Goal: Information Seeking & Learning: Compare options

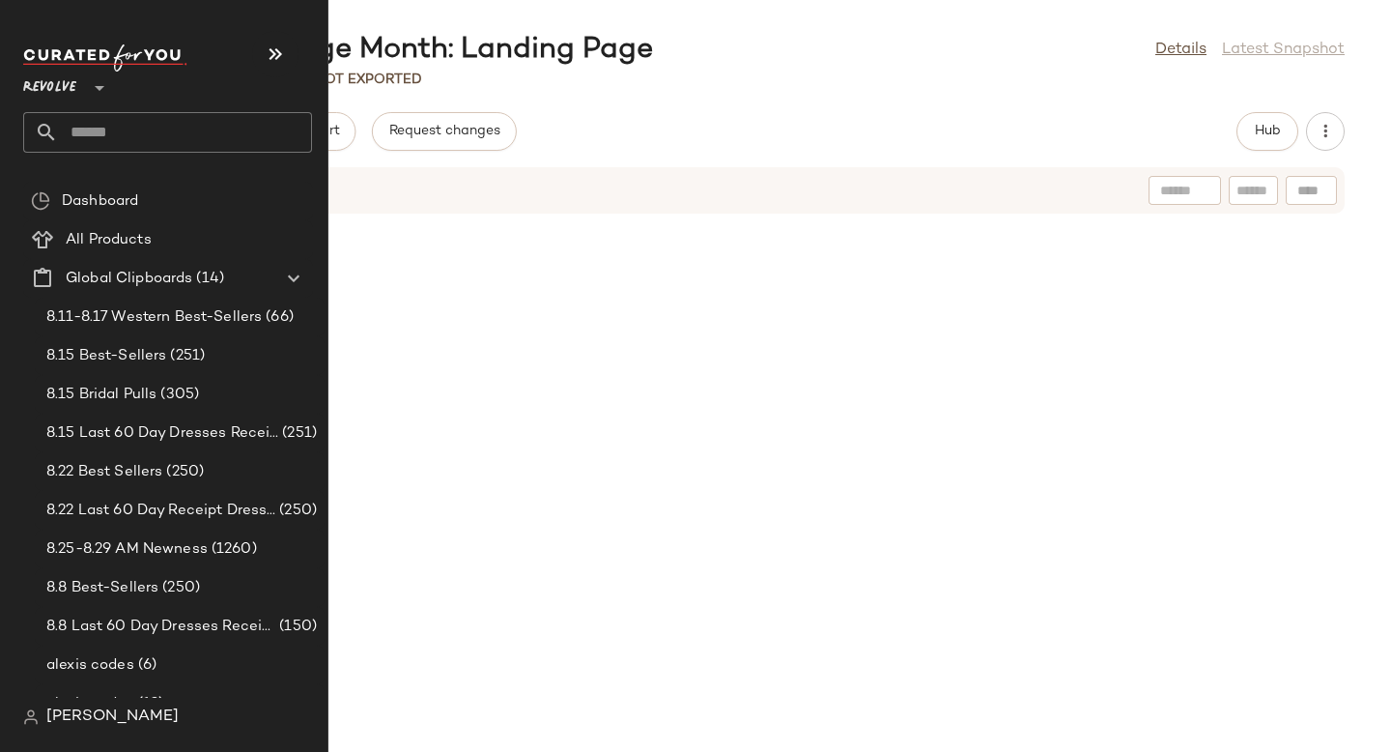
click at [136, 133] on input "text" at bounding box center [185, 132] width 254 height 41
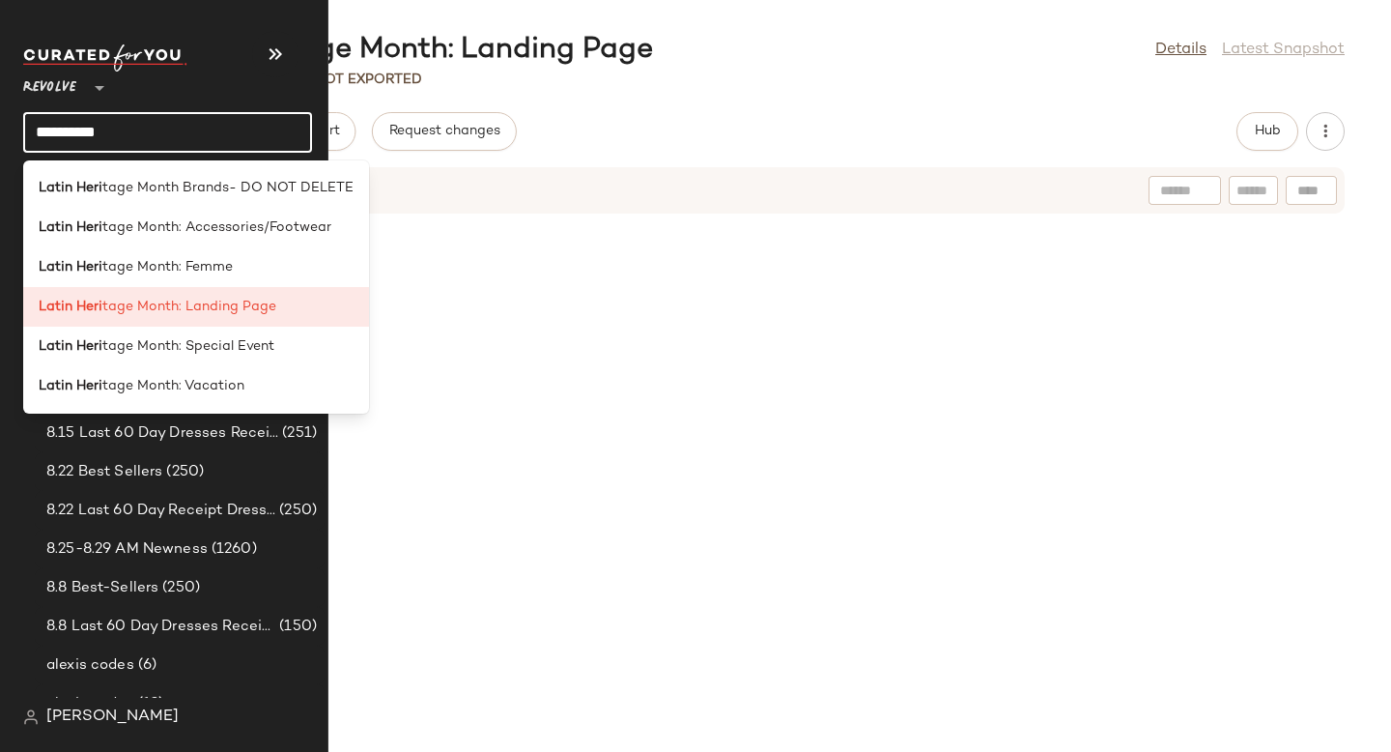
click at [195, 77] on div "Revolve **" at bounding box center [119, 76] width 193 height 48
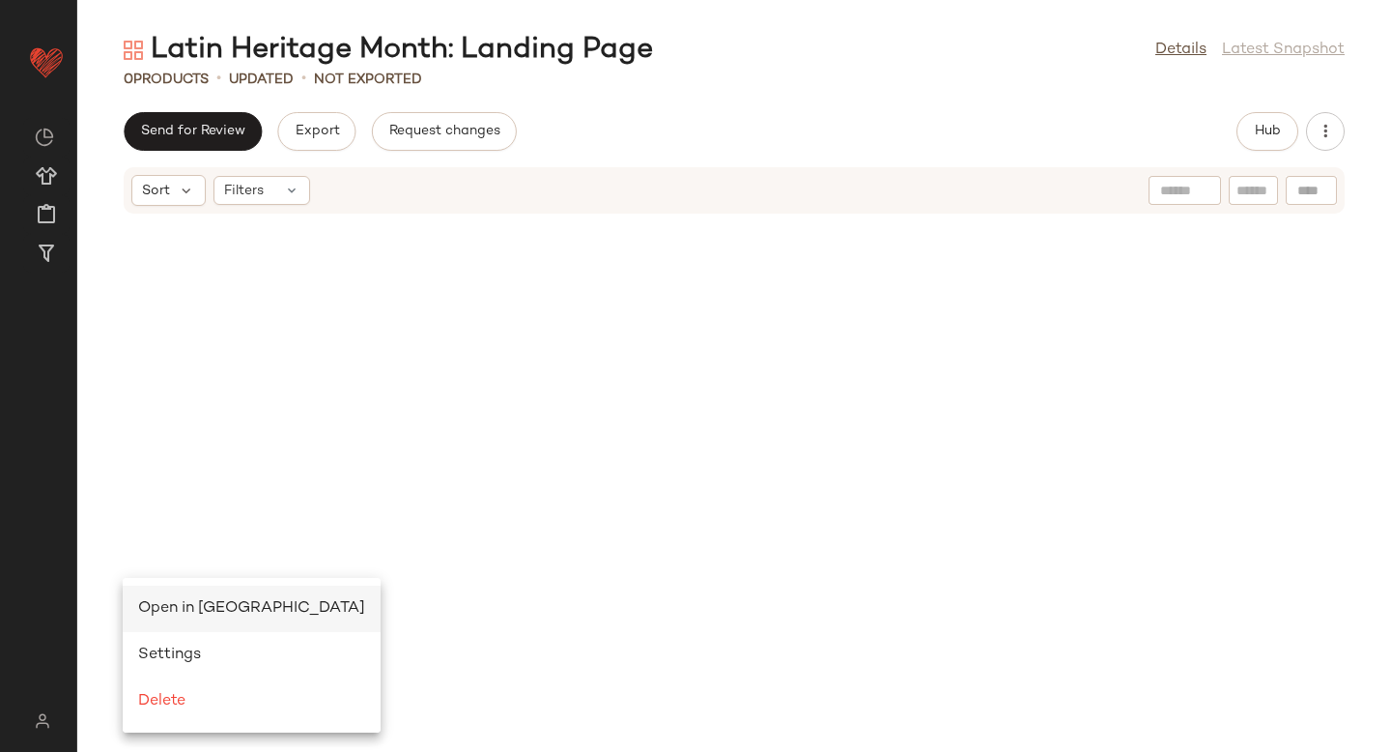
click at [176, 597] on div "Open in Split View" at bounding box center [251, 608] width 227 height 23
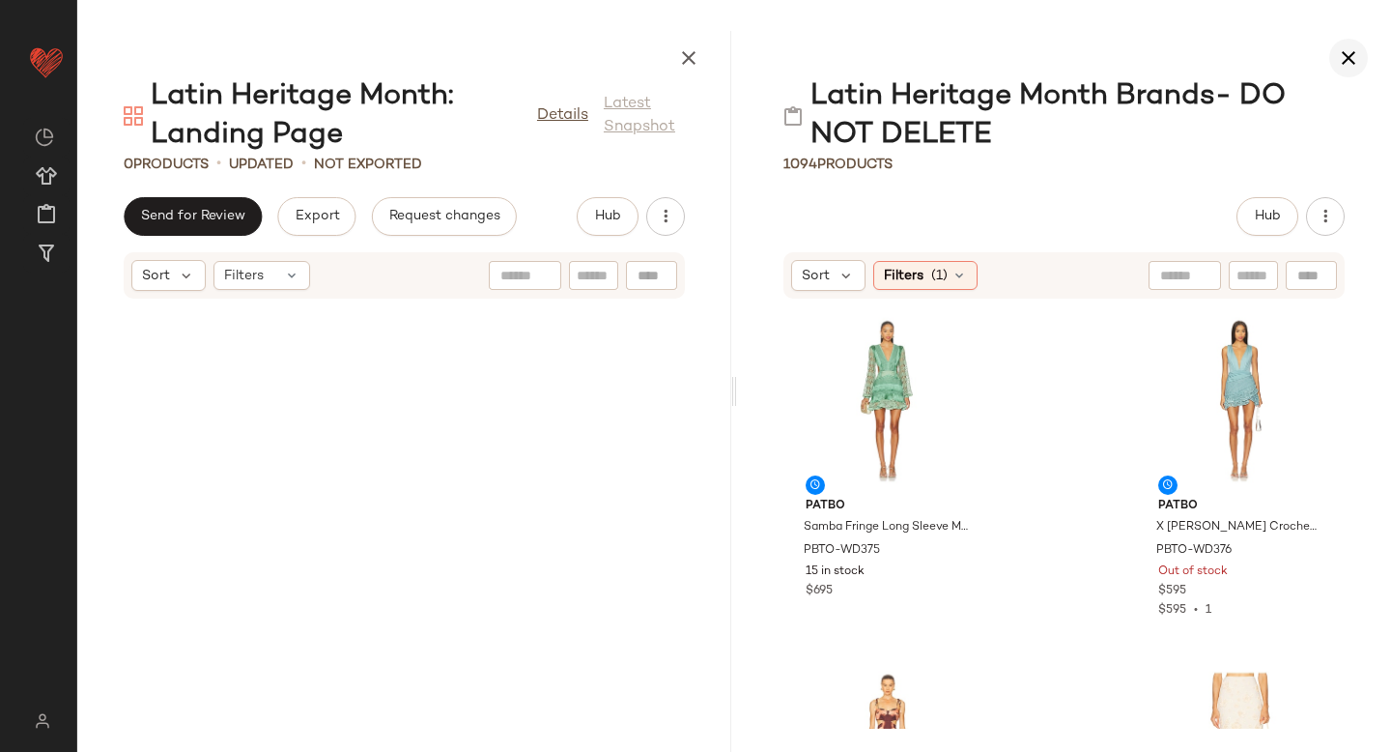
click at [1355, 44] on button "button" at bounding box center [1348, 58] width 39 height 39
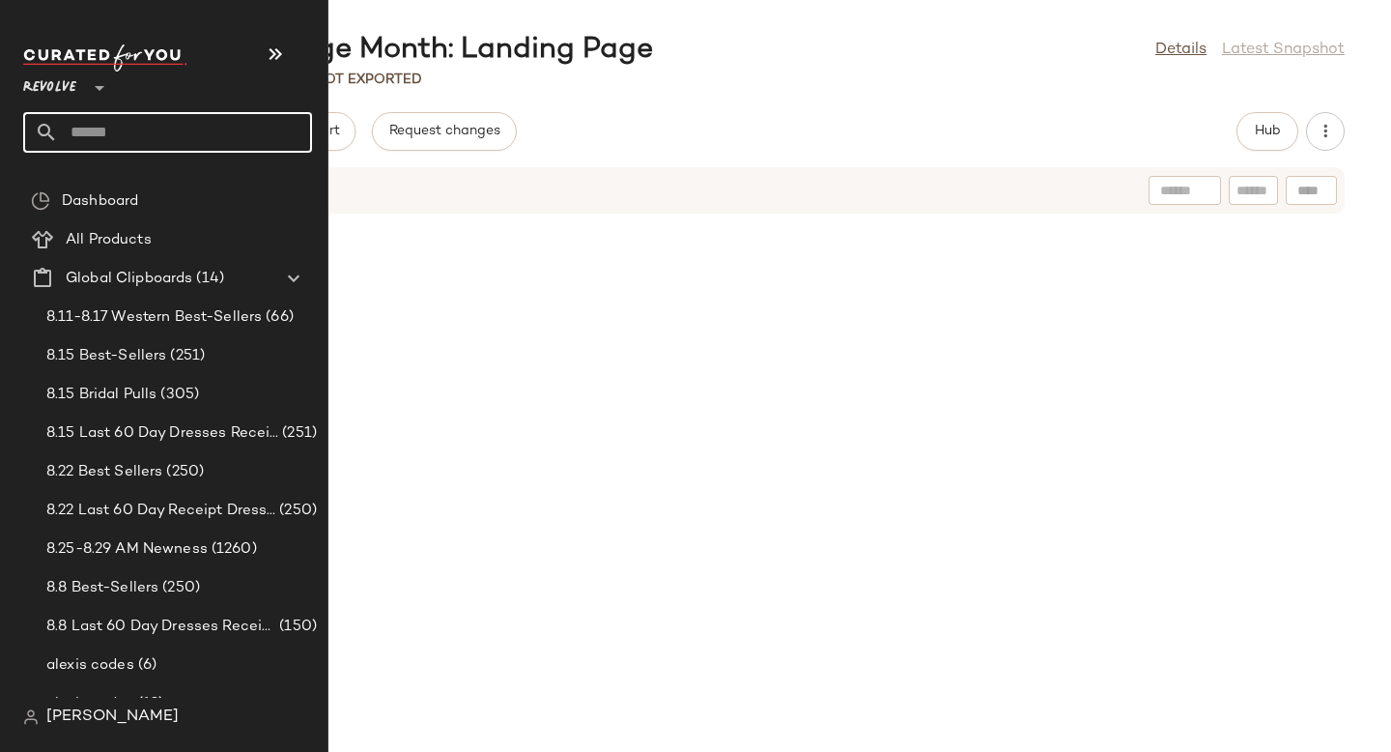
click at [172, 152] on input "text" at bounding box center [185, 132] width 254 height 41
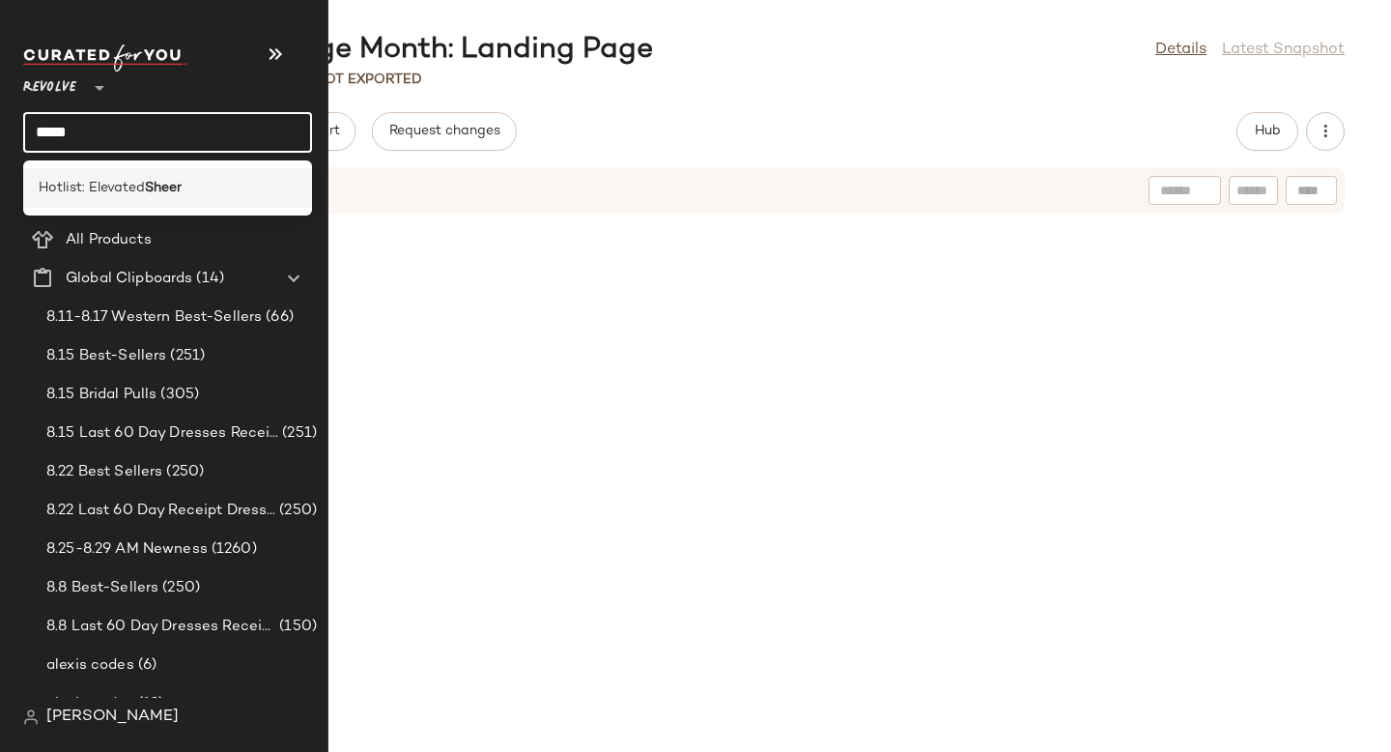
type input "*****"
click at [218, 200] on div "Hotlist: Elevated Sheer" at bounding box center [167, 188] width 289 height 40
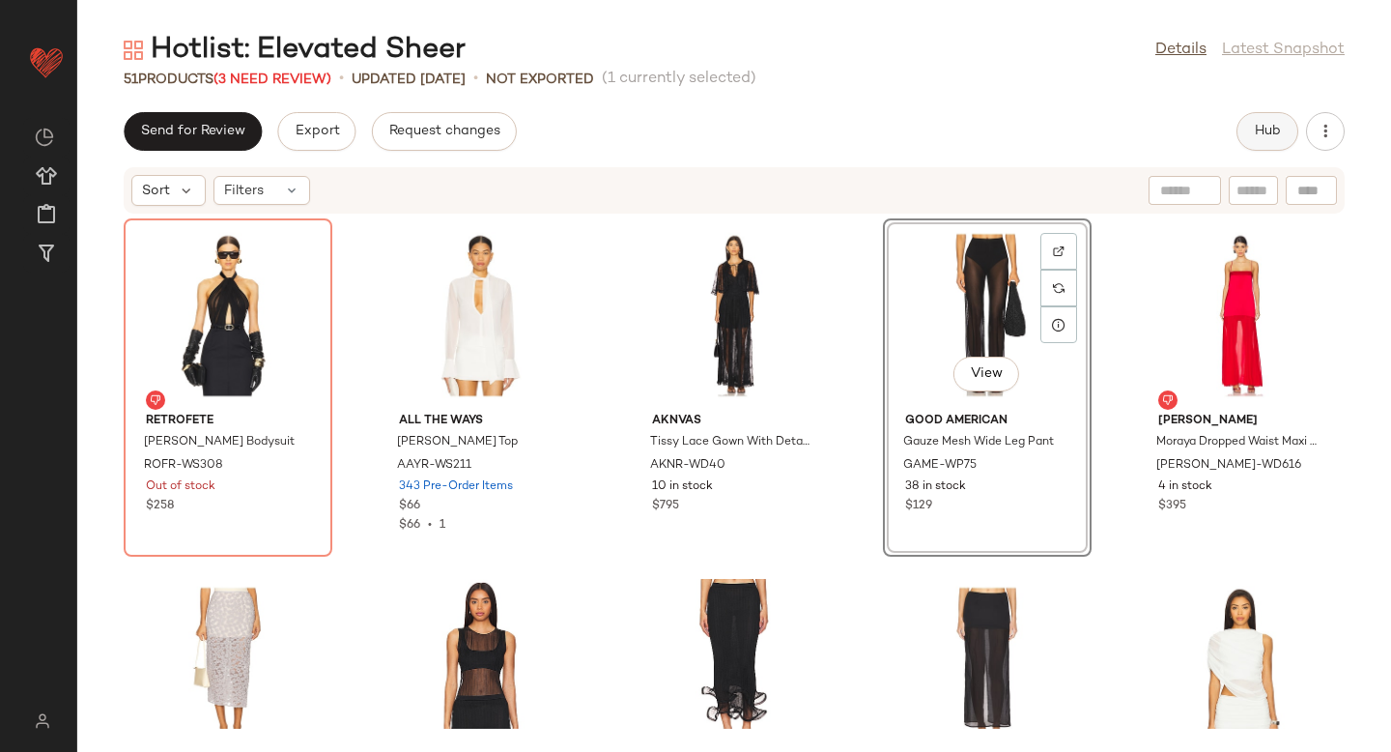
click at [1288, 132] on button "Hub" at bounding box center [1268, 131] width 62 height 39
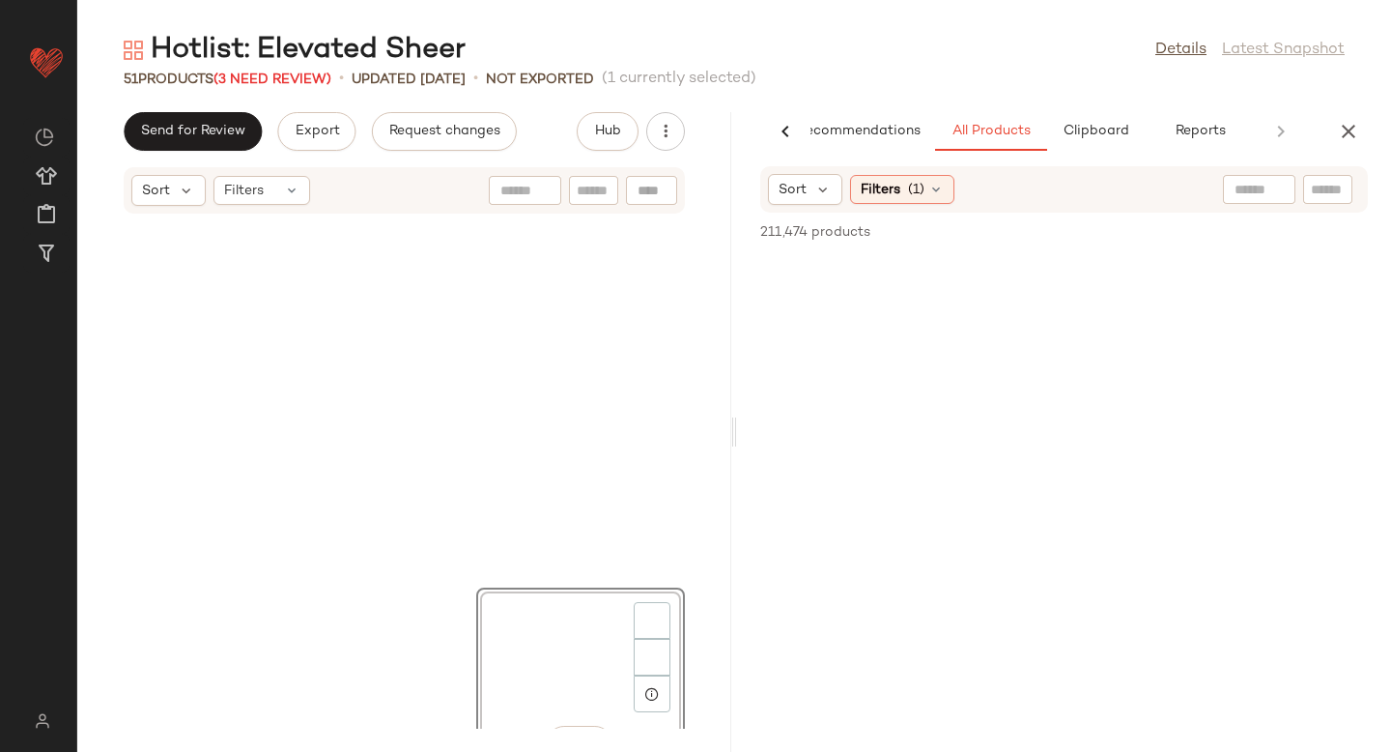
scroll to position [369, 0]
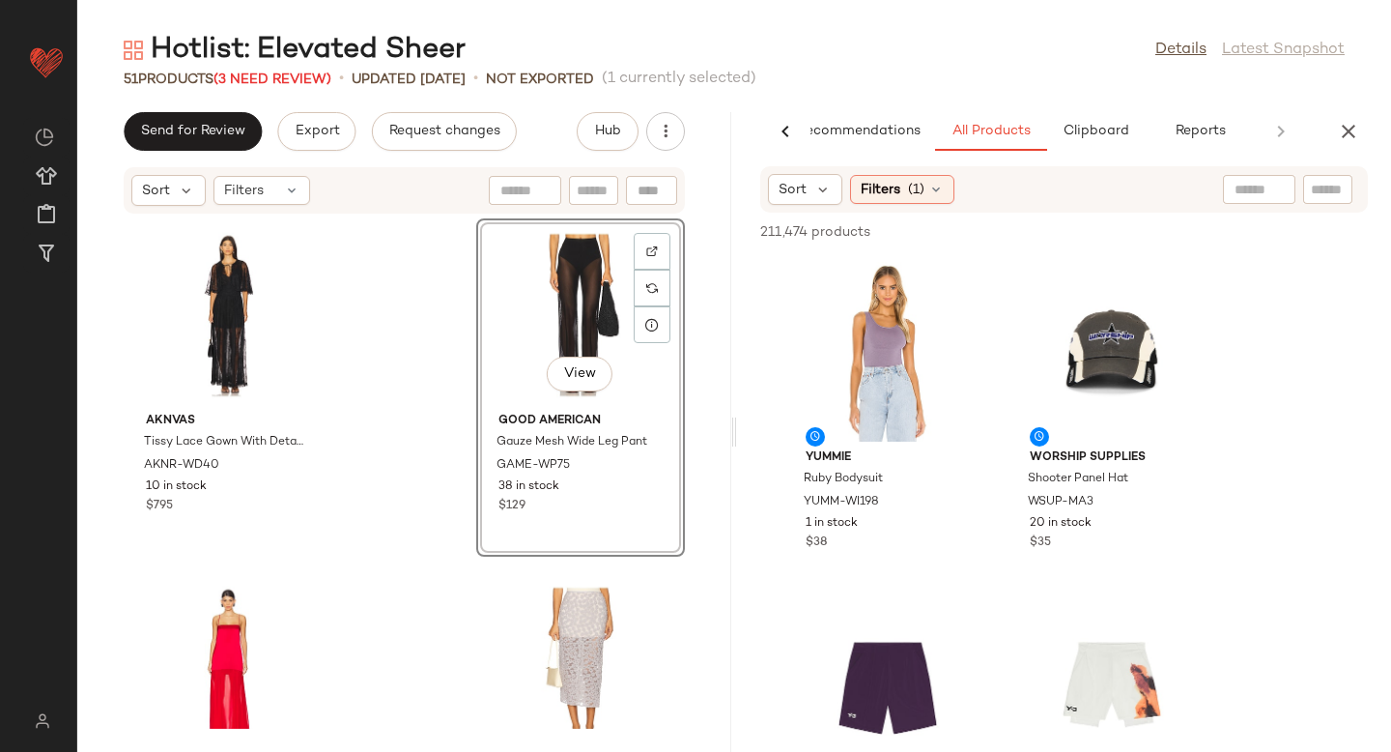
click at [1266, 193] on div at bounding box center [1259, 189] width 72 height 29
type input "*****"
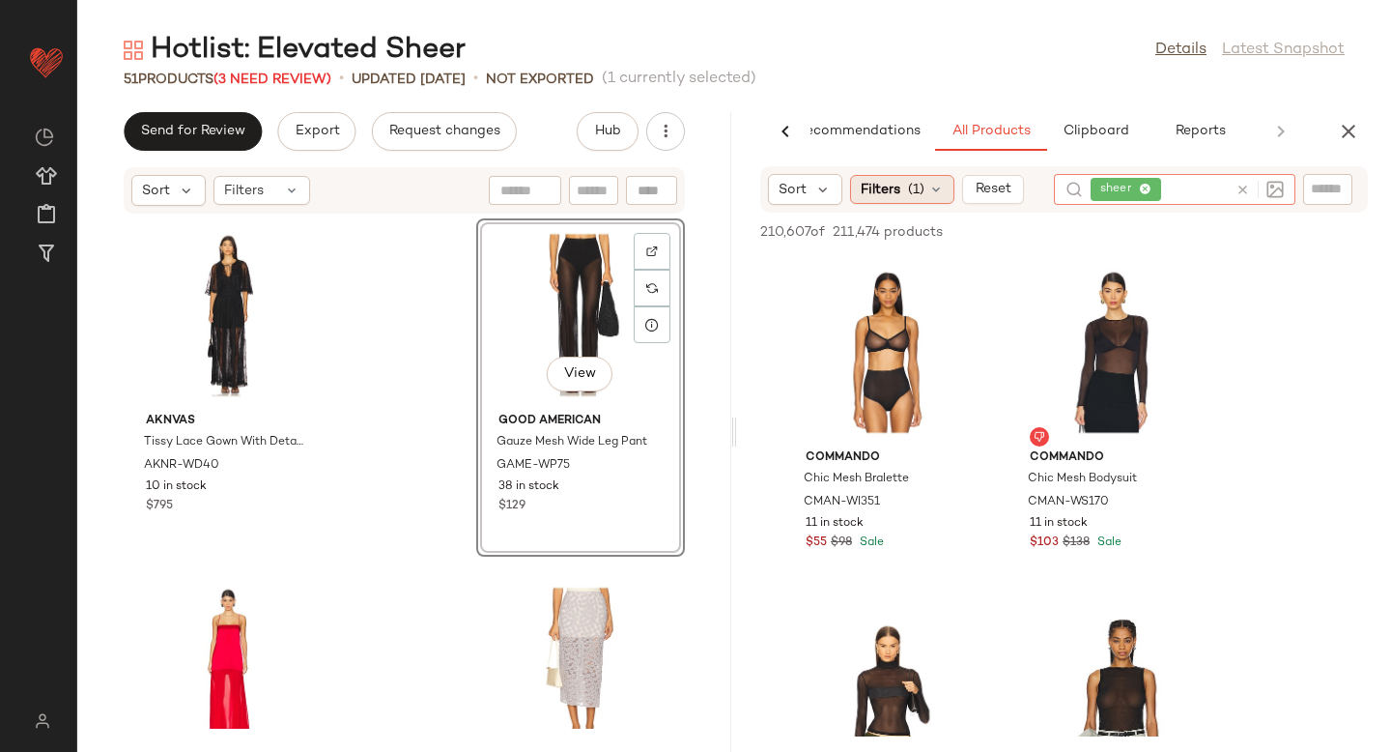
click at [917, 194] on span "(1)" at bounding box center [916, 190] width 16 height 20
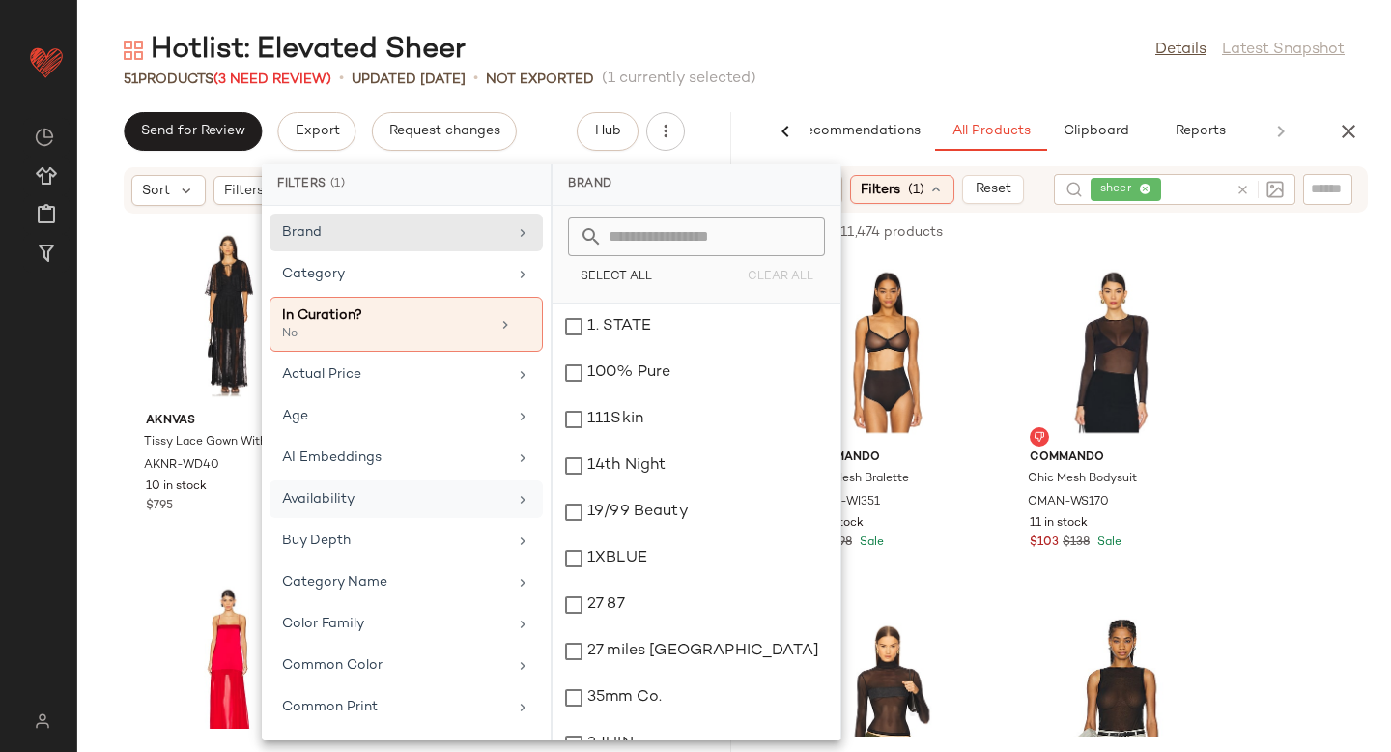
scroll to position [911, 0]
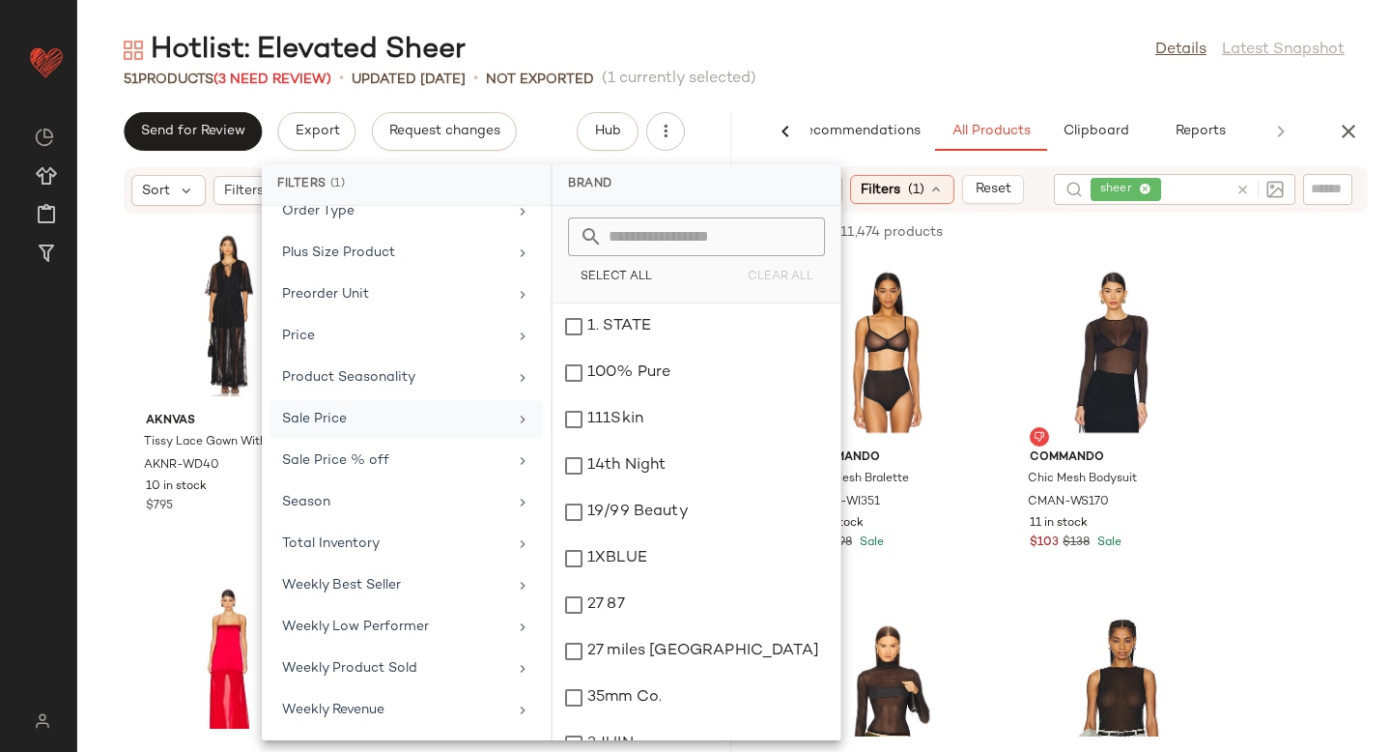
click at [371, 420] on div "Sale Price" at bounding box center [394, 419] width 225 height 20
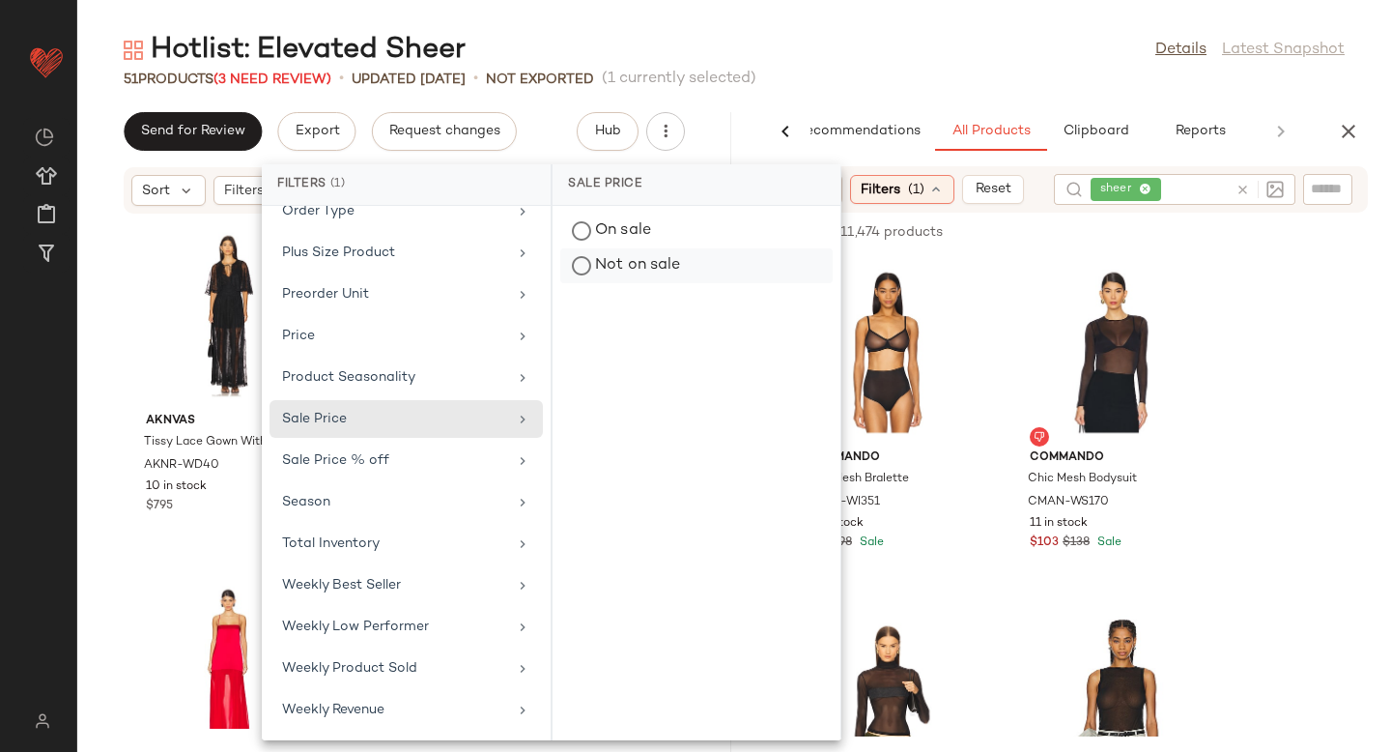
click at [633, 278] on div "Not on sale" at bounding box center [696, 265] width 272 height 35
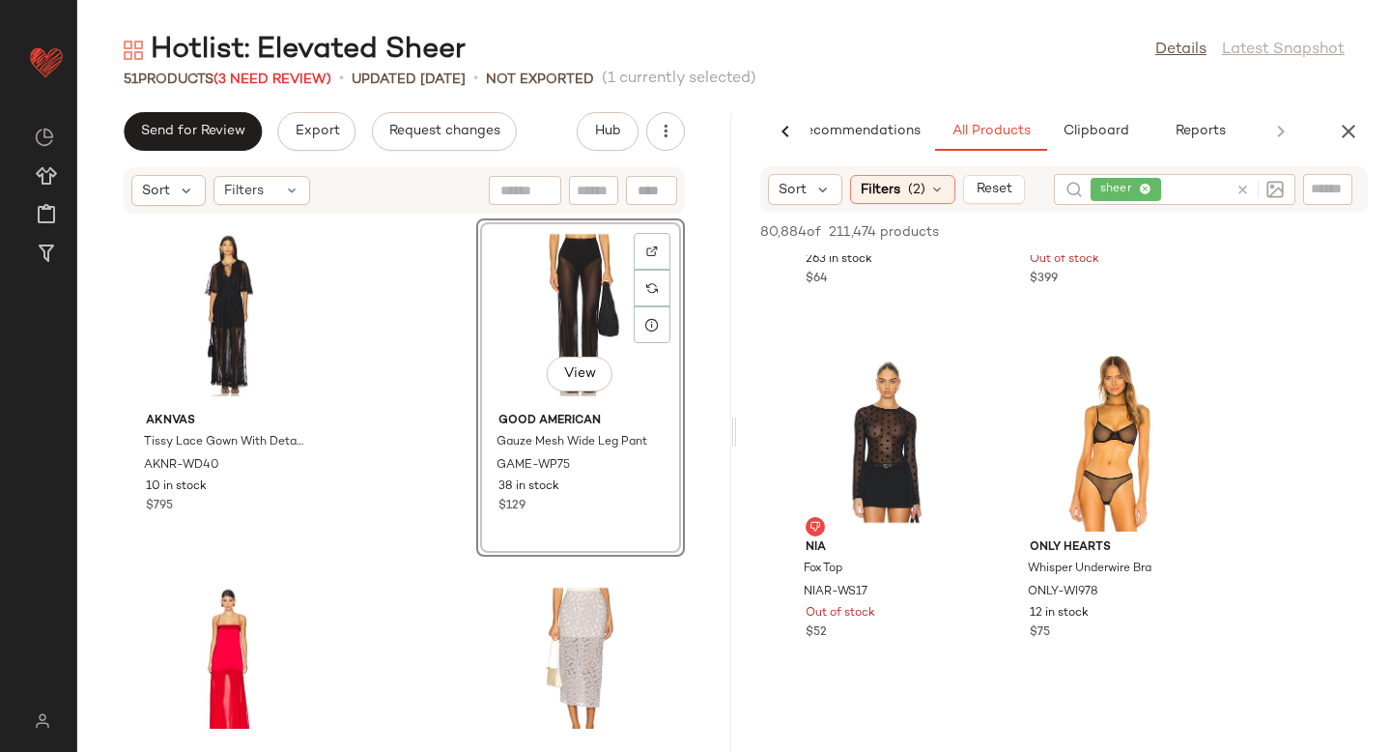
scroll to position [6627, 0]
click at [921, 190] on span "(2)" at bounding box center [916, 190] width 17 height 20
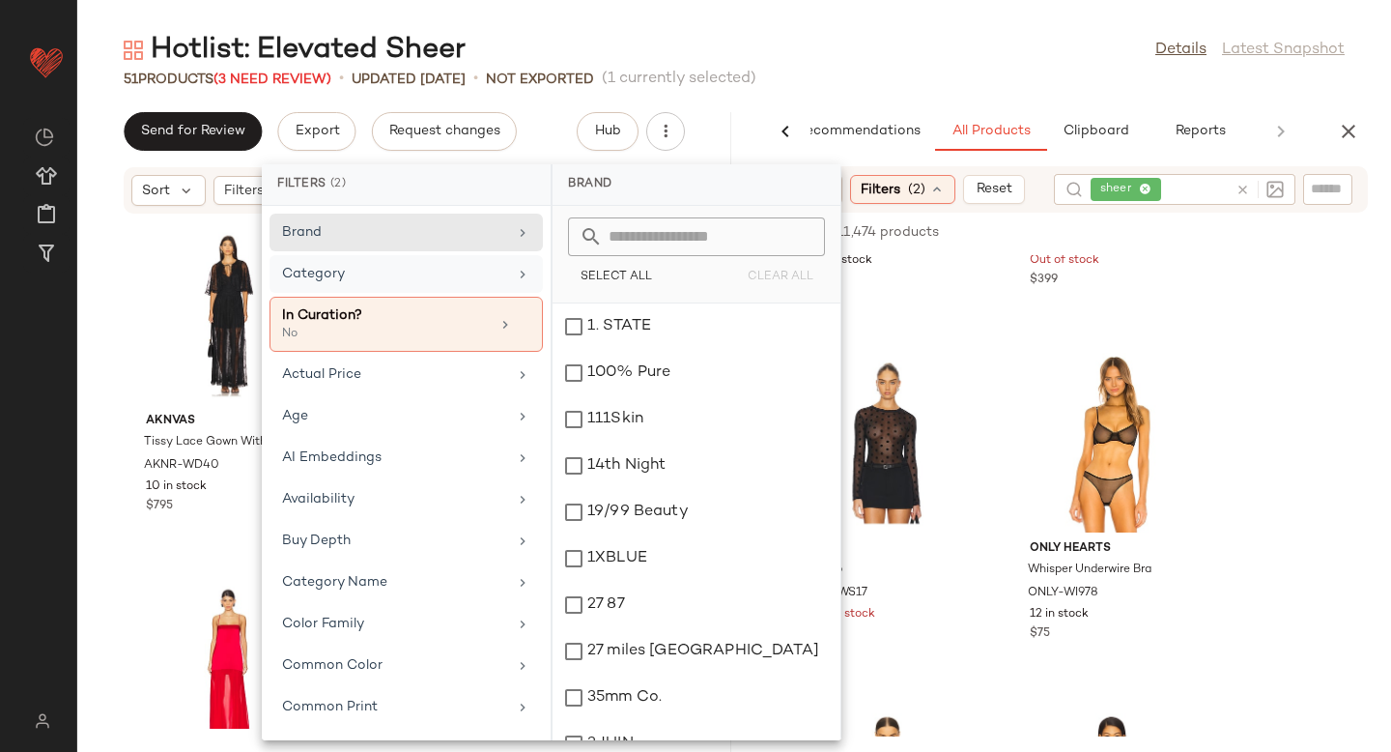
click at [462, 281] on div "Category" at bounding box center [394, 274] width 225 height 20
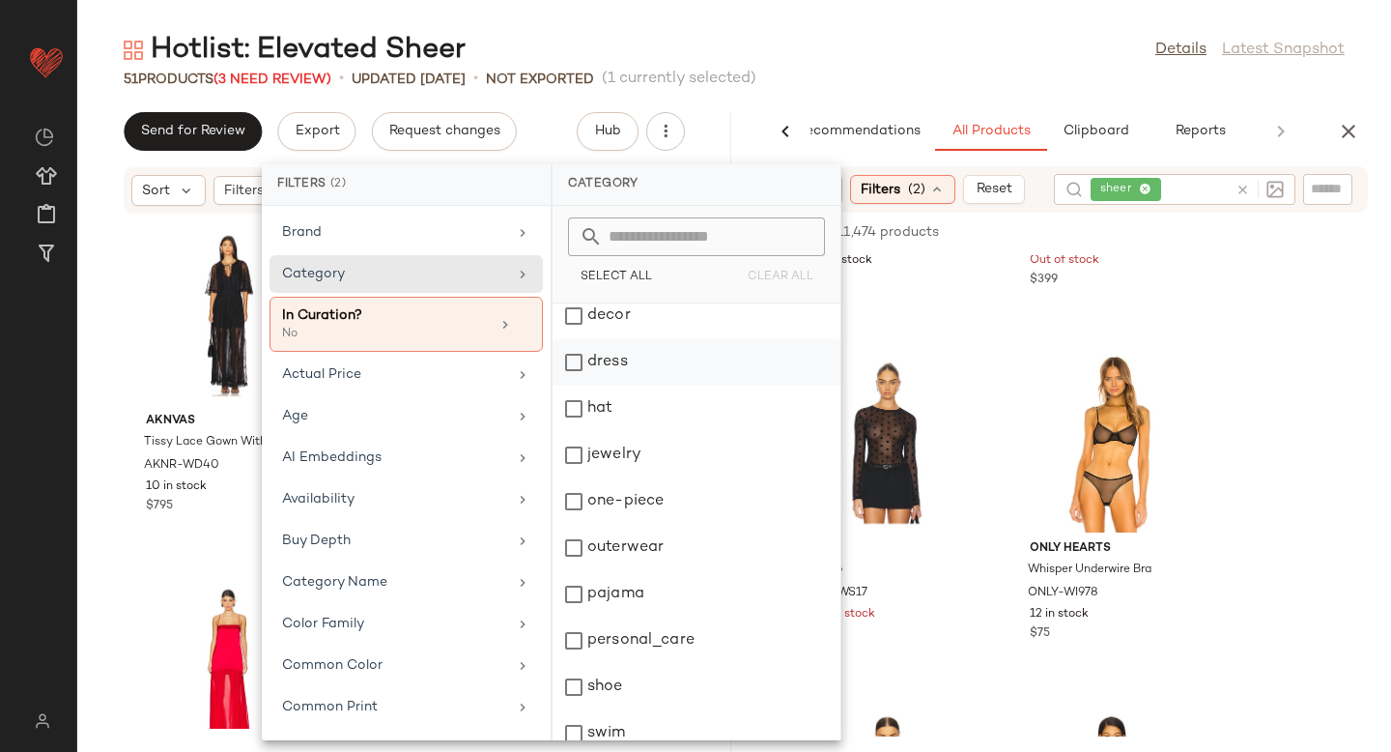
scroll to position [0, 0]
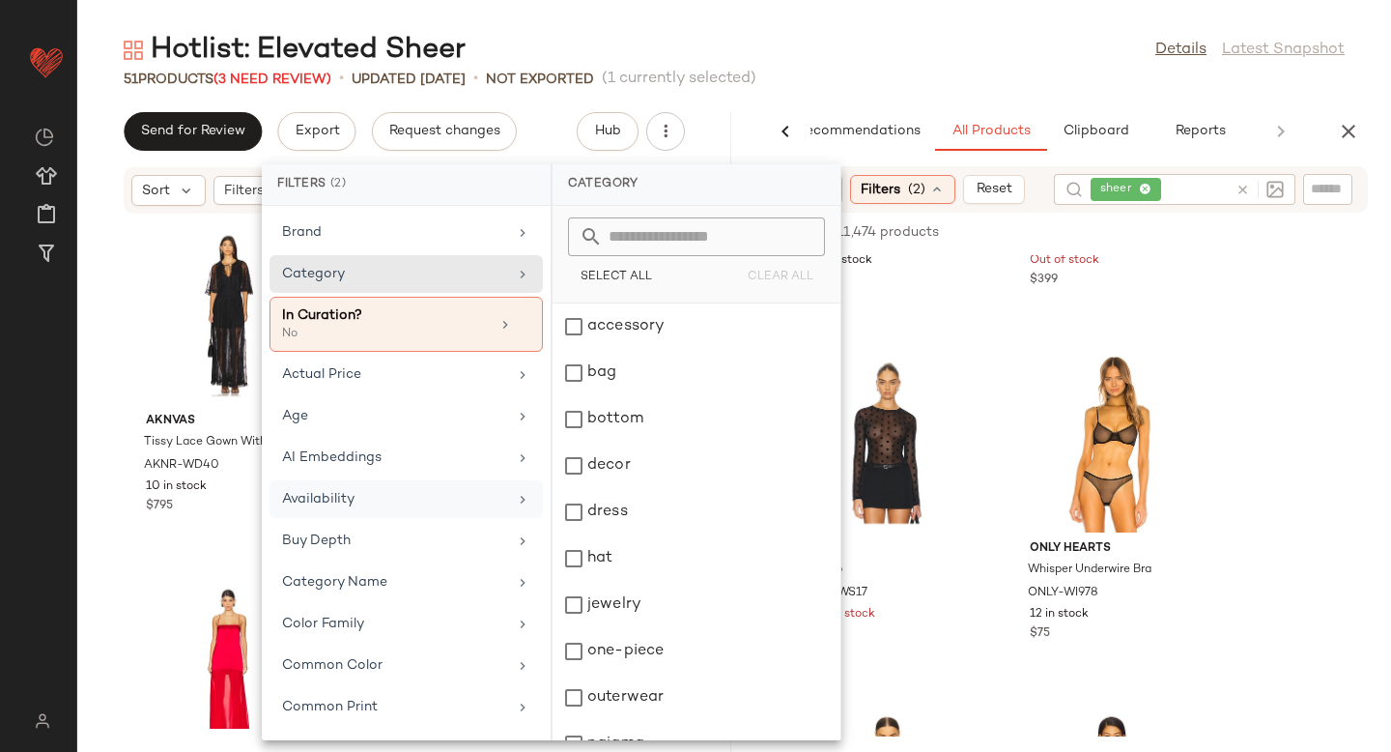
click at [394, 496] on div "Availability" at bounding box center [394, 499] width 225 height 20
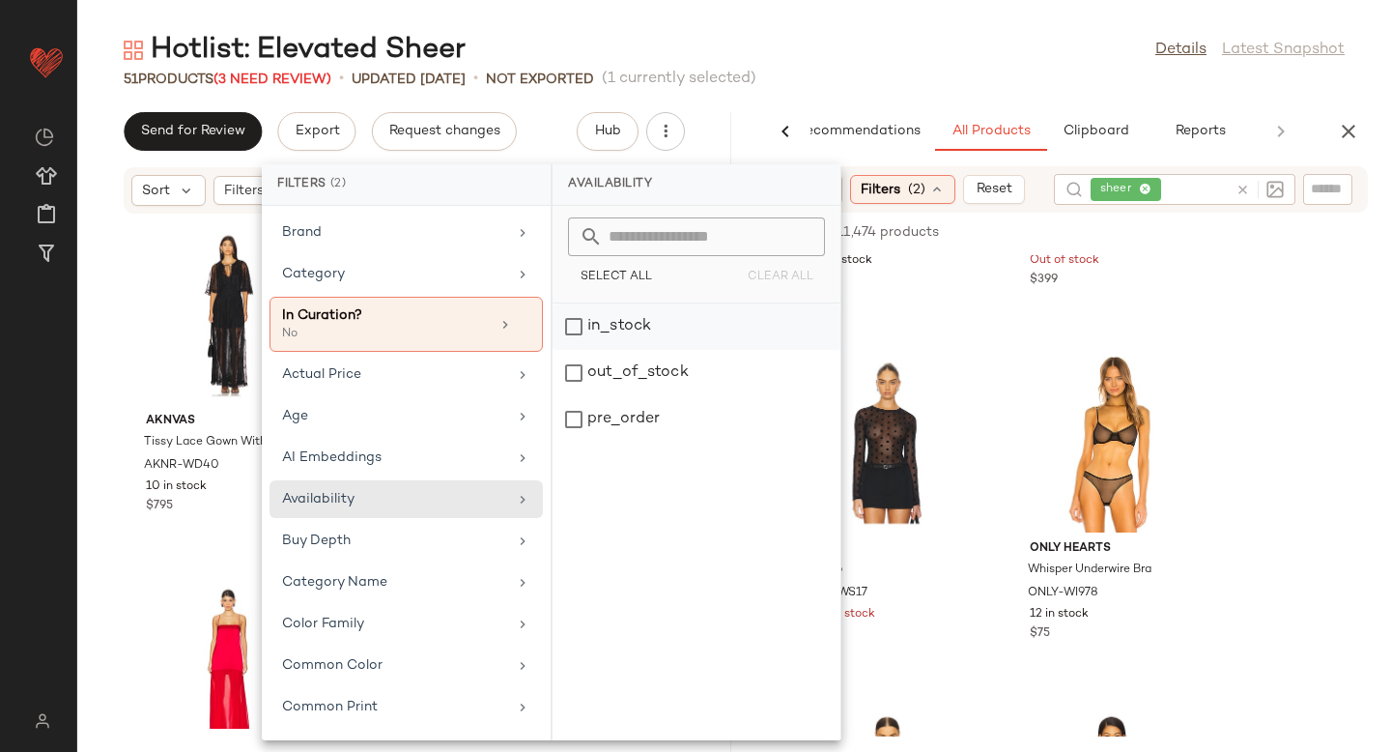
click at [578, 327] on div "in_stock" at bounding box center [697, 326] width 288 height 46
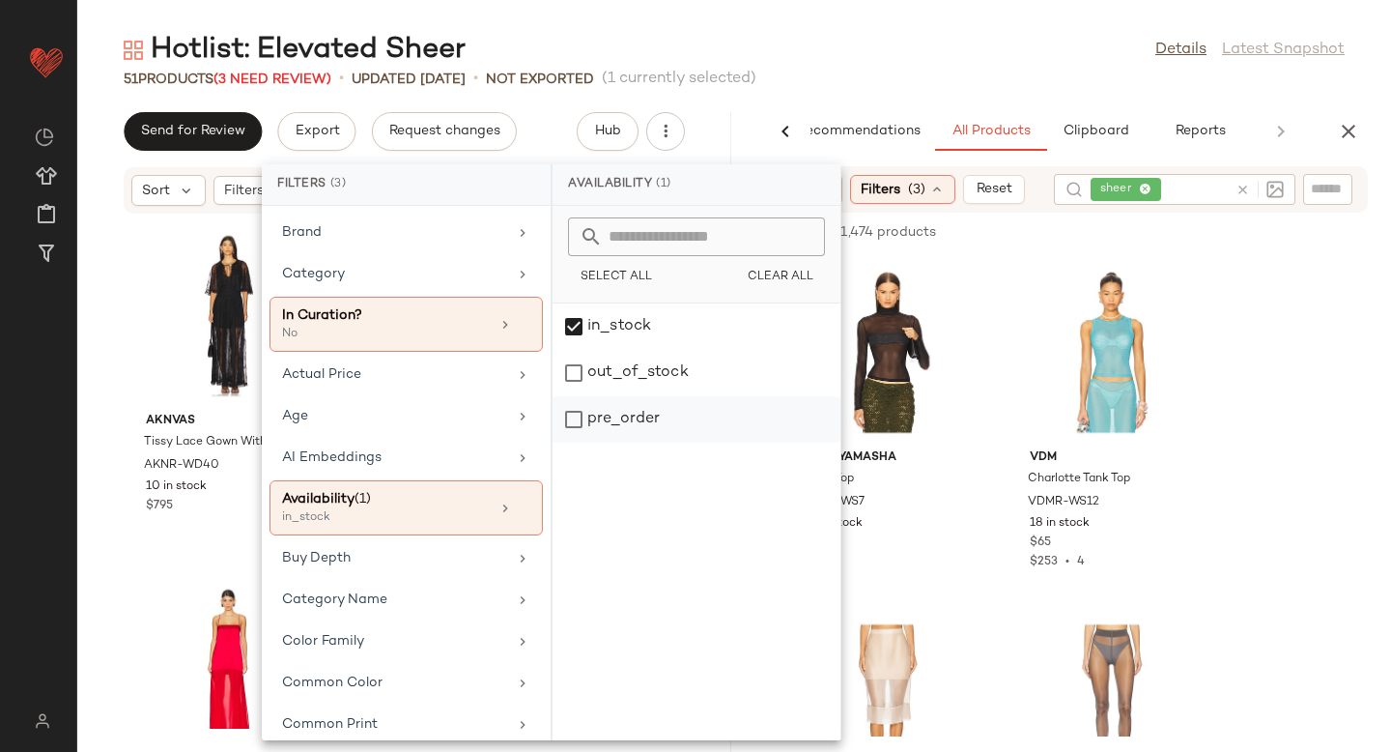
click at [573, 417] on div "pre_order" at bounding box center [697, 419] width 288 height 46
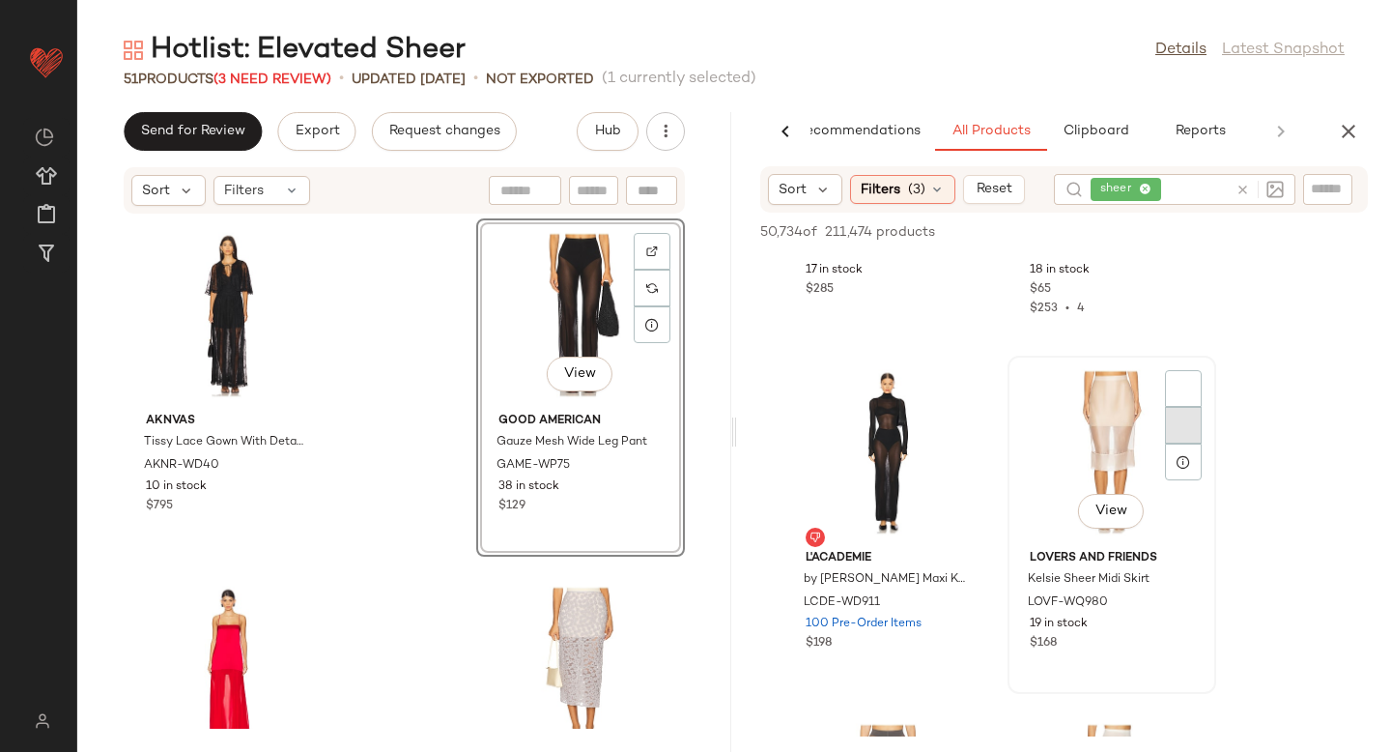
scroll to position [258, 0]
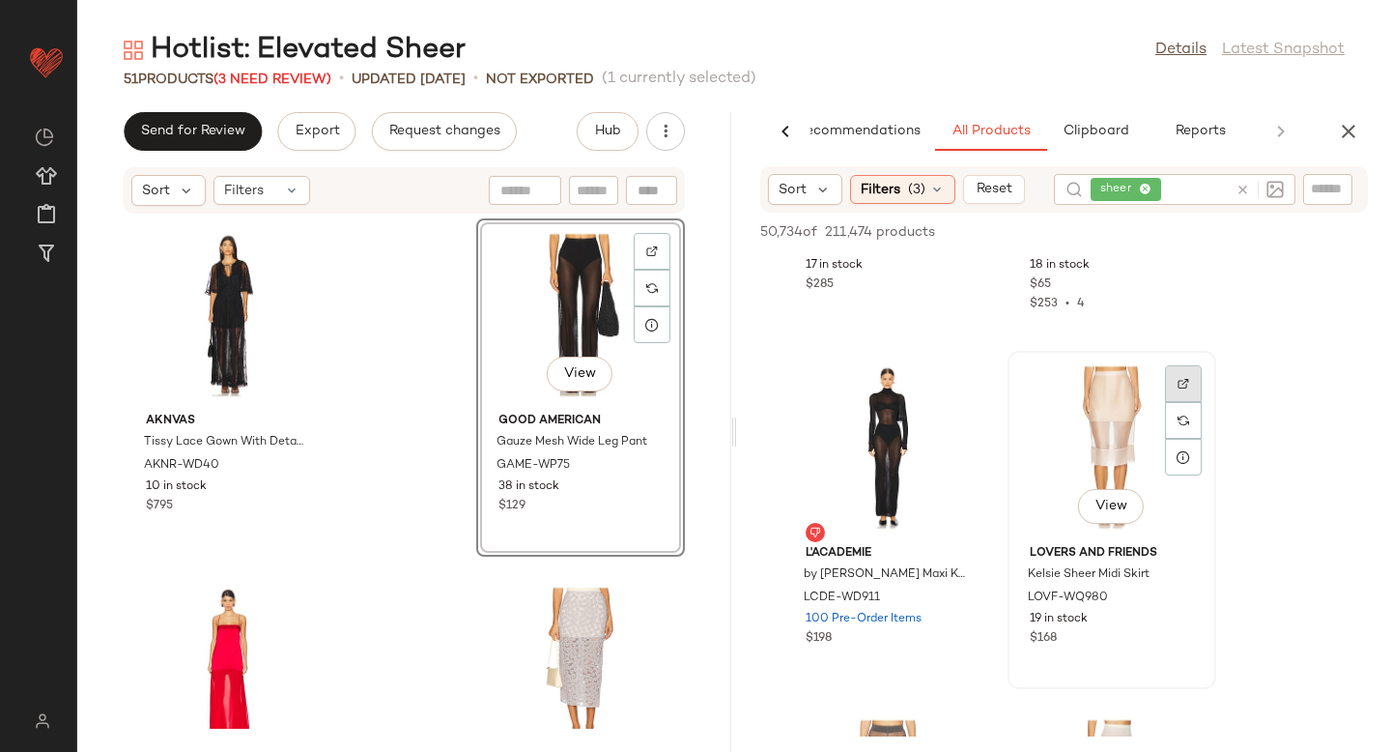
click at [1180, 392] on div at bounding box center [1183, 383] width 37 height 37
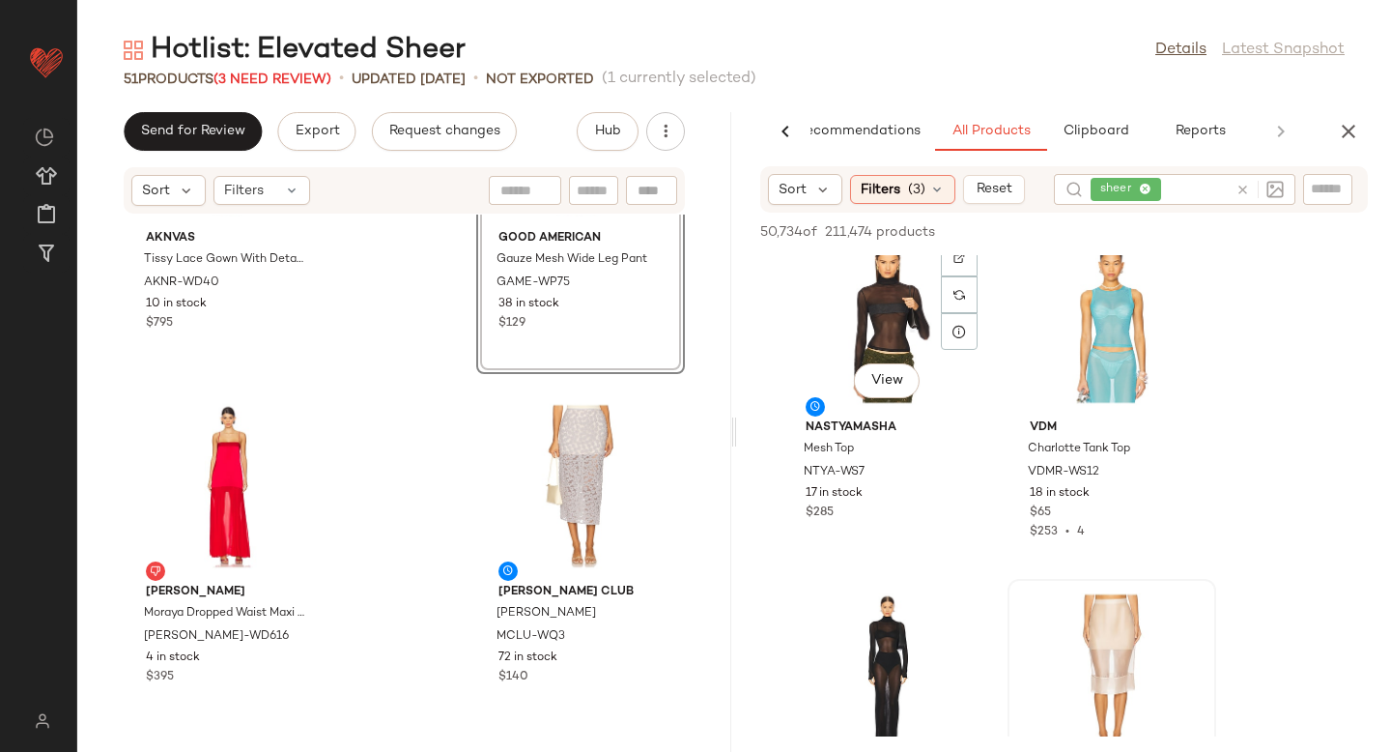
scroll to position [0, 0]
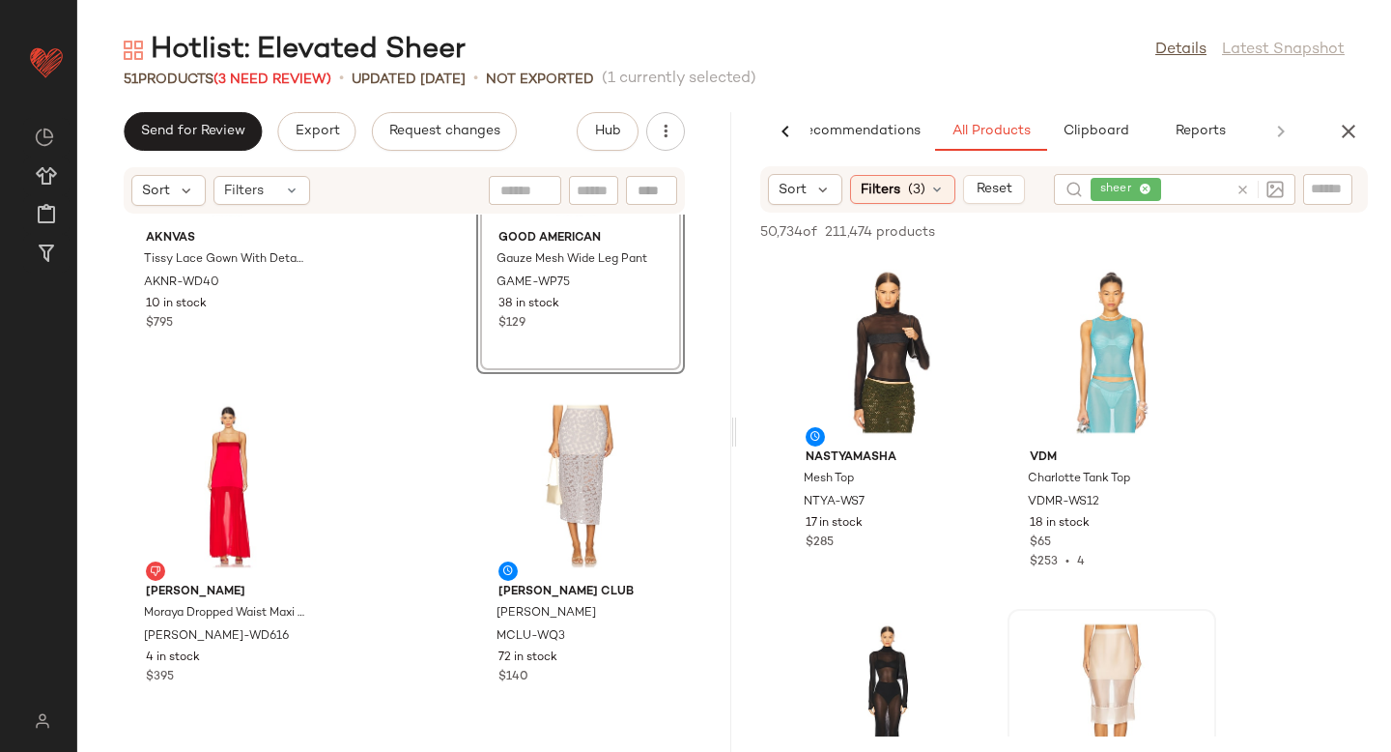
click at [1326, 127] on div "AI Recommendations All Products Clipboard Reports" at bounding box center [1033, 131] width 592 height 39
click at [1351, 127] on icon "button" at bounding box center [1348, 131] width 23 height 23
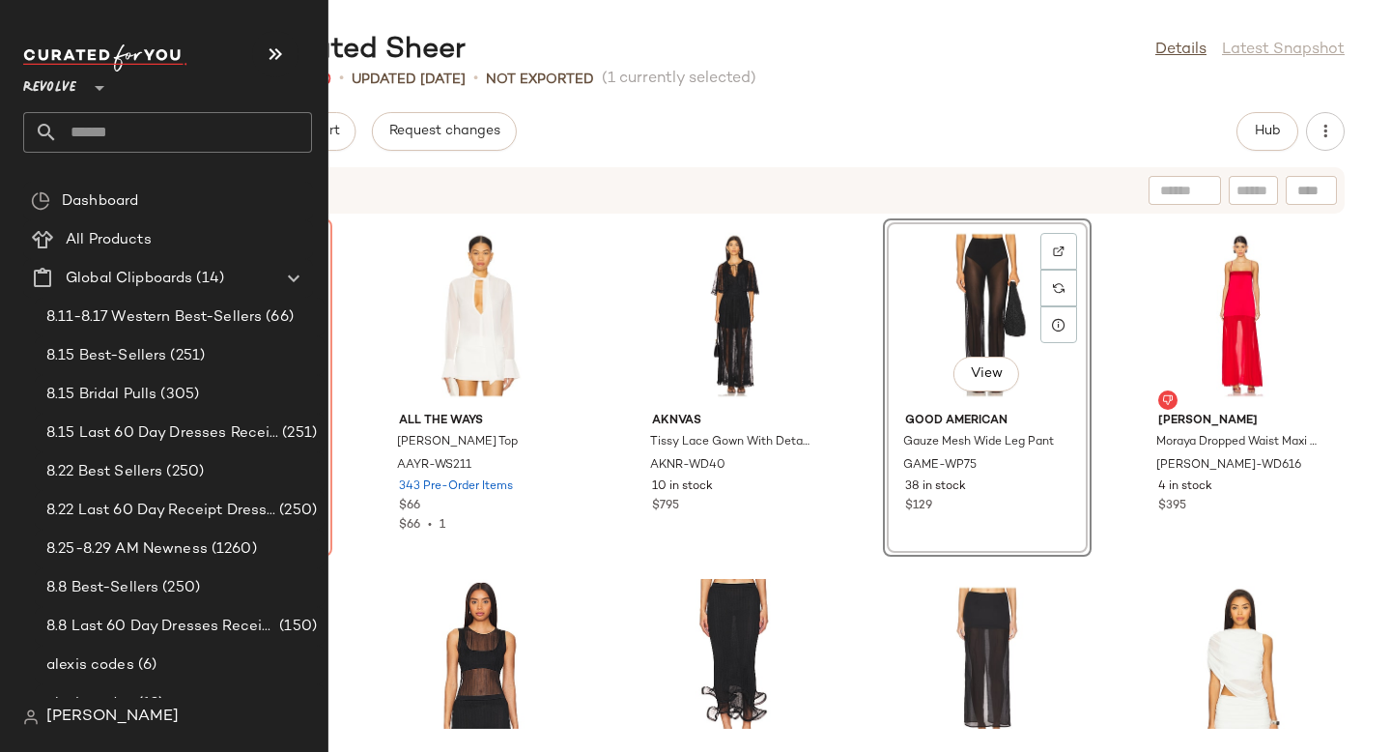
click at [102, 134] on input "text" at bounding box center [185, 132] width 254 height 41
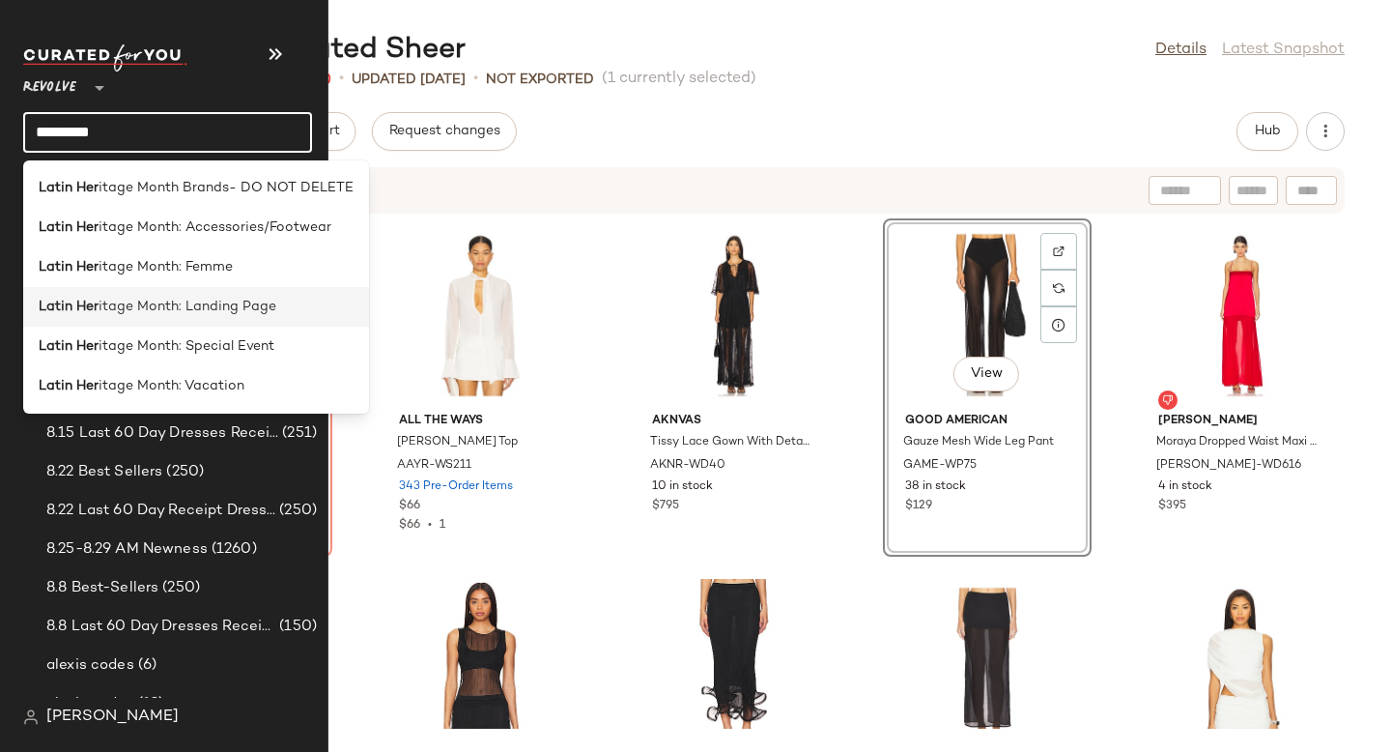
type input "*********"
click at [175, 305] on span "itage Month: Landing Page" at bounding box center [188, 307] width 178 height 20
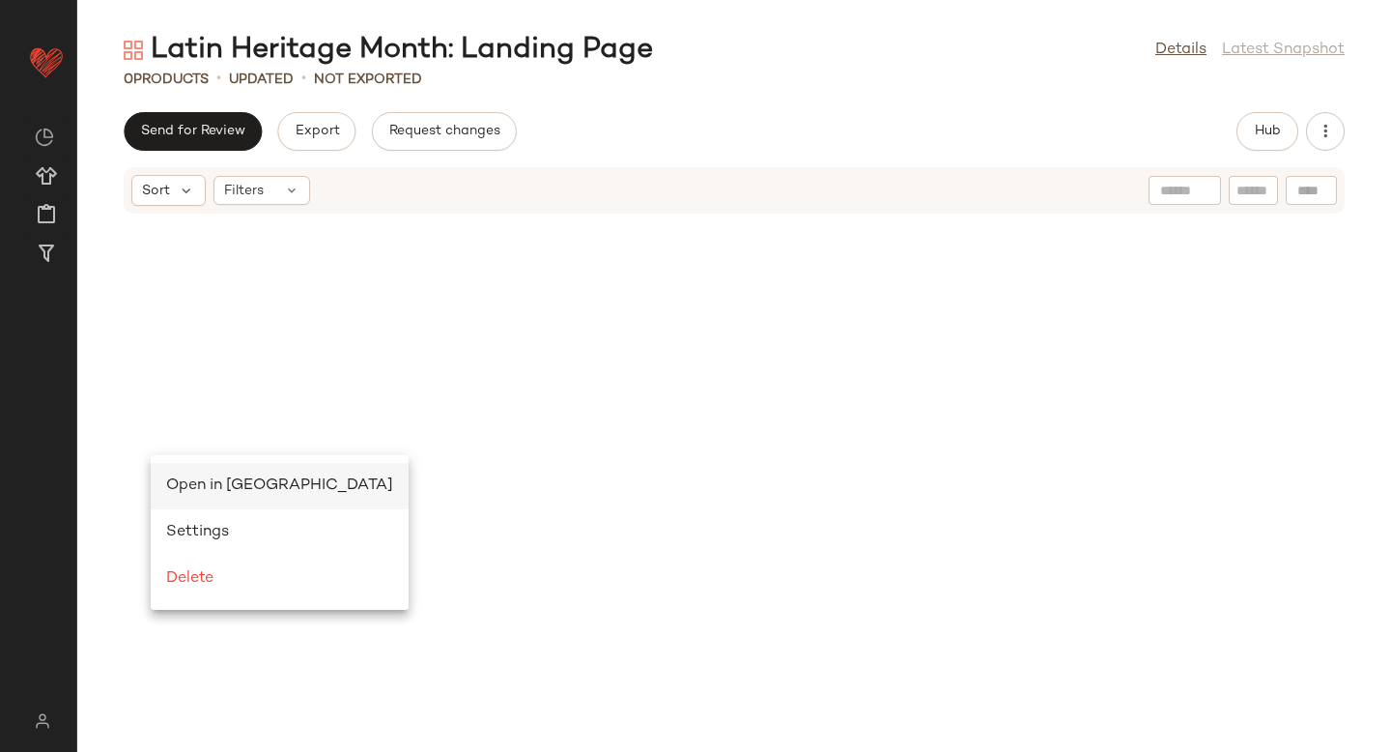
click at [246, 488] on span "Open in [GEOGRAPHIC_DATA]" at bounding box center [279, 485] width 227 height 16
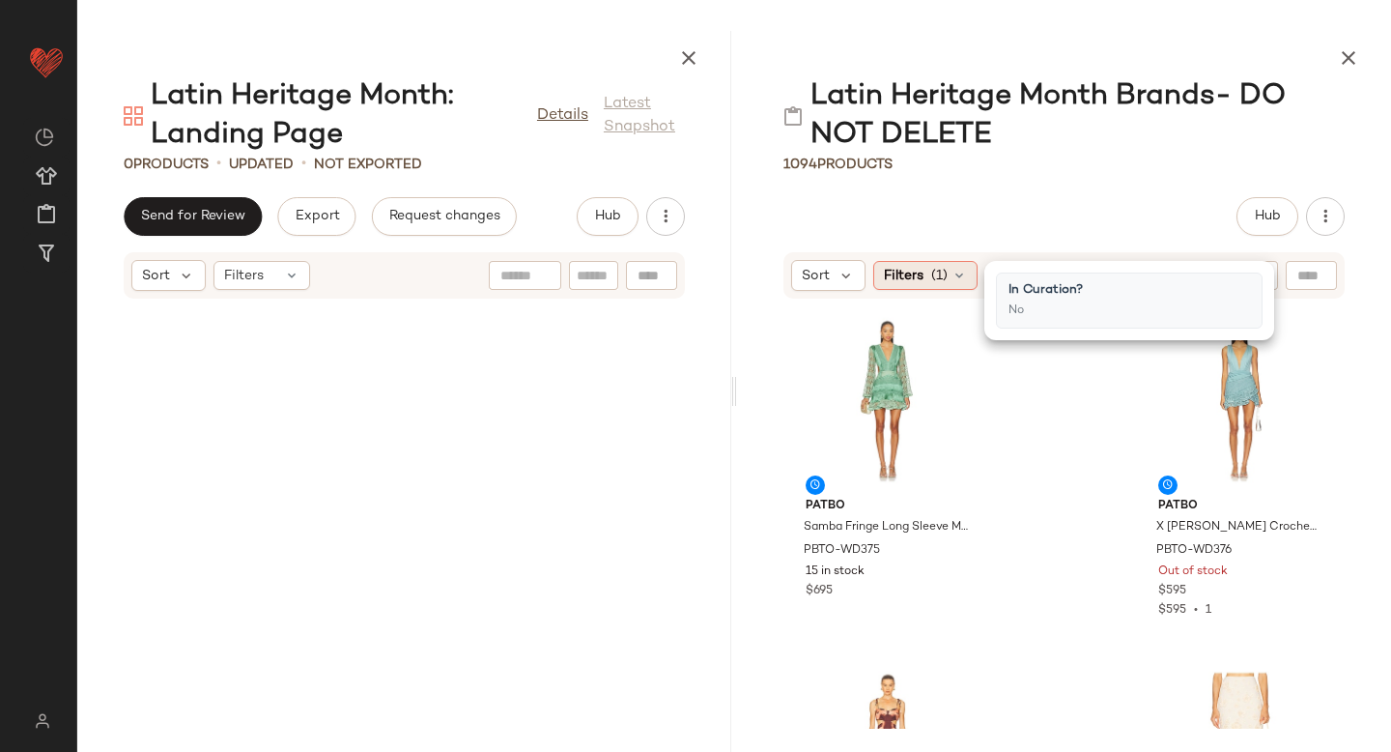
click at [957, 273] on icon at bounding box center [959, 275] width 15 height 15
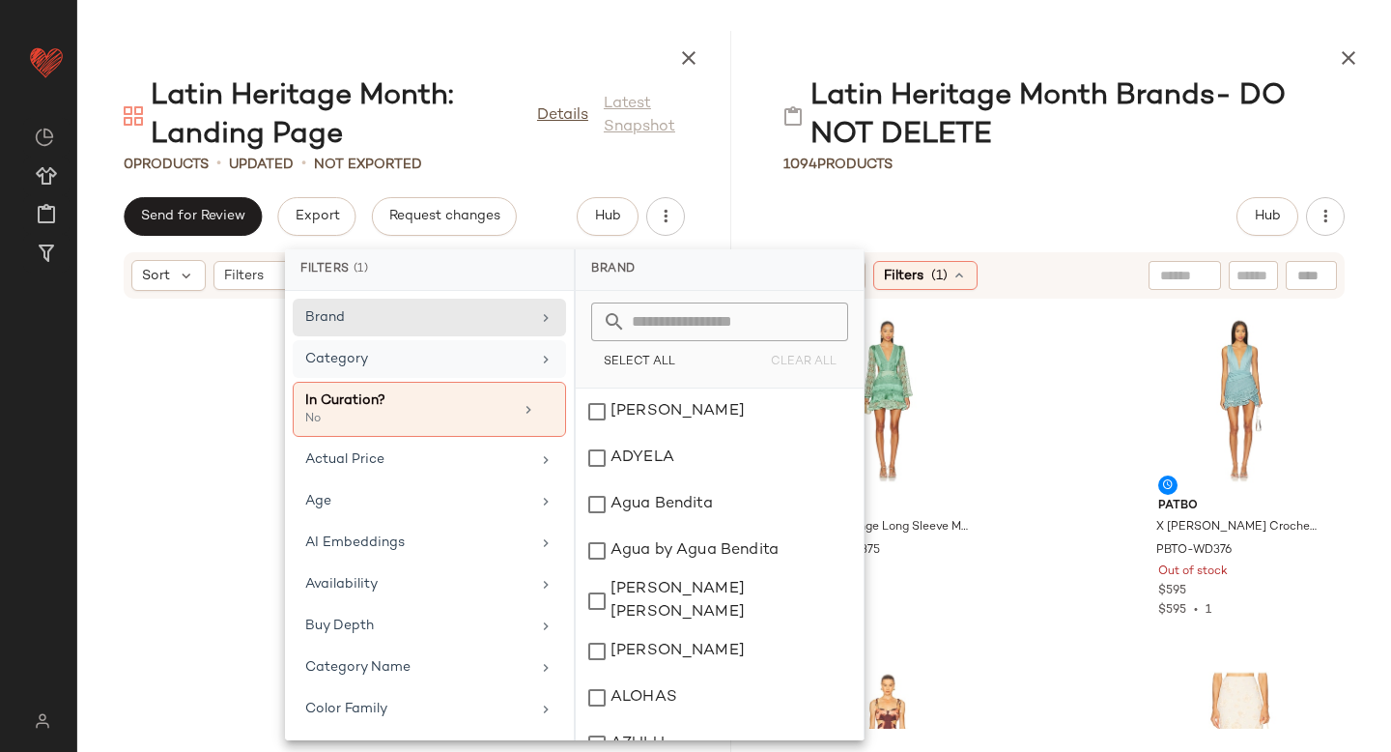
click at [348, 362] on div "Category" at bounding box center [417, 359] width 225 height 20
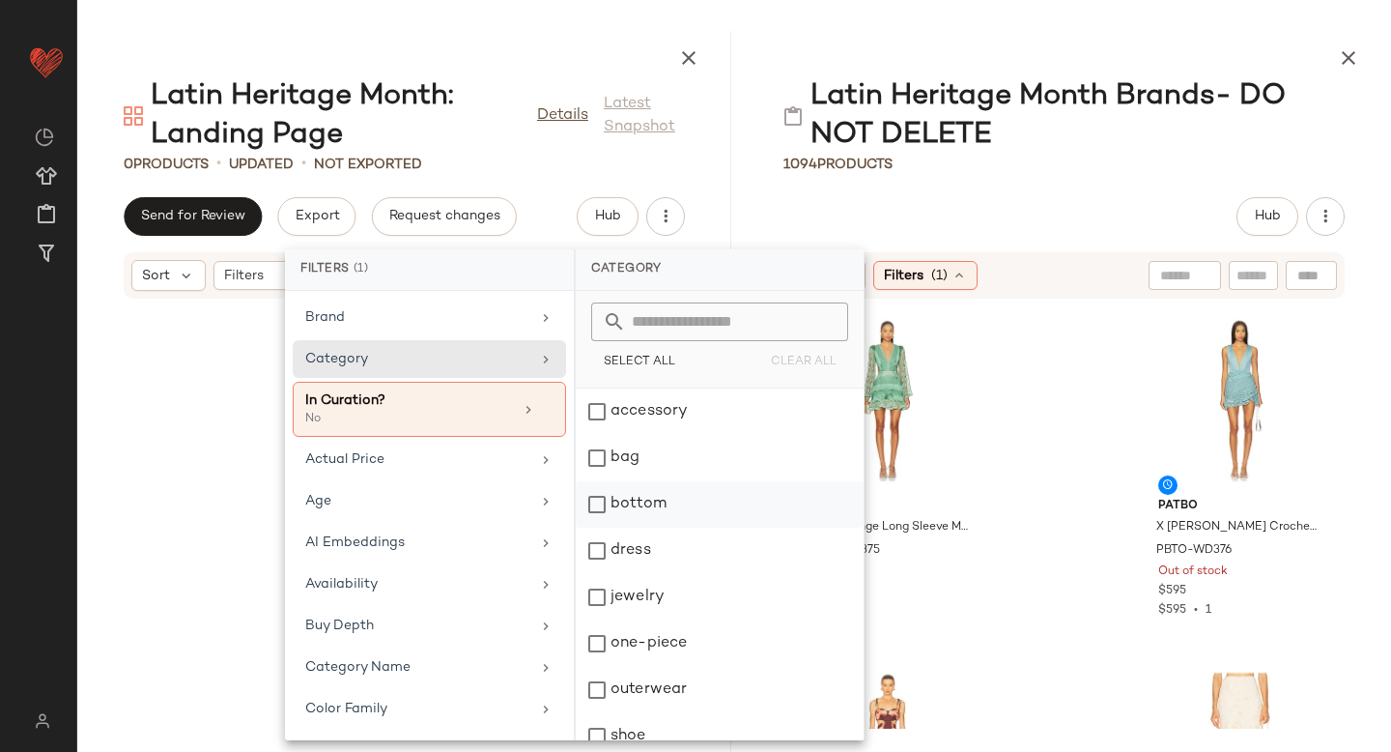
click at [596, 506] on div "bottom" at bounding box center [720, 504] width 288 height 46
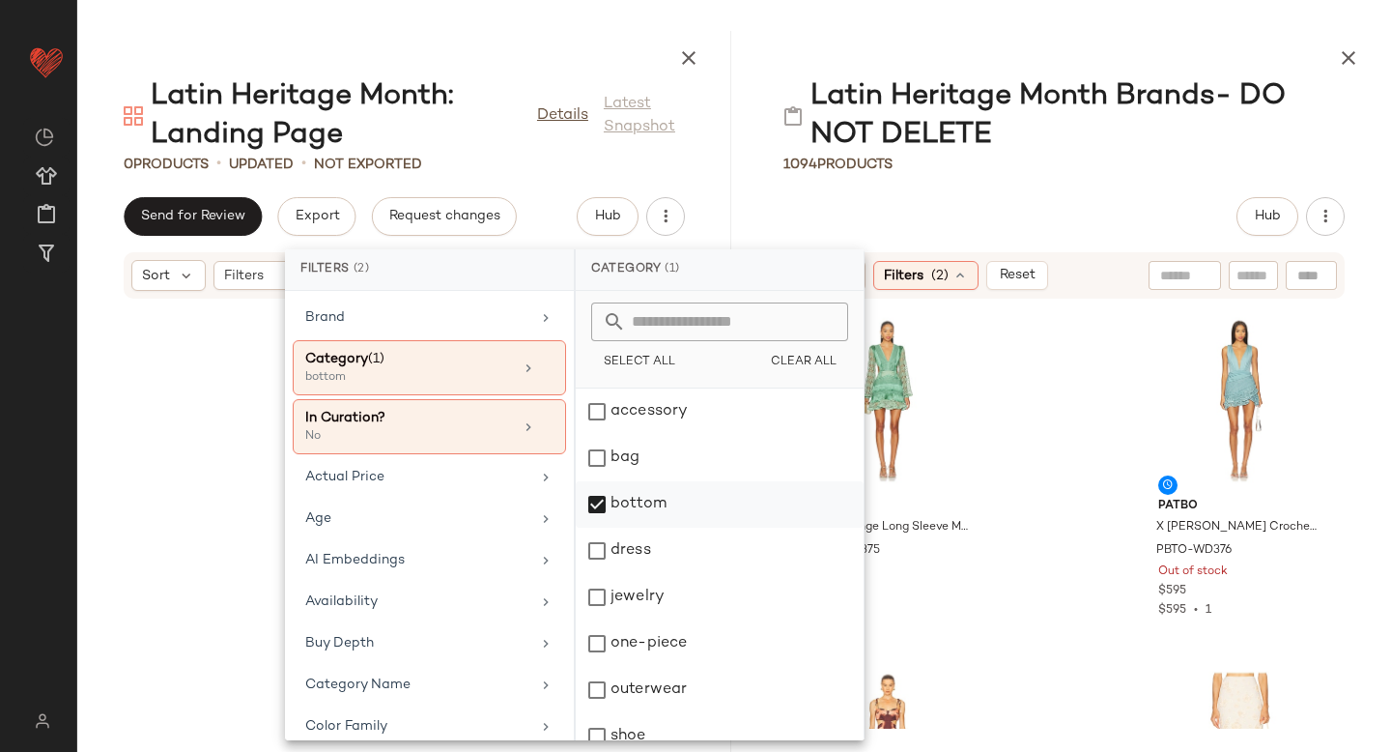
scroll to position [112, 0]
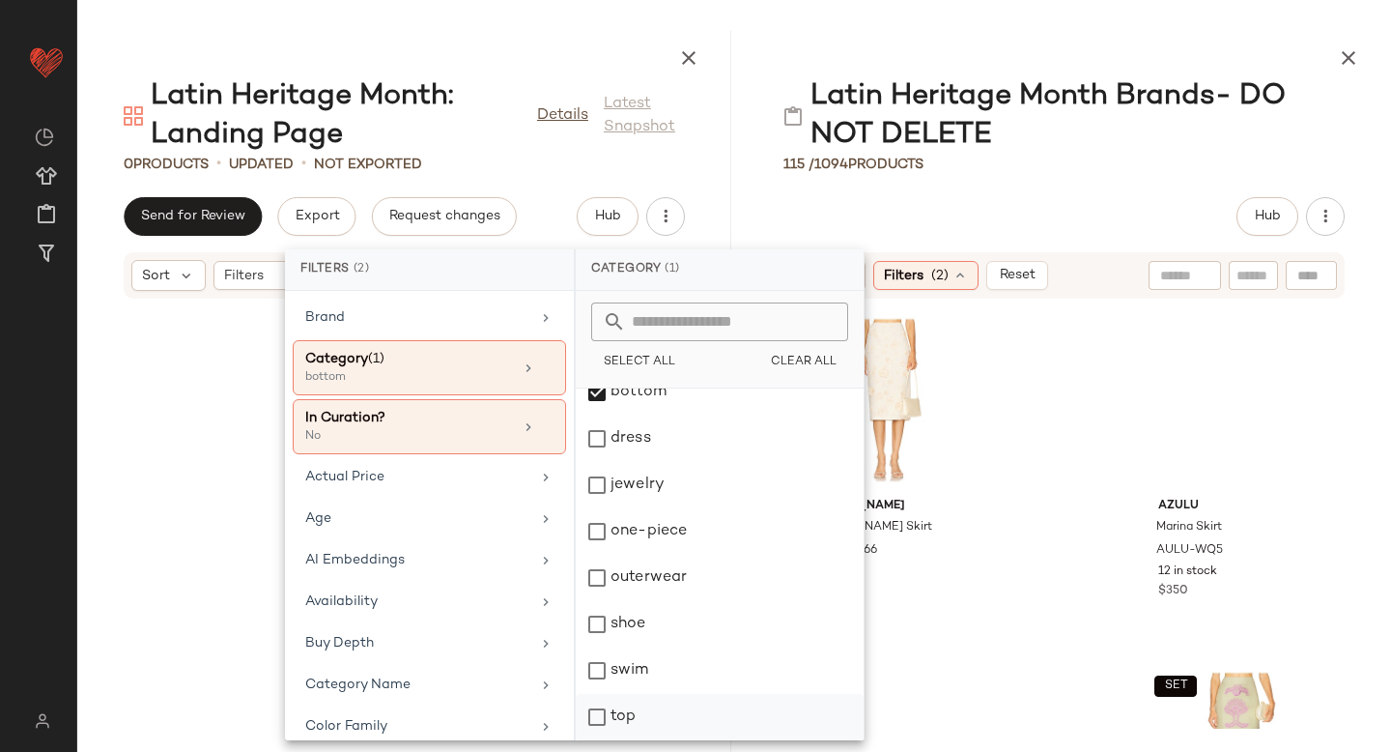
click at [597, 723] on div "top" at bounding box center [720, 717] width 288 height 46
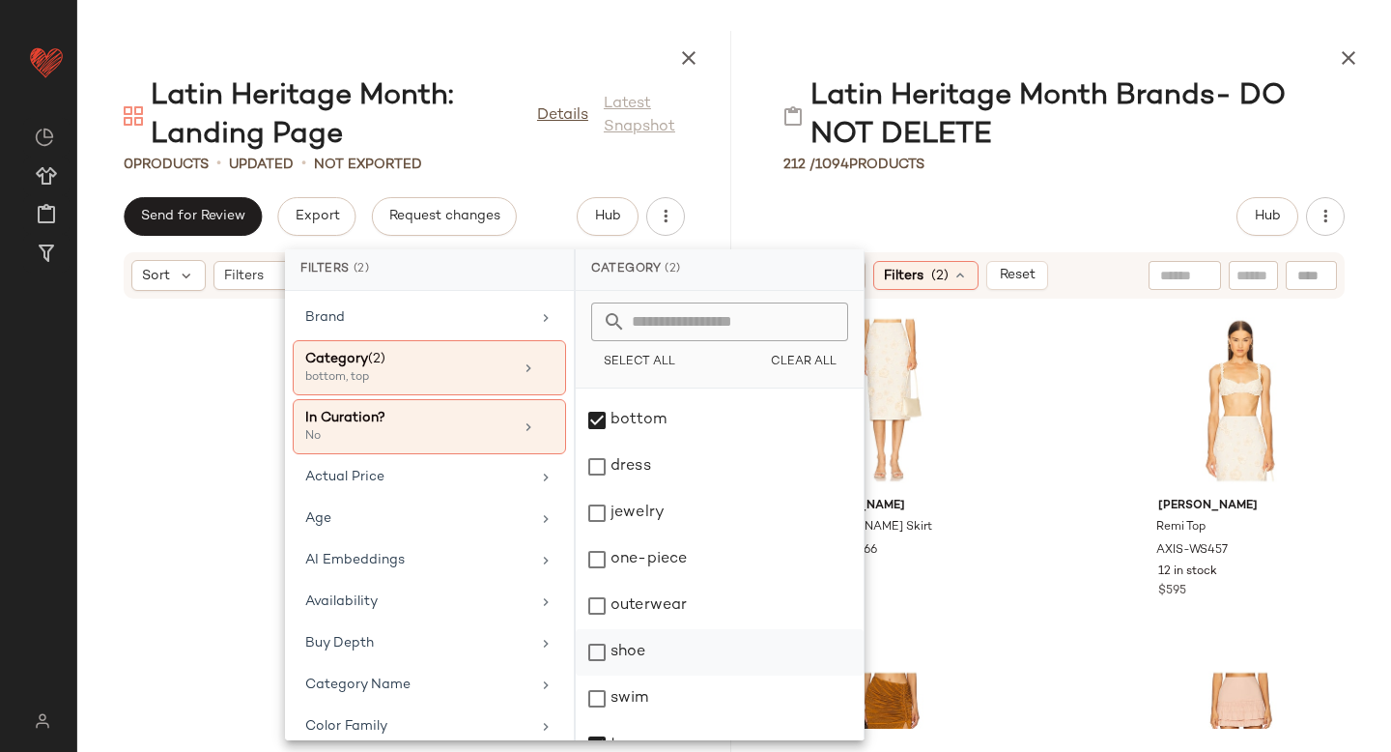
scroll to position [0, 0]
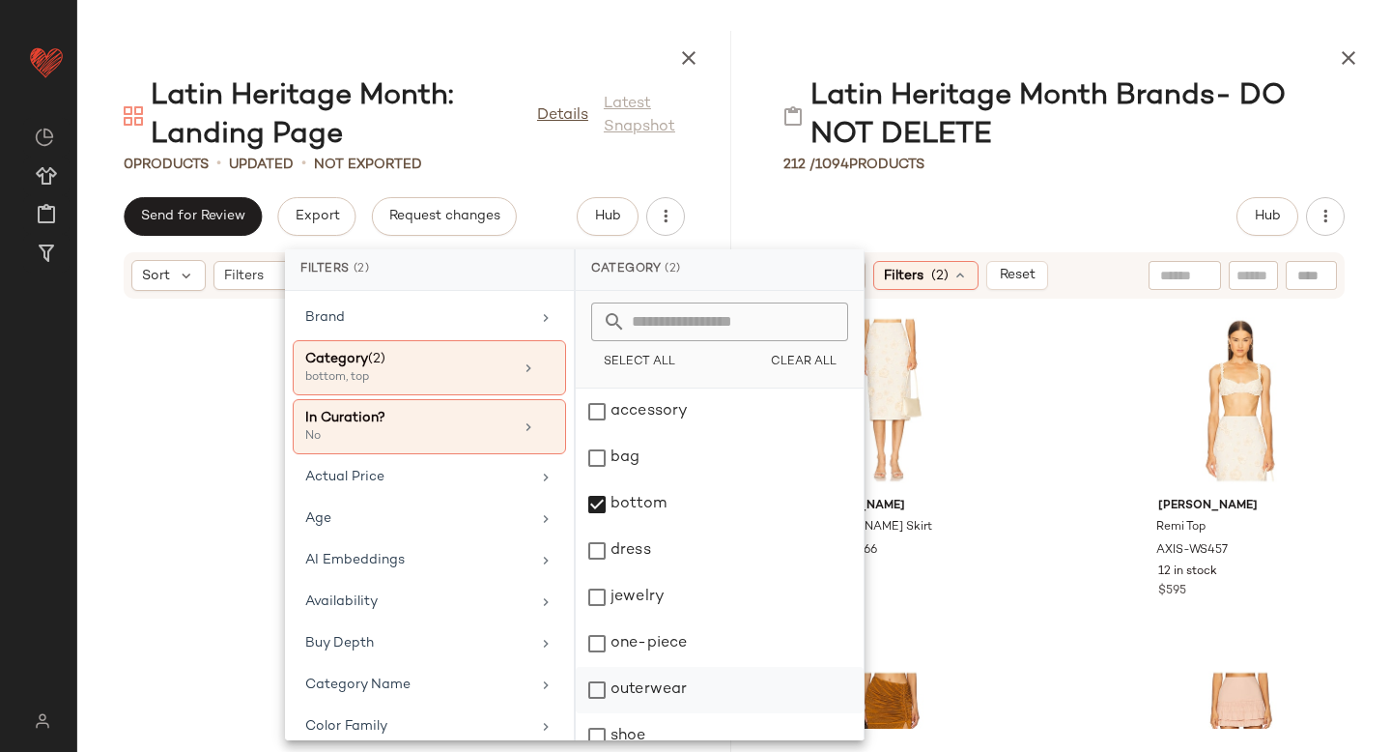
click at [598, 691] on div "outerwear" at bounding box center [720, 690] width 288 height 46
click at [1057, 378] on div "Alexis Torie Skirt AXIS-WQ166 12 in stock $895 Alexis Remi Top AXIS-WS457 12 in…" at bounding box center [1064, 513] width 654 height 429
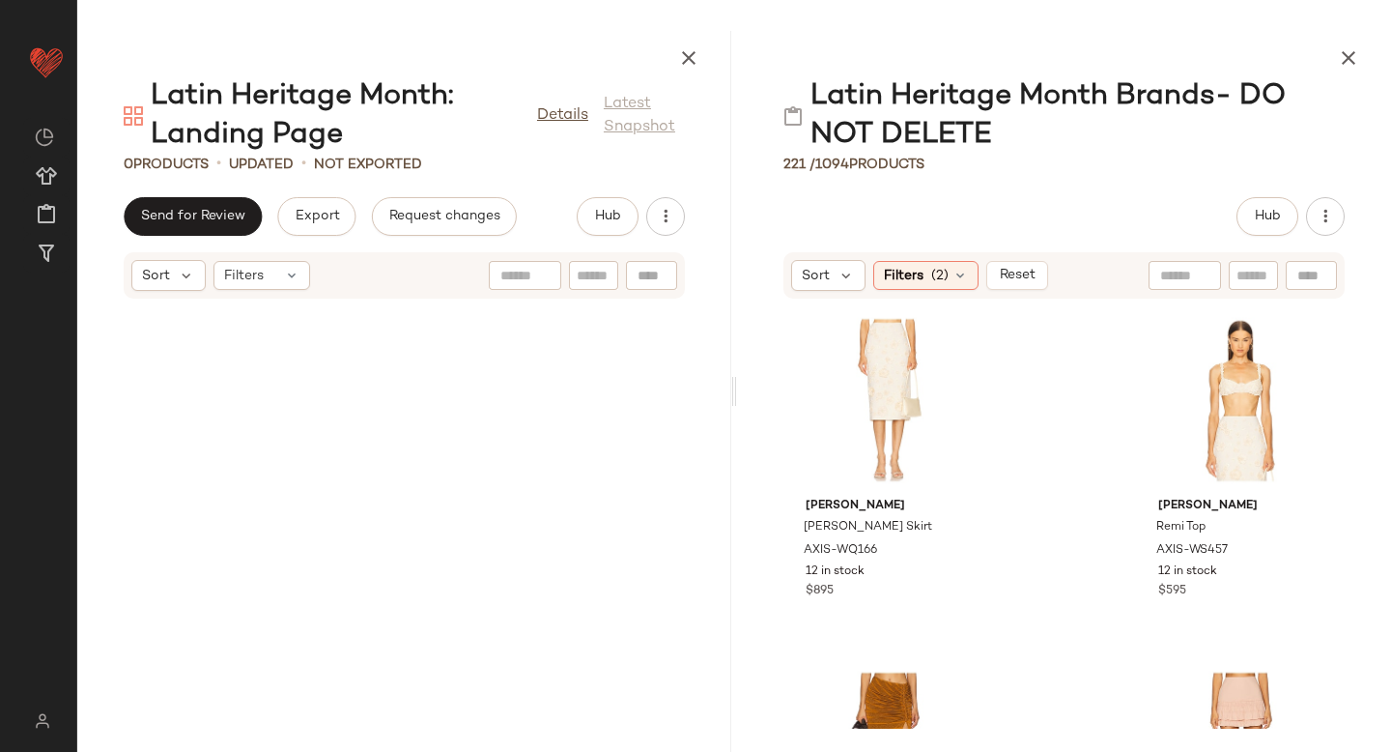
click at [1058, 576] on div "Alexis Torie Skirt AXIS-WQ166 12 in stock $895 Alexis Remi Top AXIS-WS457 12 in…" at bounding box center [1064, 513] width 654 height 429
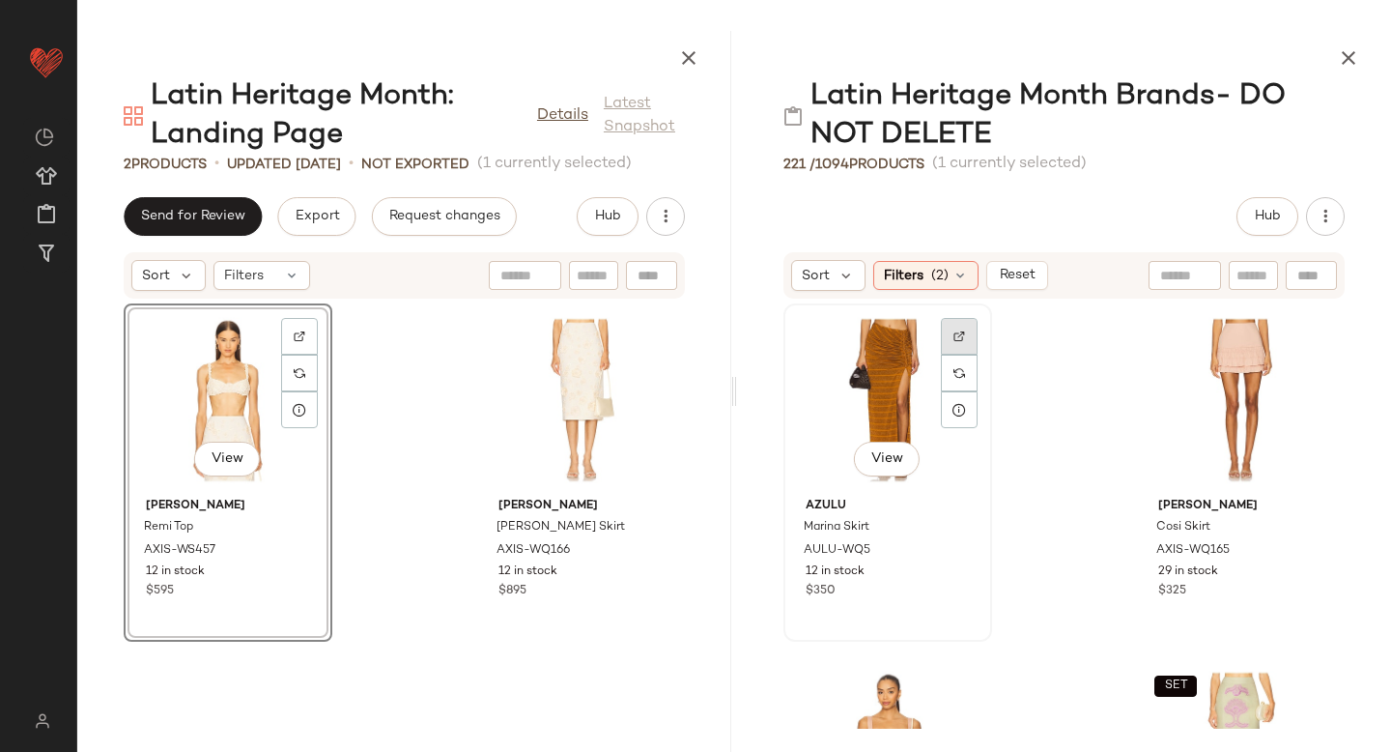
click at [963, 330] on img at bounding box center [959, 336] width 12 height 12
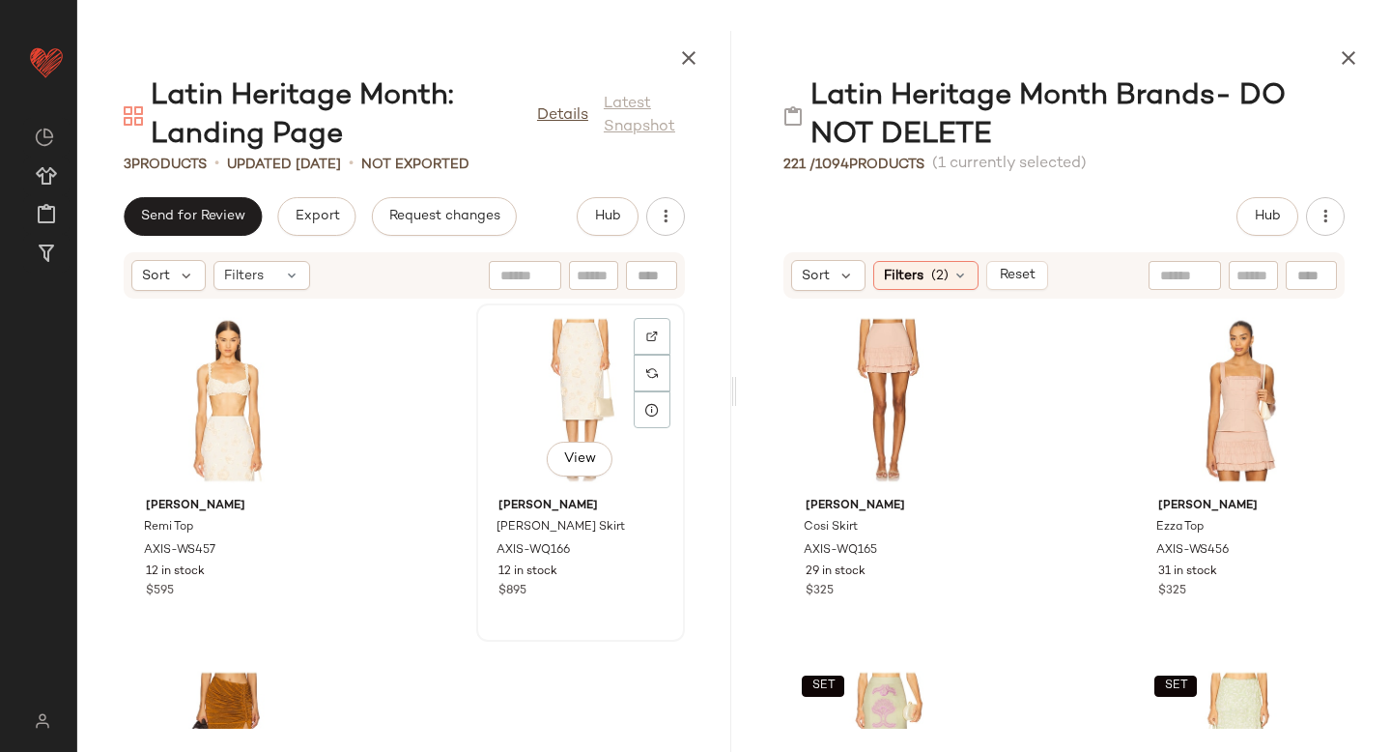
scroll to position [267, 0]
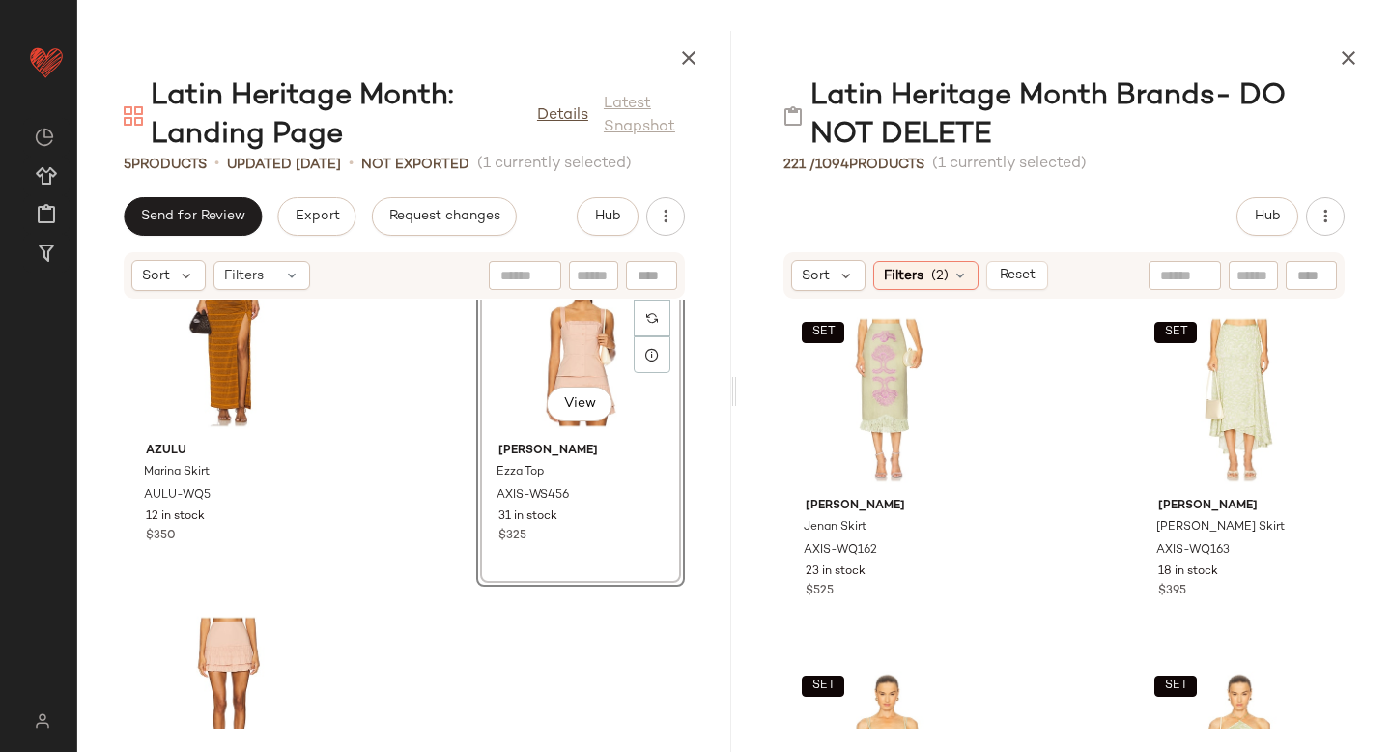
scroll to position [636, 0]
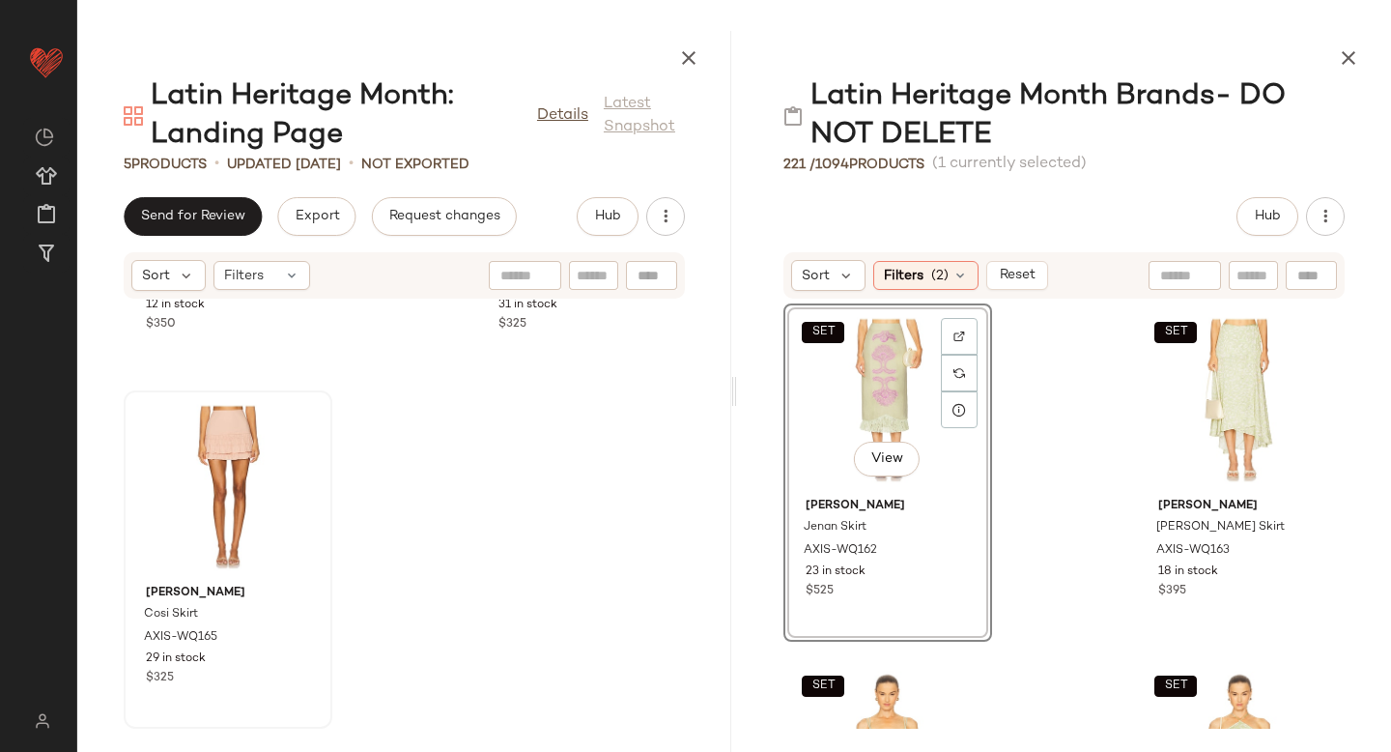
drag, startPoint x: 894, startPoint y: 354, endPoint x: 290, endPoint y: 557, distance: 637.2
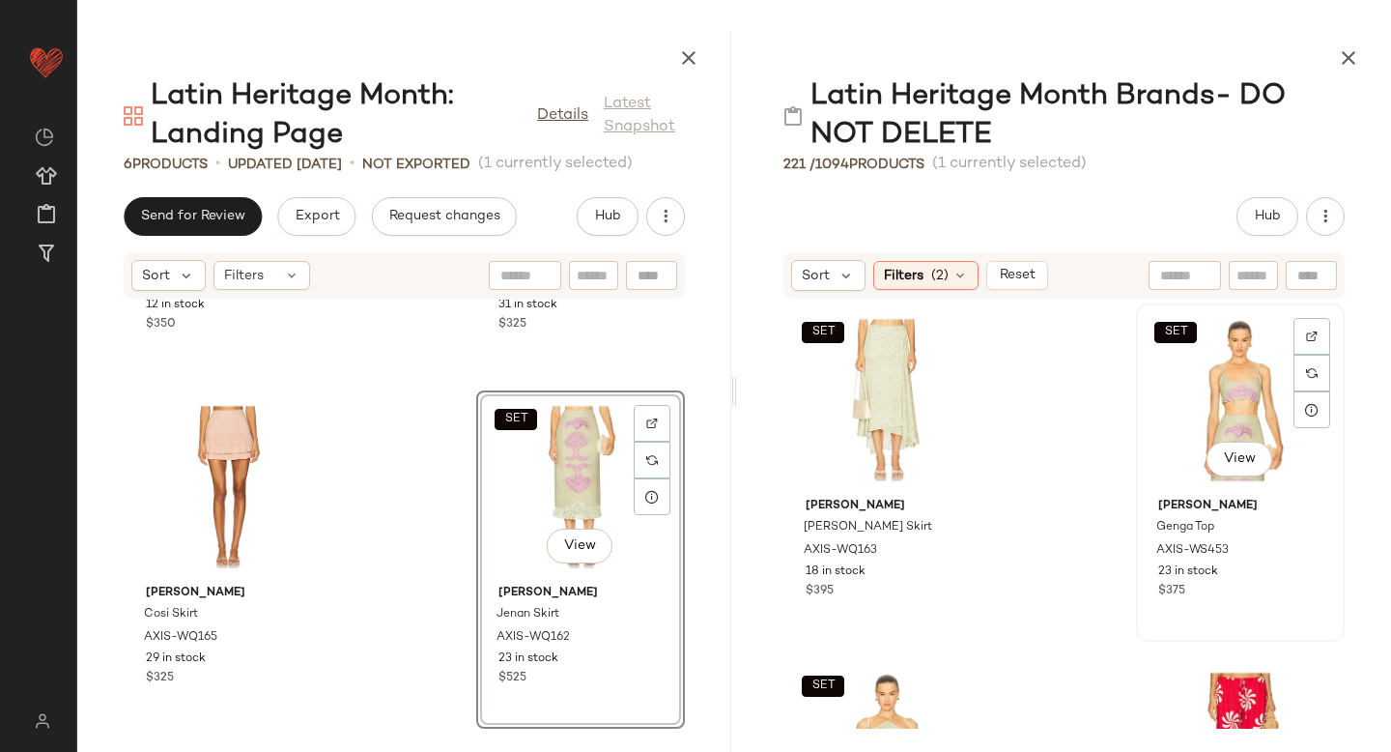
click at [1143, 378] on div "SET View" at bounding box center [1240, 400] width 195 height 180
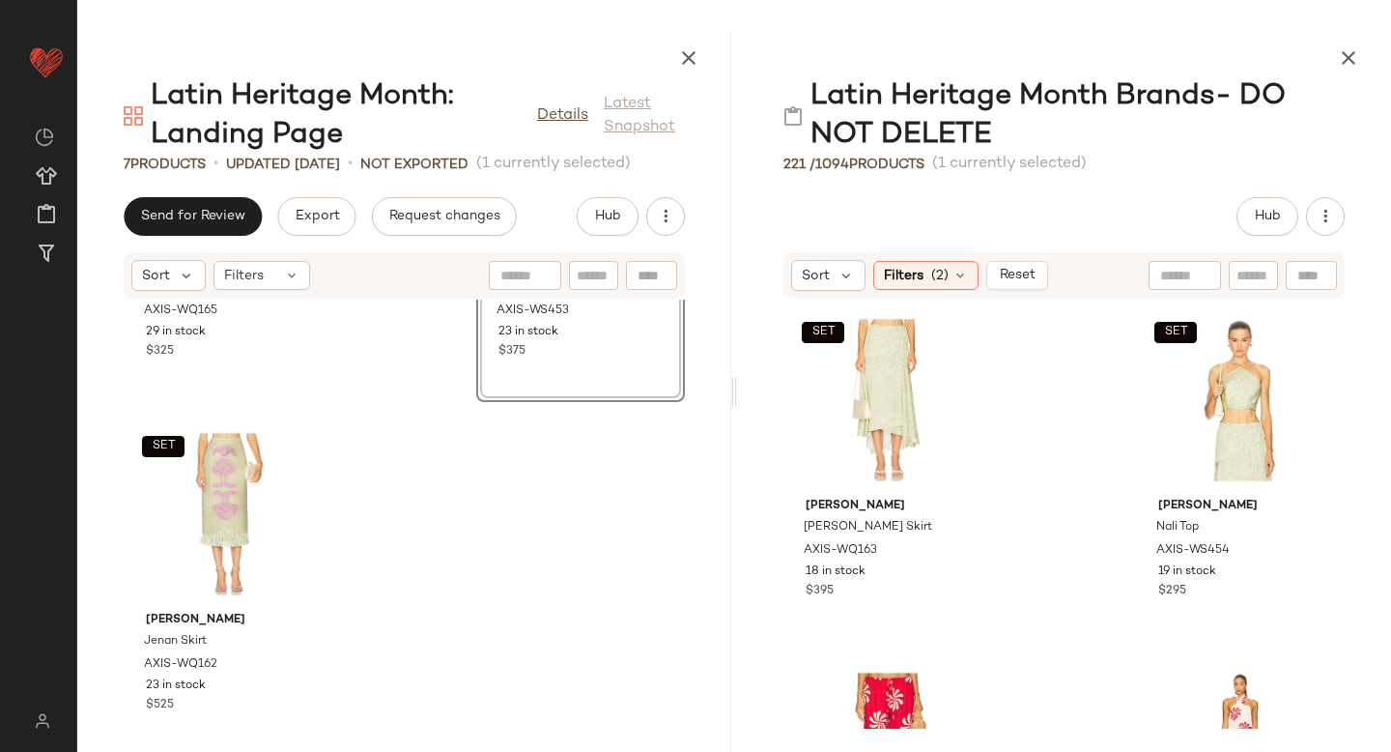
scroll to position [989, 0]
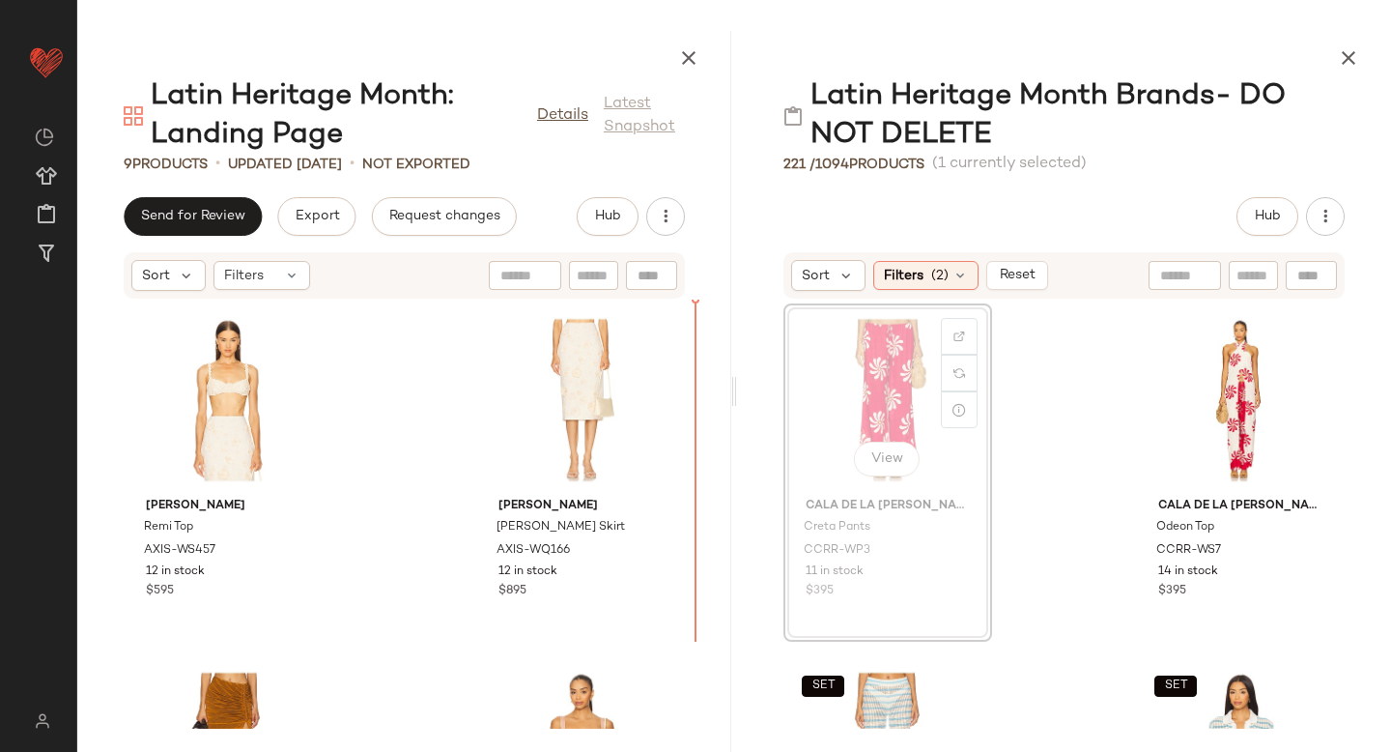
drag, startPoint x: 878, startPoint y: 330, endPoint x: 865, endPoint y: 338, distance: 15.6
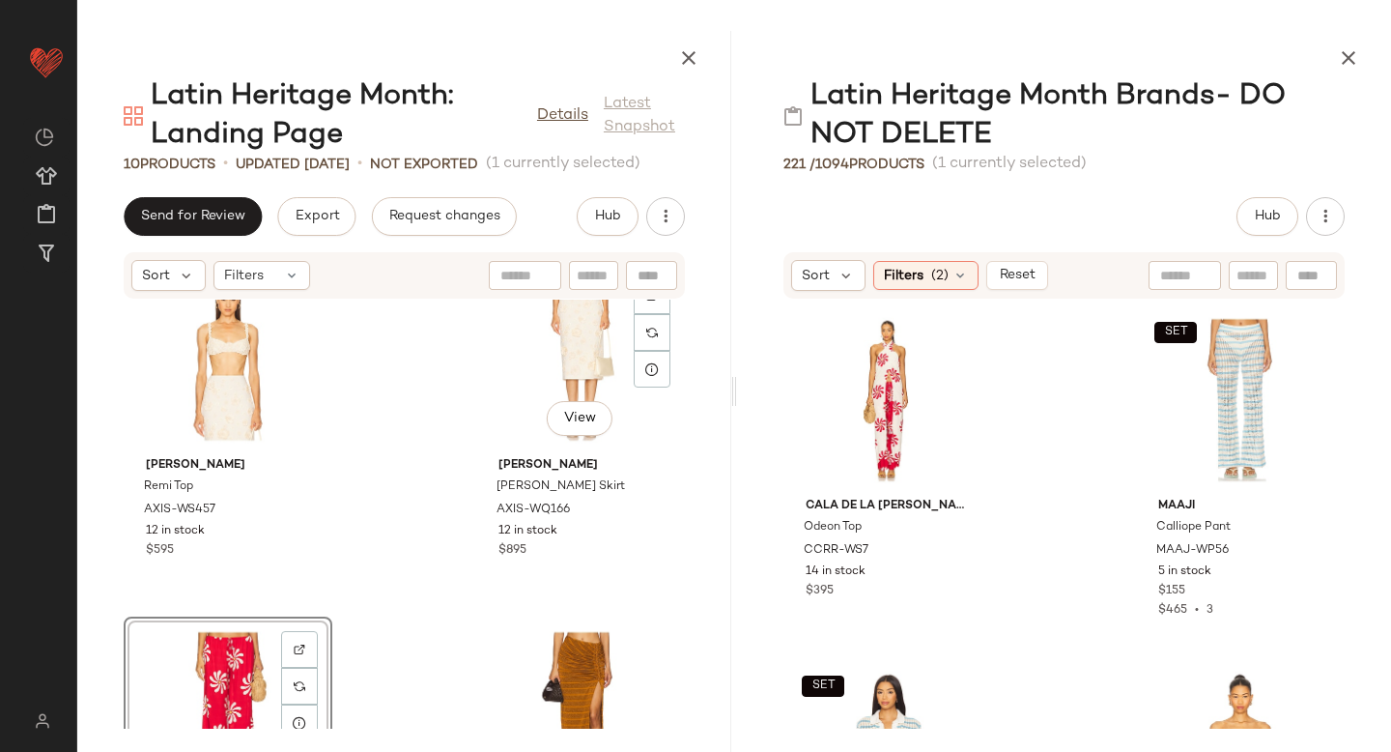
scroll to position [62, 0]
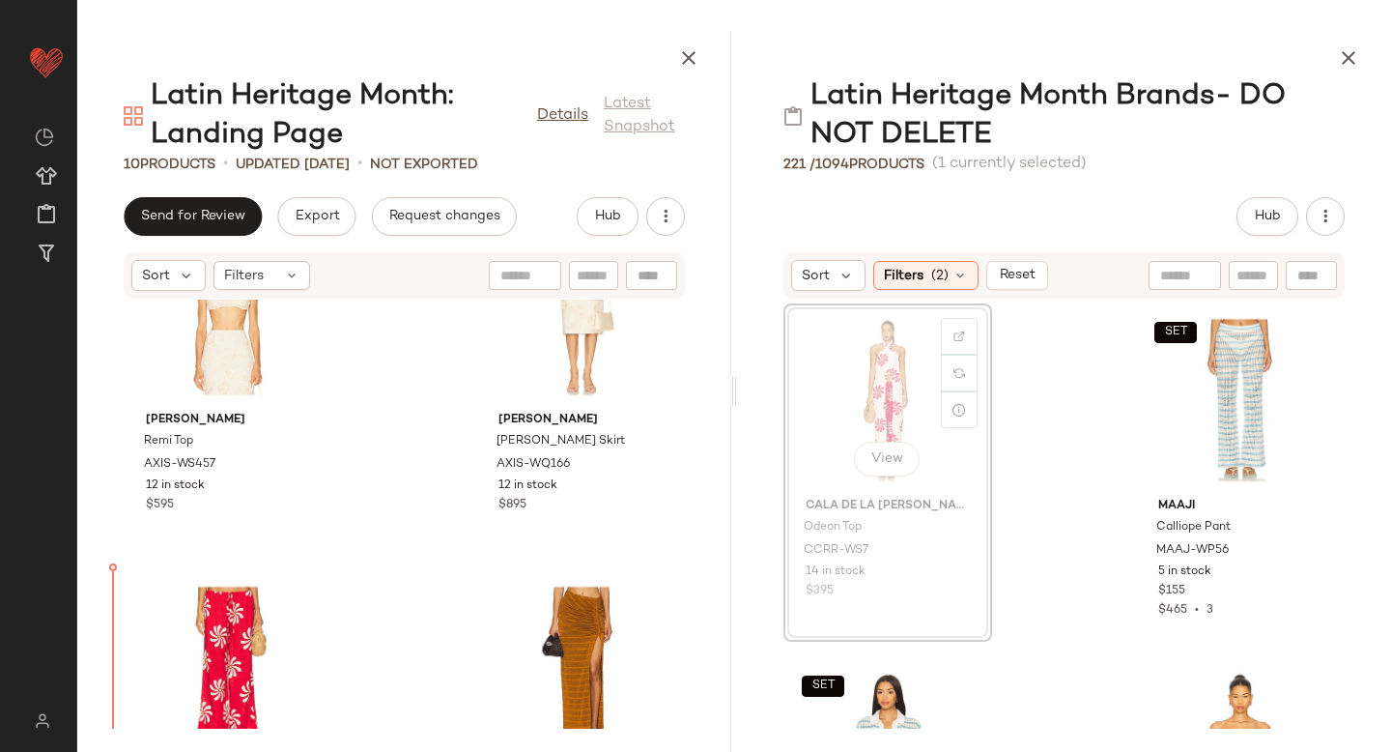
drag, startPoint x: 926, startPoint y: 384, endPoint x: 93, endPoint y: 627, distance: 868.2
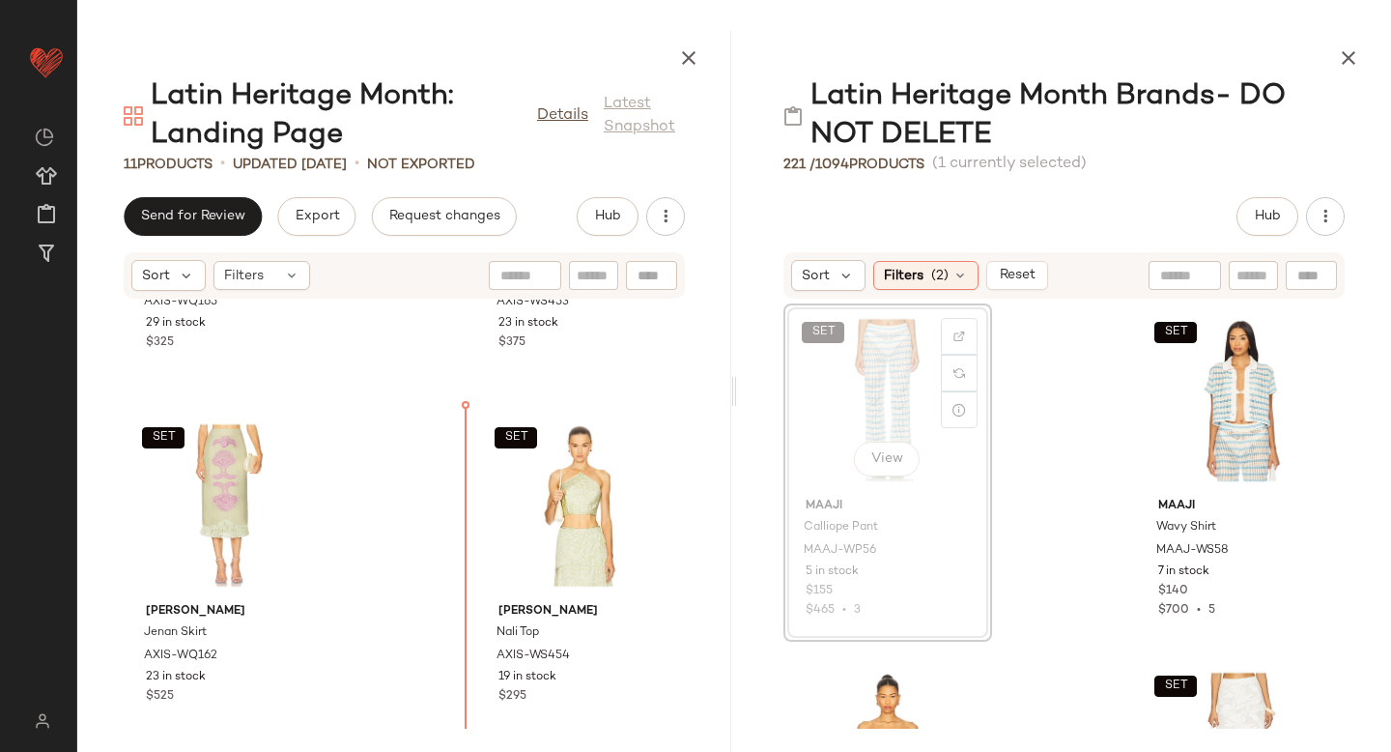
scroll to position [1333, 0]
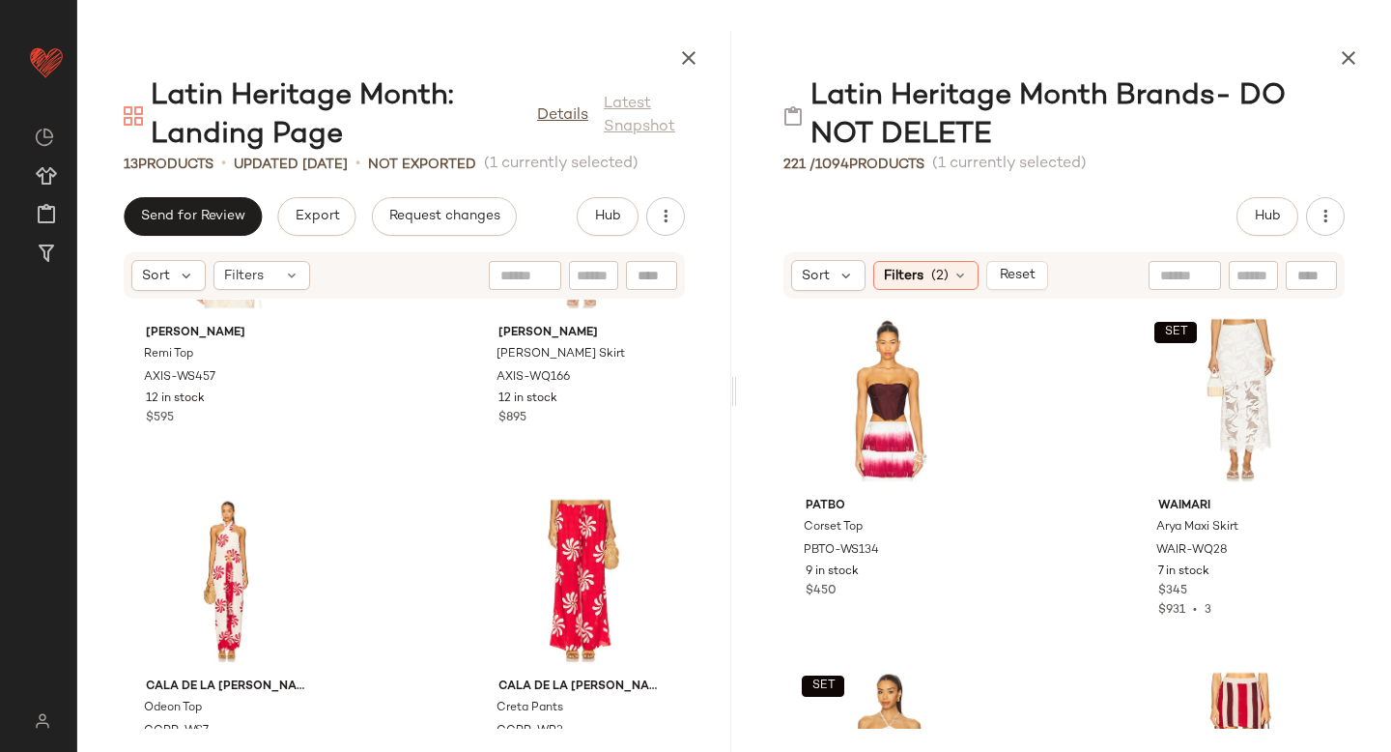
scroll to position [175, 0]
click at [968, 332] on div at bounding box center [959, 336] width 37 height 37
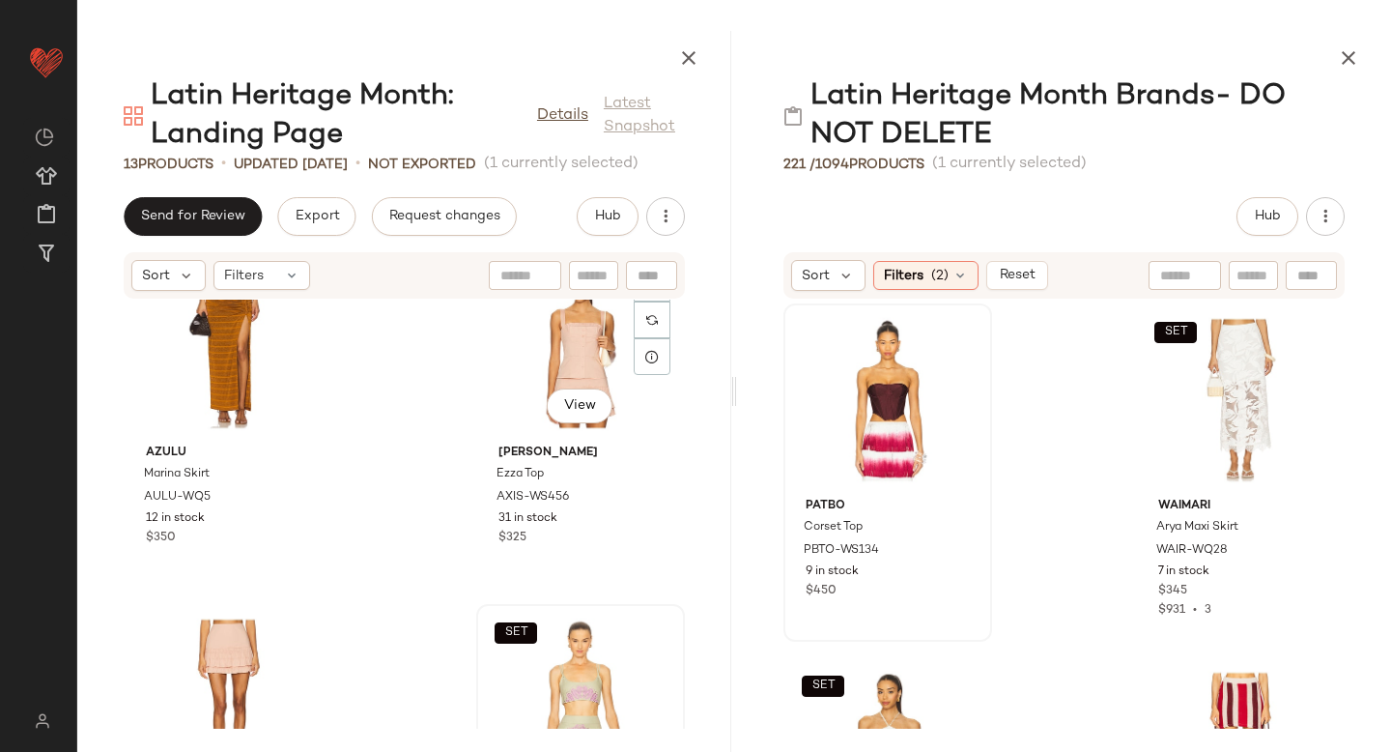
scroll to position [766, 0]
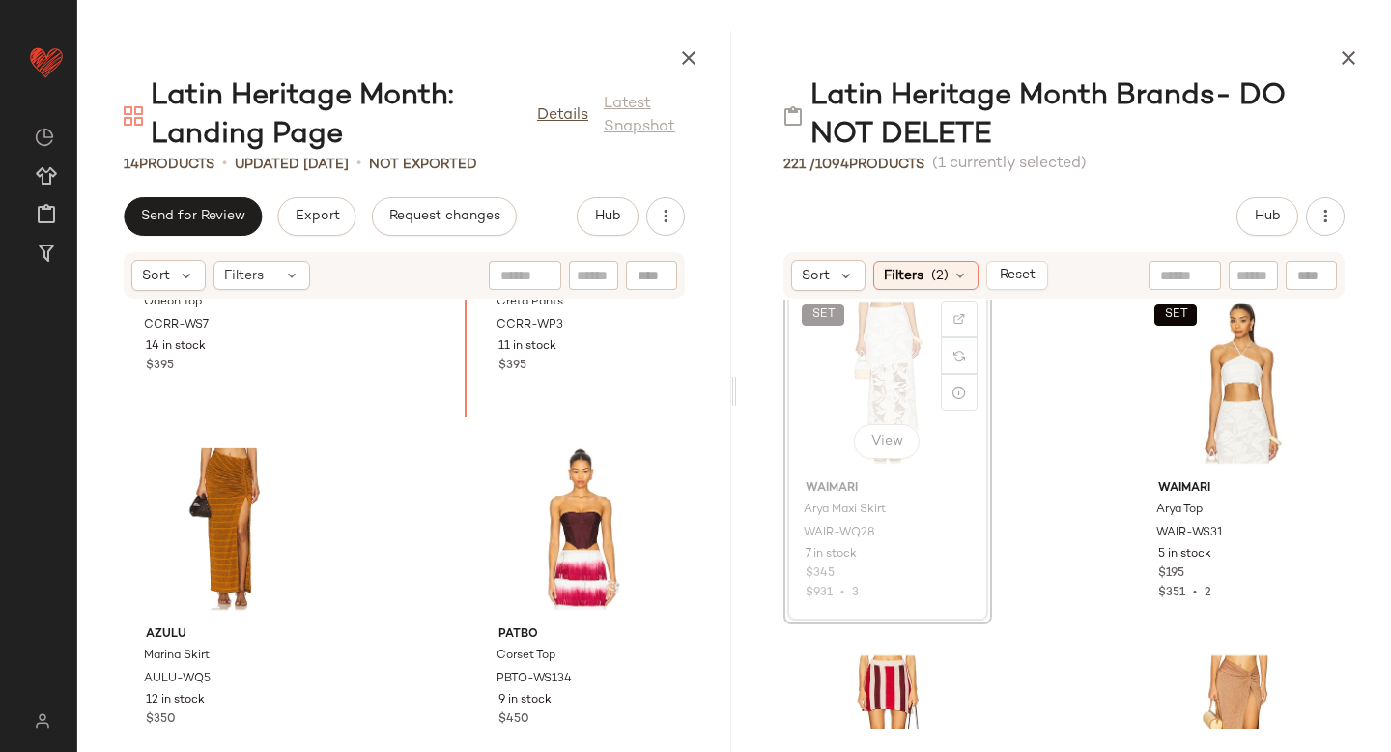
scroll to position [594, 0]
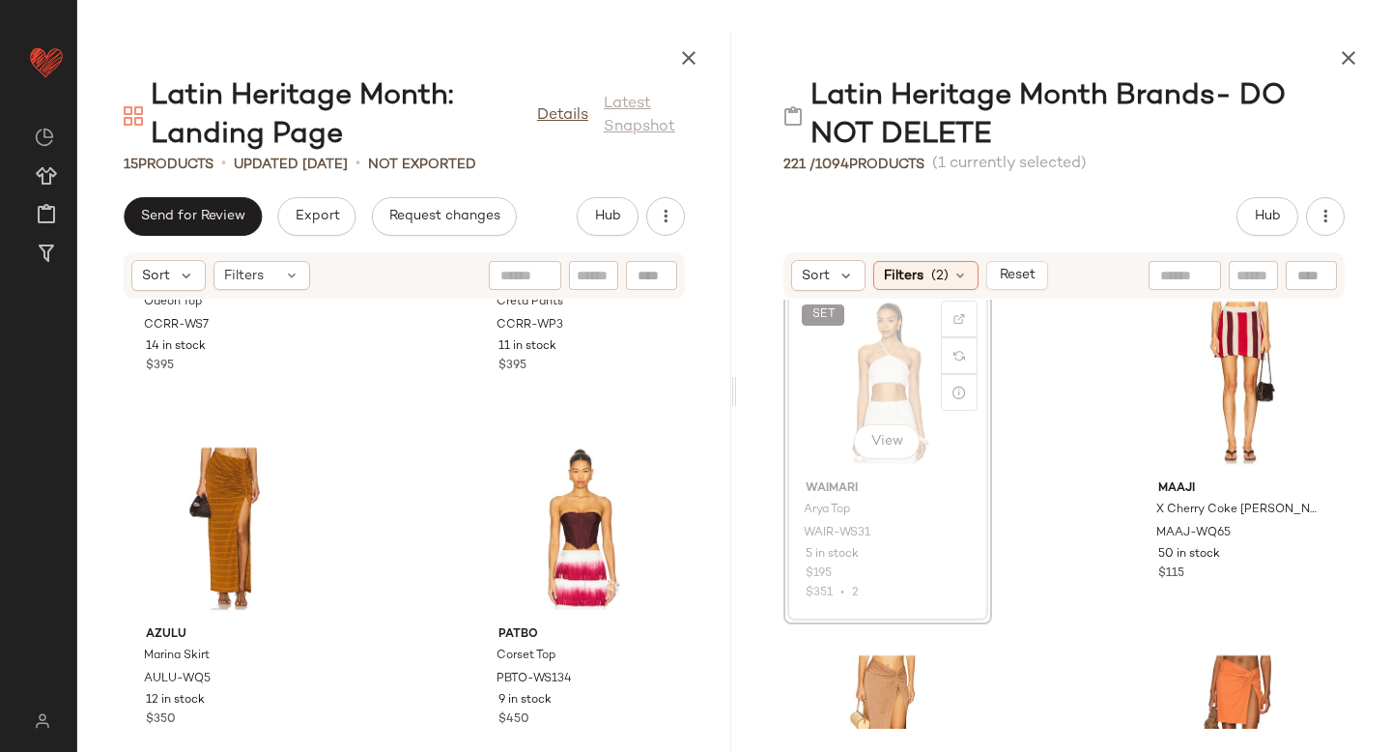
scroll to position [13, 0]
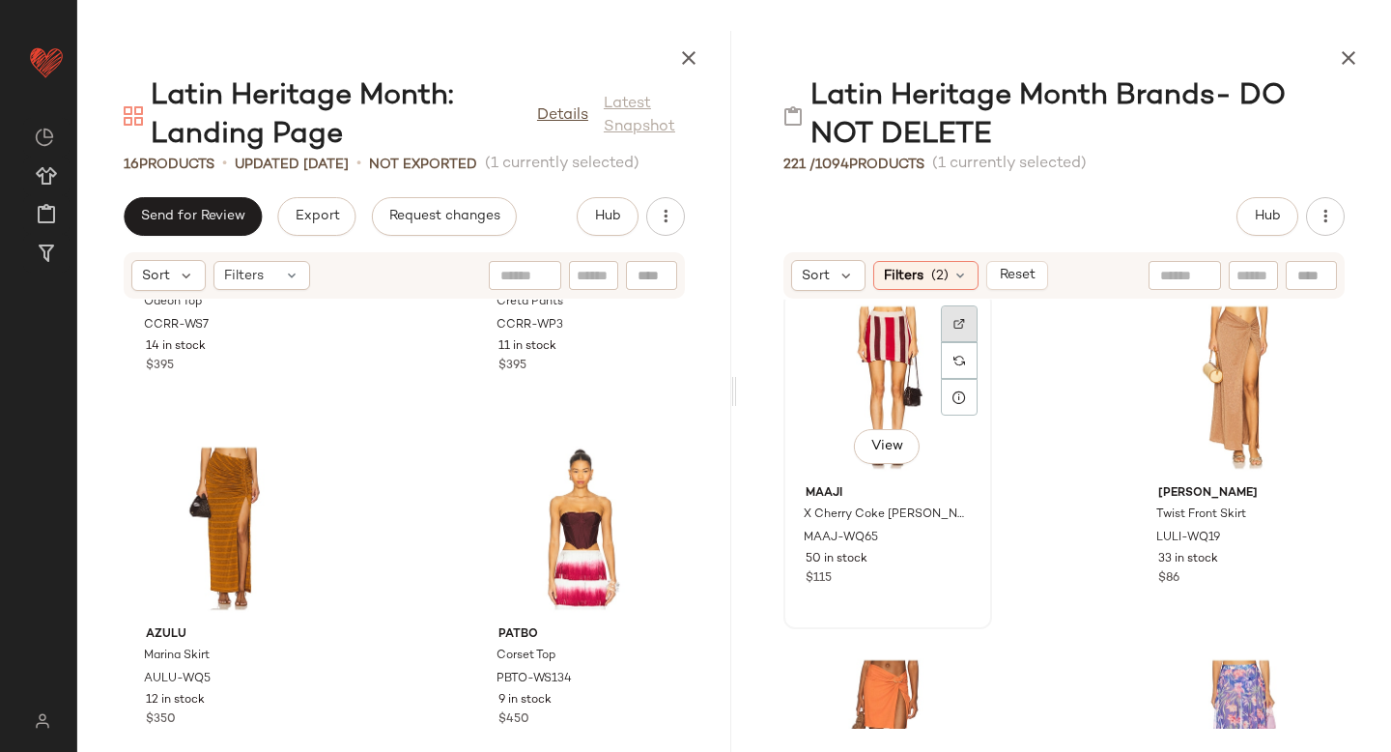
click at [959, 309] on div at bounding box center [959, 323] width 37 height 37
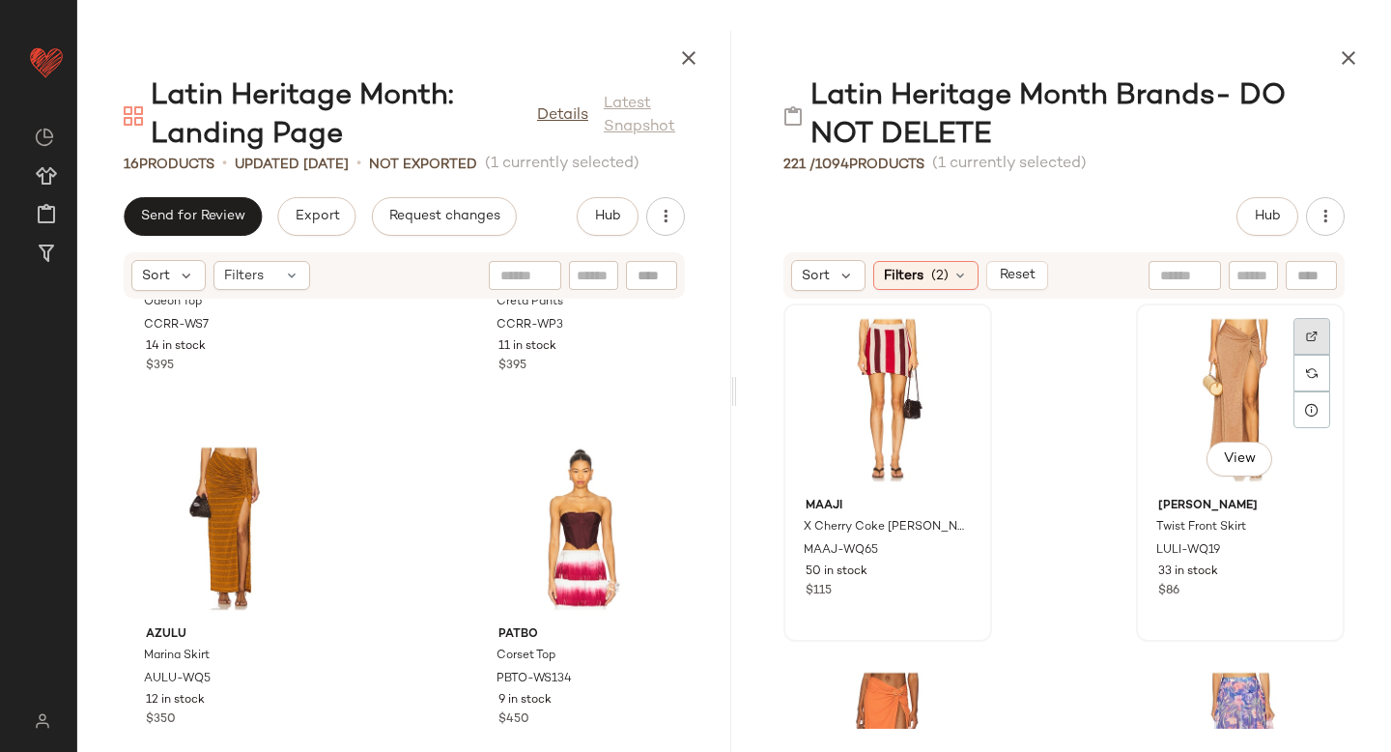
click at [1306, 331] on img at bounding box center [1312, 336] width 12 height 12
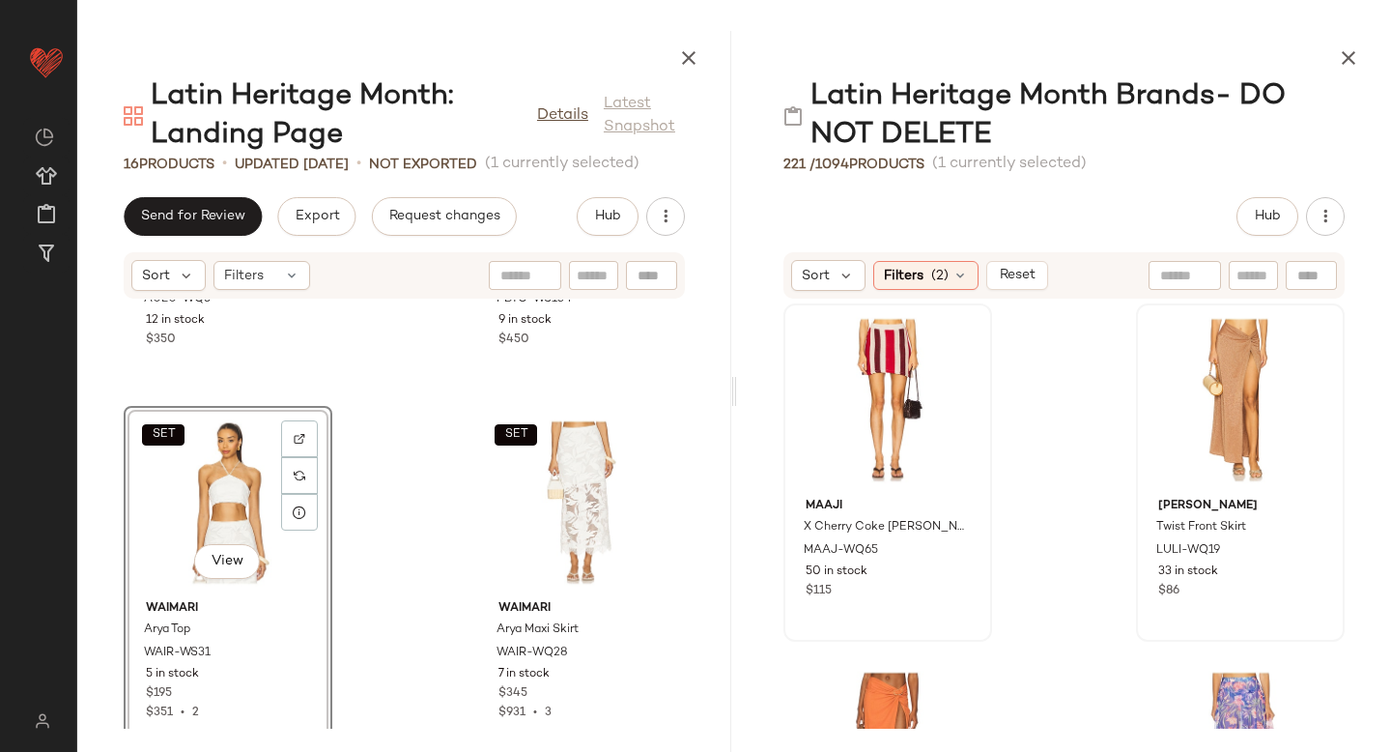
scroll to position [975, 0]
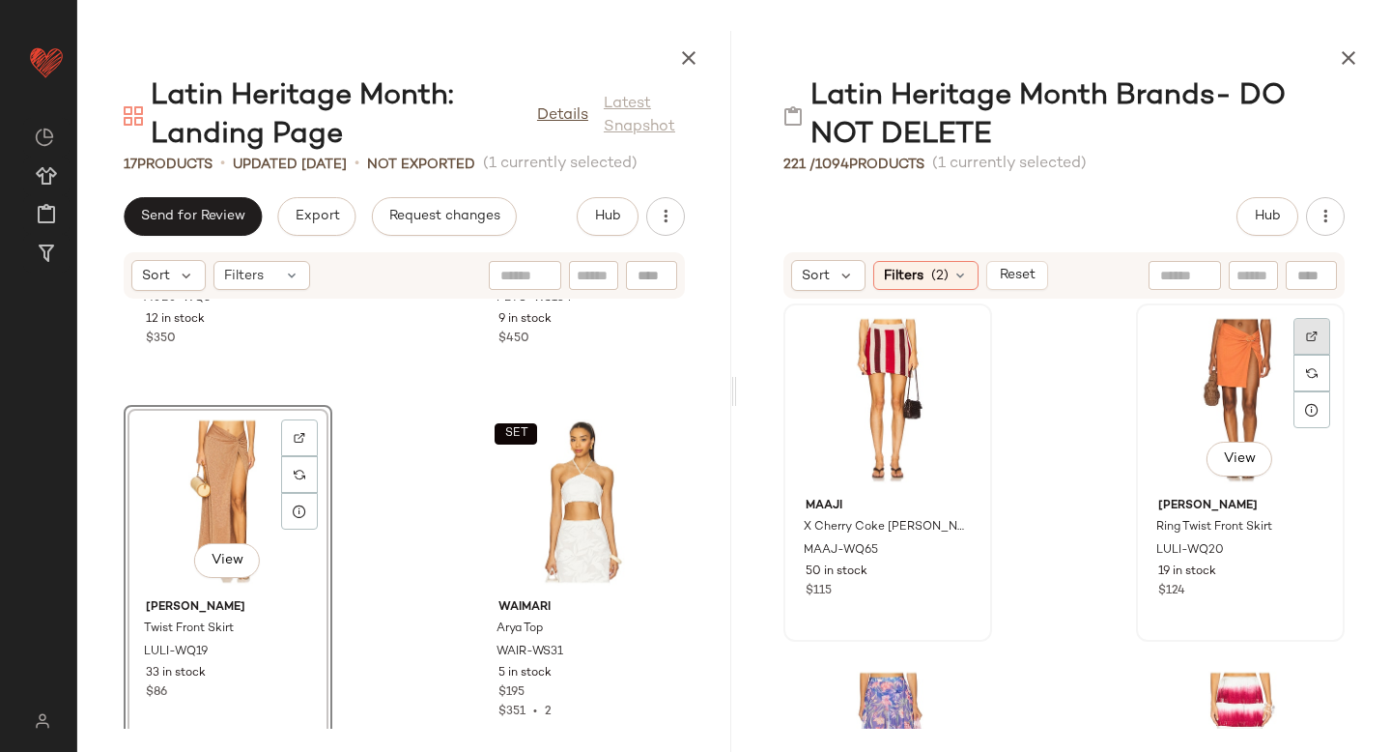
click at [1306, 326] on div at bounding box center [1312, 336] width 37 height 37
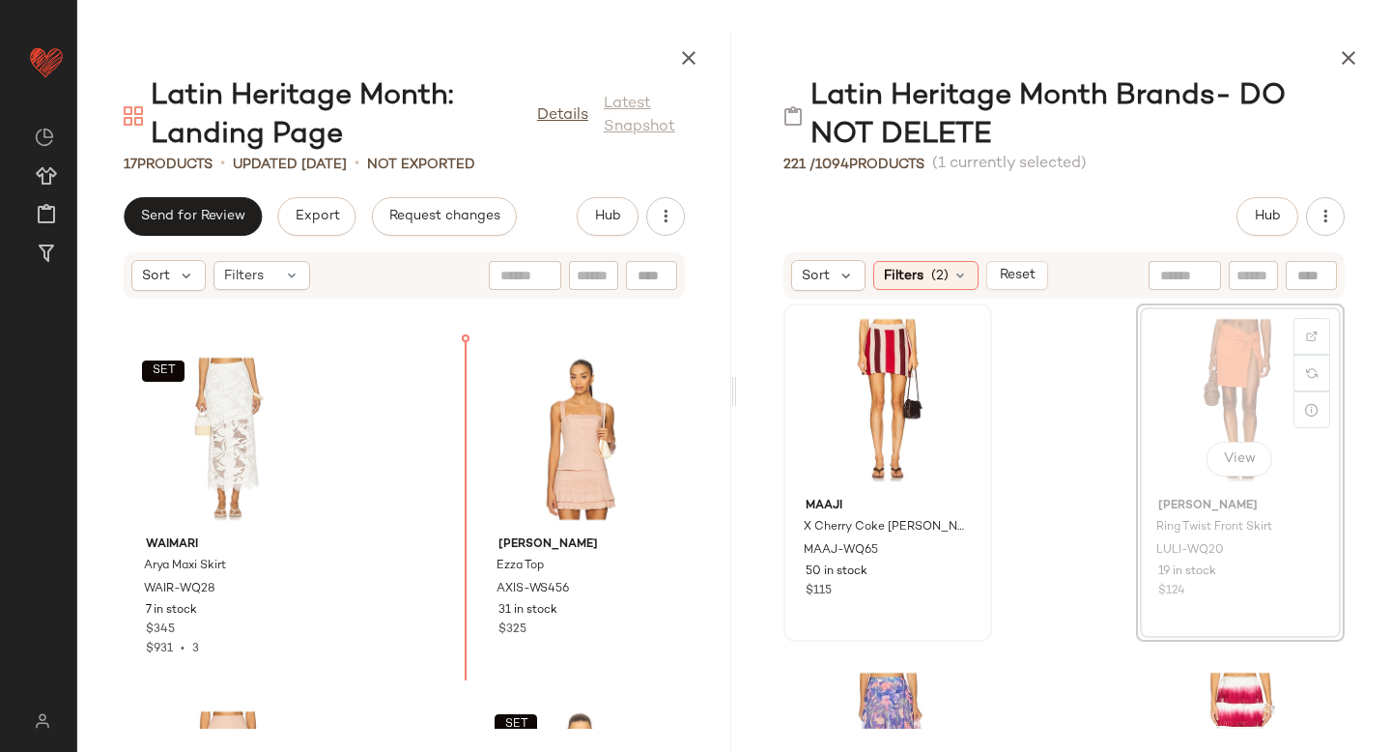
scroll to position [1372, 0]
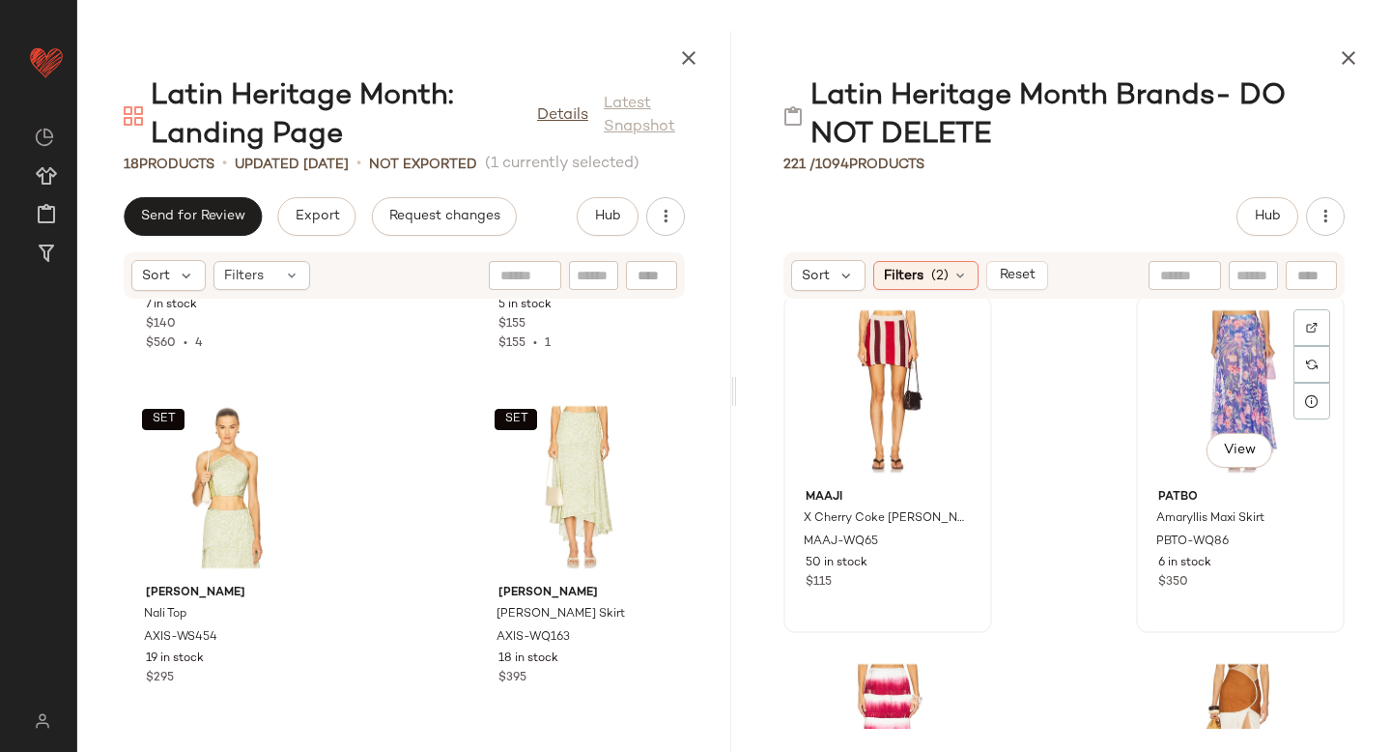
scroll to position [5, 0]
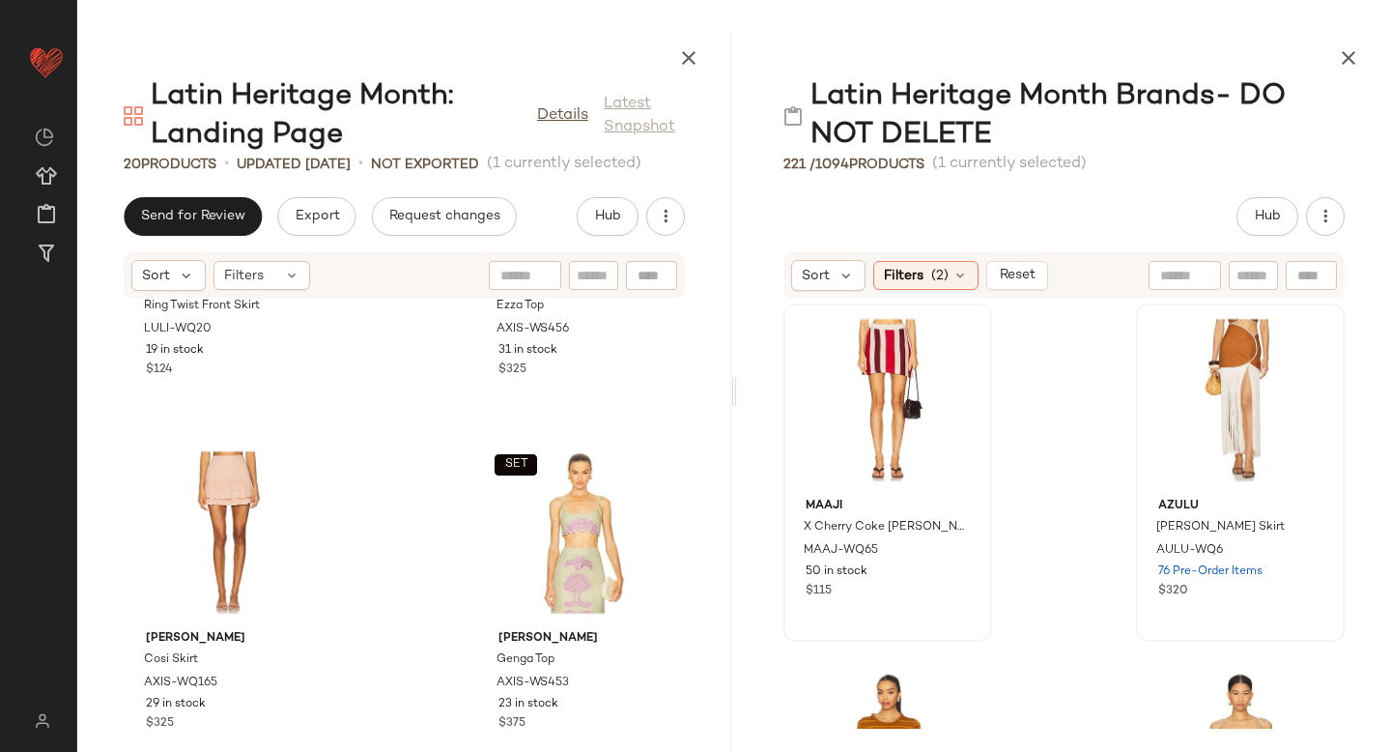
scroll to position [2033, 0]
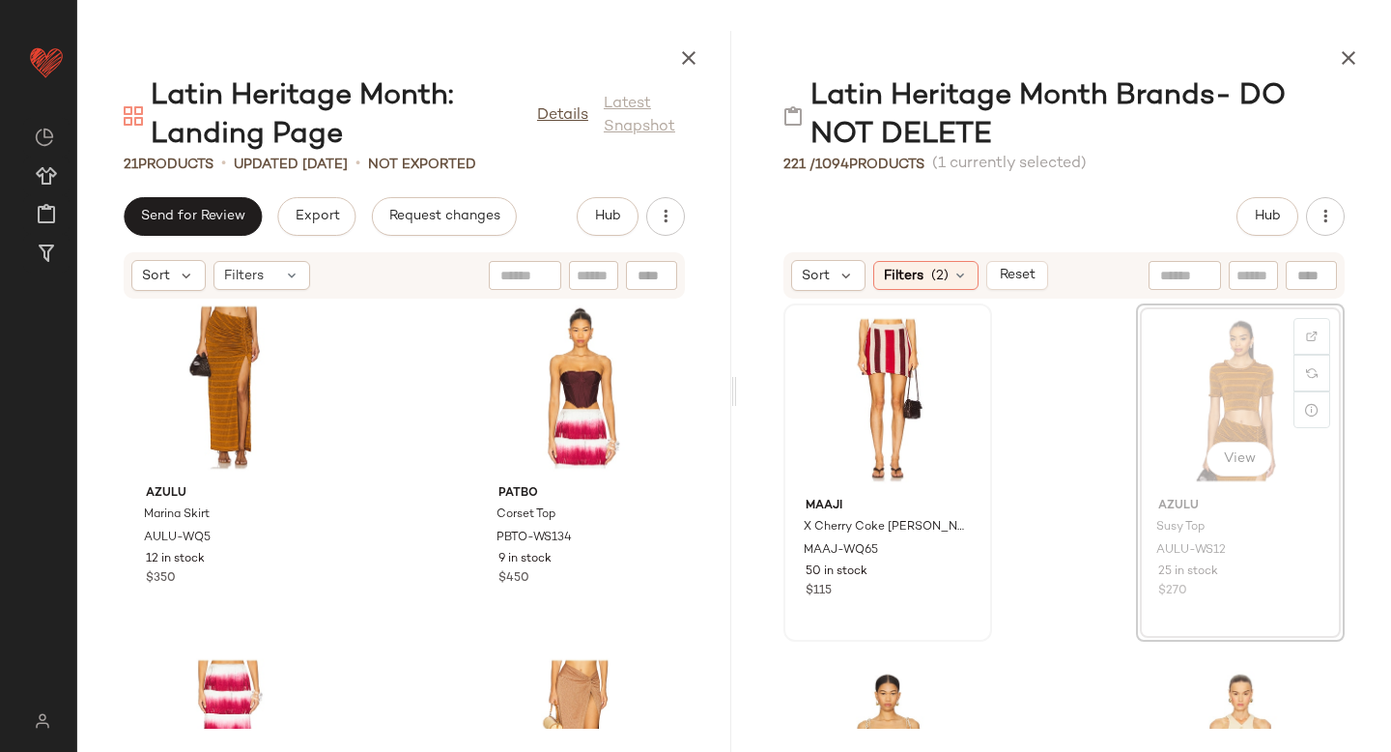
scroll to position [733, 0]
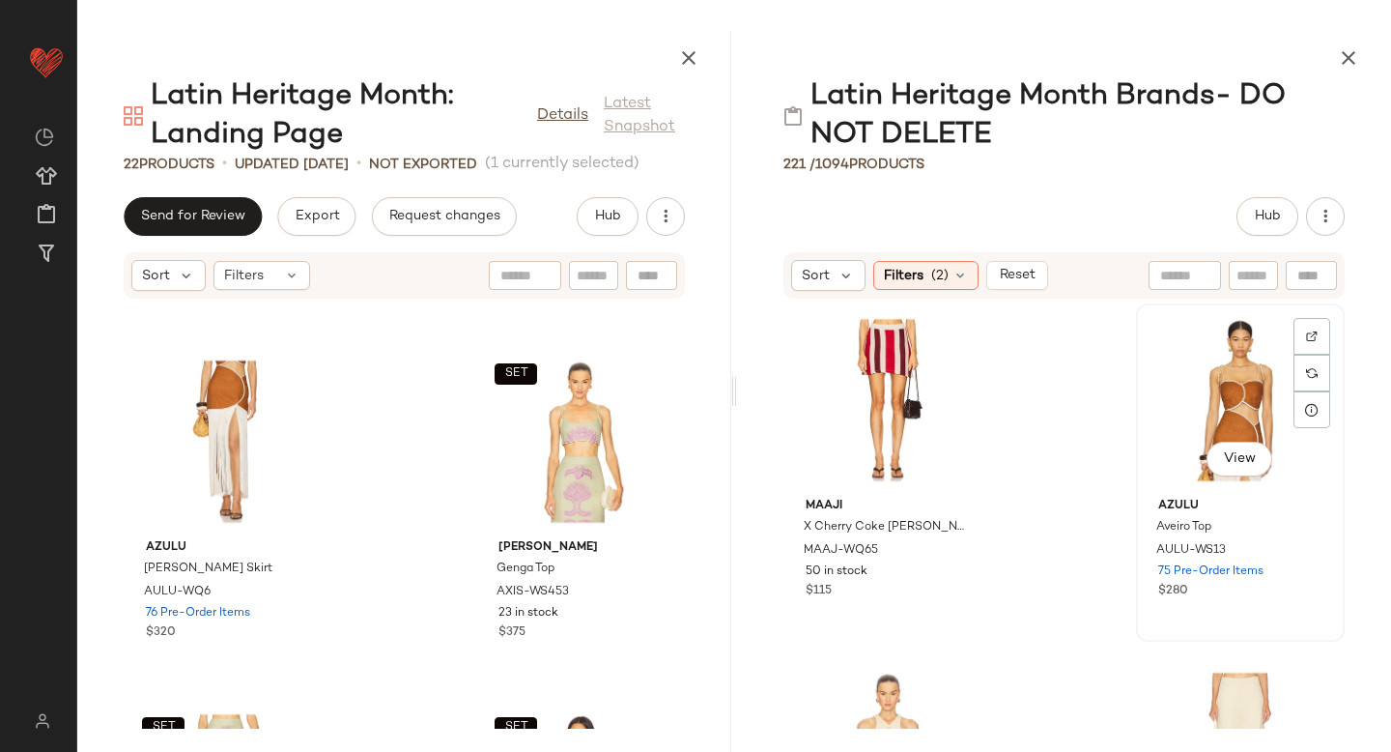
scroll to position [2446, 0]
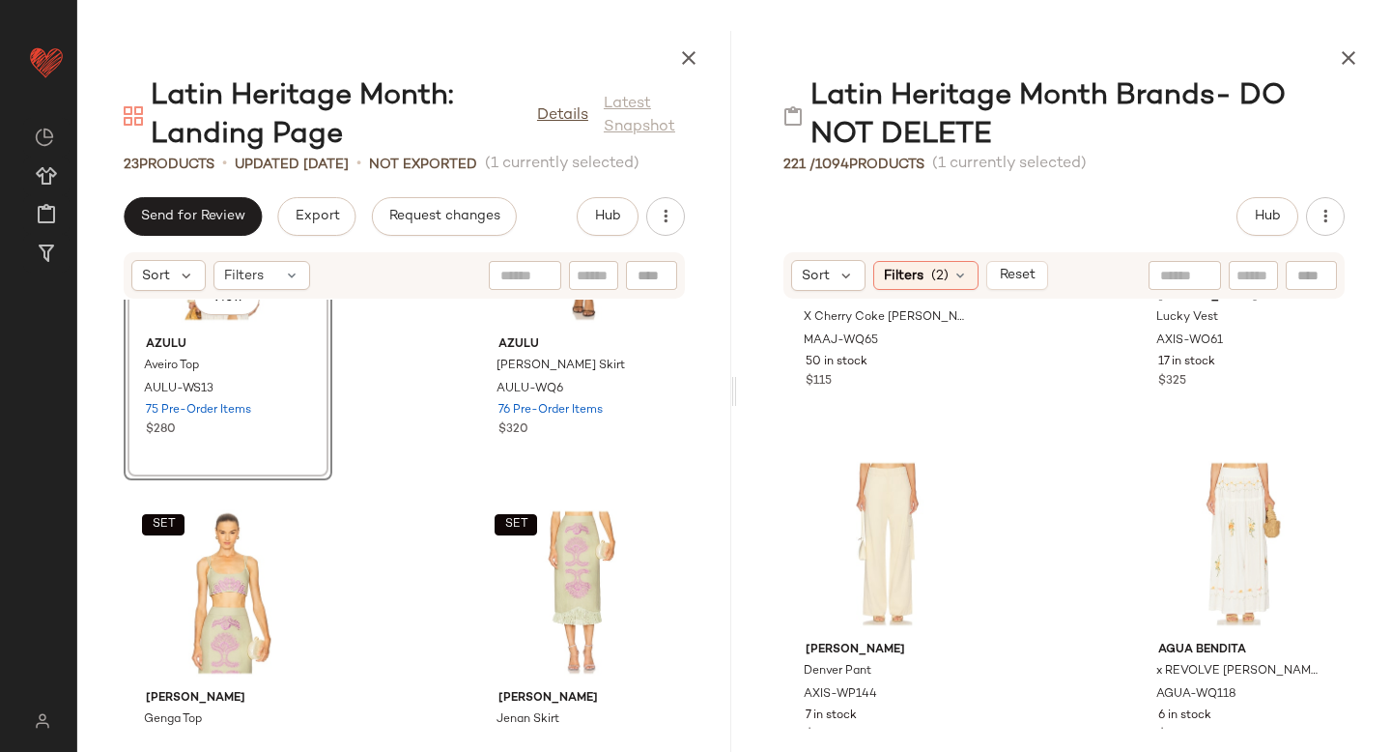
scroll to position [2810, 0]
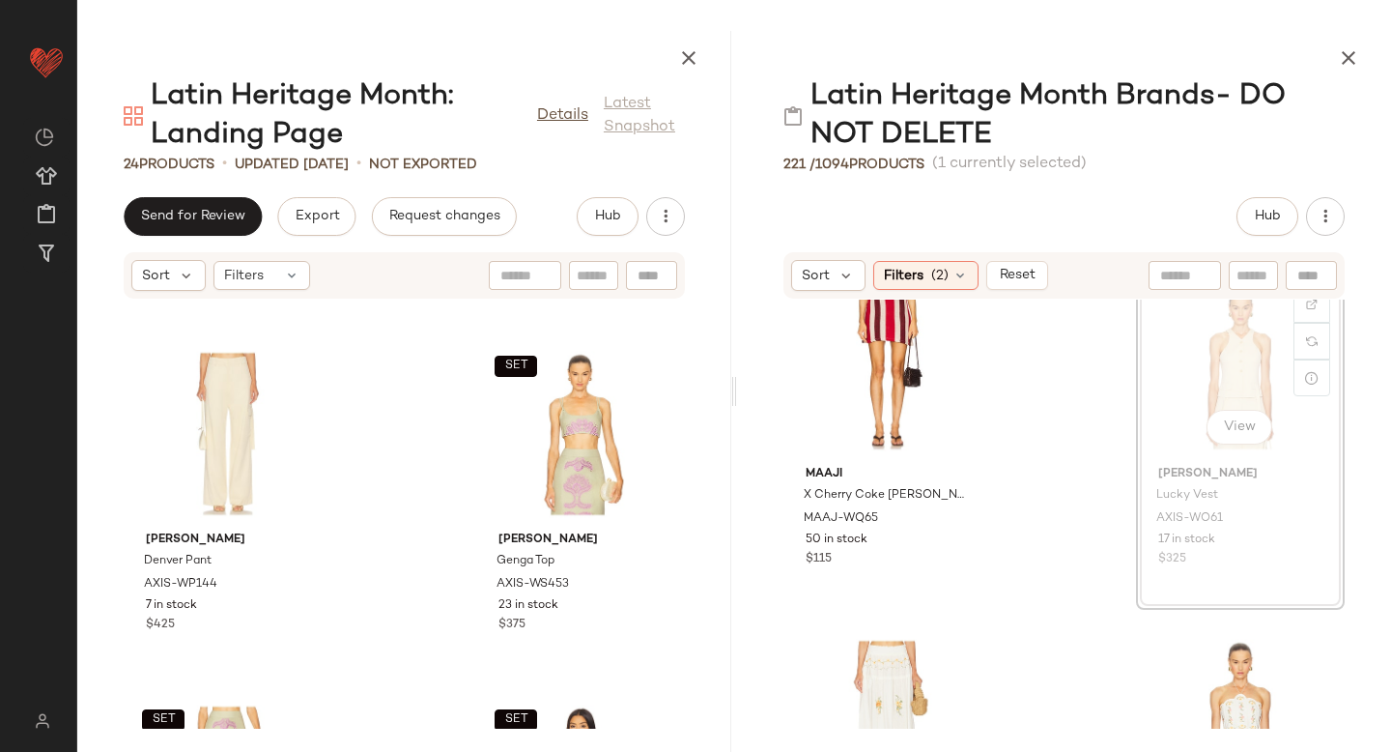
scroll to position [30, 0]
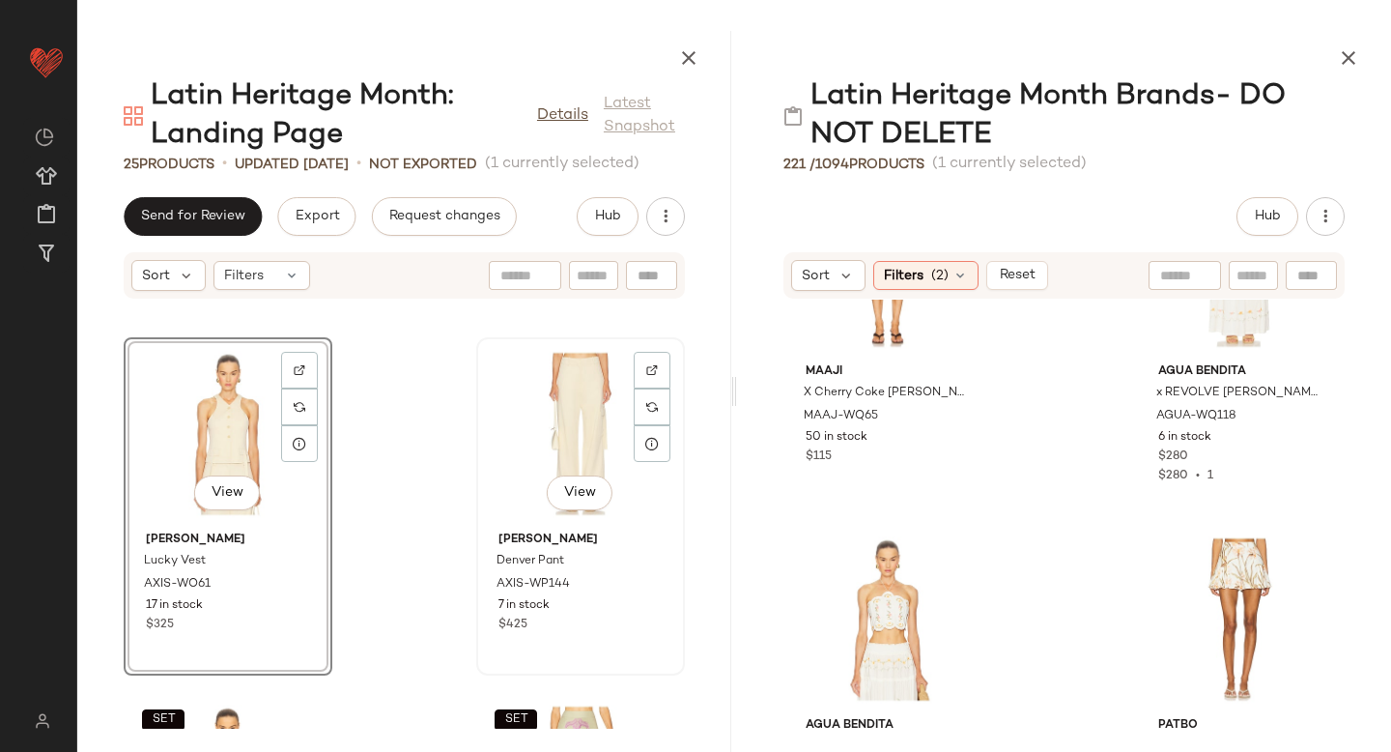
scroll to position [2709, 0]
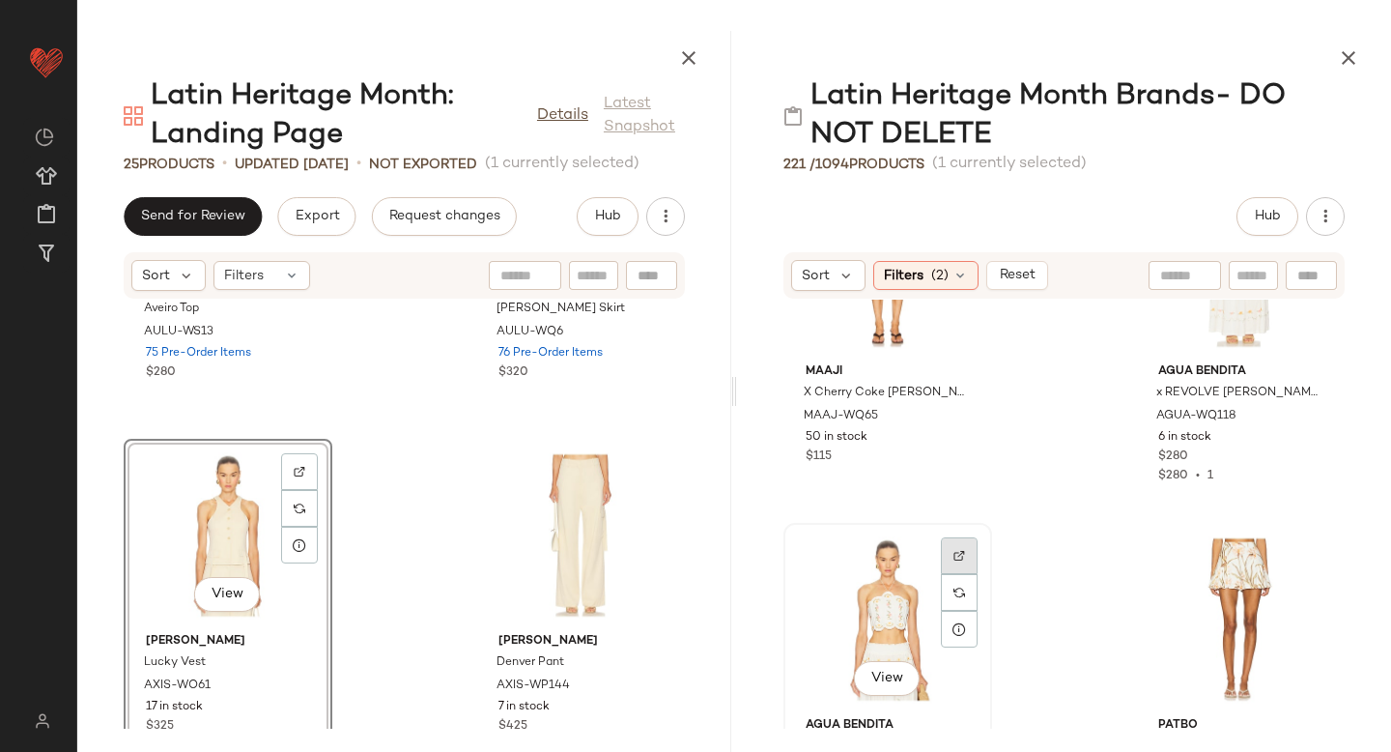
click at [955, 552] on img at bounding box center [959, 556] width 12 height 12
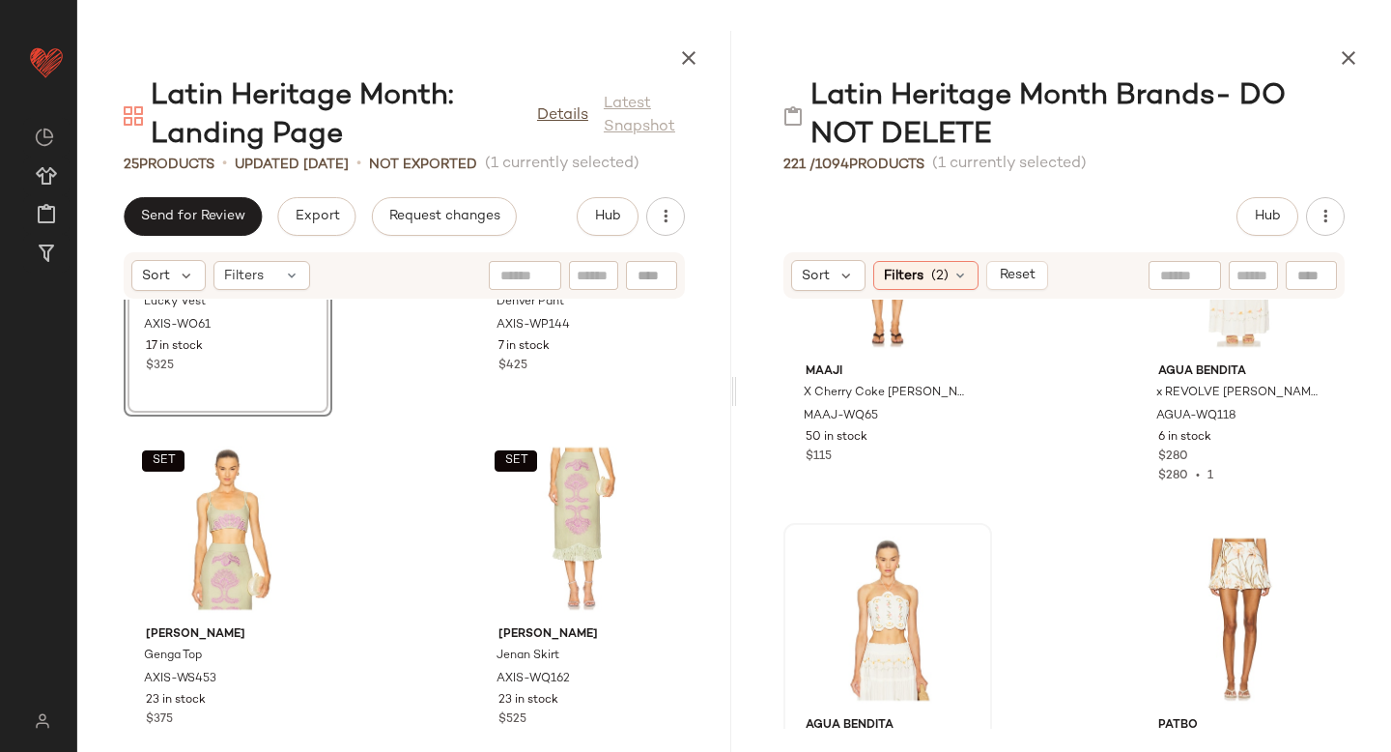
scroll to position [3094, 0]
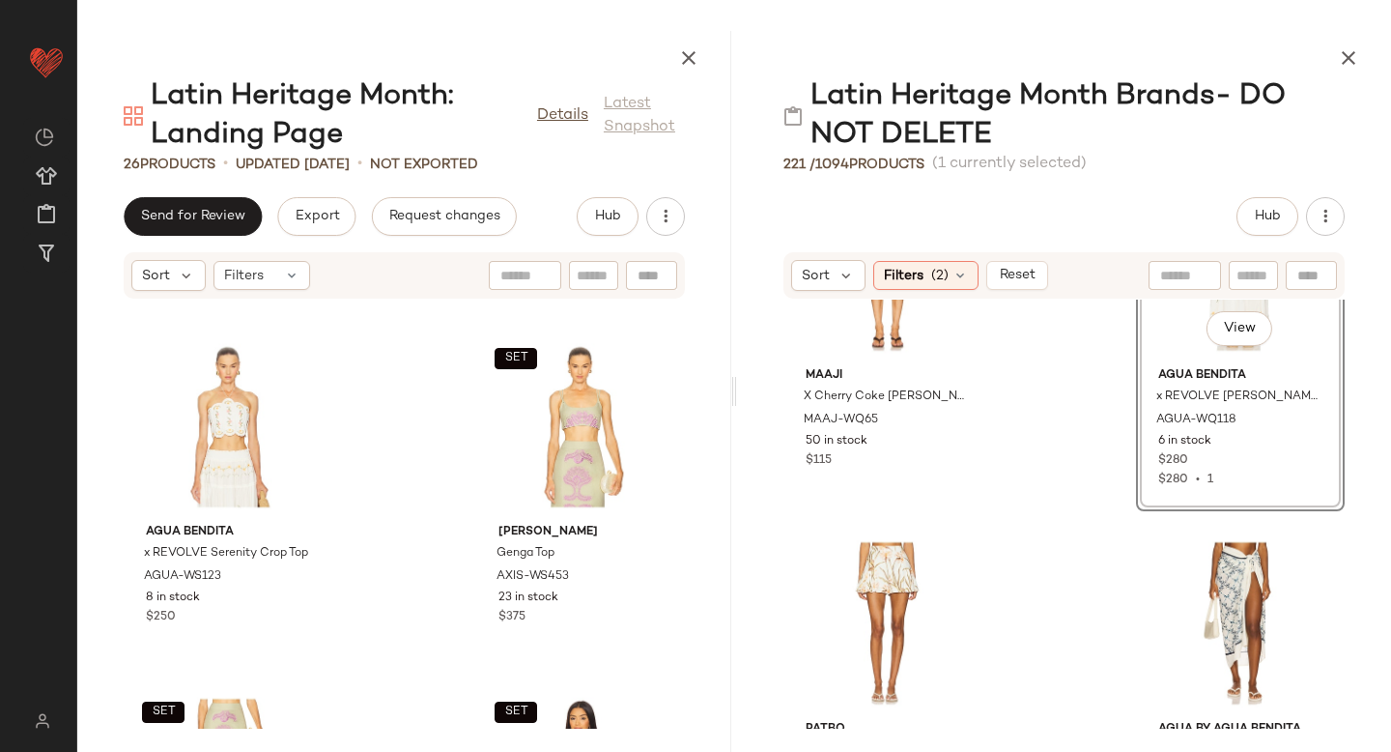
scroll to position [3178, 0]
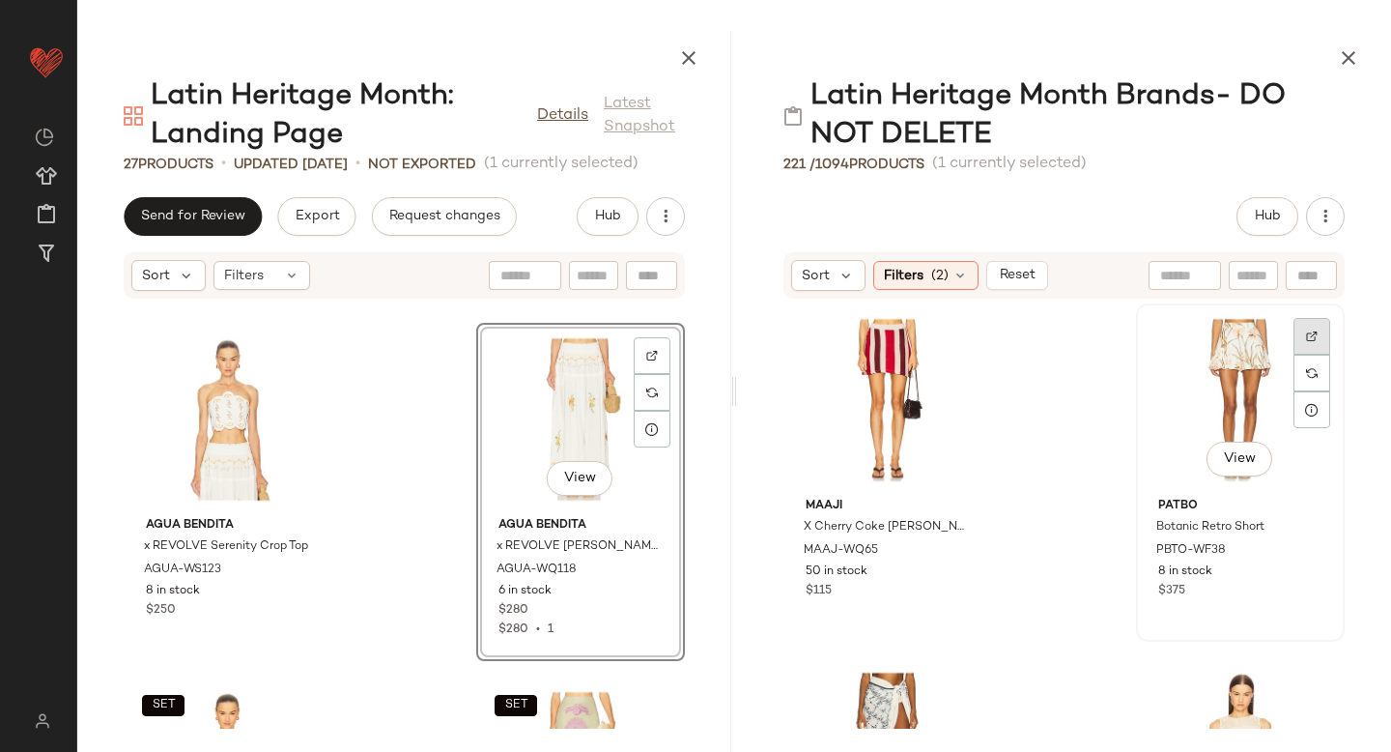
click at [1306, 339] on img at bounding box center [1312, 336] width 12 height 12
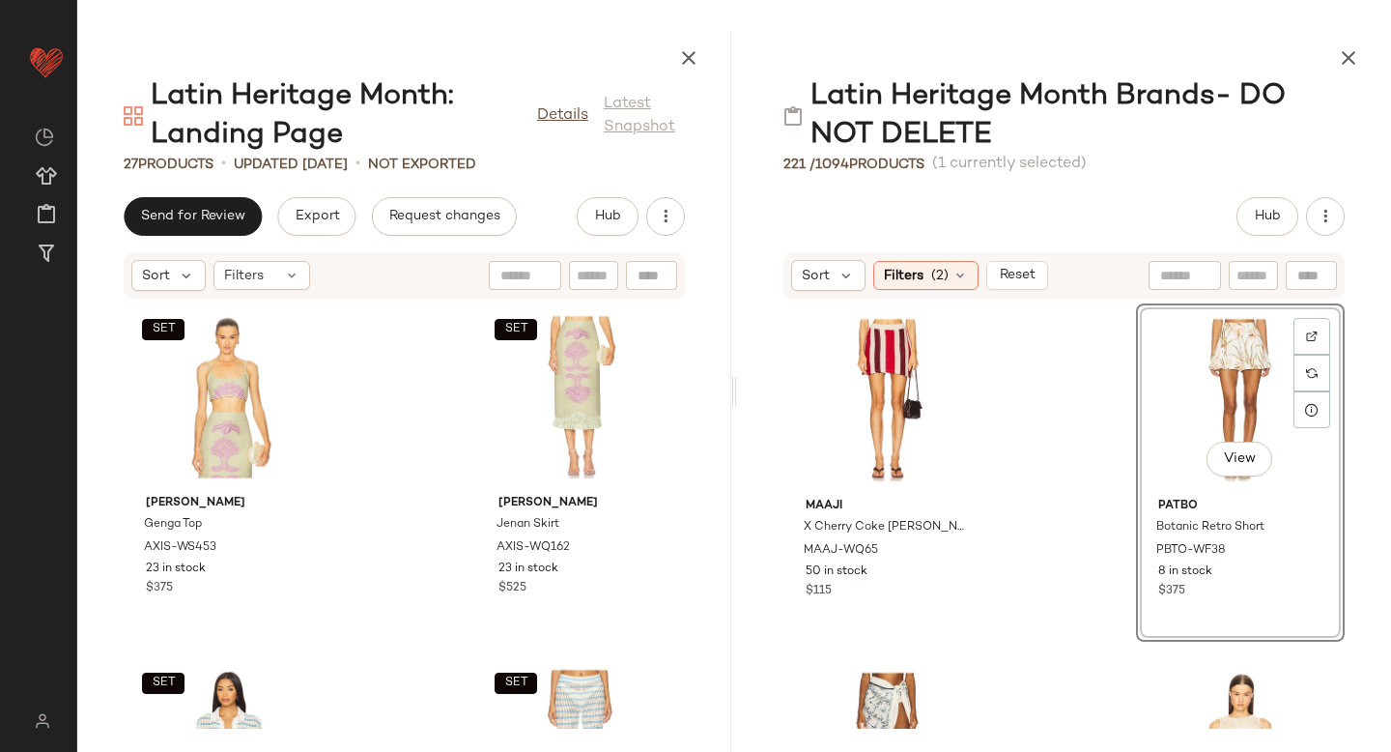
scroll to position [3552, 0]
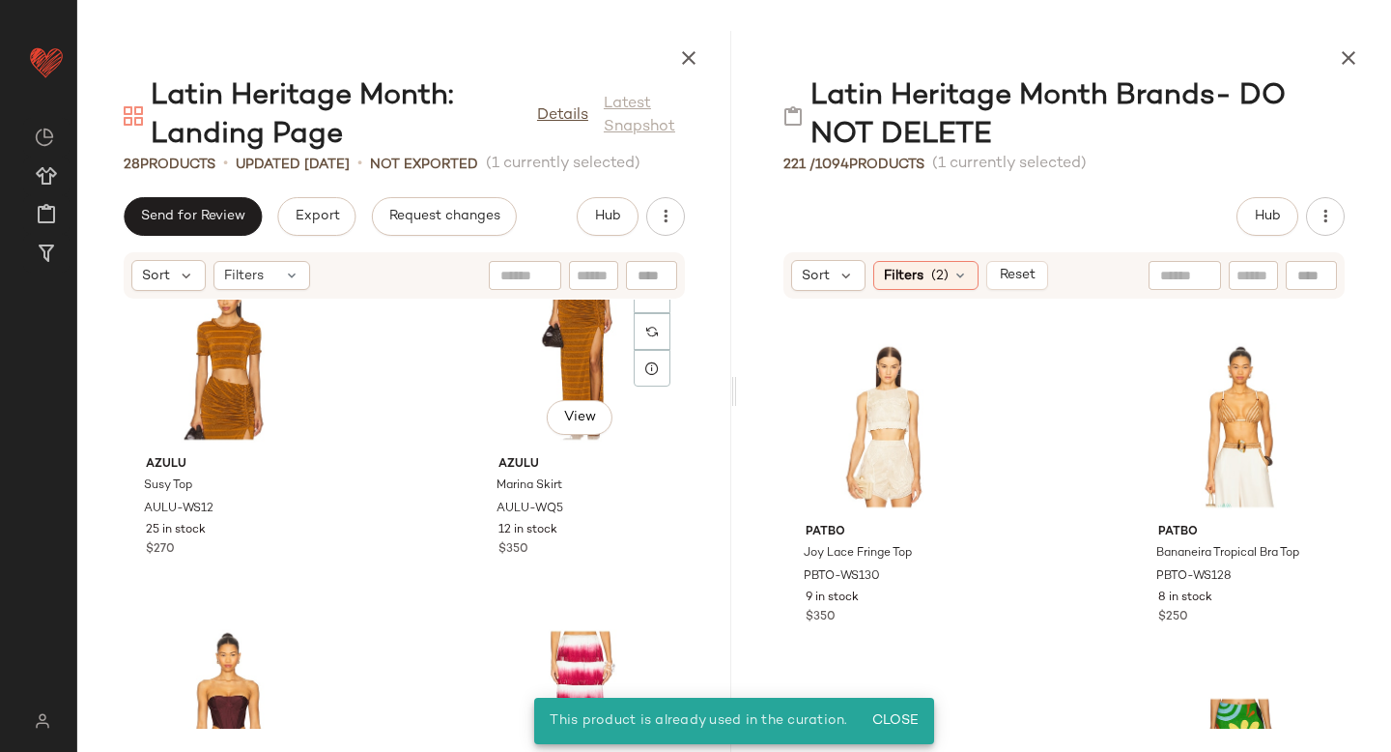
scroll to position [758, 0]
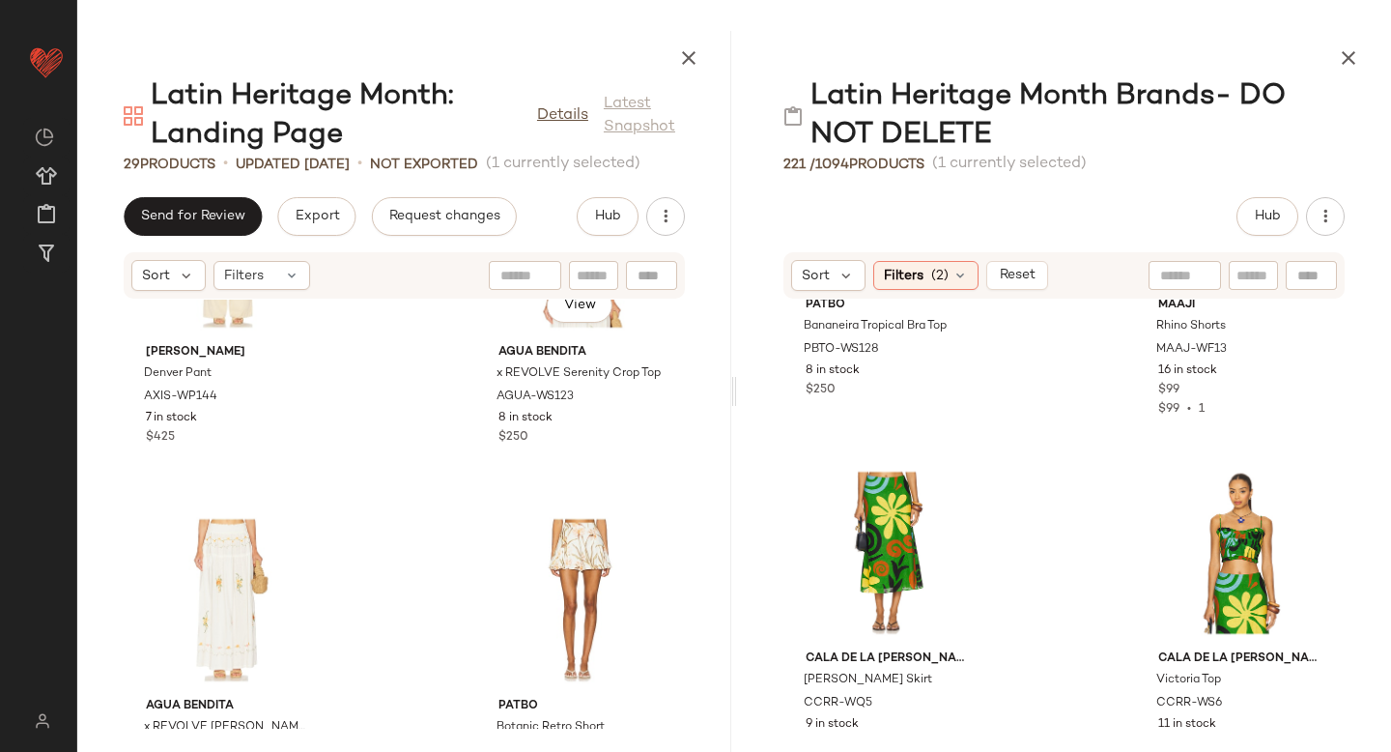
scroll to position [3379, 0]
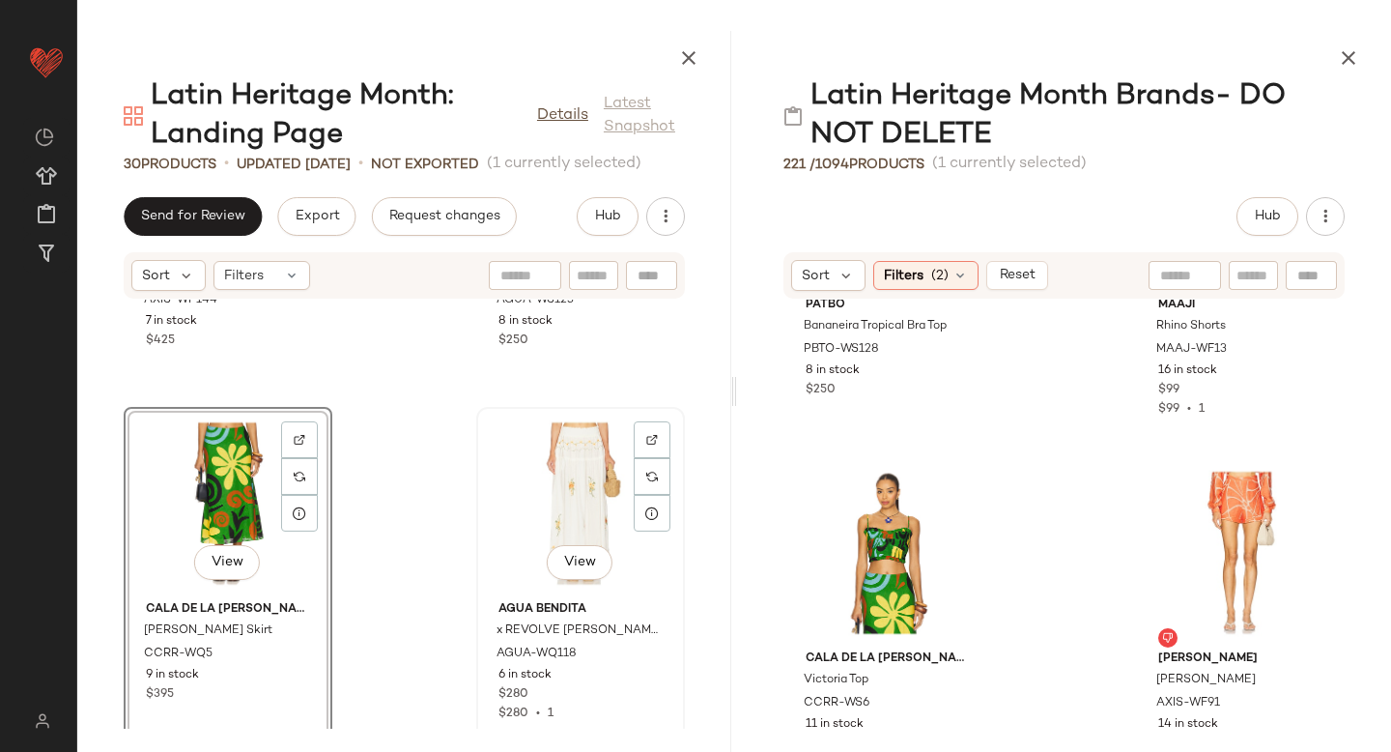
scroll to position [3455, 0]
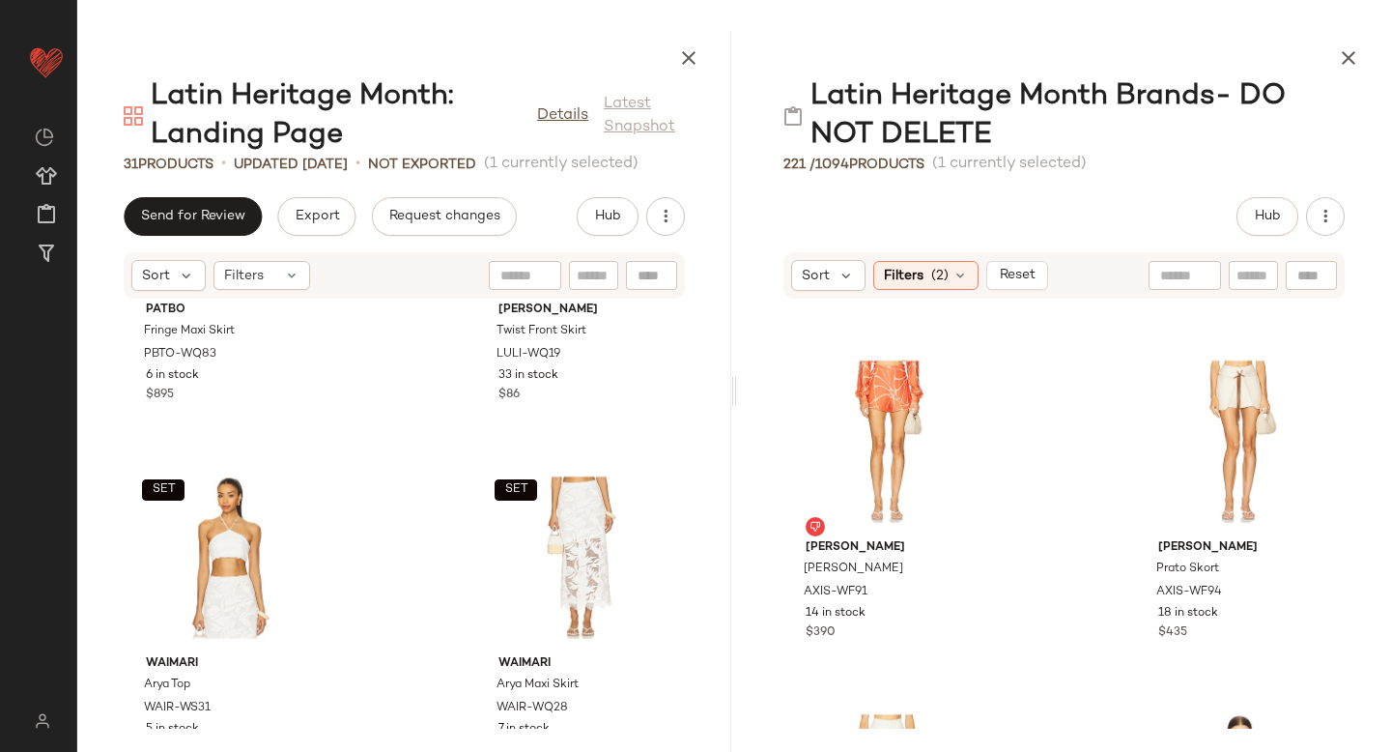
scroll to position [1706, 0]
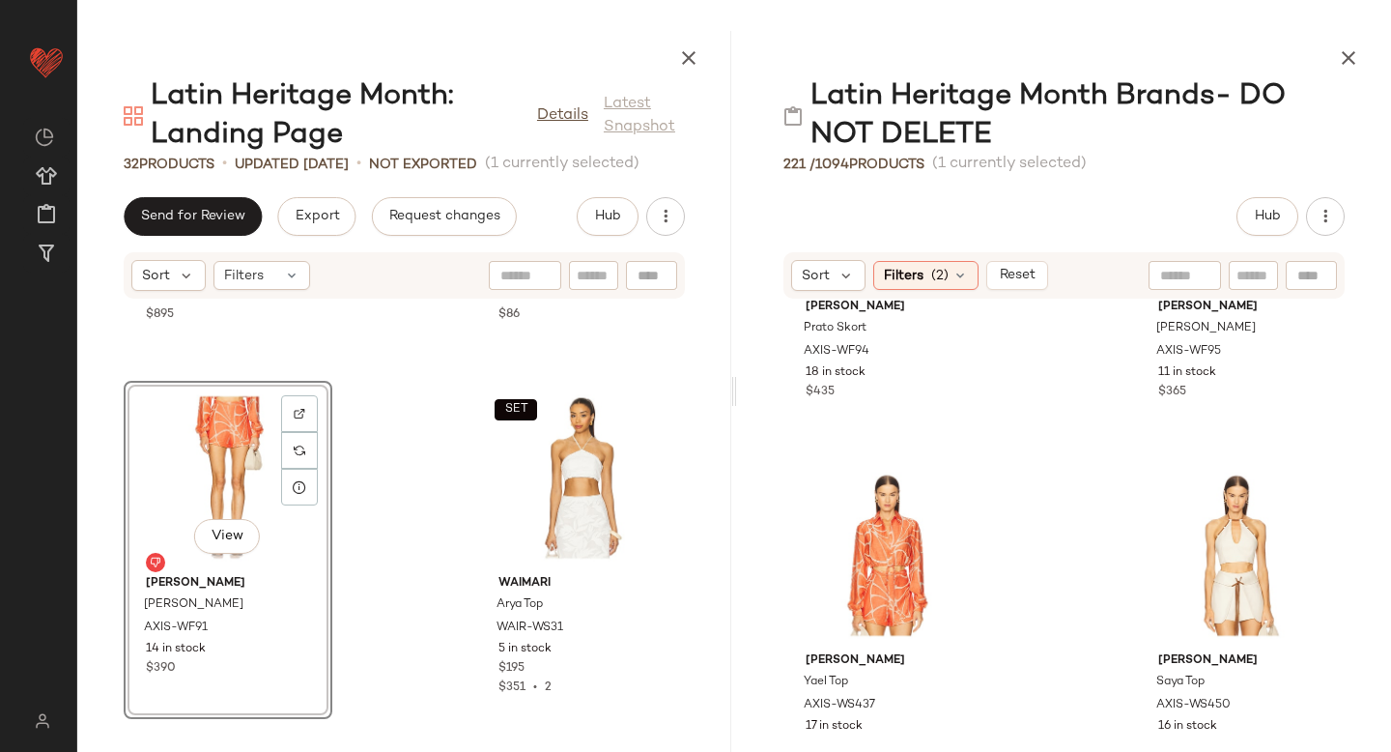
scroll to position [945, 0]
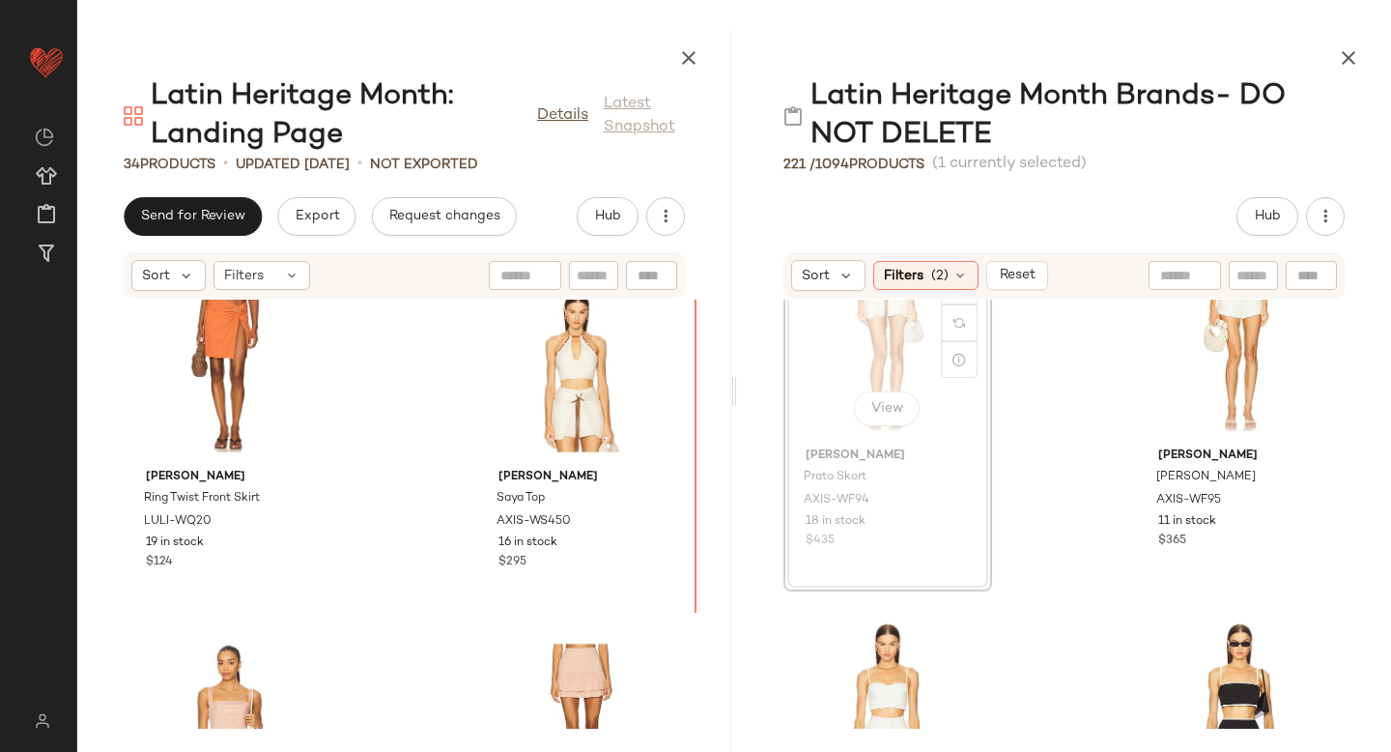
scroll to position [2502, 0]
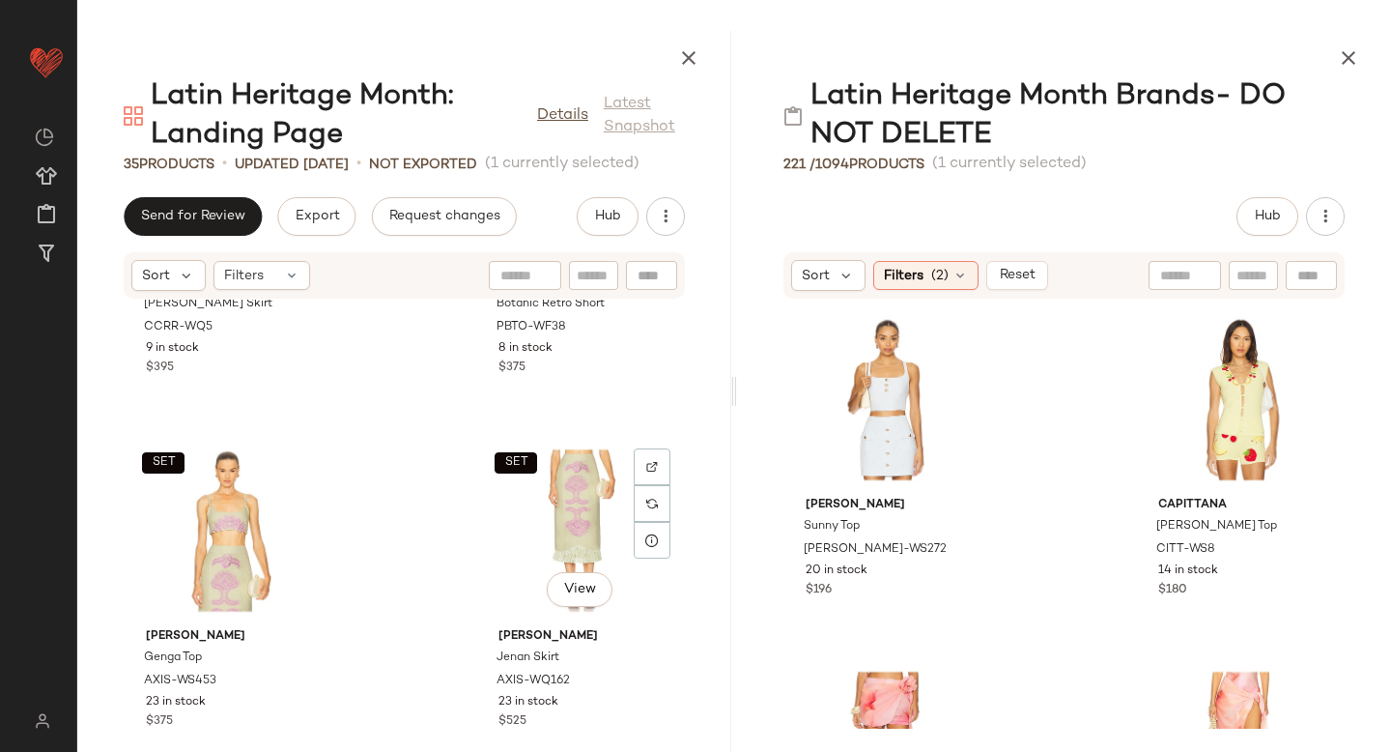
scroll to position [4890, 0]
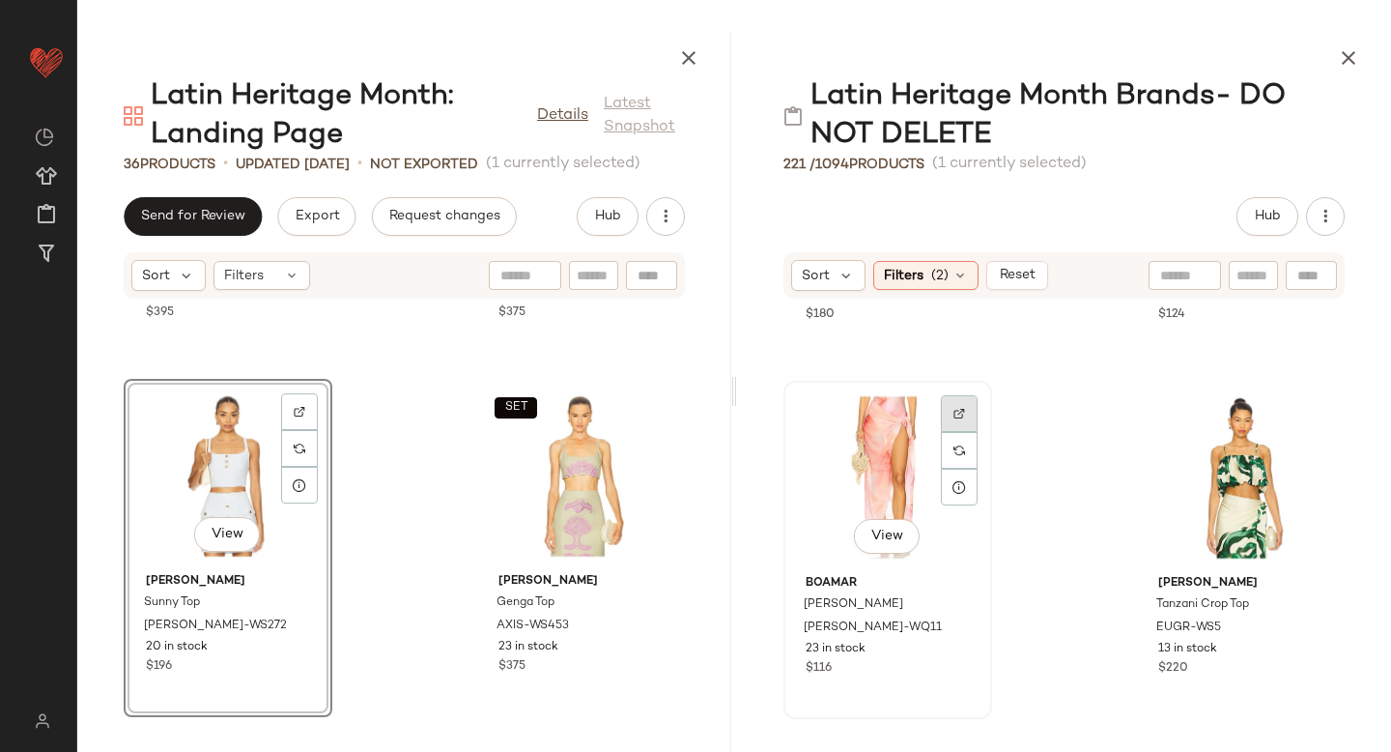
scroll to position [1289, 0]
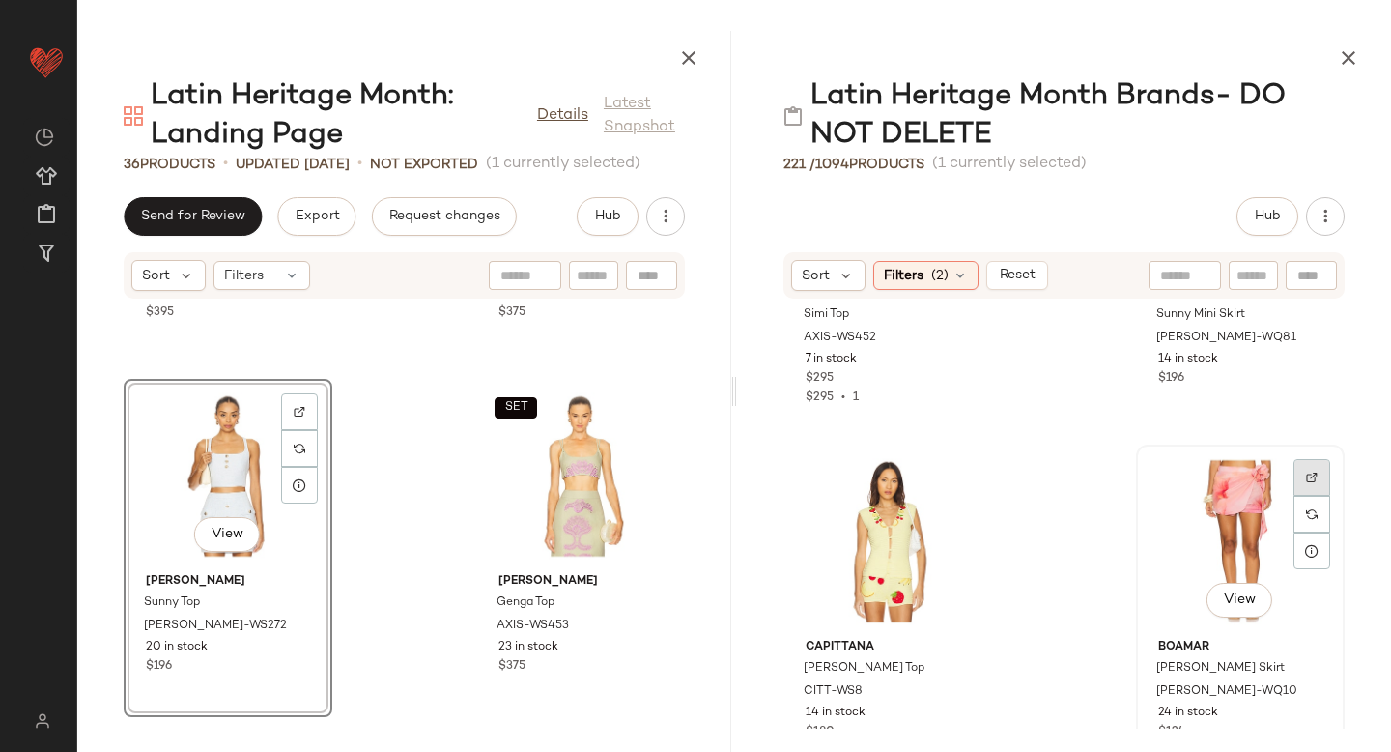
click at [1294, 480] on div at bounding box center [1312, 477] width 37 height 37
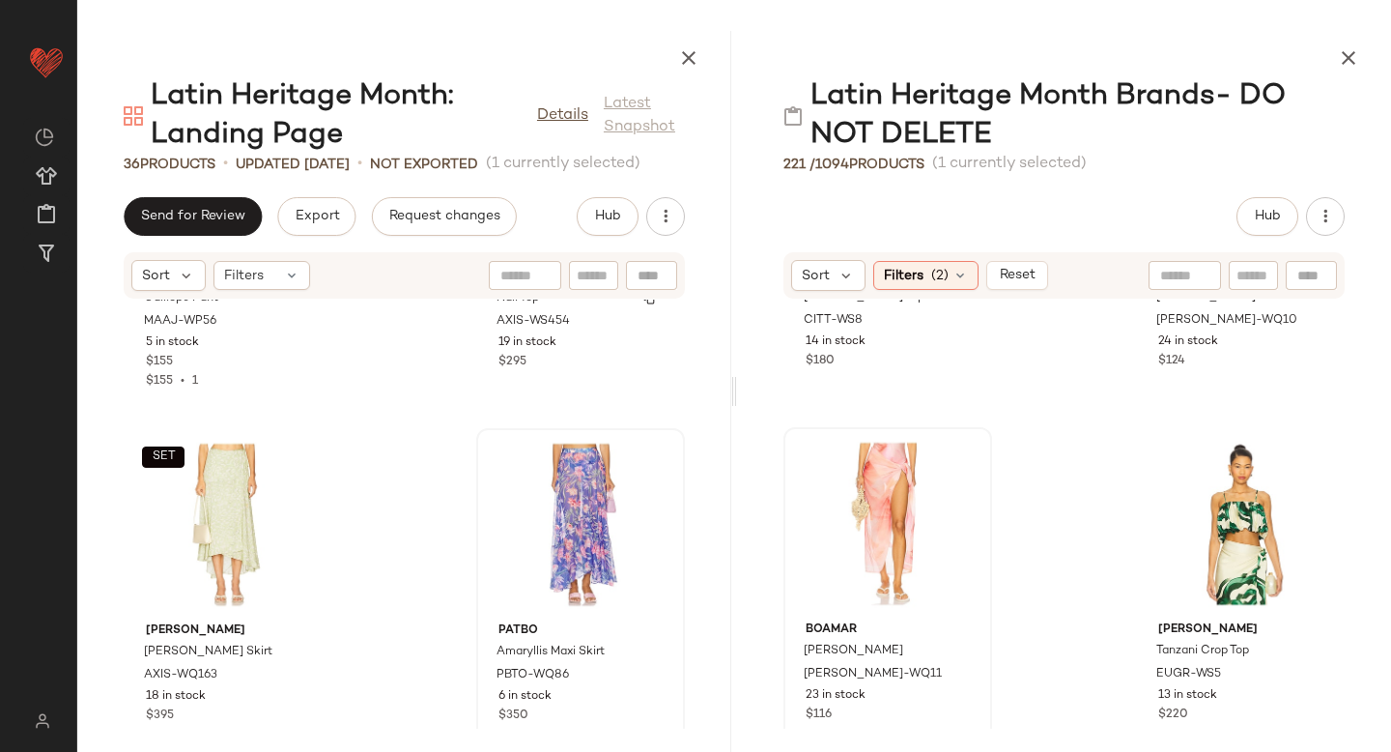
scroll to position [5939, 0]
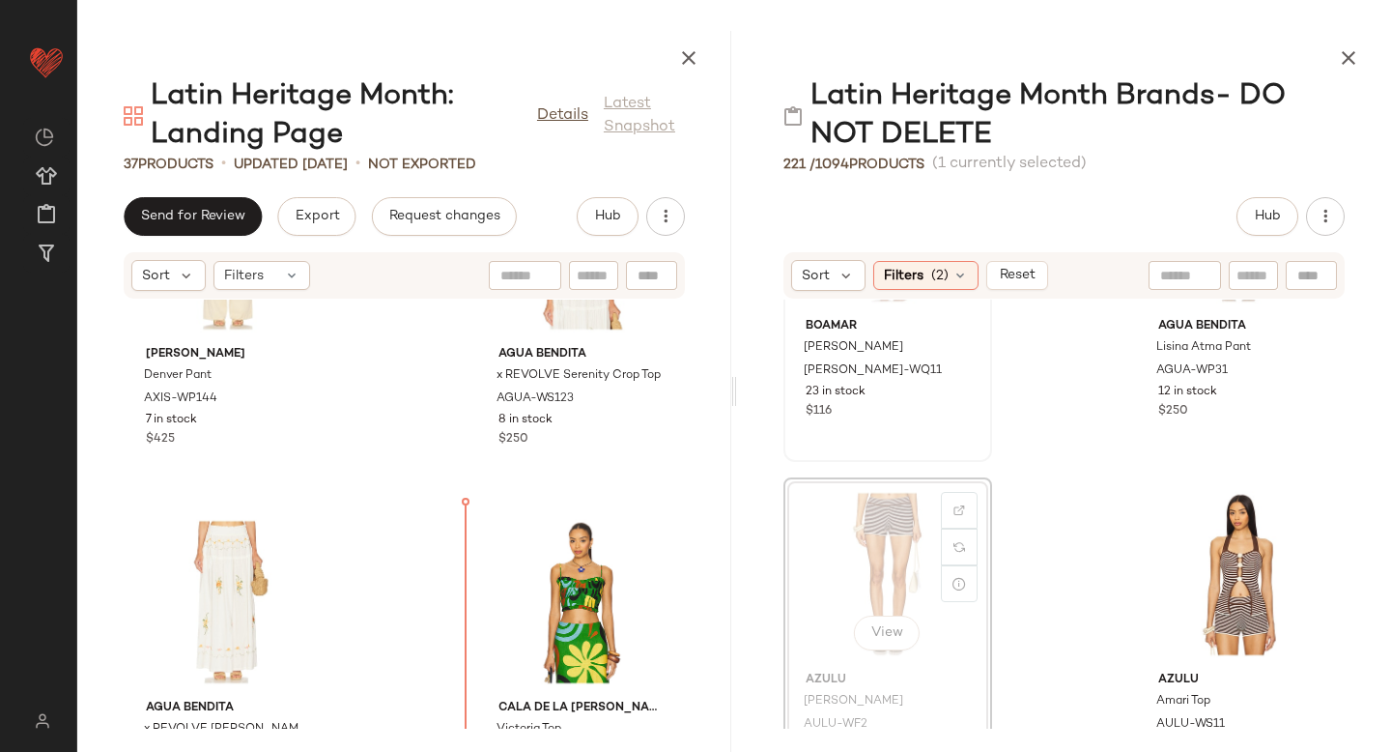
scroll to position [4163, 0]
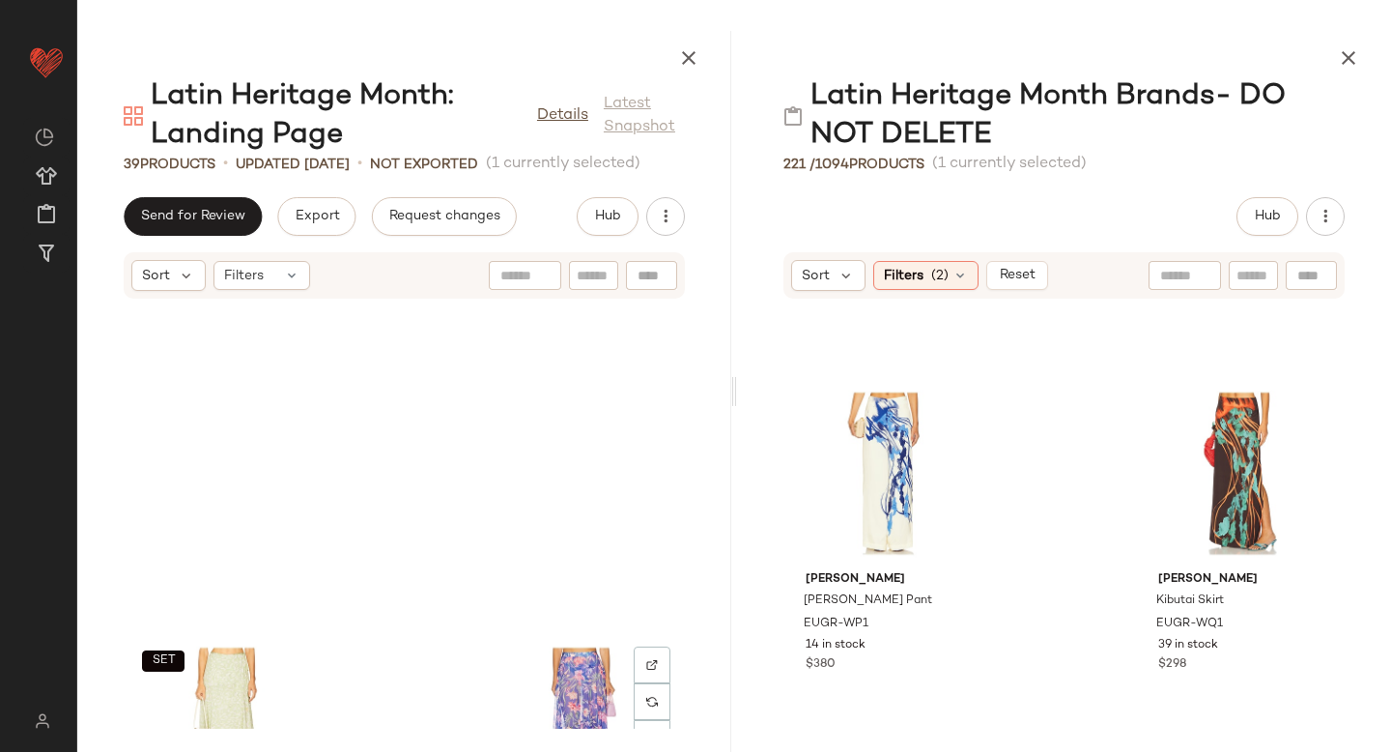
scroll to position [6646, 0]
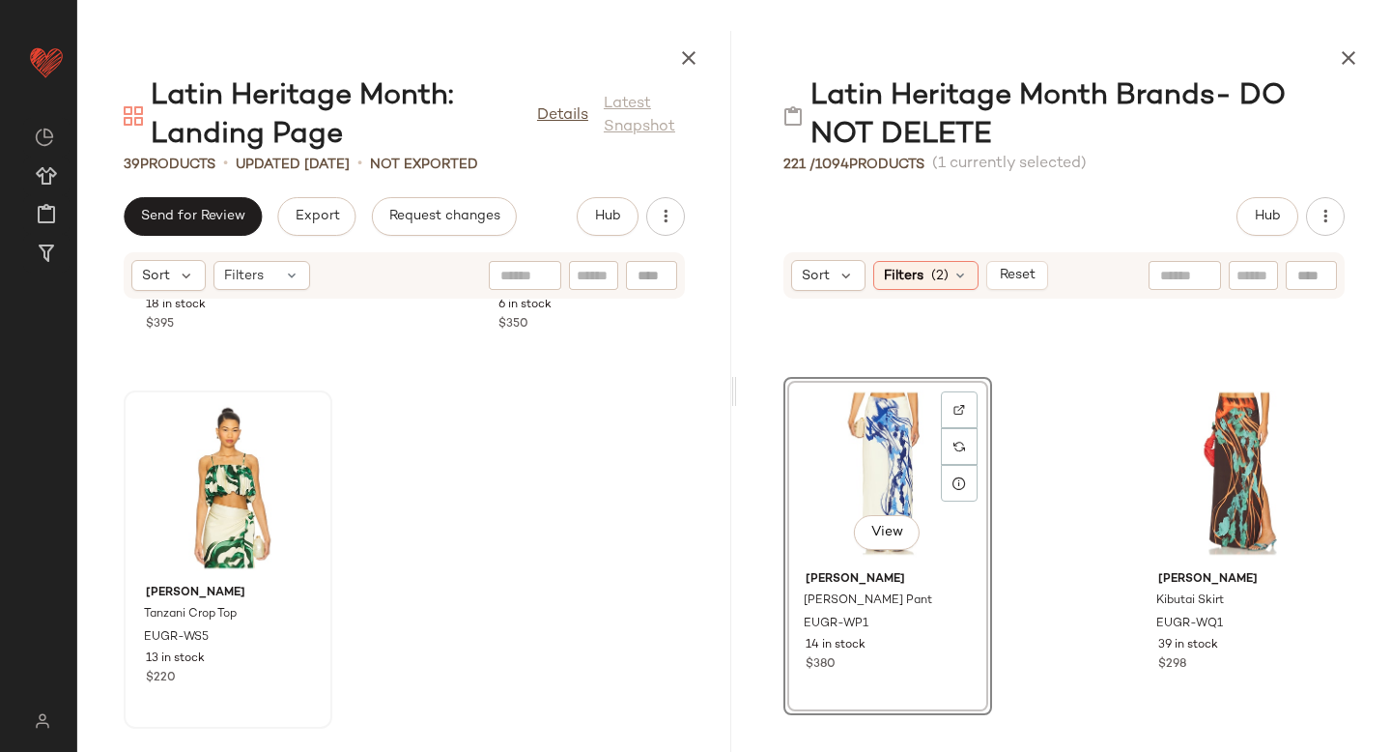
drag, startPoint x: 856, startPoint y: 500, endPoint x: 263, endPoint y: 585, distance: 599.2
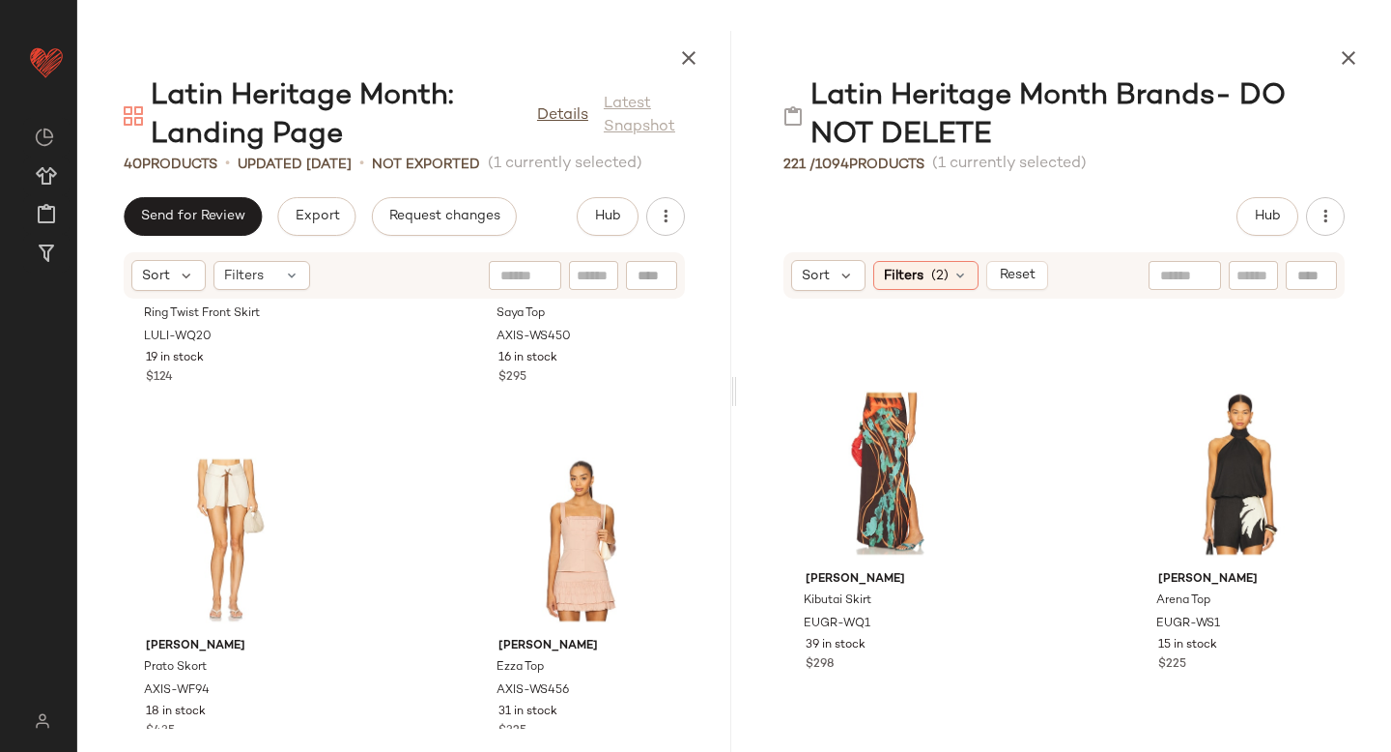
scroll to position [2720, 0]
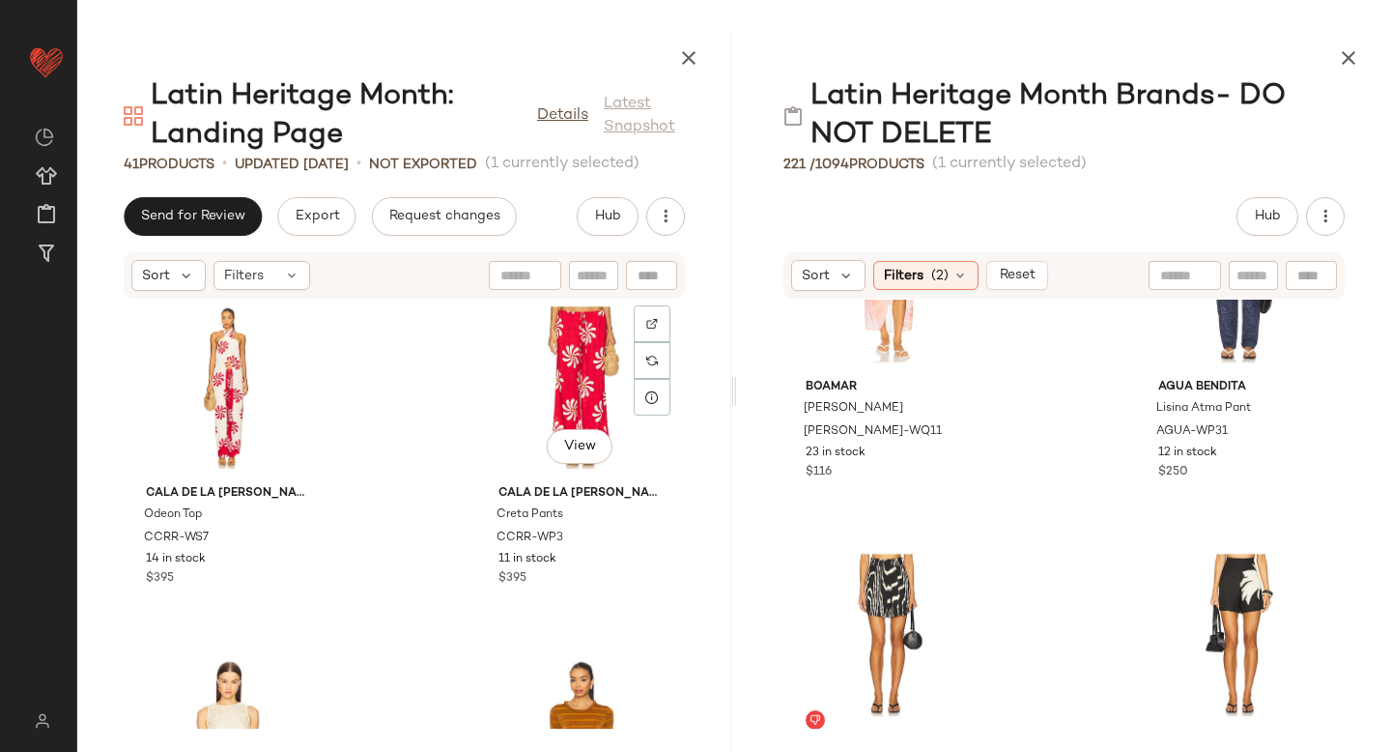
scroll to position [584, 0]
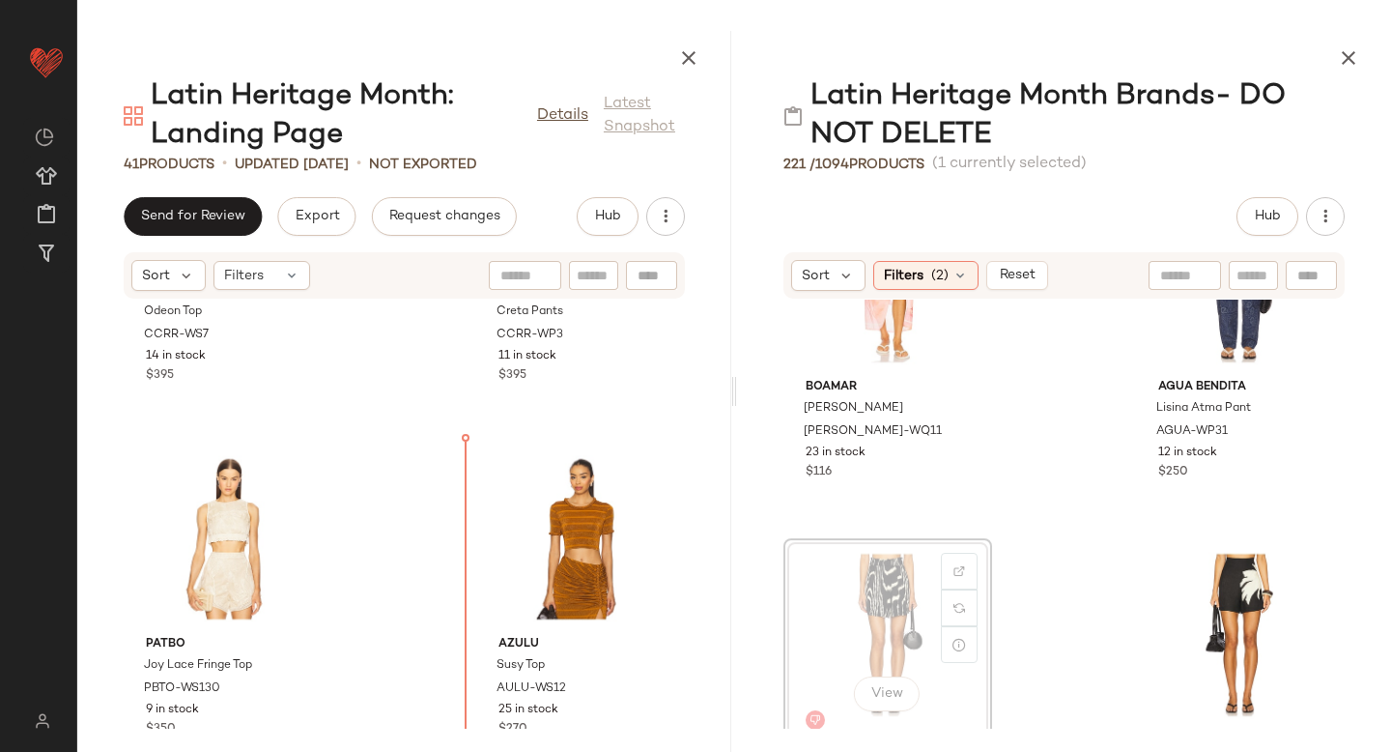
drag, startPoint x: 864, startPoint y: 611, endPoint x: 451, endPoint y: 573, distance: 414.2
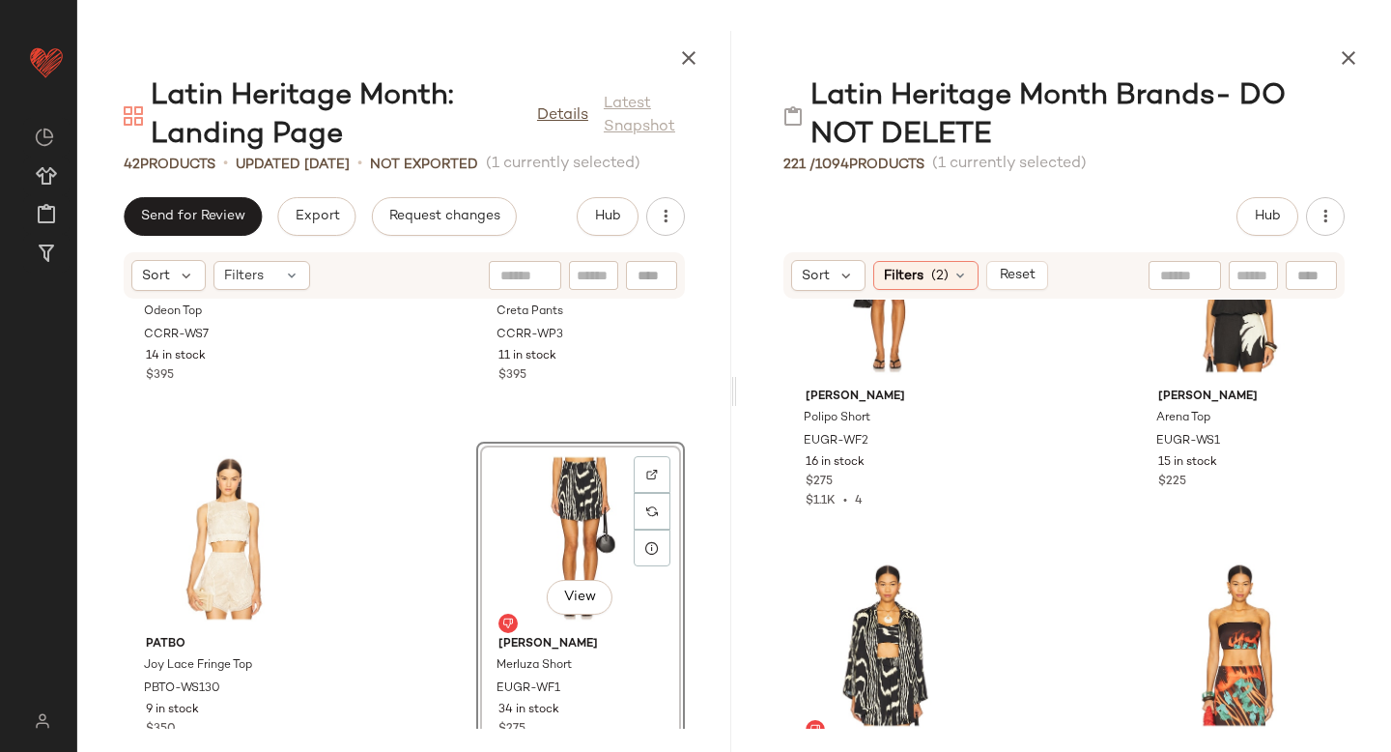
scroll to position [2317, 0]
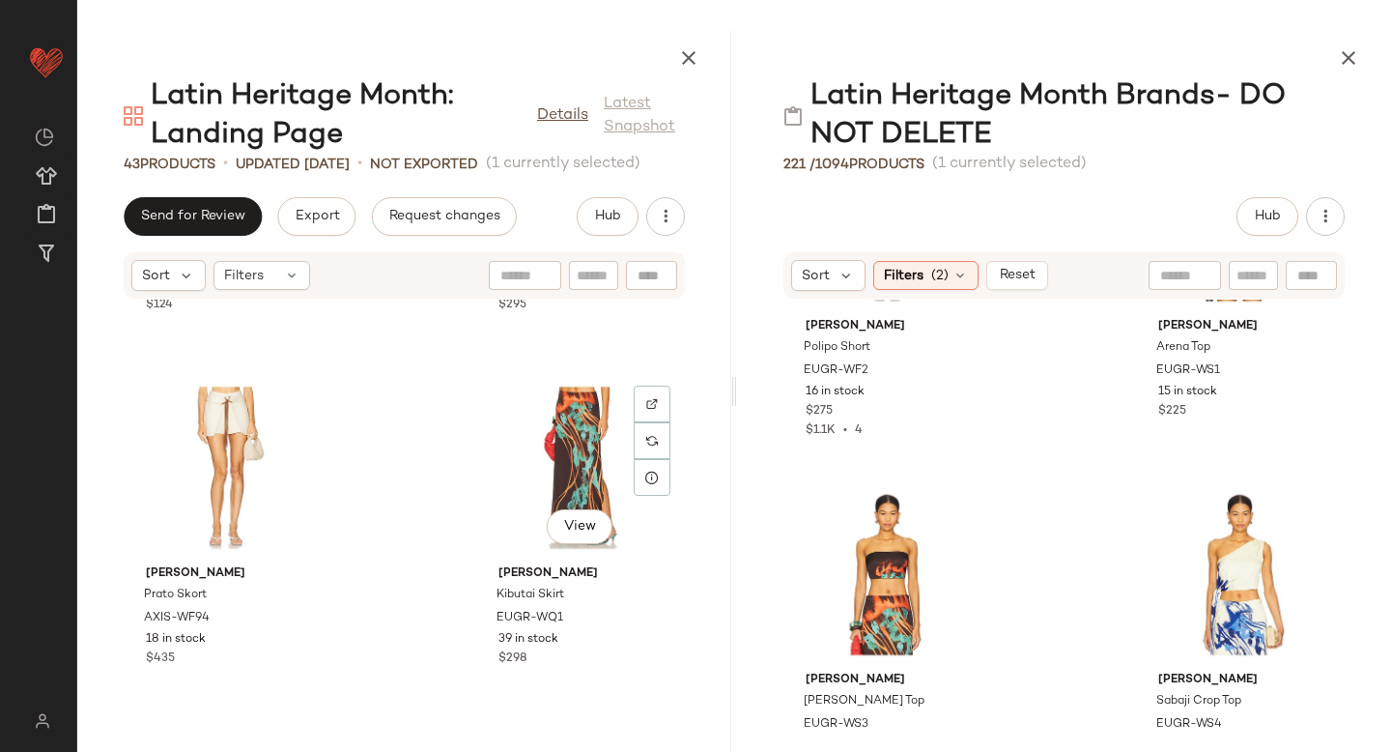
scroll to position [3128, 0]
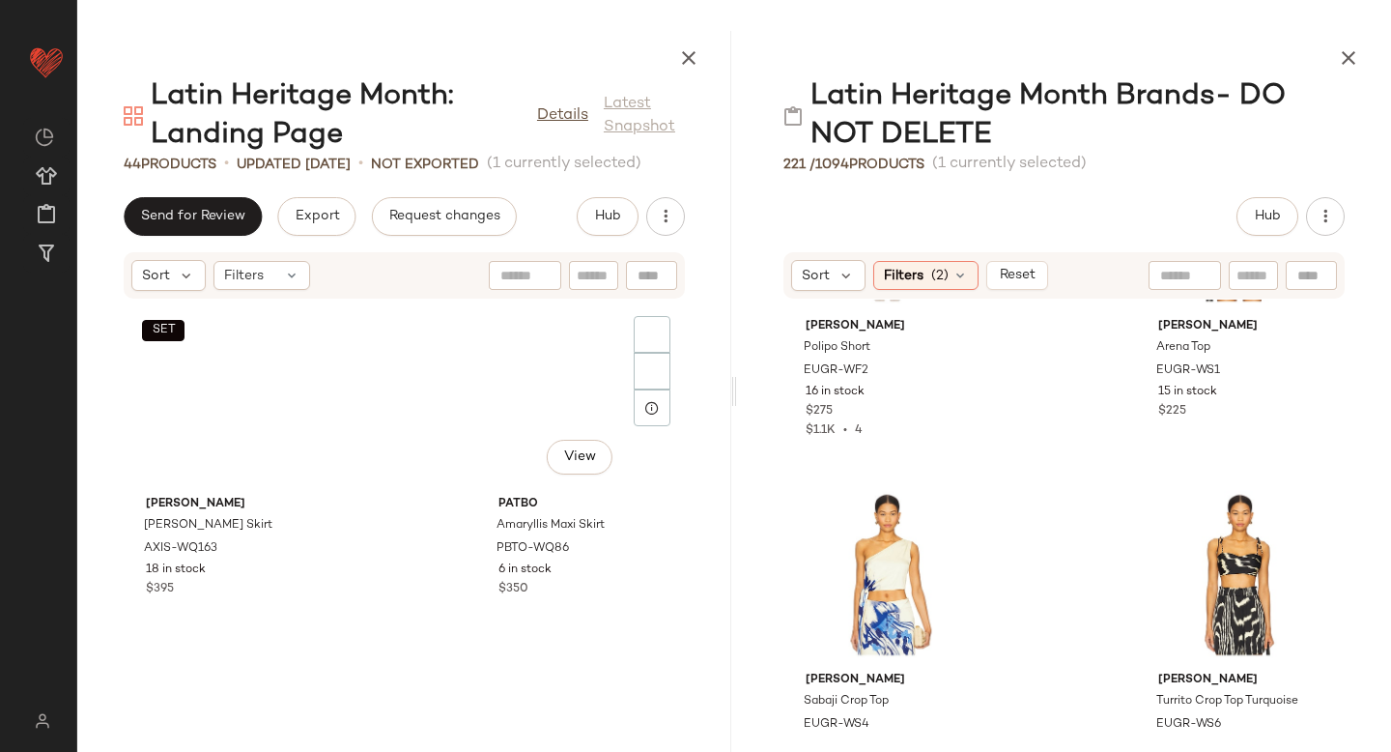
scroll to position [7353, 0]
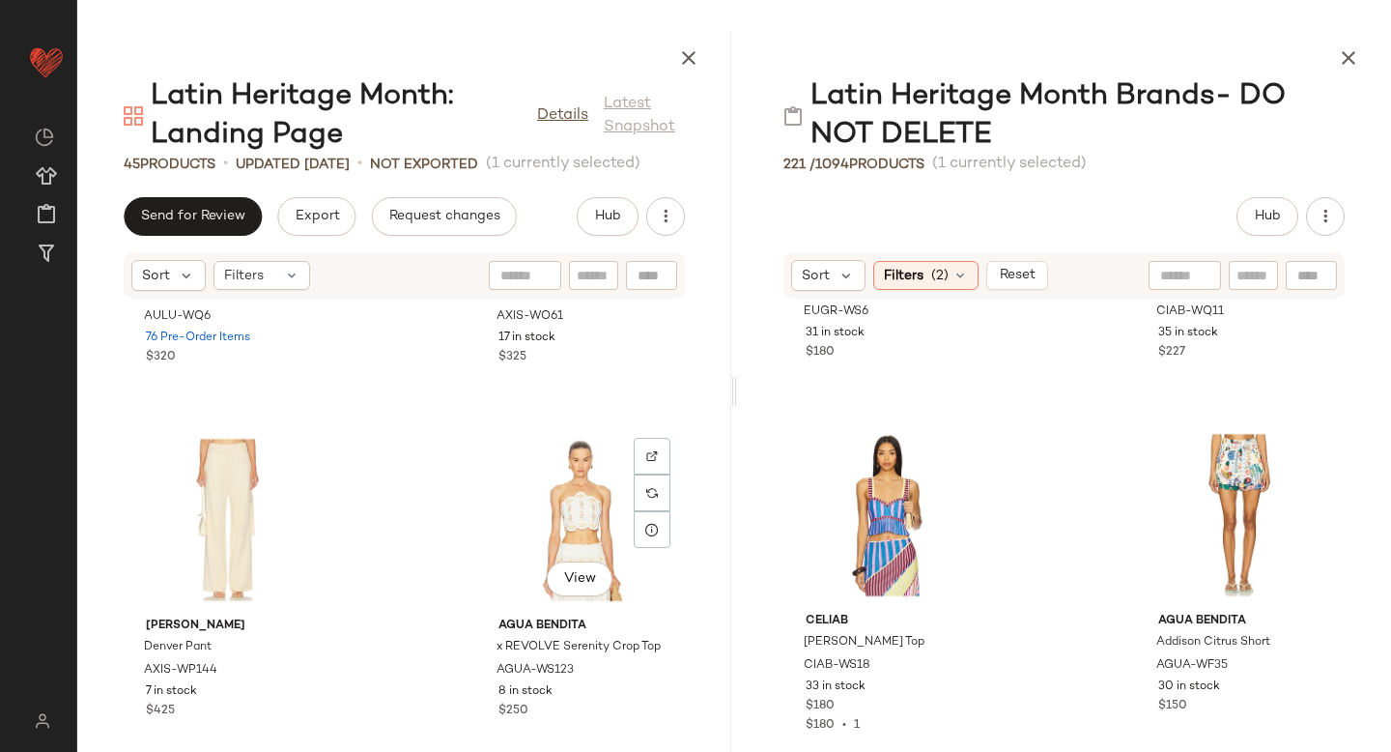
scroll to position [4525, 0]
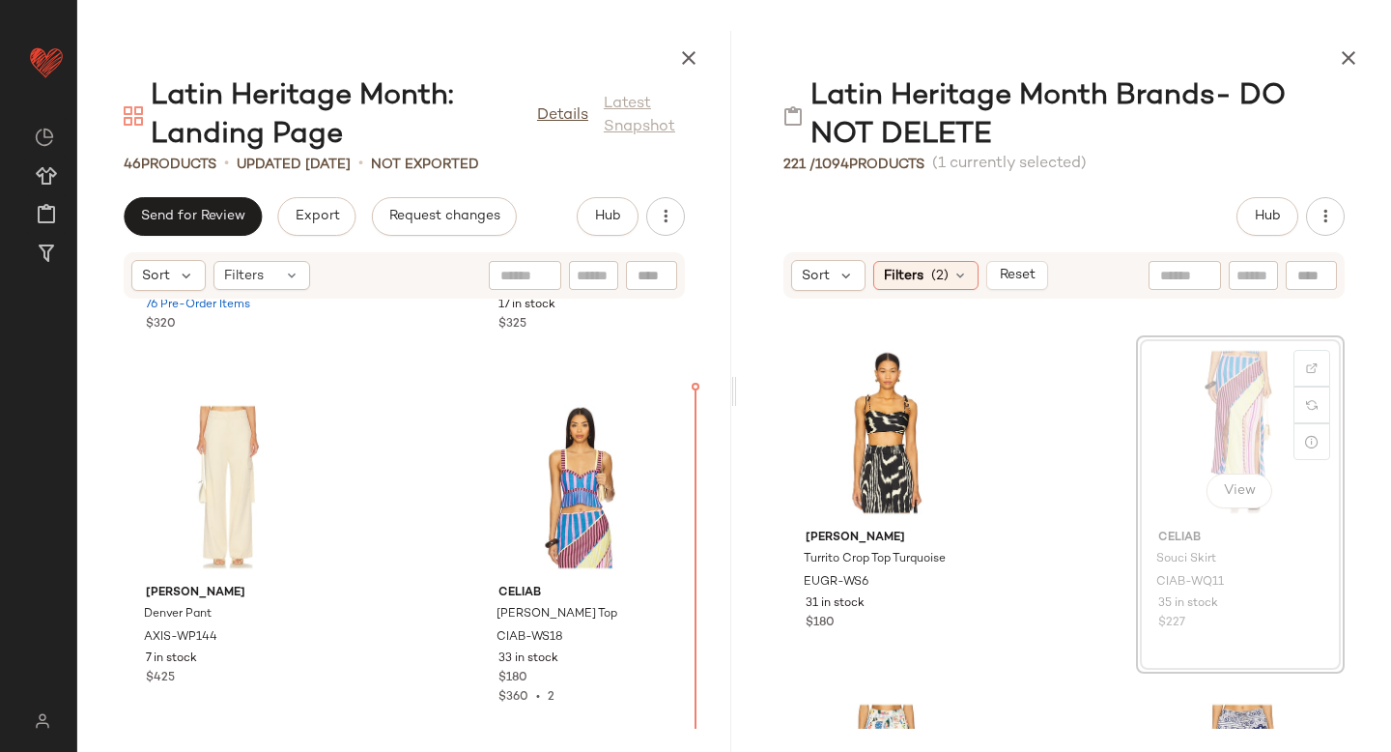
scroll to position [2457, 0]
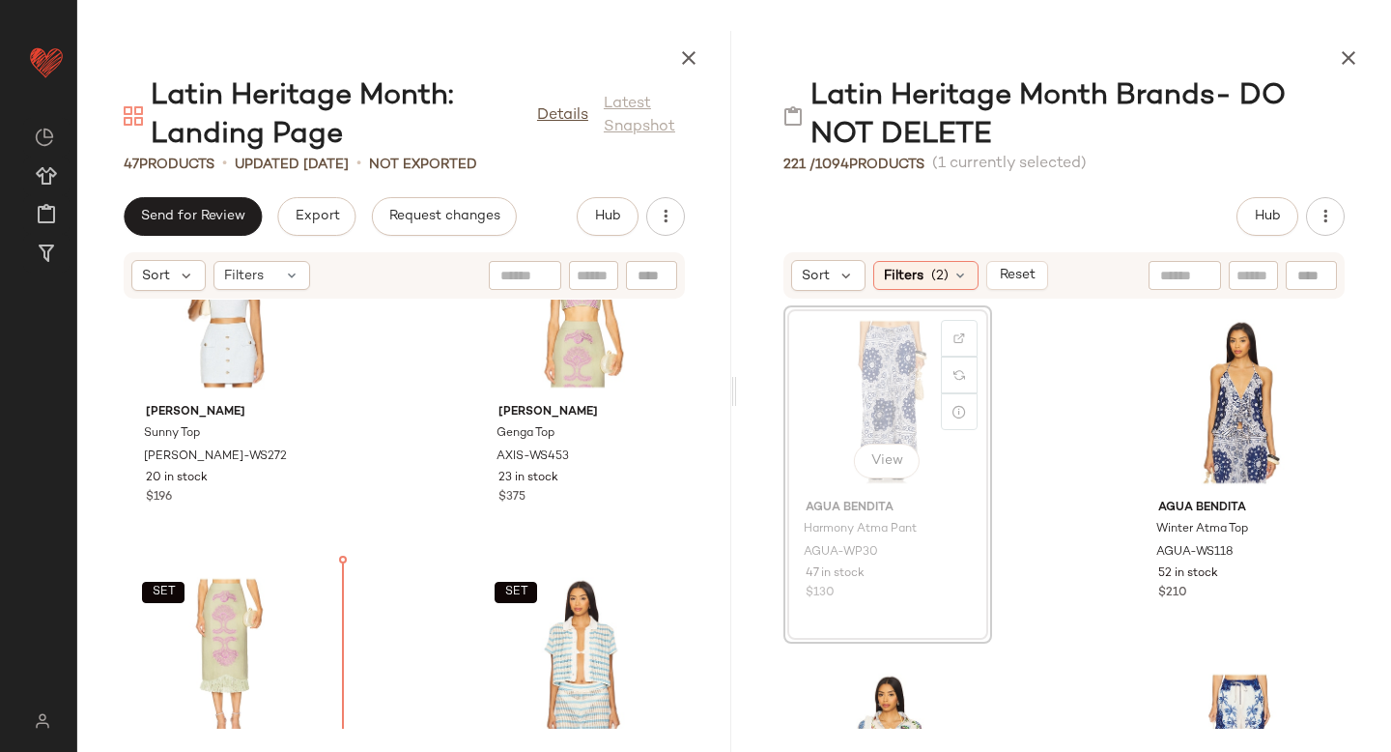
scroll to position [6394, 0]
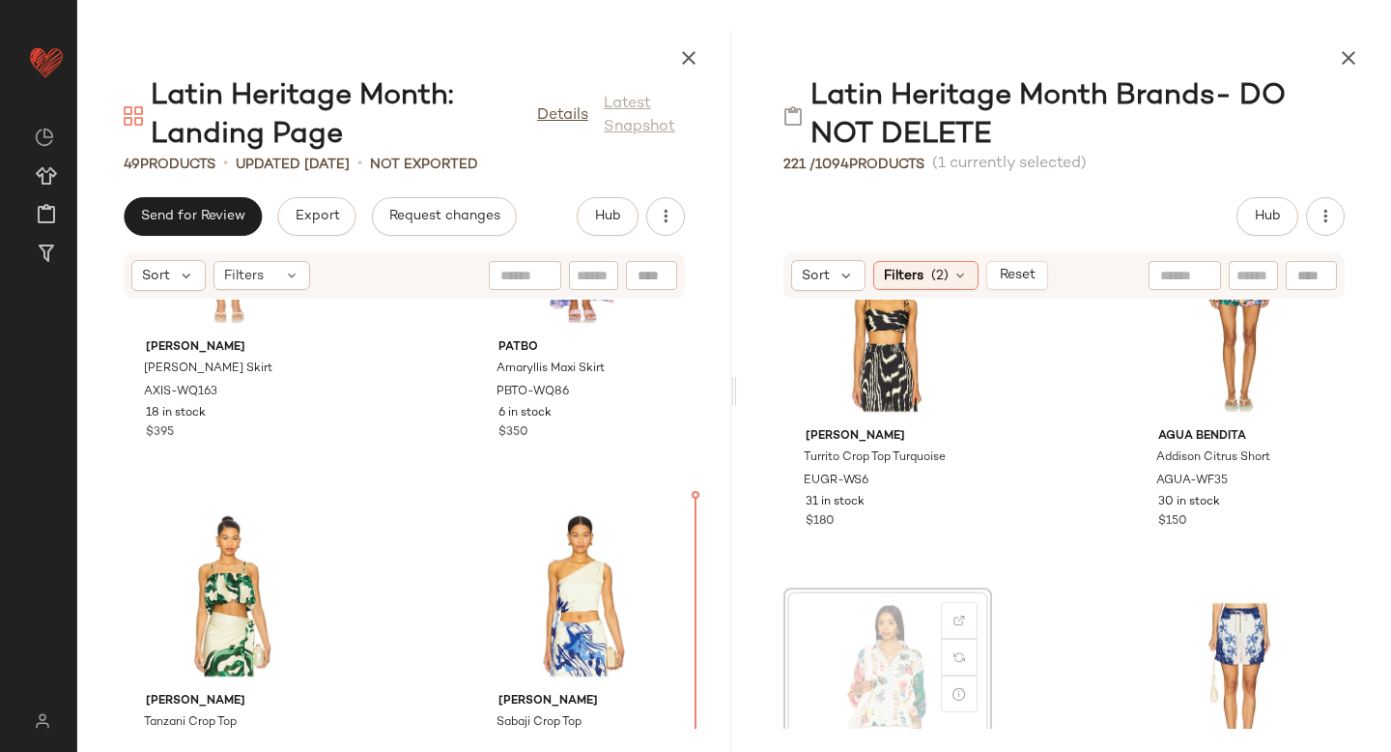
scroll to position [2563, 0]
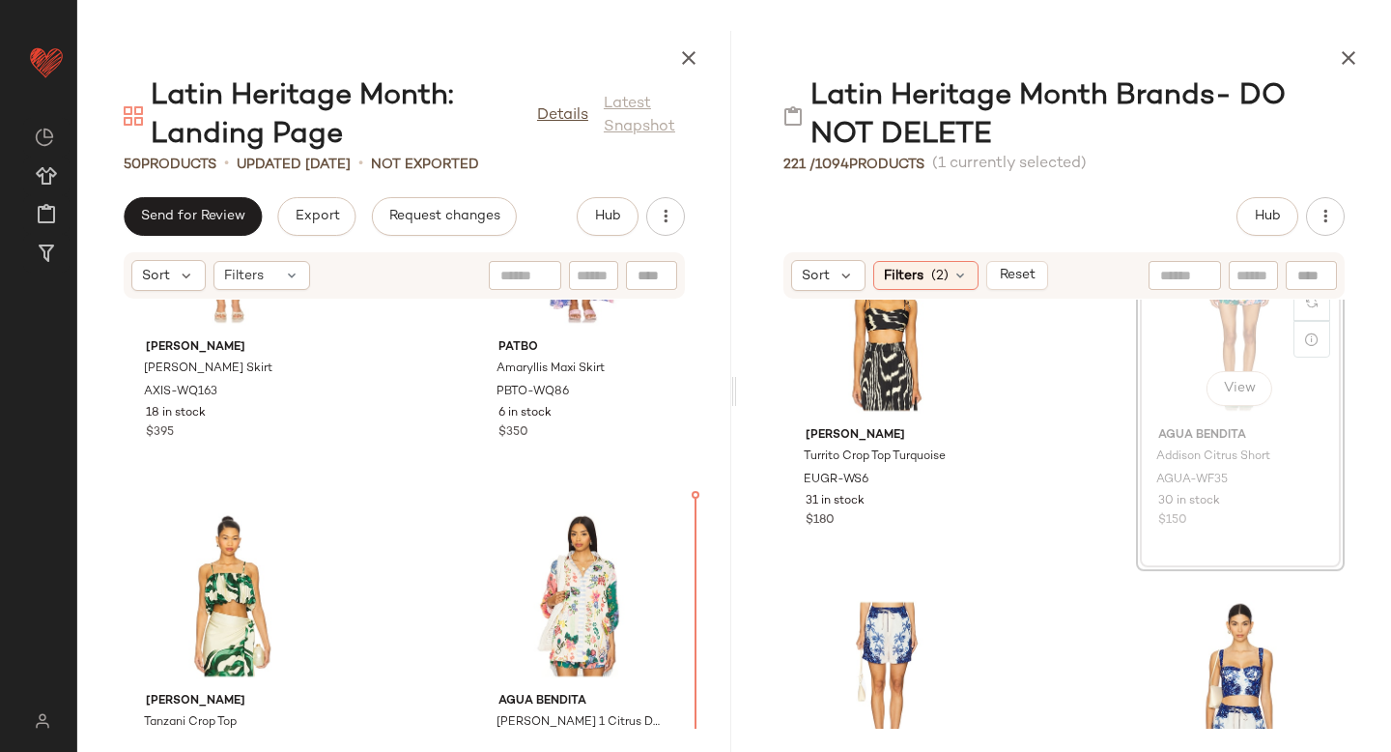
scroll to position [7965, 0]
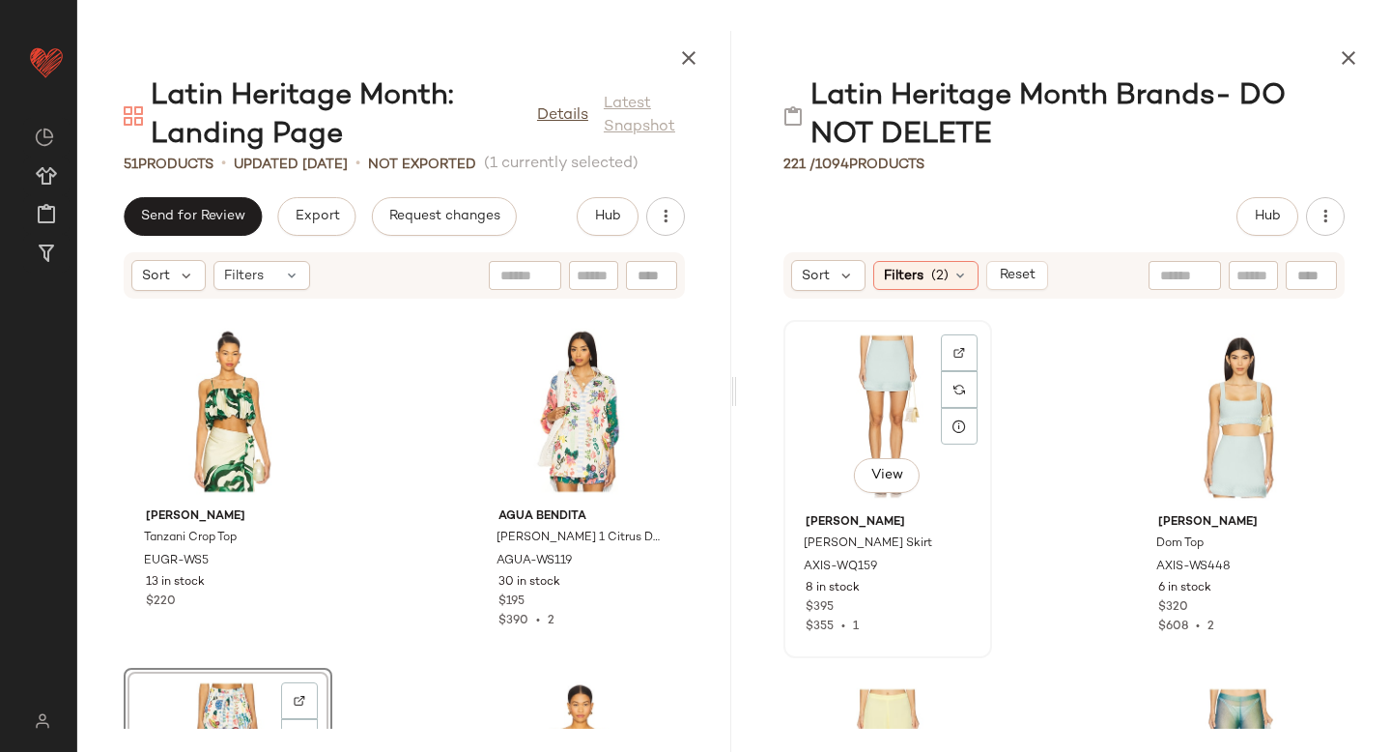
scroll to position [3180, 0]
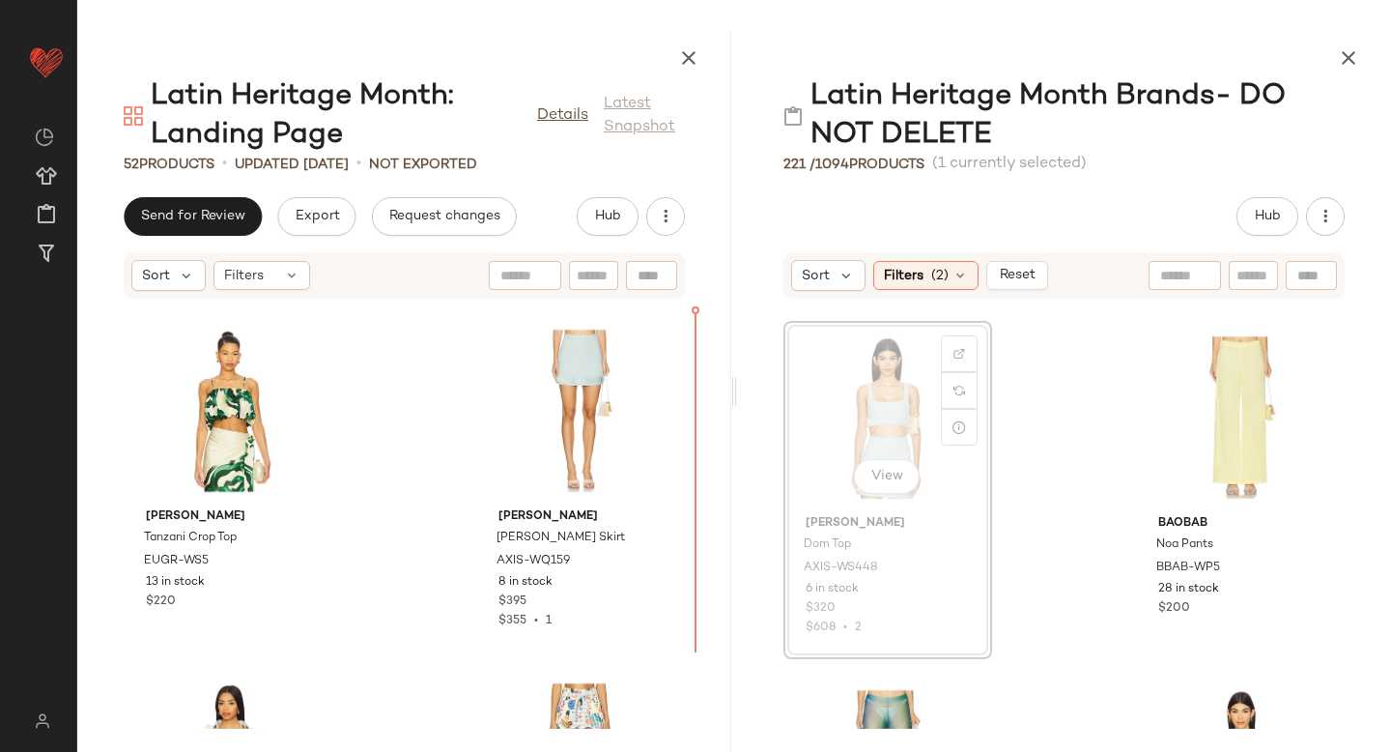
scroll to position [3178, 0]
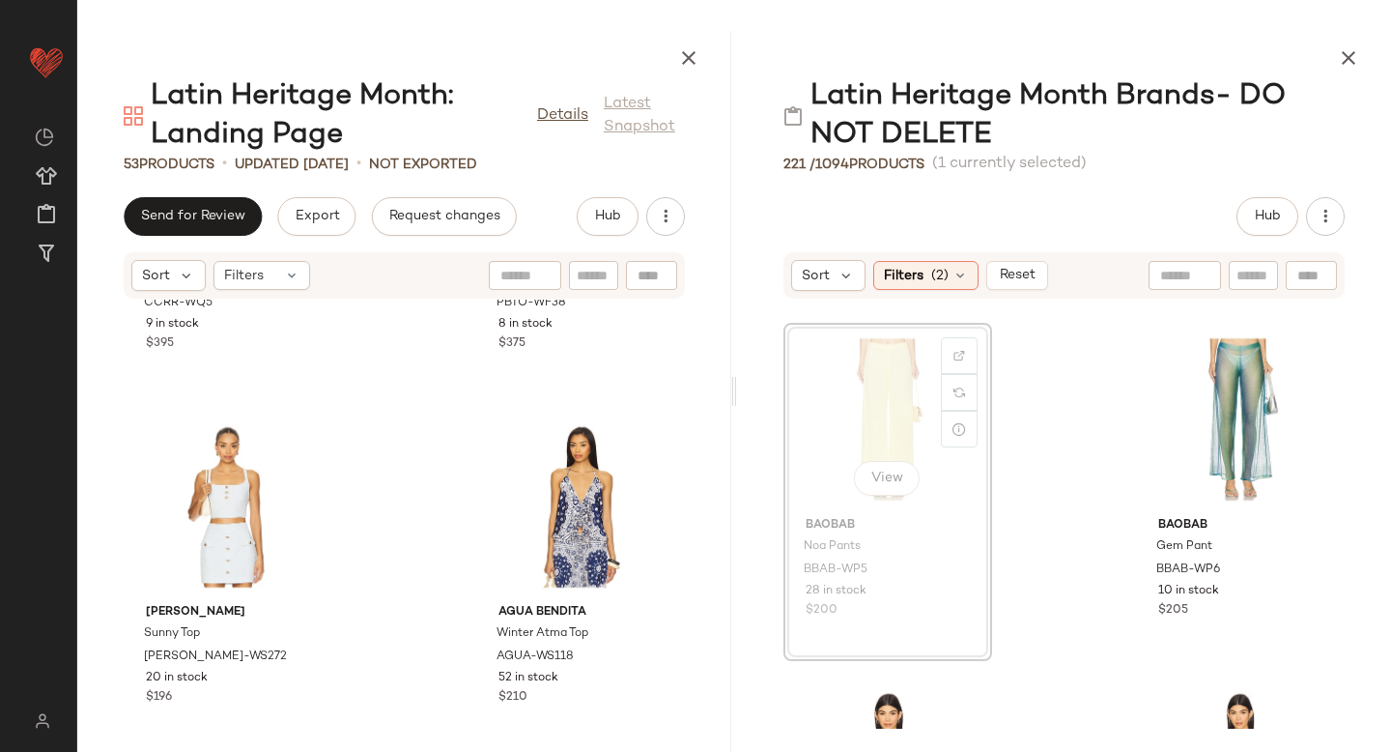
scroll to position [3175, 0]
drag, startPoint x: 869, startPoint y: 397, endPoint x: 483, endPoint y: 566, distance: 421.8
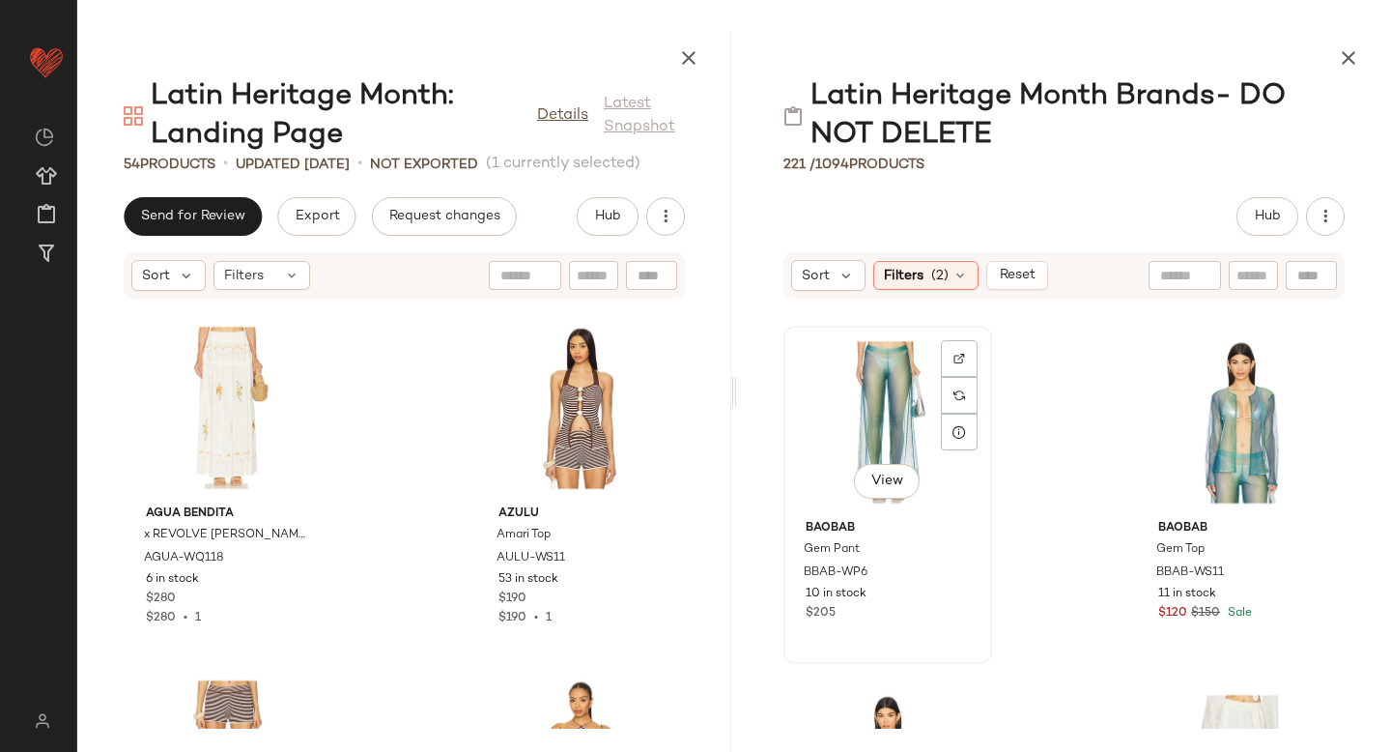
scroll to position [3173, 0]
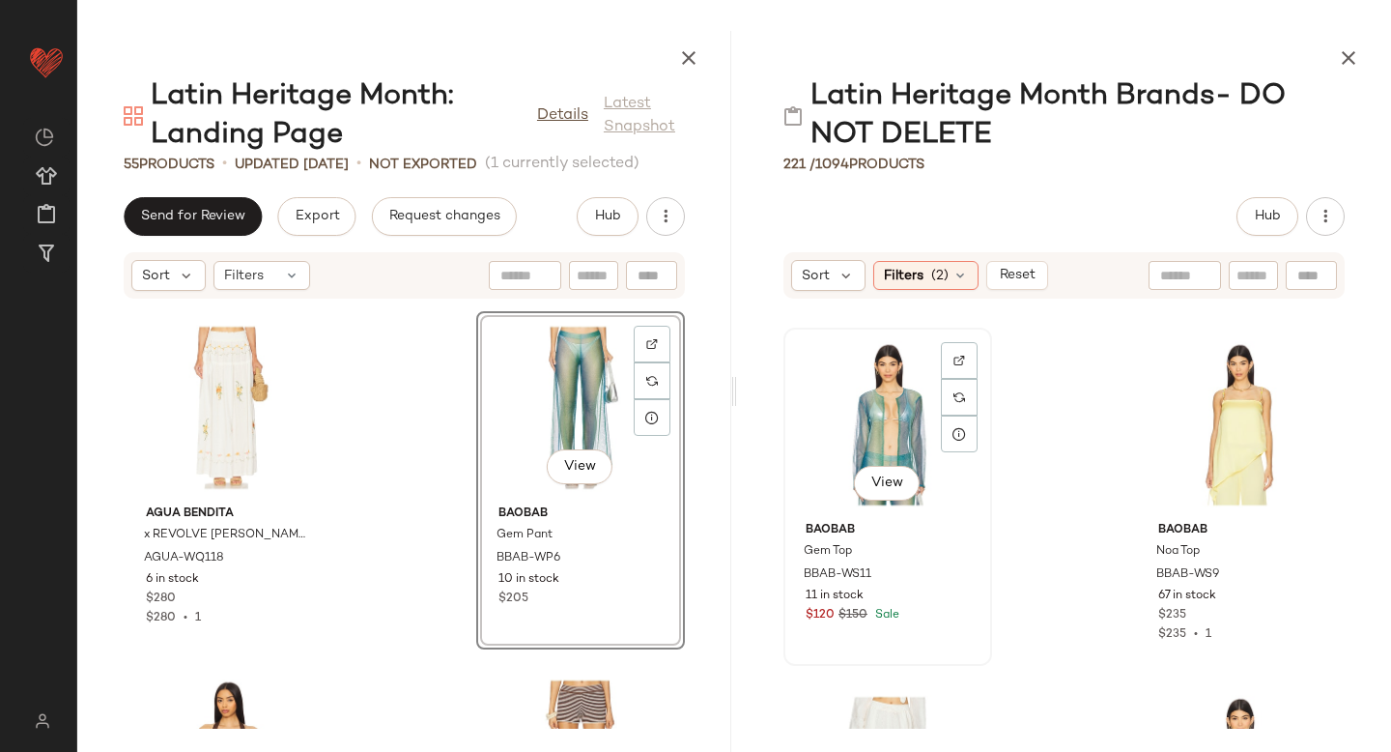
scroll to position [3171, 0]
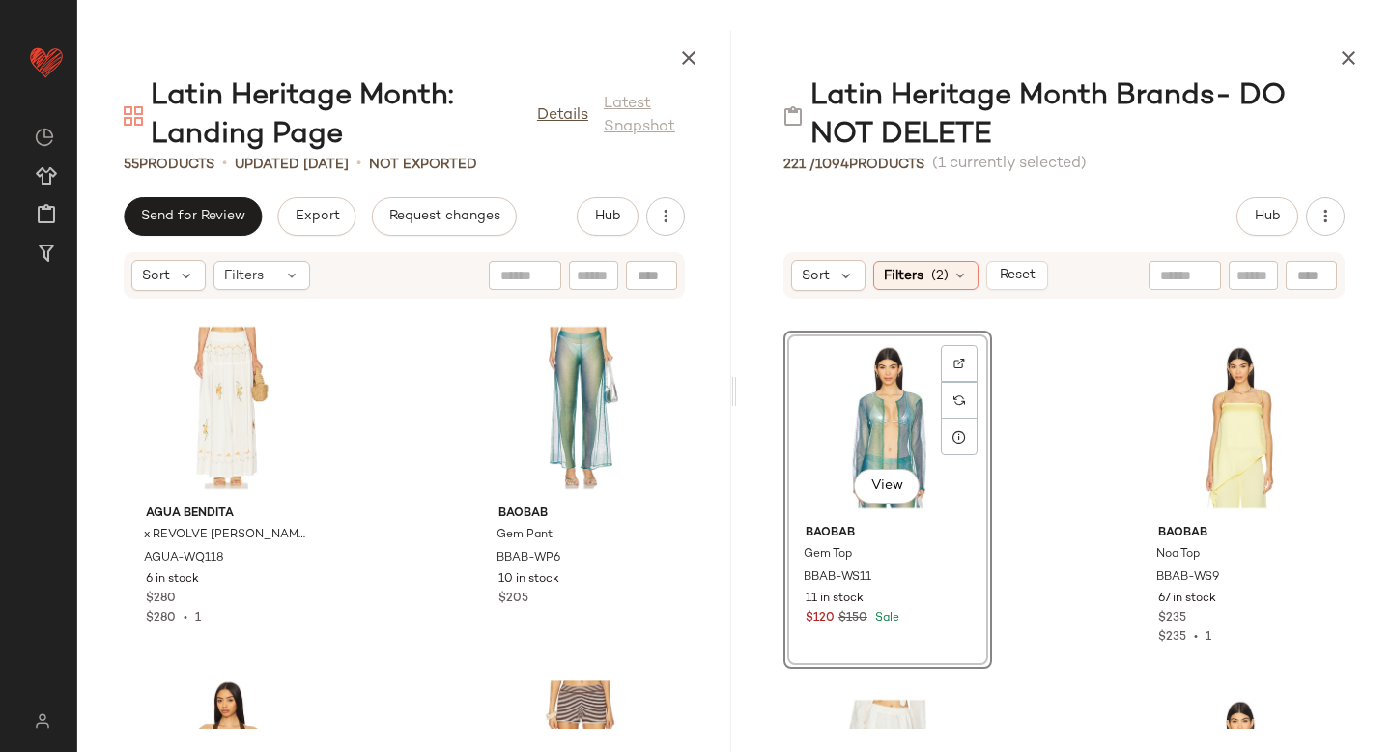
click at [861, 407] on div "View" at bounding box center [887, 427] width 195 height 180
click at [551, 404] on div "View" at bounding box center [580, 408] width 195 height 180
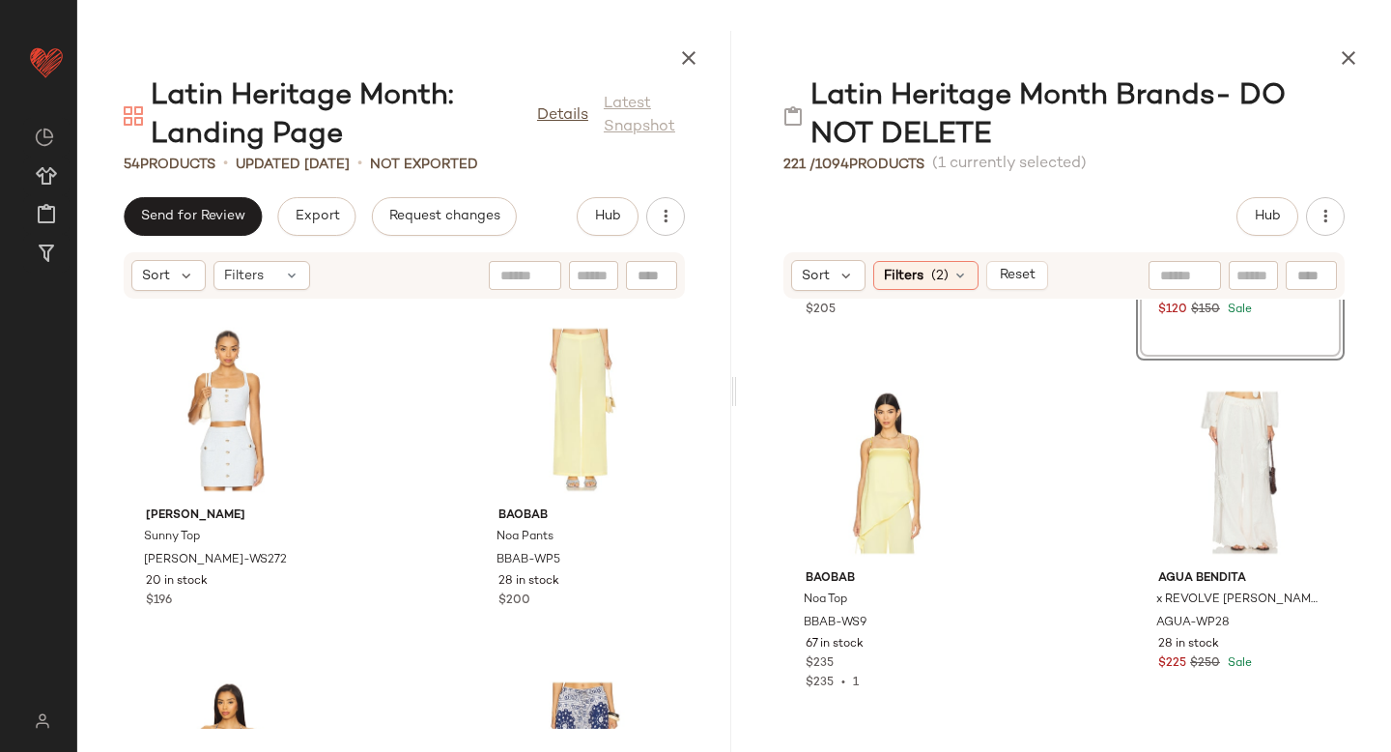
scroll to position [6403, 0]
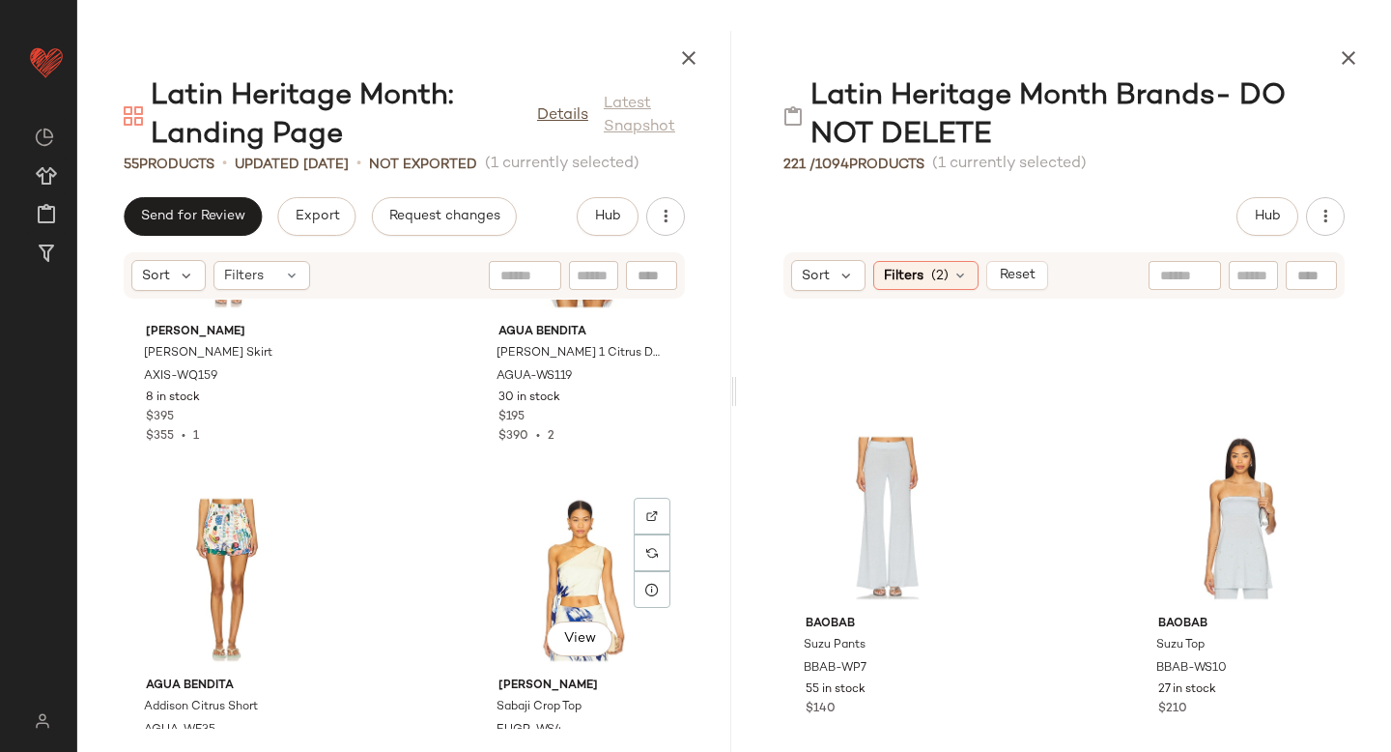
scroll to position [9053, 0]
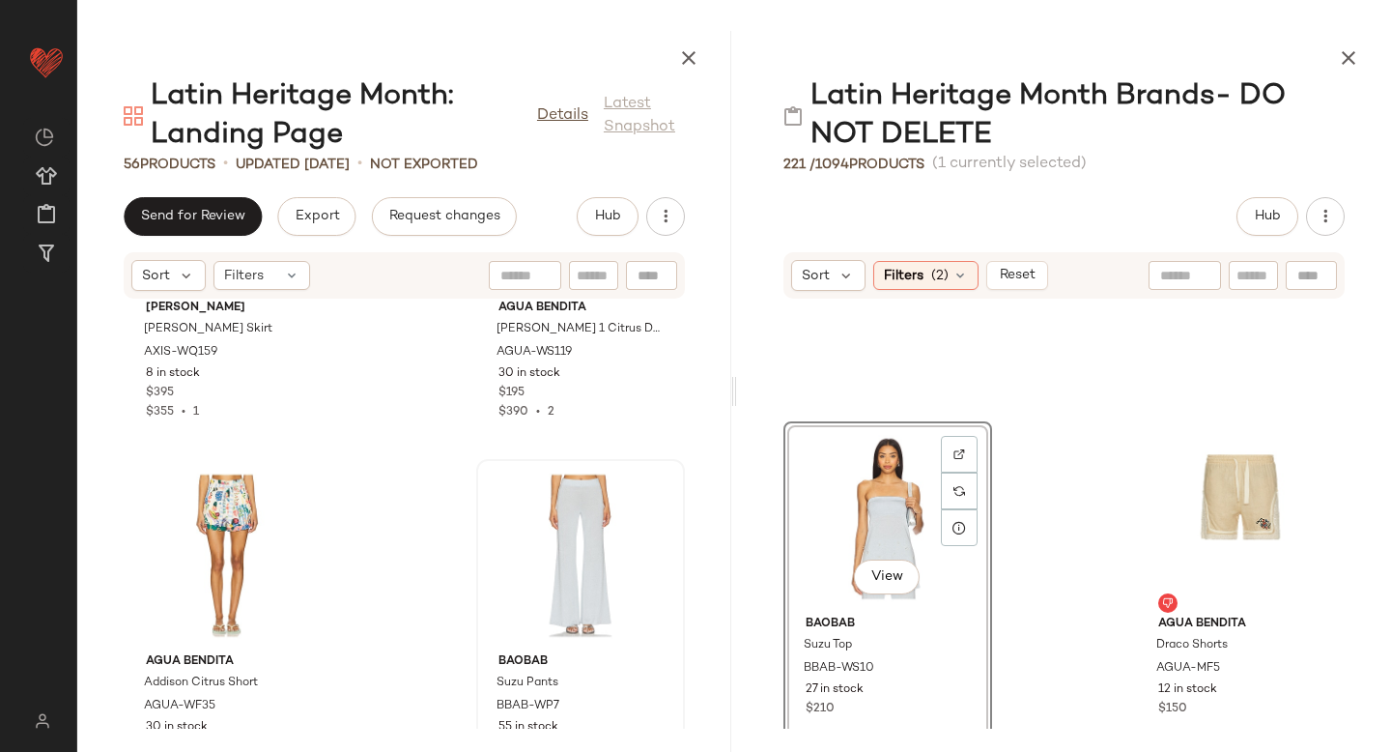
drag, startPoint x: 839, startPoint y: 516, endPoint x: 481, endPoint y: 560, distance: 361.1
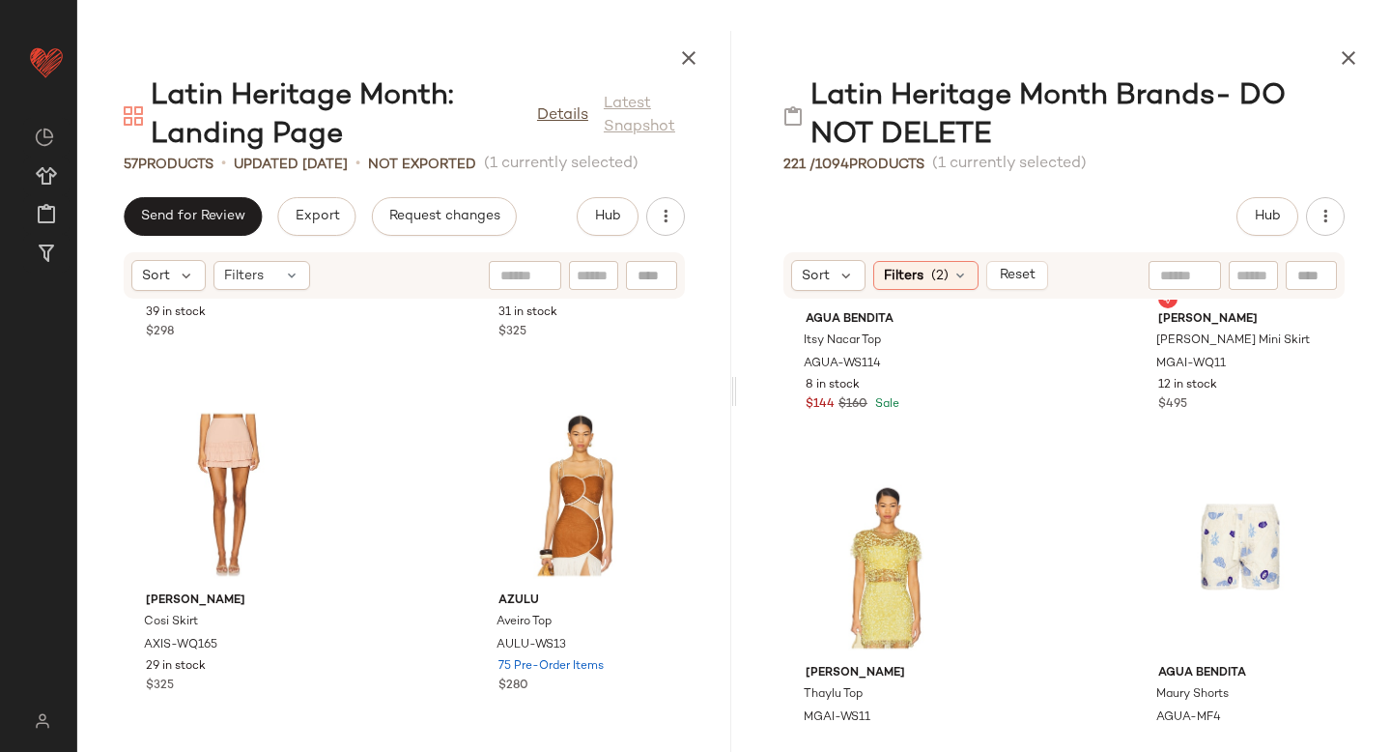
scroll to position [3873, 0]
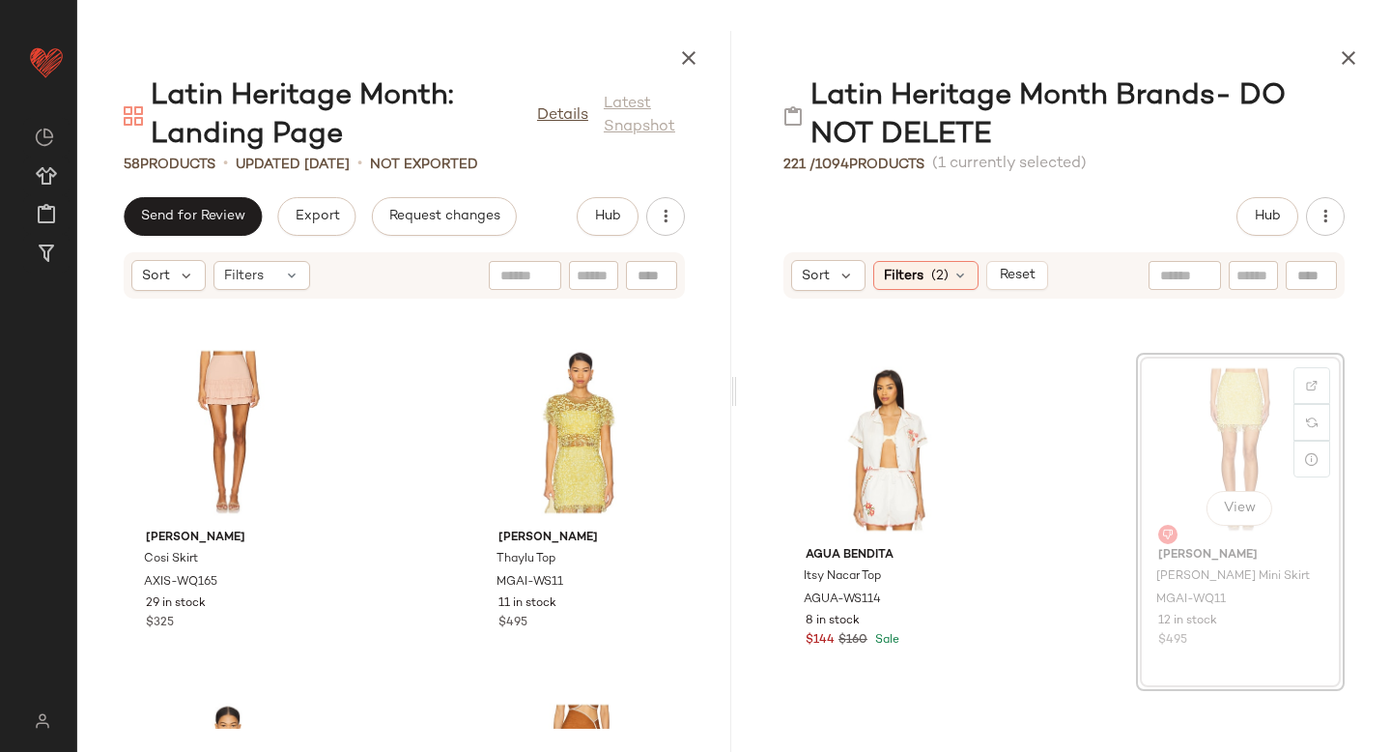
scroll to position [4561, 0]
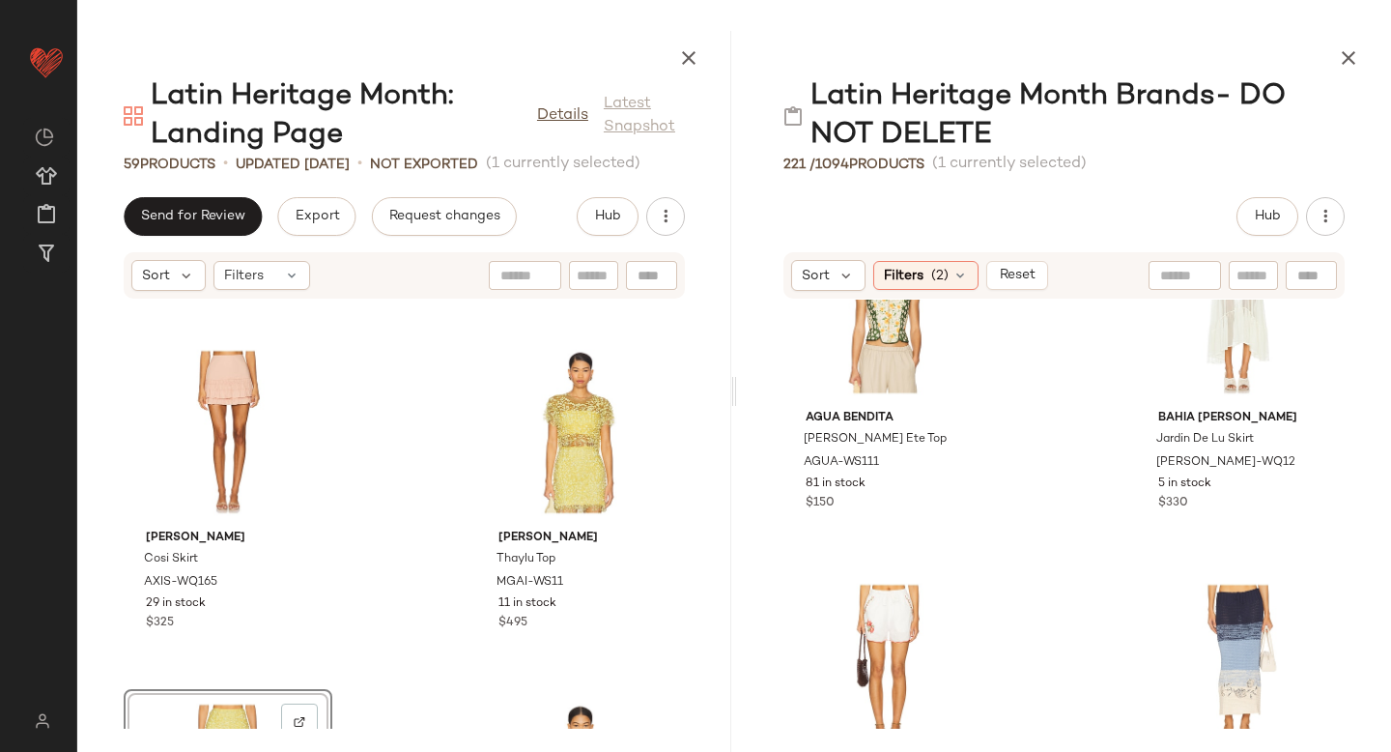
scroll to position [5662, 0]
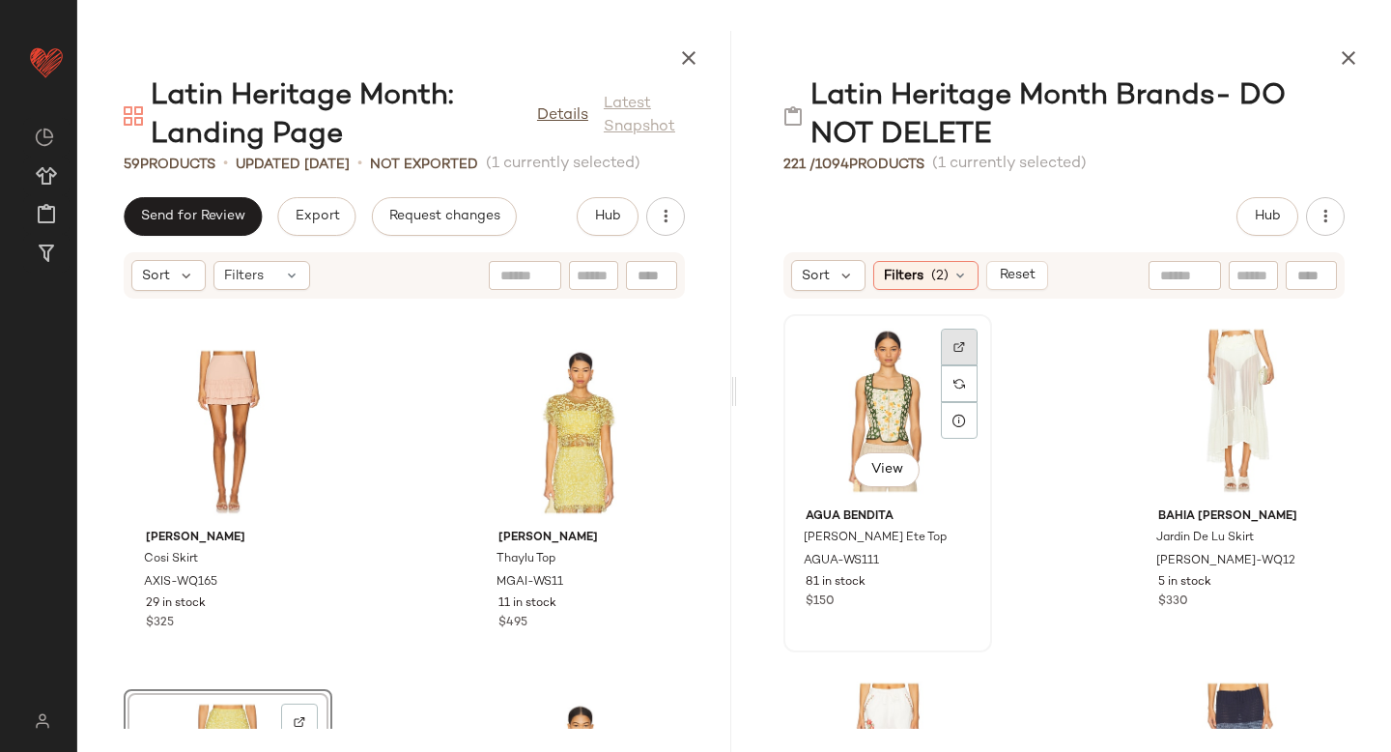
click at [961, 359] on div at bounding box center [959, 346] width 37 height 37
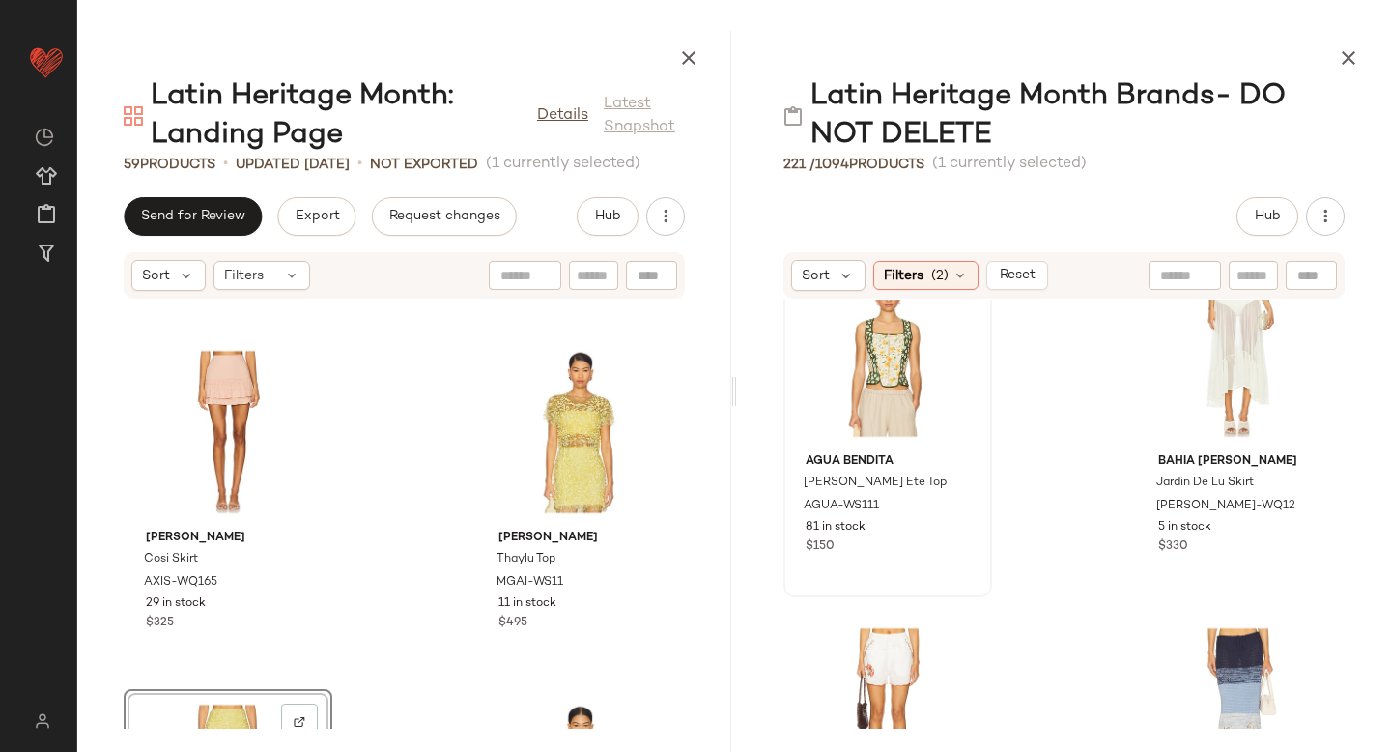
scroll to position [5635, 0]
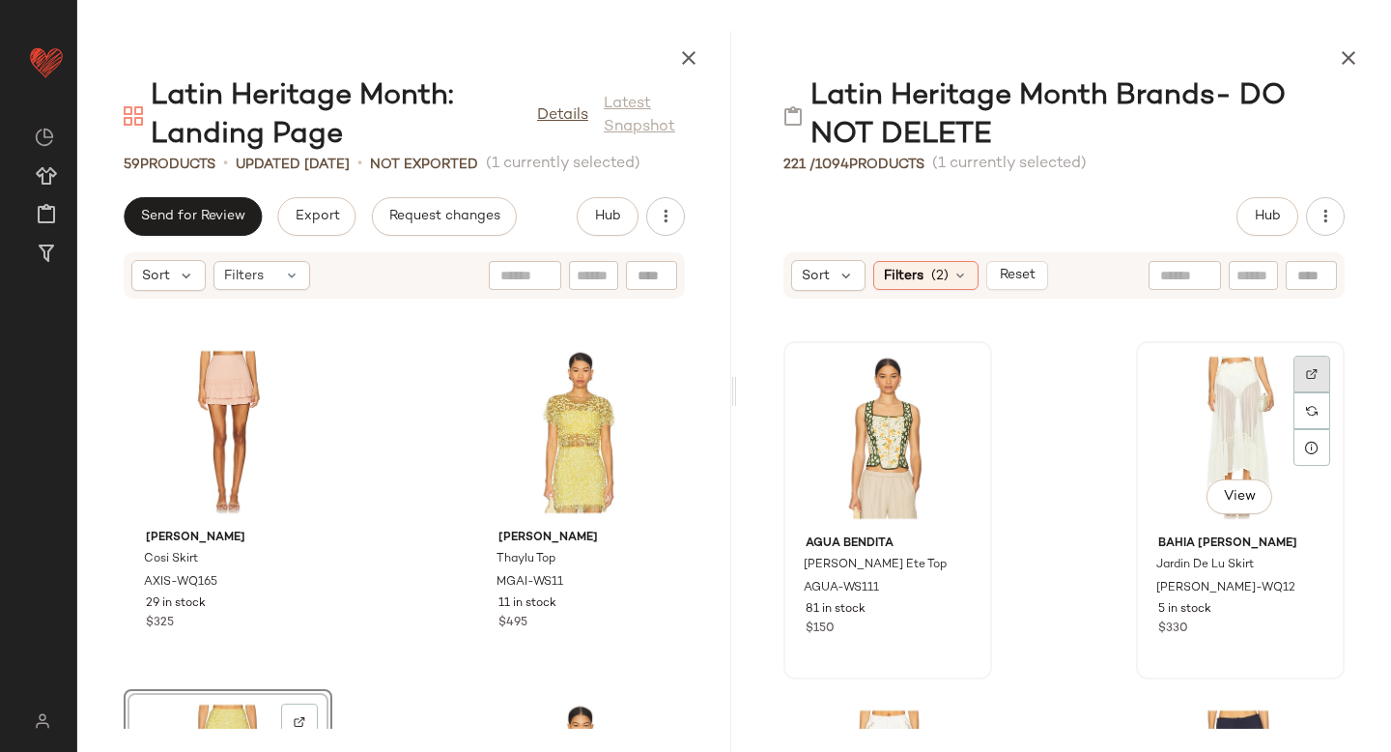
click at [1306, 370] on img at bounding box center [1312, 374] width 12 height 12
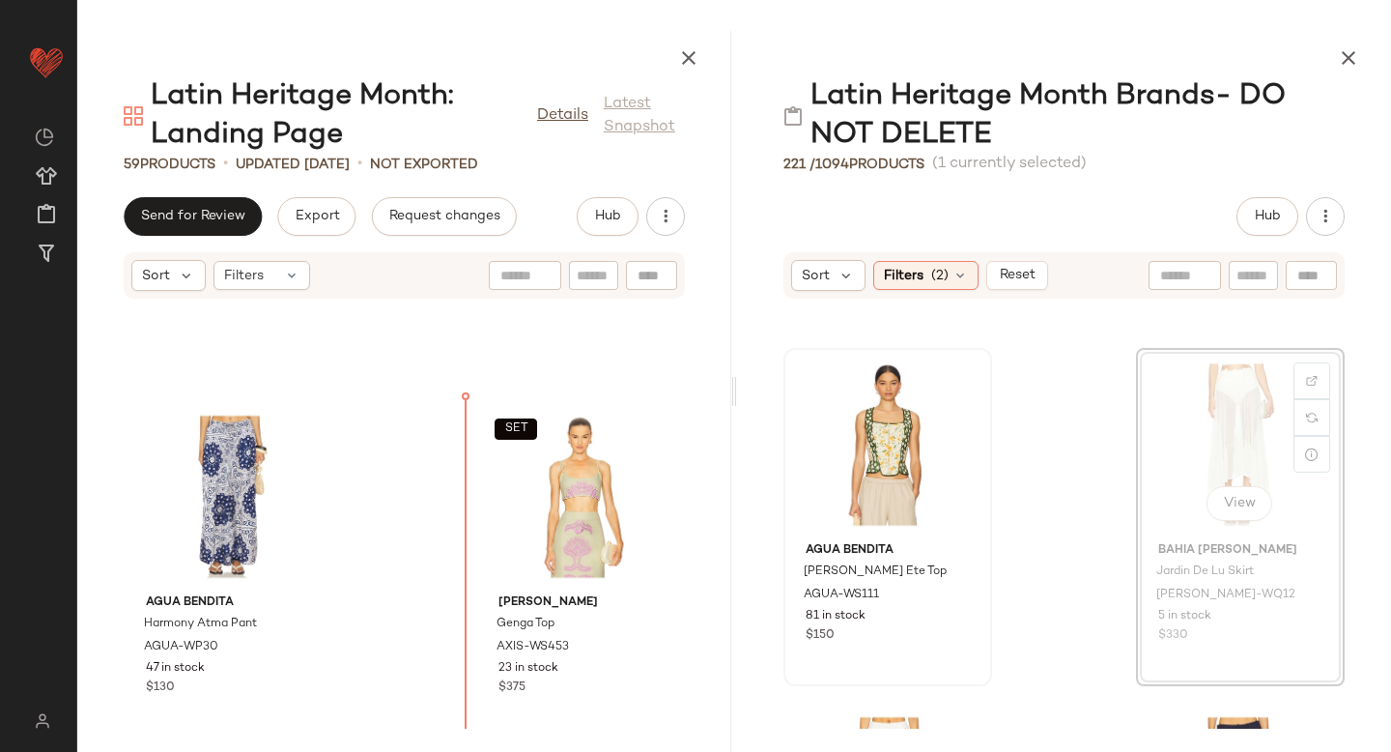
scroll to position [7344, 0]
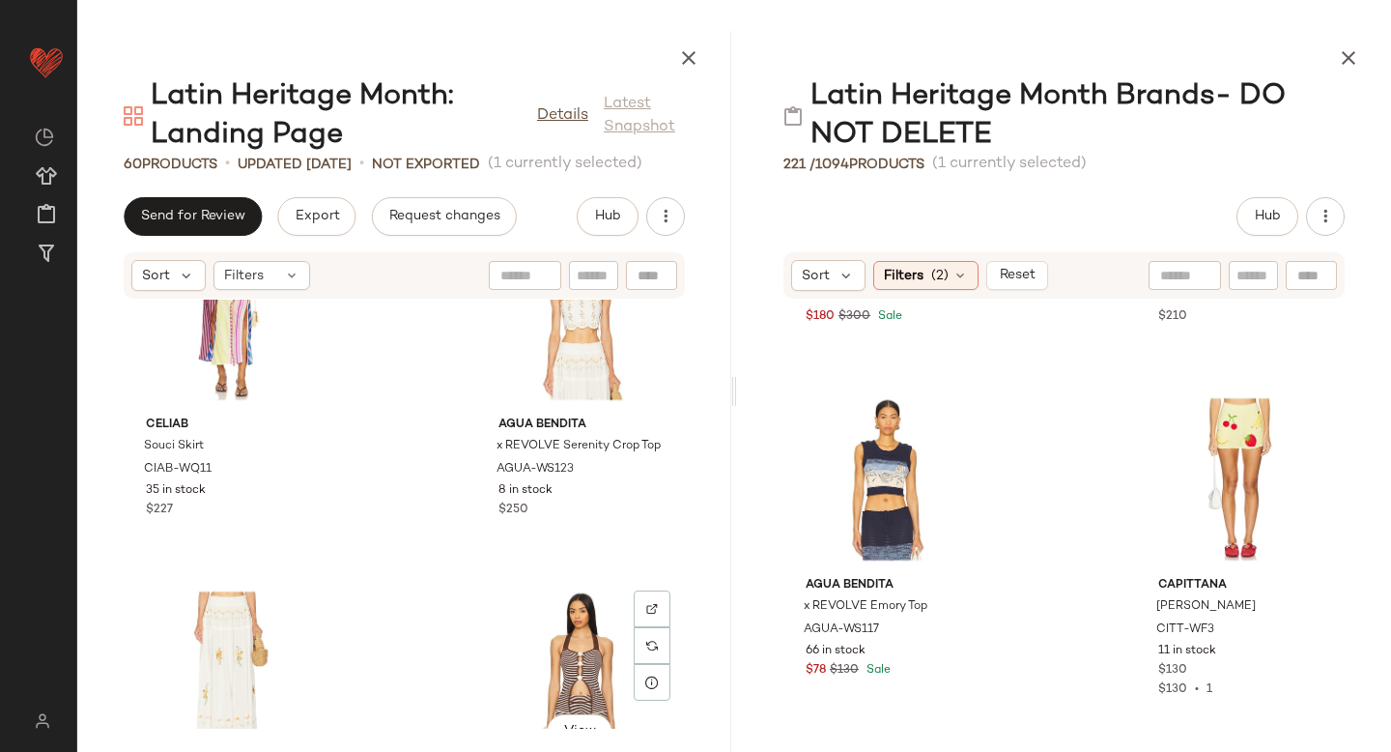
scroll to position [5361, 0]
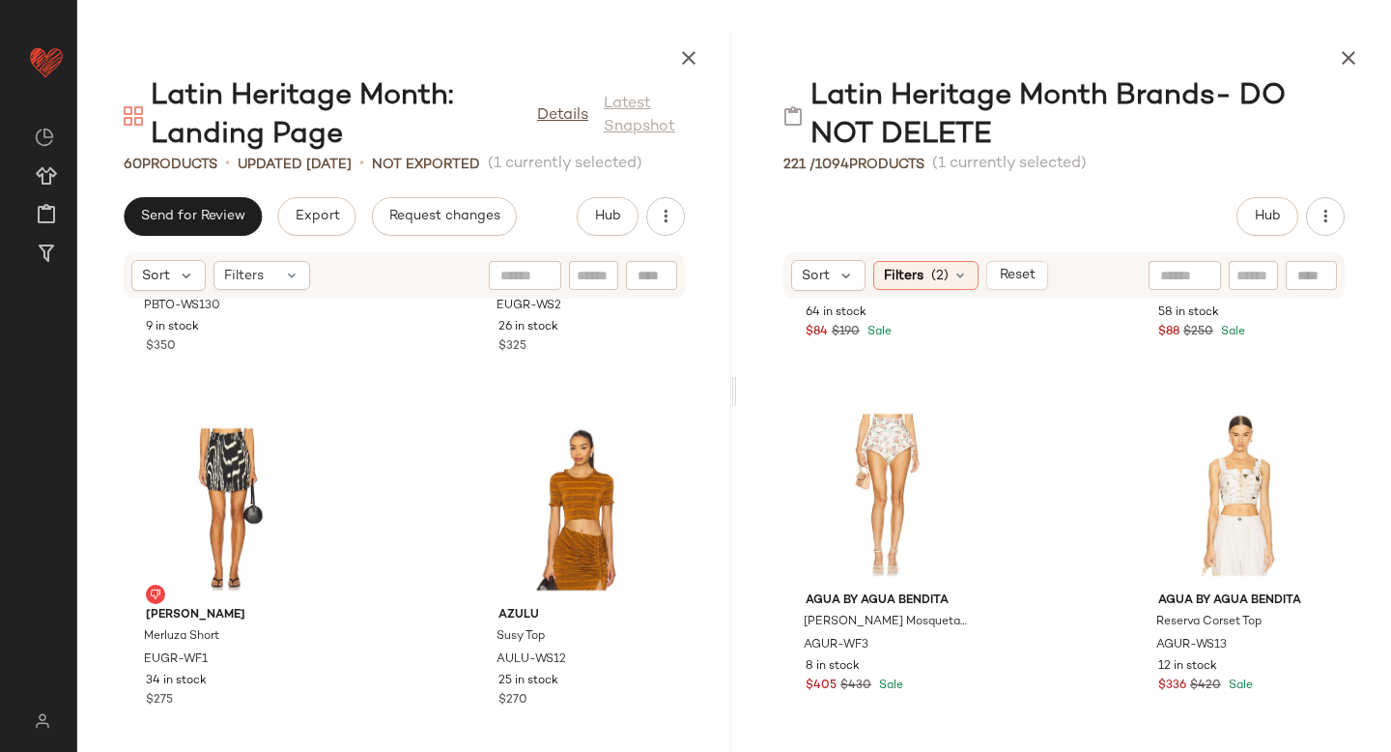
scroll to position [9213, 0]
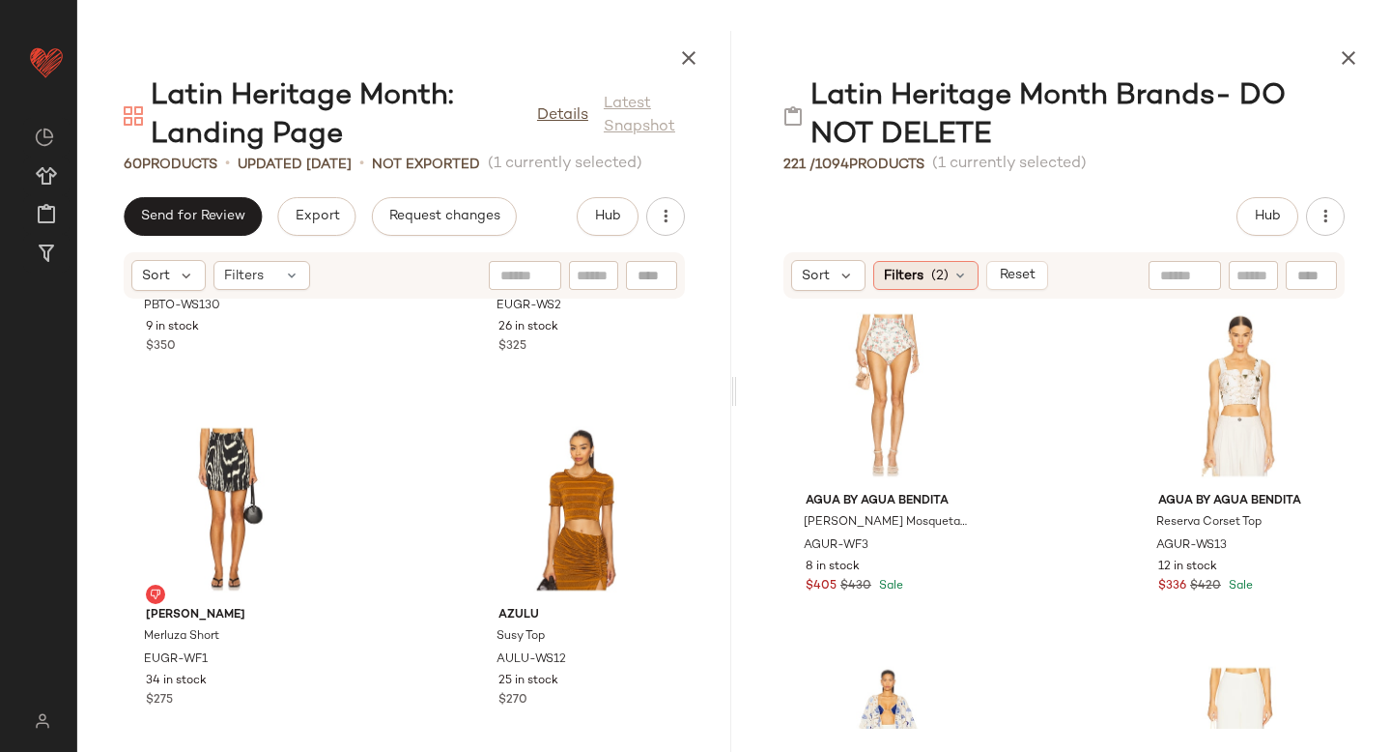
click at [957, 280] on icon at bounding box center [960, 275] width 15 height 15
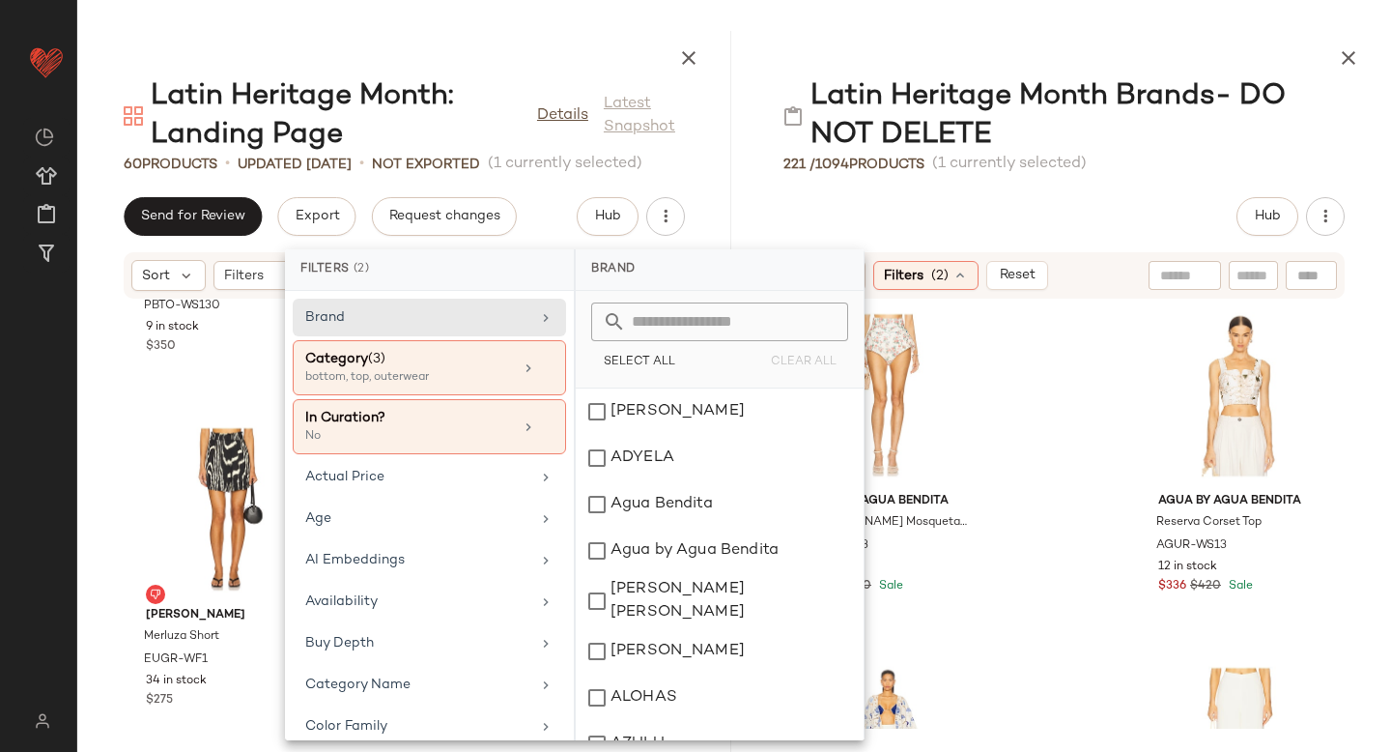
click at [1052, 419] on div "Agua Bendita x REVOLVE Itsy Shirt AGUA-WS107 64 in stock $84 $190 Sale Agua Ben…" at bounding box center [1064, 513] width 654 height 429
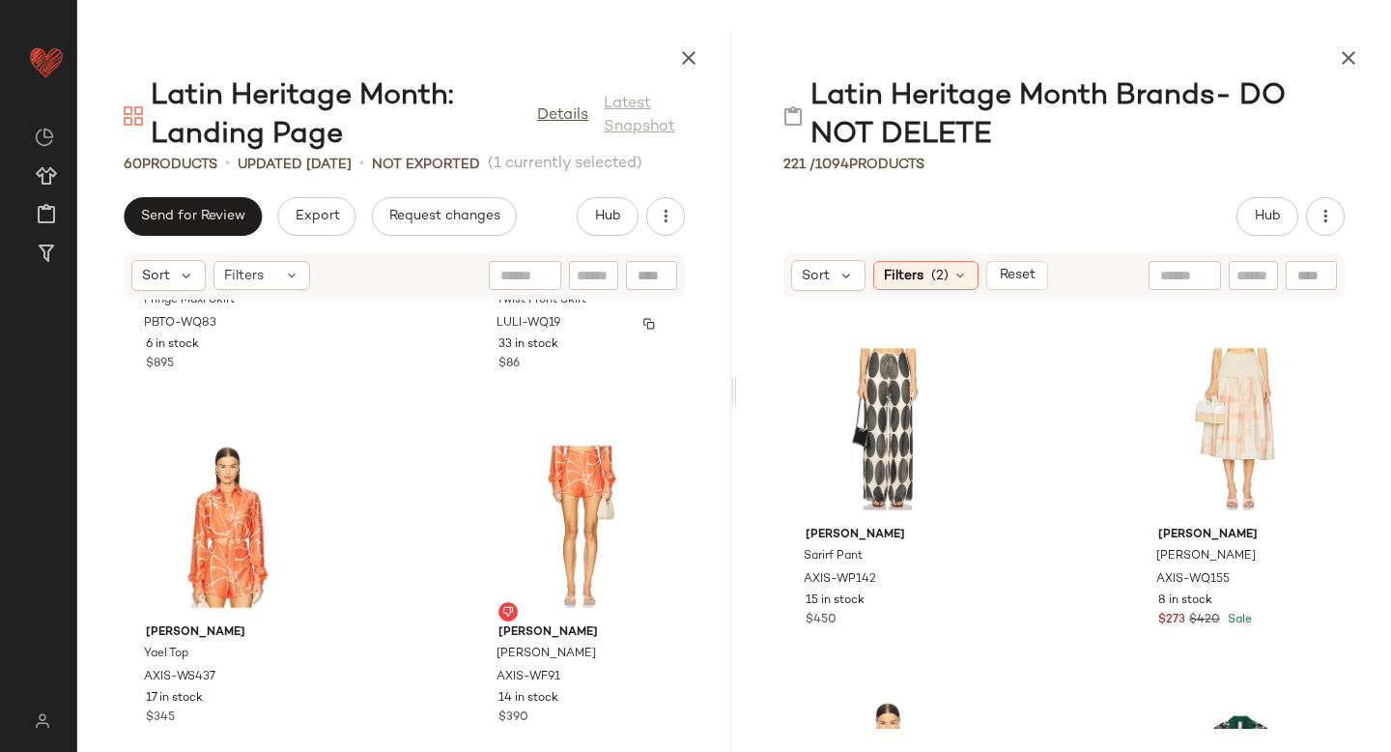
scroll to position [2009, 0]
click at [956, 272] on icon at bounding box center [960, 275] width 15 height 15
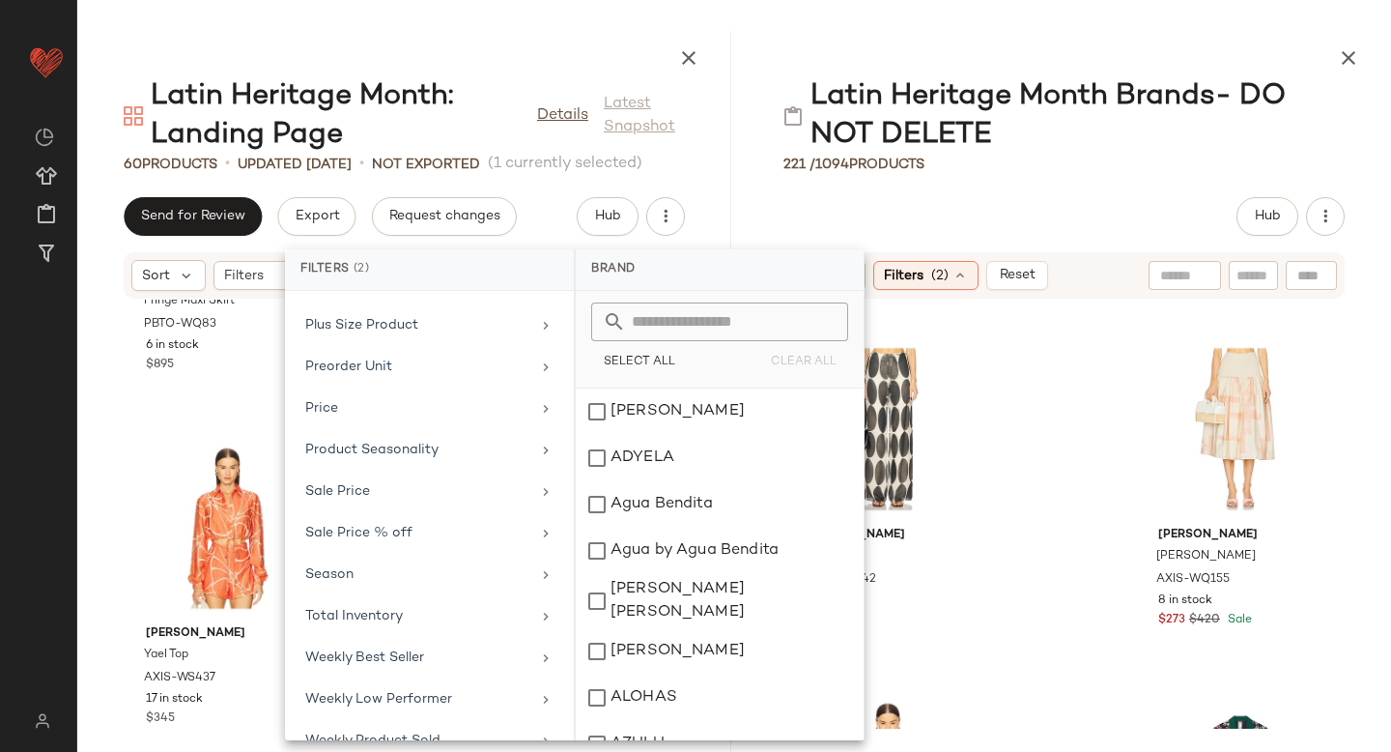
scroll to position [1055, 0]
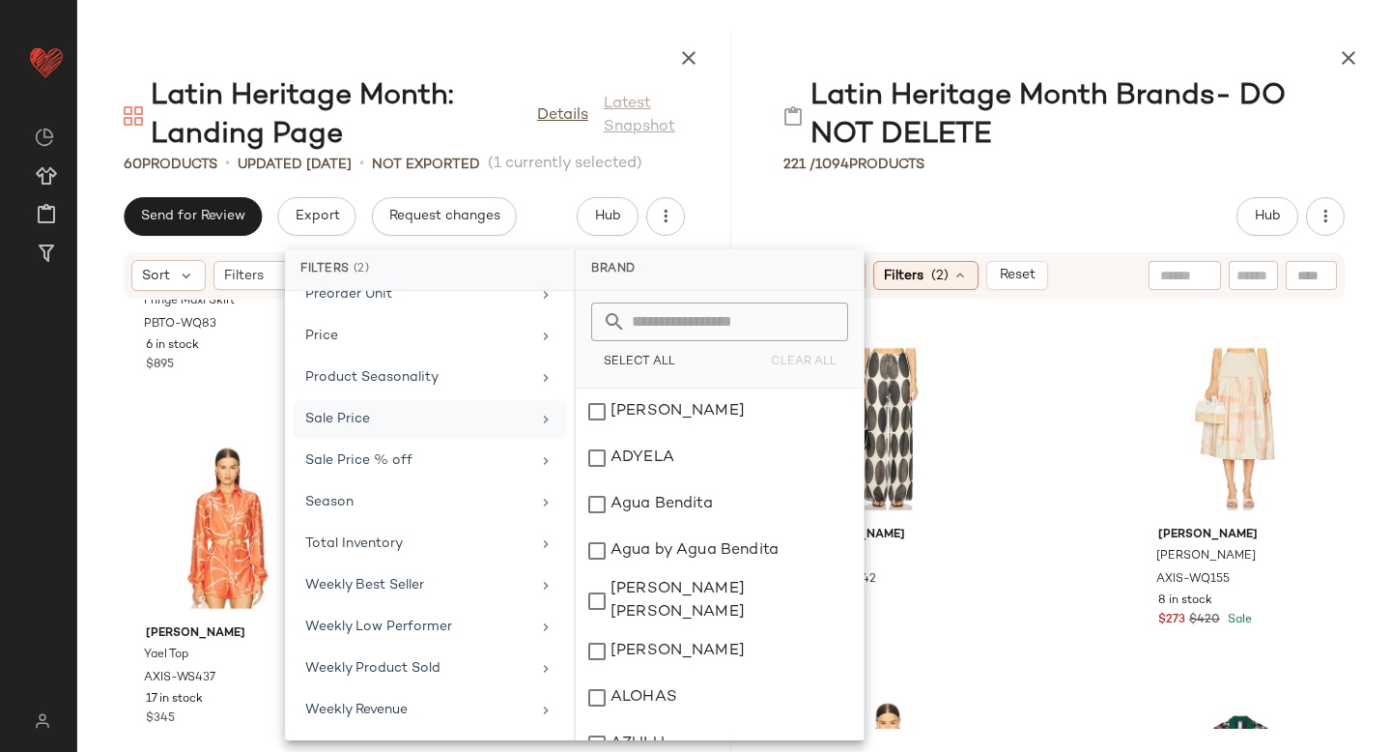
click at [406, 429] on div "Sale Price" at bounding box center [429, 419] width 273 height 38
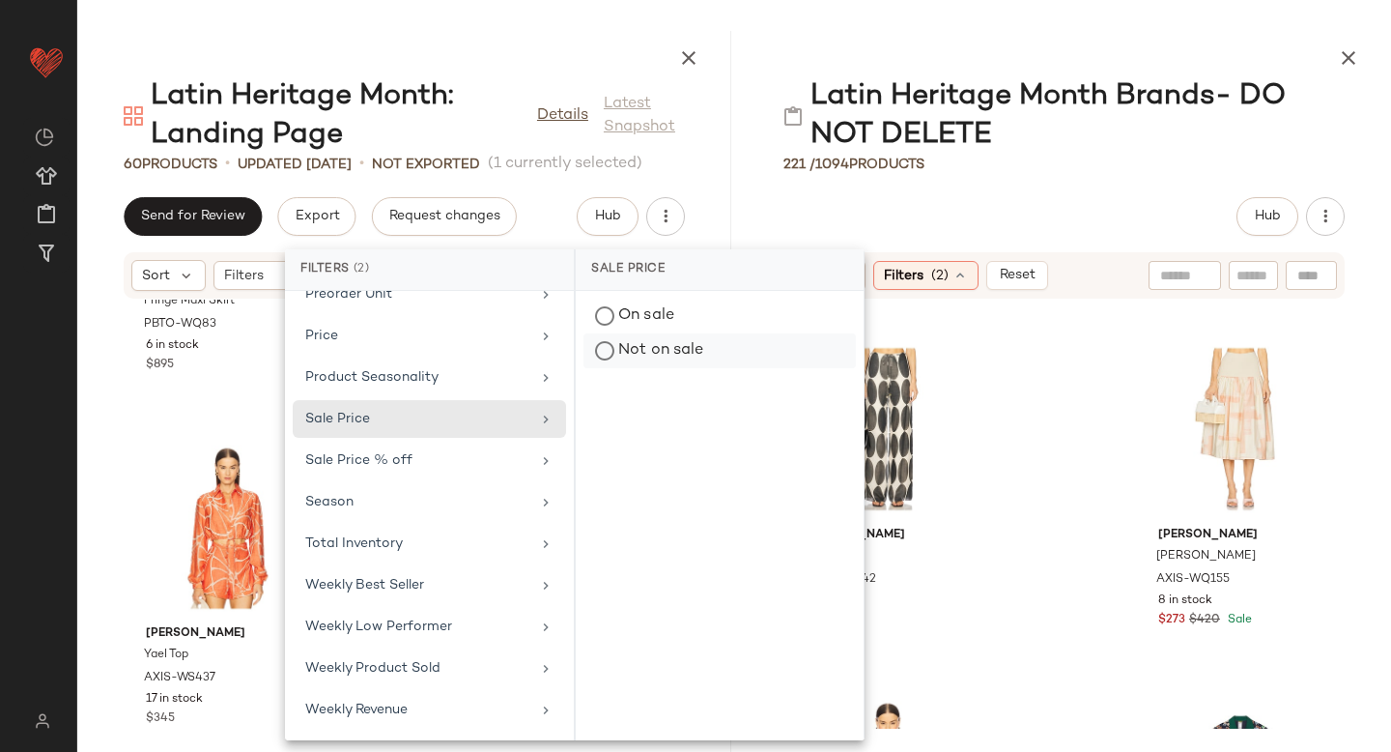
click at [609, 349] on div "Not on sale" at bounding box center [719, 350] width 272 height 35
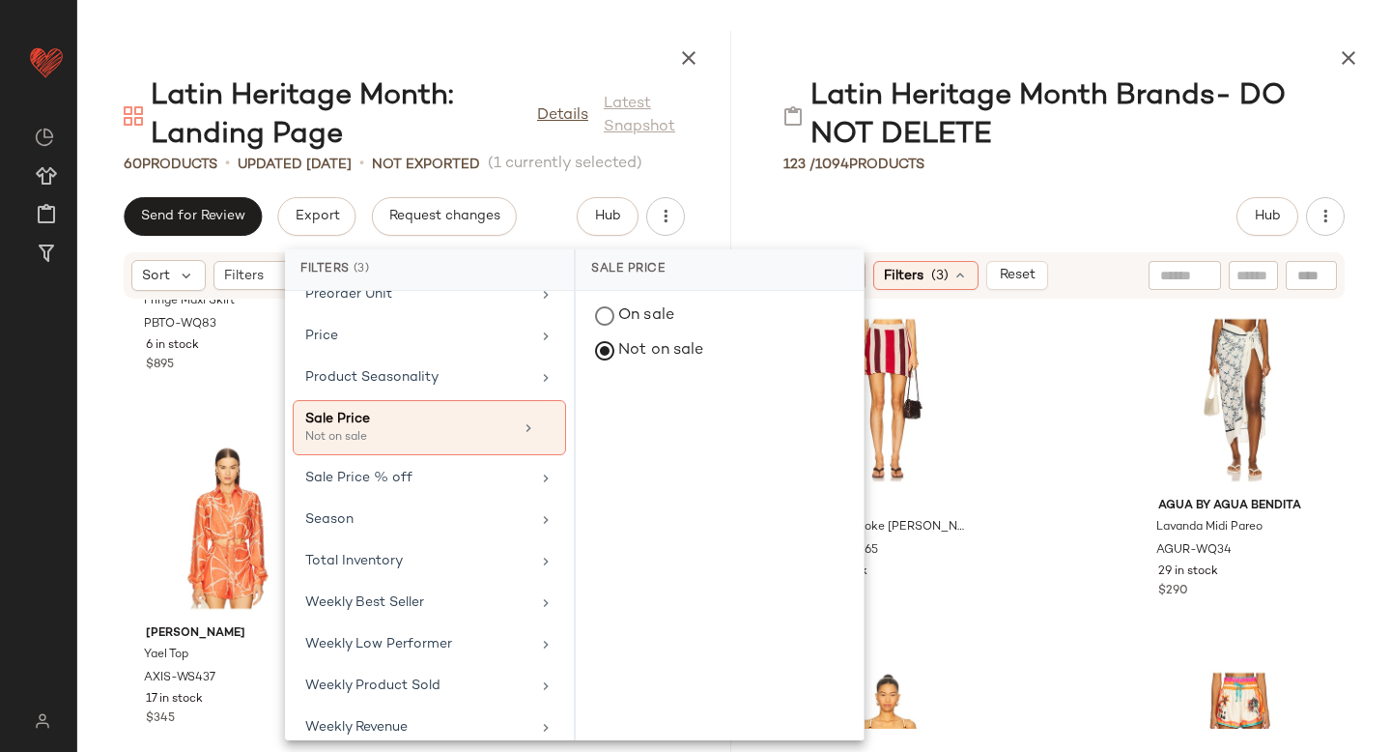
click at [1079, 374] on div "Maaji X Cherry Coke [PERSON_NAME] Skirt MAAJ-WQ65 50 in stock $115 Agua by Agua…" at bounding box center [1064, 513] width 654 height 429
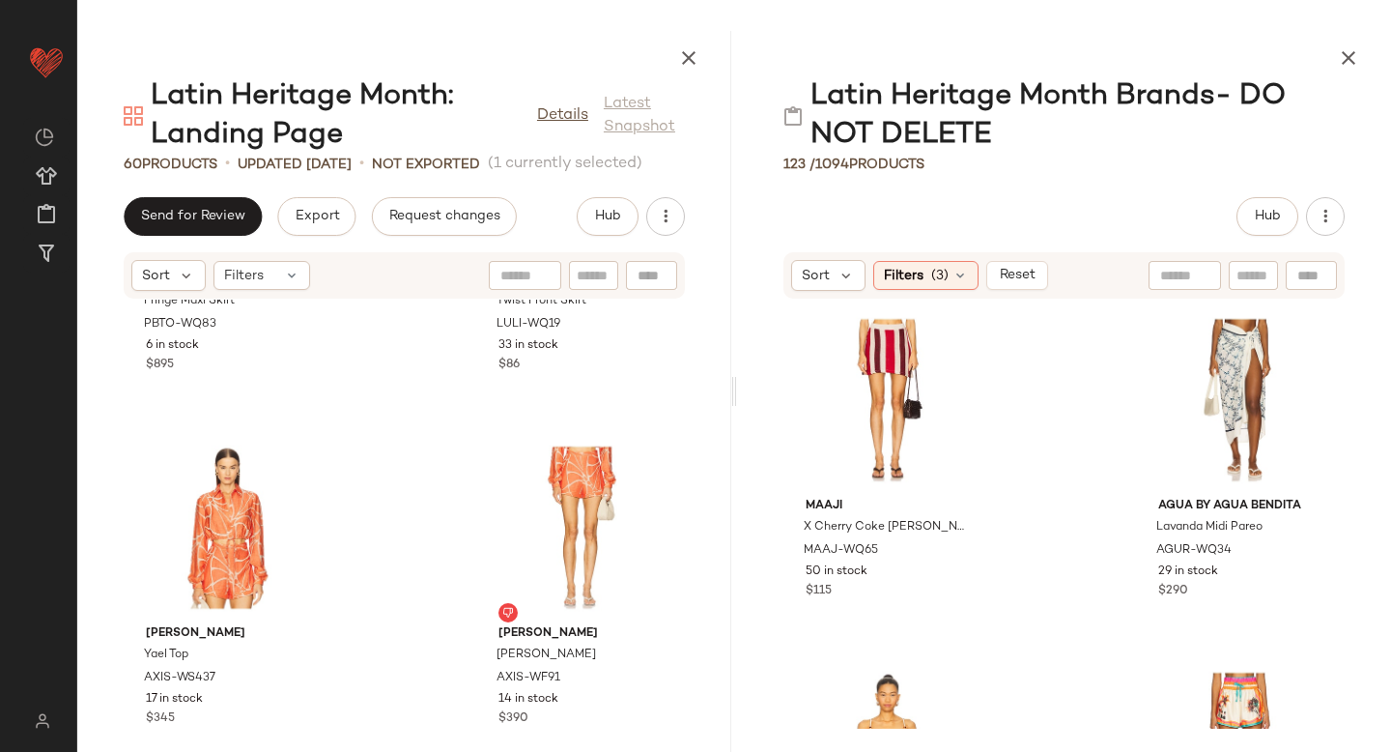
click at [1056, 583] on div "Maaji X Cherry Coke [PERSON_NAME] Skirt MAAJ-WQ65 50 in stock $115 Agua by Agua…" at bounding box center [1064, 513] width 654 height 429
click at [1306, 330] on img at bounding box center [1312, 336] width 12 height 12
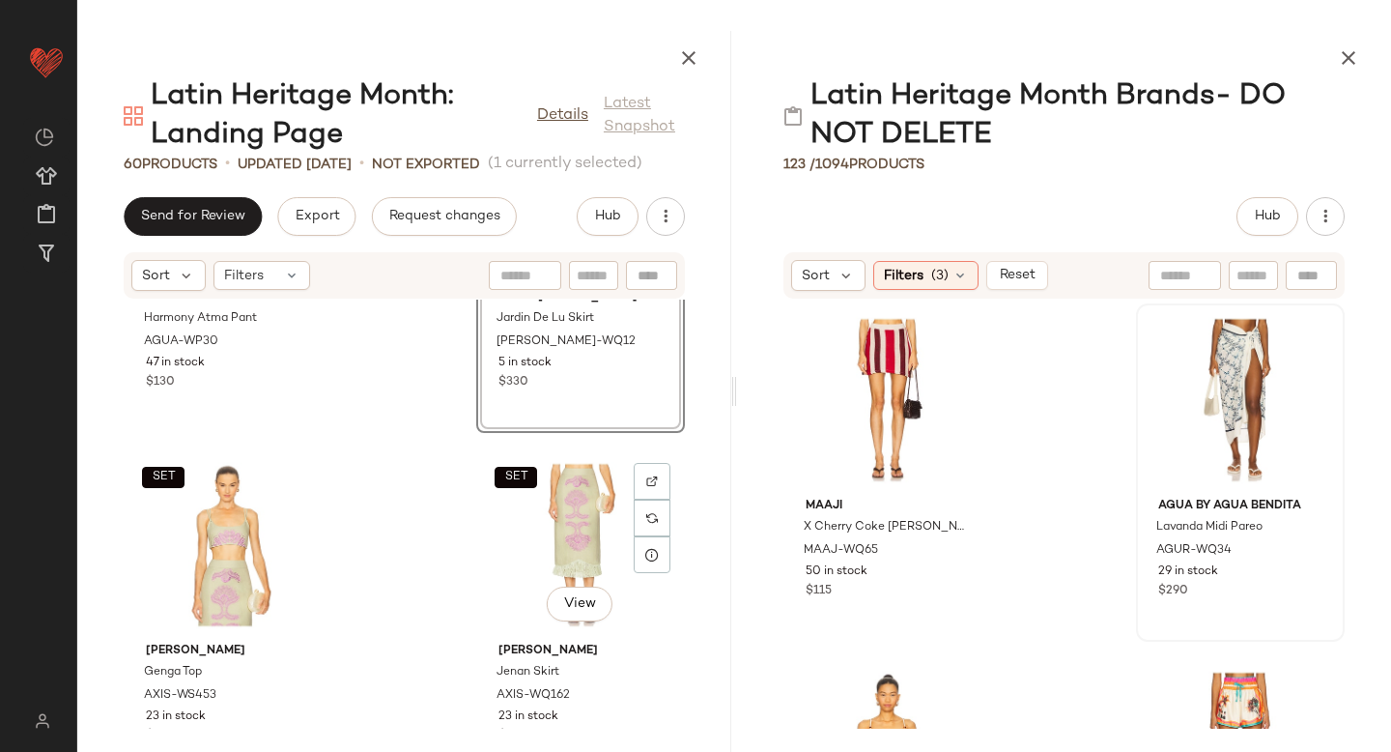
scroll to position [7681, 0]
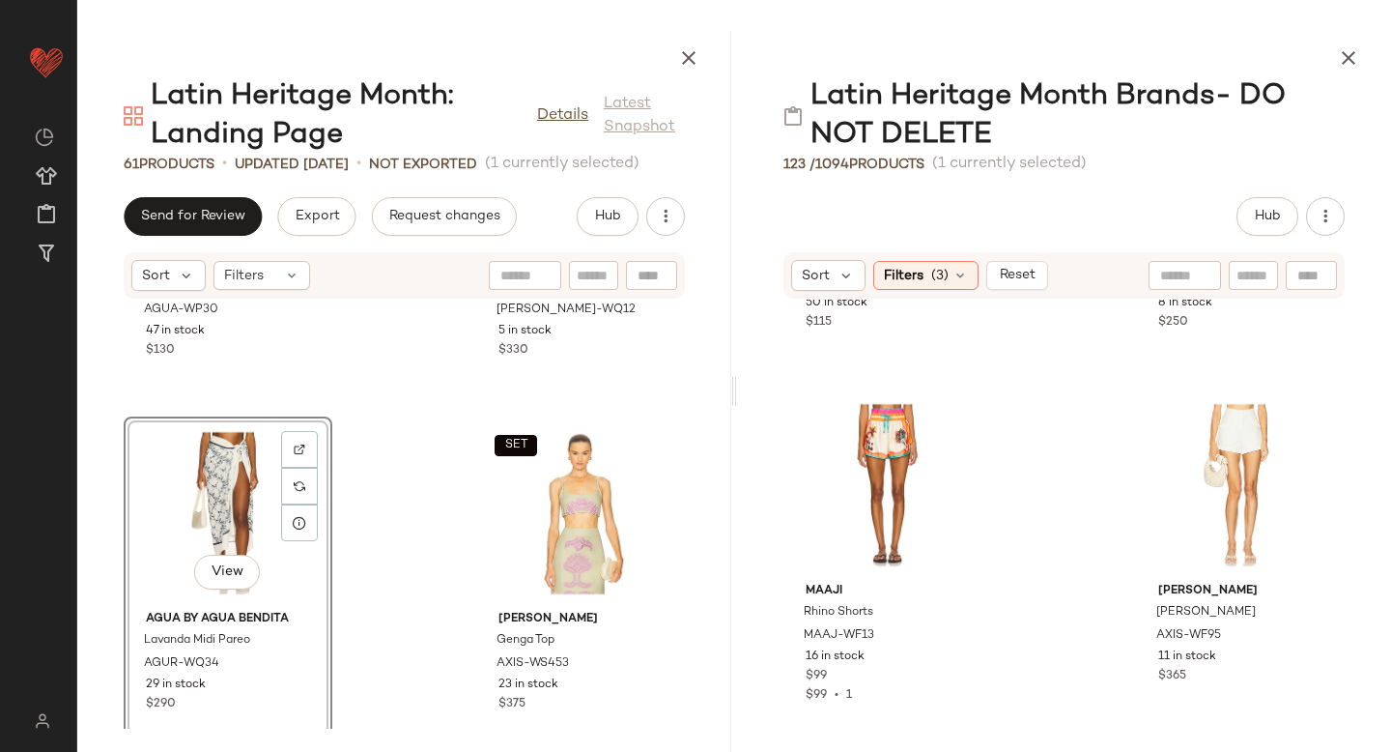
scroll to position [284, 0]
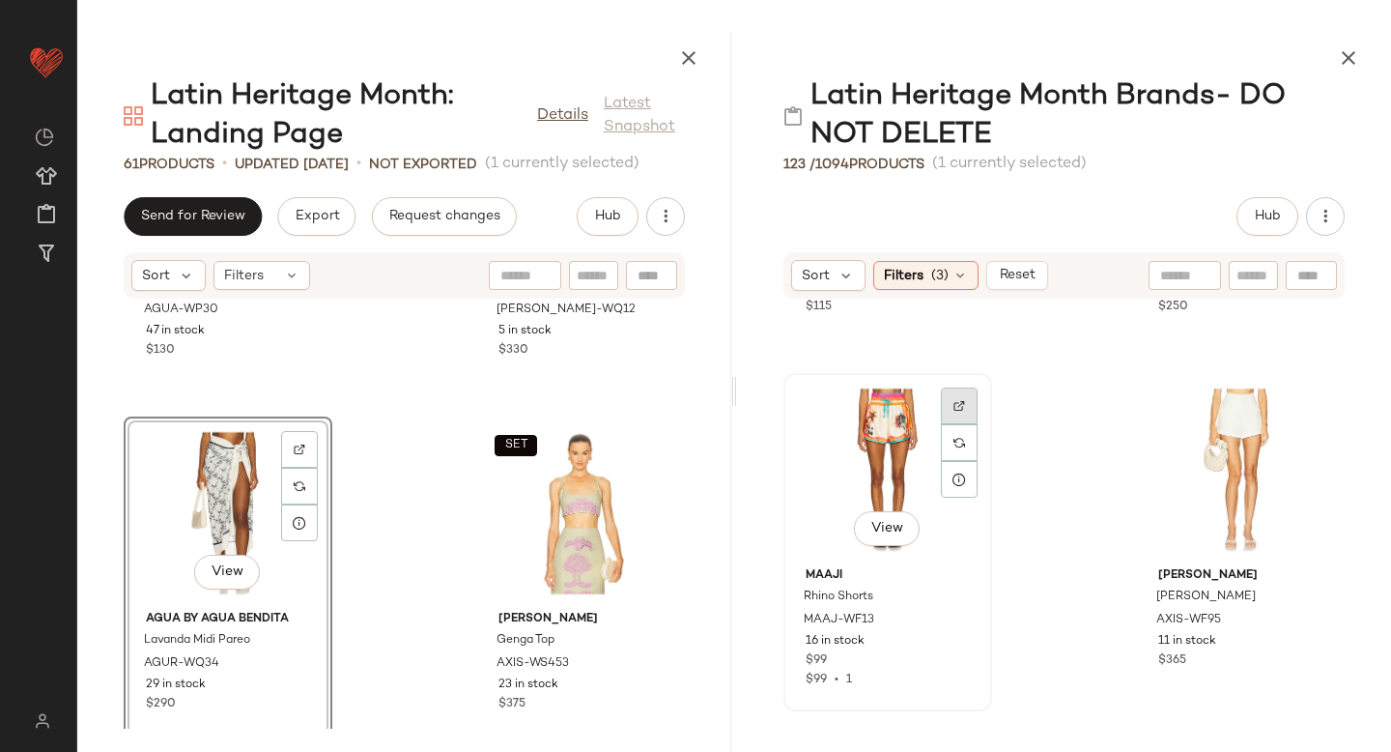
click at [953, 400] on div at bounding box center [959, 405] width 37 height 37
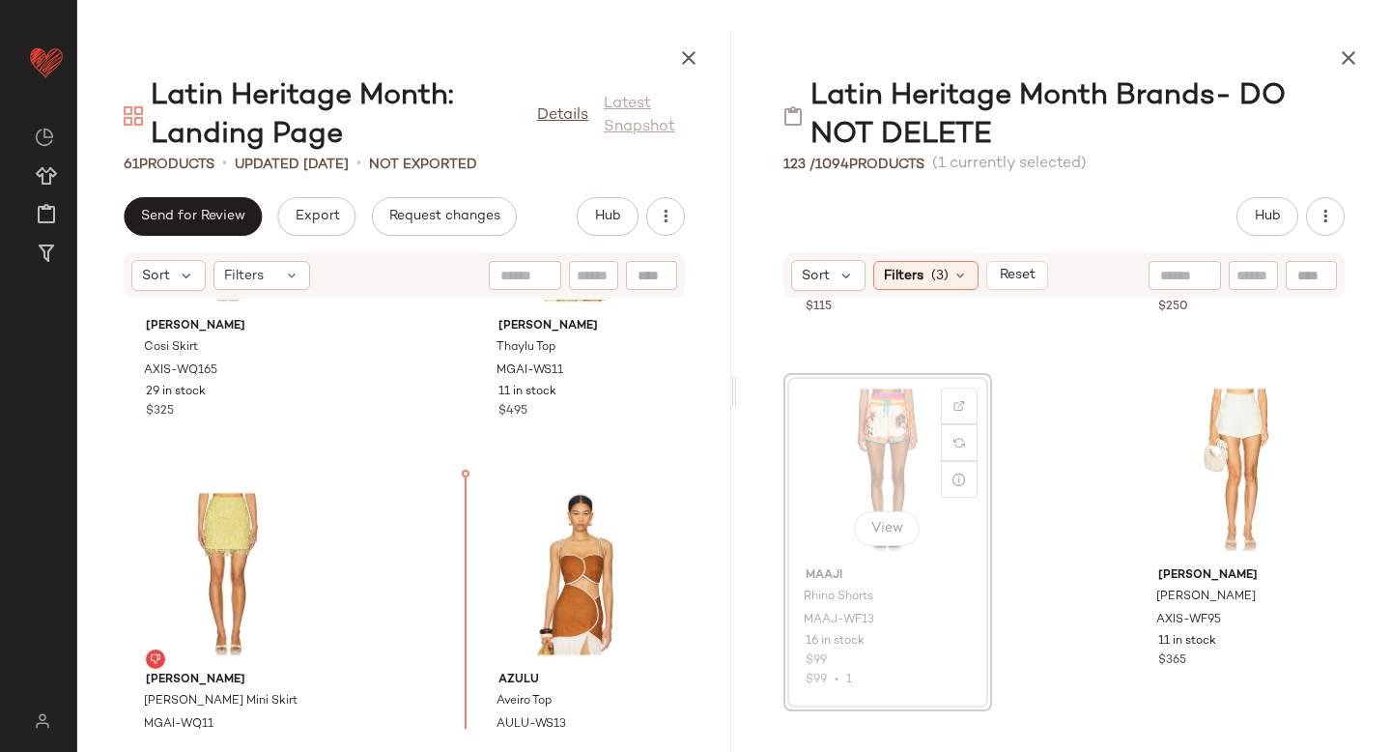
scroll to position [4116, 0]
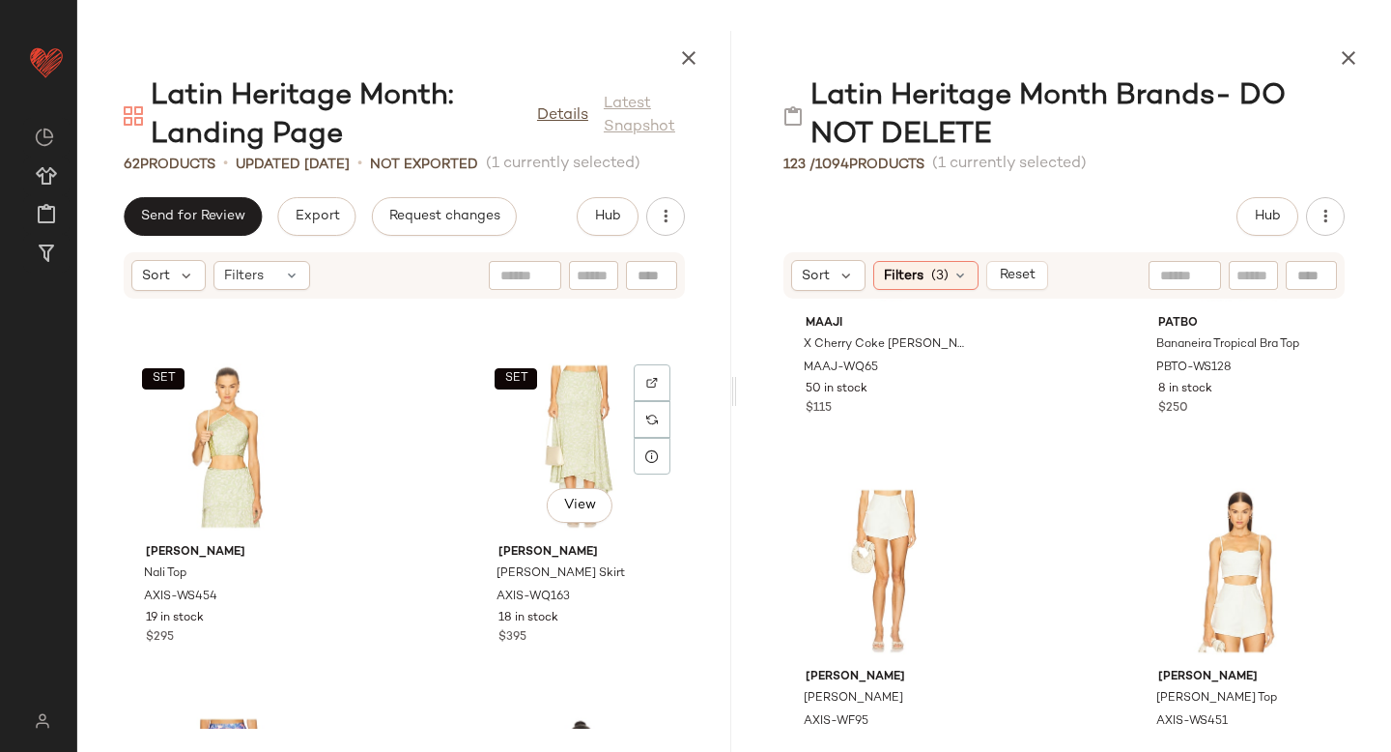
scroll to position [9059, 0]
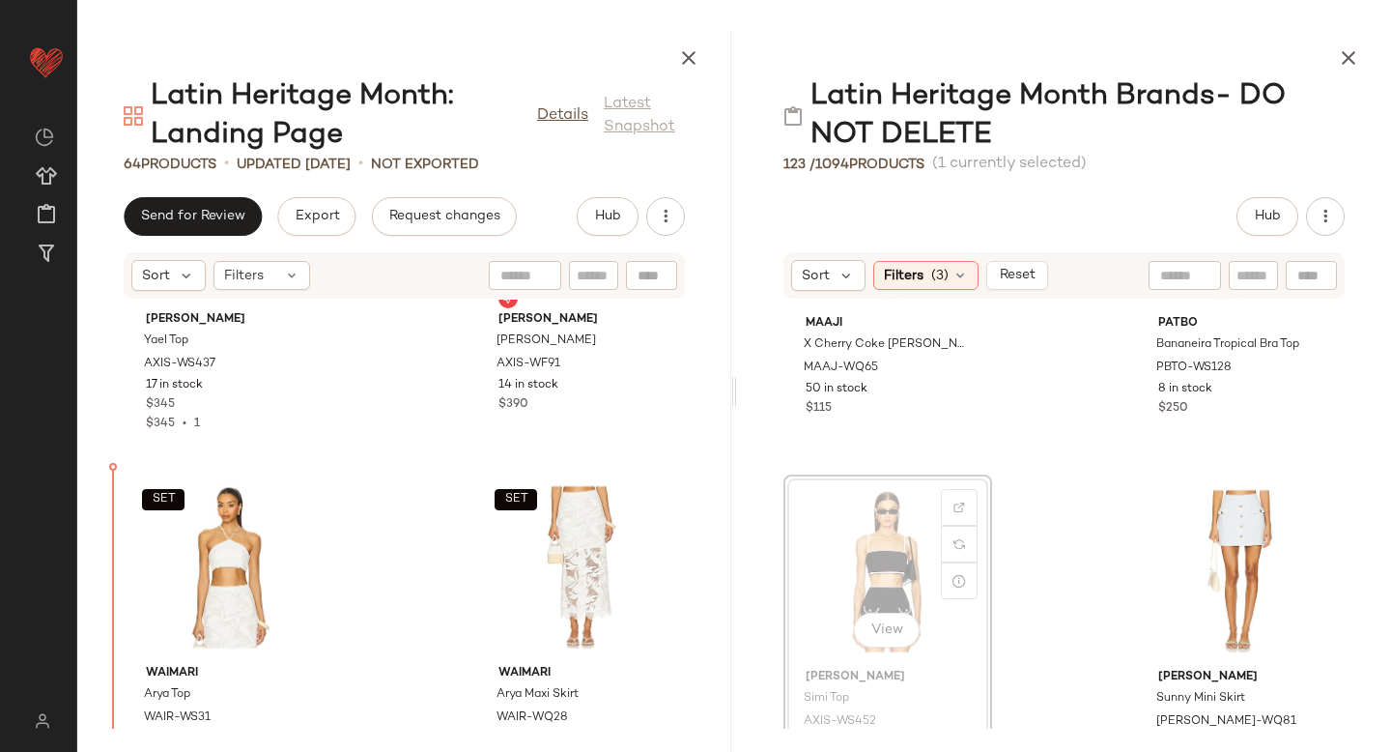
scroll to position [2330, 0]
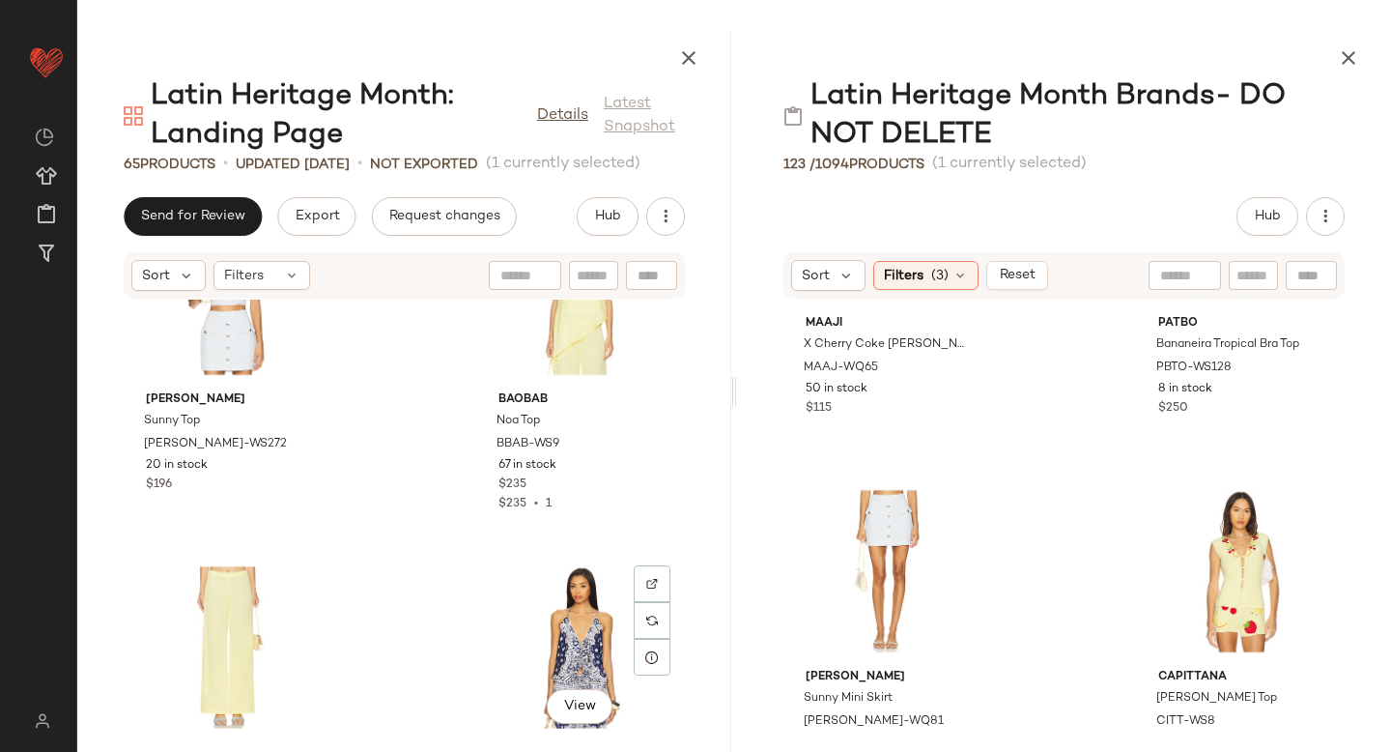
scroll to position [7181, 0]
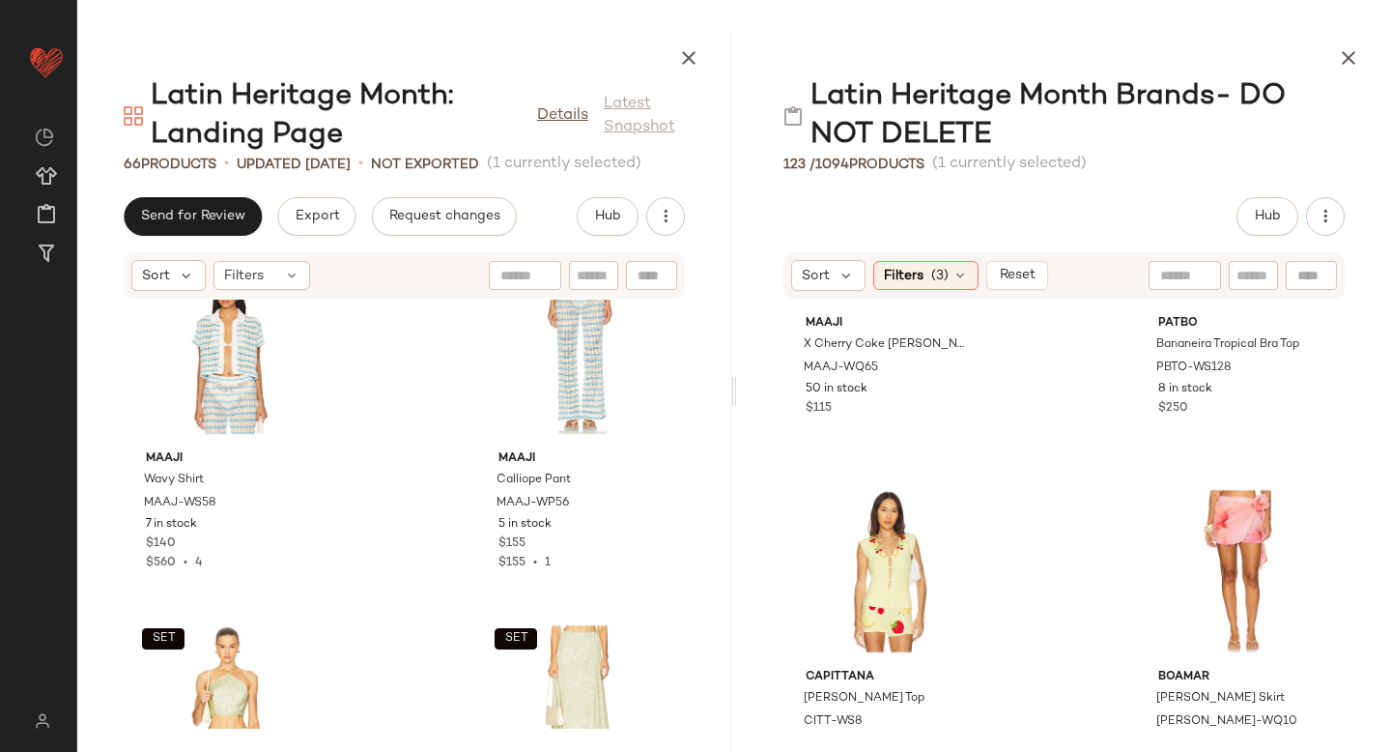
scroll to position [8901, 0]
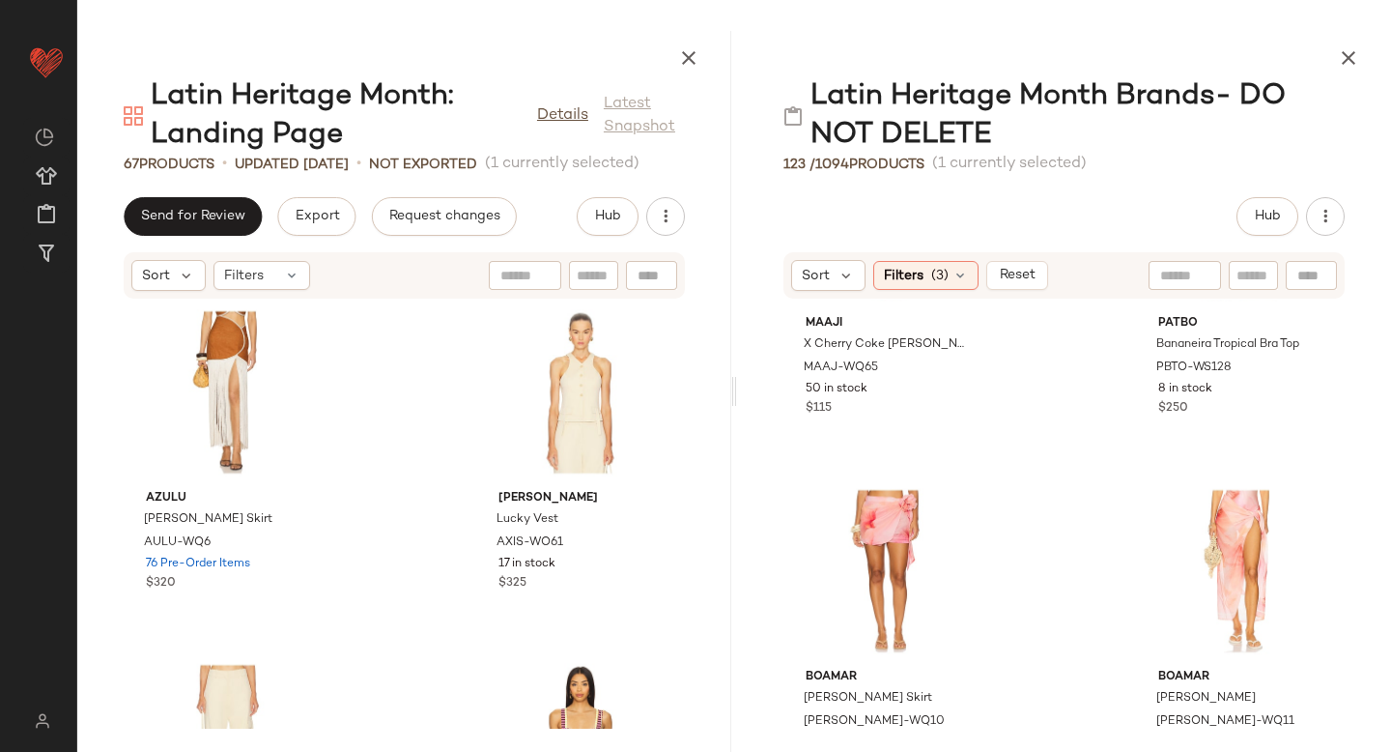
scroll to position [4979, 0]
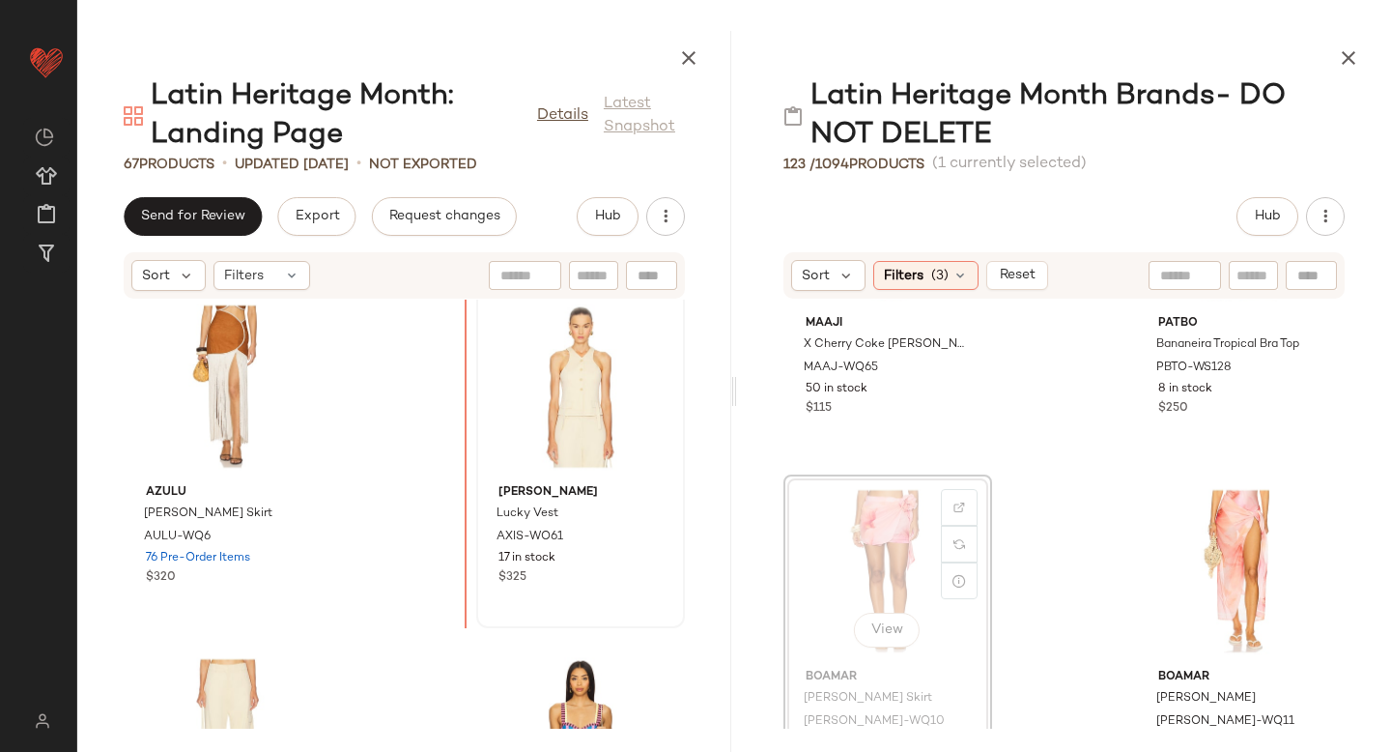
drag, startPoint x: 890, startPoint y: 518, endPoint x: 527, endPoint y: 489, distance: 363.4
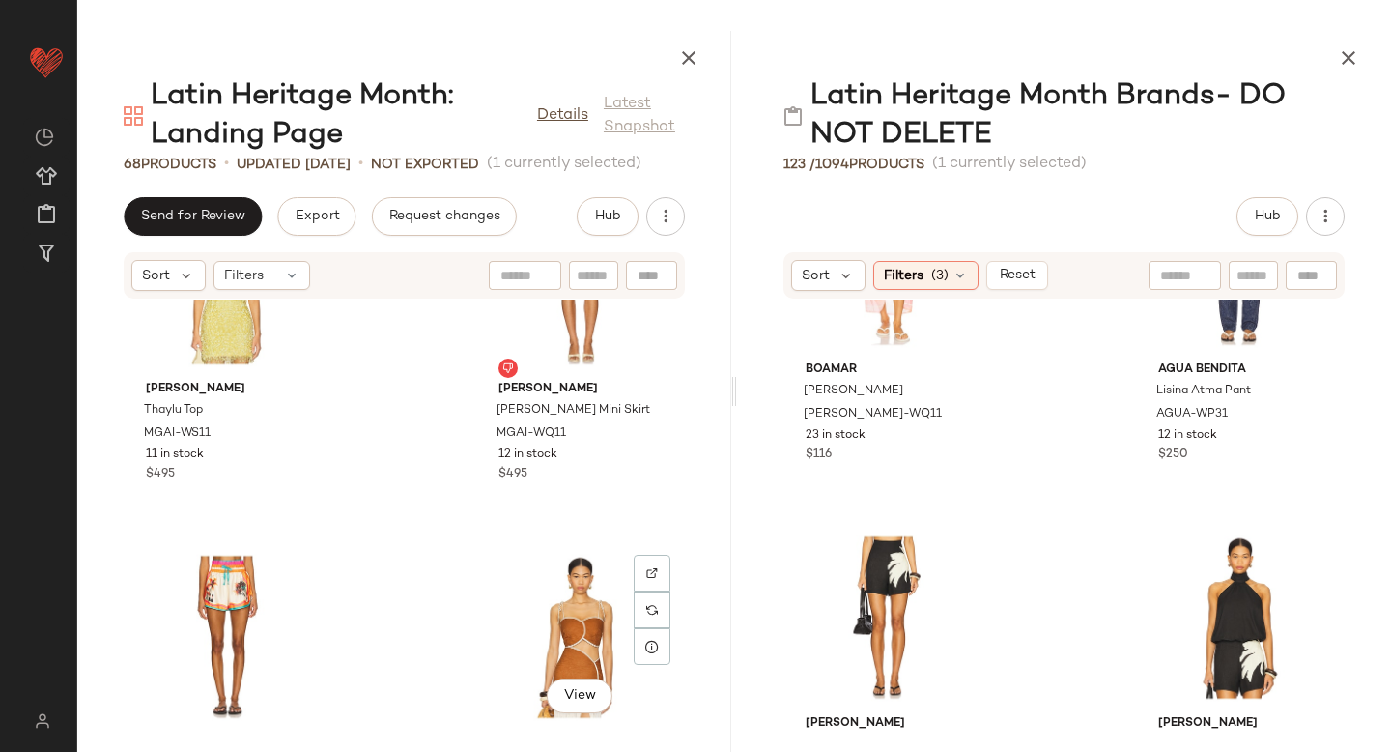
scroll to position [4509, 0]
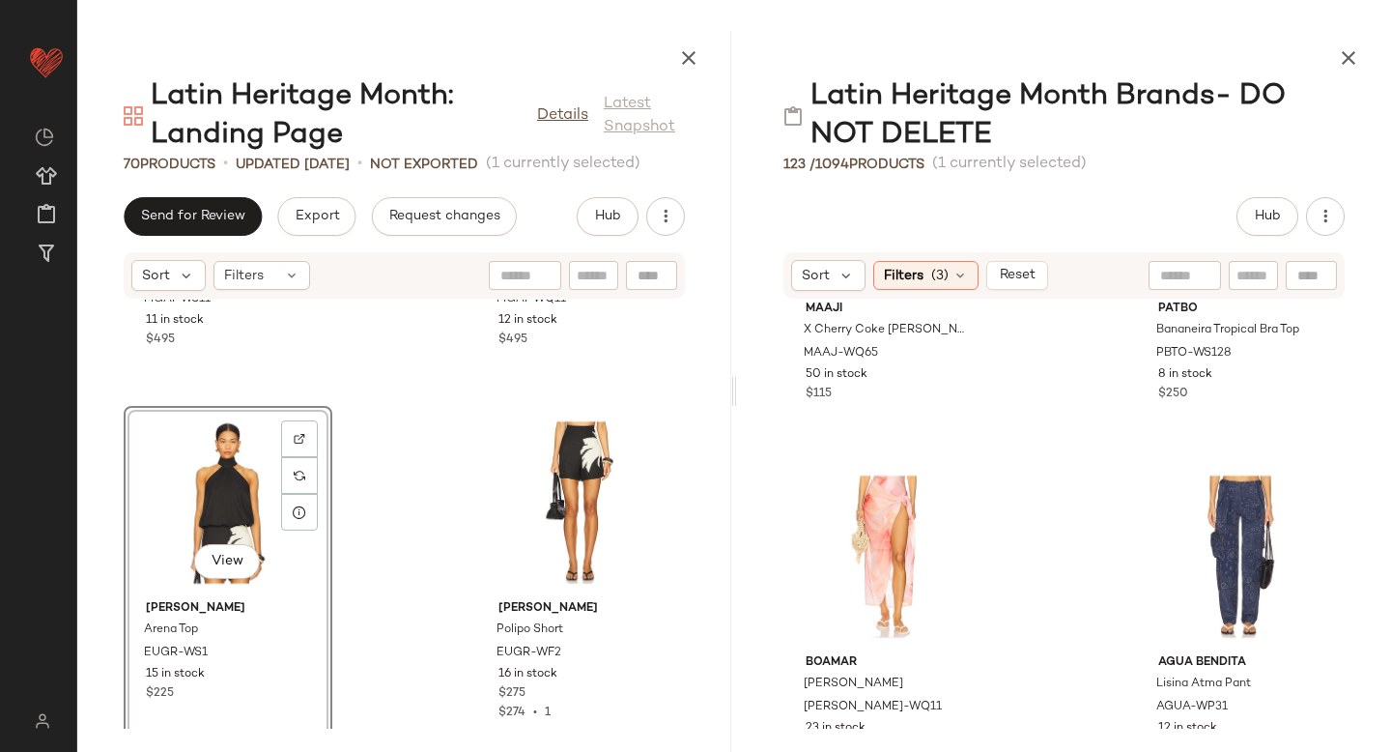
scroll to position [221, 0]
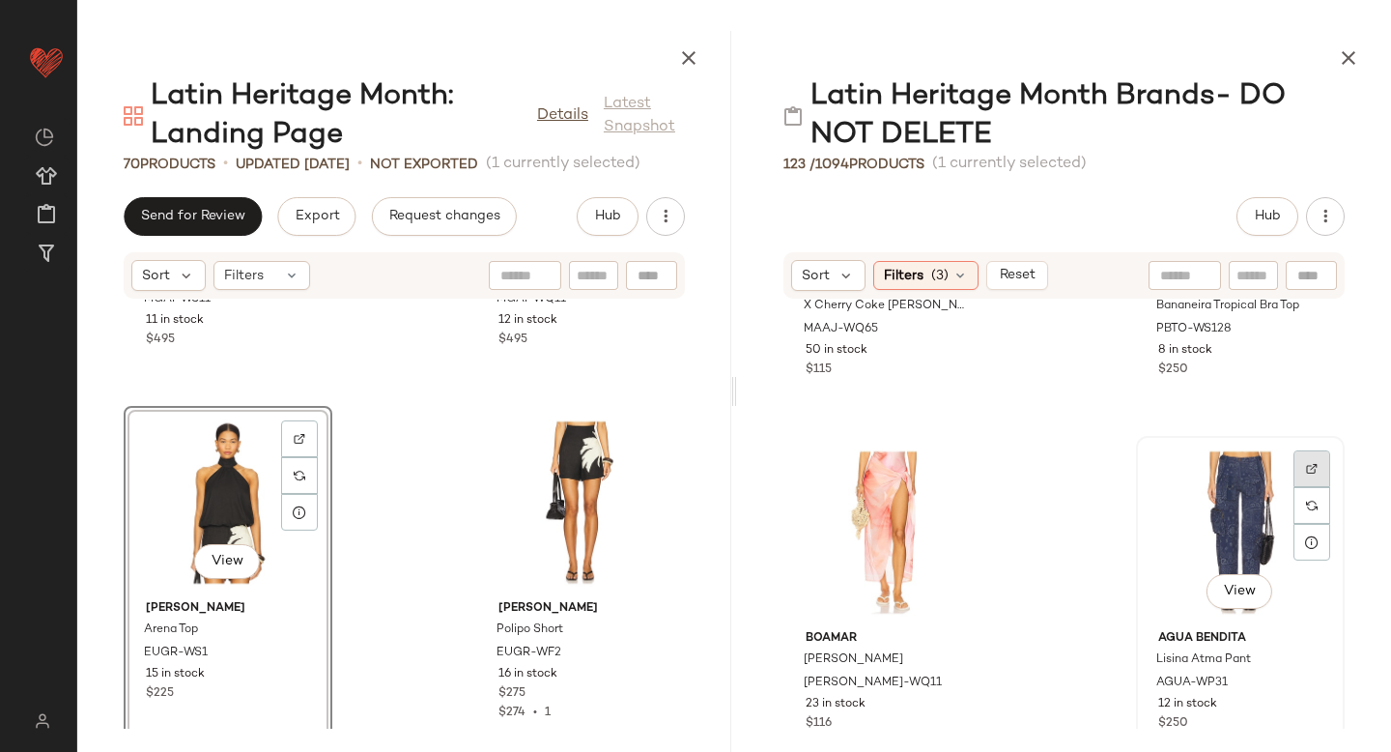
click at [1306, 465] on img at bounding box center [1312, 469] width 12 height 12
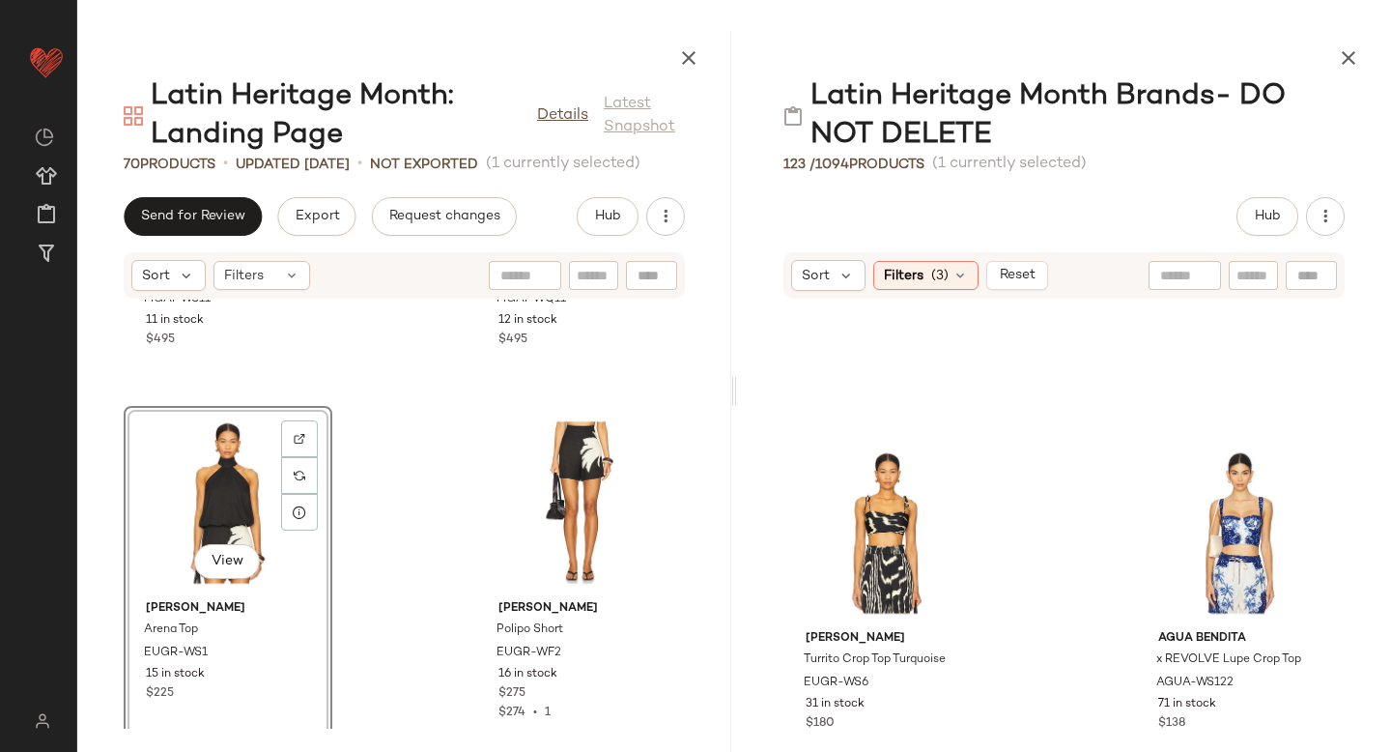
scroll to position [610, 0]
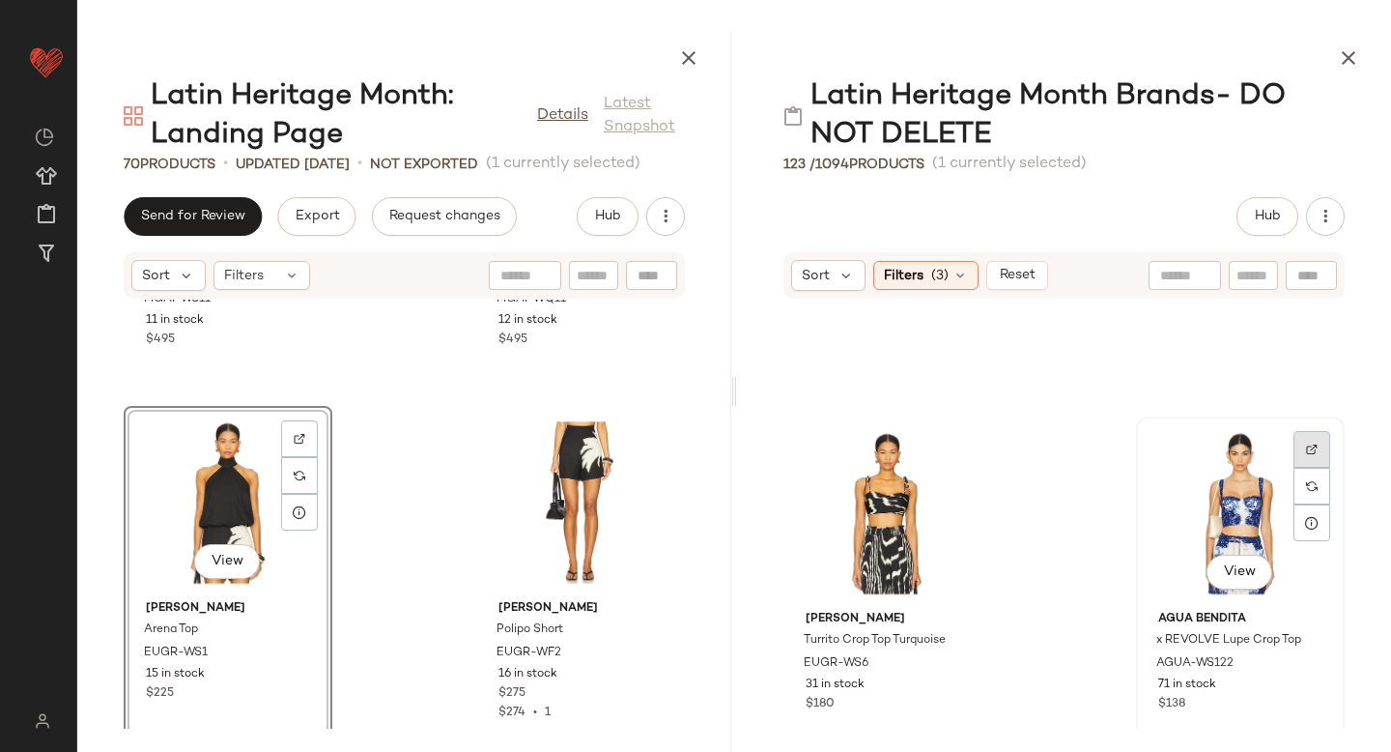
click at [1308, 441] on div at bounding box center [1312, 449] width 37 height 37
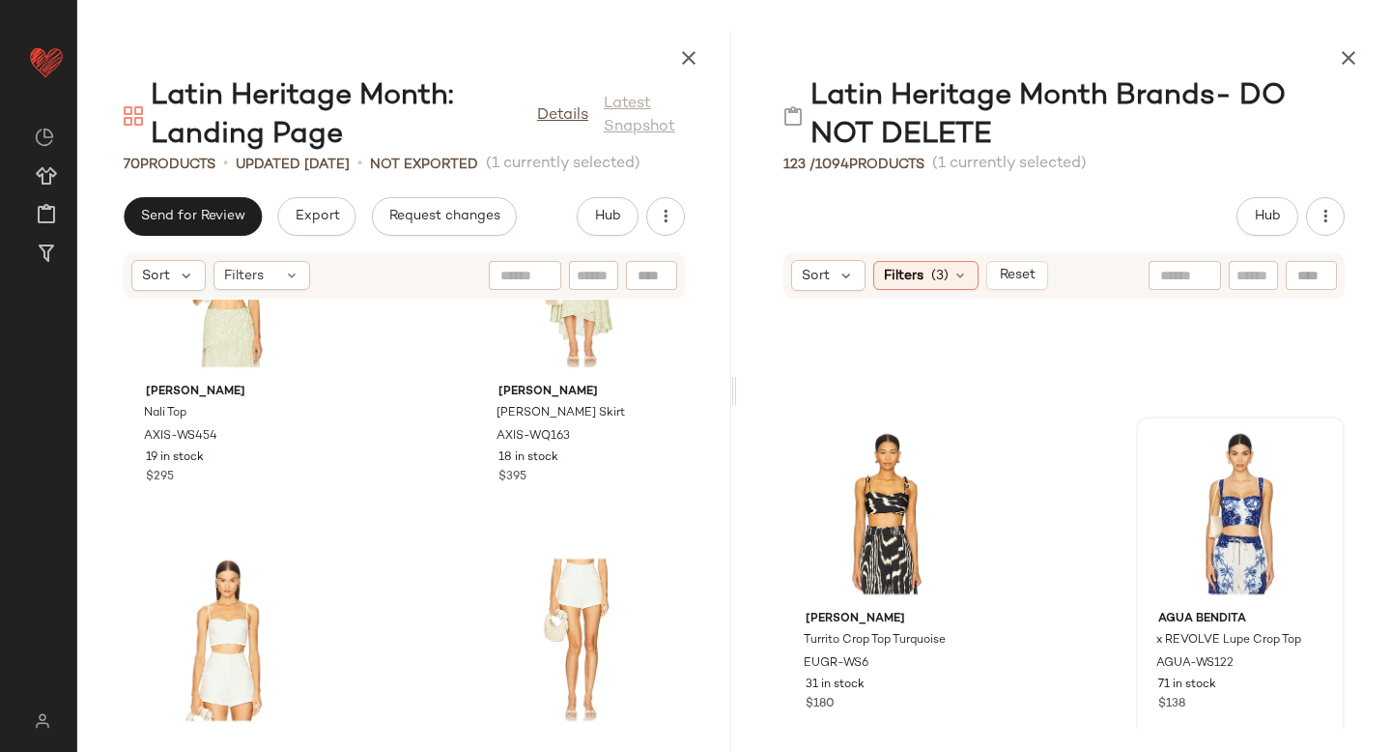
scroll to position [10061, 0]
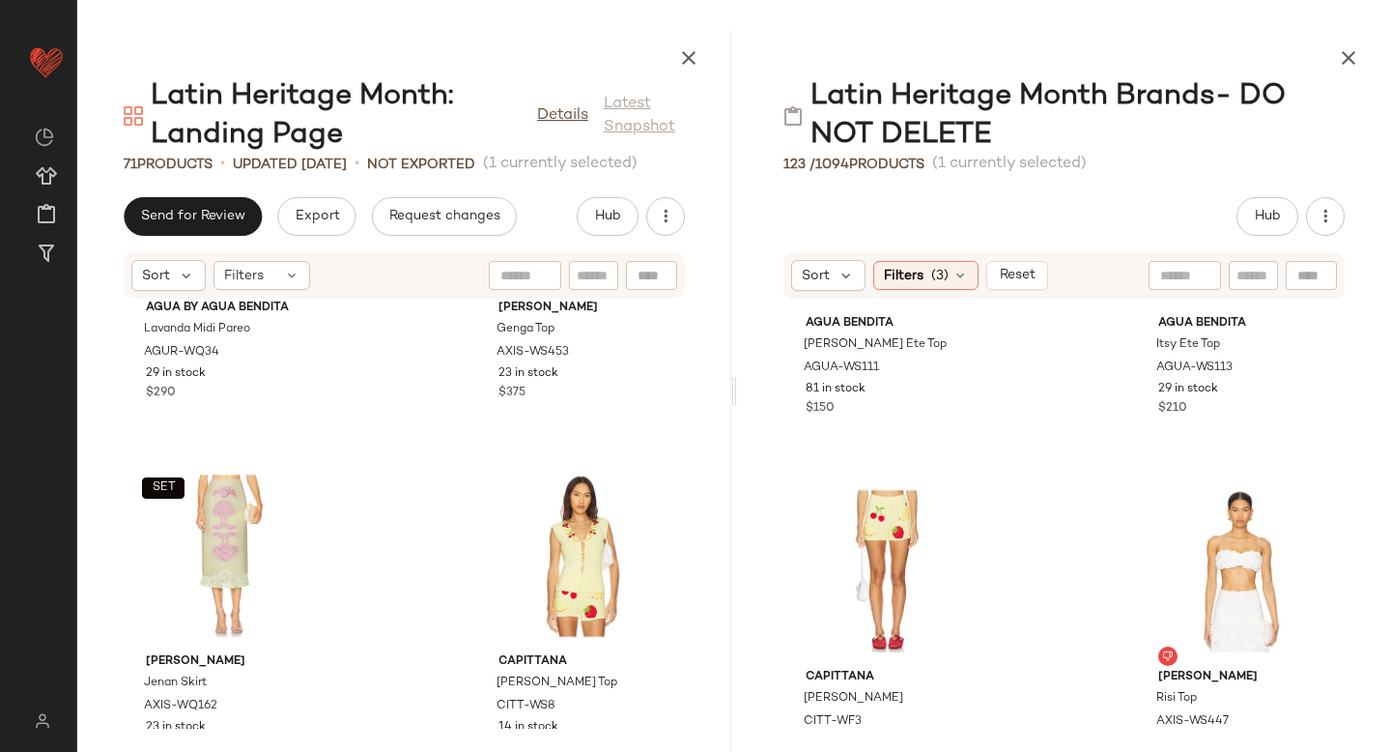
scroll to position [9153, 0]
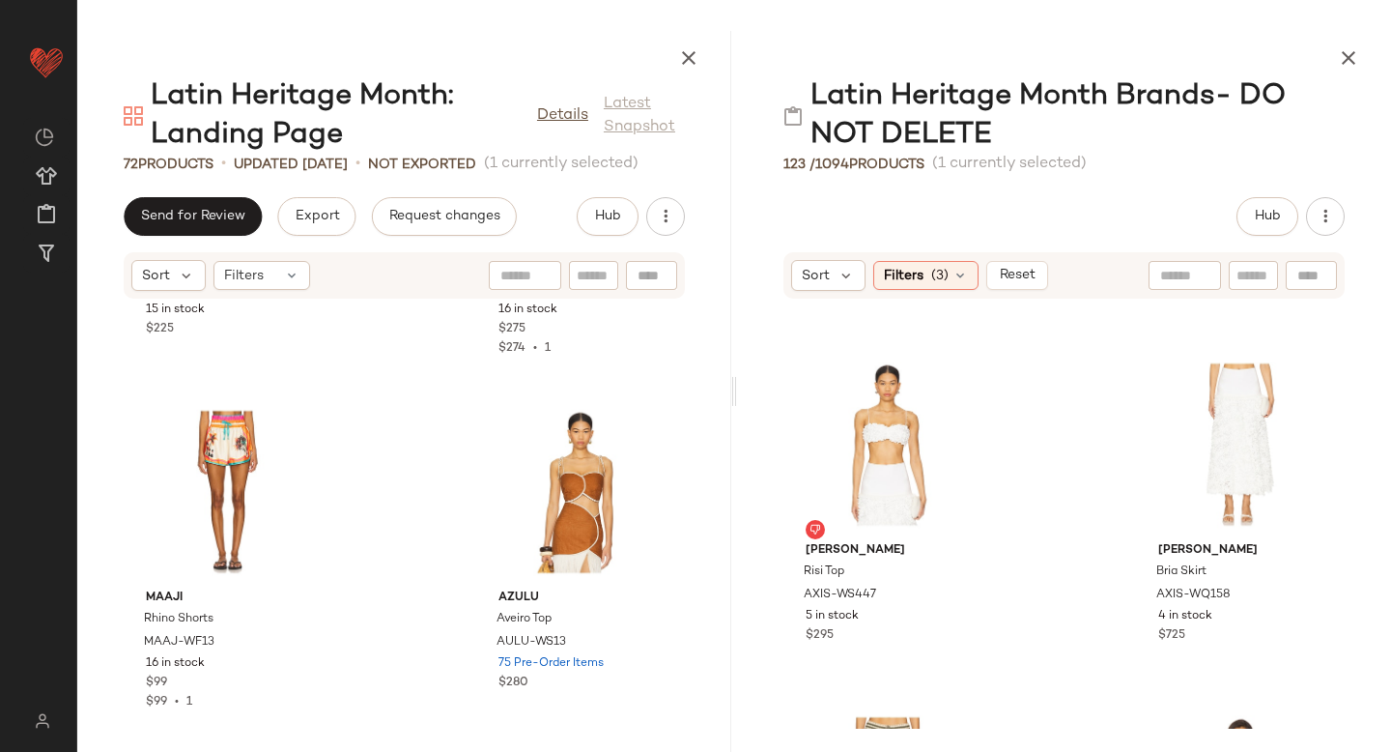
scroll to position [4879, 0]
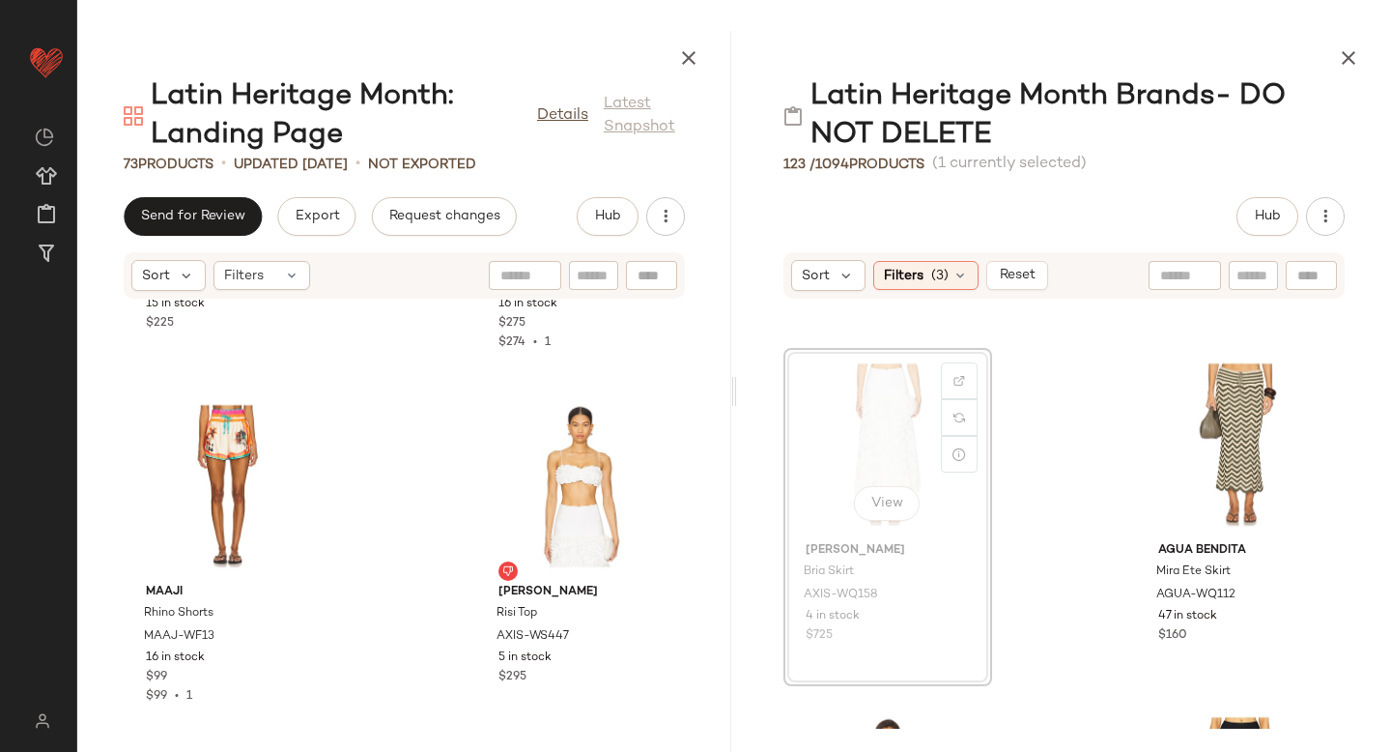
scroll to position [2444, 0]
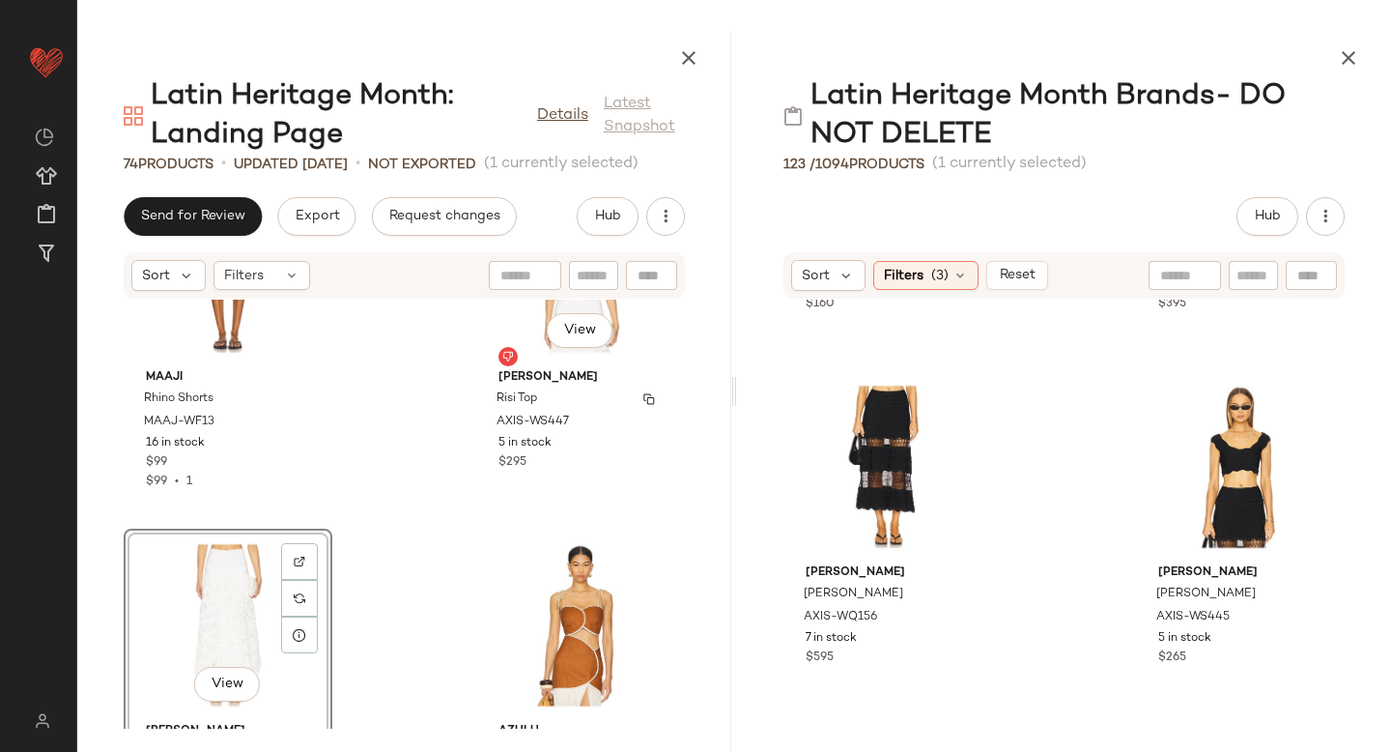
scroll to position [5240, 0]
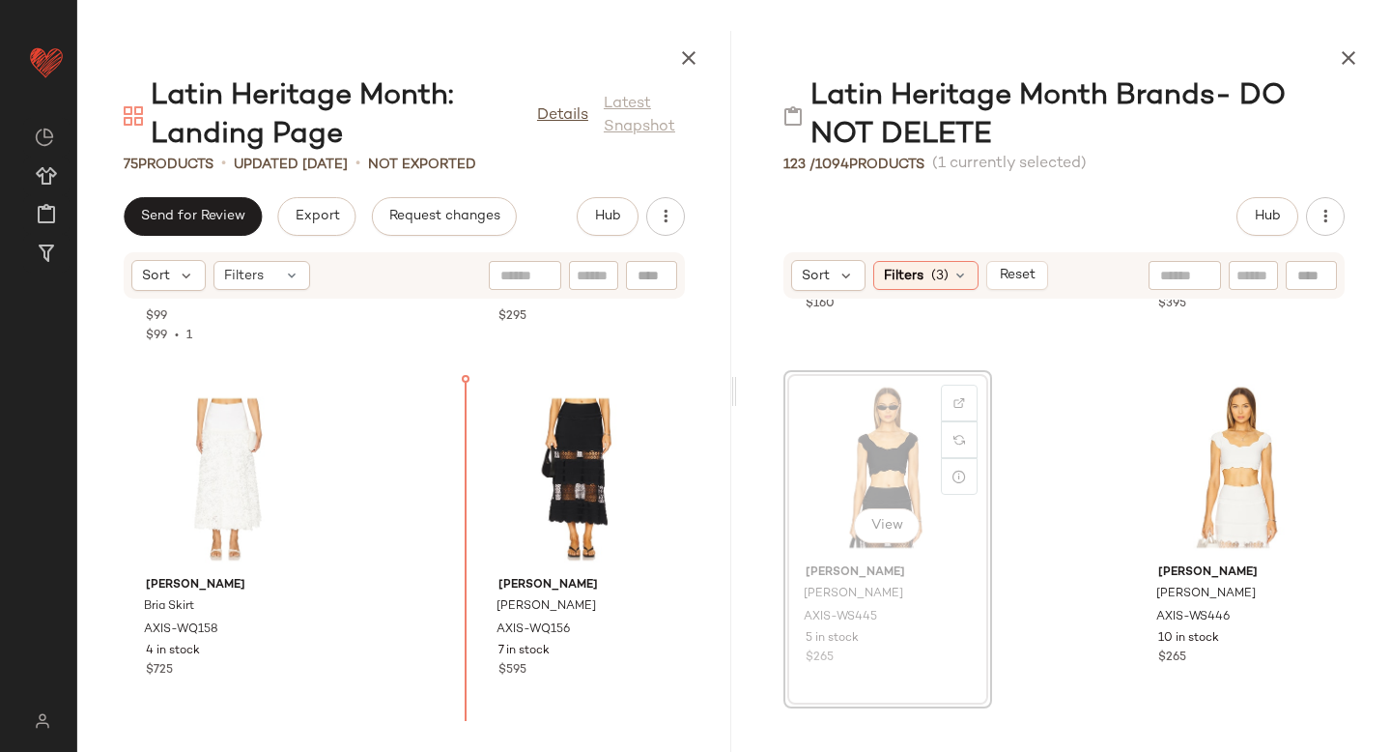
drag, startPoint x: 855, startPoint y: 430, endPoint x: 441, endPoint y: 555, distance: 433.0
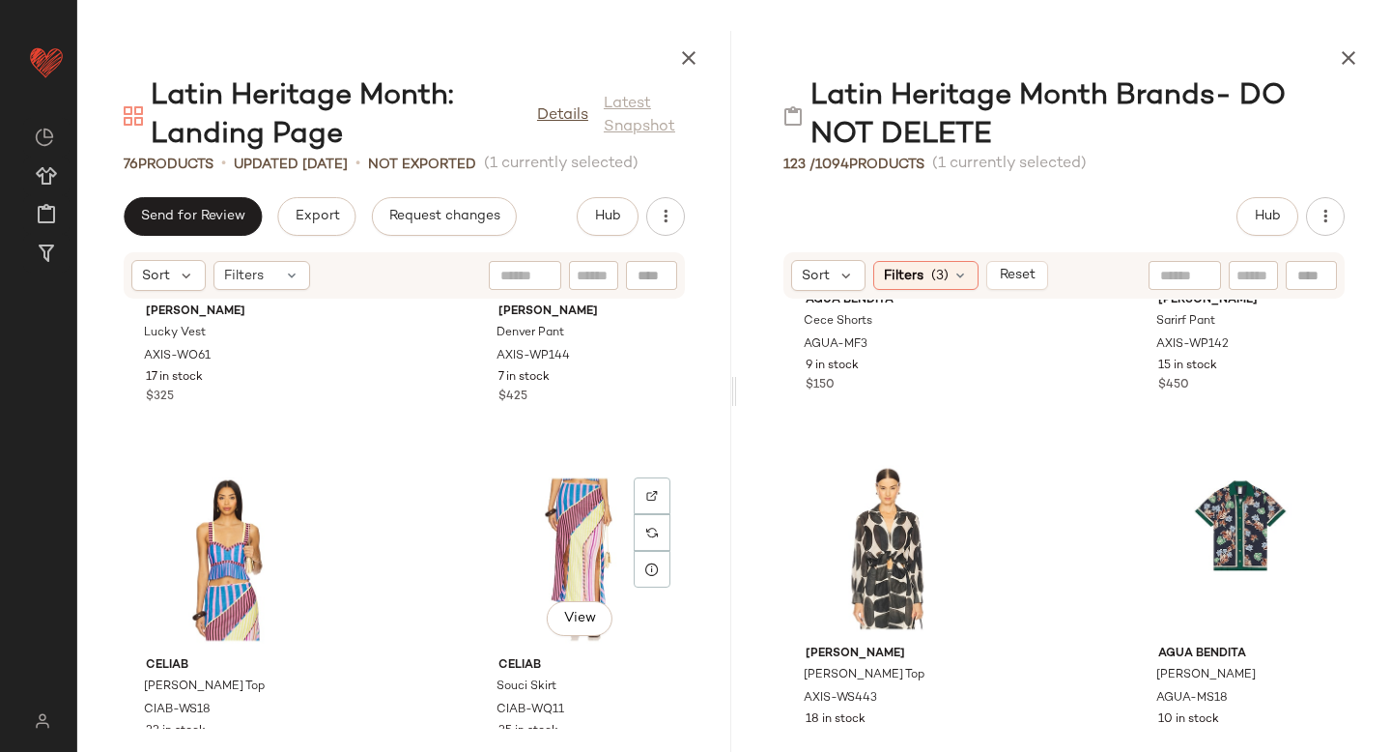
scroll to position [6575, 0]
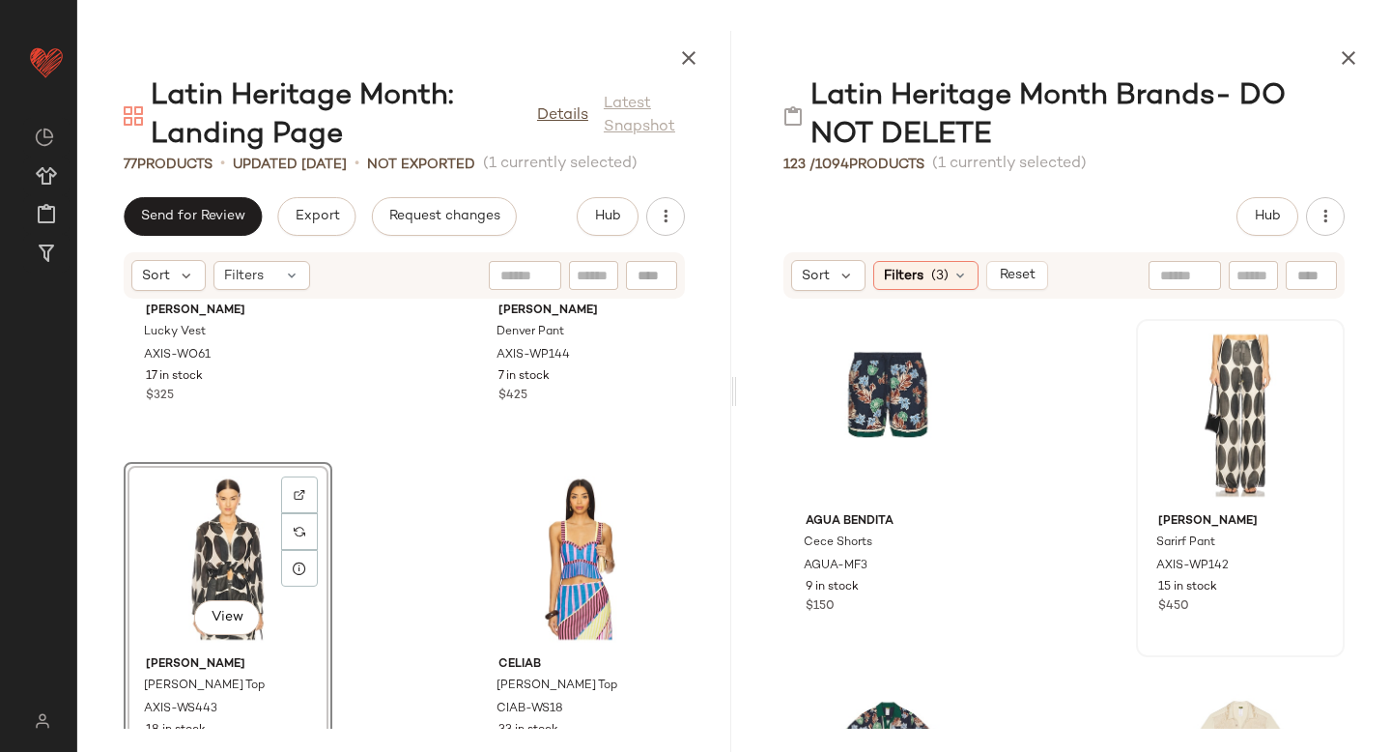
scroll to position [3174, 0]
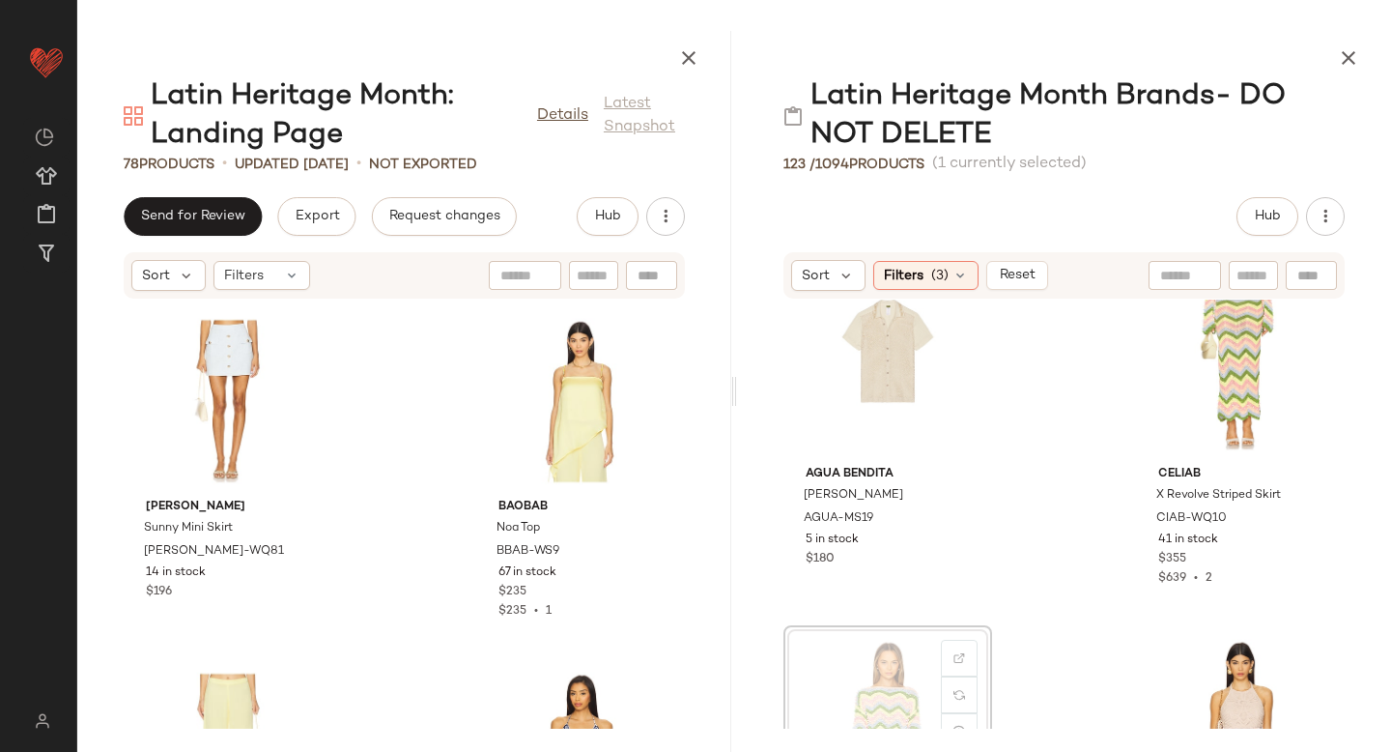
scroll to position [3585, 0]
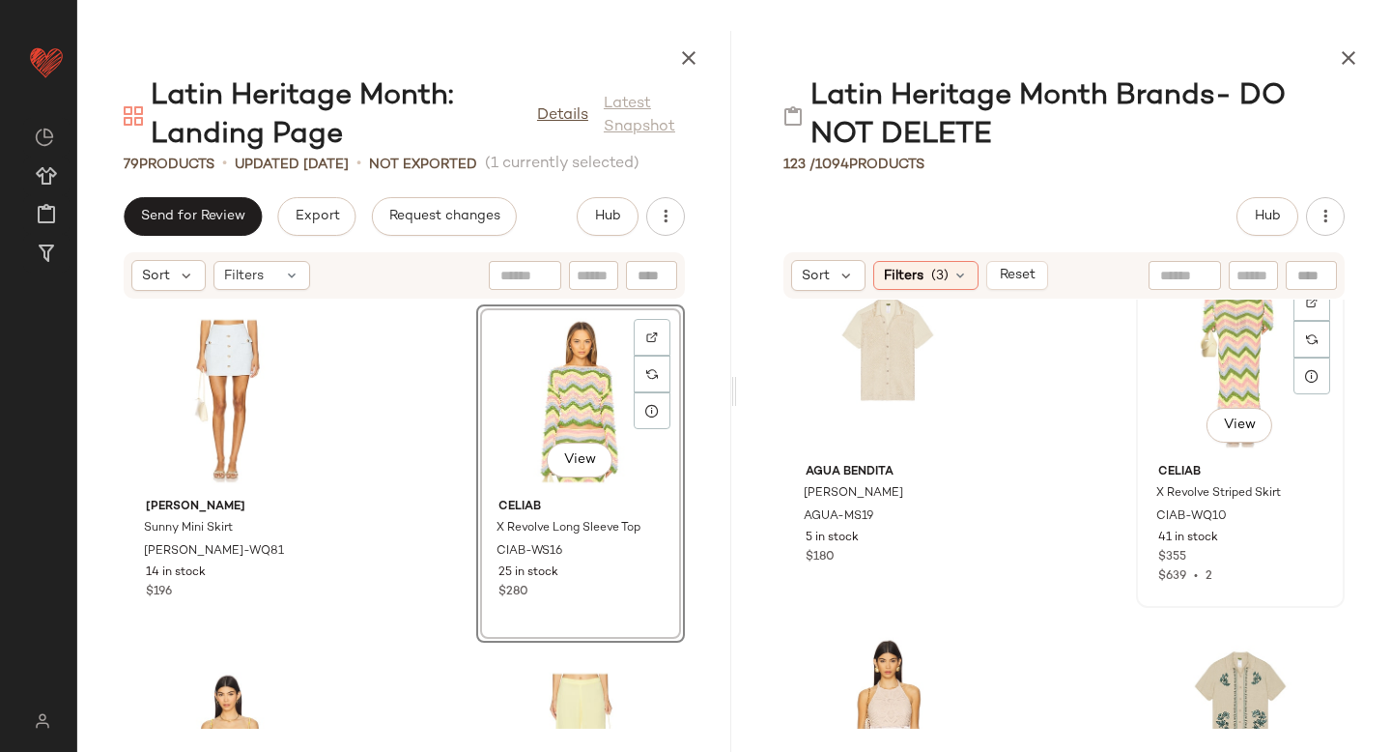
scroll to position [3580, 0]
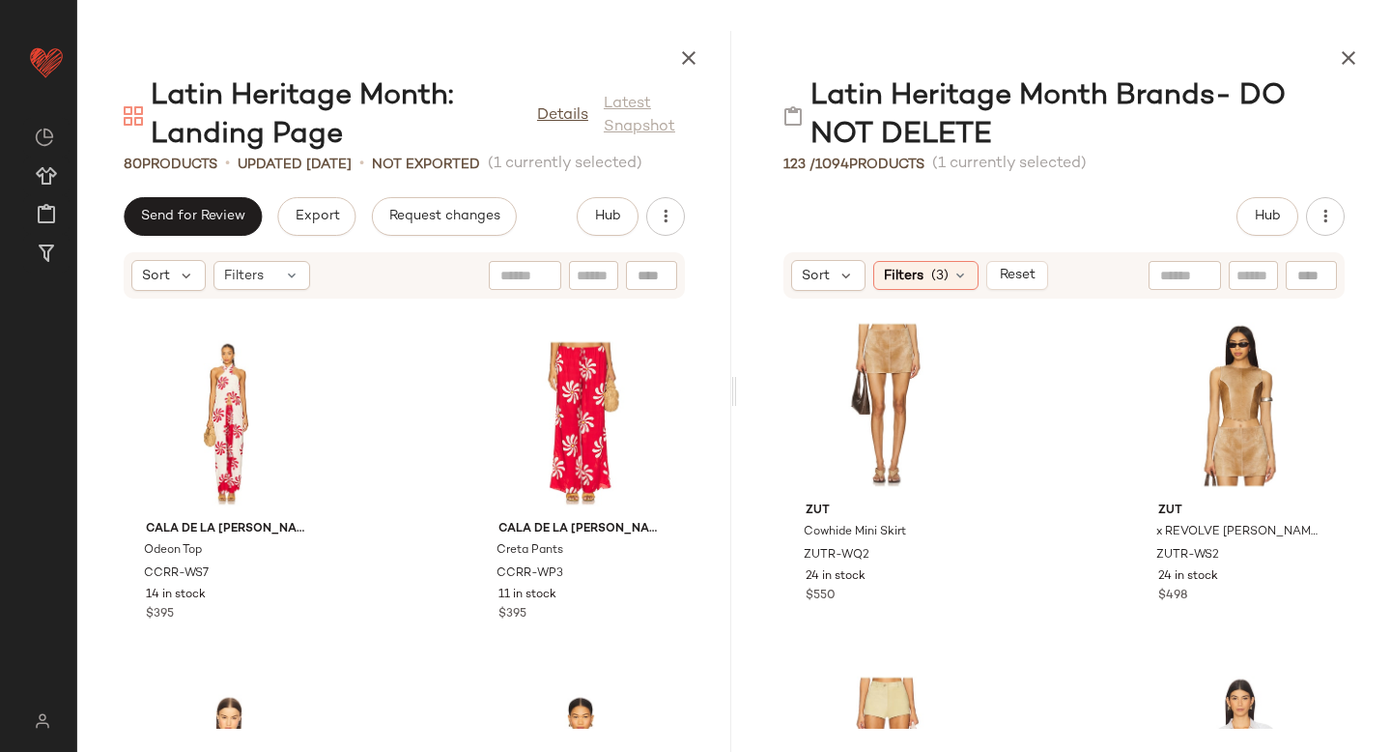
scroll to position [477, 0]
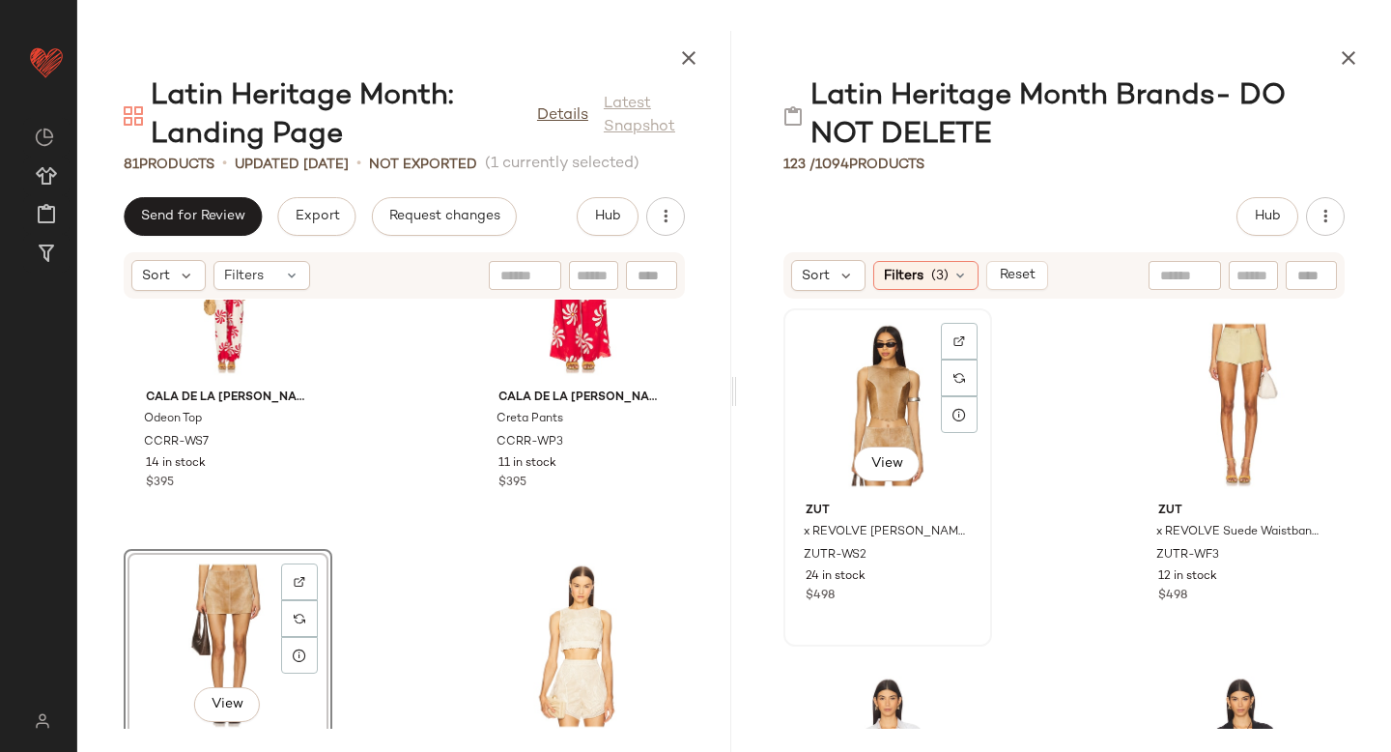
scroll to position [4605, 0]
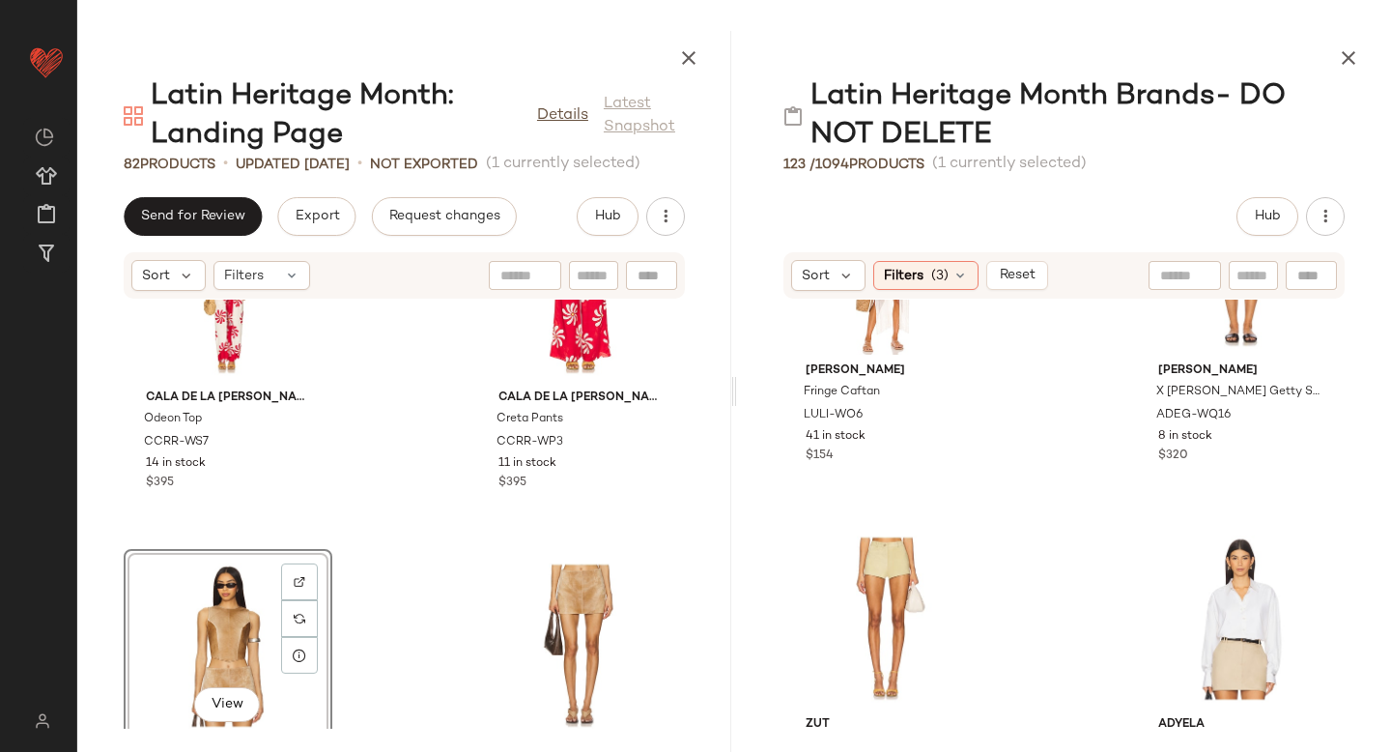
scroll to position [4480, 0]
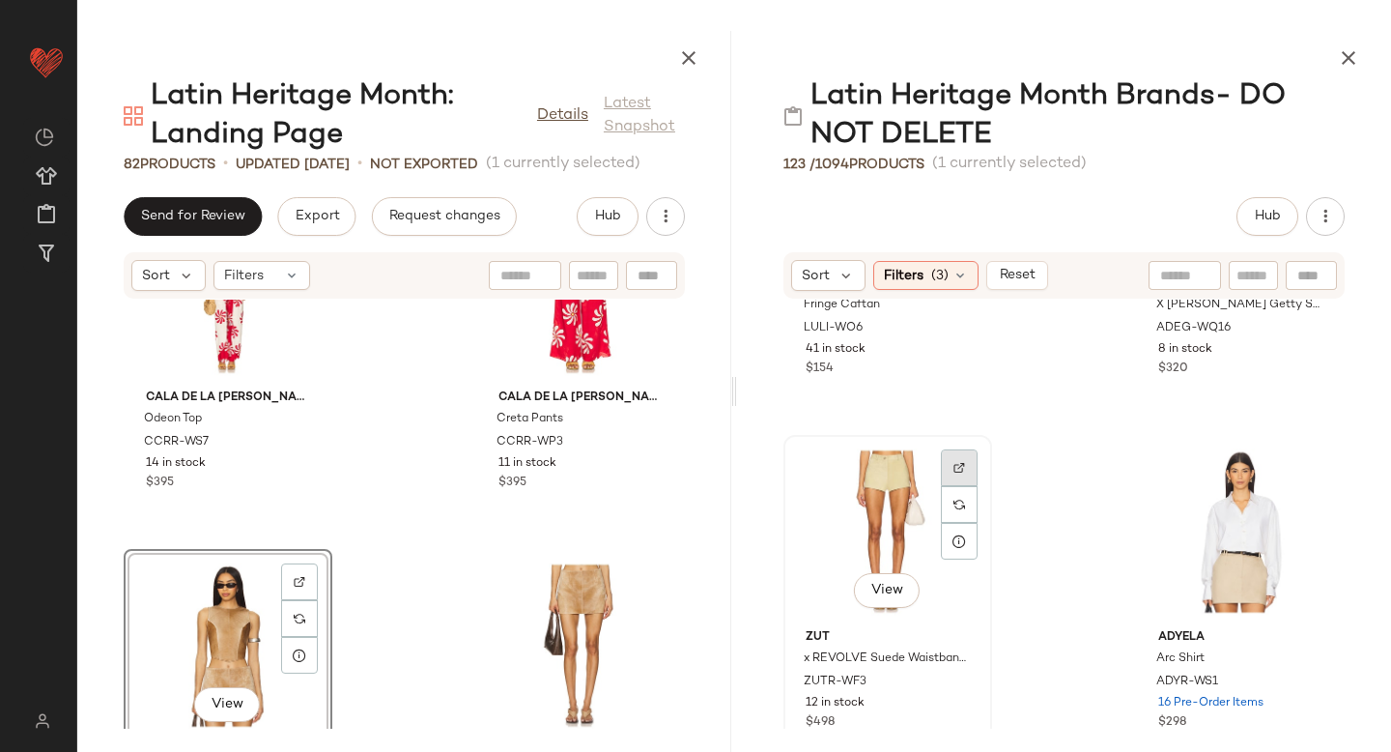
click at [949, 470] on div at bounding box center [959, 467] width 37 height 37
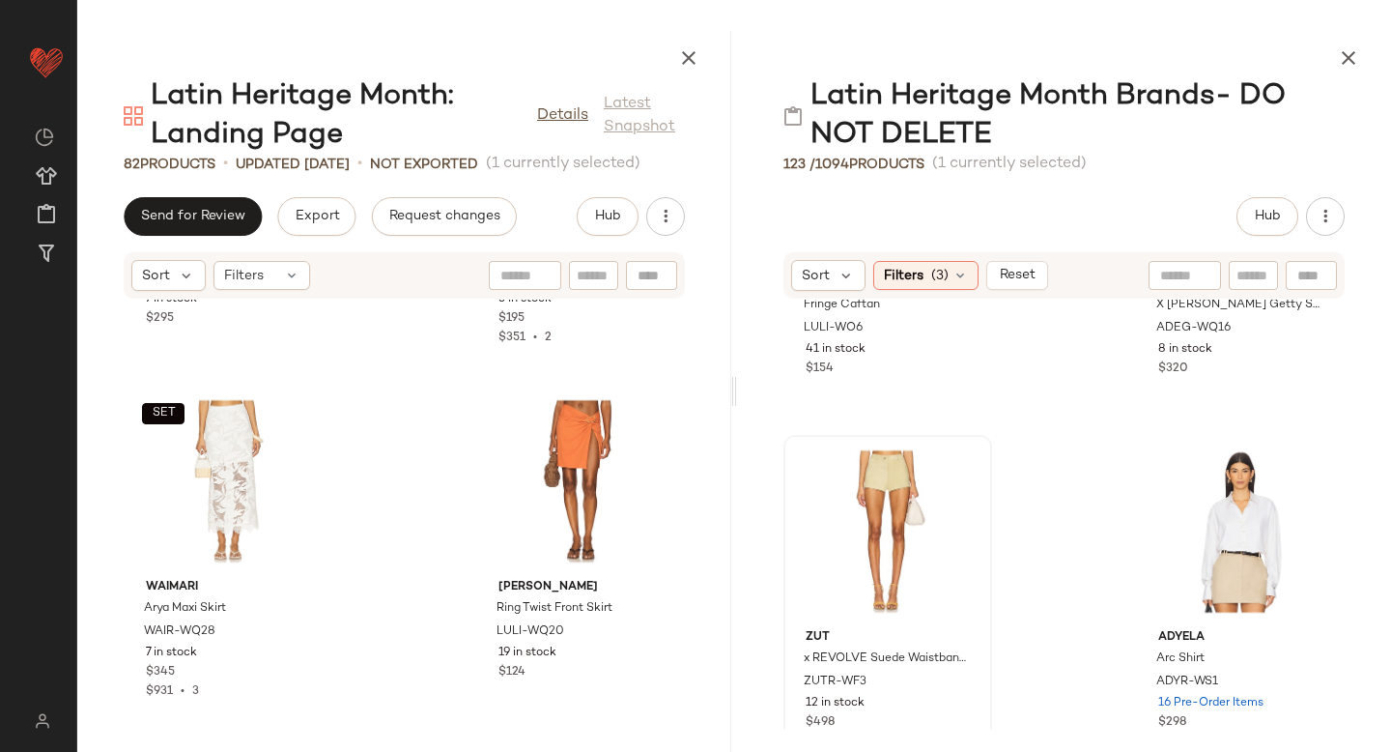
scroll to position [2833, 0]
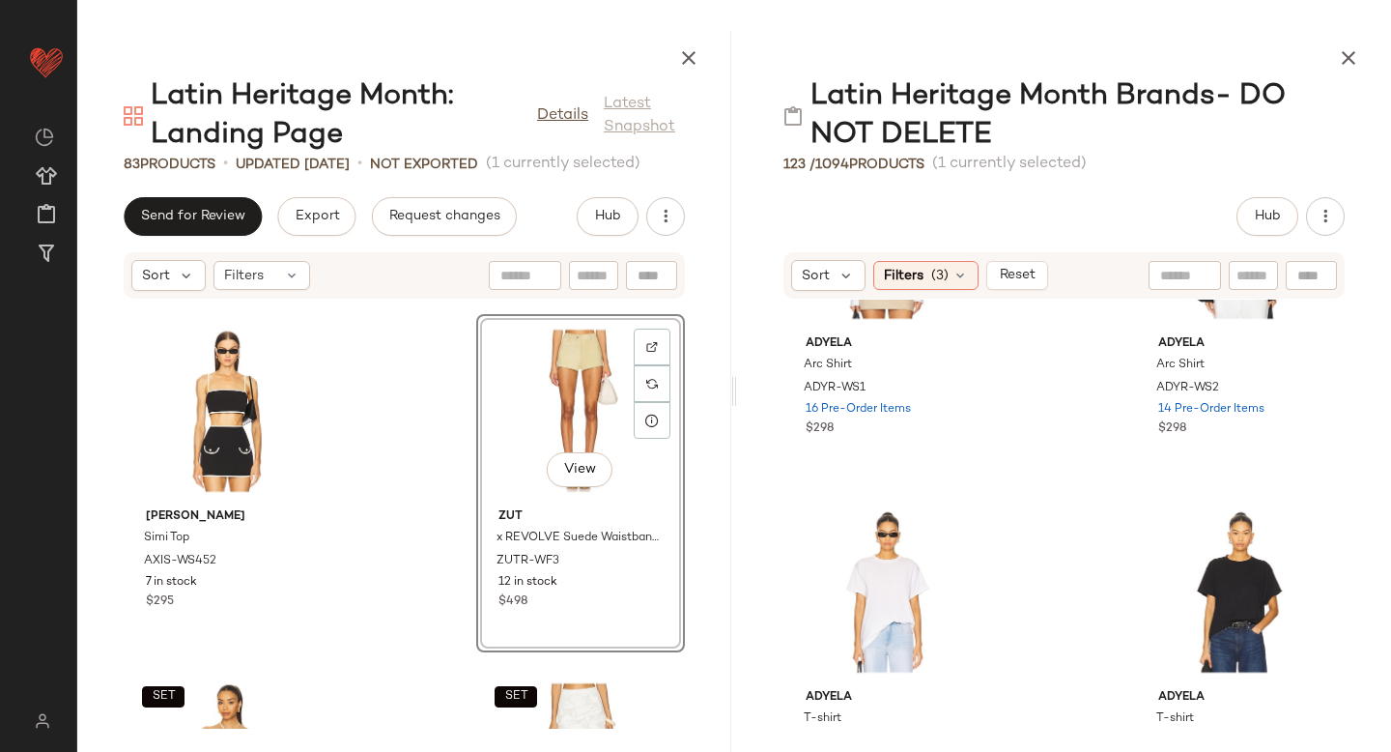
scroll to position [4630, 0]
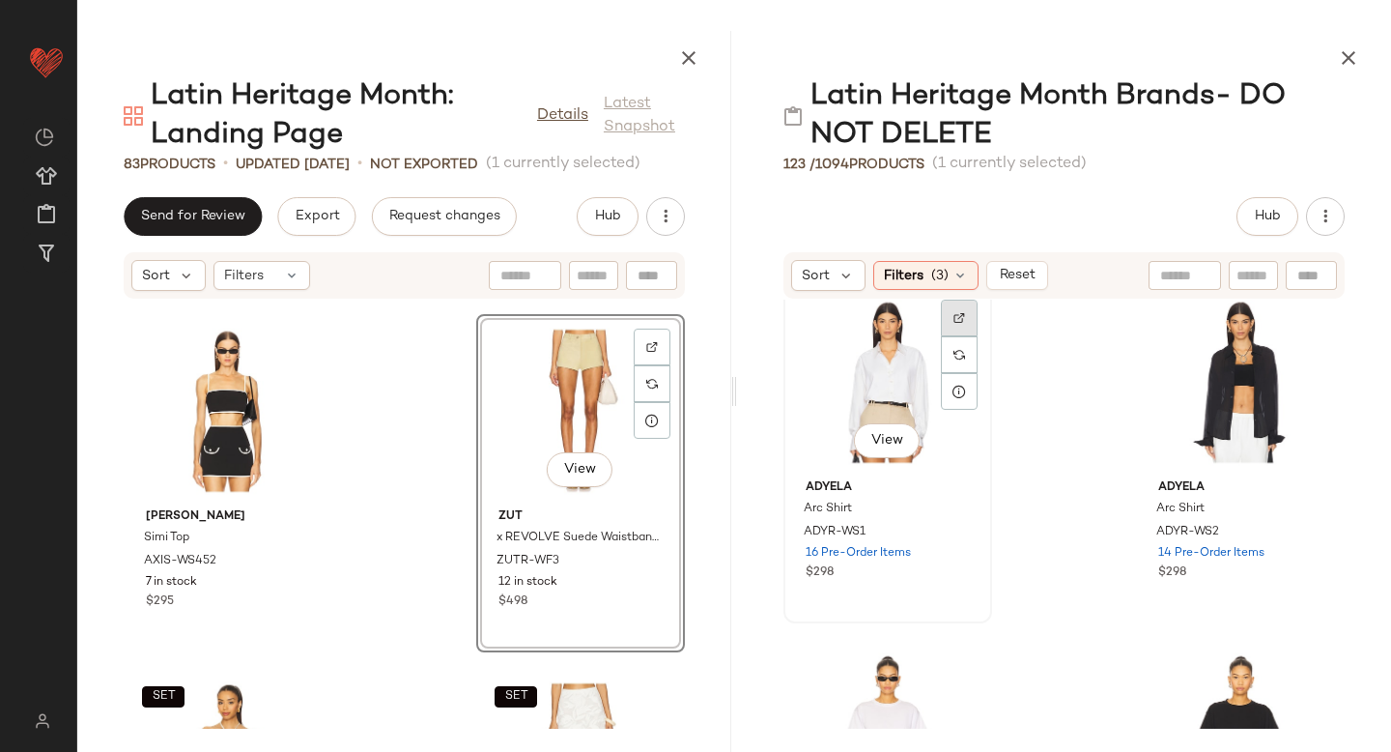
click at [963, 318] on img at bounding box center [959, 318] width 12 height 12
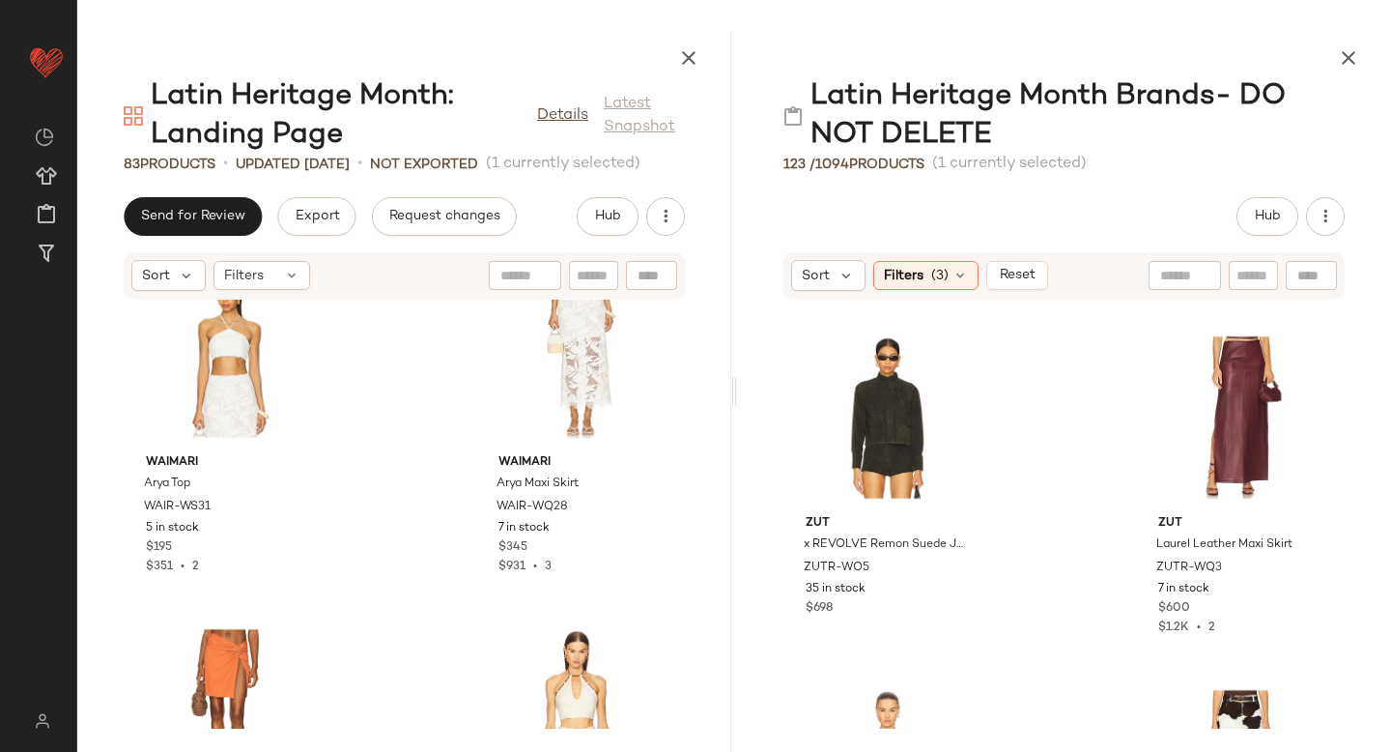
scroll to position [3240, 0]
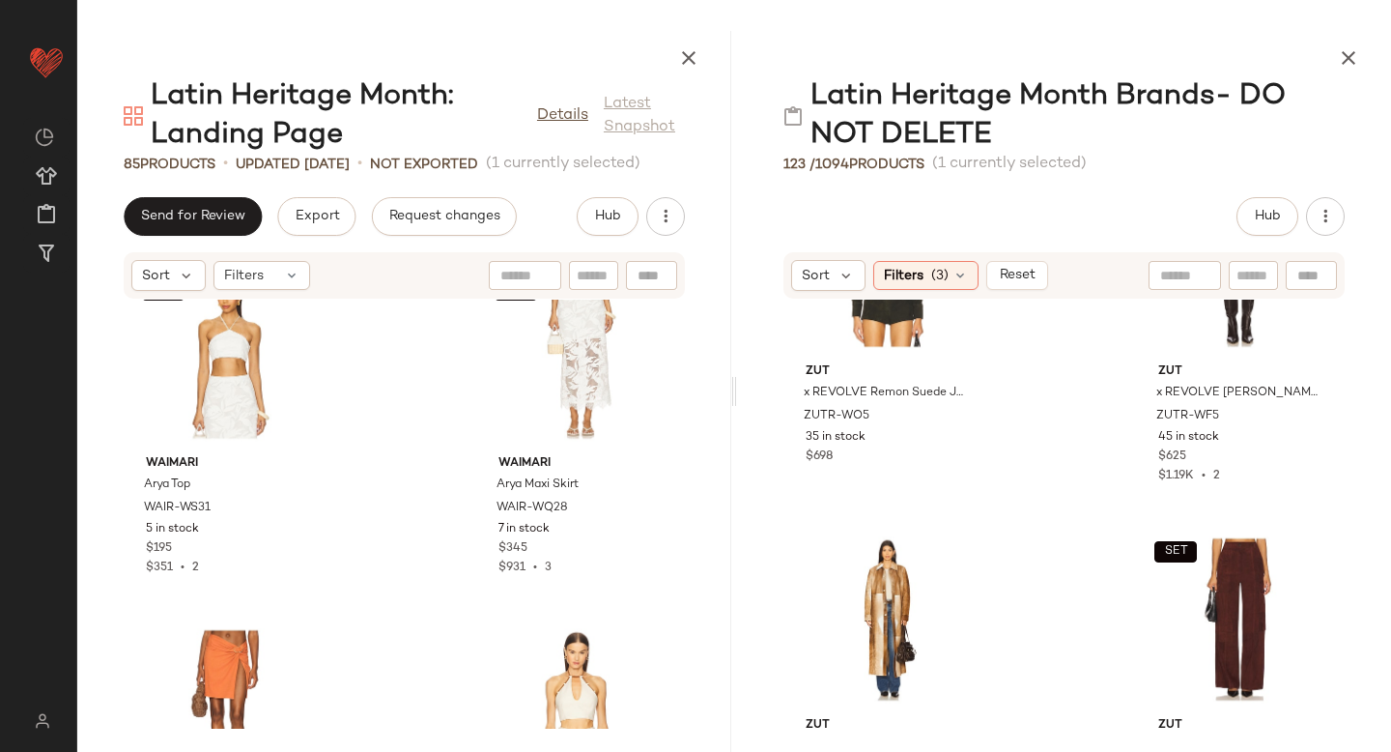
scroll to position [5596, 0]
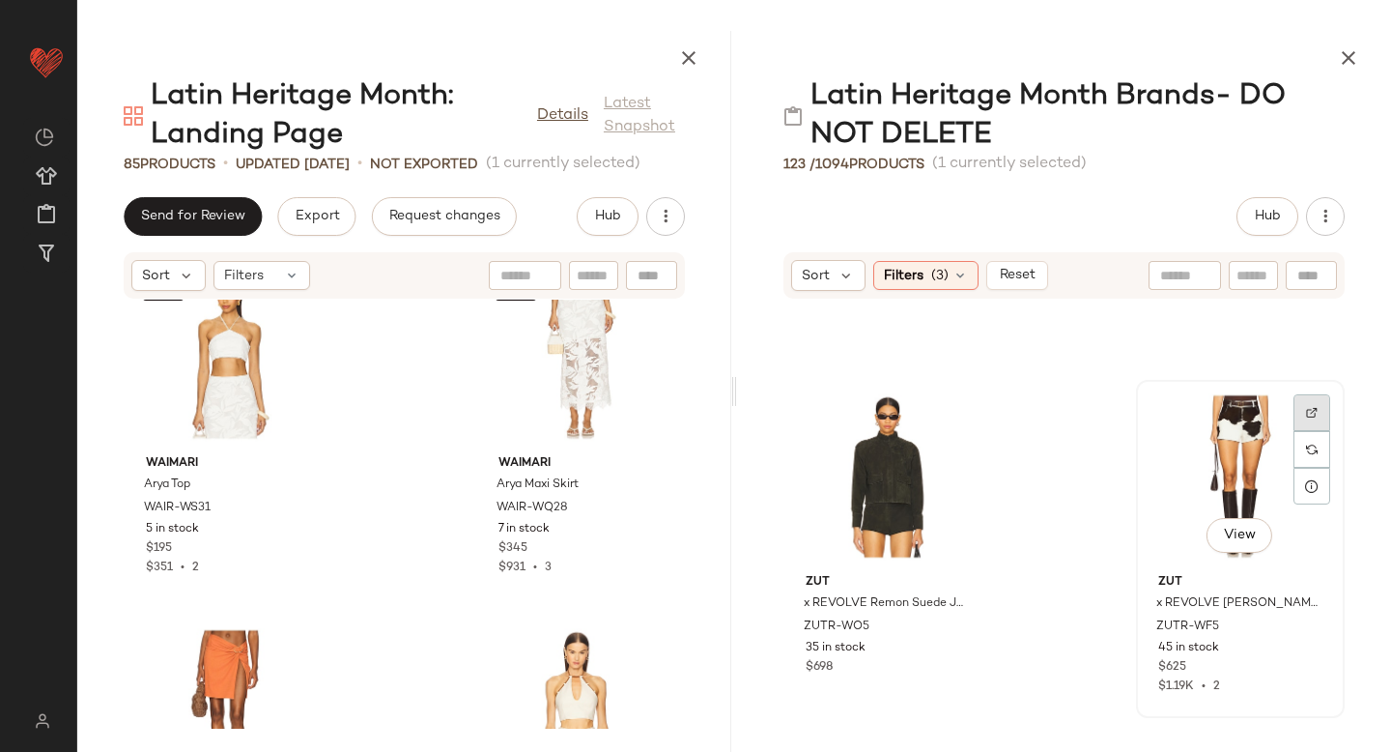
click at [1300, 403] on div at bounding box center [1312, 412] width 37 height 37
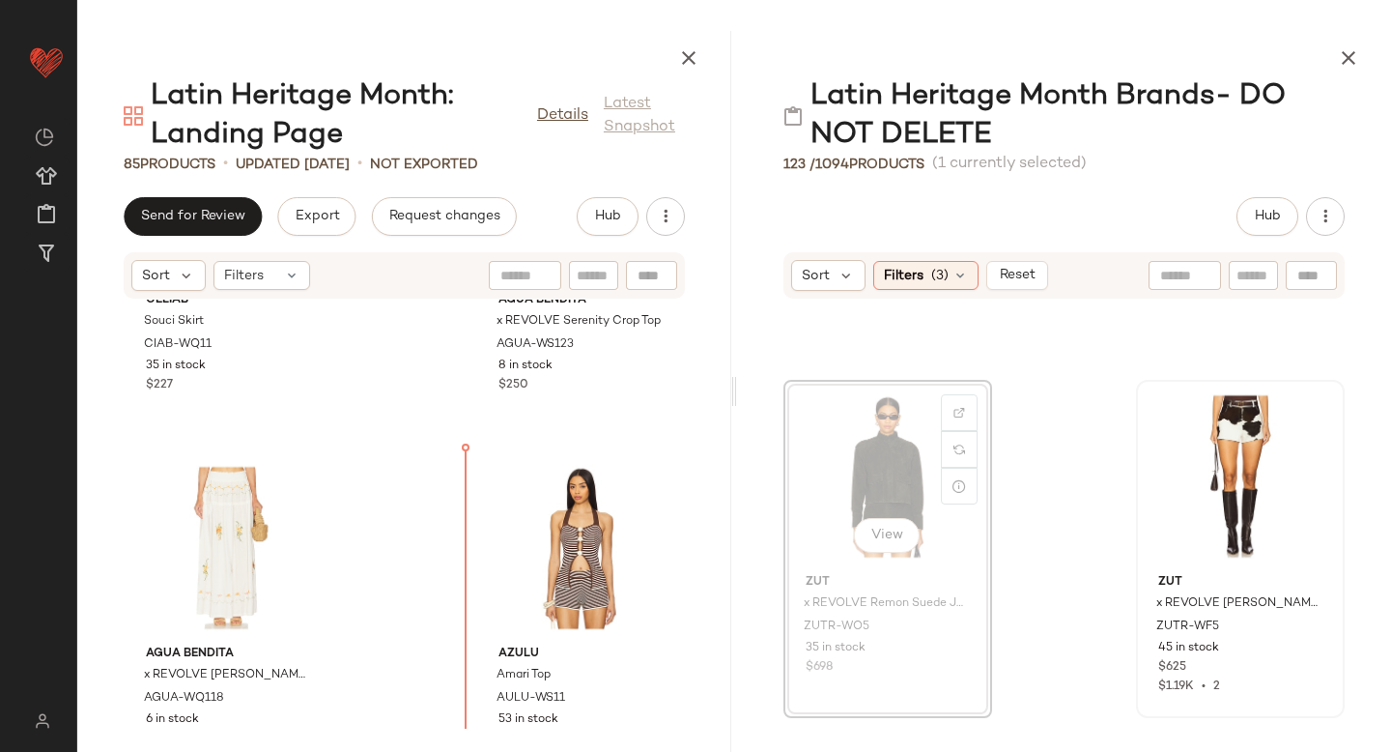
scroll to position [8423, 0]
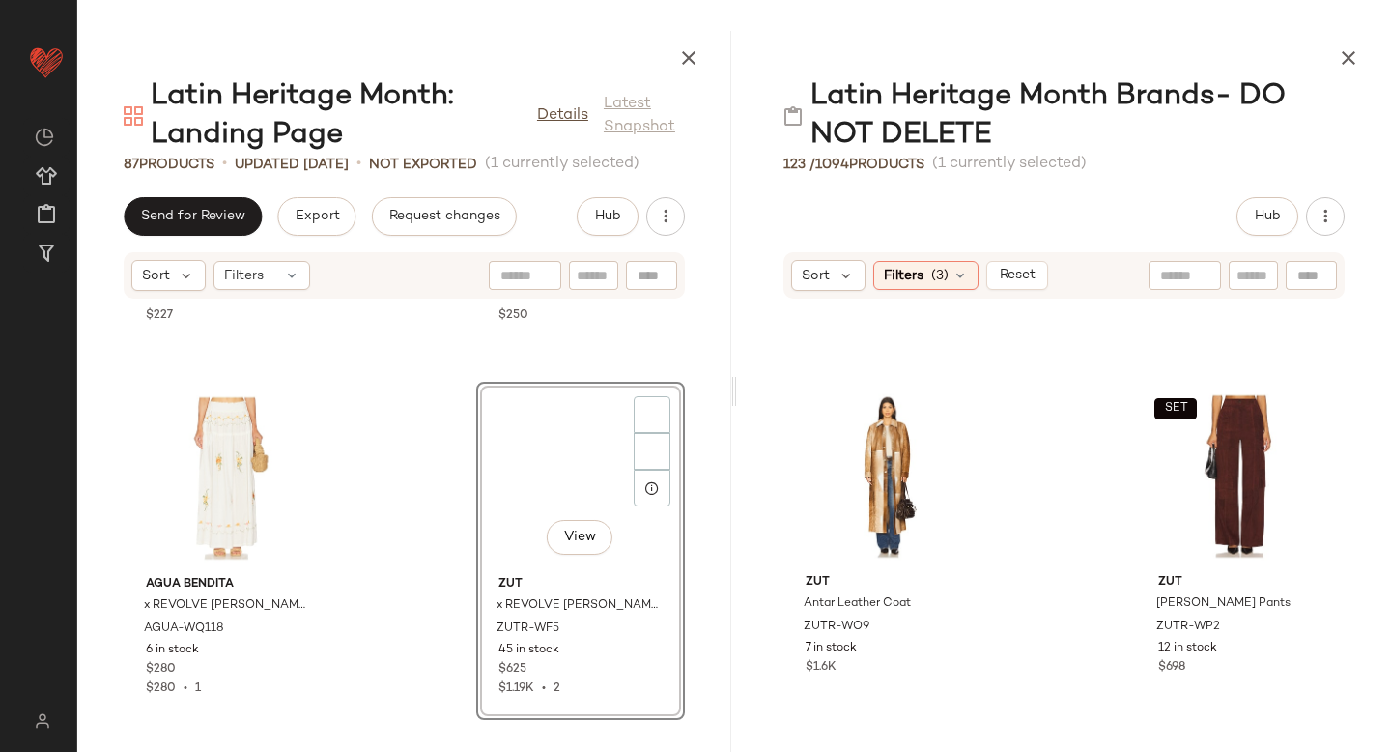
drag, startPoint x: 810, startPoint y: 444, endPoint x: 562, endPoint y: 539, distance: 264.8
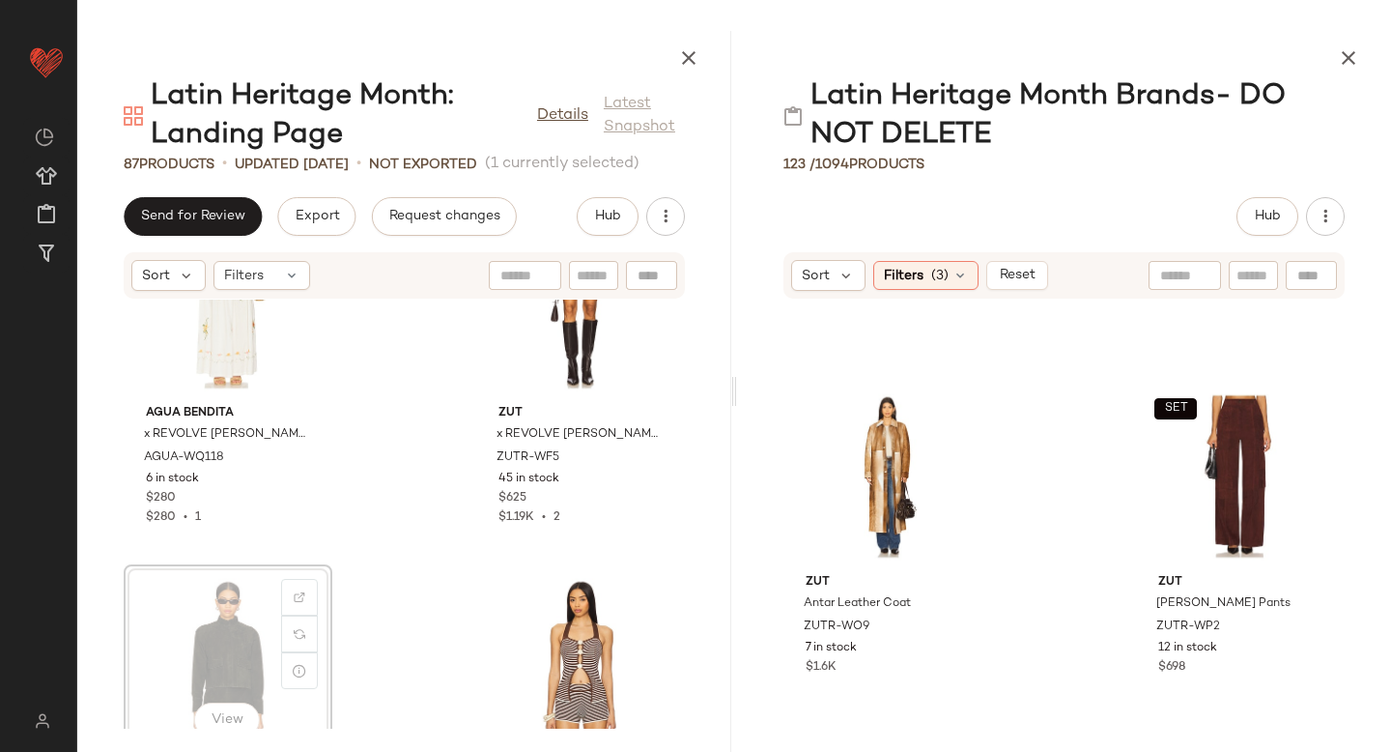
scroll to position [8596, 0]
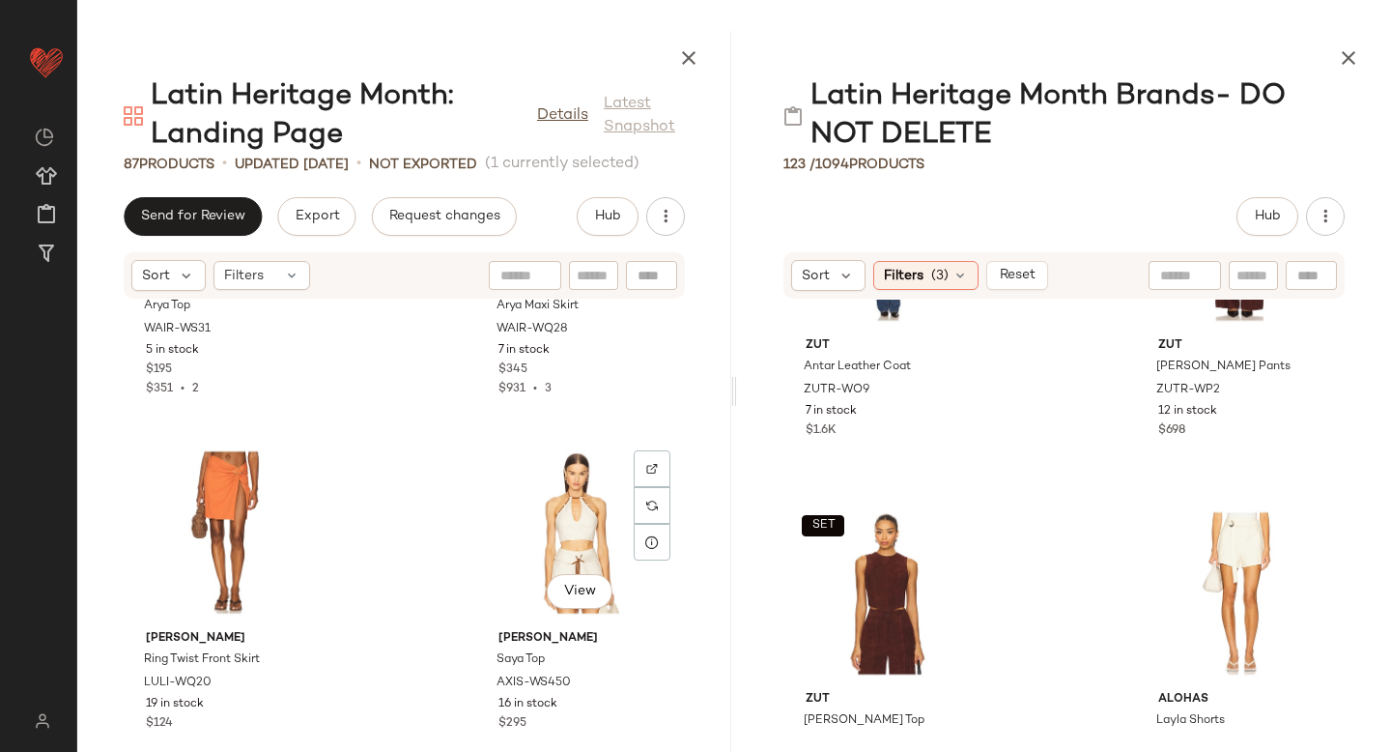
scroll to position [3854, 0]
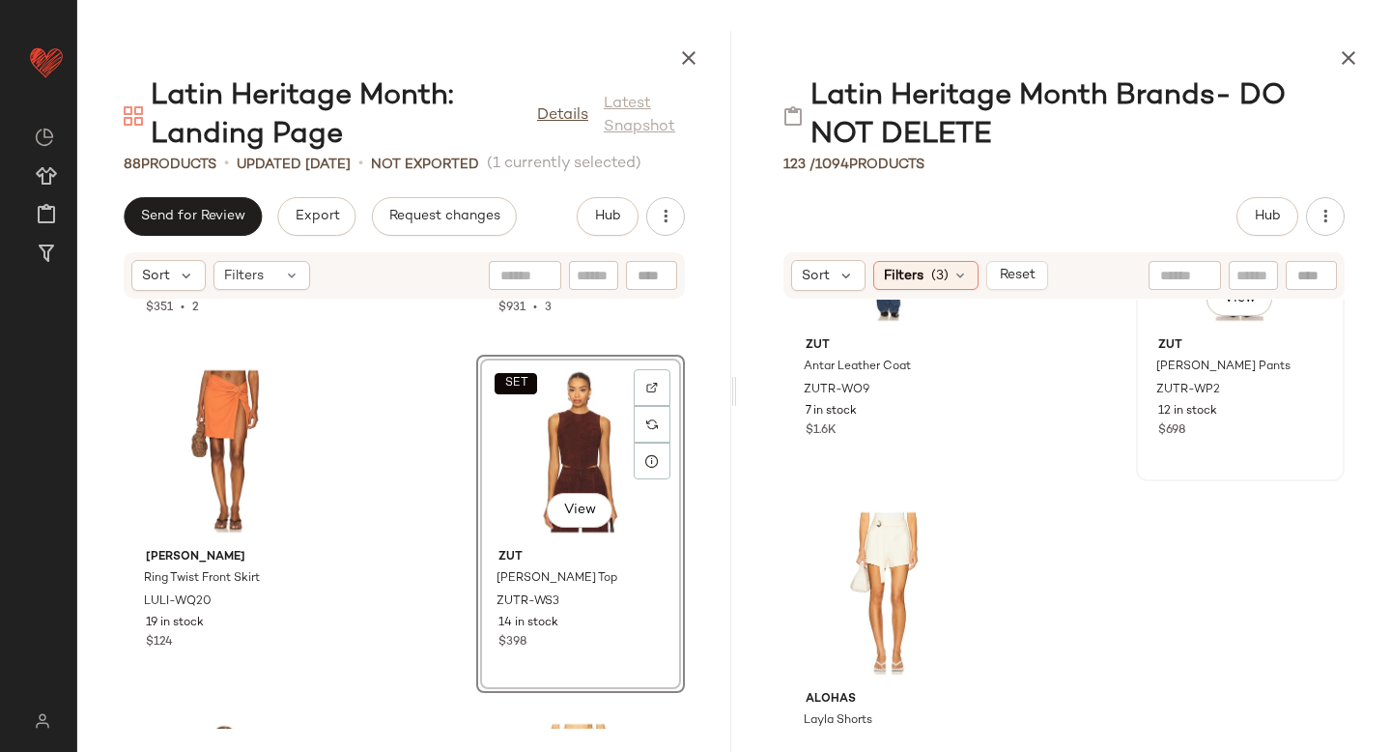
scroll to position [5830, 0]
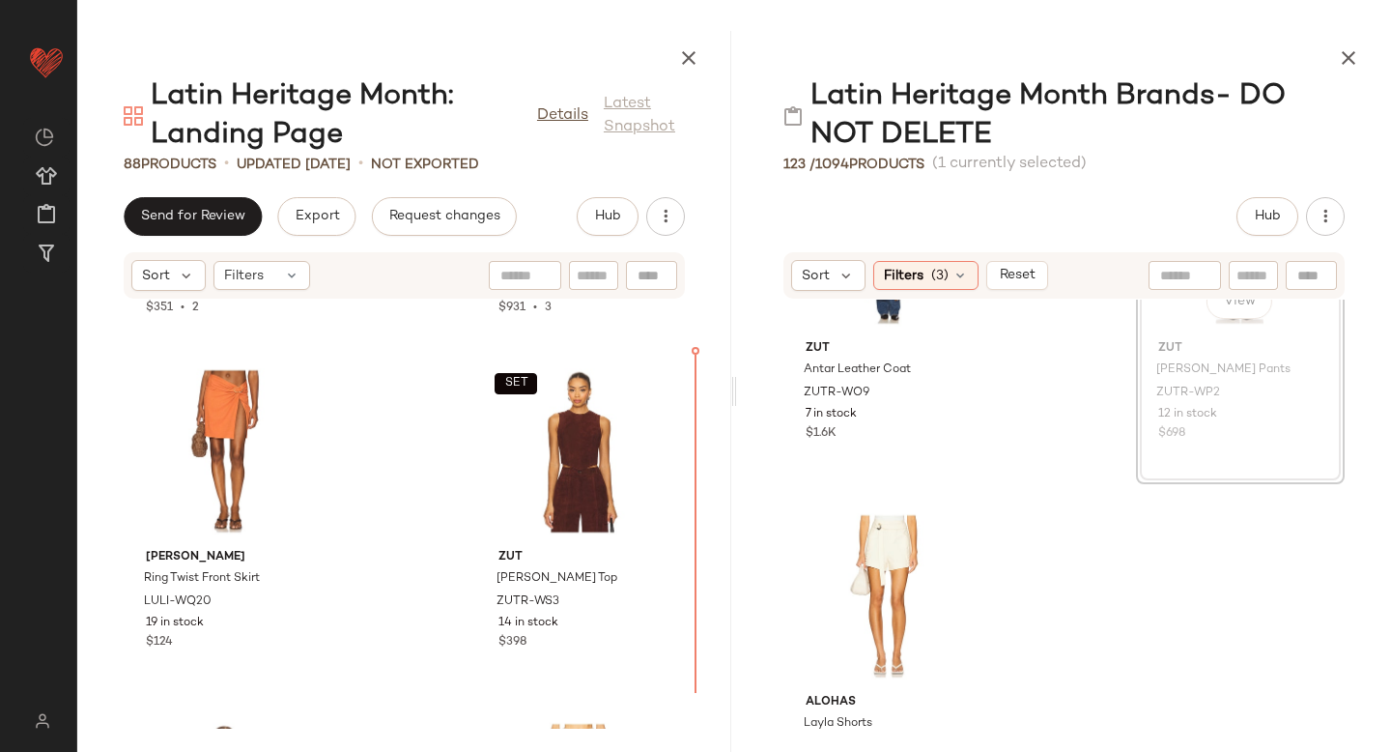
drag, startPoint x: 1208, startPoint y: 335, endPoint x: 1198, endPoint y: 339, distance: 10.4
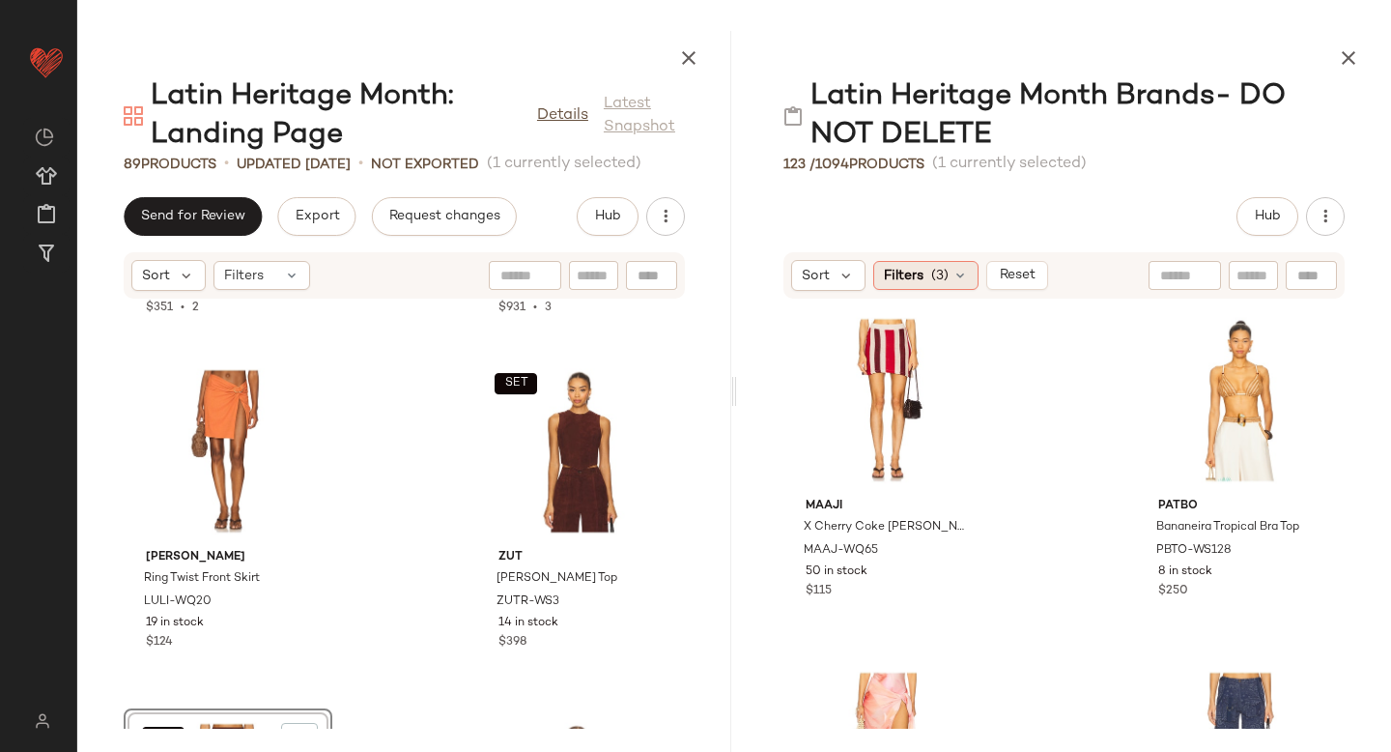
click at [952, 263] on div "Filters (3)" at bounding box center [925, 275] width 105 height 29
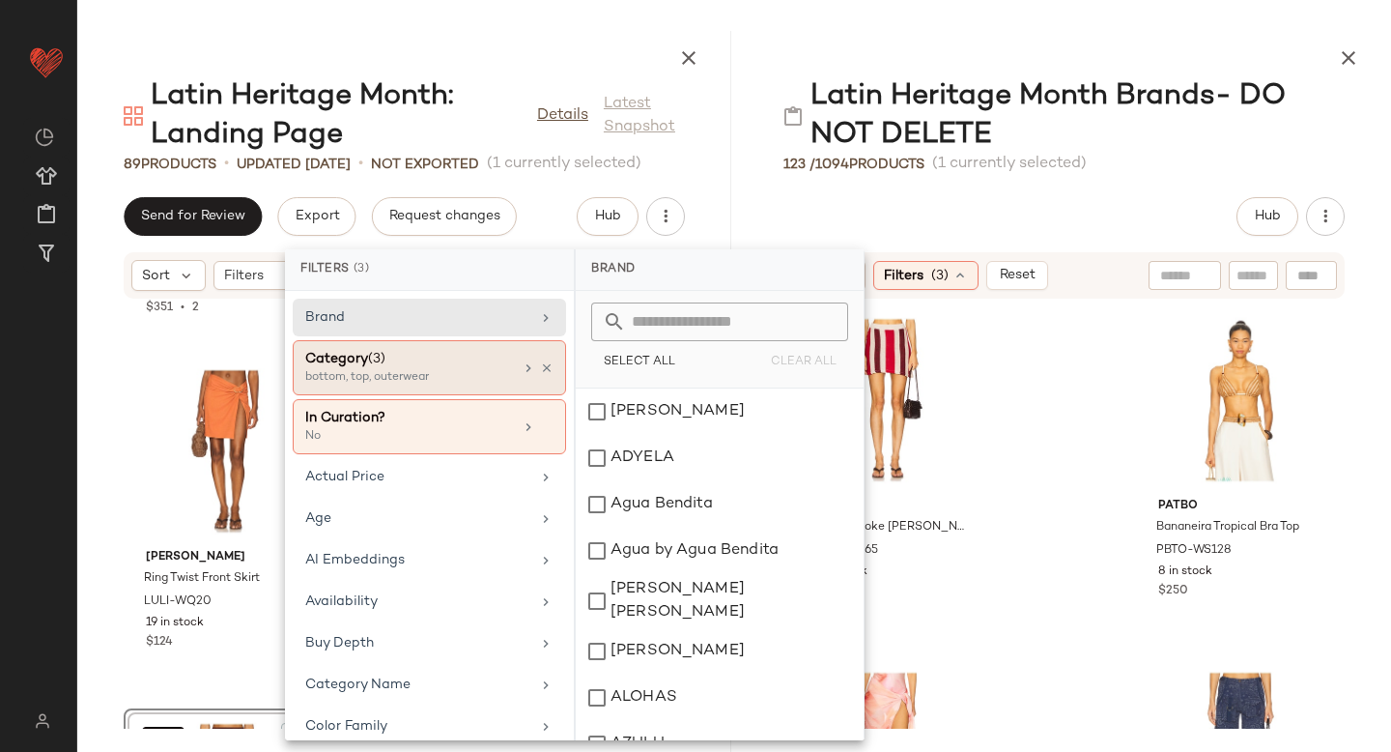
click at [441, 365] on div "Category (3)" at bounding box center [409, 359] width 208 height 20
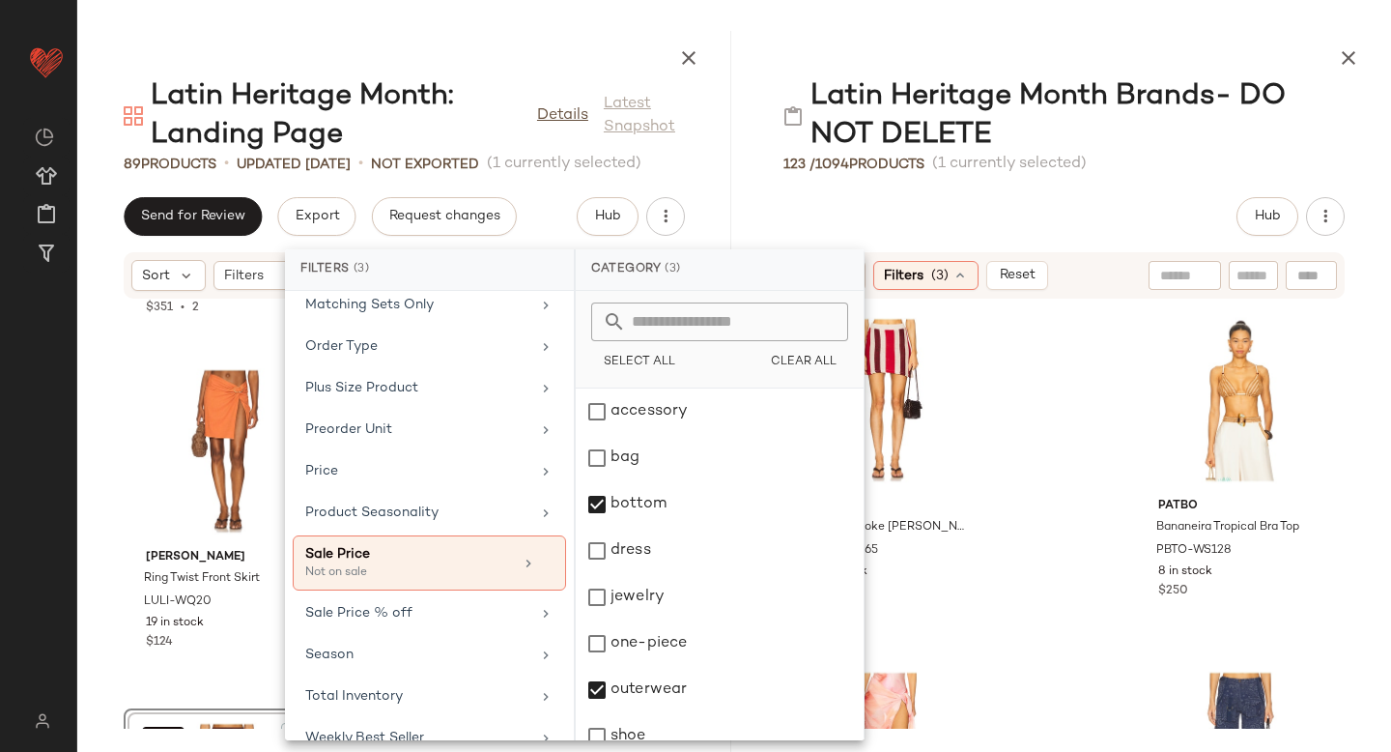
scroll to position [973, 0]
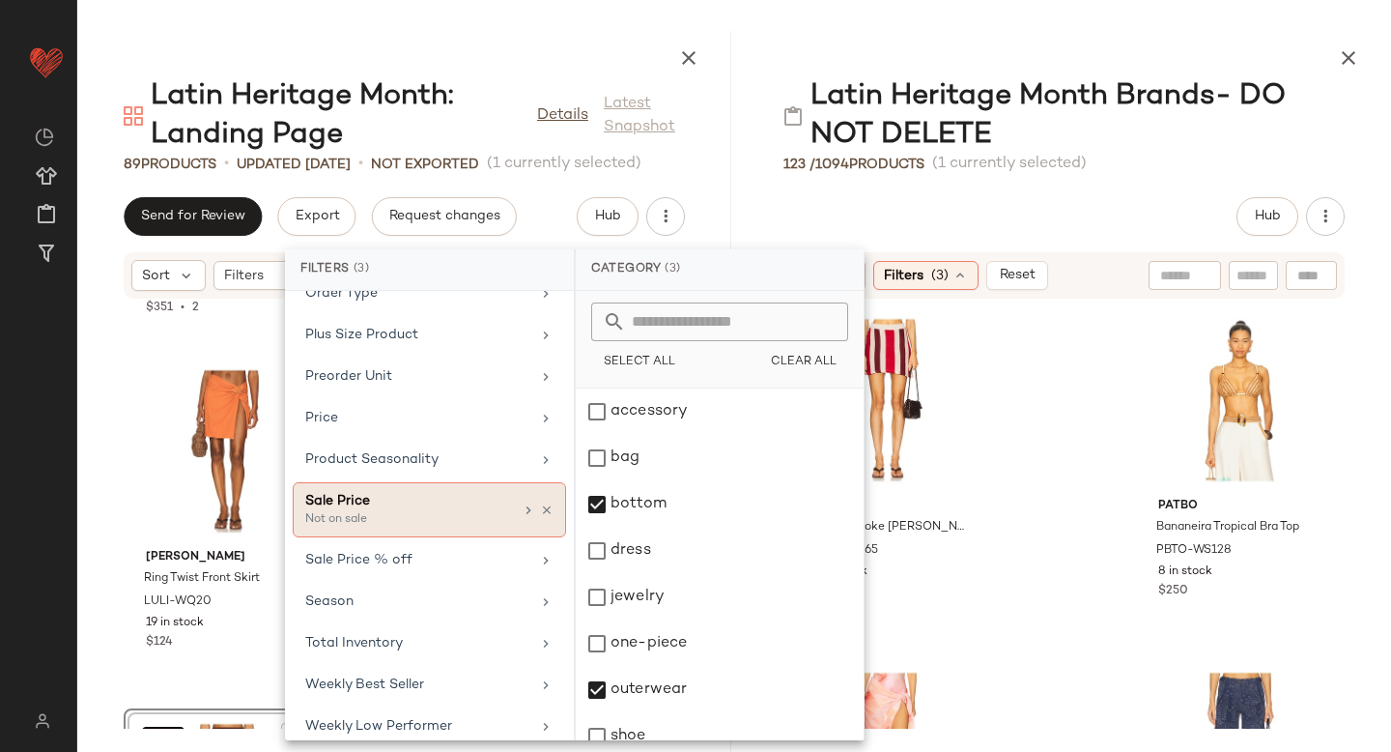
click at [413, 519] on div "Not on sale" at bounding box center [401, 519] width 193 height 17
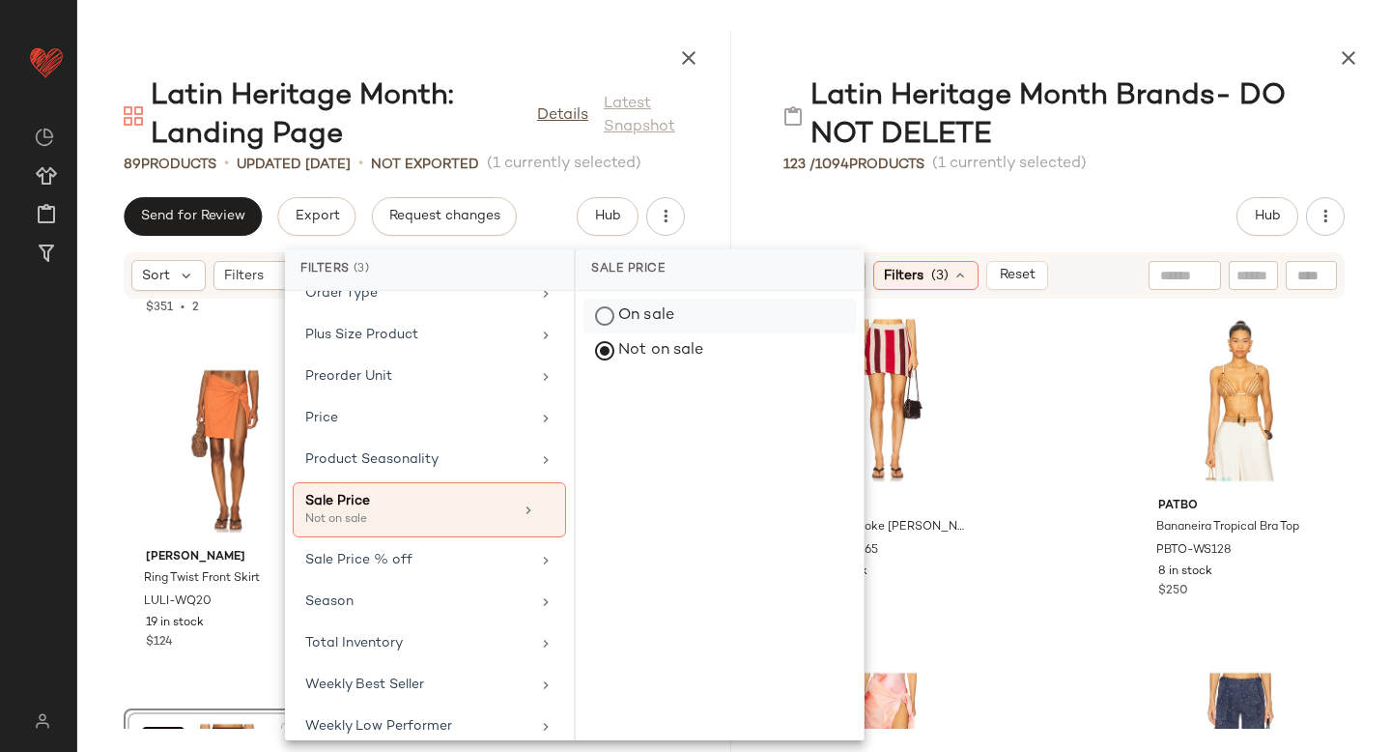
click at [613, 314] on div "On sale" at bounding box center [719, 316] width 272 height 35
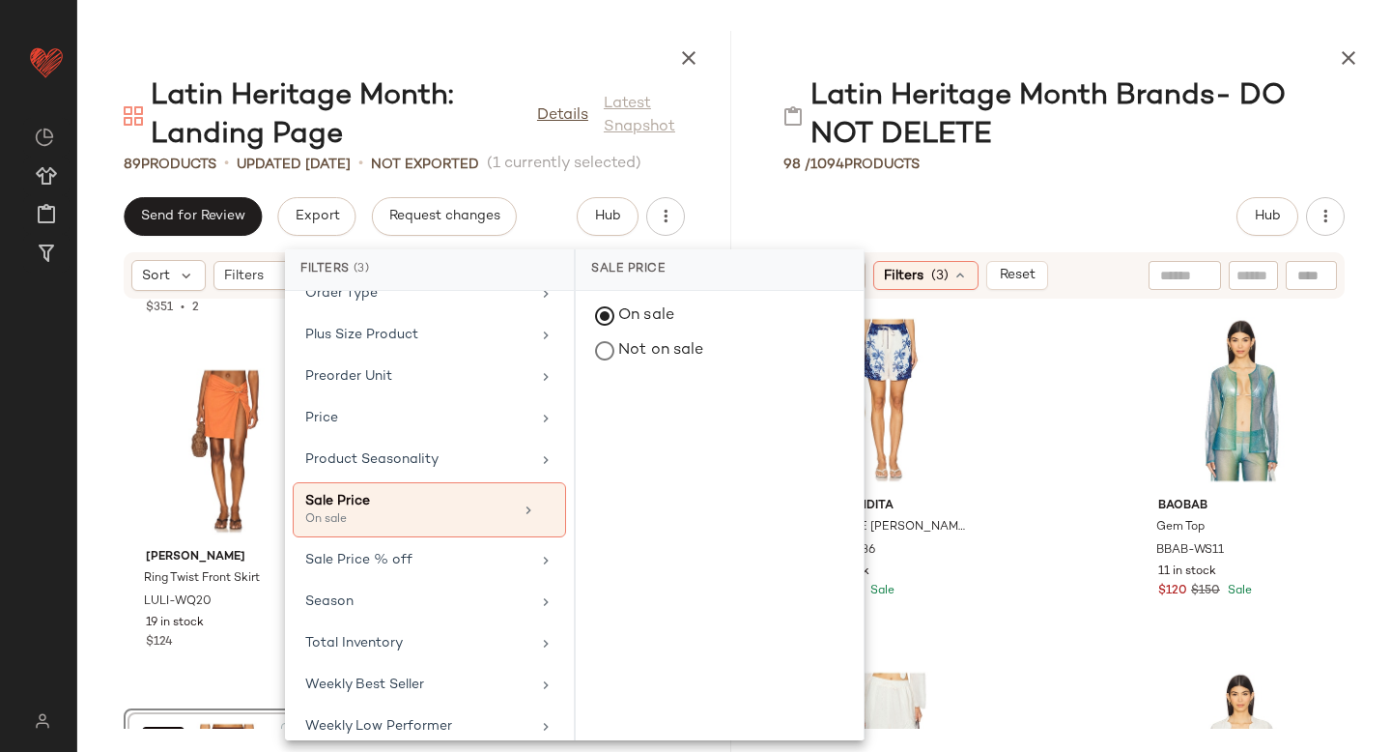
click at [1105, 414] on div "Agua Bendita x REVOLVE Watts Short AGUA-WF36 127 in stock $123 $175 Sale Baobab…" at bounding box center [1064, 513] width 654 height 429
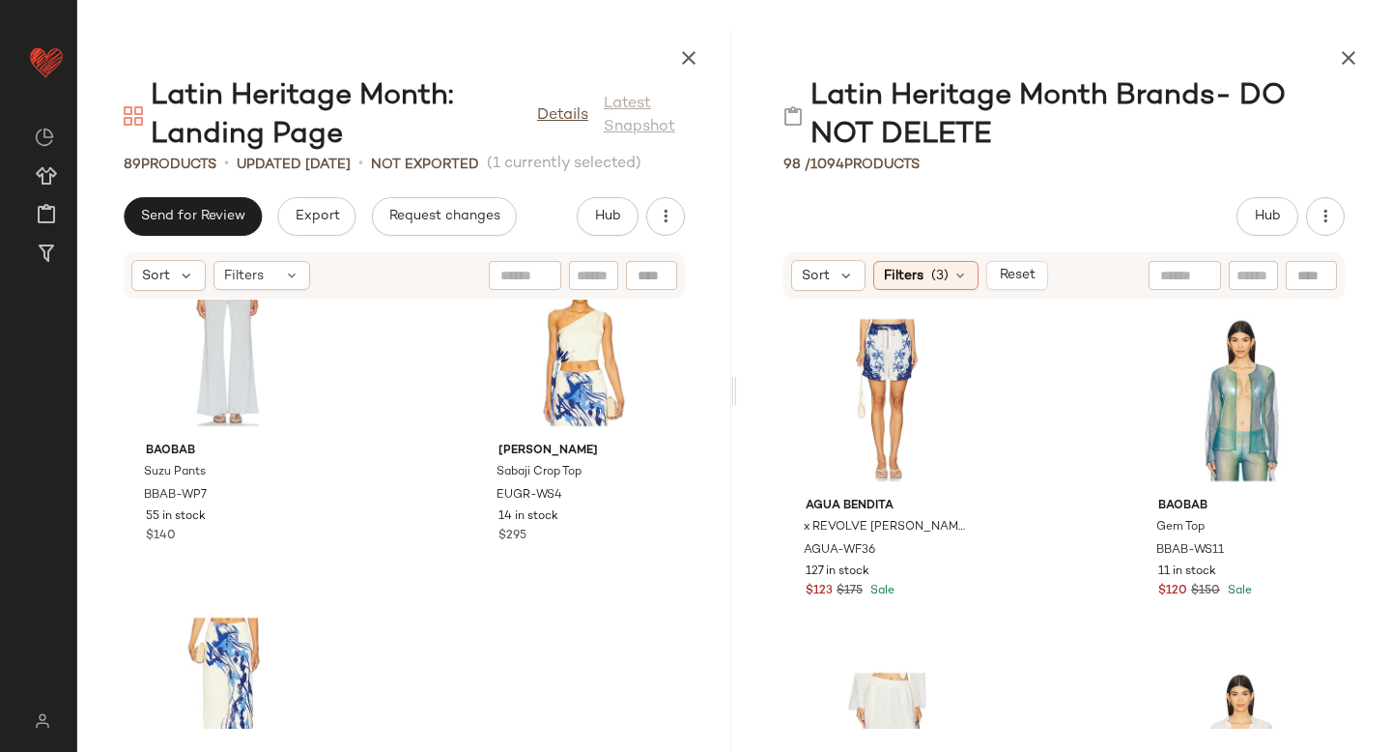
scroll to position [15486, 0]
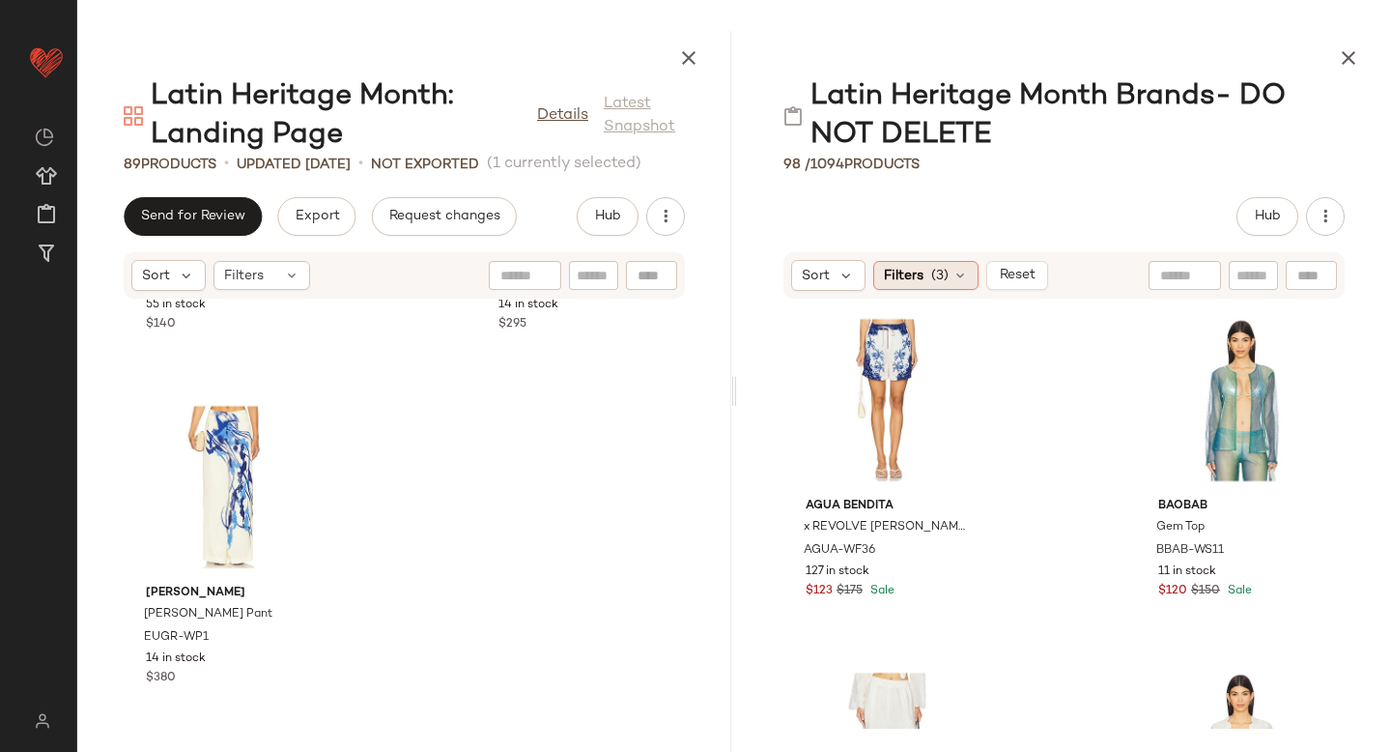
click at [955, 275] on icon at bounding box center [960, 275] width 15 height 15
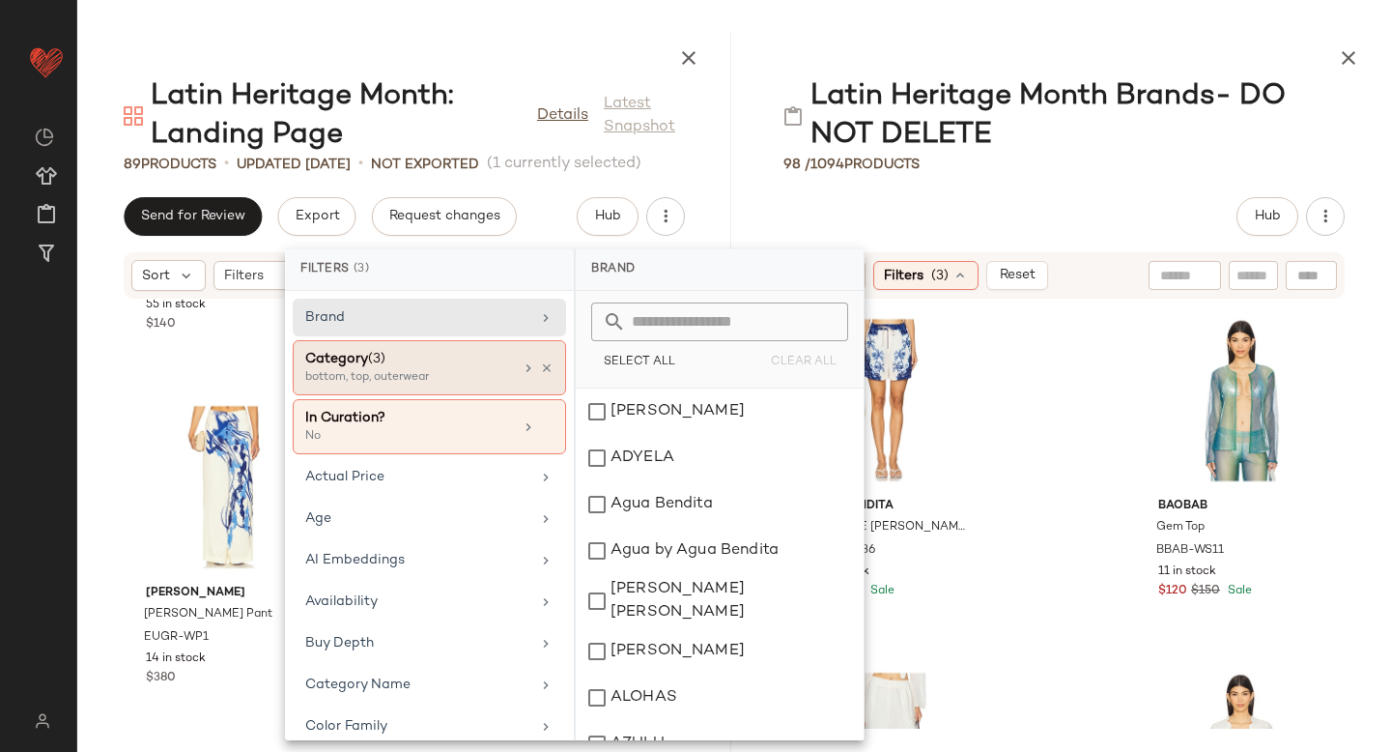
click at [443, 366] on div "Category (3)" at bounding box center [409, 359] width 208 height 20
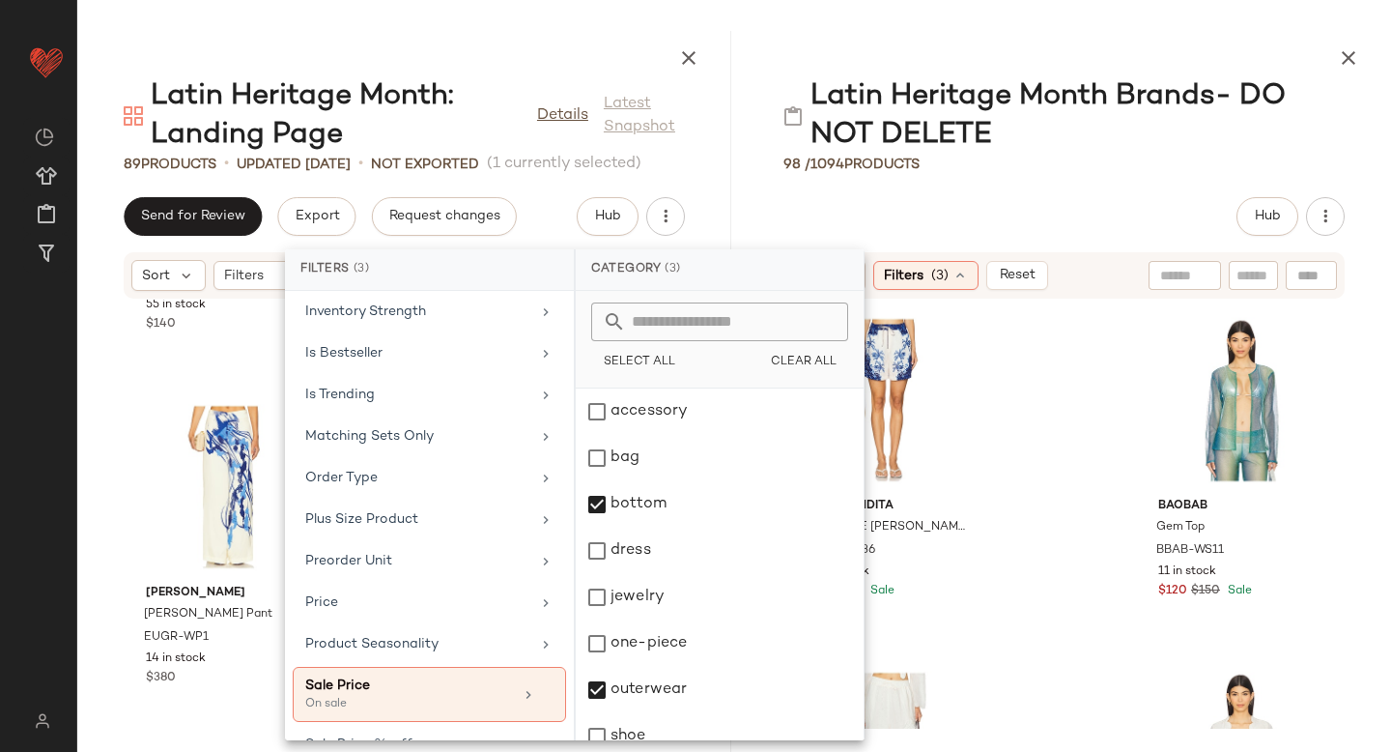
scroll to position [1072, 0]
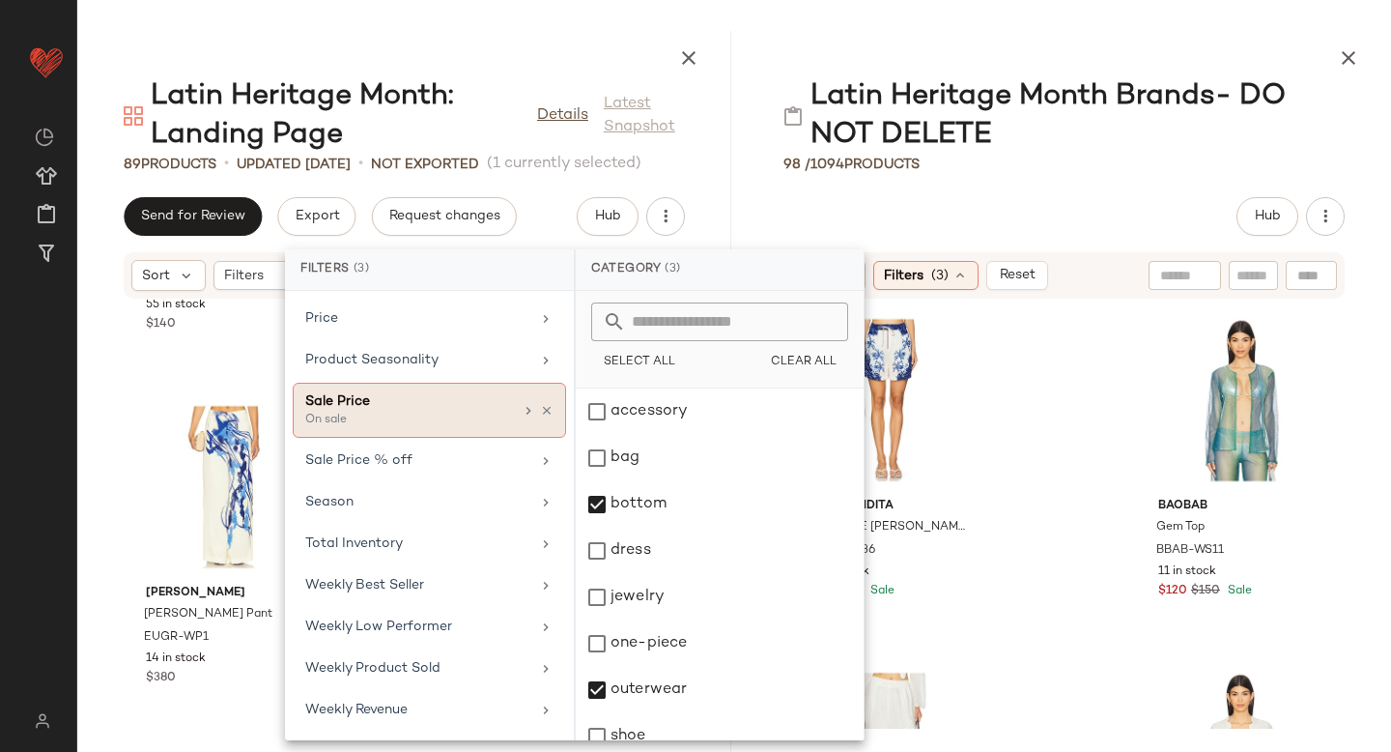
click at [436, 406] on div "Sale Price" at bounding box center [409, 401] width 208 height 20
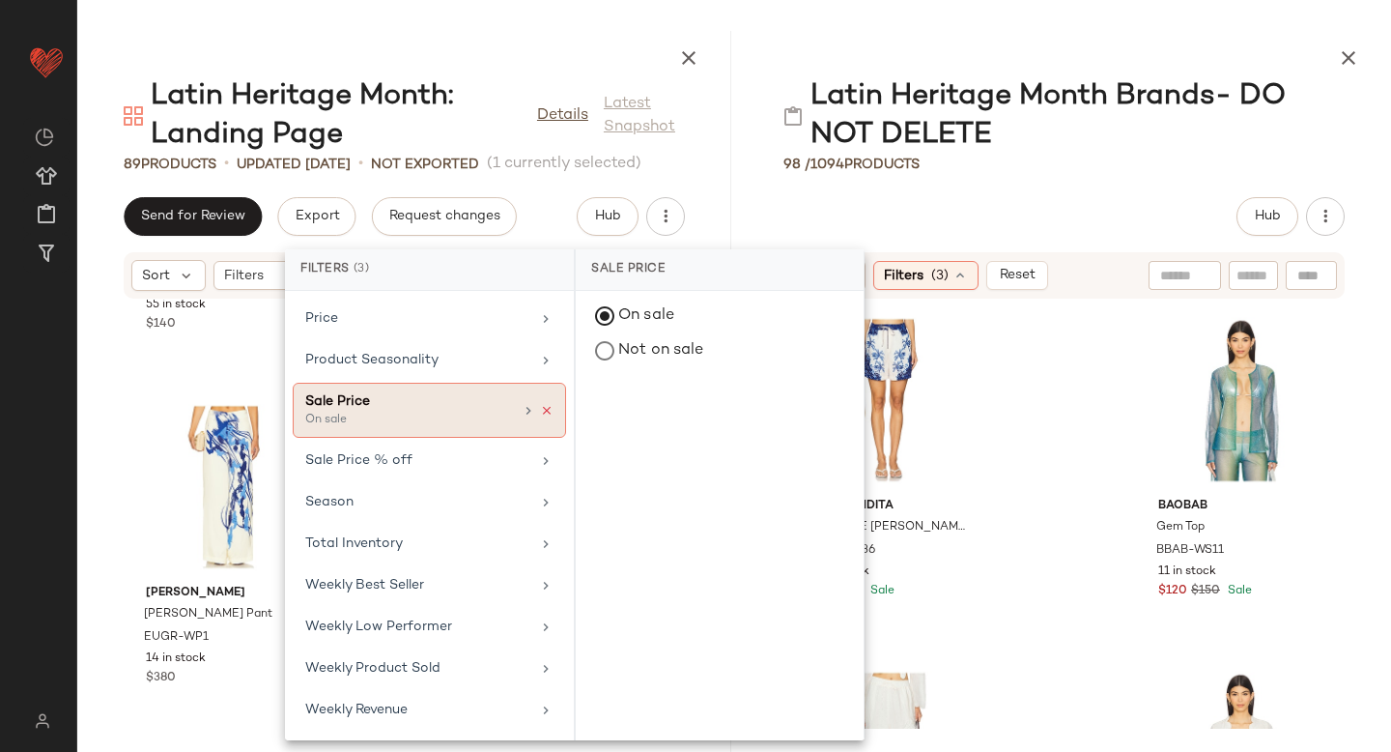
click at [540, 413] on icon at bounding box center [547, 411] width 14 height 14
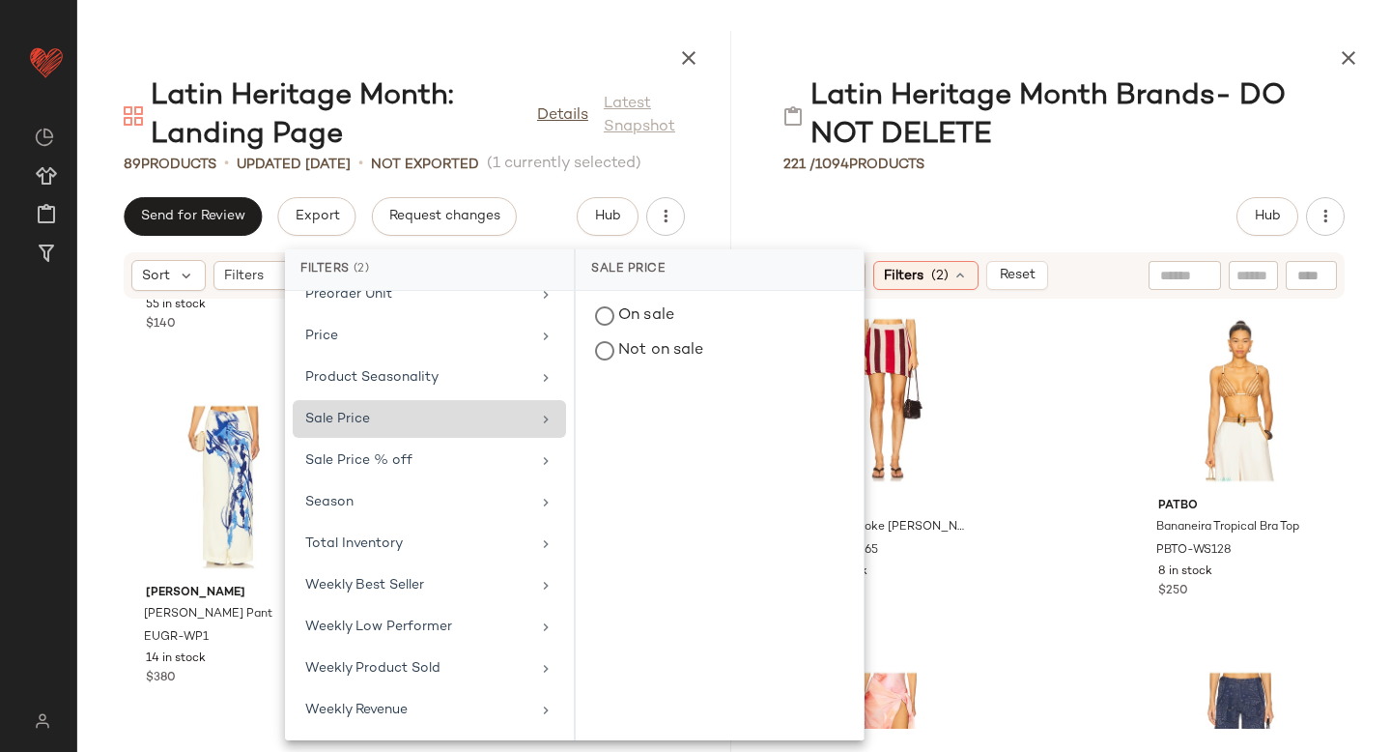
click at [1065, 406] on div "Maaji X Cherry Coke Oceane Skirt MAAJ-WQ65 50 in stock $115 PatBO Bananeira Tro…" at bounding box center [1064, 513] width 654 height 429
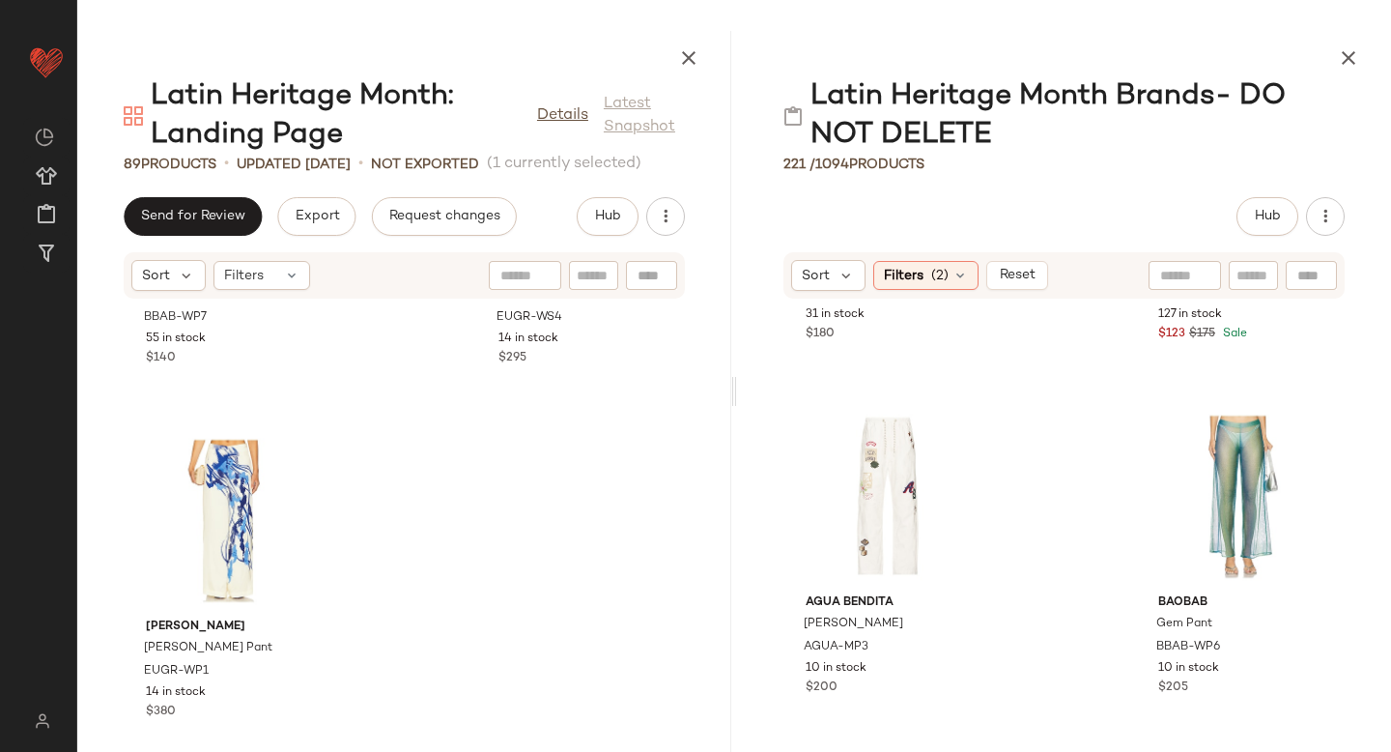
scroll to position [15444, 0]
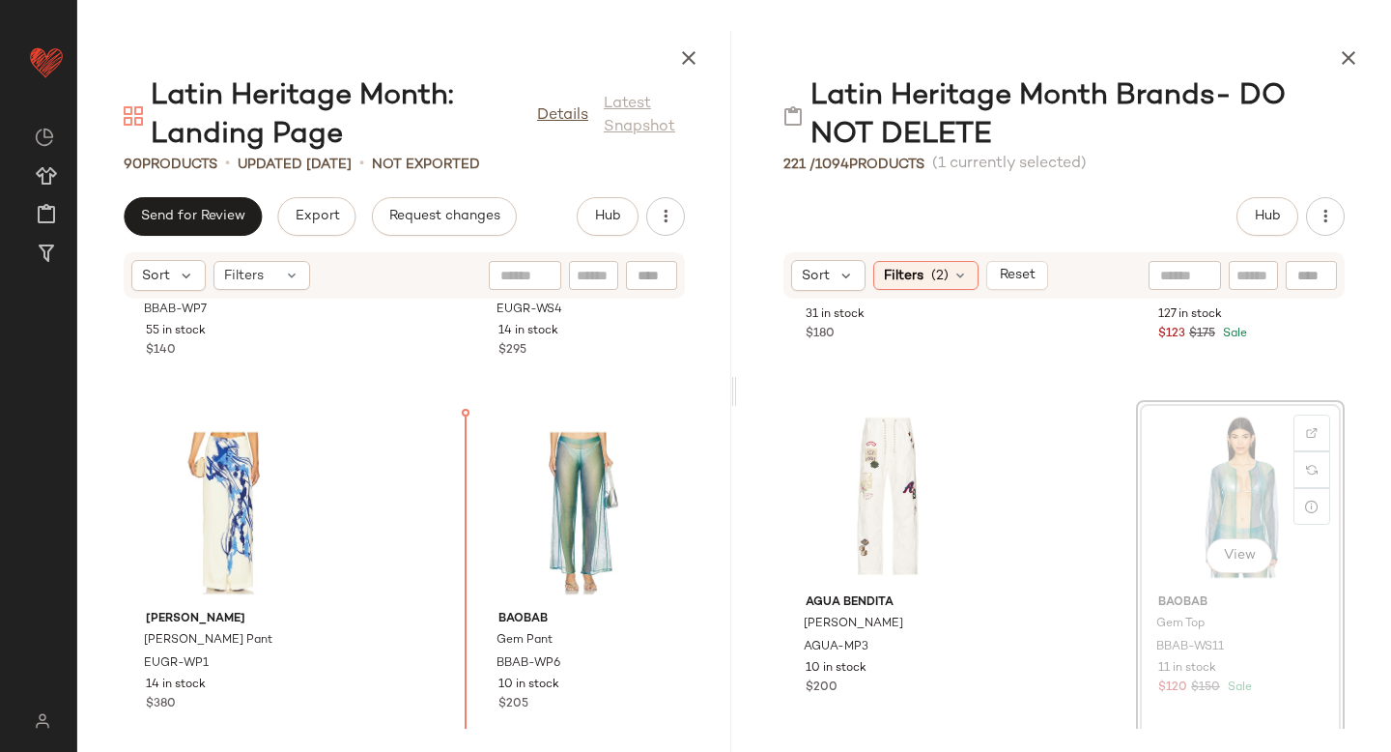
scroll to position [15462, 0]
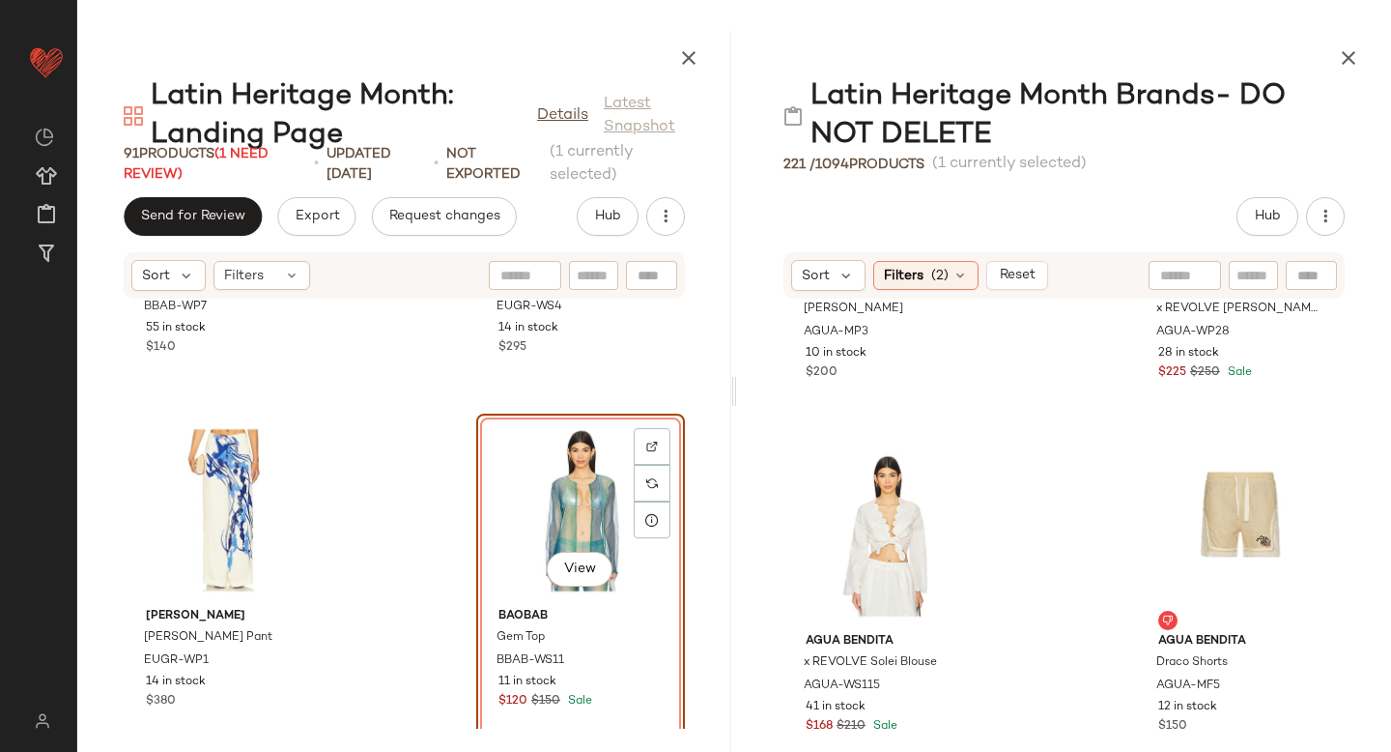
scroll to position [1285, 0]
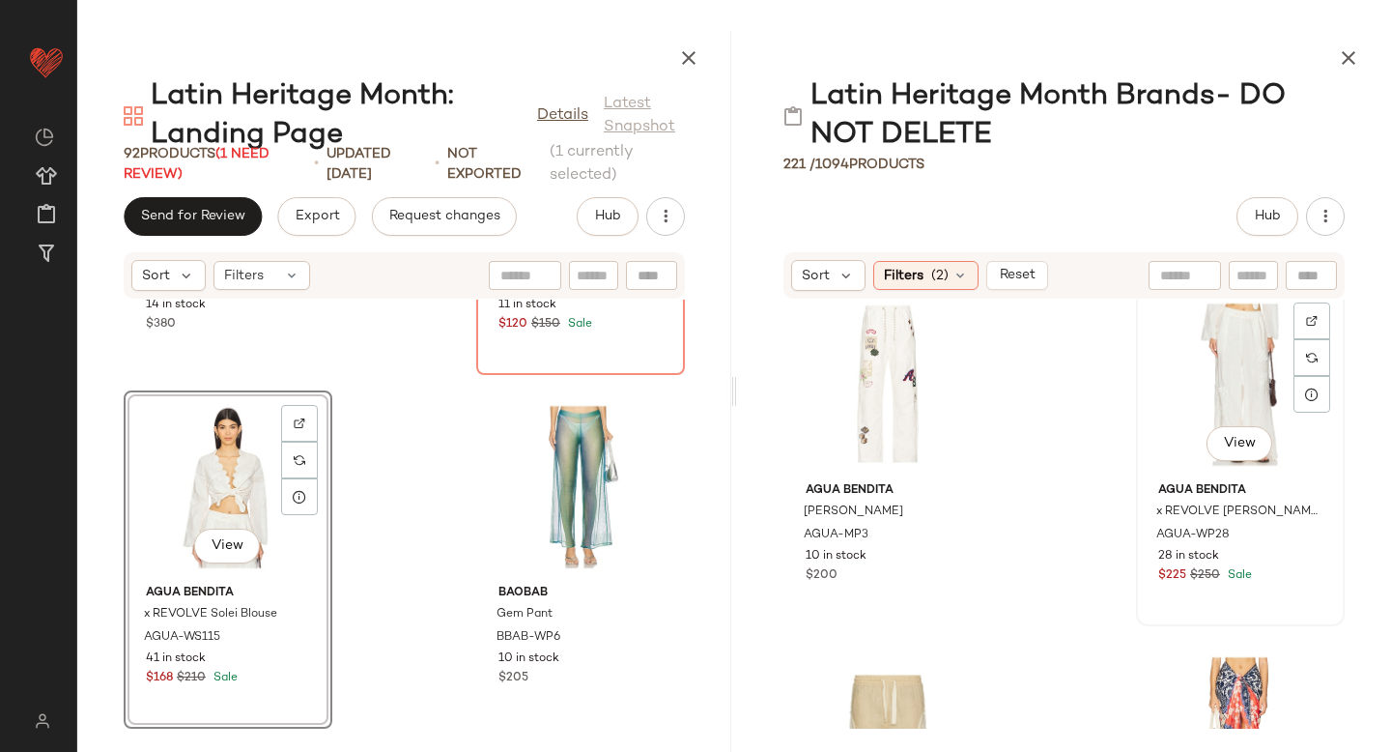
scroll to position [1091, 0]
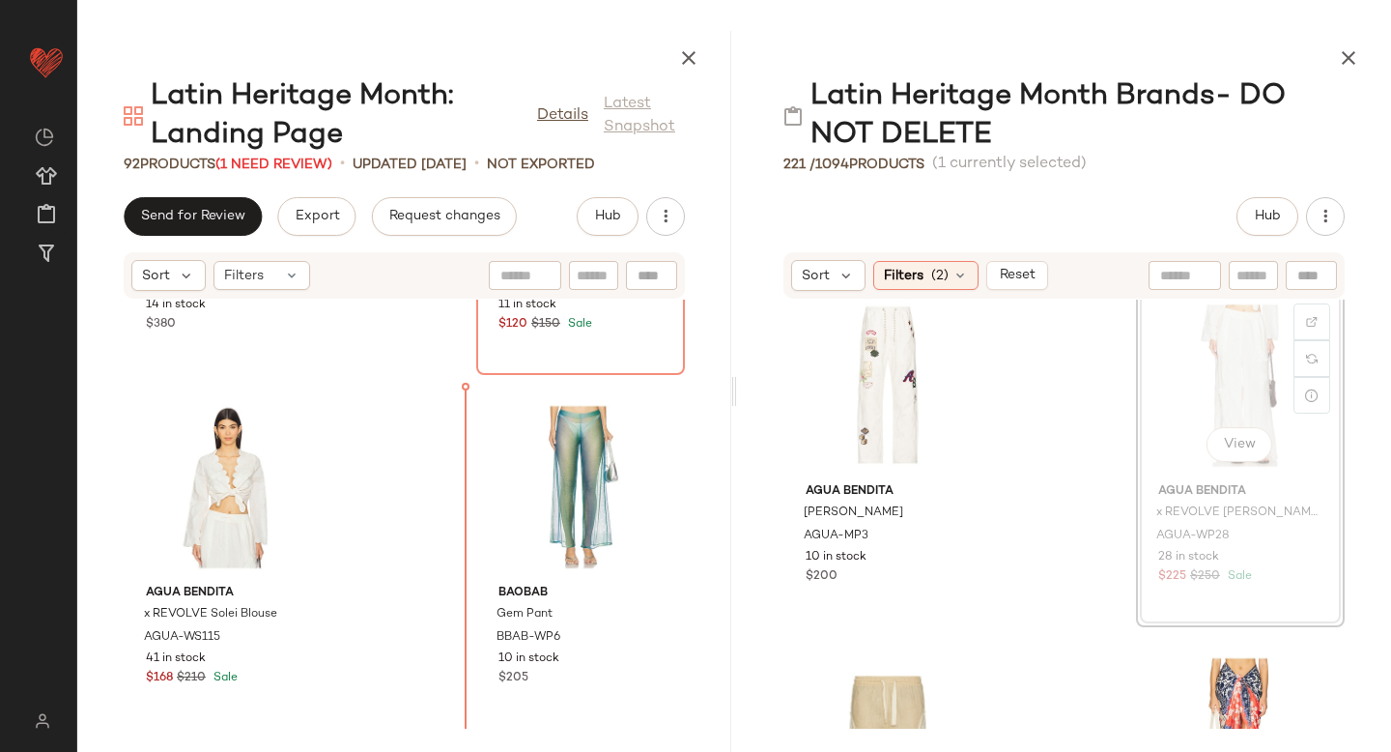
drag, startPoint x: 1184, startPoint y: 397, endPoint x: 1172, endPoint y: 397, distance: 12.6
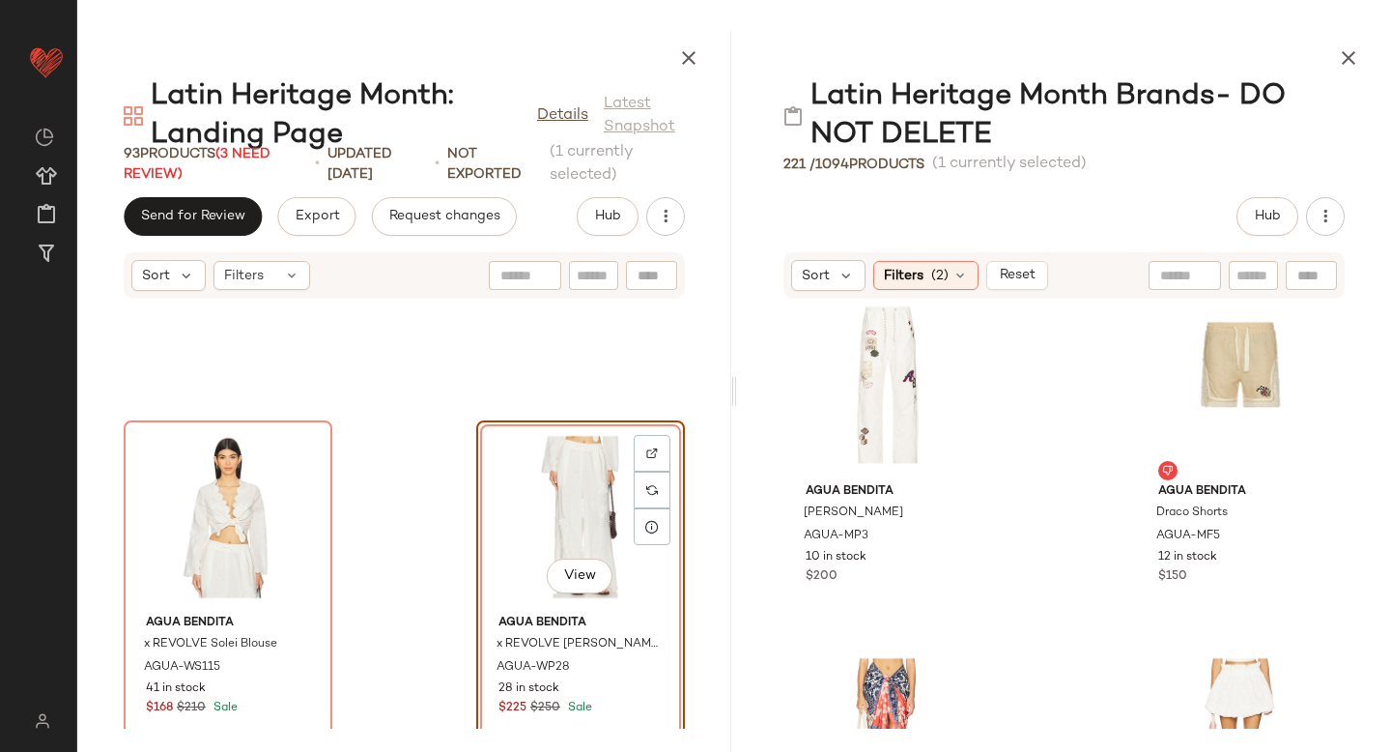
scroll to position [16193, 0]
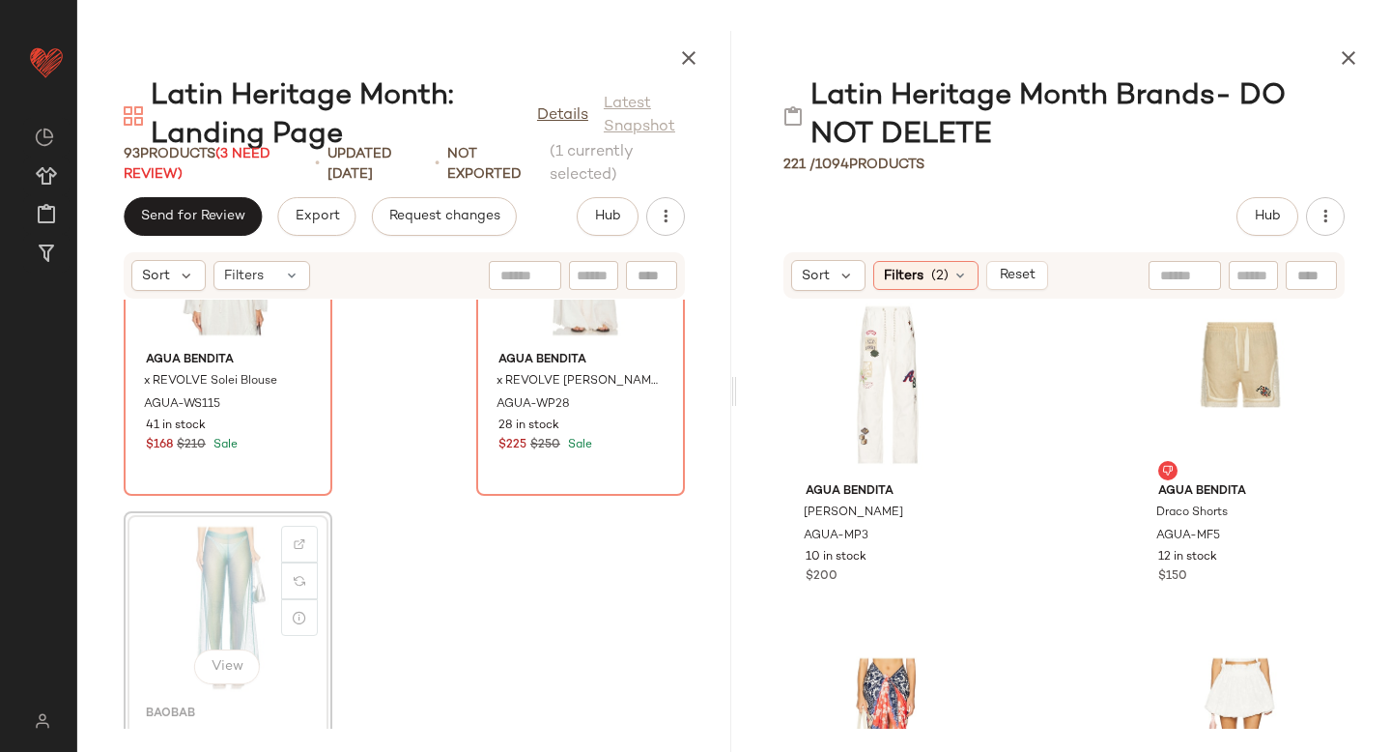
scroll to position [16028, 0]
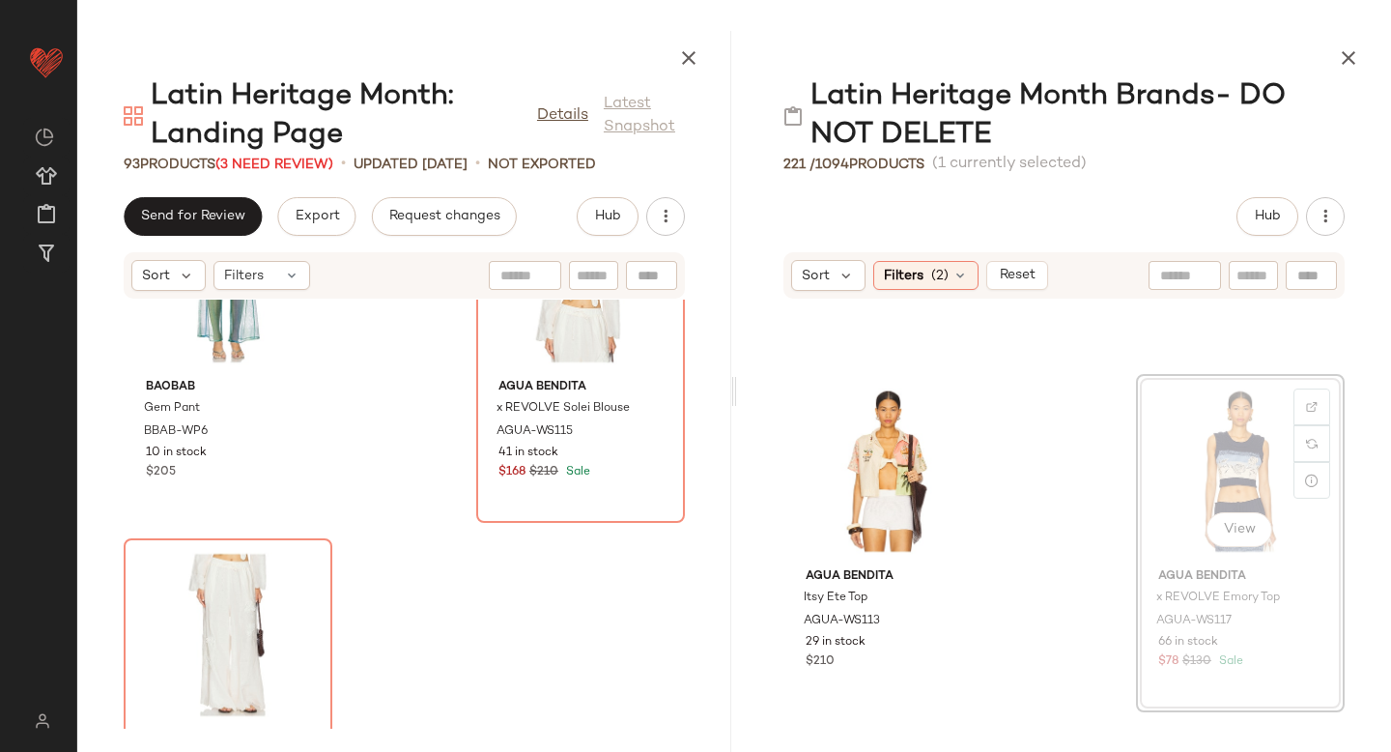
scroll to position [16050, 0]
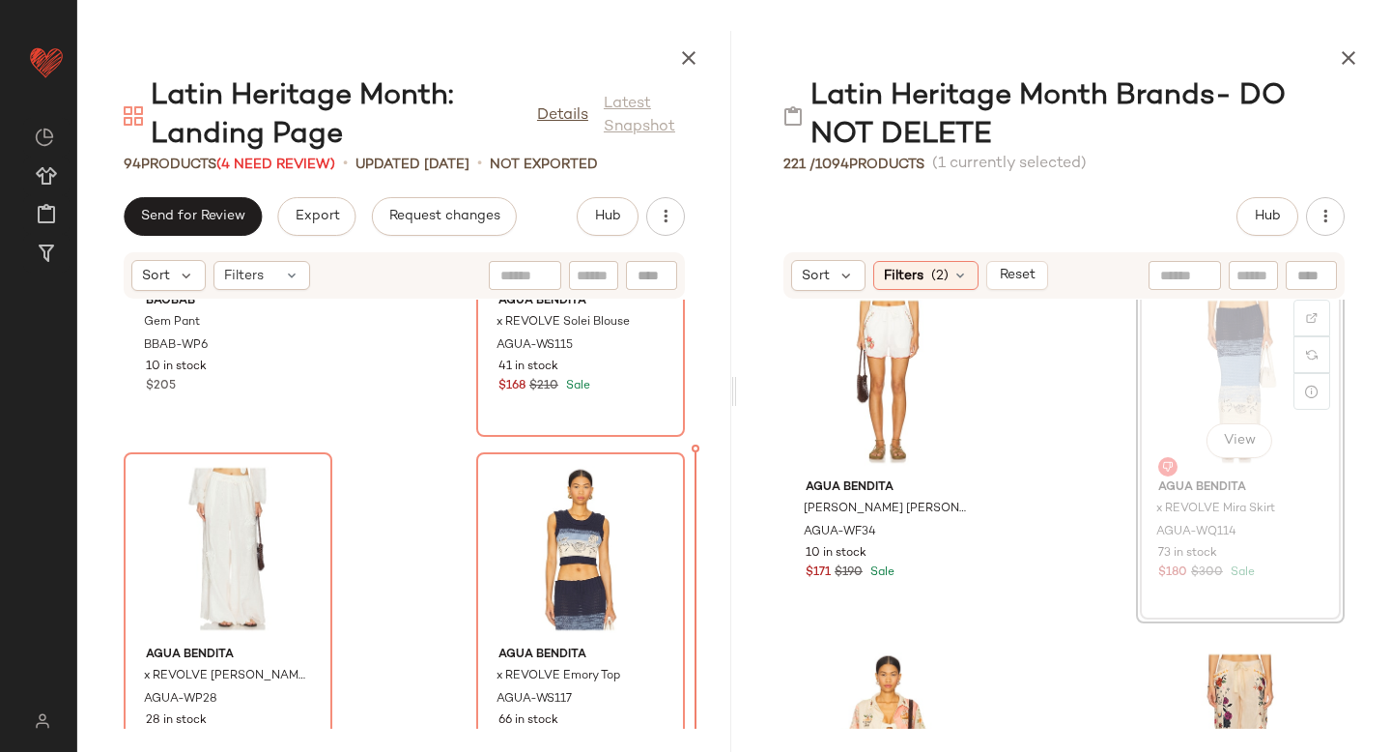
scroll to position [16193, 0]
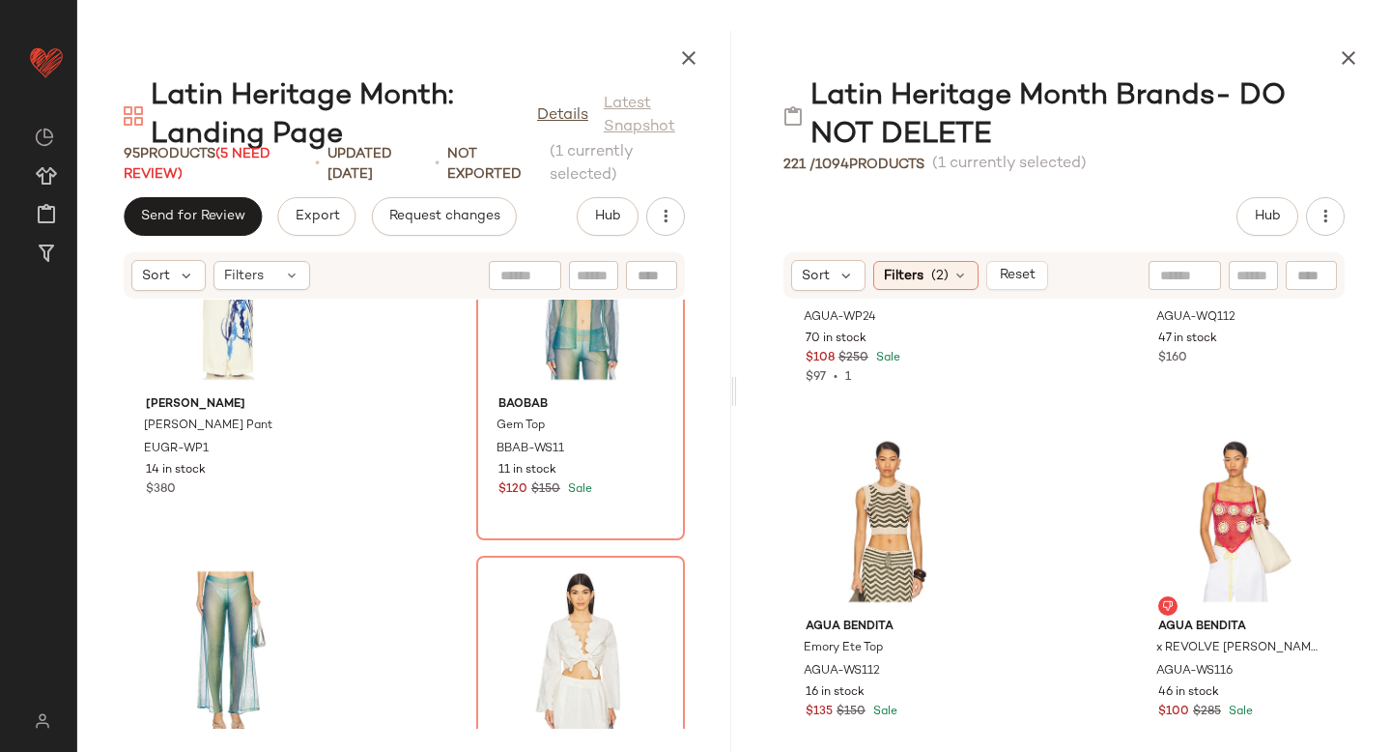
scroll to position [15723, 0]
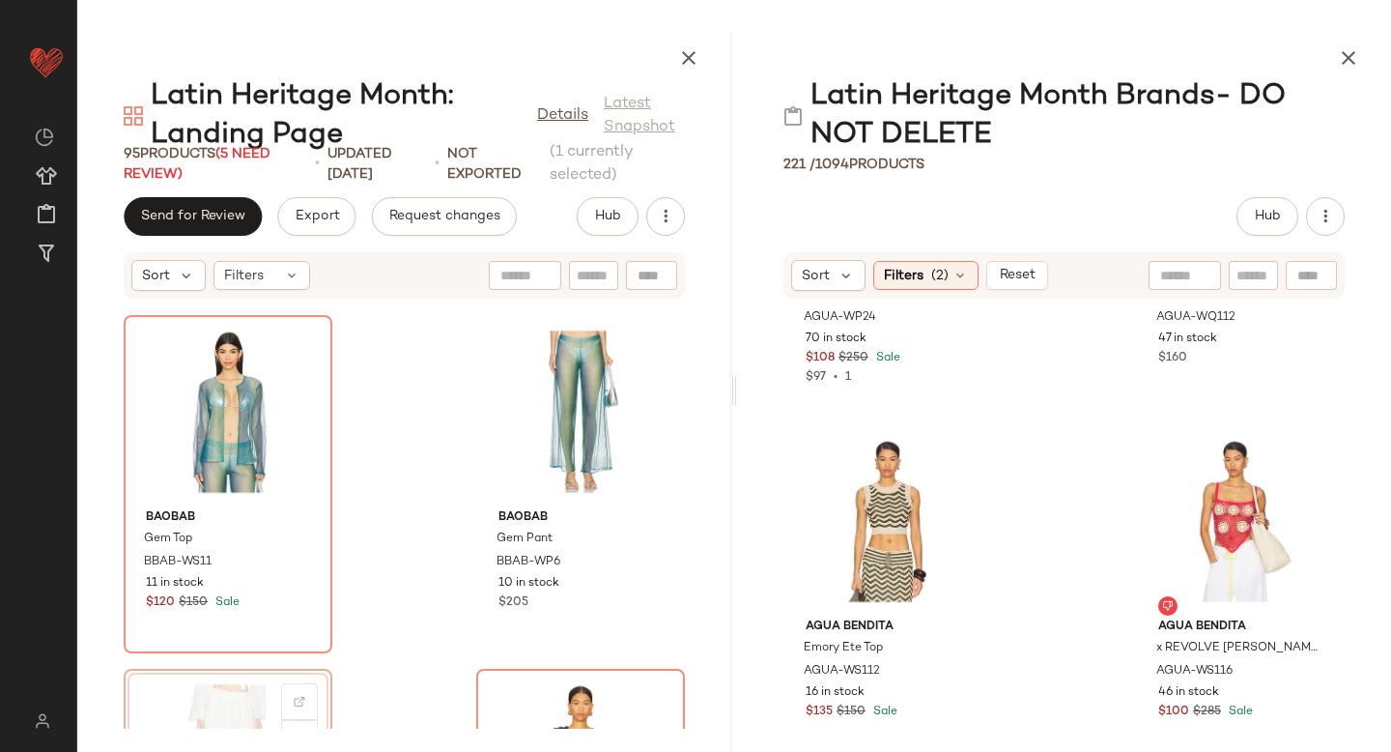
scroll to position [15918, 0]
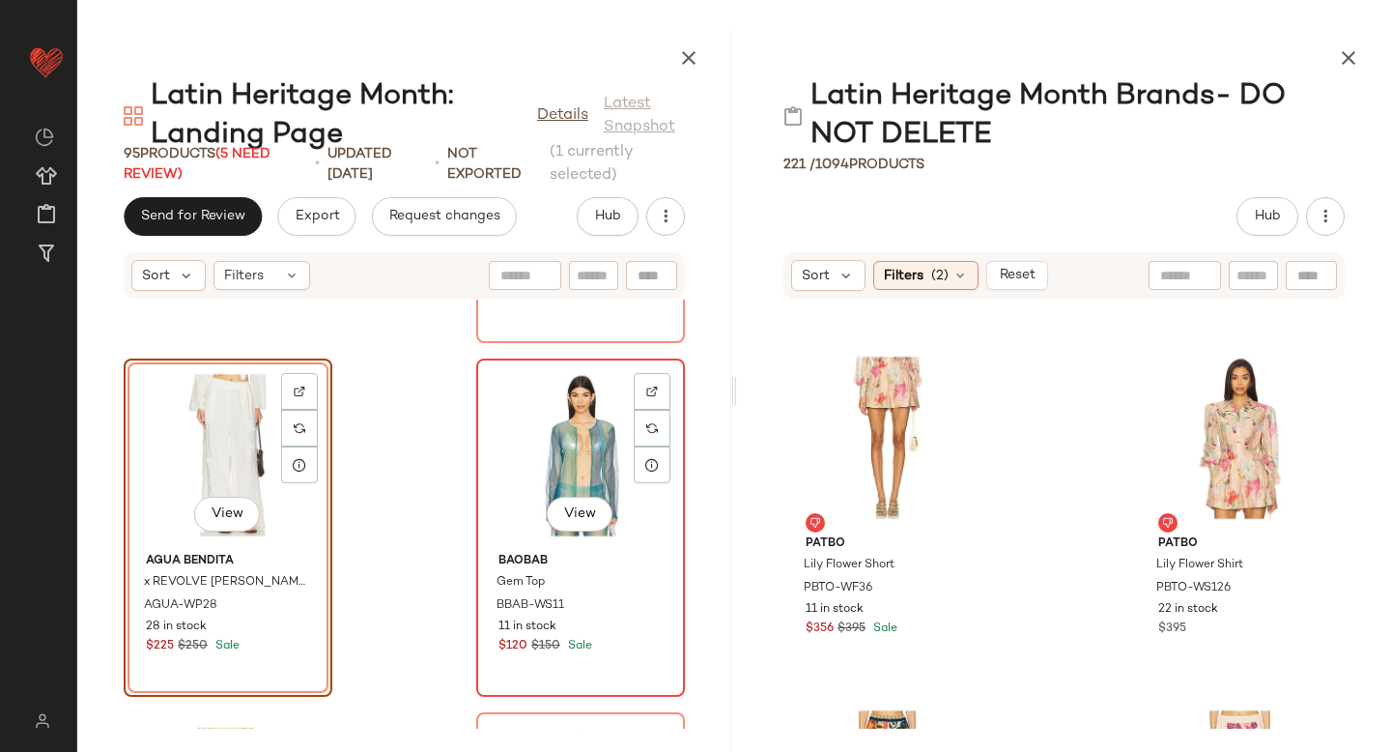
scroll to position [16116, 0]
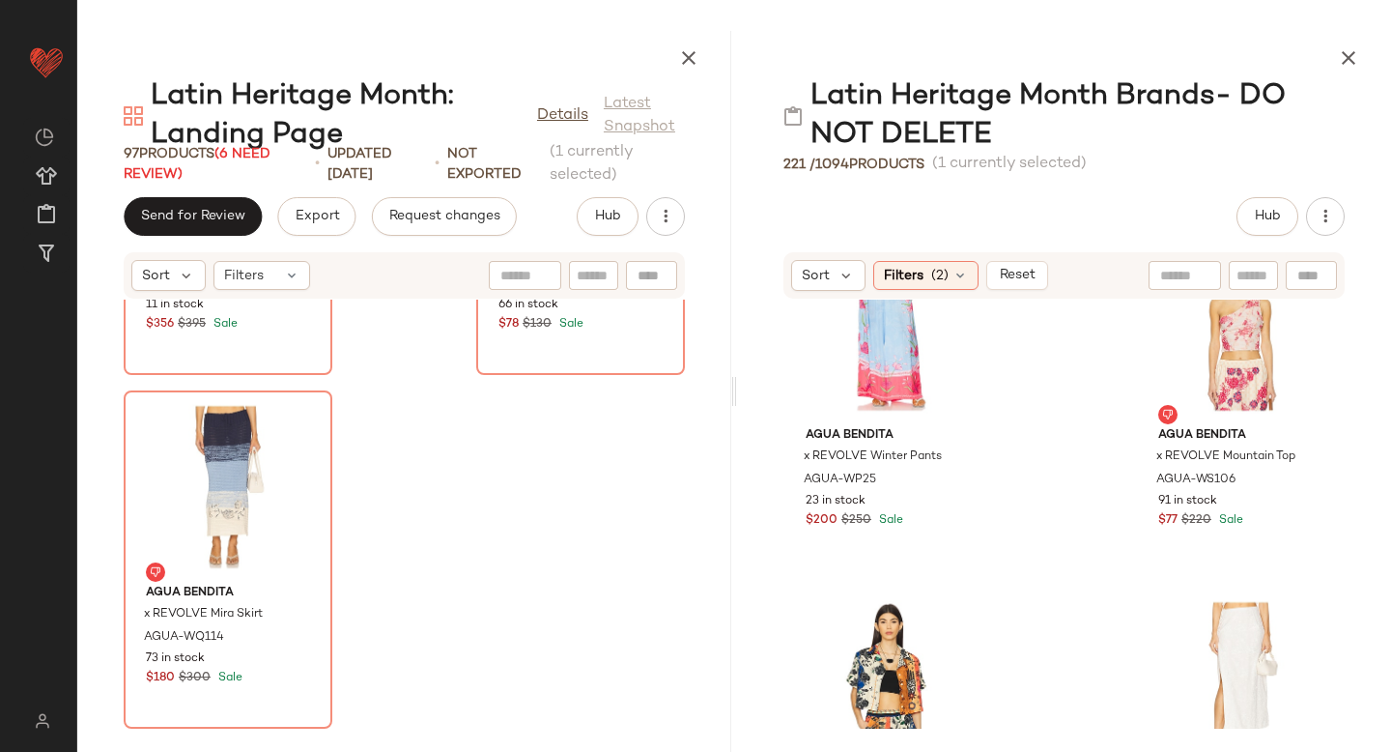
scroll to position [4733, 0]
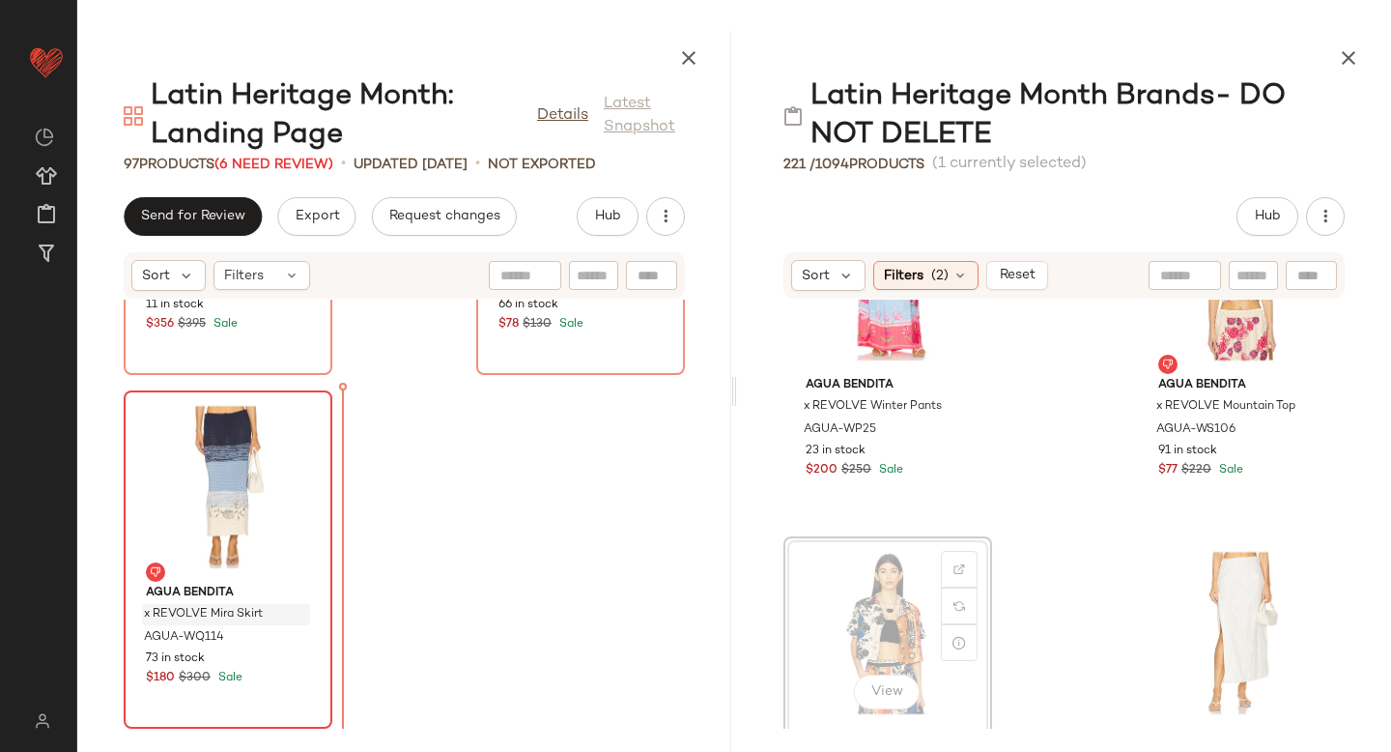
drag, startPoint x: 863, startPoint y: 604, endPoint x: 274, endPoint y: 614, distance: 588.4
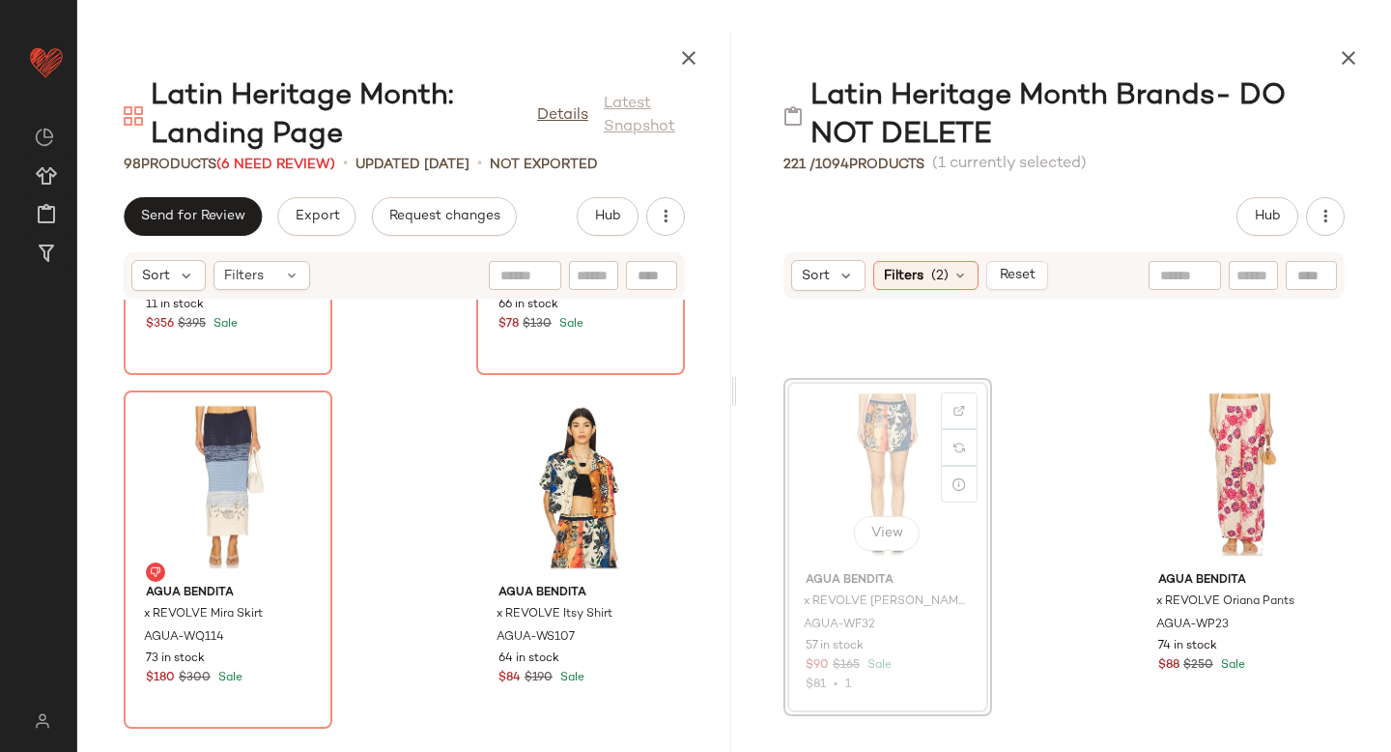
scroll to position [4181, 0]
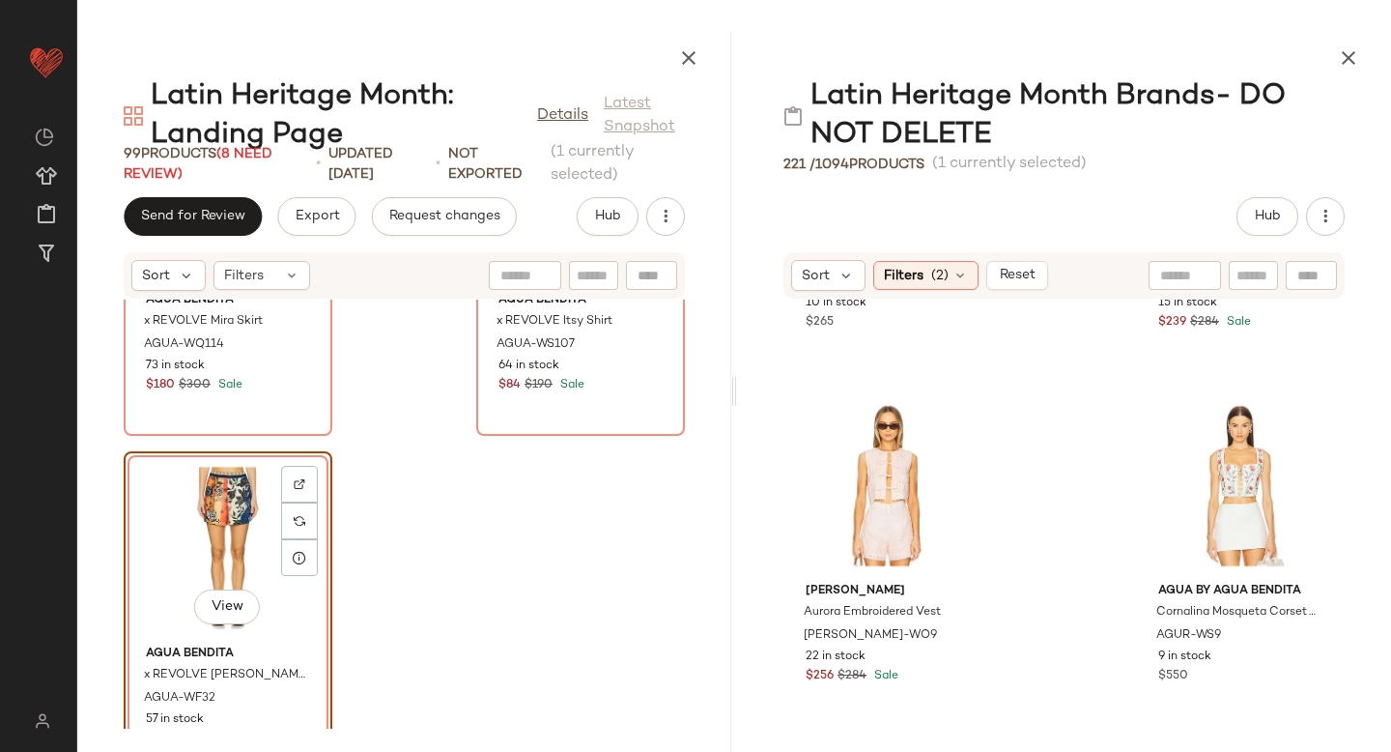
scroll to position [17035, 0]
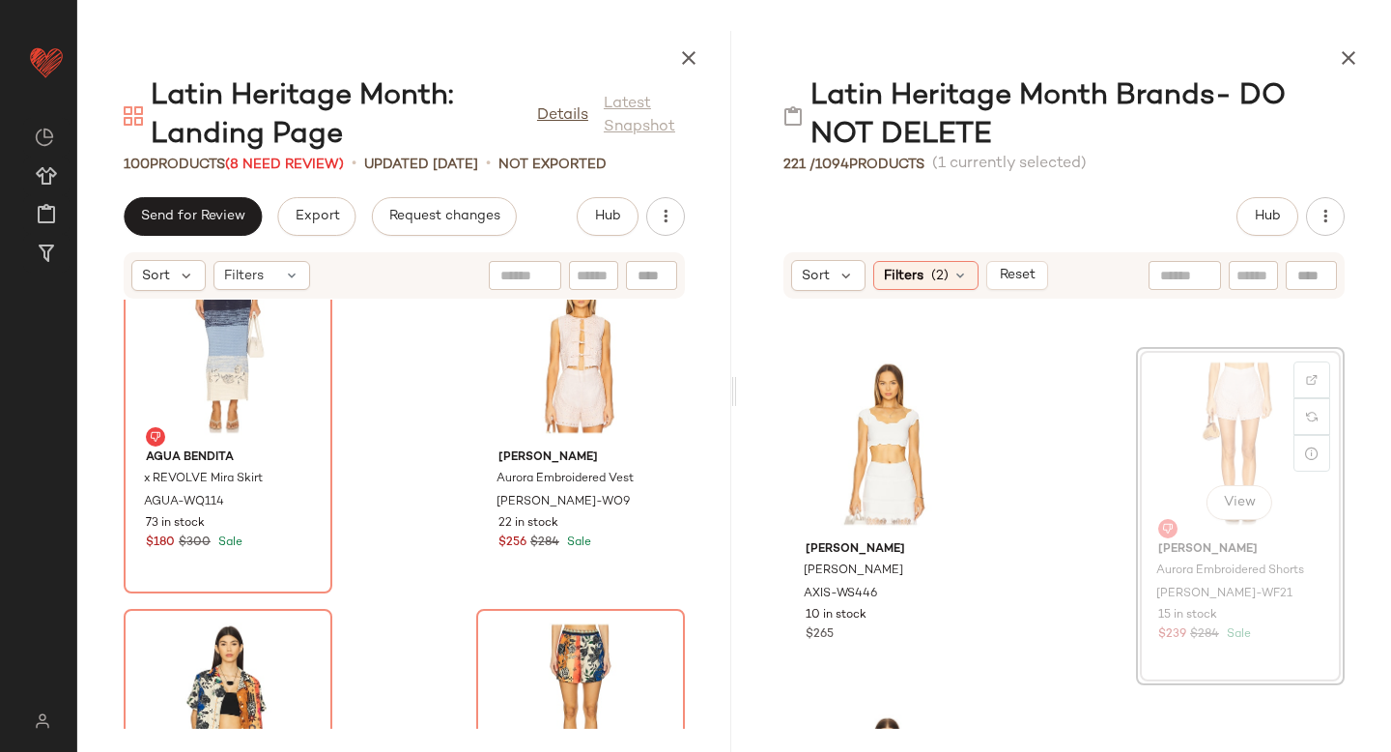
scroll to position [5626, 0]
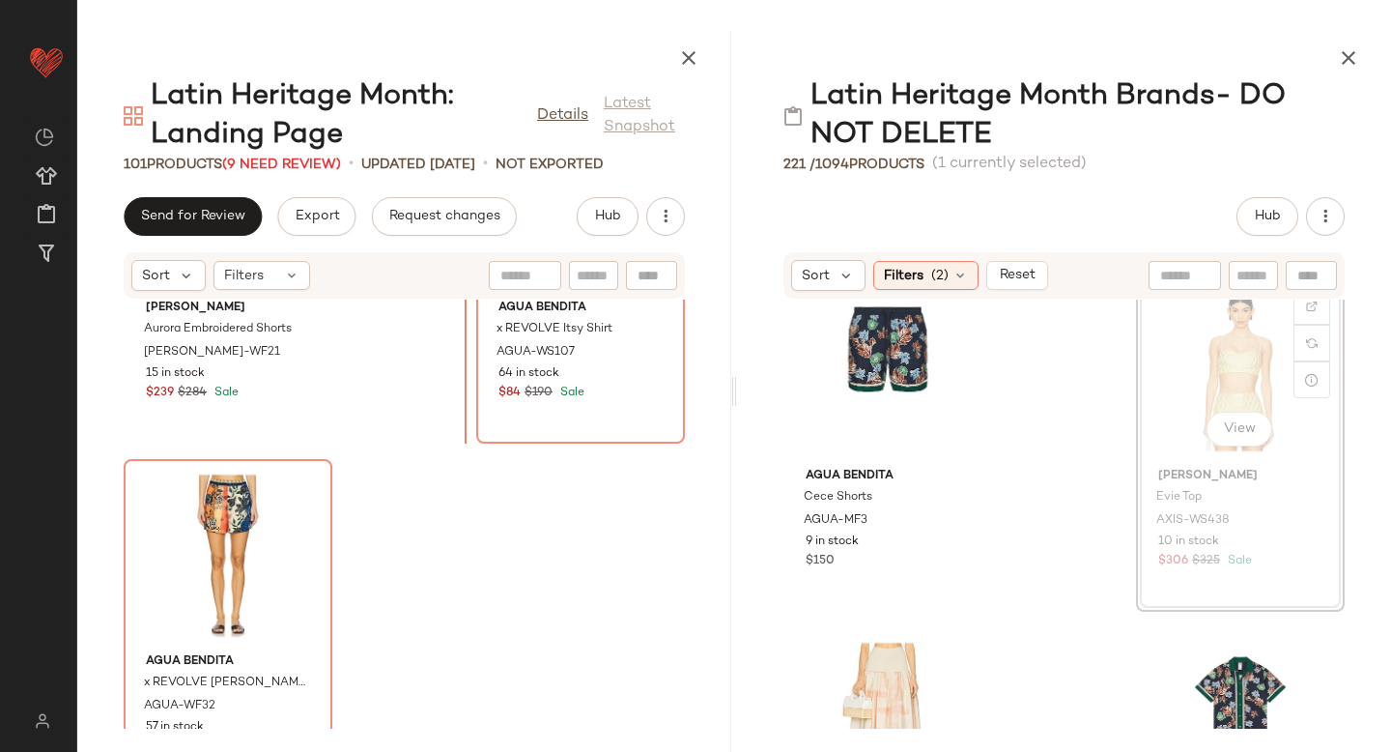
scroll to position [17607, 0]
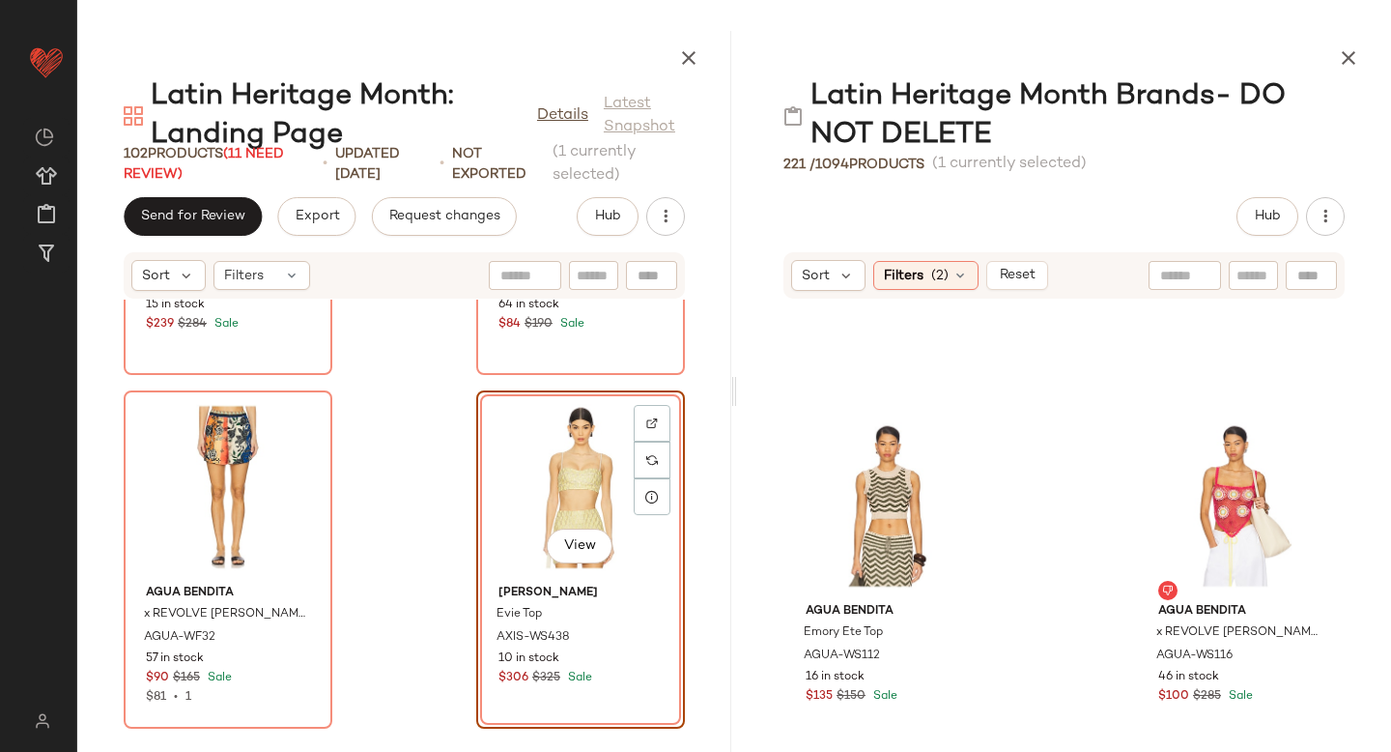
scroll to position [3761, 0]
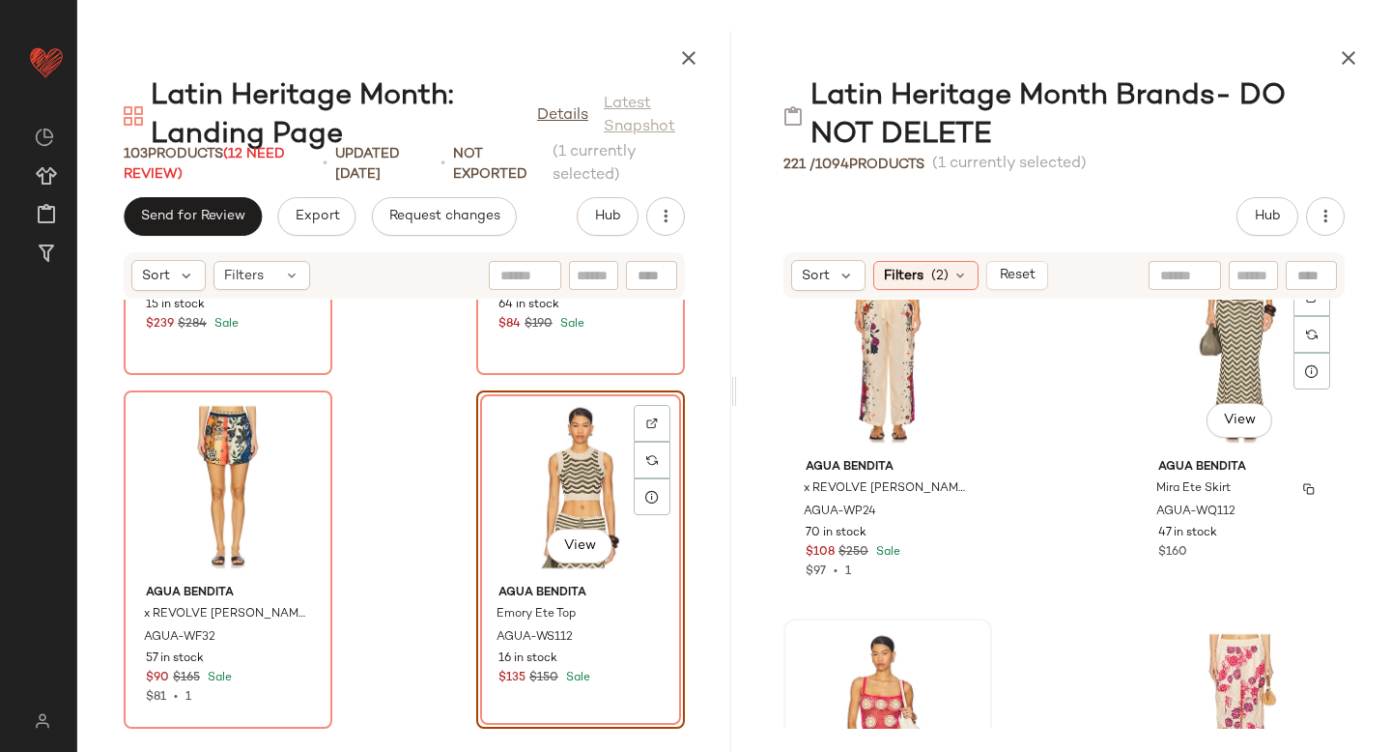
scroll to position [3501, 0]
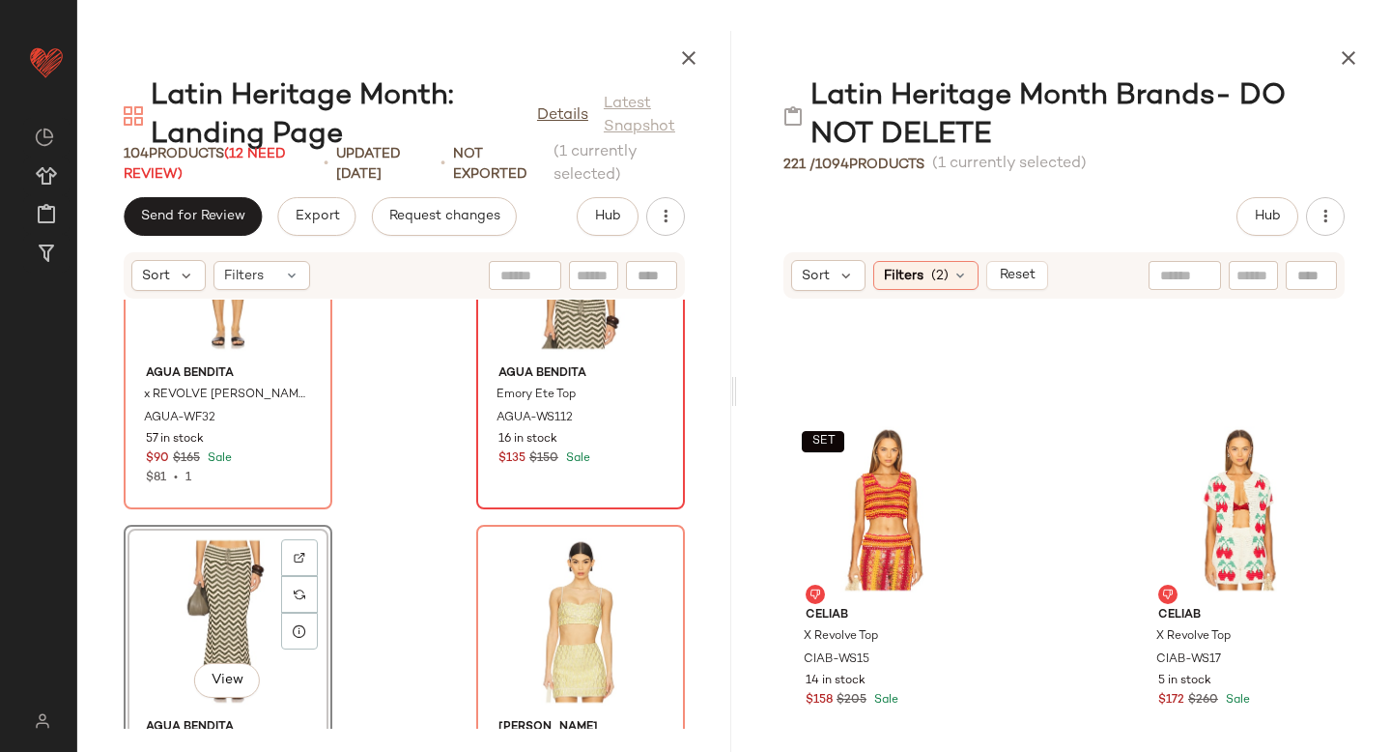
scroll to position [17802, 0]
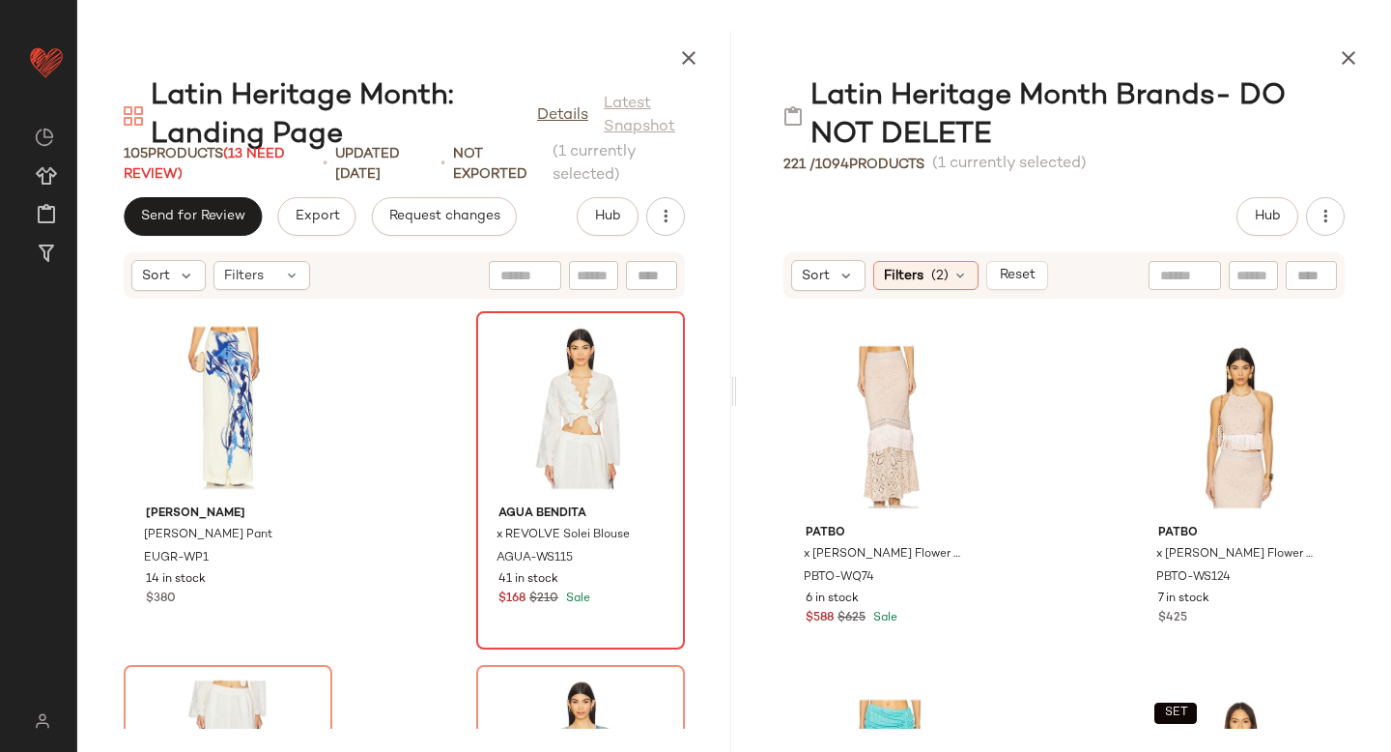
scroll to position [15571, 0]
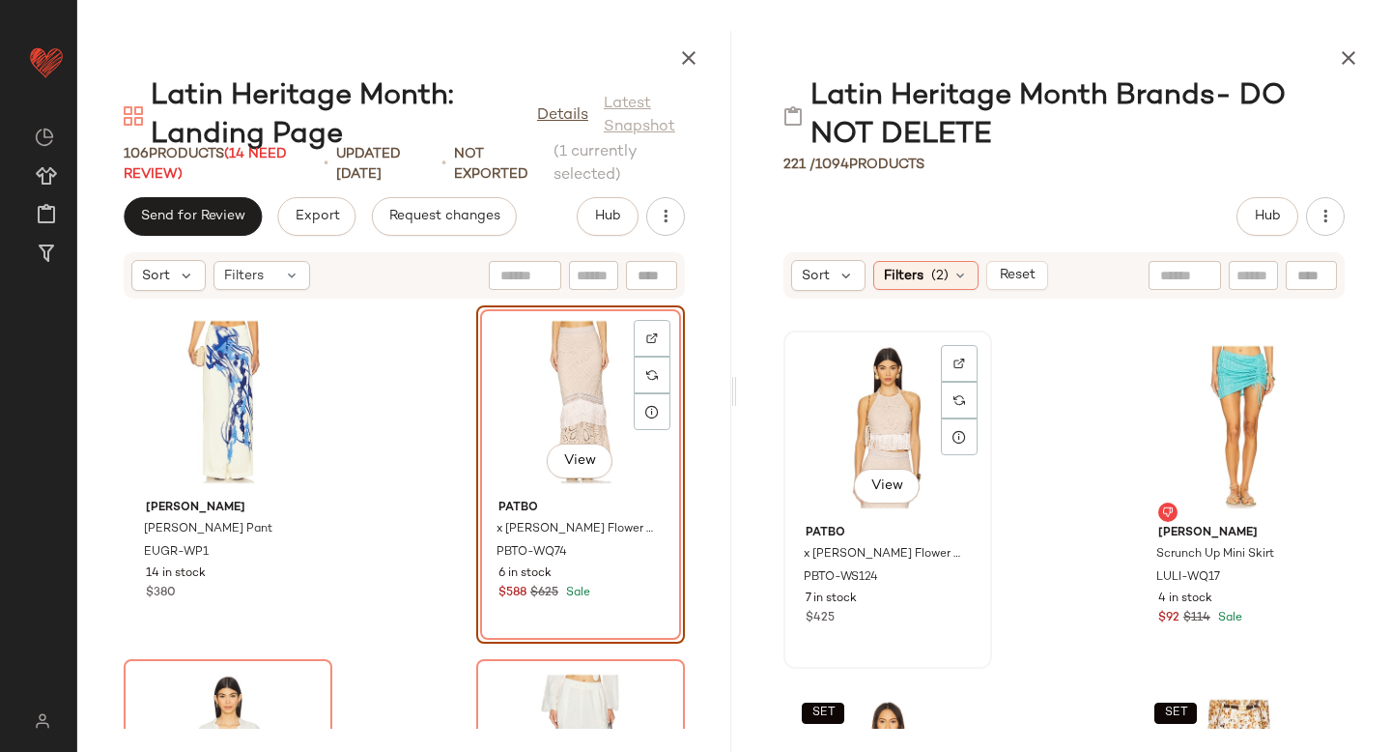
scroll to position [8472, 0]
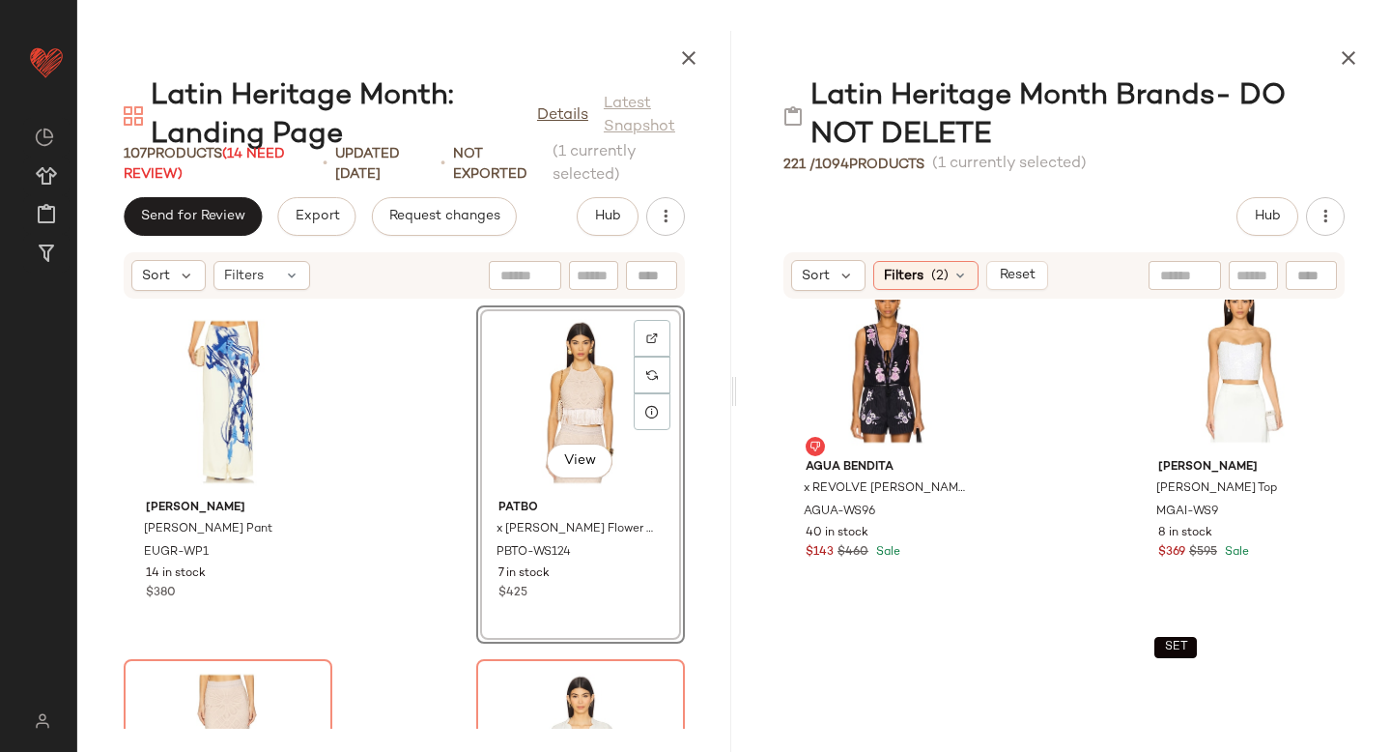
scroll to position [11603, 0]
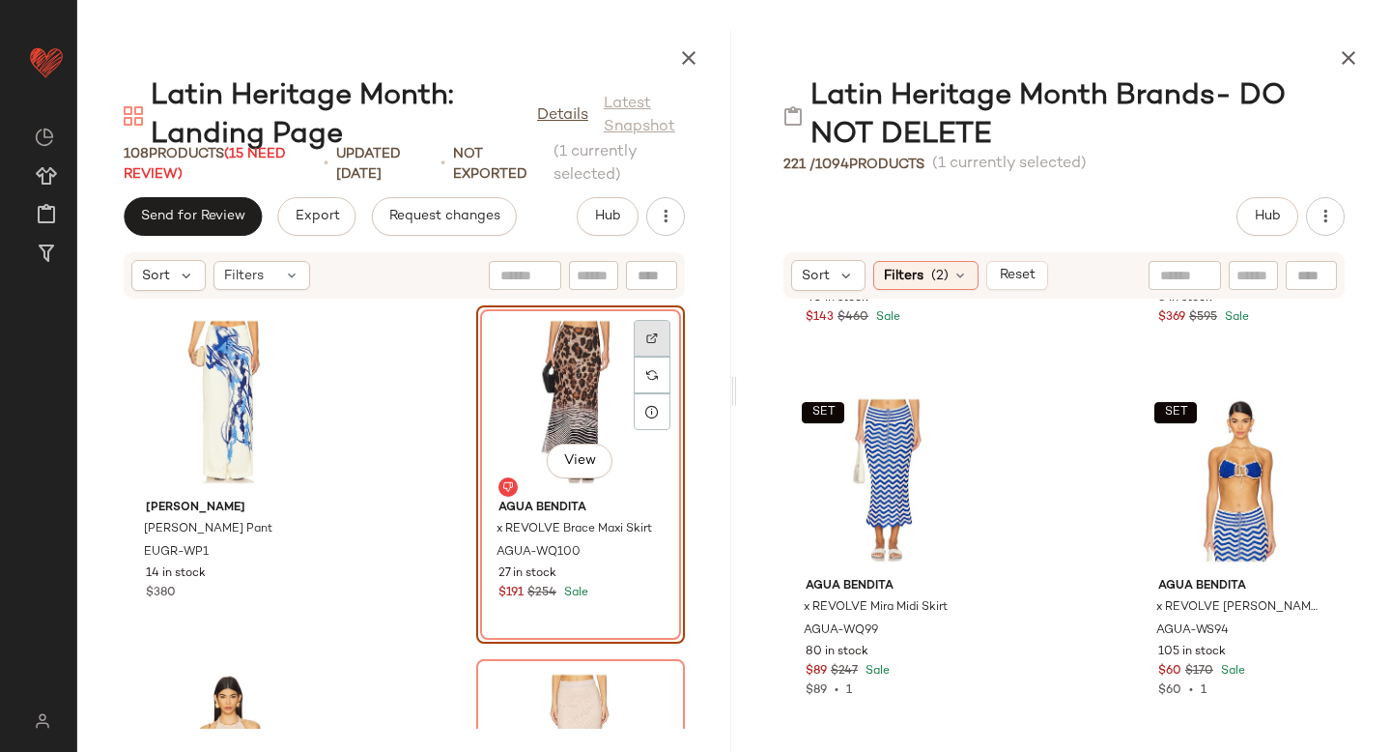
click at [646, 335] on img at bounding box center [652, 338] width 12 height 12
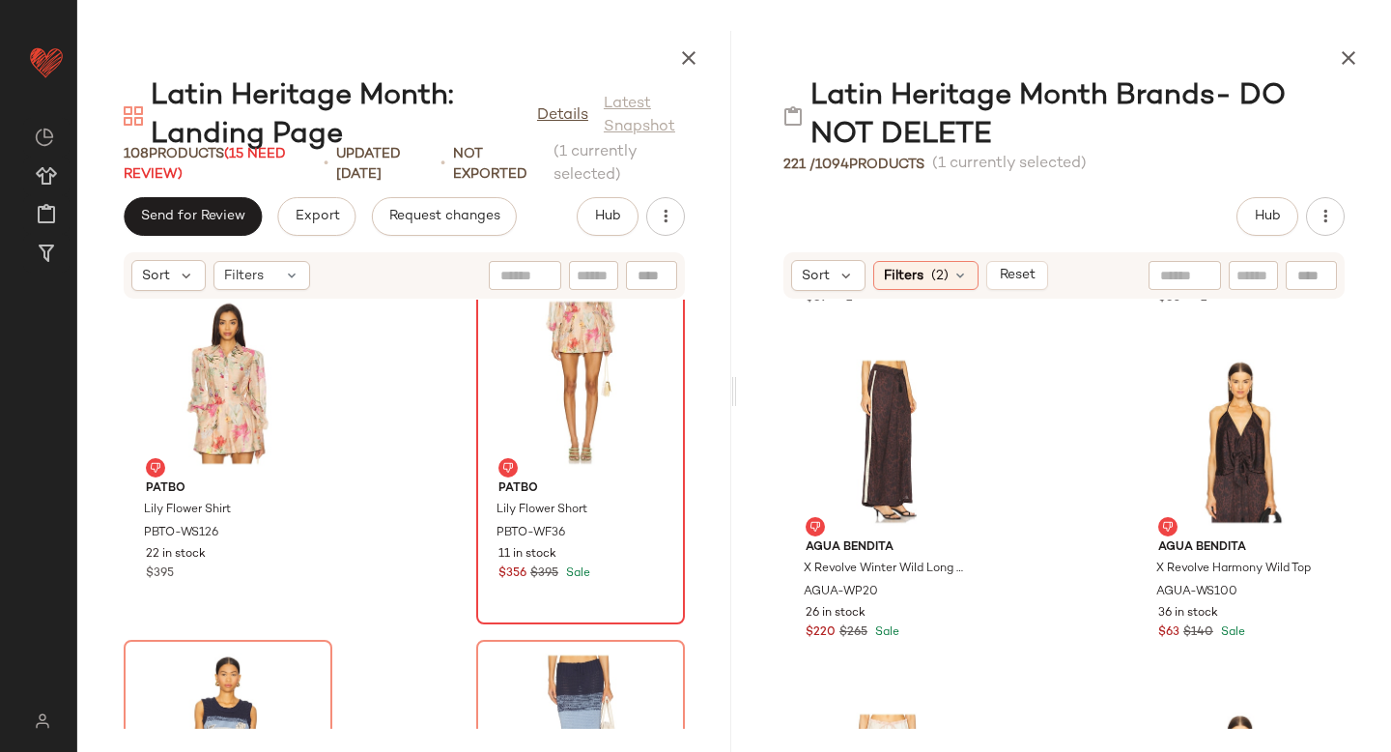
scroll to position [17018, 0]
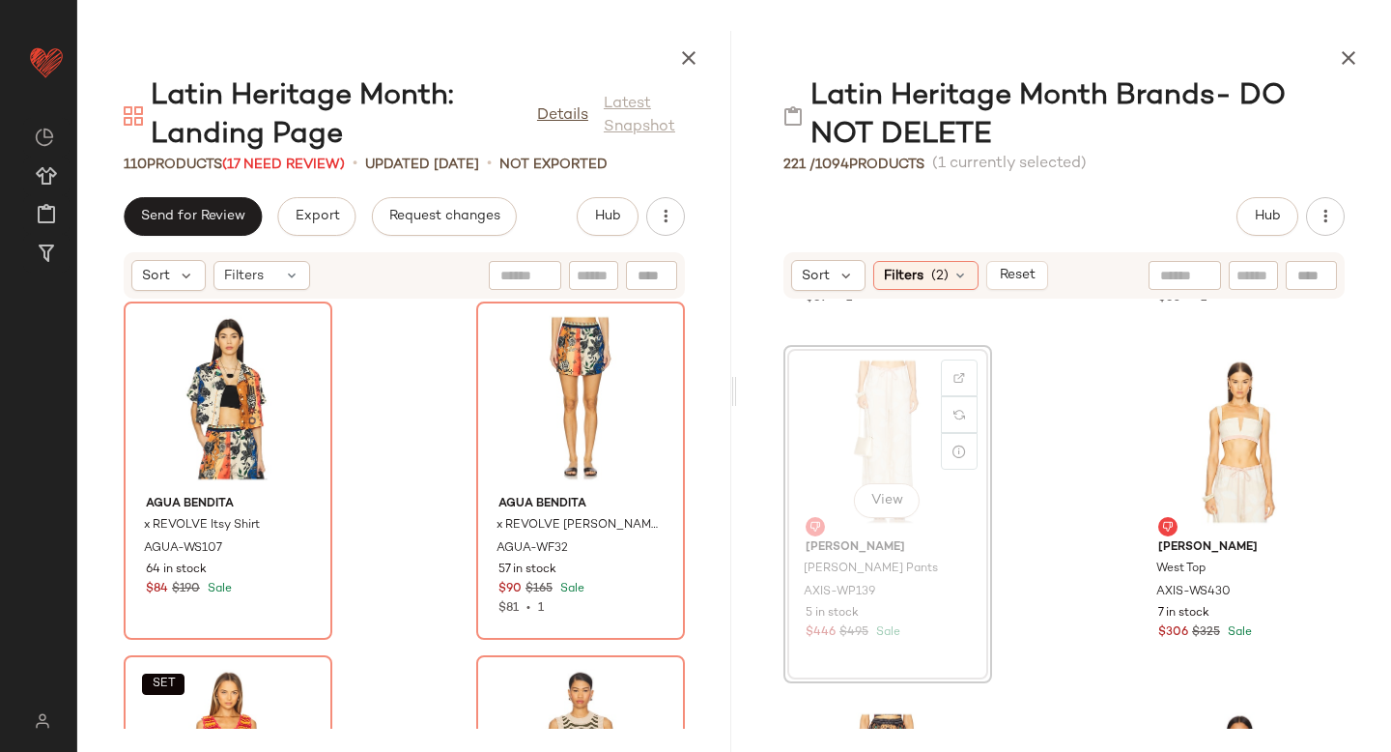
scroll to position [11991, 0]
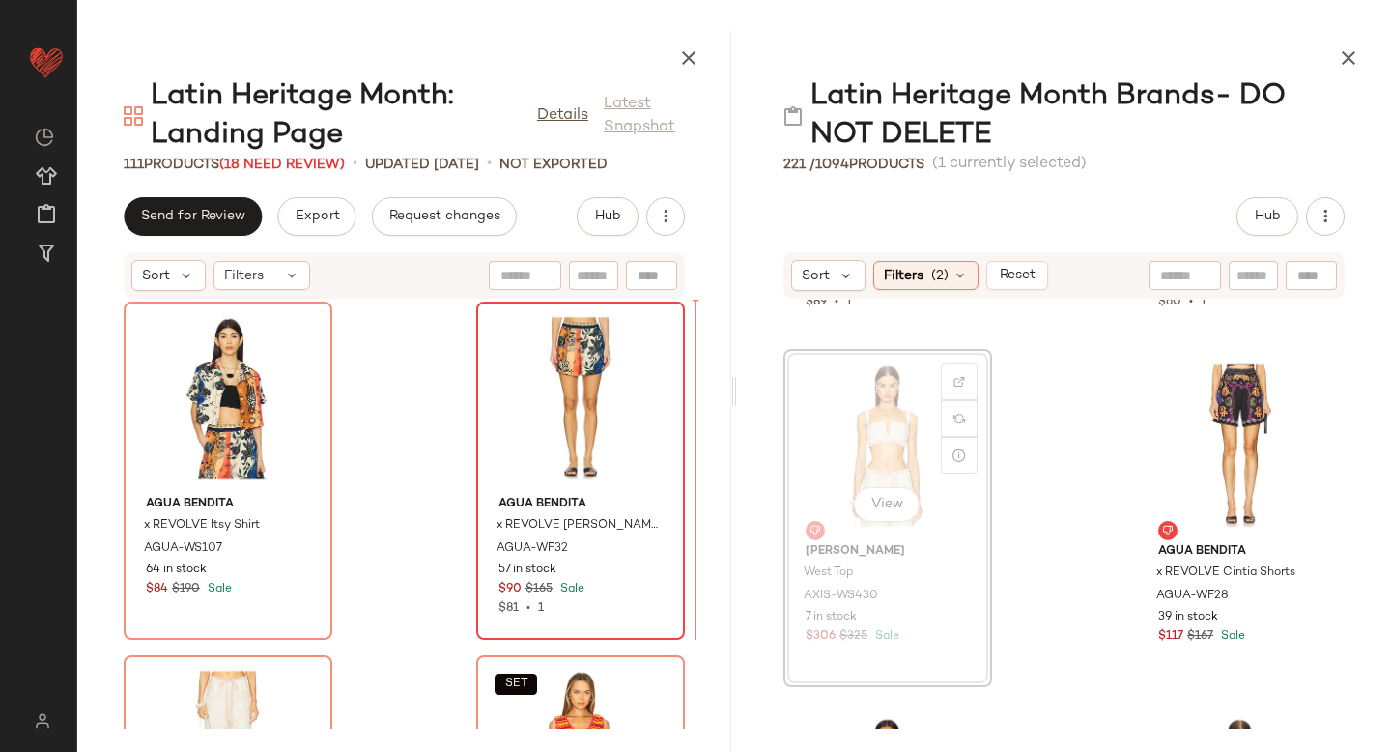
drag, startPoint x: 860, startPoint y: 431, endPoint x: 654, endPoint y: 488, distance: 213.5
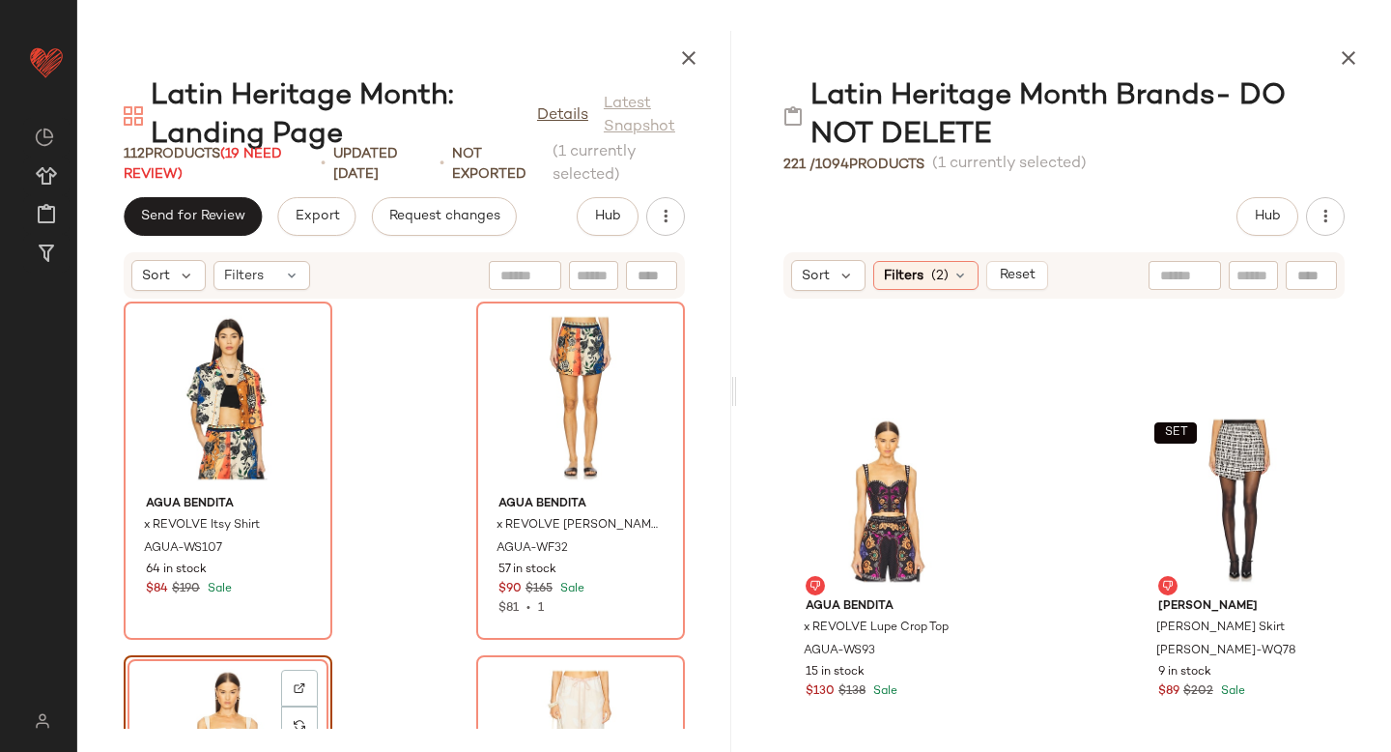
scroll to position [12281, 0]
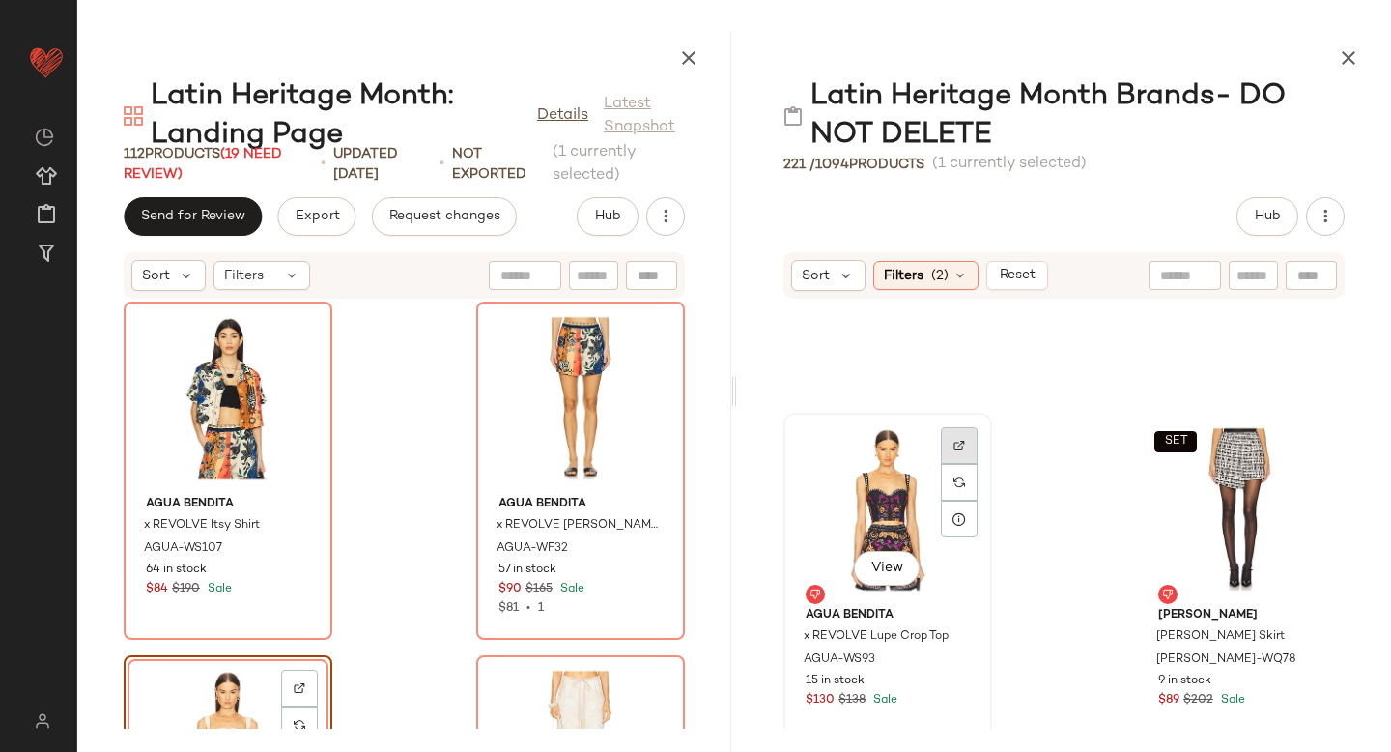
click at [944, 435] on div at bounding box center [959, 445] width 37 height 37
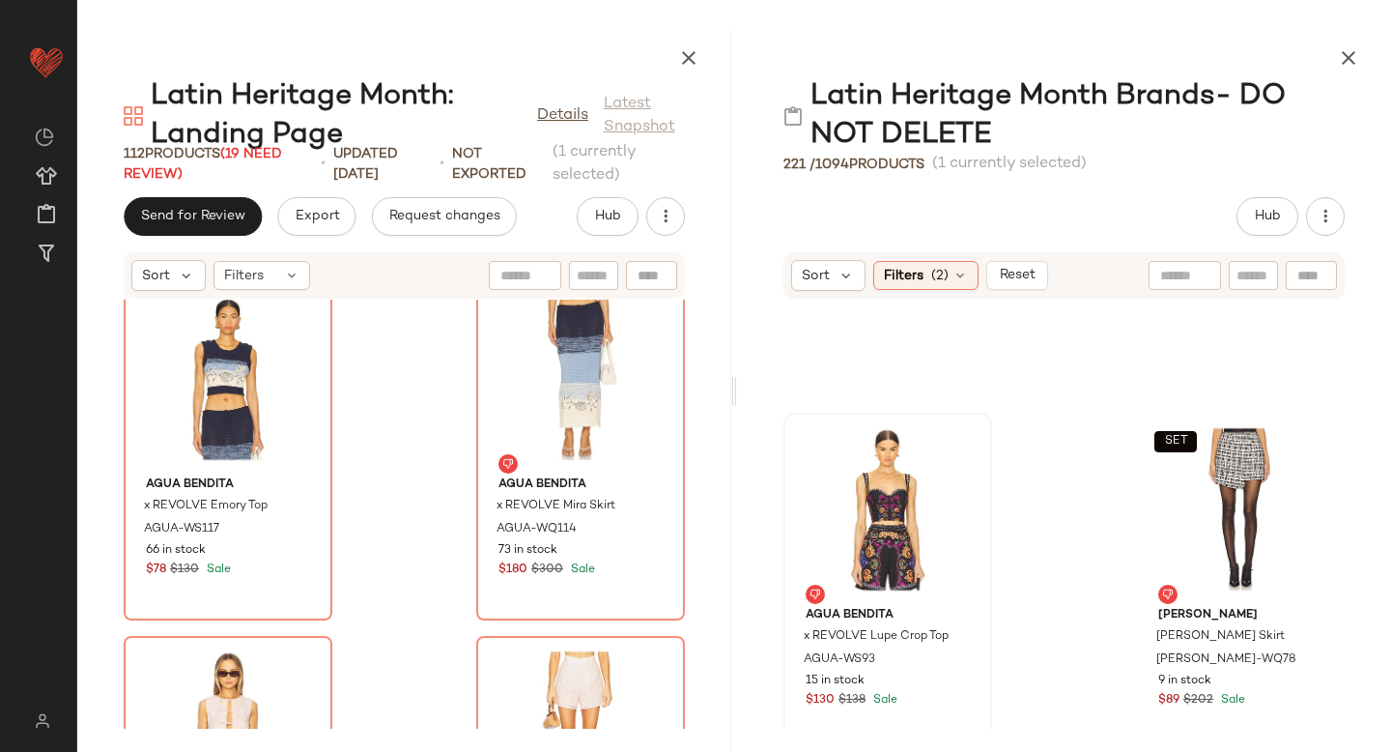
scroll to position [17696, 0]
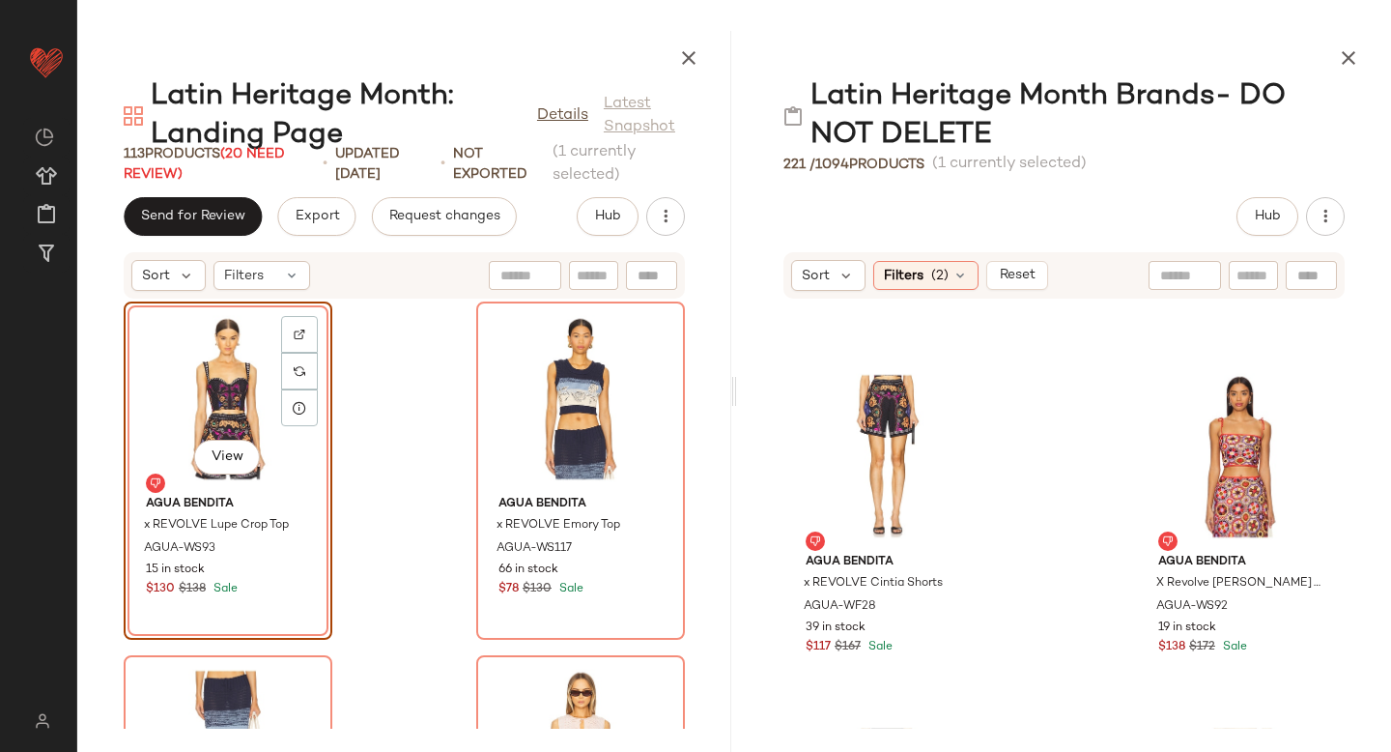
scroll to position [11982, 0]
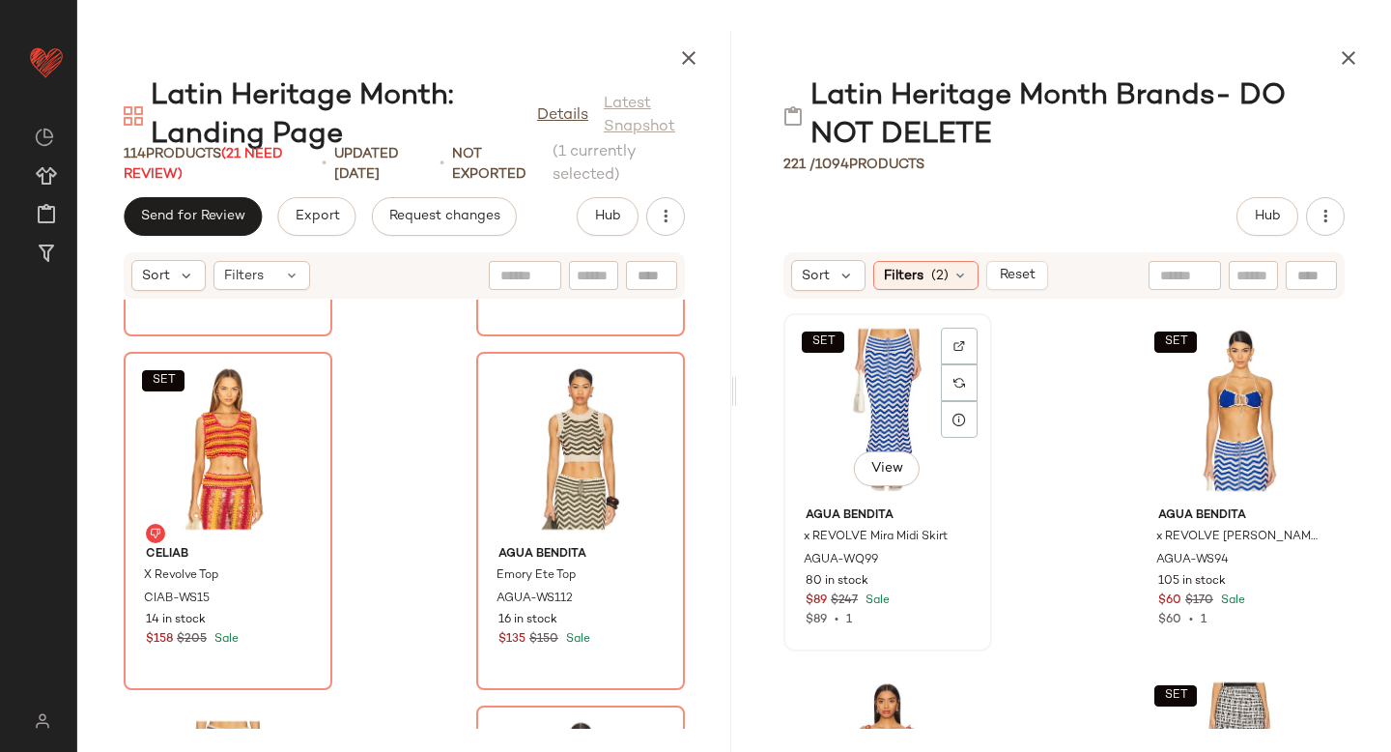
scroll to position [19412, 0]
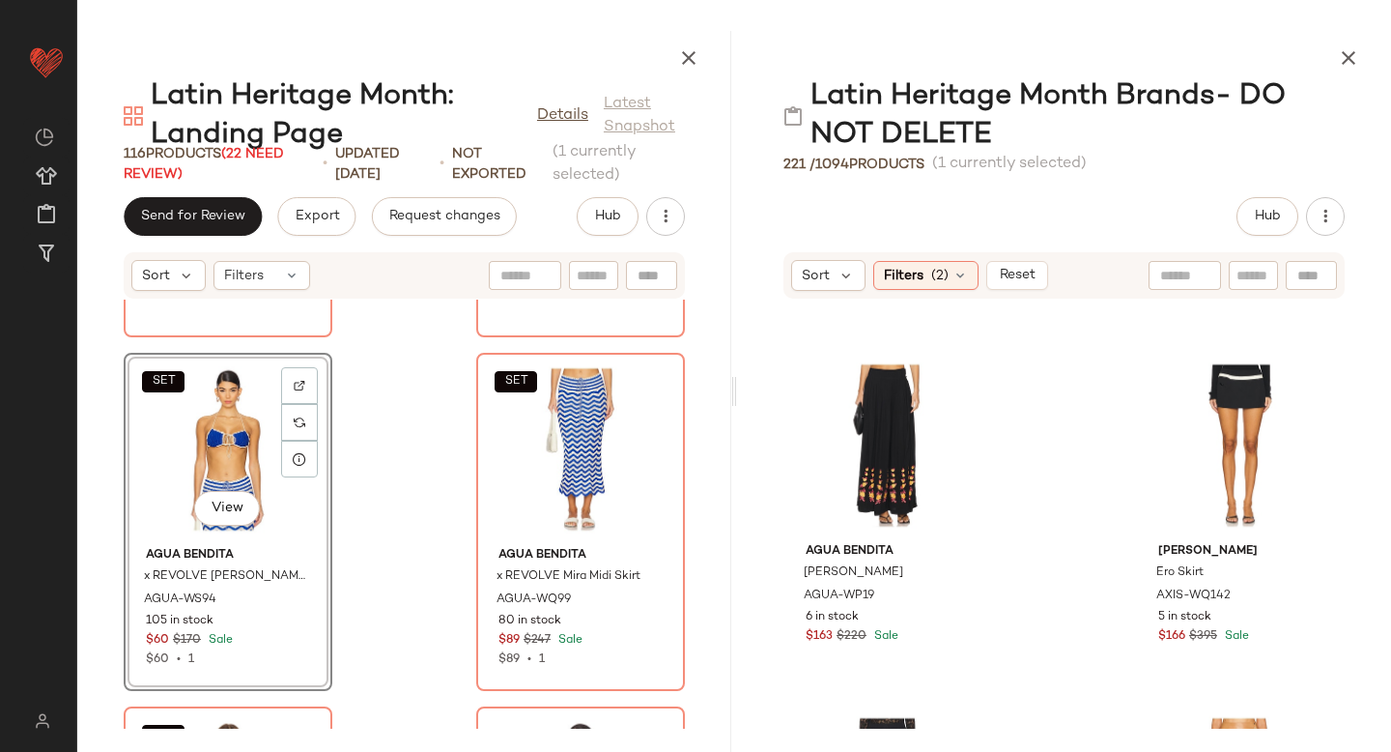
scroll to position [11989, 0]
click at [968, 376] on div at bounding box center [959, 383] width 37 height 37
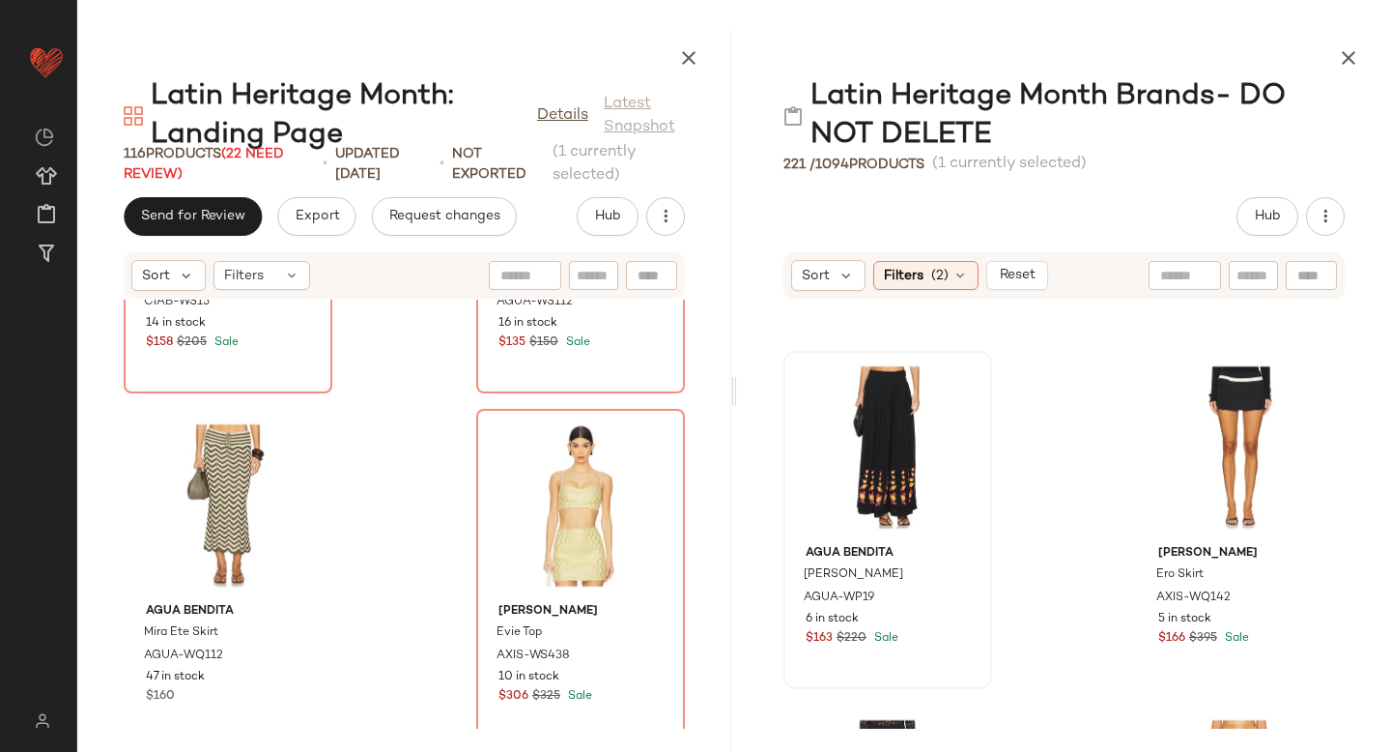
scroll to position [20082, 0]
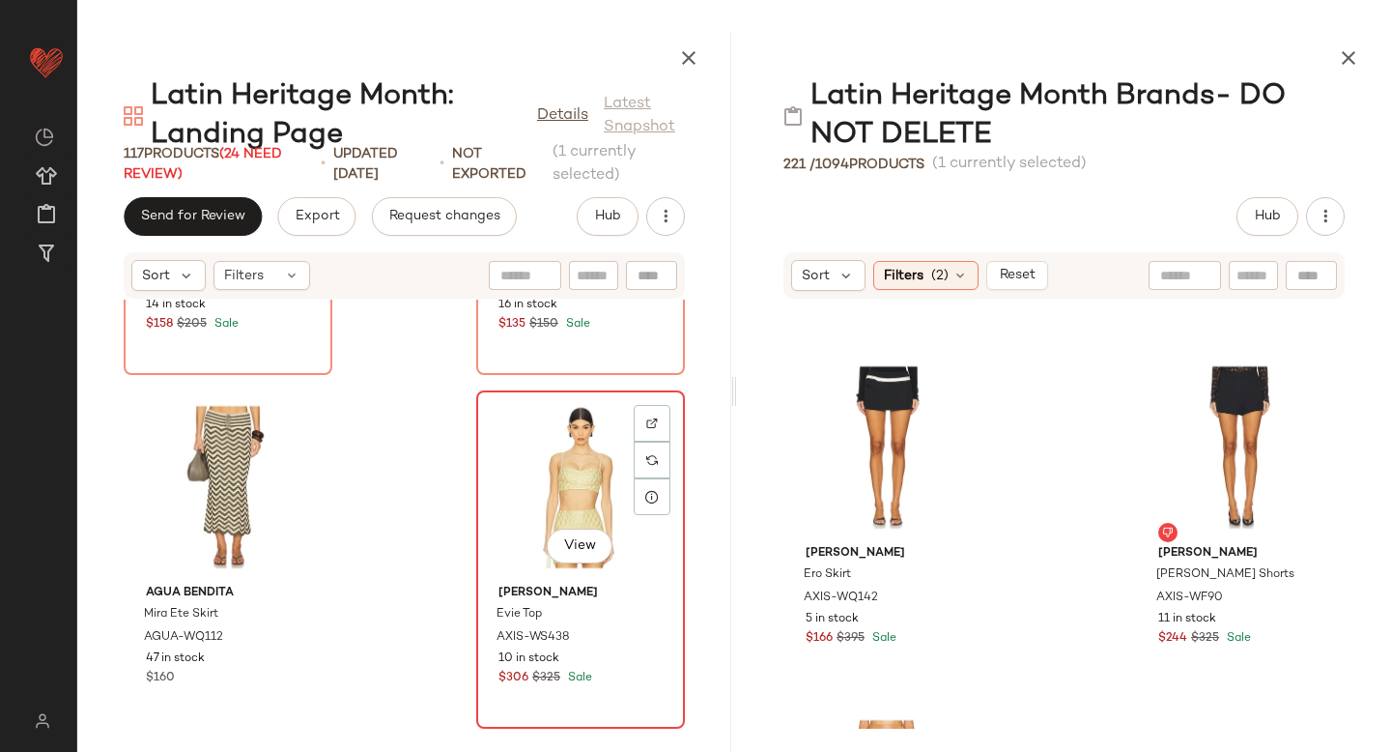
scroll to position [20435, 0]
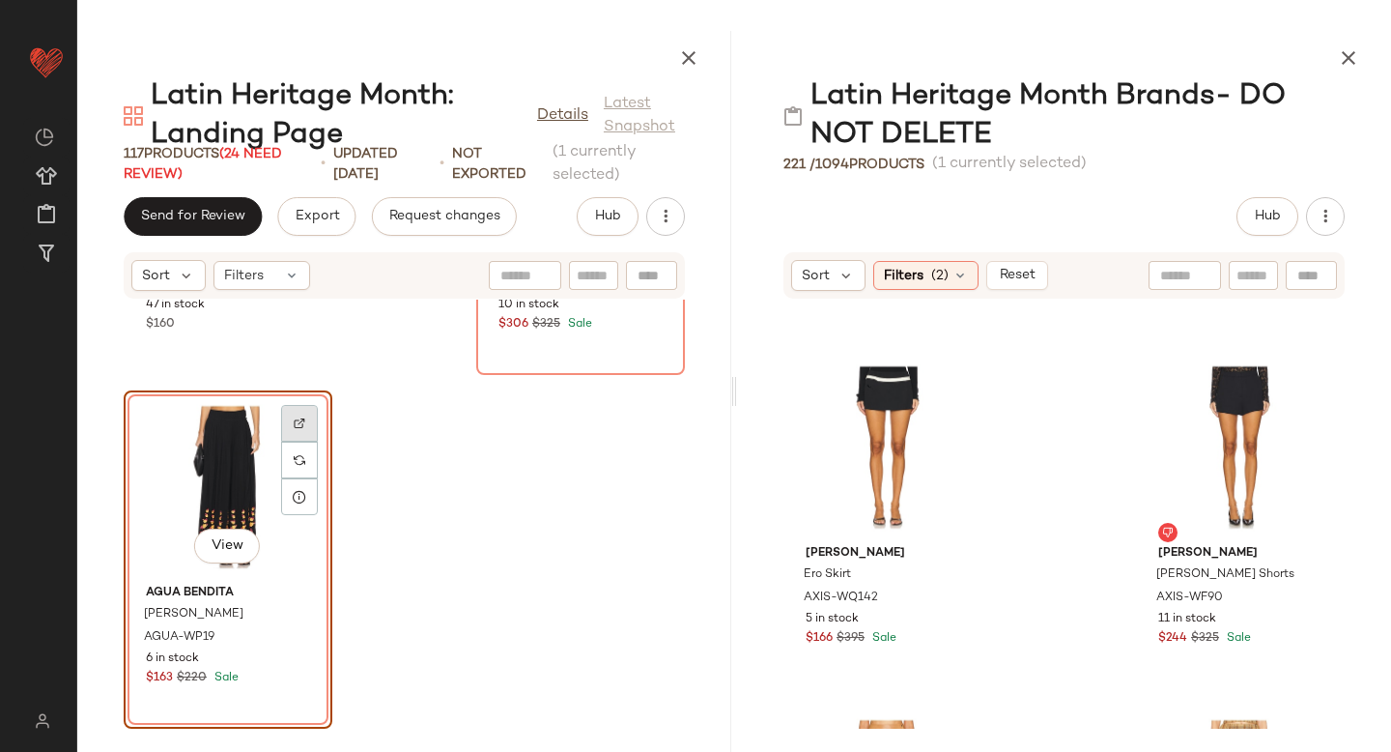
click at [295, 421] on img at bounding box center [300, 423] width 12 height 12
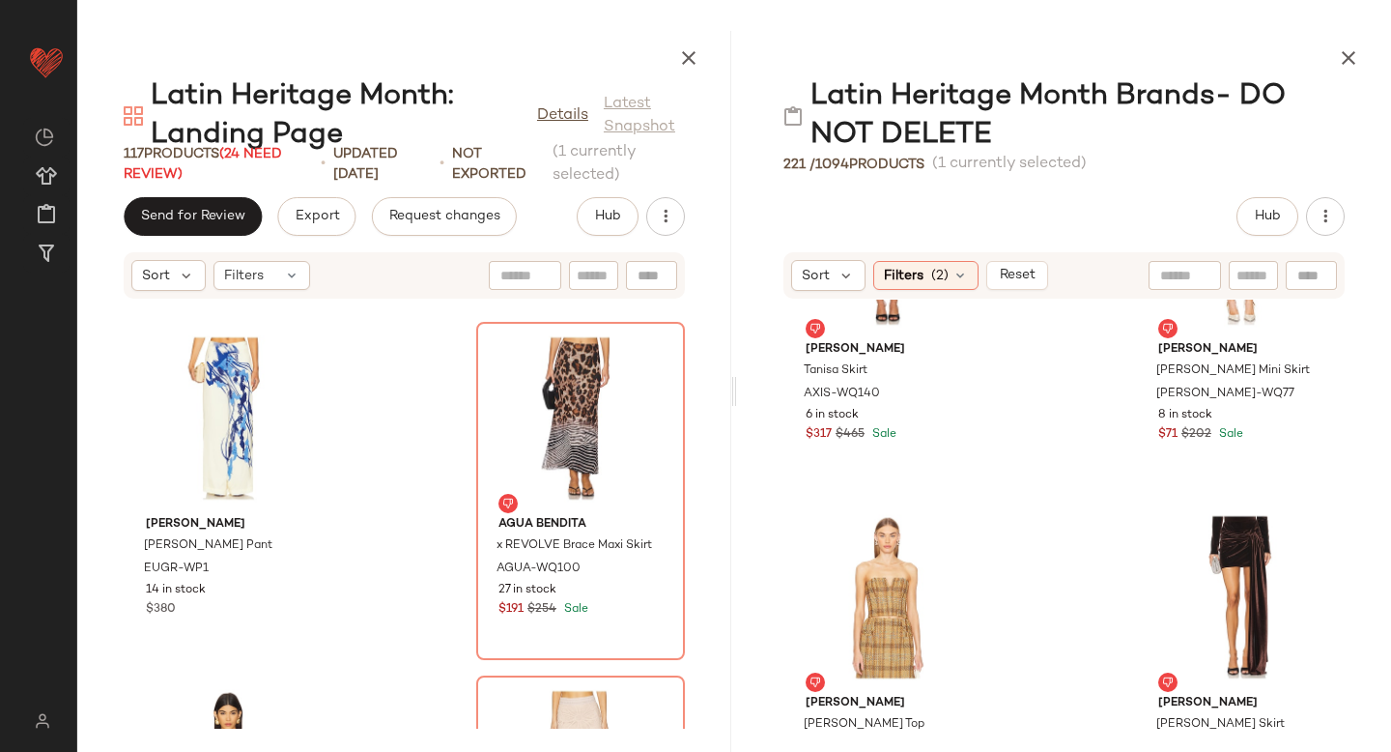
scroll to position [15552, 0]
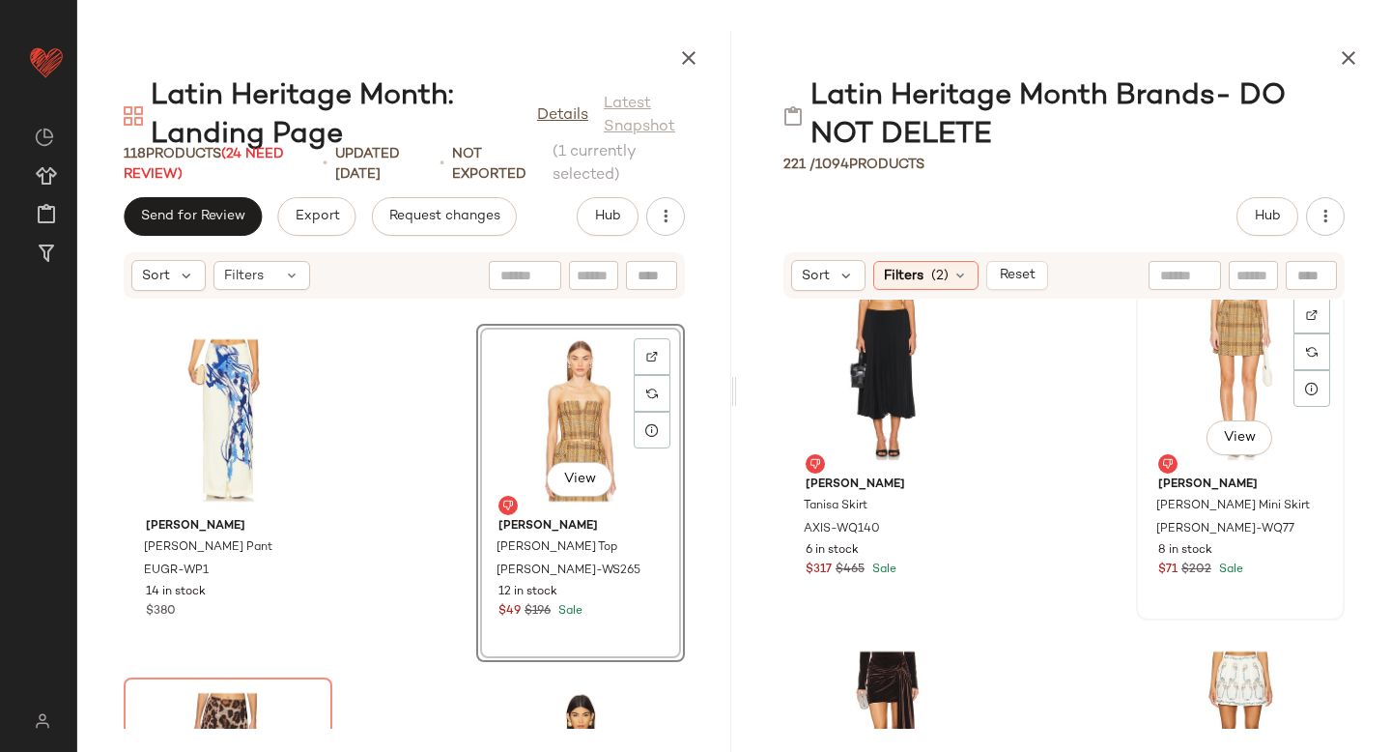
scroll to position [12408, 0]
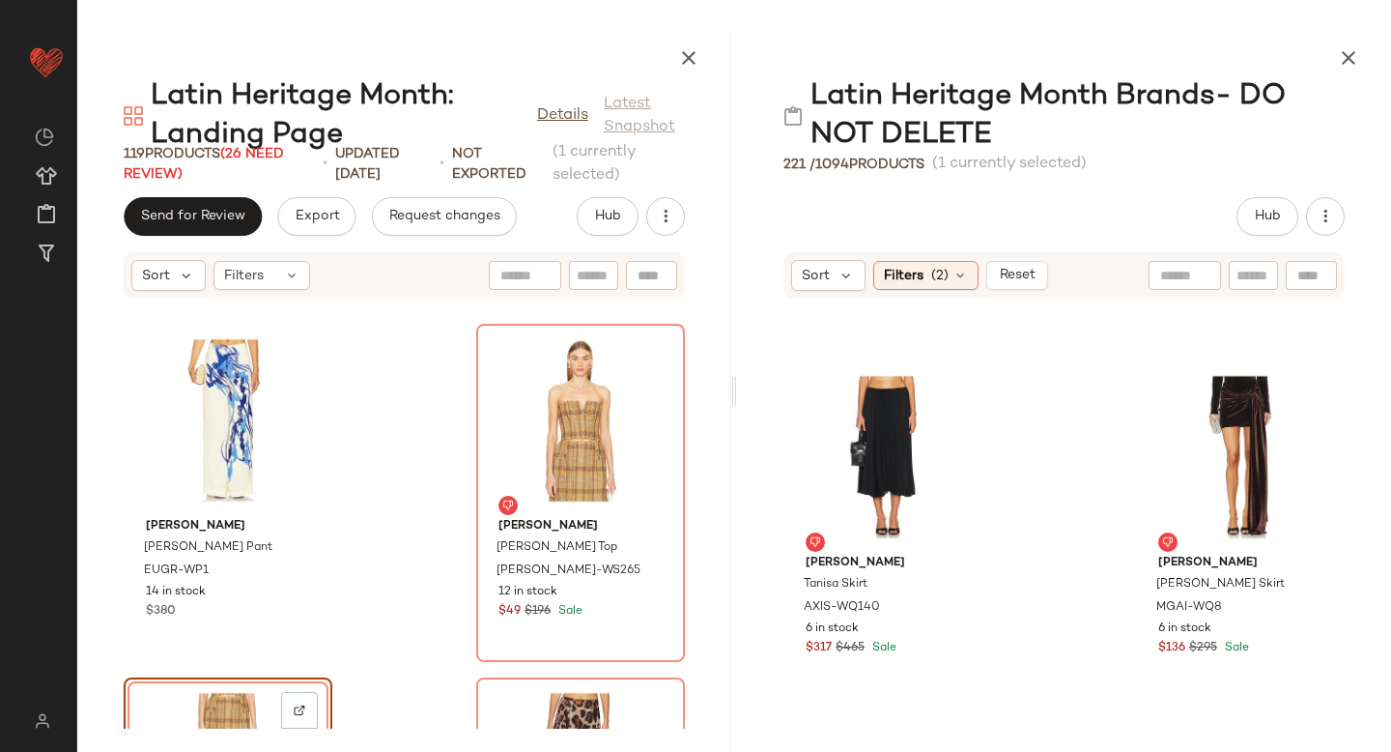
scroll to position [12335, 0]
click at [968, 384] on div at bounding box center [959, 391] width 37 height 37
click at [854, 609] on span "AXIS-WQ140" at bounding box center [842, 605] width 76 height 17
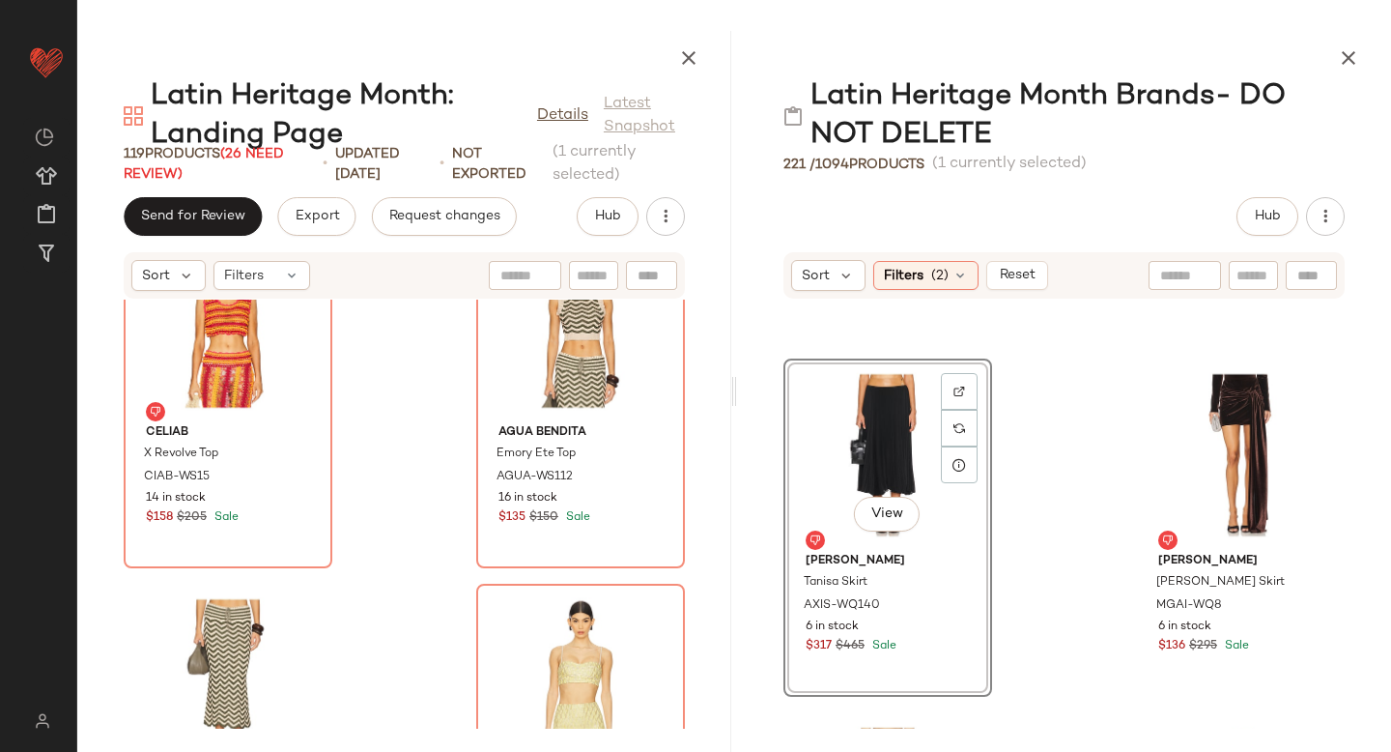
scroll to position [20241, 0]
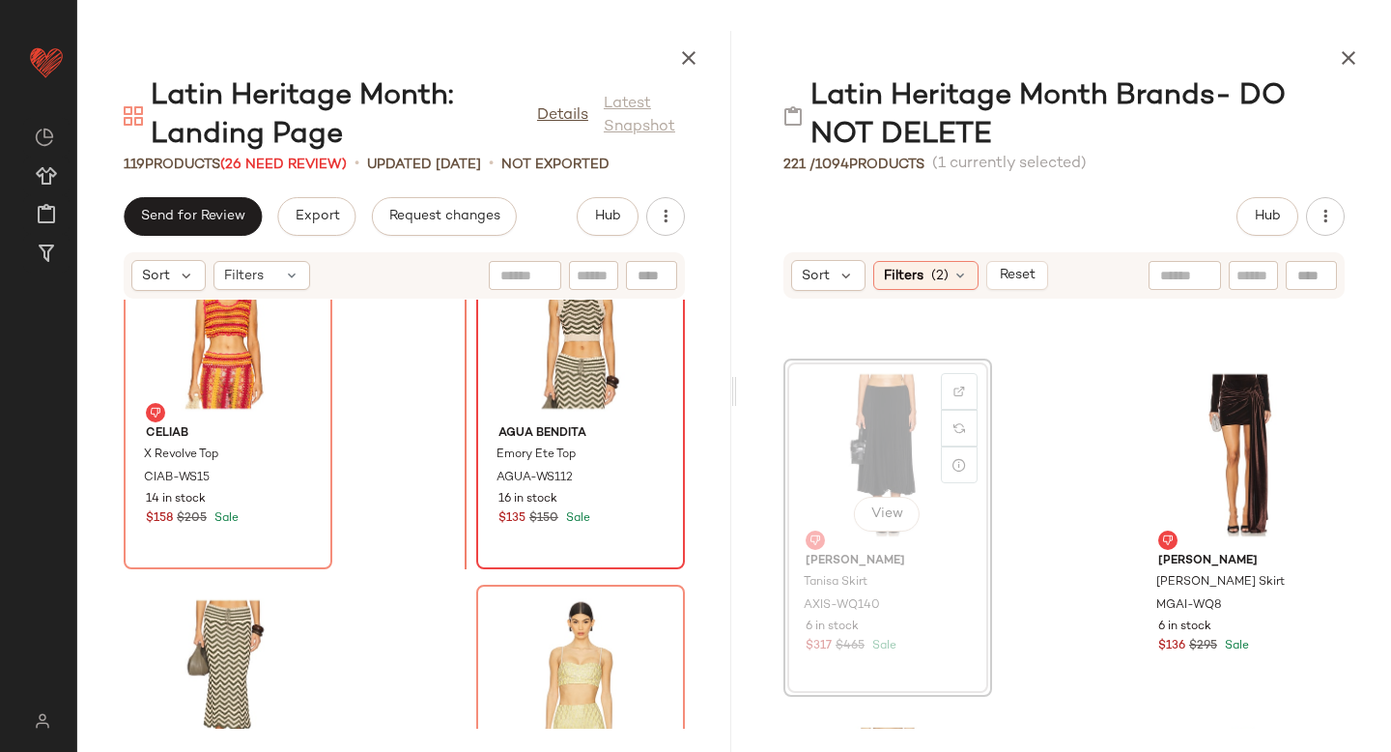
drag, startPoint x: 850, startPoint y: 424, endPoint x: 471, endPoint y: 424, distance: 378.7
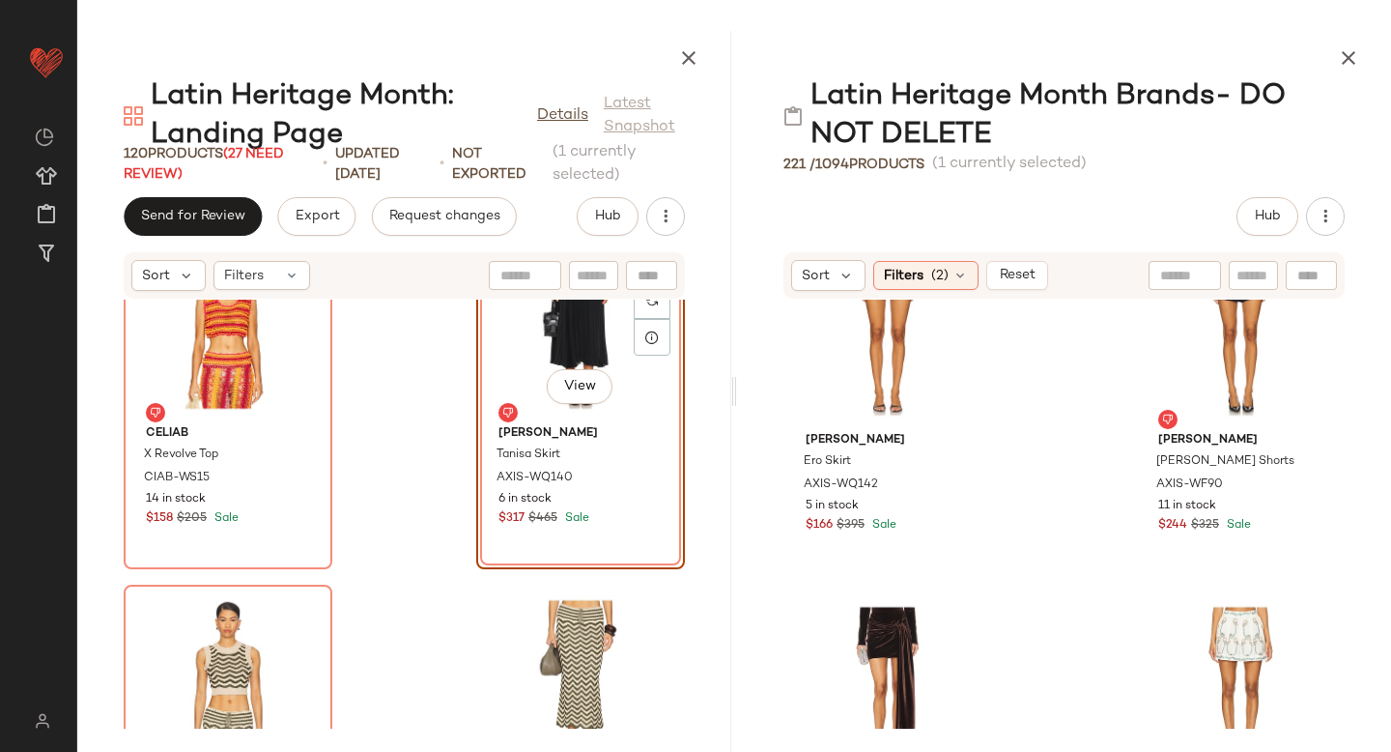
scroll to position [12386, 0]
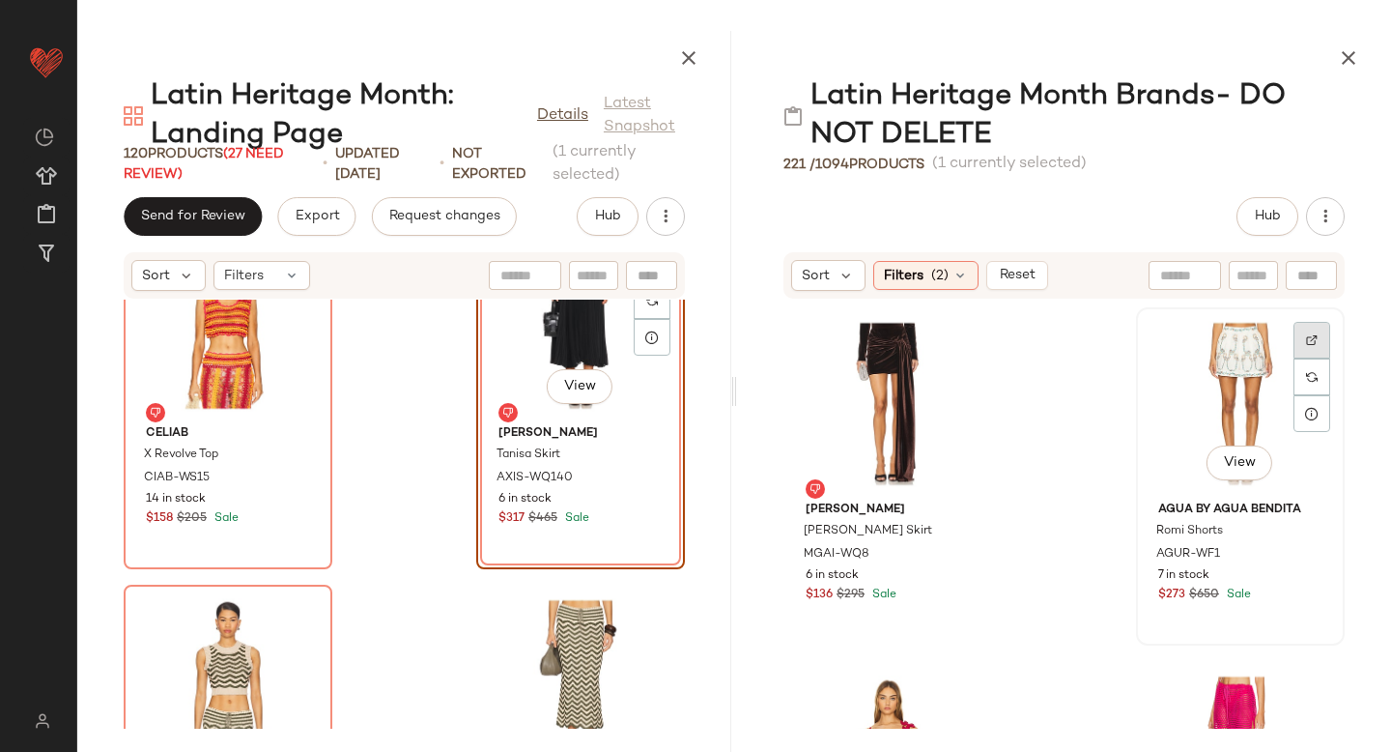
click at [1300, 323] on div at bounding box center [1312, 340] width 37 height 37
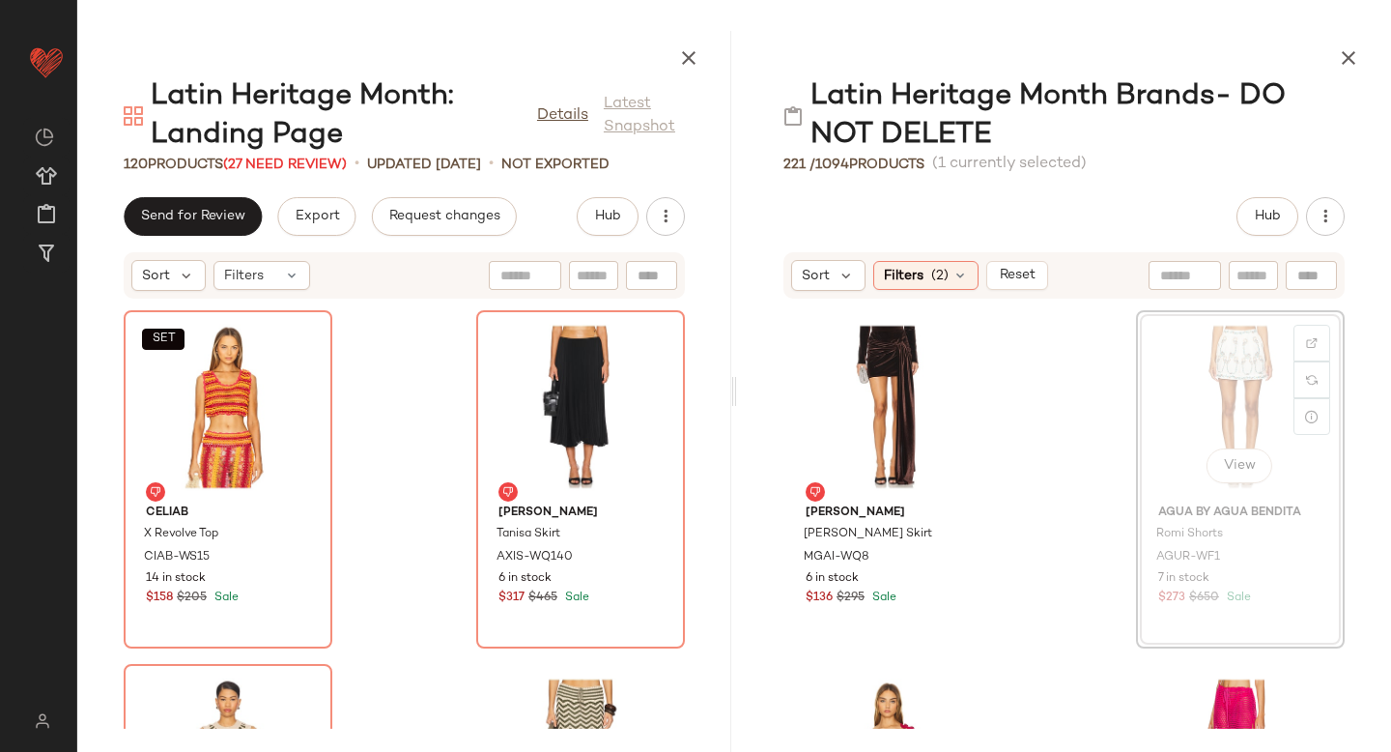
scroll to position [20161, 0]
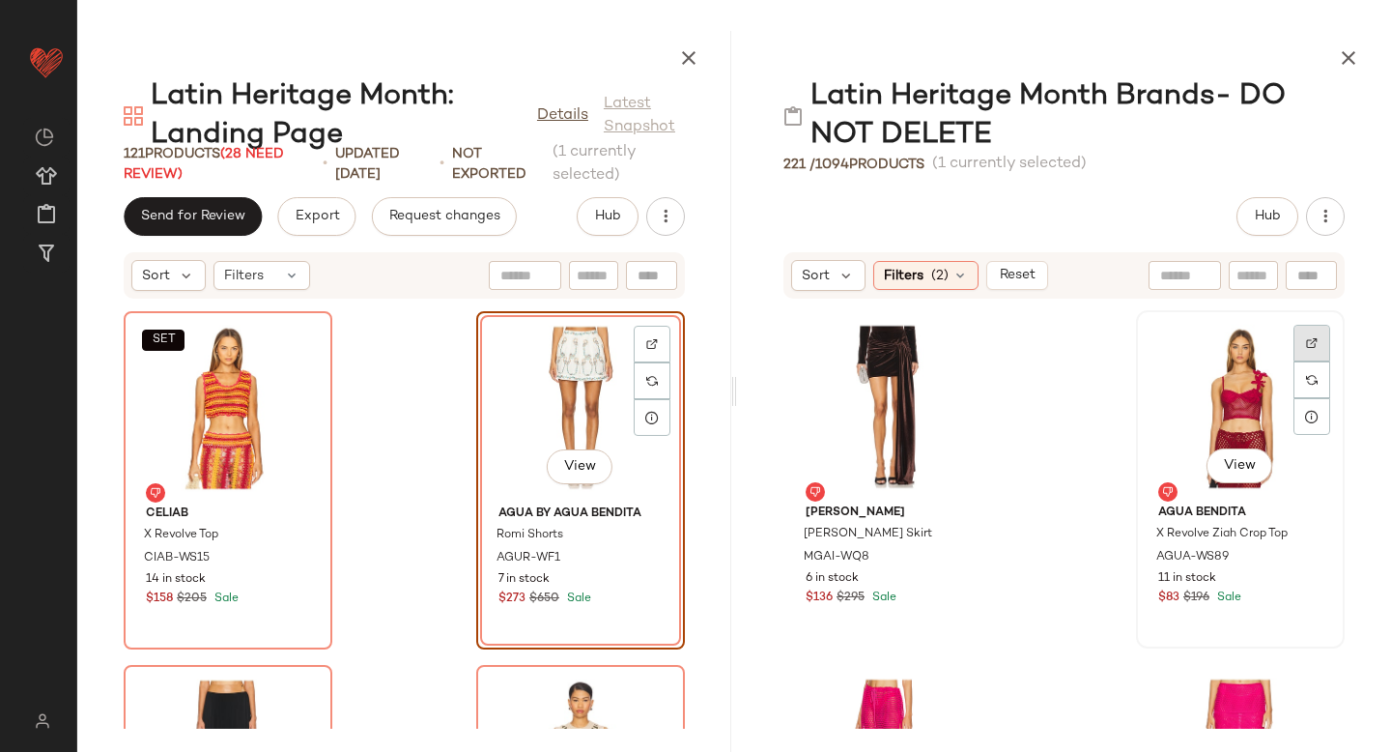
click at [1306, 345] on img at bounding box center [1312, 343] width 12 height 12
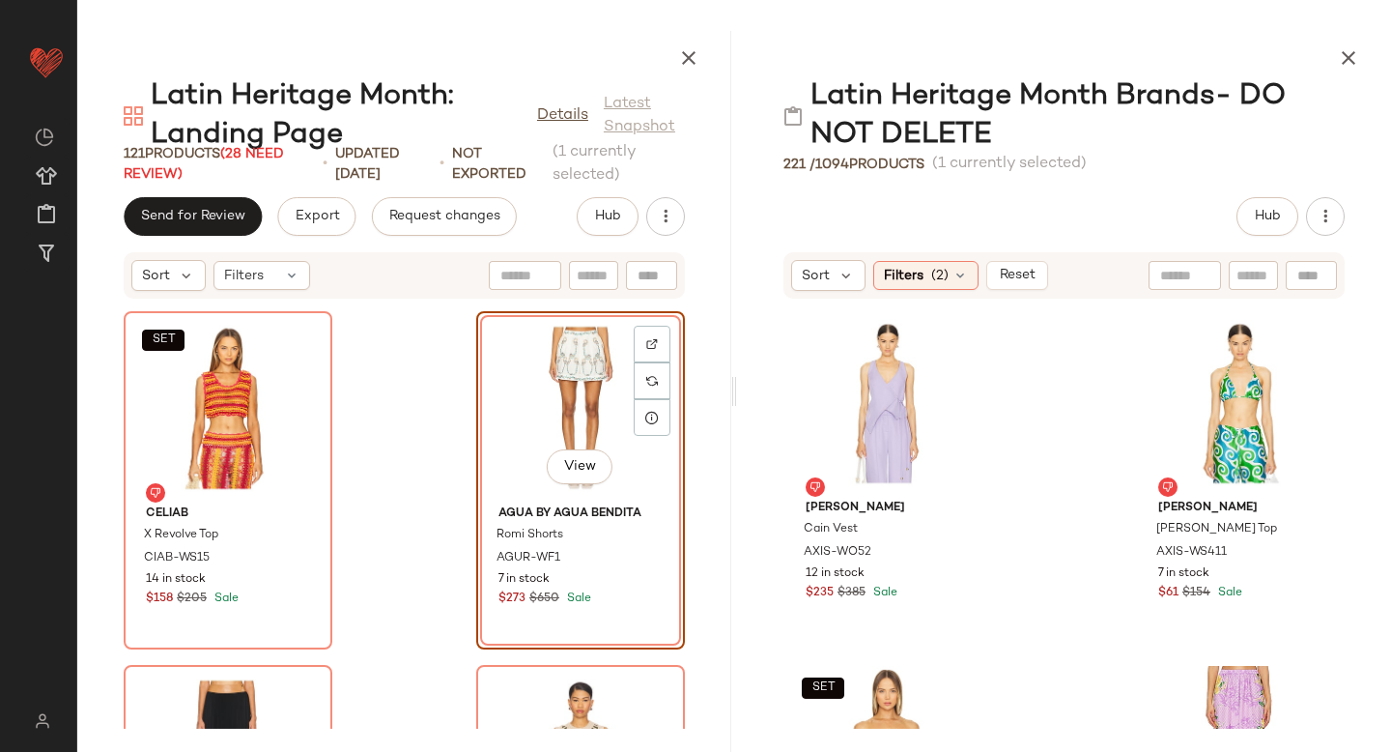
scroll to position [13095, 0]
click at [943, 345] on div at bounding box center [959, 339] width 37 height 37
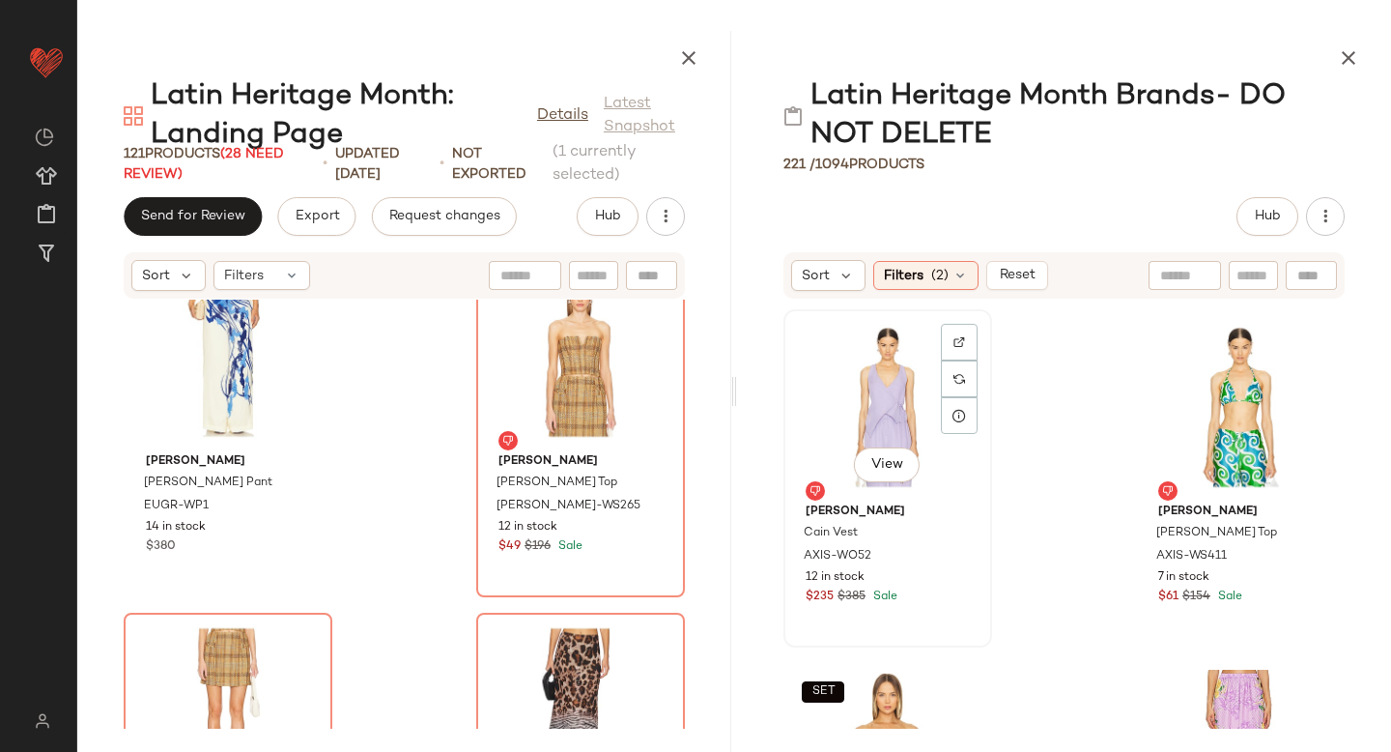
scroll to position [15616, 0]
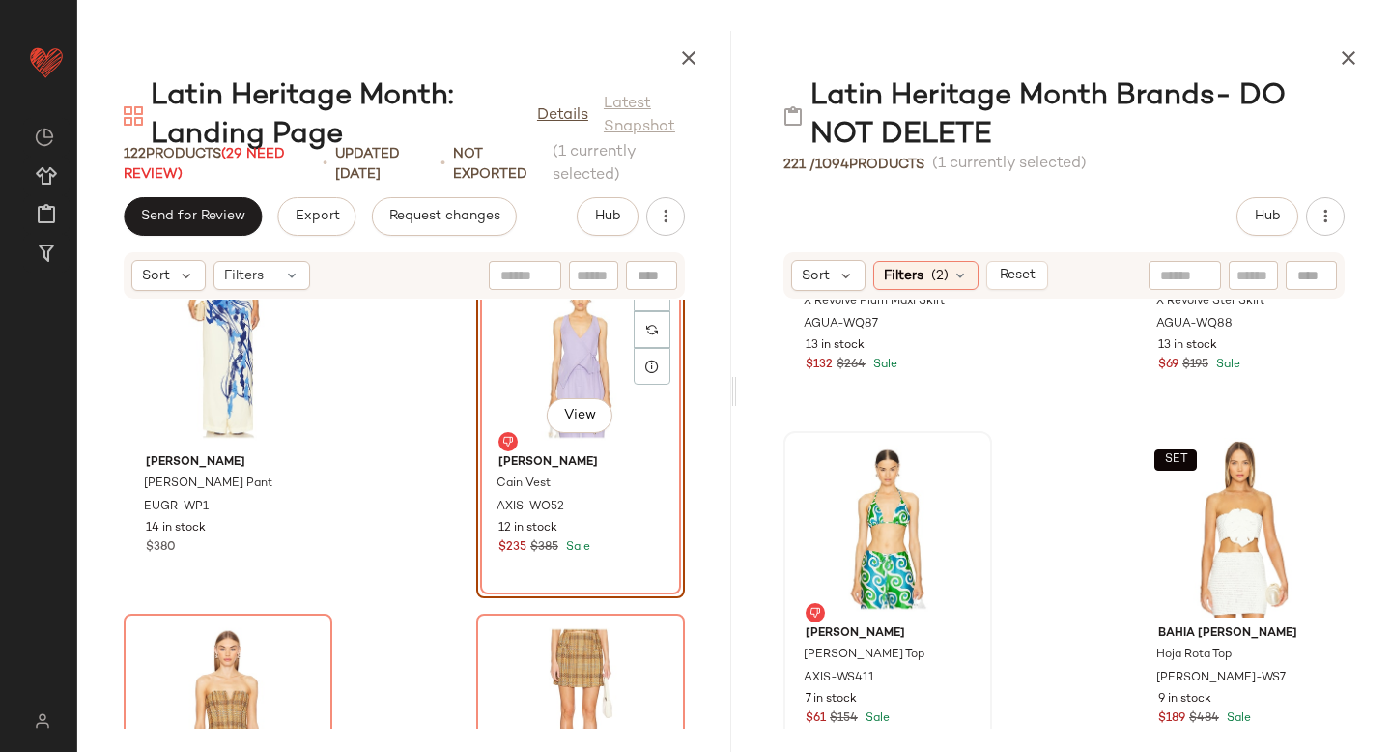
scroll to position [12998, 0]
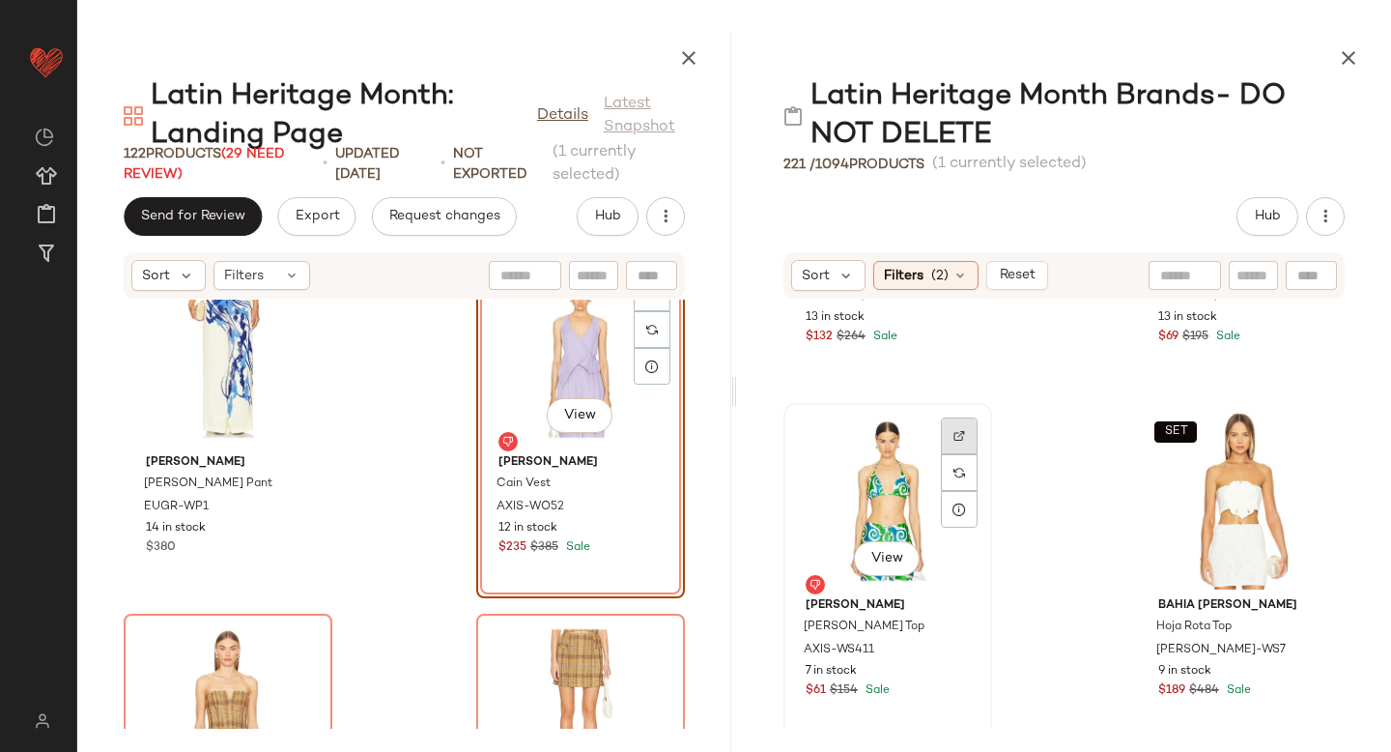
click at [955, 431] on img at bounding box center [959, 436] width 12 height 12
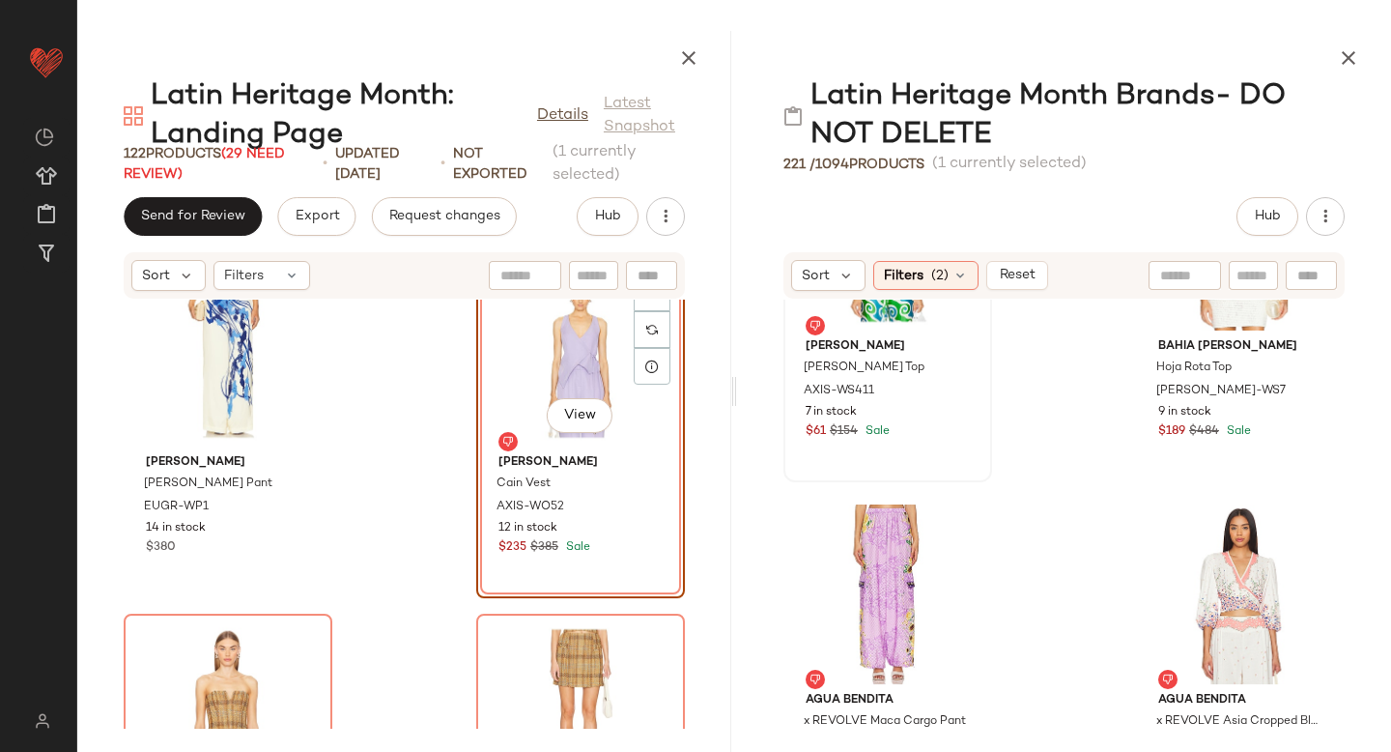
scroll to position [13369, 0]
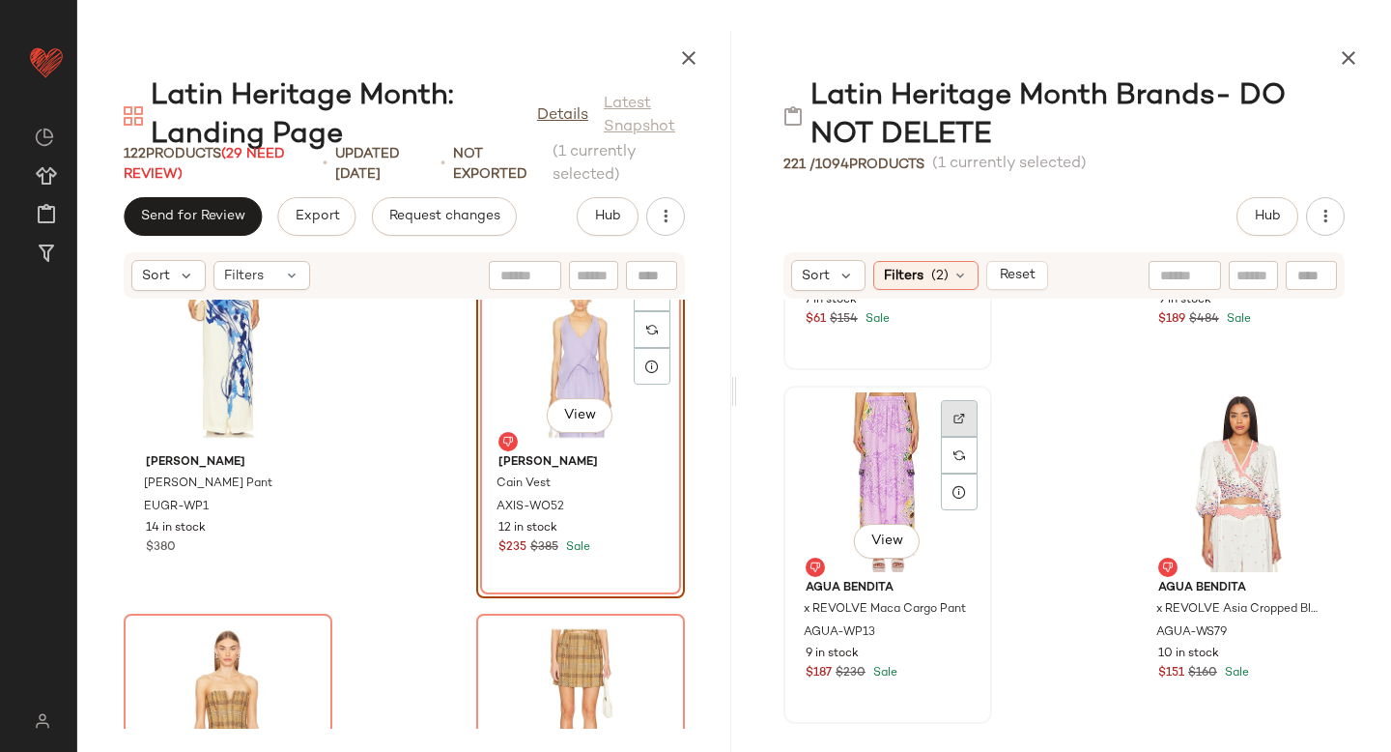
click at [958, 412] on img at bounding box center [959, 418] width 12 height 12
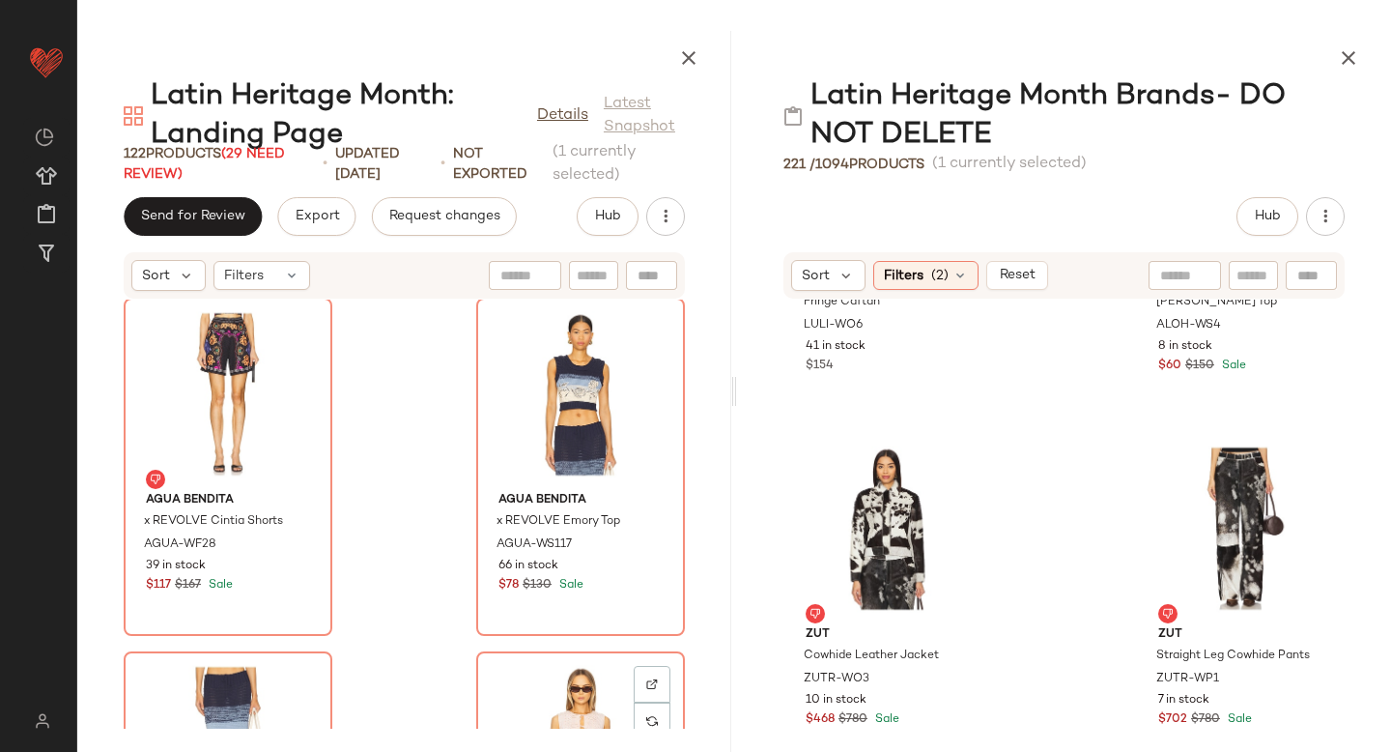
scroll to position [18379, 0]
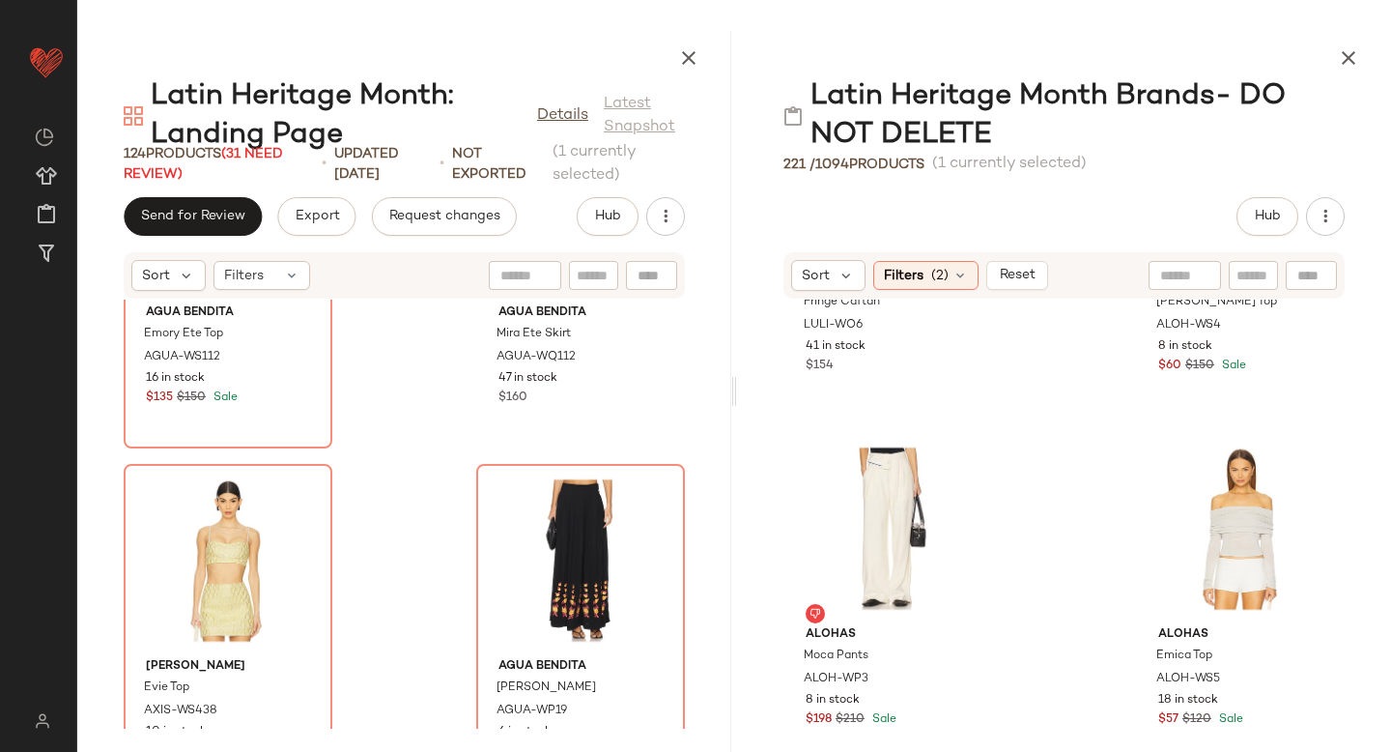
scroll to position [21496, 0]
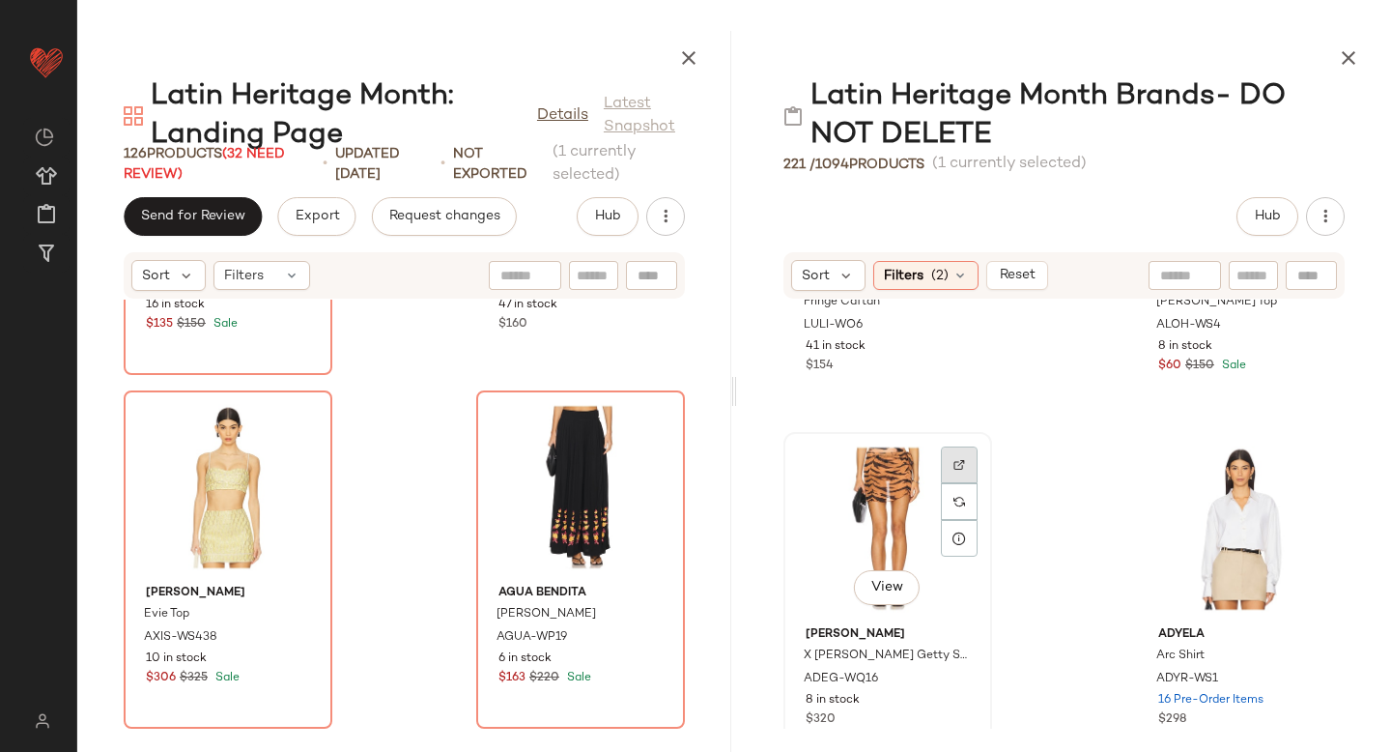
click at [961, 459] on img at bounding box center [959, 465] width 12 height 12
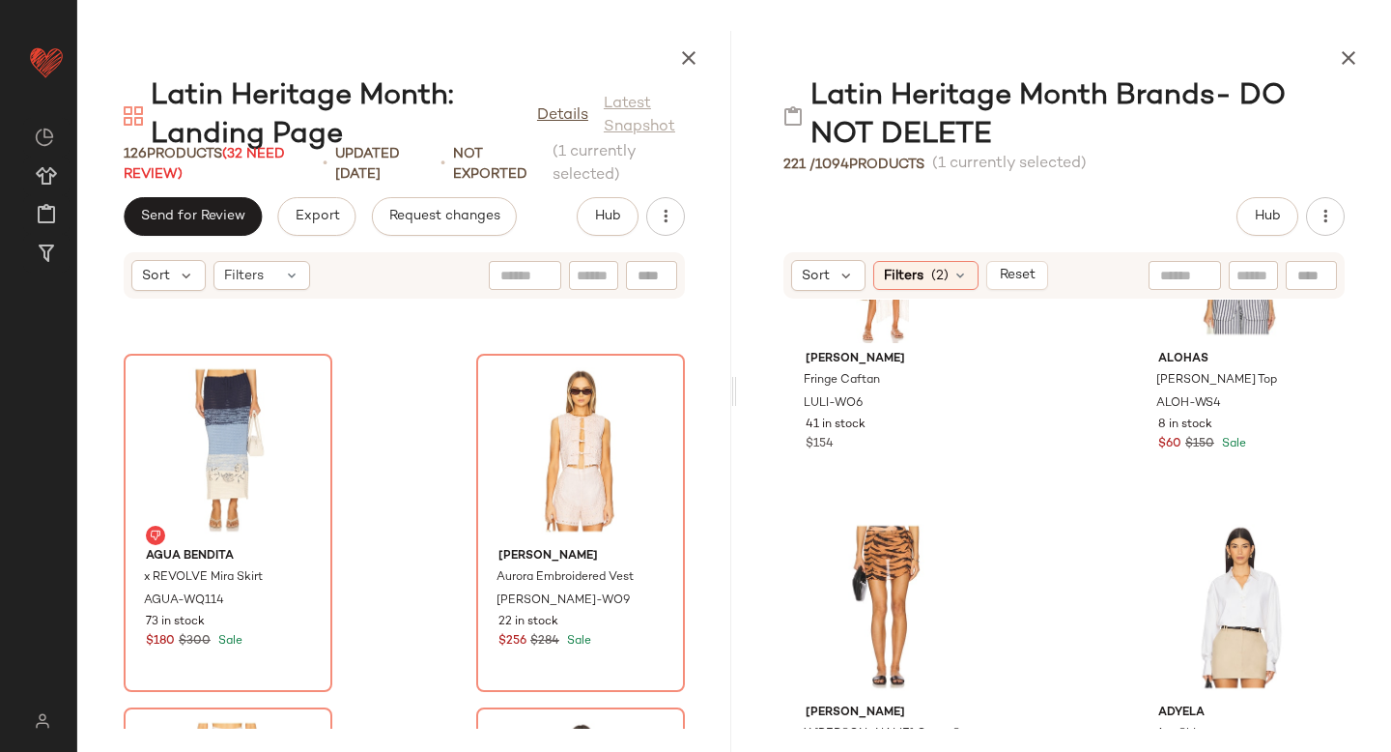
scroll to position [19015, 0]
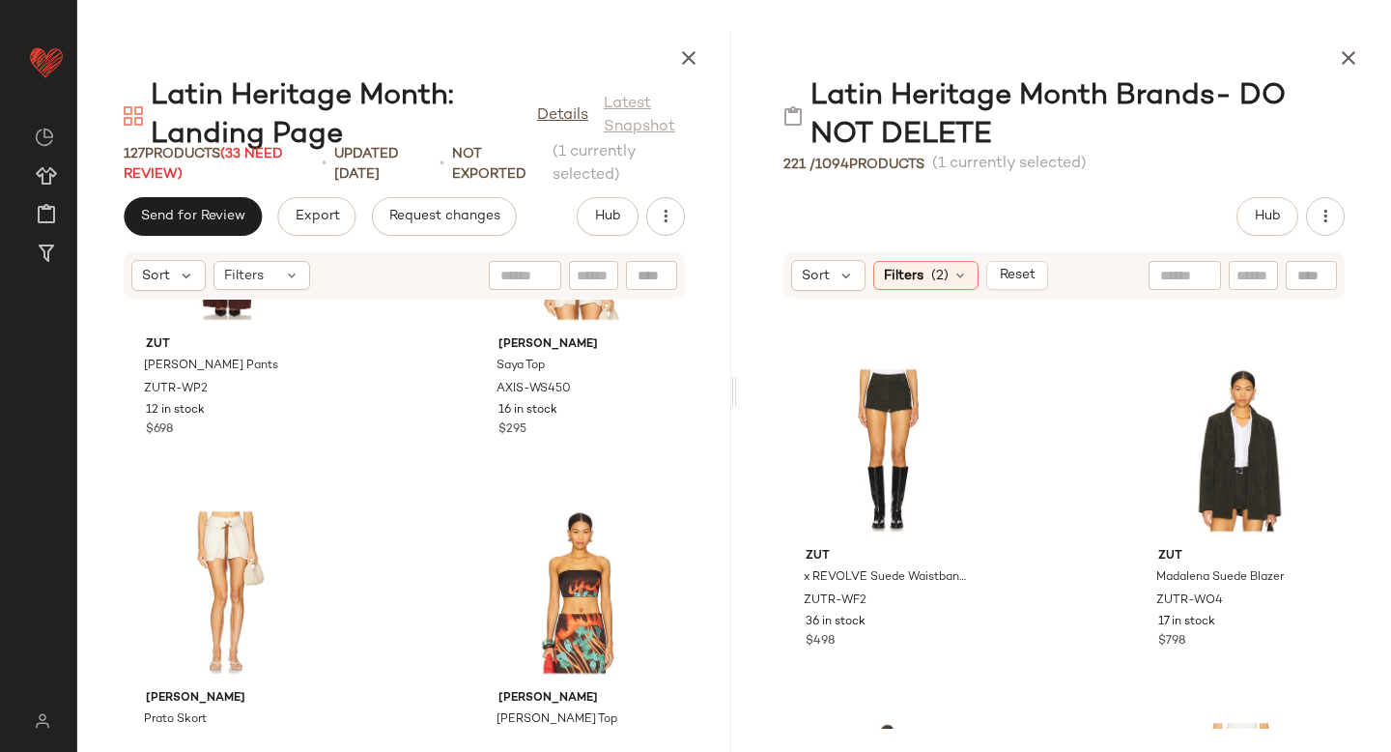
scroll to position [4529, 0]
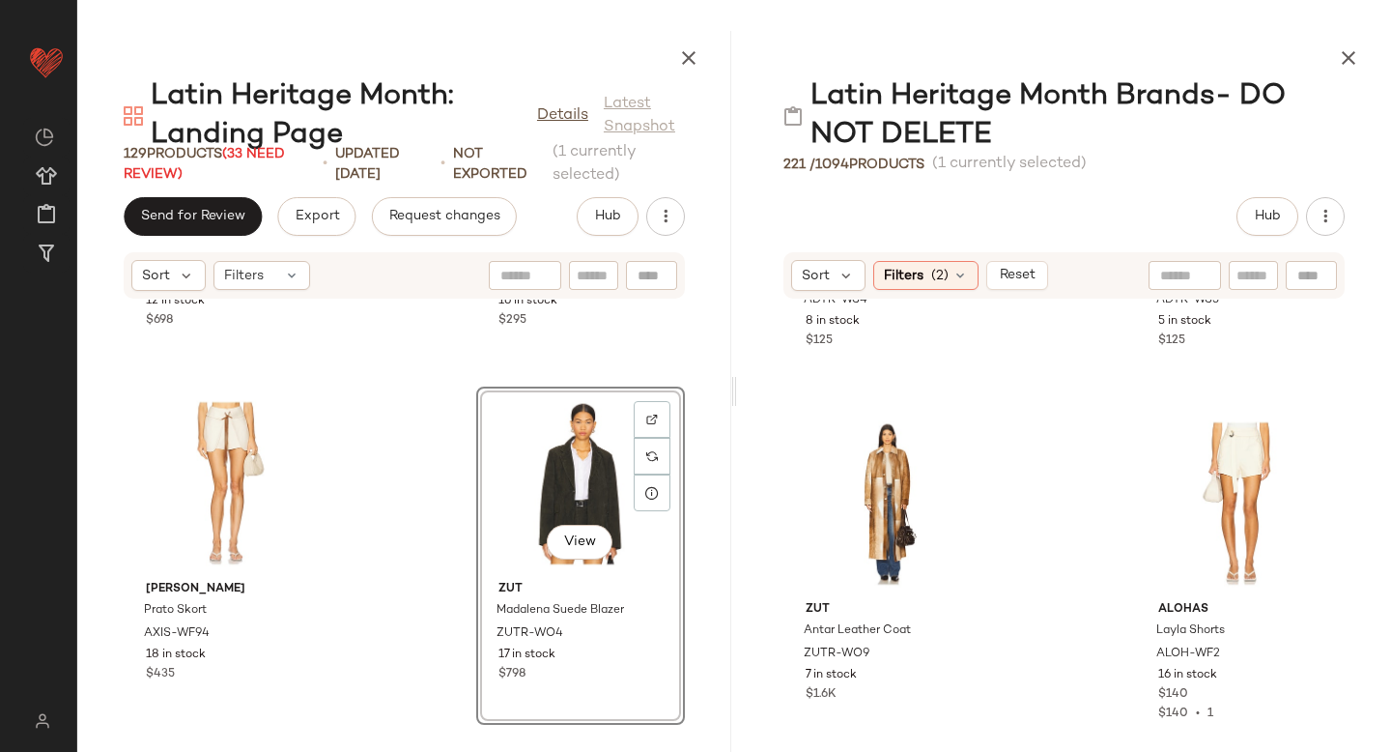
scroll to position [15822, 0]
click at [1300, 430] on div at bounding box center [1312, 440] width 37 height 37
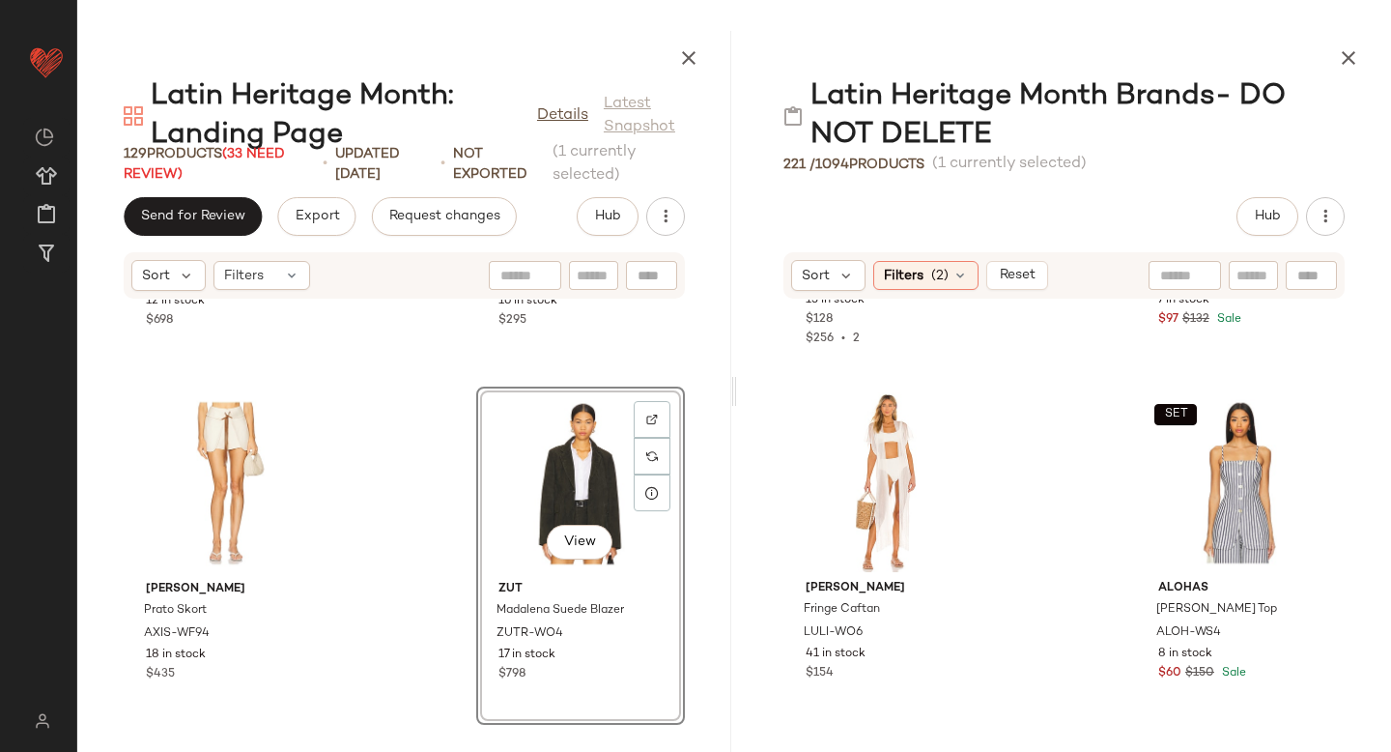
scroll to position [14782, 0]
click at [1306, 424] on img at bounding box center [1312, 419] width 12 height 12
click at [1178, 630] on span "ALOH-WS4" at bounding box center [1188, 633] width 65 height 17
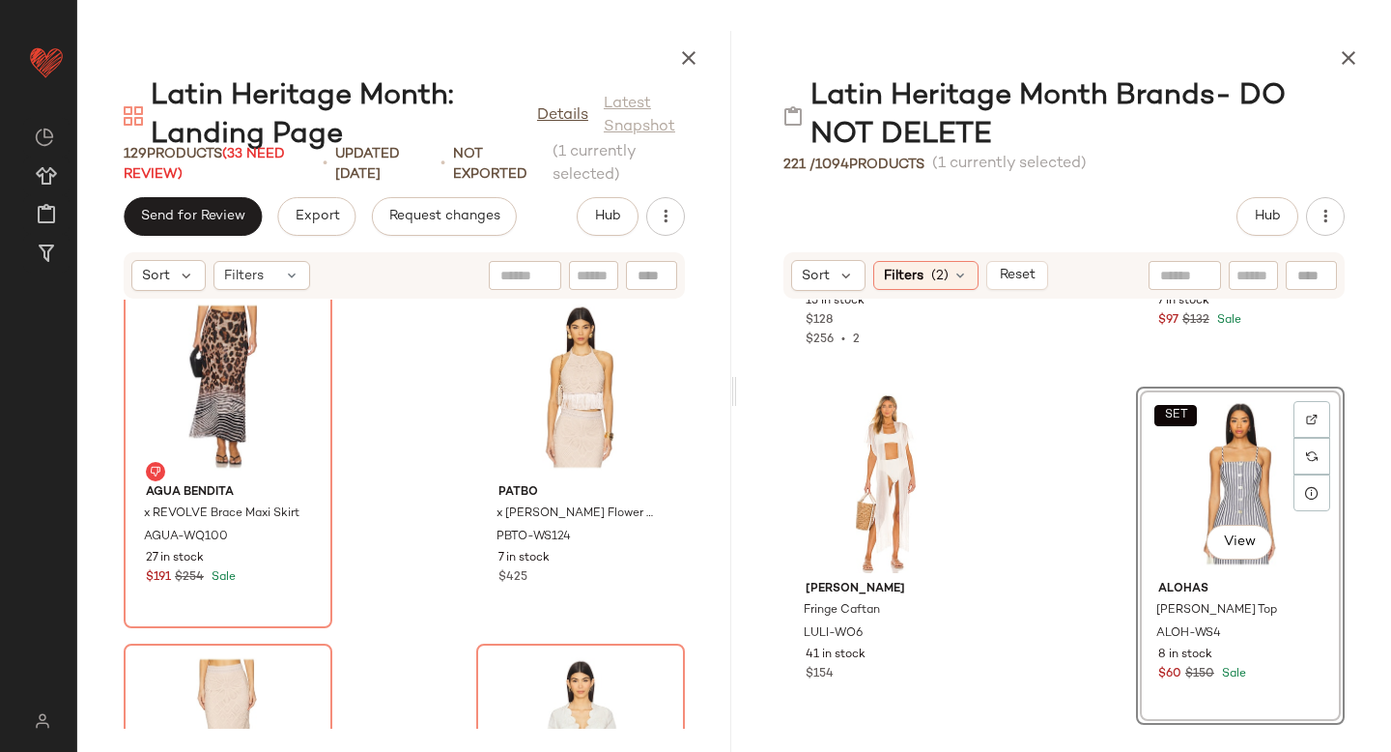
scroll to position [16631, 0]
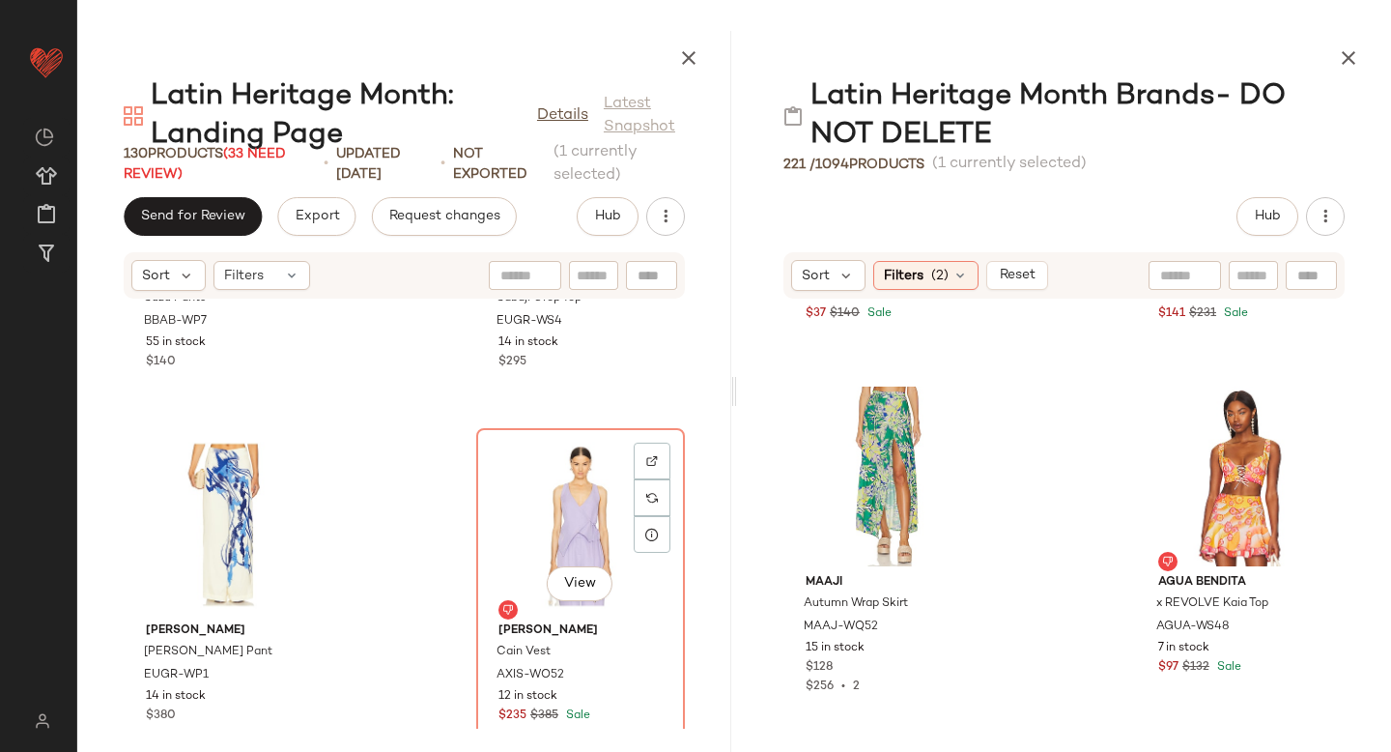
scroll to position [15836, 0]
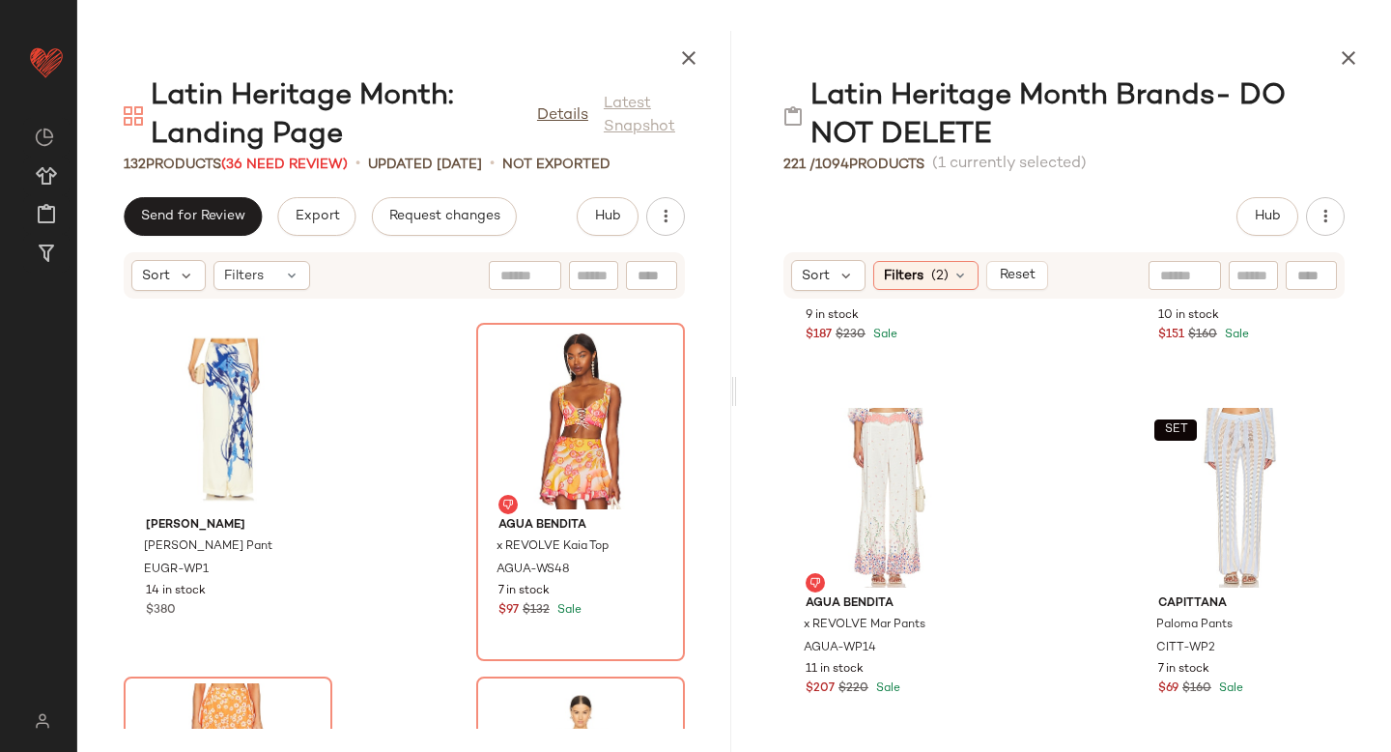
scroll to position [13706, 0]
click at [1301, 425] on div at bounding box center [1312, 434] width 37 height 37
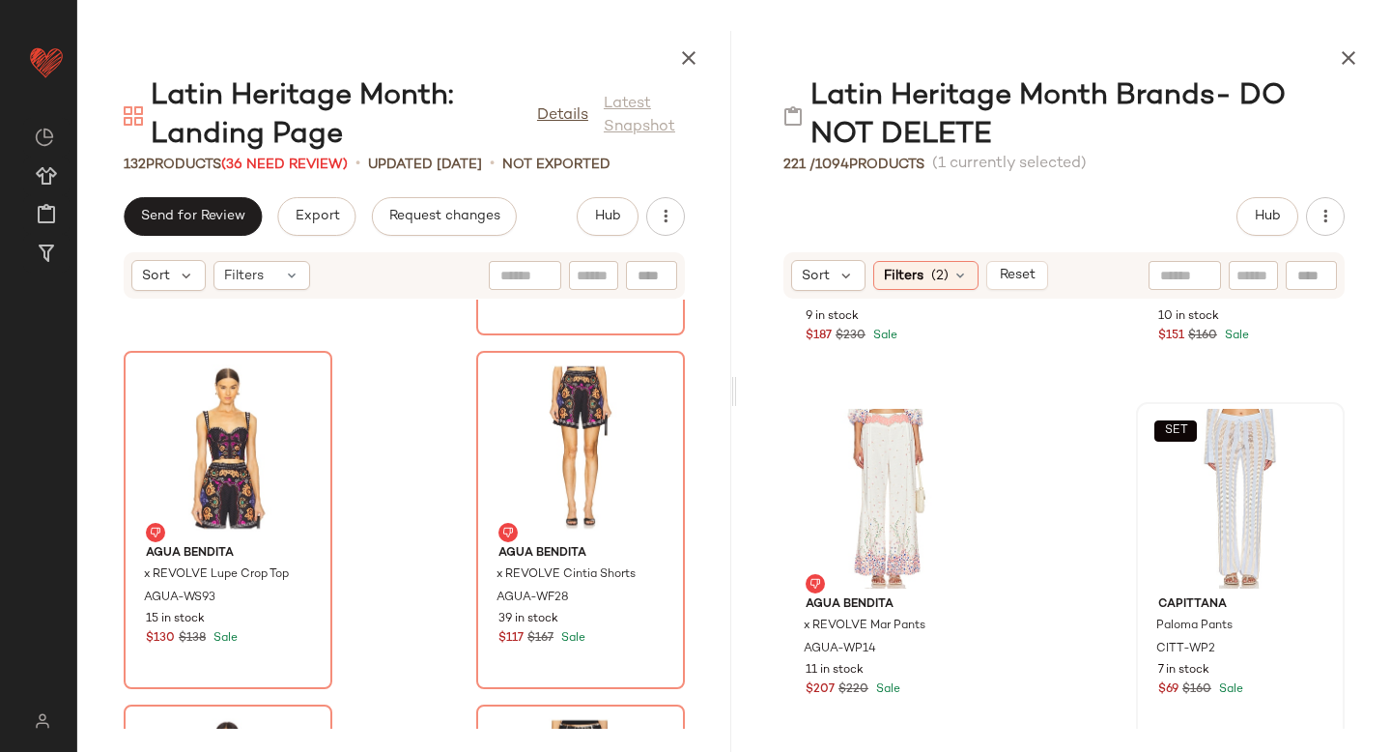
scroll to position [19082, 0]
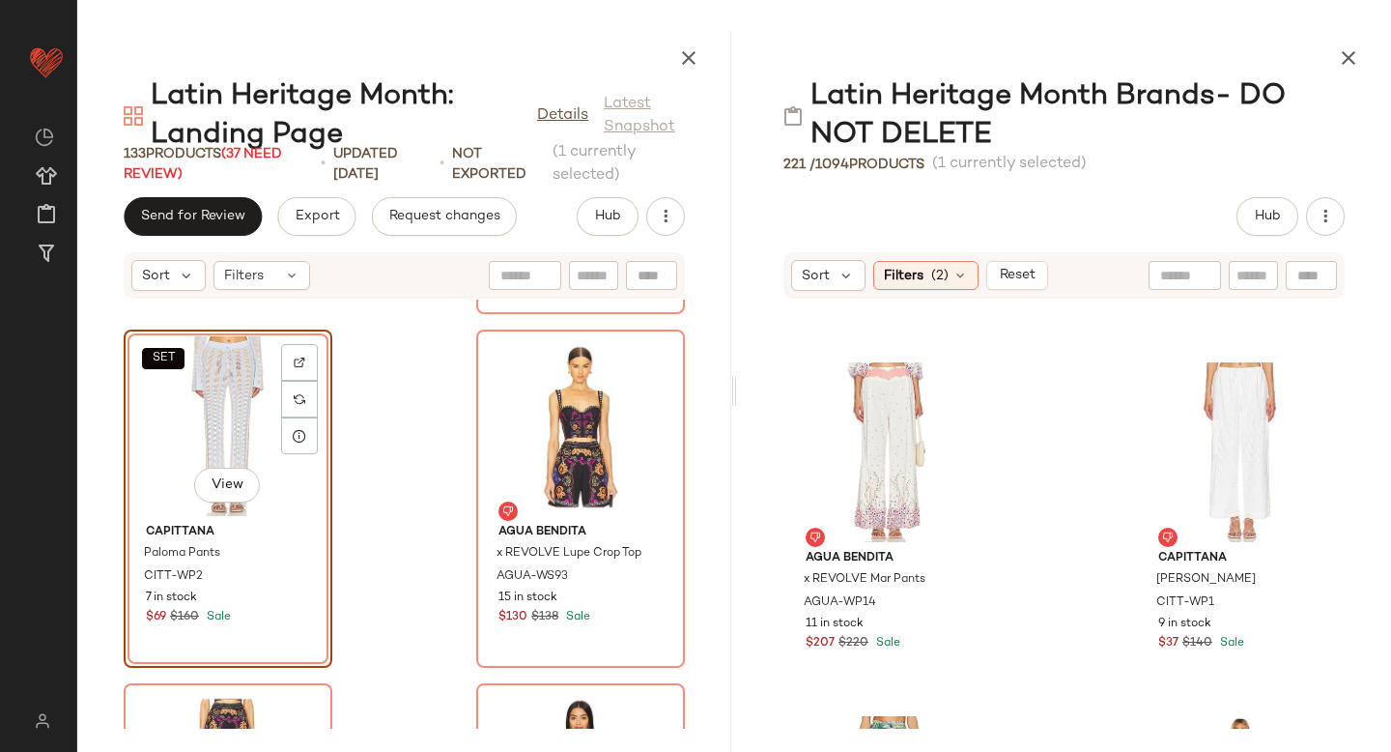
scroll to position [13751, 0]
click at [1306, 387] on img at bounding box center [1312, 390] width 12 height 12
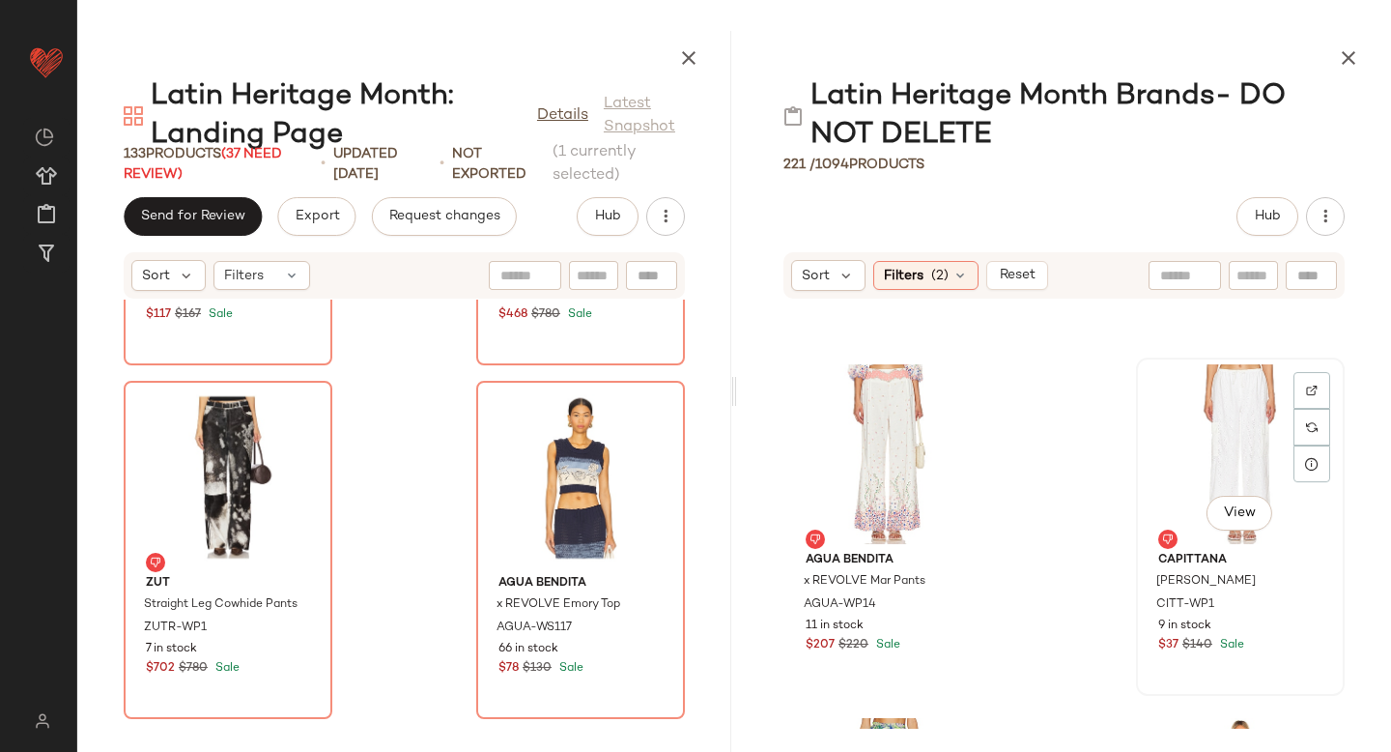
scroll to position [13747, 0]
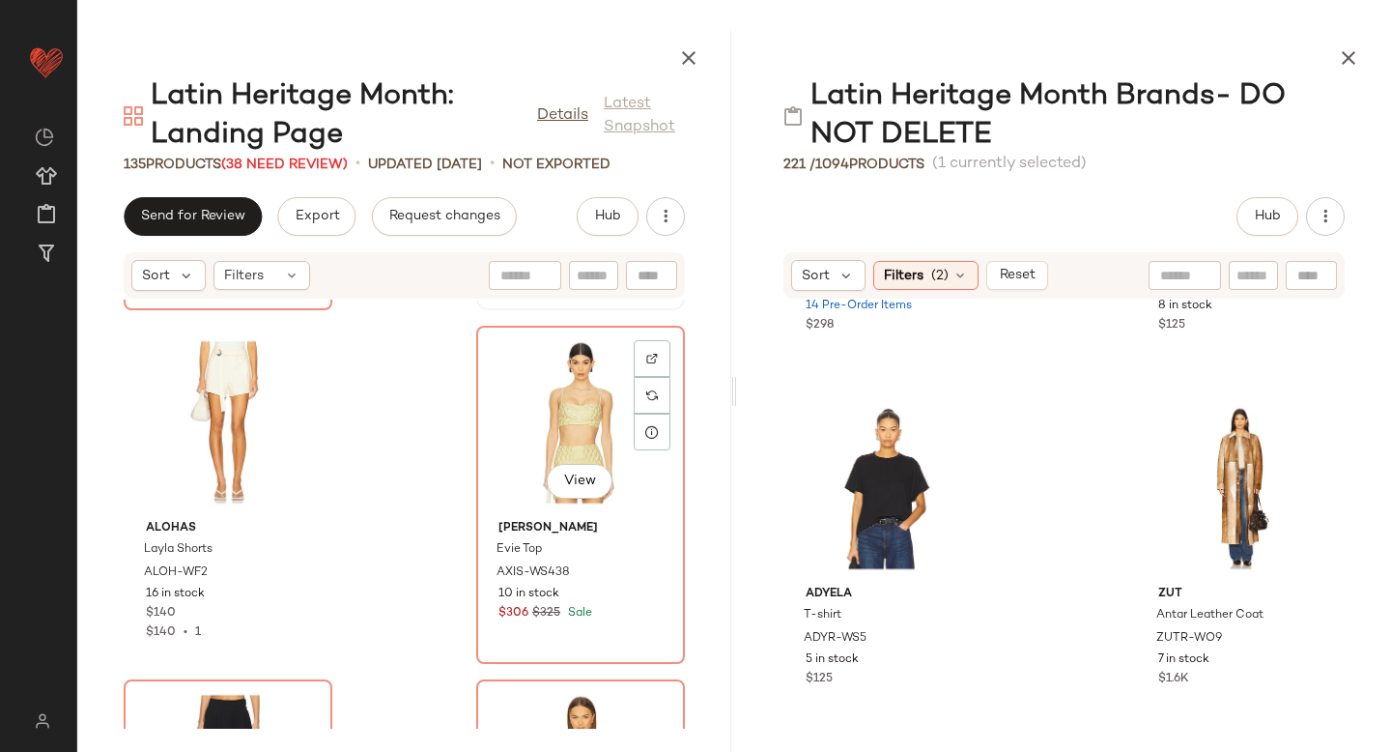
scroll to position [22970, 0]
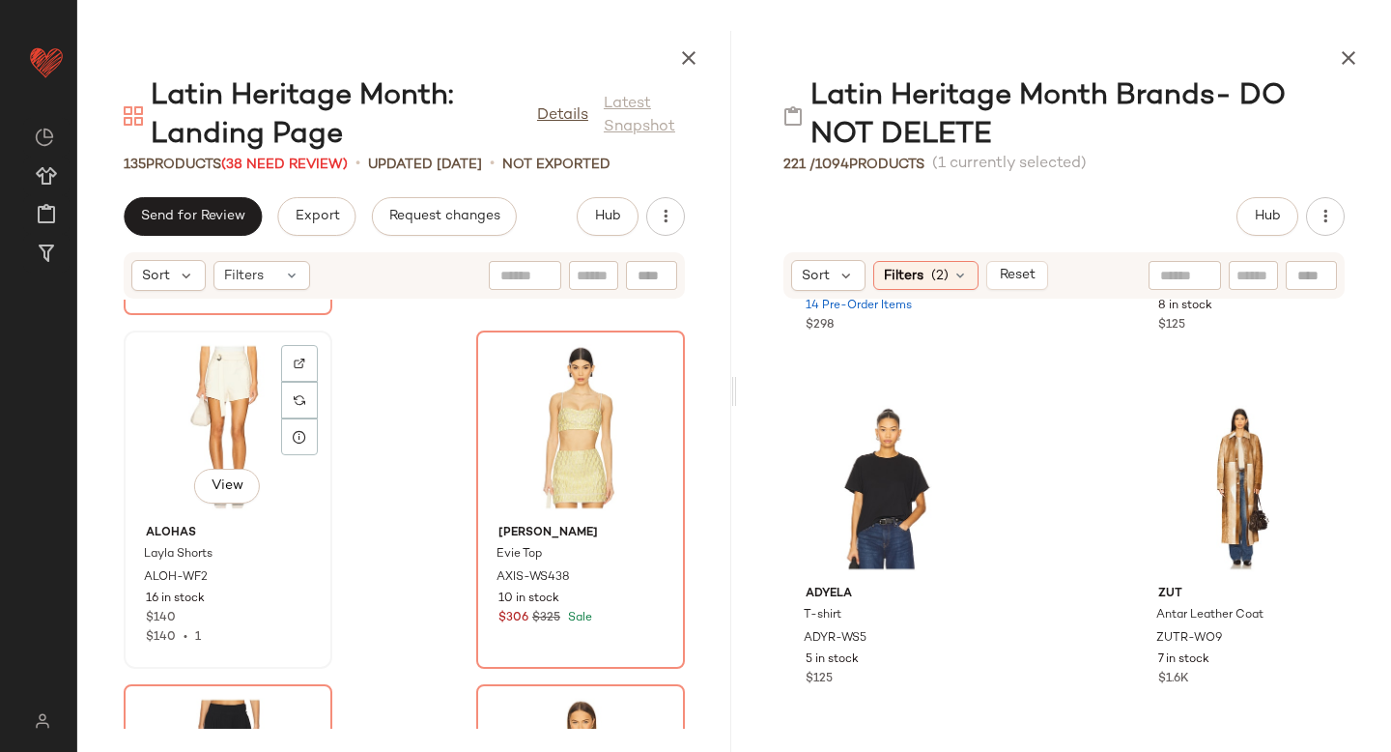
click at [230, 429] on div "View" at bounding box center [227, 427] width 195 height 180
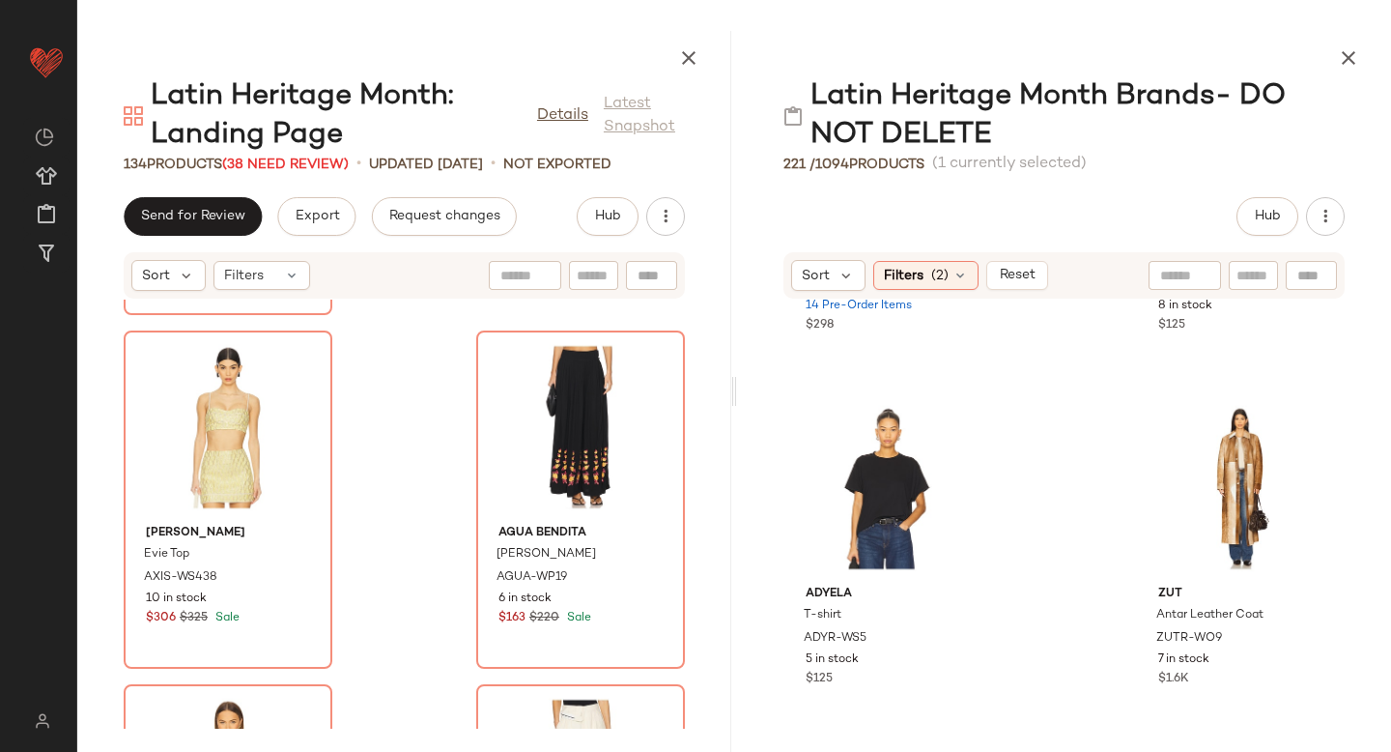
drag, startPoint x: 718, startPoint y: 712, endPoint x: 726, endPoint y: 565, distance: 147.1
click at [738, 496] on div "Latin Heritage Month: Landing Page Details Latest Snapshot 134 Products (38 Nee…" at bounding box center [734, 391] width 1314 height 721
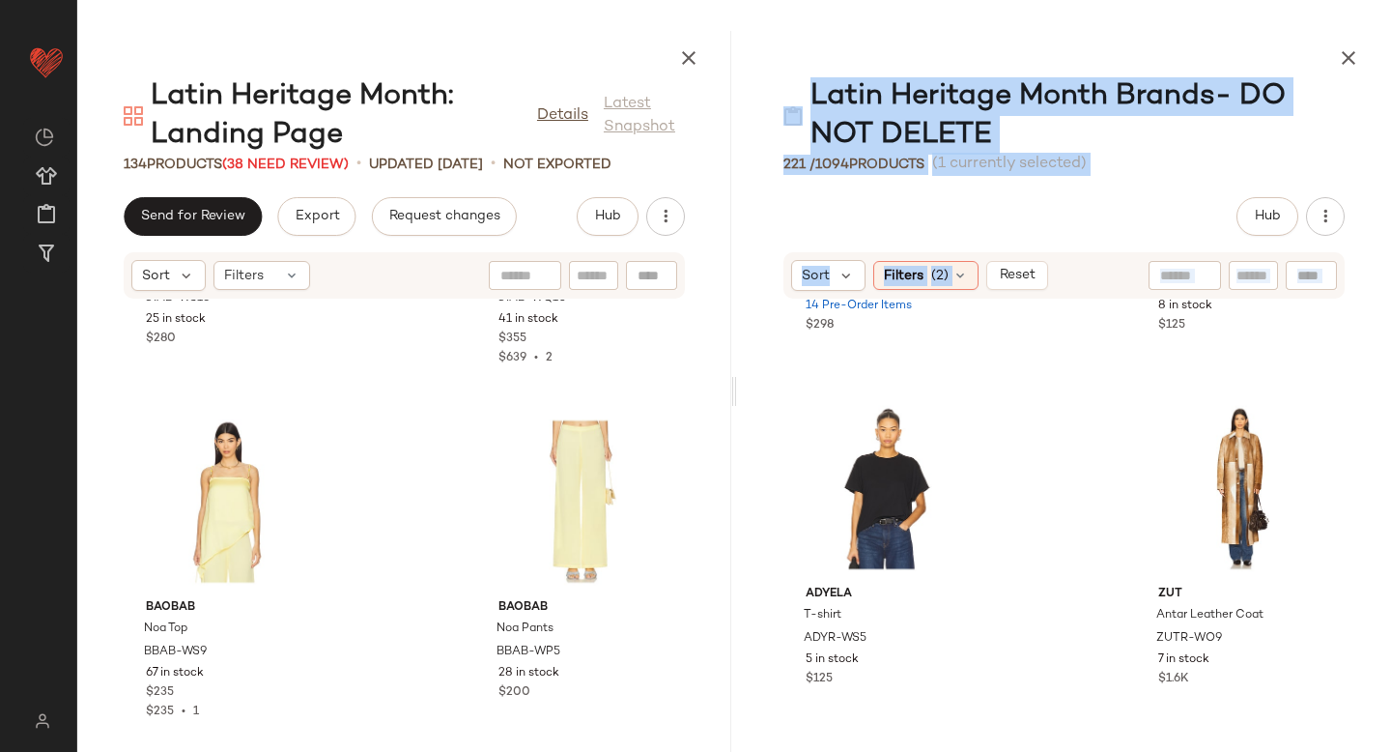
scroll to position [11343, 0]
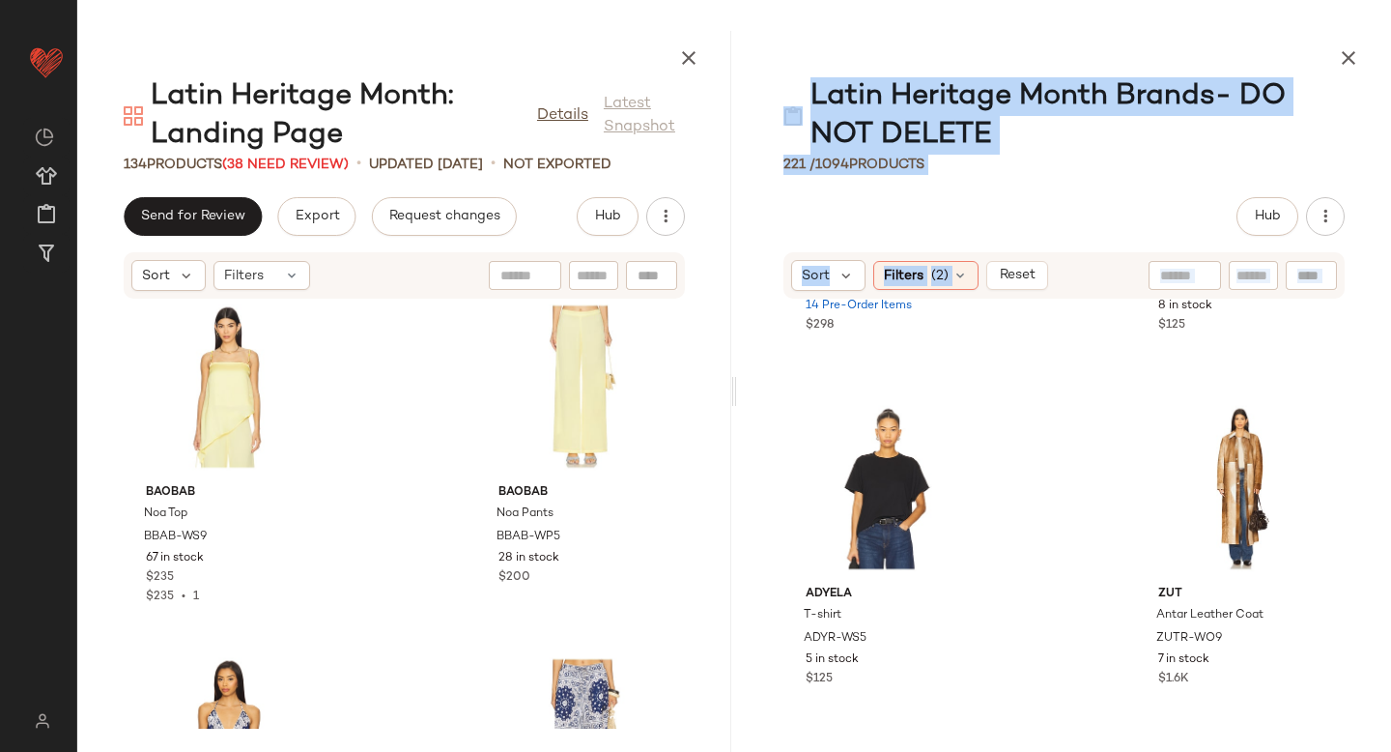
click at [1049, 424] on div "ADYELA Arc Shirt ADYR-WS2 14 Pre-Order Items $298 ADYELA T-shirt ADYR-WS4 8 in …" at bounding box center [1064, 513] width 654 height 429
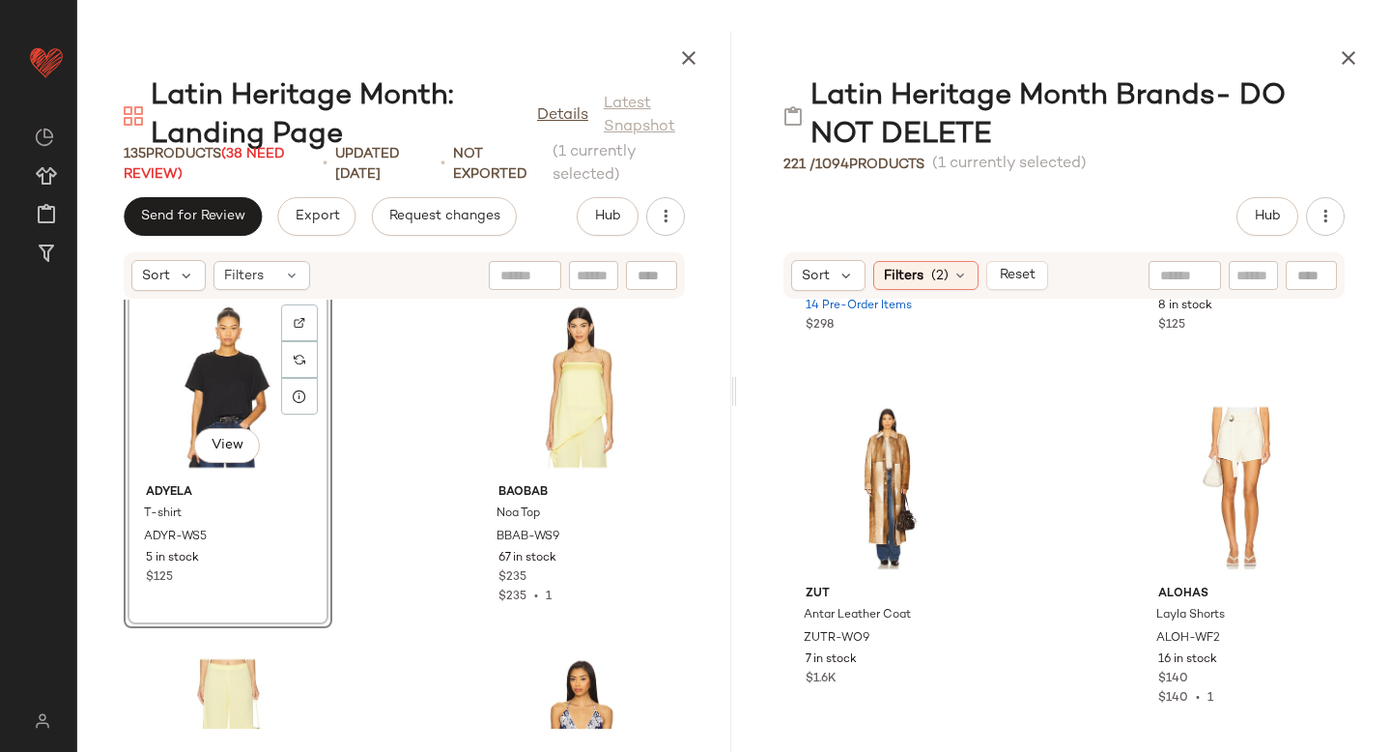
scroll to position [14778, 0]
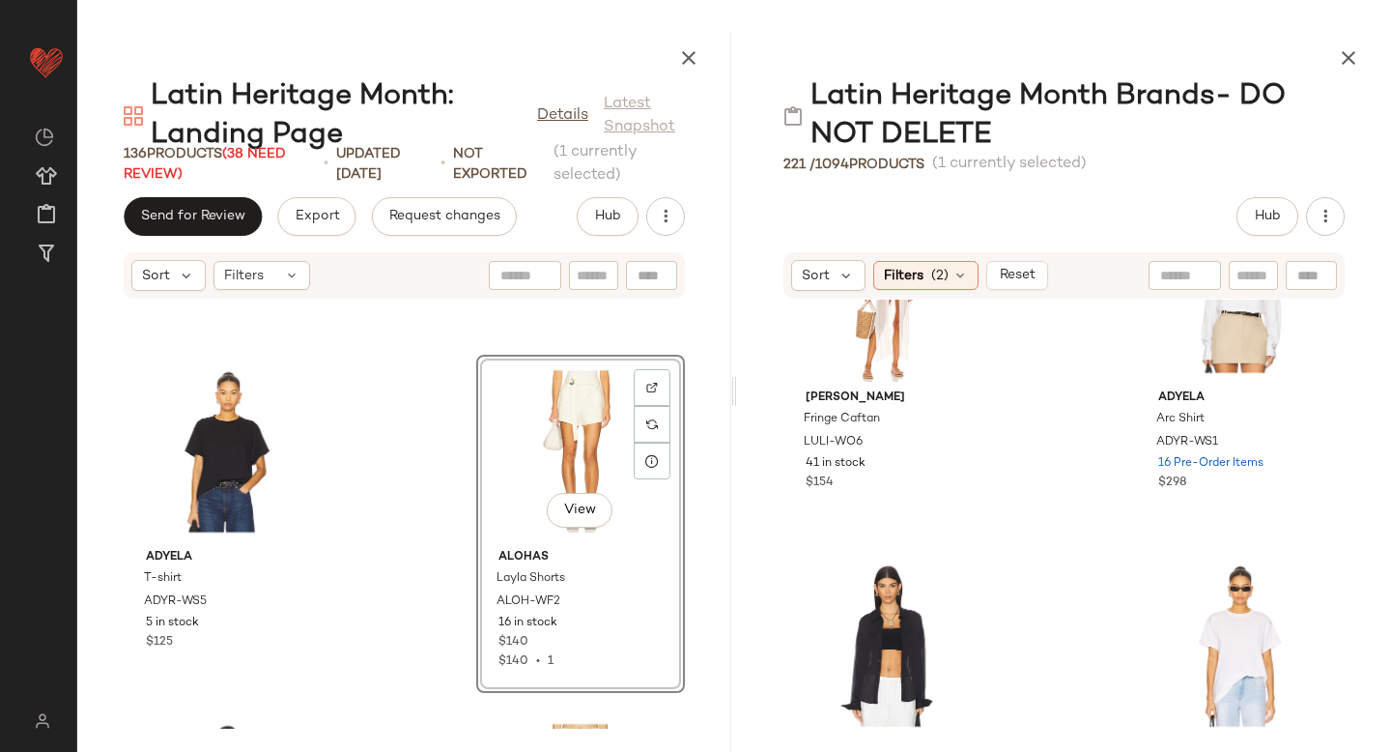
scroll to position [14313, 0]
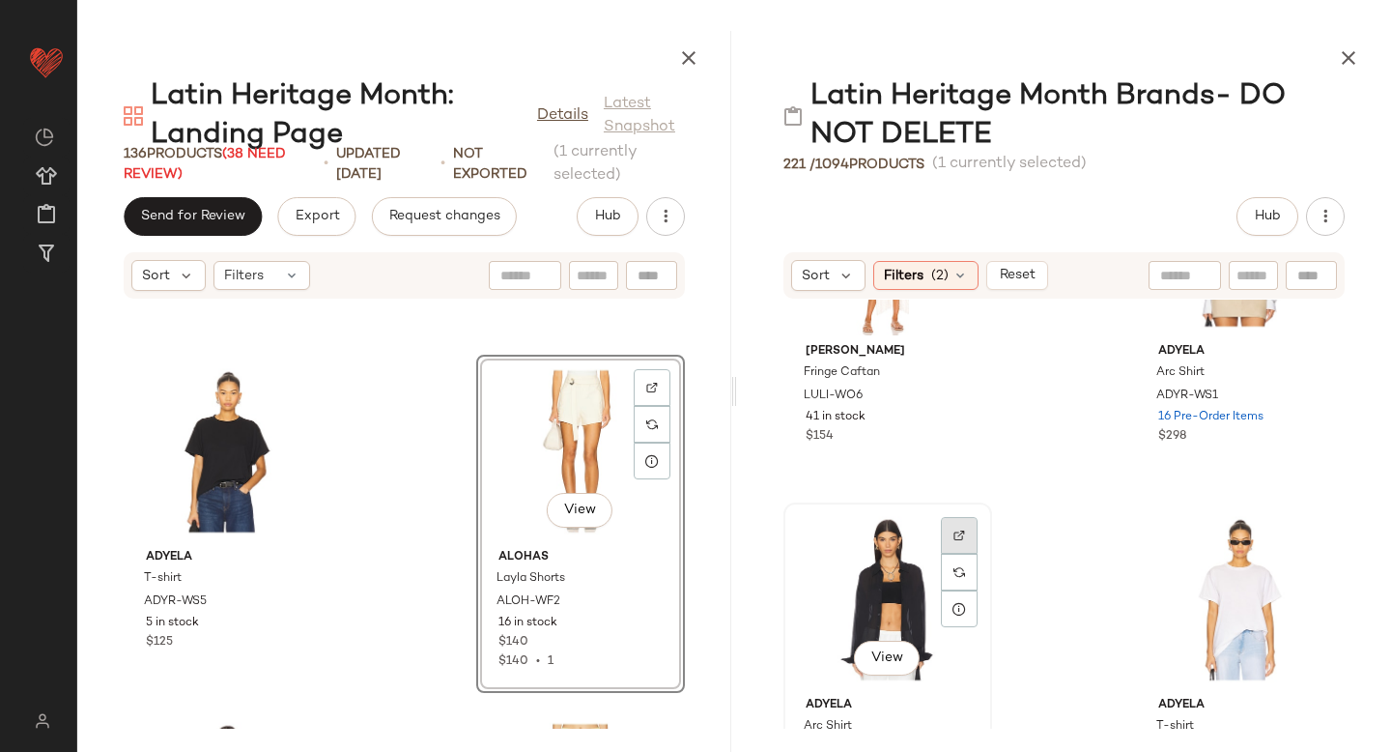
click at [962, 536] on img at bounding box center [959, 535] width 12 height 12
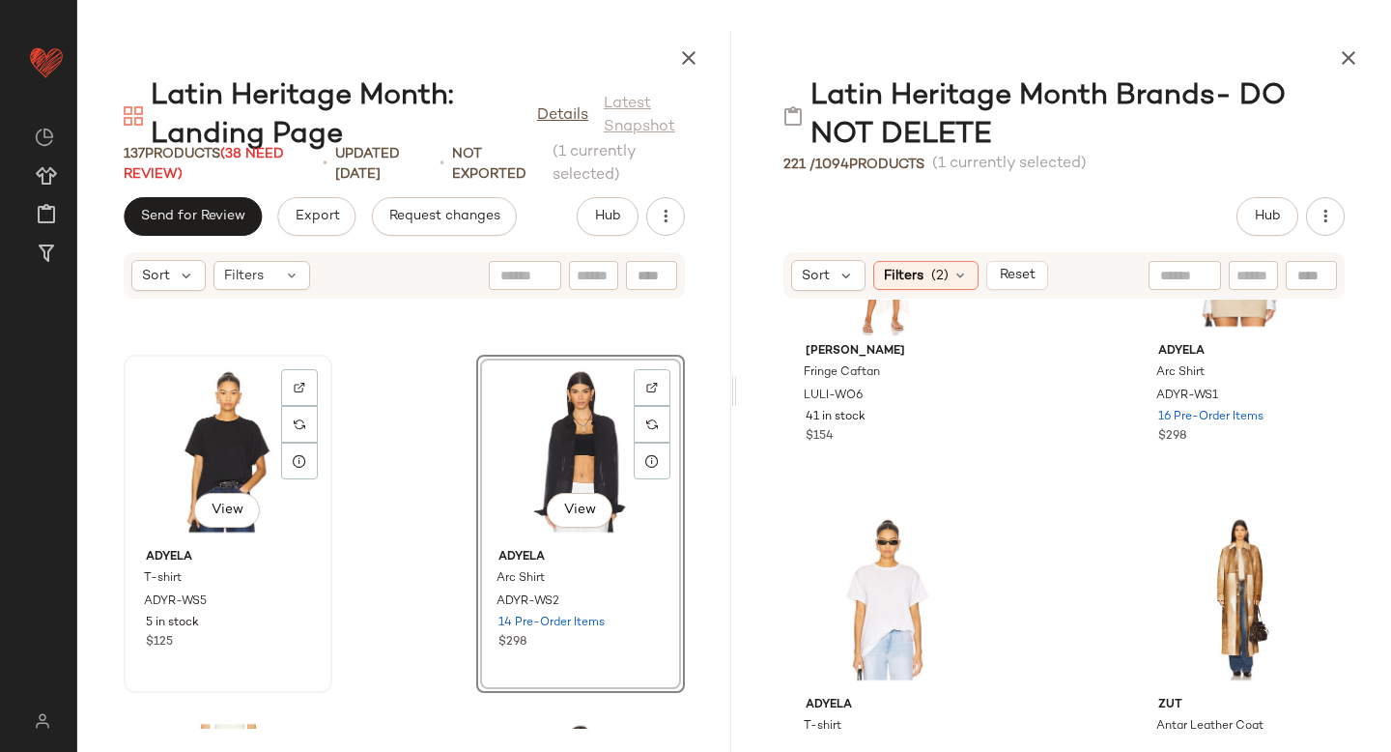
click at [239, 463] on div "View" at bounding box center [227, 451] width 195 height 180
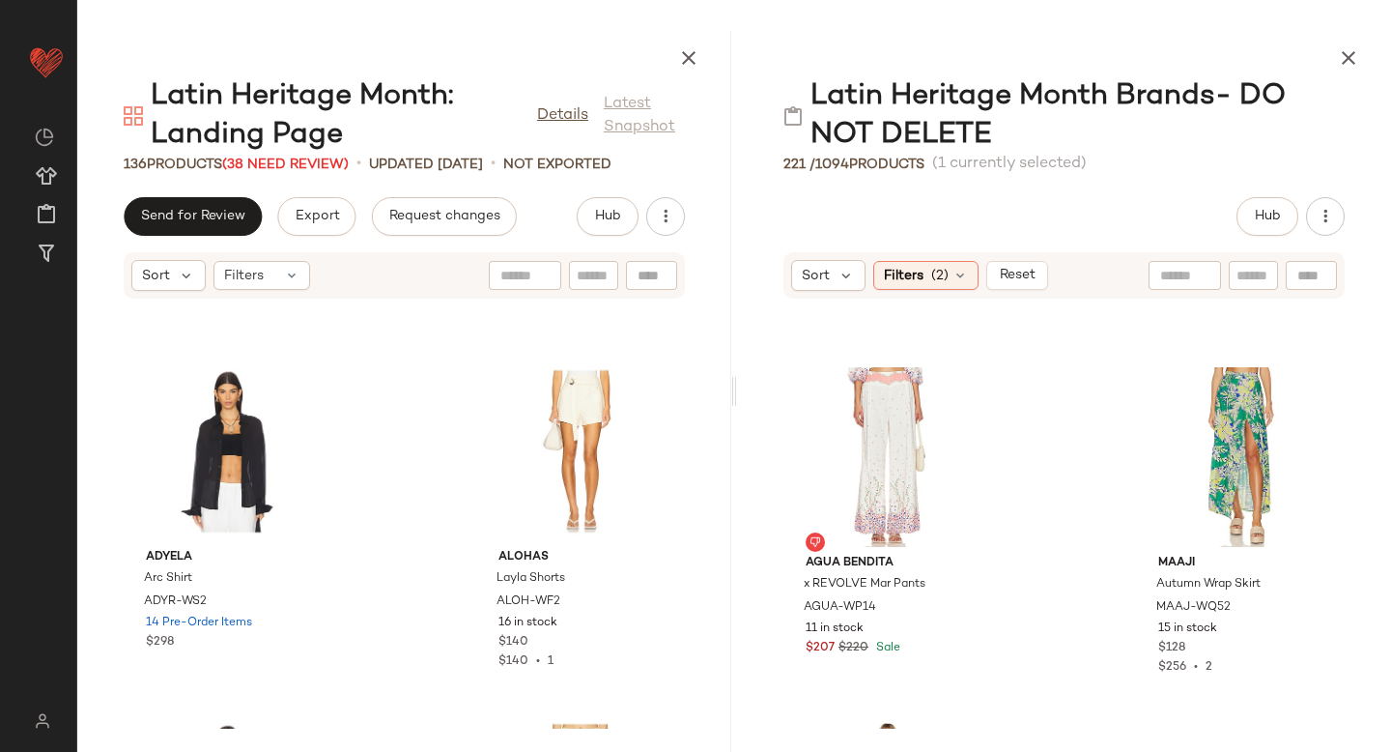
scroll to position [13742, 0]
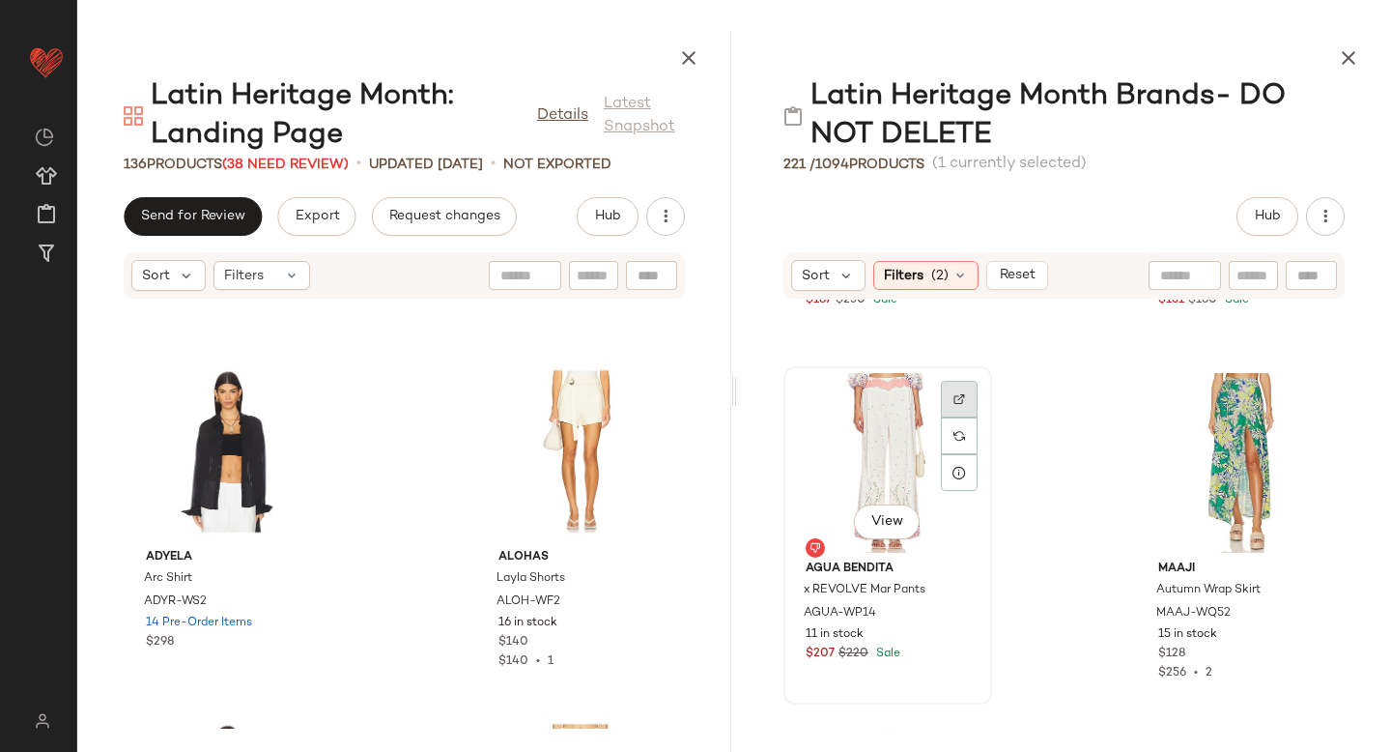
click at [953, 389] on div at bounding box center [959, 399] width 37 height 37
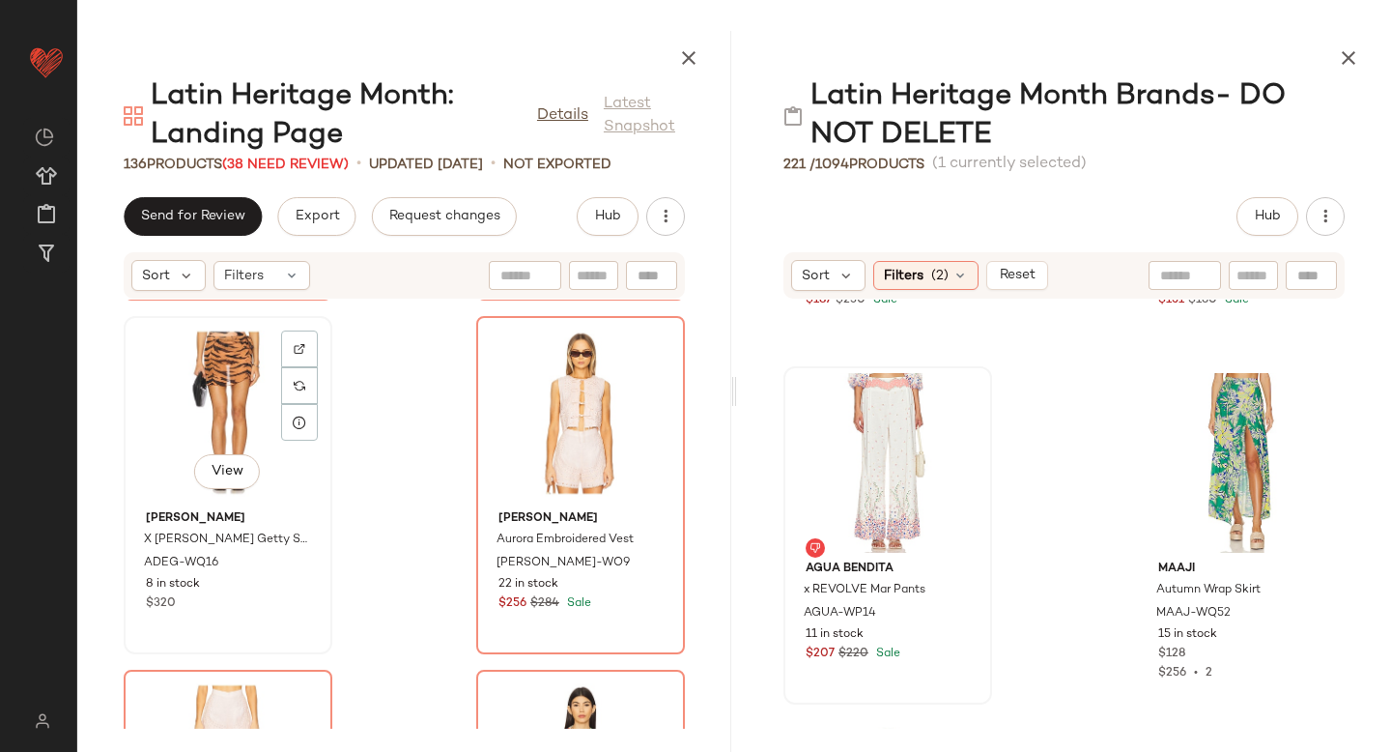
scroll to position [20880, 0]
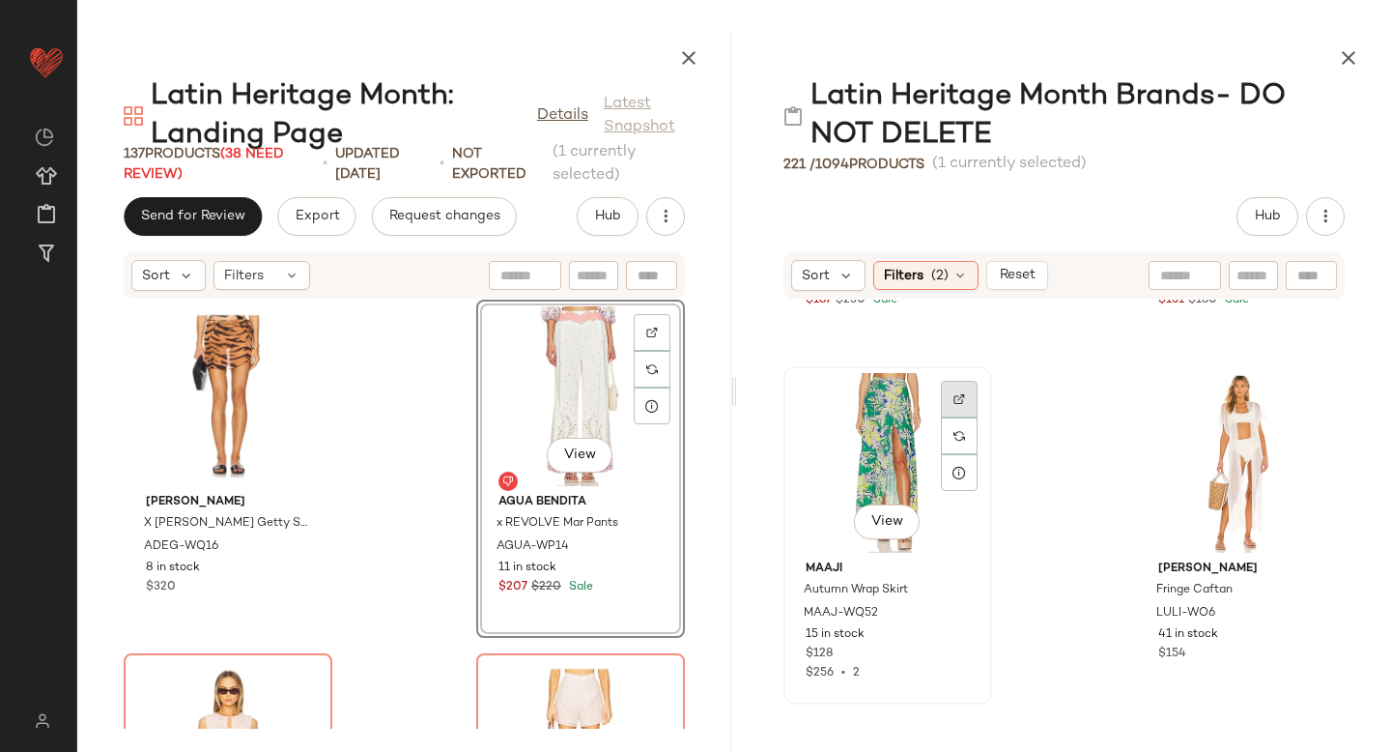
click at [968, 391] on div at bounding box center [959, 399] width 37 height 37
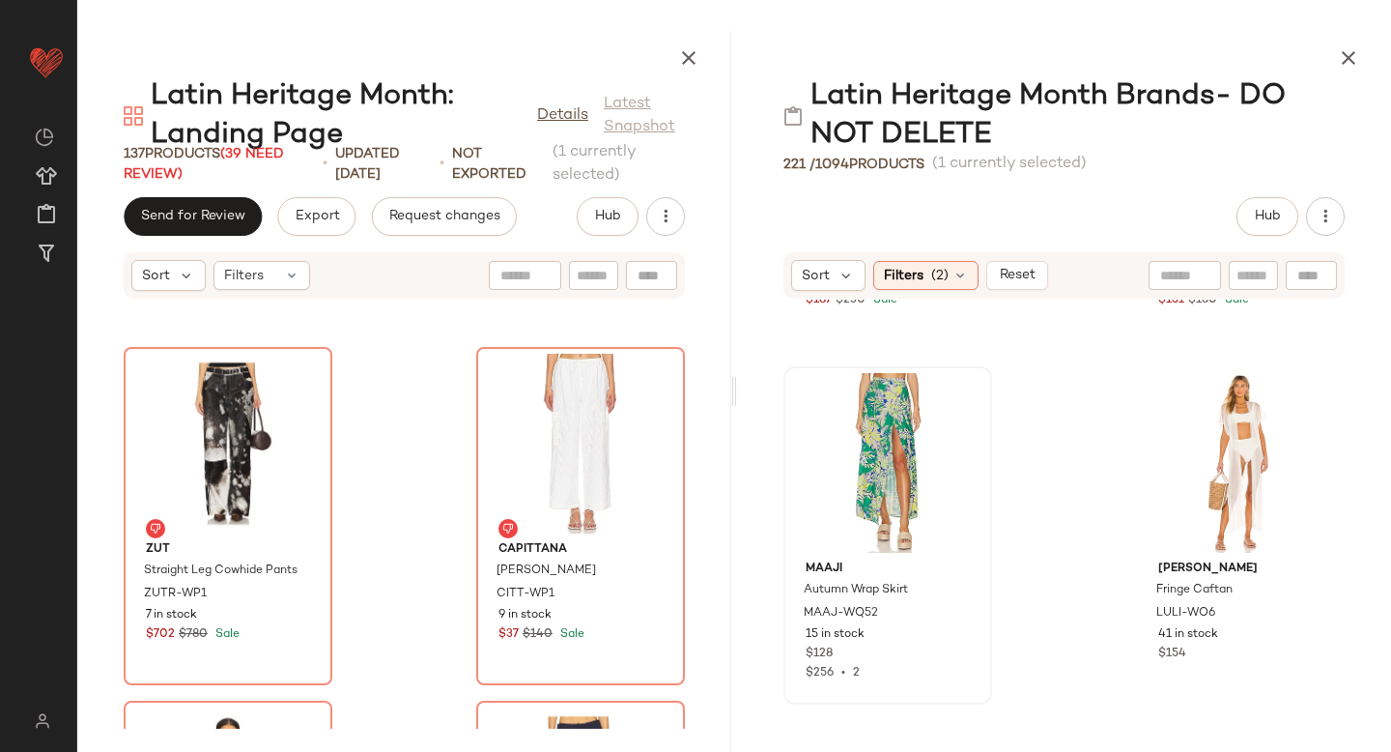
scroll to position [20229, 0]
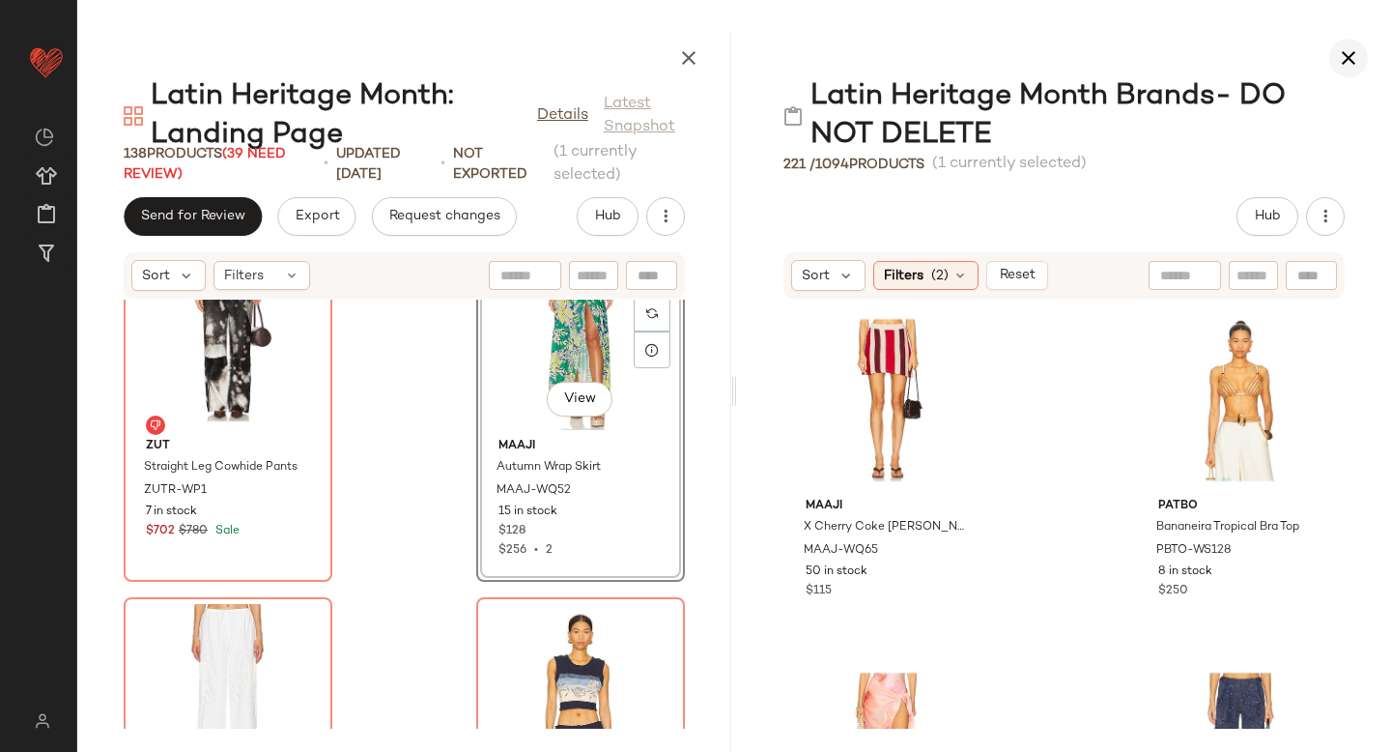
click at [1352, 52] on icon "button" at bounding box center [1348, 57] width 23 height 23
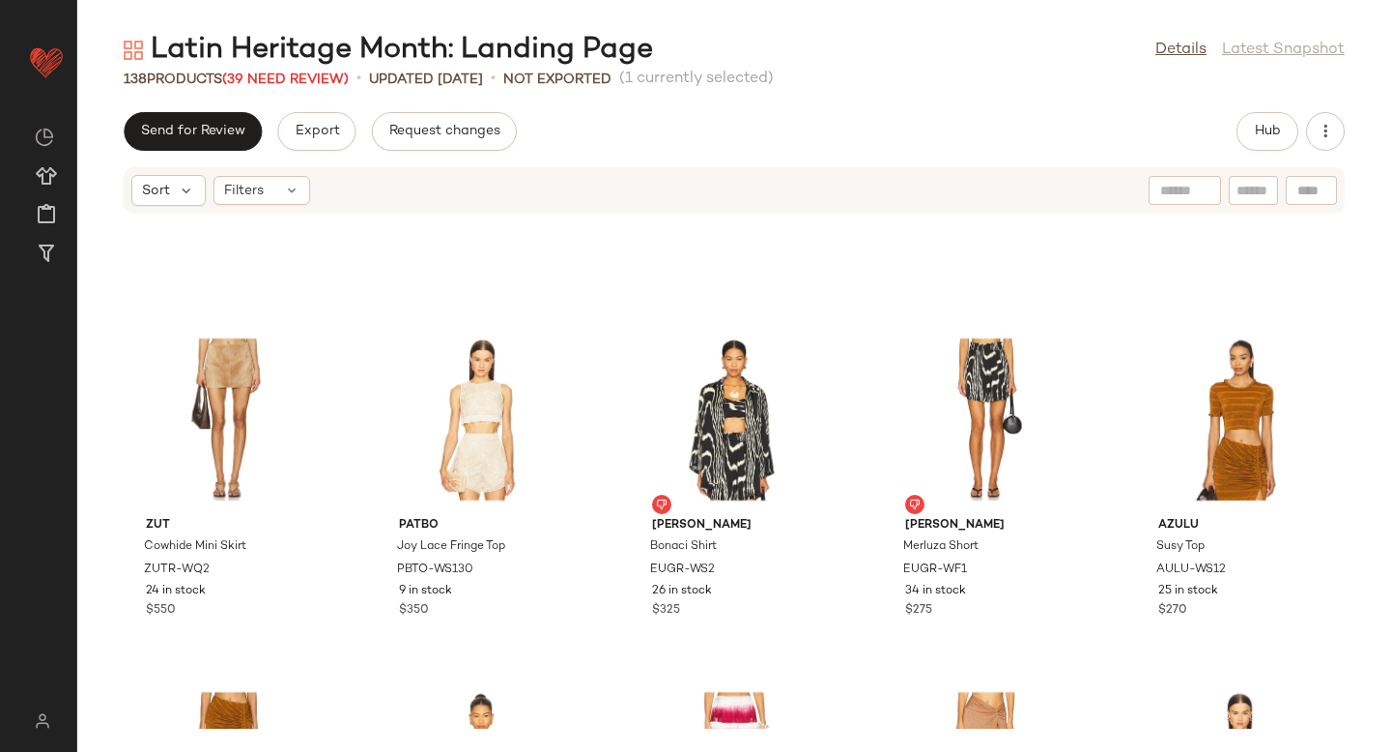
scroll to position [241, 0]
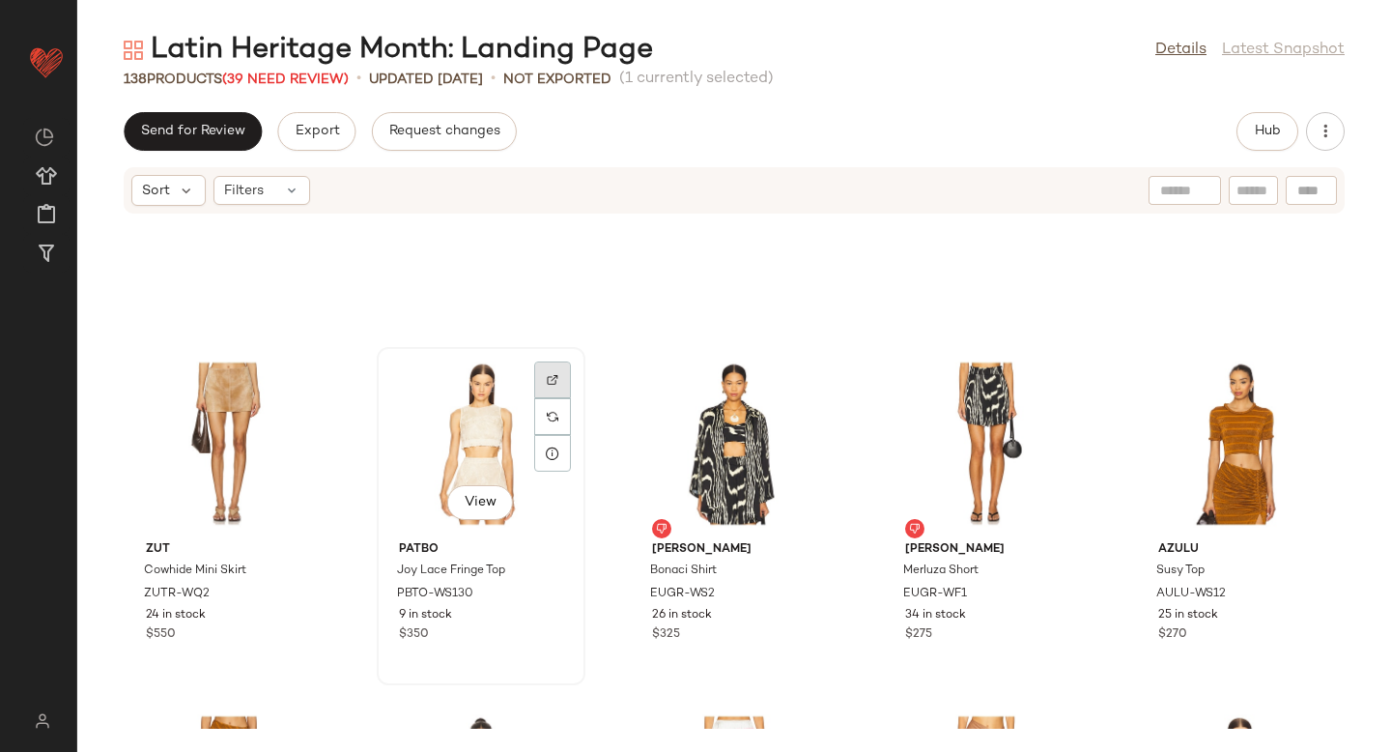
click at [553, 380] on img at bounding box center [553, 380] width 12 height 12
click at [466, 429] on div "View" at bounding box center [481, 444] width 195 height 180
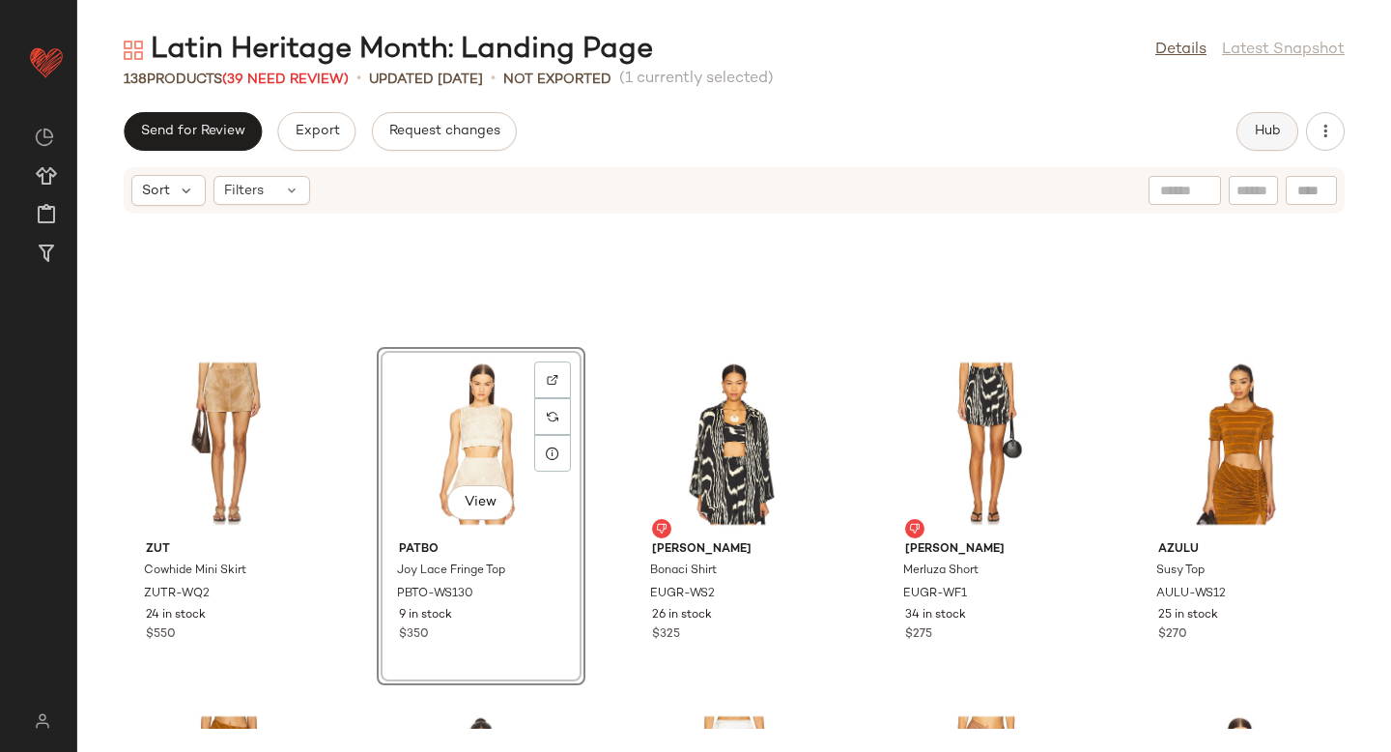
click at [1258, 128] on span "Hub" at bounding box center [1267, 131] width 27 height 15
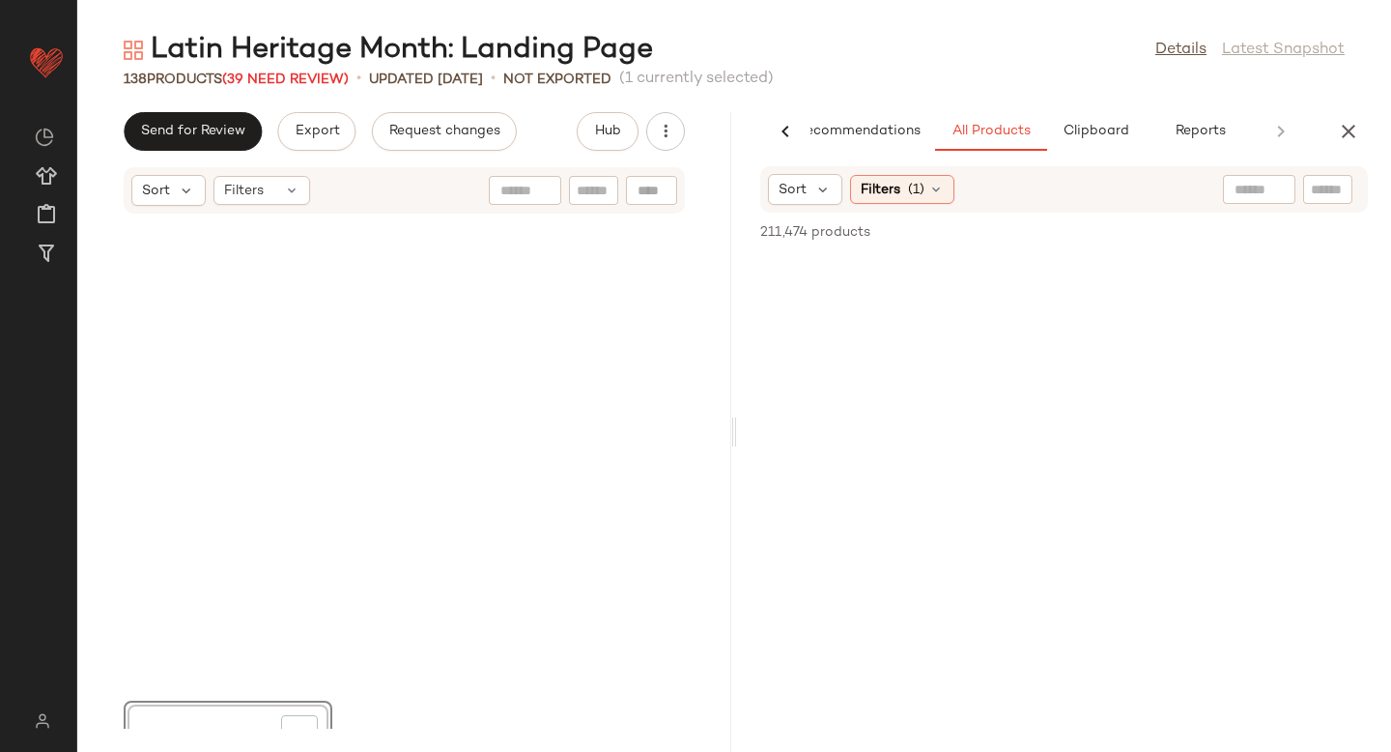
scroll to position [1061, 0]
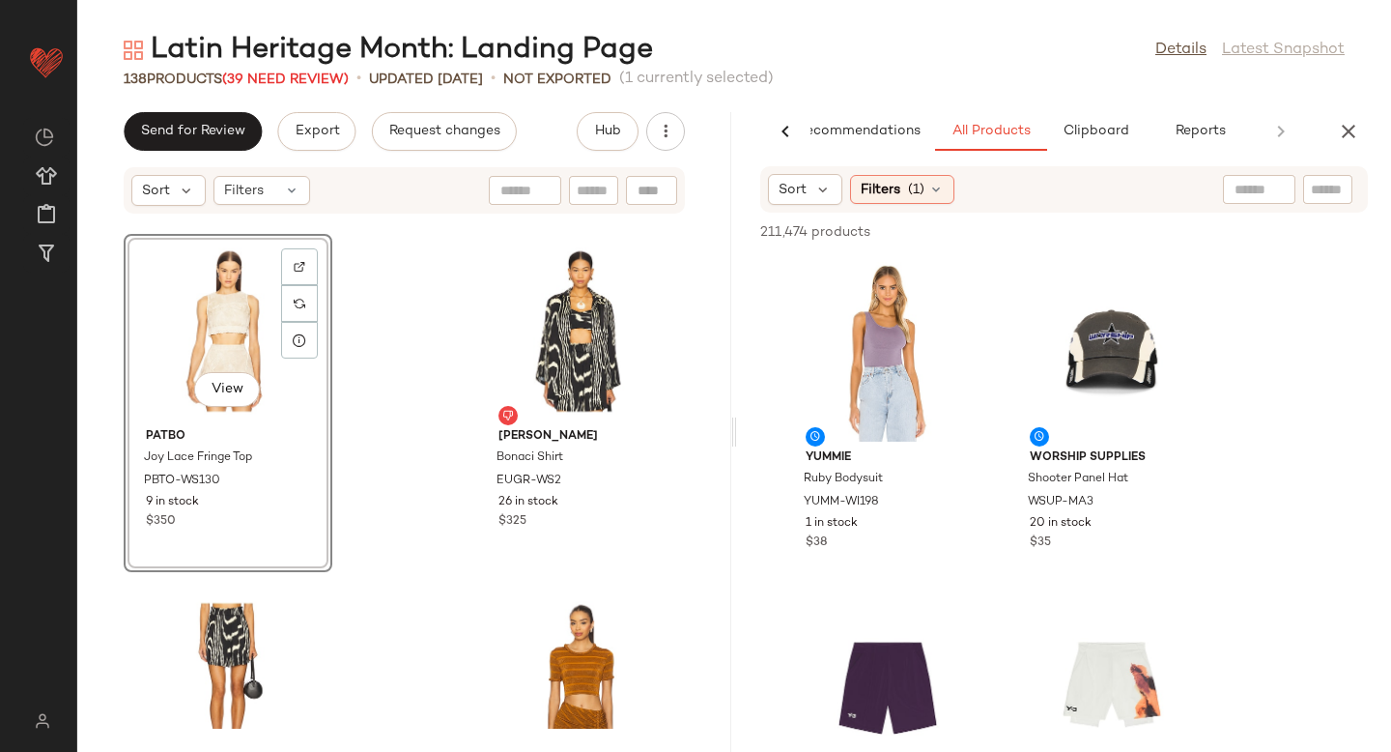
click at [1330, 190] on input "text" at bounding box center [1328, 190] width 34 height 20
paste input "*********"
type input "*********"
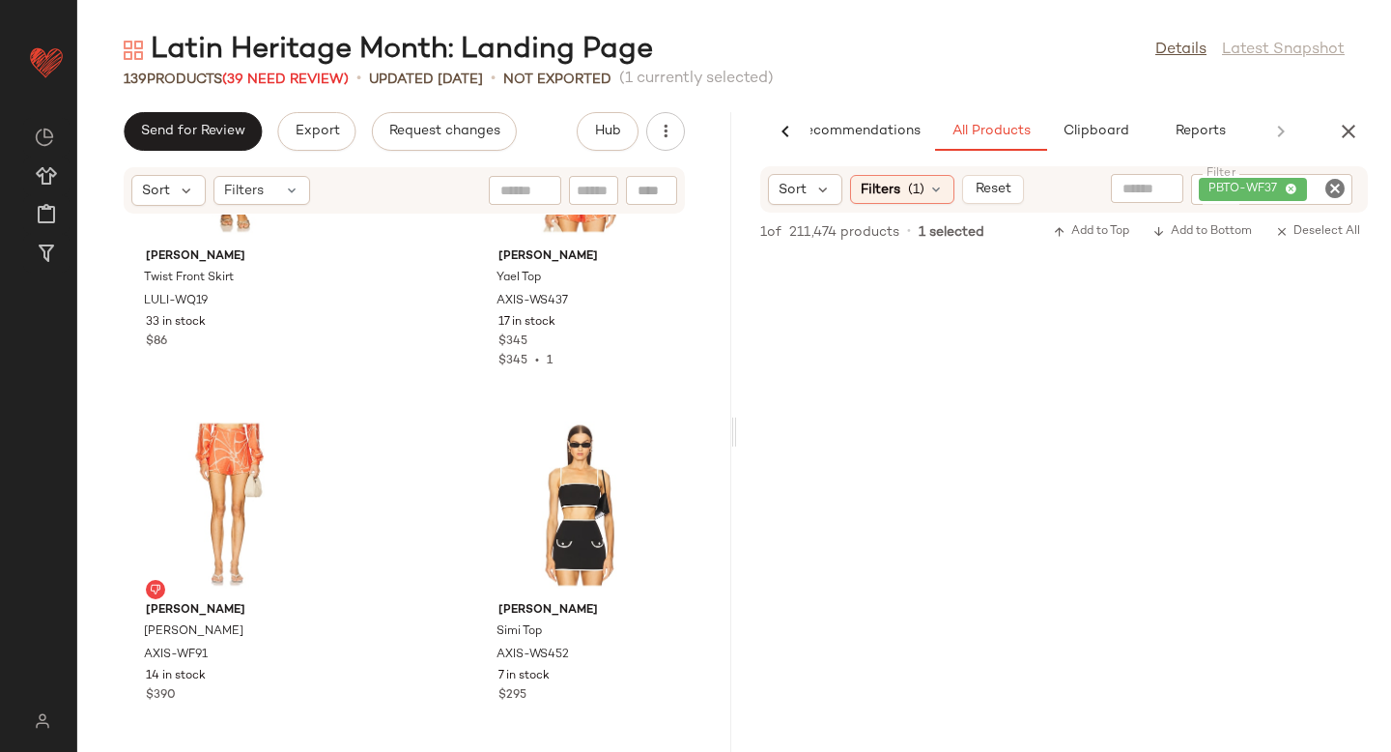
scroll to position [2333, 0]
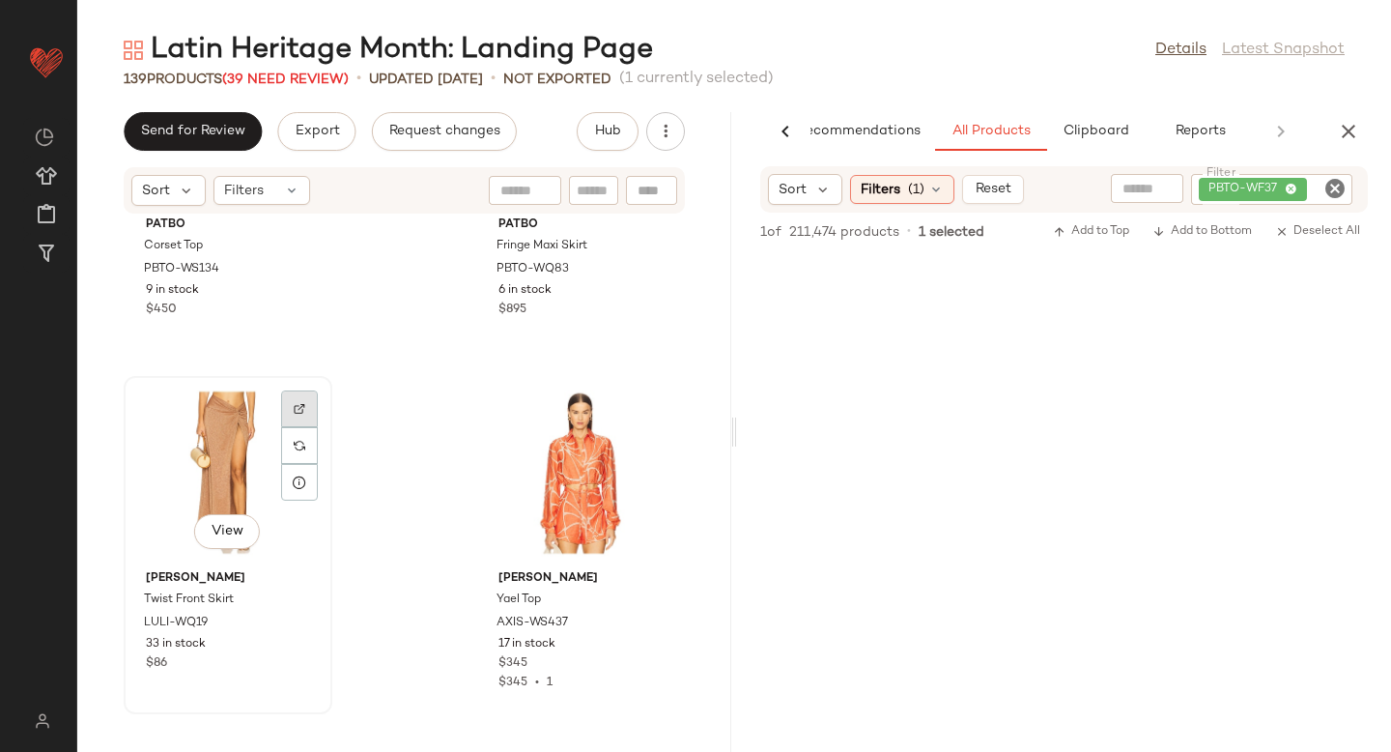
click at [290, 400] on div at bounding box center [299, 408] width 37 height 37
click at [1333, 200] on div "PBTO-WF37" at bounding box center [1271, 189] width 161 height 31
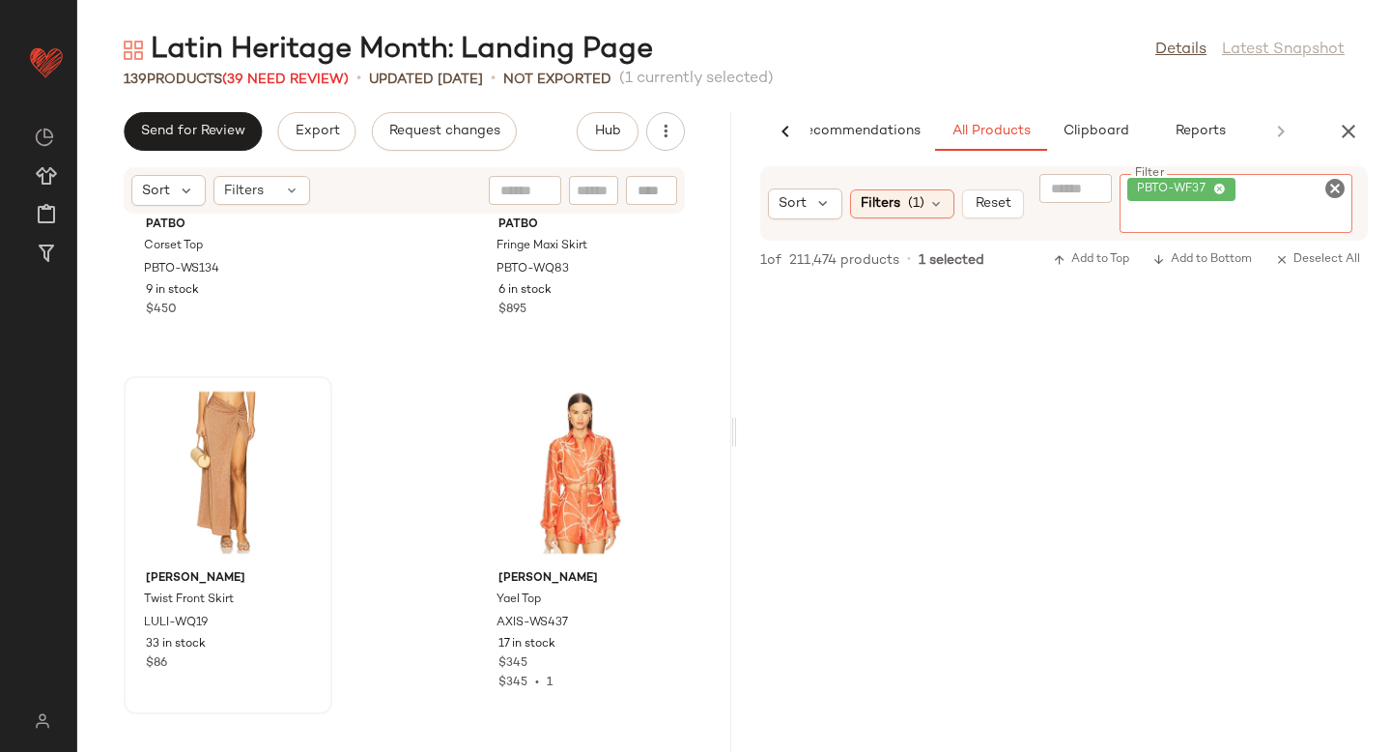
click at [1334, 185] on icon "Clear Filter" at bounding box center [1334, 188] width 23 height 23
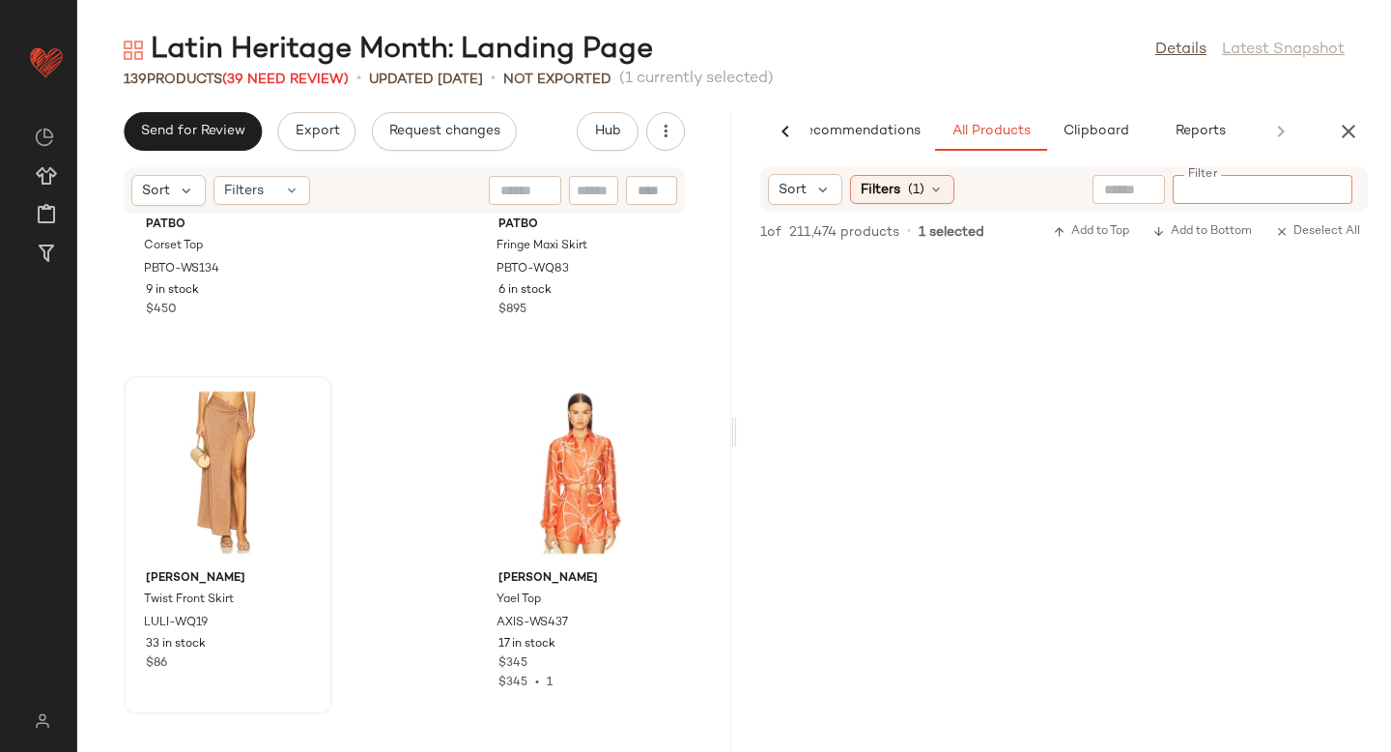
paste input "**********"
type input "**********"
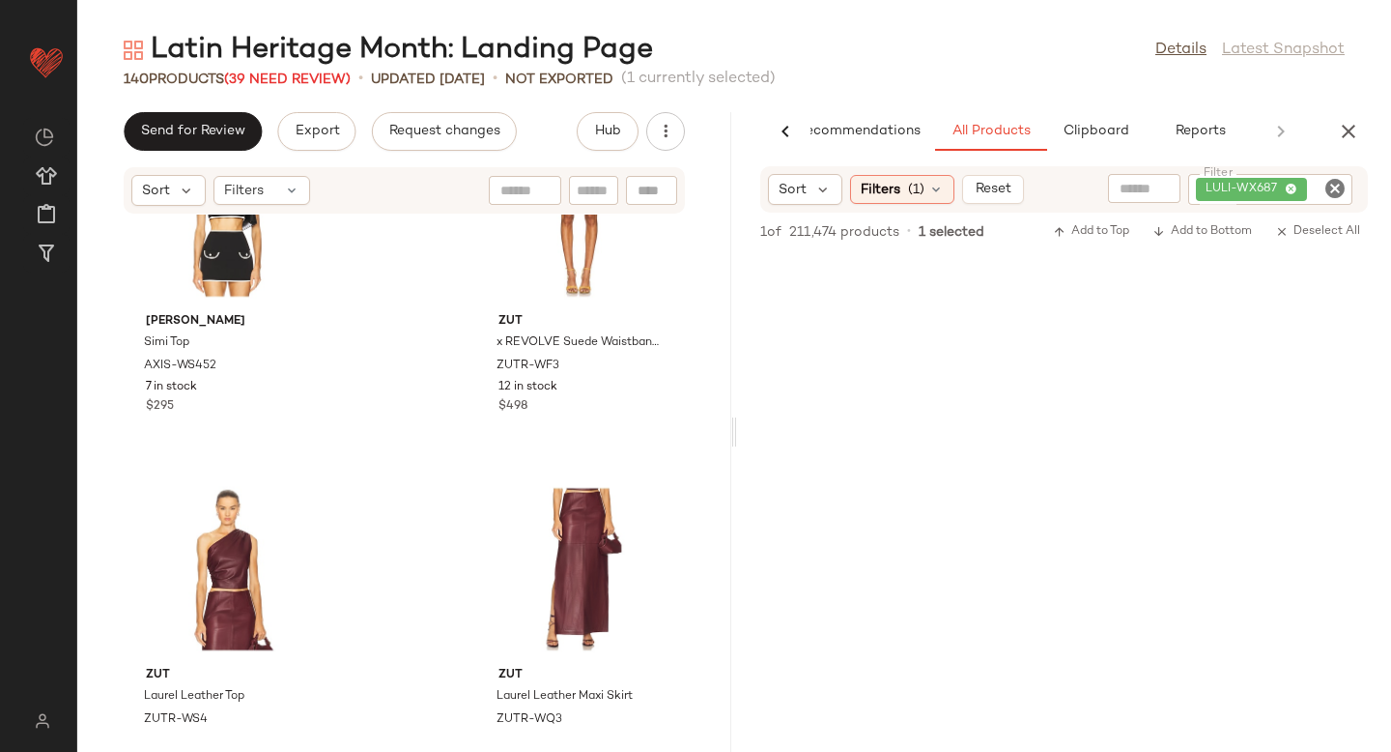
scroll to position [3187, 0]
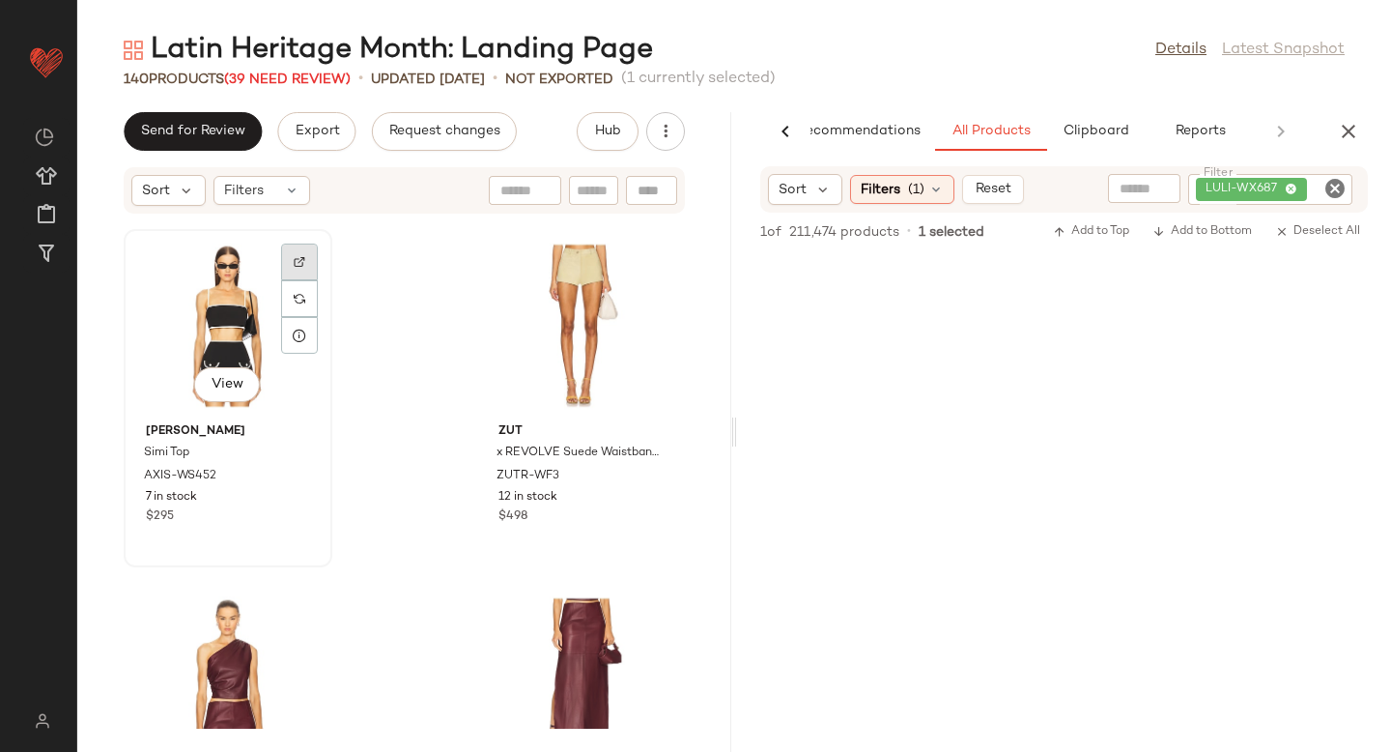
click at [298, 254] on div at bounding box center [299, 261] width 37 height 37
click at [1335, 190] on icon "Clear Filter" at bounding box center [1334, 188] width 23 height 23
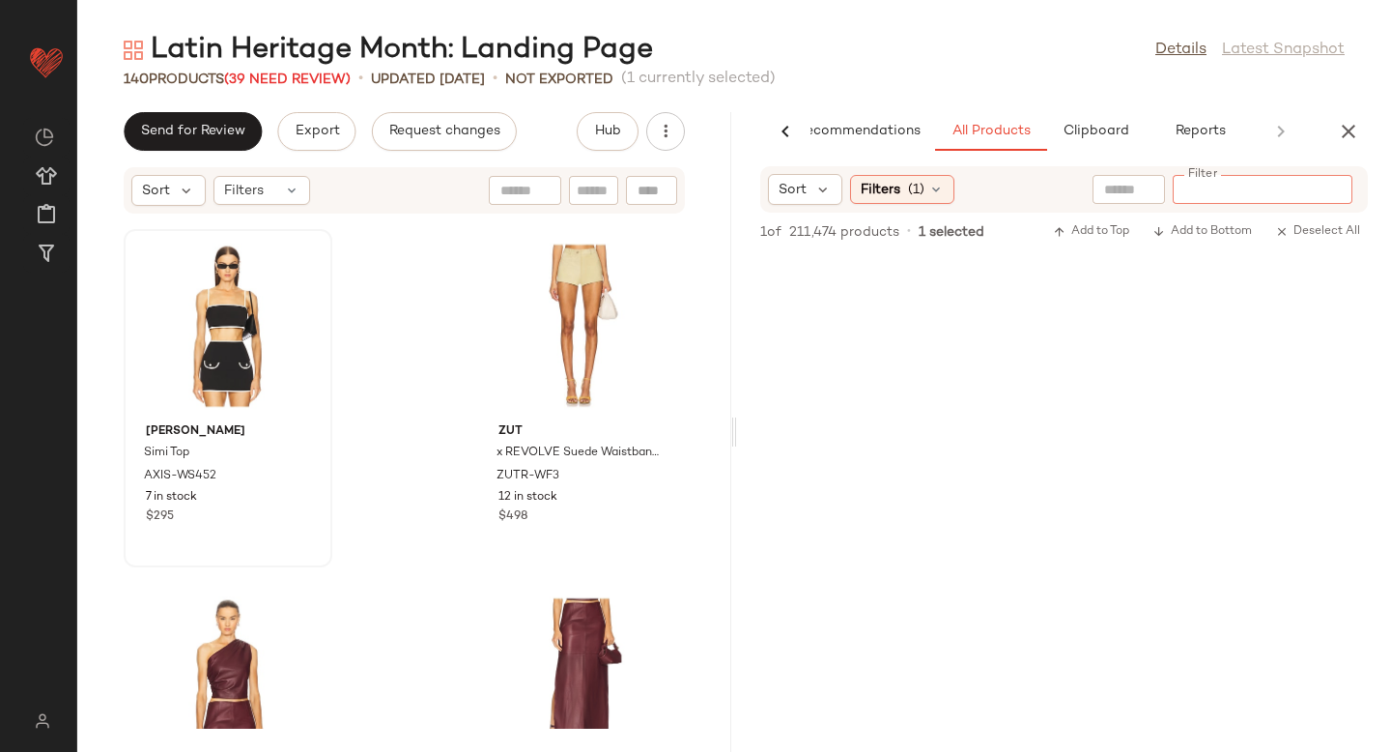
paste input "**********"
type input "**********"
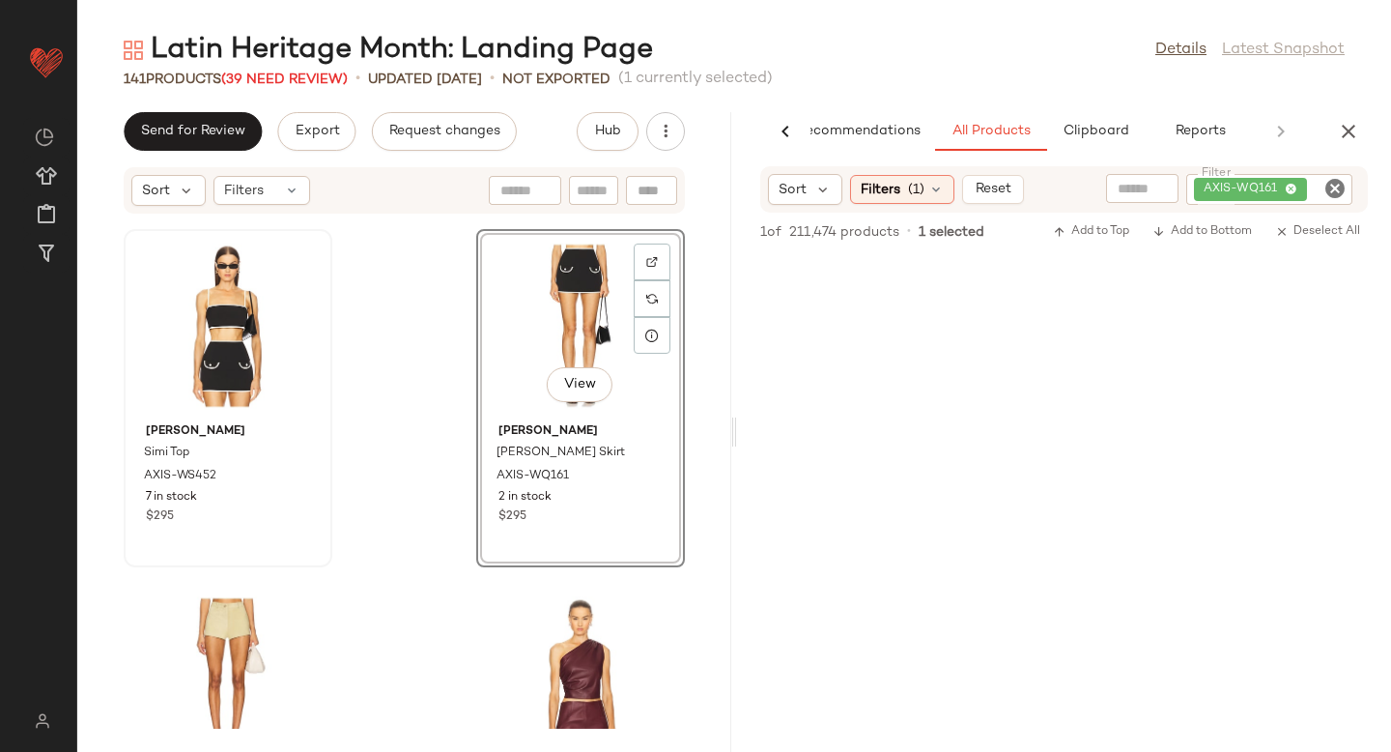
drag, startPoint x: 887, startPoint y: 338, endPoint x: 245, endPoint y: 4, distance: 723.3
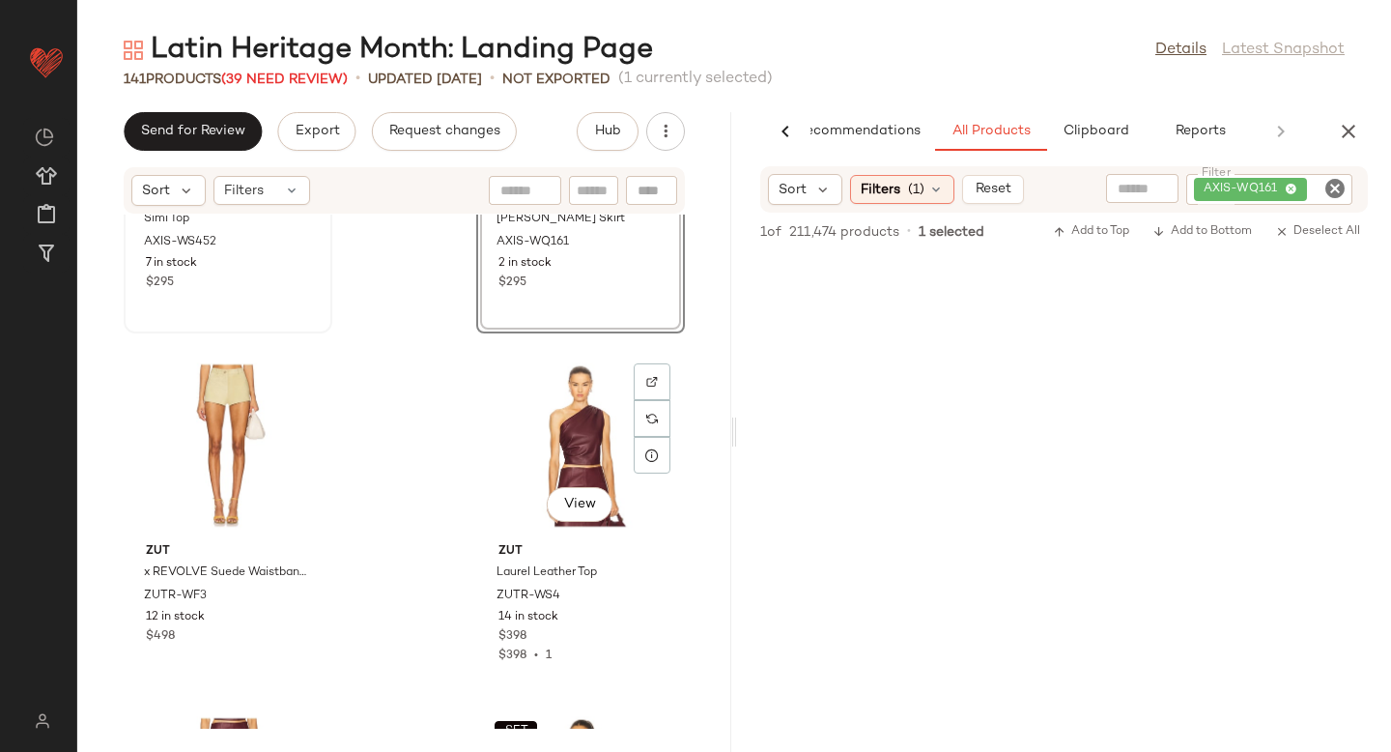
scroll to position [3437, 0]
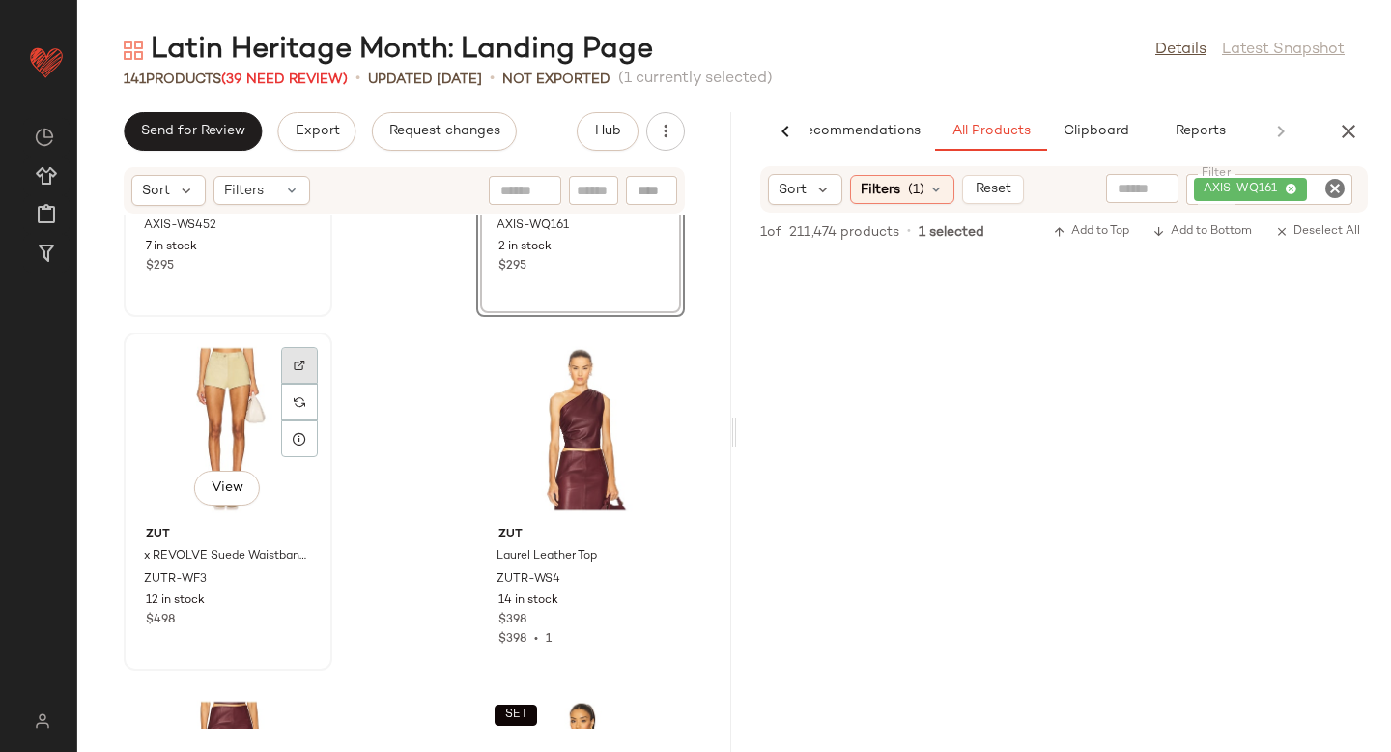
click at [300, 355] on div at bounding box center [299, 365] width 37 height 37
click at [1335, 193] on icon "Clear Filter" at bounding box center [1334, 188] width 23 height 23
paste input "********"
type input "********"
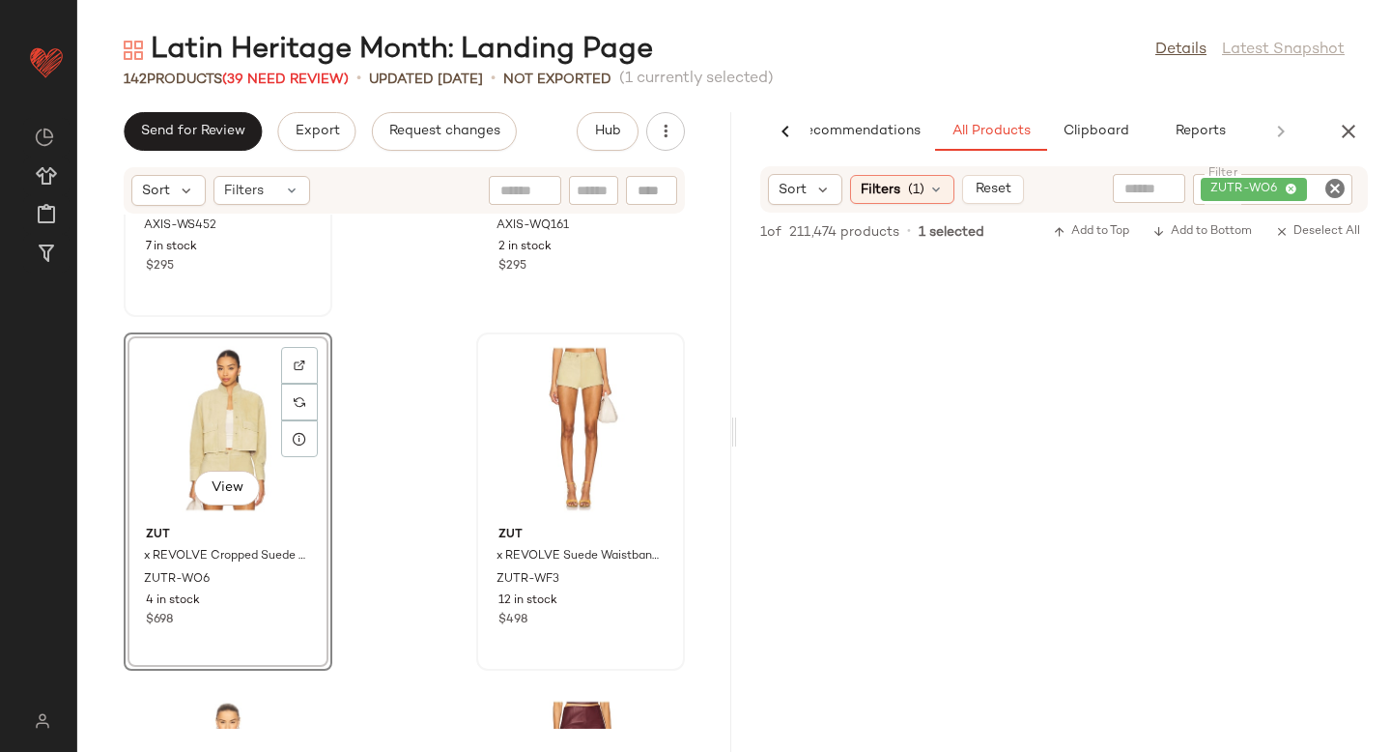
click at [1338, 185] on icon "Clear Filter" at bounding box center [1334, 188] width 23 height 23
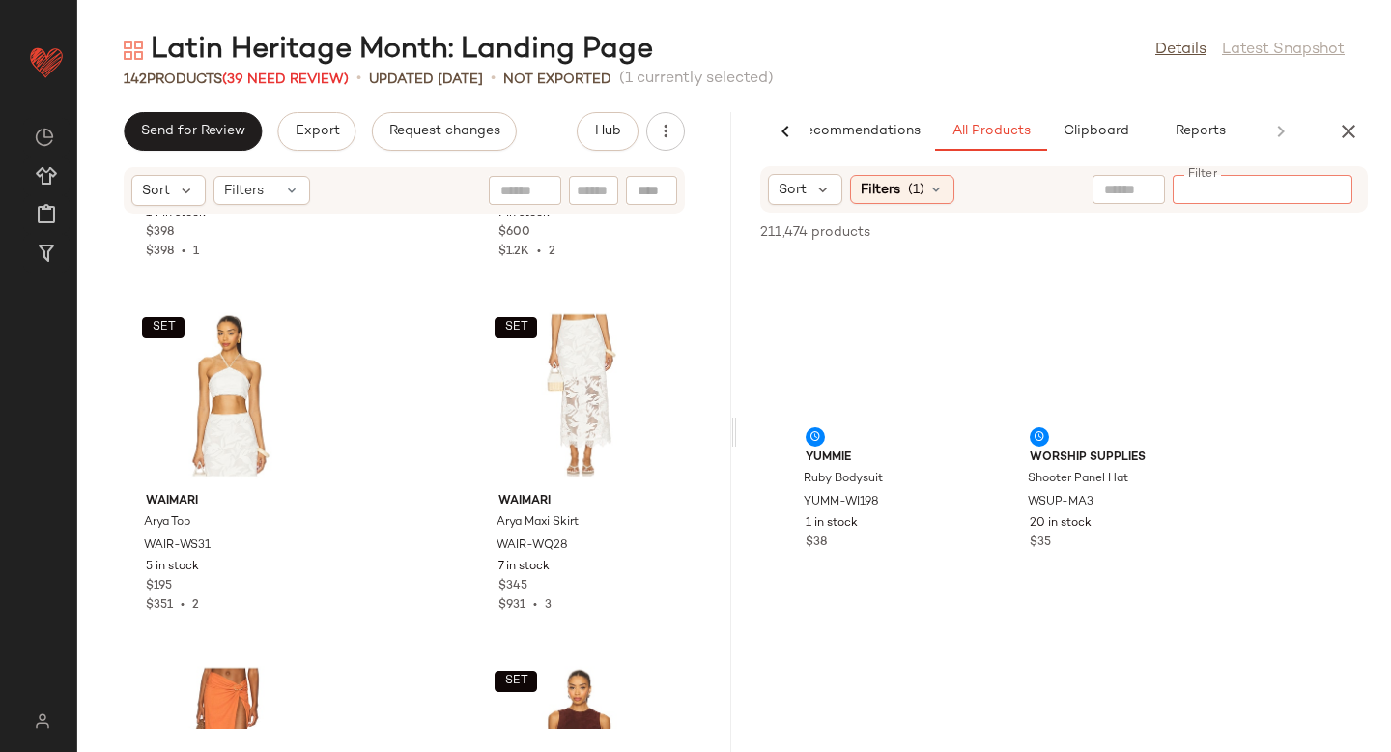
scroll to position [4565, 0]
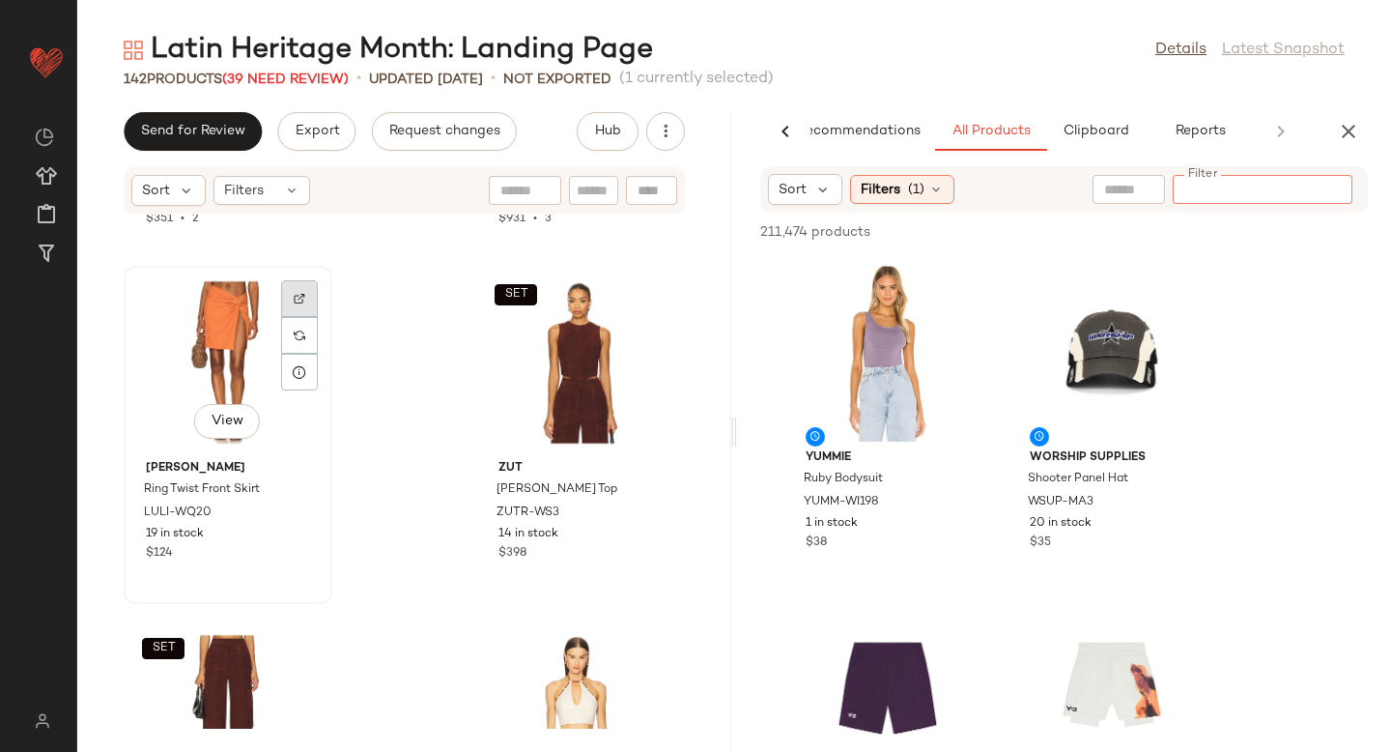
click at [291, 289] on div at bounding box center [299, 298] width 37 height 37
click at [1331, 191] on input "text" at bounding box center [1328, 190] width 34 height 20
paste input "**********"
type input "**********"
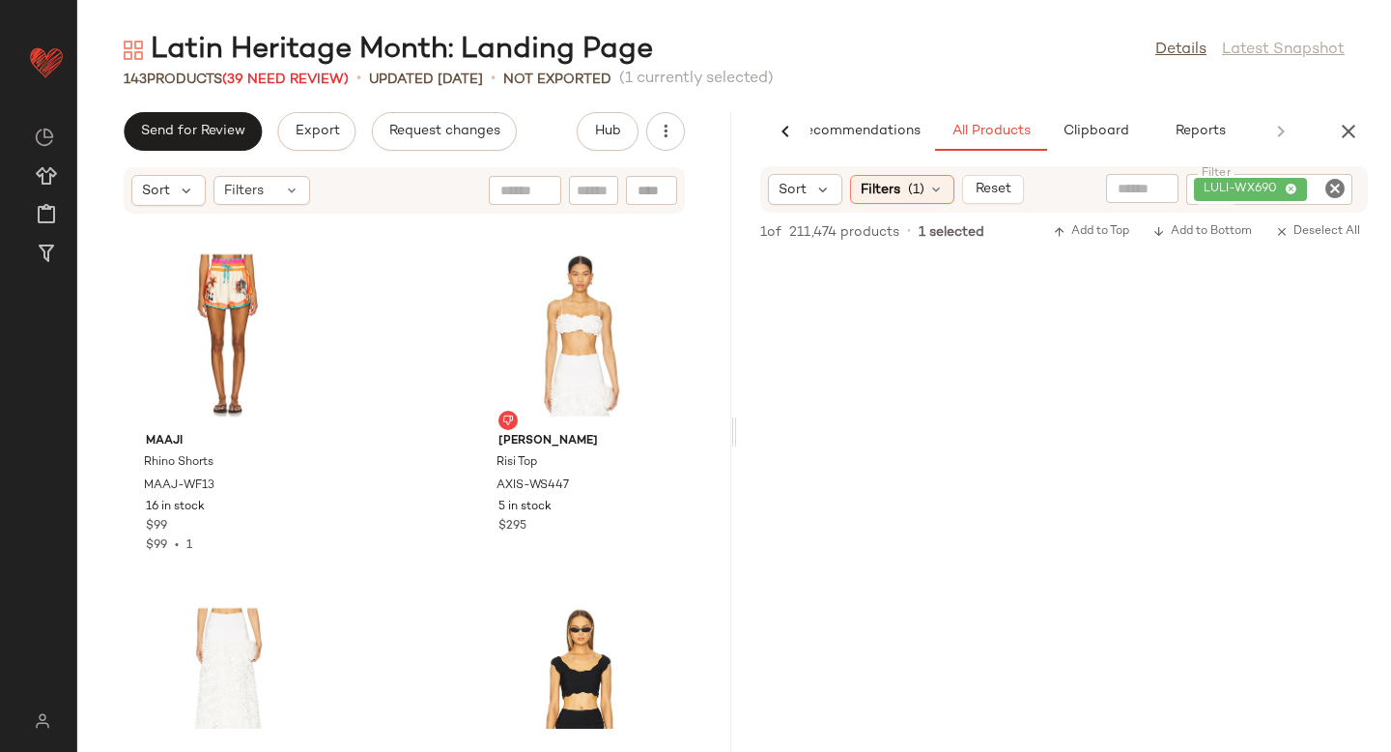
scroll to position [7419, 0]
click at [300, 267] on img at bounding box center [300, 273] width 12 height 12
click at [193, 276] on div "View" at bounding box center [227, 336] width 195 height 180
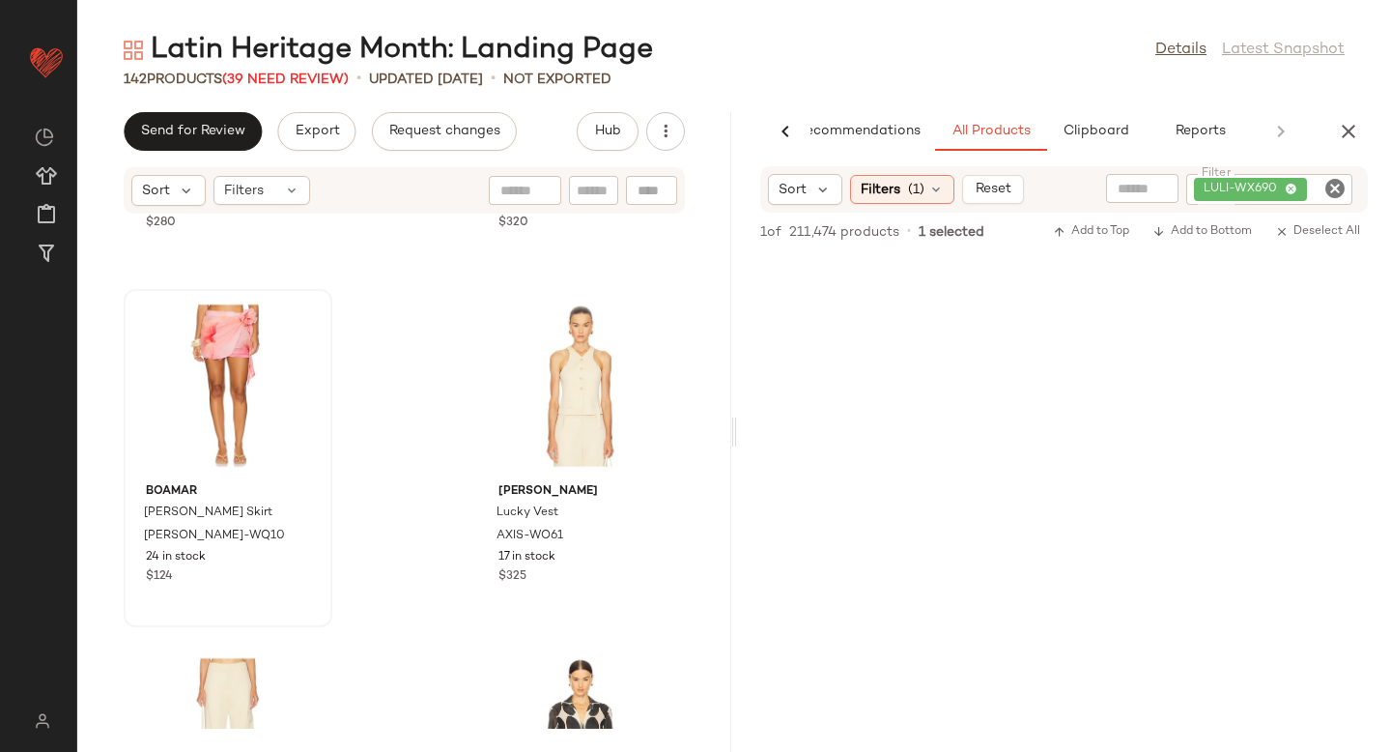
scroll to position [8416, 0]
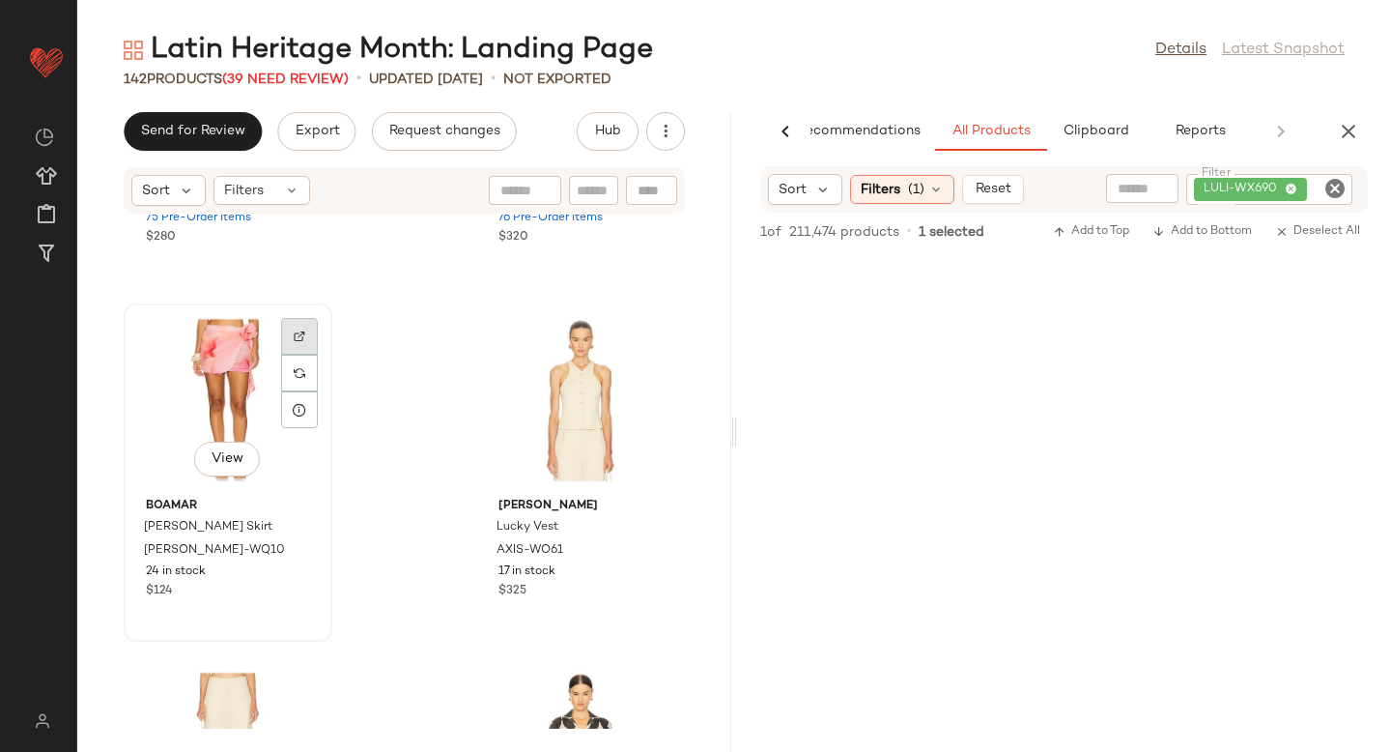
click at [304, 325] on div at bounding box center [299, 336] width 37 height 37
click at [1331, 187] on icon "Clear Filter" at bounding box center [1334, 188] width 23 height 23
paste input "**********"
type input "**********"
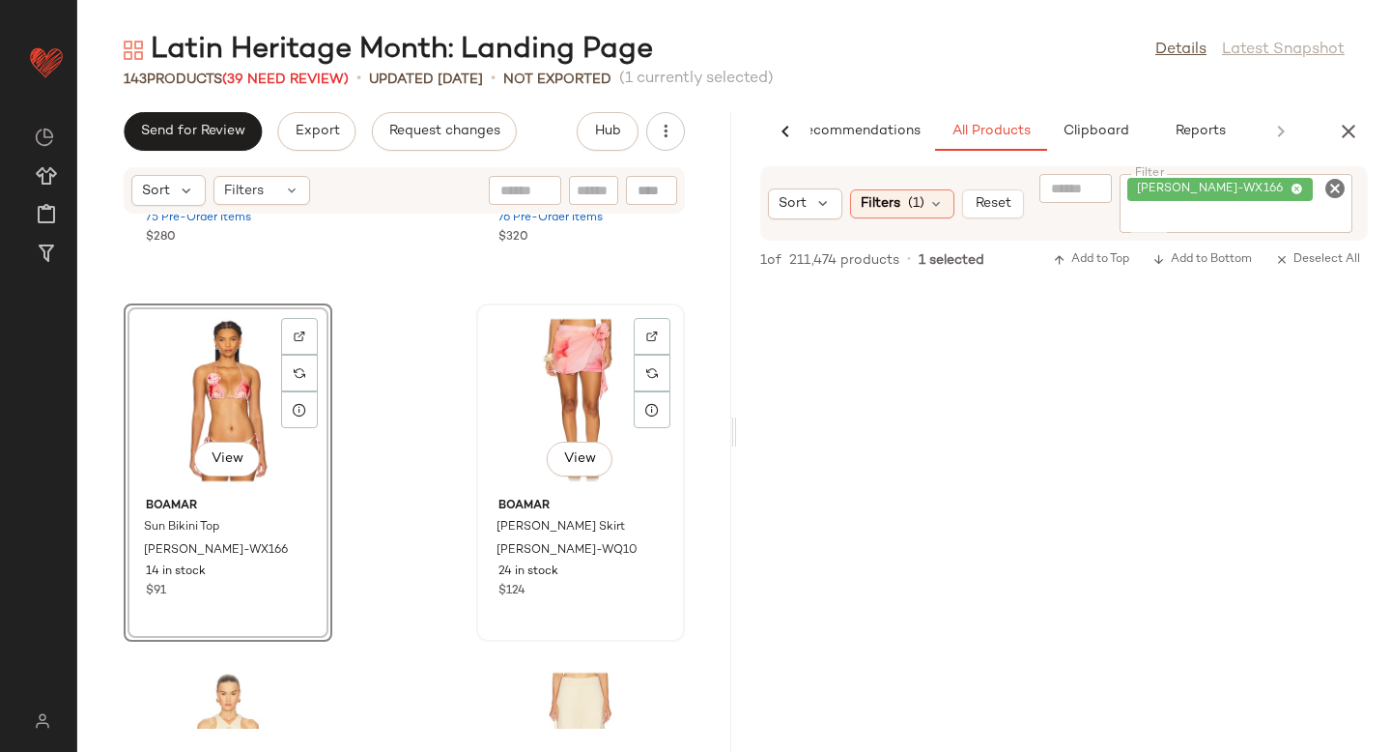
click at [557, 359] on div "View" at bounding box center [580, 400] width 195 height 180
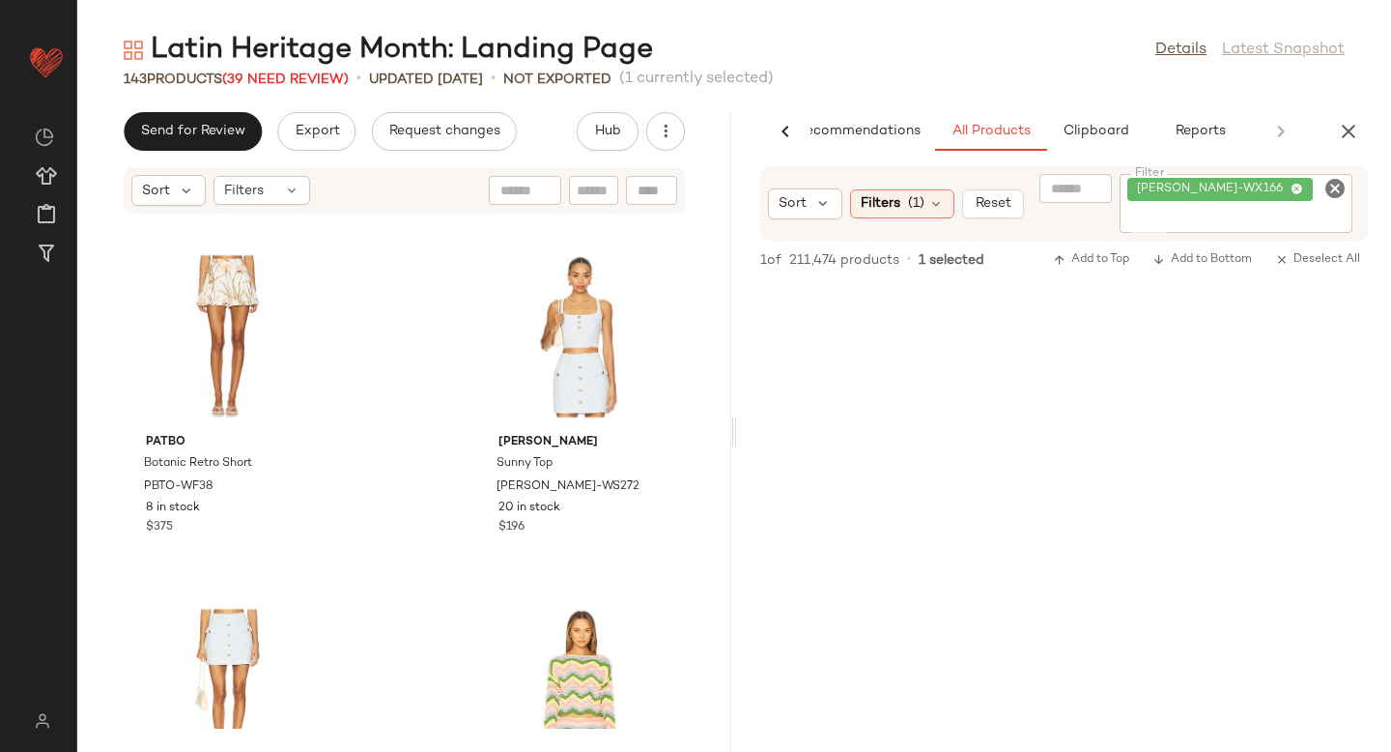
scroll to position [11137, 0]
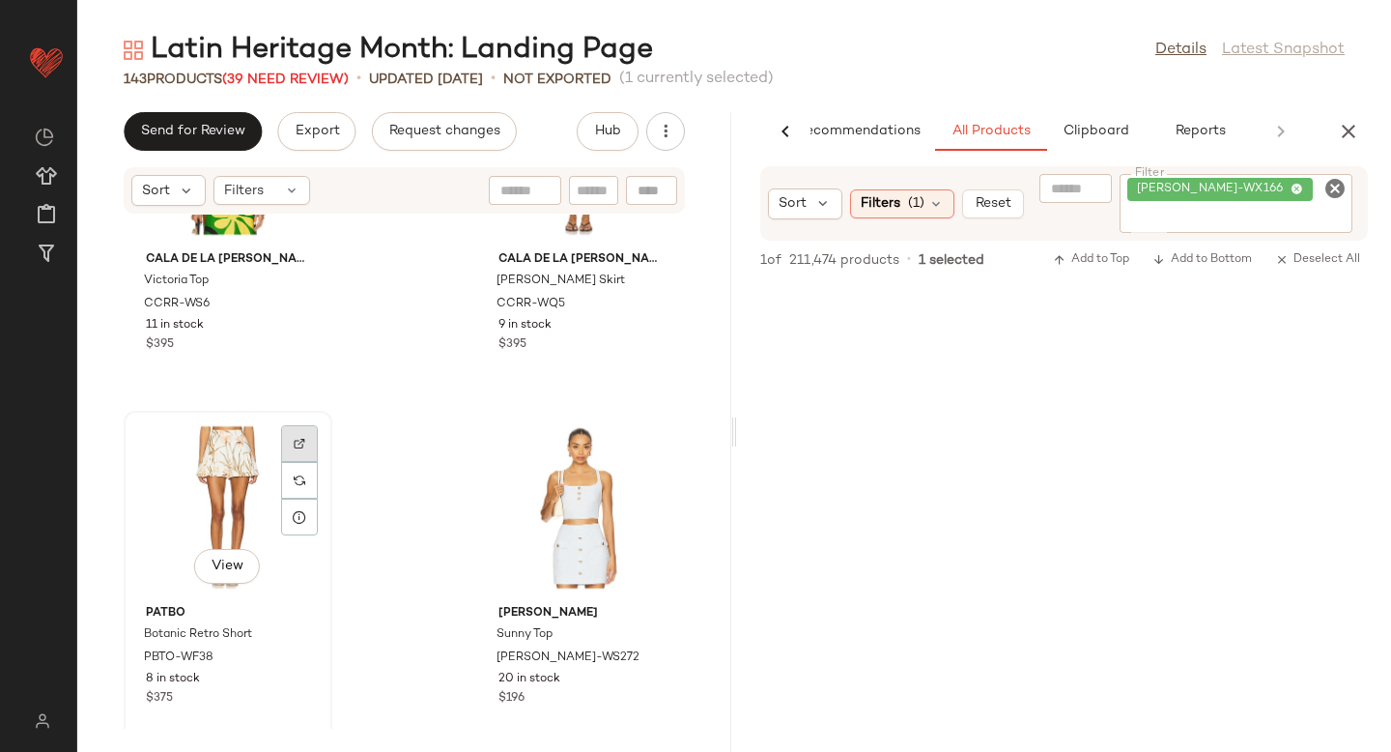
click at [296, 438] on img at bounding box center [300, 444] width 12 height 12
click at [1338, 185] on icon "Clear Filter" at bounding box center [1334, 188] width 23 height 23
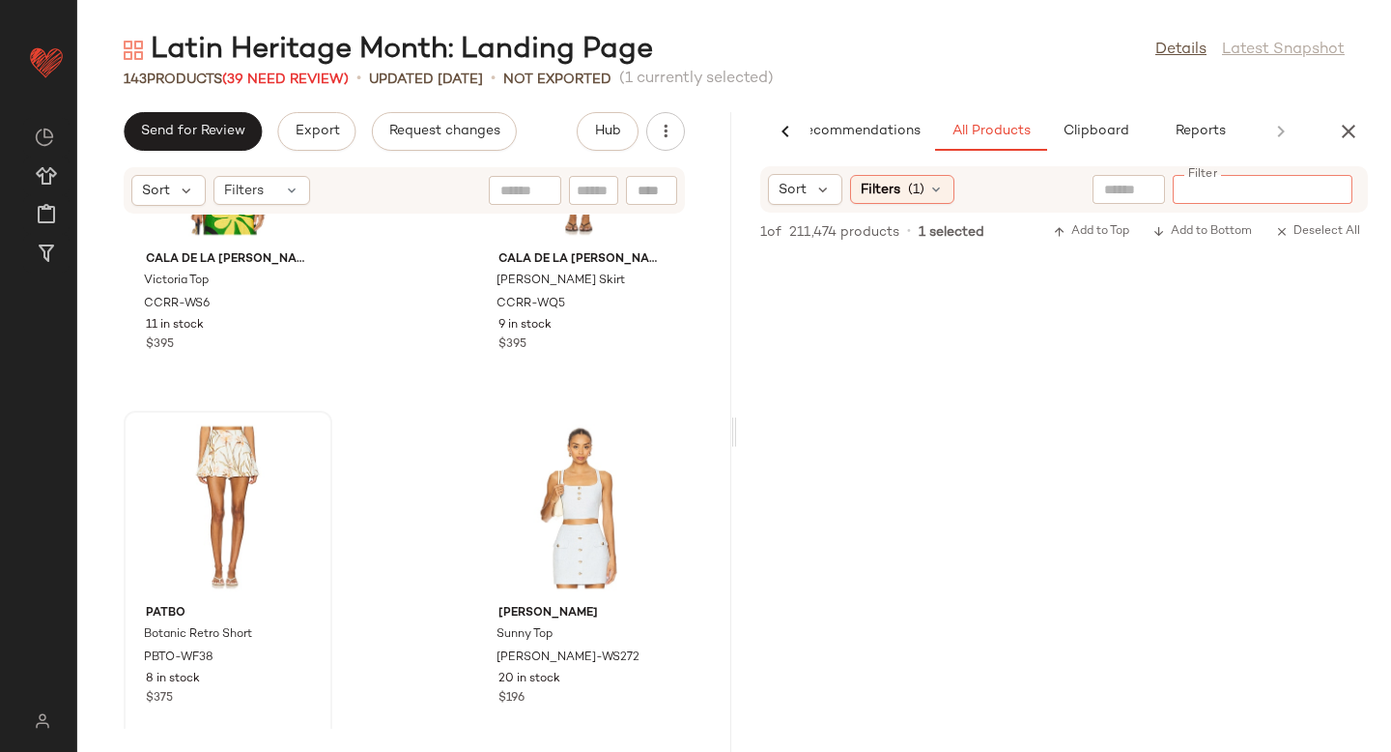
paste input "**********"
type input "**********"
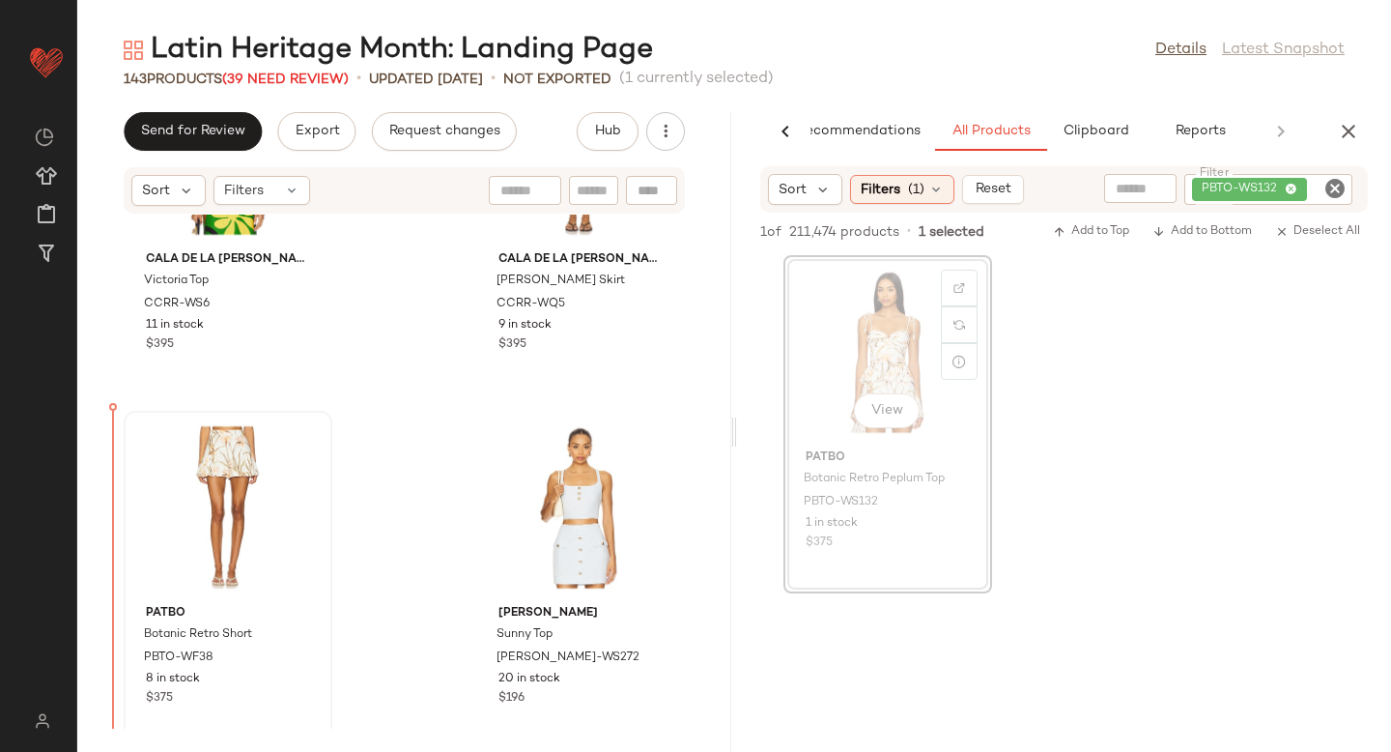
drag, startPoint x: 854, startPoint y: 362, endPoint x: 131, endPoint y: 563, distance: 750.0
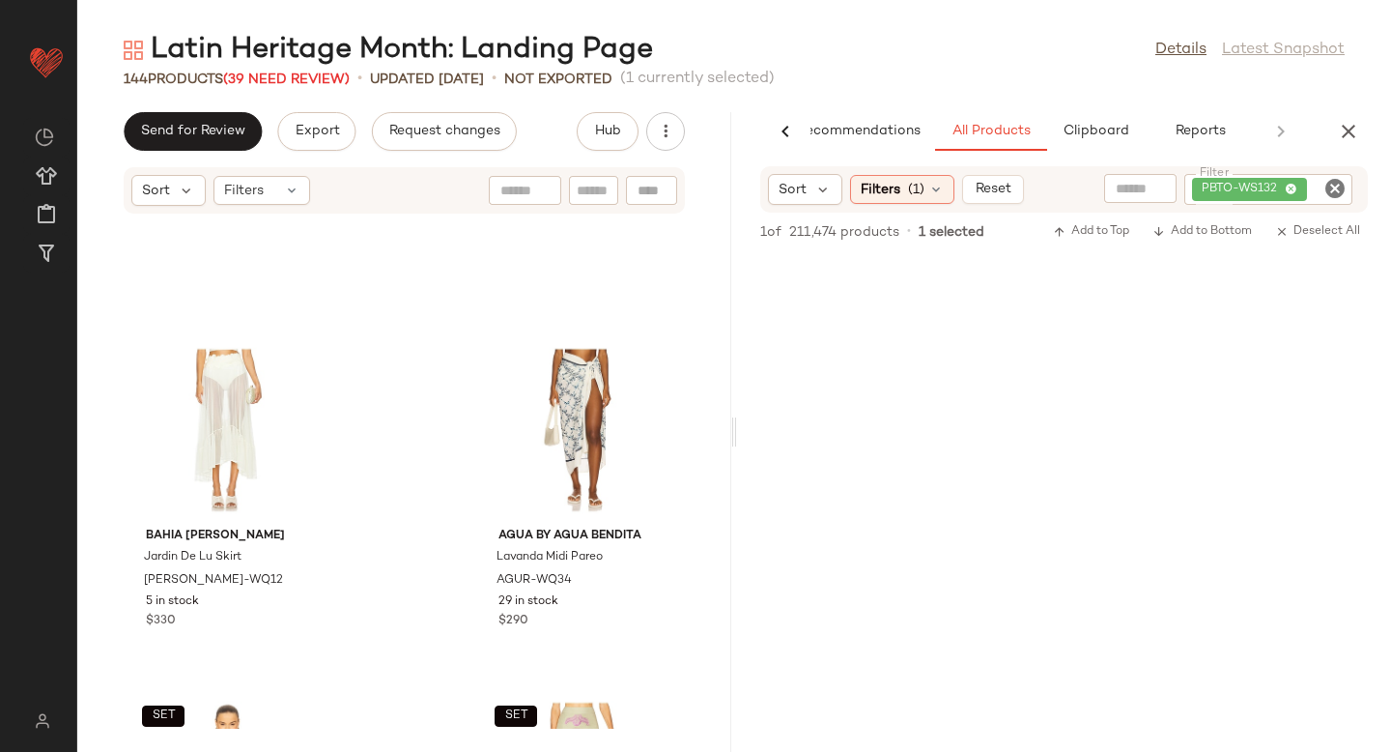
scroll to position [13328, 0]
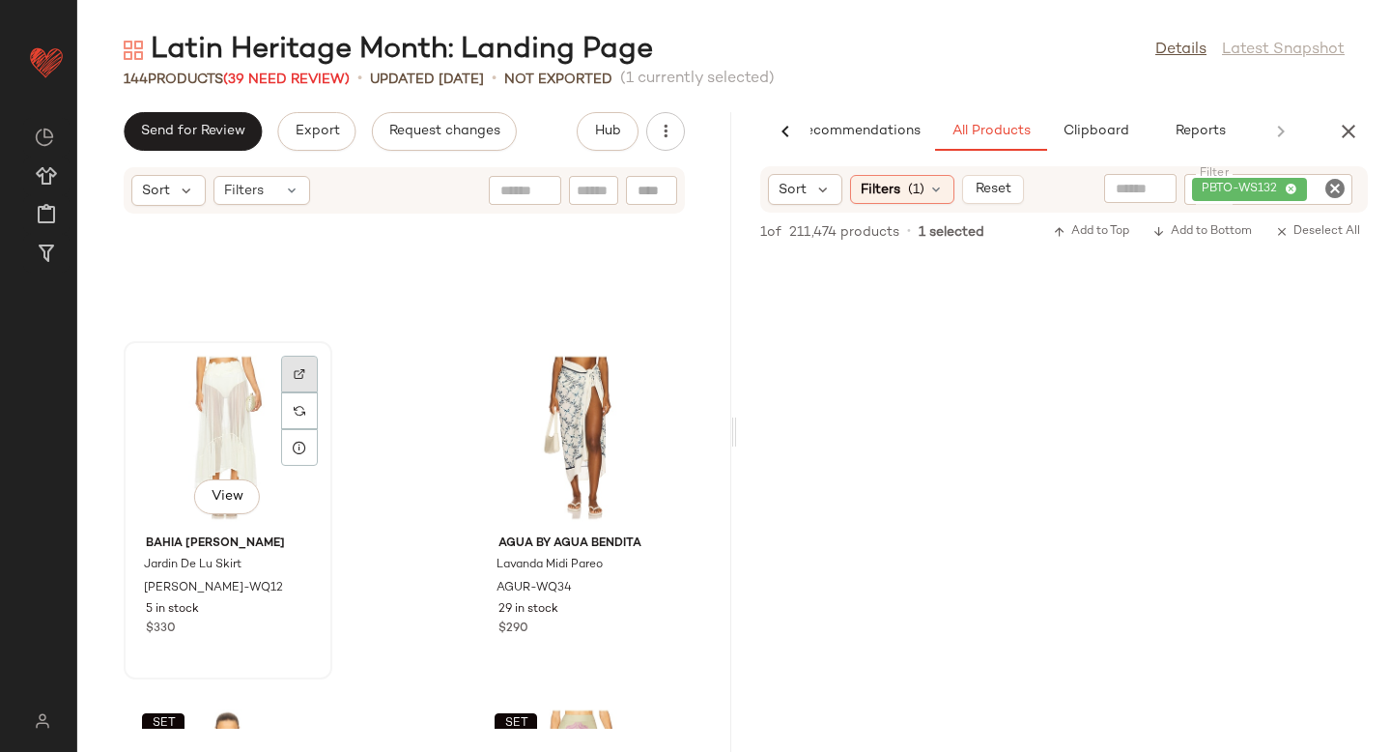
click at [289, 365] on div at bounding box center [299, 373] width 37 height 37
click at [1341, 187] on icon "Clear Filter" at bounding box center [1334, 188] width 23 height 23
paste input "********"
type input "********"
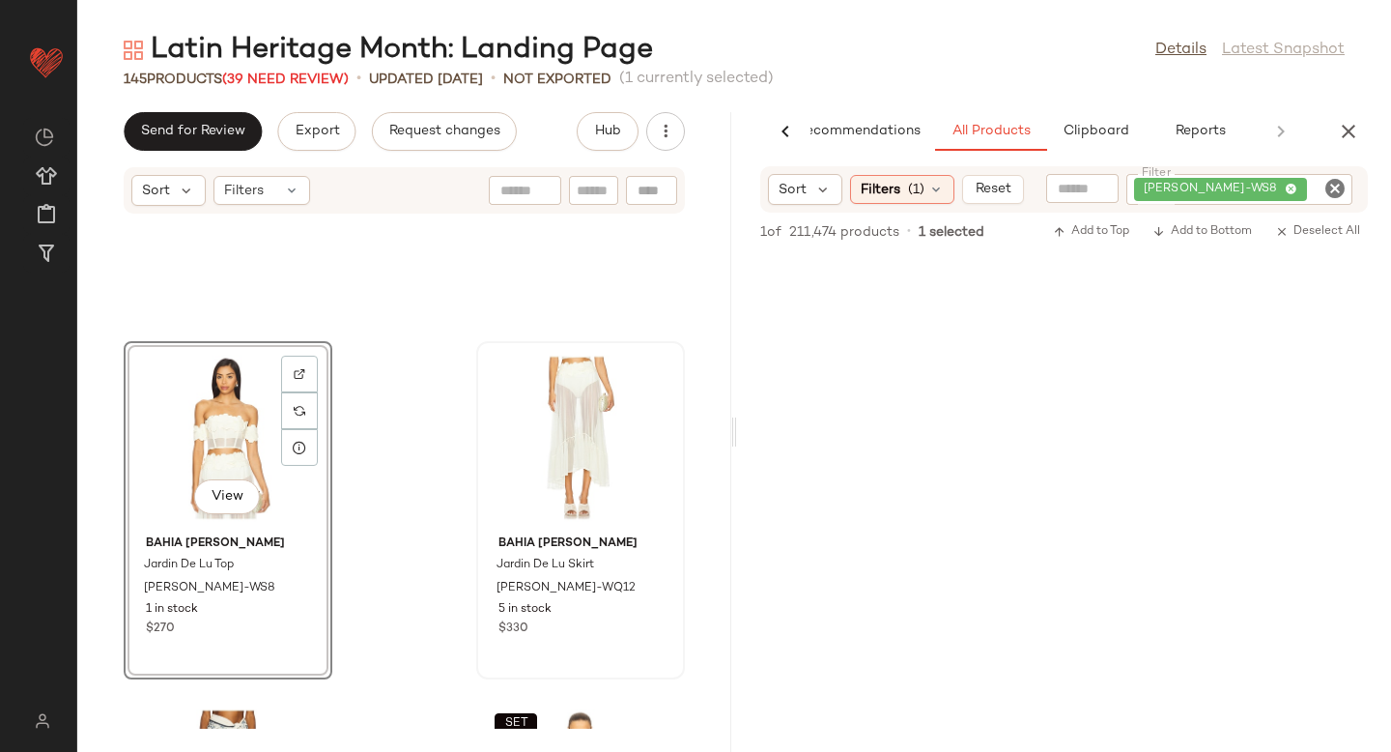
scroll to position [13623, 0]
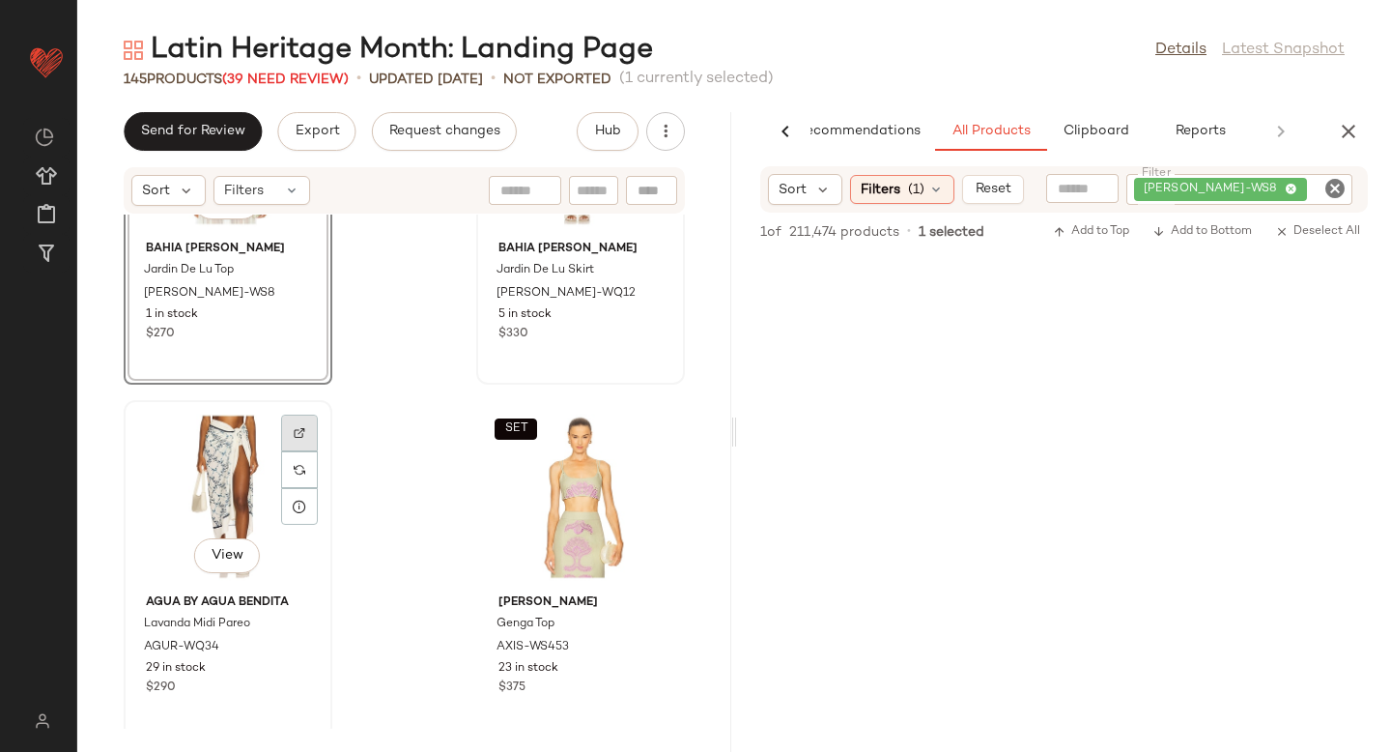
click at [293, 443] on div at bounding box center [299, 432] width 37 height 37
click at [1331, 183] on icon "Clear Filter" at bounding box center [1334, 188] width 23 height 23
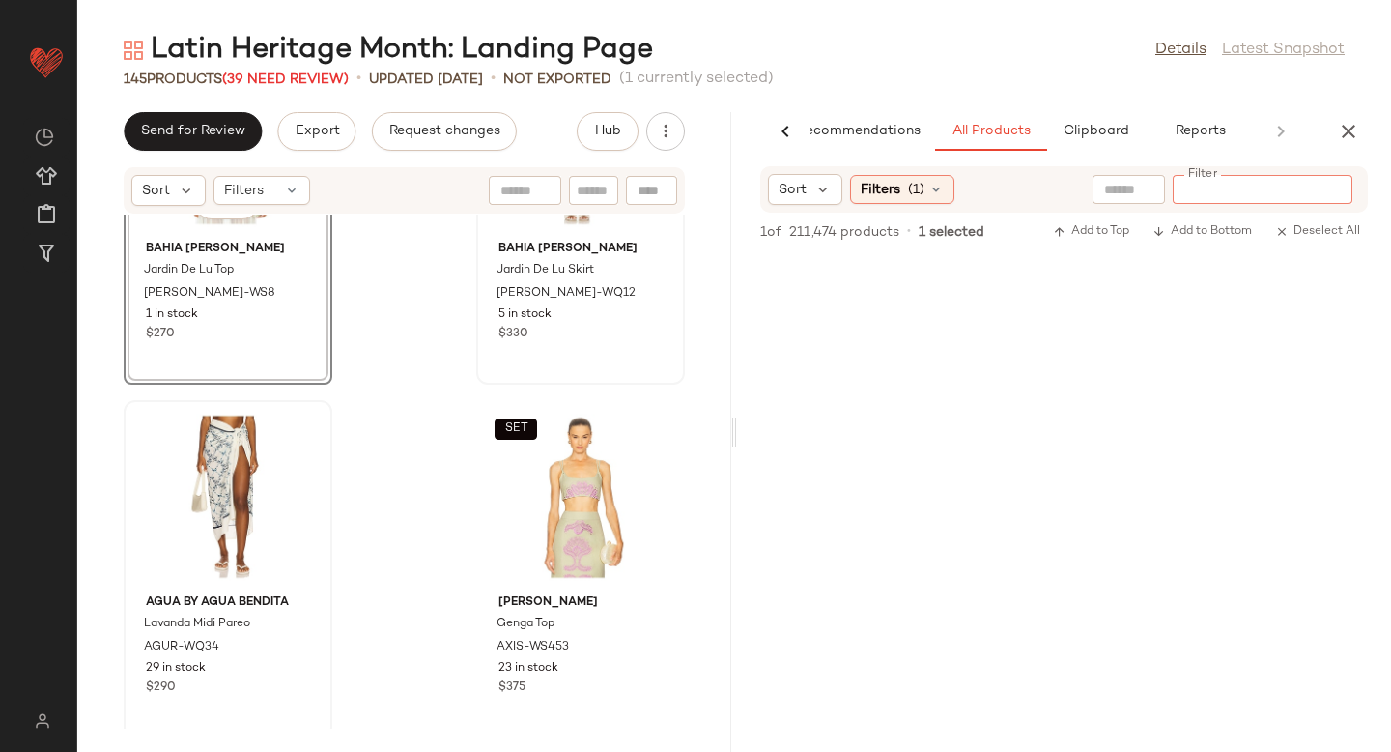
paste input "*********"
type input "*********"
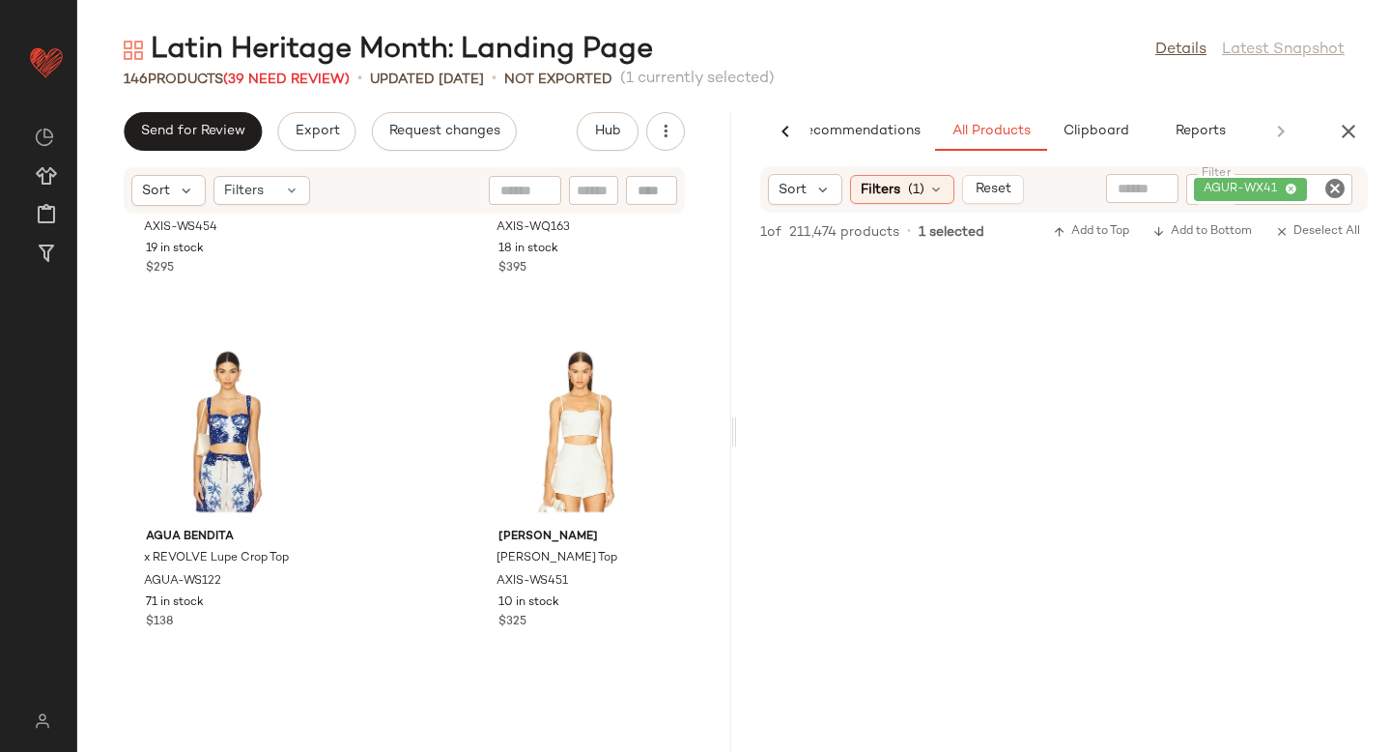
scroll to position [15470, 0]
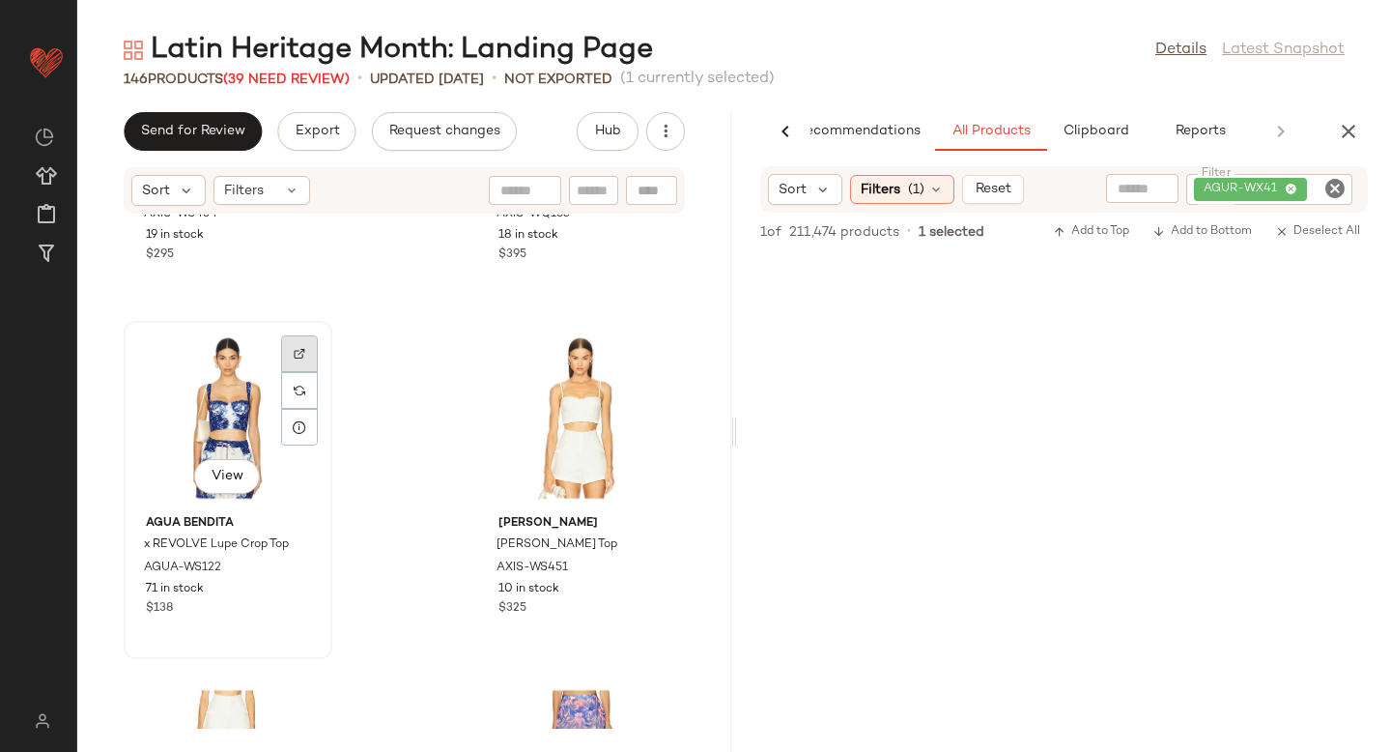
click at [298, 363] on div at bounding box center [299, 353] width 37 height 37
click at [182, 572] on span "AGUA-WS122" at bounding box center [182, 567] width 77 height 17
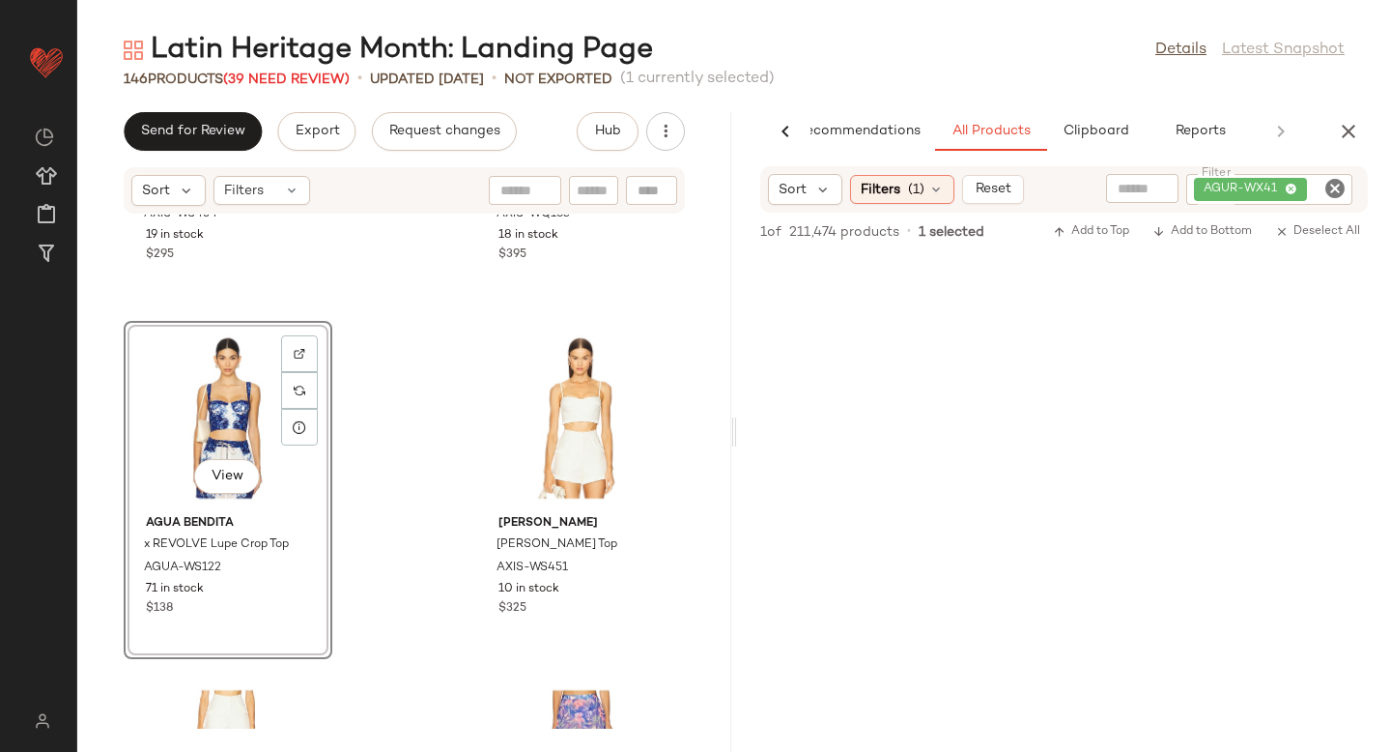
click at [1341, 185] on icon "Clear Filter" at bounding box center [1334, 188] width 23 height 23
paste input "*********"
type input "*********"
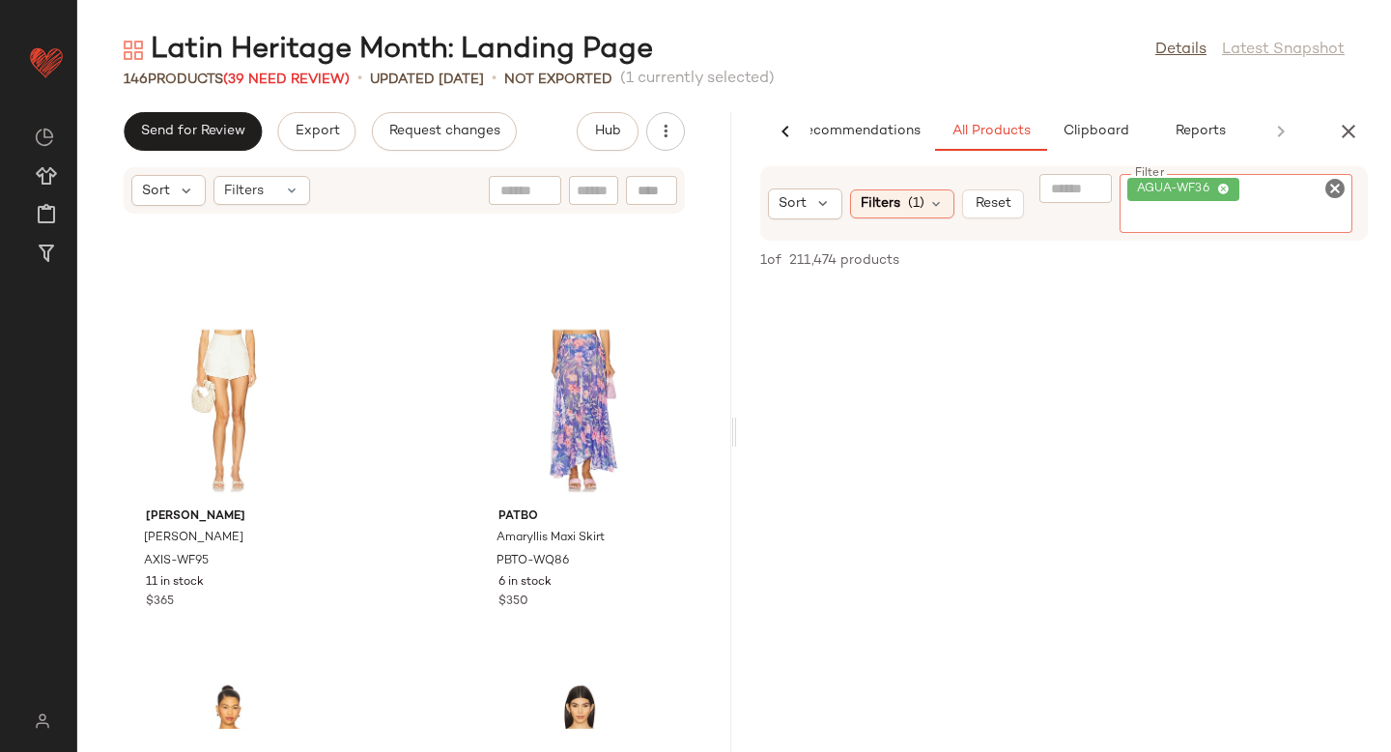
scroll to position [15805, 0]
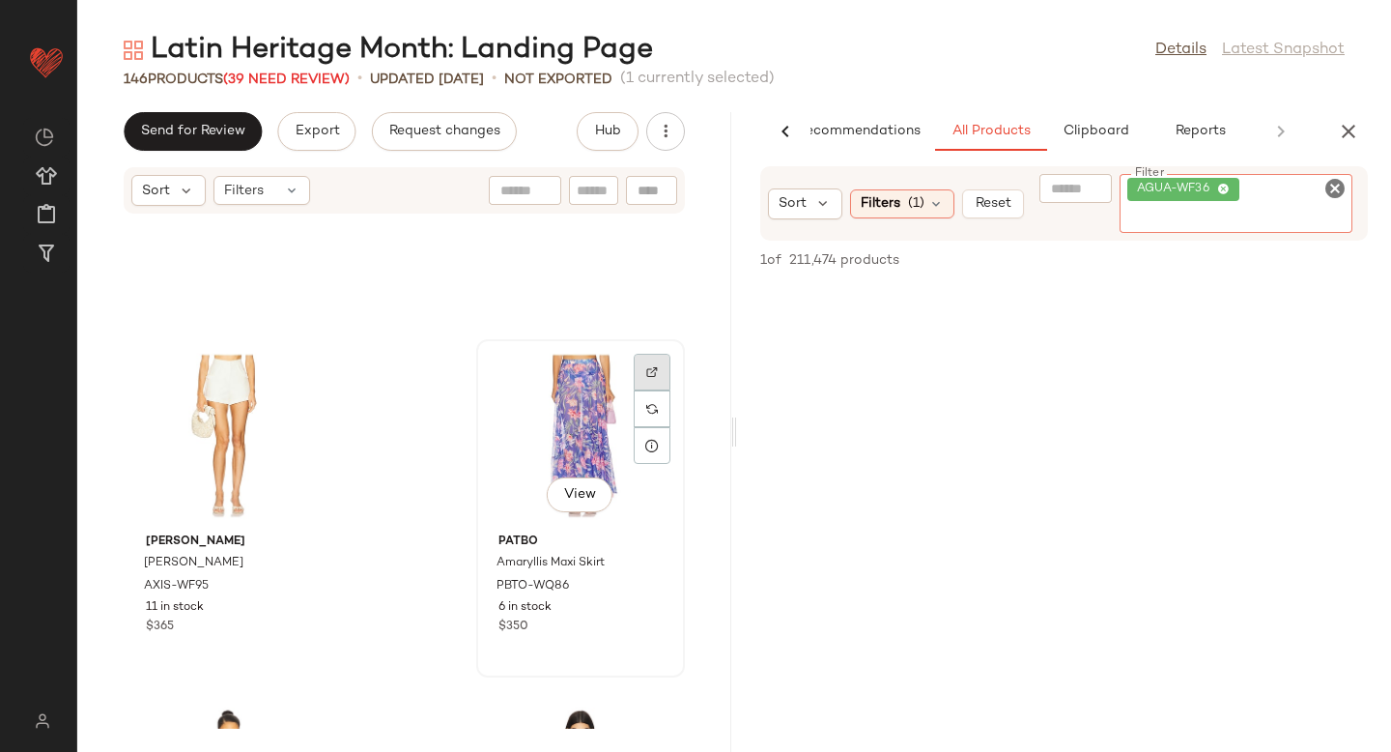
click at [646, 372] on img at bounding box center [652, 372] width 12 height 12
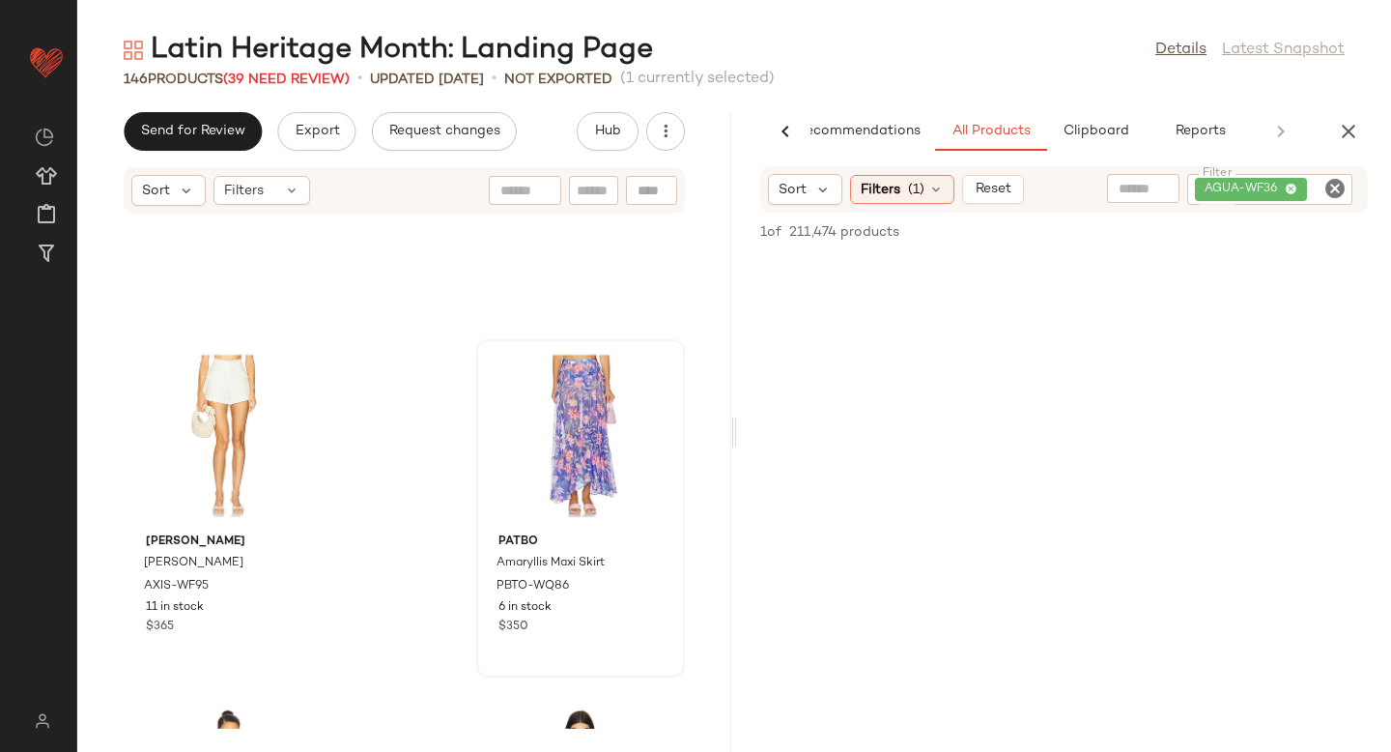
click at [1339, 179] on icon "Clear Filter" at bounding box center [1334, 188] width 23 height 23
paste input "**********"
type input "**********"
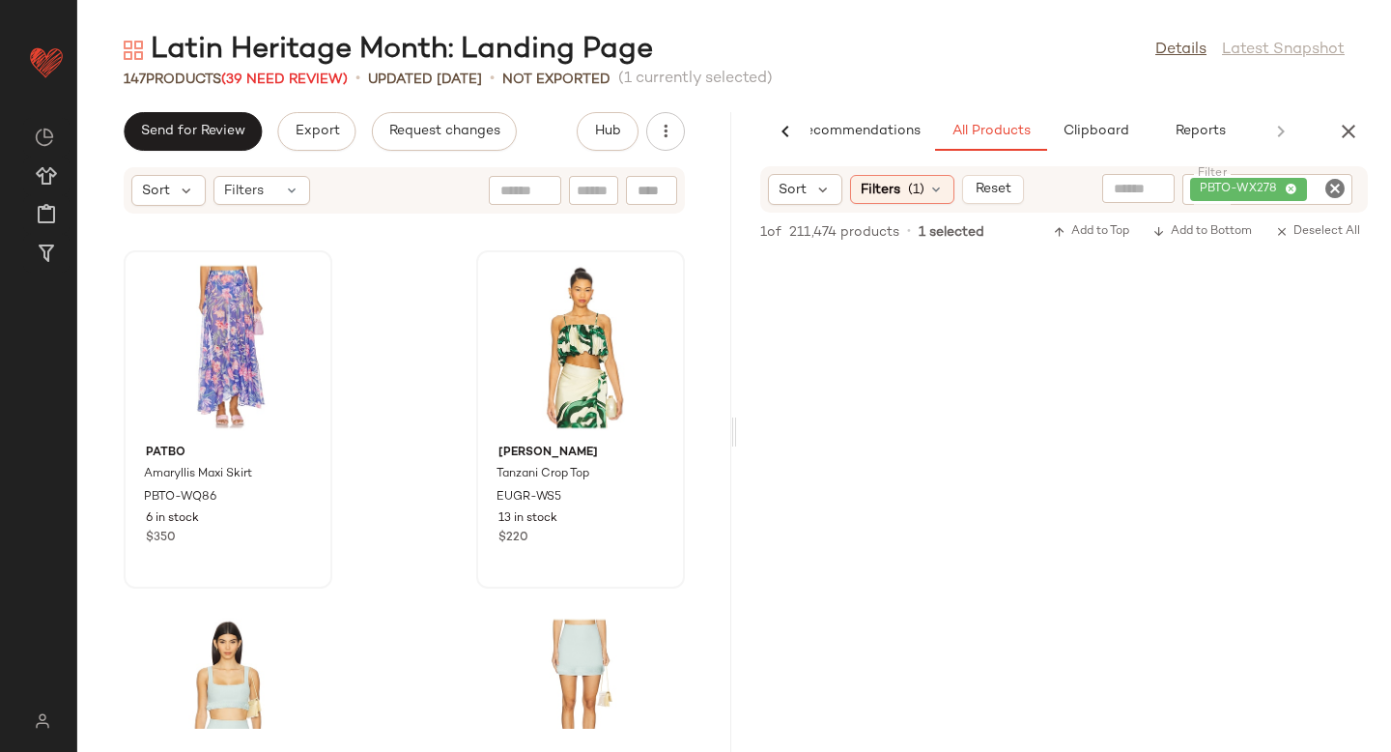
scroll to position [16232, 0]
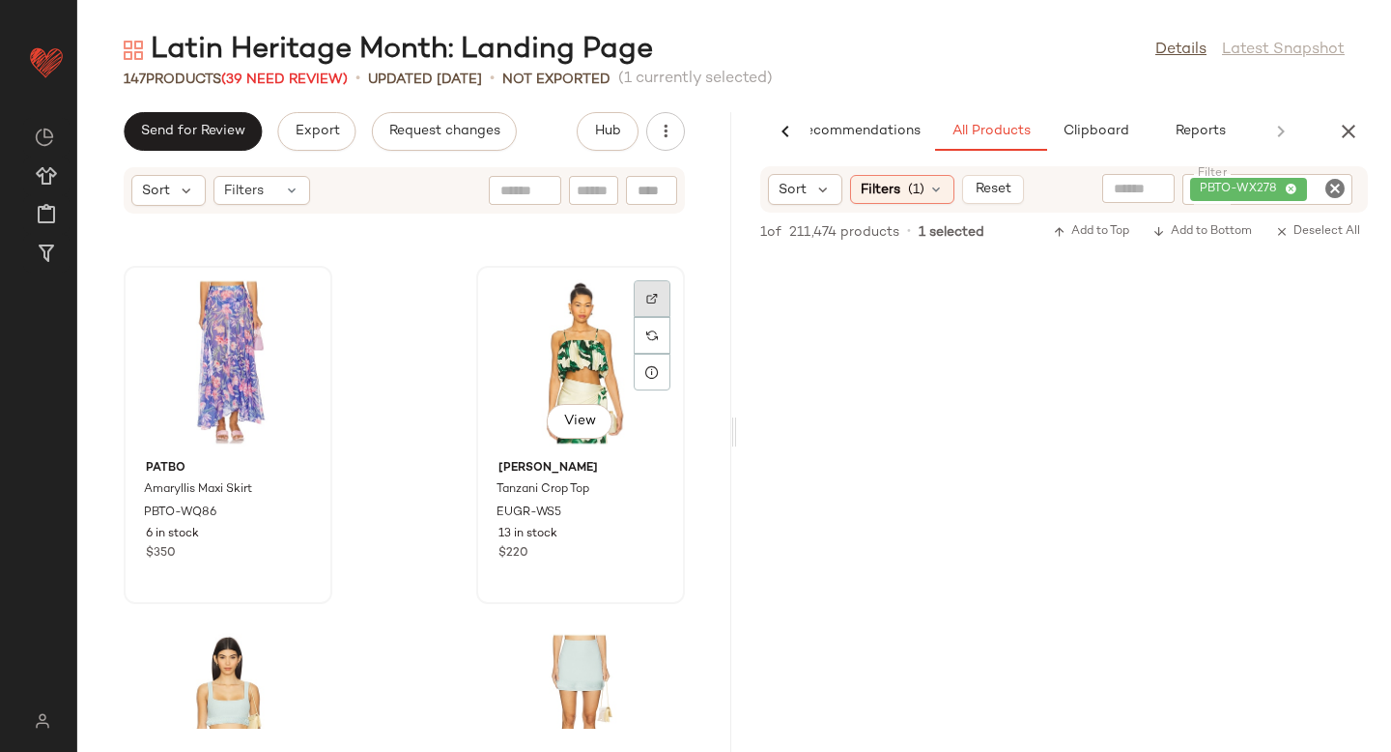
click at [641, 292] on div at bounding box center [652, 298] width 37 height 37
click at [1326, 192] on icon "Clear Filter" at bounding box center [1334, 188] width 23 height 23
paste input "********"
type input "********"
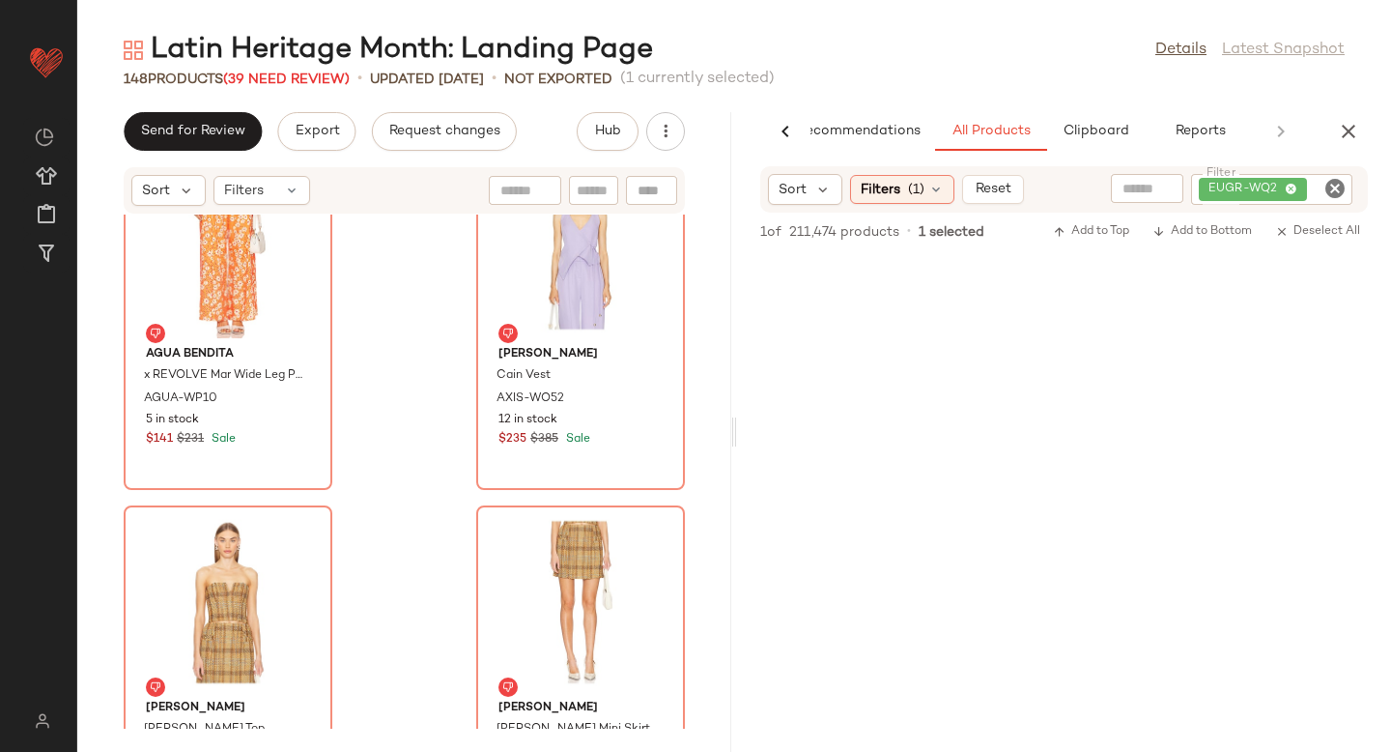
scroll to position [18335, 0]
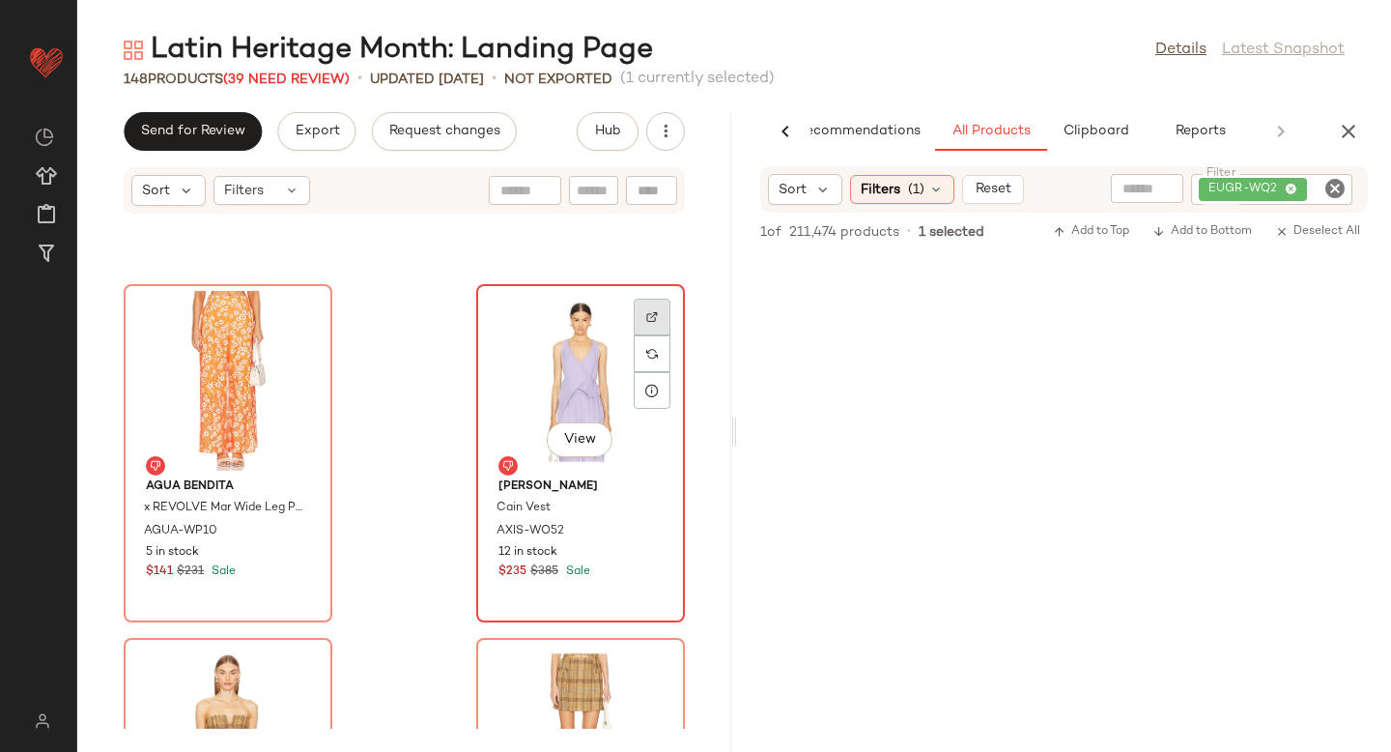
click at [634, 316] on div at bounding box center [652, 317] width 37 height 37
click at [1329, 183] on icon "Clear Filter" at bounding box center [1334, 188] width 23 height 23
paste input "**********"
type input "**********"
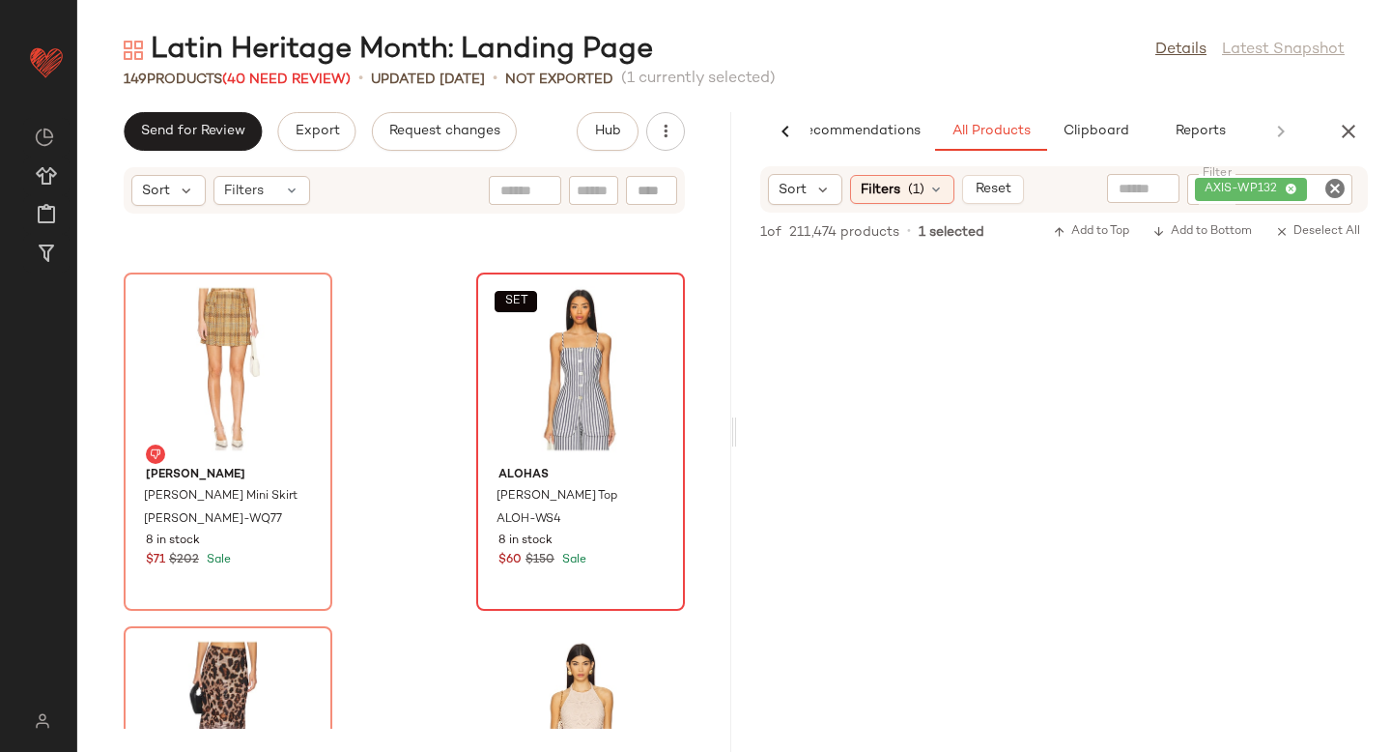
scroll to position [19017, 0]
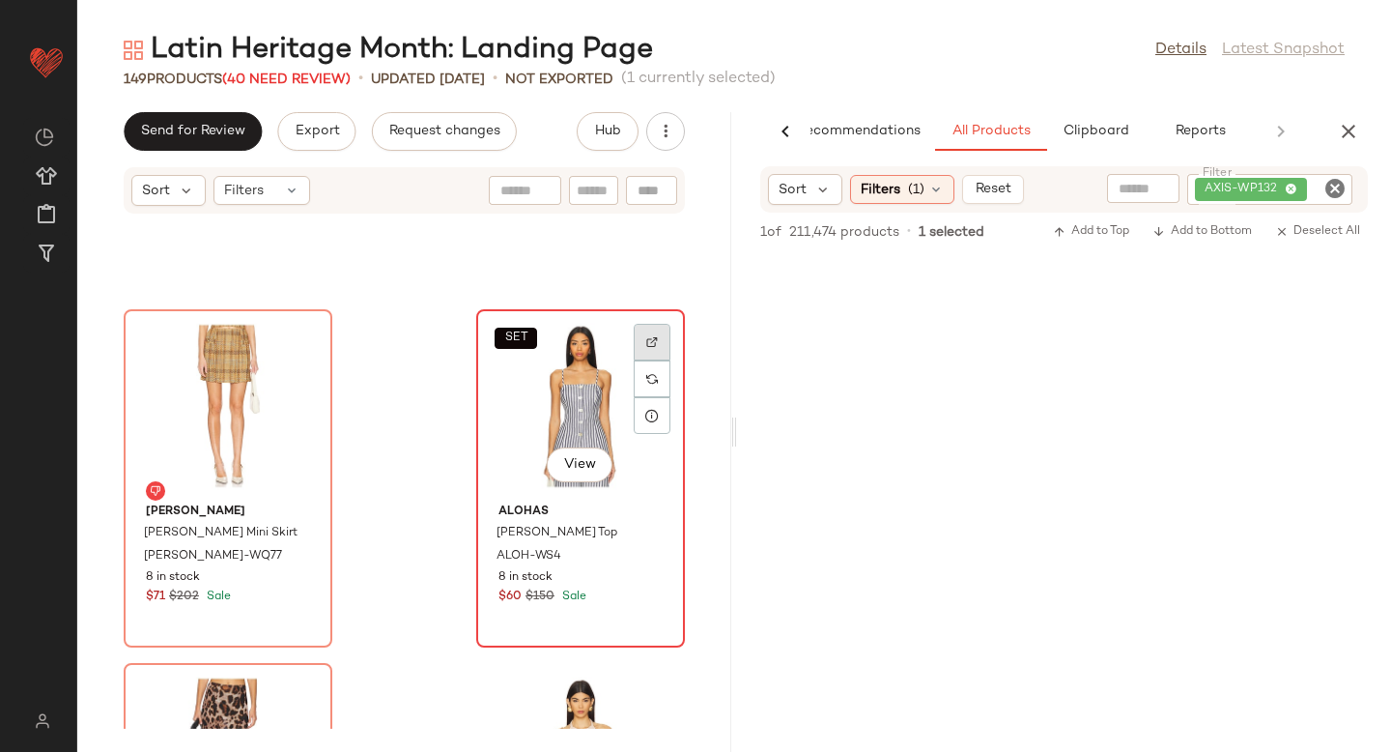
click at [643, 331] on div at bounding box center [652, 342] width 37 height 37
click at [517, 554] on span "ALOH-WS4" at bounding box center [529, 556] width 65 height 17
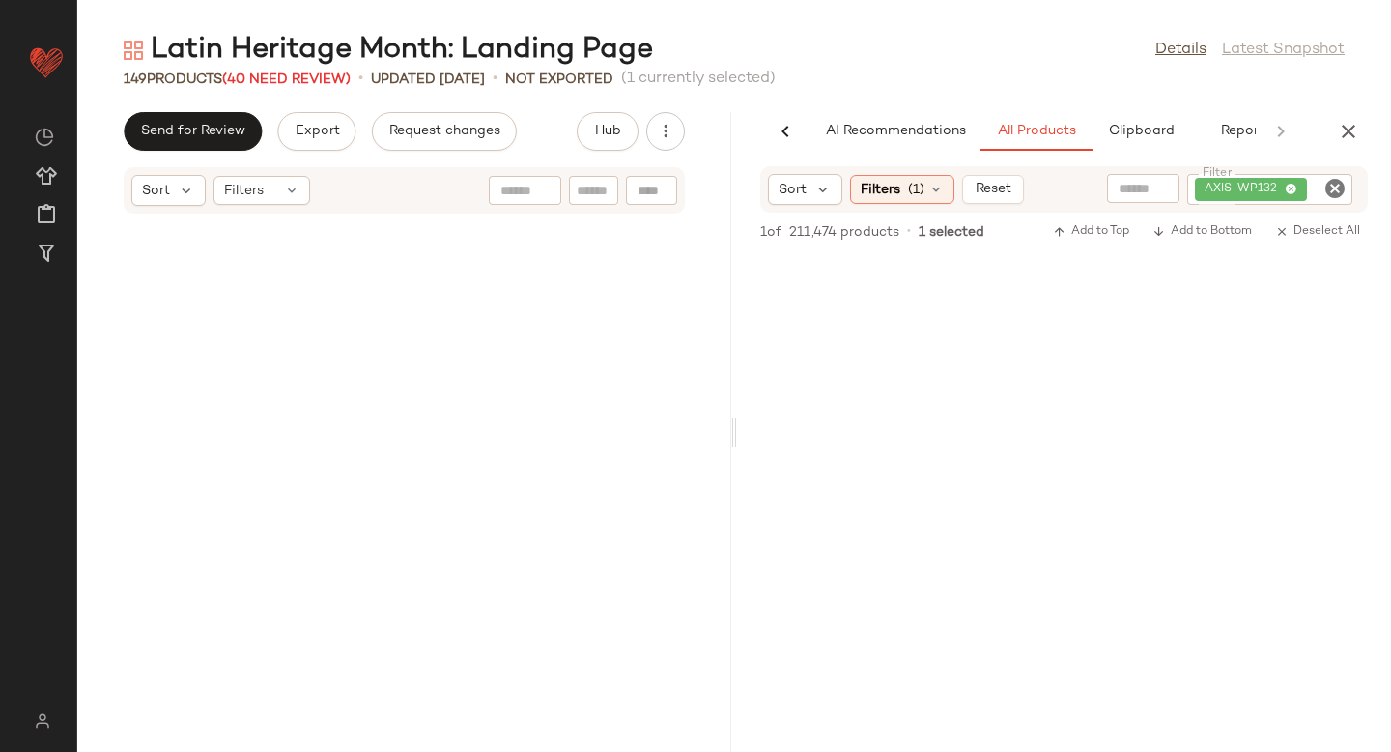
scroll to position [0, 45]
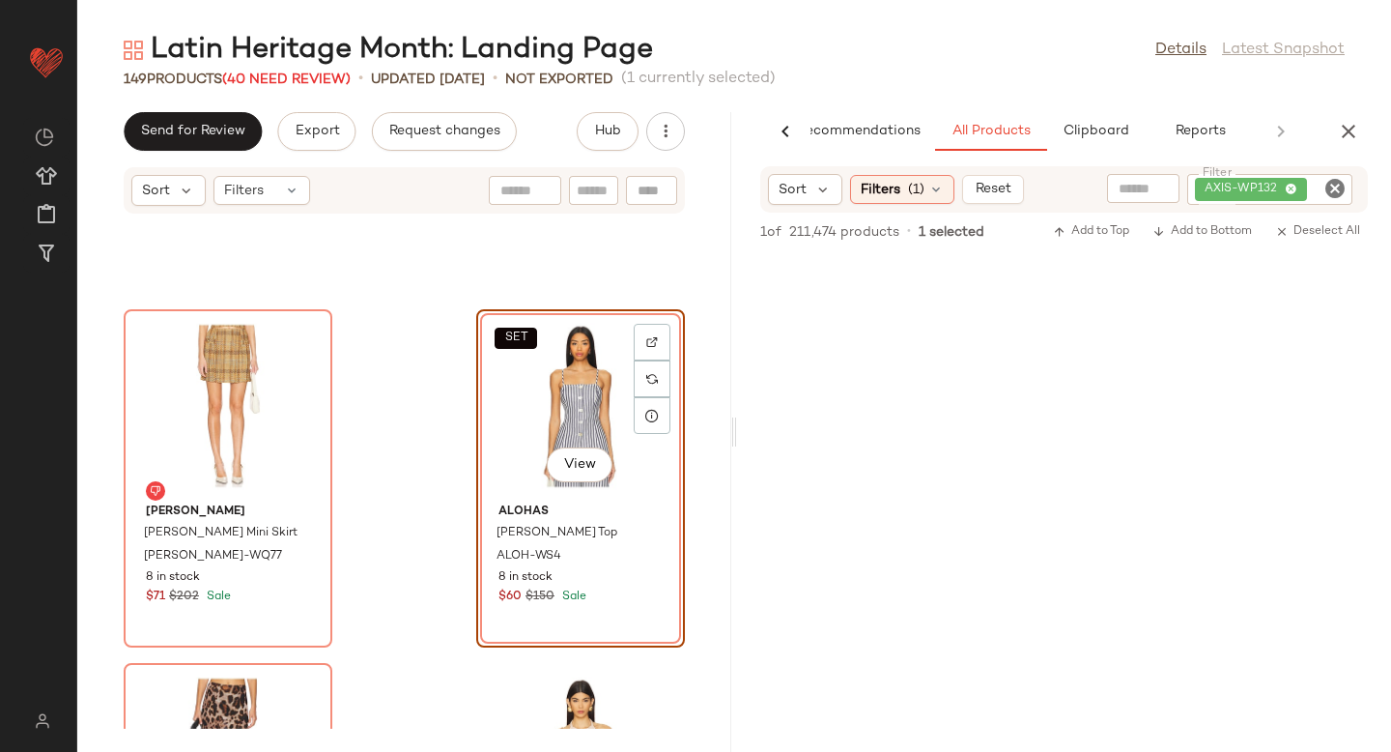
click at [1331, 194] on icon "Clear Filter" at bounding box center [1334, 188] width 23 height 23
paste input "********"
type input "********"
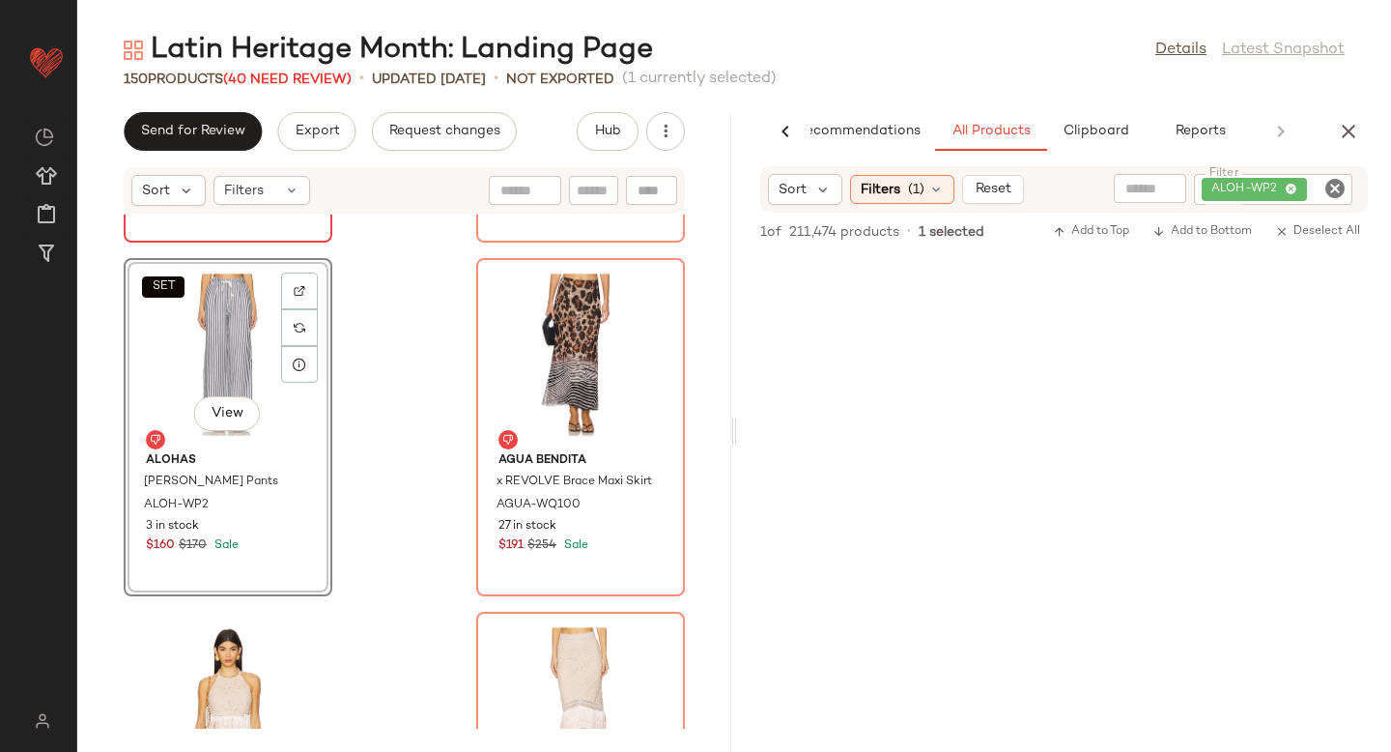
scroll to position [19394, 0]
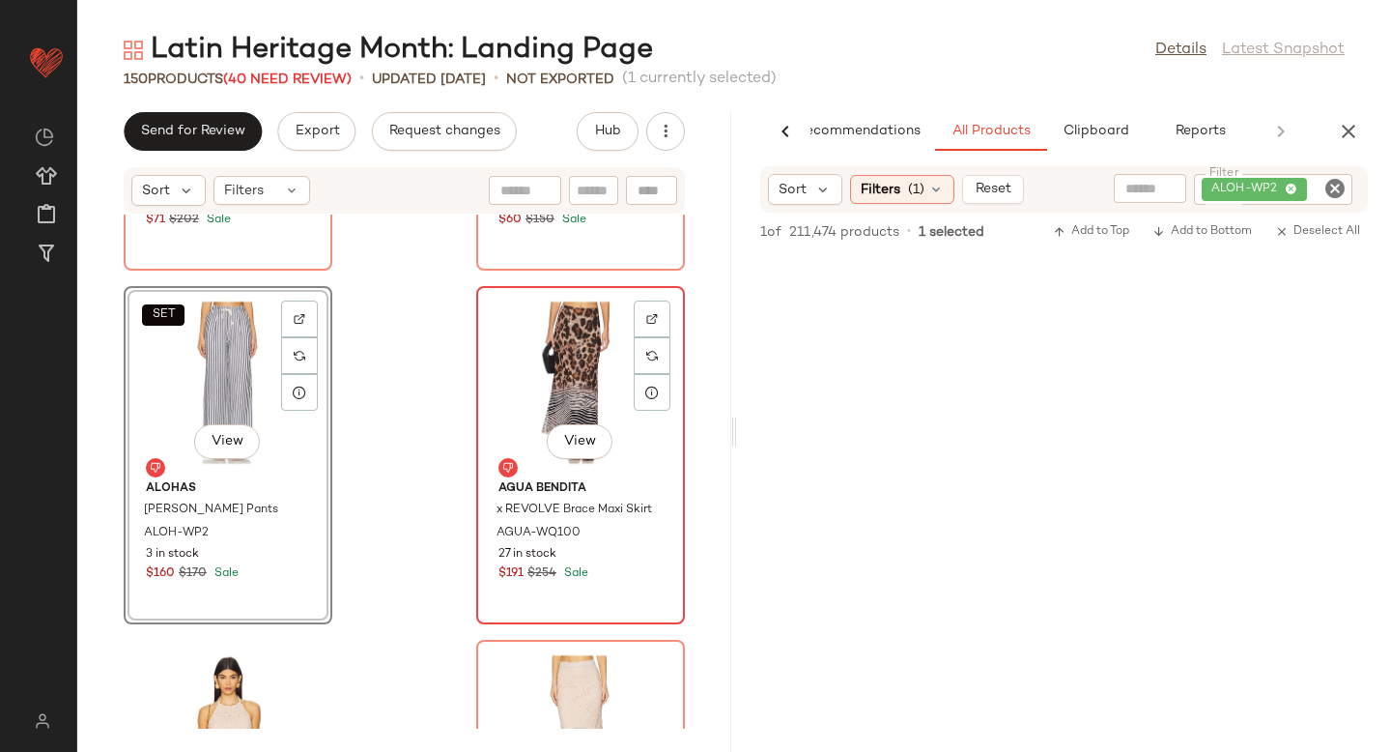
click at [517, 413] on div "View" at bounding box center [580, 383] width 195 height 180
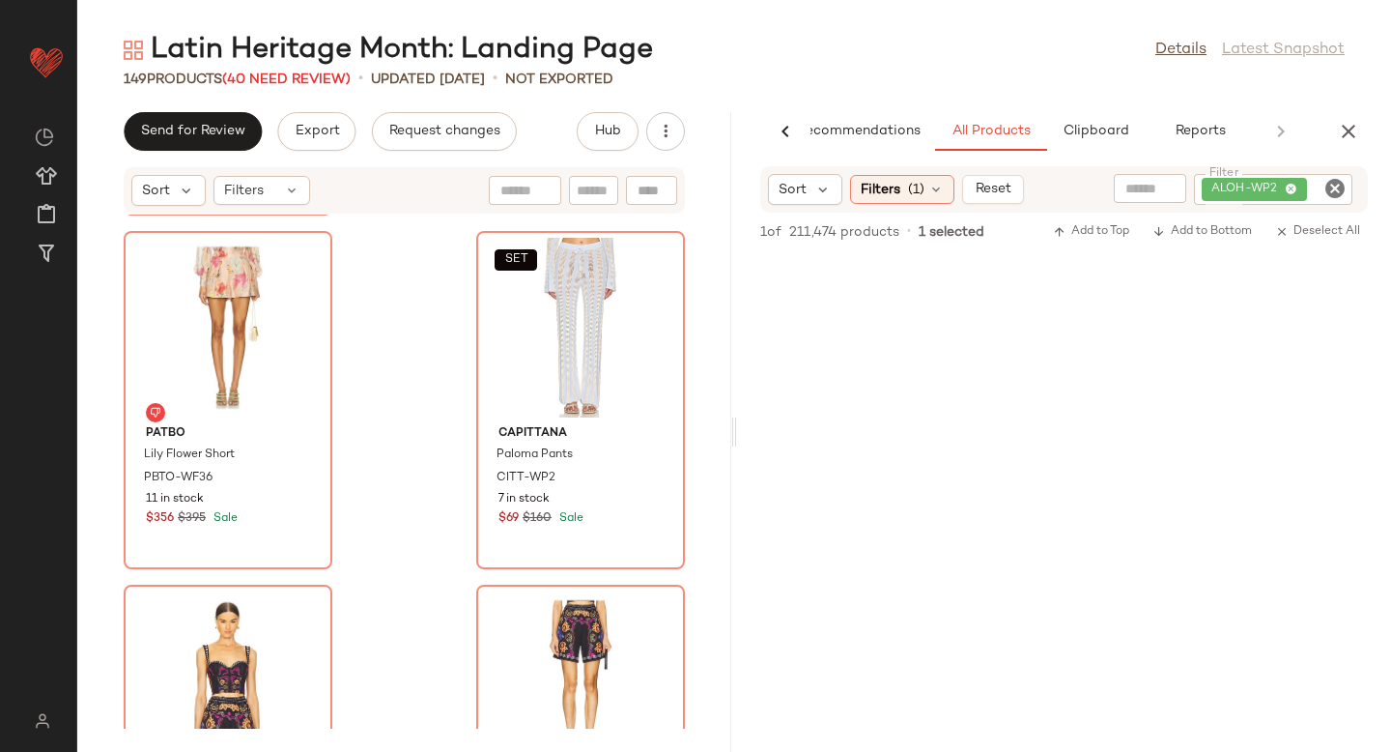
scroll to position [21220, 0]
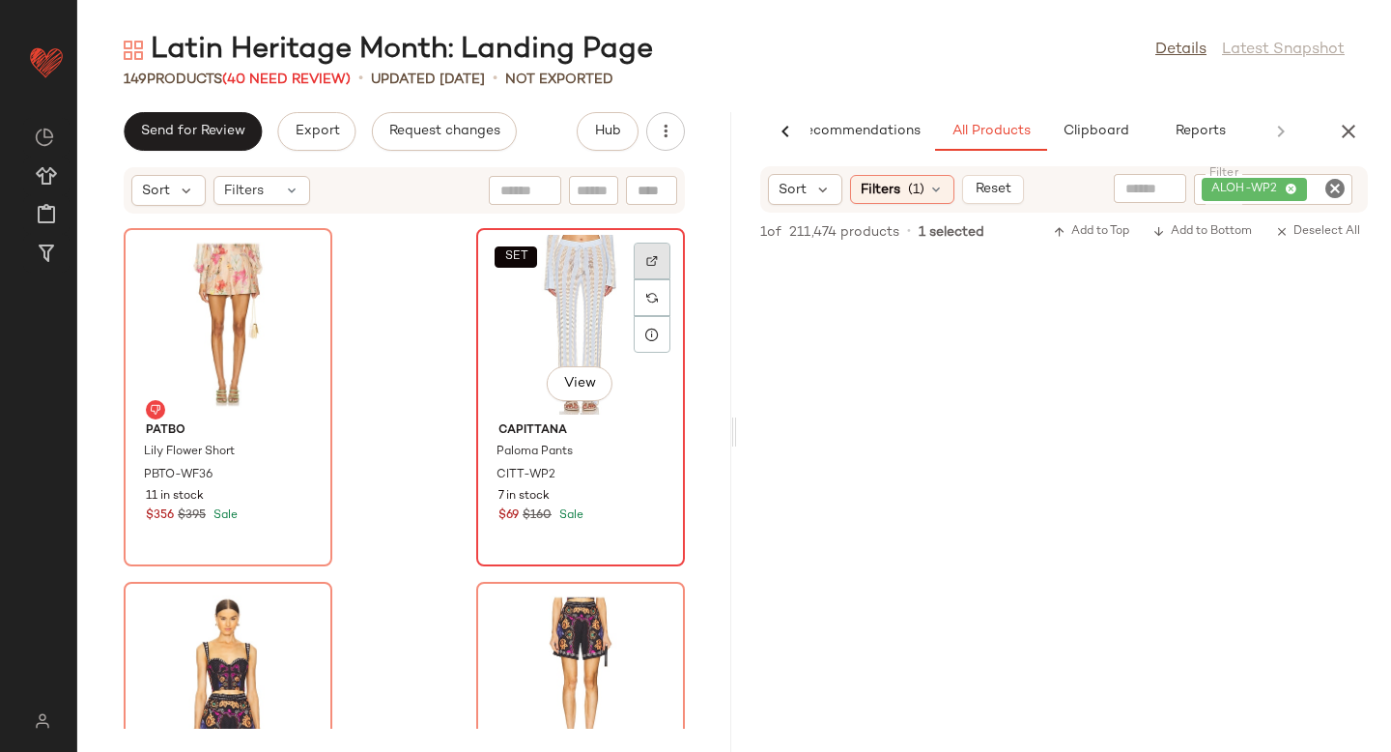
click at [648, 261] on div at bounding box center [652, 260] width 37 height 37
click at [1327, 184] on icon "Clear Filter" at bounding box center [1334, 188] width 23 height 23
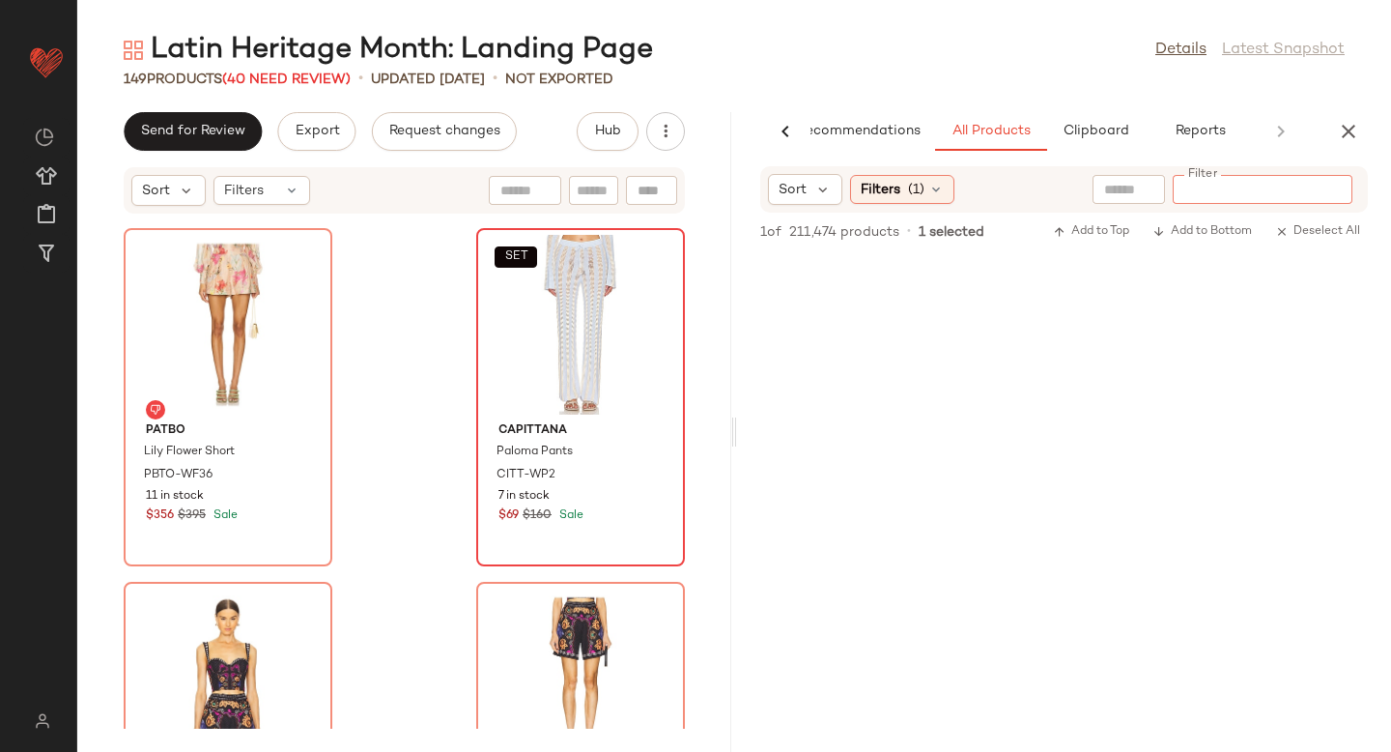
paste input "********"
type input "********"
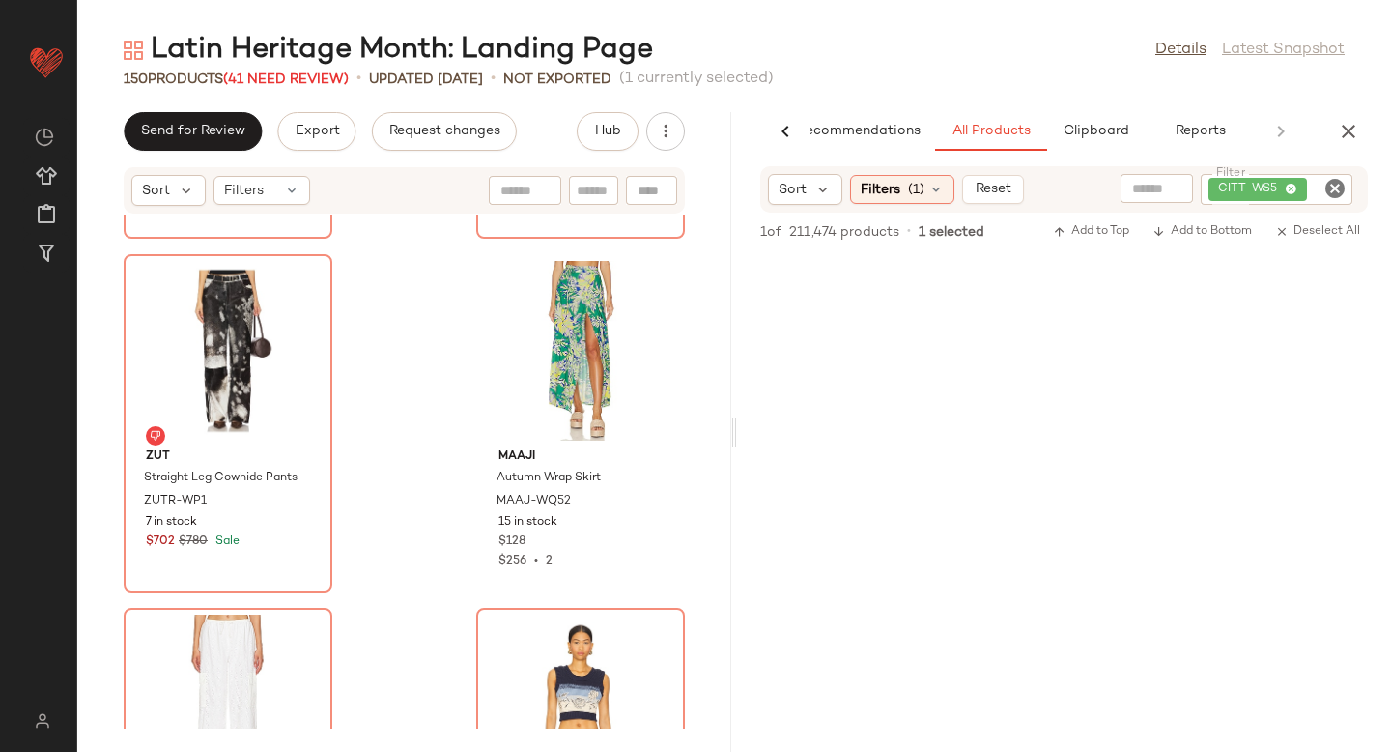
scroll to position [22197, 0]
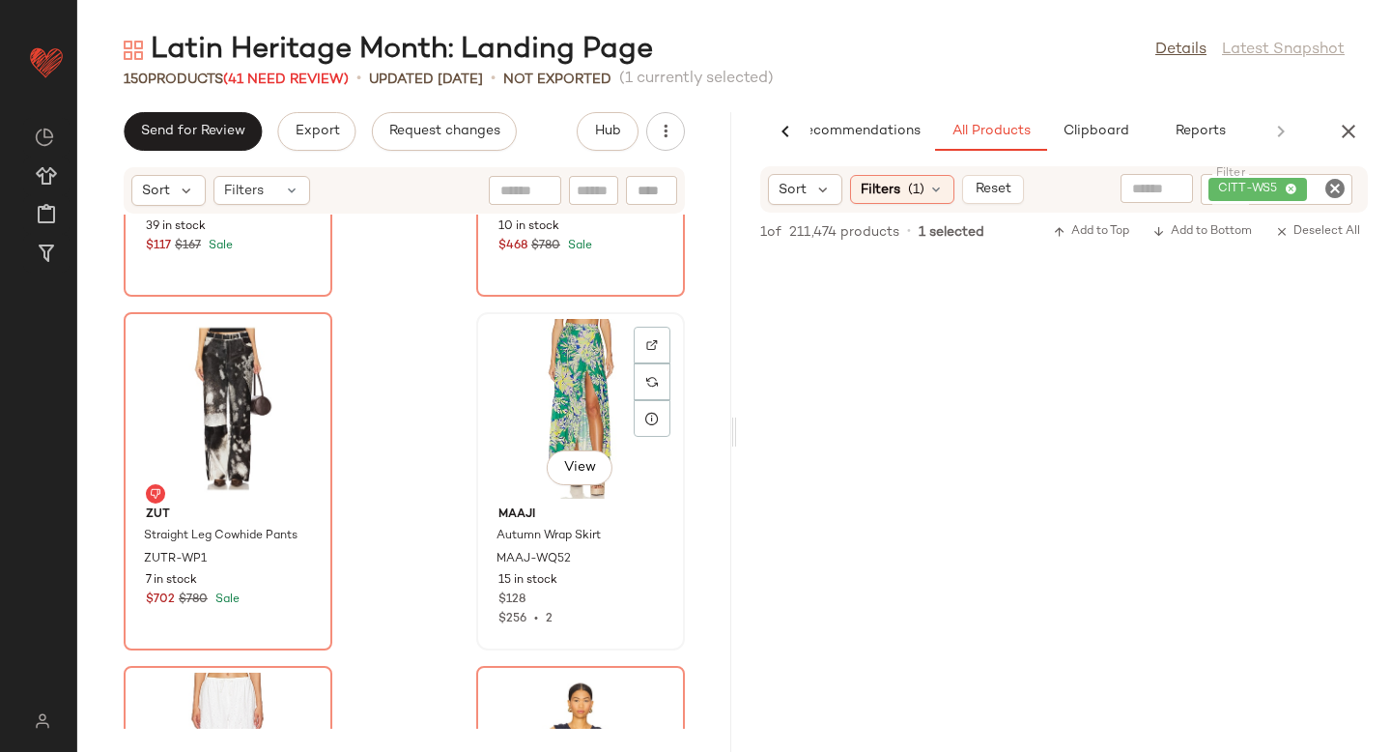
click at [646, 339] on img at bounding box center [652, 345] width 12 height 12
click at [1336, 189] on icon "Clear Filter" at bounding box center [1334, 188] width 23 height 23
paste input "*********"
type input "*********"
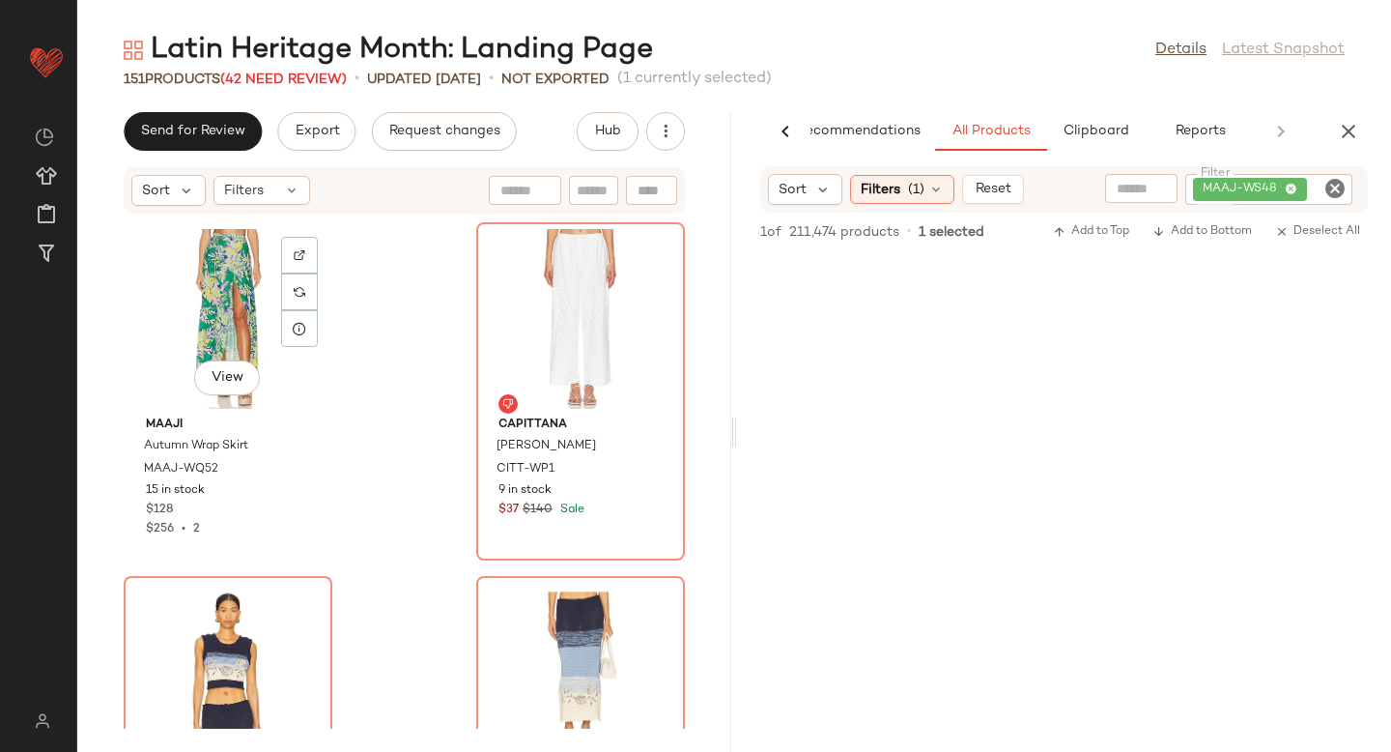
scroll to position [22564, 0]
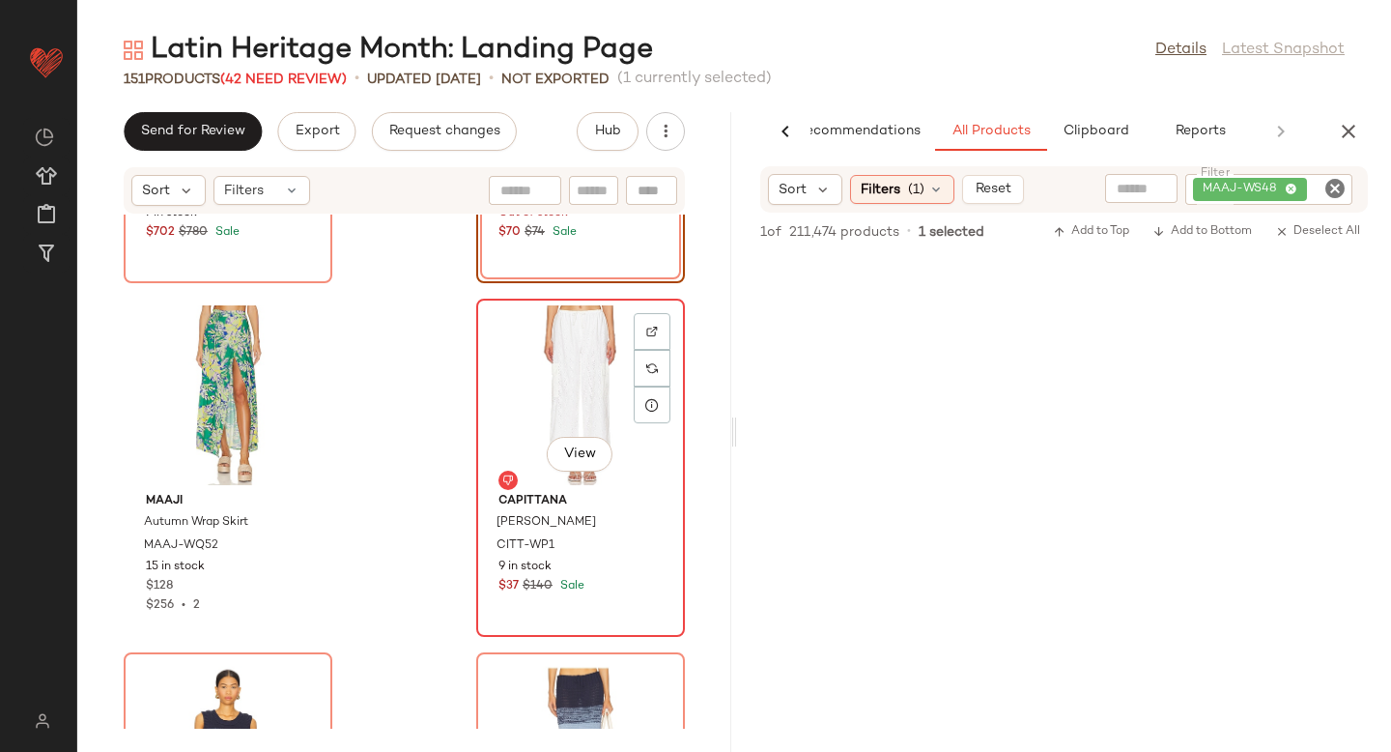
click at [560, 387] on div "View" at bounding box center [580, 395] width 195 height 180
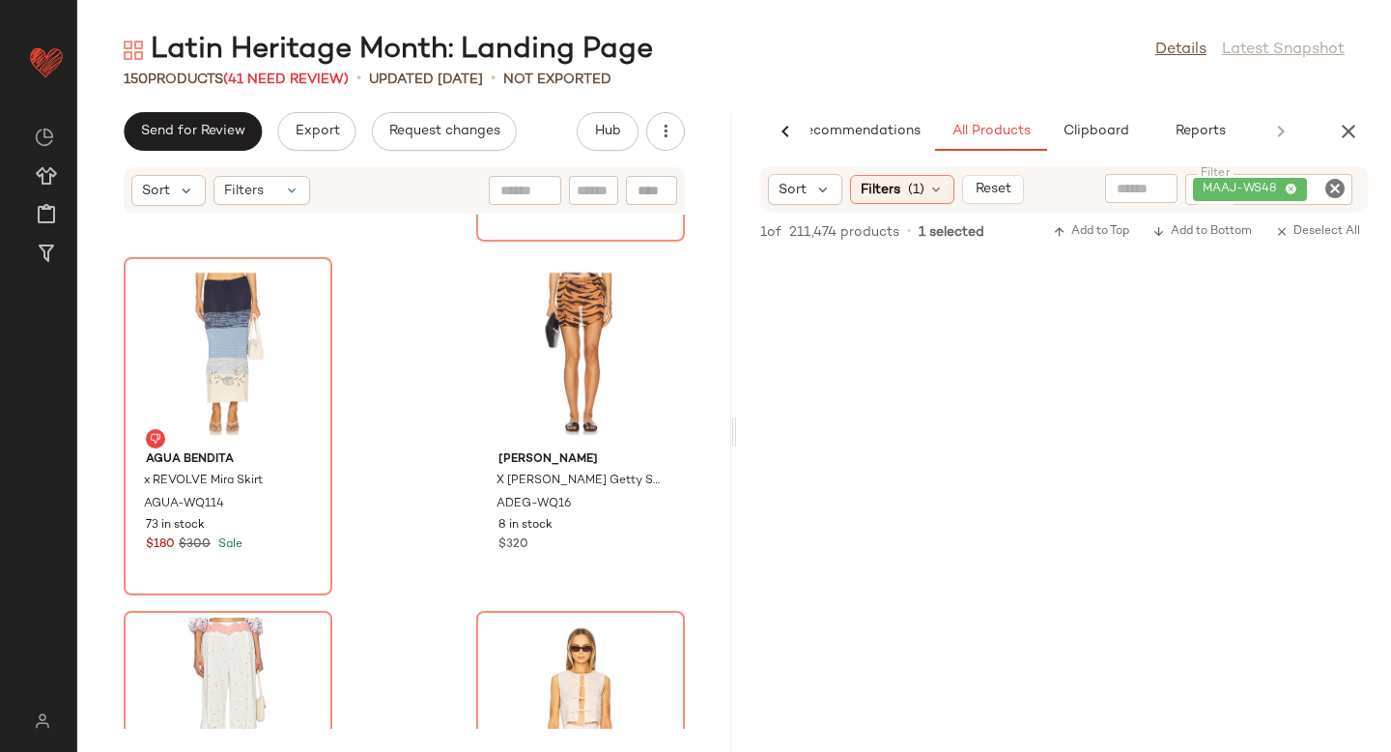
scroll to position [22966, 0]
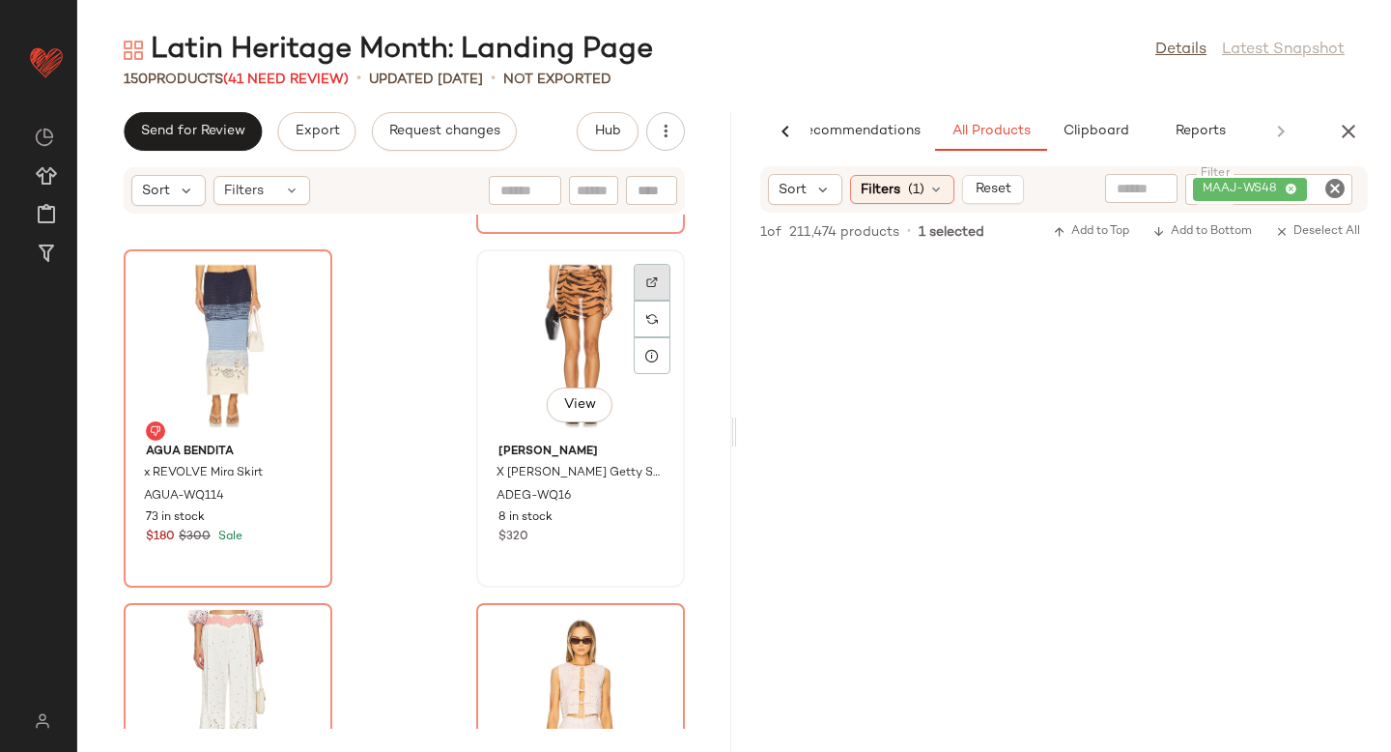
click at [646, 284] on img at bounding box center [652, 282] width 12 height 12
click at [1335, 188] on icon "Clear Filter" at bounding box center [1334, 188] width 23 height 23
paste input "**********"
type input "**********"
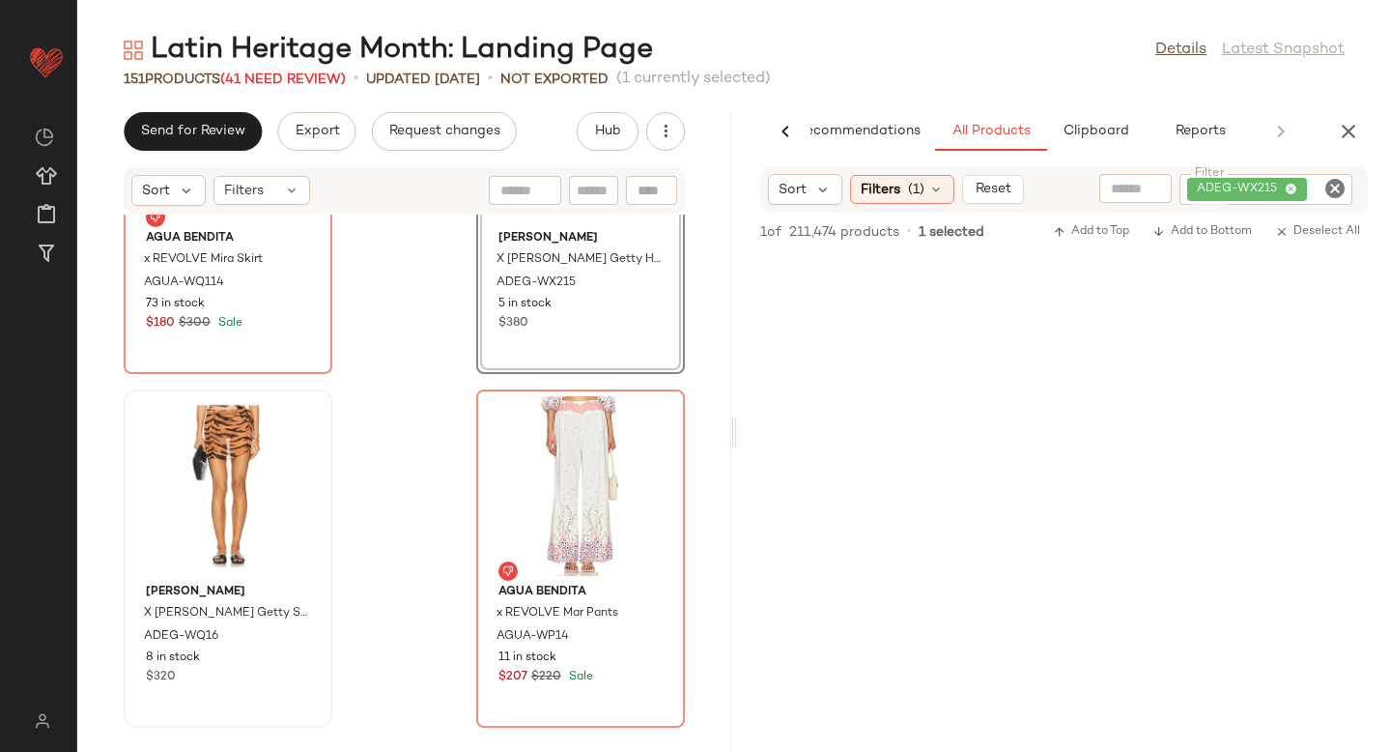
scroll to position [23224, 0]
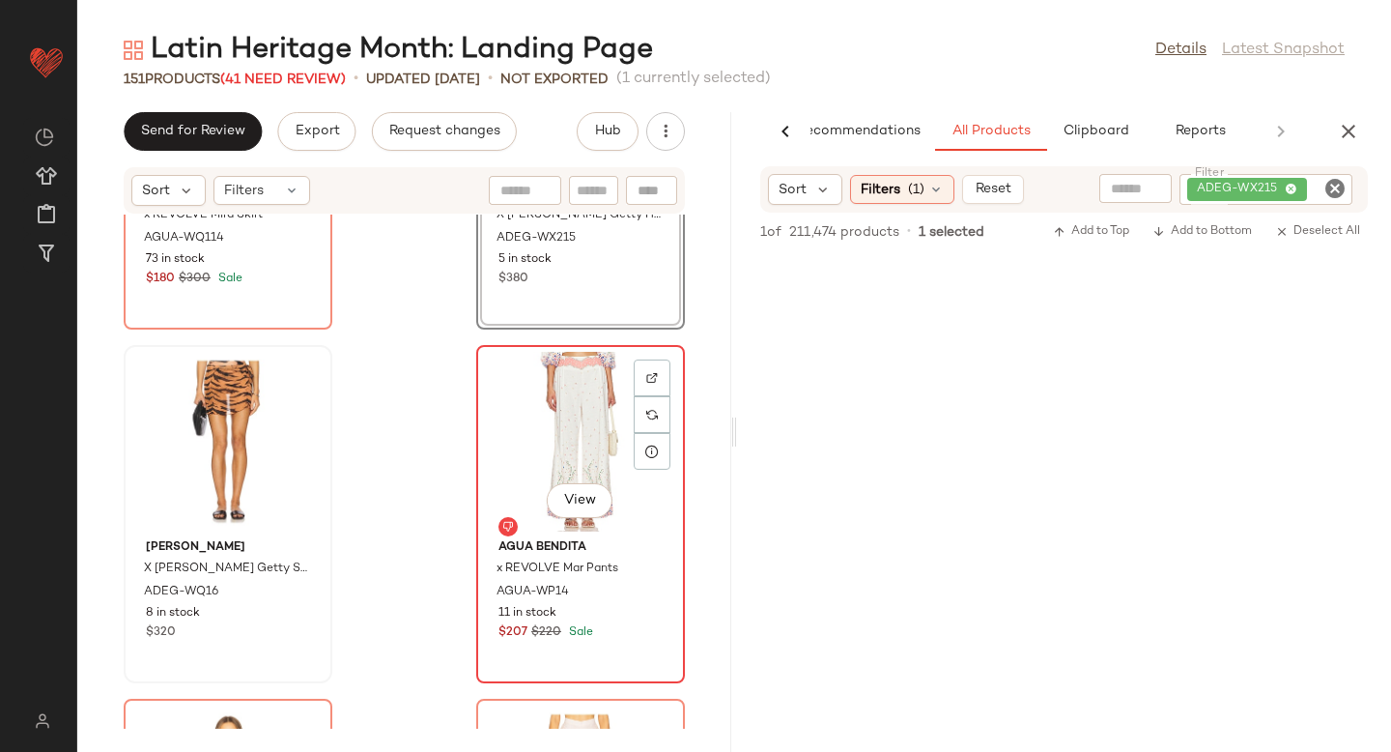
click at [538, 401] on div "View" at bounding box center [580, 442] width 195 height 180
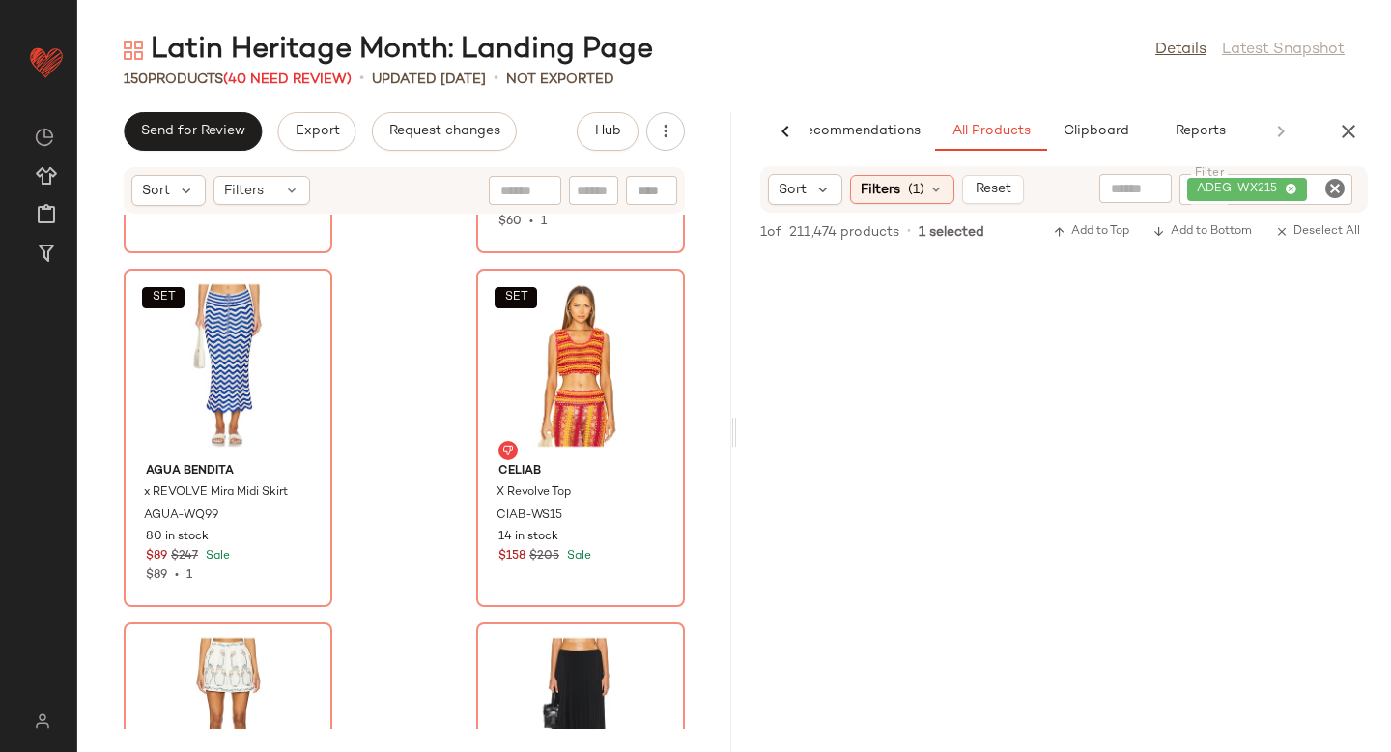
scroll to position [24788, 0]
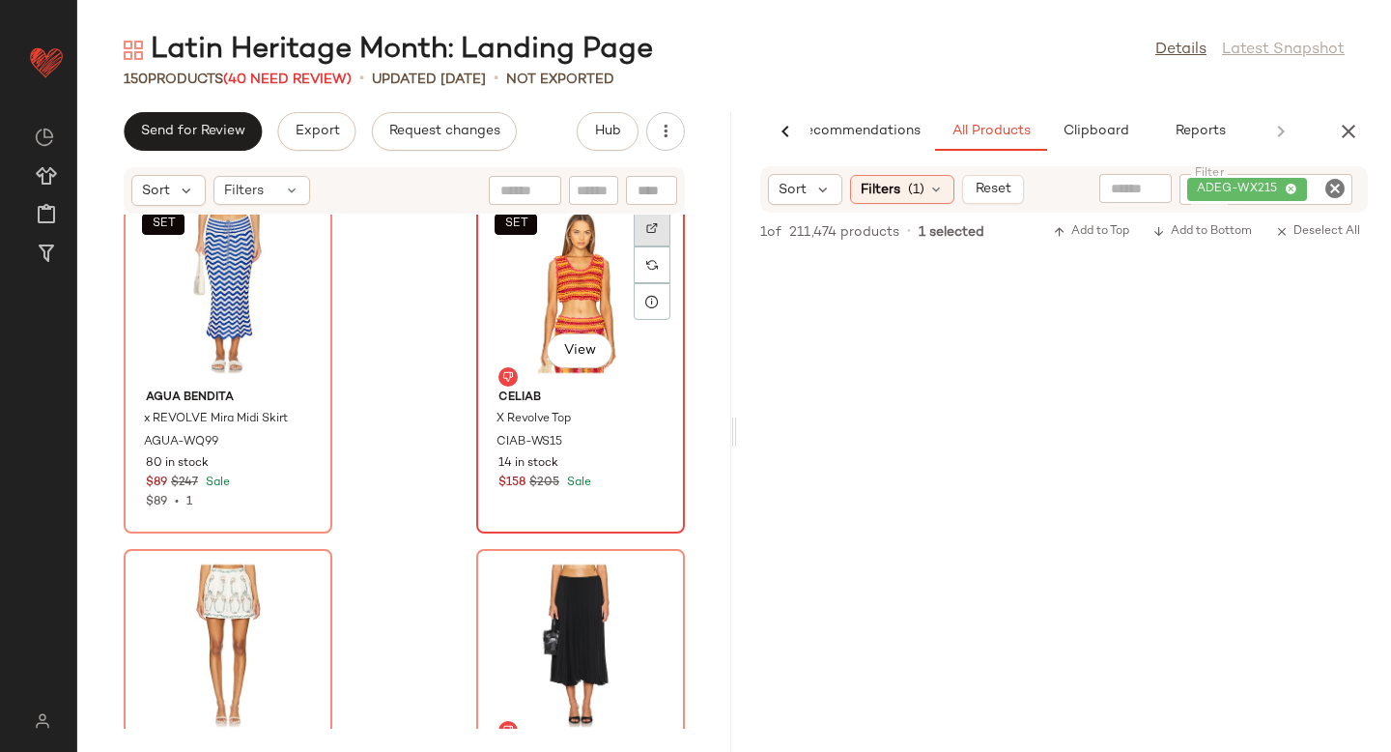
click at [640, 236] on div at bounding box center [652, 228] width 37 height 37
click at [1339, 185] on icon "Clear Filter" at bounding box center [1334, 188] width 23 height 23
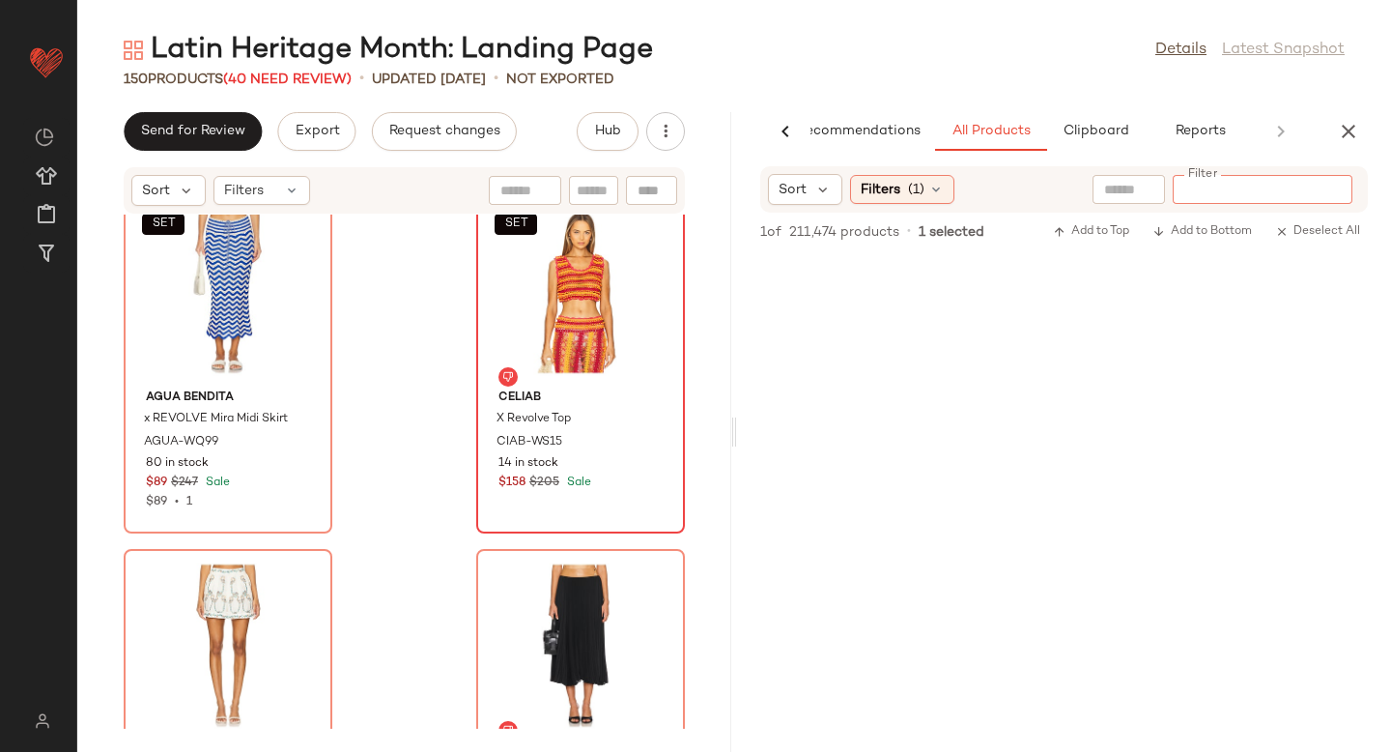
paste input "********"
type input "********"
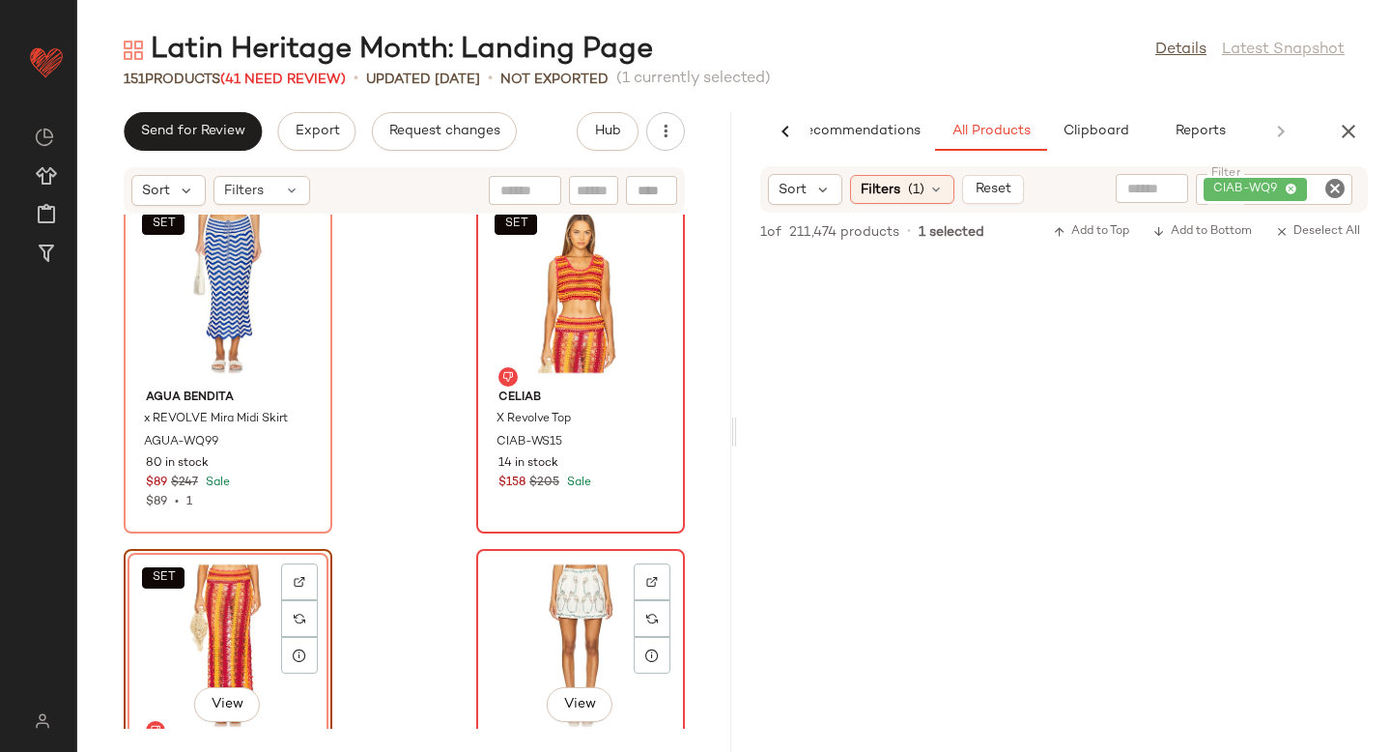
click at [517, 604] on div "View" at bounding box center [580, 645] width 195 height 180
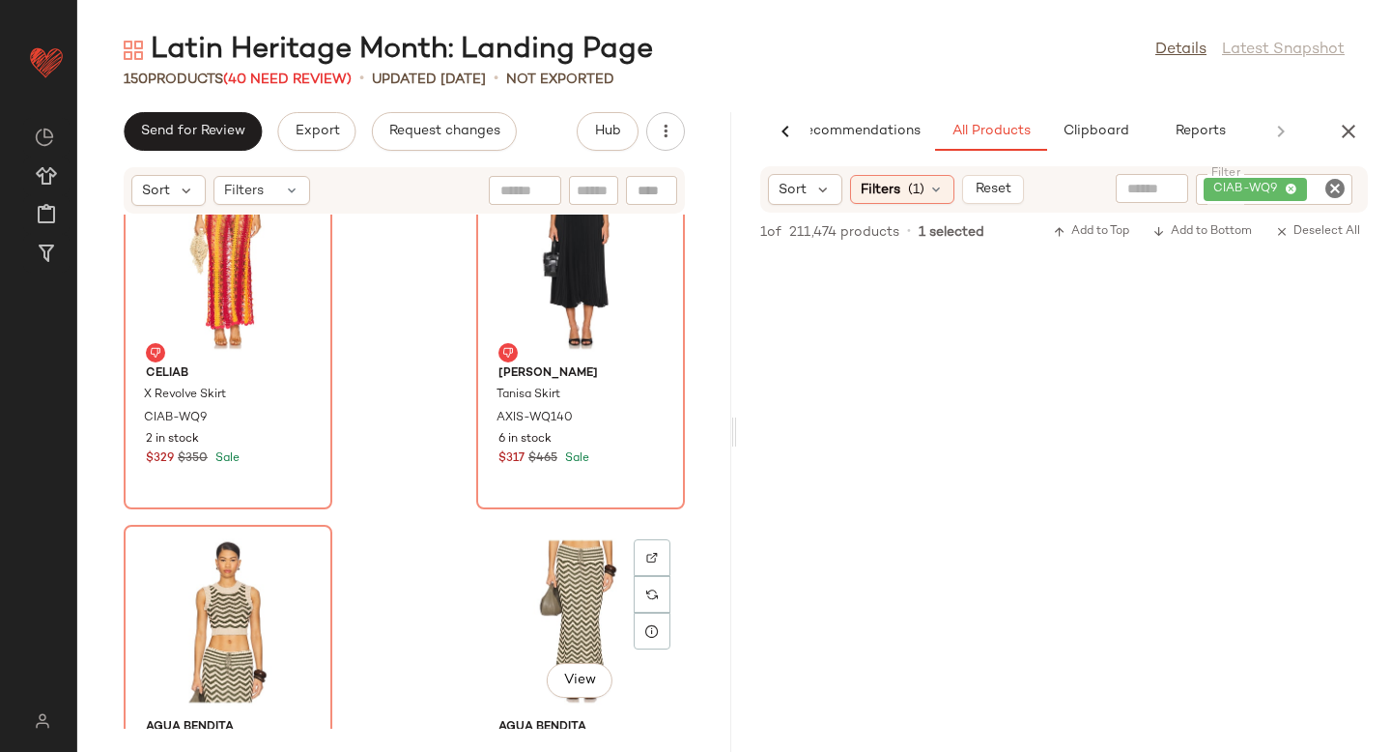
scroll to position [25028, 0]
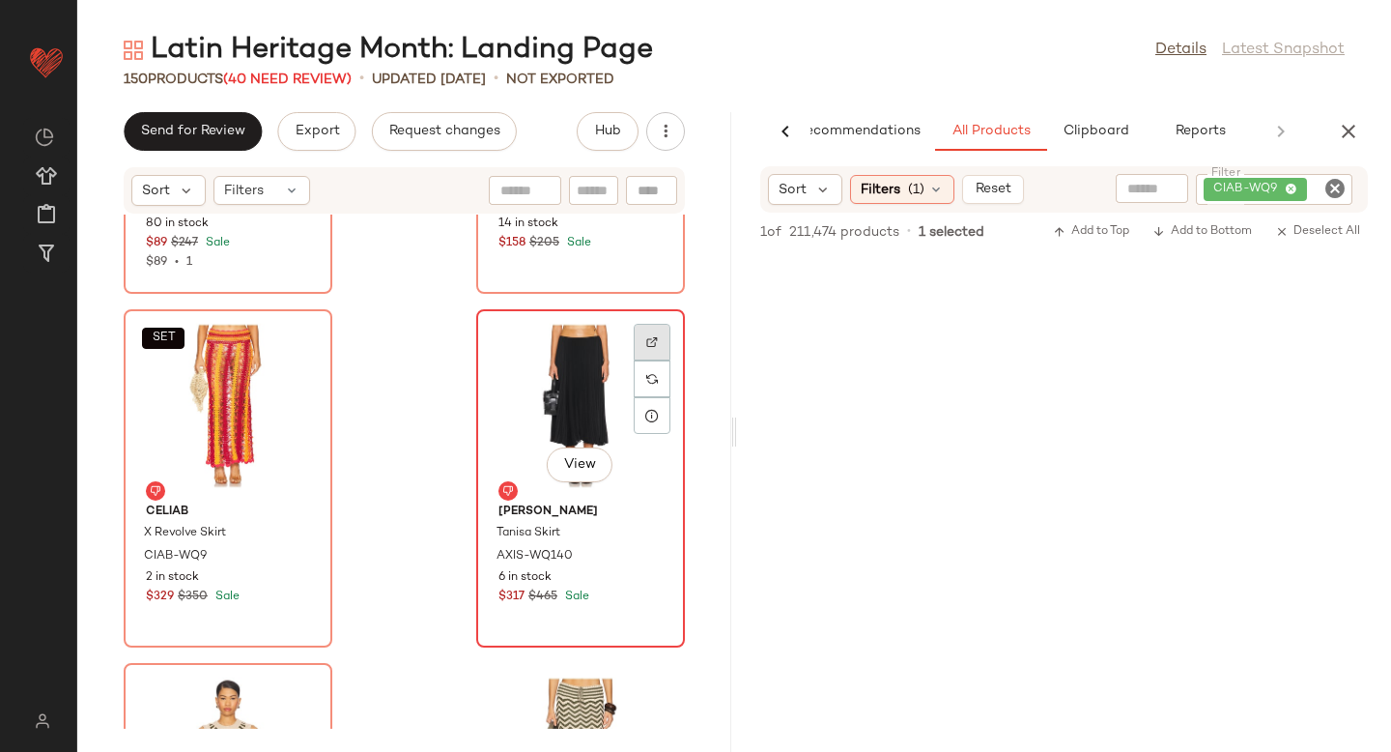
click at [646, 345] on img at bounding box center [652, 342] width 12 height 12
click at [500, 554] on span "AXIS-WQ140" at bounding box center [535, 556] width 76 height 17
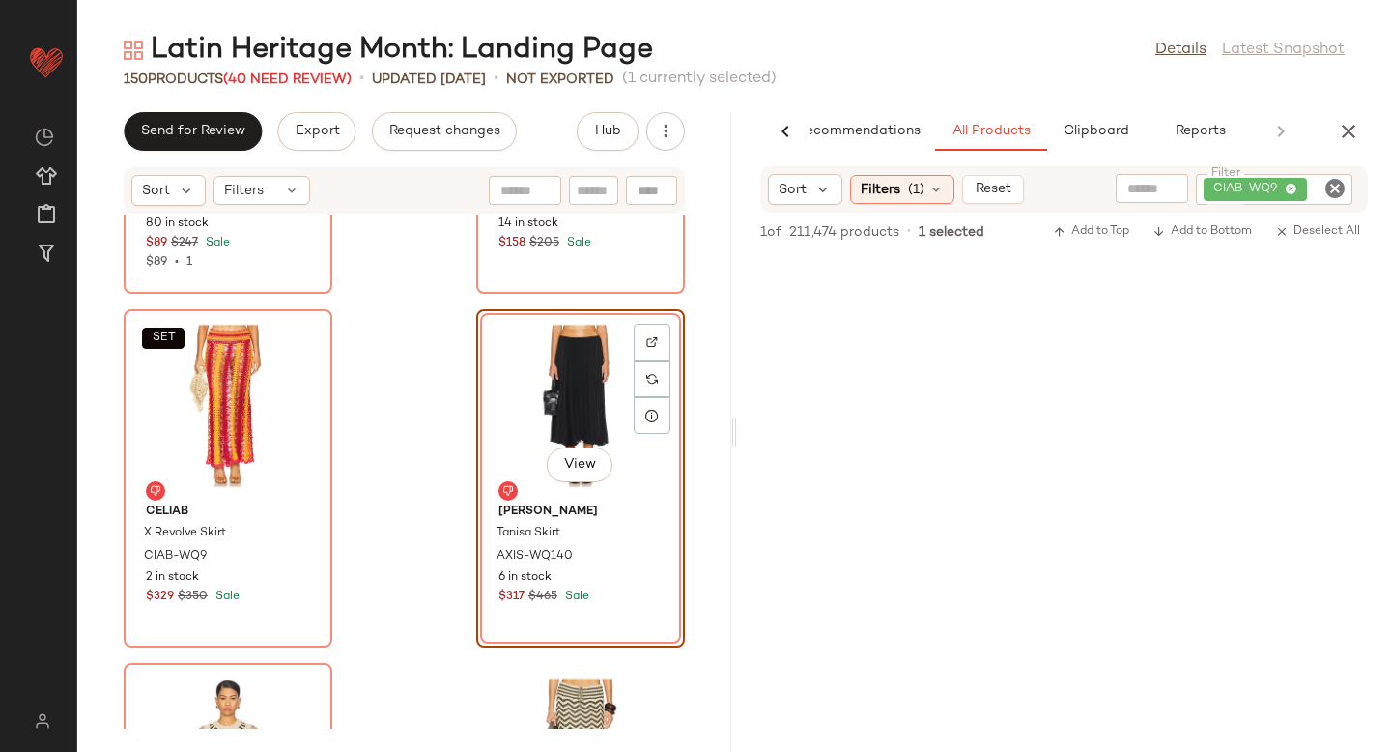
click at [1333, 186] on icon "Clear Filter" at bounding box center [1334, 188] width 23 height 23
paste input "**********"
type input "**********"
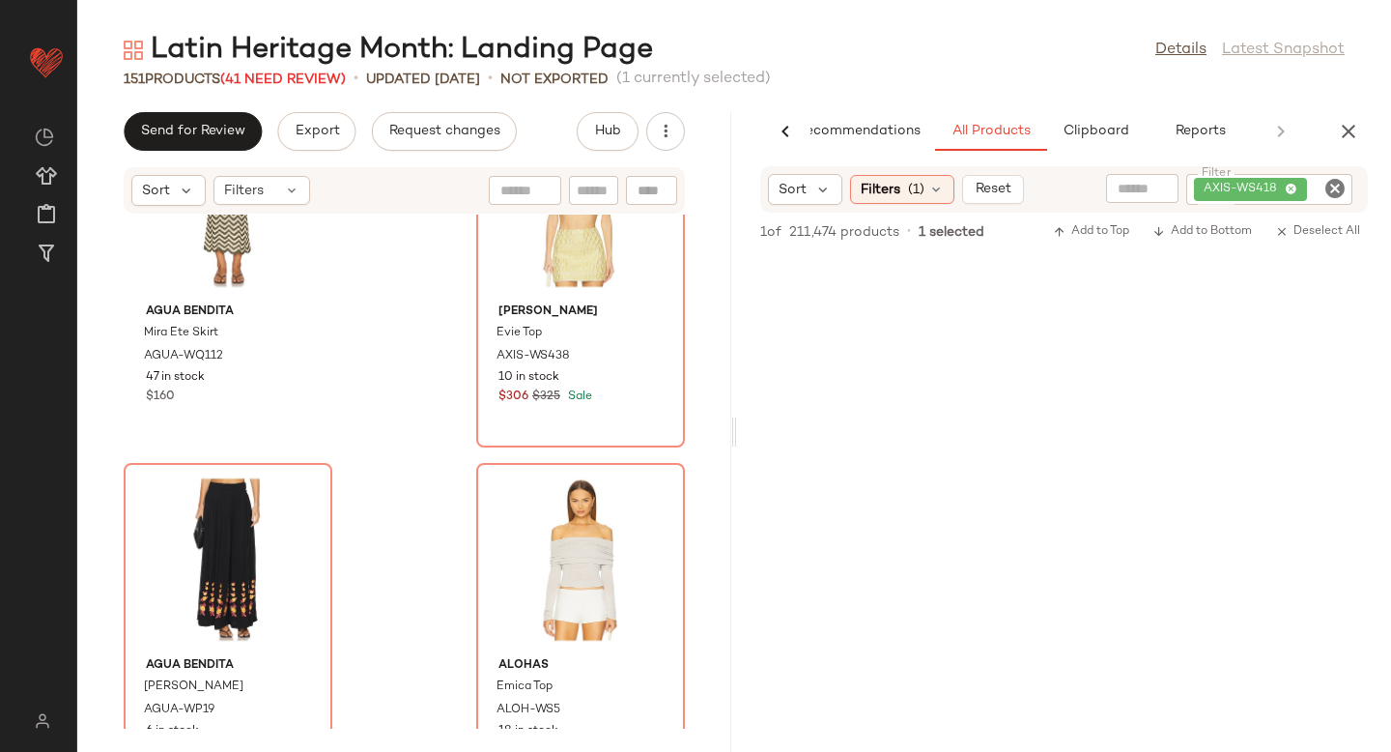
scroll to position [25933, 0]
click at [231, 546] on div "View" at bounding box center [227, 561] width 195 height 180
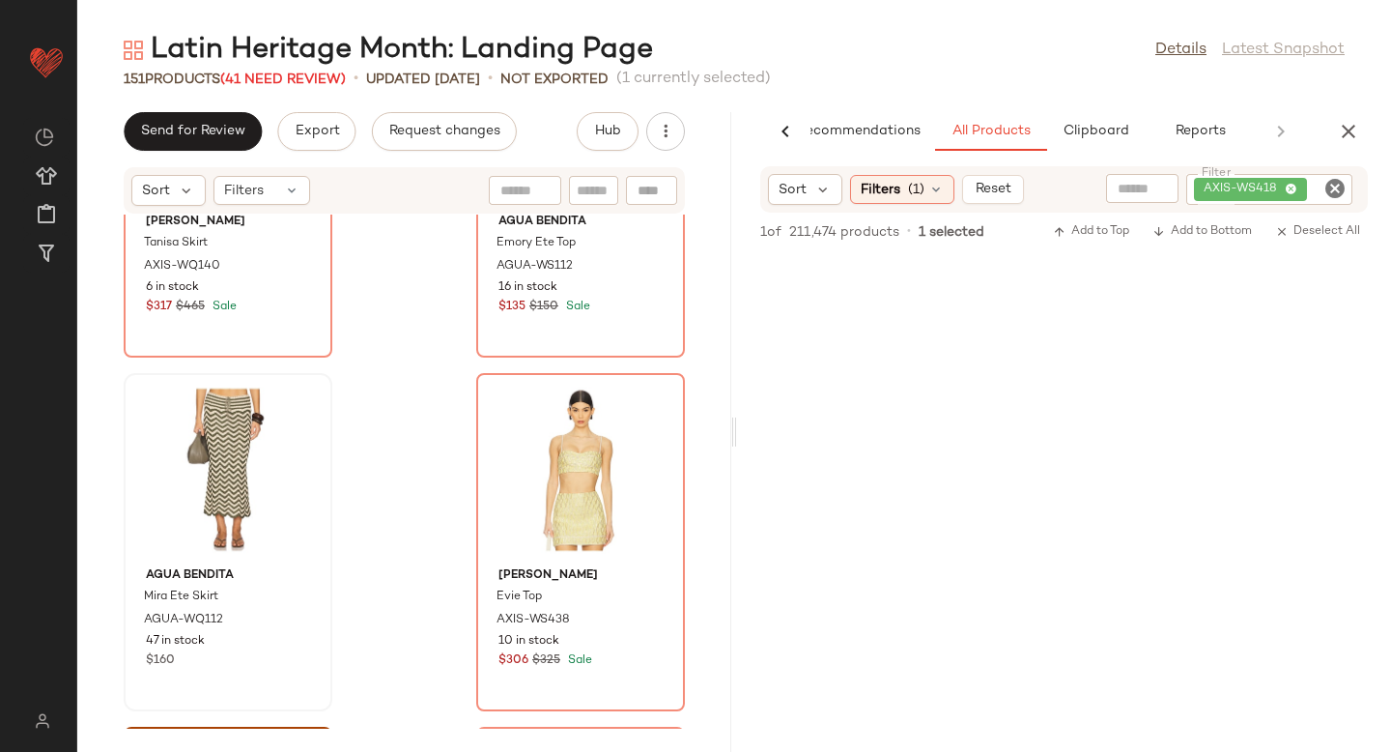
scroll to position [25658, 0]
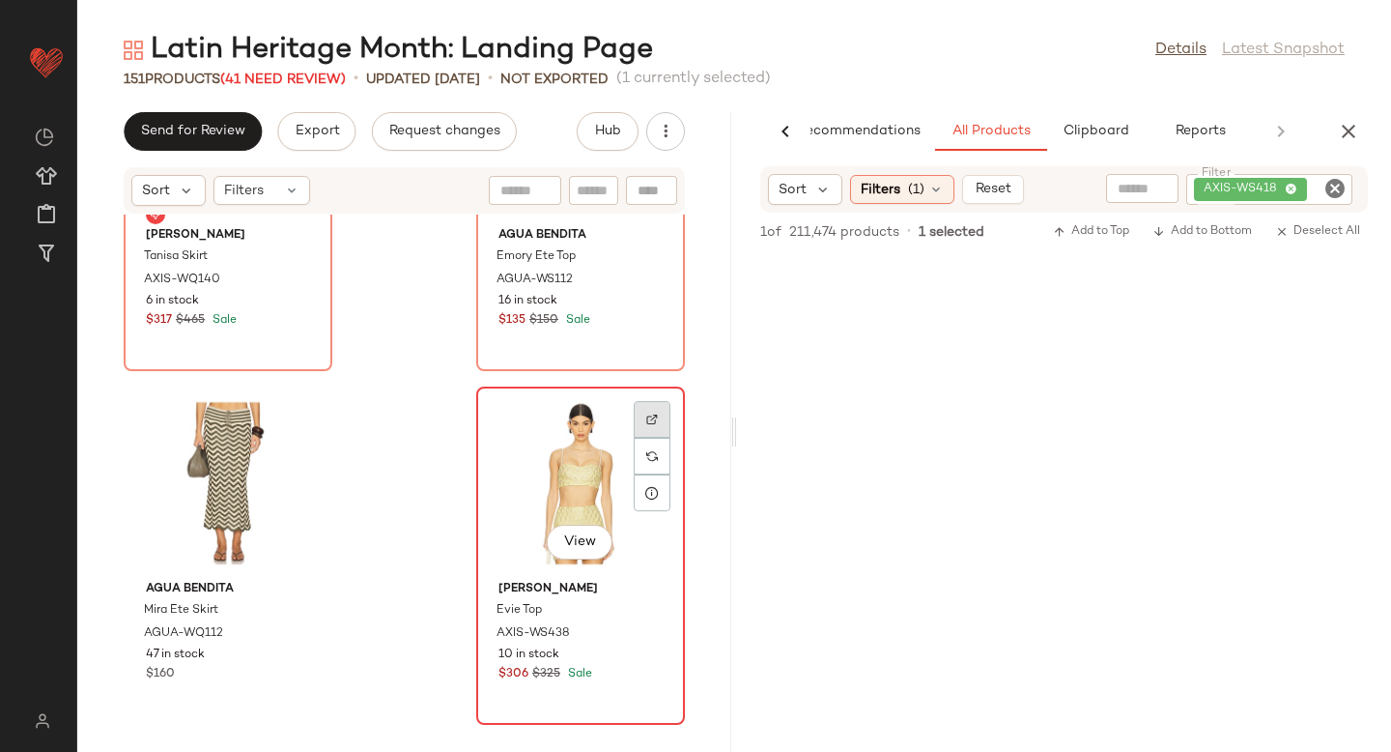
click at [636, 429] on div at bounding box center [652, 419] width 37 height 37
click at [1337, 184] on icon "Clear Filter" at bounding box center [1334, 188] width 23 height 23
paste input "**********"
type input "**********"
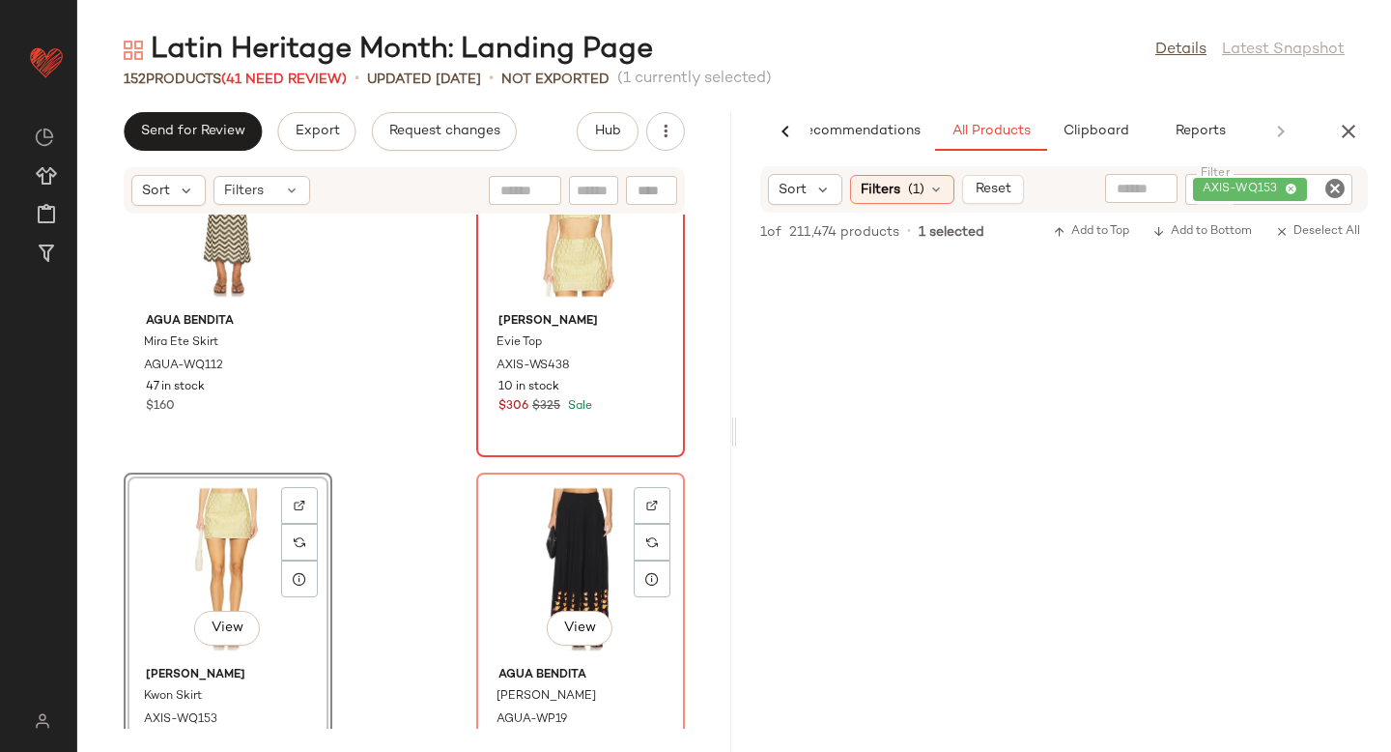
scroll to position [26036, 0]
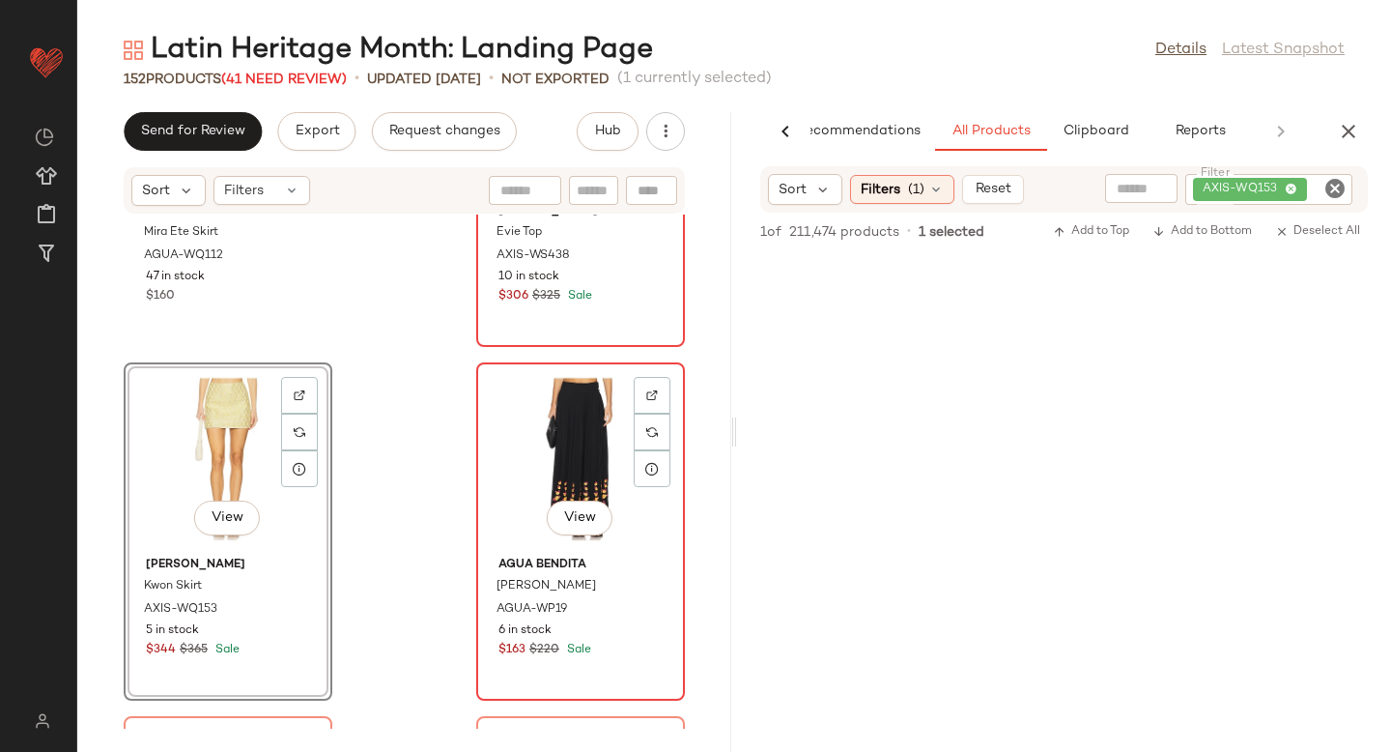
click at [595, 454] on div "View" at bounding box center [580, 459] width 195 height 180
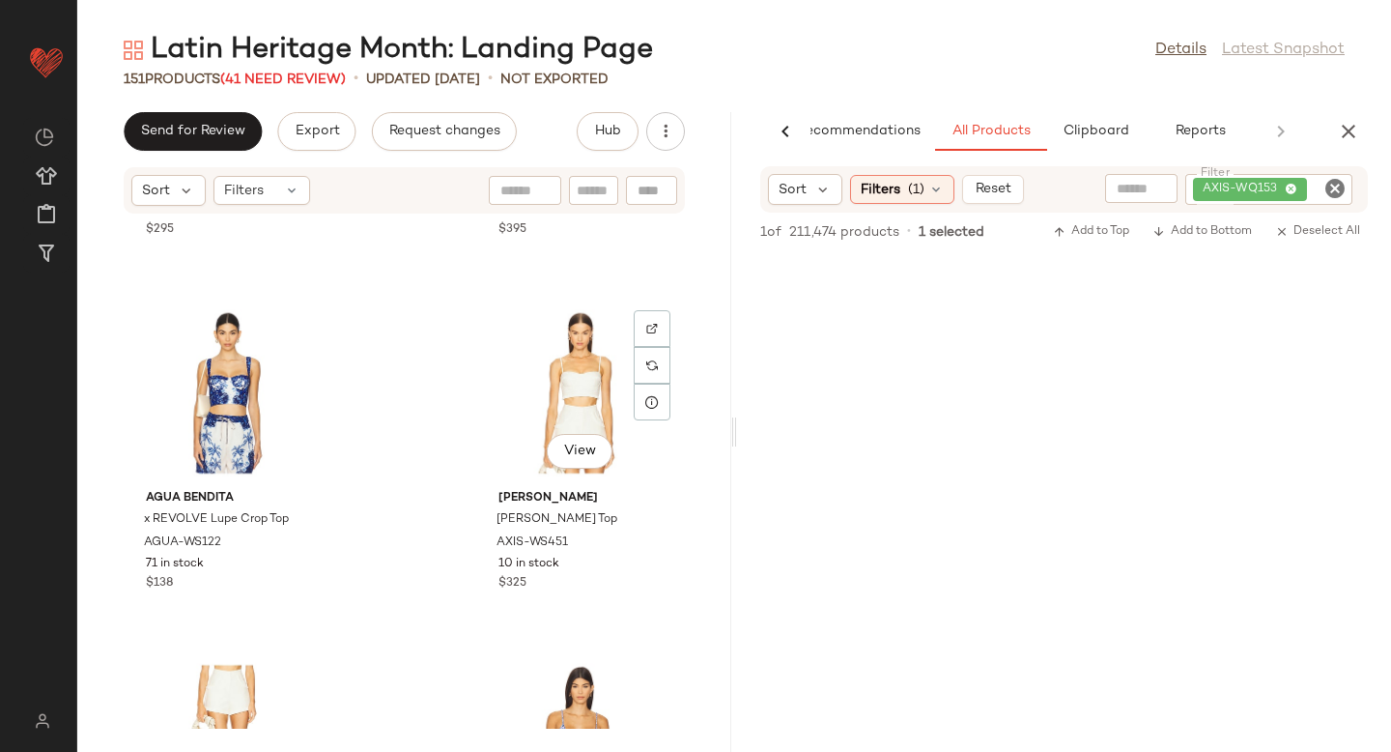
scroll to position [15542, 0]
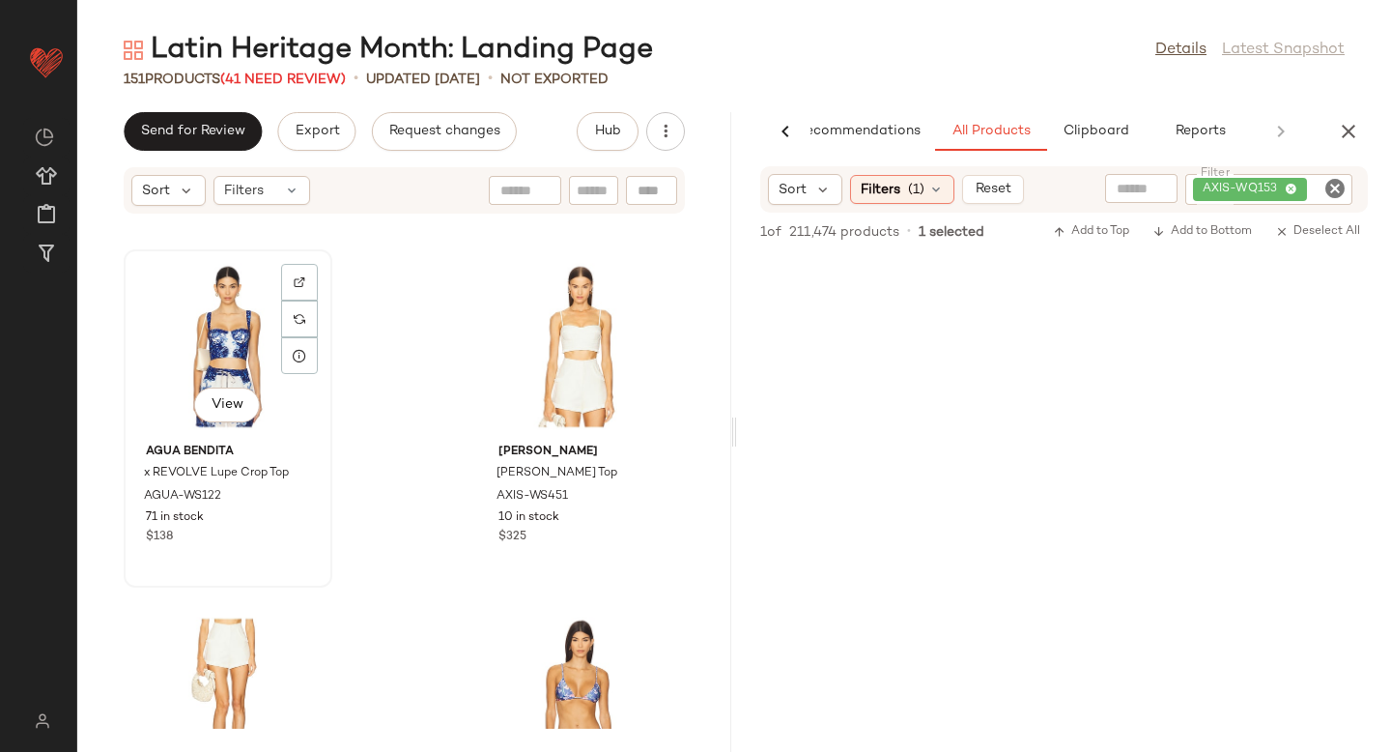
click at [234, 365] on div "View" at bounding box center [227, 346] width 195 height 180
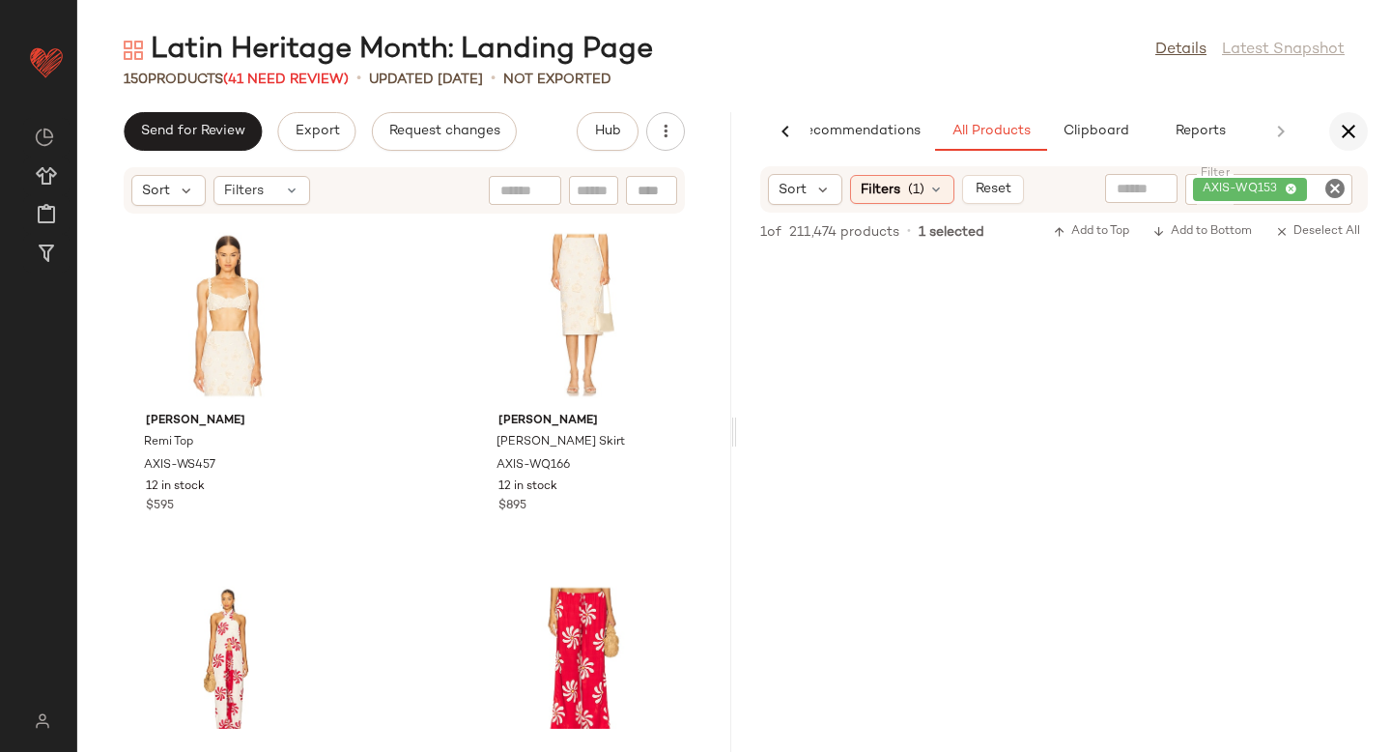
click at [1359, 128] on icon "button" at bounding box center [1348, 131] width 23 height 23
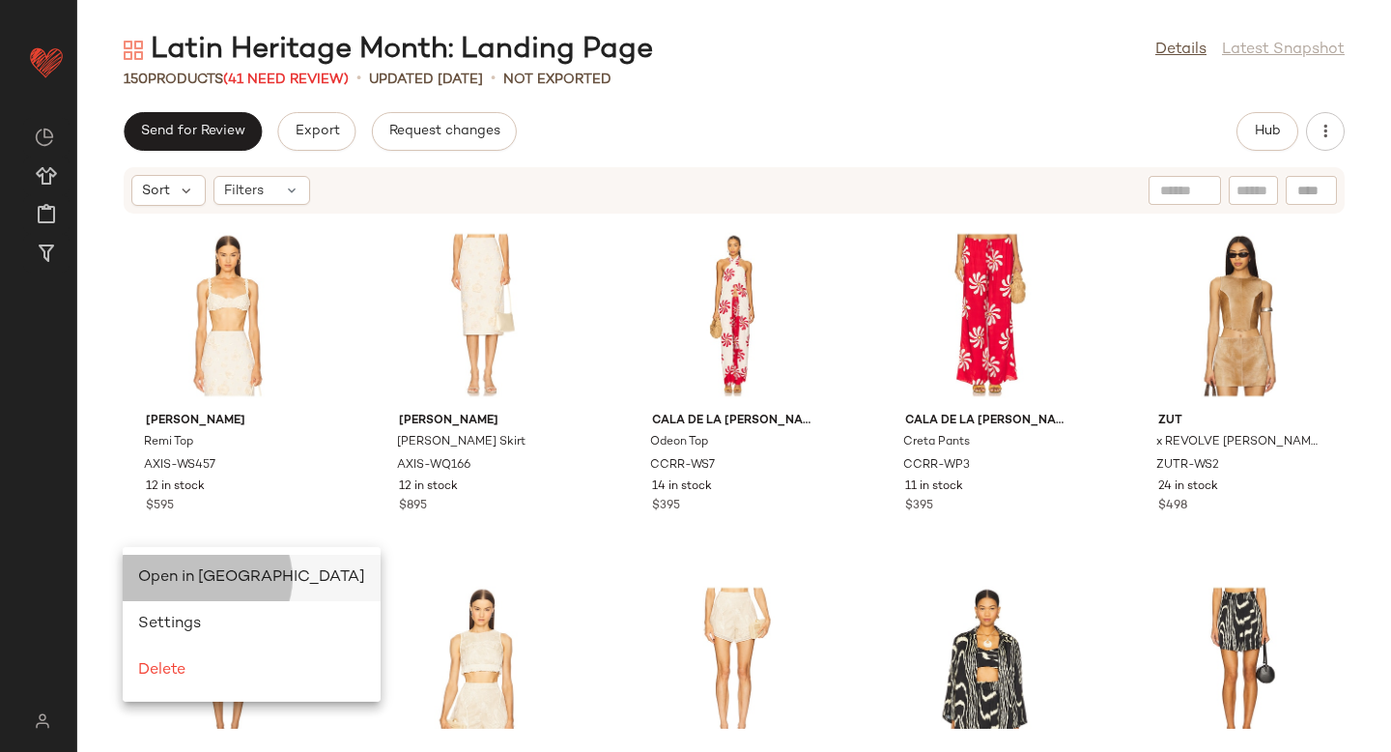
click at [175, 570] on span "Open in Split View" at bounding box center [251, 577] width 227 height 16
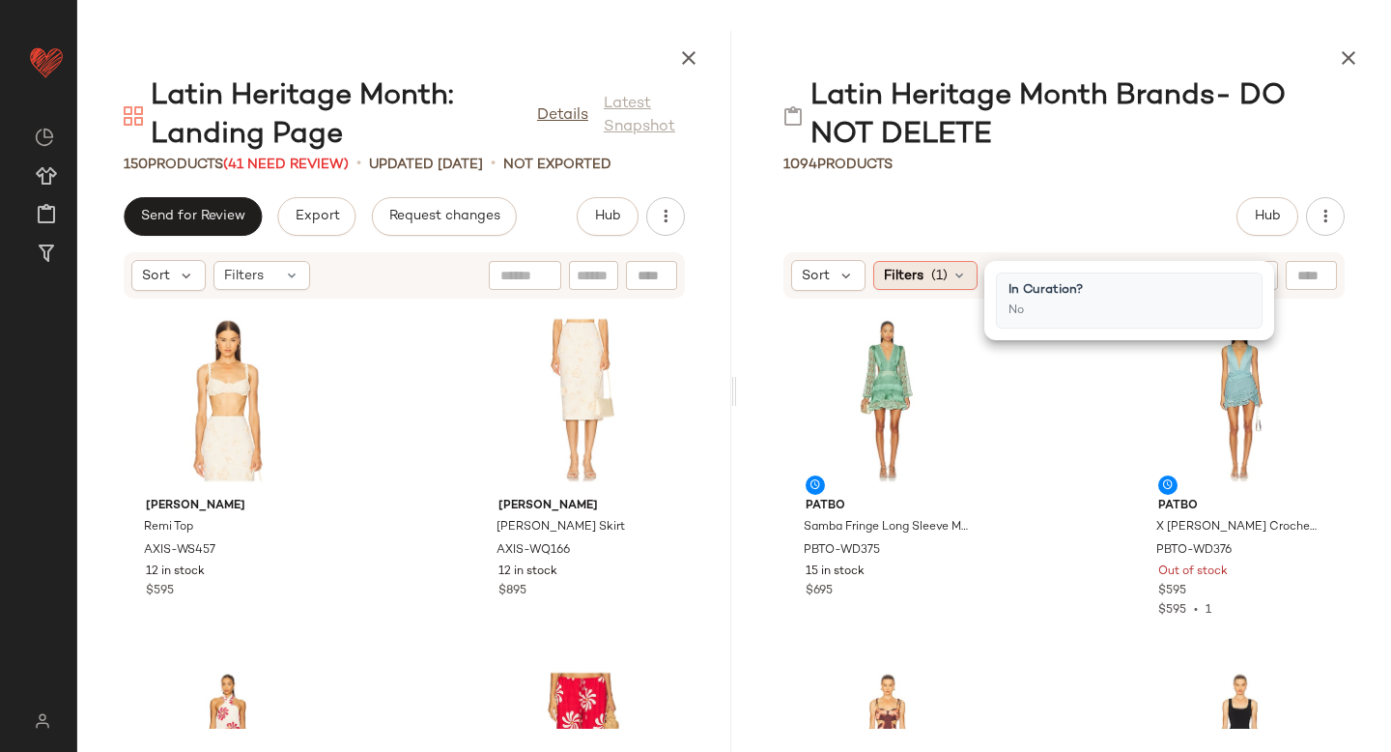
click at [953, 273] on icon at bounding box center [959, 275] width 15 height 15
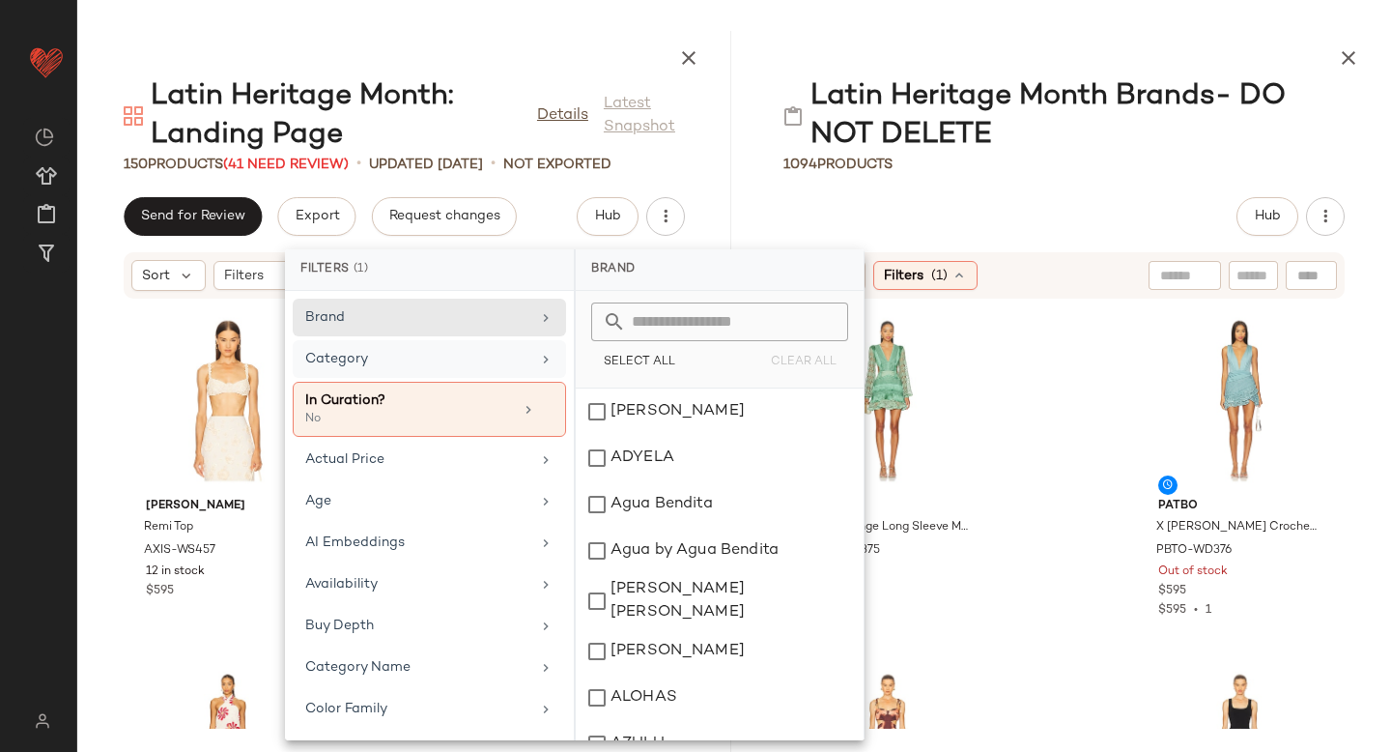
click at [357, 355] on div "Category" at bounding box center [417, 359] width 225 height 20
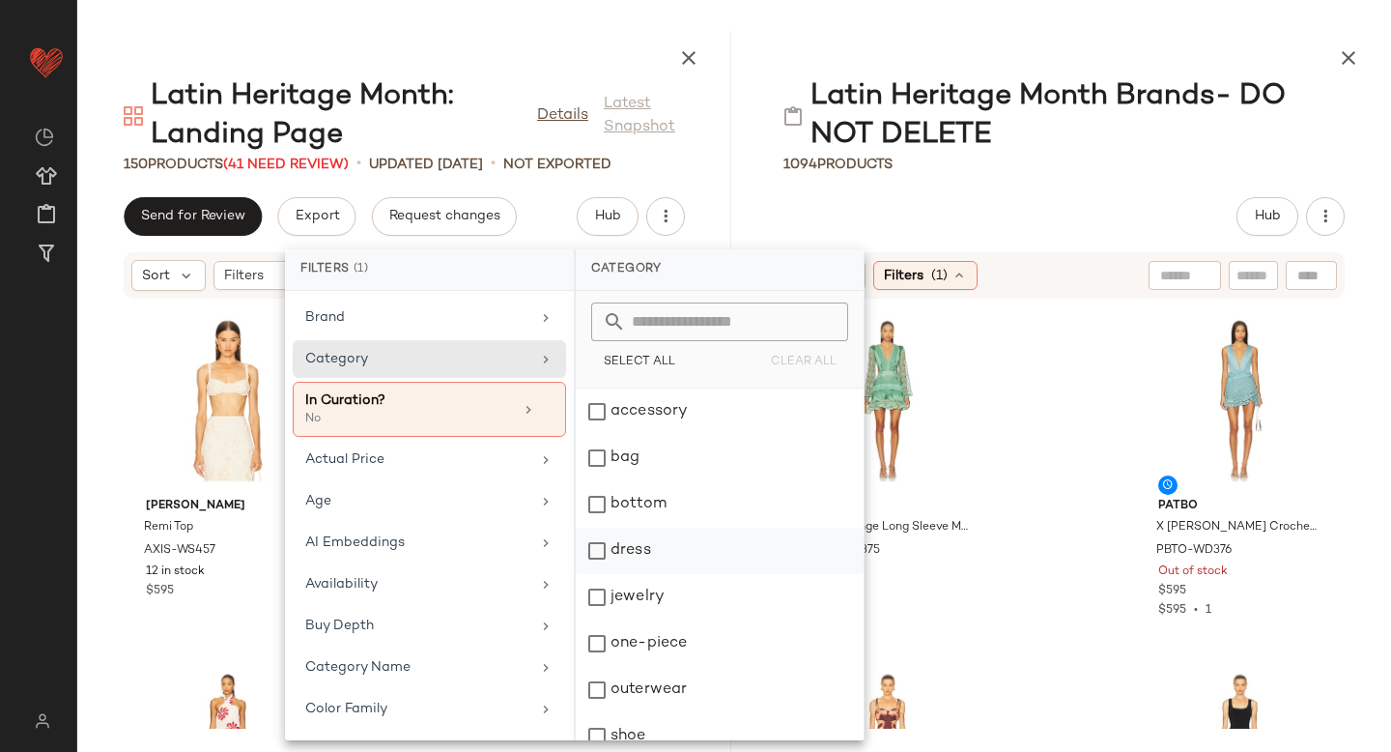
click at [600, 536] on div "dress" at bounding box center [720, 550] width 288 height 46
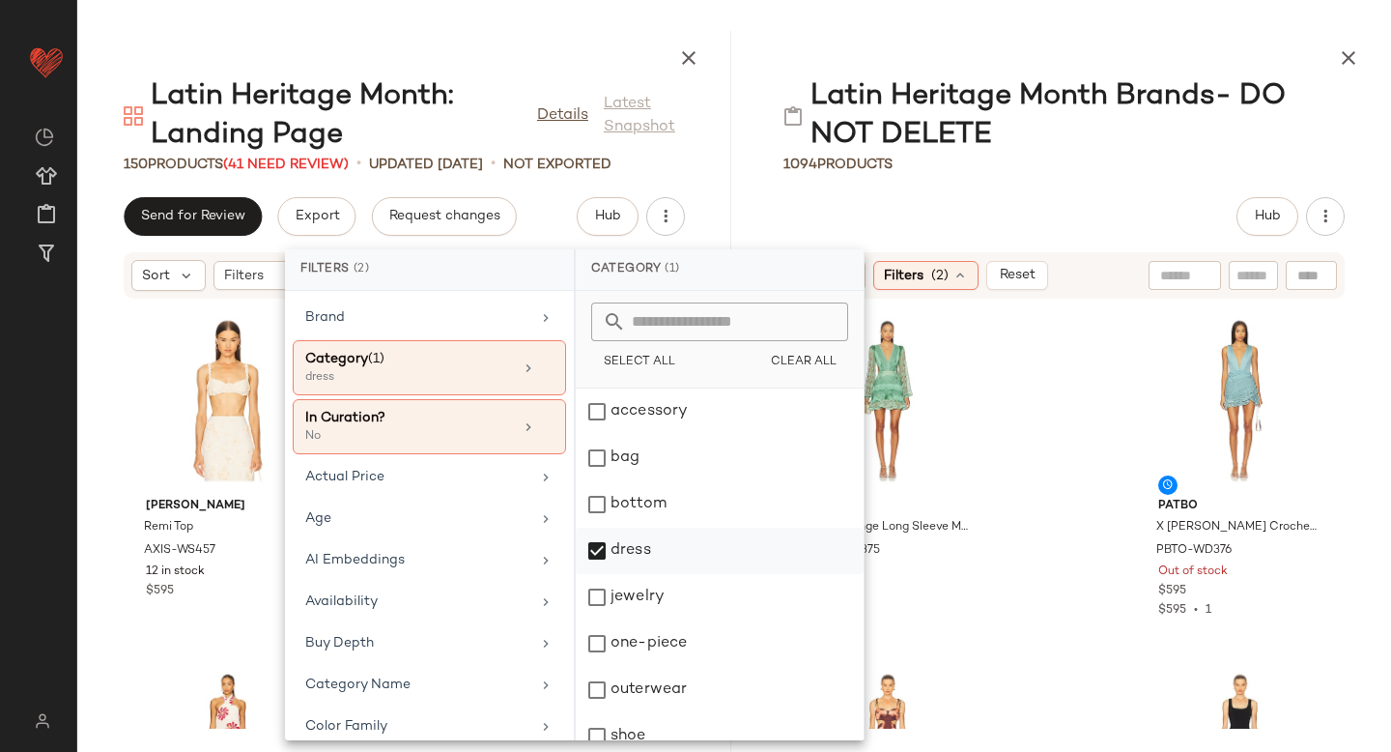
scroll to position [112, 0]
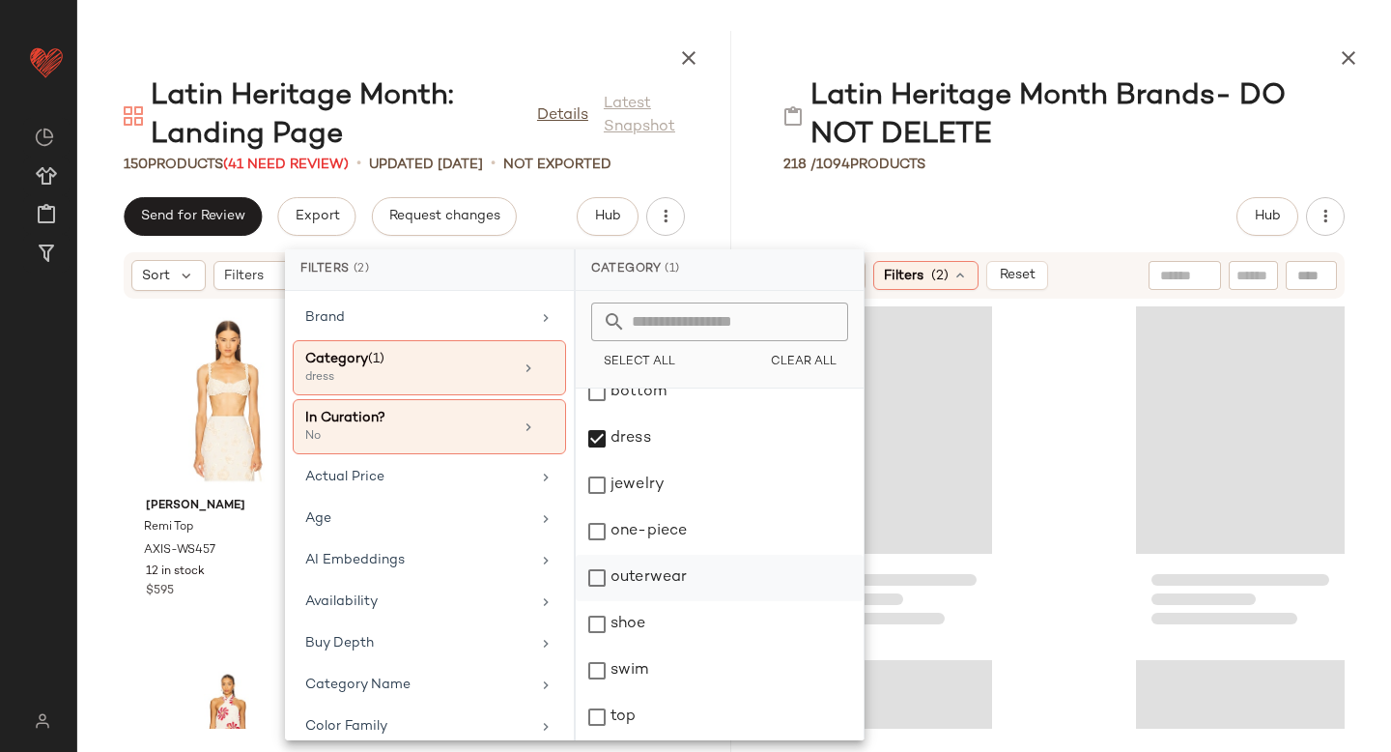
click at [596, 576] on div "outerwear" at bounding box center [720, 578] width 288 height 46
click at [1133, 210] on div "Hub" at bounding box center [1063, 216] width 561 height 39
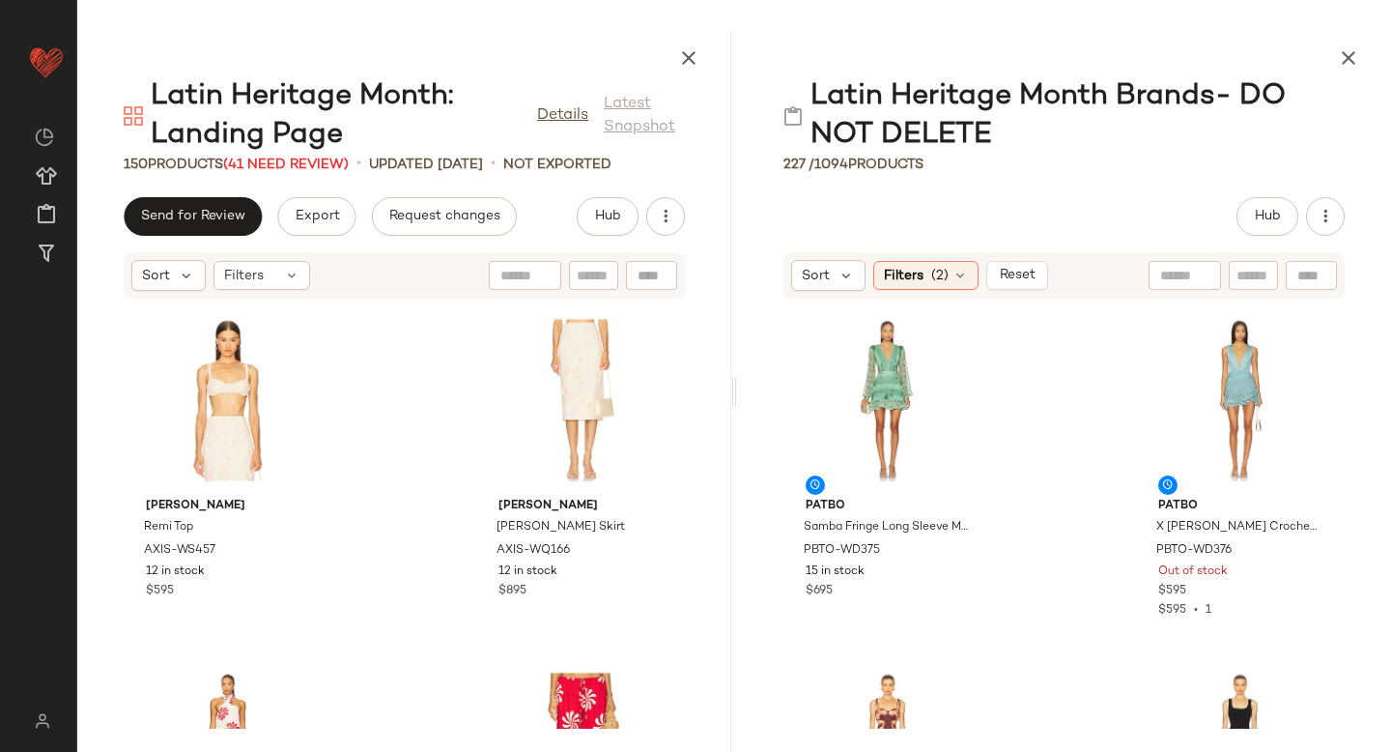
click at [1039, 477] on div "PatBO Samba Fringe Long Sleeve Mini Dress PBTO-WD375 15 in stock $695 PatBO X C…" at bounding box center [1064, 513] width 654 height 429
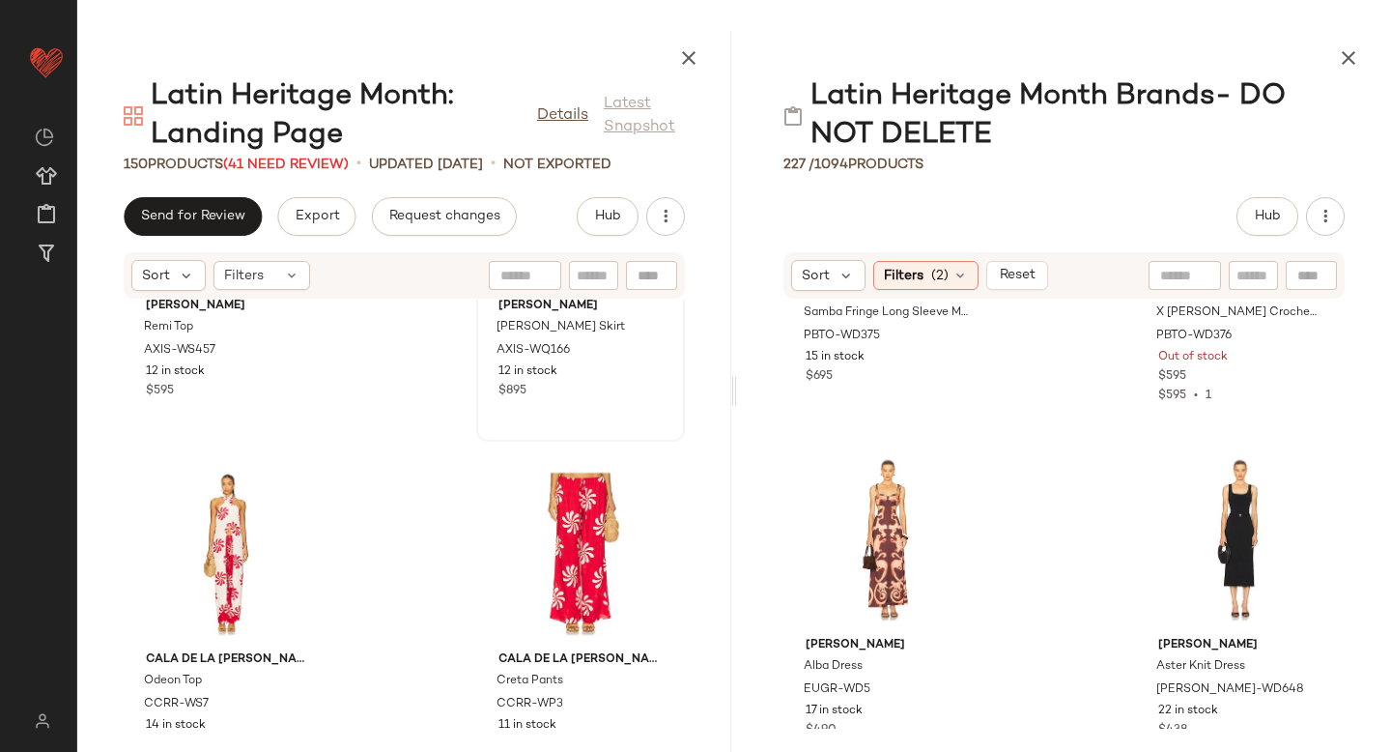
scroll to position [0, 0]
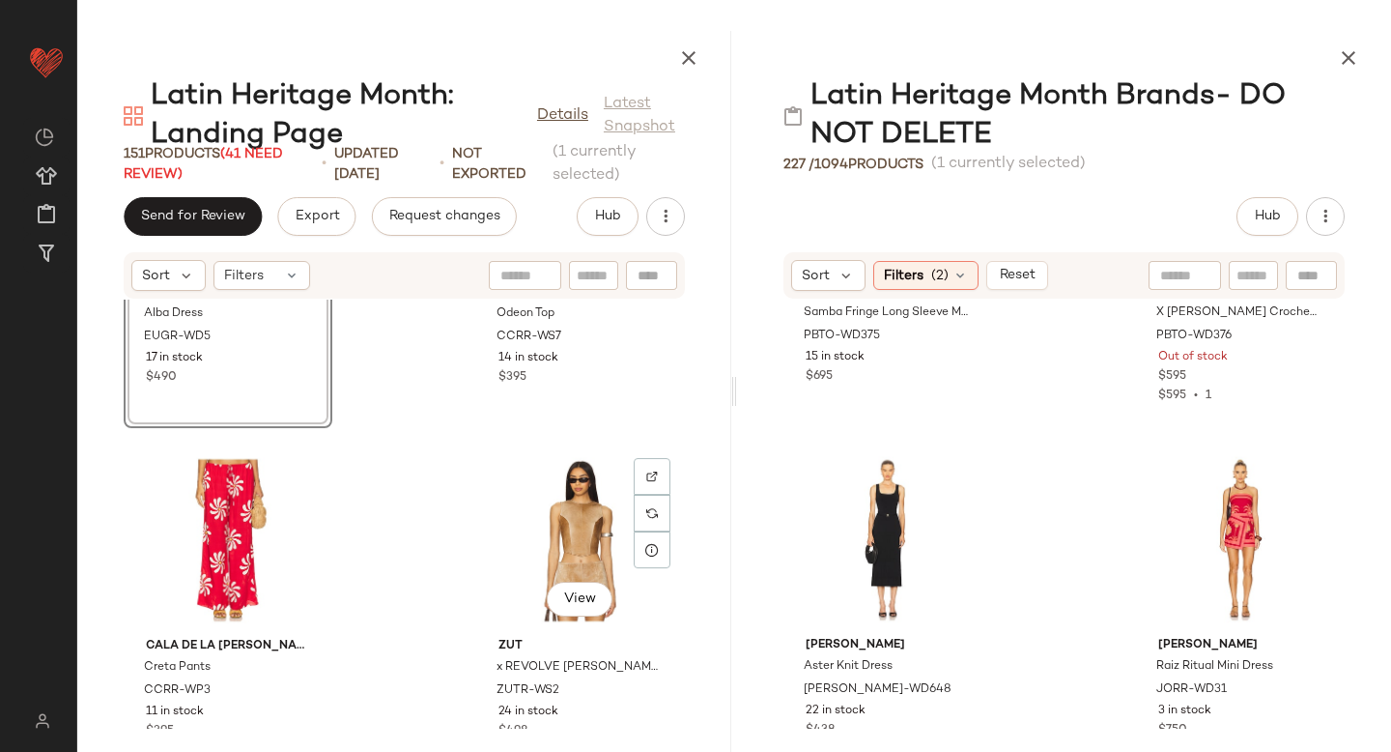
scroll to position [582, 0]
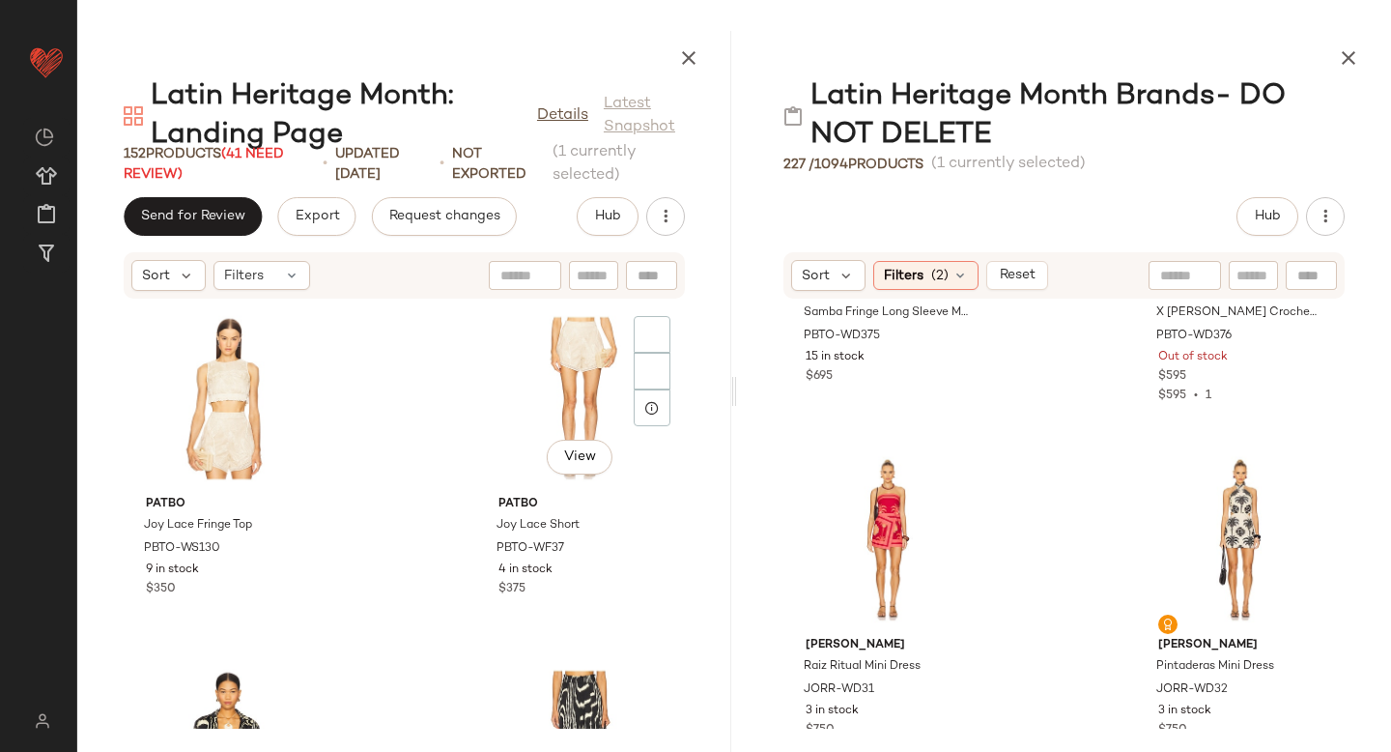
scroll to position [1408, 0]
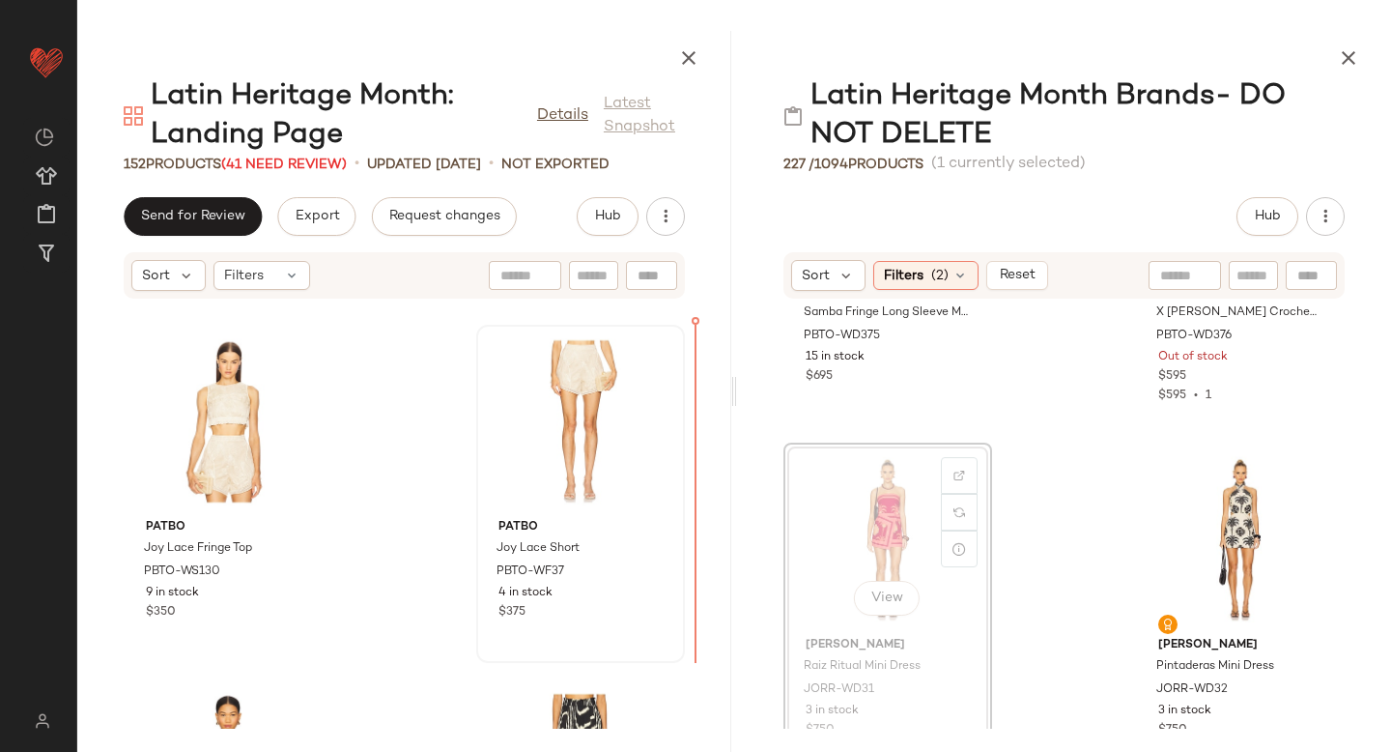
drag, startPoint x: 849, startPoint y: 499, endPoint x: 622, endPoint y: 490, distance: 227.2
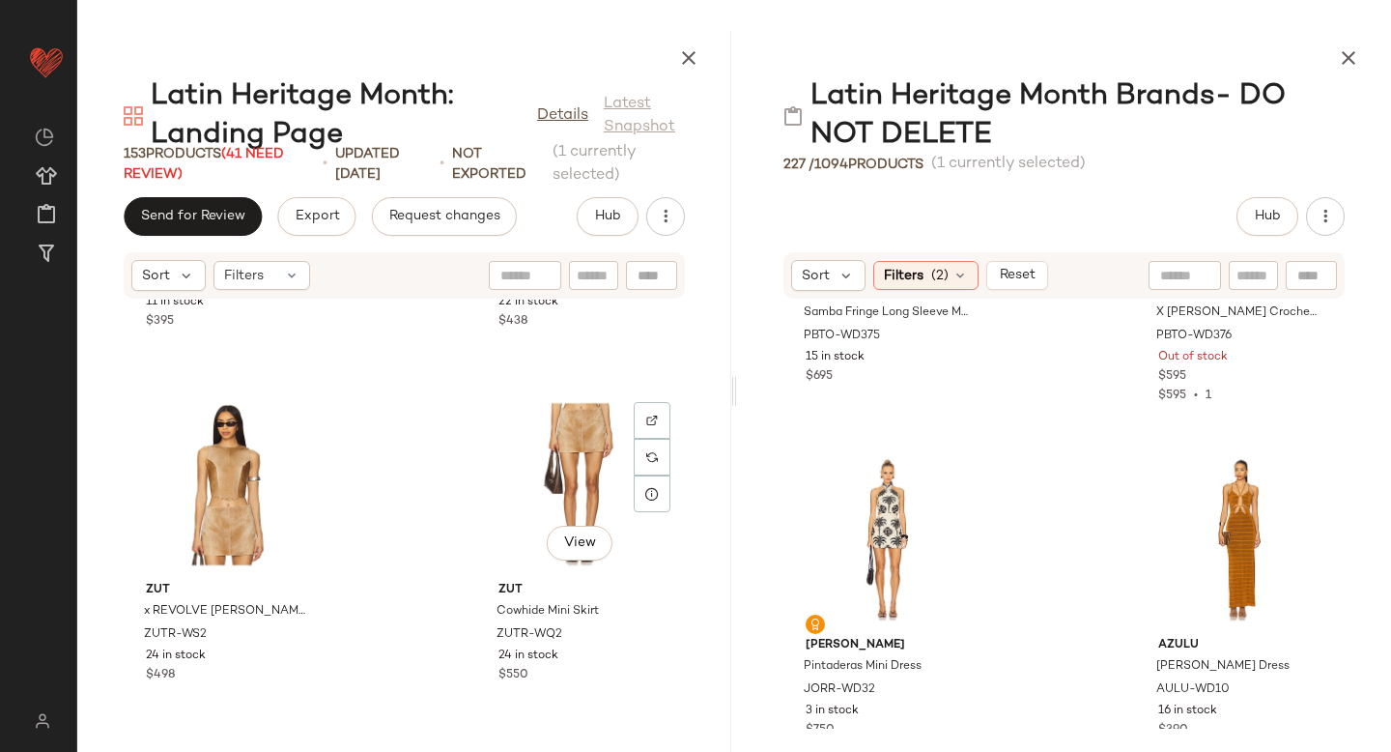
scroll to position [1046, 0]
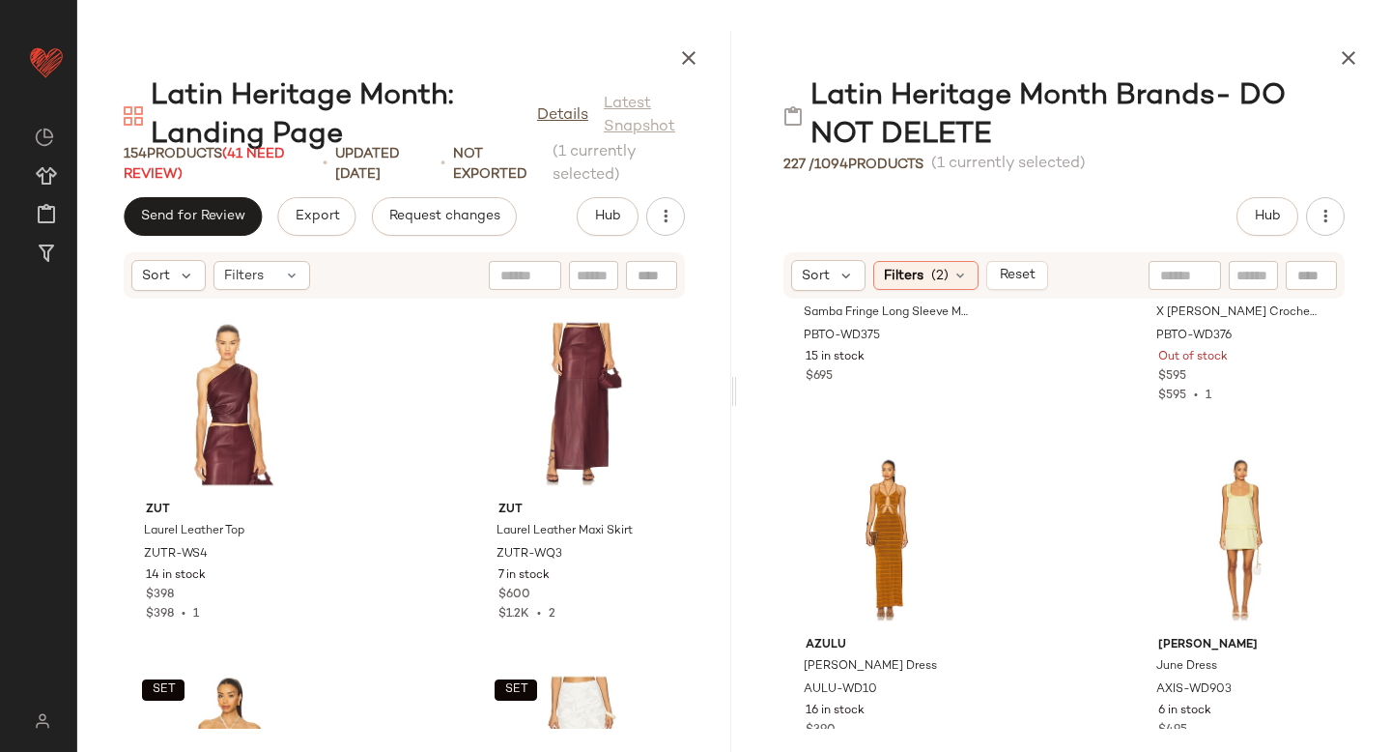
scroll to position [4513, 0]
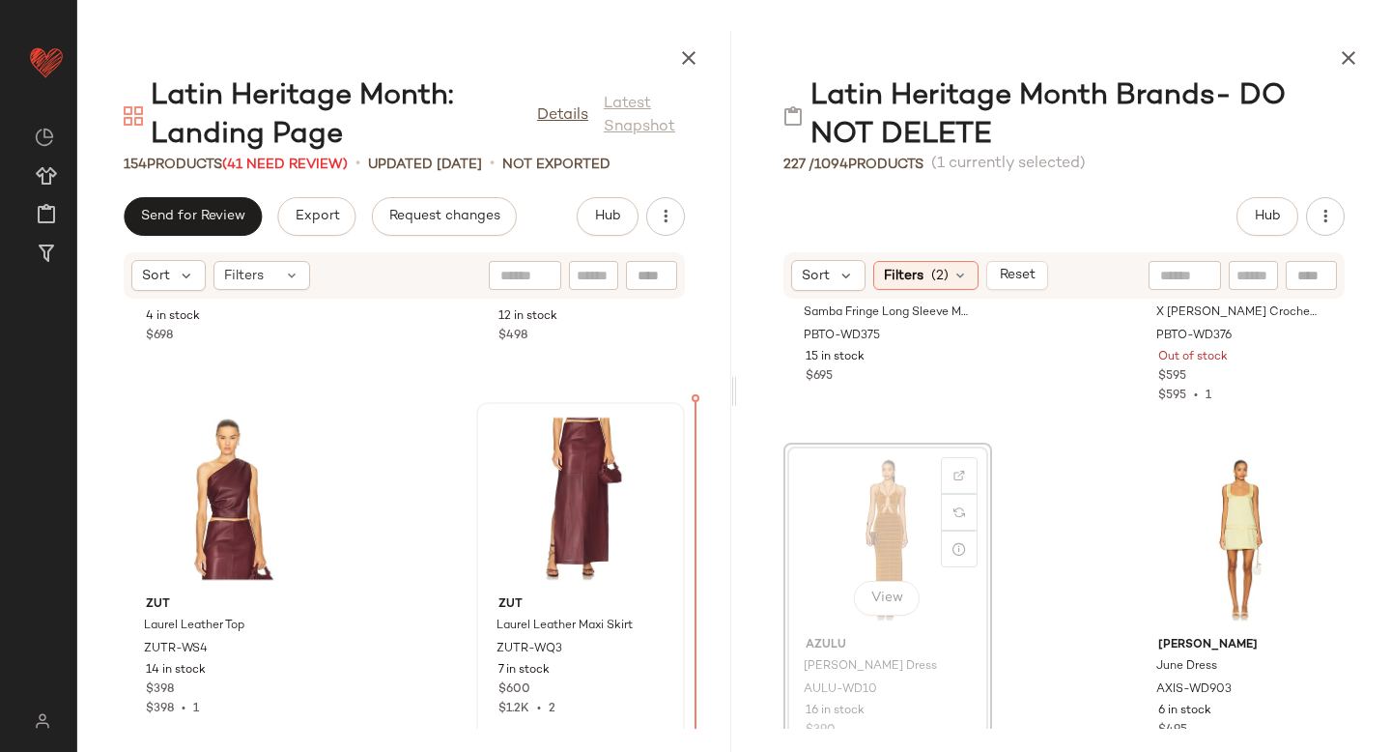
drag, startPoint x: 860, startPoint y: 535, endPoint x: 666, endPoint y: 559, distance: 195.7
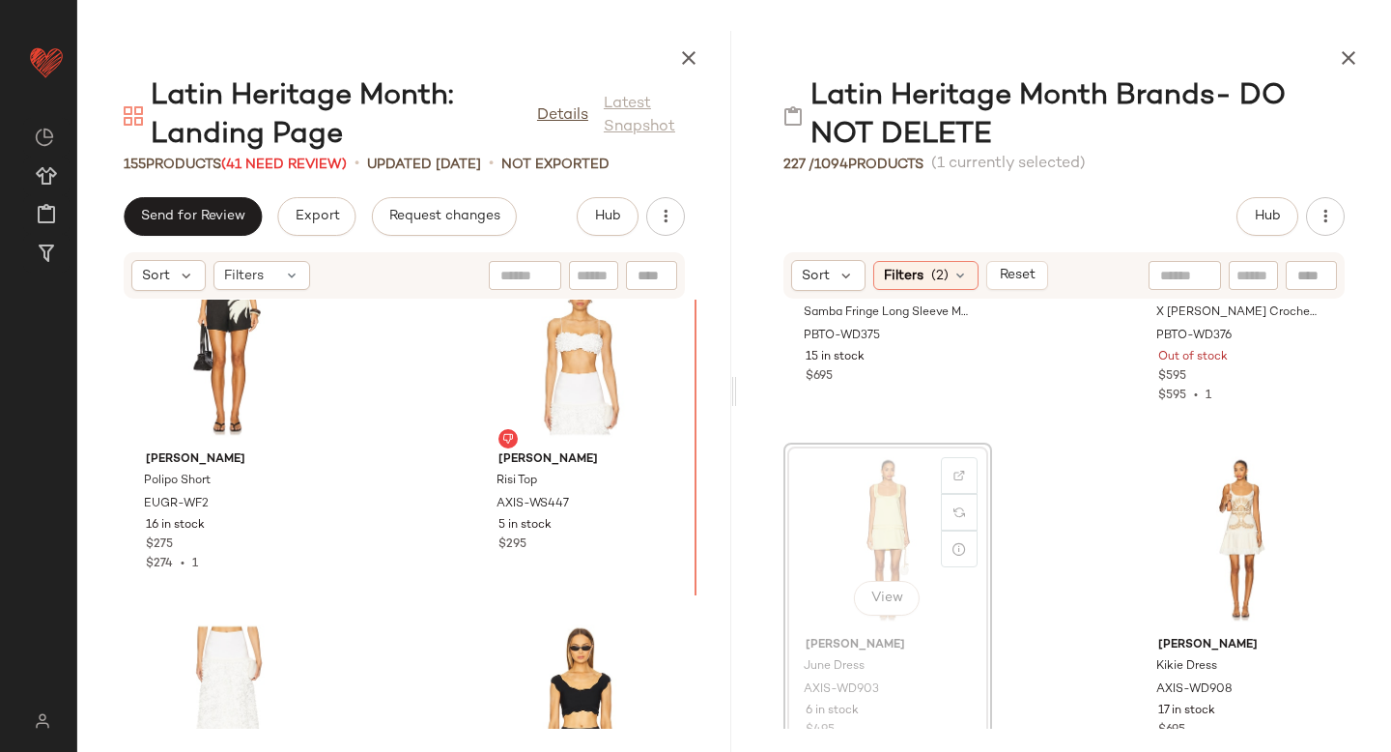
scroll to position [8172, 0]
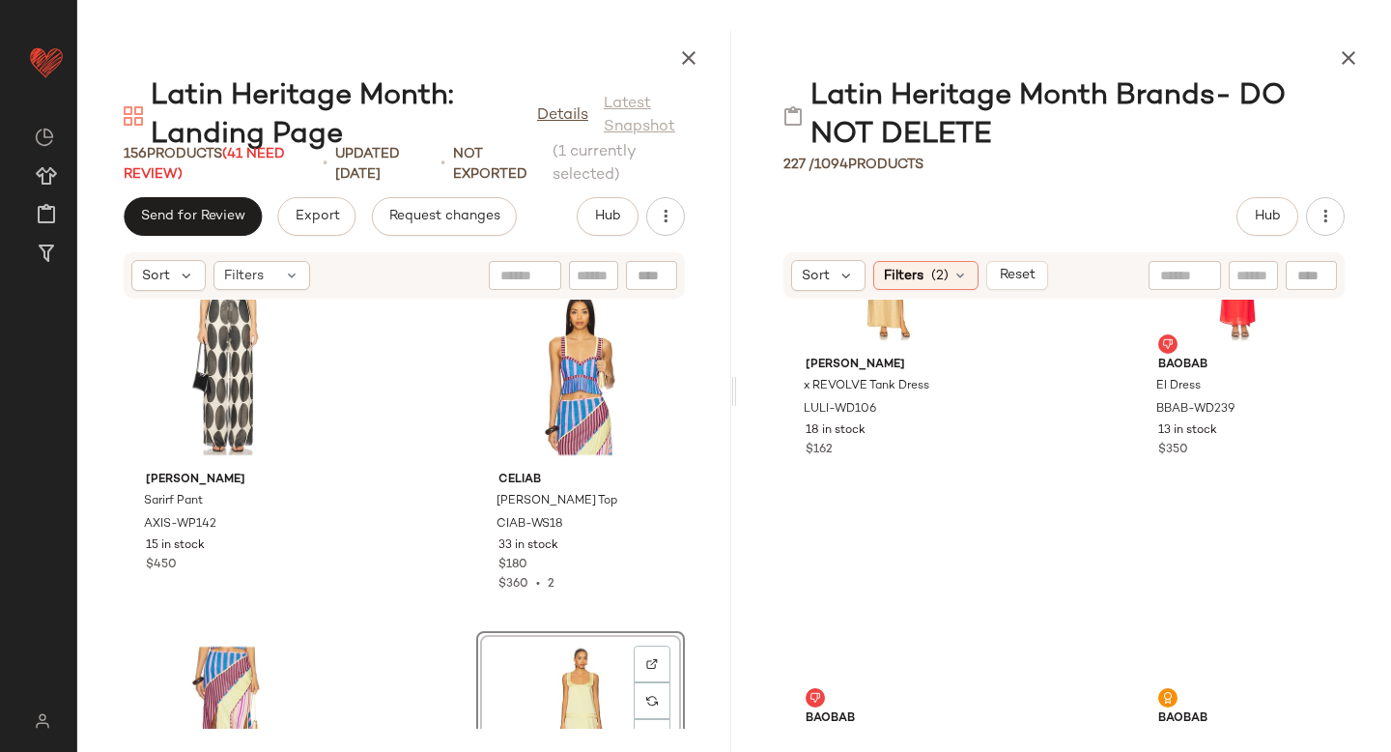
scroll to position [13350, 0]
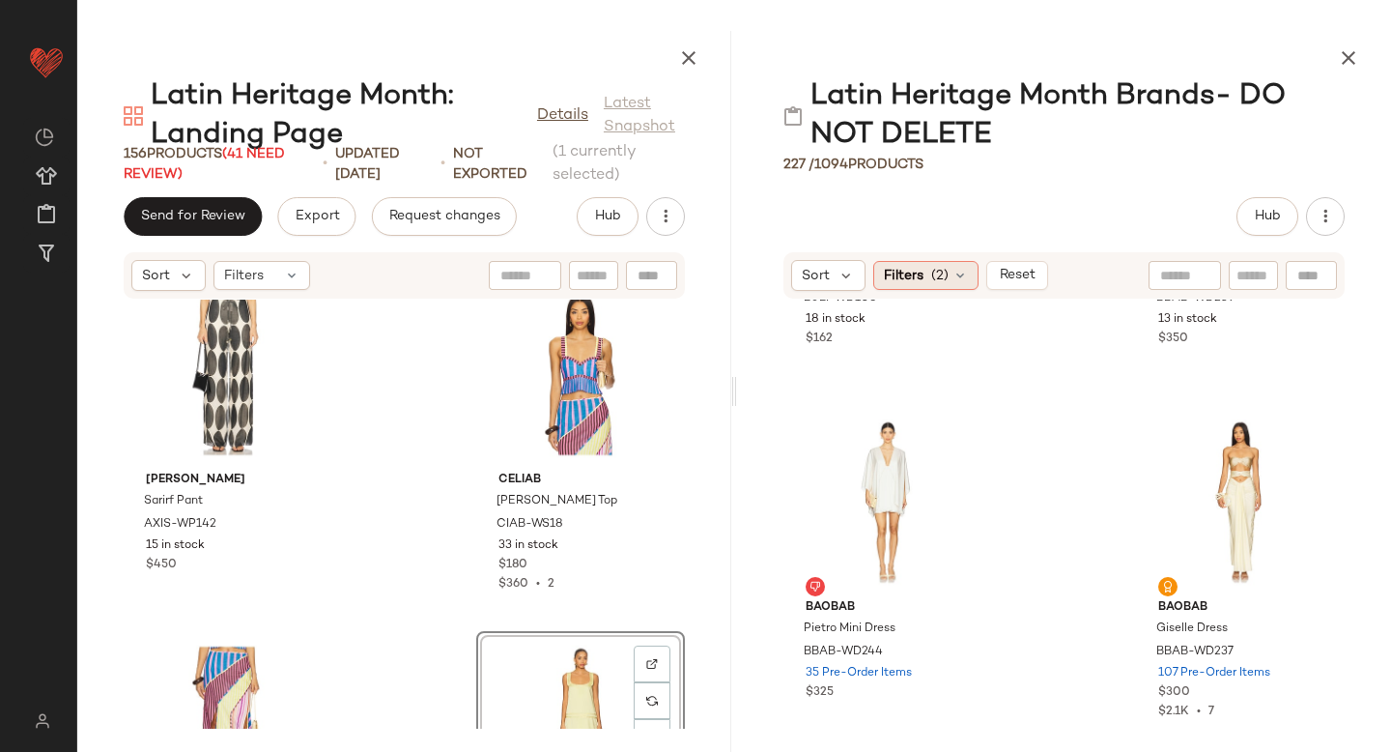
click at [960, 283] on div "Filters (2)" at bounding box center [925, 275] width 105 height 29
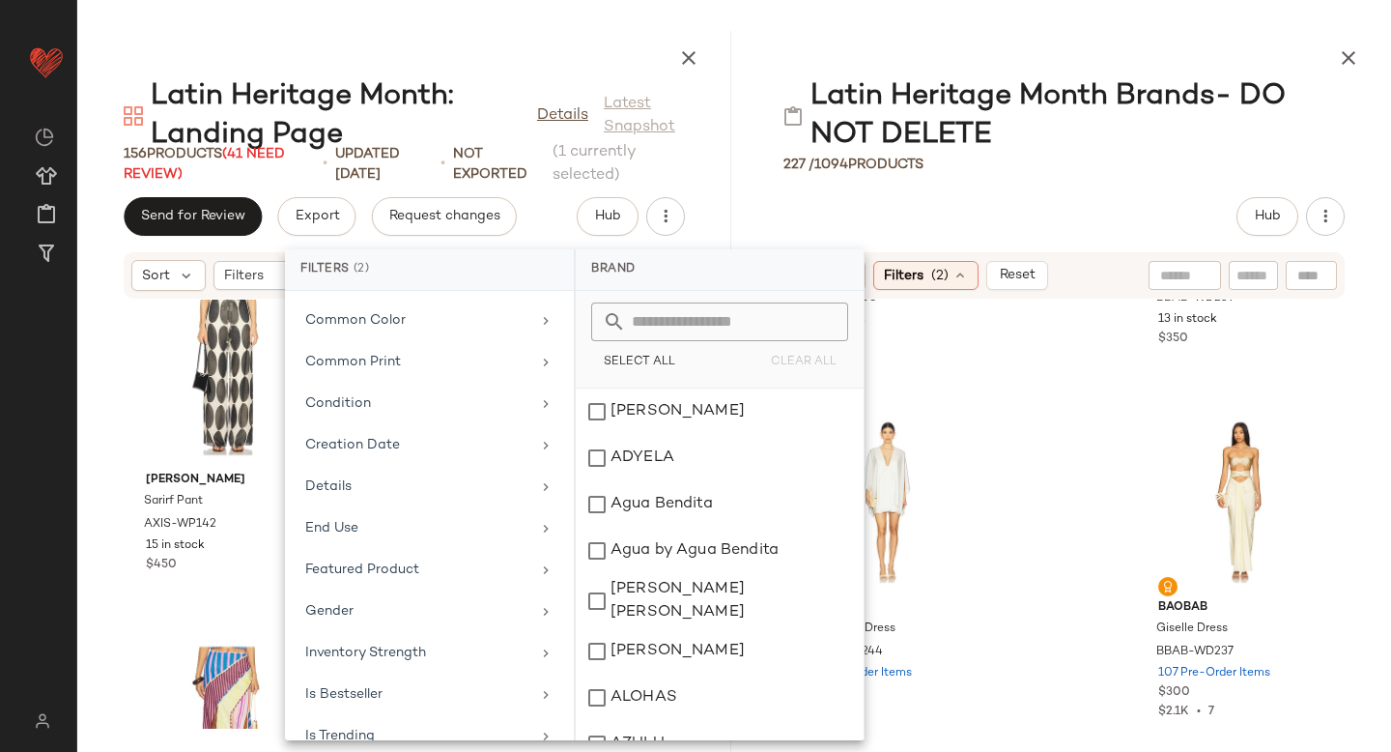
scroll to position [1055, 0]
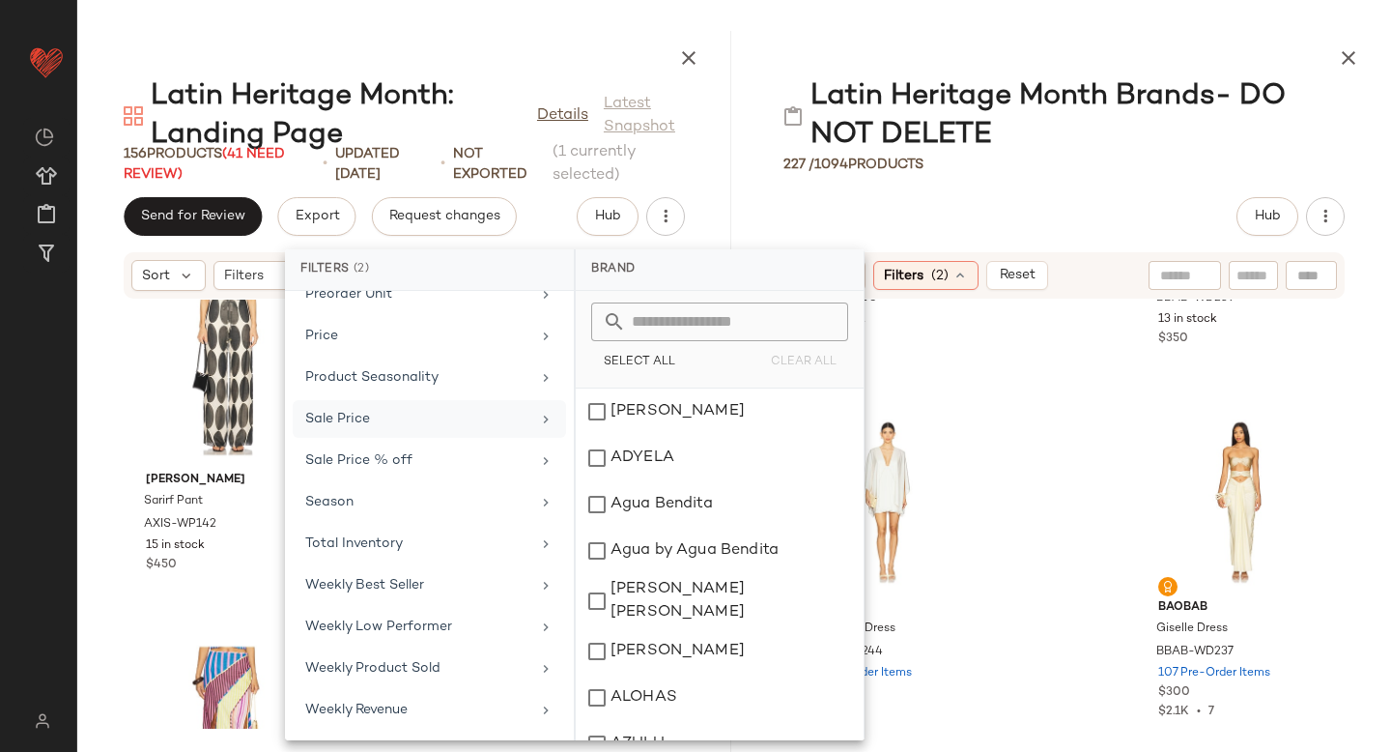
click at [380, 429] on div "Sale Price" at bounding box center [429, 419] width 273 height 38
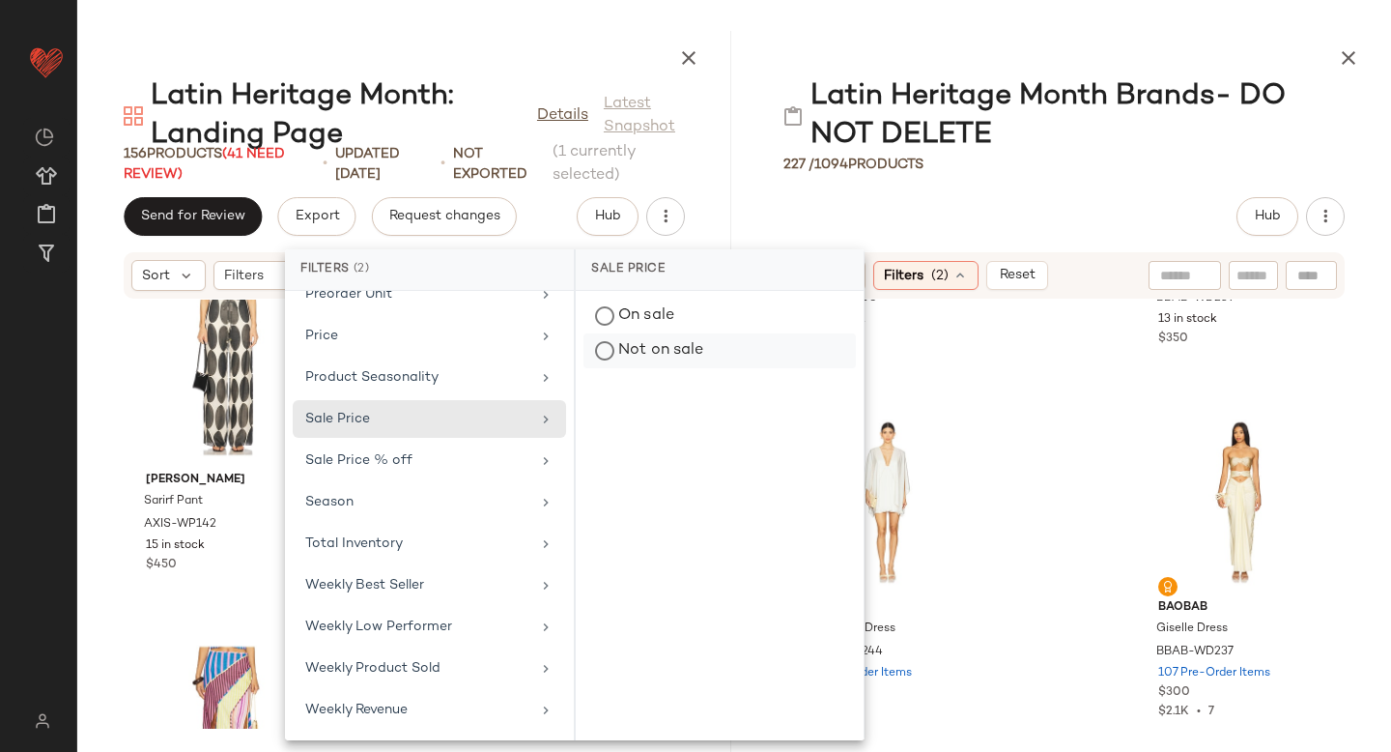
click at [632, 350] on div "Not on sale" at bounding box center [719, 350] width 272 height 35
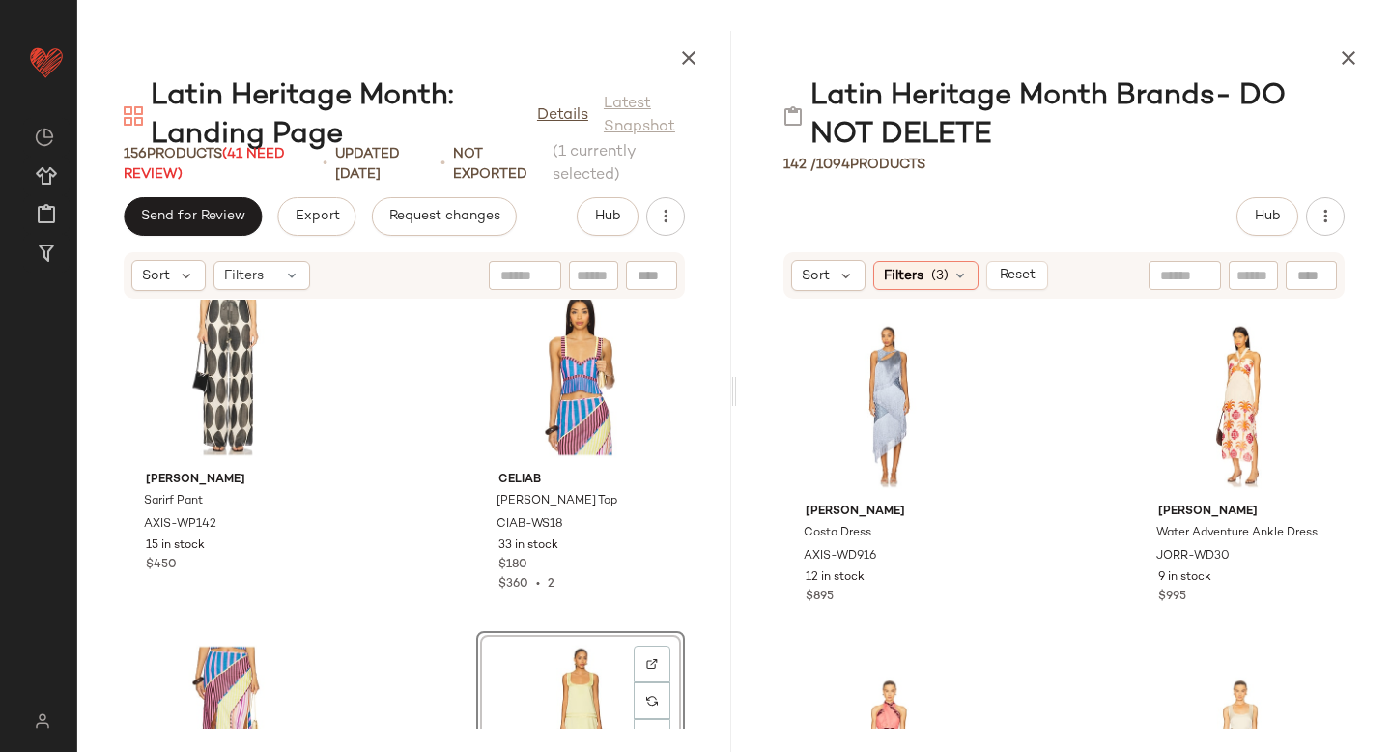
scroll to position [0, 0]
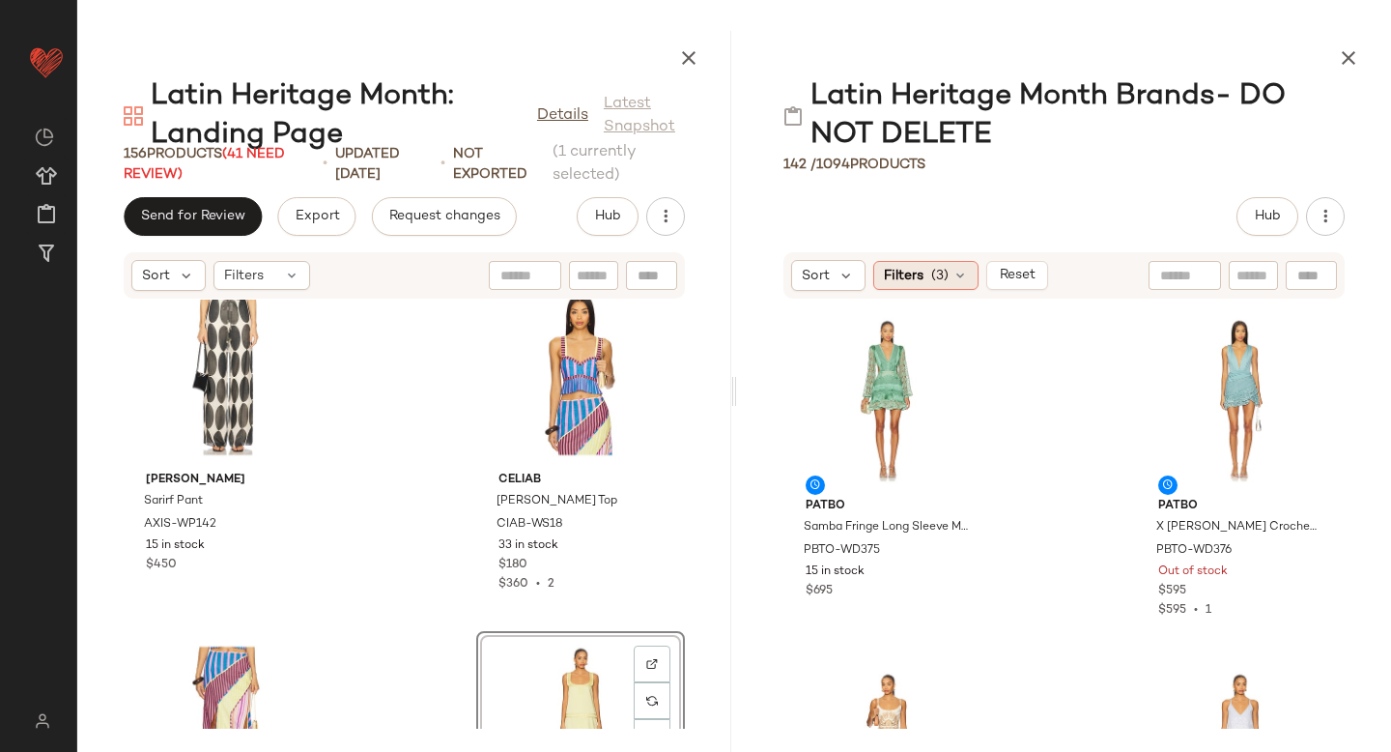
click at [956, 274] on icon at bounding box center [960, 275] width 15 height 15
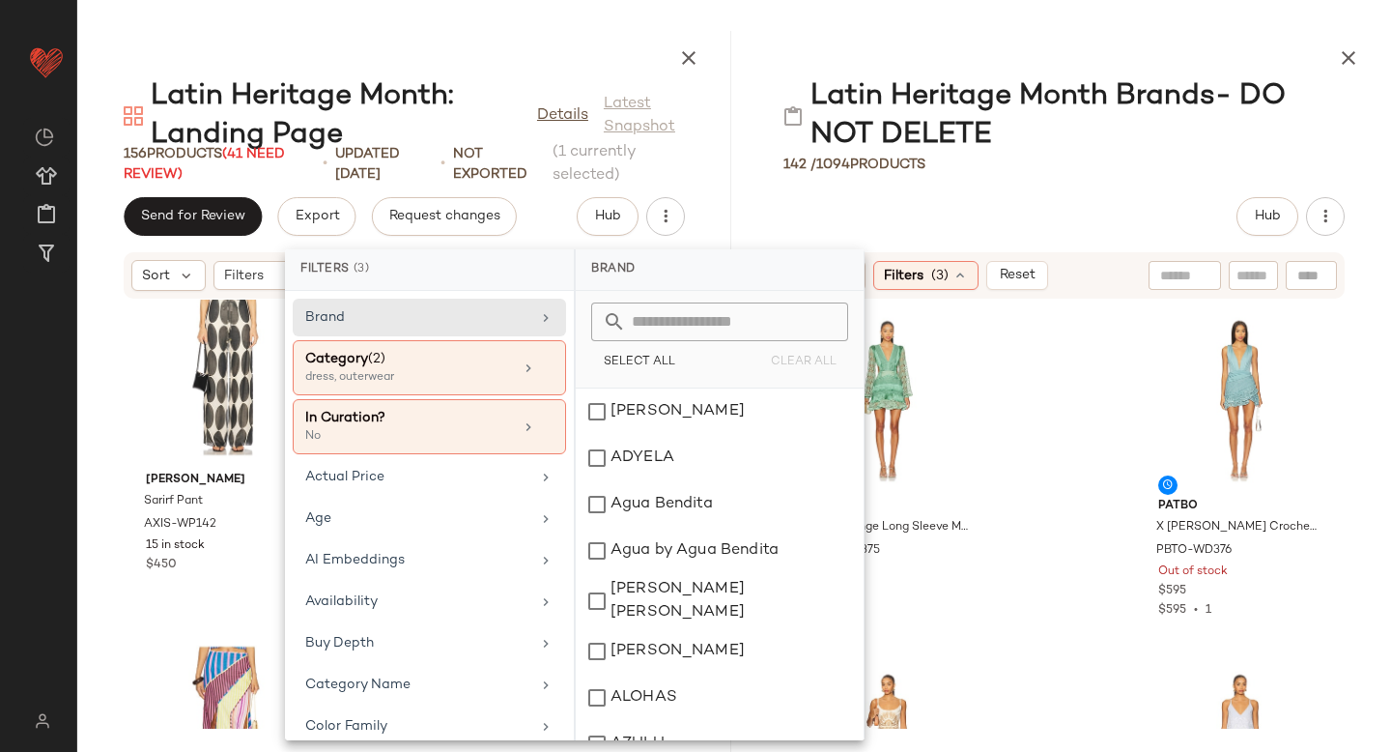
click at [1066, 205] on div "Hub" at bounding box center [1063, 216] width 561 height 39
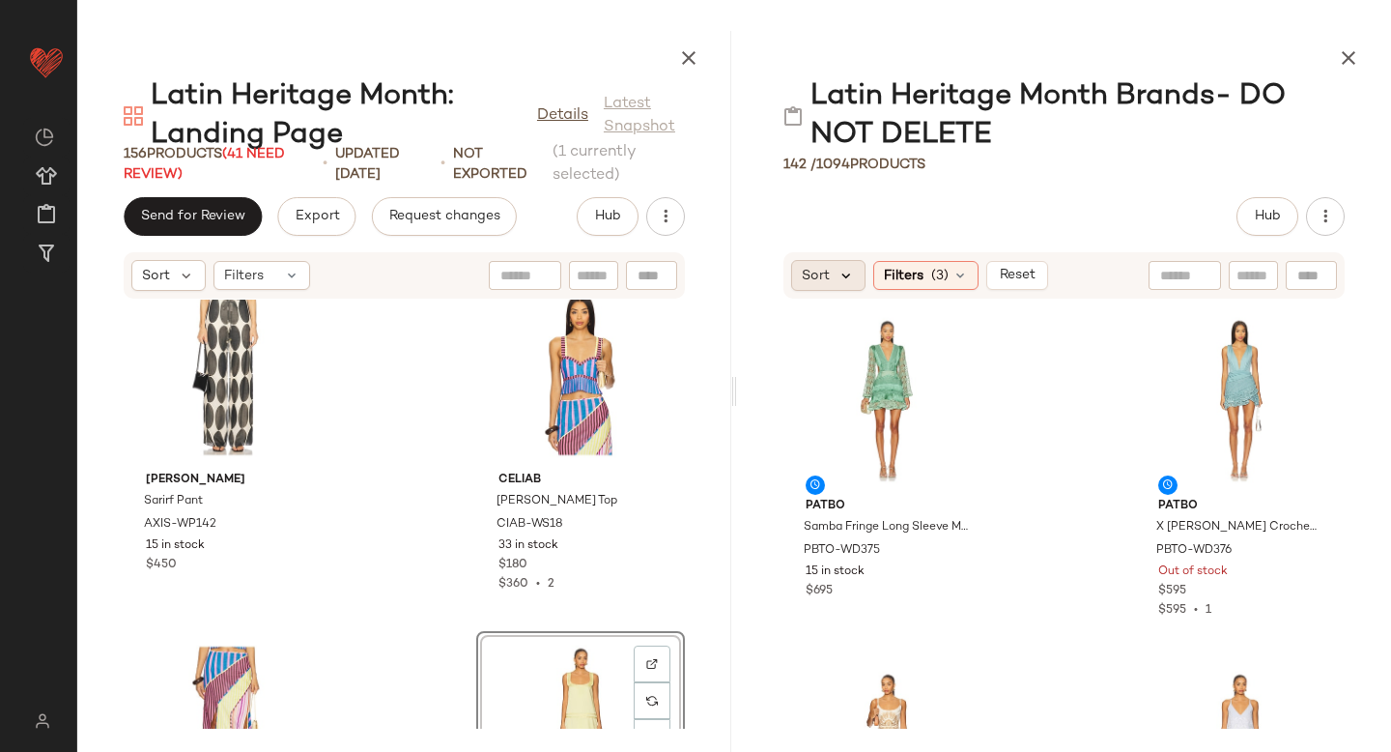
click at [844, 281] on icon at bounding box center [846, 275] width 17 height 17
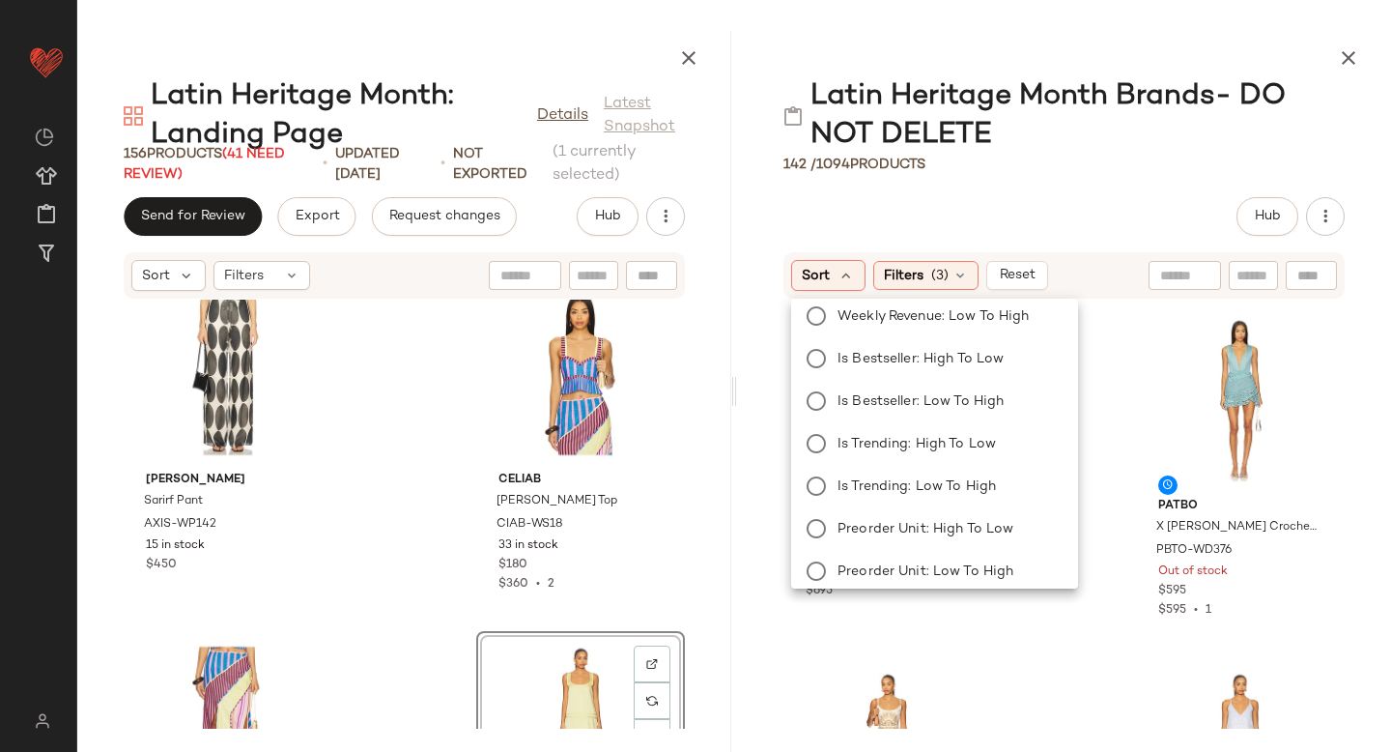
scroll to position [308, 0]
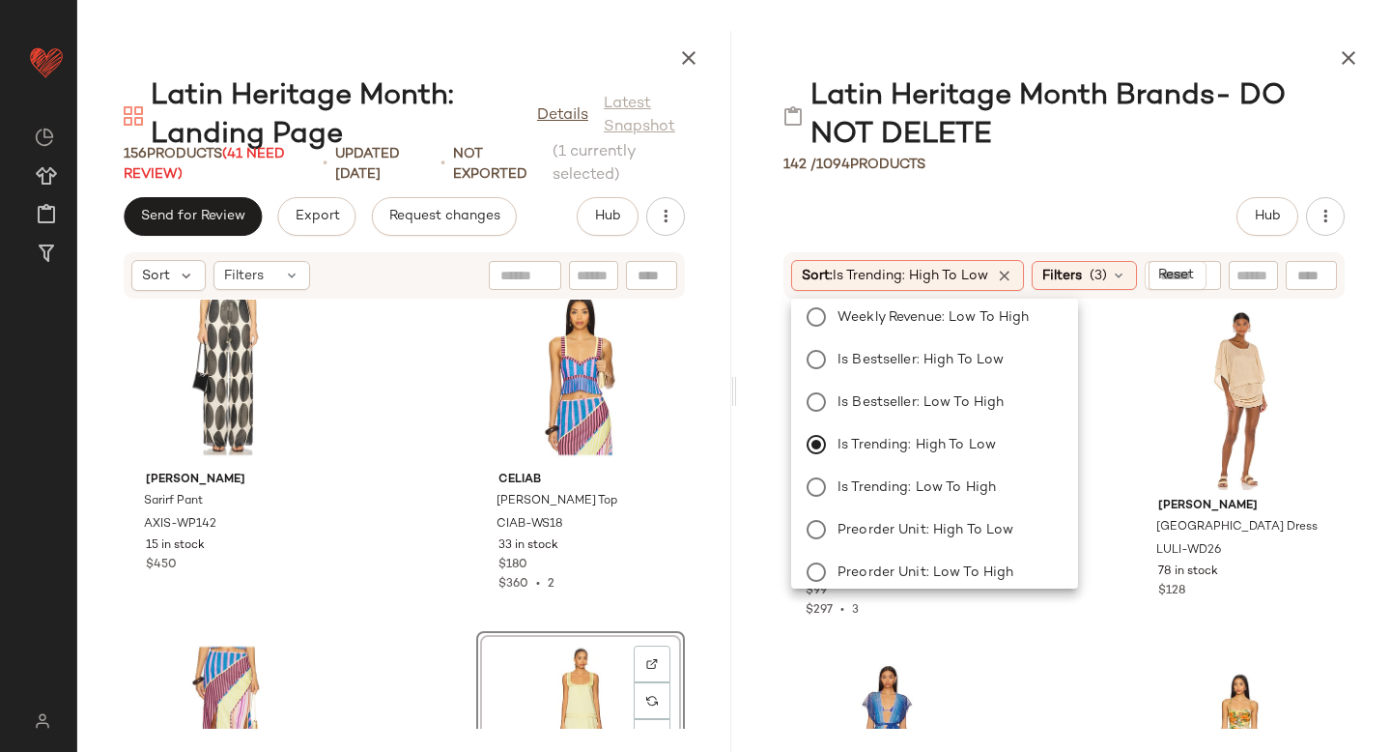
click at [1110, 196] on div "Latin Heritage Month Brands- DO NOT DELETE 142 / 1094 Products Hub Sort: Is Tre…" at bounding box center [1064, 391] width 654 height 721
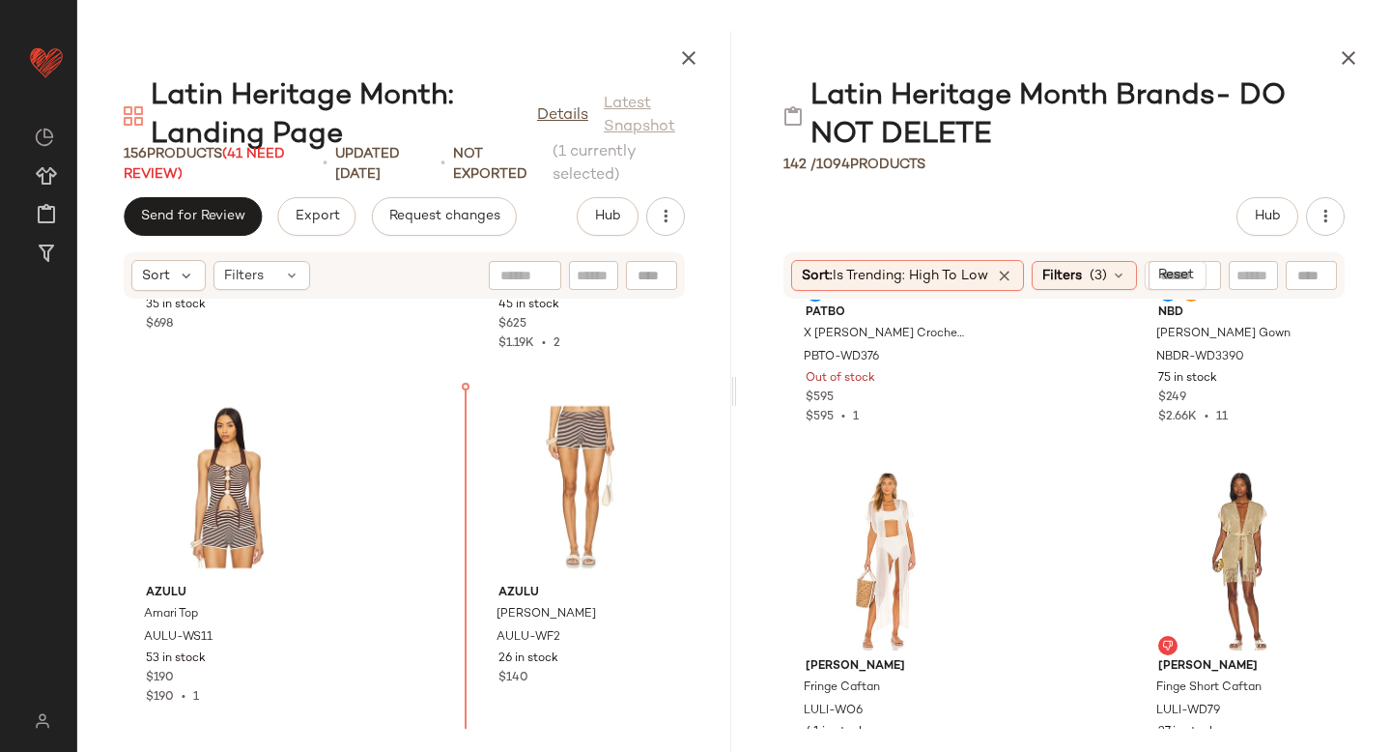
scroll to position [11736, 0]
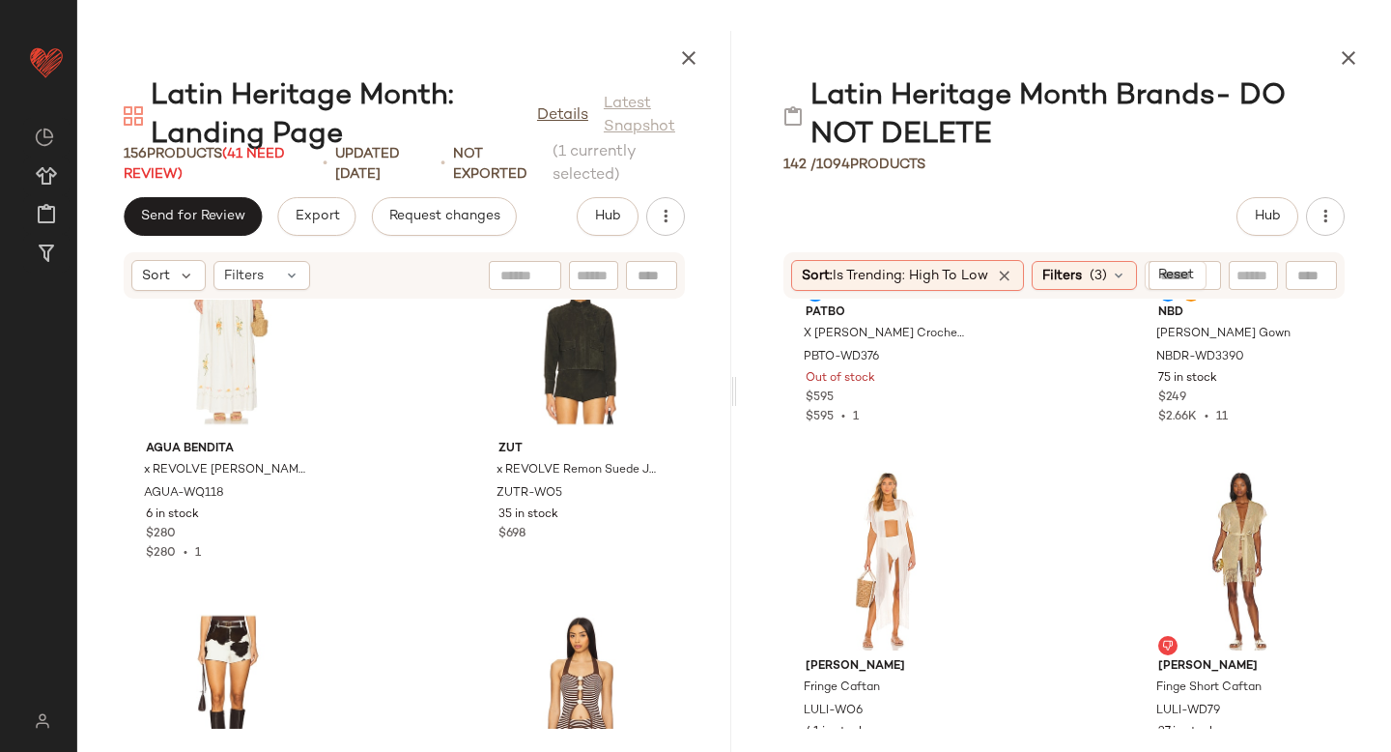
scroll to position [11032, 0]
click at [555, 338] on div "View" at bounding box center [580, 344] width 195 height 180
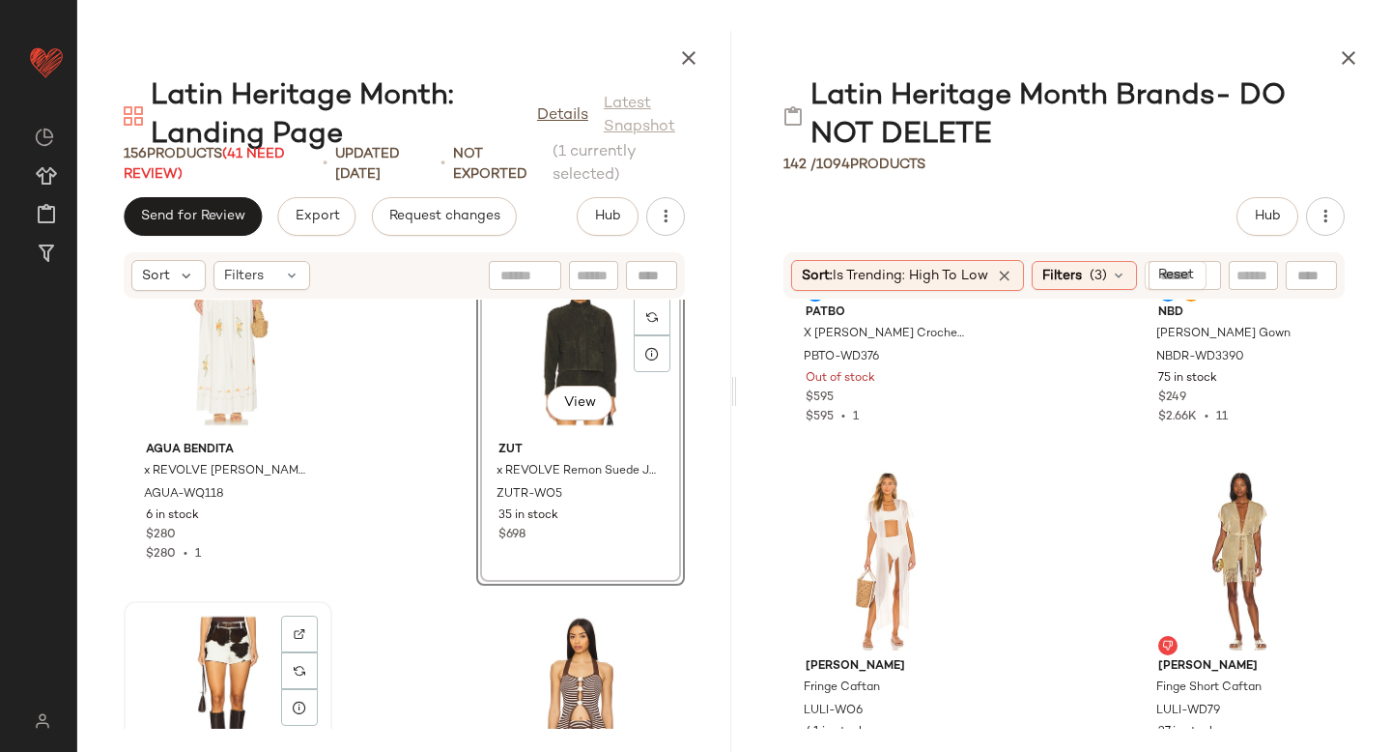
click at [215, 651] on div "View" at bounding box center [227, 698] width 195 height 180
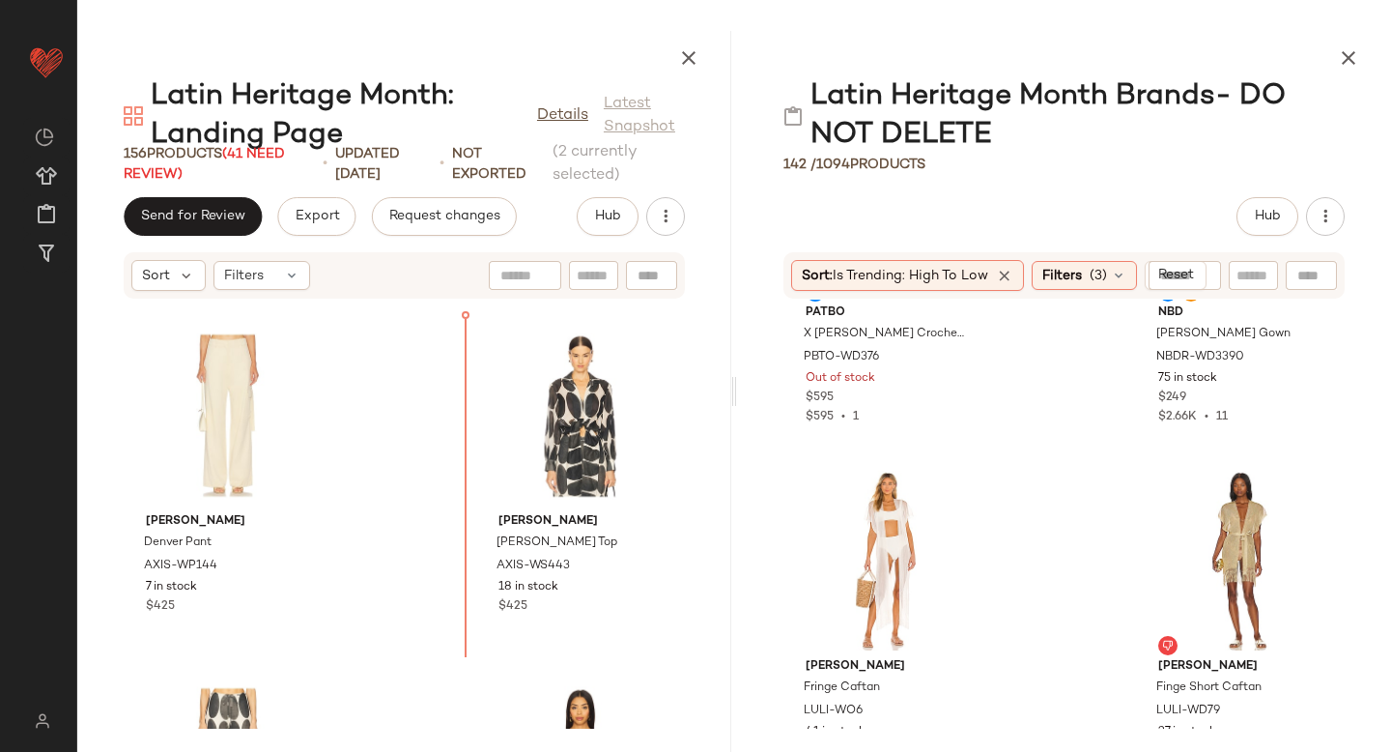
scroll to position [9870, 0]
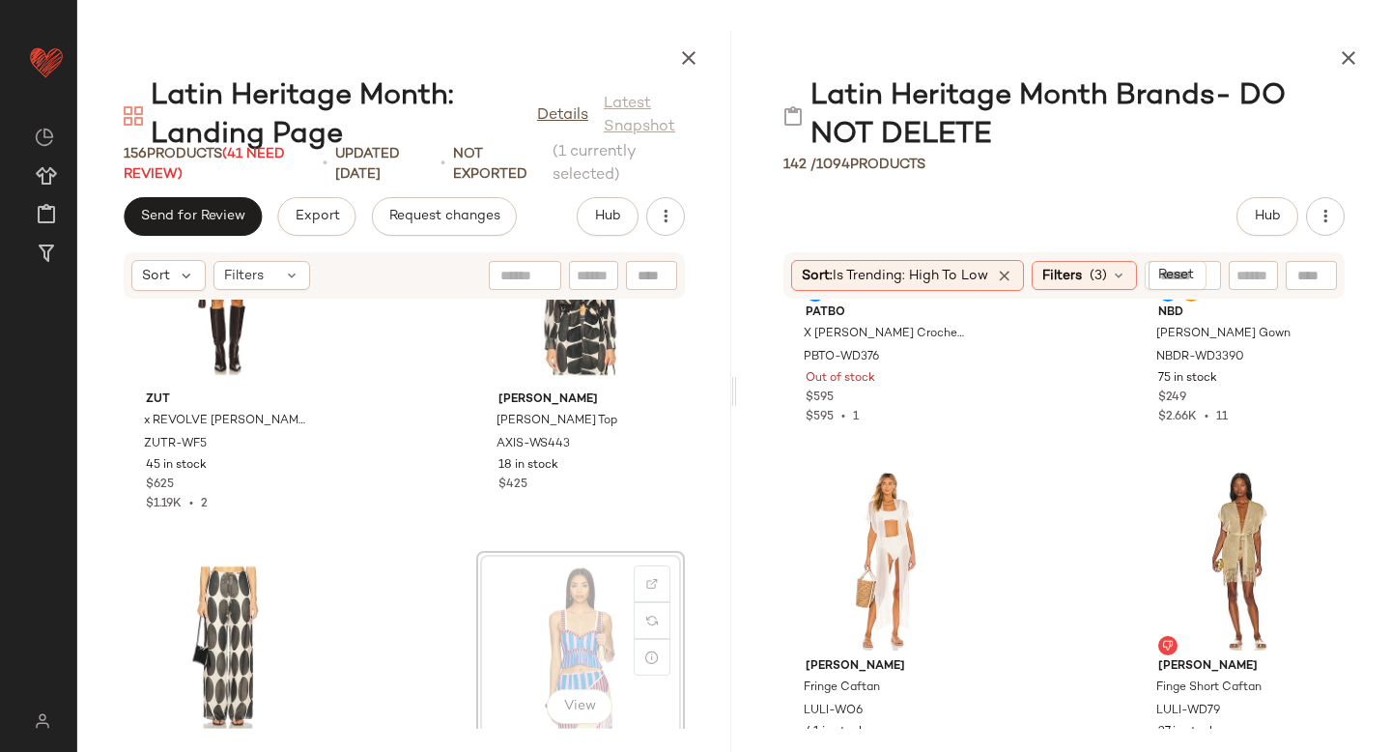
scroll to position [10378, 0]
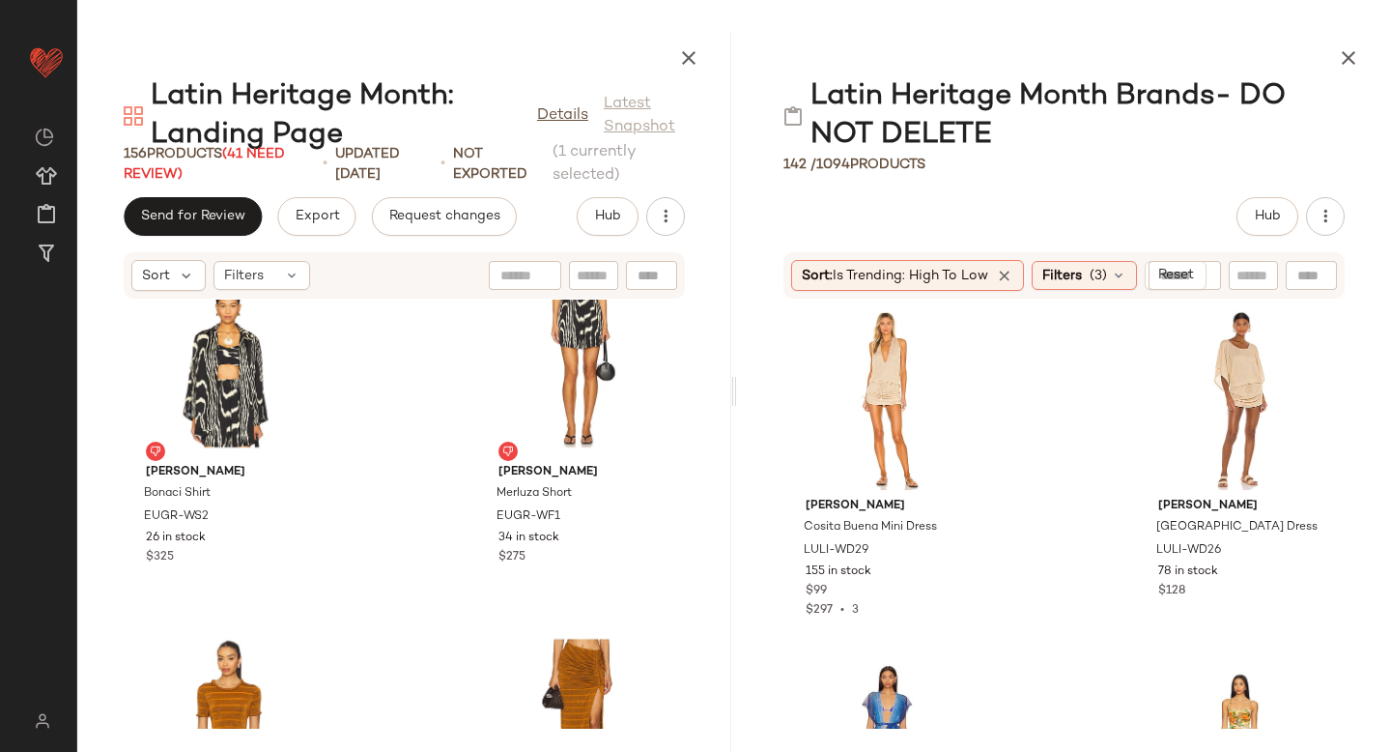
scroll to position [2139, 0]
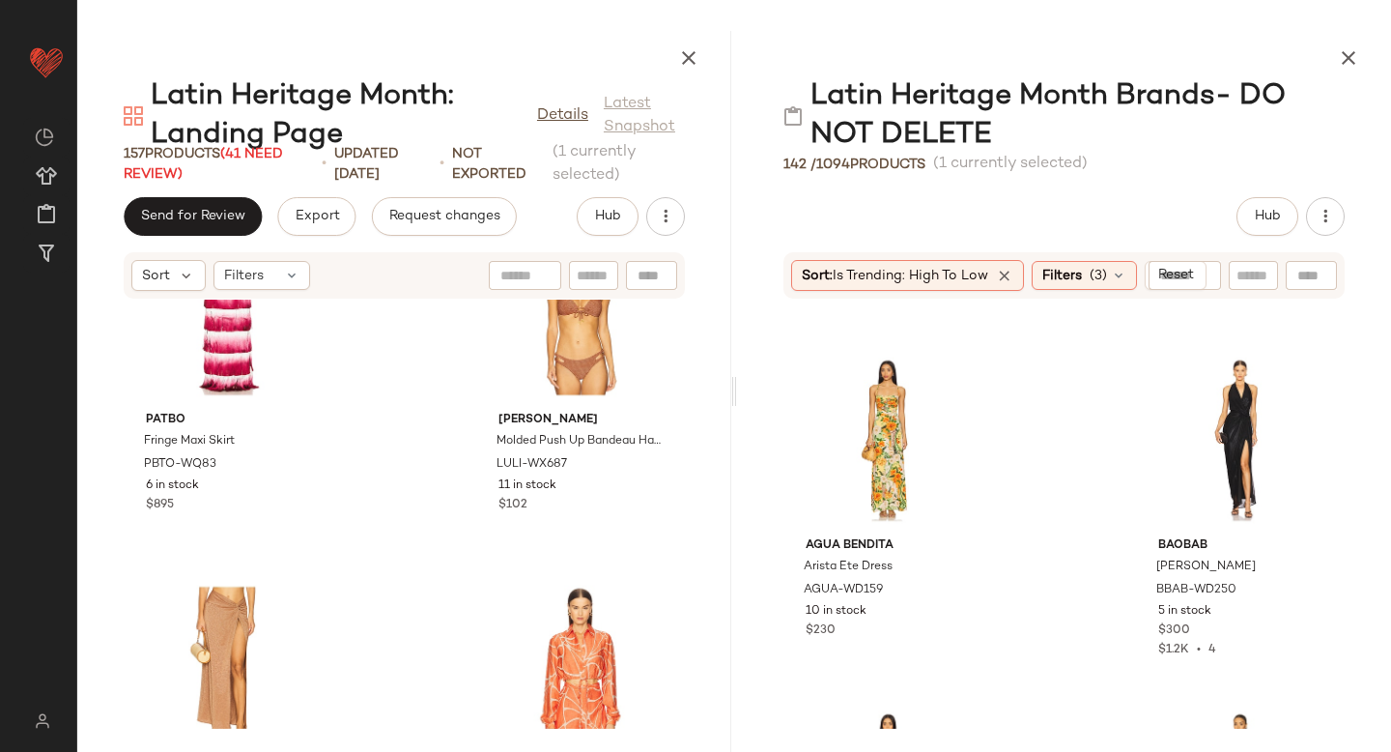
scroll to position [3395, 0]
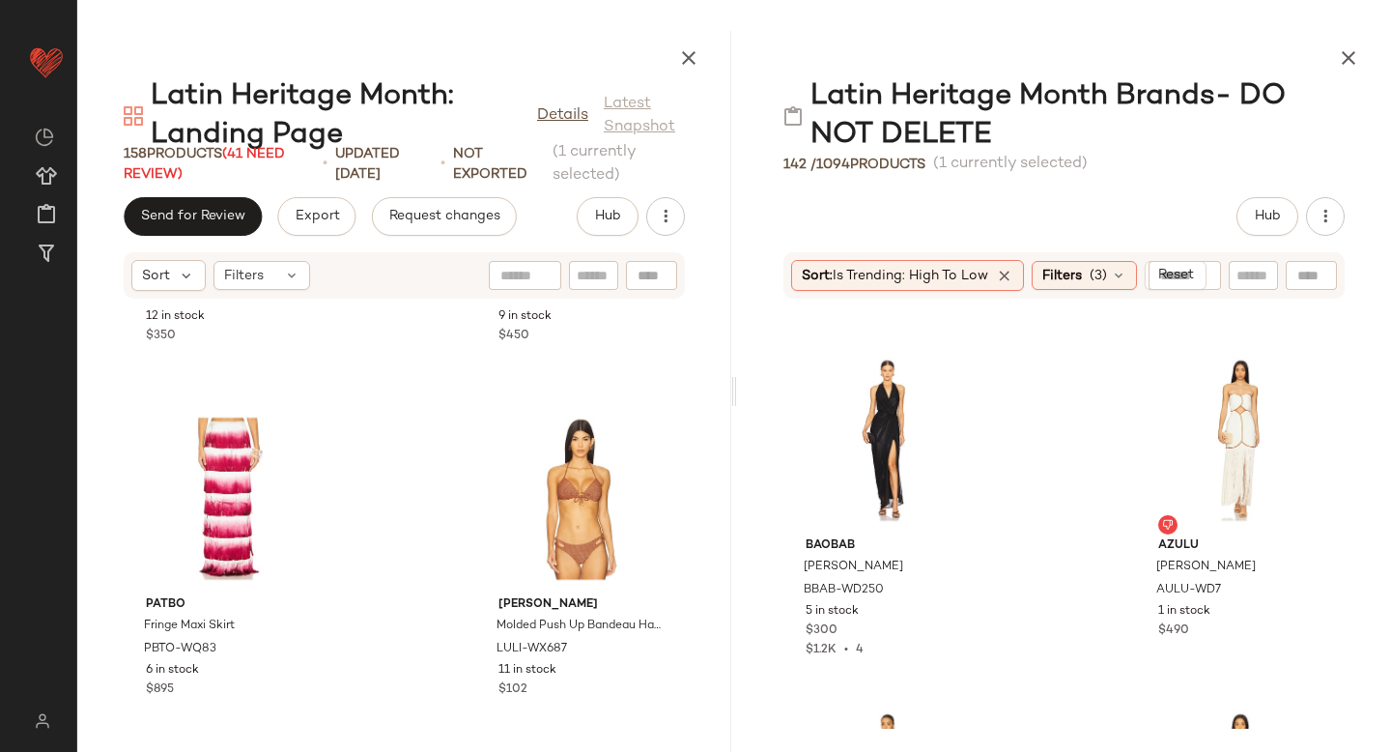
scroll to position [3140, 0]
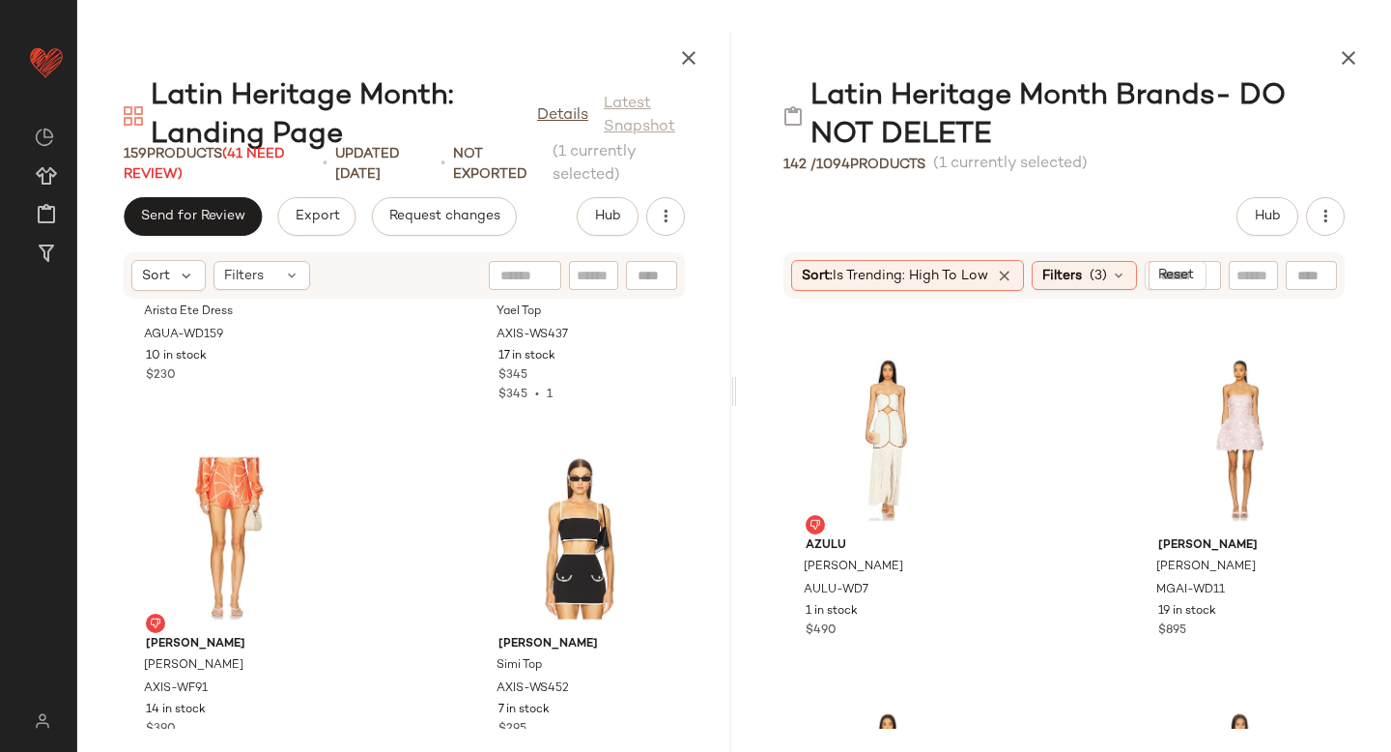
scroll to position [4152, 0]
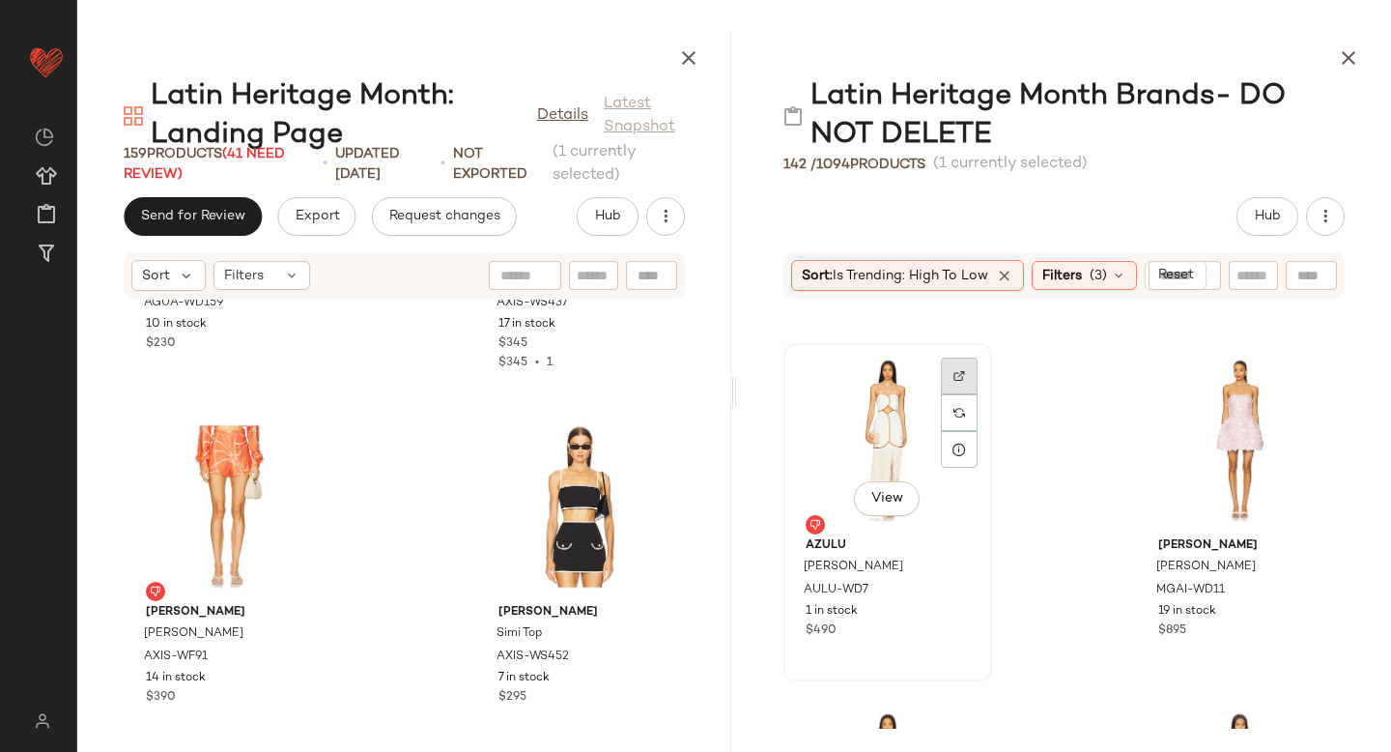
click at [945, 375] on div at bounding box center [959, 375] width 37 height 37
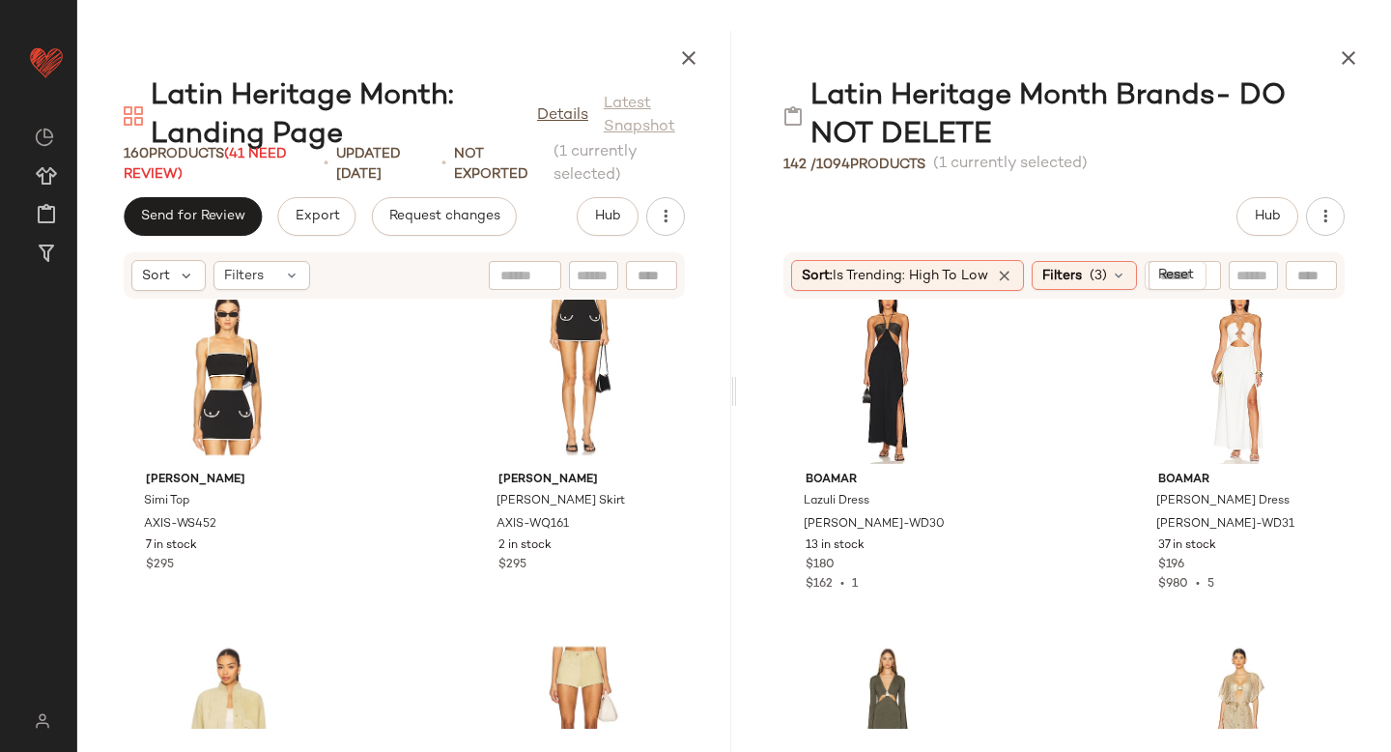
scroll to position [2090, 0]
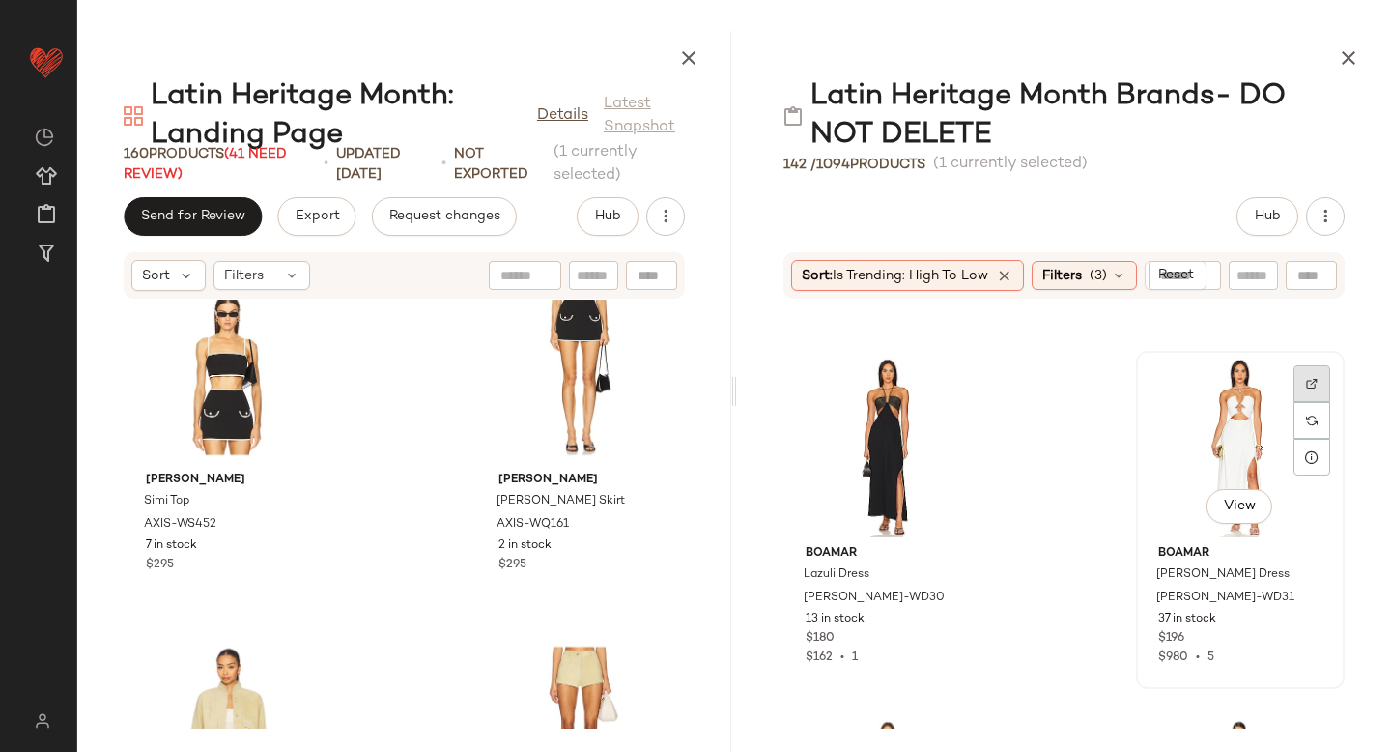
click at [1306, 381] on img at bounding box center [1312, 384] width 12 height 12
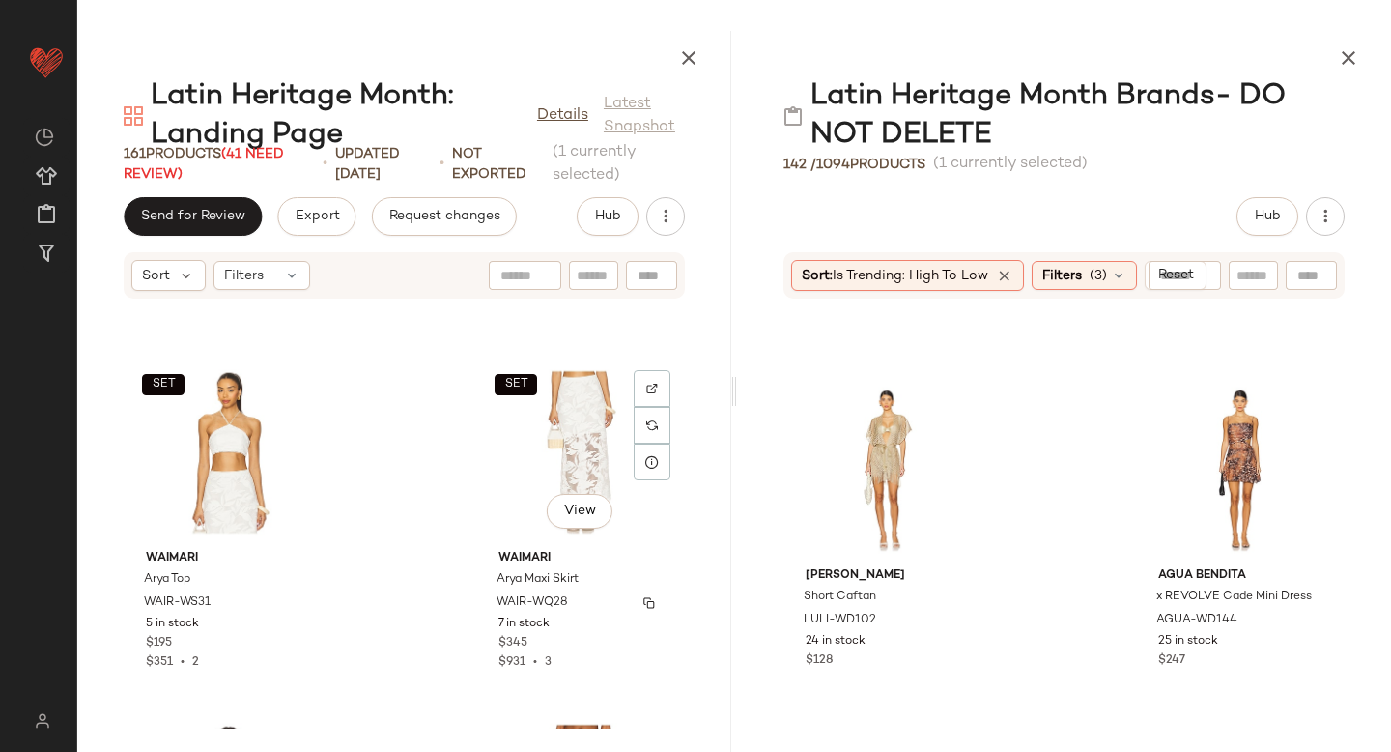
scroll to position [5952, 0]
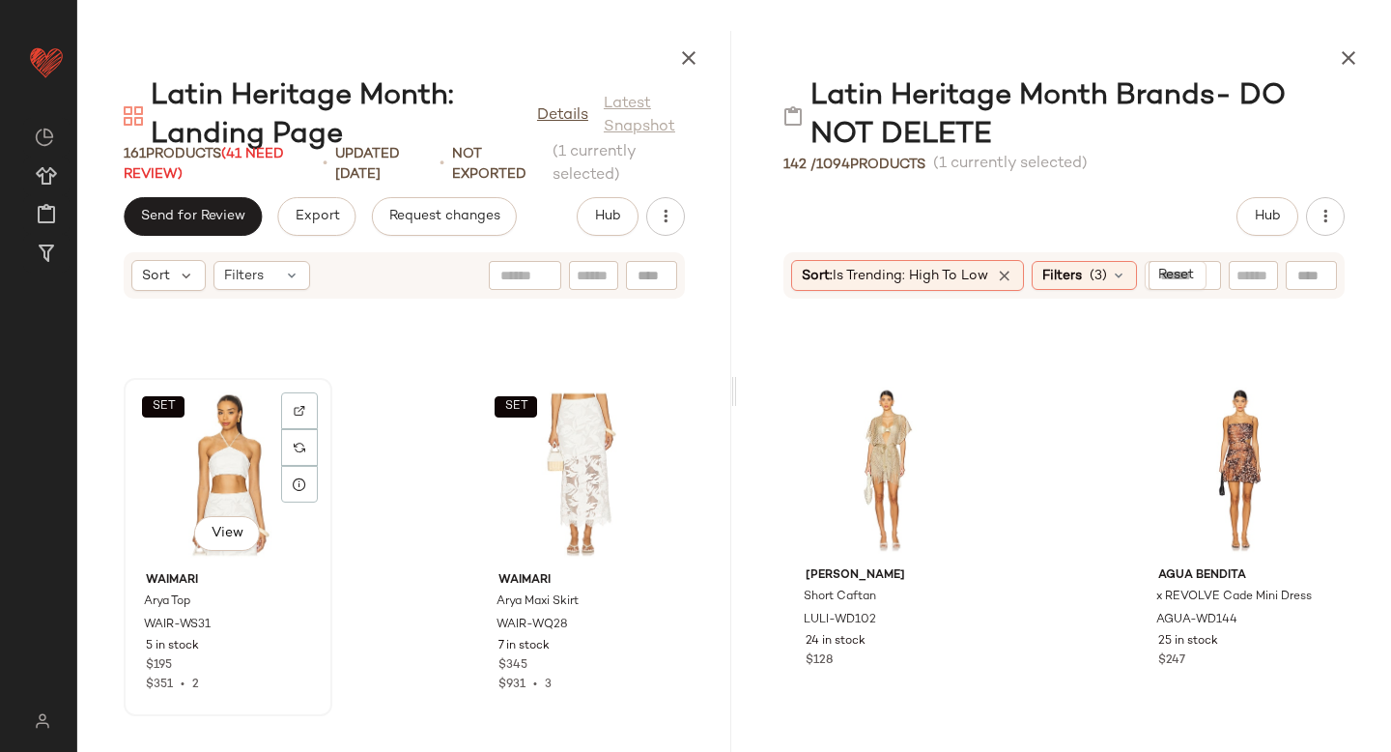
click at [222, 488] on div "SET View" at bounding box center [227, 474] width 195 height 180
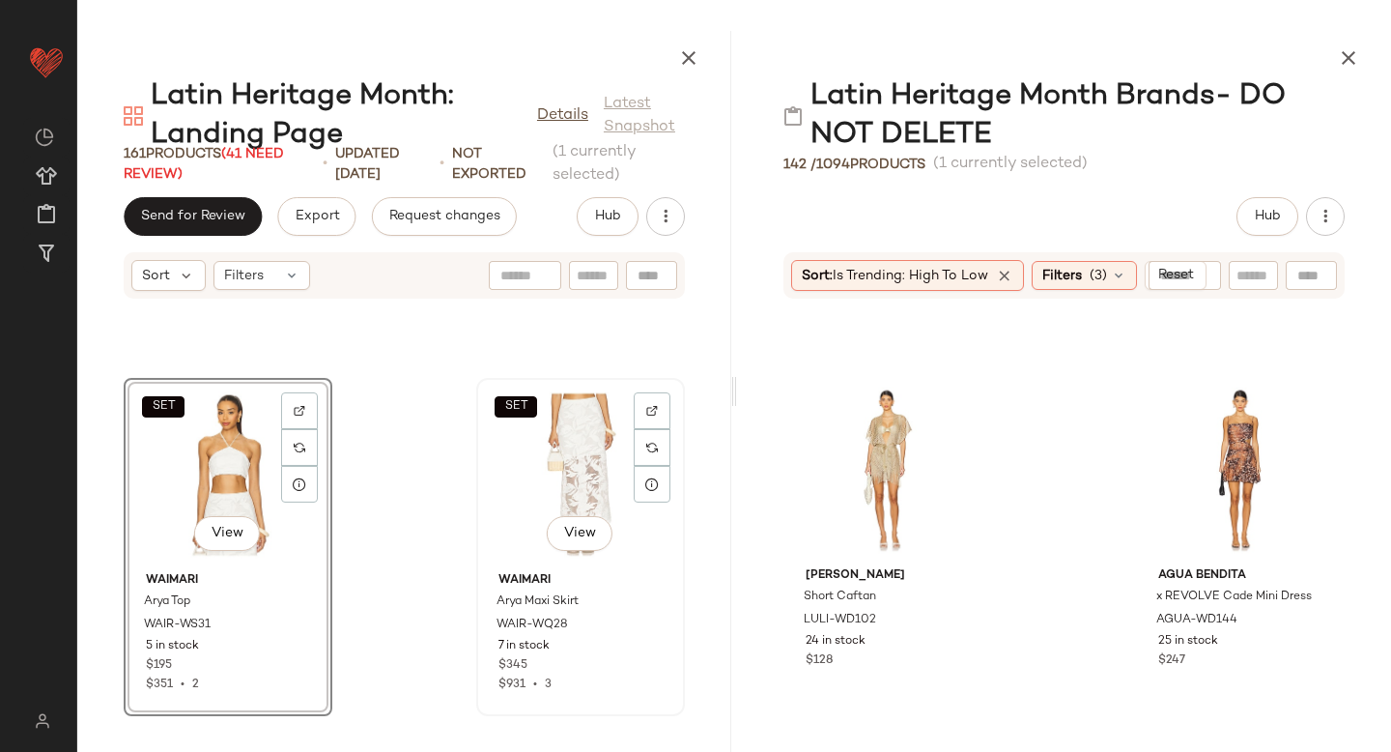
click at [557, 422] on div "SET View" at bounding box center [580, 474] width 195 height 180
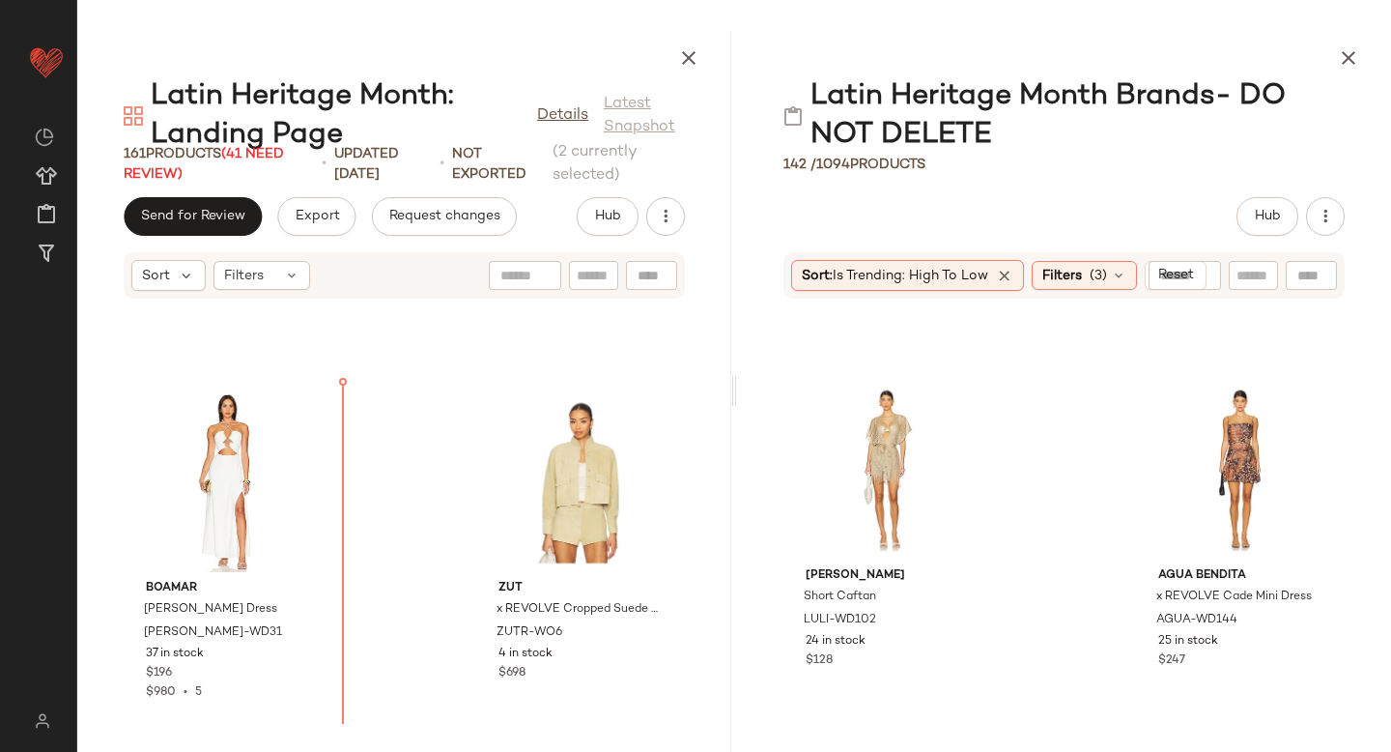
scroll to position [4833, 0]
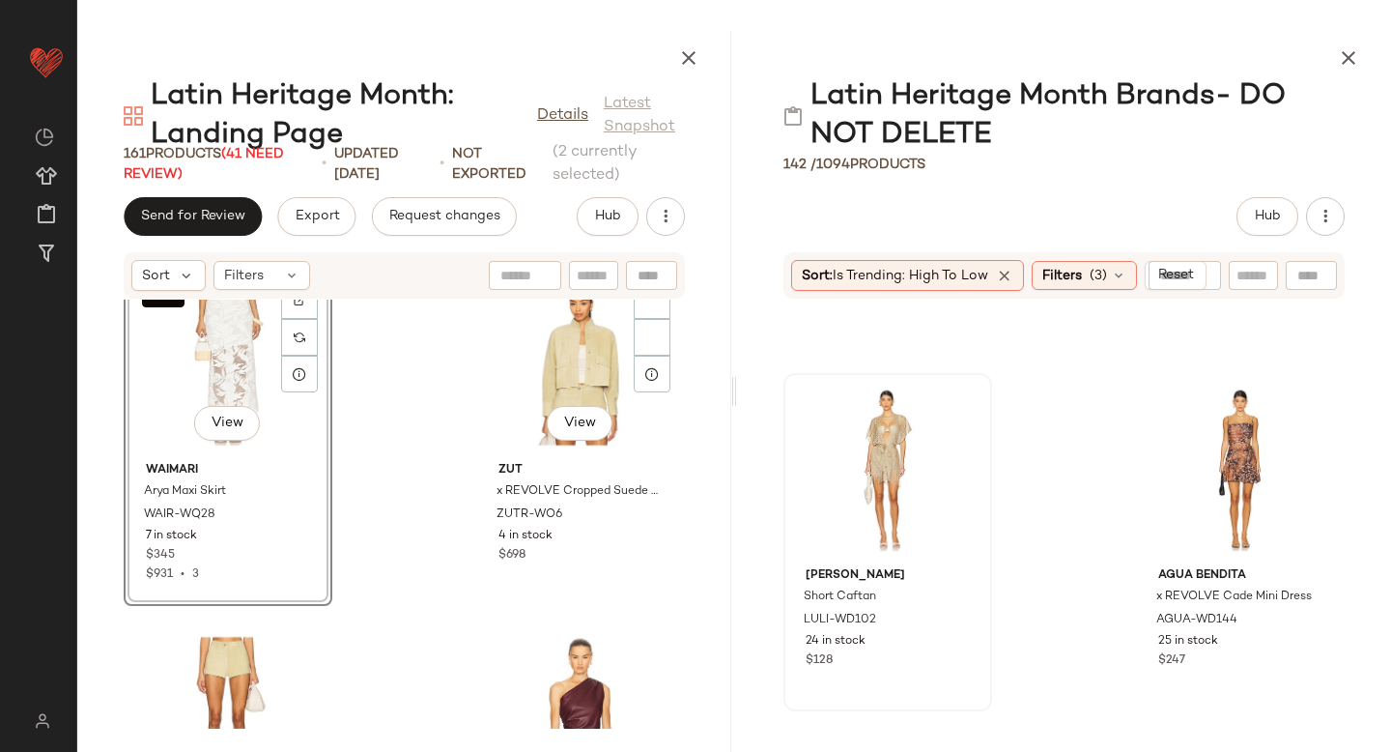
scroll to position [5361, 0]
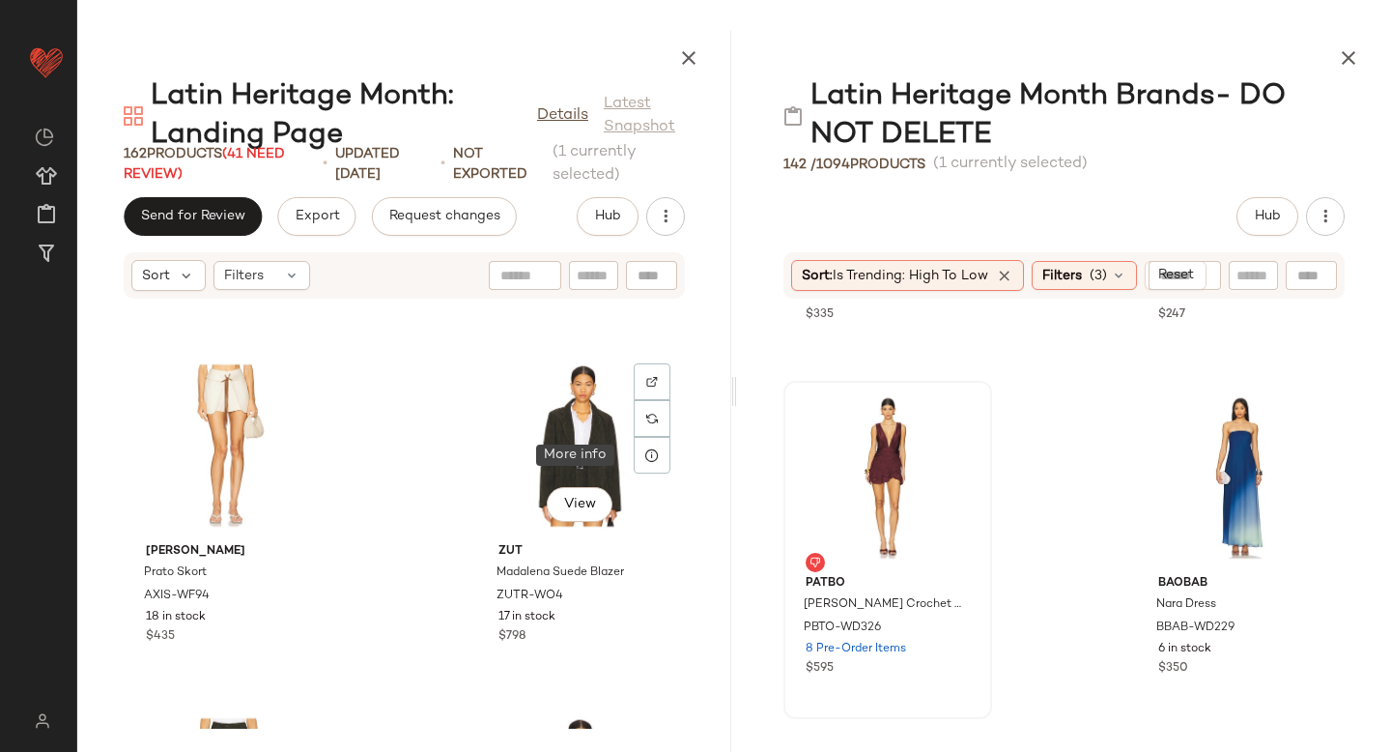
scroll to position [7399, 0]
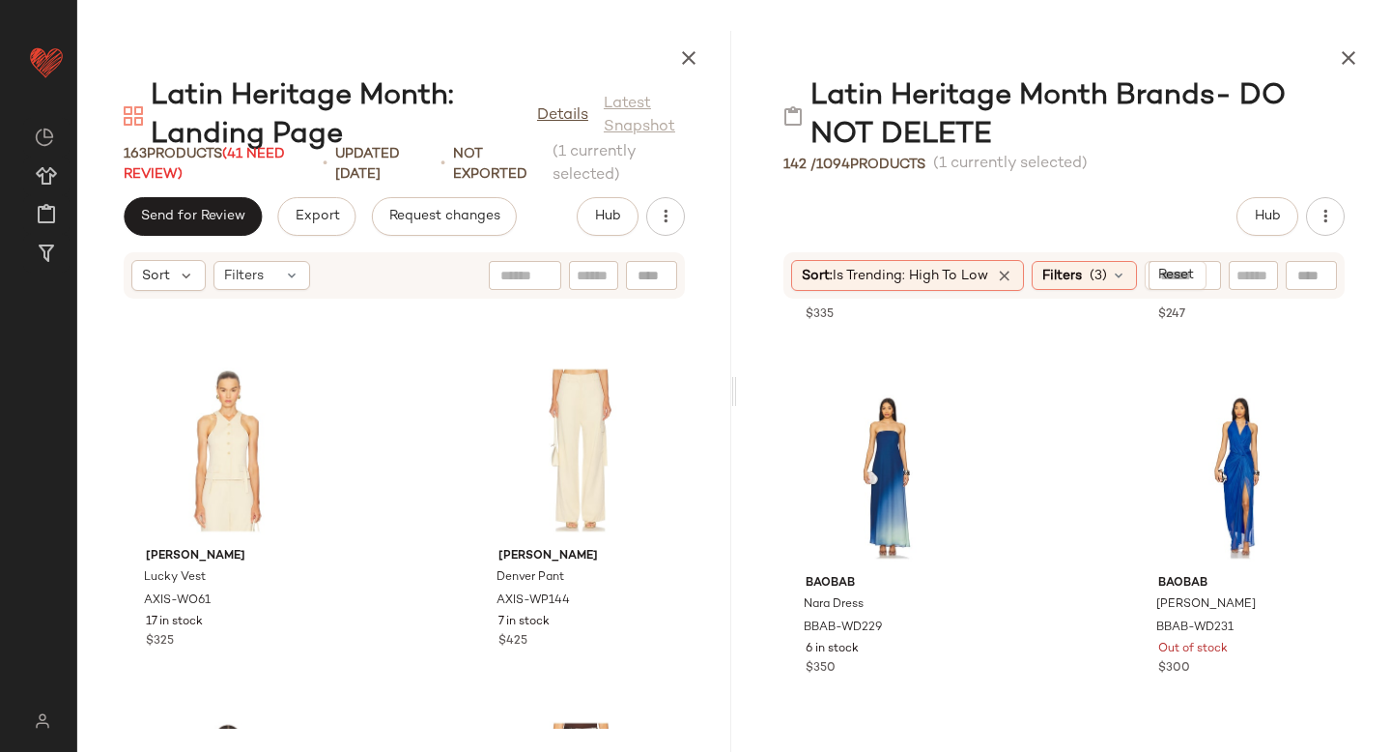
scroll to position [10915, 0]
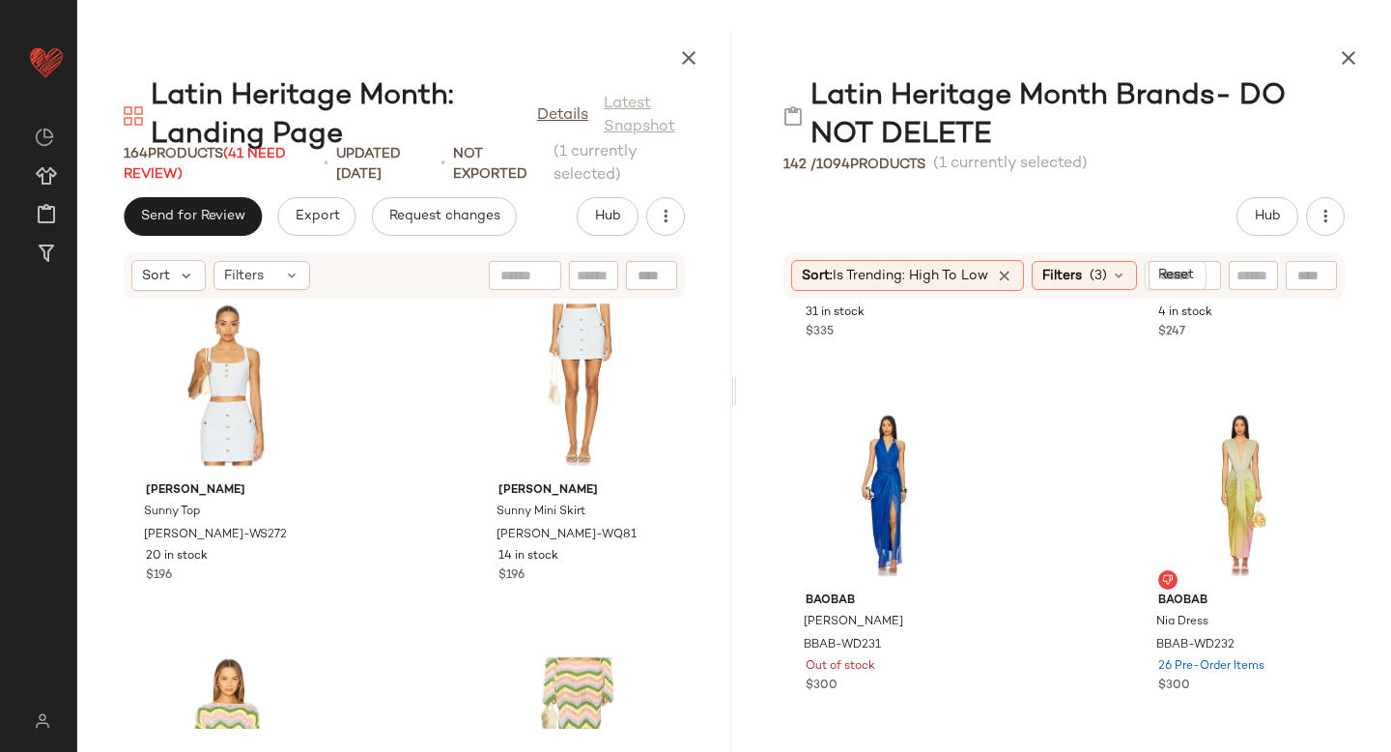
scroll to position [14127, 0]
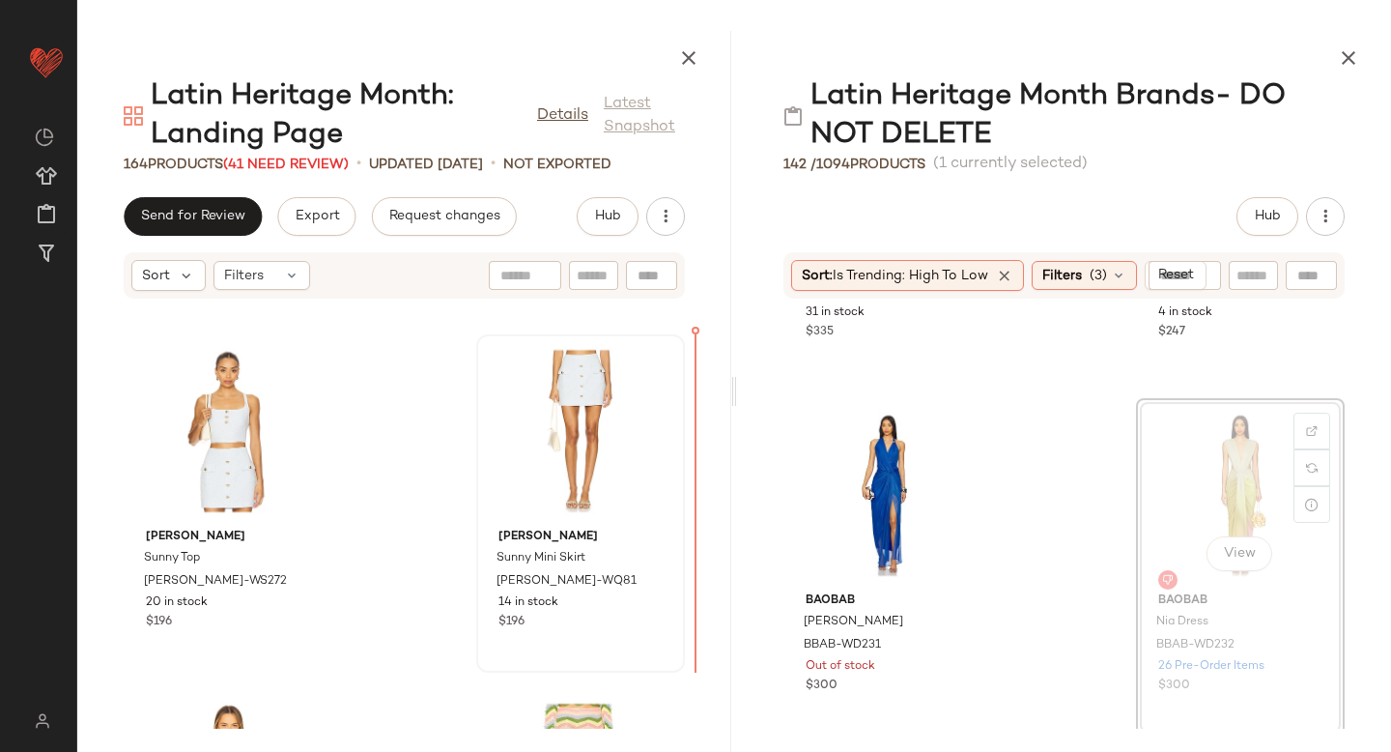
drag, startPoint x: 1214, startPoint y: 412, endPoint x: 668, endPoint y: 471, distance: 549.0
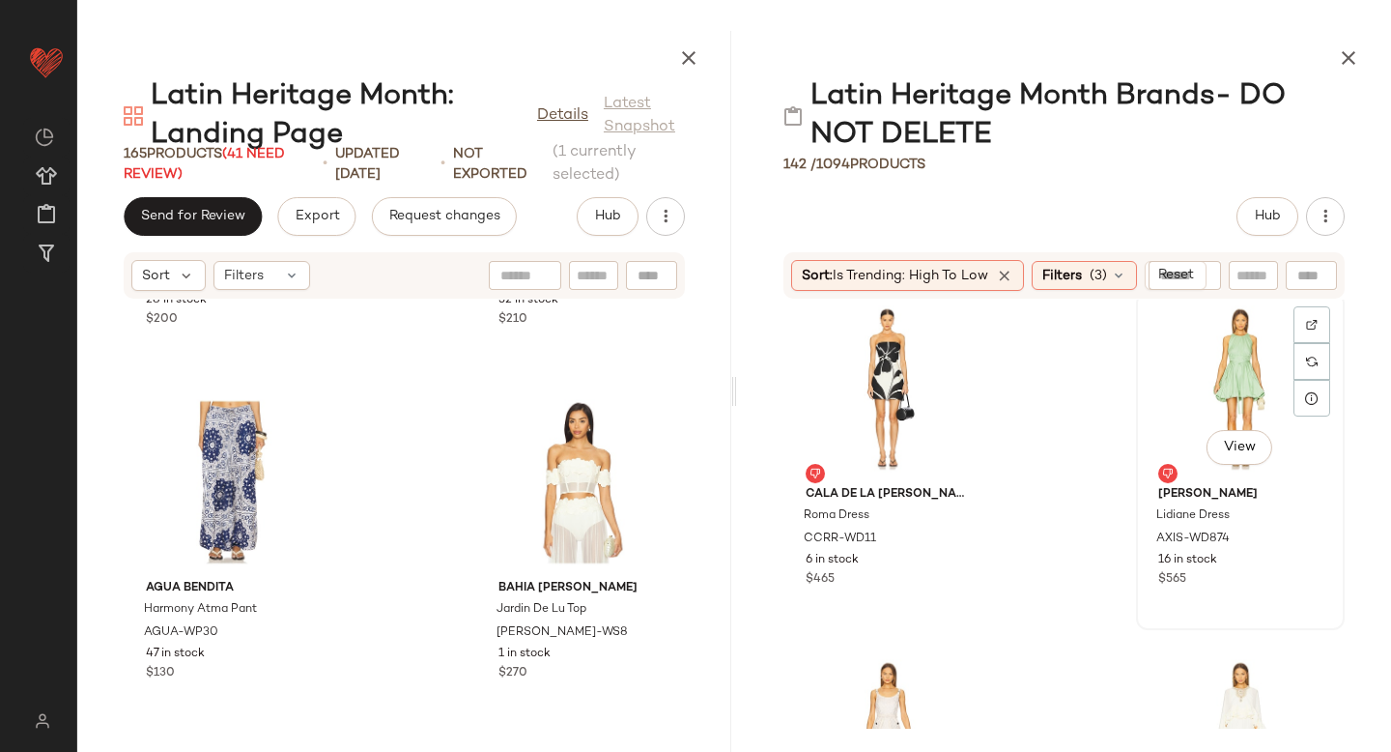
scroll to position [3913, 0]
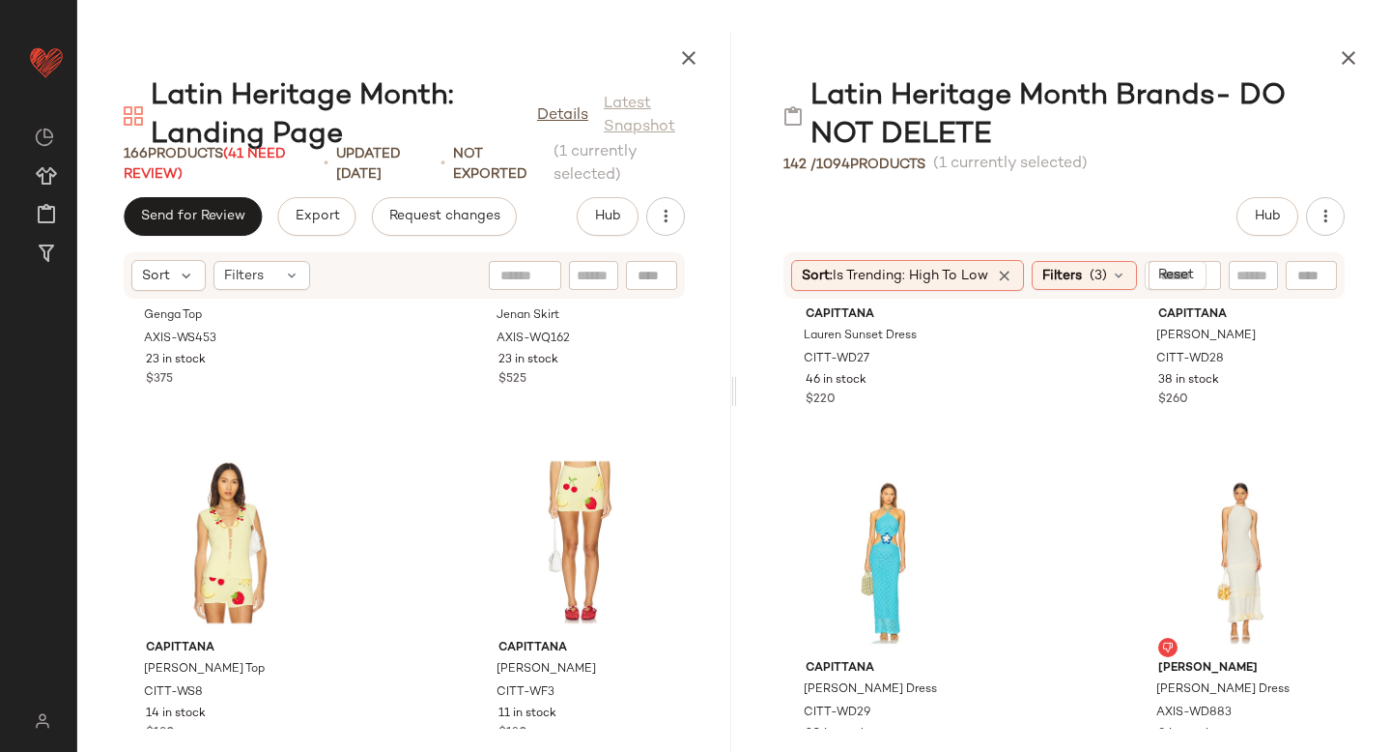
scroll to position [17019, 0]
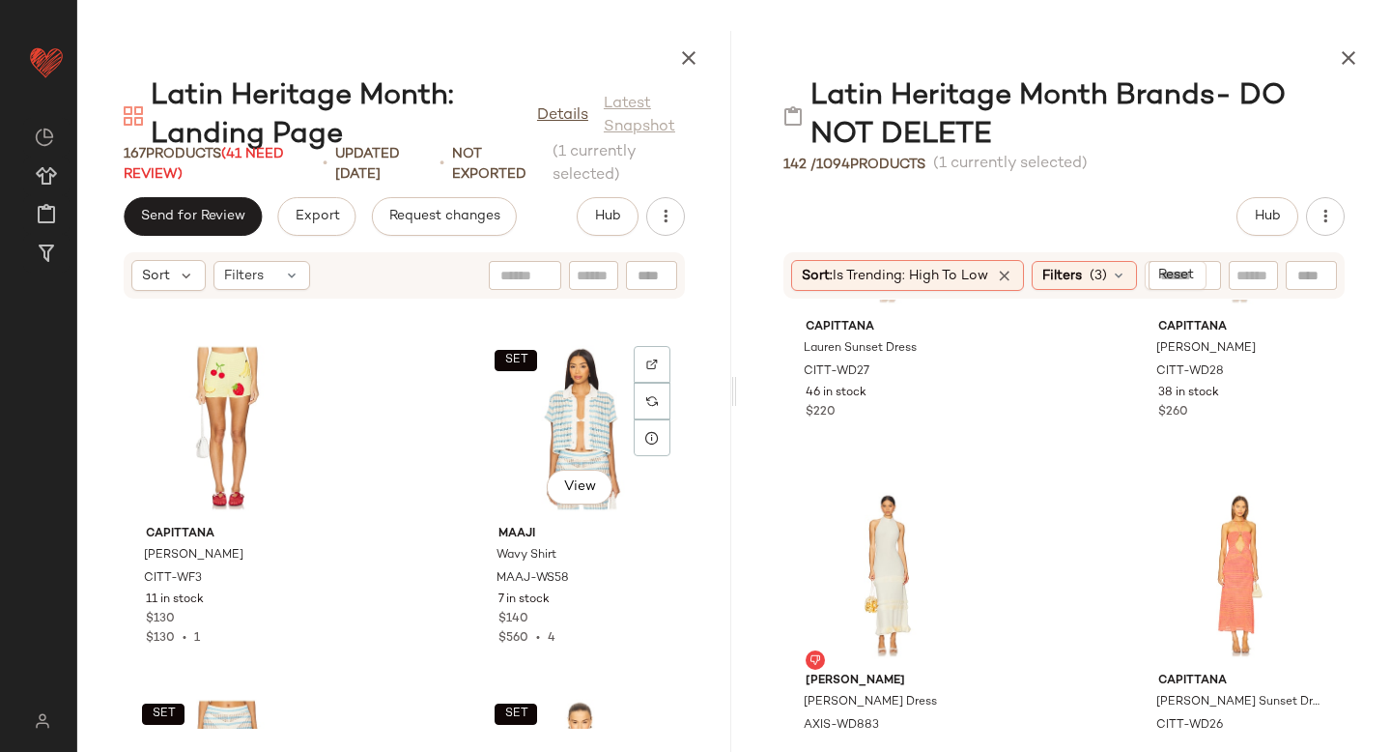
scroll to position [17646, 0]
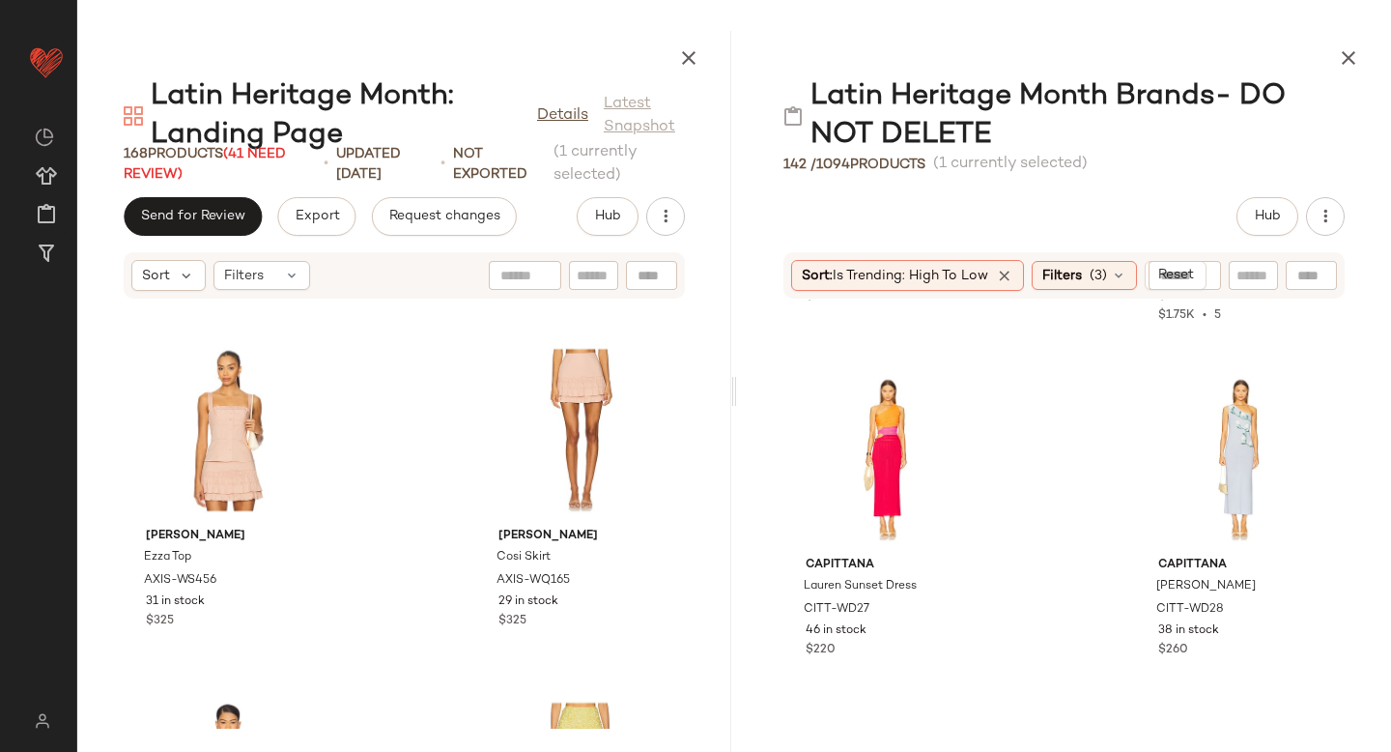
scroll to position [8416, 0]
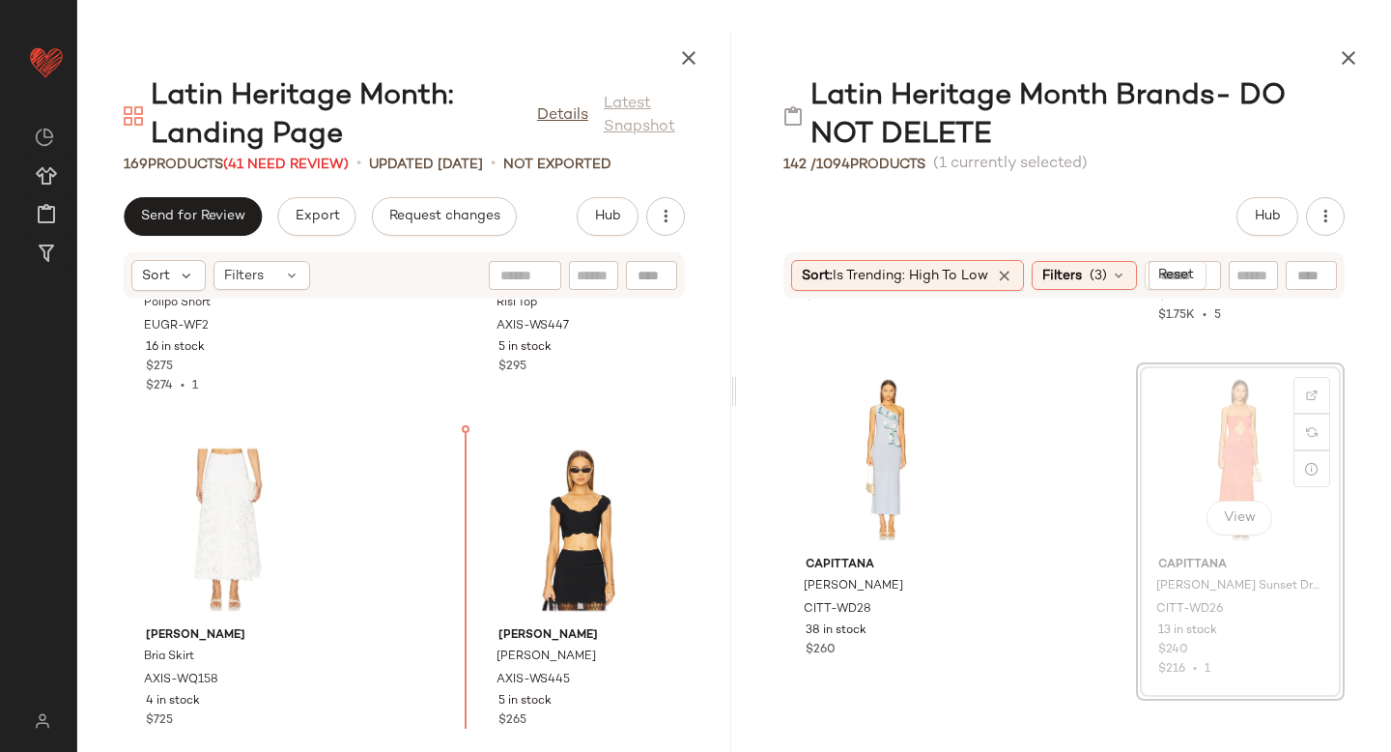
scroll to position [9787, 0]
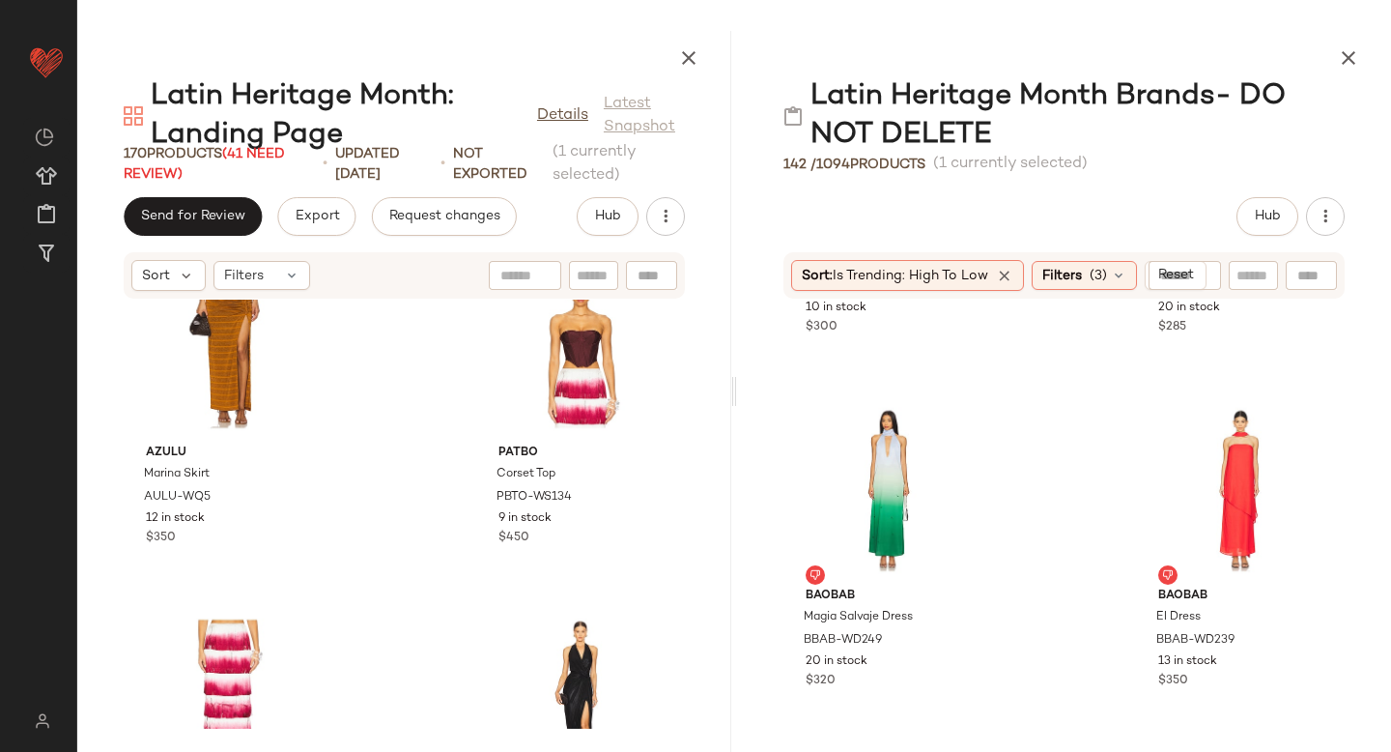
scroll to position [2858, 0]
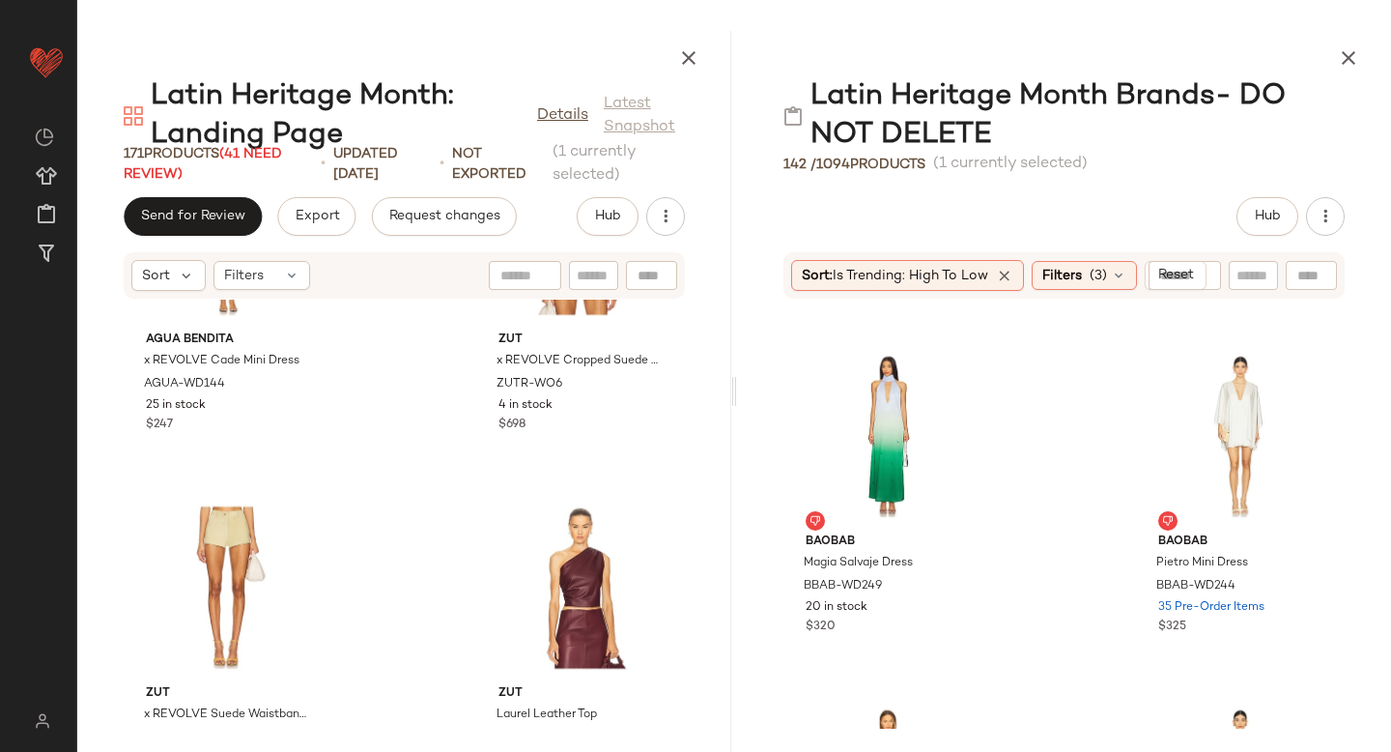
scroll to position [7759, 0]
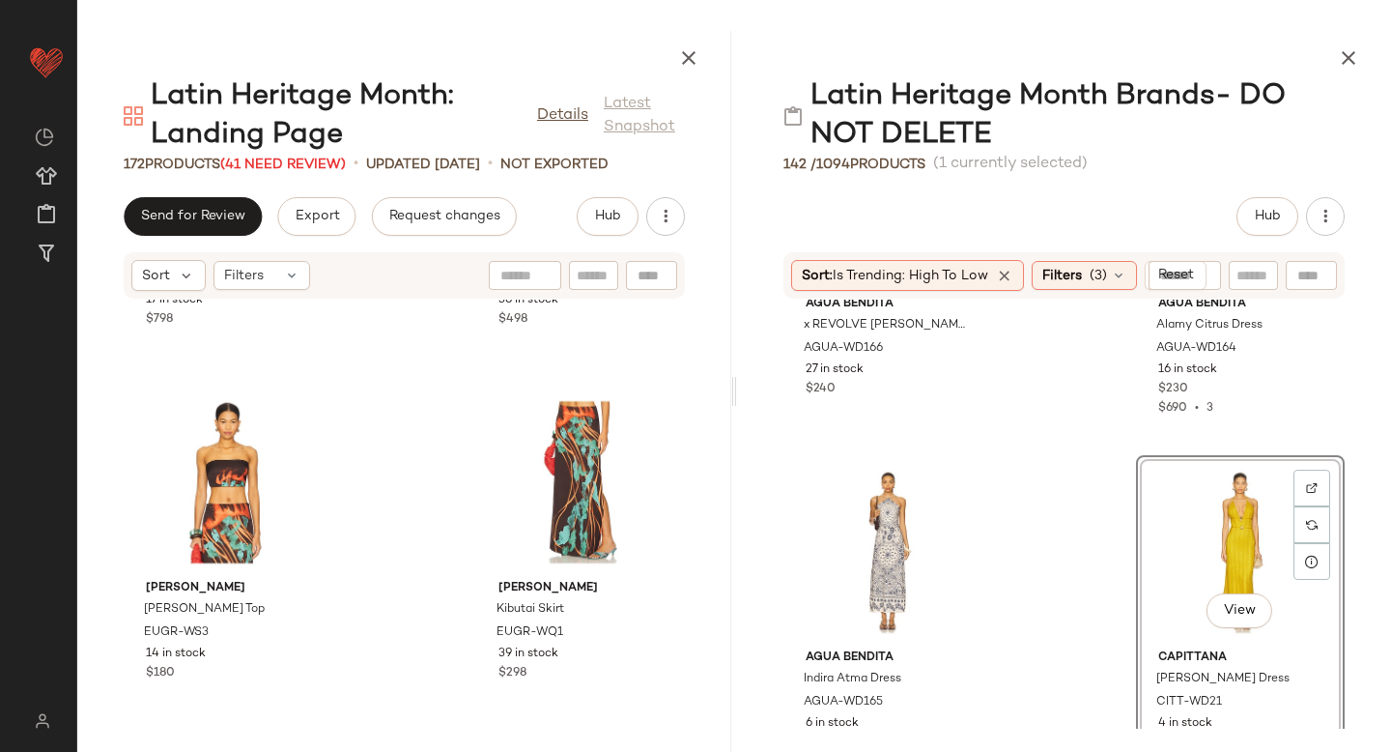
scroll to position [8429, 0]
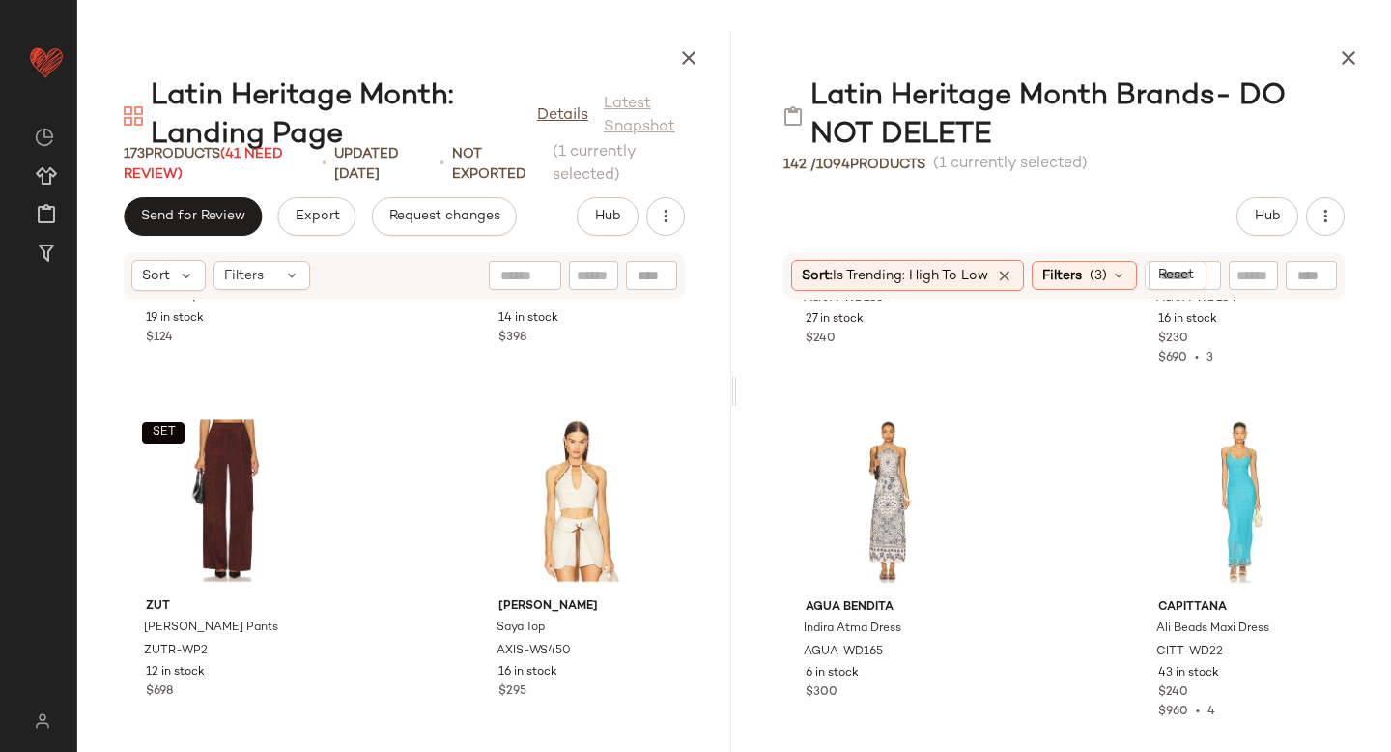
scroll to position [7372, 0]
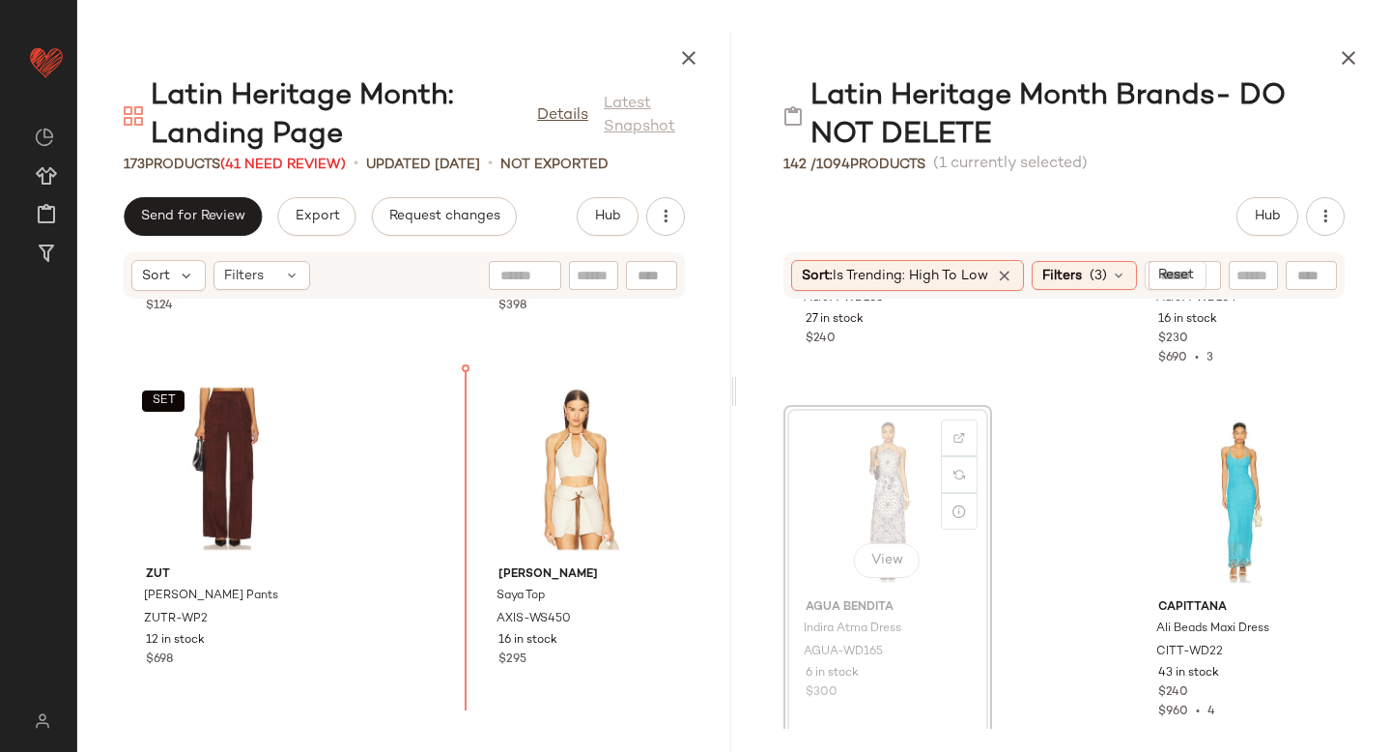
drag, startPoint x: 896, startPoint y: 481, endPoint x: 436, endPoint y: 553, distance: 466.3
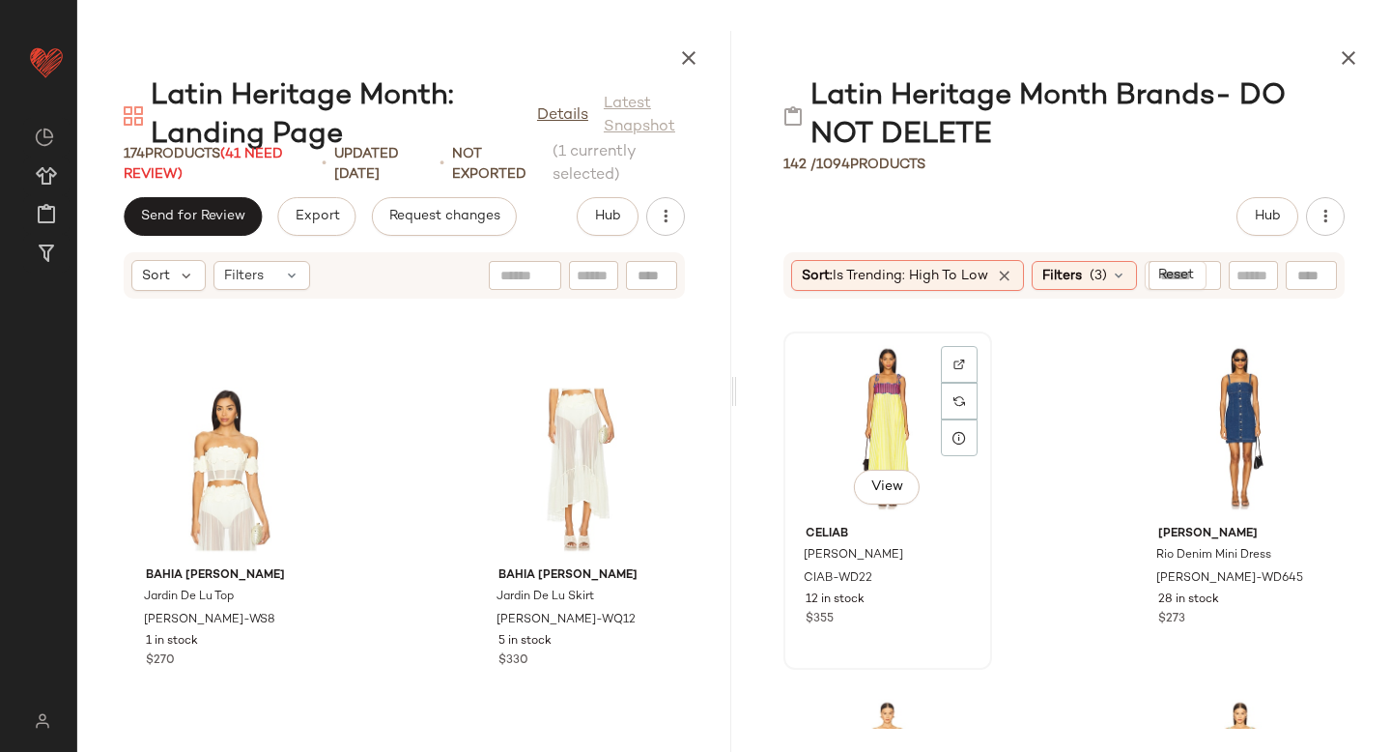
scroll to position [10593, 0]
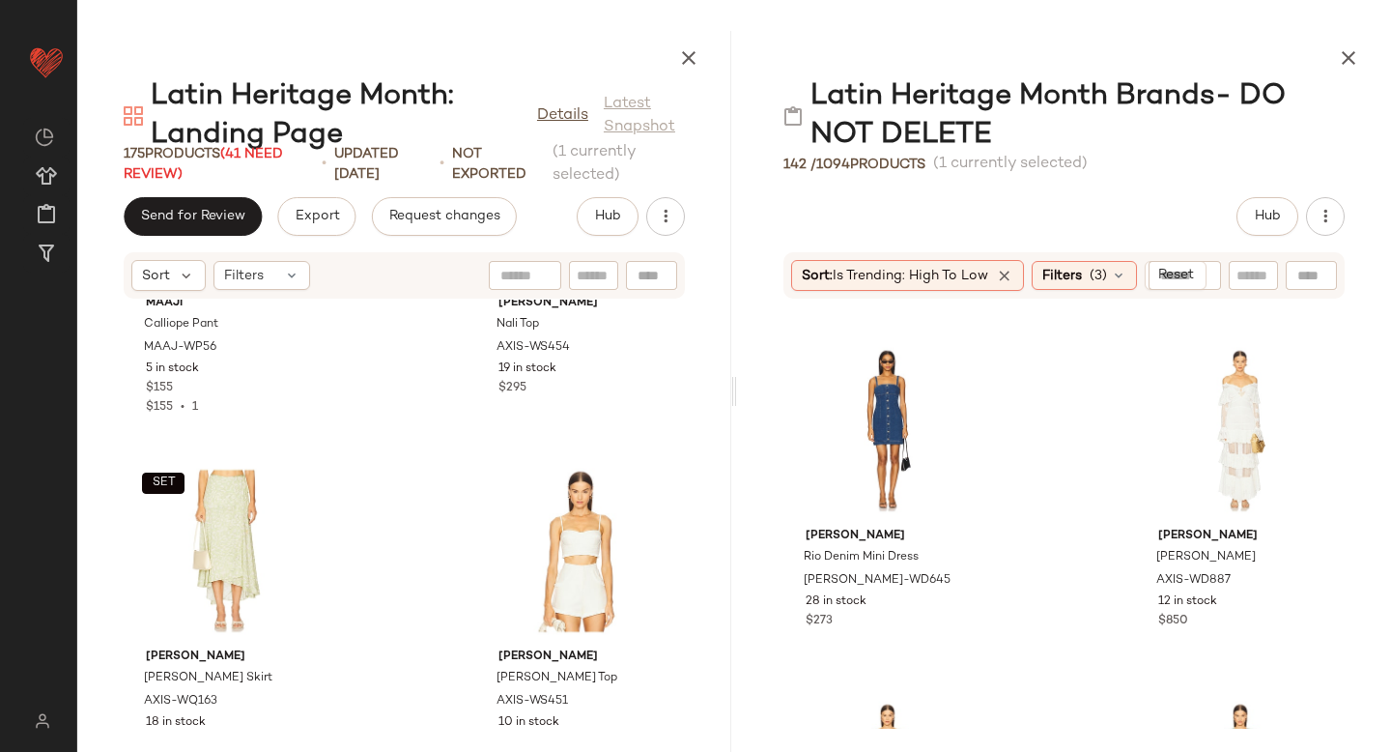
scroll to position [19688, 0]
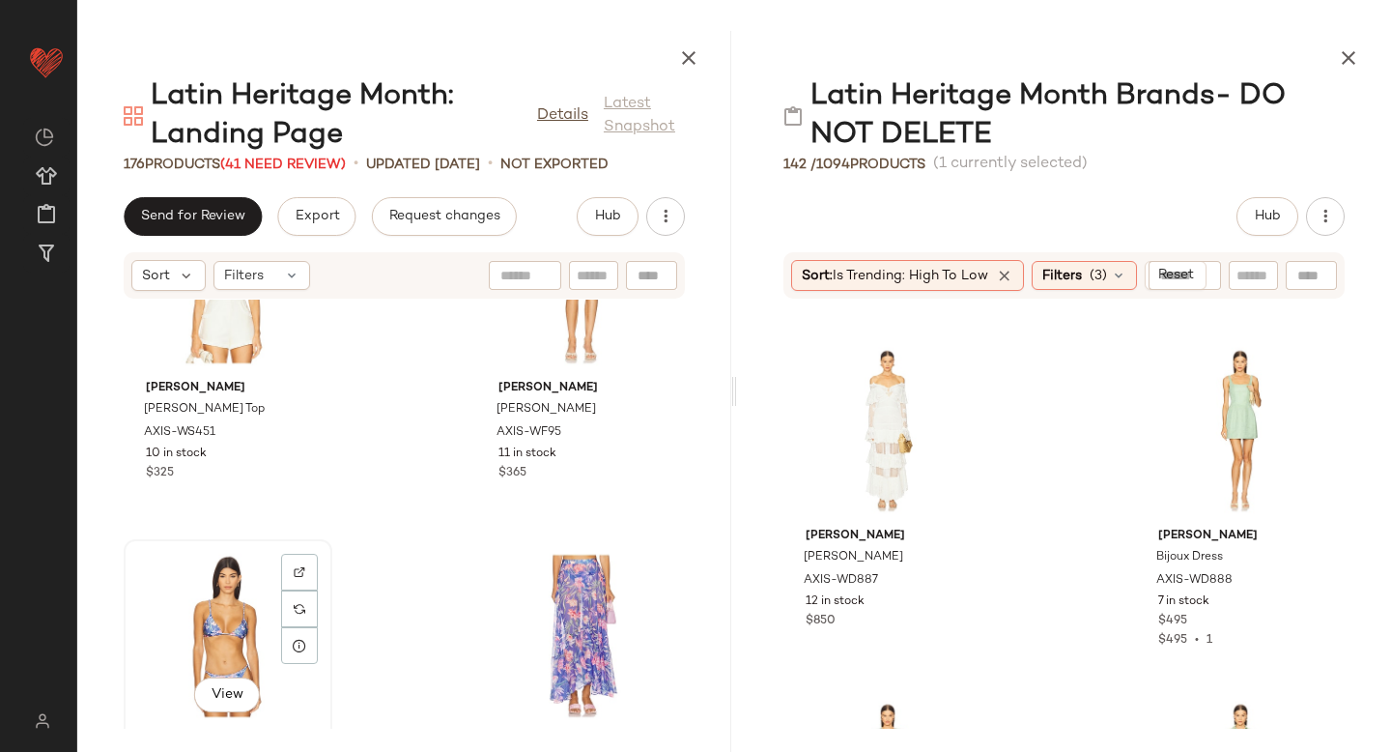
scroll to position [20289, 0]
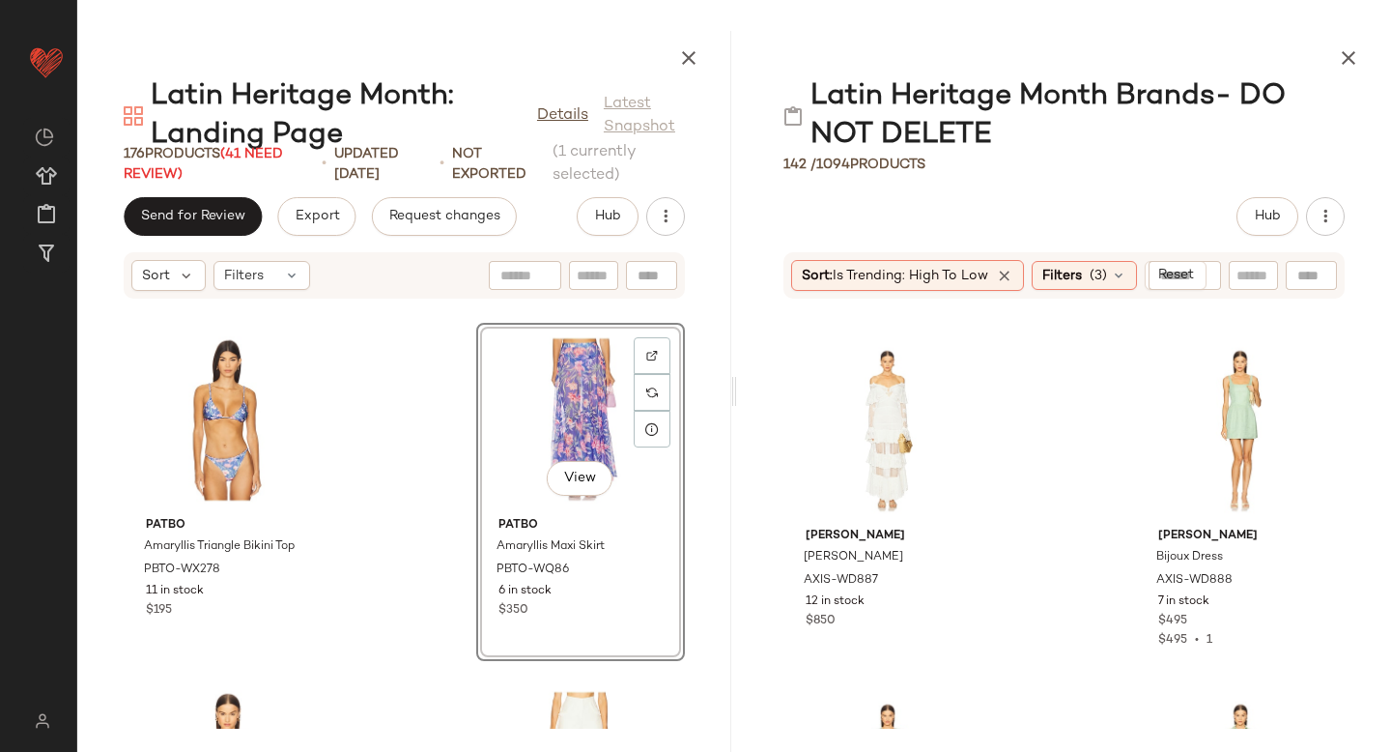
scroll to position [20148, 0]
click at [418, 516] on div "PatBO Amaryllis Triangle Bikini Top PBTO-WX278 11 in stock $195 View PatBO Amar…" at bounding box center [404, 513] width 654 height 429
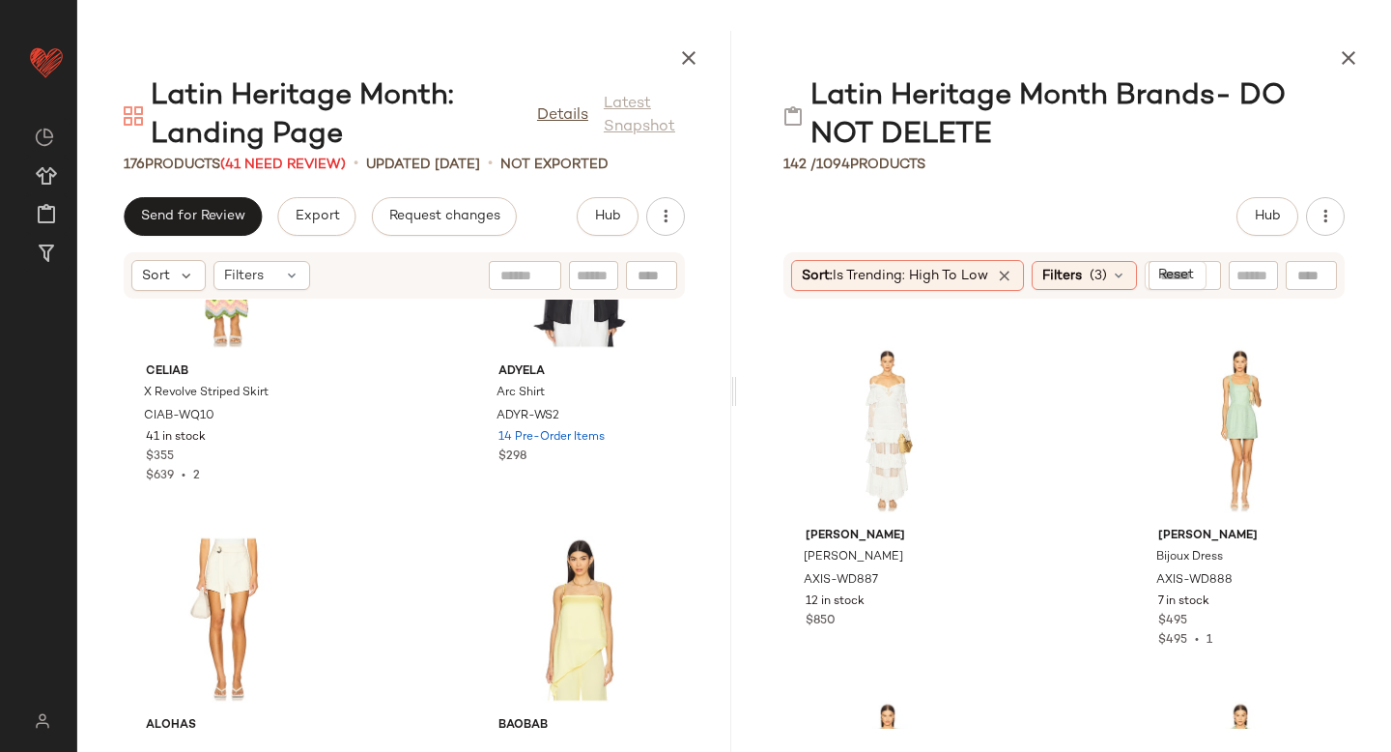
scroll to position [16109, 0]
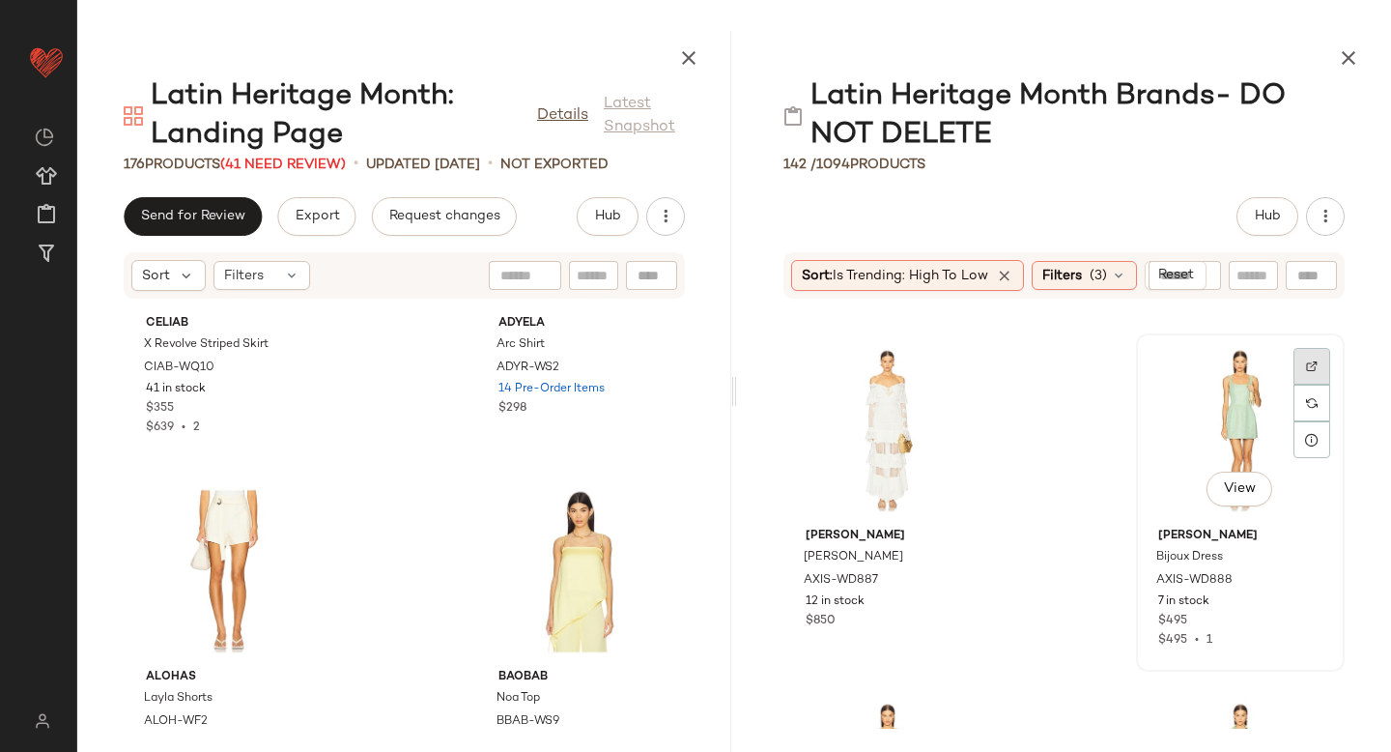
click at [1294, 356] on div at bounding box center [1312, 366] width 37 height 37
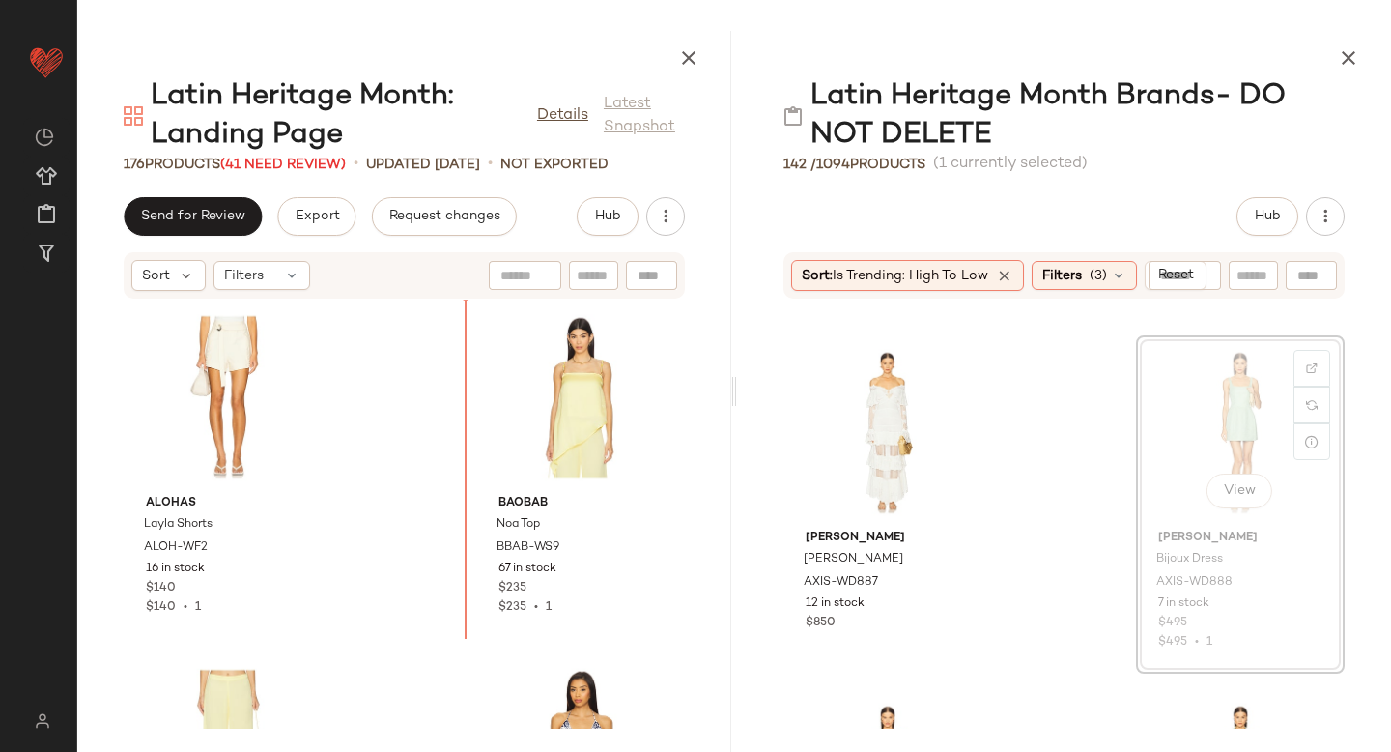
scroll to position [16283, 0]
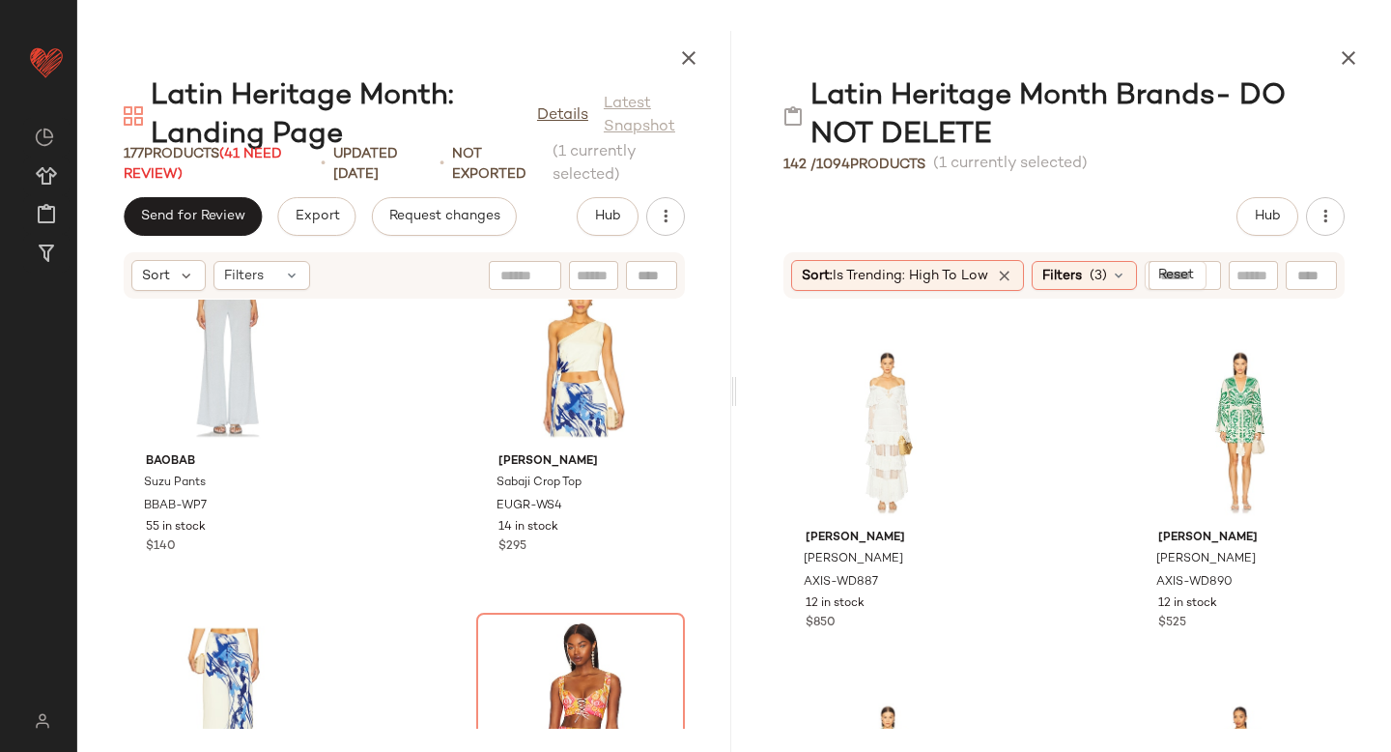
scroll to position [22227, 0]
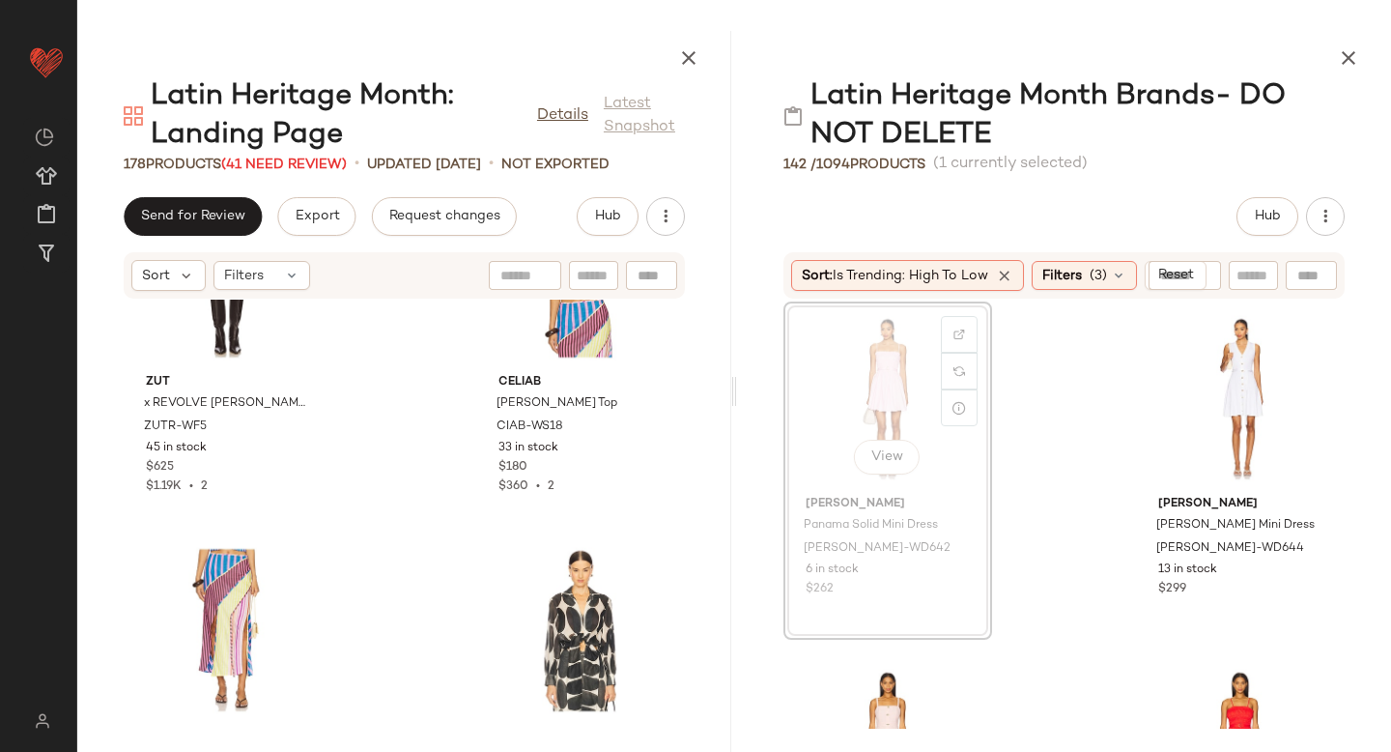
scroll to position [10977, 0]
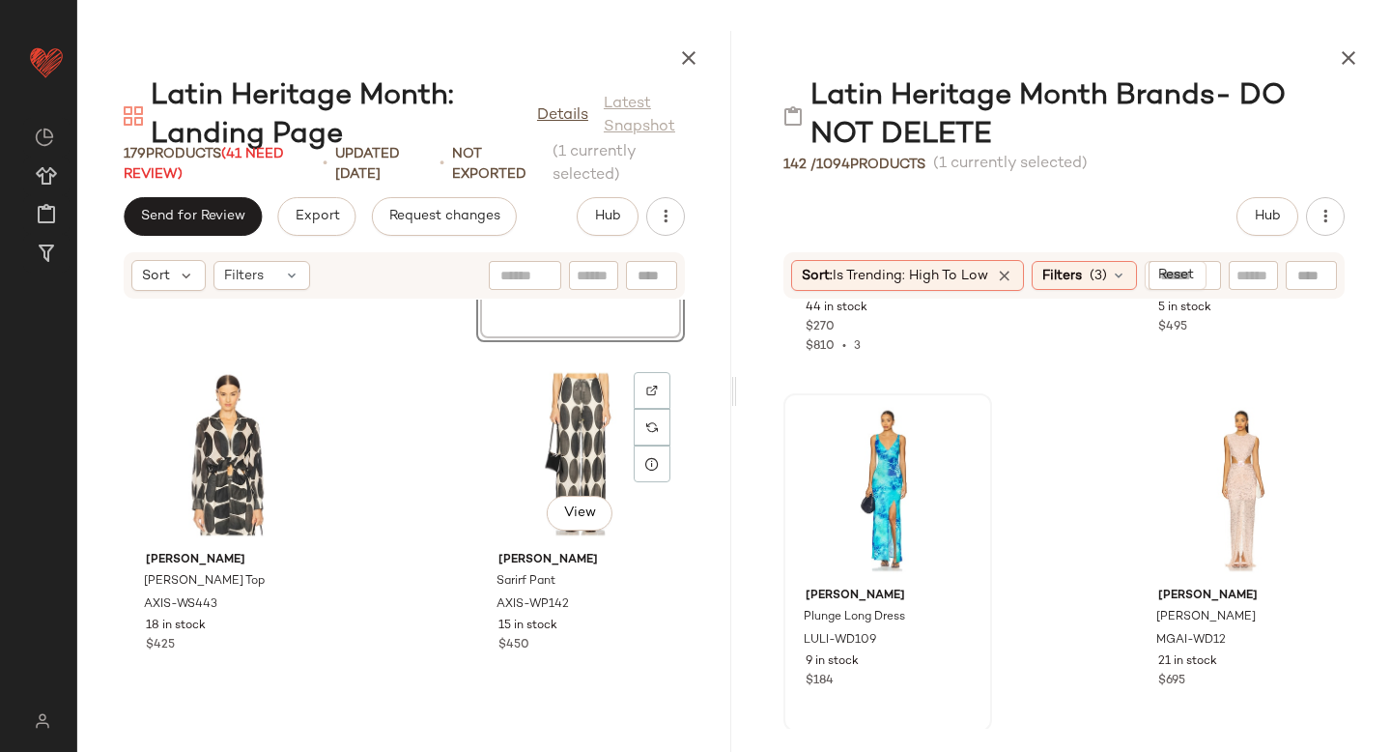
scroll to position [13413, 0]
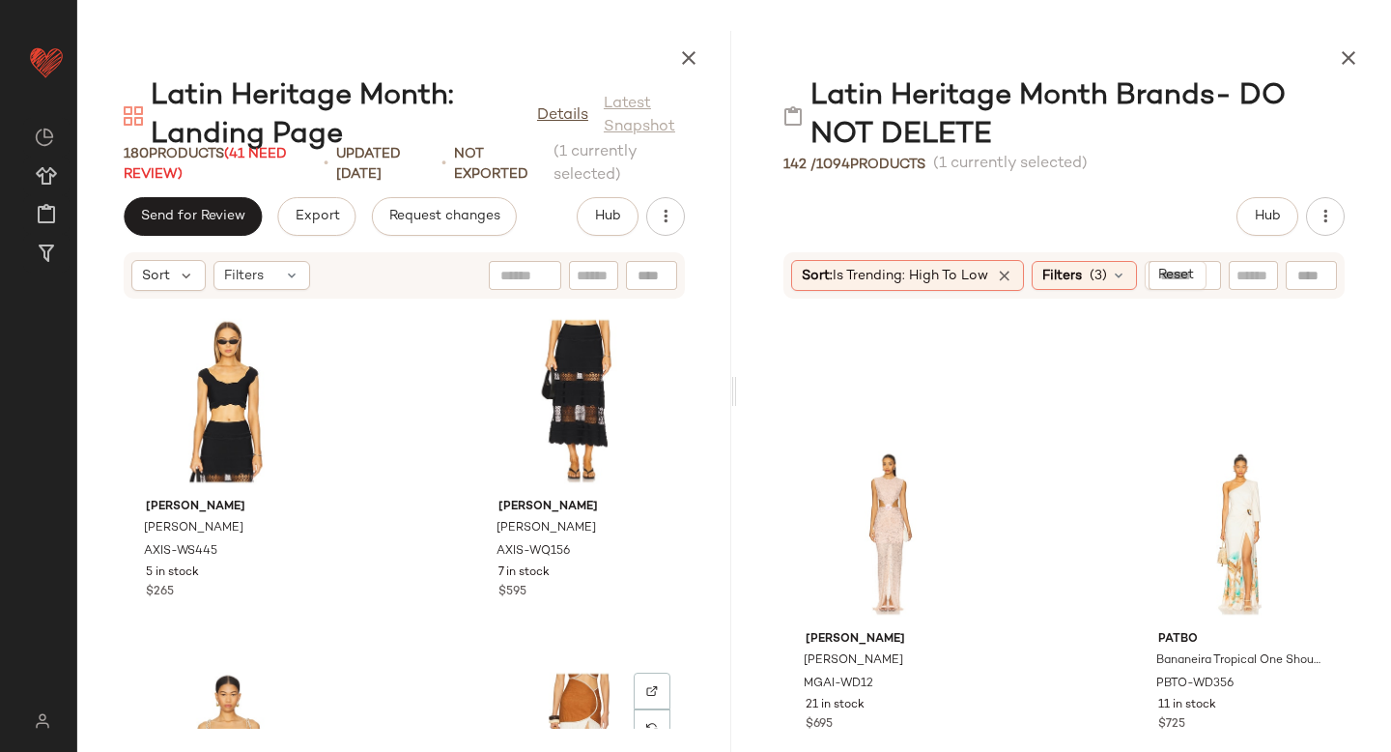
scroll to position [10976, 0]
click at [949, 478] on div at bounding box center [959, 469] width 37 height 37
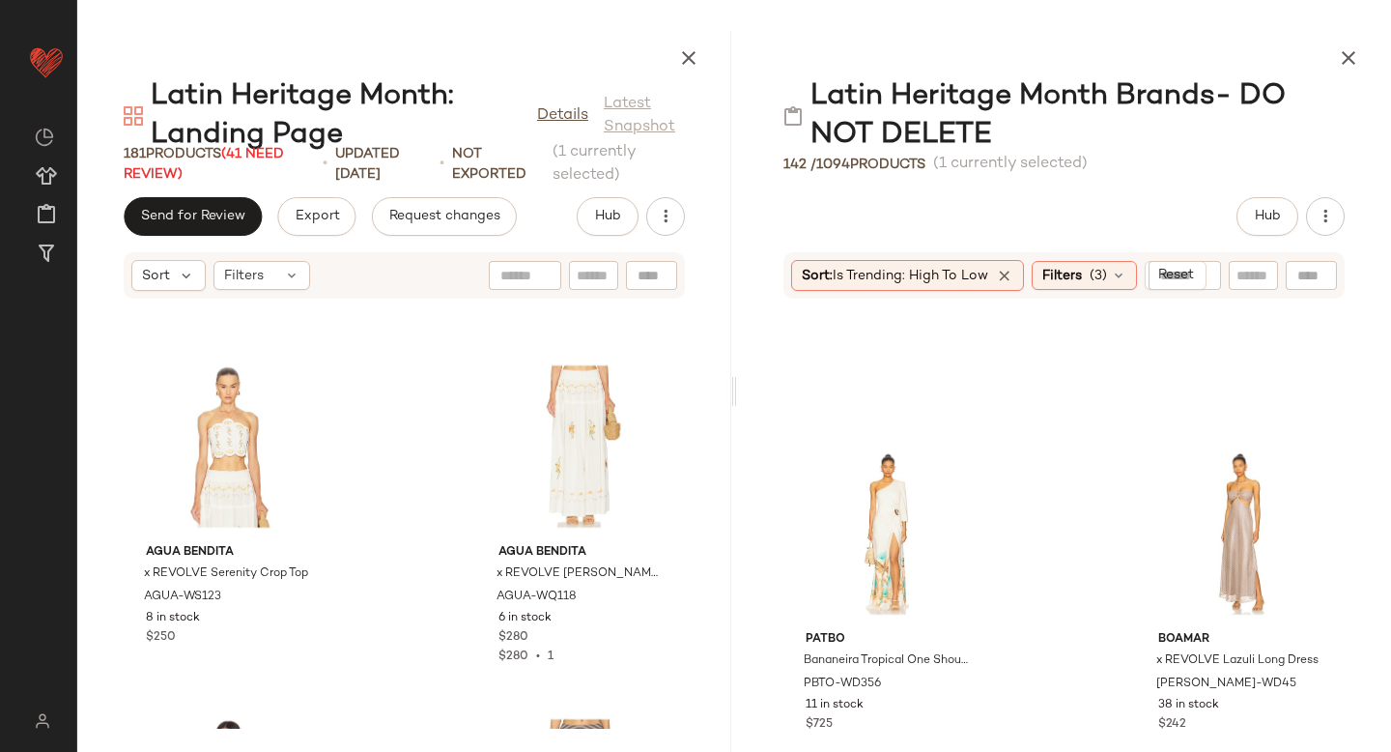
scroll to position [14130, 0]
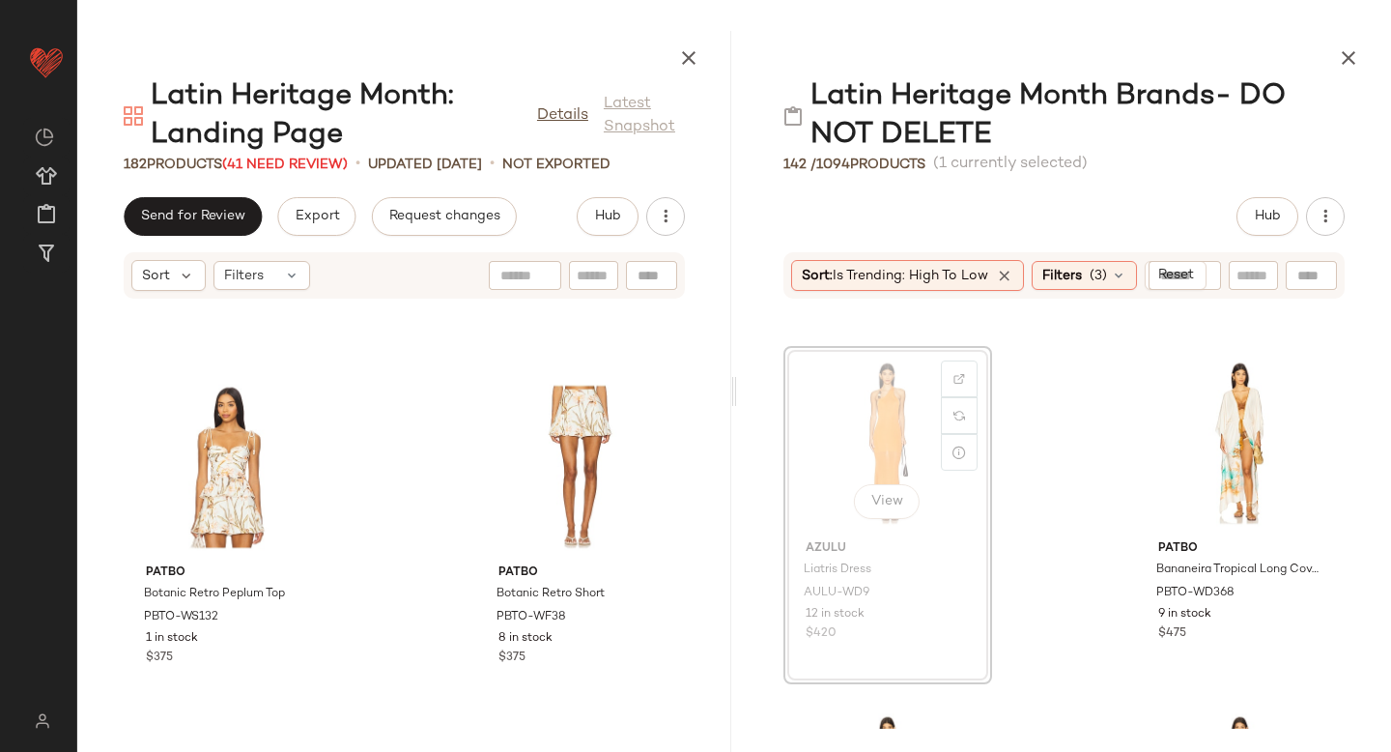
scroll to position [13760, 0]
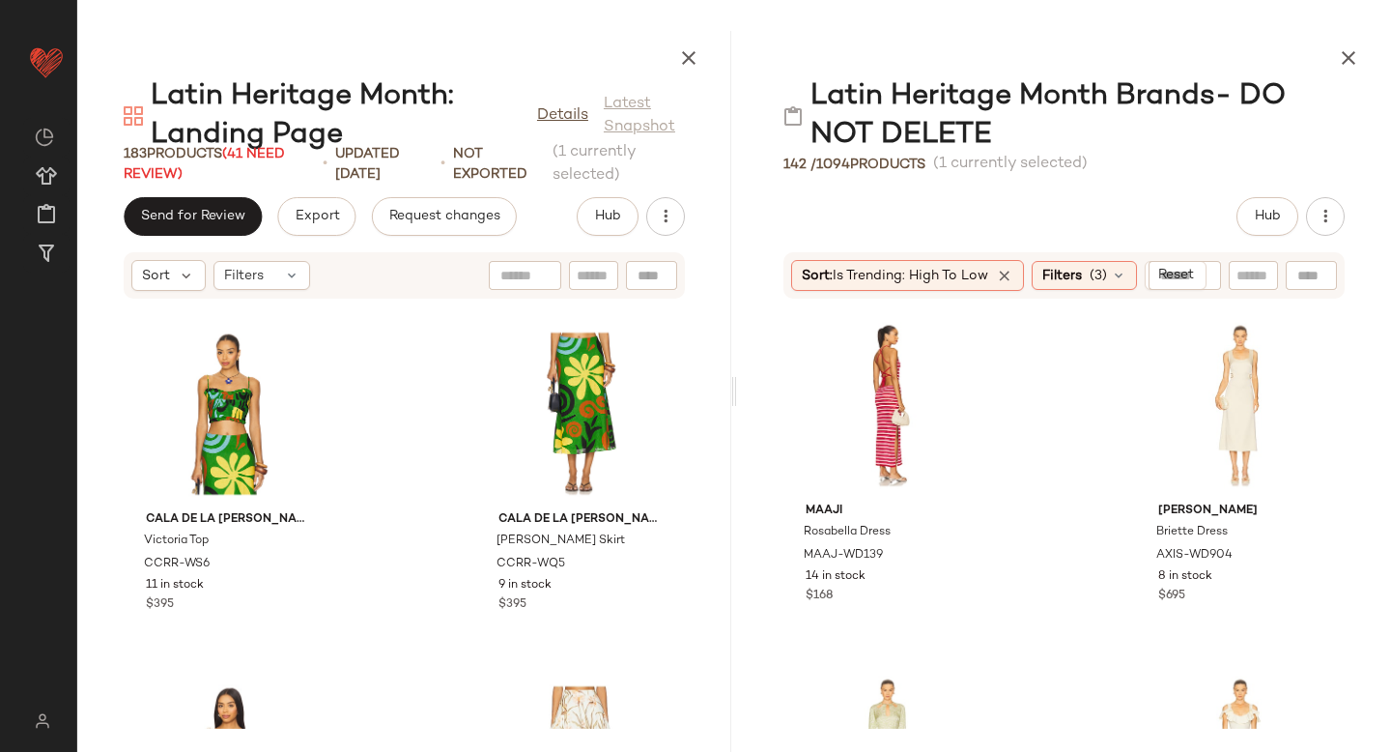
scroll to position [16425, 0]
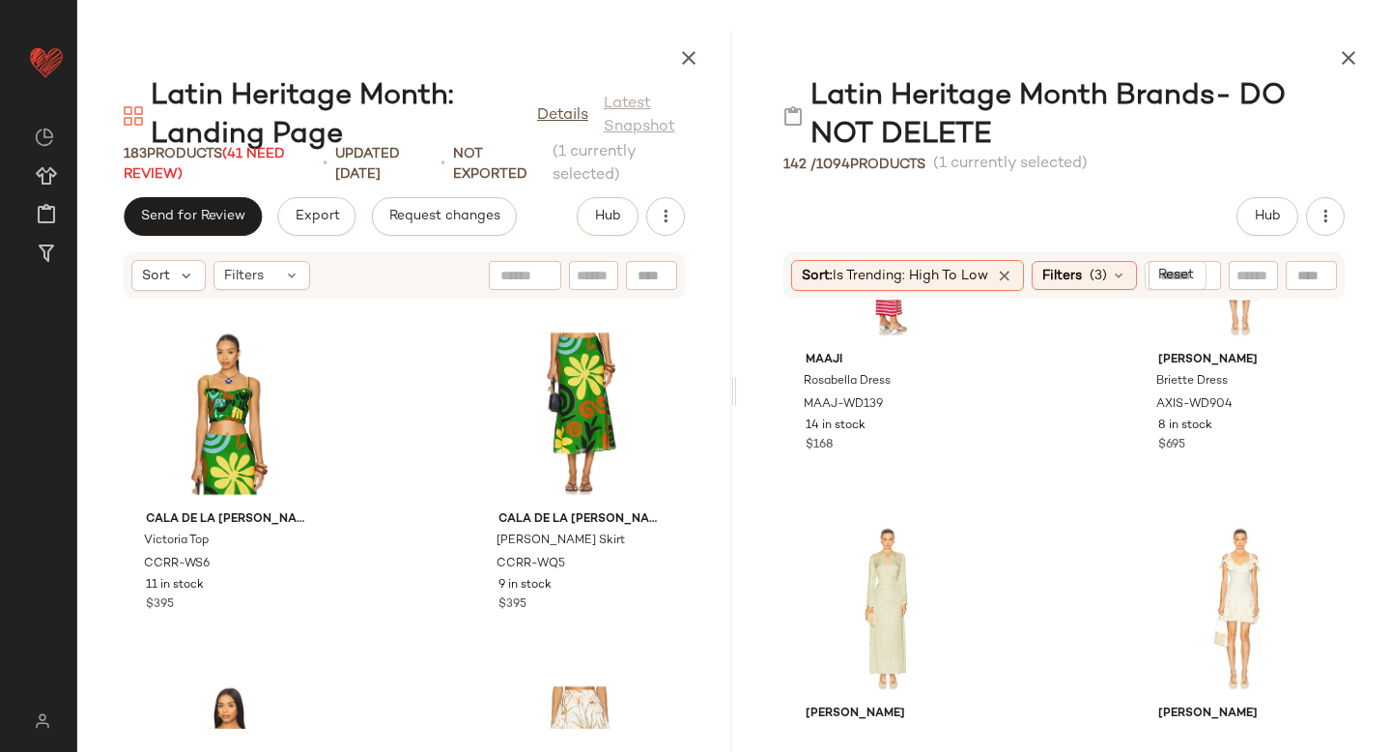
click at [1080, 461] on div "PatBO Gavea Mesh Maxi Dress PBTO-WD374 4 in stock $775 Agua by Agua Bendita Cin…" at bounding box center [1064, 513] width 654 height 429
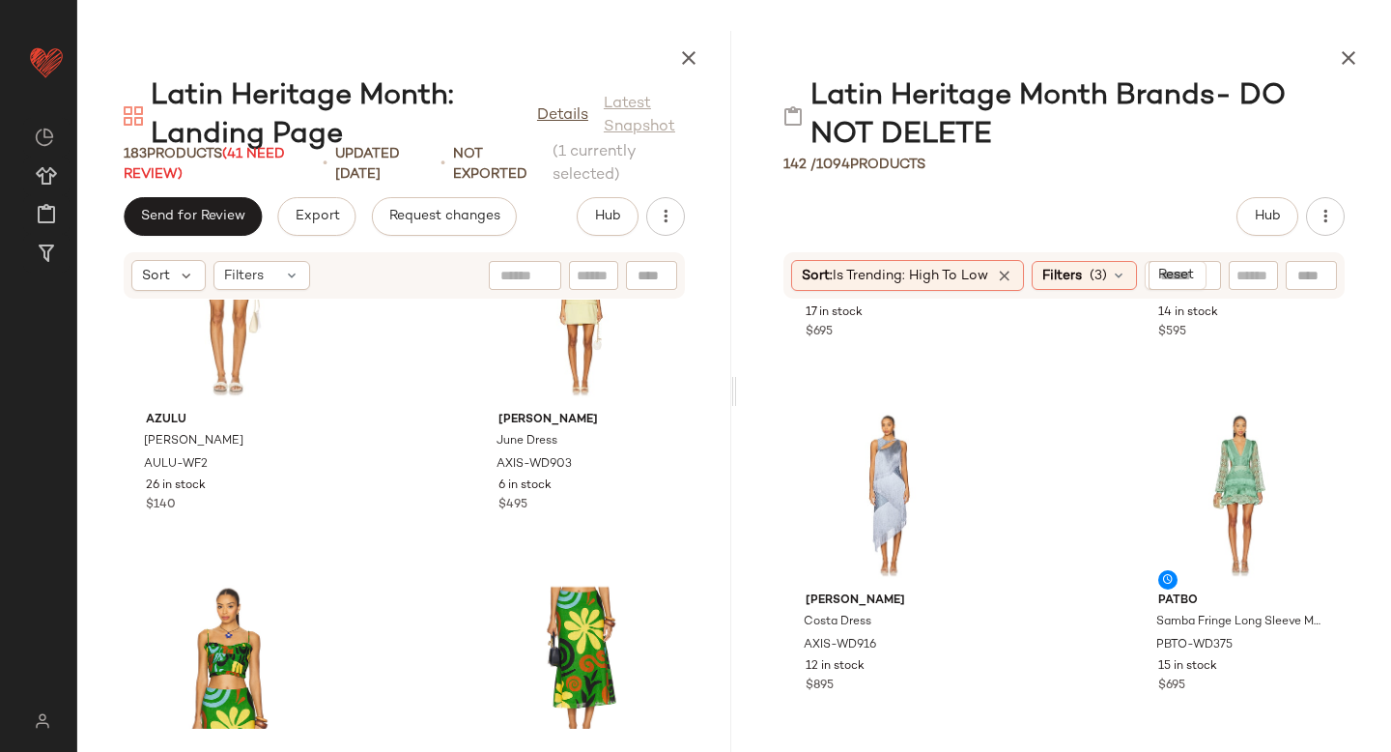
scroll to position [14983, 0]
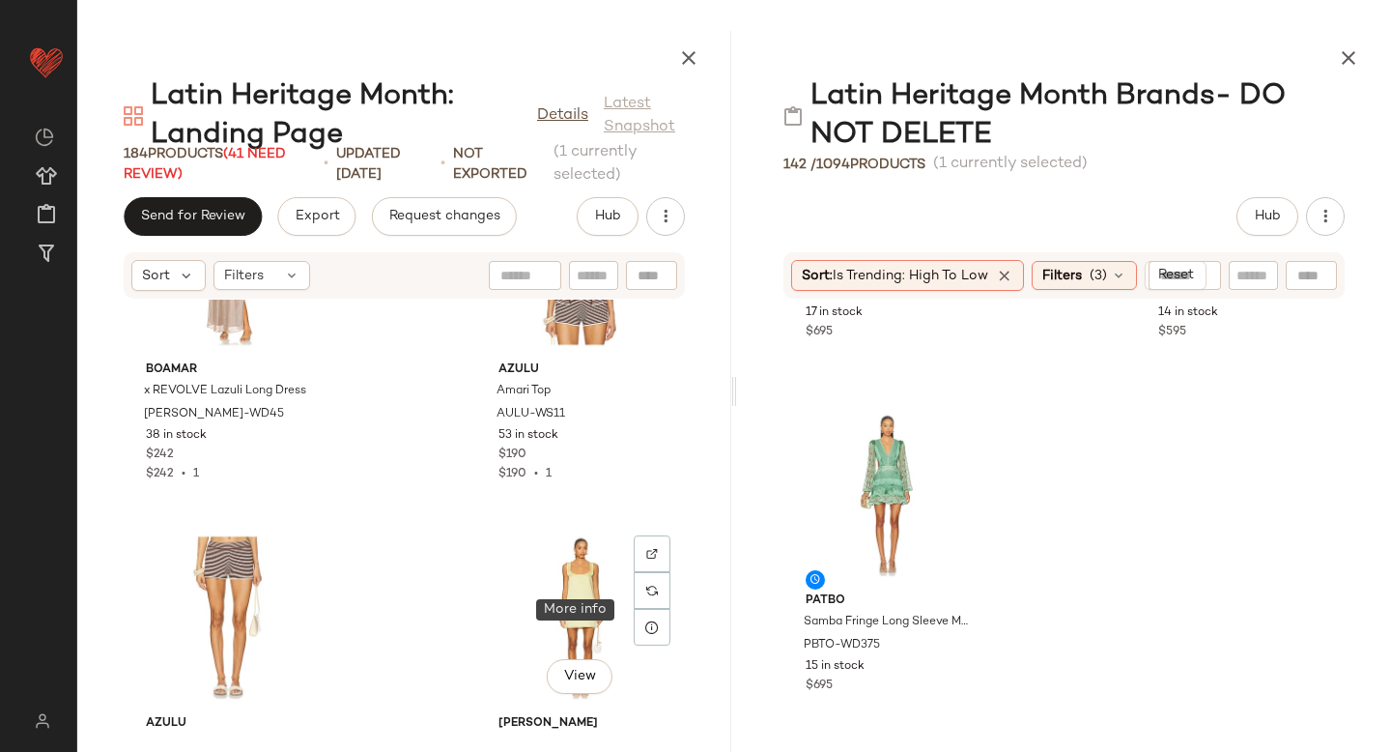
scroll to position [14683, 0]
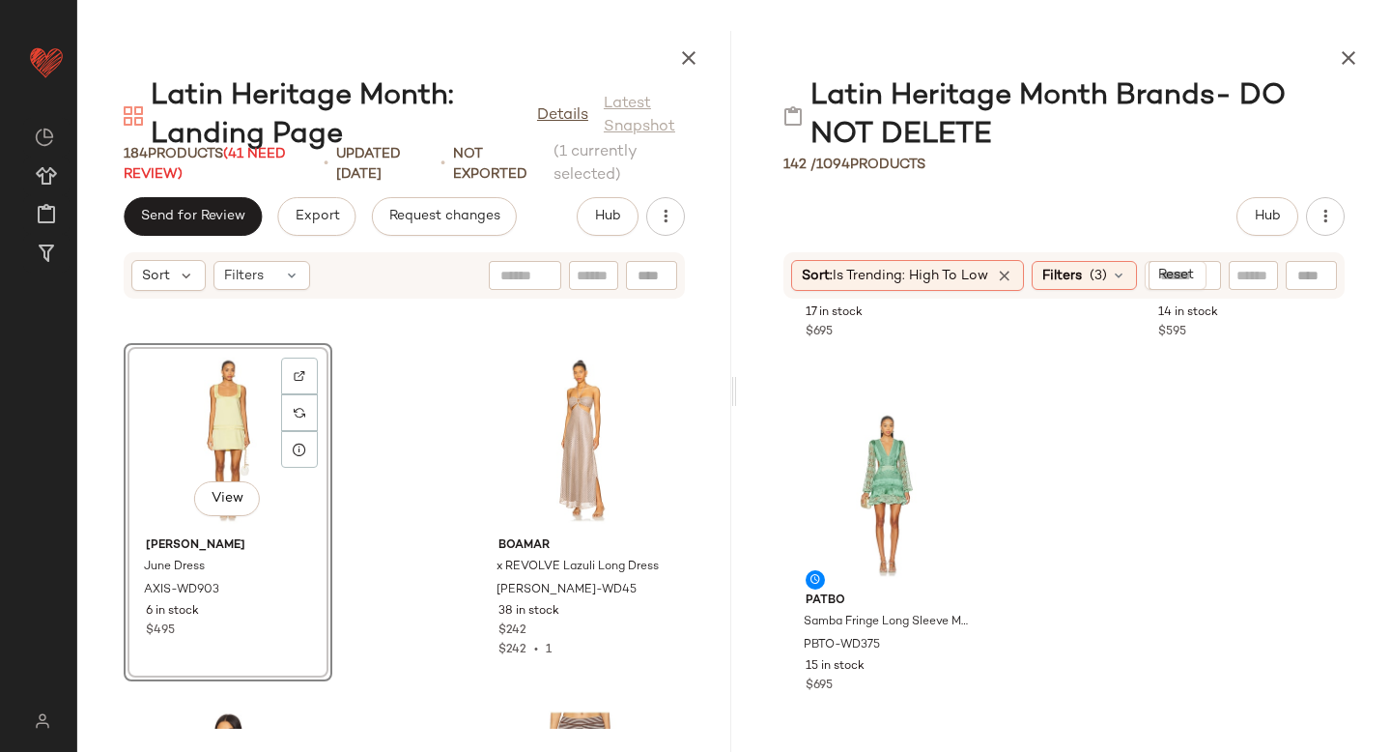
scroll to position [14507, 0]
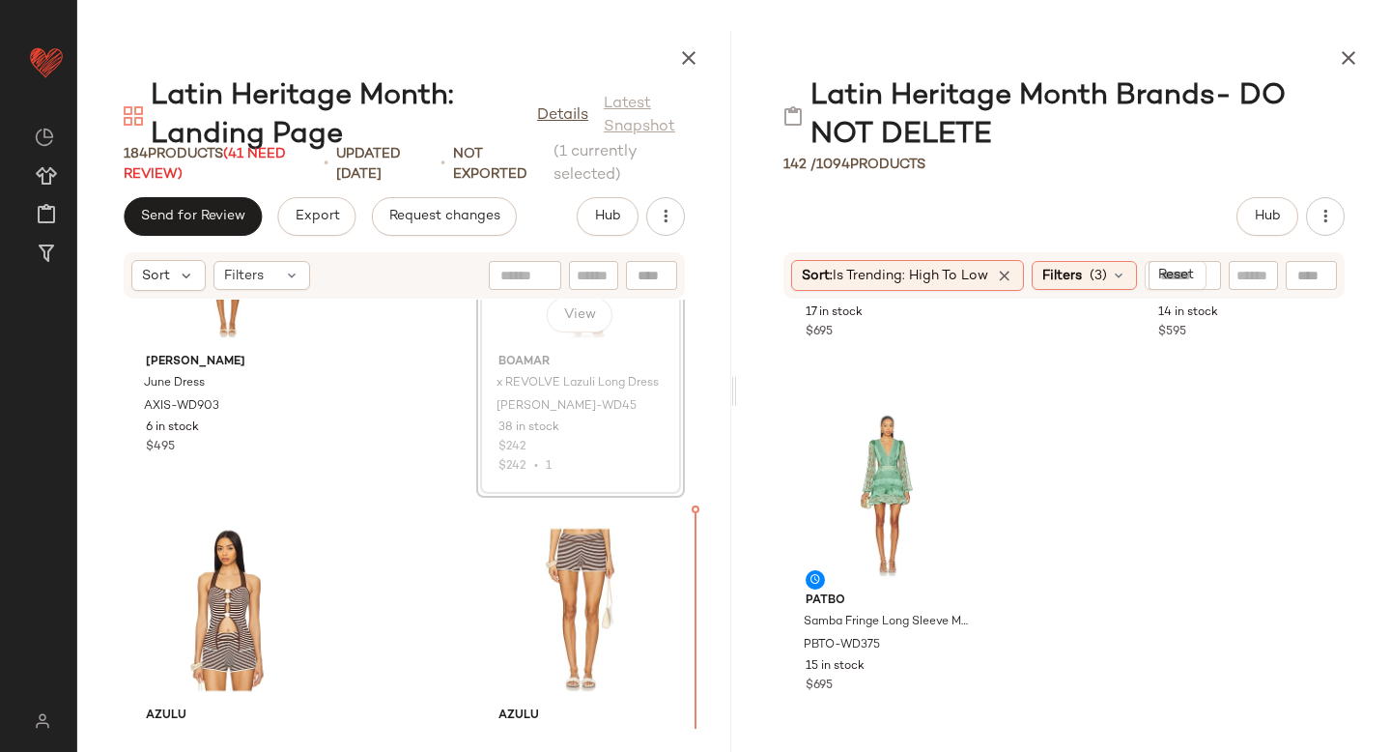
scroll to position [14684, 0]
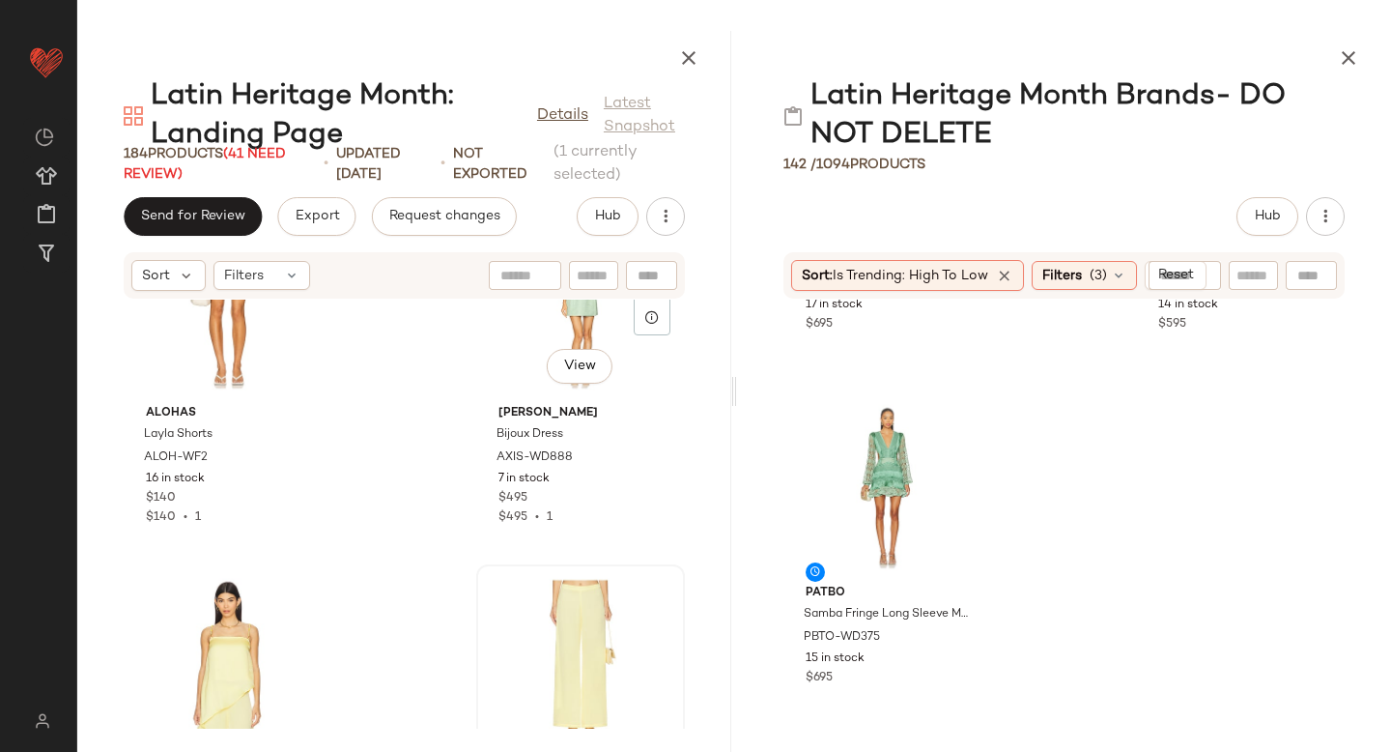
scroll to position [17450, 0]
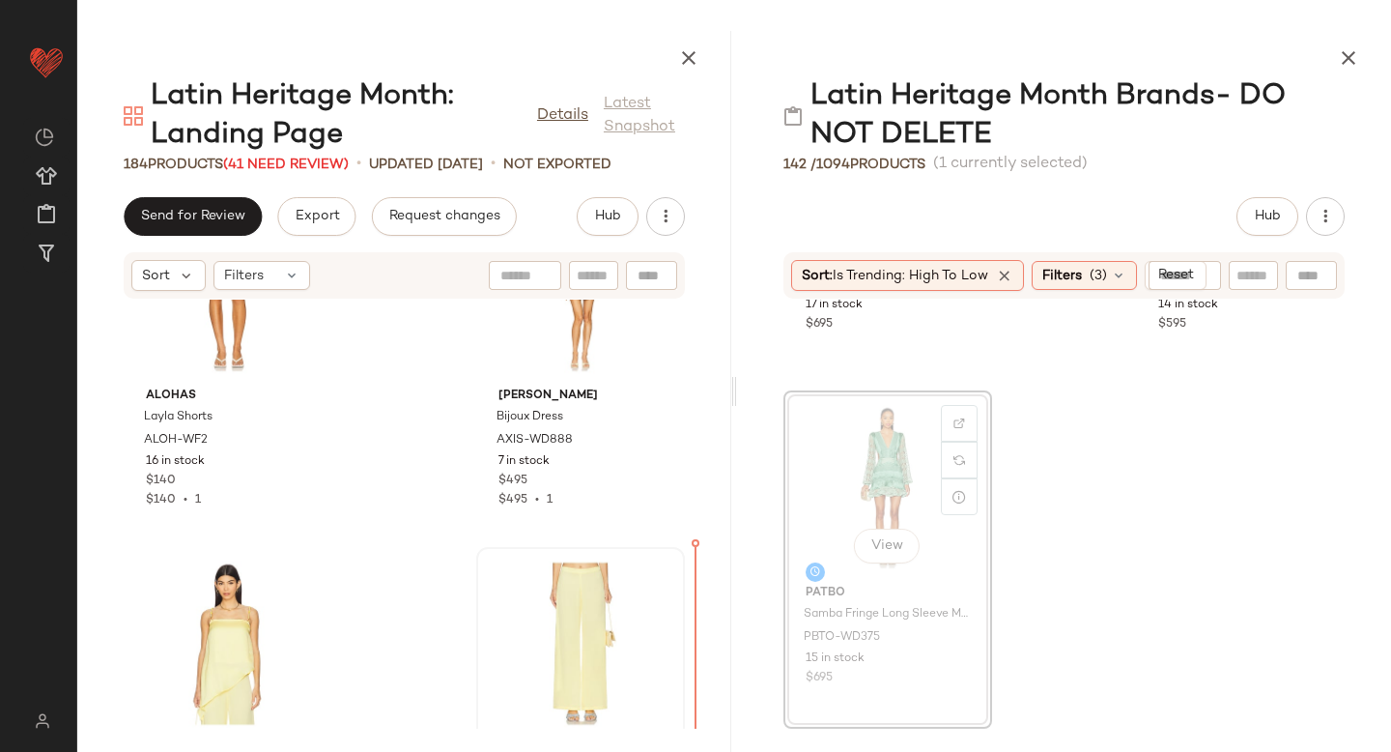
drag, startPoint x: 869, startPoint y: 501, endPoint x: 595, endPoint y: 611, distance: 295.3
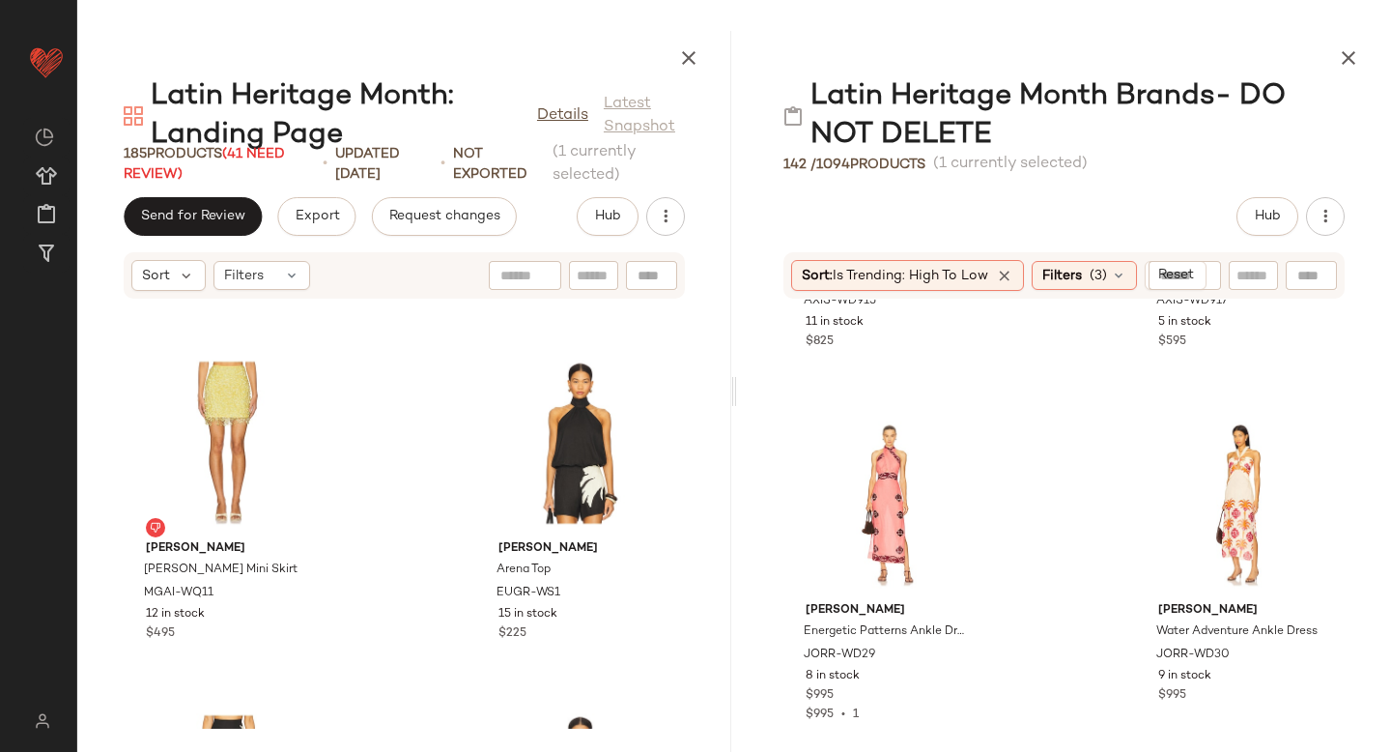
scroll to position [9871, 0]
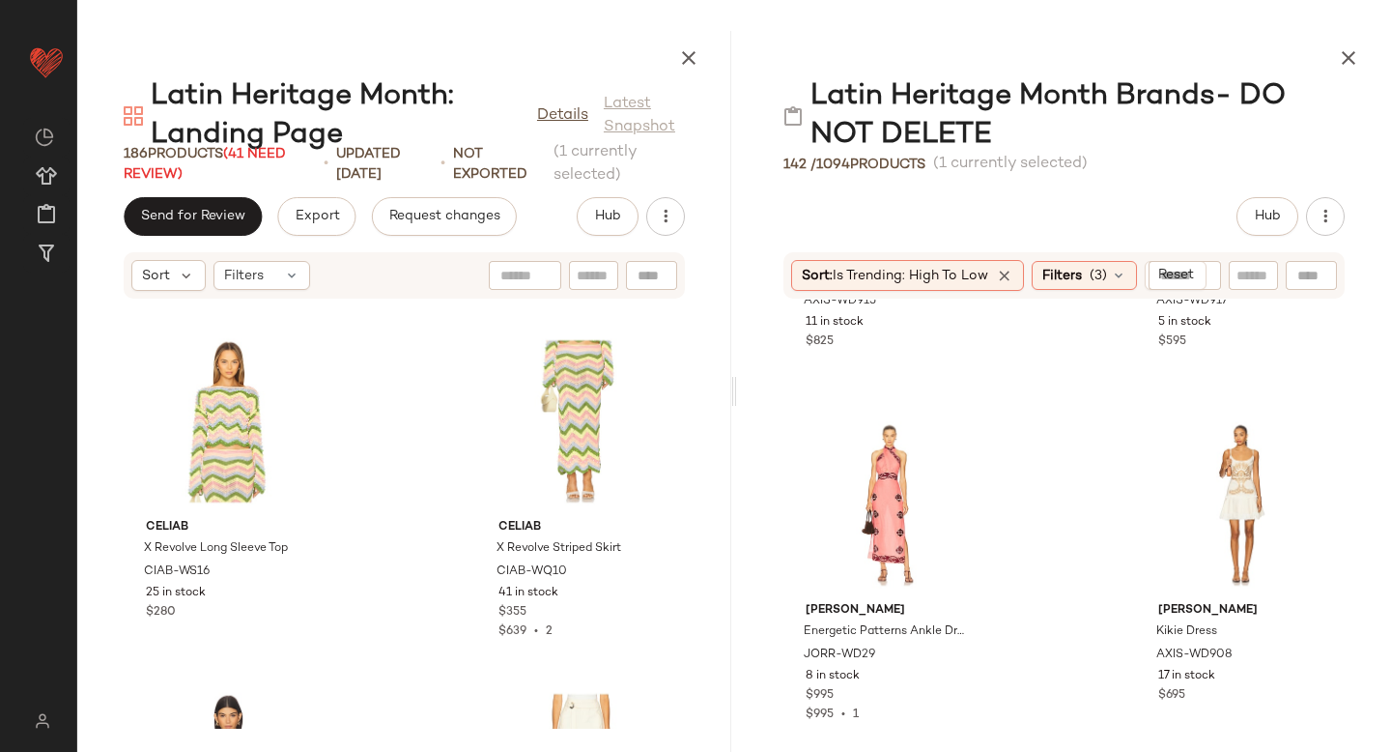
scroll to position [16945, 0]
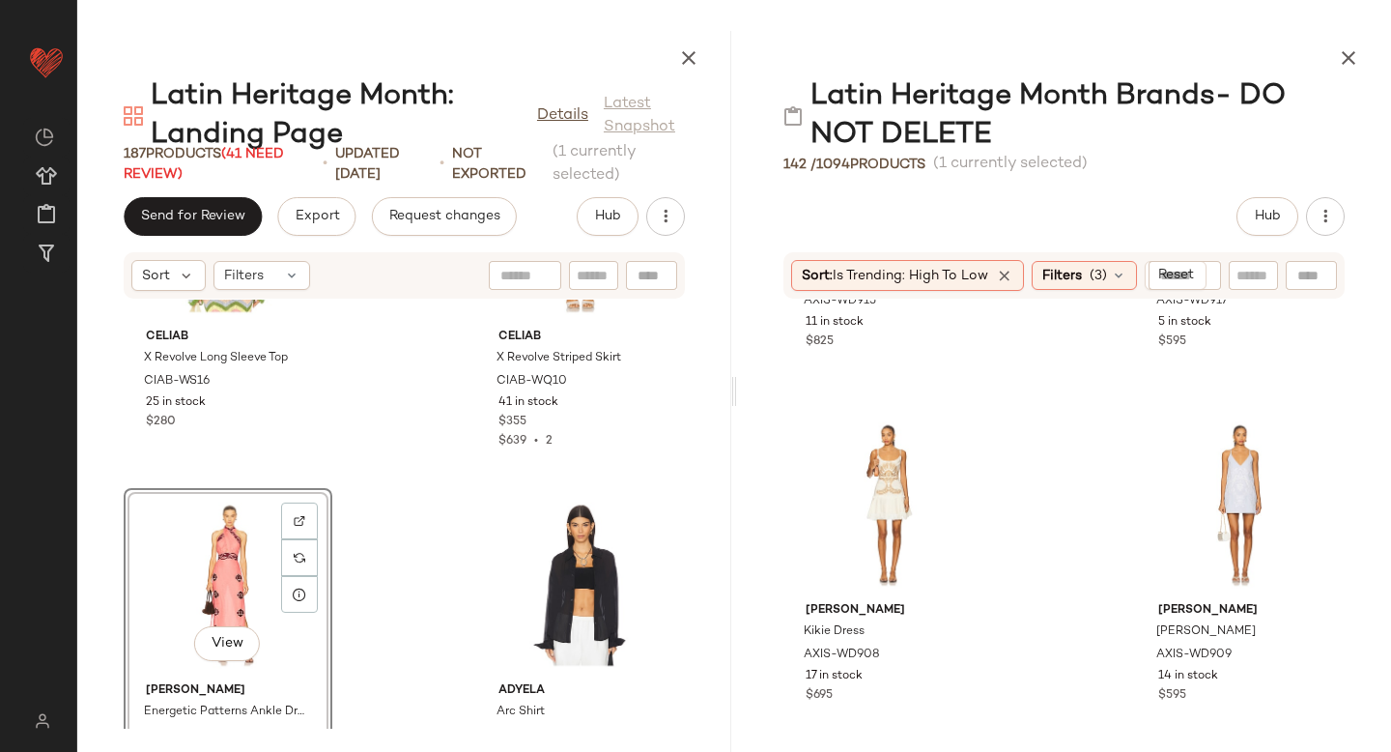
scroll to position [17150, 0]
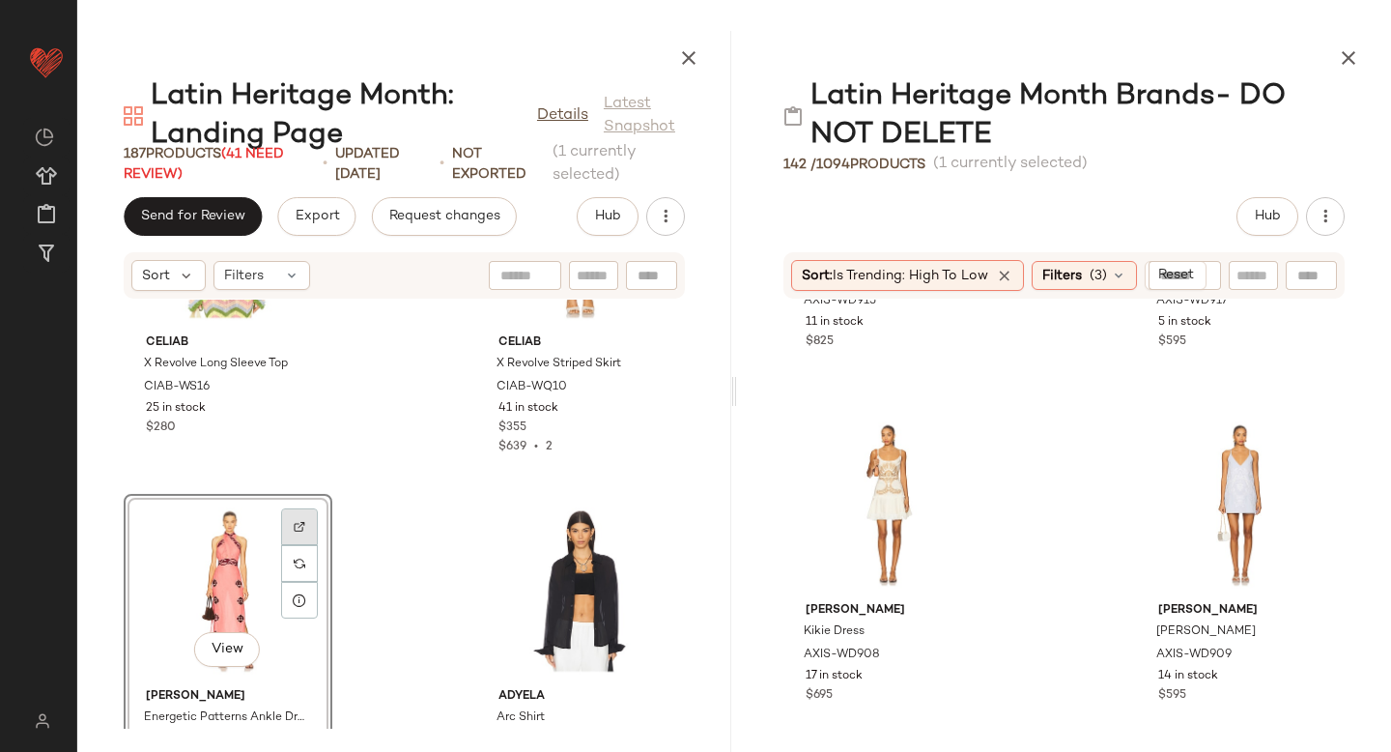
click at [300, 517] on div at bounding box center [299, 526] width 37 height 37
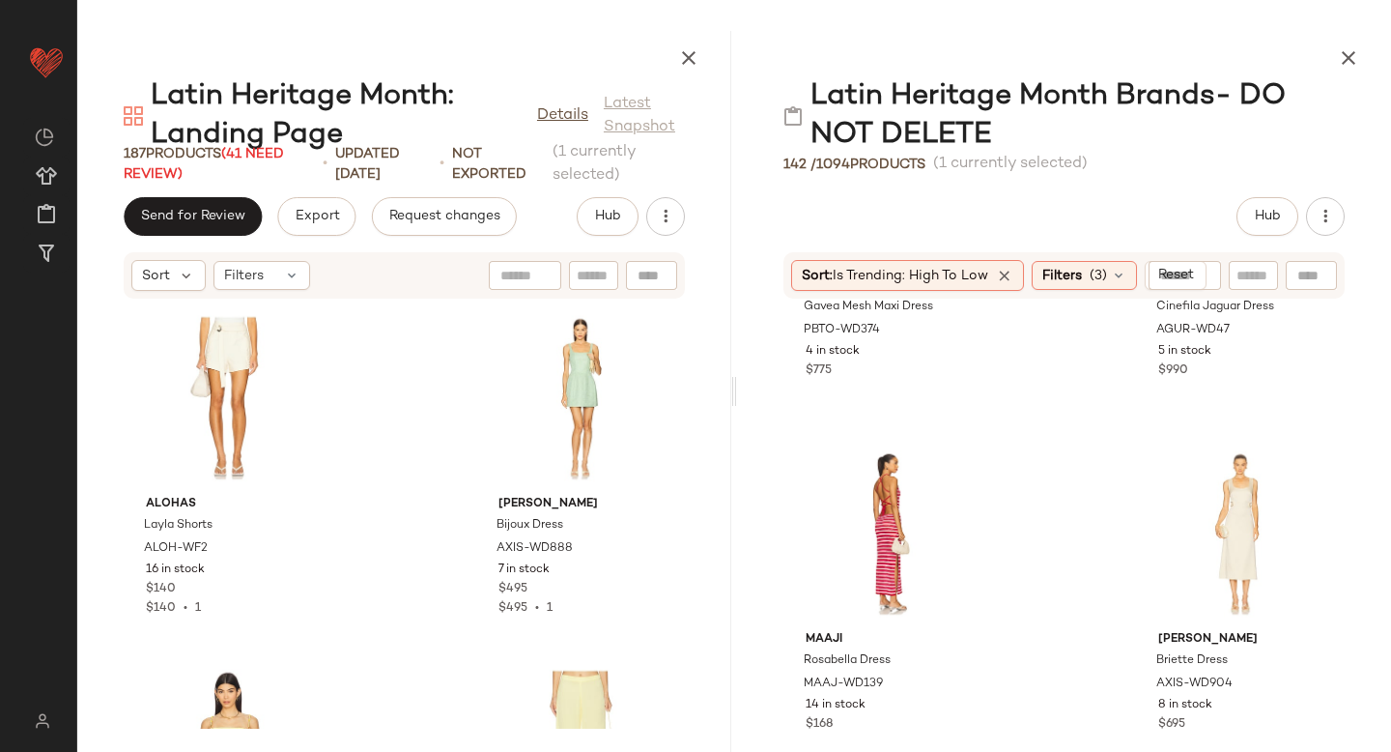
scroll to position [16142, 0]
click at [956, 477] on img at bounding box center [959, 474] width 12 height 12
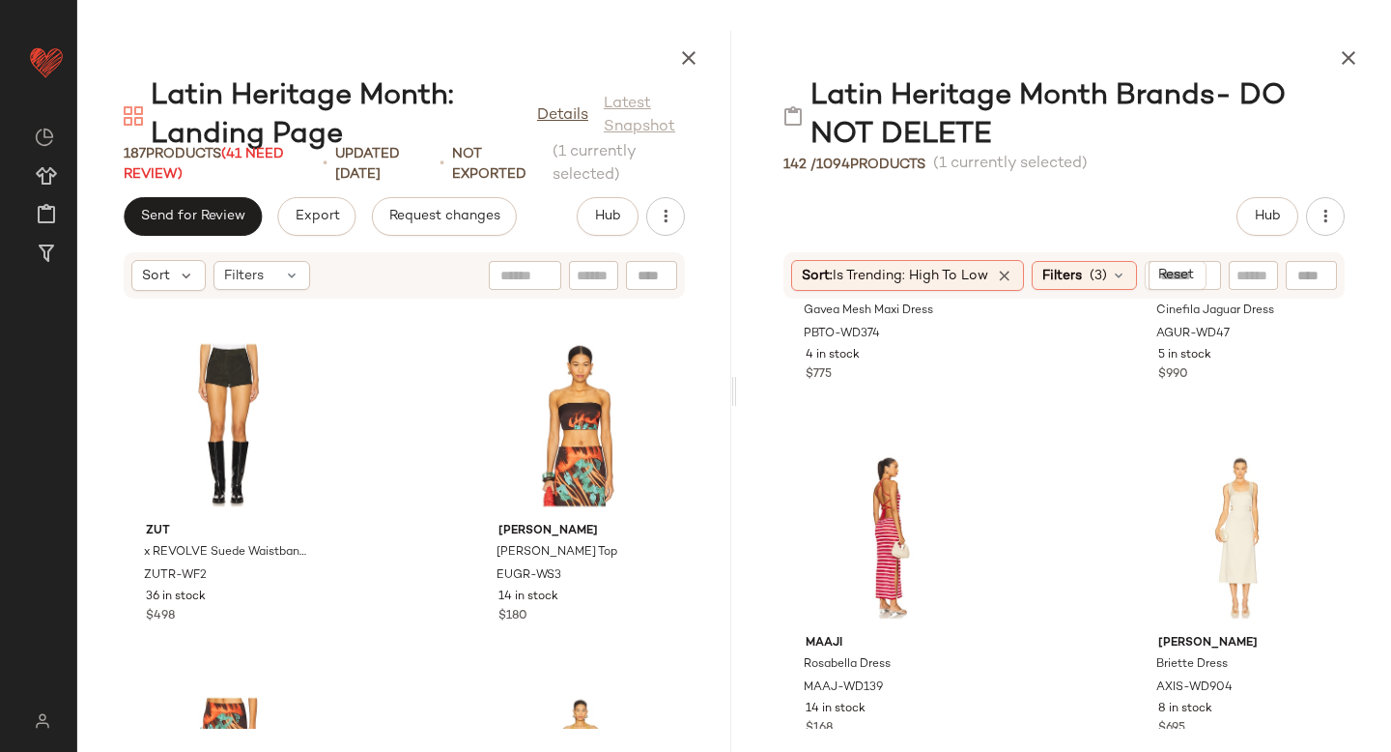
scroll to position [8475, 0]
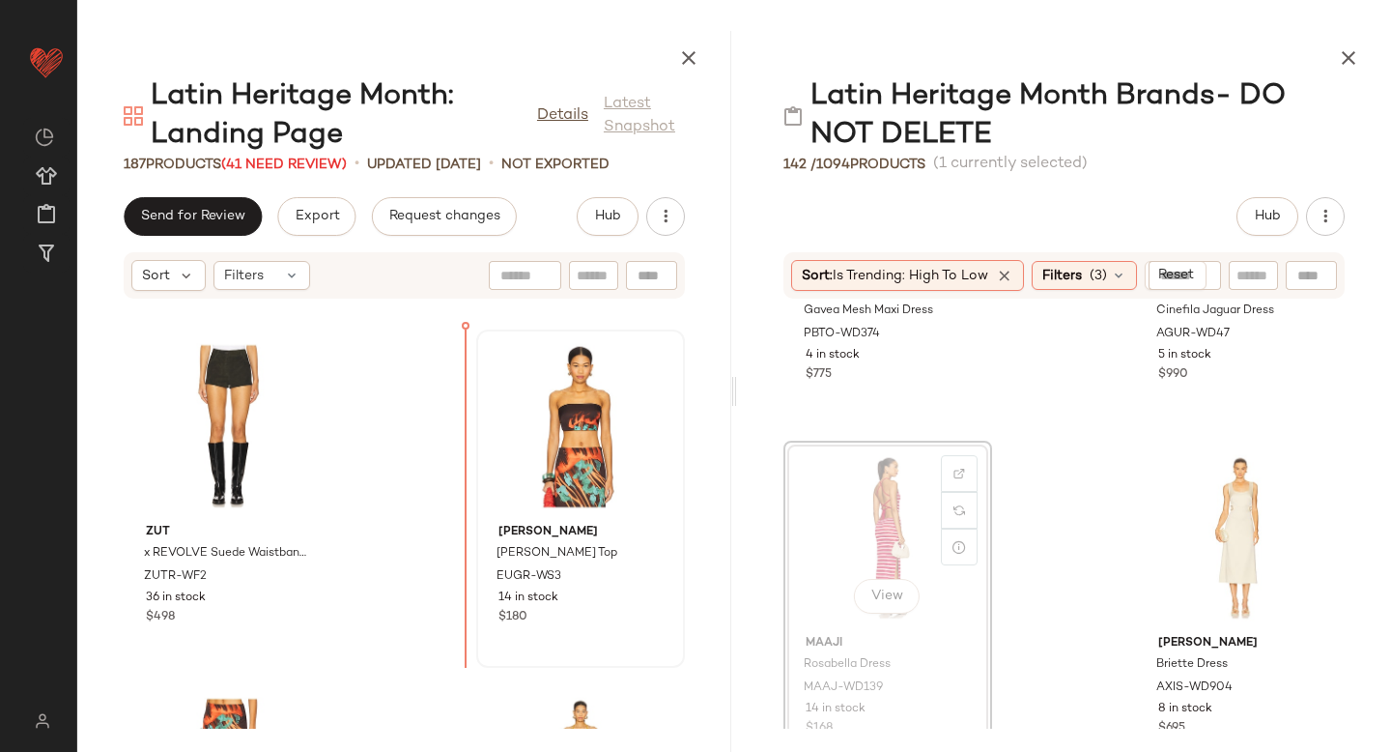
drag, startPoint x: 862, startPoint y: 504, endPoint x: 469, endPoint y: 481, distance: 393.9
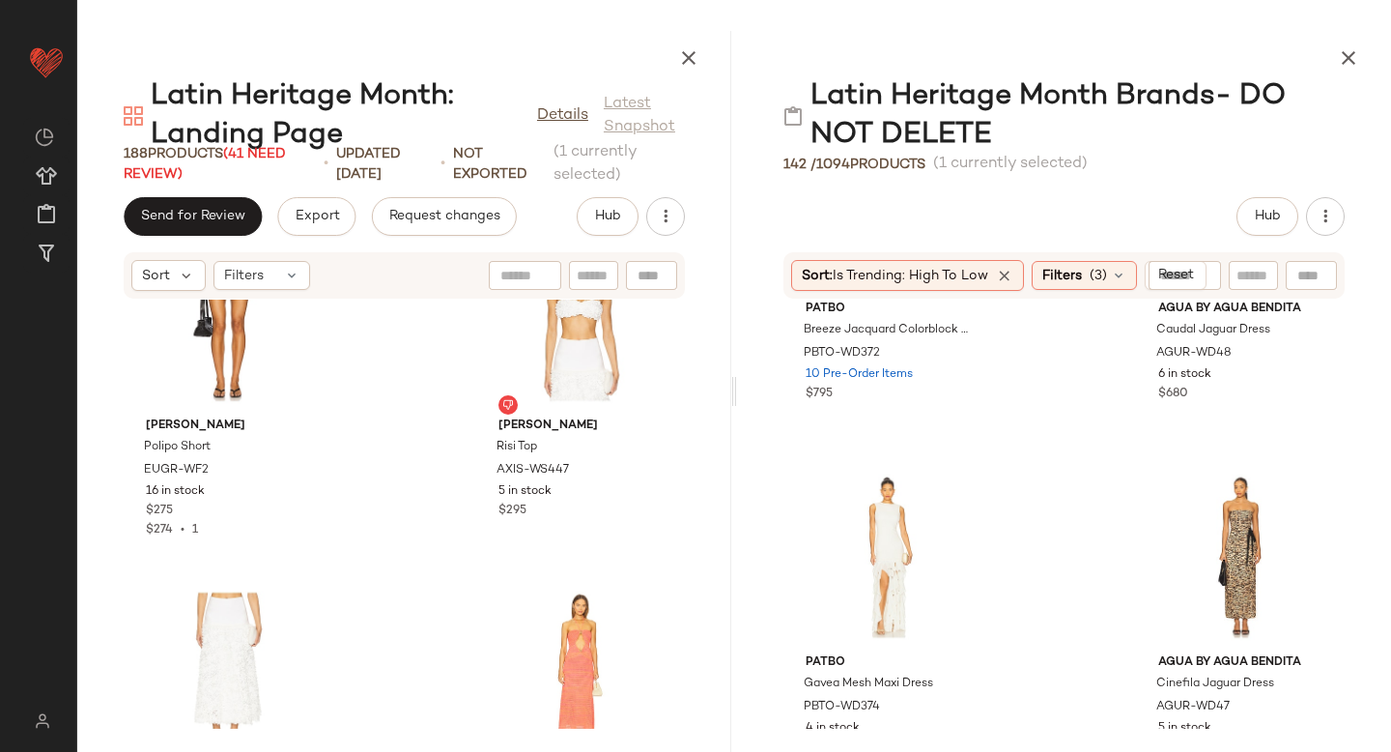
scroll to position [10684, 0]
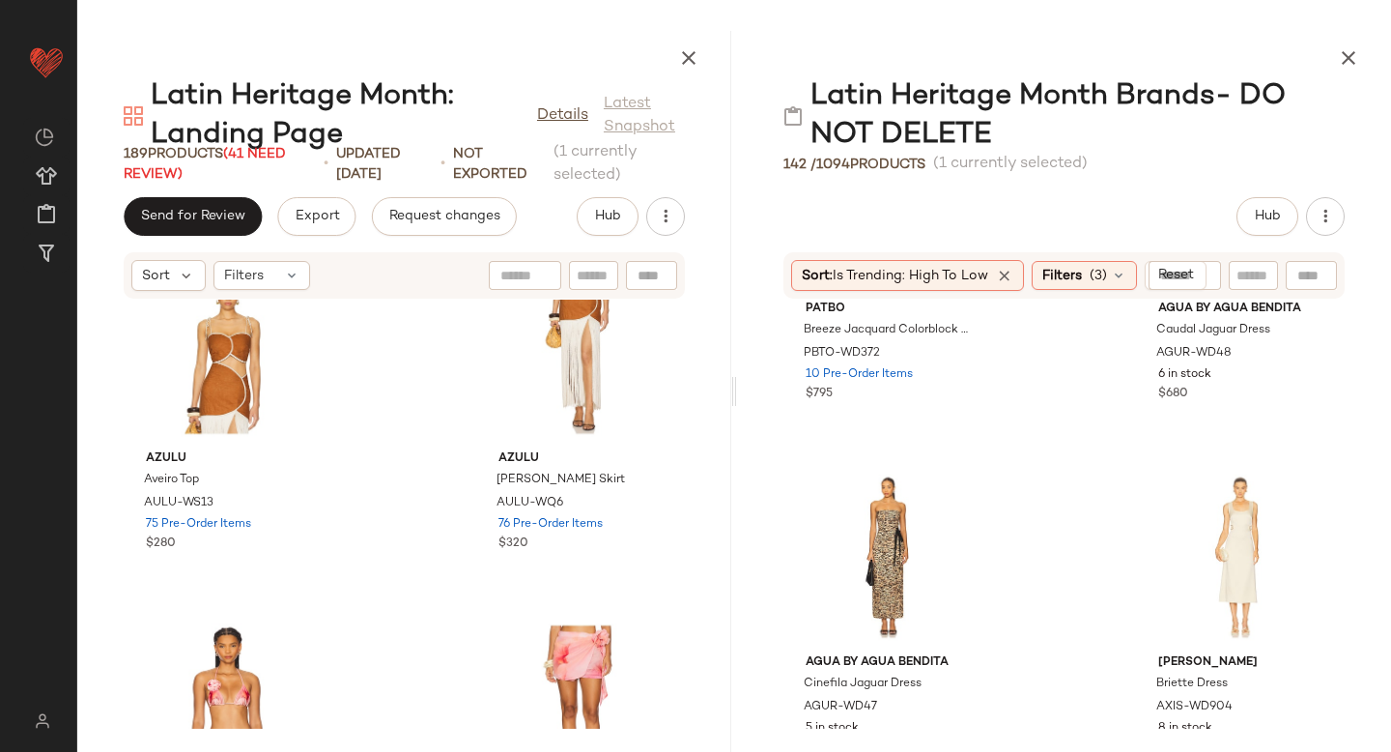
scroll to position [12037, 0]
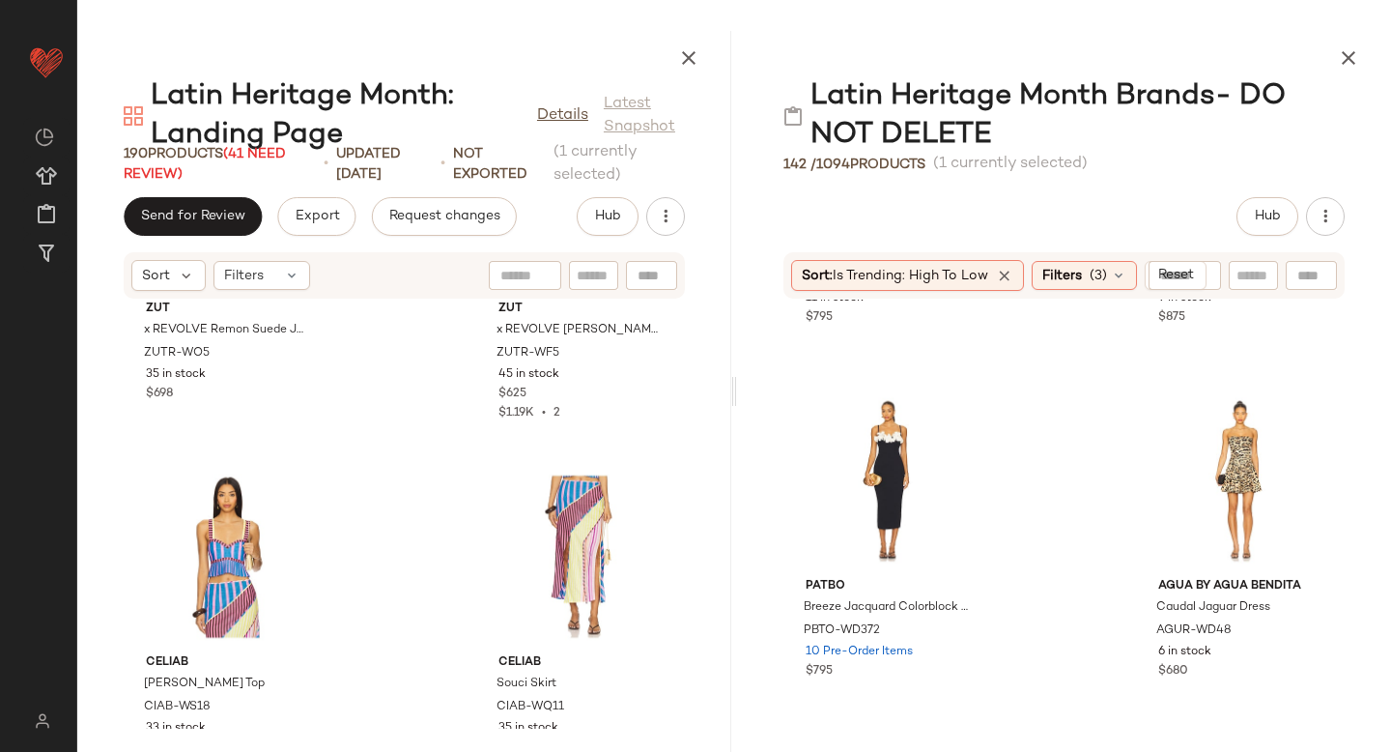
scroll to position [13337, 0]
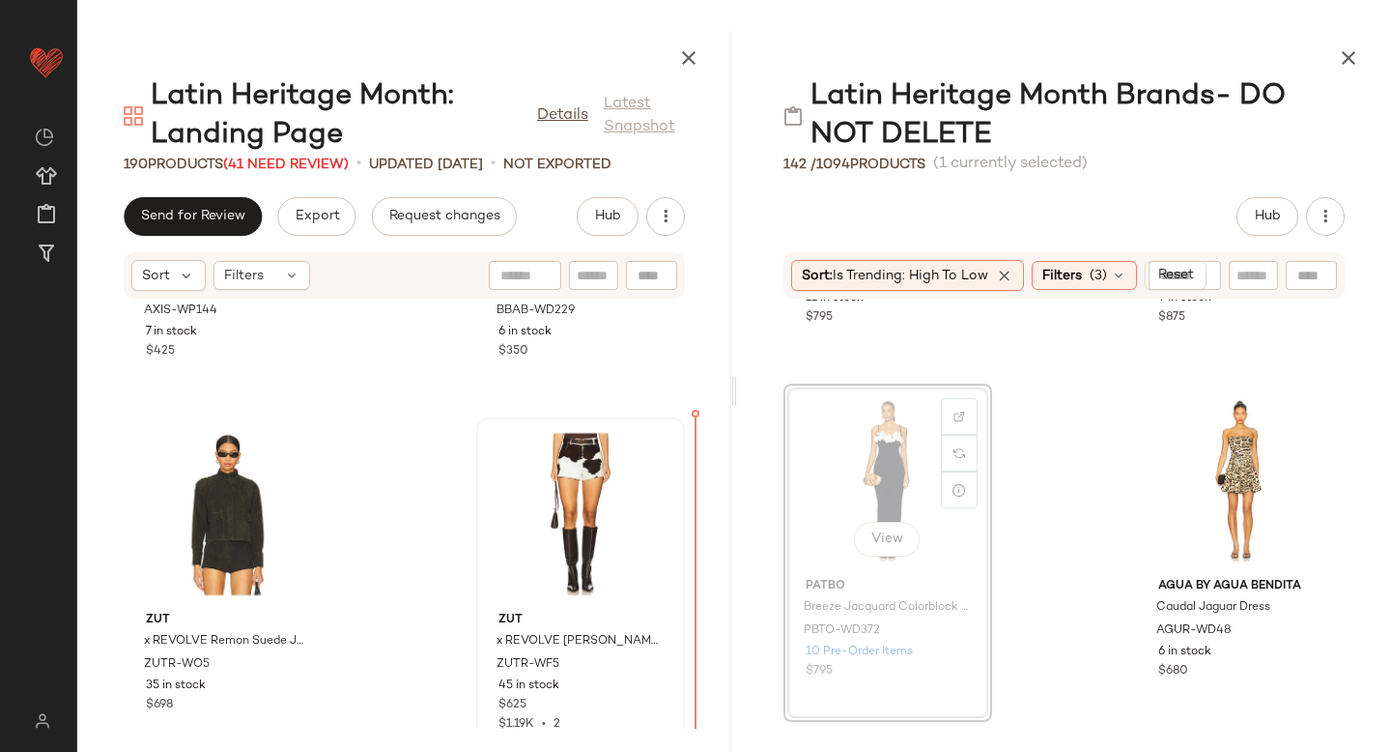
drag, startPoint x: 913, startPoint y: 425, endPoint x: 638, endPoint y: 565, distance: 308.9
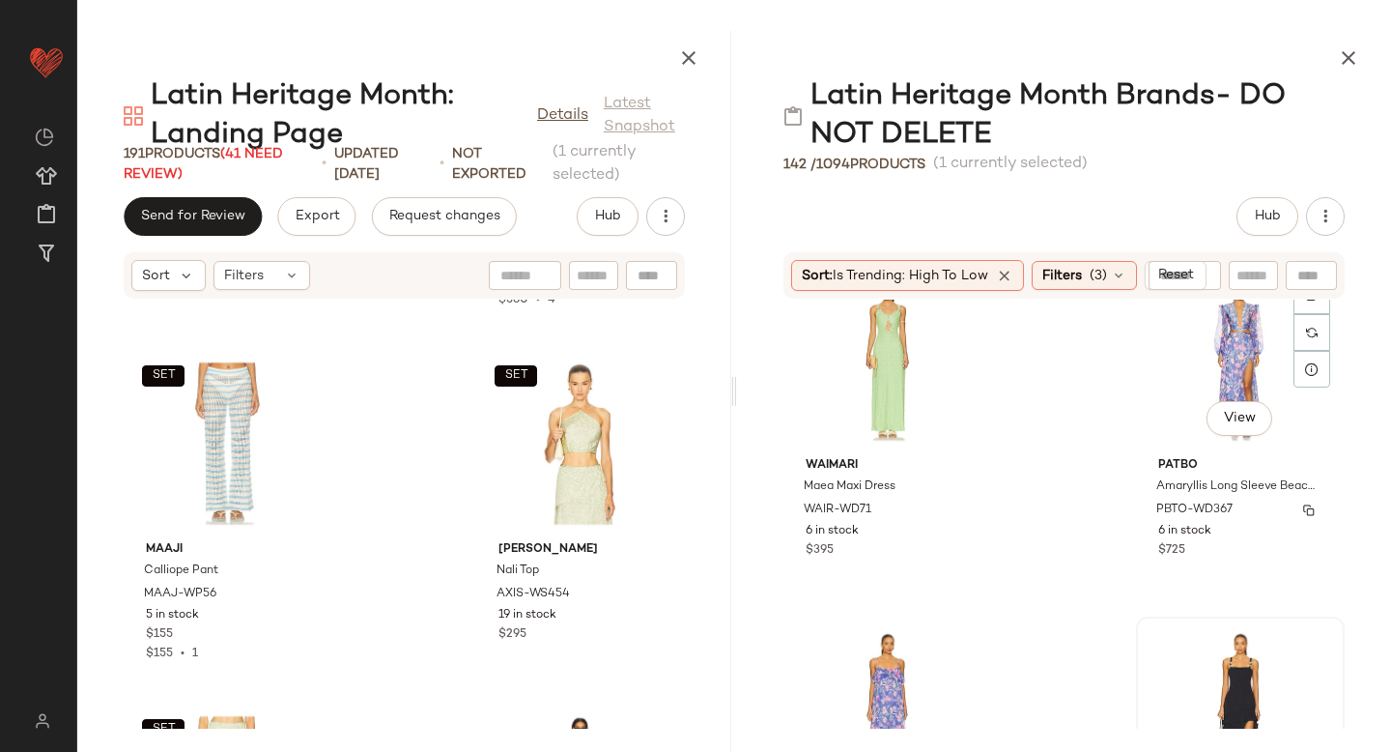
scroll to position [14833, 0]
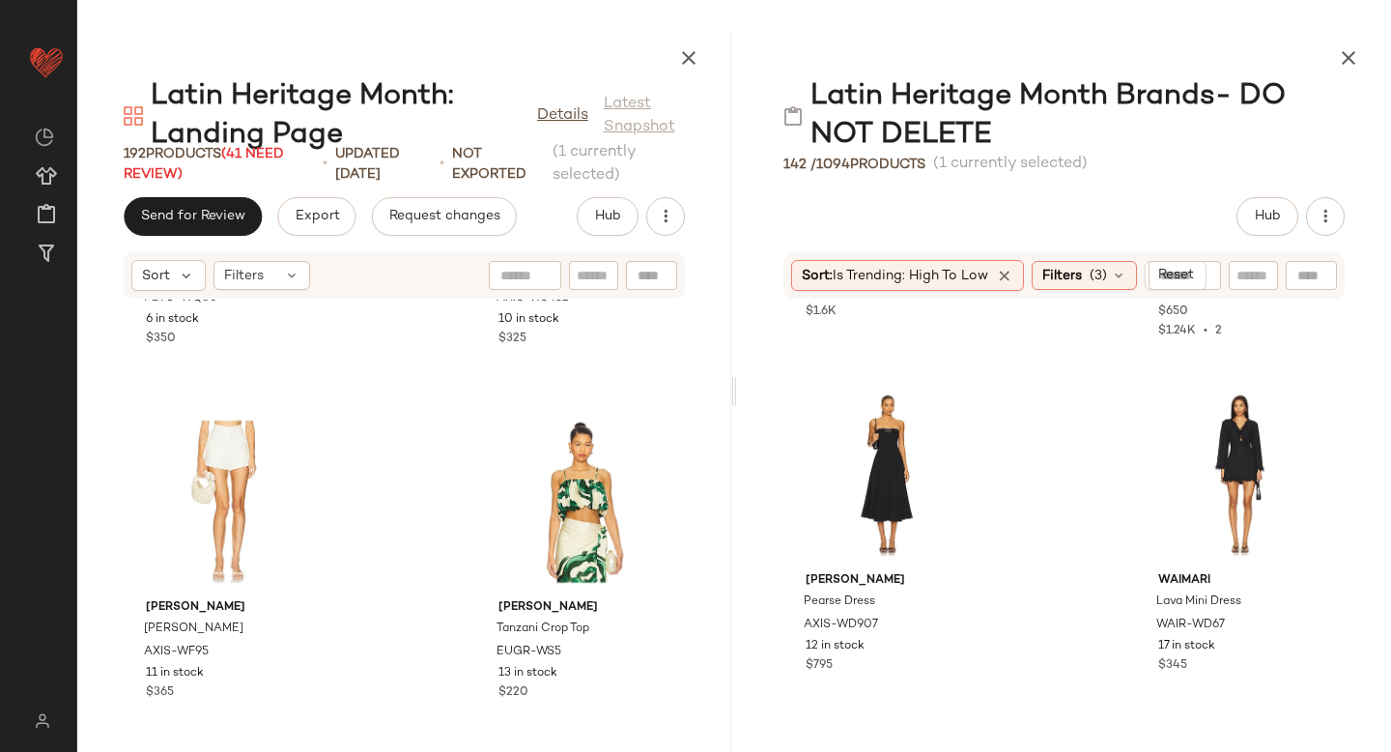
scroll to position [23250, 0]
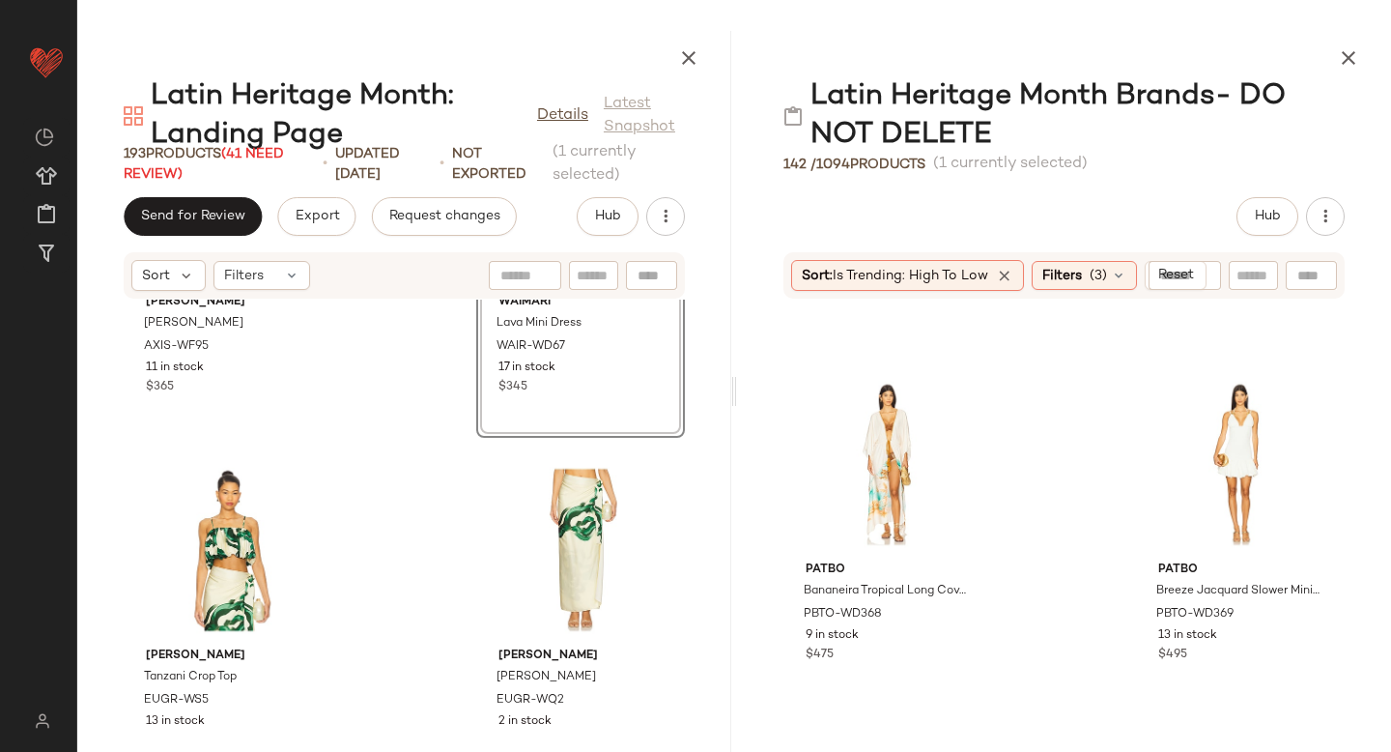
scroll to position [23595, 0]
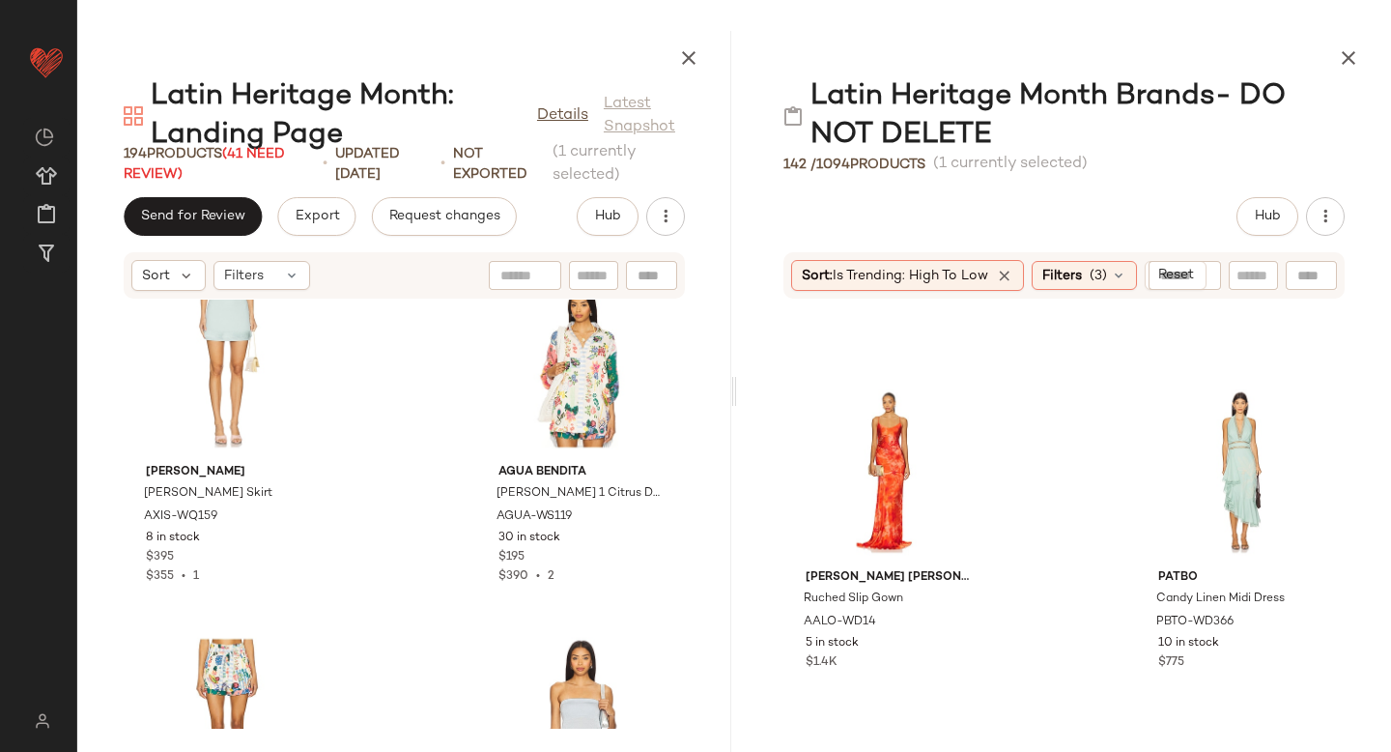
scroll to position [24644, 0]
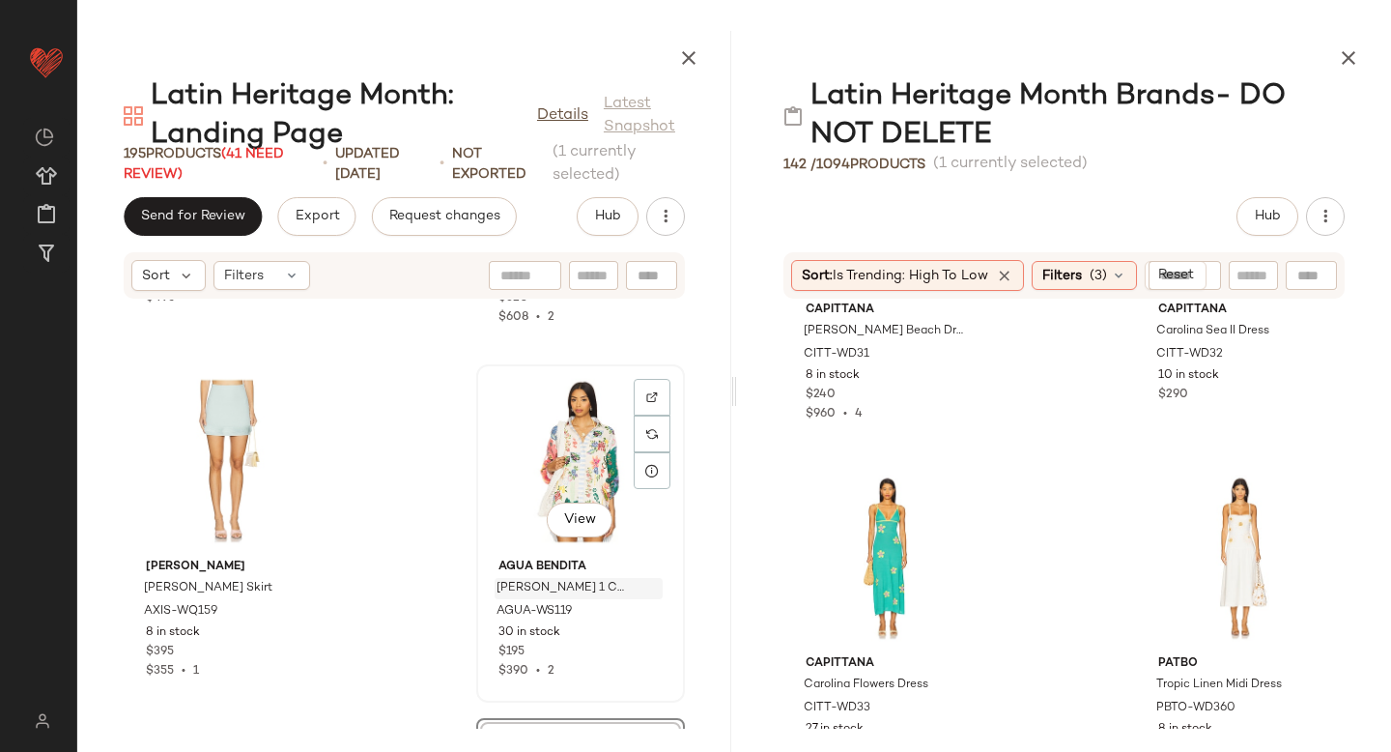
scroll to position [24350, 0]
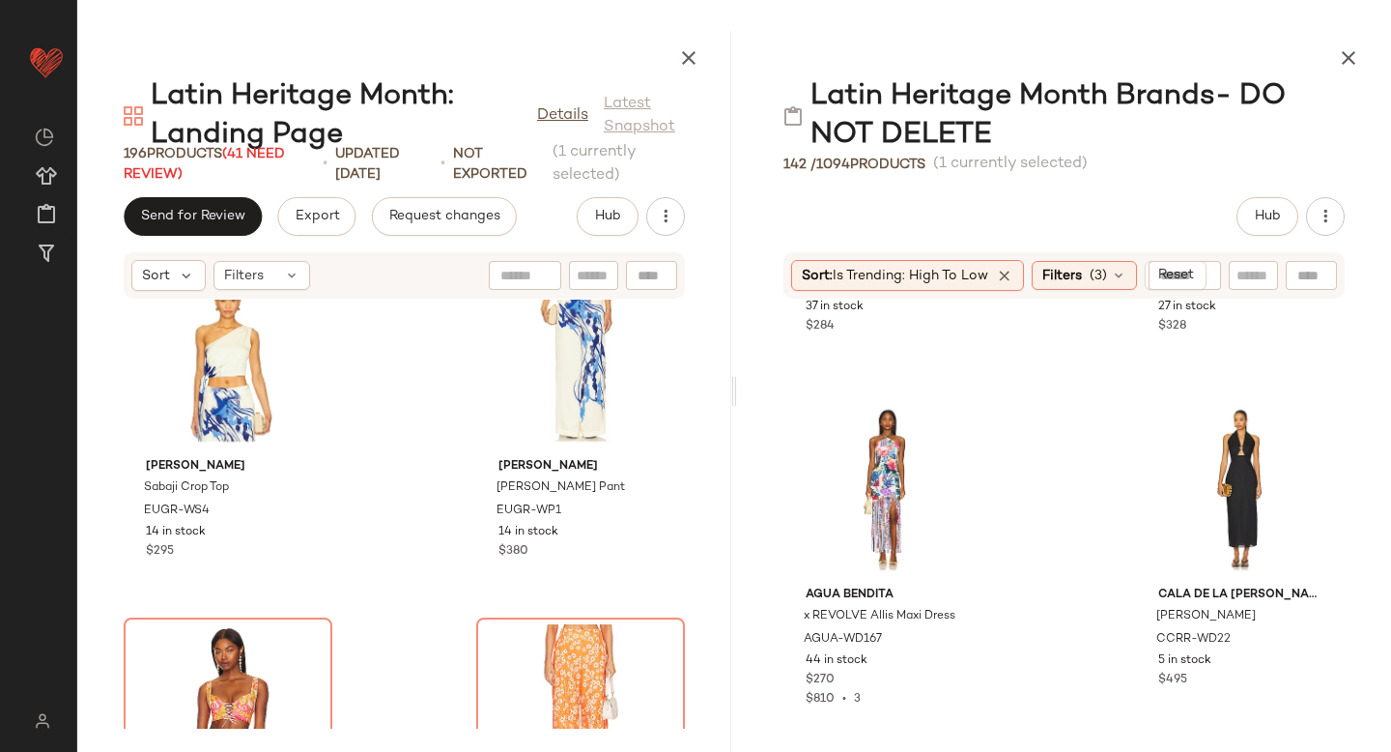
scroll to position [25834, 0]
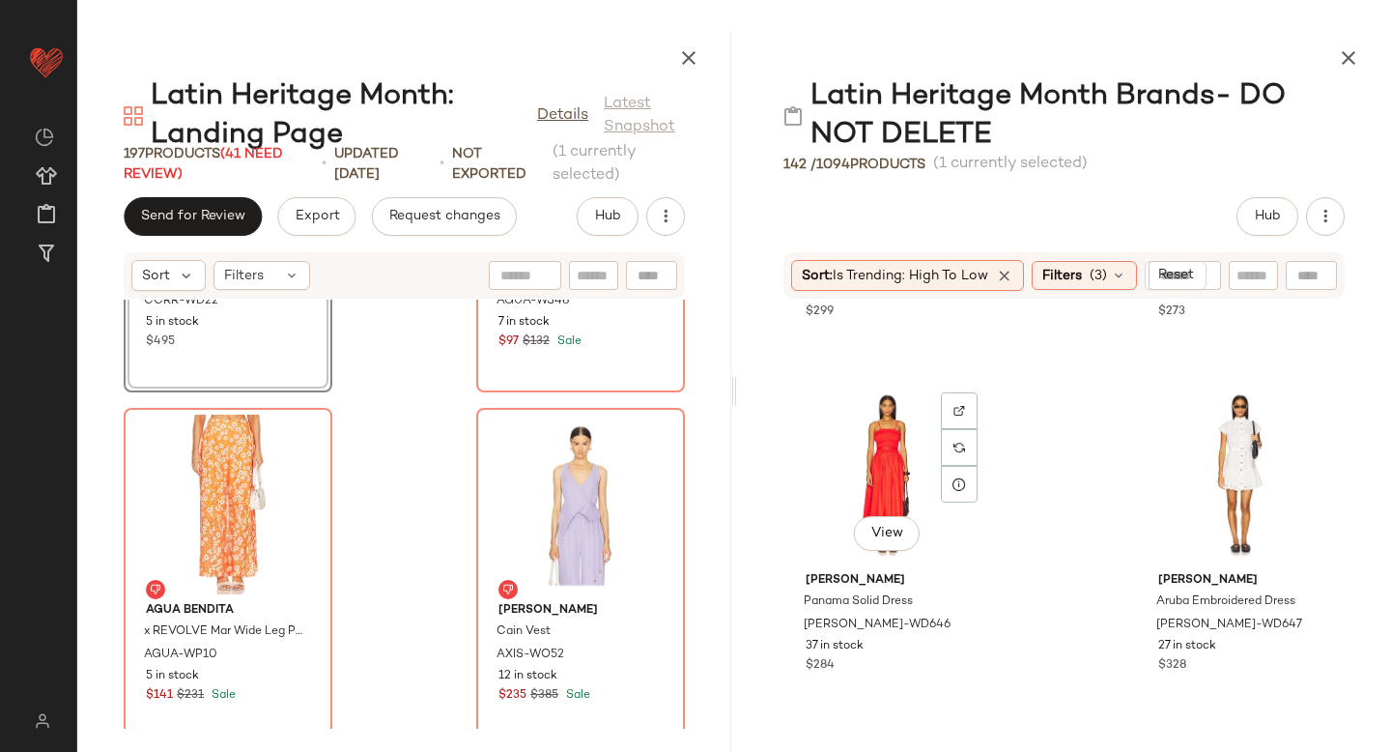
scroll to position [11221, 0]
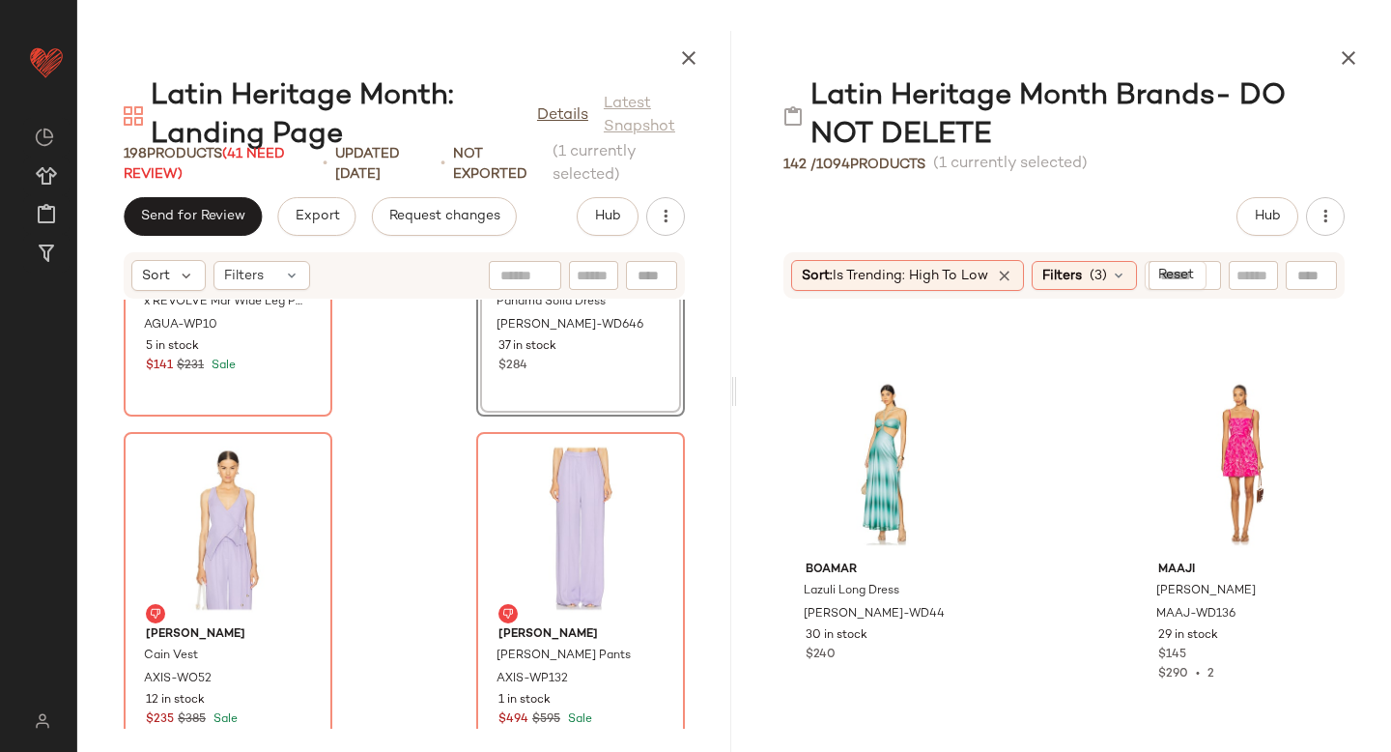
scroll to position [10196, 0]
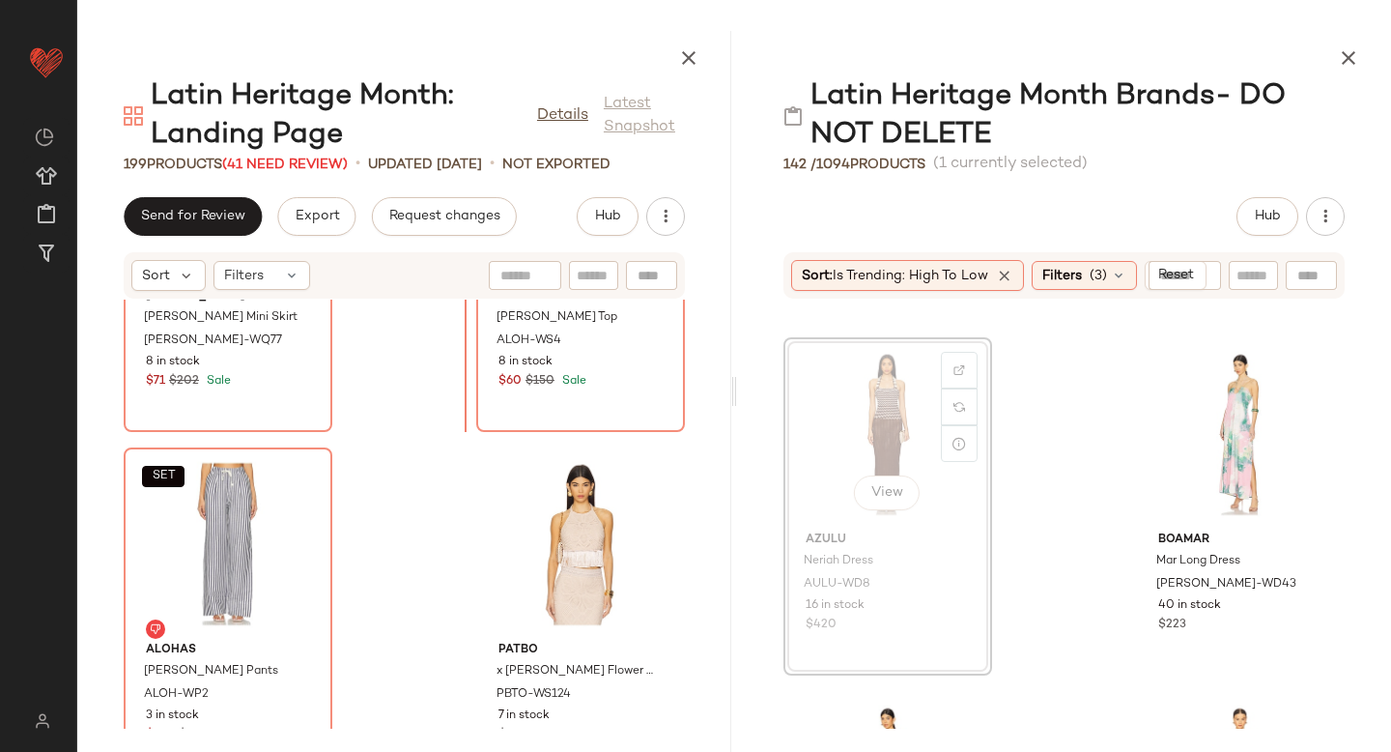
scroll to position [27813, 0]
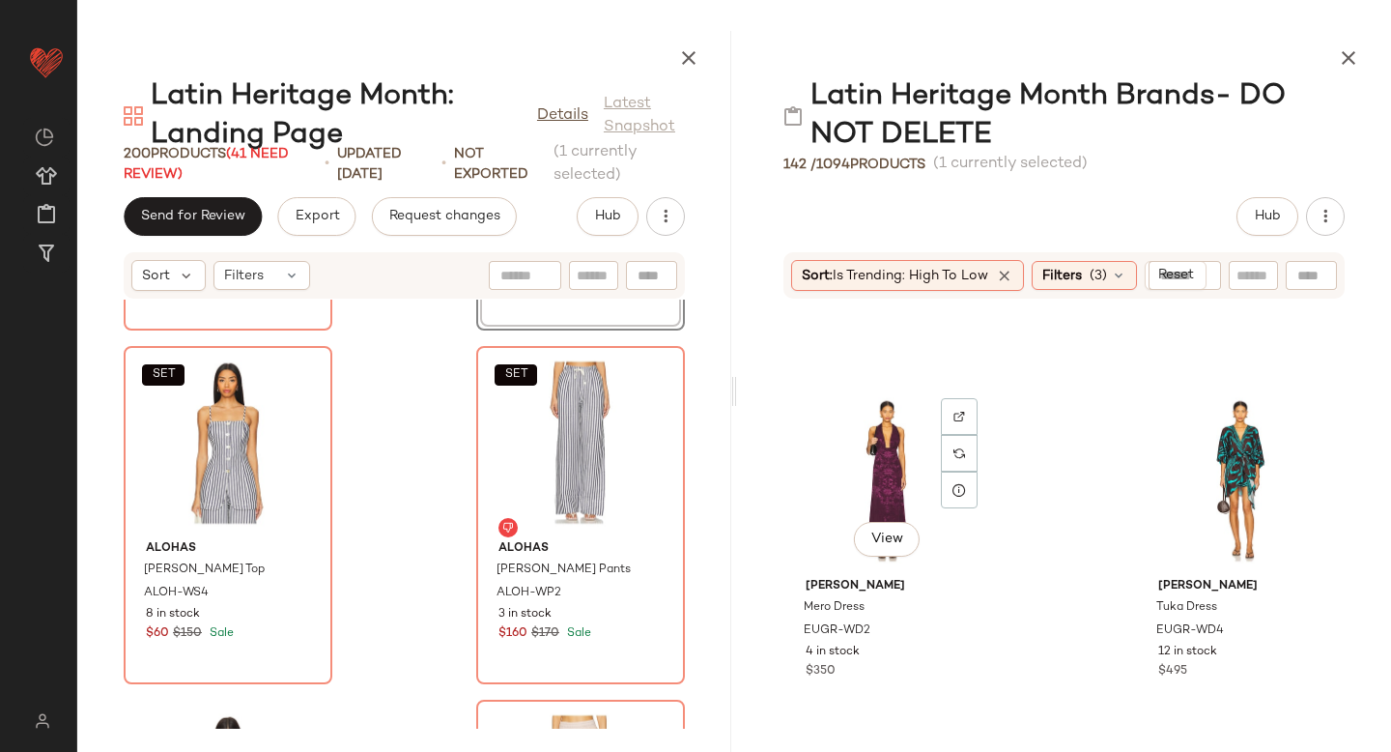
scroll to position [9453, 0]
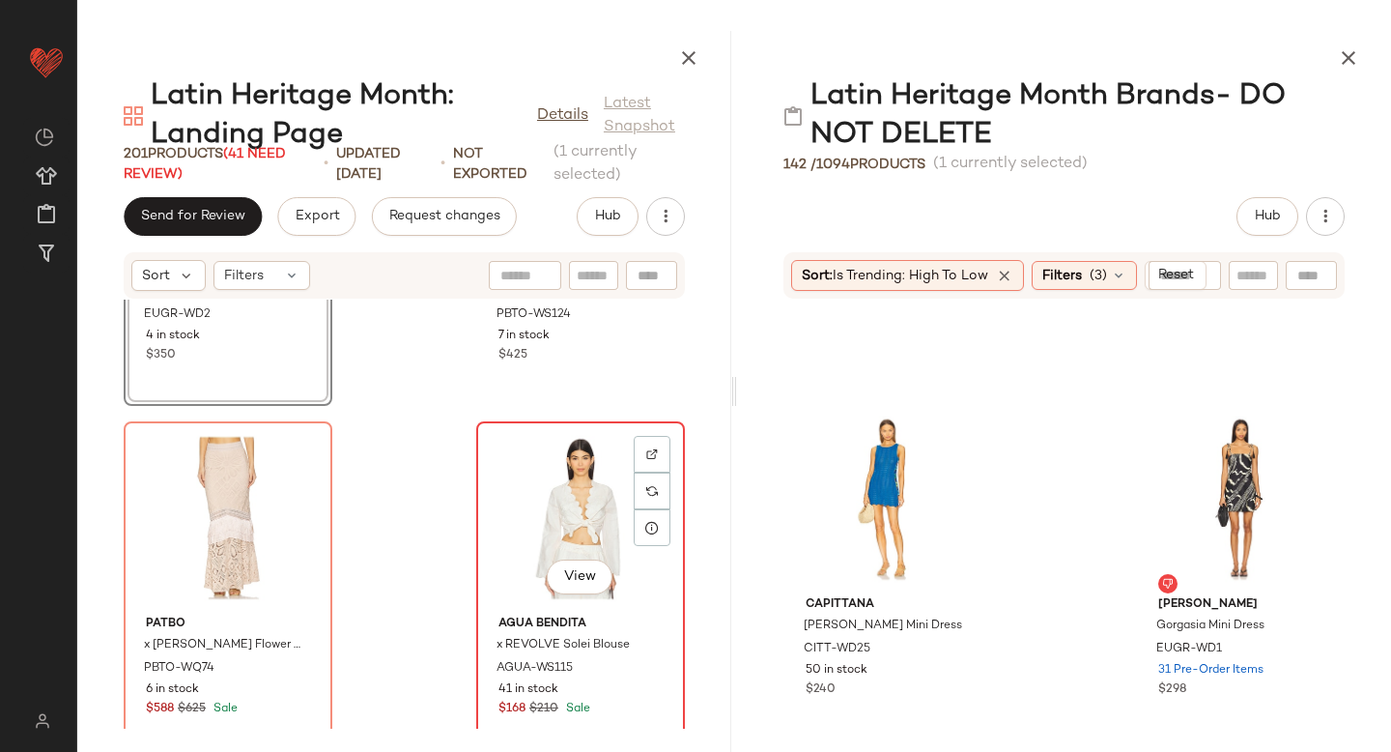
scroll to position [28544, 0]
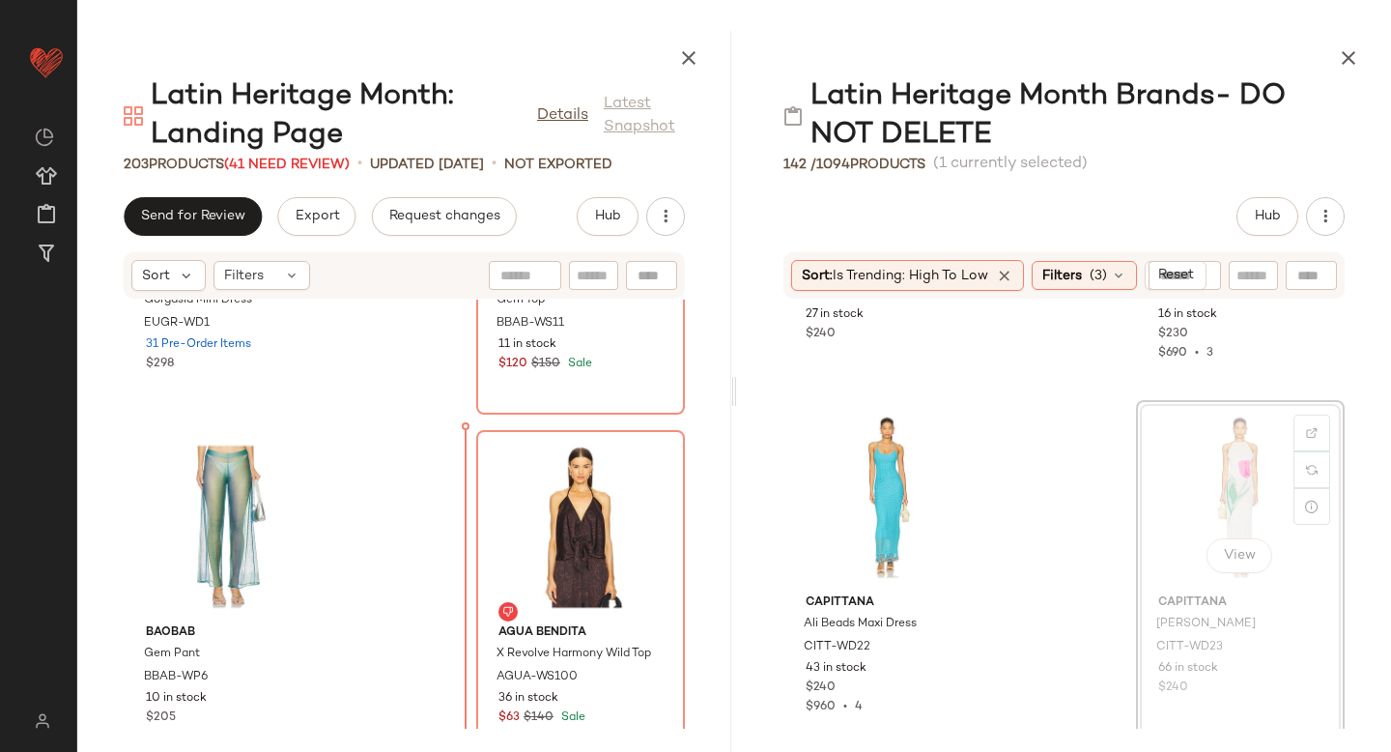
scroll to position [29590, 0]
drag, startPoint x: 1212, startPoint y: 452, endPoint x: 1203, endPoint y: 453, distance: 9.7
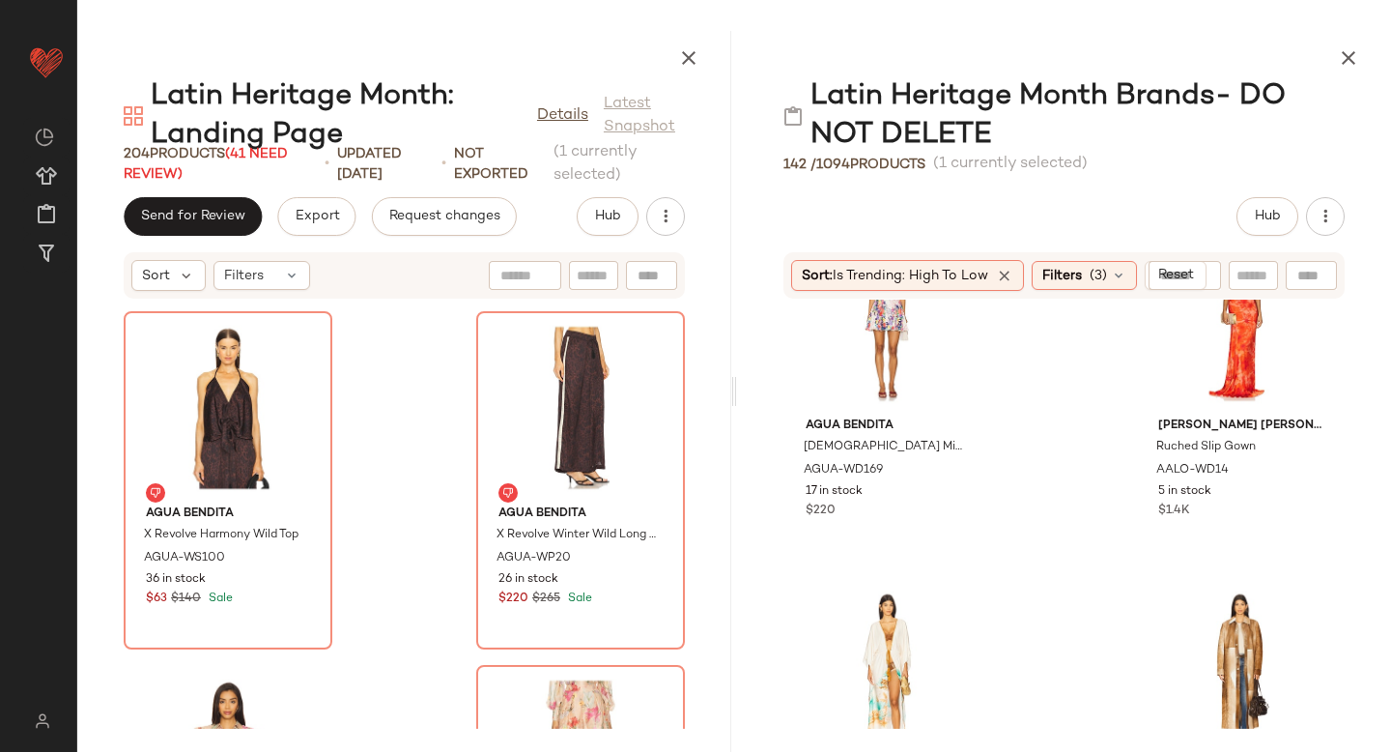
scroll to position [11902, 0]
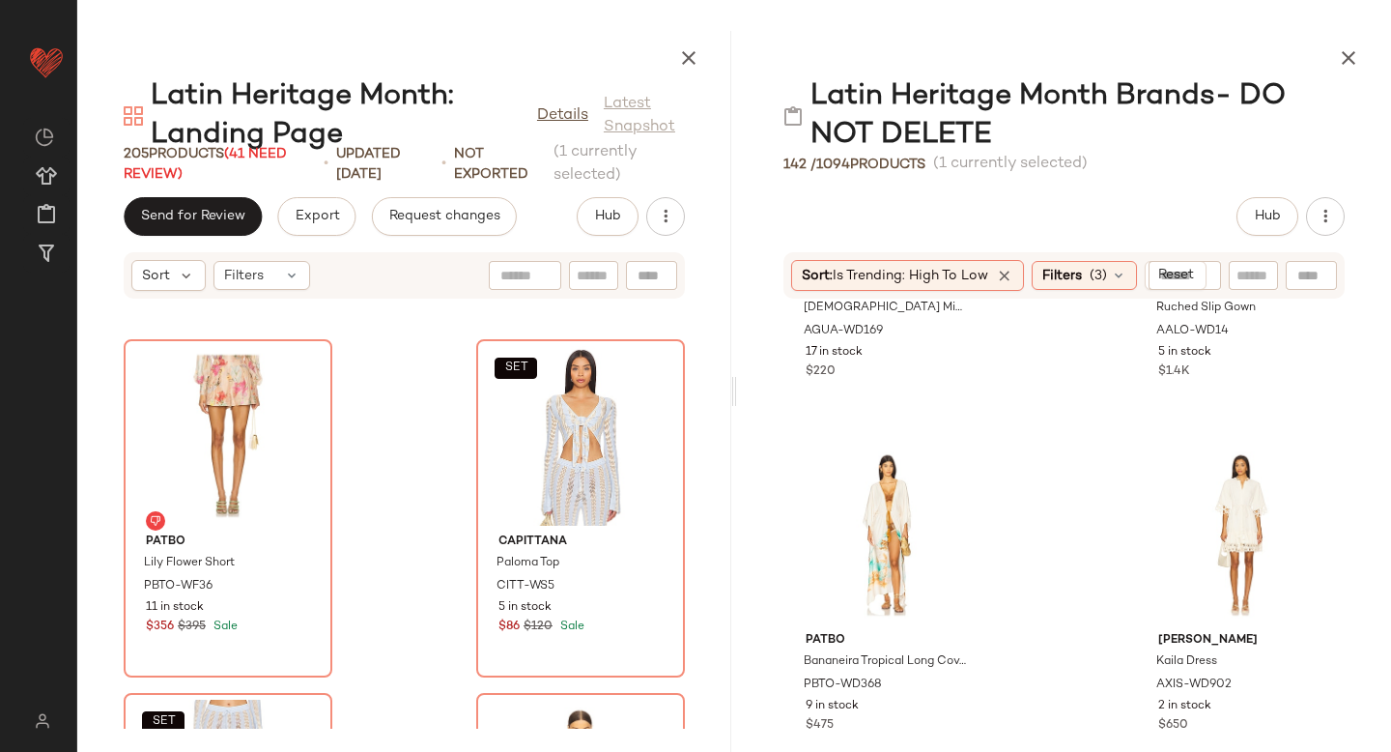
scroll to position [30701, 0]
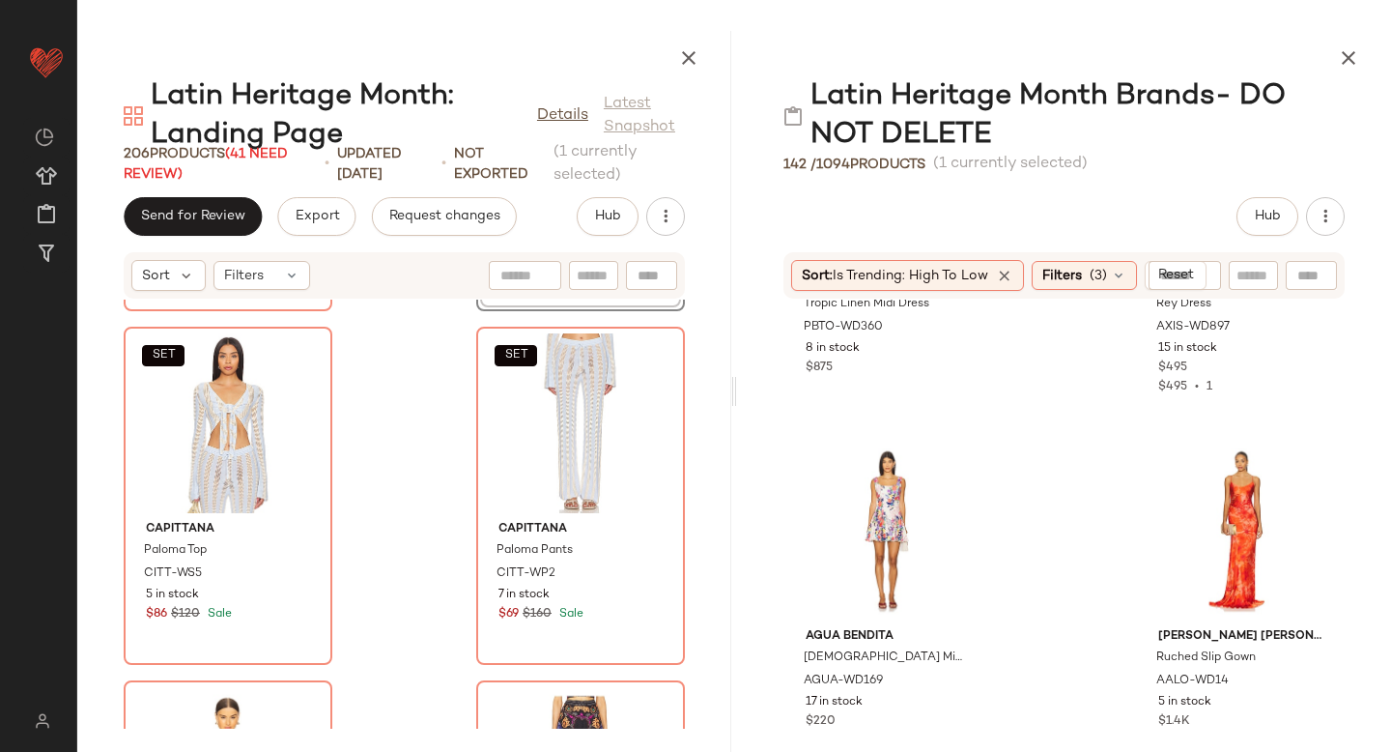
scroll to position [11555, 0]
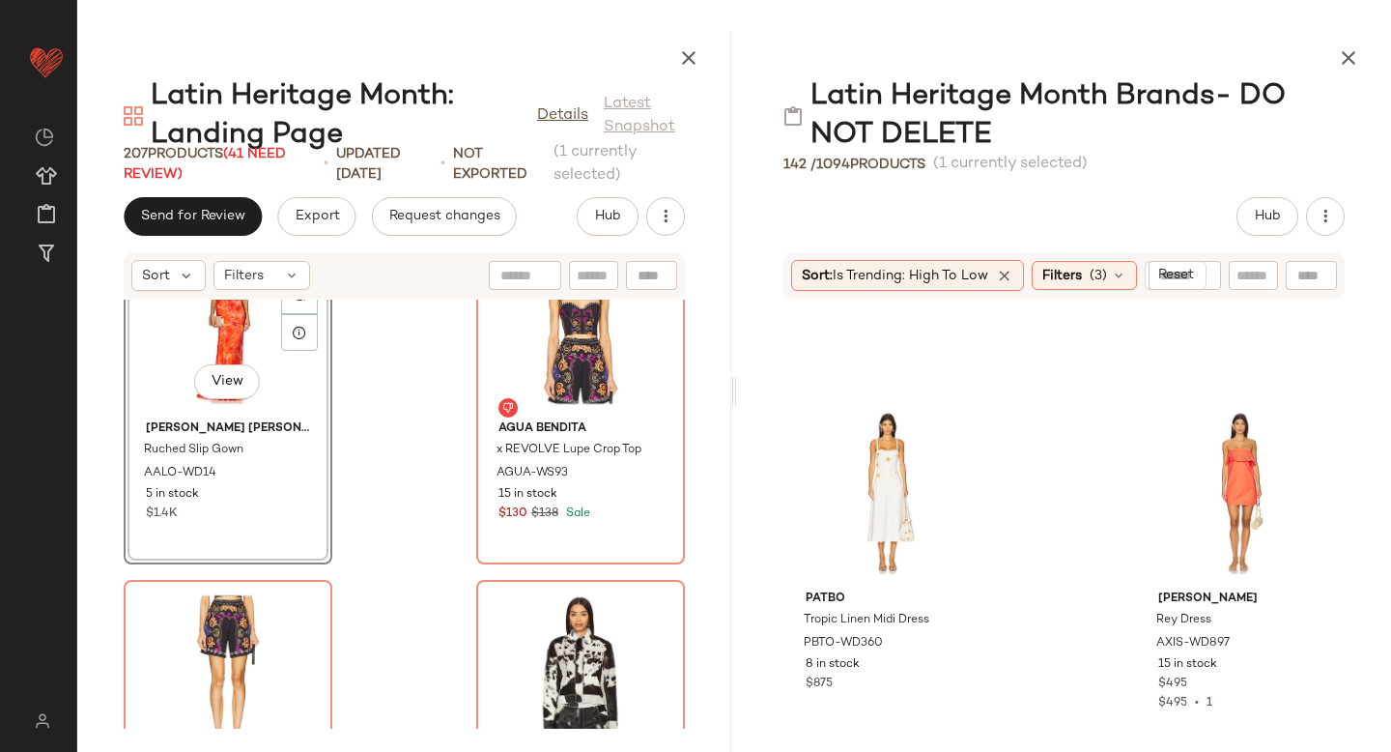
scroll to position [31599, 0]
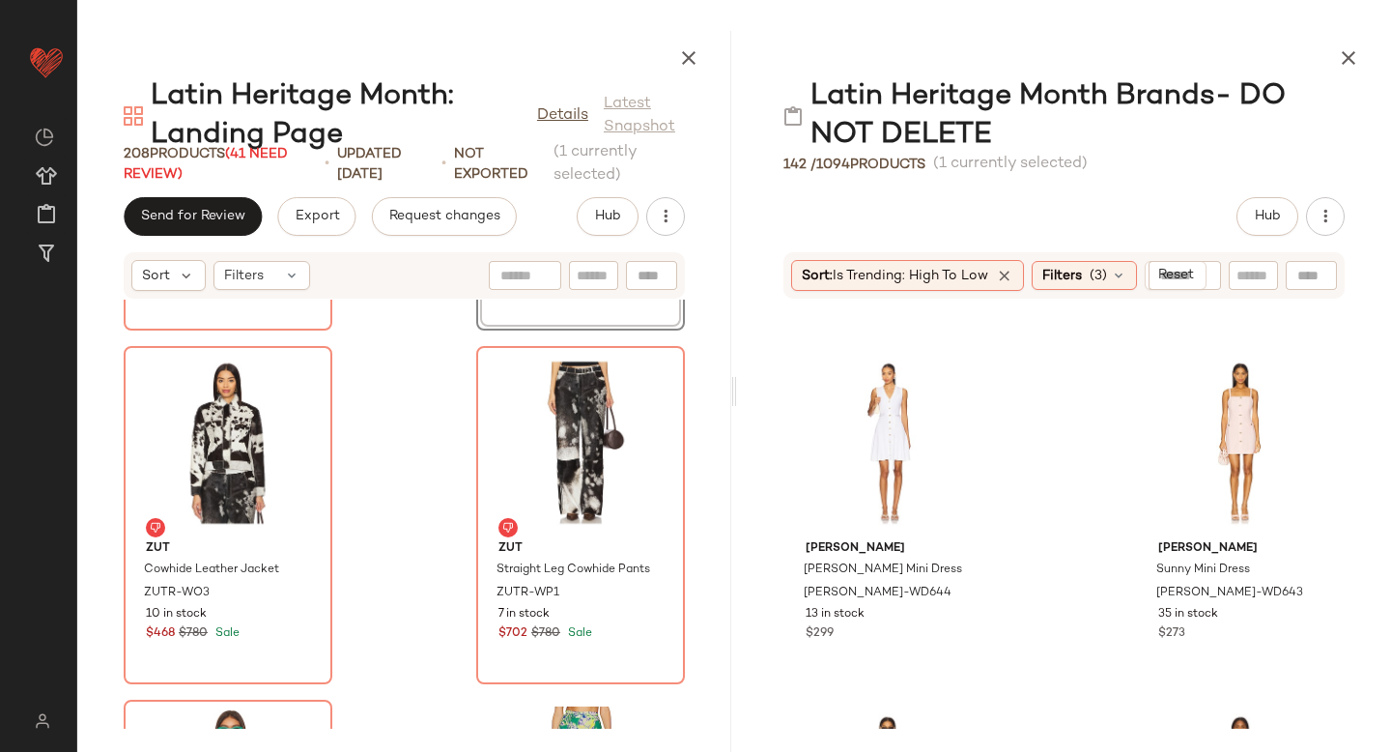
scroll to position [9872, 0]
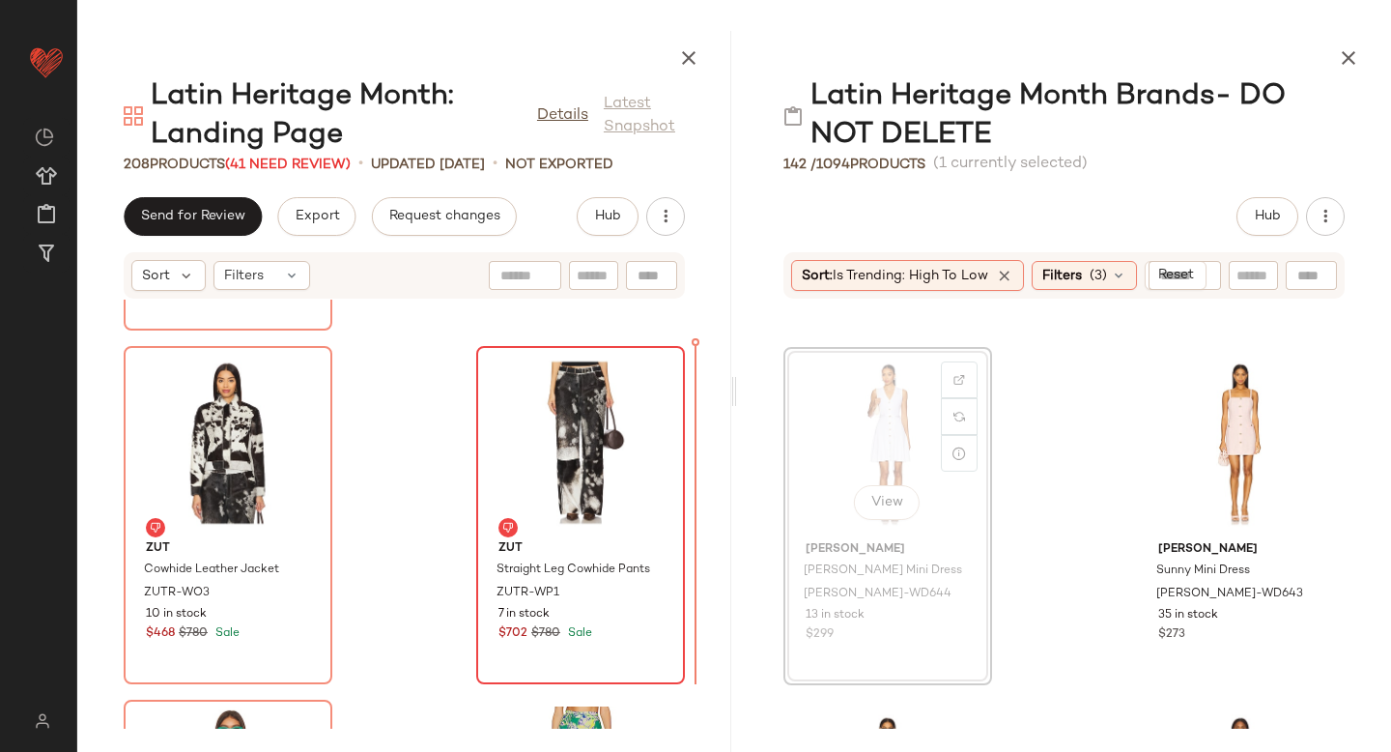
drag, startPoint x: 883, startPoint y: 420, endPoint x: 637, endPoint y: 510, distance: 262.2
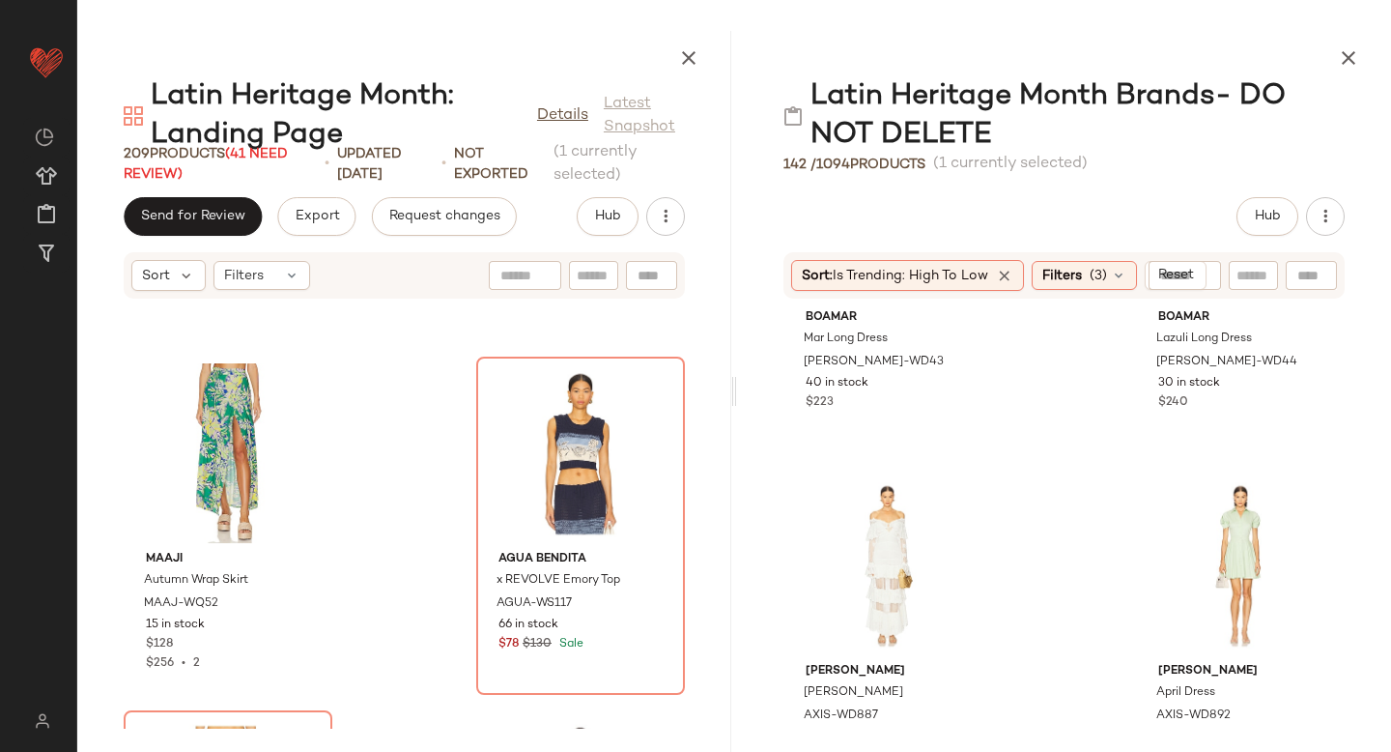
scroll to position [9399, 0]
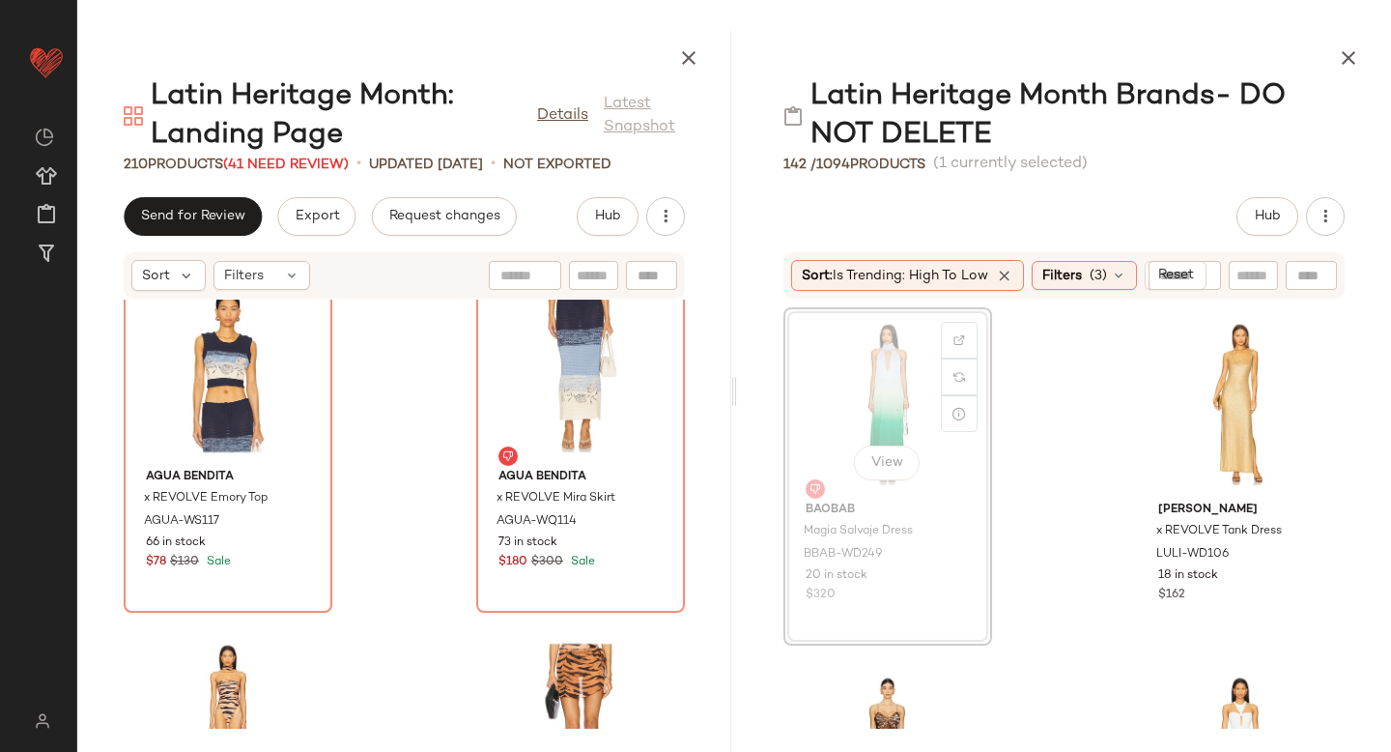
scroll to position [7786, 0]
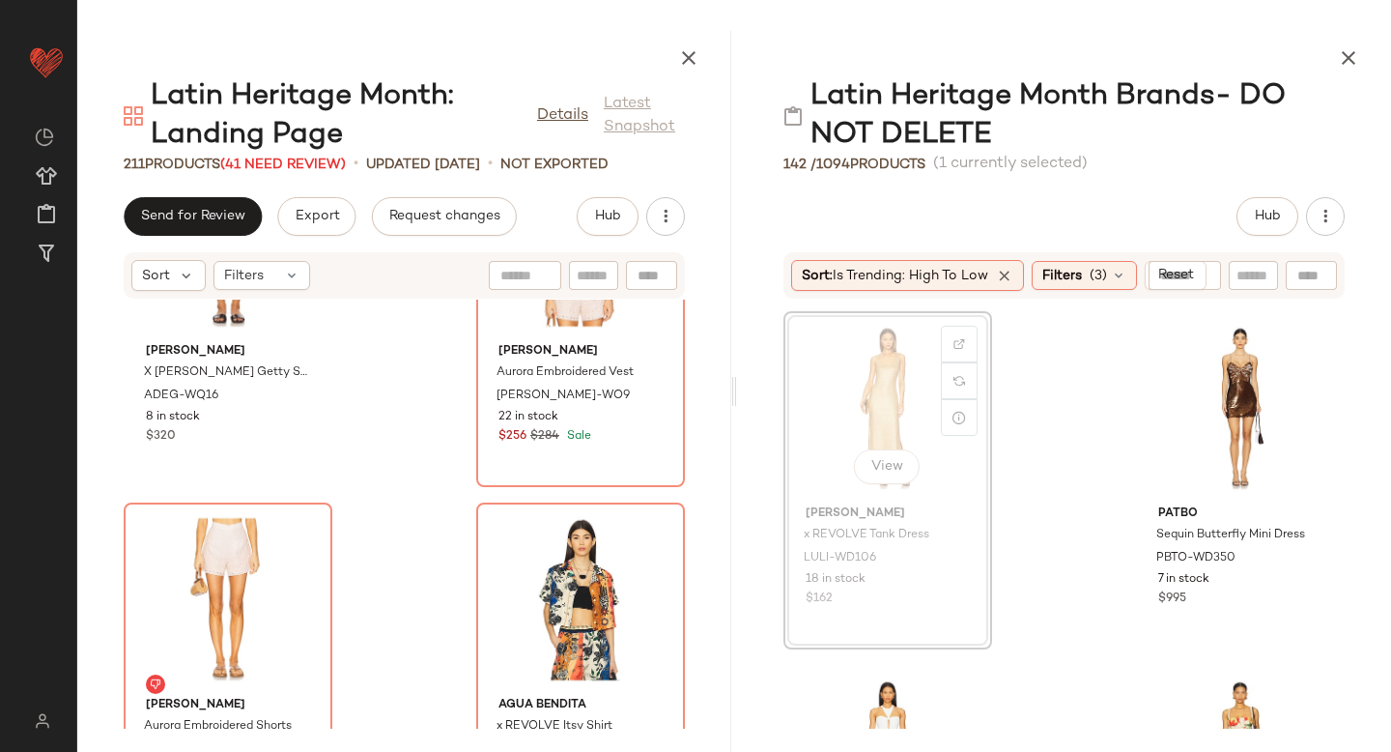
scroll to position [7783, 0]
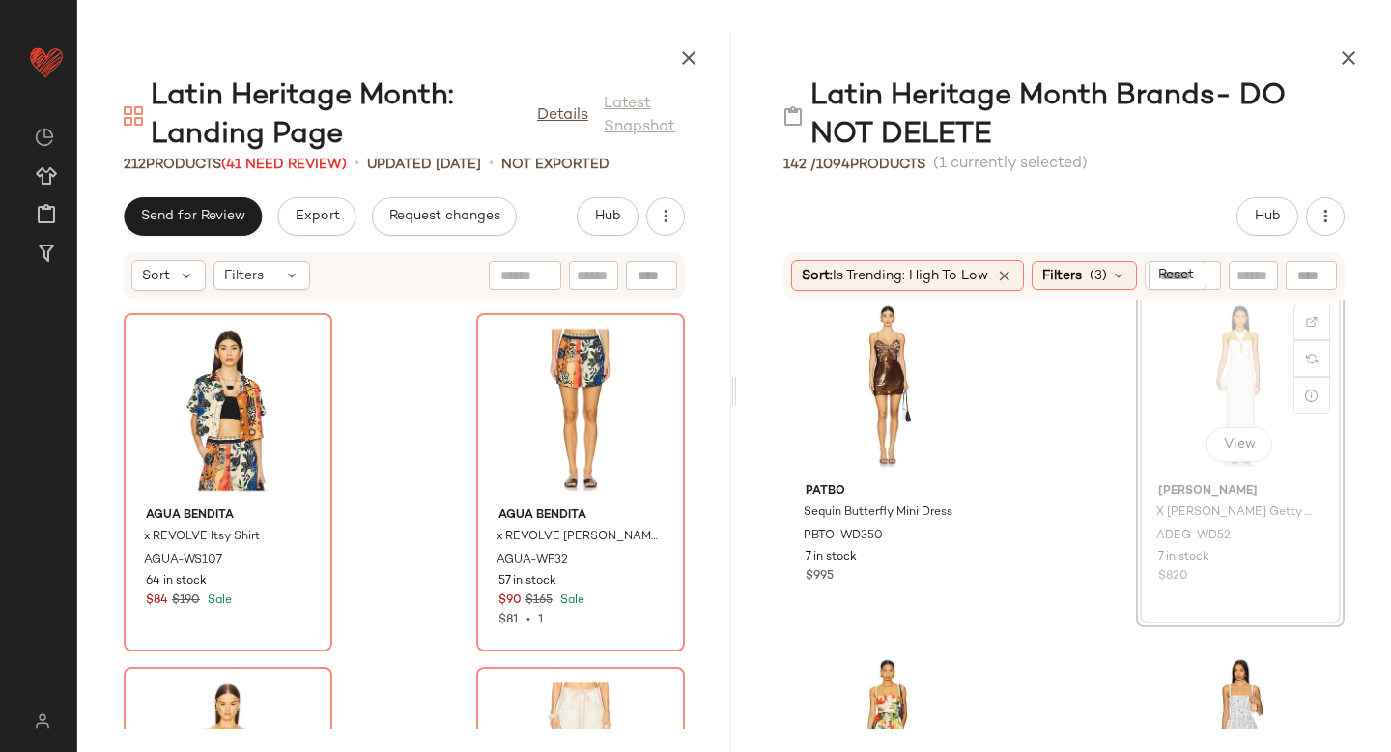
scroll to position [7804, 0]
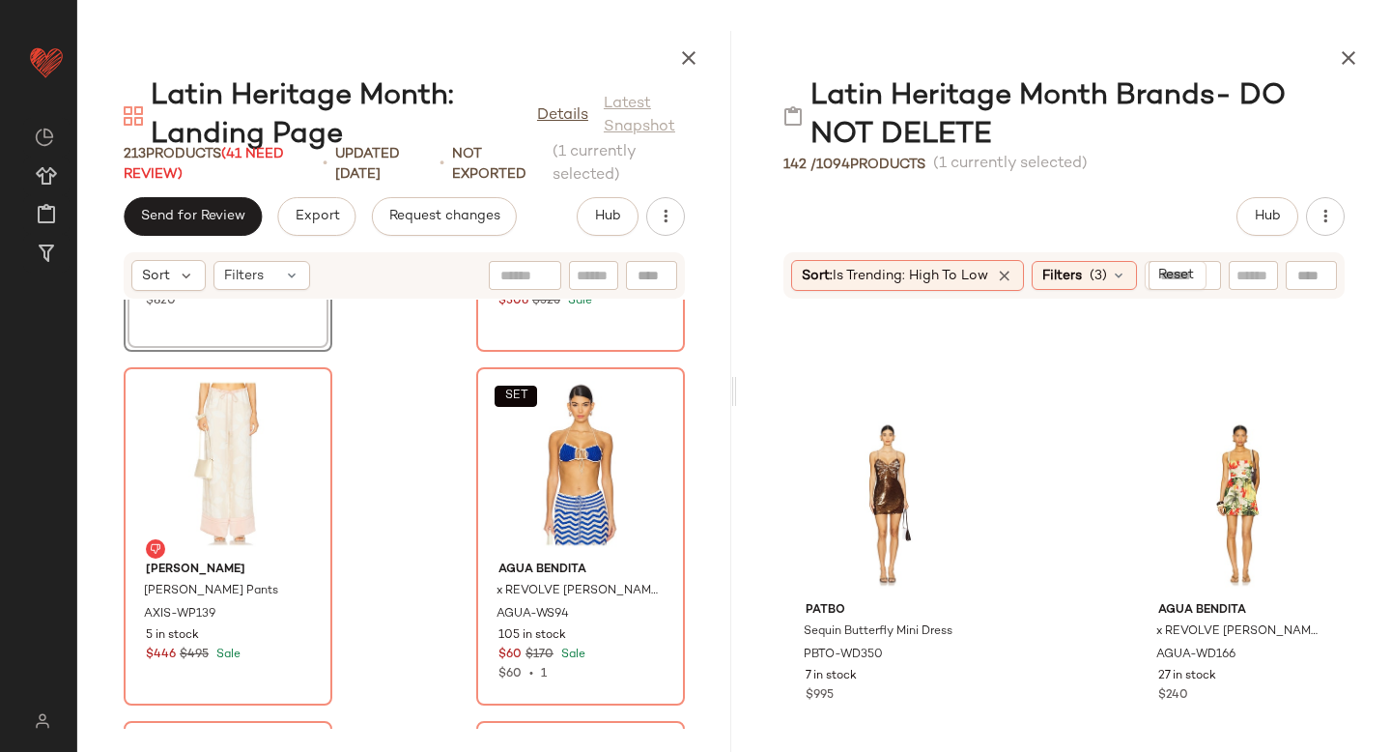
scroll to position [35367, 0]
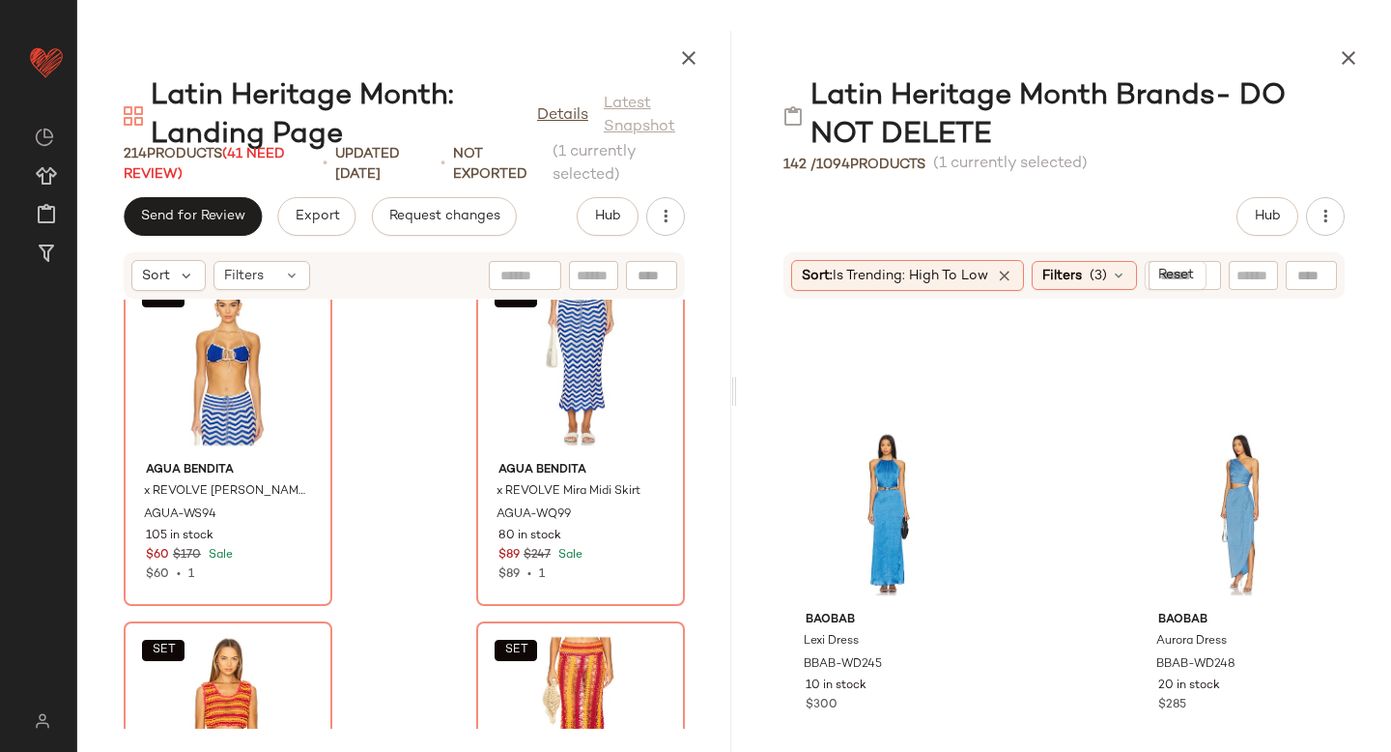
scroll to position [6999, 0]
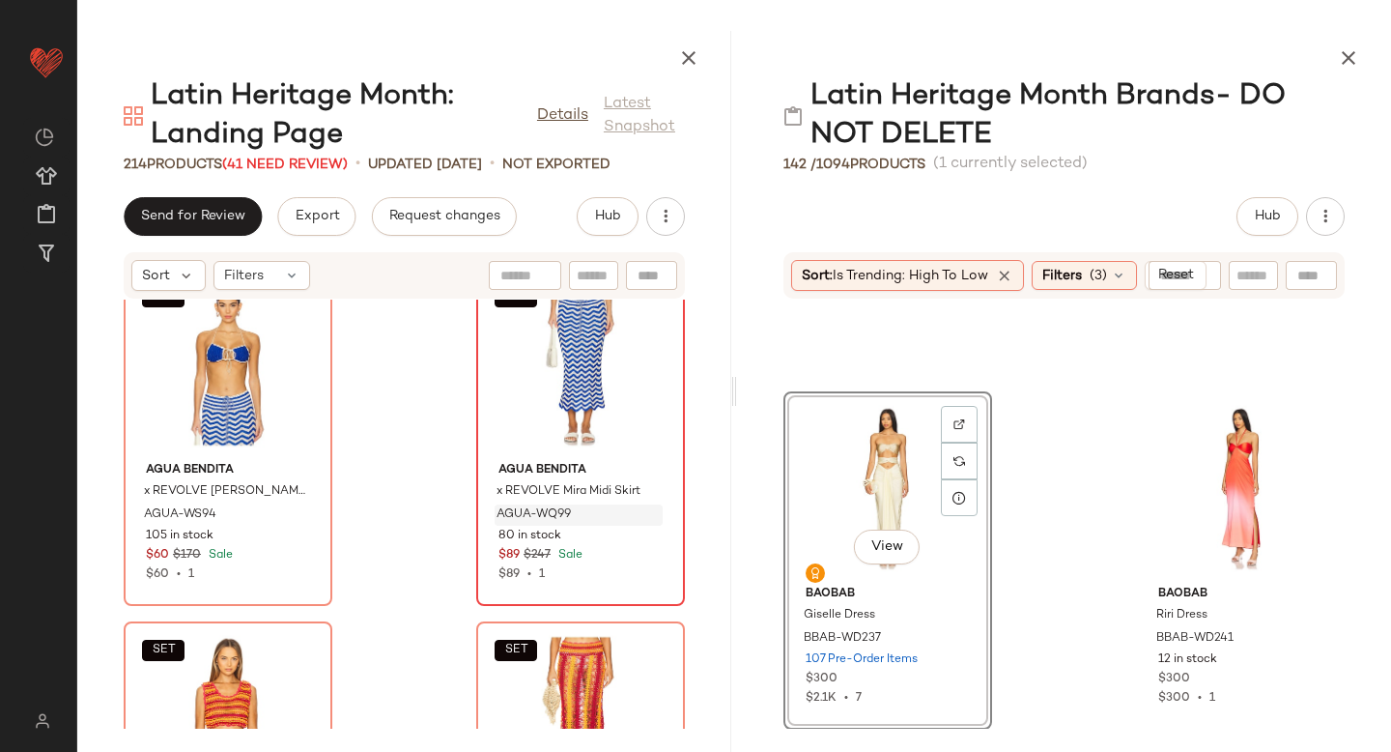
drag, startPoint x: 873, startPoint y: 469, endPoint x: 606, endPoint y: 517, distance: 271.7
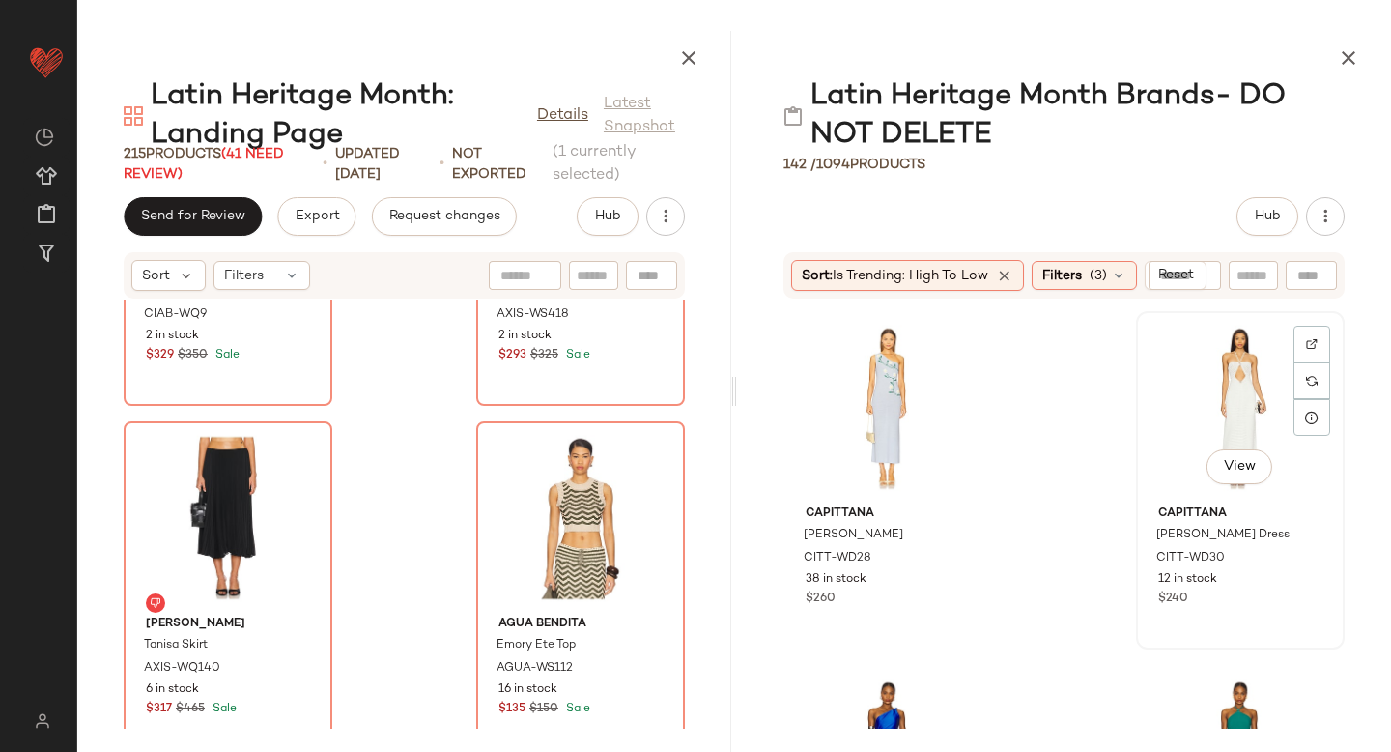
scroll to position [6016, 0]
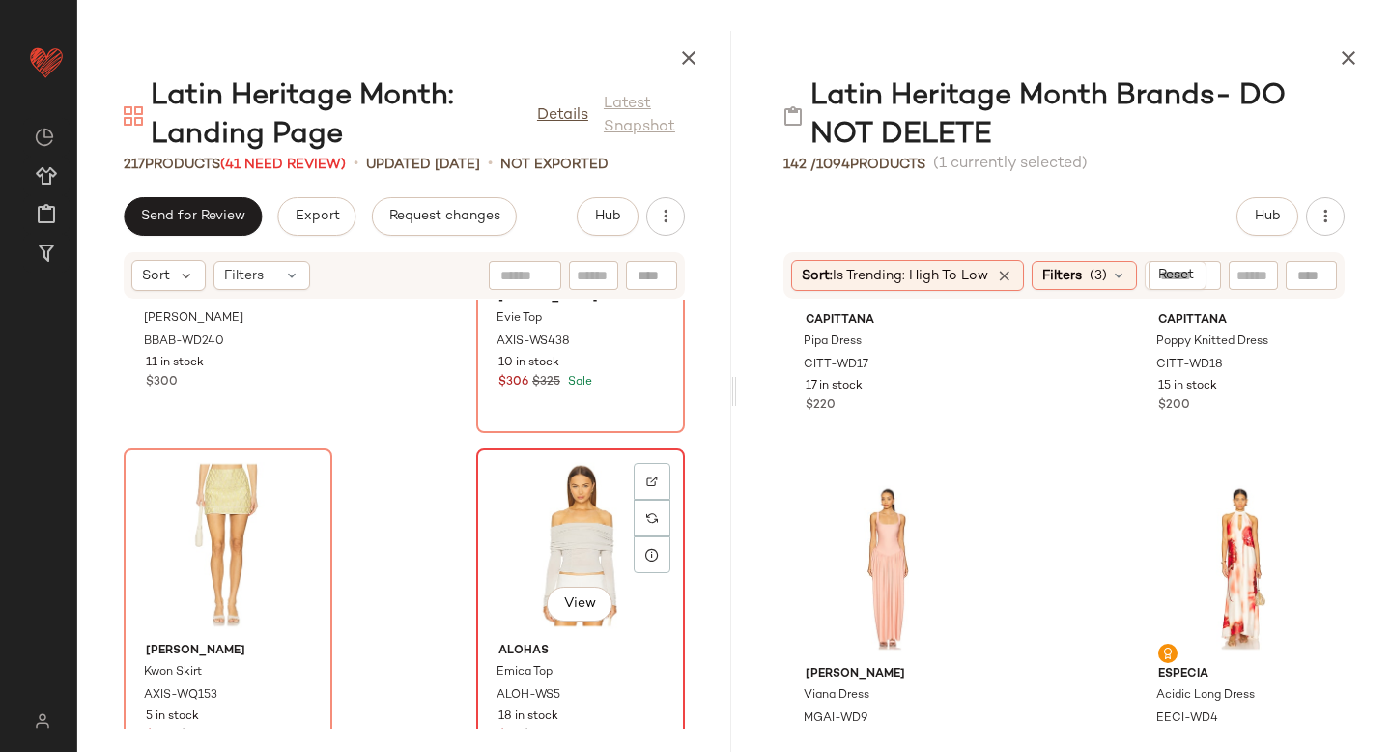
scroll to position [37753, 0]
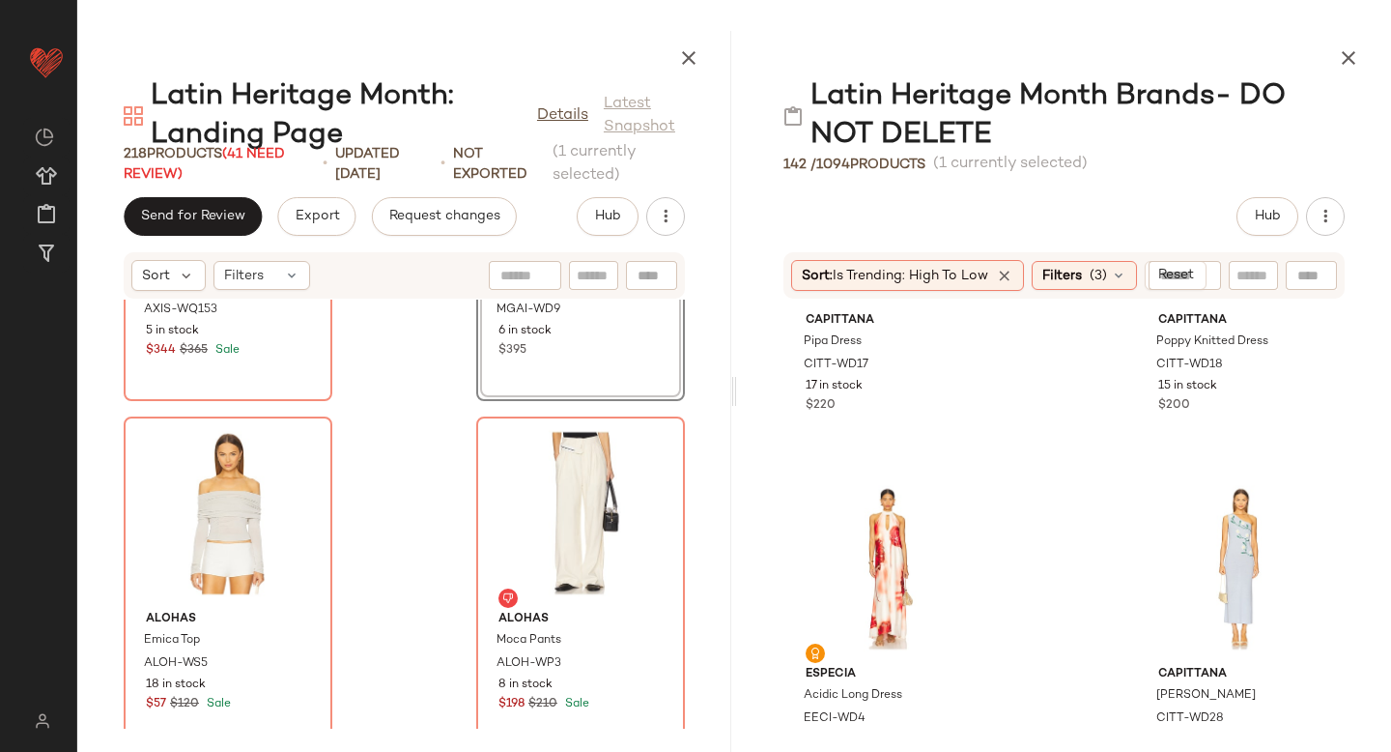
scroll to position [38114, 0]
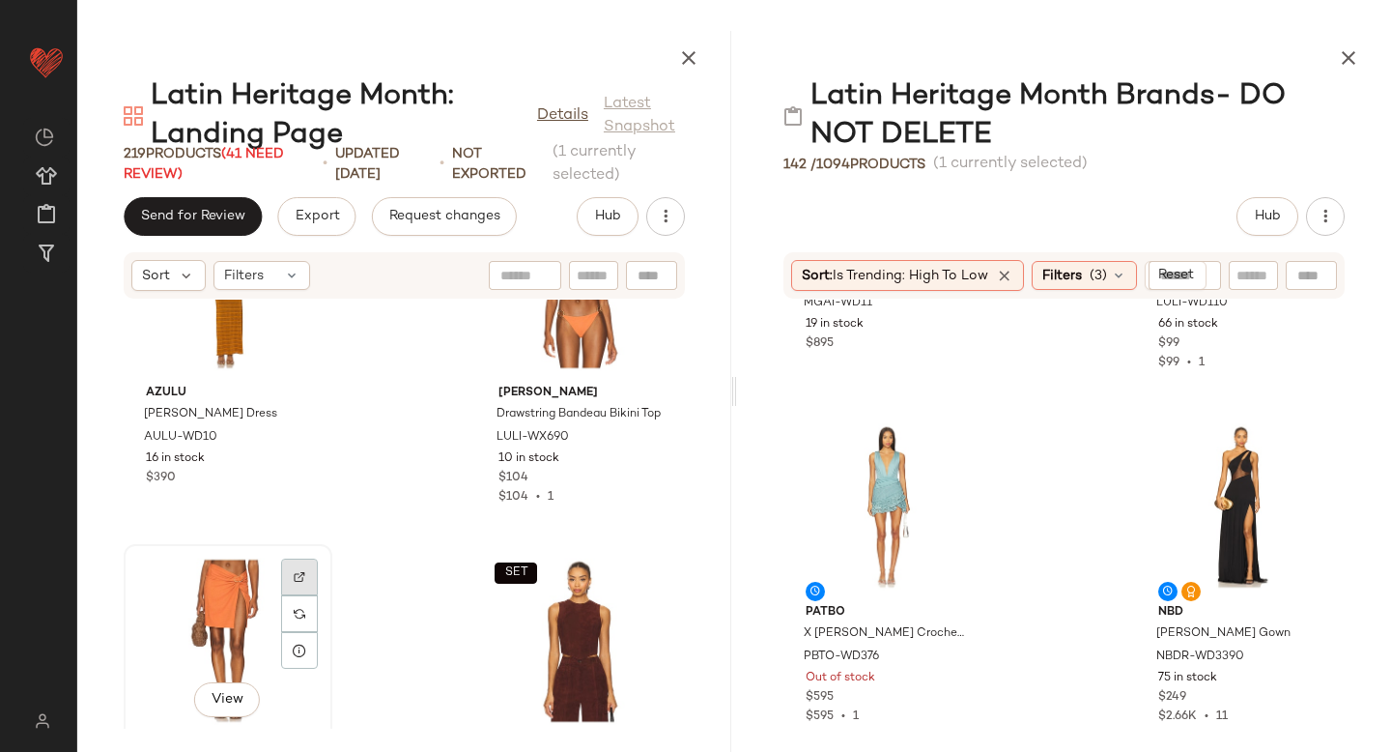
scroll to position [6845, 0]
click at [503, 356] on div "View" at bounding box center [580, 288] width 195 height 180
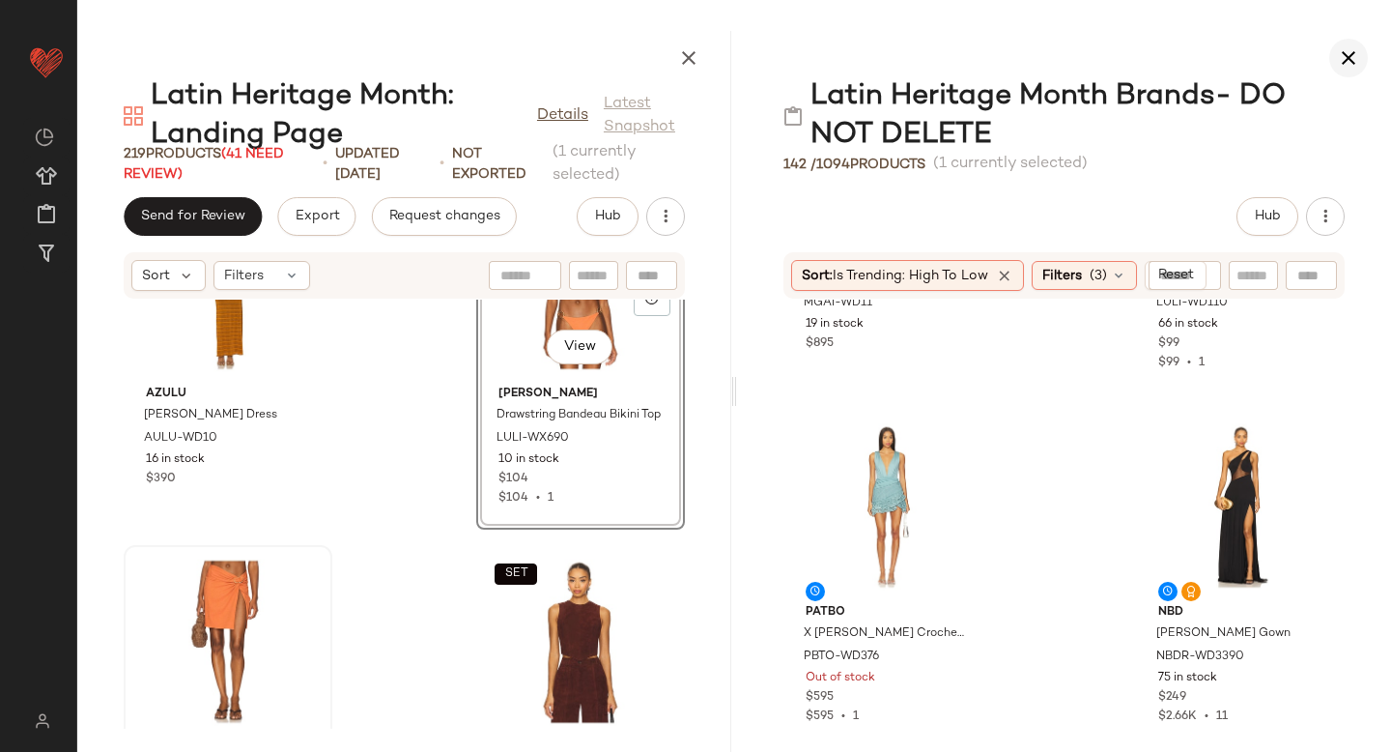
click at [1354, 60] on icon "button" at bounding box center [1348, 57] width 23 height 23
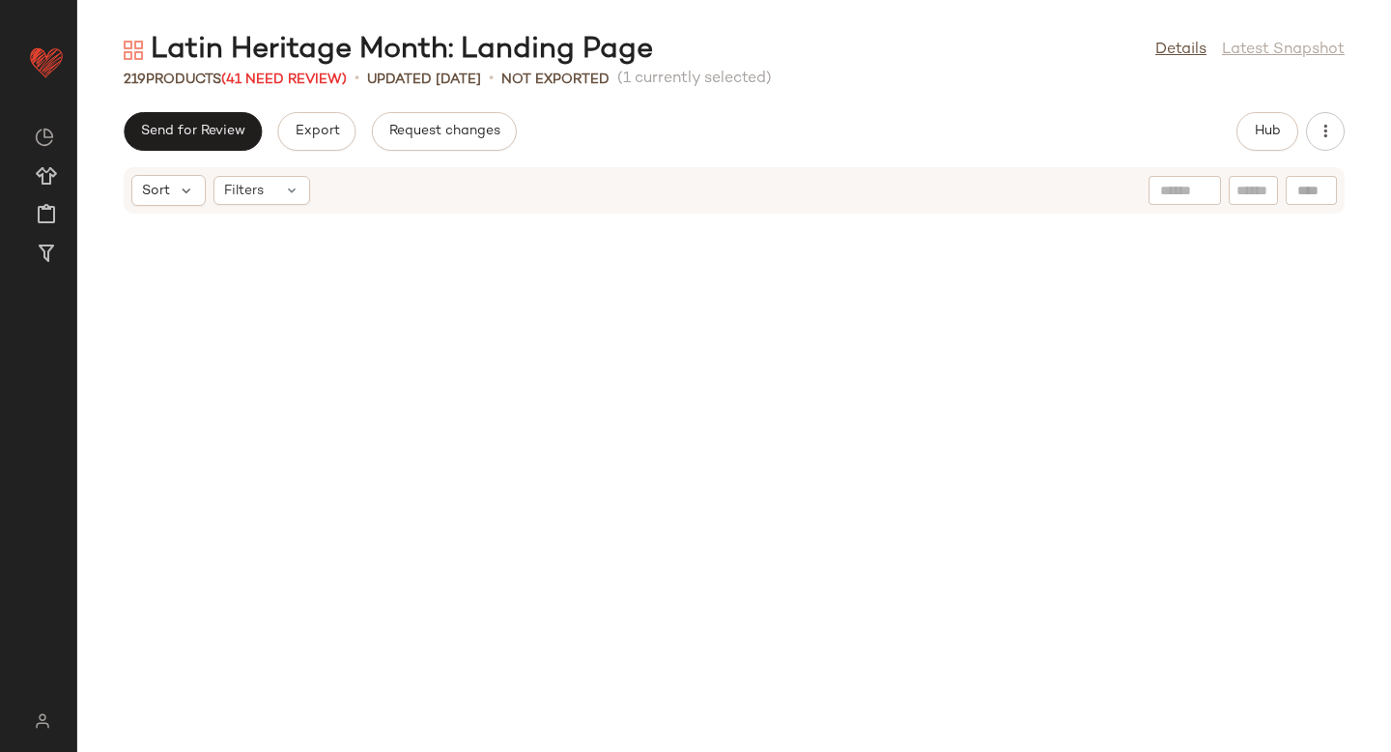
scroll to position [2475, 0]
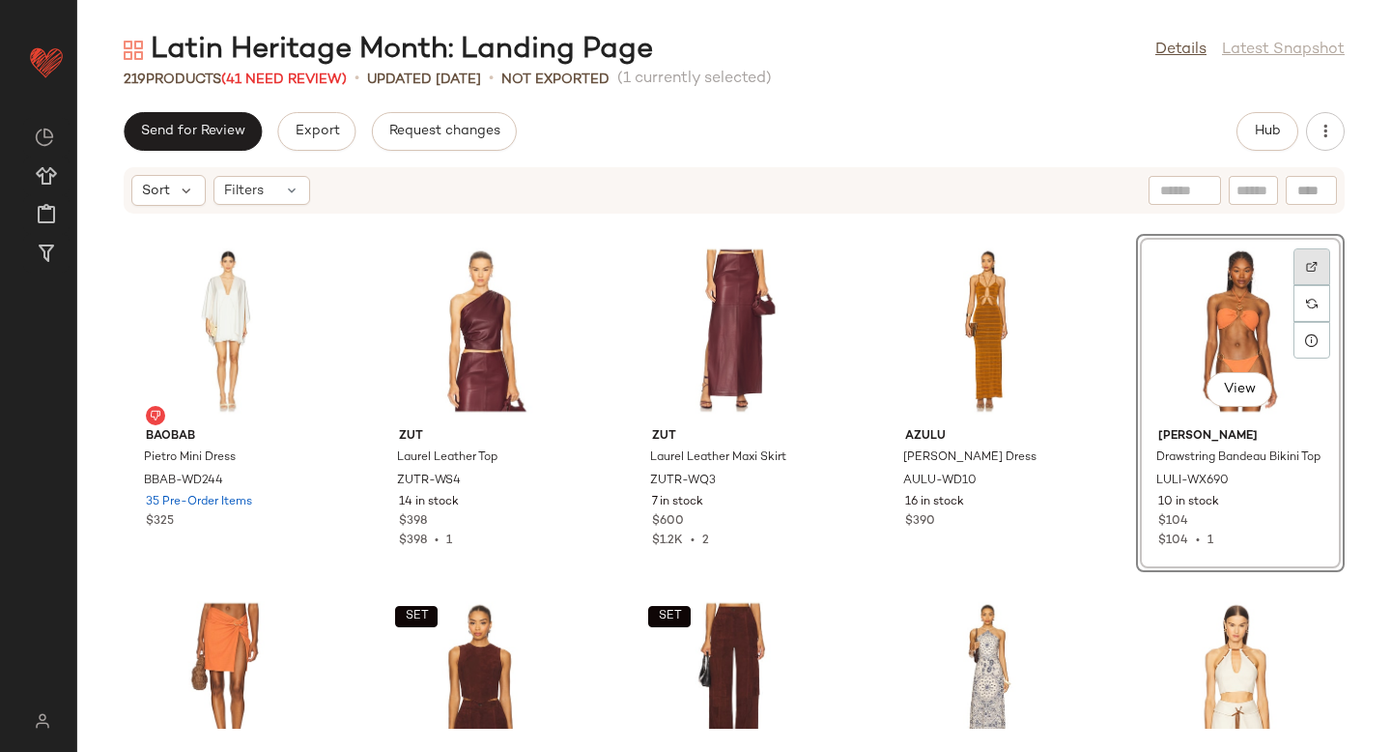
click at [1312, 268] on div at bounding box center [1312, 266] width 37 height 37
click at [1211, 317] on div "View" at bounding box center [1240, 331] width 195 height 180
click at [1250, 124] on button "Hub" at bounding box center [1268, 131] width 62 height 39
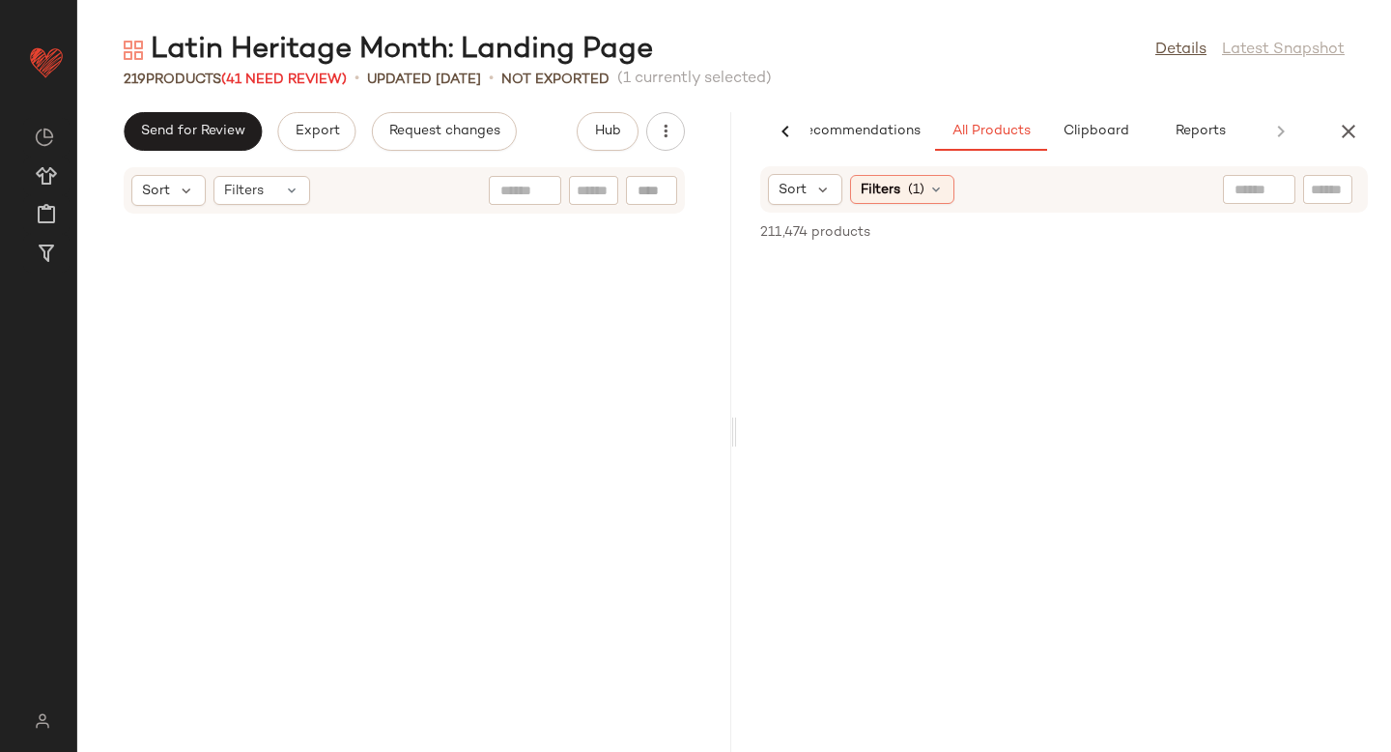
scroll to position [6718, 0]
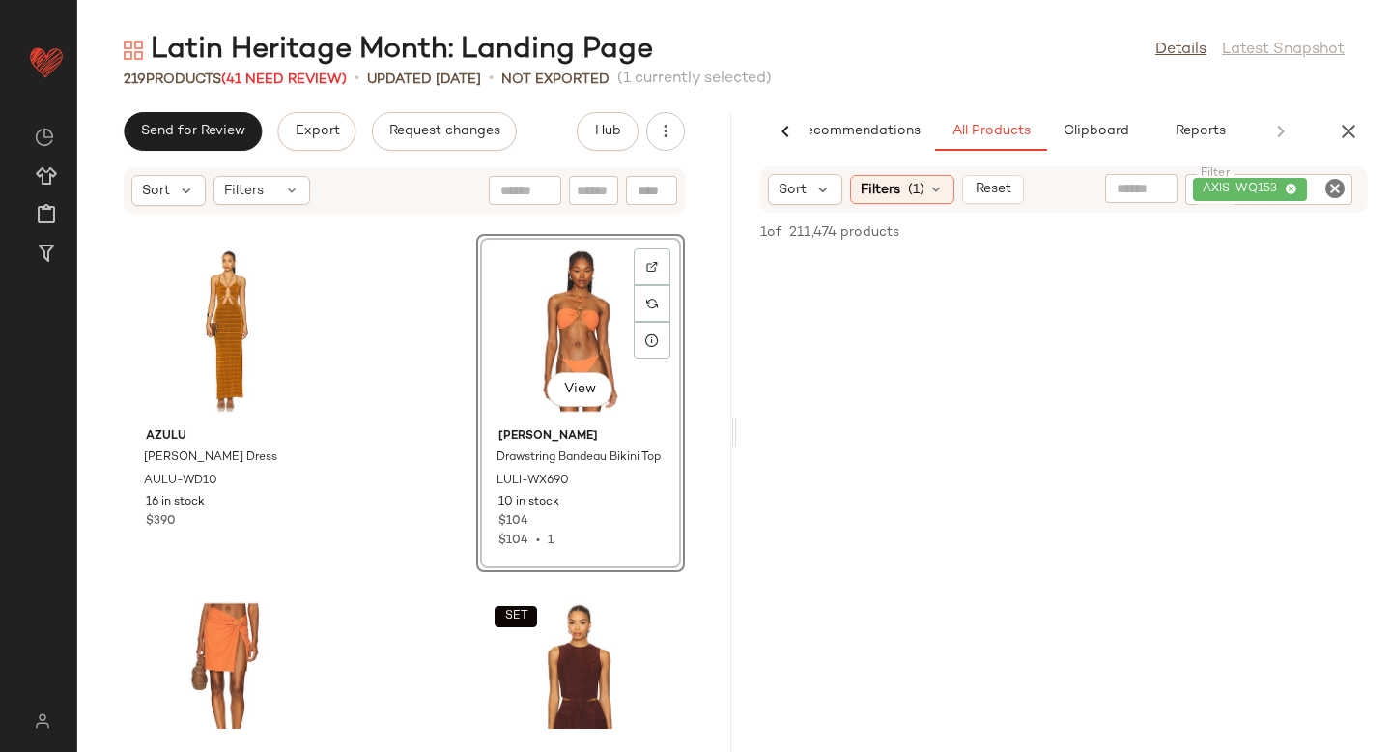
click at [1326, 192] on icon "Clear Filter" at bounding box center [1334, 188] width 23 height 23
paste input "**********"
type input "**********"
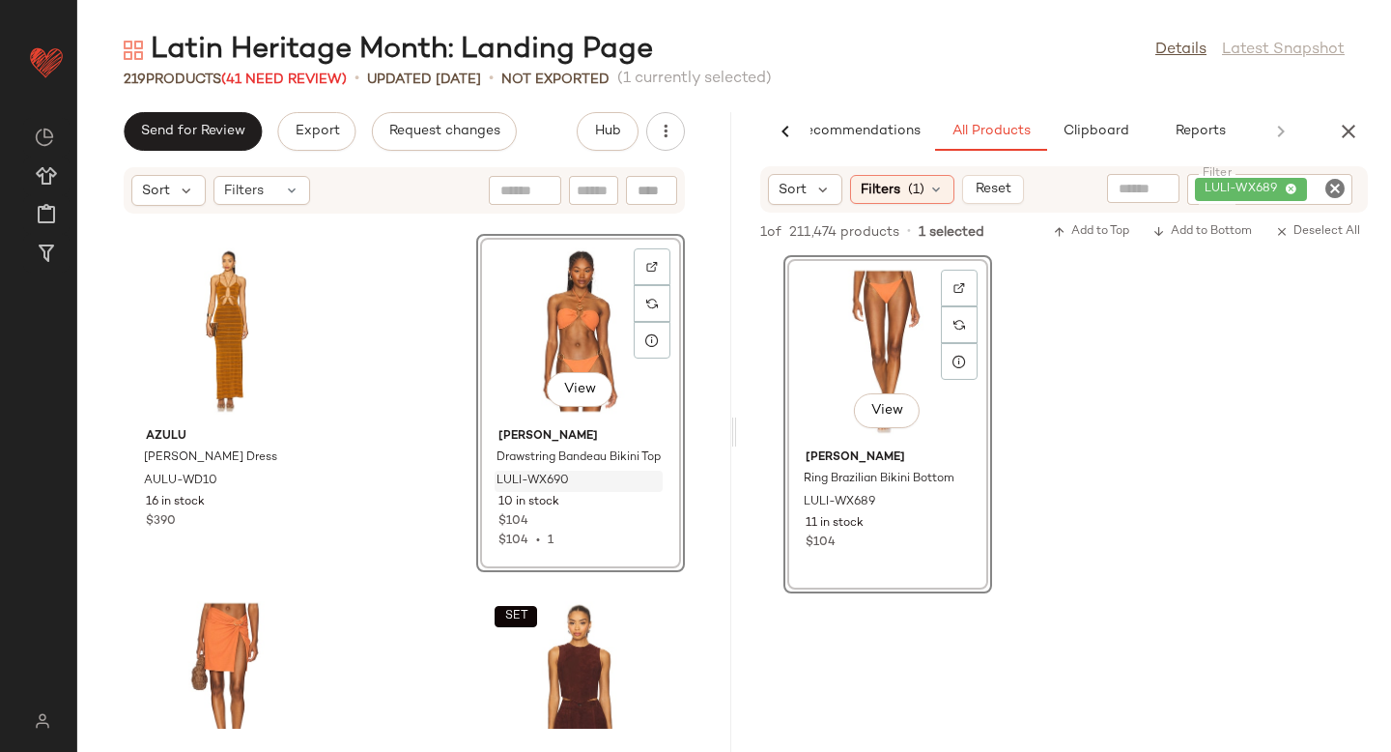
drag, startPoint x: 895, startPoint y: 350, endPoint x: 618, endPoint y: 471, distance: 301.9
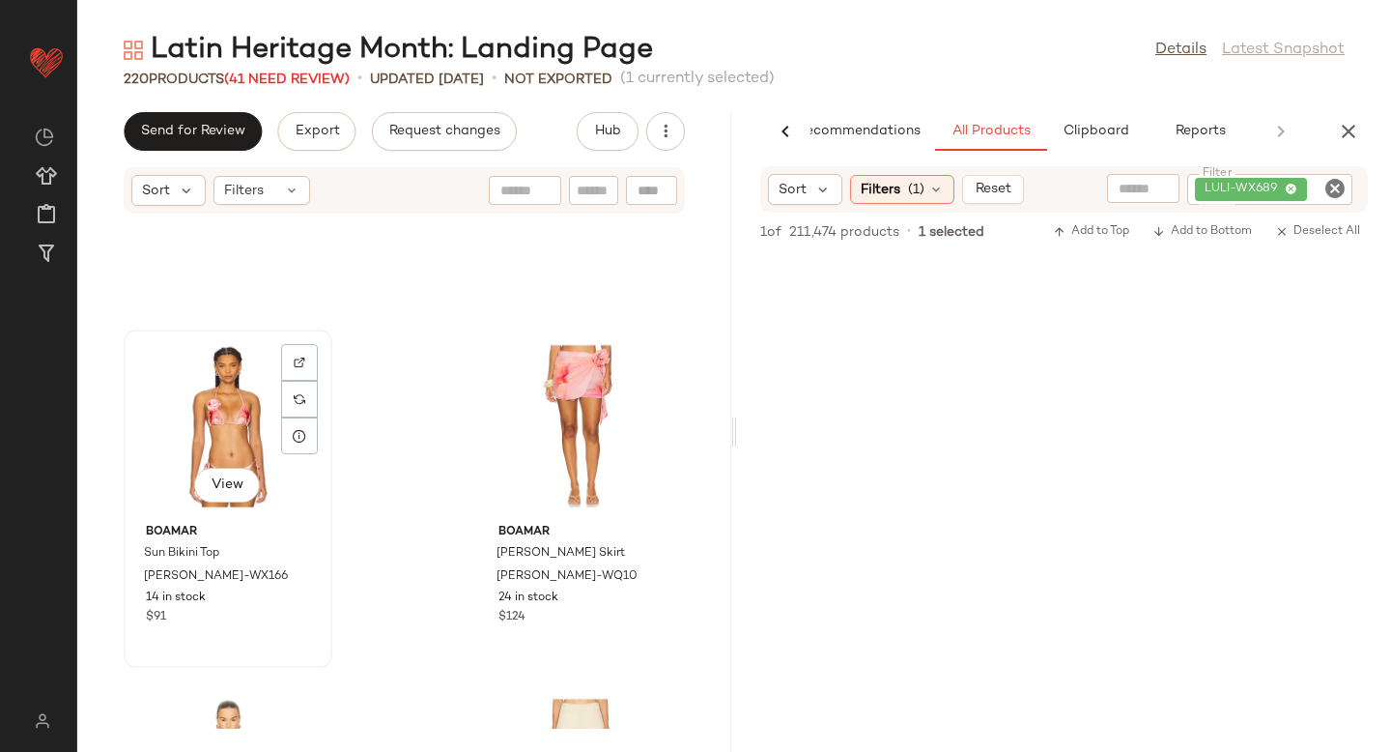
scroll to position [12636, 0]
click at [295, 355] on img at bounding box center [300, 360] width 12 height 12
click at [1338, 190] on icon "Clear Filter" at bounding box center [1334, 188] width 23 height 23
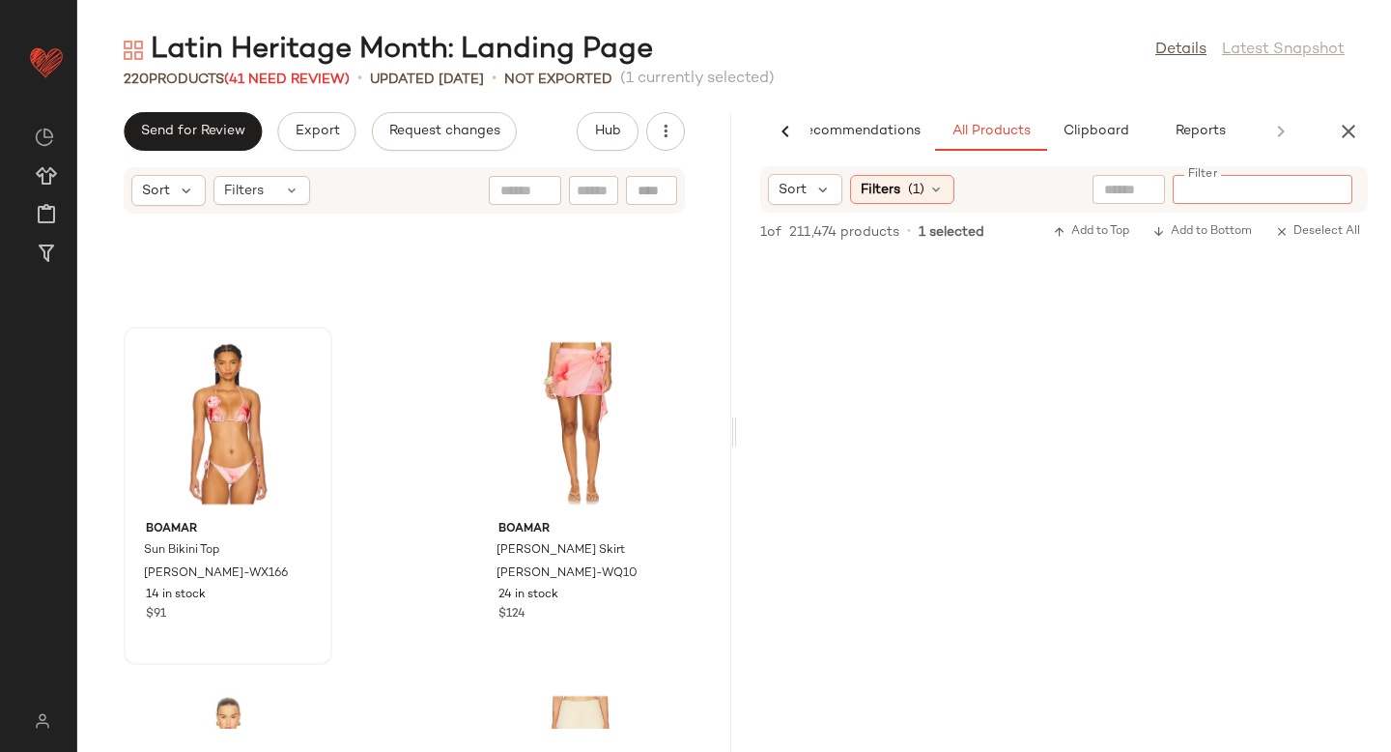
paste input "**********"
type input "**********"
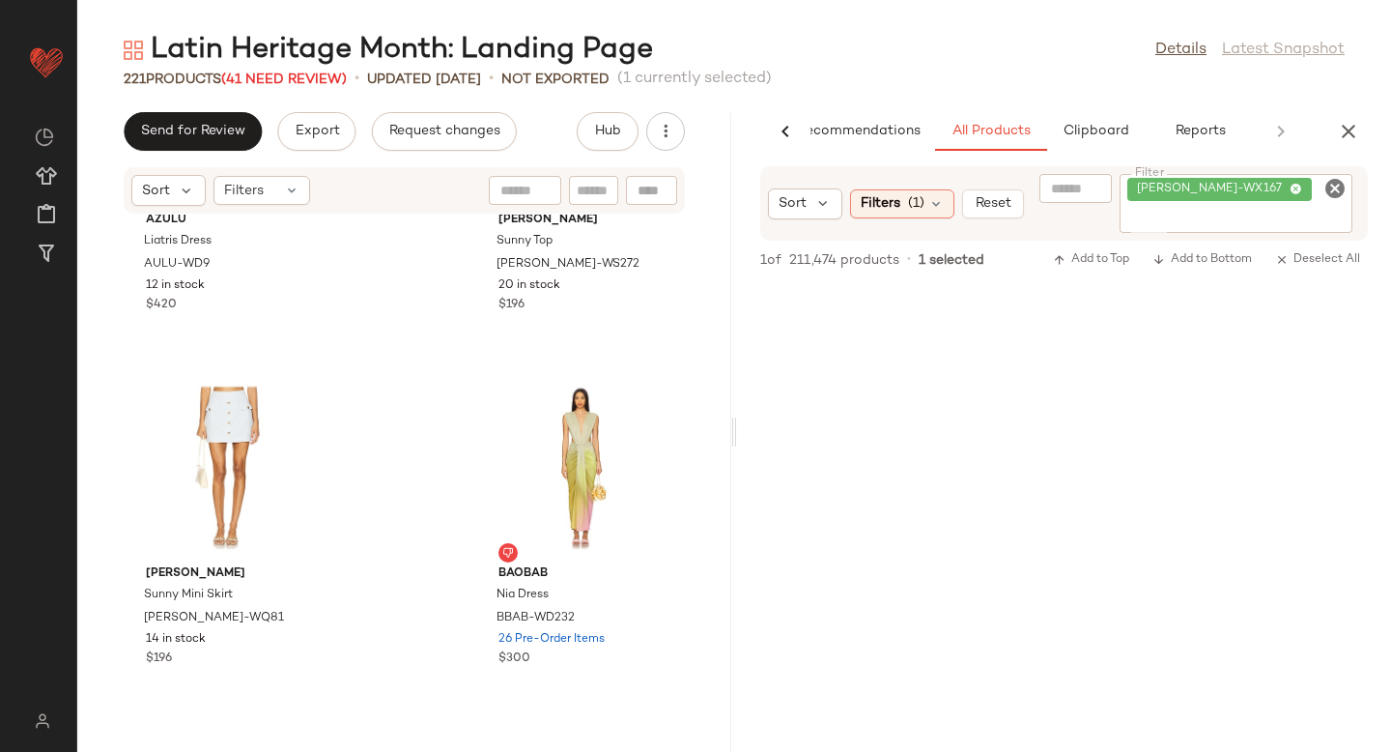
scroll to position [17575, 0]
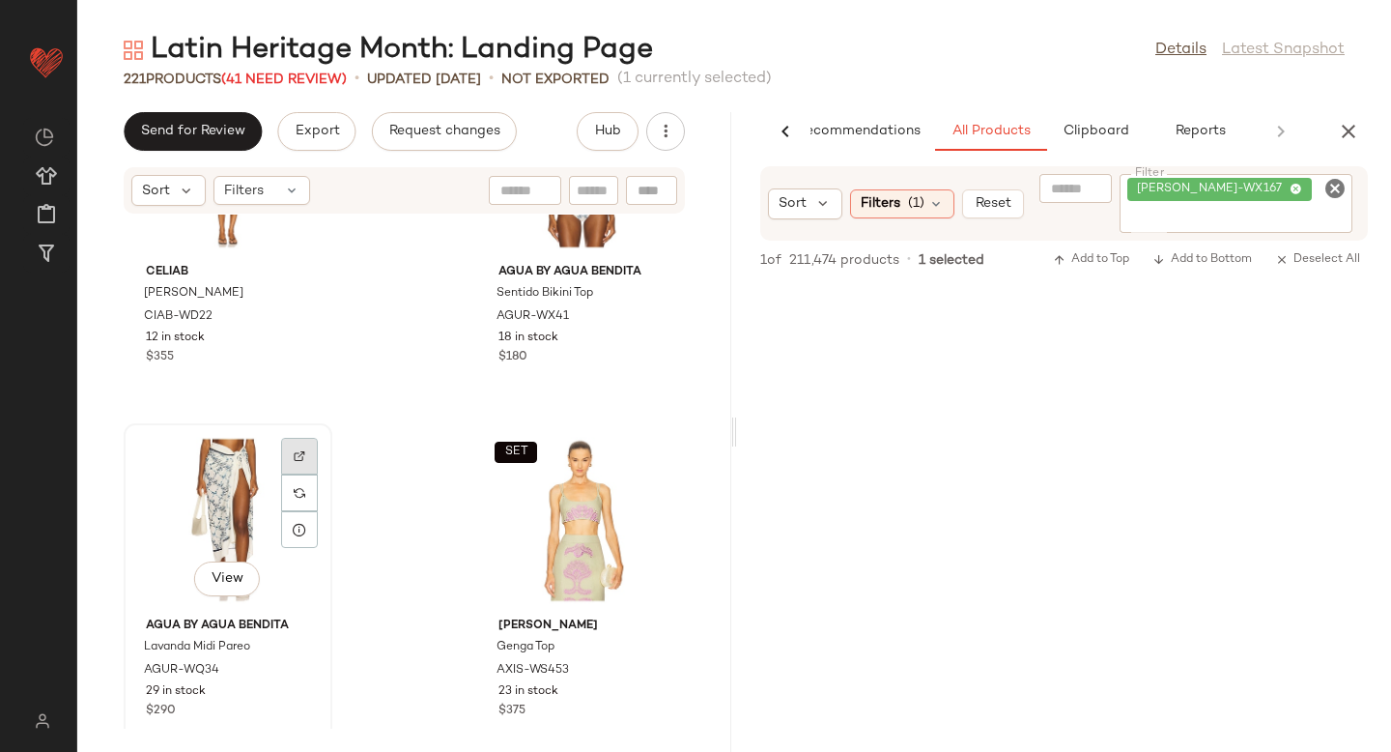
scroll to position [20516, 0]
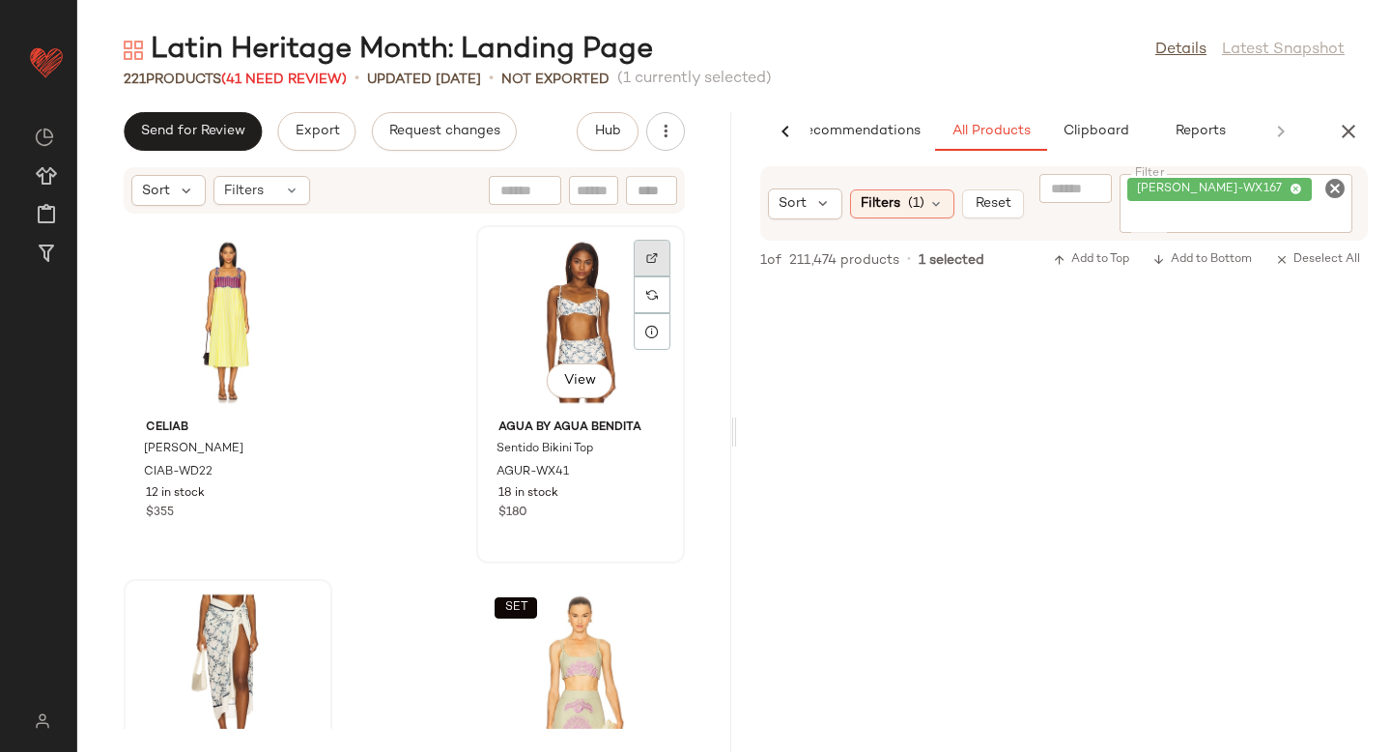
click at [634, 269] on div at bounding box center [652, 258] width 37 height 37
click at [1333, 187] on icon "Clear Filter" at bounding box center [1334, 188] width 23 height 23
paste input "*********"
type input "*********"
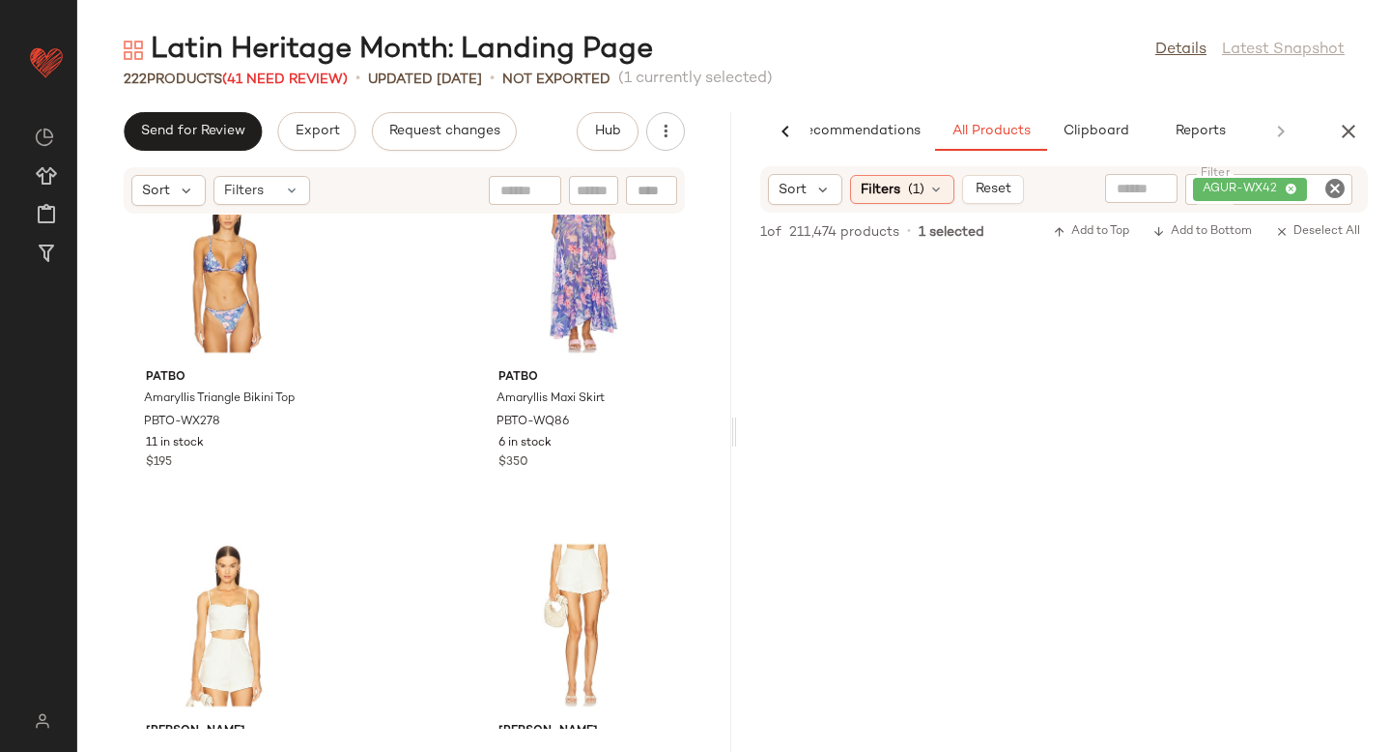
scroll to position [23269, 0]
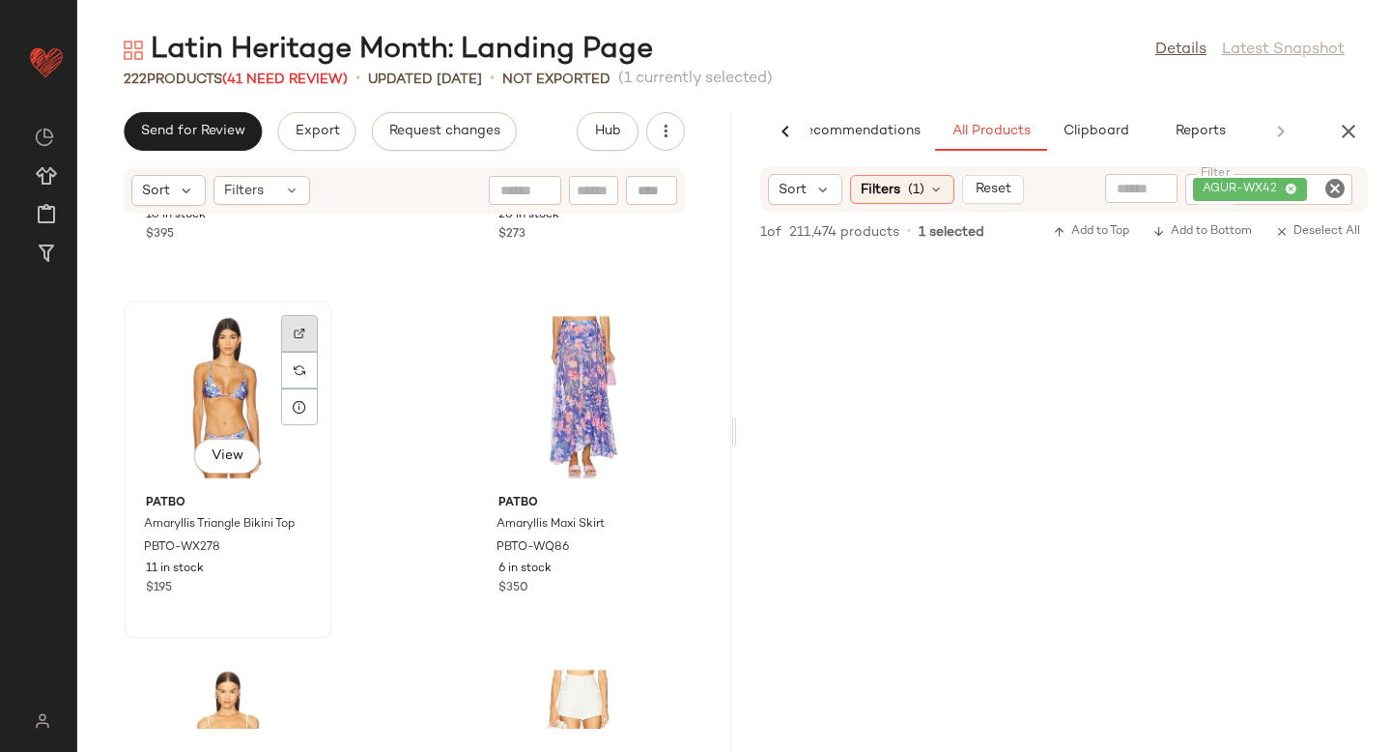
click at [293, 327] on div at bounding box center [299, 333] width 37 height 37
click at [1342, 185] on icon "Clear Filter" at bounding box center [1334, 188] width 23 height 23
paste input "**********"
type input "**********"
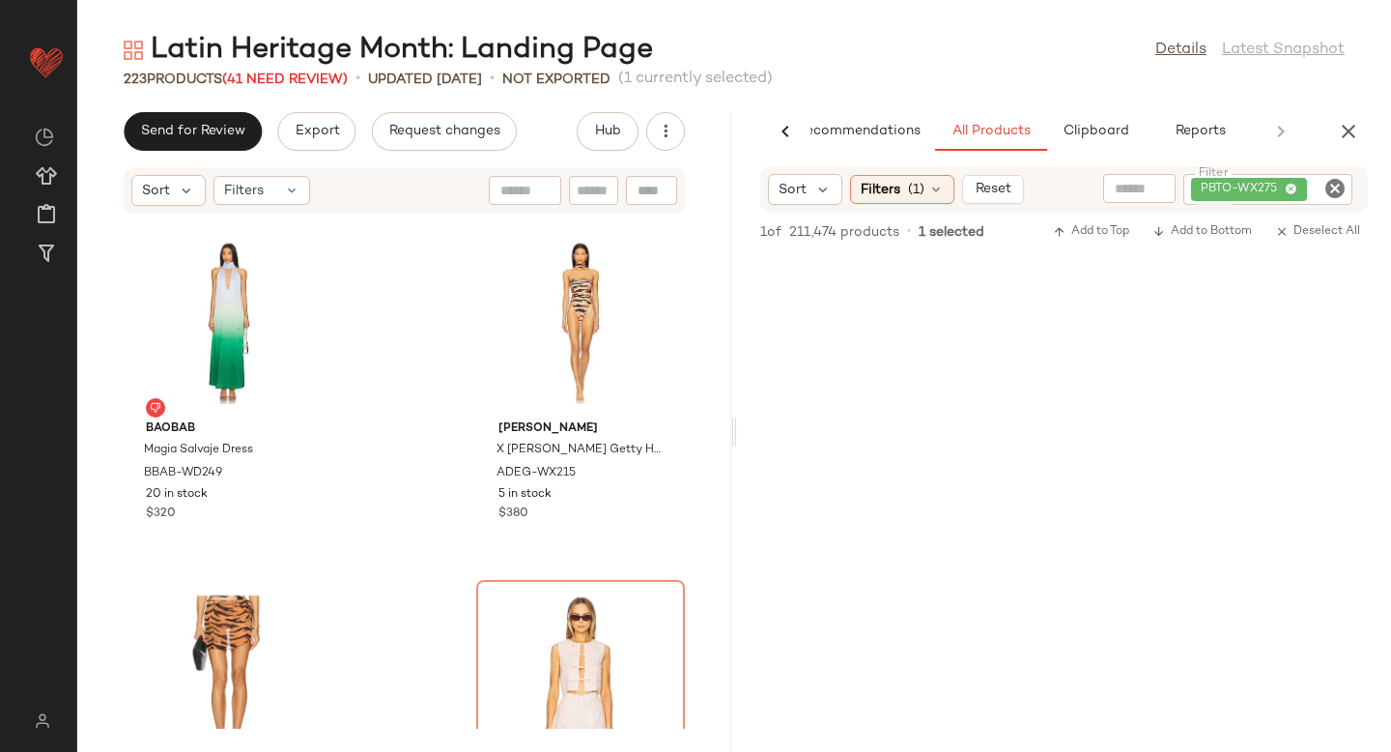
scroll to position [34239, 0]
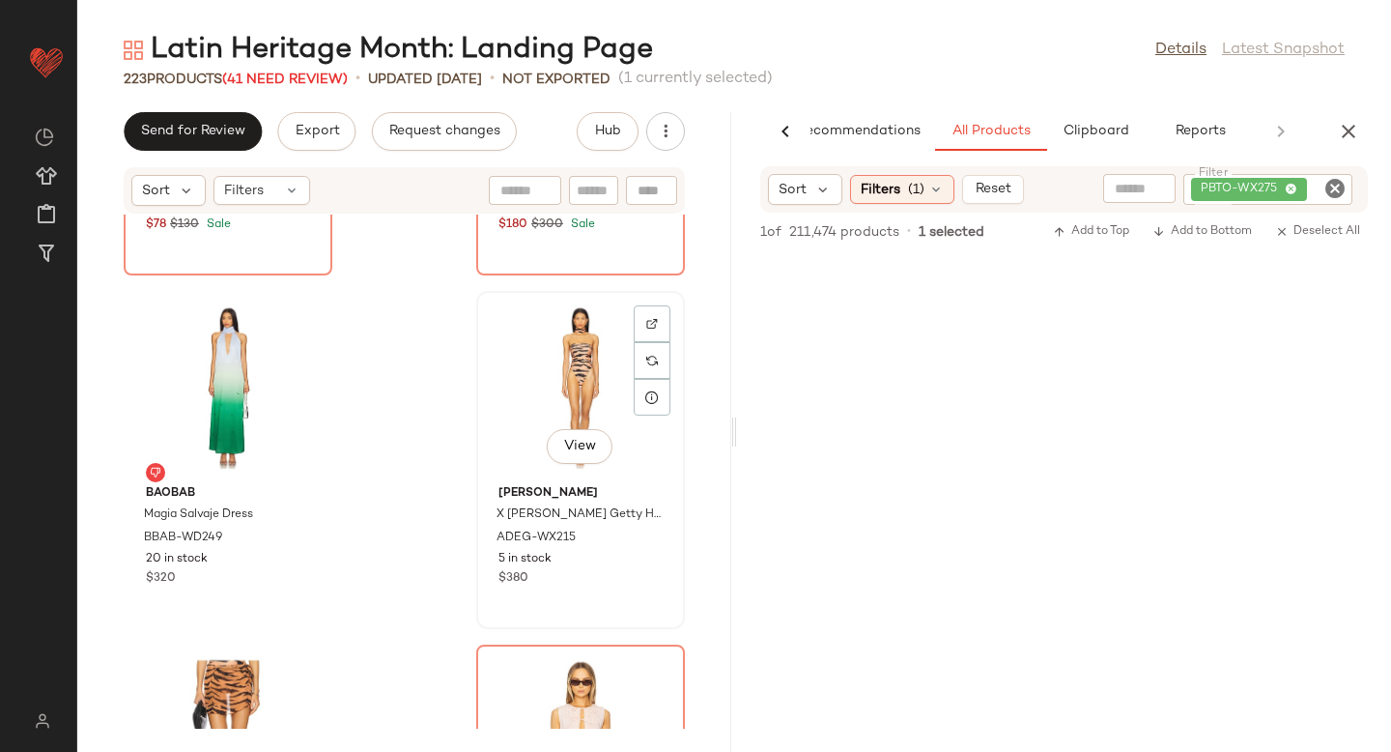
click at [554, 375] on div "View" at bounding box center [580, 388] width 195 height 180
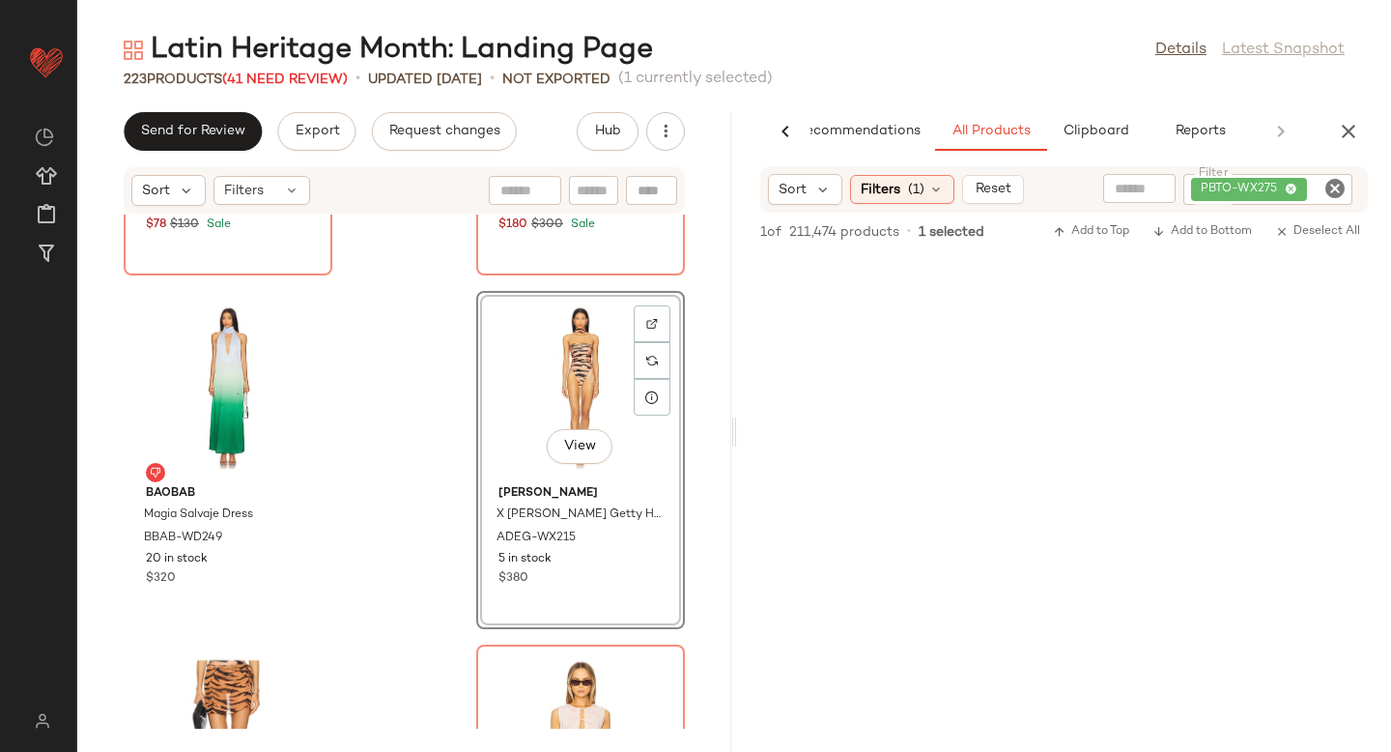
click at [1327, 182] on icon "Clear Filter" at bounding box center [1334, 188] width 23 height 23
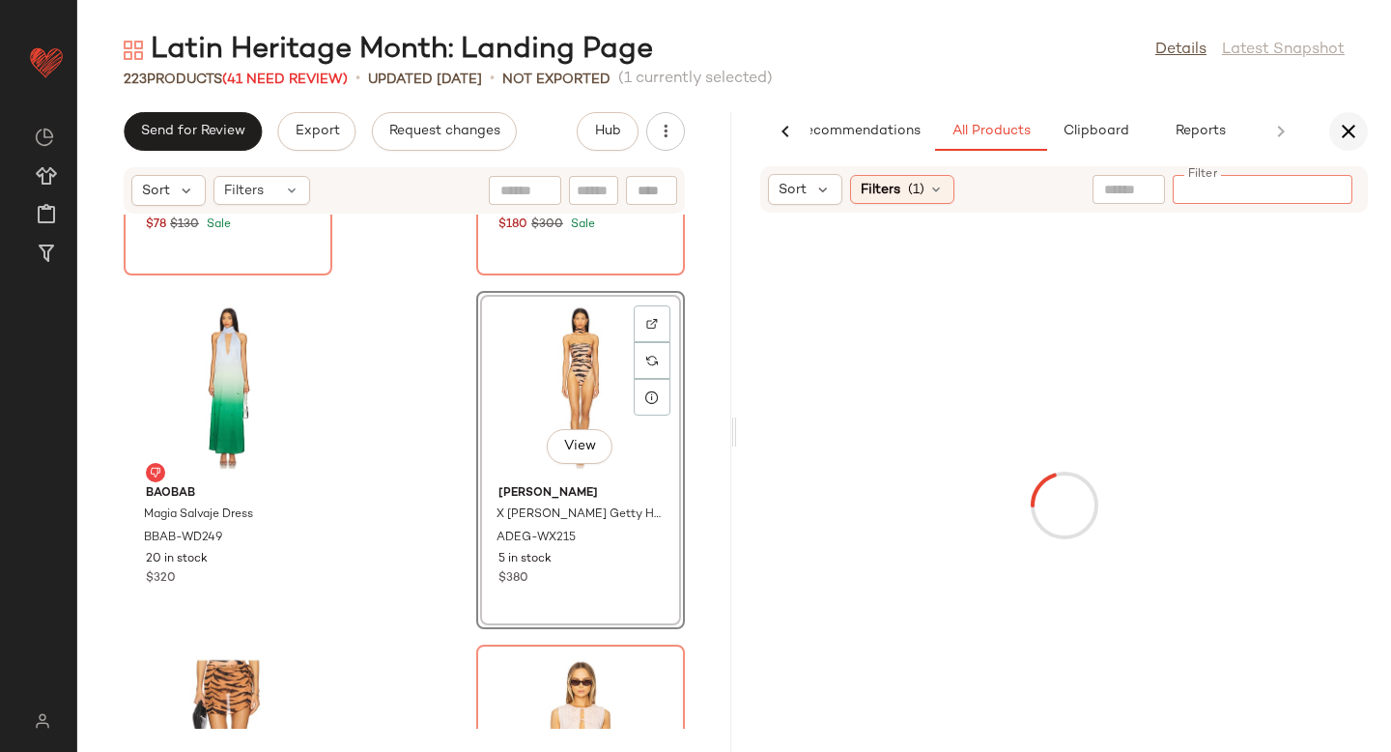
click at [1342, 128] on icon "button" at bounding box center [1348, 131] width 23 height 23
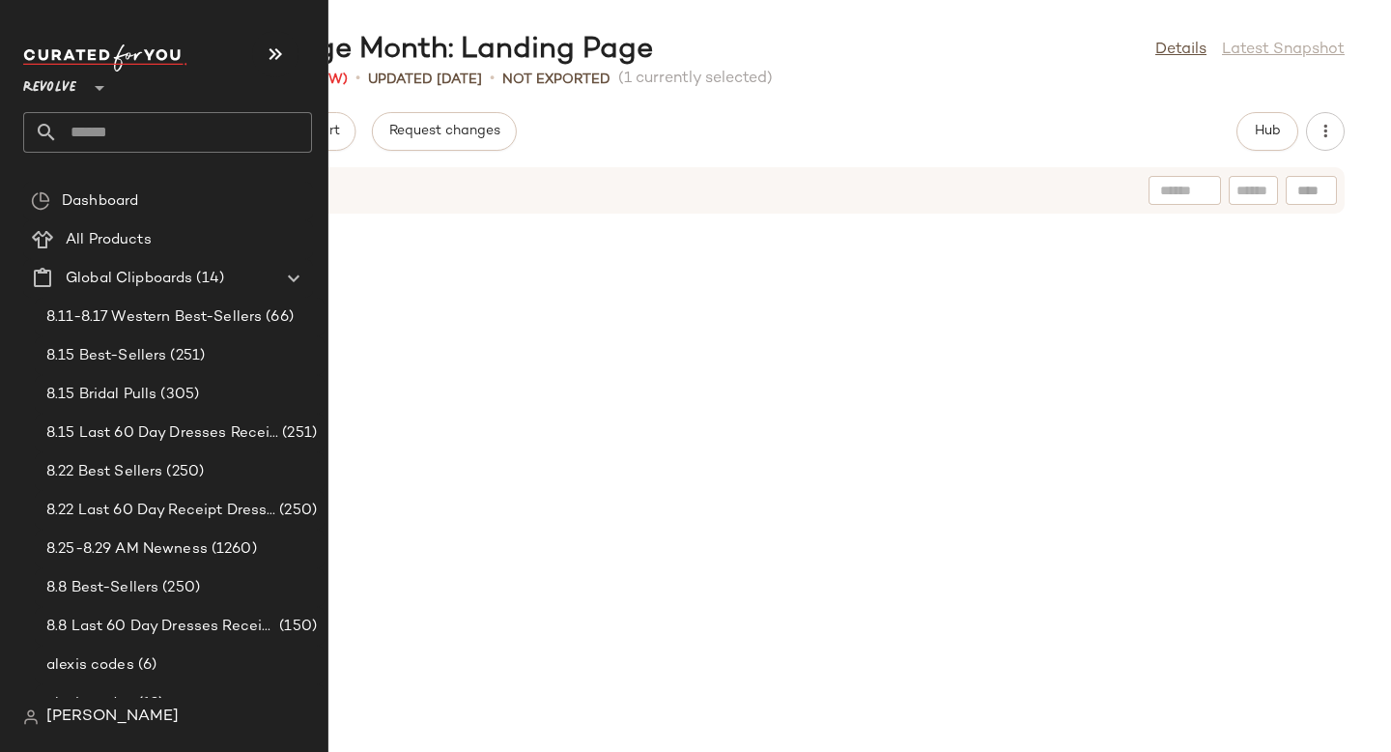
scroll to position [13789, 0]
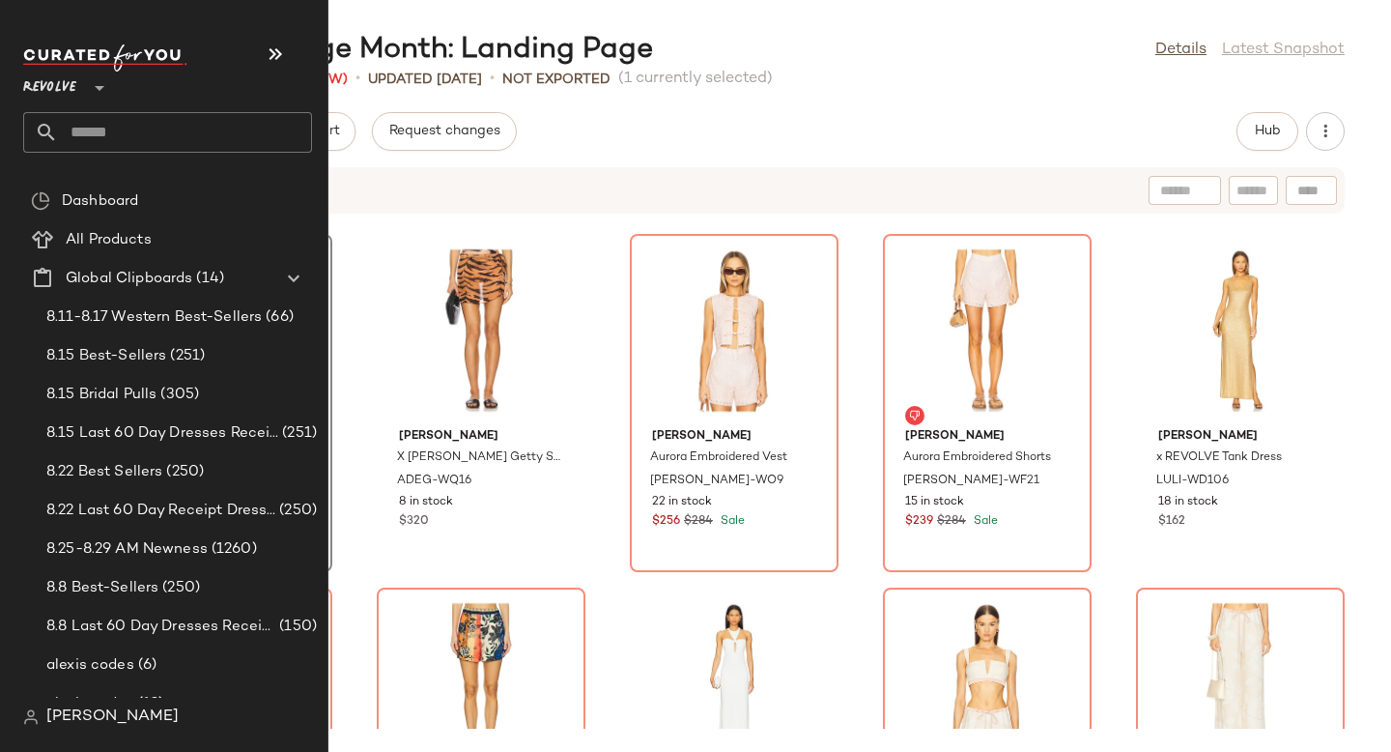
click at [184, 128] on input "text" at bounding box center [185, 132] width 254 height 41
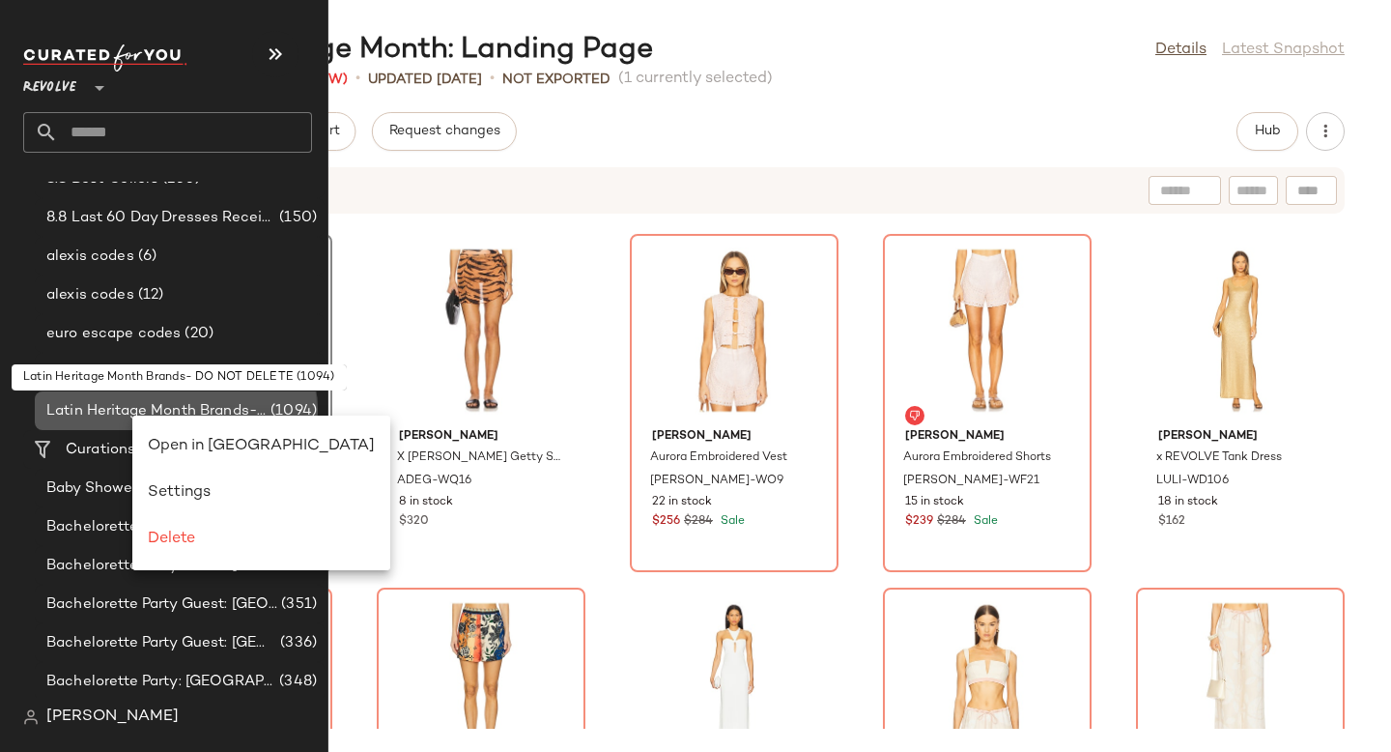
scroll to position [0, 0]
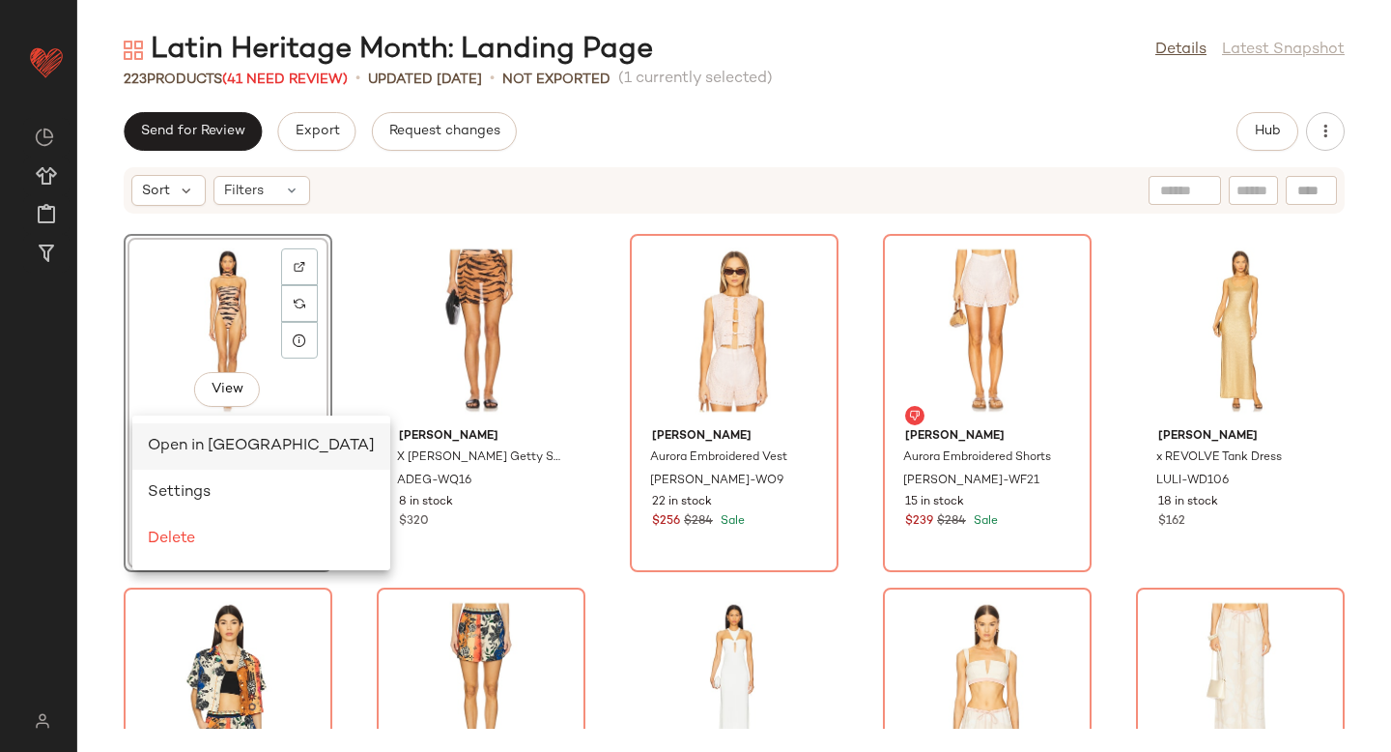
click at [218, 436] on div "Open in Split View" at bounding box center [261, 446] width 227 height 23
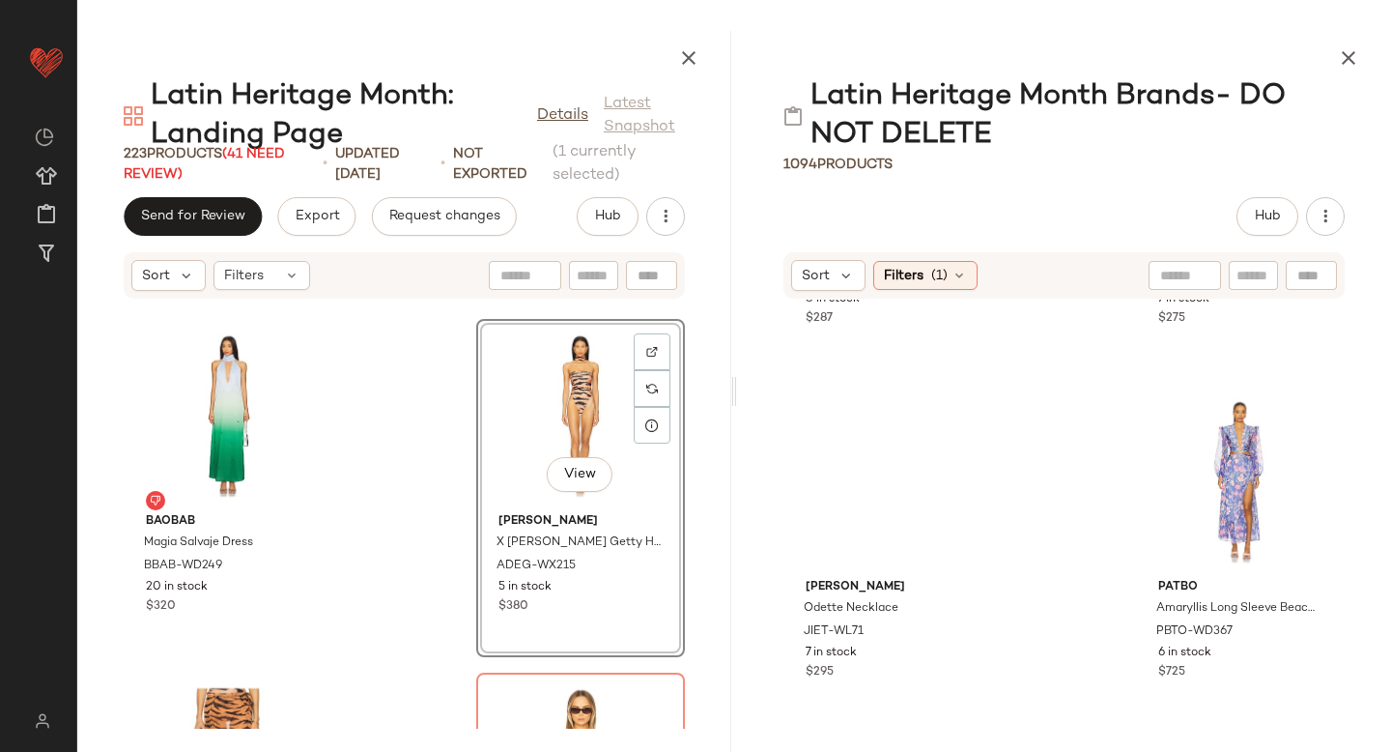
scroll to position [5337, 0]
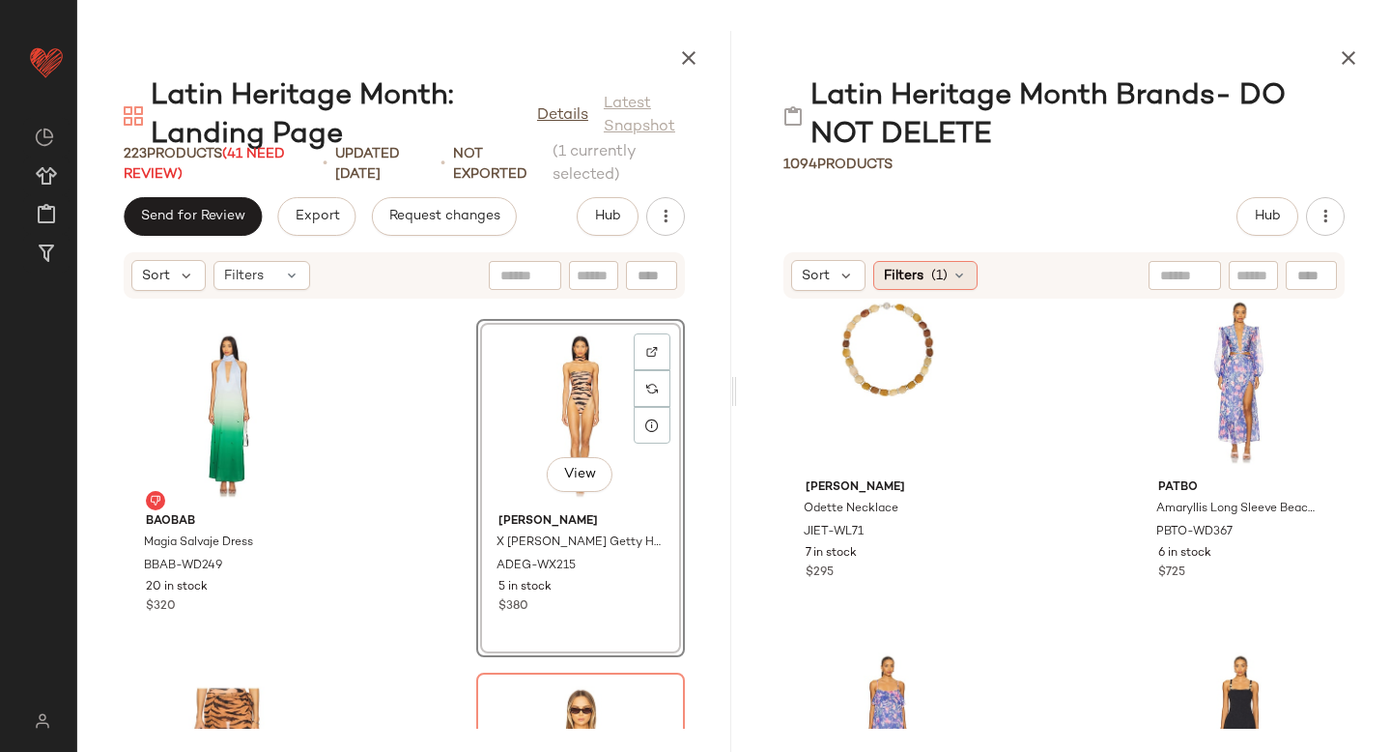
click at [959, 280] on icon at bounding box center [959, 275] width 15 height 15
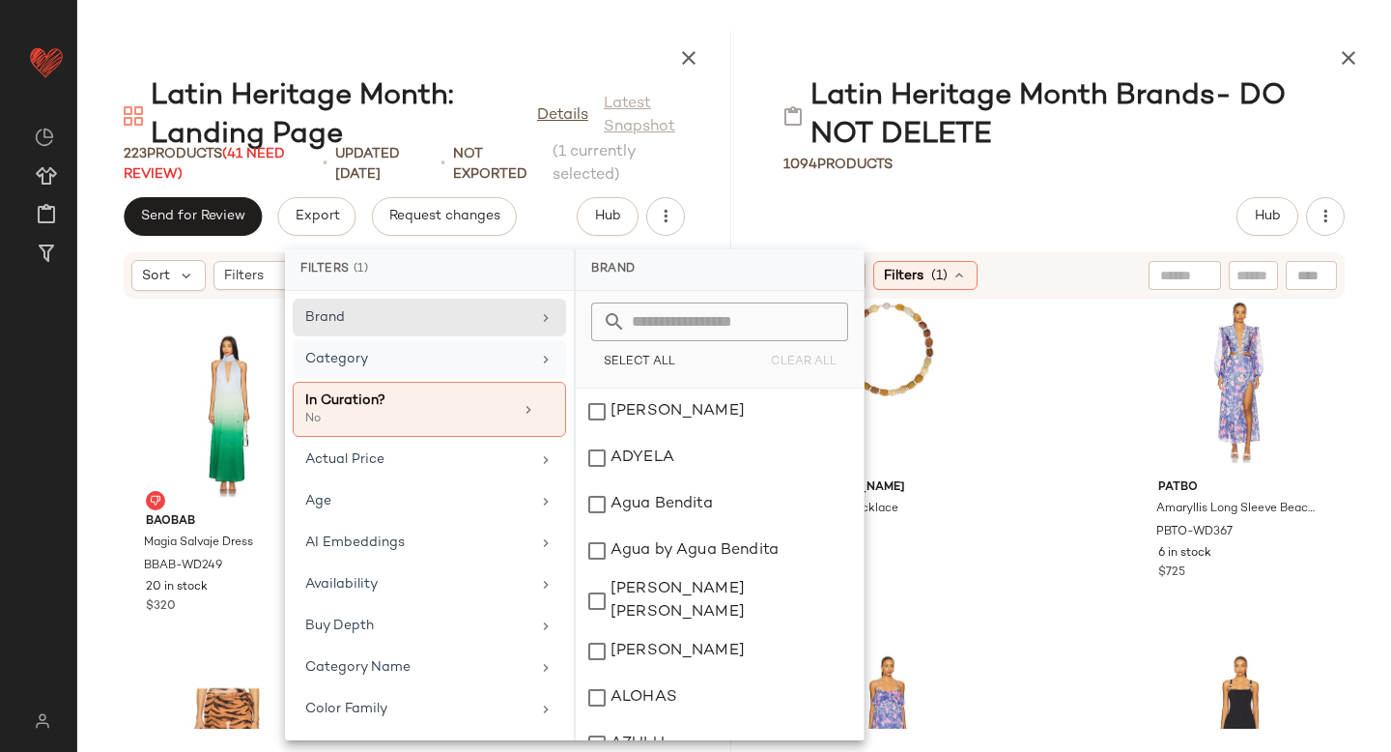
click at [507, 360] on div "Category" at bounding box center [417, 359] width 225 height 20
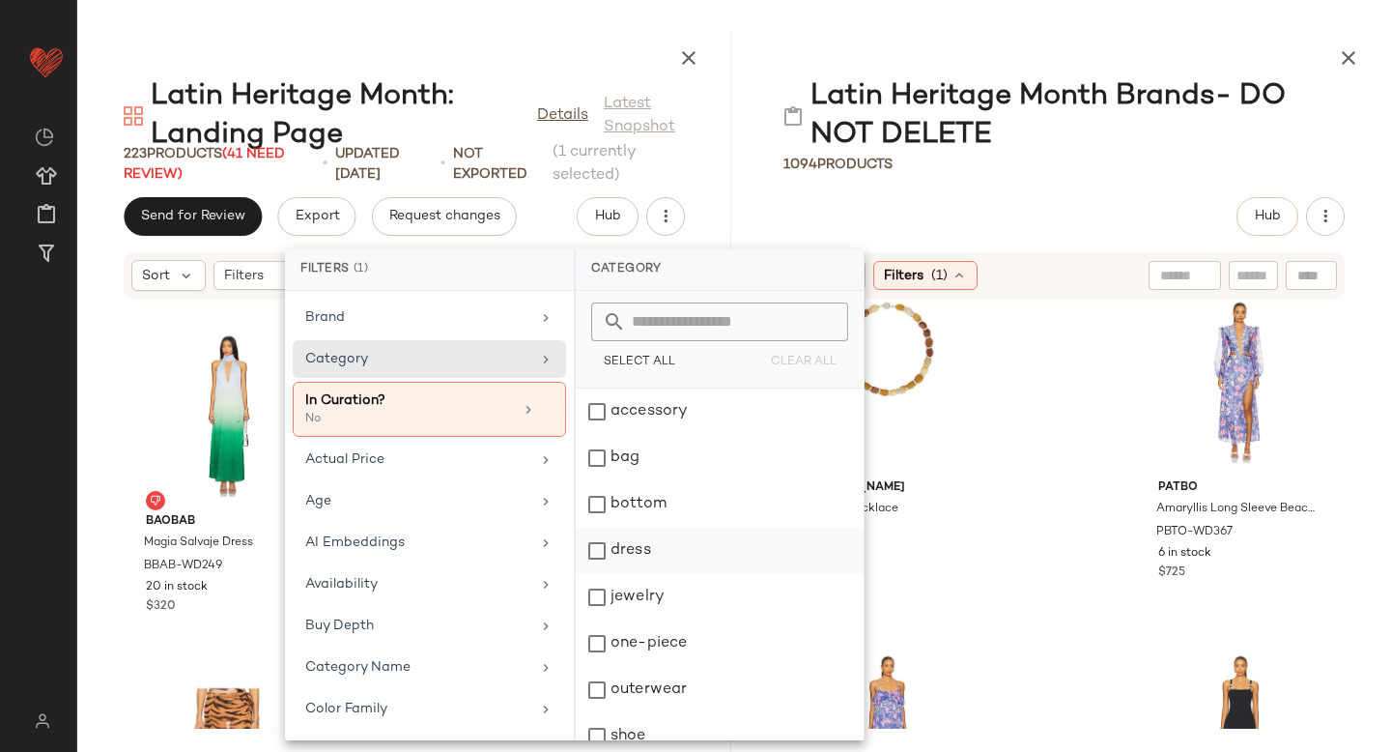
click at [600, 560] on div "dress" at bounding box center [720, 550] width 288 height 46
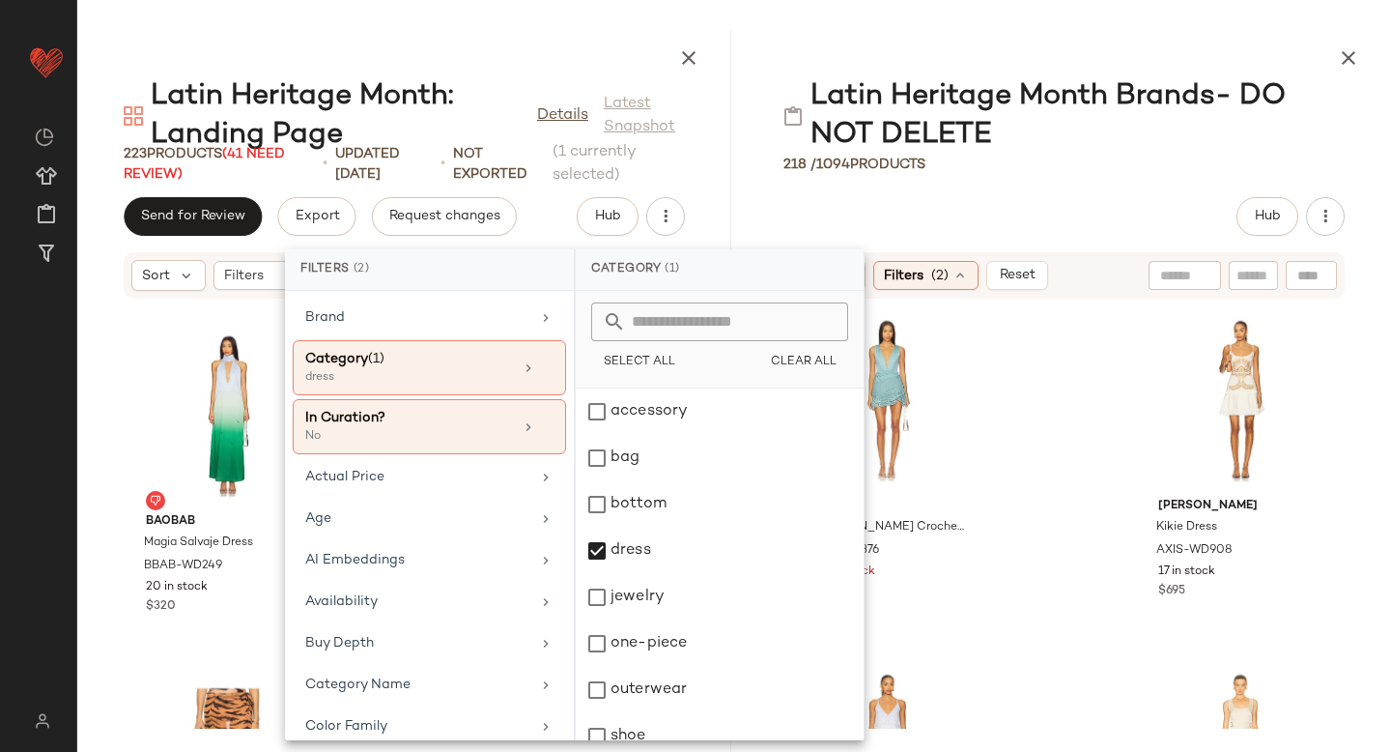
click at [1075, 567] on div "PatBO X Camila Coelho Crochet Mini Dress PBTO-WD376 Out of stock $595 $595 • 1 …" at bounding box center [1064, 513] width 654 height 429
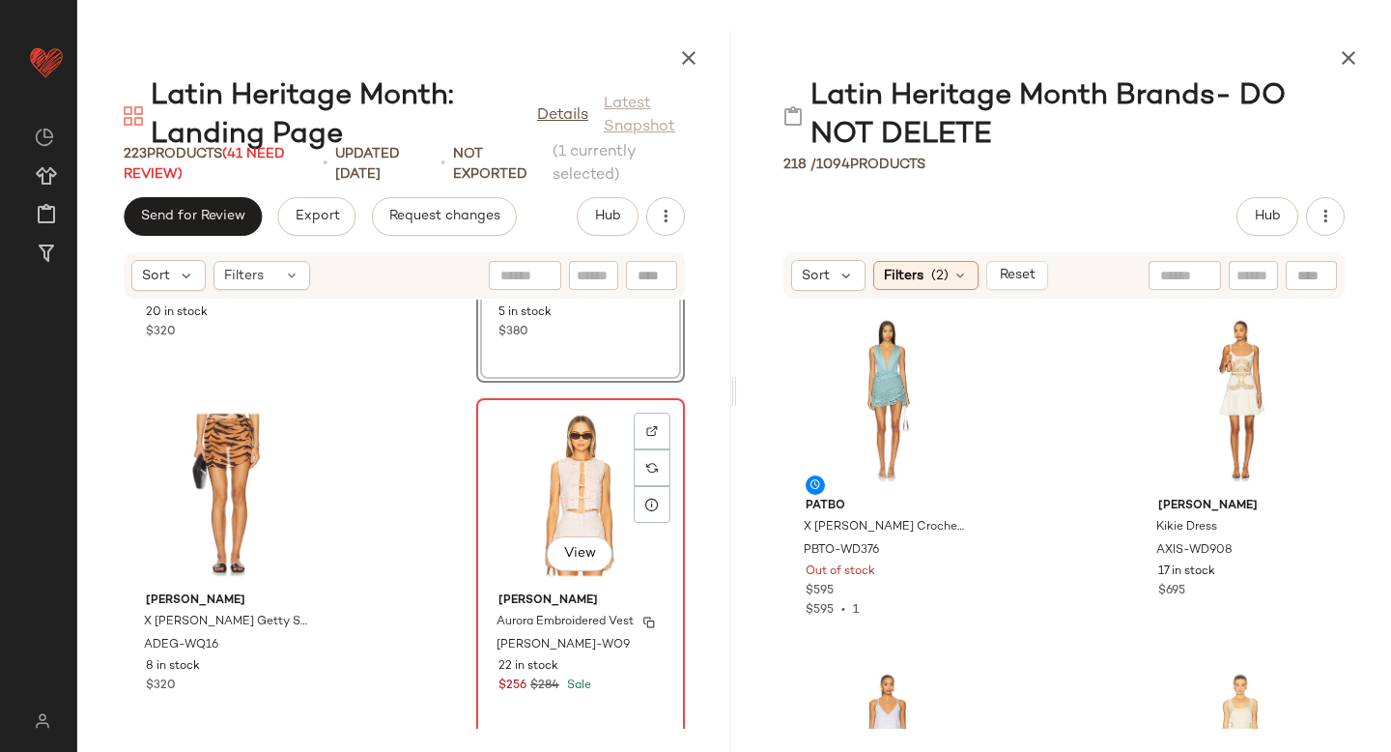
scroll to position [34569, 0]
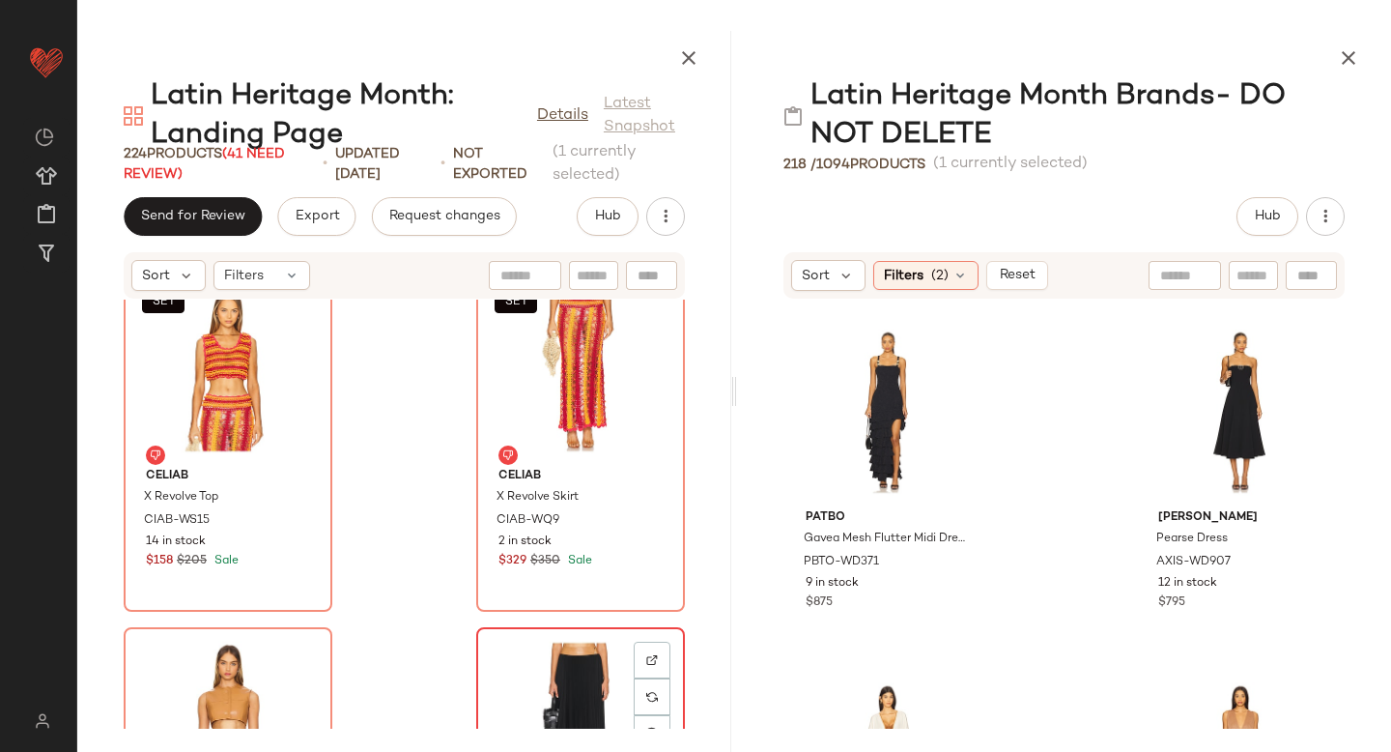
scroll to position [37123, 0]
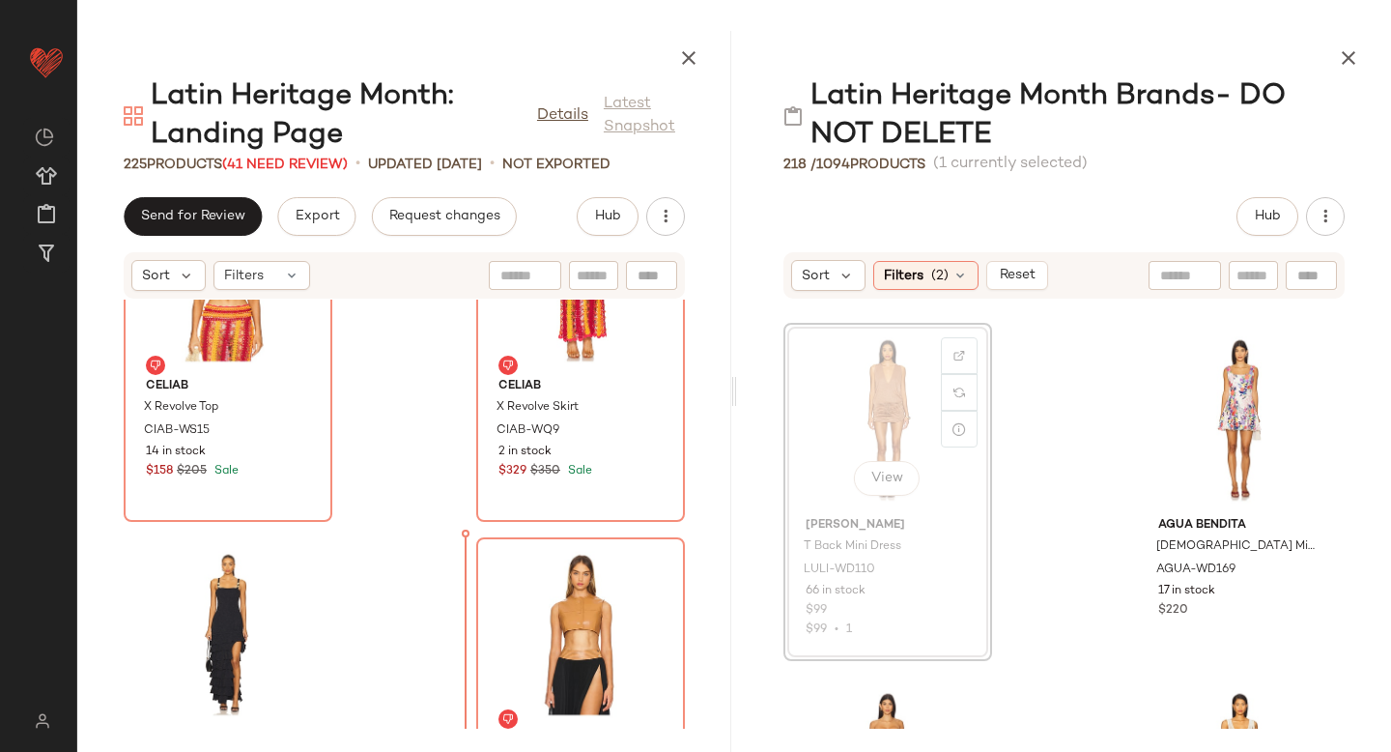
scroll to position [2469, 0]
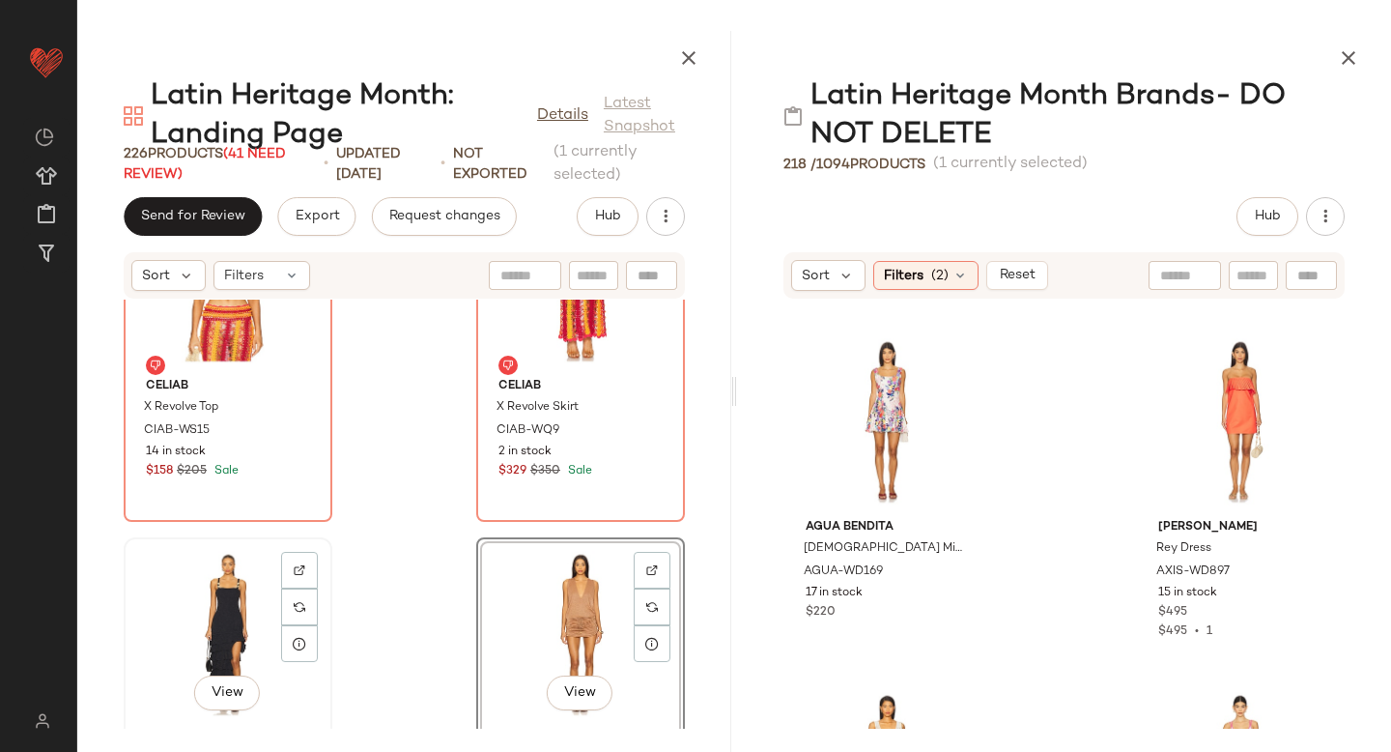
click at [217, 594] on div "View" at bounding box center [227, 634] width 195 height 180
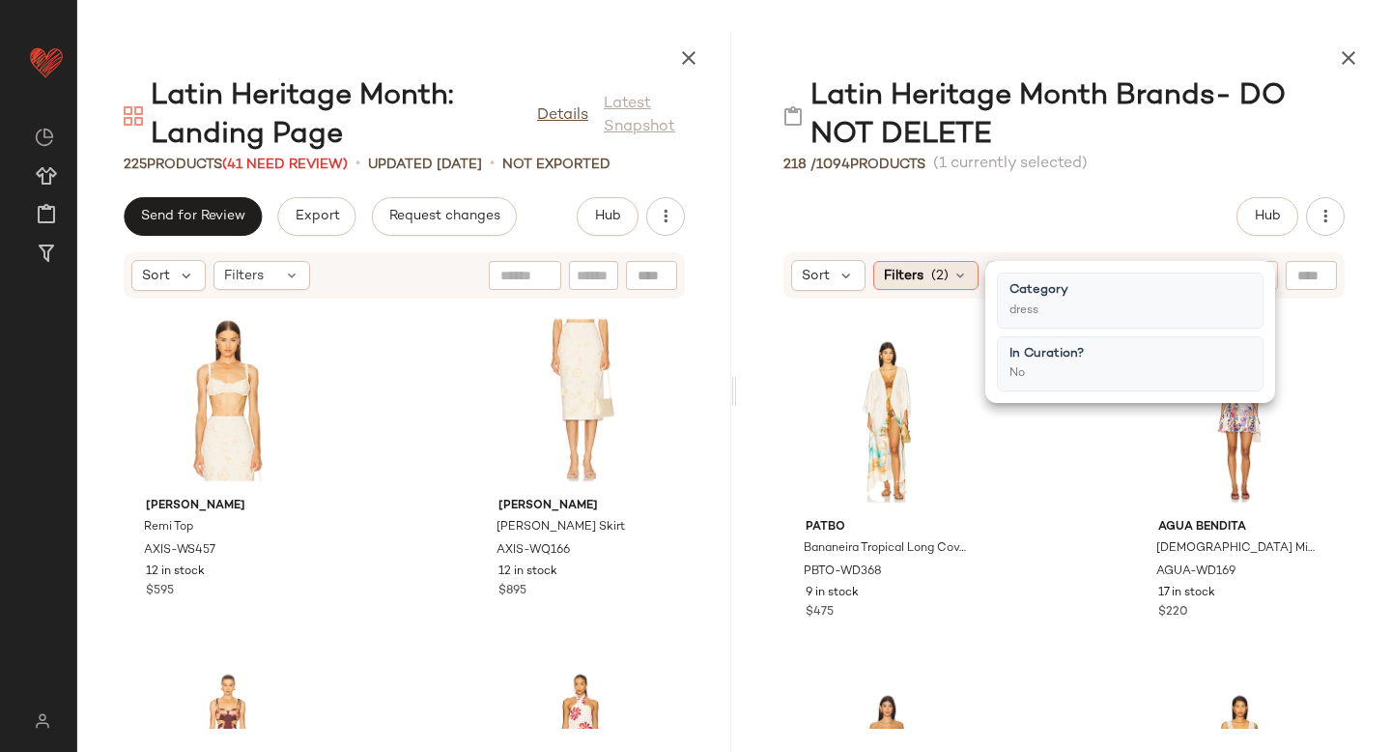
click at [957, 277] on icon at bounding box center [960, 275] width 15 height 15
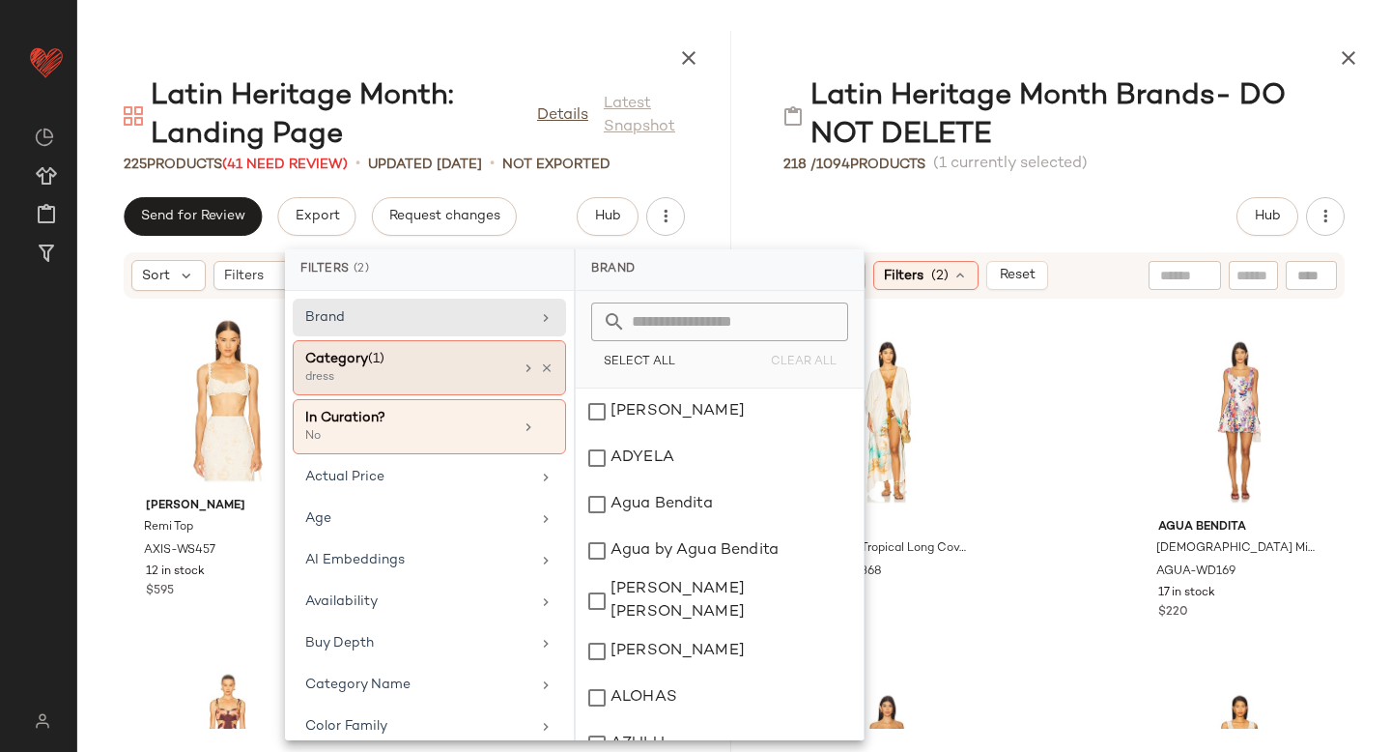
click at [462, 371] on div "dress" at bounding box center [401, 377] width 193 height 17
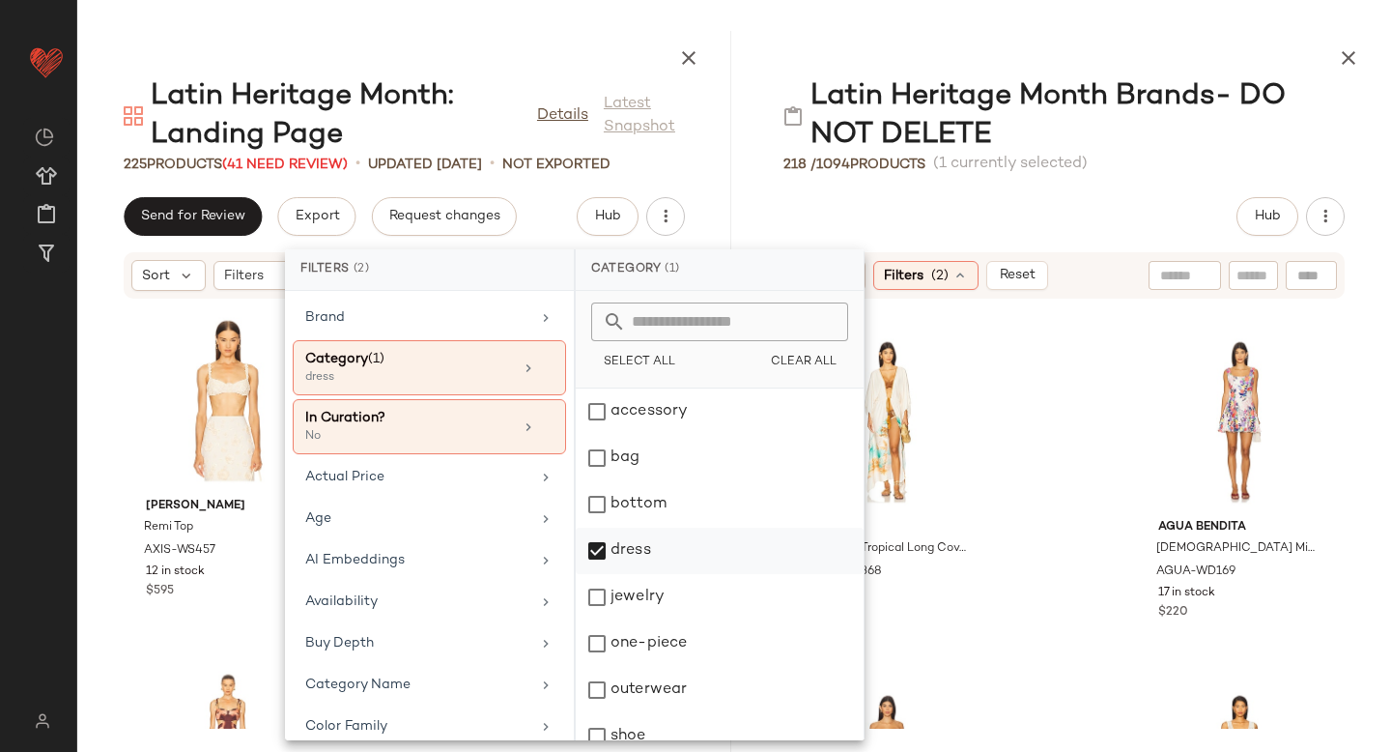
click at [600, 548] on div "dress" at bounding box center [720, 550] width 288 height 46
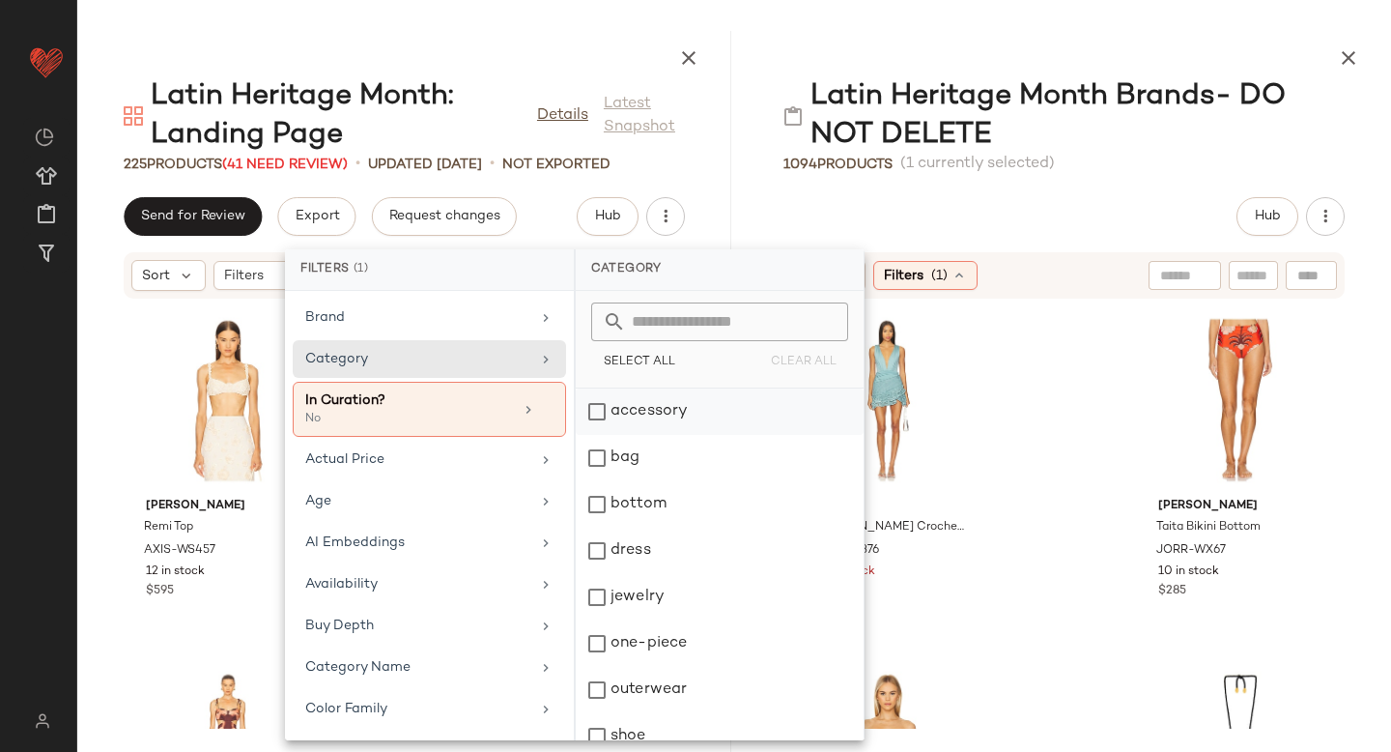
click at [600, 411] on div "accessory" at bounding box center [720, 411] width 288 height 46
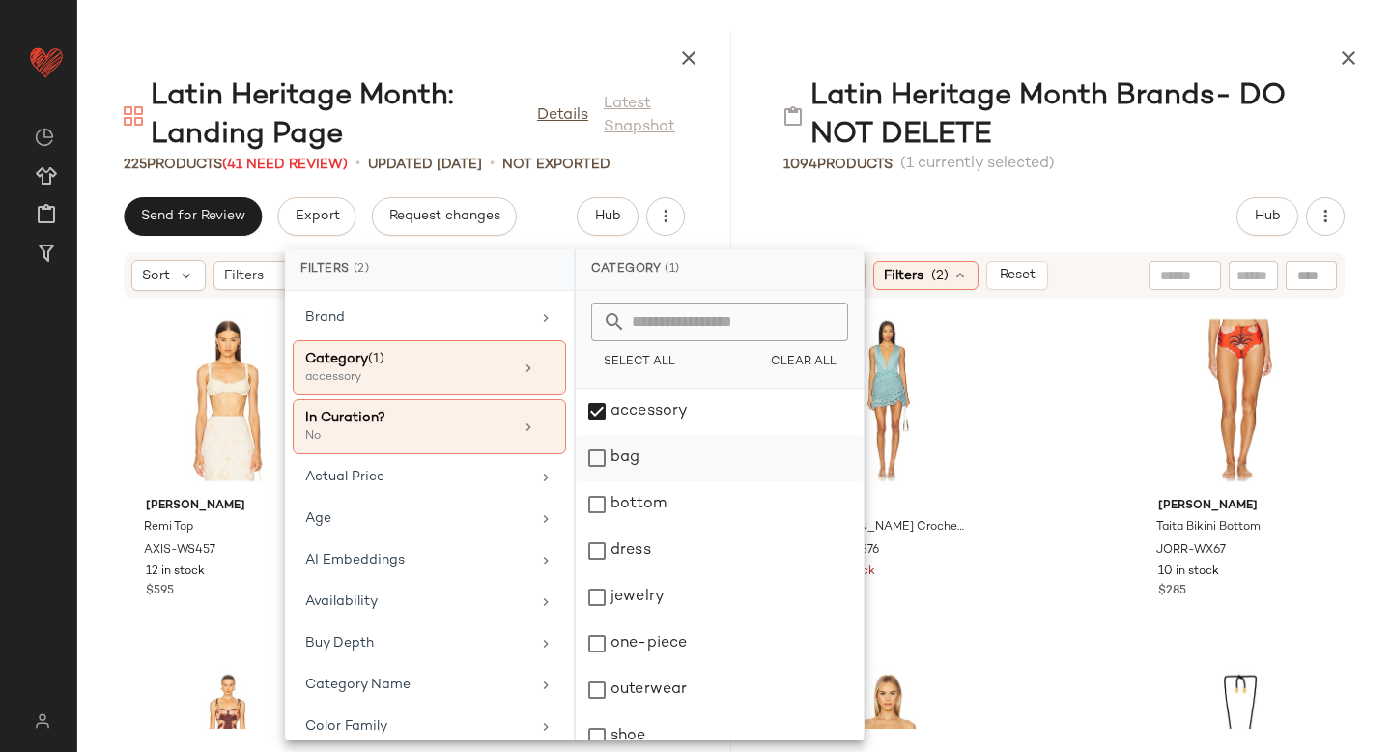
click at [597, 460] on div "bag" at bounding box center [720, 458] width 288 height 46
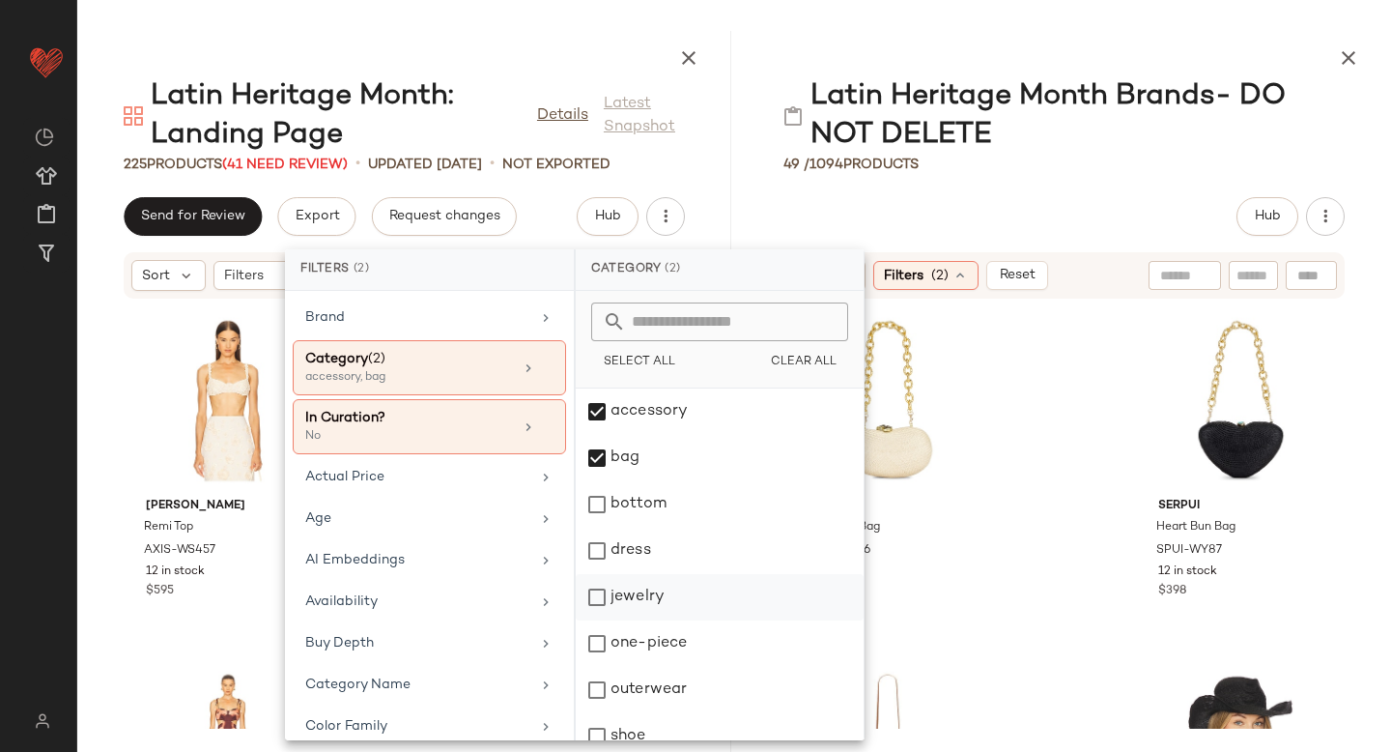
click at [597, 587] on div "jewelry" at bounding box center [720, 597] width 288 height 46
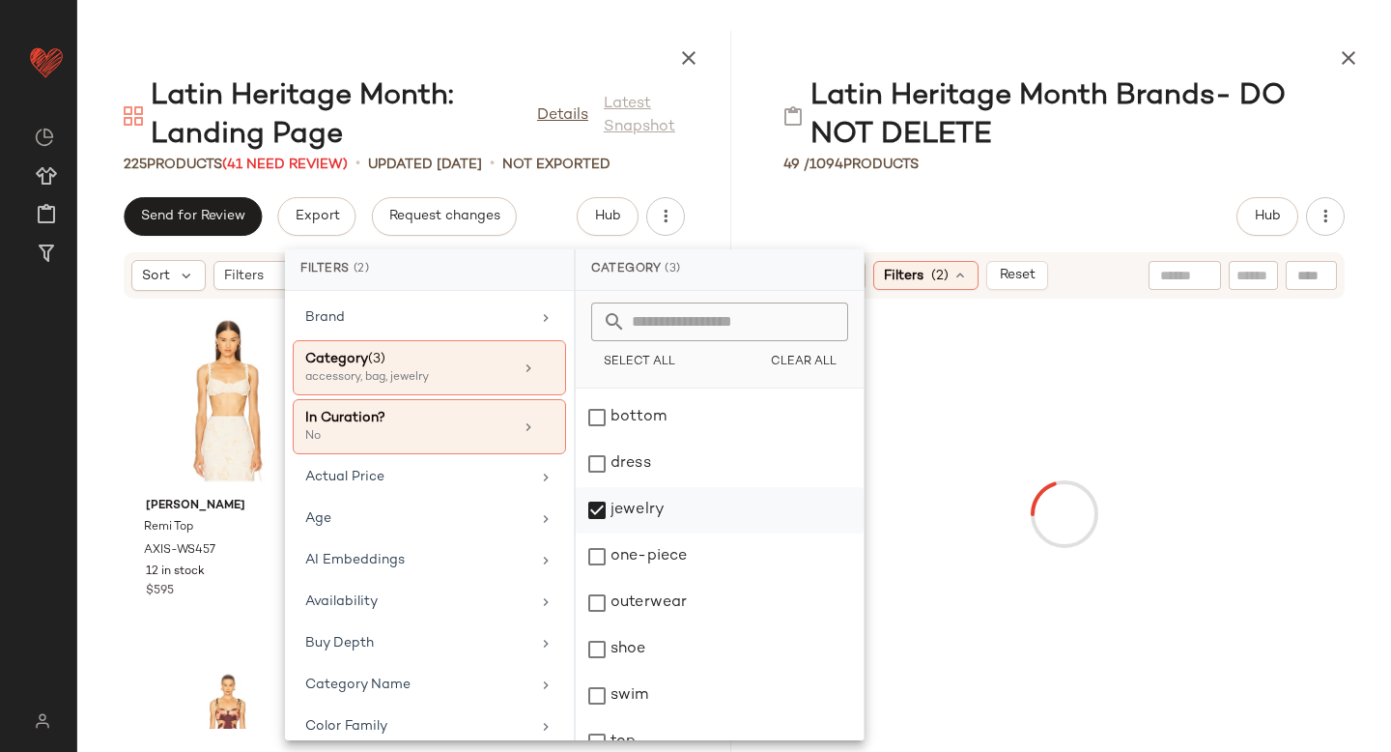
scroll to position [99, 0]
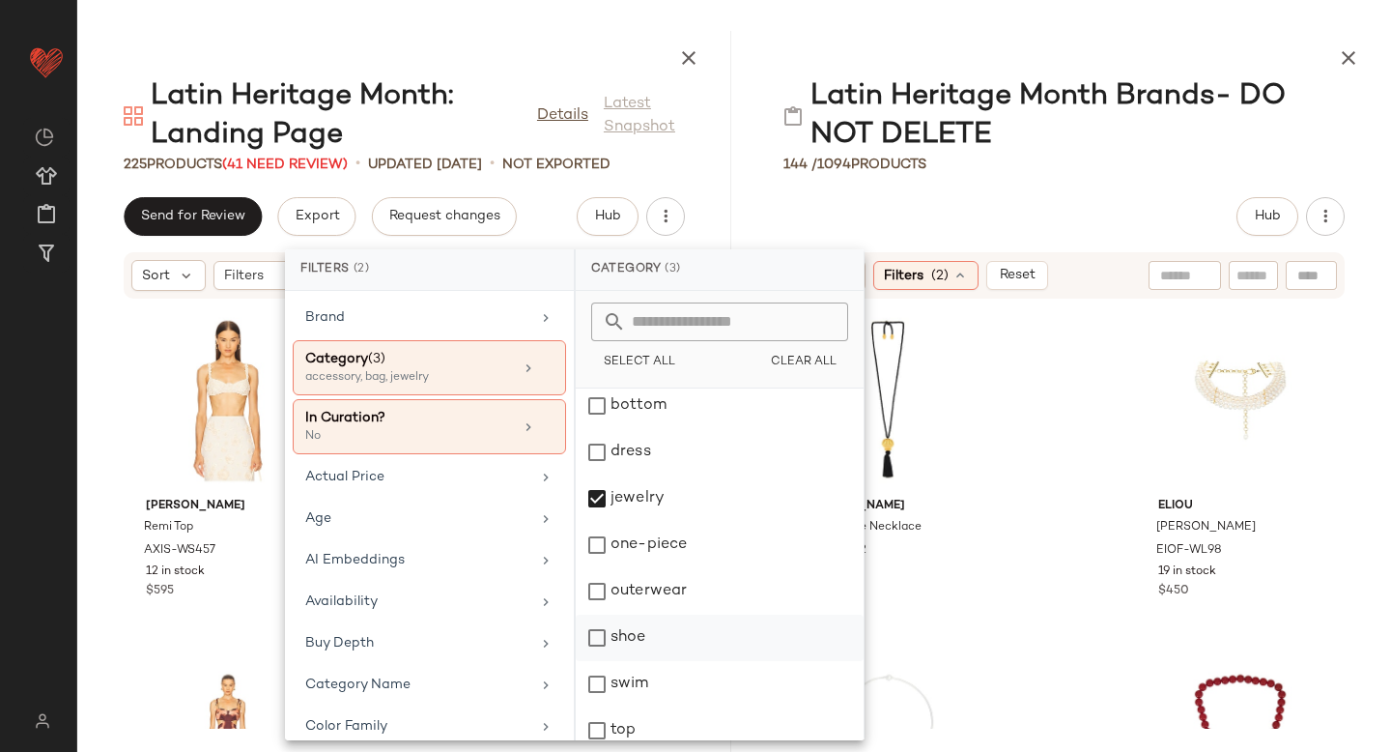
click at [597, 626] on div "shoe" at bounding box center [720, 637] width 288 height 46
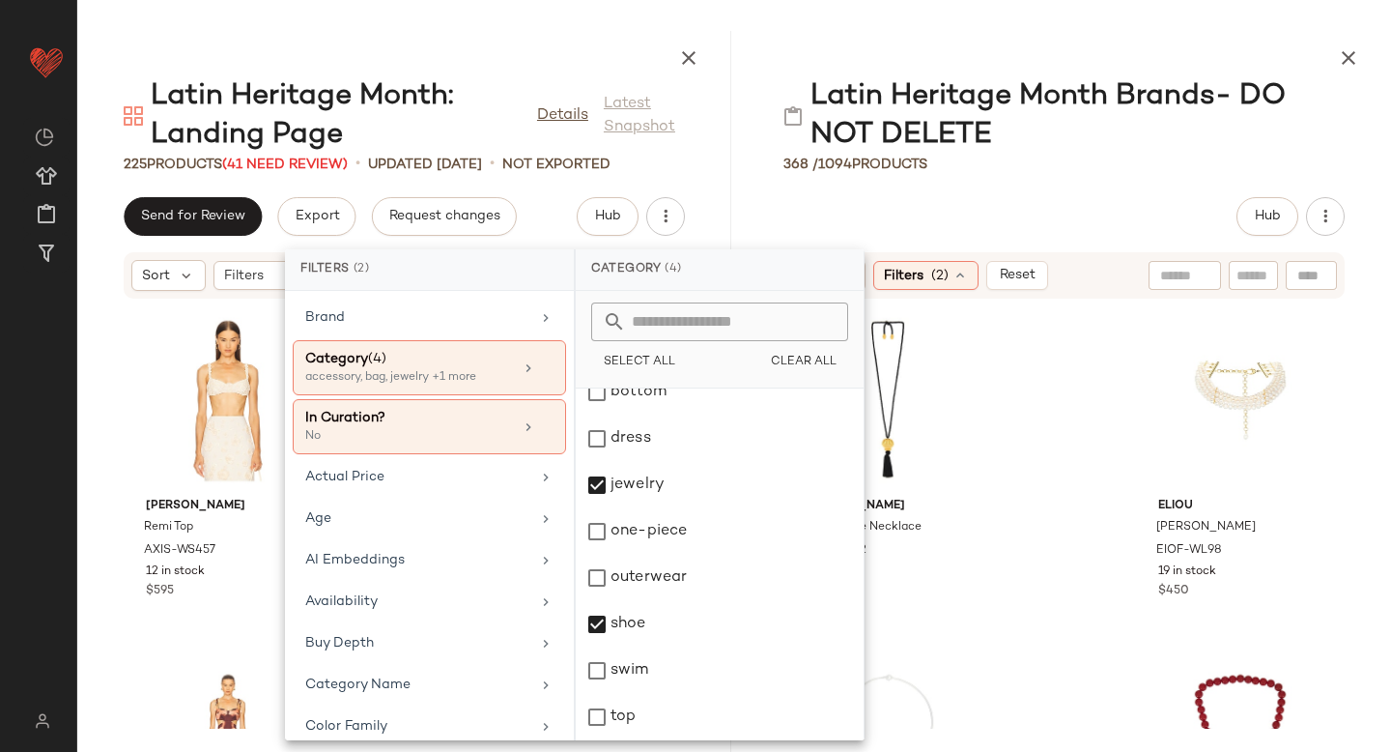
click at [1089, 508] on div "Julietta &Eacute;ze Necklace JIET-WL82 4 in stock $275 $275 • 1 Eliou Camille N…" at bounding box center [1064, 513] width 654 height 429
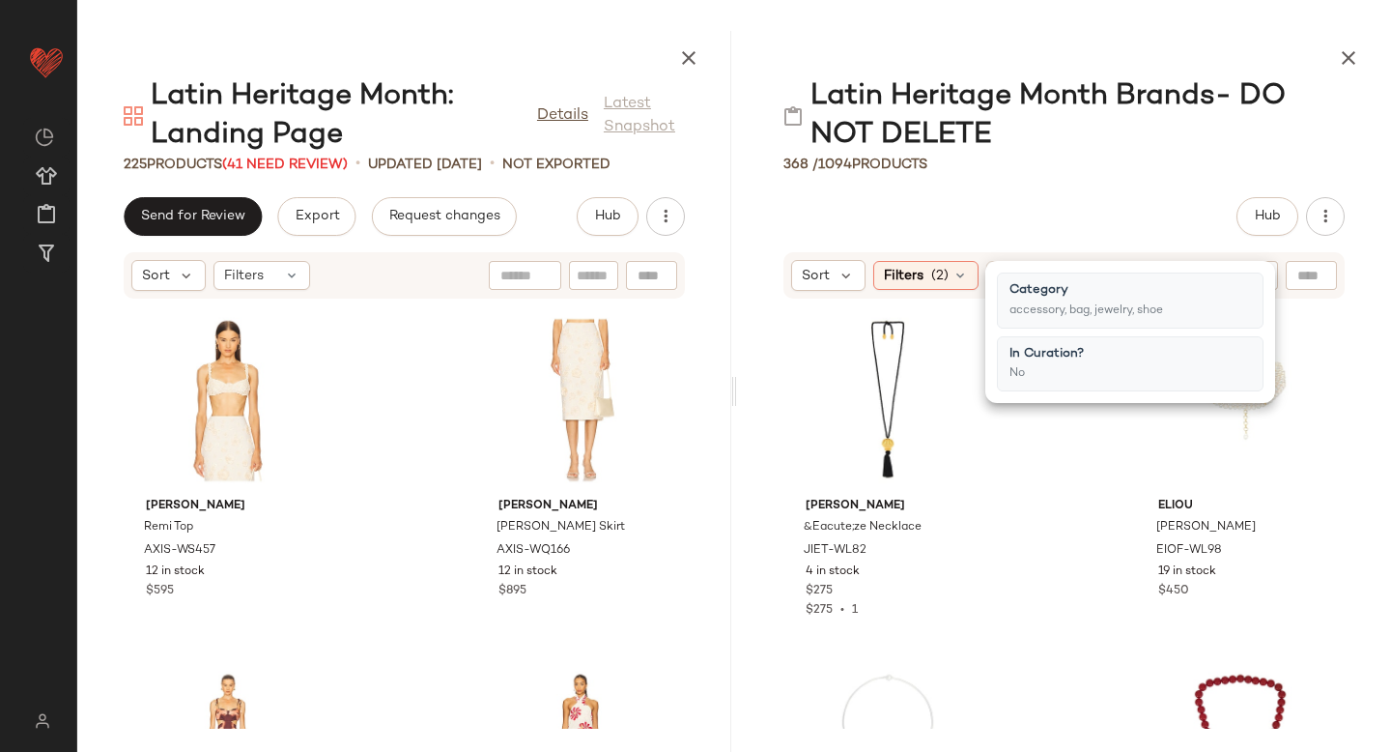
click at [1089, 508] on div "Julietta &Eacute;ze Necklace JIET-WL82 4 in stock $275 $275 • 1 Eliou Camille N…" at bounding box center [1064, 513] width 654 height 429
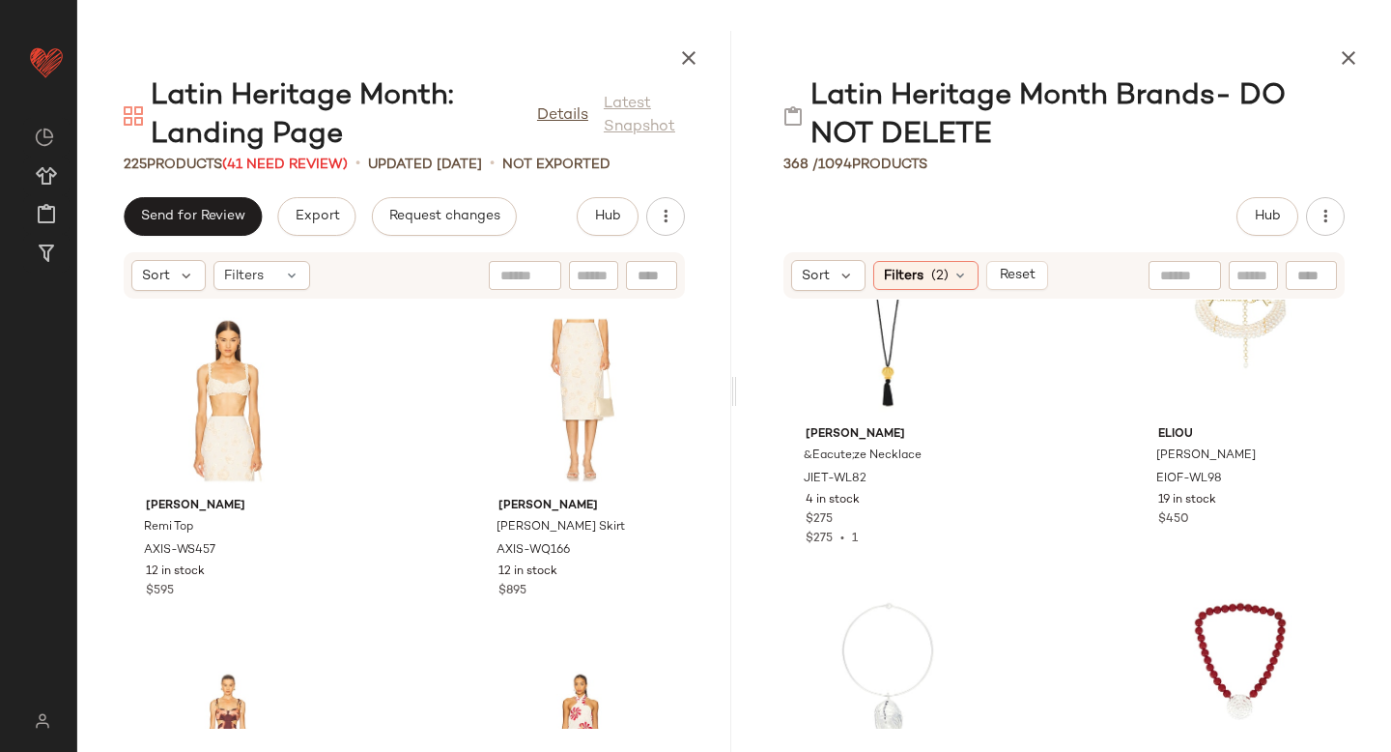
scroll to position [205, 0]
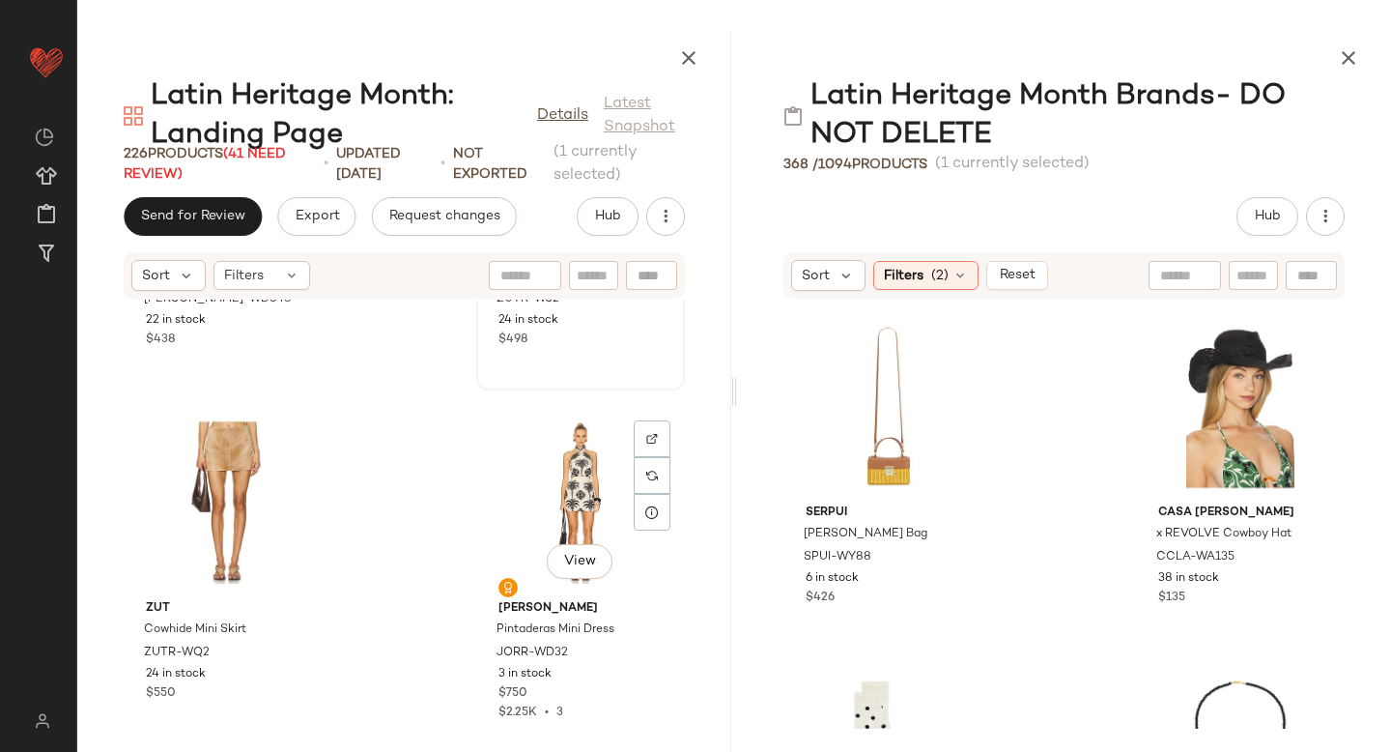
scroll to position [1323, 0]
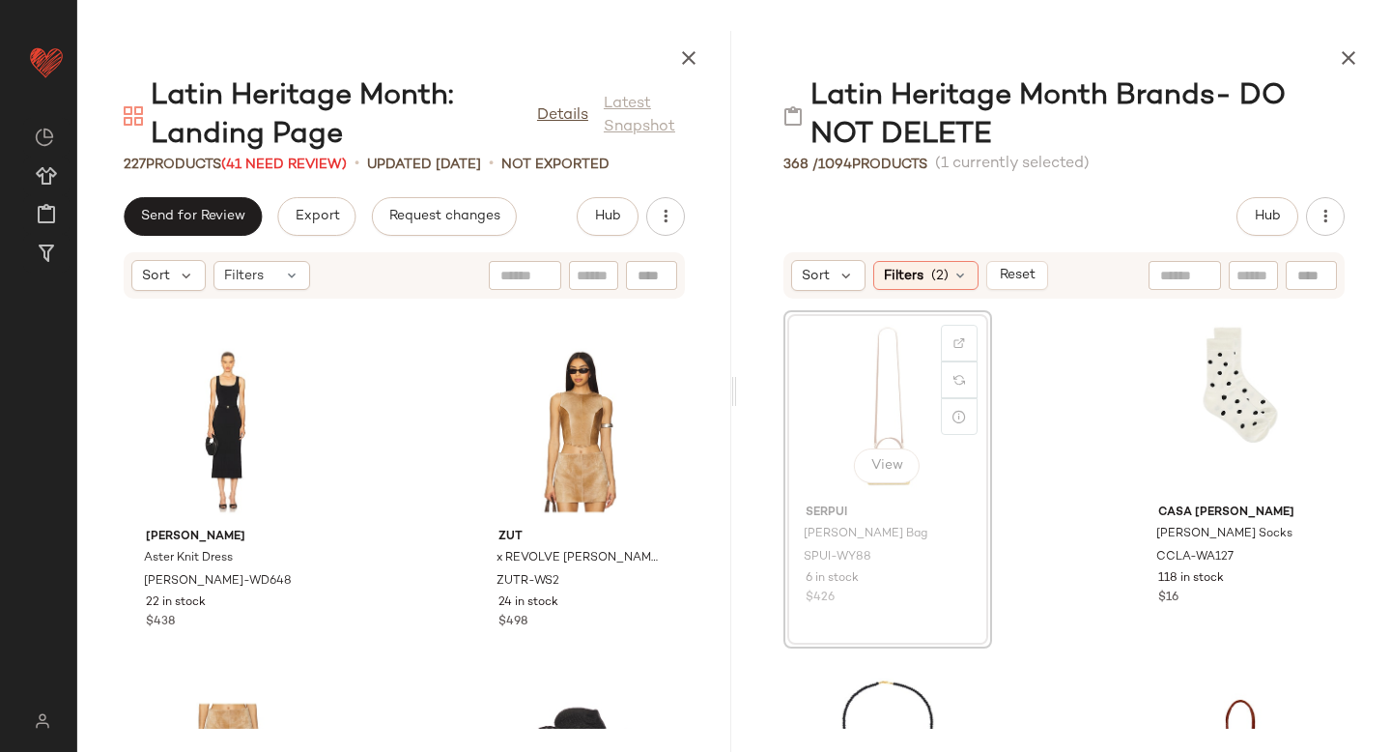
scroll to position [3896, 0]
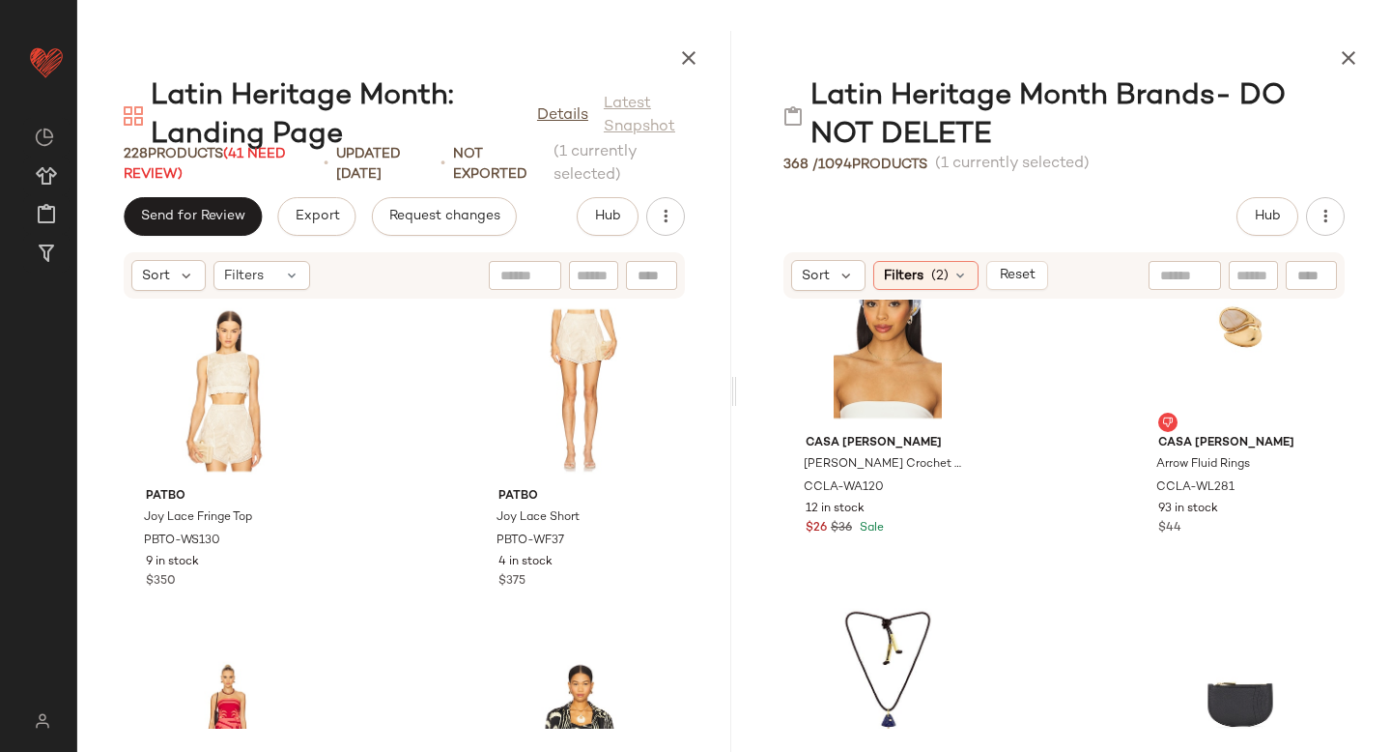
scroll to position [8739, 0]
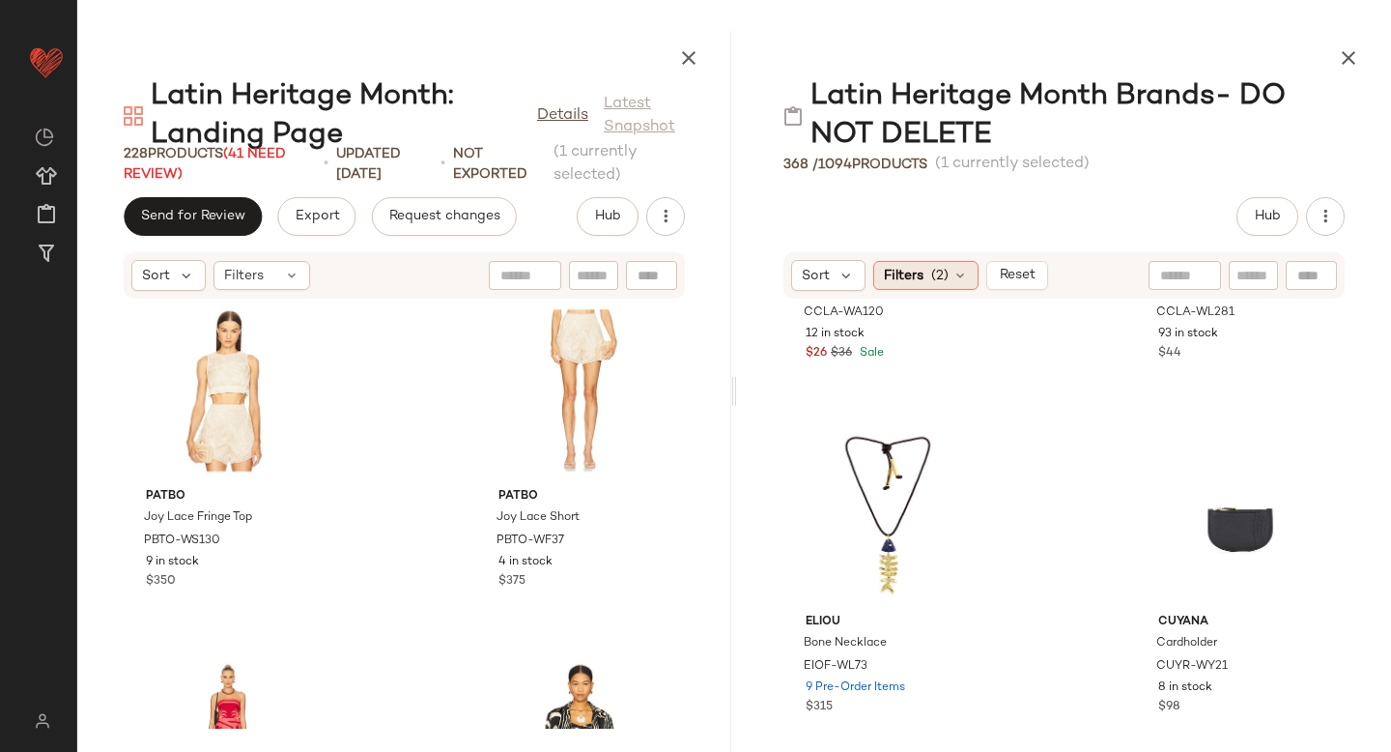
click at [962, 285] on div "Filters (2)" at bounding box center [925, 275] width 105 height 29
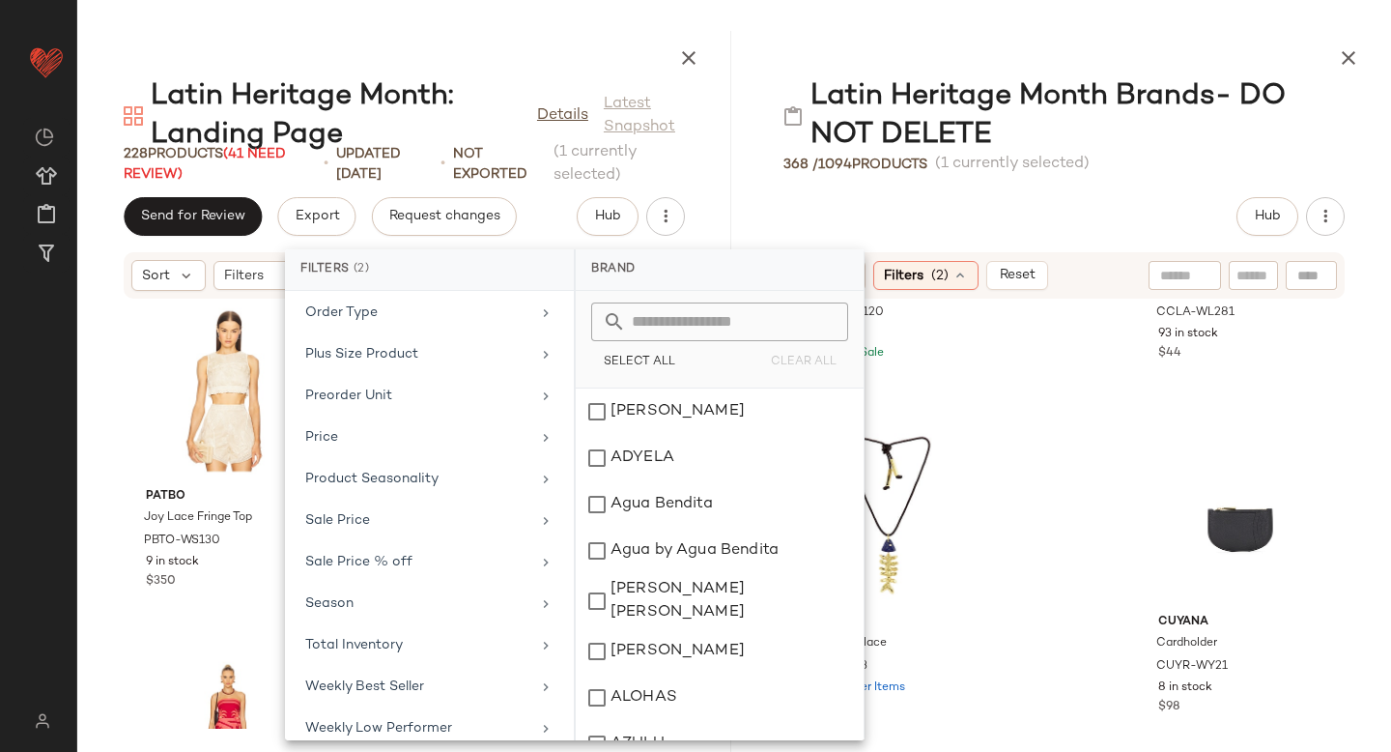
scroll to position [1055, 0]
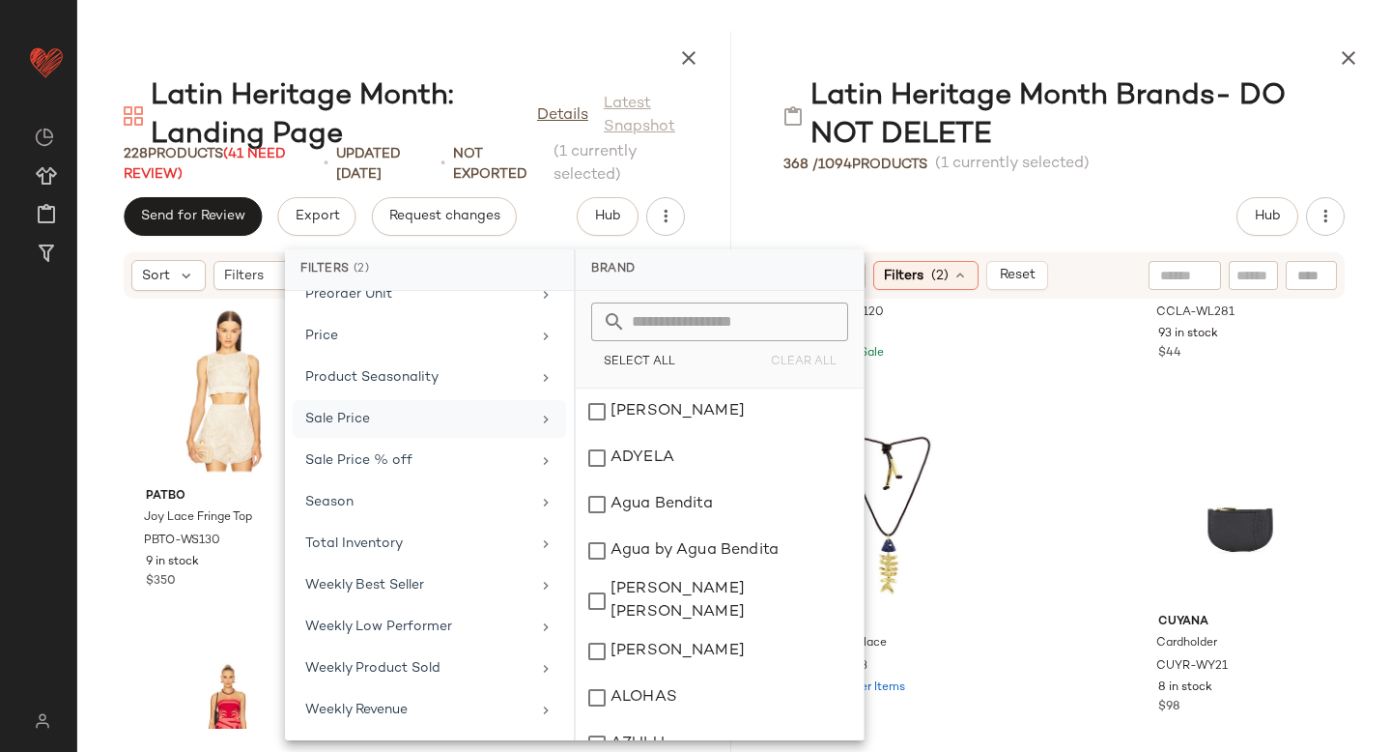
click at [363, 423] on div "Sale Price" at bounding box center [417, 419] width 225 height 20
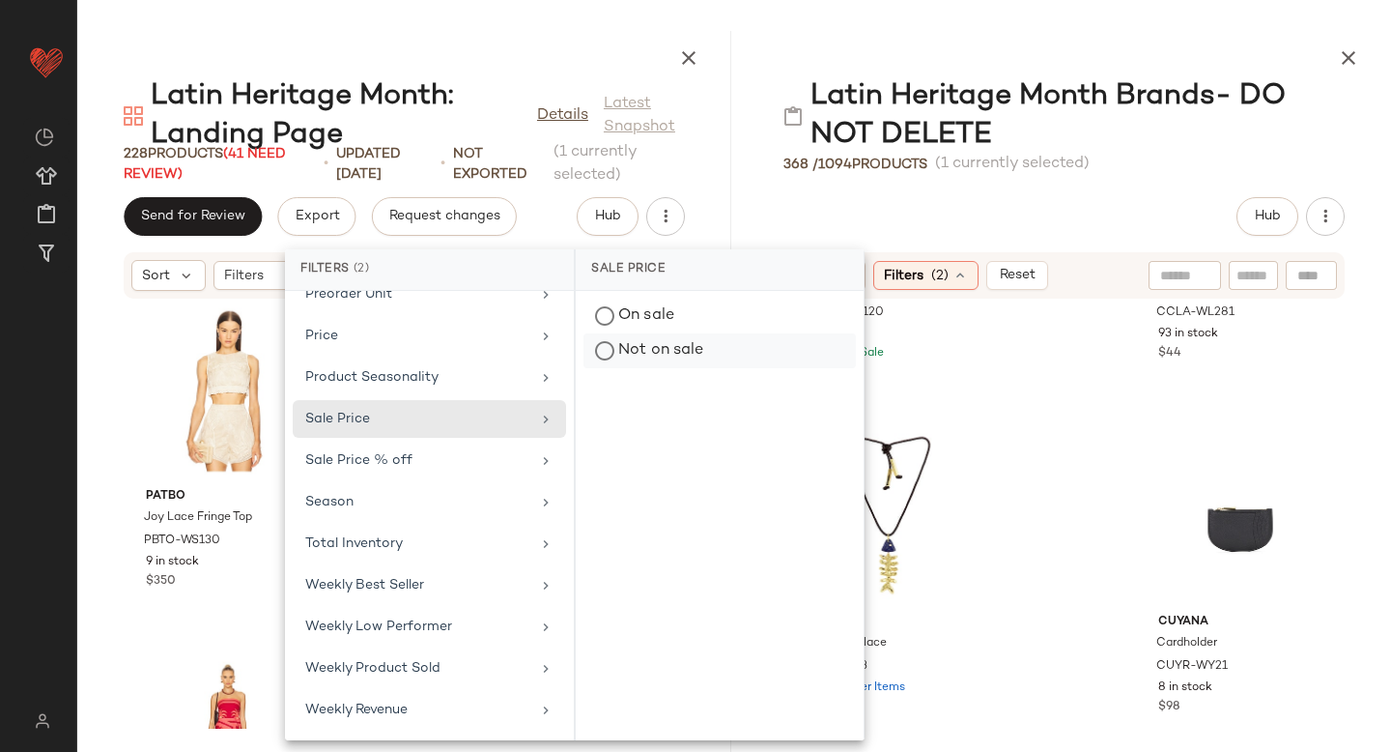
click at [627, 355] on div "Not on sale" at bounding box center [719, 350] width 272 height 35
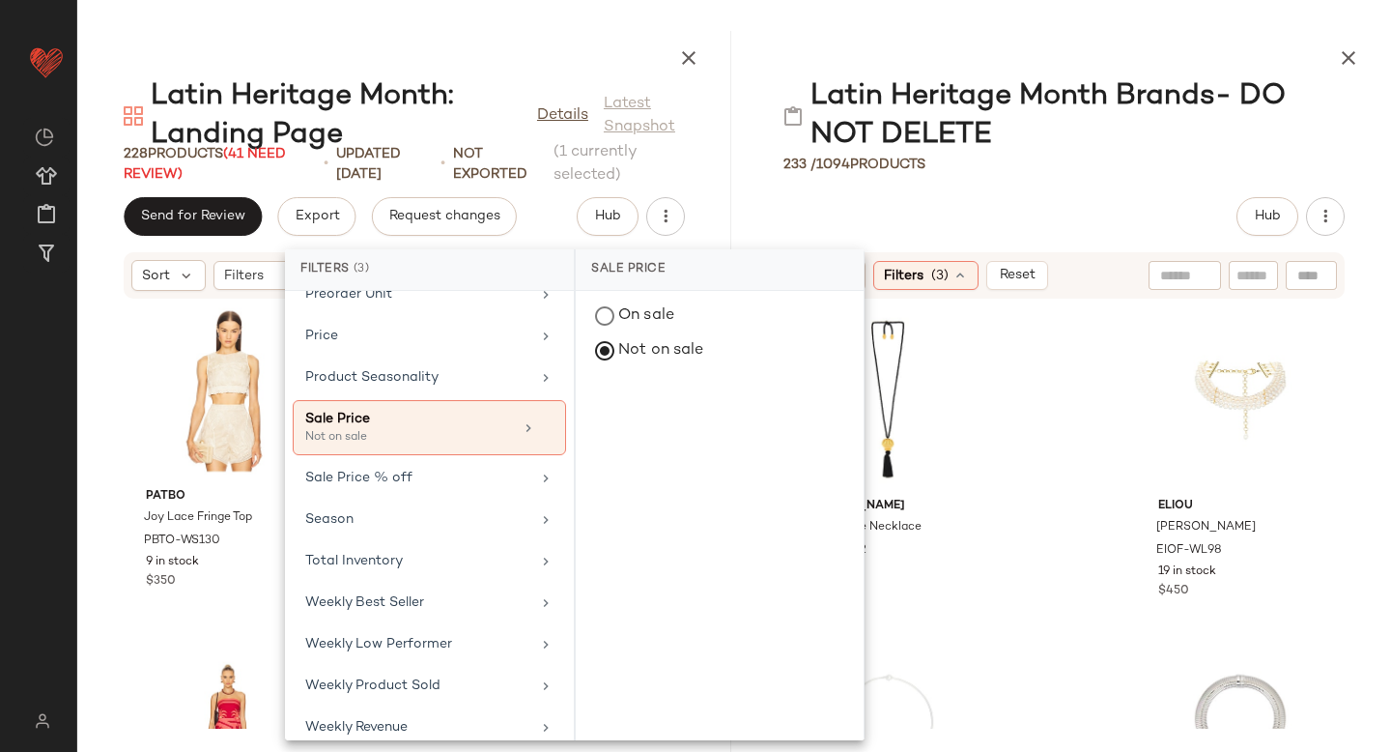
click at [1045, 436] on div "Julietta &Eacute;ze Necklace JIET-WL82 4 in stock $275 $275 • 1 Eliou Camille N…" at bounding box center [1064, 513] width 654 height 429
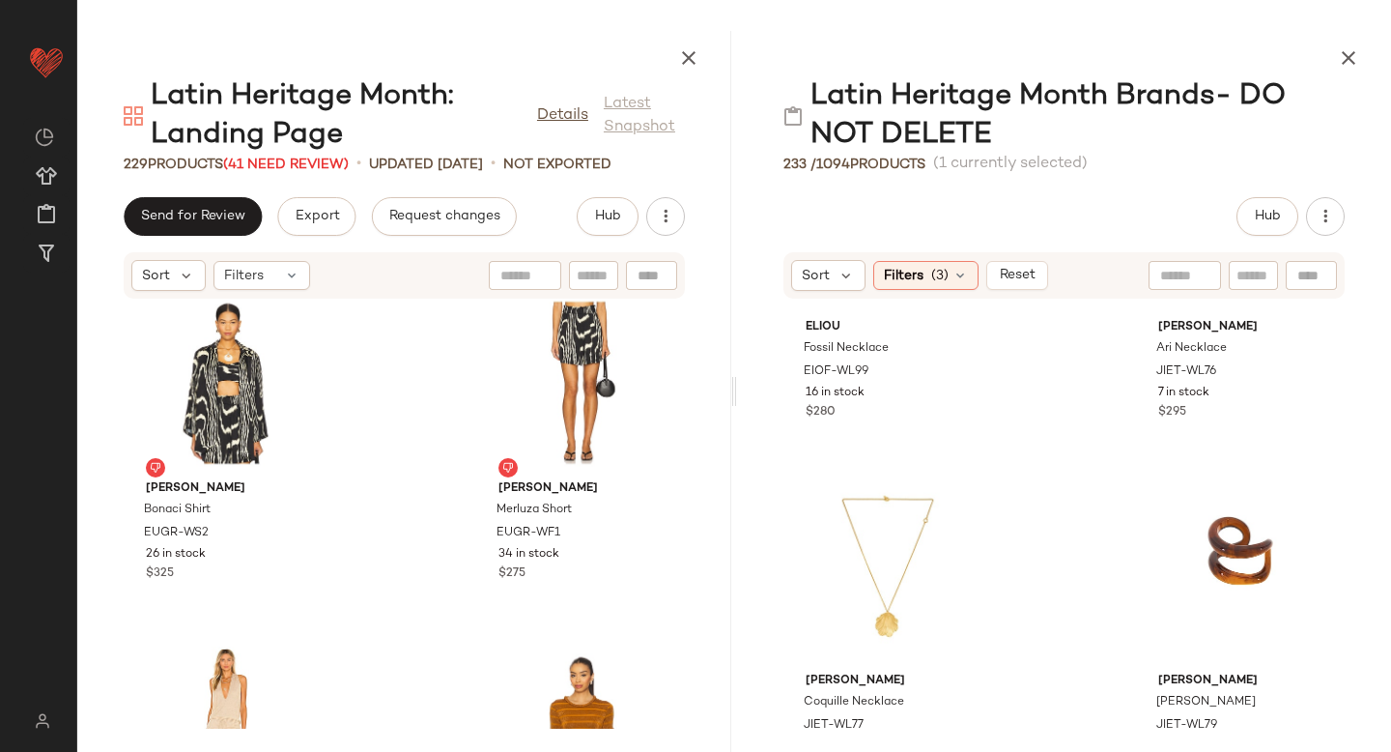
scroll to position [600, 0]
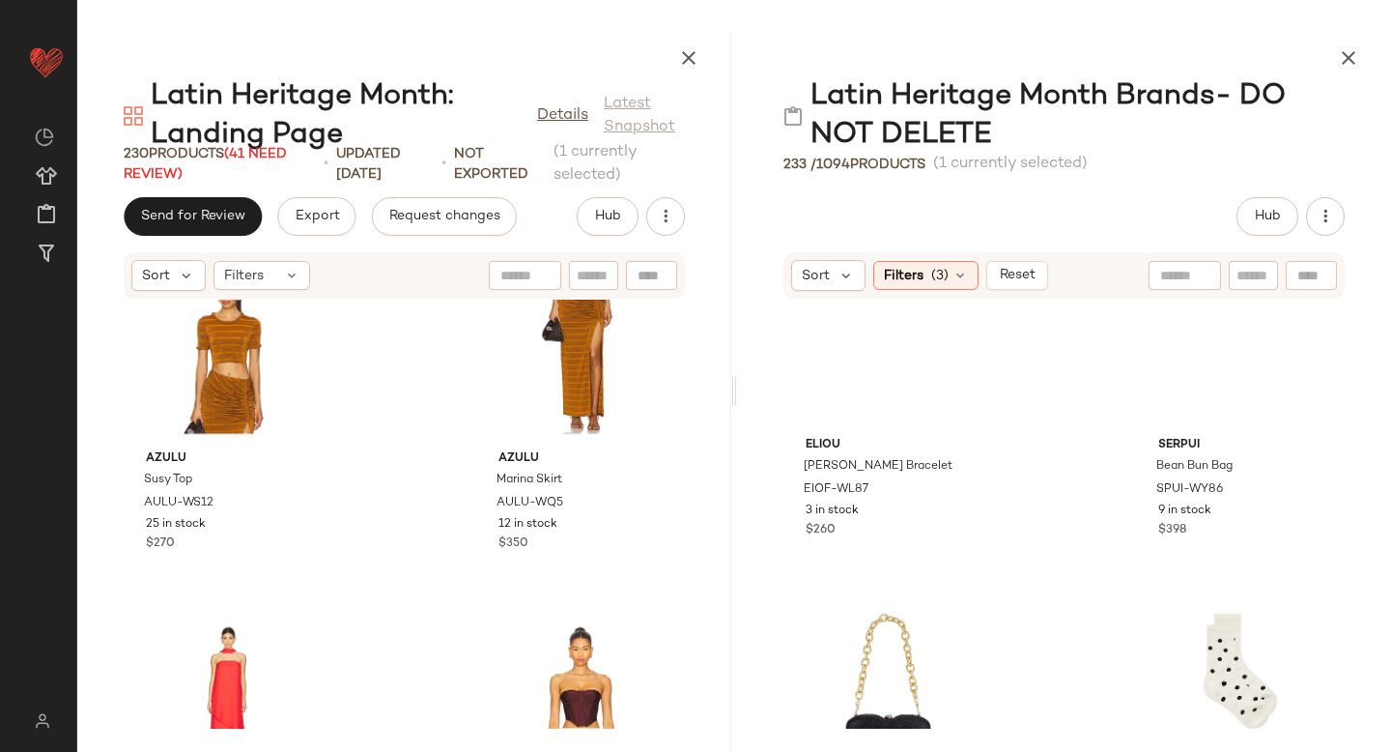
scroll to position [3151, 0]
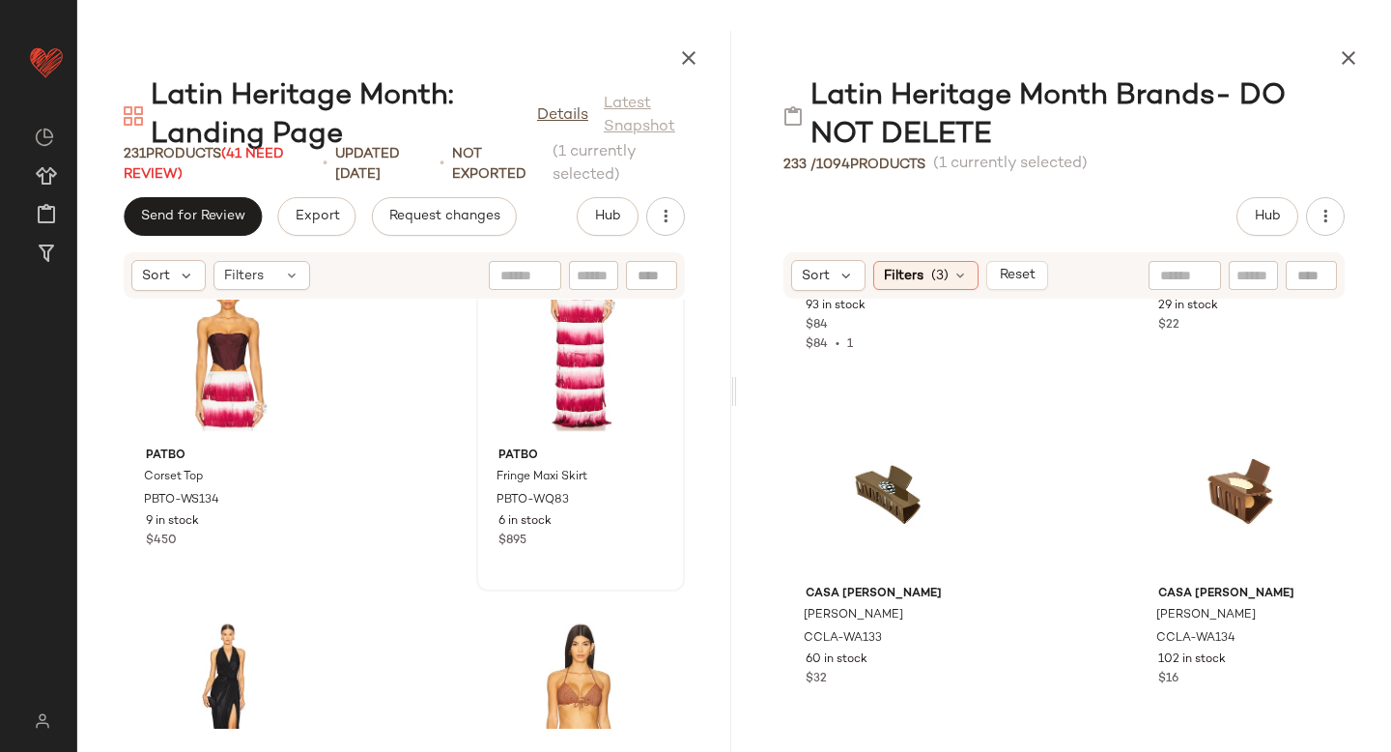
scroll to position [4318, 0]
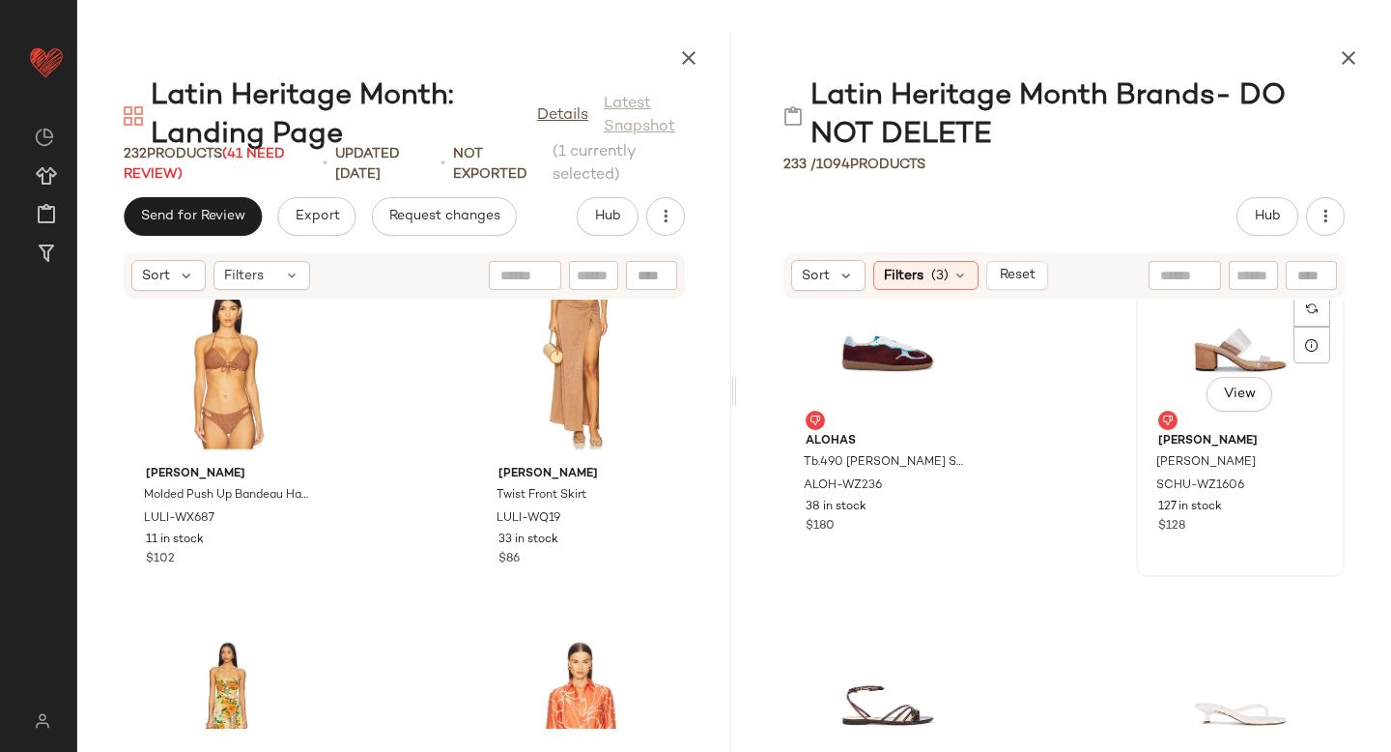
scroll to position [24472, 0]
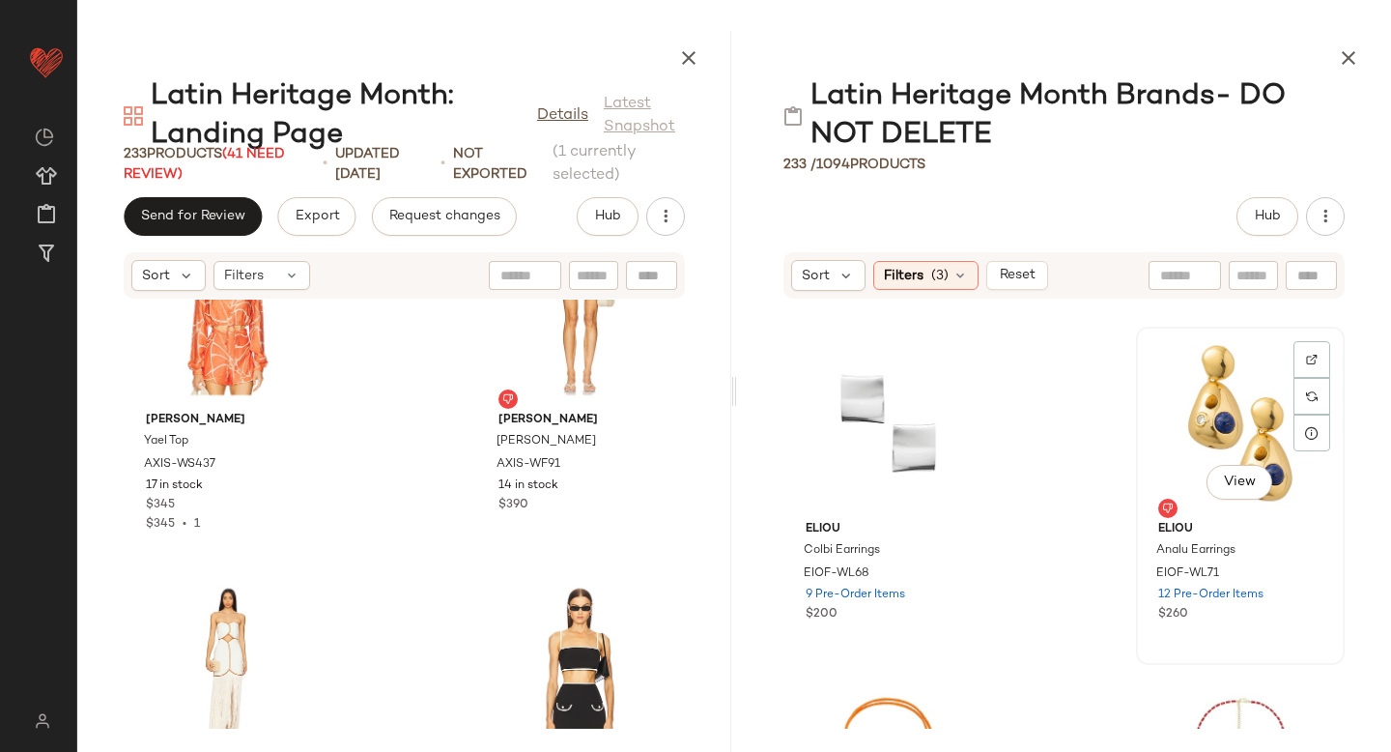
scroll to position [9886, 0]
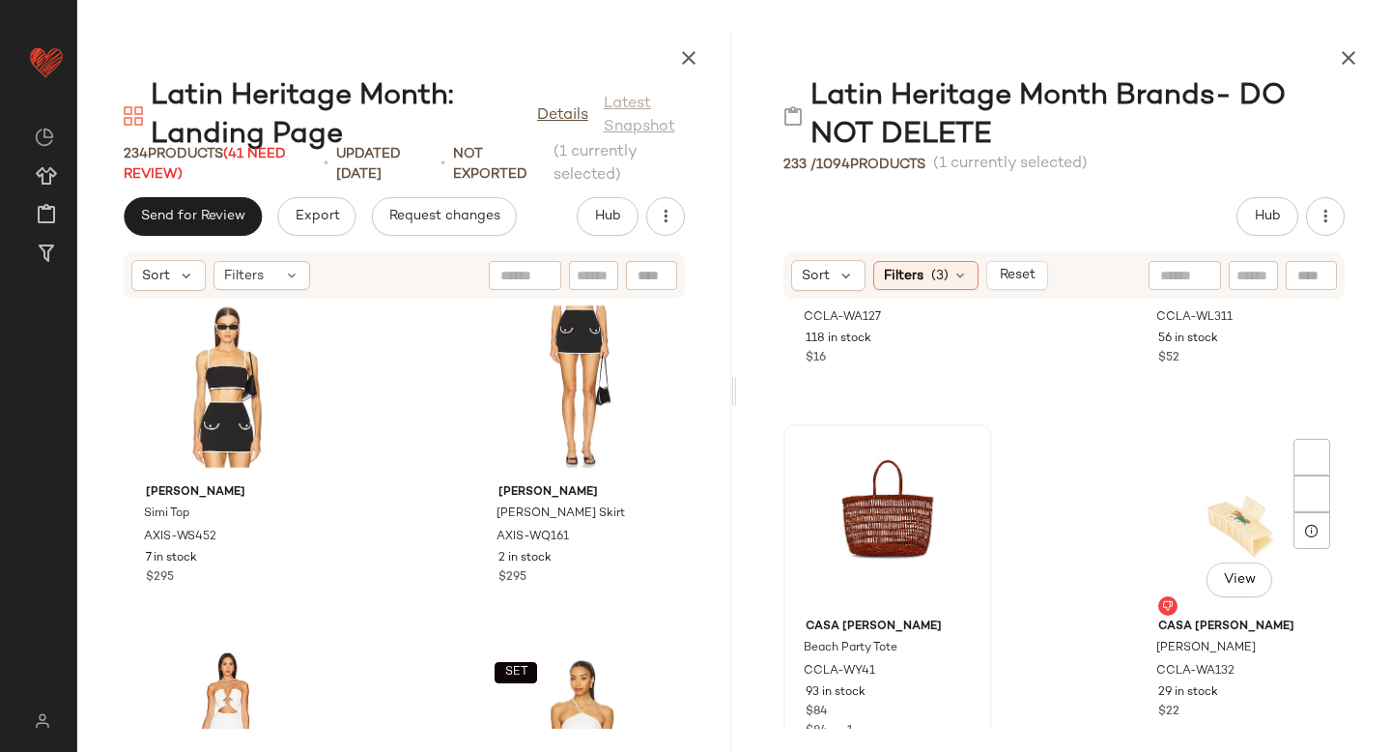
scroll to position [3787, 0]
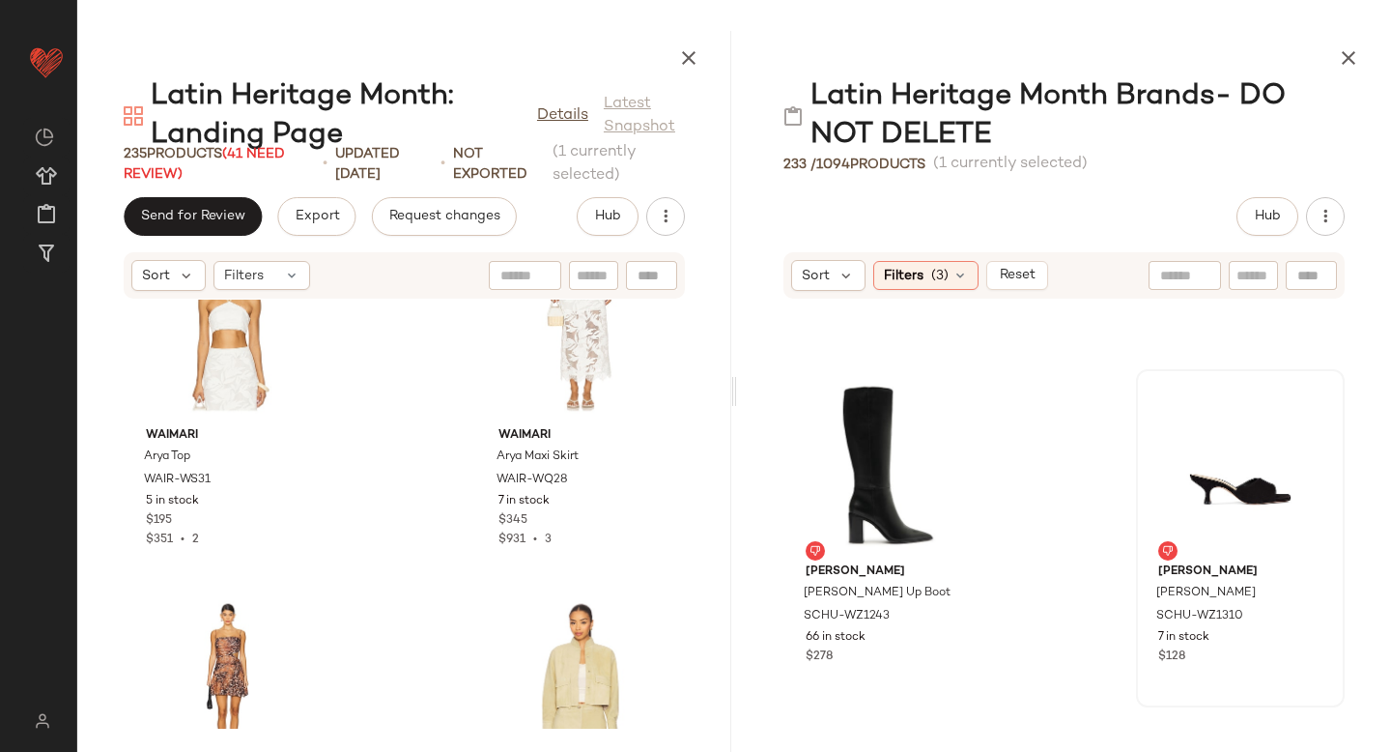
scroll to position [19397, 0]
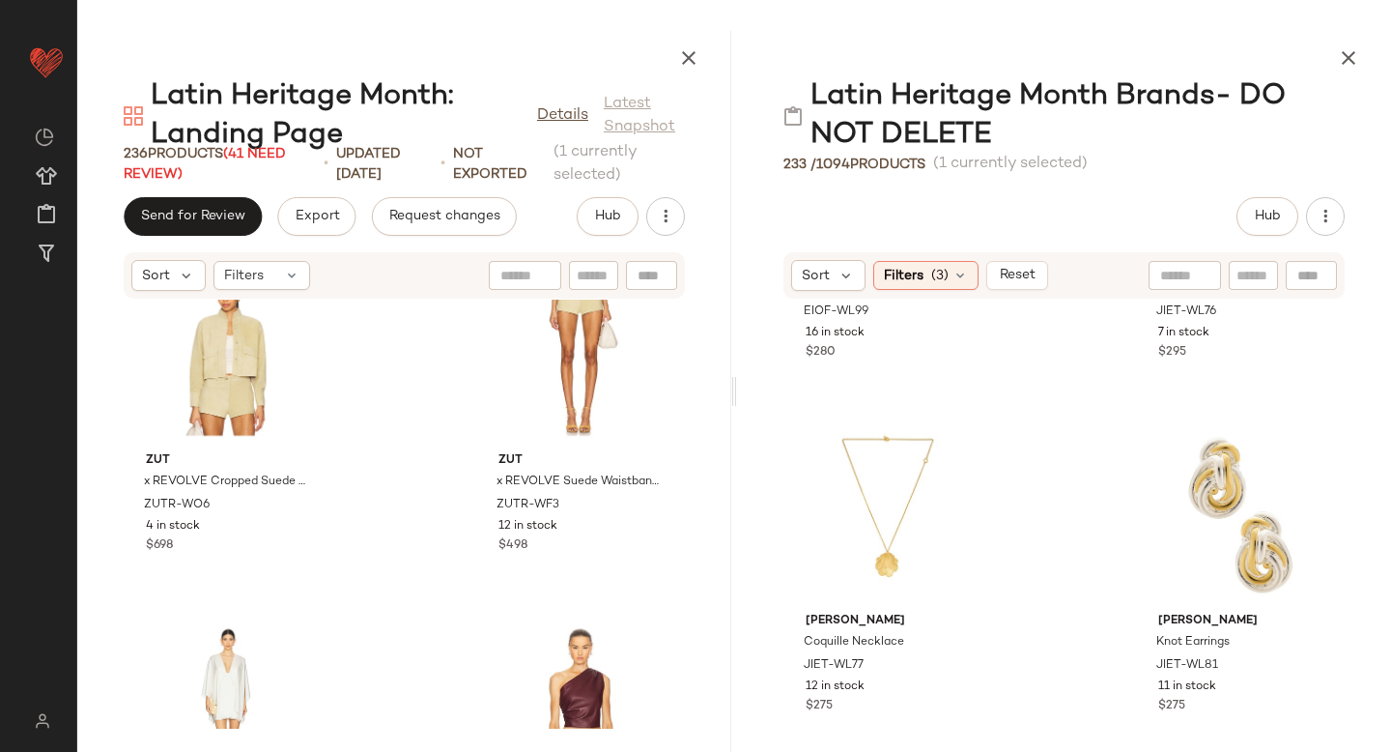
scroll to position [645, 0]
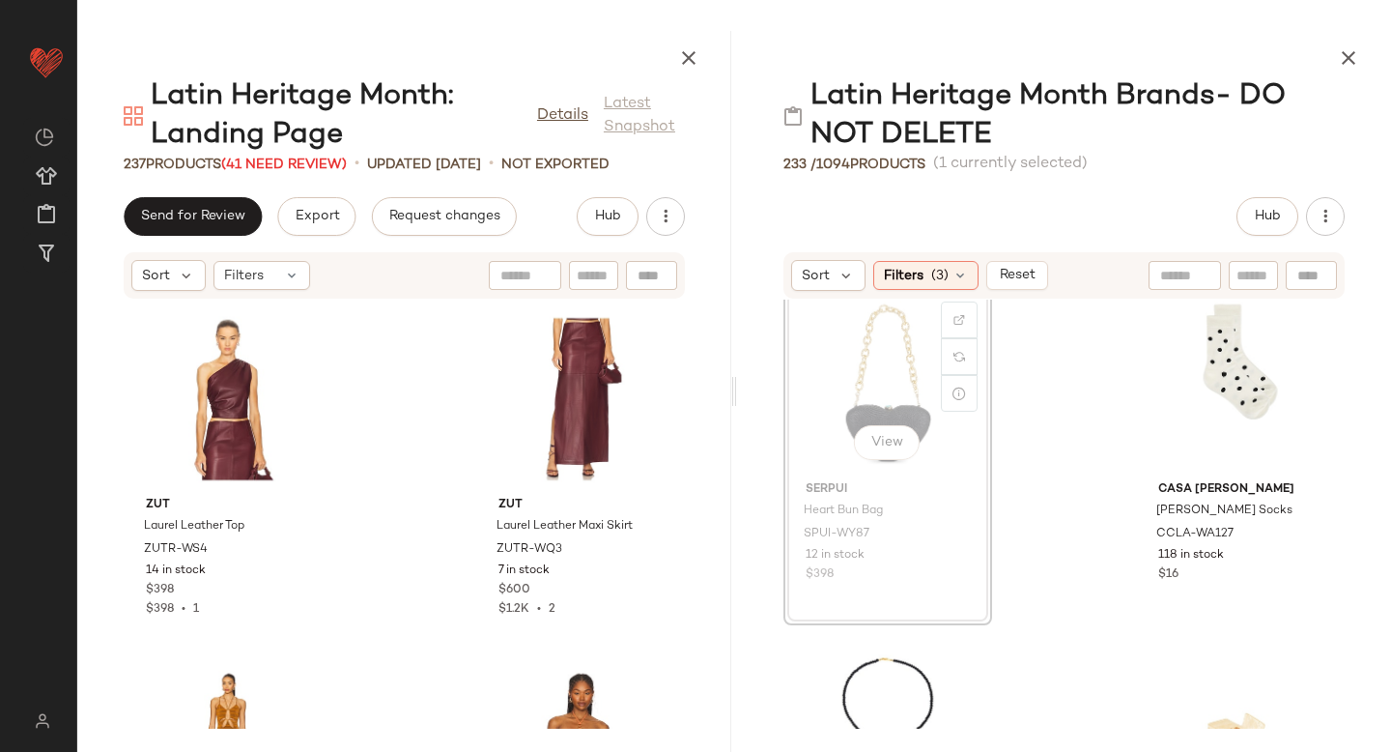
scroll to position [8500, 0]
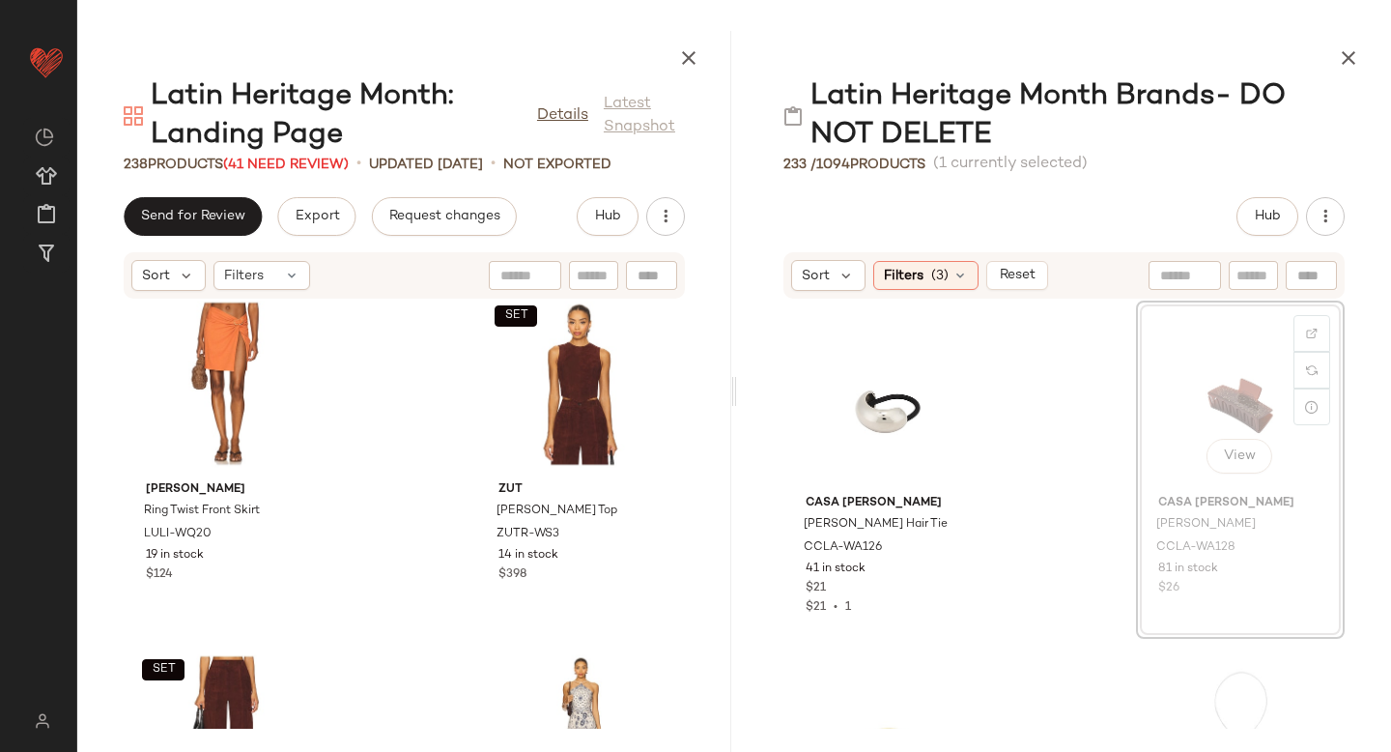
scroll to position [9579, 0]
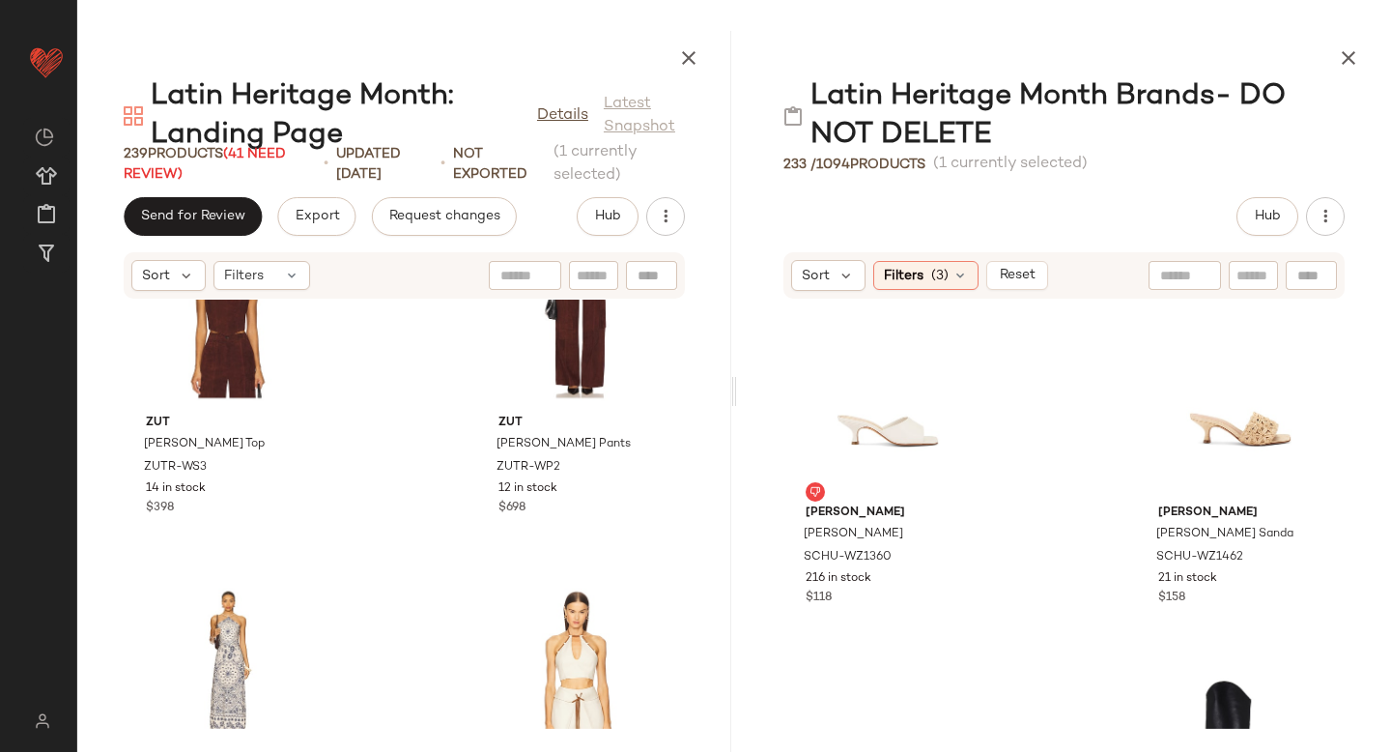
scroll to position [21184, 0]
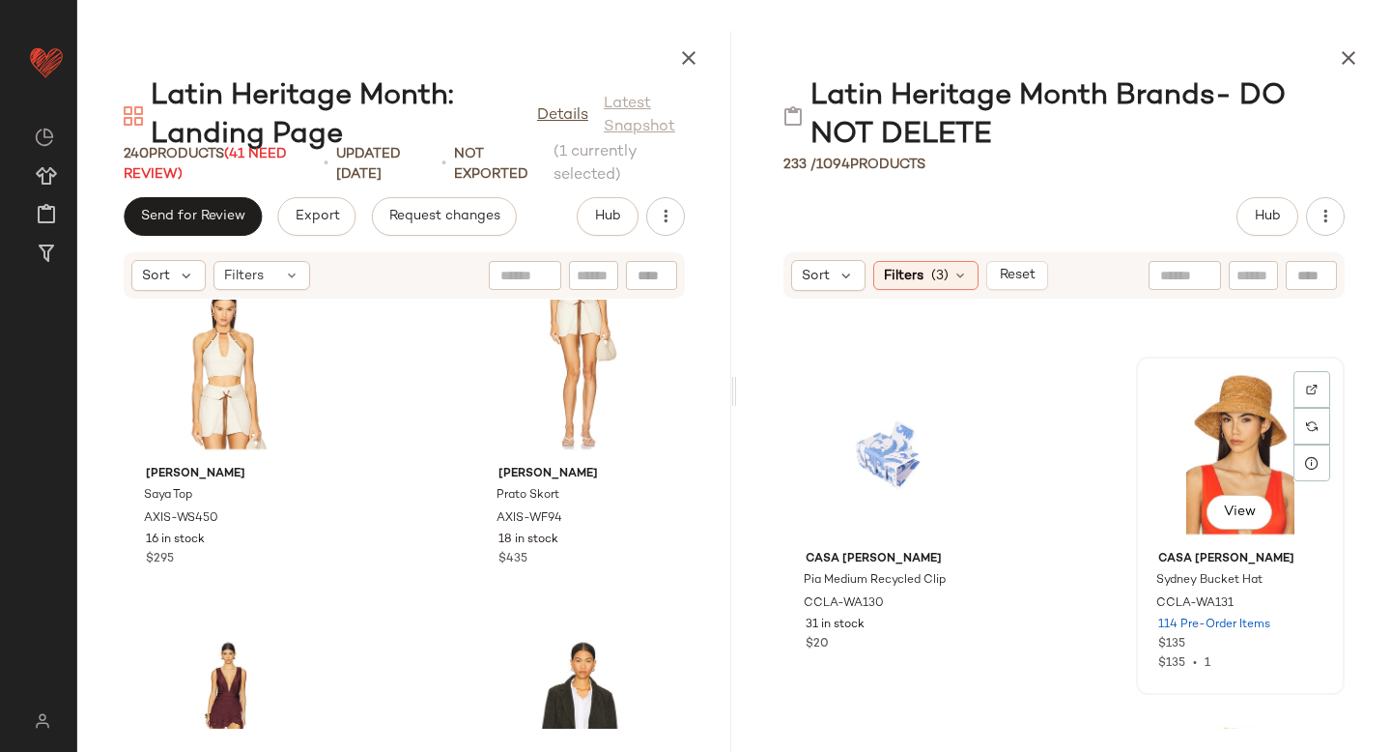
scroll to position [5970, 0]
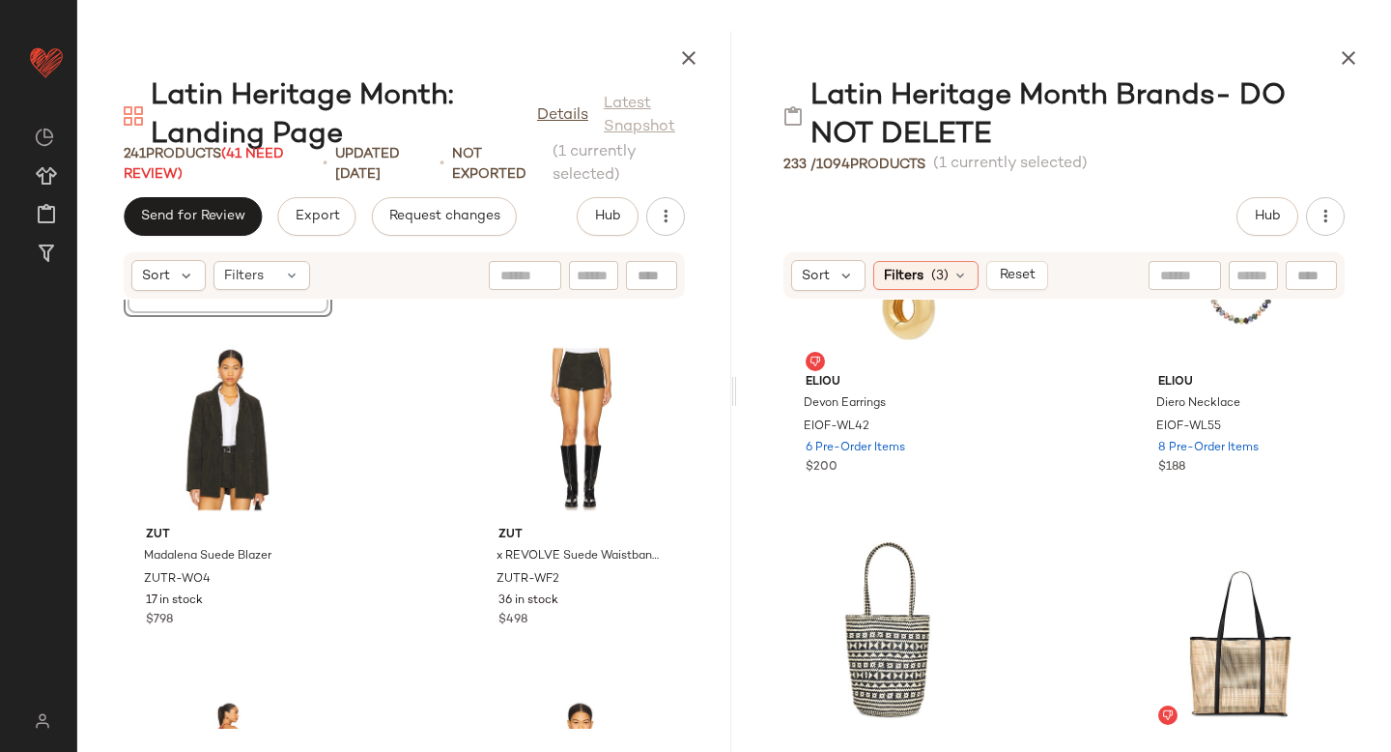
scroll to position [15218, 0]
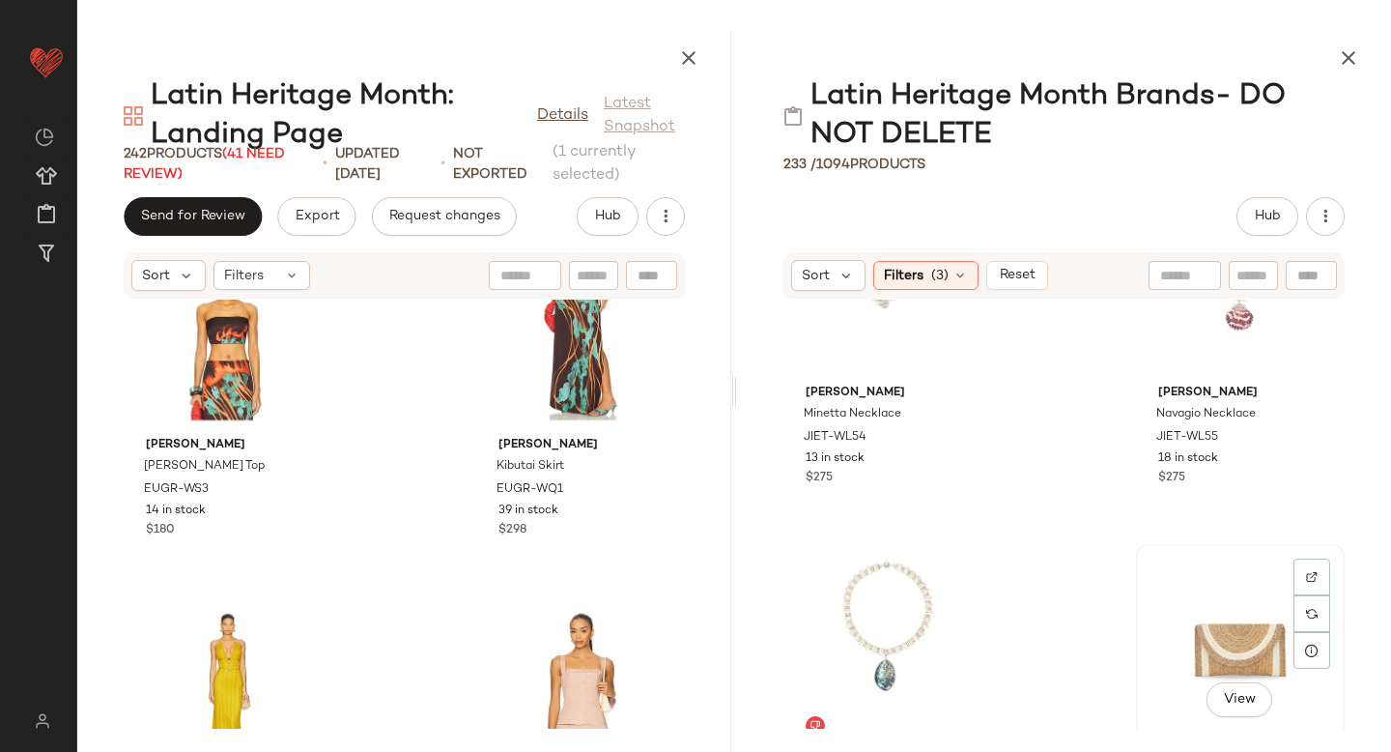
scroll to position [11447, 0]
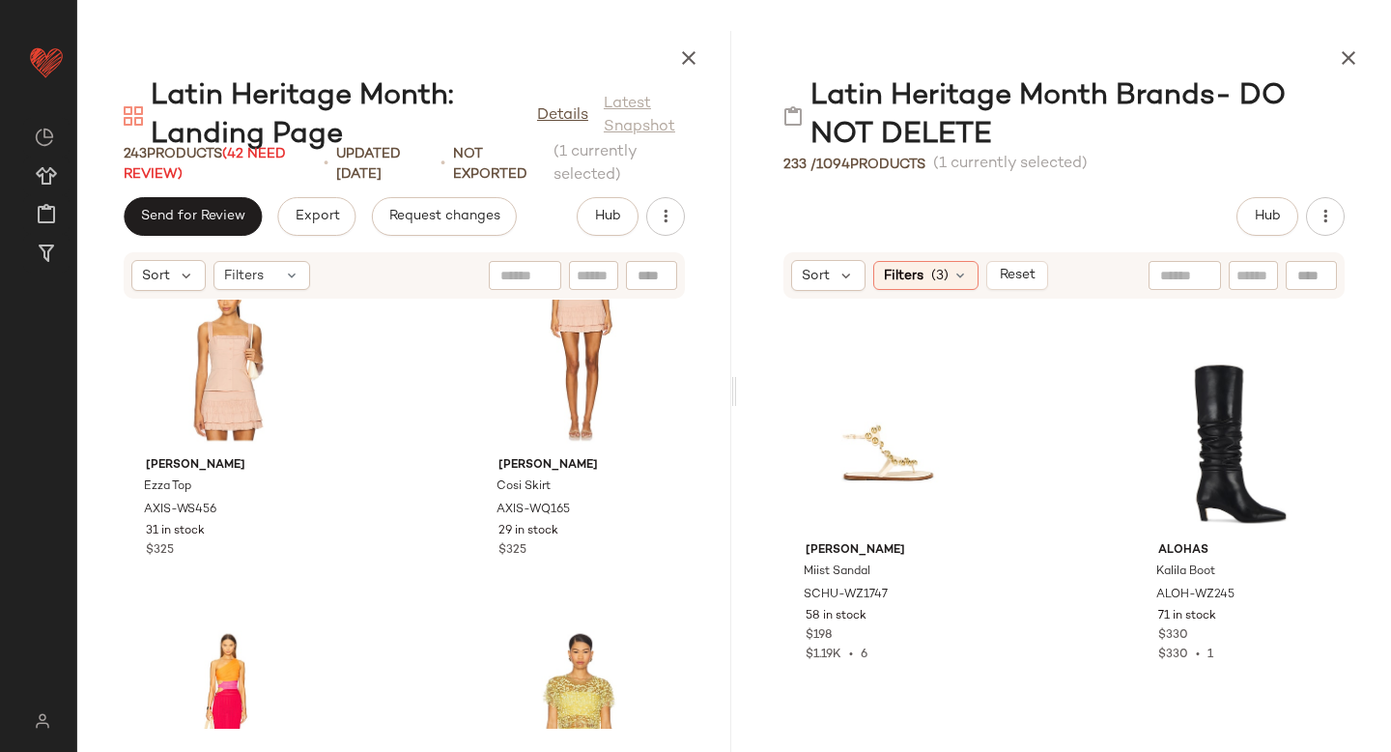
scroll to position [35686, 0]
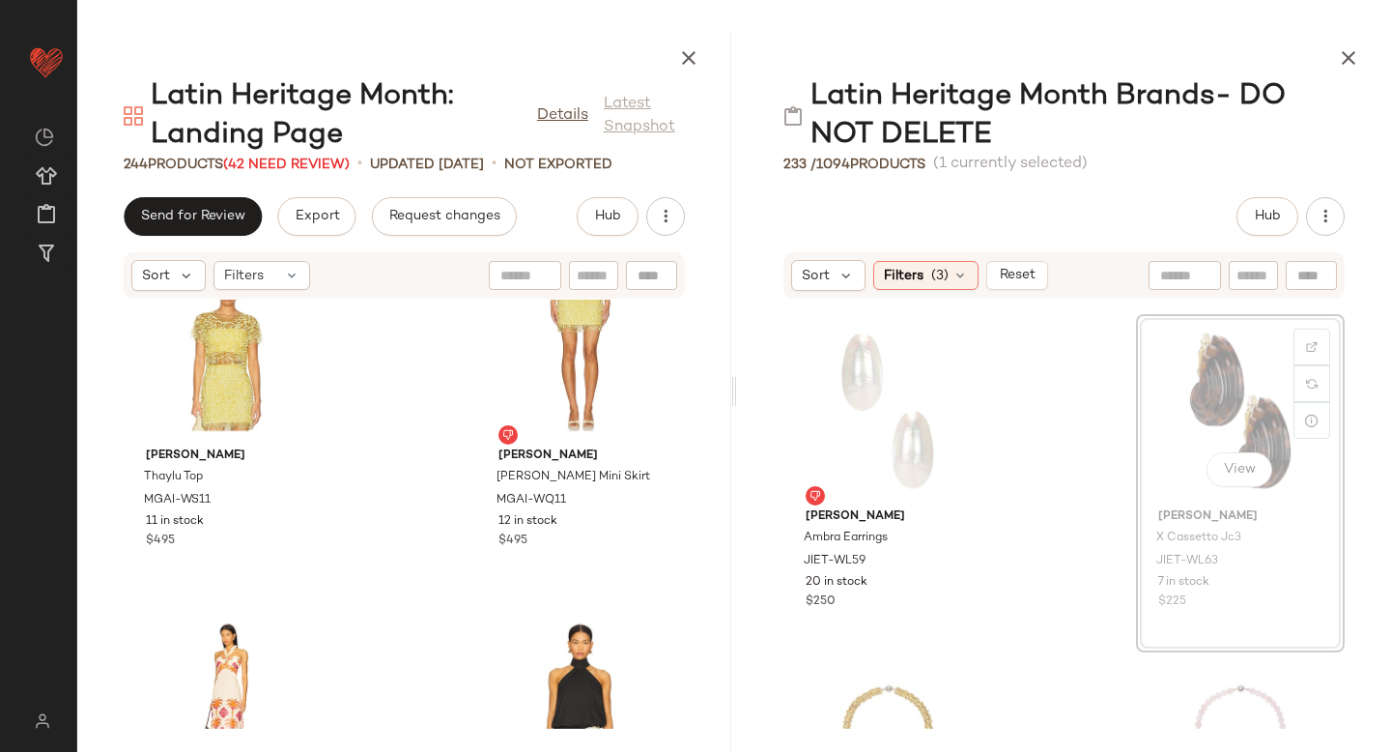
scroll to position [9900, 0]
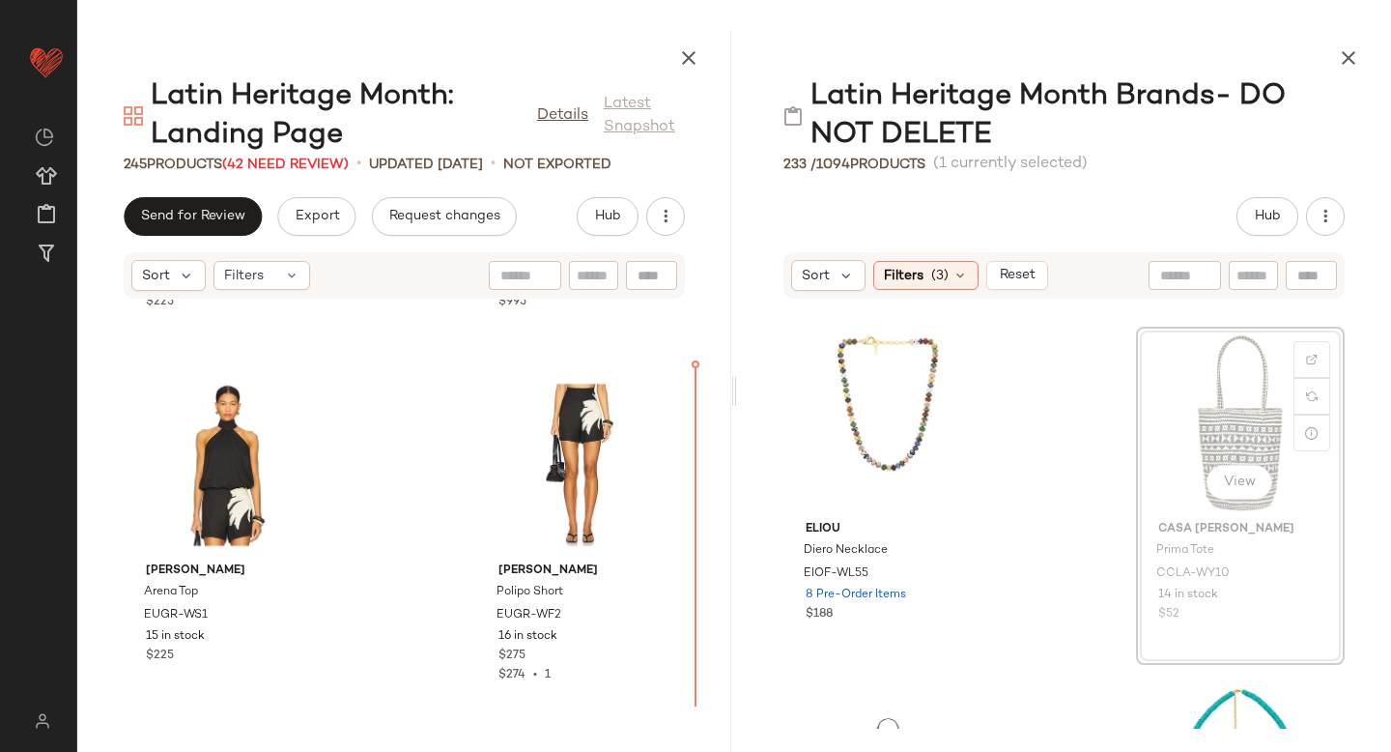
scroll to position [14086, 0]
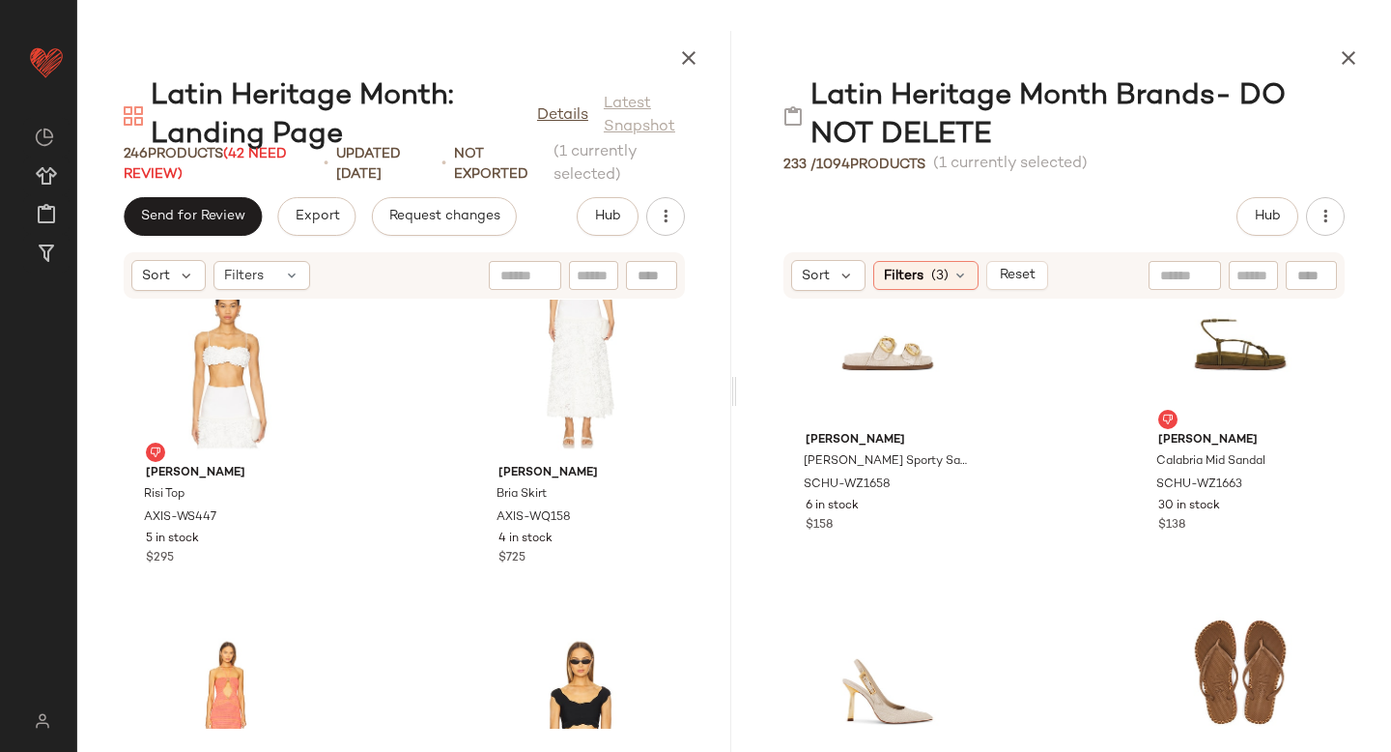
scroll to position [22990, 0]
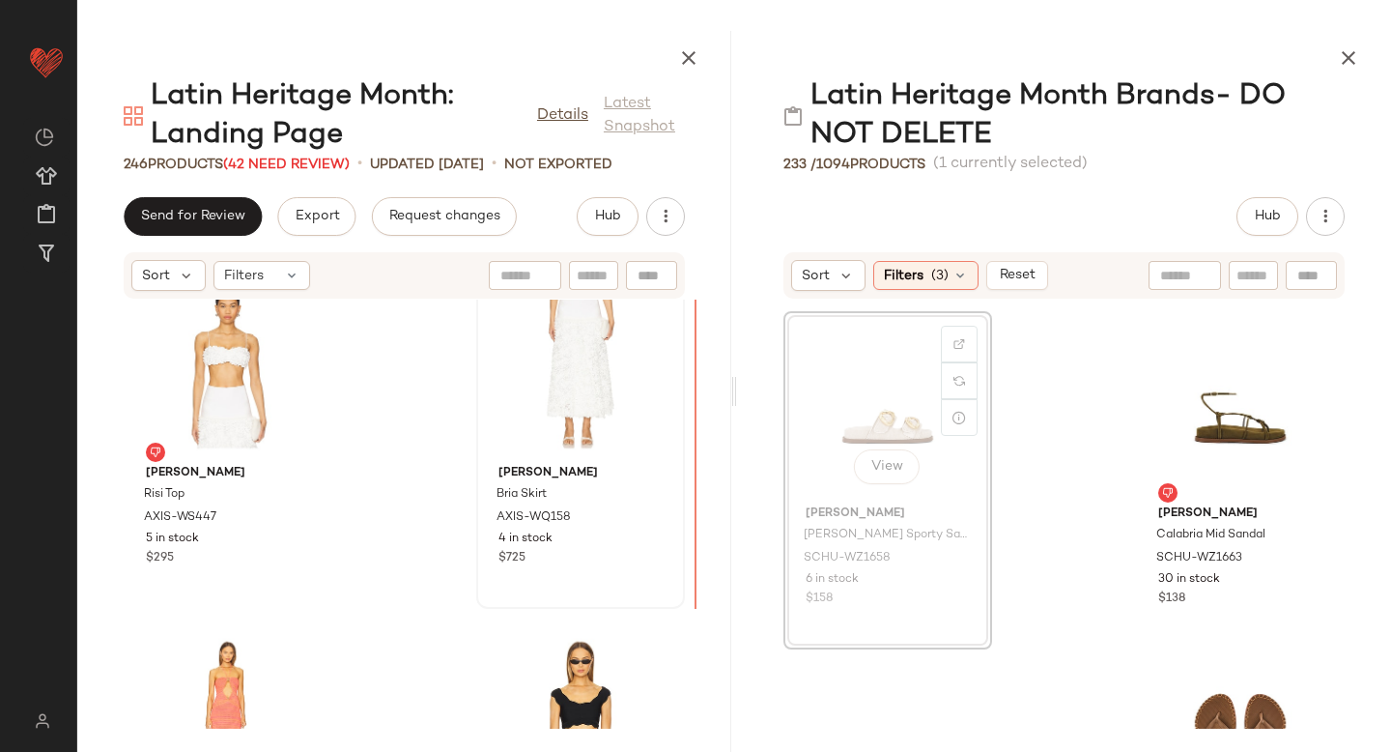
drag, startPoint x: 875, startPoint y: 424, endPoint x: 602, endPoint y: 440, distance: 273.8
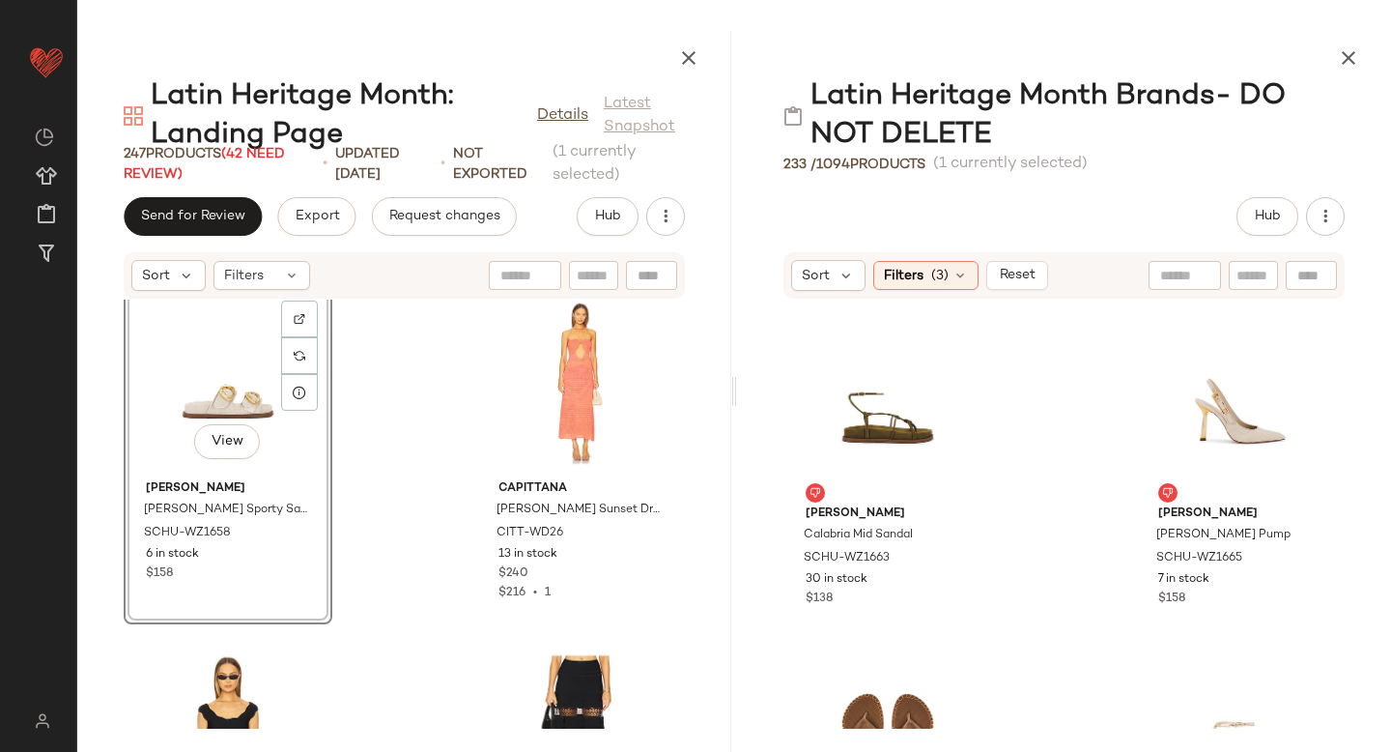
scroll to position [15230, 0]
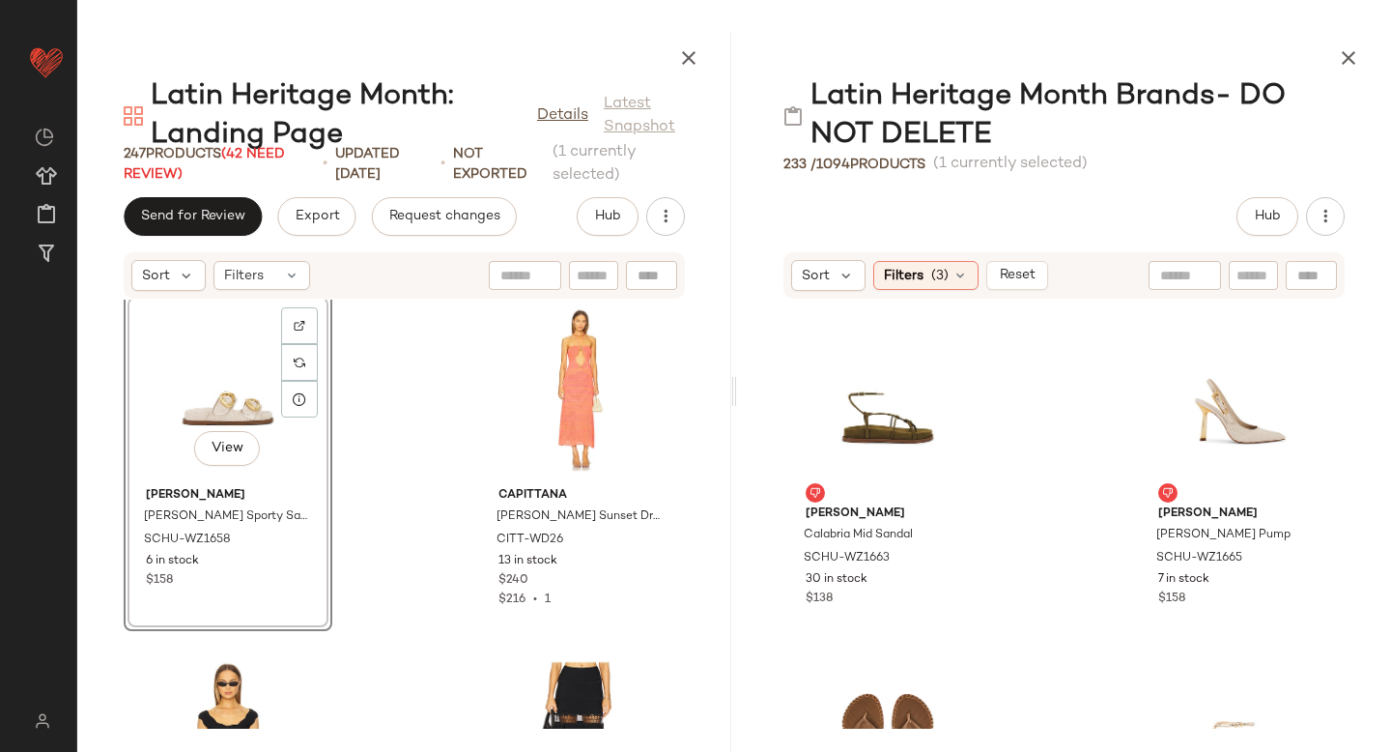
click at [363, 551] on div "View Schutz Olga Sporty Sandal SCHU-WZ1658 6 in stock $158 Capittana Zully Suns…" at bounding box center [404, 513] width 654 height 429
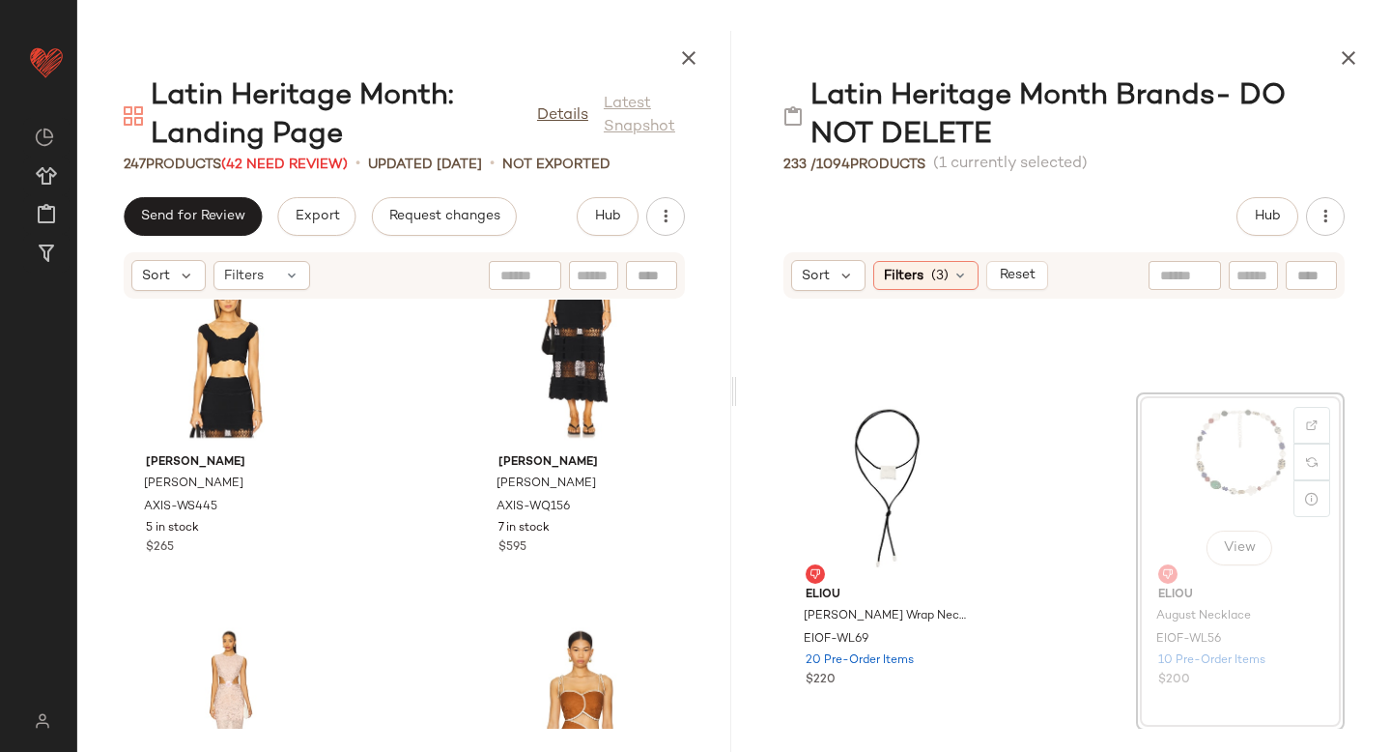
scroll to position [15613, 0]
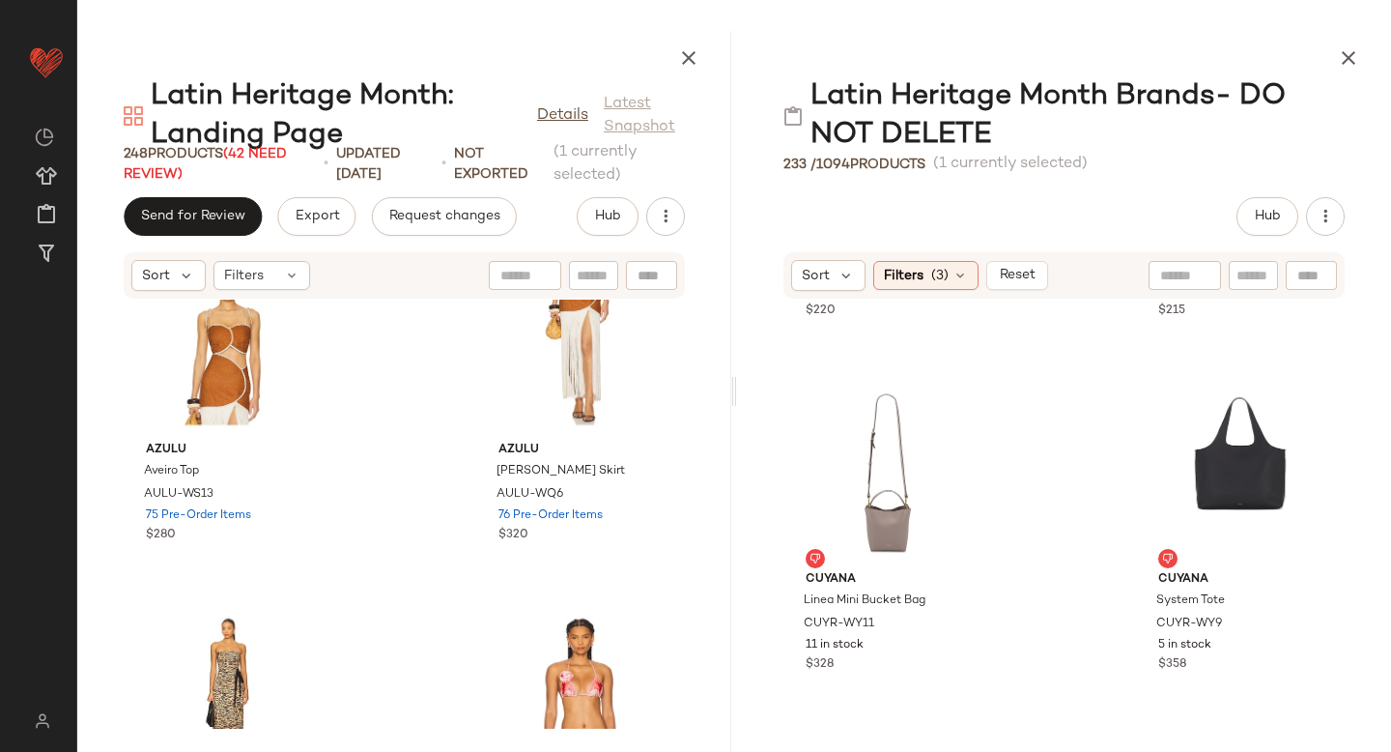
scroll to position [12667, 0]
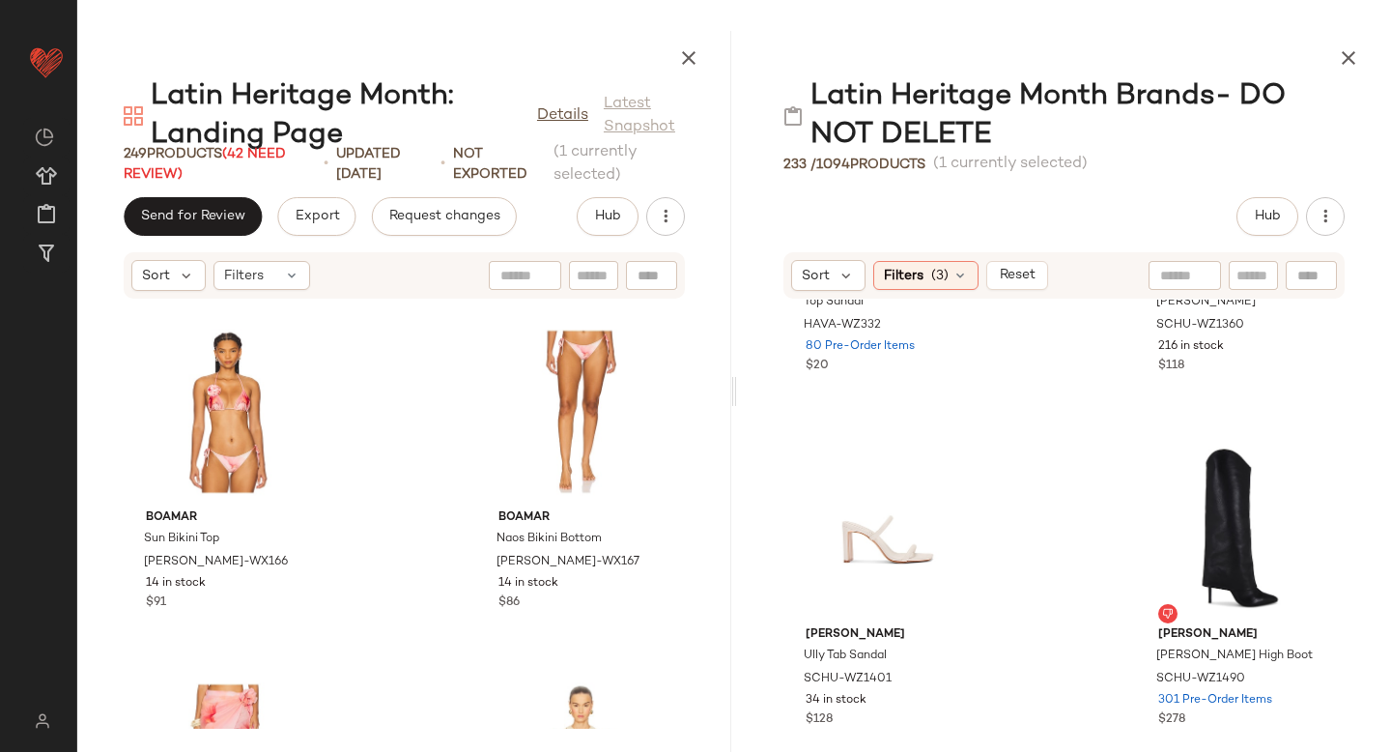
scroll to position [20133, 0]
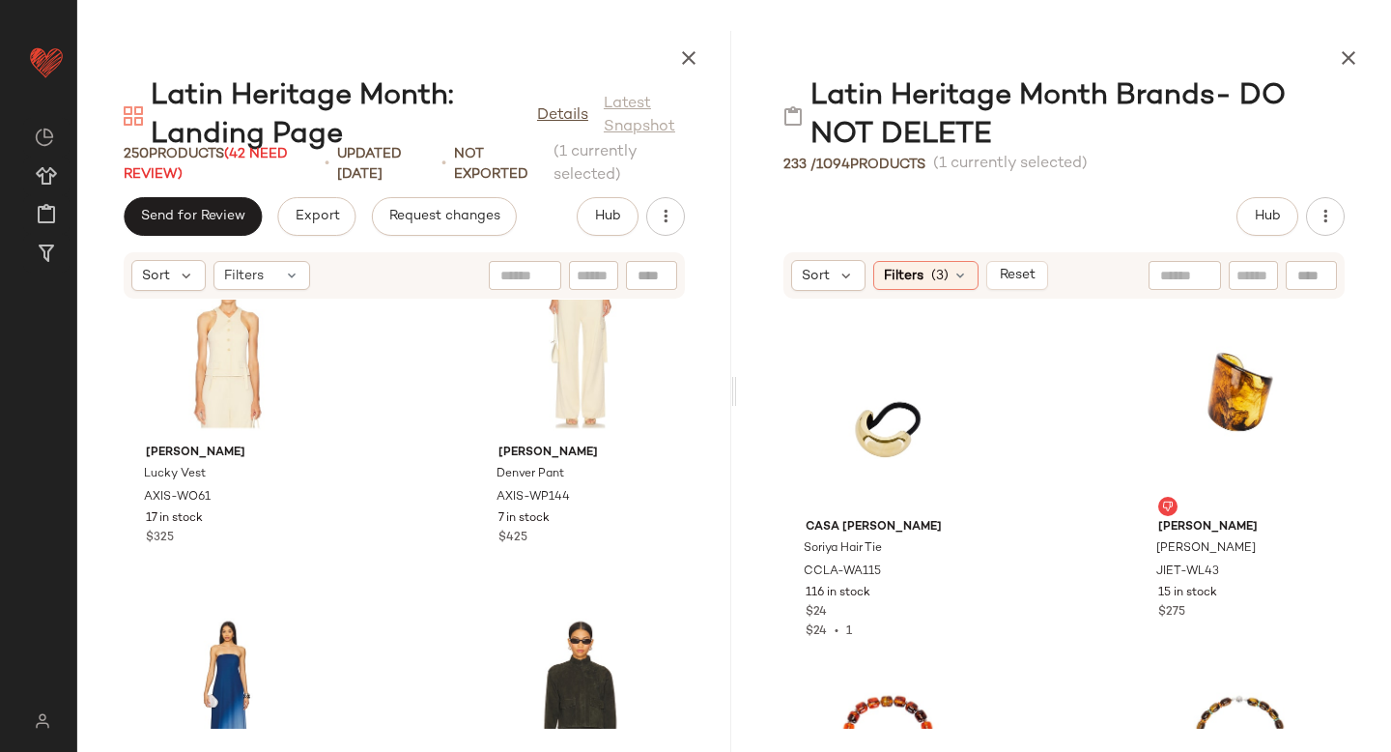
scroll to position [11598, 0]
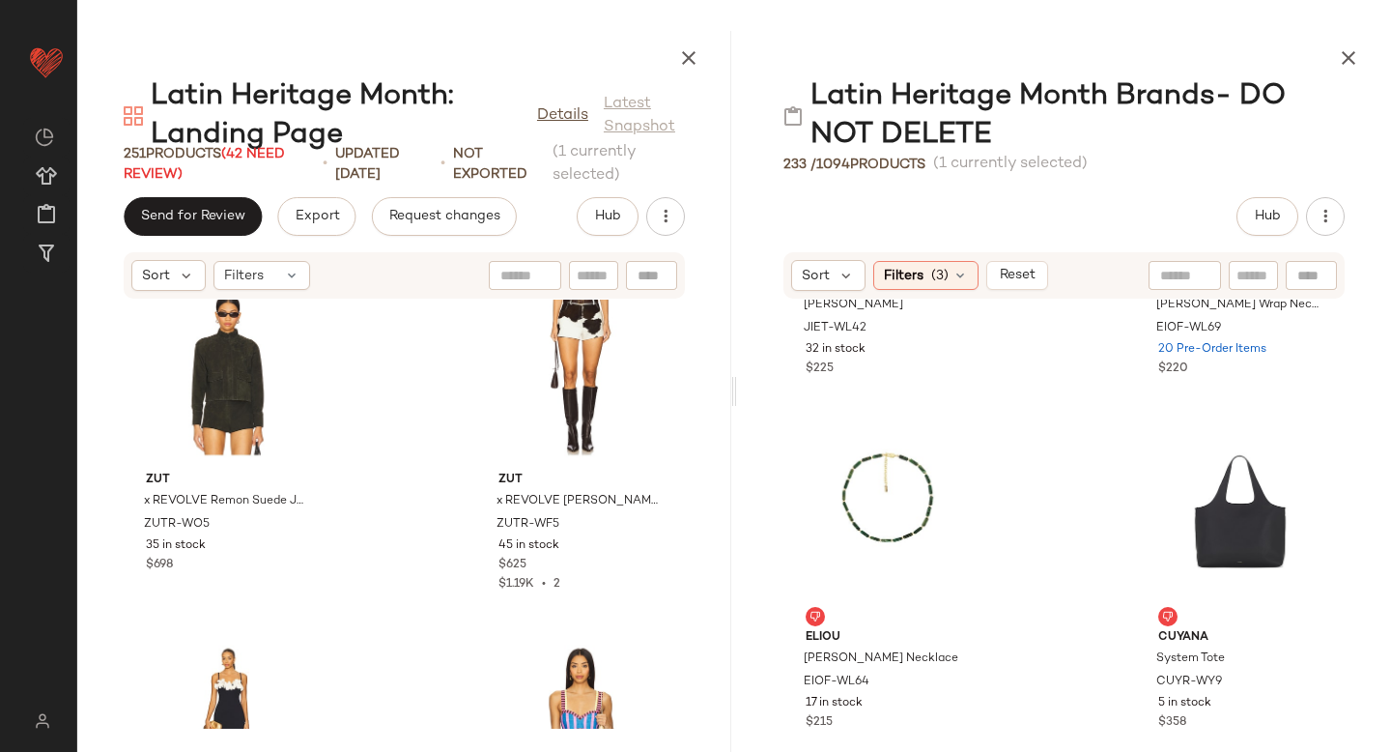
scroll to position [12268, 0]
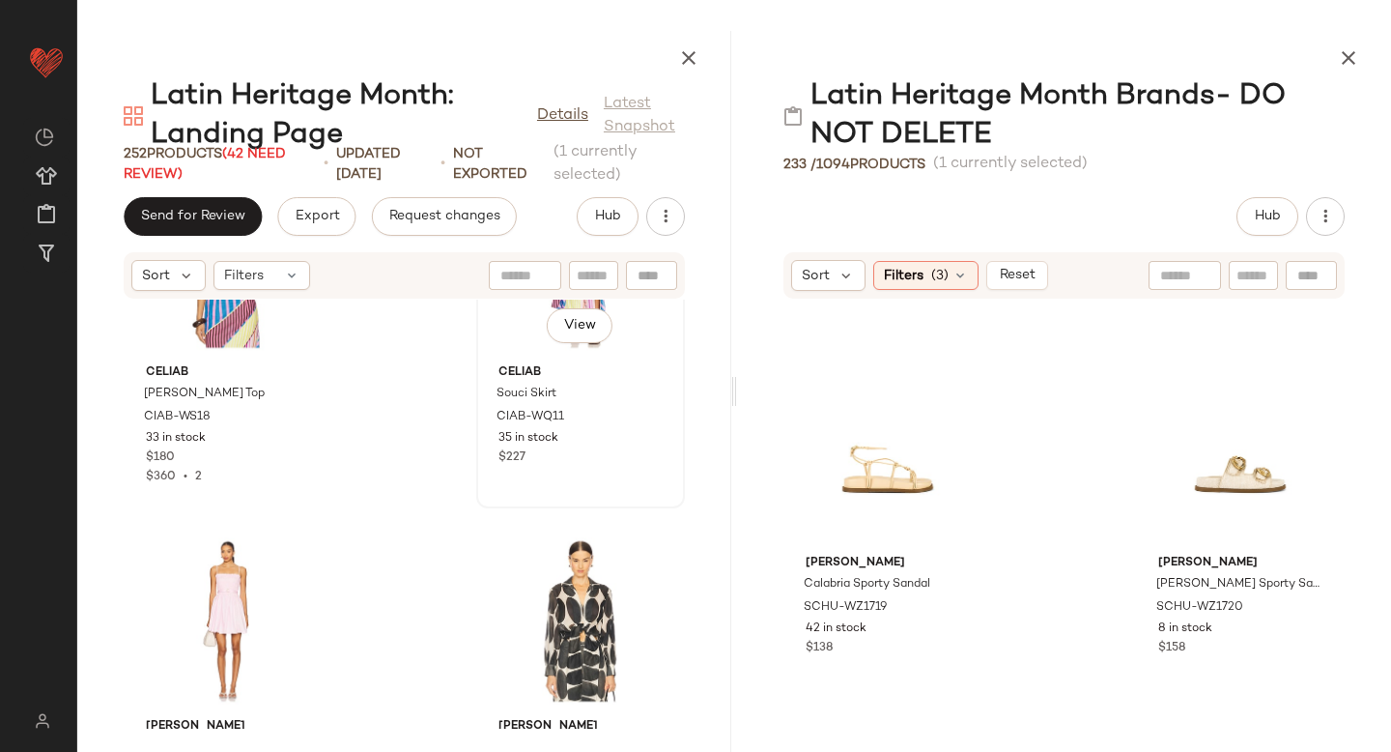
scroll to position [19256, 0]
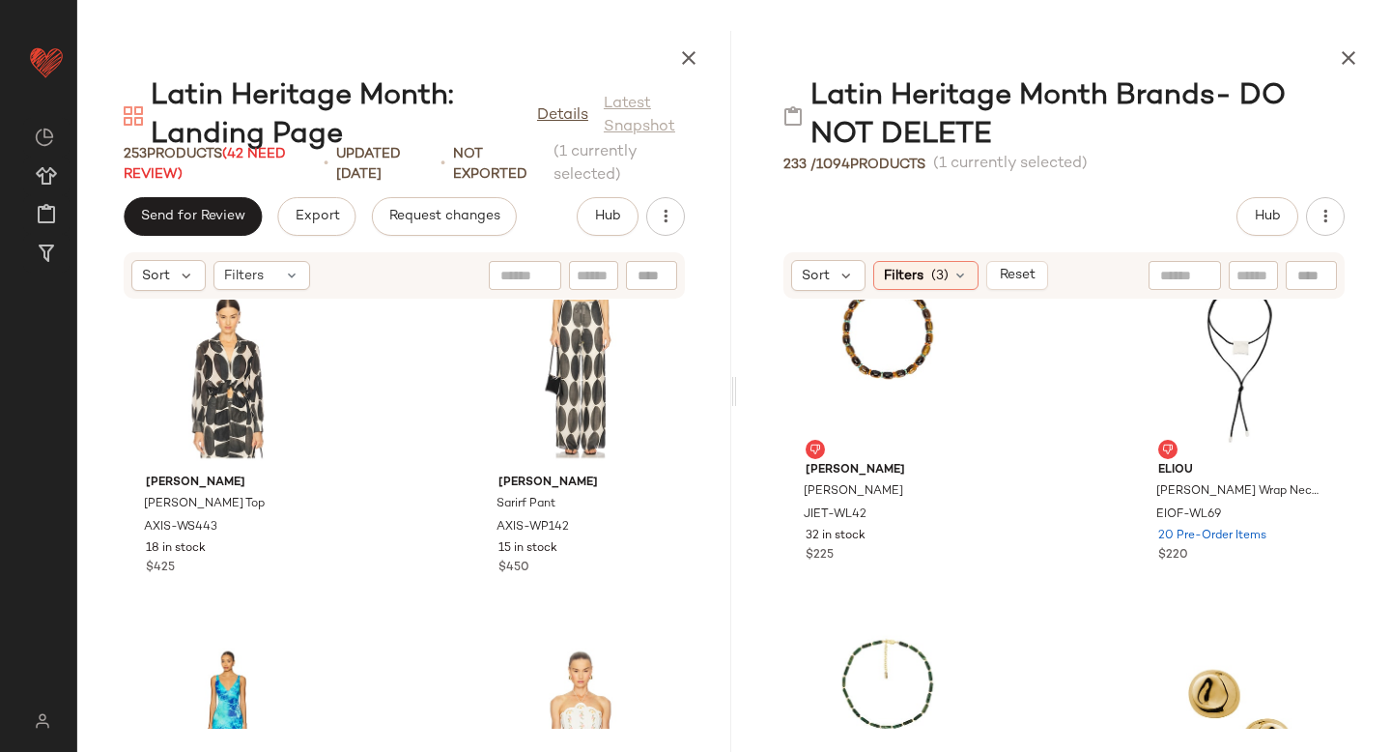
scroll to position [11979, 0]
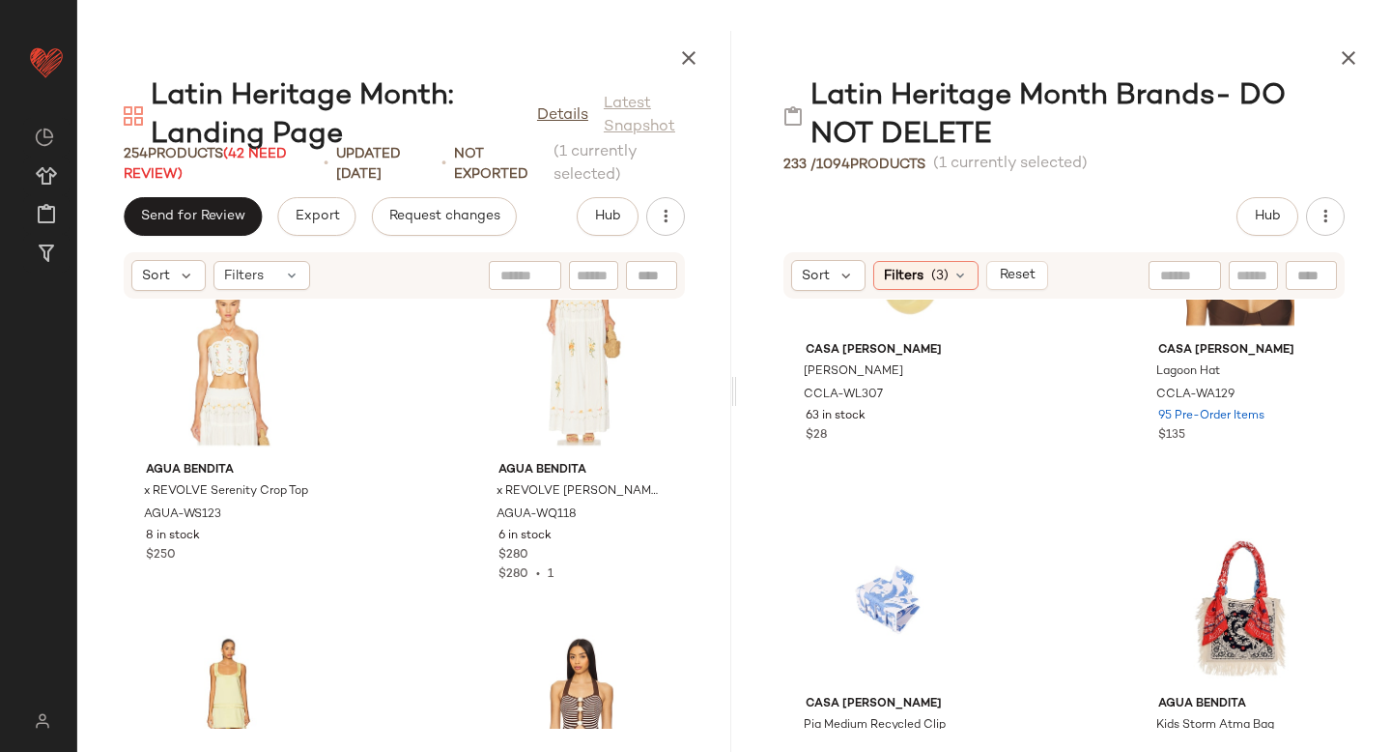
scroll to position [5831, 0]
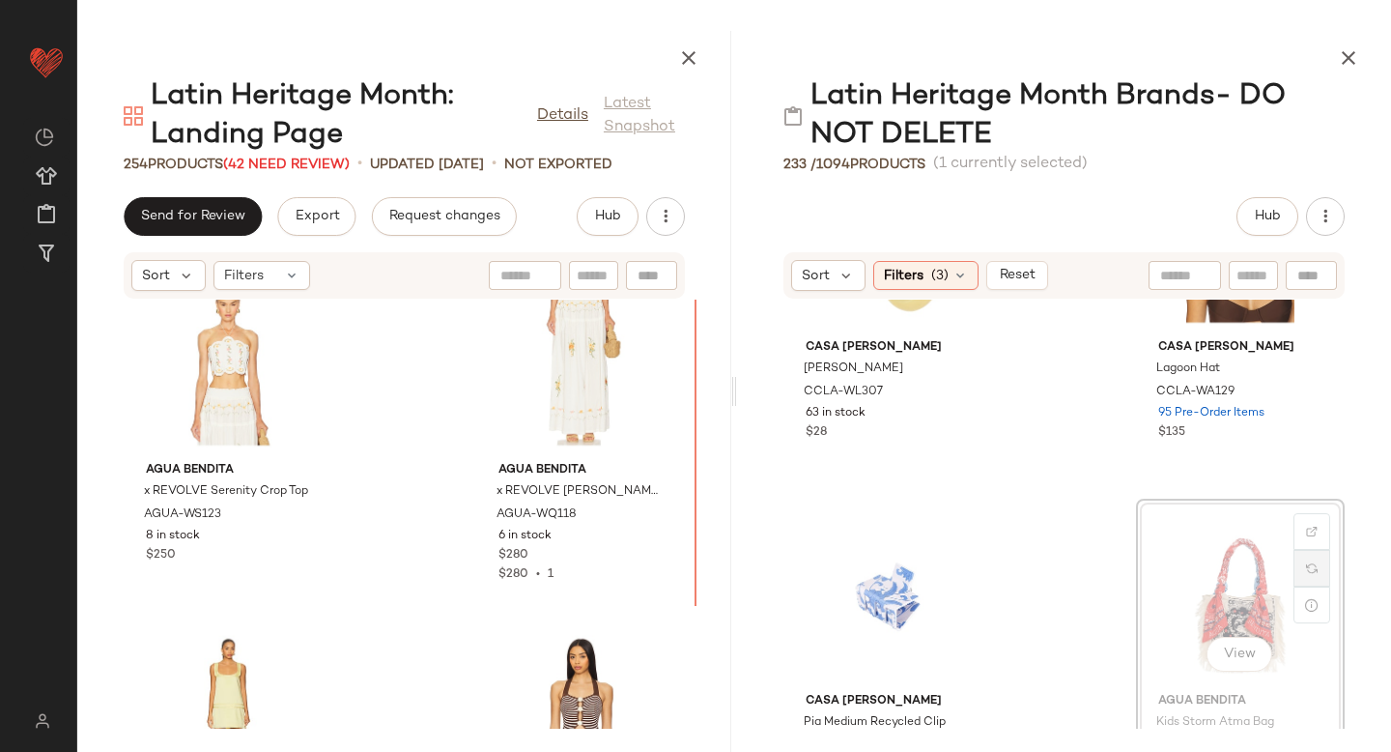
drag, startPoint x: 1274, startPoint y: 566, endPoint x: 1286, endPoint y: 571, distance: 12.6
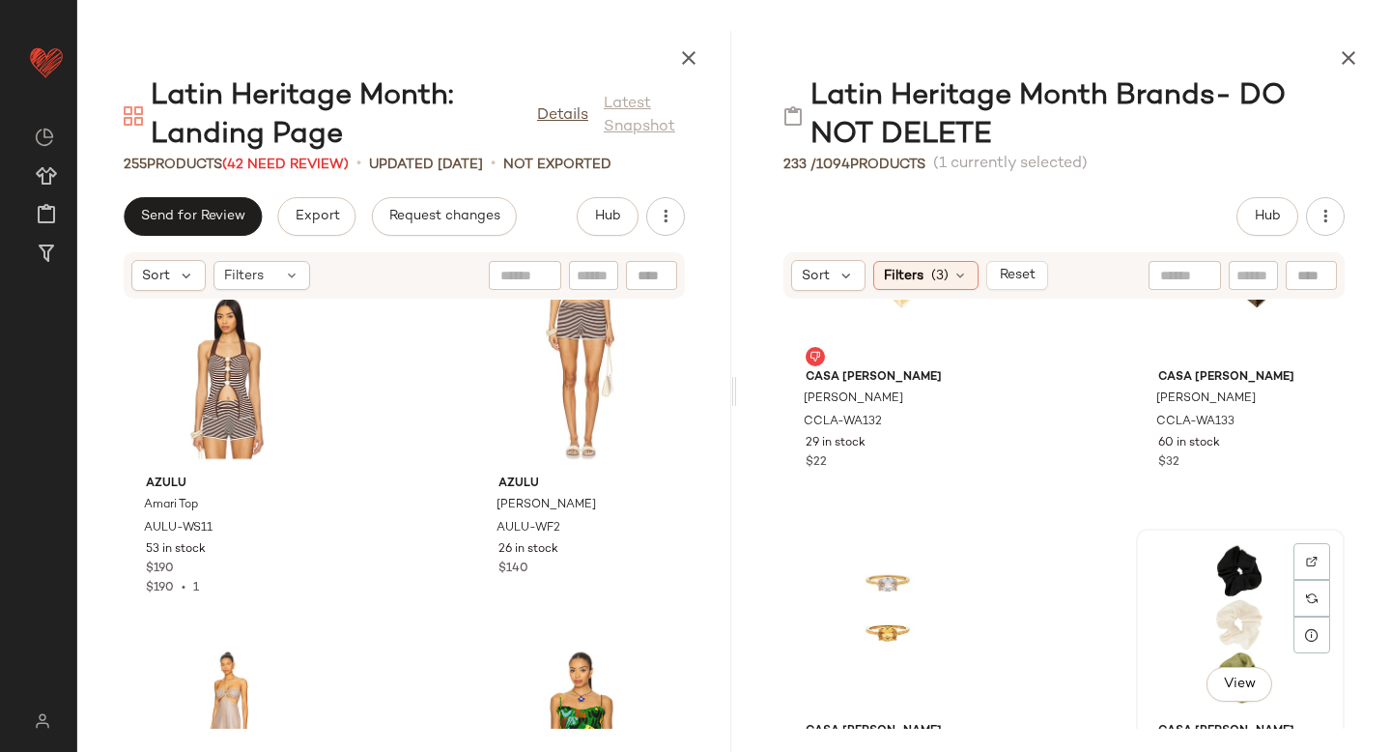
scroll to position [3682, 0]
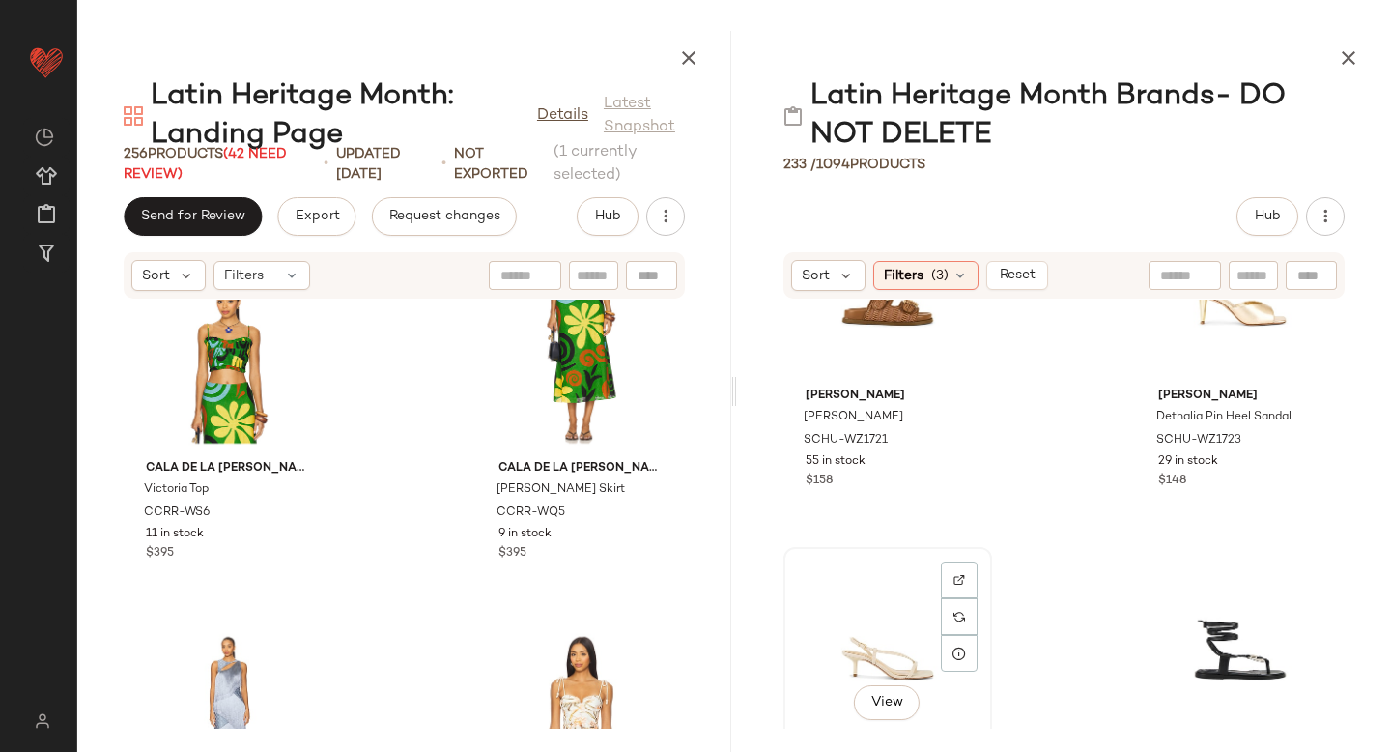
scroll to position [24877, 0]
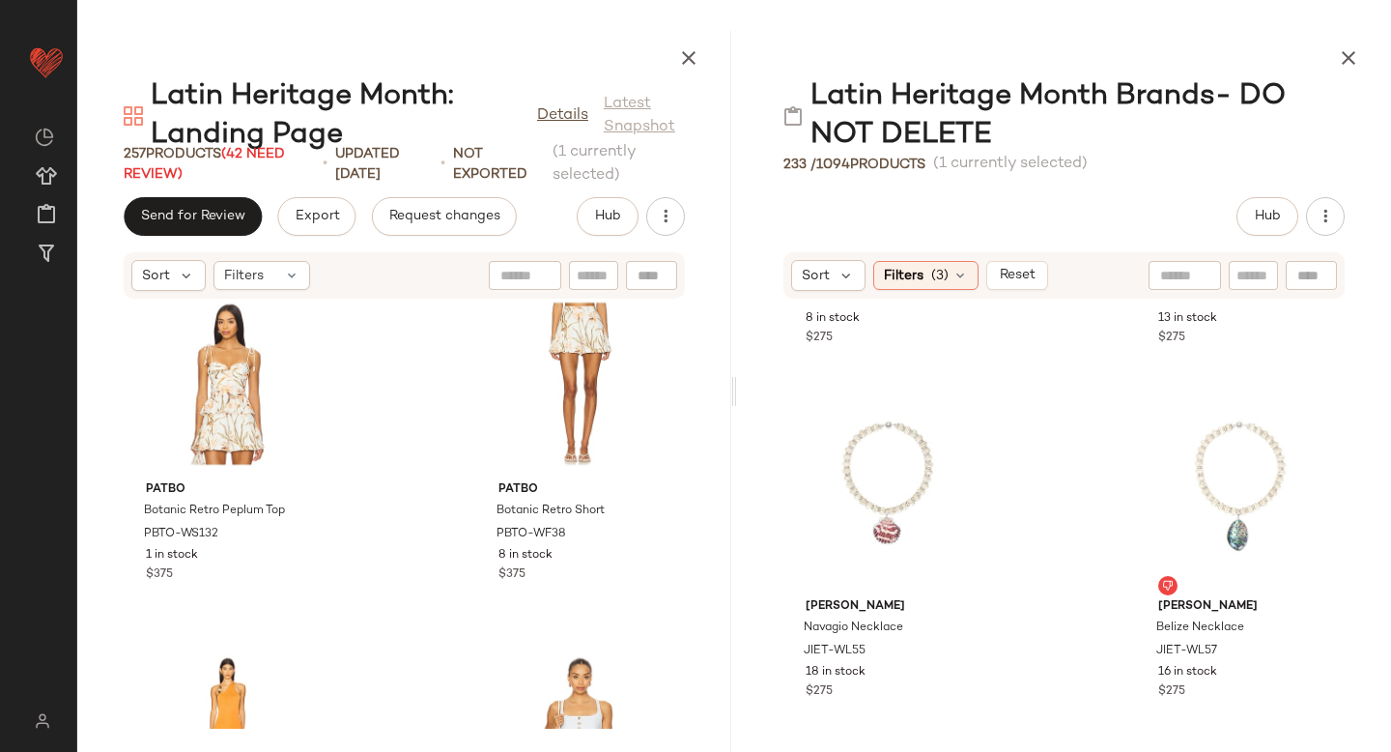
scroll to position [10875, 0]
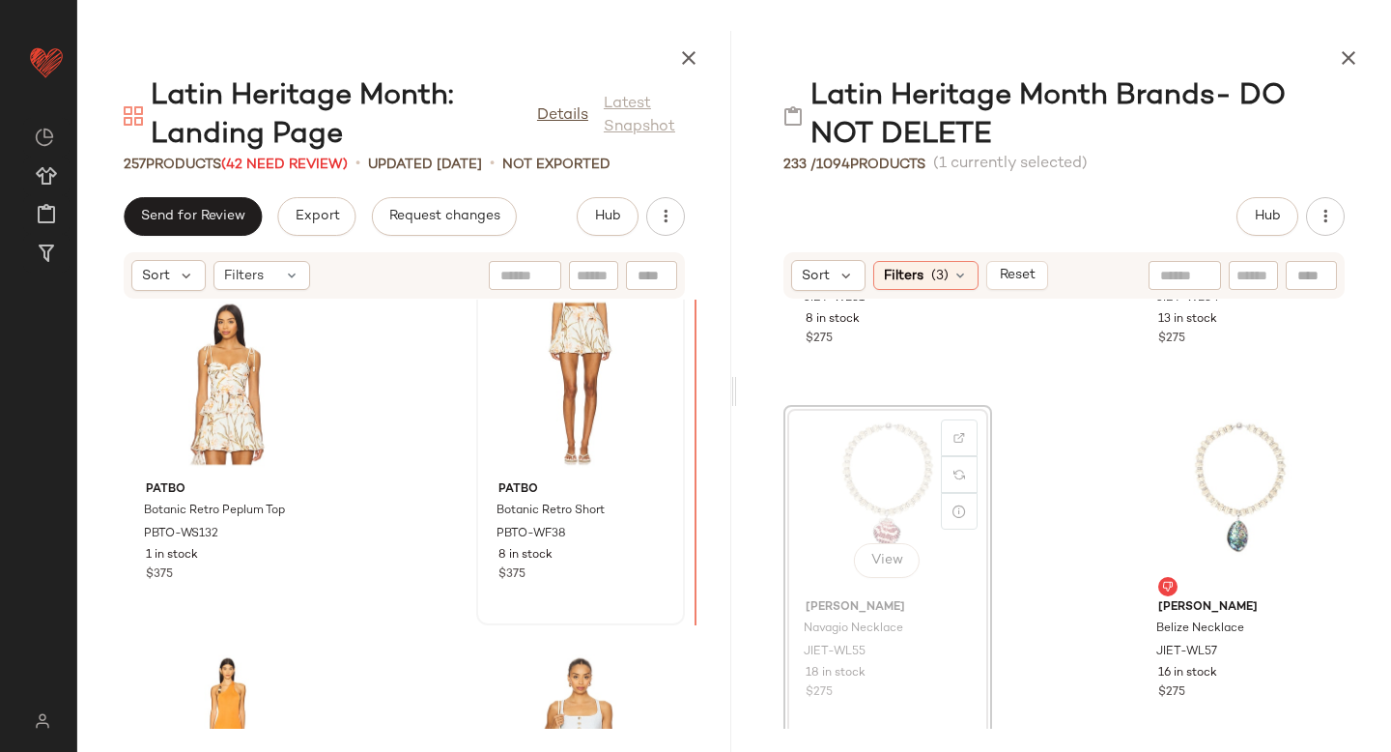
drag, startPoint x: 835, startPoint y: 460, endPoint x: 616, endPoint y: 459, distance: 218.3
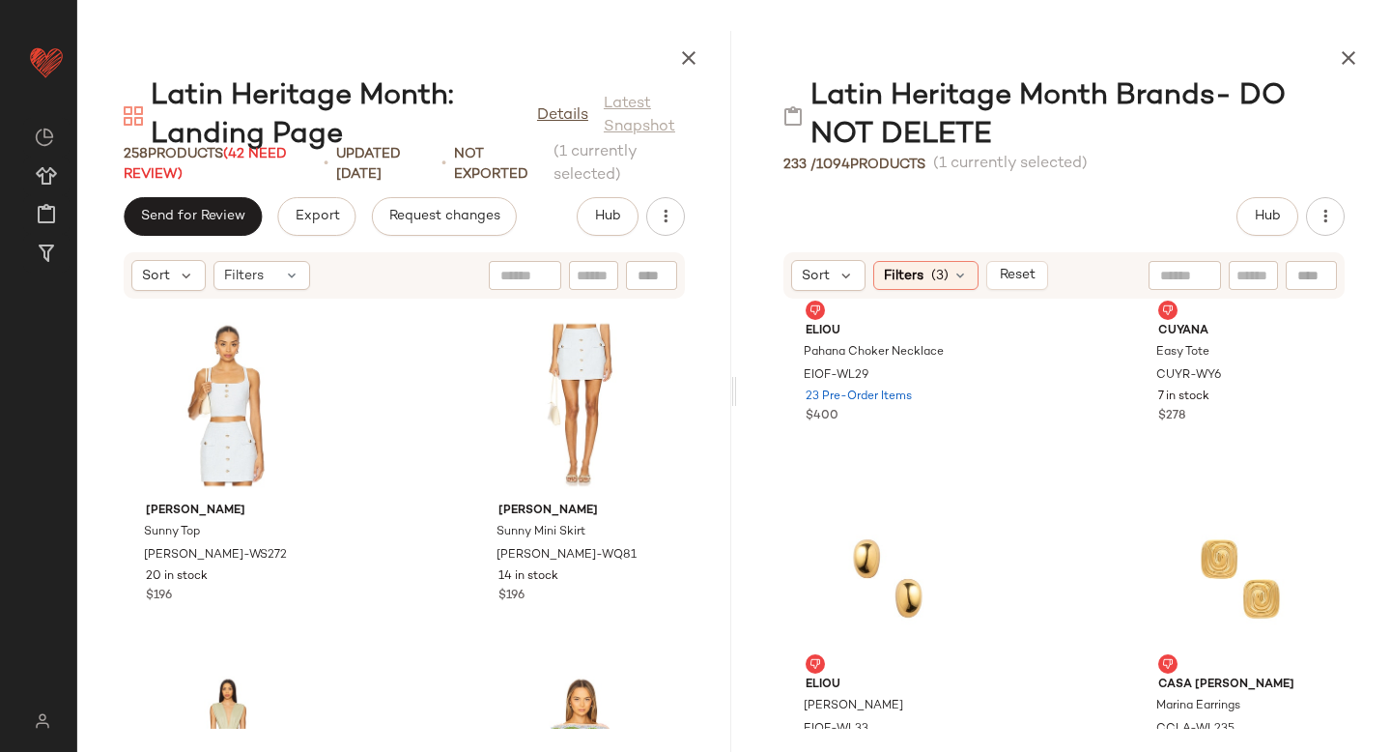
scroll to position [12029, 0]
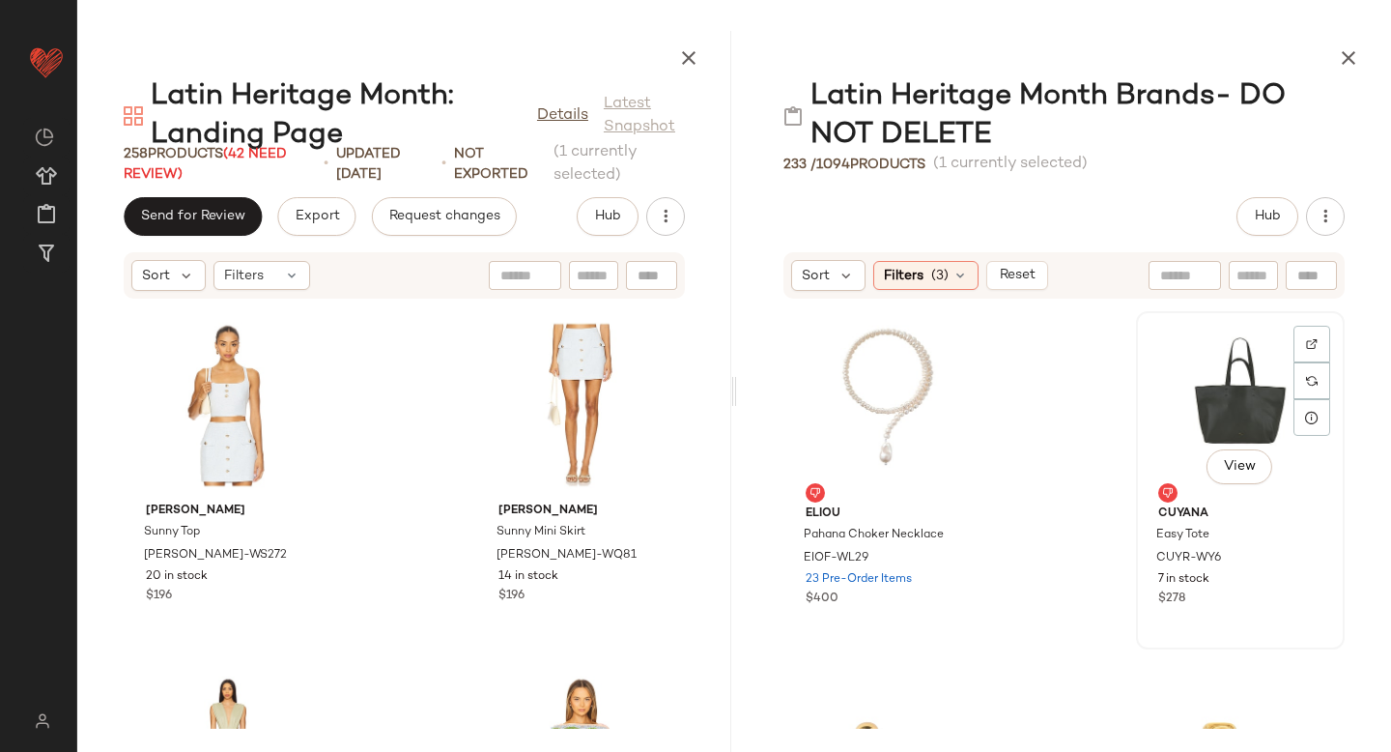
click at [1156, 398] on div "View" at bounding box center [1240, 408] width 195 height 180
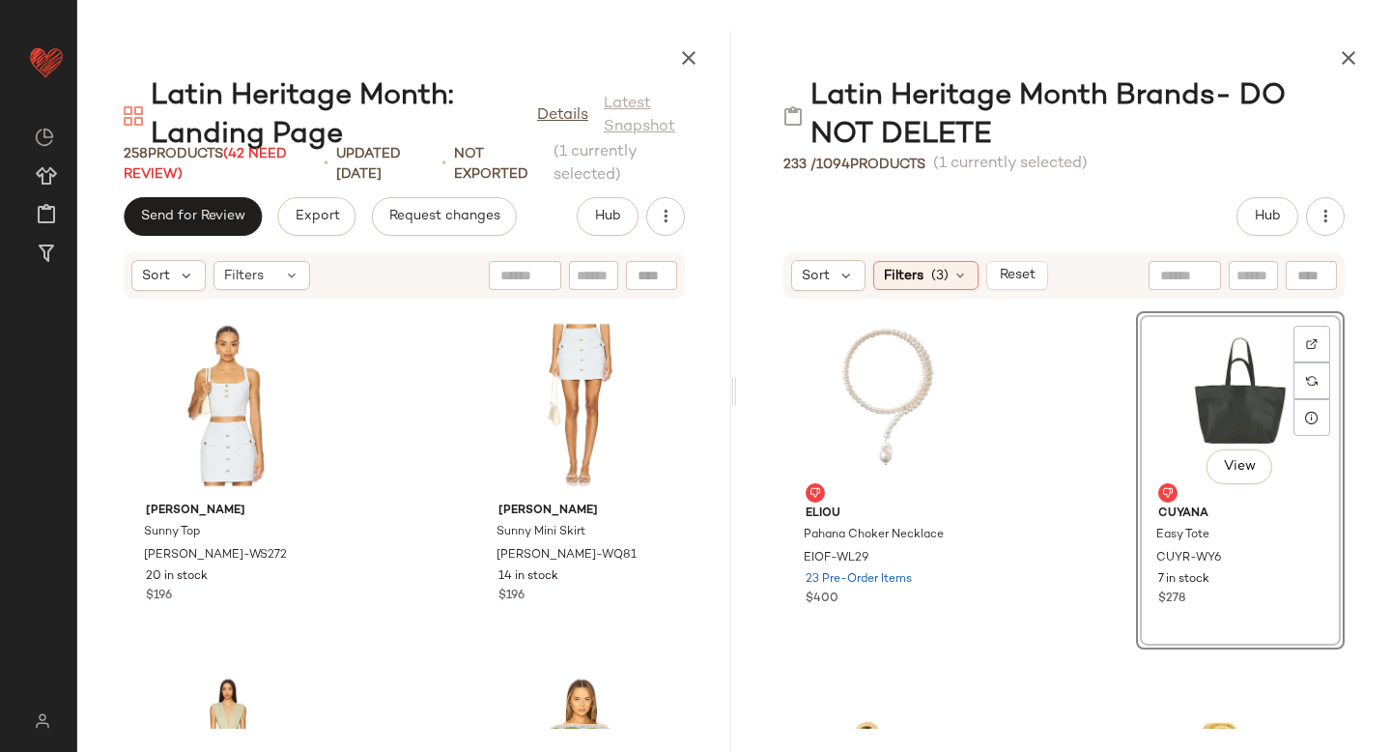
scroll to position [12026, 0]
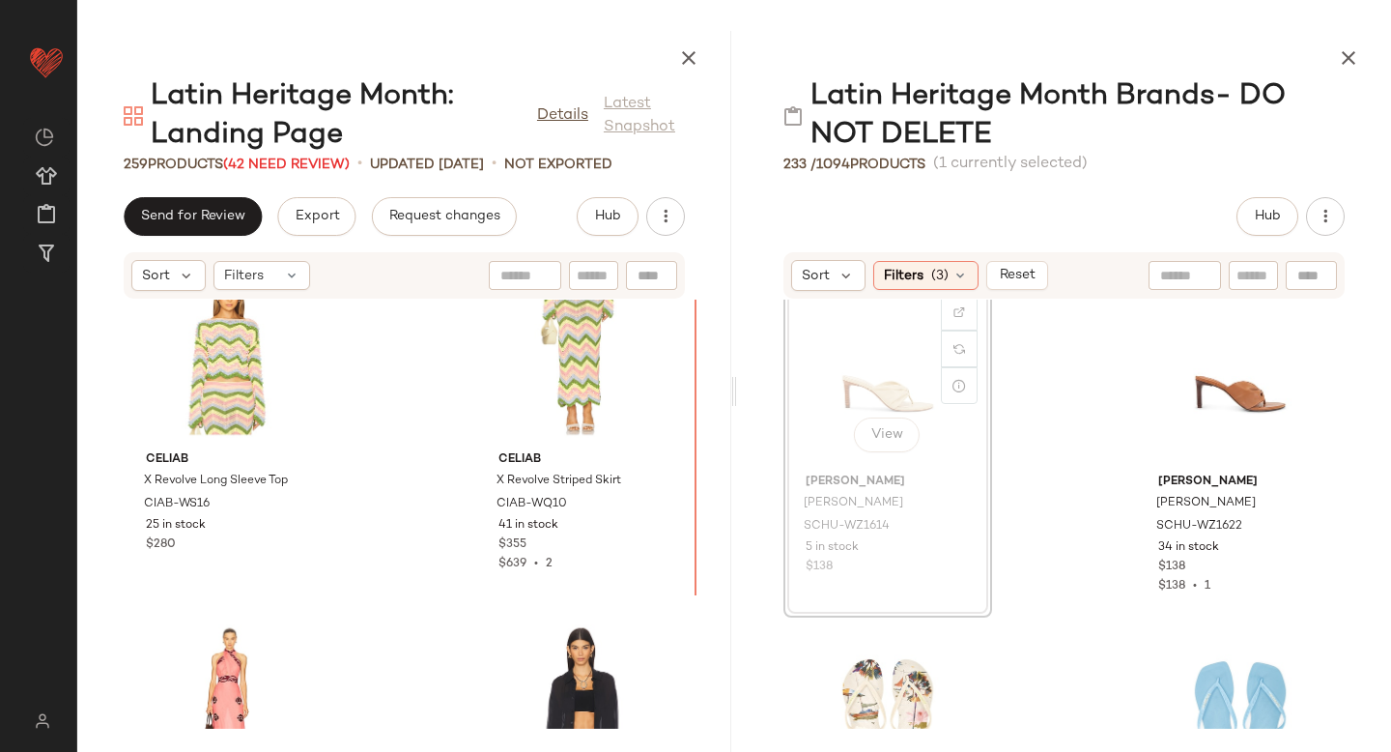
scroll to position [24099, 0]
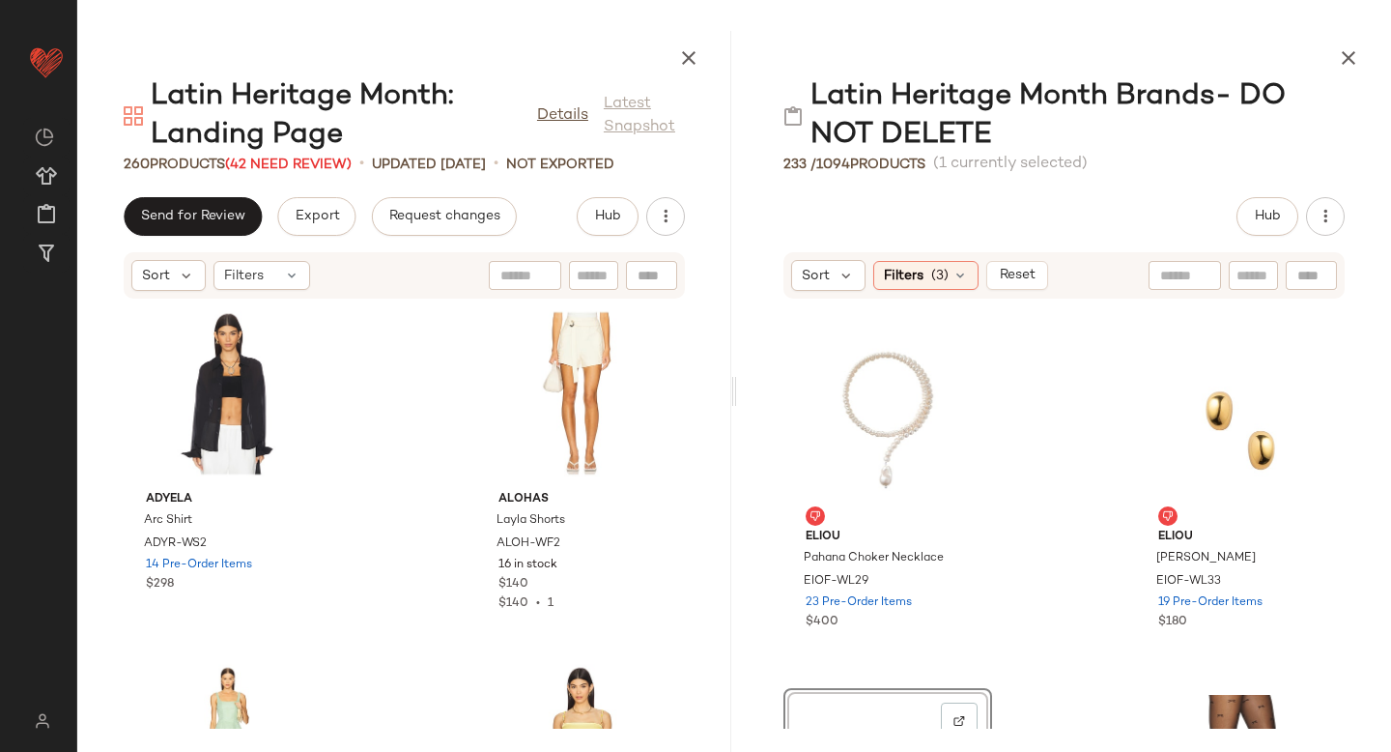
scroll to position [11886, 0]
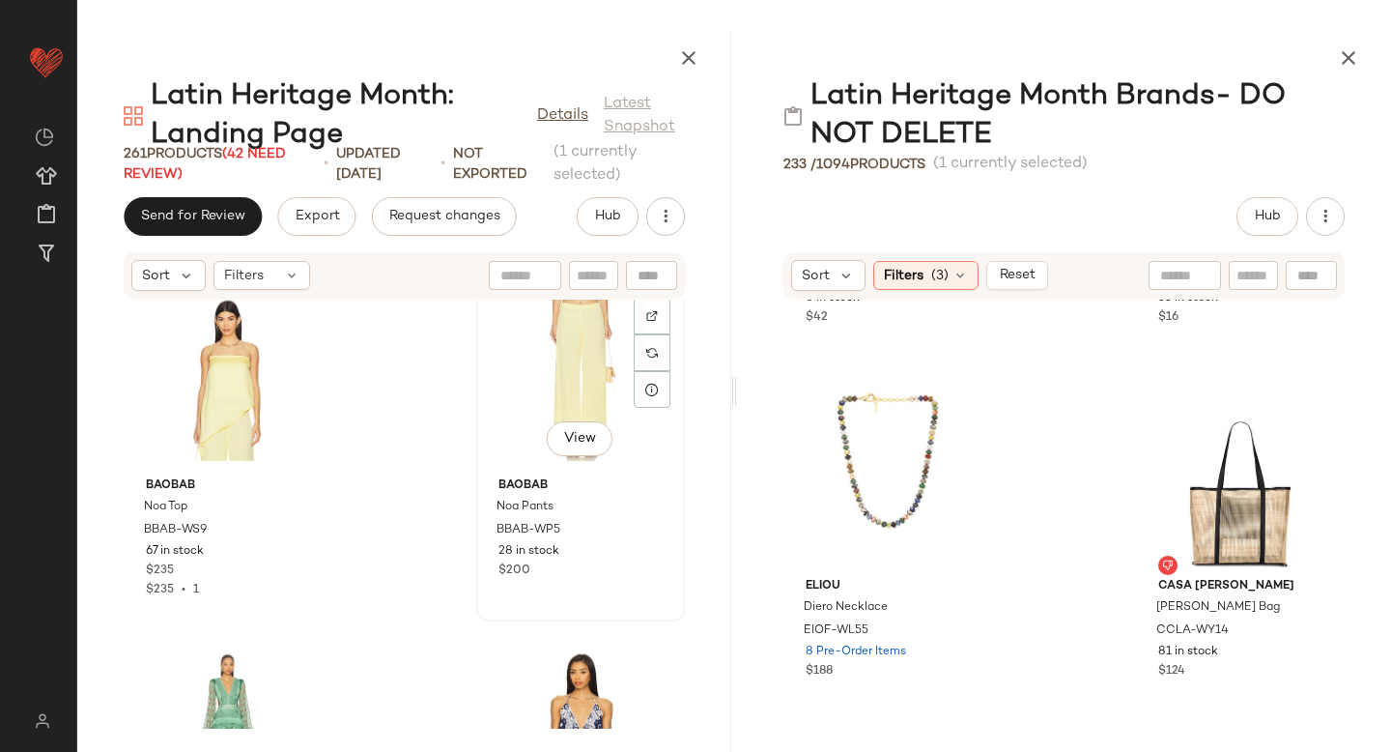
scroll to position [25491, 0]
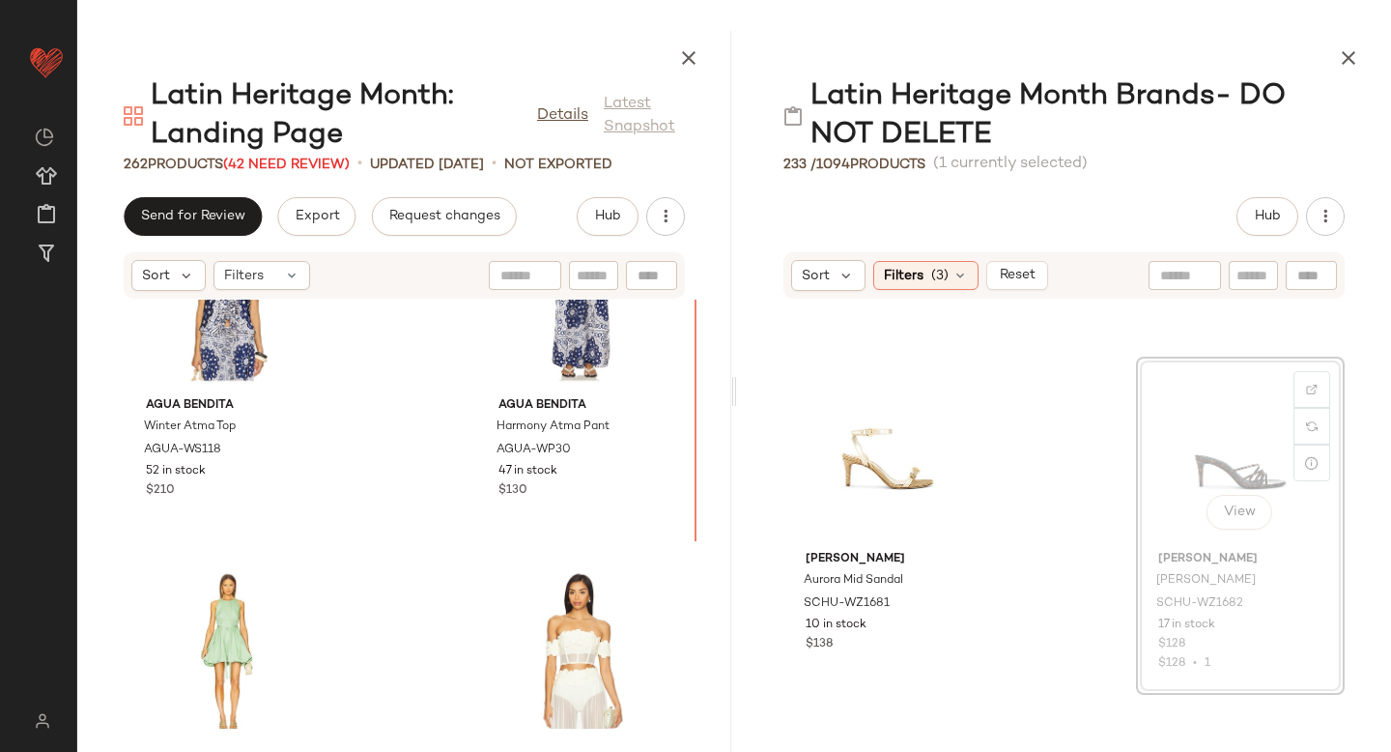
scroll to position [26277, 0]
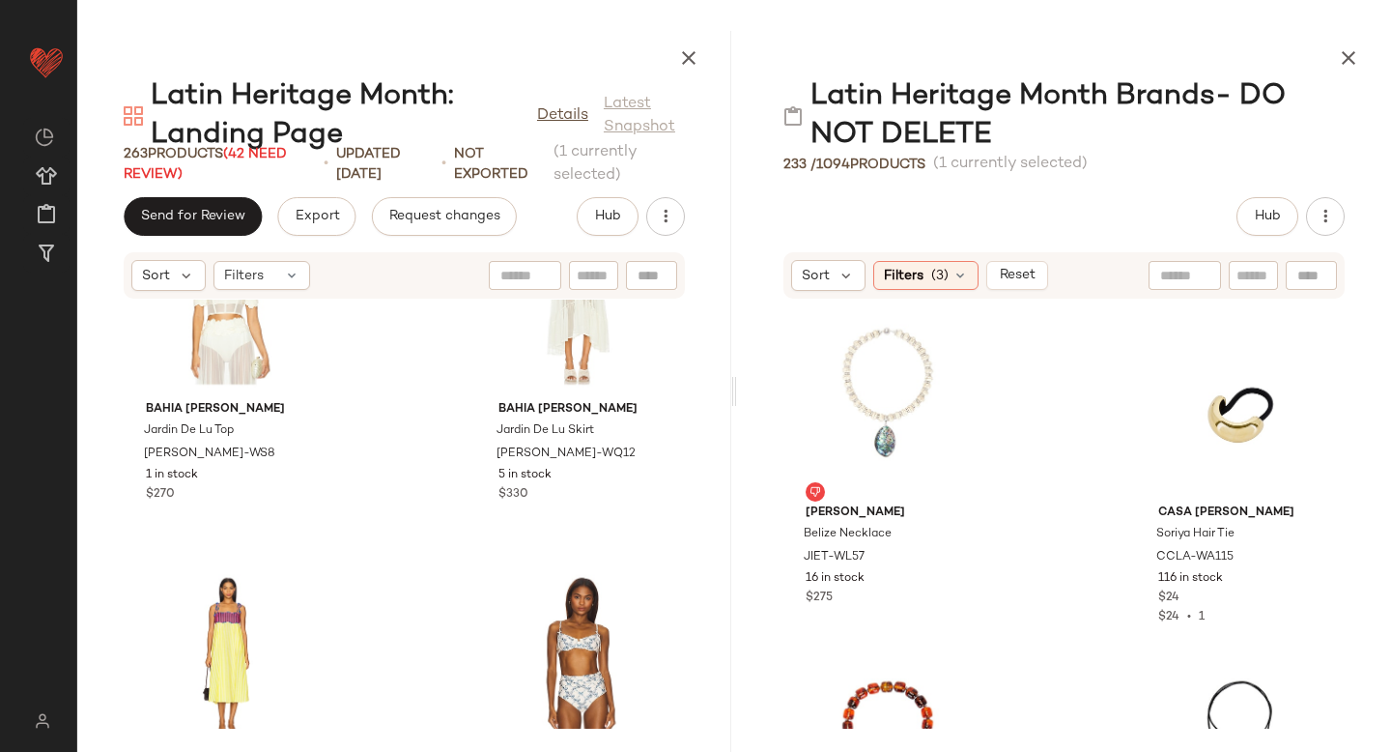
scroll to position [10935, 0]
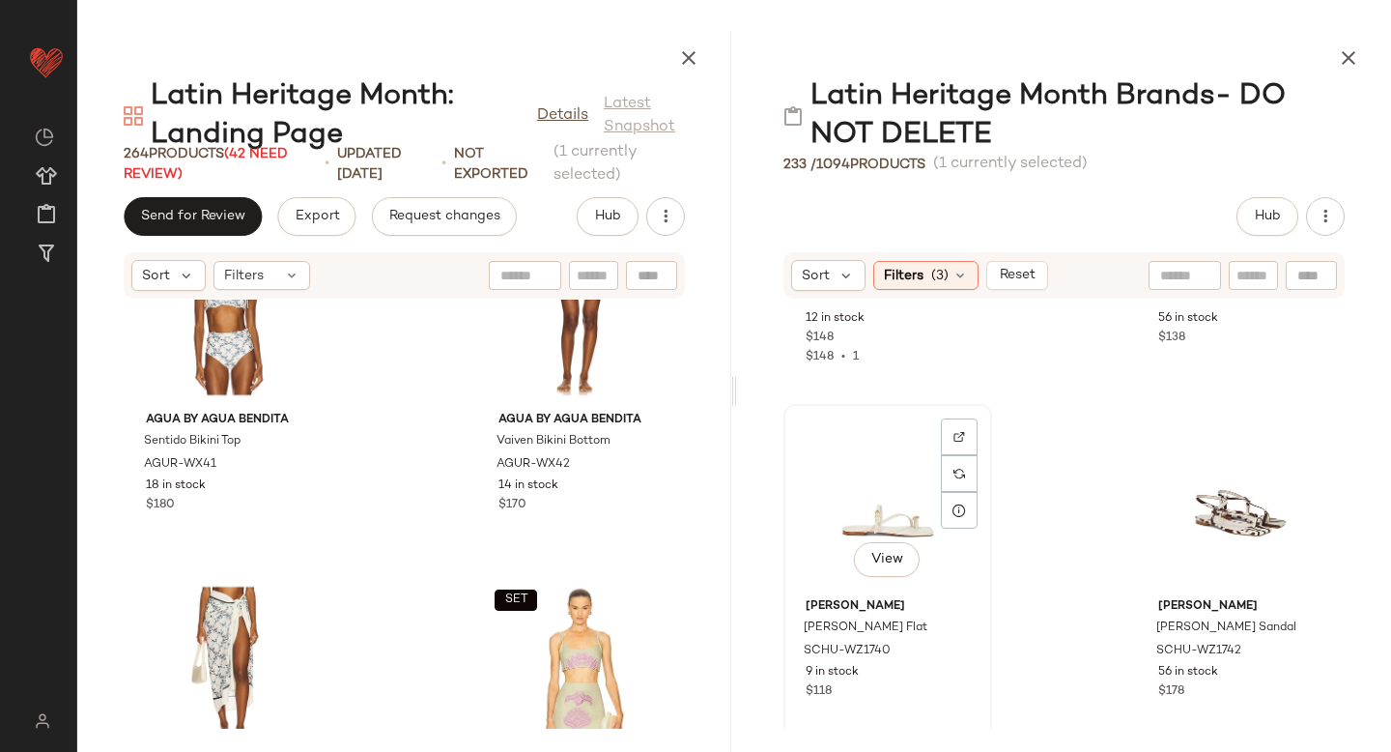
scroll to position [27498, 0]
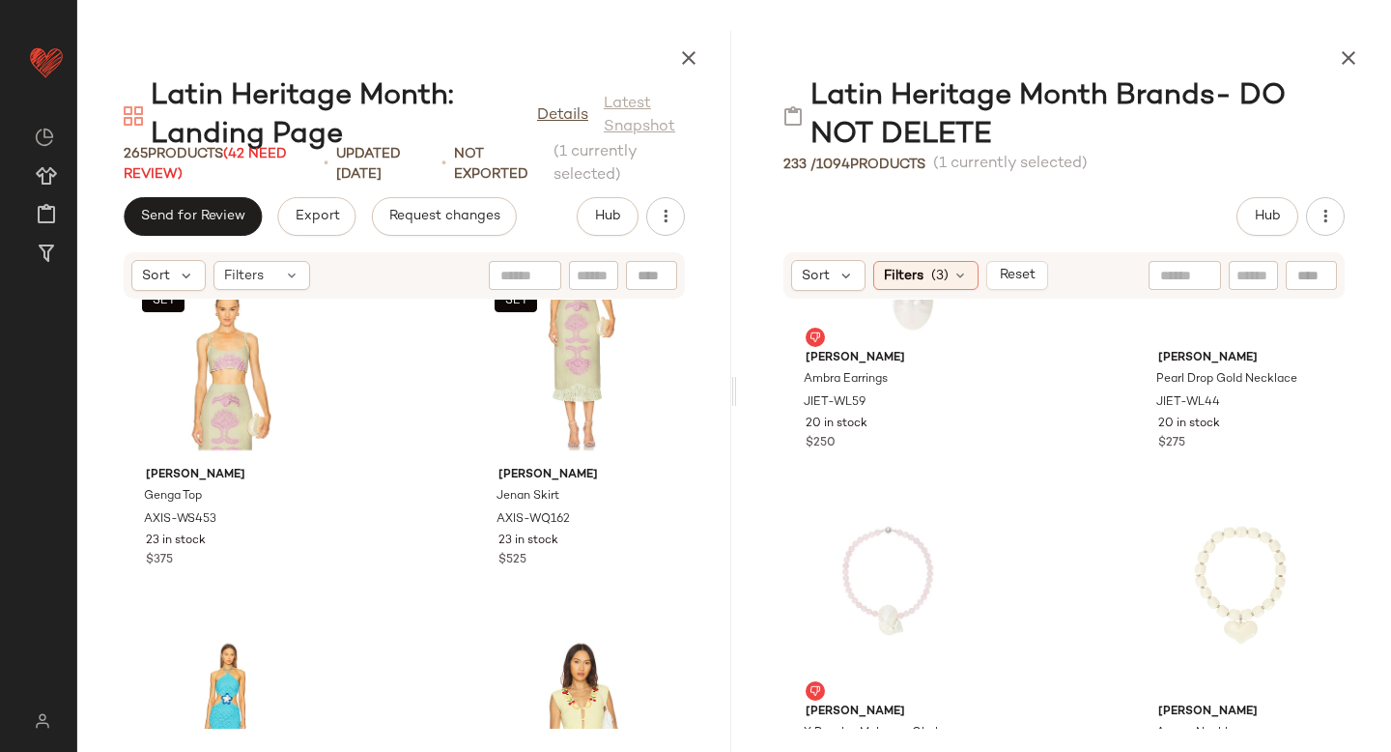
scroll to position [9695, 0]
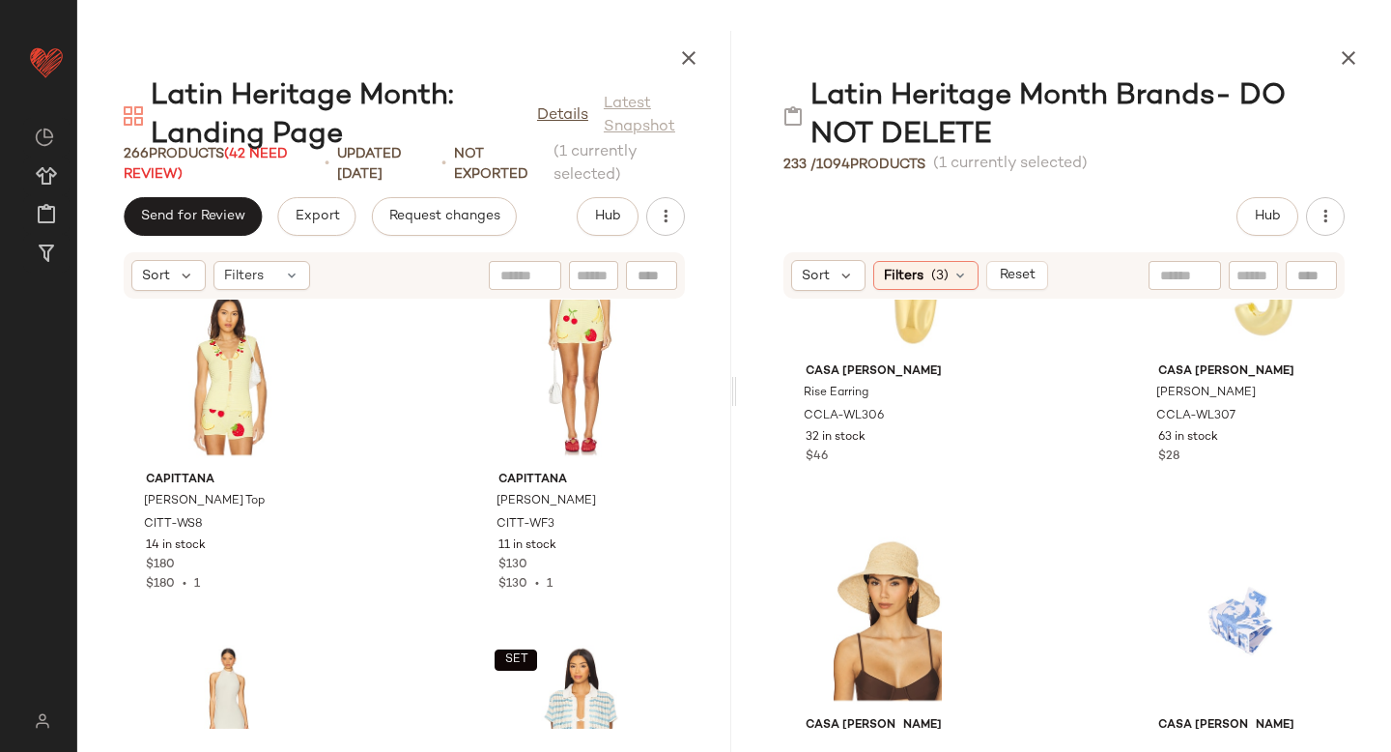
scroll to position [5451, 0]
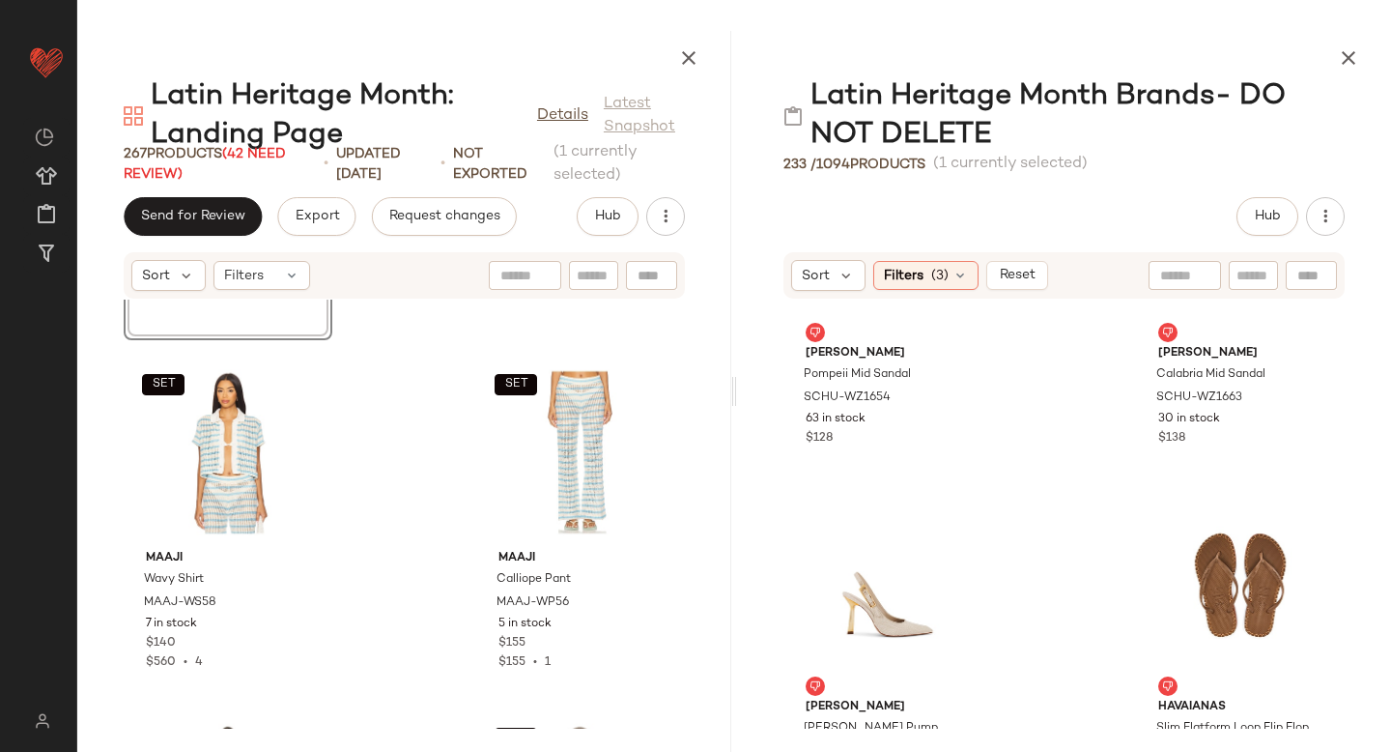
scroll to position [20069, 0]
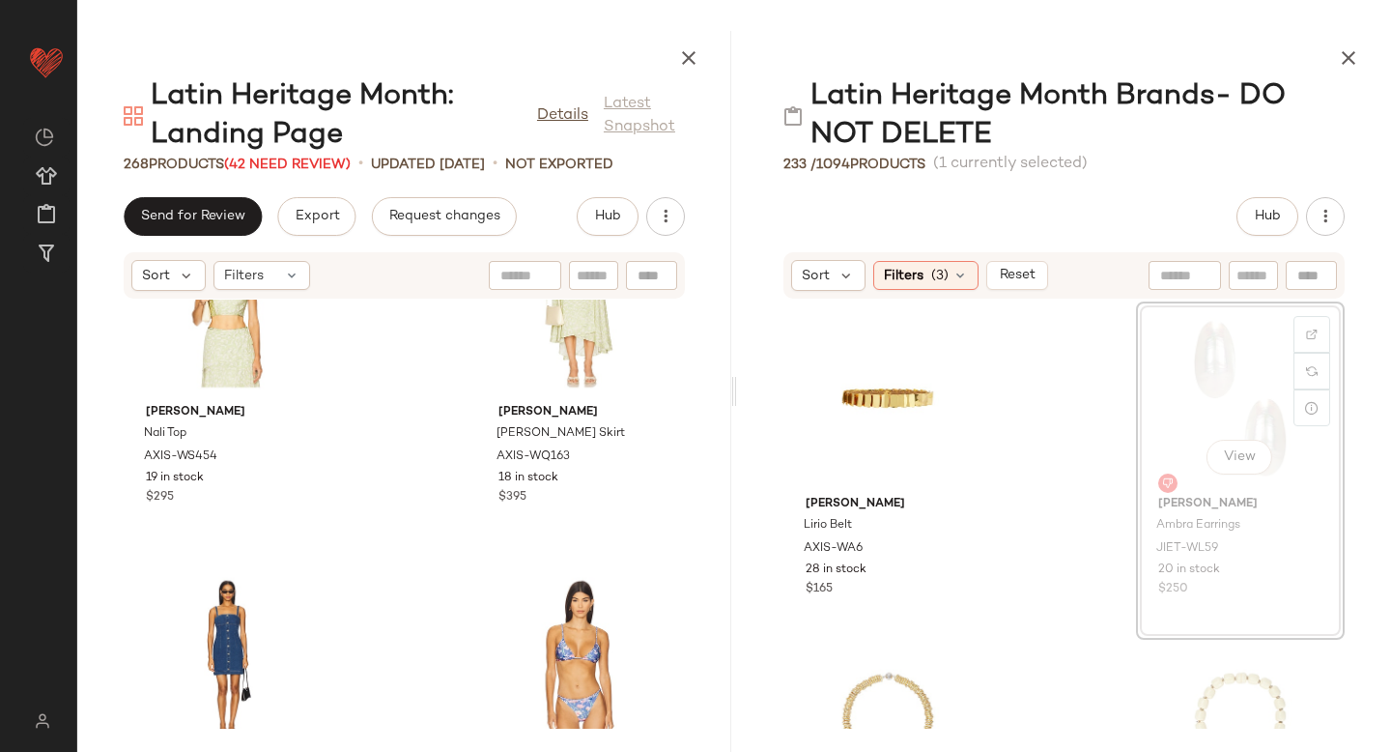
scroll to position [9206, 0]
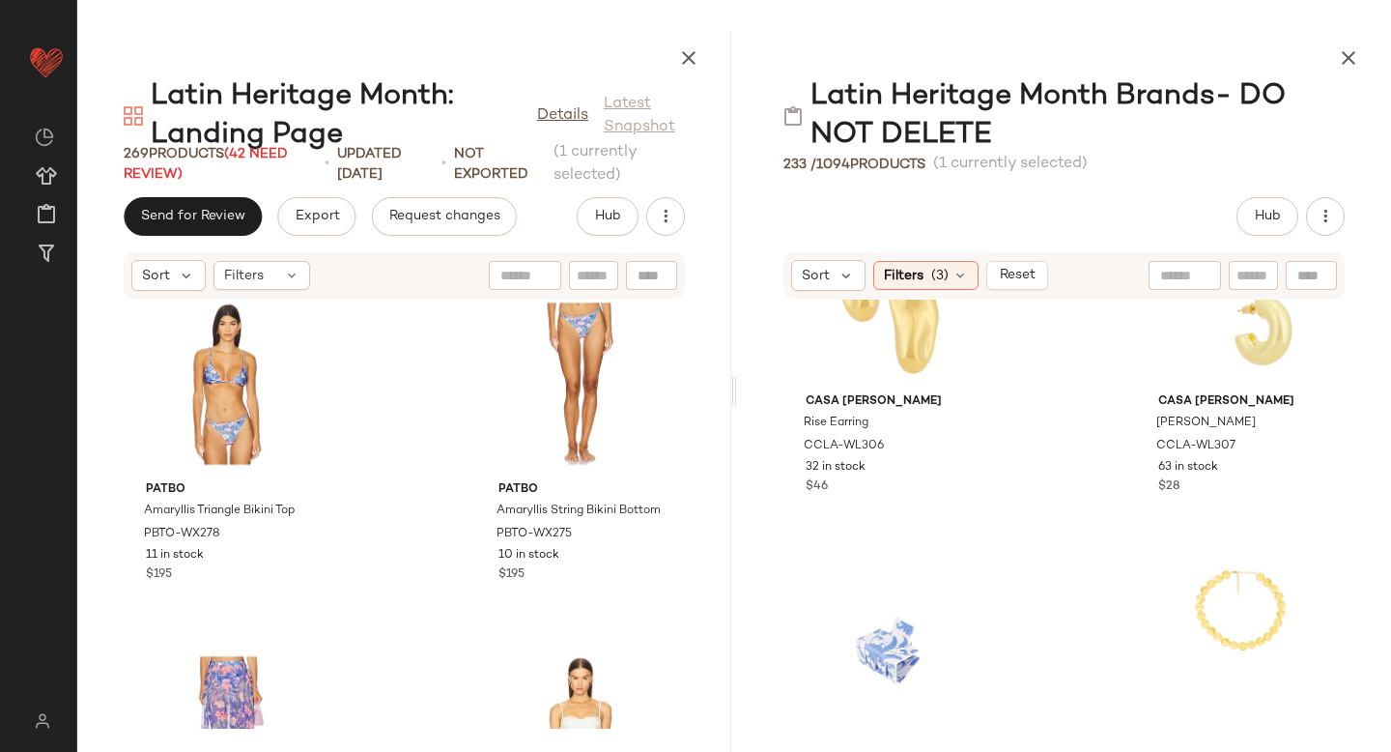
scroll to position [5545, 0]
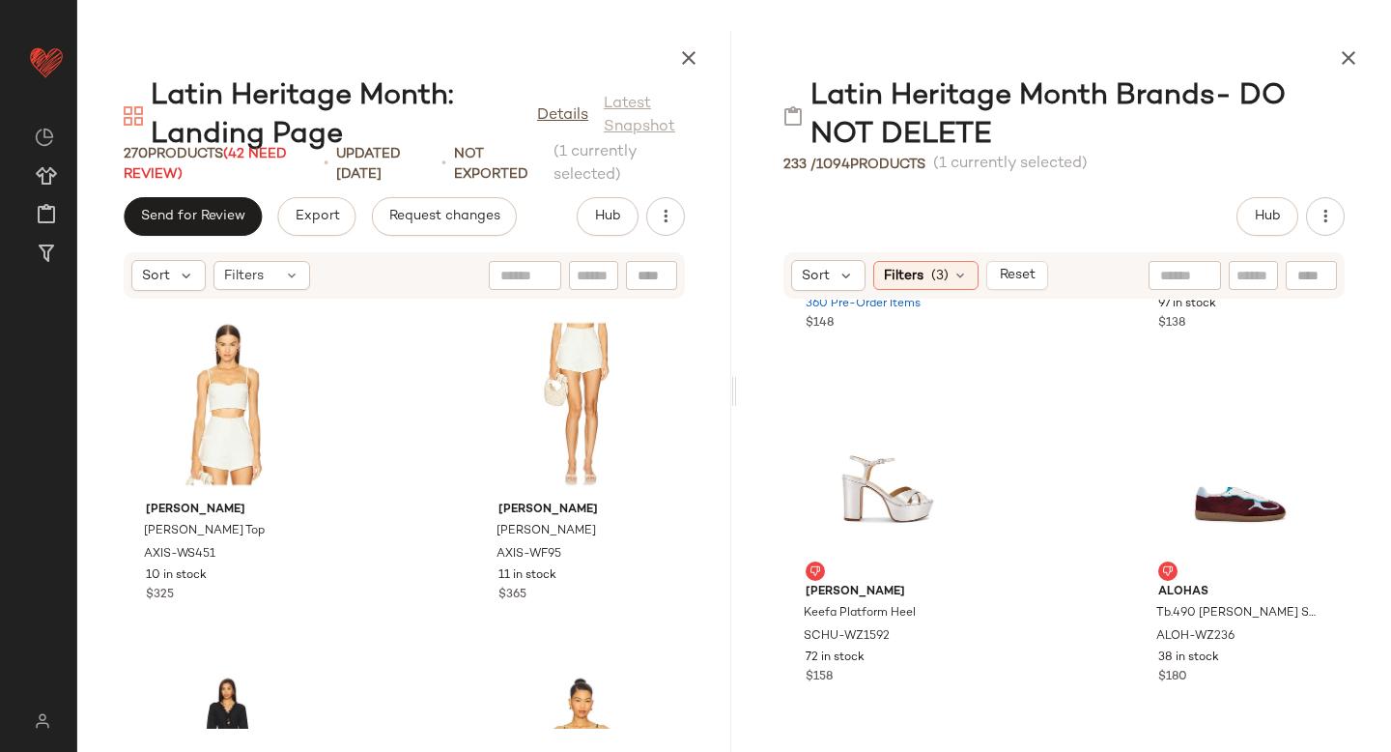
scroll to position [19068, 0]
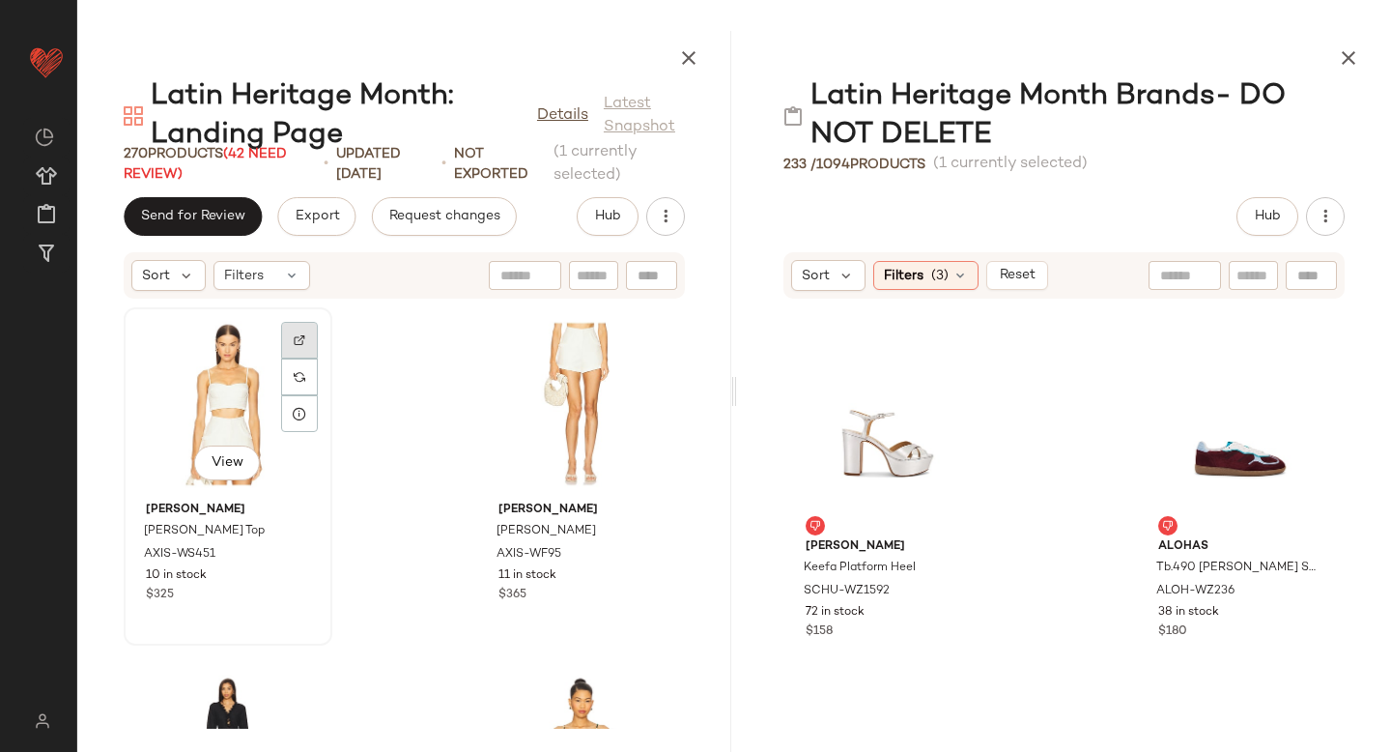
click at [296, 330] on div at bounding box center [299, 340] width 37 height 37
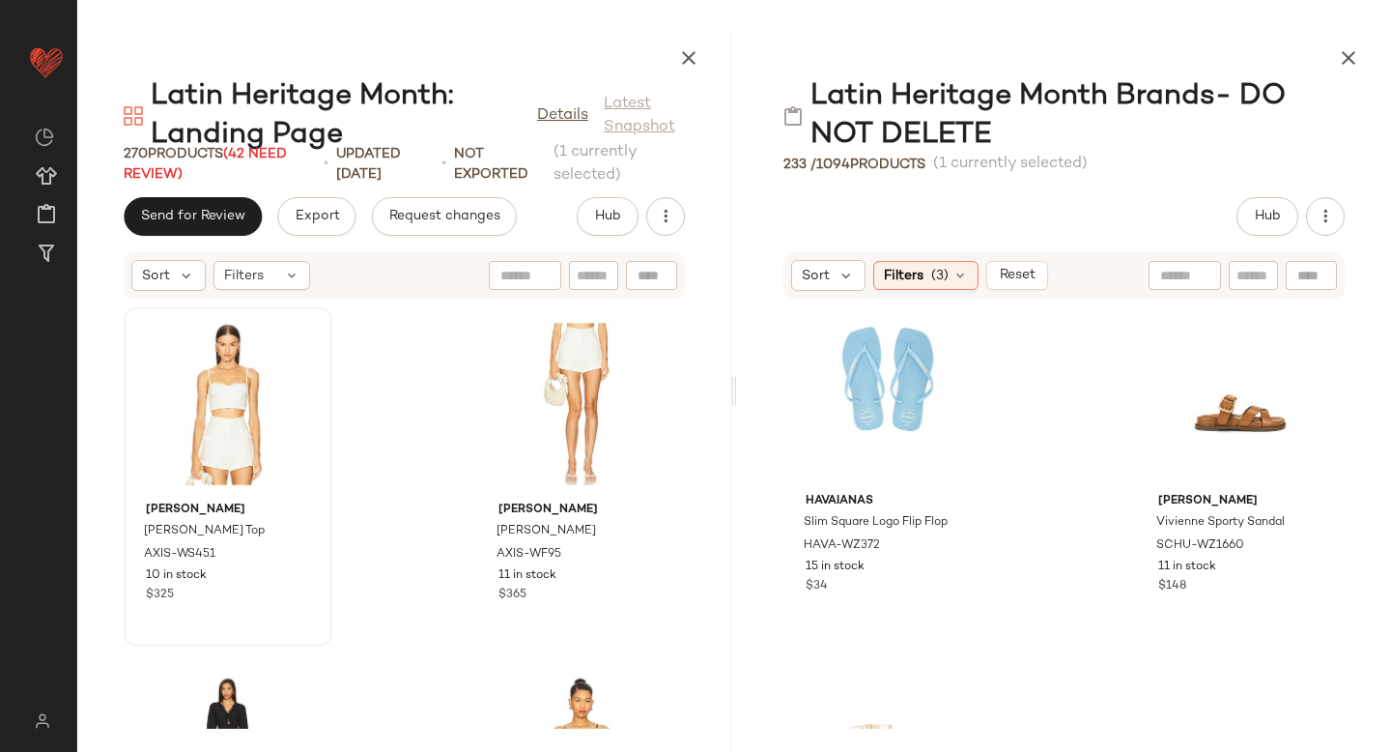
scroll to position [20874, 0]
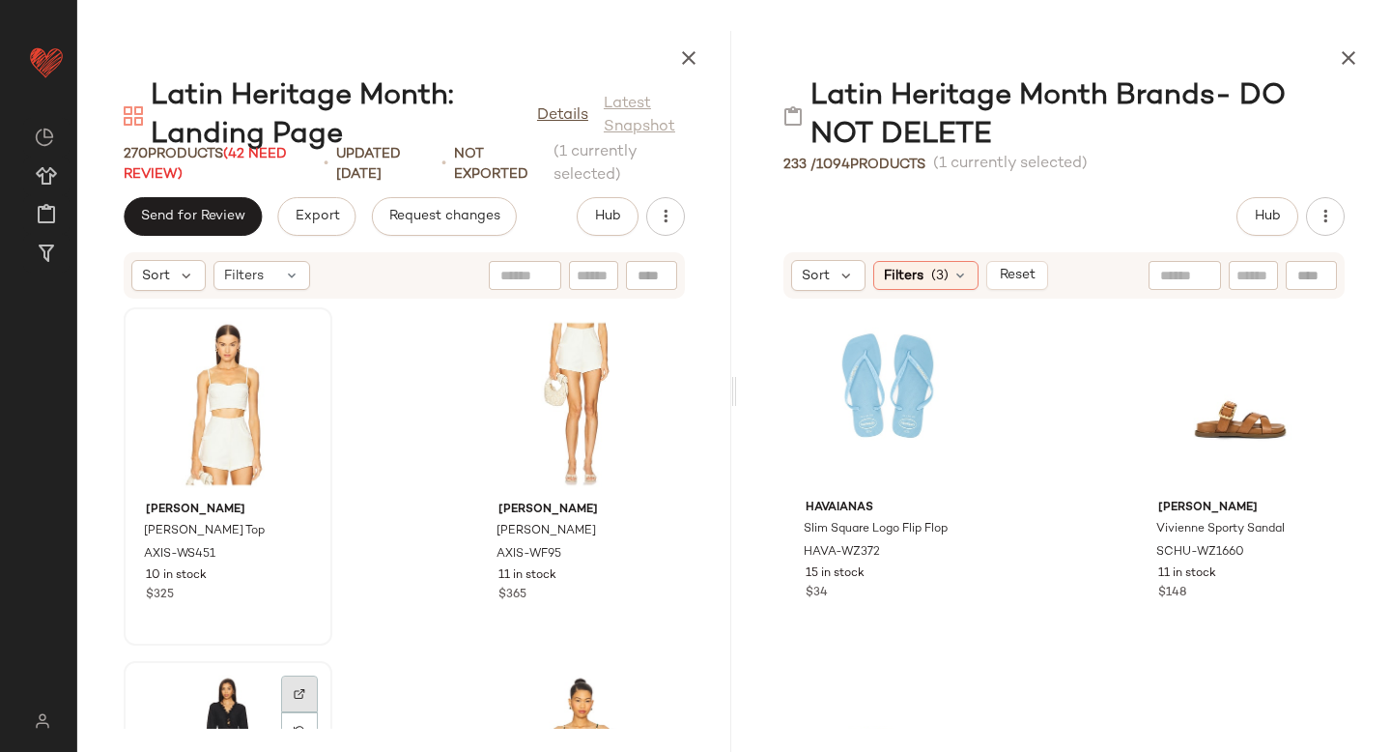
click at [294, 700] on div at bounding box center [299, 693] width 37 height 37
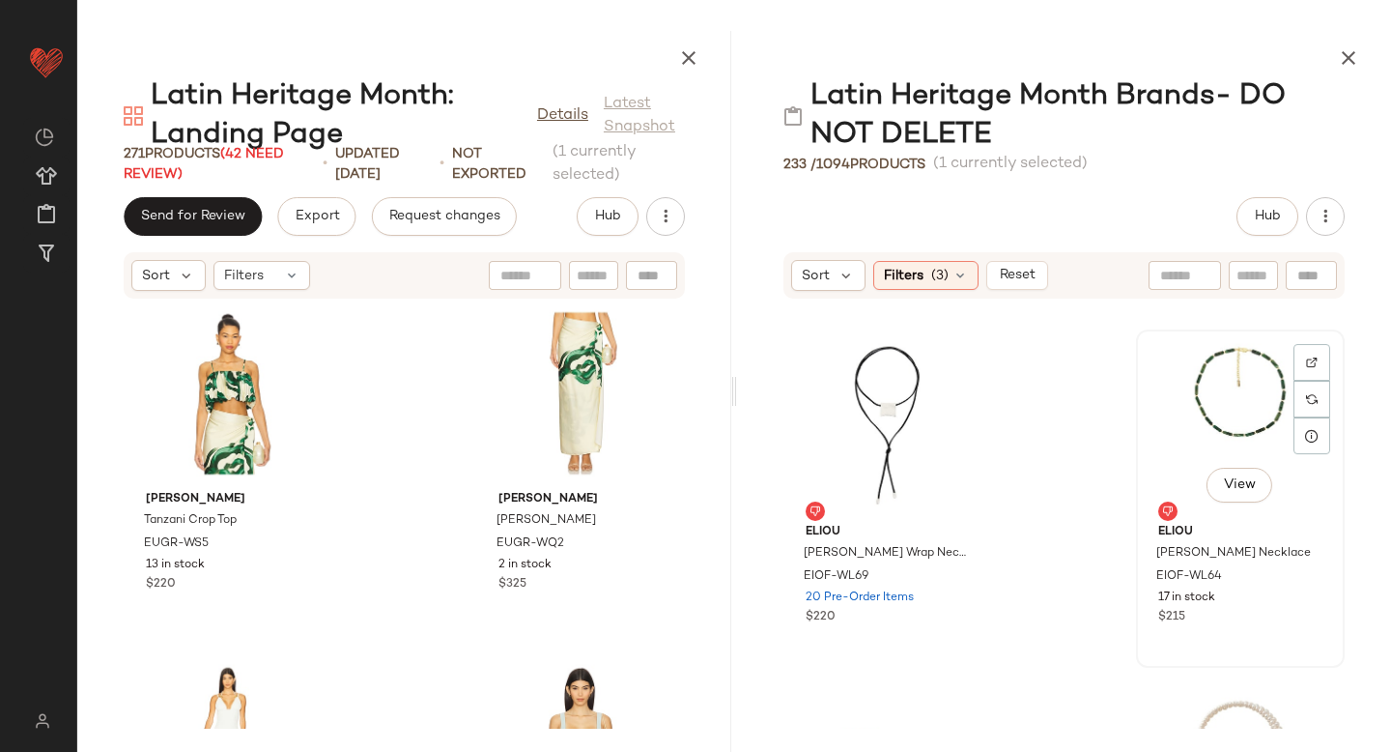
scroll to position [10583, 0]
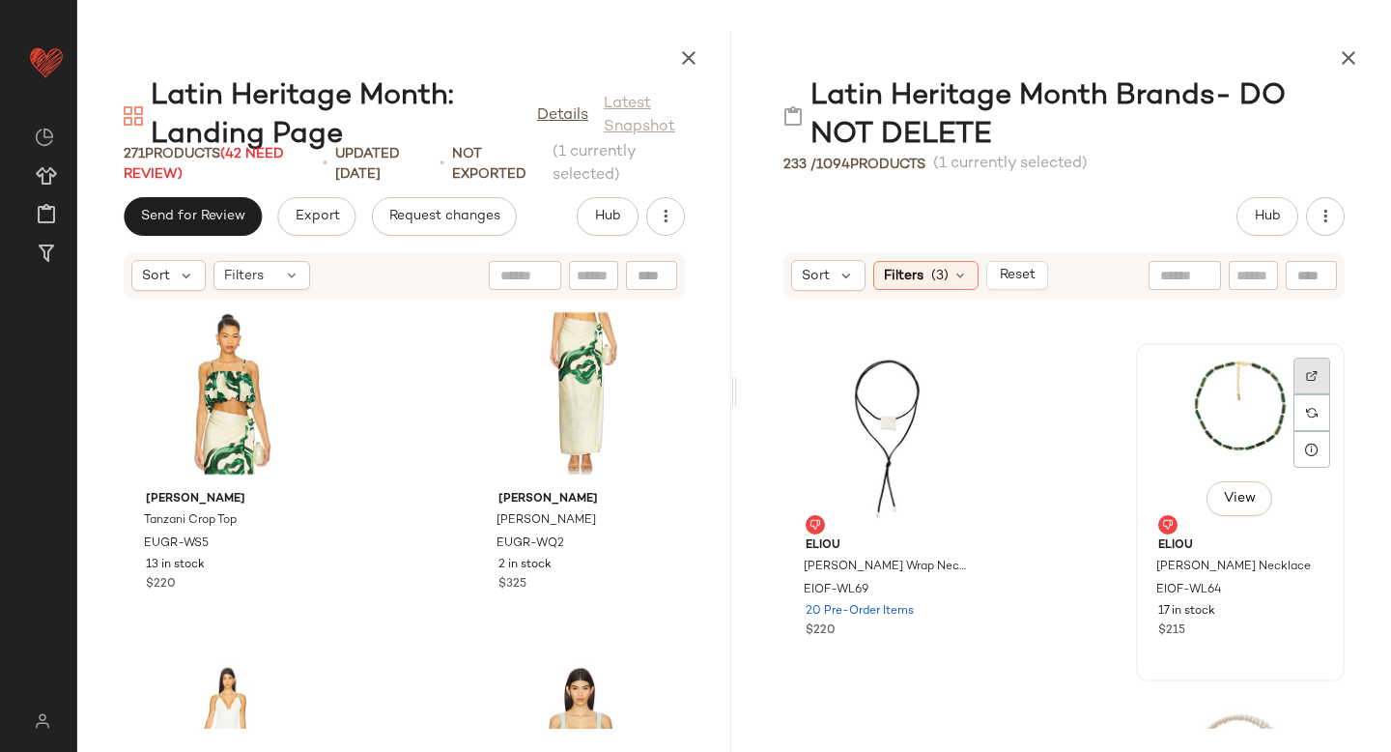
click at [1294, 373] on div at bounding box center [1312, 375] width 37 height 37
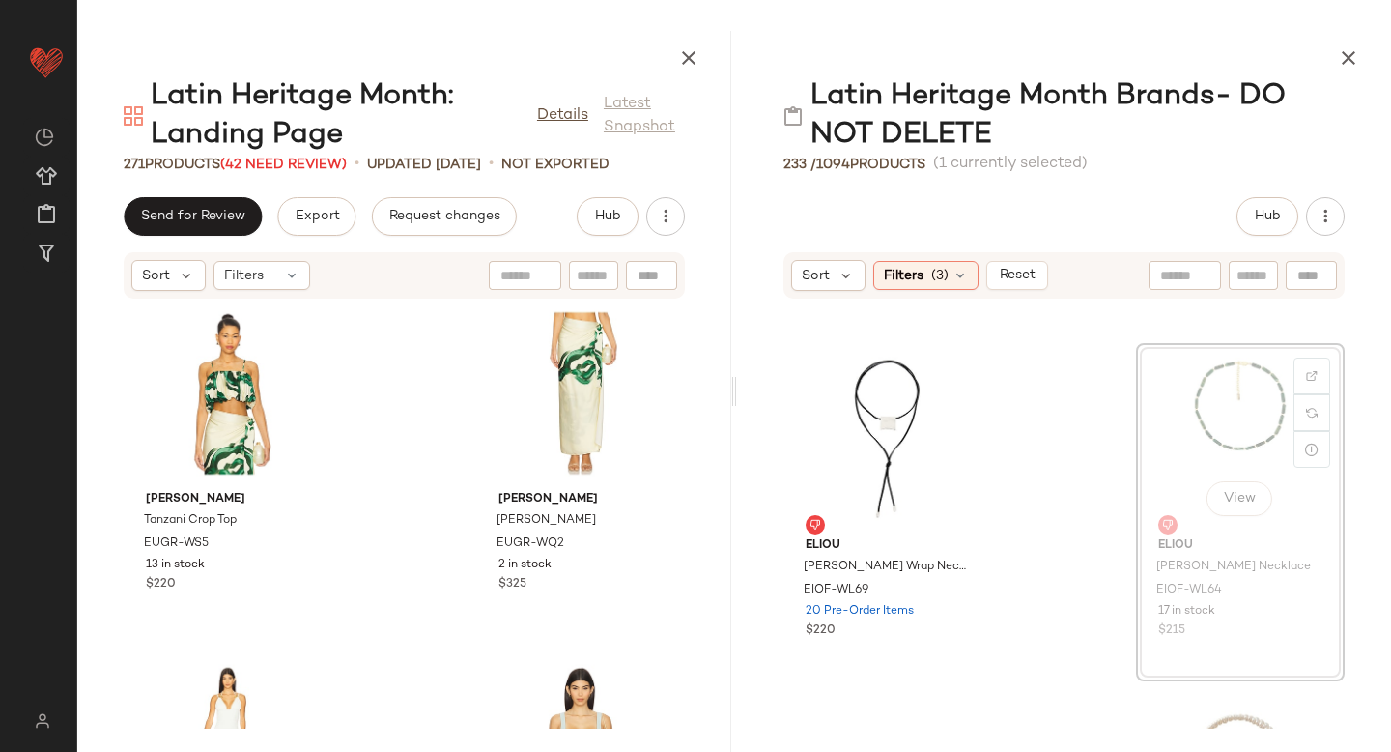
scroll to position [10581, 0]
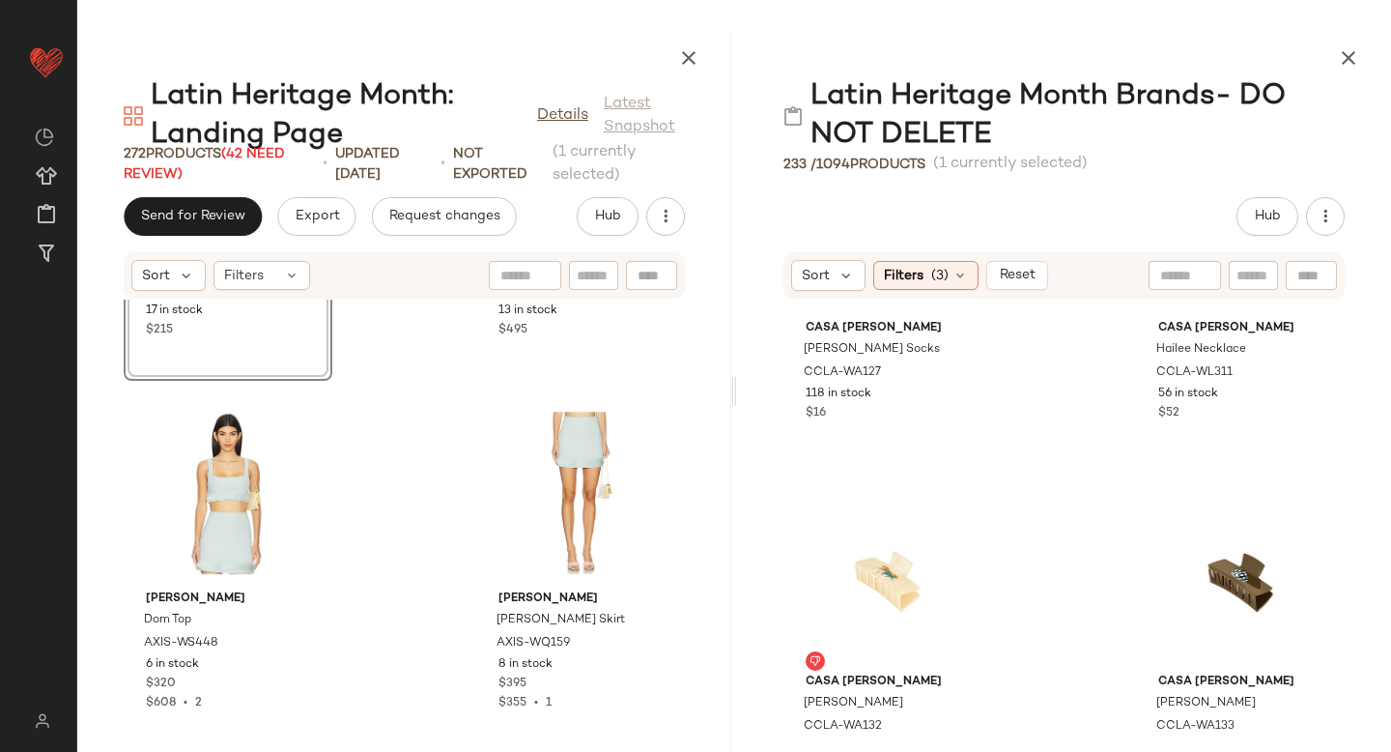
scroll to position [3452, 0]
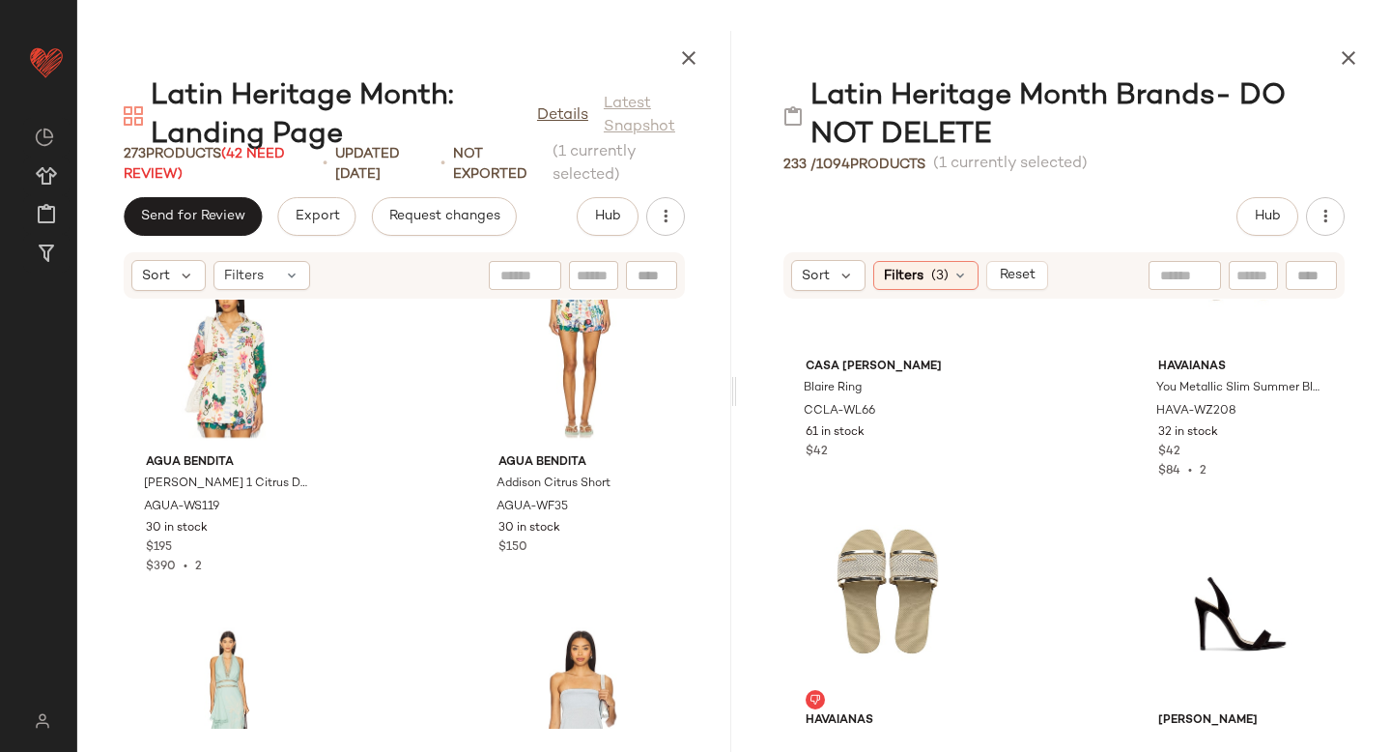
scroll to position [13269, 0]
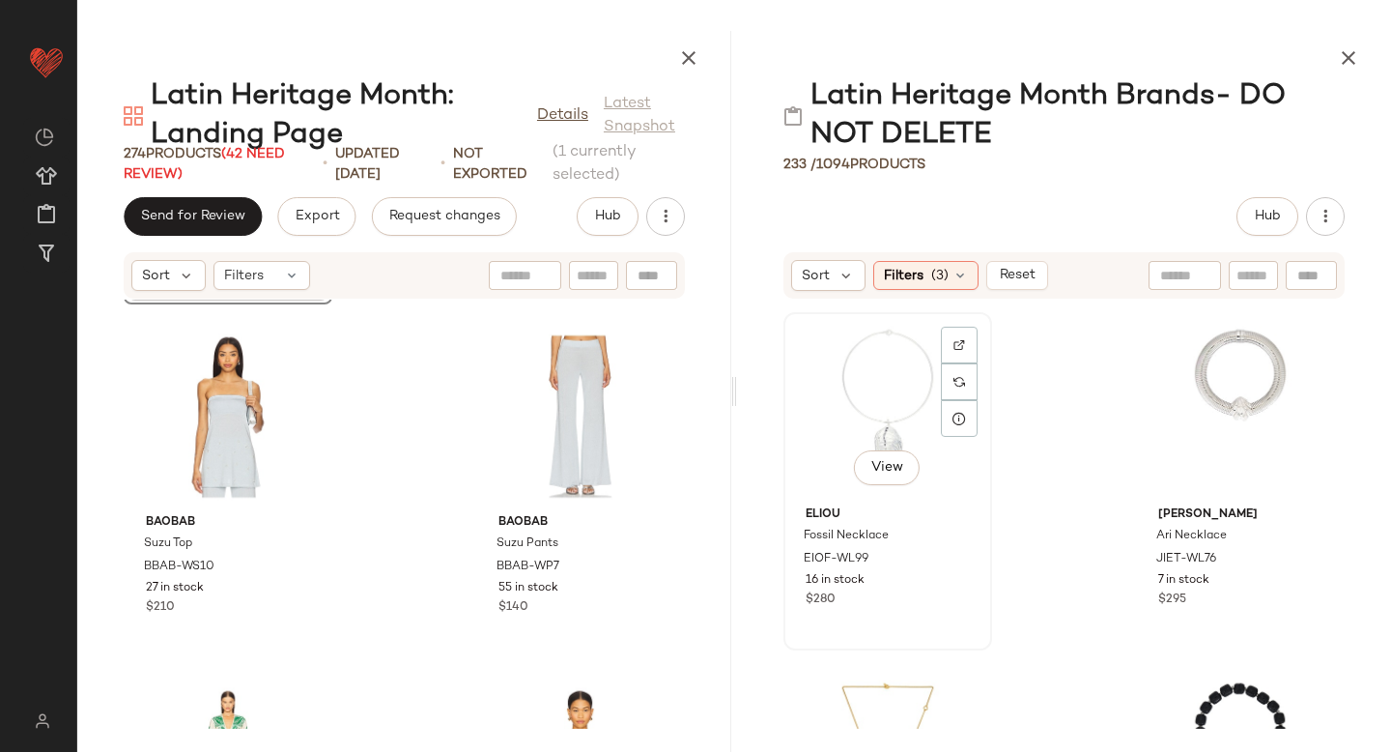
scroll to position [34647, 0]
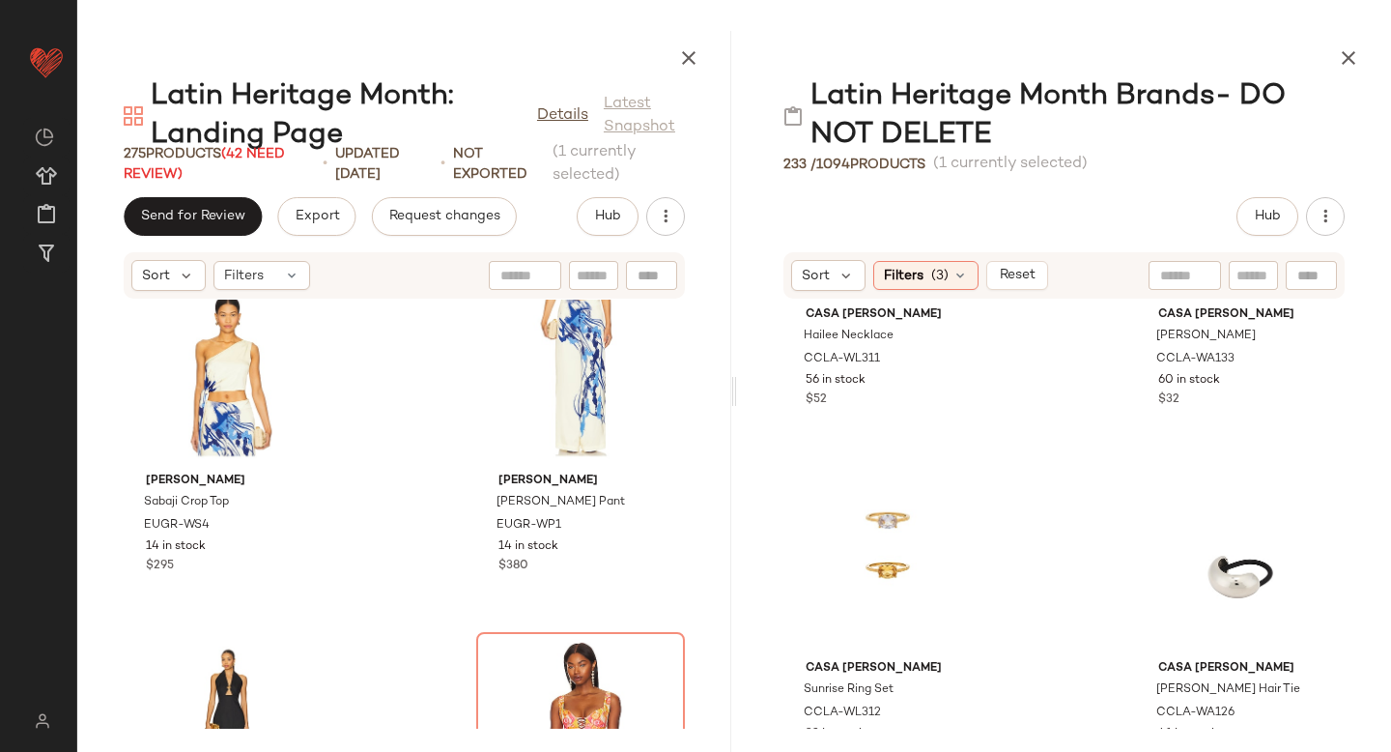
scroll to position [3388, 0]
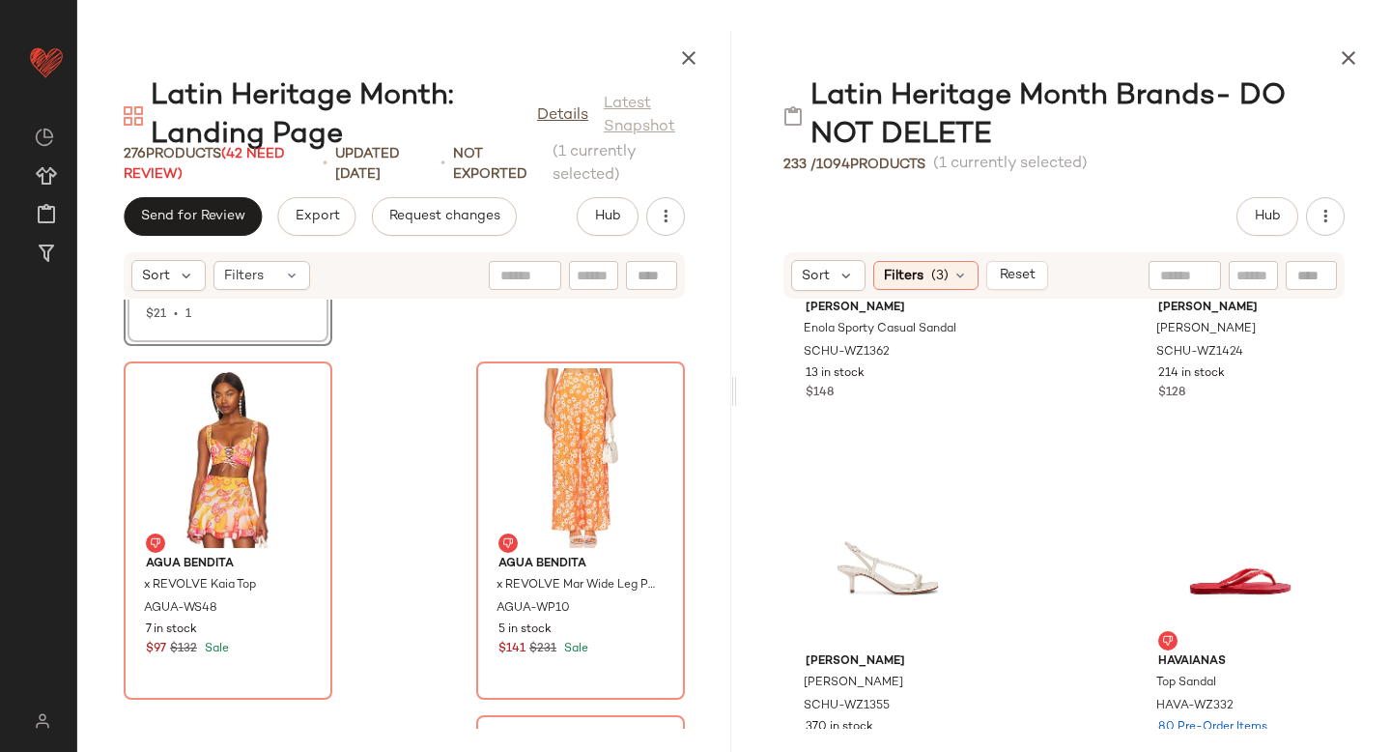
scroll to position [16125, 0]
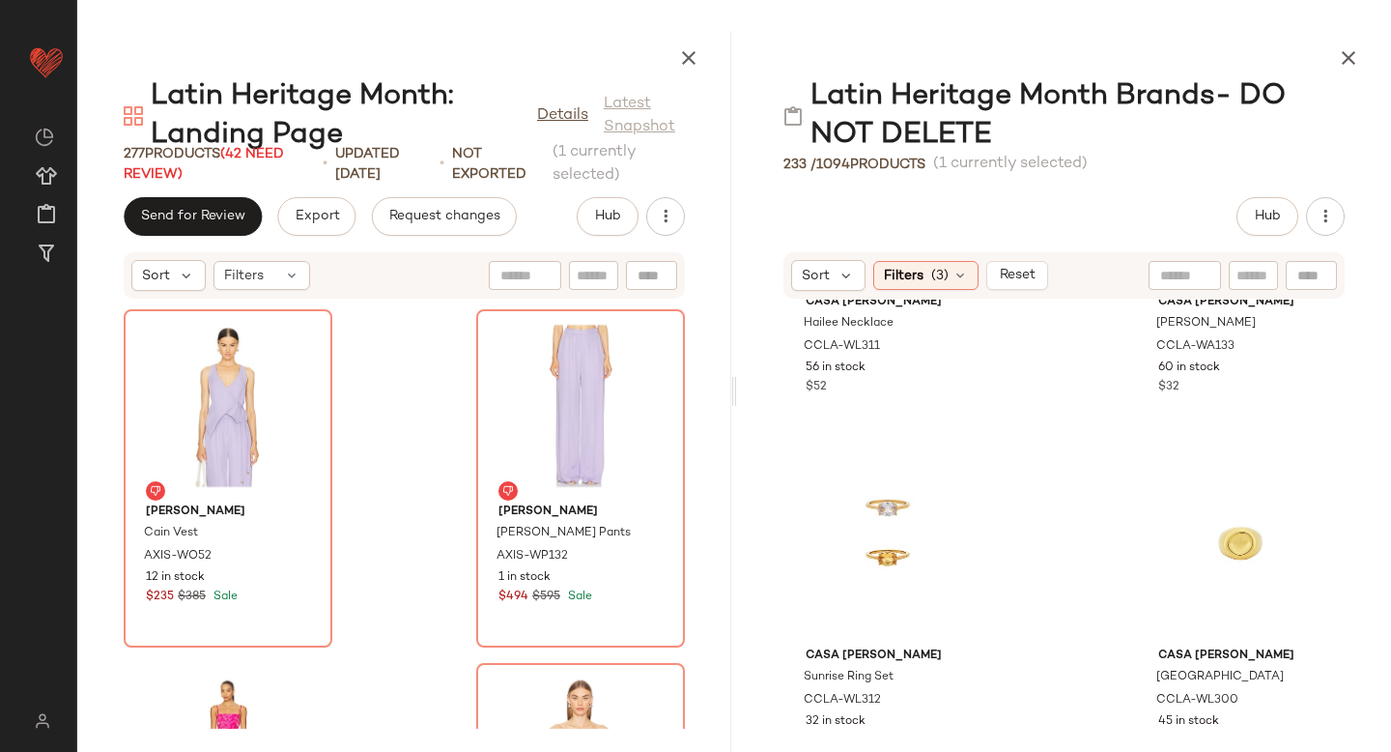
scroll to position [3512, 0]
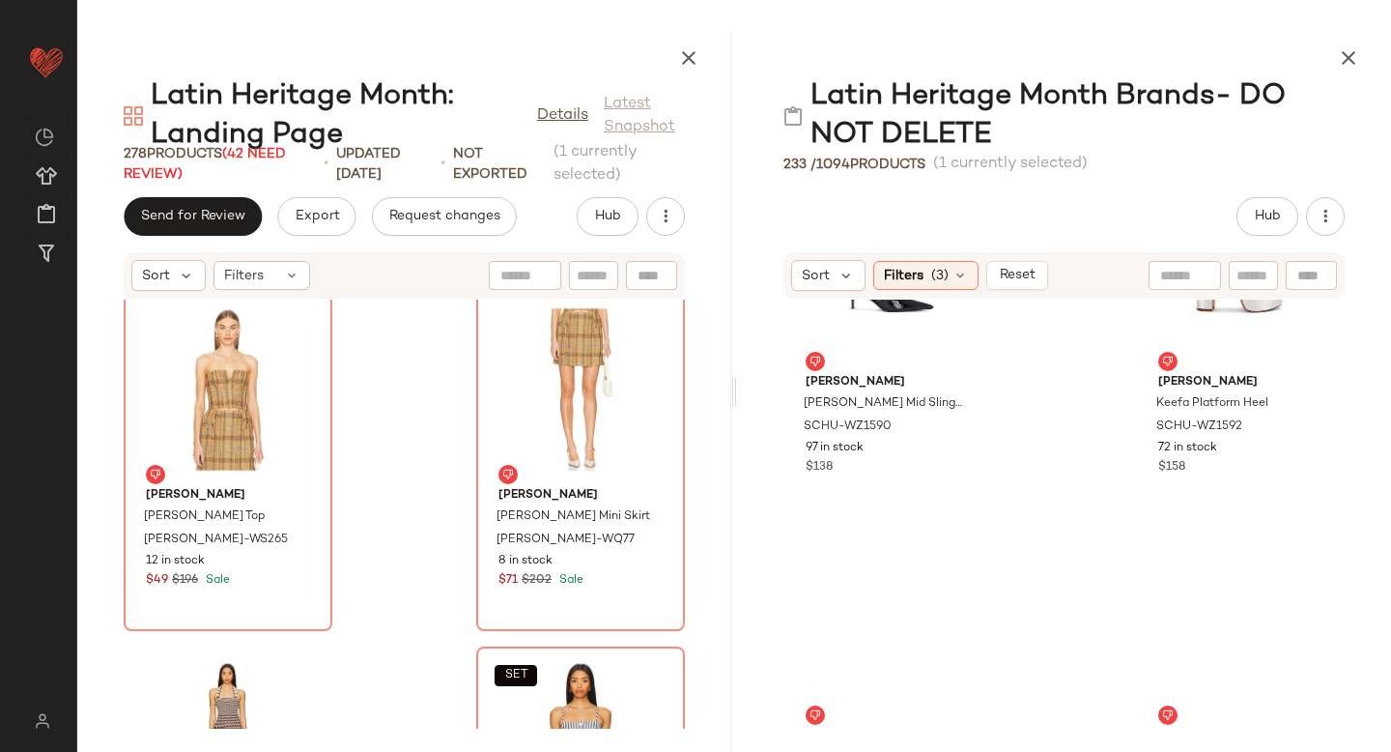
scroll to position [18361, 0]
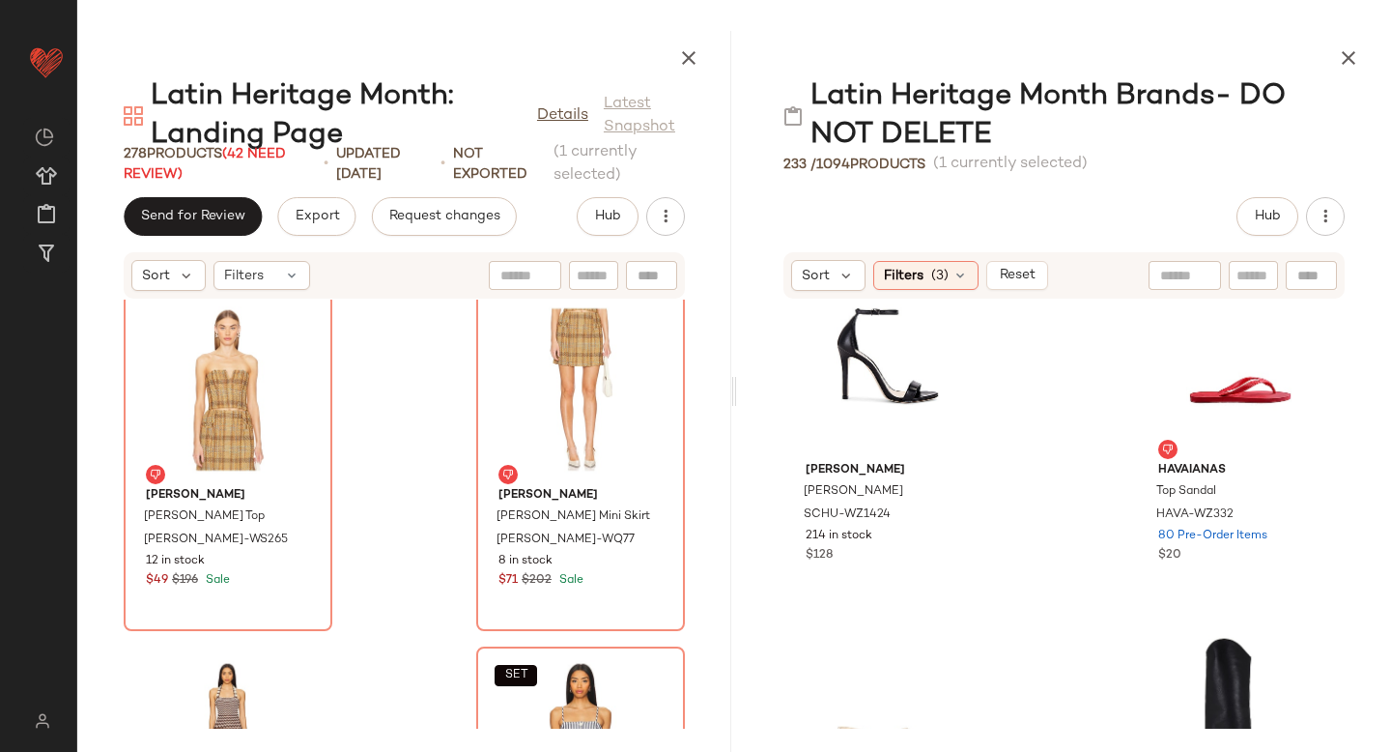
scroll to position [16045, 0]
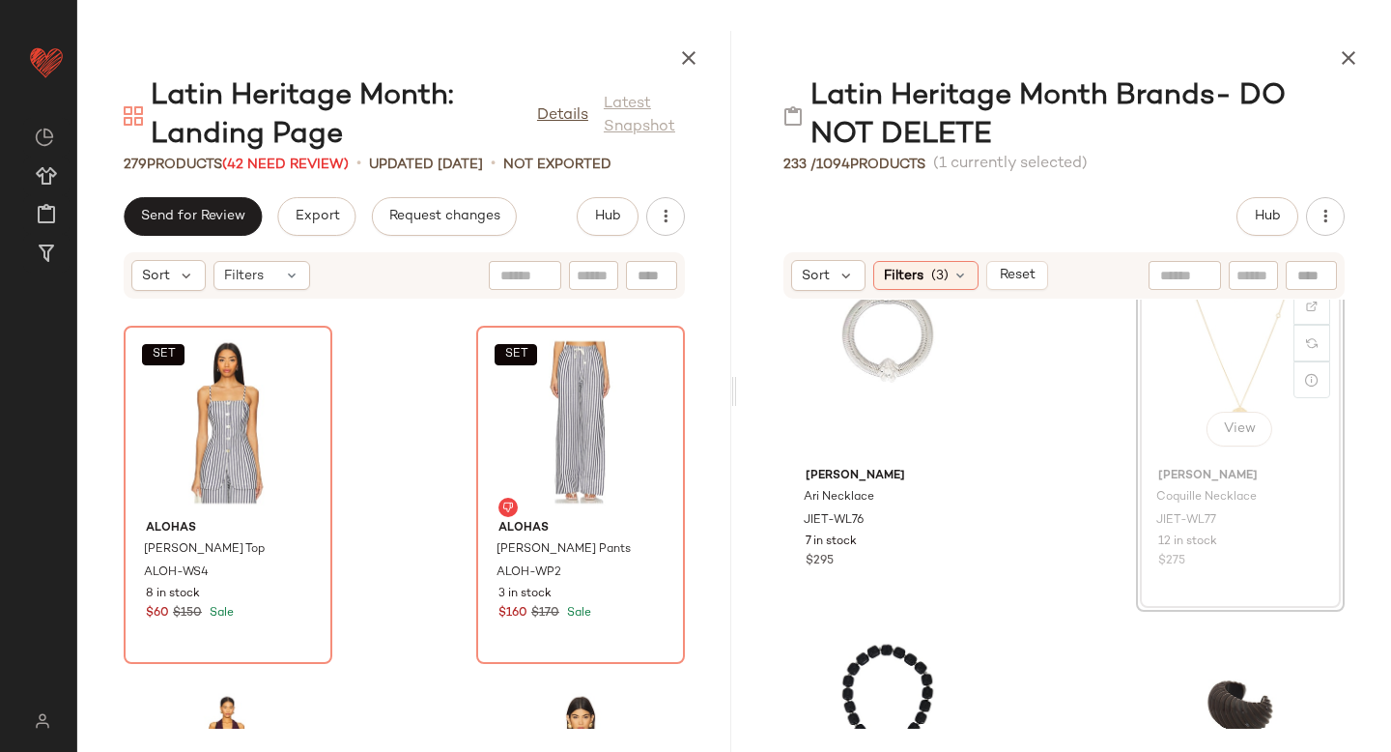
scroll to position [396, 0]
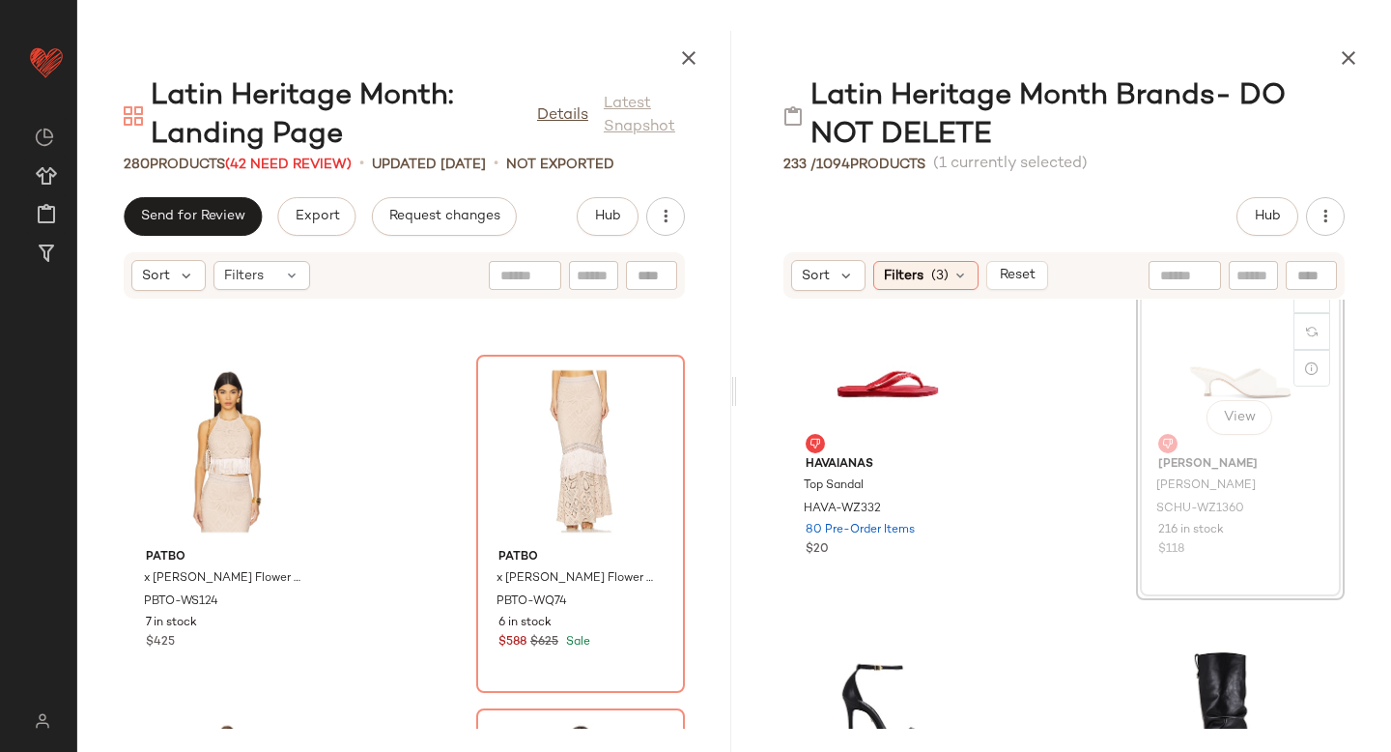
scroll to position [15955, 0]
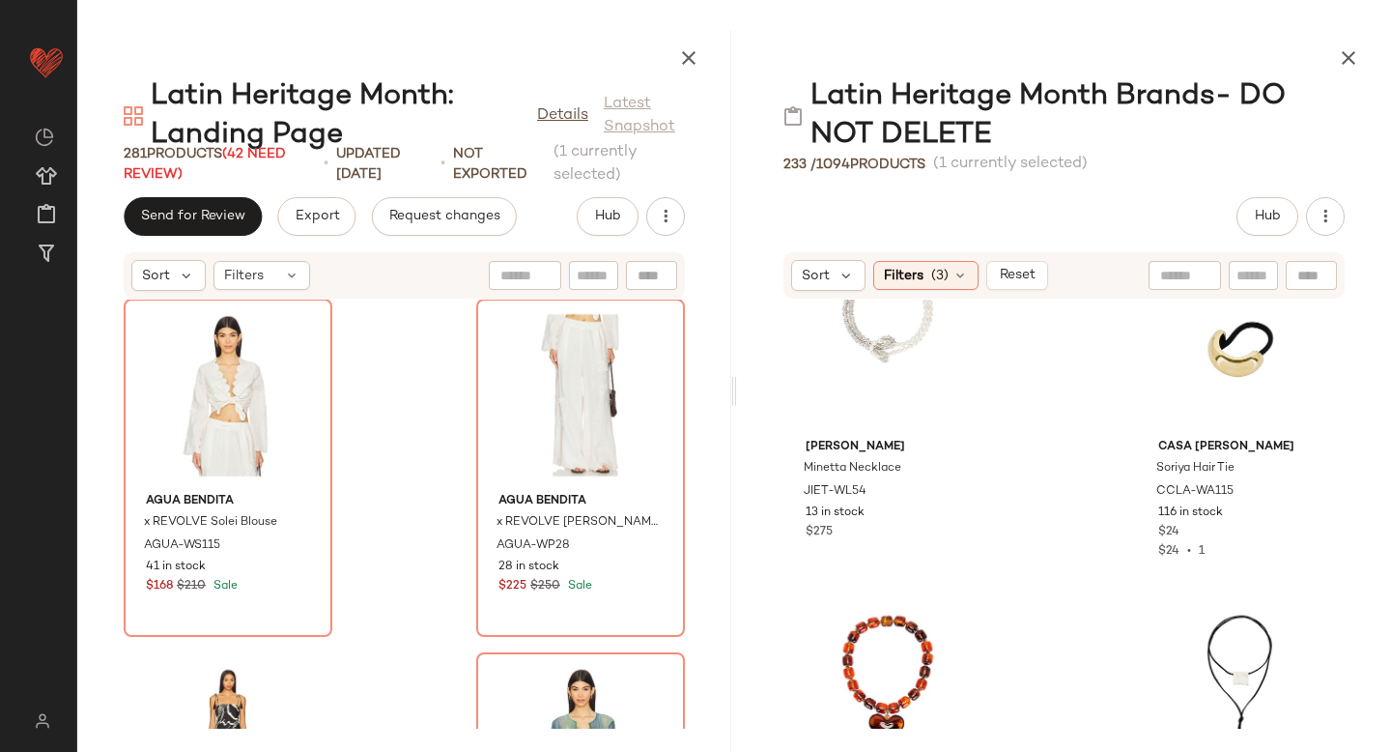
scroll to position [9326, 0]
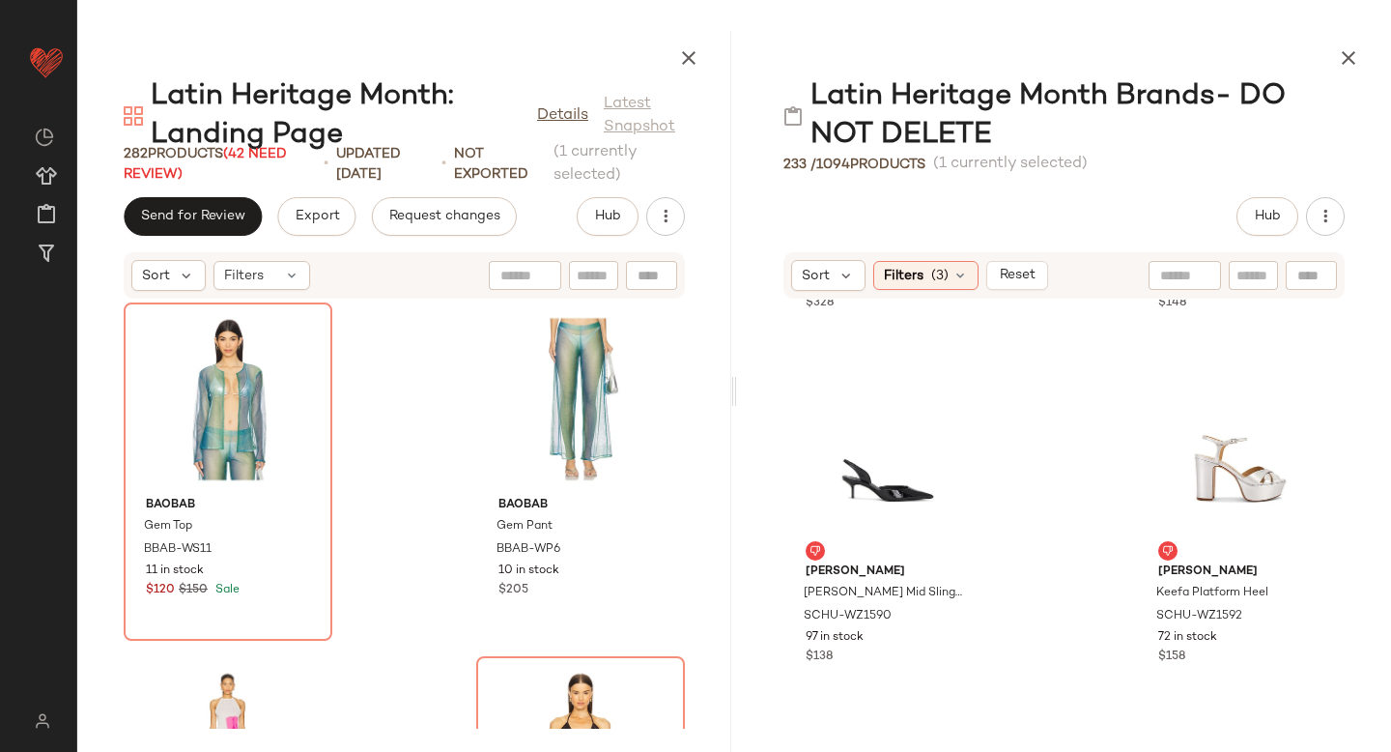
scroll to position [16926, 0]
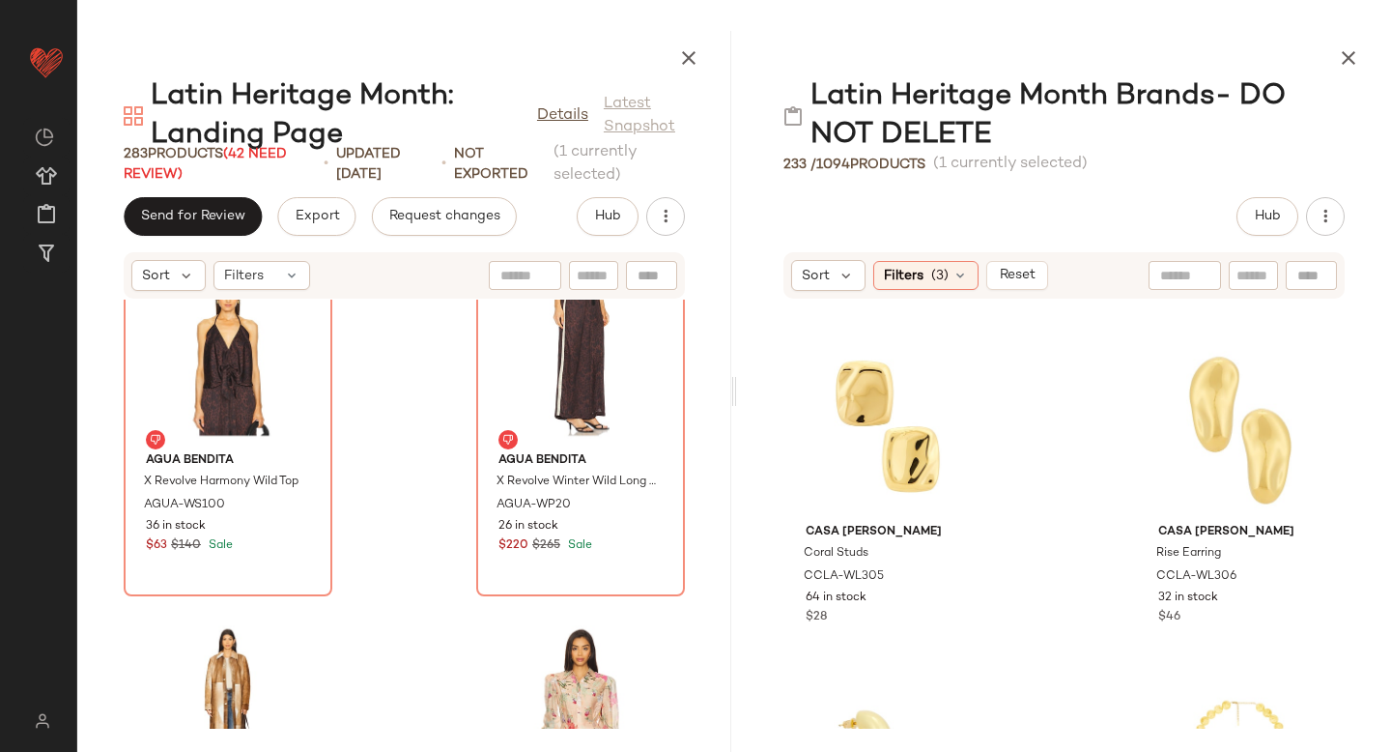
scroll to position [4234, 0]
click at [1178, 403] on div "View" at bounding box center [1240, 424] width 195 height 180
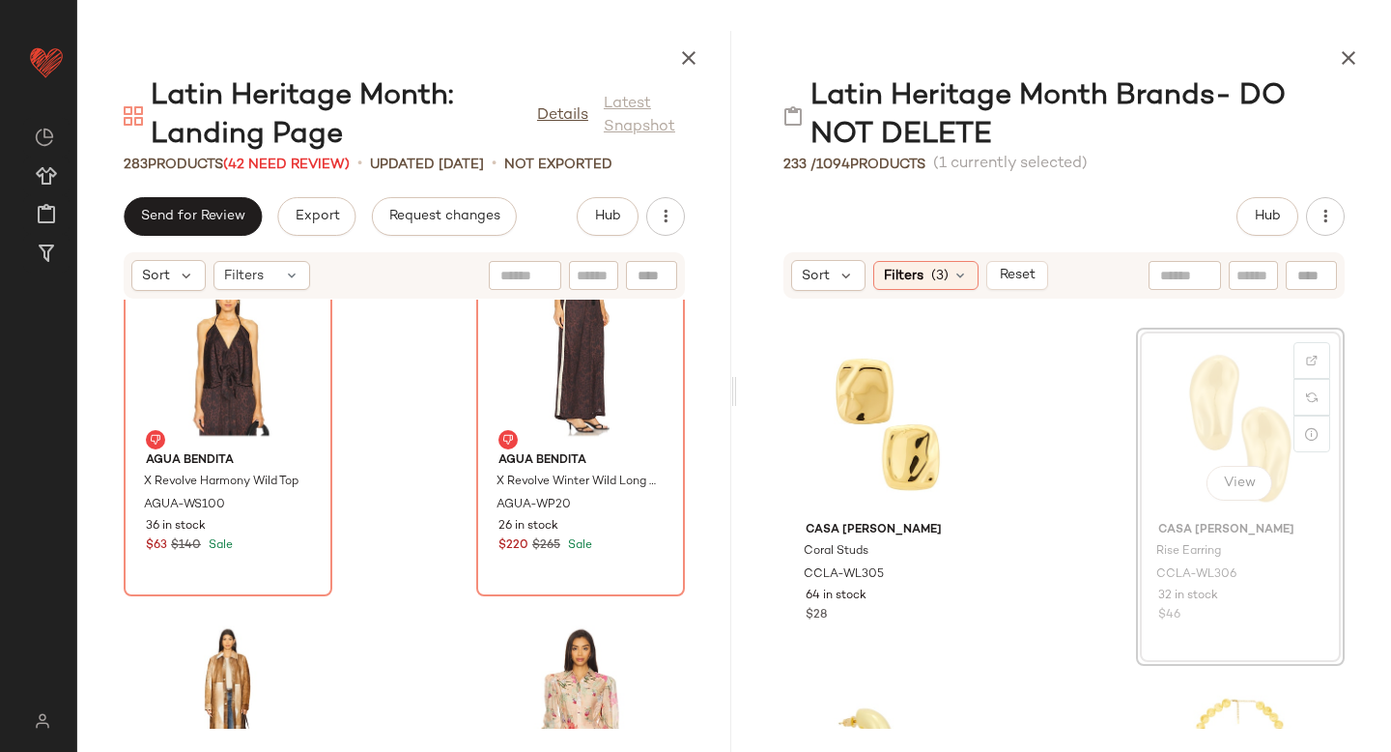
scroll to position [4231, 0]
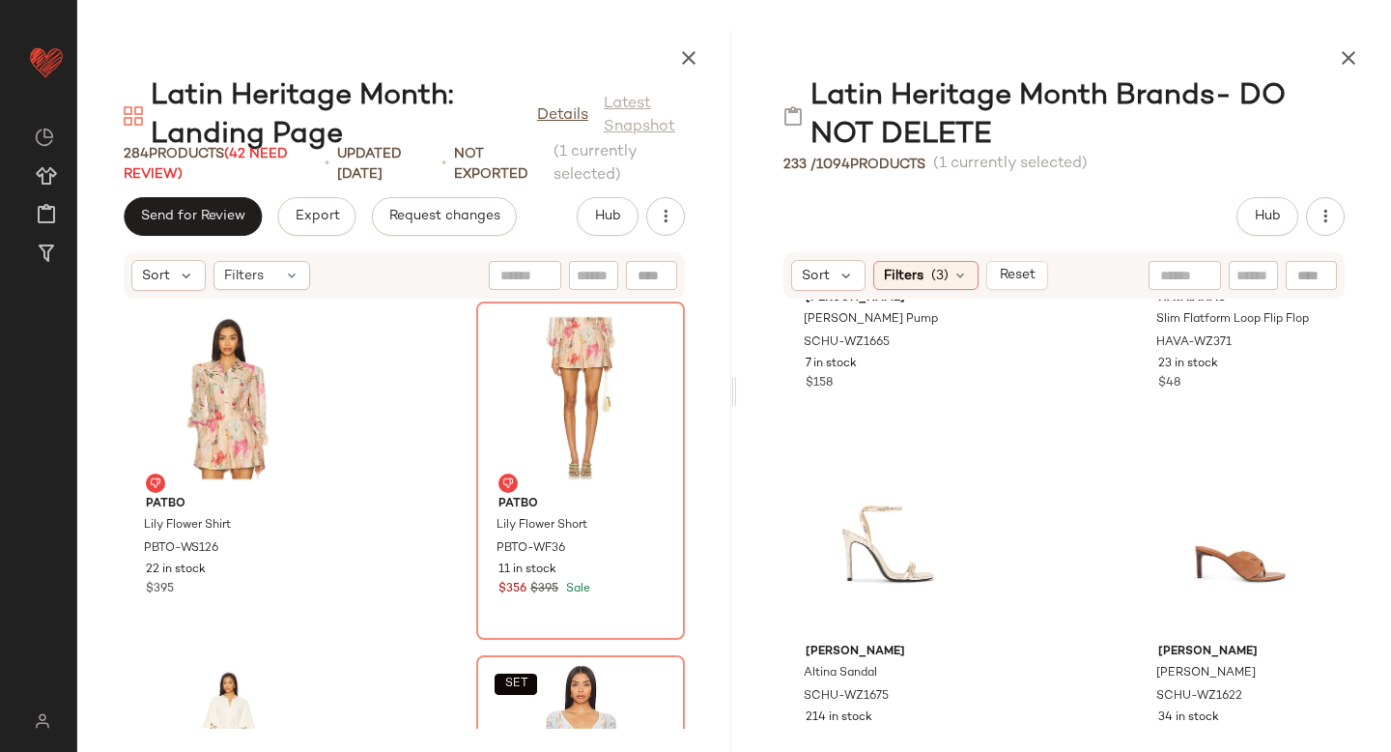
scroll to position [17984, 0]
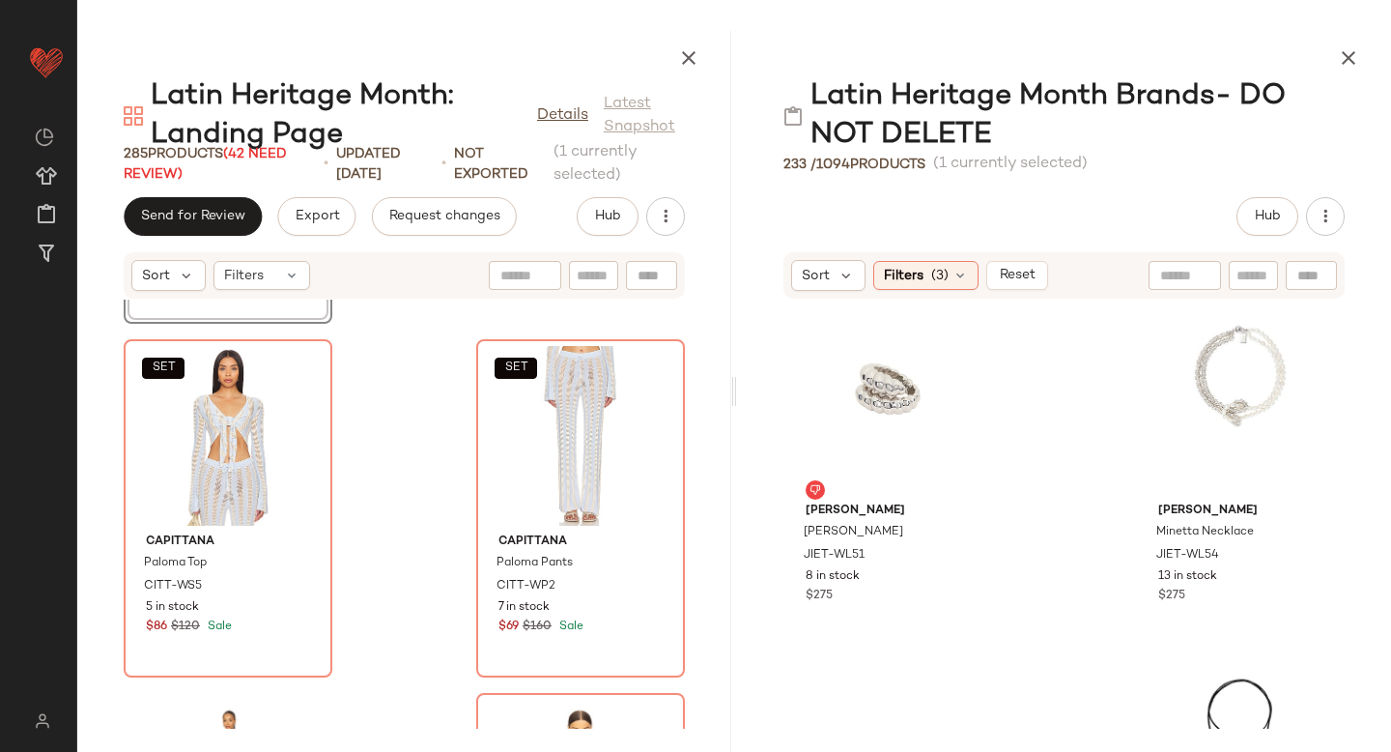
scroll to position [9084, 0]
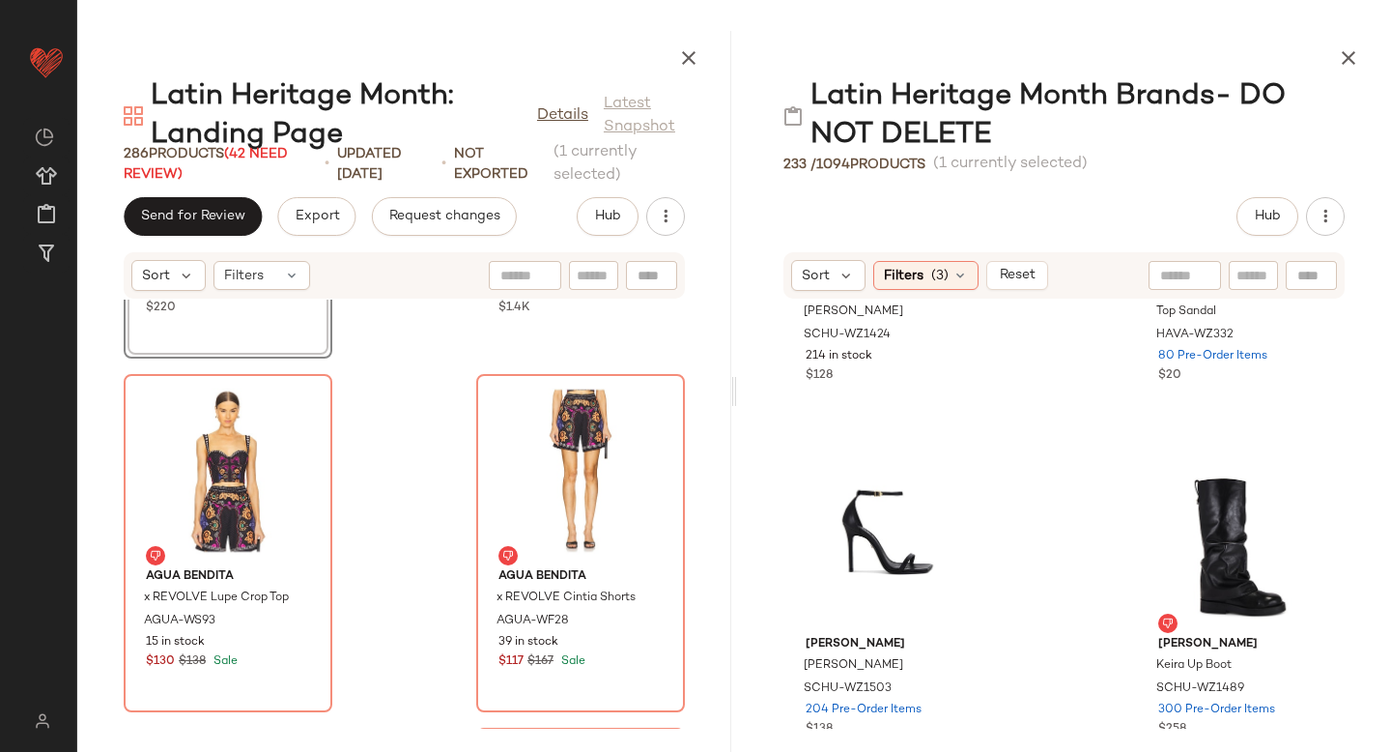
scroll to position [15456, 0]
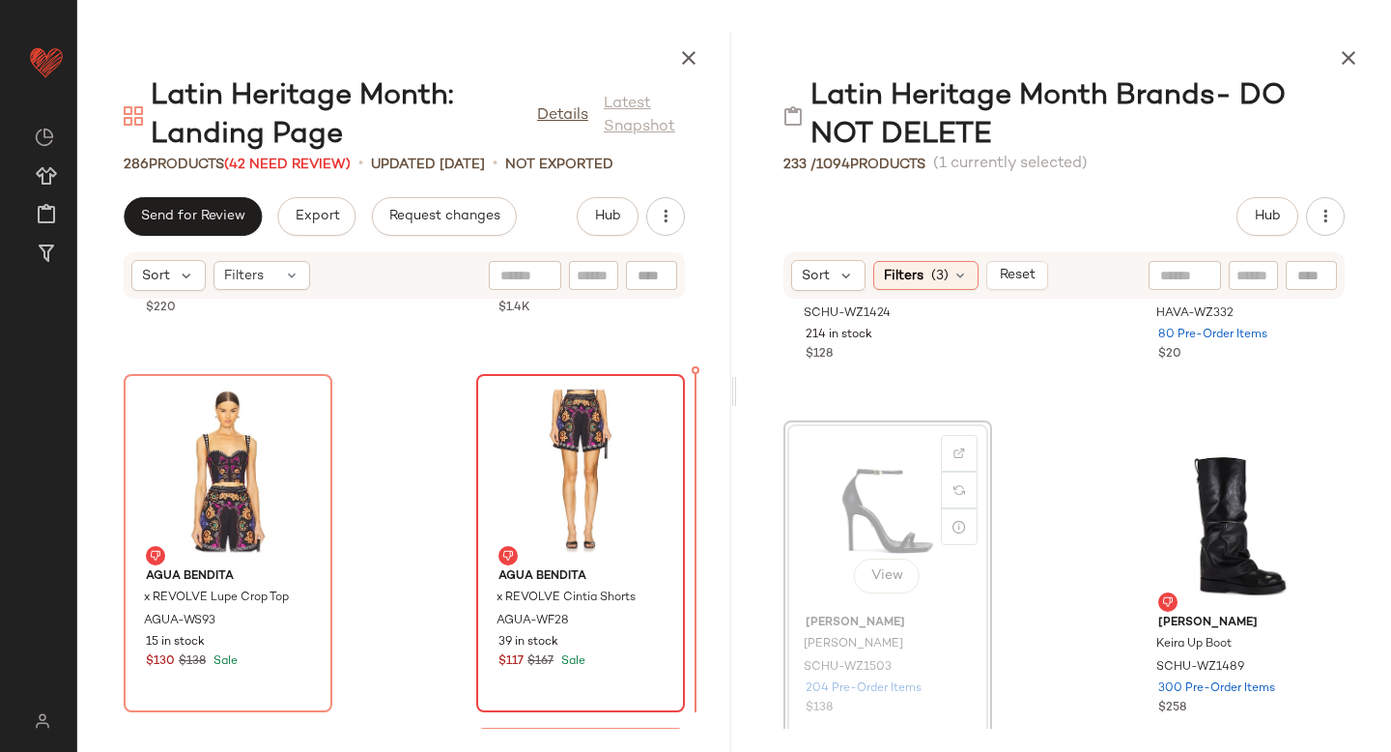
drag, startPoint x: 860, startPoint y: 499, endPoint x: 617, endPoint y: 535, distance: 245.1
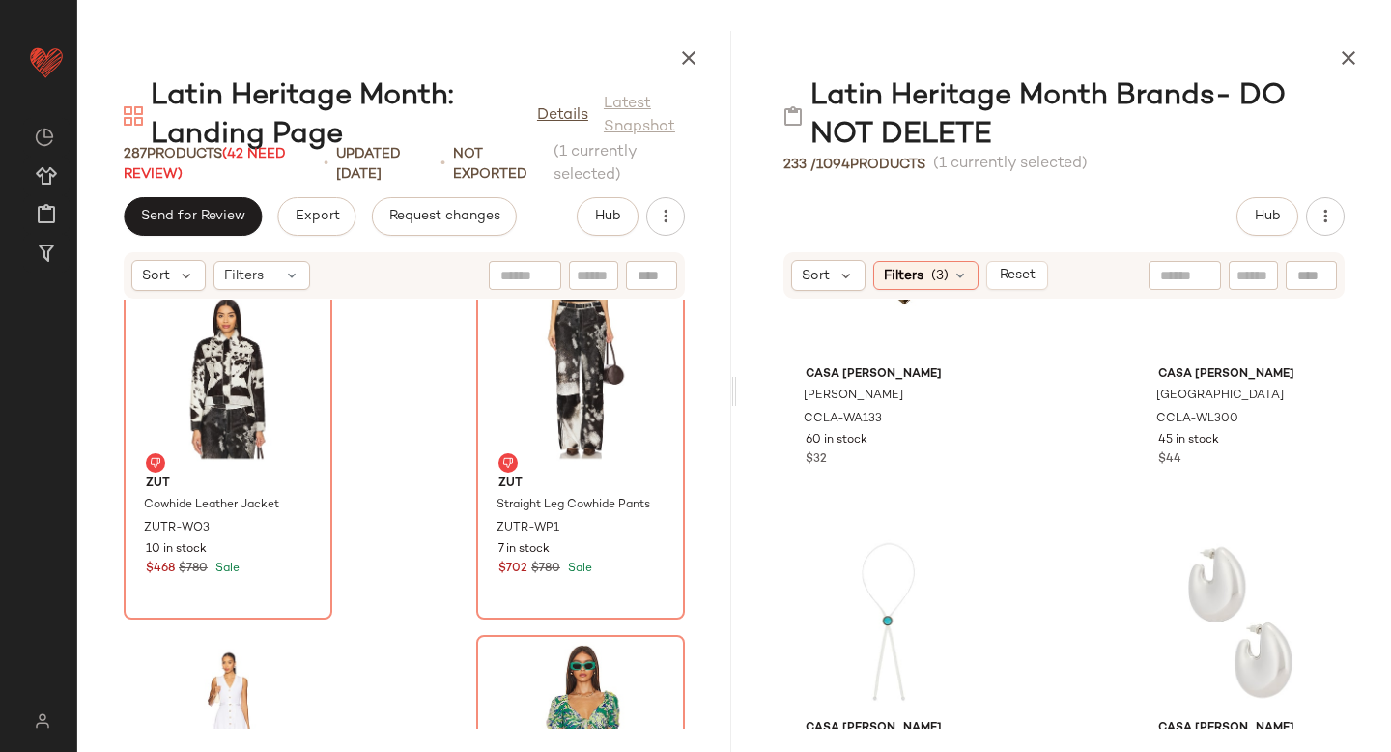
scroll to position [3532, 0]
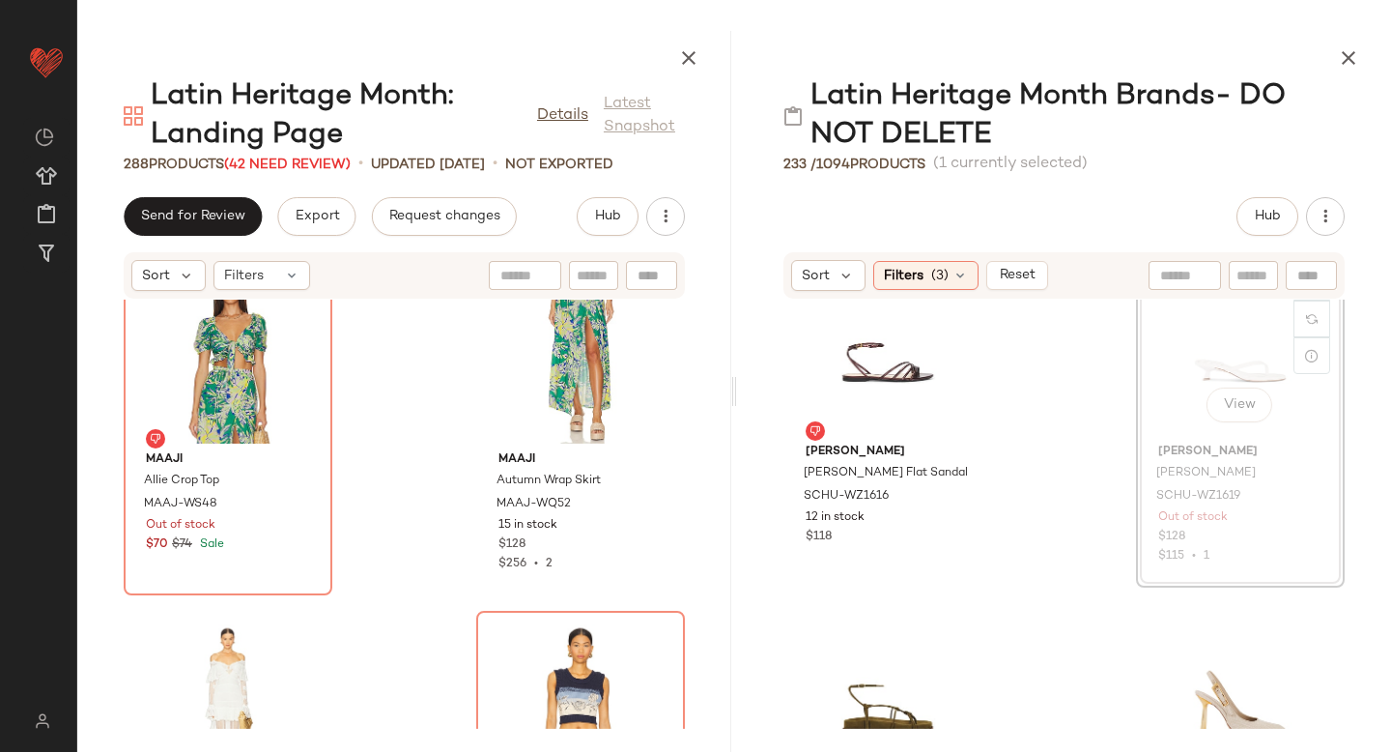
scroll to position [16682, 0]
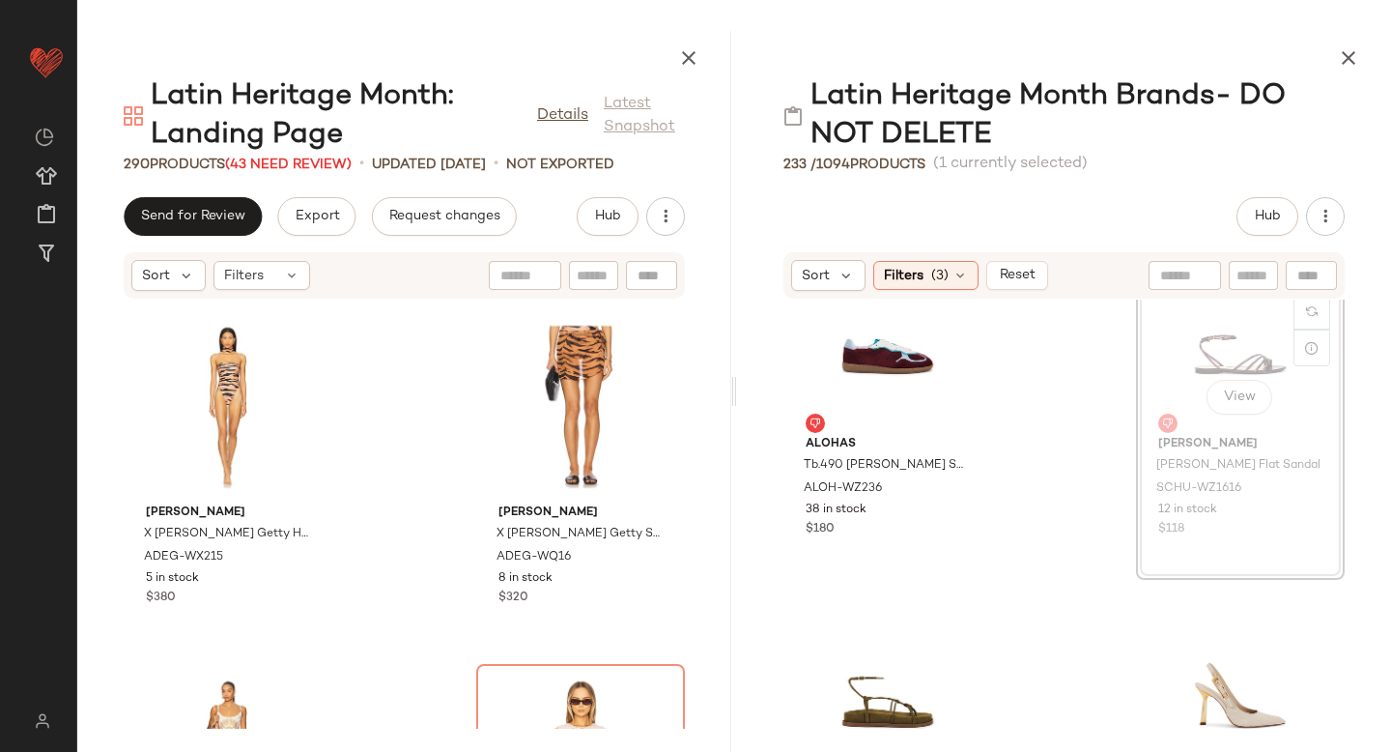
scroll to position [16338, 0]
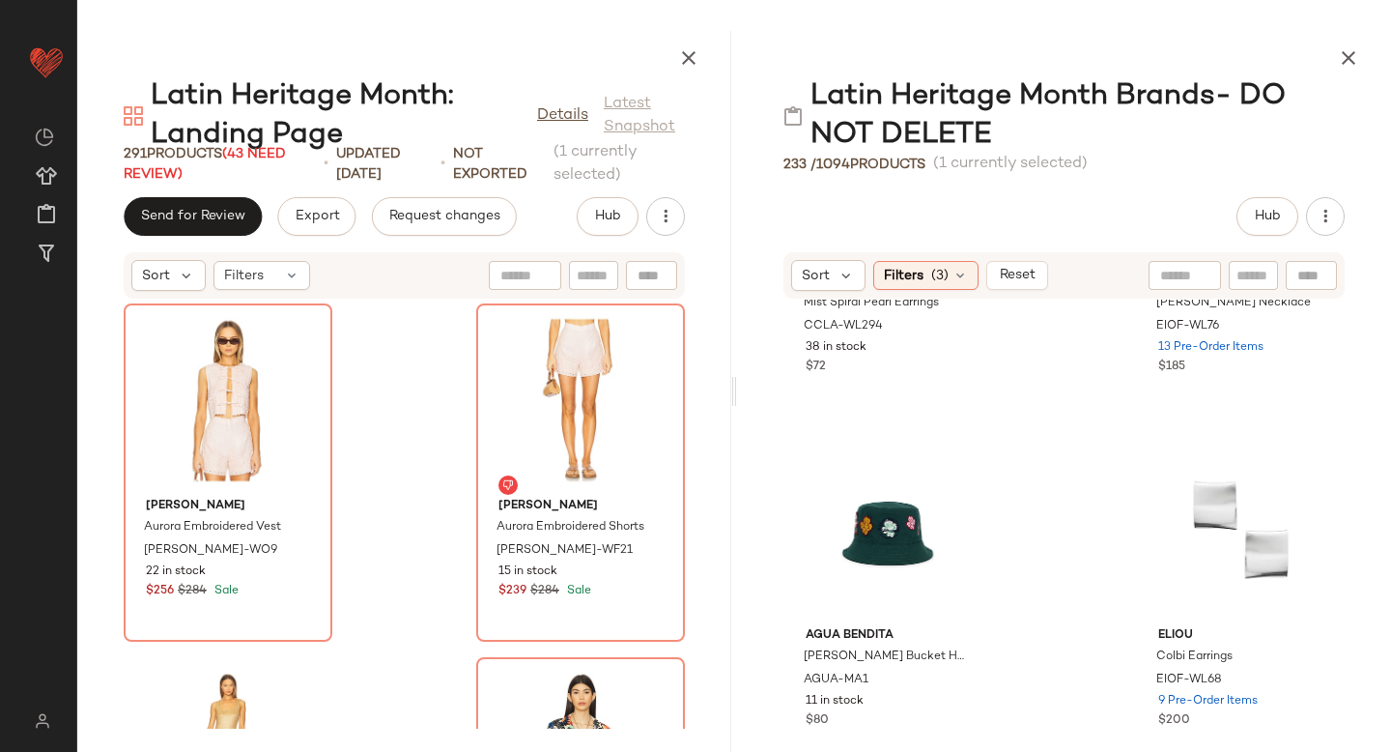
scroll to position [6697, 0]
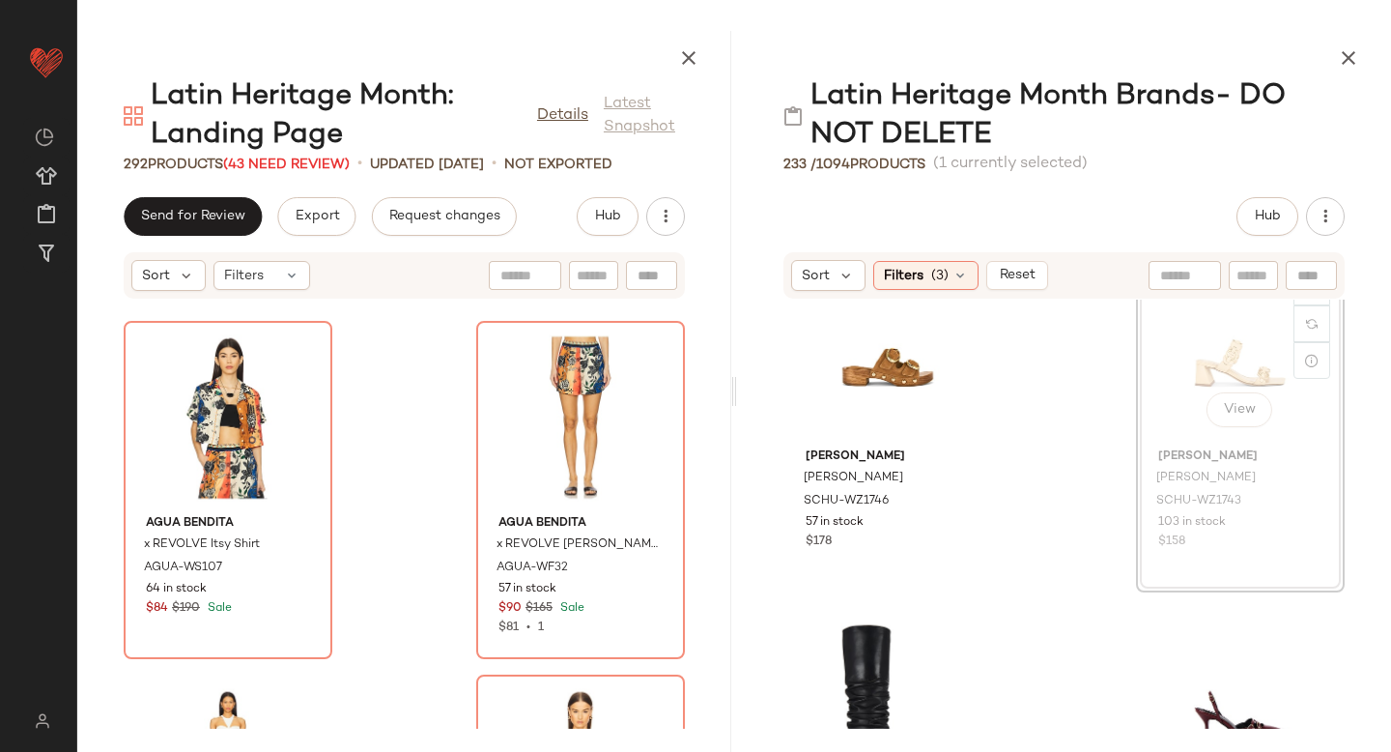
scroll to position [26931, 0]
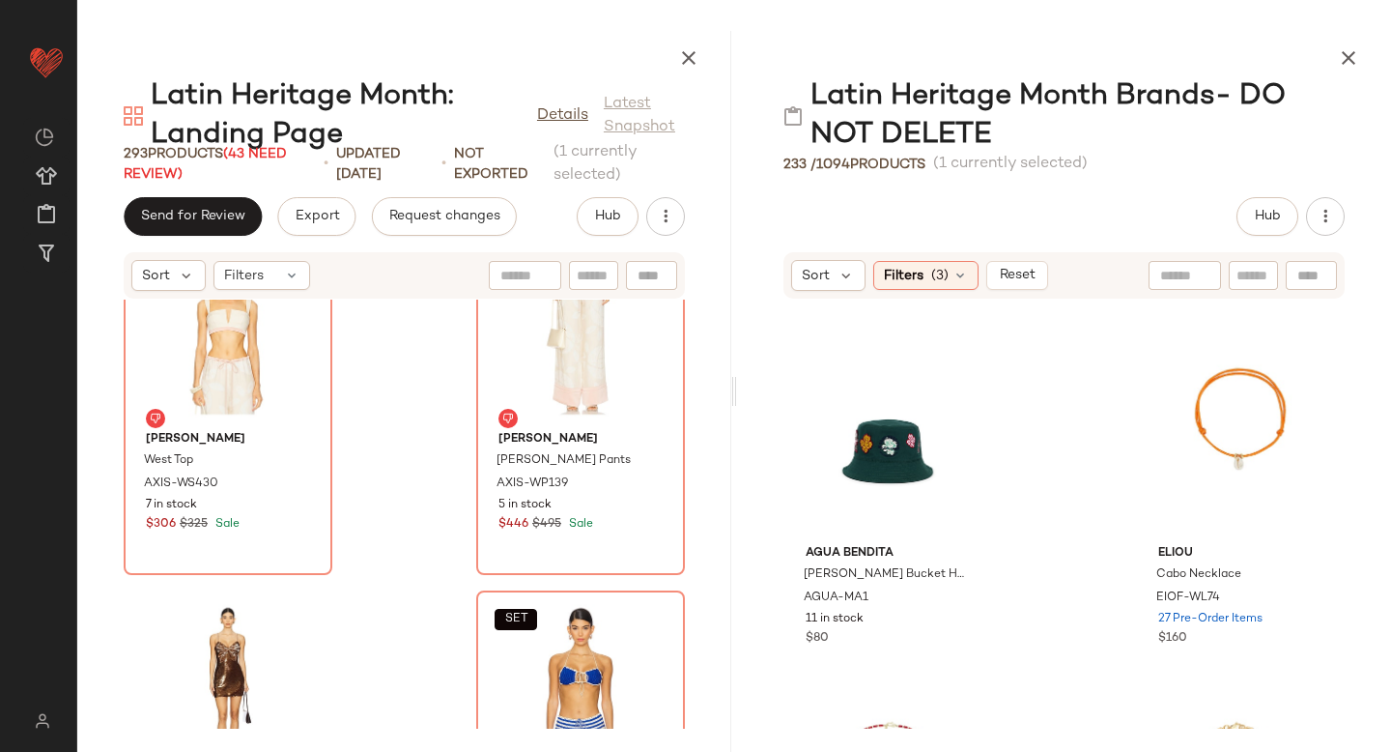
scroll to position [6635, 0]
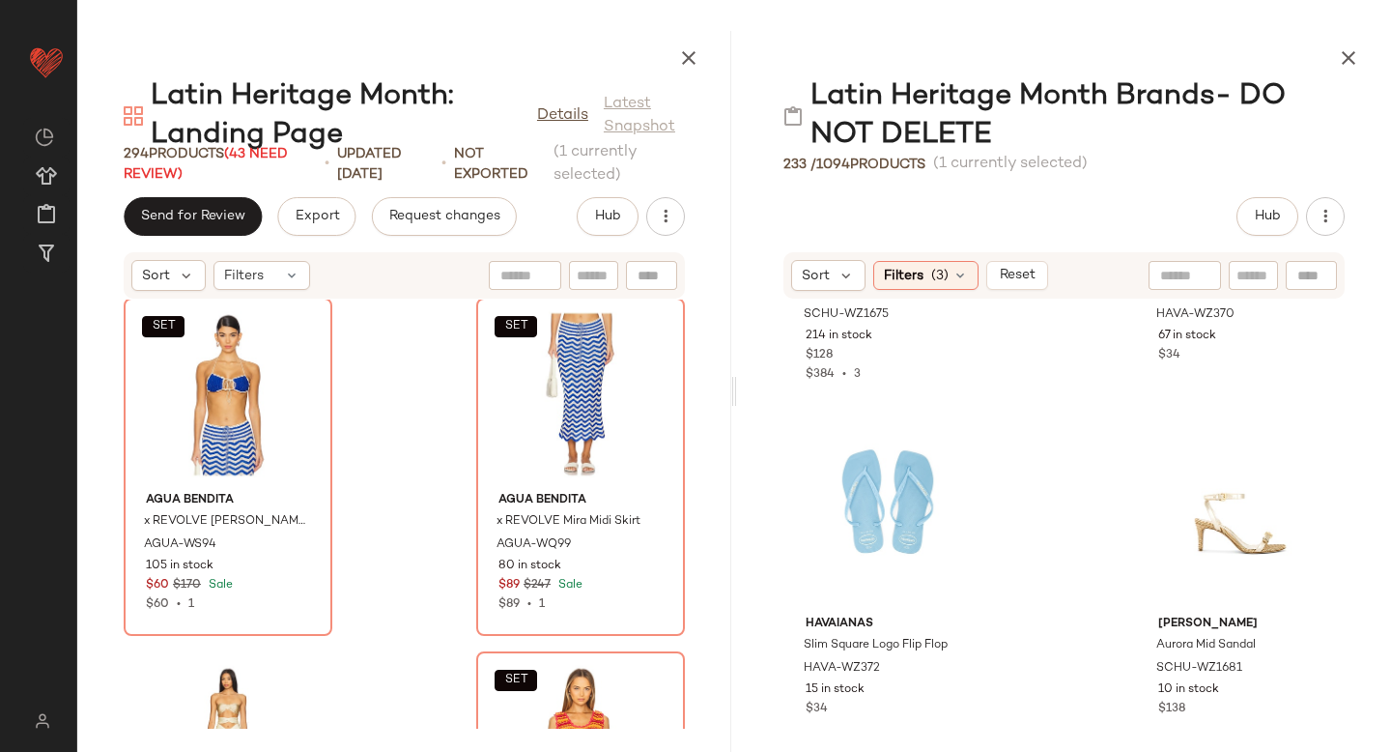
scroll to position [16978, 0]
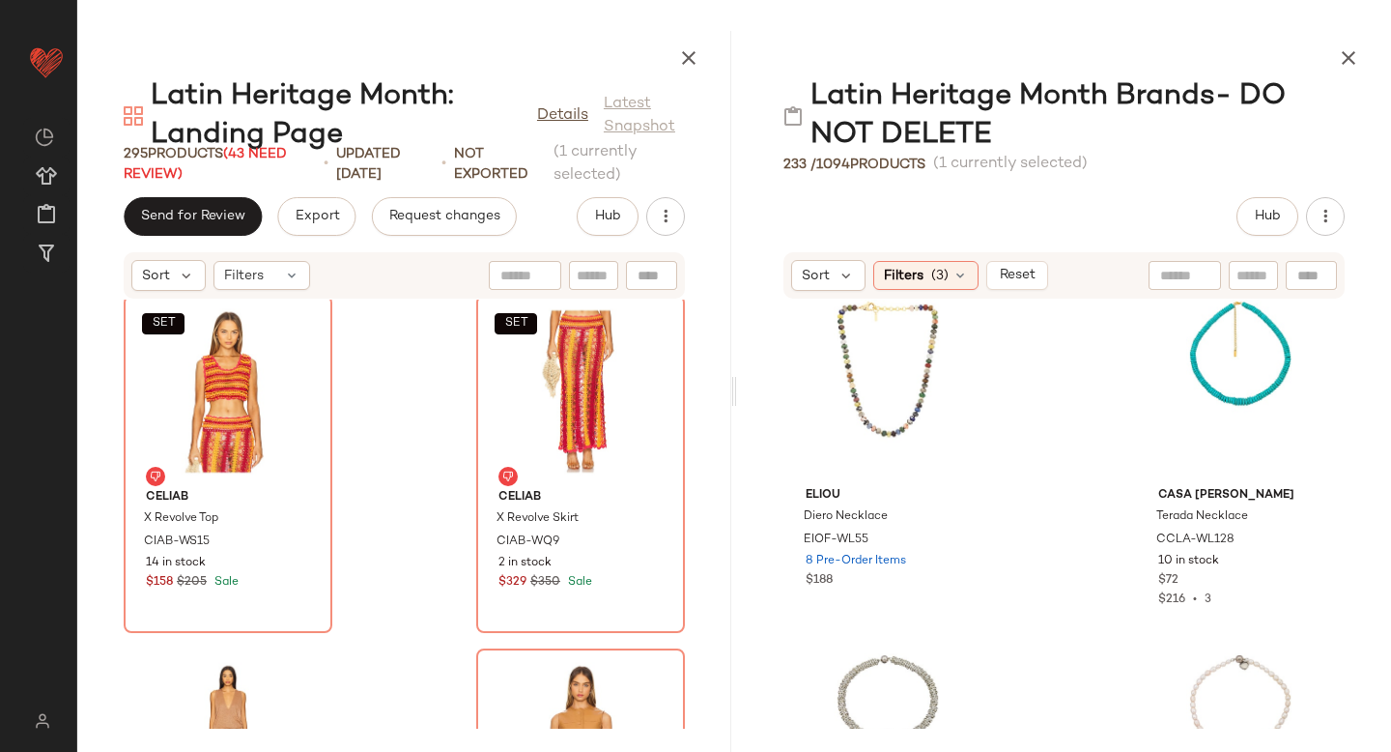
scroll to position [9967, 0]
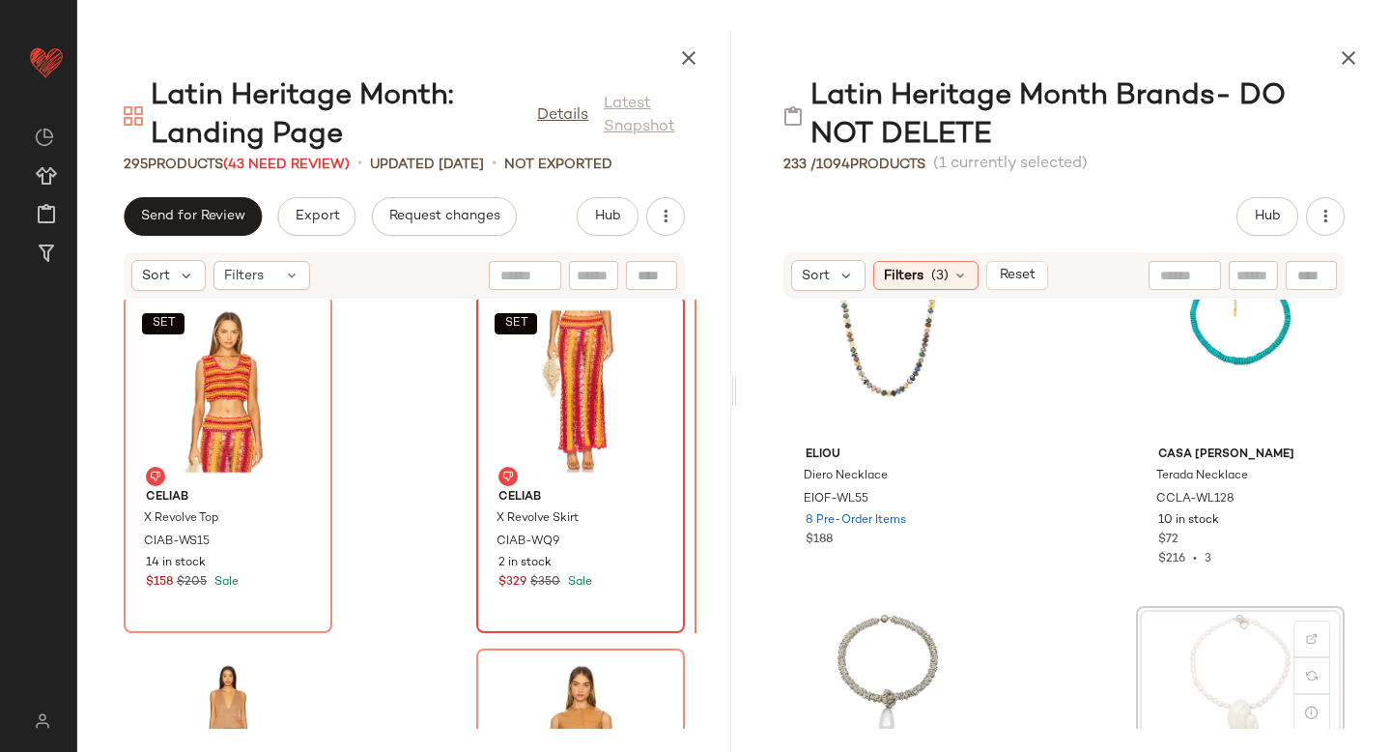
drag, startPoint x: 1166, startPoint y: 611, endPoint x: 658, endPoint y: 556, distance: 511.1
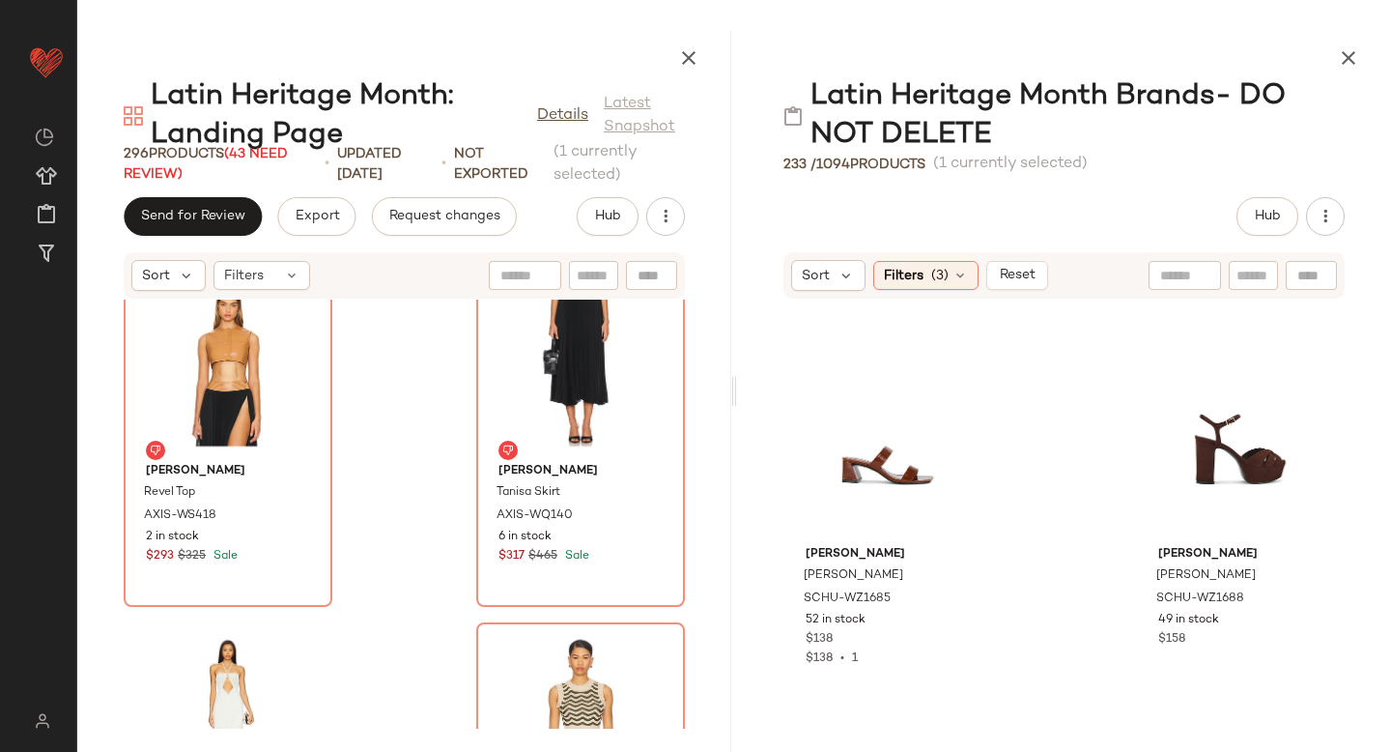
scroll to position [19766, 0]
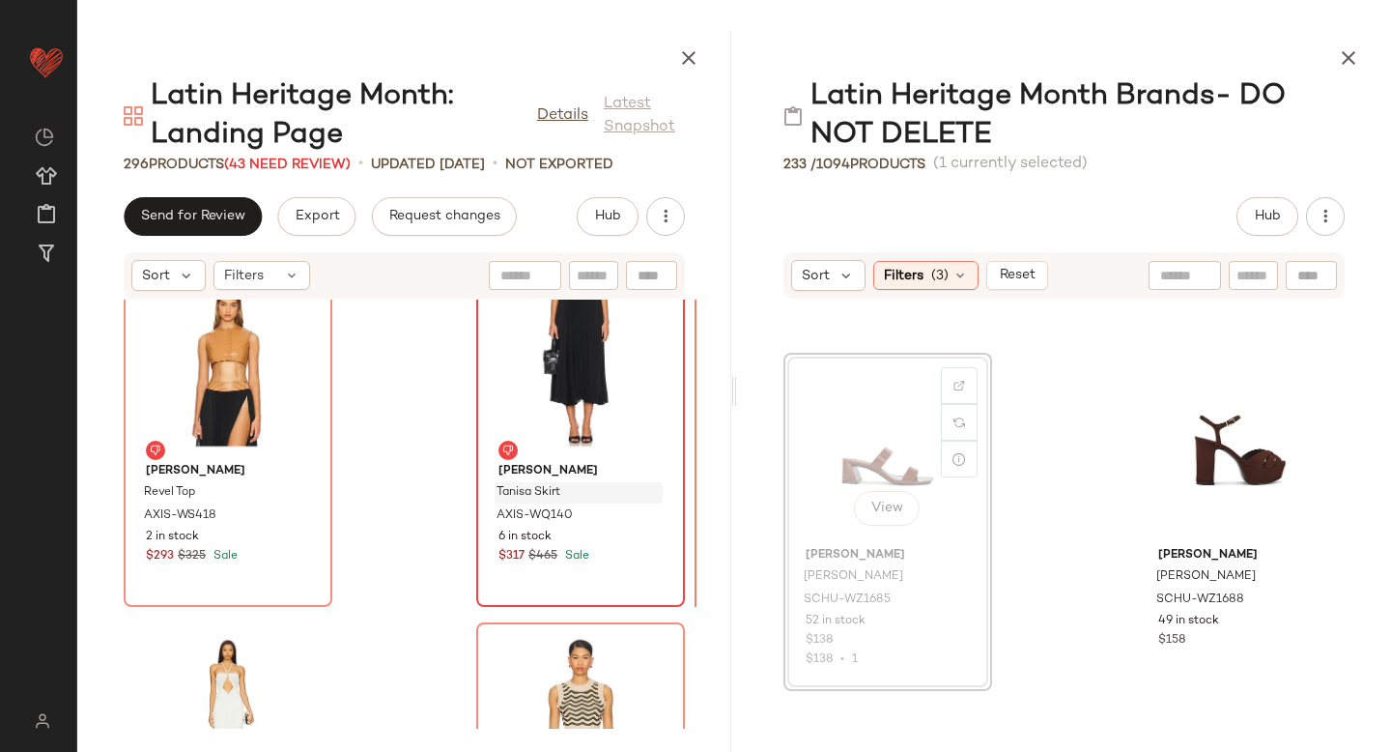
drag, startPoint x: 859, startPoint y: 475, endPoint x: 590, endPoint y: 486, distance: 268.8
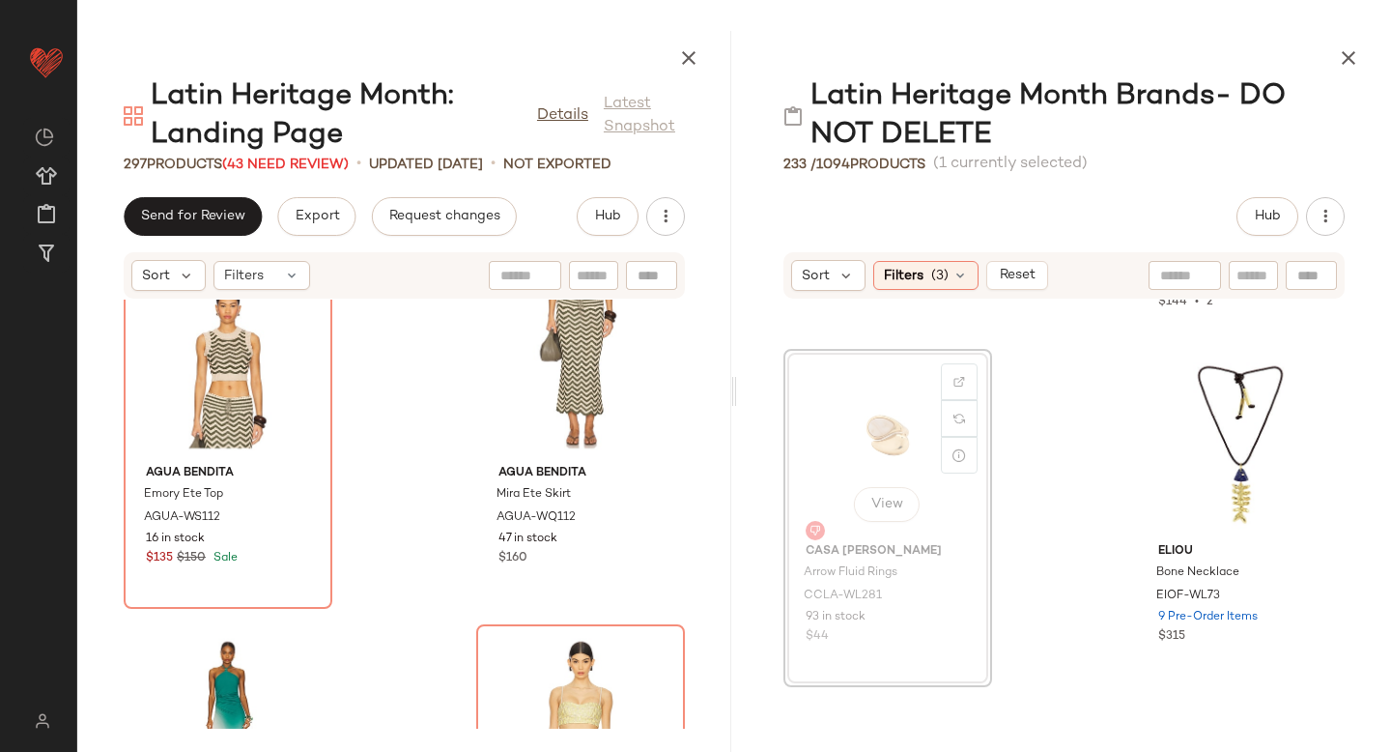
scroll to position [4565, 0]
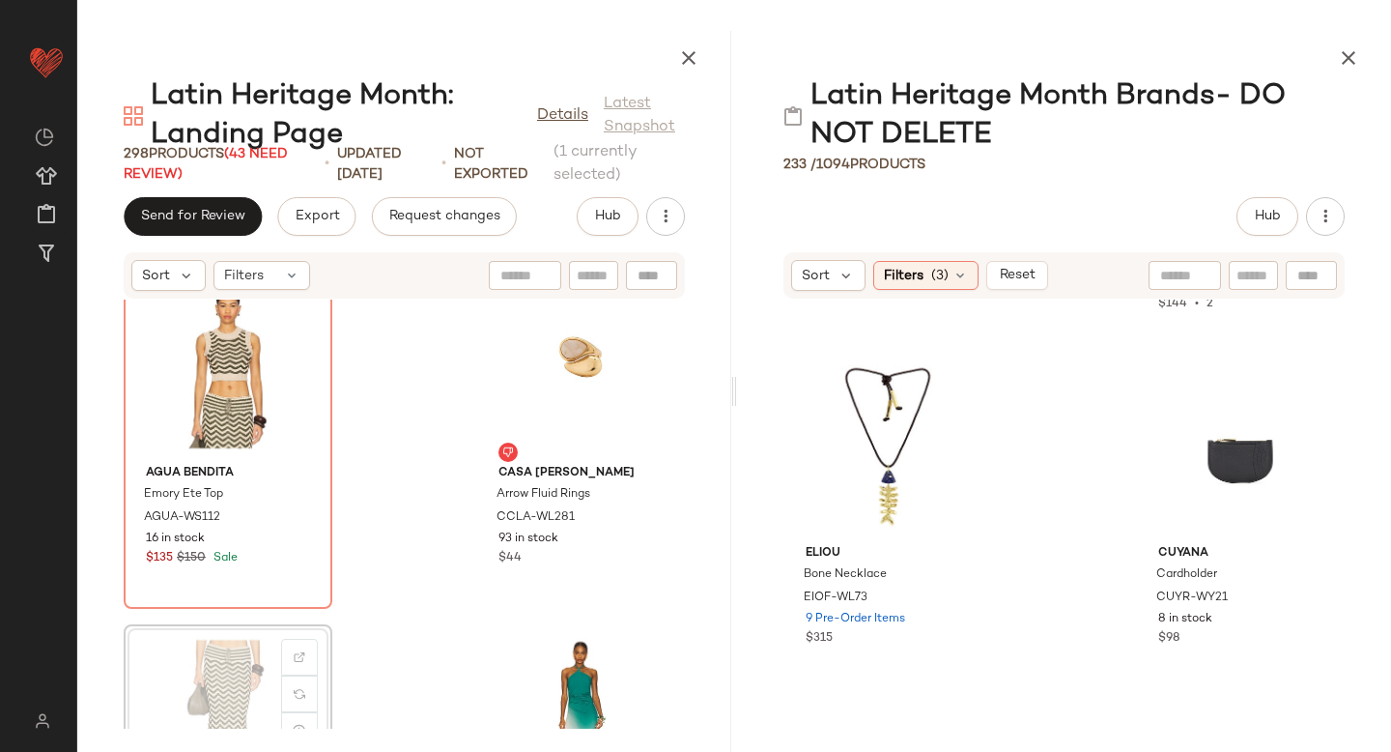
scroll to position [50965, 0]
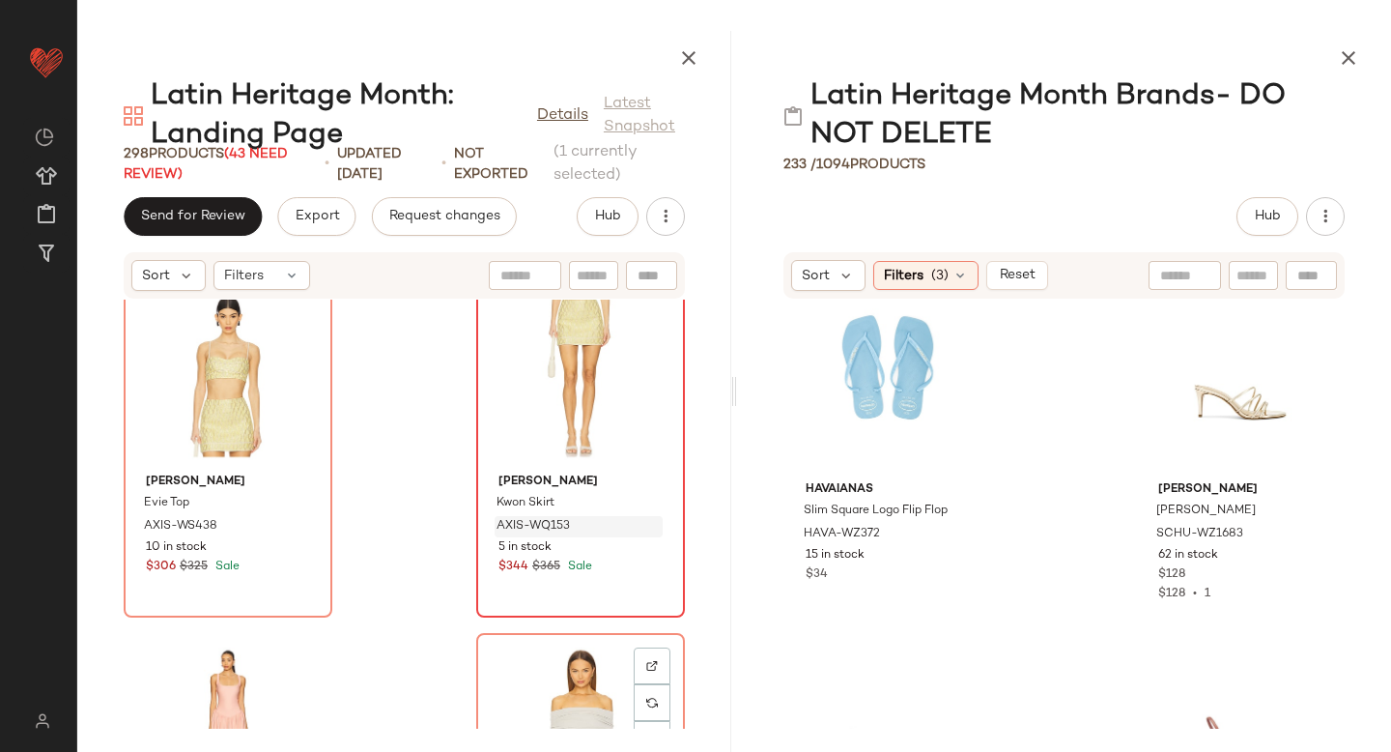
scroll to position [51639, 0]
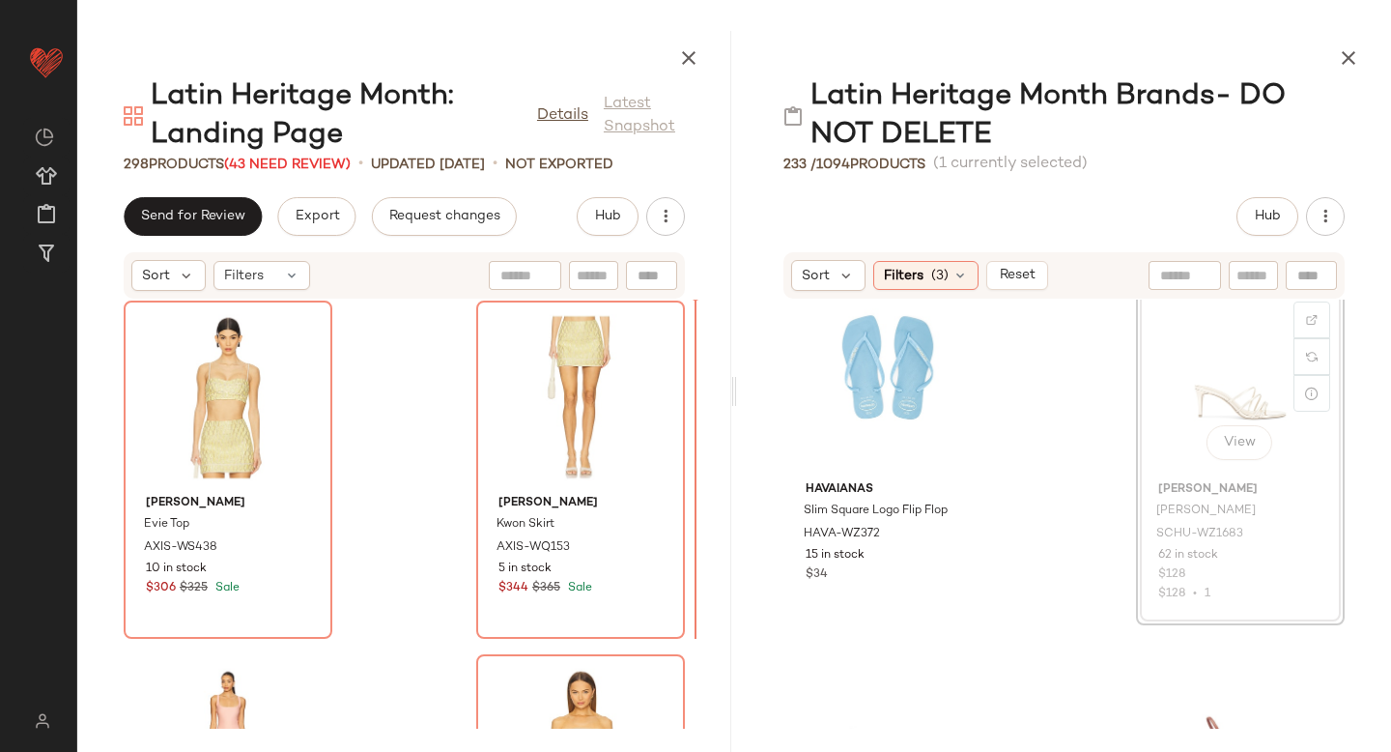
drag, startPoint x: 1182, startPoint y: 422, endPoint x: 1147, endPoint y: 431, distance: 36.8
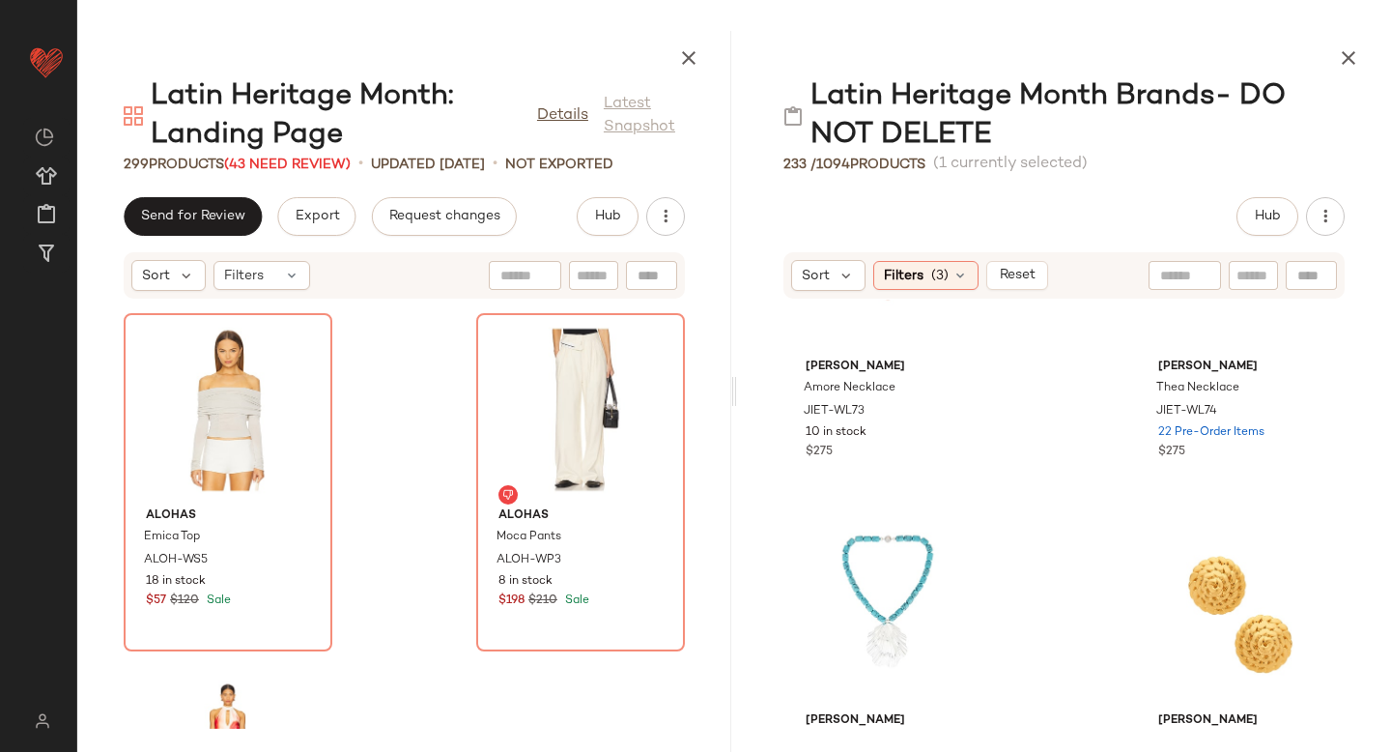
scroll to position [1216, 0]
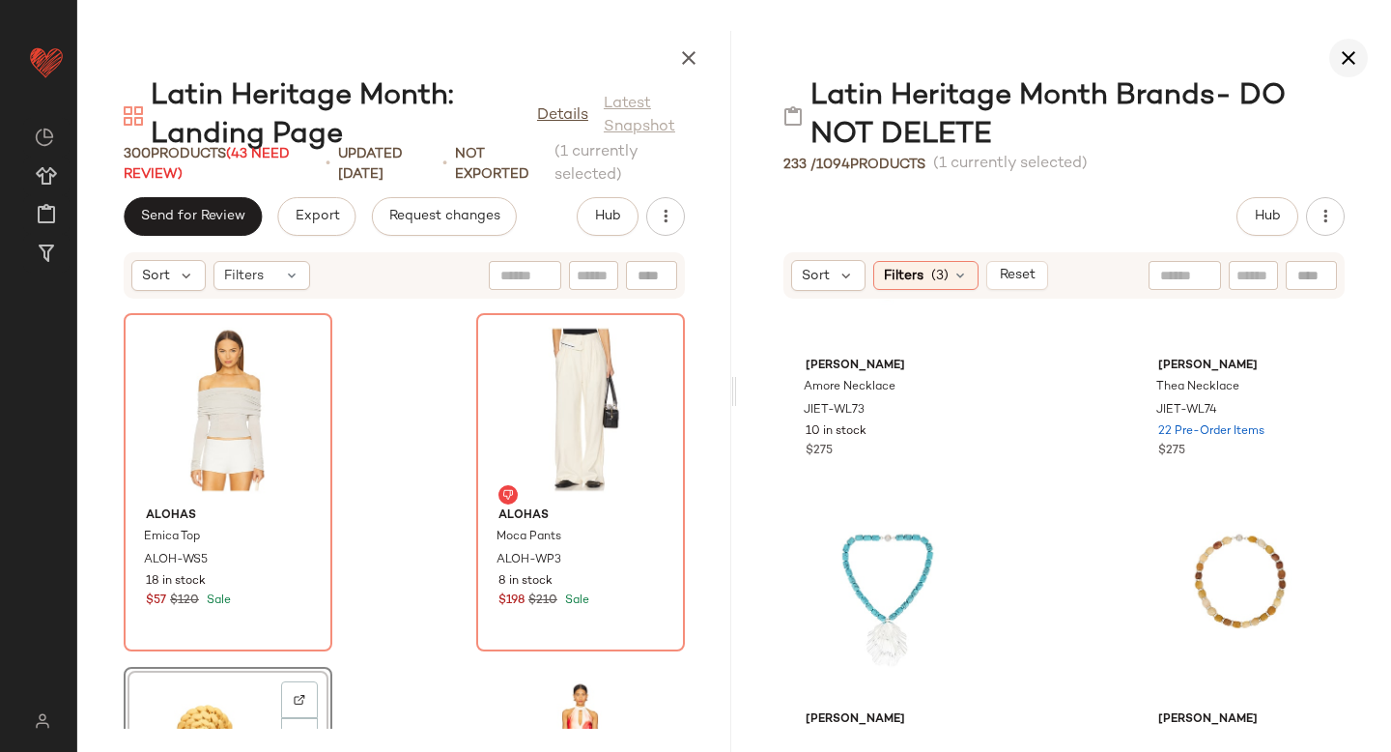
click at [1348, 66] on icon "button" at bounding box center [1348, 57] width 23 height 23
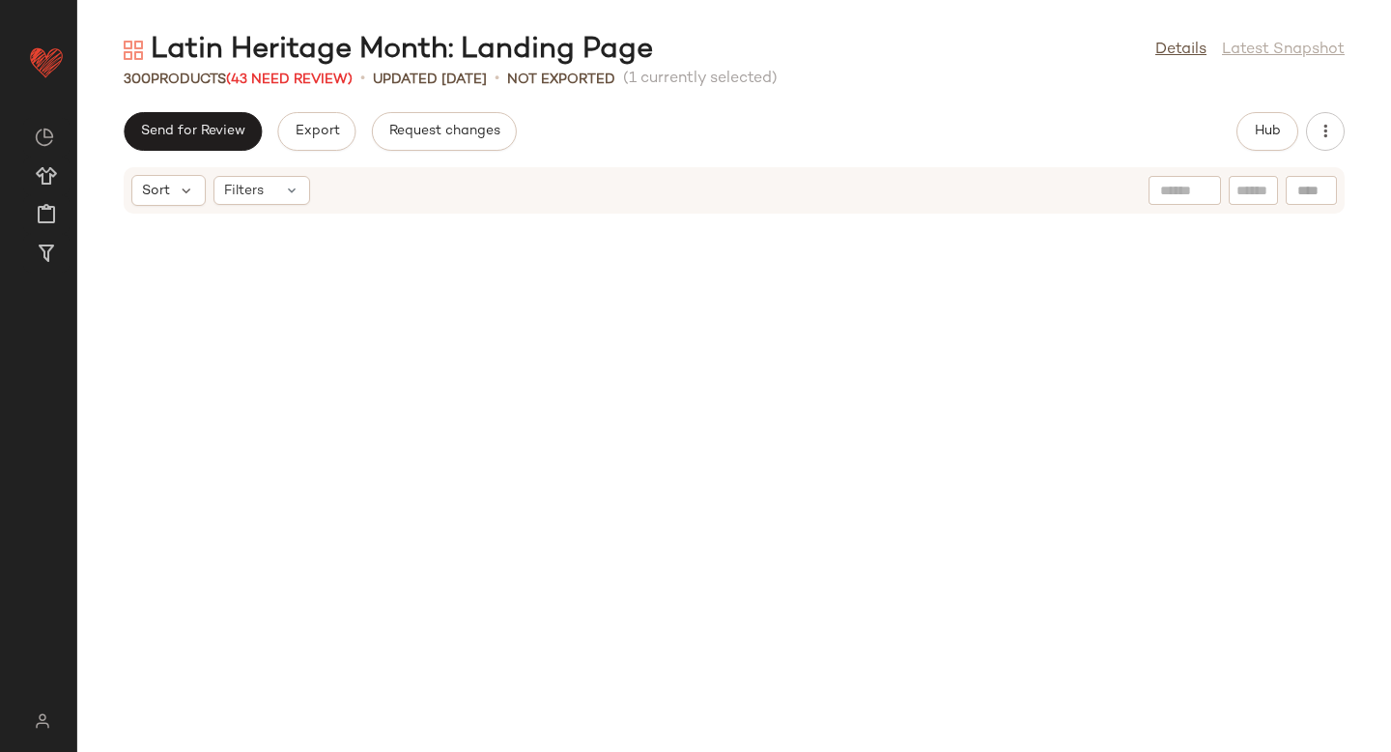
scroll to position [20704, 0]
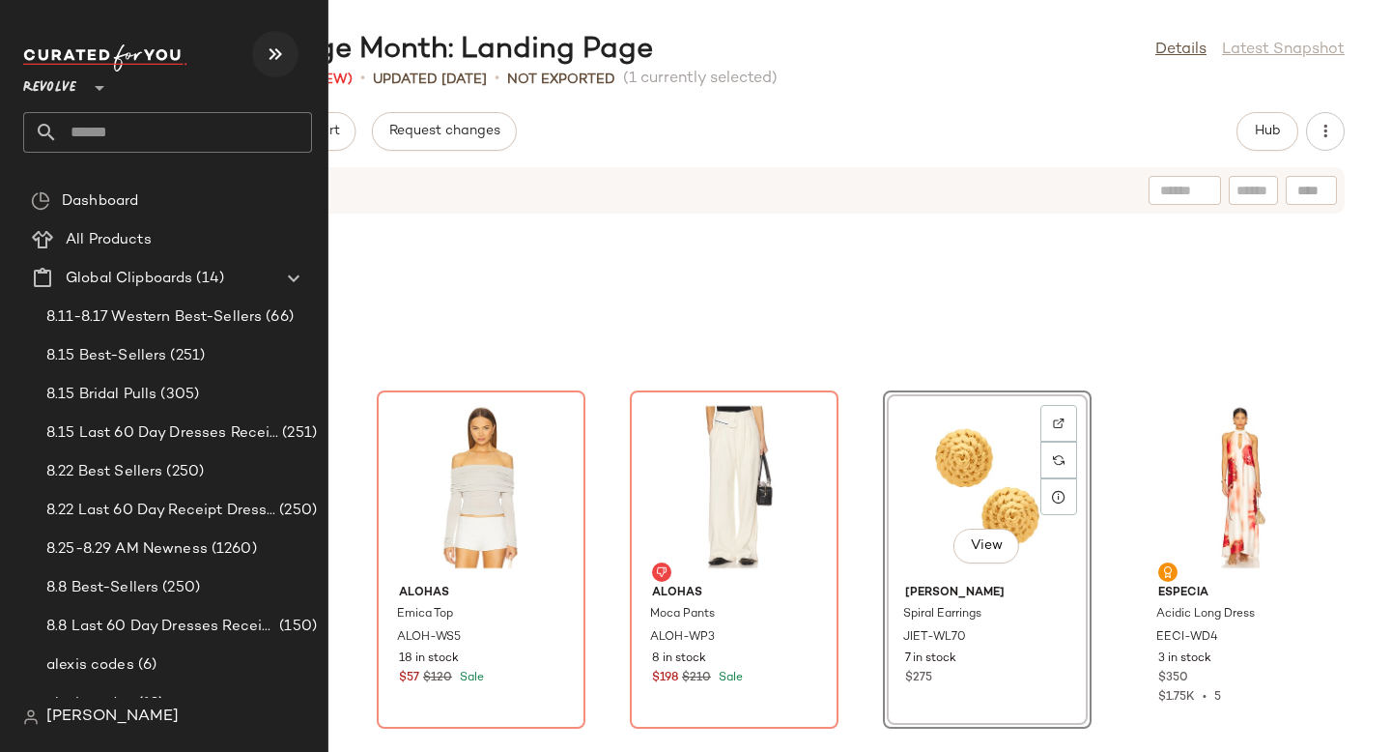
click at [276, 53] on icon "button" at bounding box center [275, 54] width 23 height 23
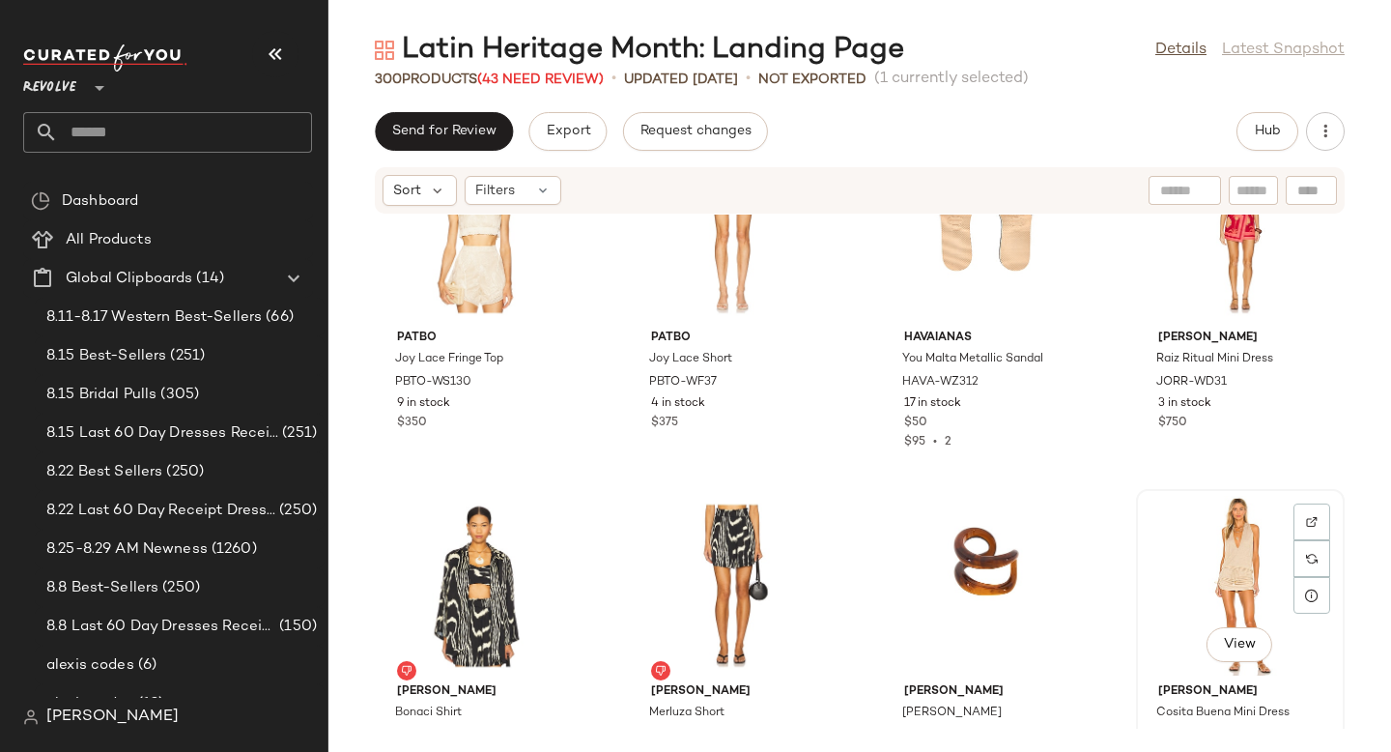
scroll to position [1152, 0]
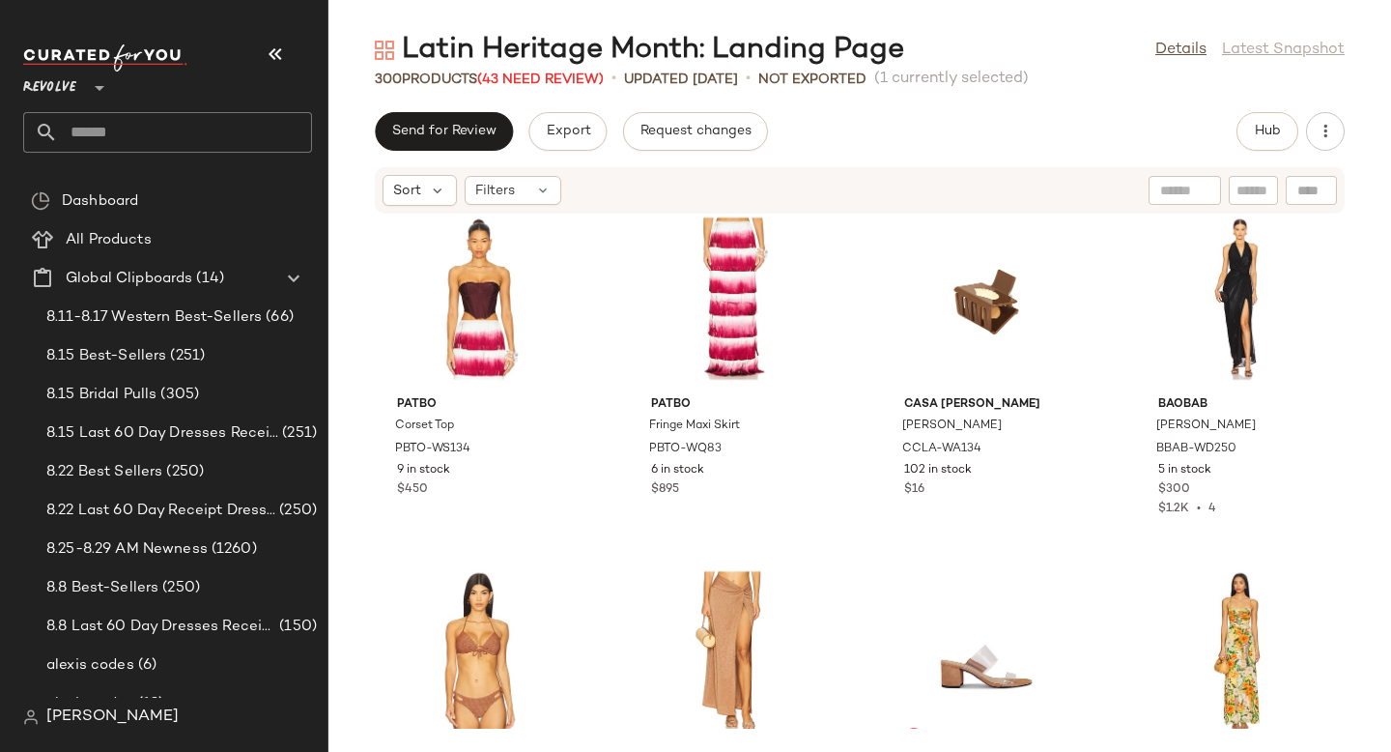
scroll to position [2175, 0]
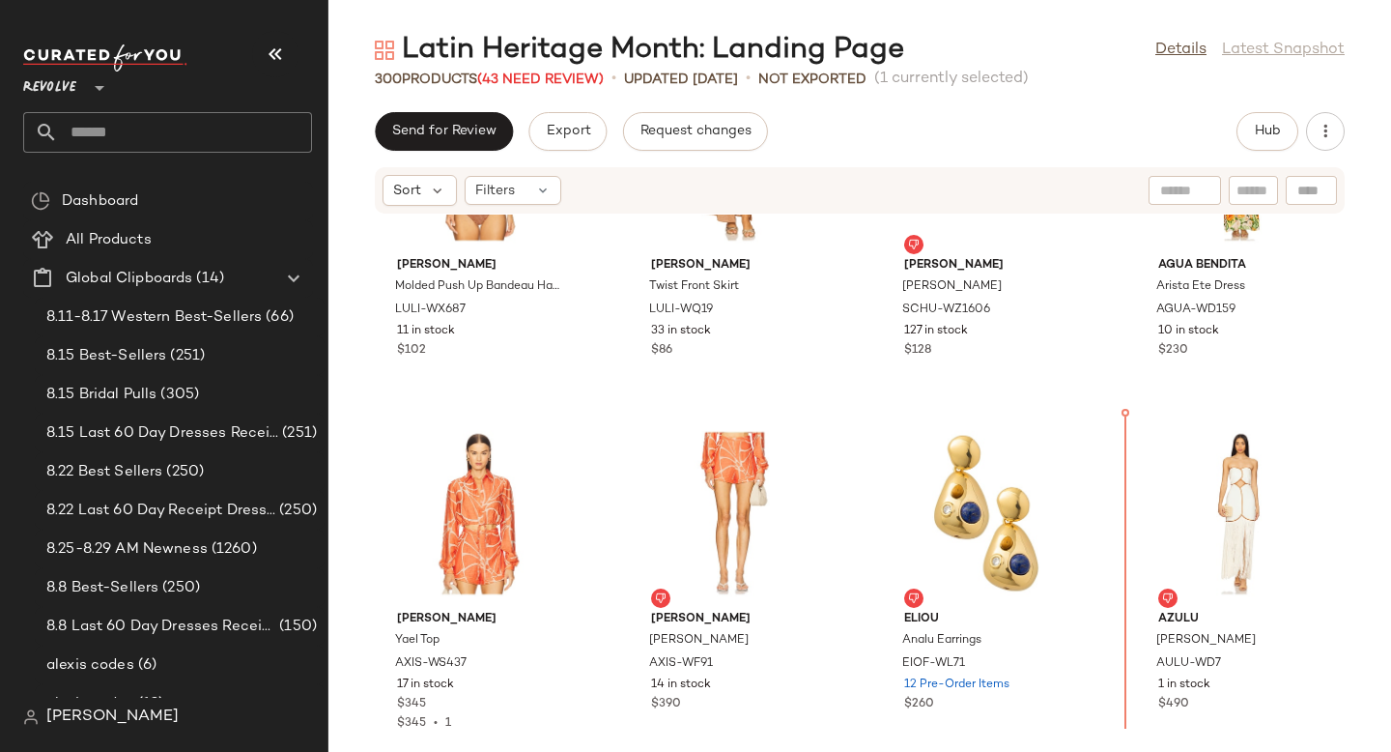
scroll to position [2646, 0]
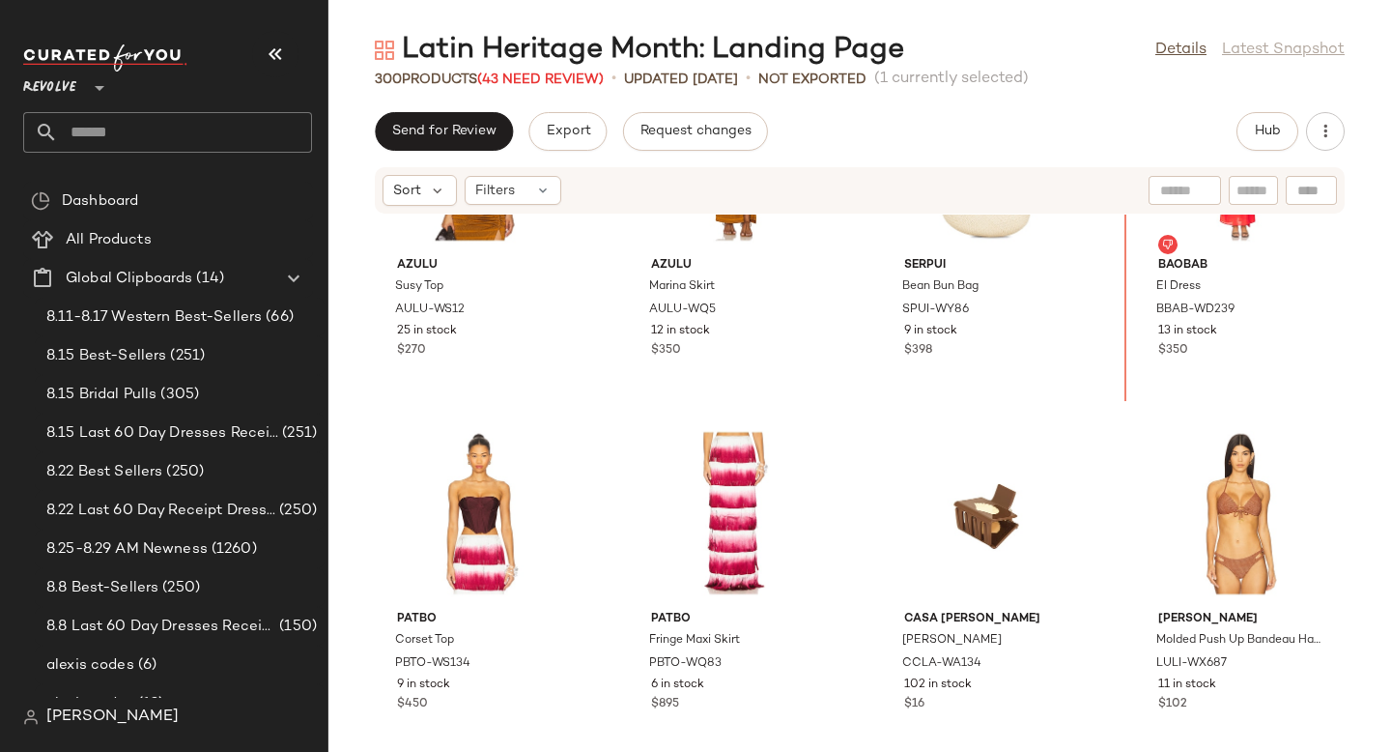
scroll to position [1911, 0]
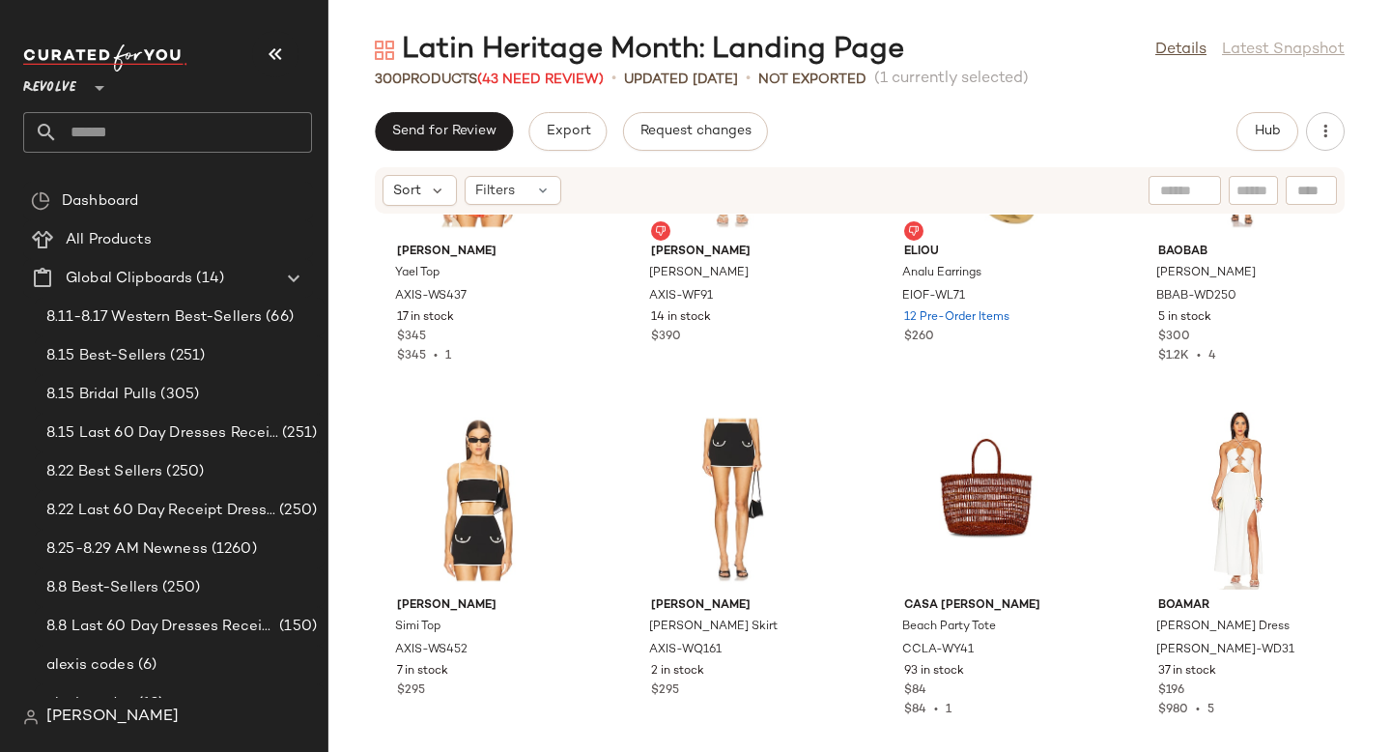
scroll to position [2971, 0]
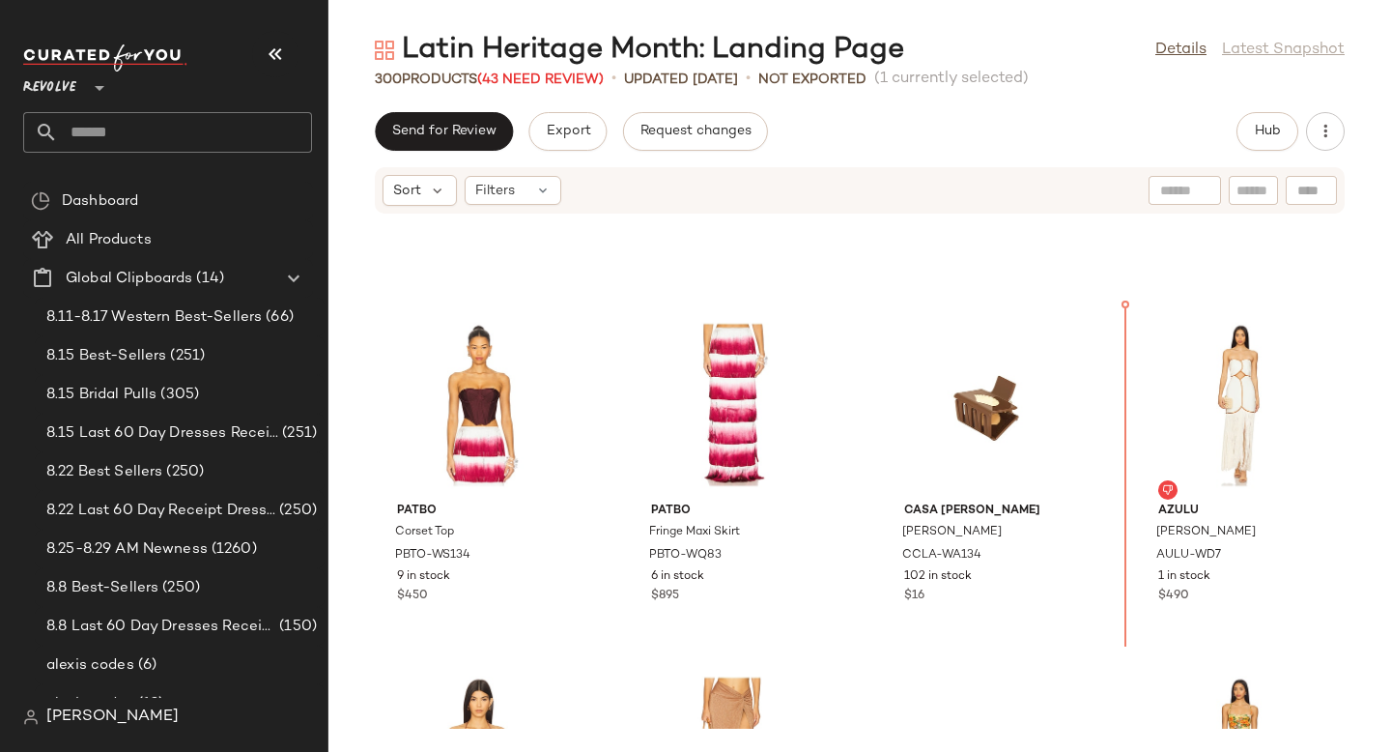
scroll to position [2026, 0]
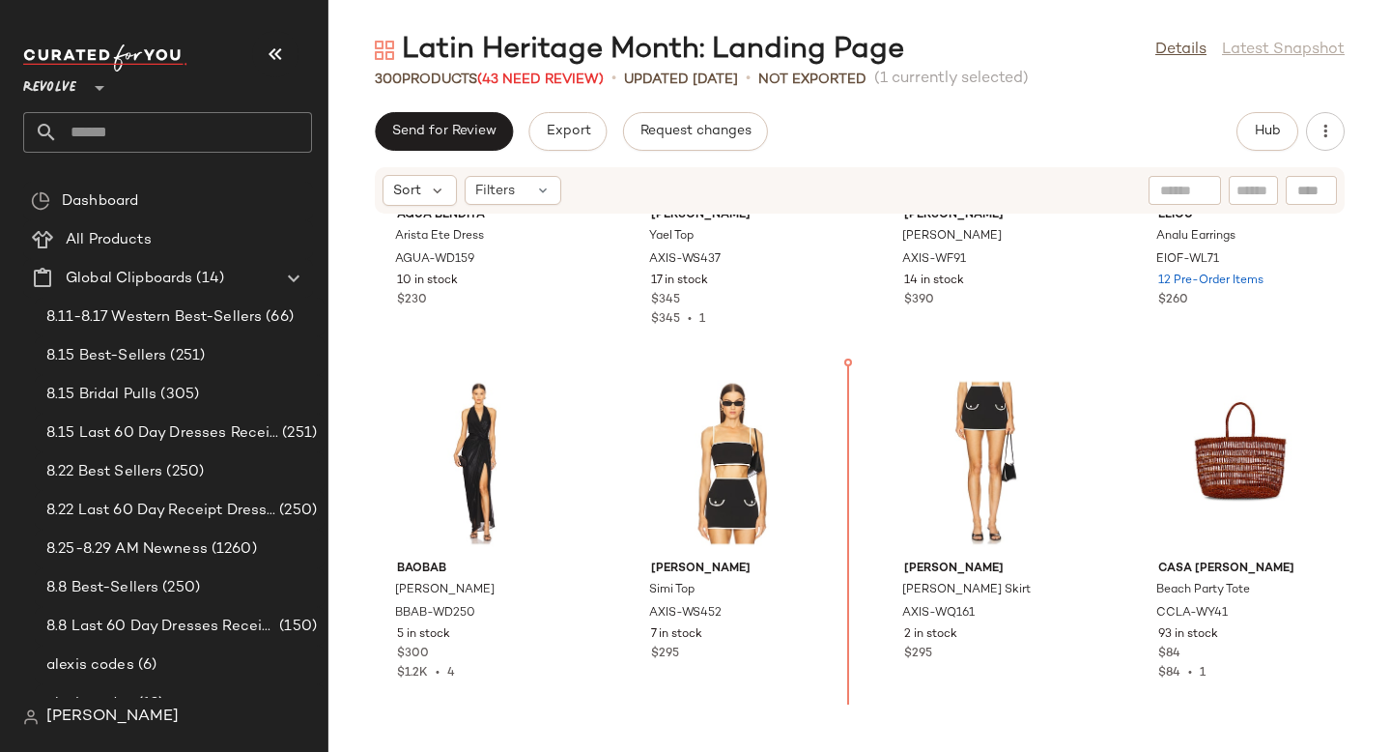
scroll to position [3102, 0]
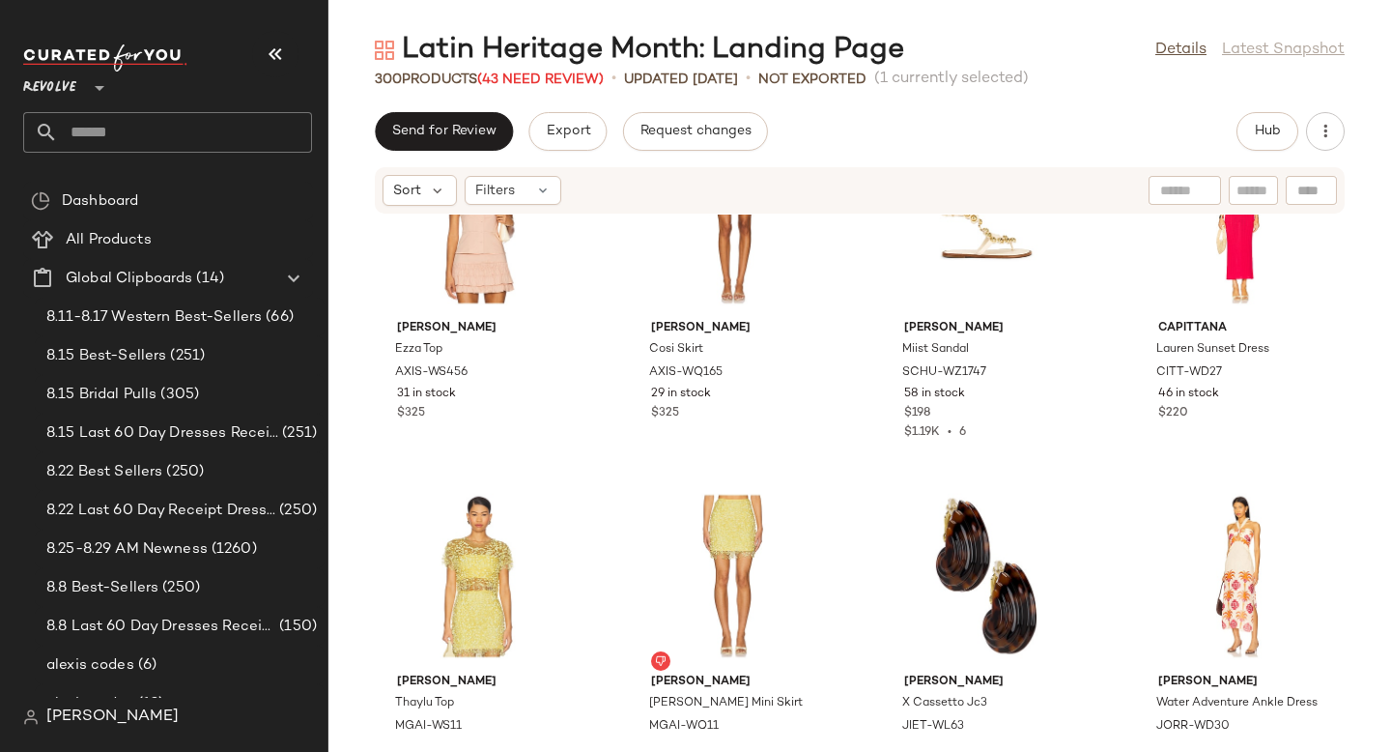
scroll to position [6417, 0]
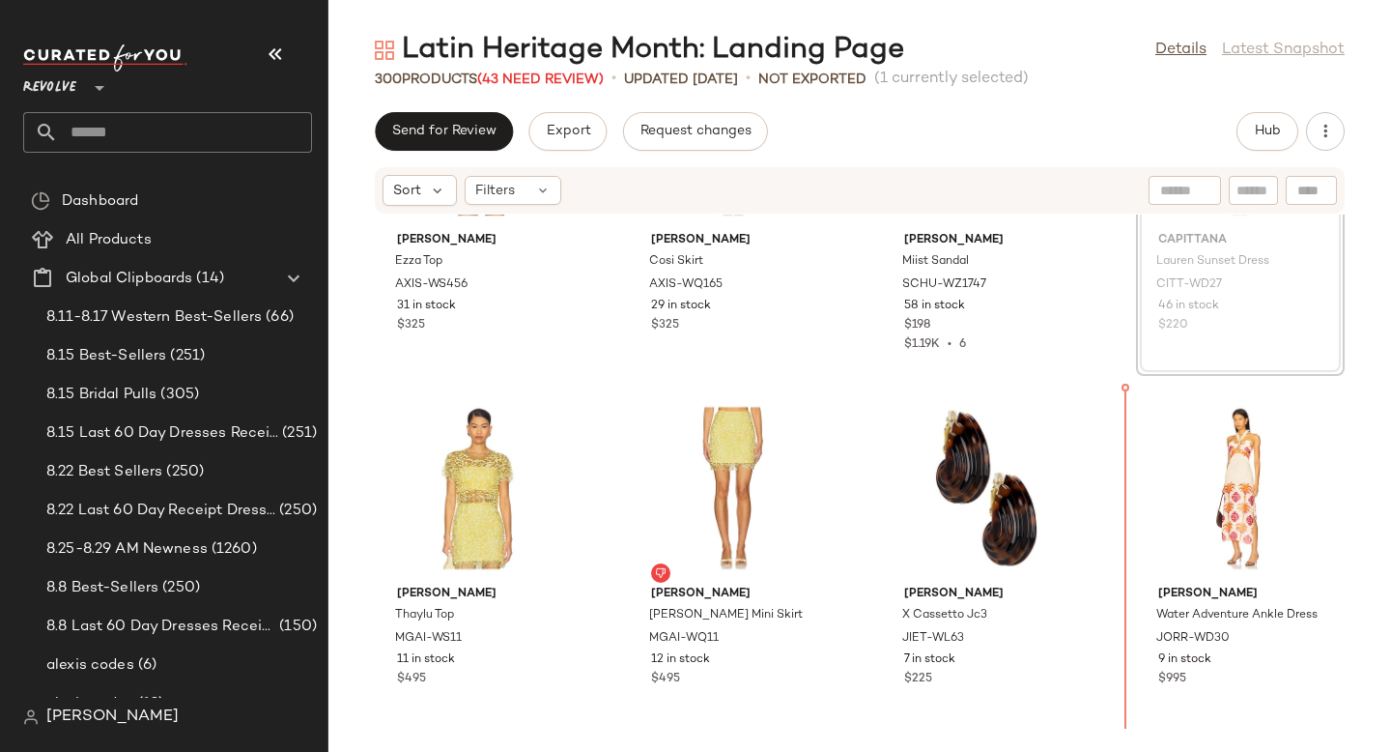
scroll to position [6569, 0]
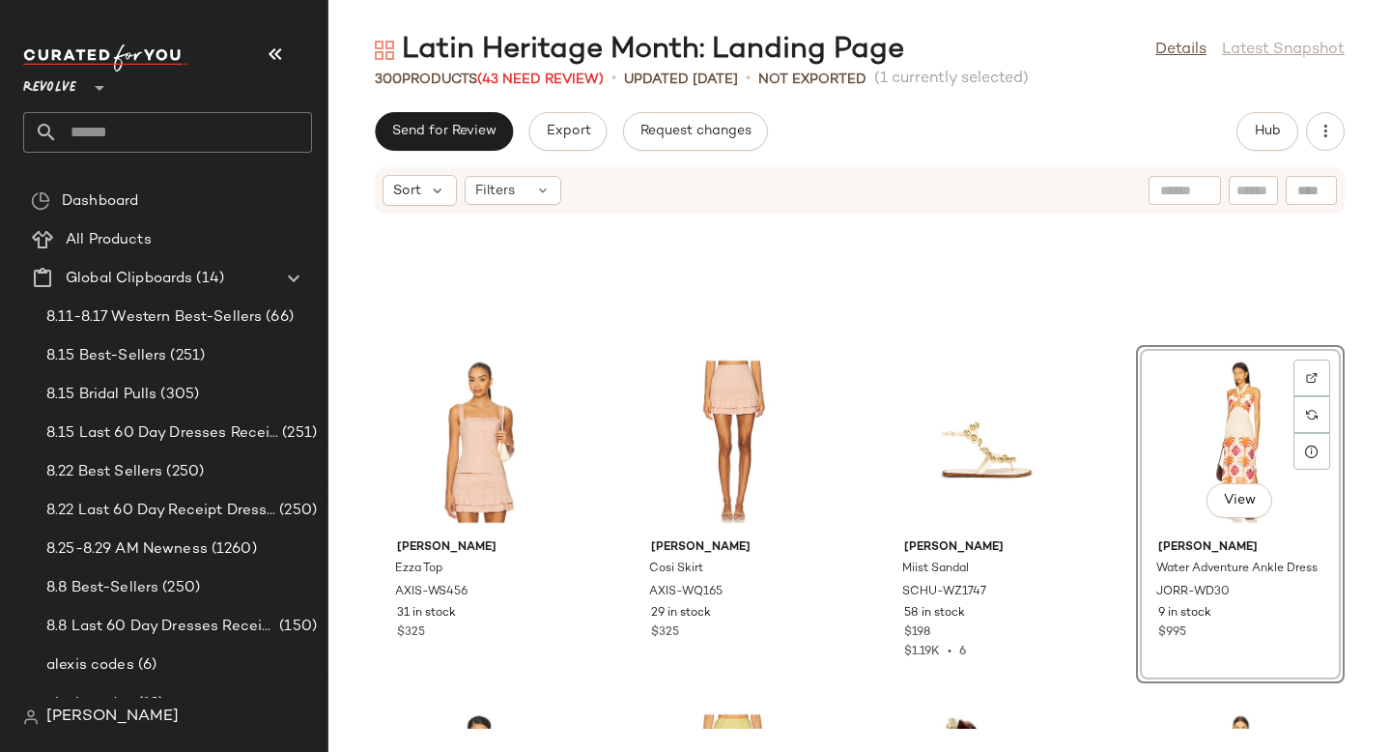
scroll to position [6251, 0]
click at [1083, 384] on div "[PERSON_NAME] Top AXIS-WS456 31 in stock $325 [PERSON_NAME] Skirt AXIS-WQ165 29…" at bounding box center [859, 471] width 1063 height 514
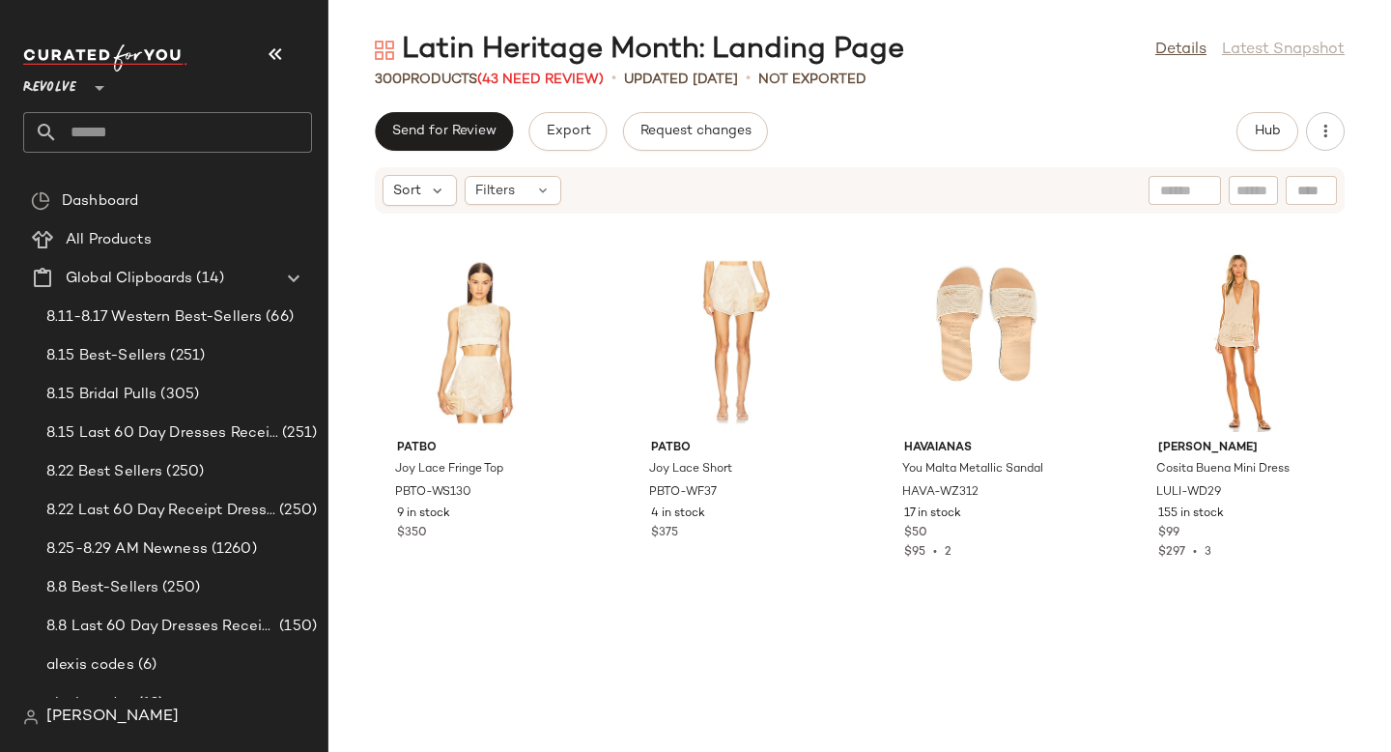
scroll to position [0, 0]
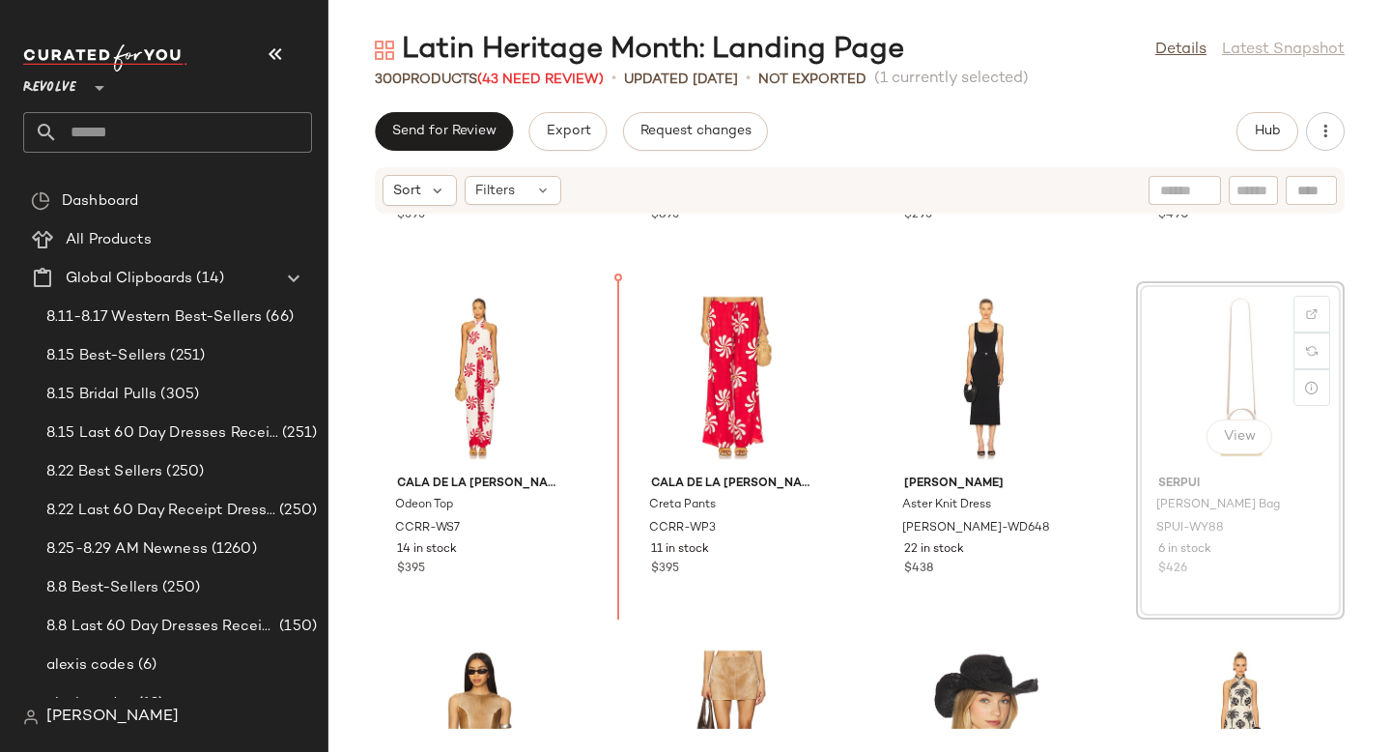
scroll to position [288, 0]
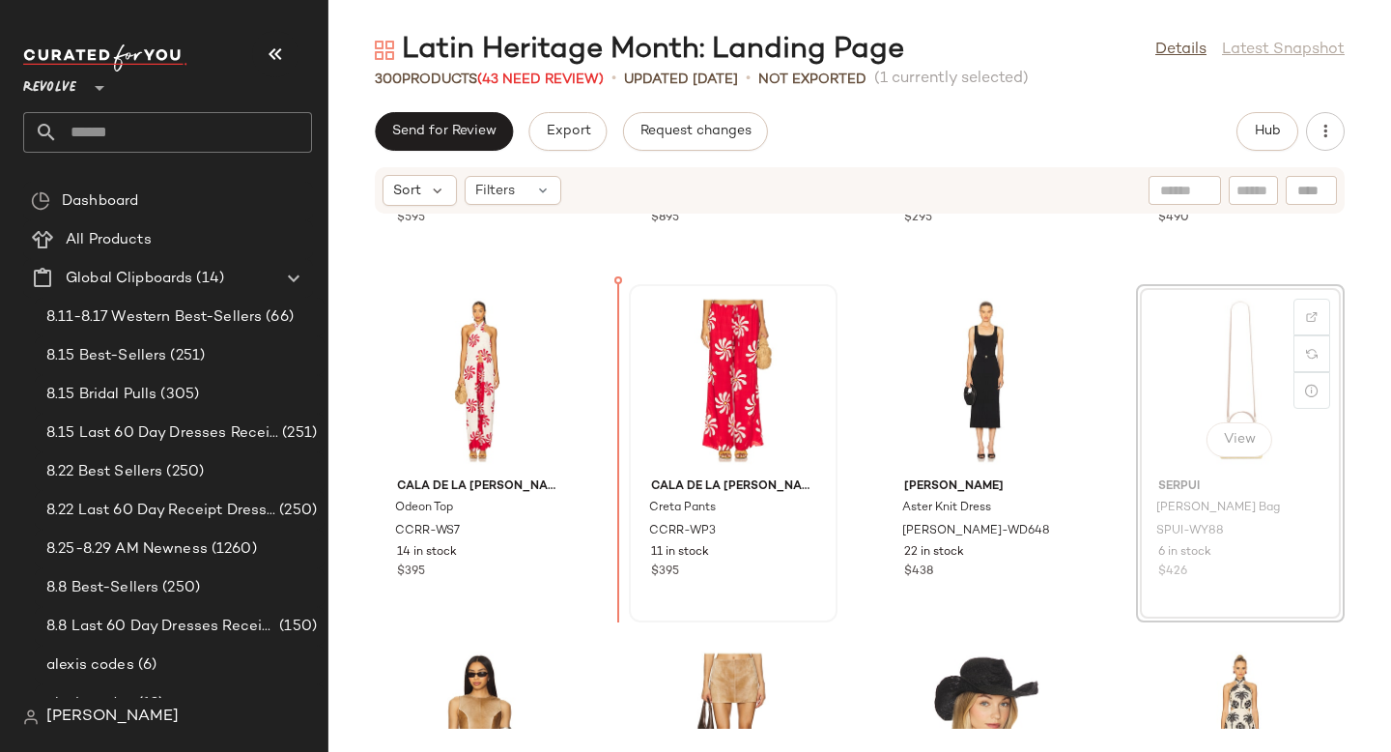
drag, startPoint x: 1181, startPoint y: 312, endPoint x: 694, endPoint y: 411, distance: 497.7
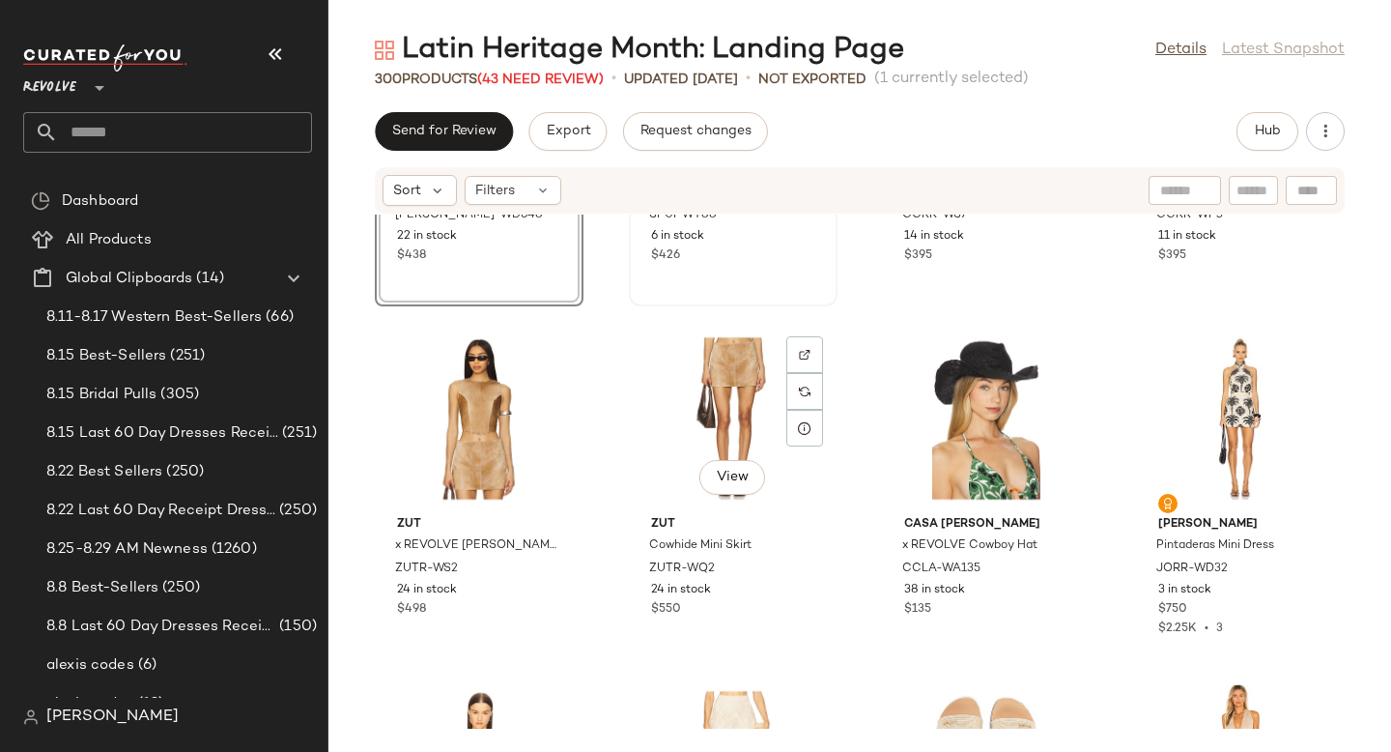
scroll to position [640, 0]
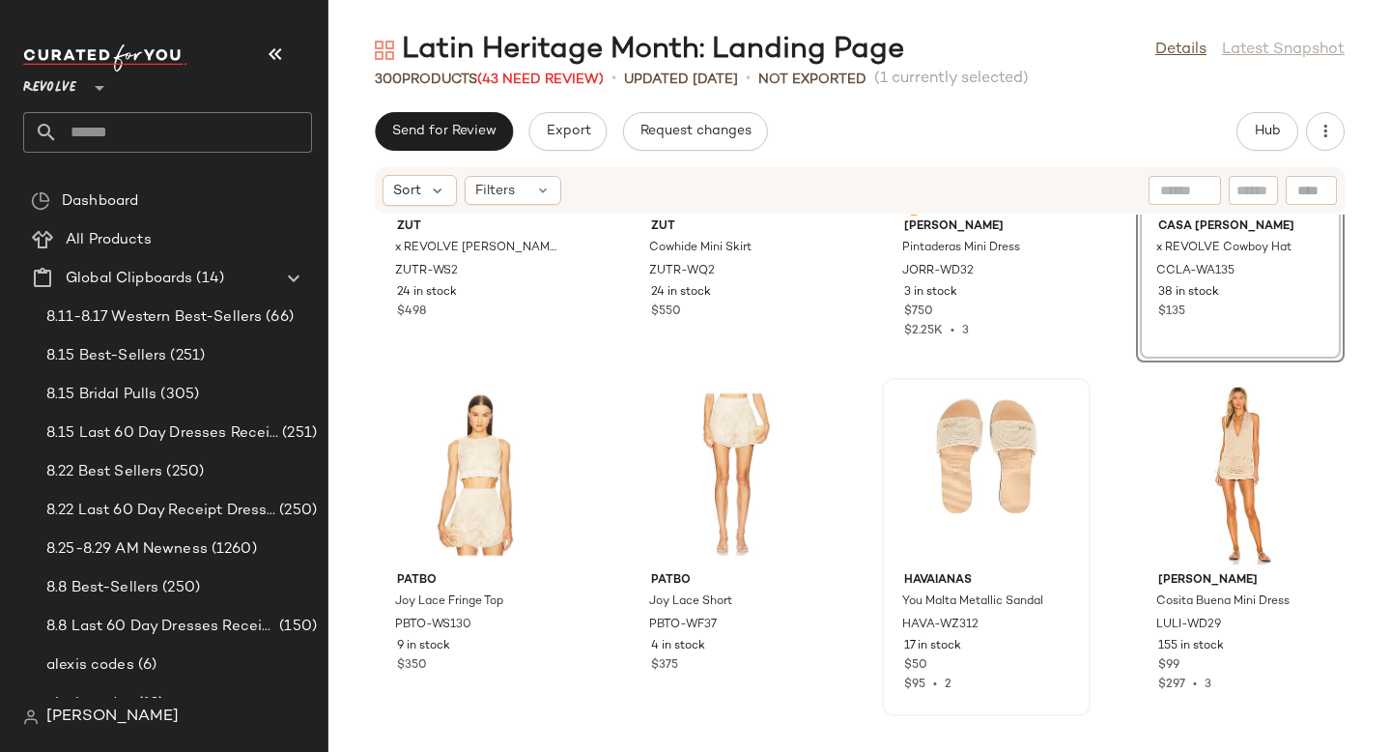
scroll to position [1016, 0]
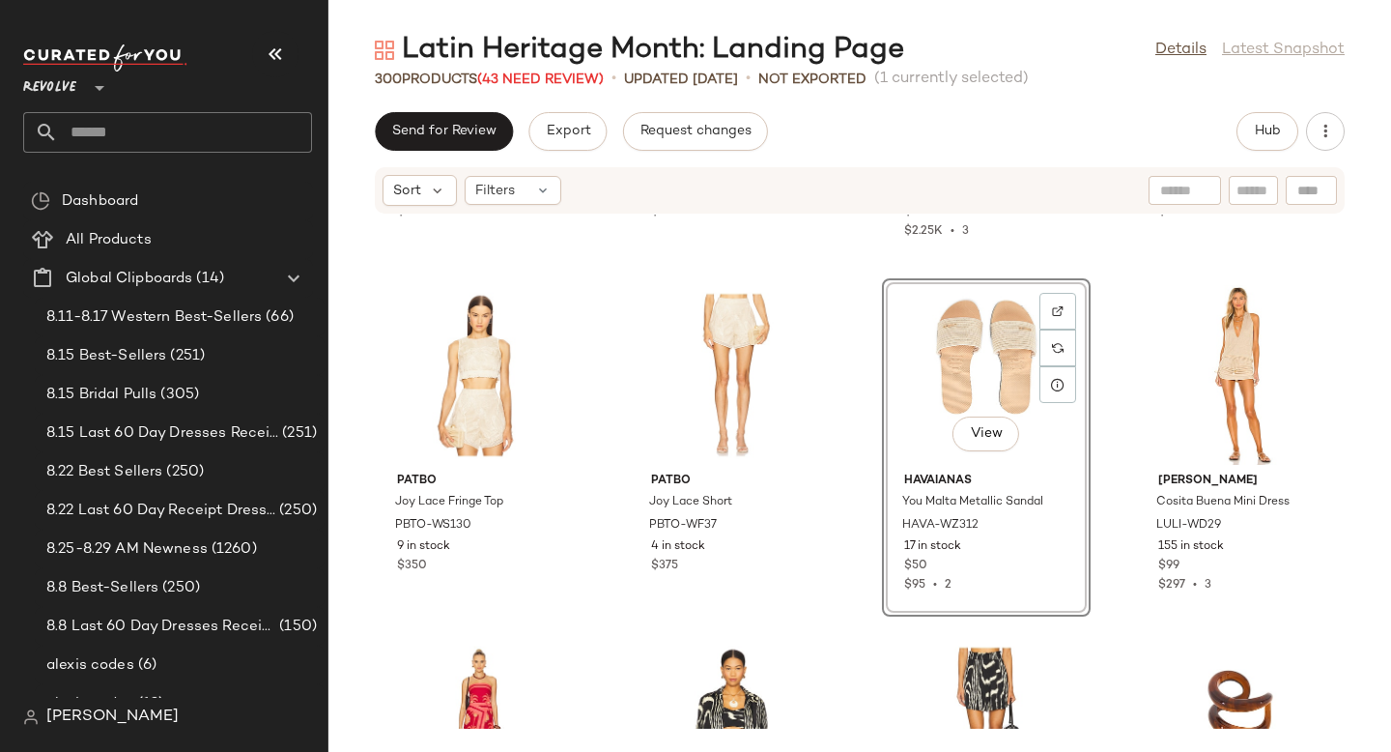
drag, startPoint x: 947, startPoint y: 378, endPoint x: 905, endPoint y: 382, distance: 41.7
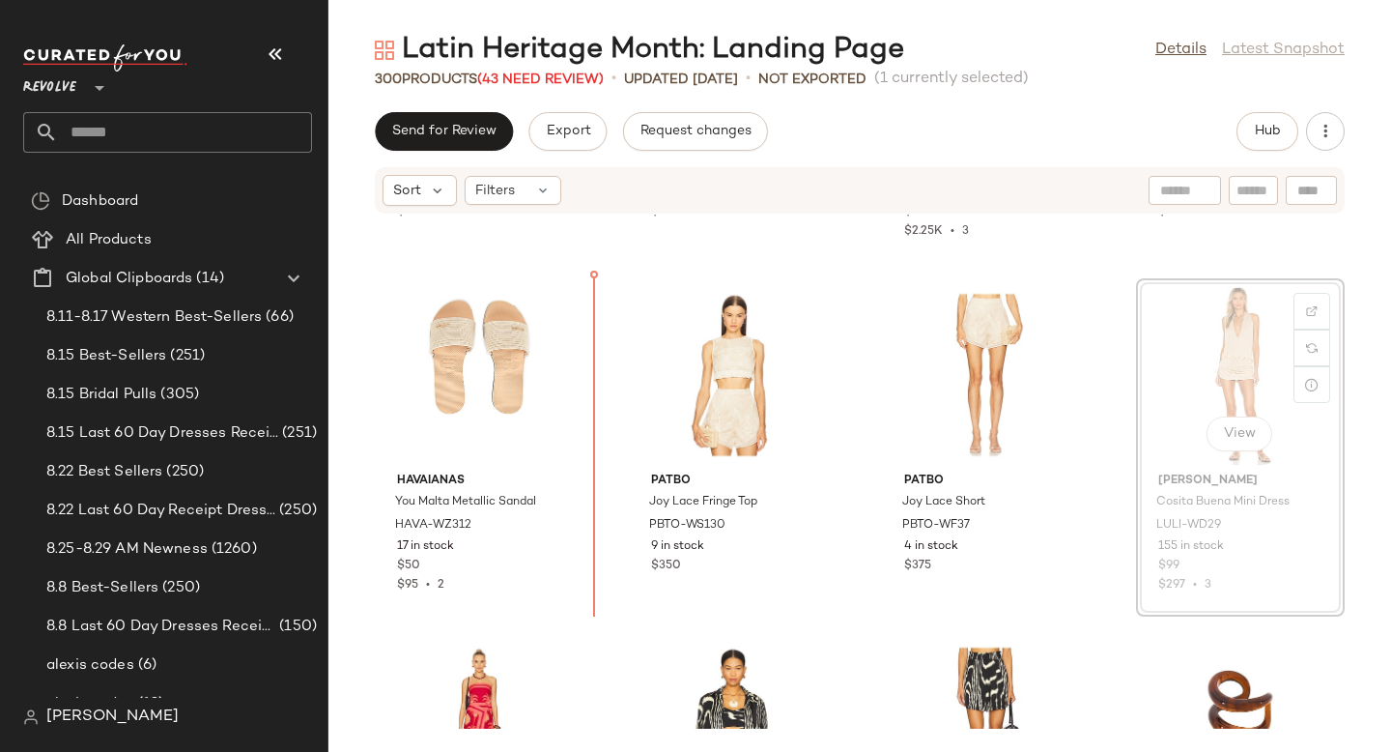
drag, startPoint x: 1219, startPoint y: 357, endPoint x: 1207, endPoint y: 357, distance: 12.6
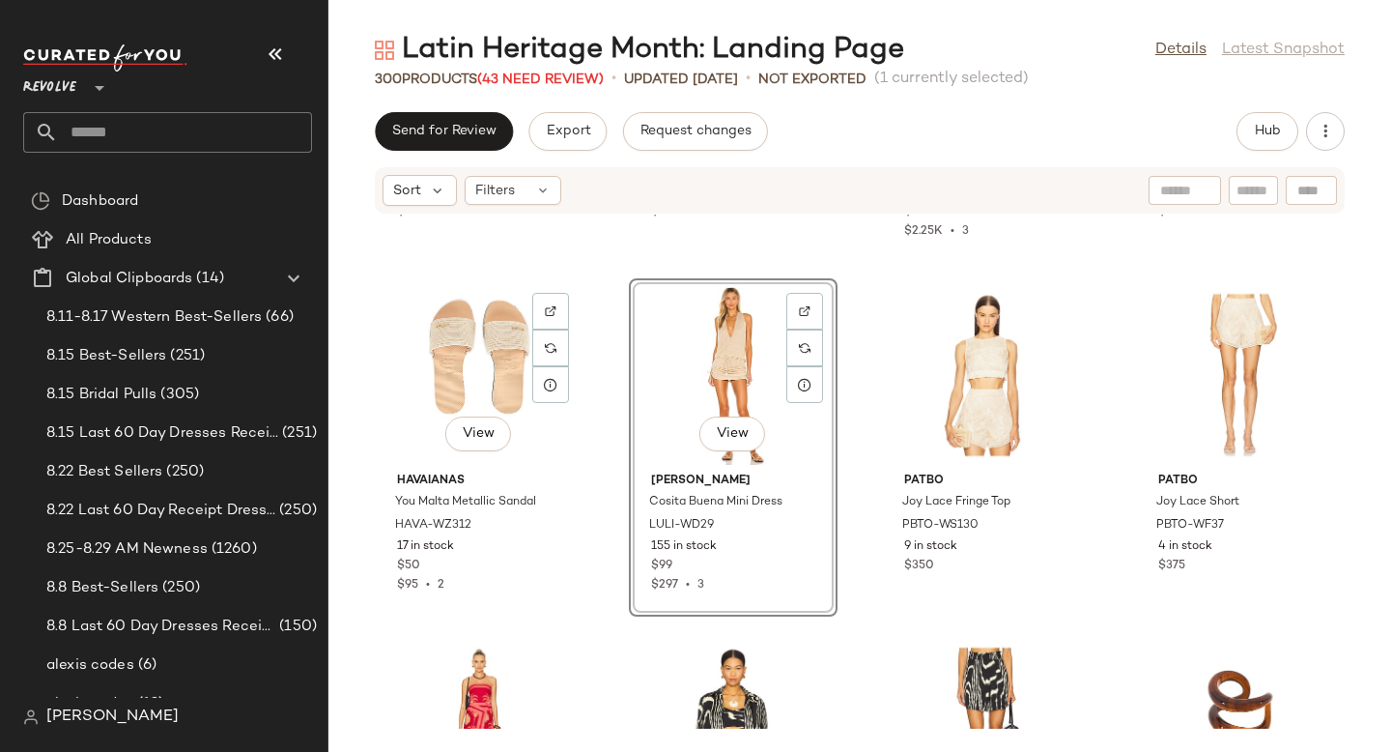
scroll to position [1304, 0]
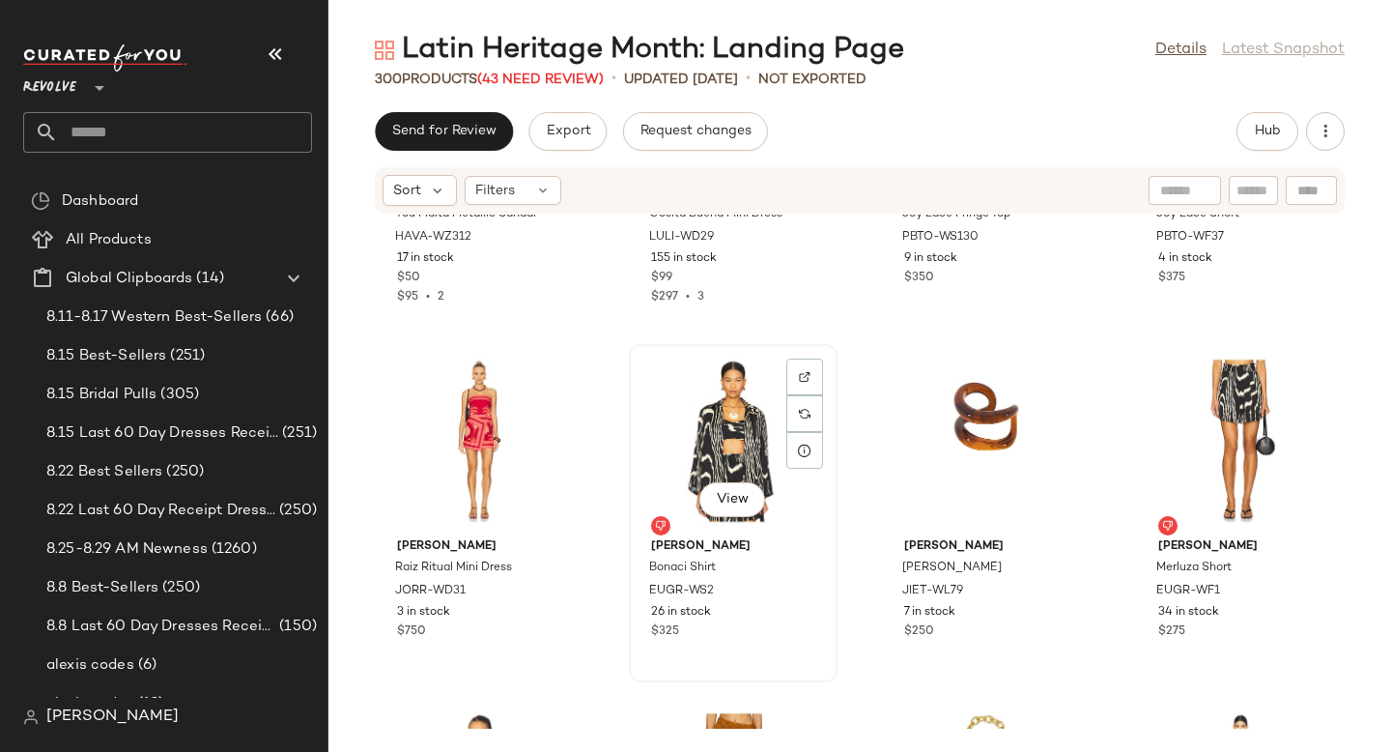
click at [712, 440] on div "View" at bounding box center [733, 441] width 195 height 180
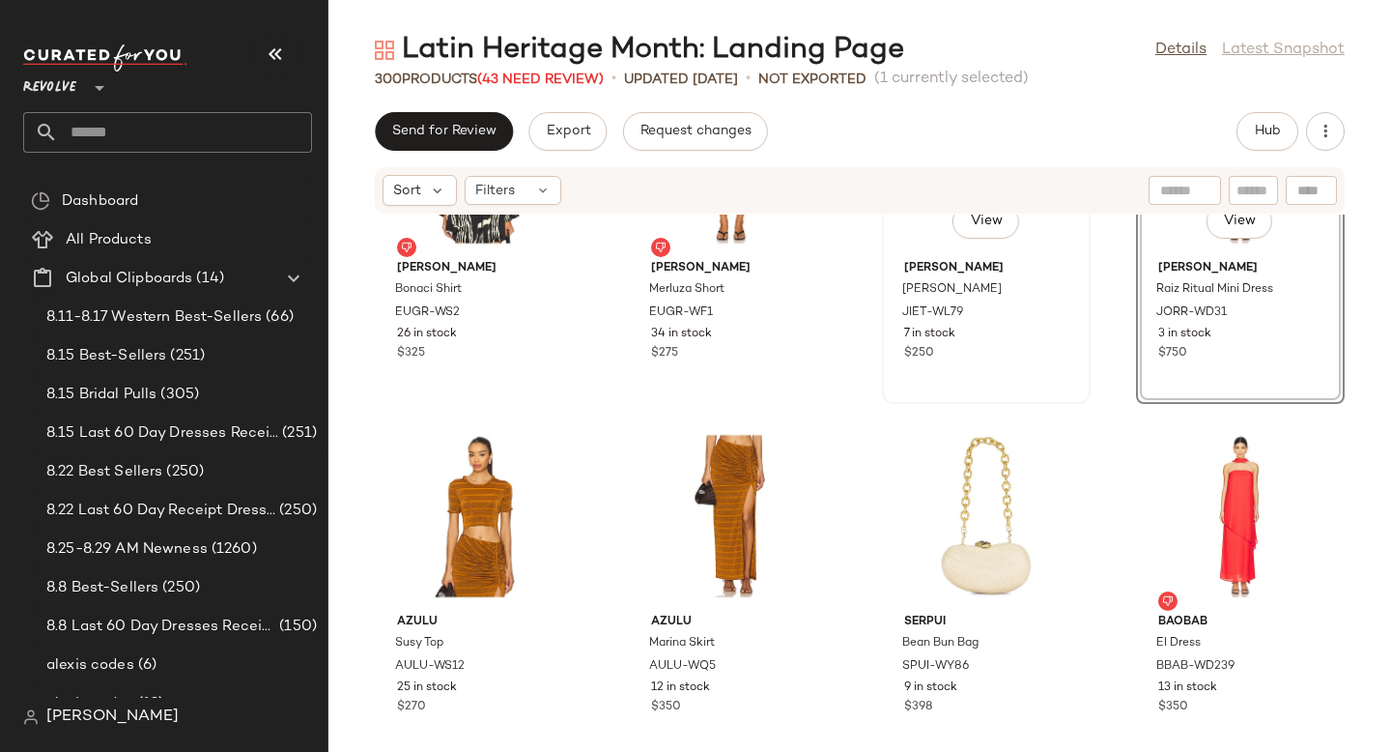
scroll to position [1652, 0]
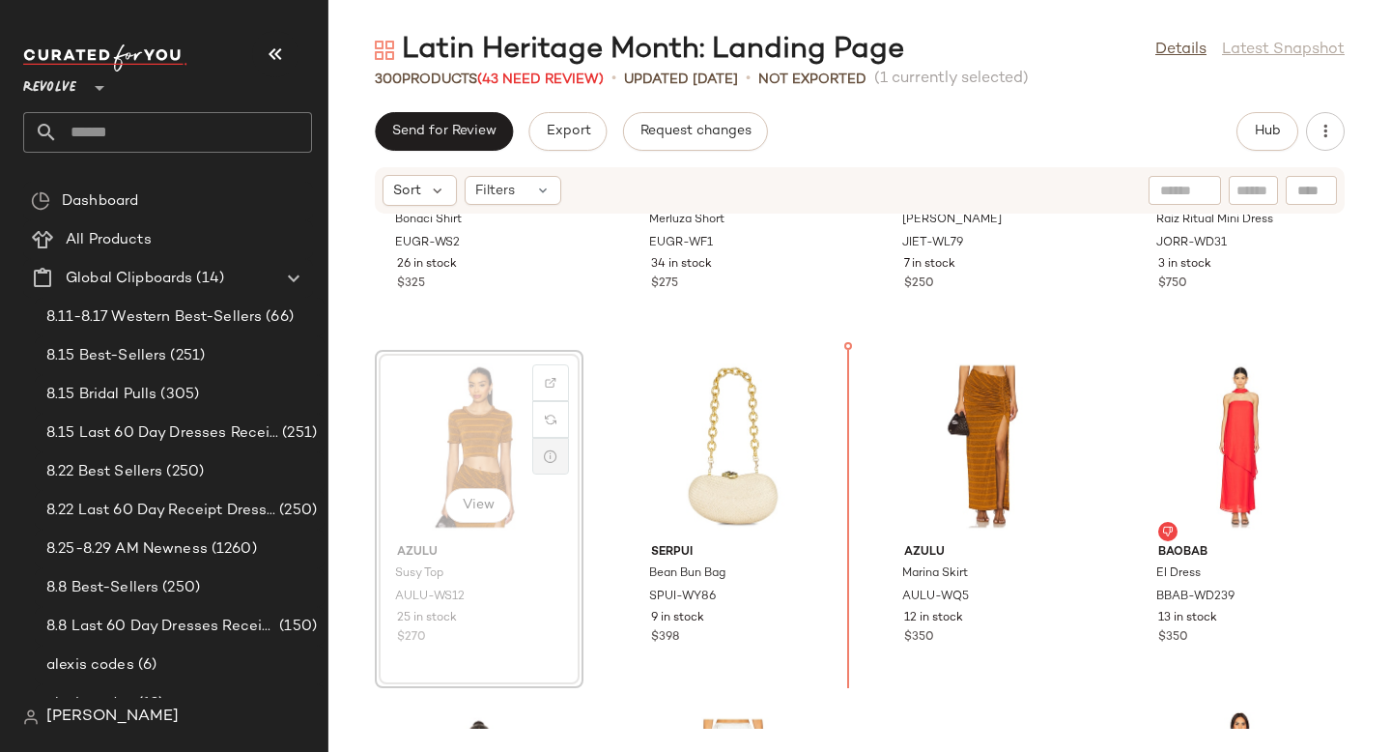
drag, startPoint x: 520, startPoint y: 443, endPoint x: 534, endPoint y: 443, distance: 14.5
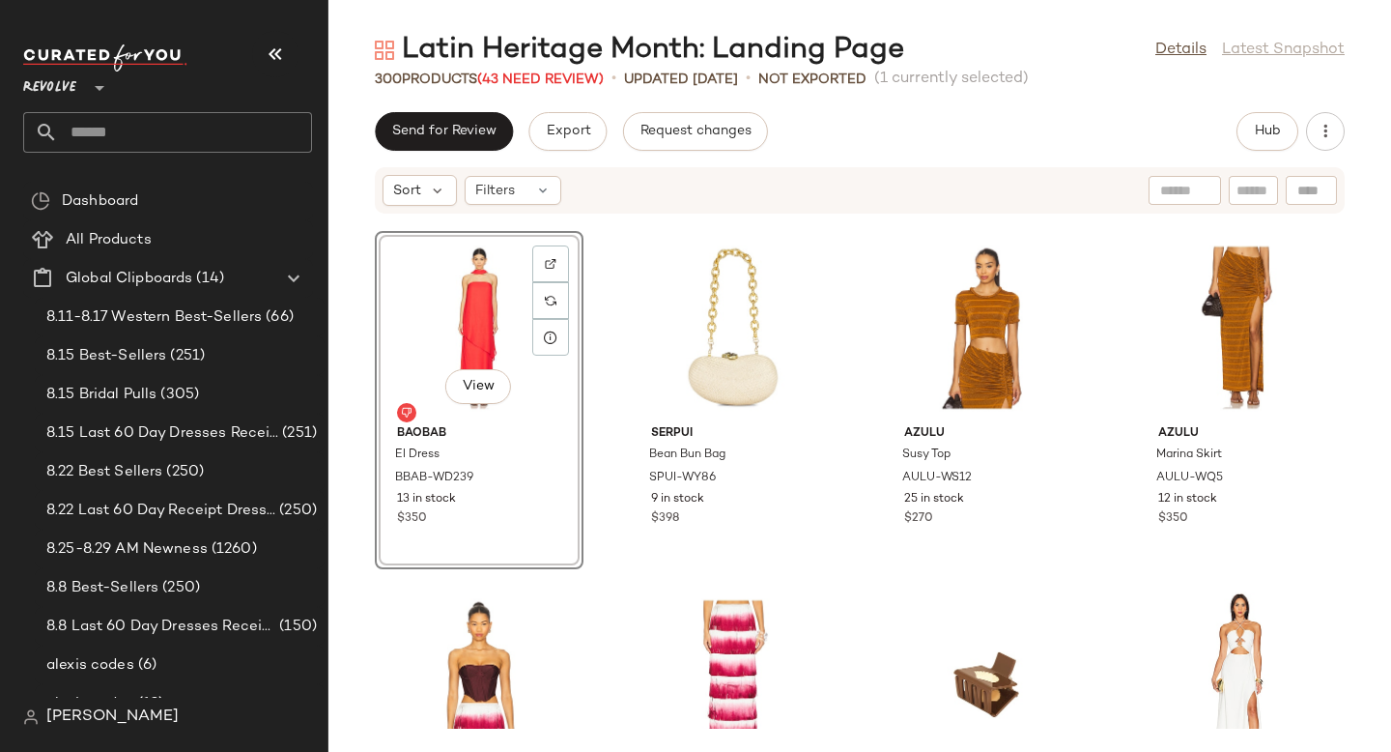
scroll to position [2001, 0]
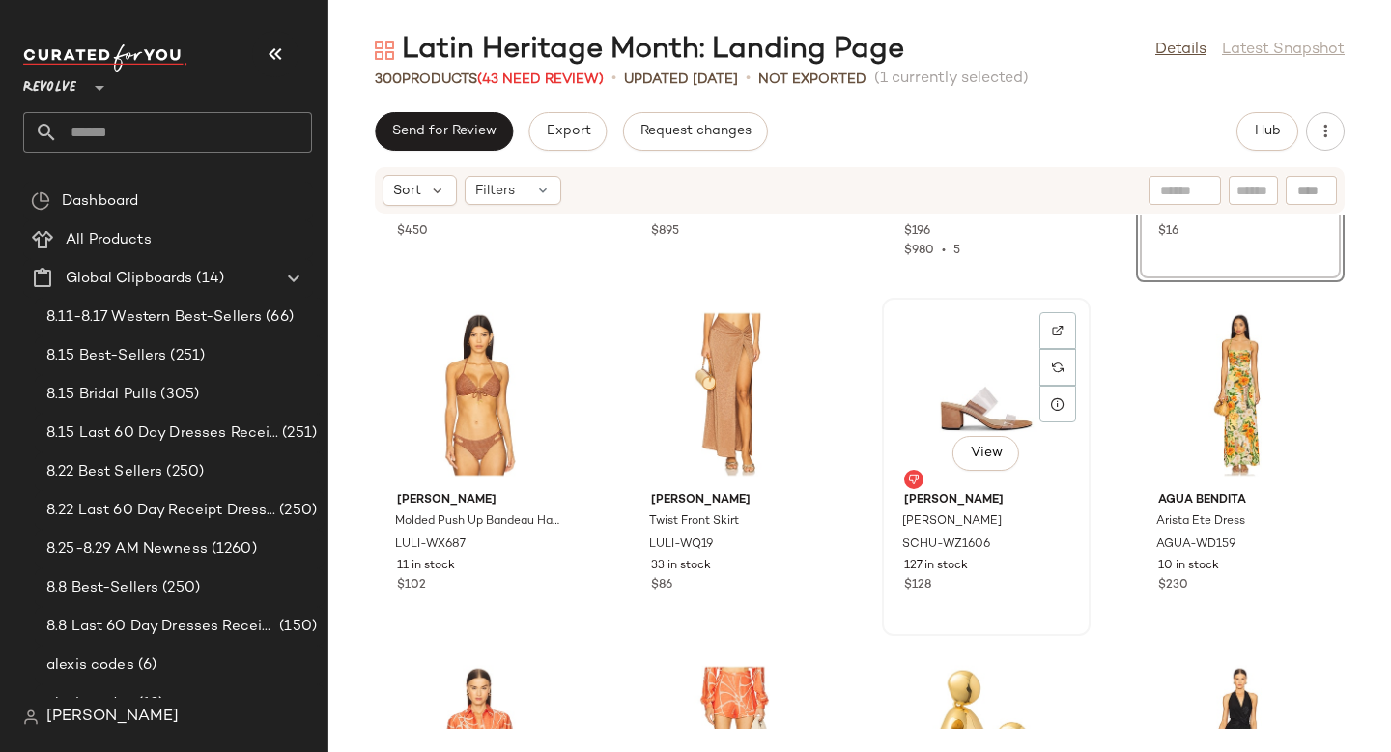
scroll to position [2421, 0]
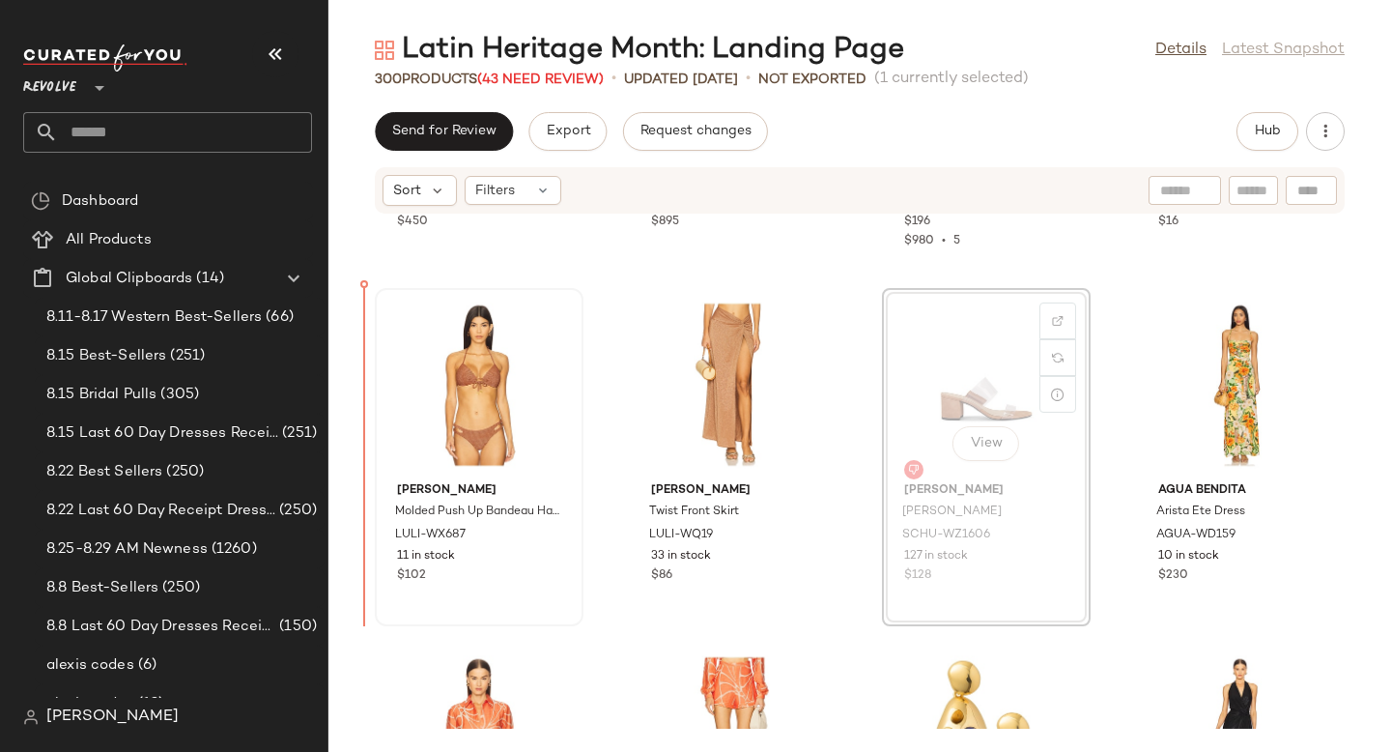
drag, startPoint x: 964, startPoint y: 413, endPoint x: 414, endPoint y: 469, distance: 552.5
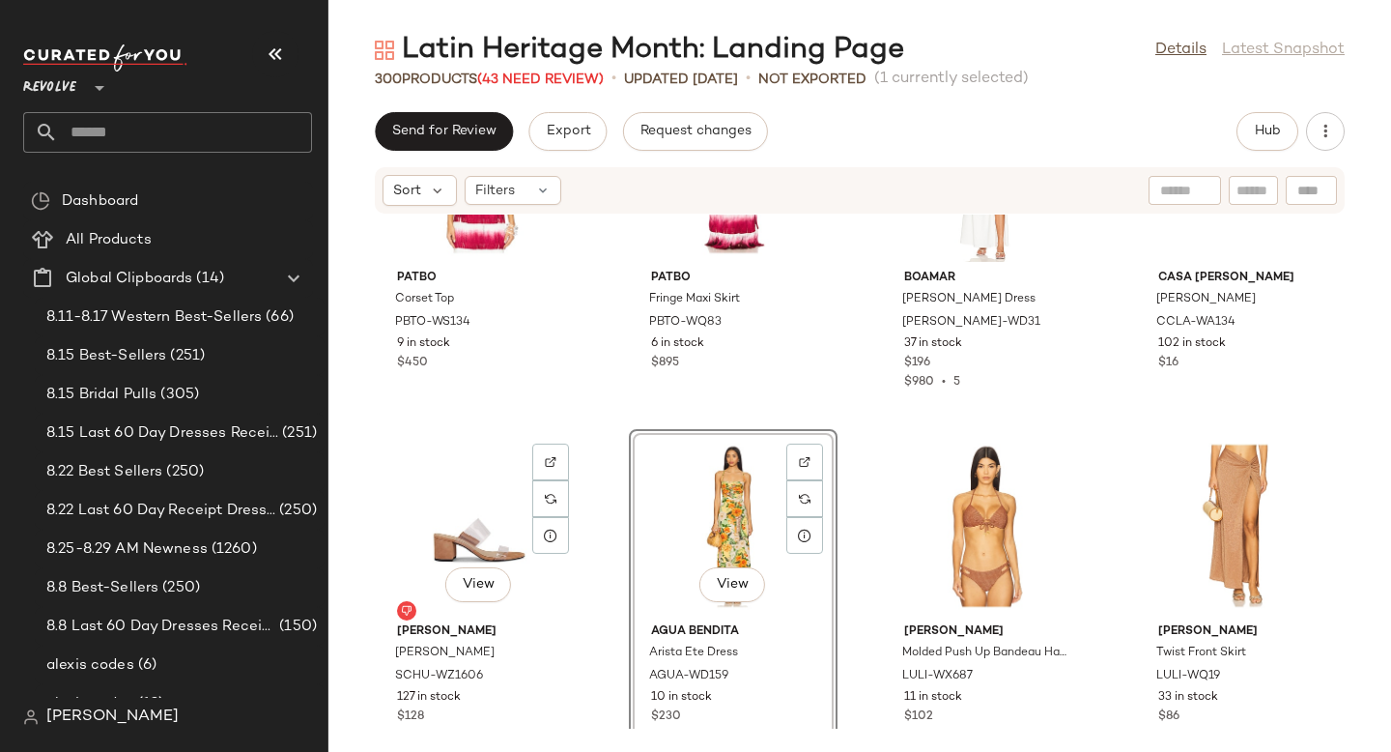
scroll to position [2253, 0]
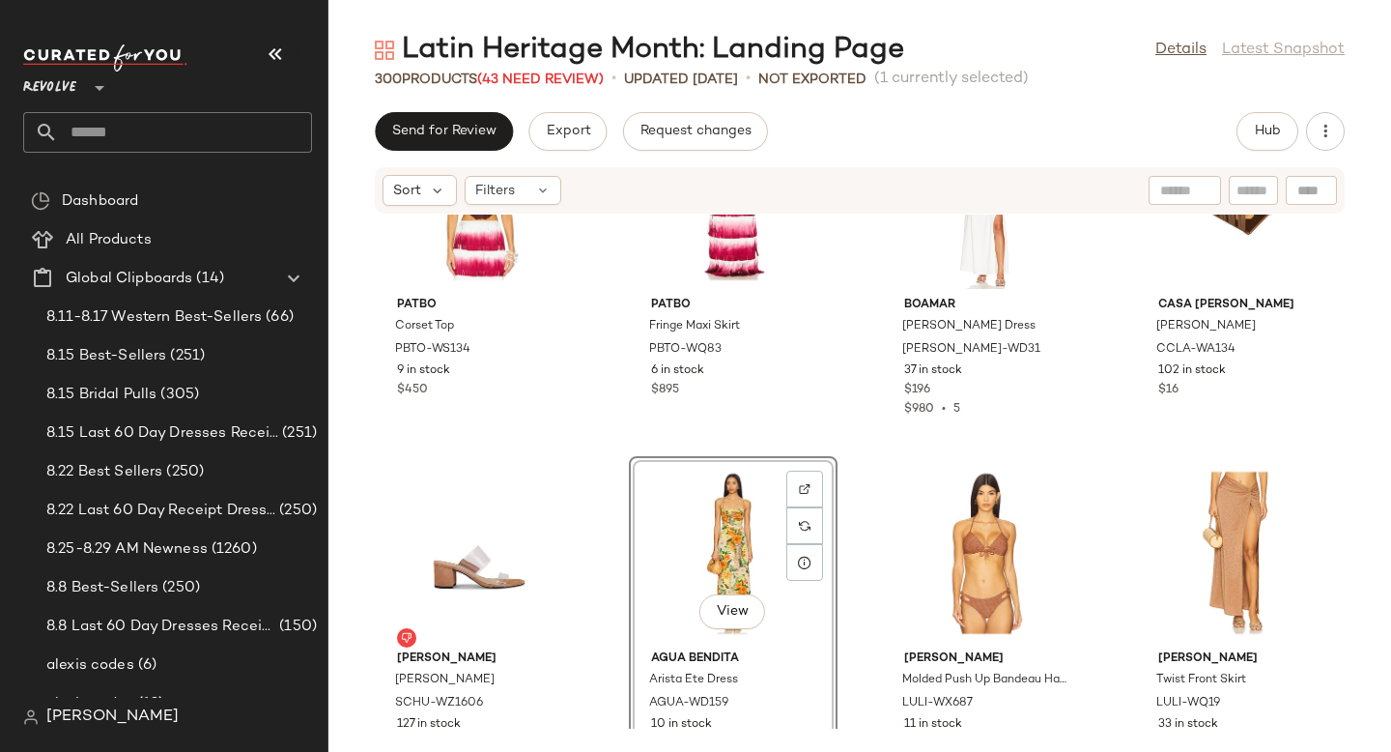
click at [597, 455] on div "PatBO Corset Top PBTO-WS134 9 in stock $450 PatBO Fringe Maxi Skirt PBTO-WQ83 6…" at bounding box center [859, 471] width 1063 height 514
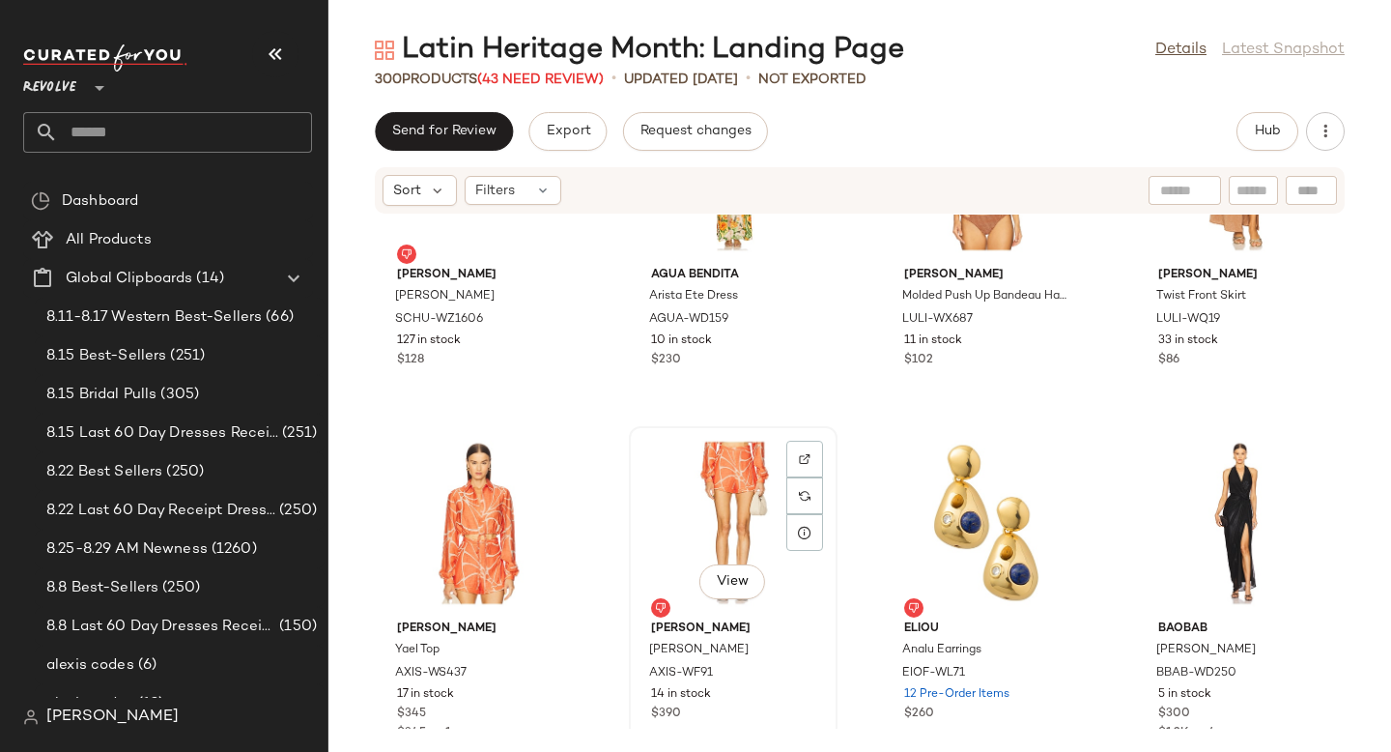
scroll to position [2962, 0]
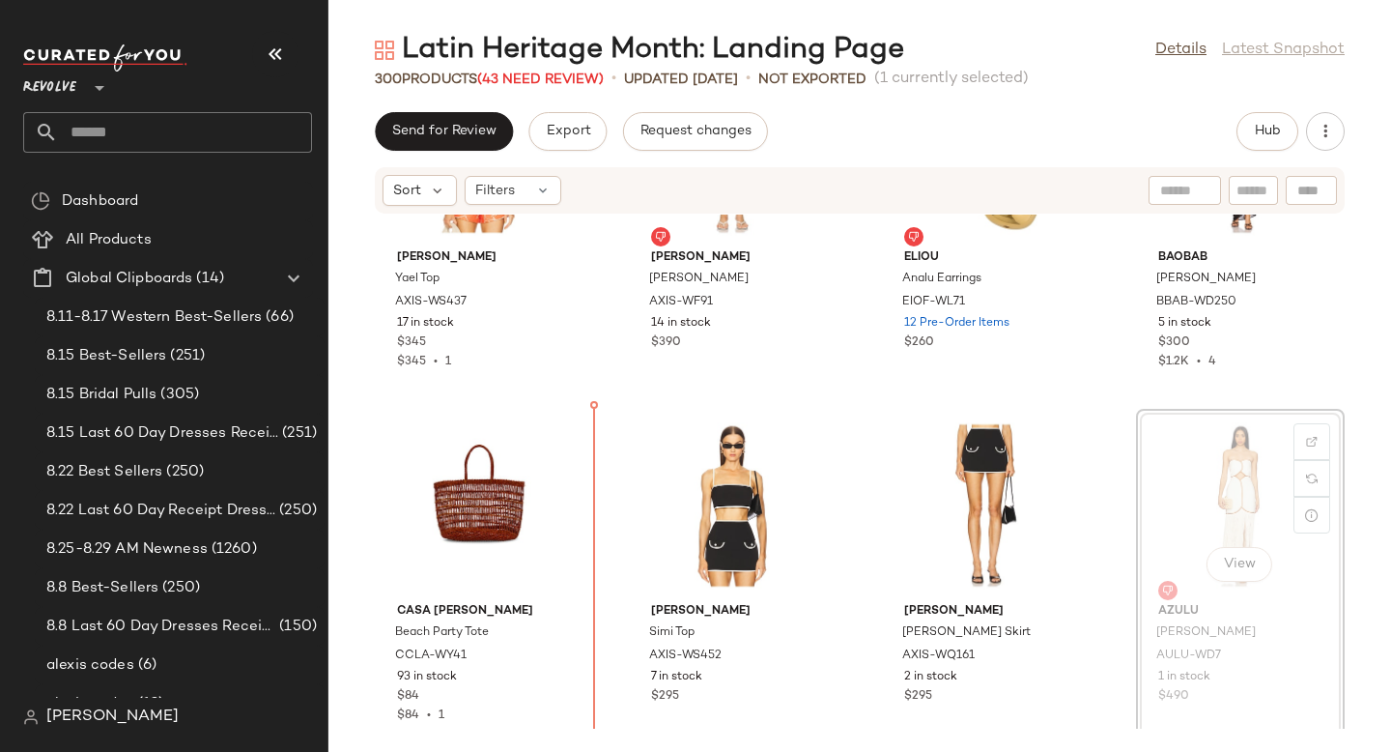
scroll to position [3056, 0]
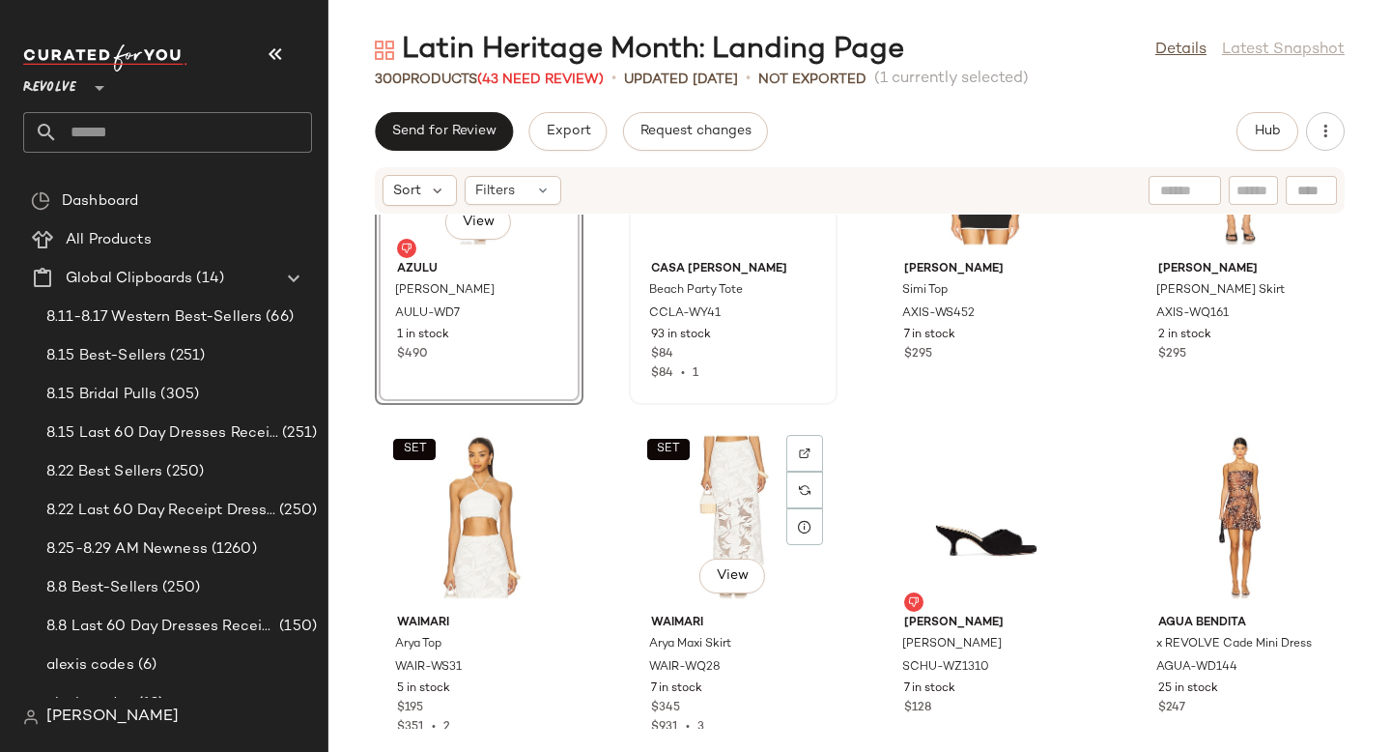
scroll to position [3357, 0]
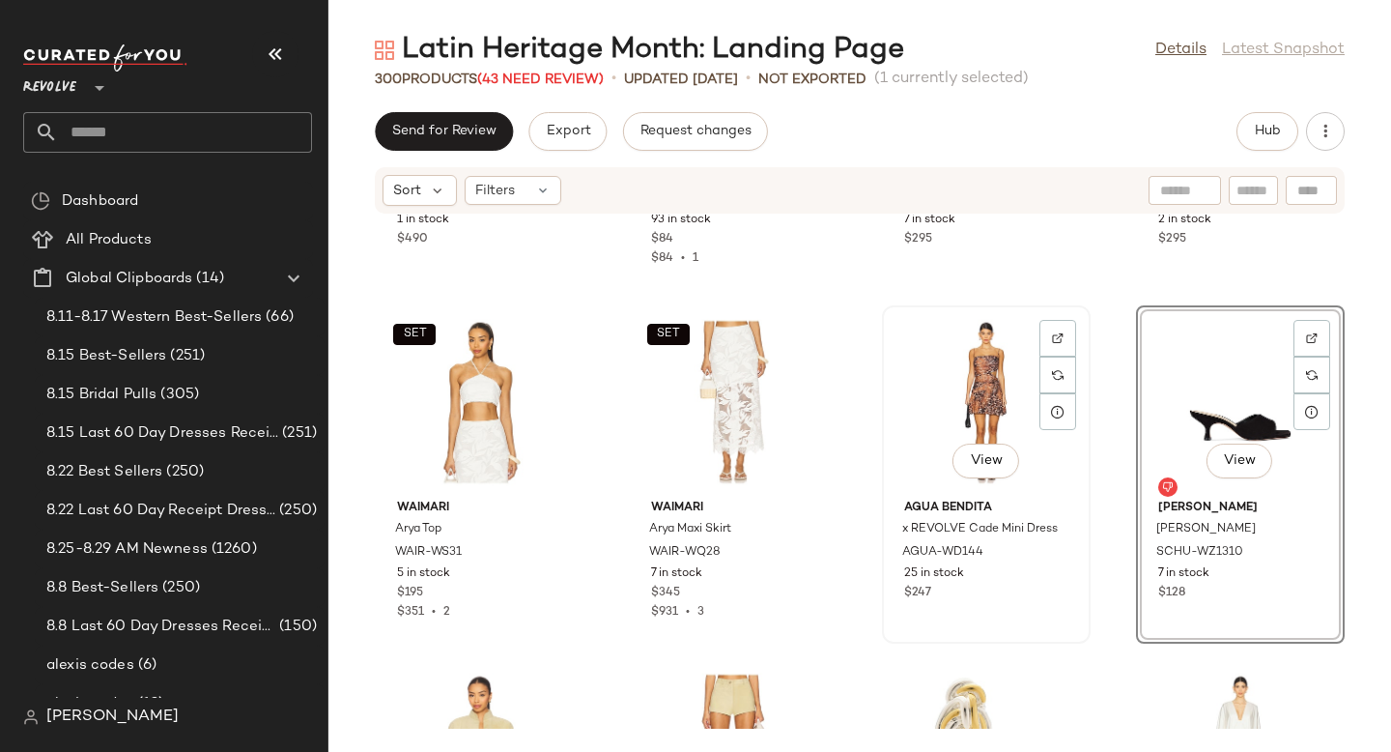
scroll to position [3708, 0]
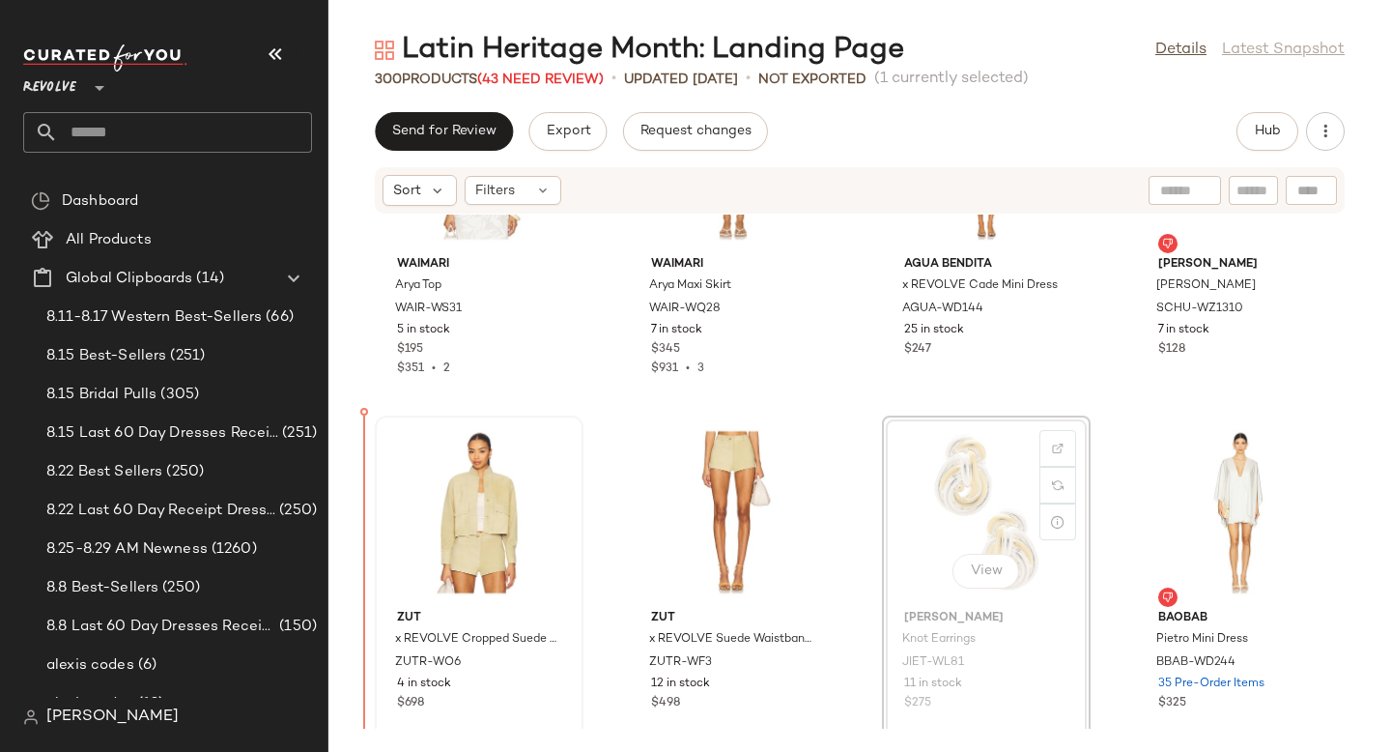
drag, startPoint x: 955, startPoint y: 465, endPoint x: 375, endPoint y: 521, distance: 583.3
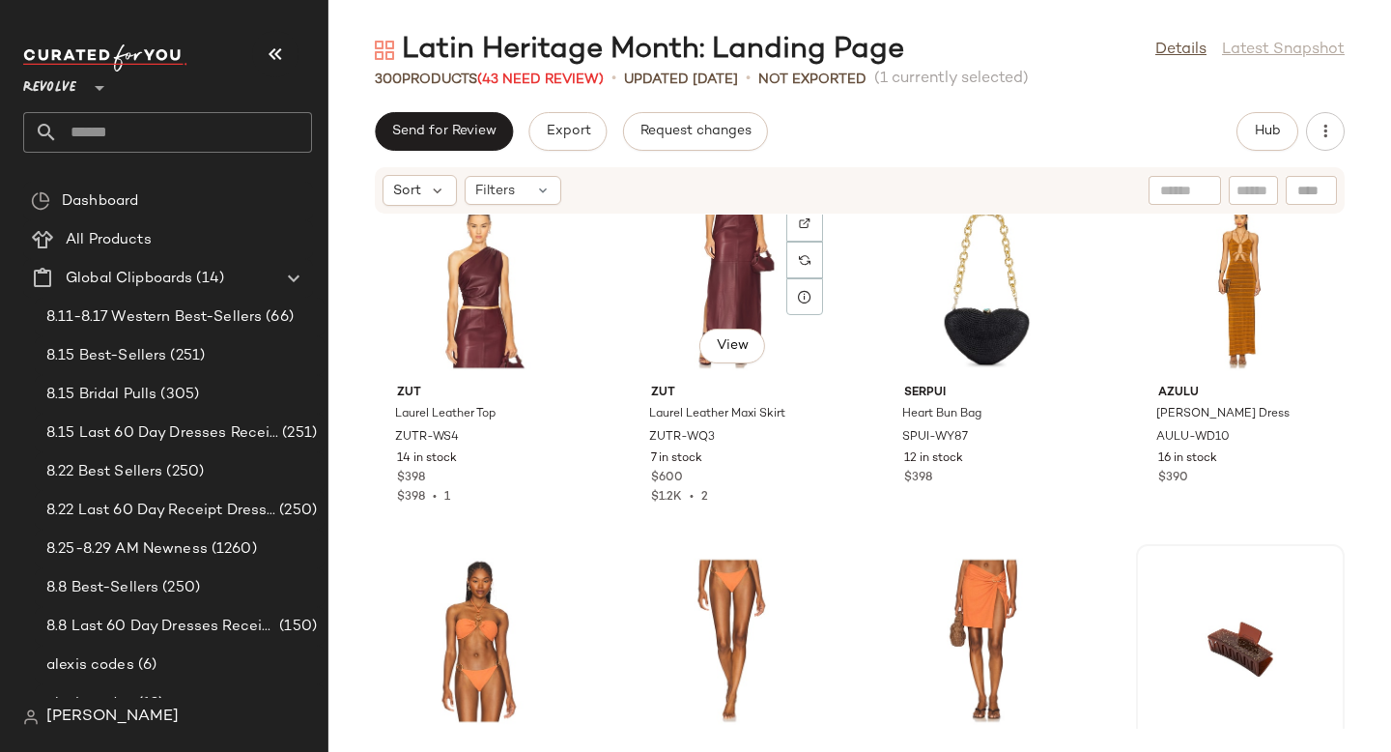
scroll to position [4375, 0]
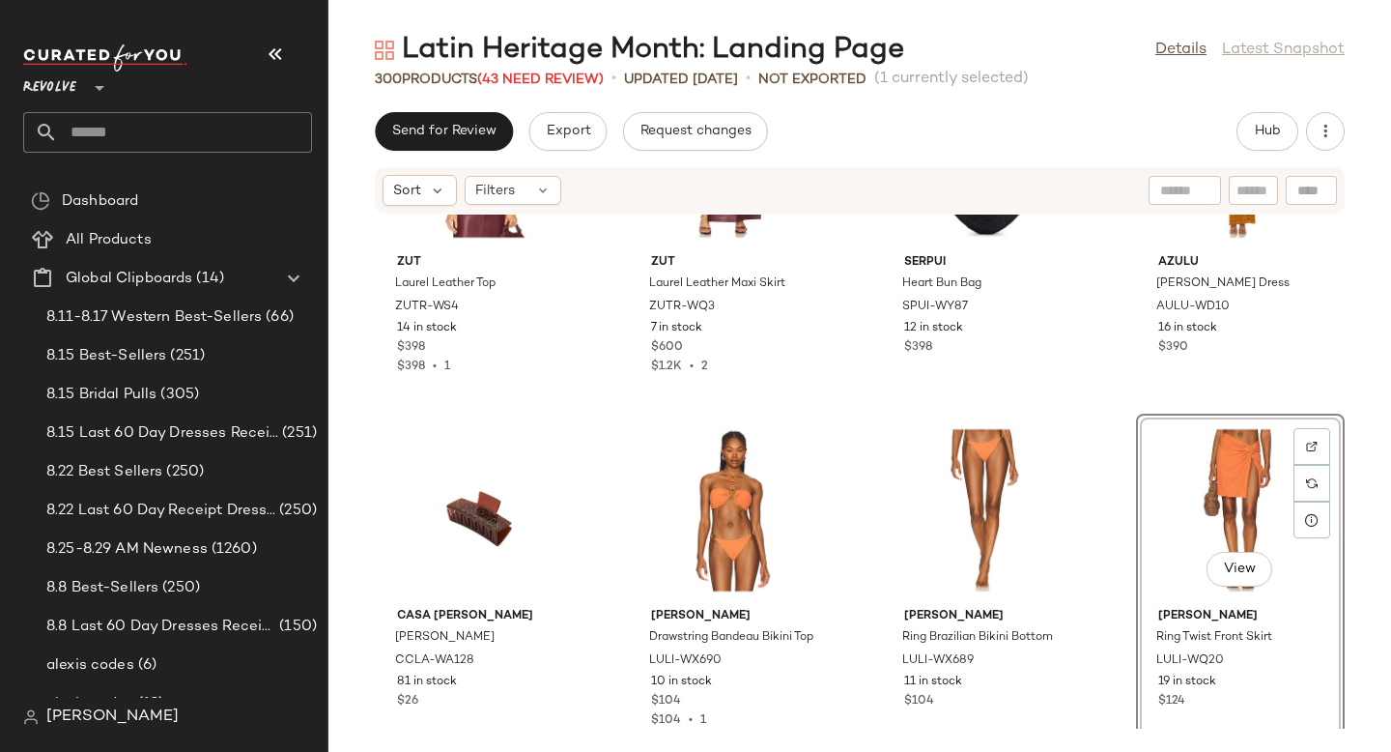
scroll to position [4423, 0]
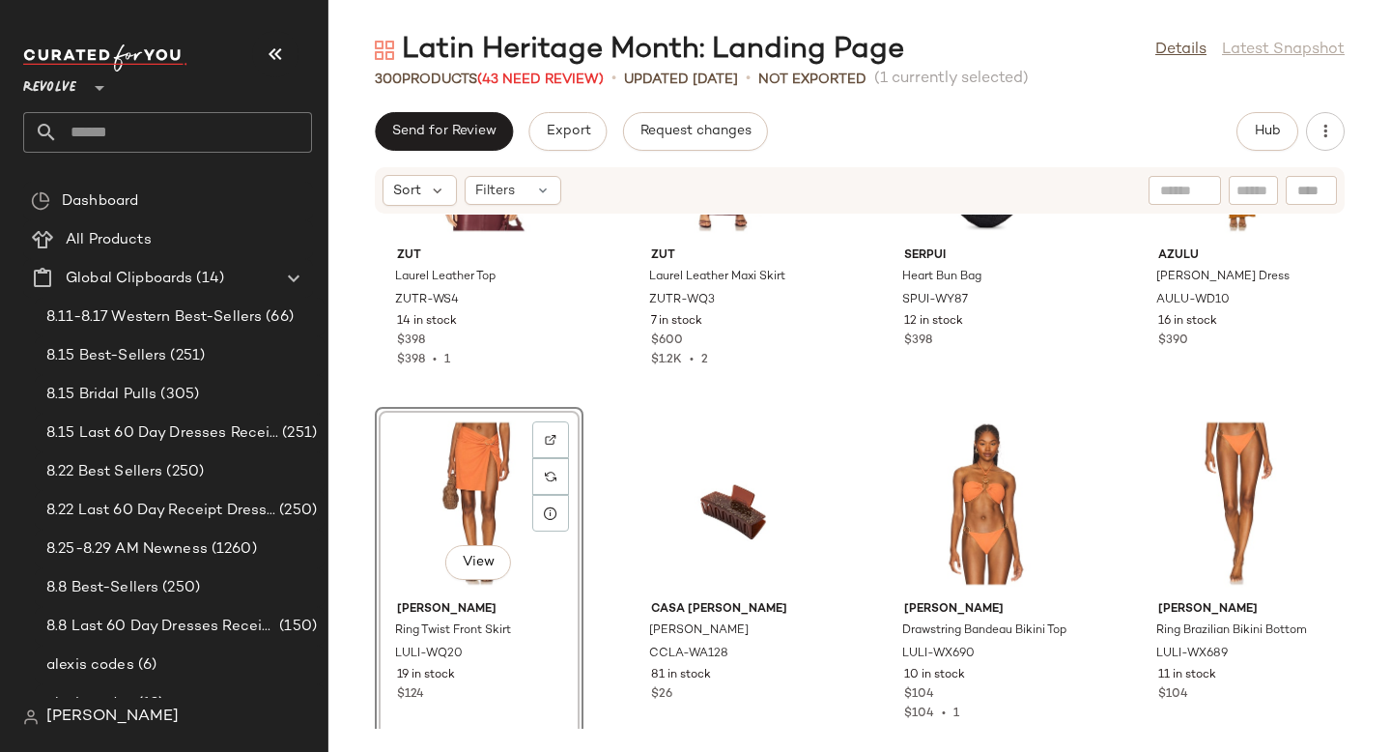
click at [615, 445] on div "ZUT Laurel Leather Top ZUTR-WS4 14 in stock $398 $398 • 1 ZUT Laurel Leather Ma…" at bounding box center [859, 471] width 1063 height 514
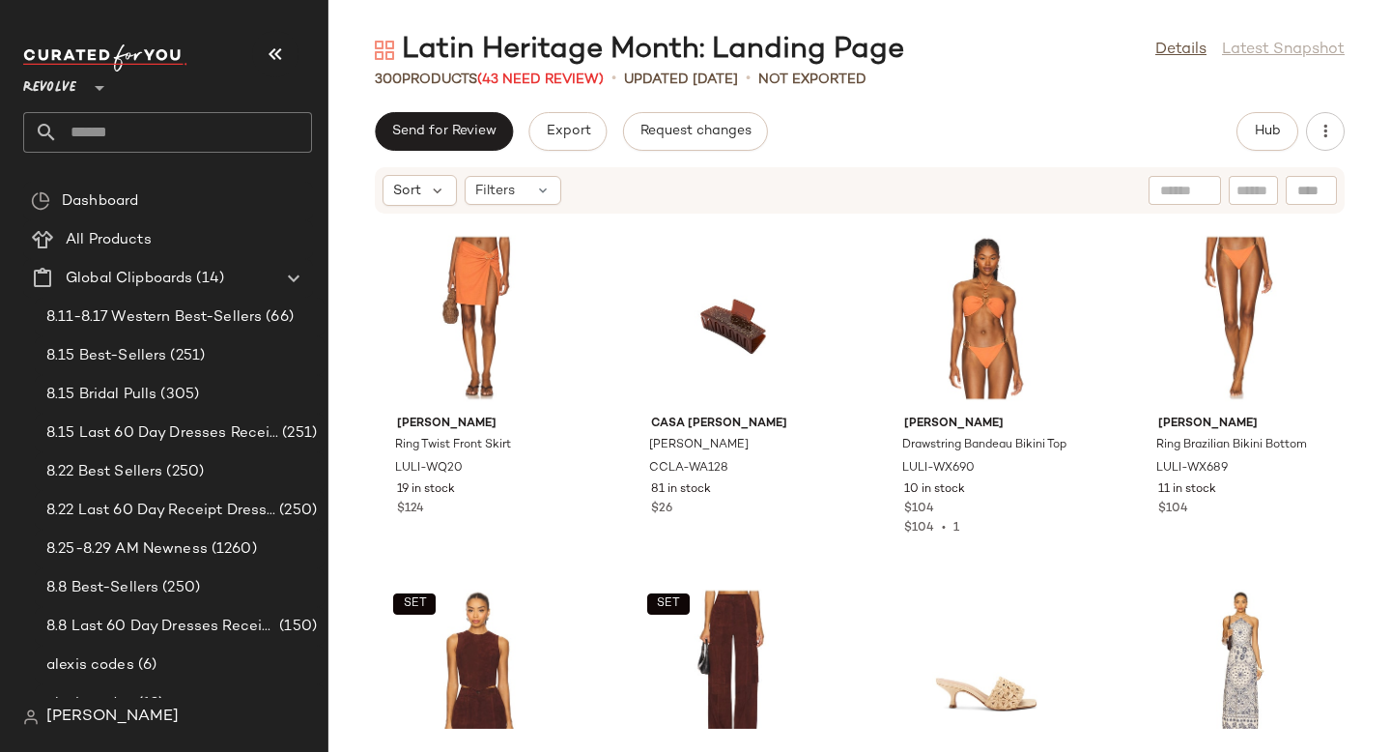
scroll to position [4806, 0]
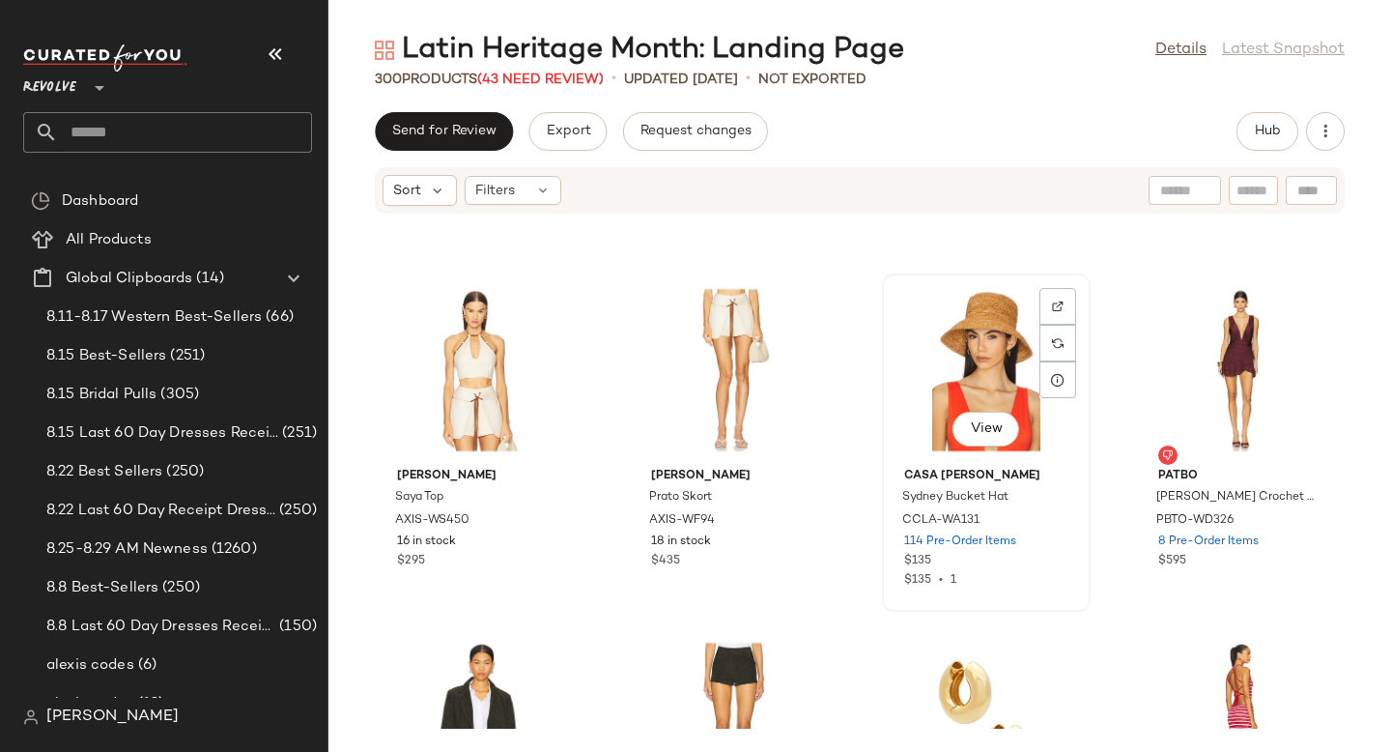
scroll to position [5260, 0]
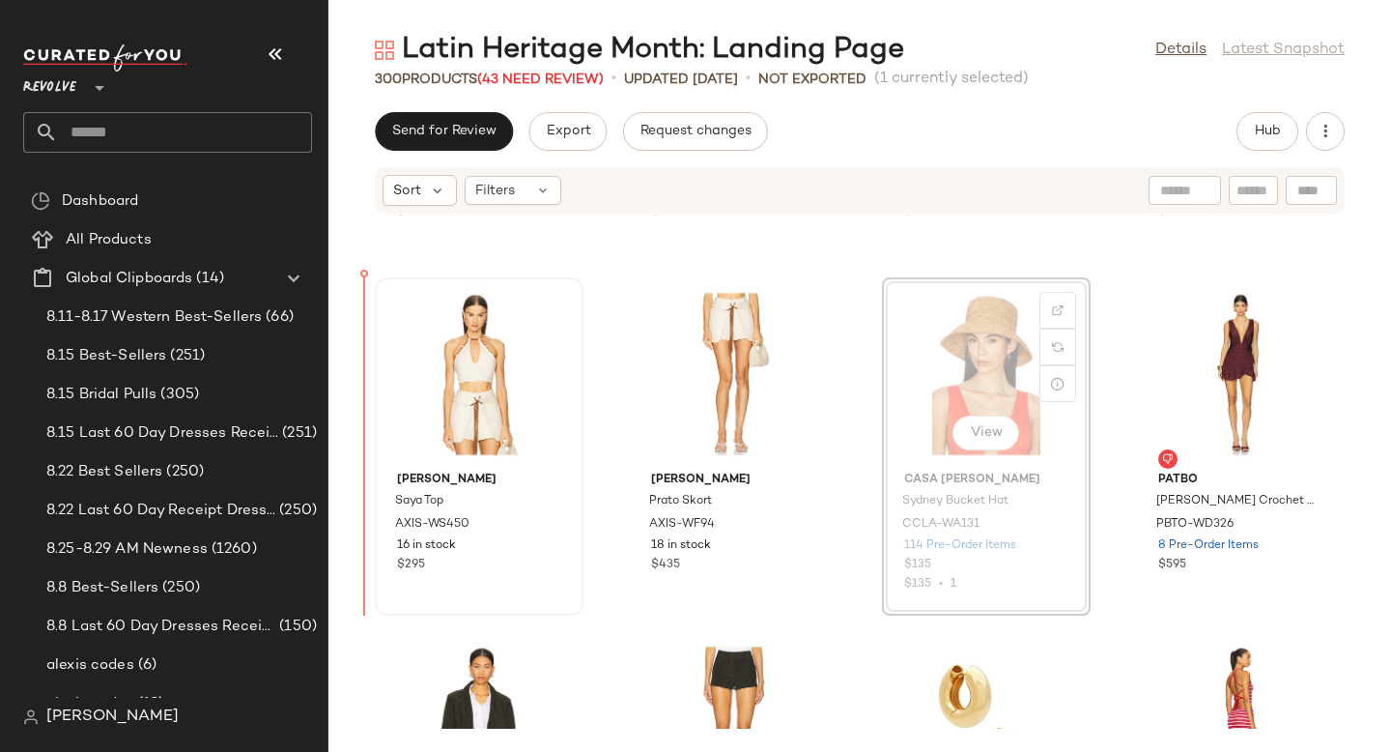
drag, startPoint x: 965, startPoint y: 326, endPoint x: 392, endPoint y: 403, distance: 578.0
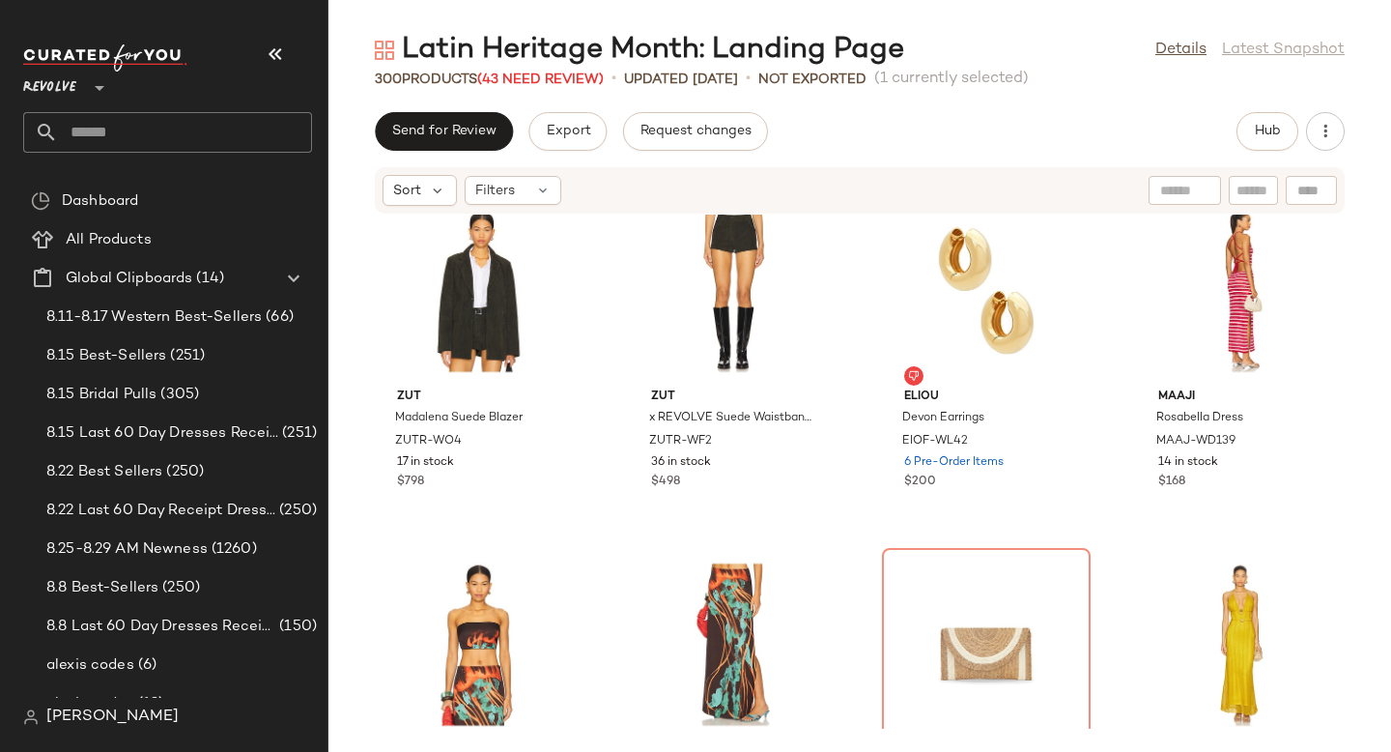
scroll to position [5798, 0]
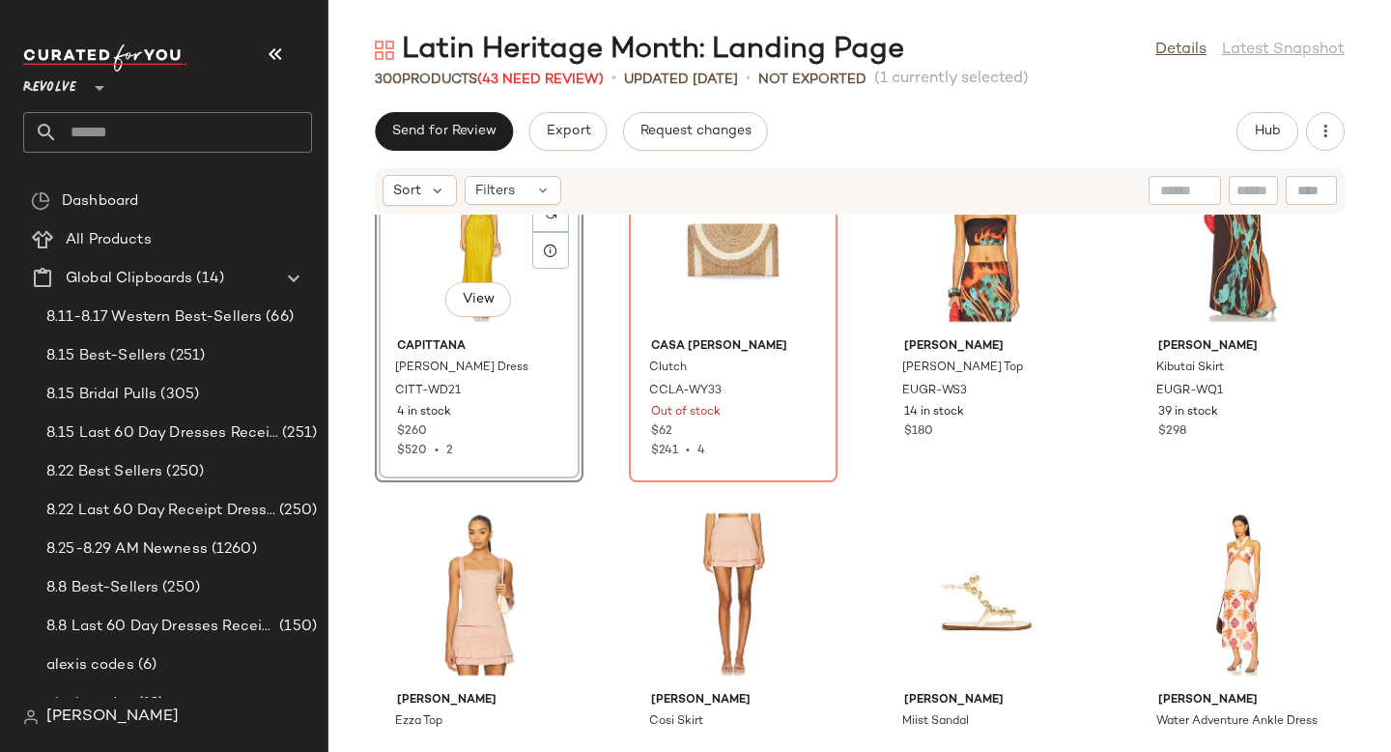
scroll to position [6267, 0]
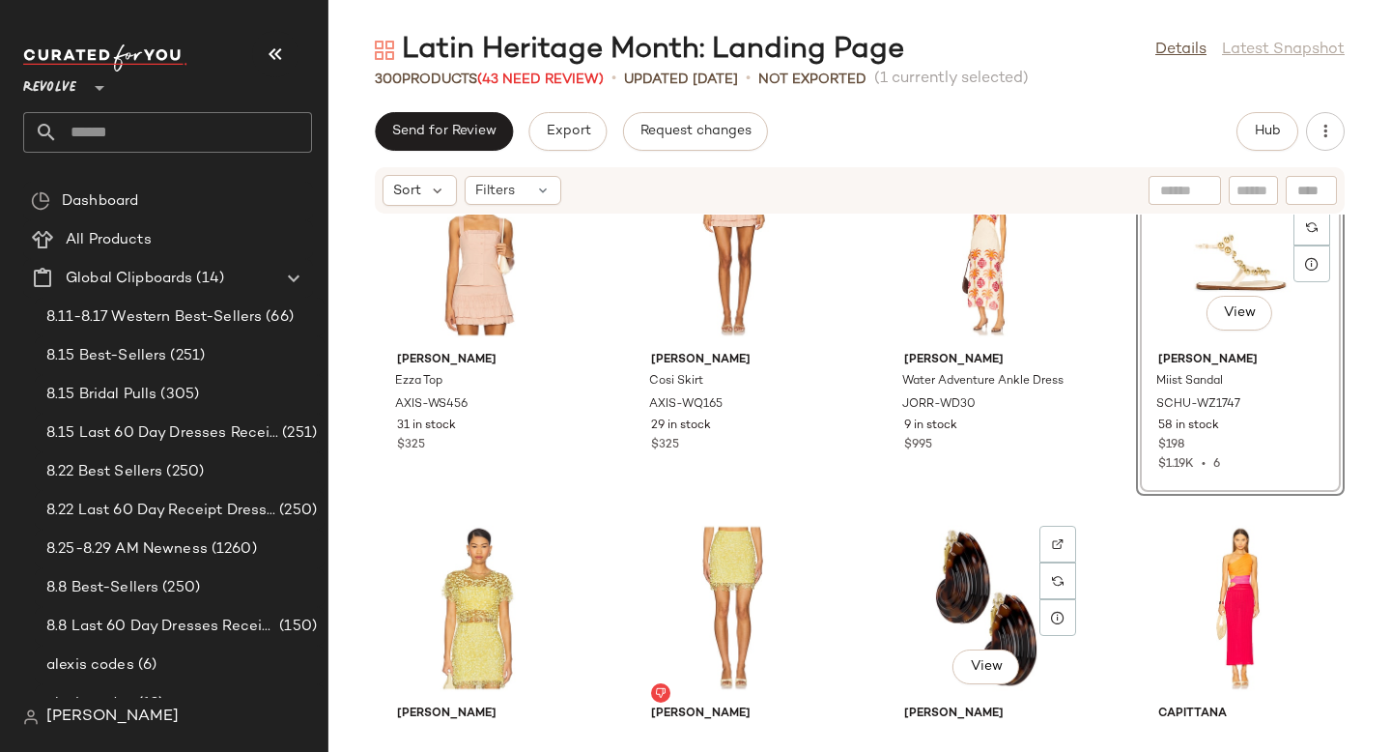
scroll to position [6514, 0]
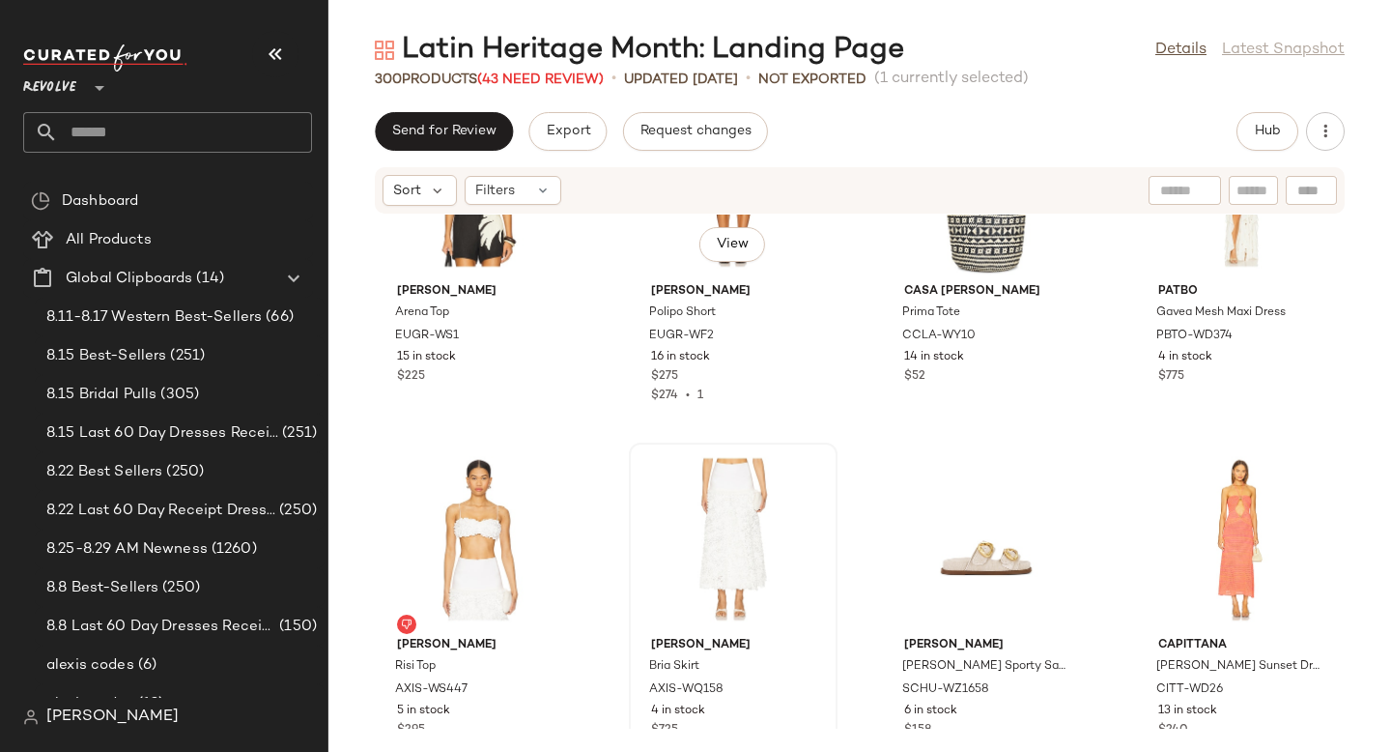
scroll to position [7278, 0]
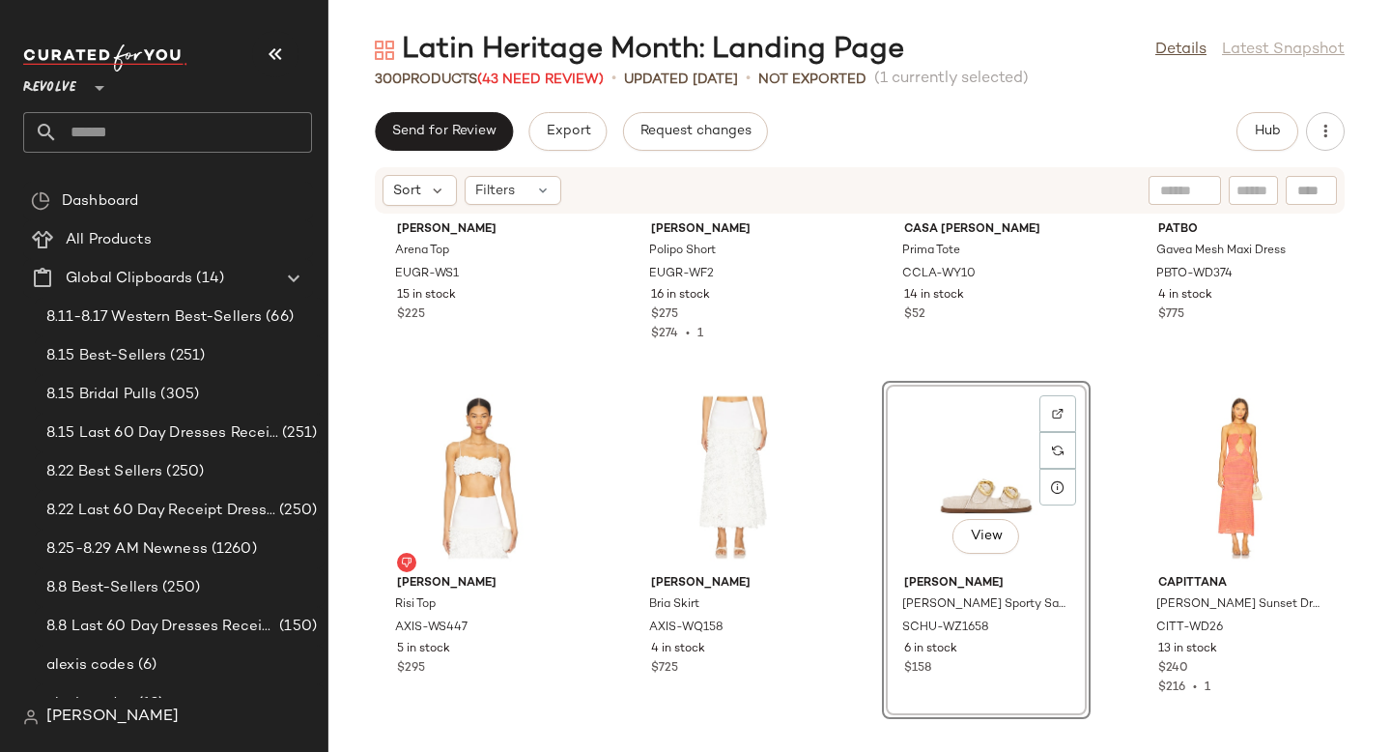
drag, startPoint x: 960, startPoint y: 439, endPoint x: 950, endPoint y: 439, distance: 10.6
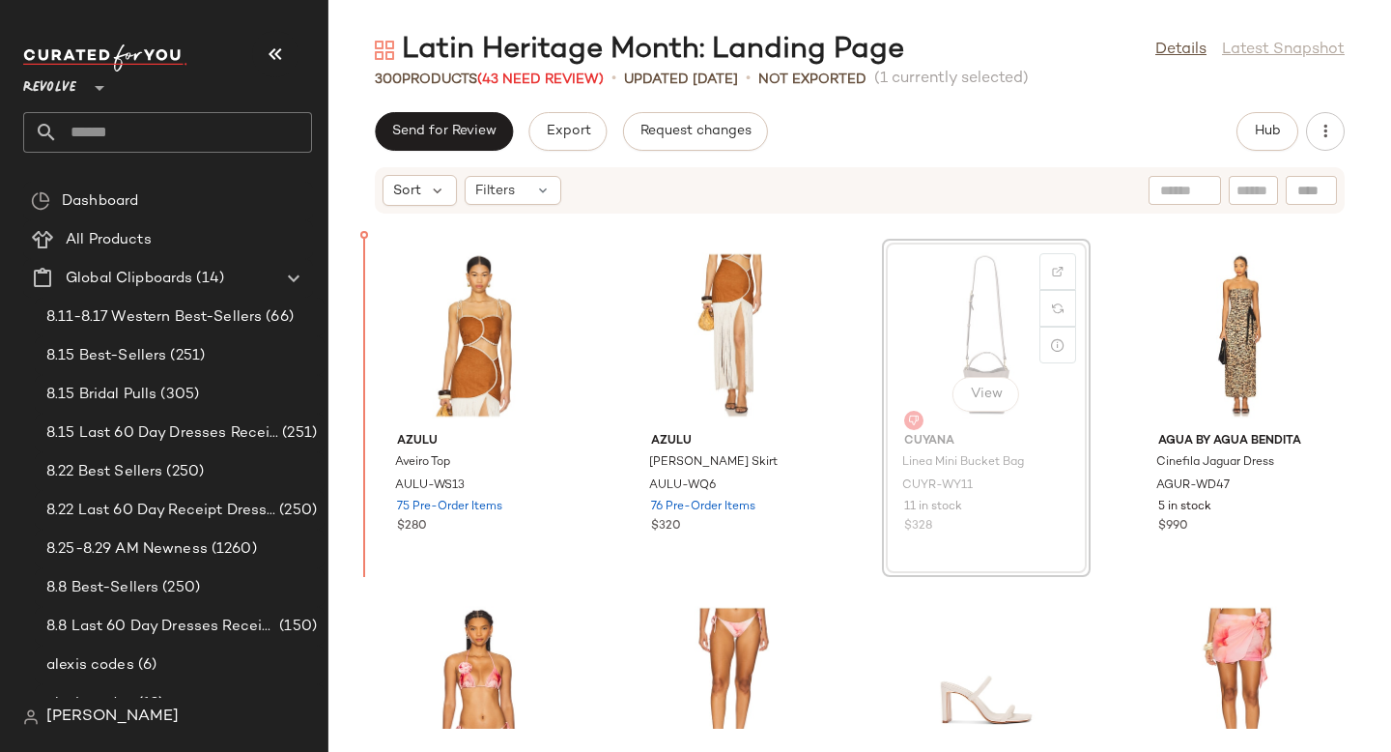
scroll to position [8071, 0]
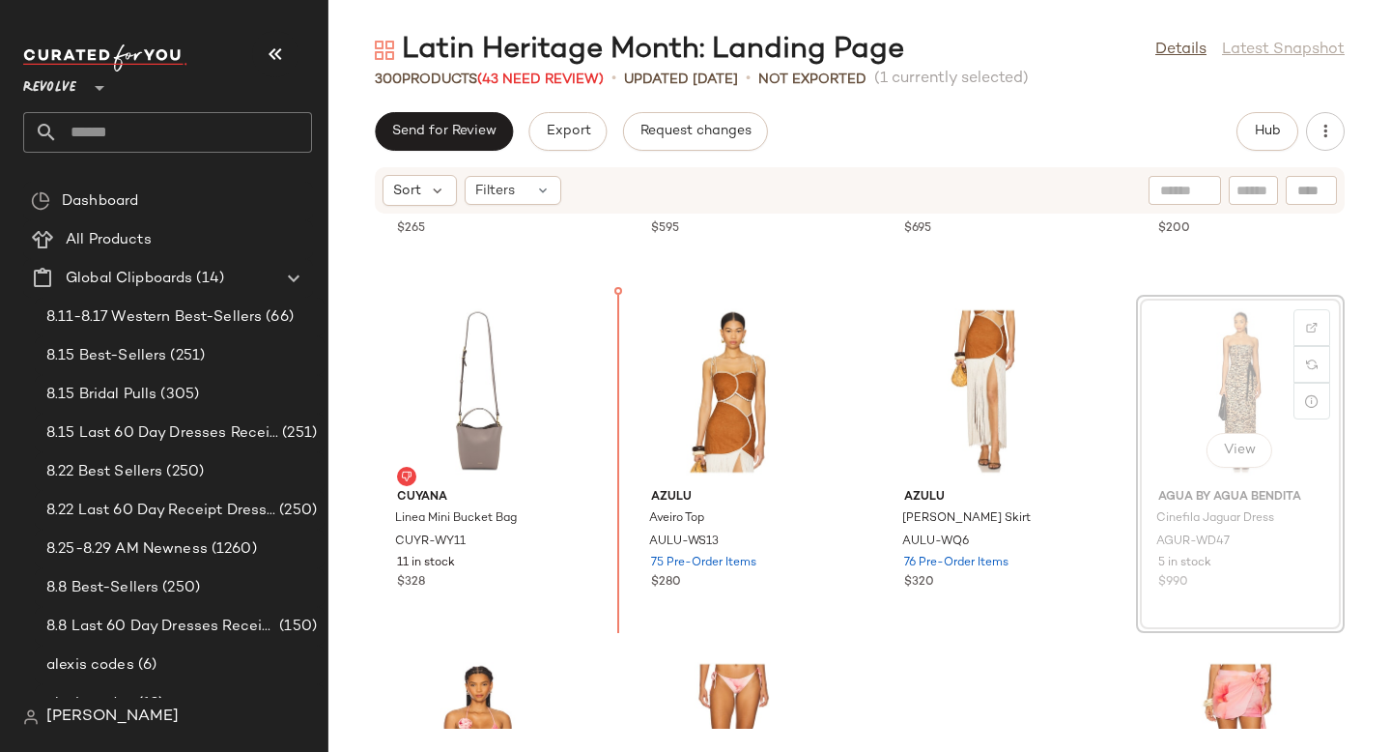
drag, startPoint x: 1231, startPoint y: 402, endPoint x: 1193, endPoint y: 402, distance: 37.7
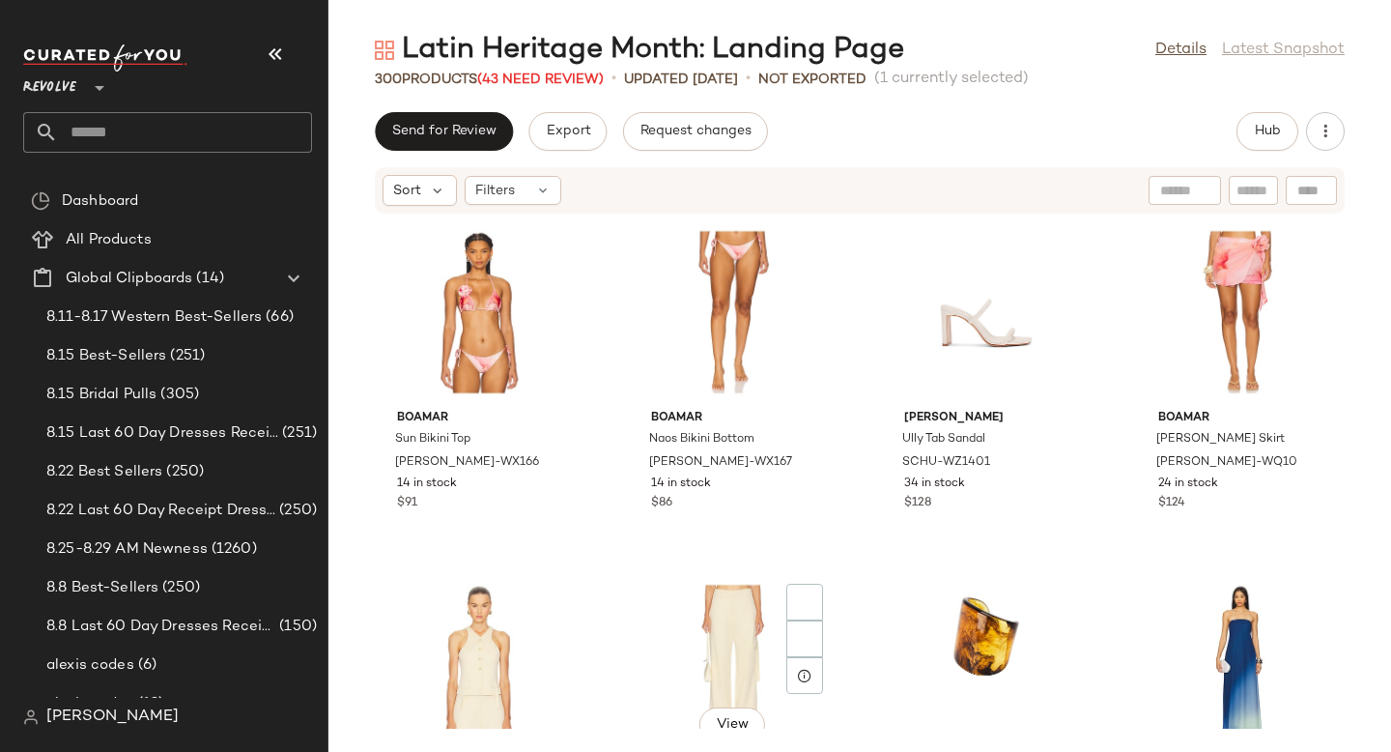
scroll to position [8704, 0]
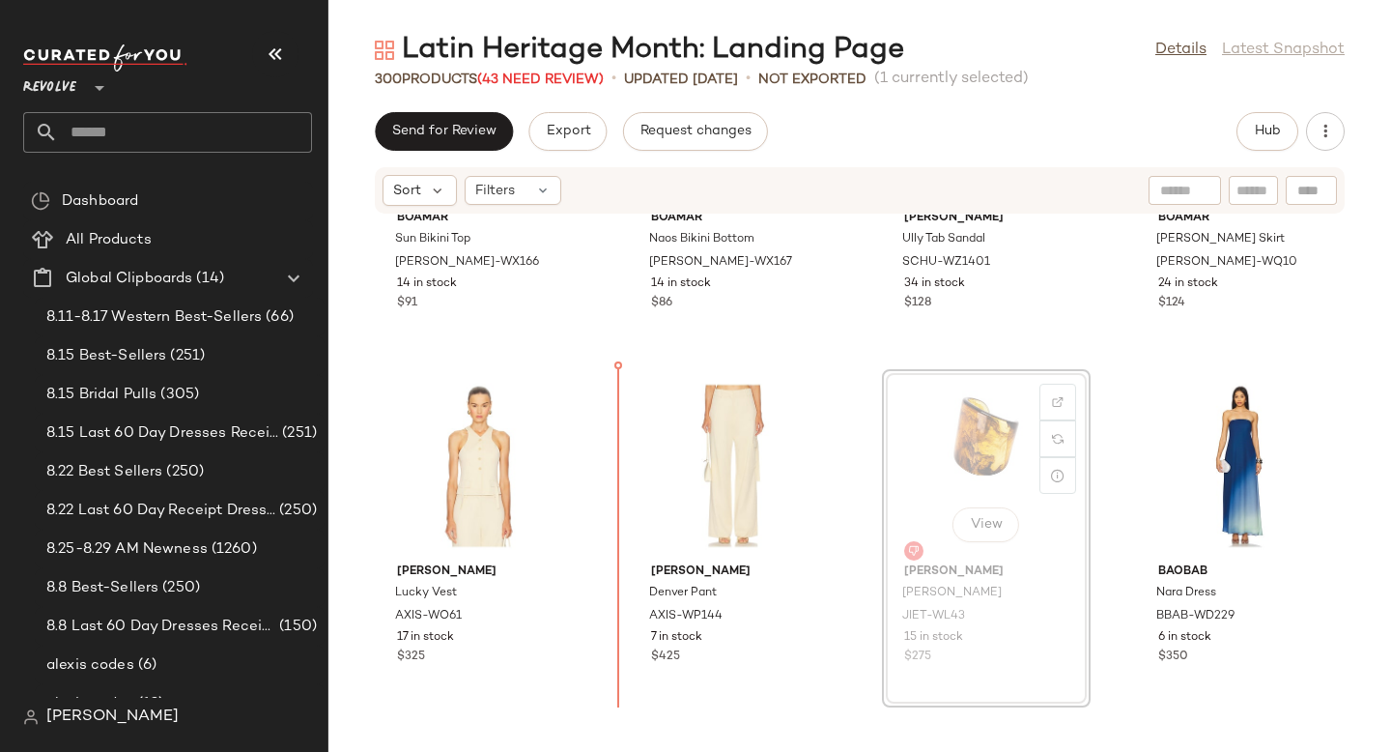
drag, startPoint x: 955, startPoint y: 401, endPoint x: 933, endPoint y: 402, distance: 22.2
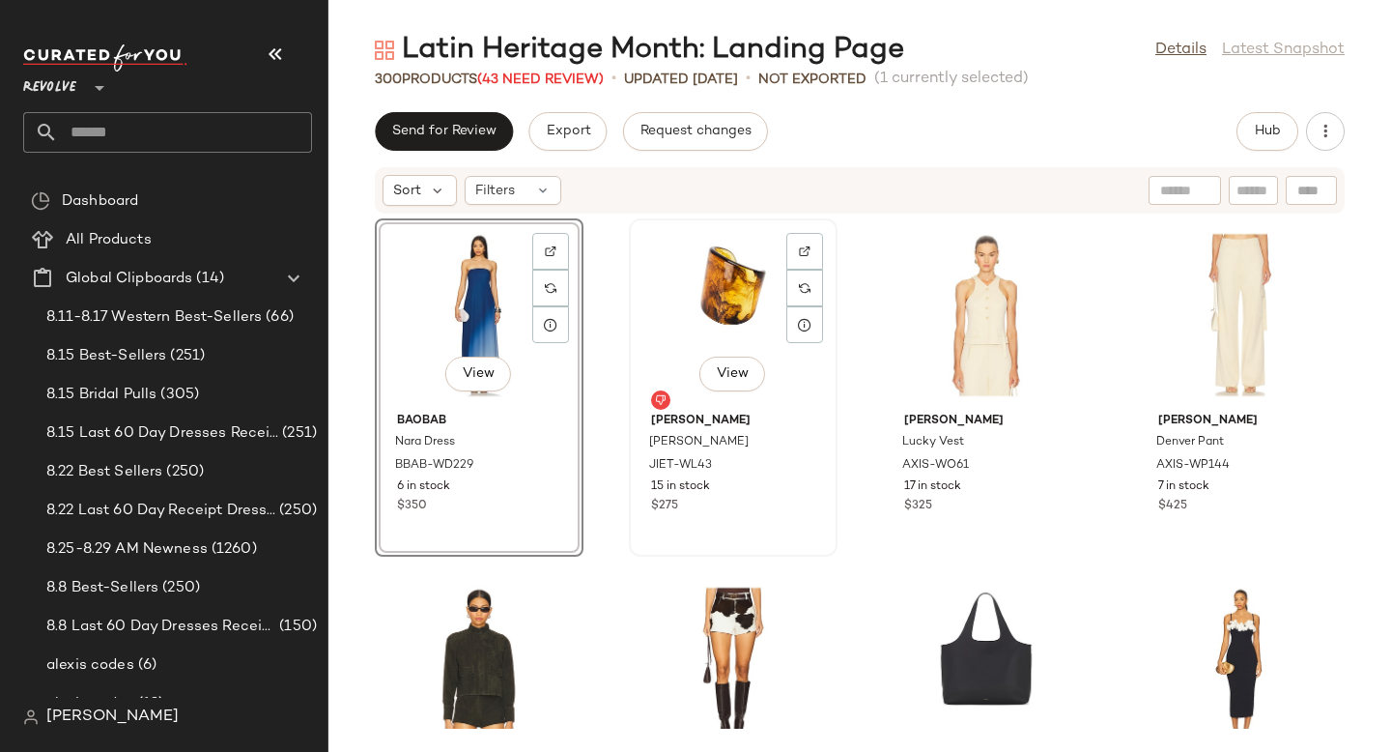
scroll to position [9125, 0]
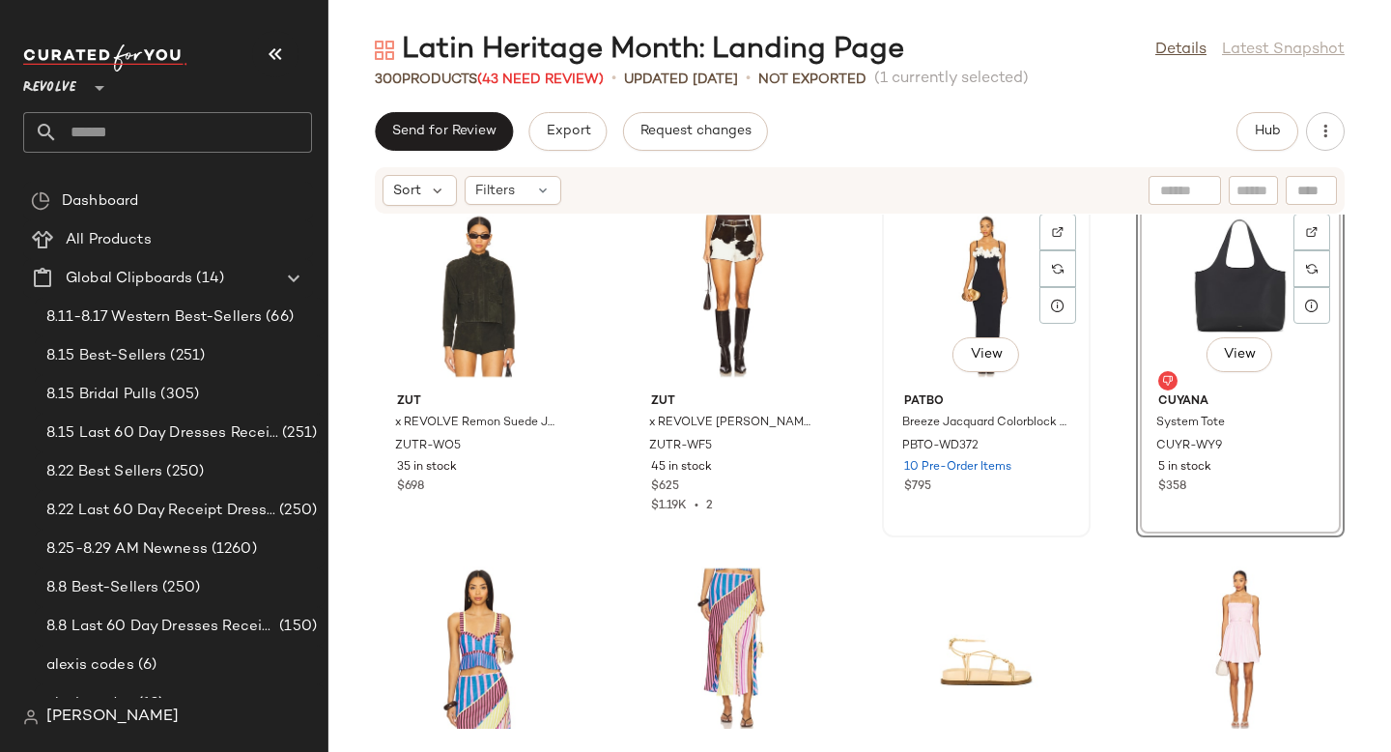
scroll to position [9431, 0]
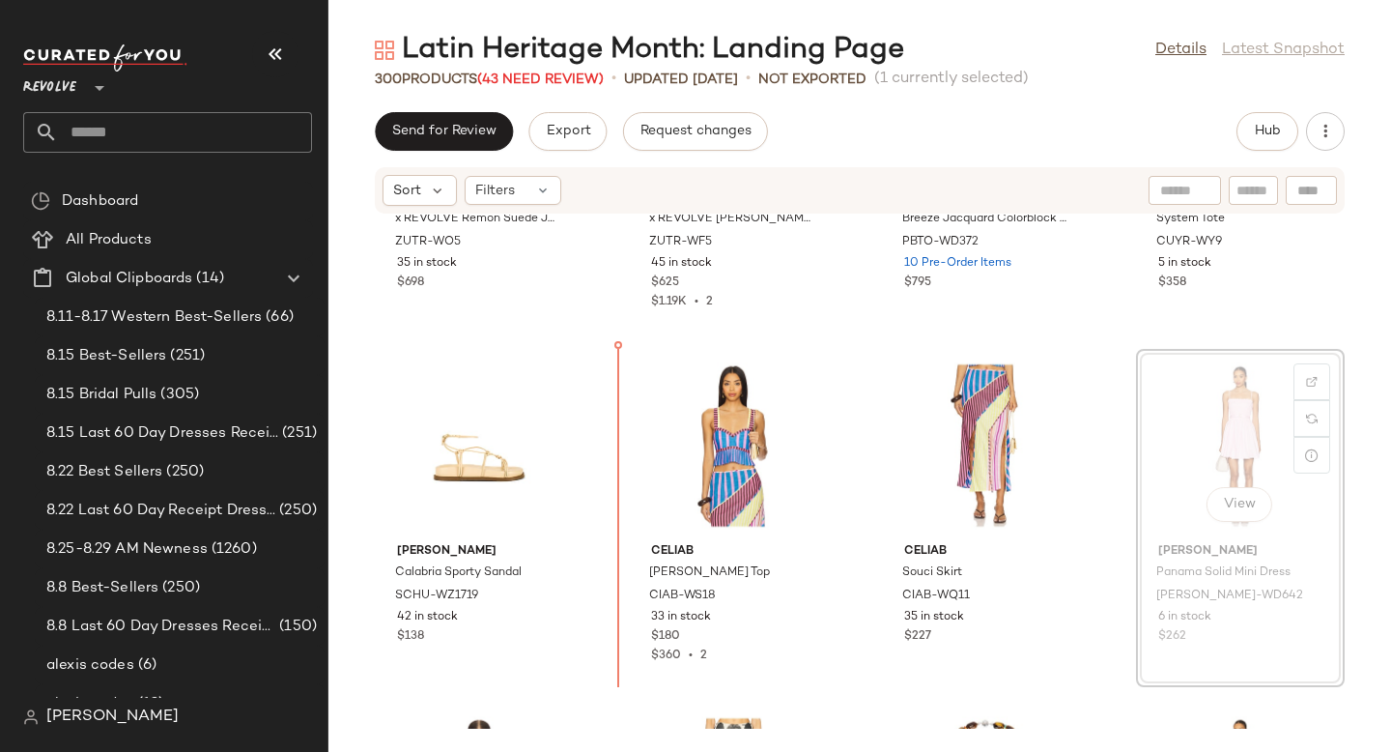
drag, startPoint x: 1185, startPoint y: 424, endPoint x: 1162, endPoint y: 424, distance: 23.2
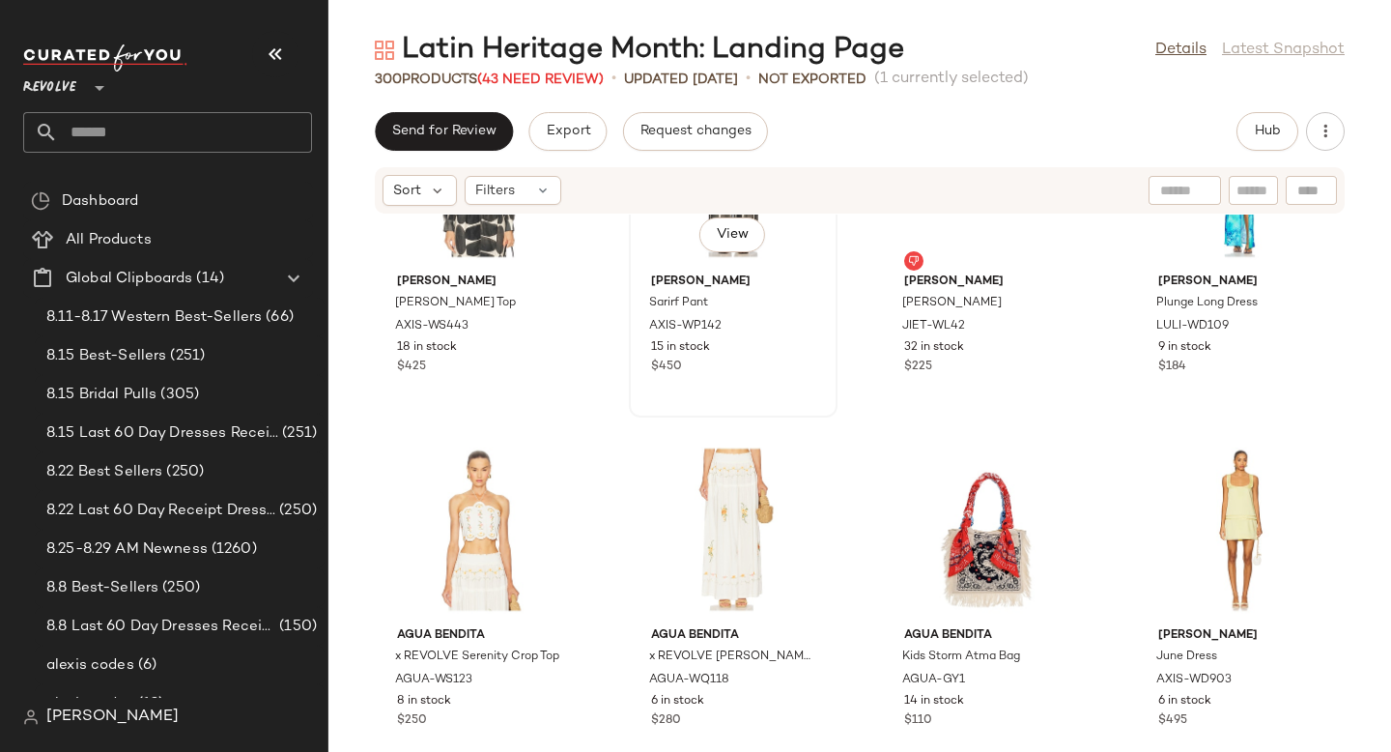
scroll to position [10140, 0]
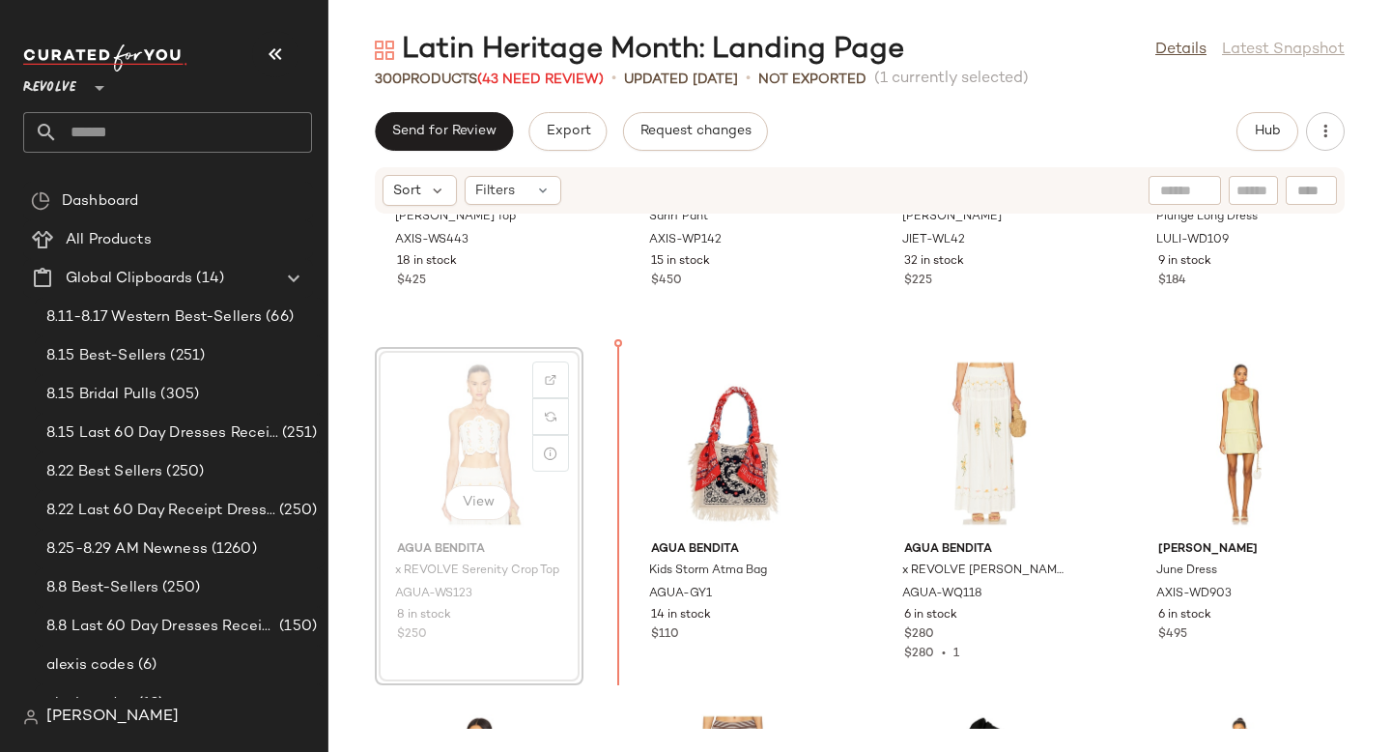
drag, startPoint x: 438, startPoint y: 443, endPoint x: 859, endPoint y: 443, distance: 421.2
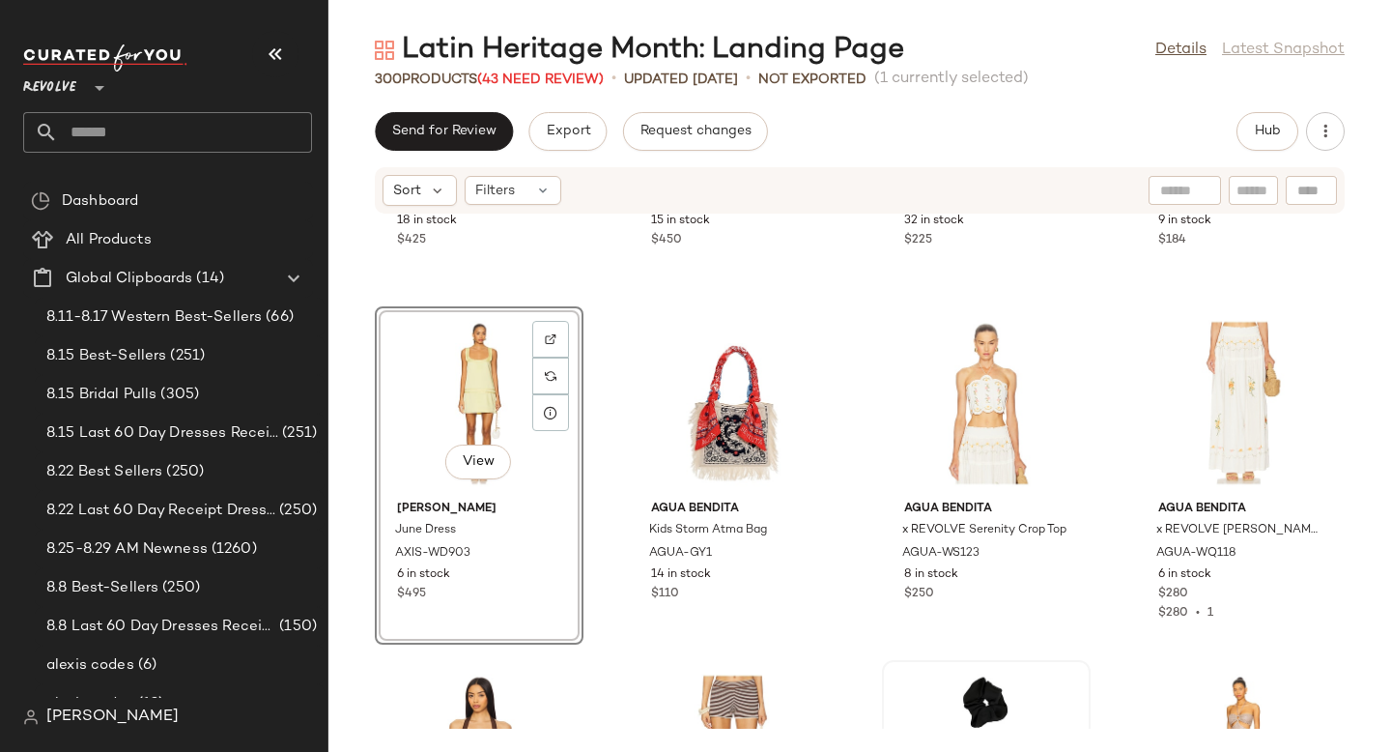
scroll to position [10382, 0]
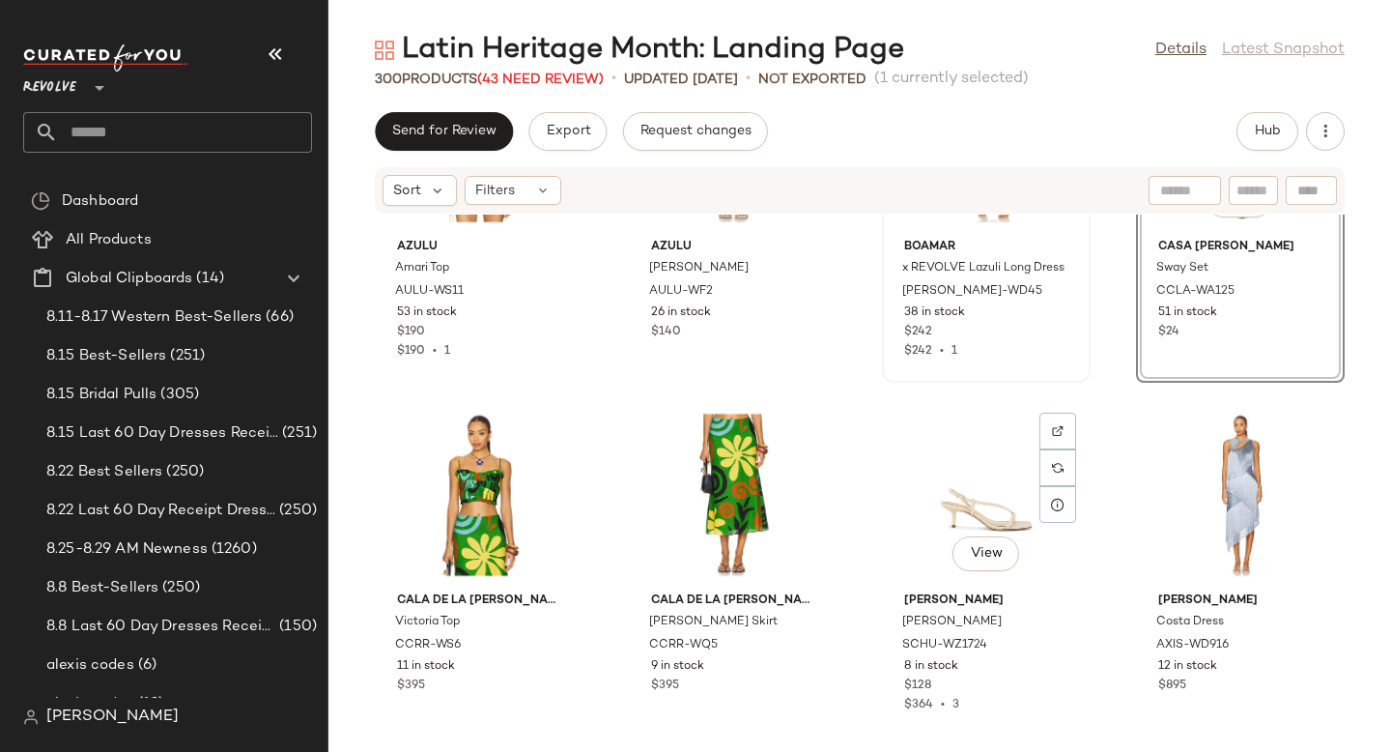
scroll to position [10829, 0]
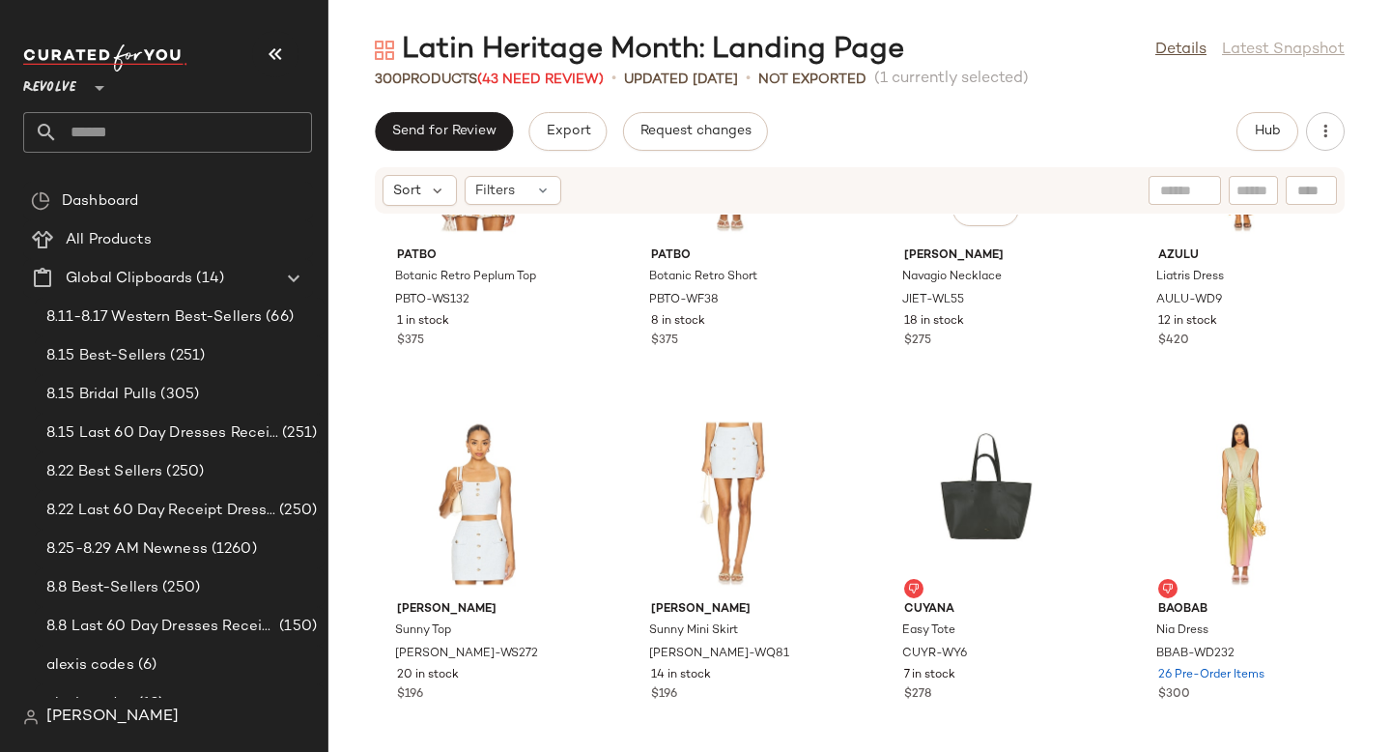
scroll to position [11511, 0]
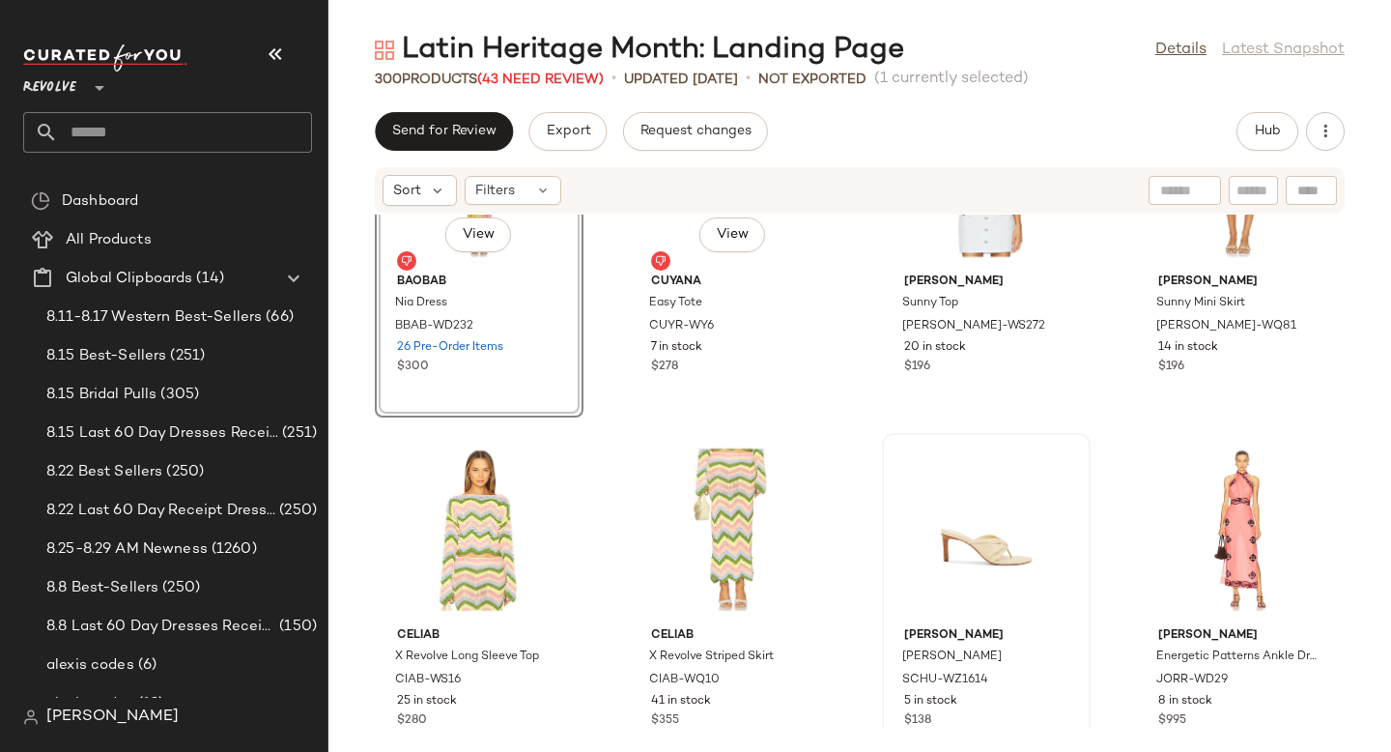
scroll to position [11842, 0]
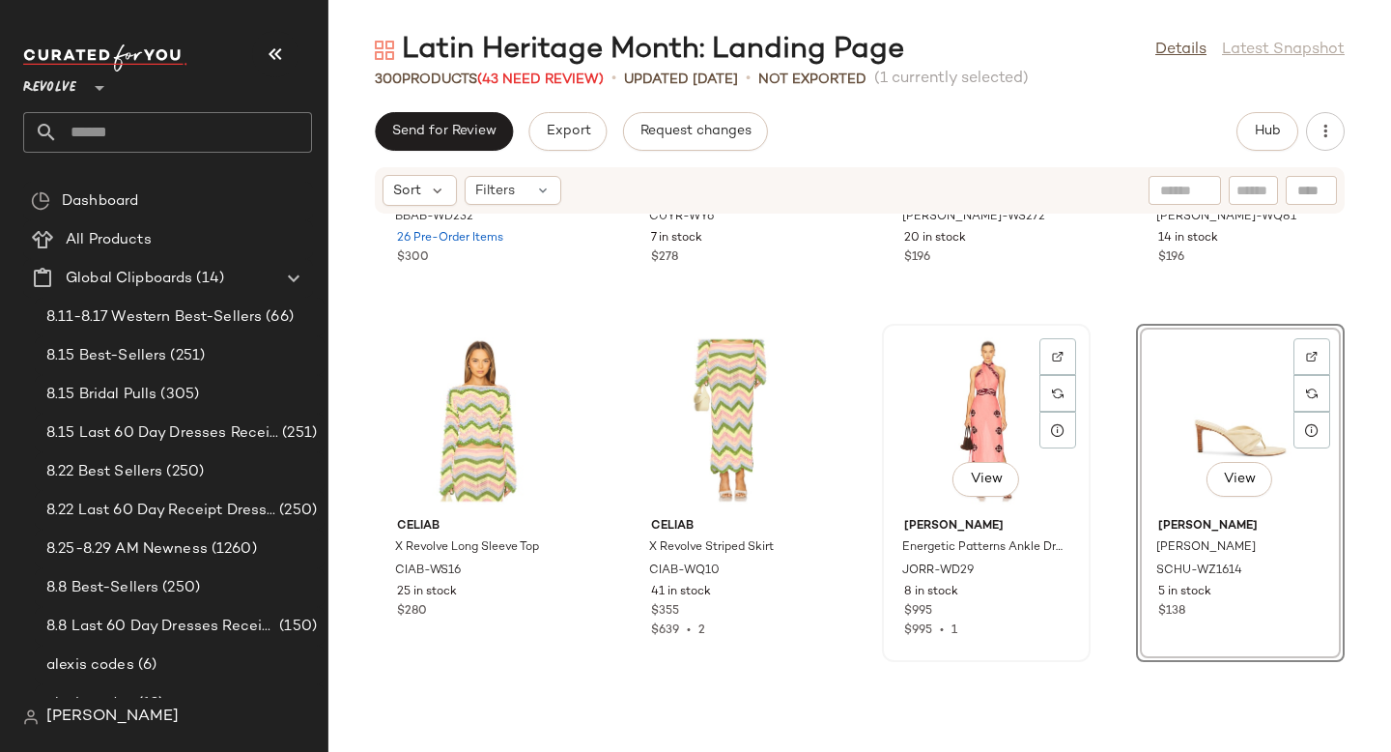
scroll to position [12291, 0]
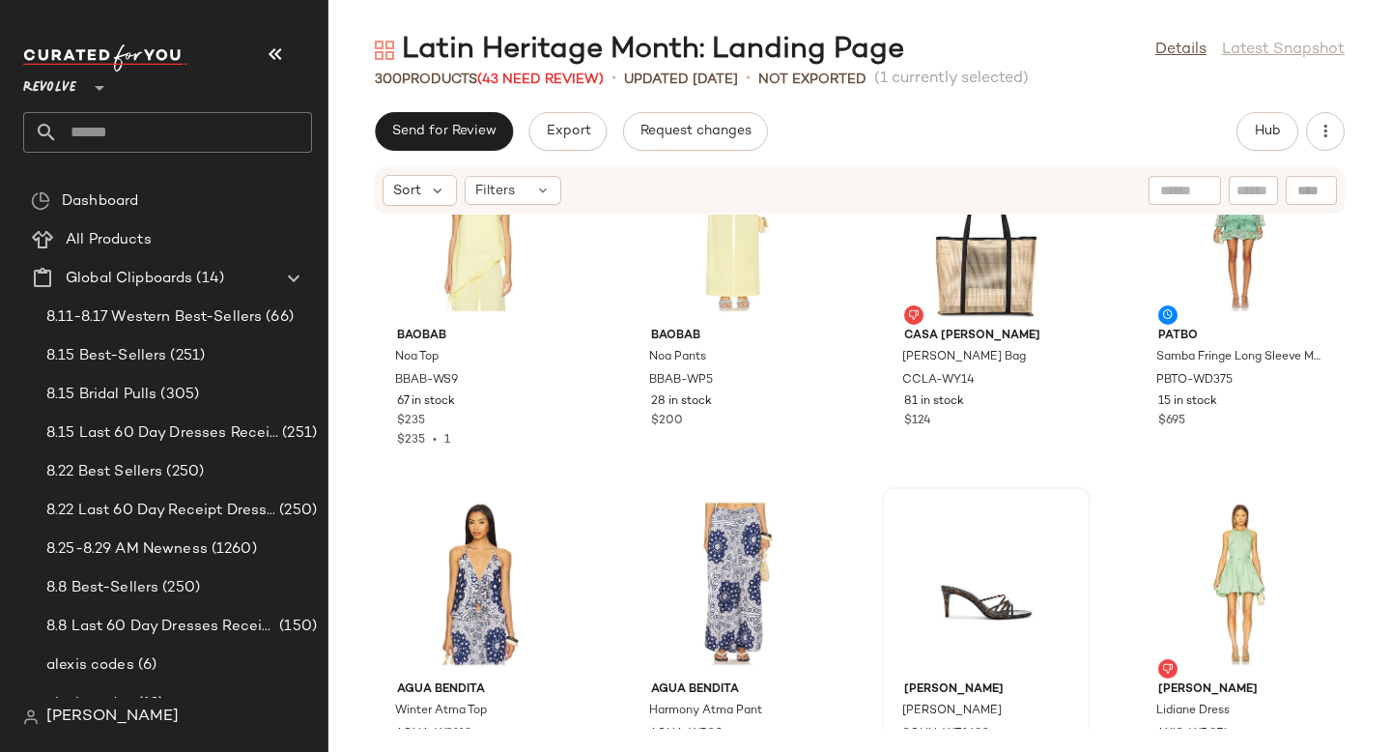
scroll to position [12878, 0]
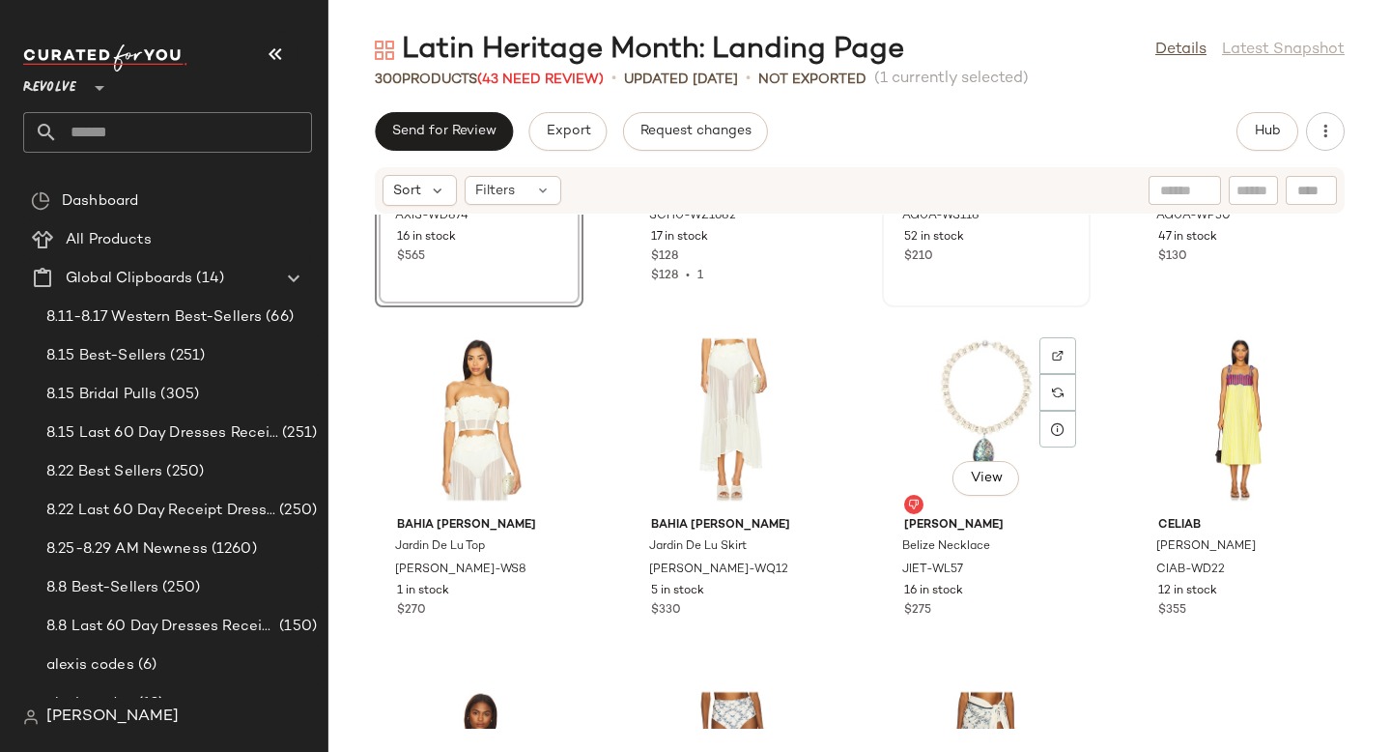
scroll to position [13355, 0]
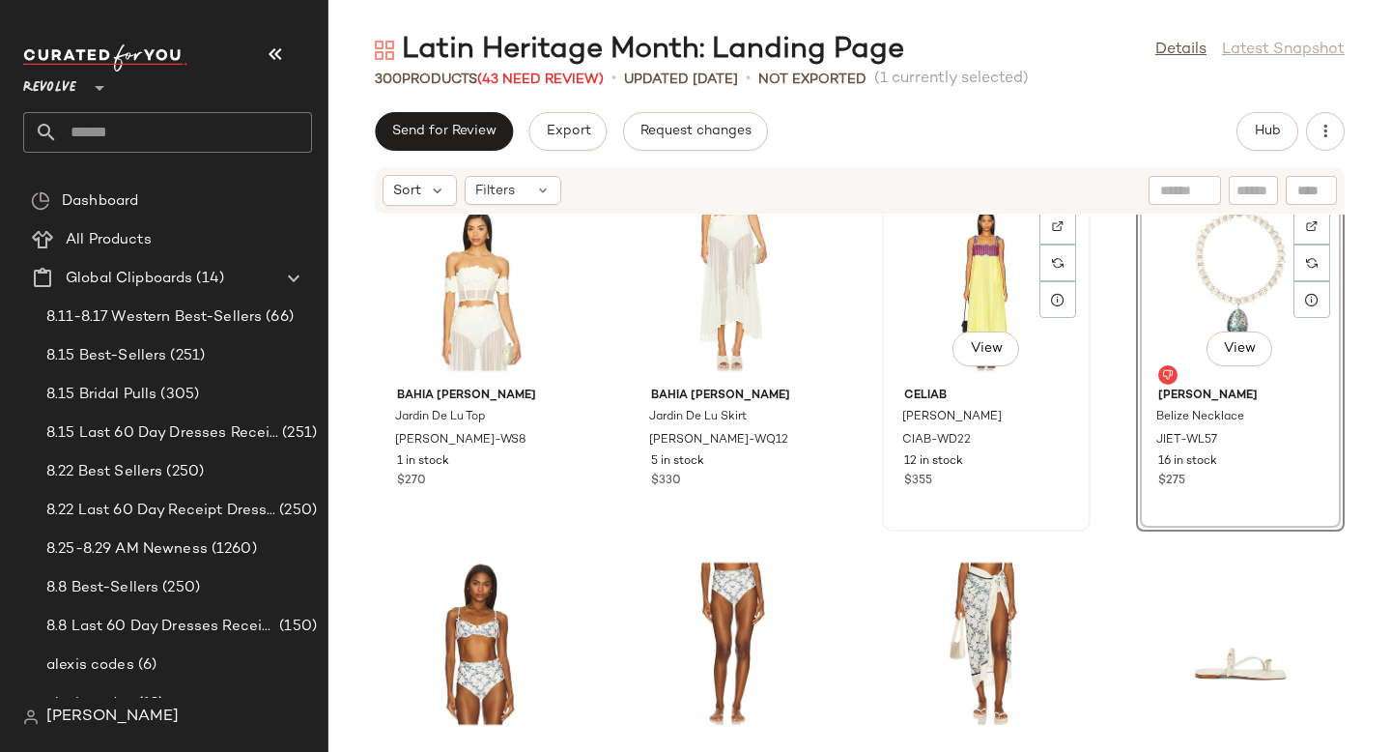
scroll to position [13707, 0]
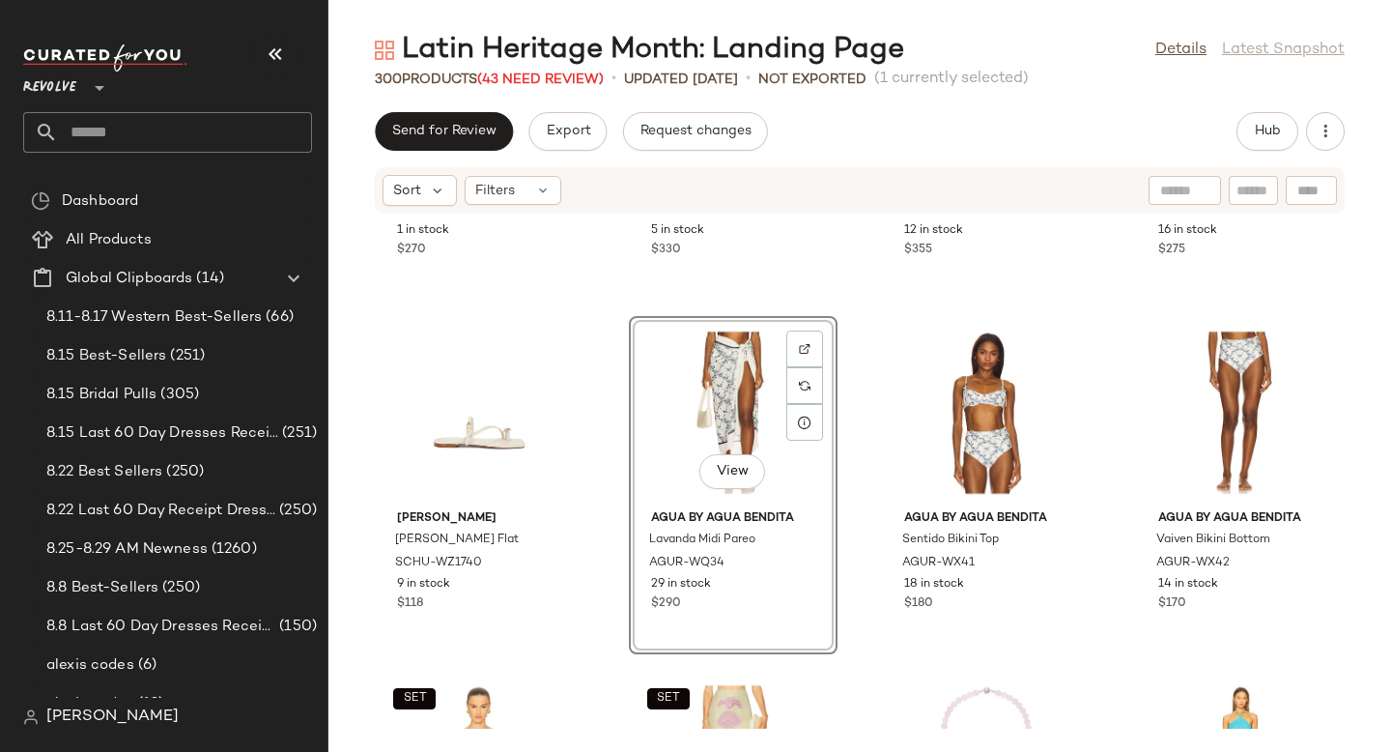
click at [858, 369] on div "Bahia [PERSON_NAME] [PERSON_NAME] Top [PERSON_NAME]-WS8 1 in stock $270 Bahia […" at bounding box center [859, 471] width 1063 height 514
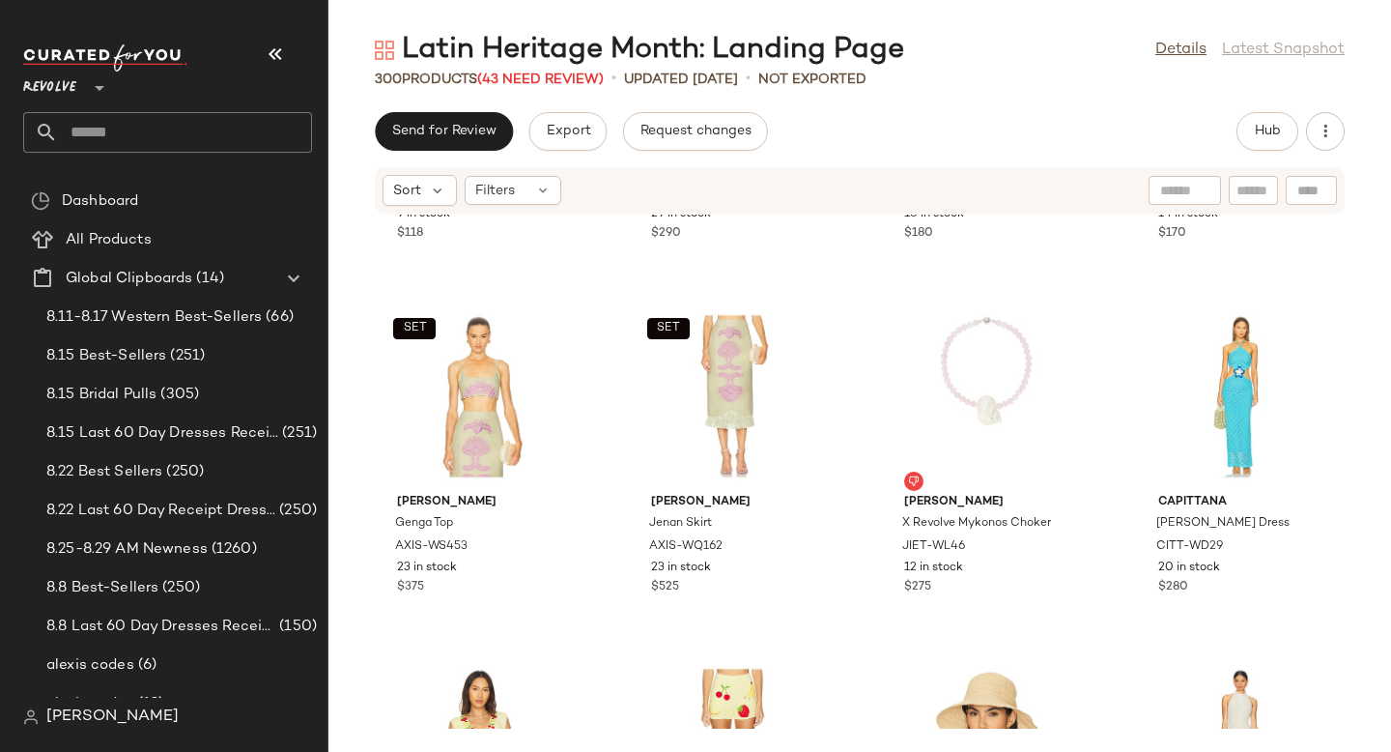
scroll to position [14343, 0]
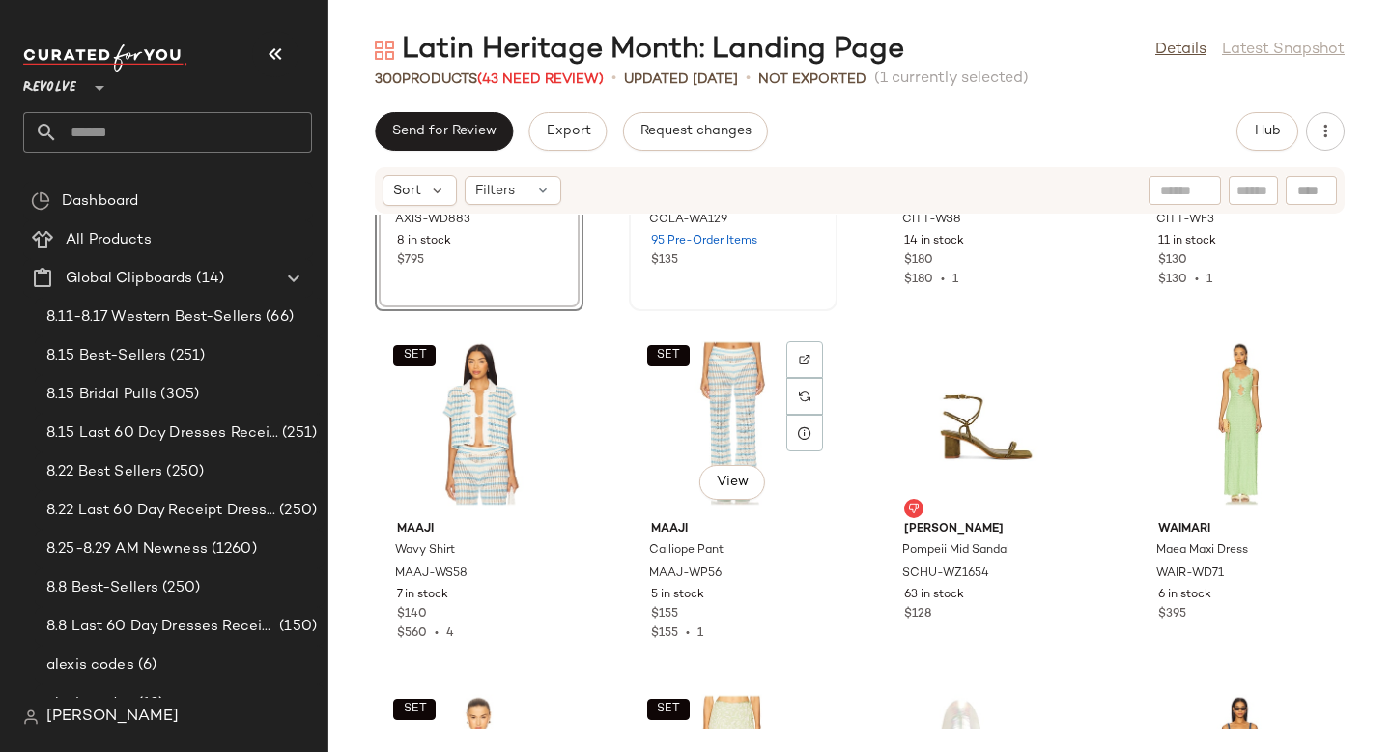
scroll to position [14766, 0]
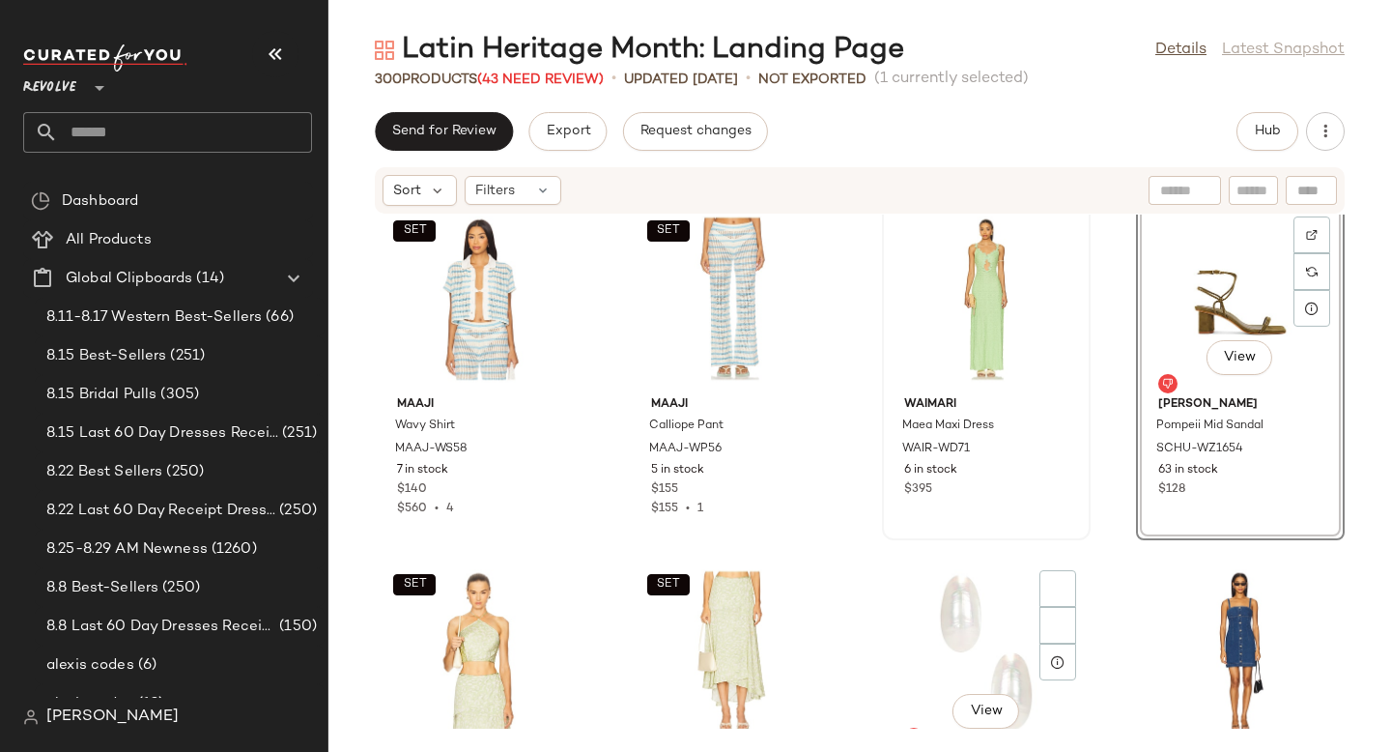
scroll to position [15064, 0]
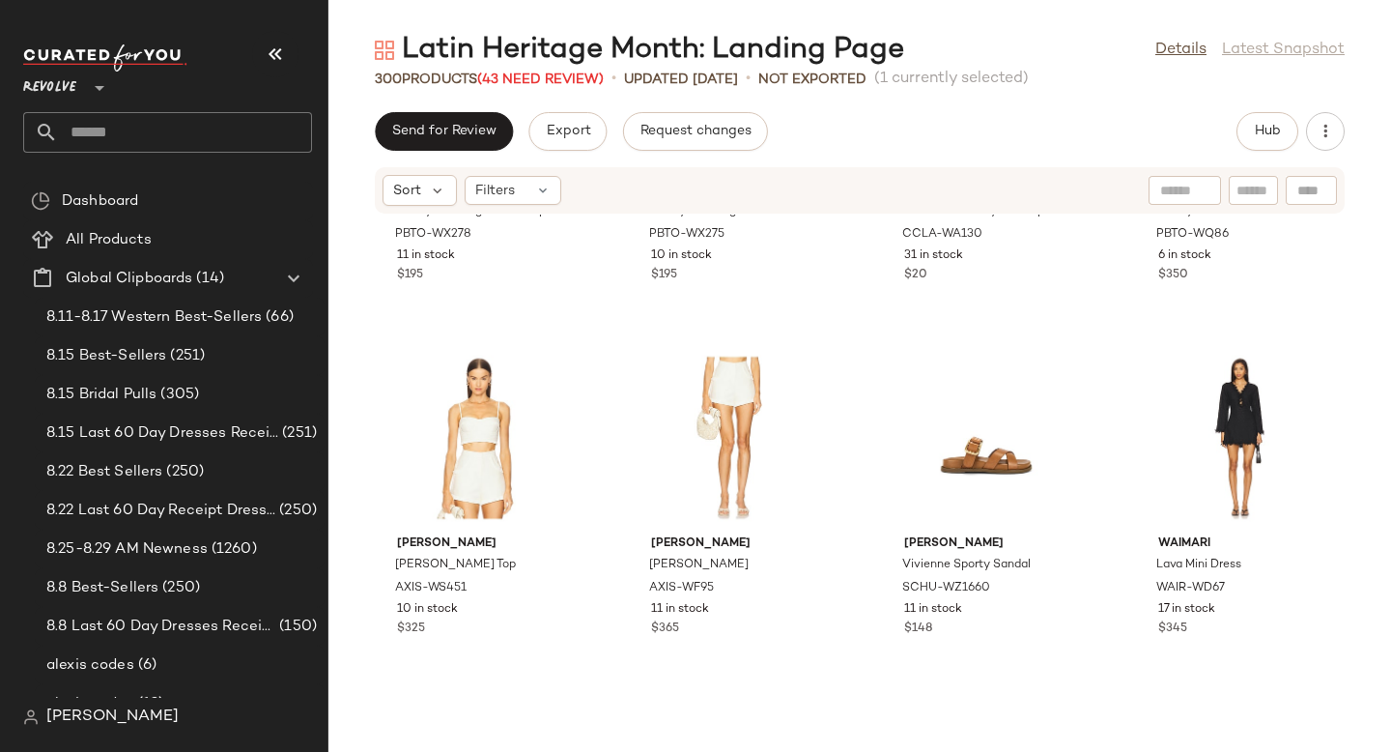
scroll to position [15988, 0]
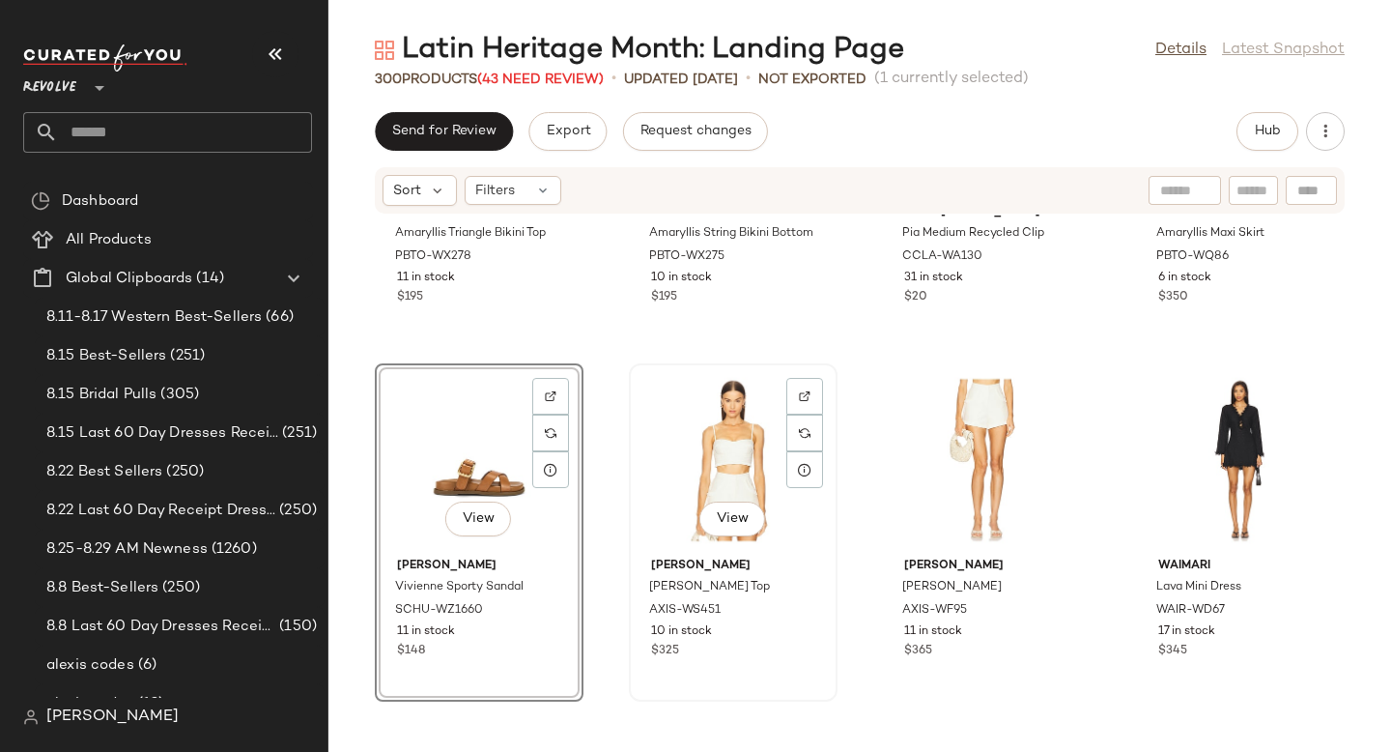
scroll to position [15740, 0]
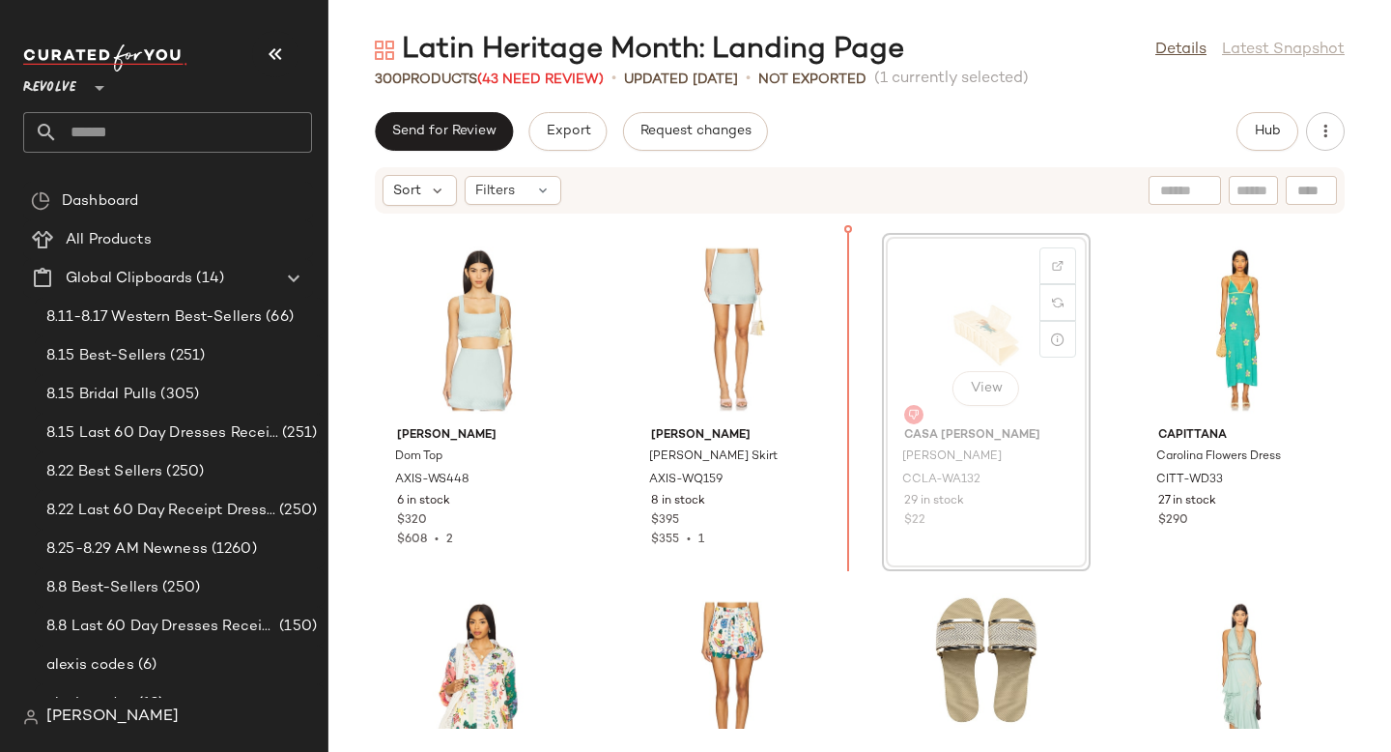
scroll to position [16616, 0]
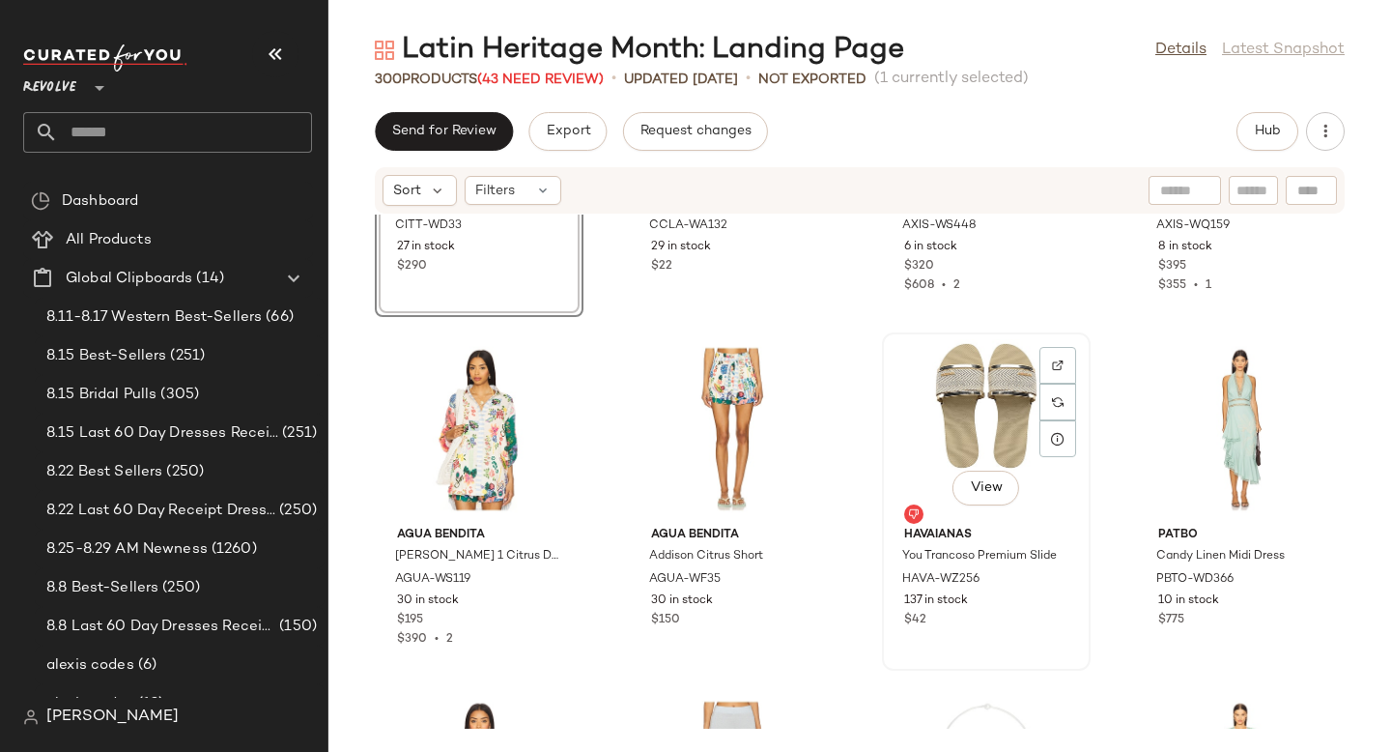
scroll to position [17075, 0]
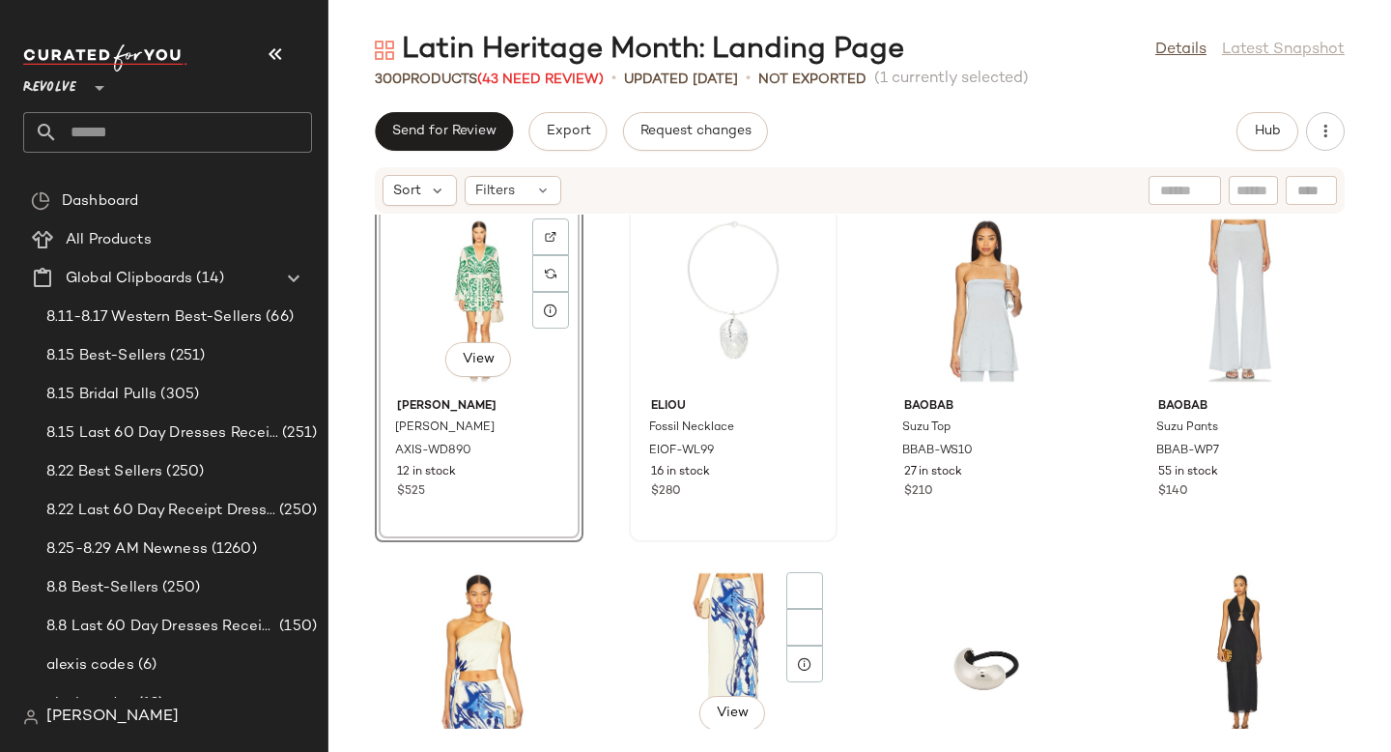
scroll to position [17411, 0]
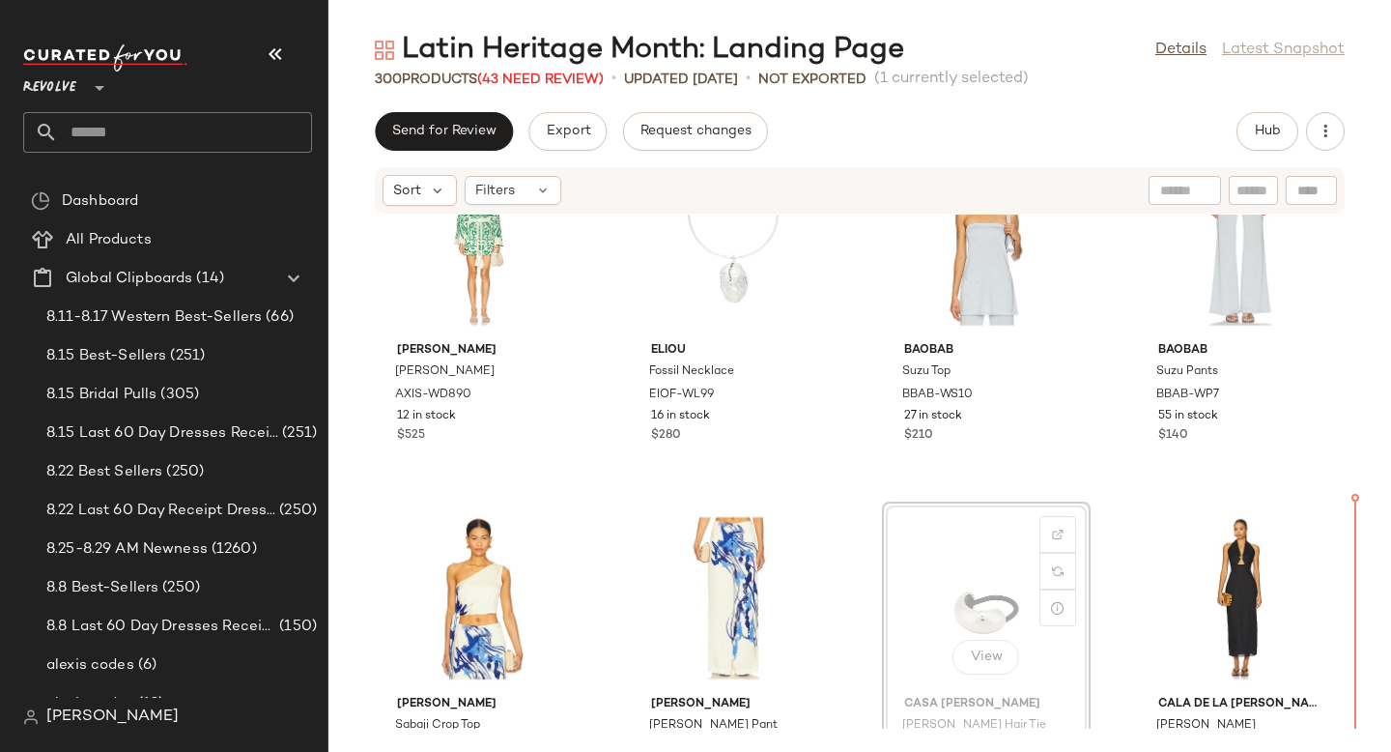
drag, startPoint x: 953, startPoint y: 561, endPoint x: 983, endPoint y: 561, distance: 29.9
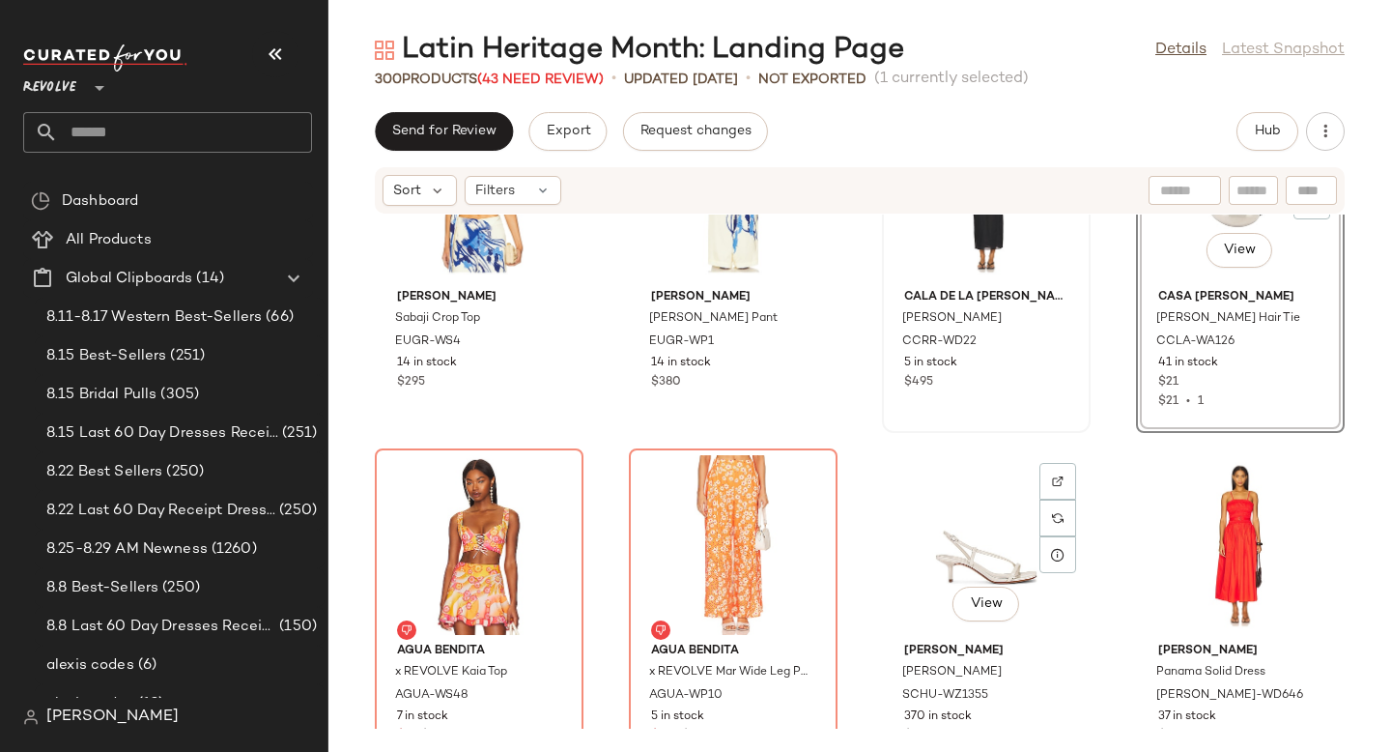
scroll to position [17828, 0]
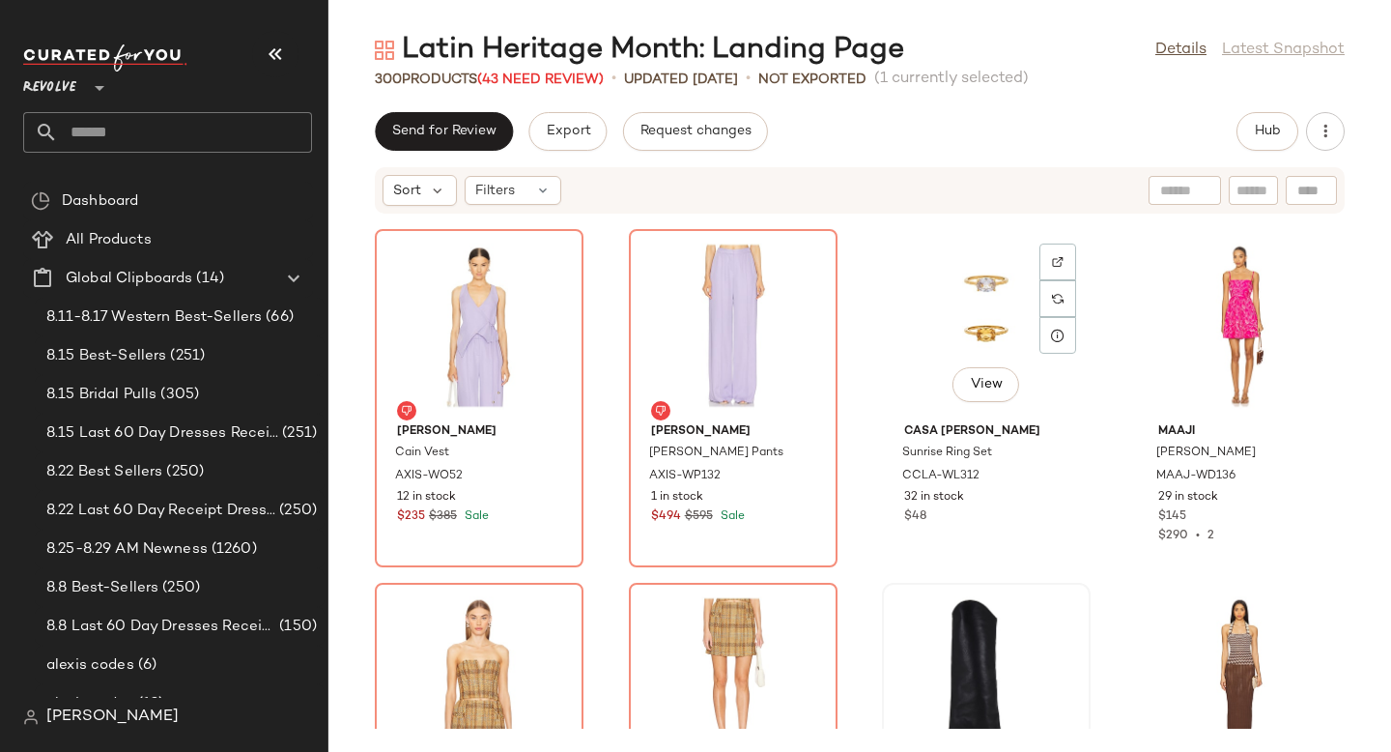
scroll to position [18490, 0]
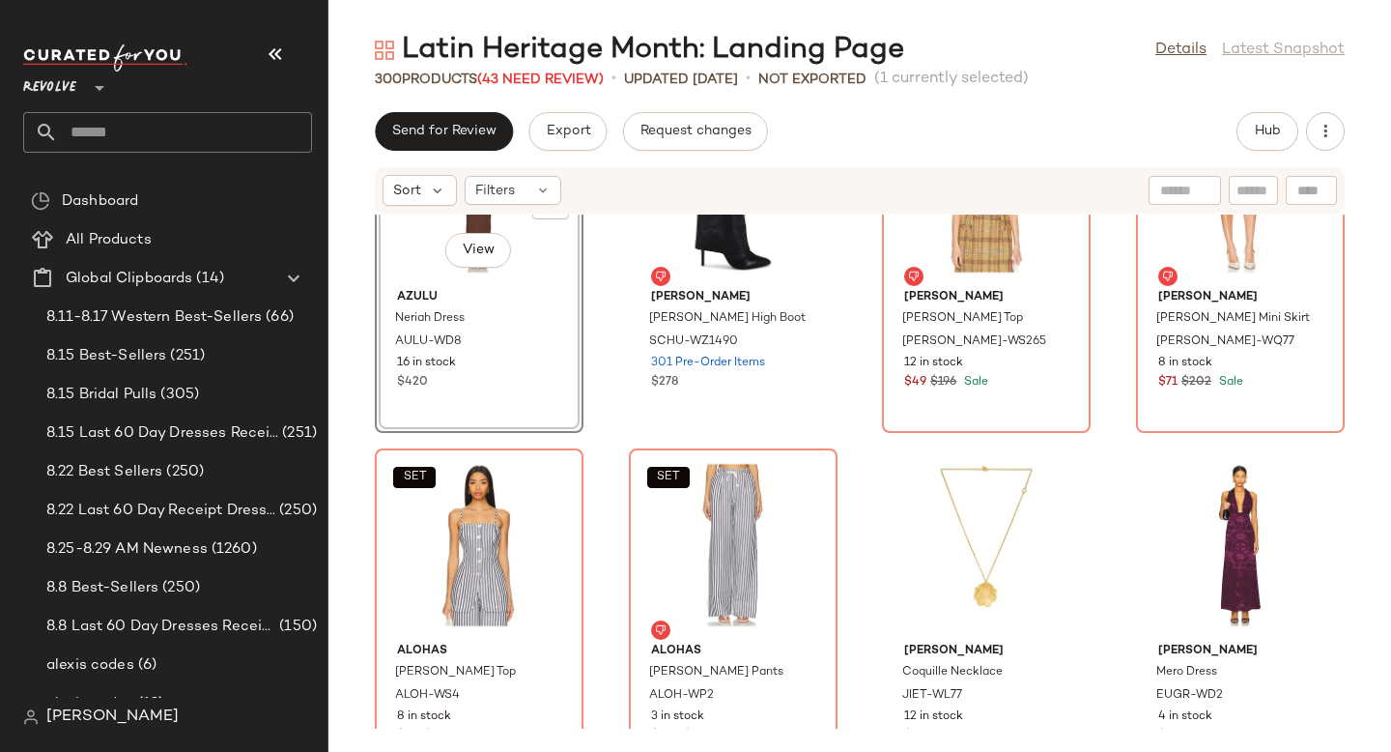
scroll to position [18914, 0]
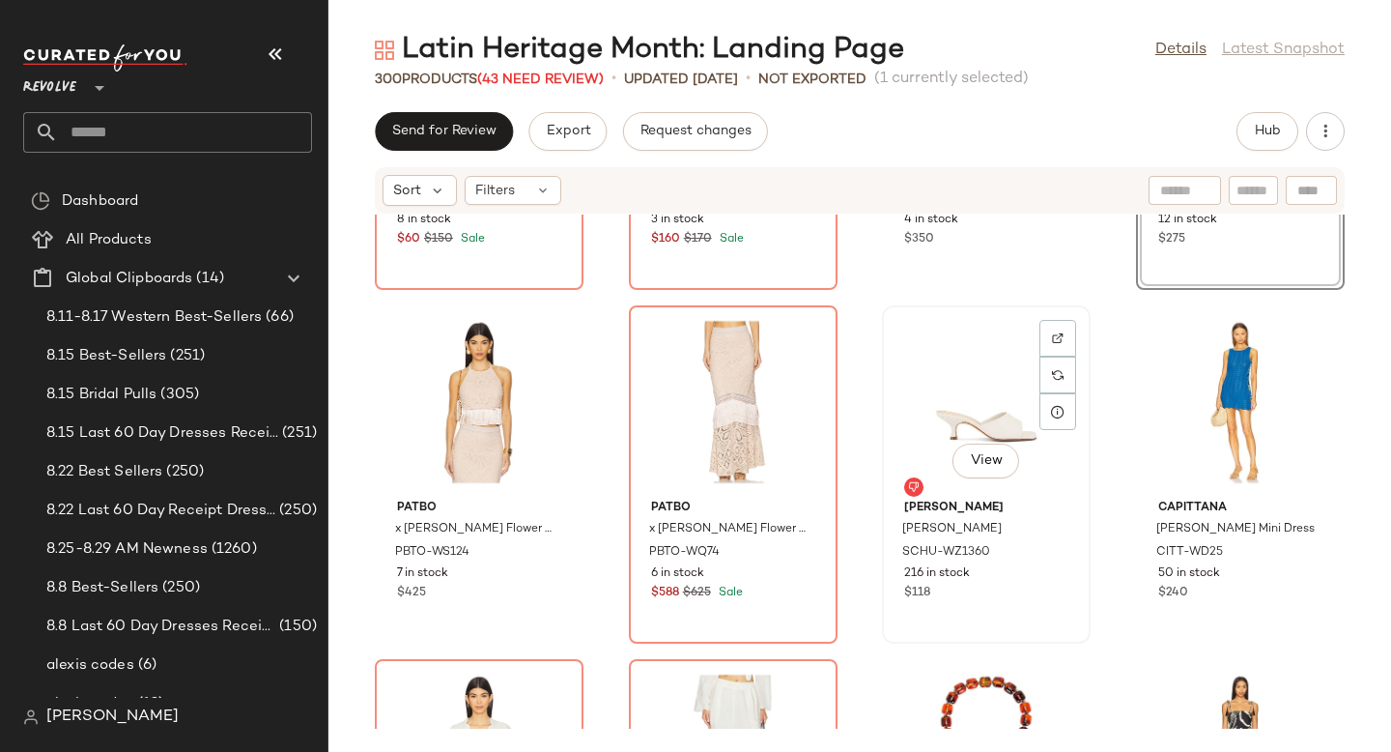
scroll to position [19426, 0]
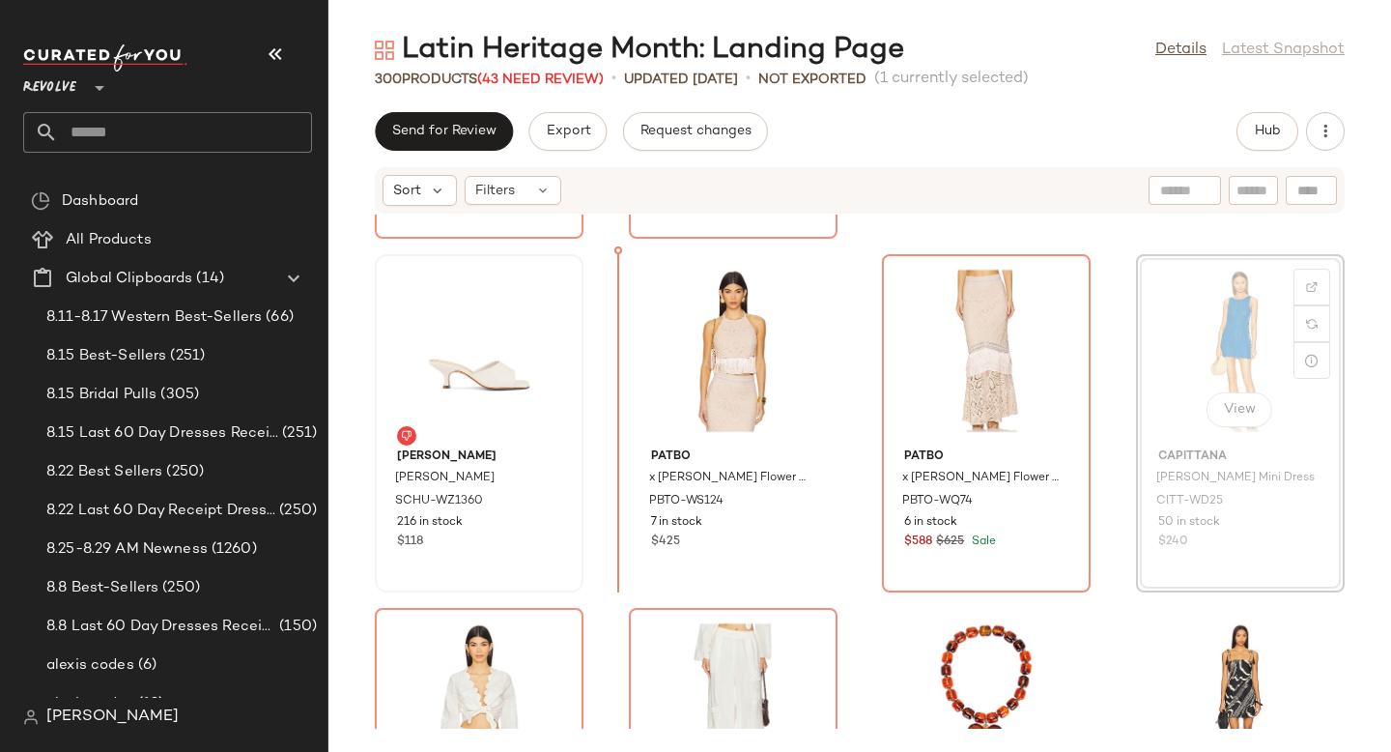
drag, startPoint x: 1189, startPoint y: 389, endPoint x: 582, endPoint y: 420, distance: 608.4
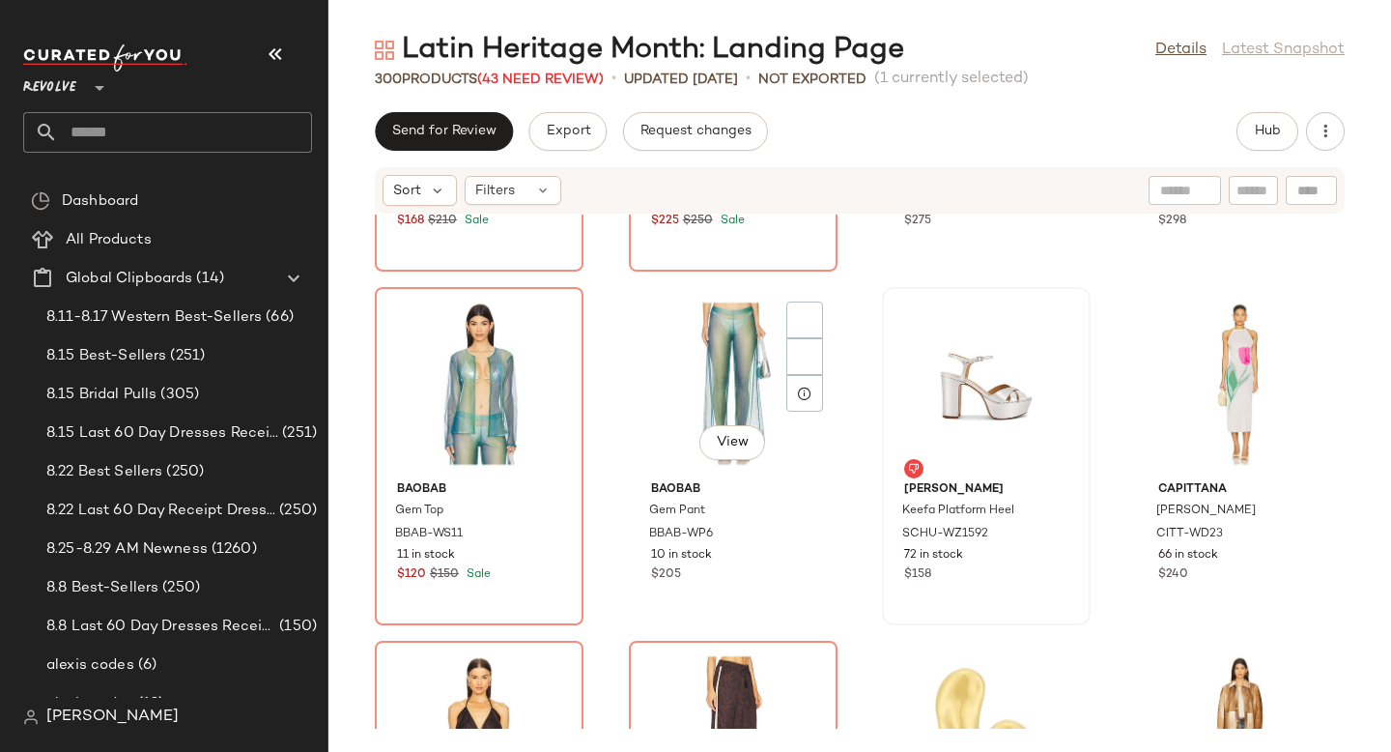
scroll to position [20104, 0]
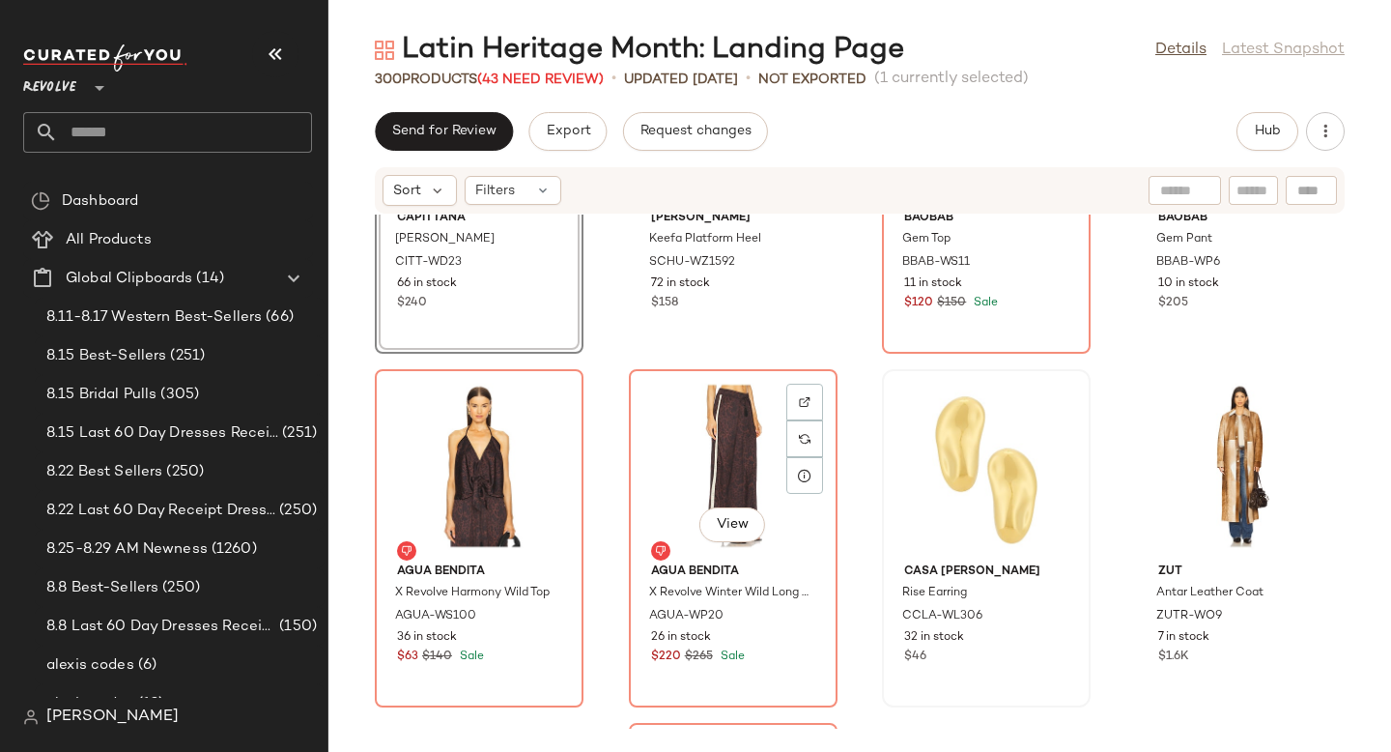
scroll to position [20393, 0]
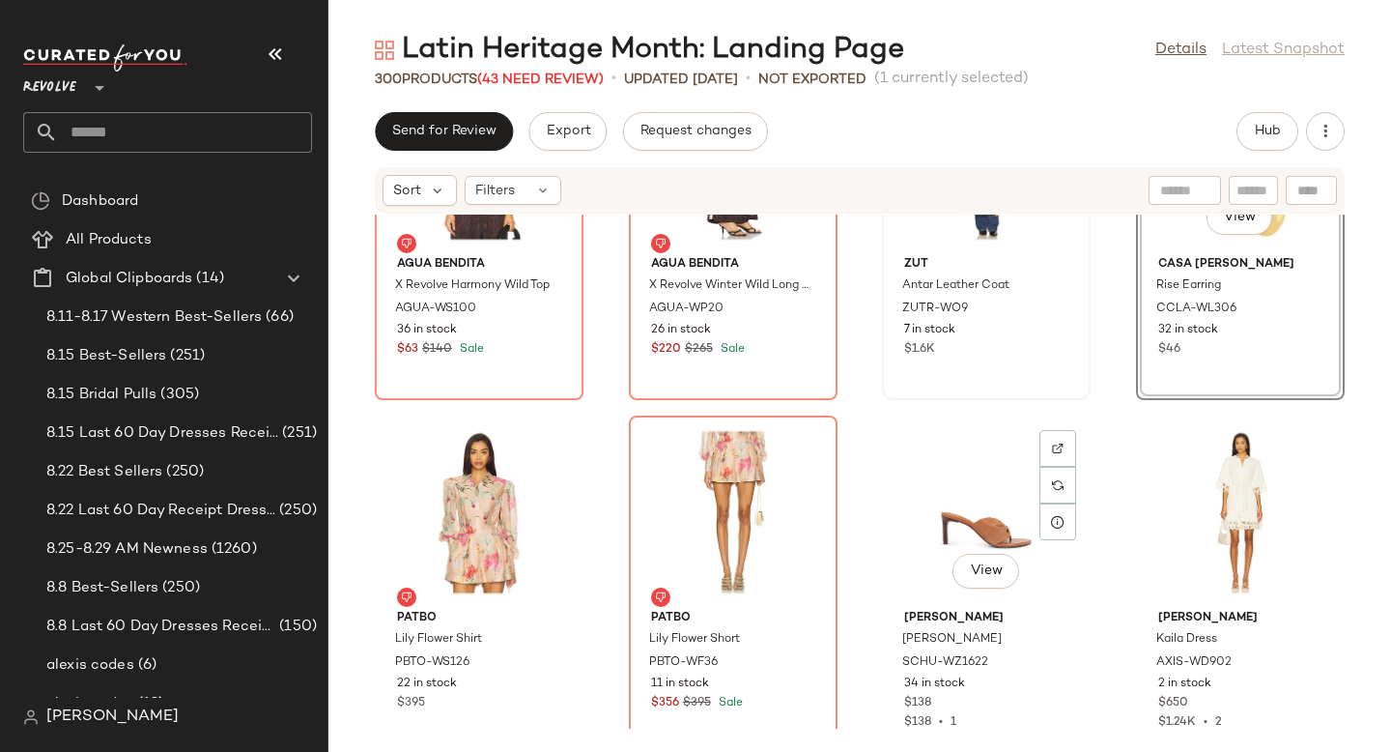
scroll to position [20768, 0]
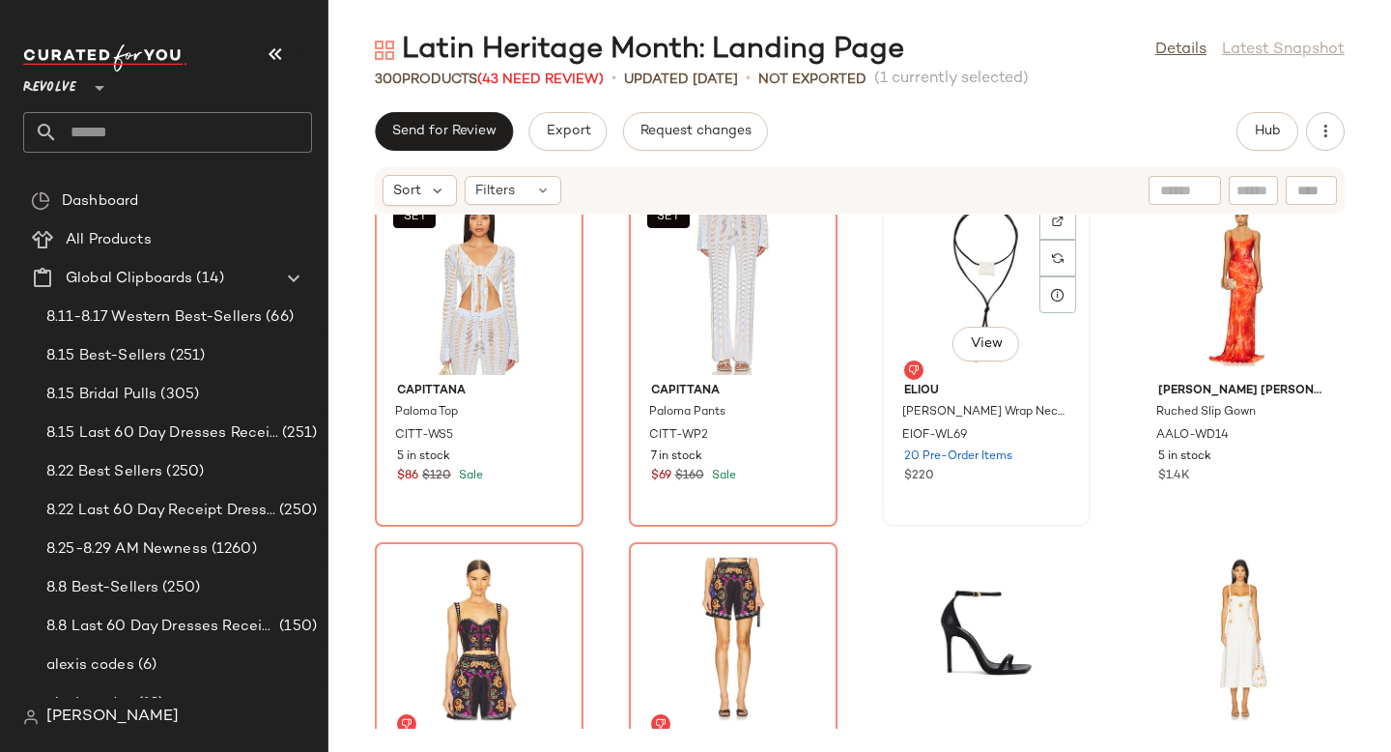
scroll to position [21373, 0]
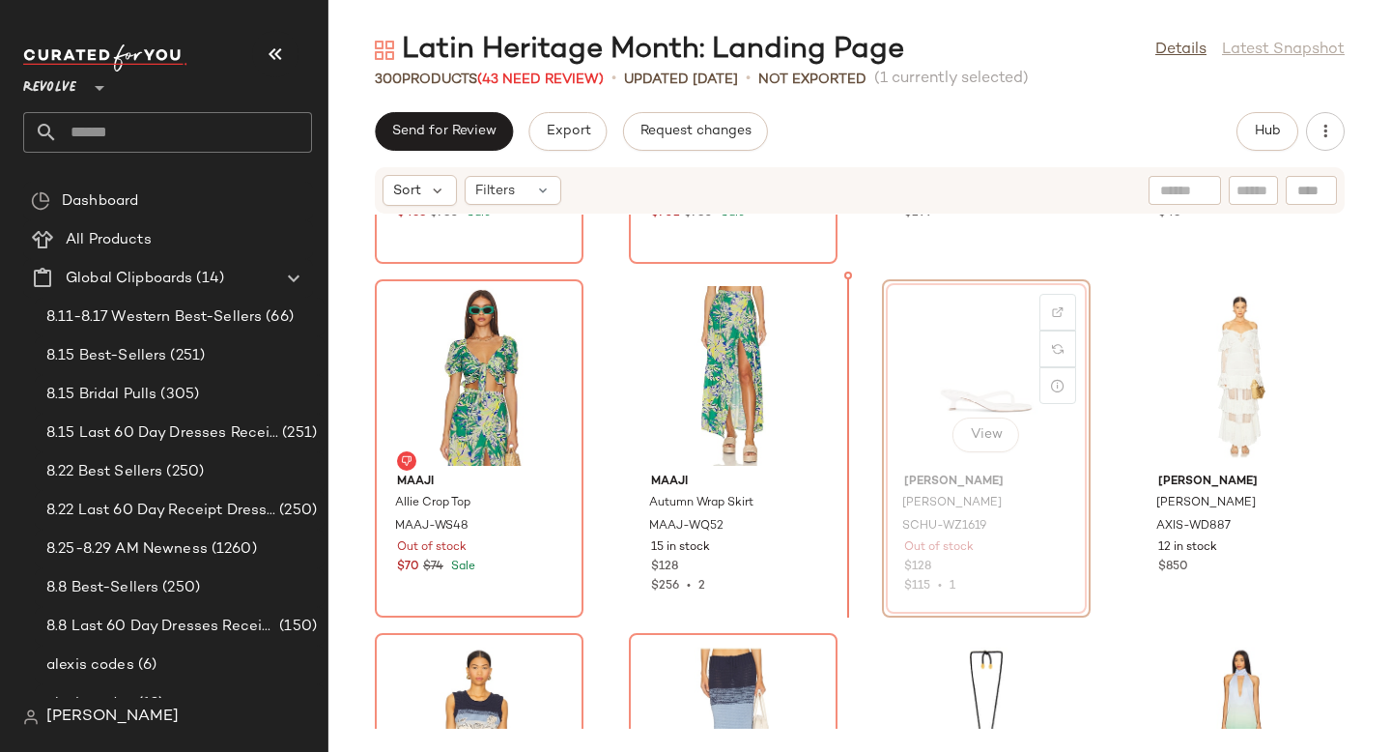
scroll to position [22227, 0]
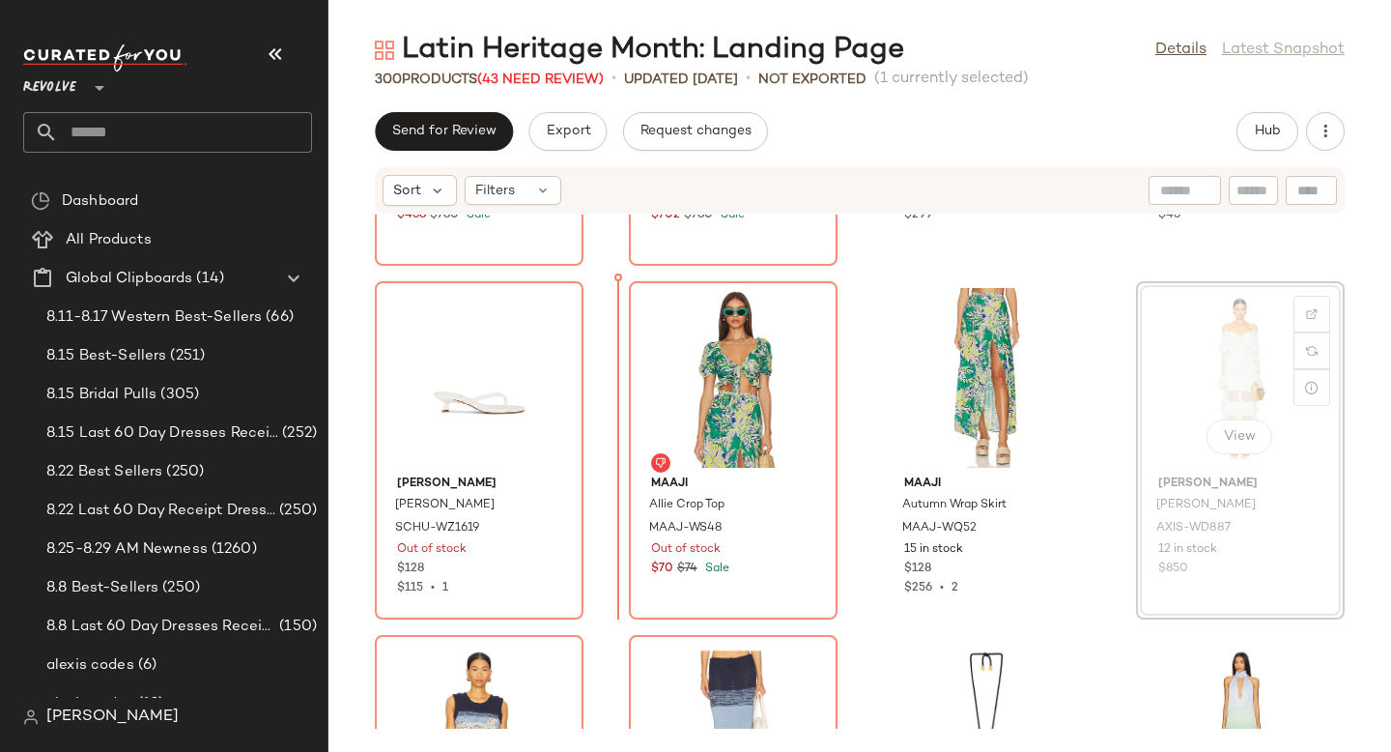
drag, startPoint x: 1198, startPoint y: 379, endPoint x: 609, endPoint y: 413, distance: 590.3
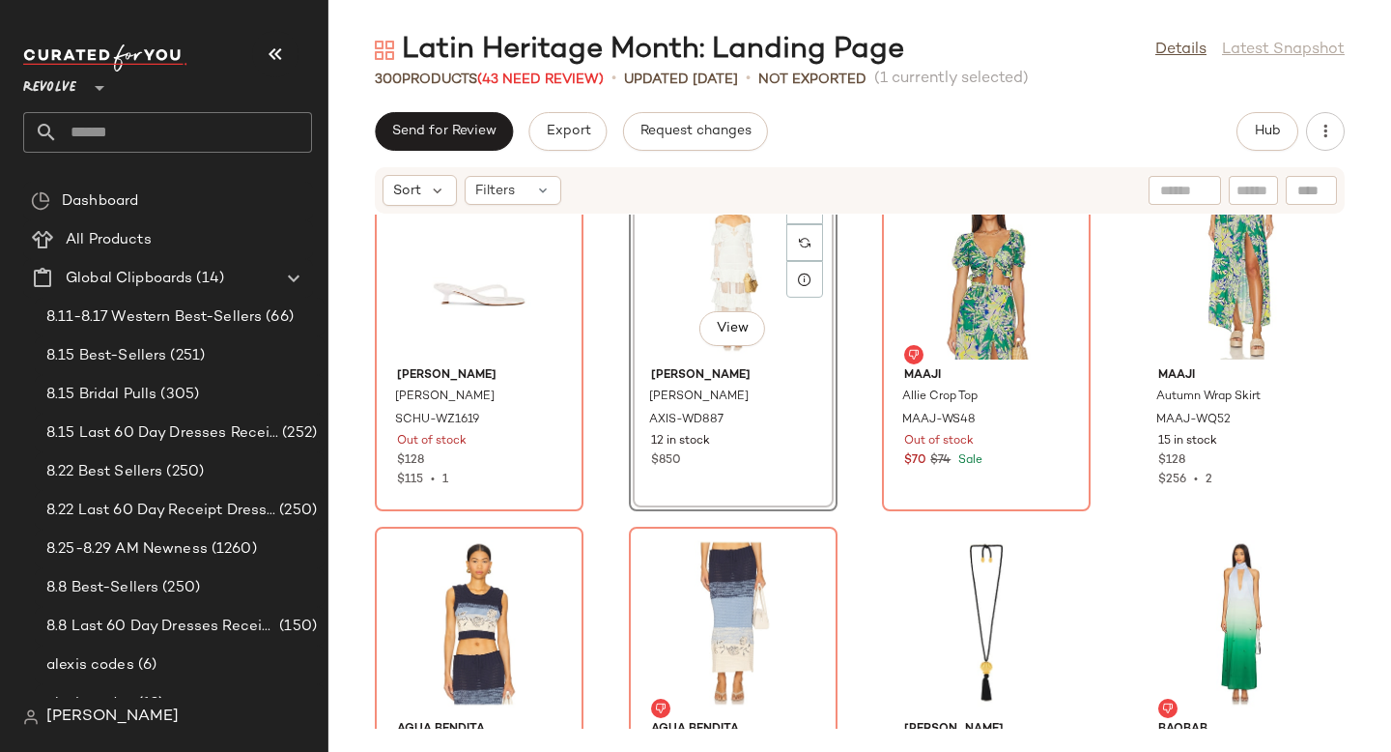
scroll to position [22350, 0]
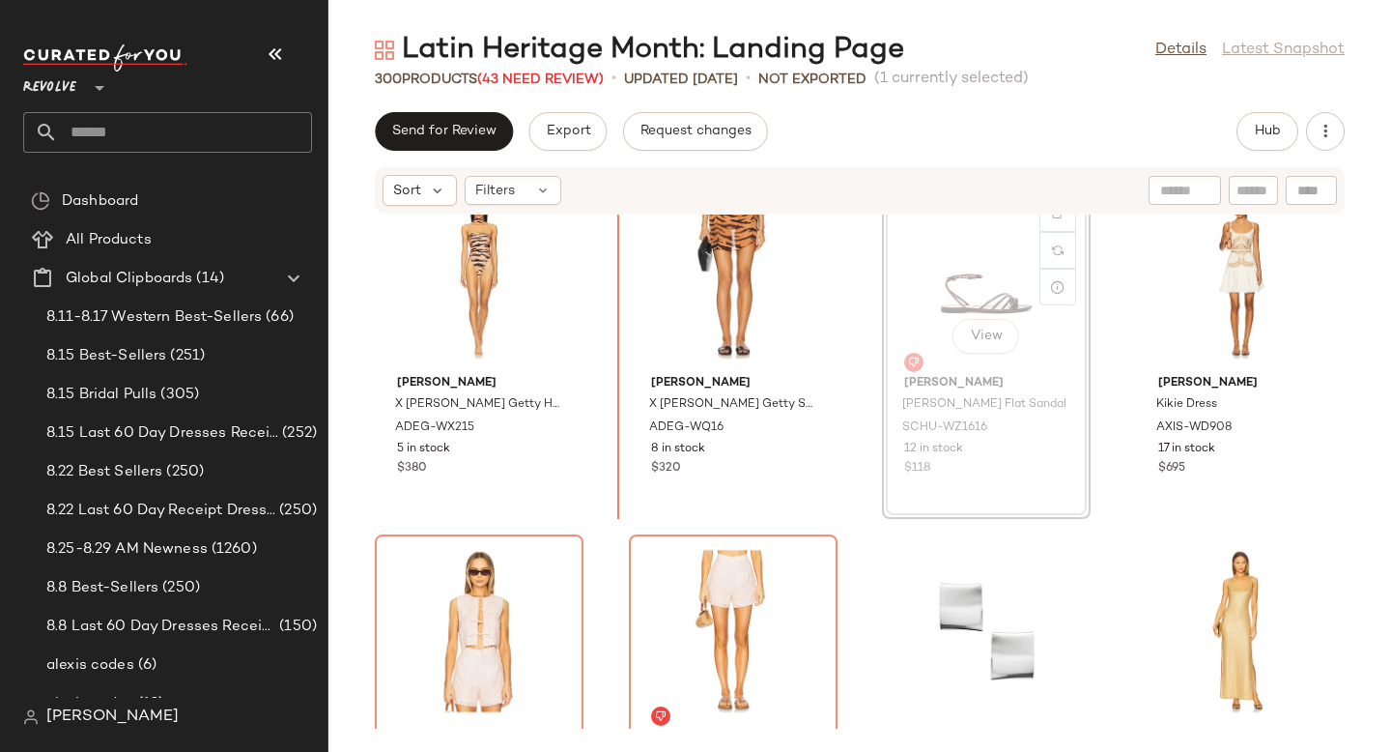
scroll to position [23023, 0]
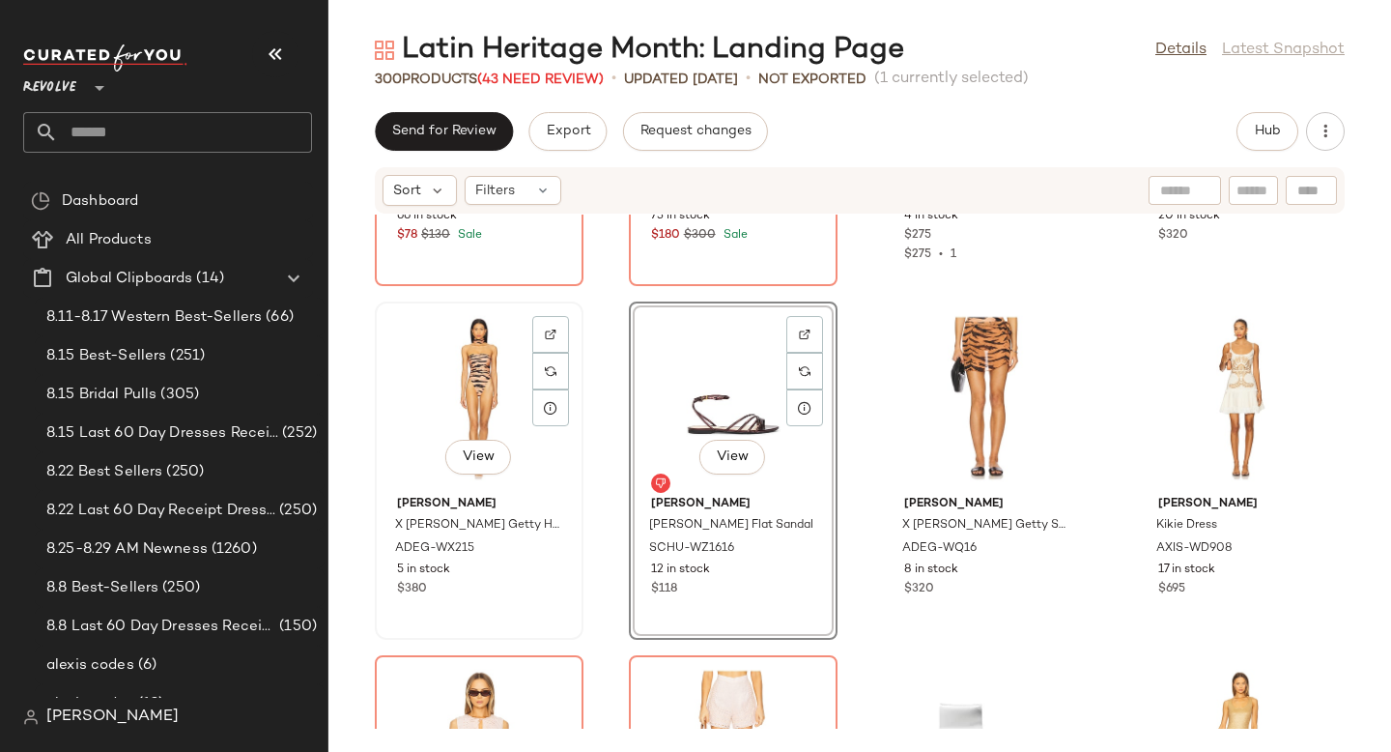
scroll to position [22915, 0]
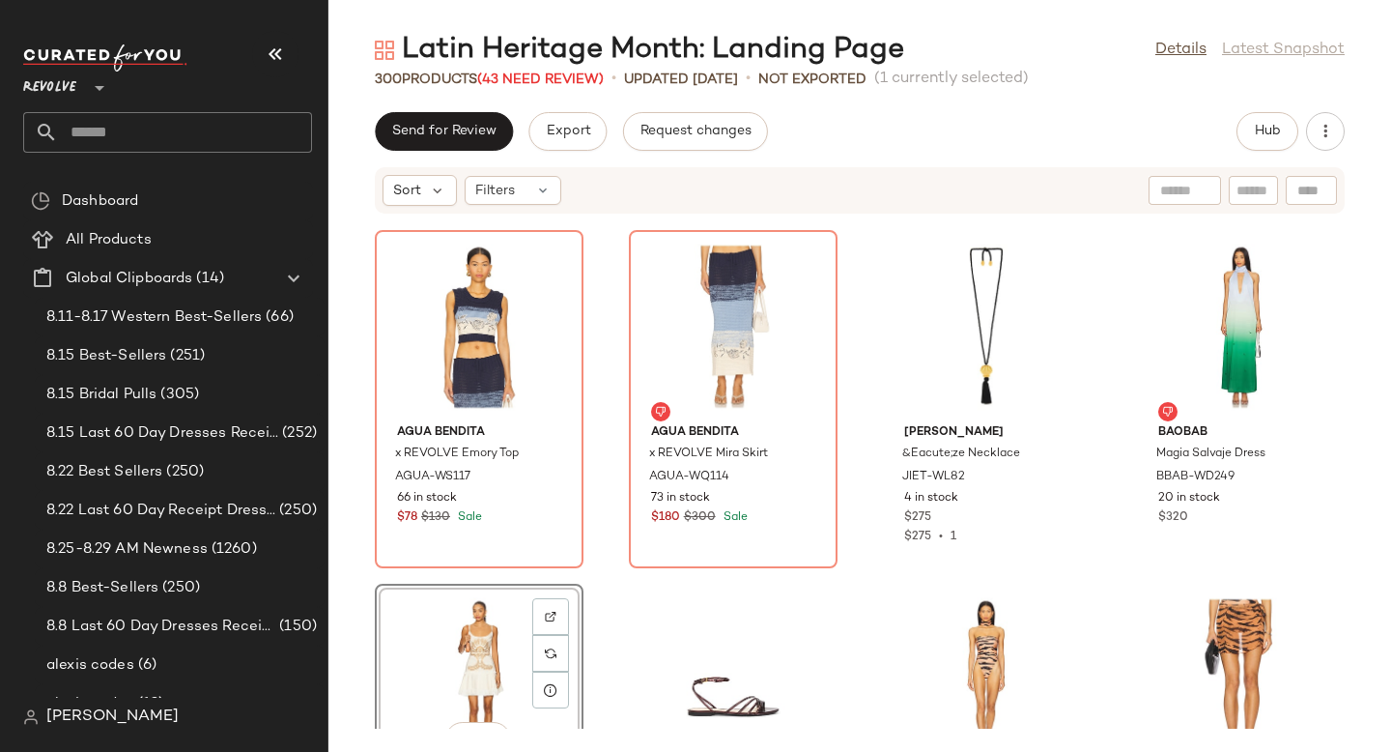
scroll to position [22629, 0]
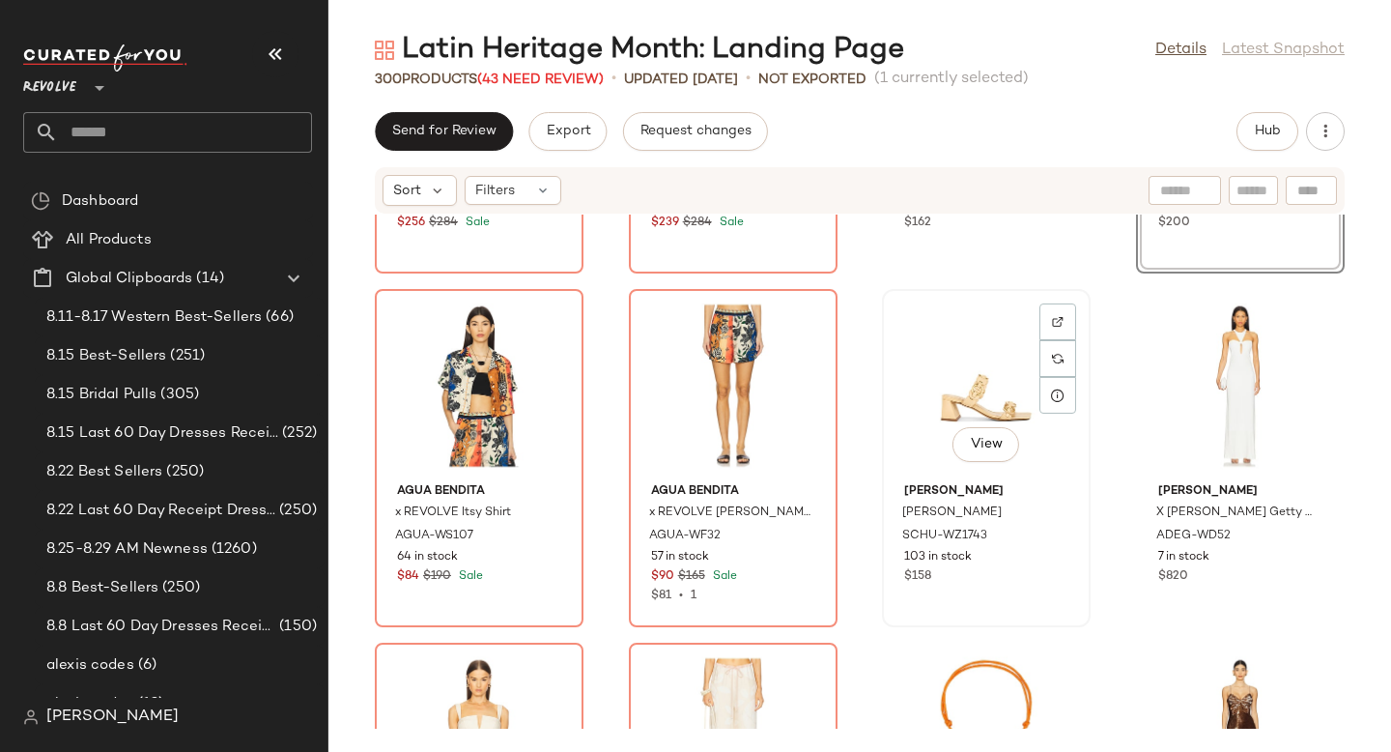
scroll to position [23694, 0]
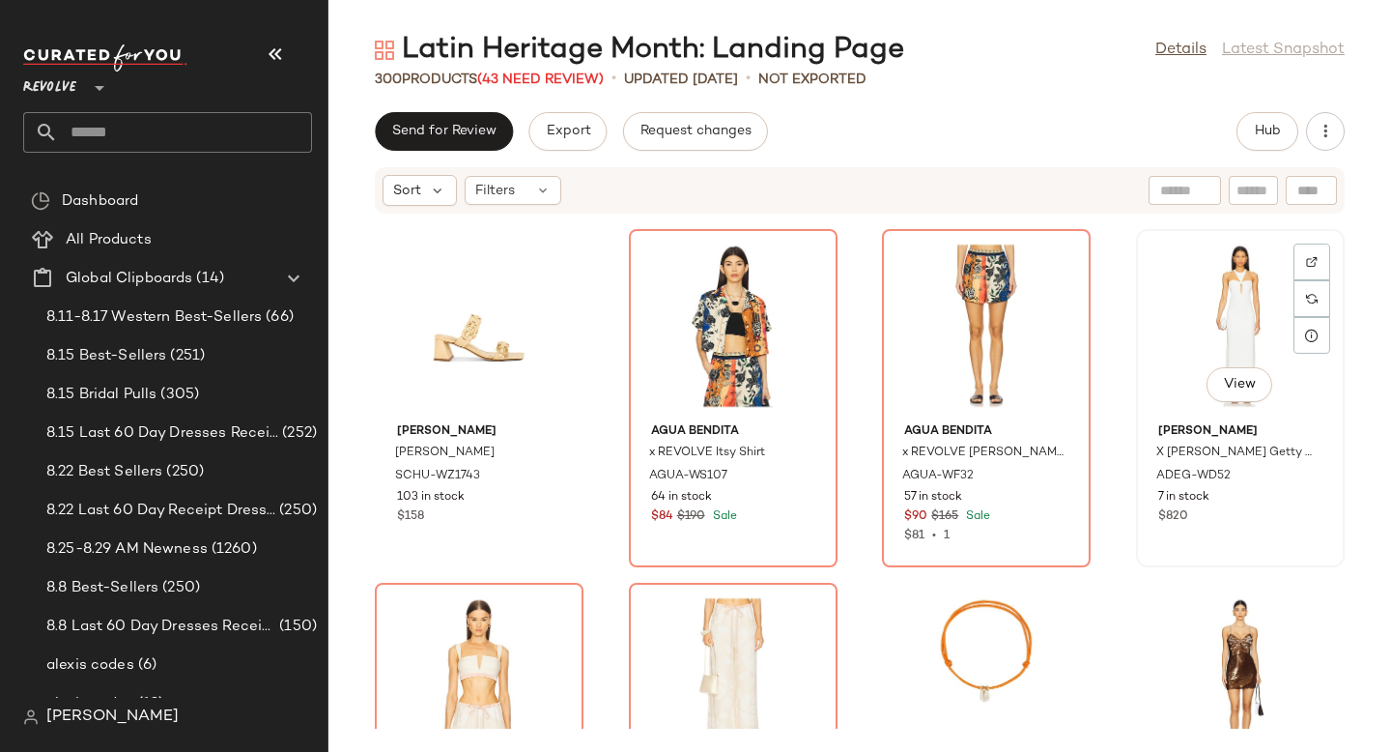
scroll to position [23692, 0]
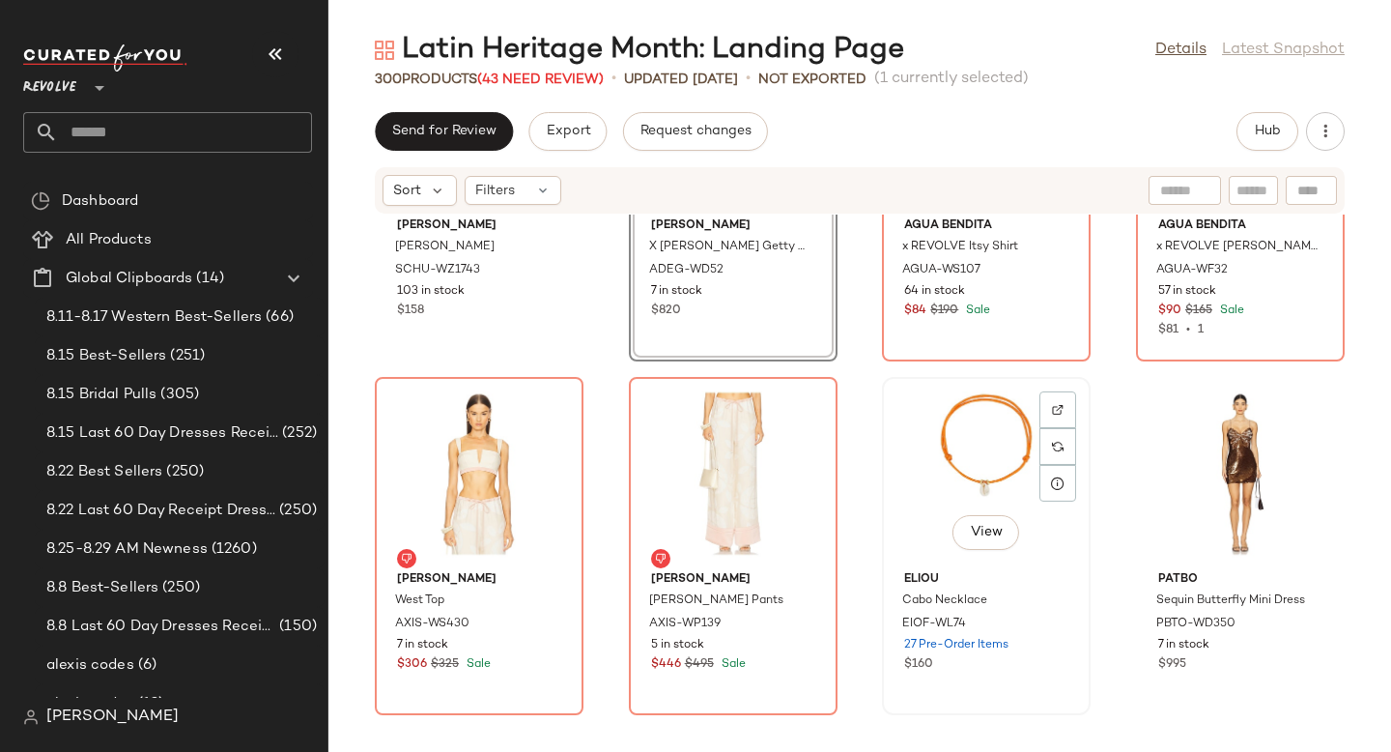
scroll to position [24179, 0]
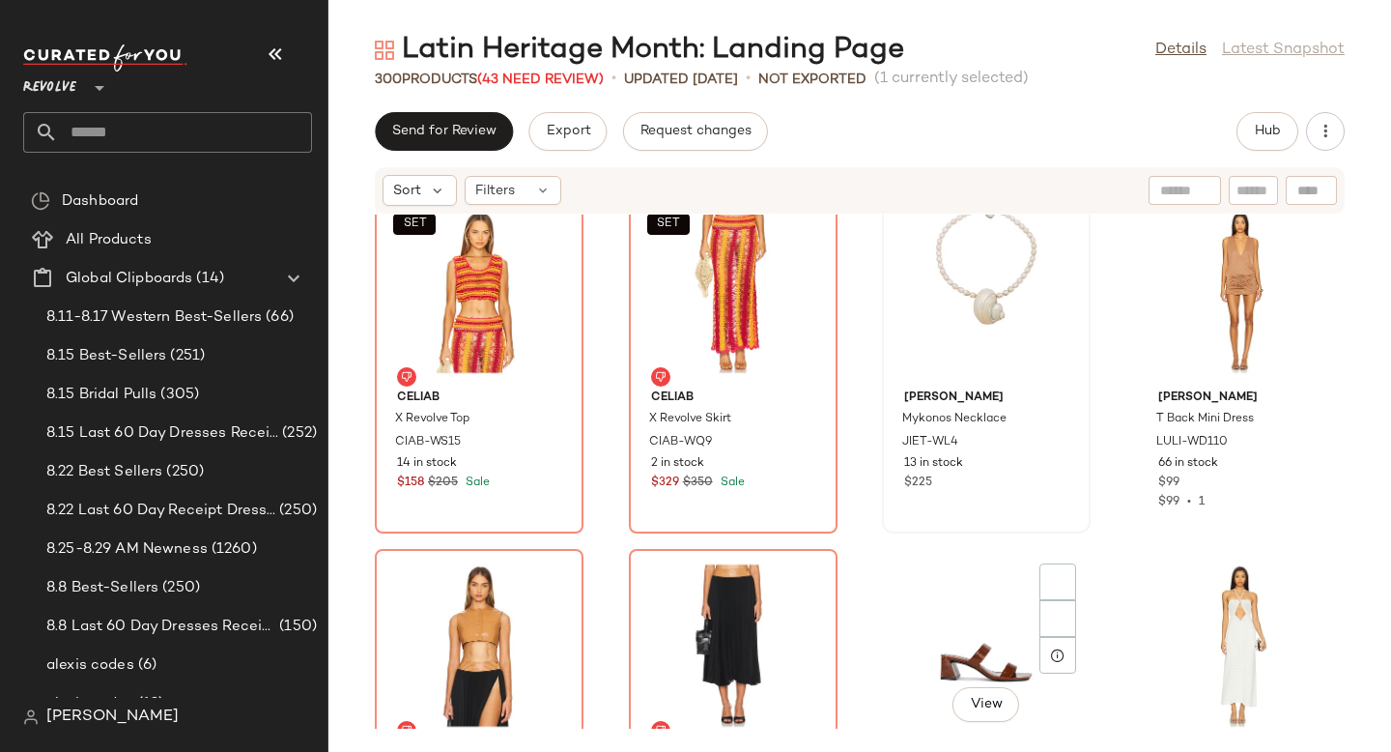
scroll to position [24905, 0]
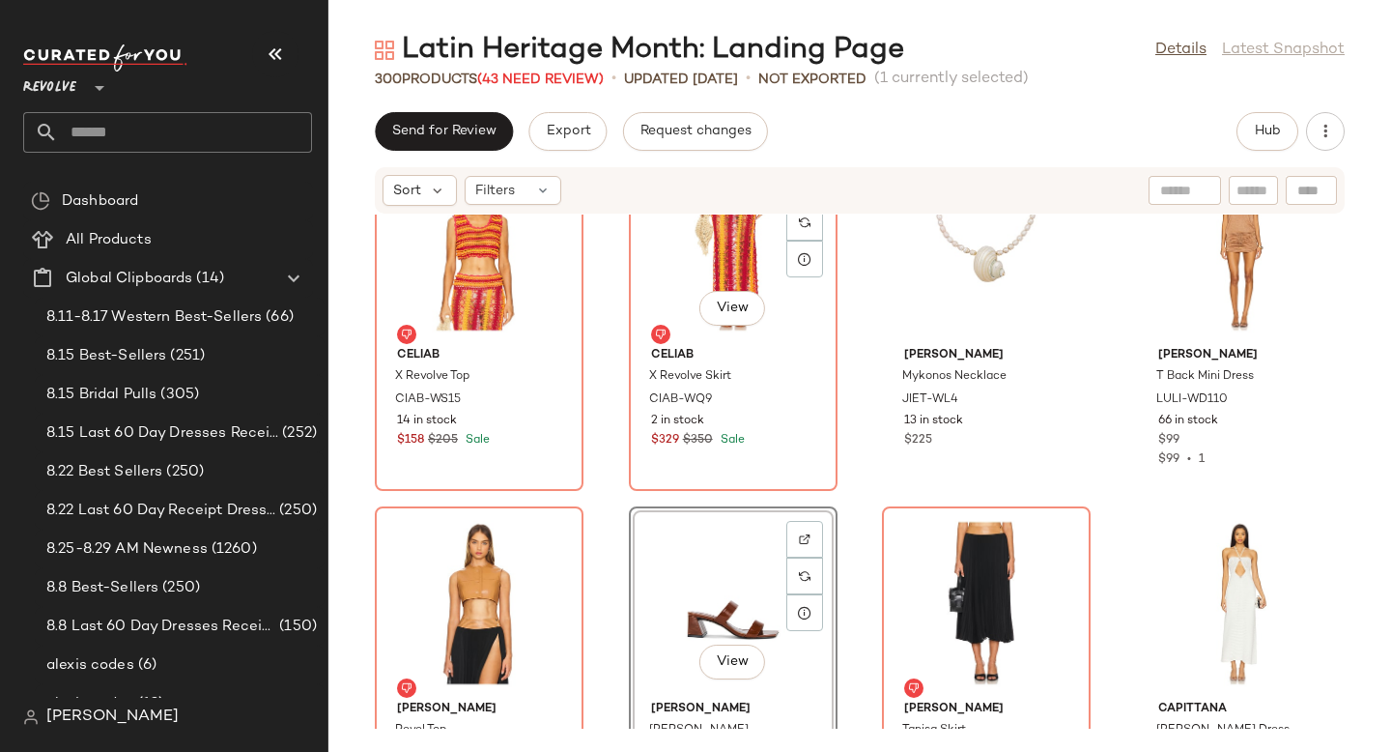
scroll to position [24857, 0]
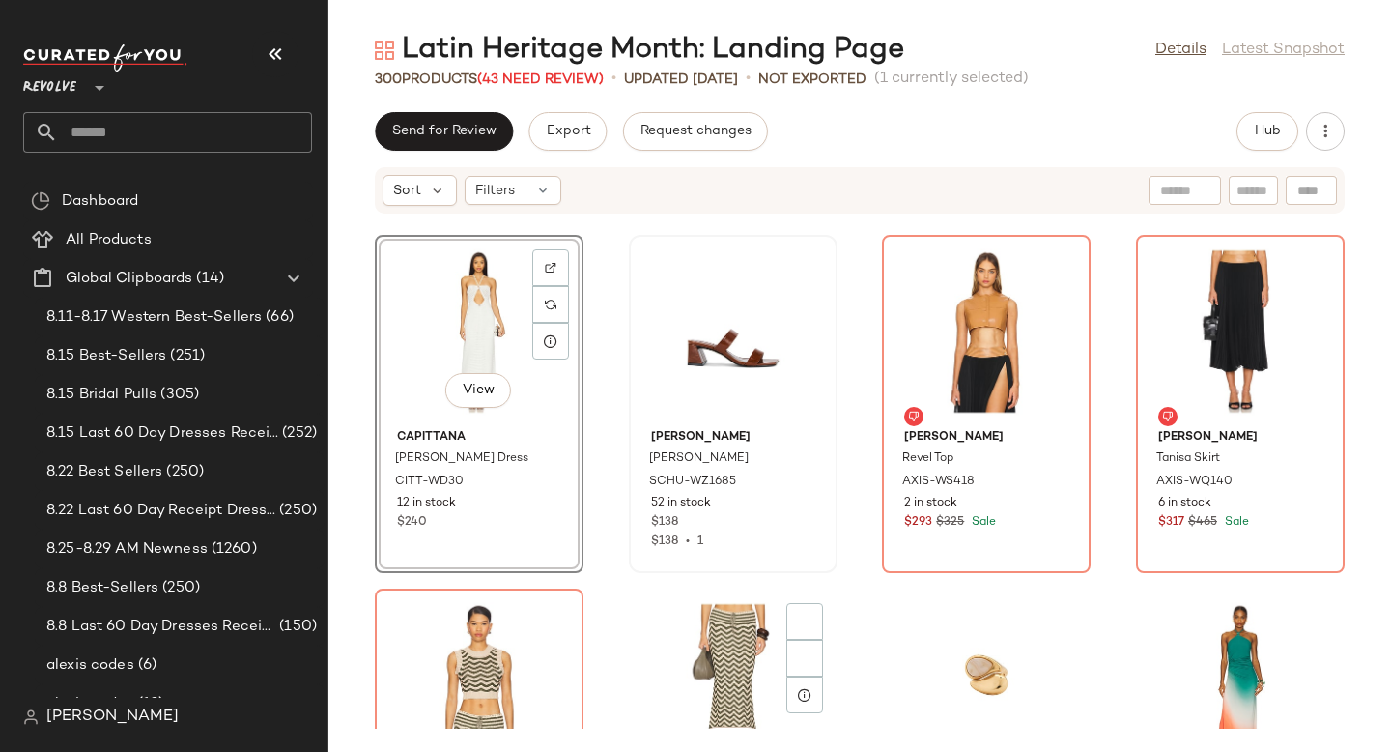
scroll to position [25326, 0]
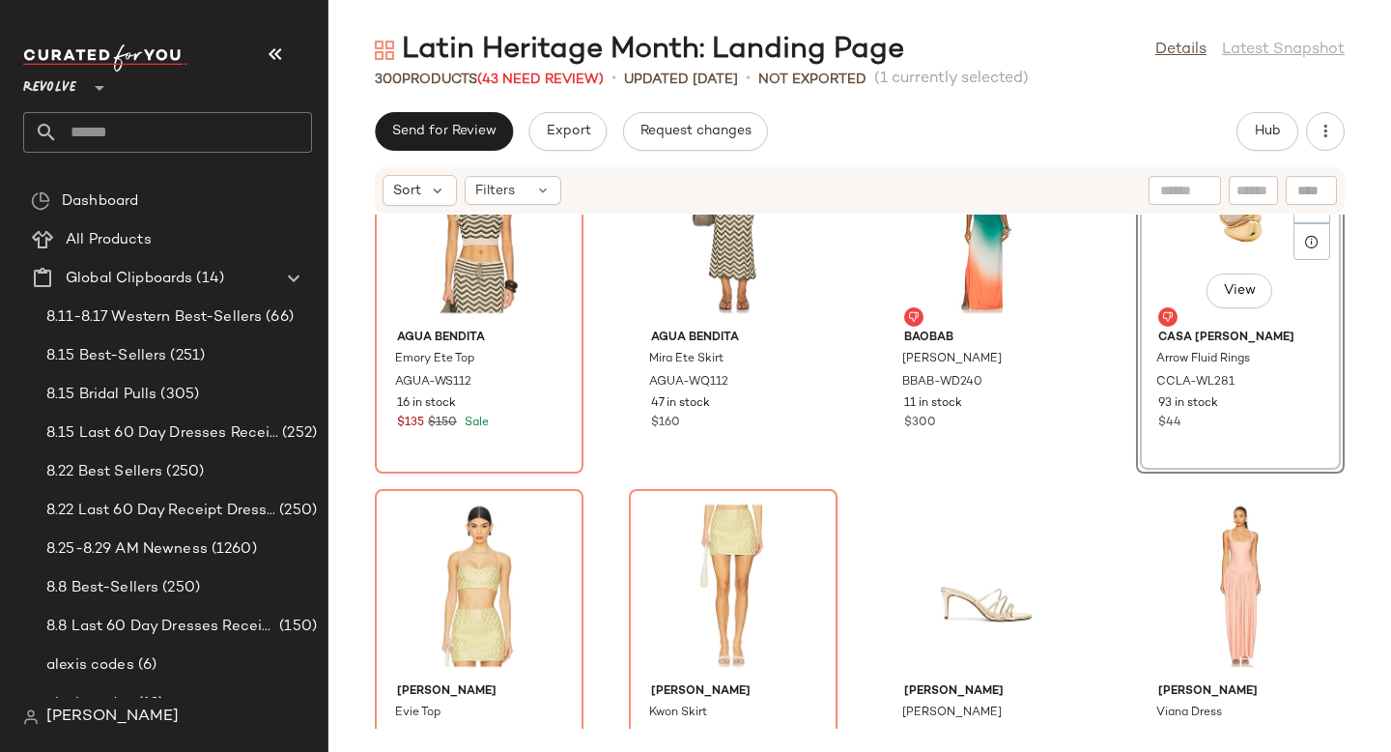
scroll to position [25660, 0]
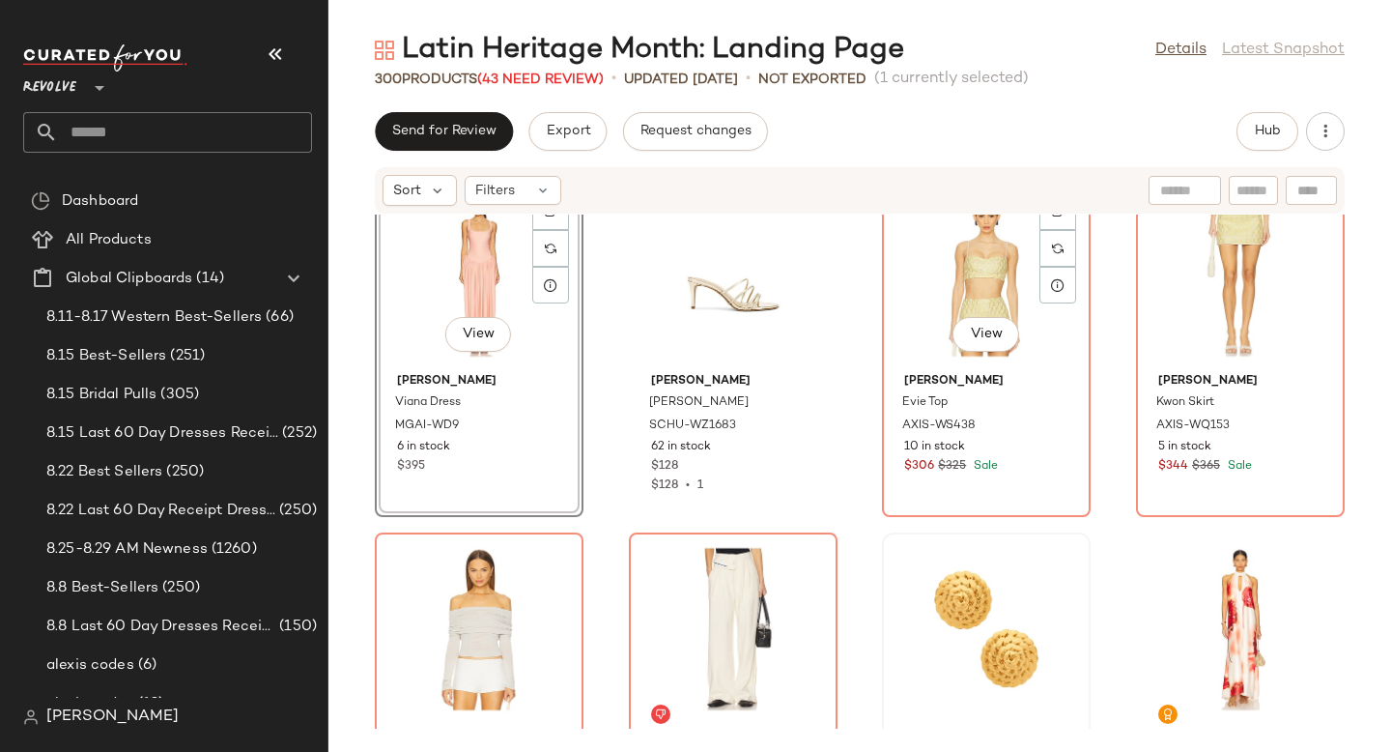
scroll to position [26008, 0]
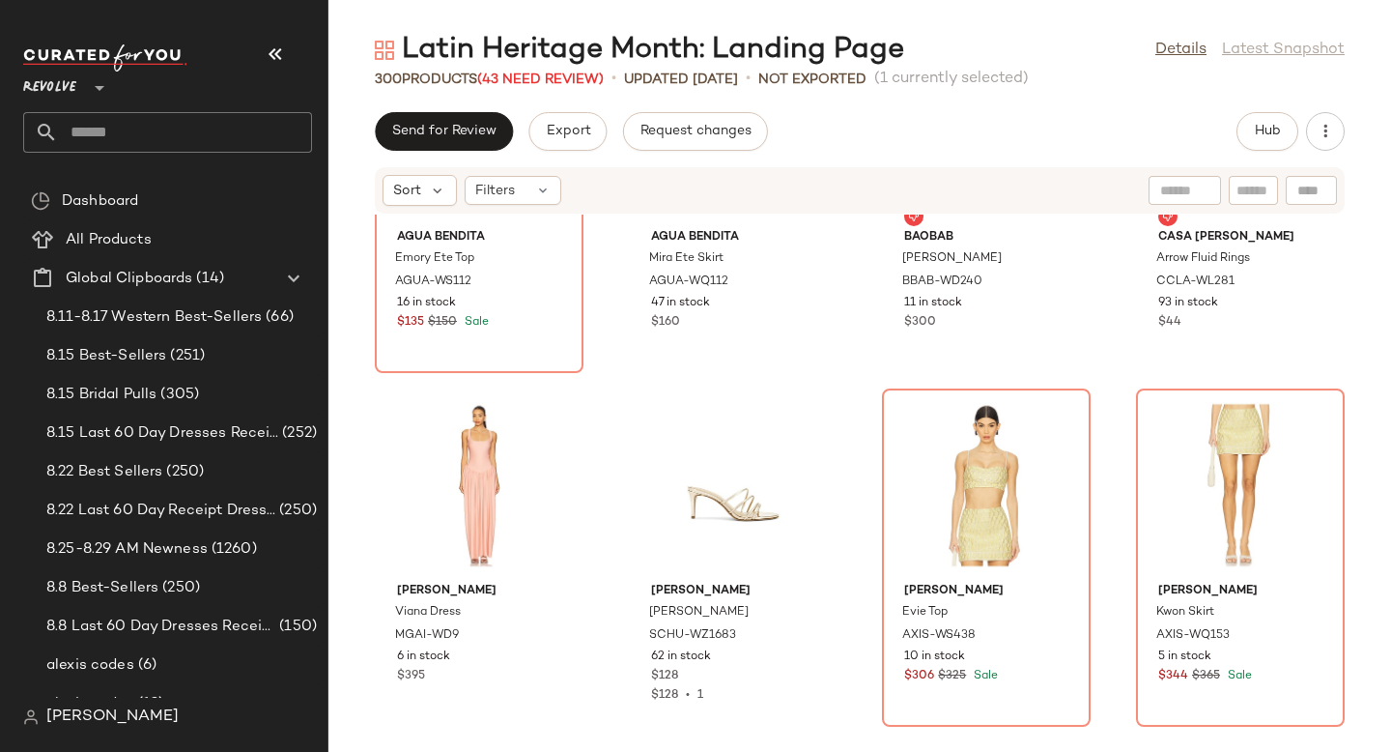
scroll to position [25675, 0]
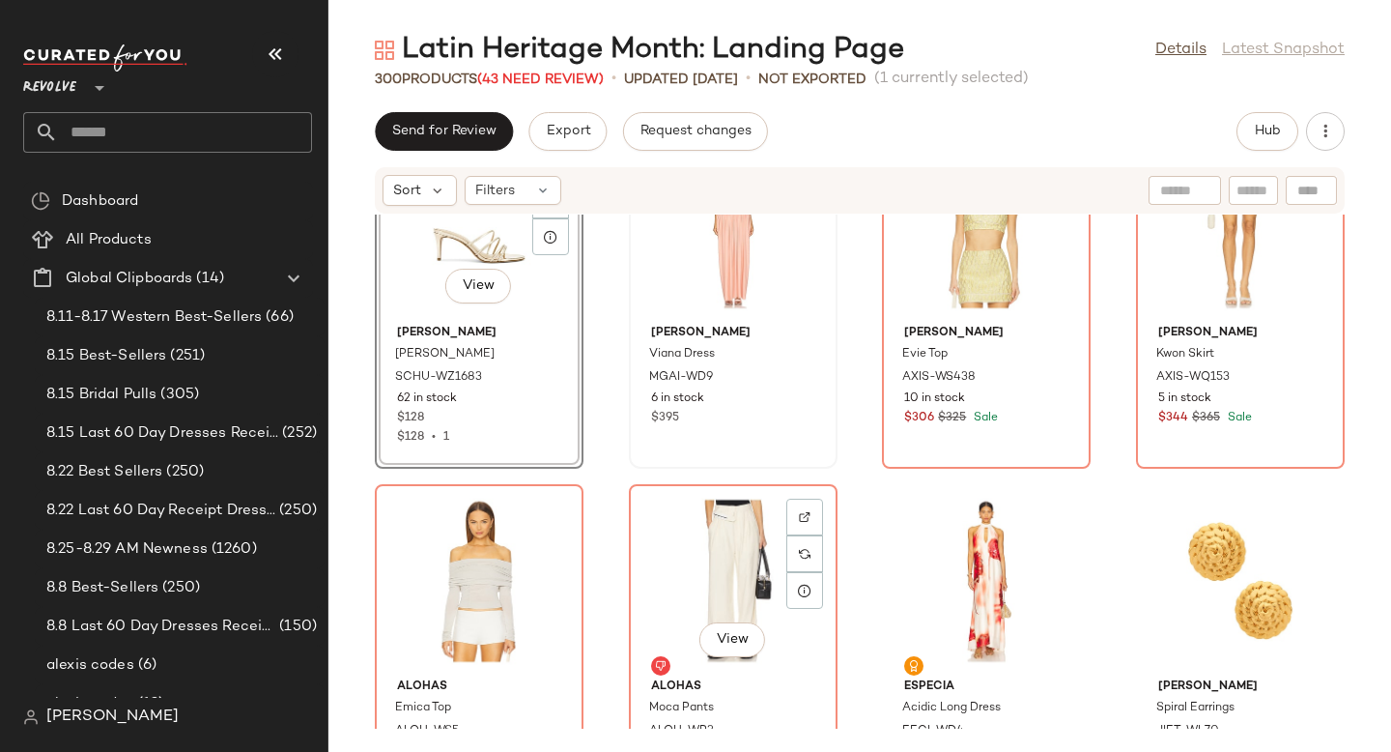
scroll to position [26008, 0]
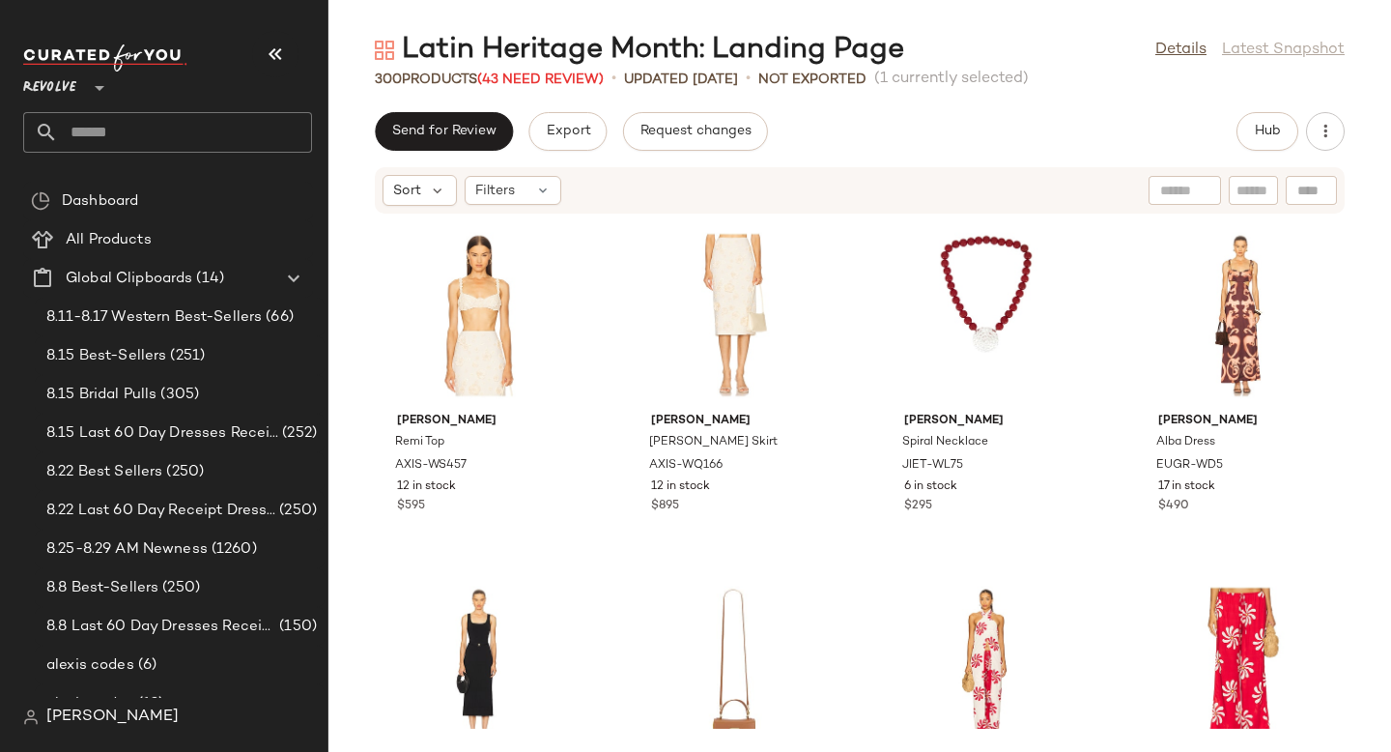
click at [922, 38] on div "Latin Heritage Month: Landing Page Details Latest Snapshot" at bounding box center [859, 50] width 1063 height 39
click at [215, 137] on input "text" at bounding box center [185, 132] width 254 height 41
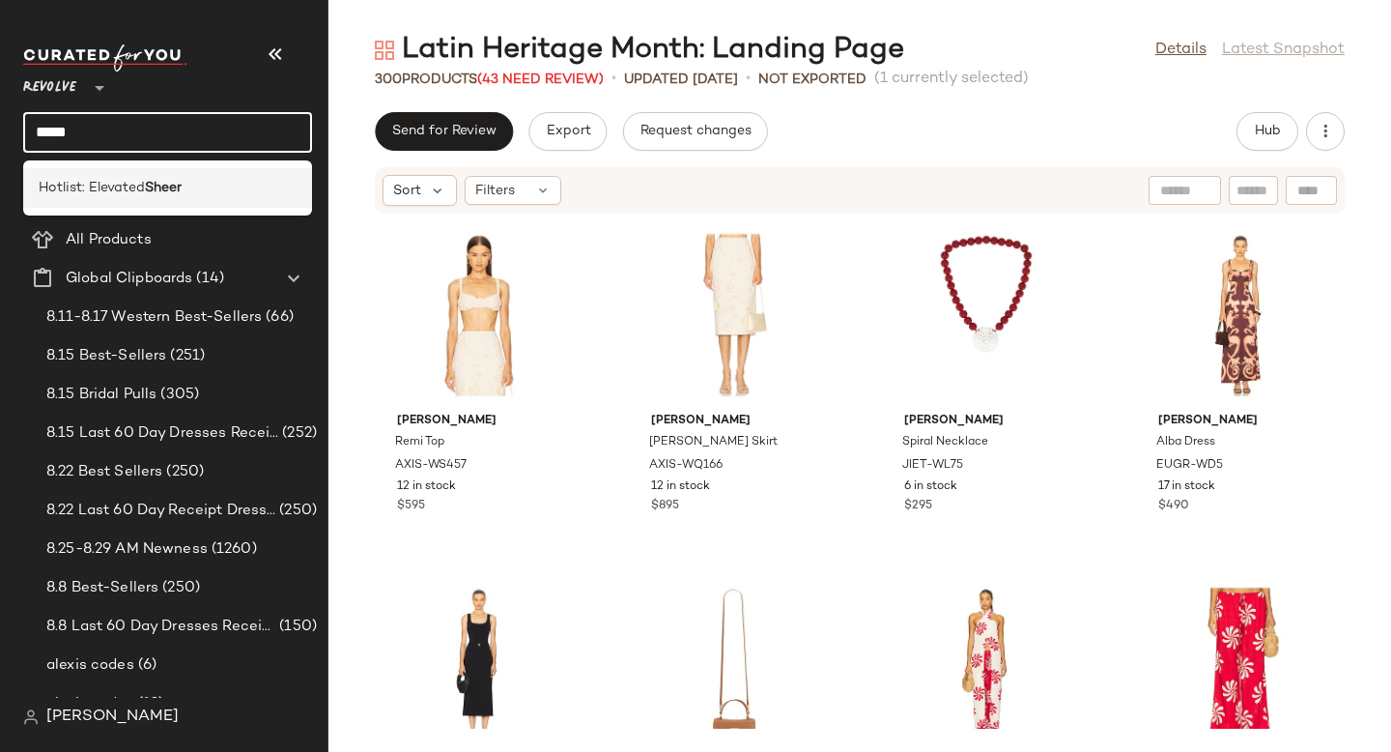
type input "*****"
click at [221, 184] on div "Hotlist: Elevated Sheer" at bounding box center [168, 188] width 258 height 20
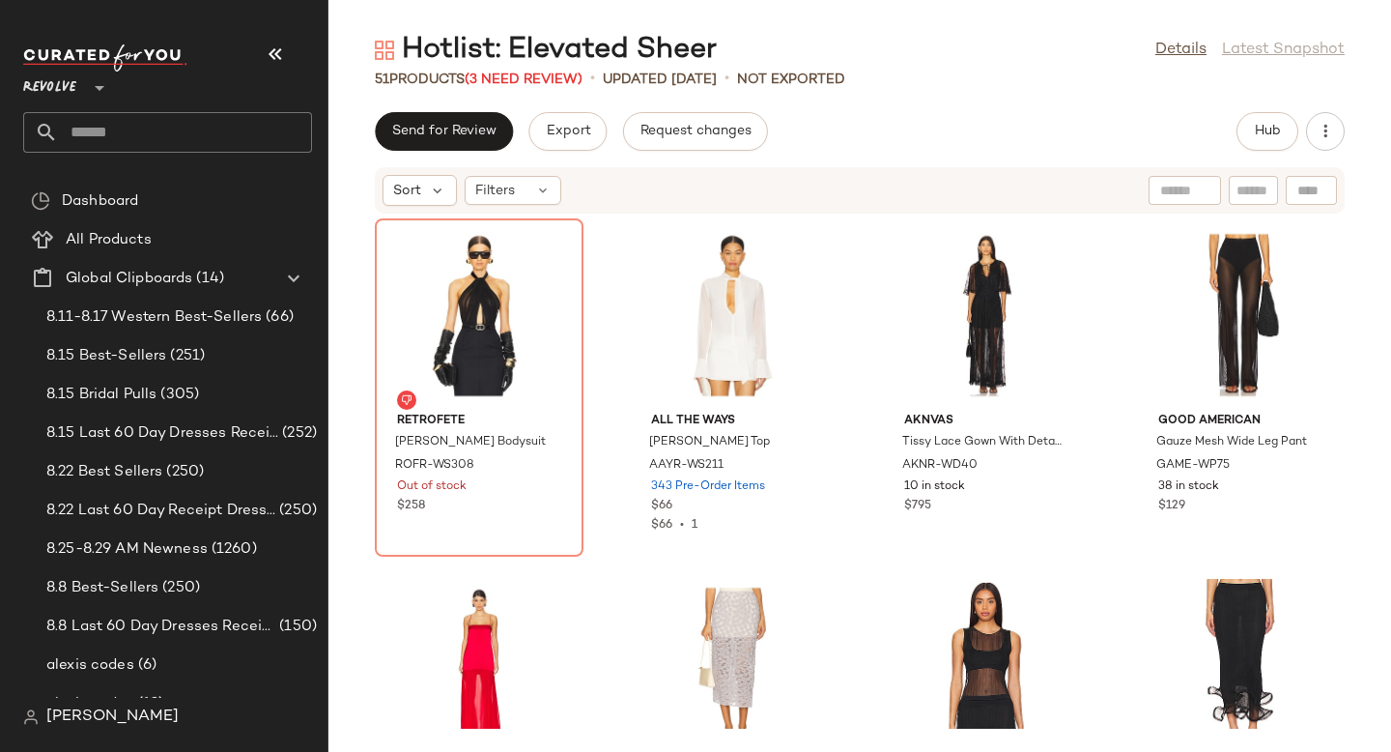
click at [616, 236] on div "retrofete [PERSON_NAME] Bodysuit ROFR-WS308 Out of stock $258 ALL THE WAYS [PER…" at bounding box center [859, 471] width 1063 height 514
click at [469, 276] on div "View" at bounding box center [479, 315] width 195 height 180
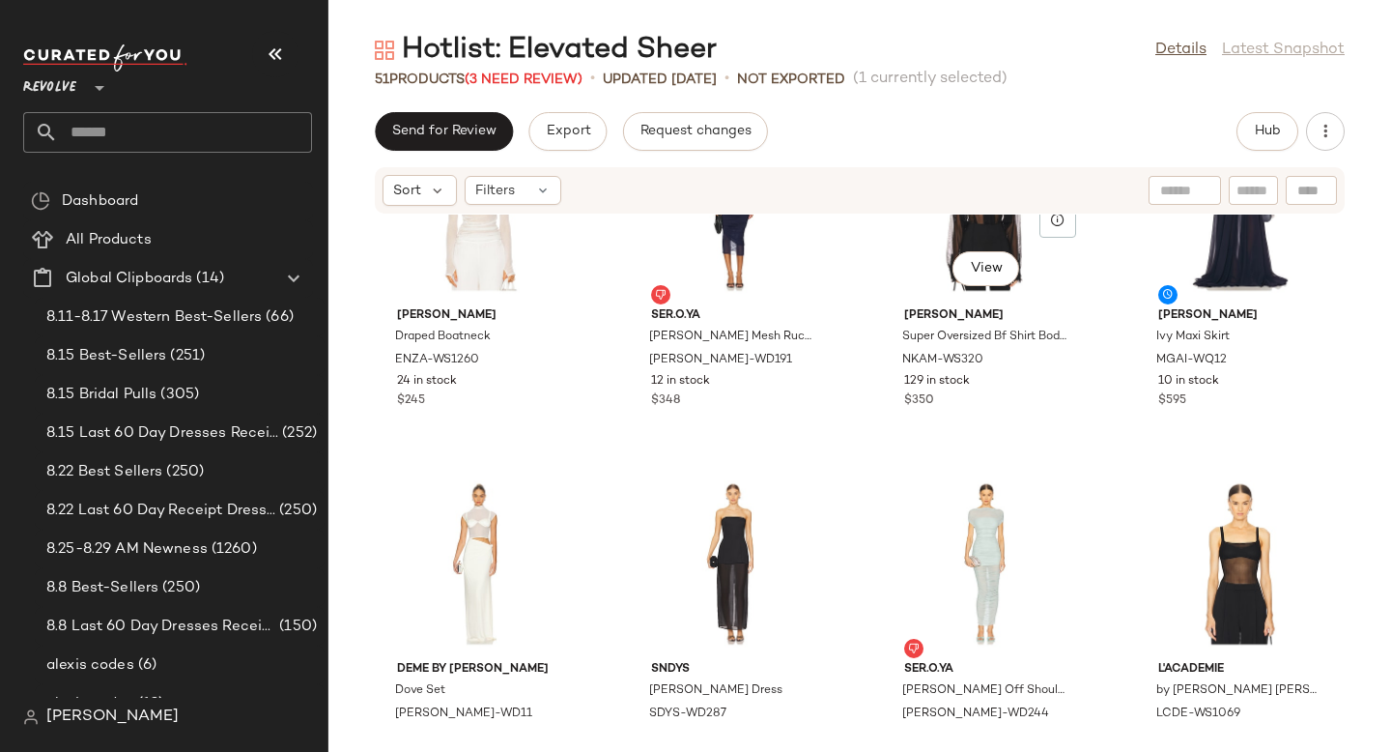
scroll to position [4086, 0]
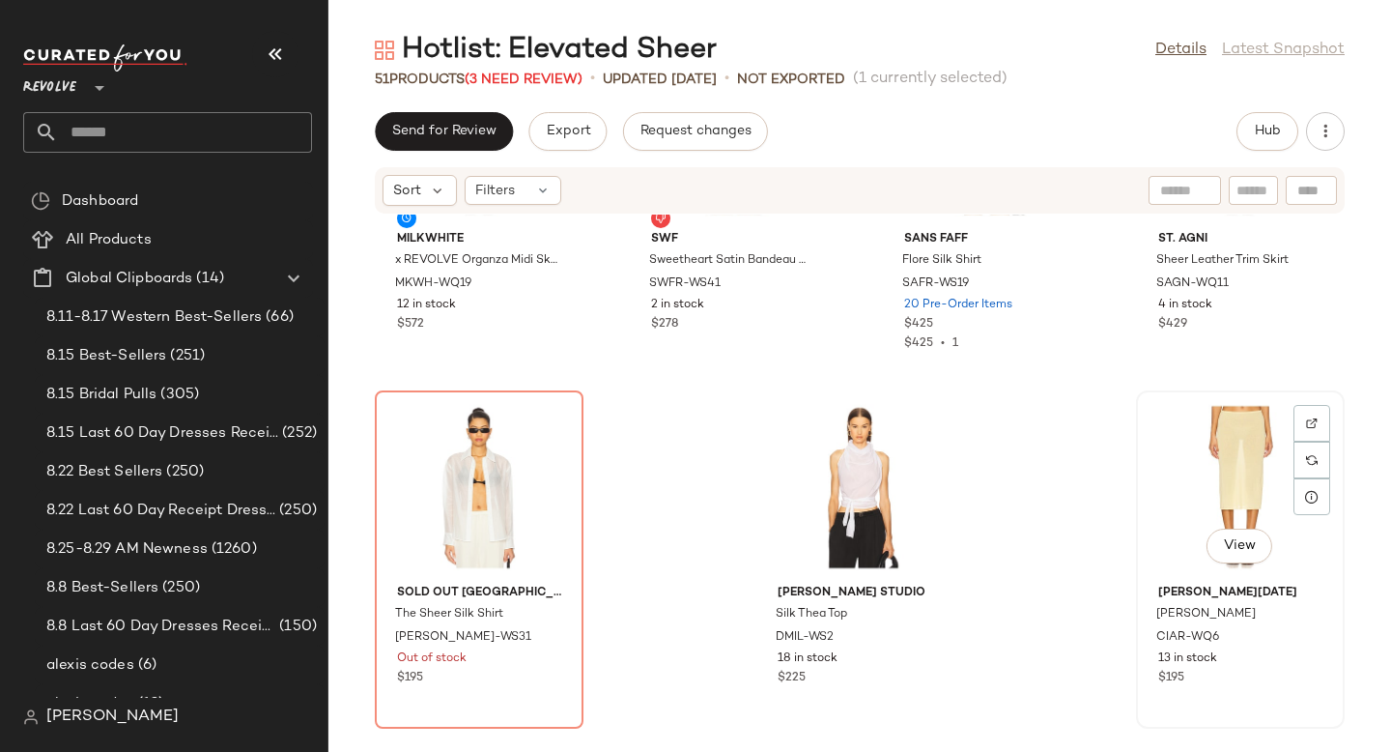
click at [1225, 426] on div "View" at bounding box center [1240, 487] width 195 height 180
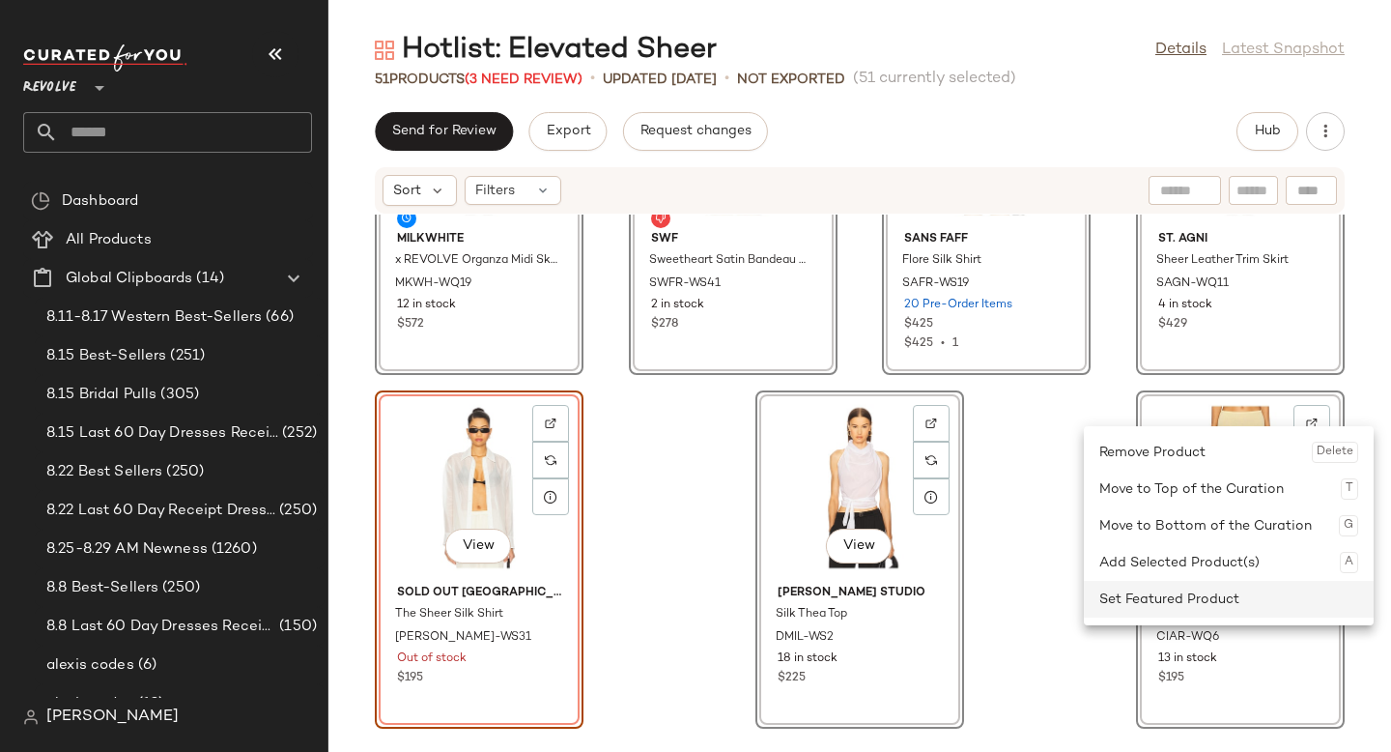
click at [1173, 587] on div "Set Featured Product" at bounding box center [1228, 599] width 259 height 37
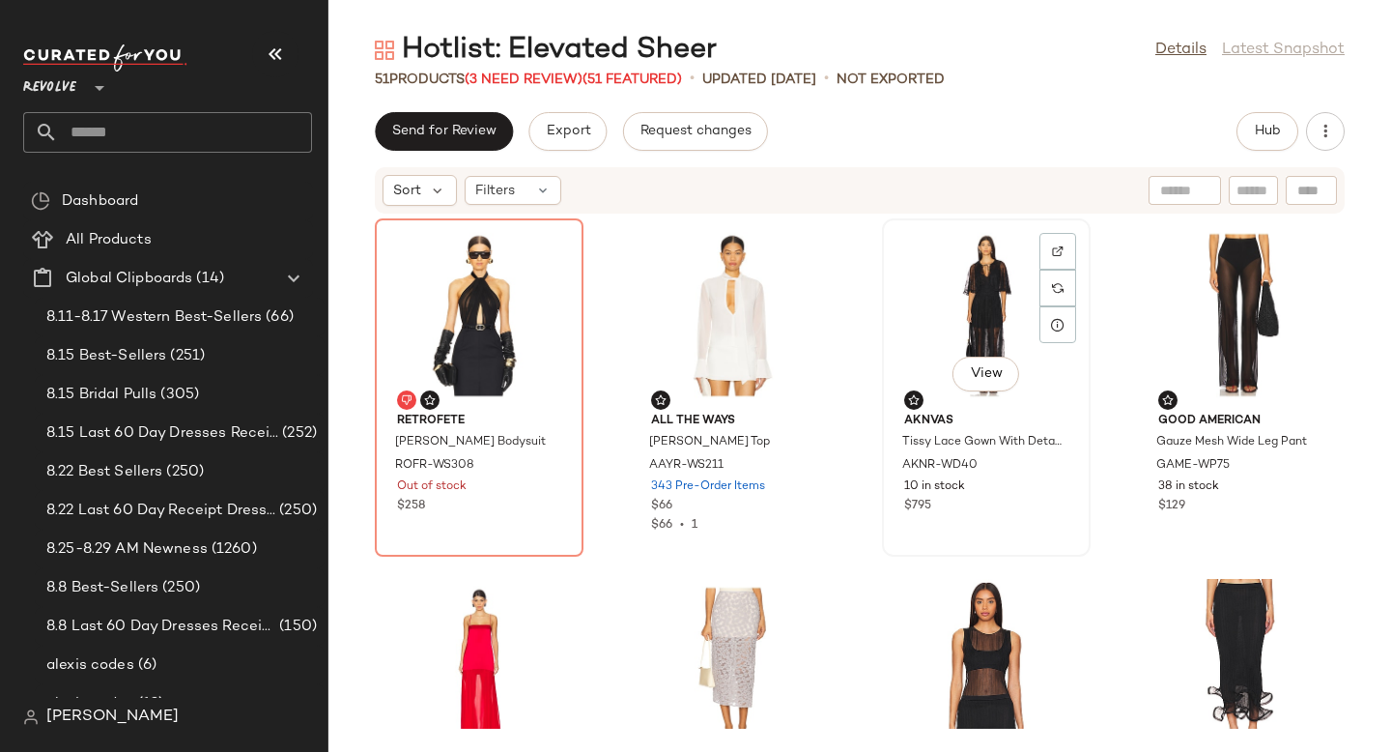
click at [965, 307] on div "View" at bounding box center [986, 315] width 195 height 180
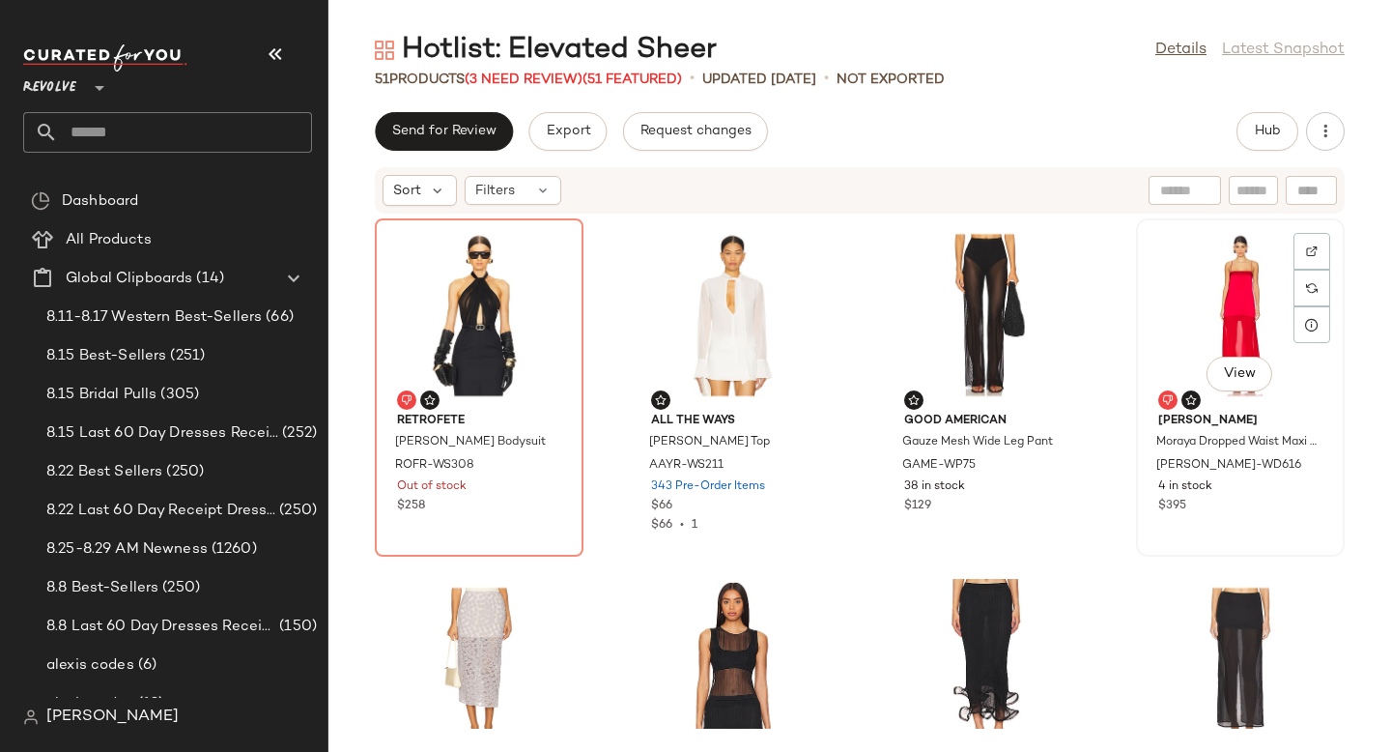
click at [1203, 312] on div "View" at bounding box center [1240, 315] width 195 height 180
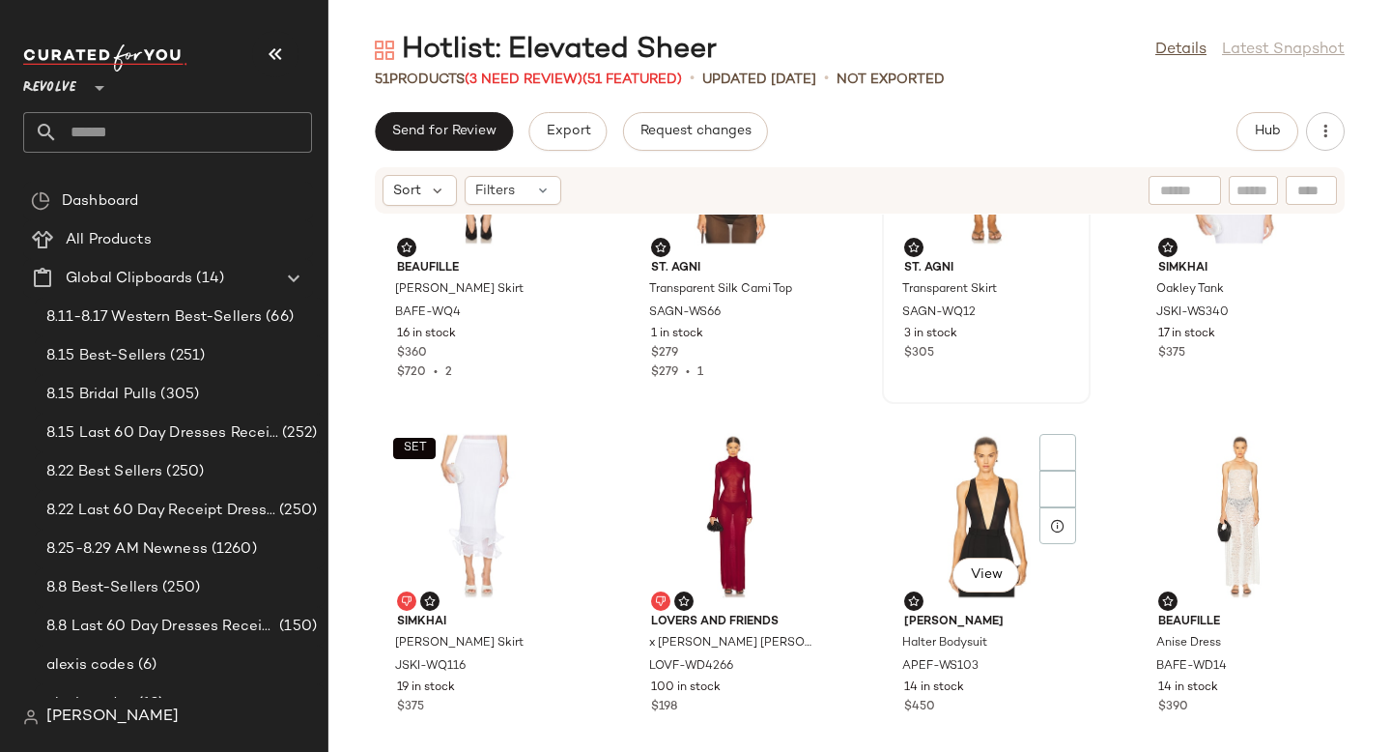
scroll to position [1326, 0]
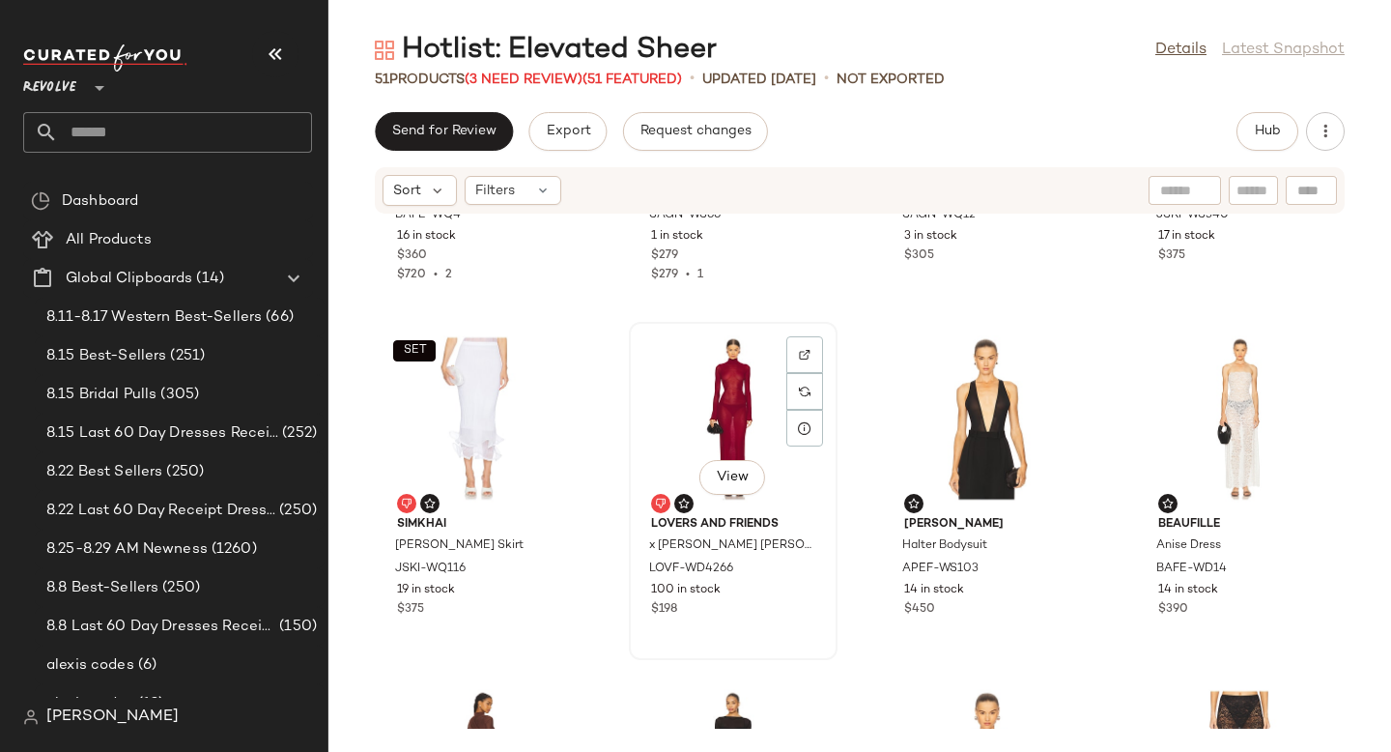
click at [727, 419] on div "View" at bounding box center [733, 418] width 195 height 180
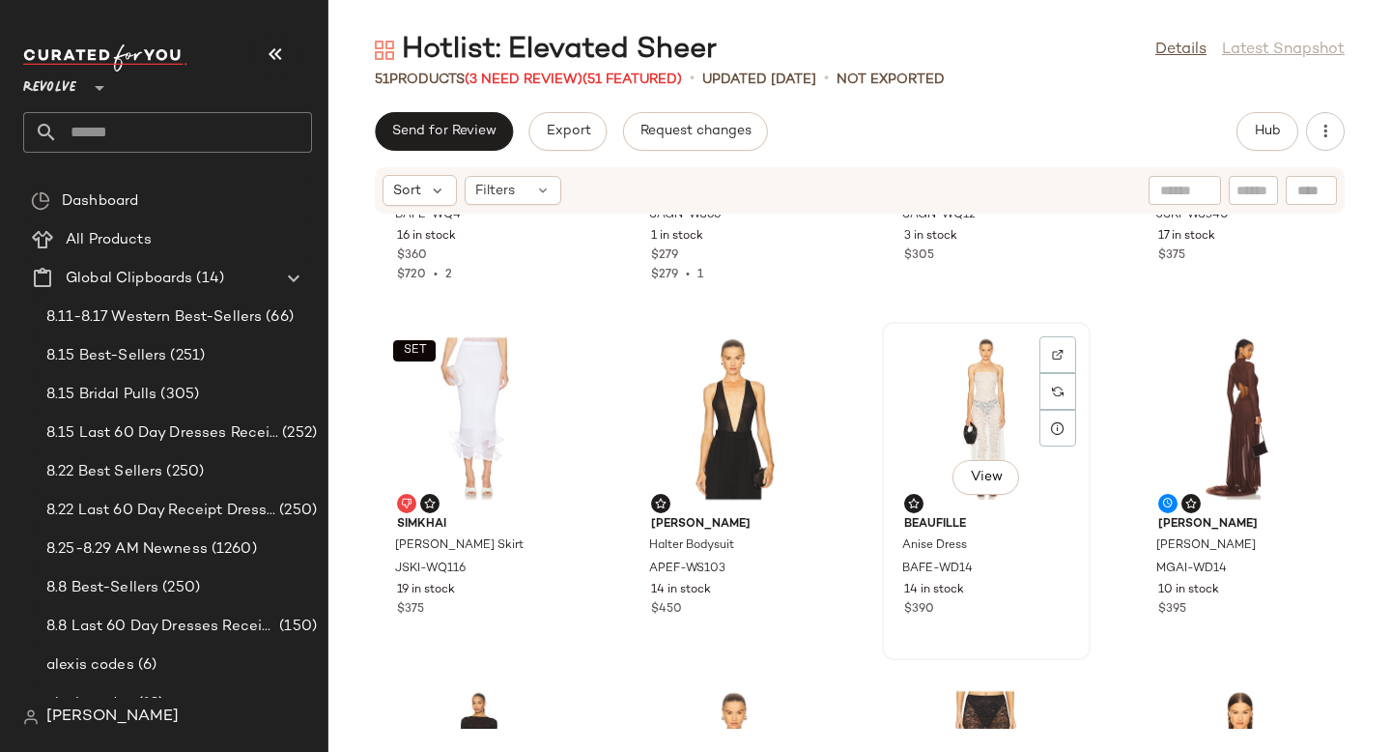
click at [1010, 408] on div "View" at bounding box center [986, 418] width 195 height 180
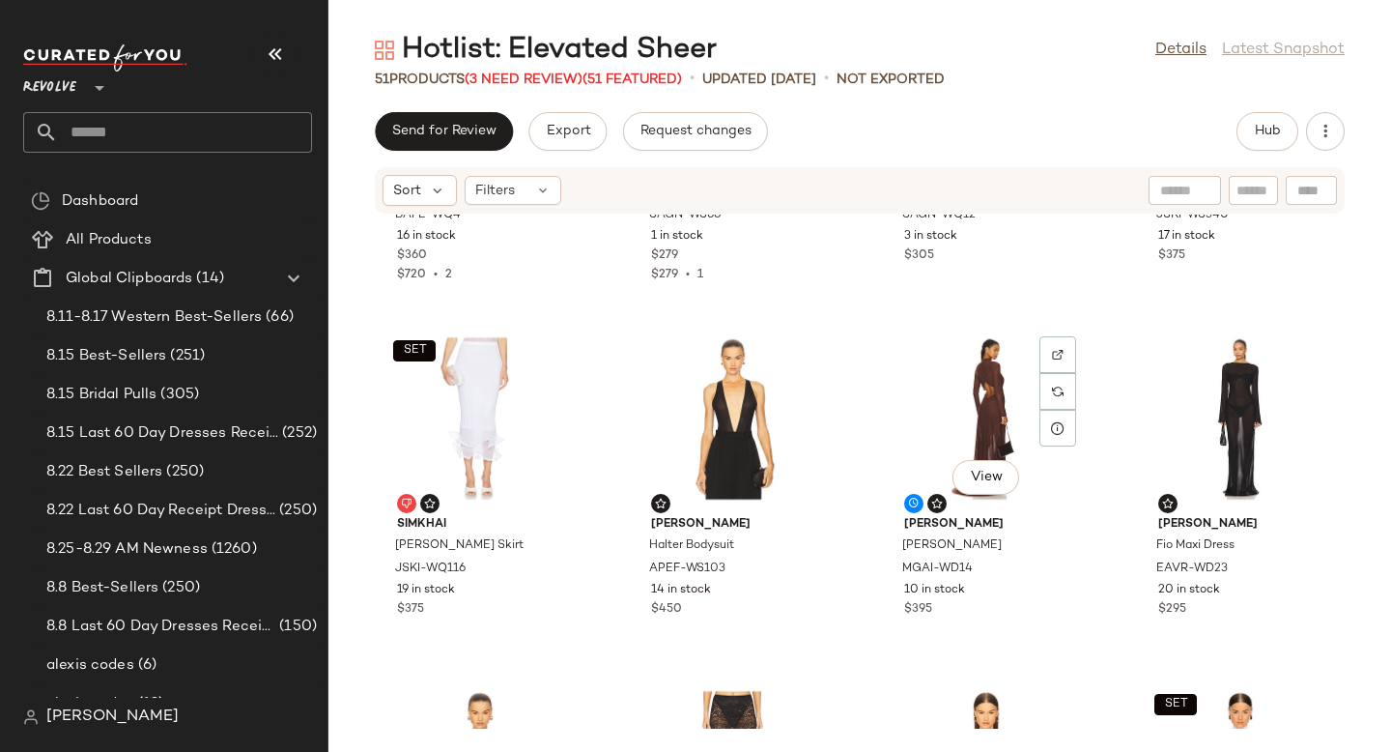
click at [1010, 408] on div "View" at bounding box center [986, 418] width 195 height 180
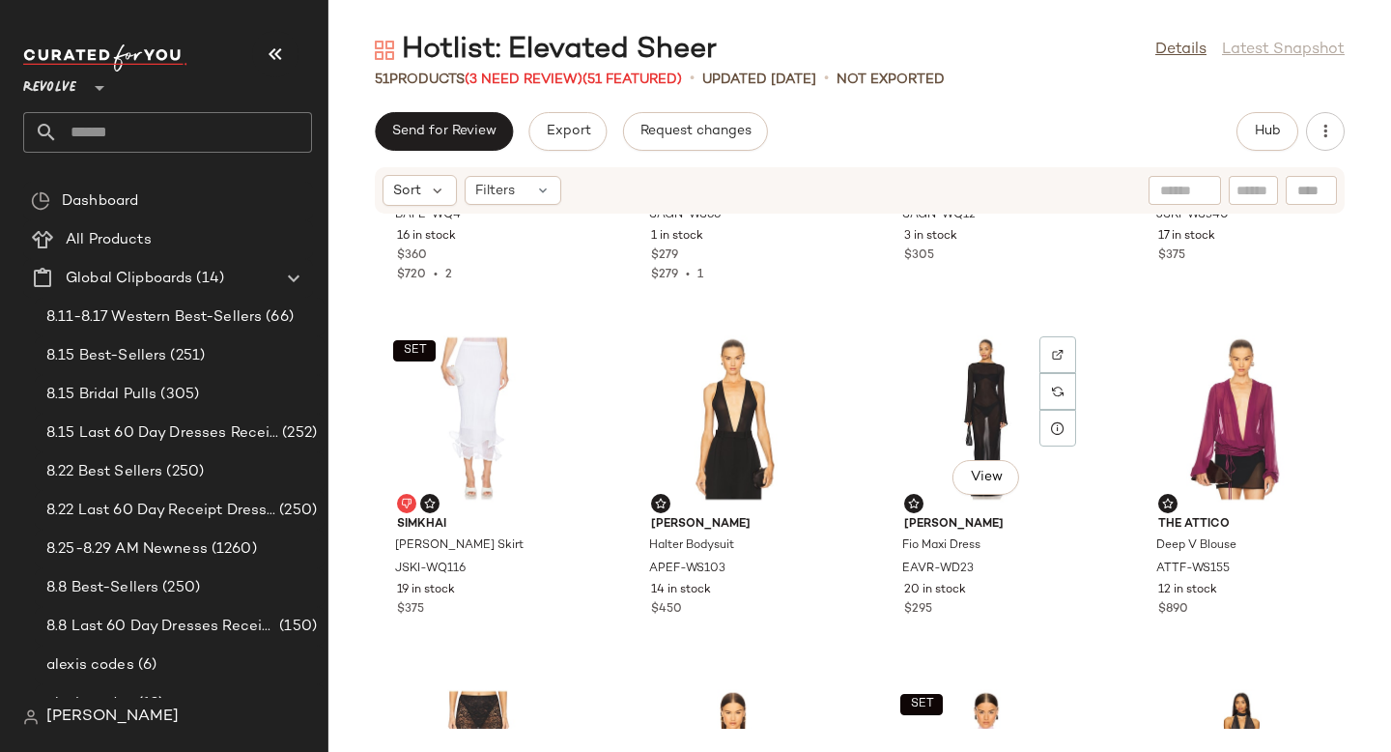
click at [1010, 408] on div "View" at bounding box center [986, 418] width 195 height 180
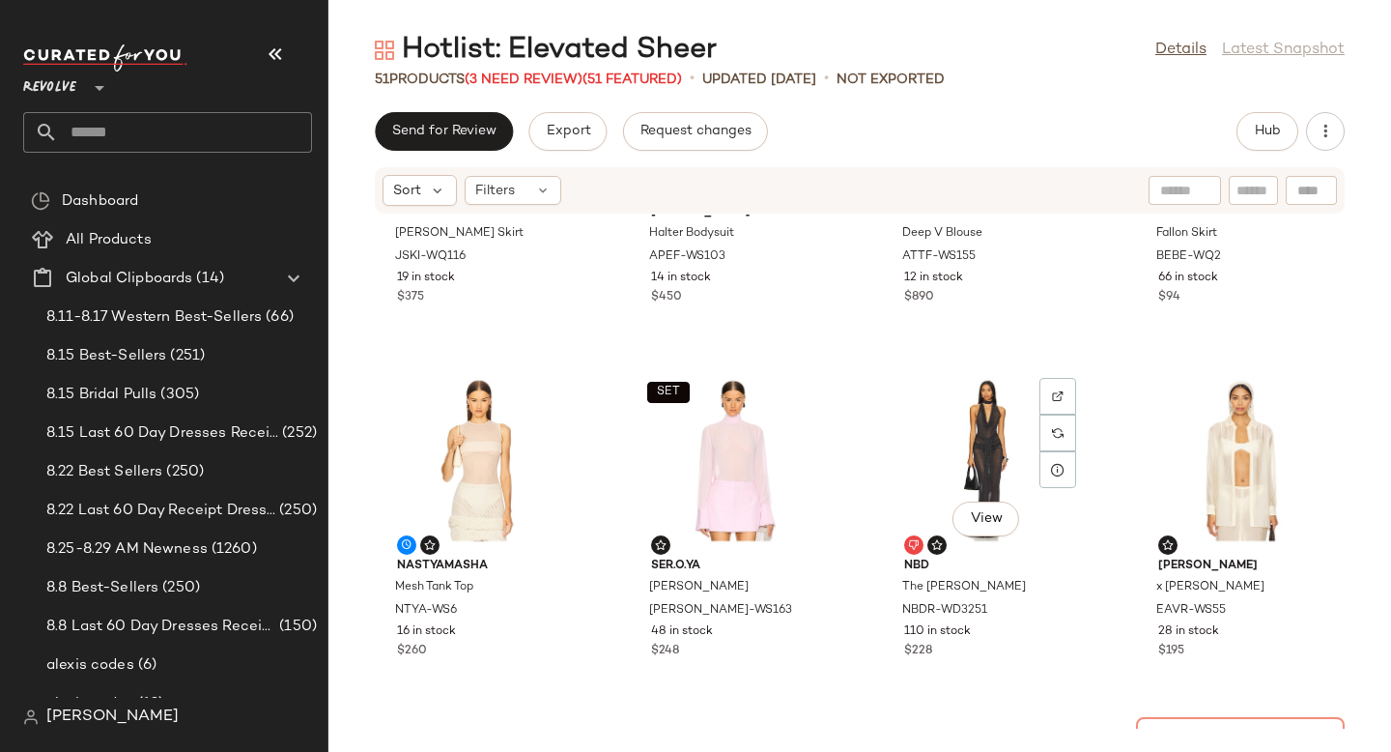
scroll to position [1674, 0]
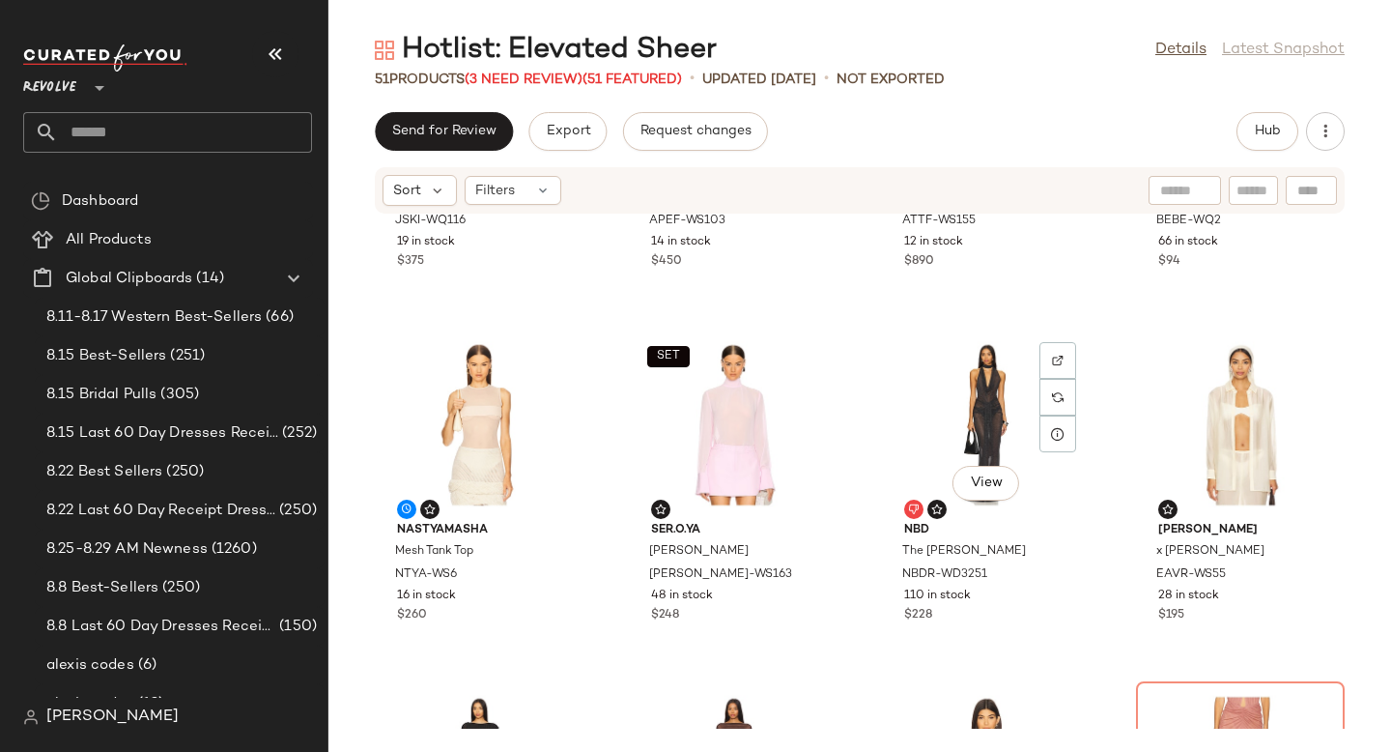
click at [1010, 408] on div "View" at bounding box center [986, 424] width 195 height 180
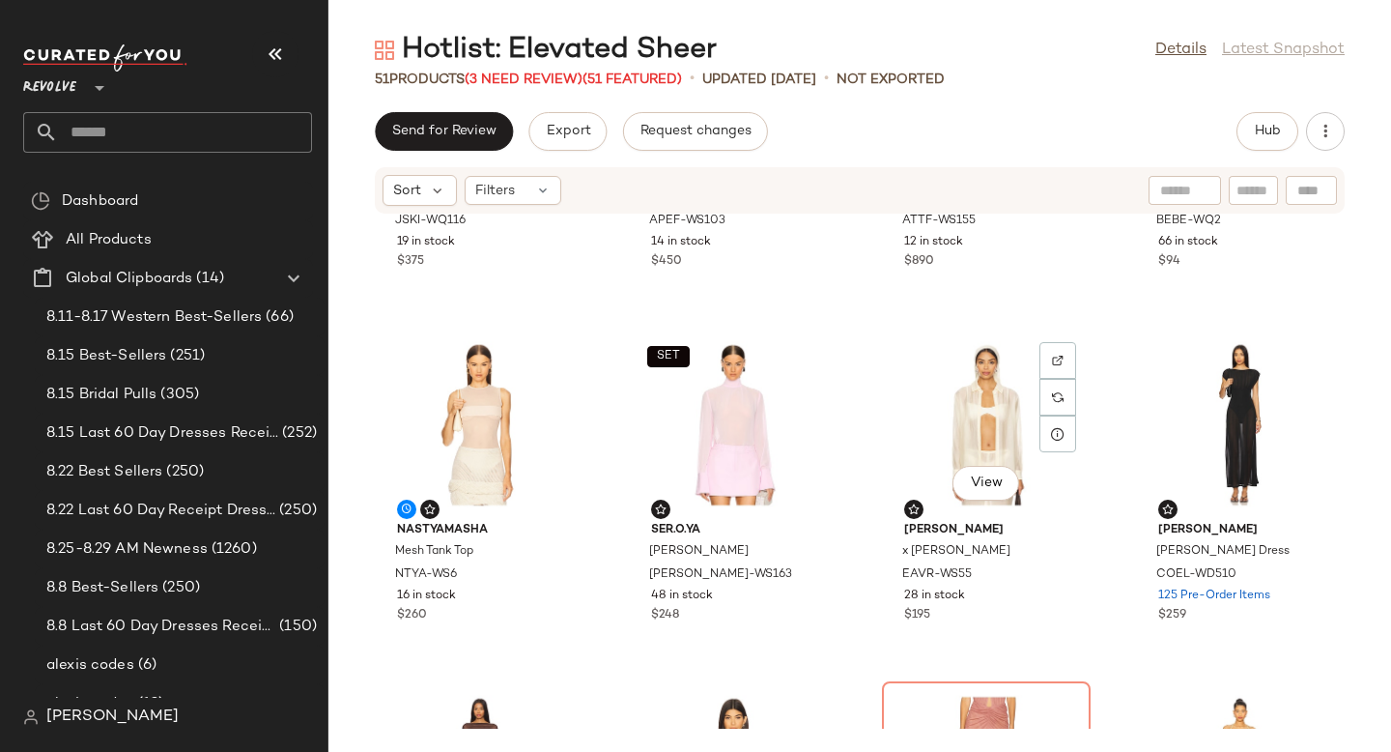
scroll to position [1714, 0]
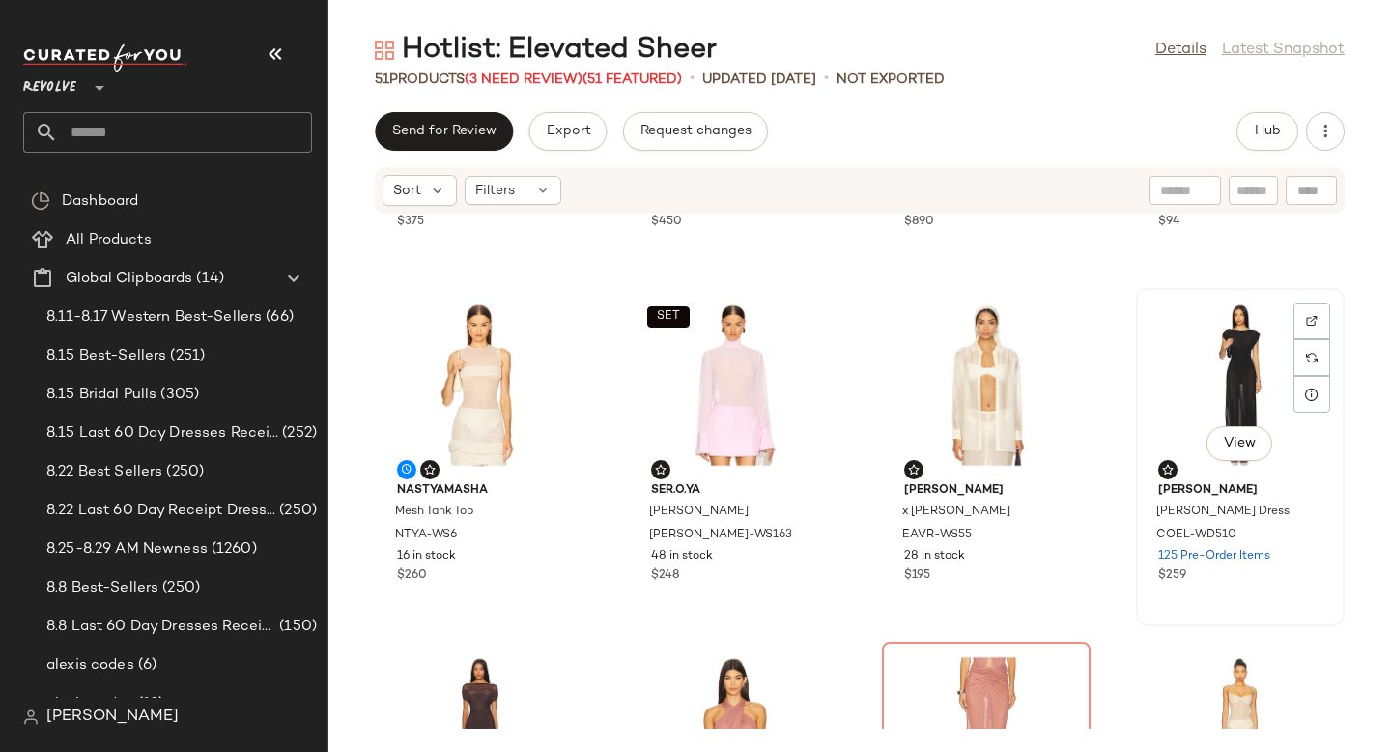
click at [1174, 368] on div "View" at bounding box center [1240, 385] width 195 height 180
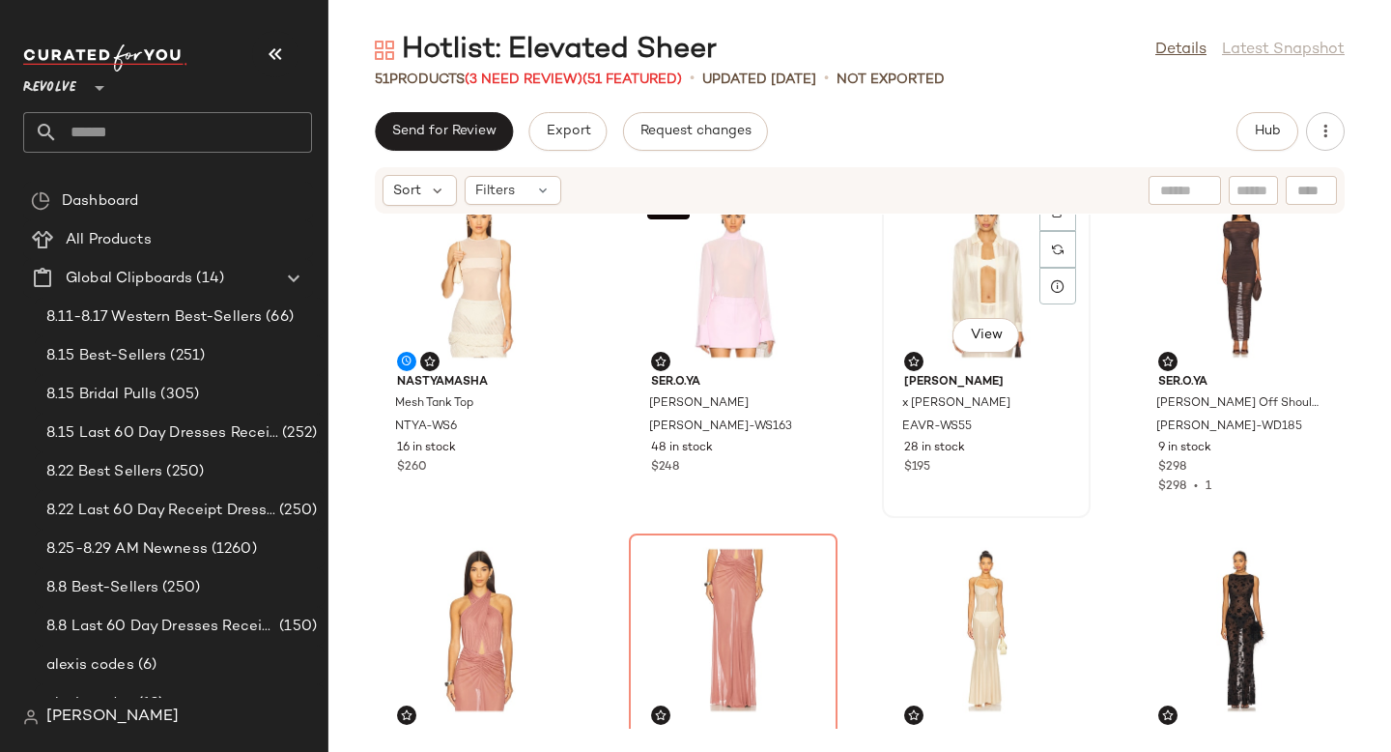
scroll to position [1815, 0]
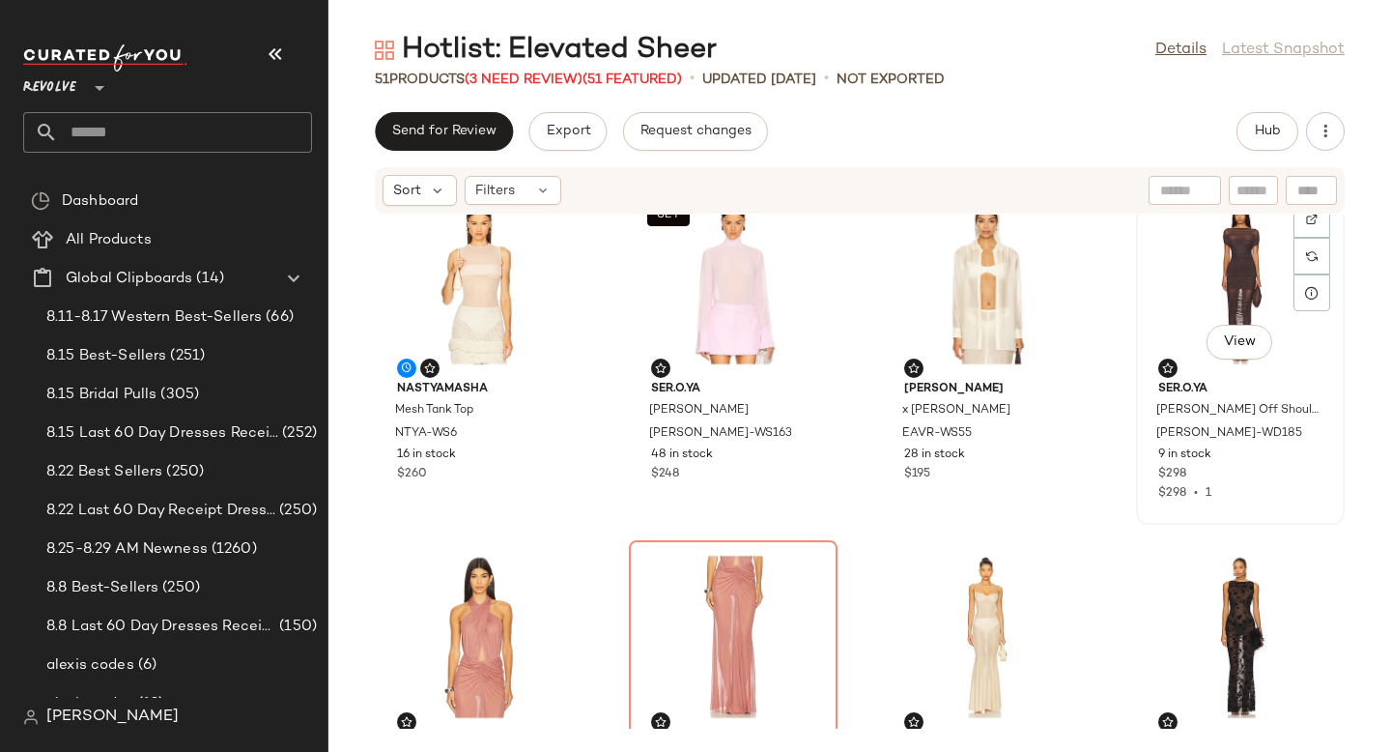
click at [1201, 260] on div "View" at bounding box center [1240, 283] width 195 height 180
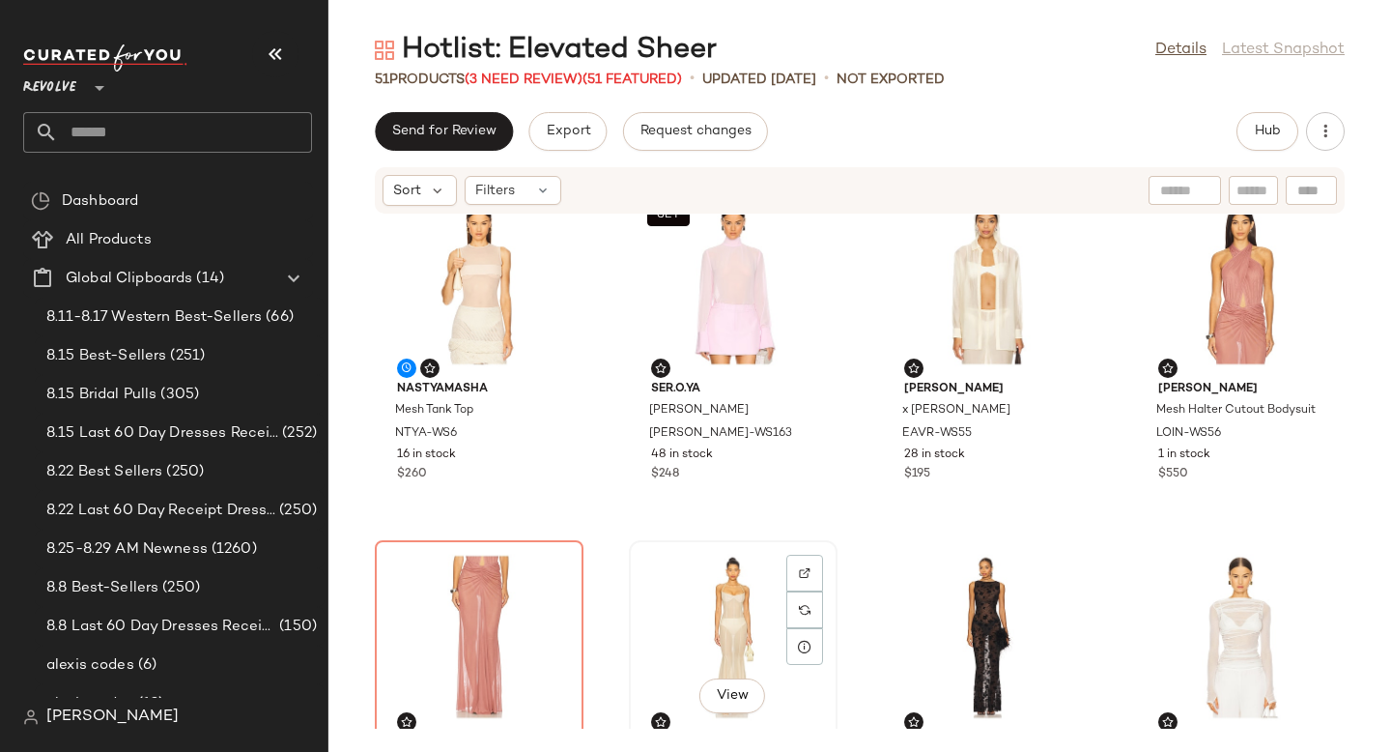
click at [672, 629] on div "View" at bounding box center [733, 637] width 195 height 180
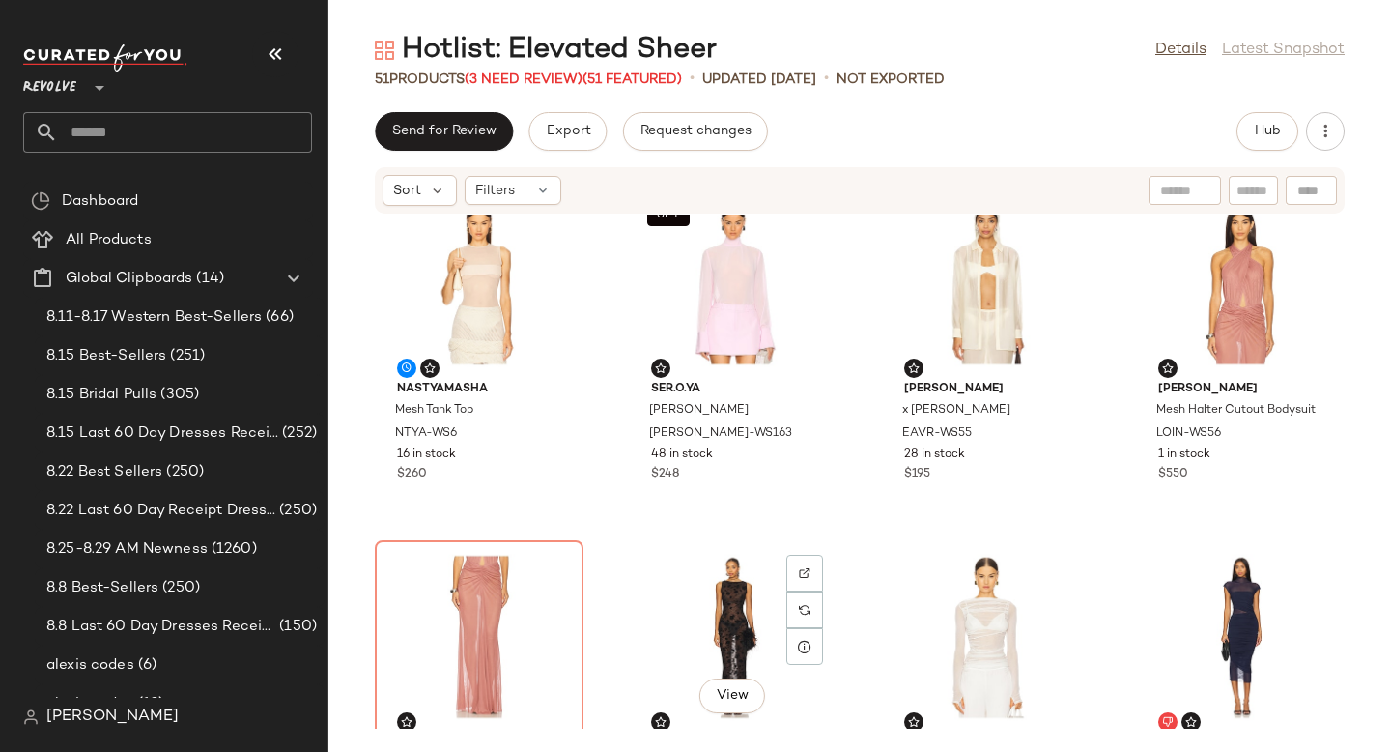
click at [672, 629] on div "View" at bounding box center [733, 637] width 195 height 180
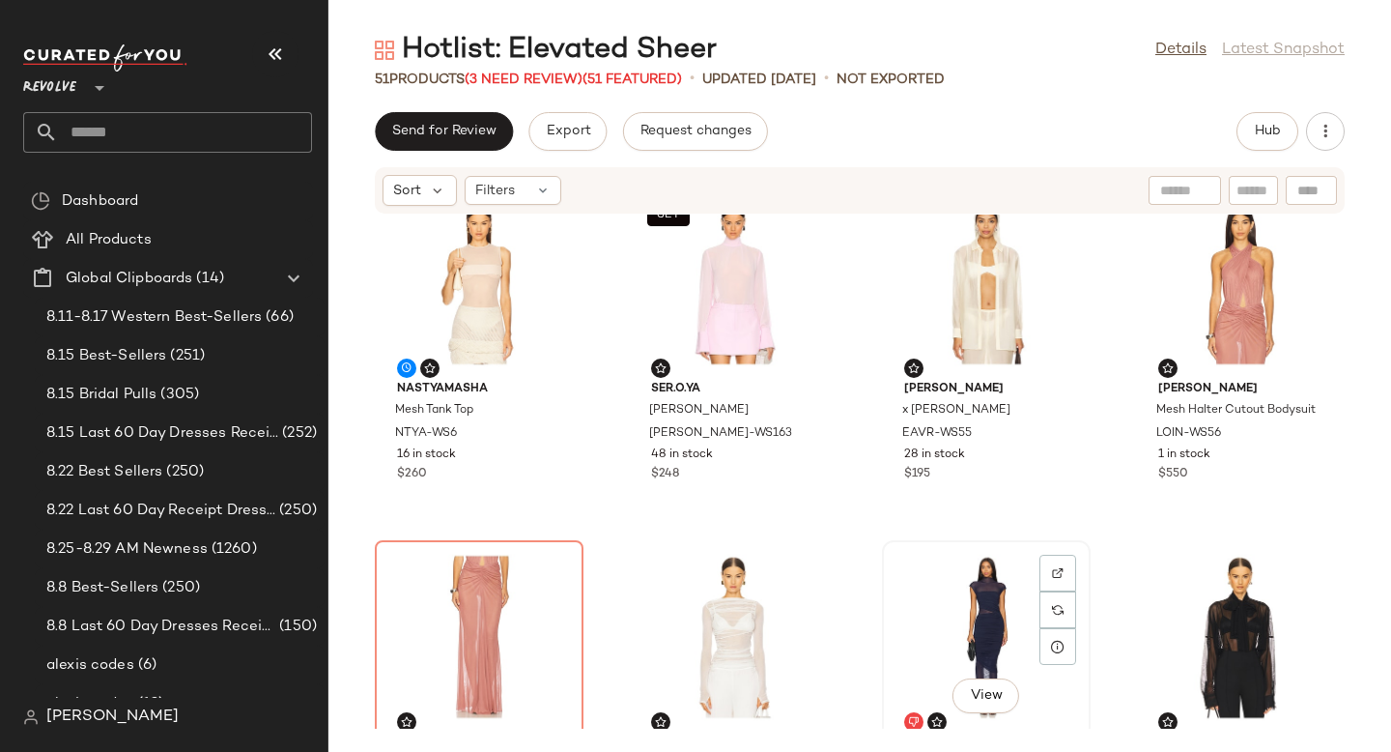
click at [900, 649] on div "View" at bounding box center [986, 637] width 195 height 180
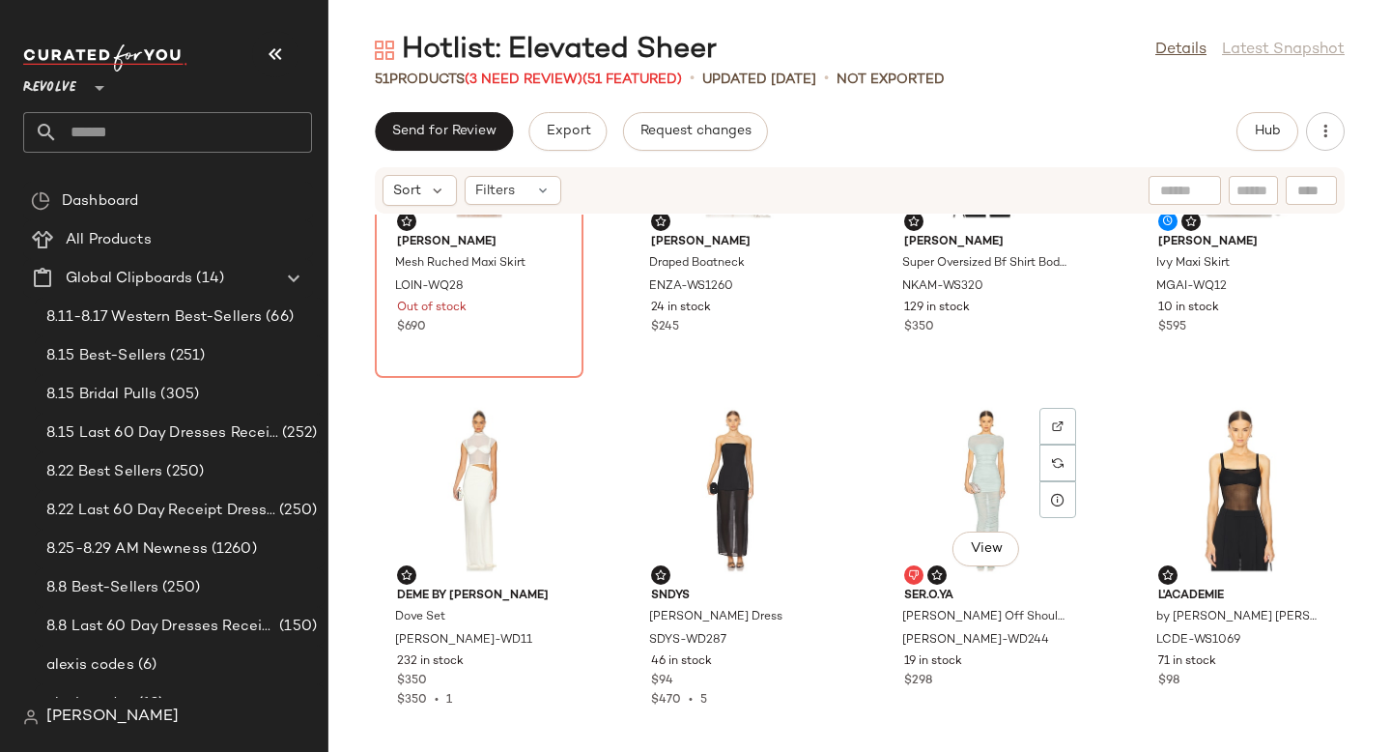
scroll to position [2317, 0]
click at [478, 477] on div "View" at bounding box center [479, 489] width 195 height 180
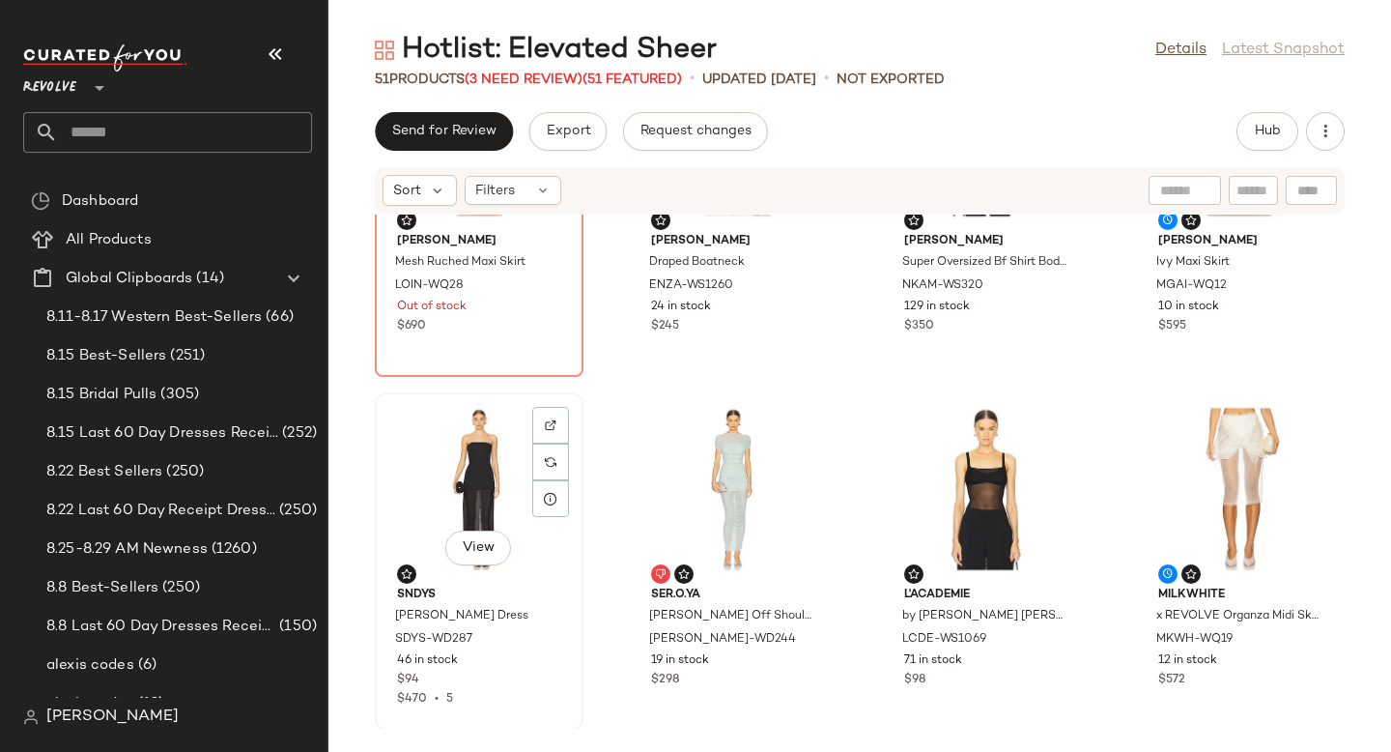
click at [422, 495] on div "View" at bounding box center [479, 489] width 195 height 180
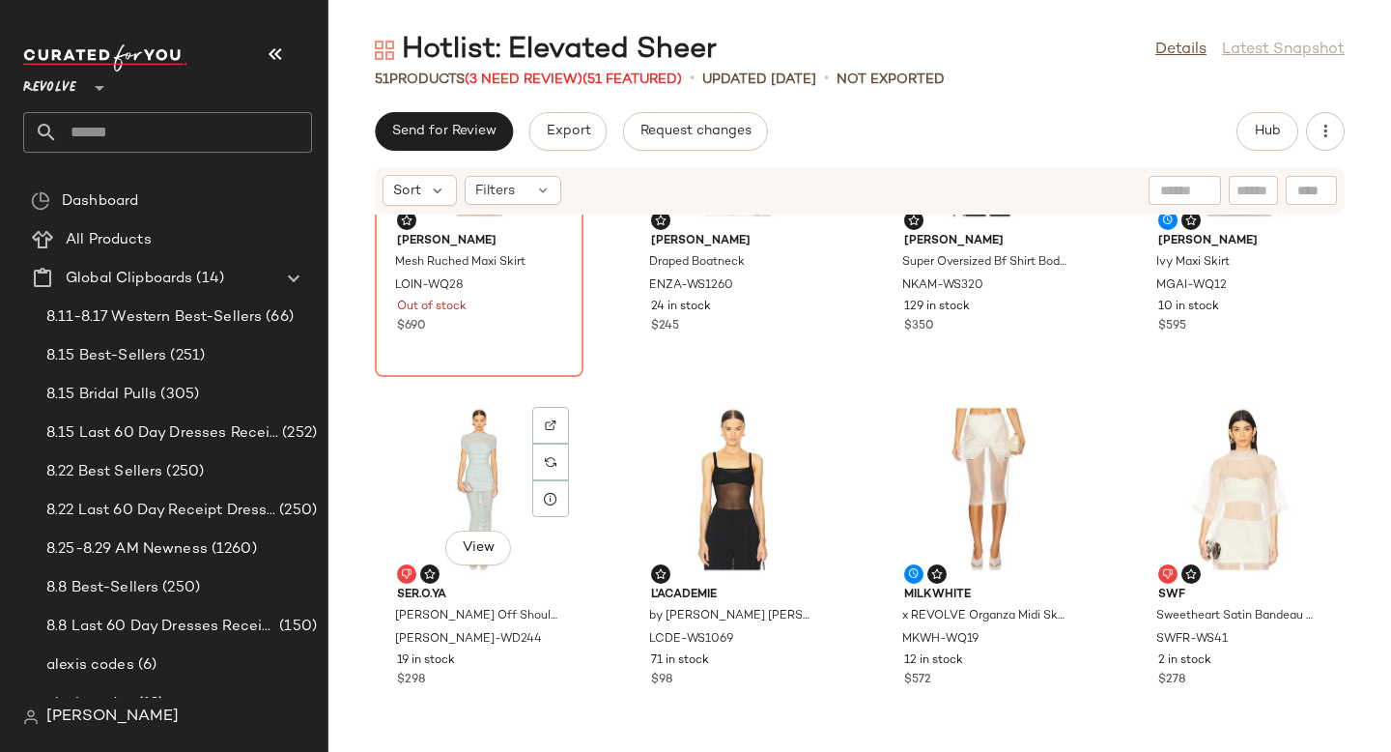
click at [422, 495] on div "View" at bounding box center [479, 489] width 195 height 180
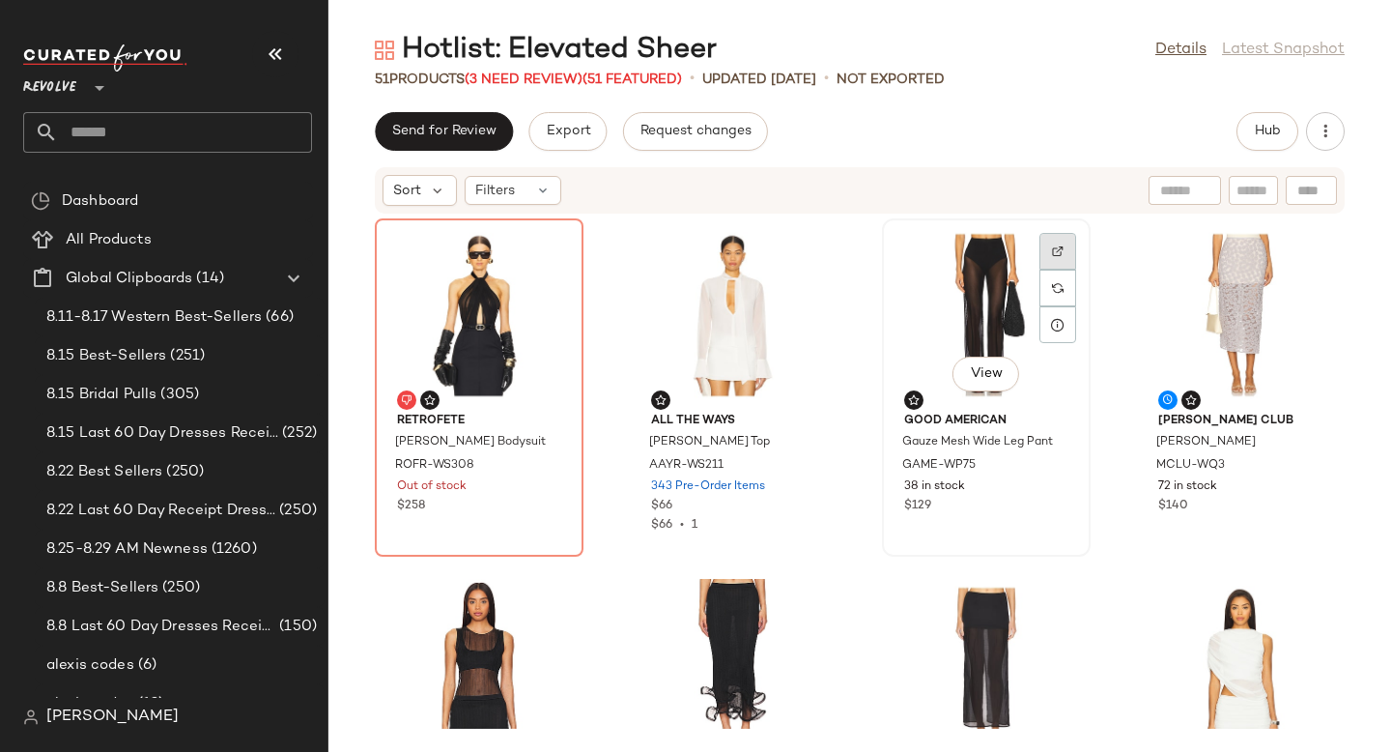
click at [1052, 249] on img at bounding box center [1058, 251] width 12 height 12
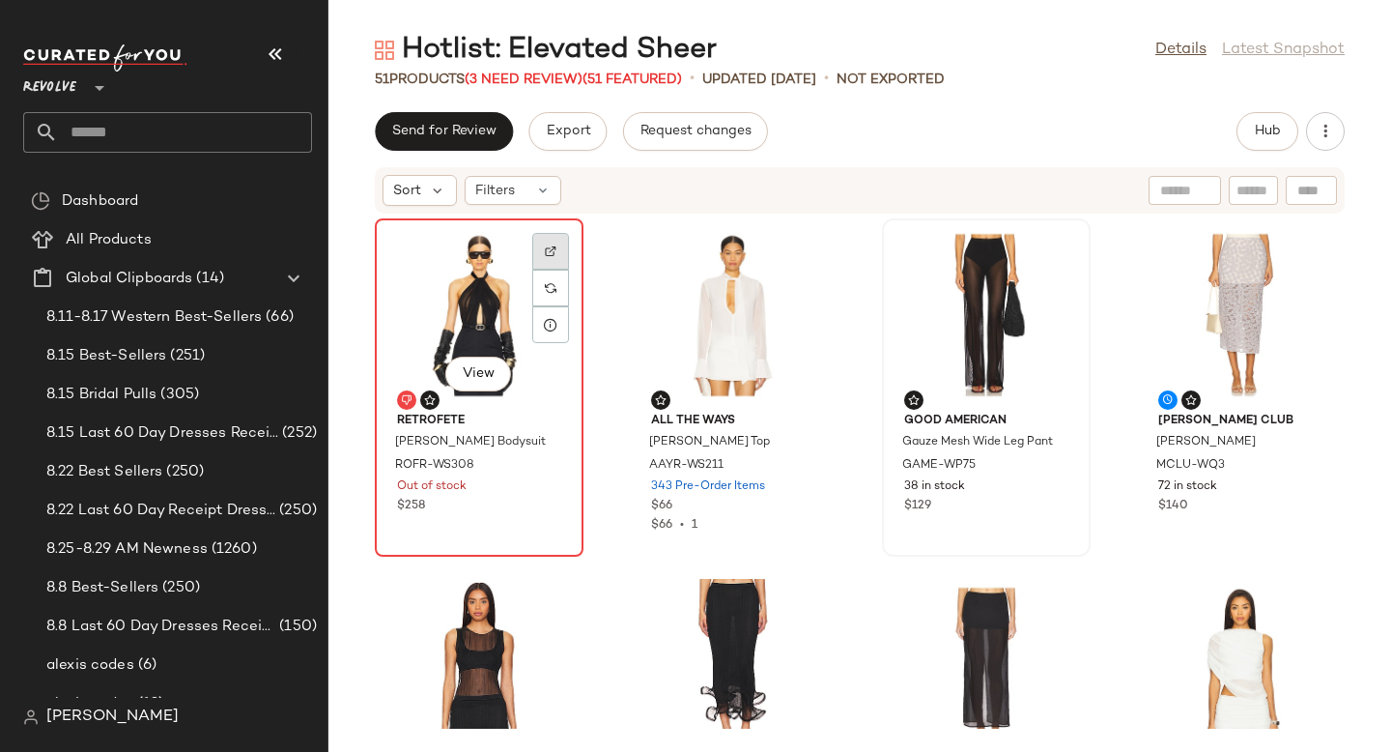
click at [546, 251] on img at bounding box center [551, 251] width 12 height 12
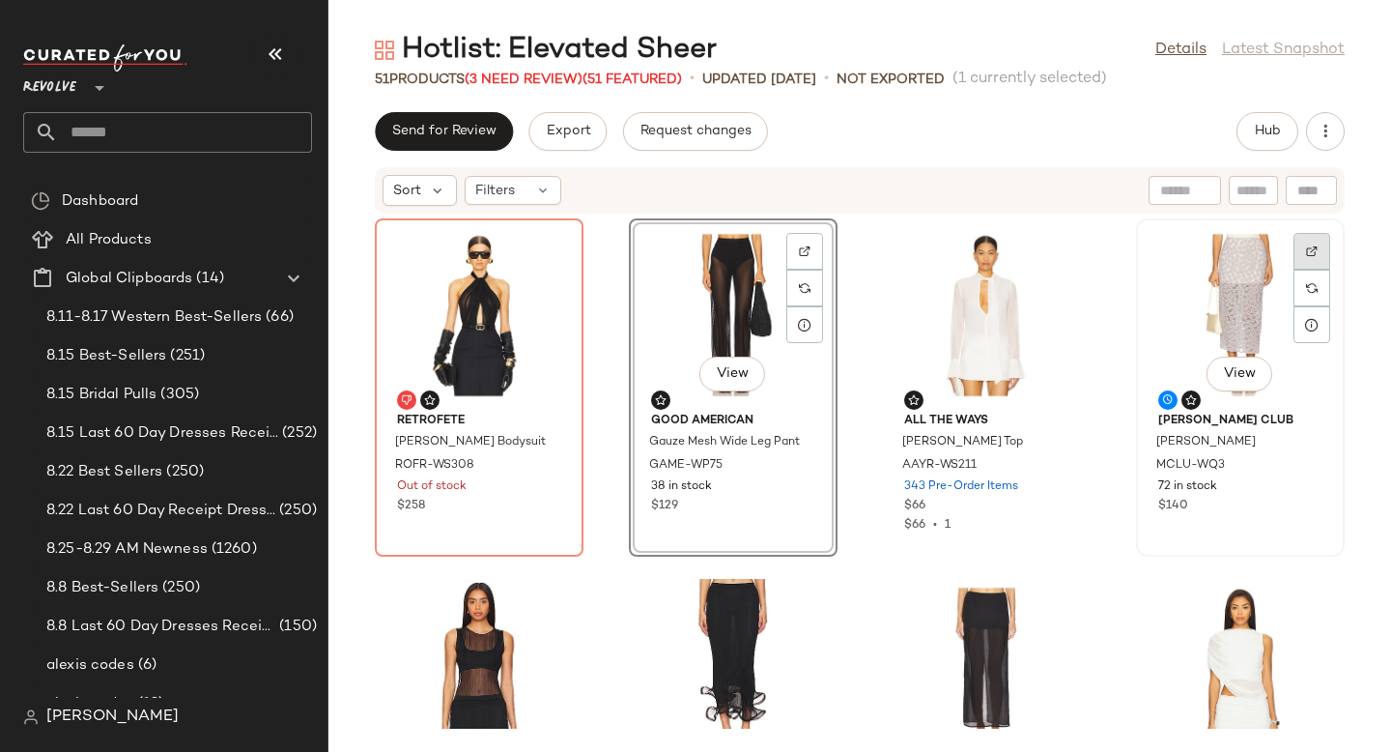
click at [1294, 234] on div at bounding box center [1312, 251] width 37 height 37
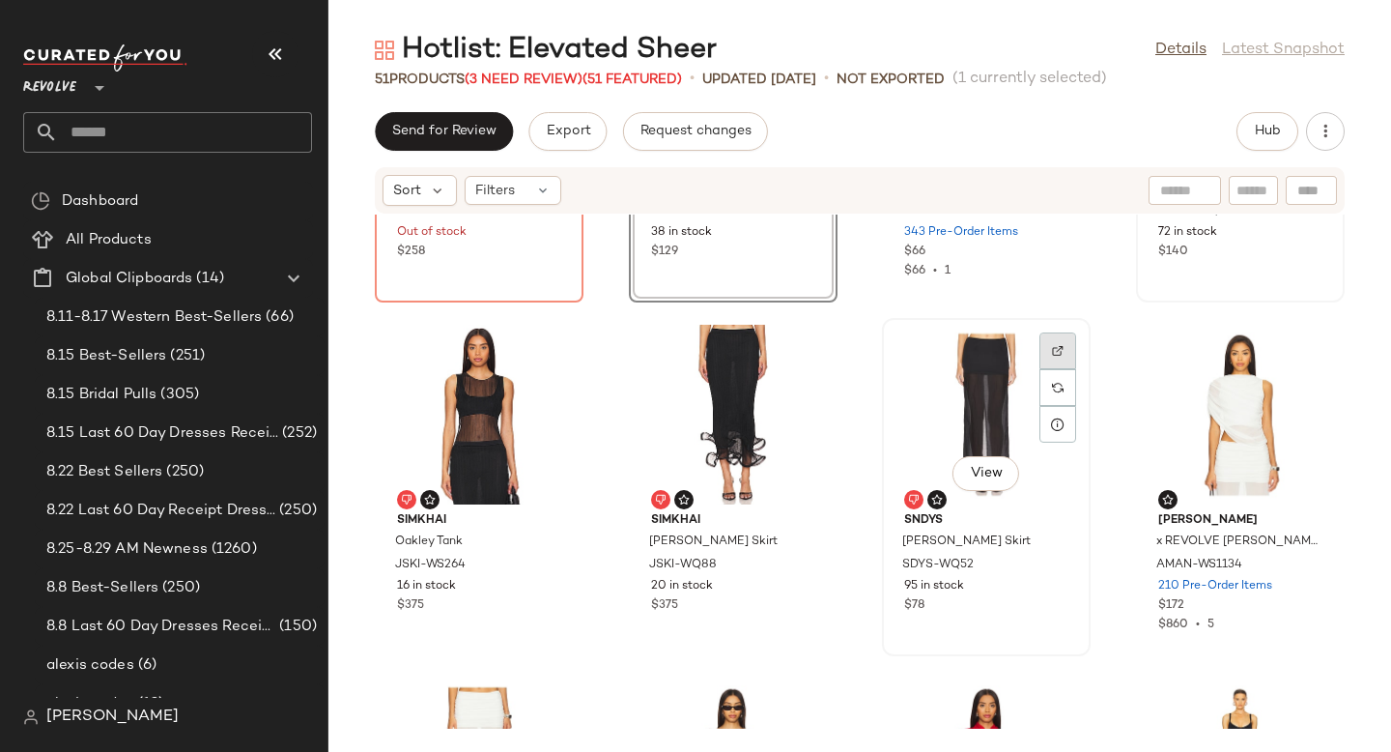
click at [1054, 348] on img at bounding box center [1058, 351] width 12 height 12
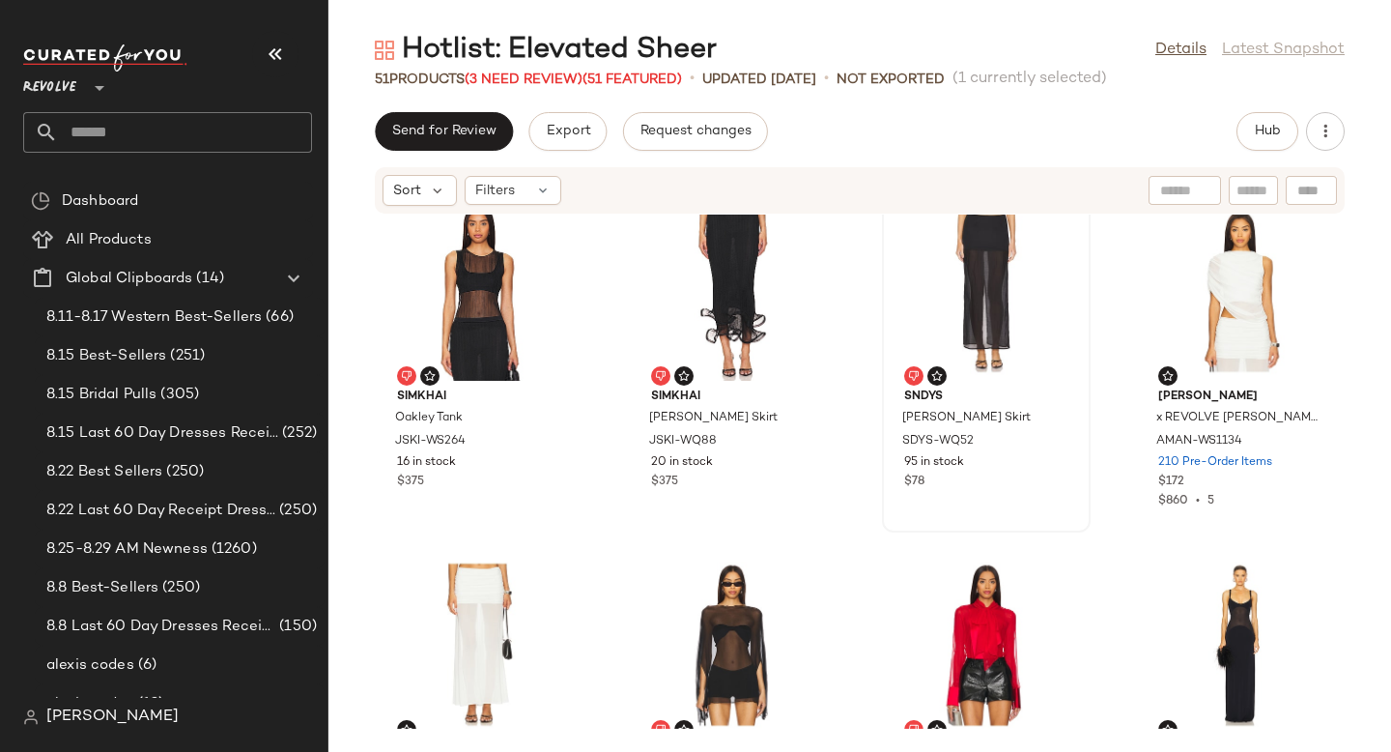
scroll to position [382, 0]
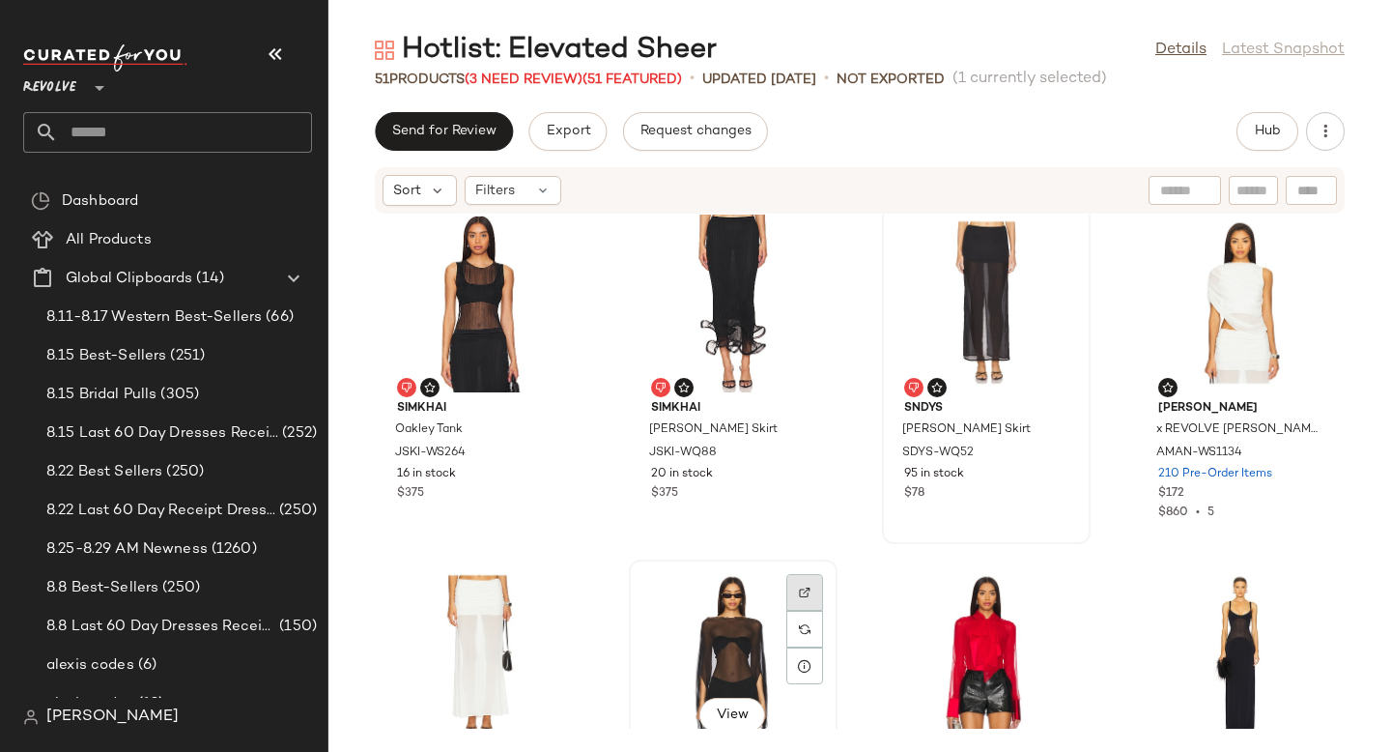
click at [806, 596] on img at bounding box center [805, 592] width 12 height 12
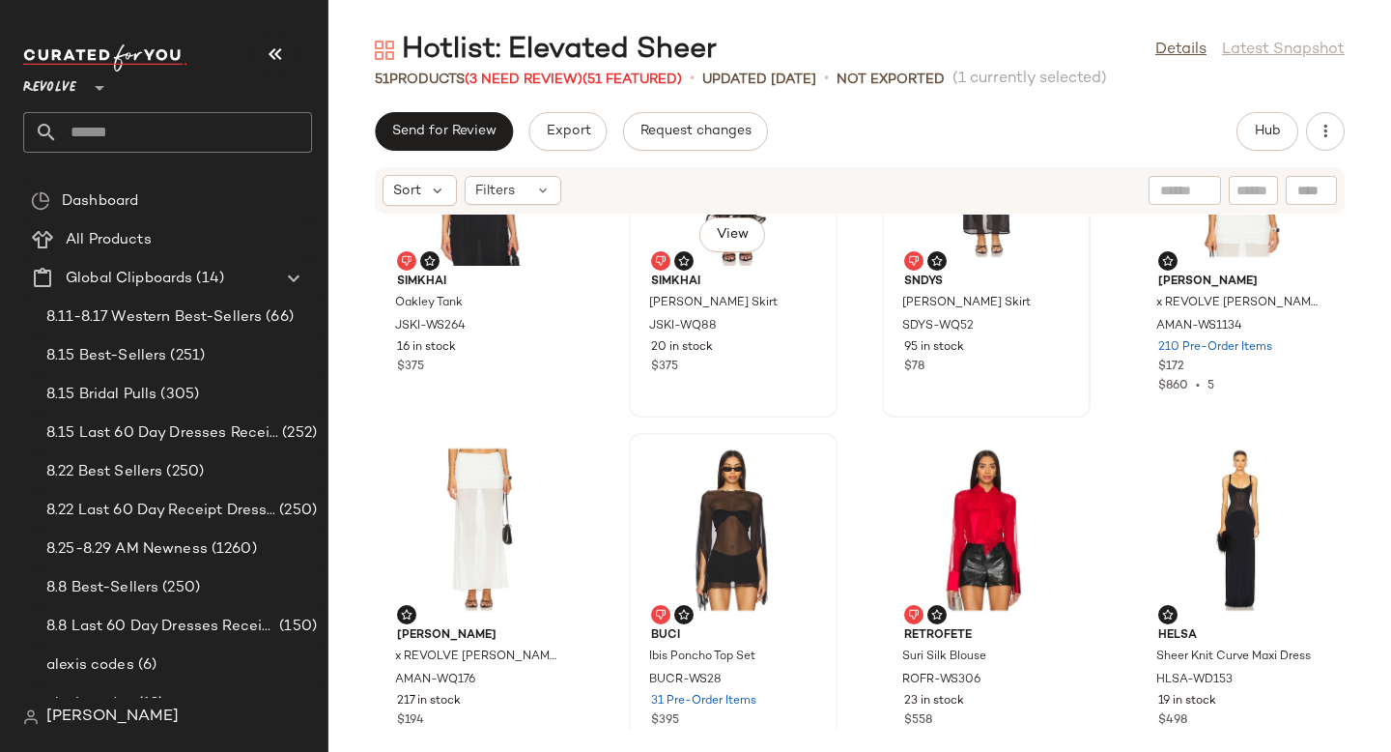
scroll to position [478, 0]
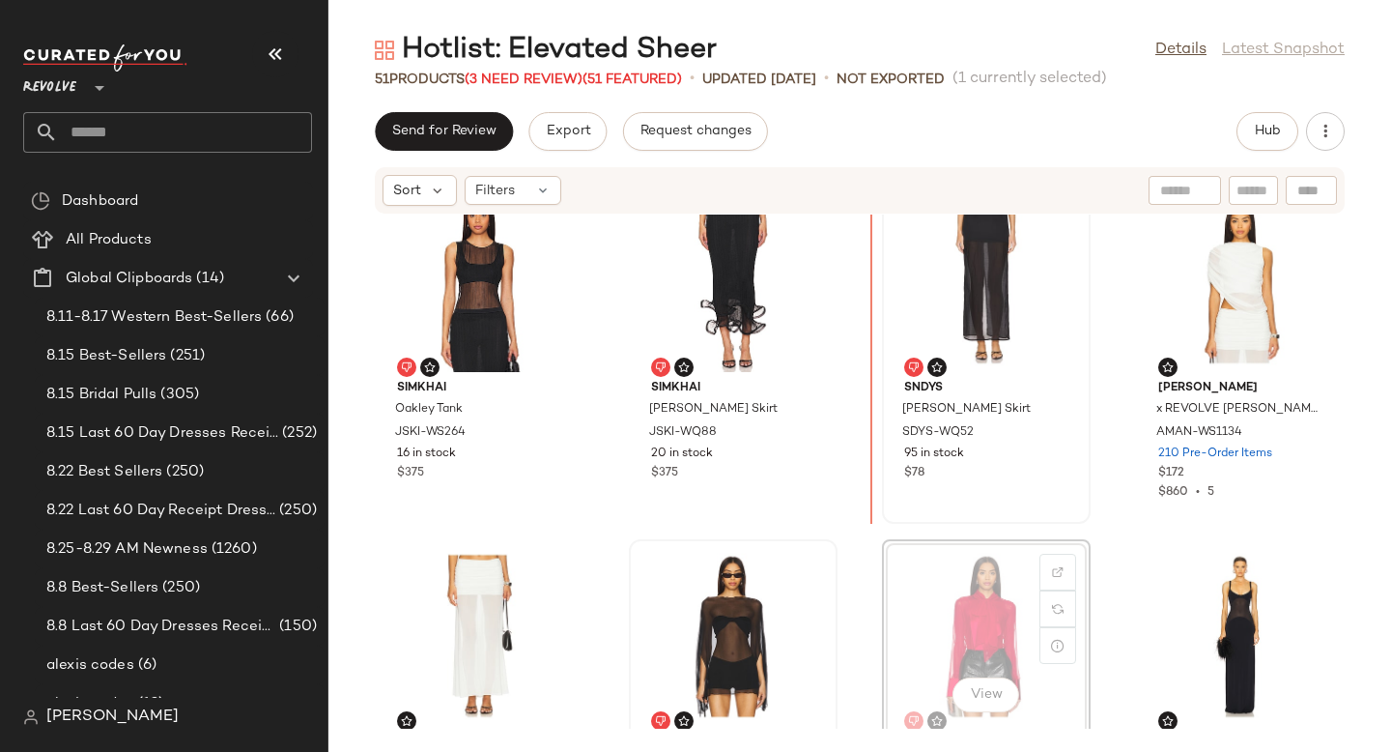
drag, startPoint x: 936, startPoint y: 526, endPoint x: 924, endPoint y: 315, distance: 211.9
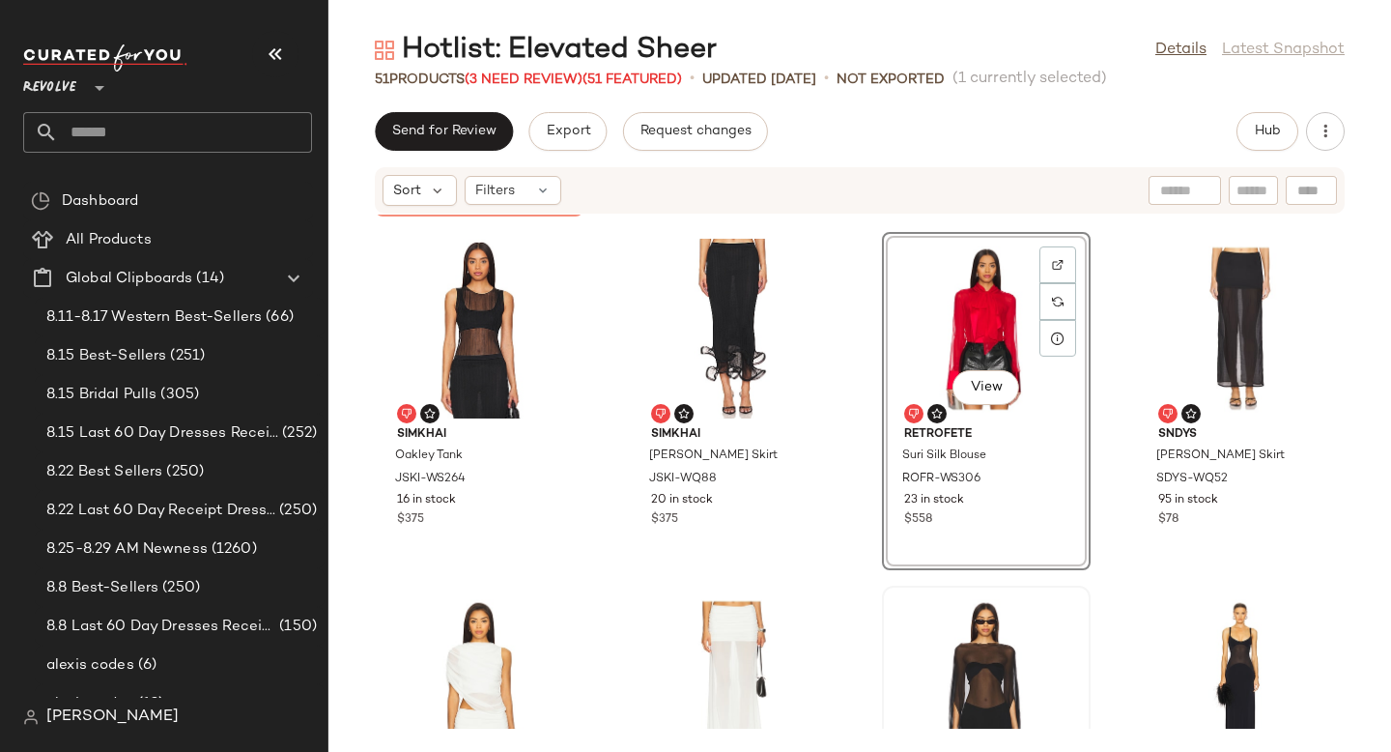
scroll to position [341, 0]
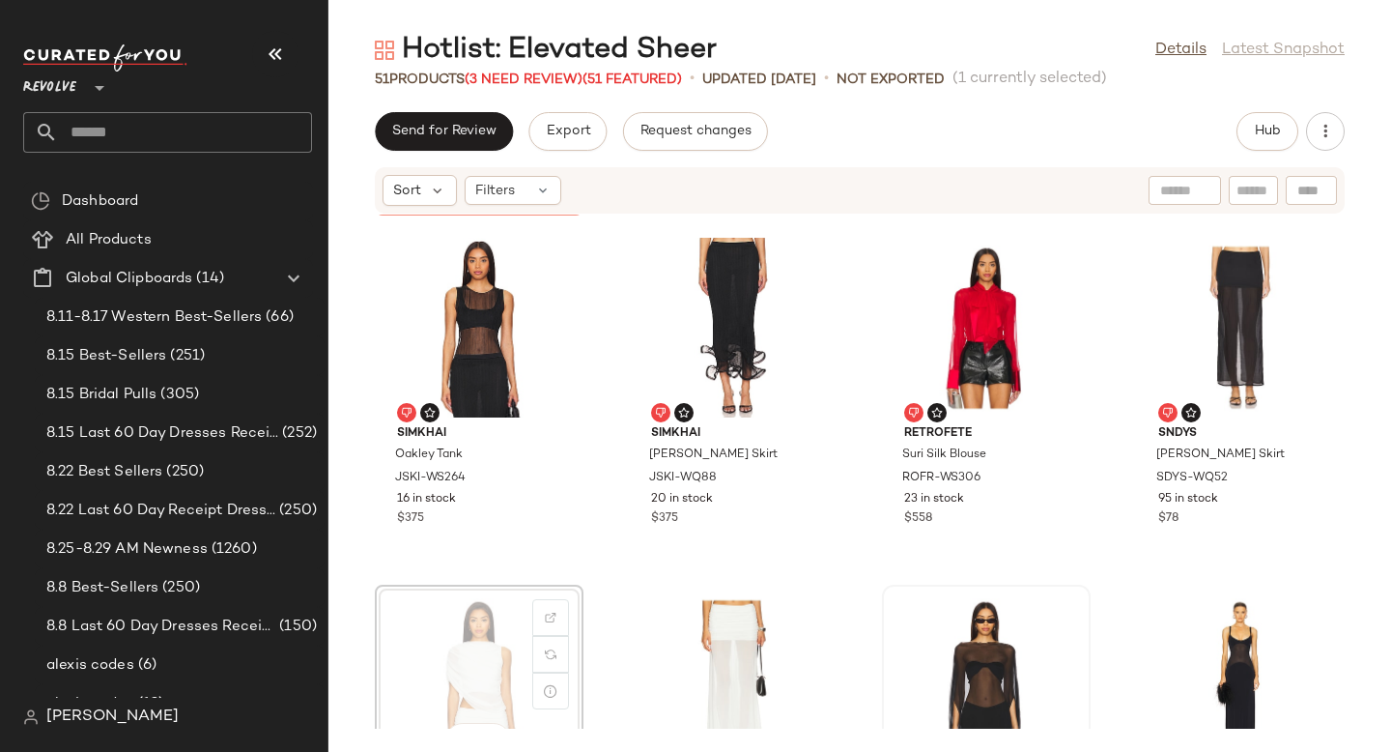
scroll to position [343, 0]
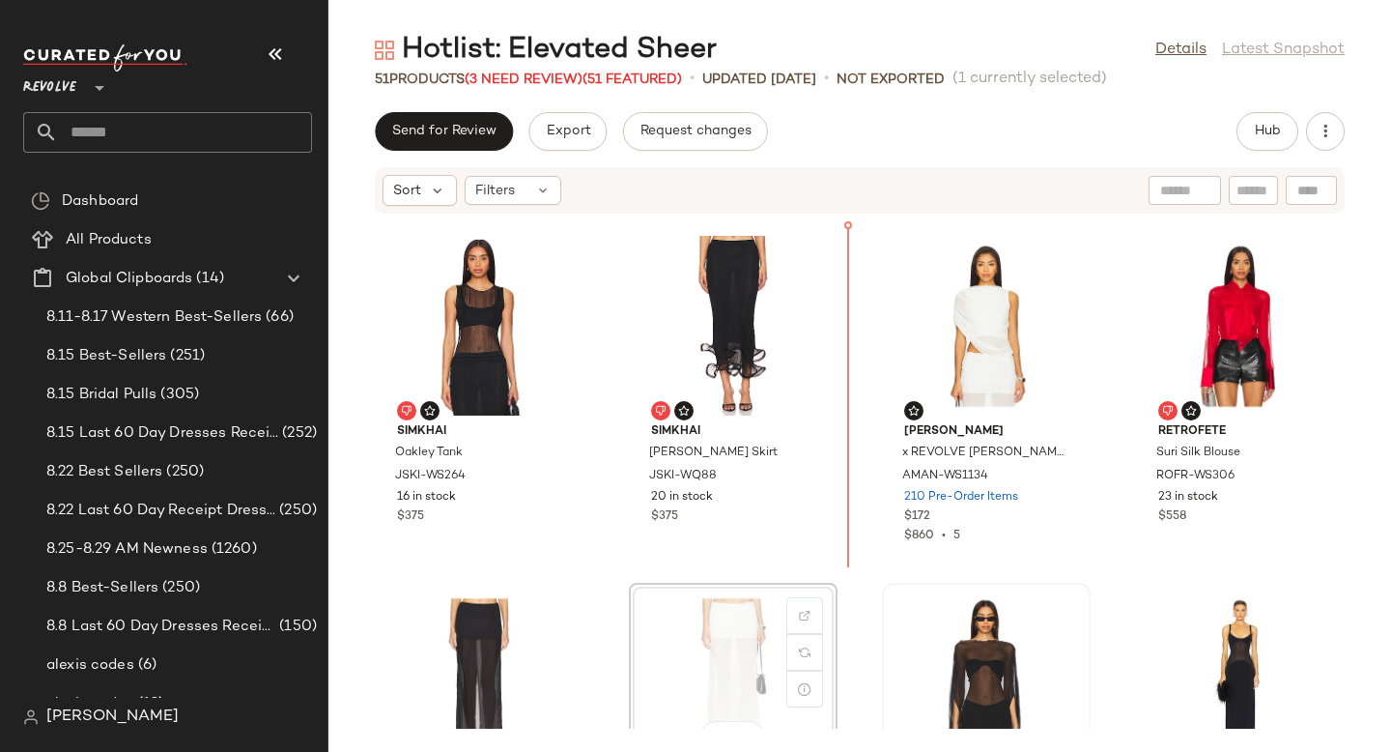
scroll to position [345, 0]
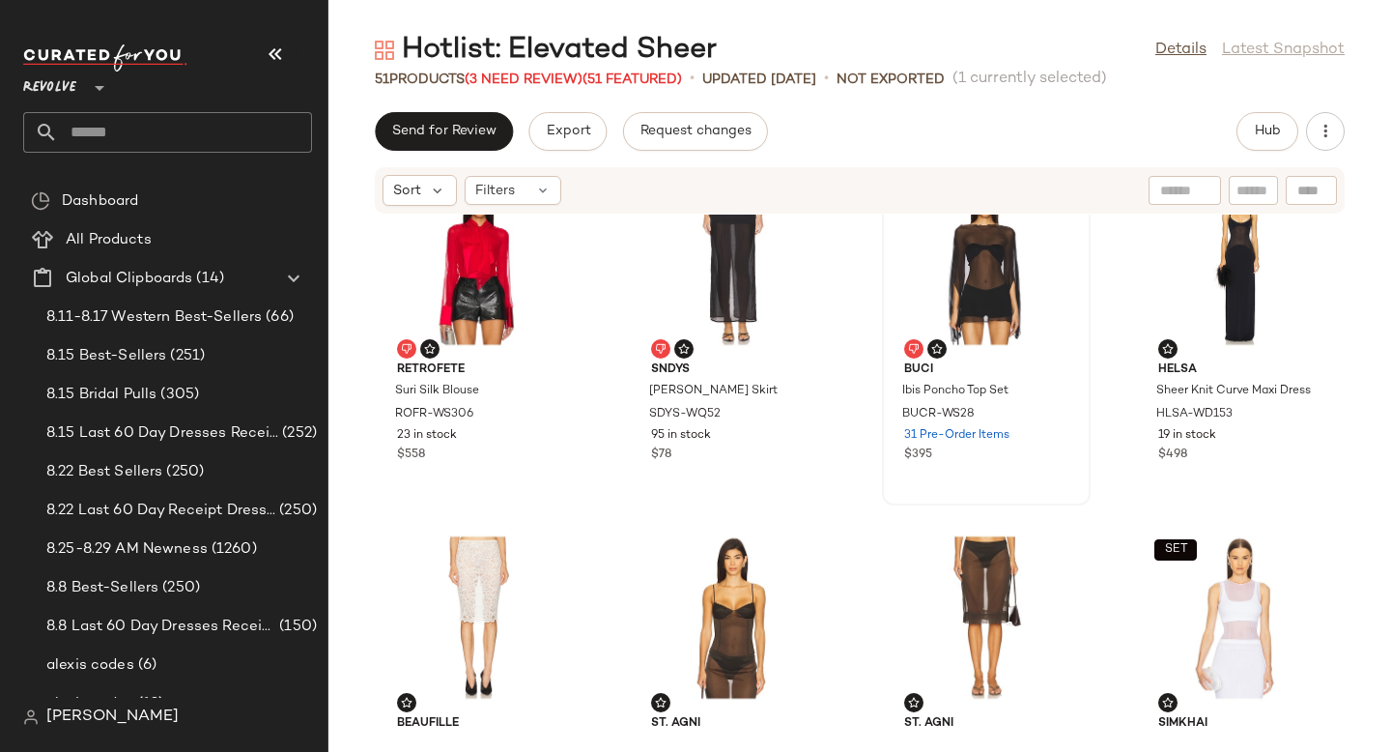
scroll to position [765, 0]
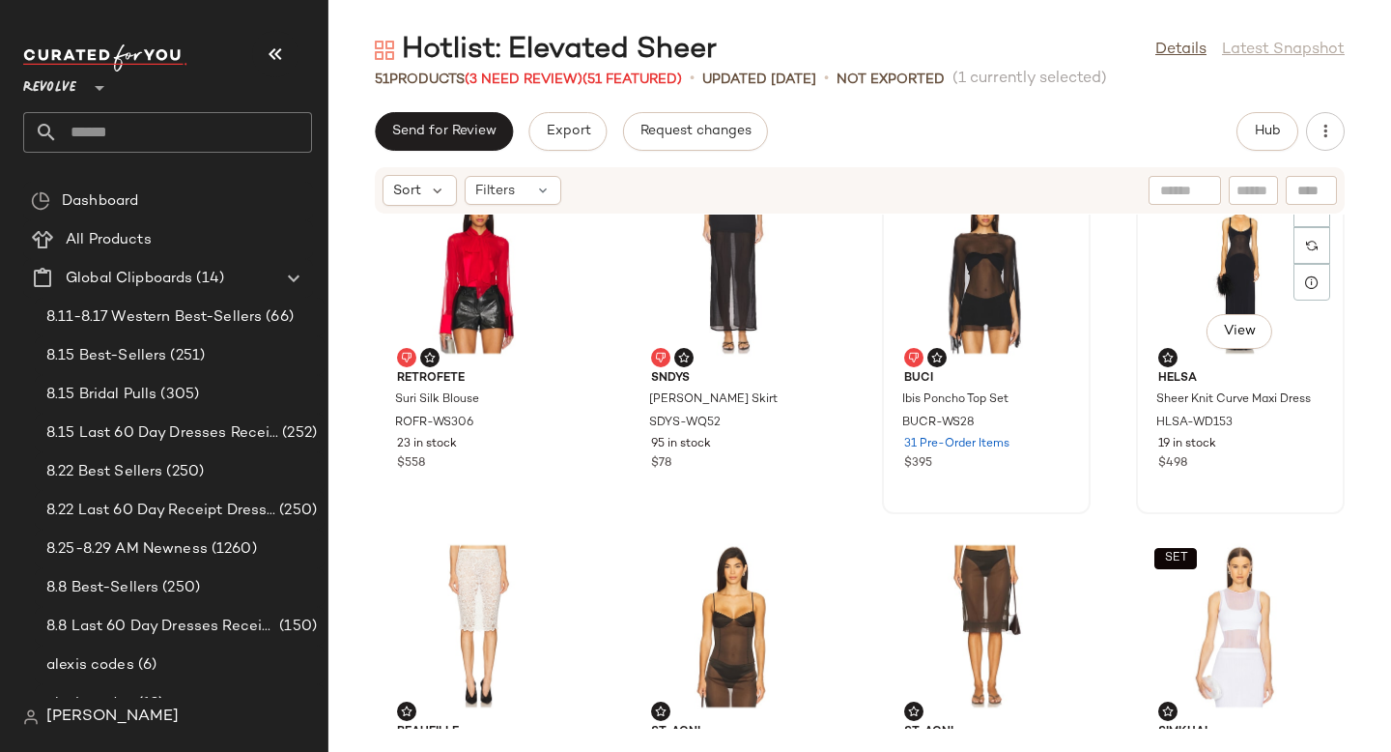
click at [1243, 298] on div "View" at bounding box center [1240, 273] width 195 height 180
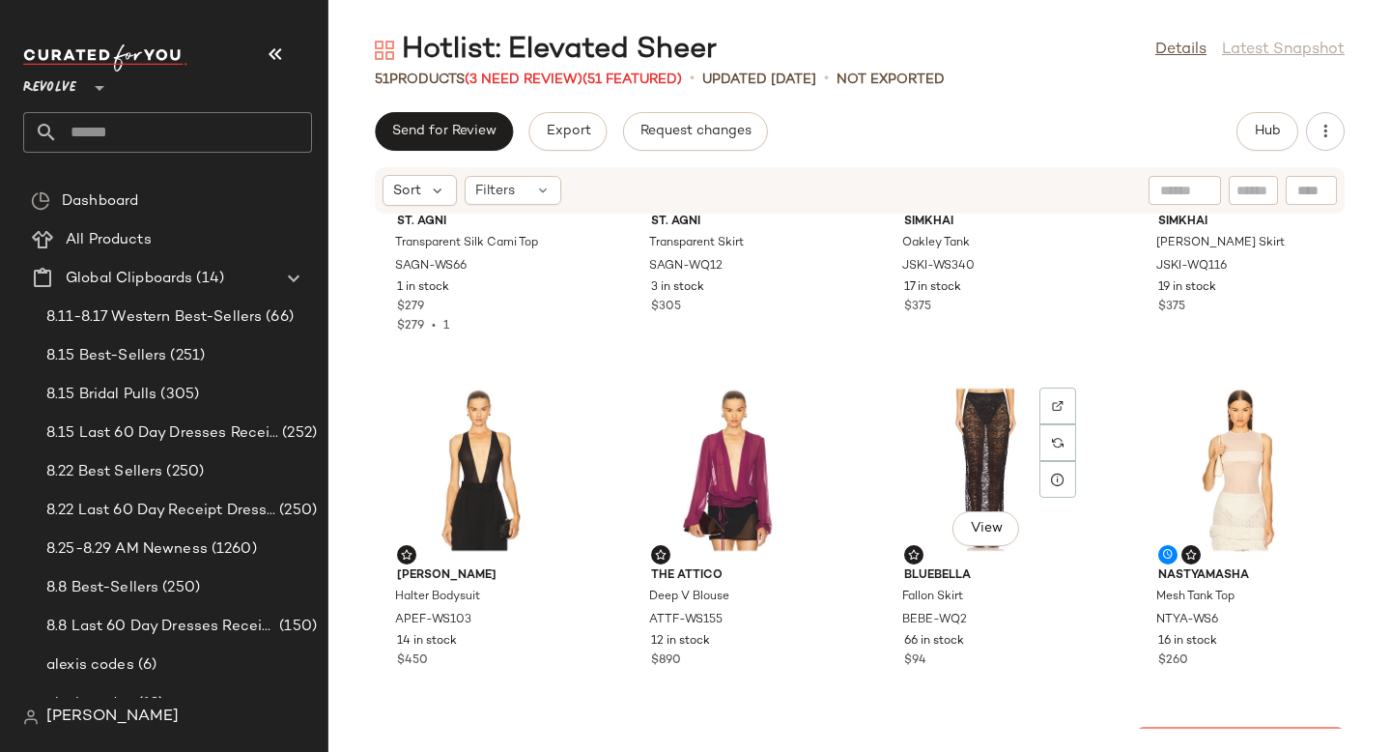
scroll to position [1273, 0]
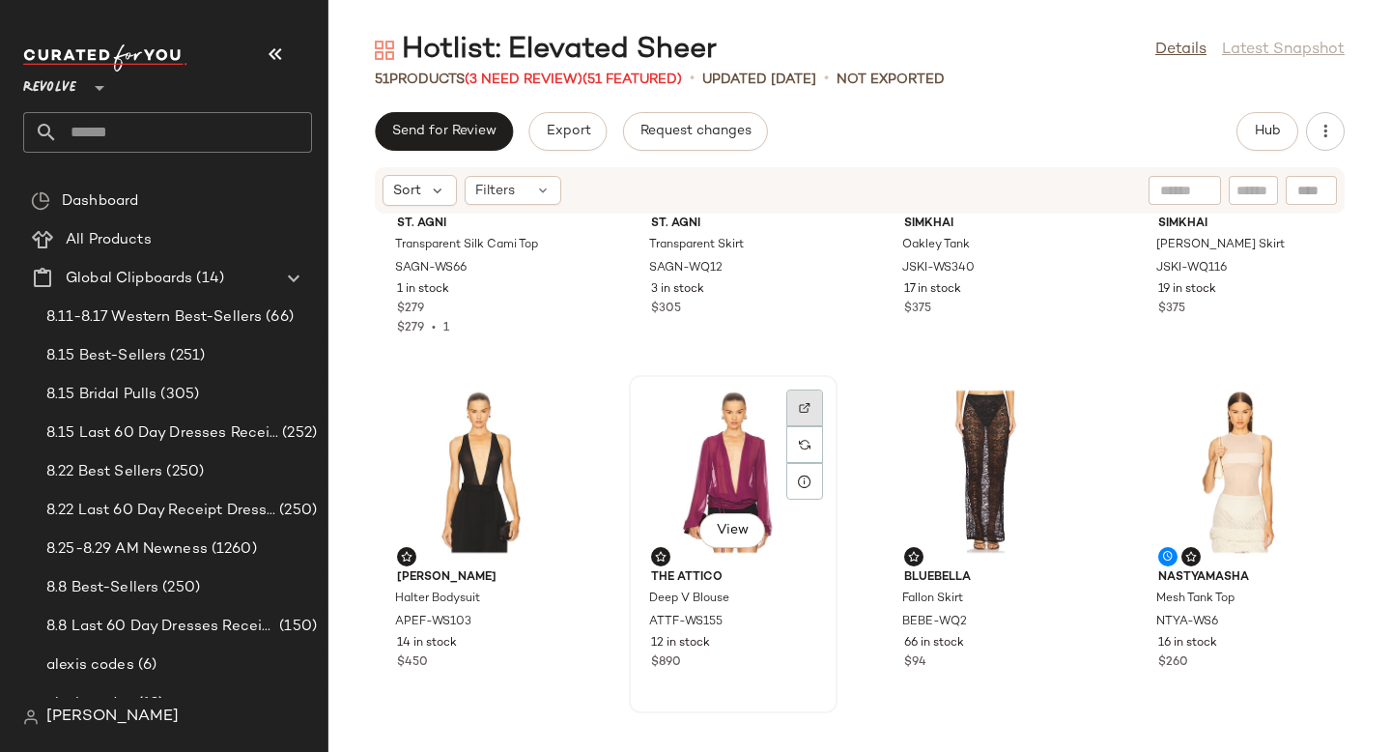
click at [800, 402] on img at bounding box center [805, 408] width 12 height 12
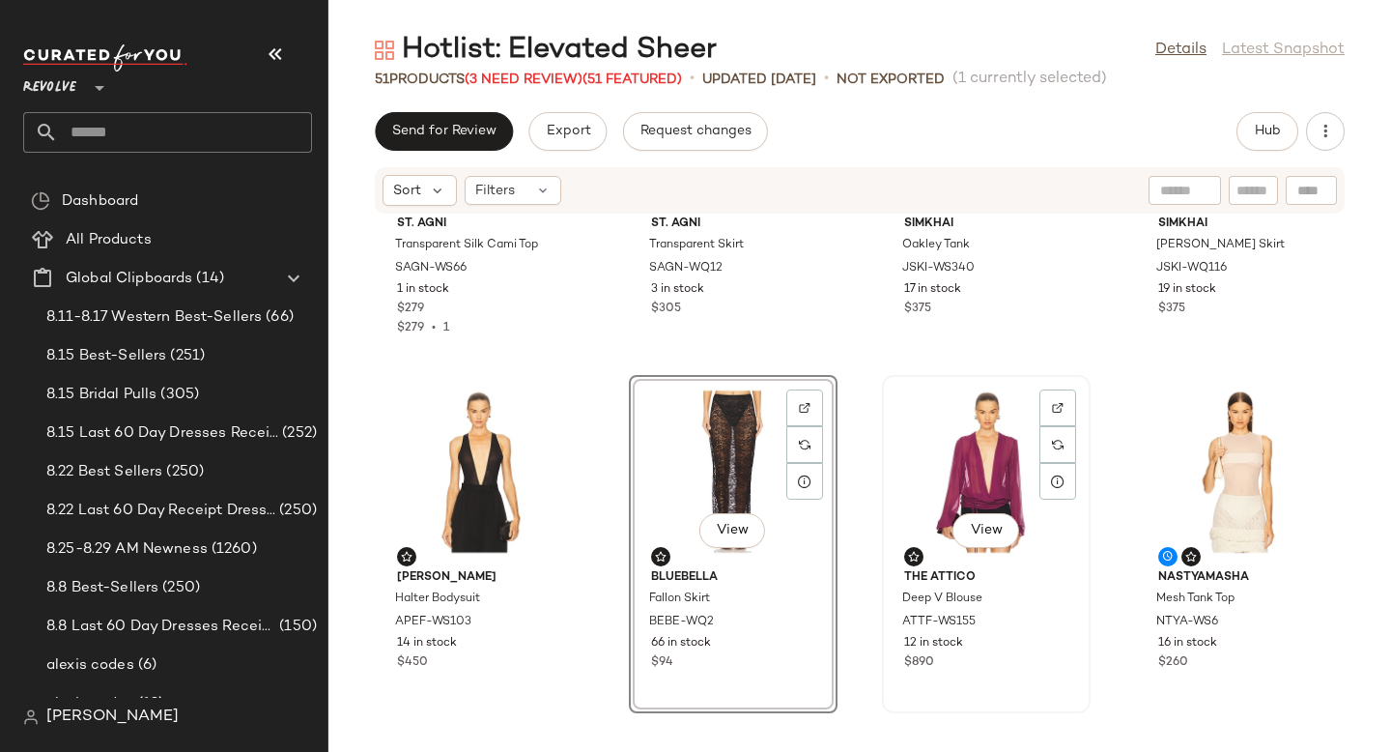
click at [975, 454] on div "View" at bounding box center [986, 472] width 195 height 180
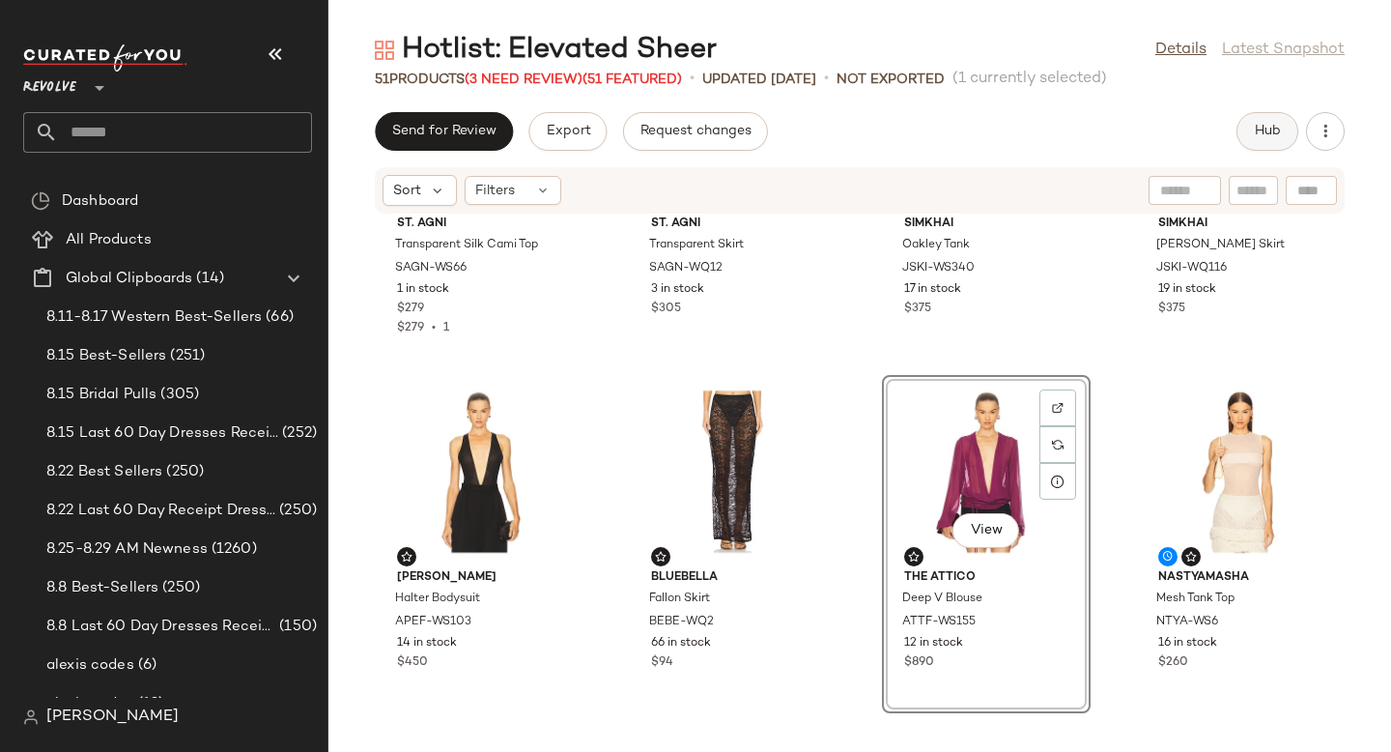
click at [1251, 130] on button "Hub" at bounding box center [1268, 131] width 62 height 39
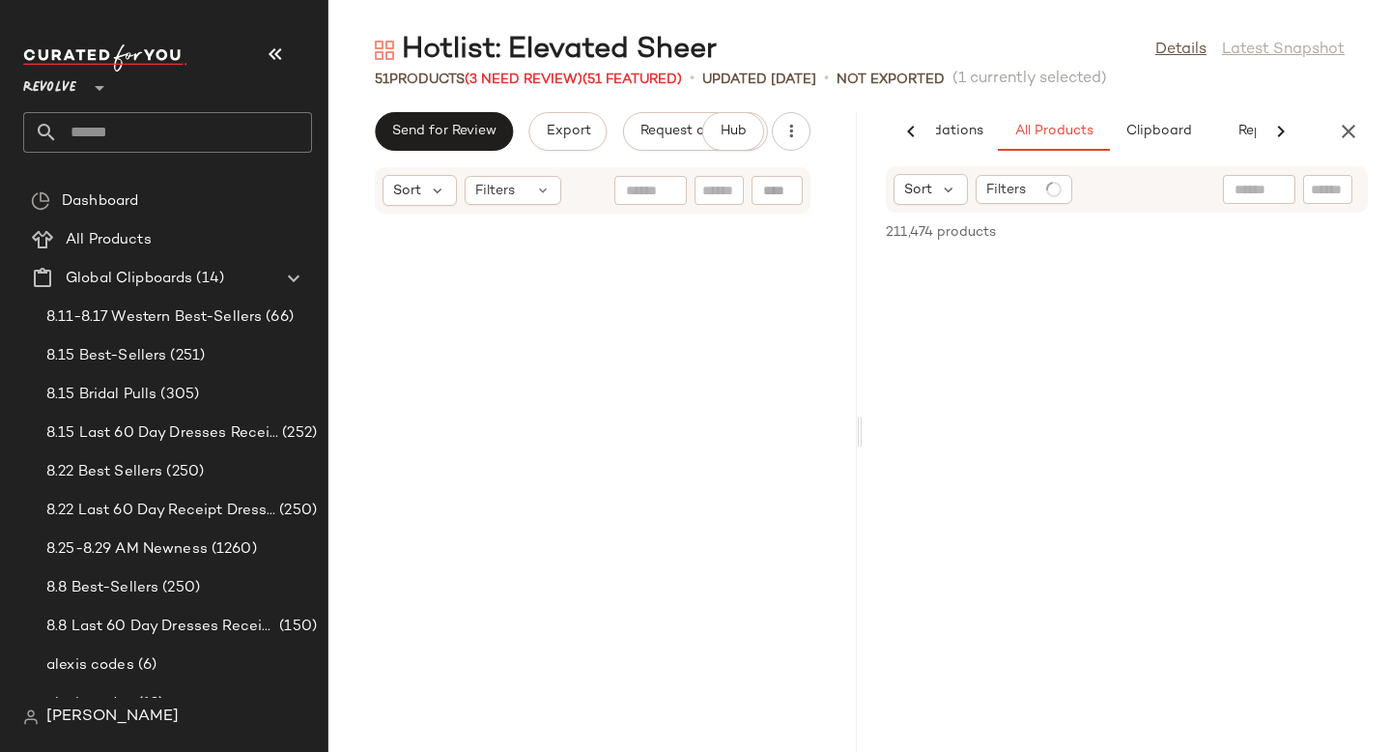
scroll to position [0, 116]
click at [273, 67] on button "button" at bounding box center [275, 54] width 46 height 46
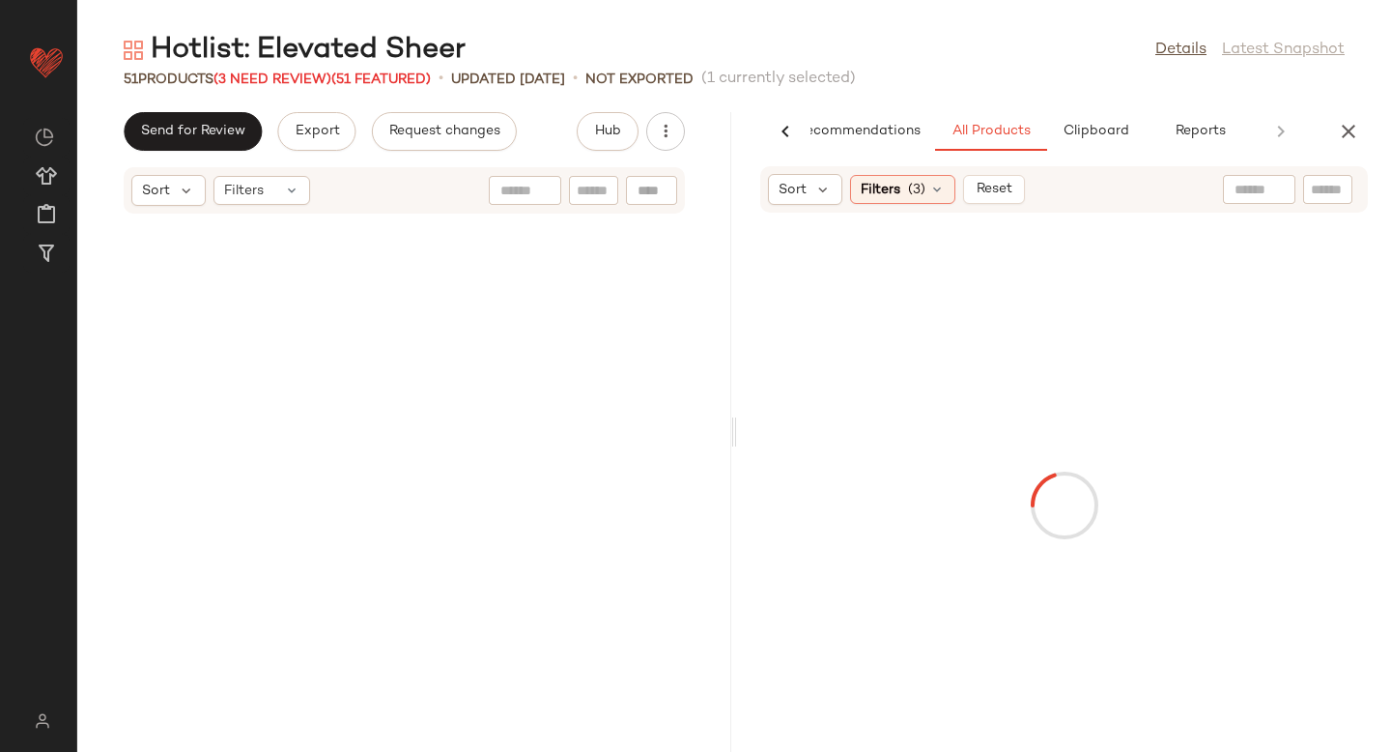
scroll to position [3182, 0]
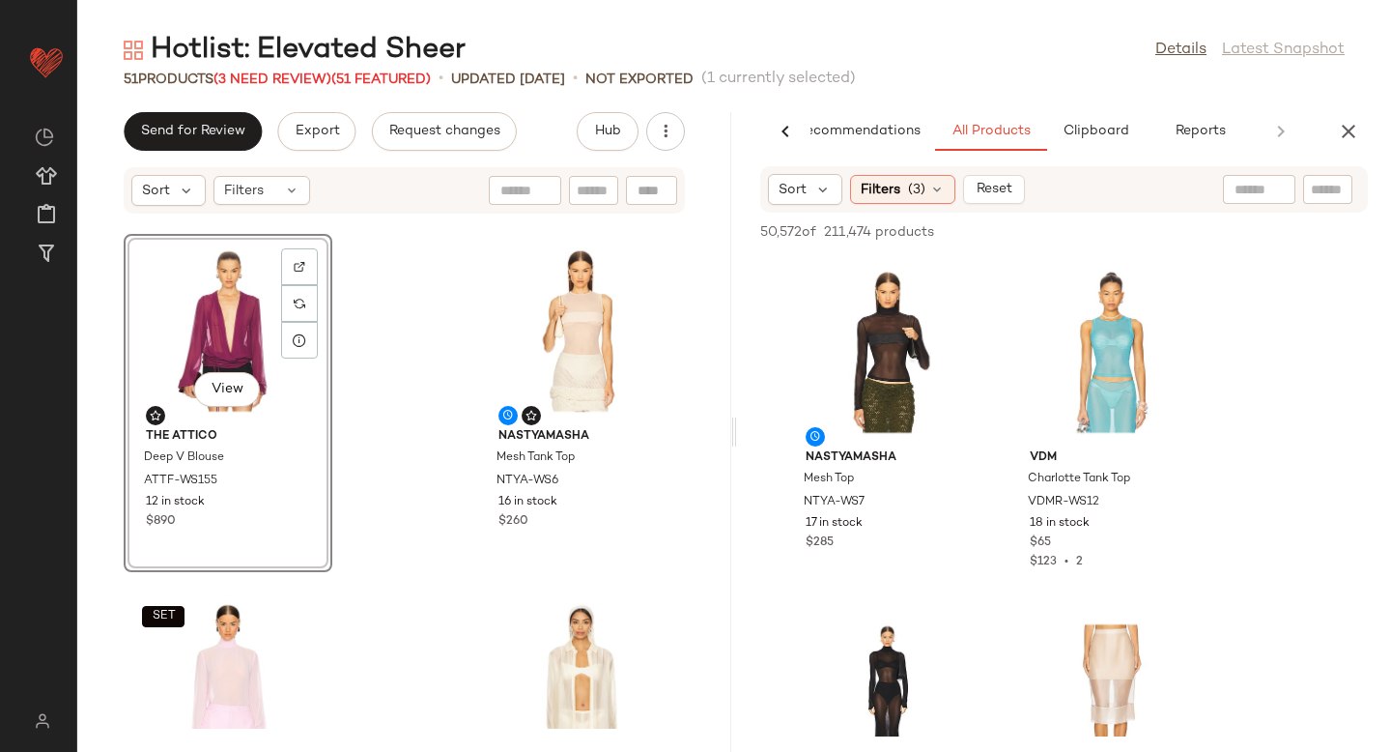
click at [1318, 189] on input "text" at bounding box center [1328, 190] width 34 height 20
paste input "**********"
type input "**********"
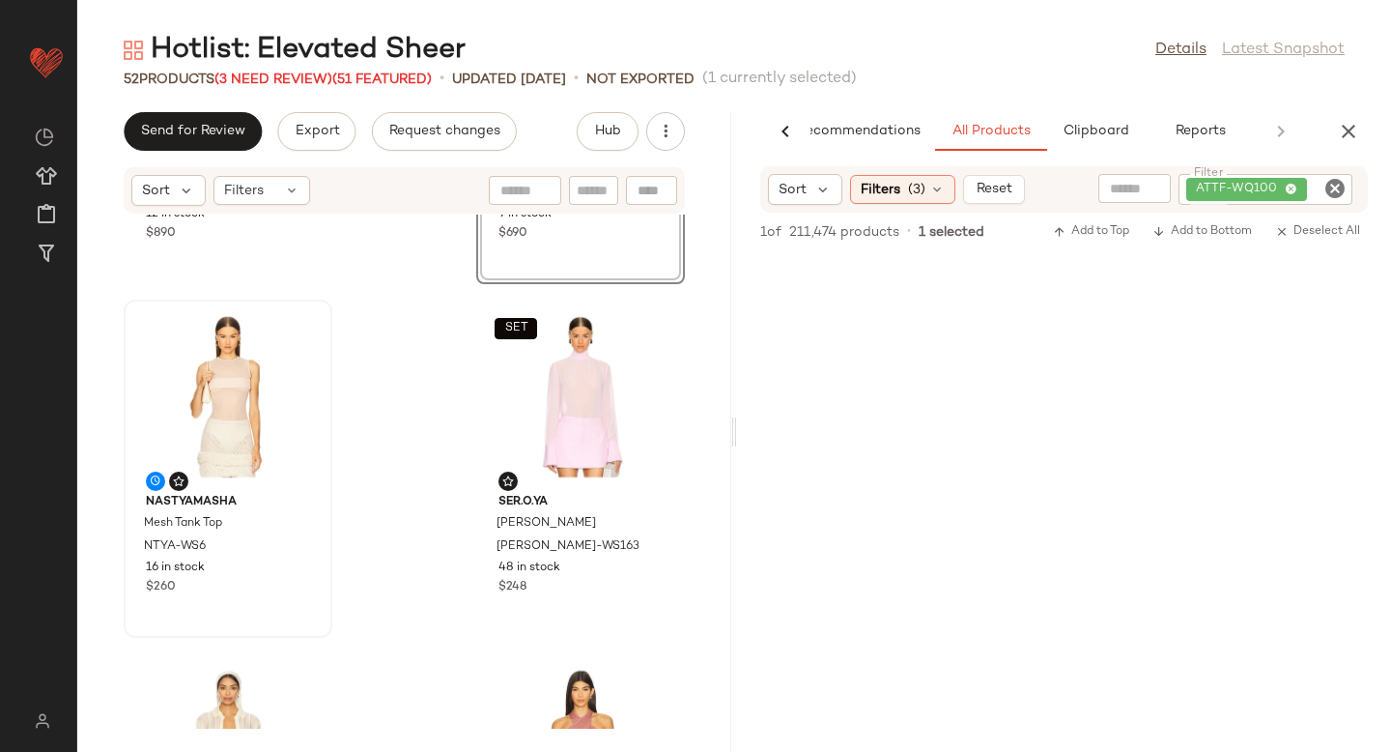
scroll to position [3489, 0]
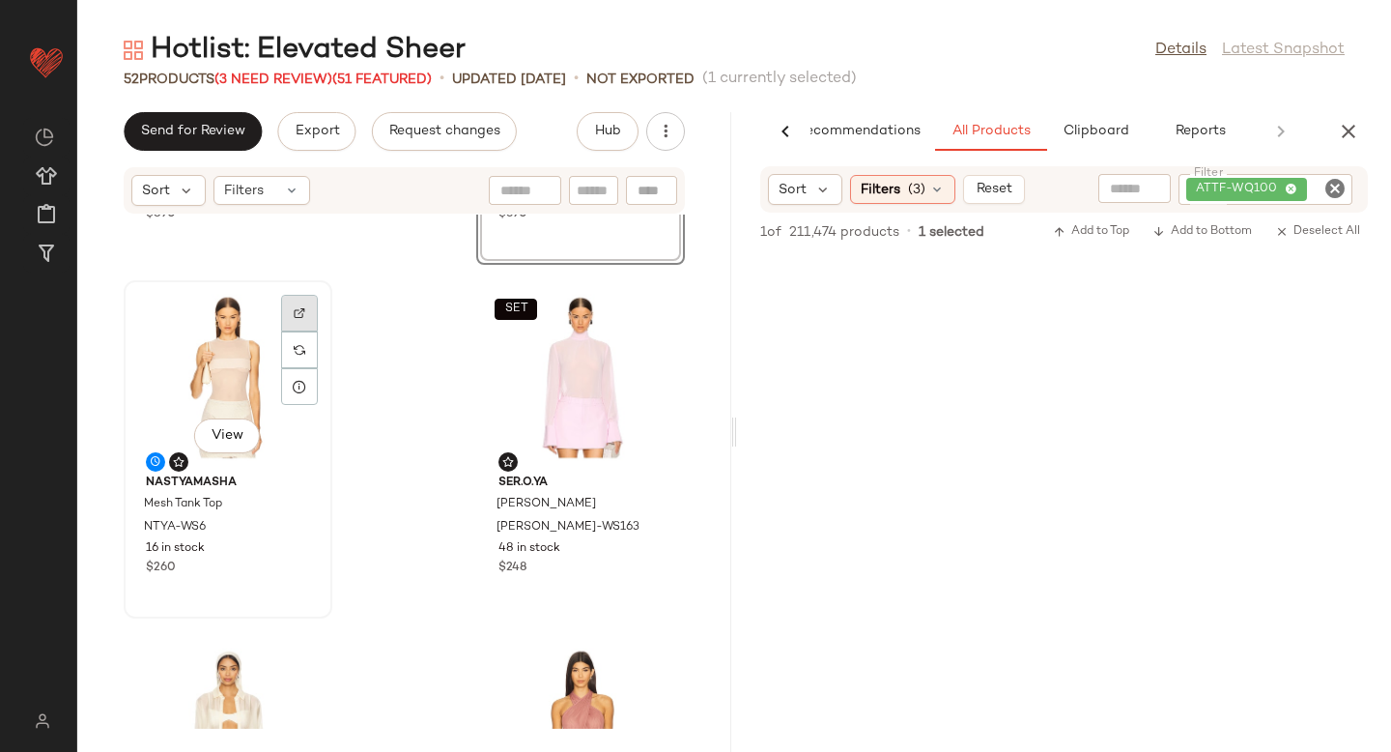
click at [304, 328] on div at bounding box center [299, 313] width 37 height 37
click at [1326, 185] on icon "Clear Filter" at bounding box center [1334, 188] width 23 height 23
paste input "********"
type input "********"
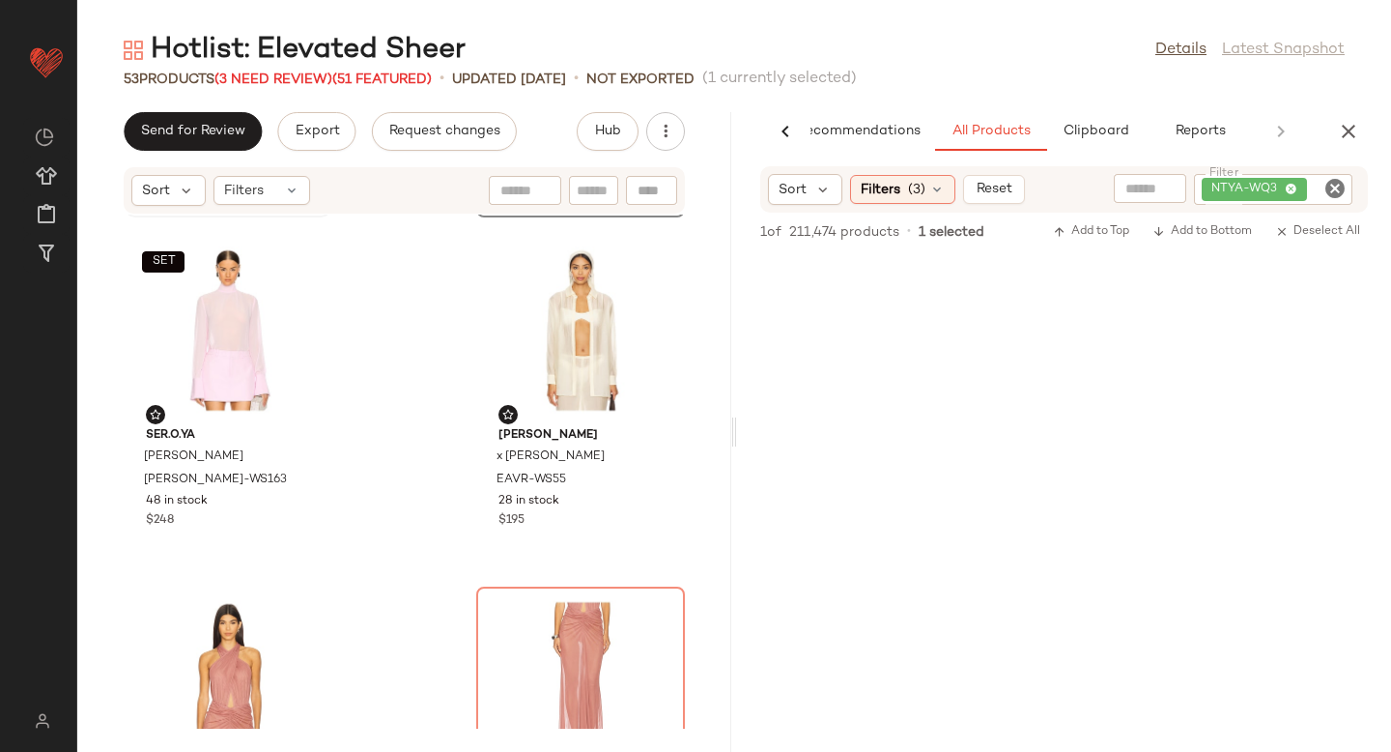
scroll to position [3839, 0]
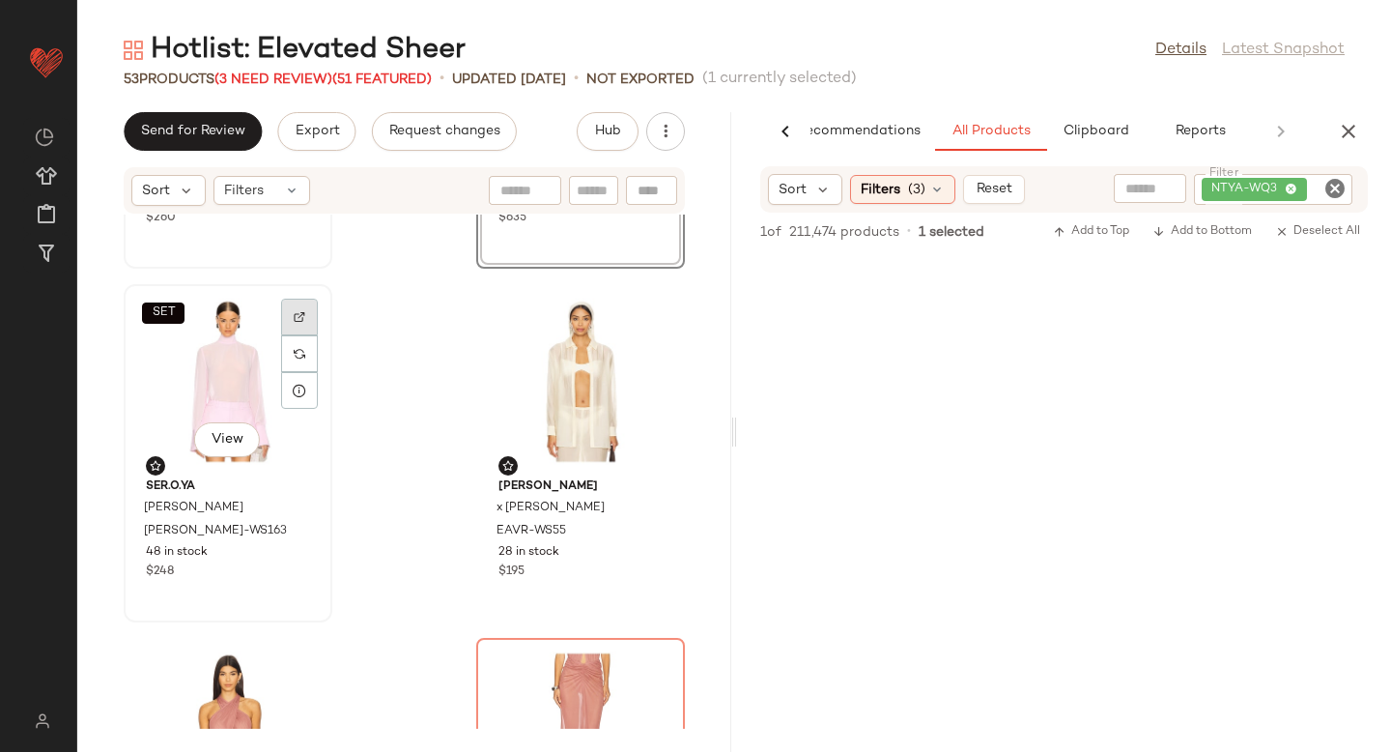
click at [299, 319] on img at bounding box center [300, 317] width 12 height 12
click at [1339, 189] on icon "Clear Filter" at bounding box center [1334, 188] width 23 height 23
paste input "*********"
type input "*********"
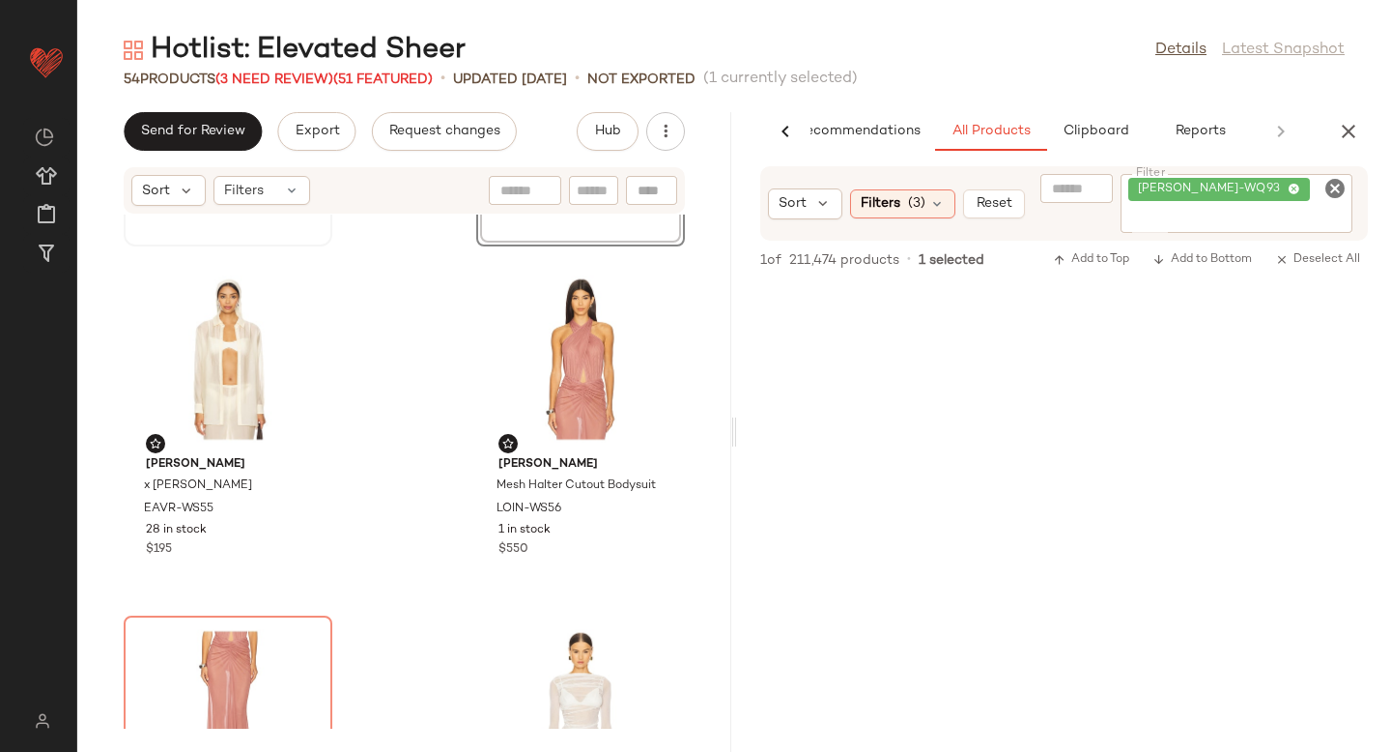
scroll to position [4217, 0]
click at [301, 272] on div "View" at bounding box center [227, 357] width 195 height 180
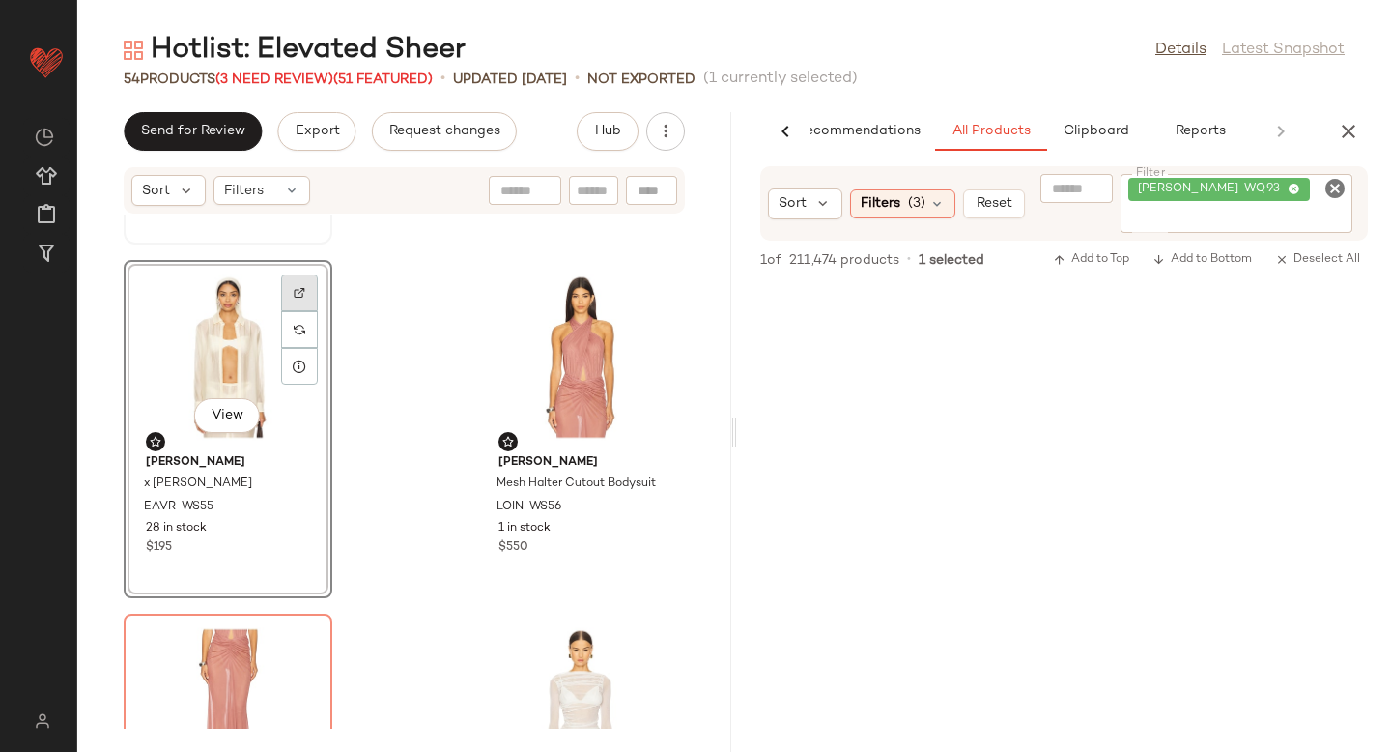
click at [304, 291] on img at bounding box center [300, 293] width 12 height 12
click at [1329, 178] on icon "Clear Filter" at bounding box center [1334, 188] width 23 height 23
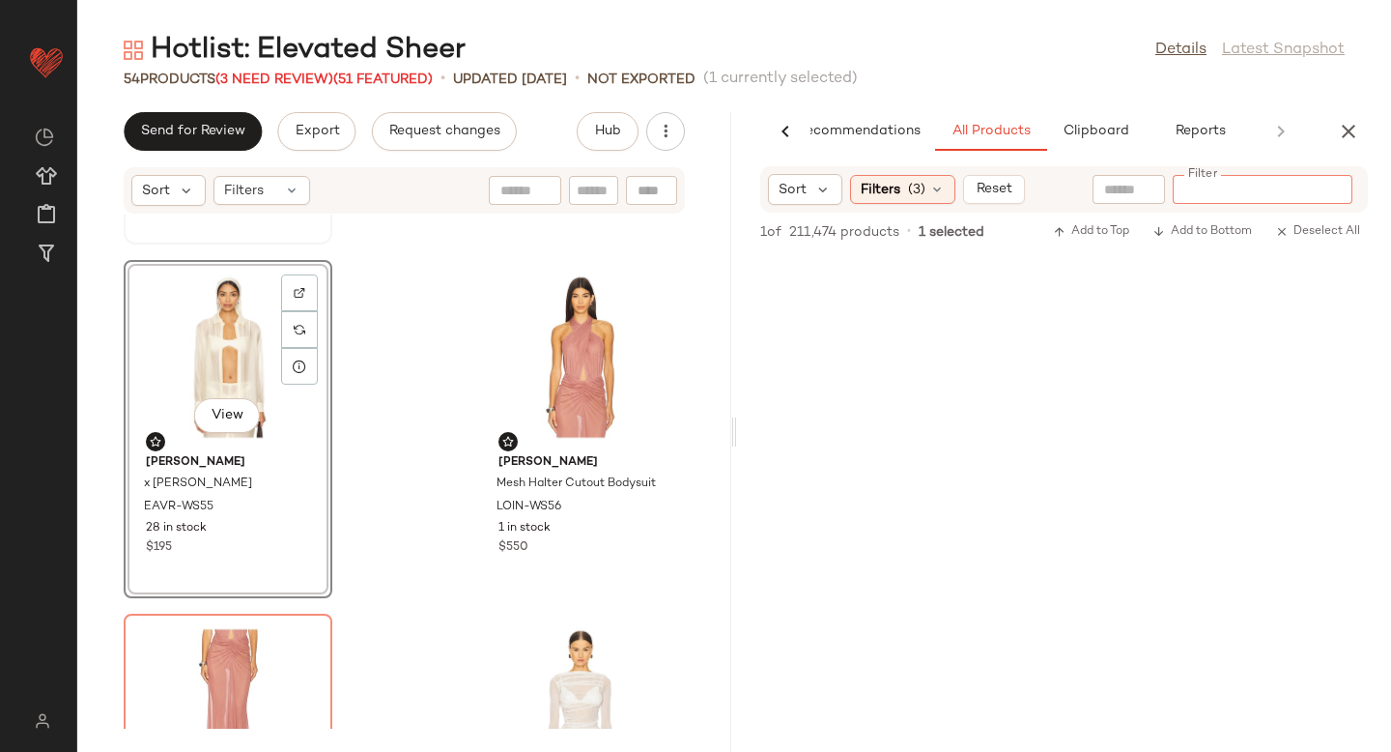
paste input "*********"
type input "*********"
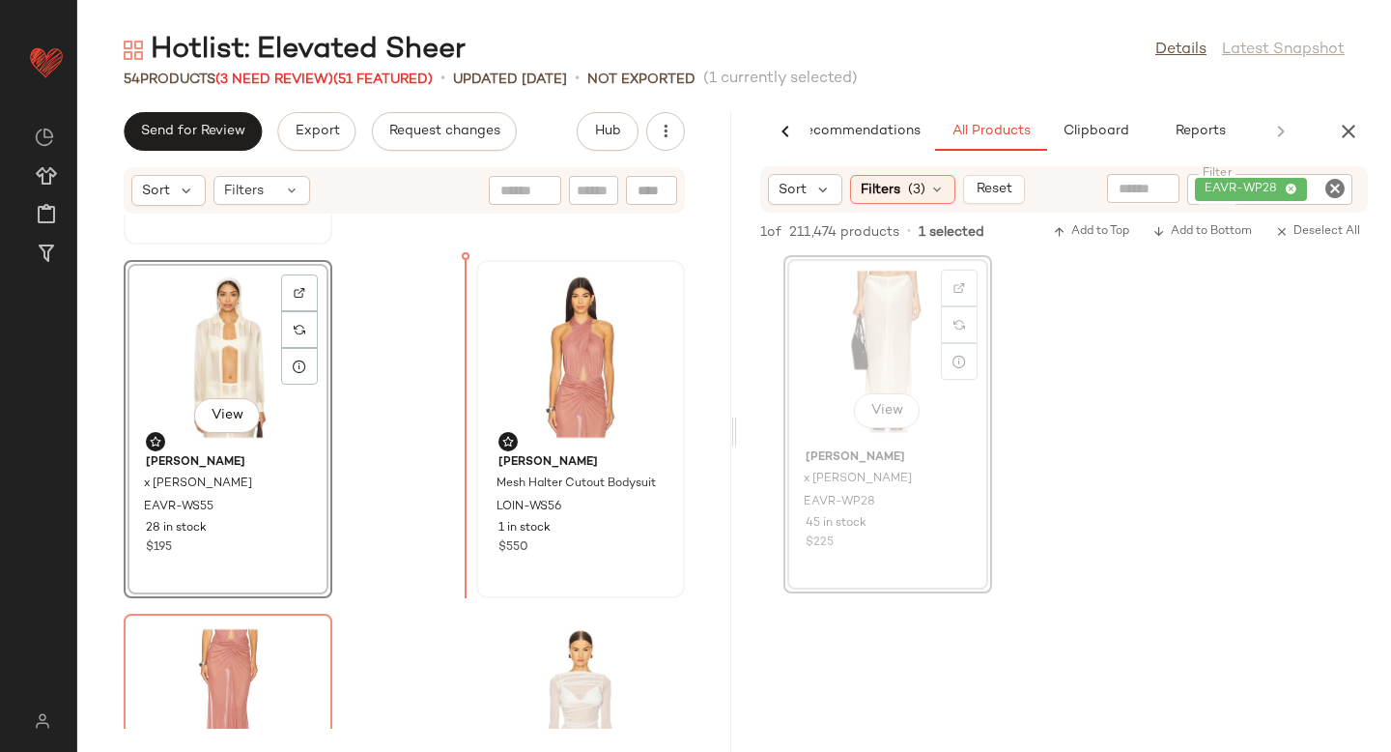
drag, startPoint x: 869, startPoint y: 395, endPoint x: 479, endPoint y: 418, distance: 391.0
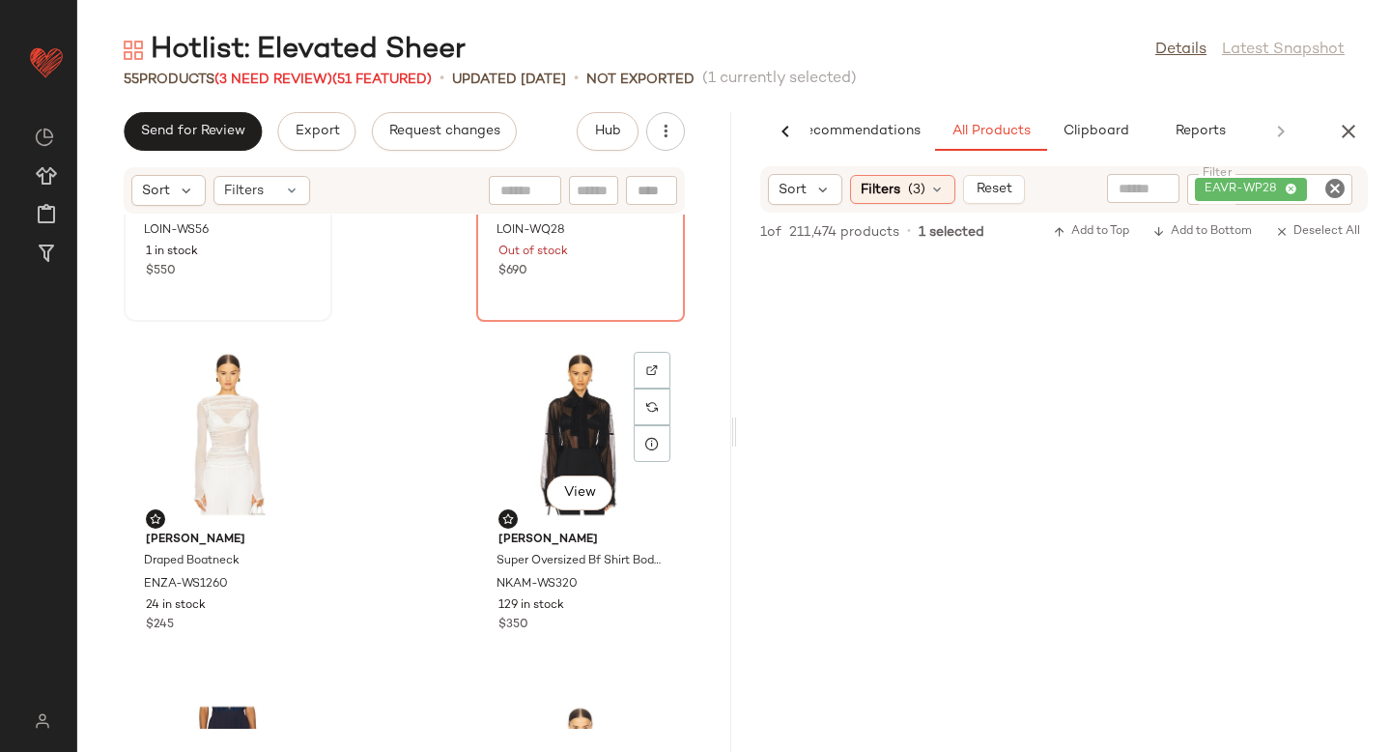
scroll to position [4856, 0]
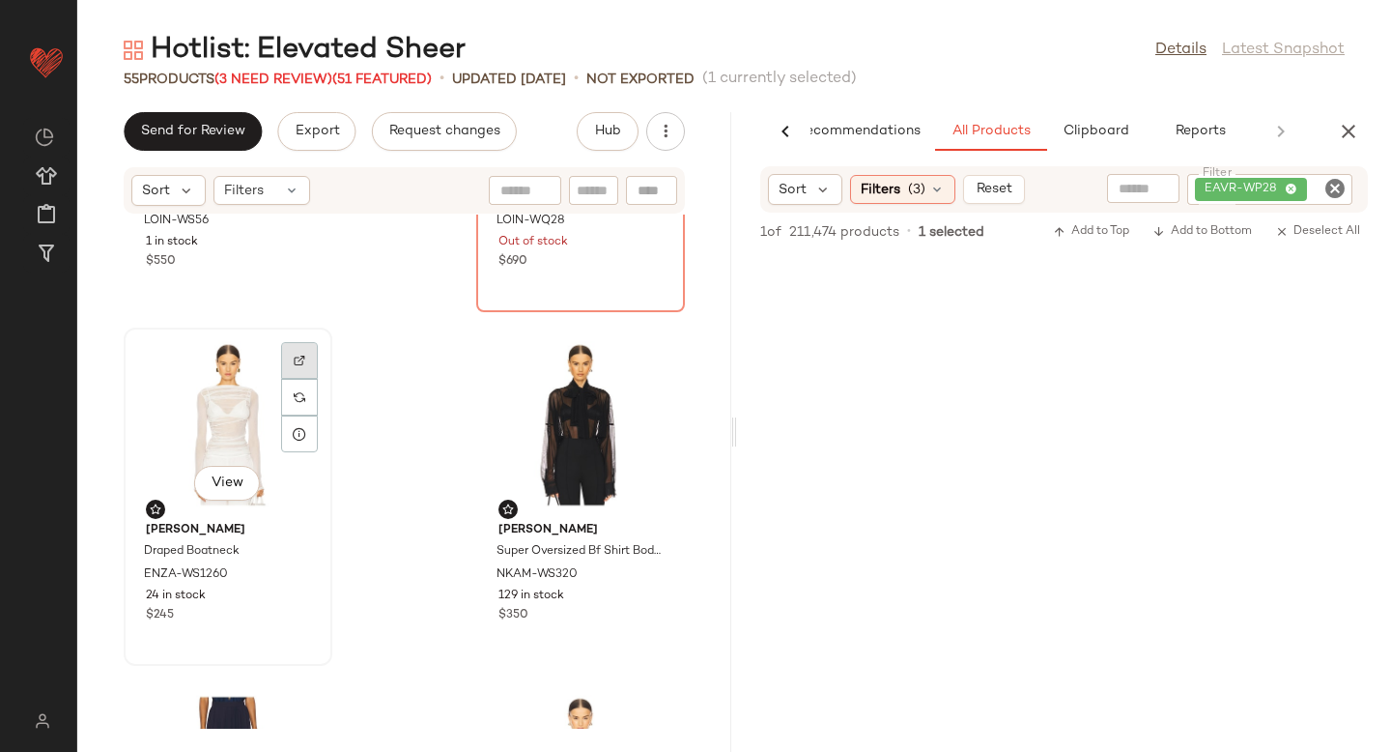
click at [299, 353] on div at bounding box center [299, 360] width 37 height 37
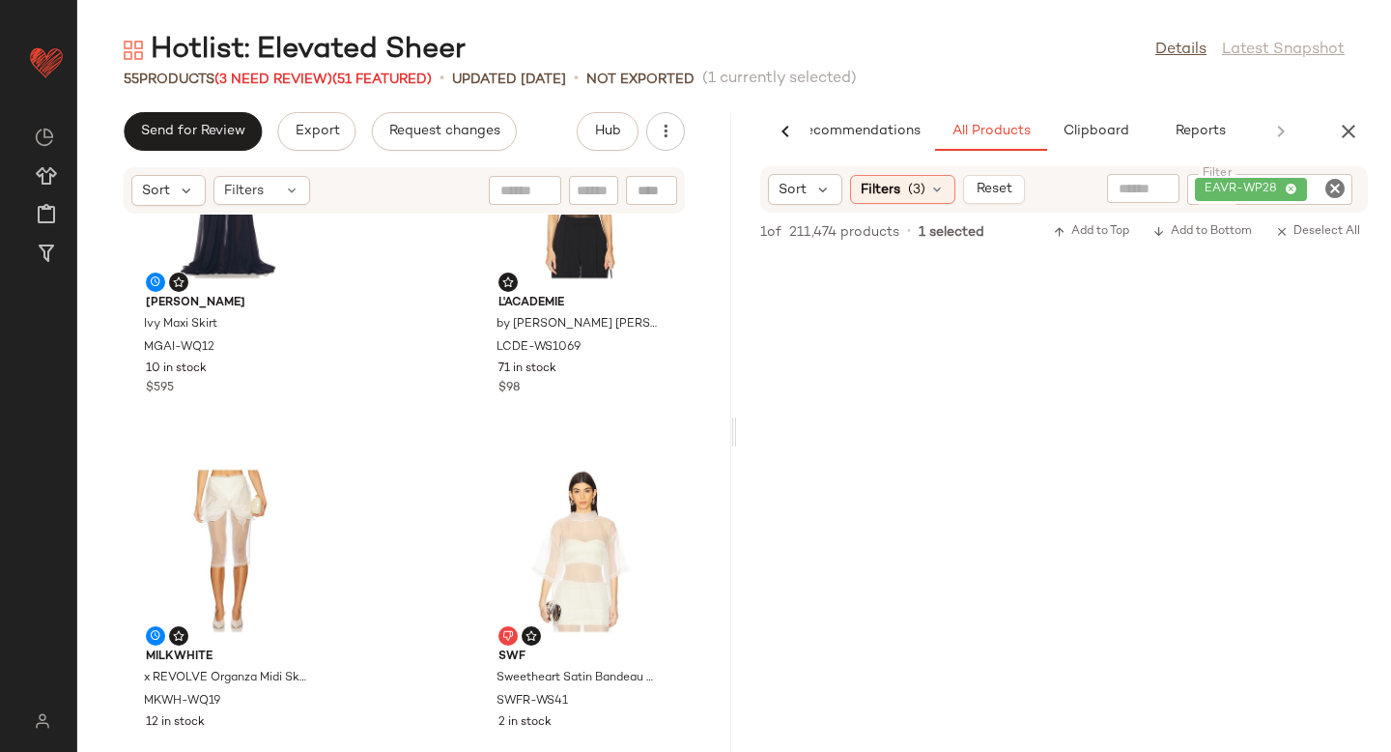
scroll to position [5439, 0]
click at [306, 477] on div at bounding box center [299, 485] width 37 height 37
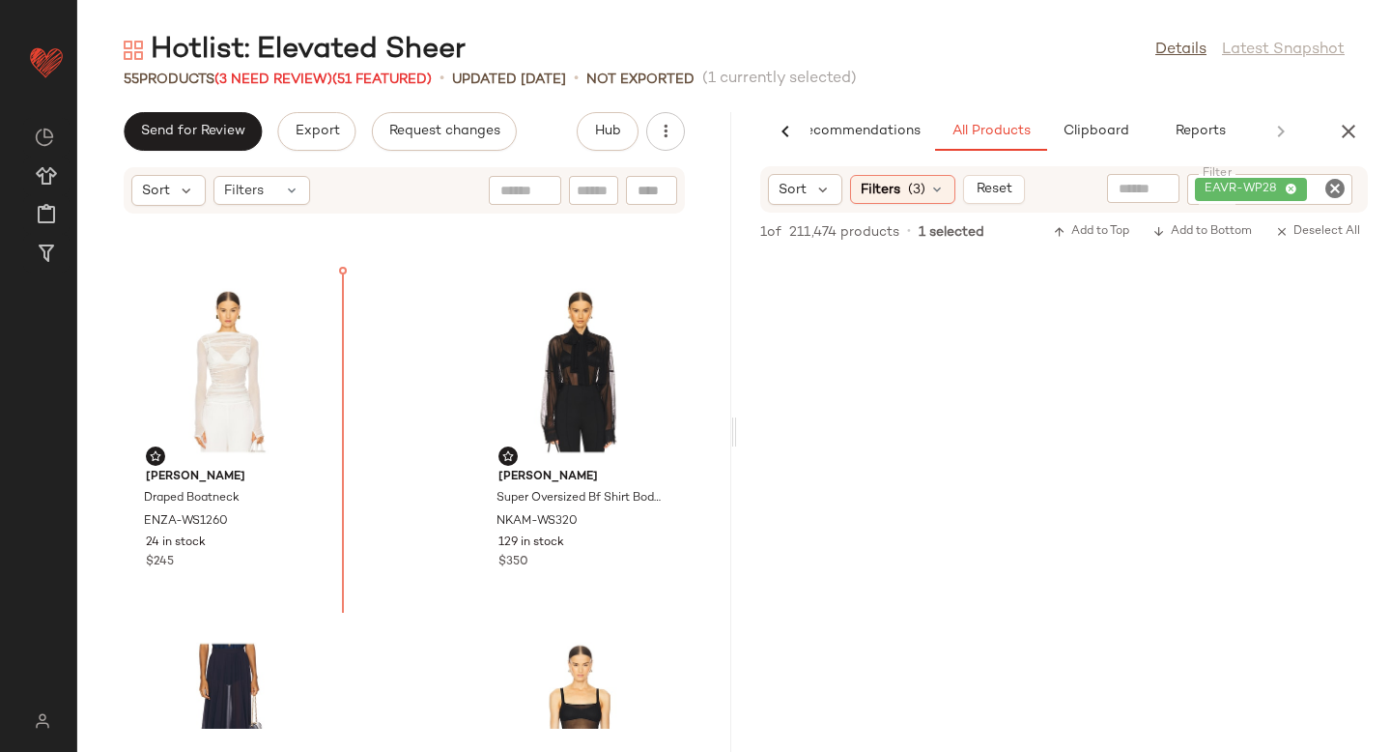
scroll to position [4899, 0]
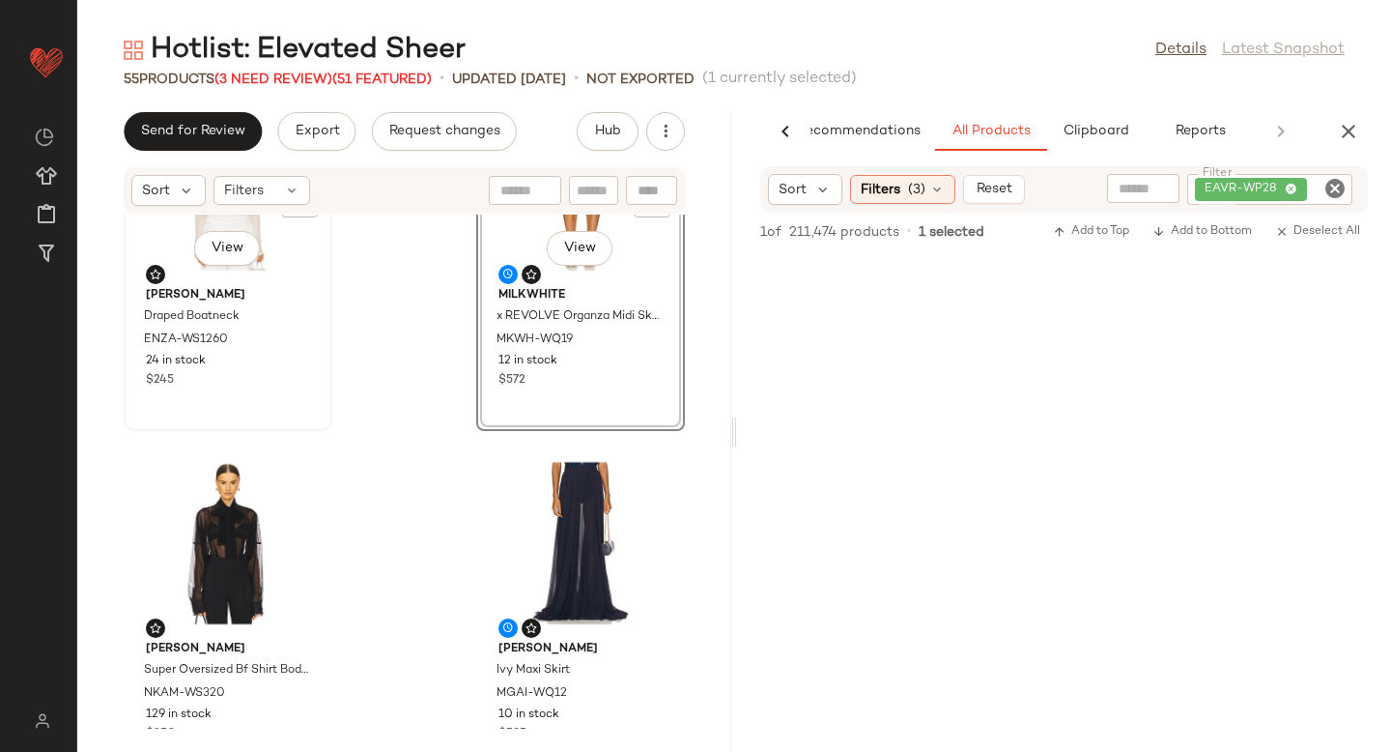
scroll to position [5093, 0]
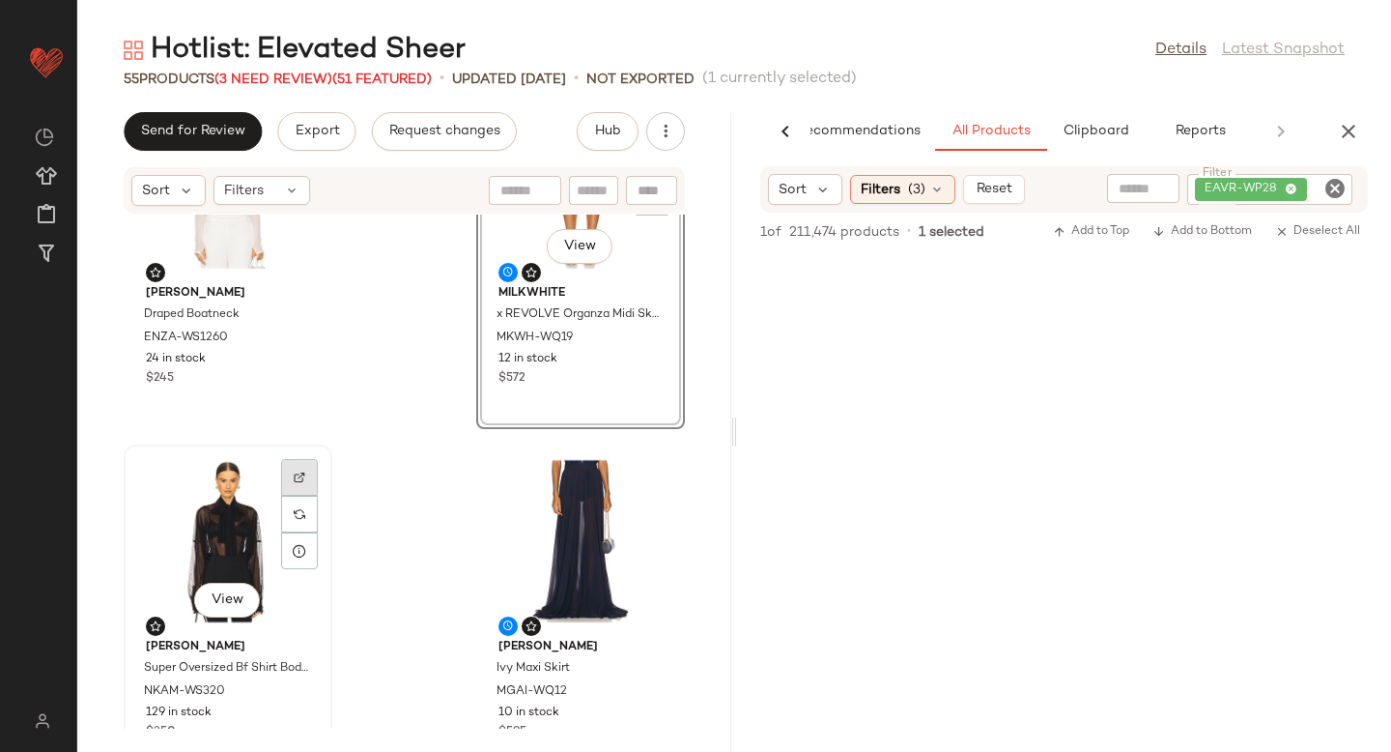
click at [289, 475] on div at bounding box center [299, 477] width 37 height 37
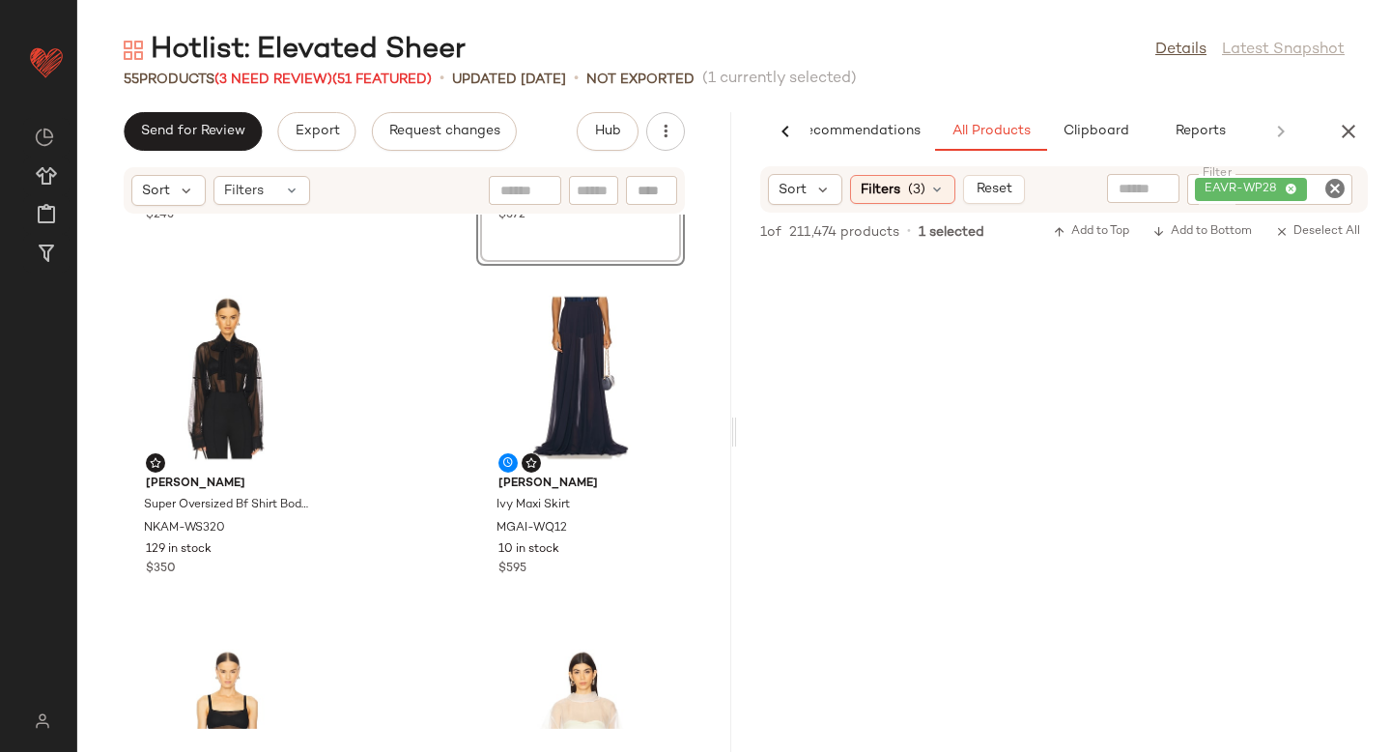
scroll to position [5269, 0]
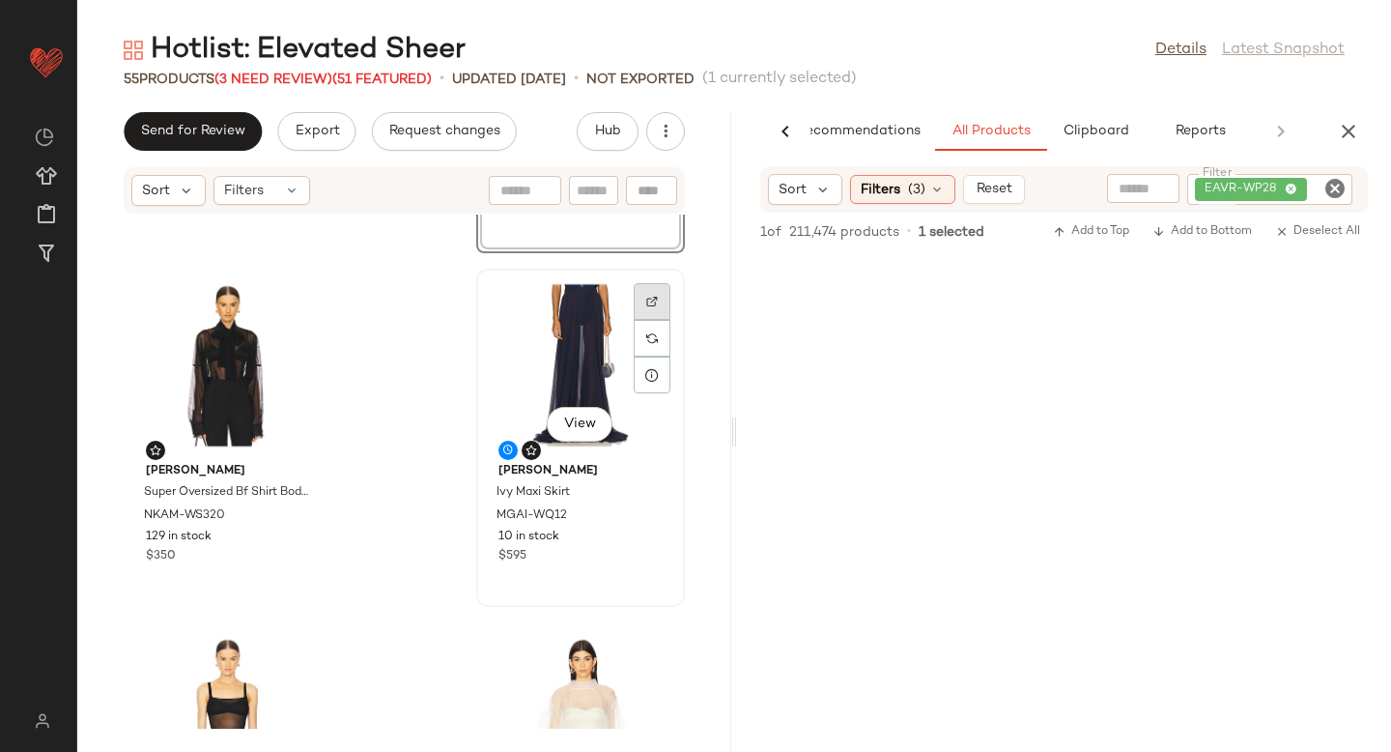
click at [646, 304] on img at bounding box center [652, 302] width 12 height 12
click at [1333, 185] on icon "Clear Filter" at bounding box center [1334, 188] width 23 height 23
paste input "*********"
type input "*********"
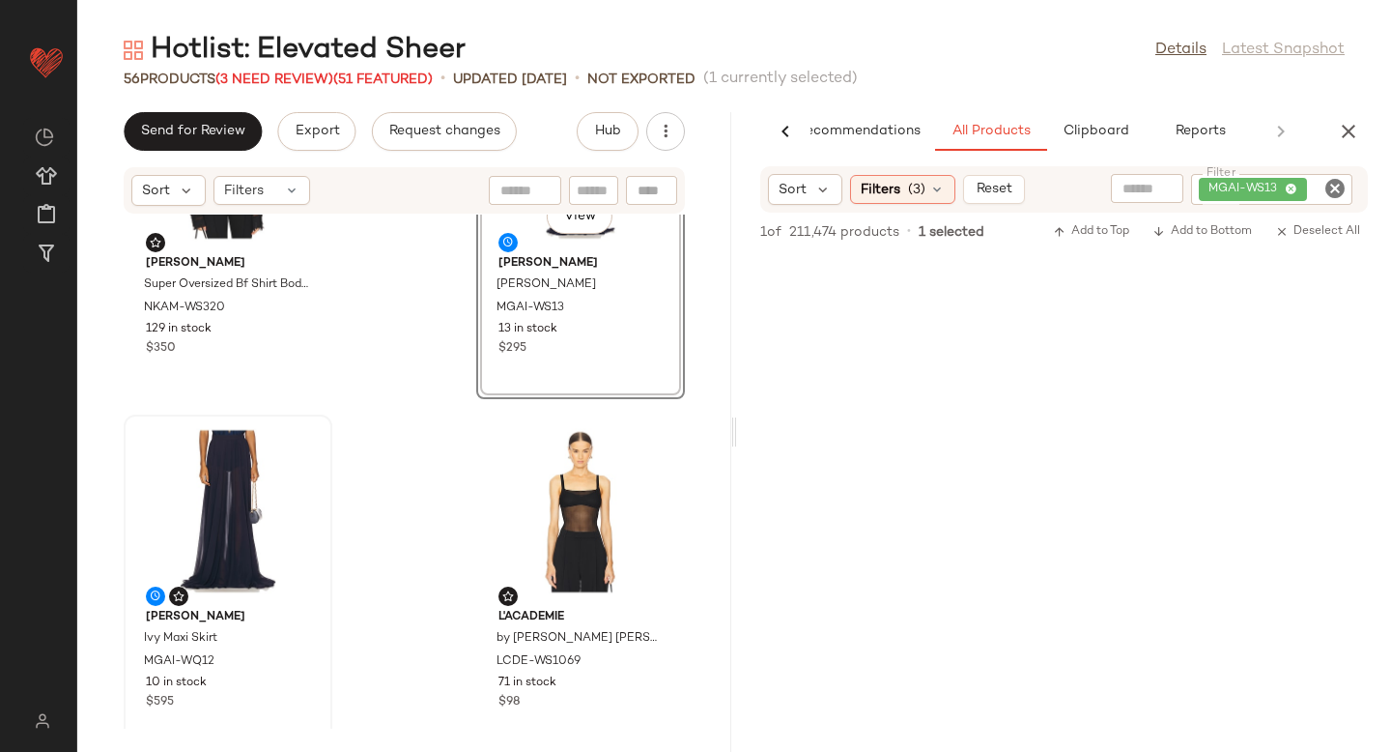
scroll to position [5503, 0]
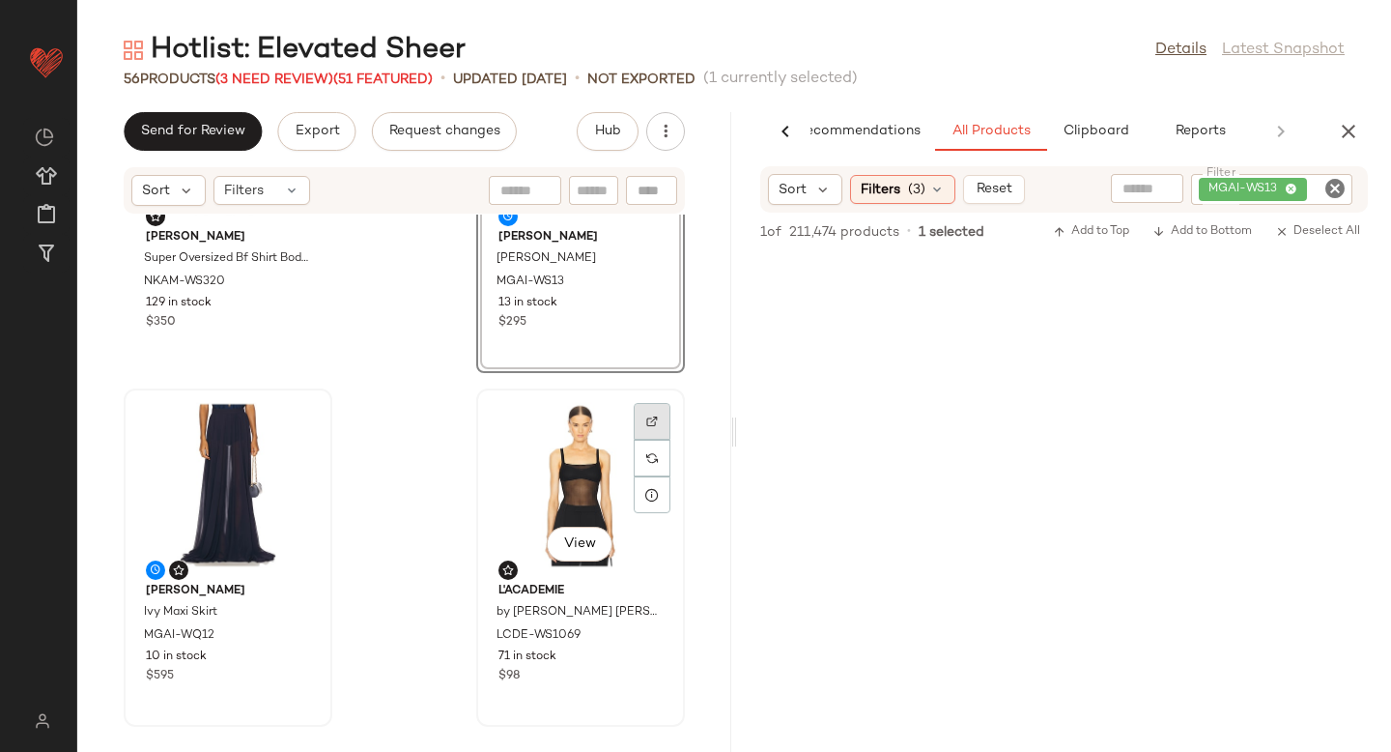
click at [646, 419] on img at bounding box center [652, 421] width 12 height 12
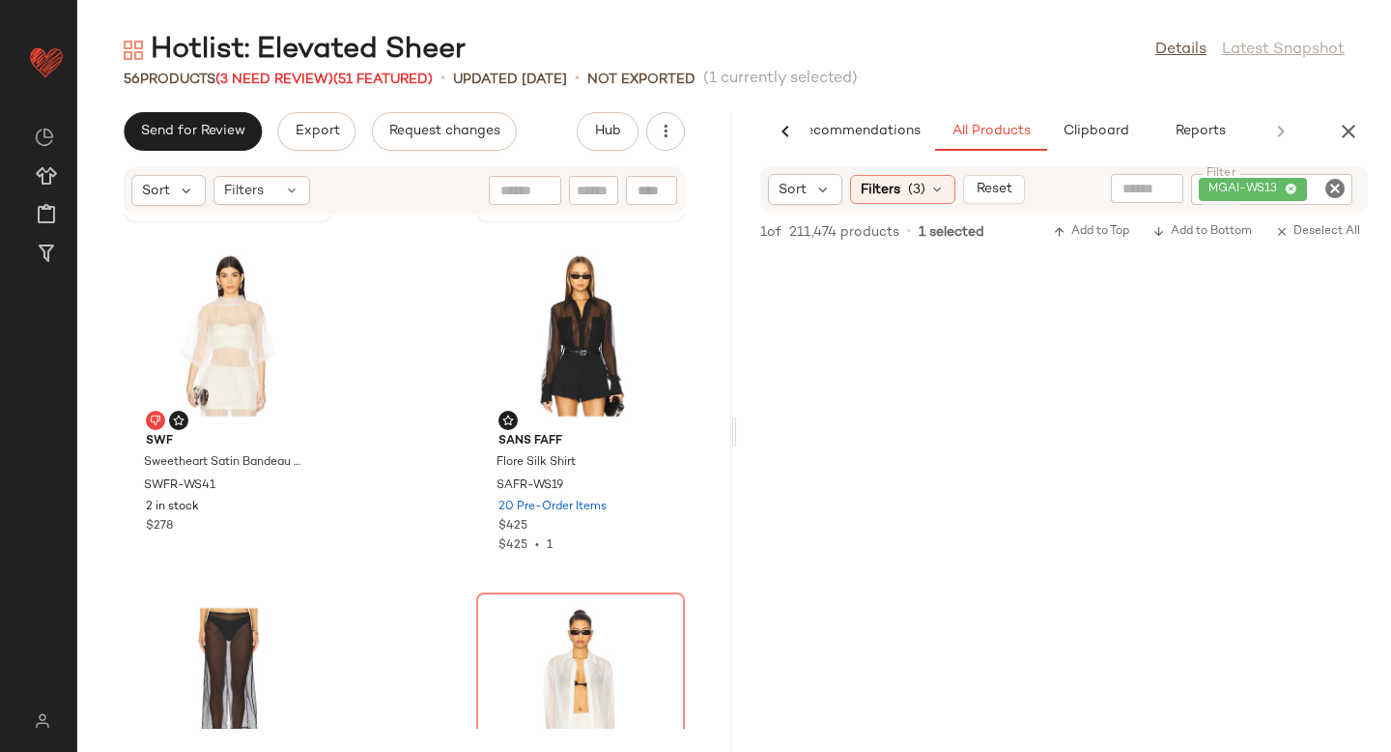
scroll to position [6020, 0]
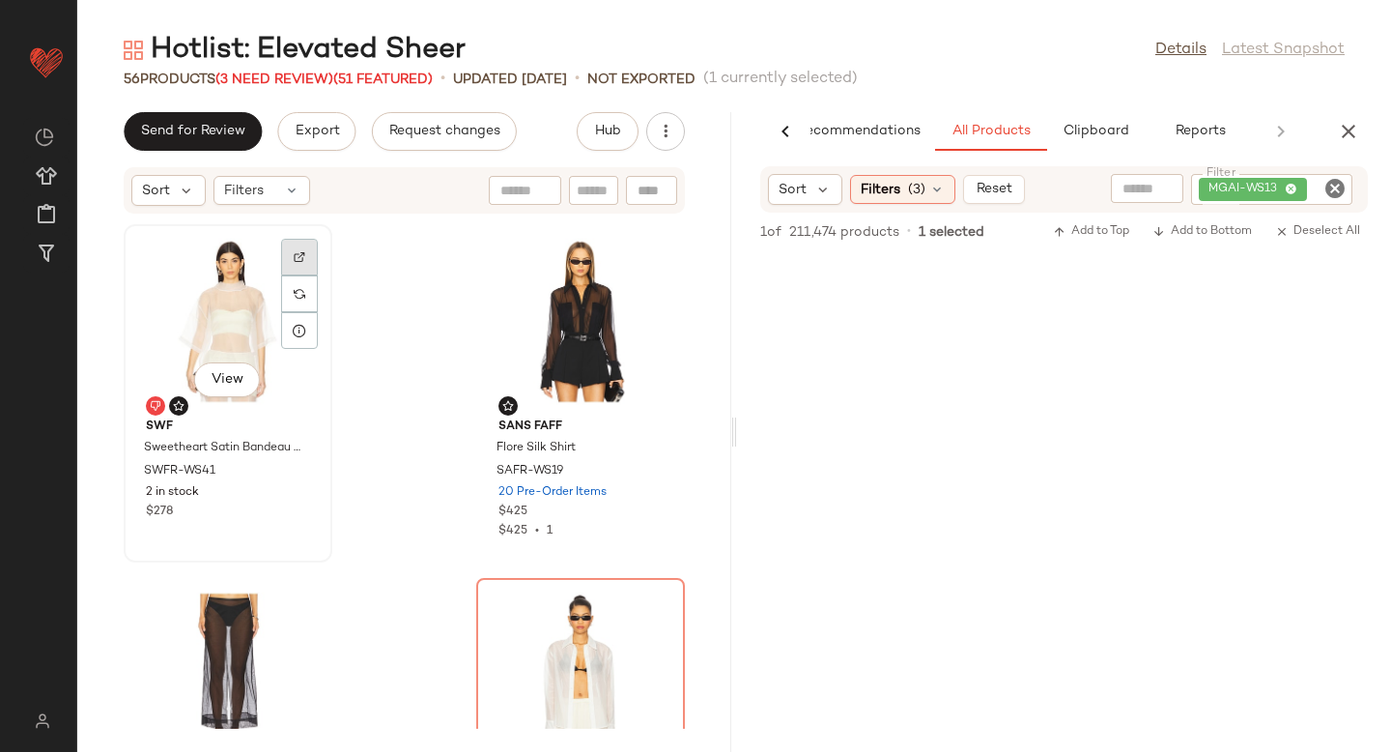
click at [306, 257] on div at bounding box center [299, 257] width 37 height 37
click at [183, 469] on span "SWFR-WS41" at bounding box center [179, 471] width 71 height 17
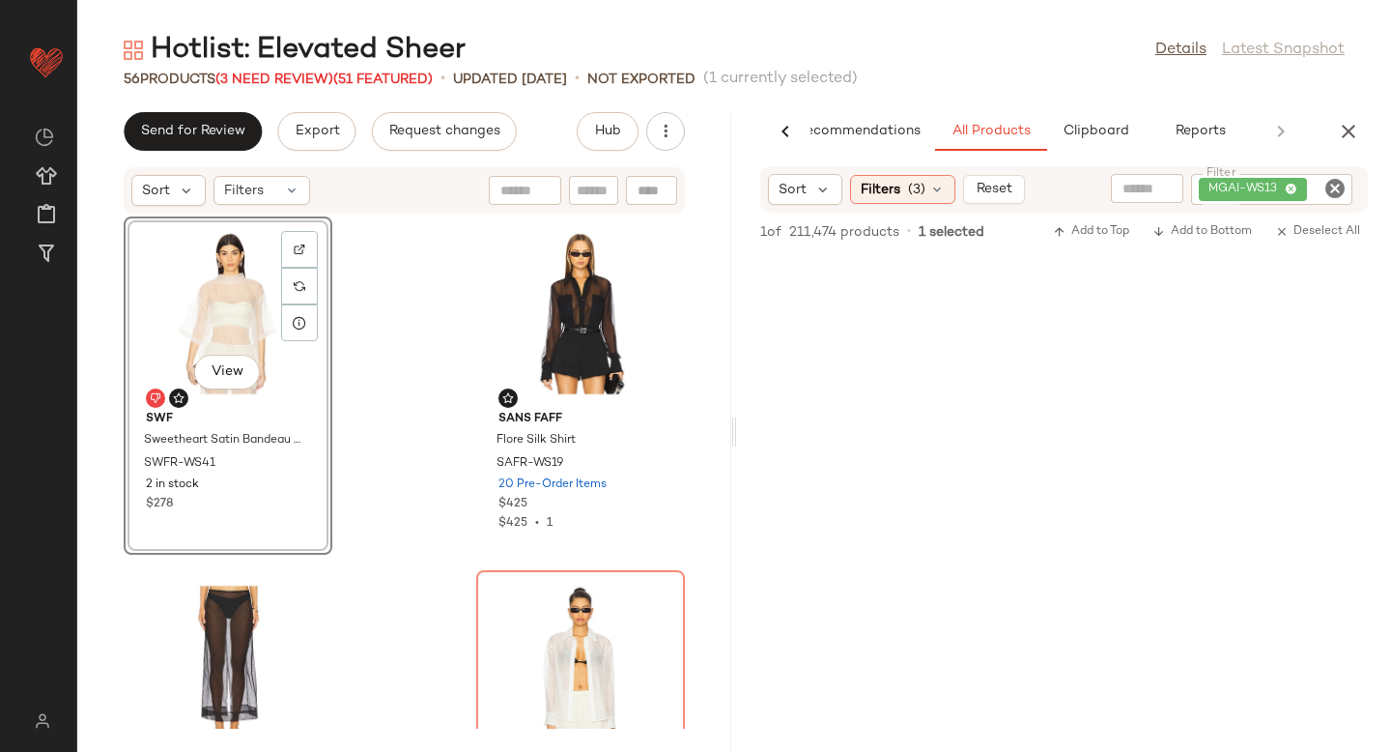
scroll to position [6030, 0]
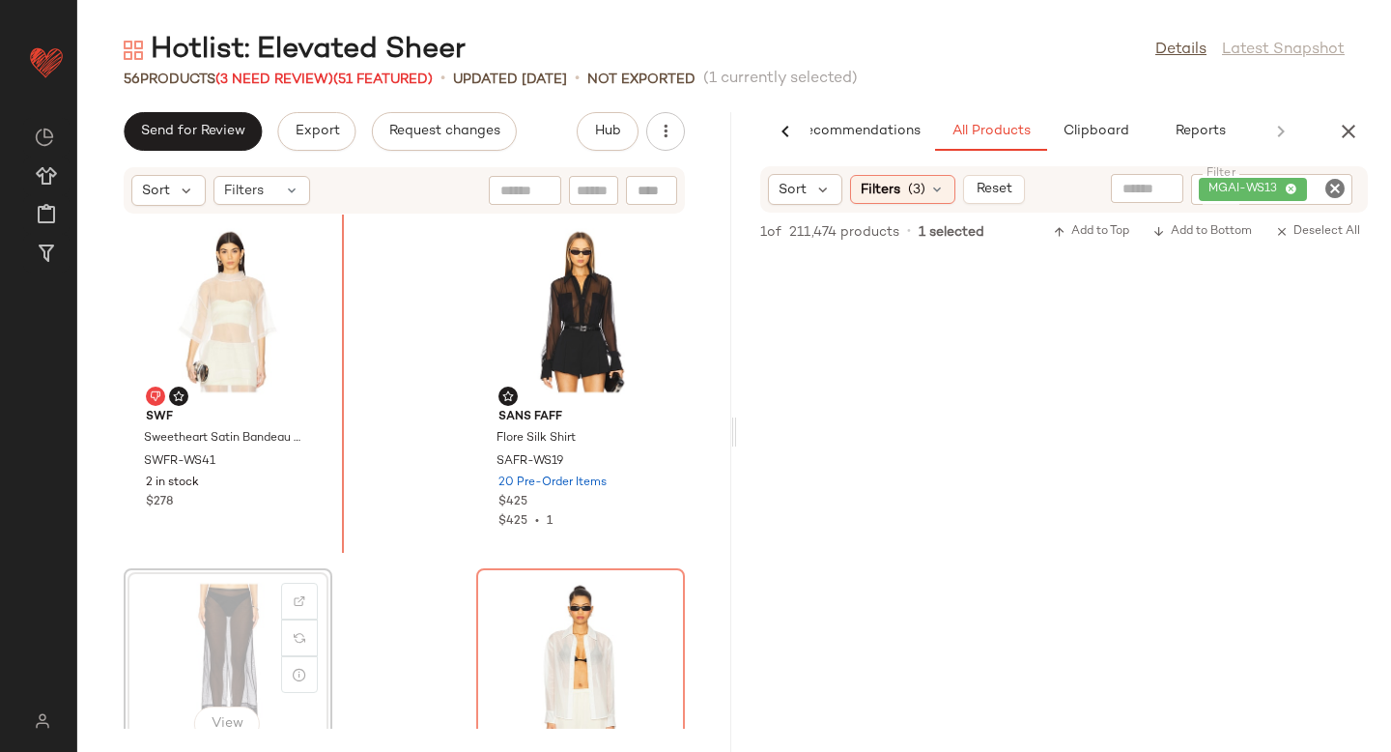
scroll to position [6032, 0]
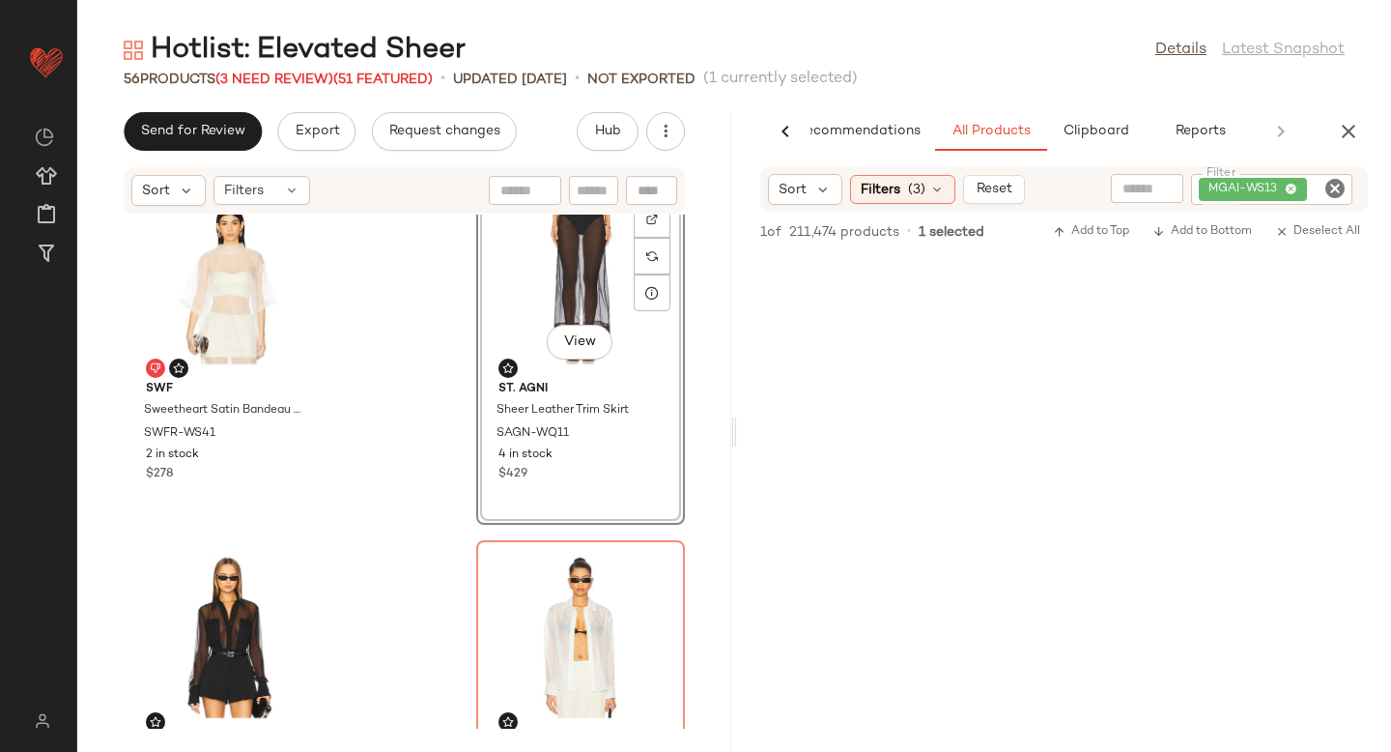
scroll to position [6077, 0]
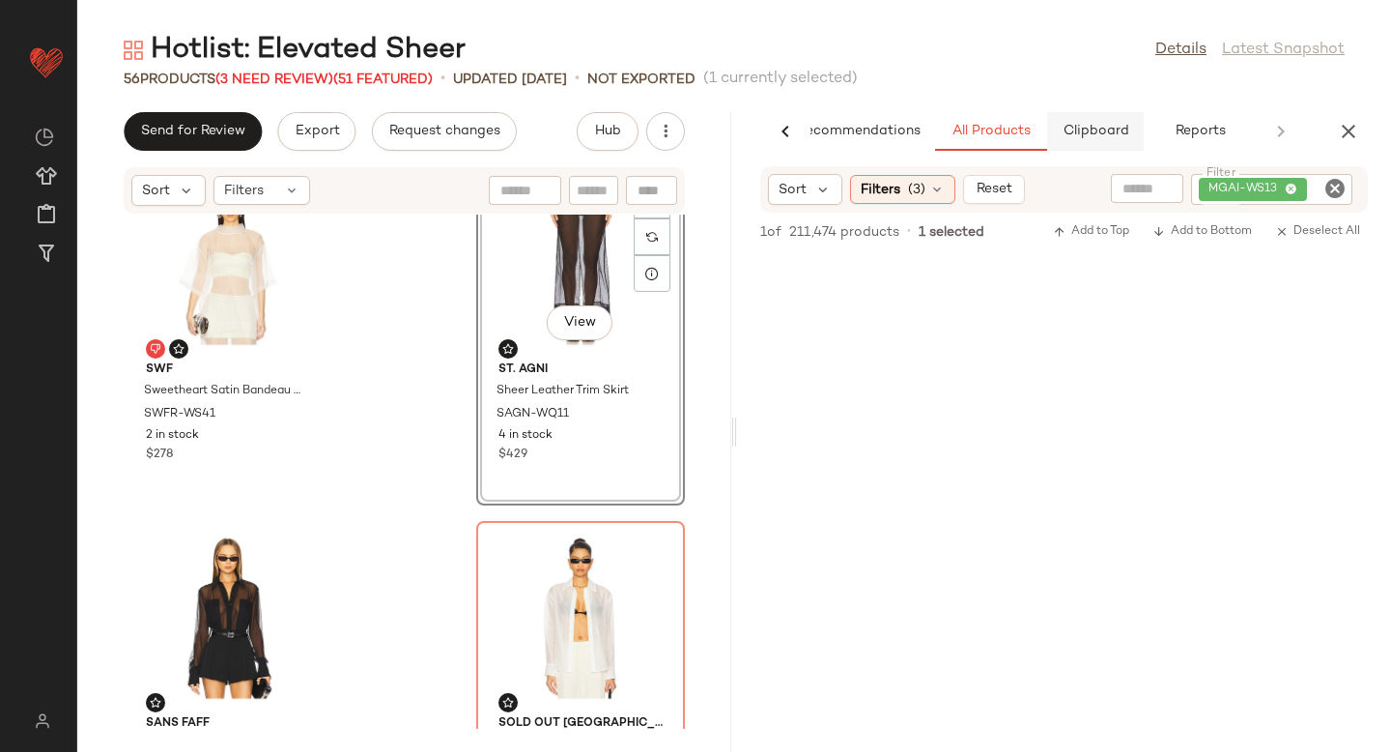
click at [1088, 142] on button "Clipboard" at bounding box center [1095, 131] width 97 height 39
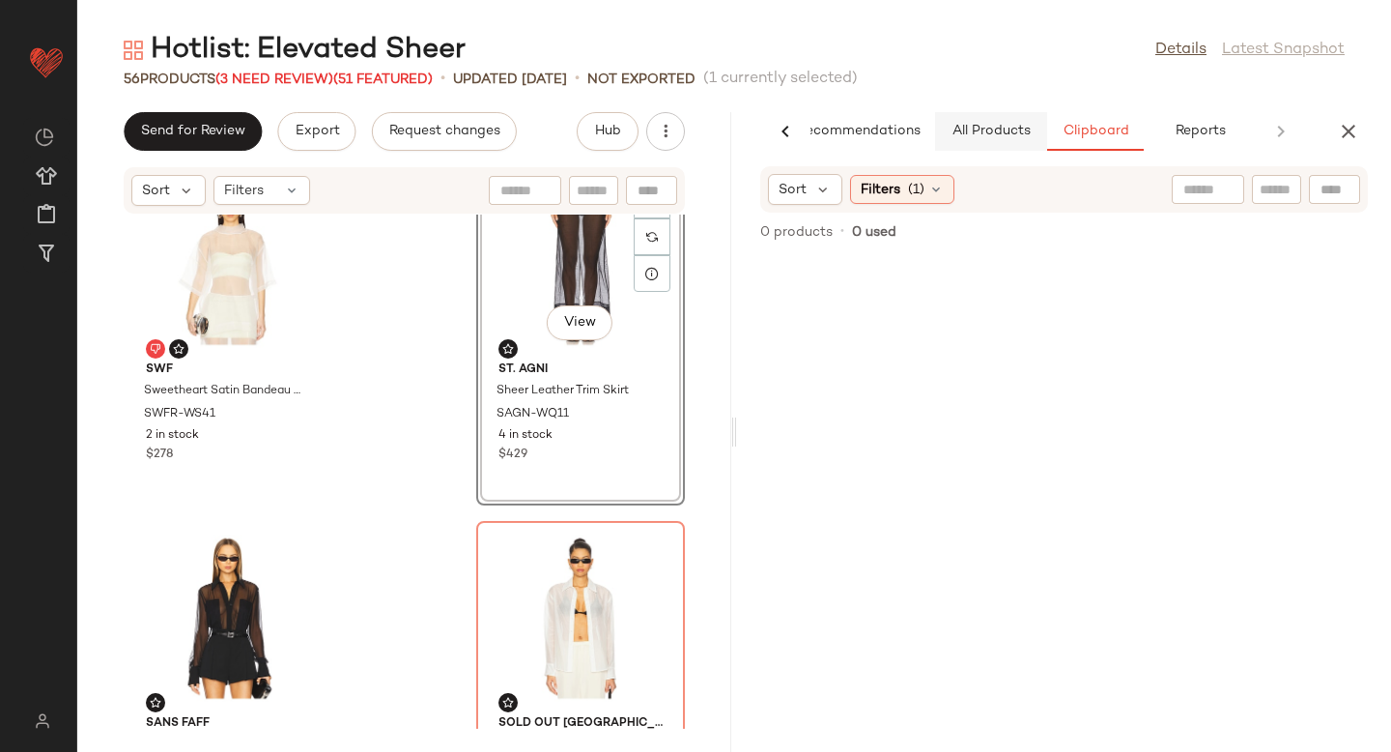
click at [988, 135] on span "All Products" at bounding box center [991, 131] width 79 height 15
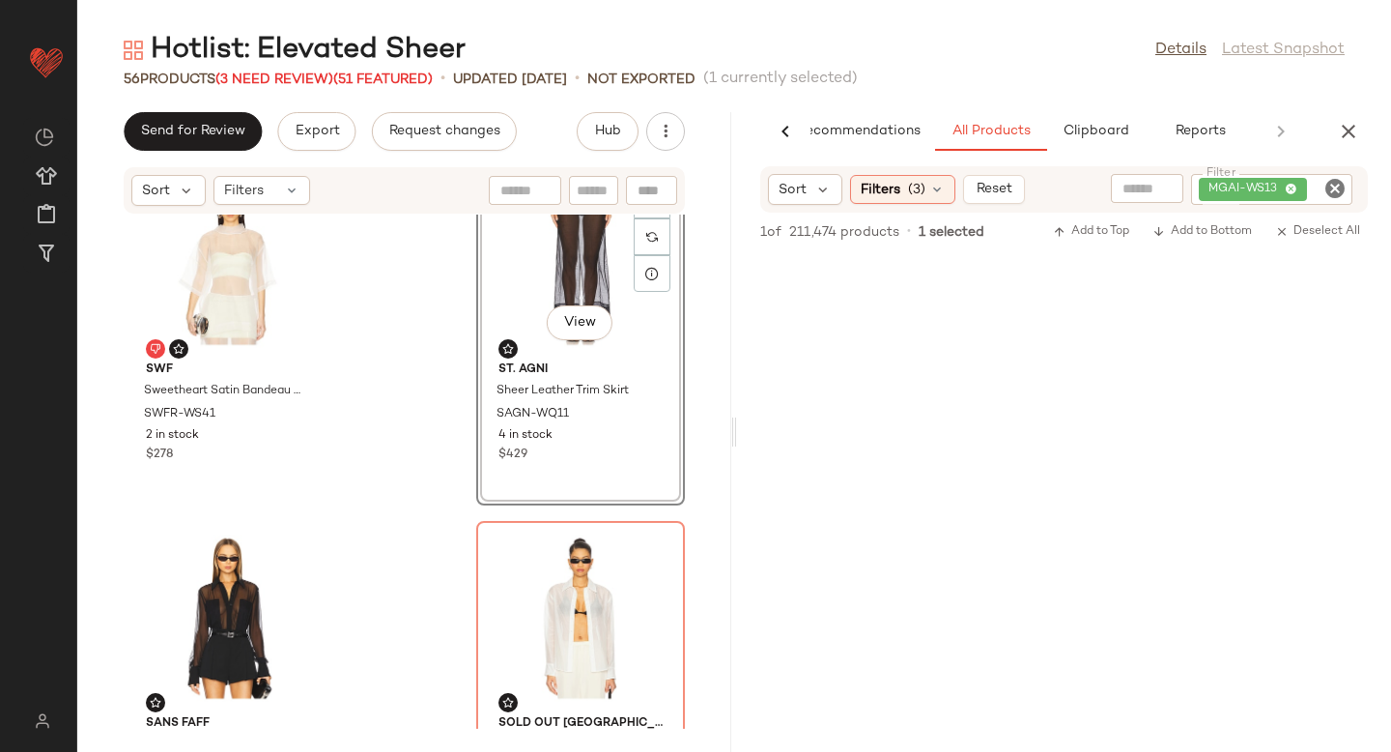
click at [1339, 178] on icon "Clear Filter" at bounding box center [1334, 188] width 23 height 23
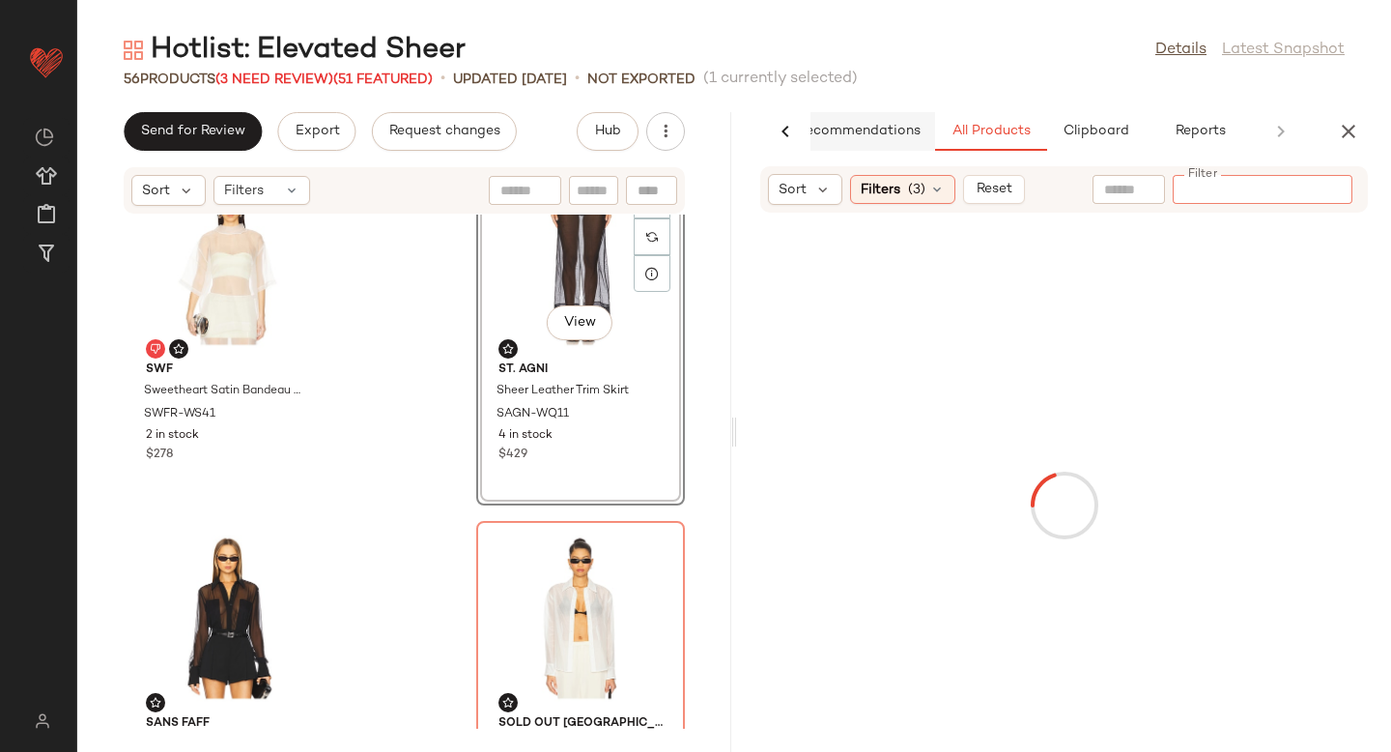
click at [885, 127] on span "AI Recommendations" at bounding box center [850, 131] width 141 height 15
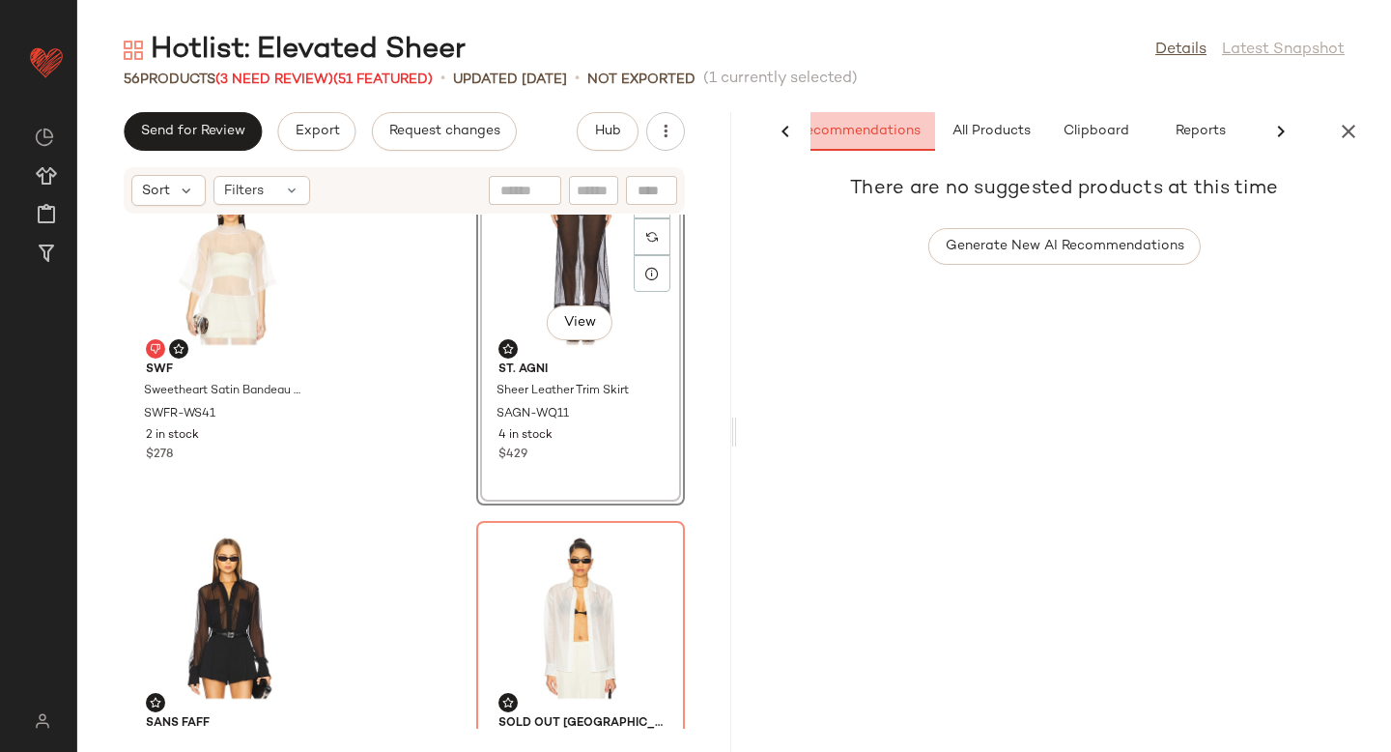
scroll to position [0, 0]
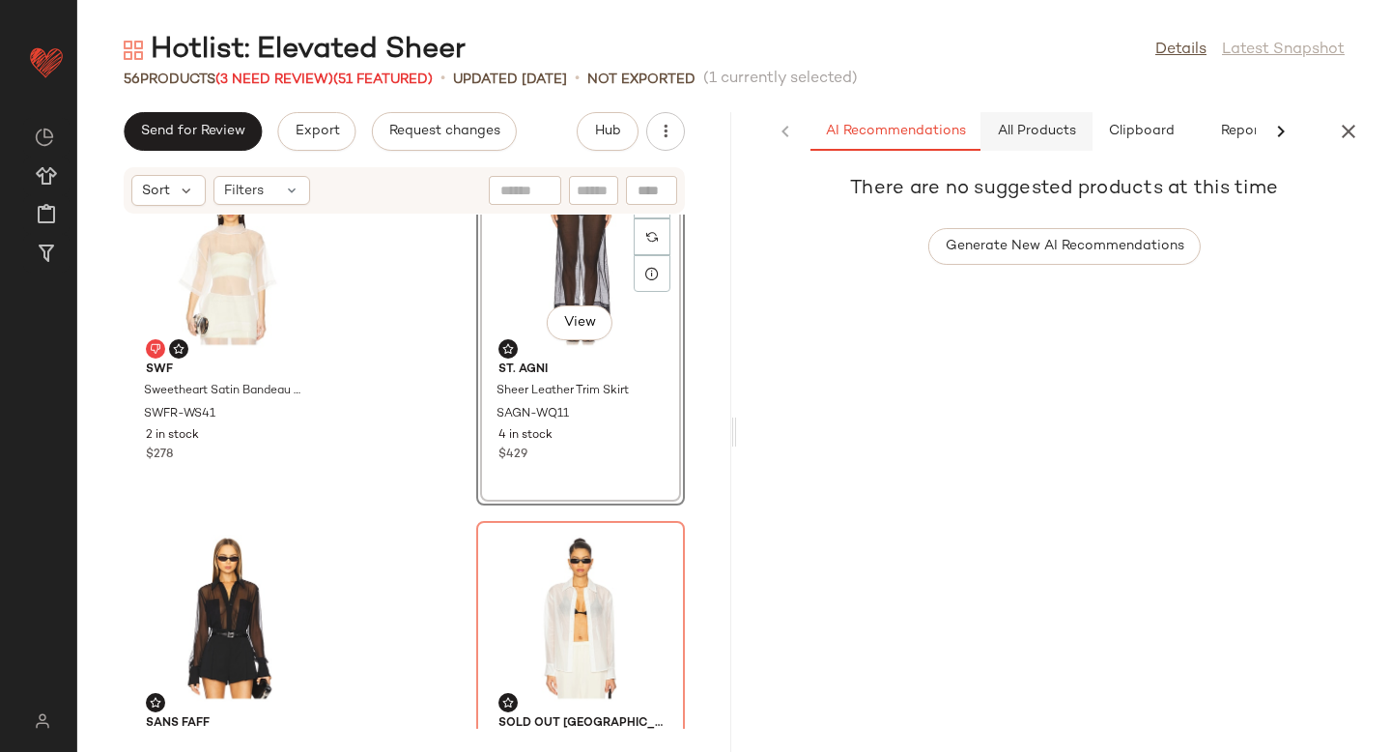
click at [1063, 135] on span "All Products" at bounding box center [1036, 131] width 79 height 15
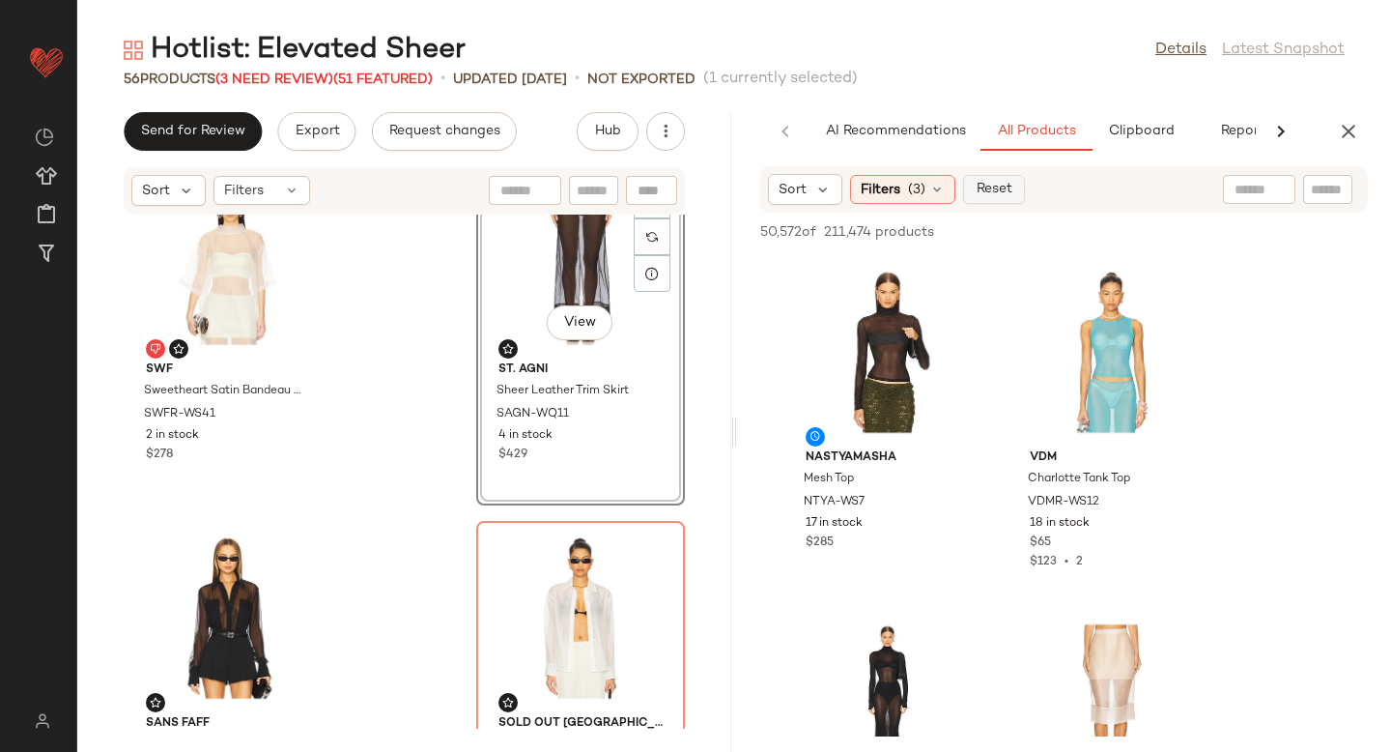
click at [1000, 183] on span "Reset" at bounding box center [993, 189] width 37 height 15
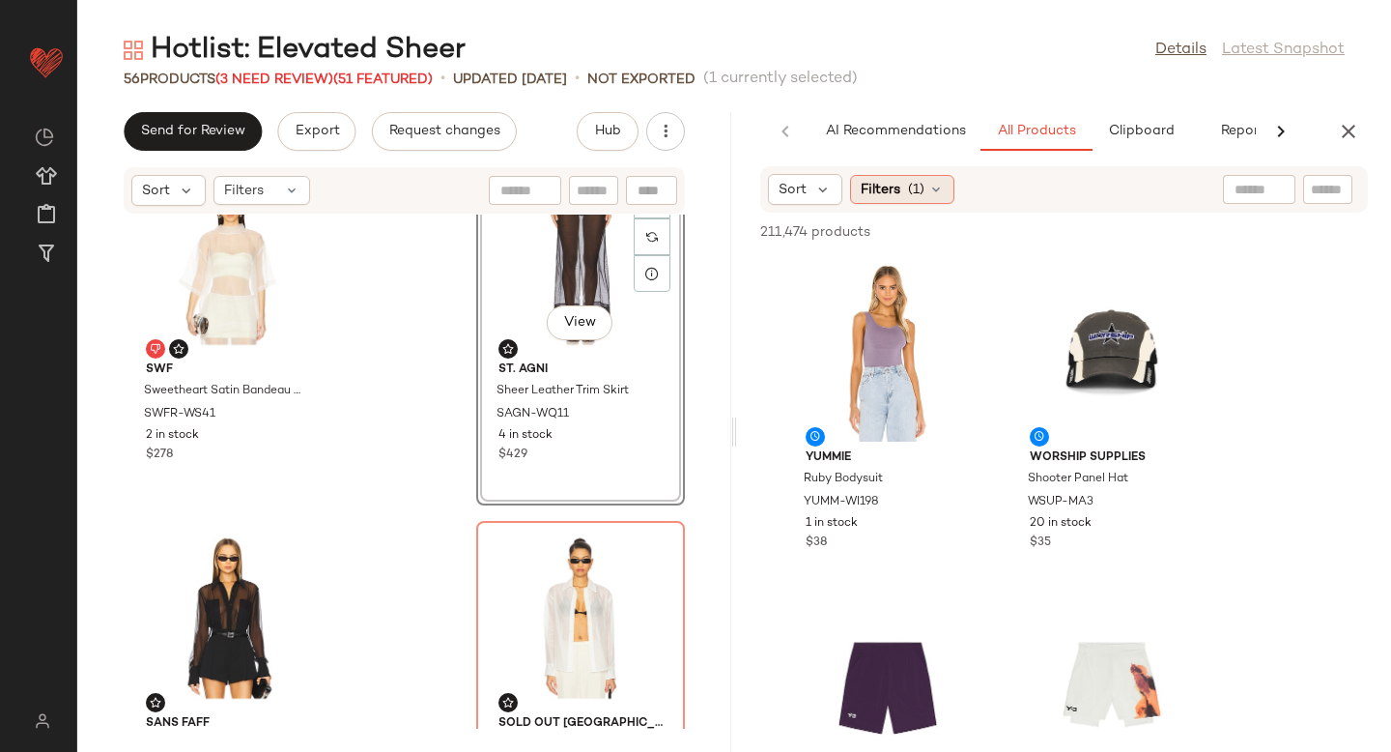
click at [945, 186] on div "Filters (1)" at bounding box center [902, 189] width 104 height 29
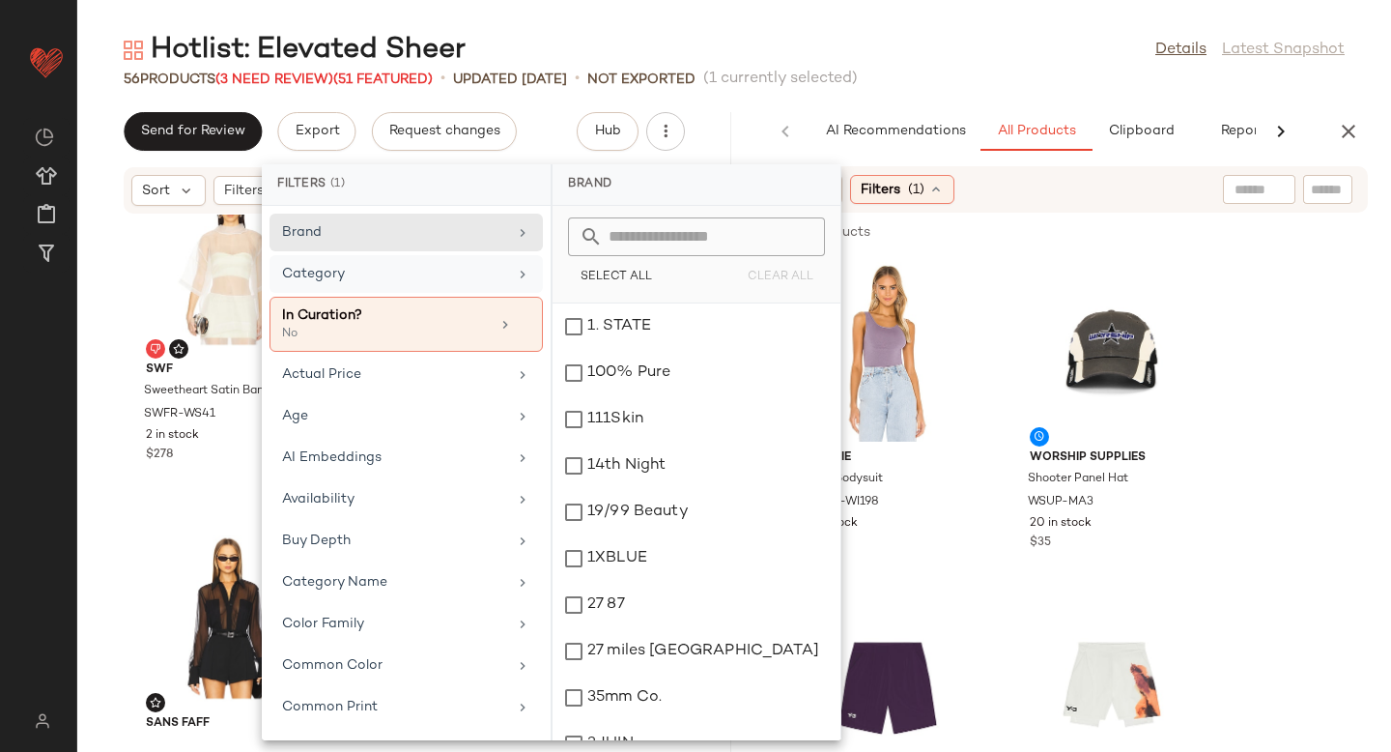
click at [380, 283] on div "Category" at bounding box center [394, 274] width 225 height 20
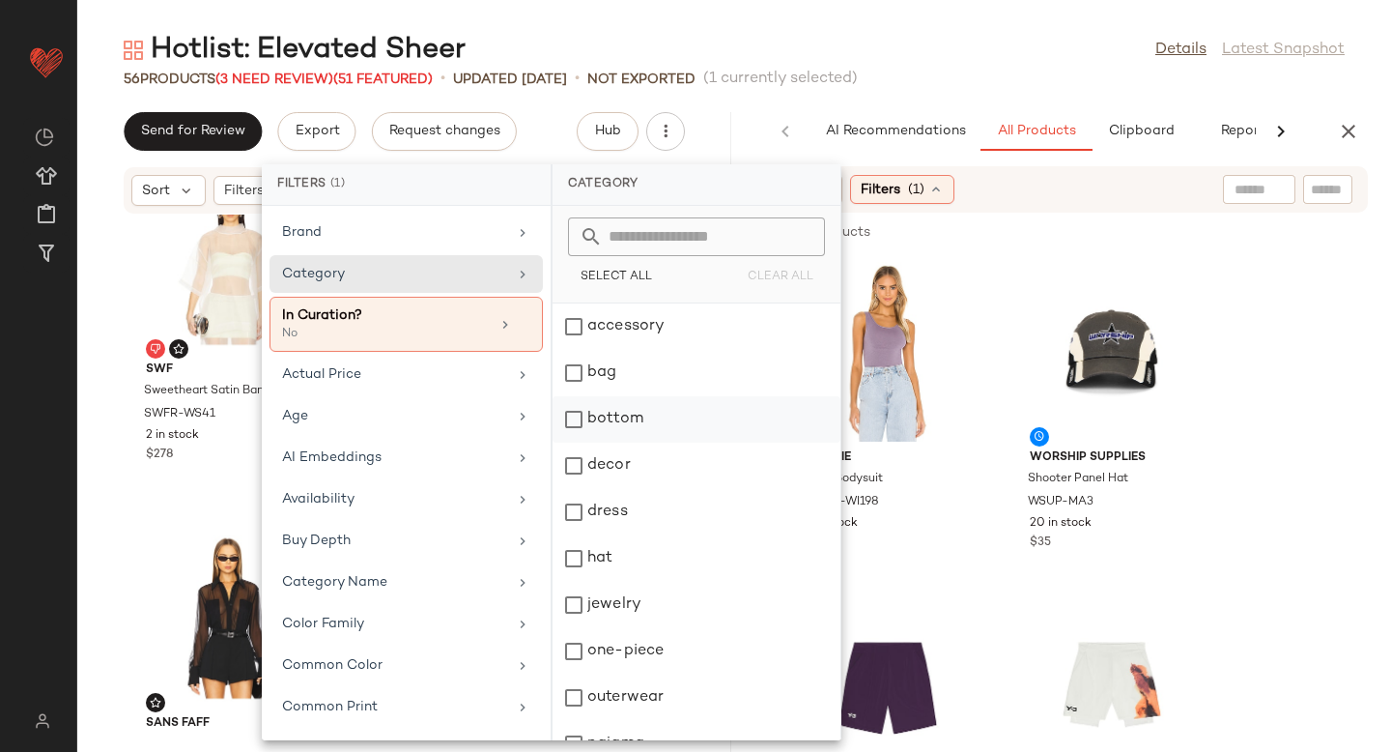
click at [578, 432] on div "bottom" at bounding box center [697, 419] width 288 height 46
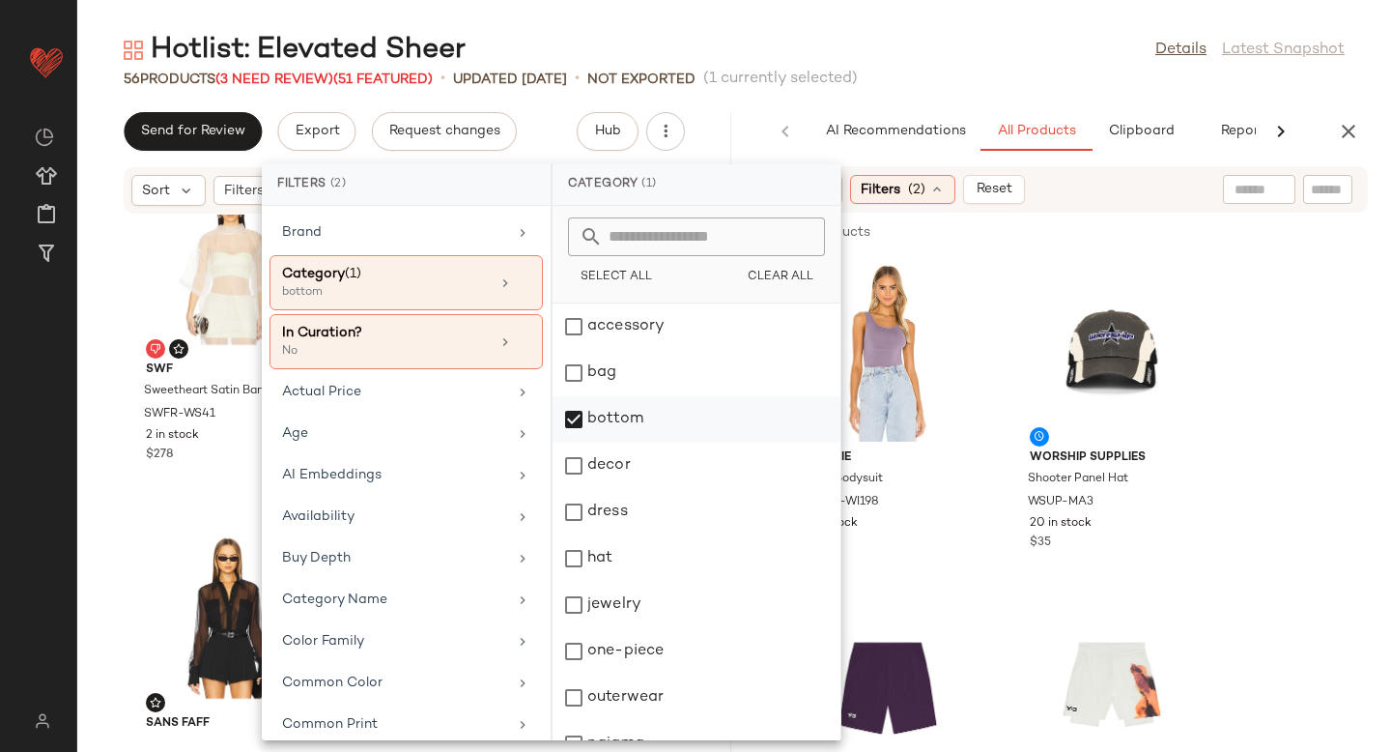
scroll to position [259, 0]
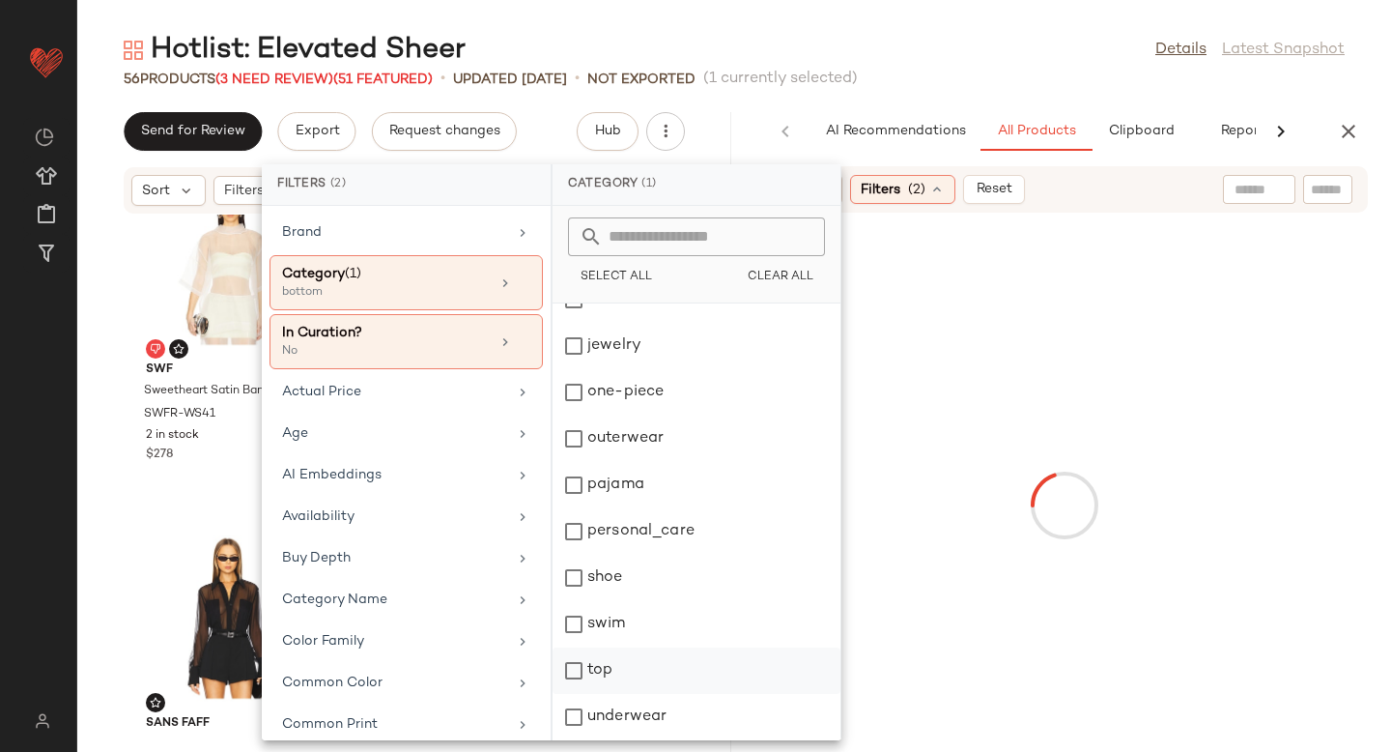
click at [572, 675] on div "top" at bounding box center [697, 670] width 288 height 46
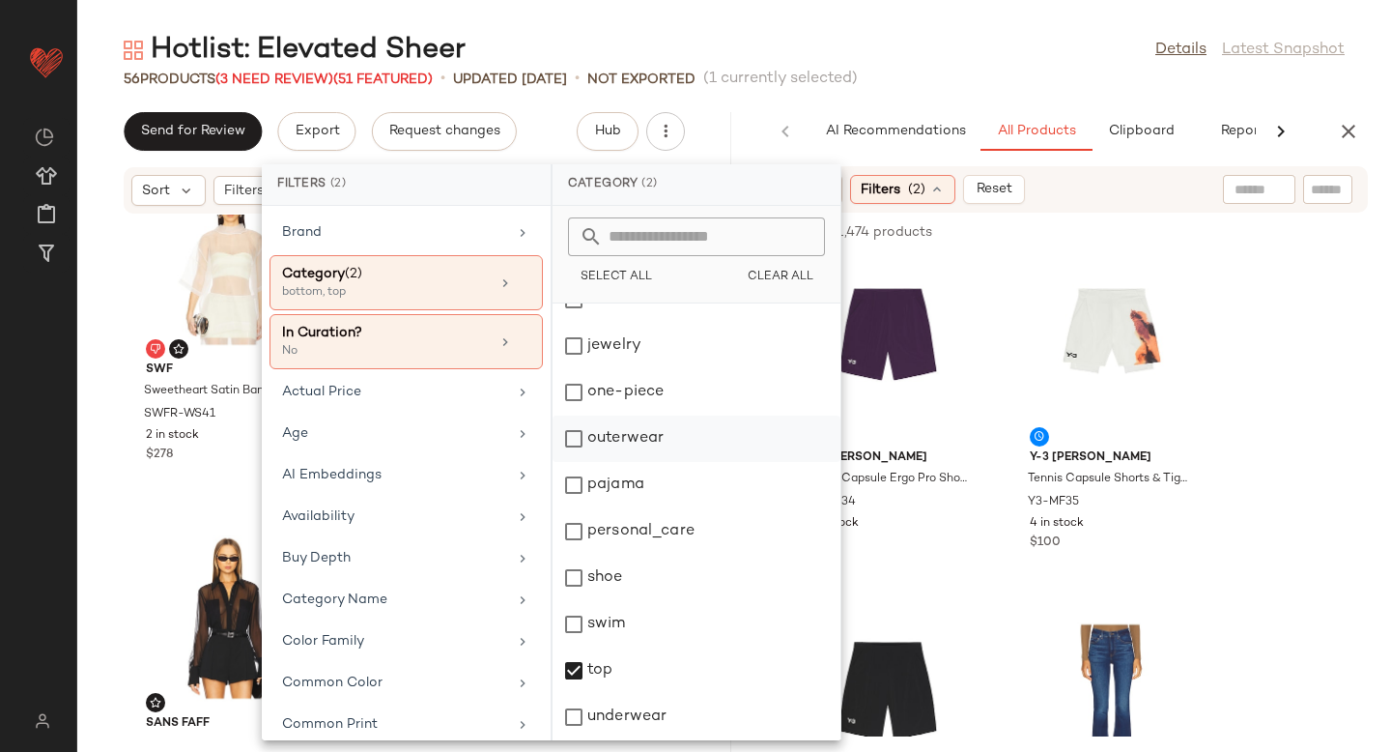
click at [569, 441] on div "outerwear" at bounding box center [697, 438] width 288 height 46
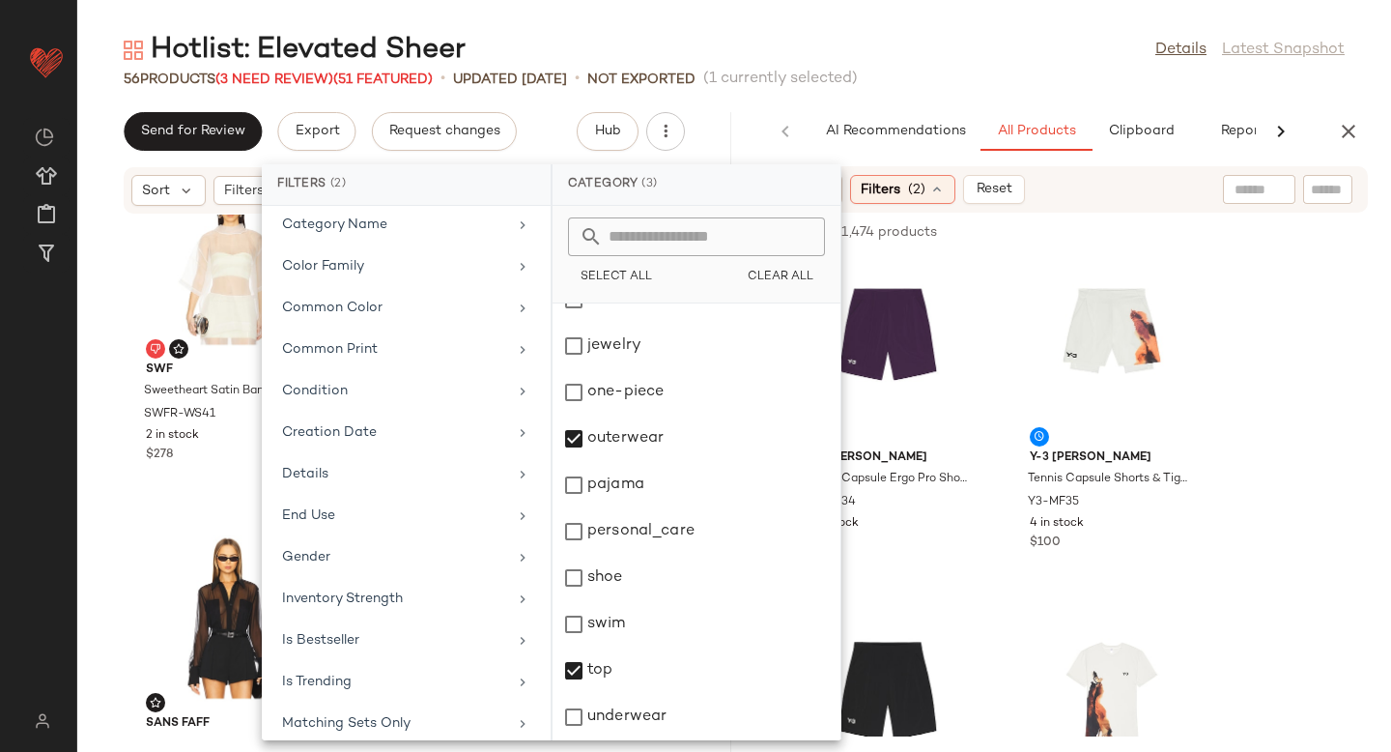
scroll to position [374, 0]
click at [359, 554] on div "Gender" at bounding box center [394, 558] width 225 height 20
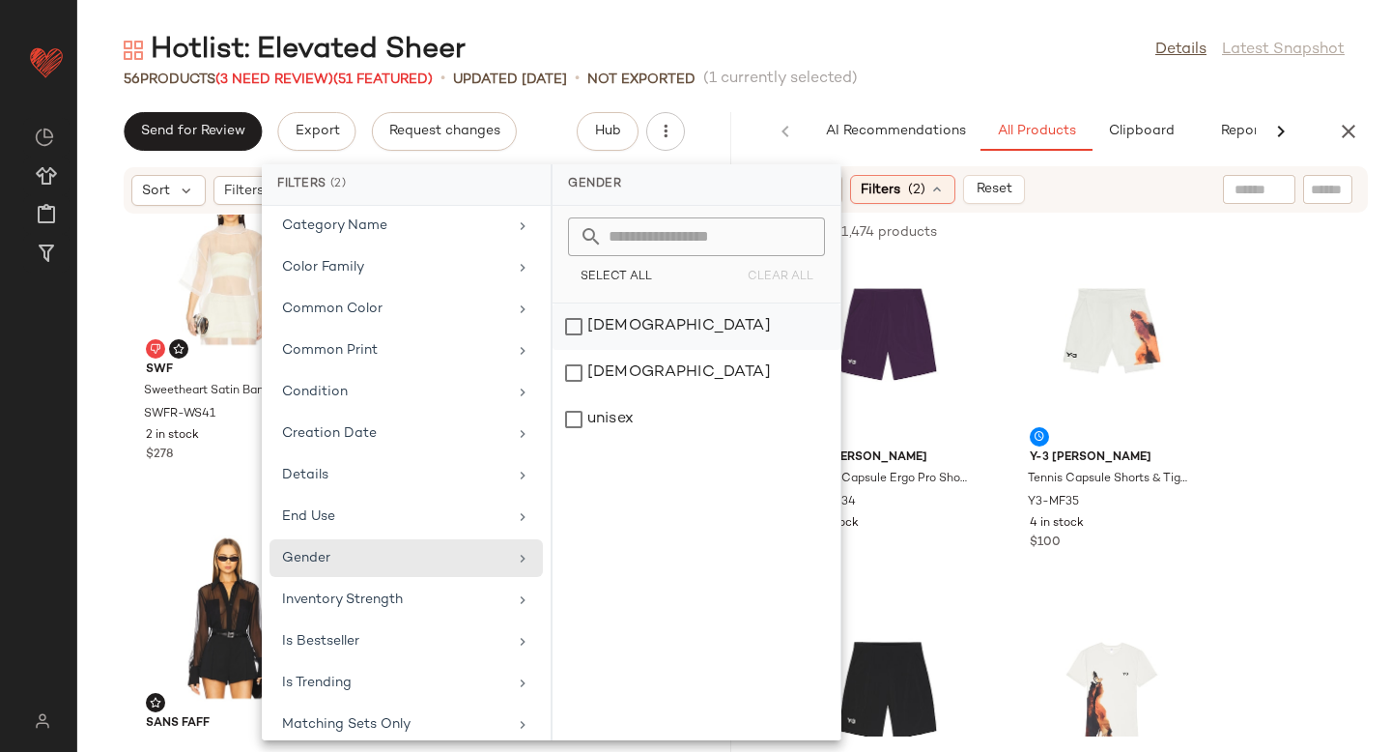
click at [578, 327] on div "[DEMOGRAPHIC_DATA]" at bounding box center [697, 326] width 288 height 46
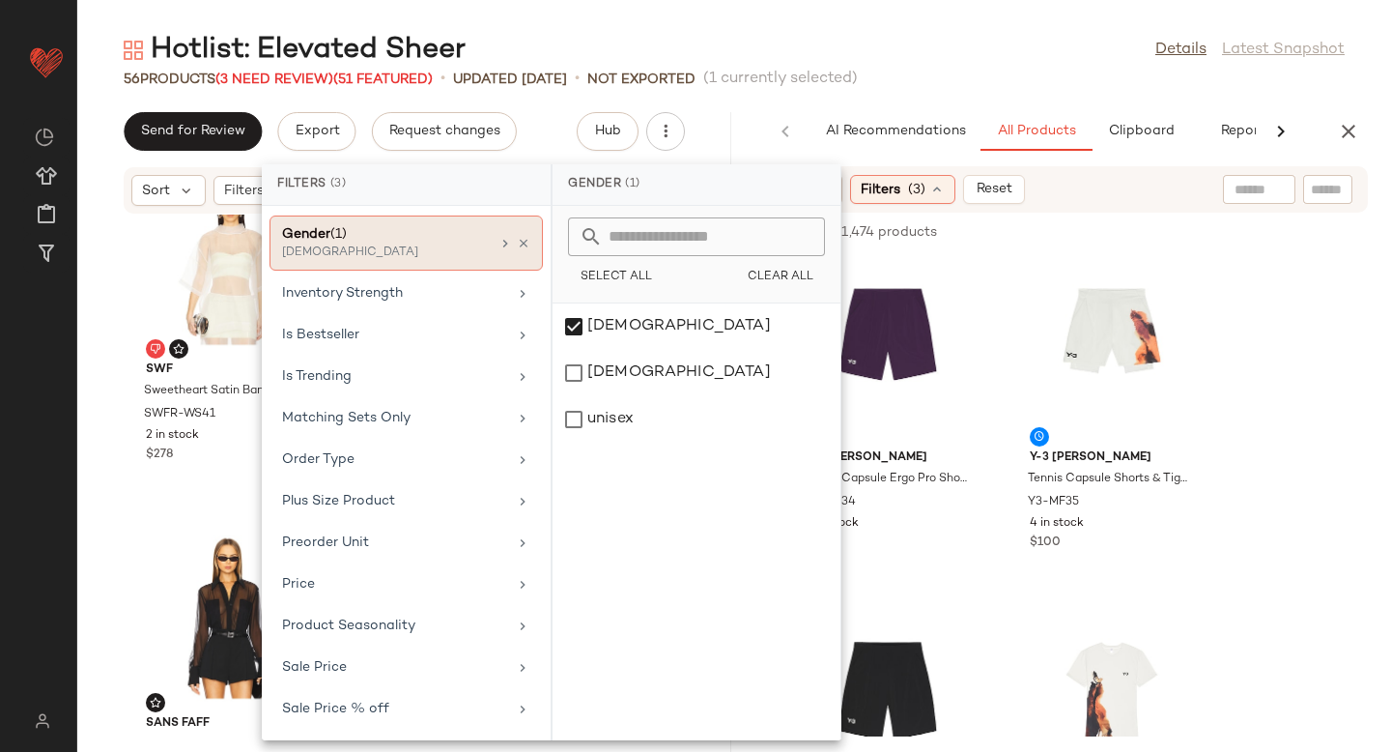
scroll to position [946, 0]
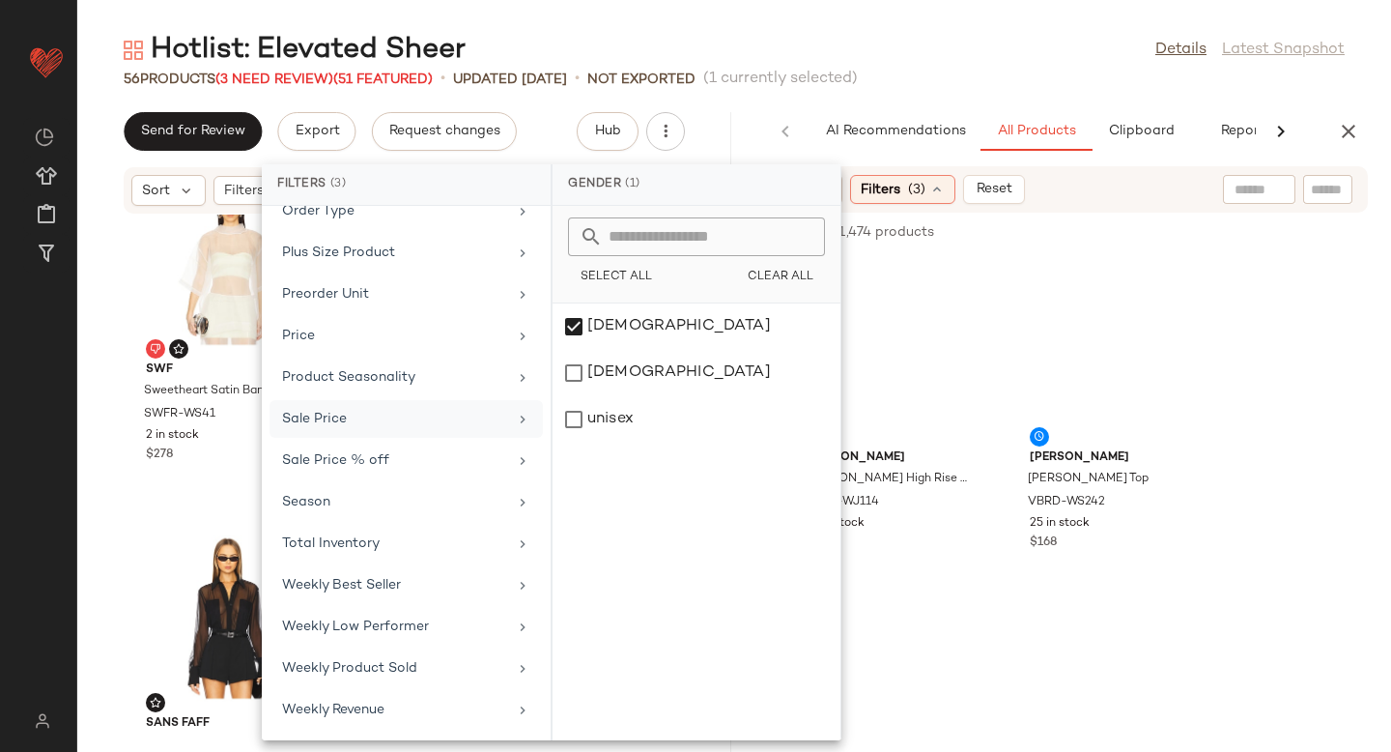
click at [344, 418] on div "Sale Price" at bounding box center [394, 419] width 225 height 20
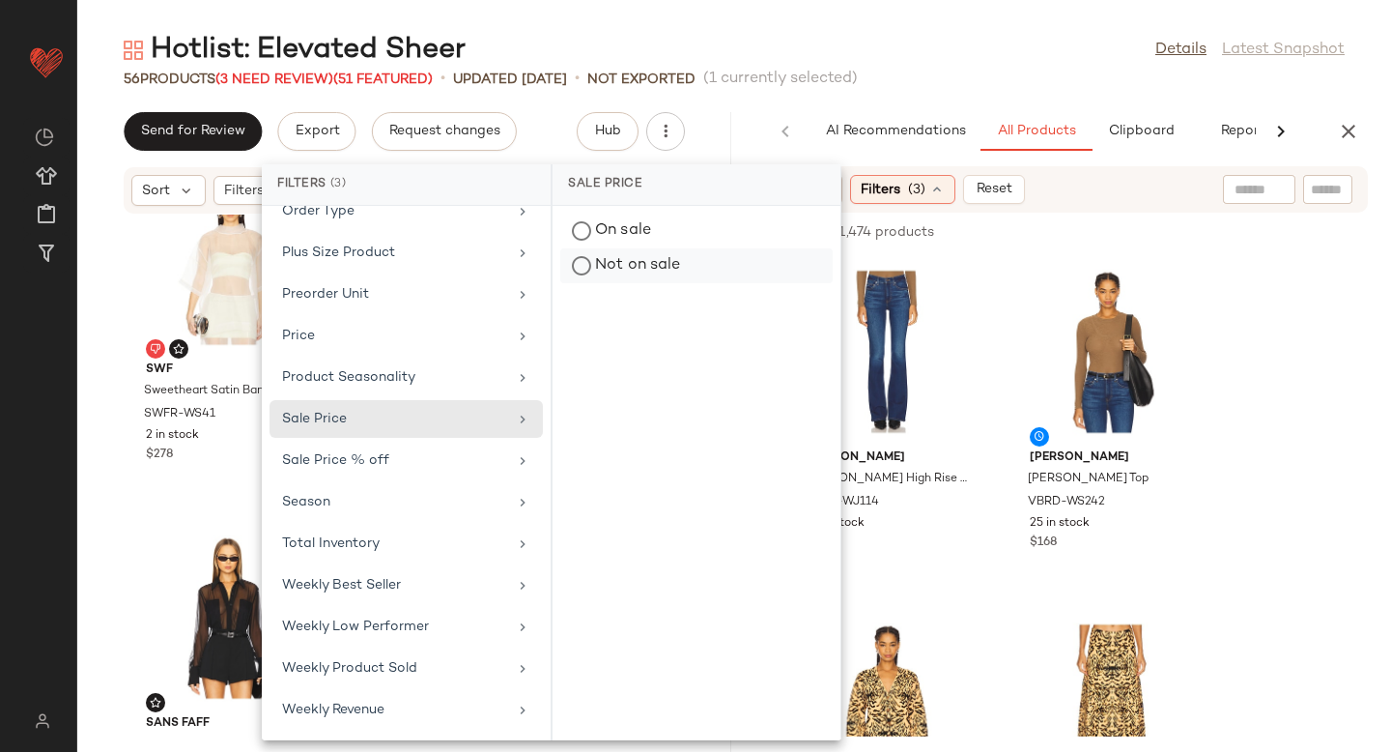
click at [601, 261] on div "Not on sale" at bounding box center [696, 265] width 272 height 35
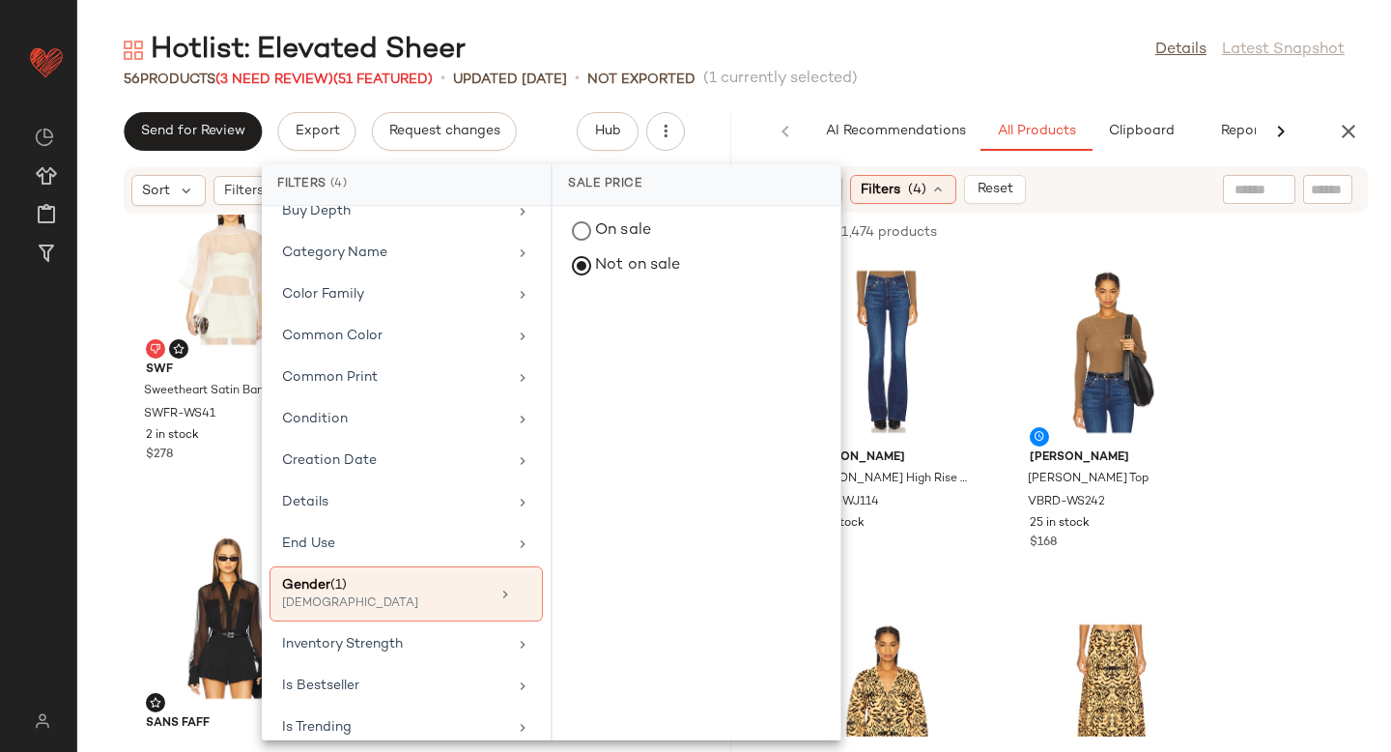
scroll to position [322, 0]
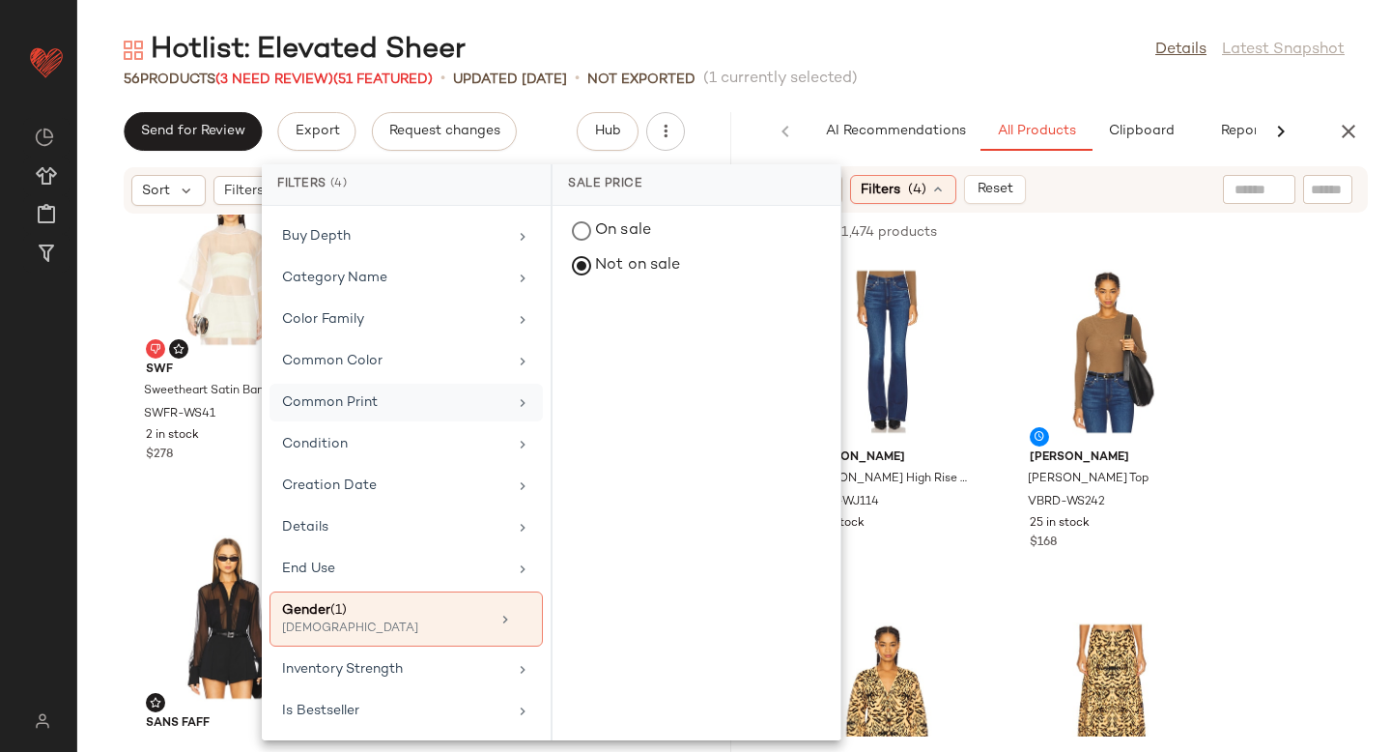
click at [401, 402] on div "Common Print" at bounding box center [394, 402] width 225 height 20
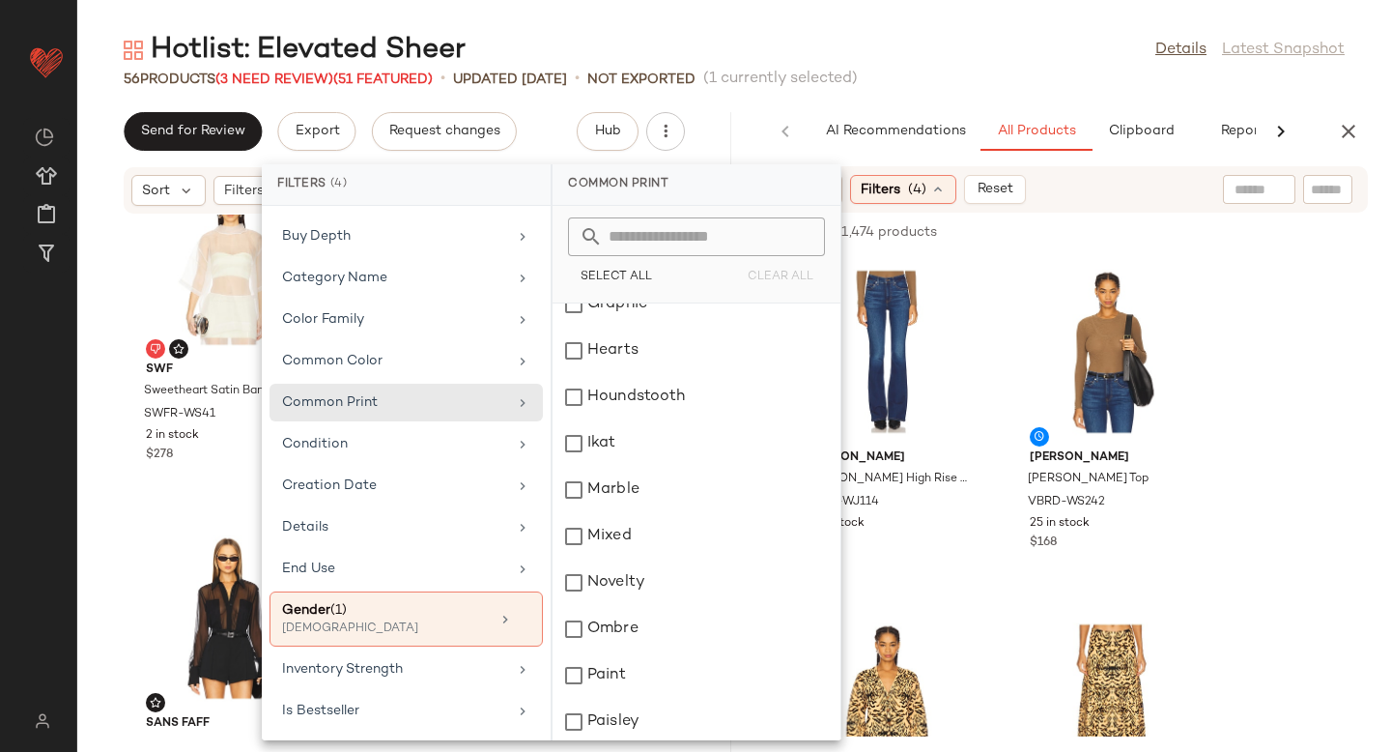
scroll to position [717, 0]
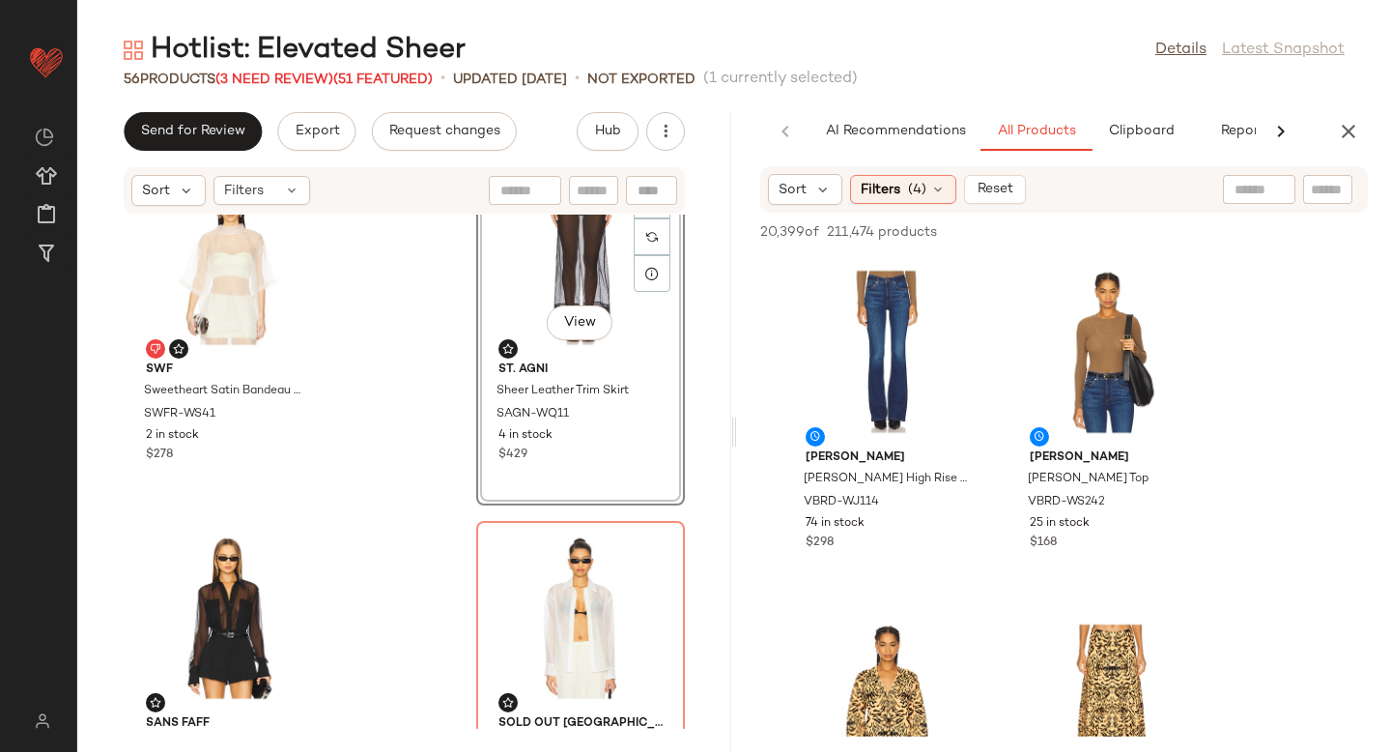
click at [1256, 187] on input "text" at bounding box center [1259, 190] width 49 height 20
type input "*****"
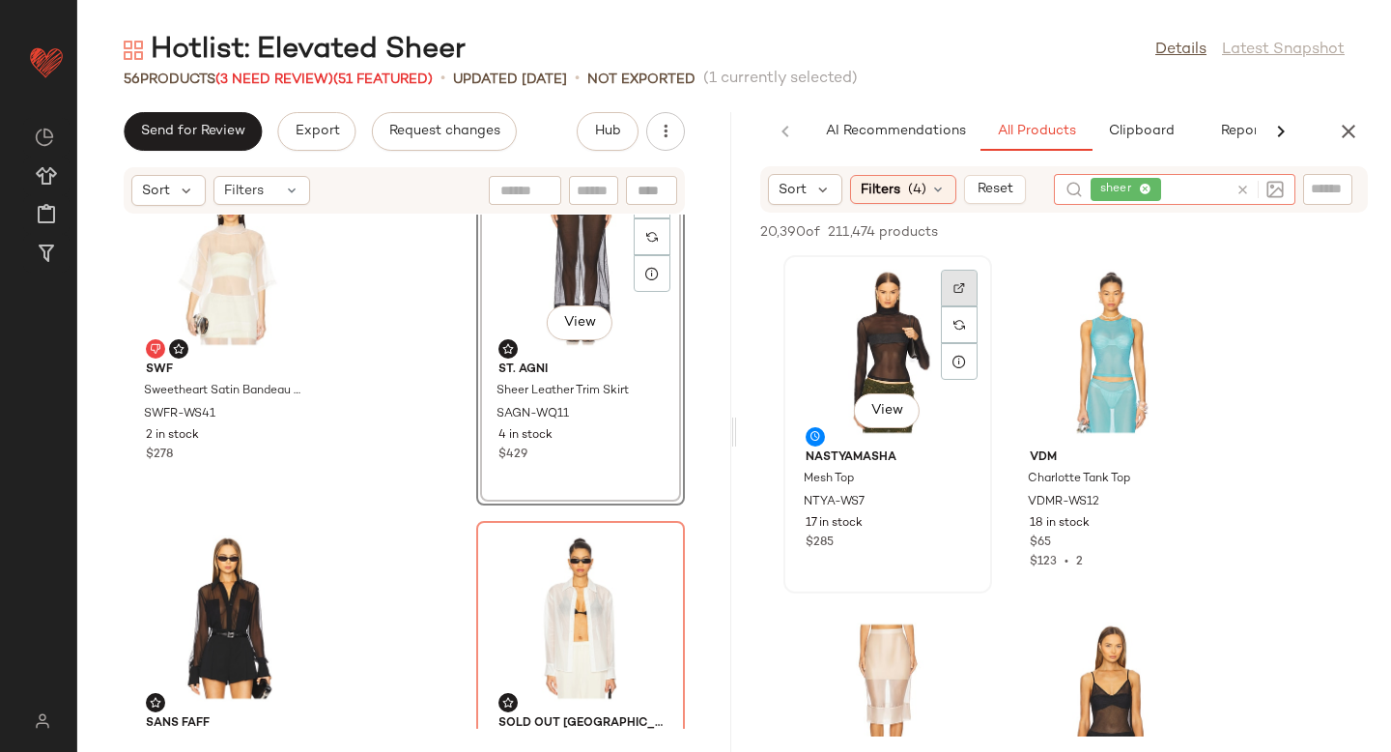
click at [963, 285] on img at bounding box center [959, 288] width 12 height 12
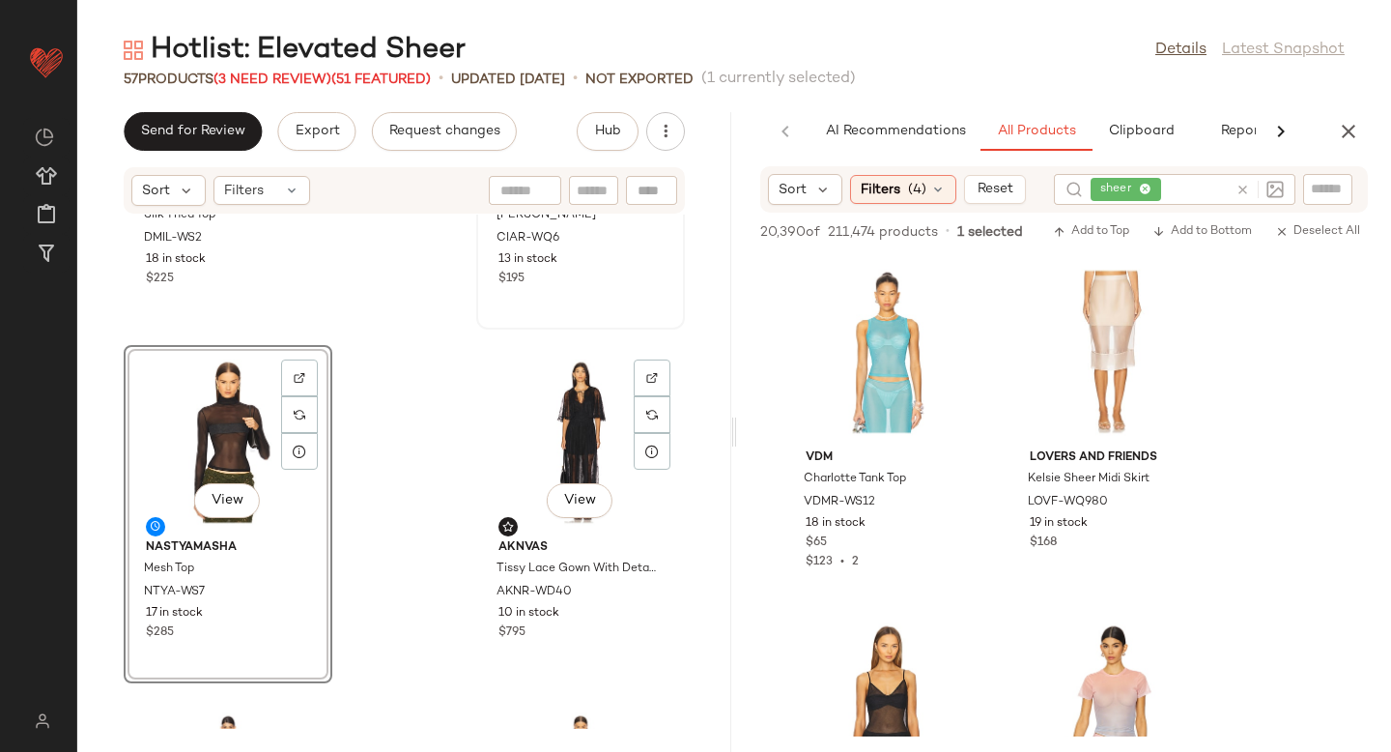
scroll to position [7034, 0]
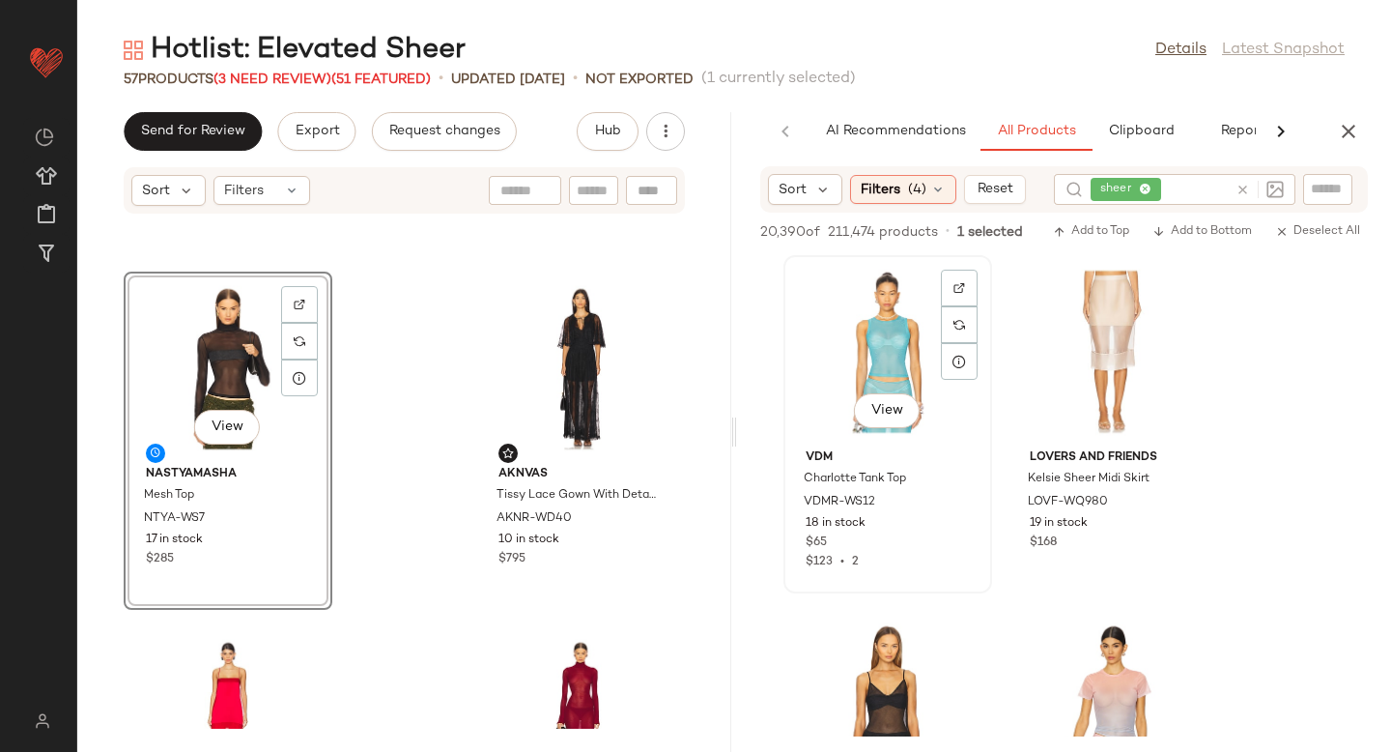
click at [896, 352] on div "View" at bounding box center [887, 352] width 195 height 180
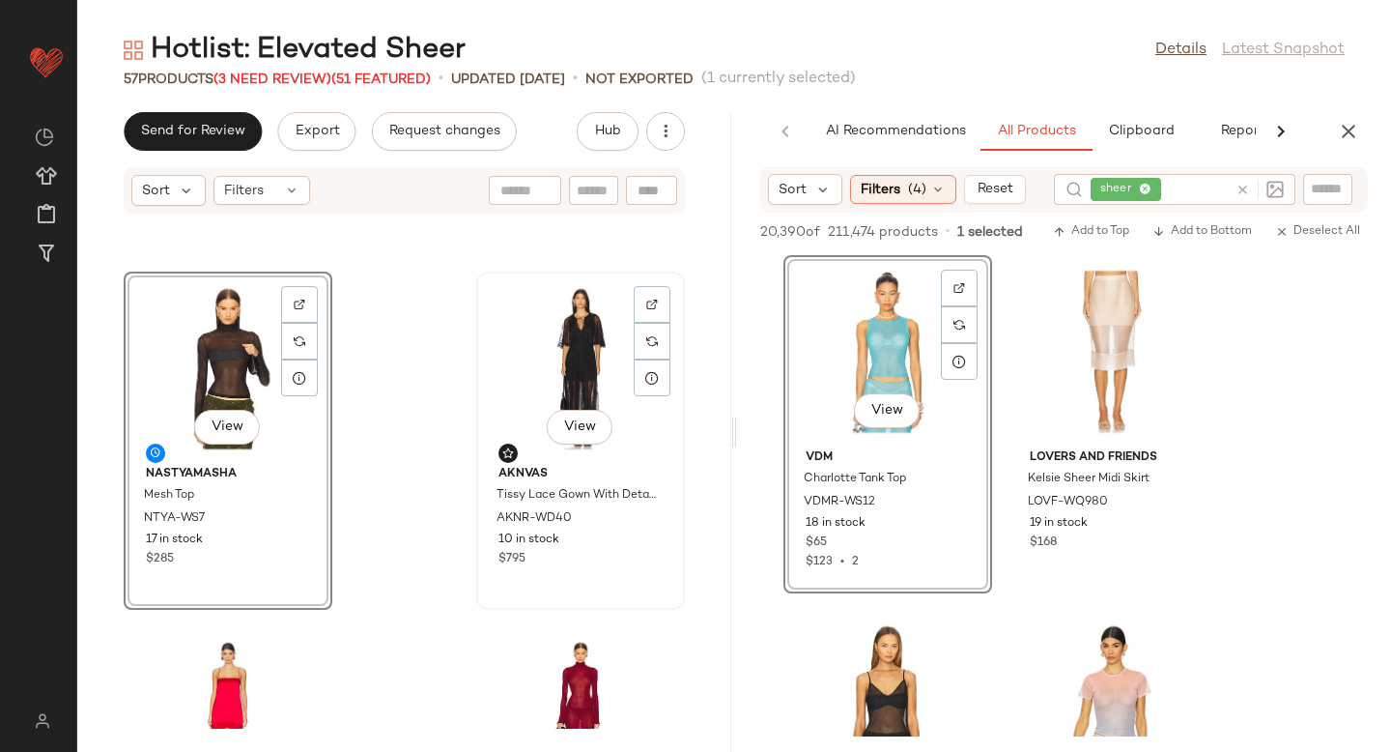
drag, startPoint x: 896, startPoint y: 352, endPoint x: 496, endPoint y: 436, distance: 408.7
click at [496, 436] on div "Send for Review Export Request changes Hub Sort Filters [PERSON_NAME] Studio Si…" at bounding box center [734, 432] width 1314 height 640
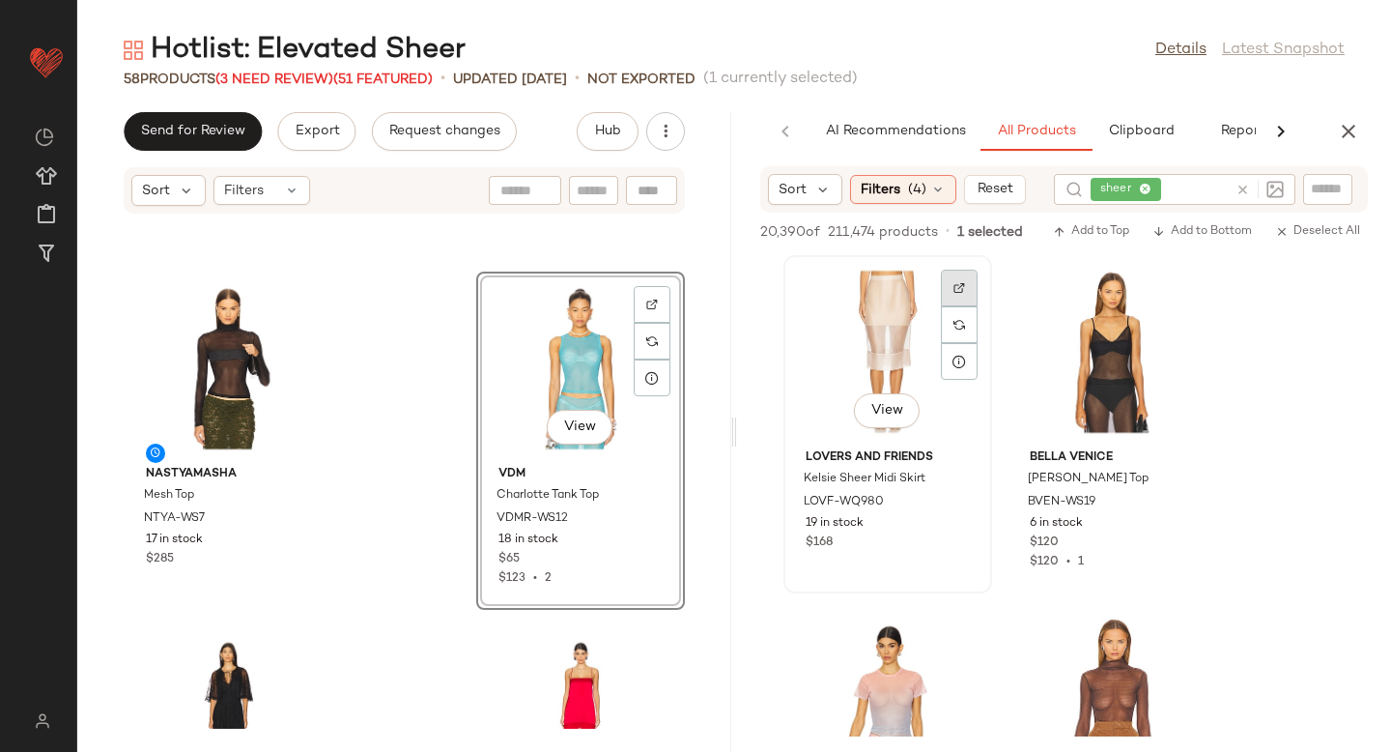
click at [959, 281] on div at bounding box center [959, 288] width 37 height 37
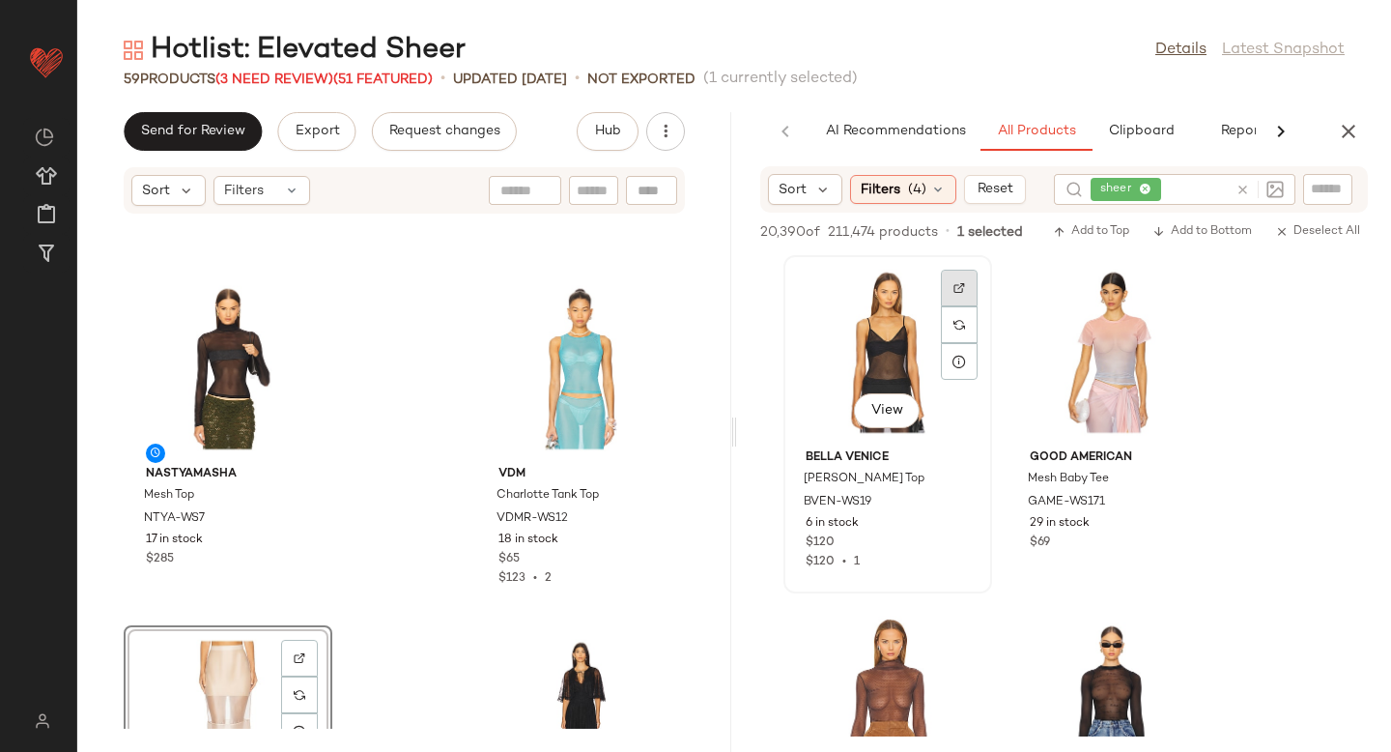
click at [950, 298] on div at bounding box center [959, 288] width 37 height 37
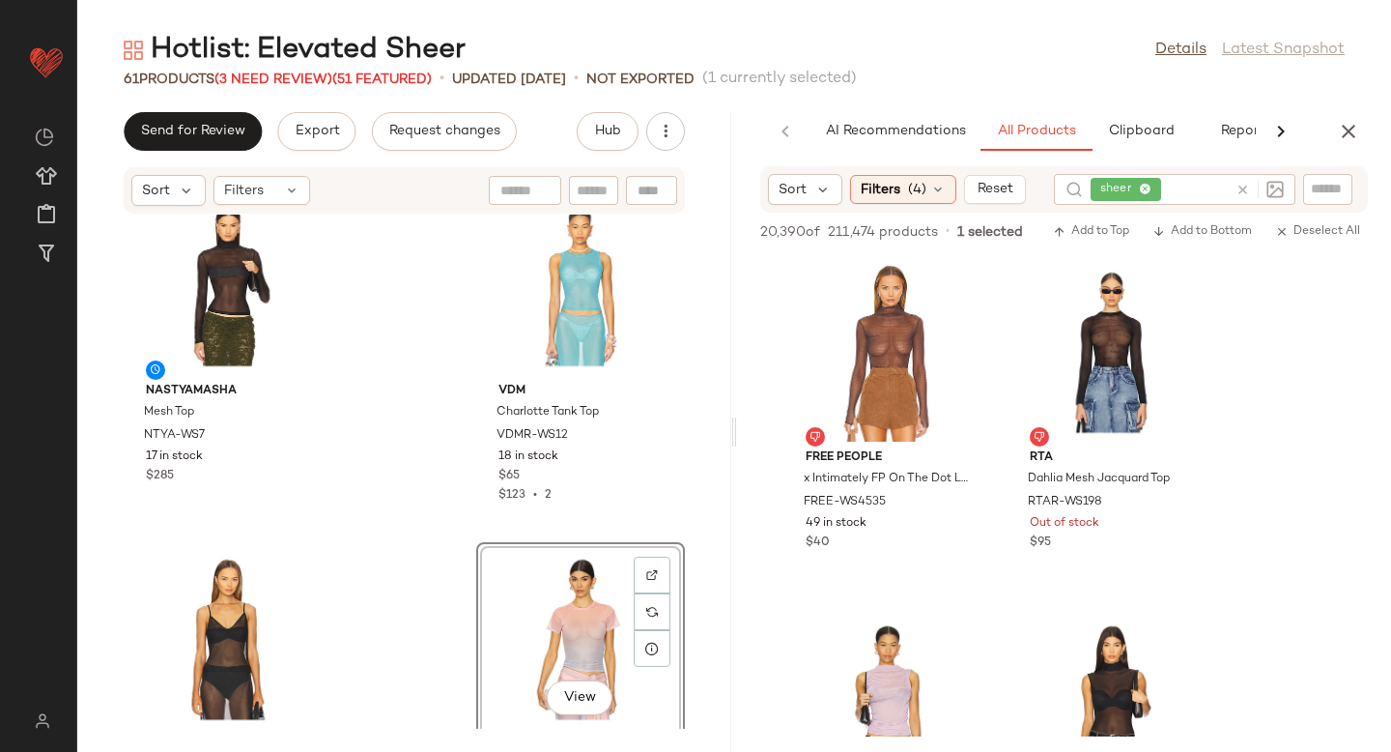
scroll to position [7365, 0]
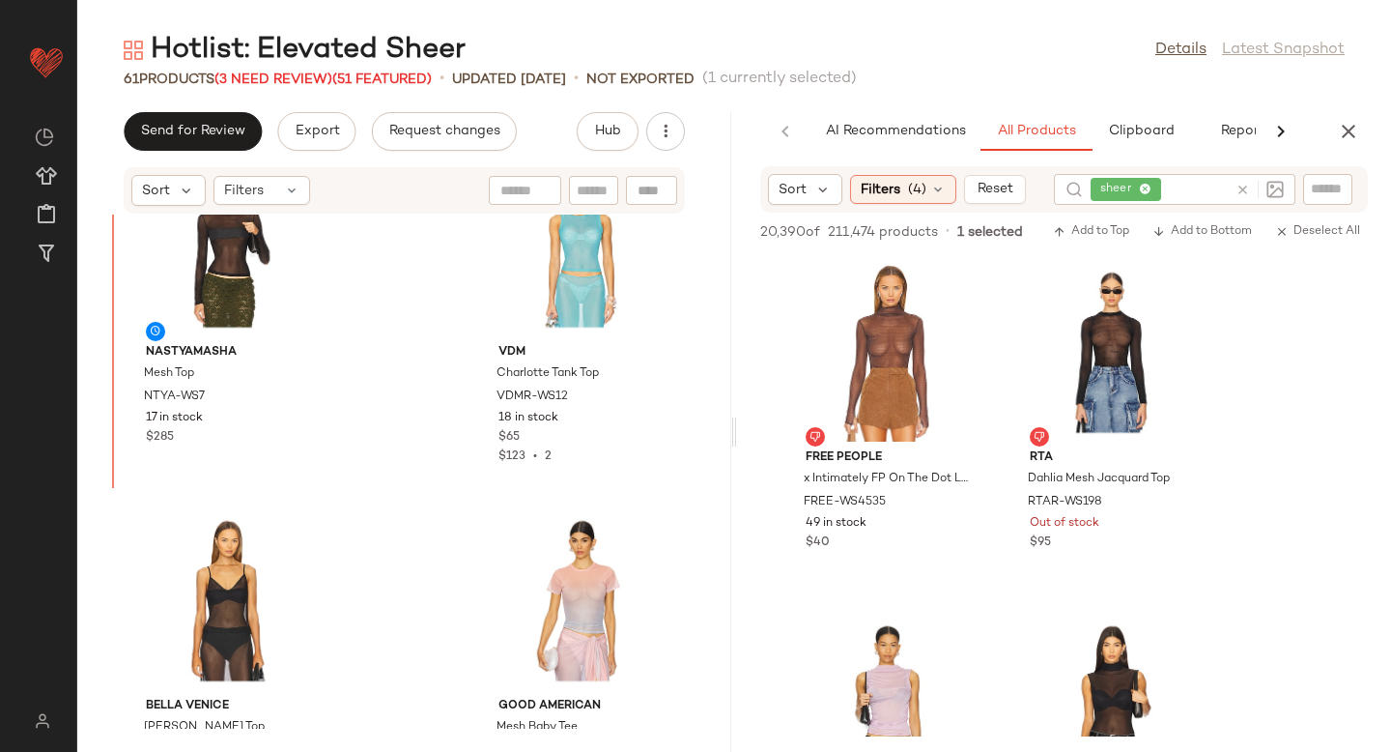
scroll to position [7155, 0]
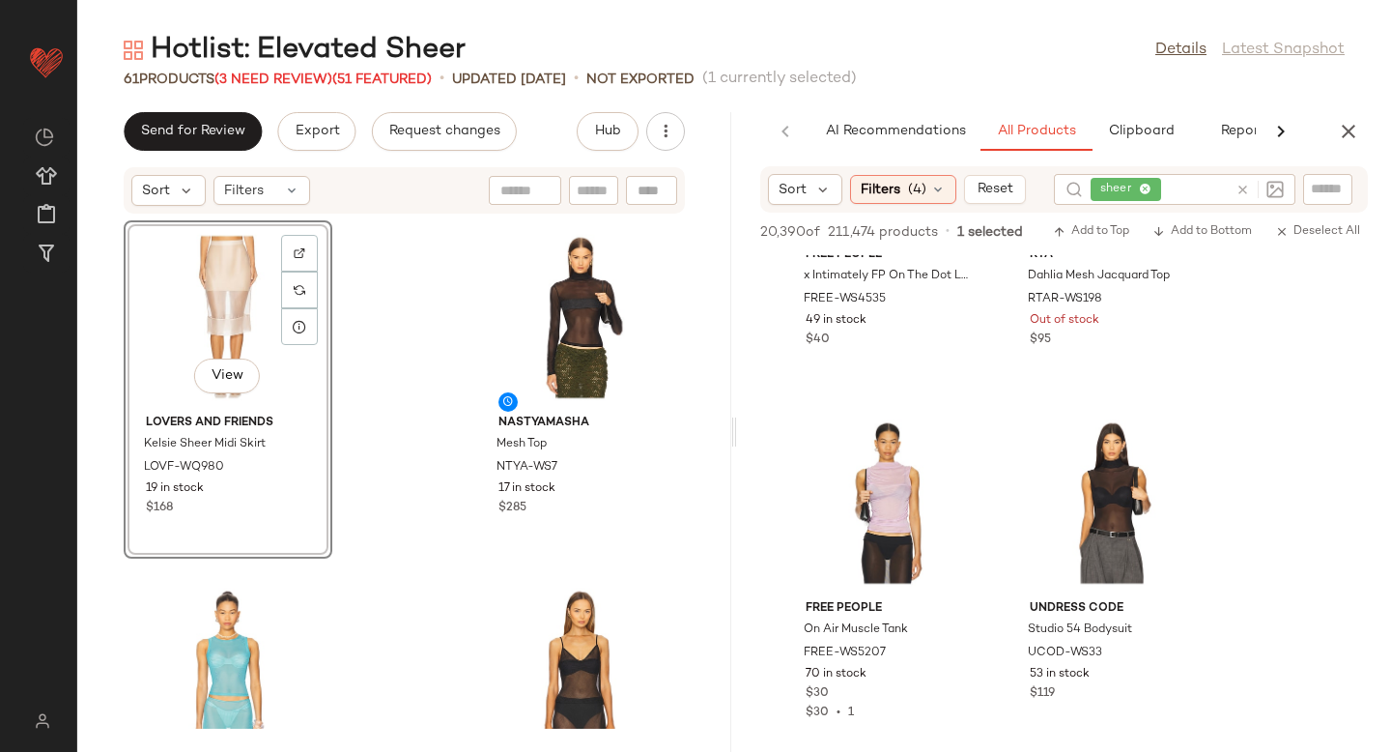
scroll to position [201, 0]
click at [974, 449] on div at bounding box center [959, 440] width 37 height 37
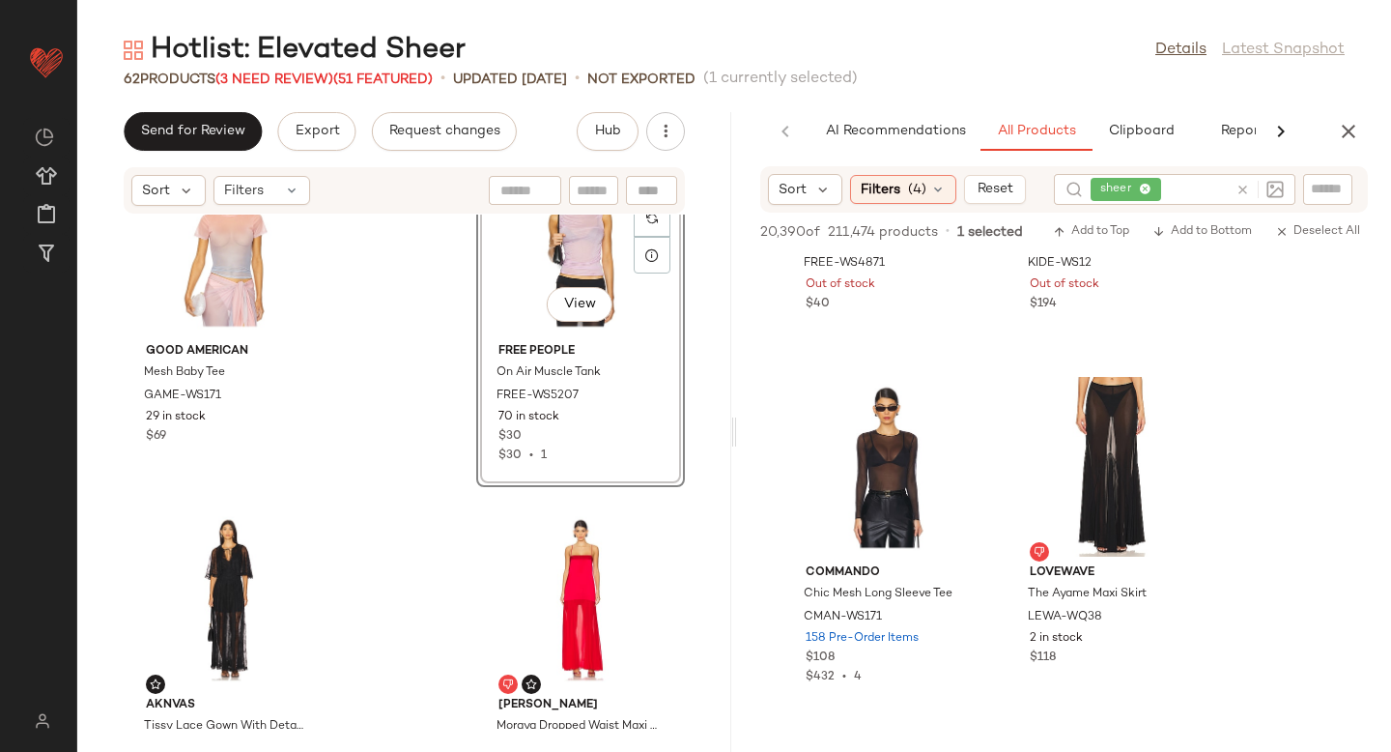
scroll to position [1655, 0]
click at [1180, 387] on div at bounding box center [1183, 401] width 37 height 37
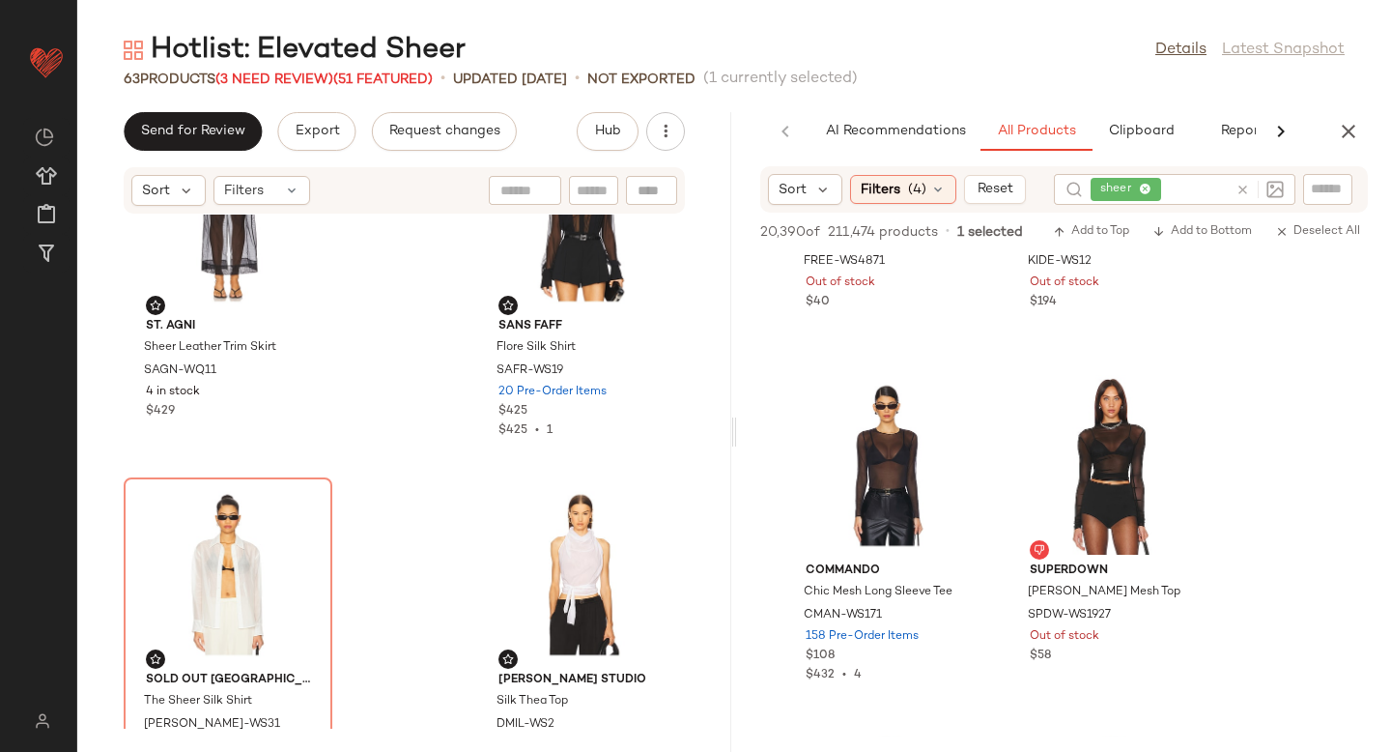
scroll to position [6524, 0]
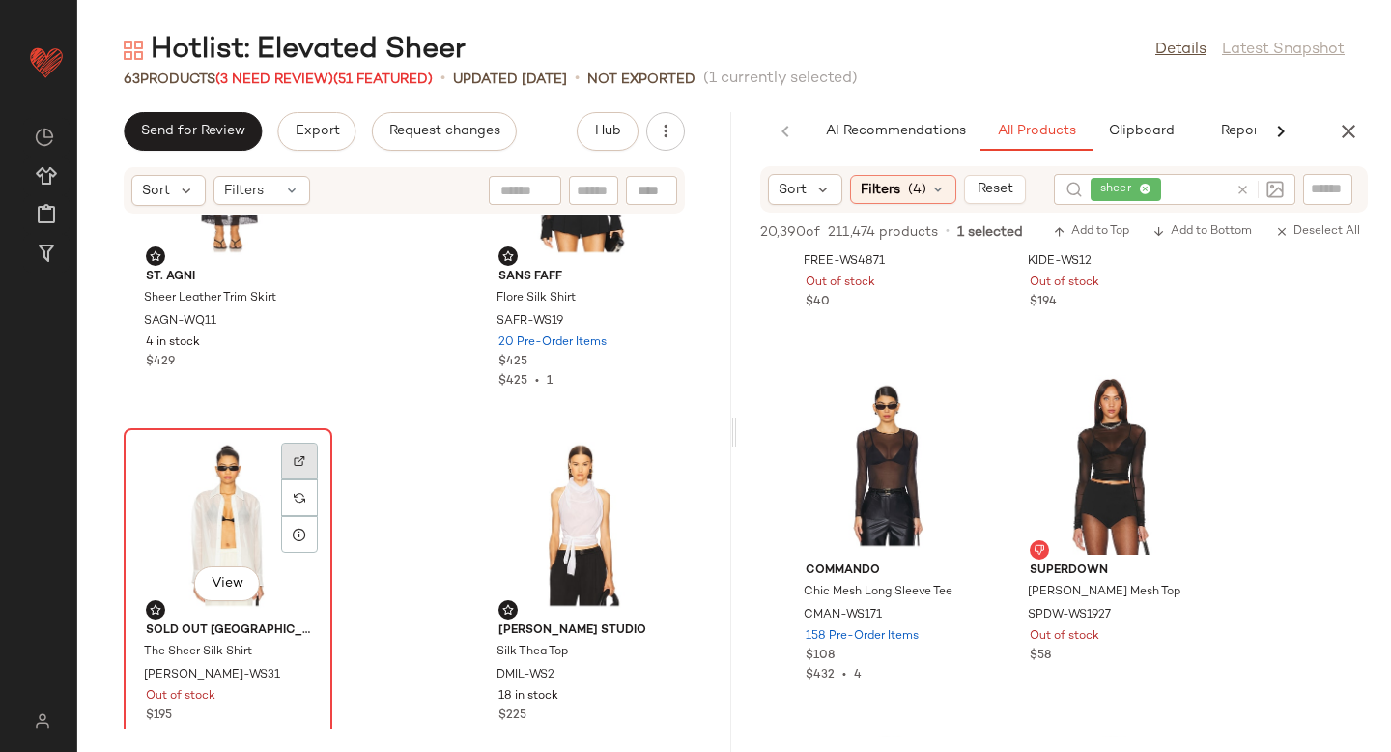
click at [314, 457] on div at bounding box center [299, 460] width 37 height 37
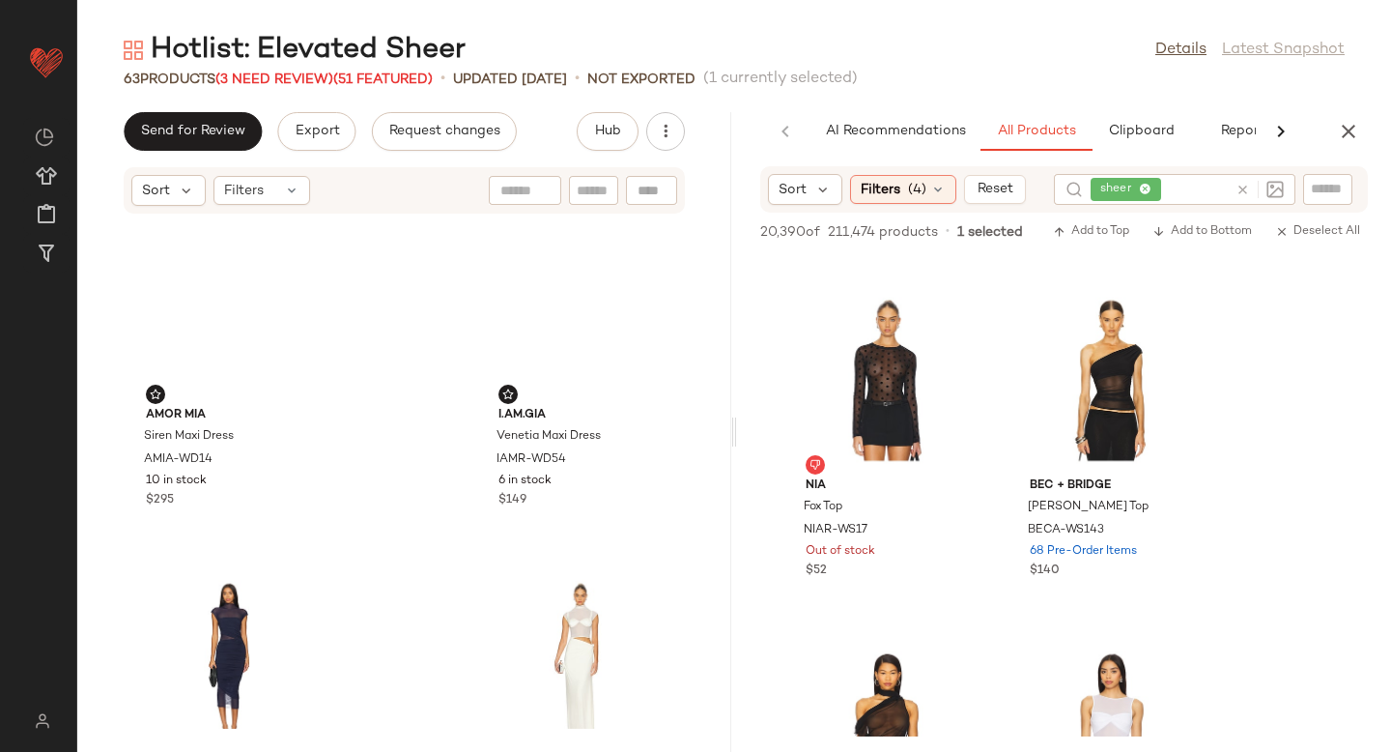
scroll to position [9916, 0]
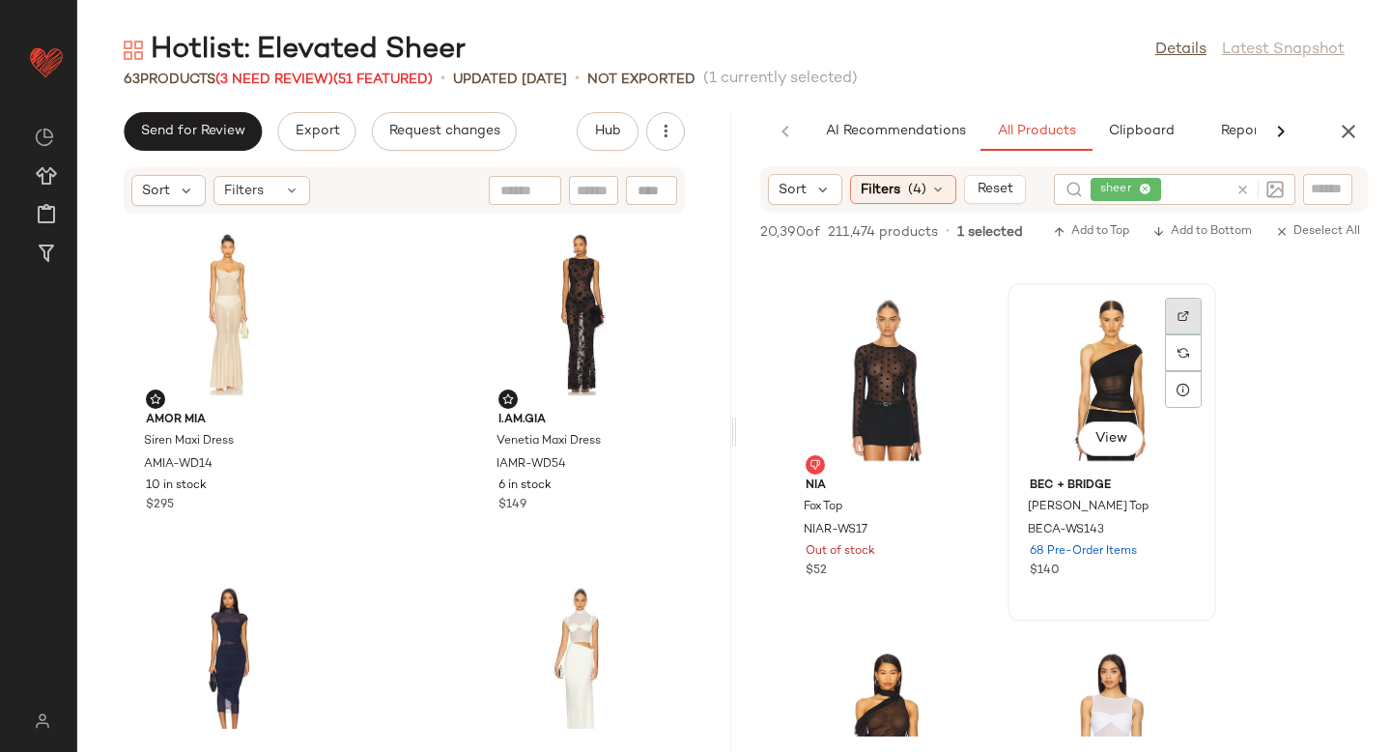
click at [1181, 314] on img at bounding box center [1184, 316] width 12 height 12
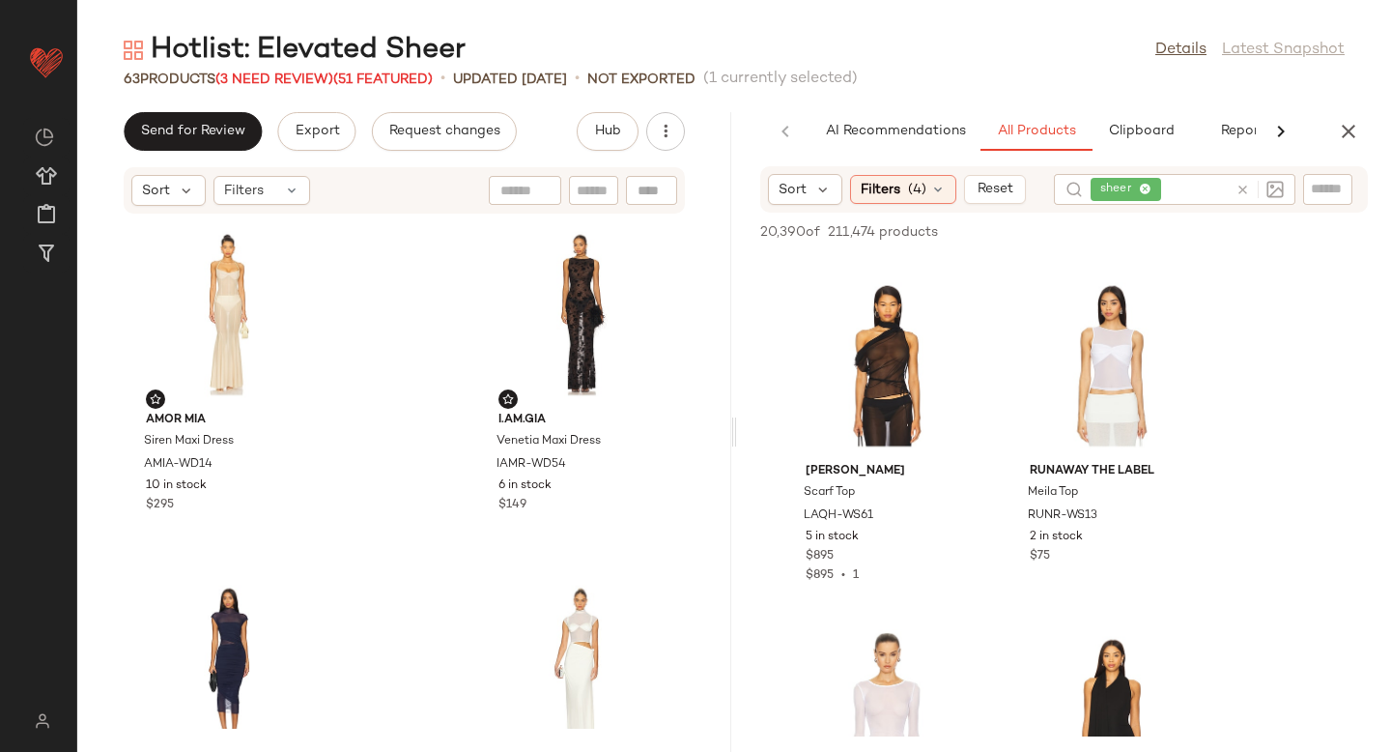
scroll to position [2766, 0]
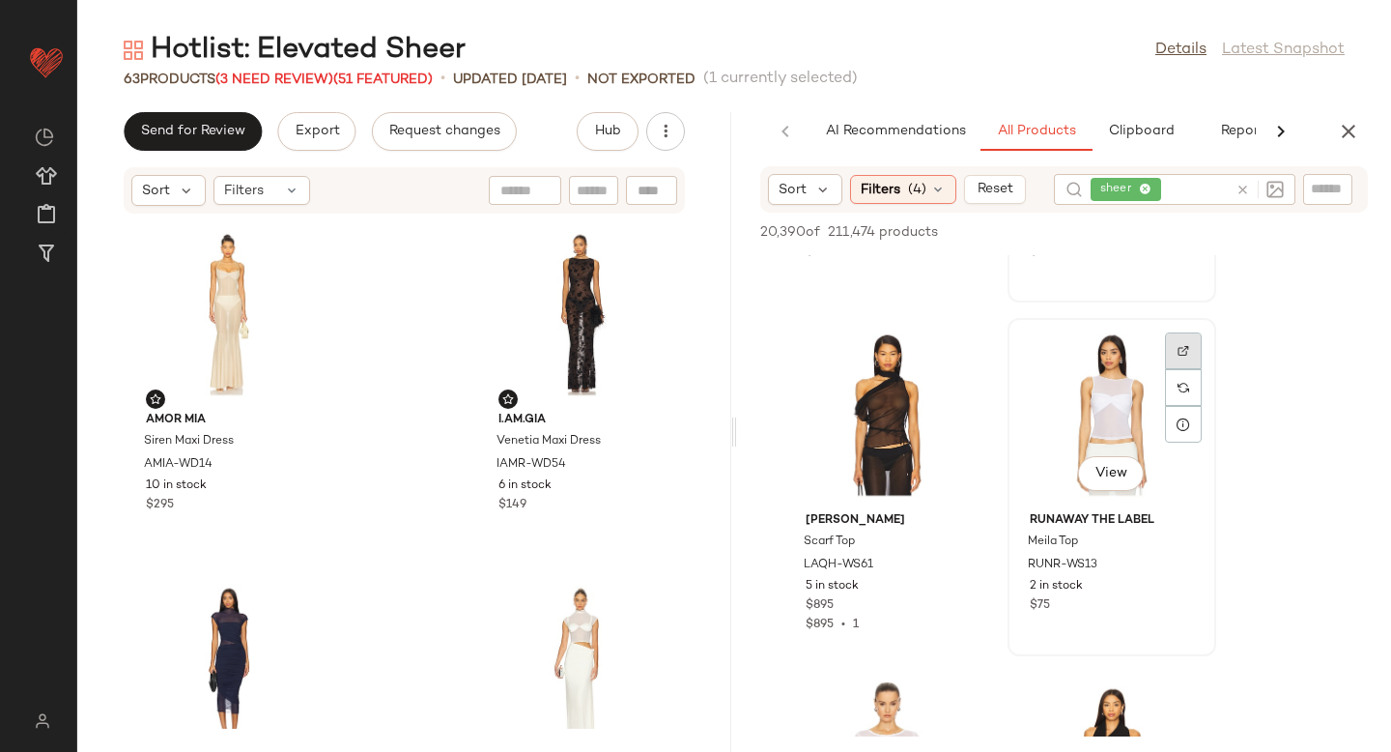
click at [1176, 362] on div at bounding box center [1183, 350] width 37 height 37
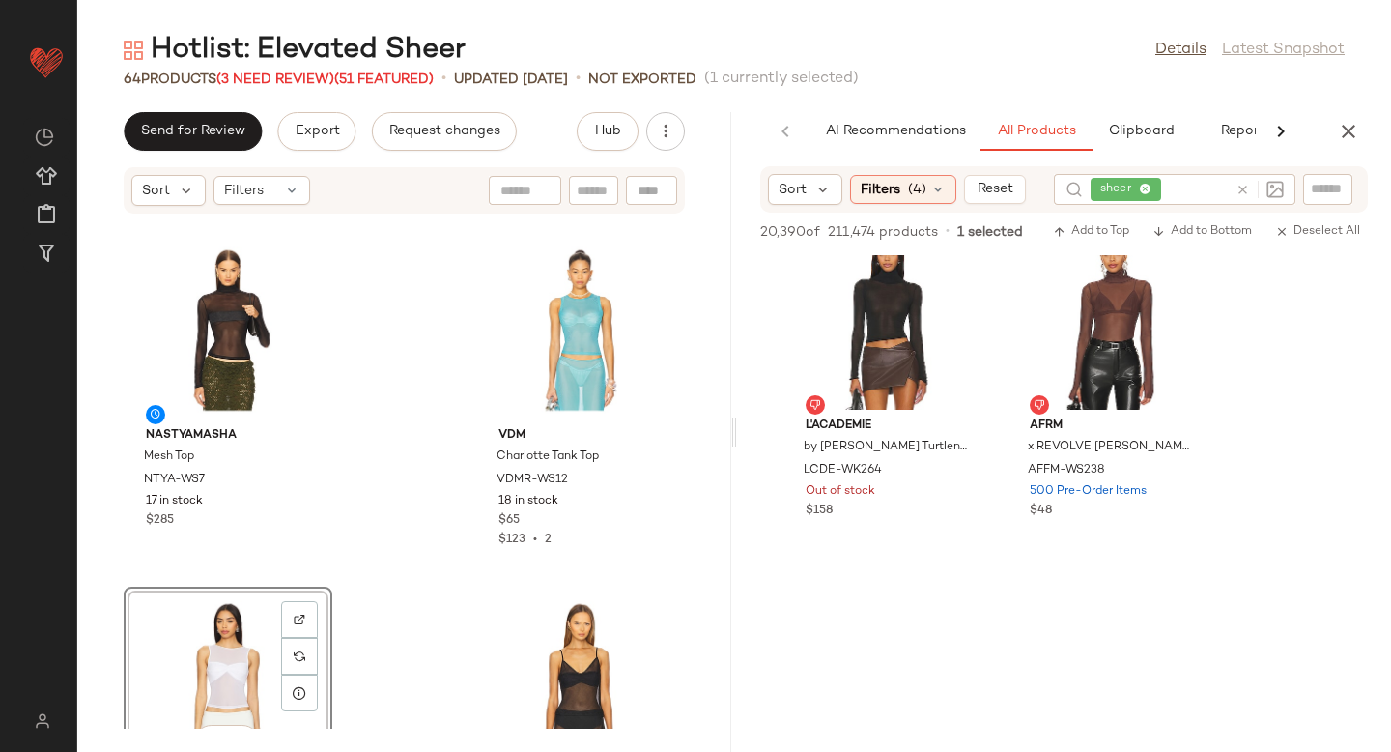
scroll to position [4343, 0]
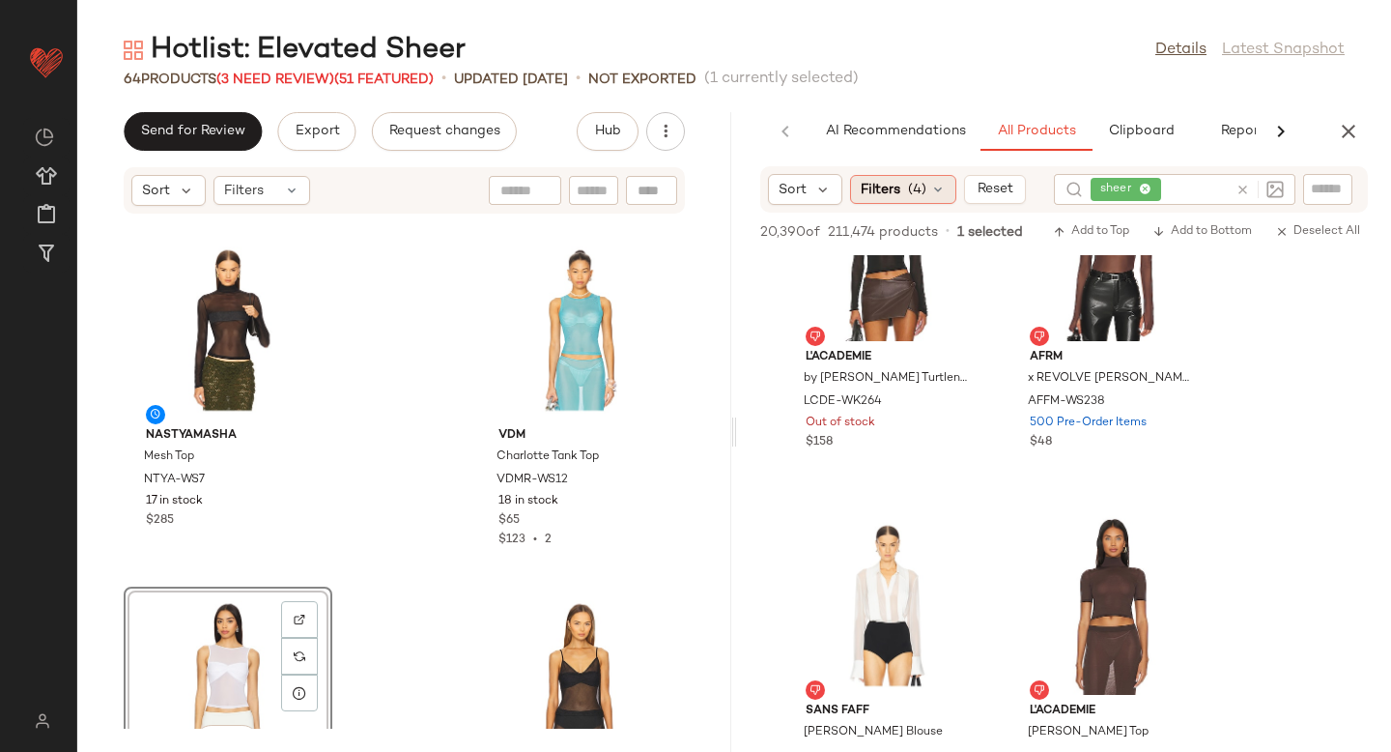
click at [943, 193] on icon at bounding box center [937, 189] width 15 height 15
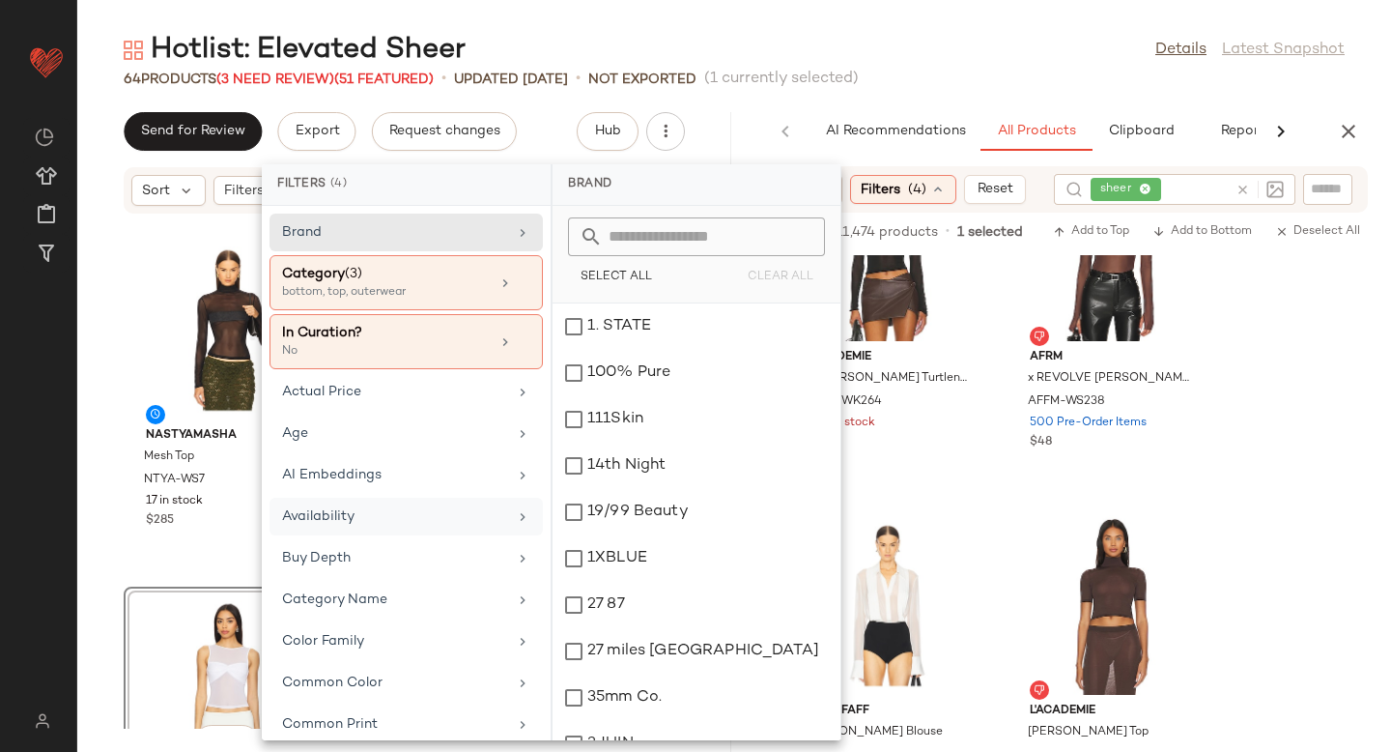
click at [365, 522] on div "Availability" at bounding box center [394, 516] width 225 height 20
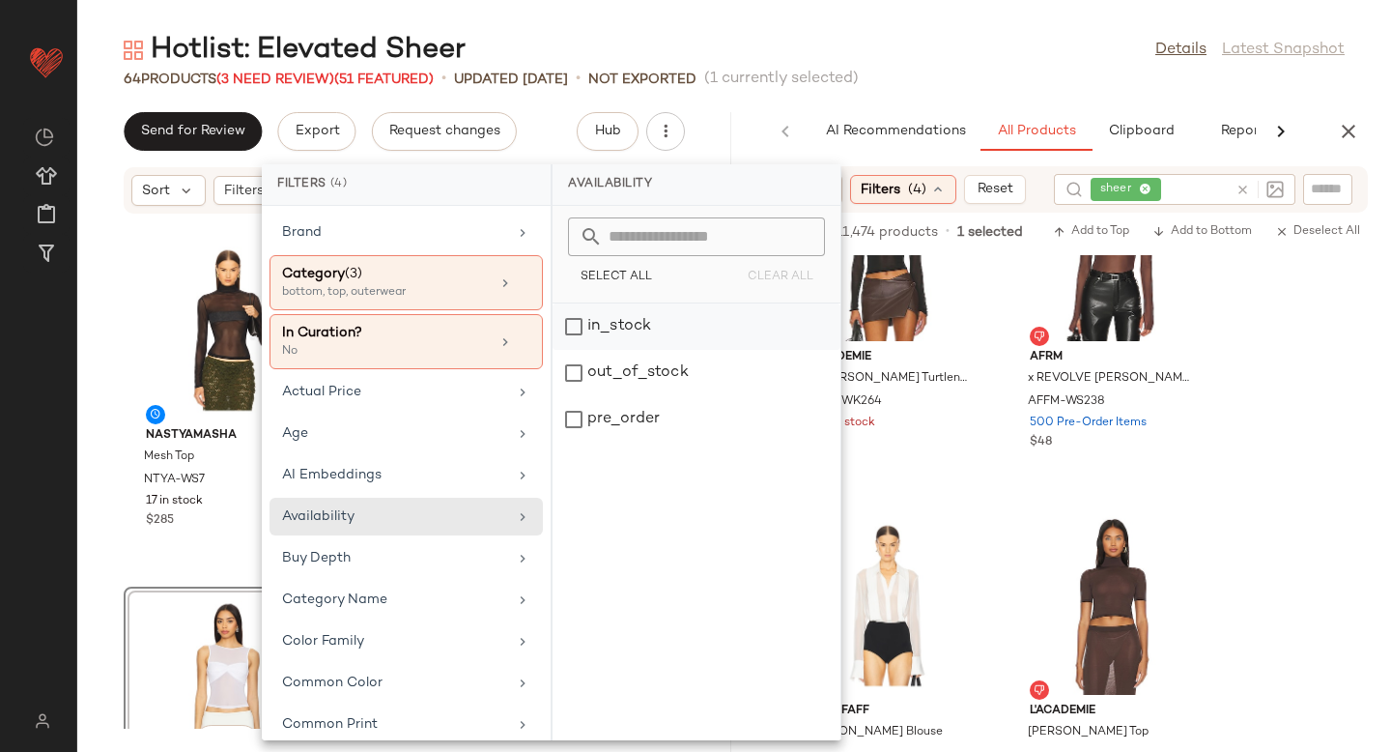
click at [579, 328] on div "in_stock" at bounding box center [697, 326] width 288 height 46
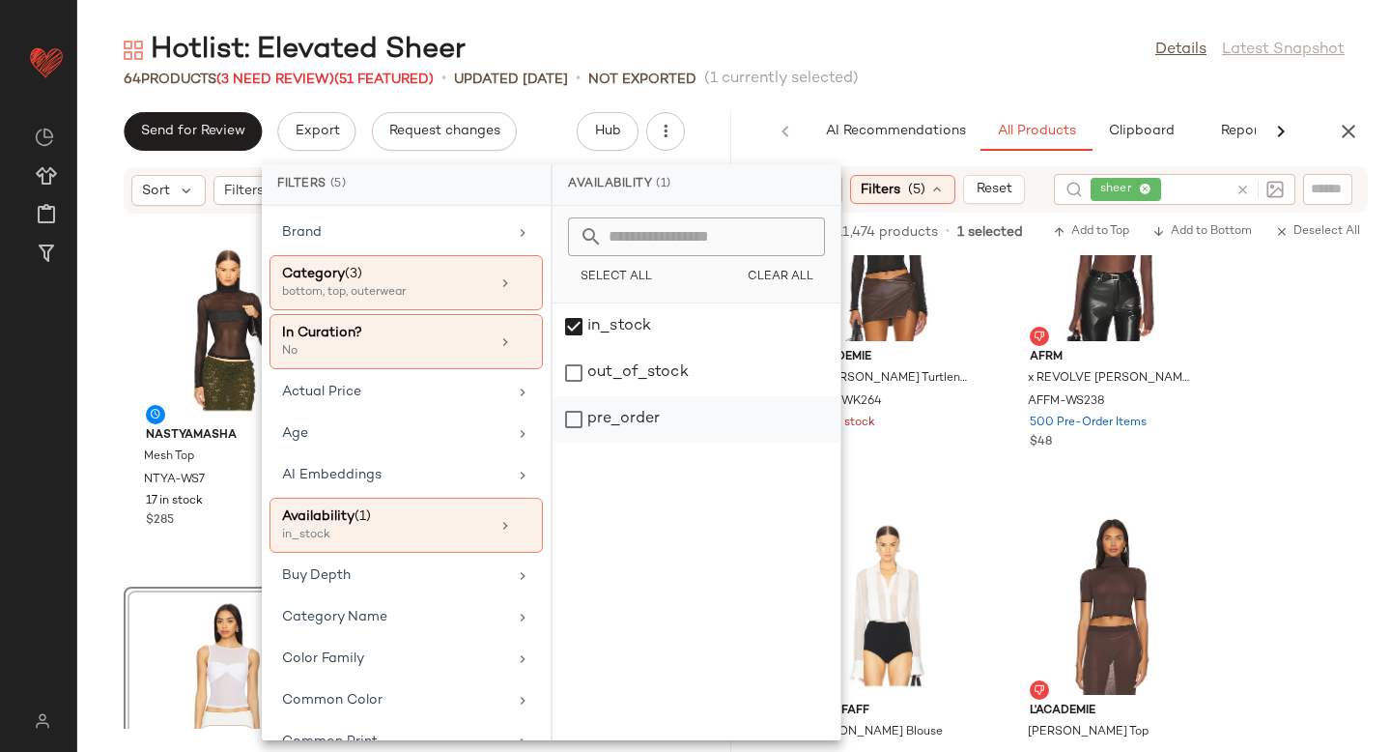
click at [575, 428] on div "pre_order" at bounding box center [697, 419] width 288 height 46
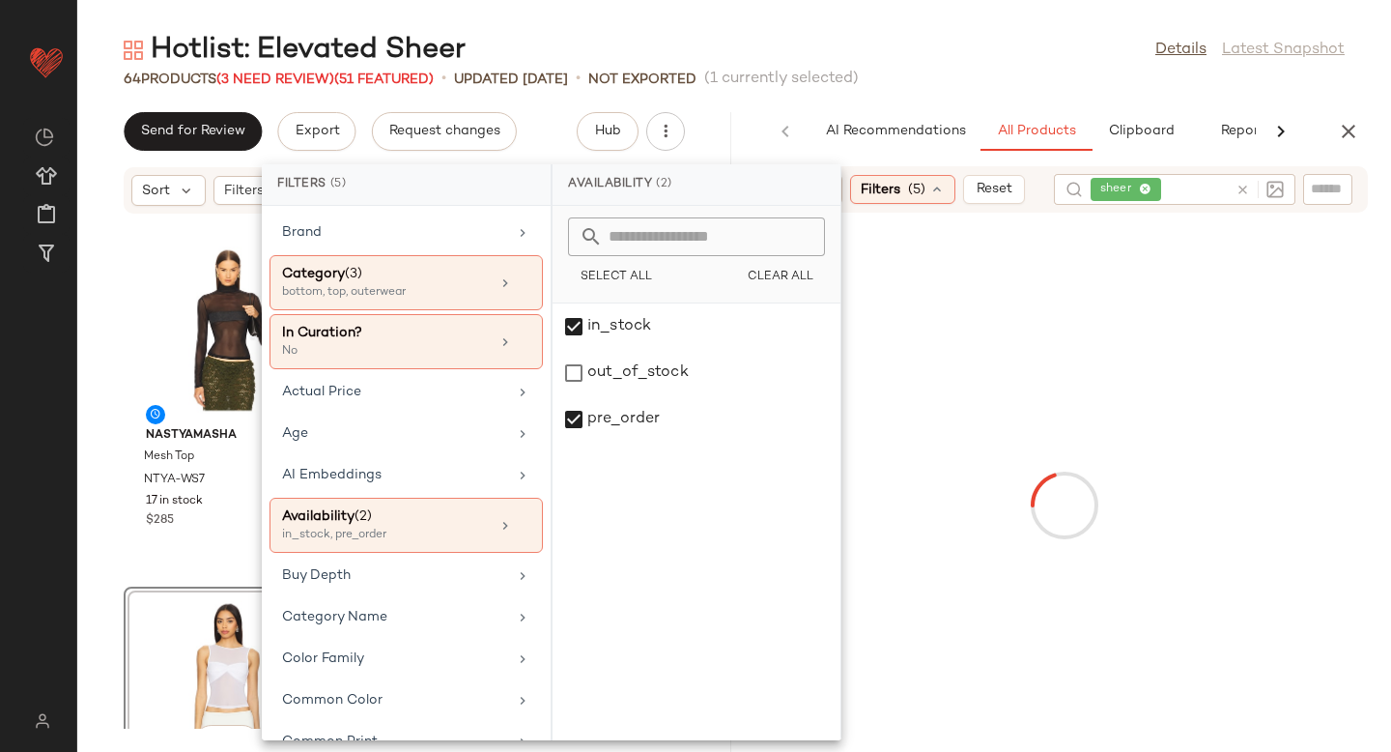
click at [1330, 455] on div at bounding box center [1064, 505] width 646 height 578
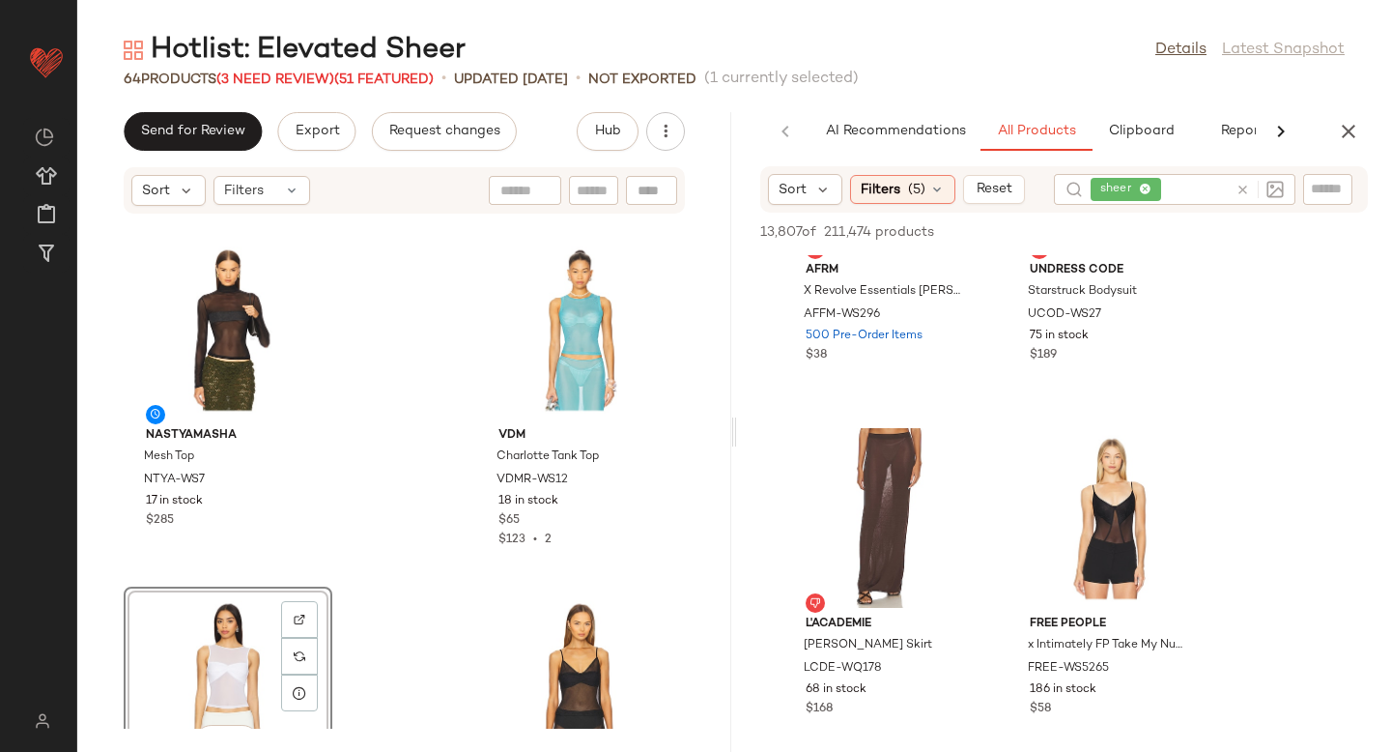
scroll to position [4429, 0]
click at [955, 441] on div at bounding box center [959, 455] width 37 height 37
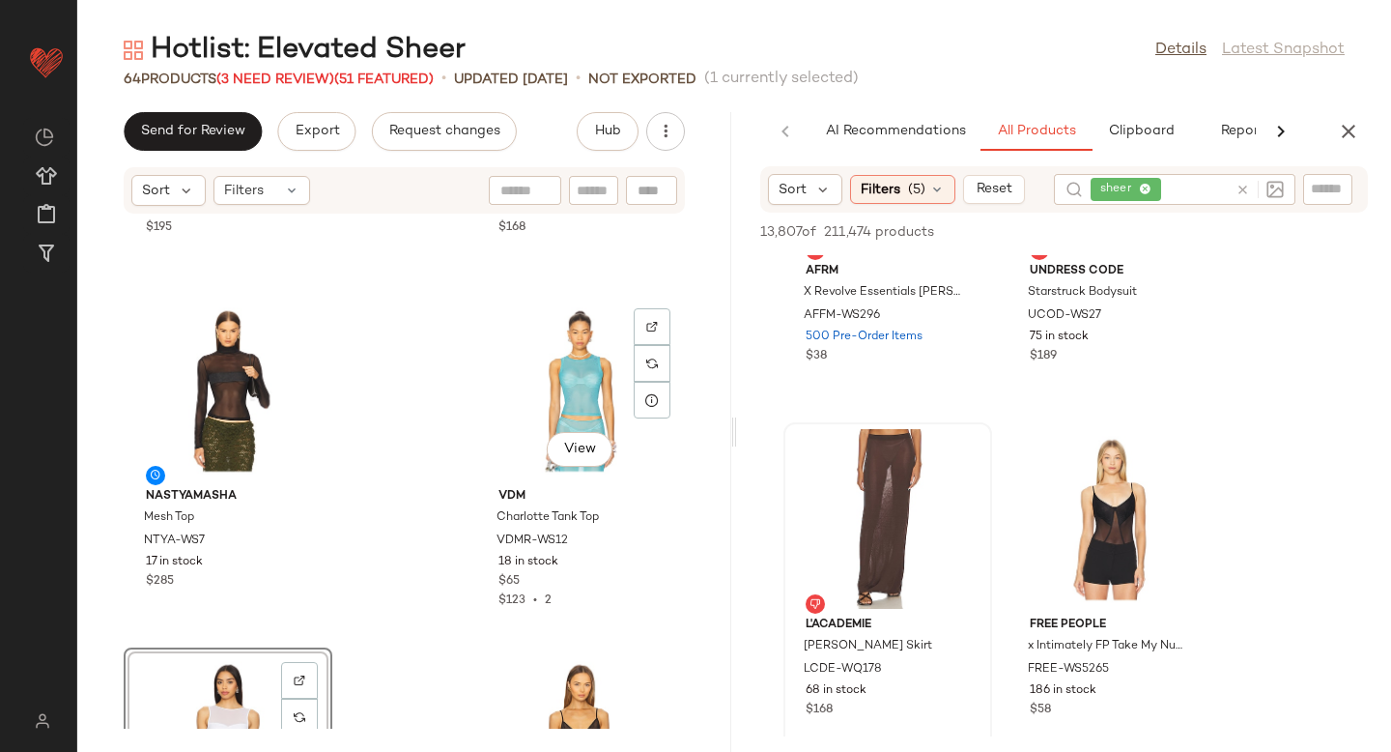
scroll to position [7125, 0]
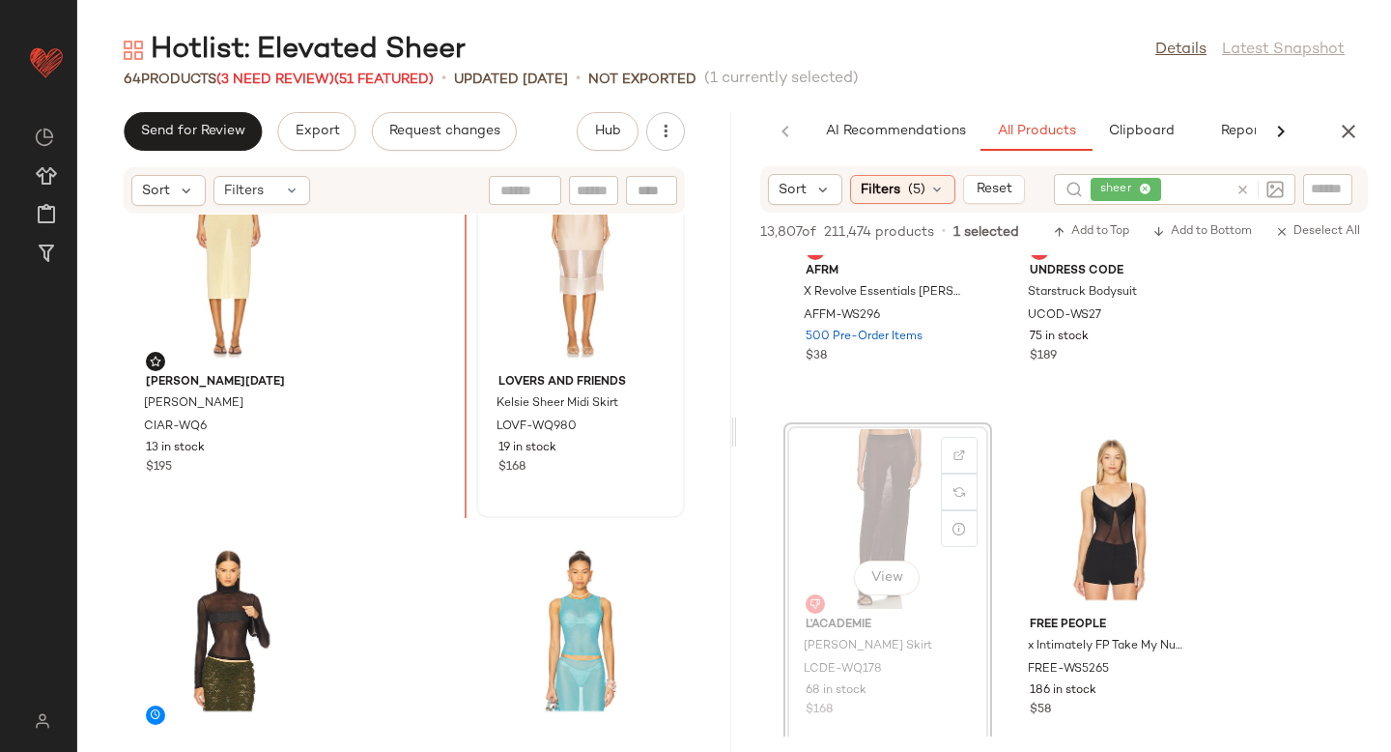
drag, startPoint x: 844, startPoint y: 520, endPoint x: 486, endPoint y: 355, distance: 394.2
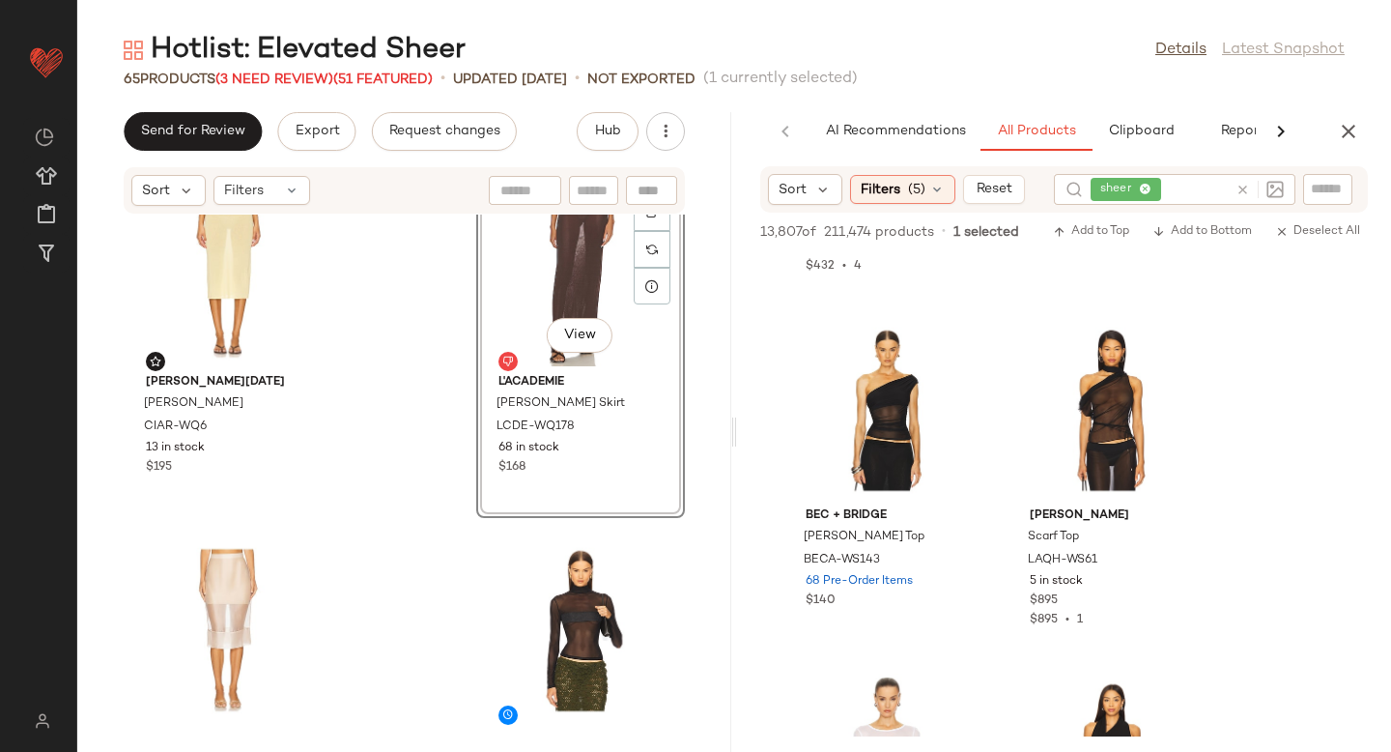
scroll to position [1006, 0]
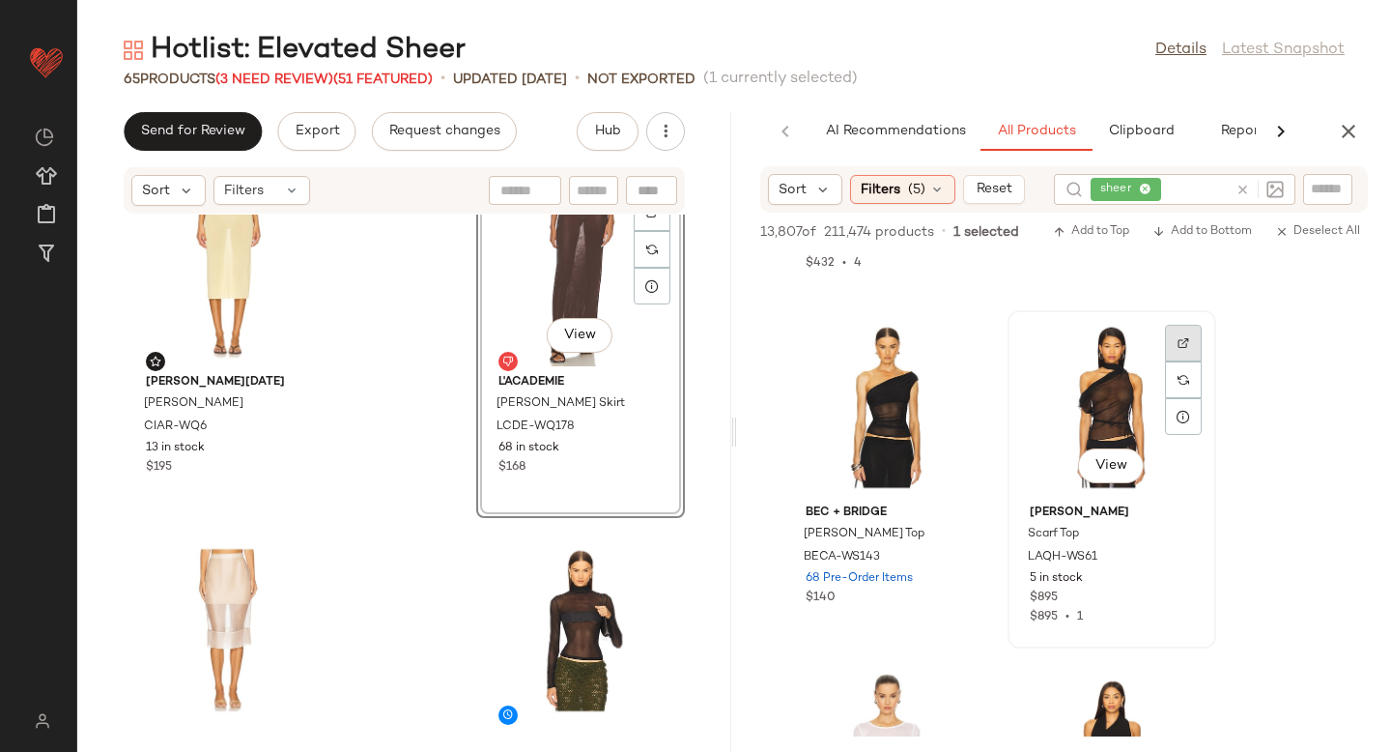
click at [1176, 341] on div at bounding box center [1183, 343] width 37 height 37
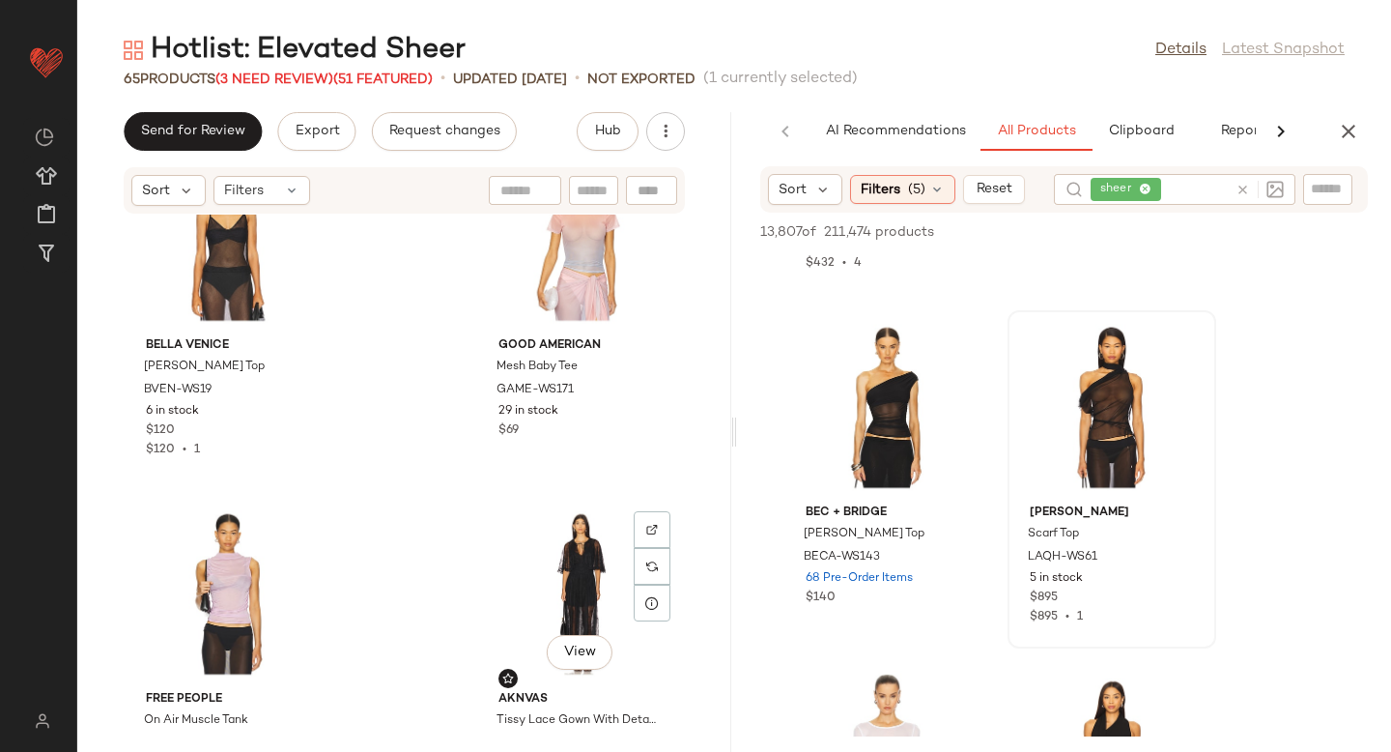
scroll to position [8254, 0]
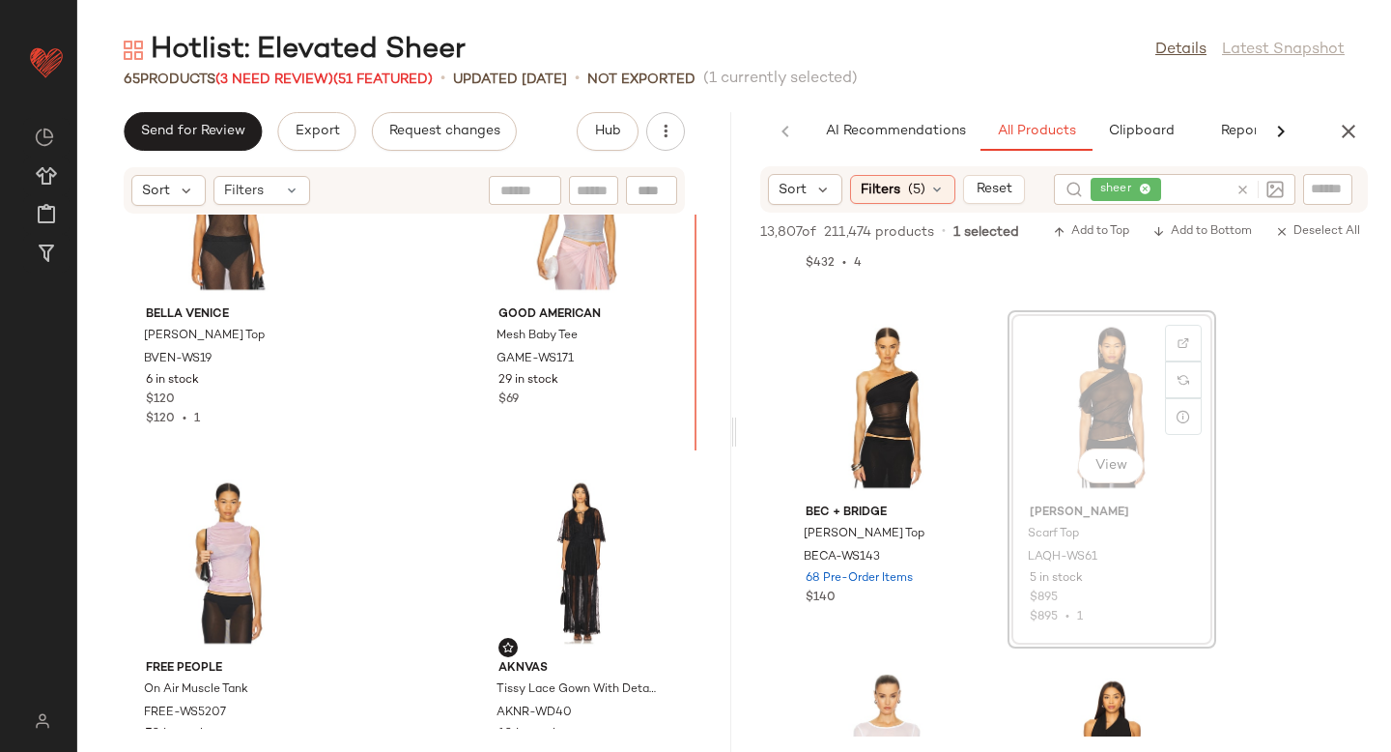
drag, startPoint x: 1041, startPoint y: 407, endPoint x: 1031, endPoint y: 405, distance: 10.8
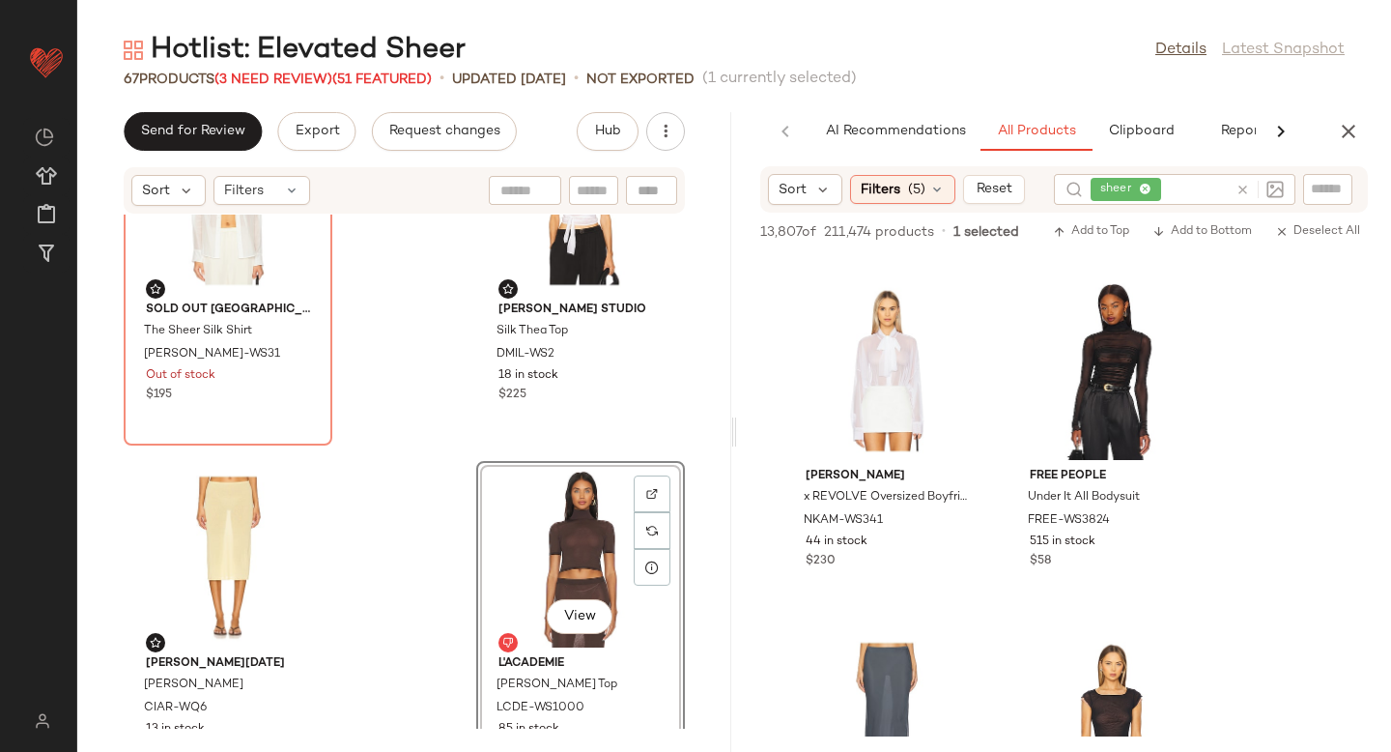
scroll to position [2818, 0]
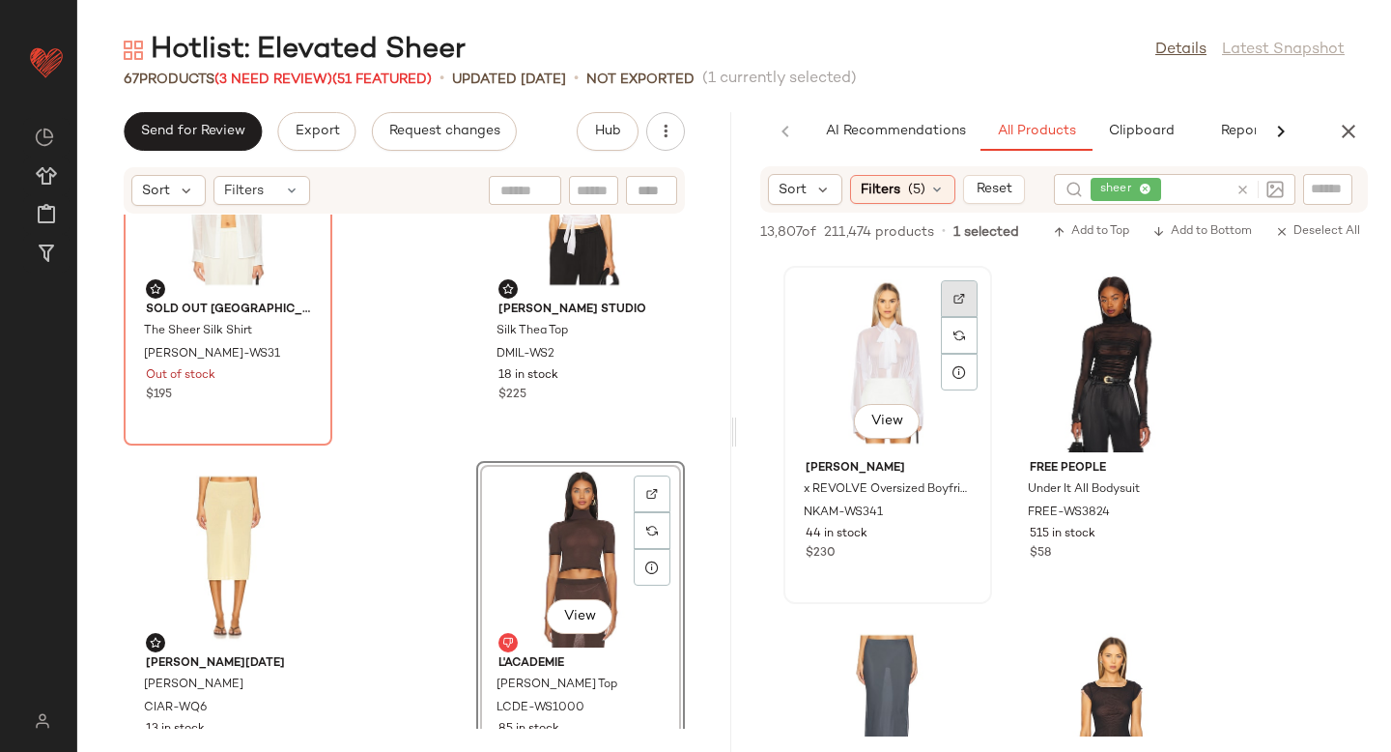
click at [950, 304] on div at bounding box center [959, 298] width 37 height 37
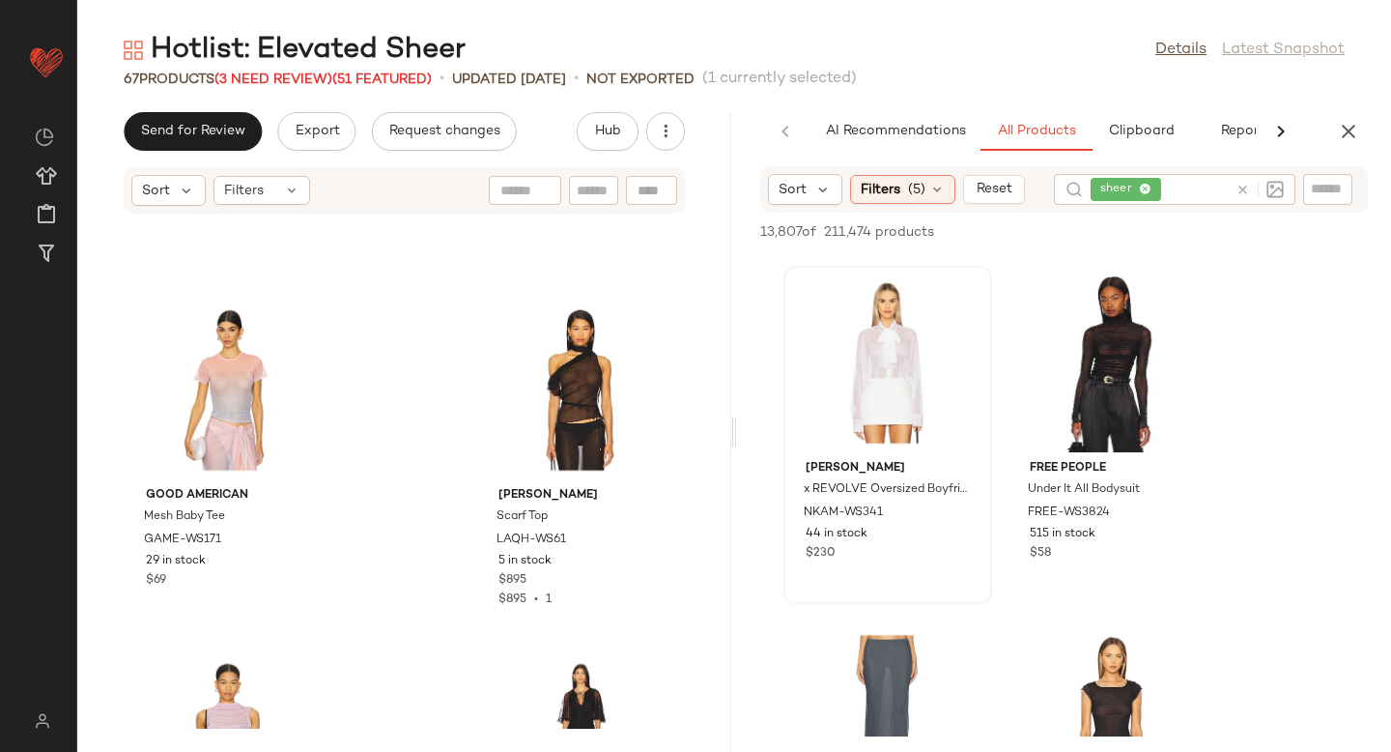
scroll to position [8433, 0]
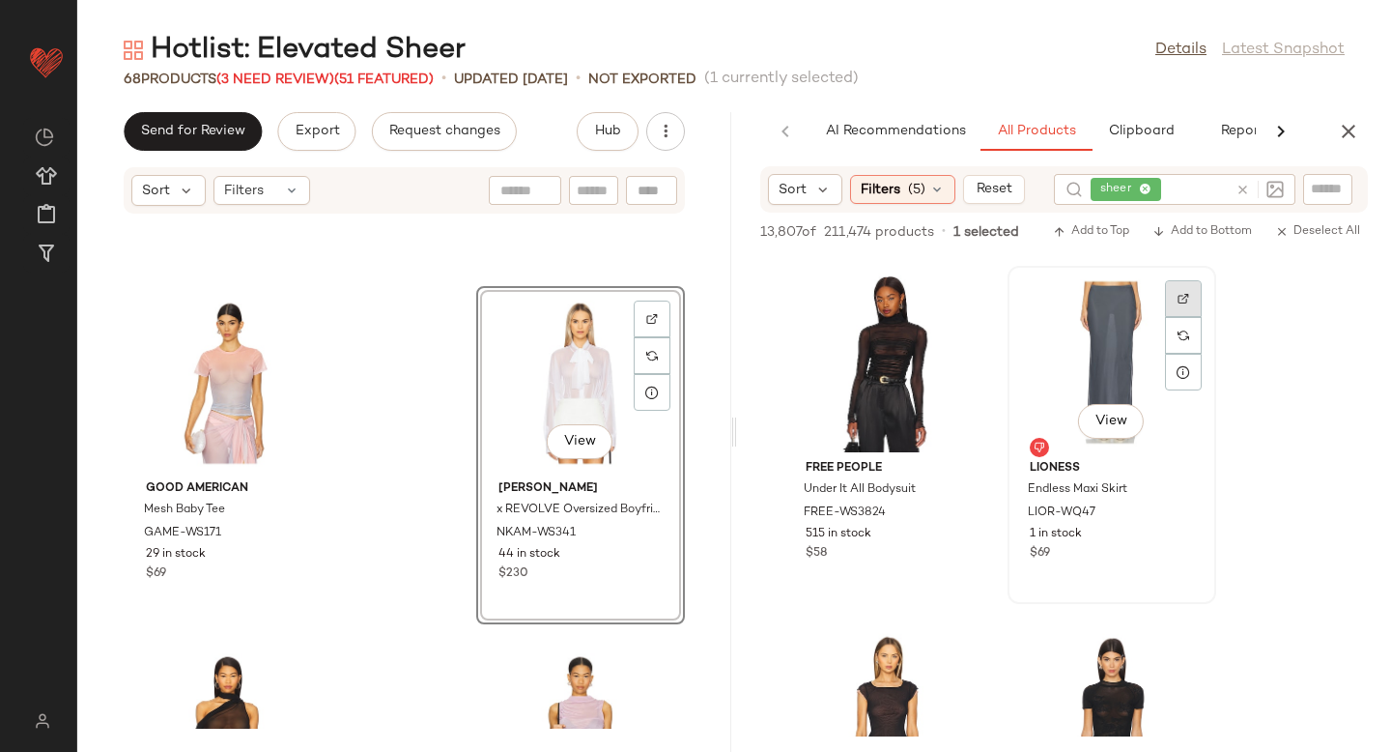
click at [1174, 298] on div at bounding box center [1183, 298] width 37 height 37
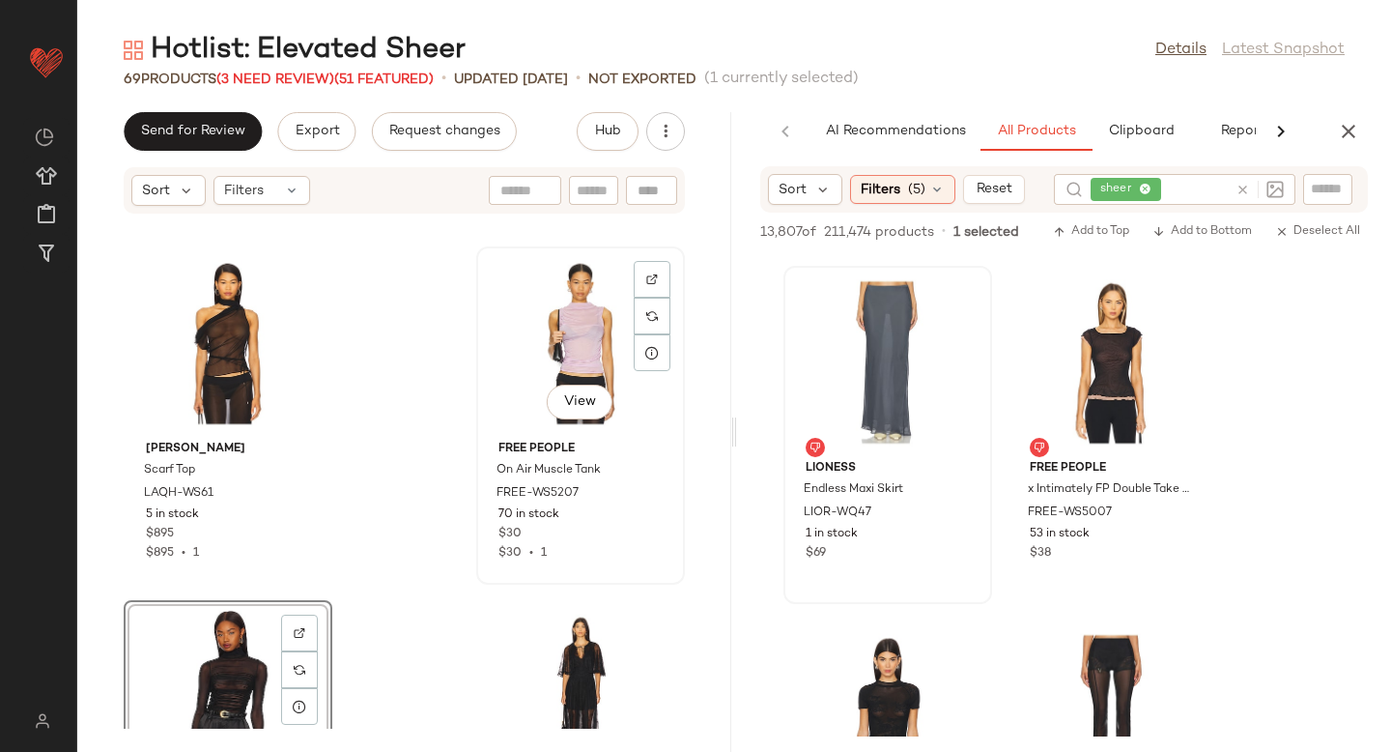
scroll to position [8879, 0]
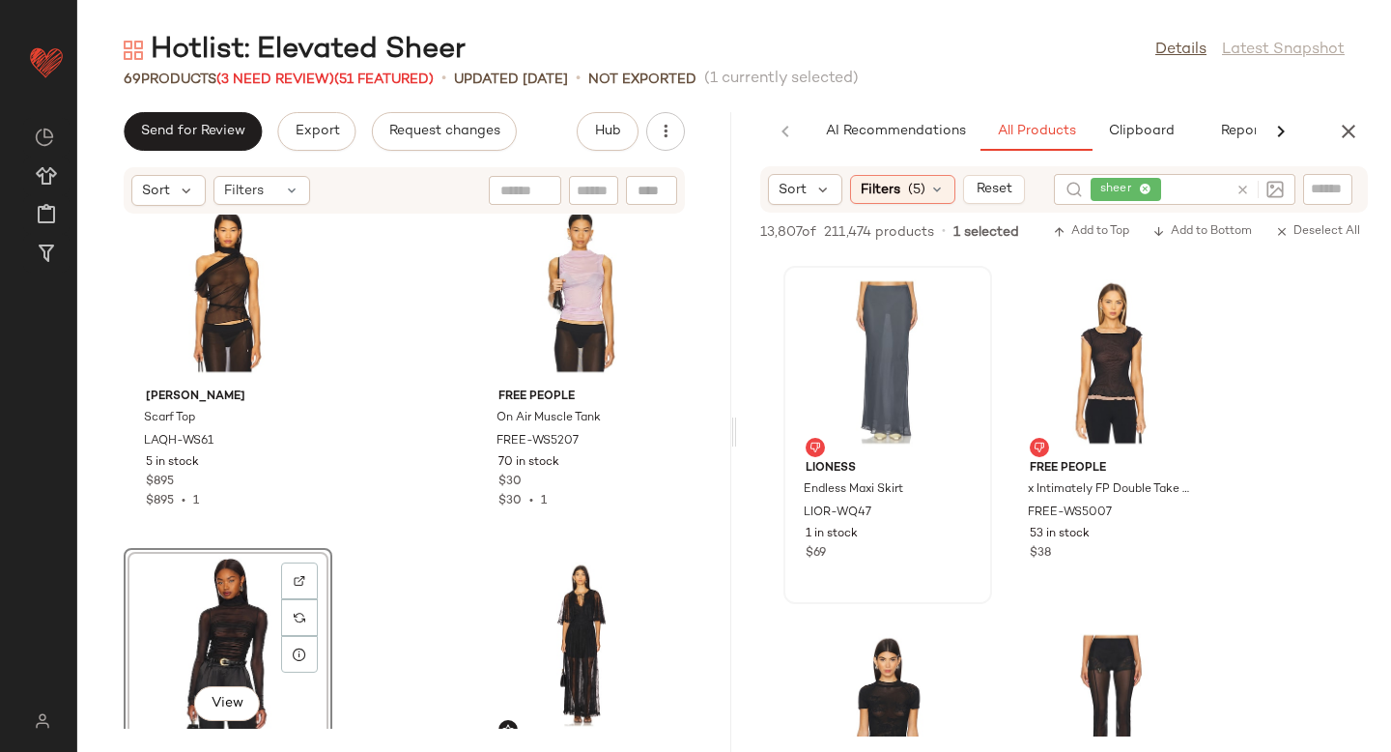
click at [233, 593] on div "View" at bounding box center [227, 645] width 195 height 180
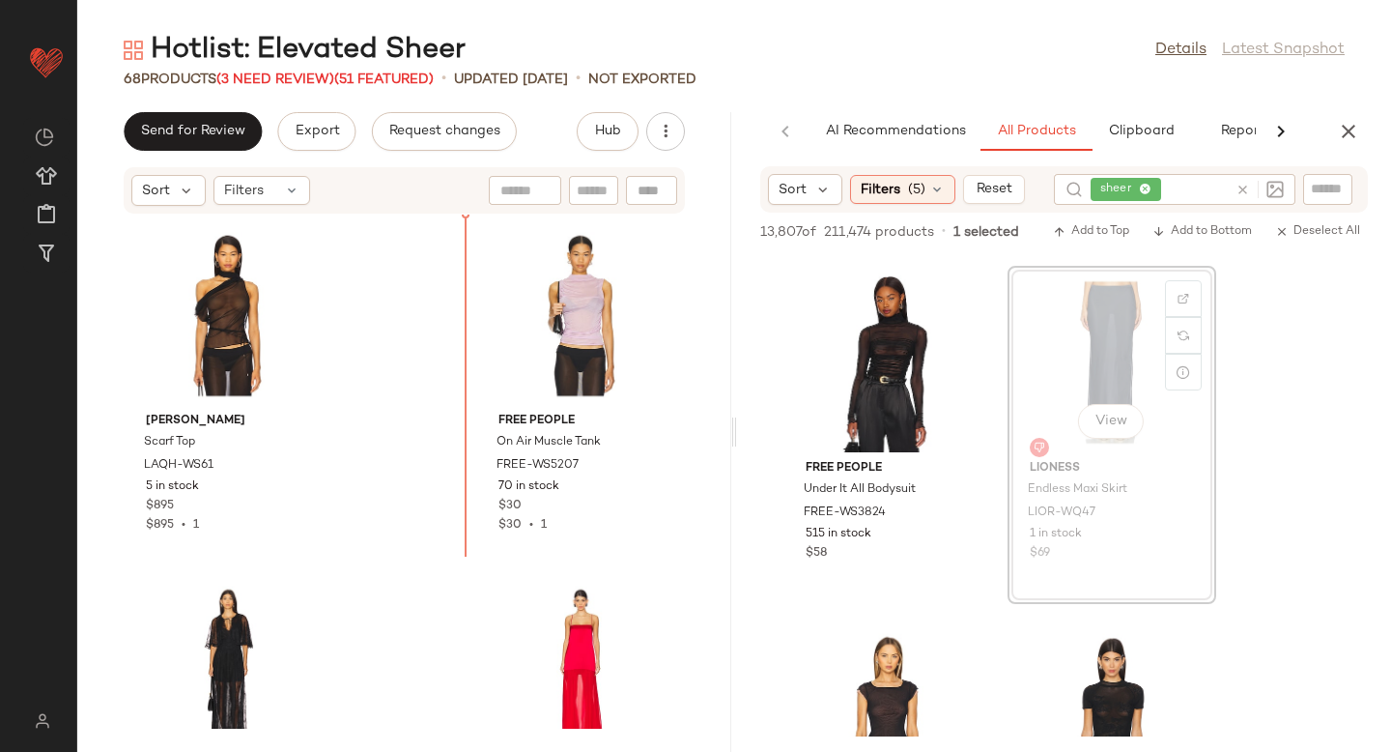
scroll to position [8852, 0]
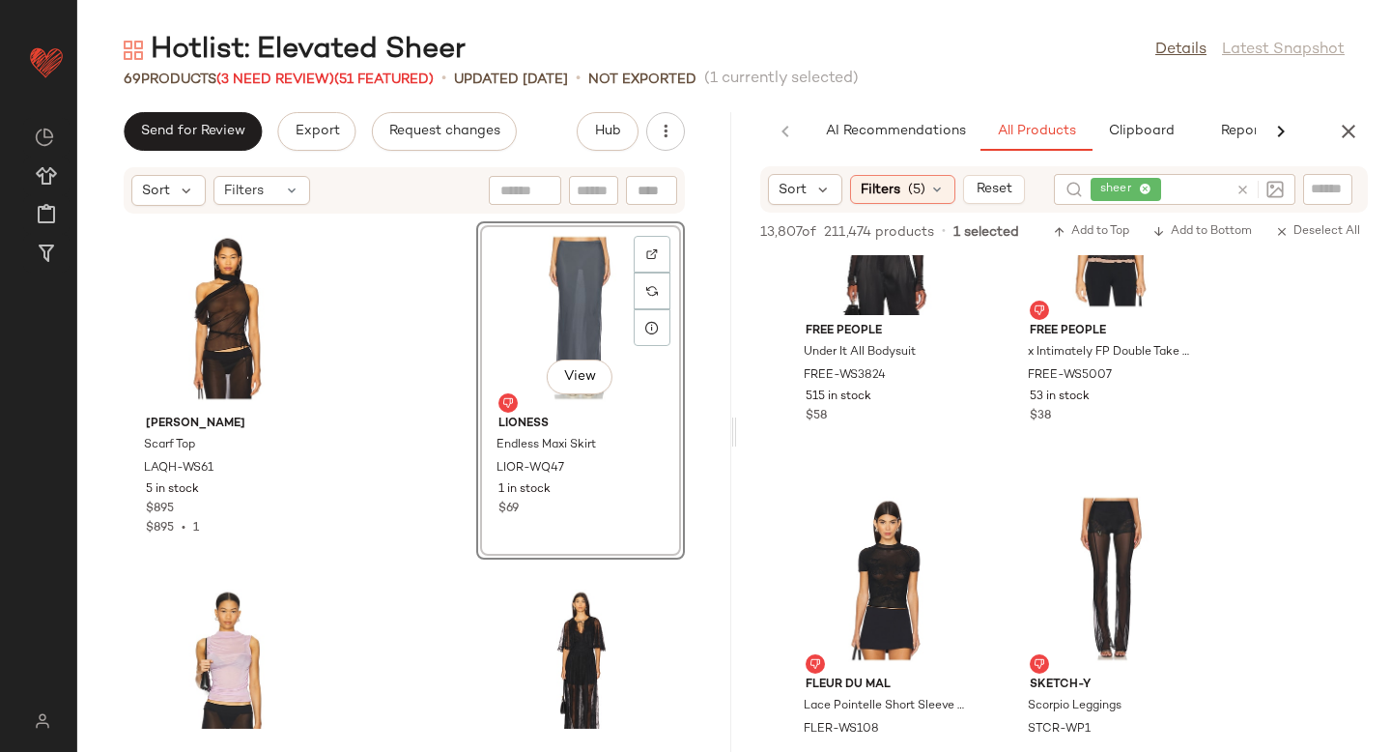
scroll to position [2762, 0]
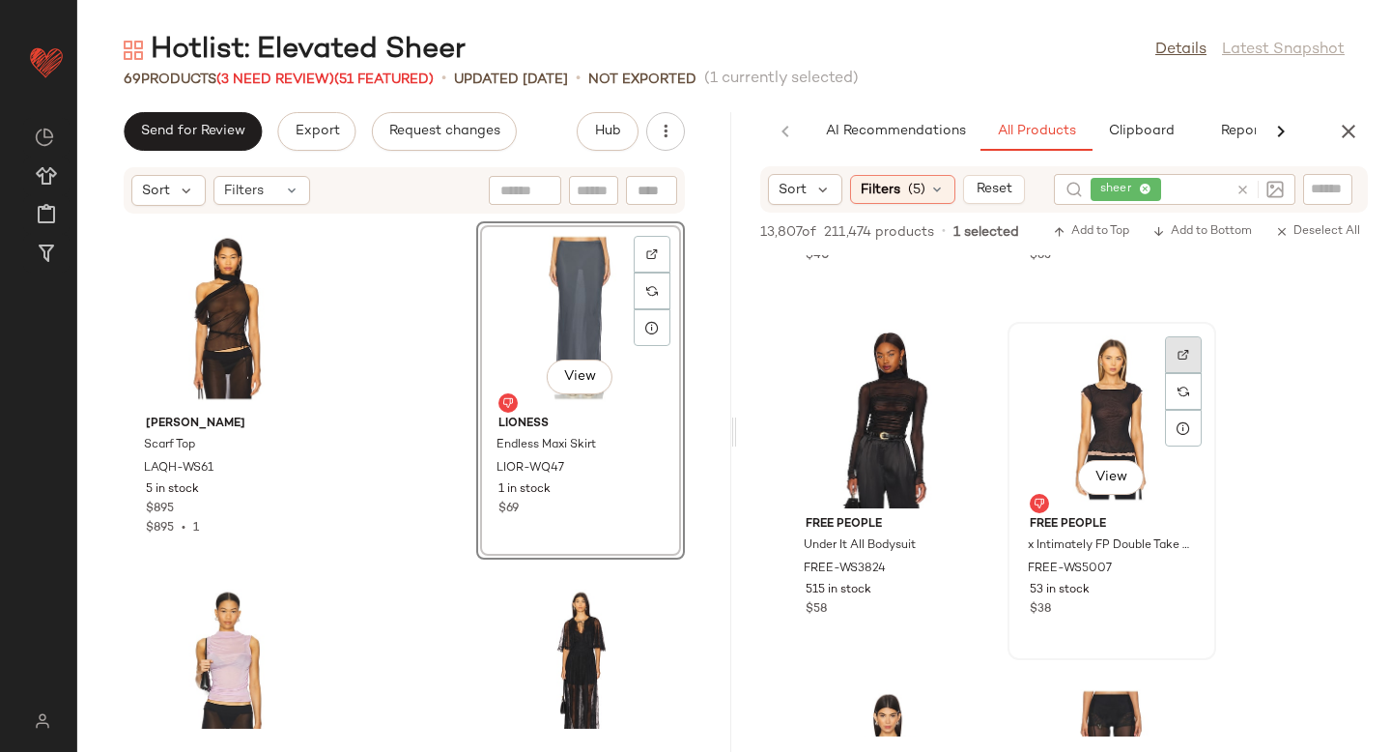
click at [1190, 358] on div at bounding box center [1183, 354] width 37 height 37
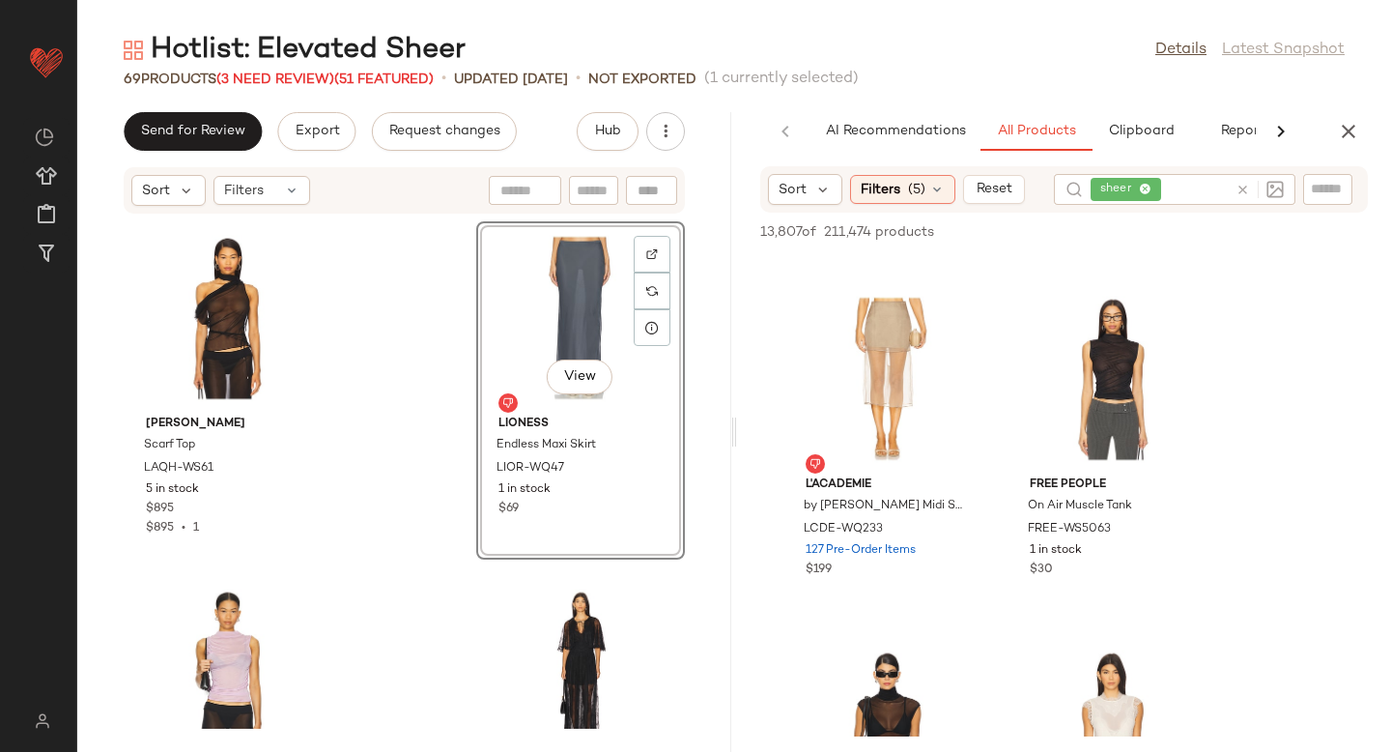
scroll to position [4915, 0]
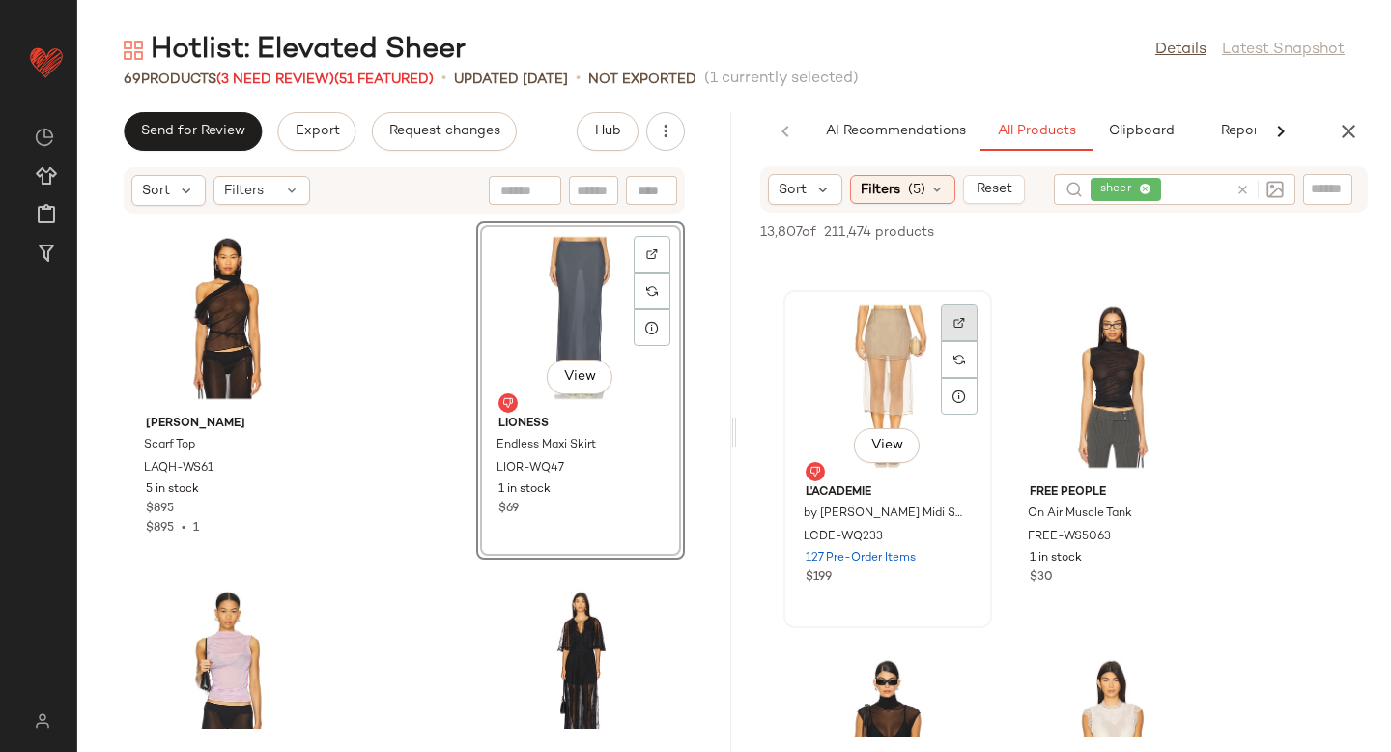
click at [952, 315] on div at bounding box center [959, 322] width 37 height 37
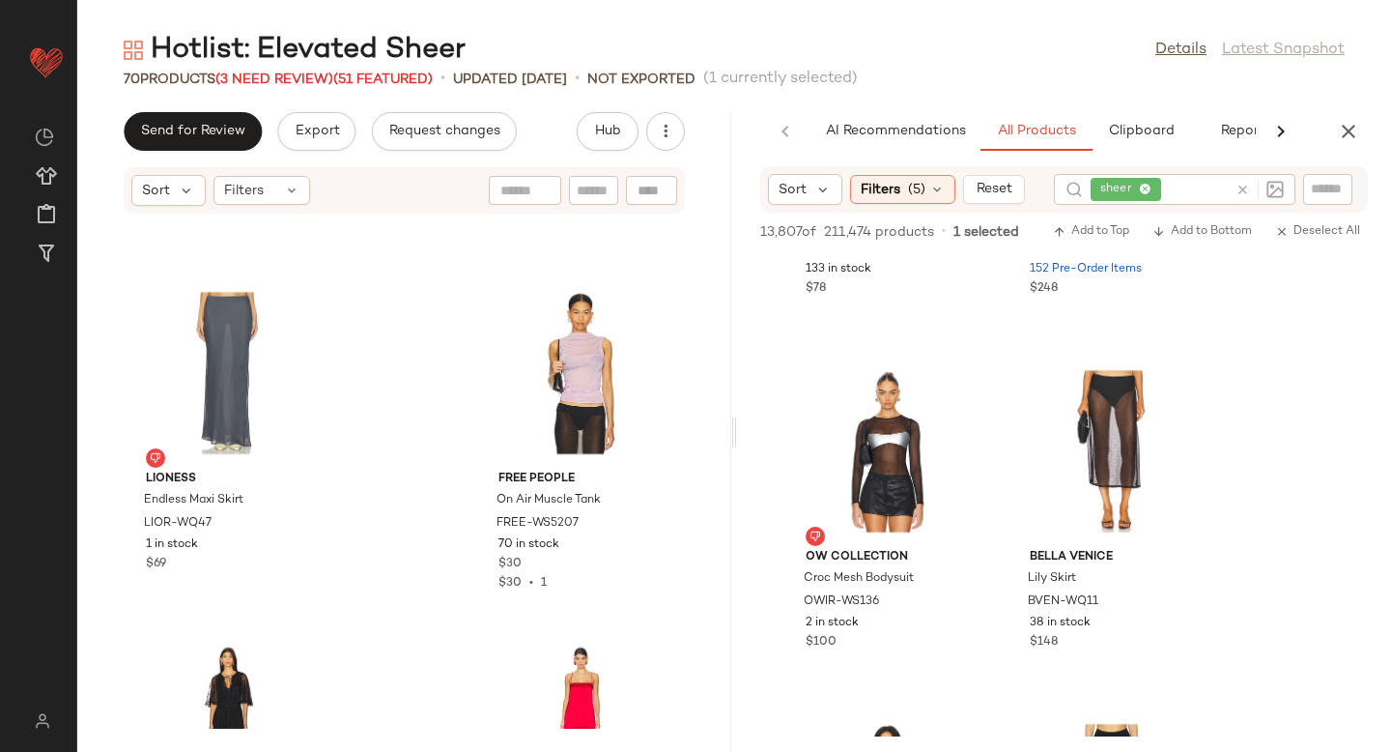
scroll to position [9094, 0]
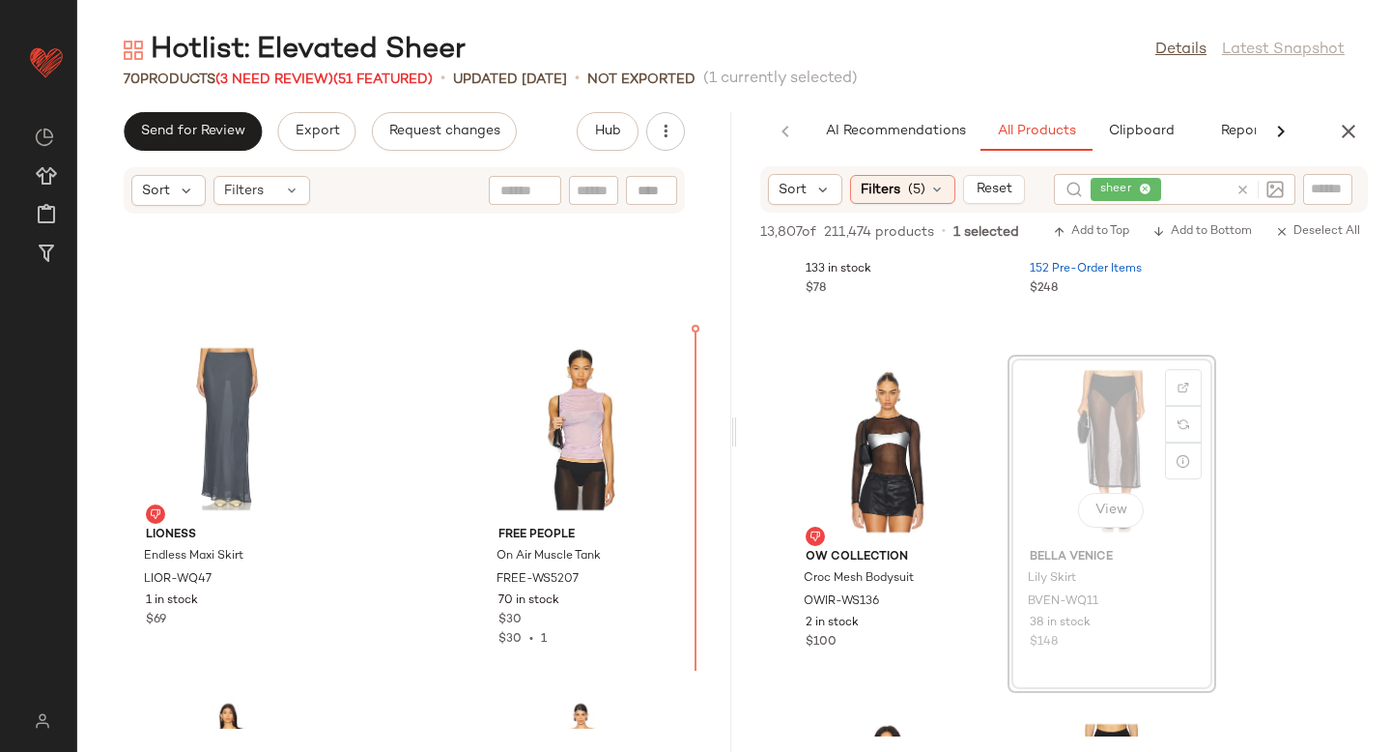
drag, startPoint x: 1040, startPoint y: 385, endPoint x: 1028, endPoint y: 385, distance: 12.6
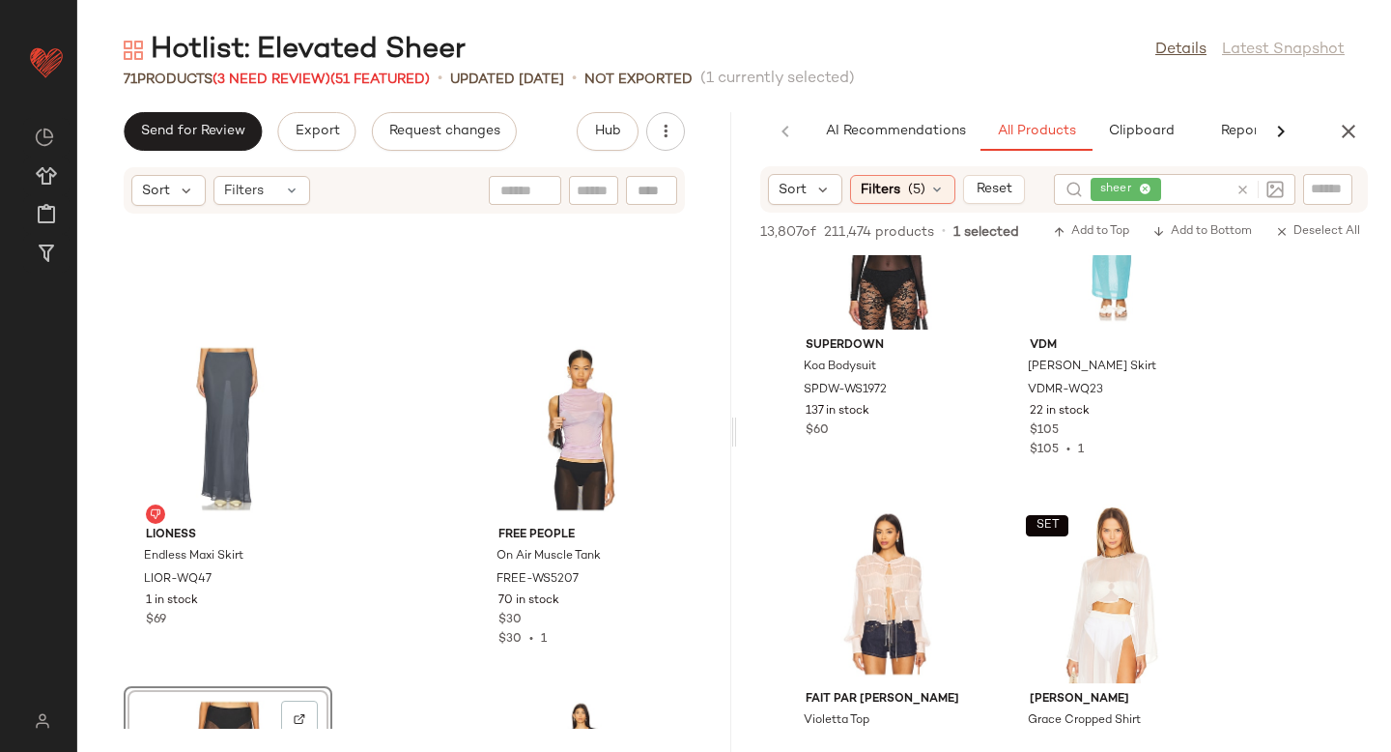
scroll to position [6635, 0]
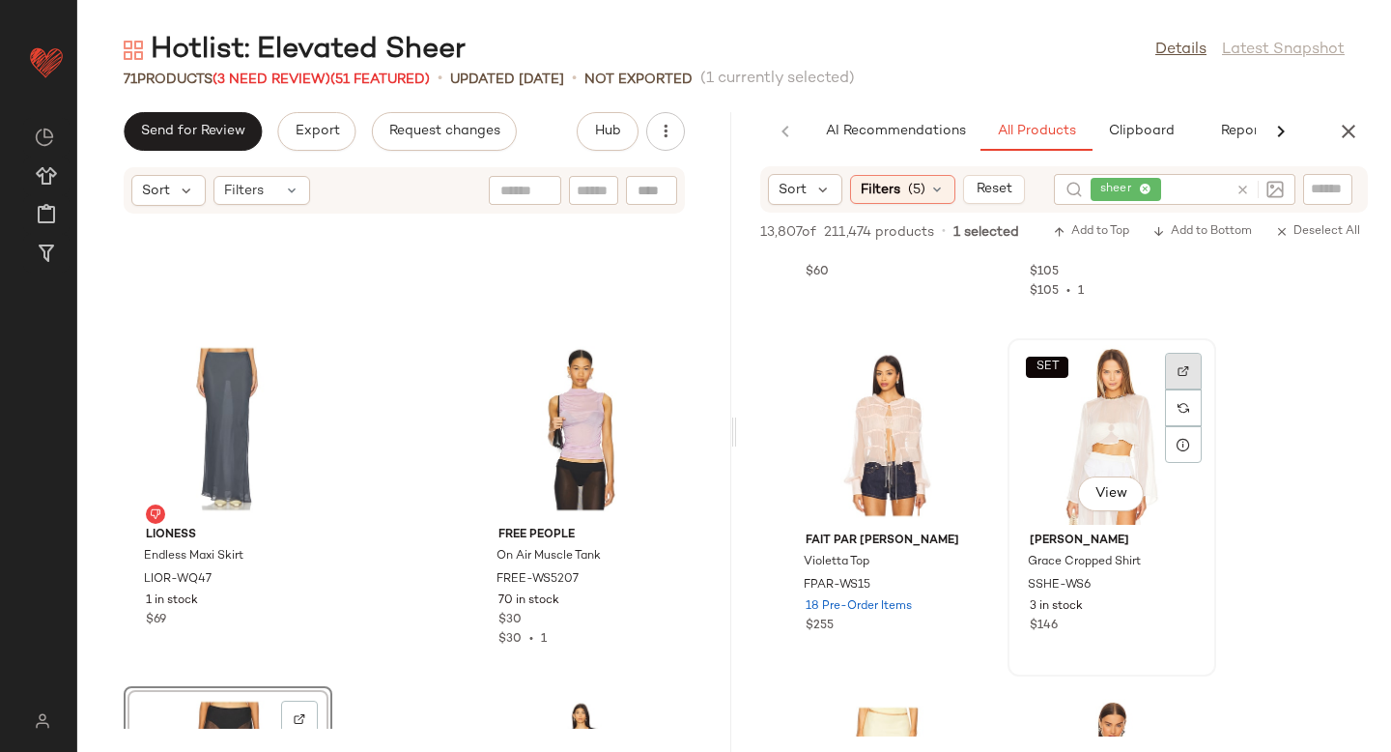
click at [1175, 369] on div at bounding box center [1183, 371] width 37 height 37
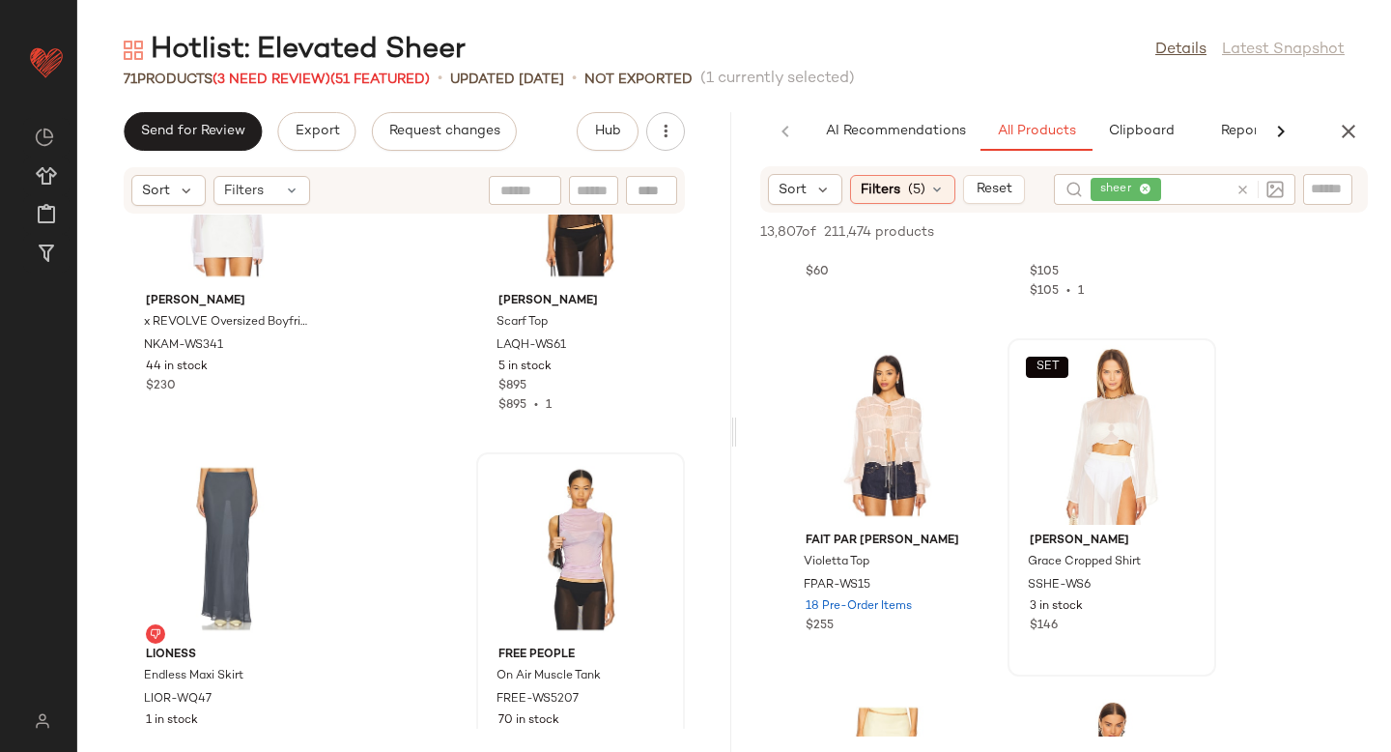
scroll to position [9034, 0]
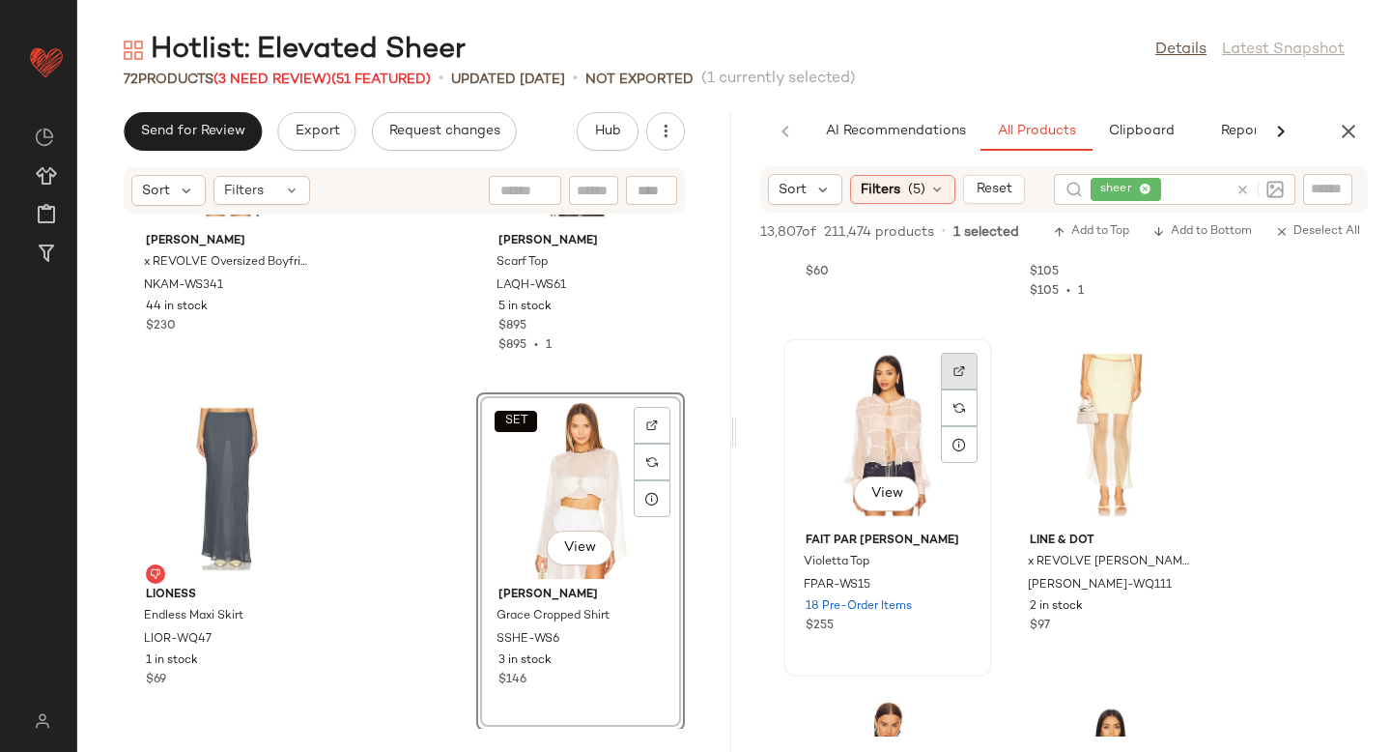
click at [959, 385] on div at bounding box center [959, 371] width 37 height 37
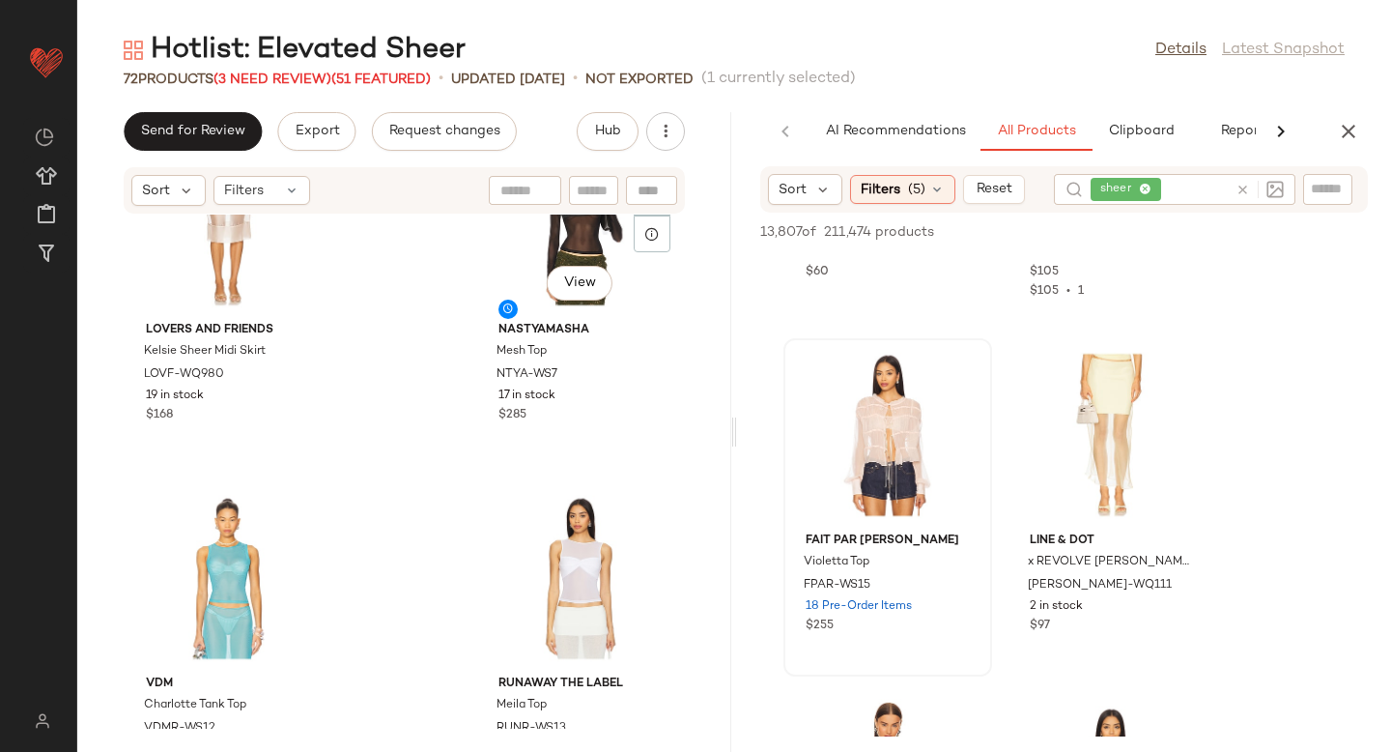
scroll to position [7887, 0]
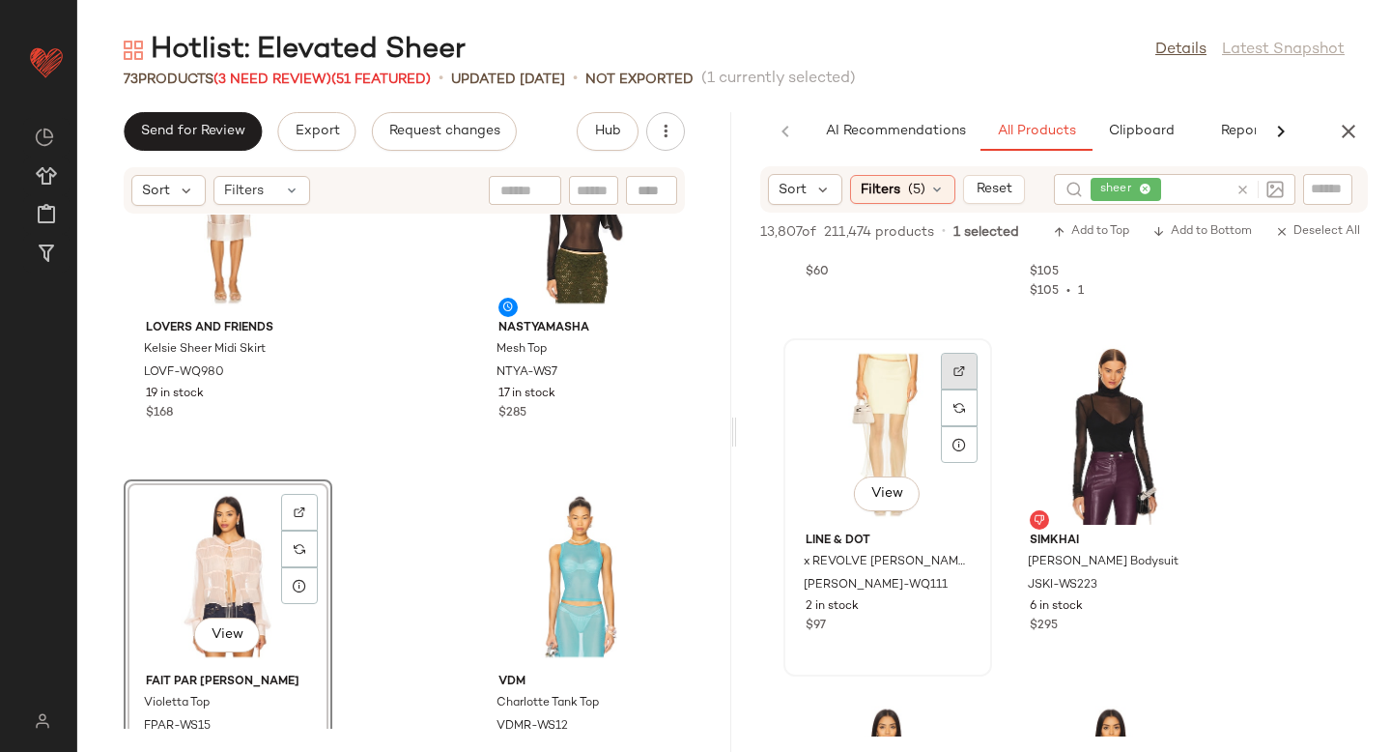
click at [968, 369] on div at bounding box center [959, 371] width 37 height 37
click at [825, 587] on span "LEAX-WQ111" at bounding box center [868, 594] width 128 height 35
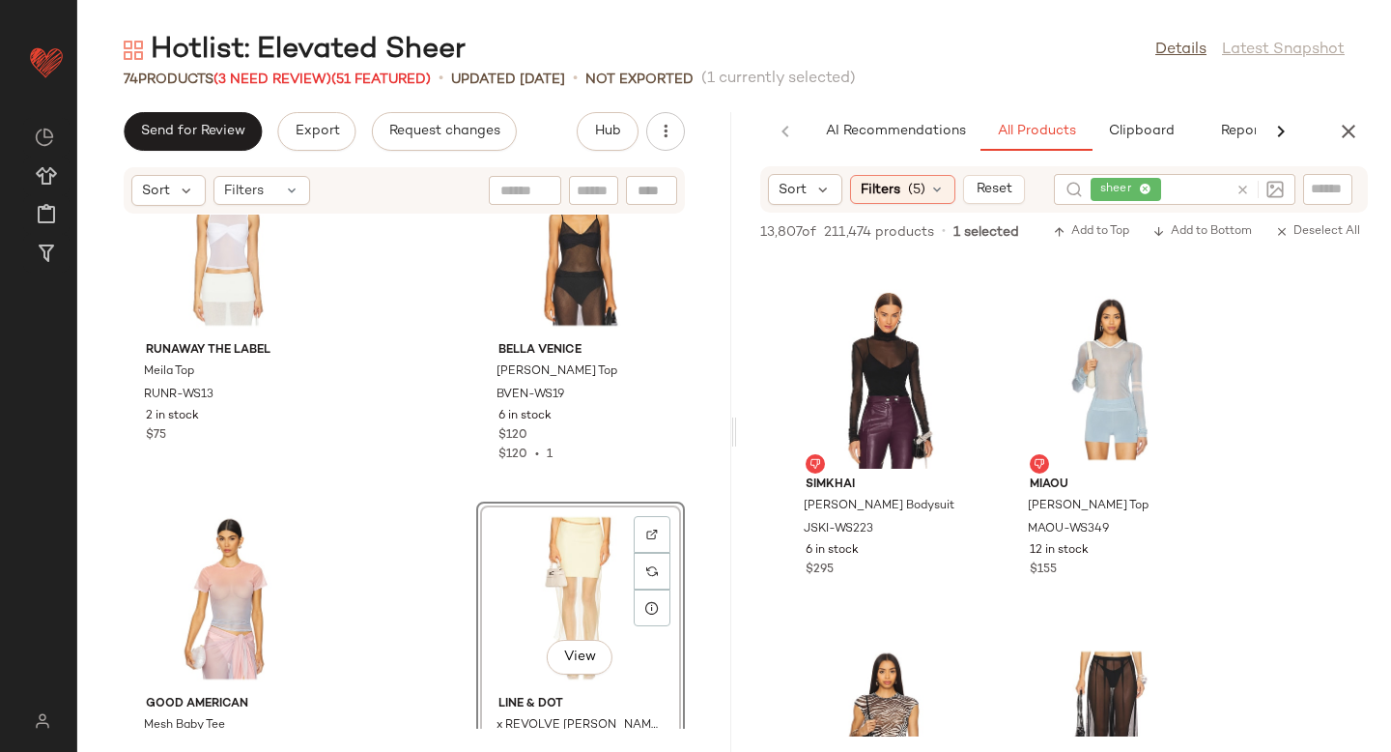
scroll to position [6688, 0]
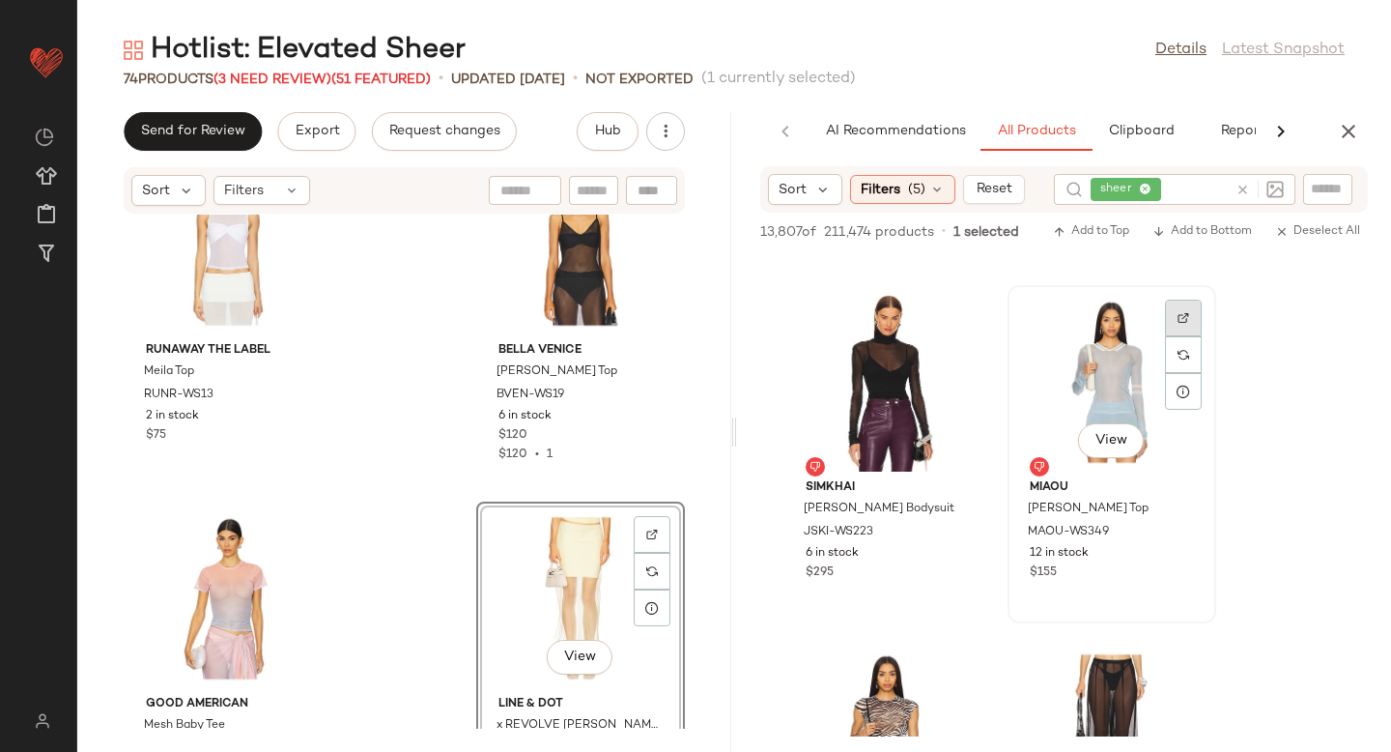
click at [1183, 322] on img at bounding box center [1184, 318] width 12 height 12
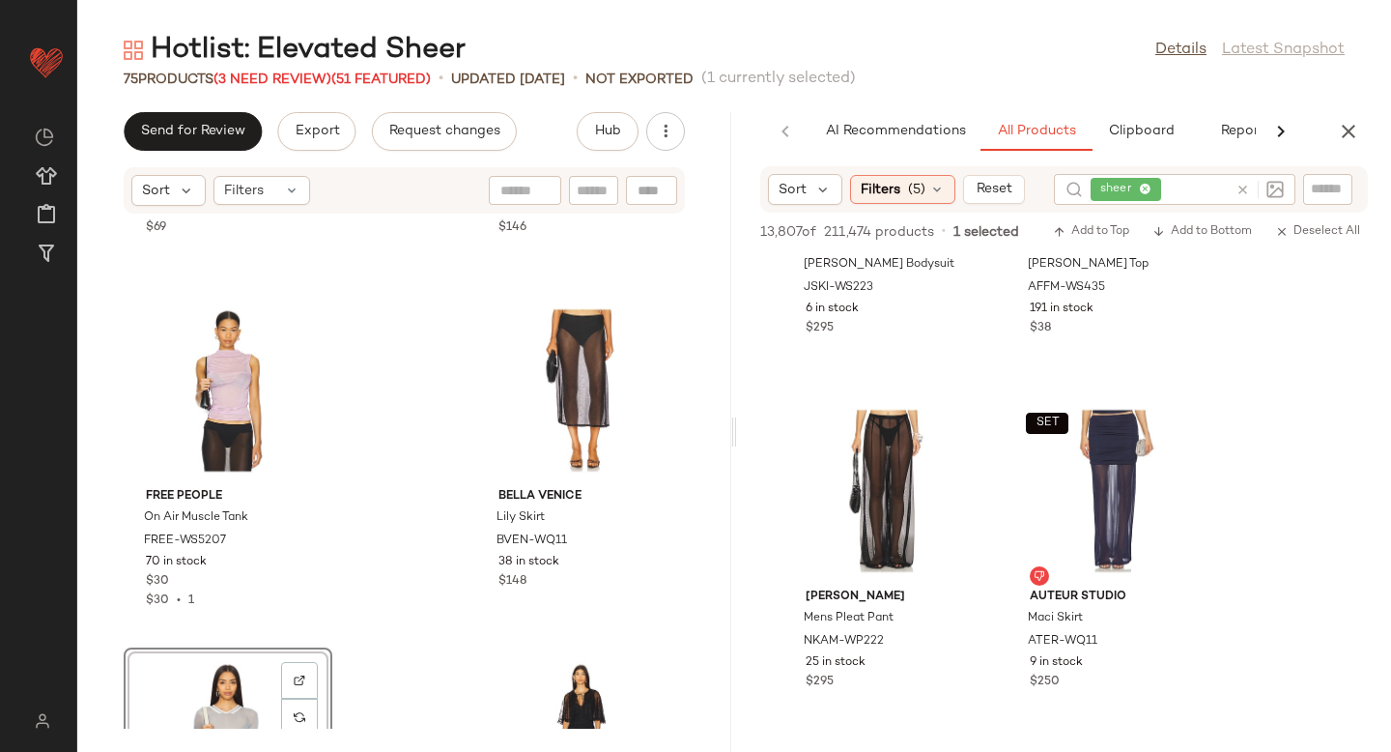
scroll to position [6933, 0]
click at [953, 414] on div at bounding box center [959, 426] width 37 height 37
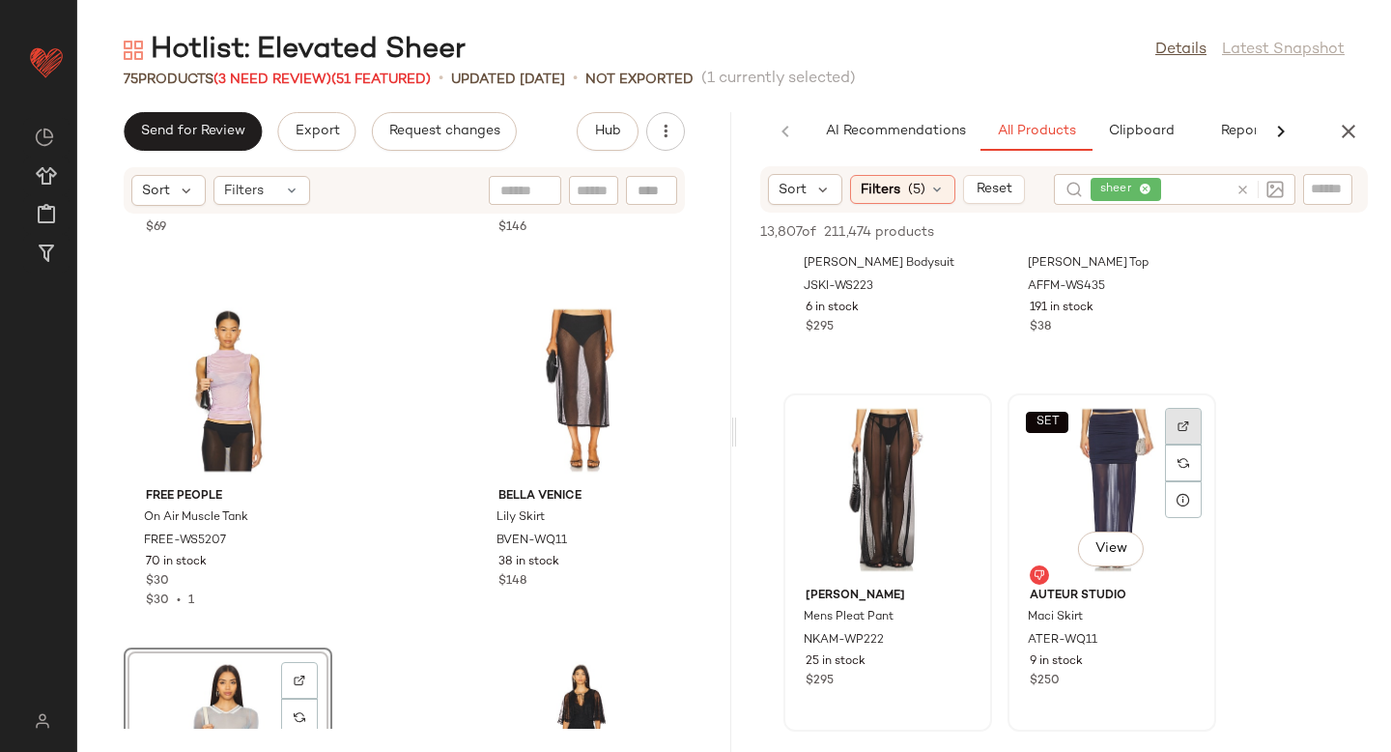
click at [1171, 435] on div at bounding box center [1183, 426] width 37 height 37
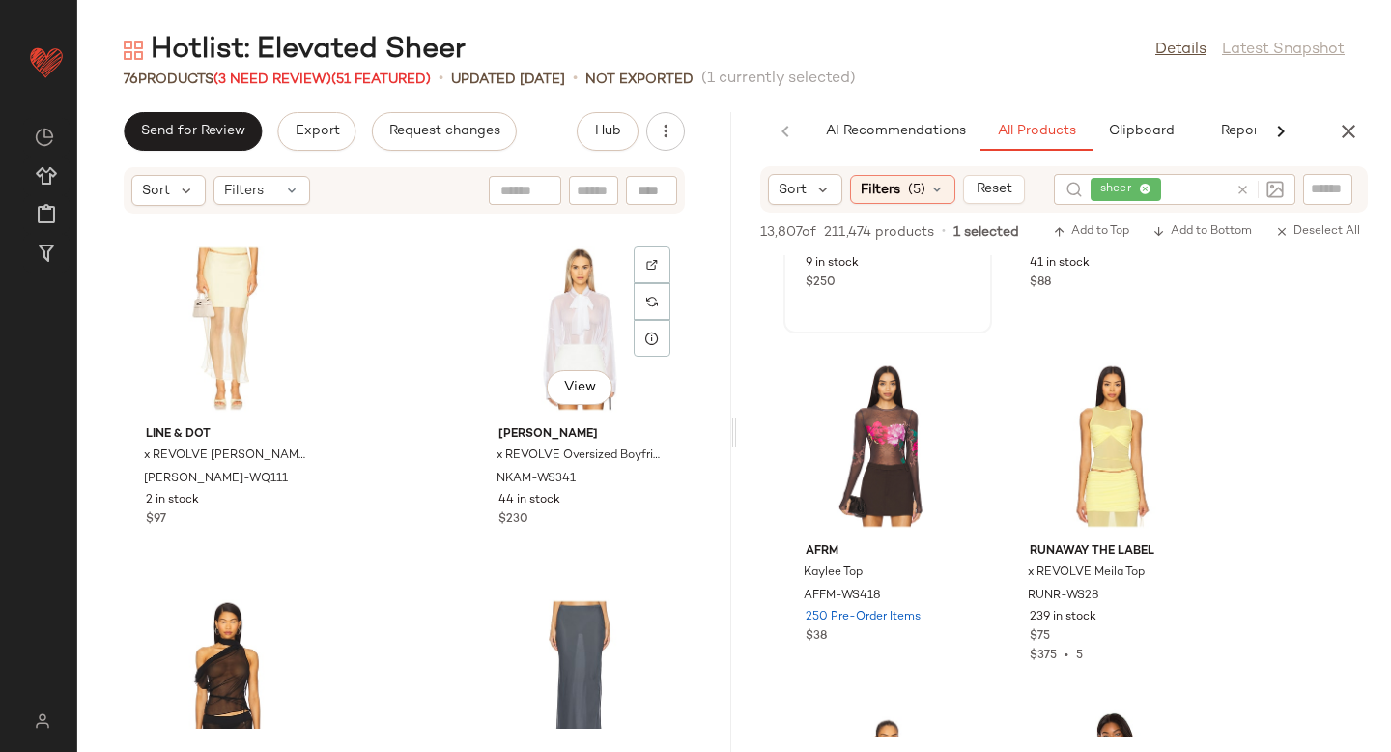
scroll to position [9172, 0]
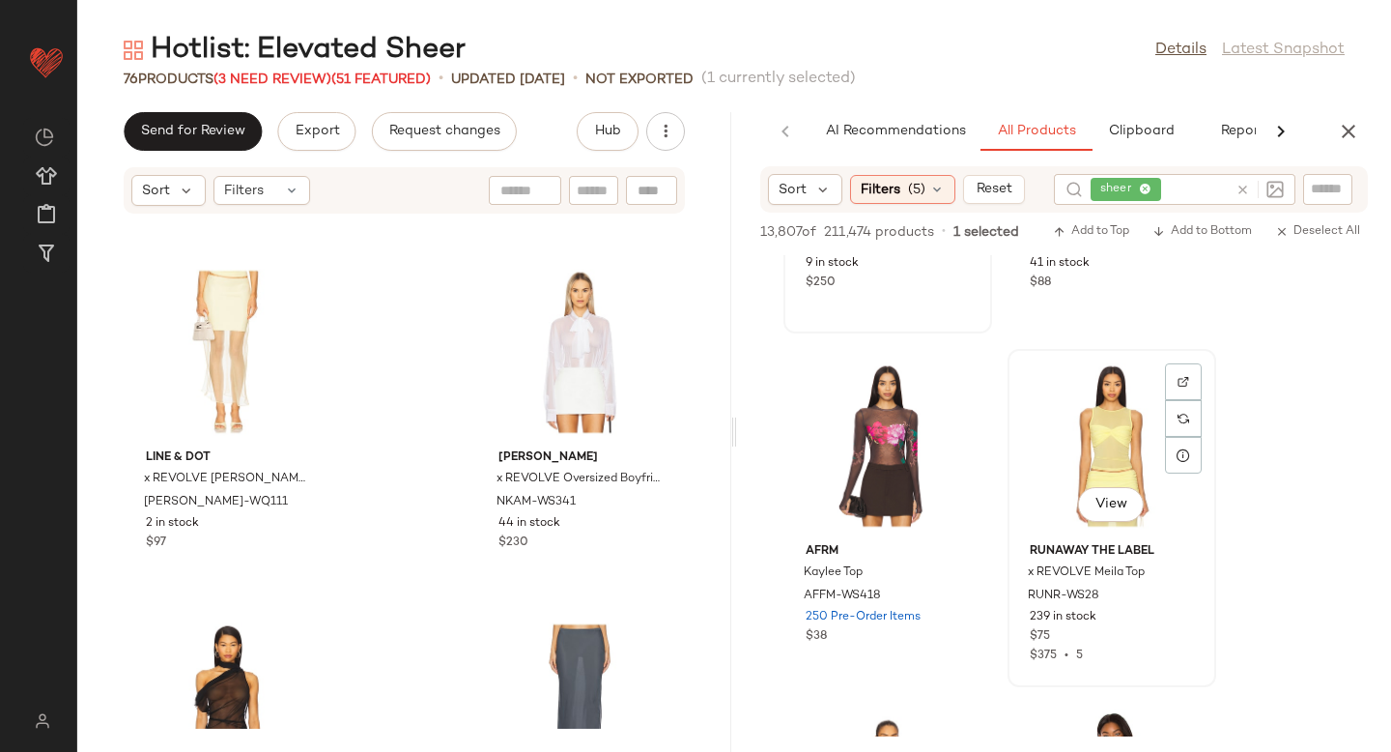
click at [1186, 388] on div at bounding box center [1183, 381] width 37 height 37
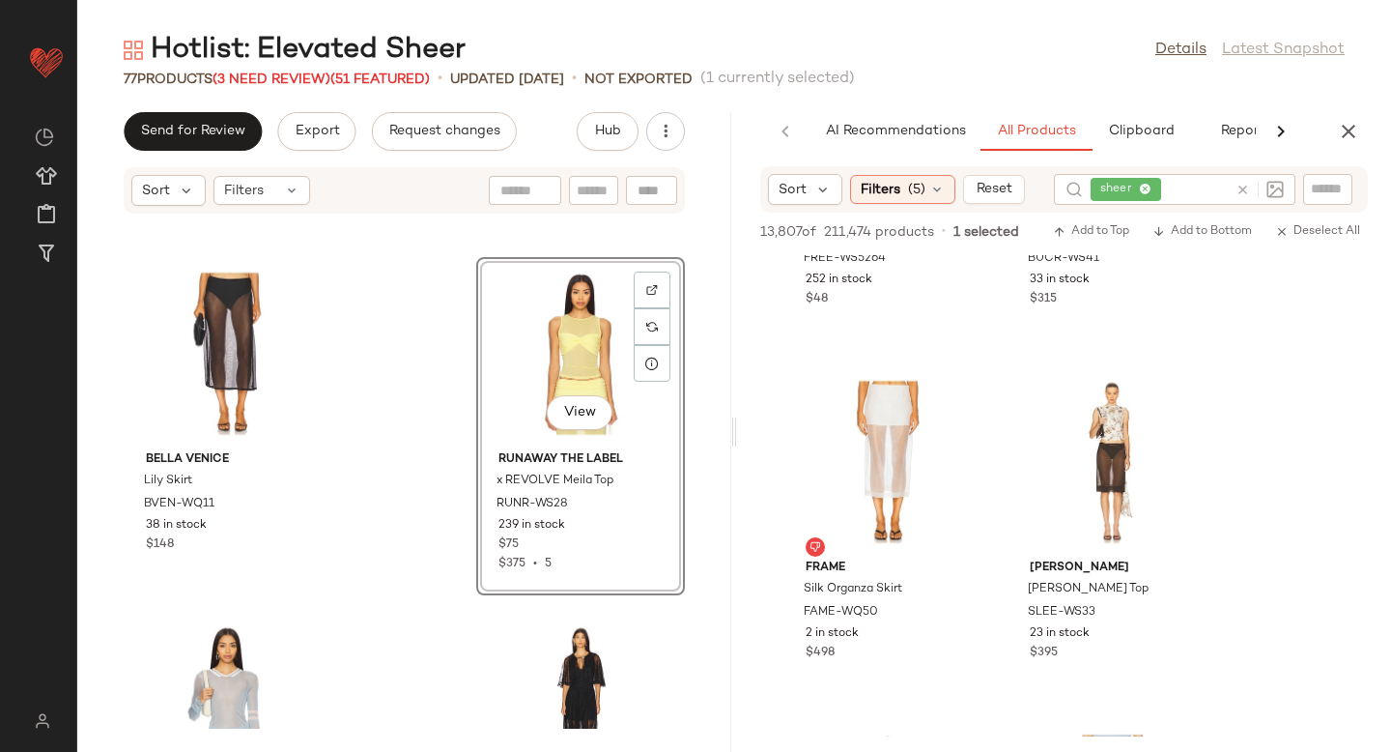
scroll to position [8375, 0]
click at [965, 401] on div at bounding box center [959, 399] width 37 height 37
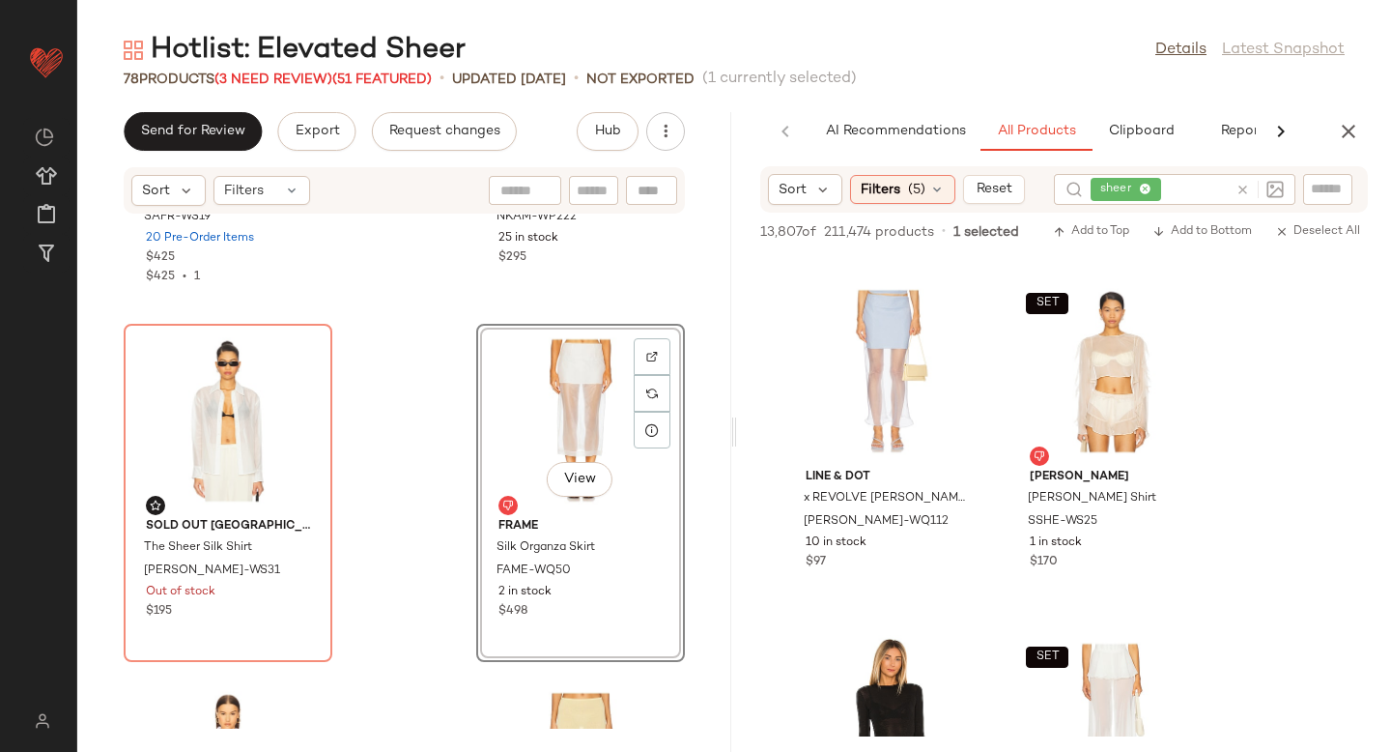
scroll to position [8814, 0]
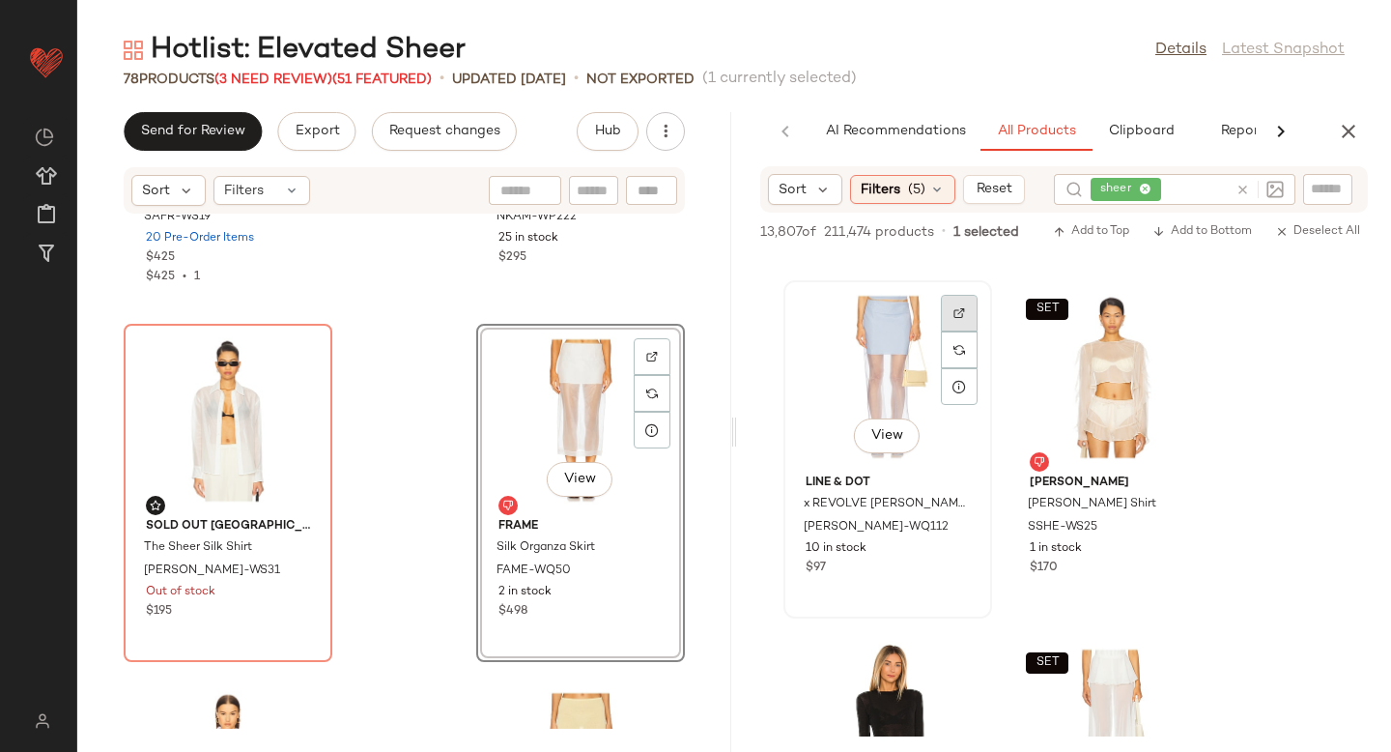
click at [947, 305] on div at bounding box center [959, 313] width 37 height 37
click at [848, 530] on span "LEAX-WQ112" at bounding box center [868, 536] width 128 height 35
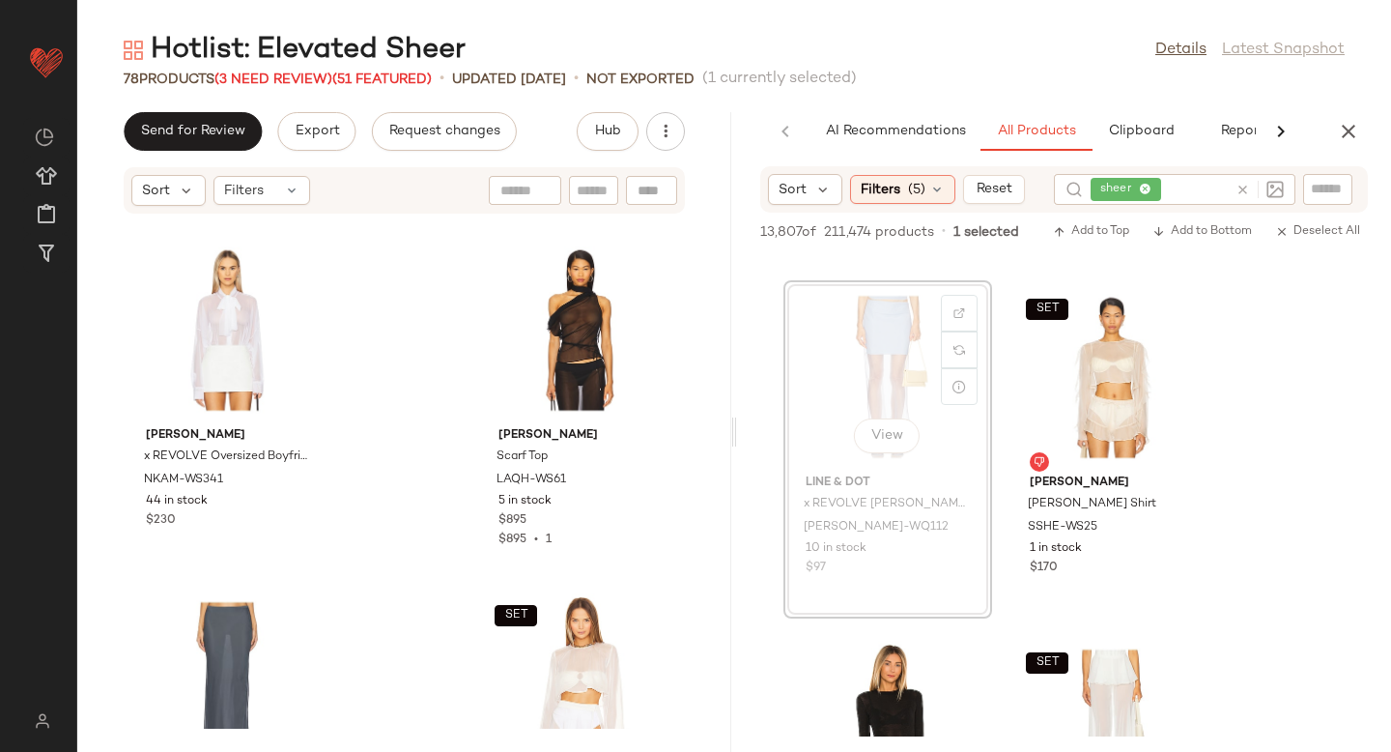
scroll to position [9544, 0]
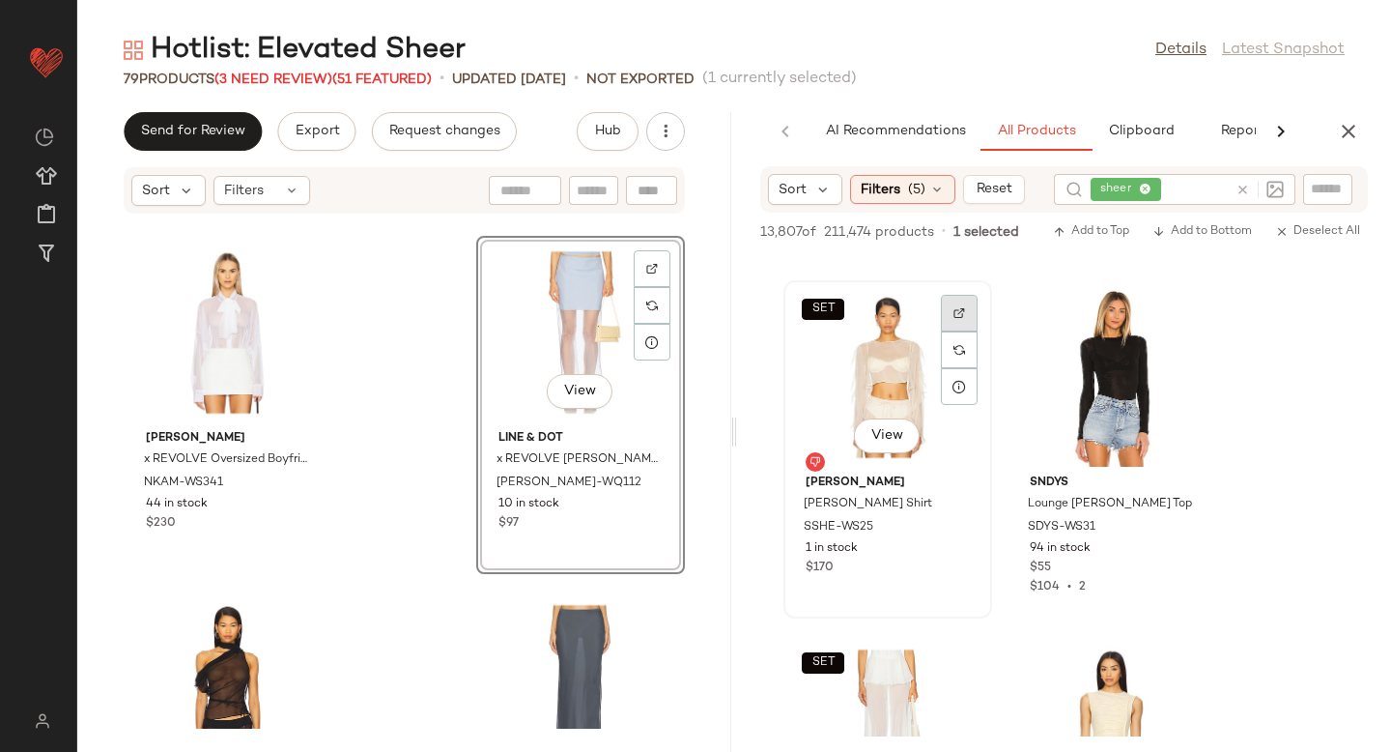
click at [955, 315] on img at bounding box center [959, 313] width 12 height 12
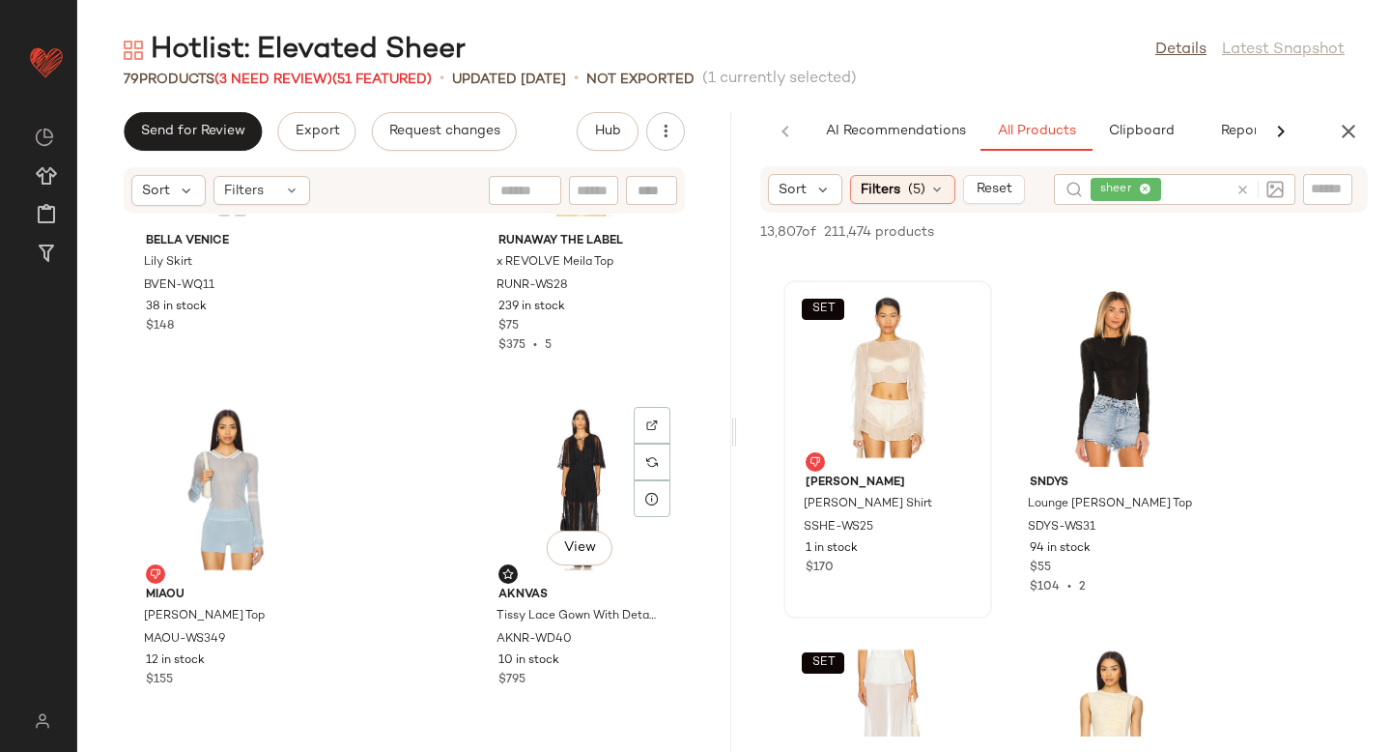
scroll to position [10795, 0]
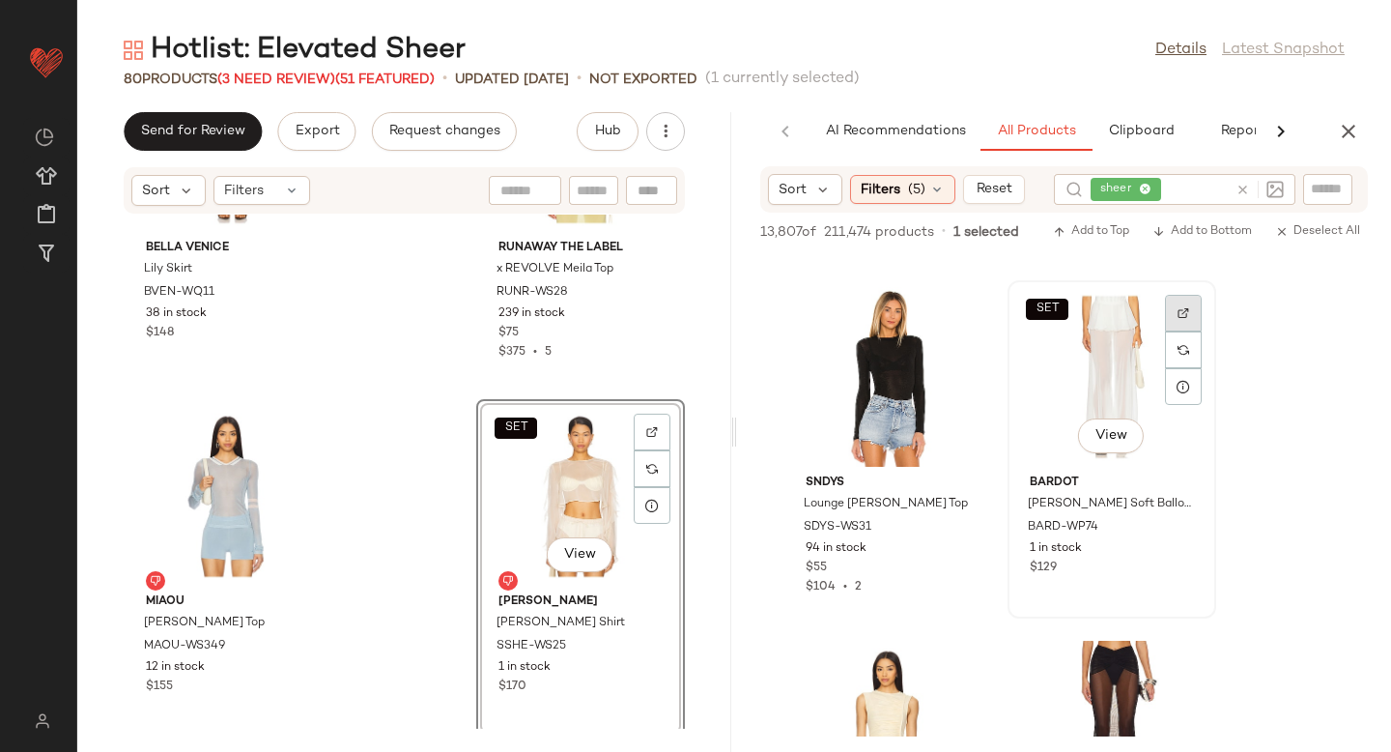
click at [1183, 322] on div at bounding box center [1183, 313] width 37 height 37
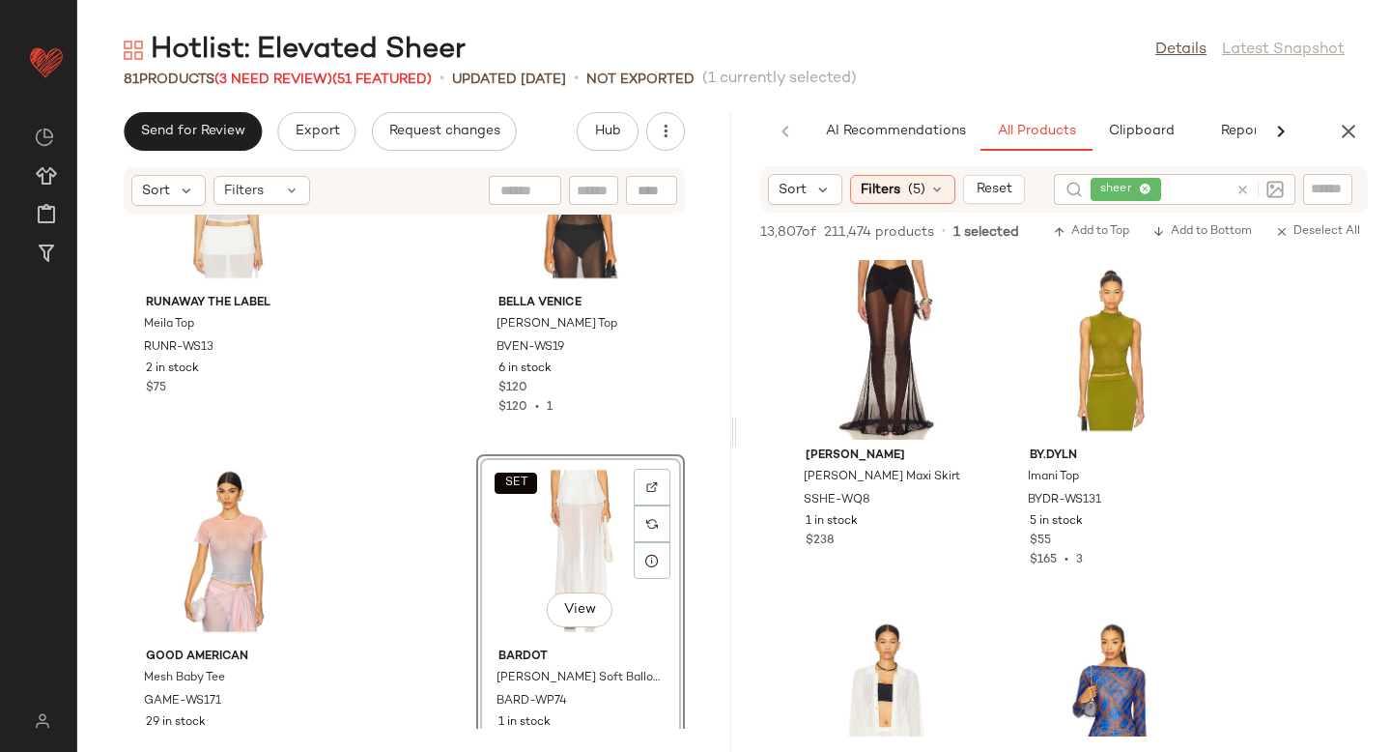
scroll to position [9130, 0]
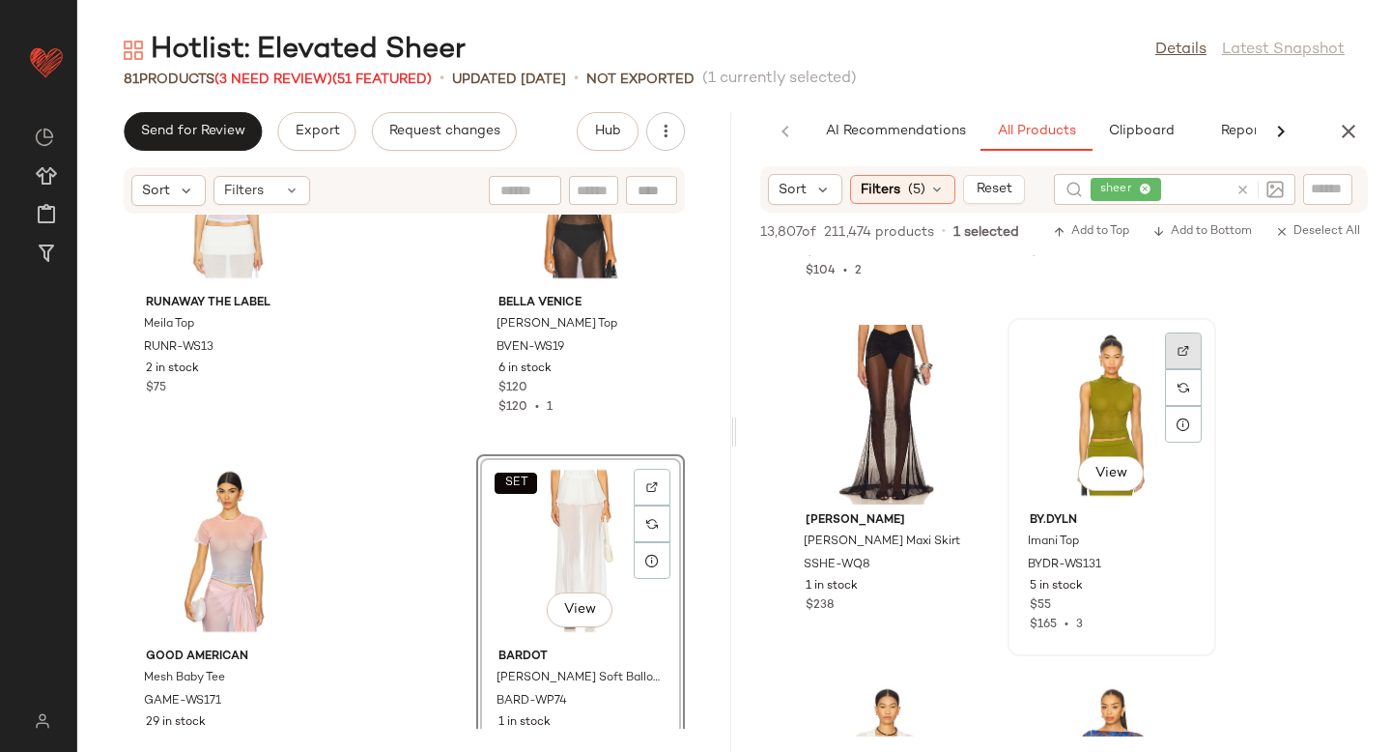
click at [1178, 355] on img at bounding box center [1184, 351] width 12 height 12
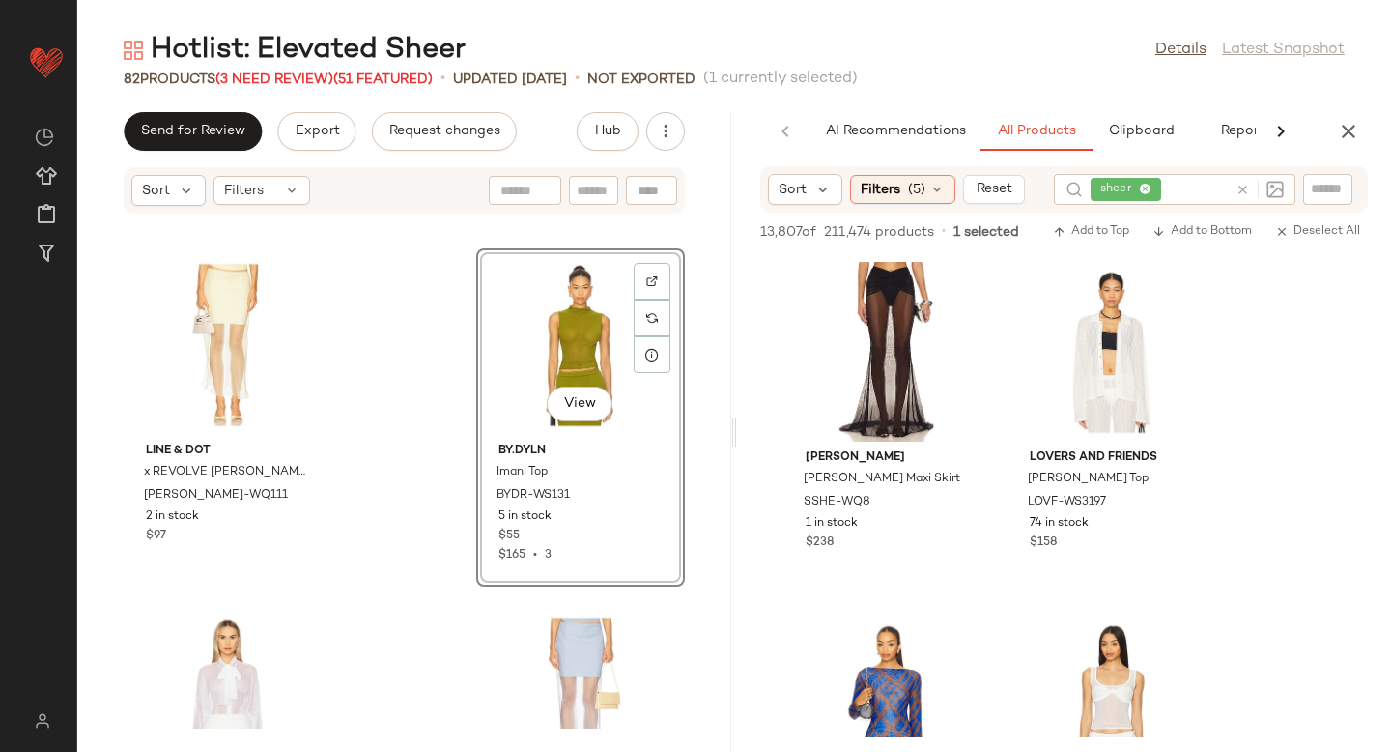
scroll to position [9121, 0]
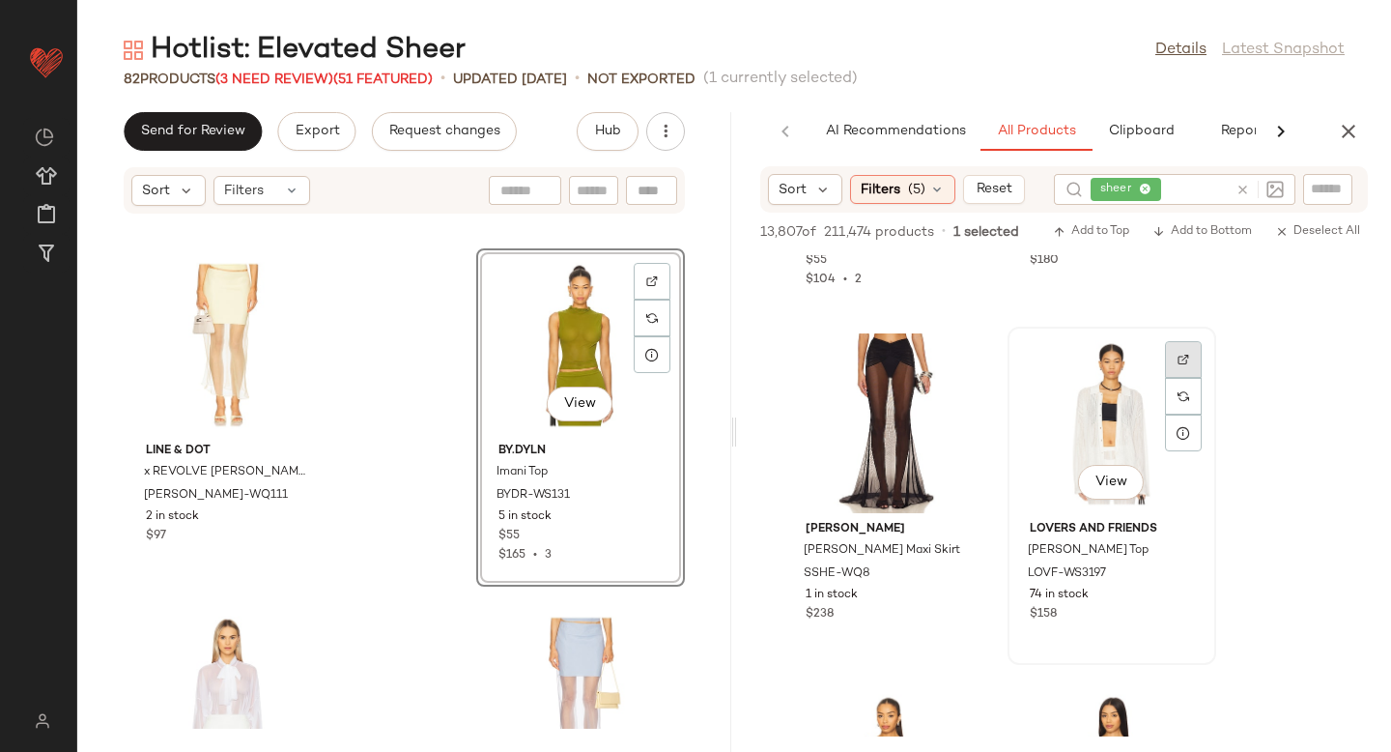
click at [1181, 365] on div at bounding box center [1183, 359] width 37 height 37
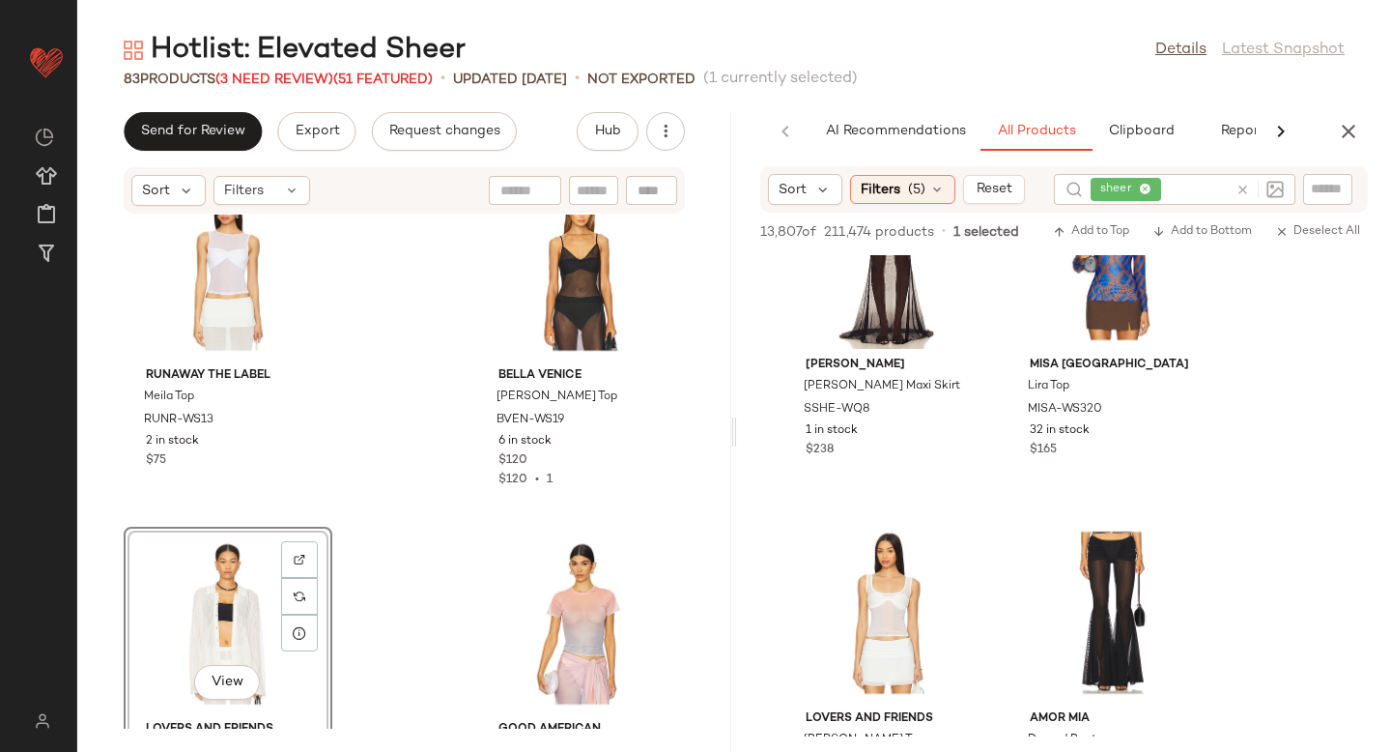
scroll to position [9402, 0]
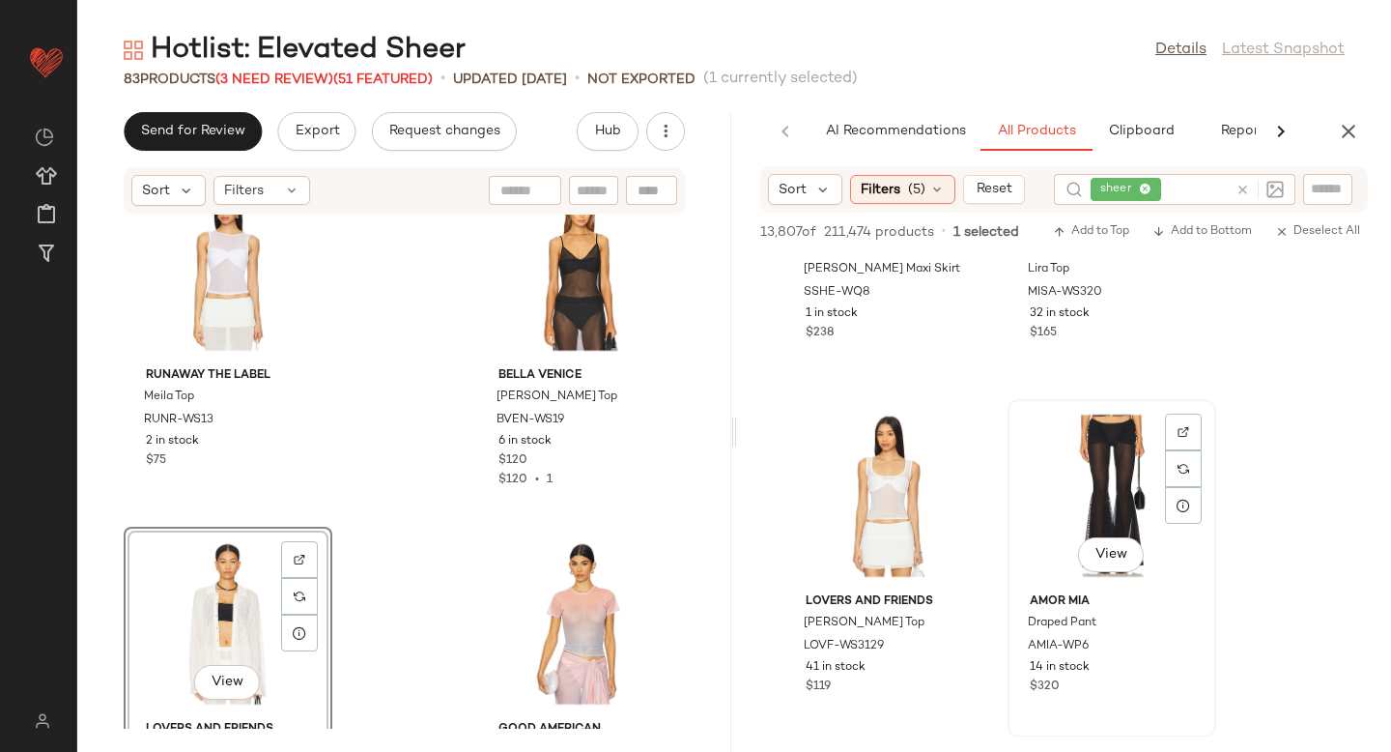
click at [1188, 424] on div at bounding box center [1183, 431] width 37 height 37
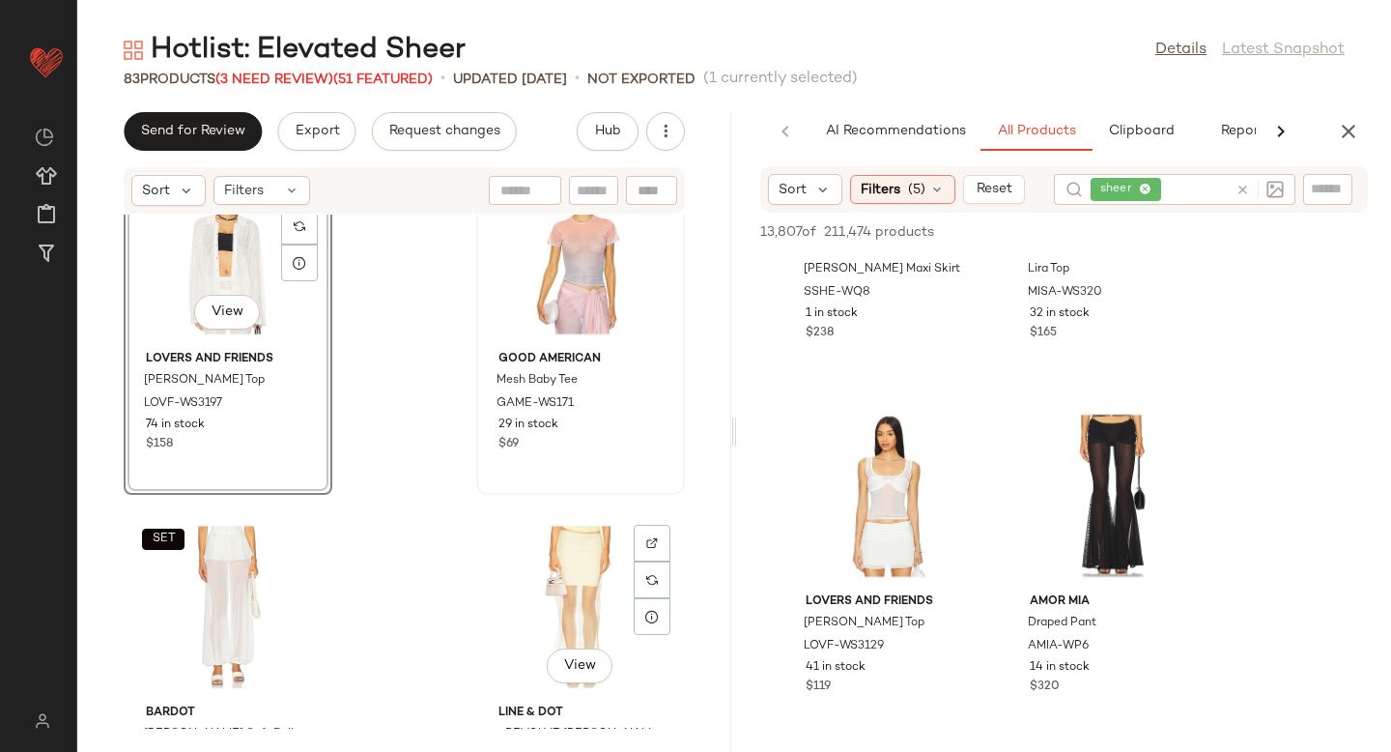
scroll to position [9252, 0]
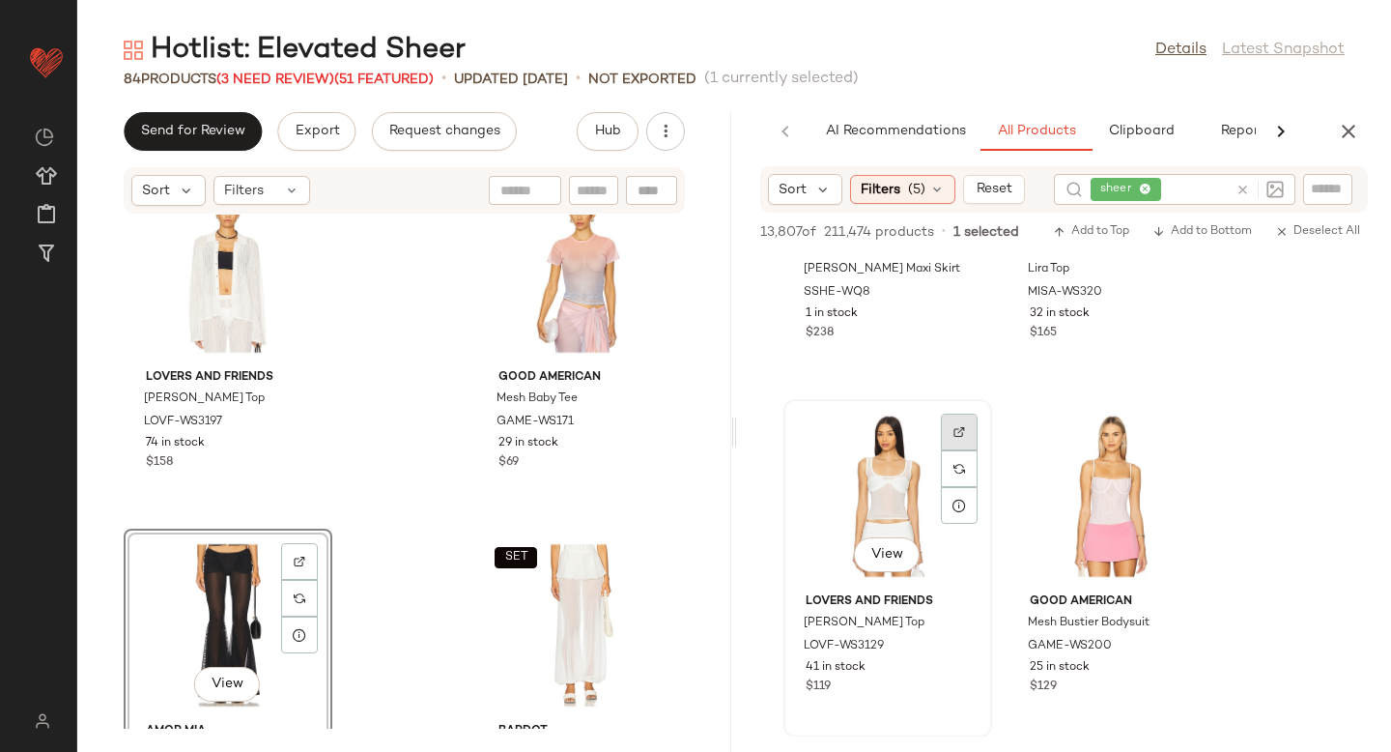
click at [953, 424] on div at bounding box center [959, 431] width 37 height 37
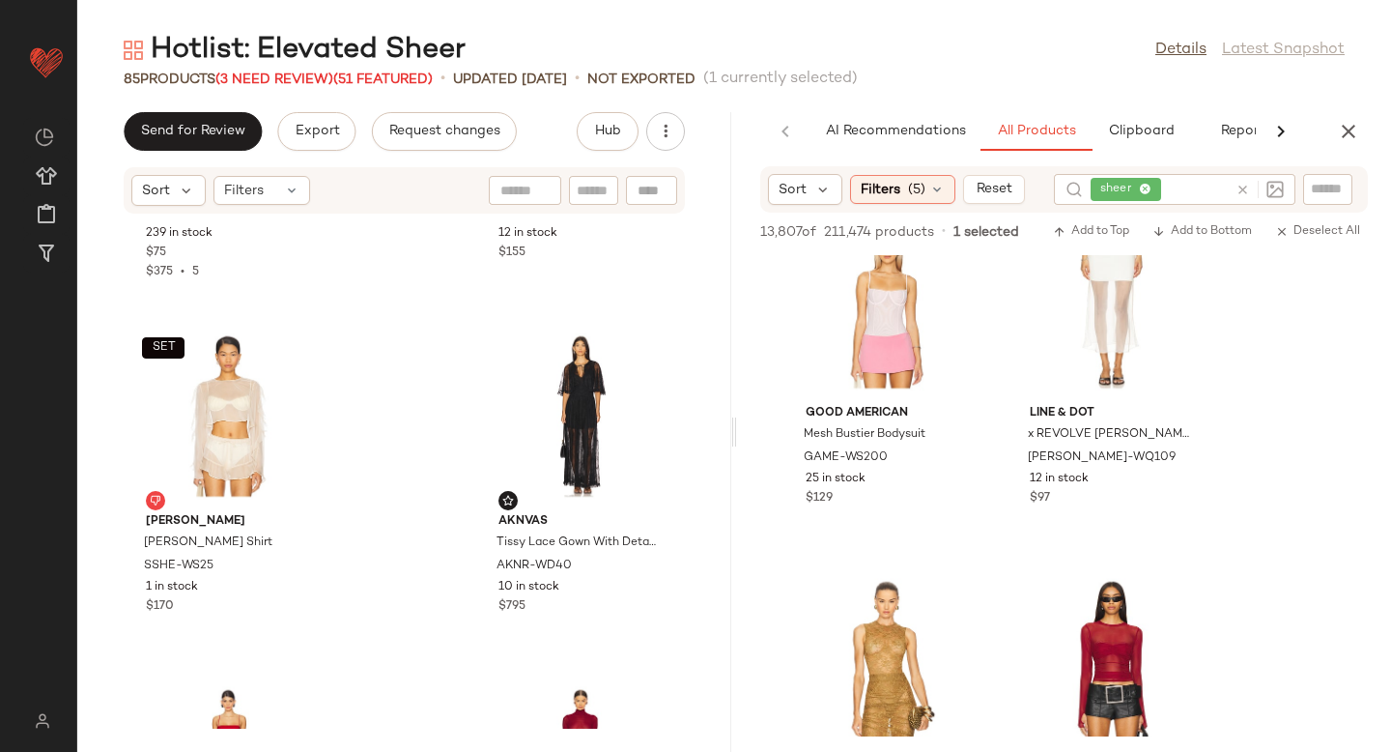
scroll to position [9490, 0]
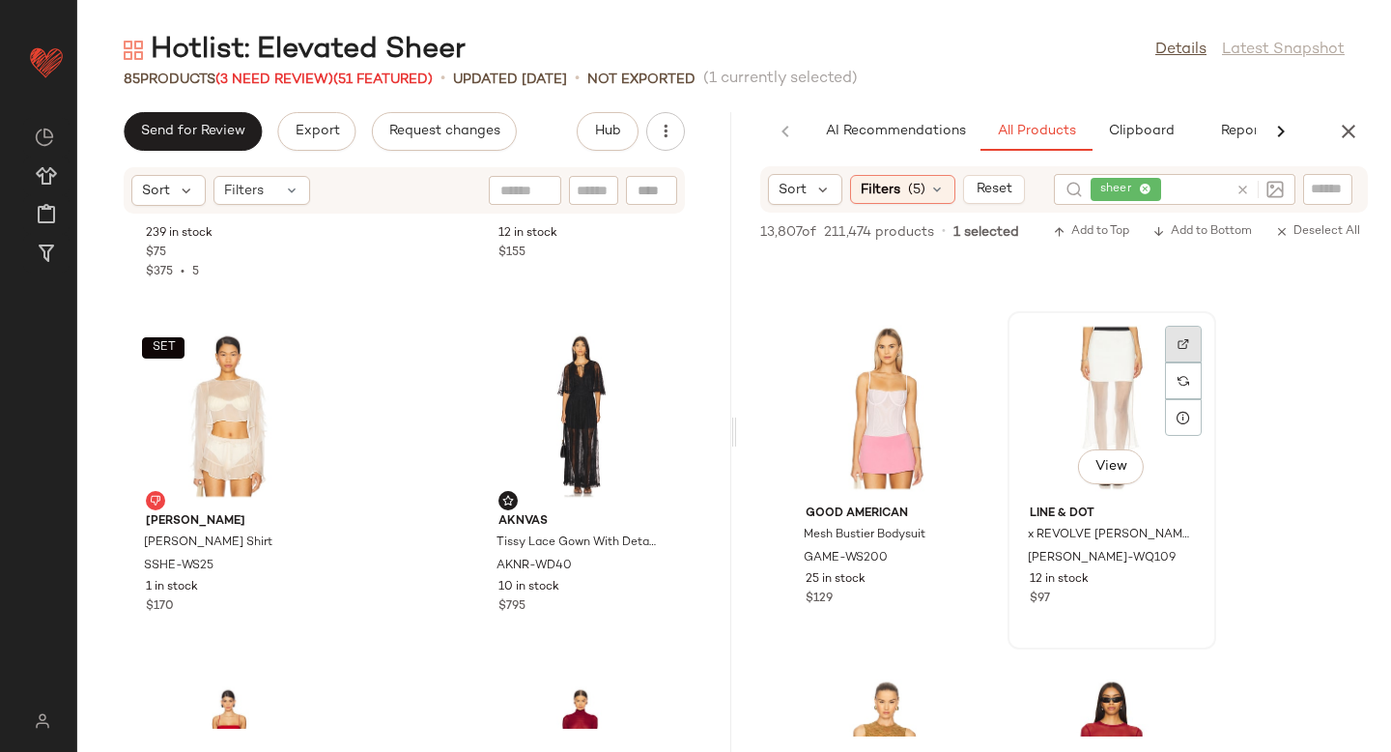
click at [1175, 339] on div at bounding box center [1183, 344] width 37 height 37
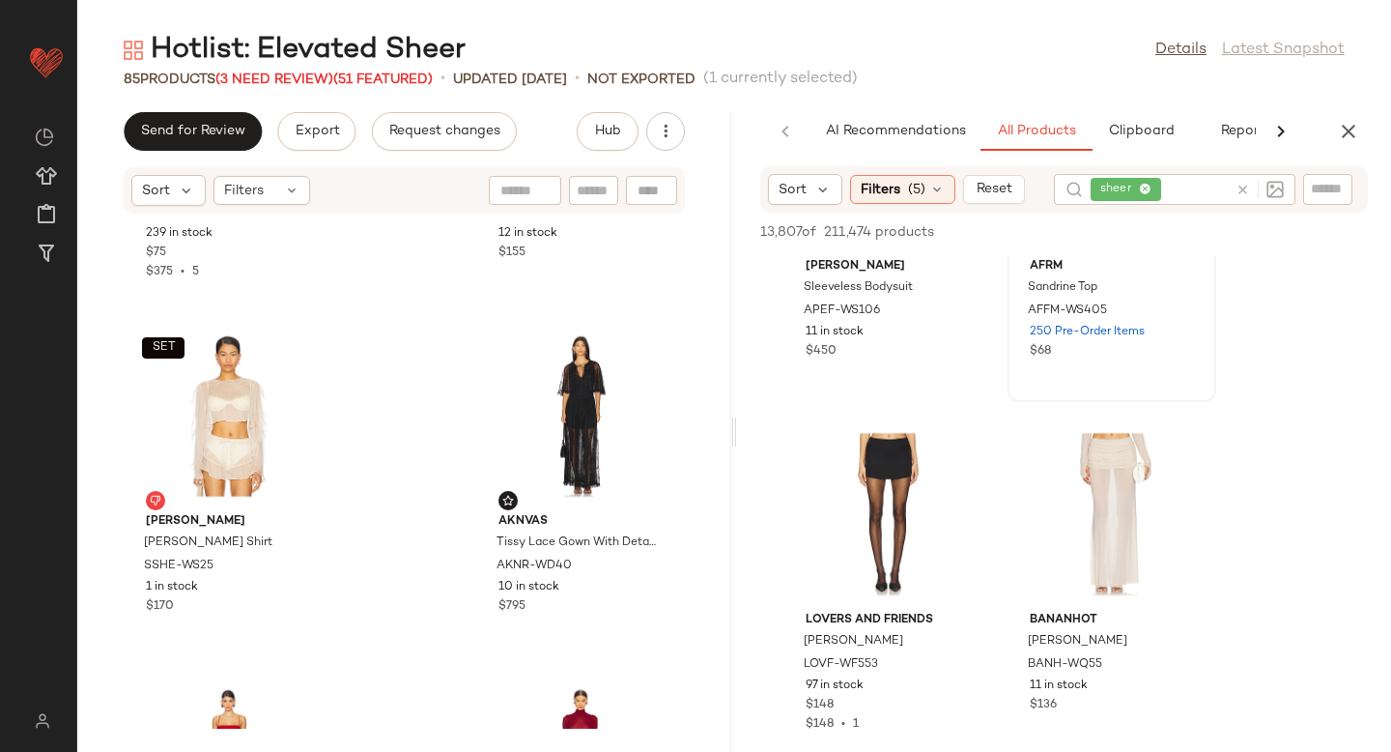
scroll to position [10210, 0]
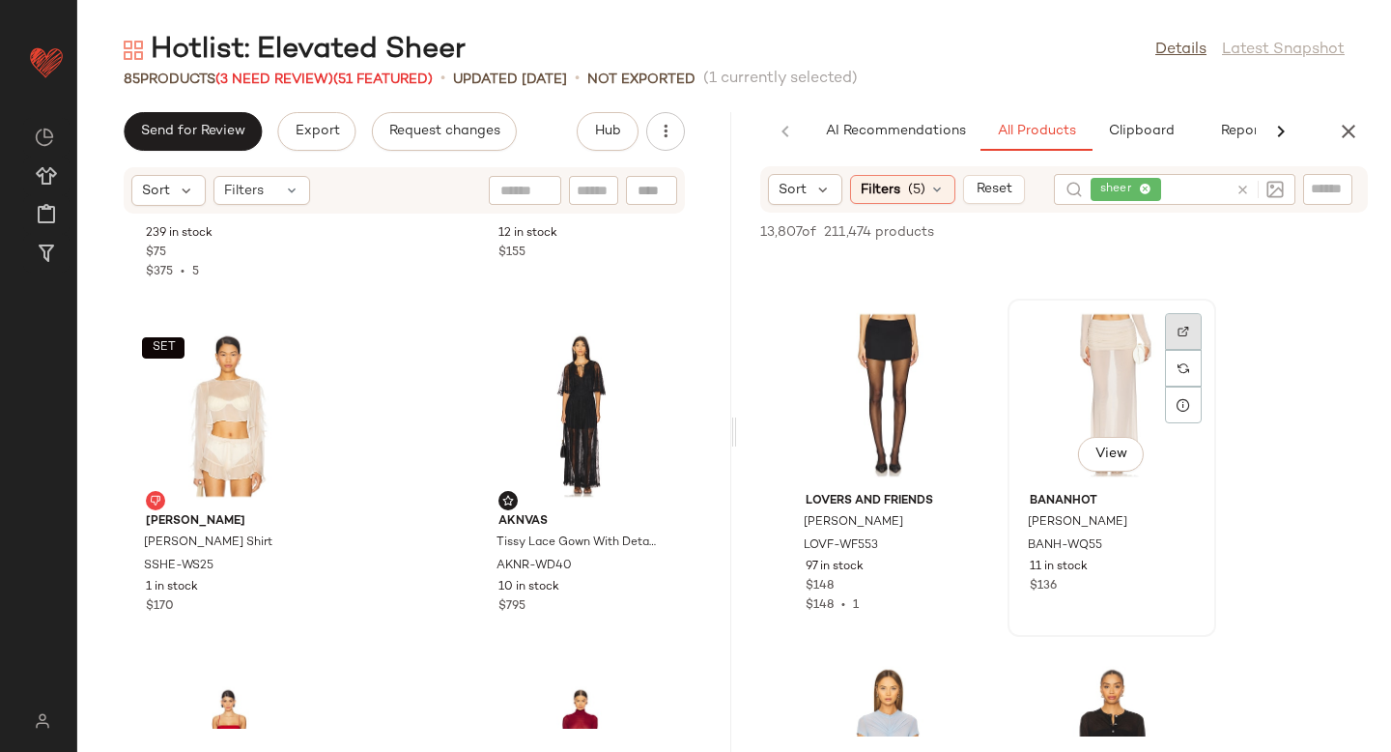
click at [1192, 321] on div at bounding box center [1183, 331] width 37 height 37
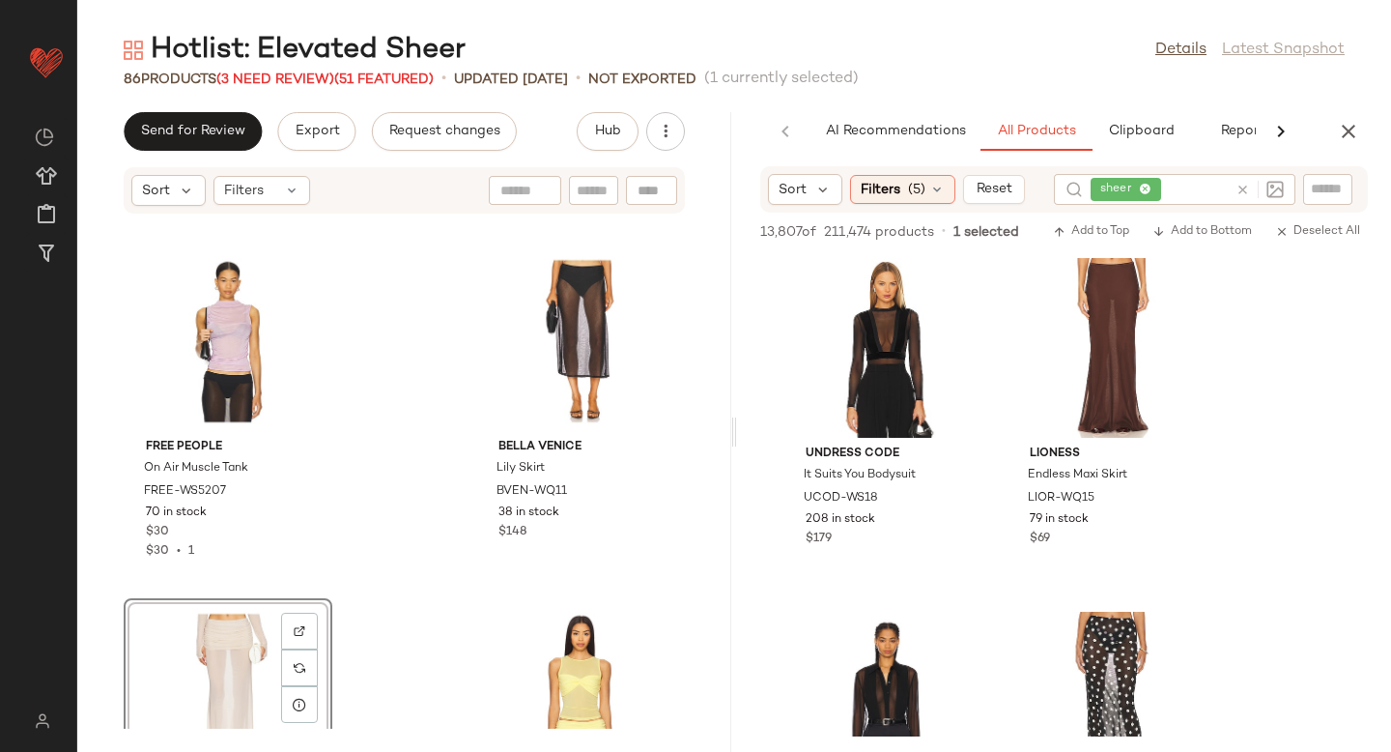
scroll to position [11270, 0]
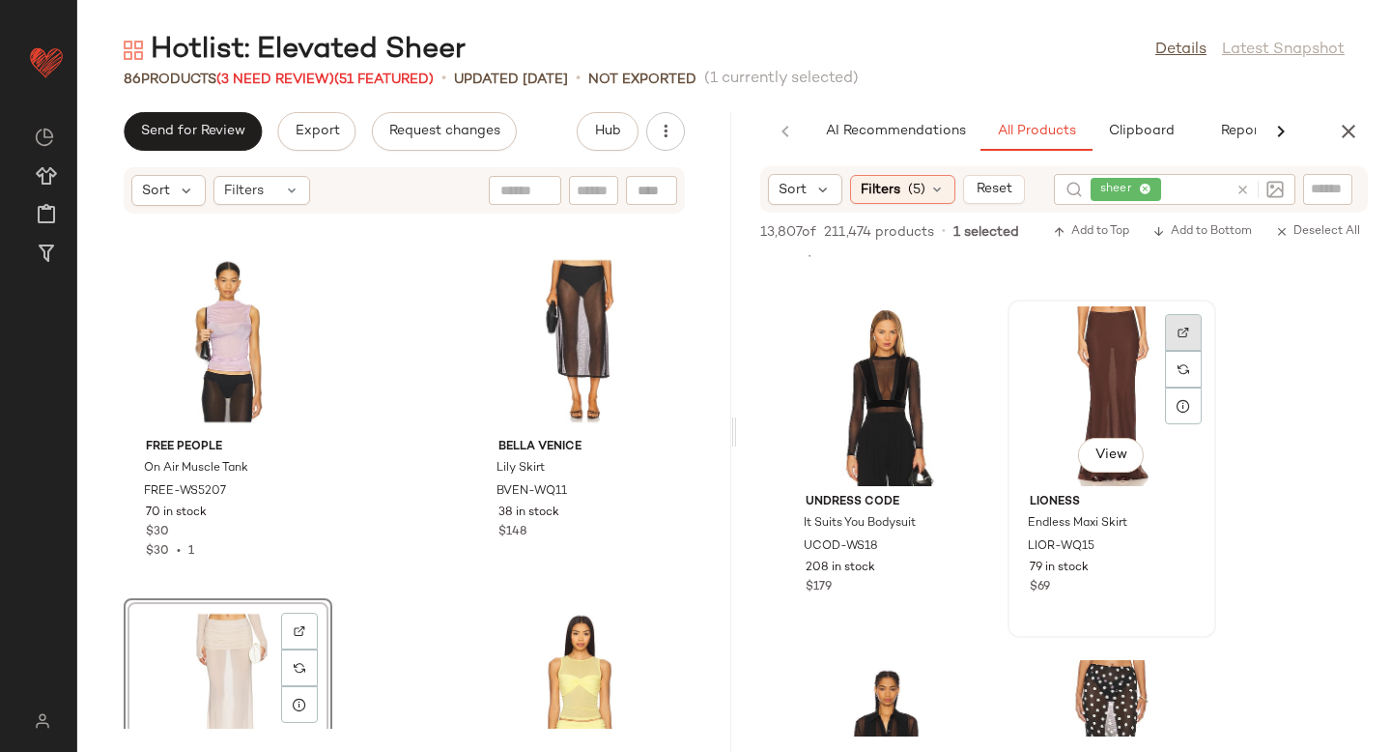
click at [1189, 323] on div at bounding box center [1183, 332] width 37 height 37
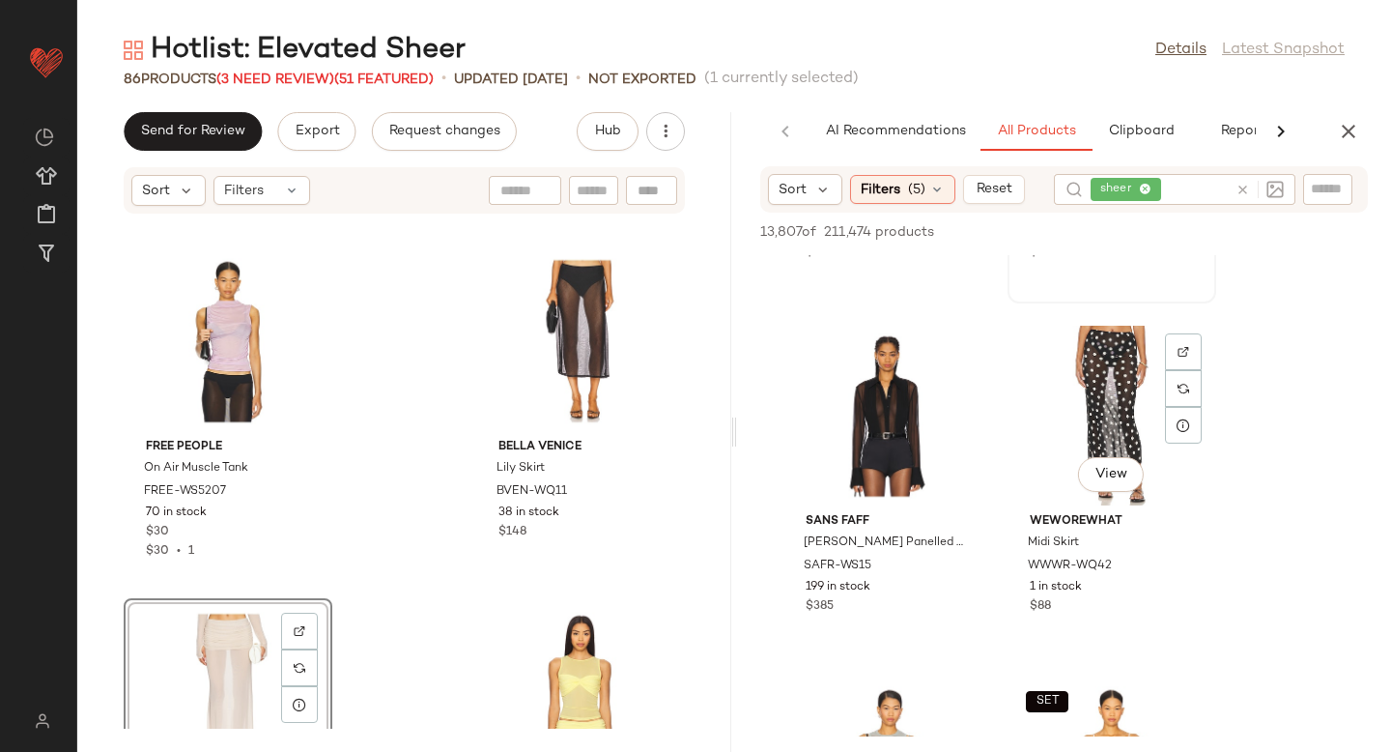
scroll to position [11605, 0]
click at [1184, 345] on img at bounding box center [1184, 351] width 12 height 12
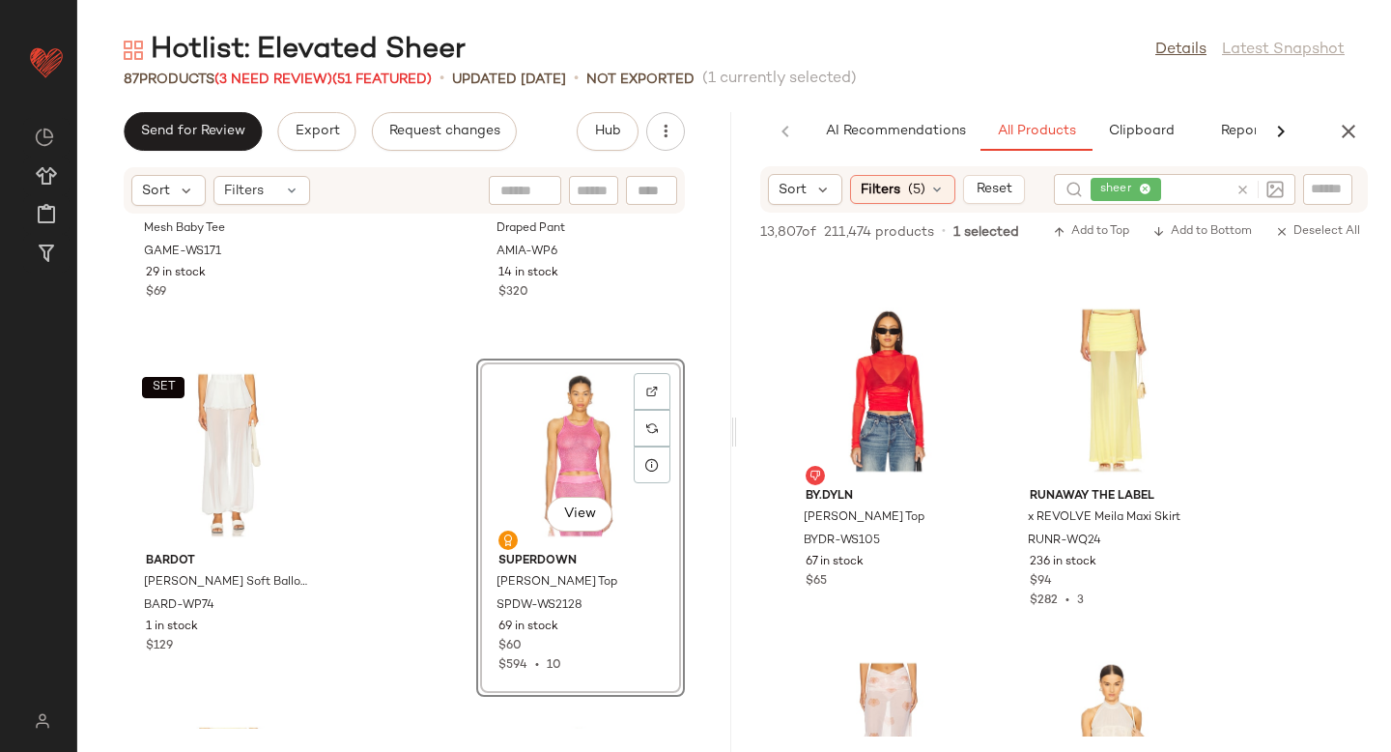
scroll to position [12984, 0]
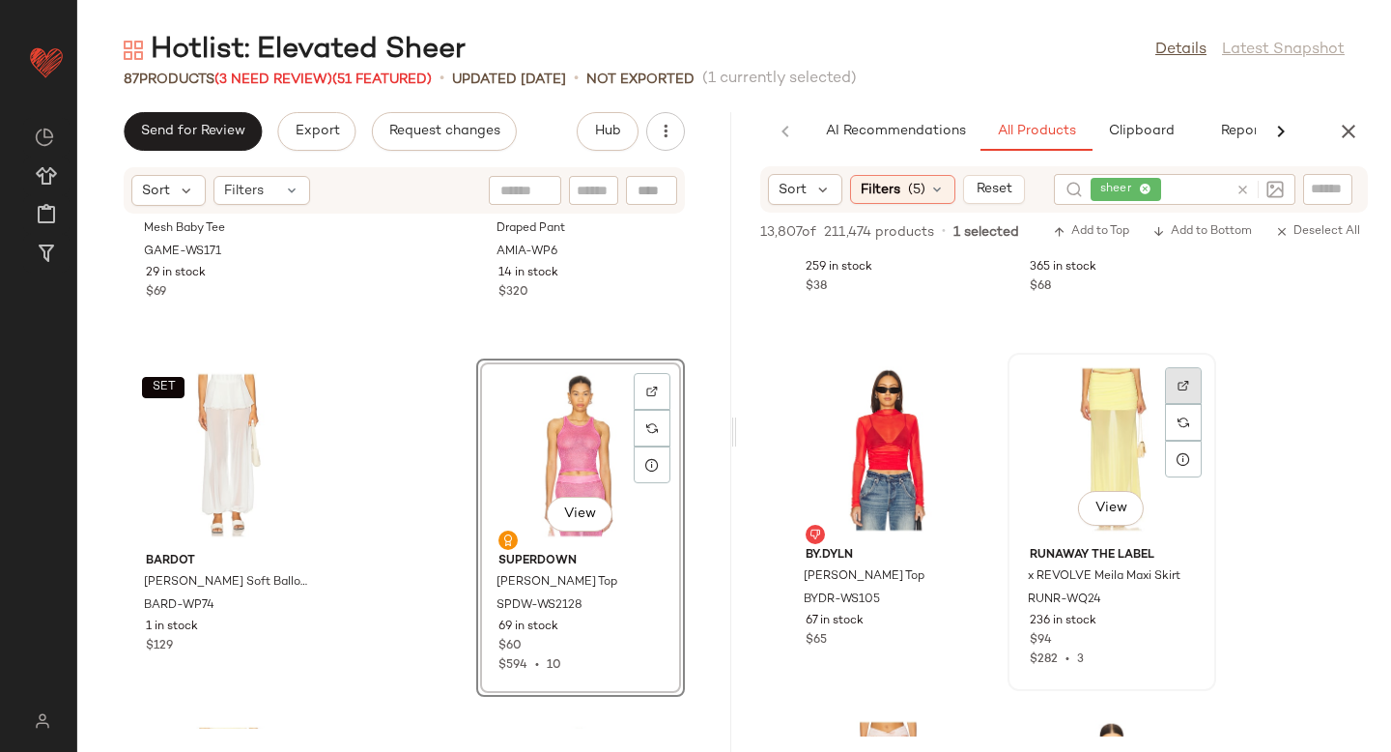
click at [1175, 384] on div at bounding box center [1183, 385] width 37 height 37
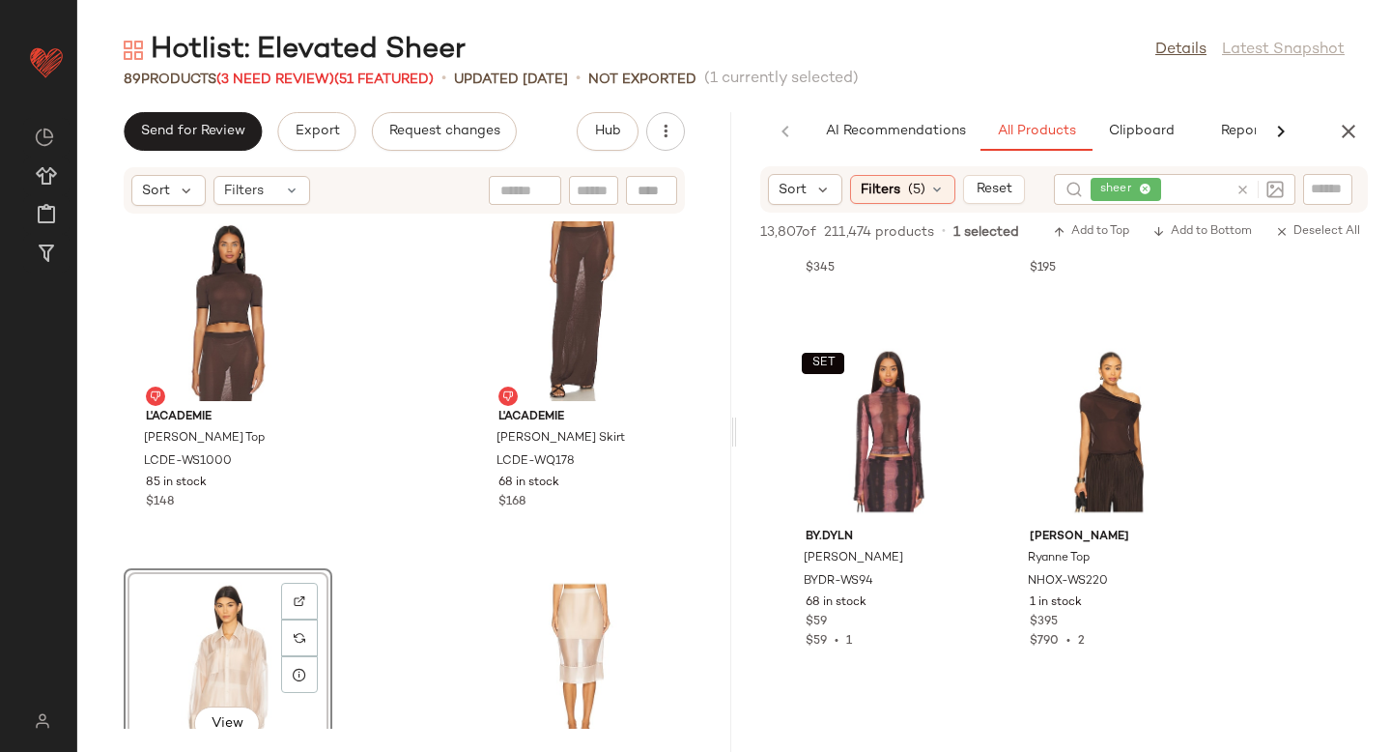
scroll to position [14789, 0]
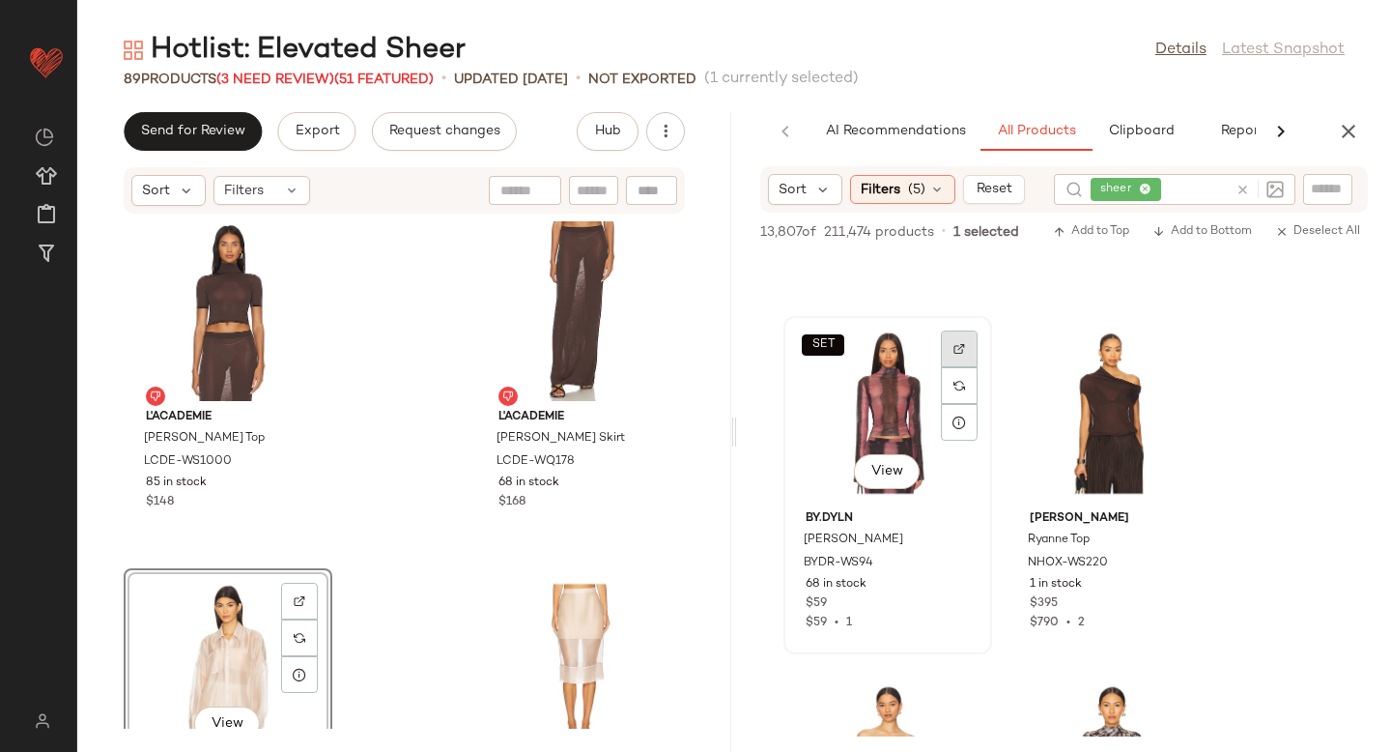
click at [945, 348] on div at bounding box center [959, 348] width 37 height 37
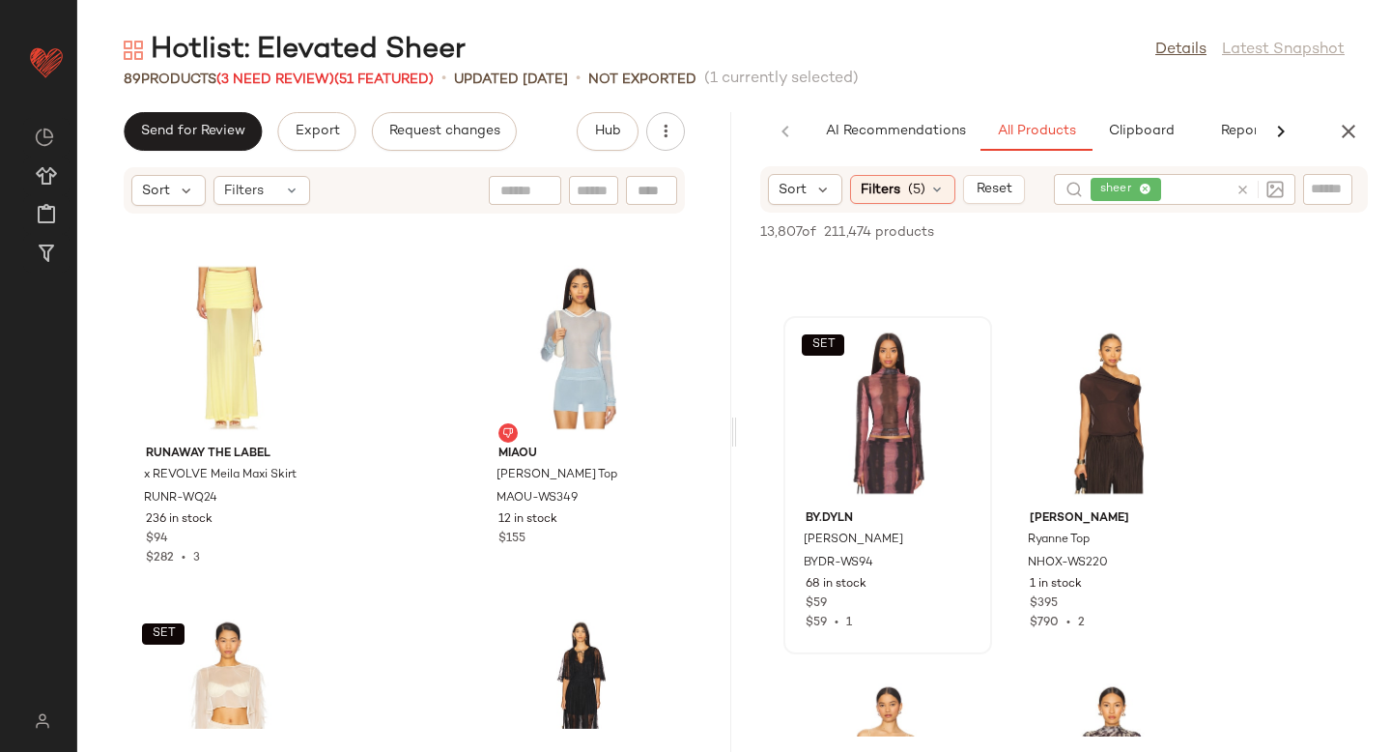
scroll to position [12335, 0]
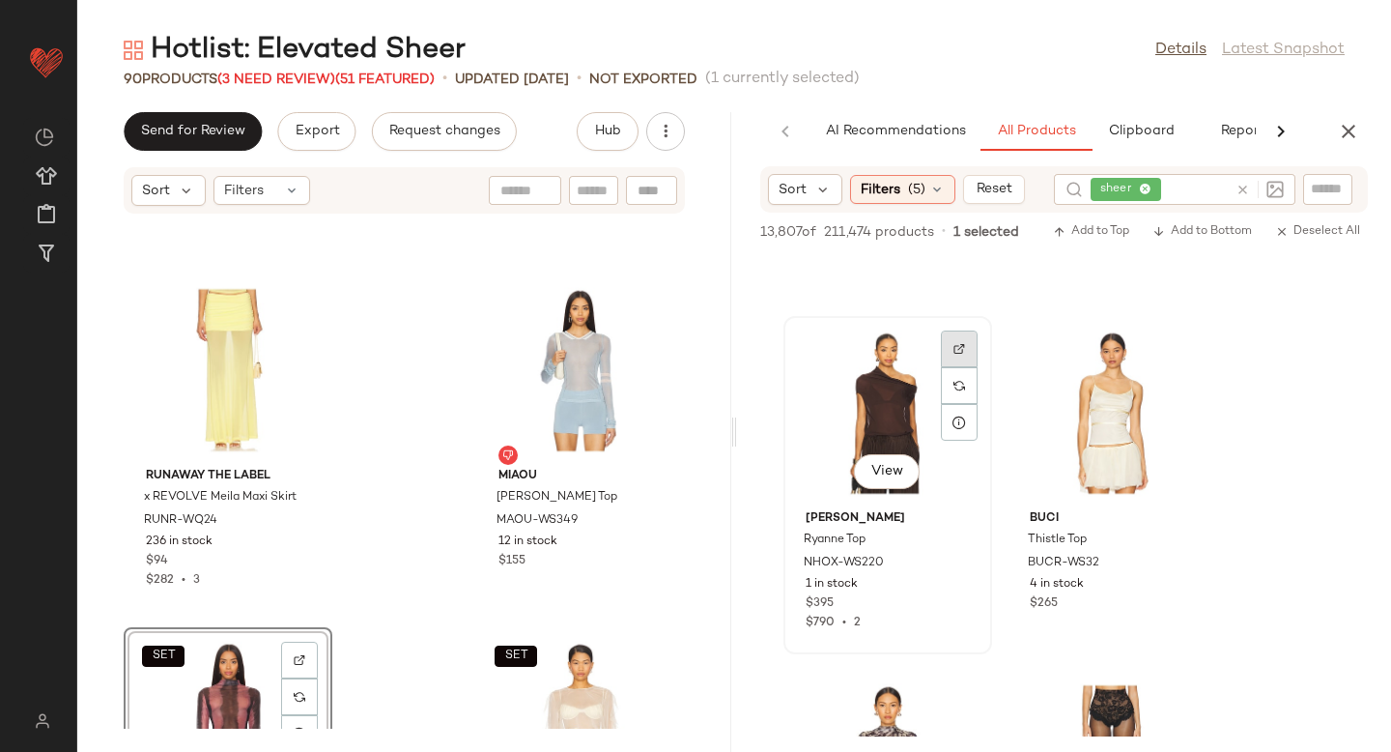
click at [951, 350] on div at bounding box center [959, 348] width 37 height 37
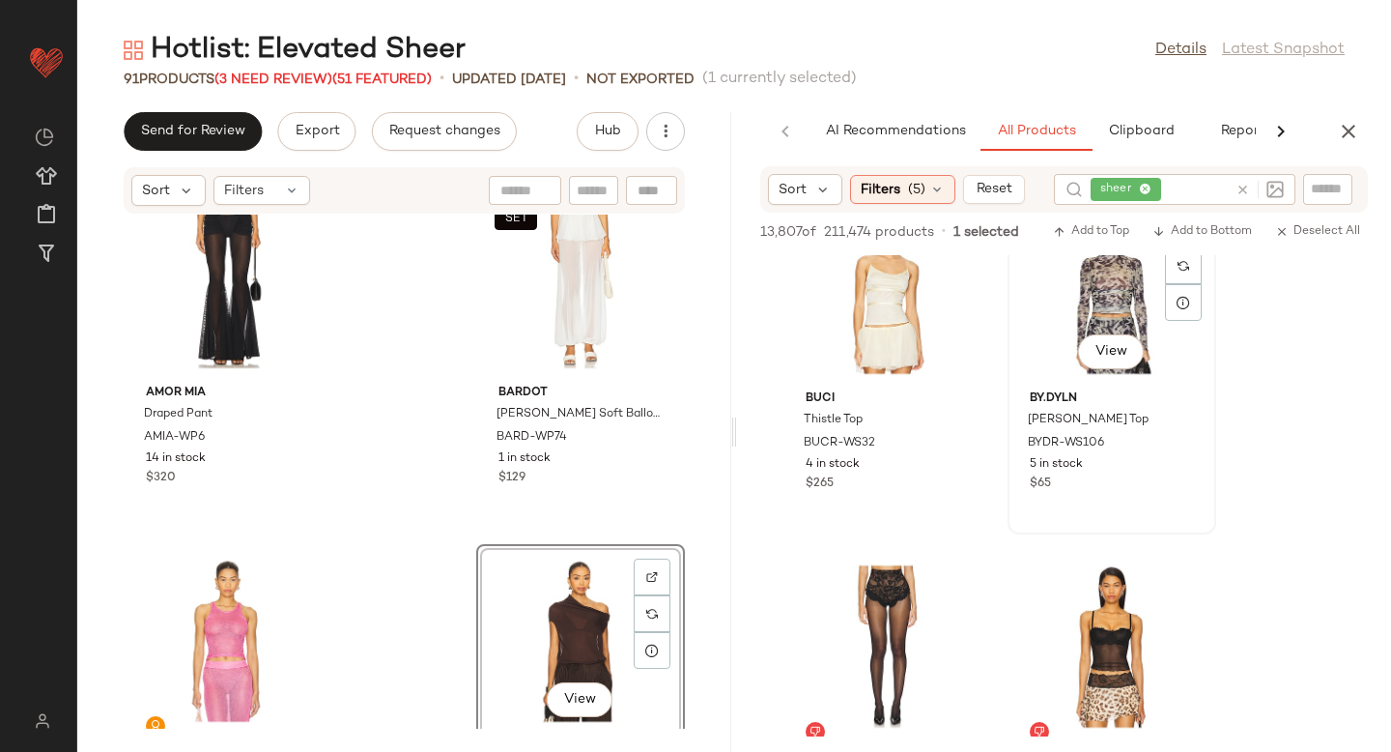
scroll to position [14853, 0]
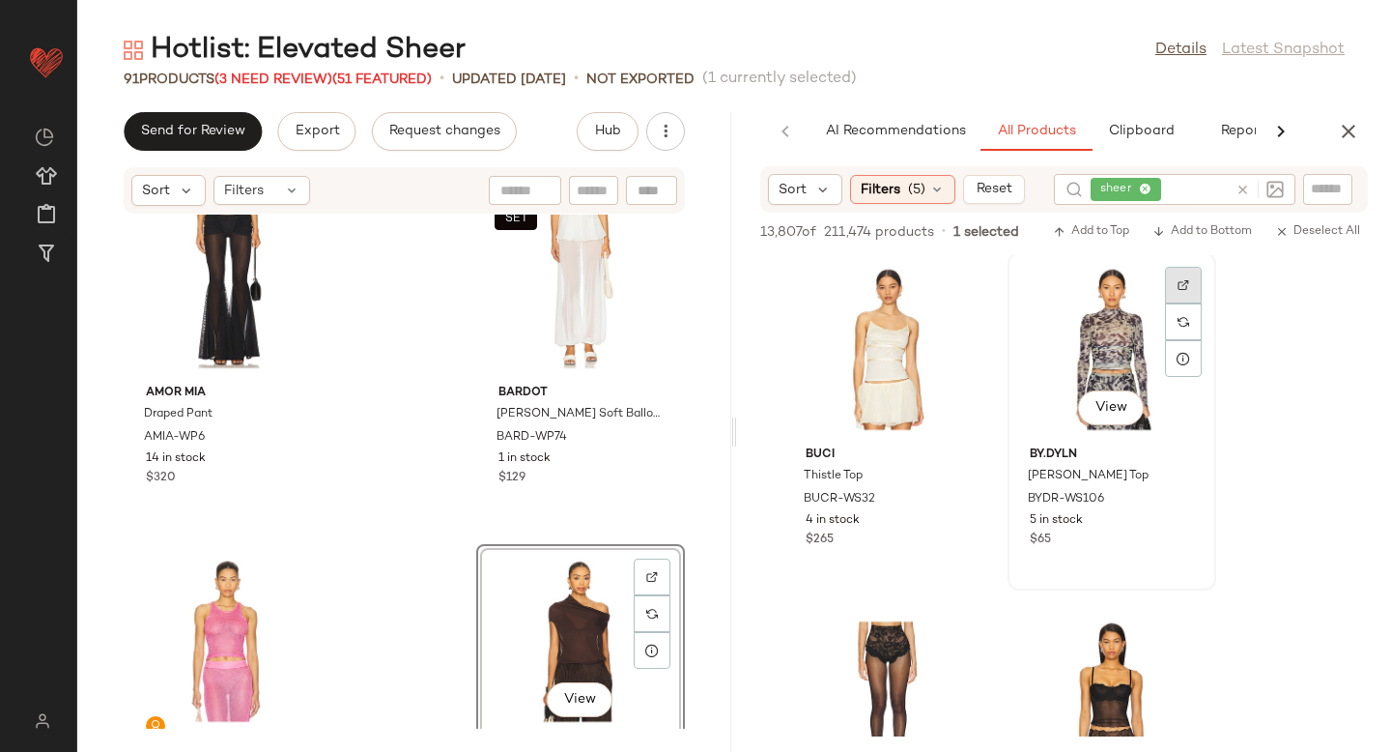
click at [1175, 284] on div at bounding box center [1183, 285] width 37 height 37
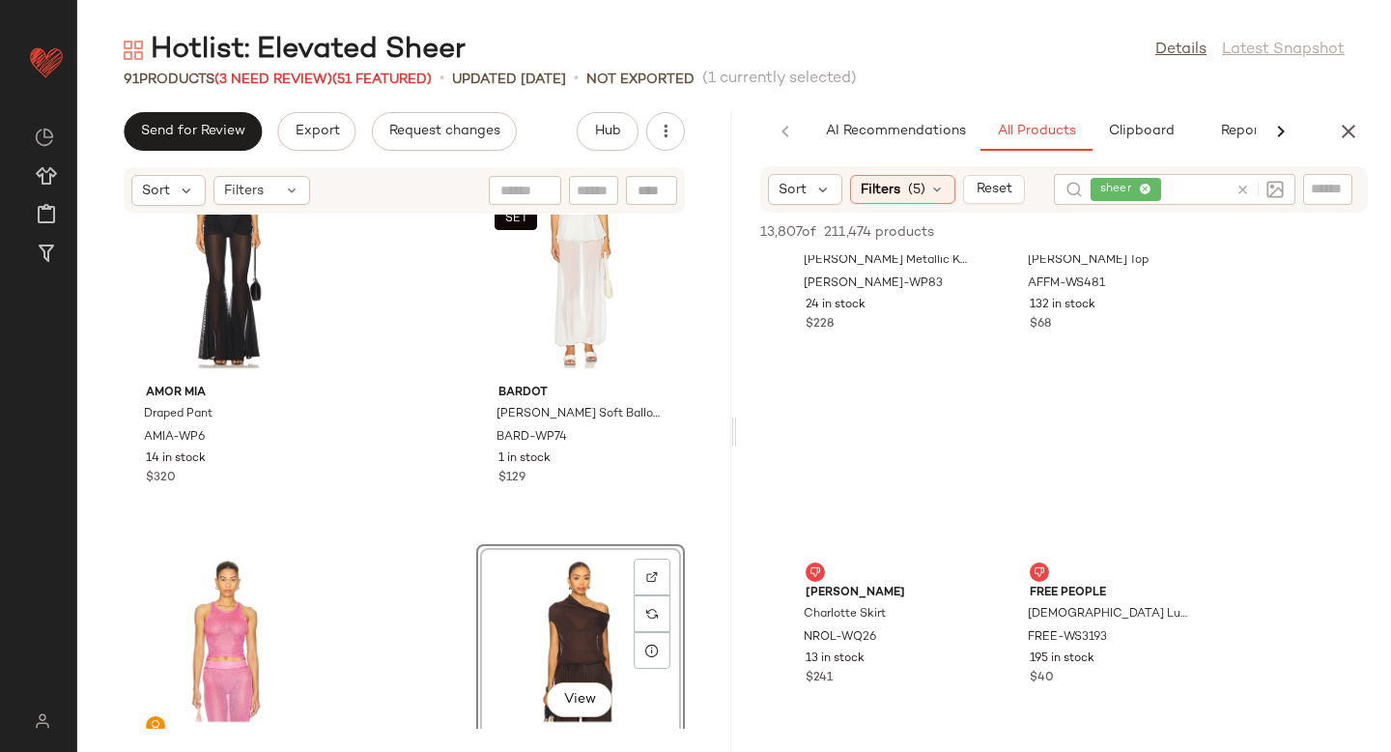
scroll to position [16750, 0]
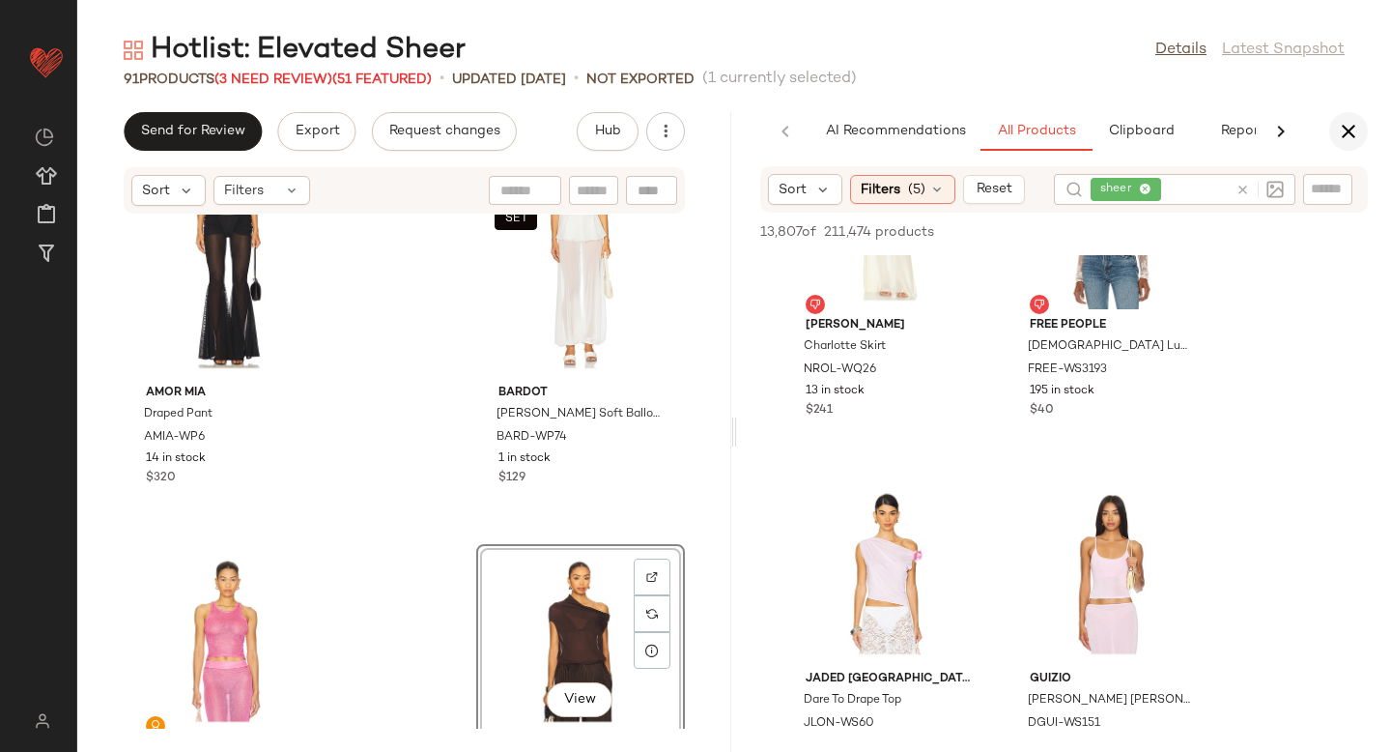
click at [1338, 125] on icon "button" at bounding box center [1348, 131] width 23 height 23
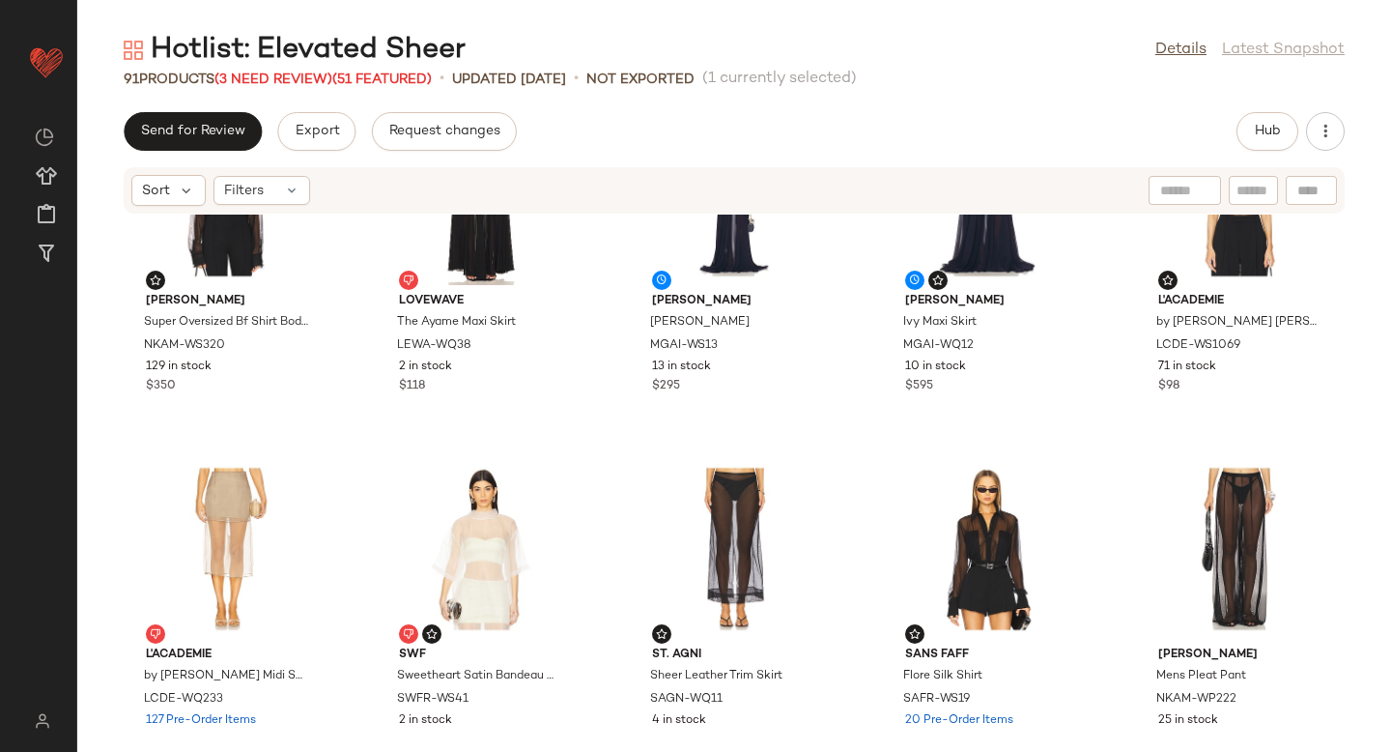
scroll to position [0, 0]
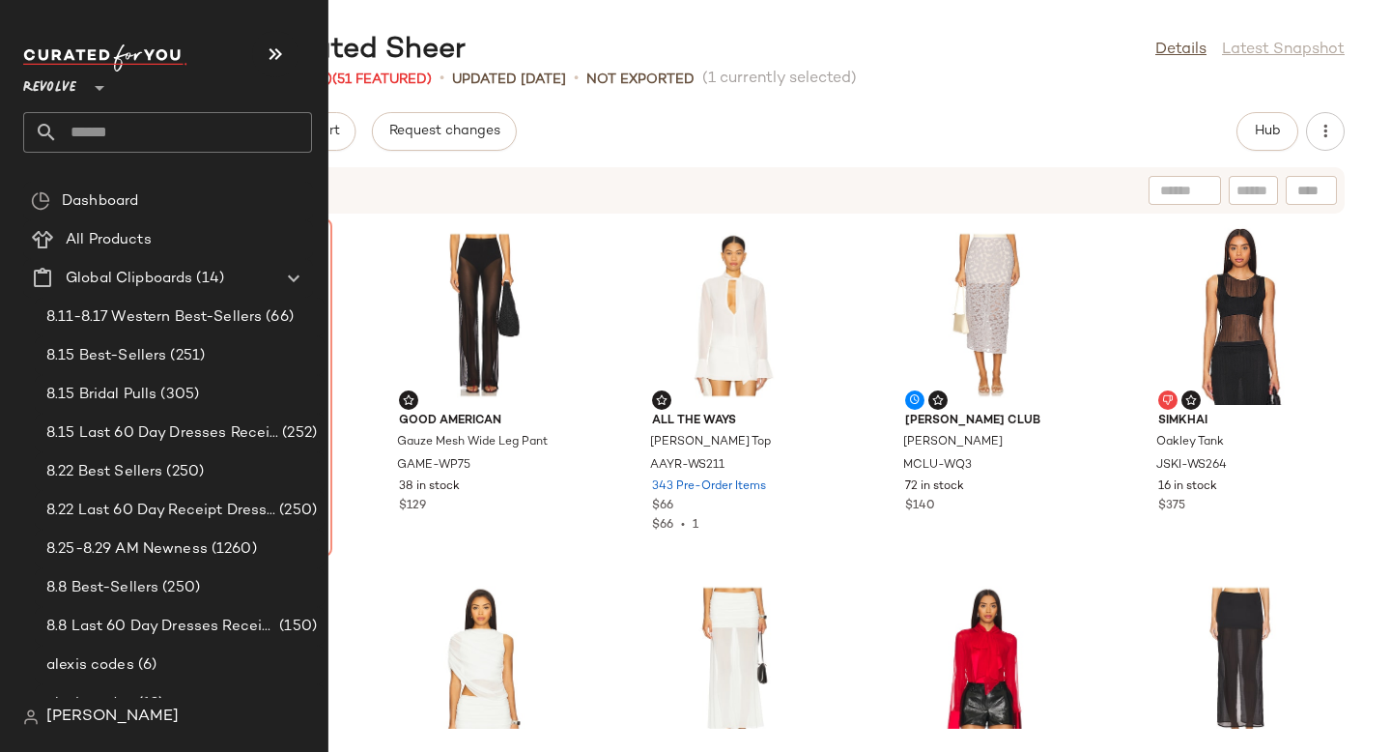
click at [180, 125] on input "text" at bounding box center [185, 132] width 254 height 41
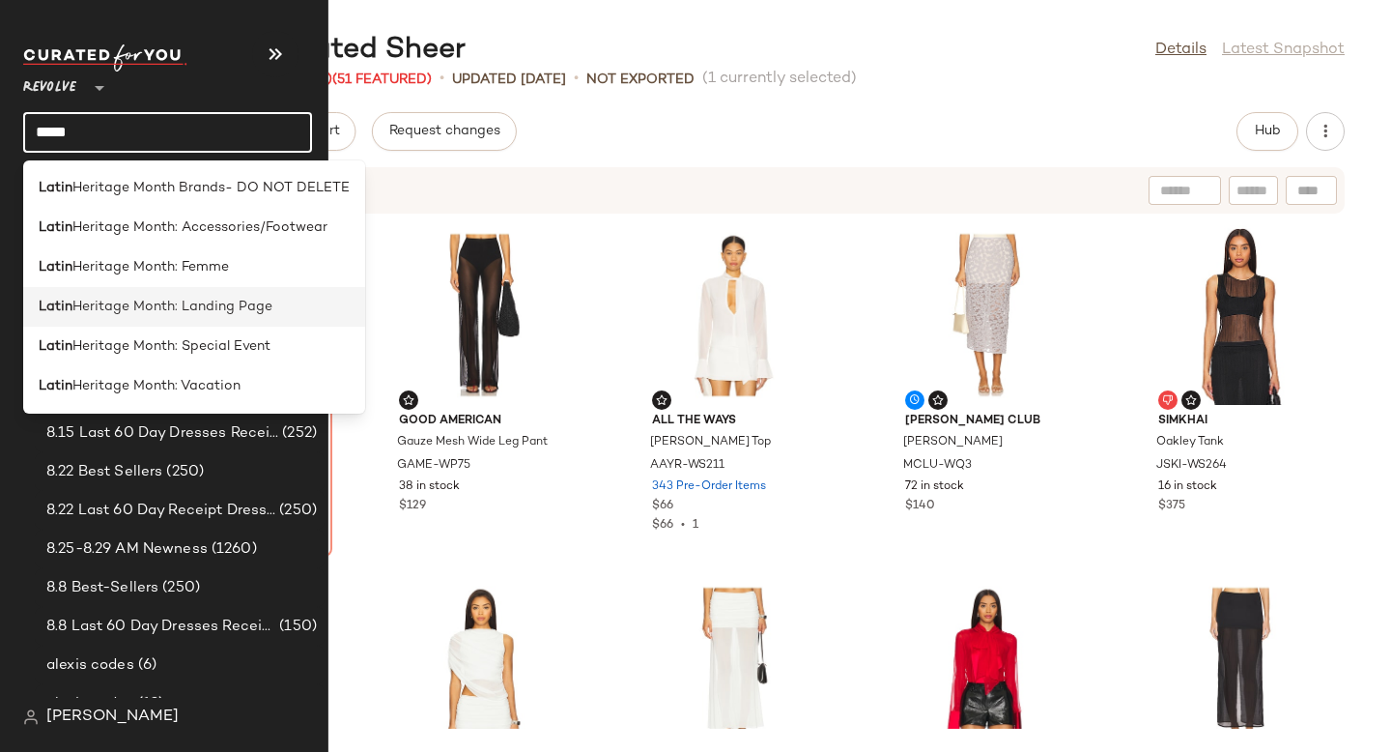
type input "*****"
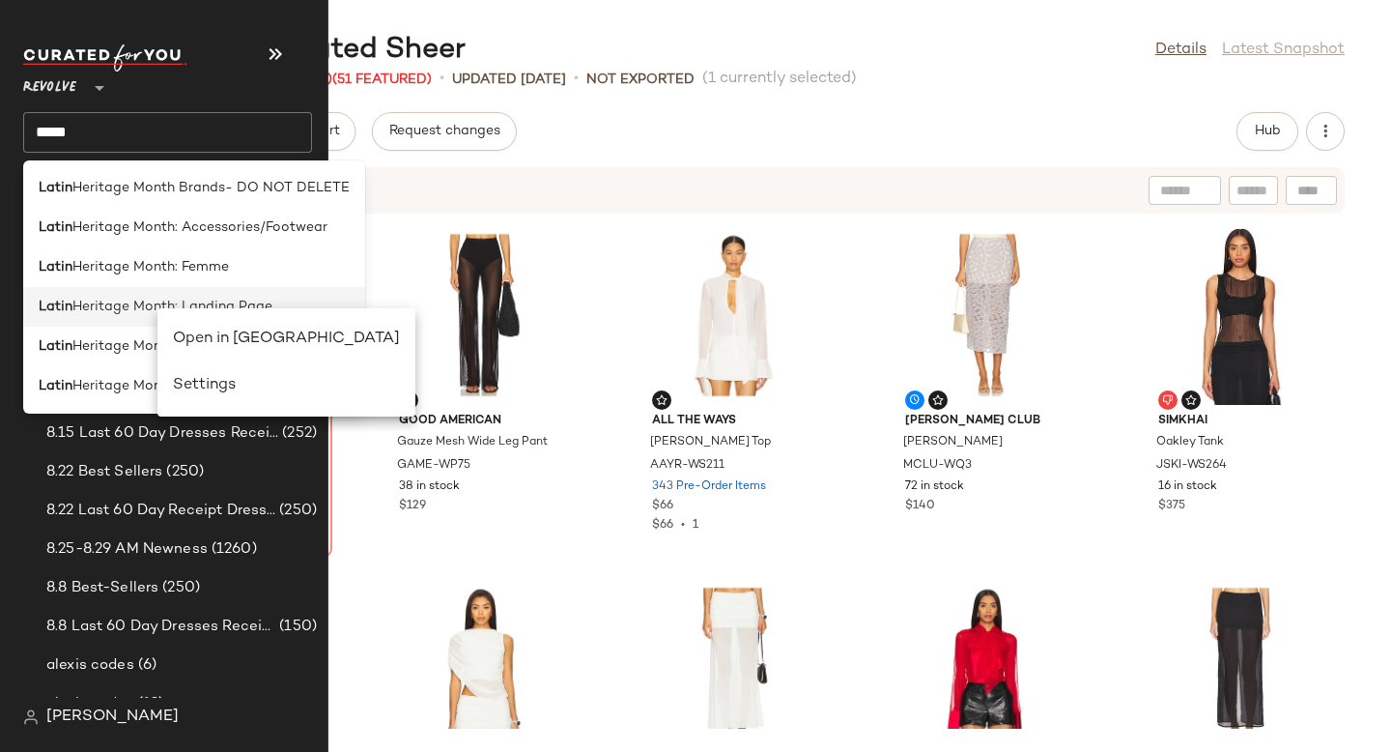
click at [95, 302] on span "Heritage Month: Landing Page" at bounding box center [172, 307] width 200 height 20
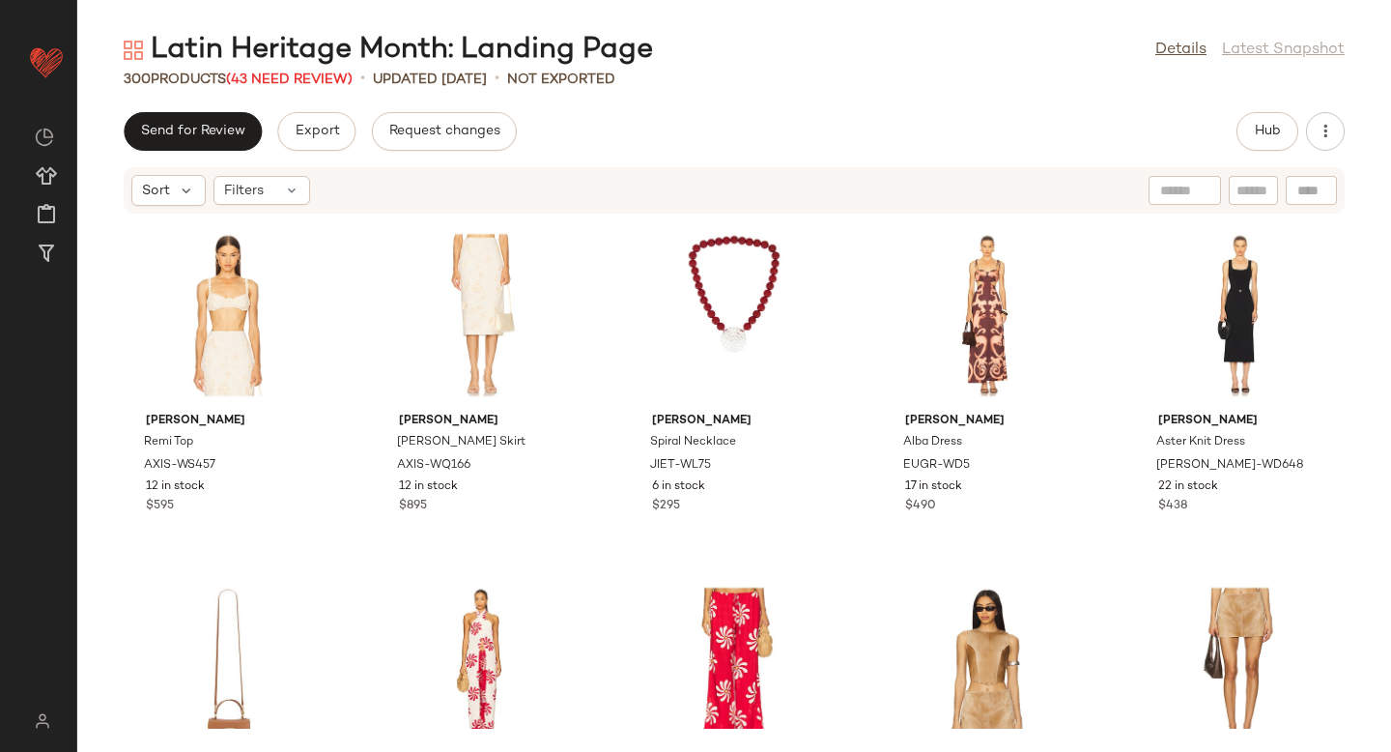
click at [947, 72] on div "300 Products (43 Need Review) • updated Aug 26th • Not Exported" at bounding box center [734, 79] width 1314 height 19
click at [946, 88] on div "300 Products (43 Need Review) • updated Aug 26th • Not Exported" at bounding box center [734, 79] width 1314 height 19
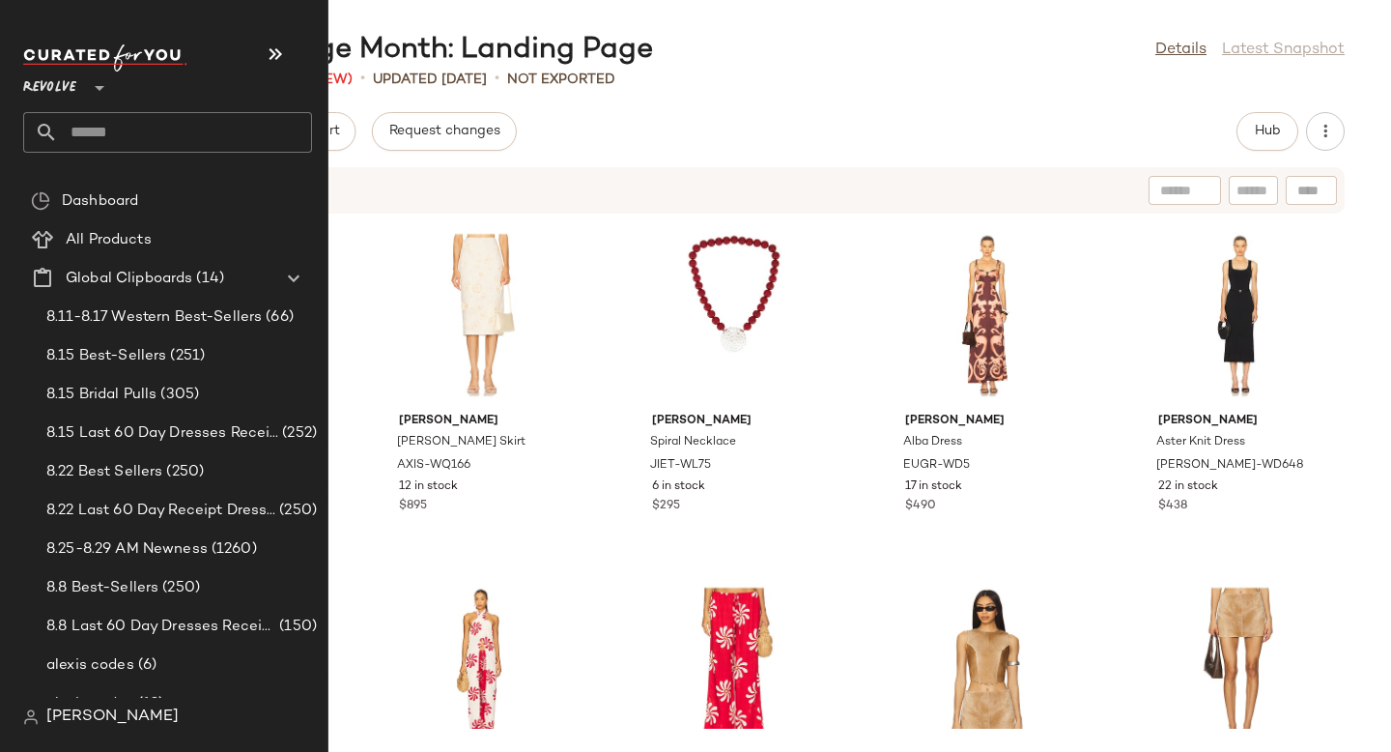
click at [136, 137] on input "text" at bounding box center [185, 132] width 254 height 41
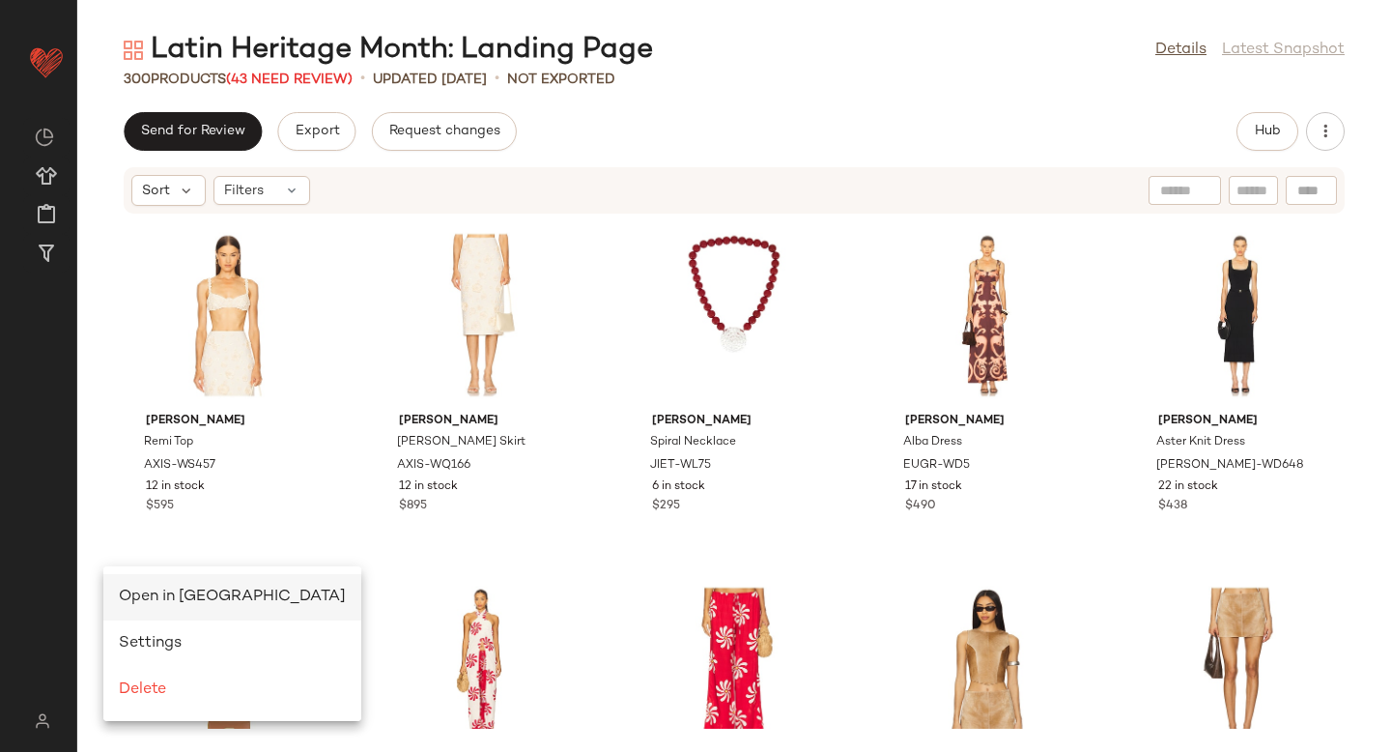
click at [207, 591] on span "Open in [GEOGRAPHIC_DATA]" at bounding box center [232, 596] width 227 height 16
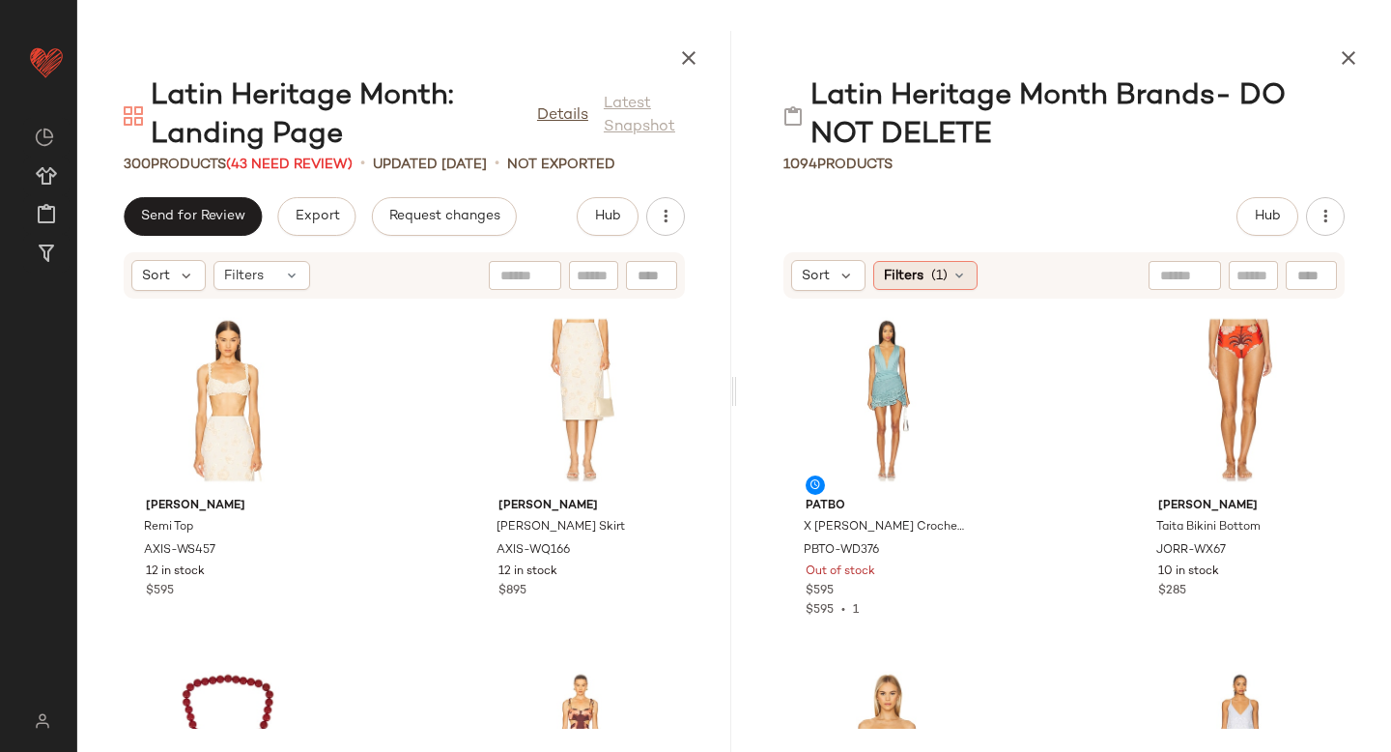
click at [949, 274] on div "Filters (1)" at bounding box center [925, 275] width 104 height 29
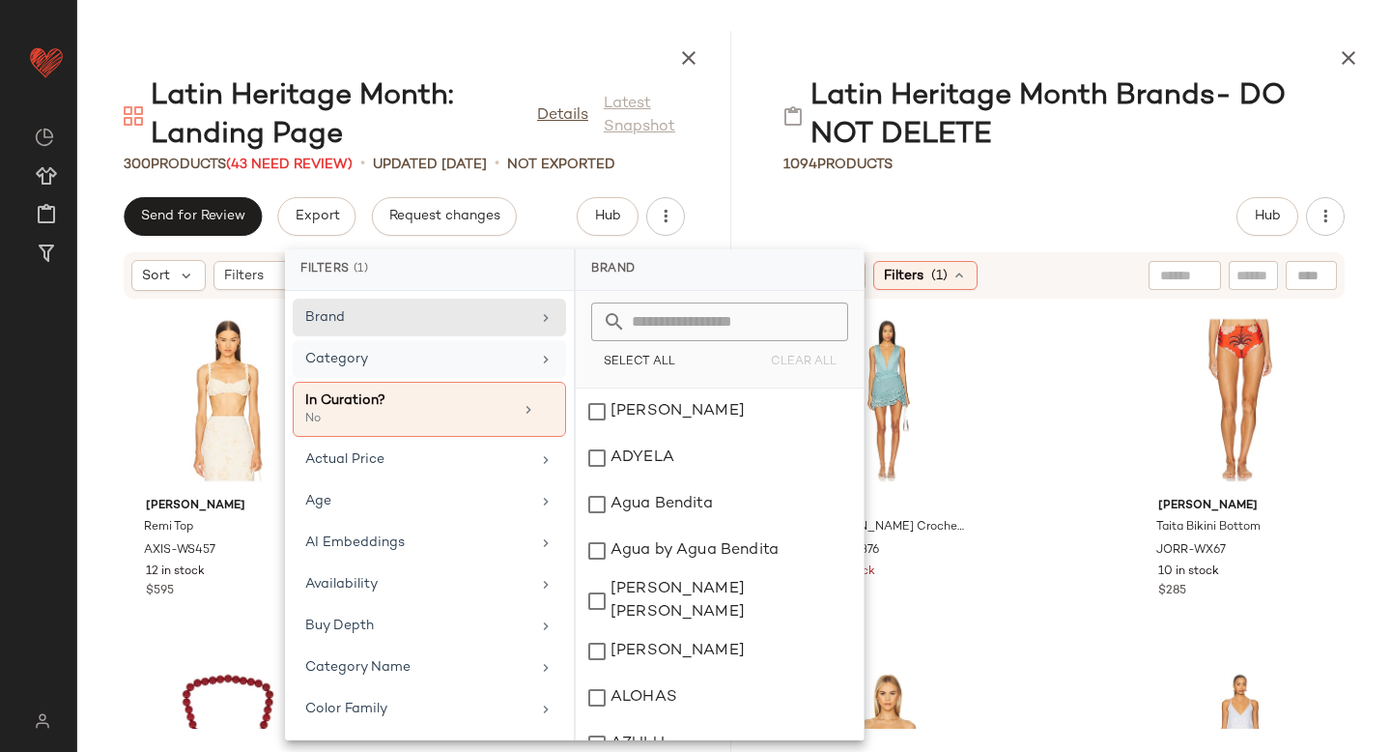
click at [394, 360] on div "Category" at bounding box center [417, 359] width 225 height 20
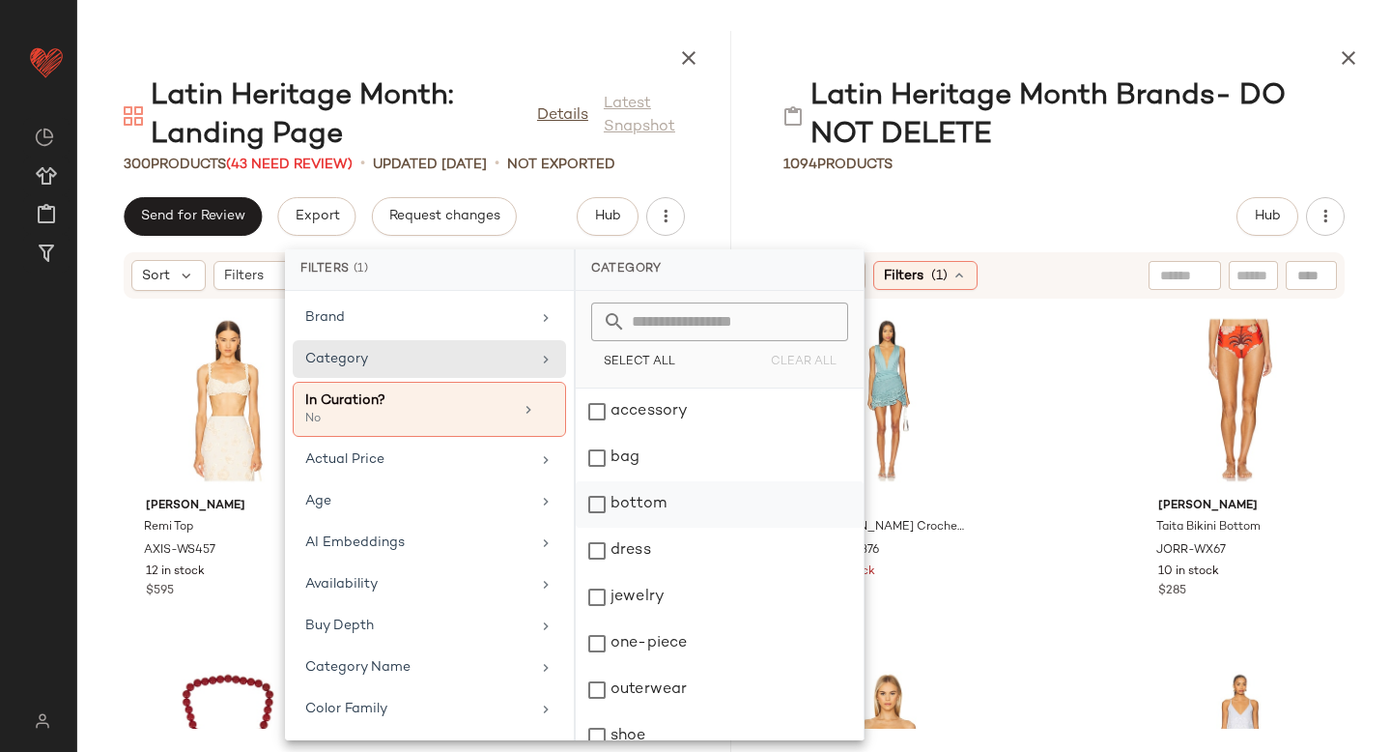
click at [602, 508] on div "bottom" at bounding box center [720, 504] width 288 height 46
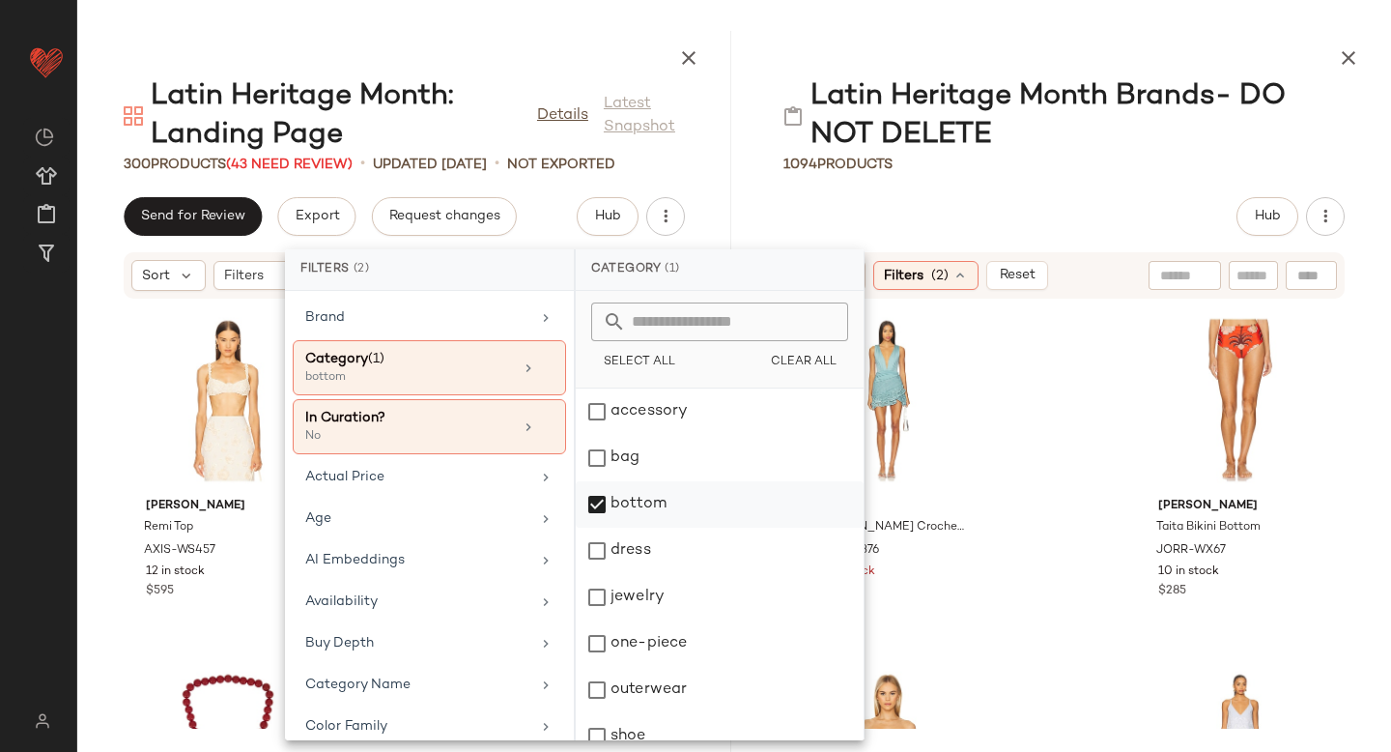
scroll to position [52, 0]
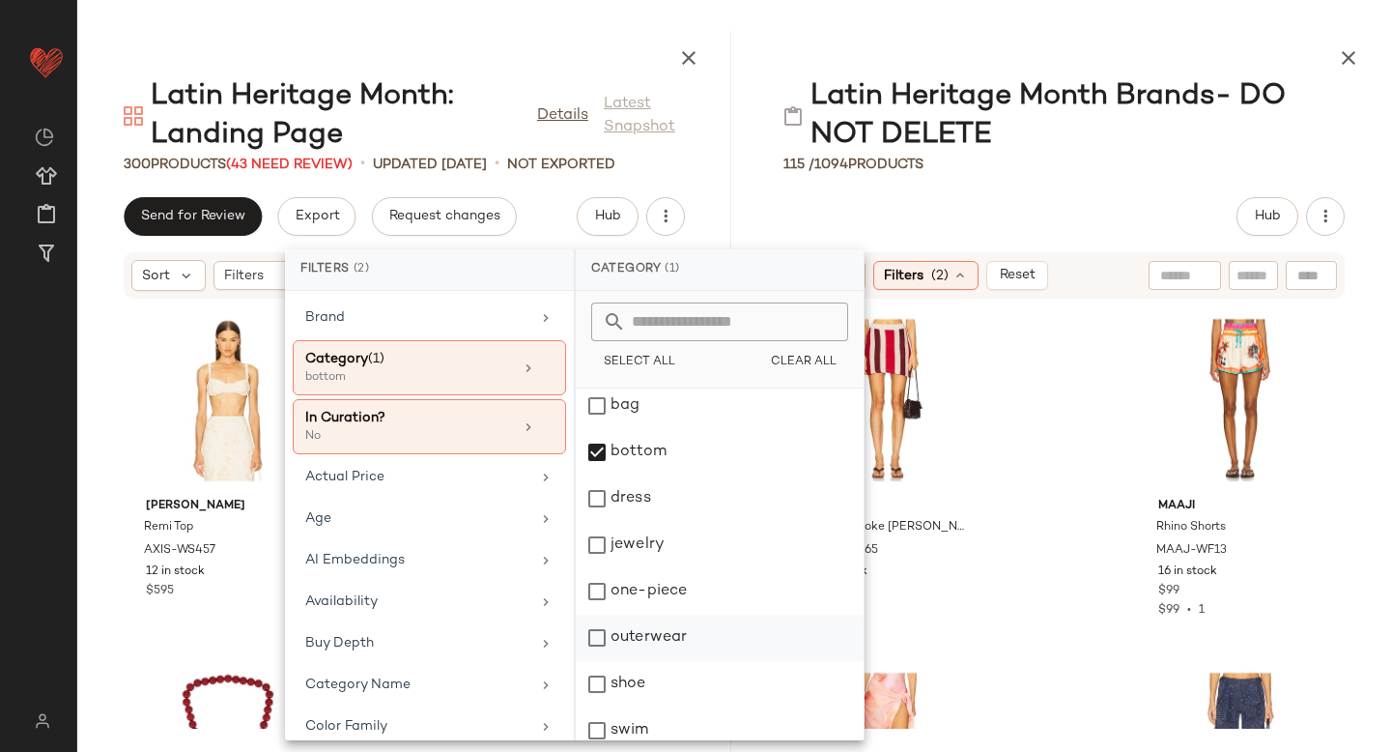
click at [591, 635] on div "outerwear" at bounding box center [720, 637] width 288 height 46
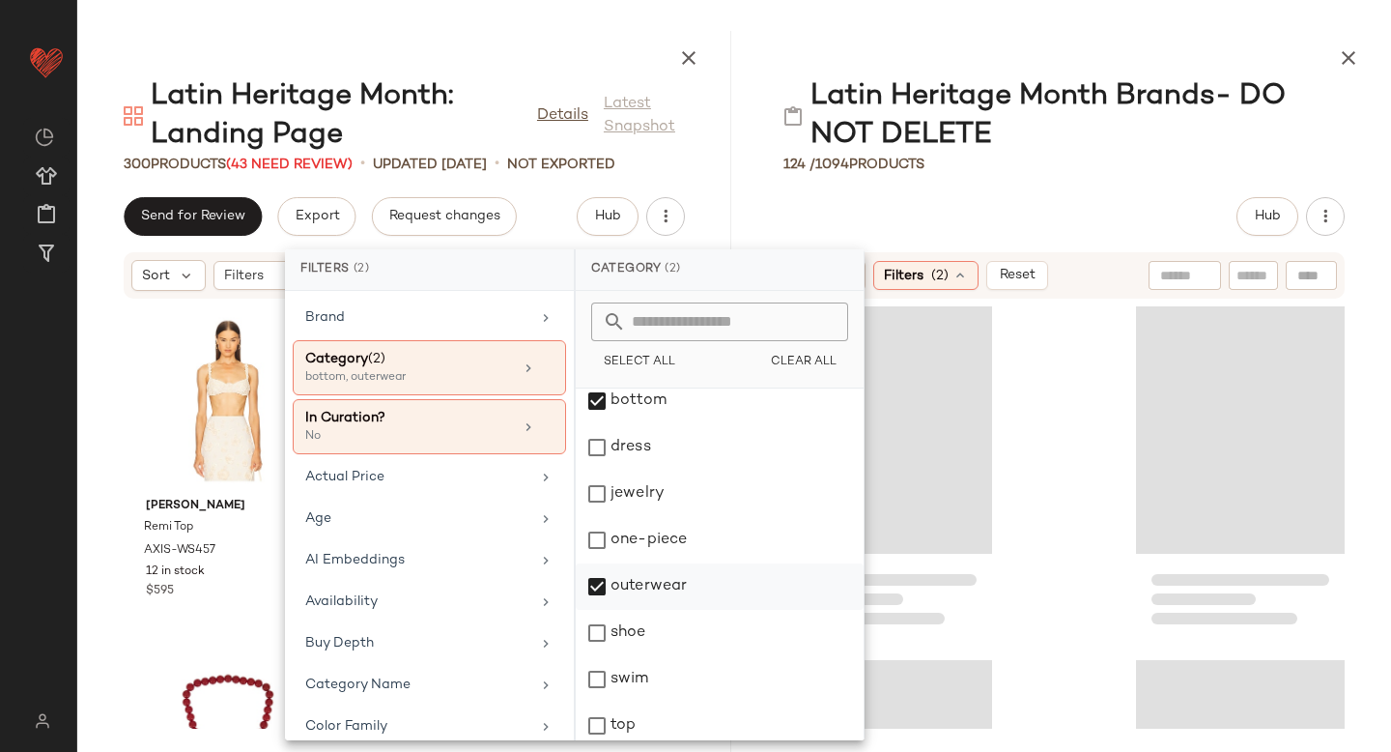
scroll to position [112, 0]
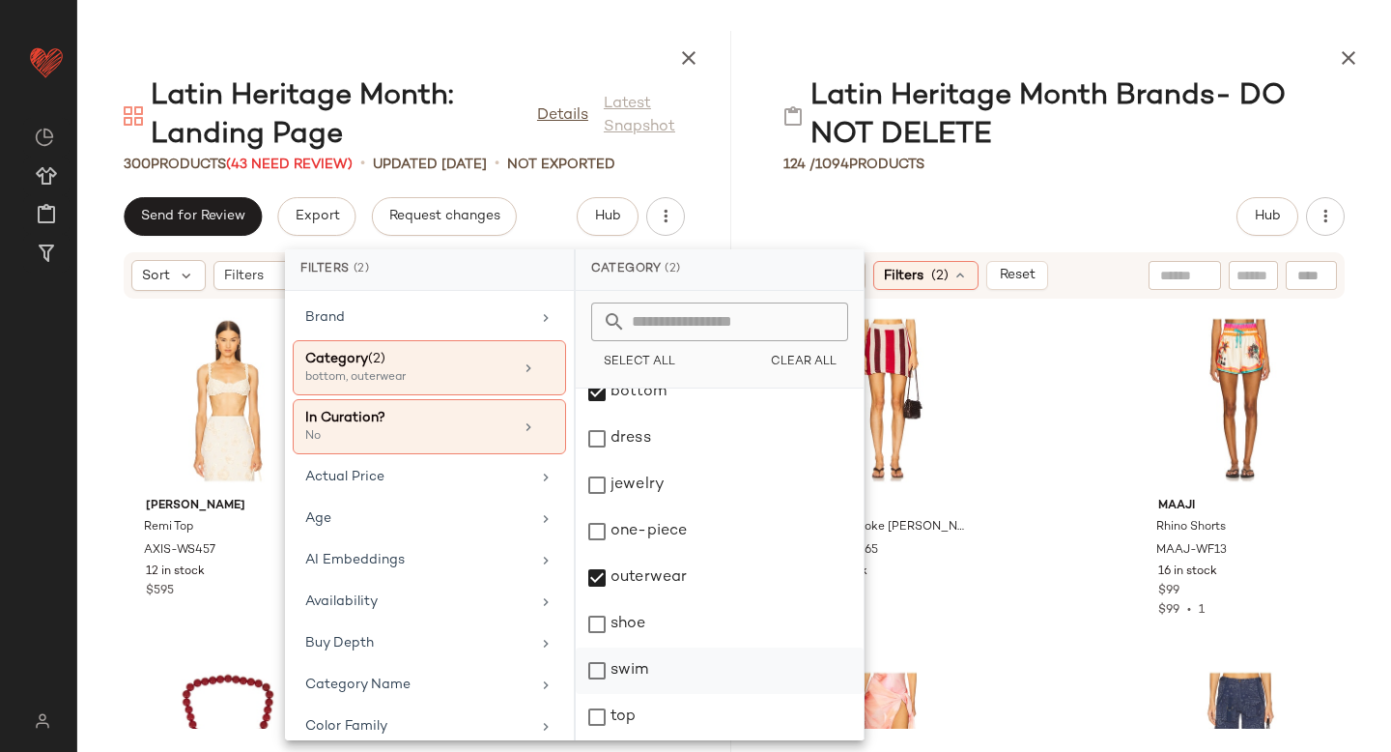
click at [595, 677] on div "swim" at bounding box center [720, 670] width 288 height 46
click at [598, 722] on div "top" at bounding box center [720, 717] width 288 height 46
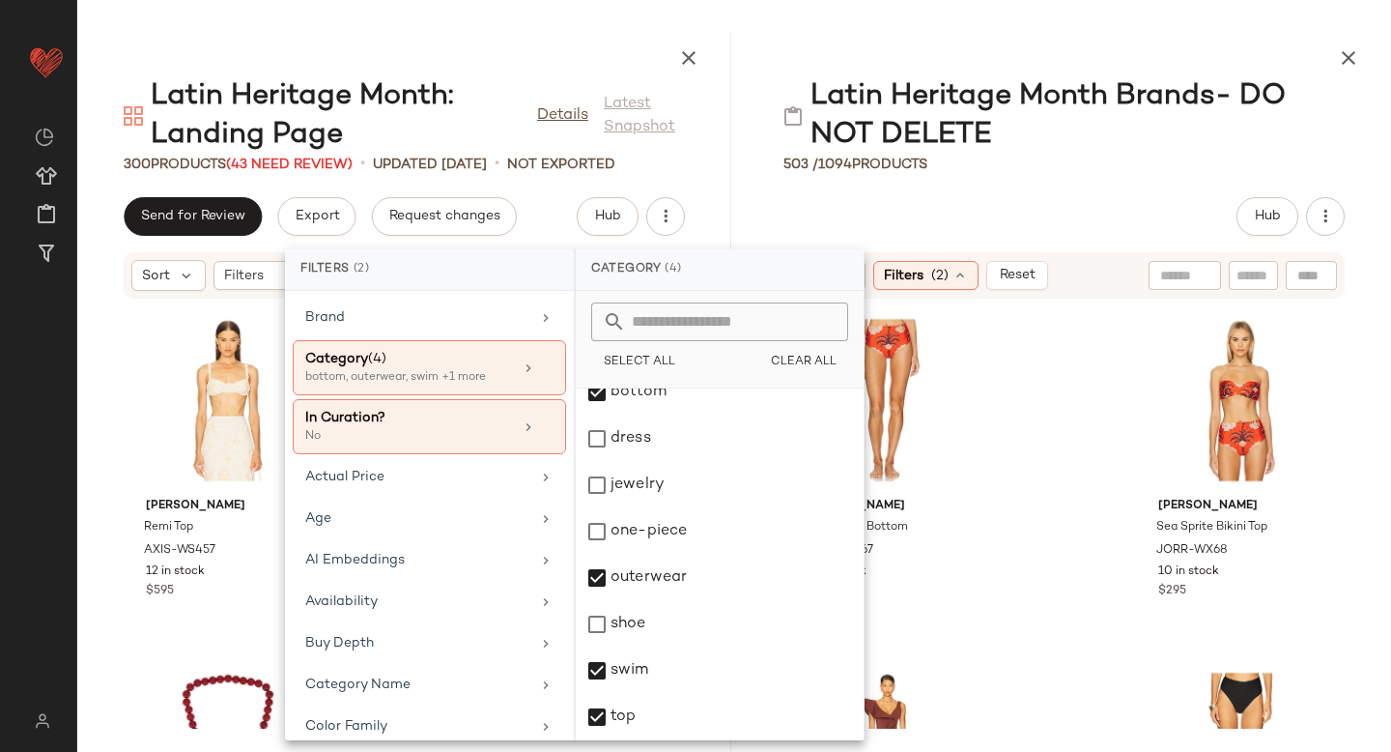
click at [1052, 373] on div "Johanna Ortiz Taita Bikini Bottom JORR-WX67 10 in stock $285 Johanna Ortiz Sea …" at bounding box center [1064, 513] width 654 height 429
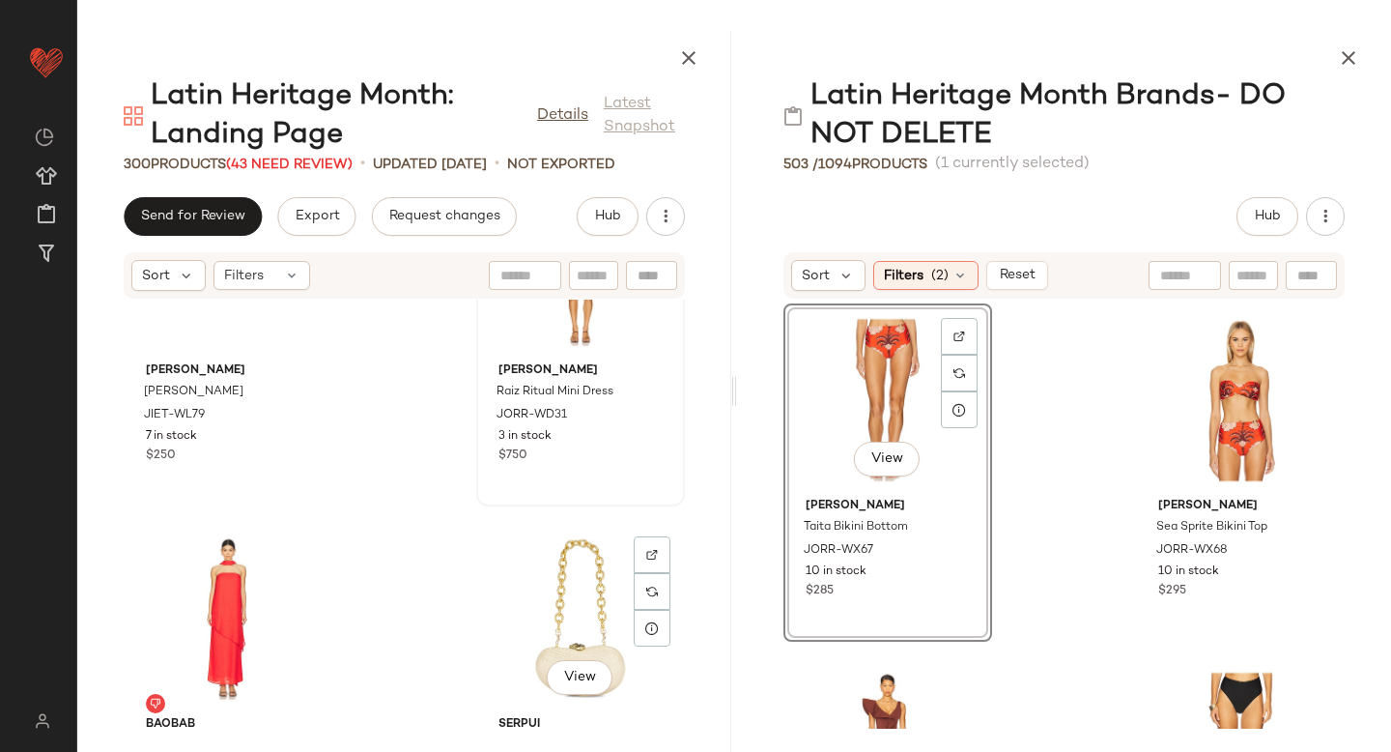
scroll to position [3452, 0]
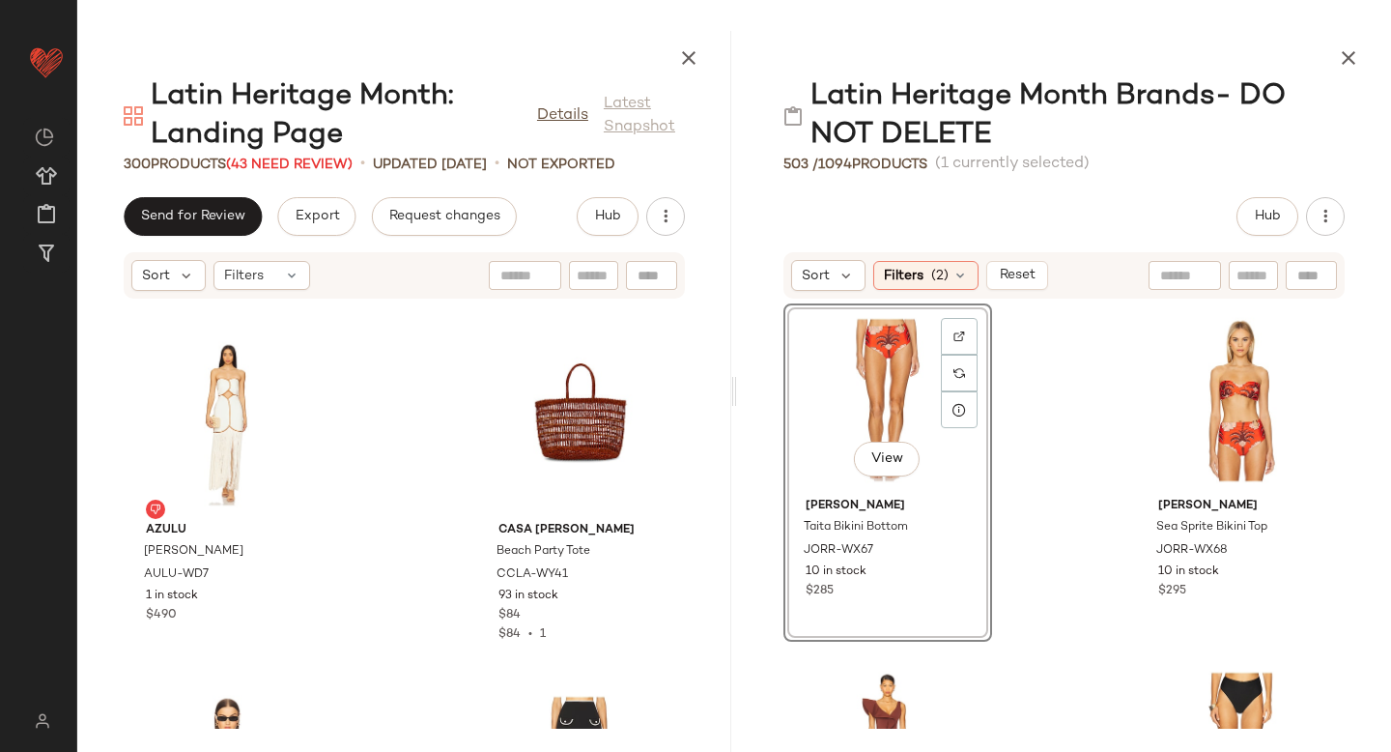
scroll to position [6278, 0]
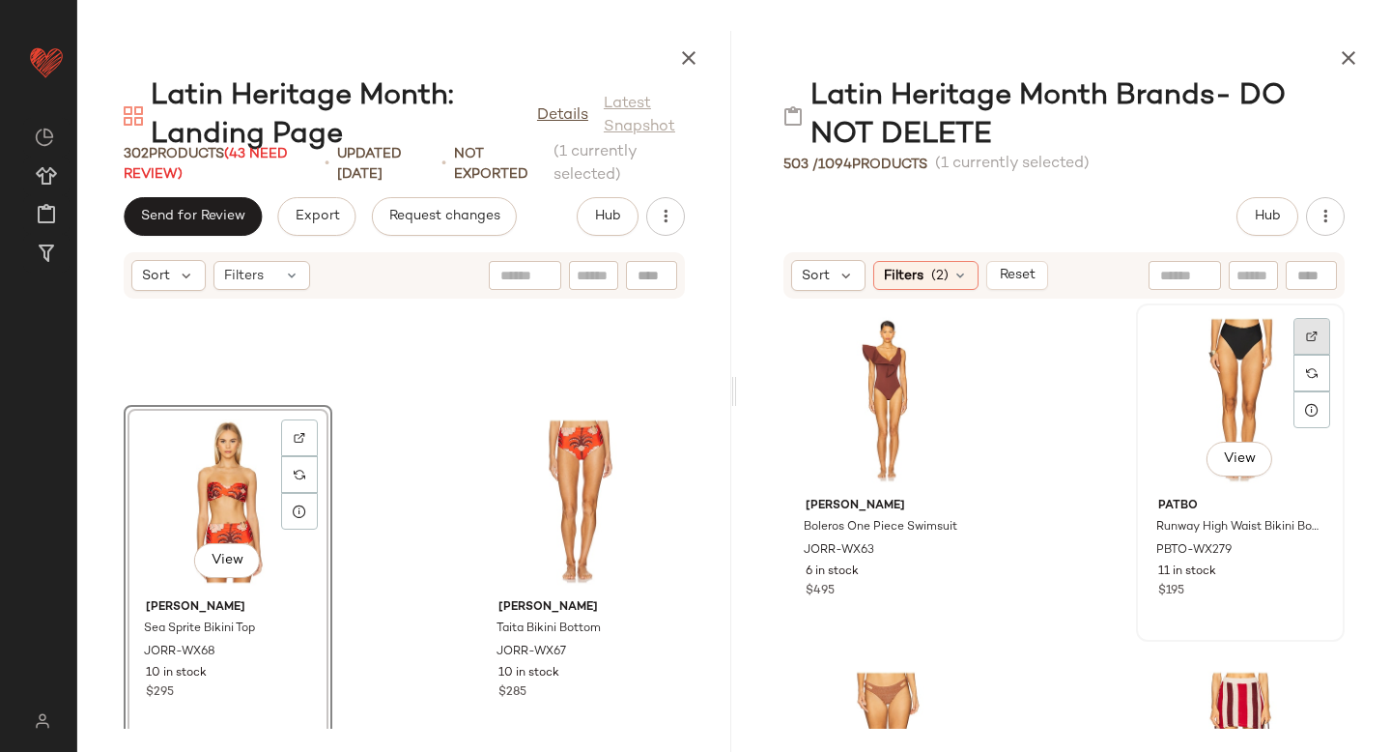
click at [1310, 323] on div at bounding box center [1312, 336] width 37 height 37
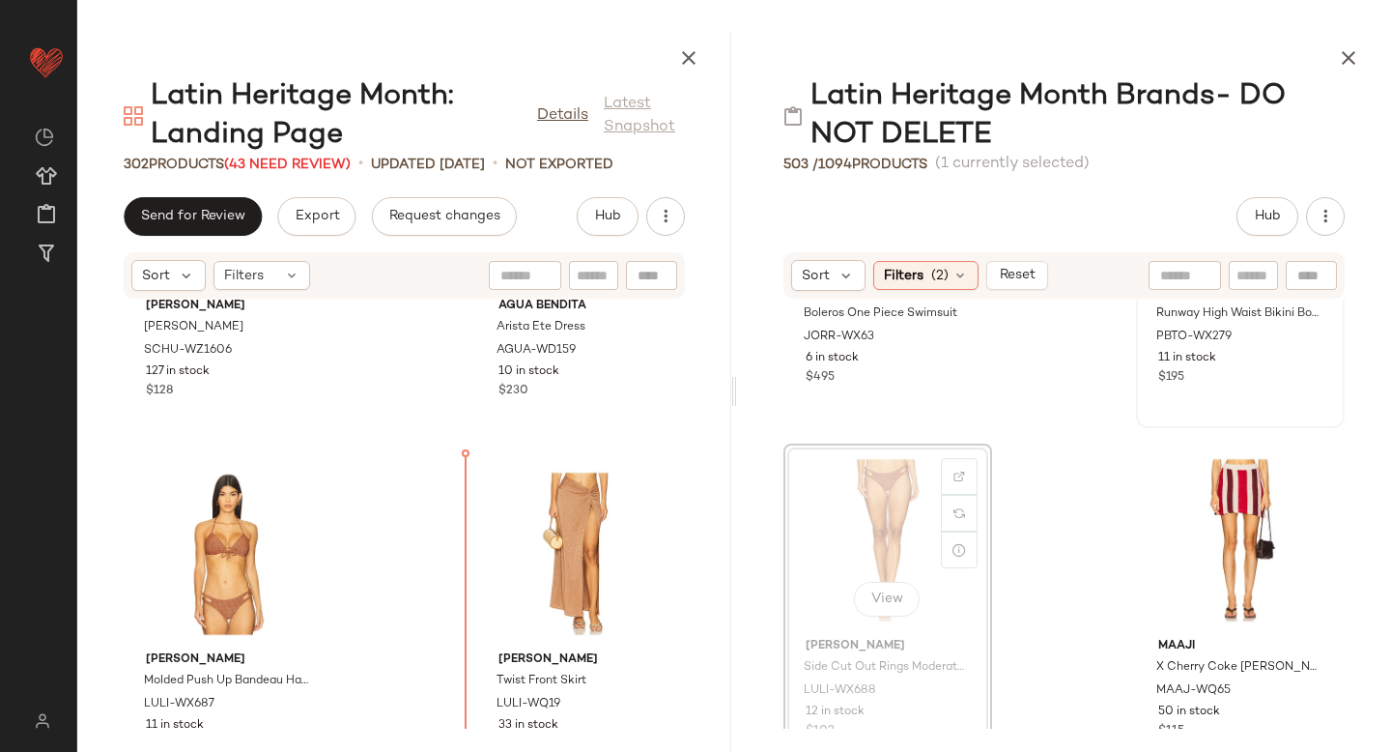
scroll to position [5249, 0]
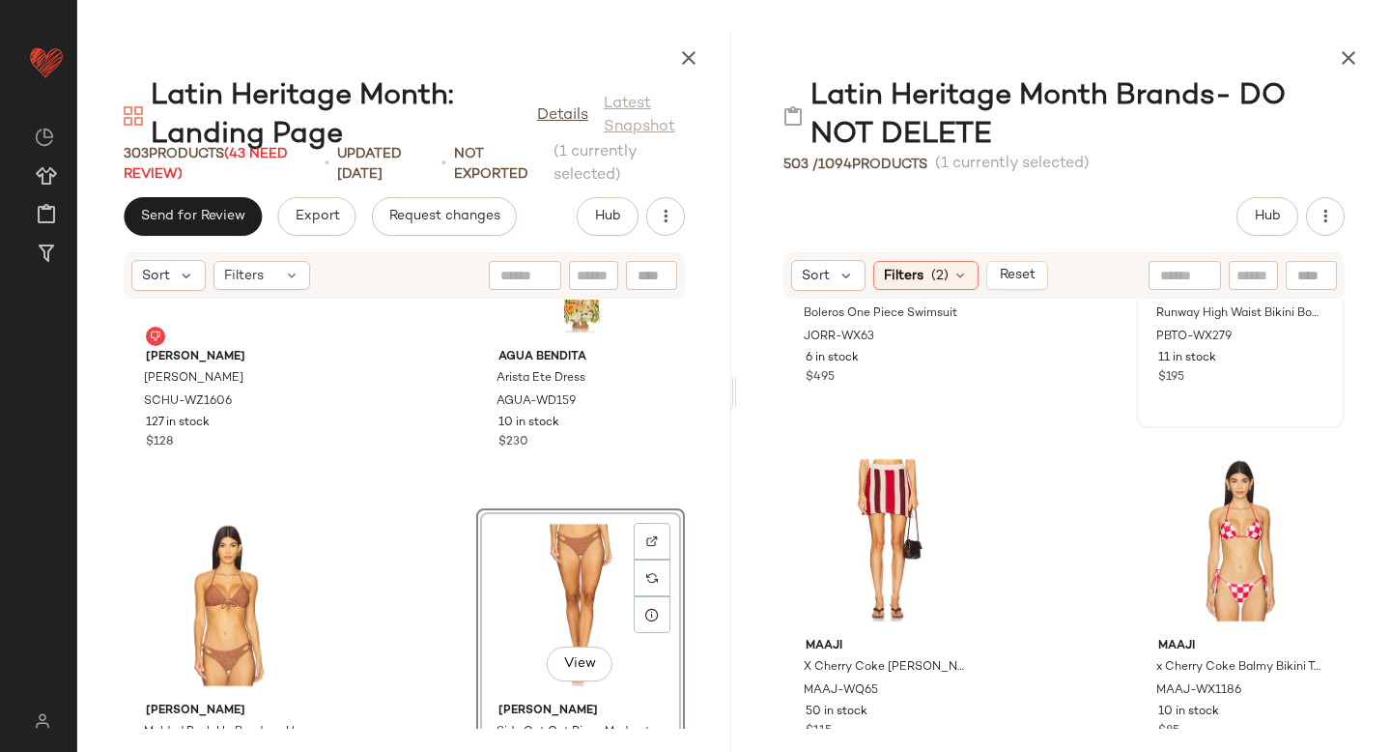
scroll to position [4941, 0]
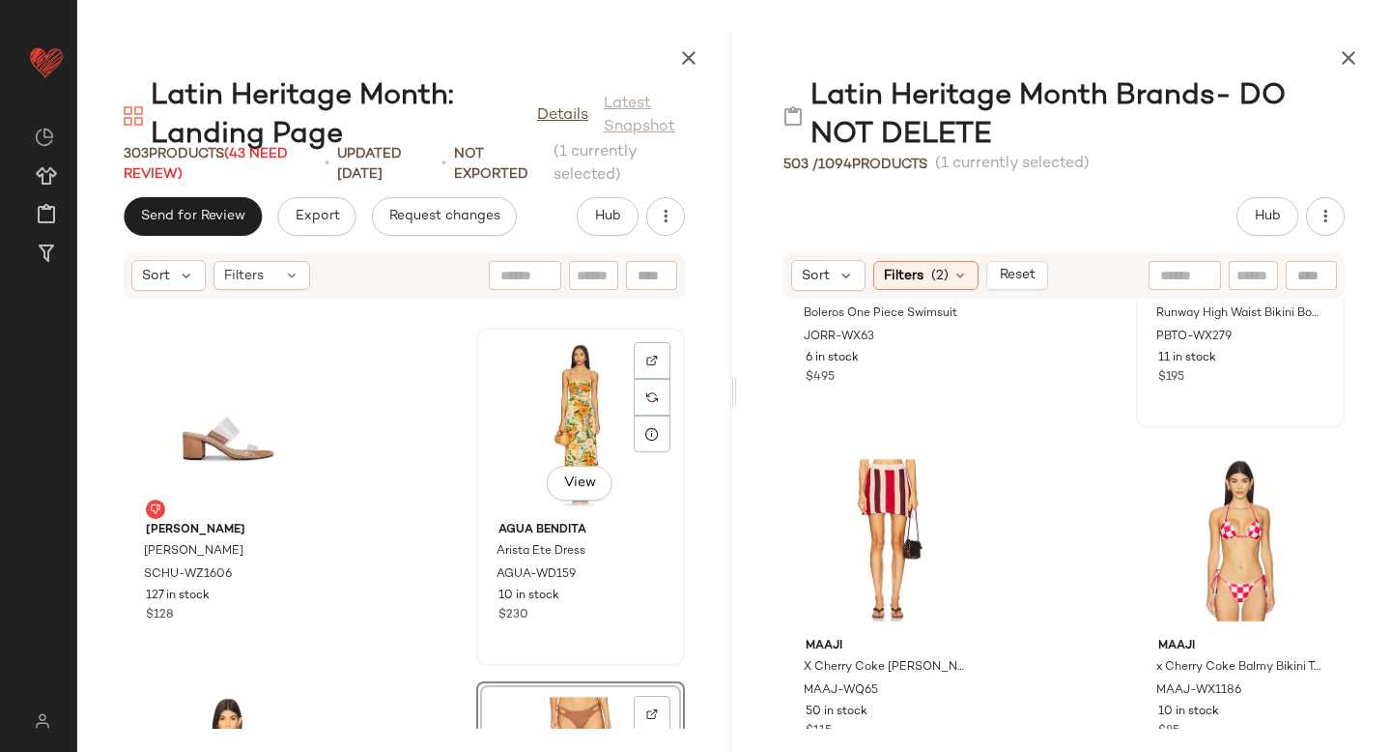
click at [527, 428] on div "View" at bounding box center [580, 424] width 195 height 180
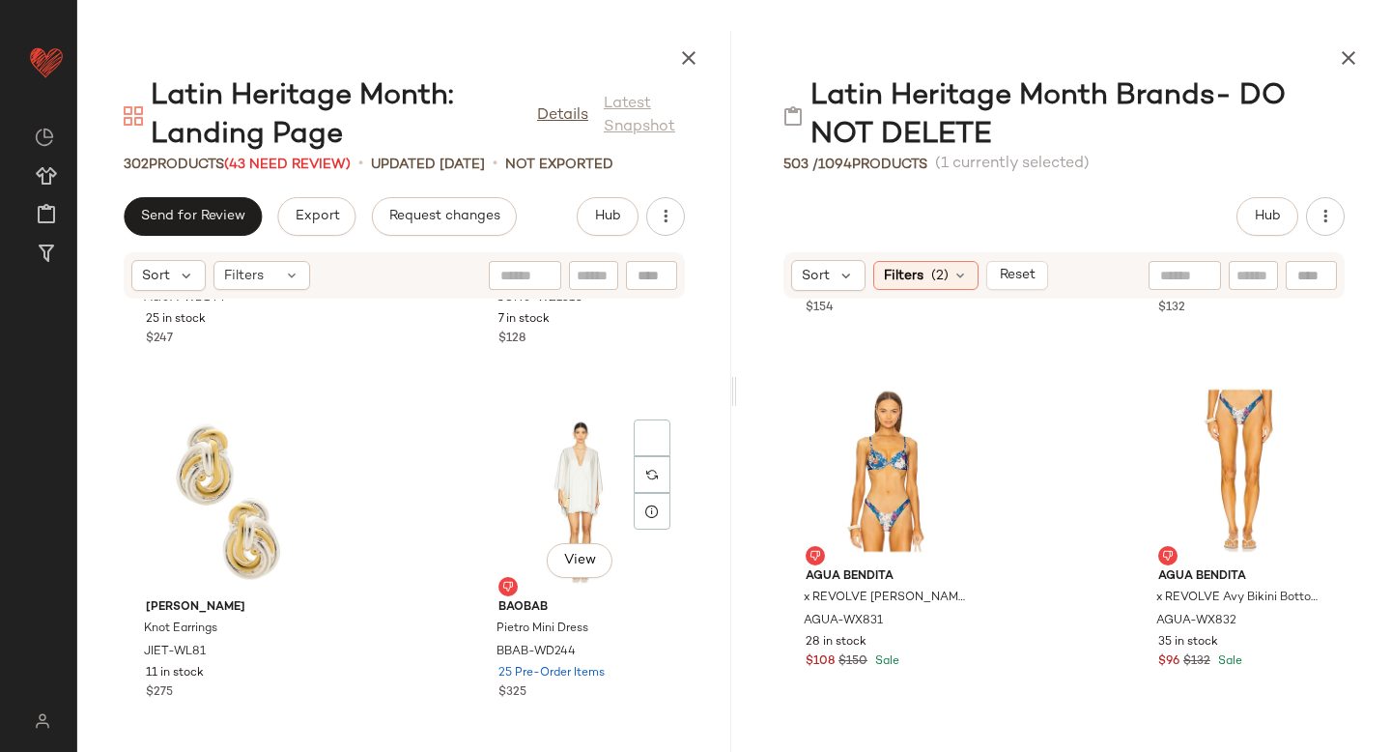
scroll to position [7711, 0]
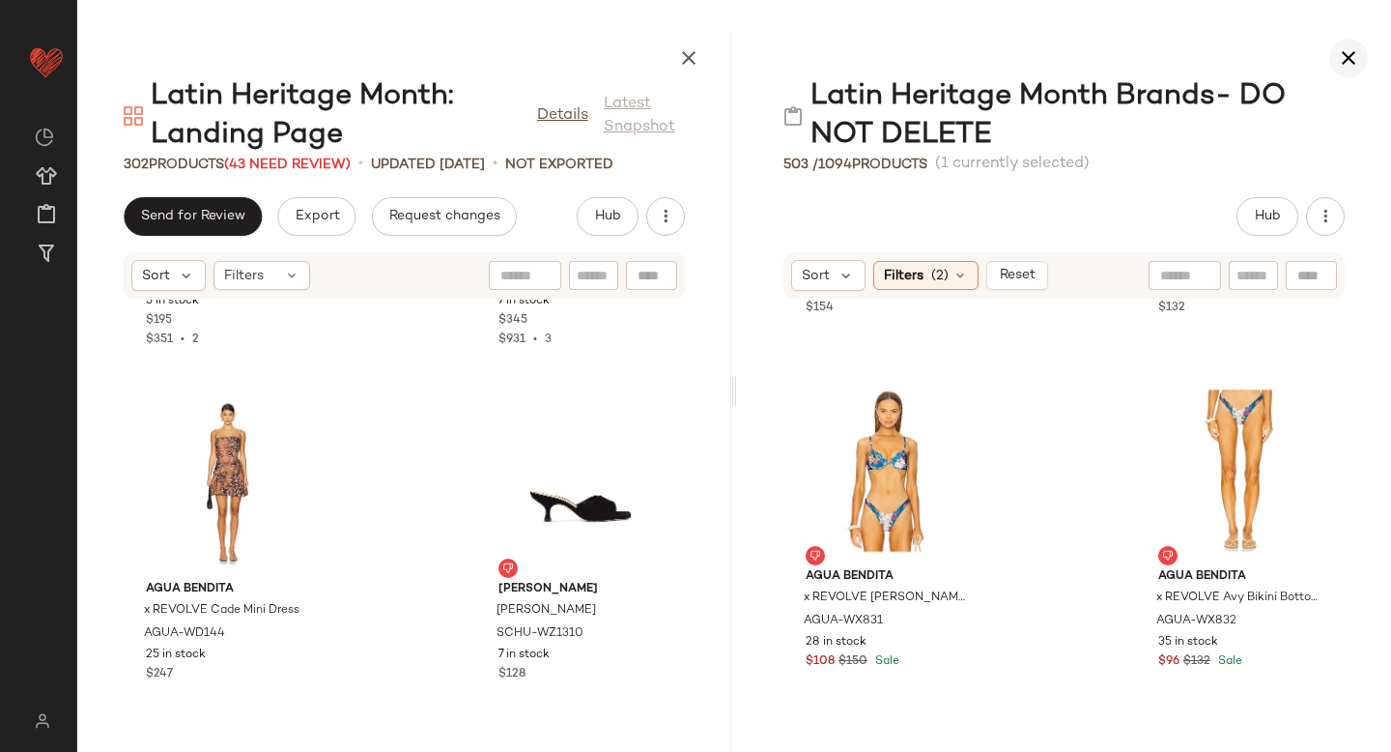
click at [1359, 58] on icon "button" at bounding box center [1348, 57] width 23 height 23
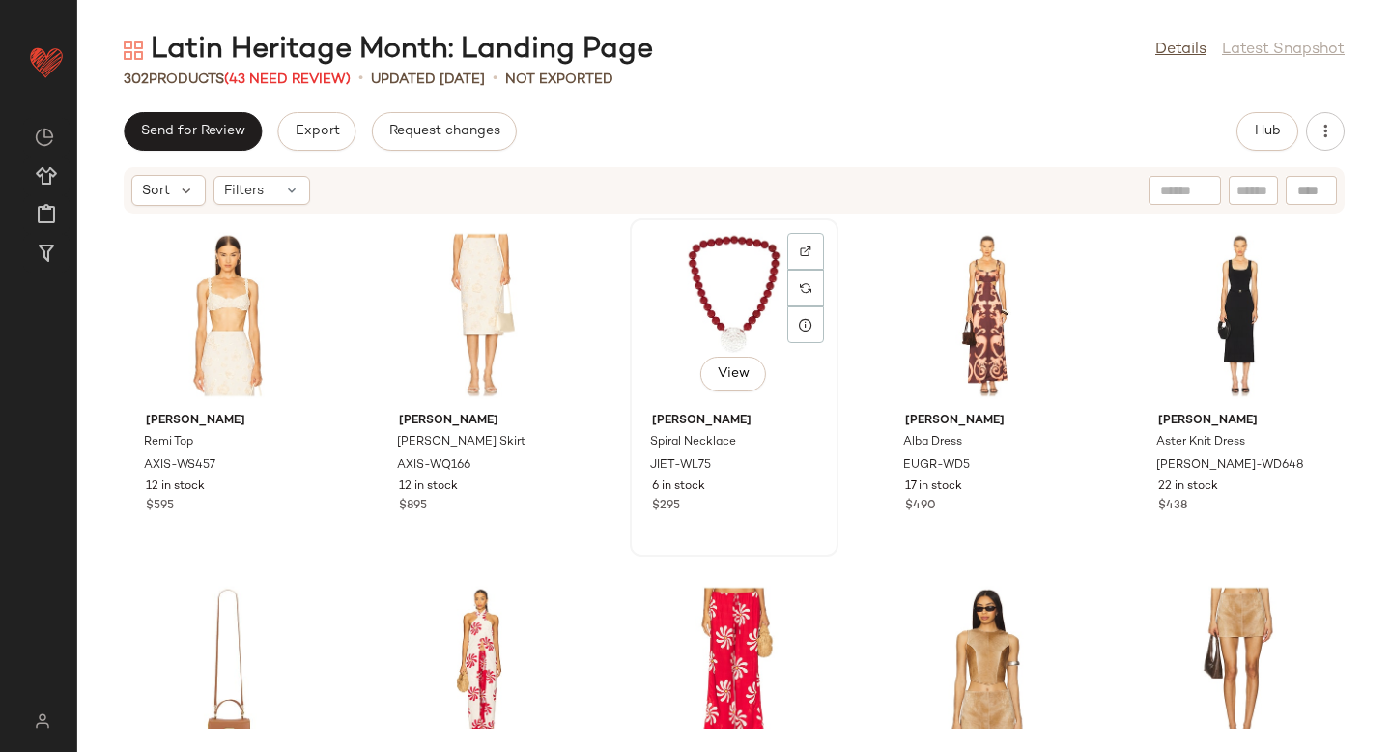
click at [724, 324] on div "View" at bounding box center [734, 315] width 195 height 180
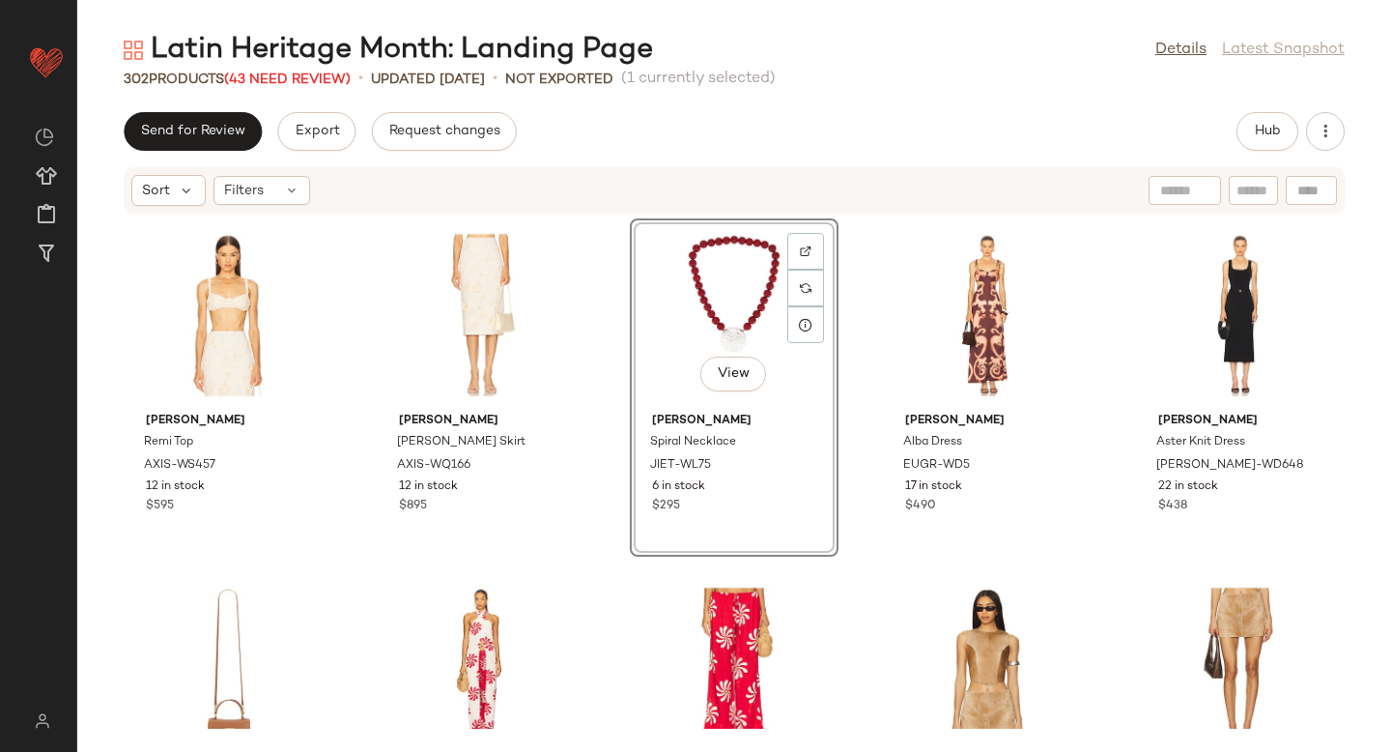
click at [712, 287] on div "View" at bounding box center [734, 315] width 195 height 180
click at [200, 192] on div "Sort" at bounding box center [168, 190] width 74 height 31
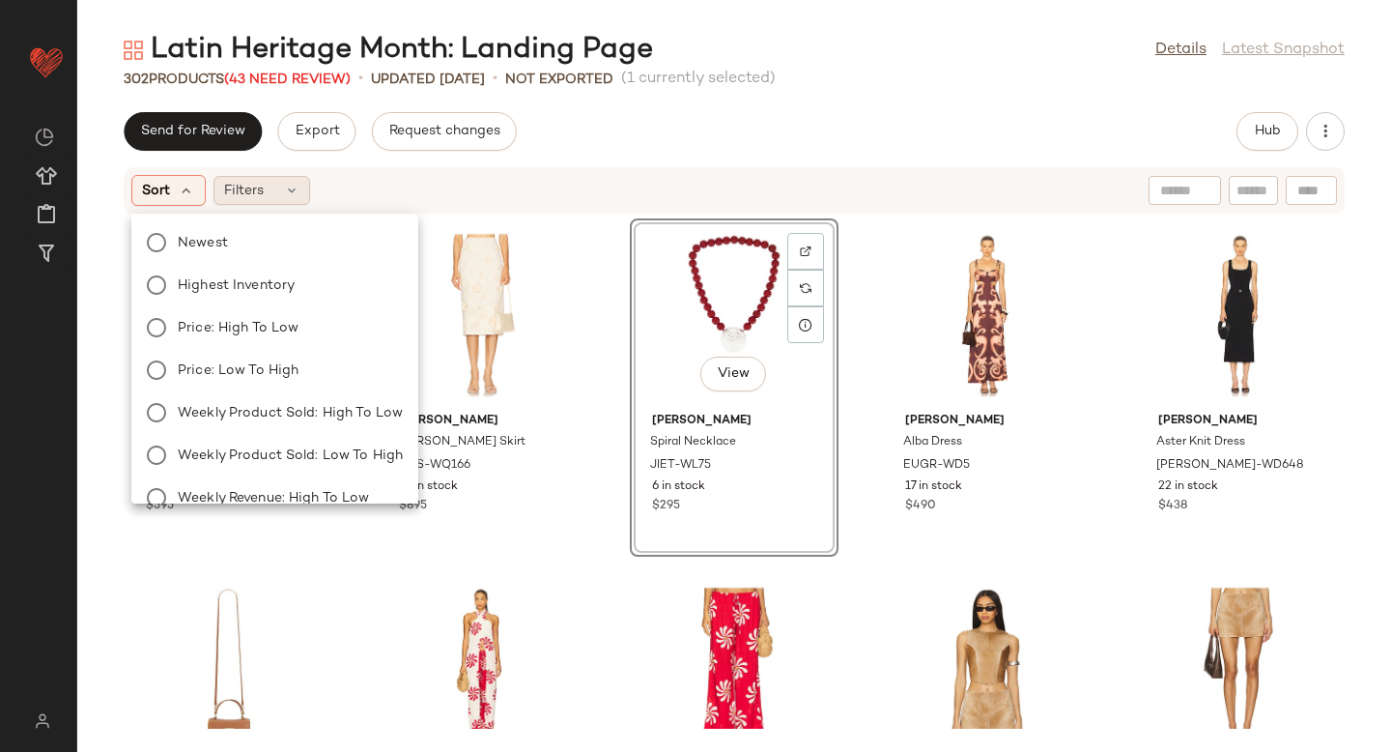
click at [259, 189] on span "Filters" at bounding box center [244, 191] width 40 height 20
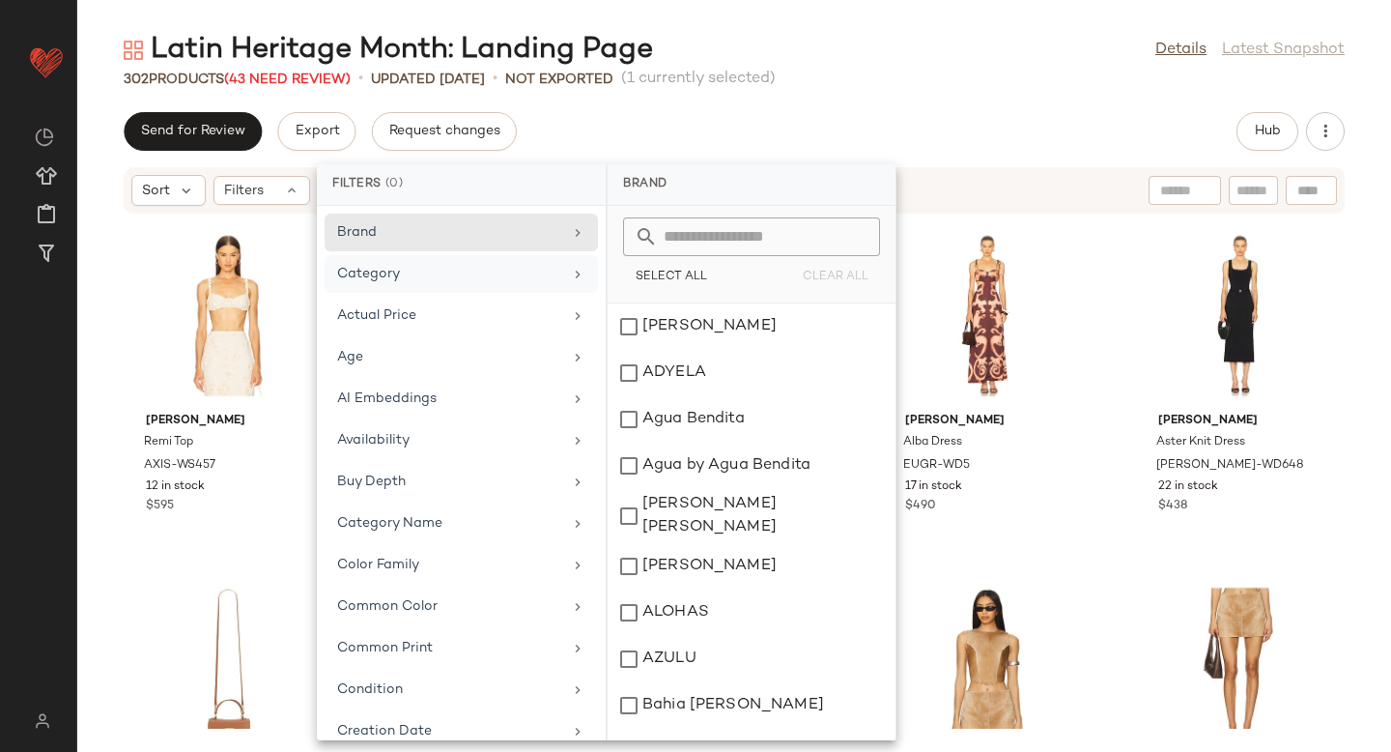
click at [416, 275] on div "Category" at bounding box center [449, 274] width 225 height 20
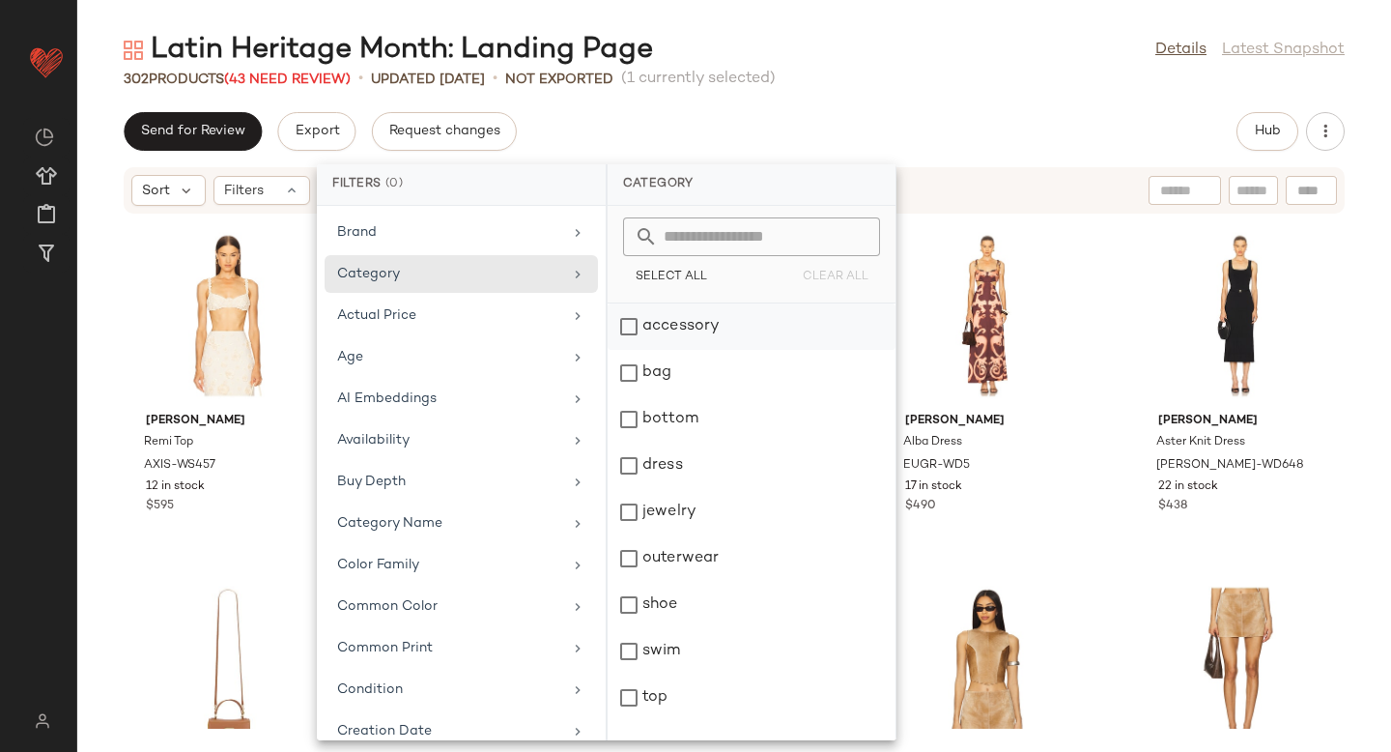
click at [632, 323] on div "accessory" at bounding box center [752, 326] width 288 height 46
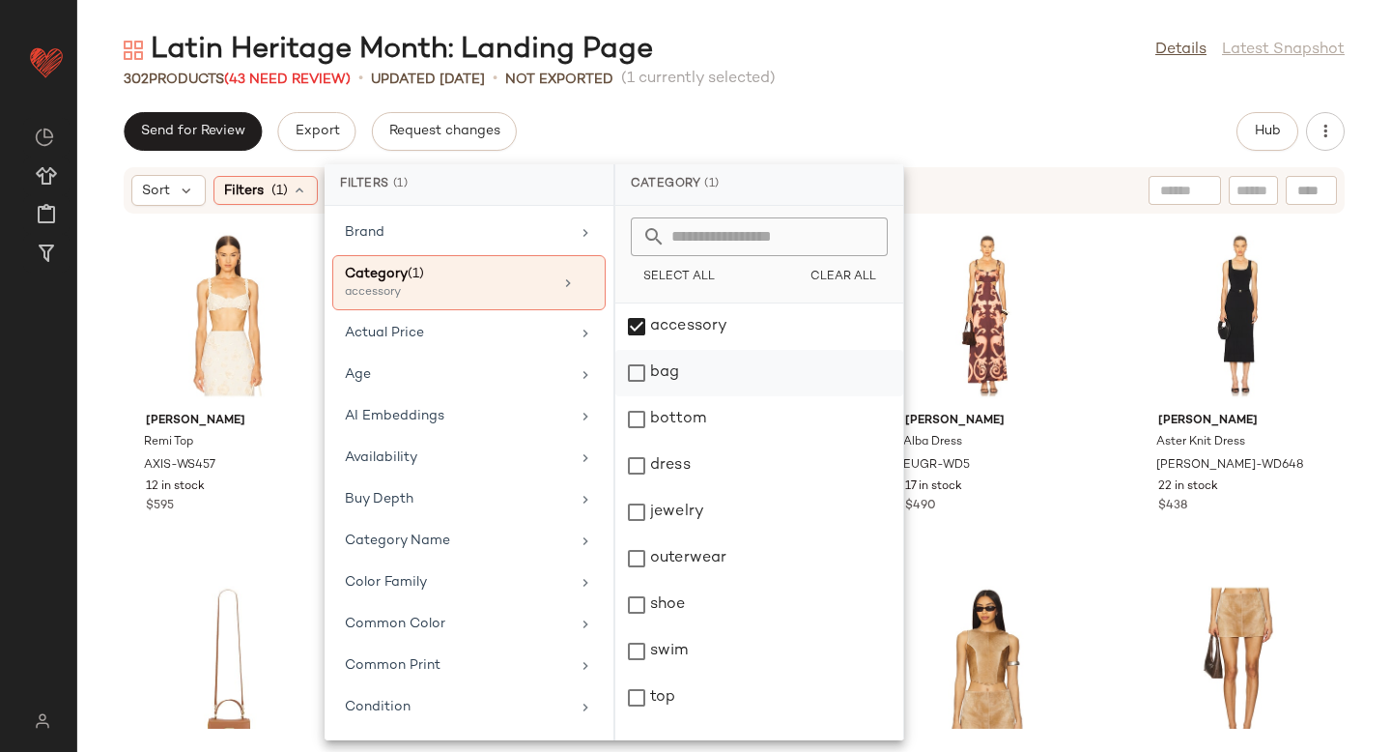
click at [639, 379] on div "bag" at bounding box center [759, 373] width 288 height 46
click at [646, 463] on div "dress" at bounding box center [759, 465] width 288 height 46
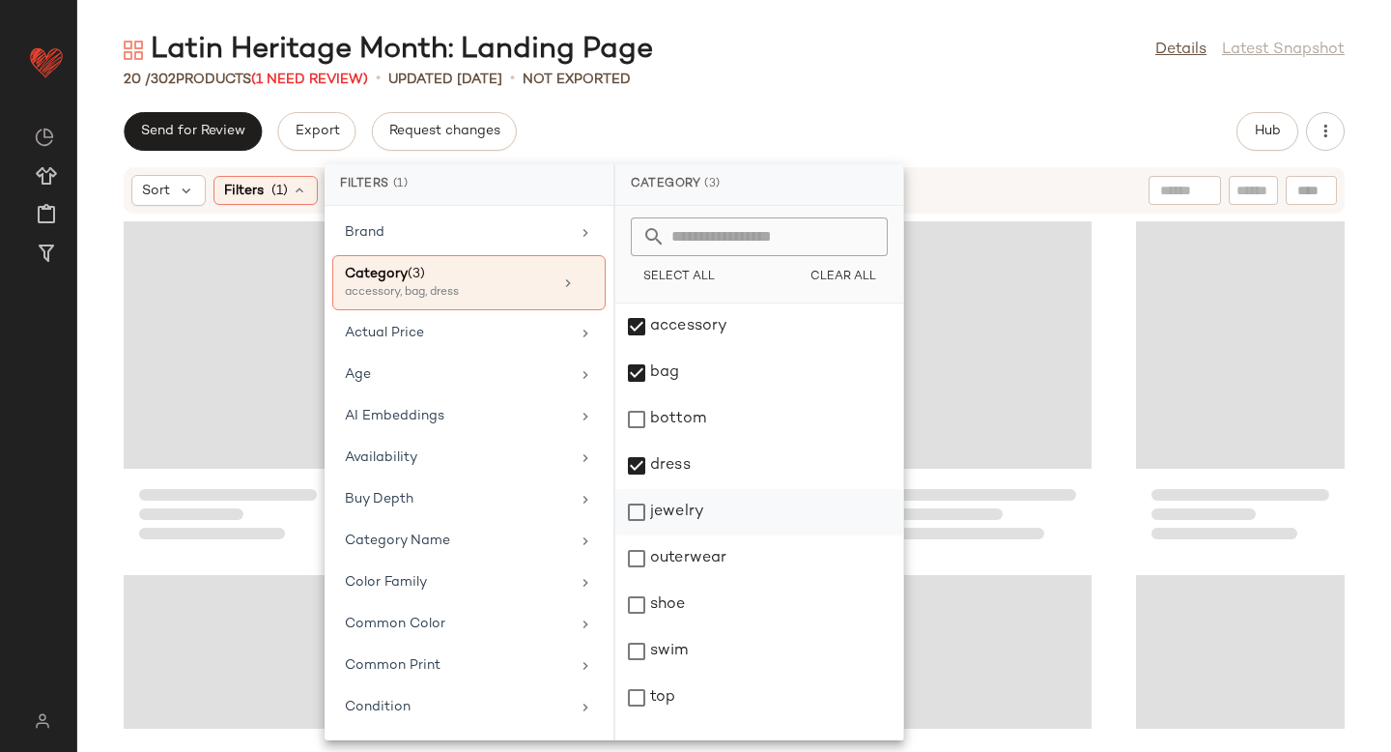
click at [640, 515] on div "jewelry" at bounding box center [759, 512] width 288 height 46
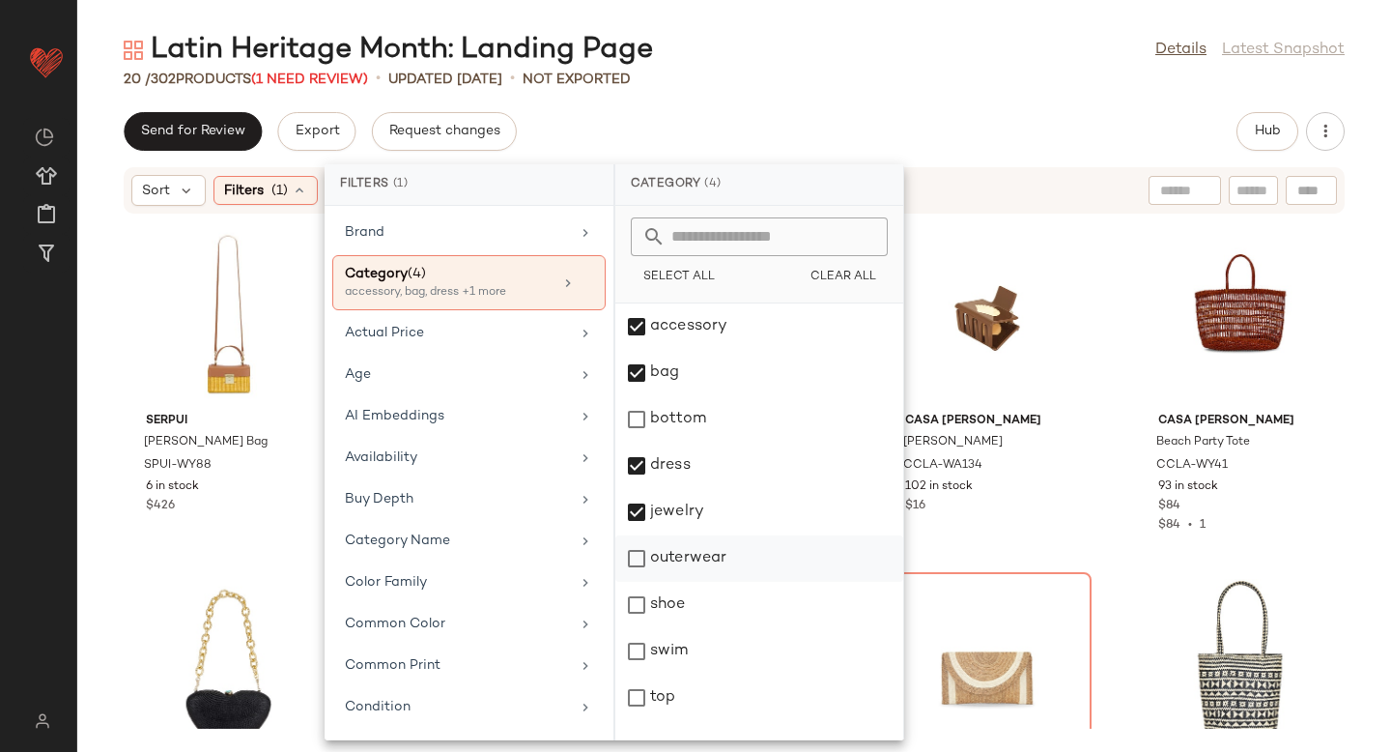
click at [646, 556] on div "outerwear" at bounding box center [759, 558] width 288 height 46
click at [646, 602] on div "shoe" at bounding box center [759, 605] width 288 height 46
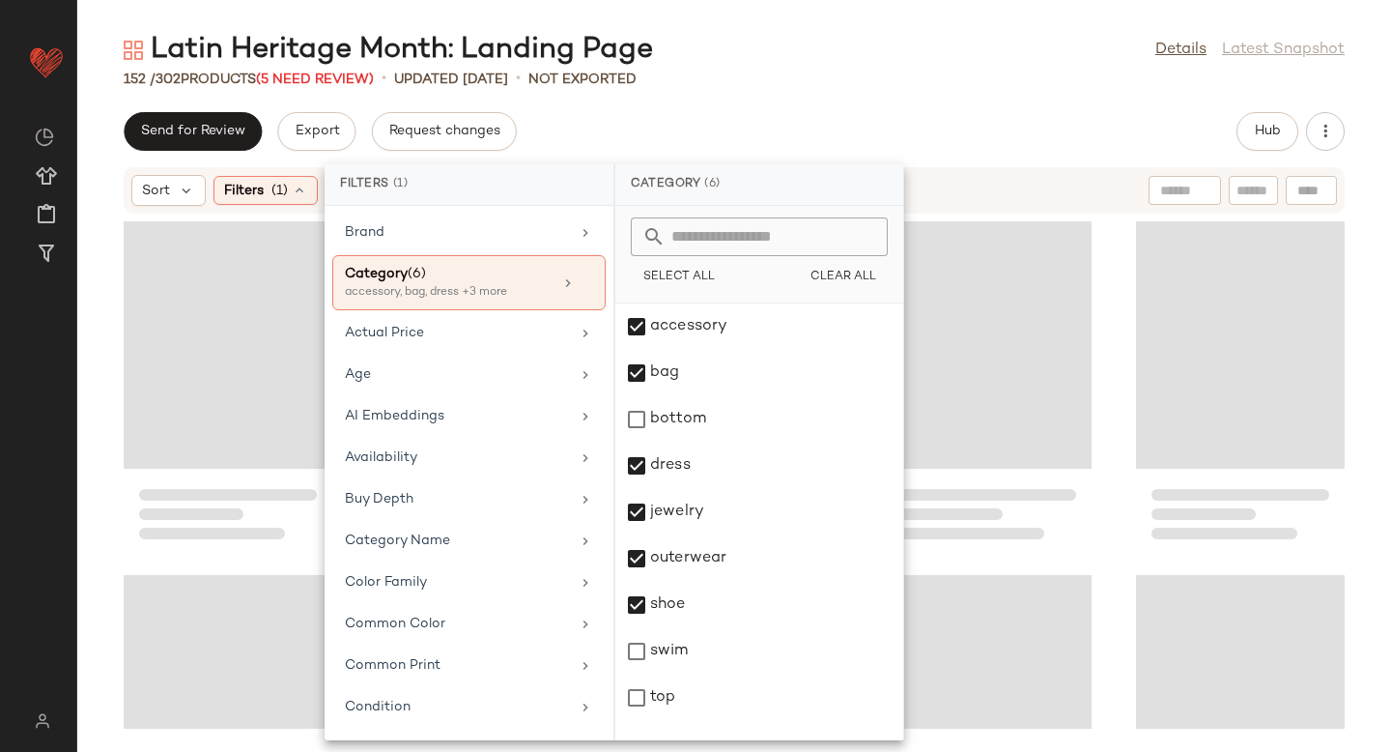
click at [1006, 84] on div "152 / 302 Products (5 Need Review) • updated [DATE] • Not Exported" at bounding box center [734, 79] width 1314 height 19
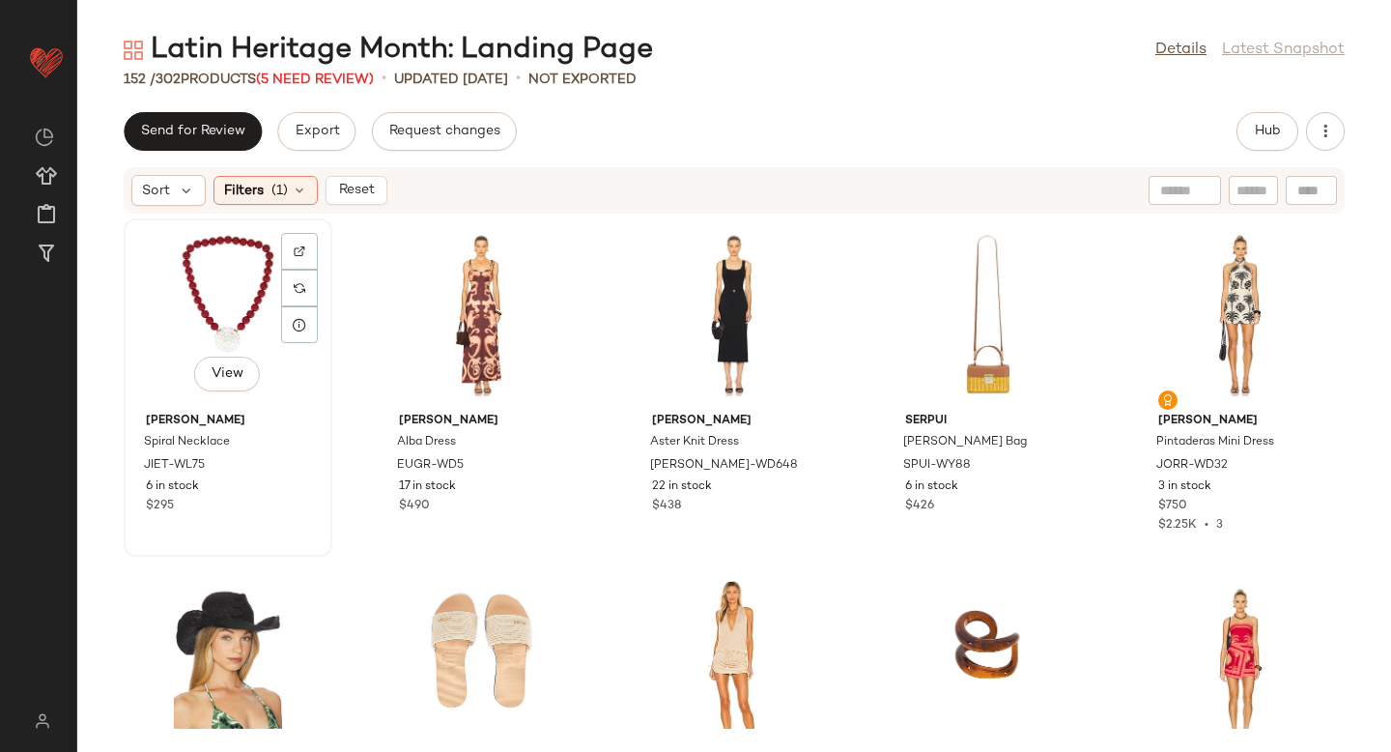
click at [174, 317] on div "View" at bounding box center [227, 315] width 195 height 180
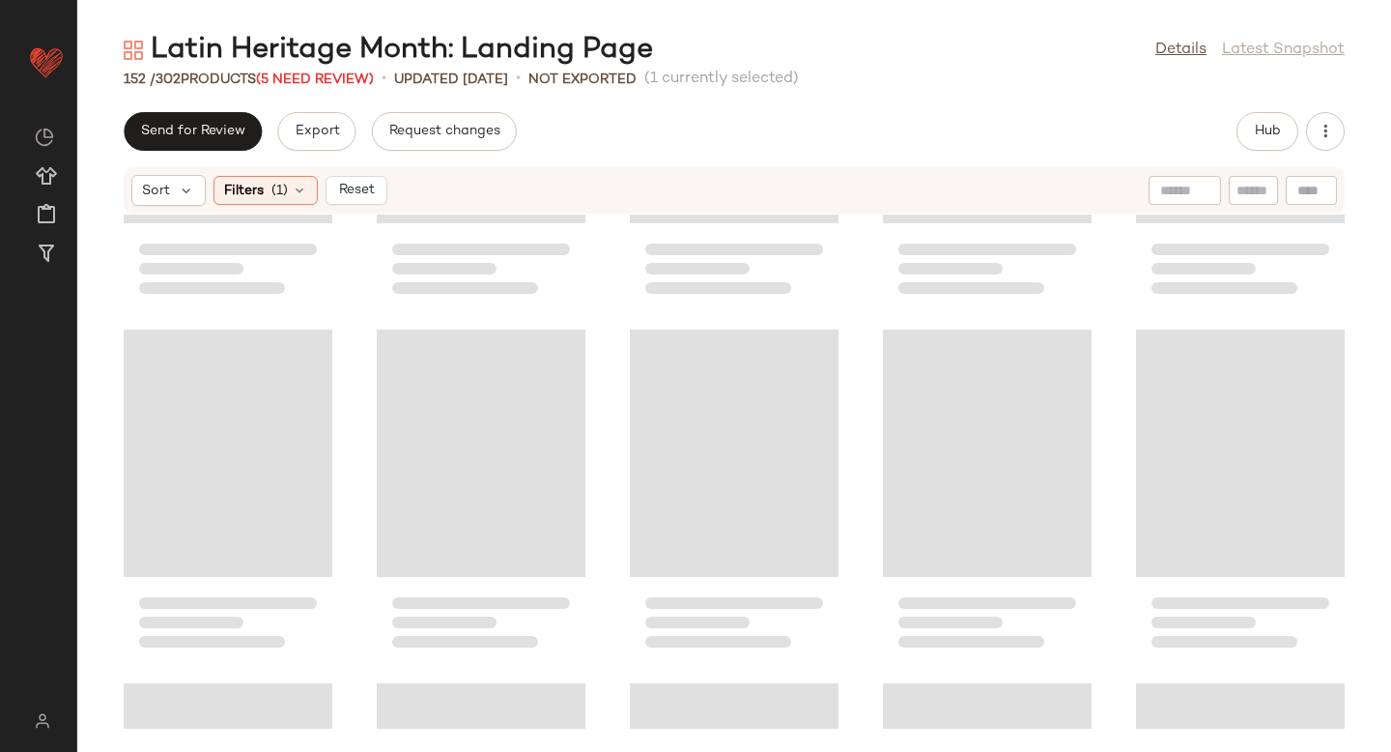
scroll to position [10451, 0]
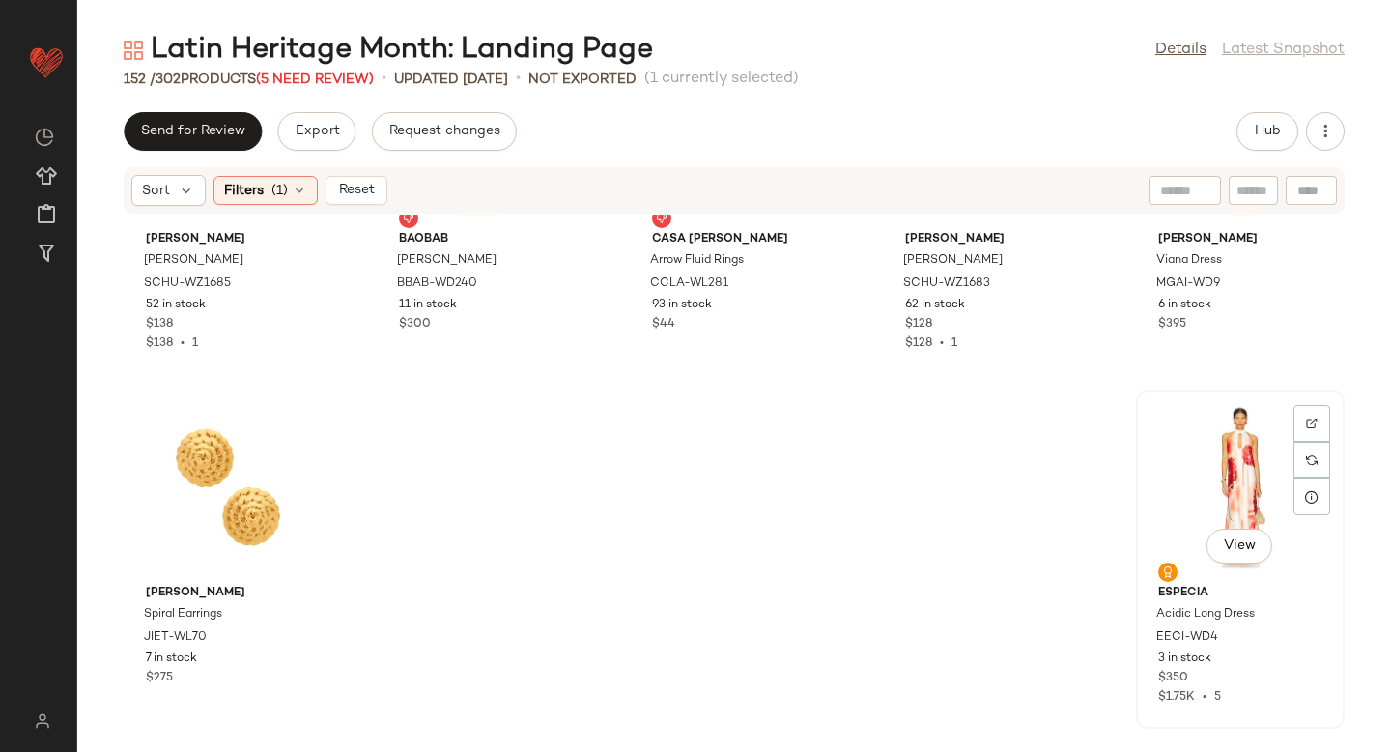
click at [1192, 470] on div "View" at bounding box center [1240, 487] width 195 height 180
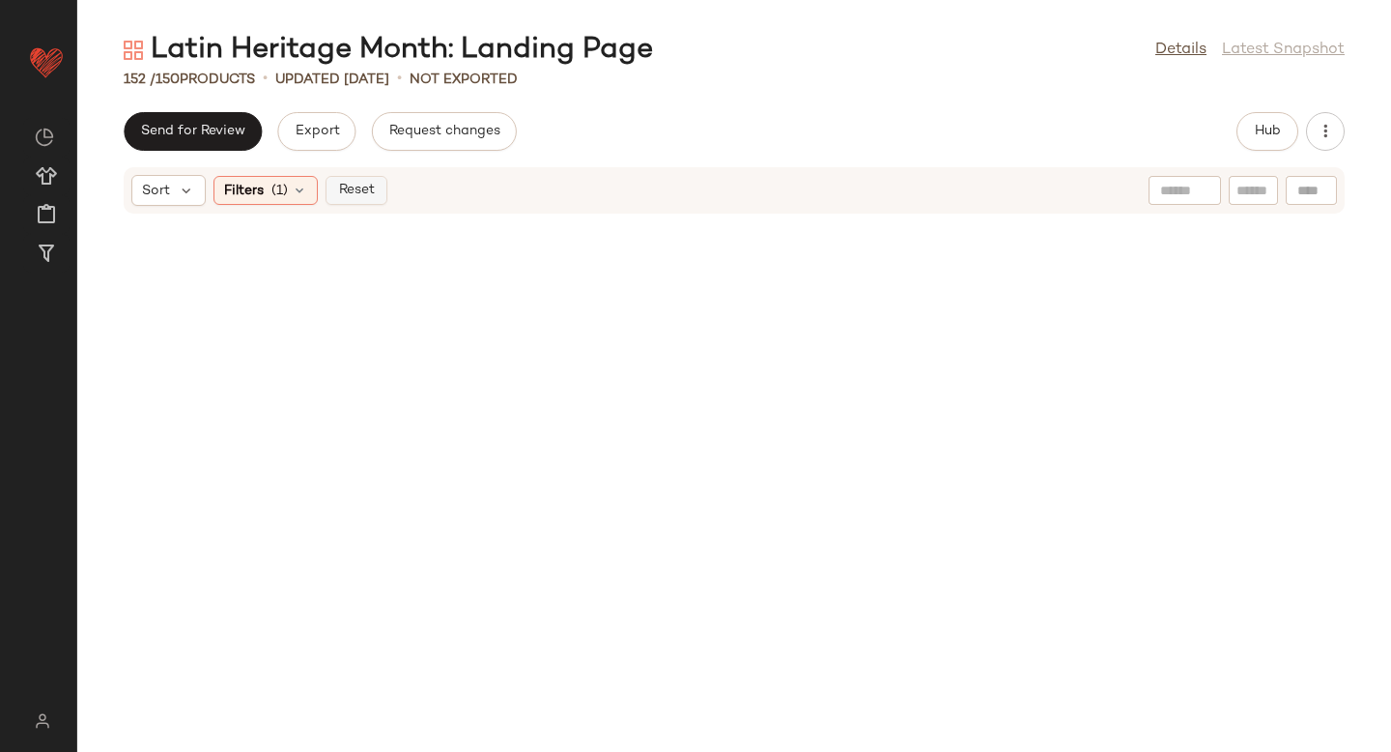
click at [364, 191] on span "Reset" at bounding box center [355, 190] width 37 height 15
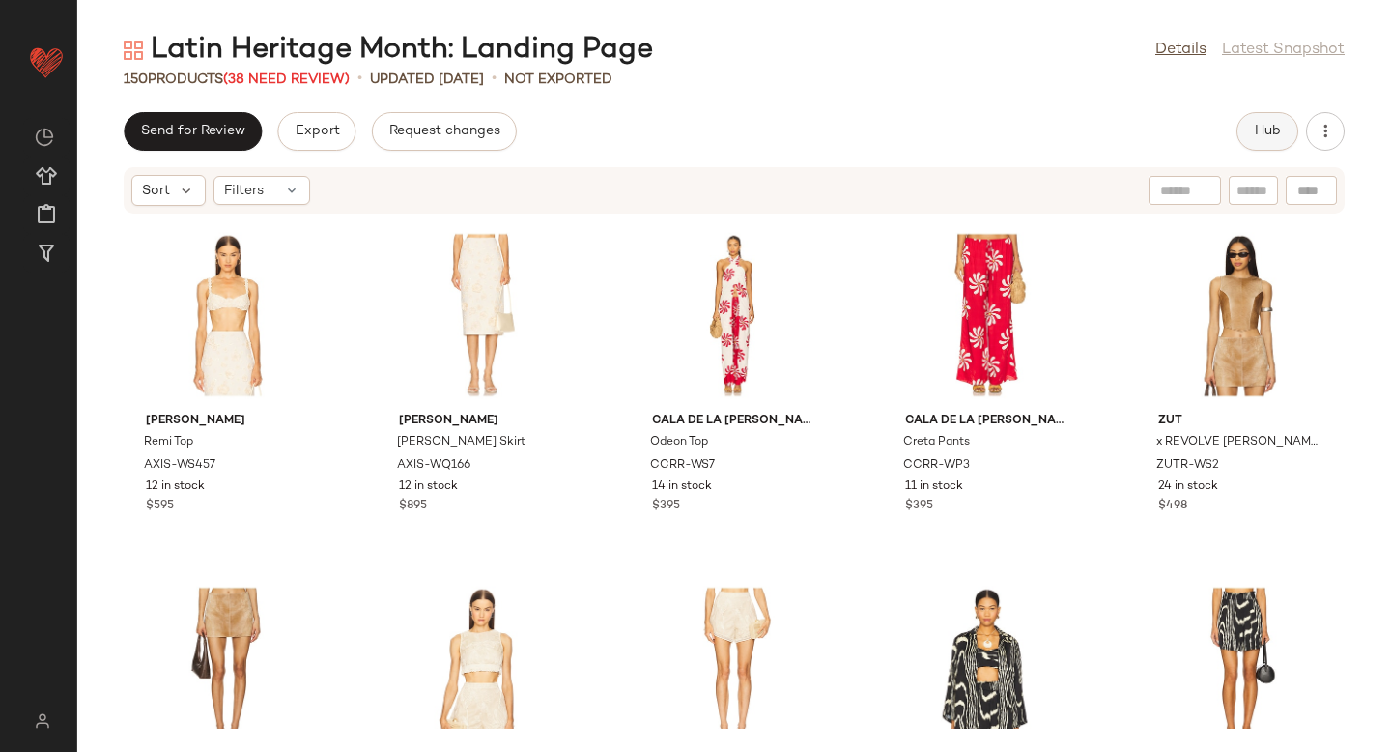
click at [1273, 129] on span "Hub" at bounding box center [1267, 131] width 27 height 15
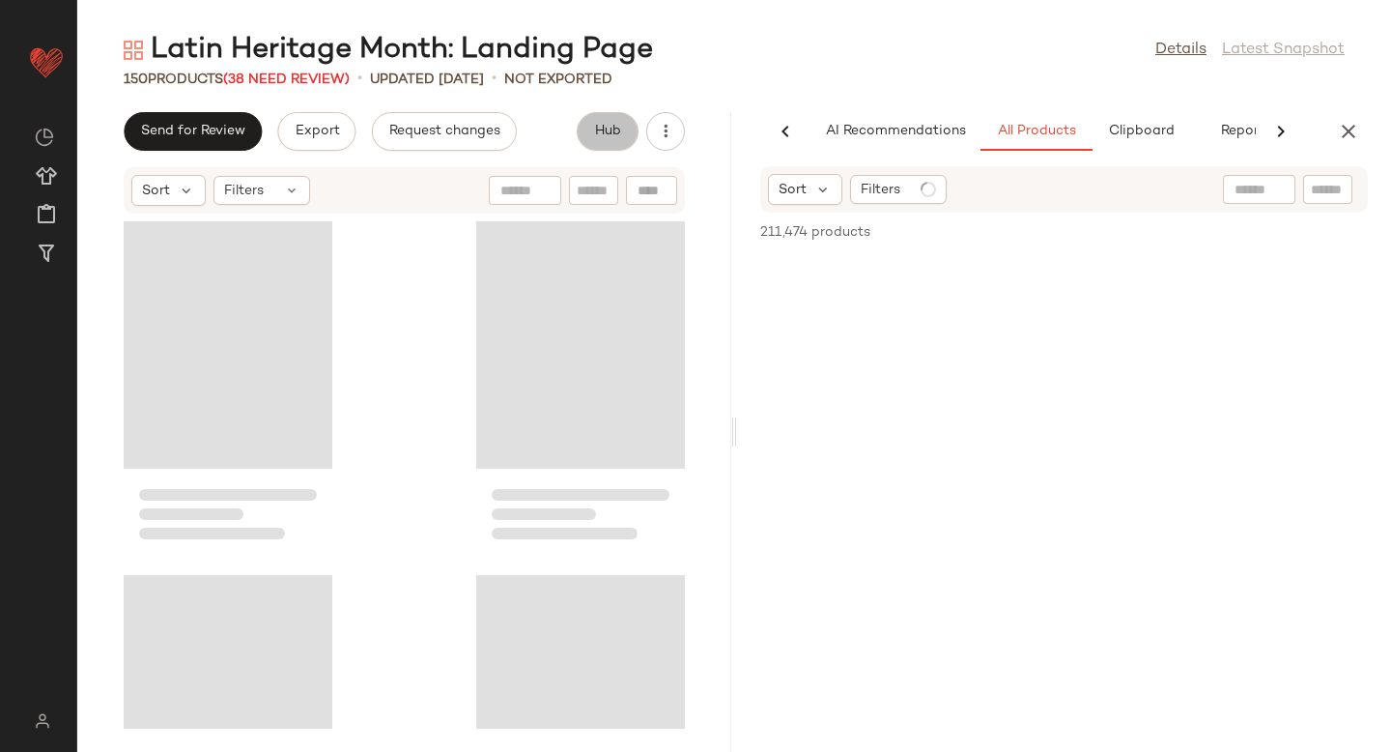
scroll to position [0, 45]
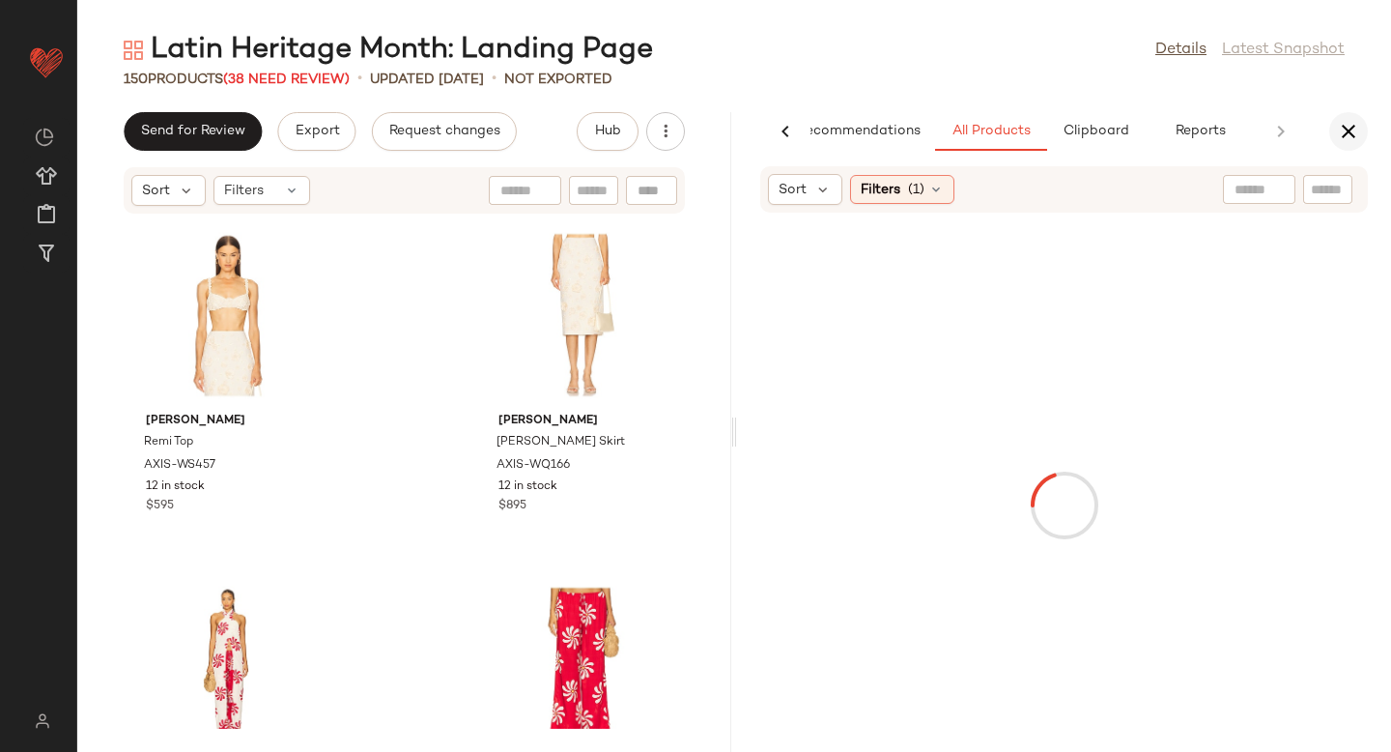
click at [1342, 124] on icon "button" at bounding box center [1348, 131] width 23 height 23
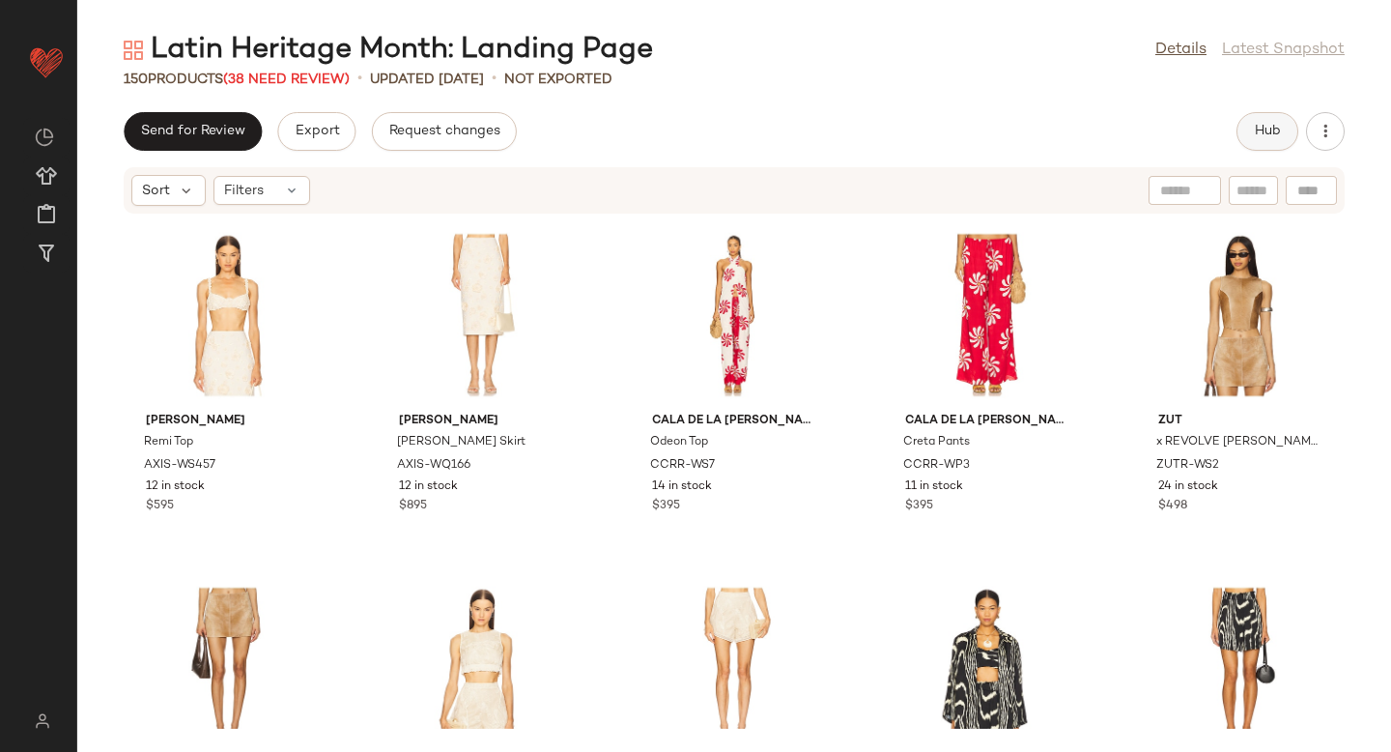
click at [1295, 138] on button "Hub" at bounding box center [1268, 131] width 62 height 39
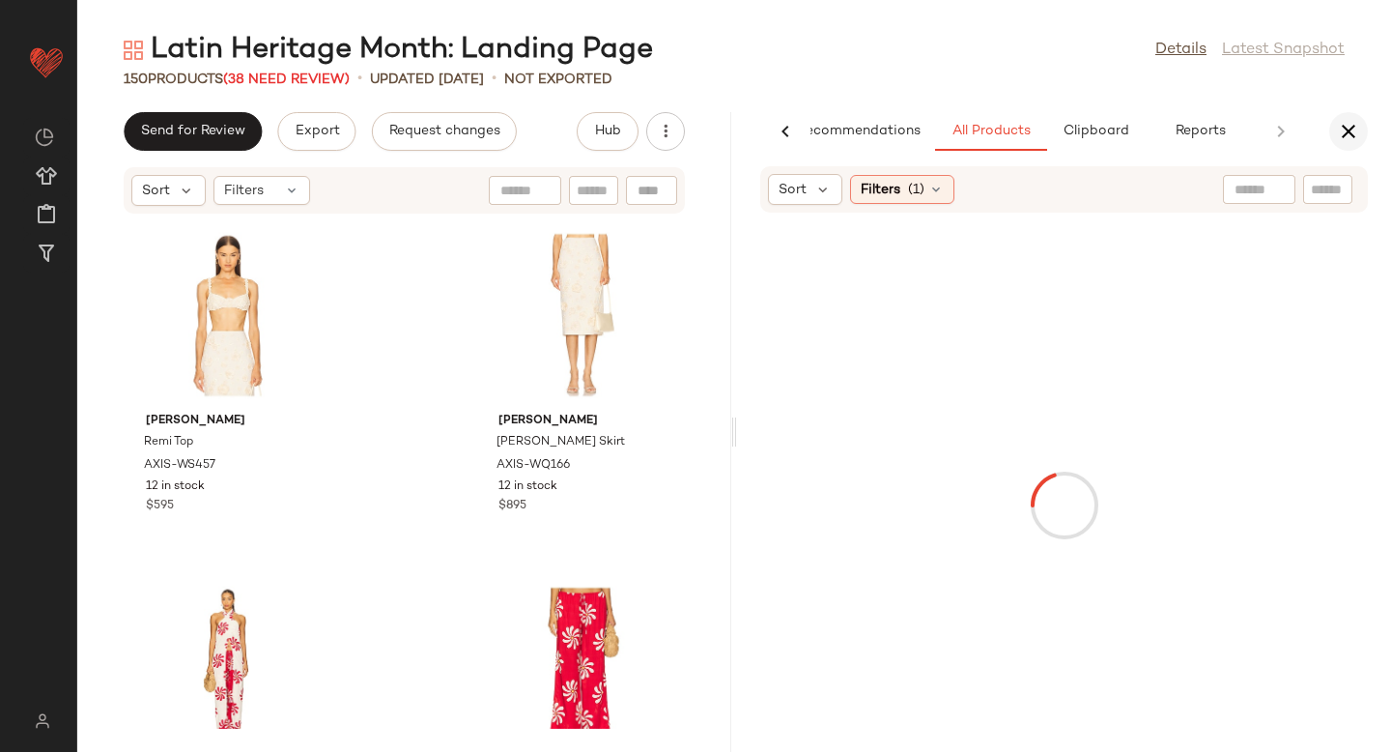
click at [1335, 130] on button "button" at bounding box center [1348, 131] width 39 height 39
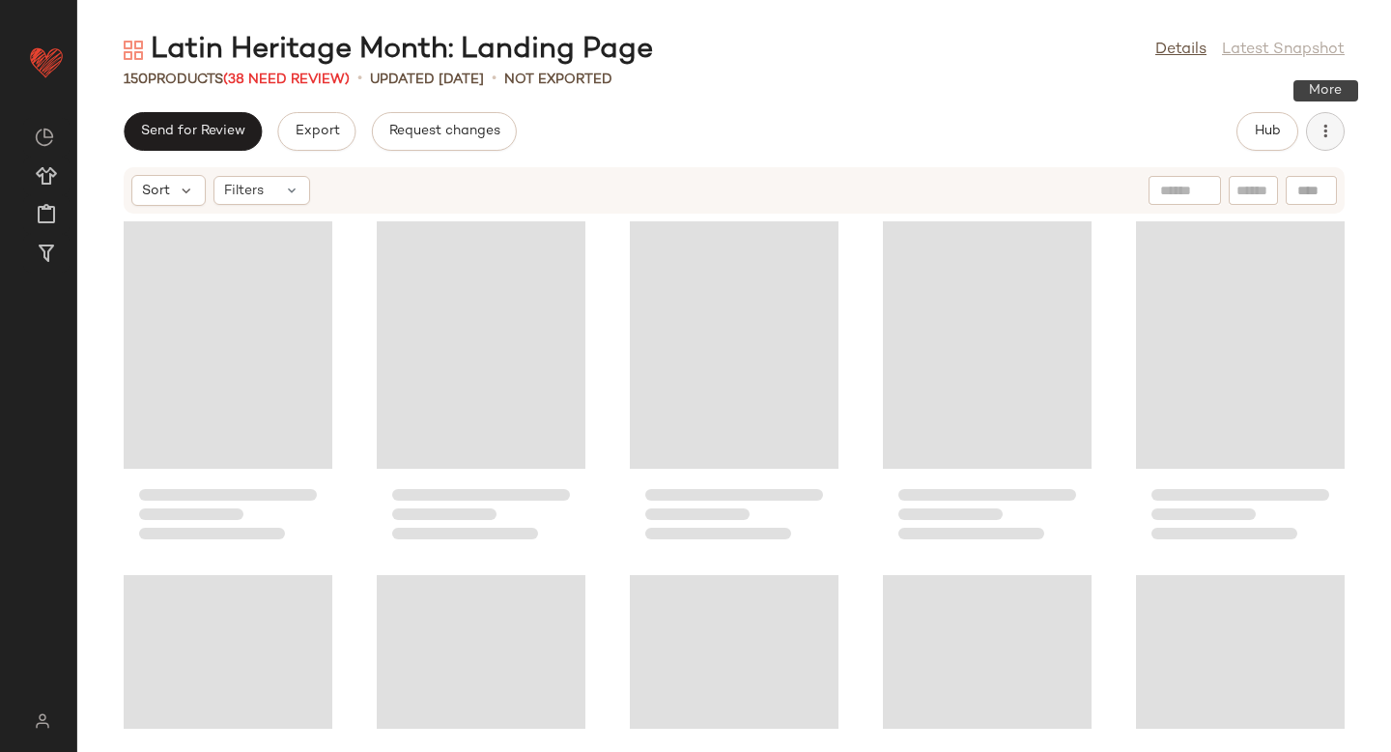
click at [1344, 130] on button "button" at bounding box center [1325, 131] width 39 height 39
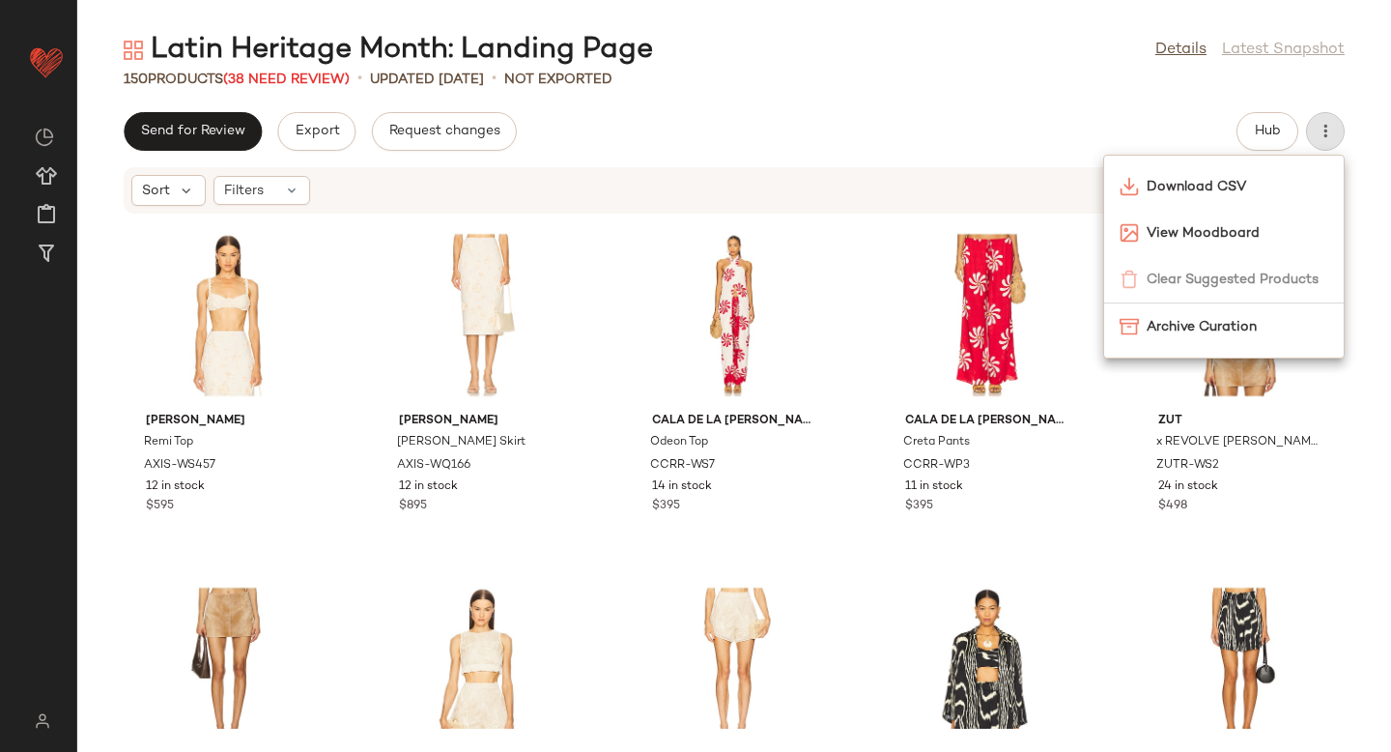
click at [969, 72] on div "150 Products (38 Need Review) • updated [DATE] • Not Exported" at bounding box center [734, 79] width 1314 height 19
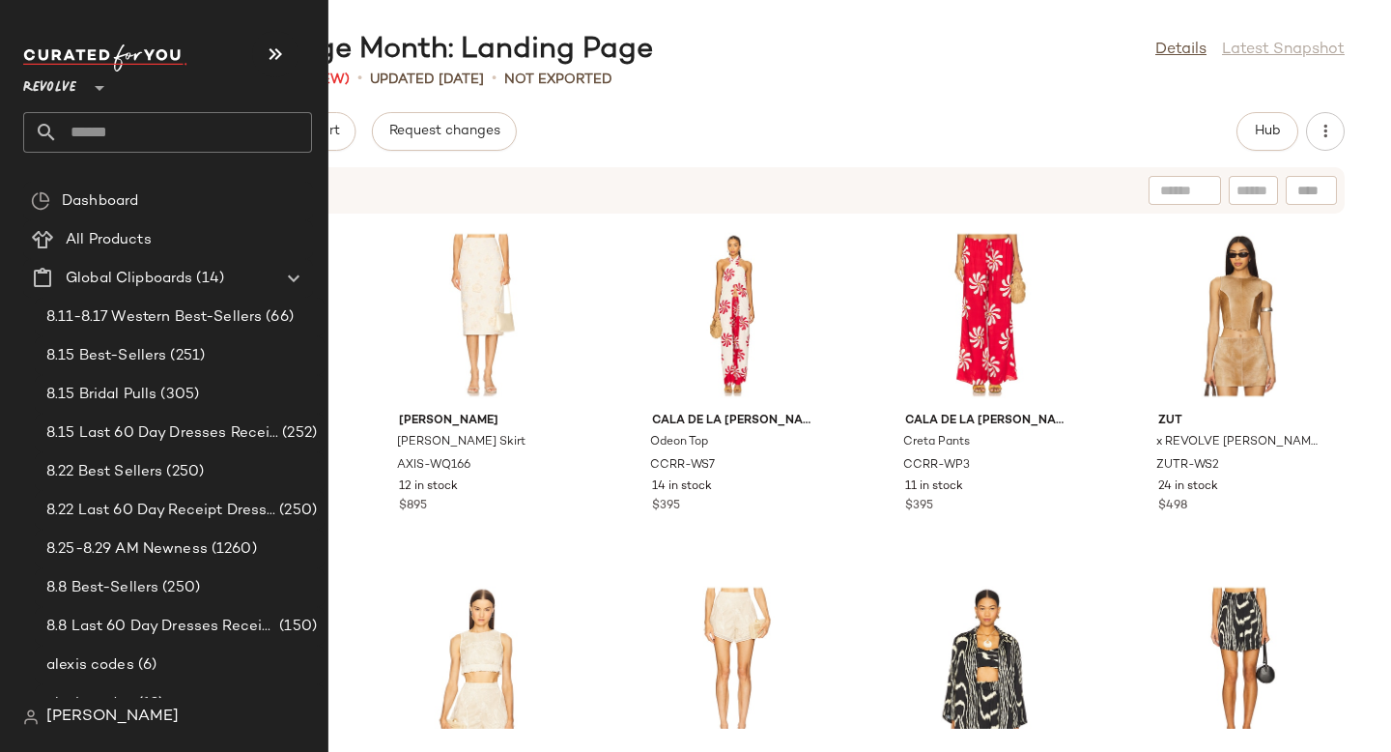
click at [152, 118] on input "text" at bounding box center [185, 132] width 254 height 41
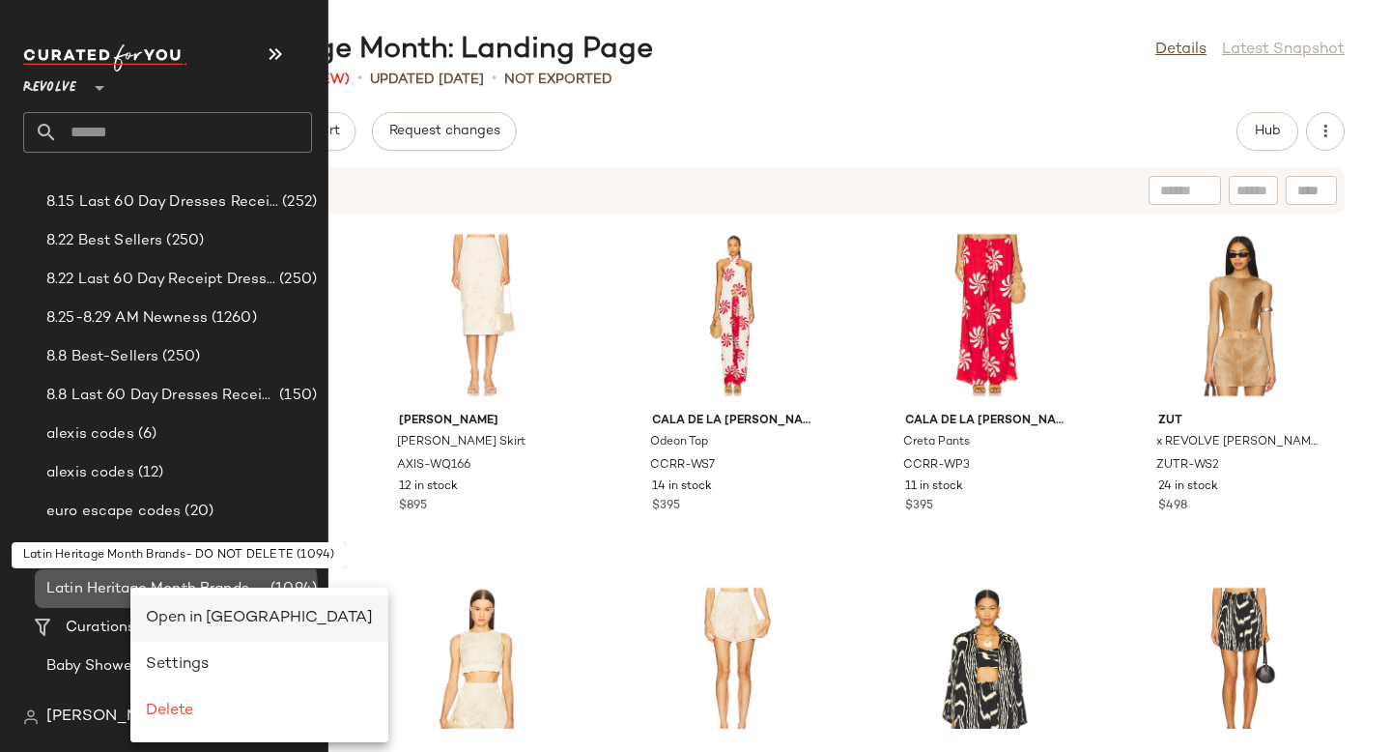
scroll to position [0, 0]
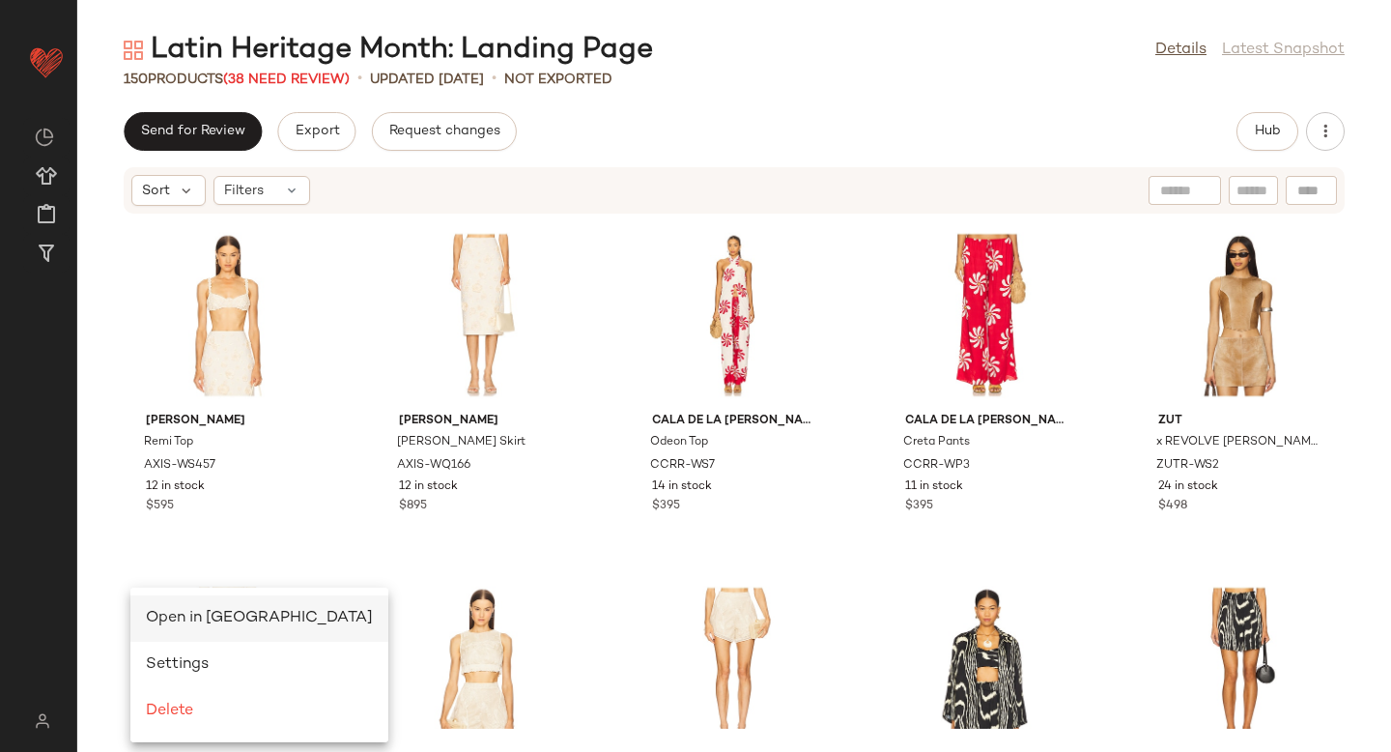
click at [232, 618] on span "Open in [GEOGRAPHIC_DATA]" at bounding box center [259, 618] width 227 height 16
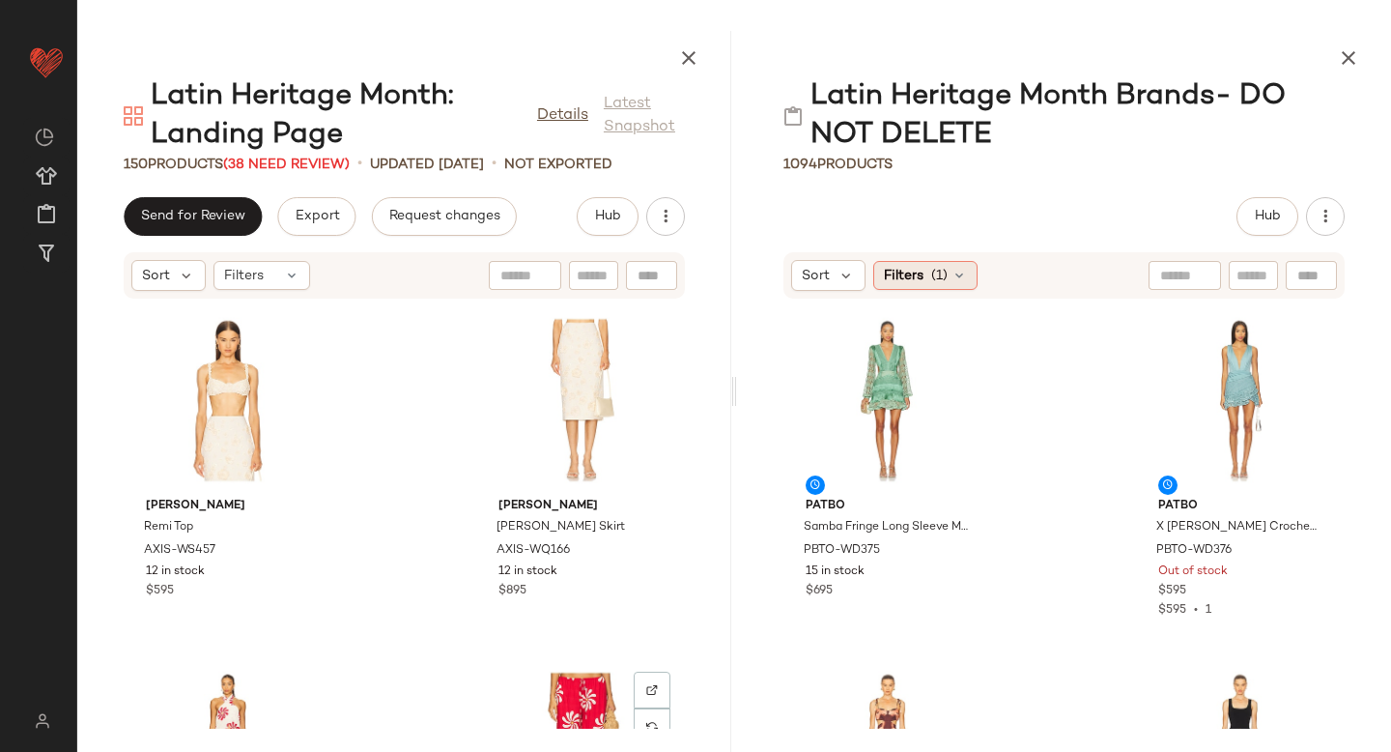
click at [926, 265] on div "Filters (1)" at bounding box center [925, 275] width 104 height 29
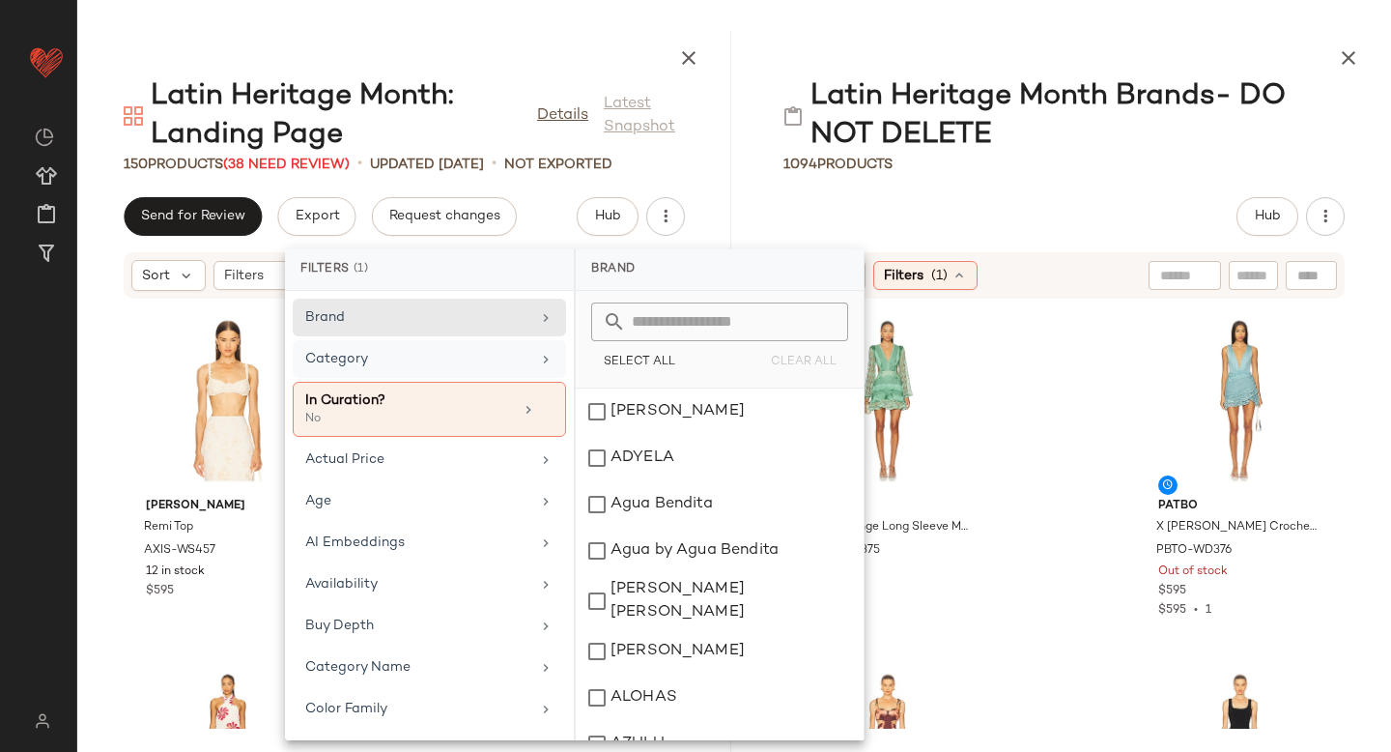
click at [383, 363] on div "Category" at bounding box center [417, 359] width 225 height 20
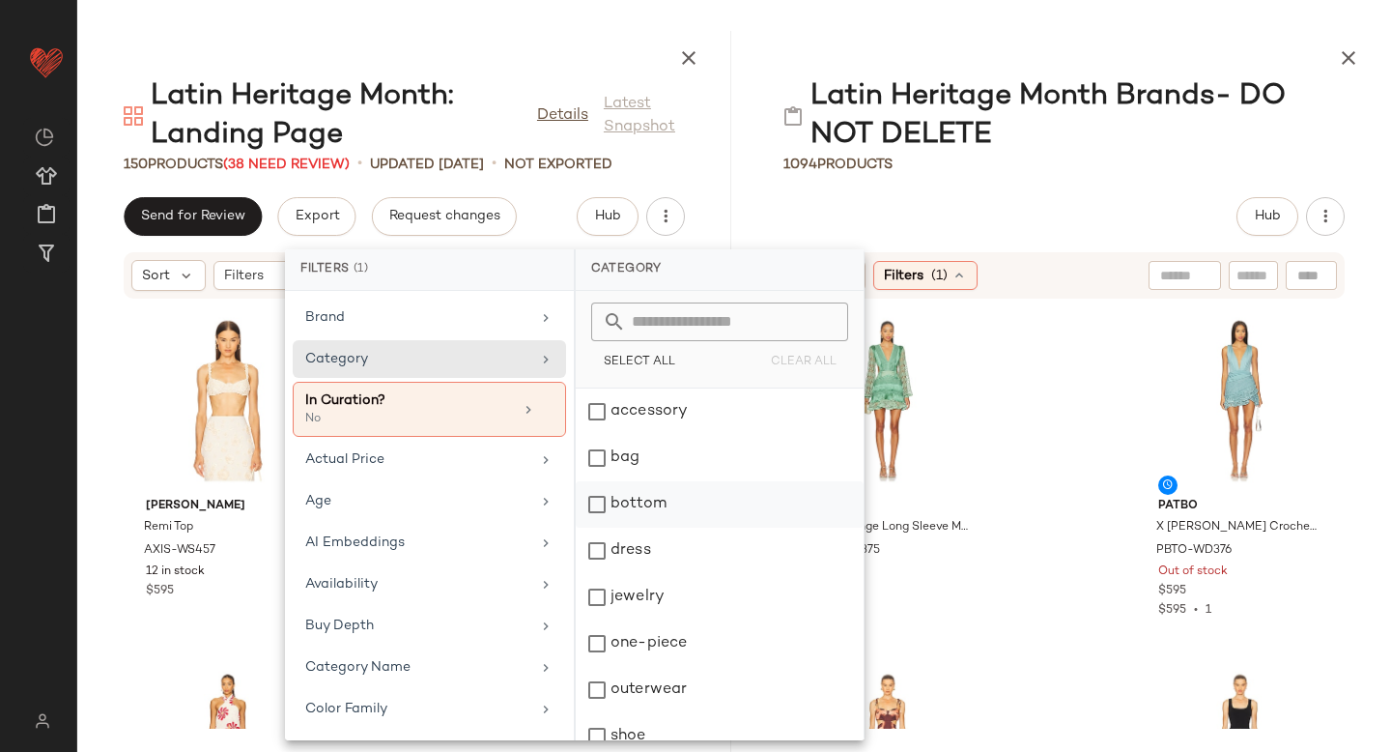
click at [604, 512] on div "bottom" at bounding box center [720, 504] width 288 height 46
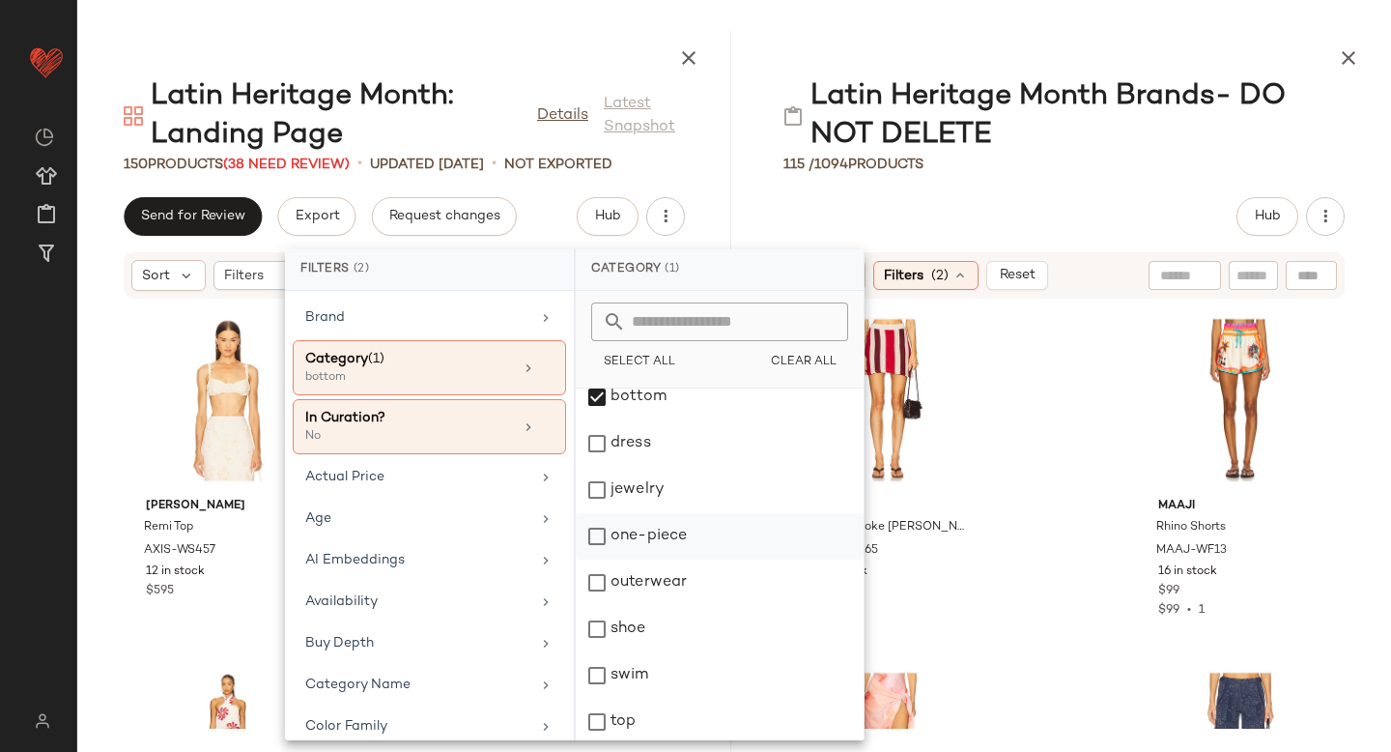
scroll to position [112, 0]
click at [596, 582] on div "outerwear" at bounding box center [720, 578] width 288 height 46
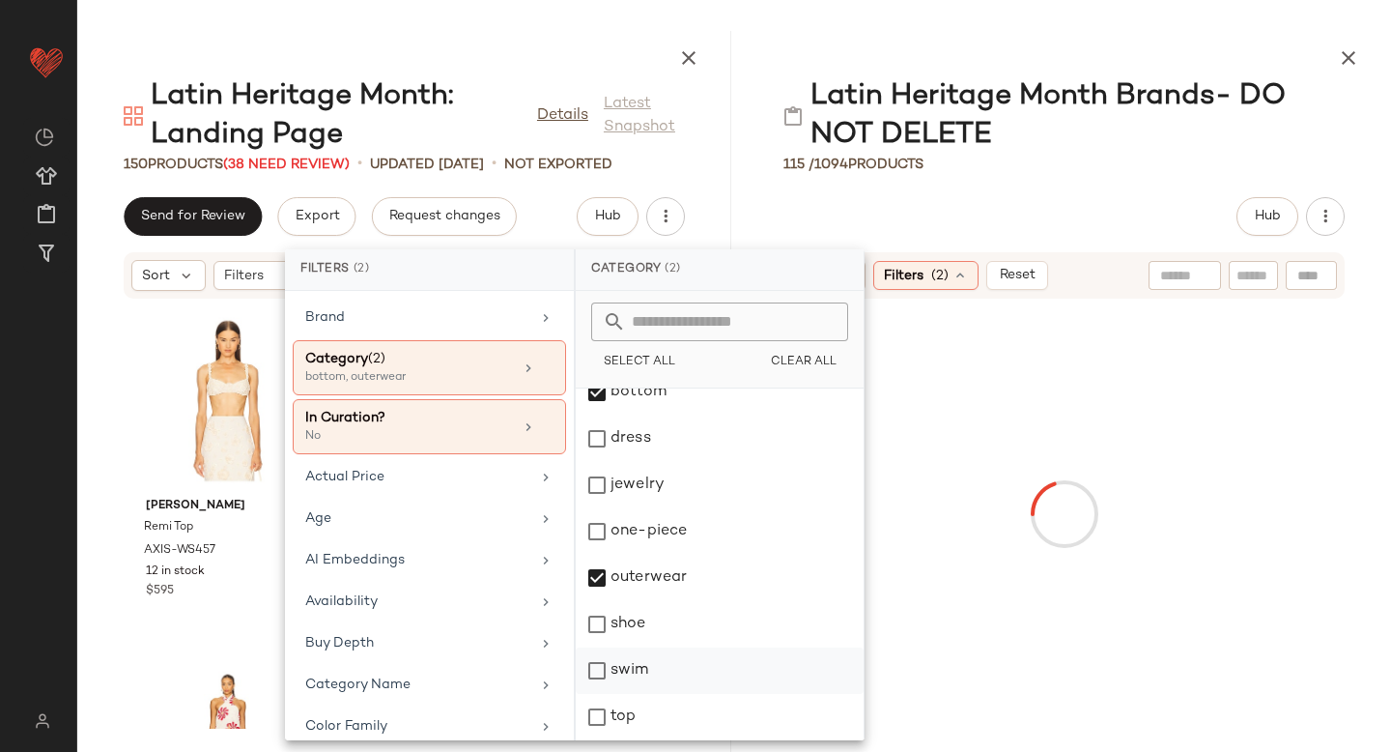
click at [592, 668] on div "swim" at bounding box center [720, 670] width 288 height 46
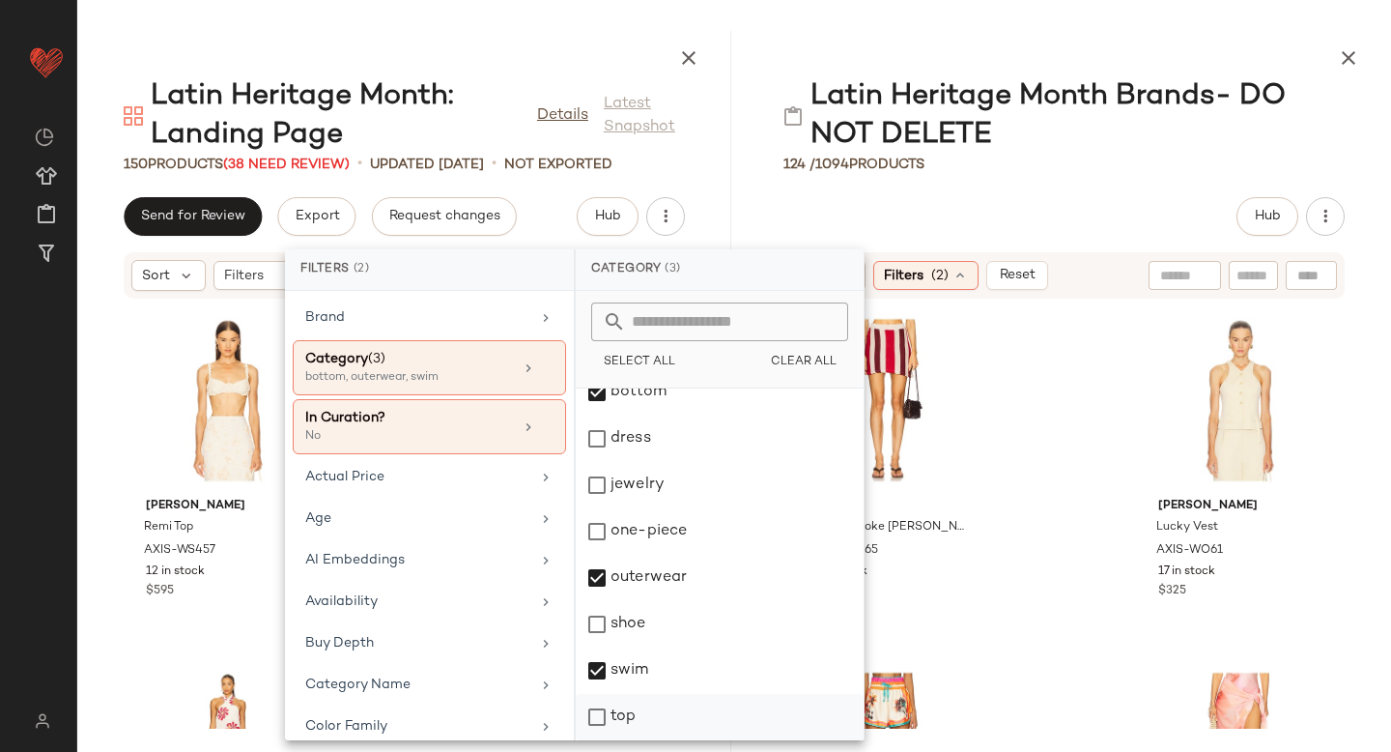
click at [594, 723] on div "top" at bounding box center [720, 717] width 288 height 46
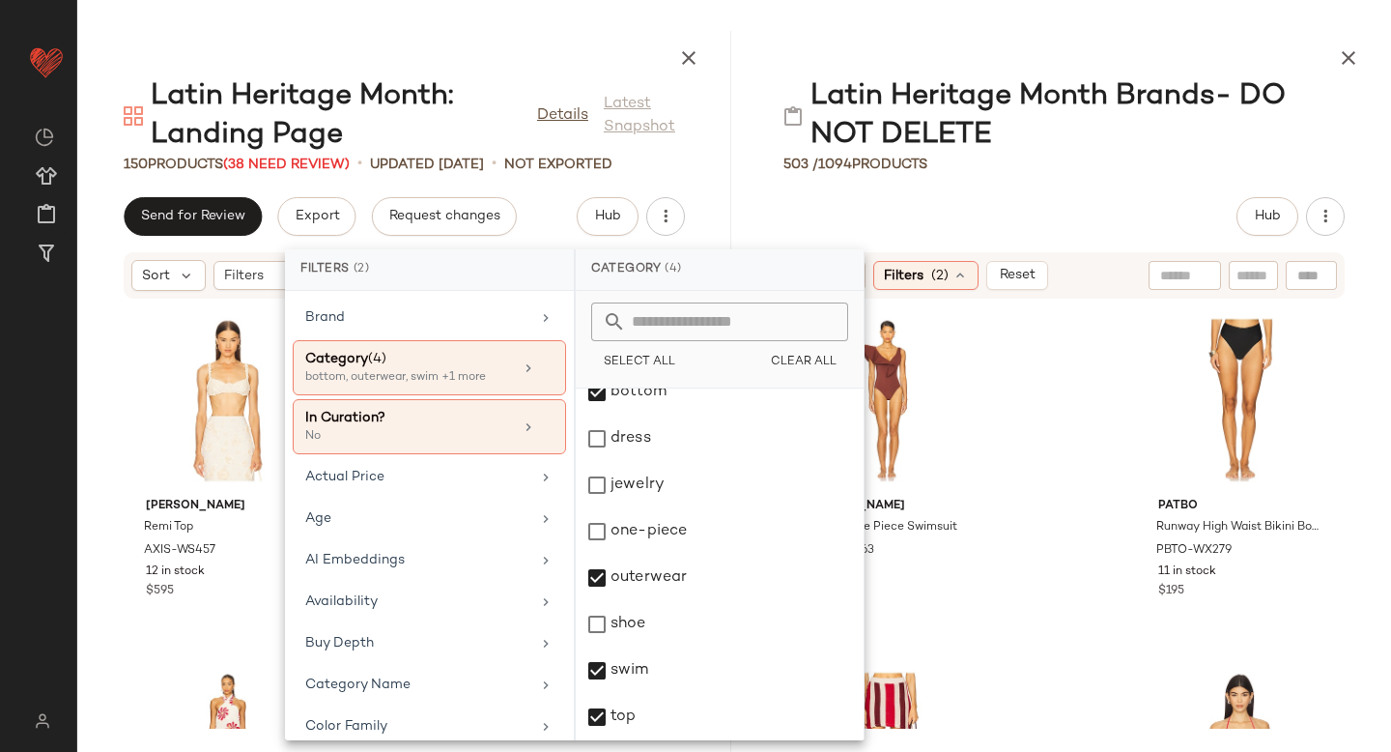
click at [1038, 430] on div "[PERSON_NAME] One Piece Swimsuit JORR-WX63 6 in stock $495 PatBO Runway High Wa…" at bounding box center [1064, 513] width 654 height 429
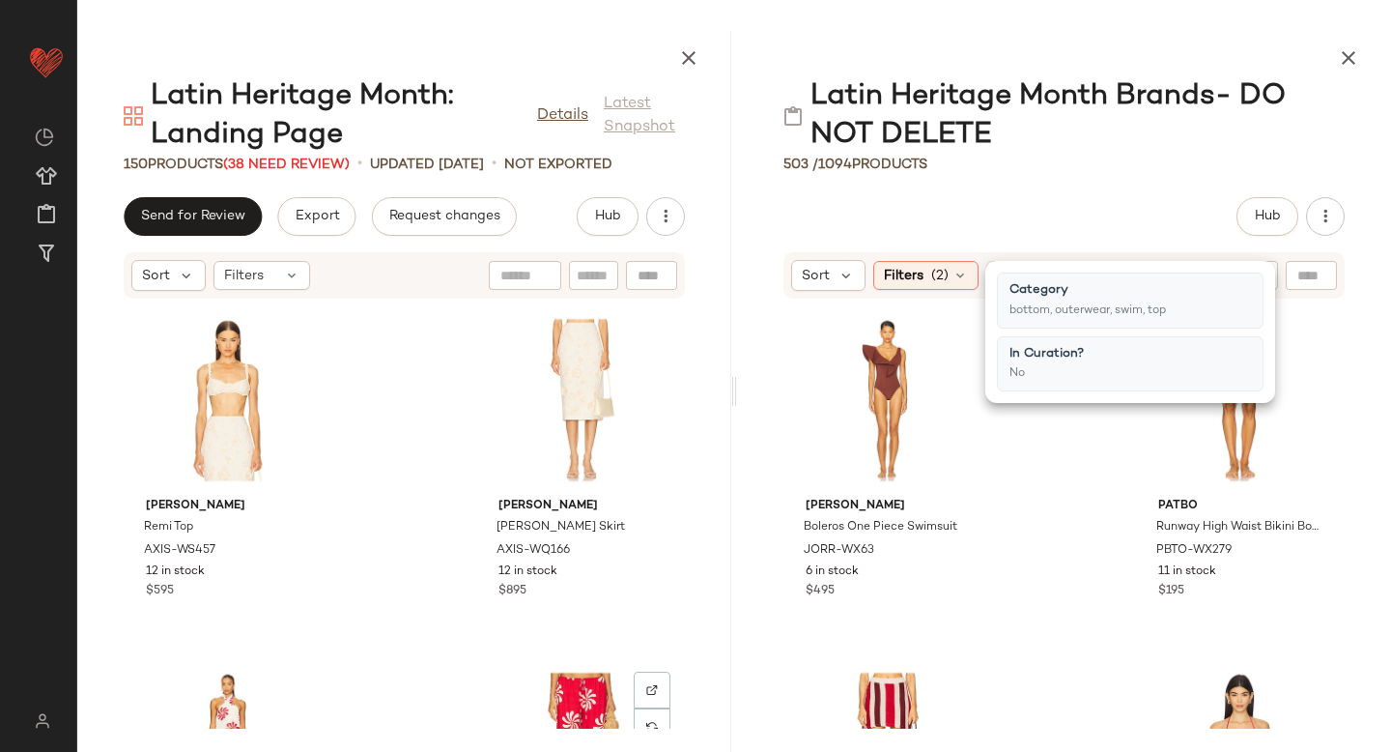
click at [1038, 430] on div "[PERSON_NAME] One Piece Swimsuit JORR-WX63 6 in stock $495 PatBO Runway High Wa…" at bounding box center [1064, 513] width 654 height 429
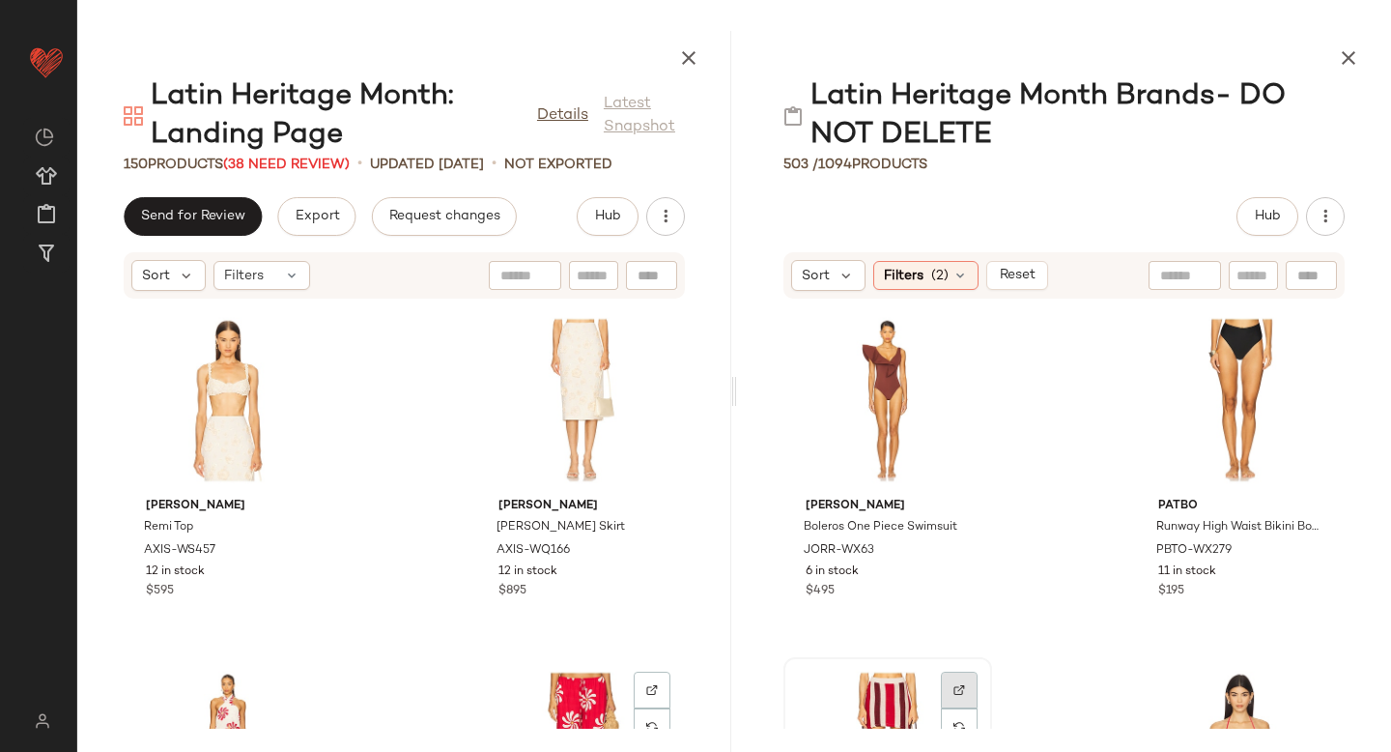
click at [957, 683] on div at bounding box center [959, 689] width 37 height 37
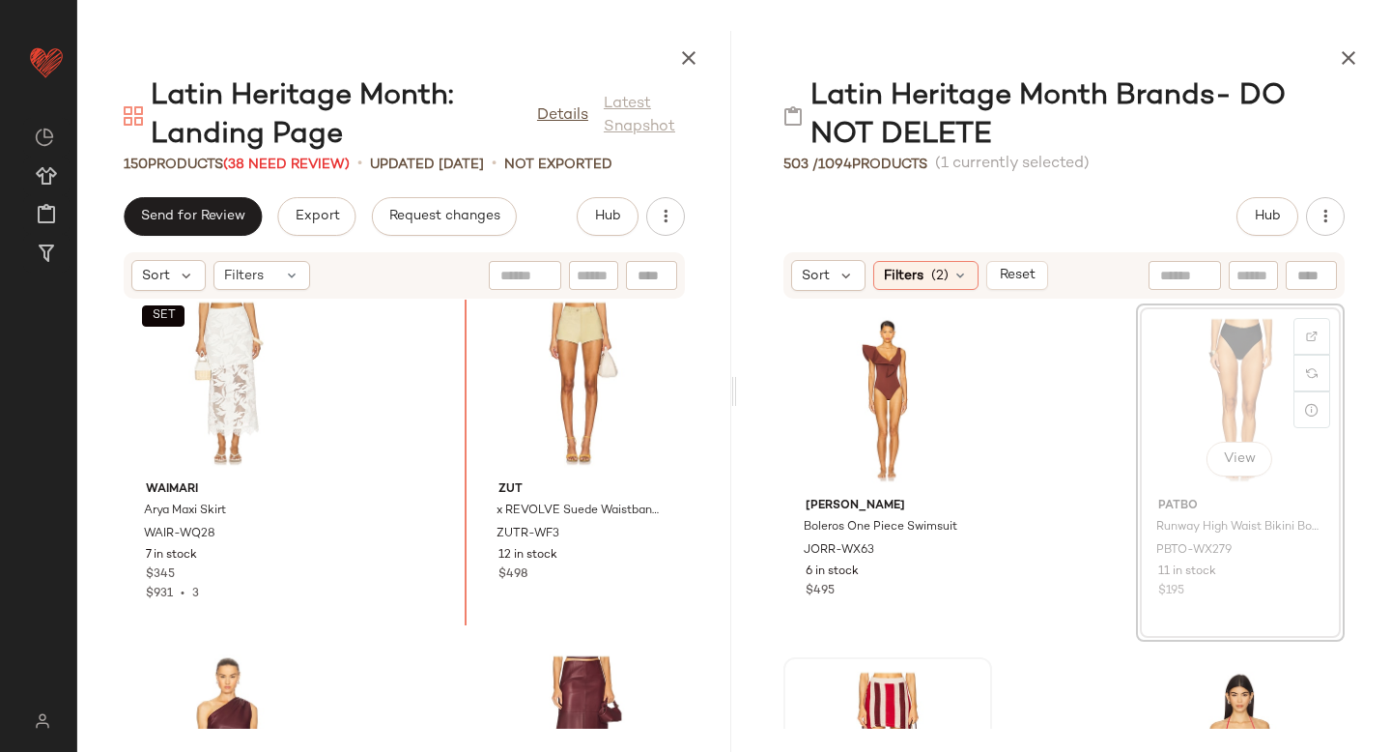
scroll to position [4272, 0]
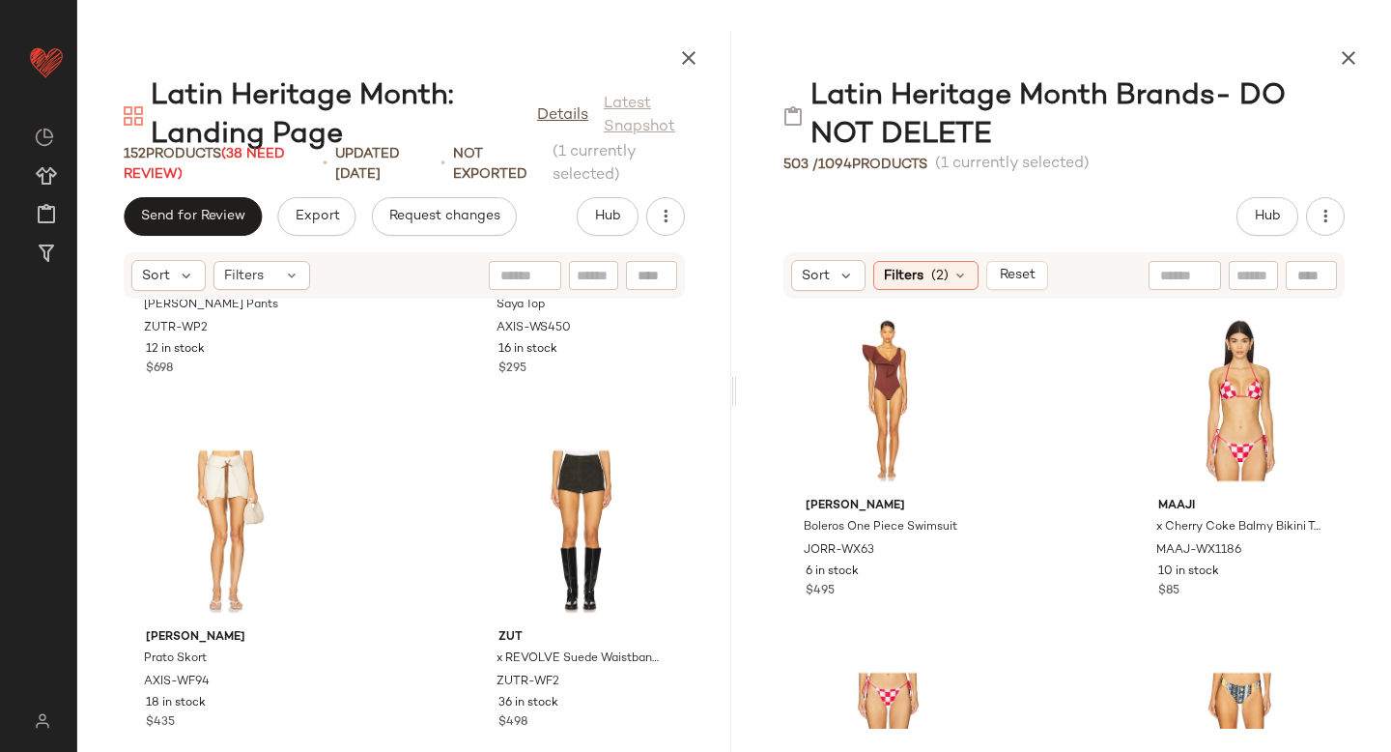
scroll to position [6269, 0]
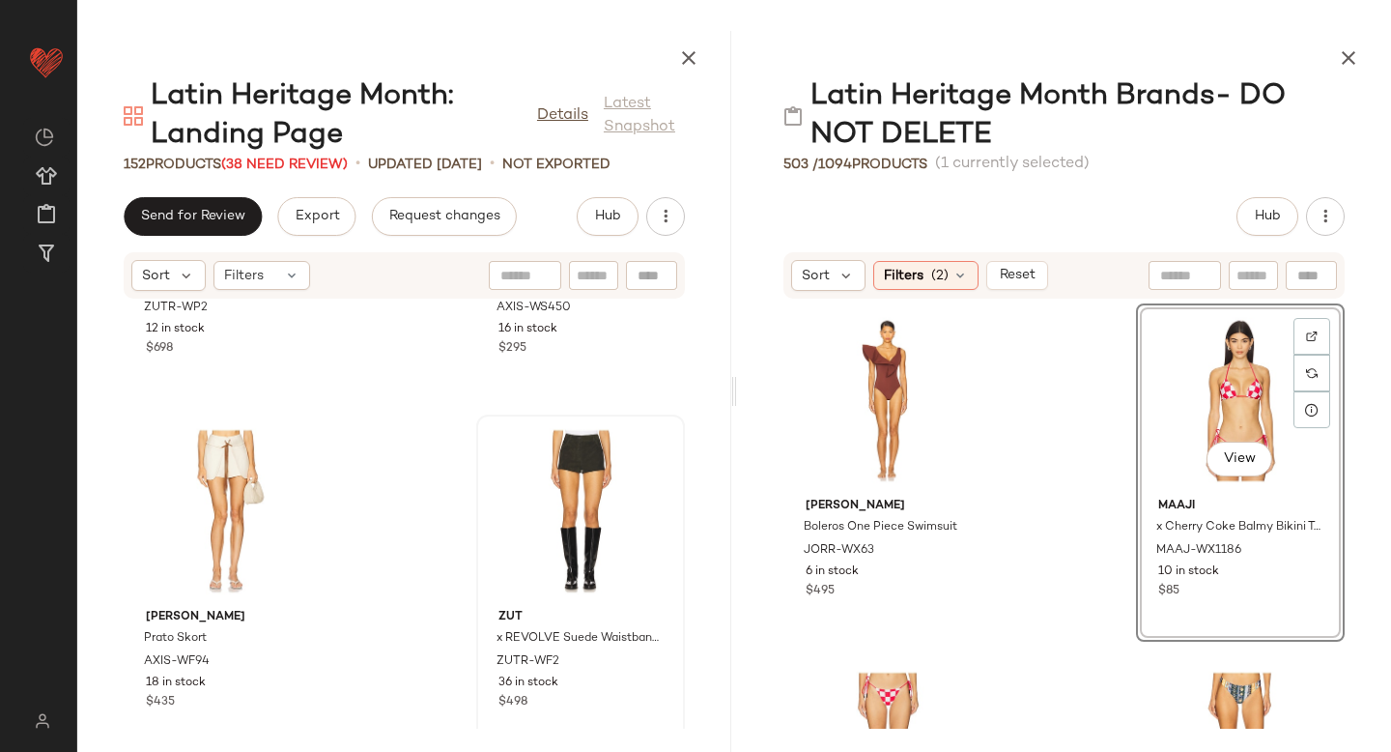
drag, startPoint x: 1231, startPoint y: 401, endPoint x: 546, endPoint y: 508, distance: 693.3
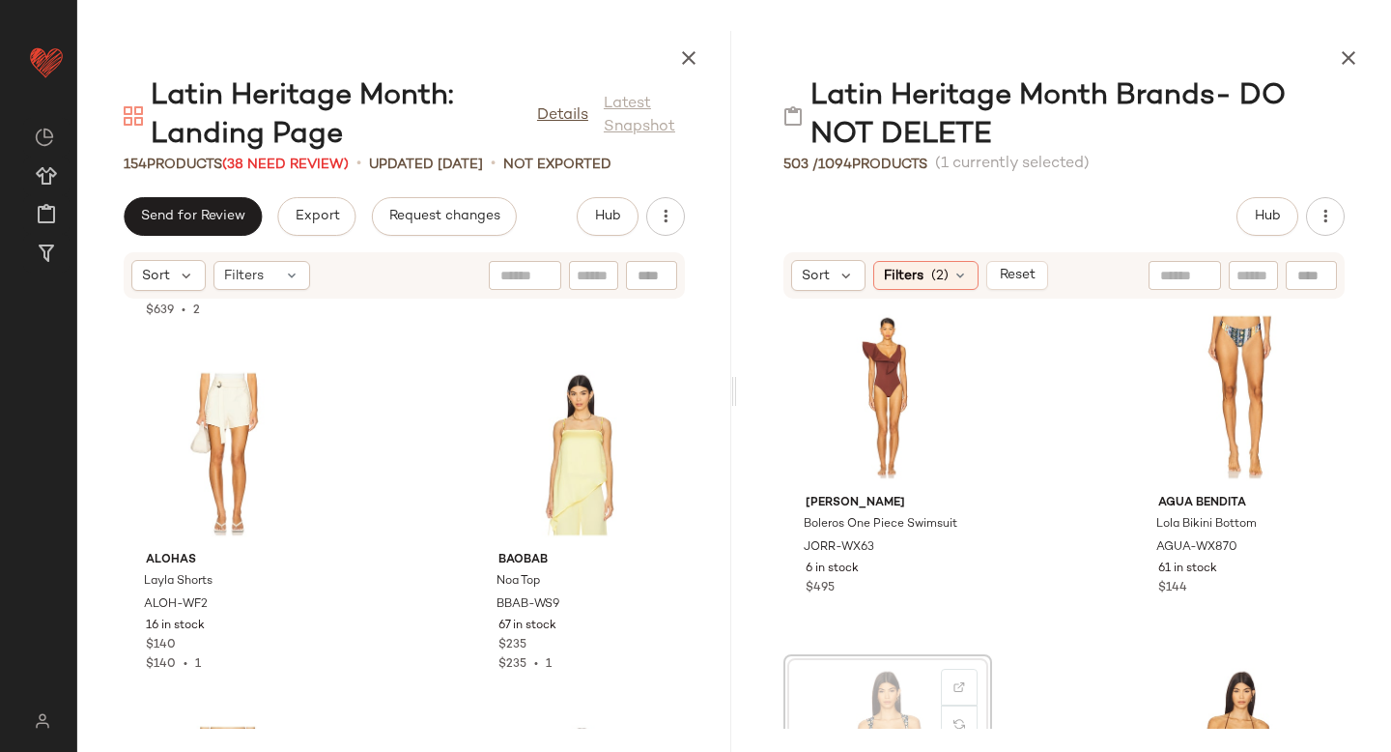
scroll to position [13398, 0]
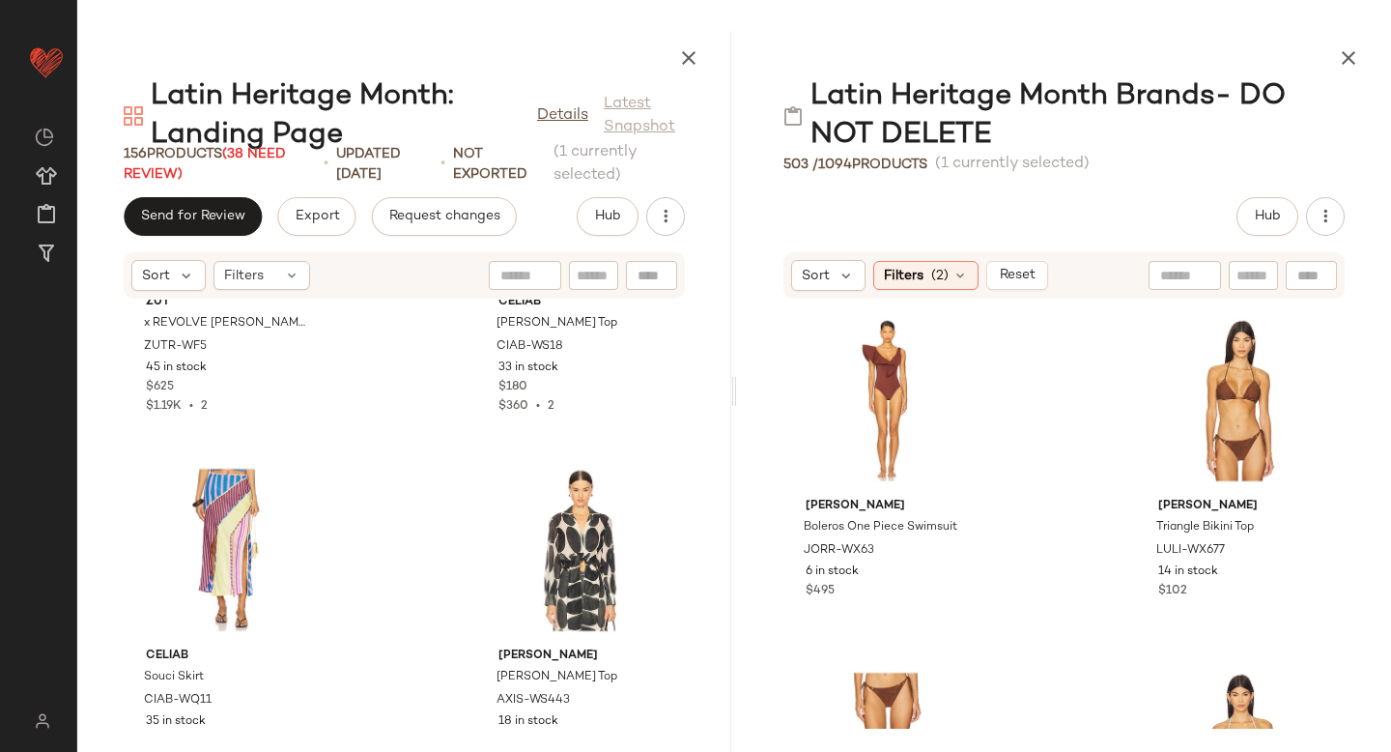
scroll to position [10503, 0]
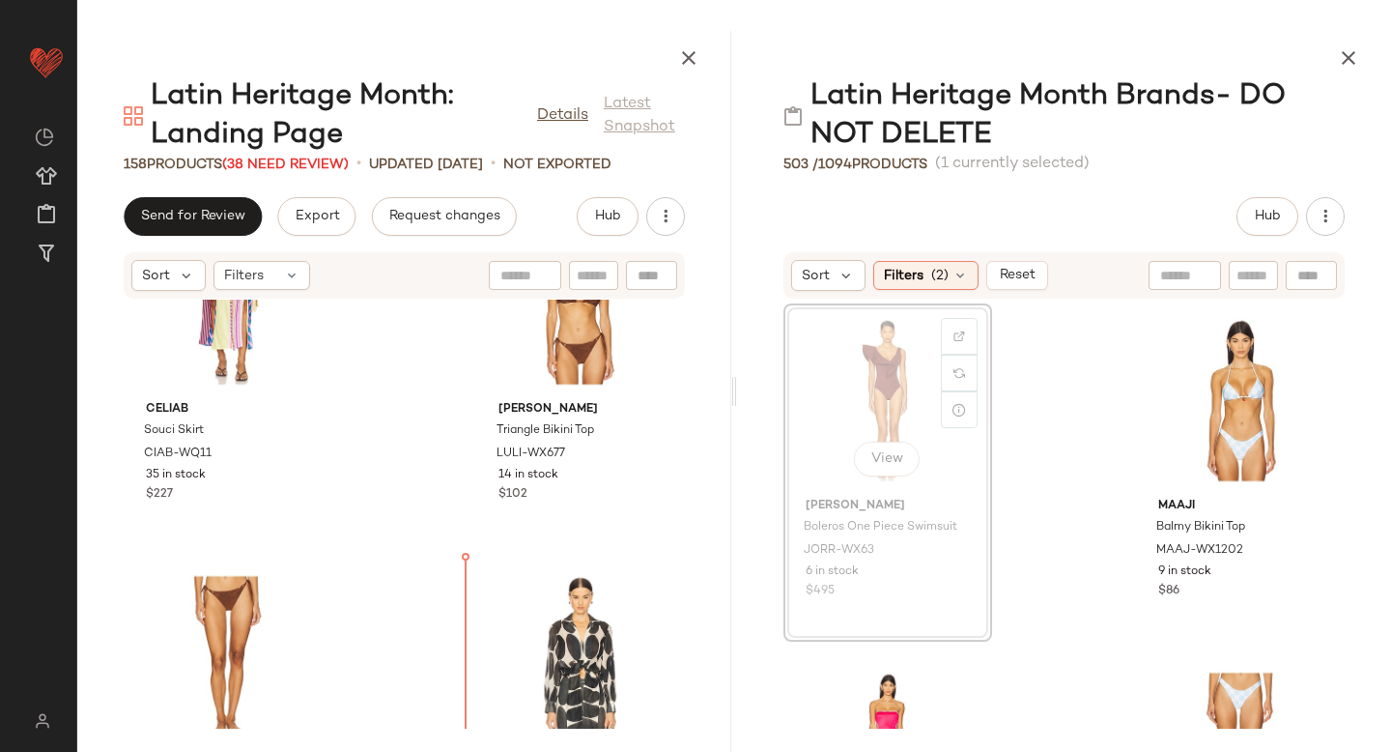
scroll to position [10726, 0]
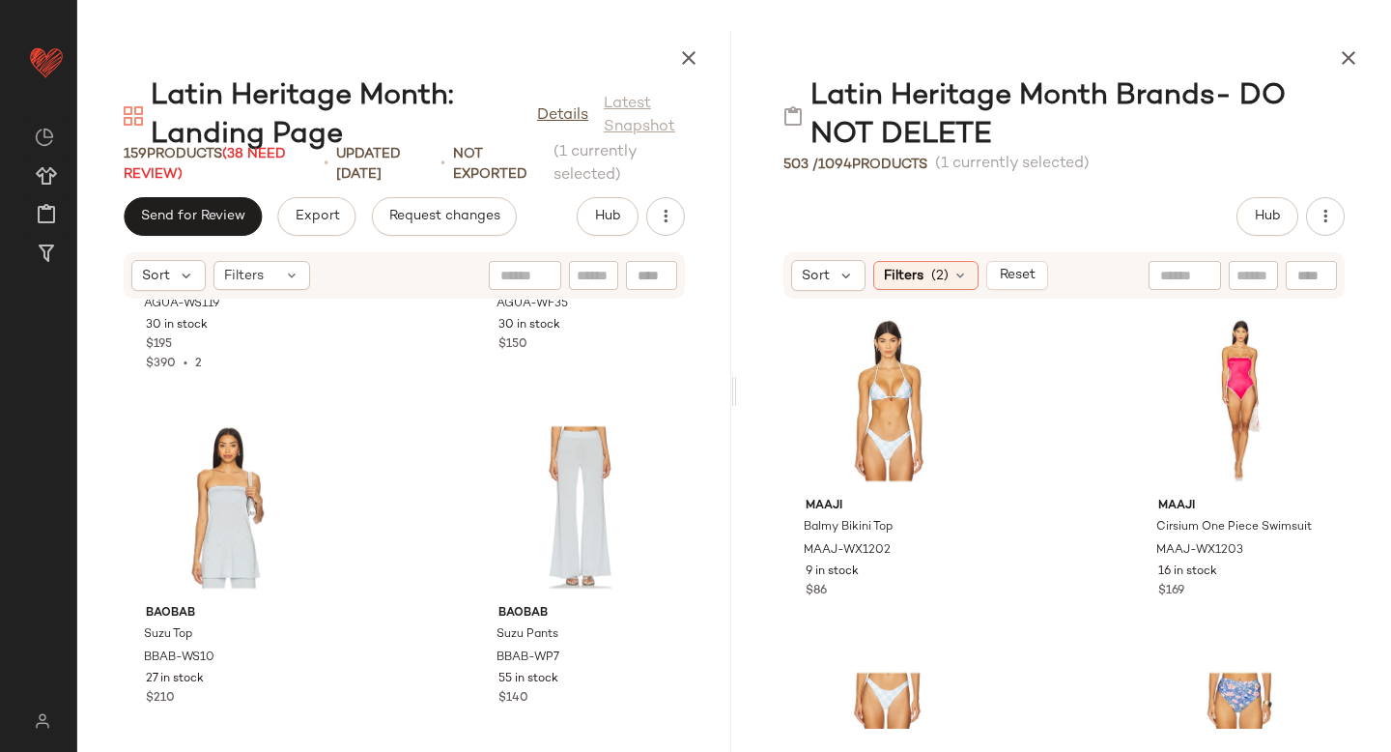
scroll to position [19351, 0]
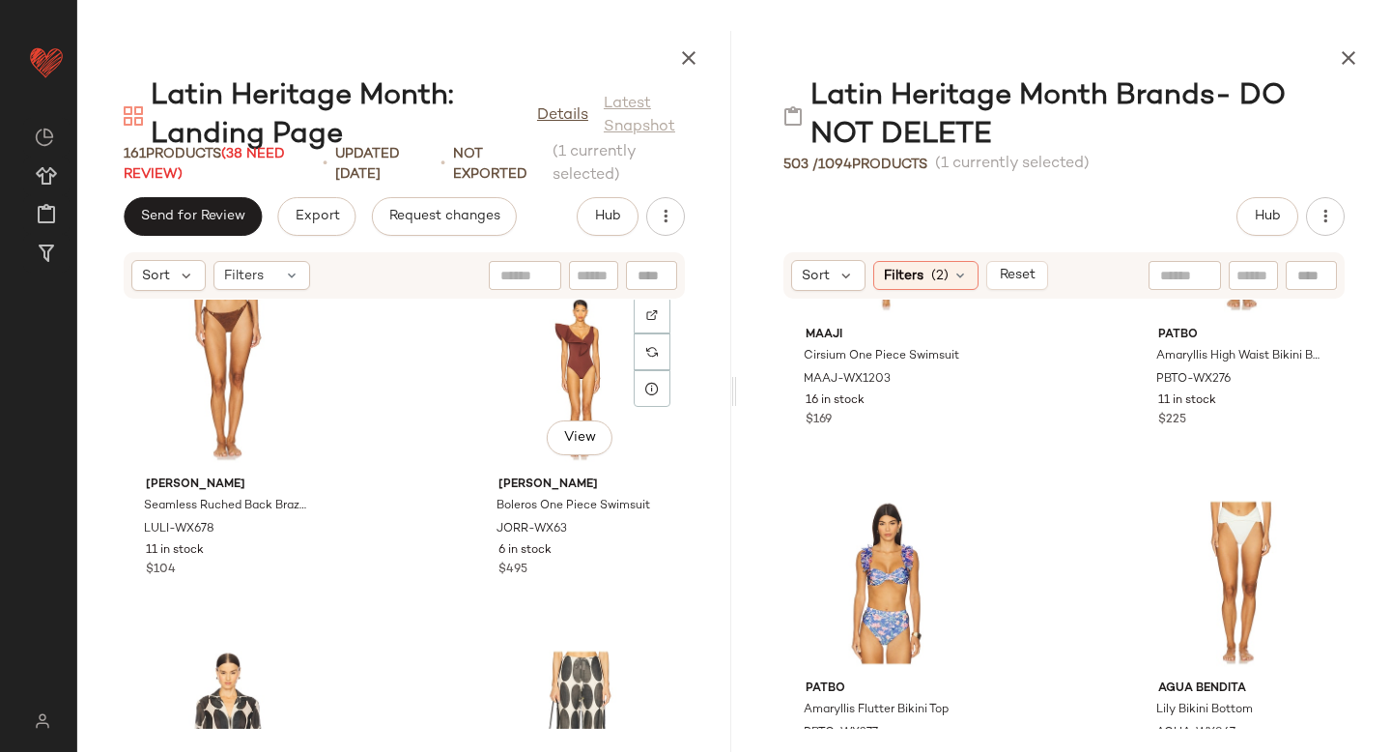
scroll to position [11340, 0]
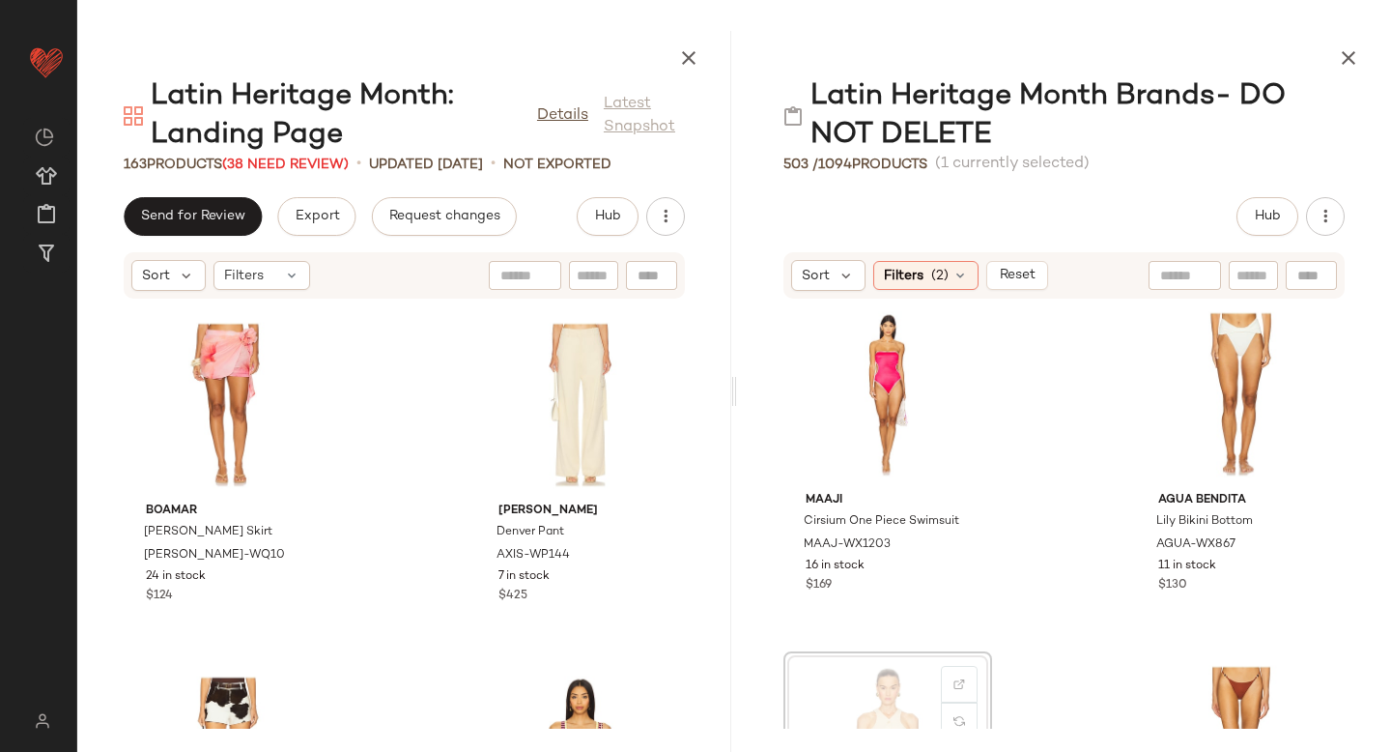
scroll to position [9912, 0]
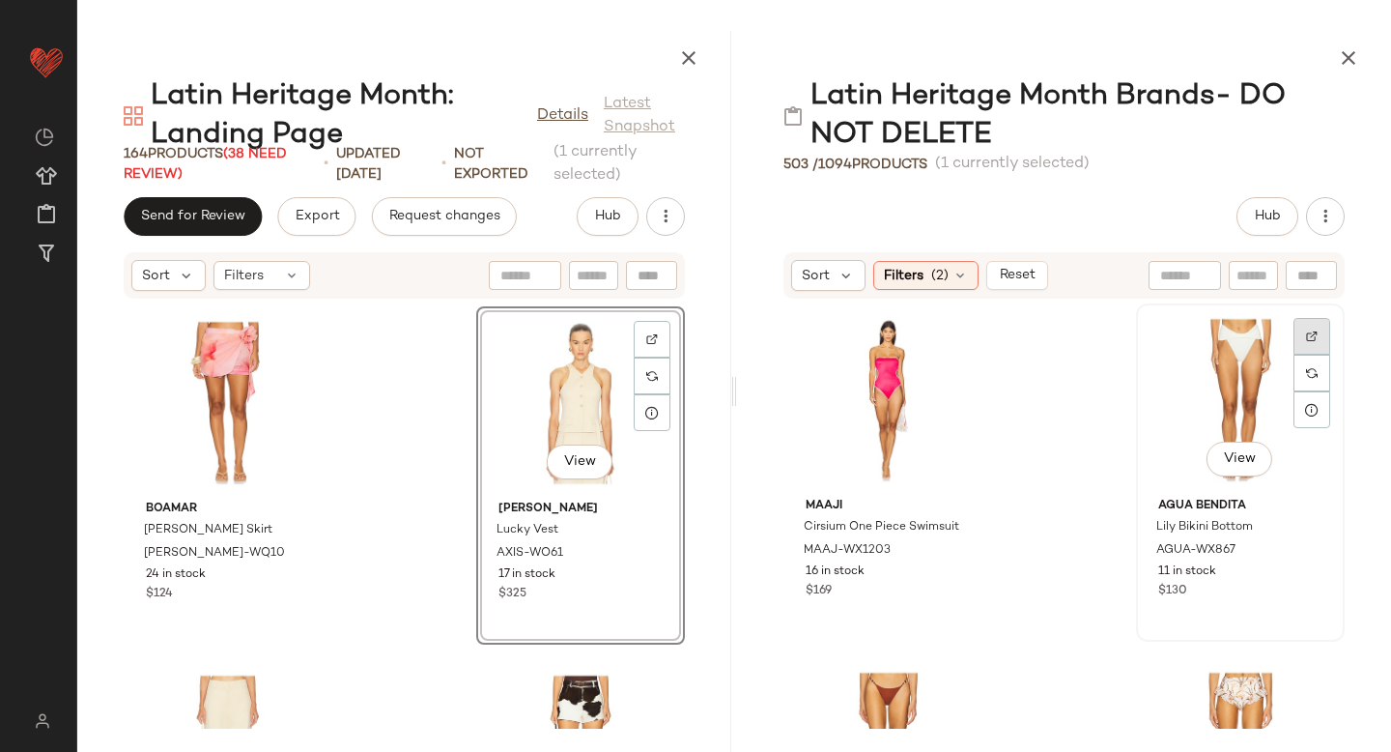
click at [1294, 335] on div at bounding box center [1312, 336] width 37 height 37
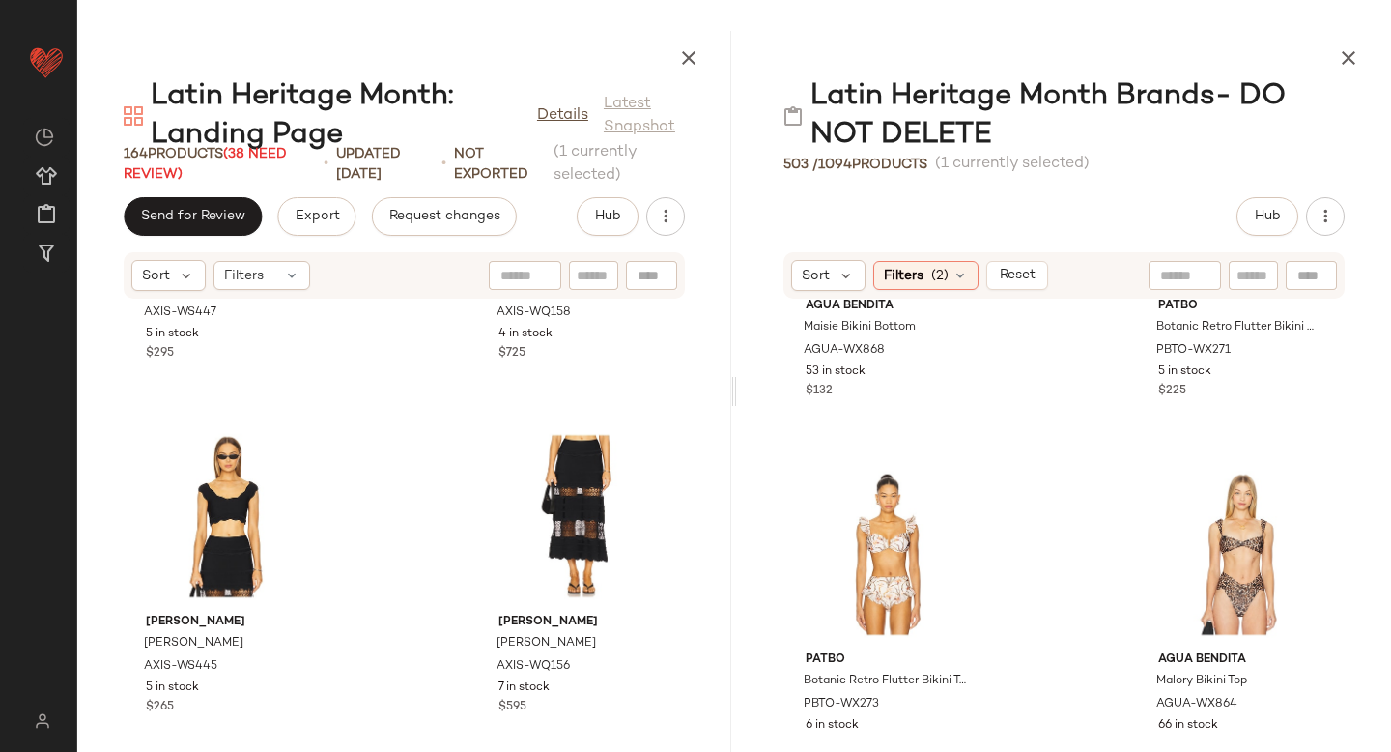
scroll to position [580, 0]
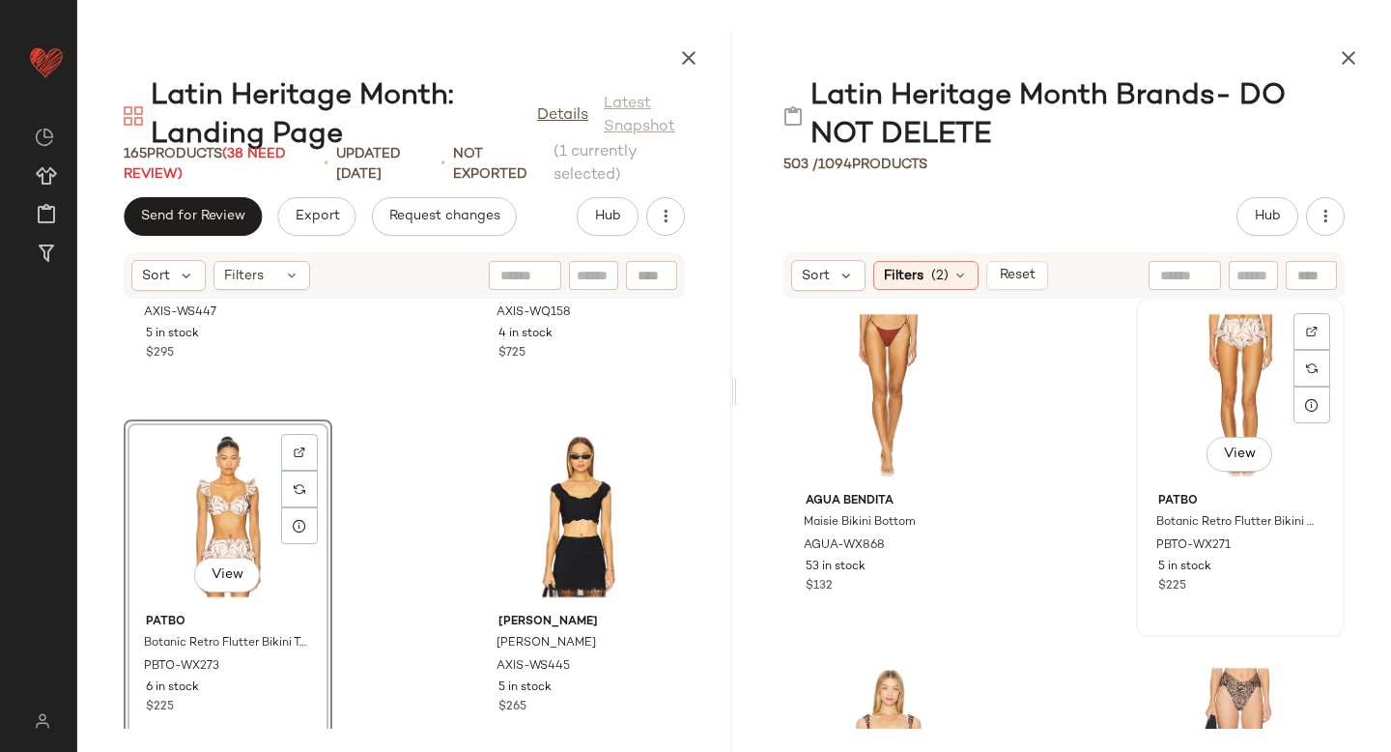
scroll to position [372, 0]
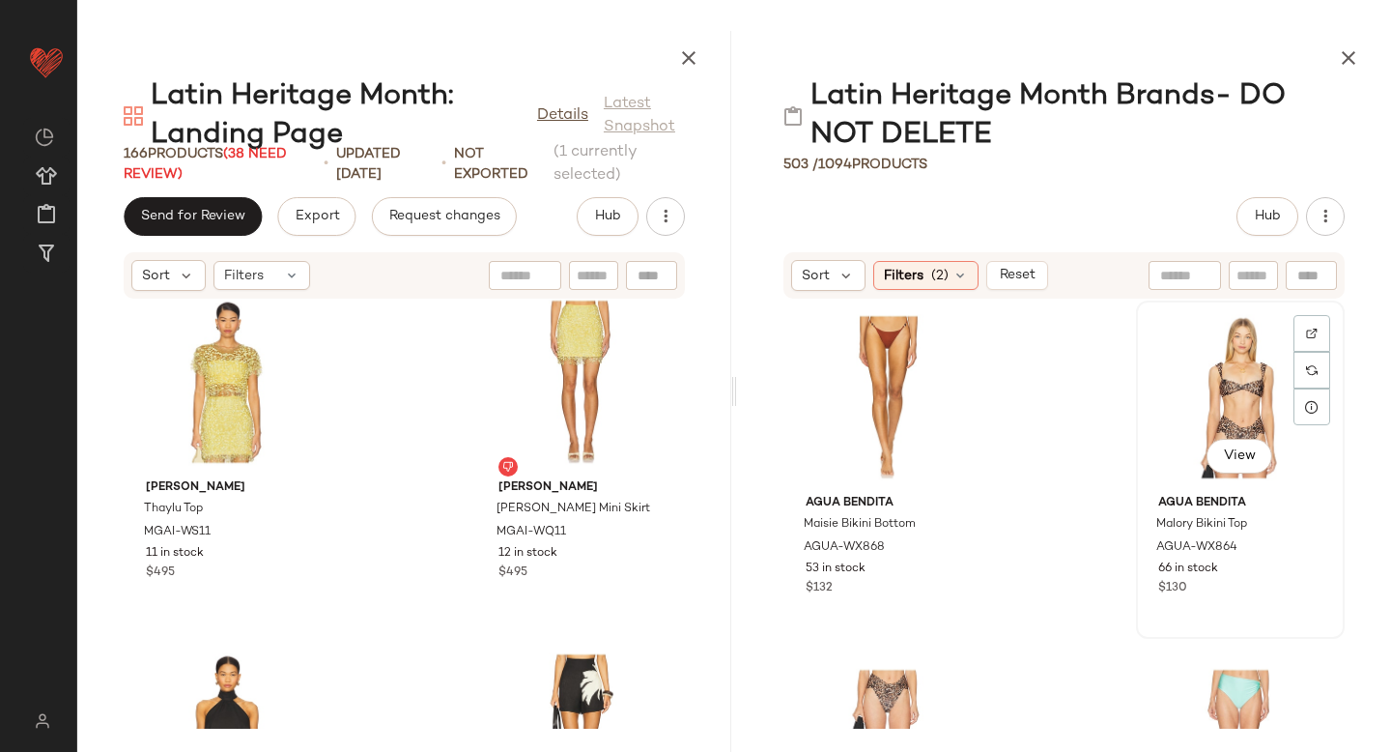
scroll to position [369, 0]
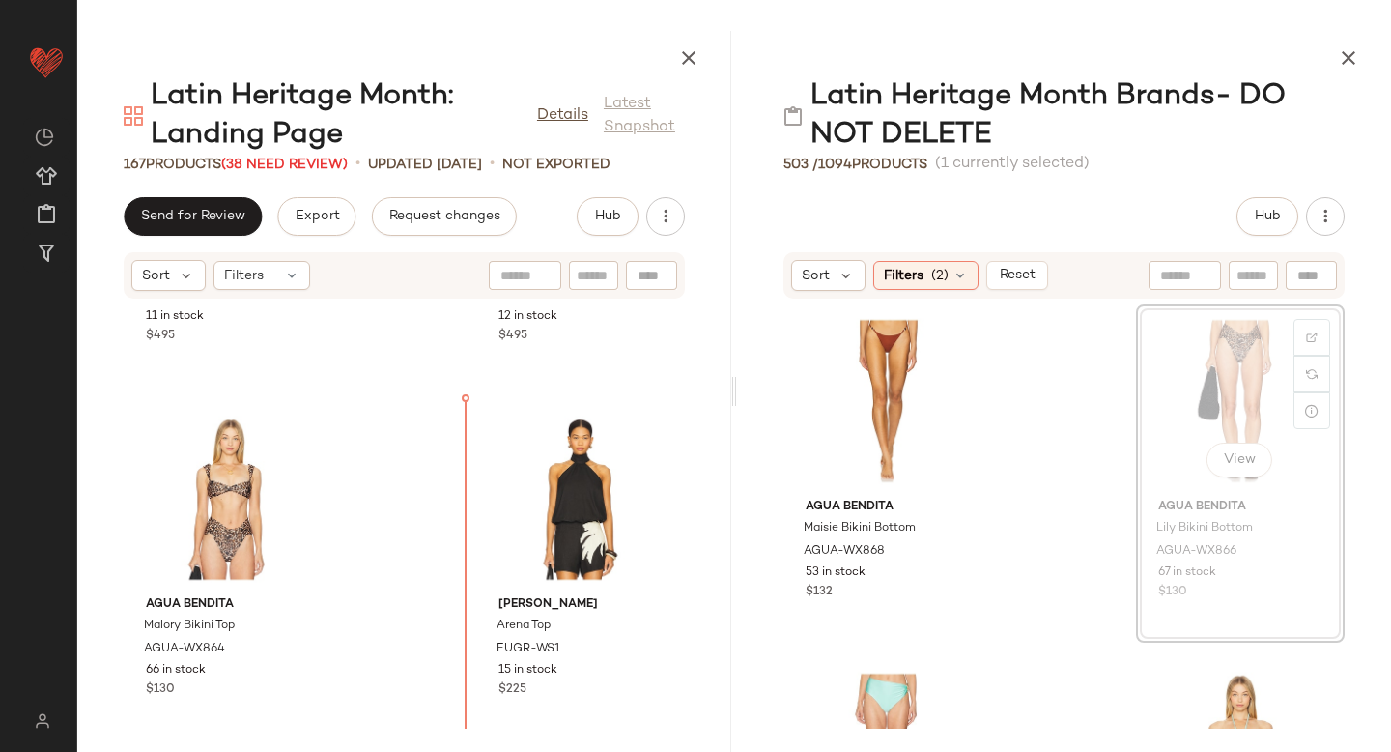
scroll to position [8083, 0]
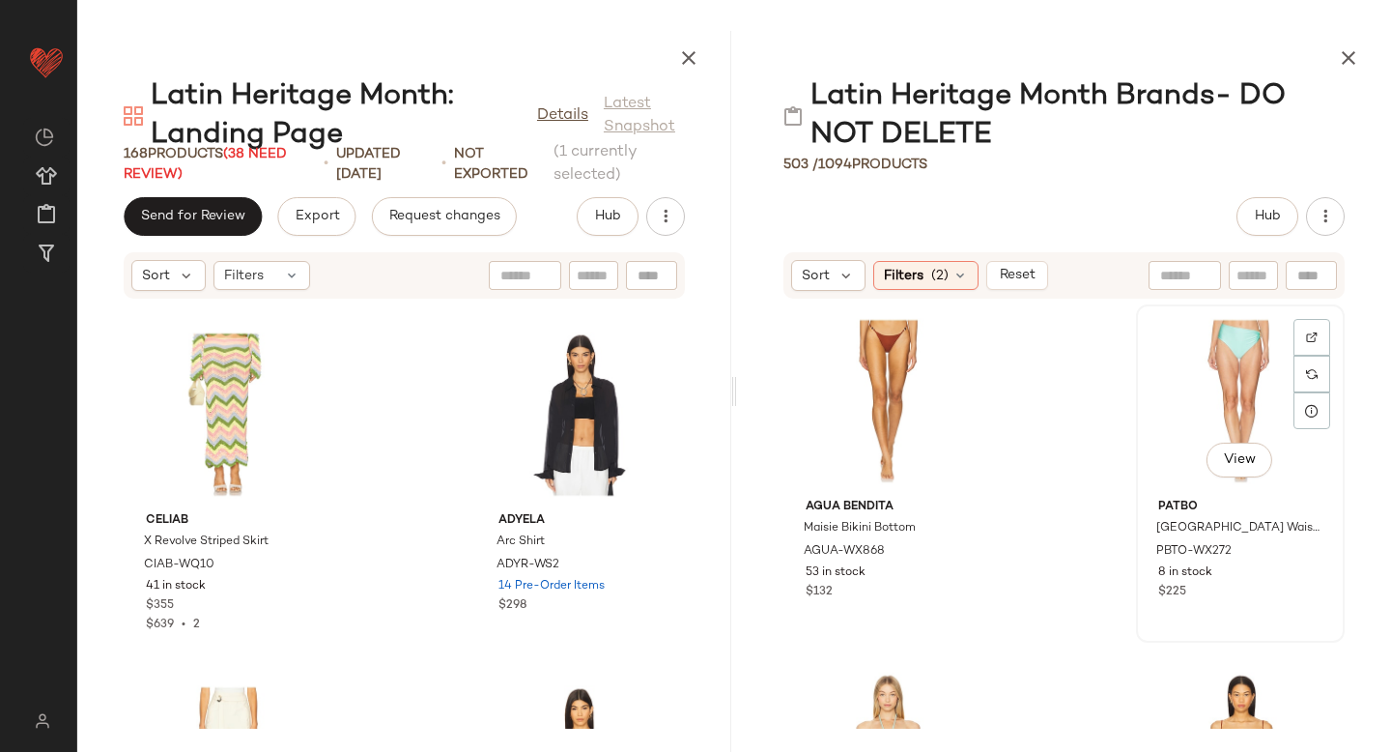
scroll to position [364, 0]
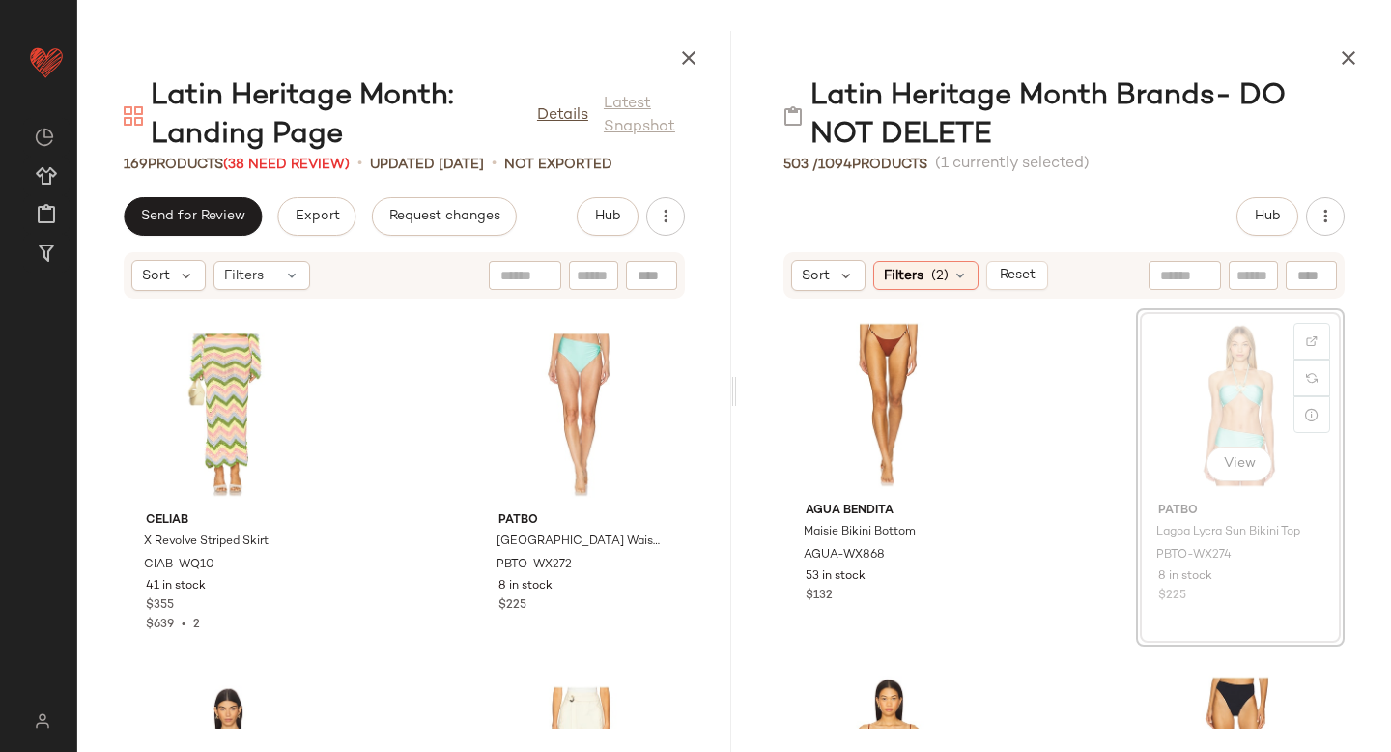
scroll to position [359, 0]
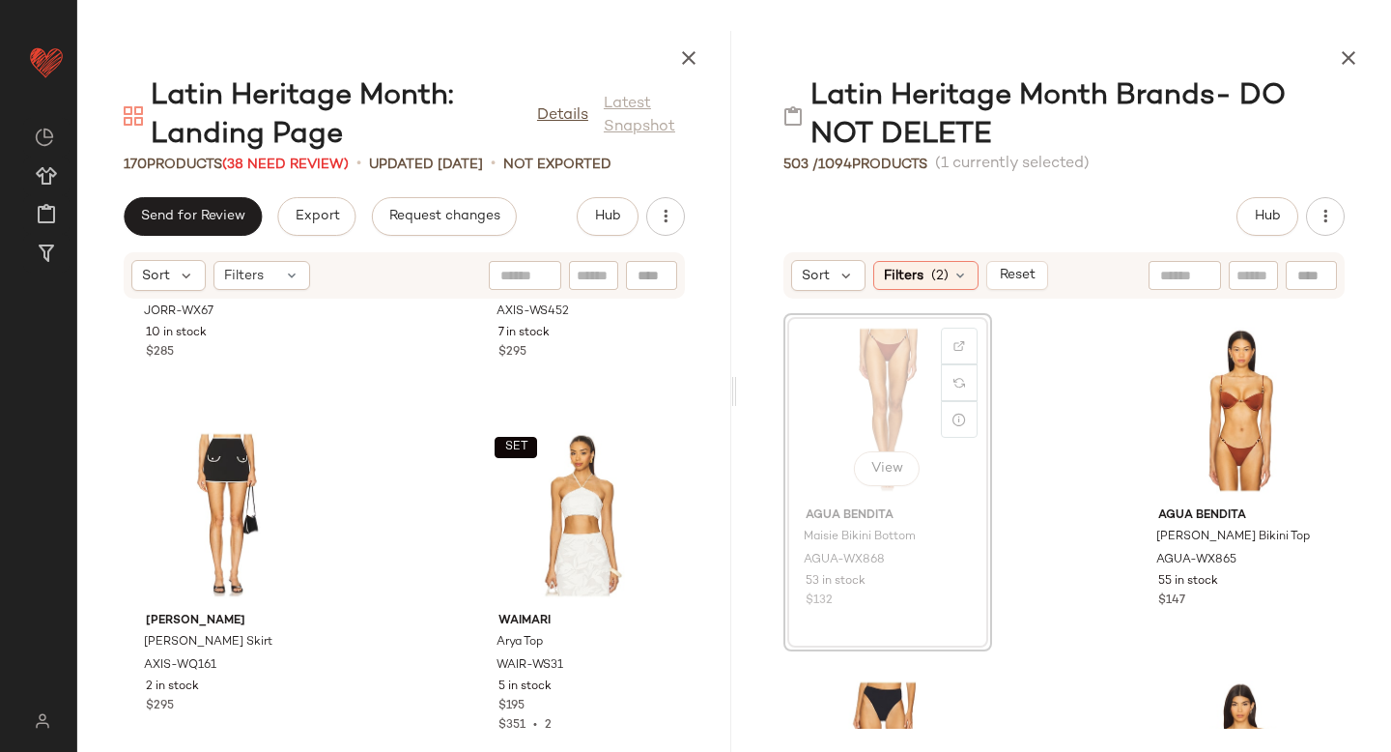
scroll to position [357, 0]
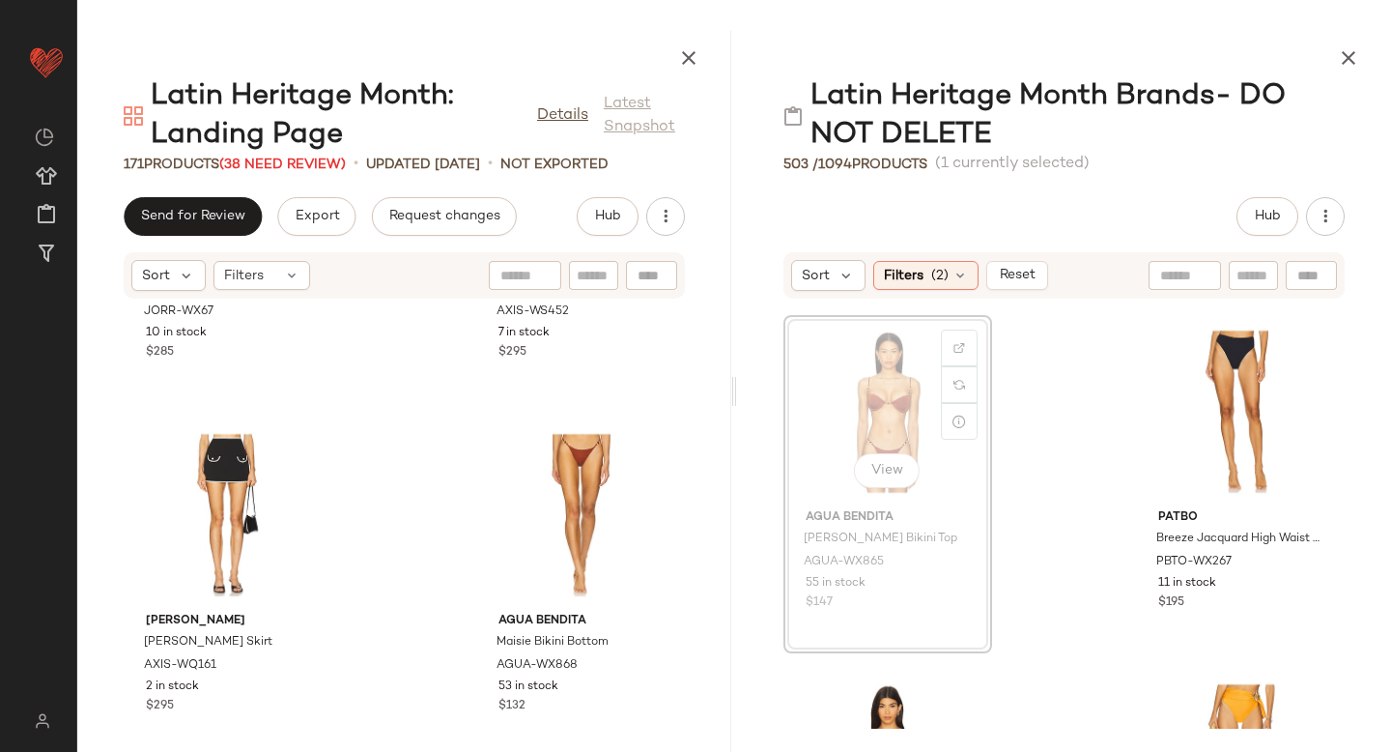
scroll to position [355, 0]
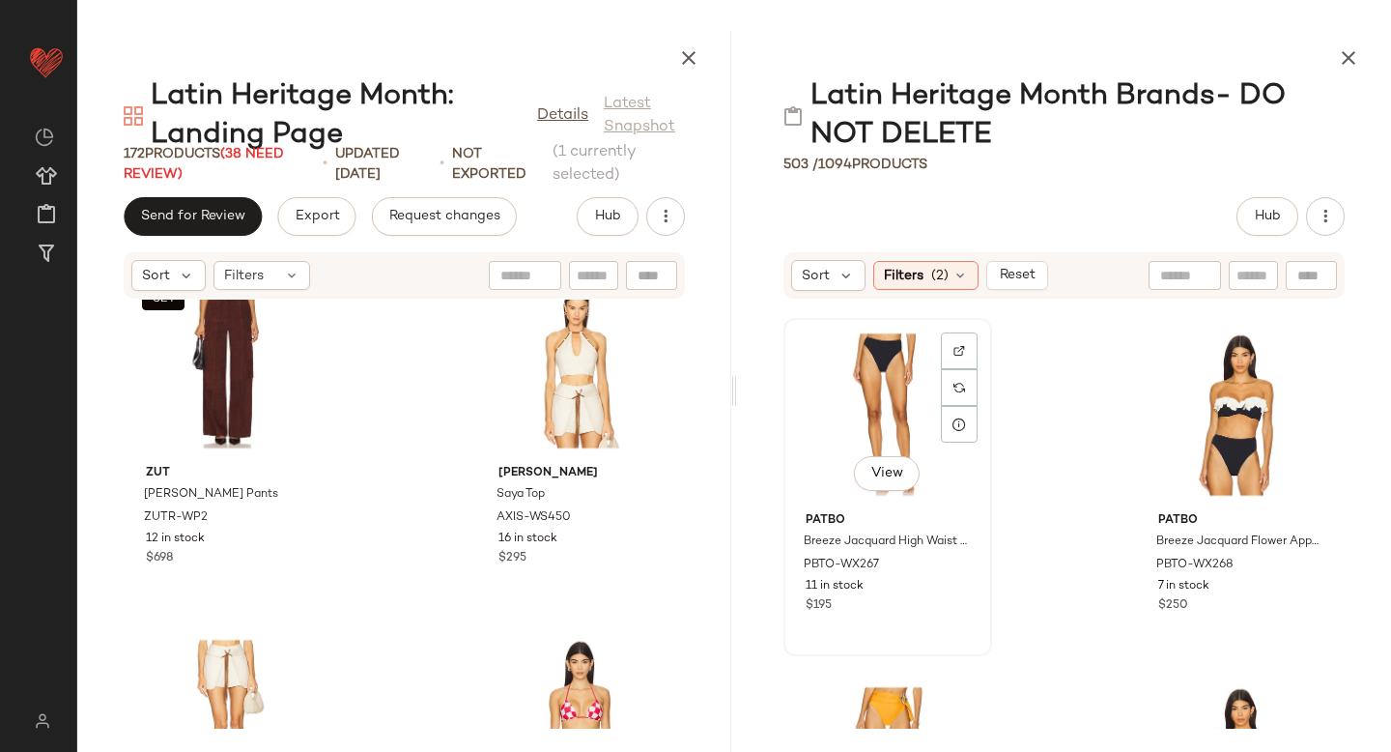
scroll to position [351, 0]
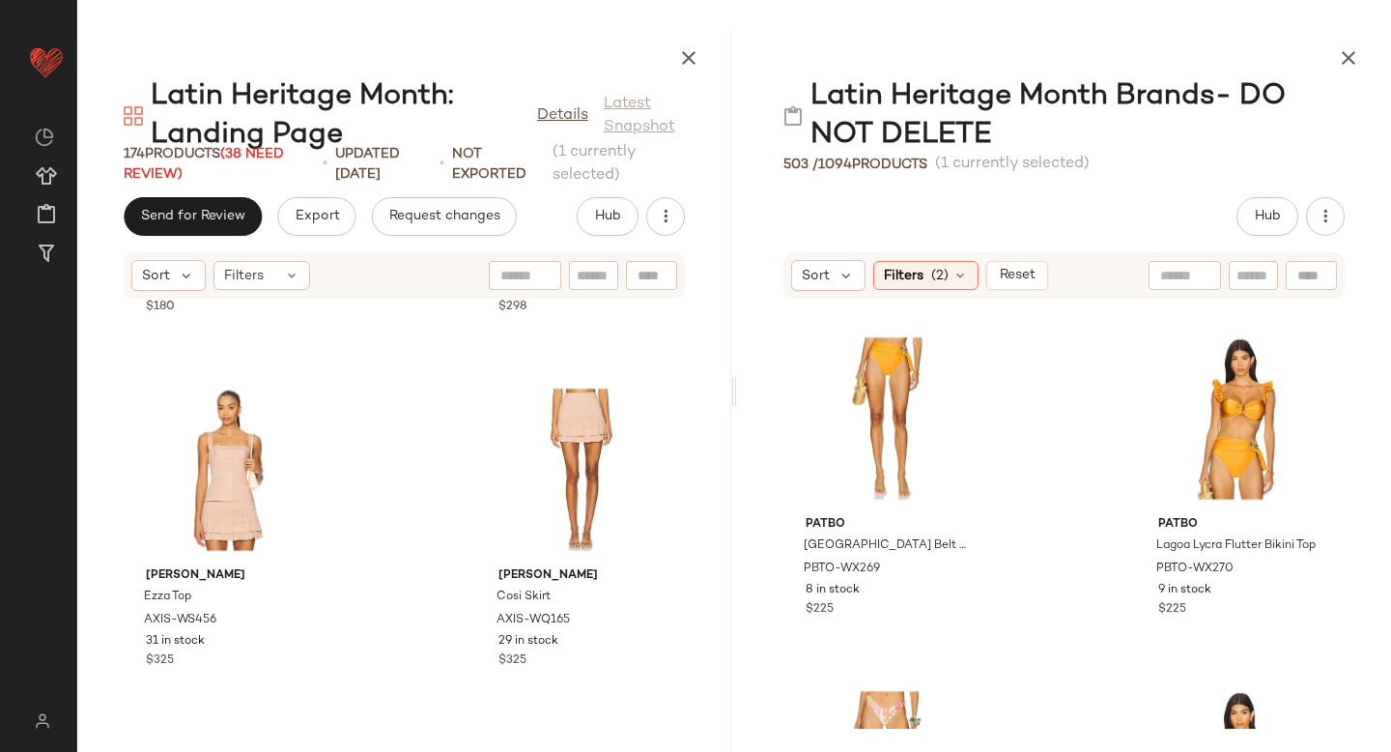
scroll to position [8116, 0]
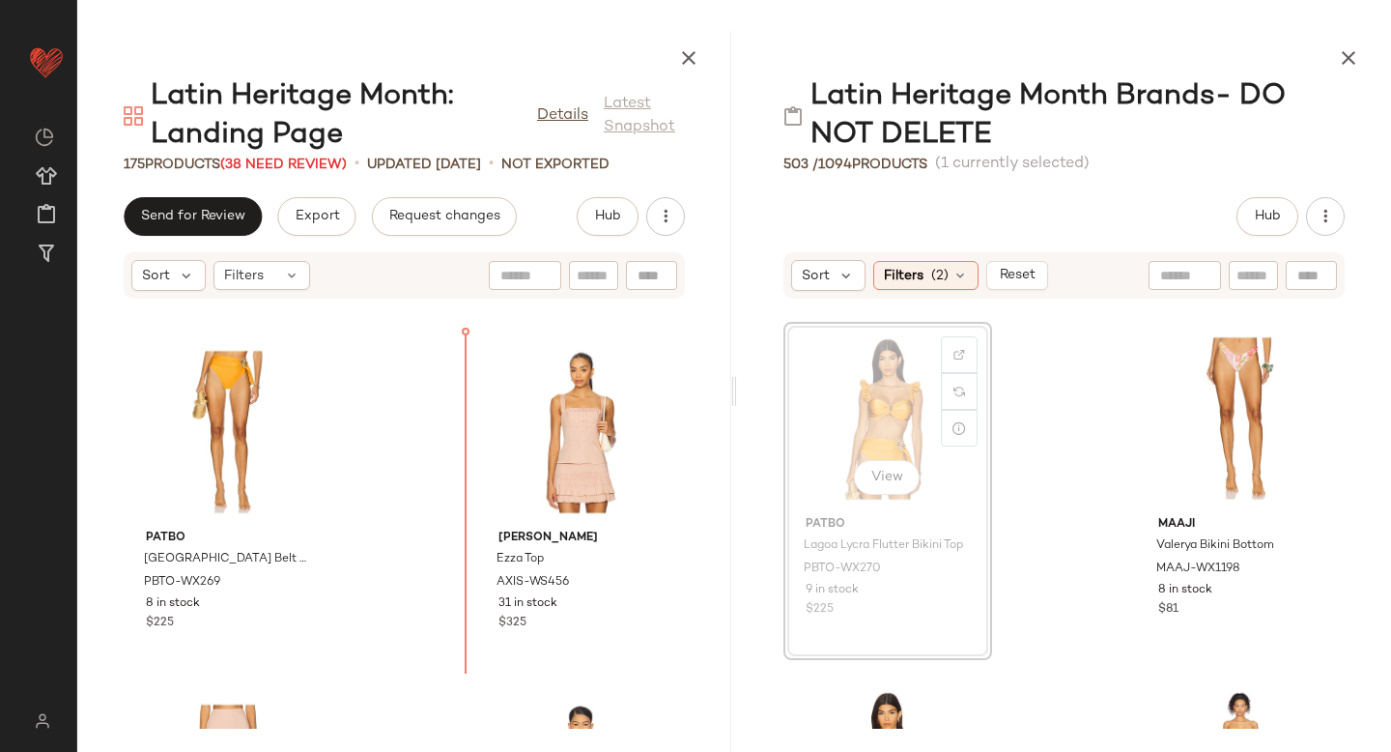
scroll to position [8115, 0]
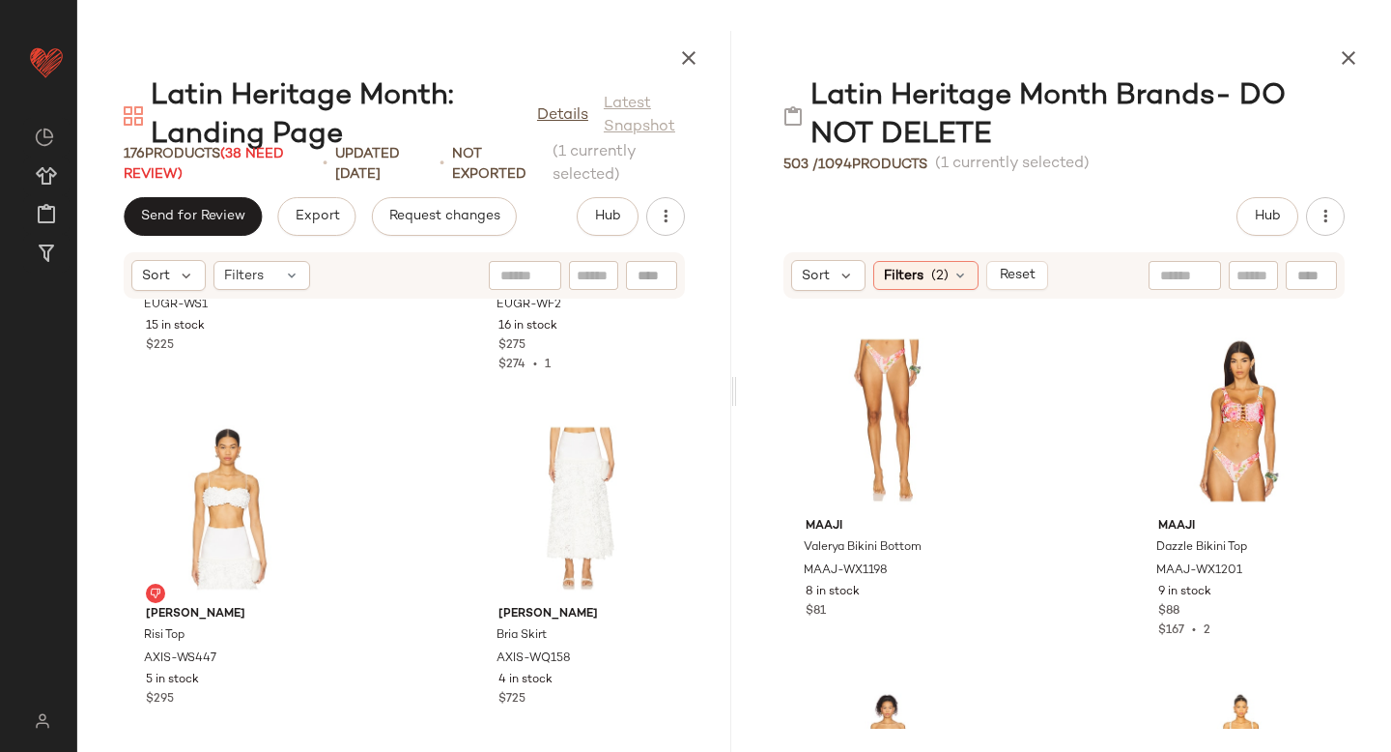
scroll to position [9784, 0]
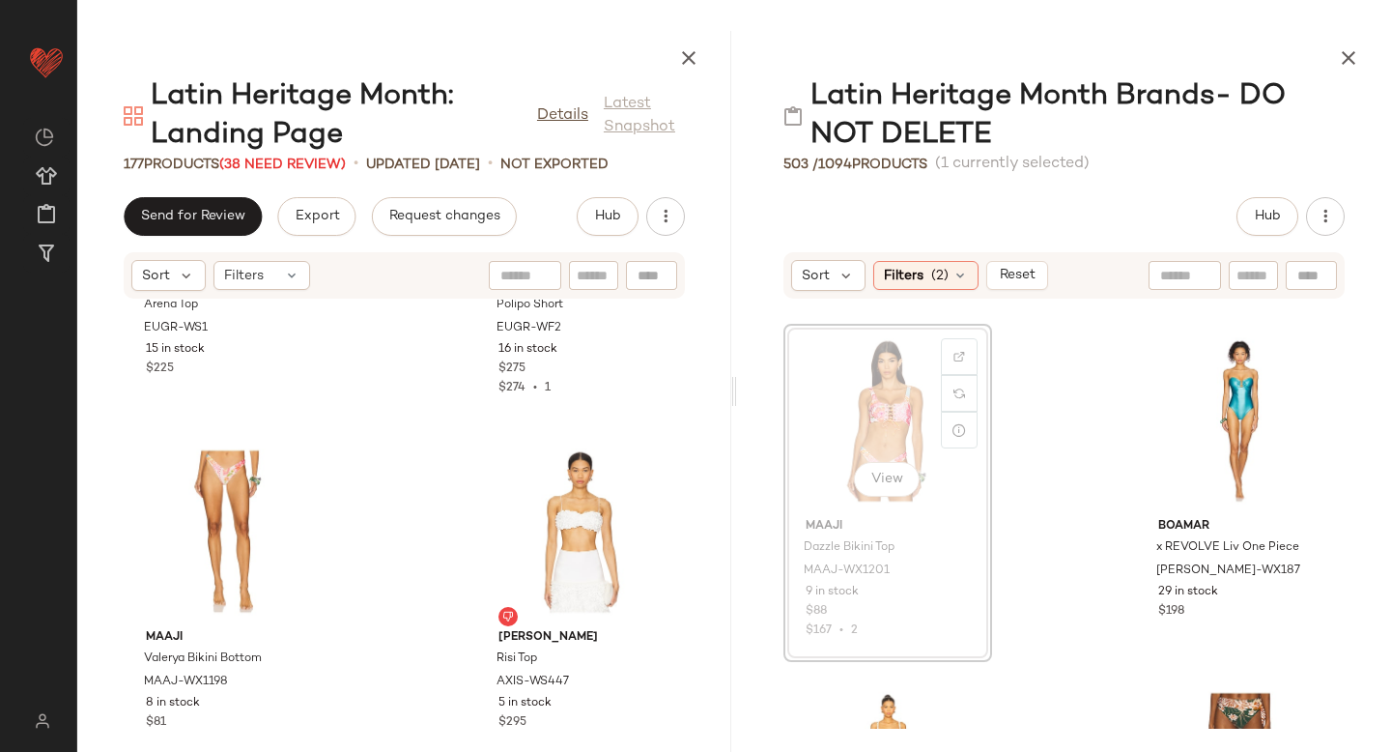
scroll to position [347, 0]
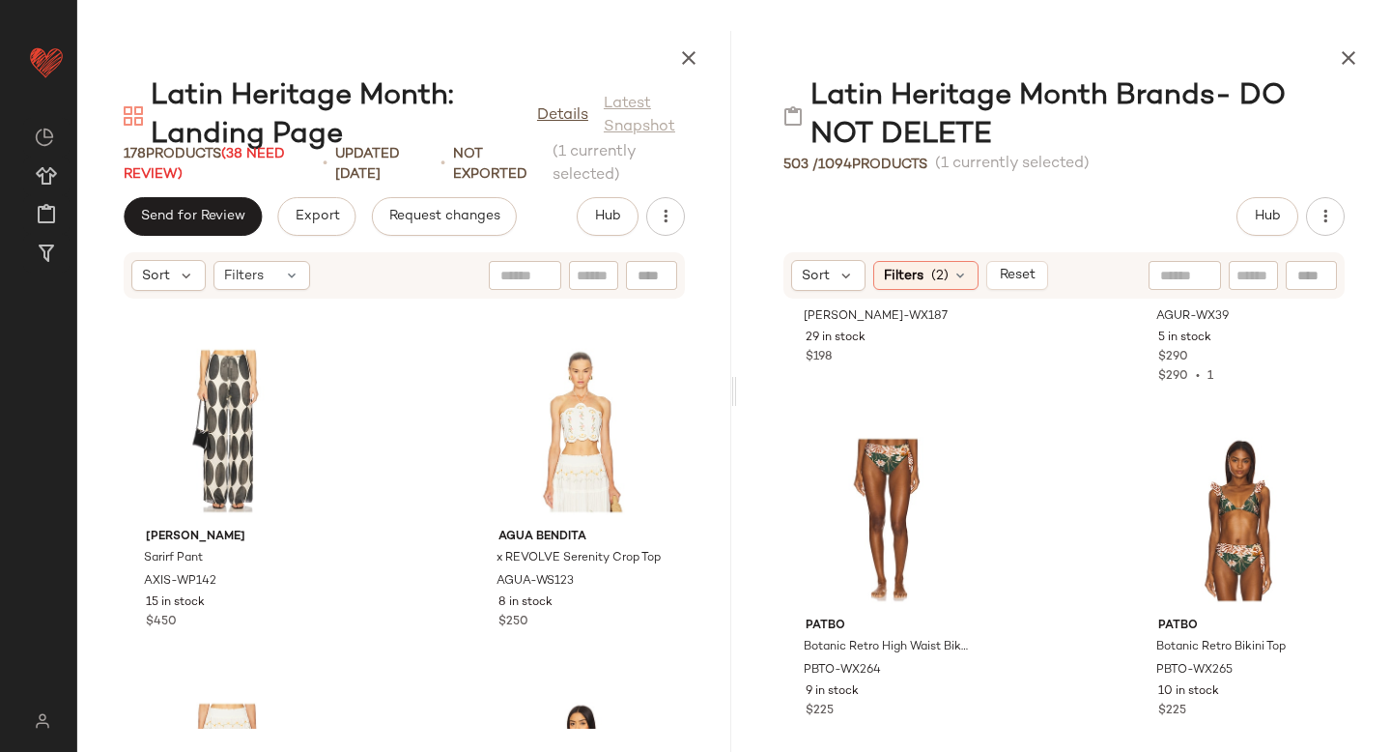
scroll to position [14104, 0]
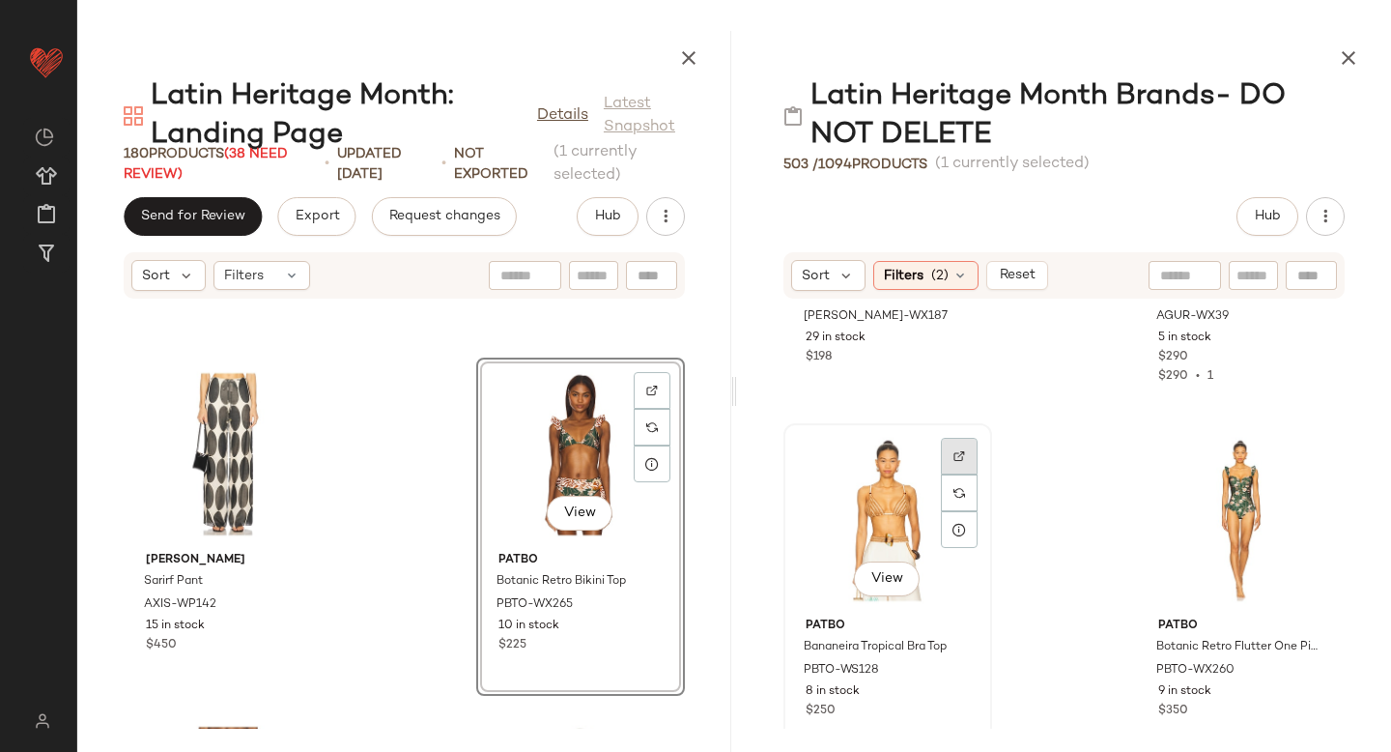
click at [969, 454] on div at bounding box center [959, 456] width 37 height 37
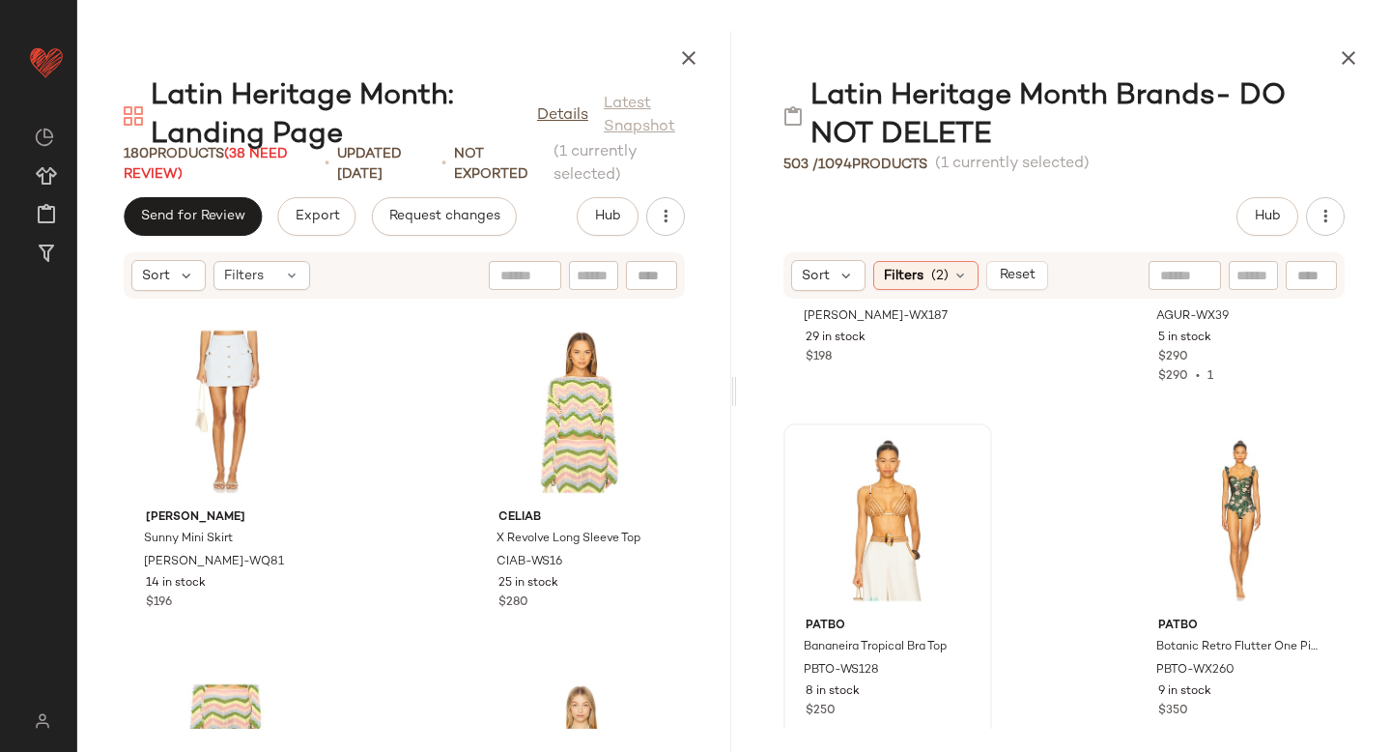
scroll to position [16258, 0]
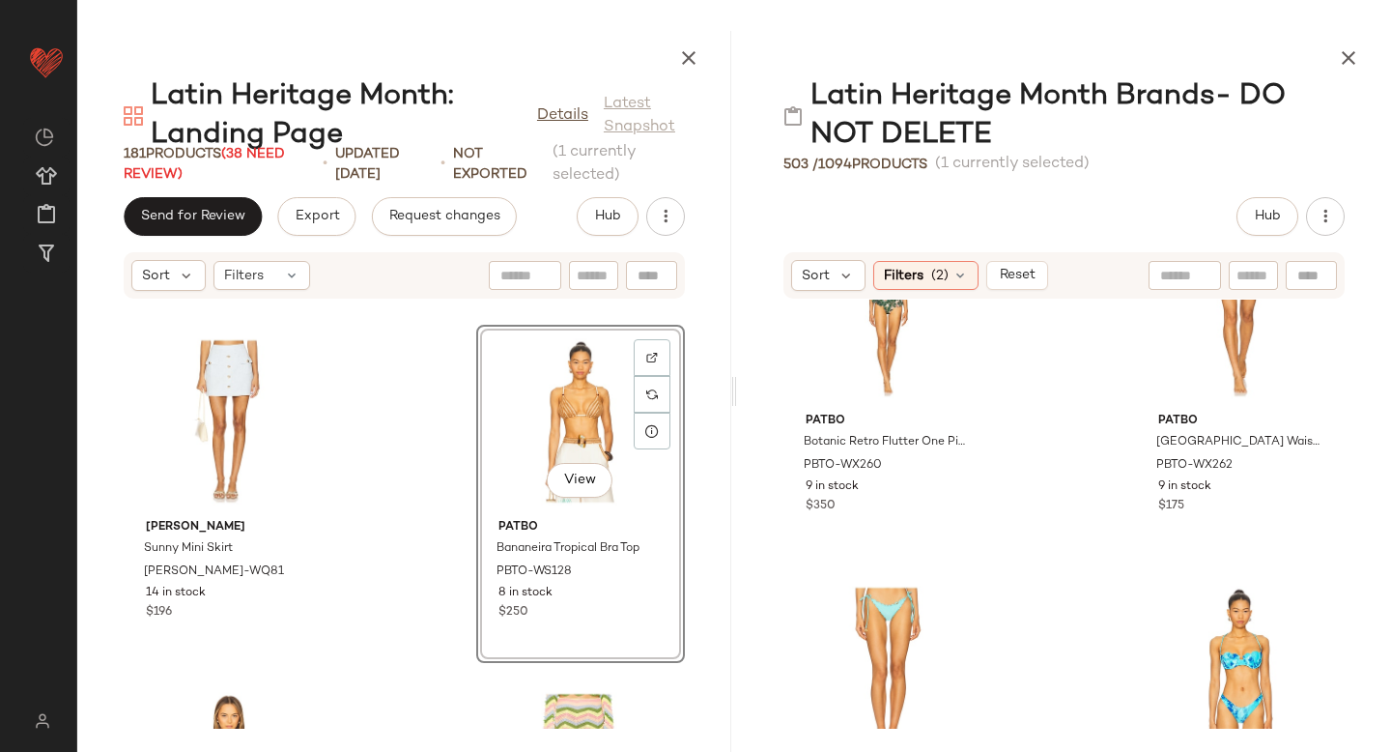
scroll to position [699, 0]
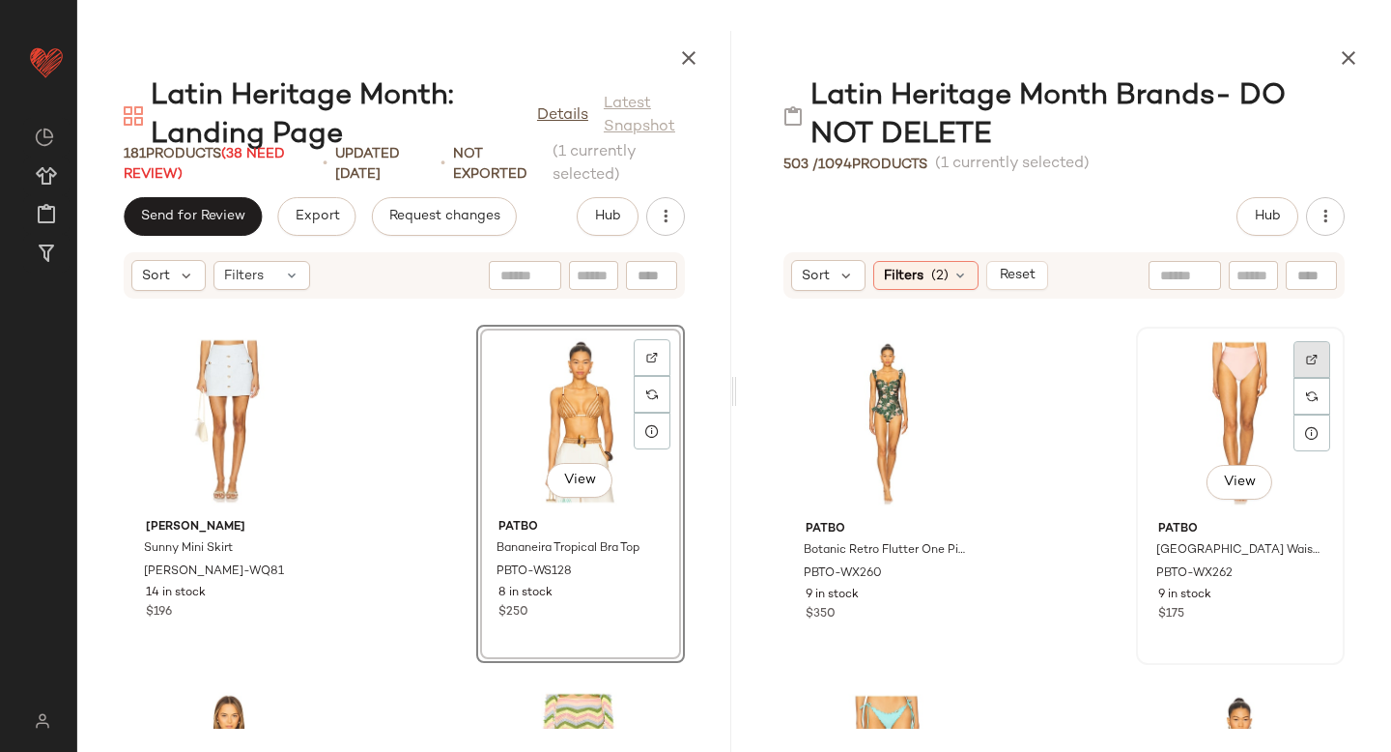
click at [1294, 368] on div at bounding box center [1312, 359] width 37 height 37
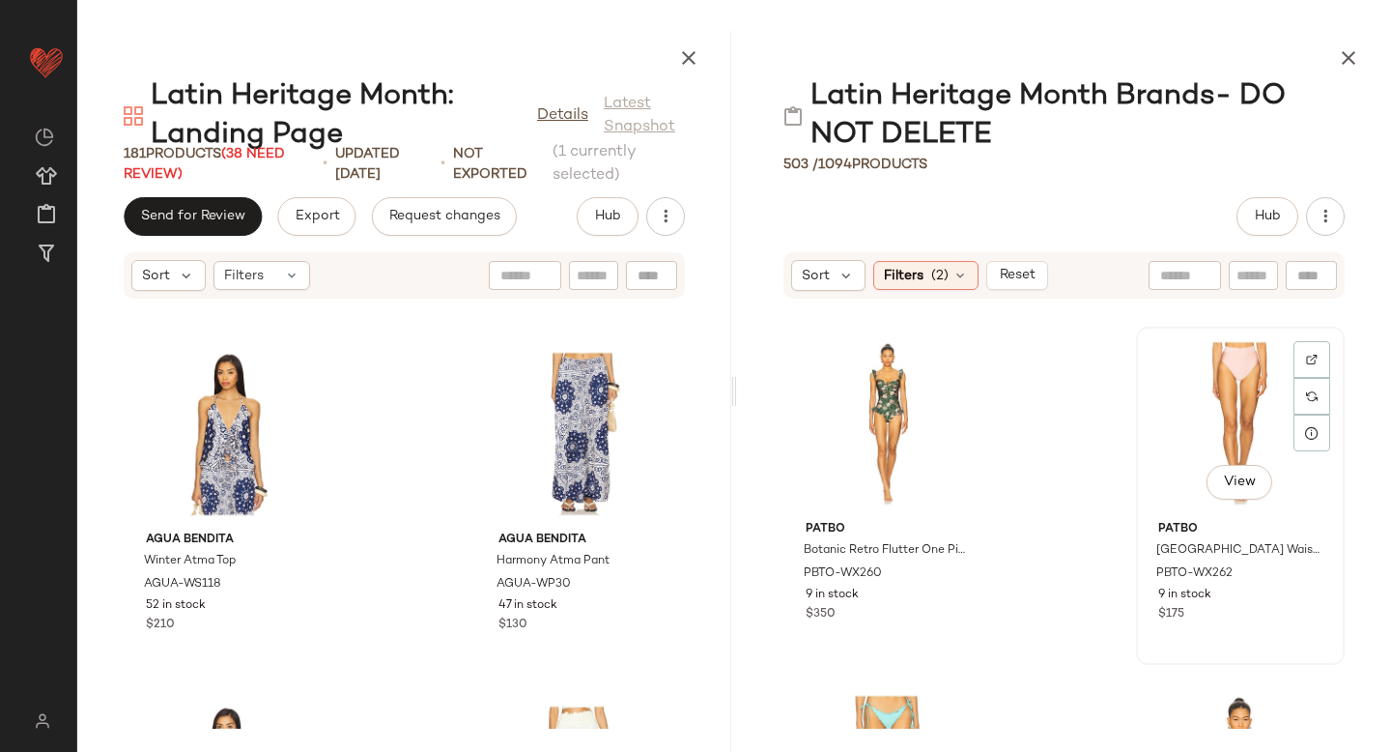
scroll to position [695, 0]
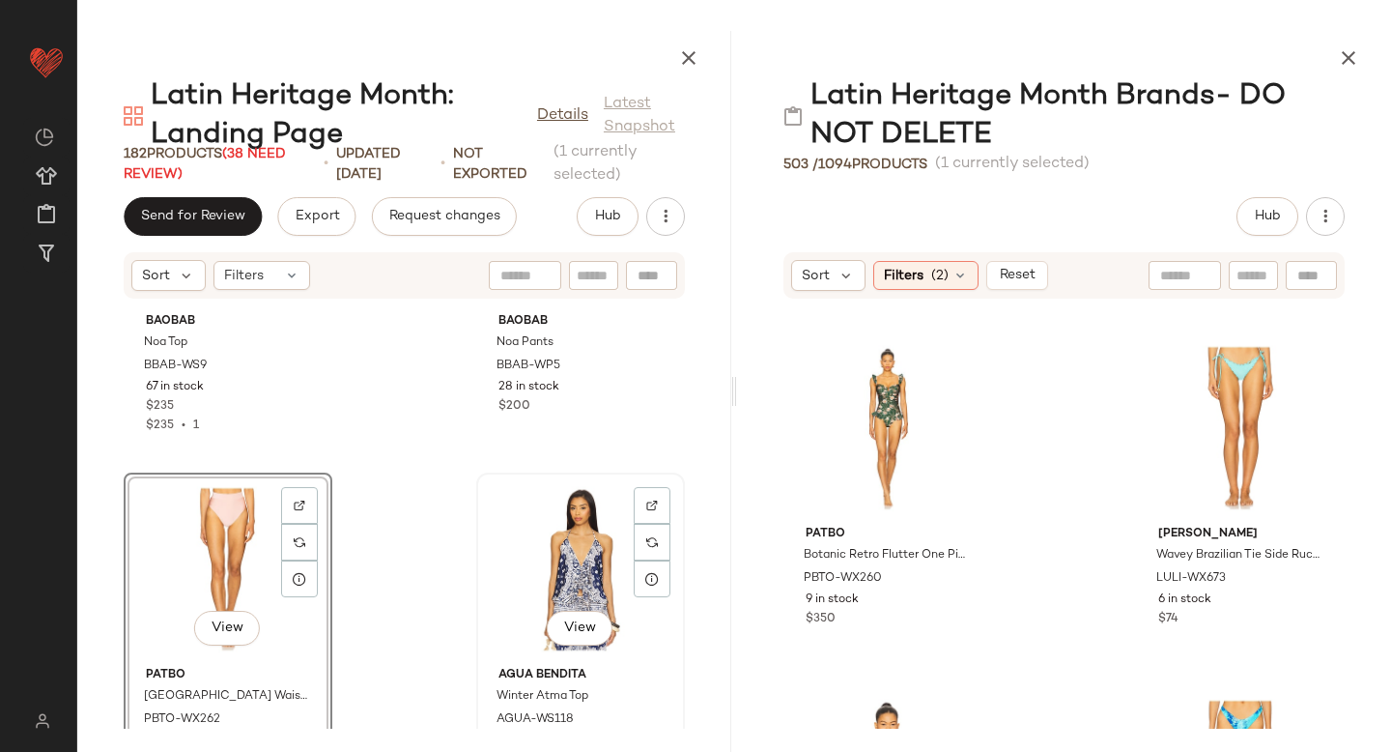
scroll to position [18285, 0]
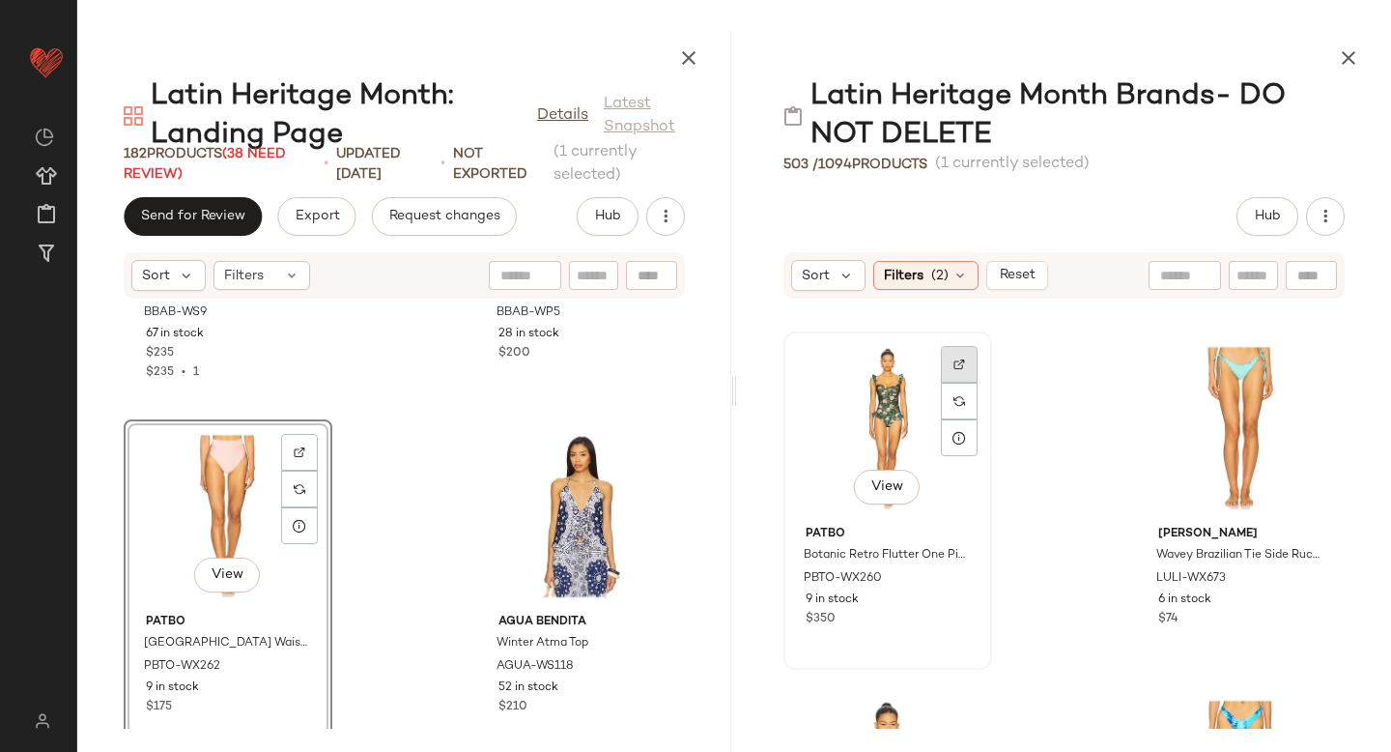
click at [965, 359] on div at bounding box center [959, 364] width 37 height 37
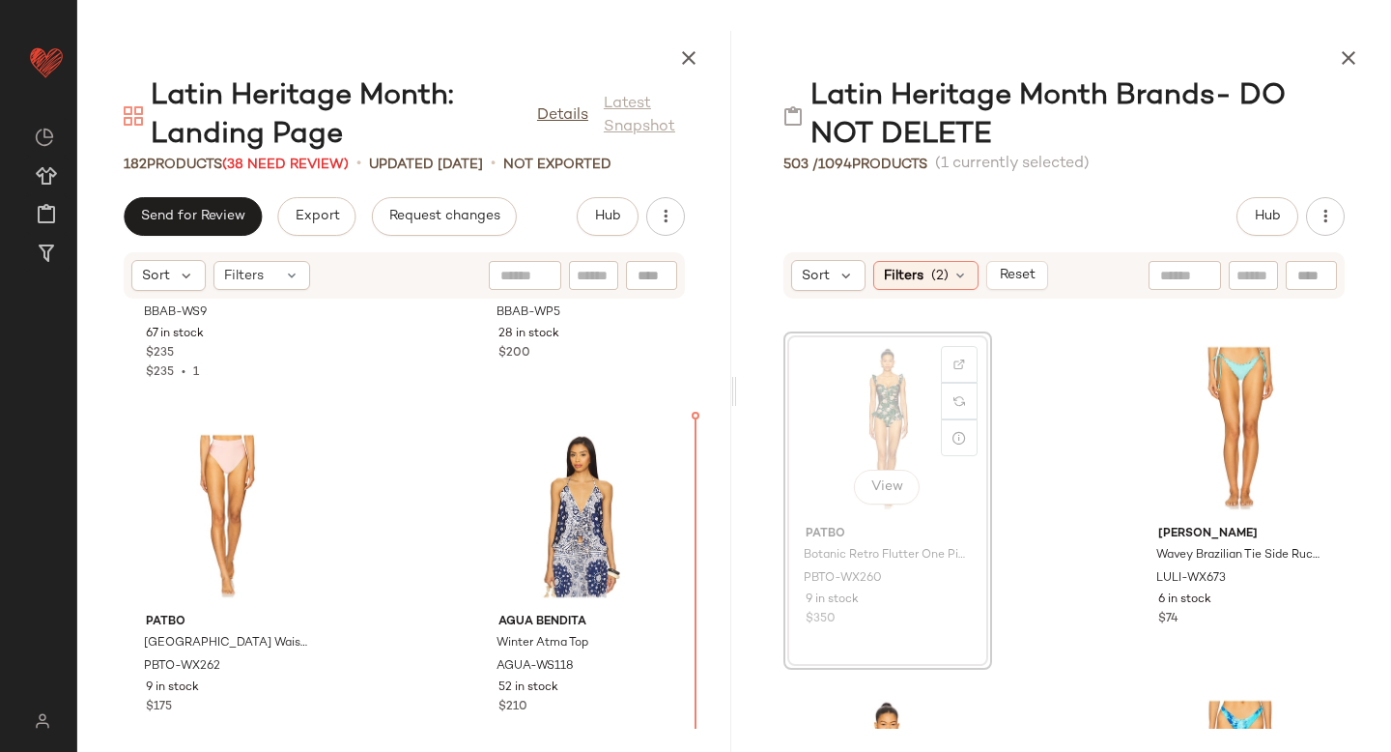
scroll to position [692, 0]
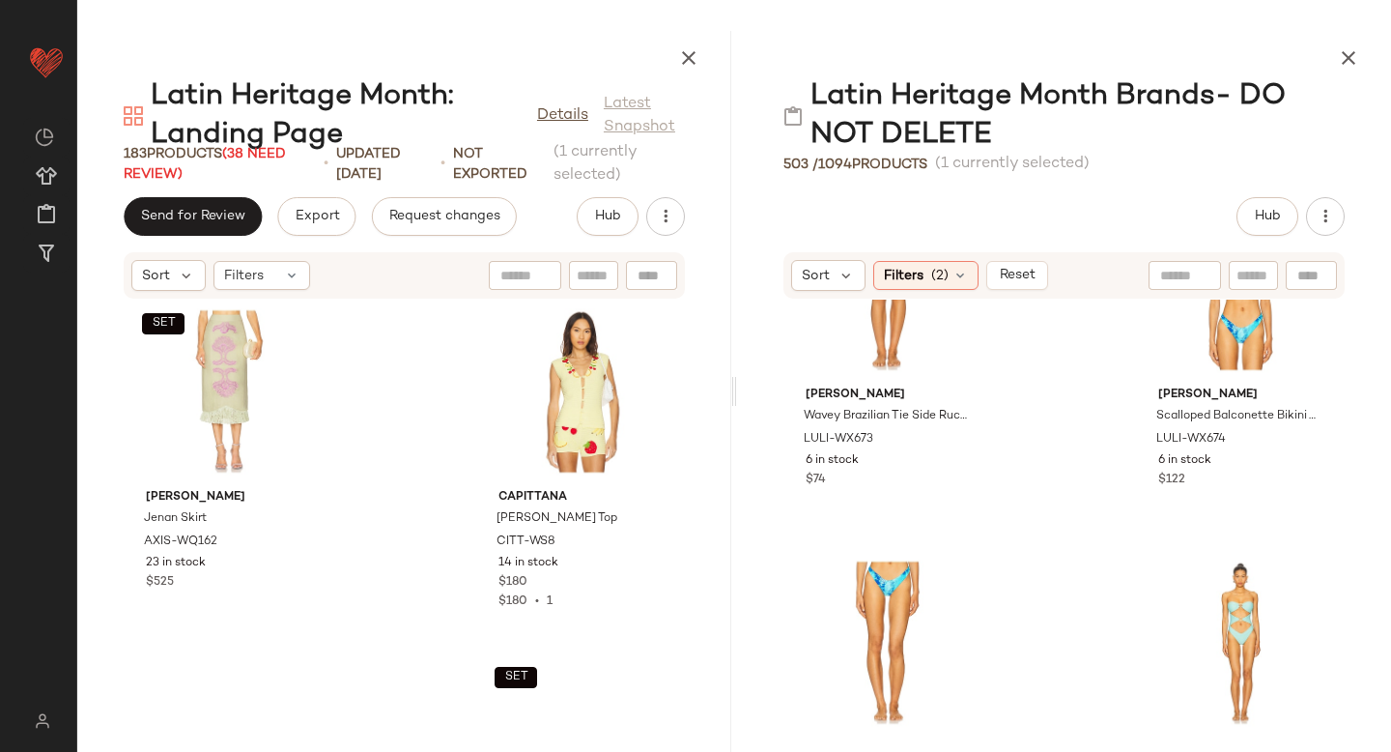
scroll to position [20178, 0]
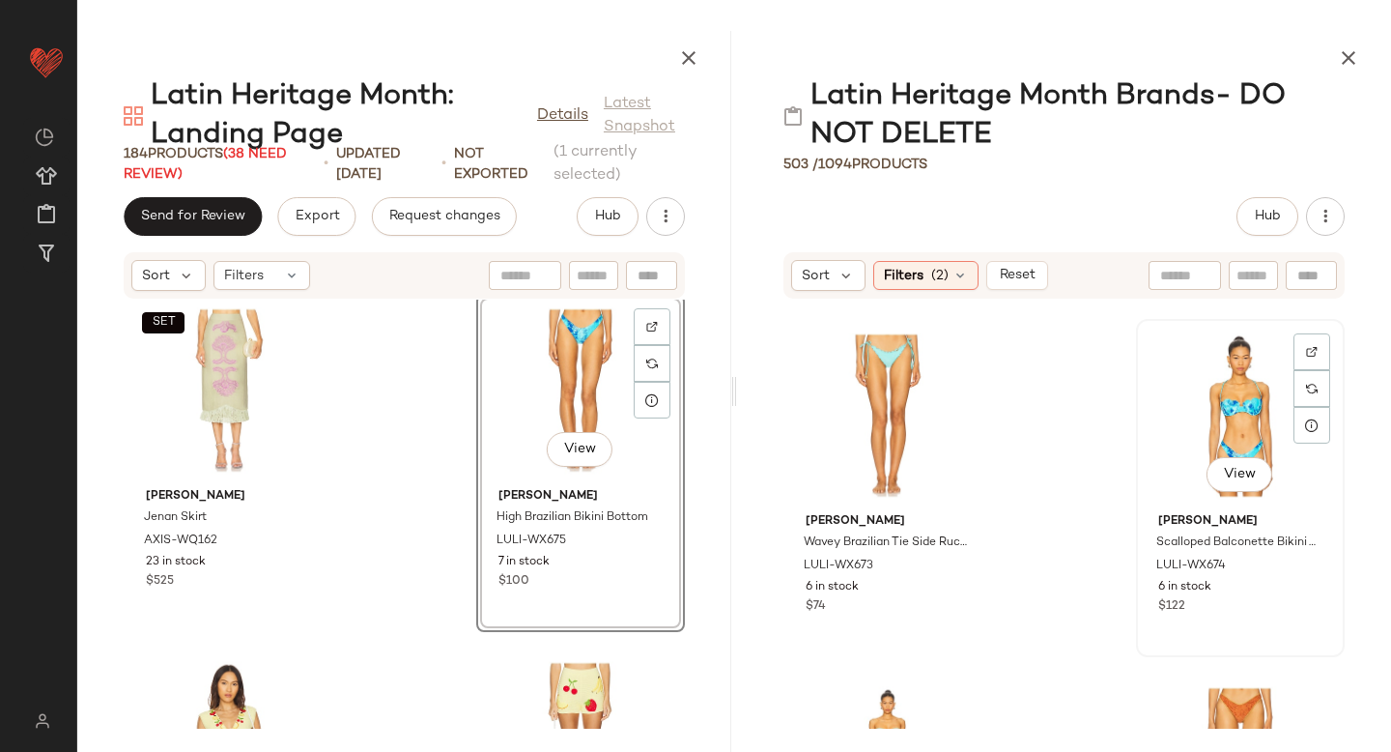
scroll to position [704, 0]
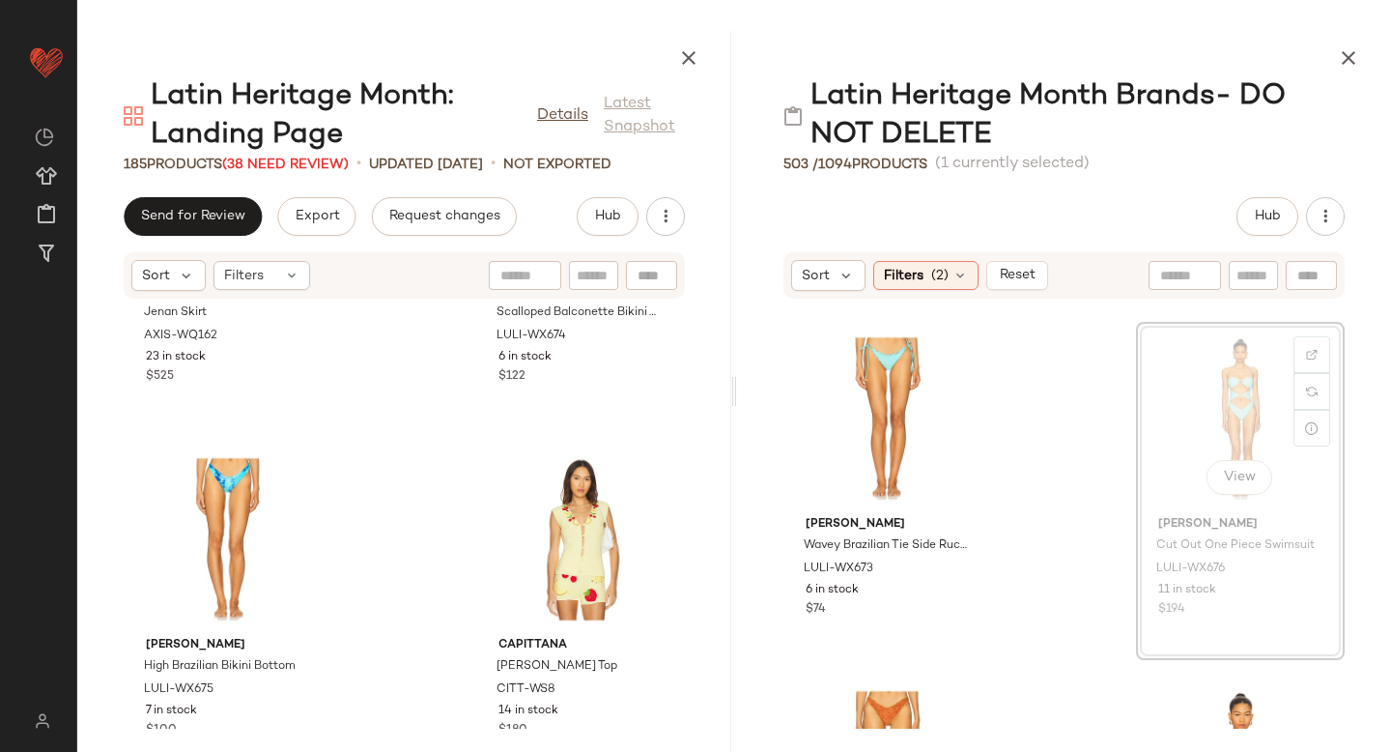
scroll to position [702, 0]
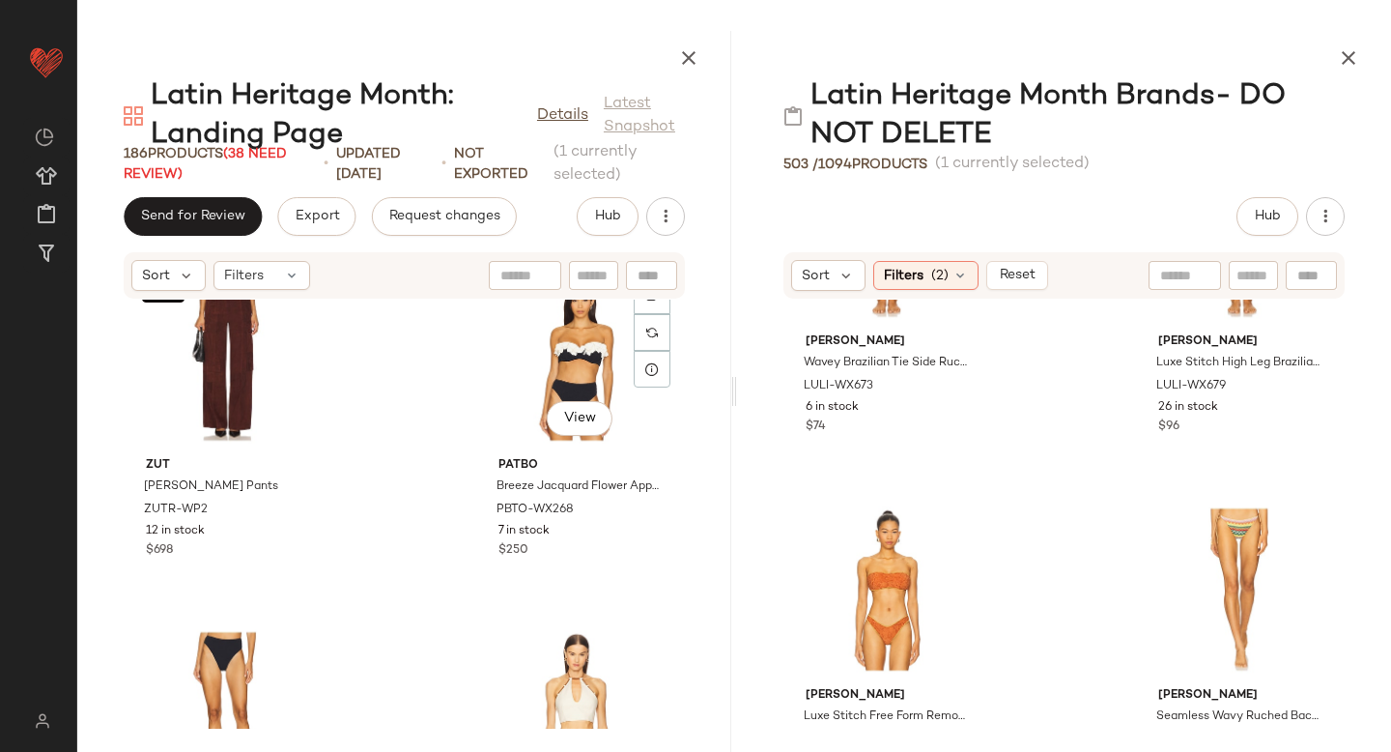
scroll to position [6418, 0]
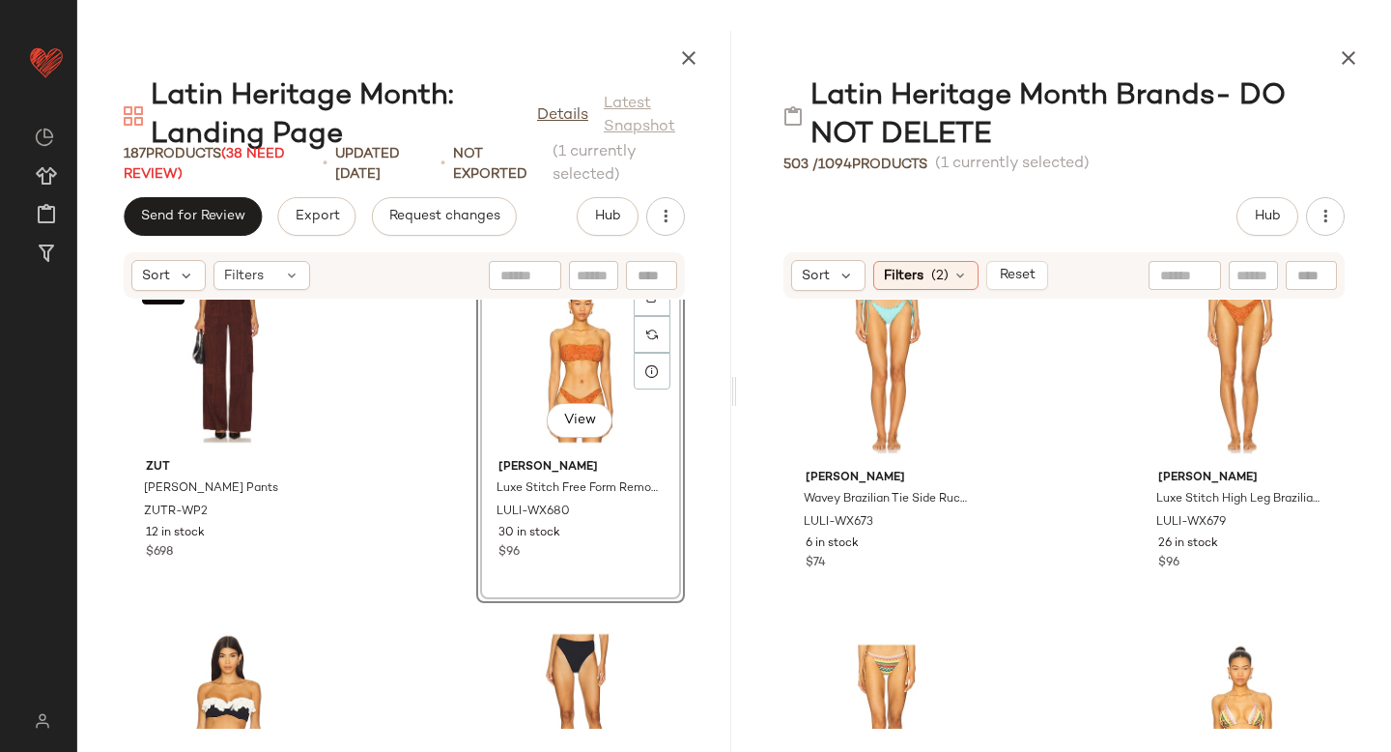
scroll to position [642, 0]
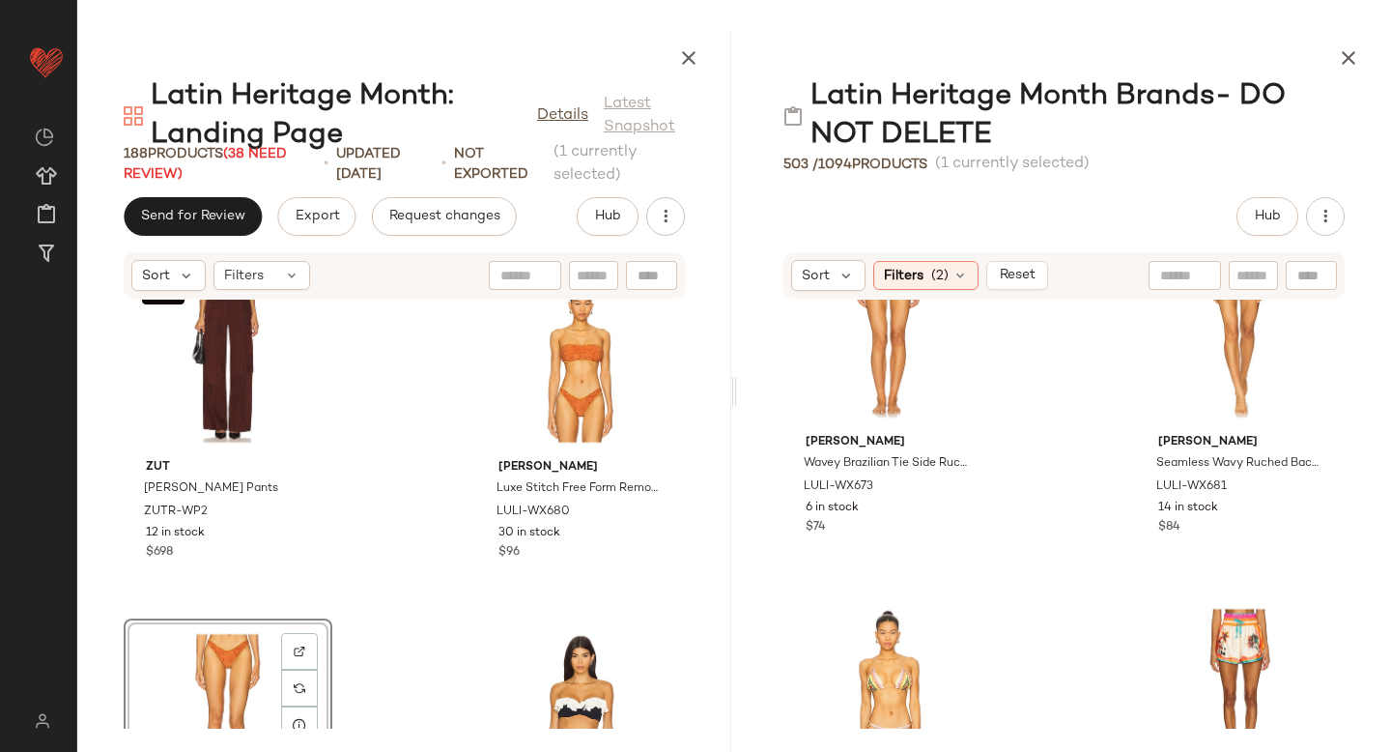
scroll to position [788, 0]
click at [958, 622] on img at bounding box center [959, 624] width 12 height 12
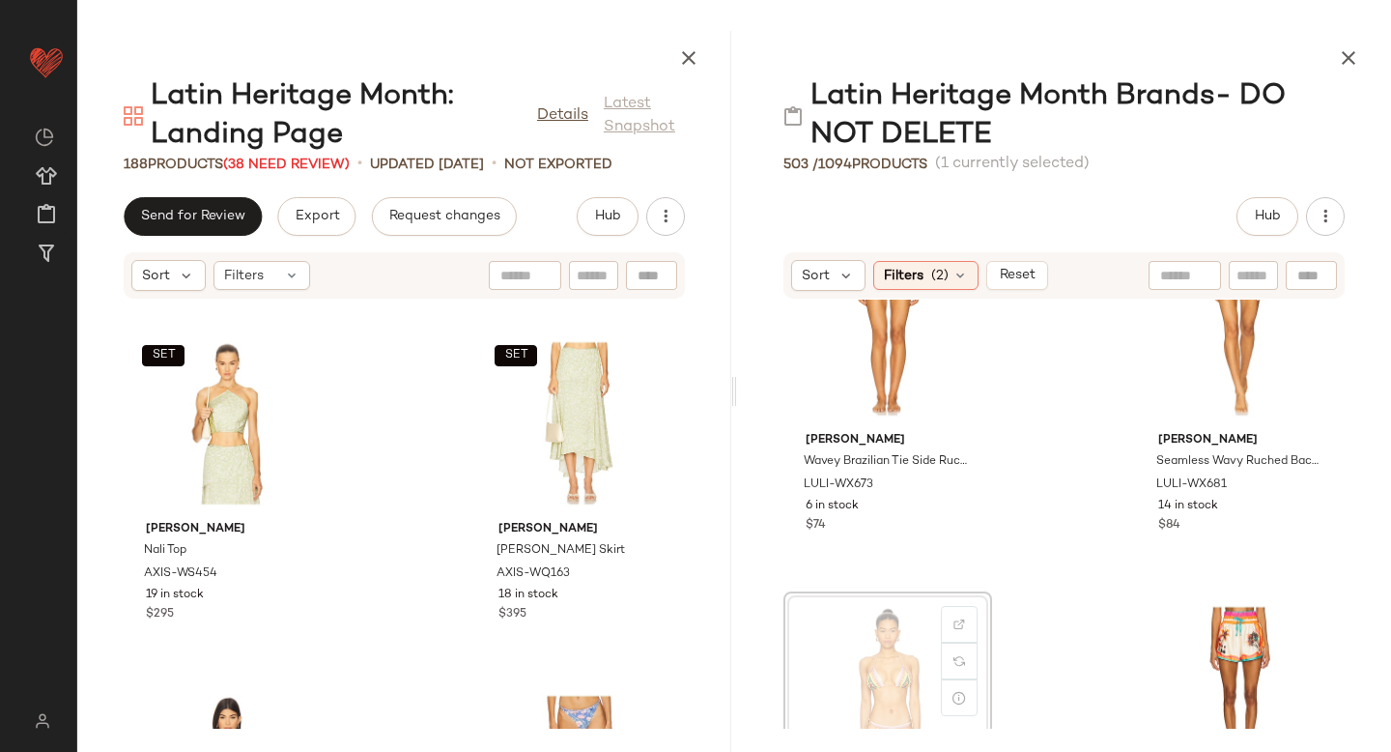
scroll to position [790, 0]
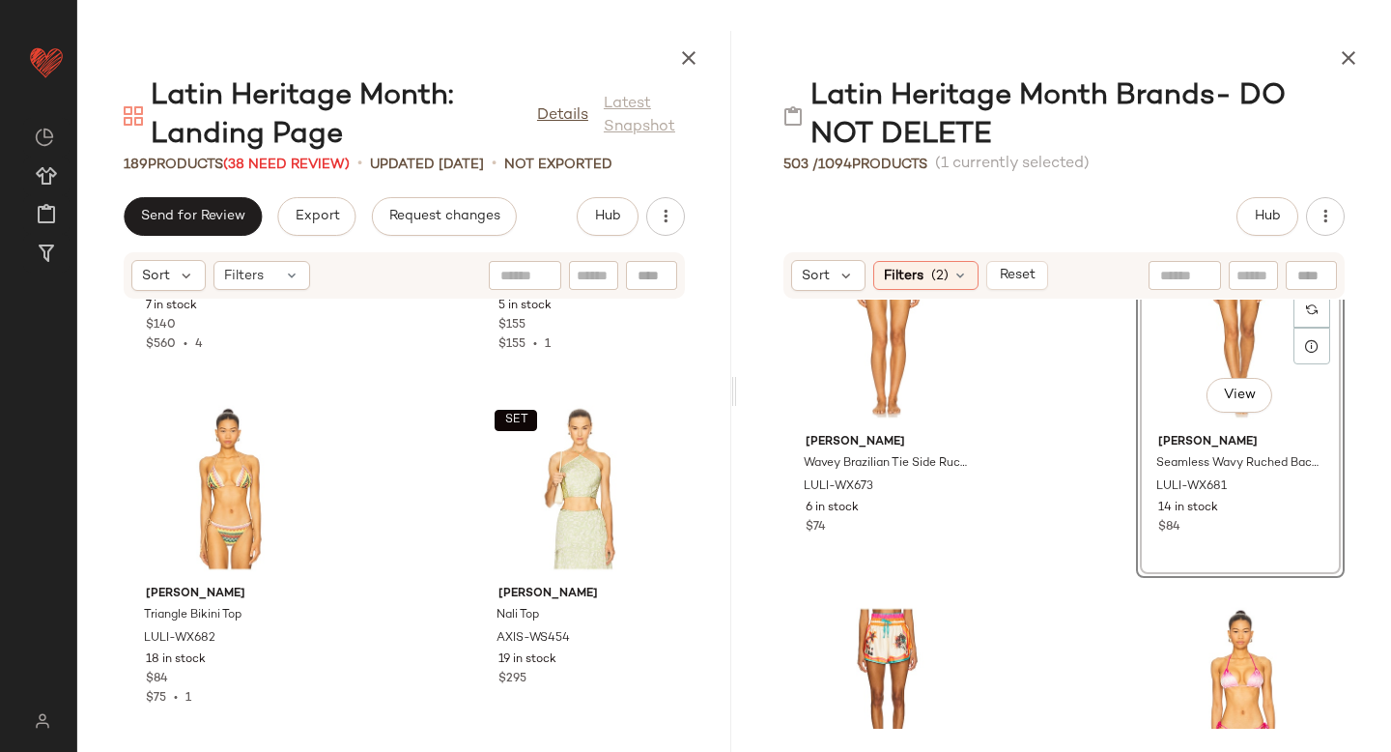
scroll to position [21849, 0]
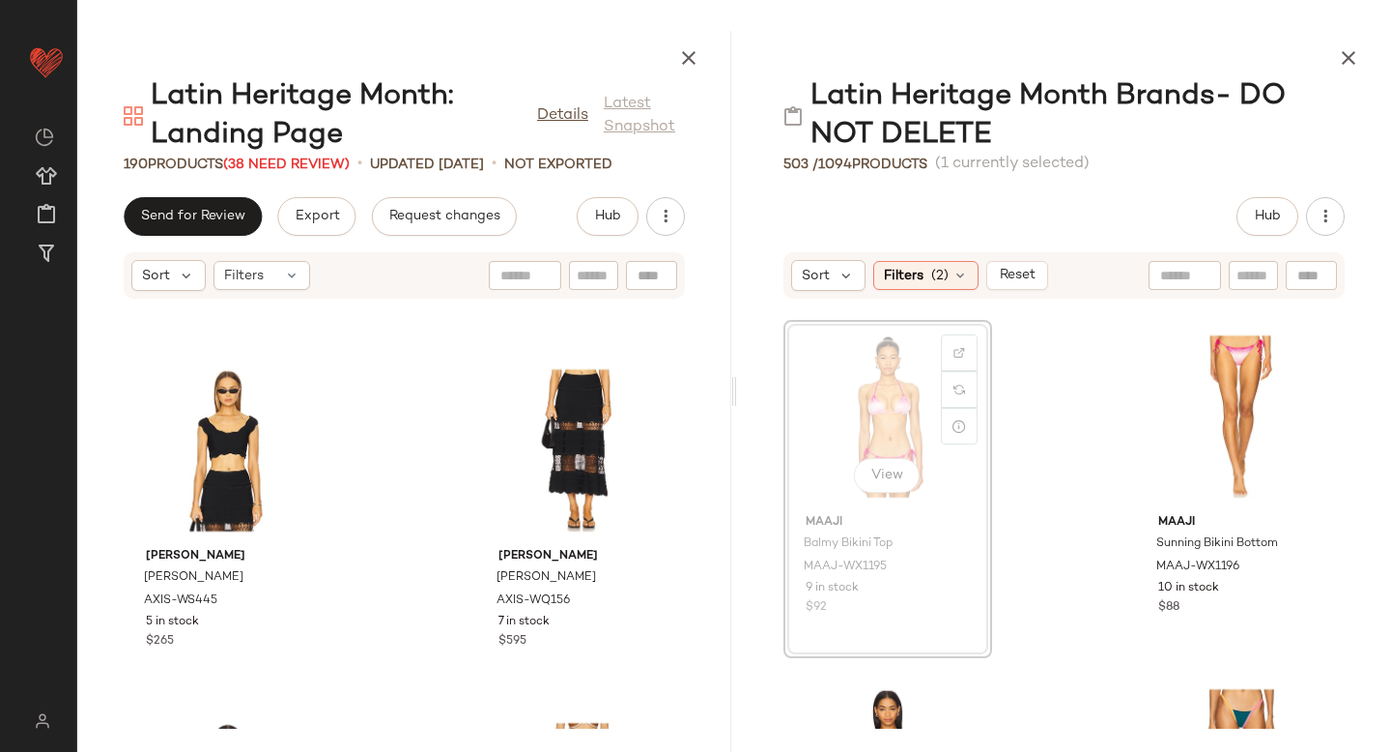
scroll to position [11276, 0]
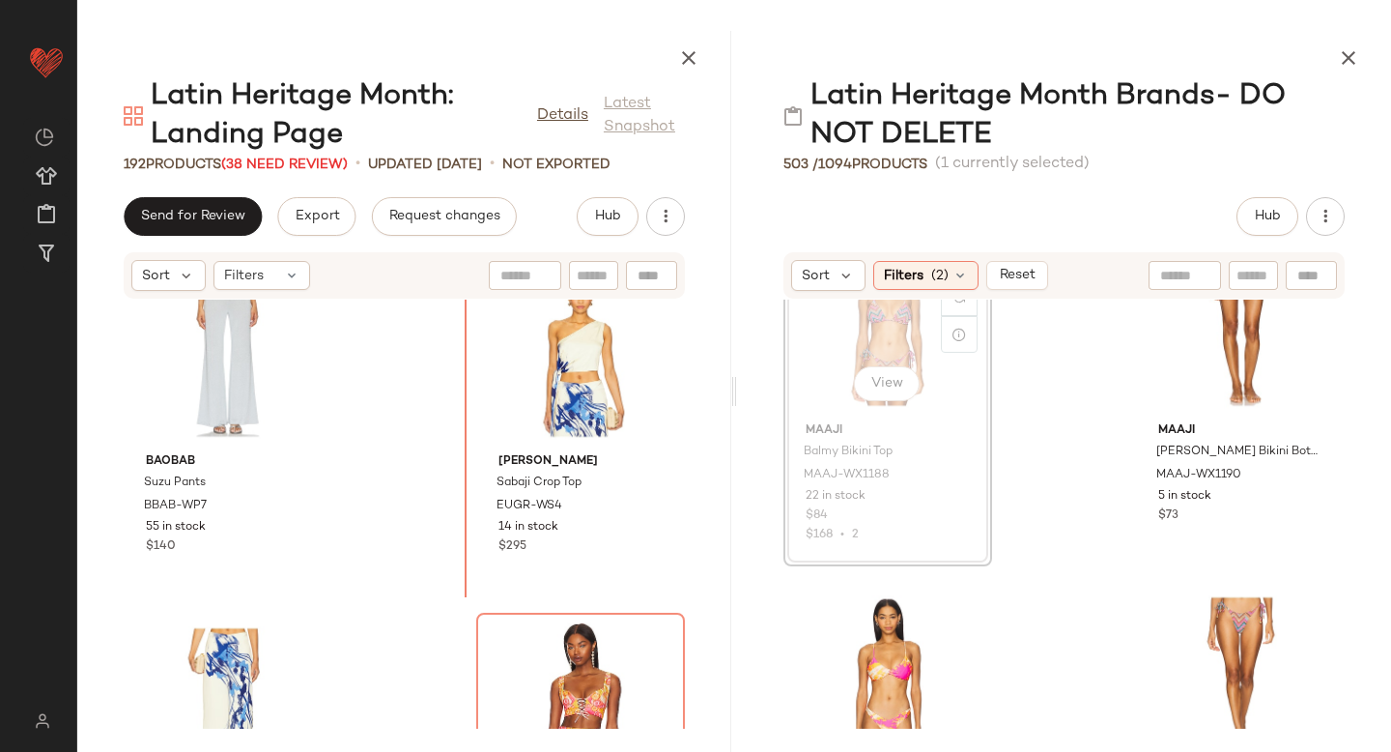
scroll to position [25511, 0]
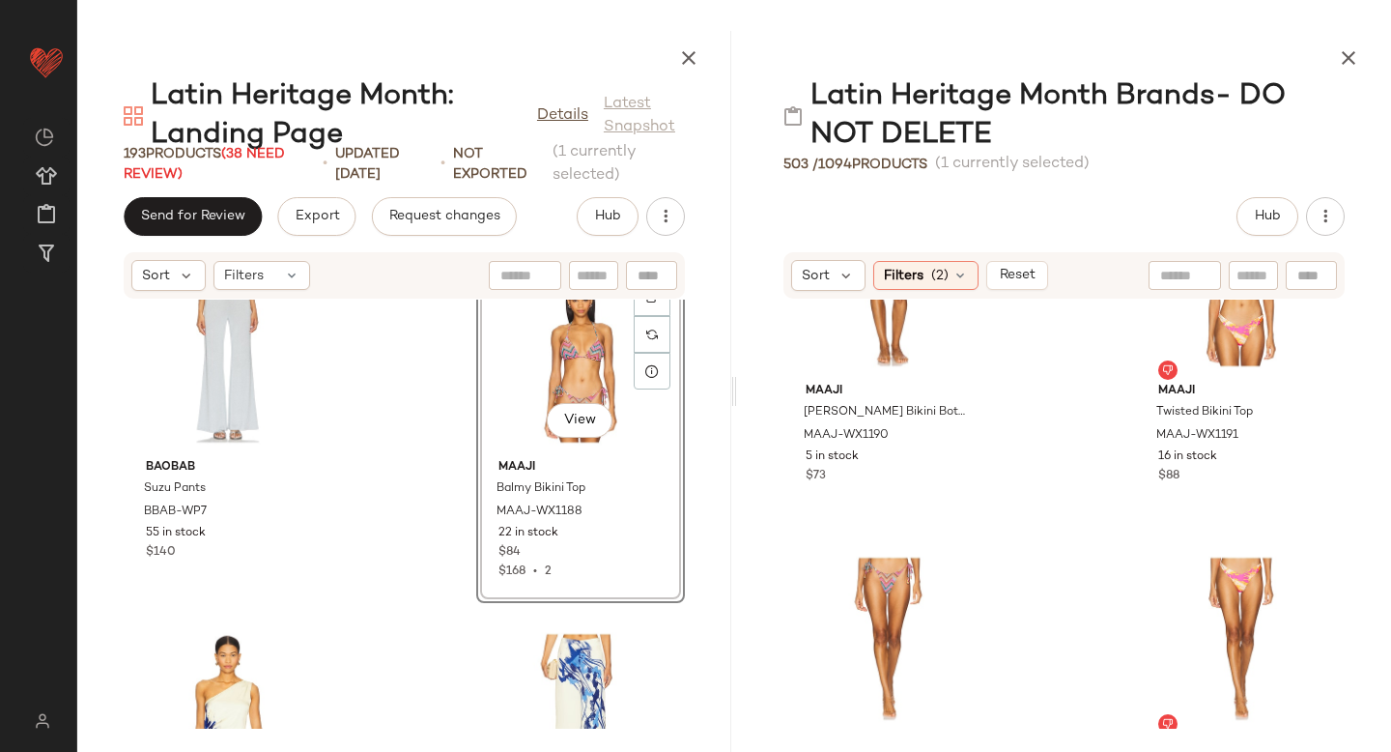
scroll to position [1192, 0]
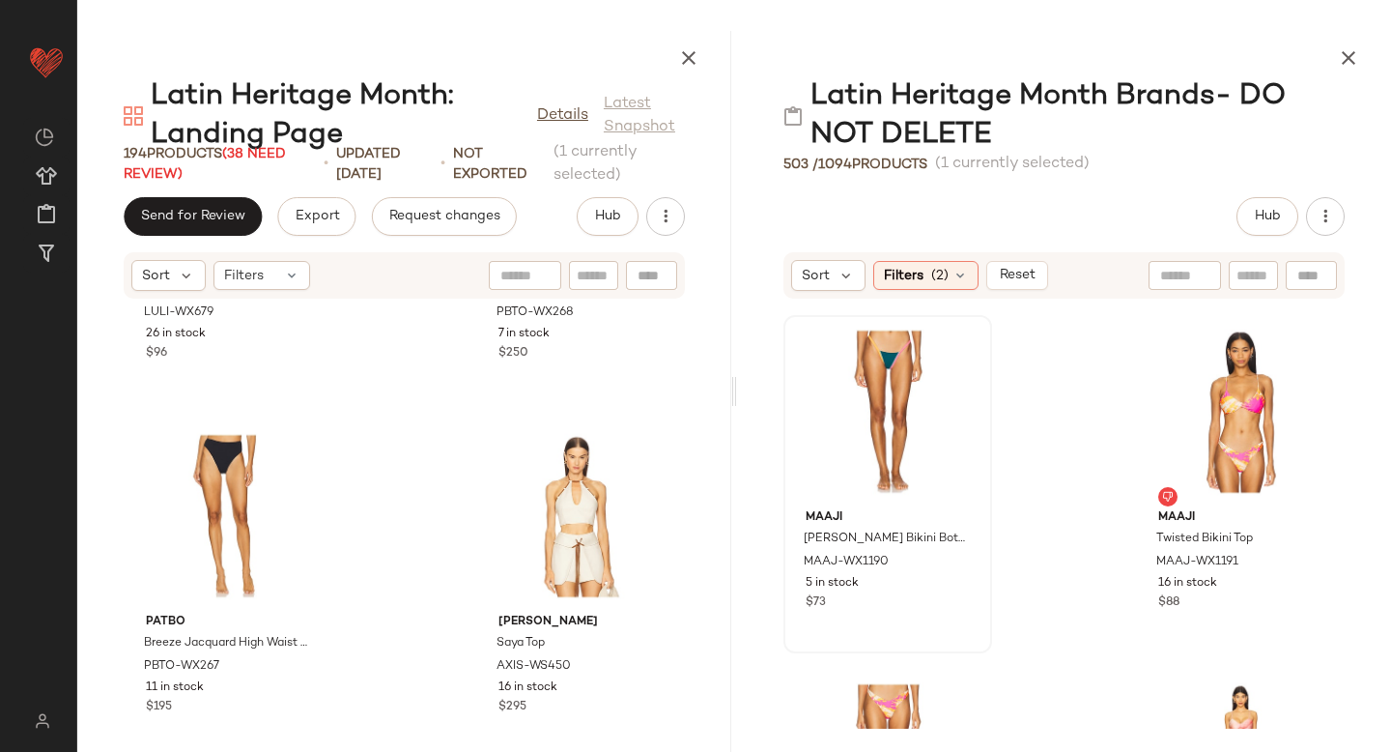
scroll to position [6980, 0]
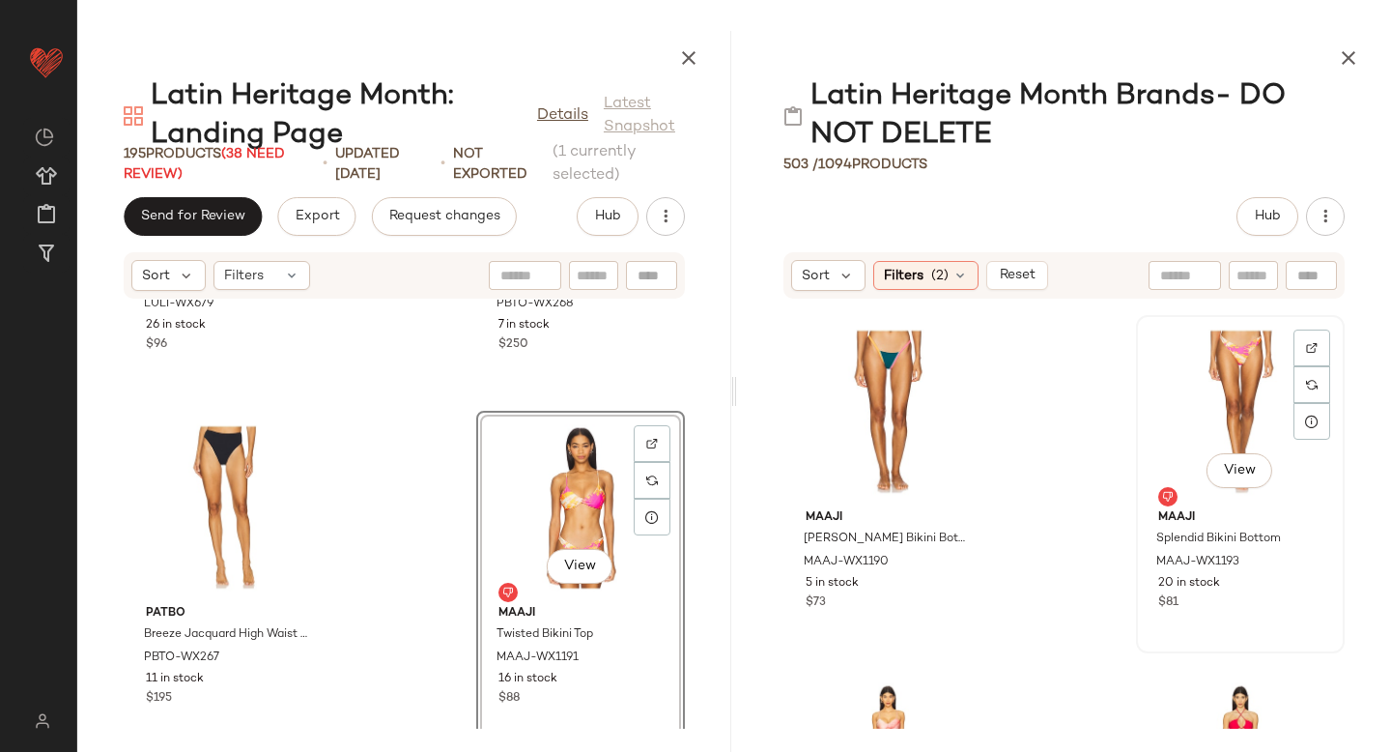
scroll to position [1061, 0]
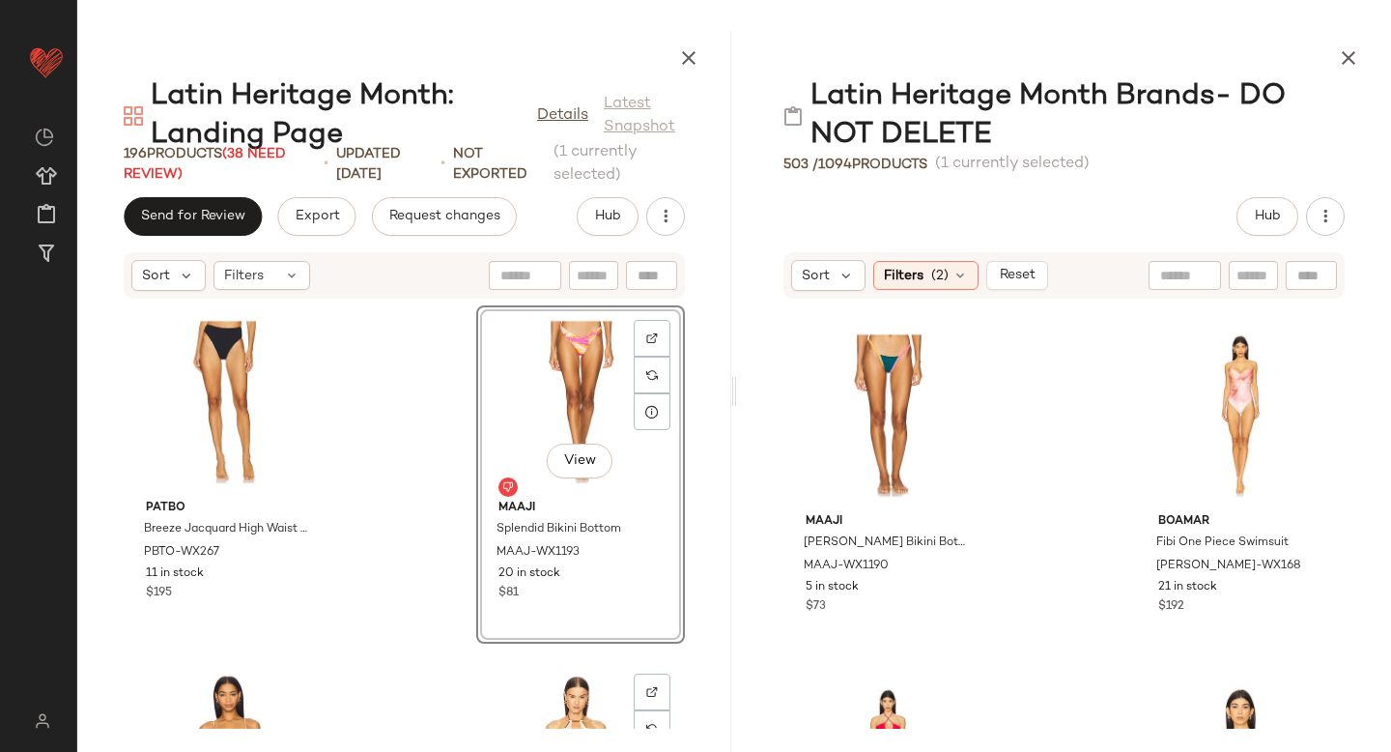
scroll to position [7083, 0]
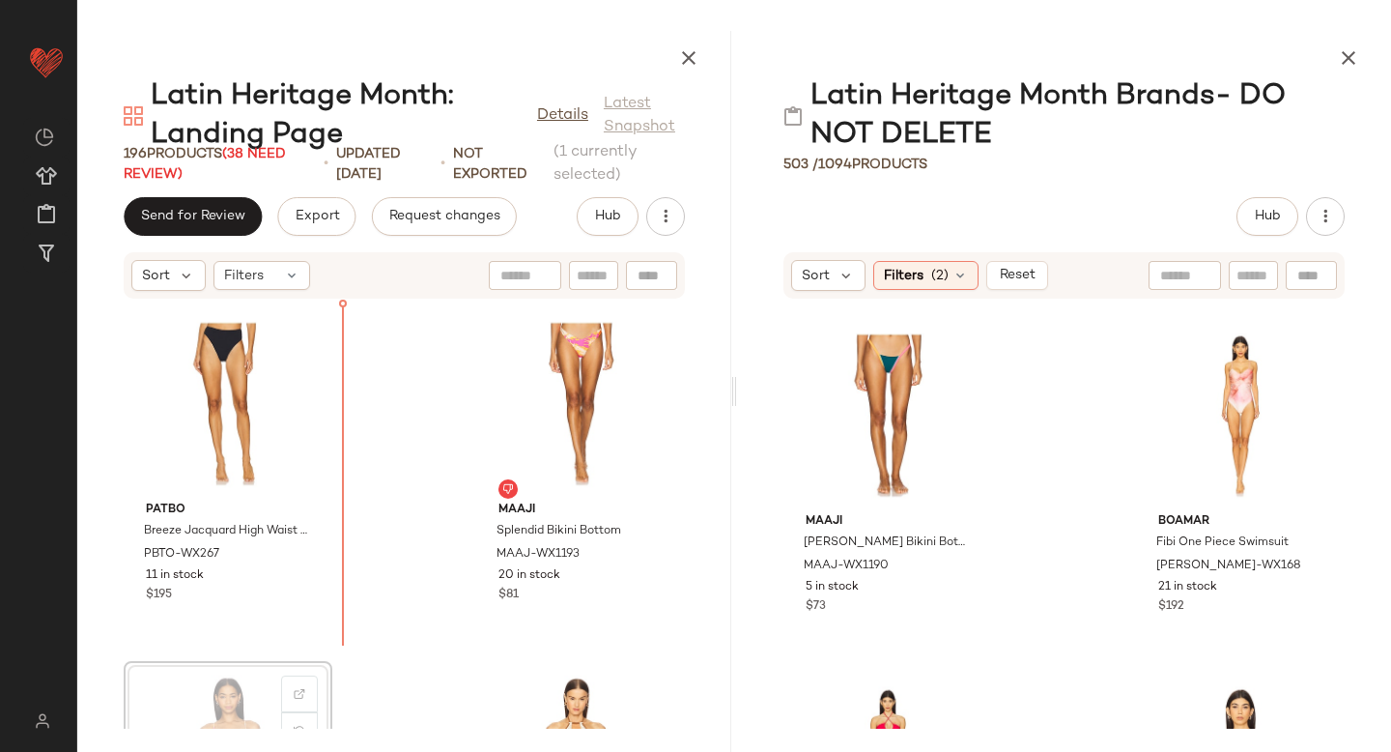
scroll to position [7087, 0]
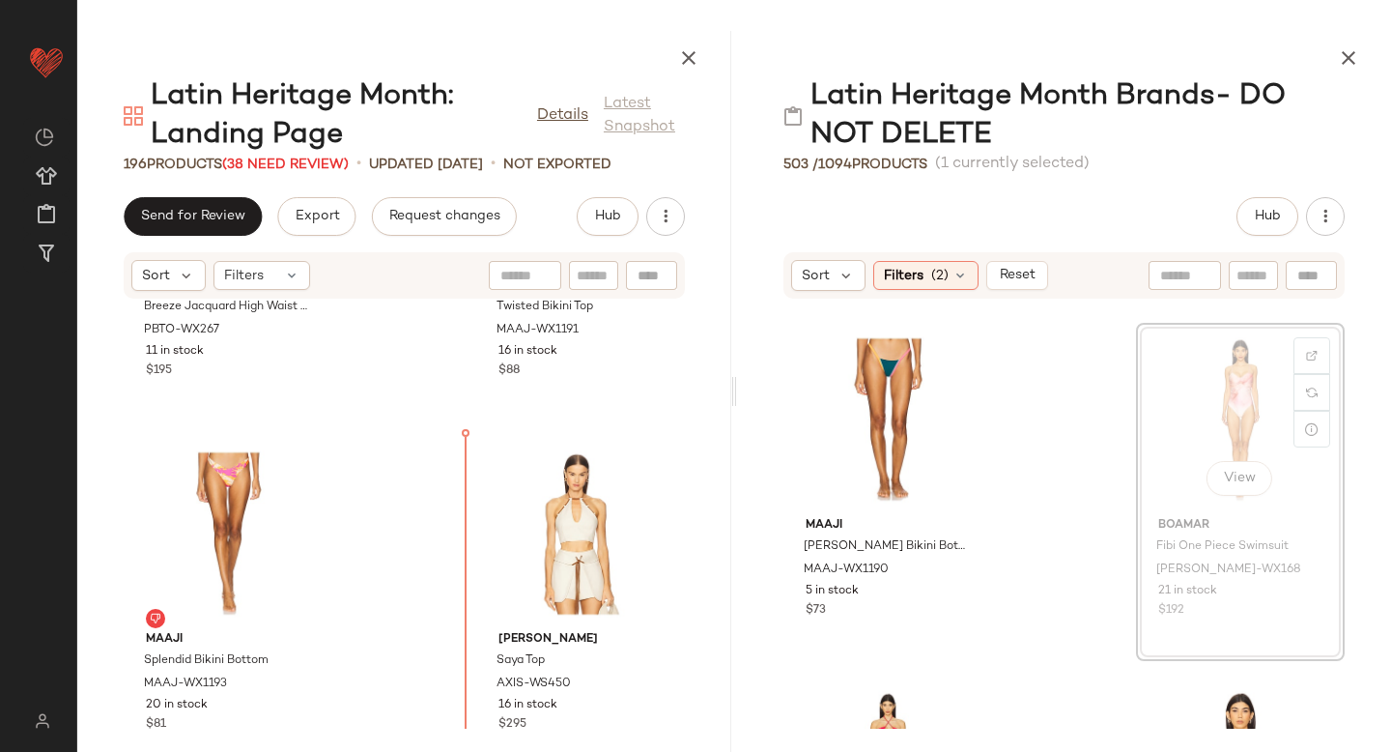
scroll to position [7319, 0]
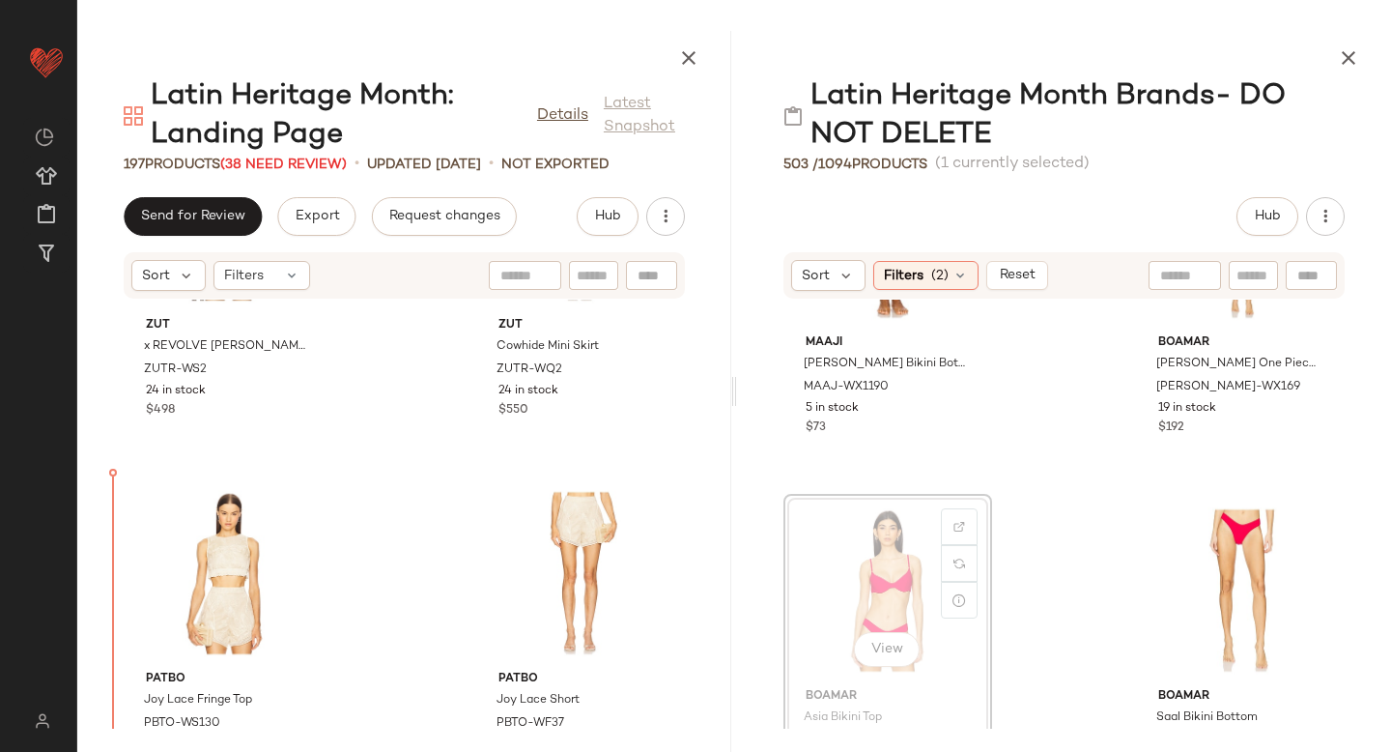
scroll to position [909, 0]
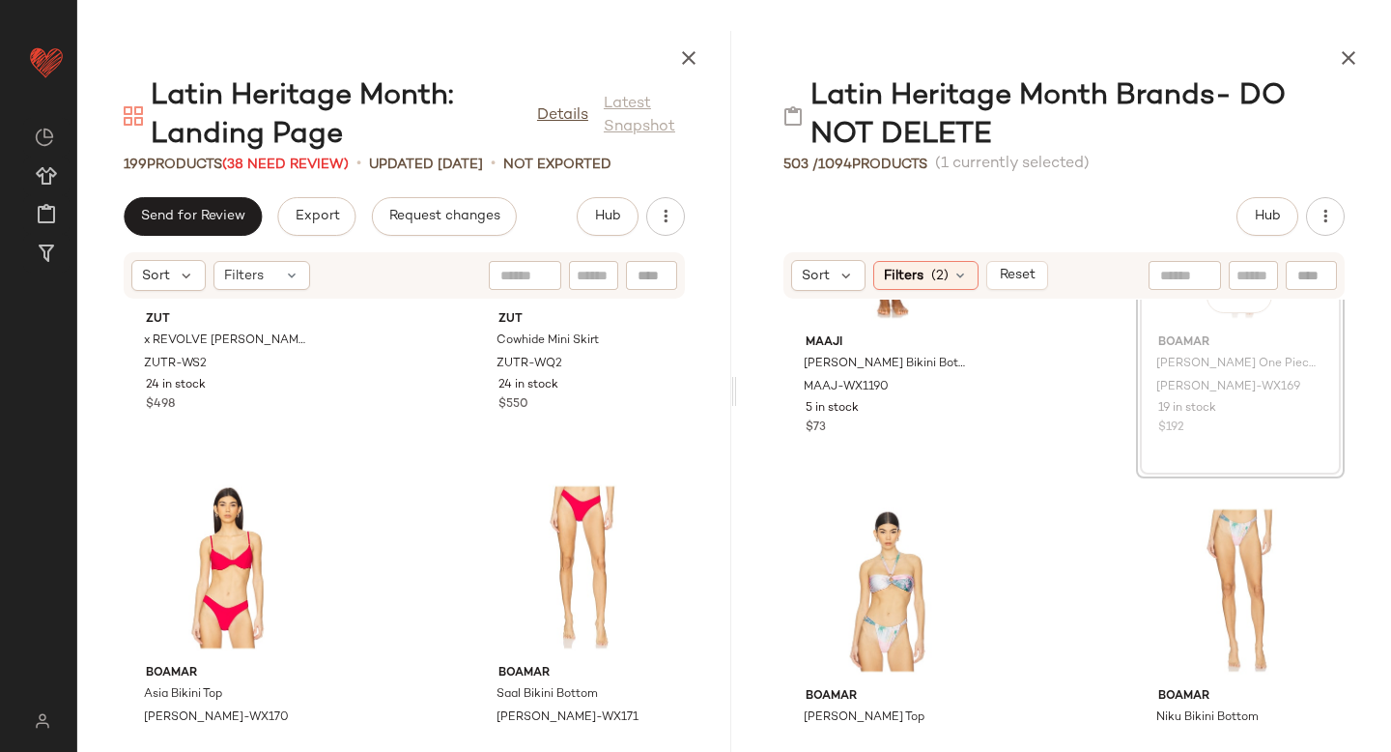
scroll to position [1236, 0]
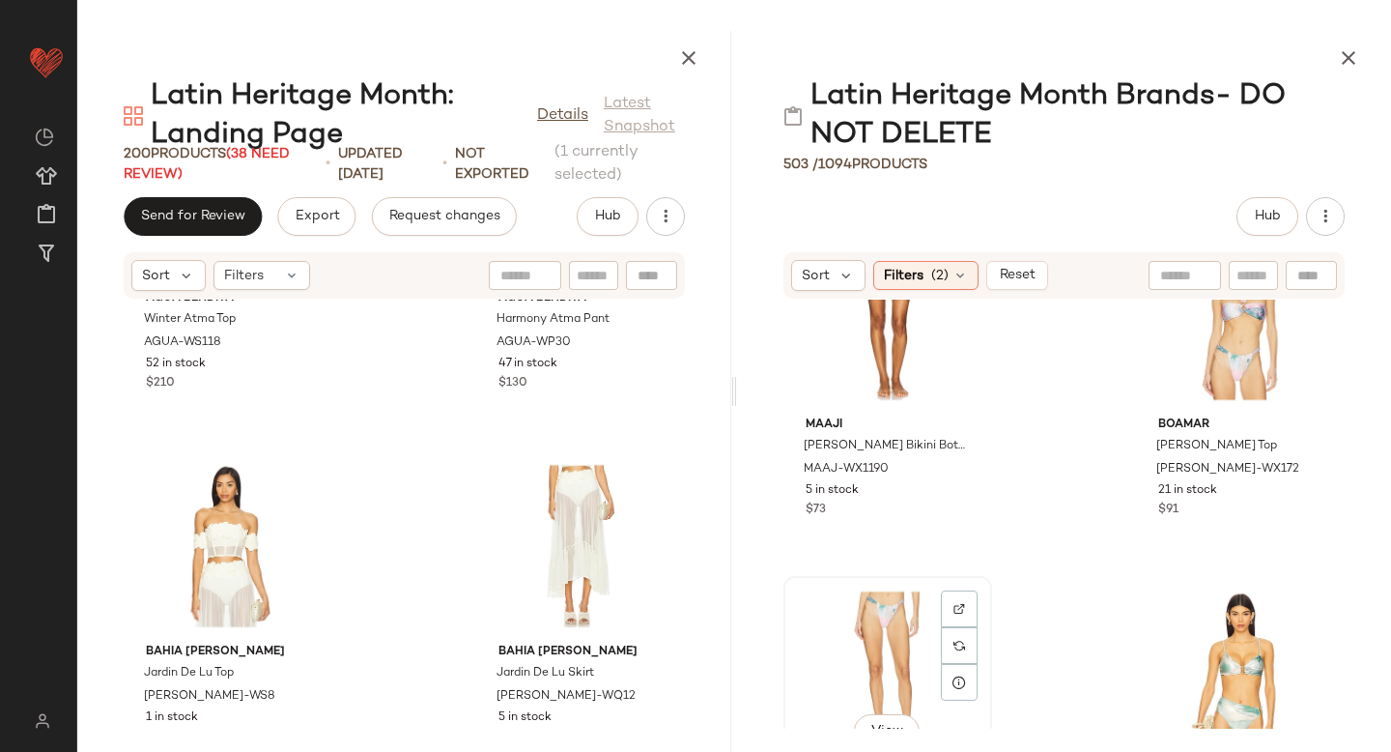
scroll to position [1159, 0]
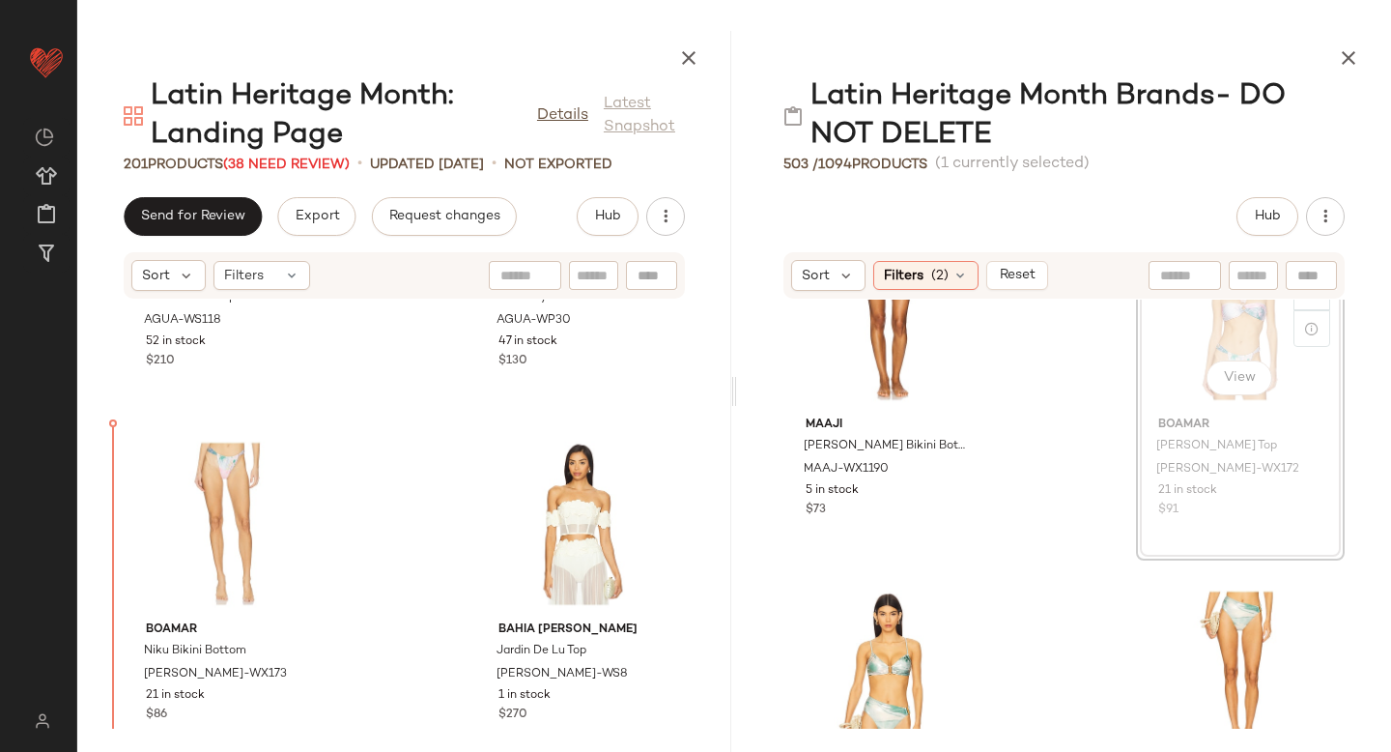
scroll to position [20763, 0]
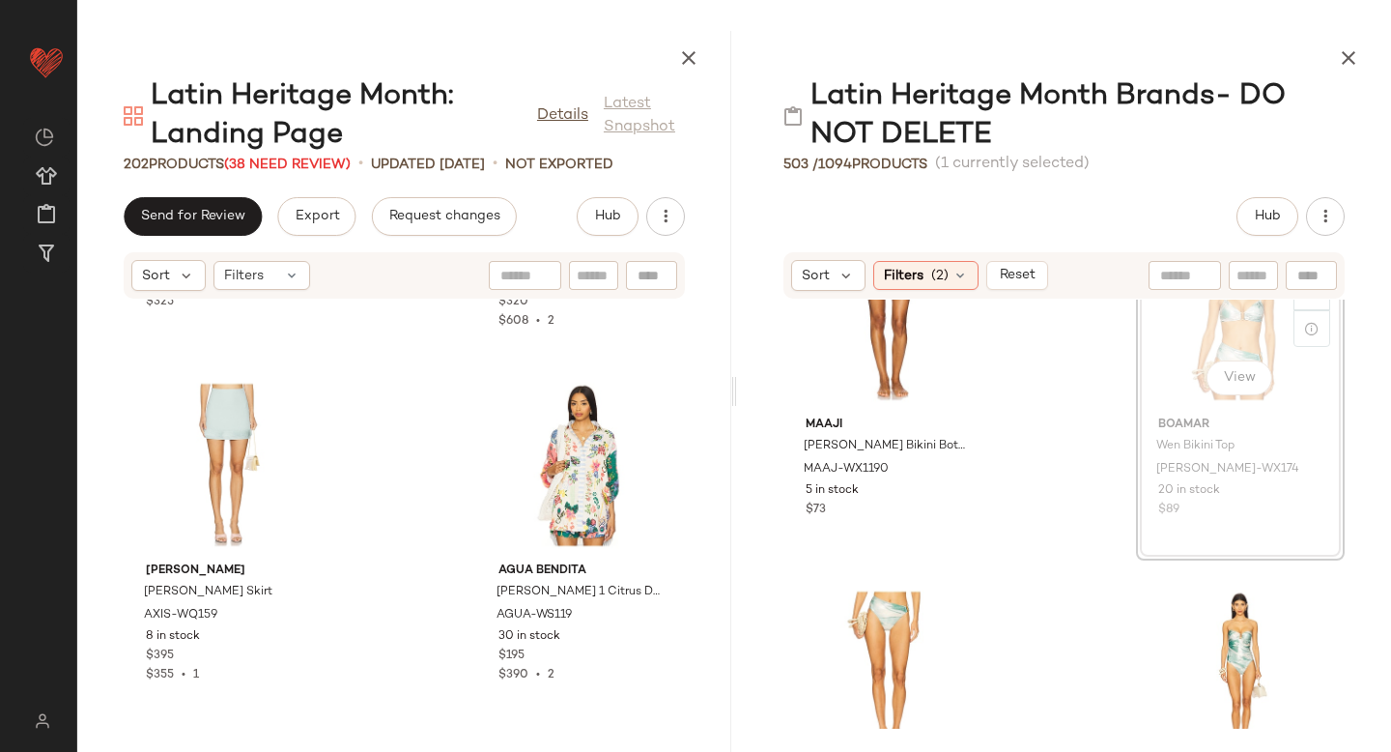
scroll to position [1153, 0]
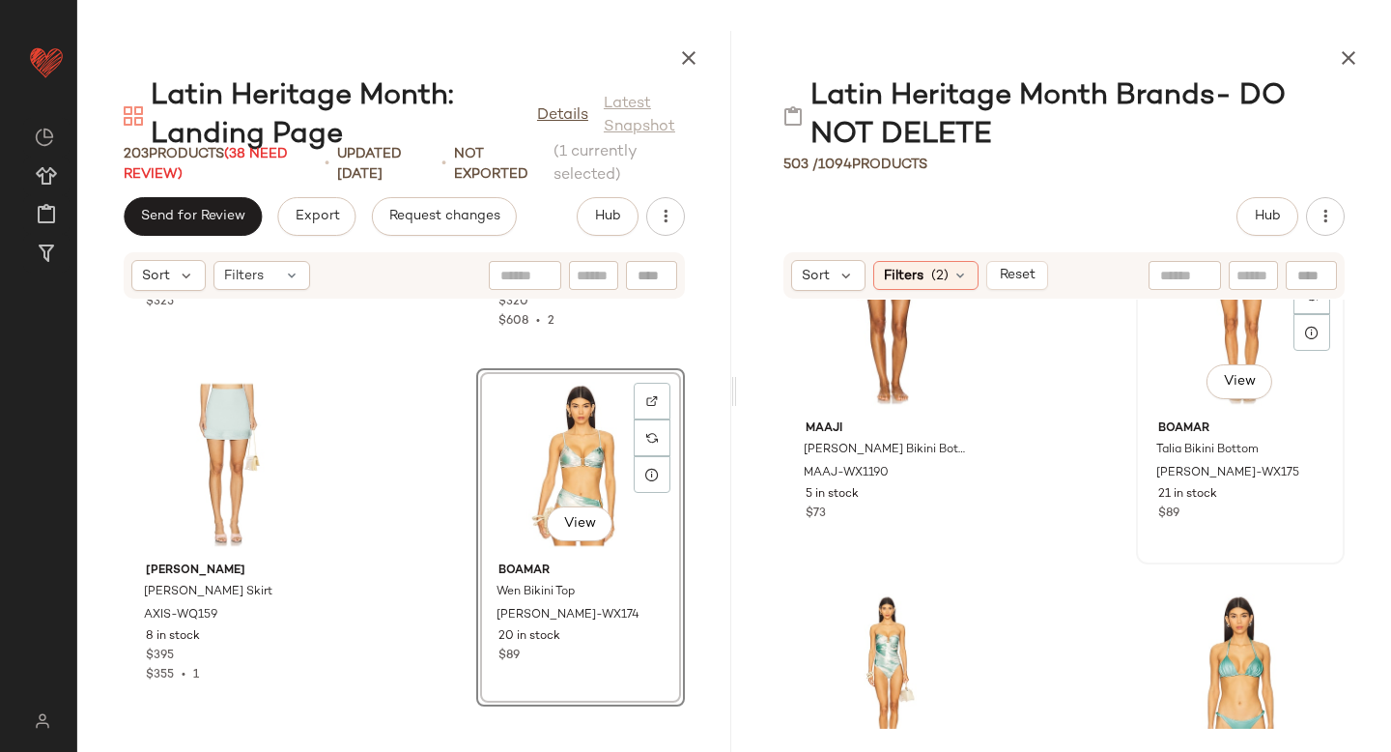
scroll to position [1151, 0]
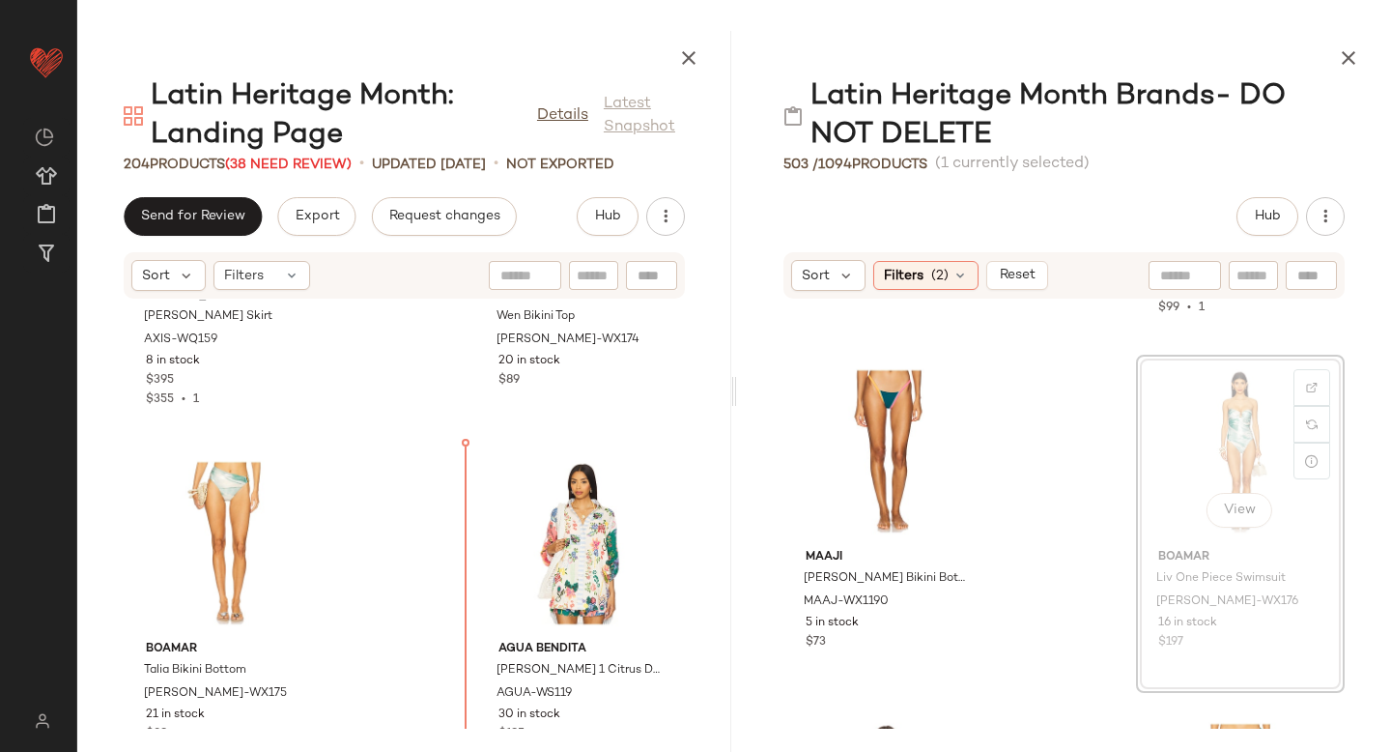
scroll to position [26040, 0]
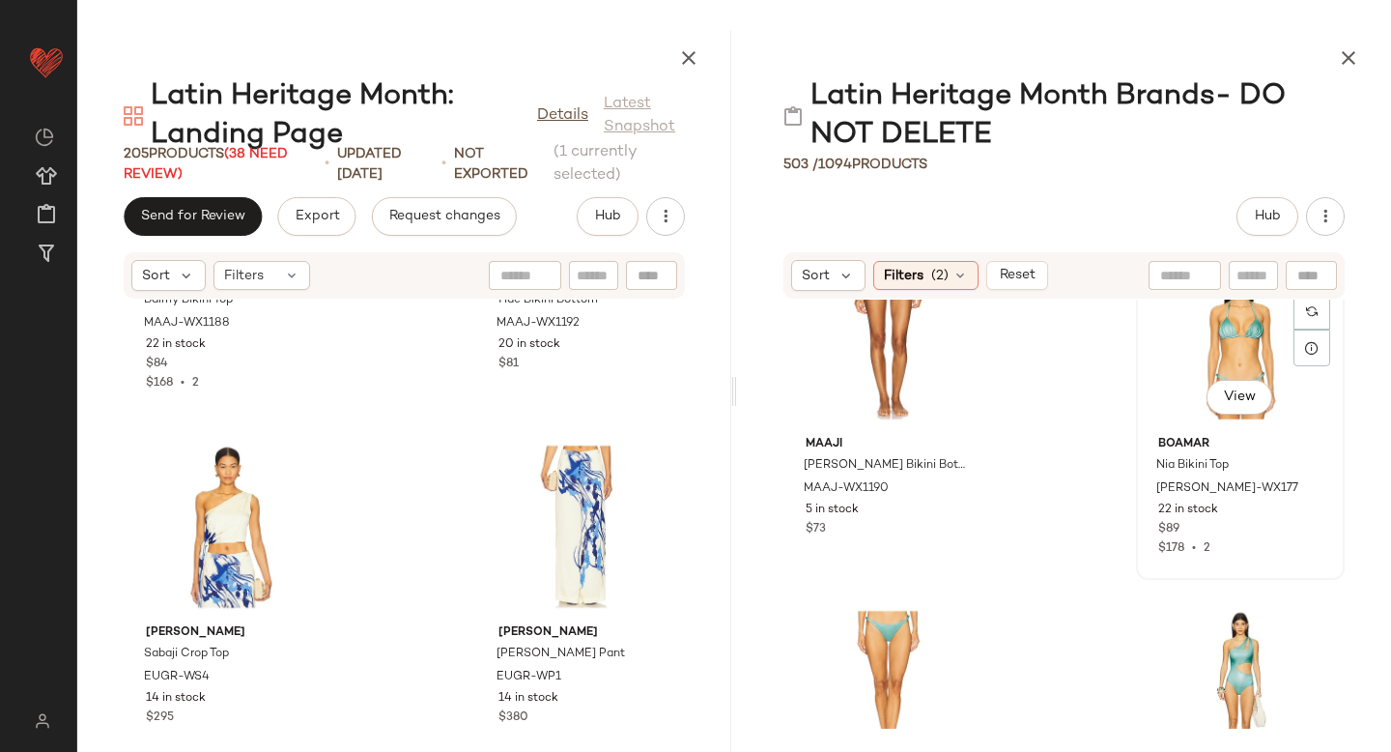
scroll to position [1132, 0]
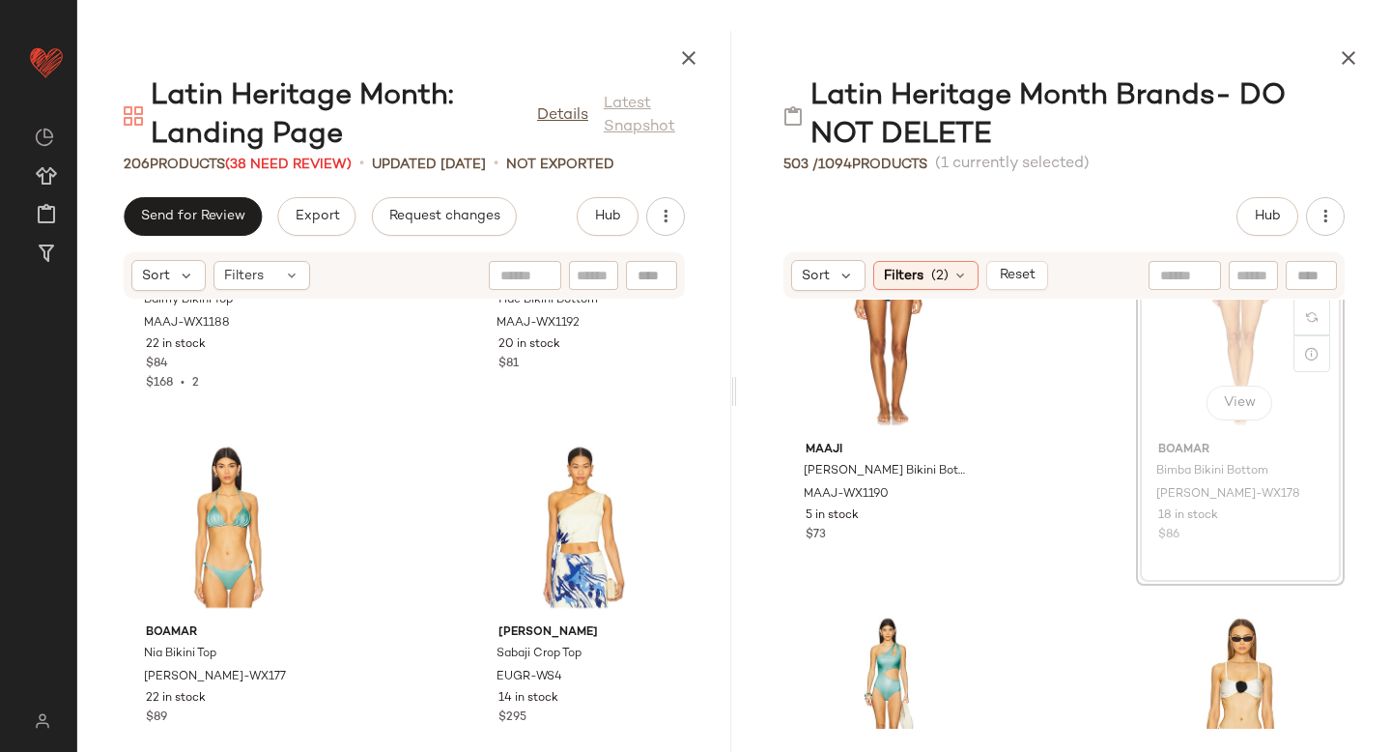
scroll to position [1126, 0]
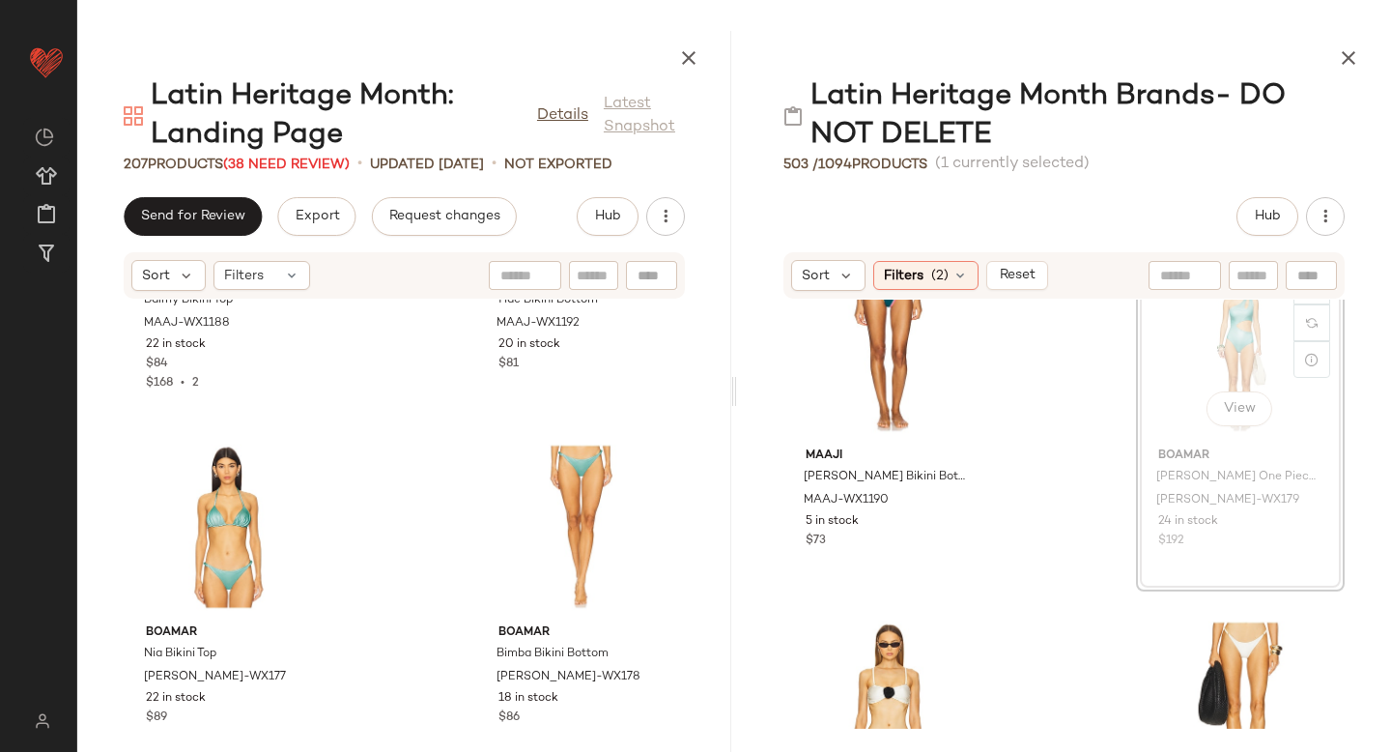
scroll to position [1121, 0]
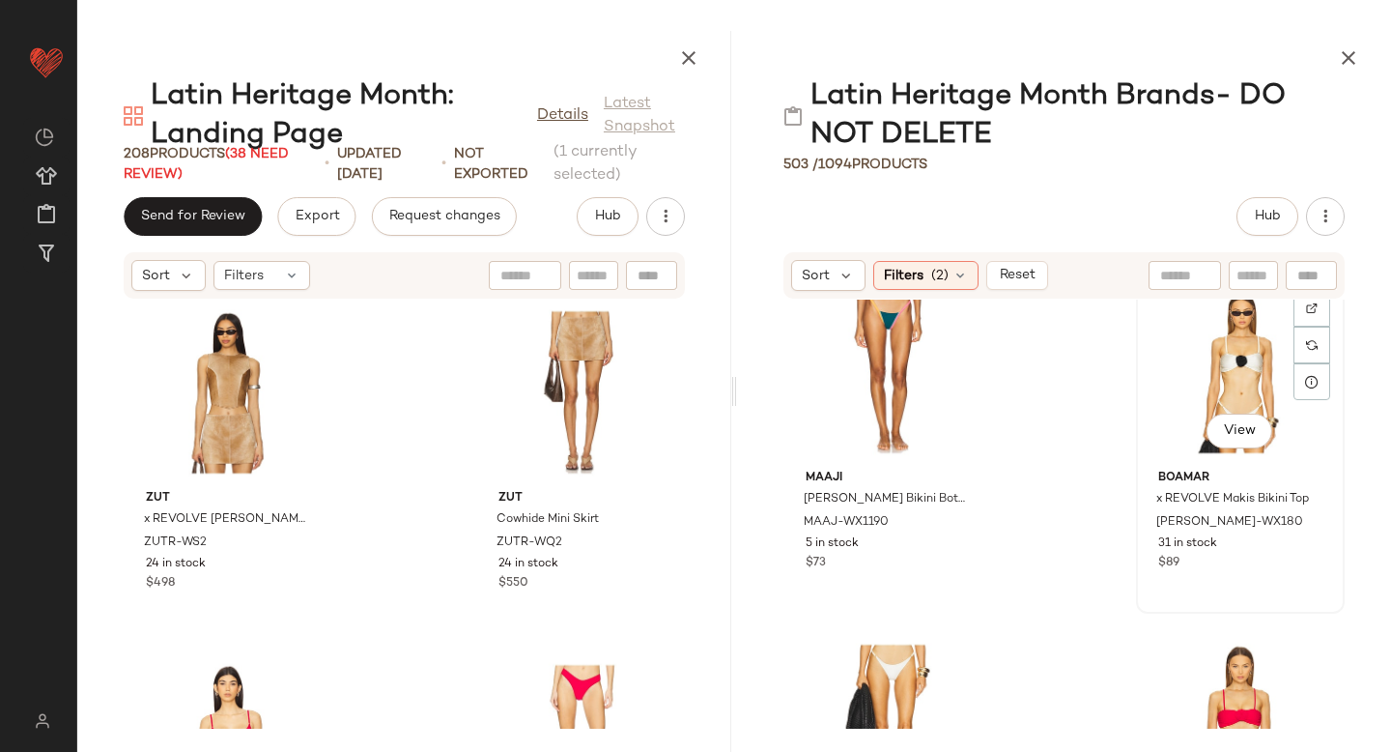
scroll to position [1099, 0]
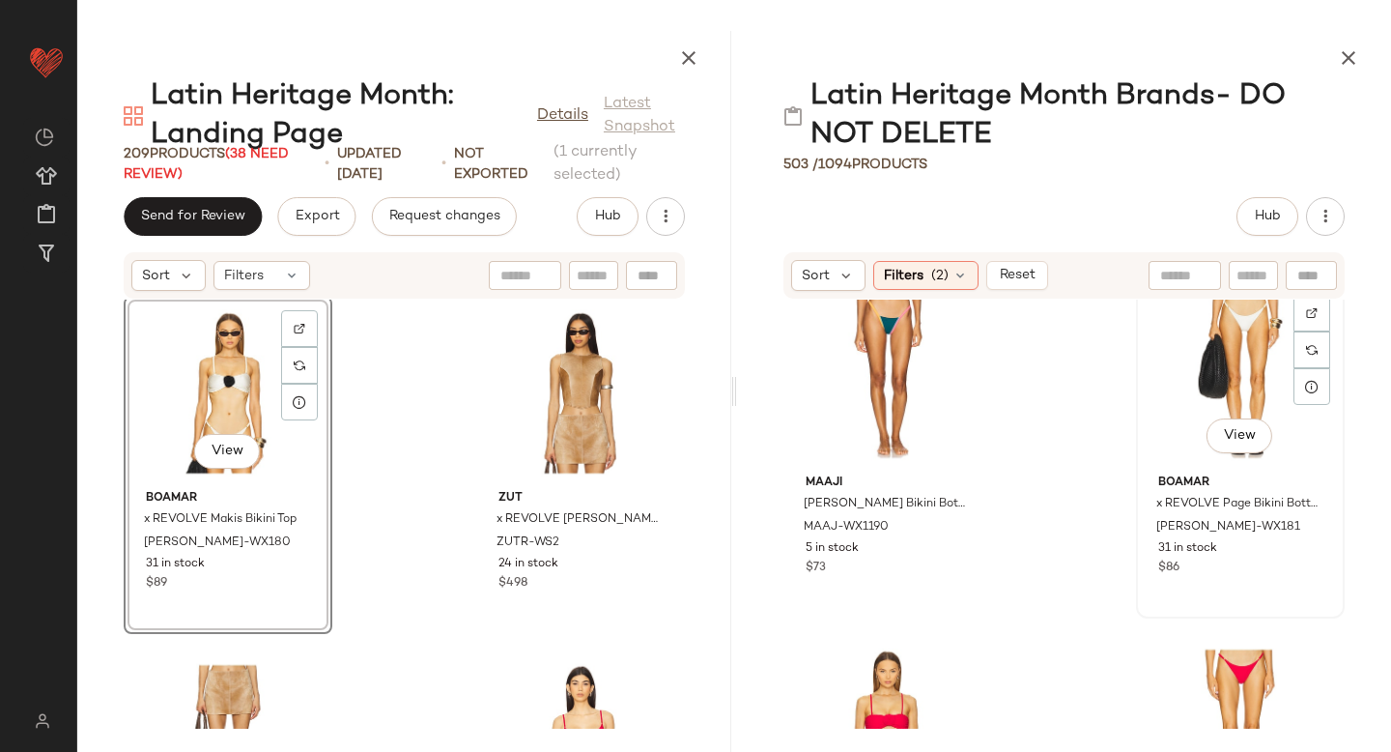
scroll to position [1089, 0]
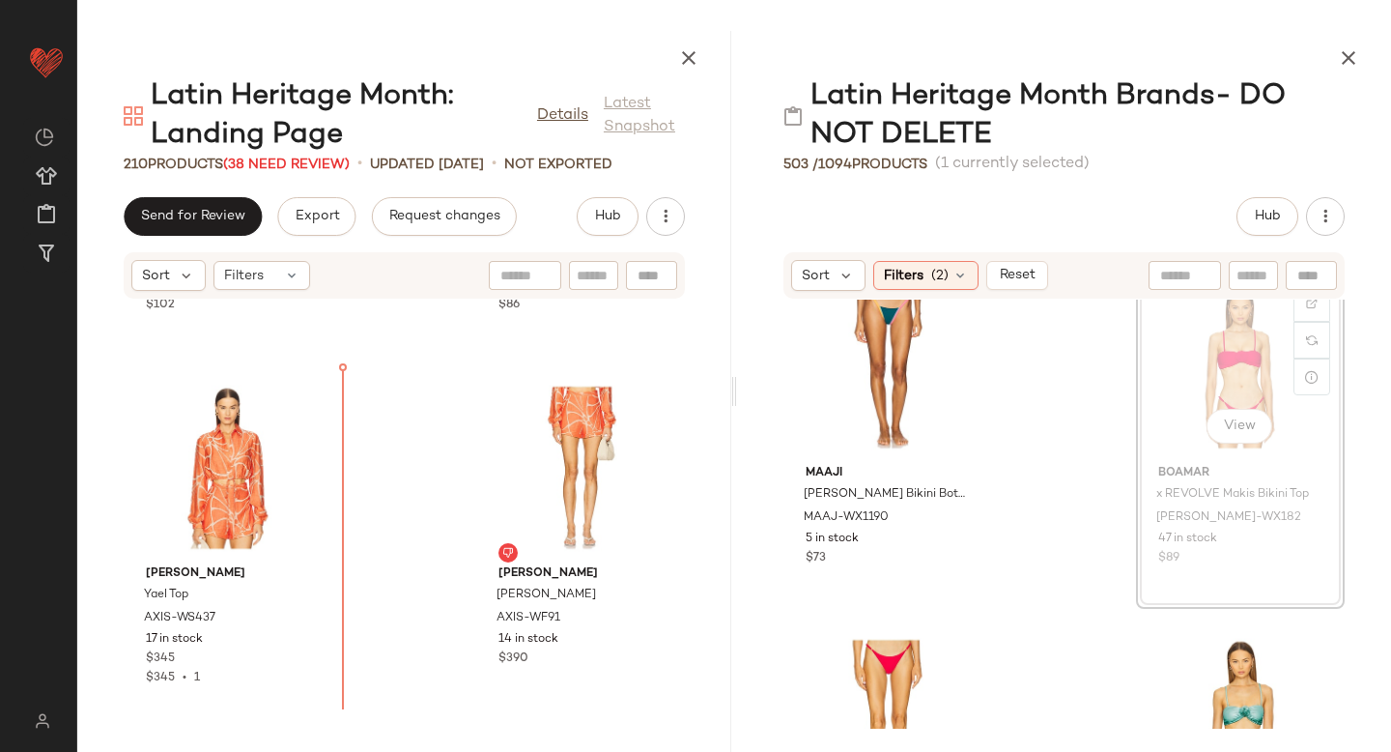
scroll to position [3833, 0]
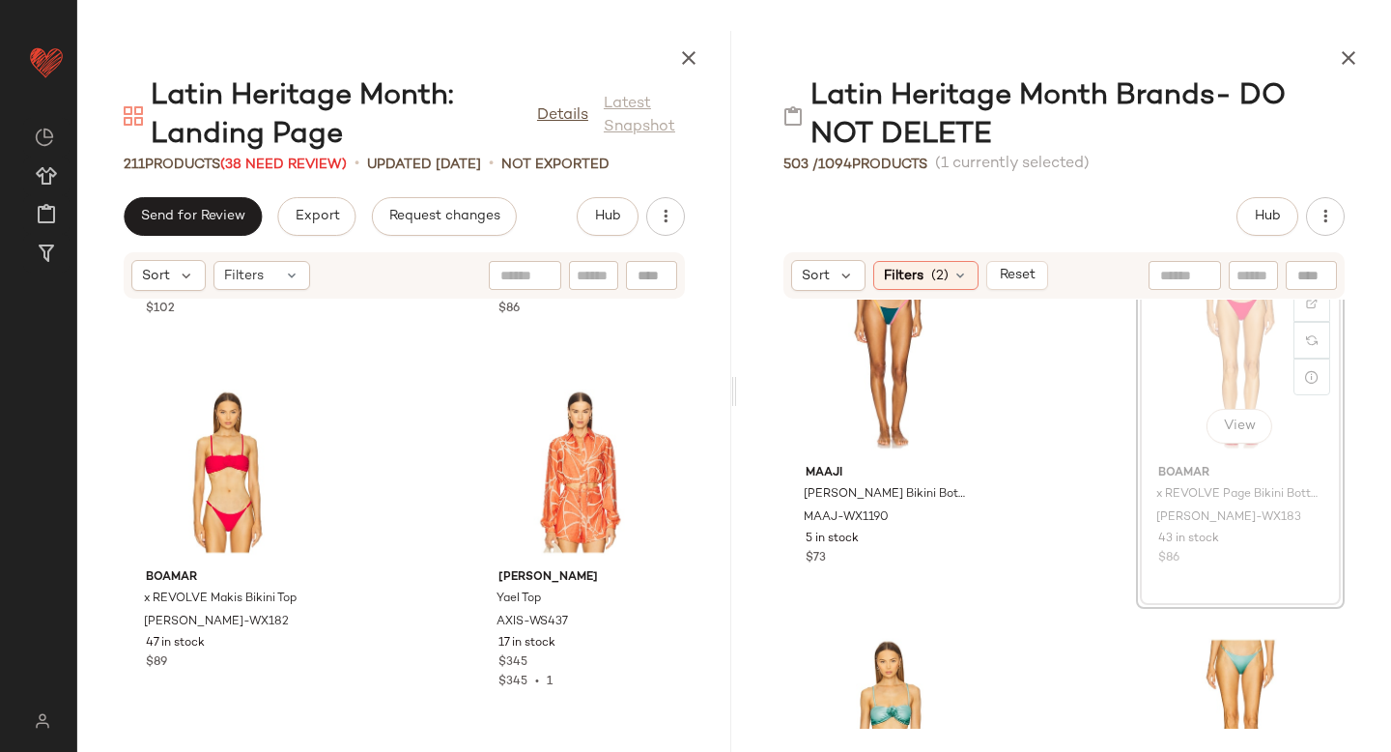
scroll to position [1107, 0]
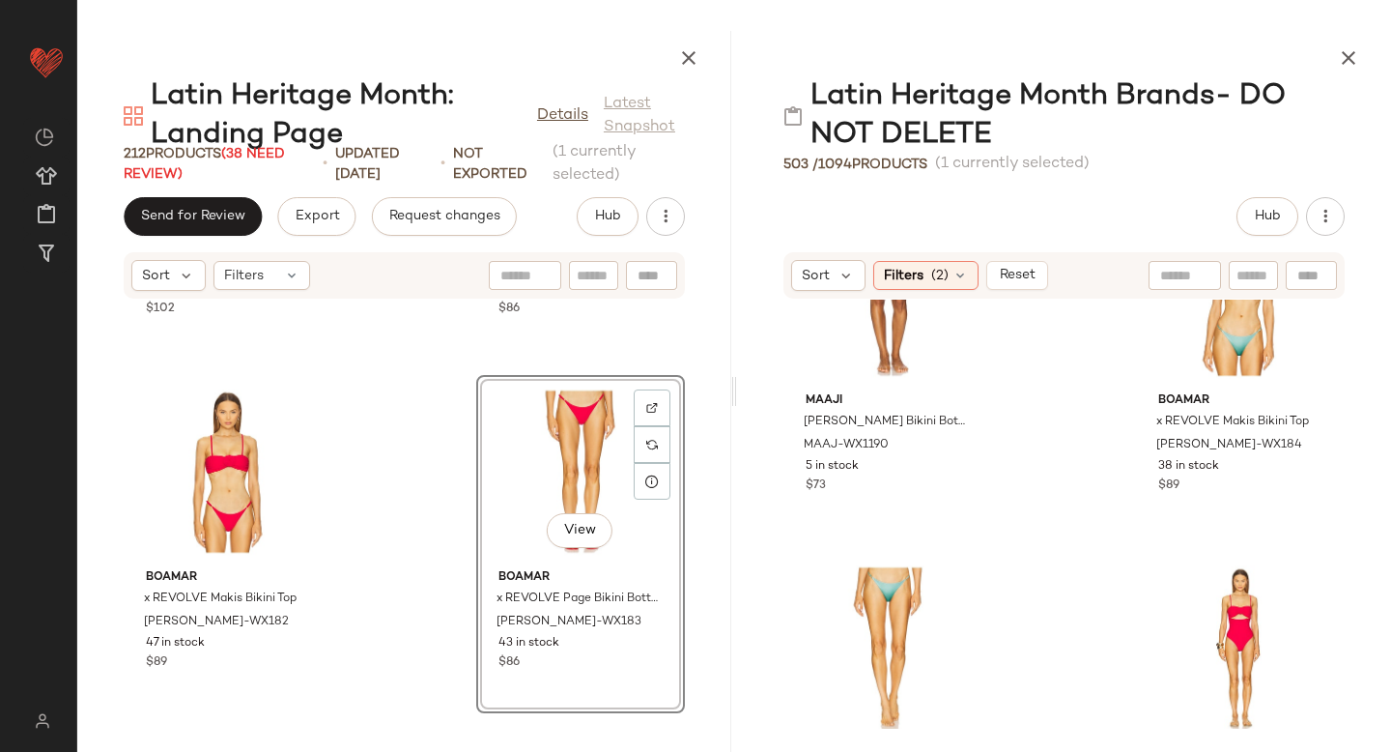
scroll to position [1181, 0]
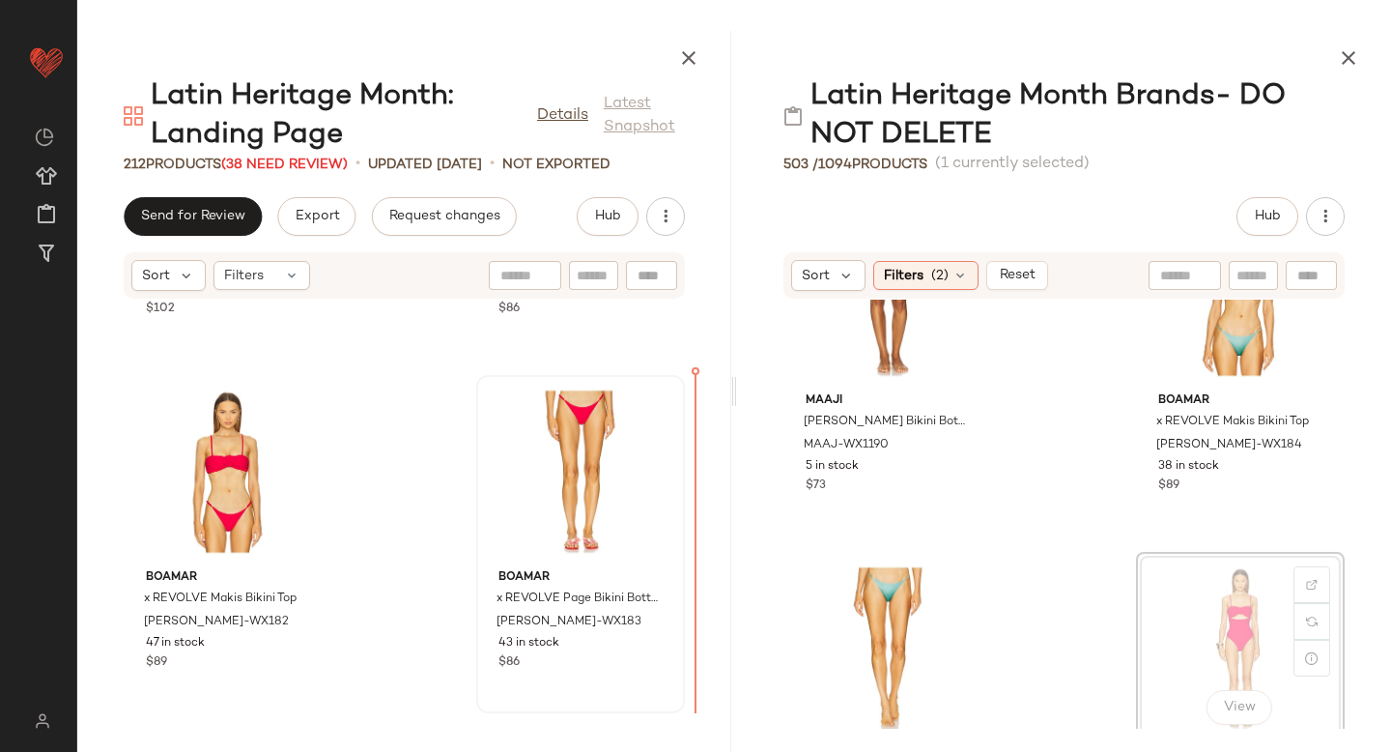
drag, startPoint x: 1236, startPoint y: 617, endPoint x: 636, endPoint y: 556, distance: 603.0
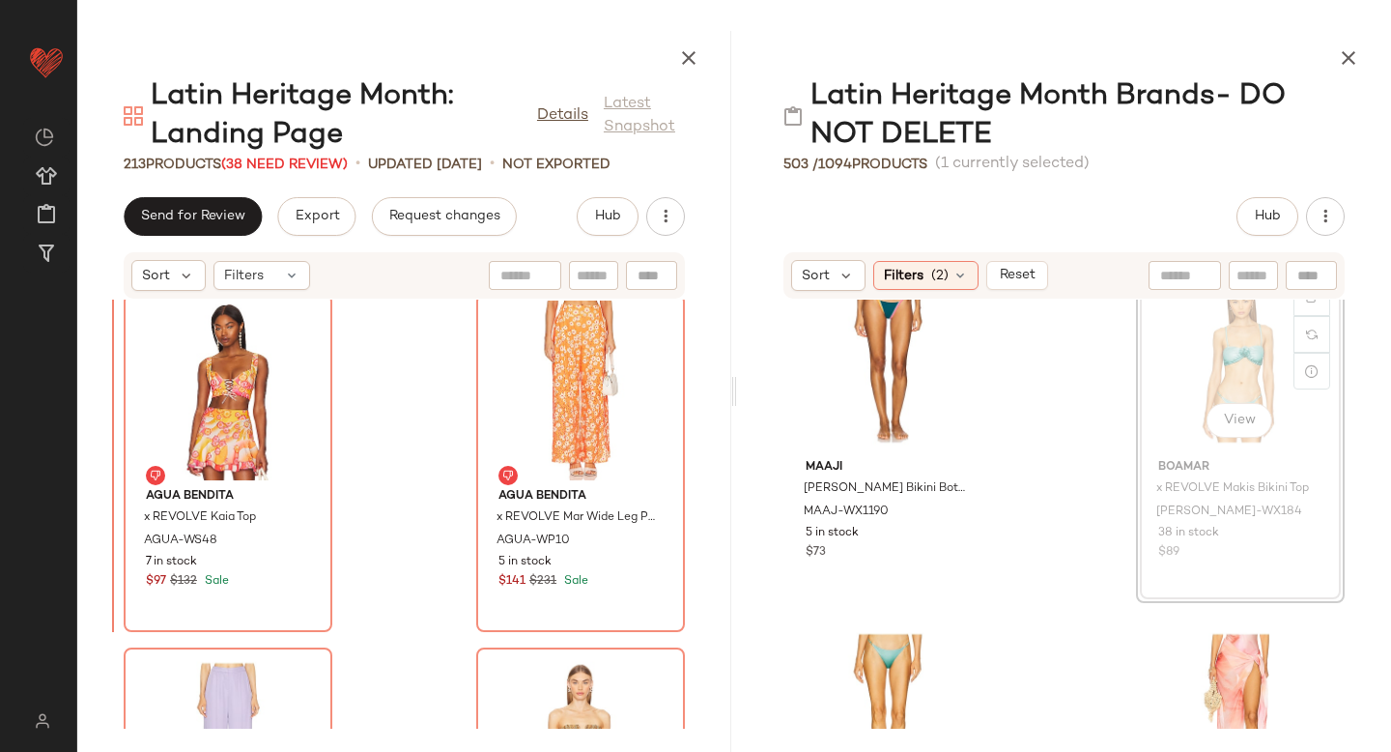
scroll to position [29731, 0]
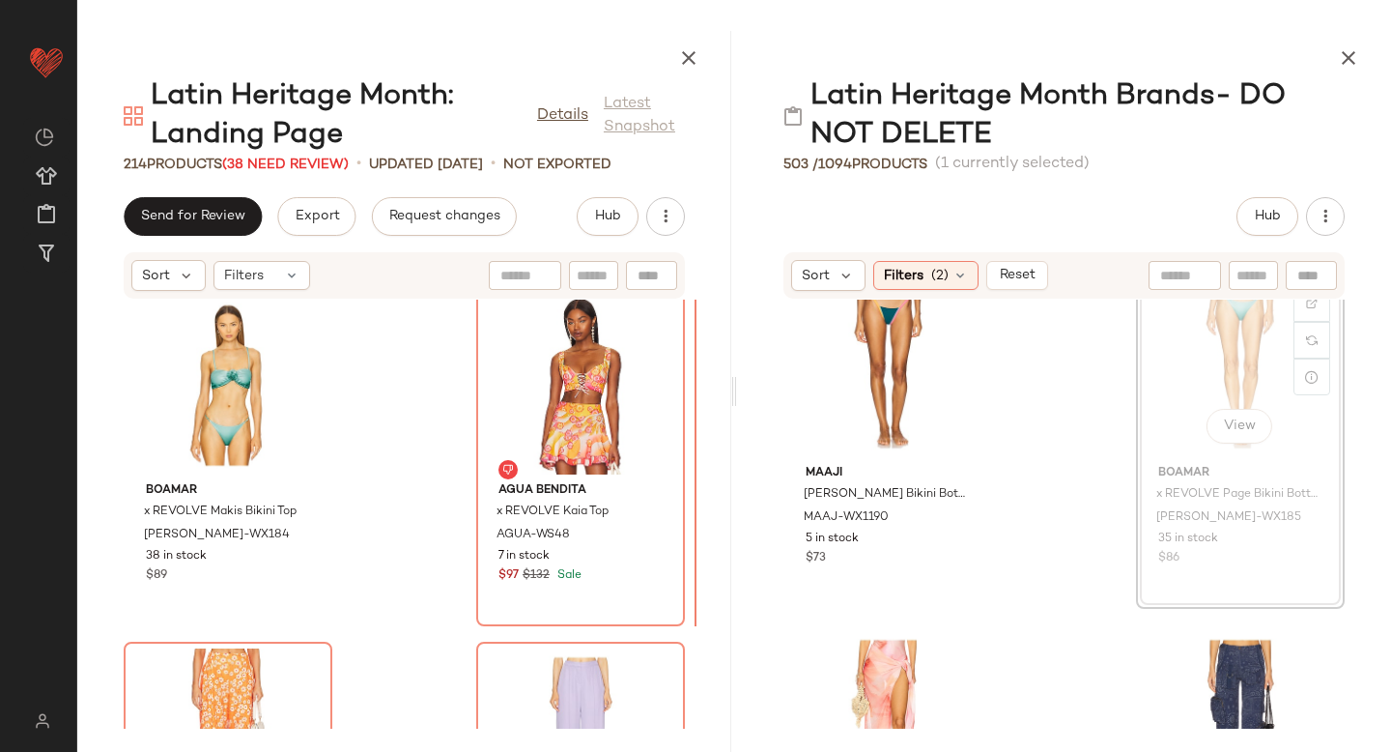
scroll to position [29730, 0]
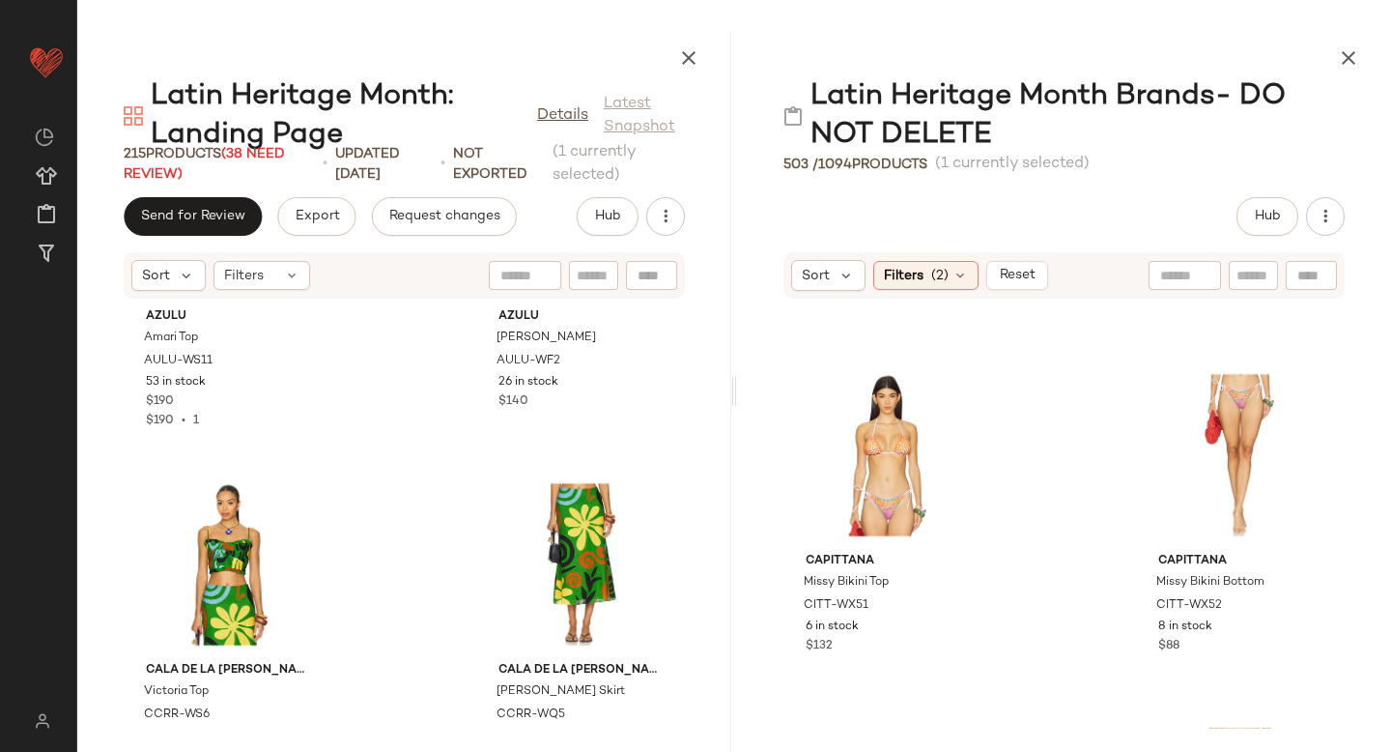
scroll to position [17975, 0]
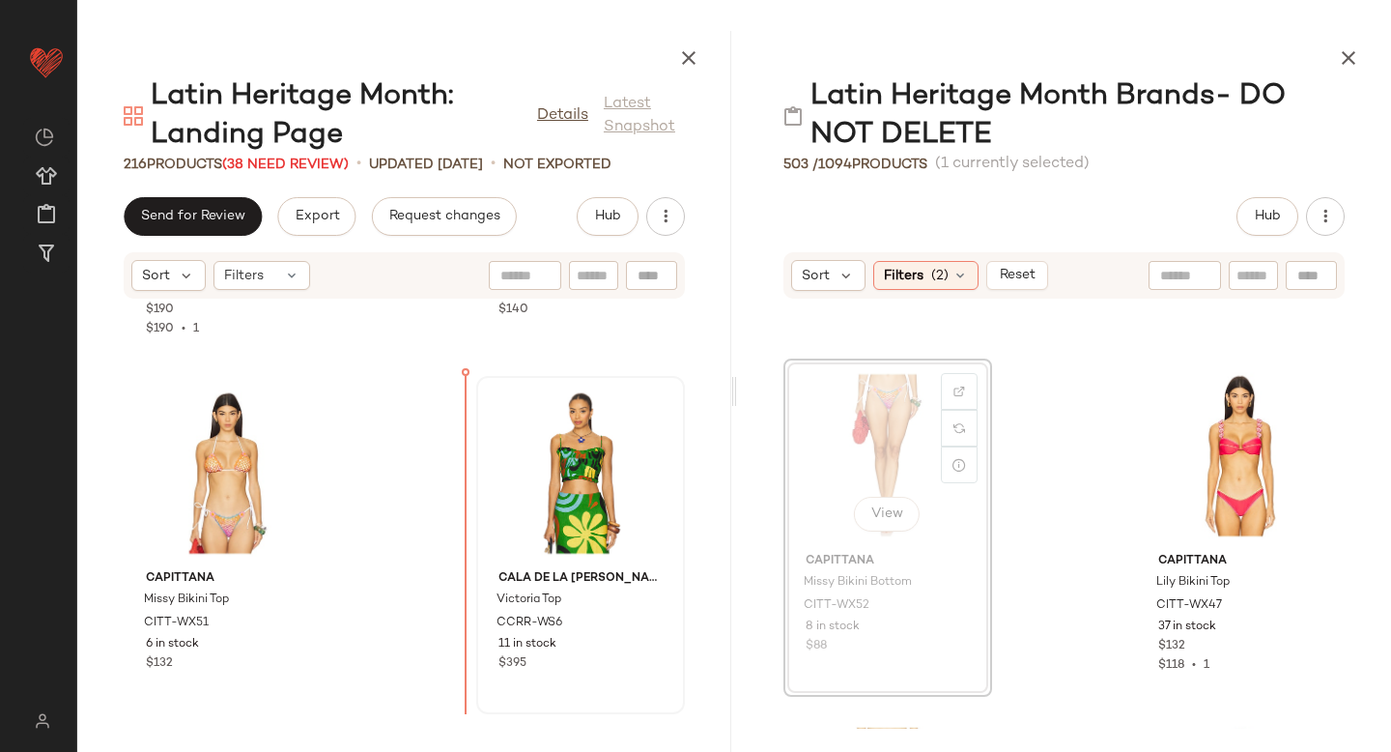
drag, startPoint x: 916, startPoint y: 429, endPoint x: 474, endPoint y: 558, distance: 460.1
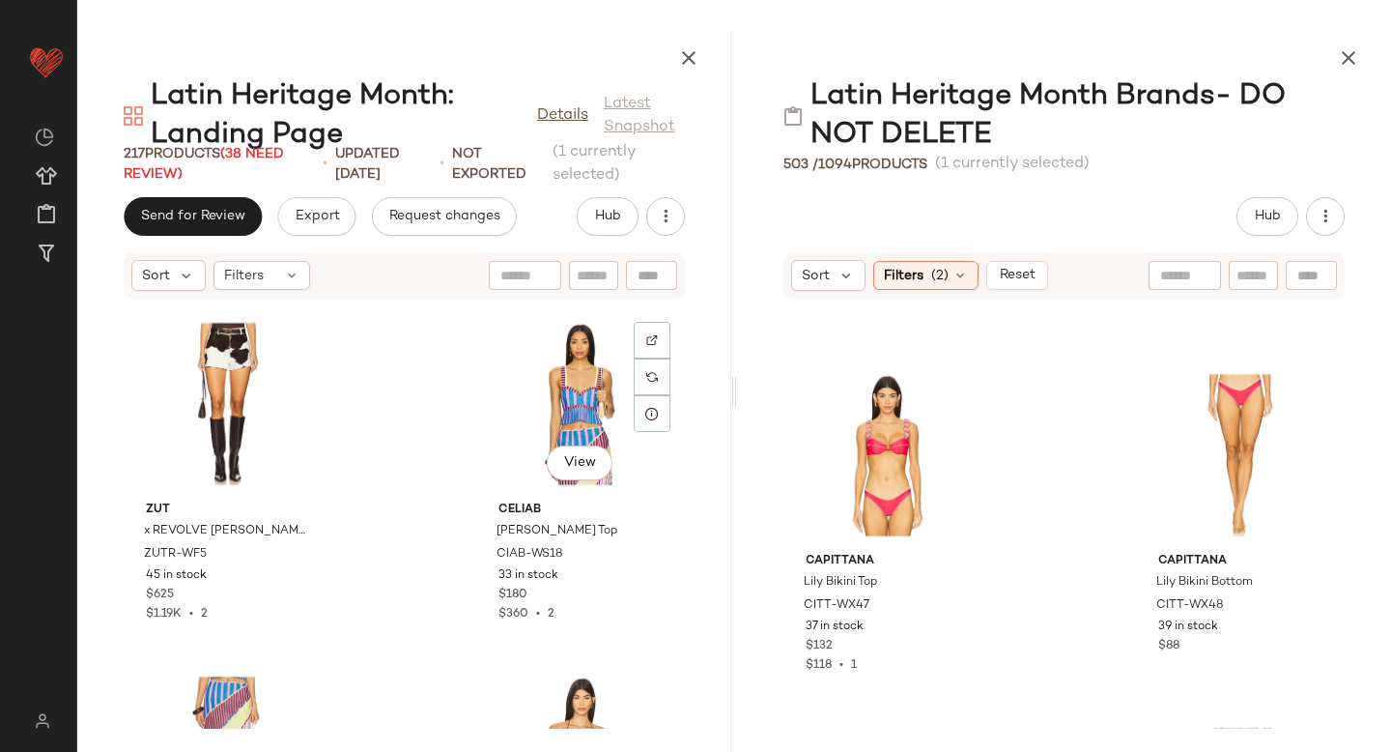
scroll to position [15233, 0]
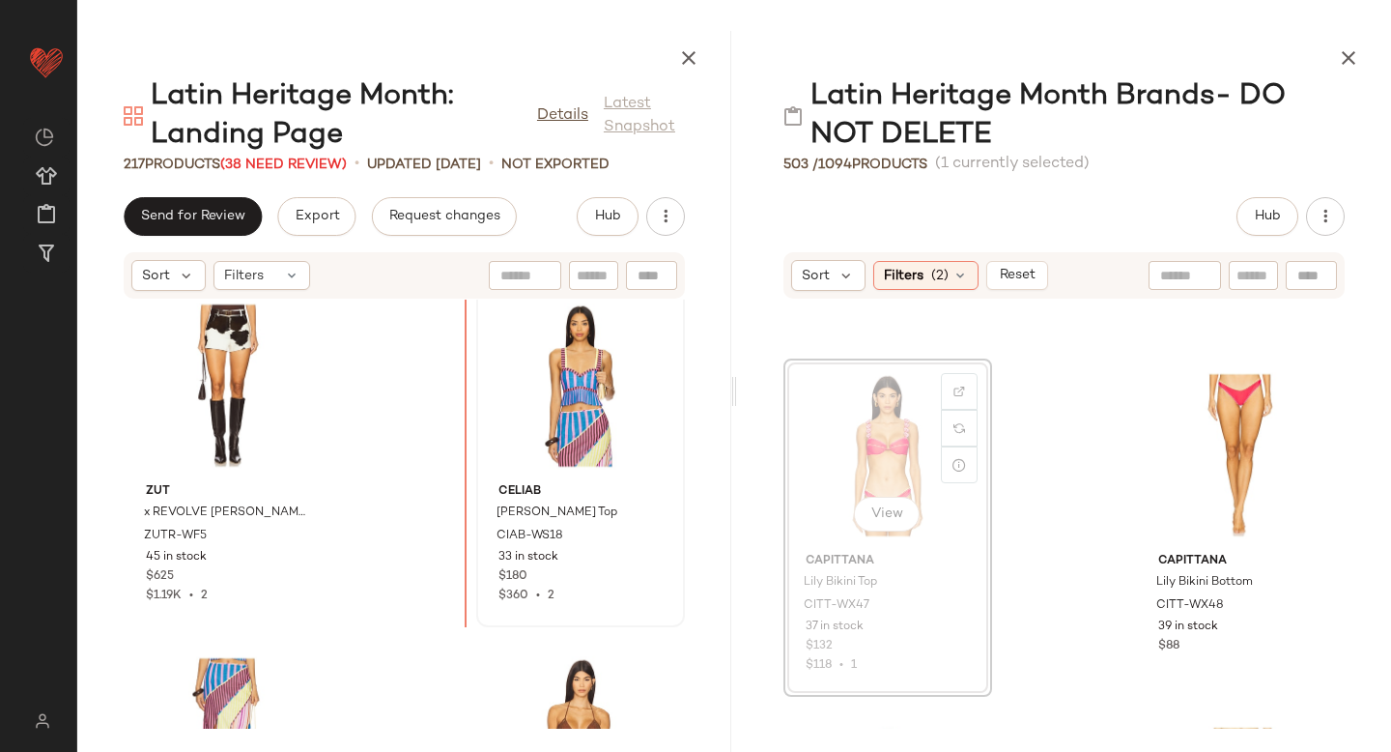
drag, startPoint x: 891, startPoint y: 431, endPoint x: 471, endPoint y: 449, distance: 419.7
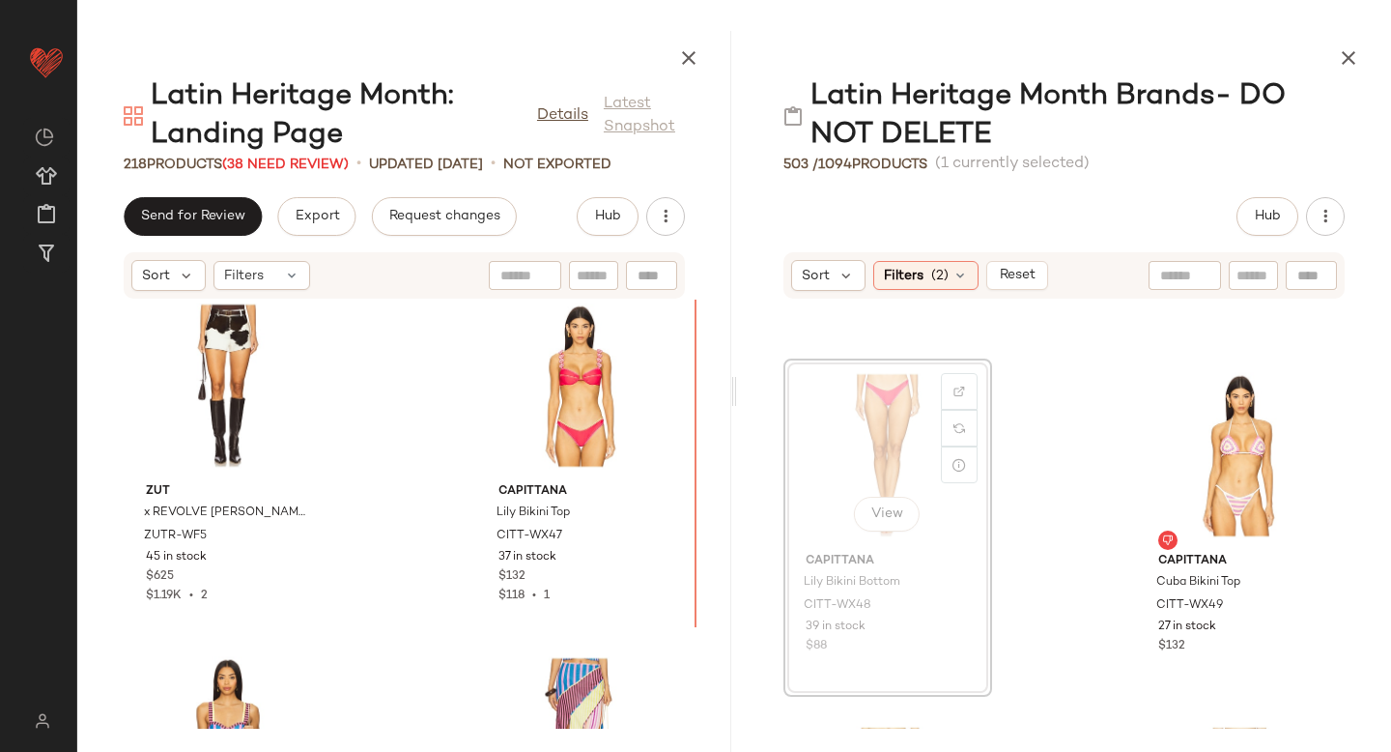
drag, startPoint x: 906, startPoint y: 428, endPoint x: 896, endPoint y: 429, distance: 9.7
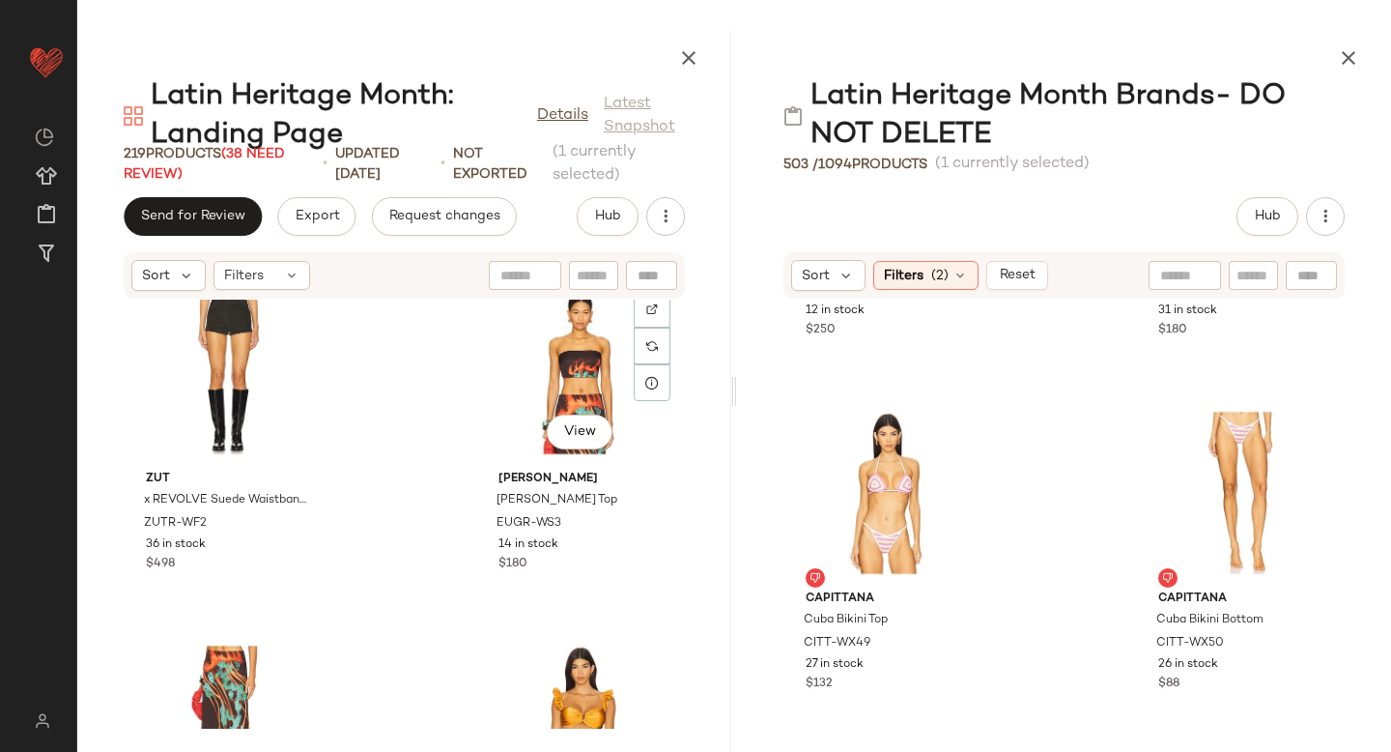
scroll to position [9943, 0]
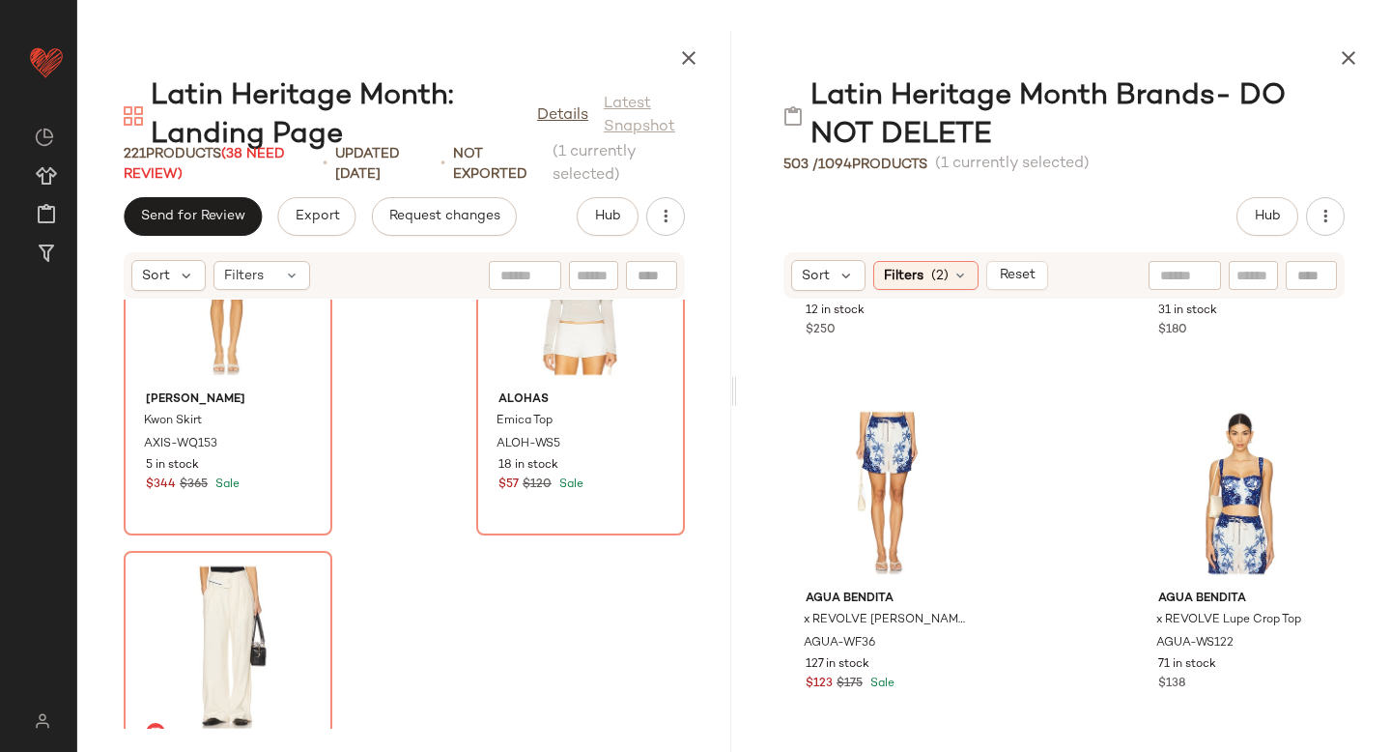
scroll to position [38821, 0]
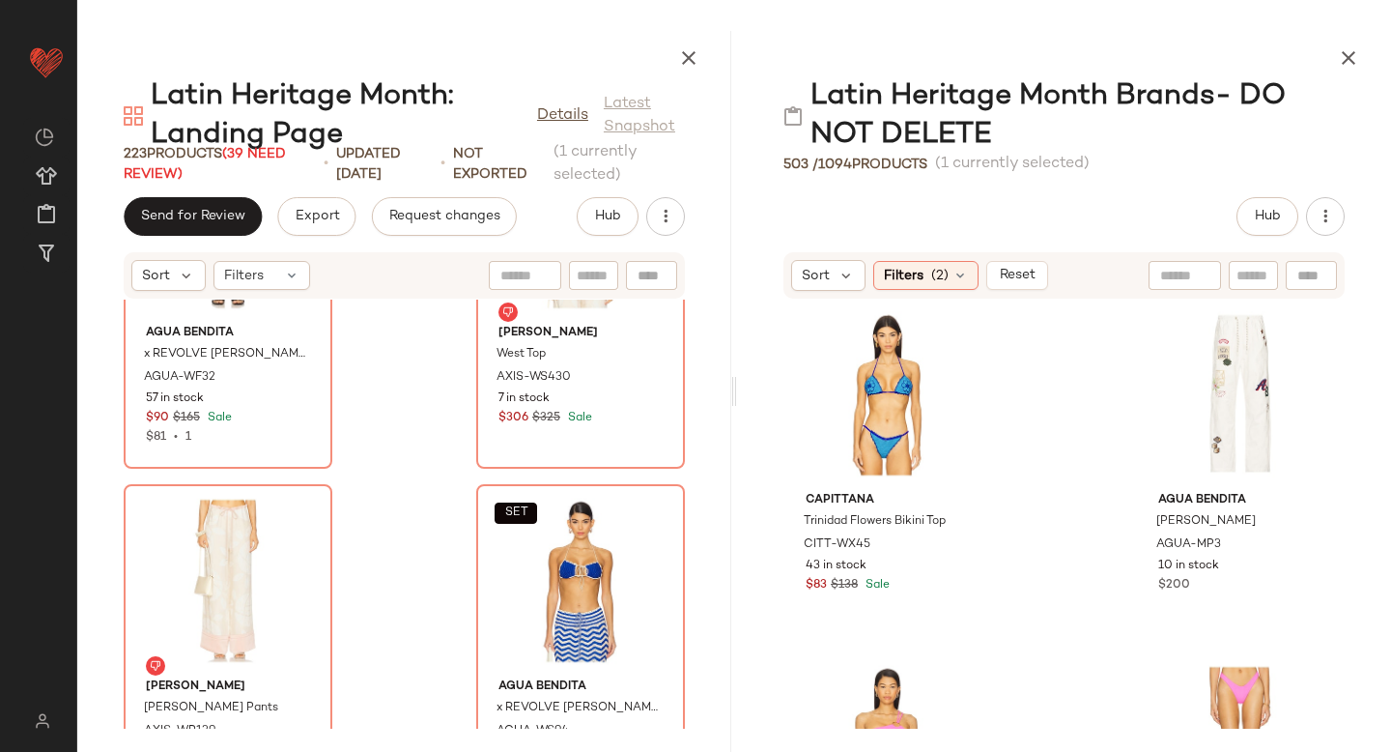
scroll to position [1744, 0]
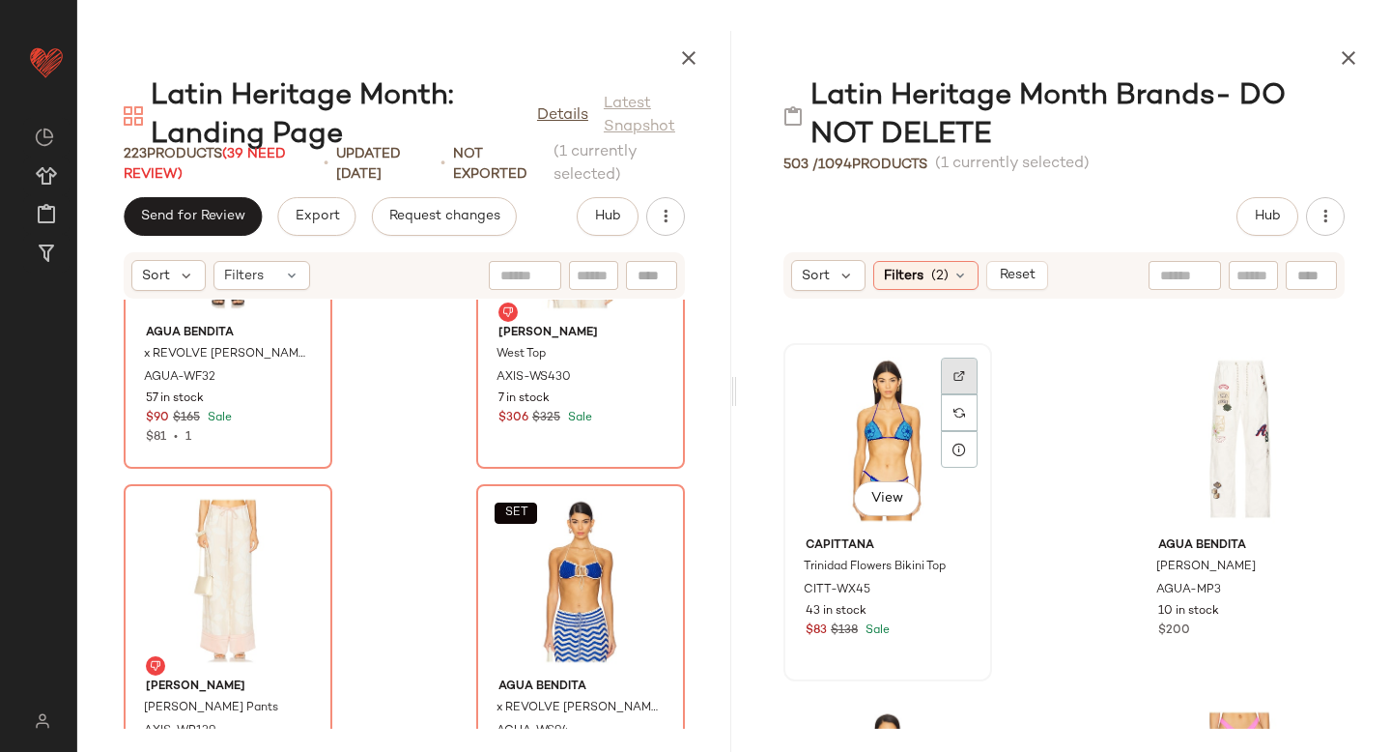
click at [955, 370] on img at bounding box center [959, 376] width 12 height 12
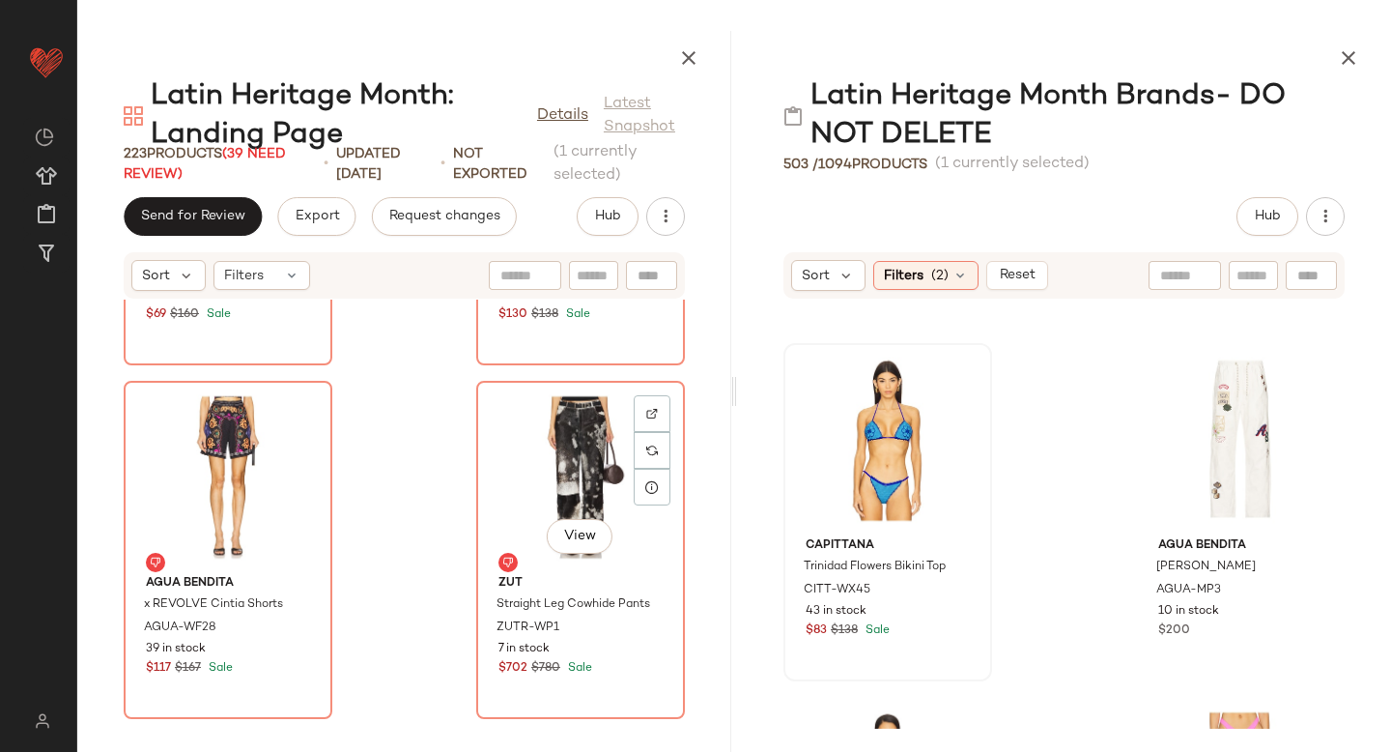
scroll to position [34626, 0]
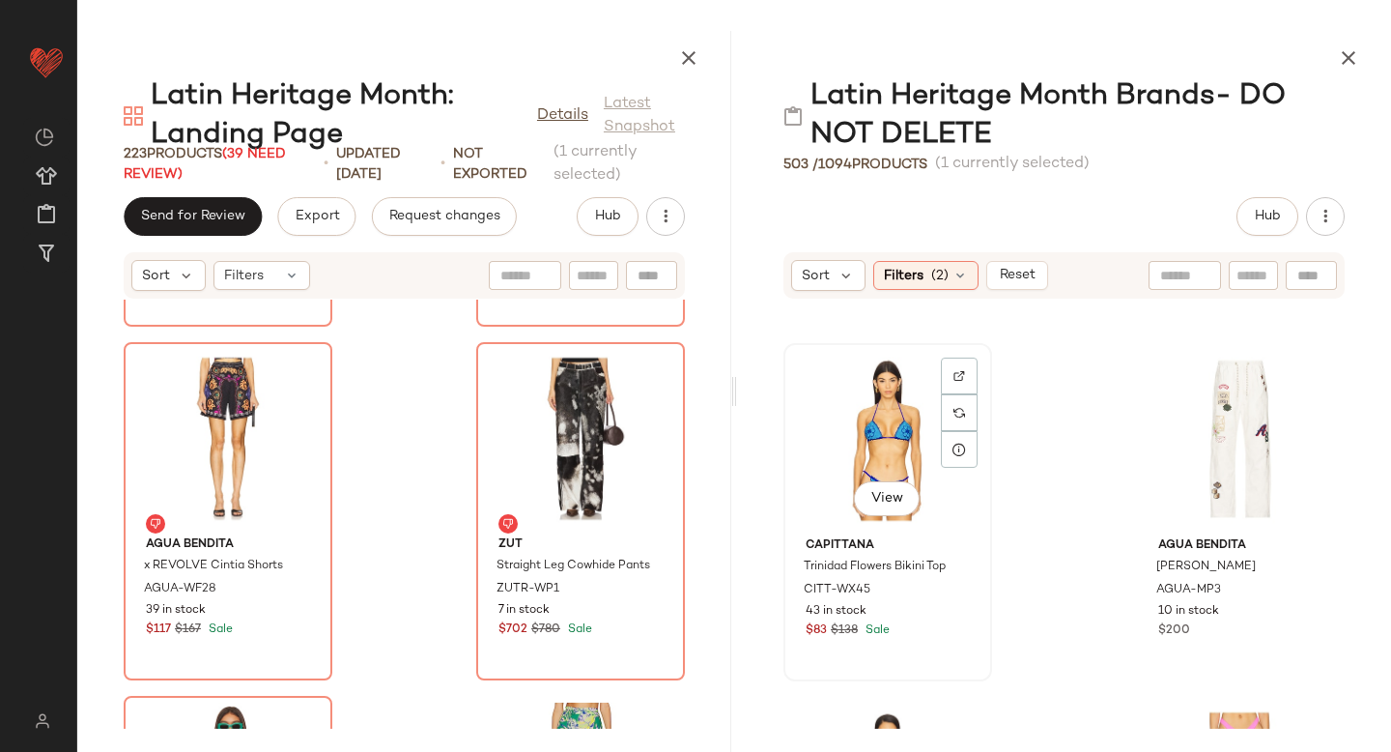
click at [881, 427] on div "View" at bounding box center [887, 440] width 195 height 180
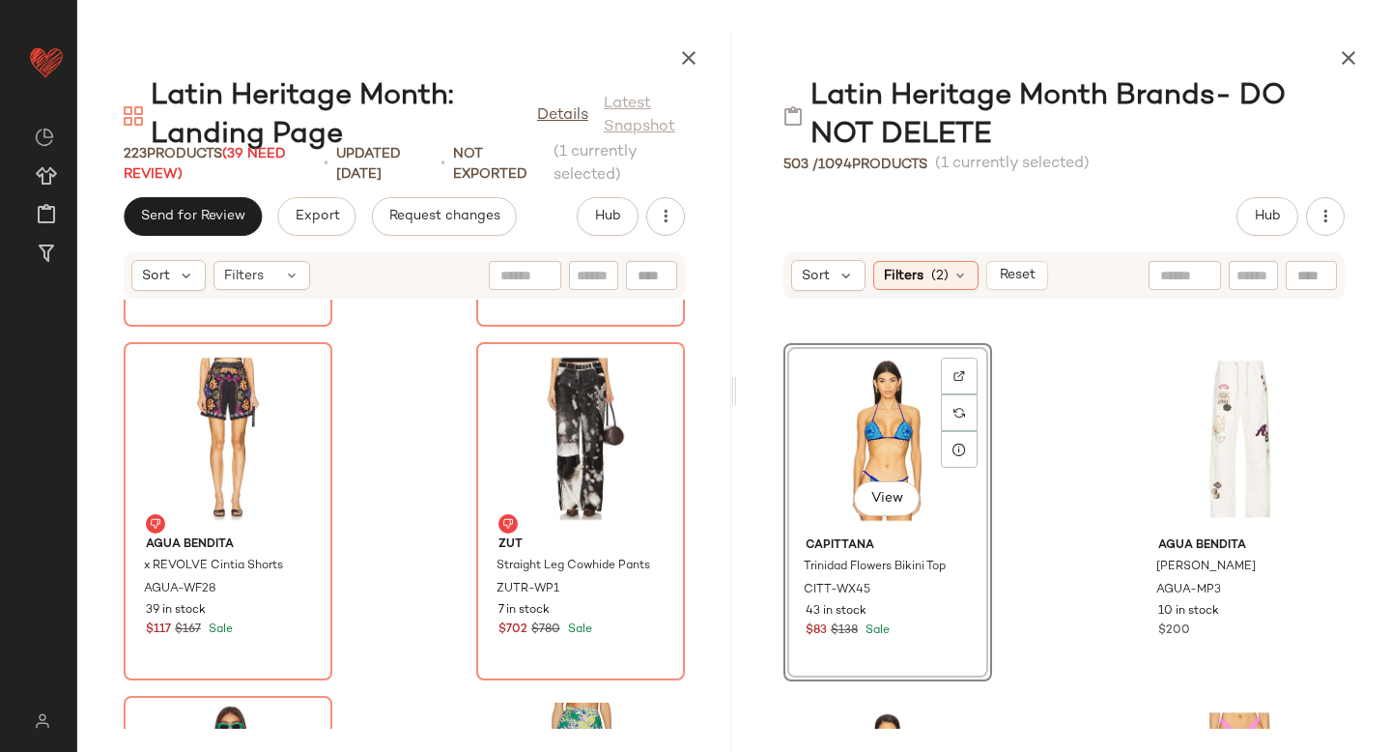
drag, startPoint x: 881, startPoint y: 427, endPoint x: 828, endPoint y: 436, distance: 53.8
click at [828, 436] on div "View" at bounding box center [887, 440] width 195 height 180
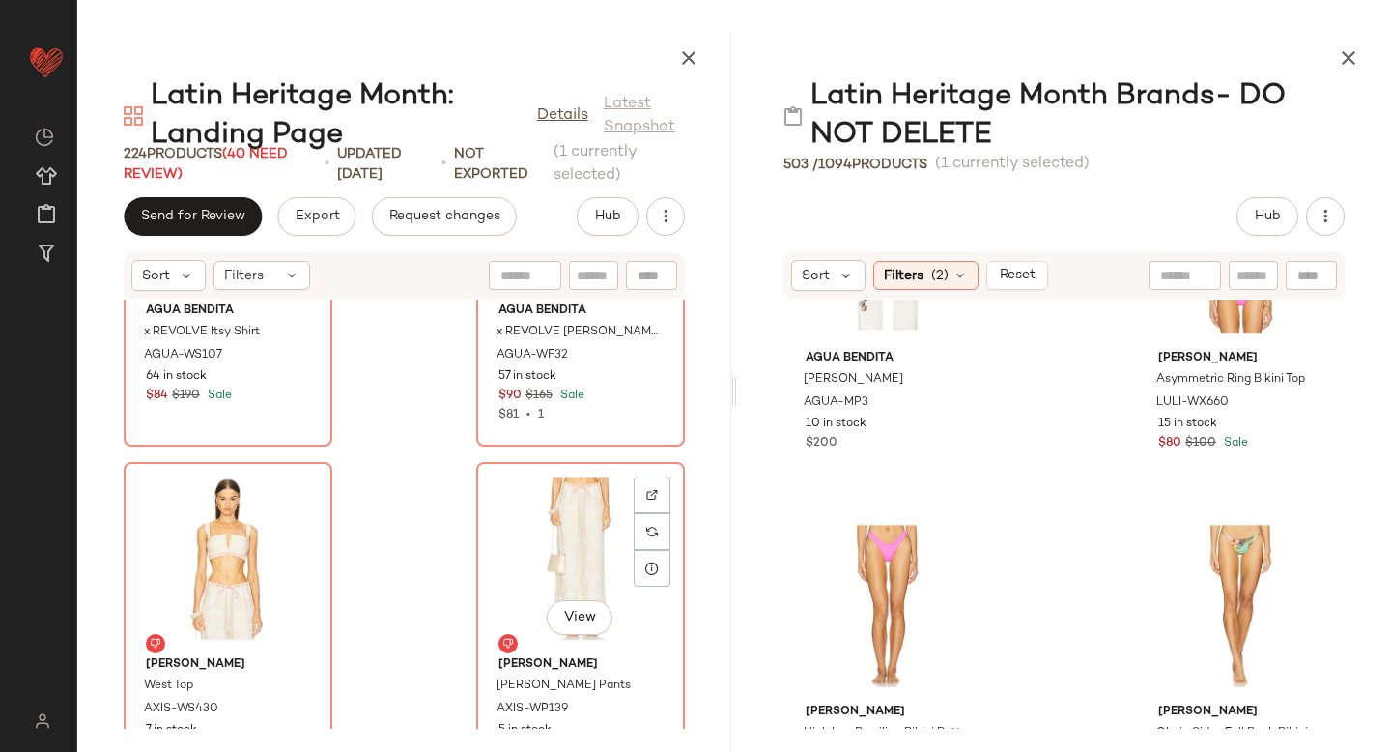
scroll to position [36633, 0]
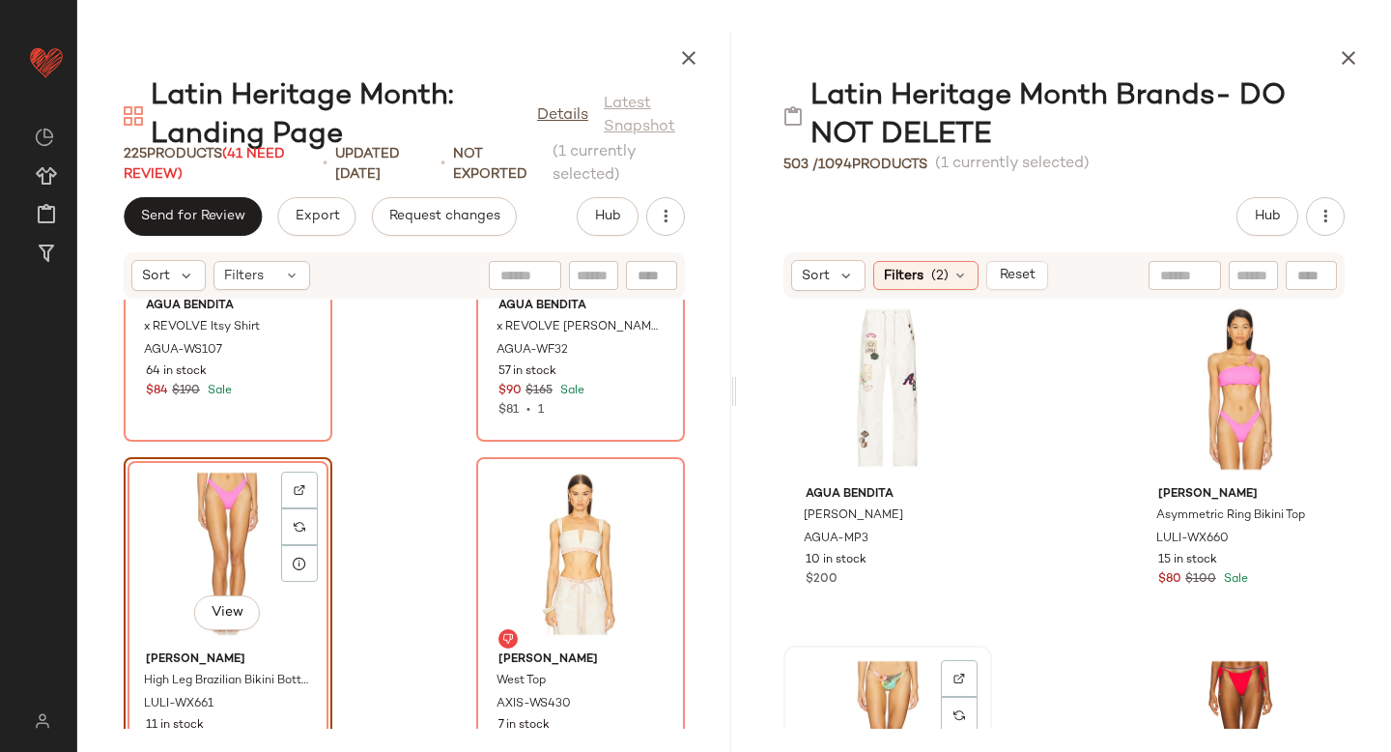
scroll to position [1760, 0]
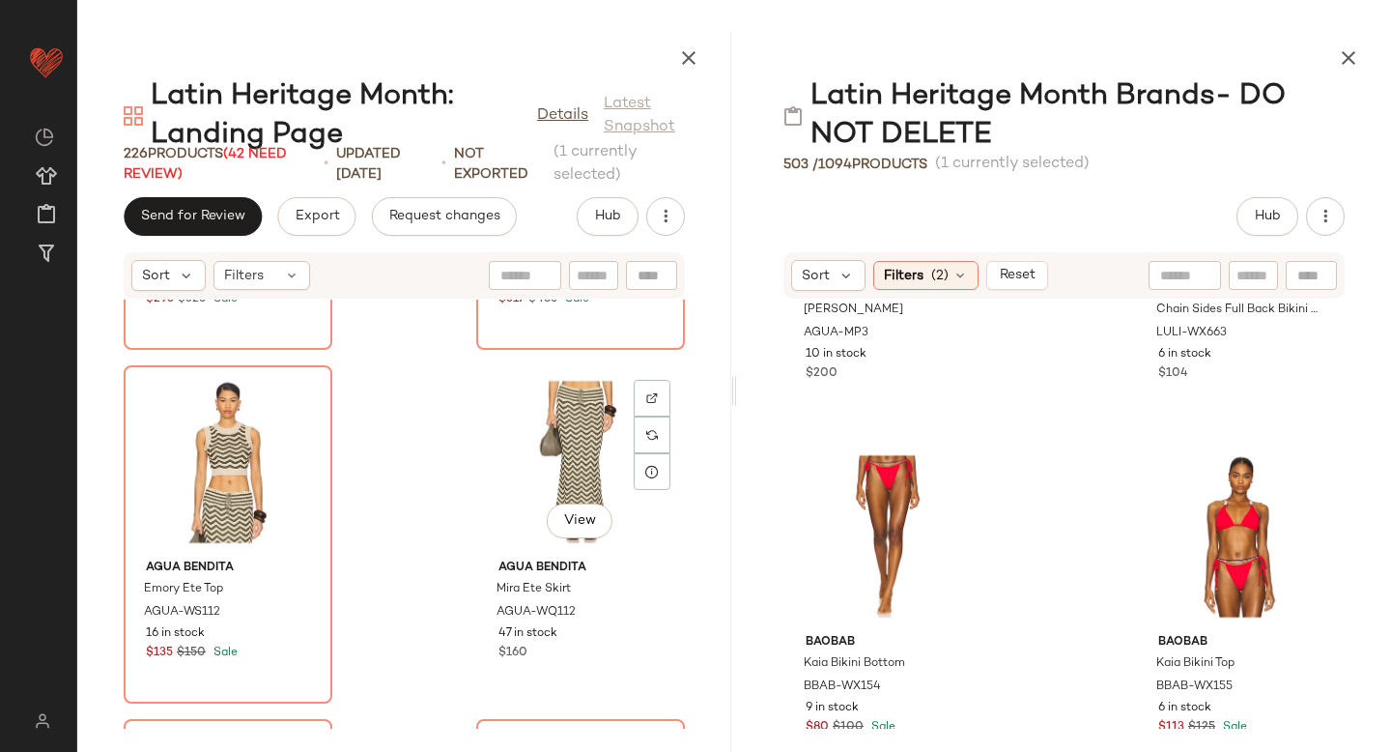
scroll to position [38549, 0]
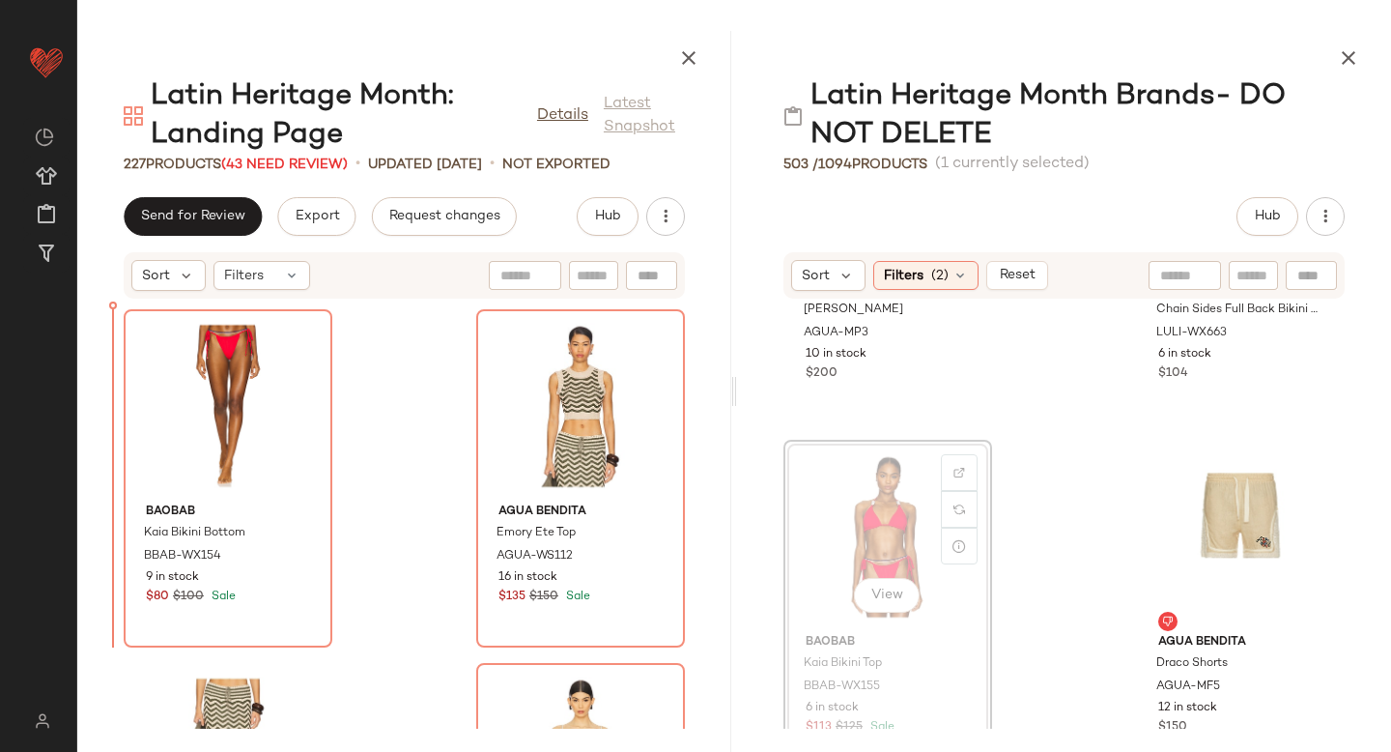
drag, startPoint x: 867, startPoint y: 495, endPoint x: 107, endPoint y: 562, distance: 762.3
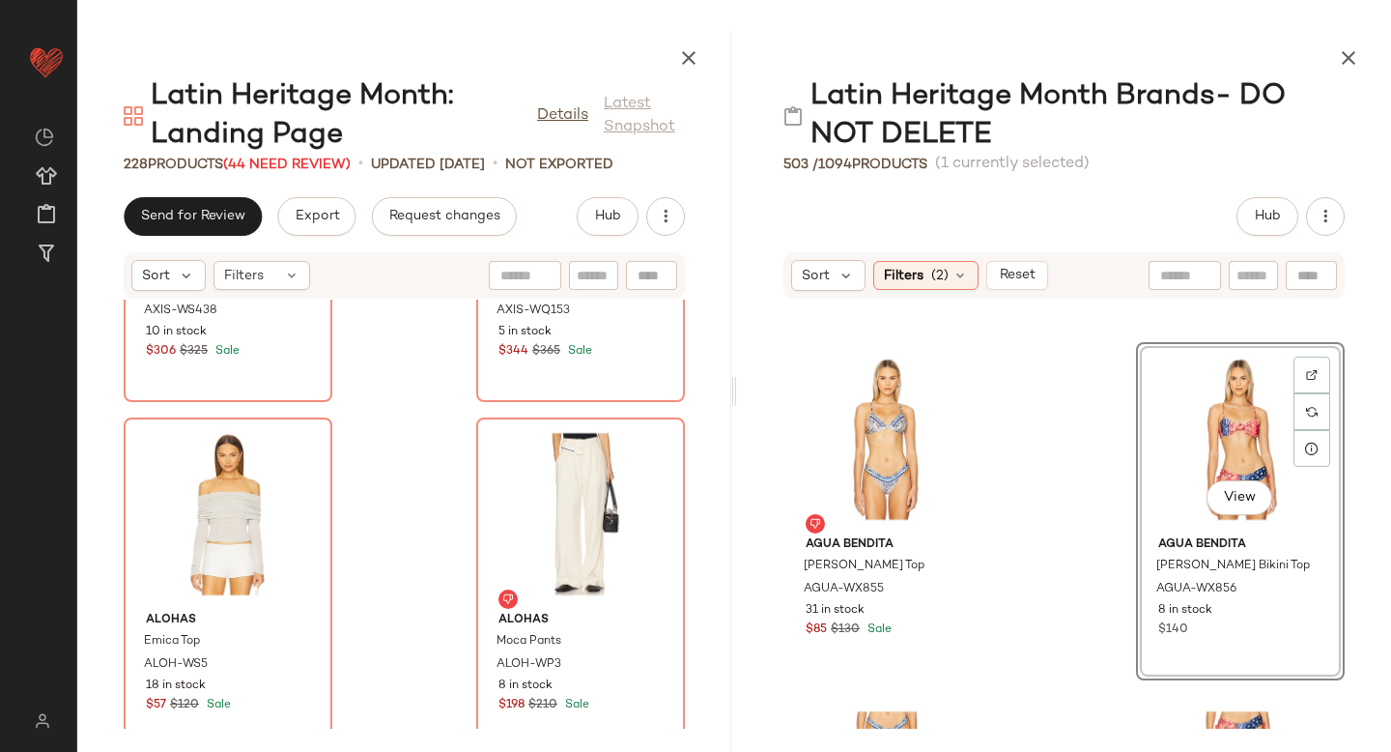
scroll to position [39512, 0]
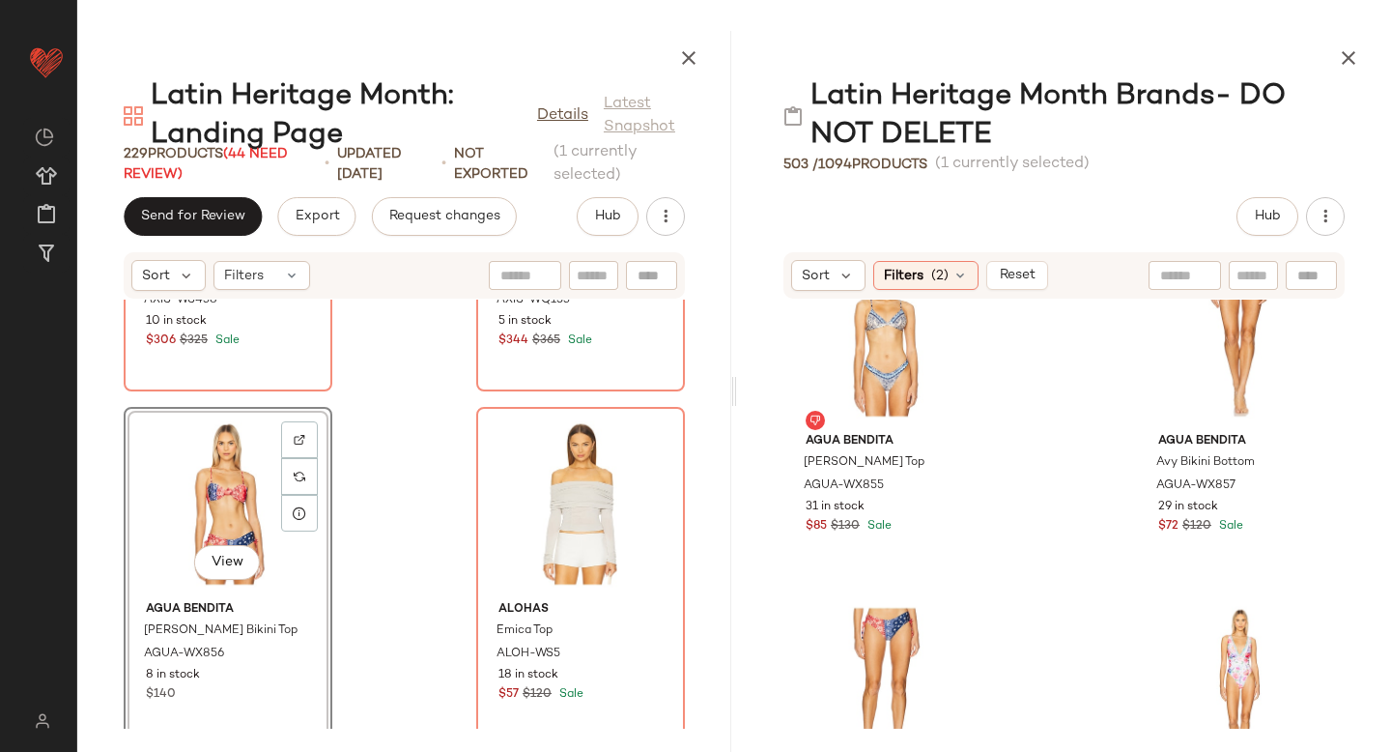
scroll to position [2656, 0]
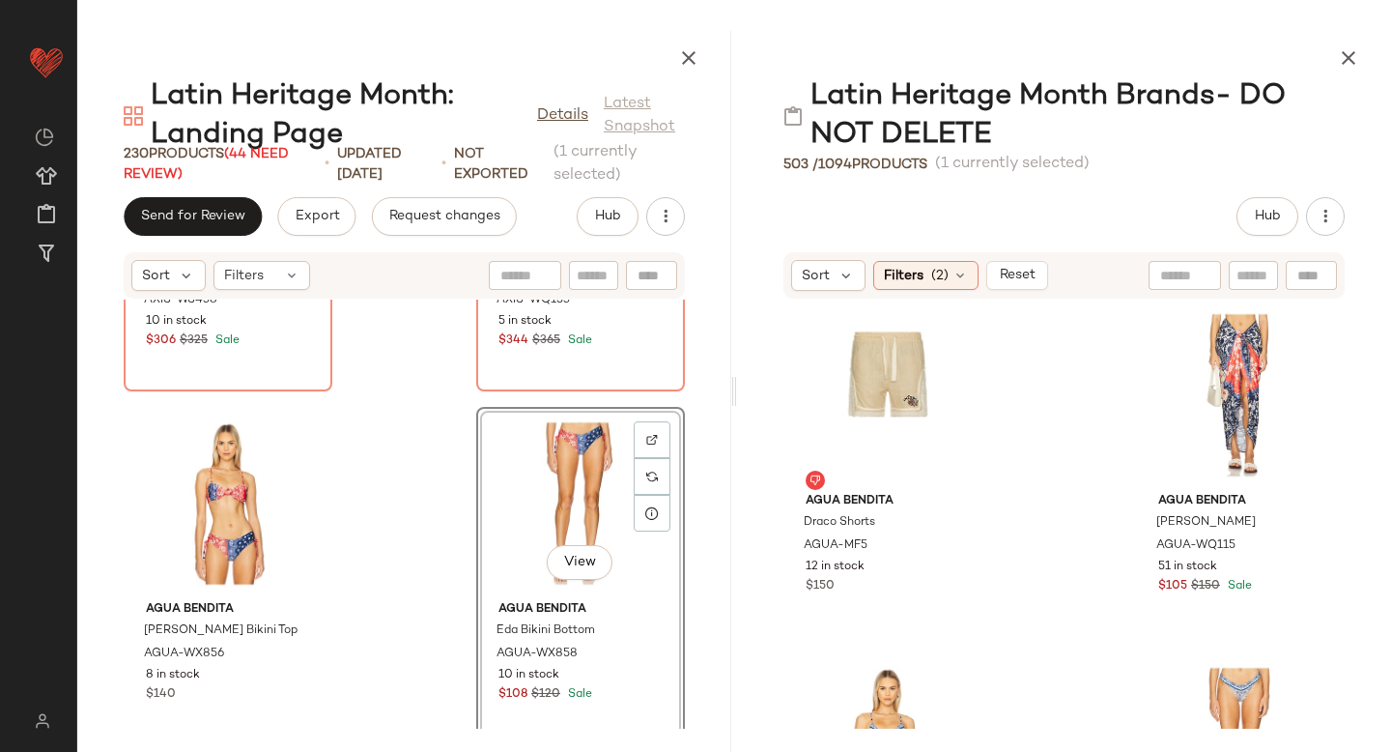
scroll to position [2110, 0]
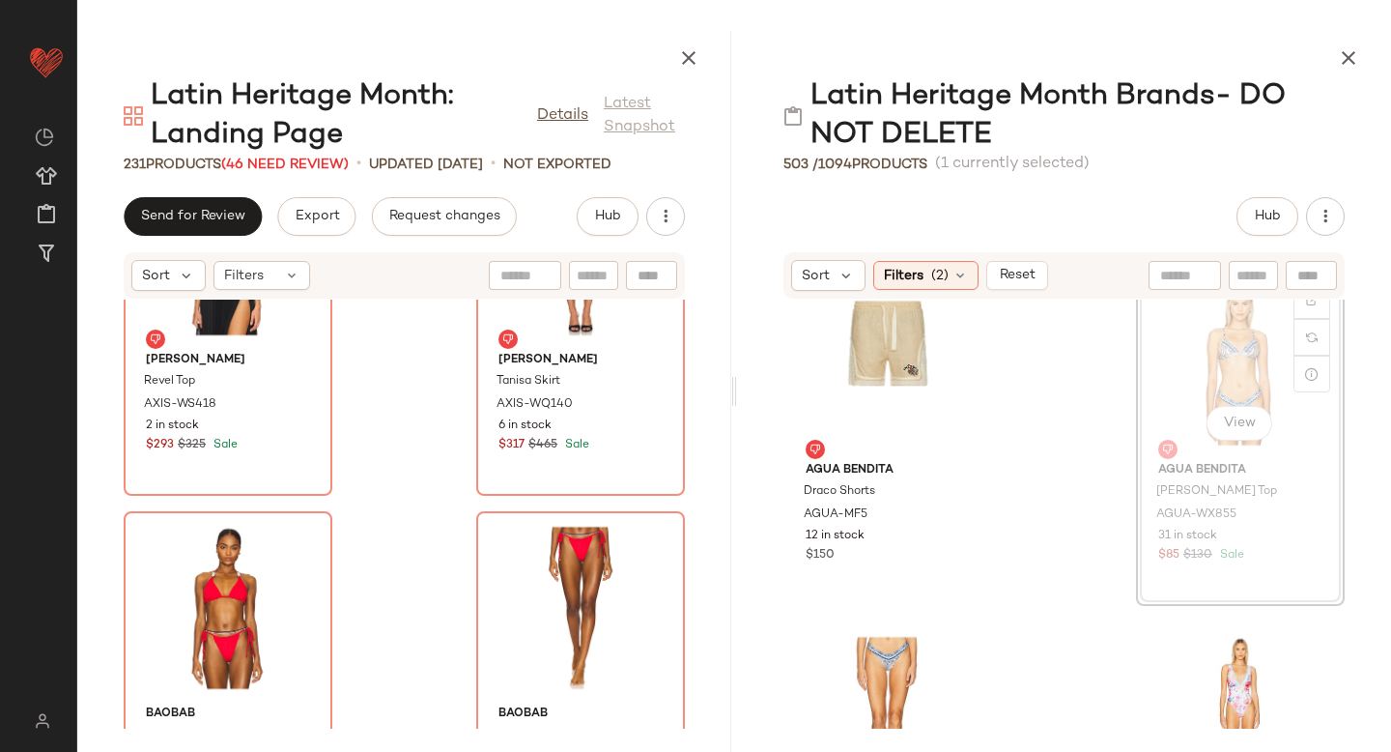
scroll to position [2171, 0]
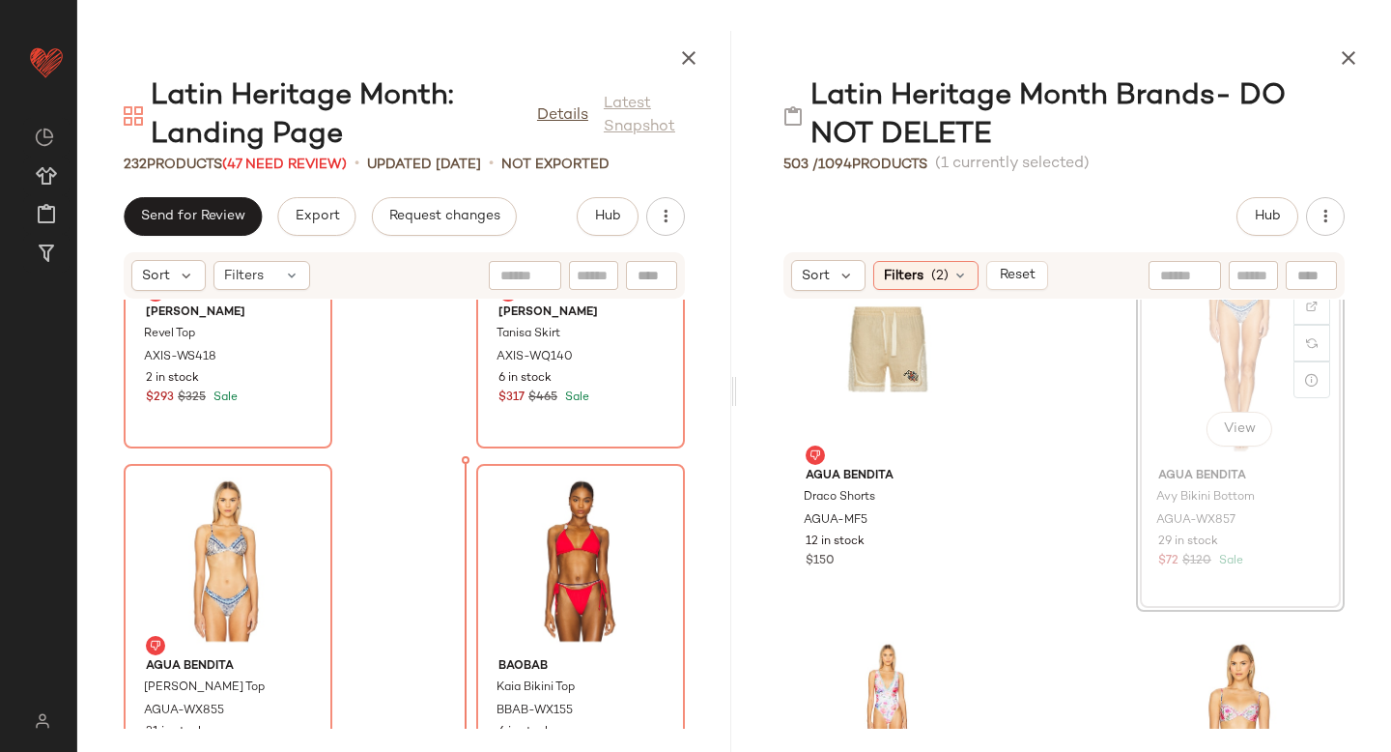
scroll to position [38399, 0]
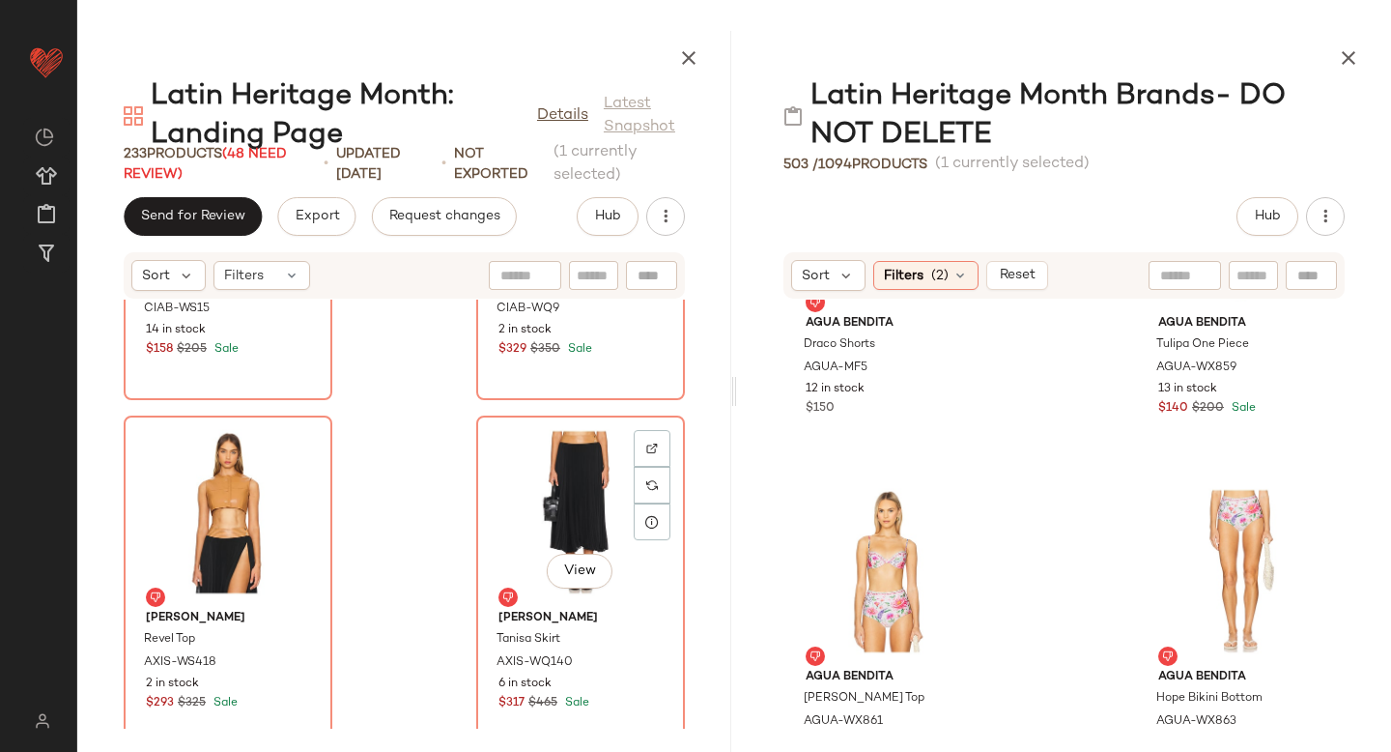
scroll to position [38102, 0]
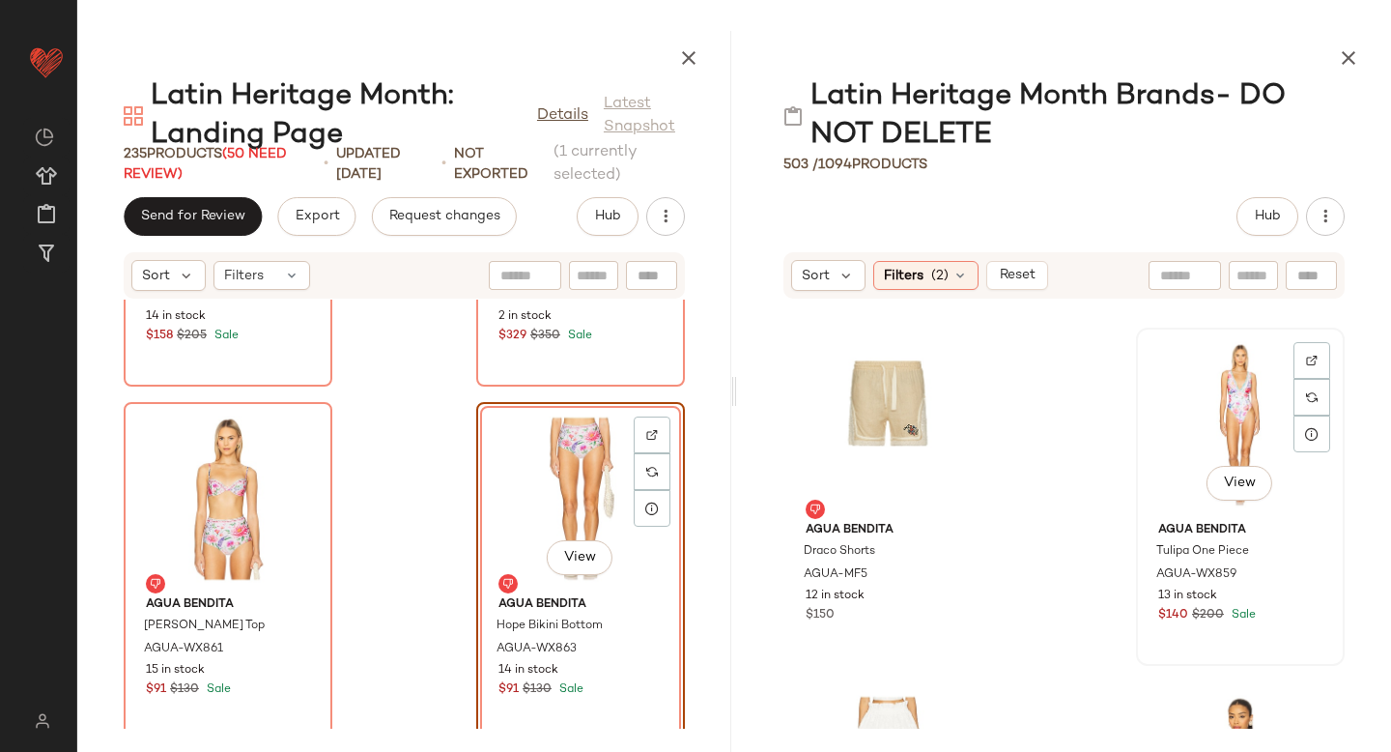
scroll to position [2111, 0]
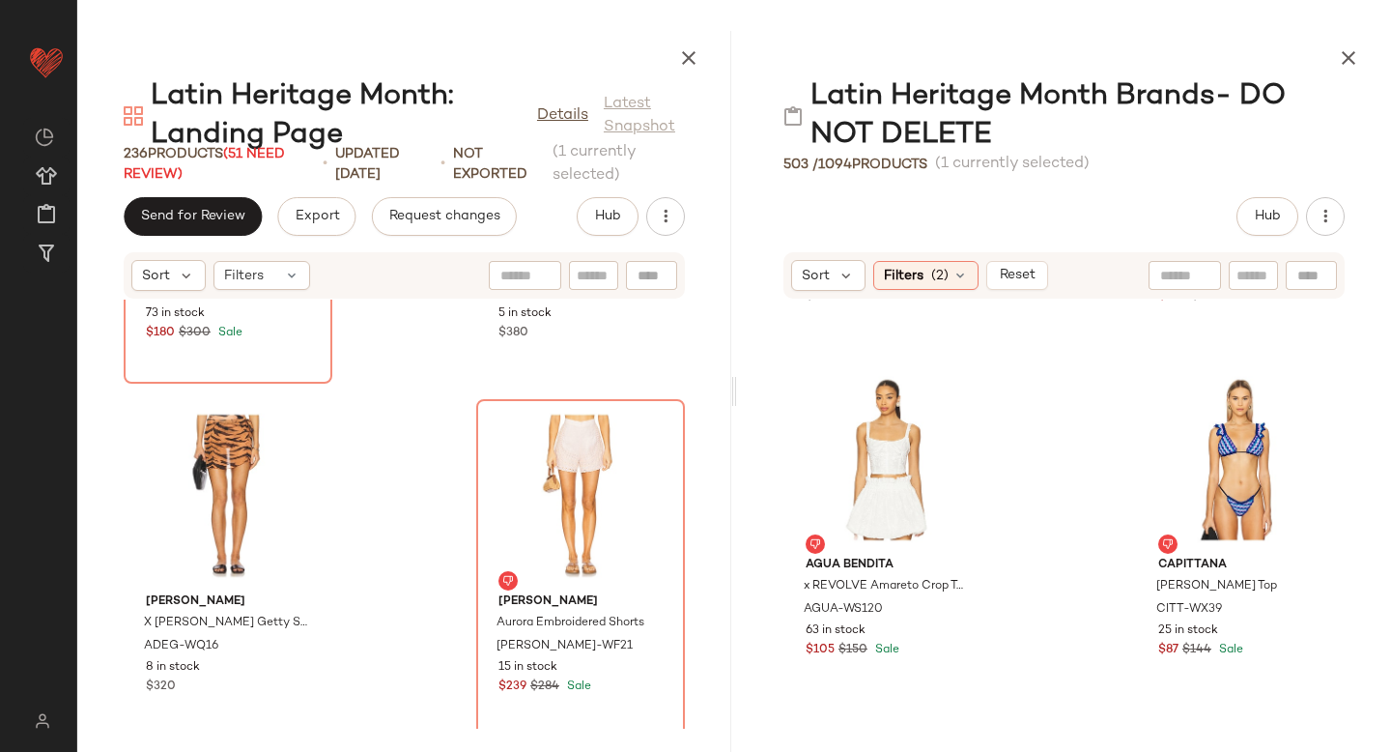
scroll to position [36017, 0]
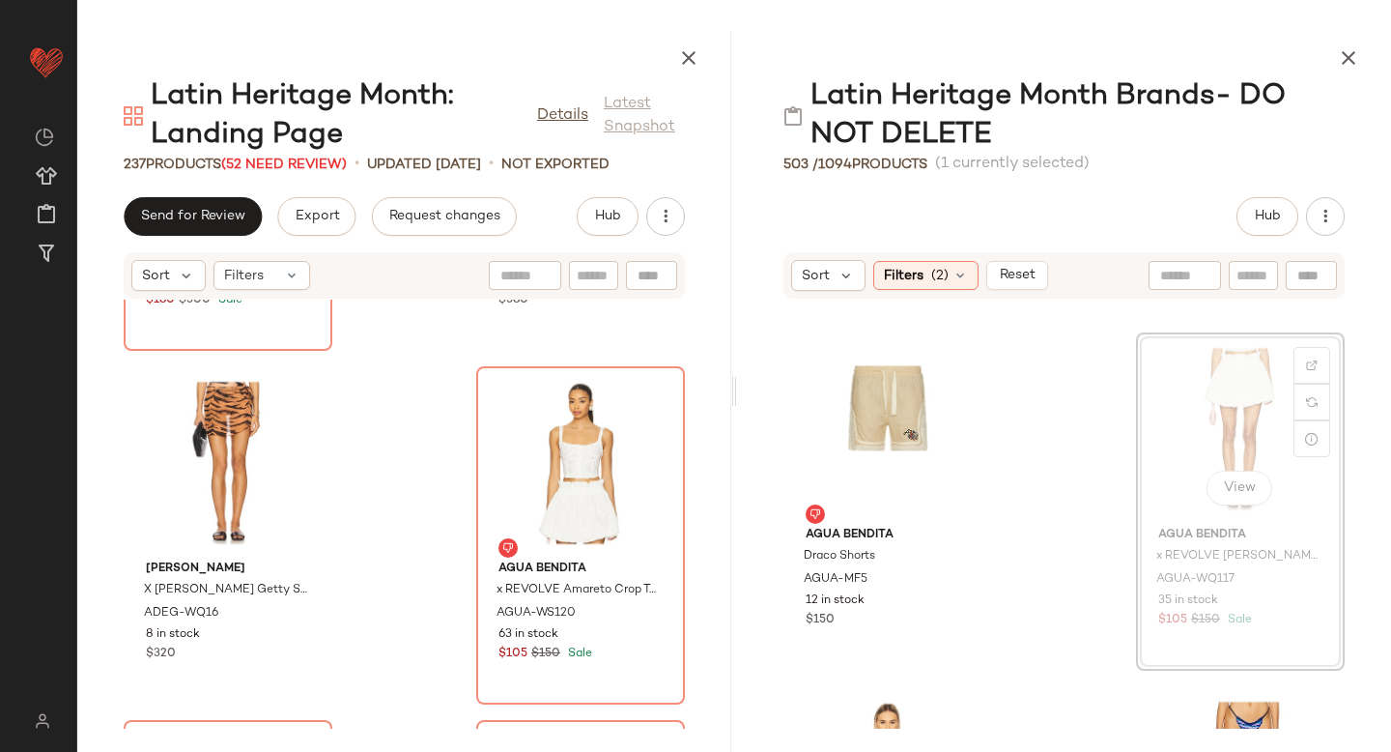
scroll to position [2106, 0]
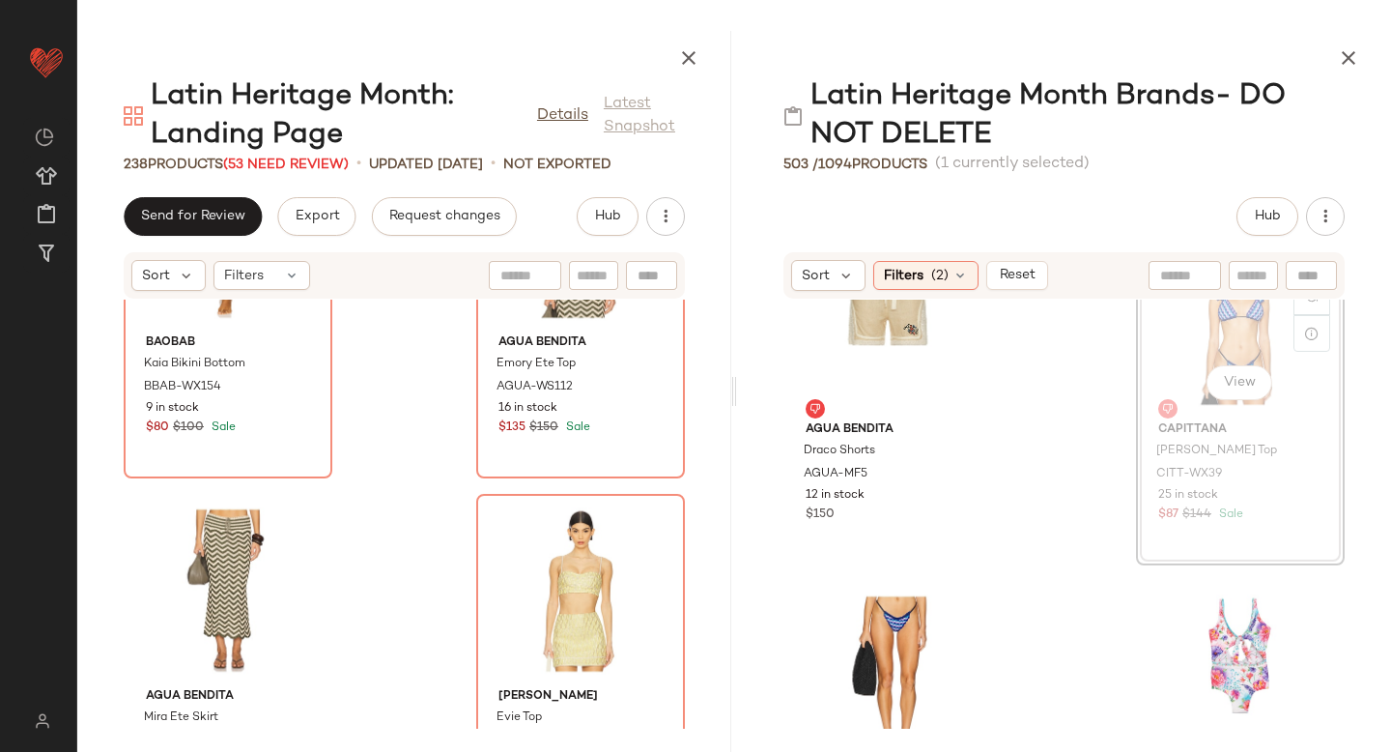
scroll to position [2211, 0]
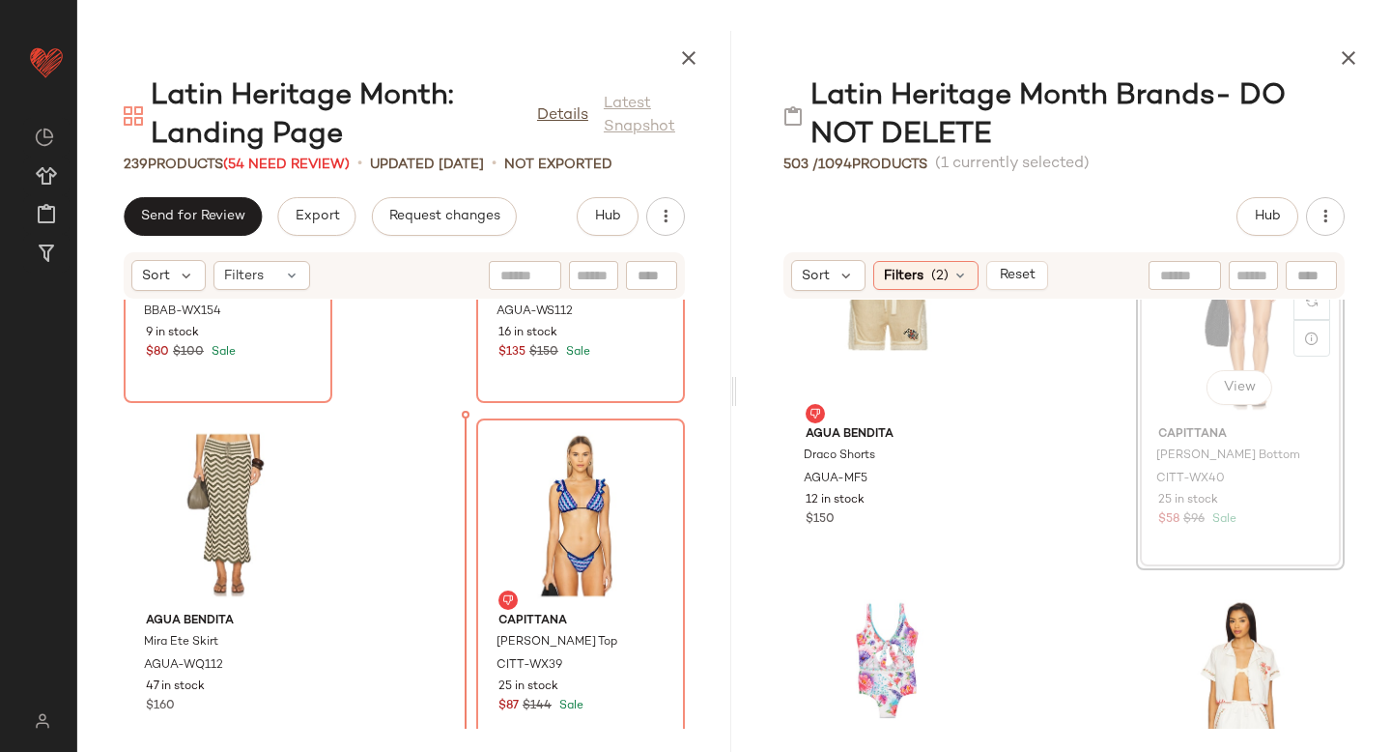
scroll to position [40249, 0]
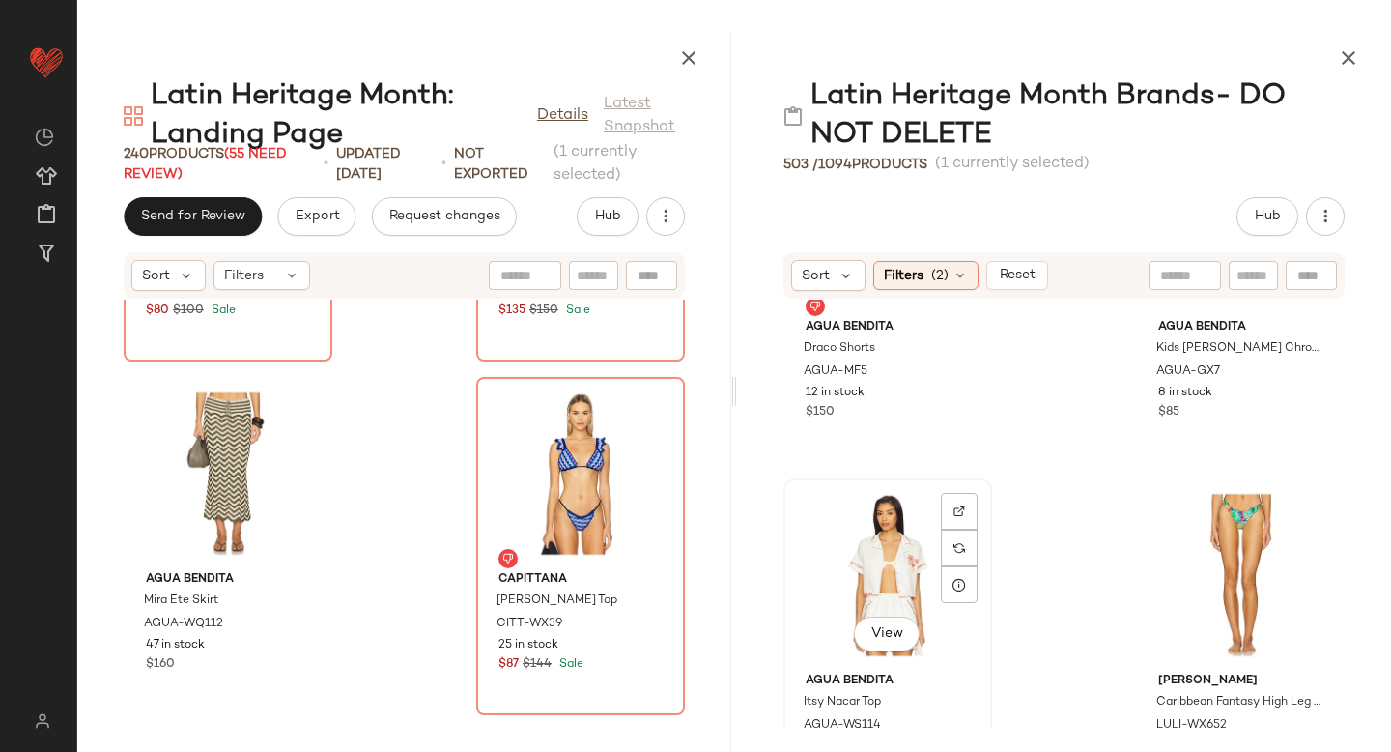
scroll to position [2488, 0]
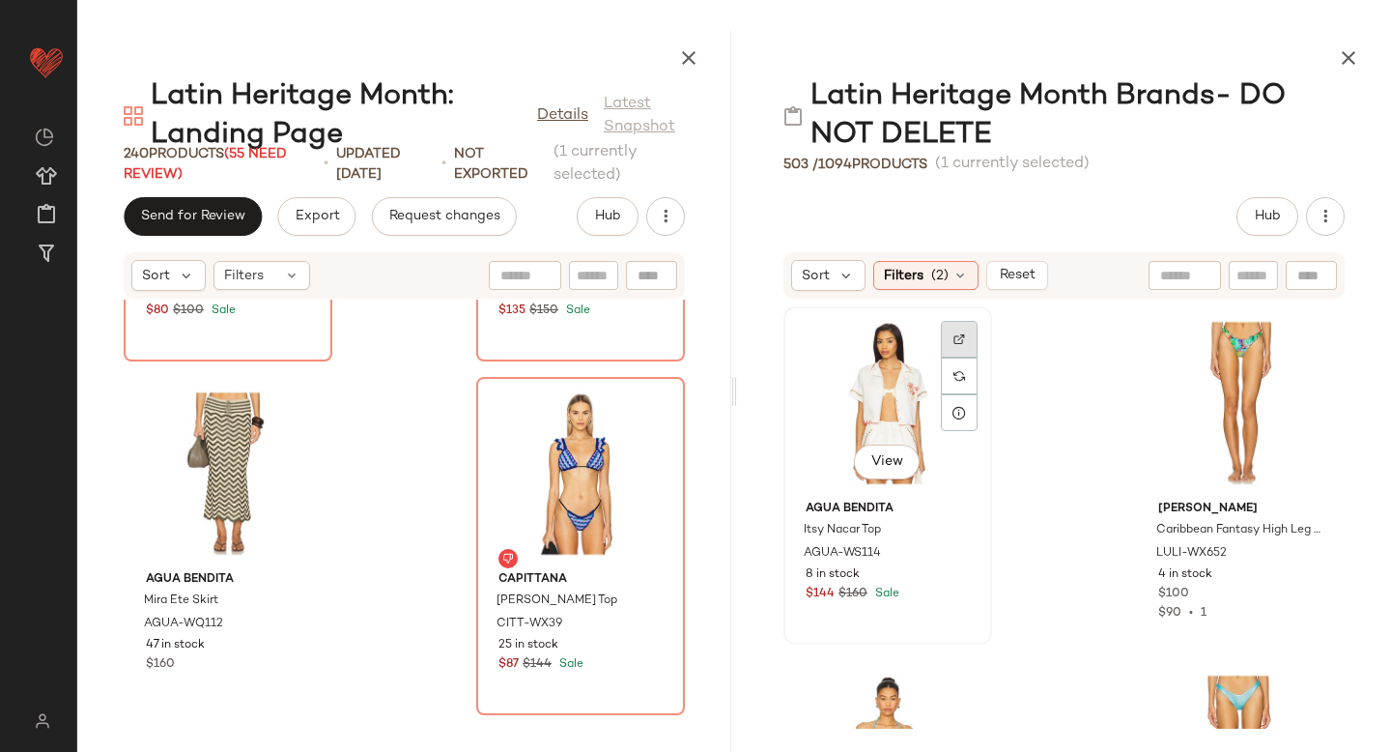
click at [964, 341] on img at bounding box center [959, 339] width 12 height 12
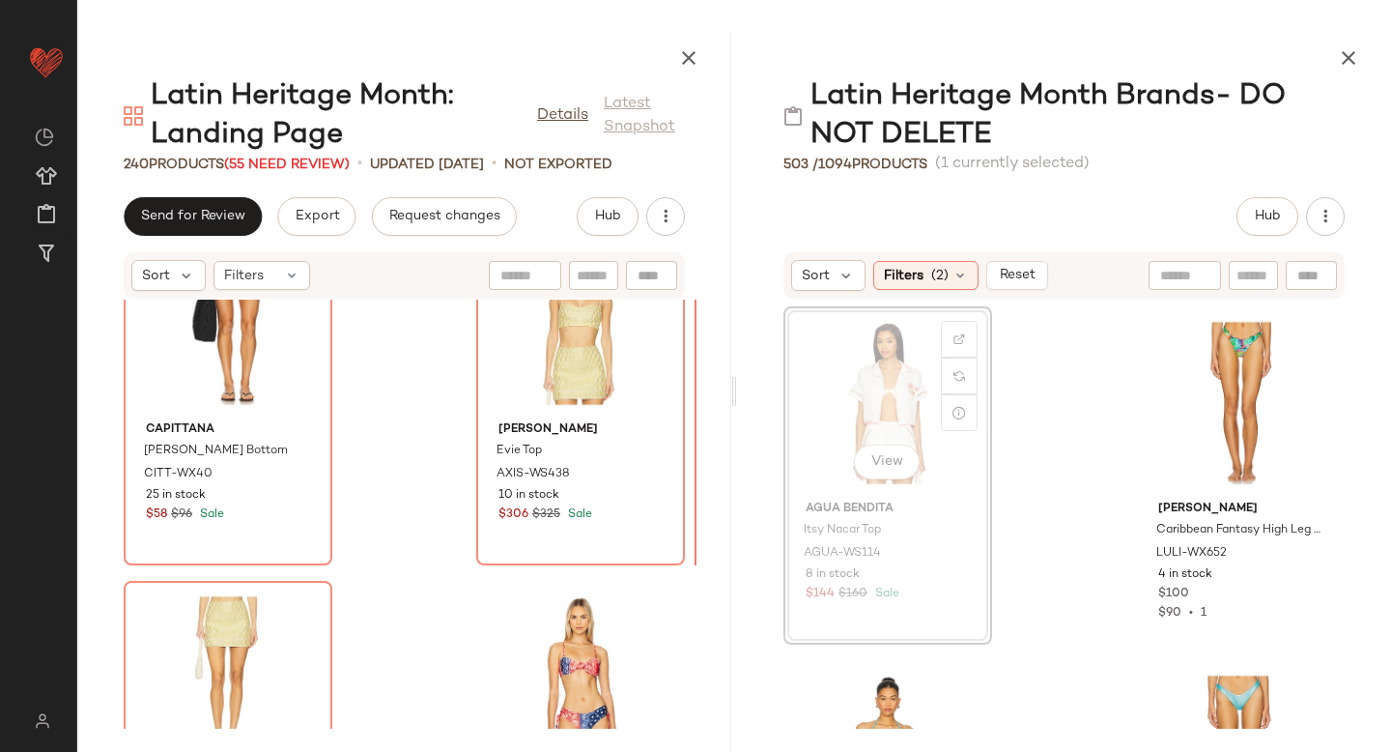
scroll to position [2485, 0]
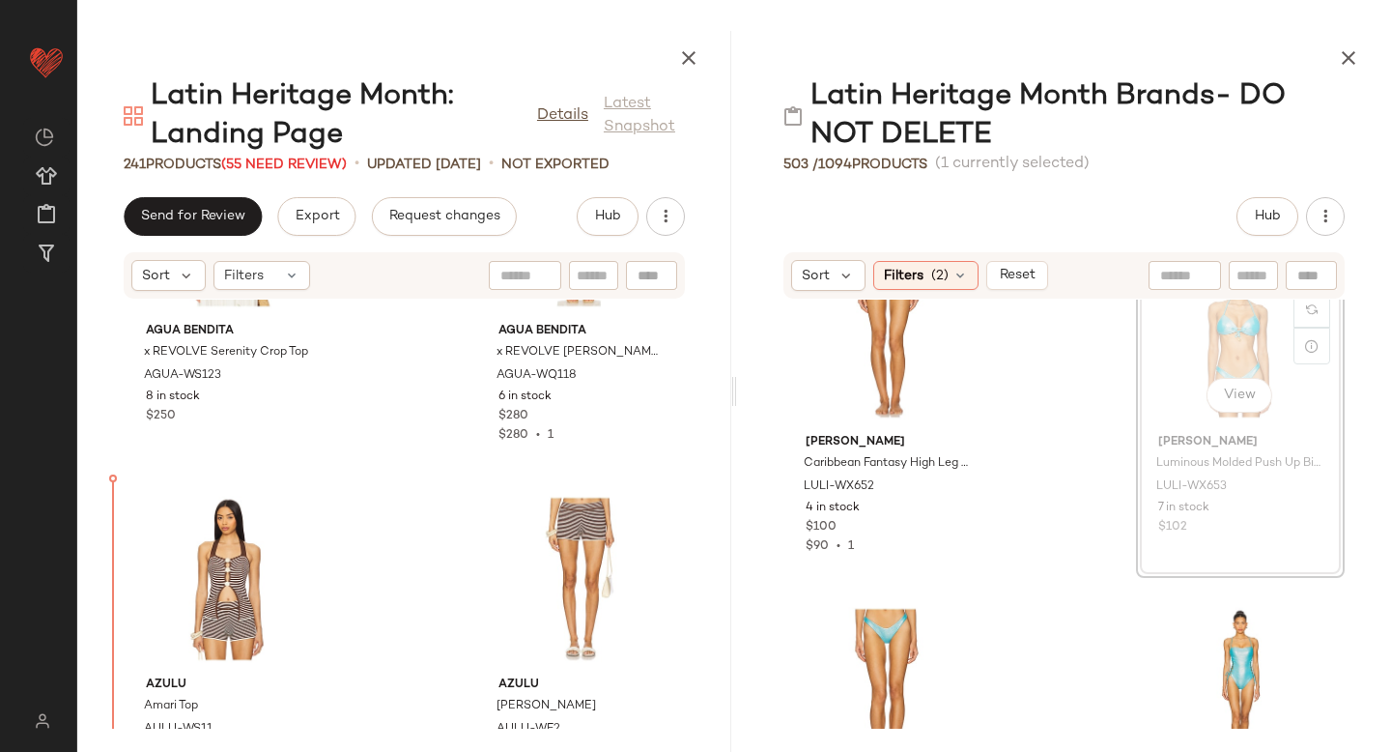
scroll to position [18245, 0]
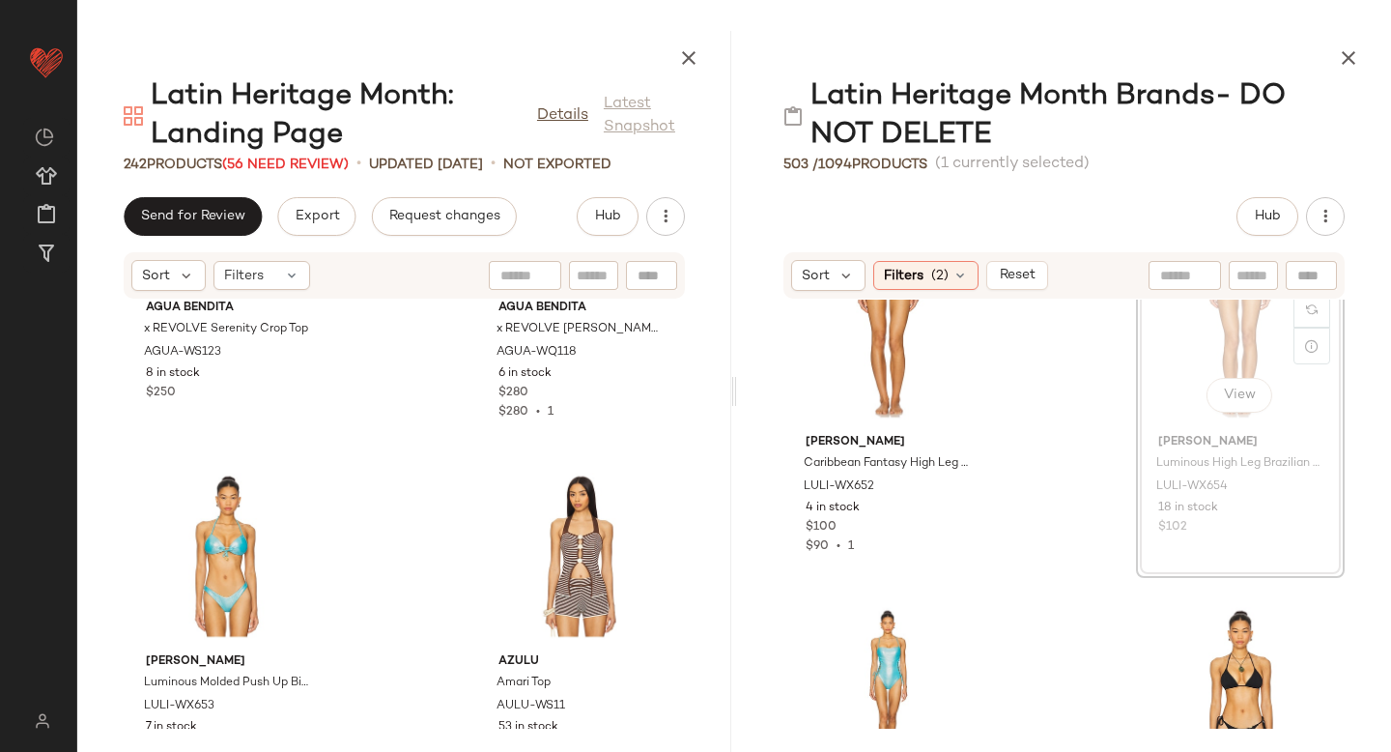
scroll to position [2548, 0]
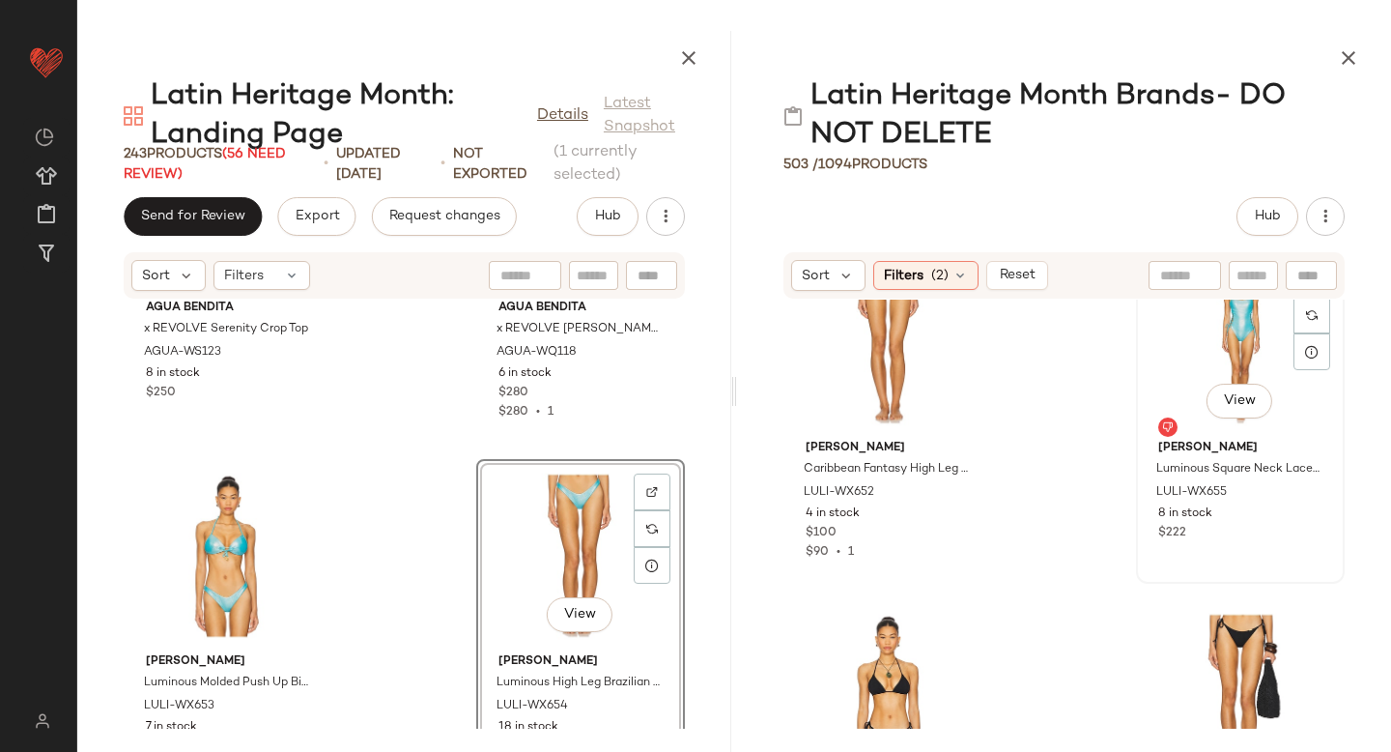
scroll to position [2545, 0]
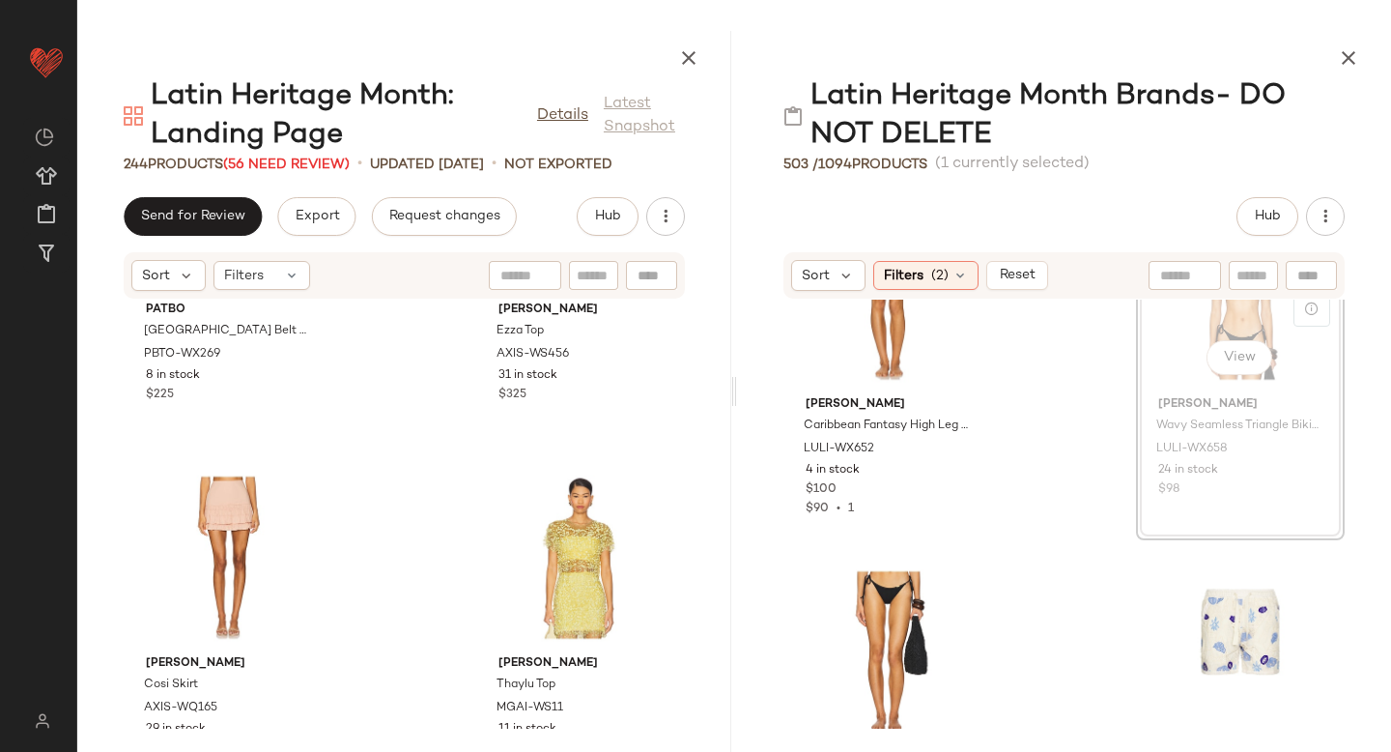
scroll to position [2588, 0]
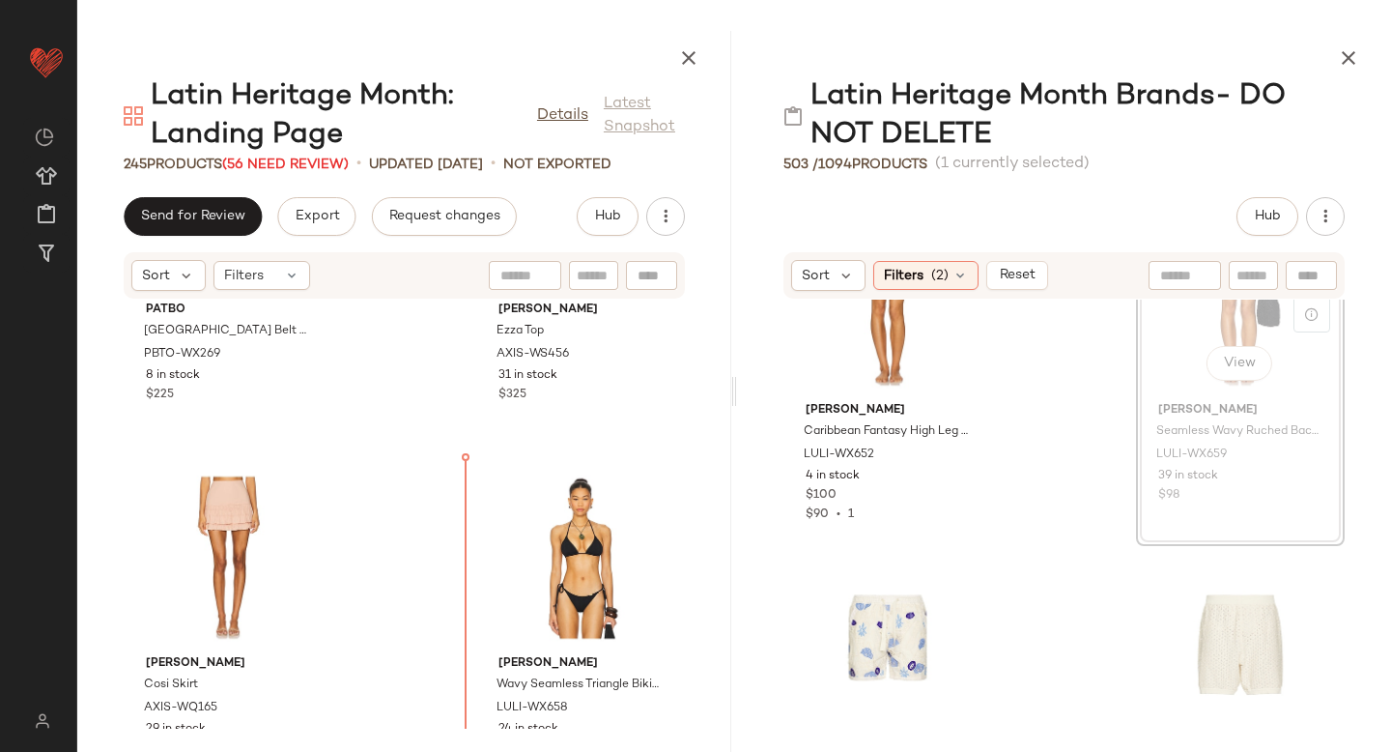
scroll to position [11183, 0]
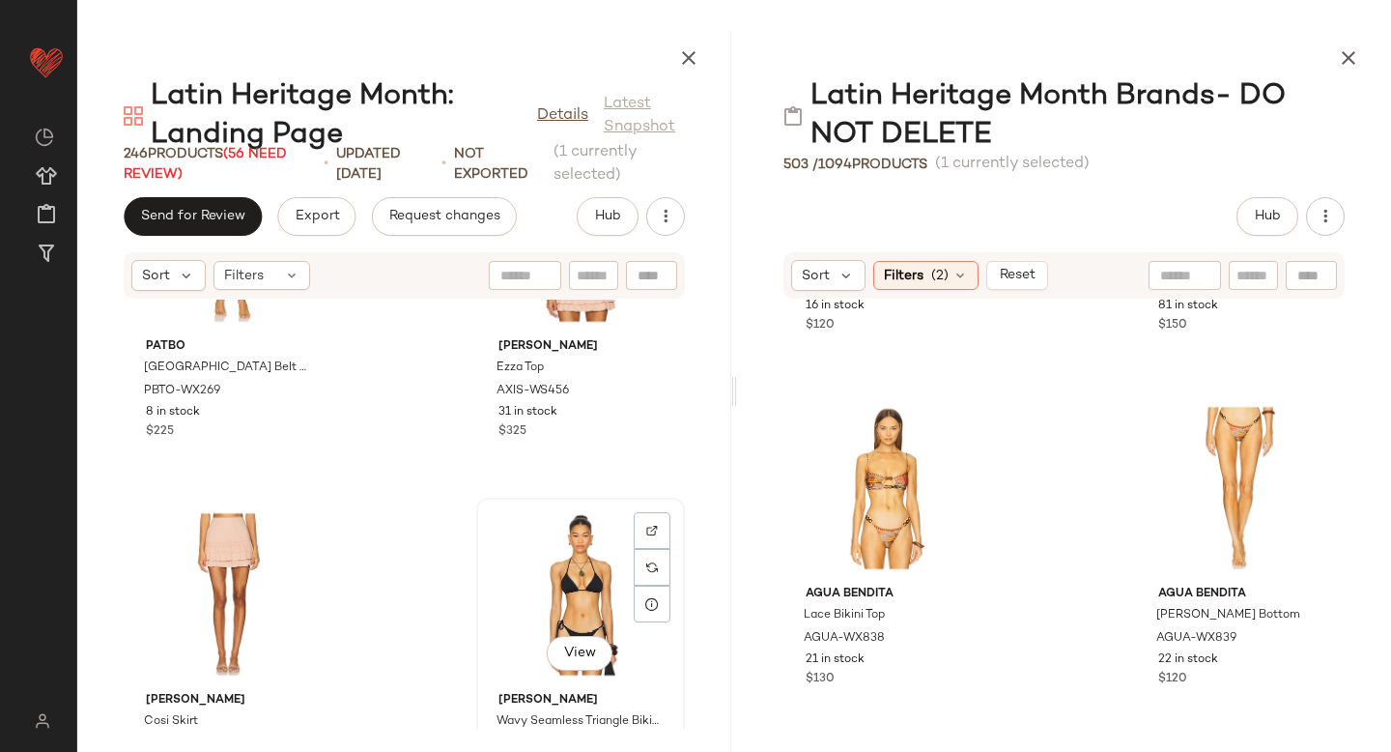
scroll to position [11131, 0]
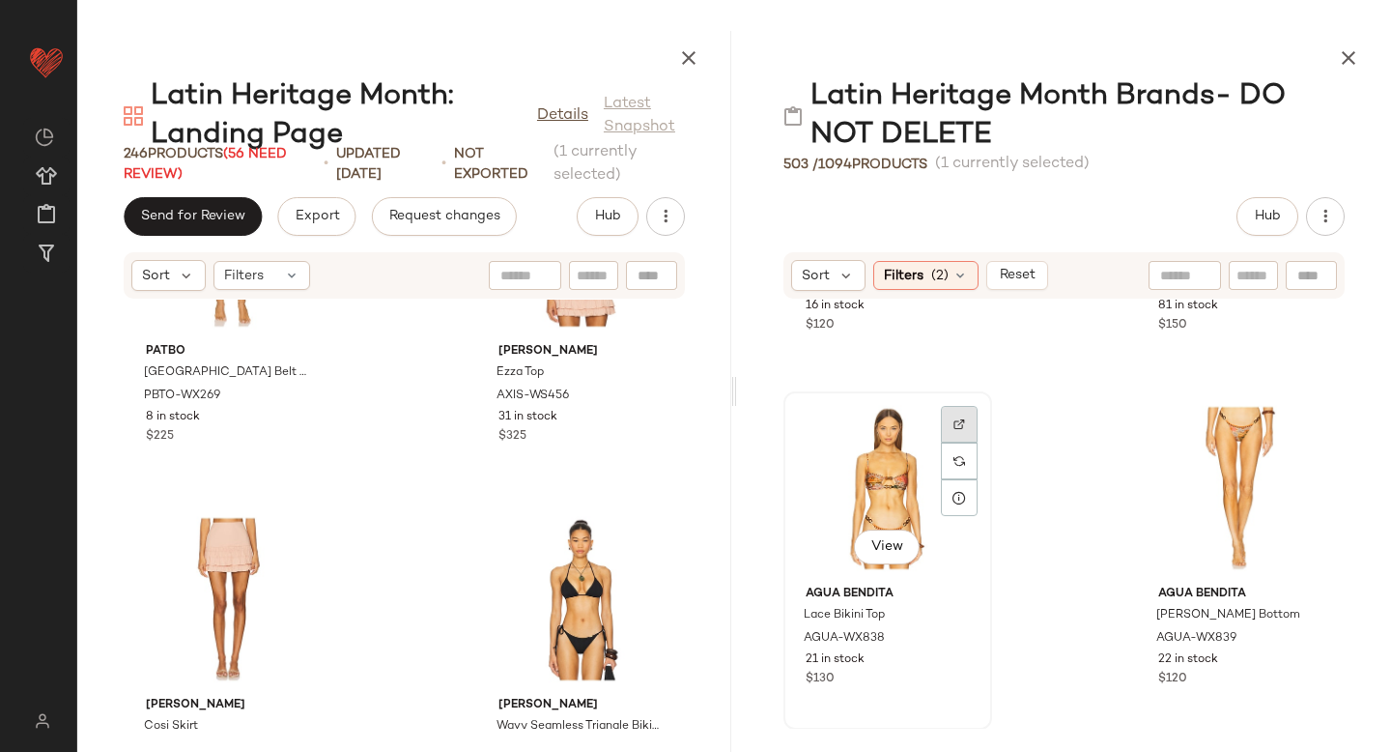
click at [948, 433] on div at bounding box center [959, 424] width 37 height 37
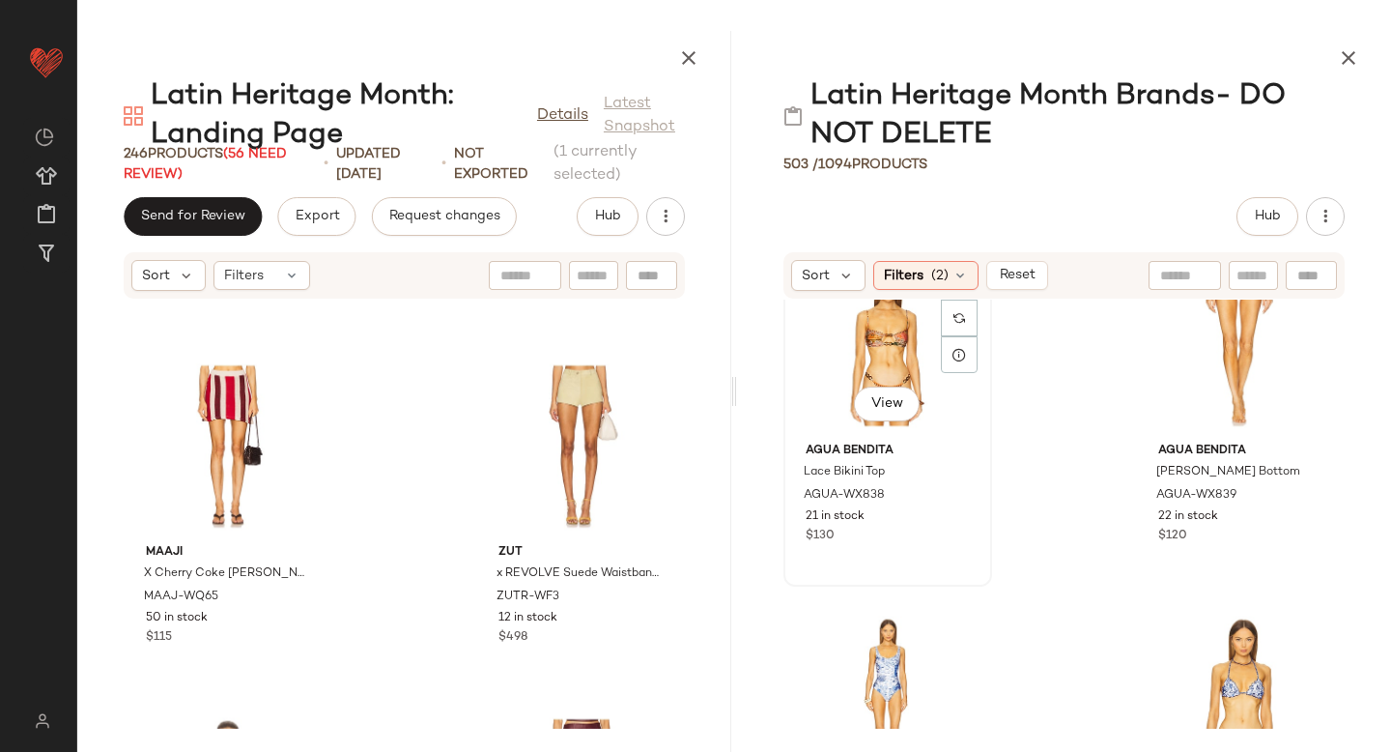
scroll to position [4310, 0]
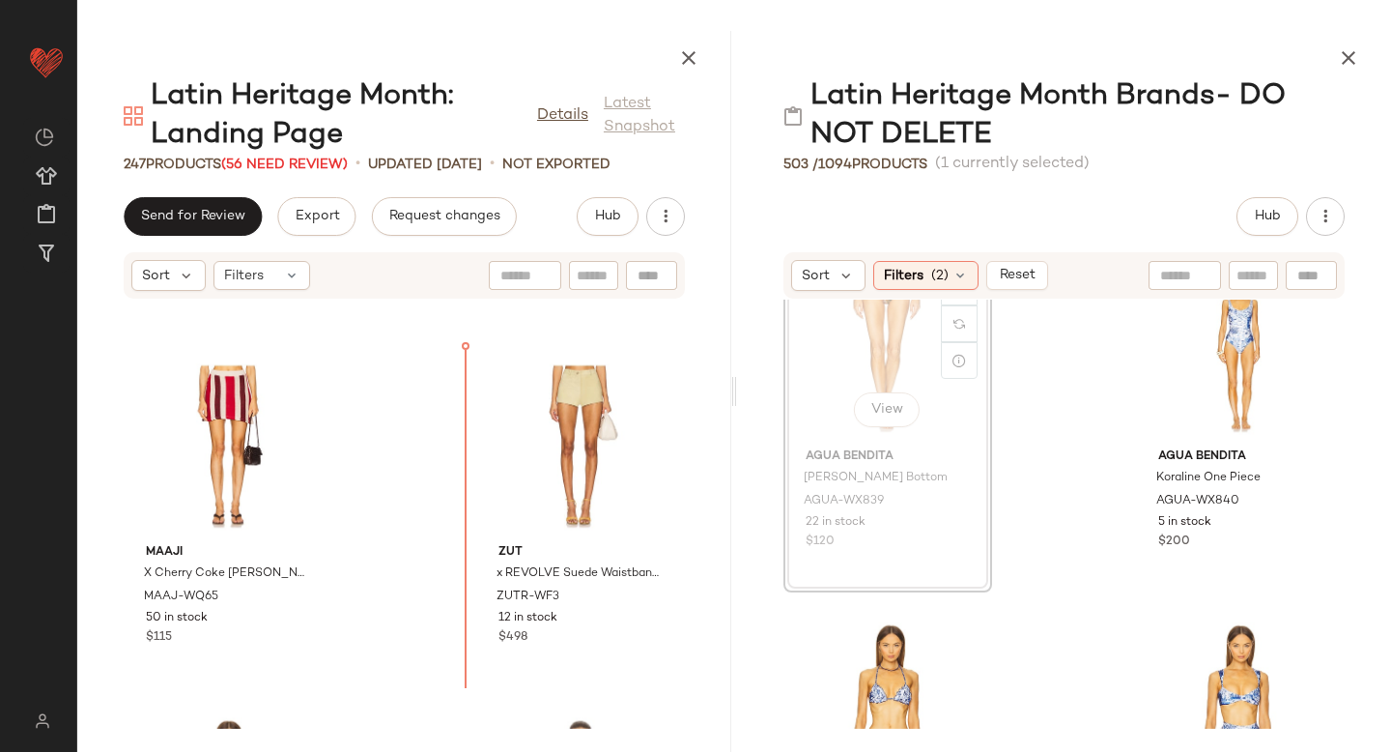
scroll to position [6430, 0]
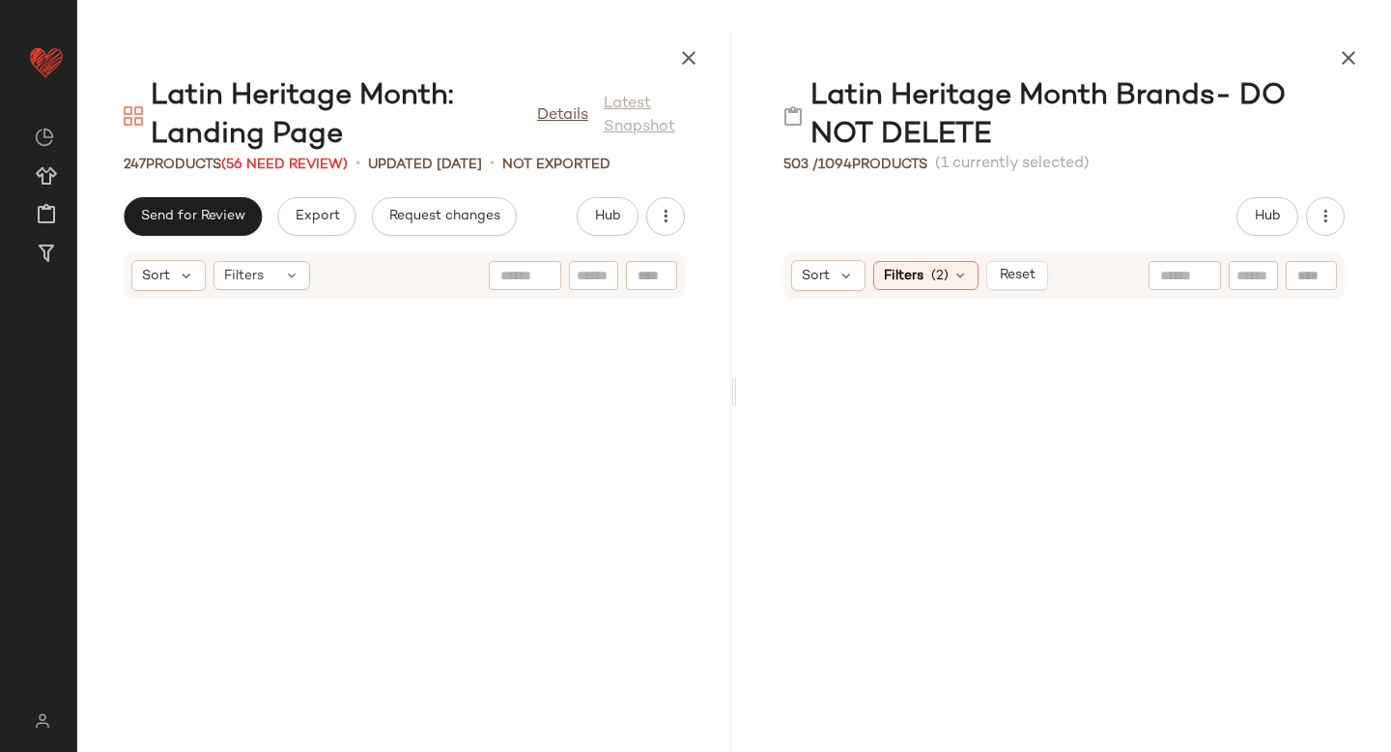
scroll to position [4308, 0]
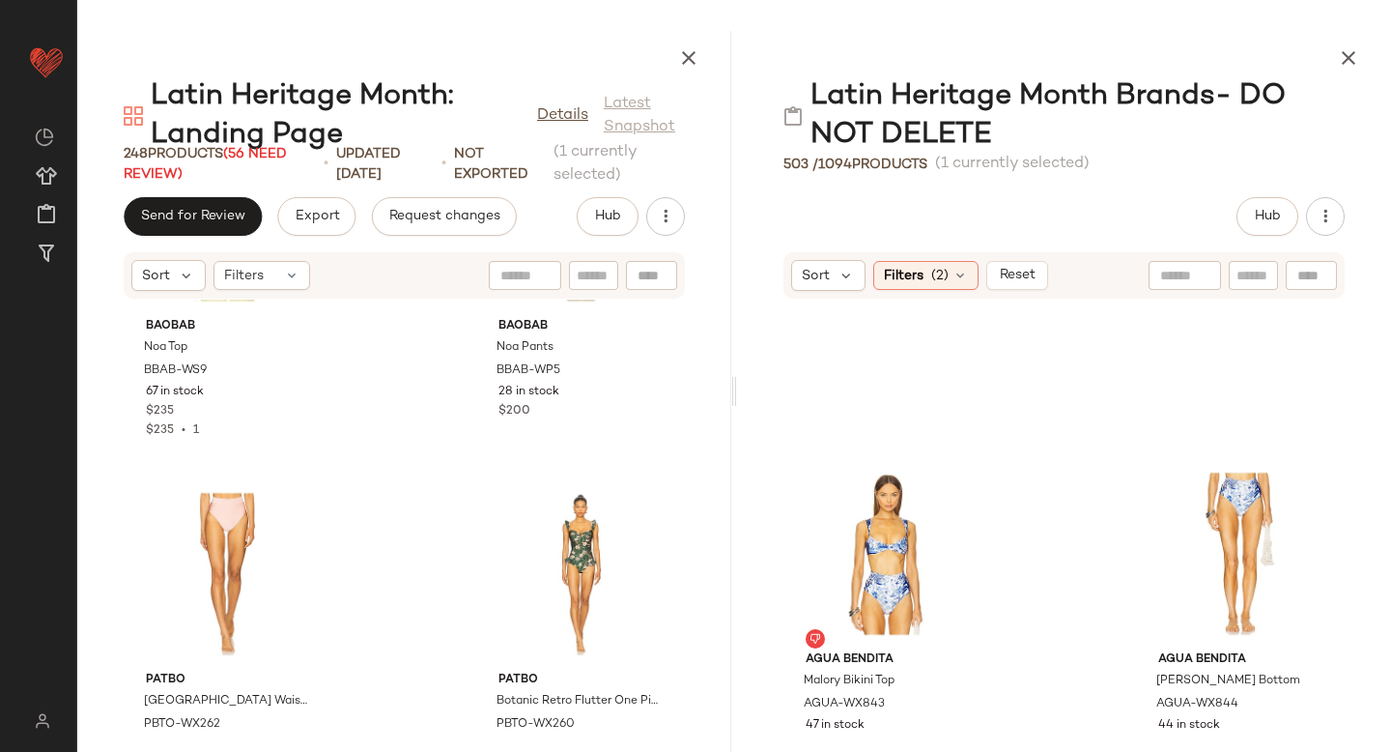
scroll to position [23181, 0]
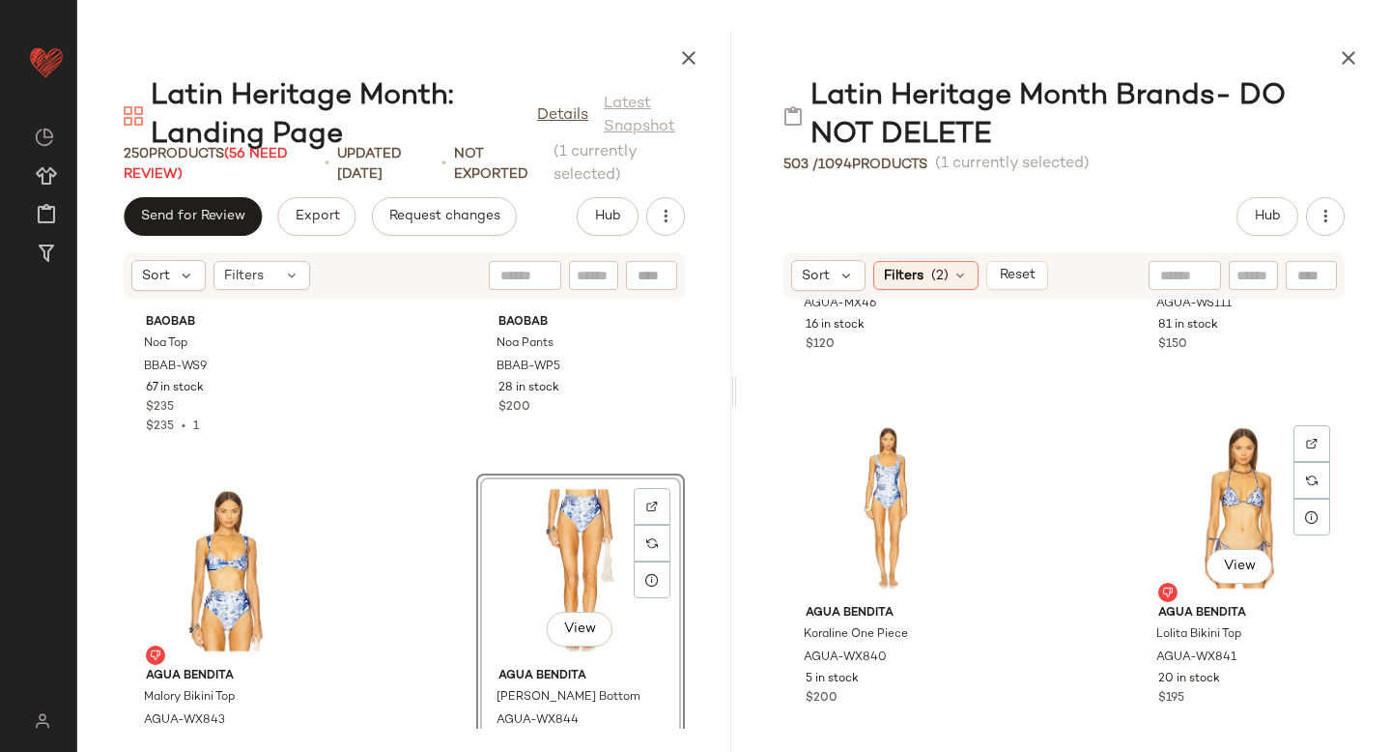
scroll to position [4137, 0]
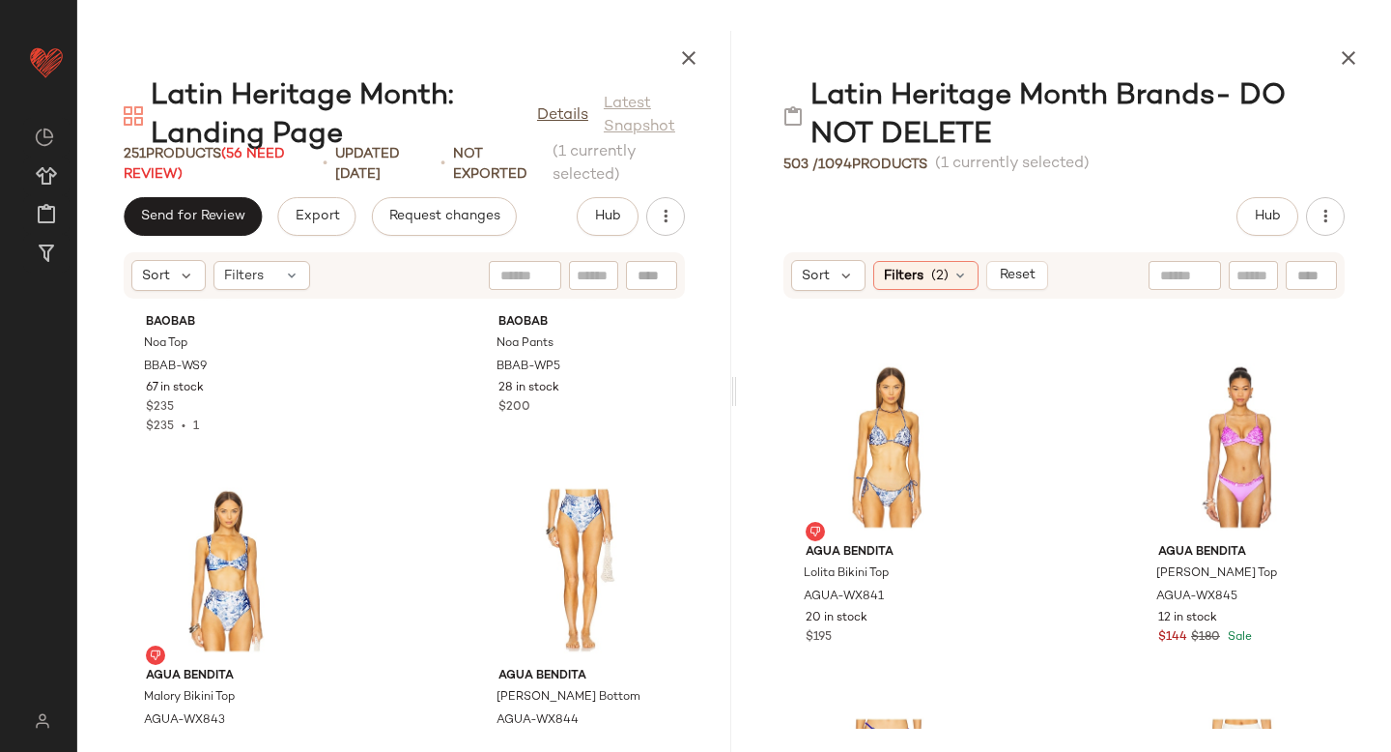
scroll to position [4228, 0]
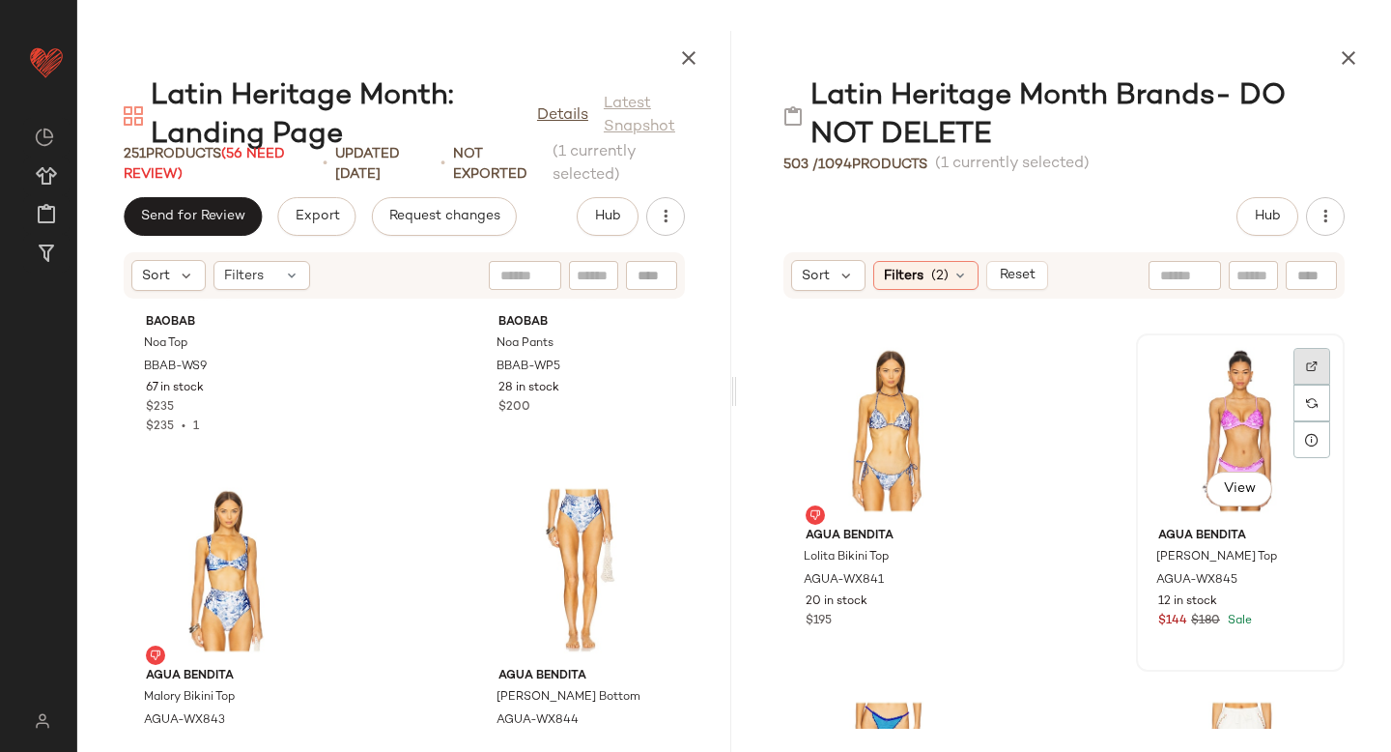
click at [1306, 364] on img at bounding box center [1312, 366] width 12 height 12
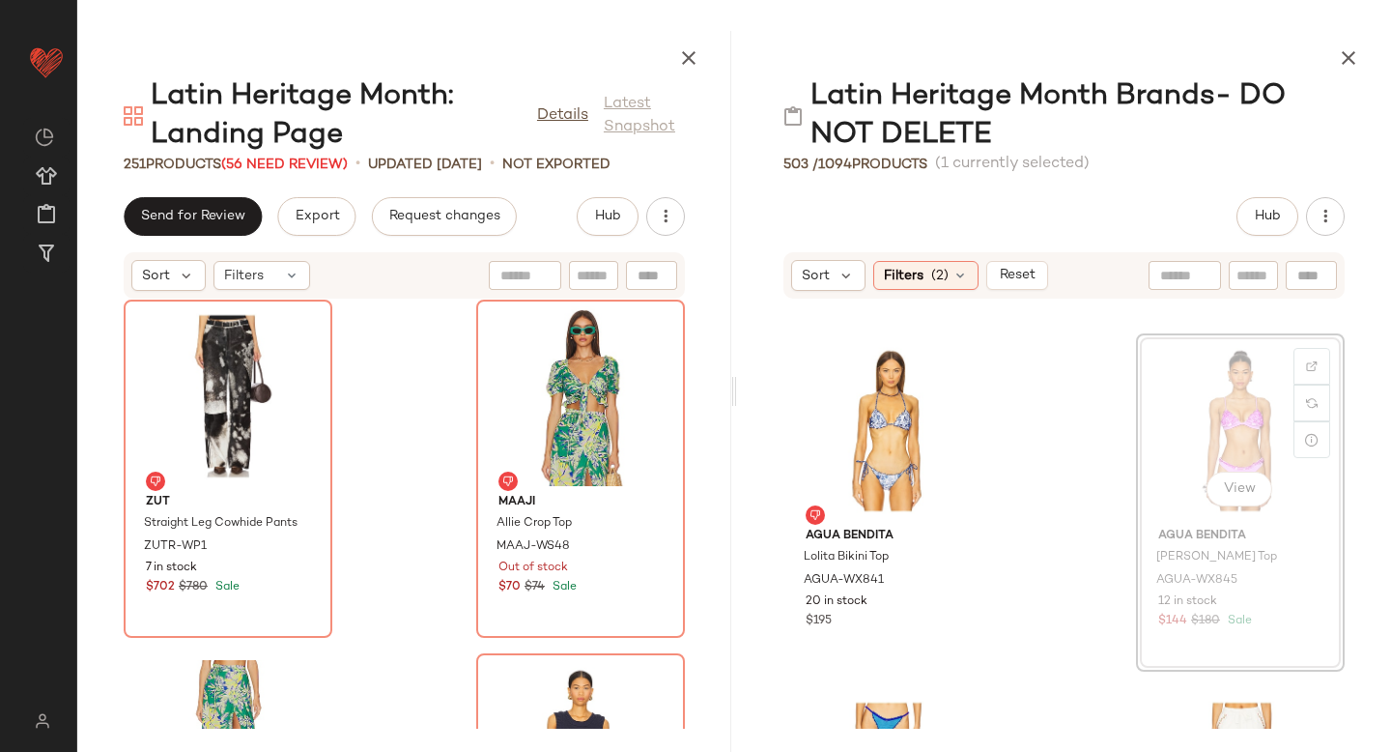
scroll to position [4225, 0]
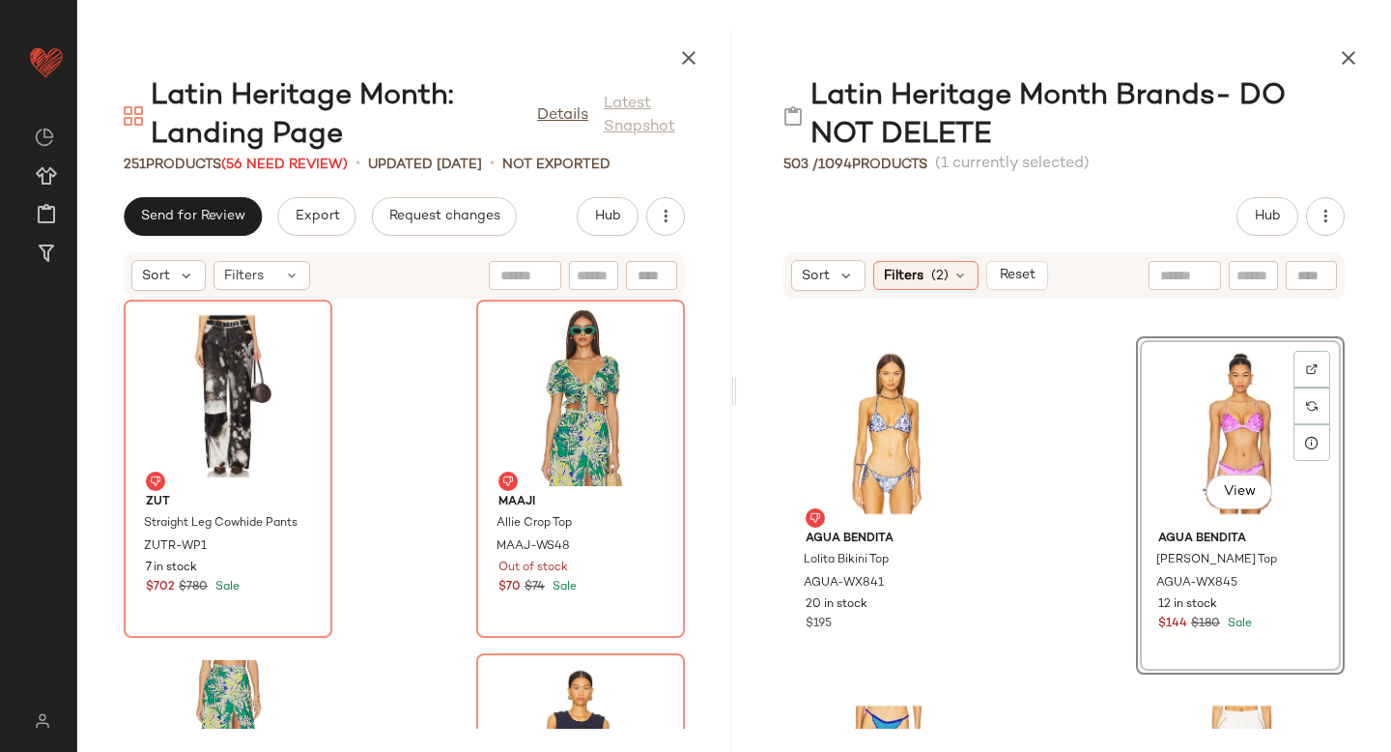
drag, startPoint x: 1220, startPoint y: 395, endPoint x: 381, endPoint y: 471, distance: 842.9
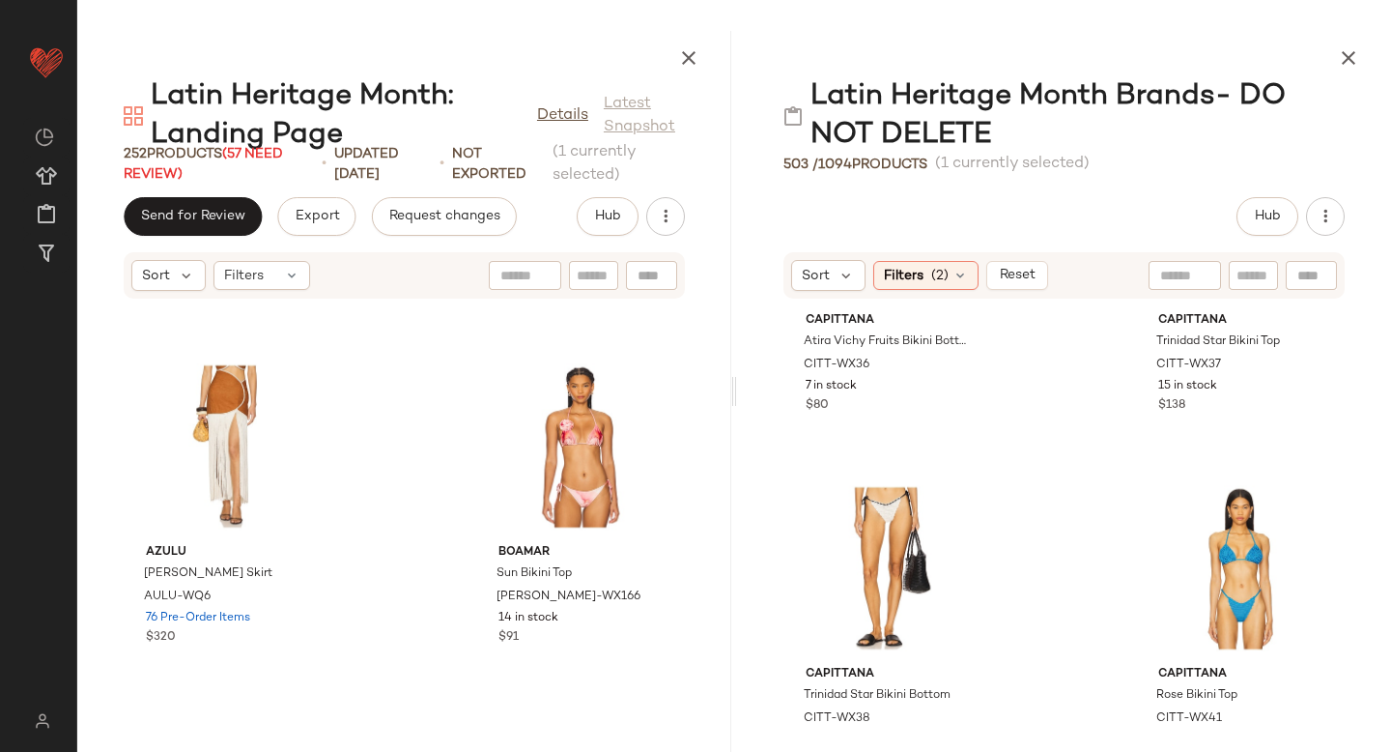
scroll to position [15201, 0]
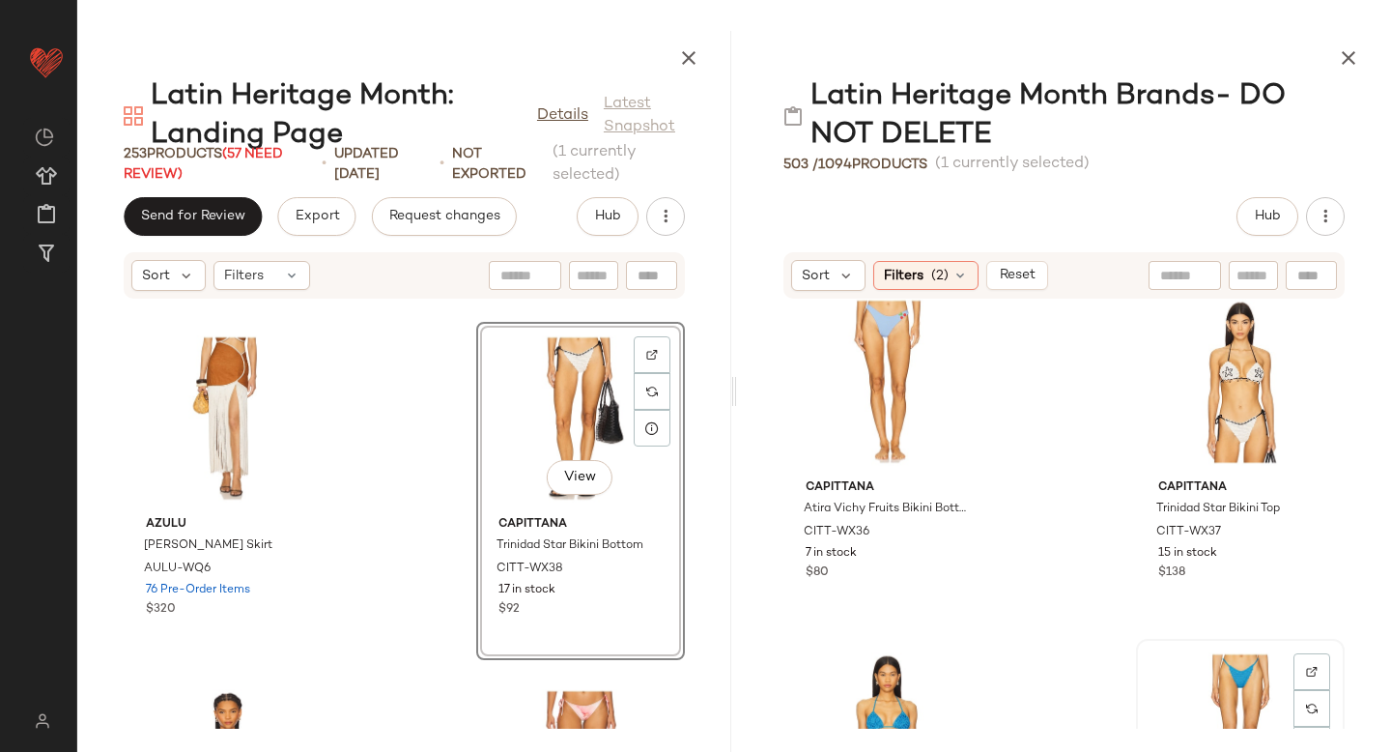
scroll to position [4956, 0]
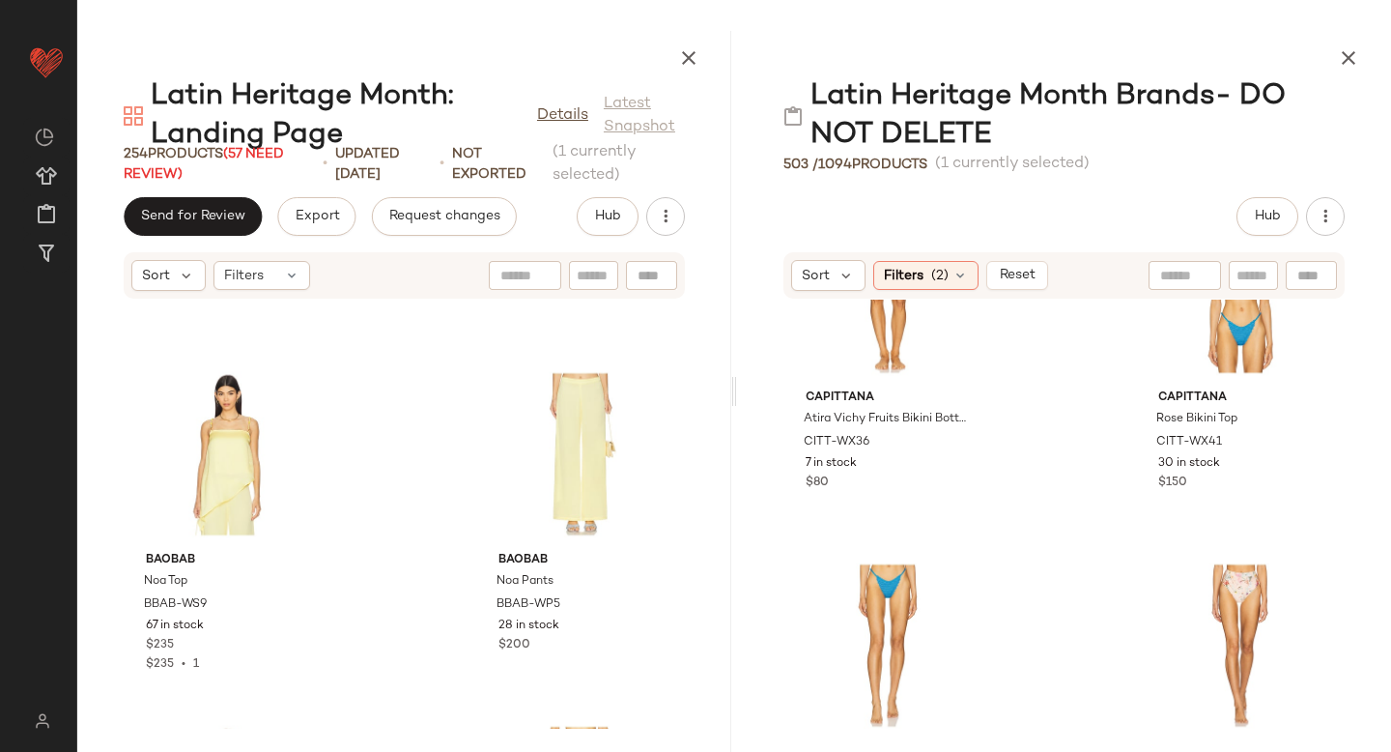
scroll to position [23284, 0]
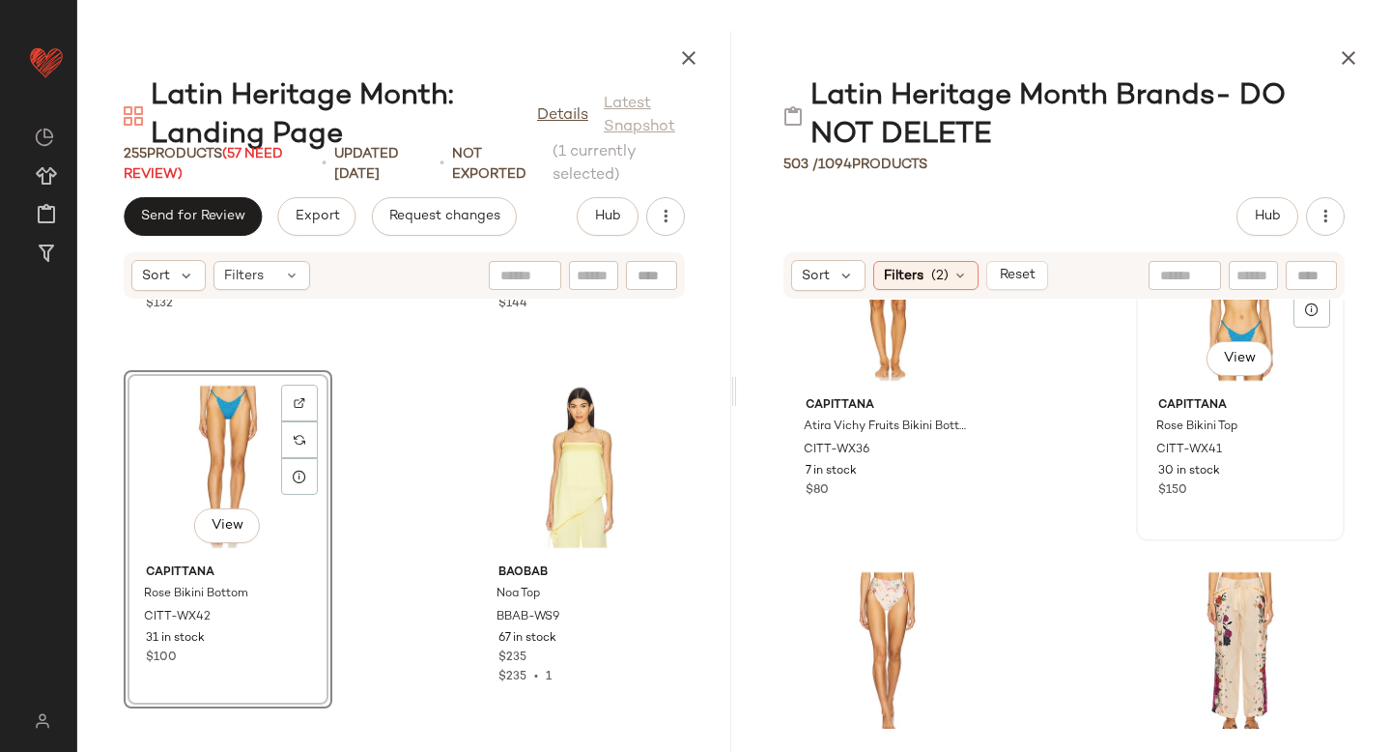
scroll to position [23283, 0]
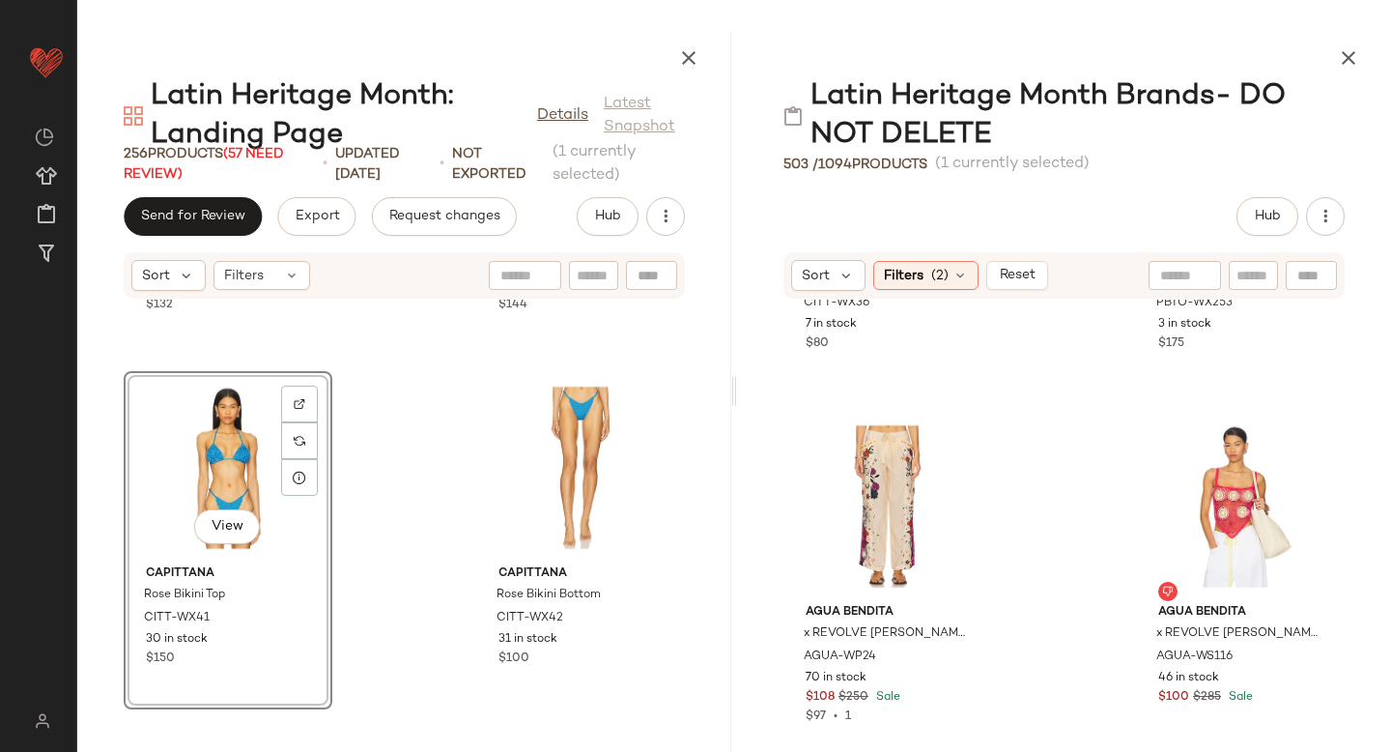
scroll to position [5227, 0]
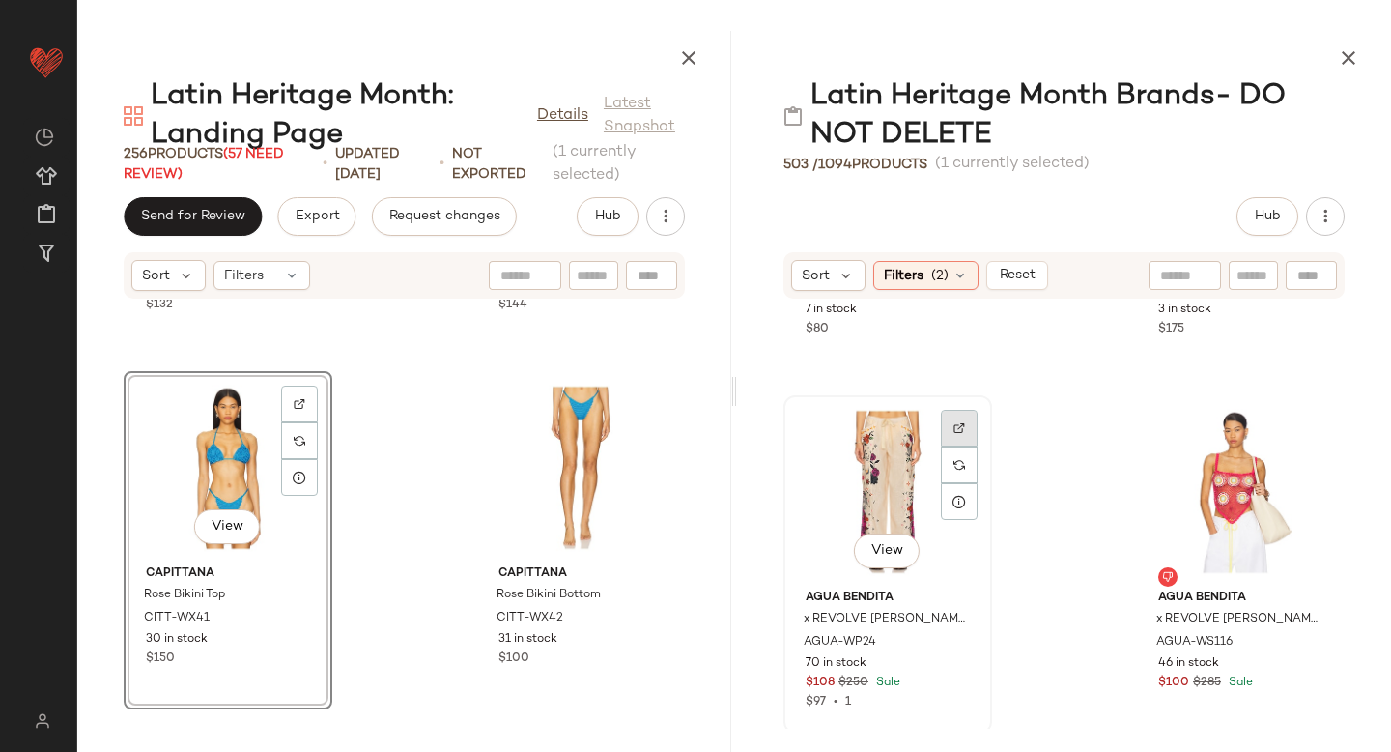
click at [949, 431] on div at bounding box center [959, 428] width 37 height 37
click at [964, 422] on img at bounding box center [959, 428] width 12 height 12
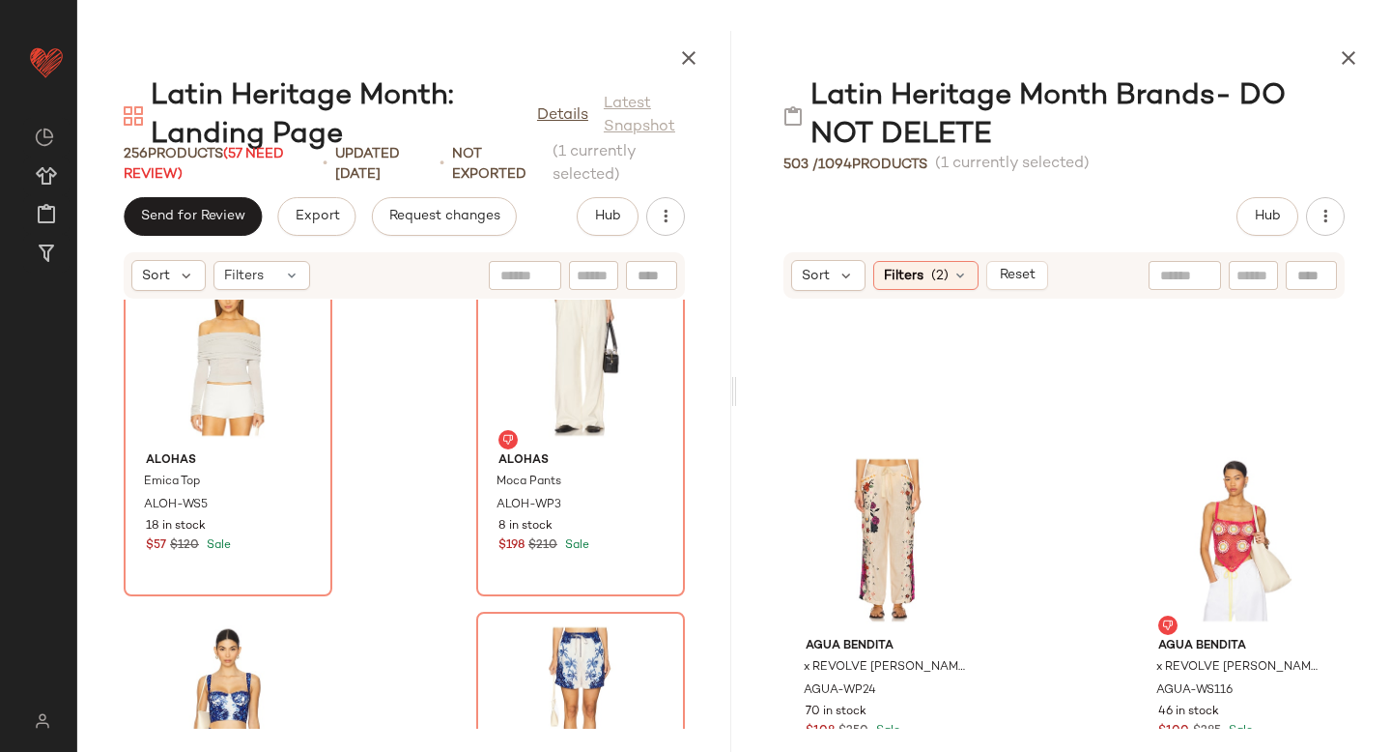
scroll to position [44832, 0]
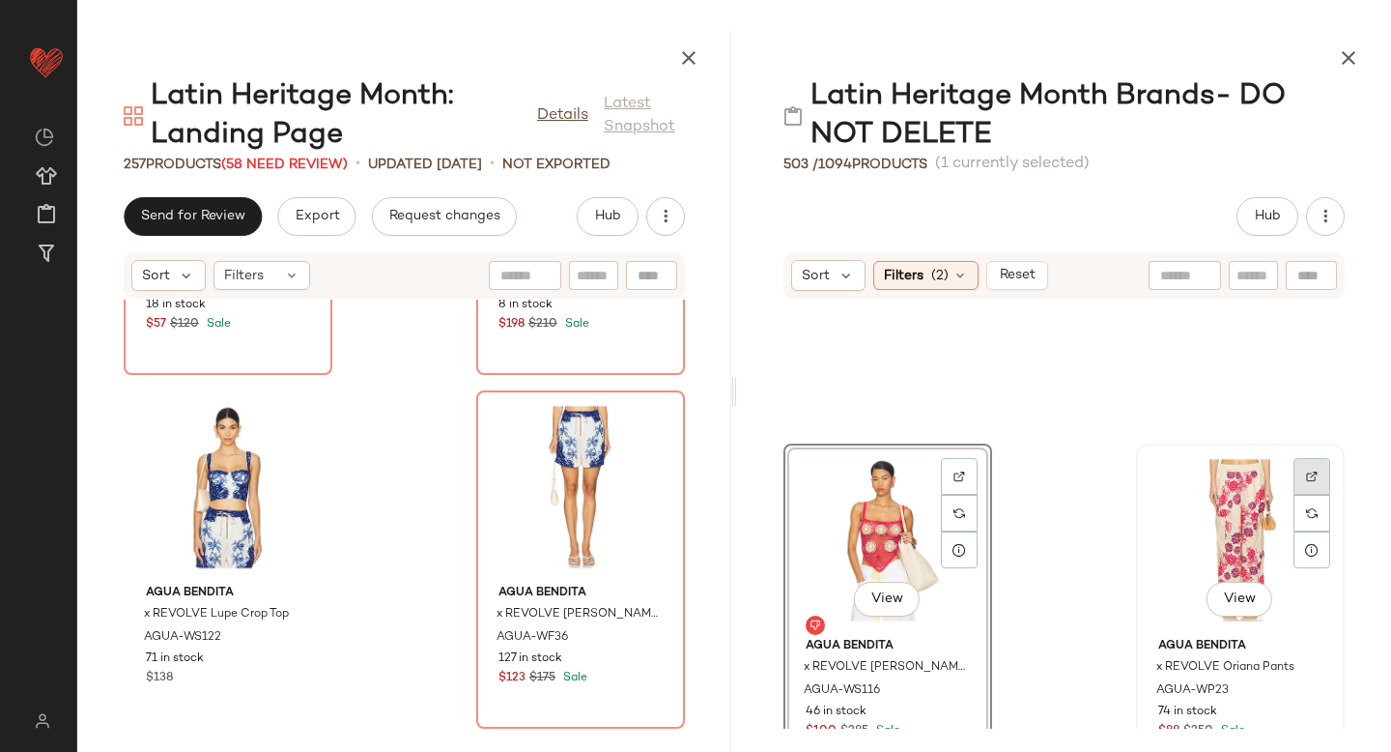
click at [1308, 460] on div at bounding box center [1312, 476] width 37 height 37
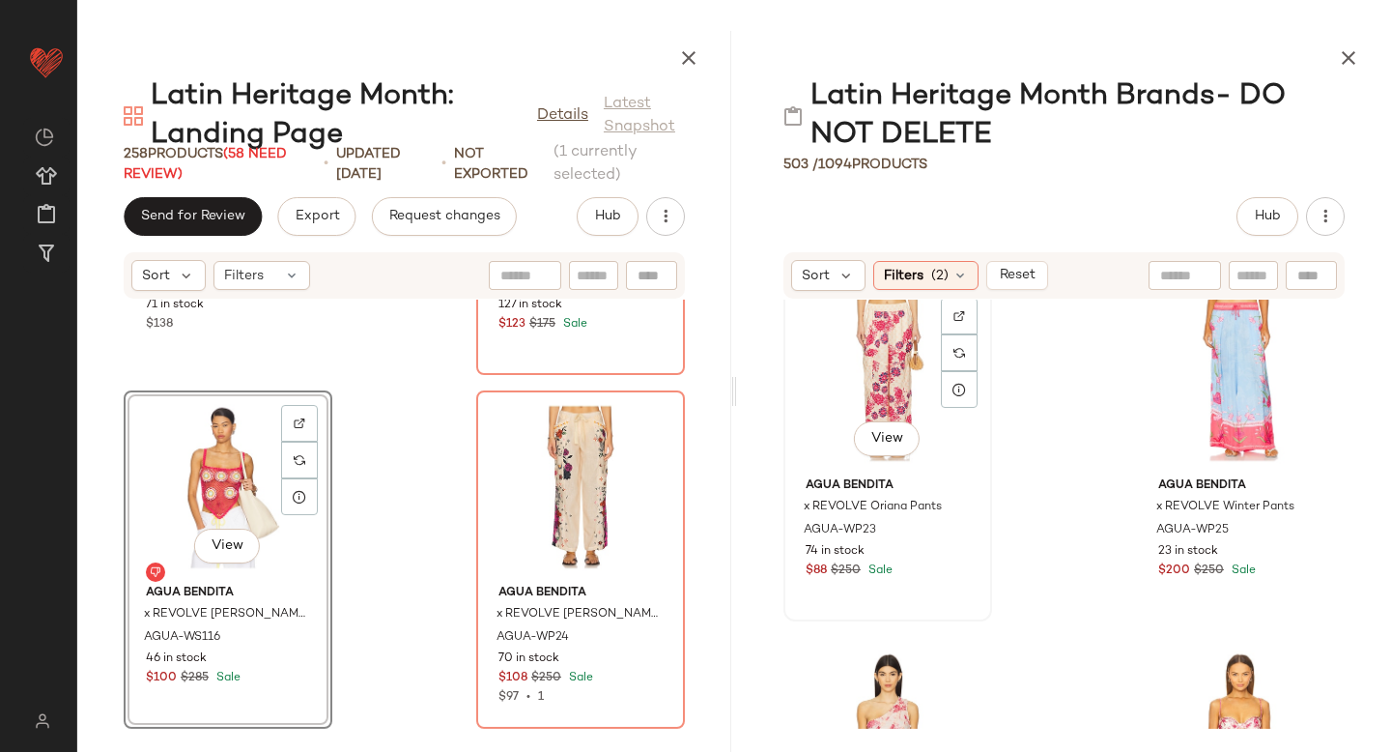
scroll to position [5336, 0]
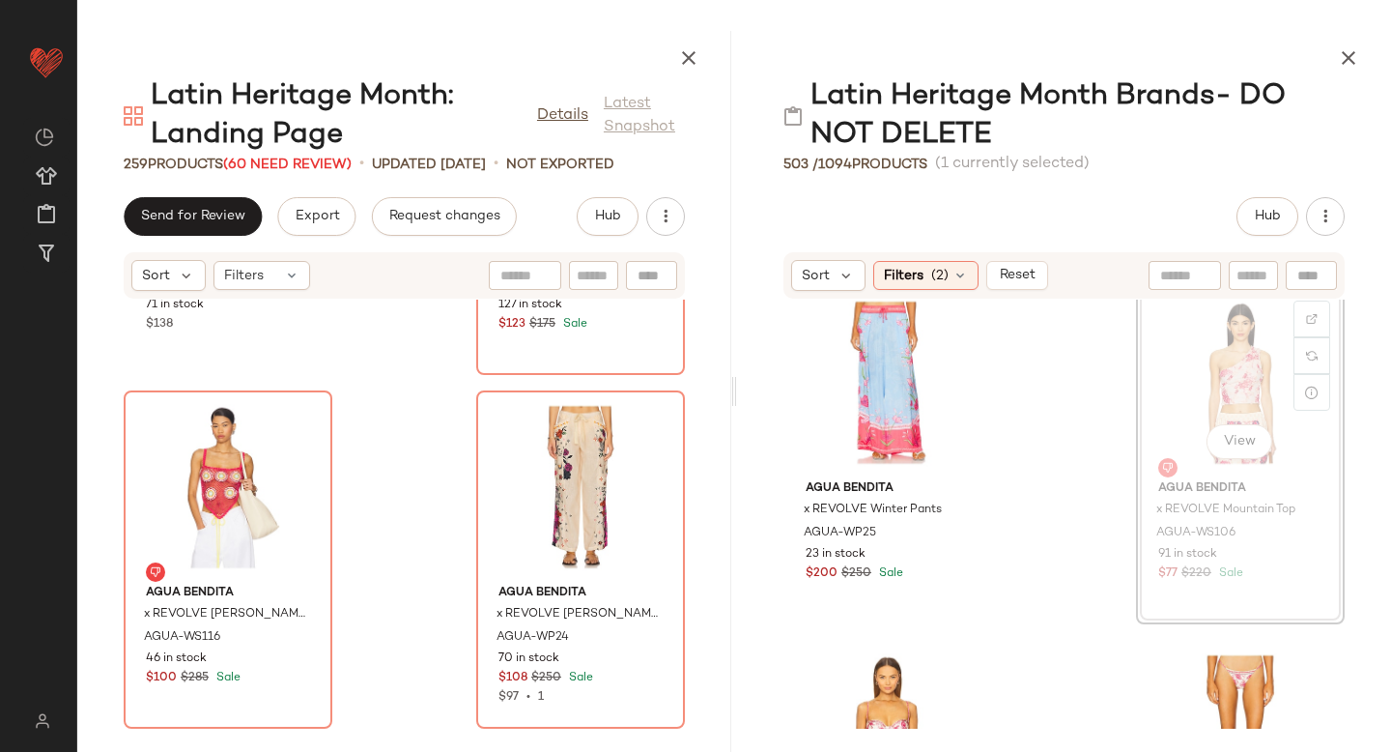
scroll to position [5328, 0]
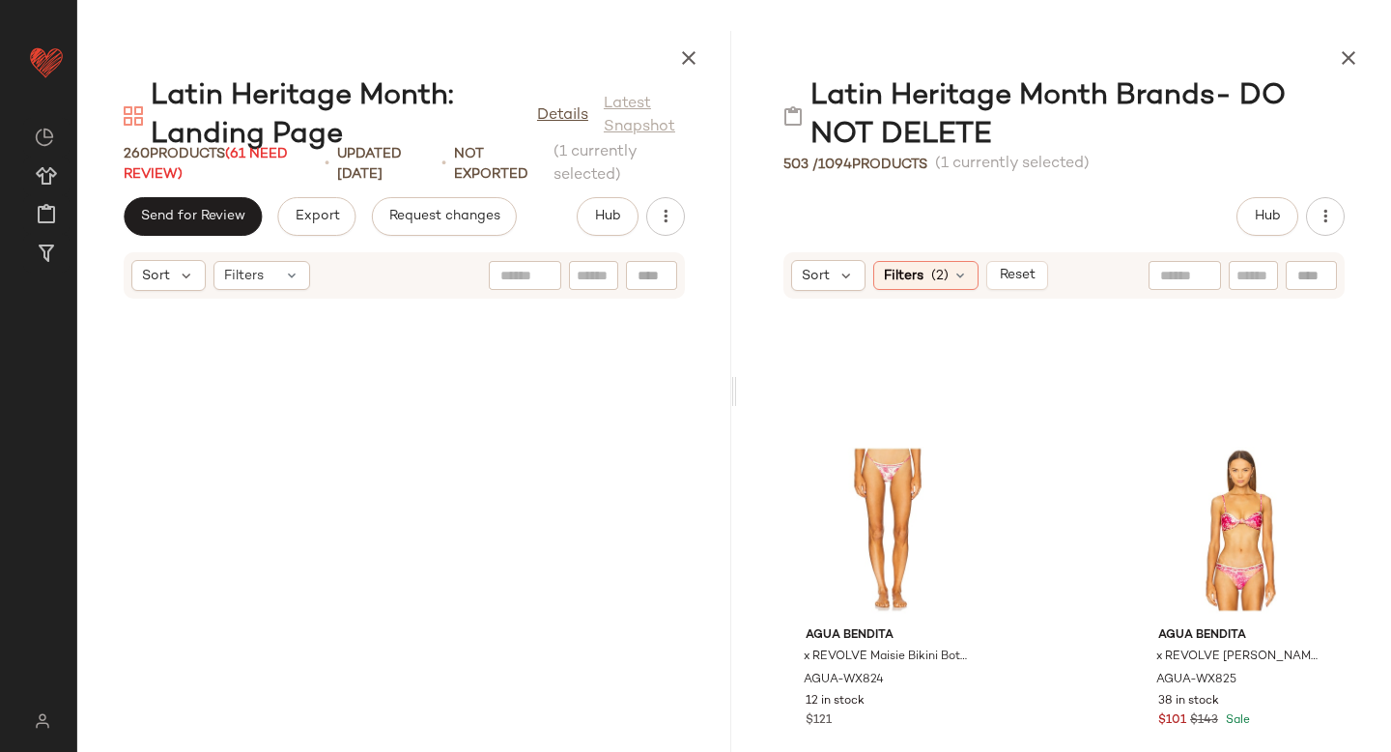
scroll to position [45539, 0]
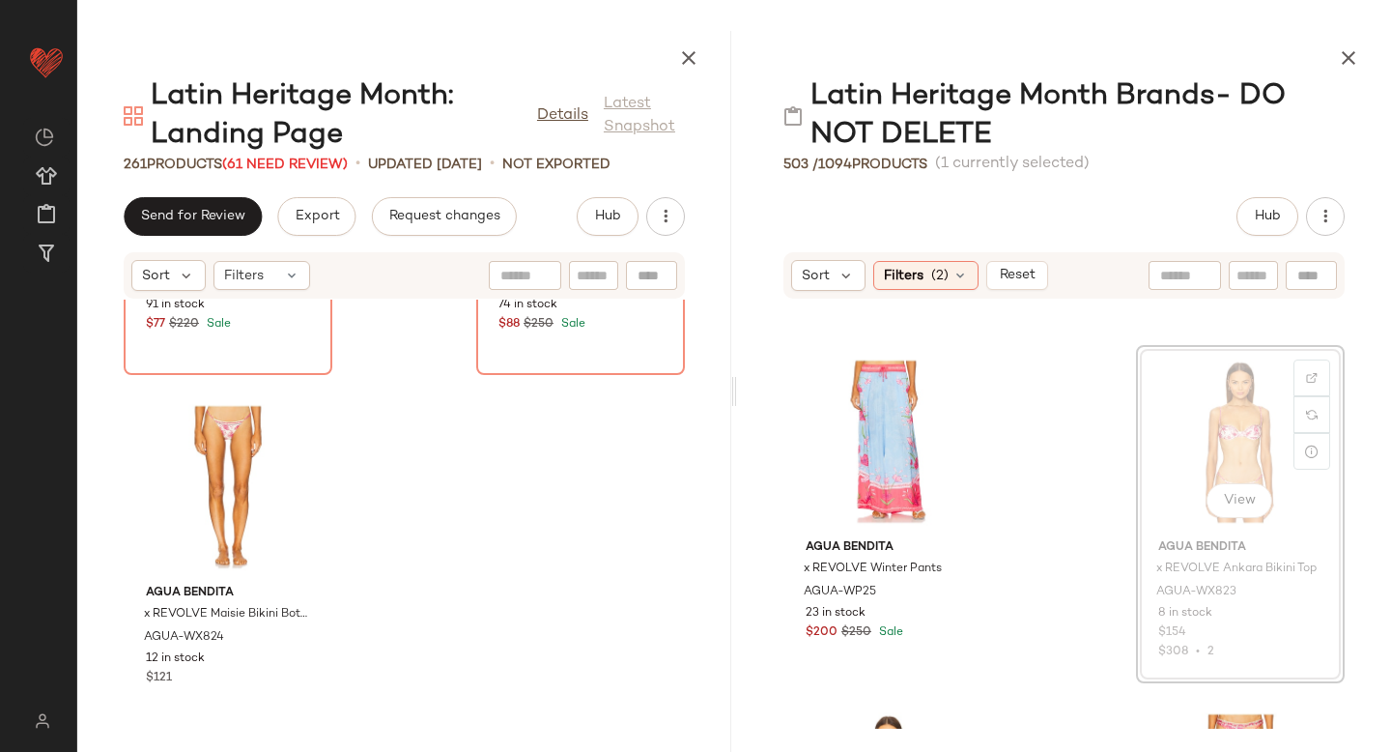
scroll to position [5275, 0]
drag, startPoint x: 1241, startPoint y: 378, endPoint x: 129, endPoint y: 572, distance: 1128.7
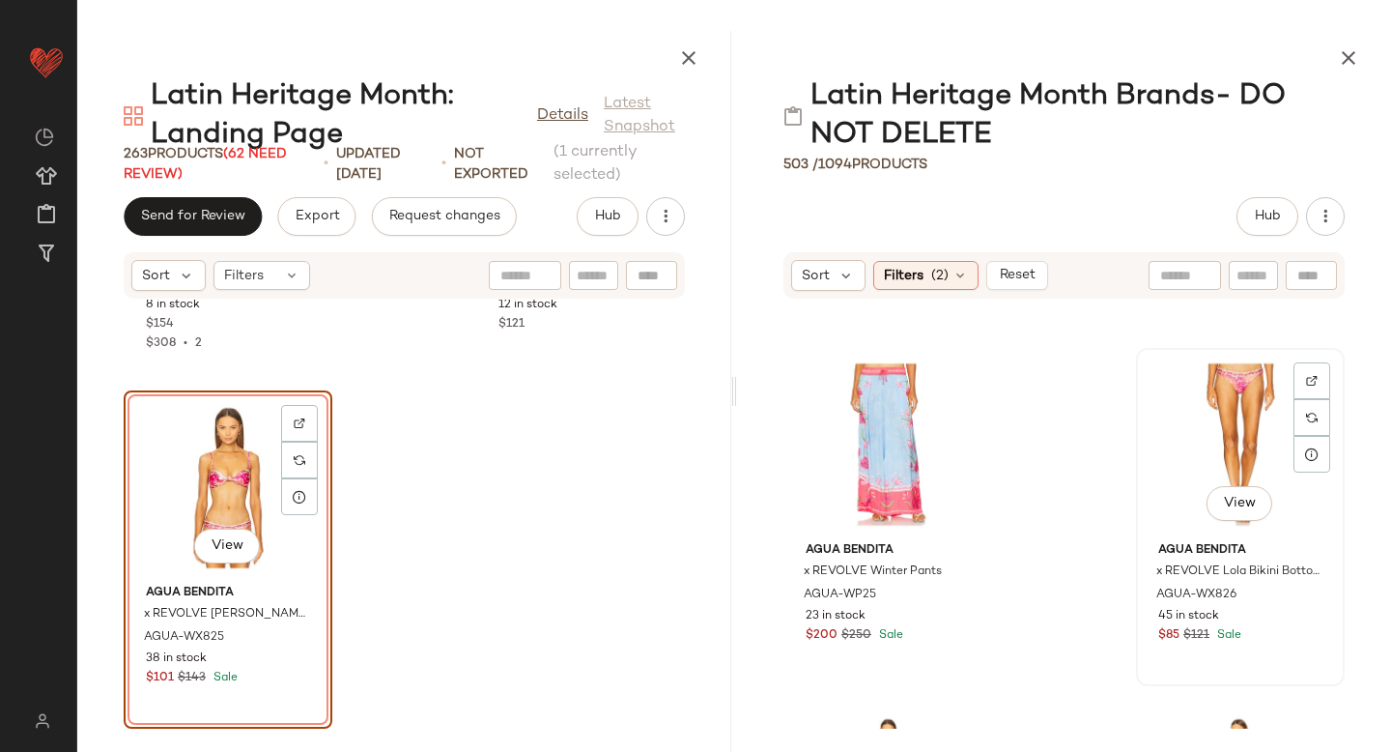
scroll to position [5272, 0]
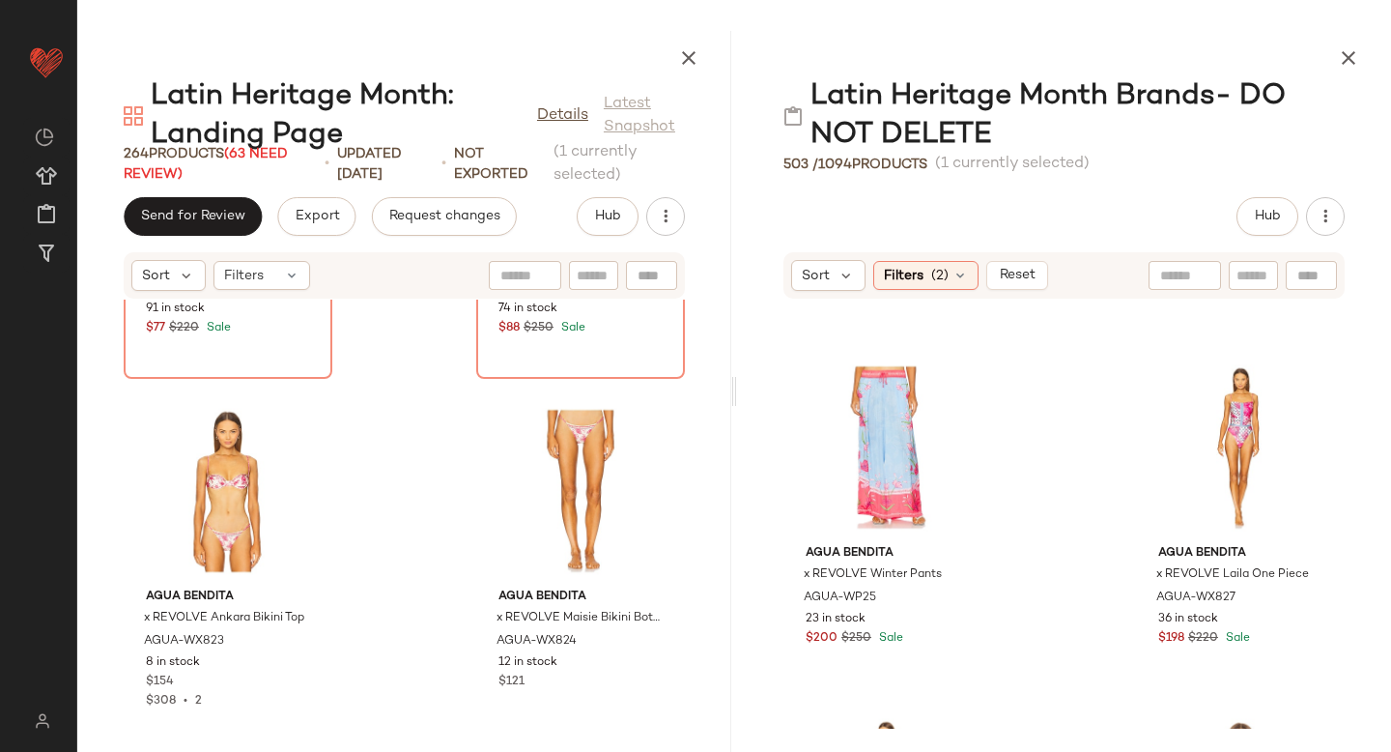
scroll to position [45890, 0]
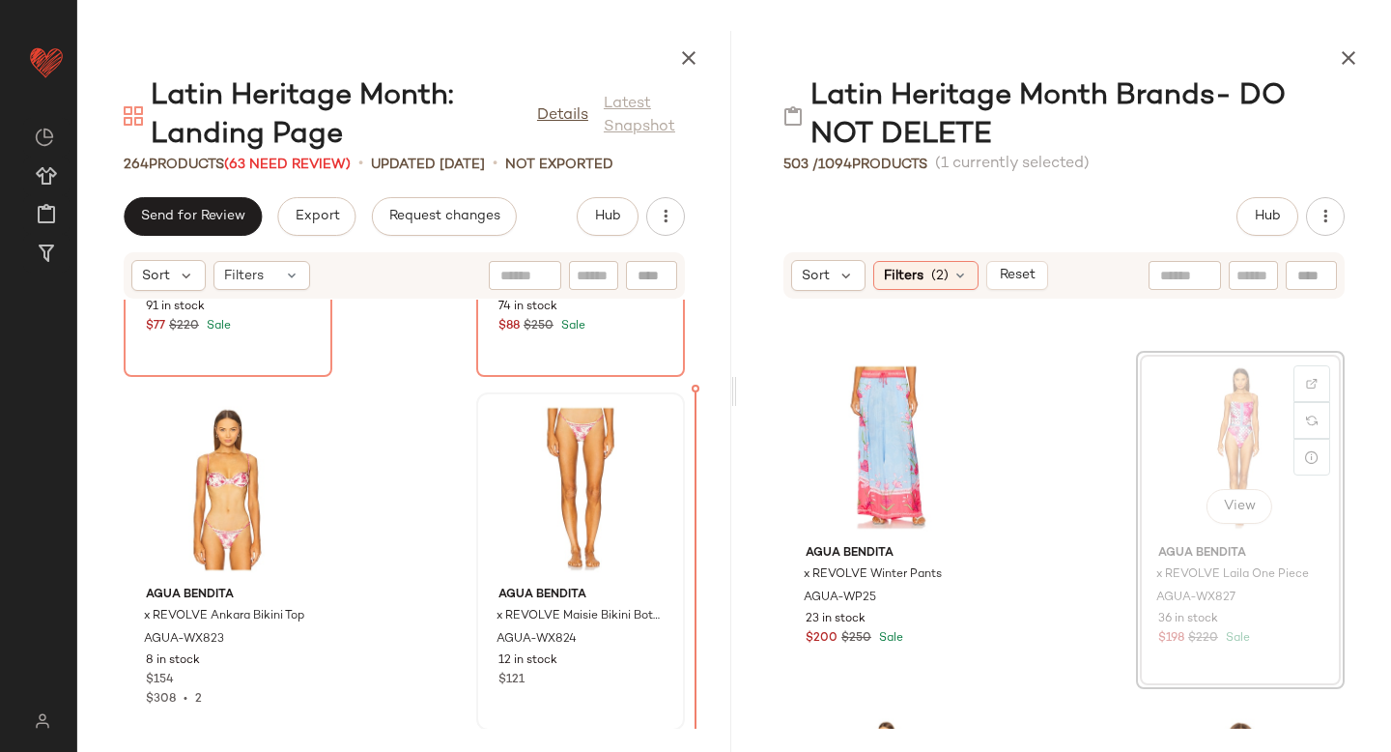
drag, startPoint x: 1177, startPoint y: 454, endPoint x: 657, endPoint y: 589, distance: 537.0
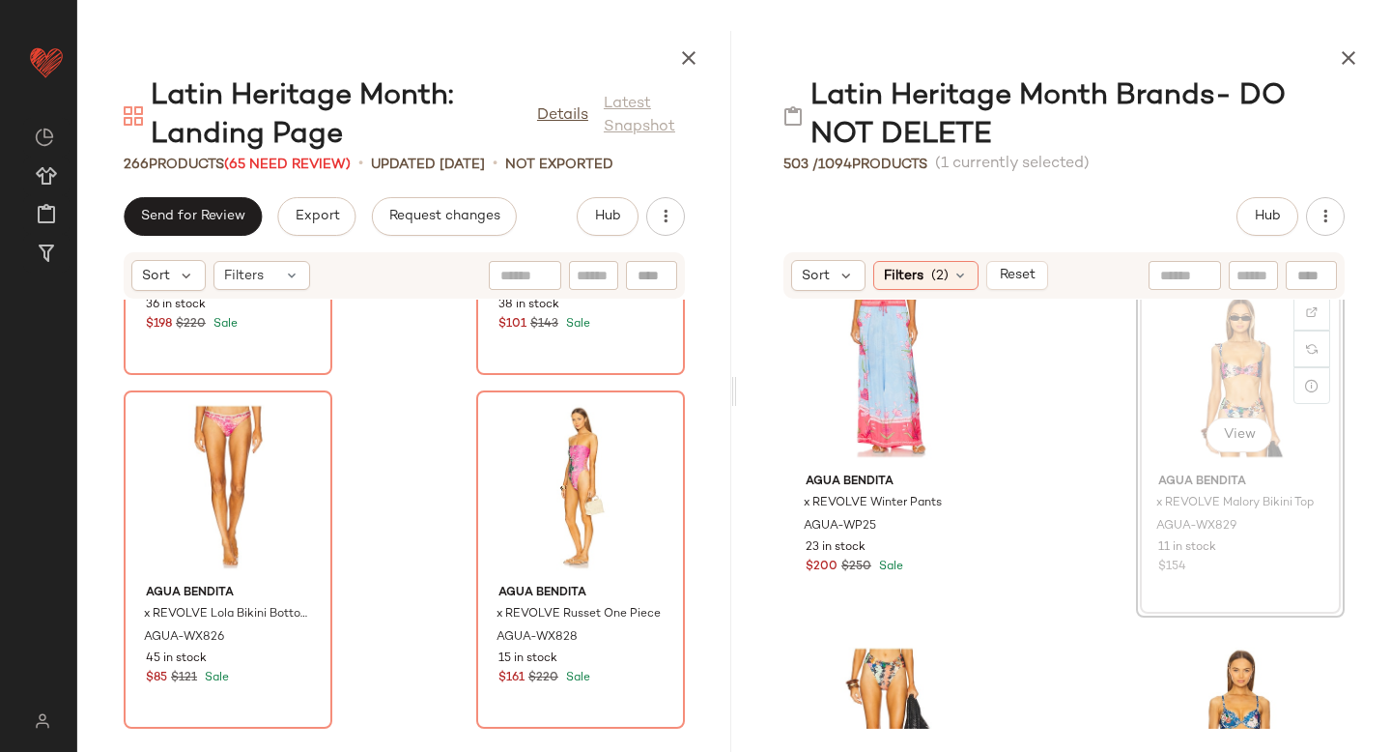
scroll to position [5341, 0]
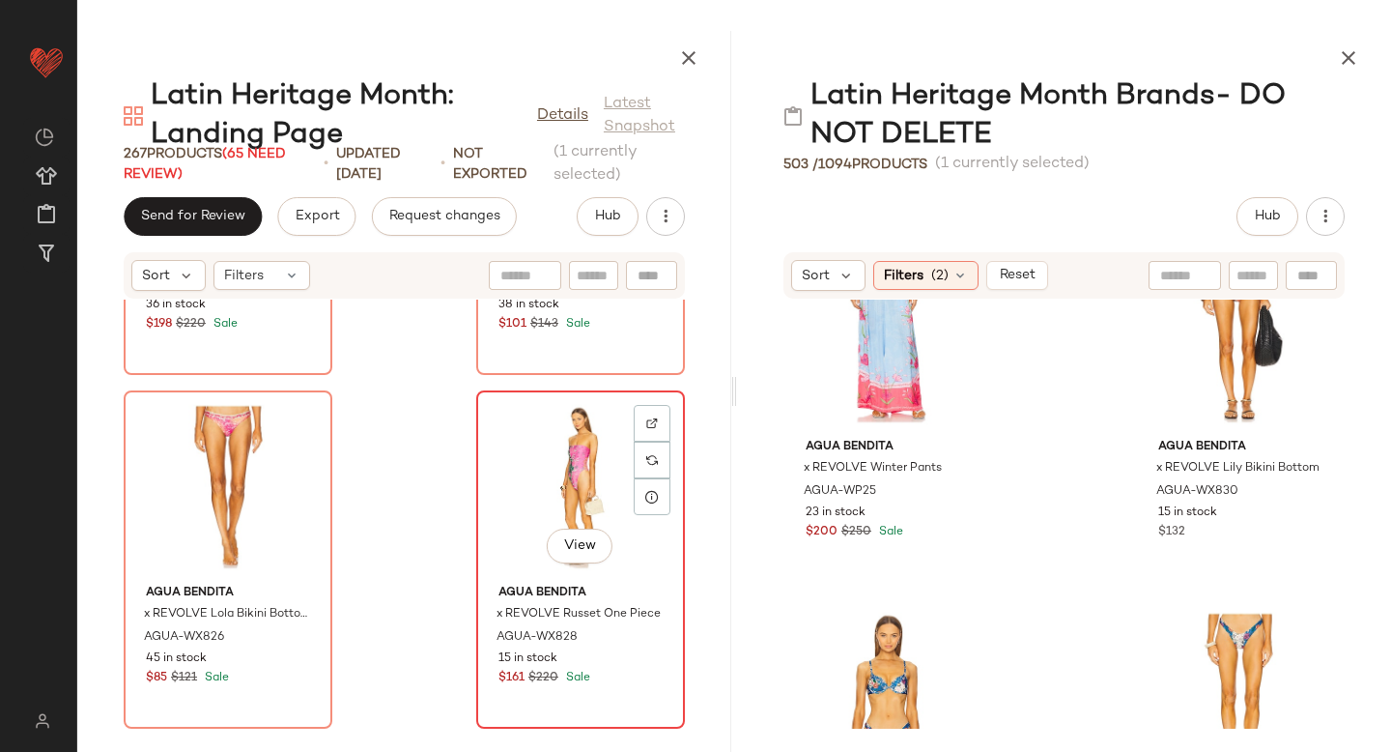
scroll to position [46953, 0]
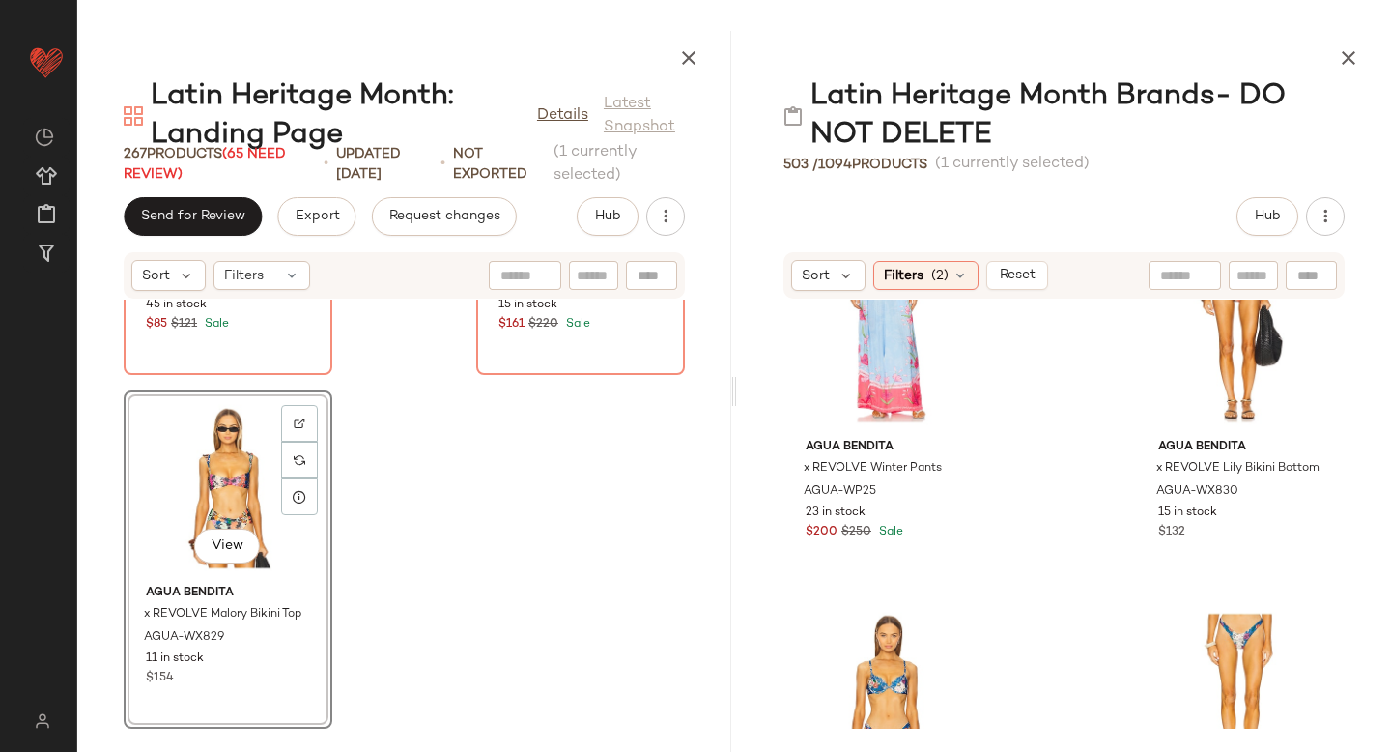
click at [201, 423] on div "View" at bounding box center [227, 487] width 195 height 180
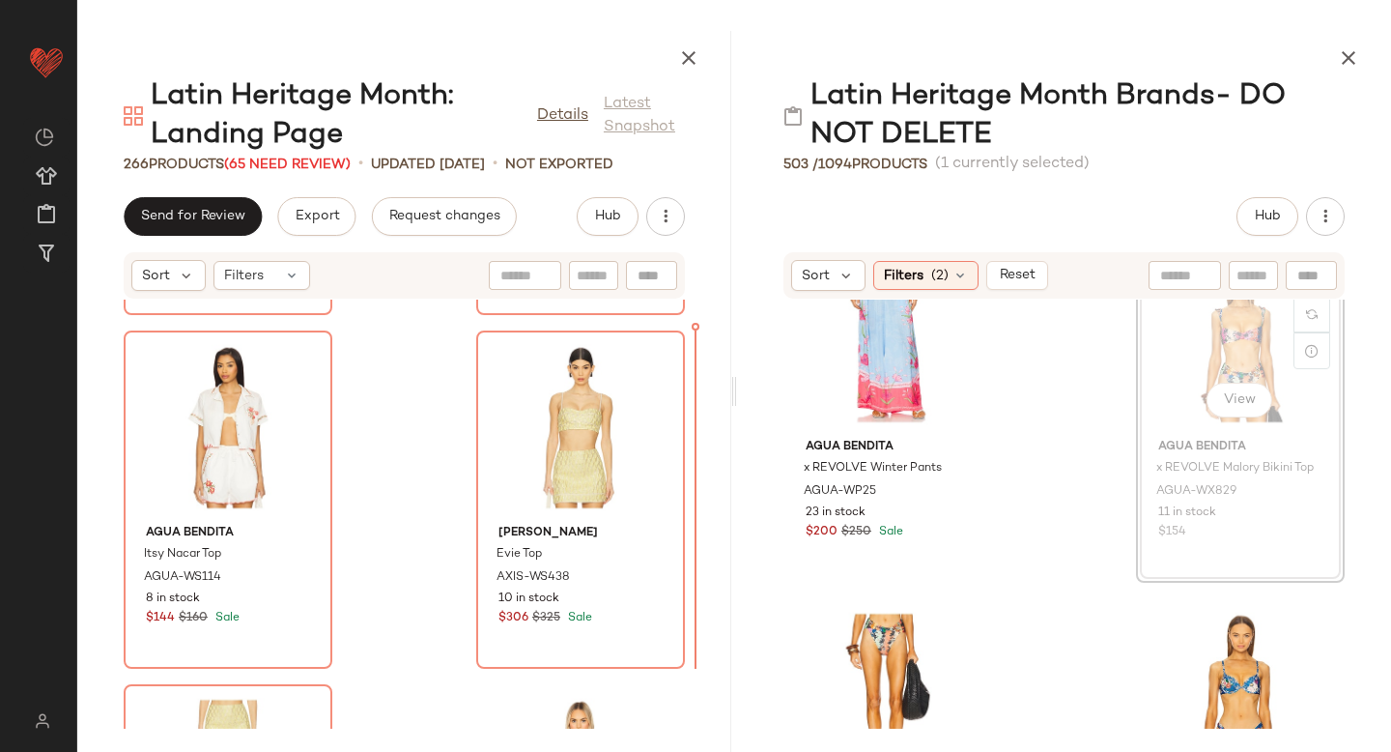
scroll to position [5374, 0]
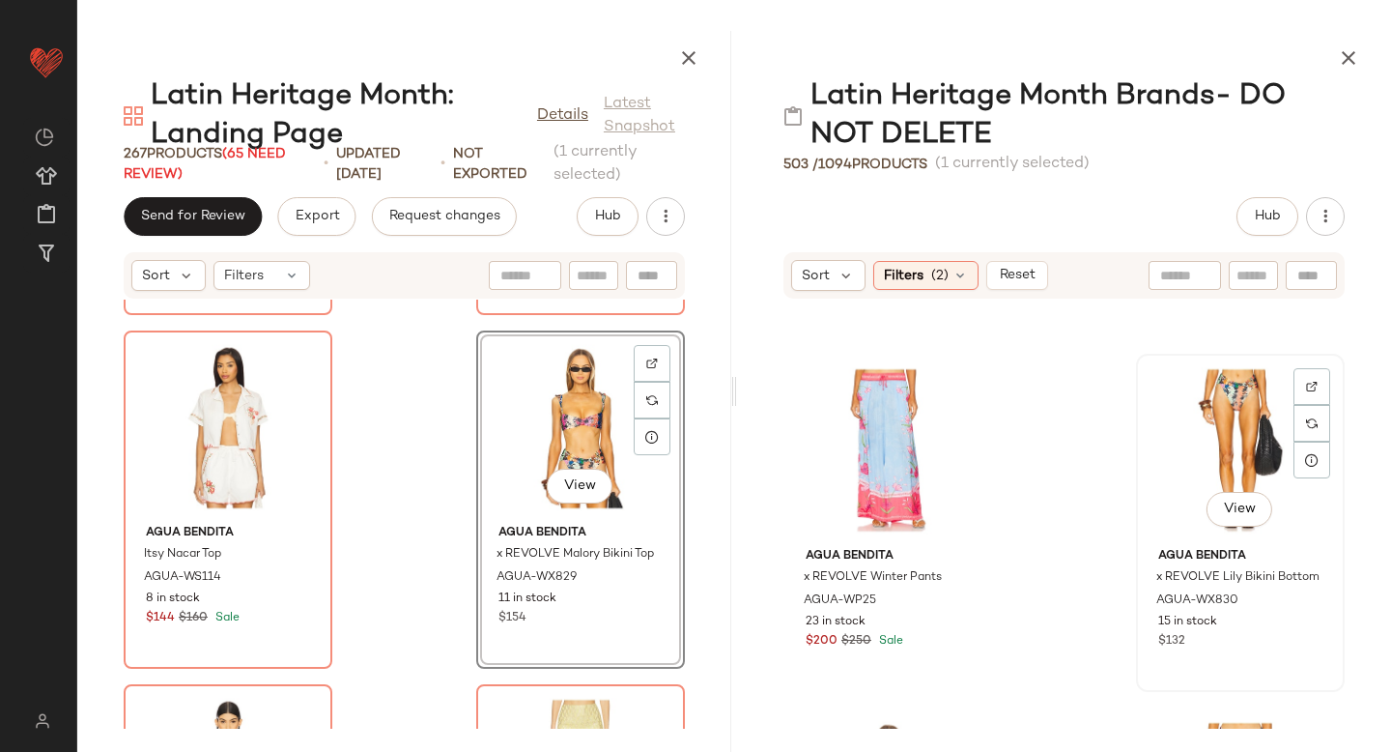
scroll to position [5265, 0]
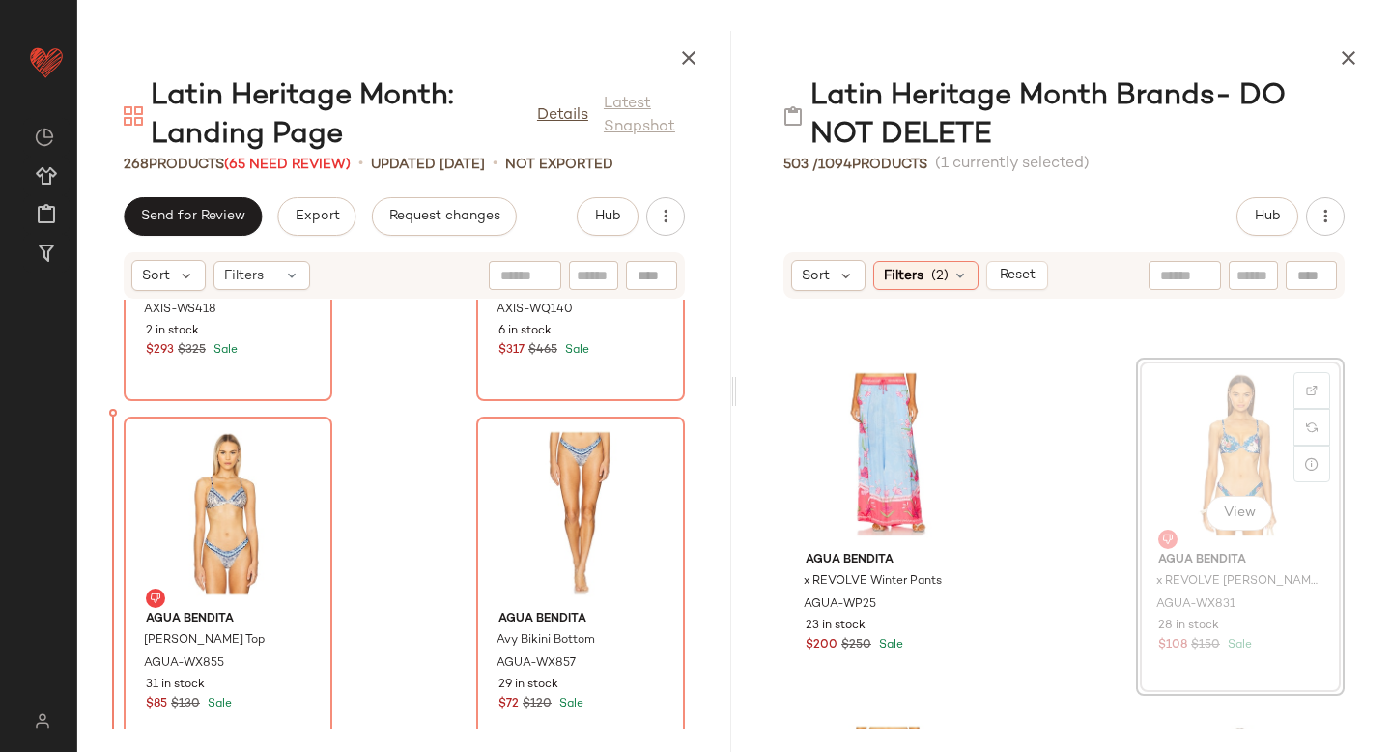
scroll to position [41991, 0]
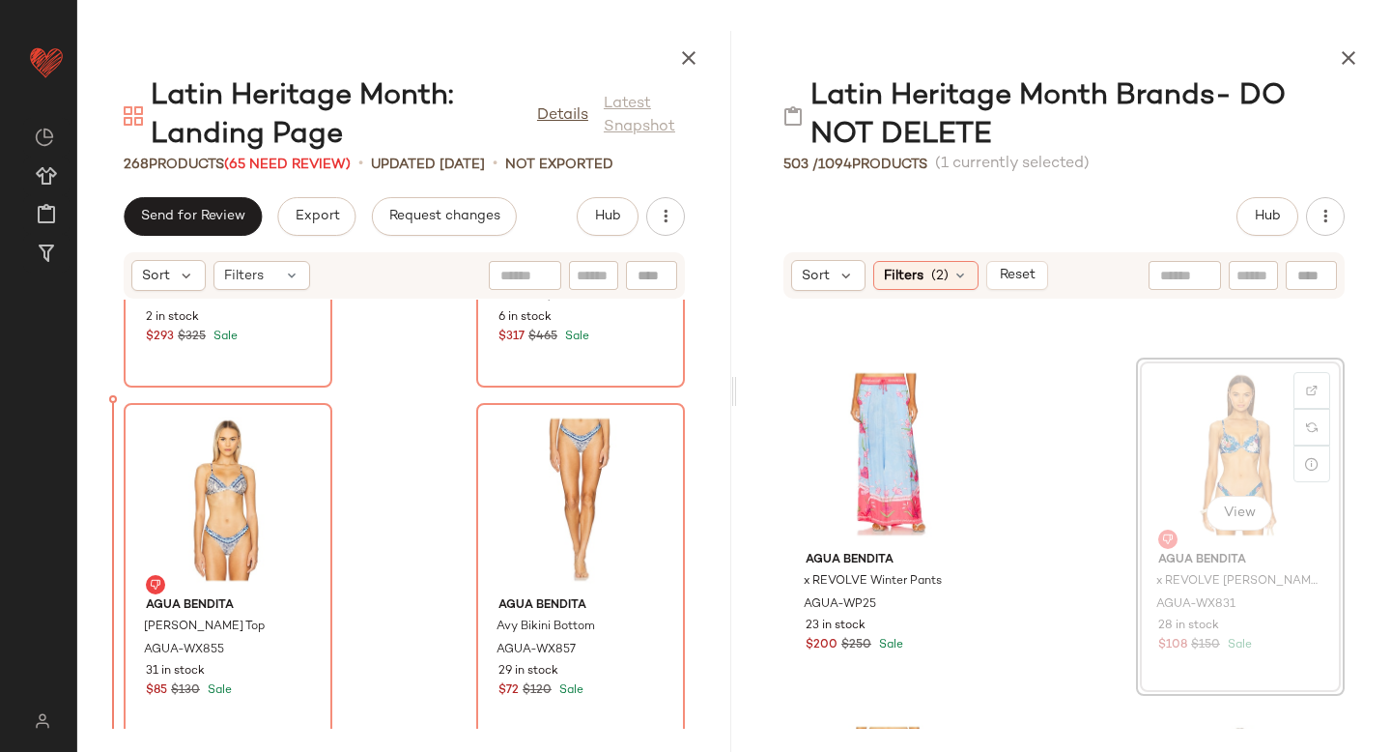
drag, startPoint x: 1181, startPoint y: 504, endPoint x: 121, endPoint y: 587, distance: 1064.0
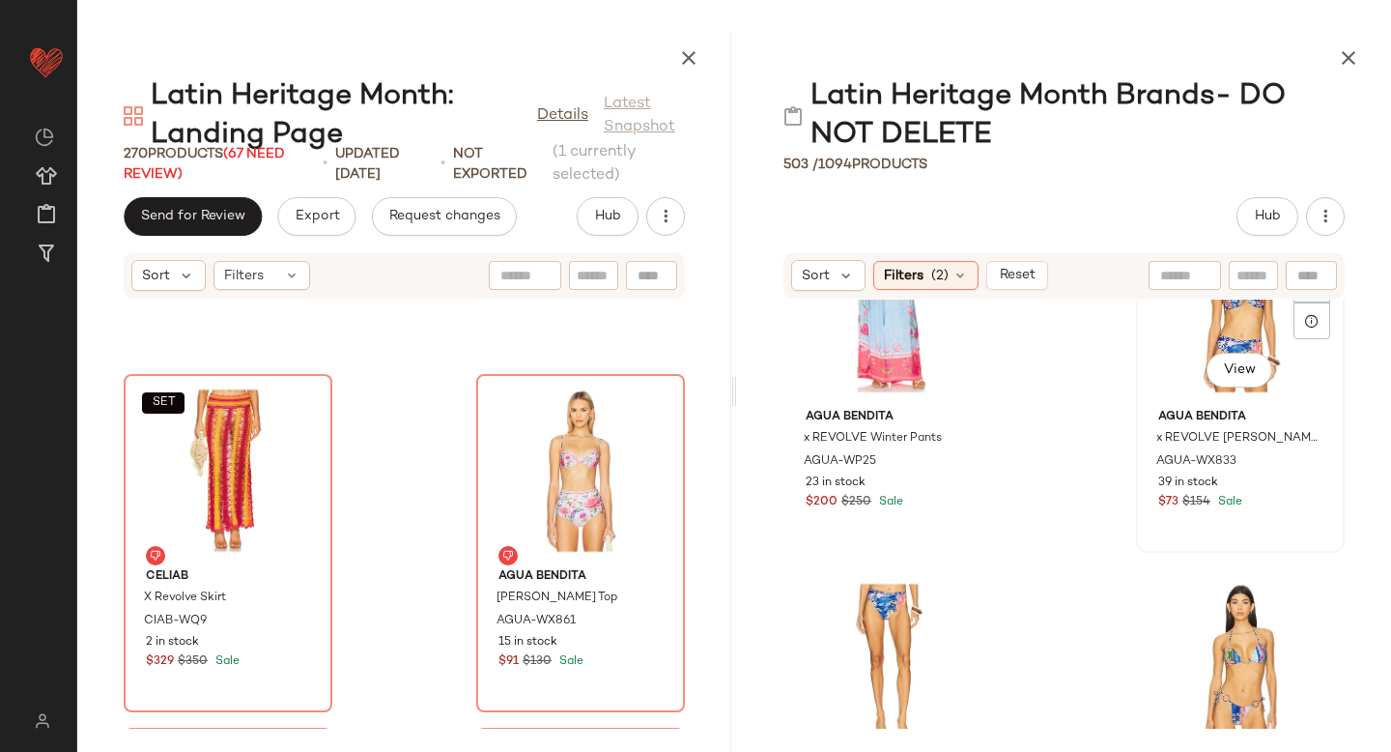
scroll to position [5404, 0]
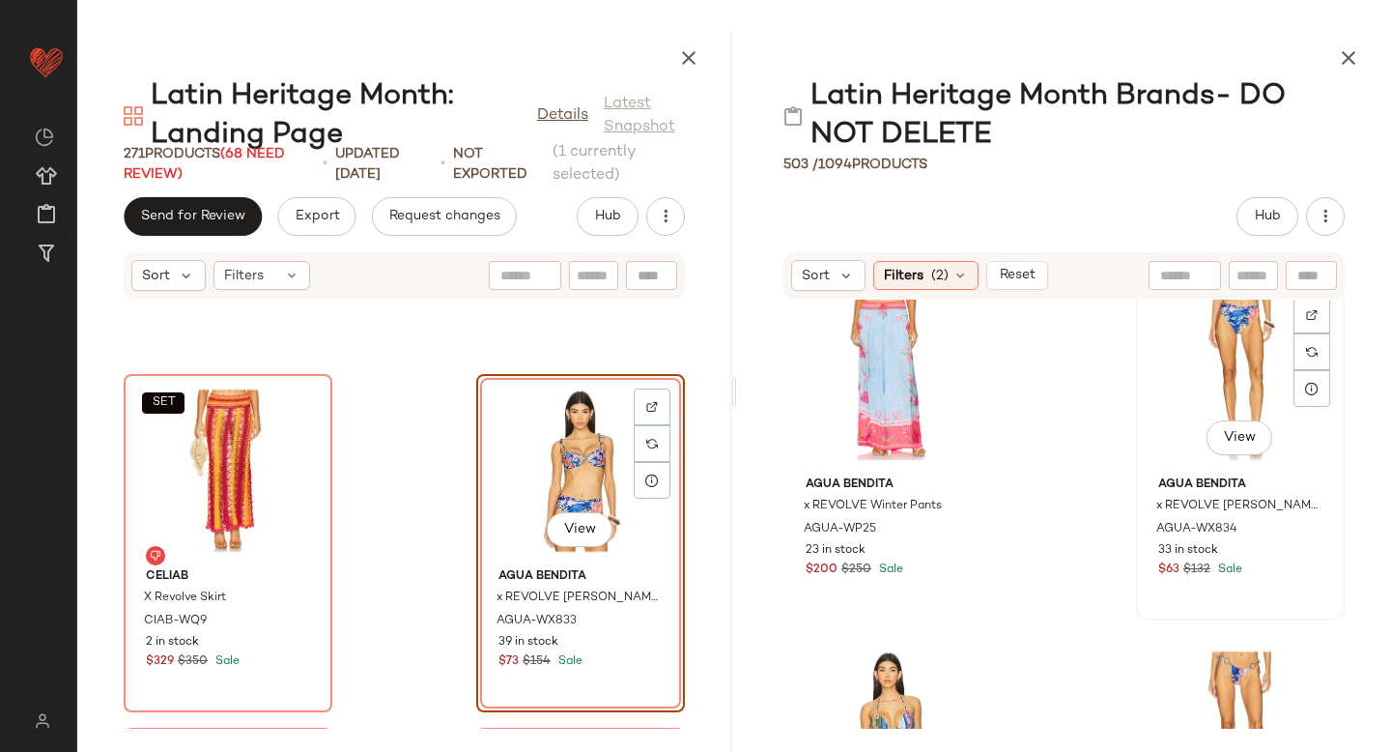
scroll to position [5337, 0]
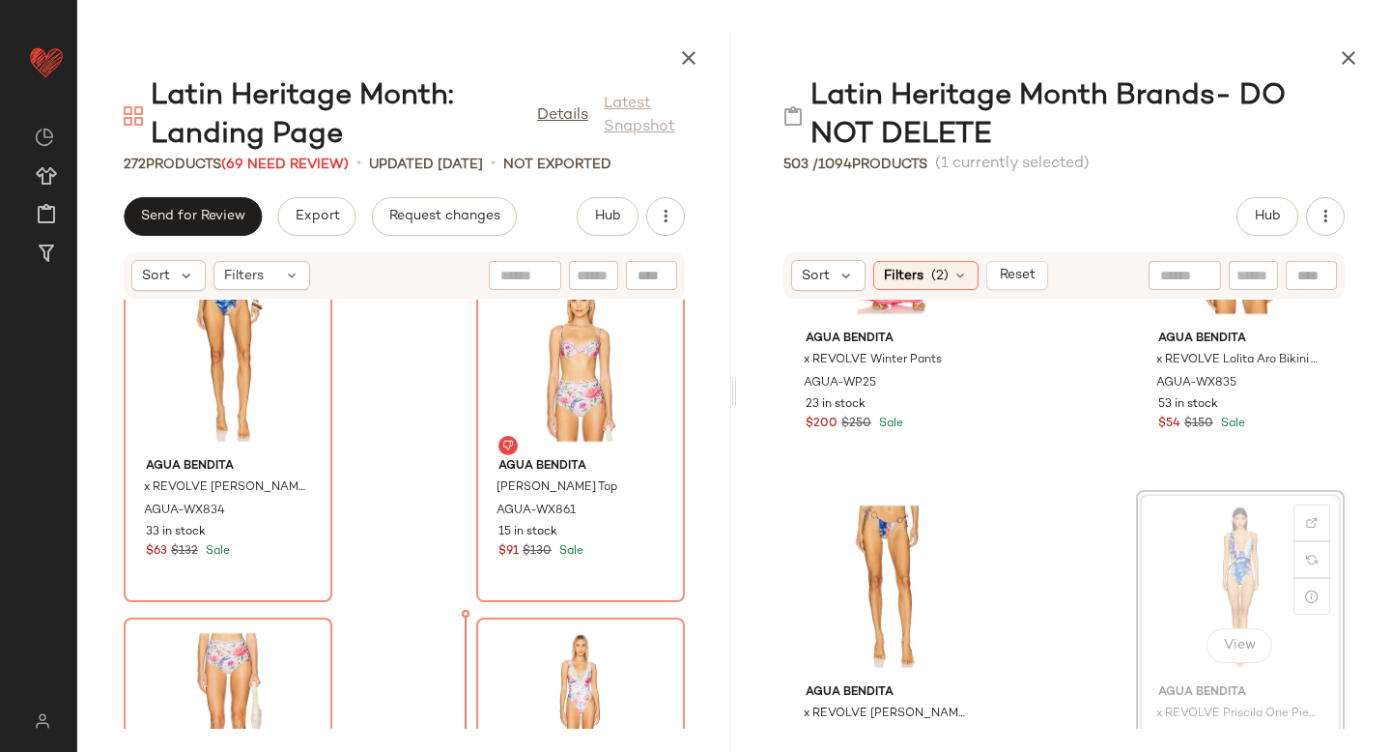
scroll to position [41423, 0]
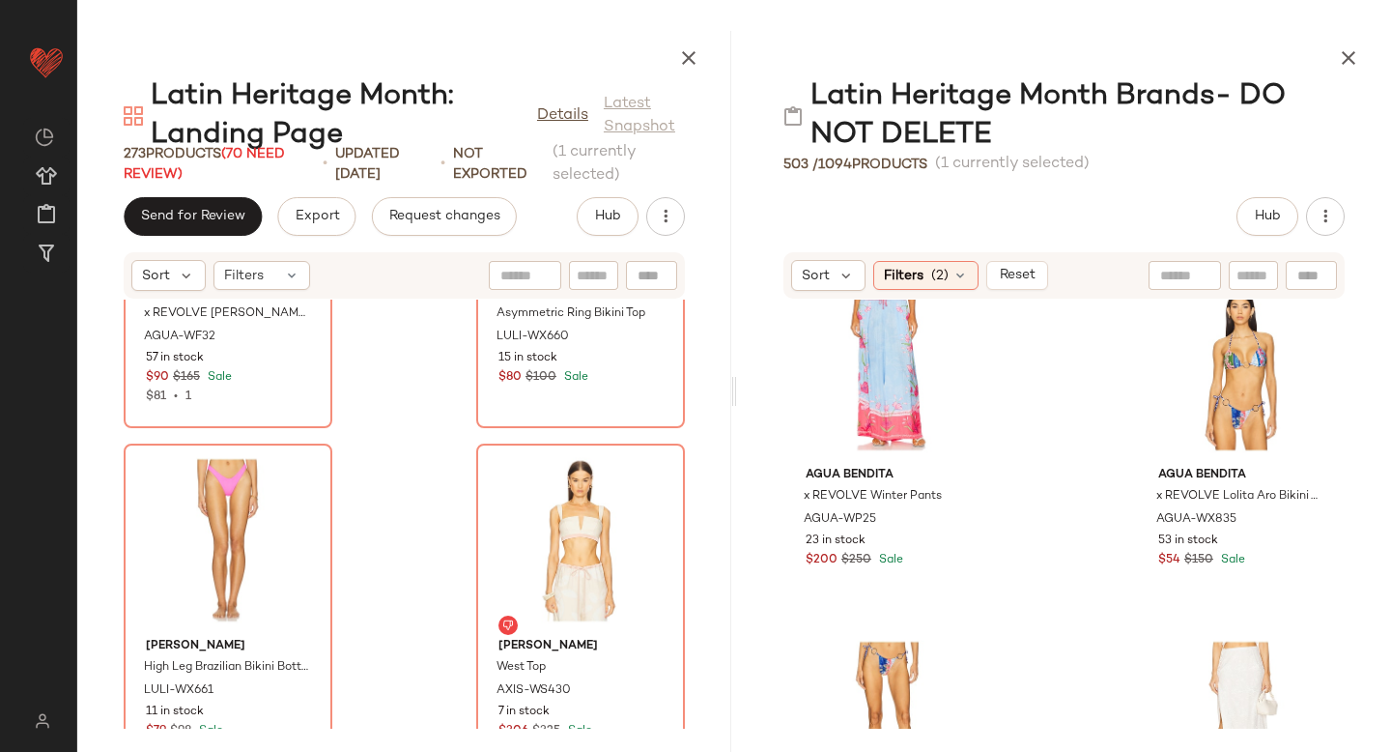
scroll to position [5335, 0]
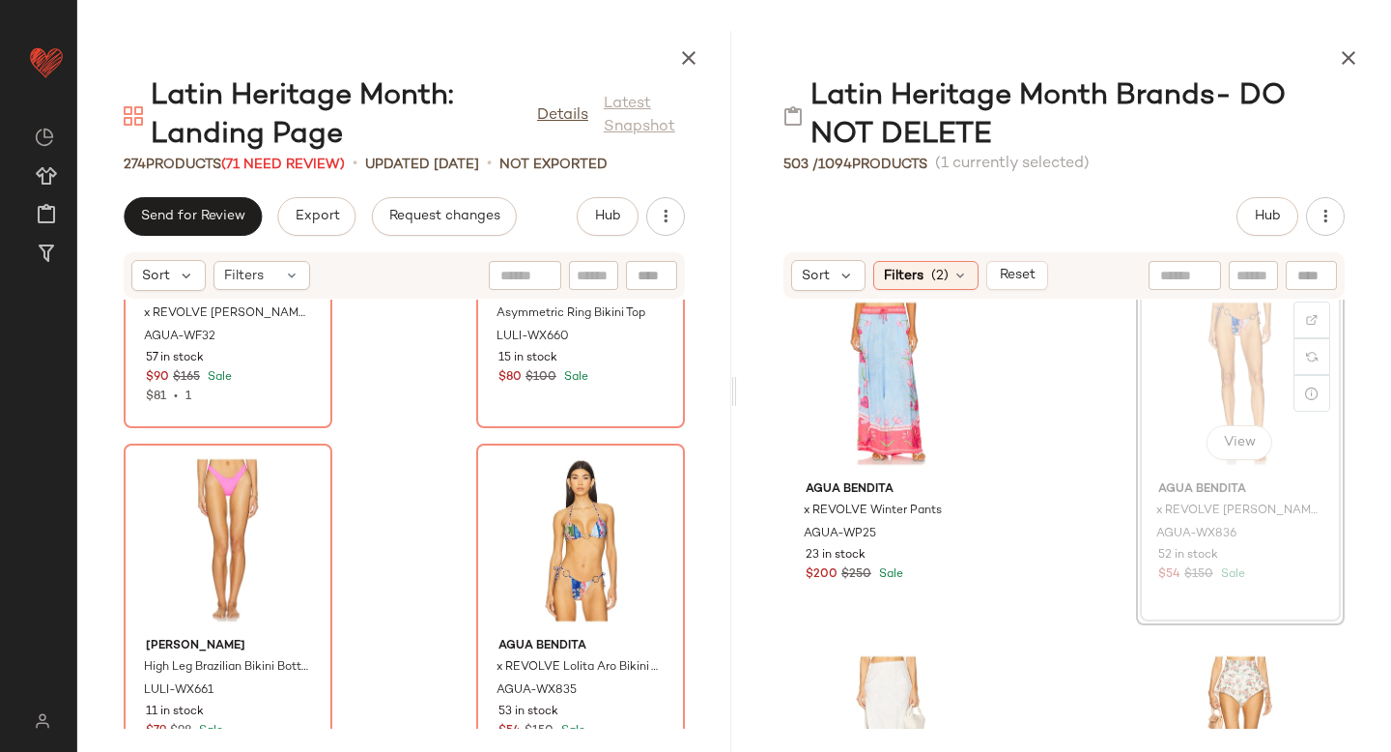
scroll to position [5332, 0]
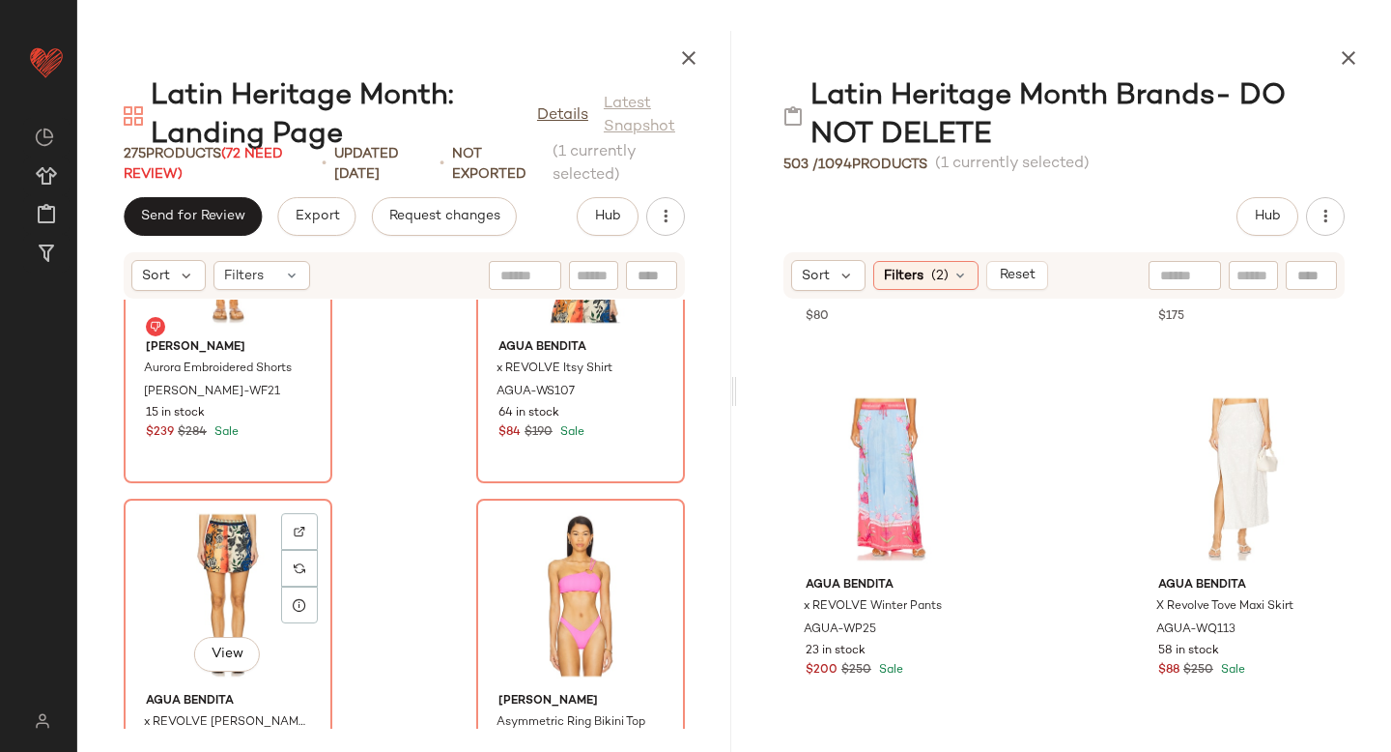
scroll to position [39425, 0]
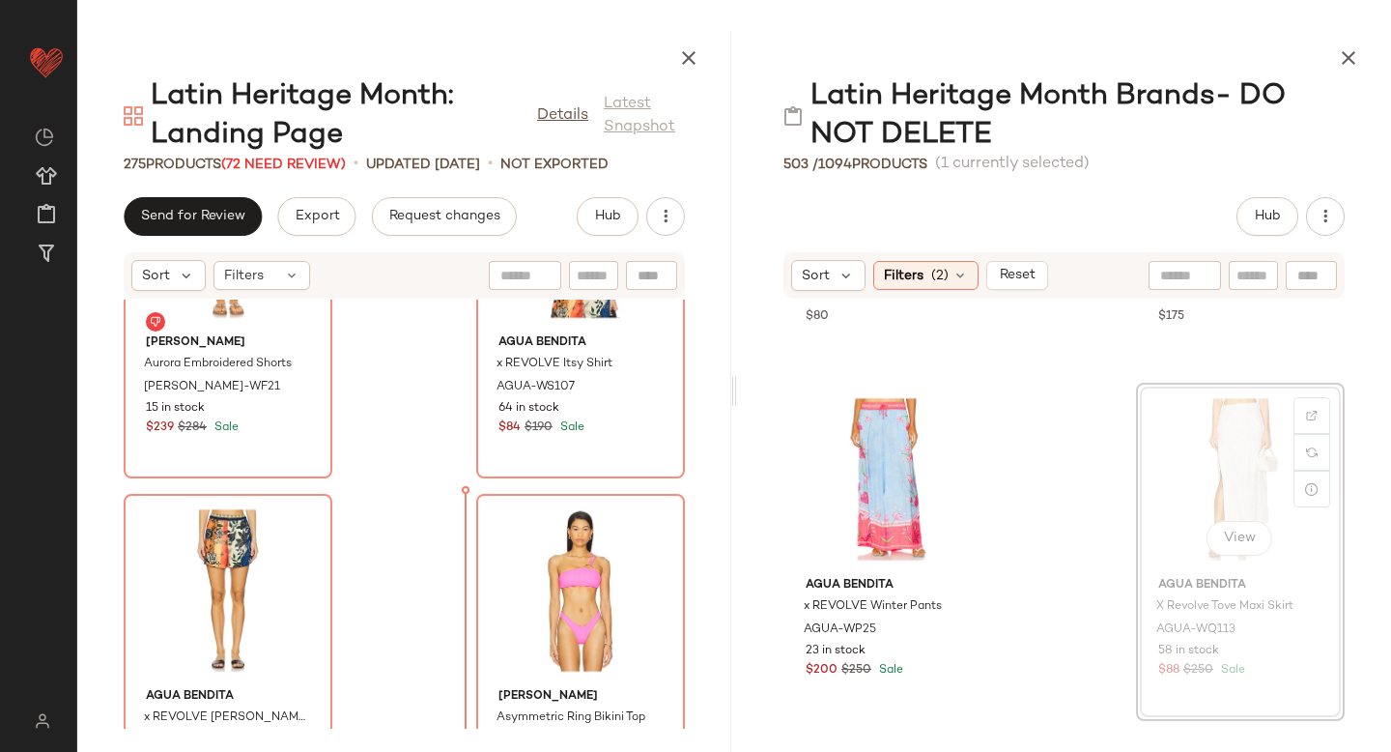
drag, startPoint x: 1172, startPoint y: 416, endPoint x: 344, endPoint y: 592, distance: 846.4
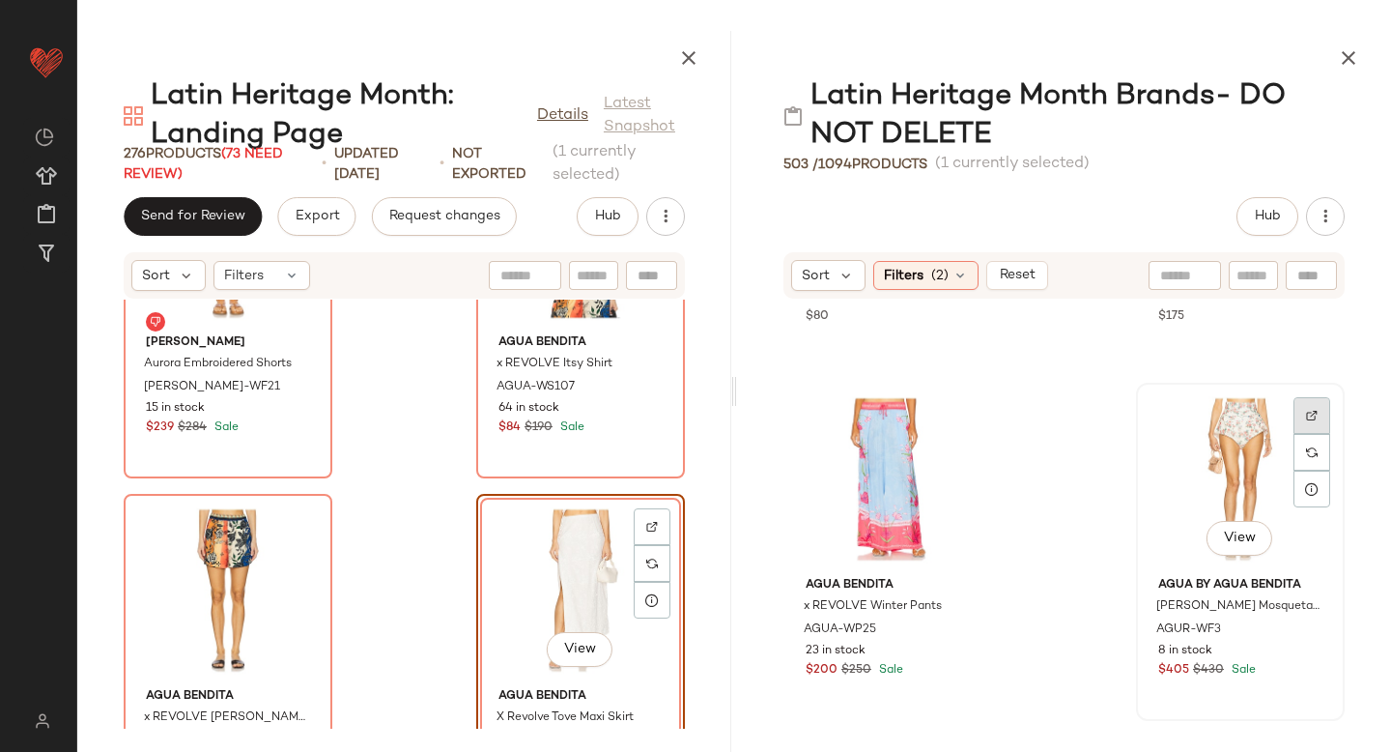
click at [1297, 407] on div at bounding box center [1312, 415] width 37 height 37
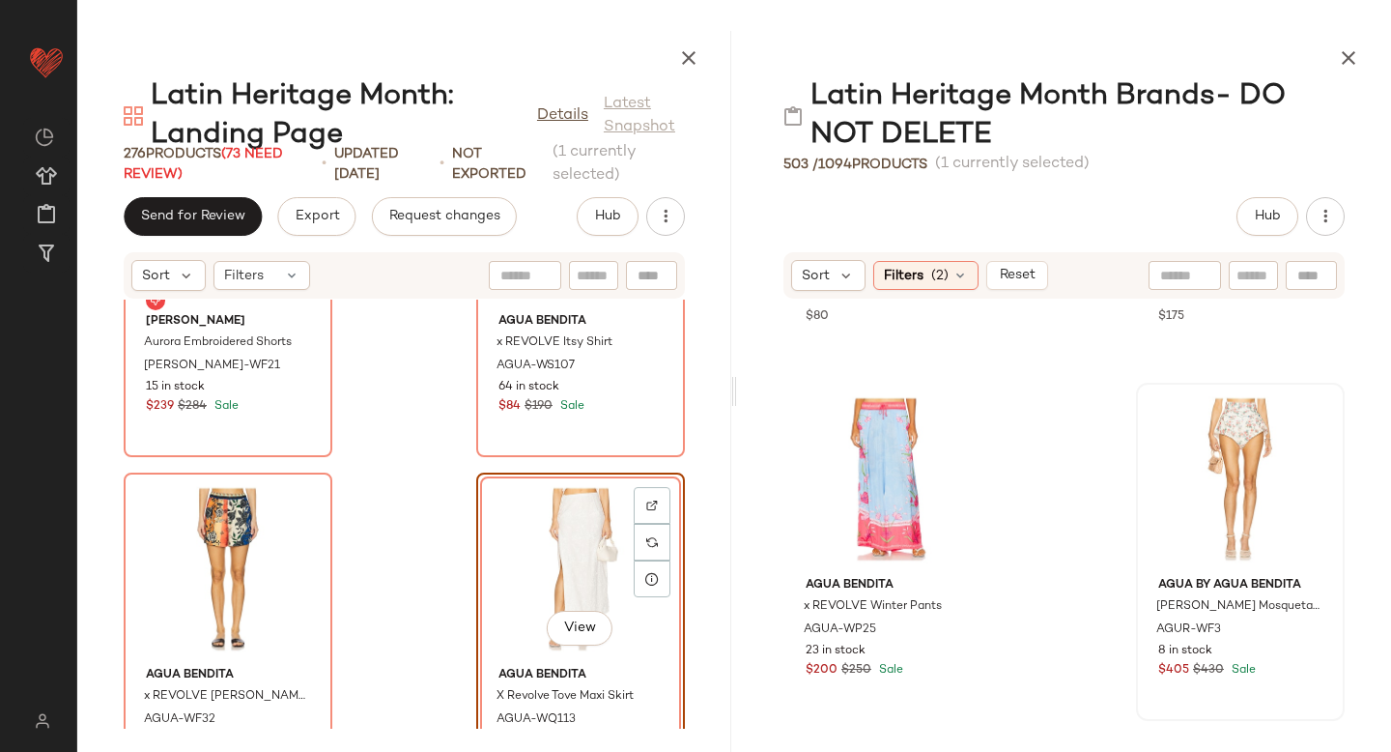
scroll to position [39464, 0]
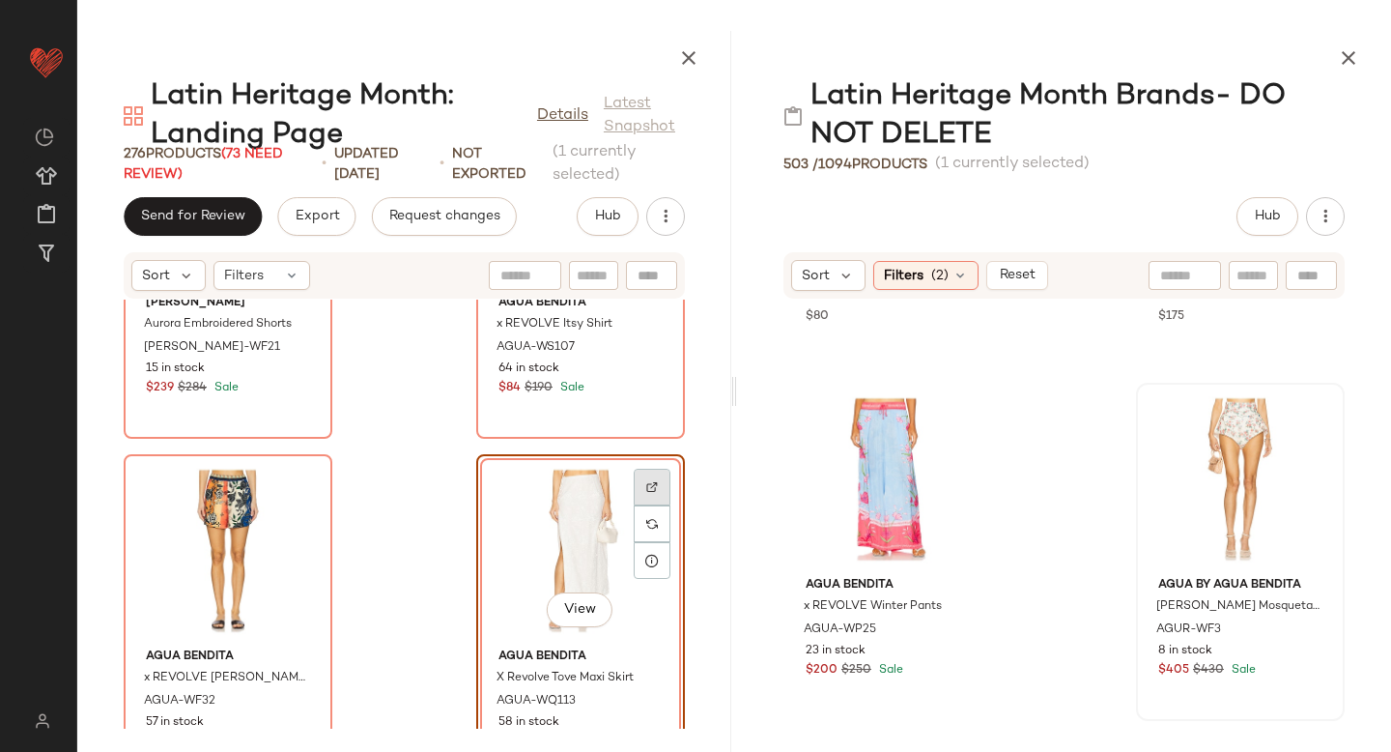
click at [646, 486] on img at bounding box center [652, 487] width 12 height 12
click at [583, 548] on div "View" at bounding box center [580, 551] width 195 height 180
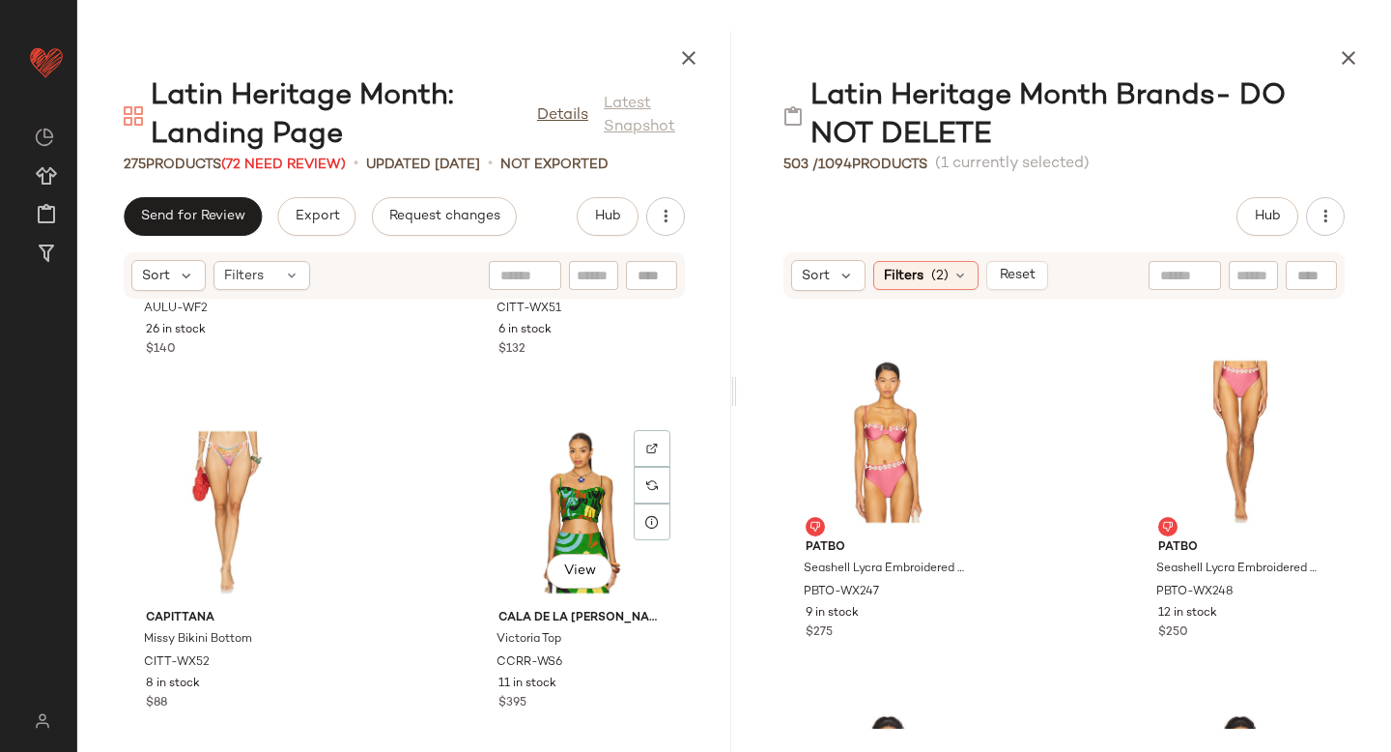
scroll to position [20435, 0]
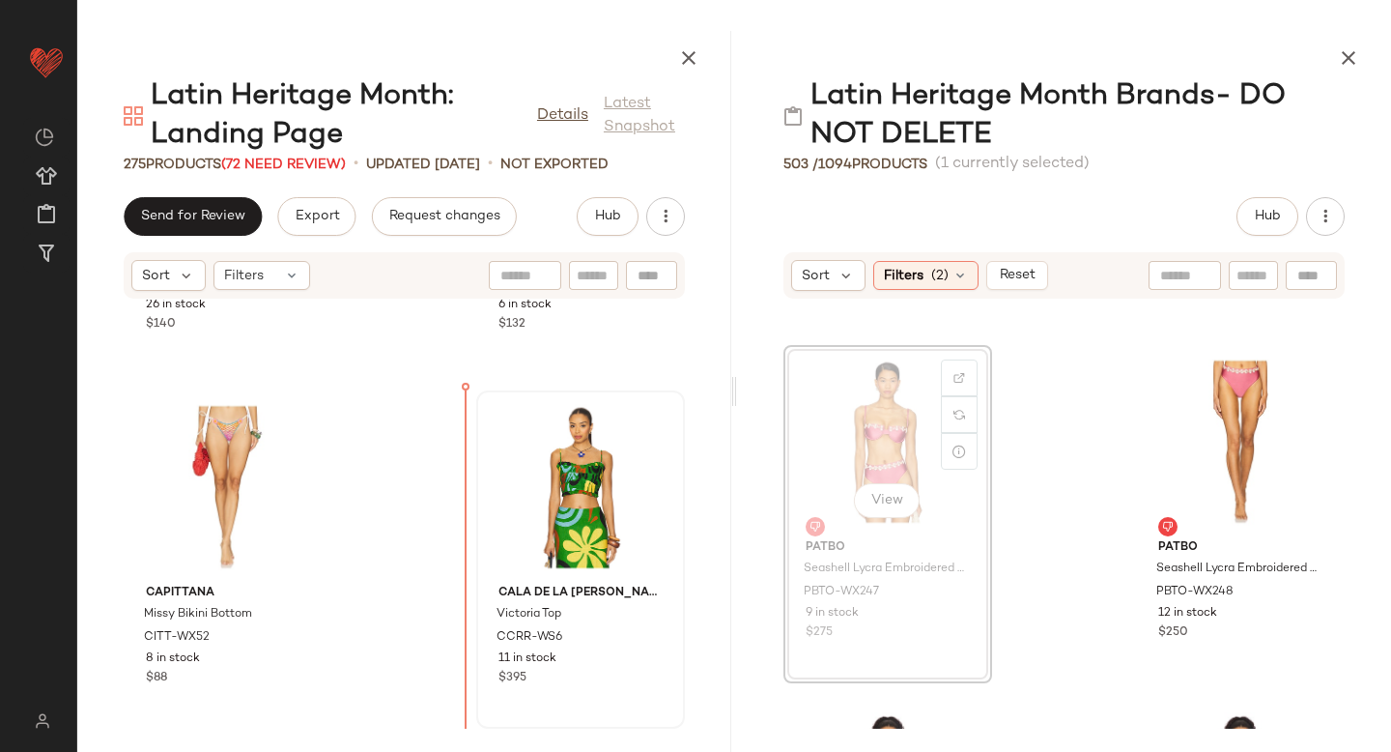
drag, startPoint x: 839, startPoint y: 442, endPoint x: 483, endPoint y: 533, distance: 367.9
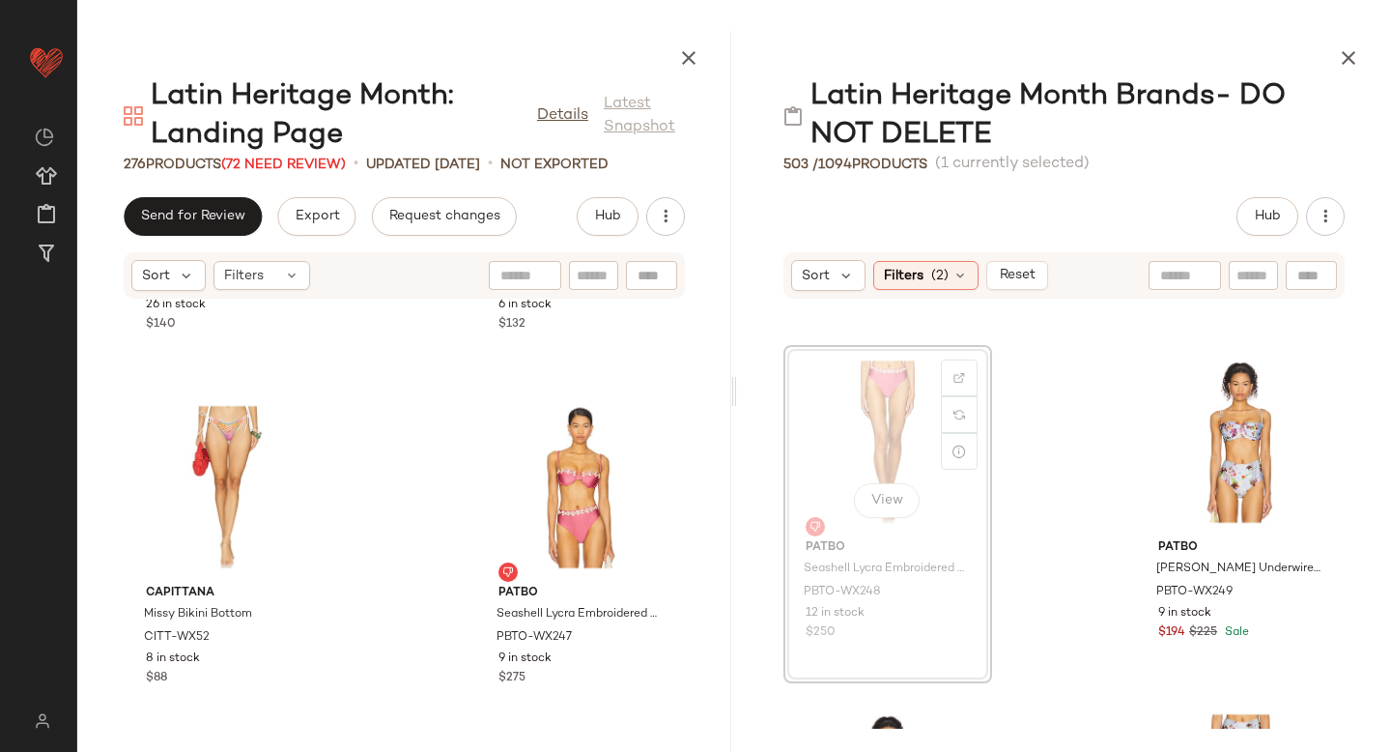
scroll to position [5983, 0]
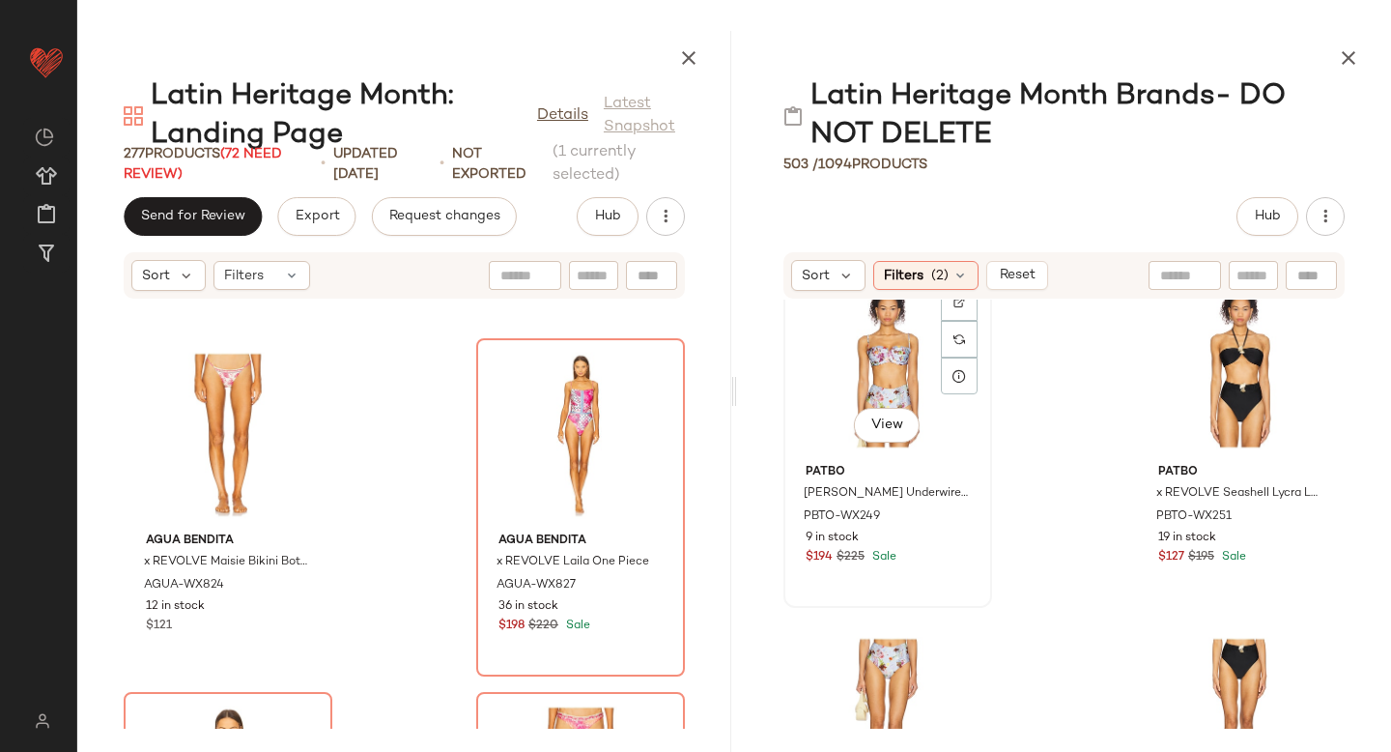
scroll to position [6055, 0]
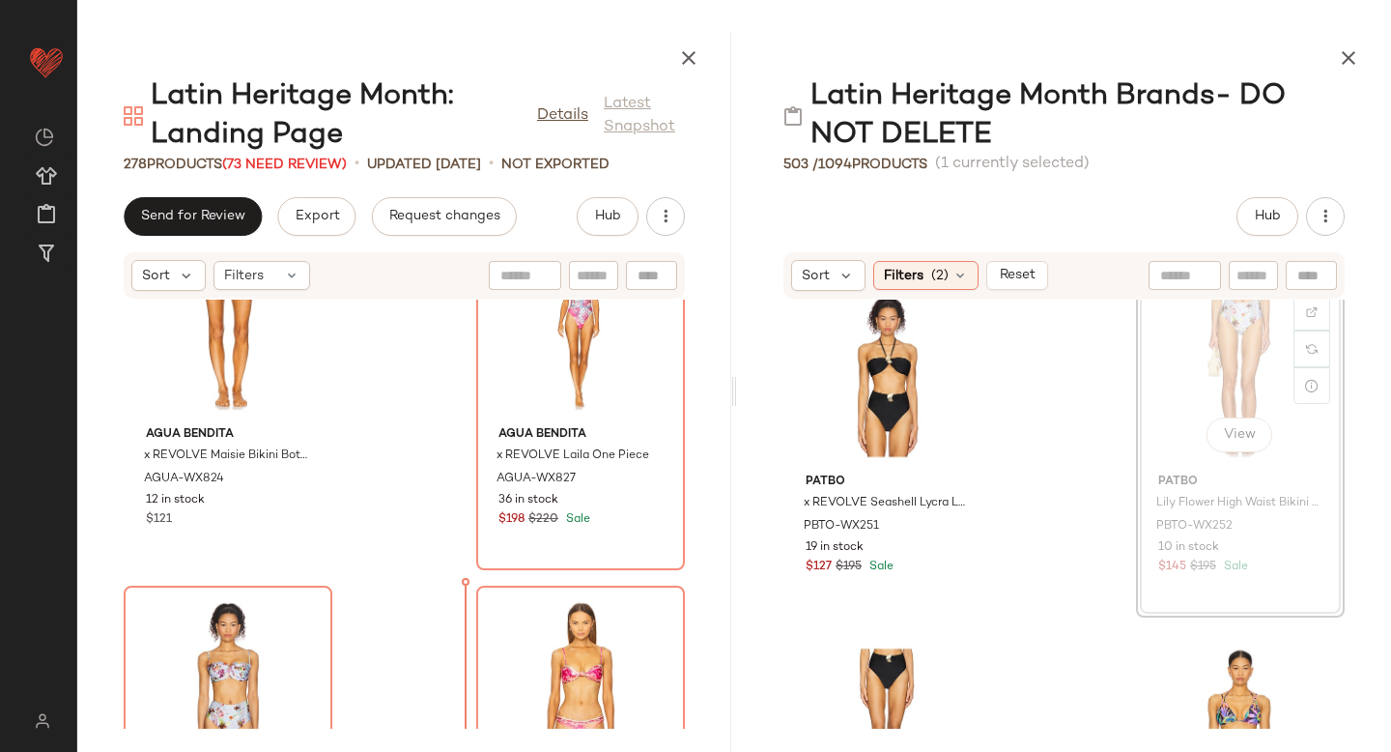
scroll to position [48197, 0]
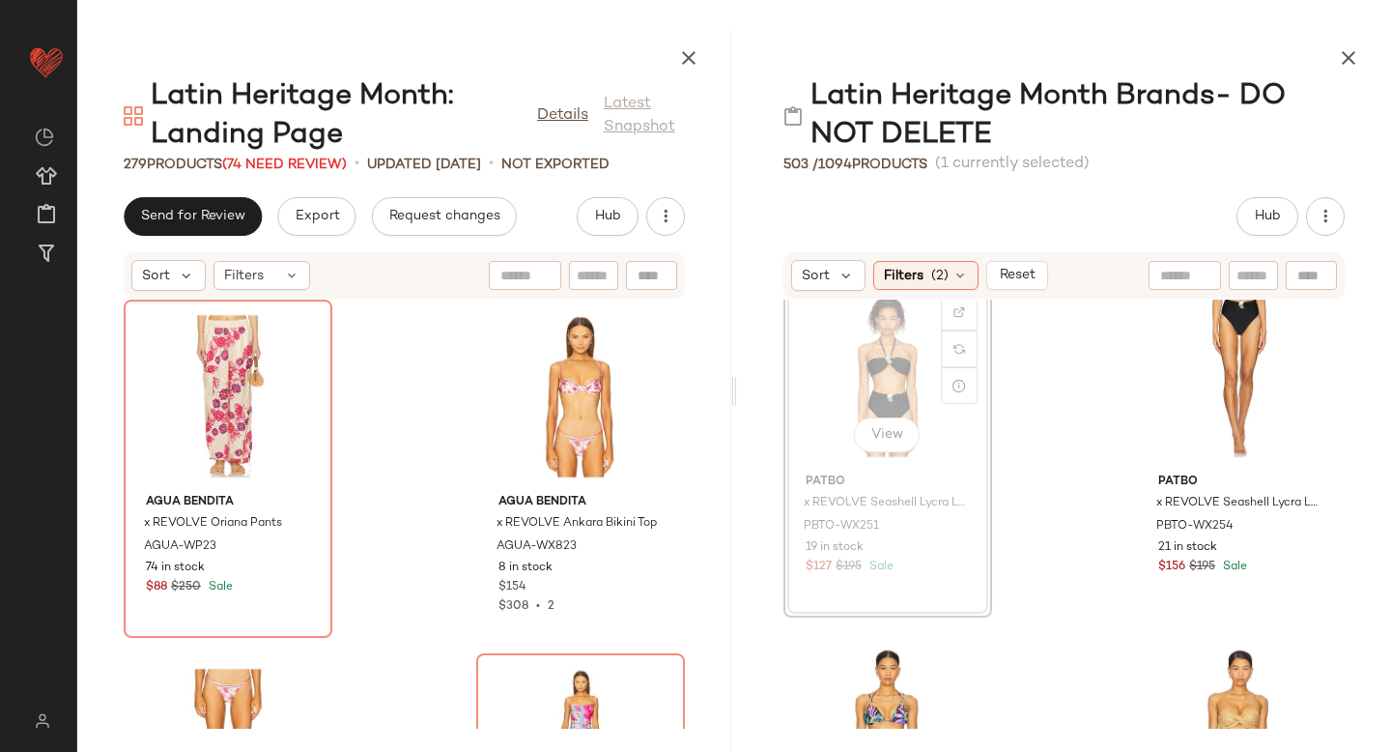
scroll to position [6048, 0]
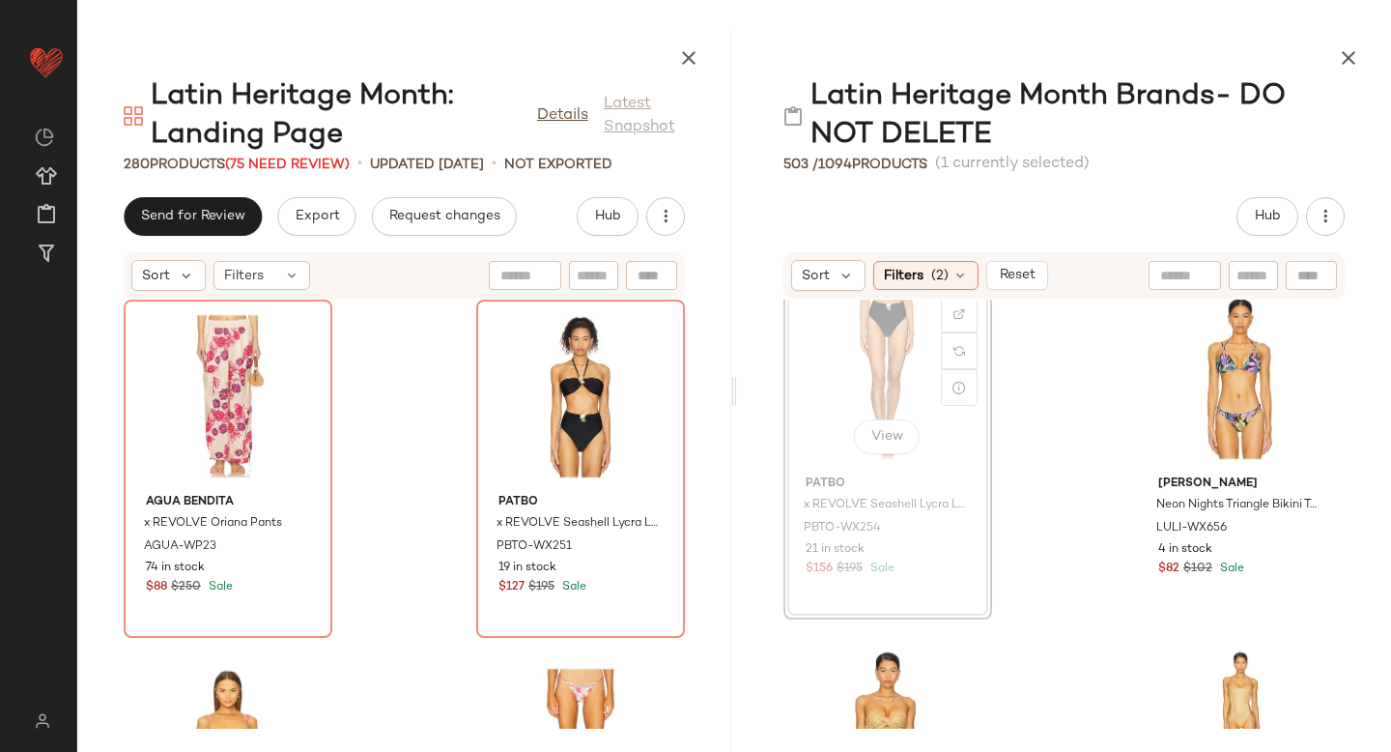
scroll to position [6043, 0]
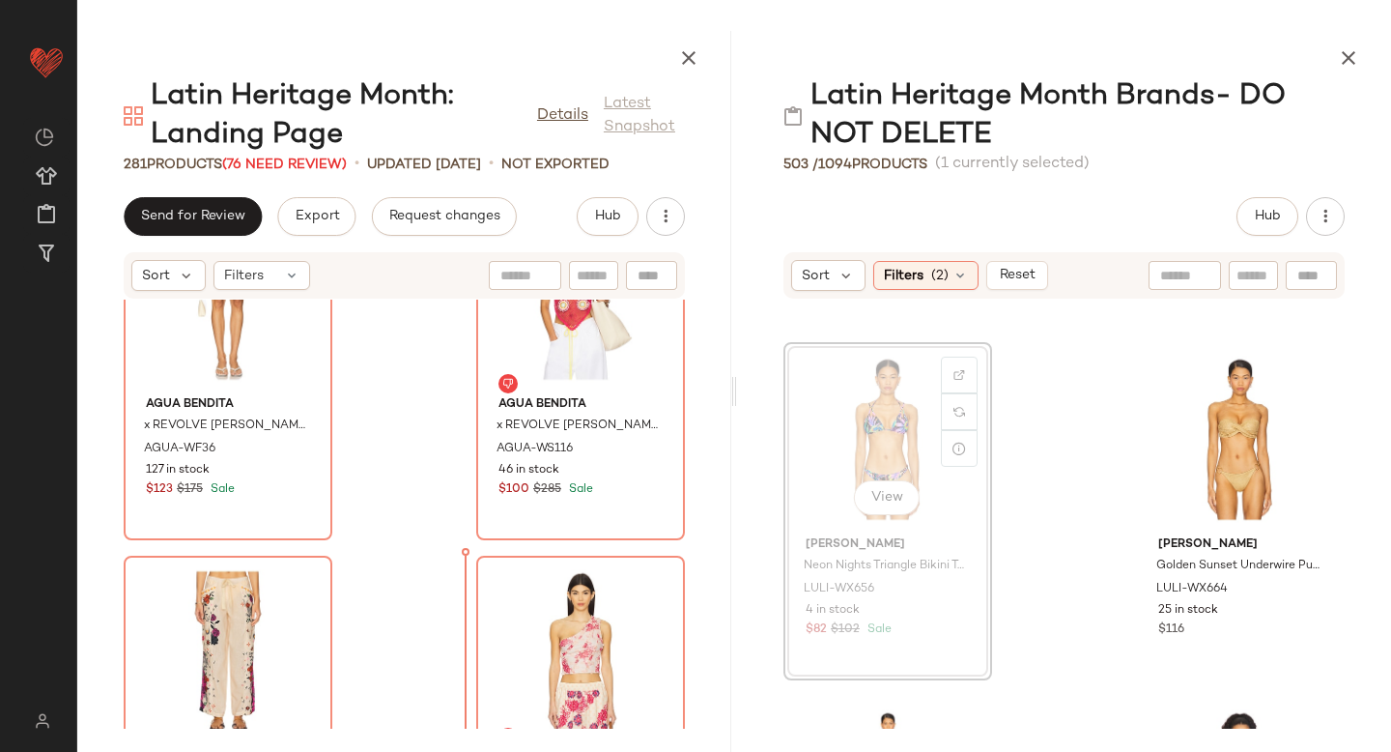
scroll to position [47183, 0]
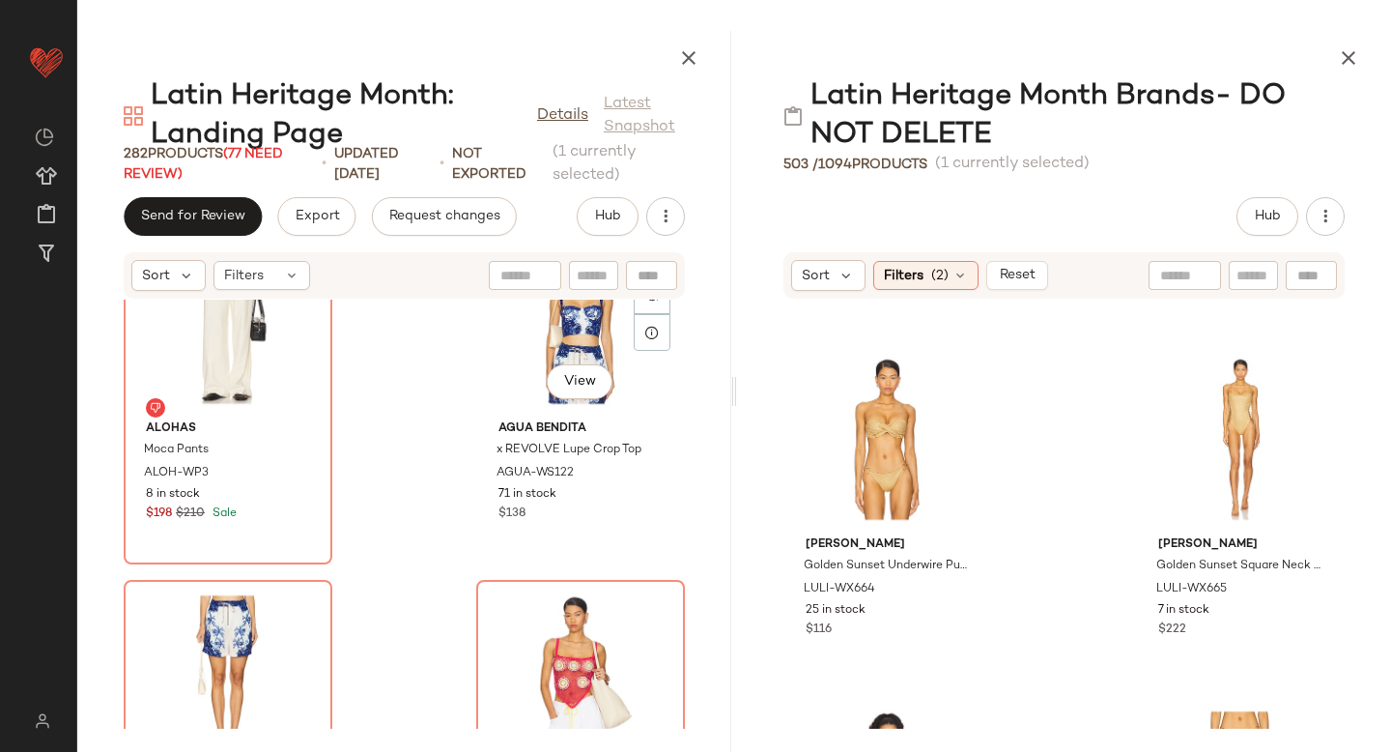
scroll to position [46760, 0]
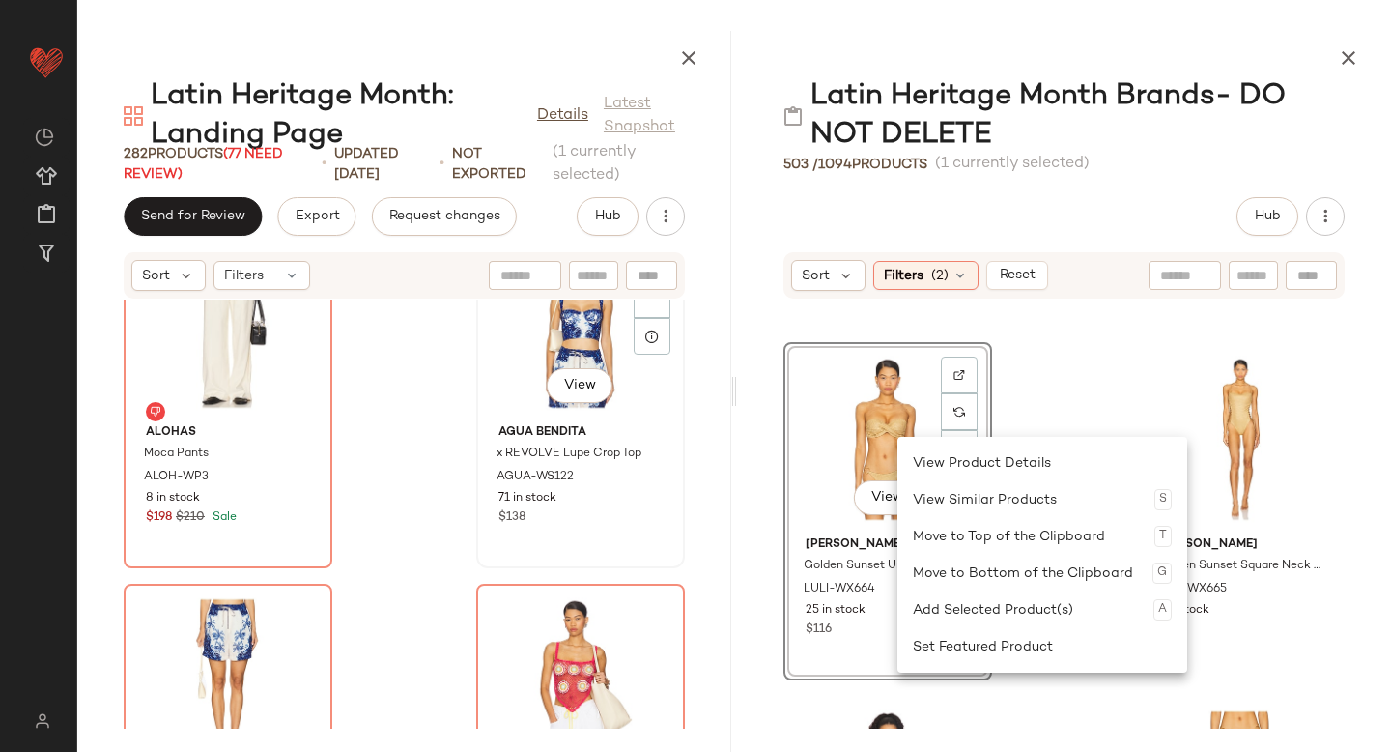
drag, startPoint x: 897, startPoint y: 437, endPoint x: 603, endPoint y: 564, distance: 321.0
click at [780, 455] on div "View Luli Fama Golden Sunset Underwire Push Up Bikini Top LULI-WX664 25 in stoc…" at bounding box center [1064, 513] width 654 height 429
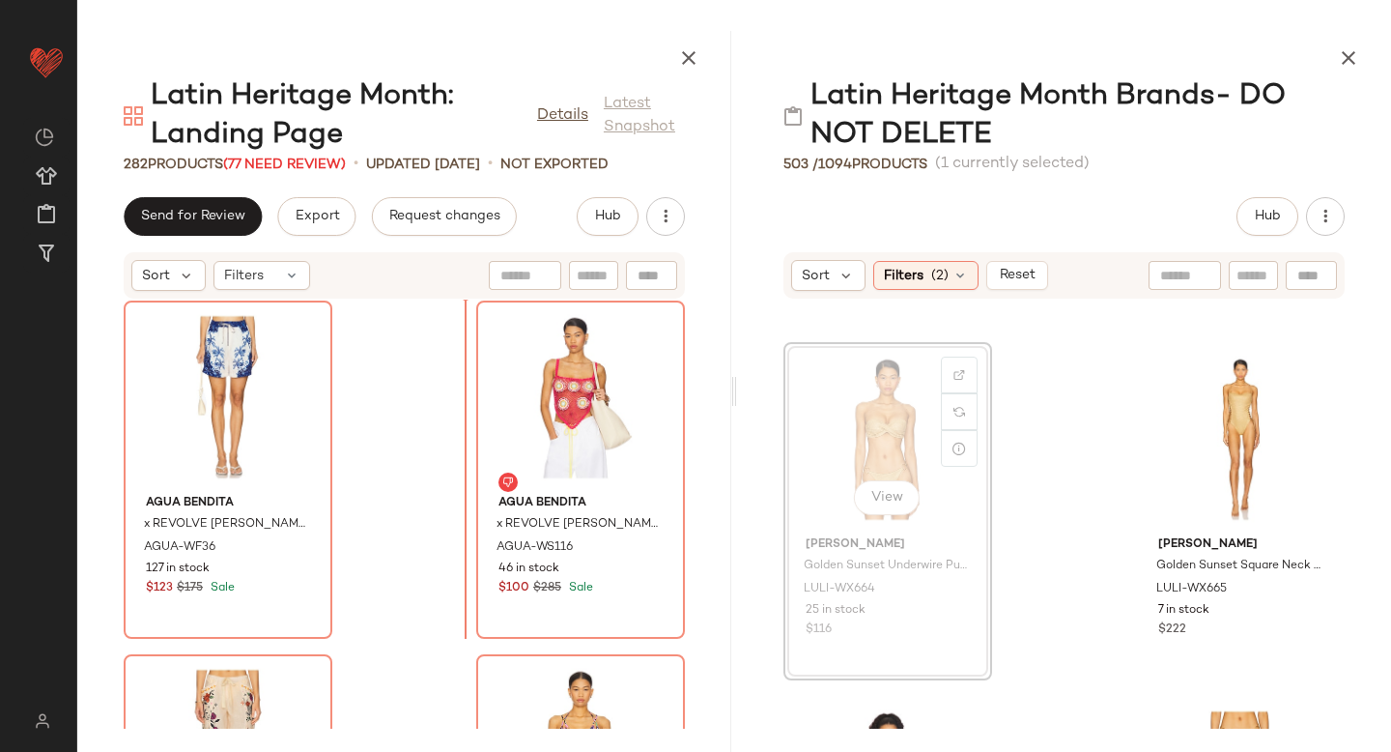
scroll to position [47082, 0]
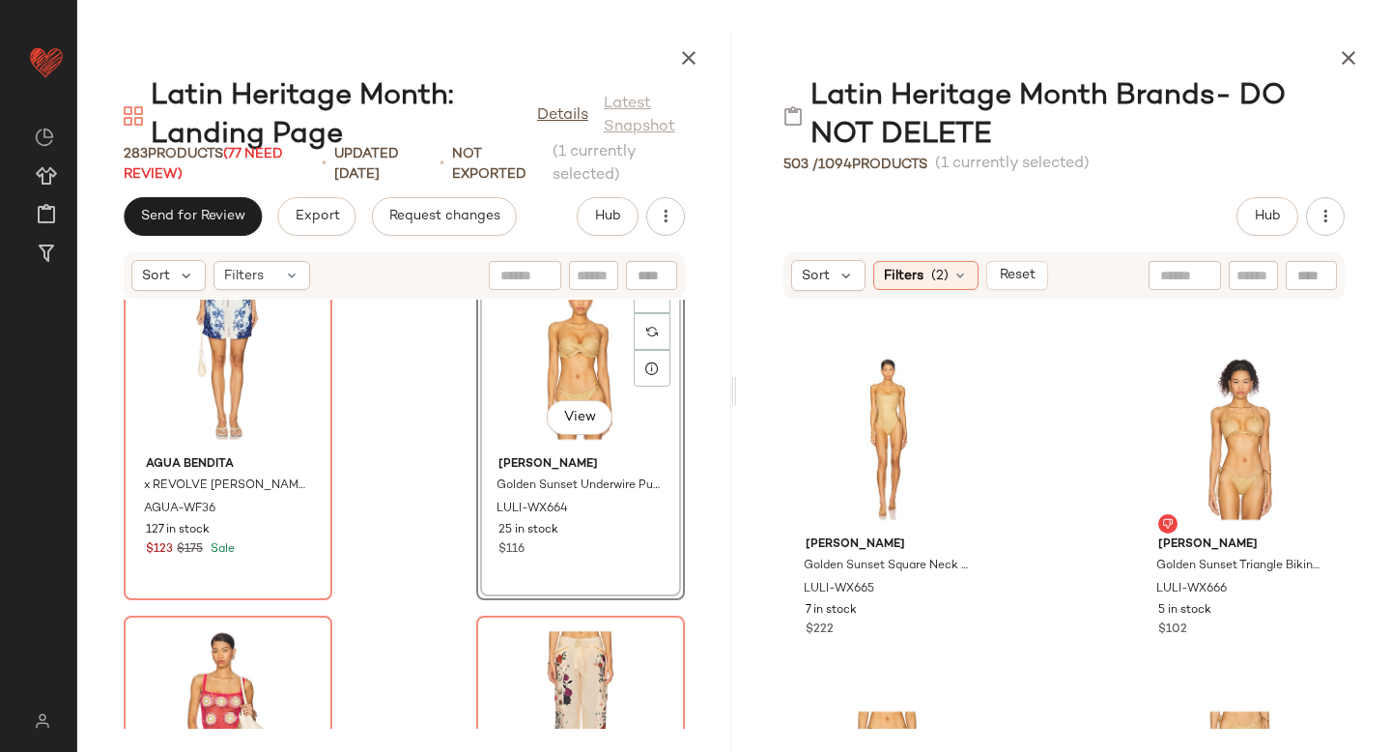
drag, startPoint x: 864, startPoint y: 416, endPoint x: 1075, endPoint y: 73, distance: 402.9
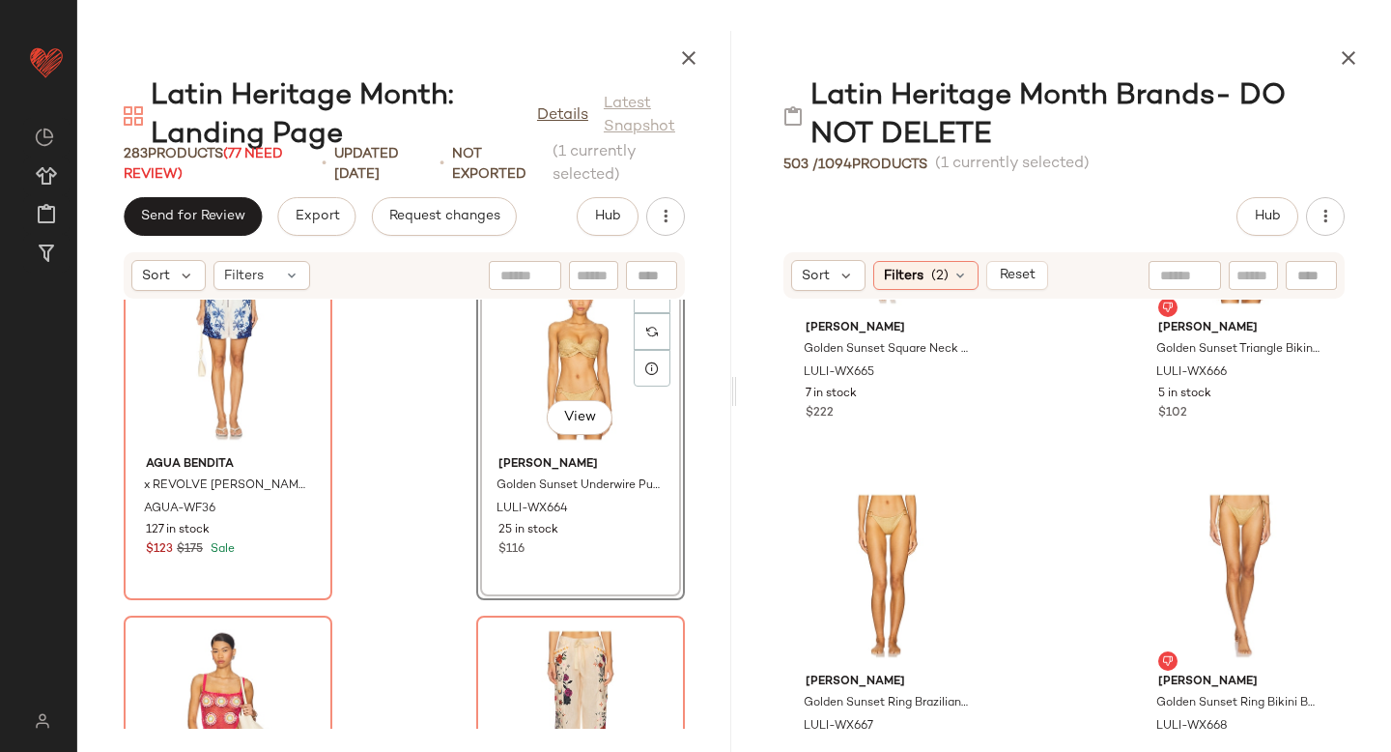
scroll to position [6205, 0]
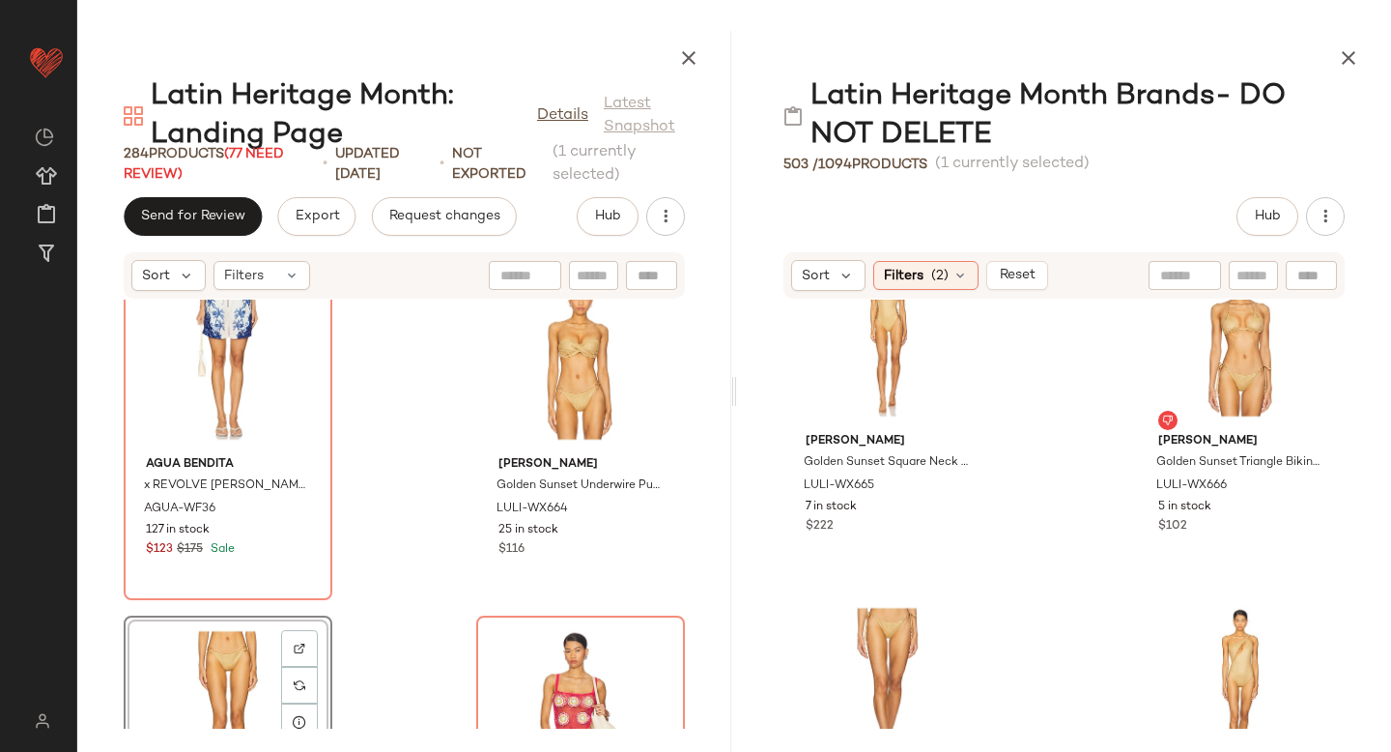
scroll to position [6000, 0]
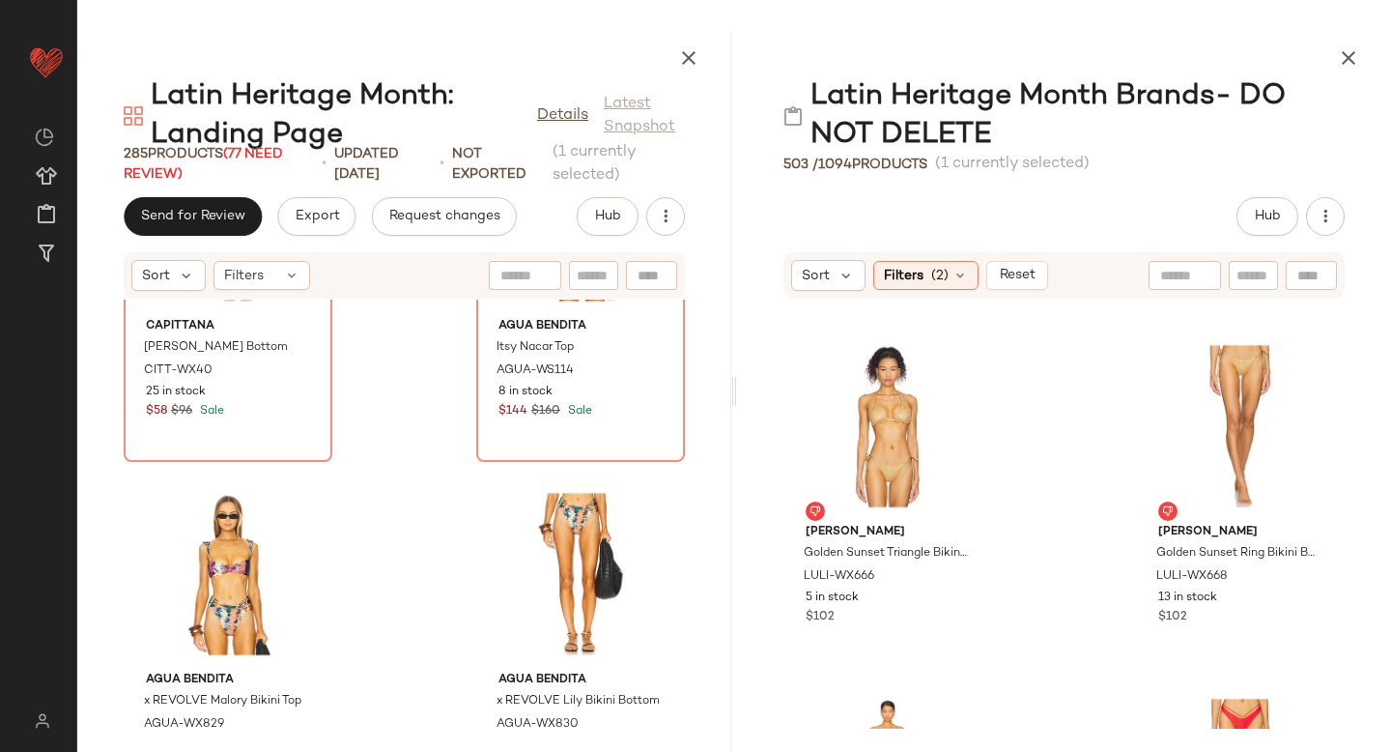
scroll to position [45088, 0]
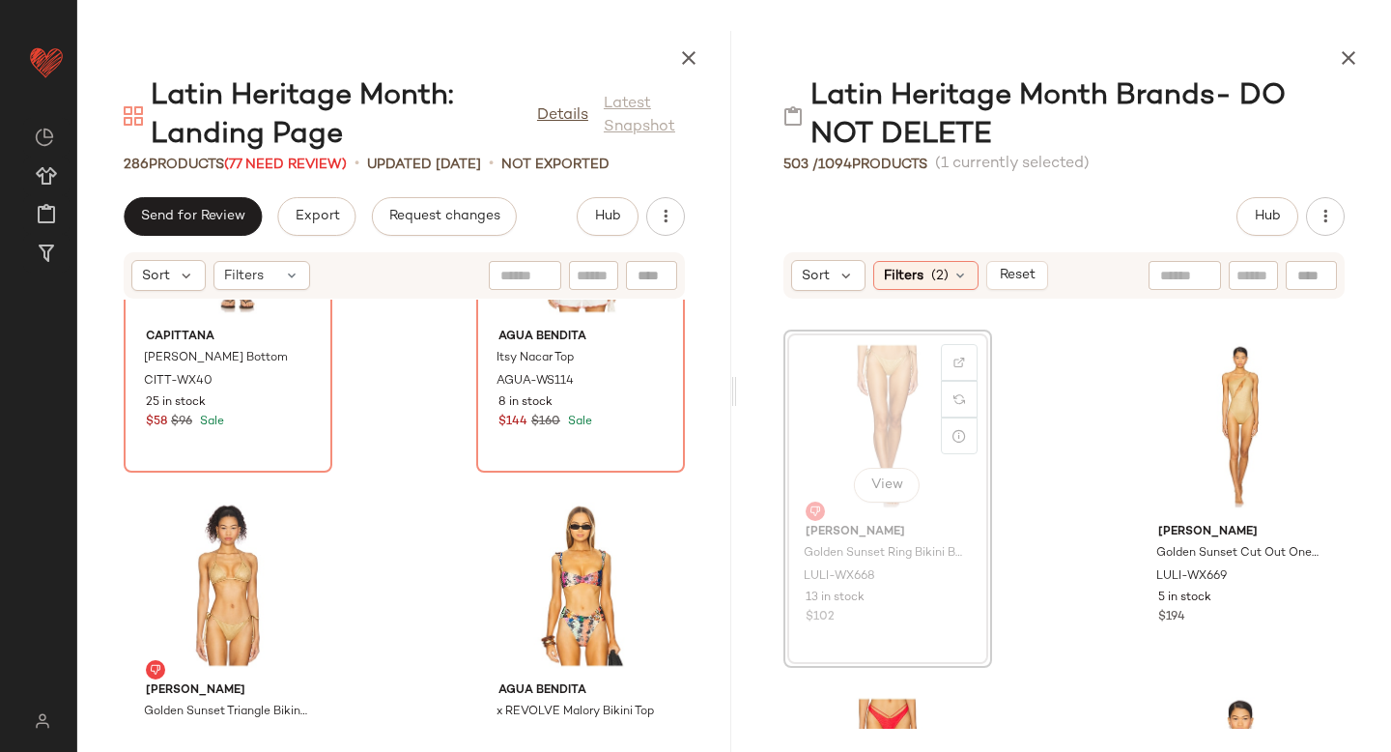
scroll to position [5998, 0]
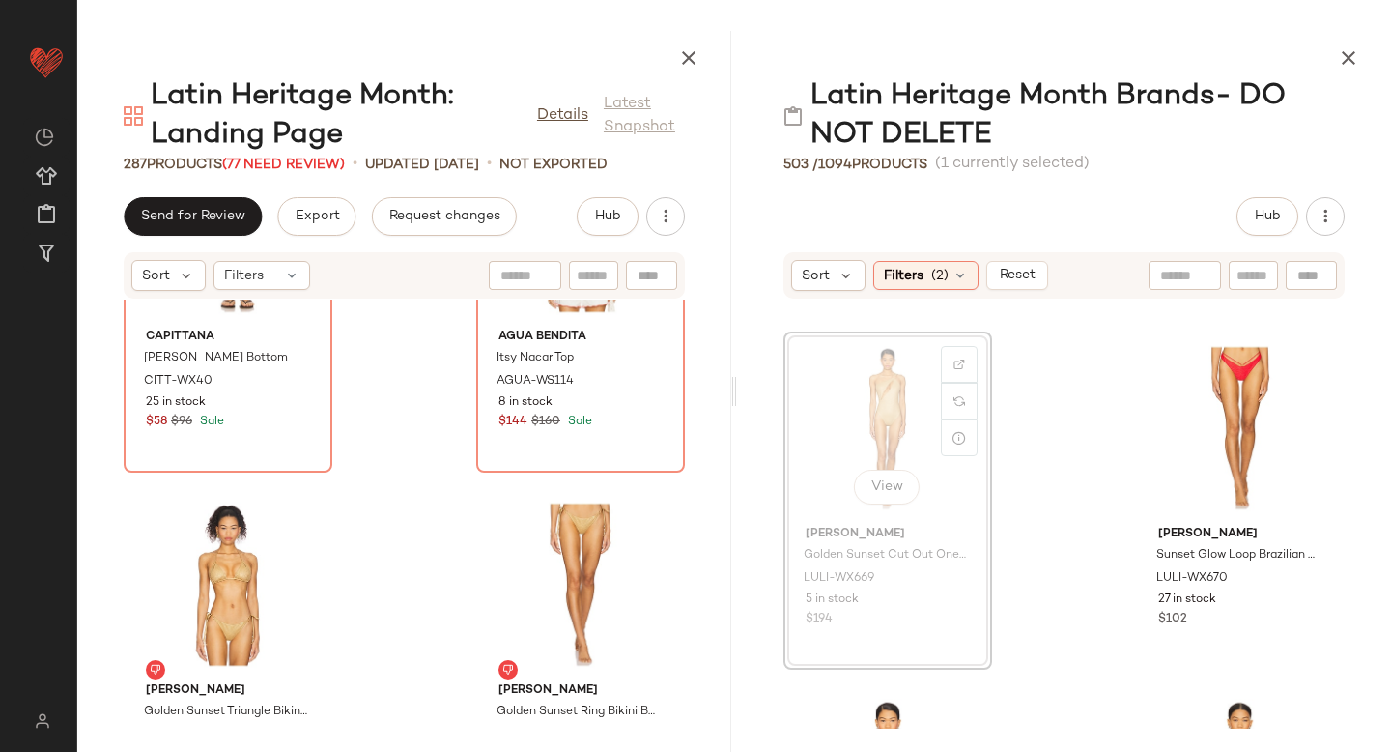
scroll to position [5996, 0]
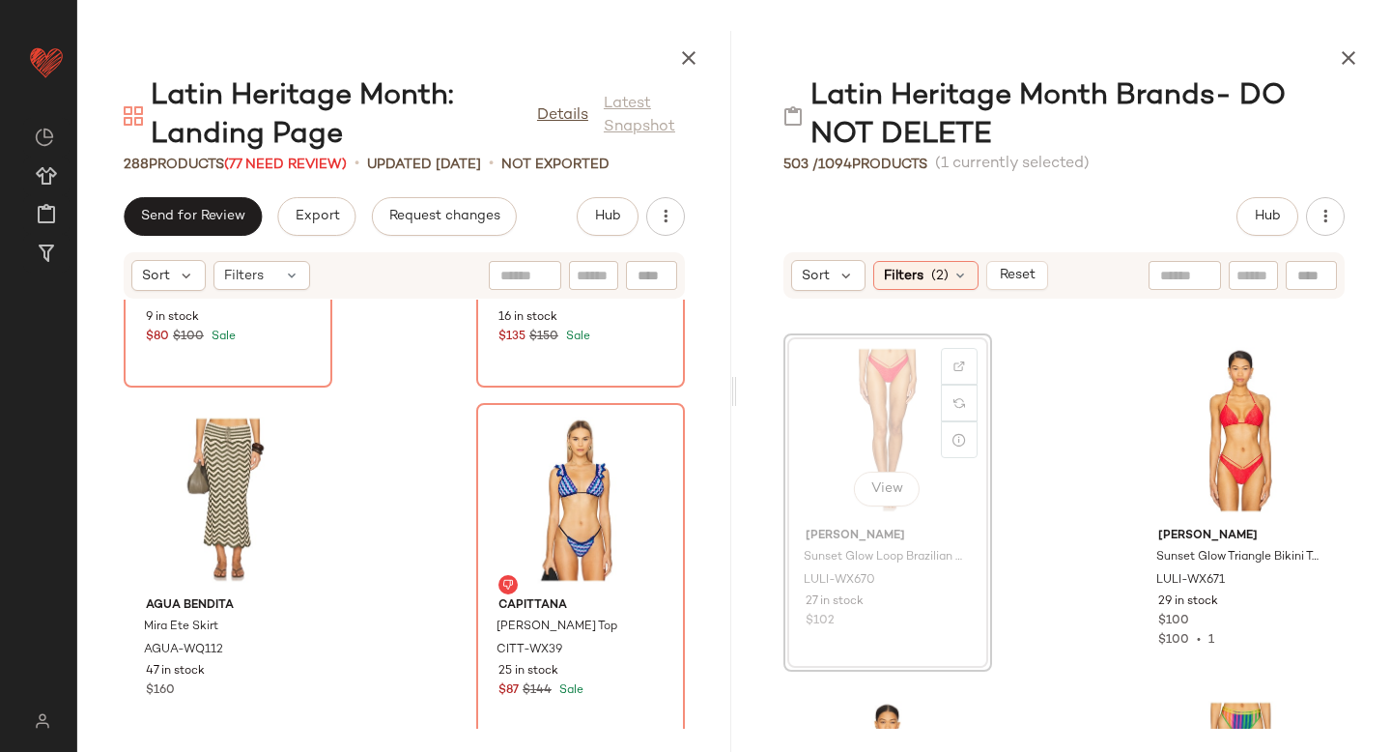
scroll to position [5993, 0]
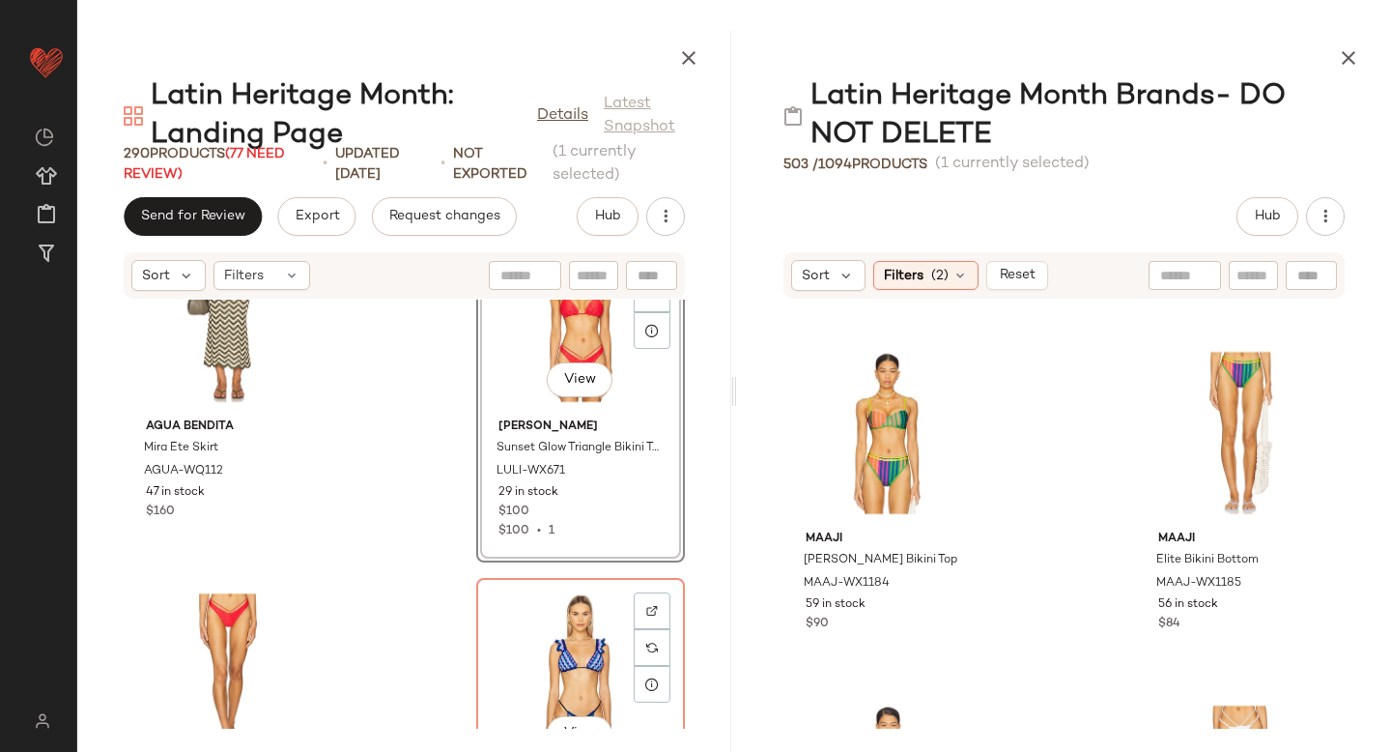
scroll to position [44603, 0]
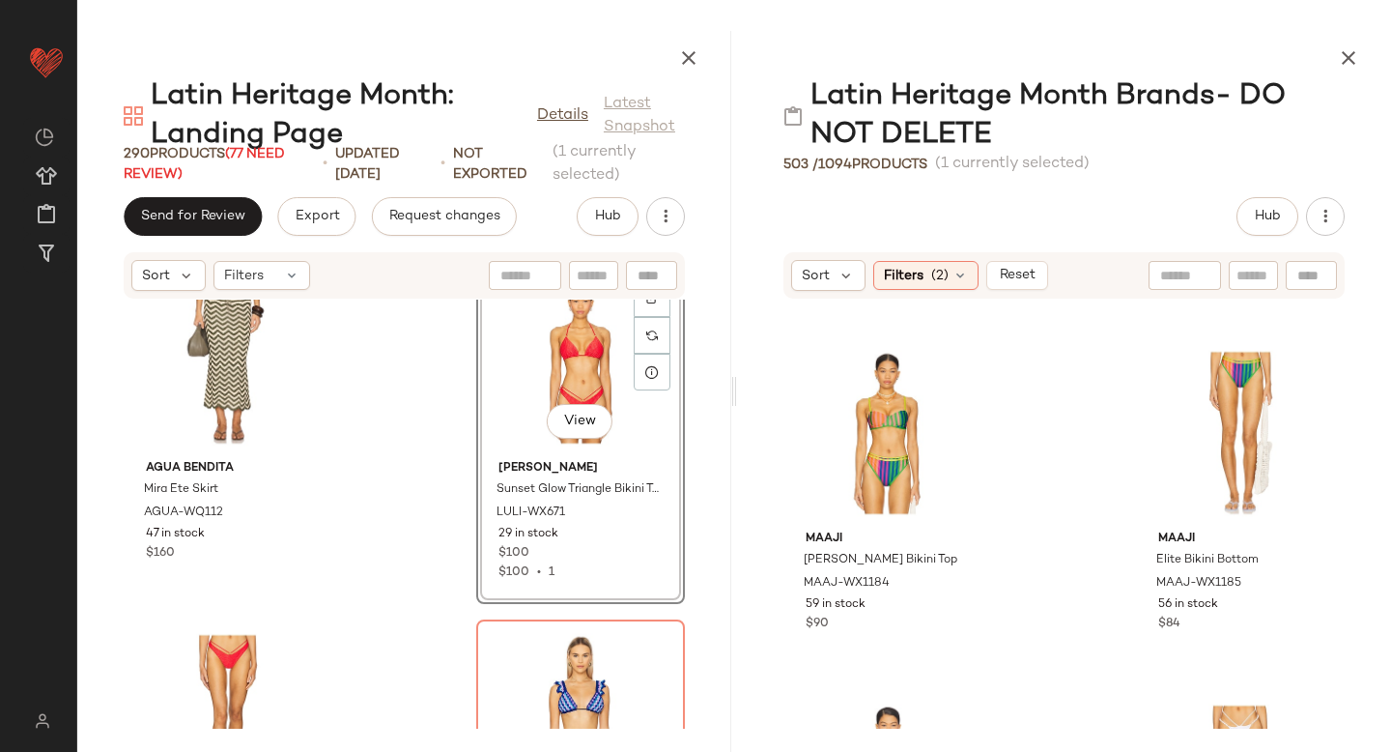
click at [526, 398] on div "View" at bounding box center [580, 362] width 195 height 180
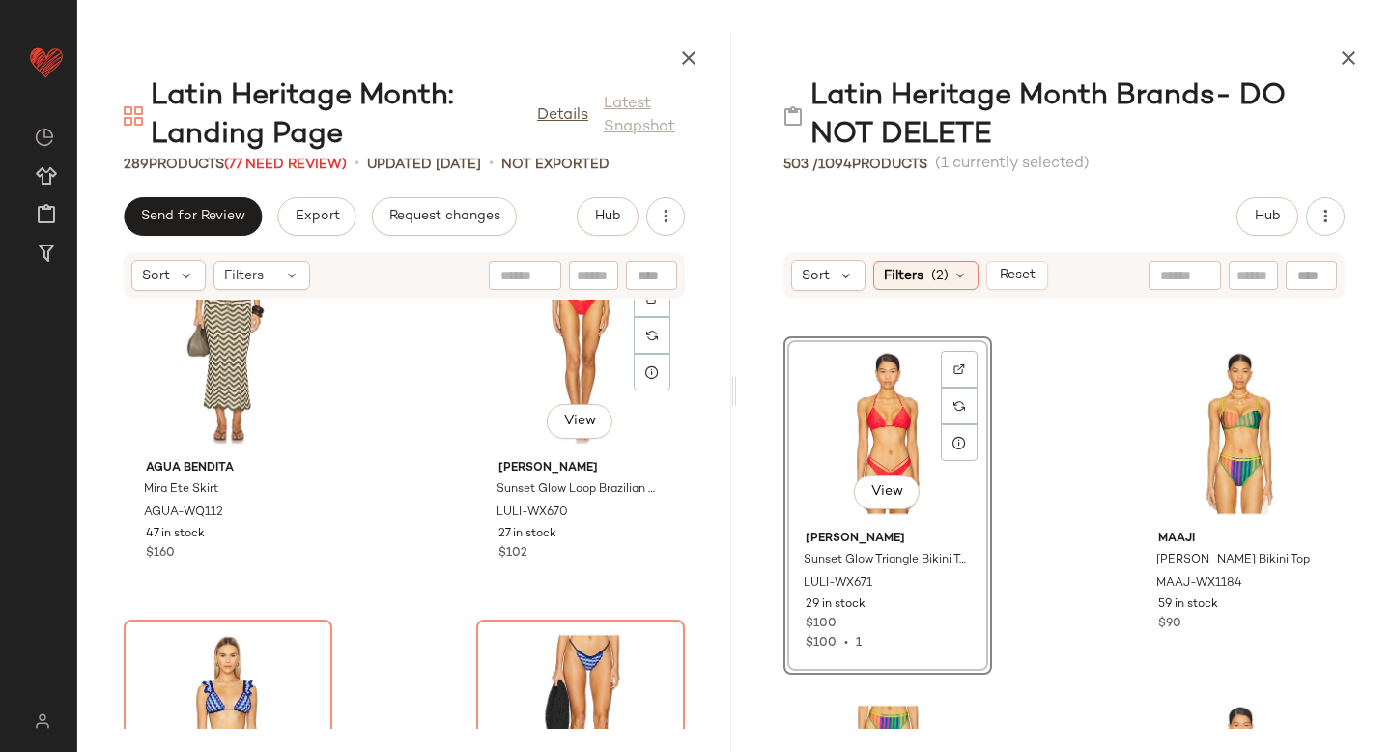
click at [526, 398] on div "View" at bounding box center [580, 362] width 195 height 180
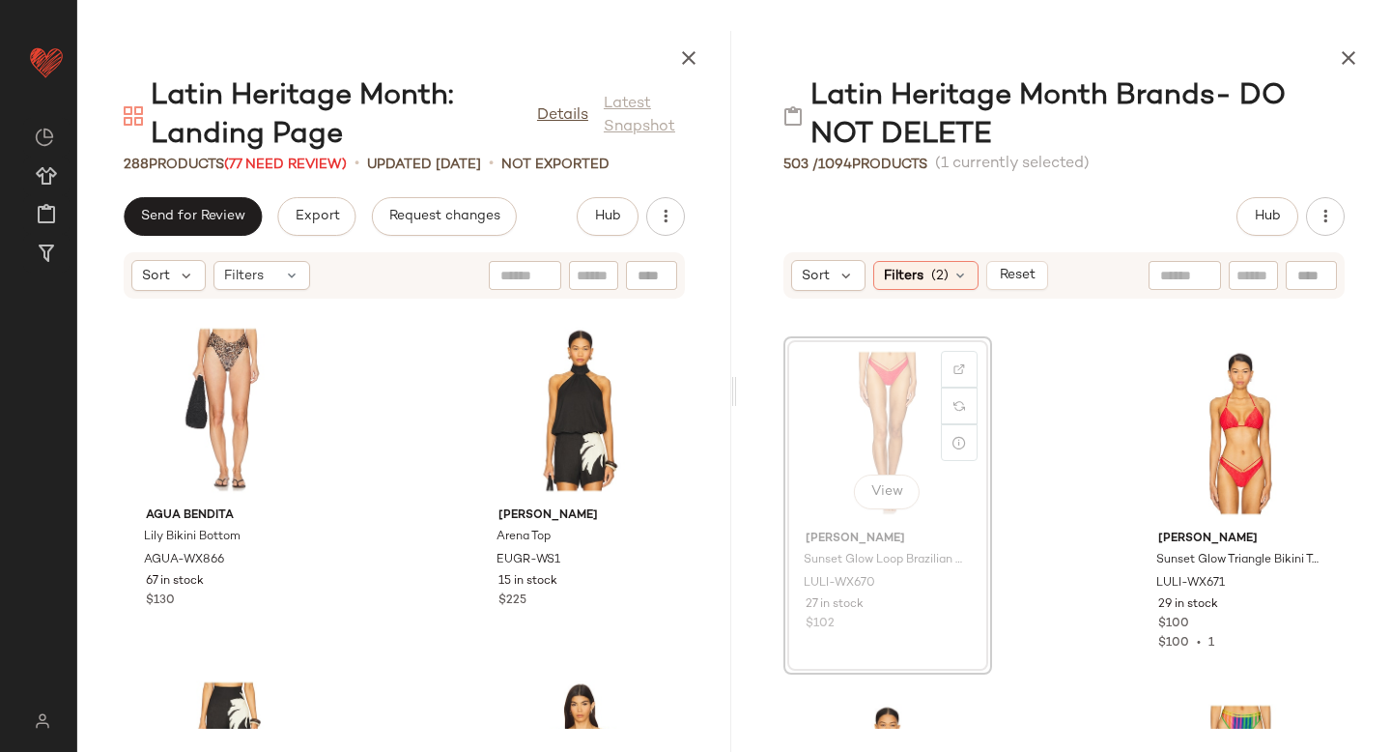
scroll to position [5990, 0]
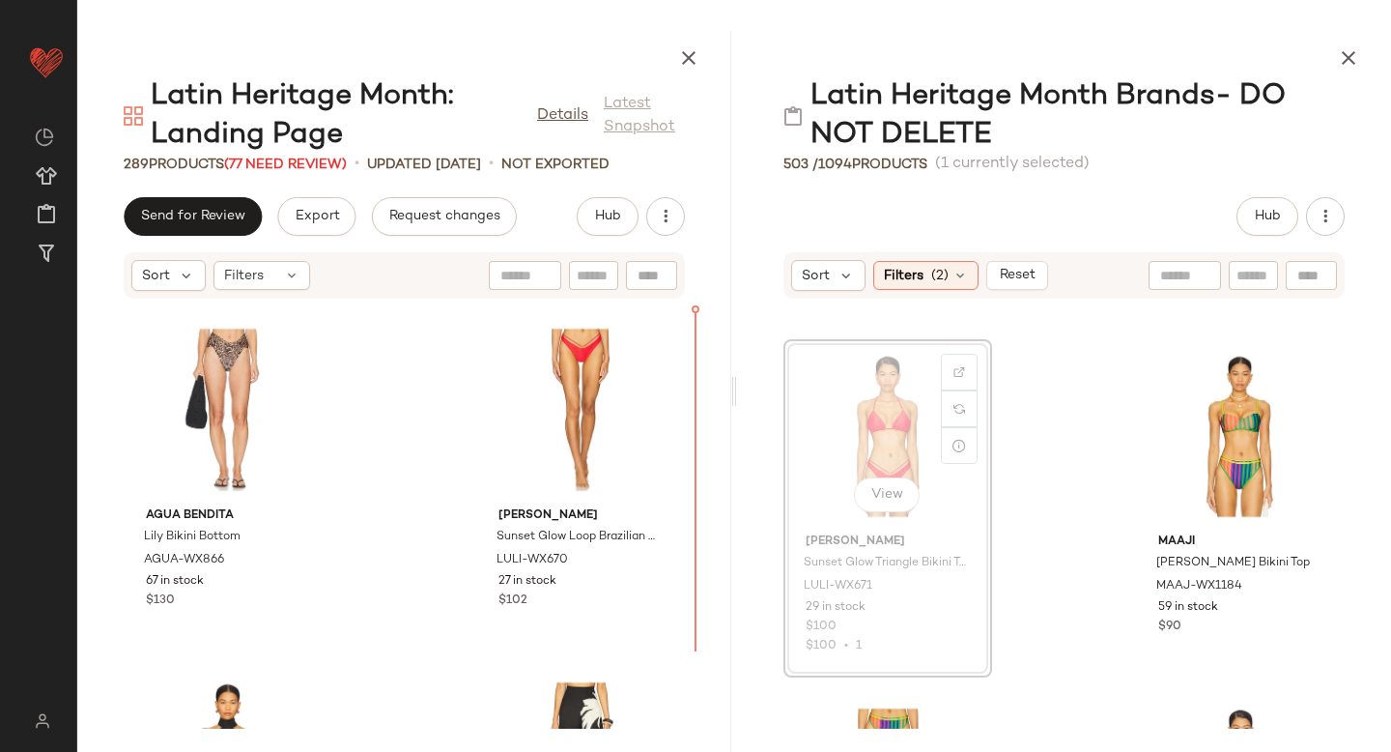
scroll to position [5988, 0]
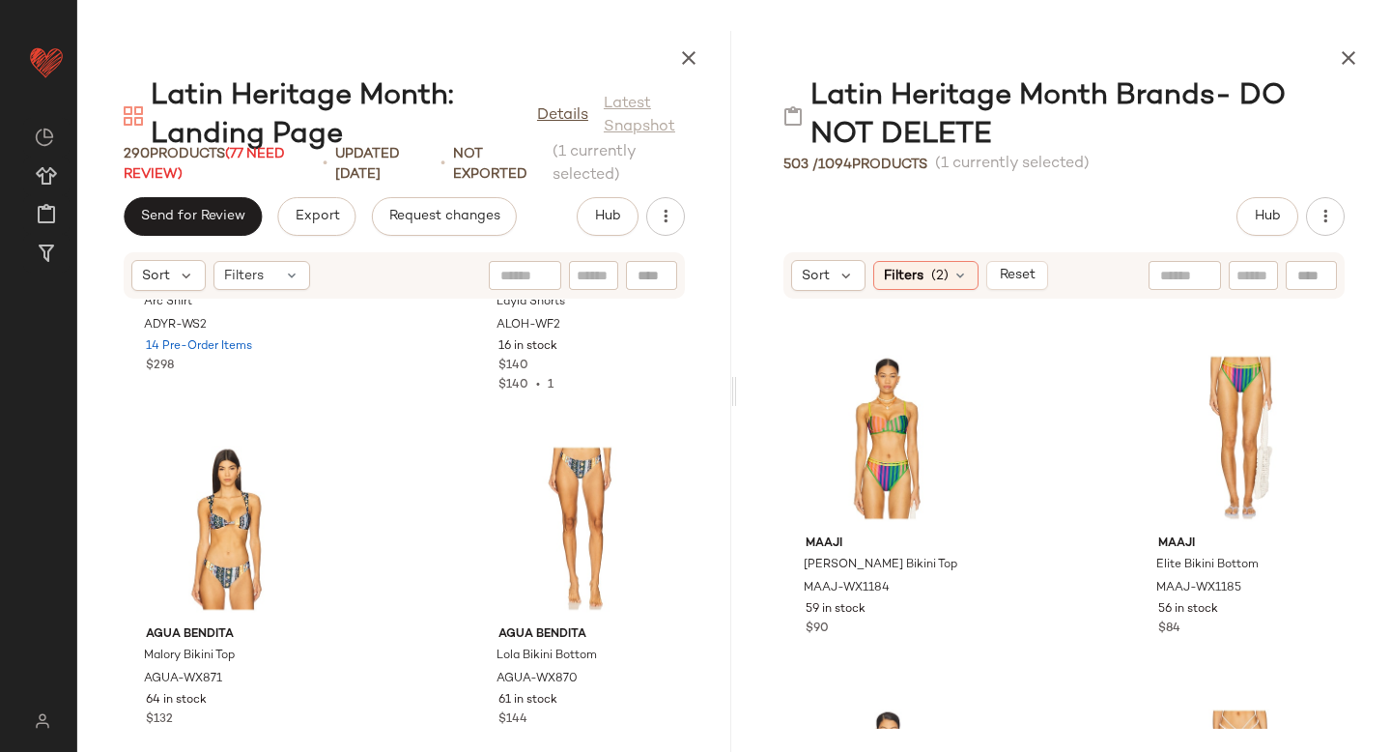
scroll to position [23579, 0]
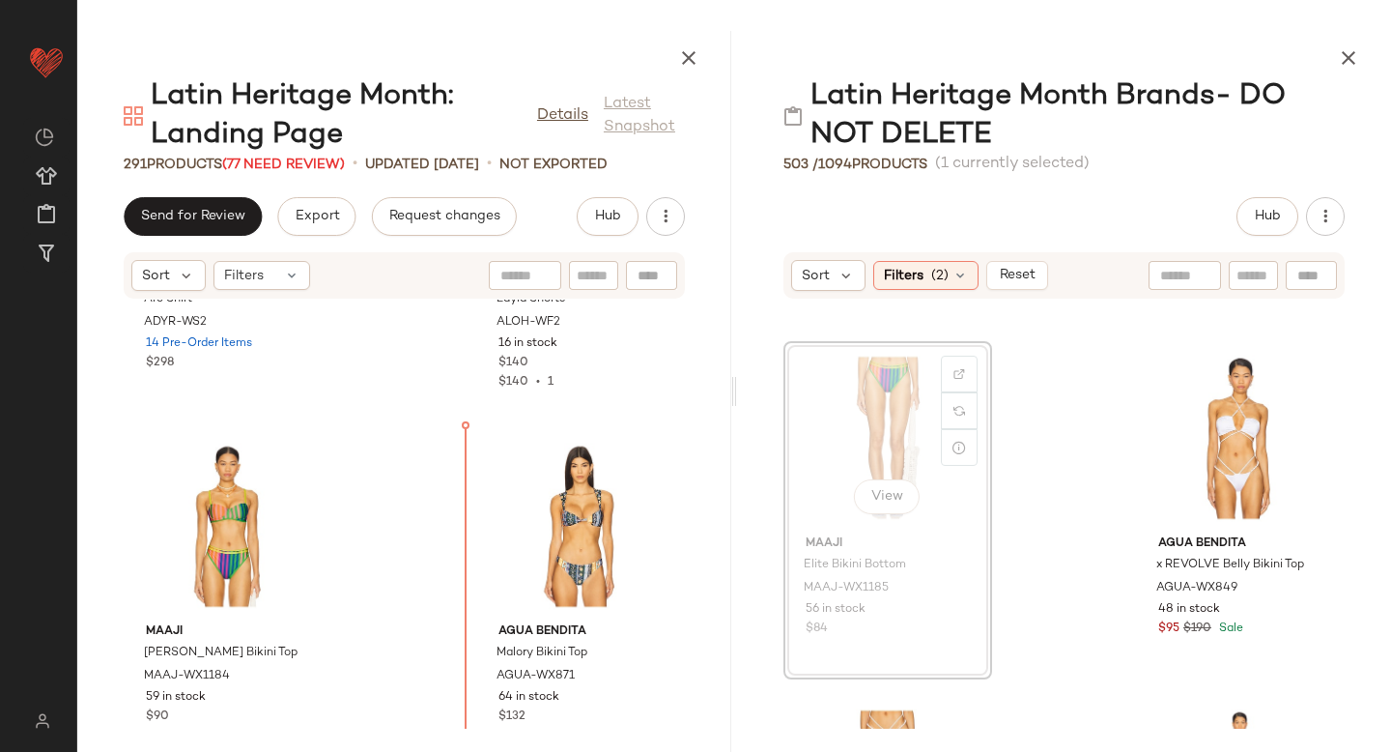
drag, startPoint x: 881, startPoint y: 411, endPoint x: 366, endPoint y: 571, distance: 539.3
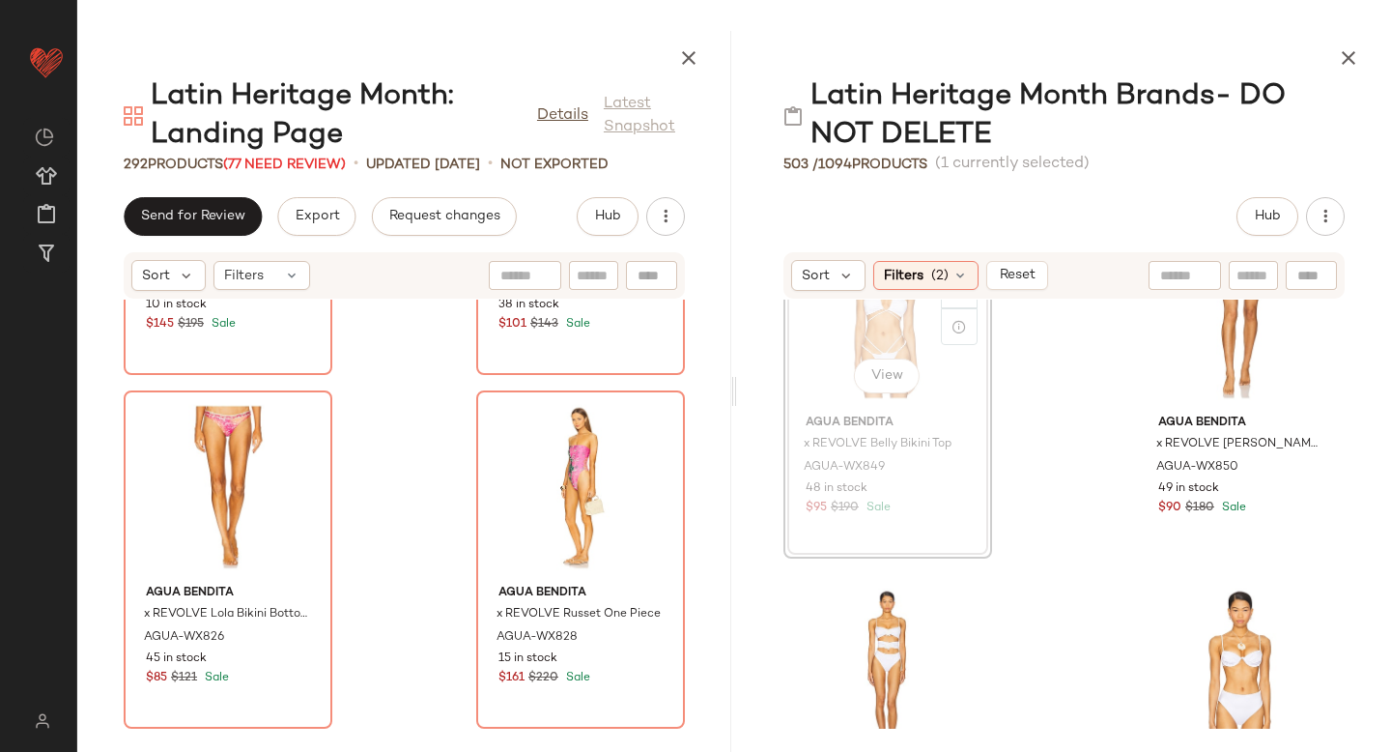
scroll to position [6105, 0]
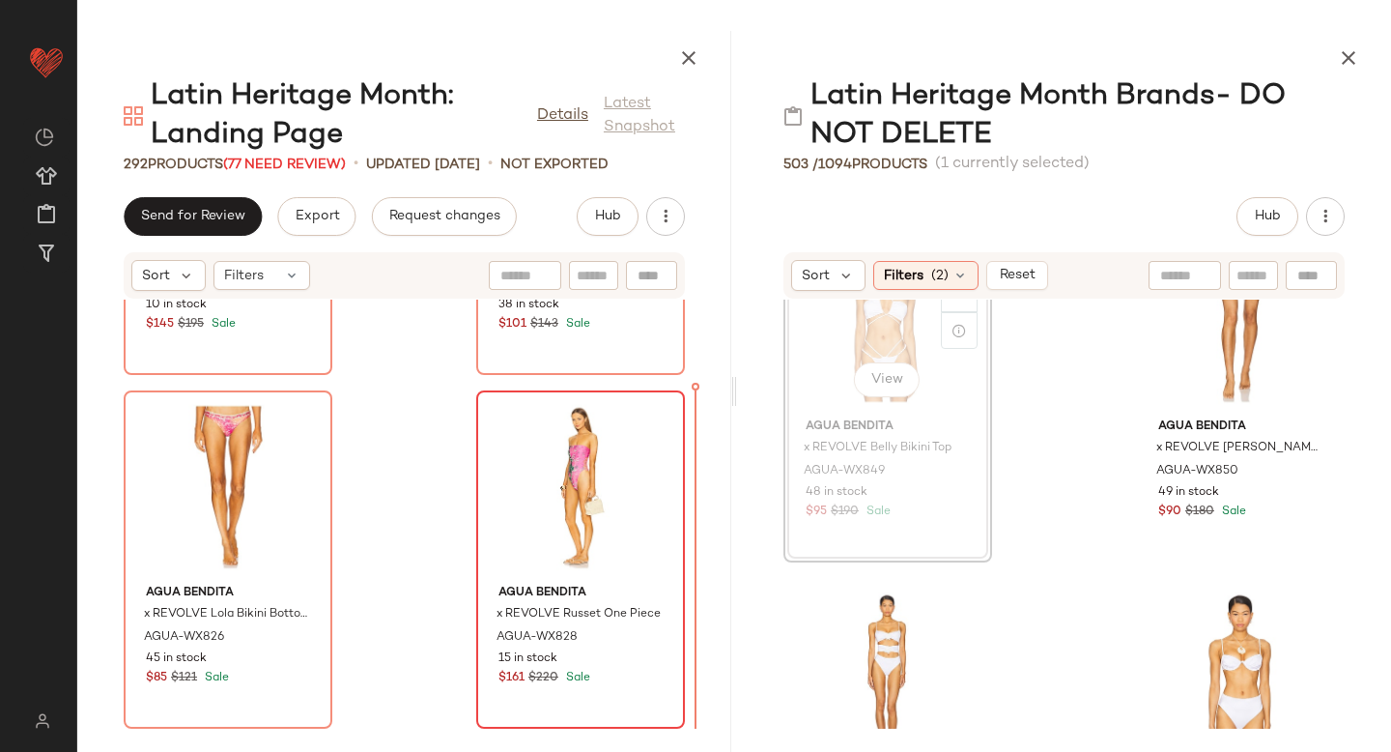
drag, startPoint x: 860, startPoint y: 320, endPoint x: 650, endPoint y: 521, distance: 290.4
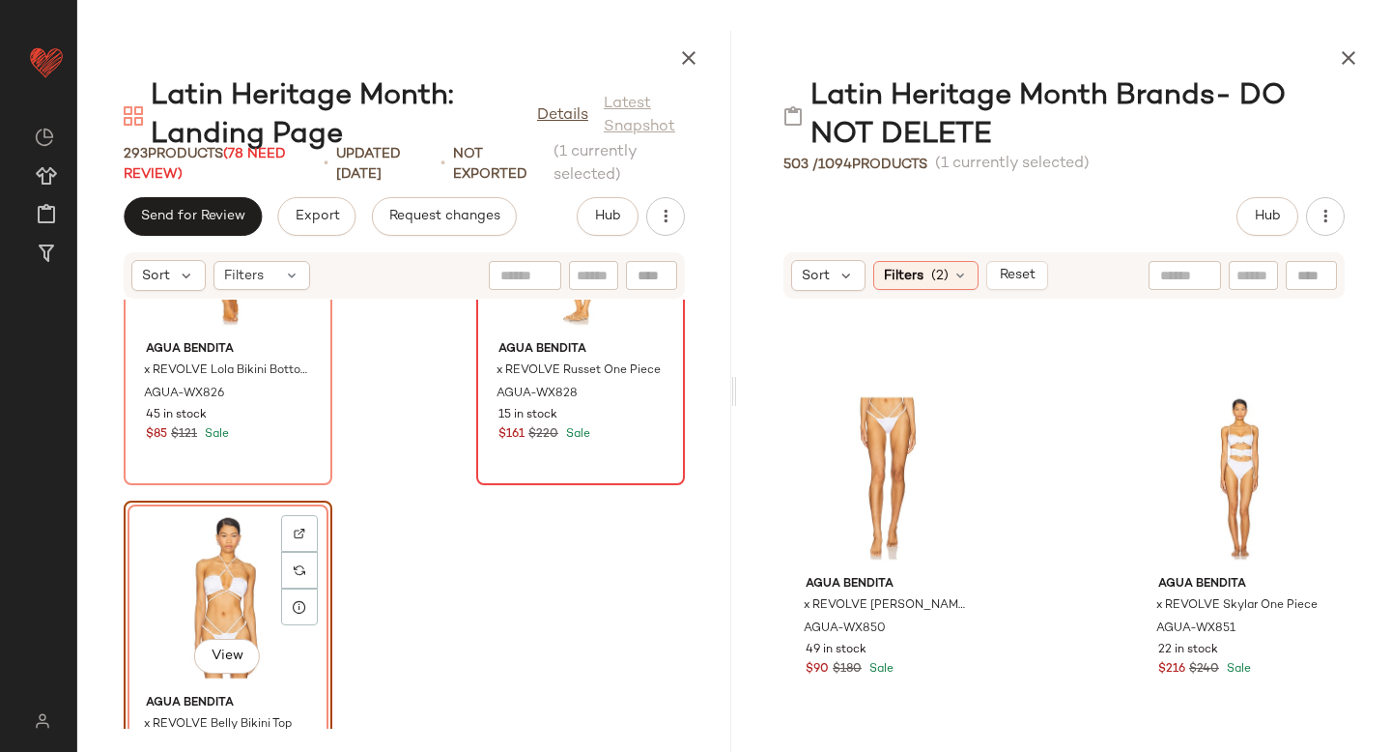
scroll to position [51549, 0]
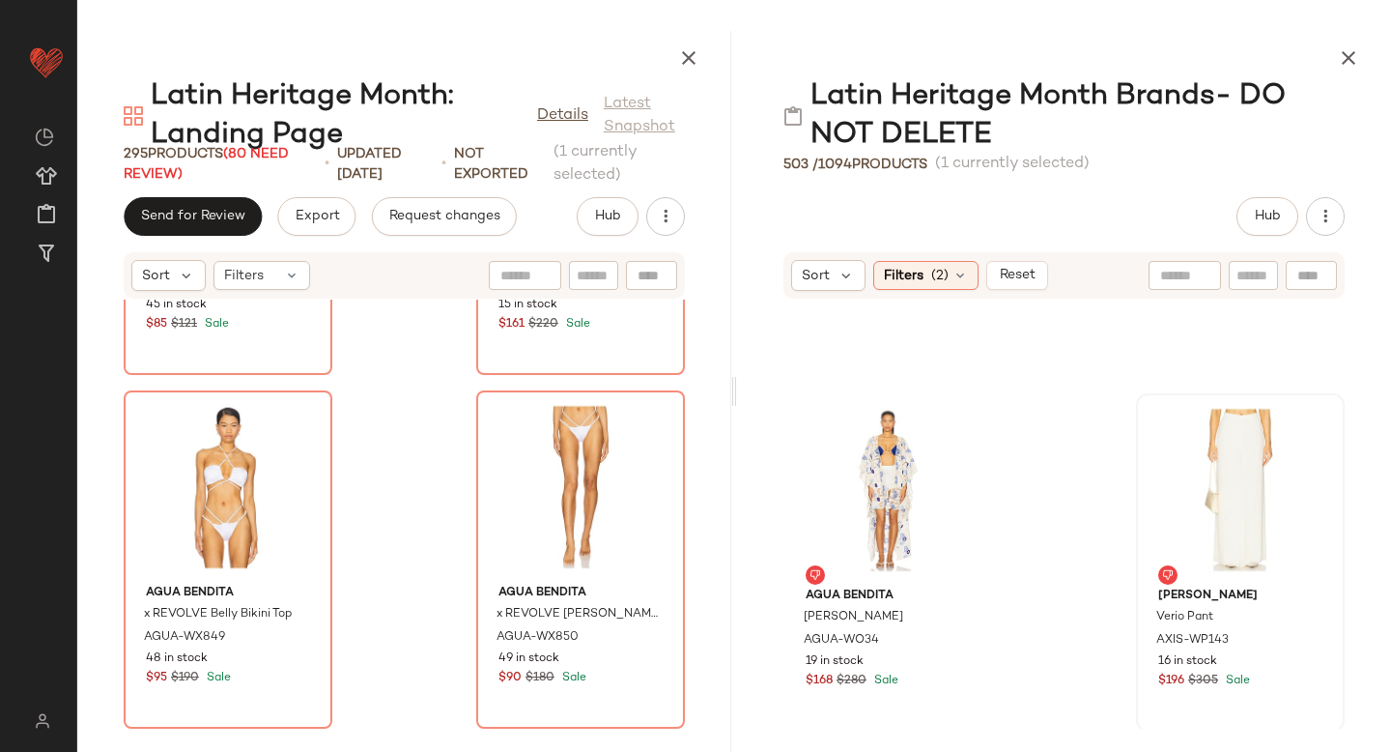
scroll to position [6283, 0]
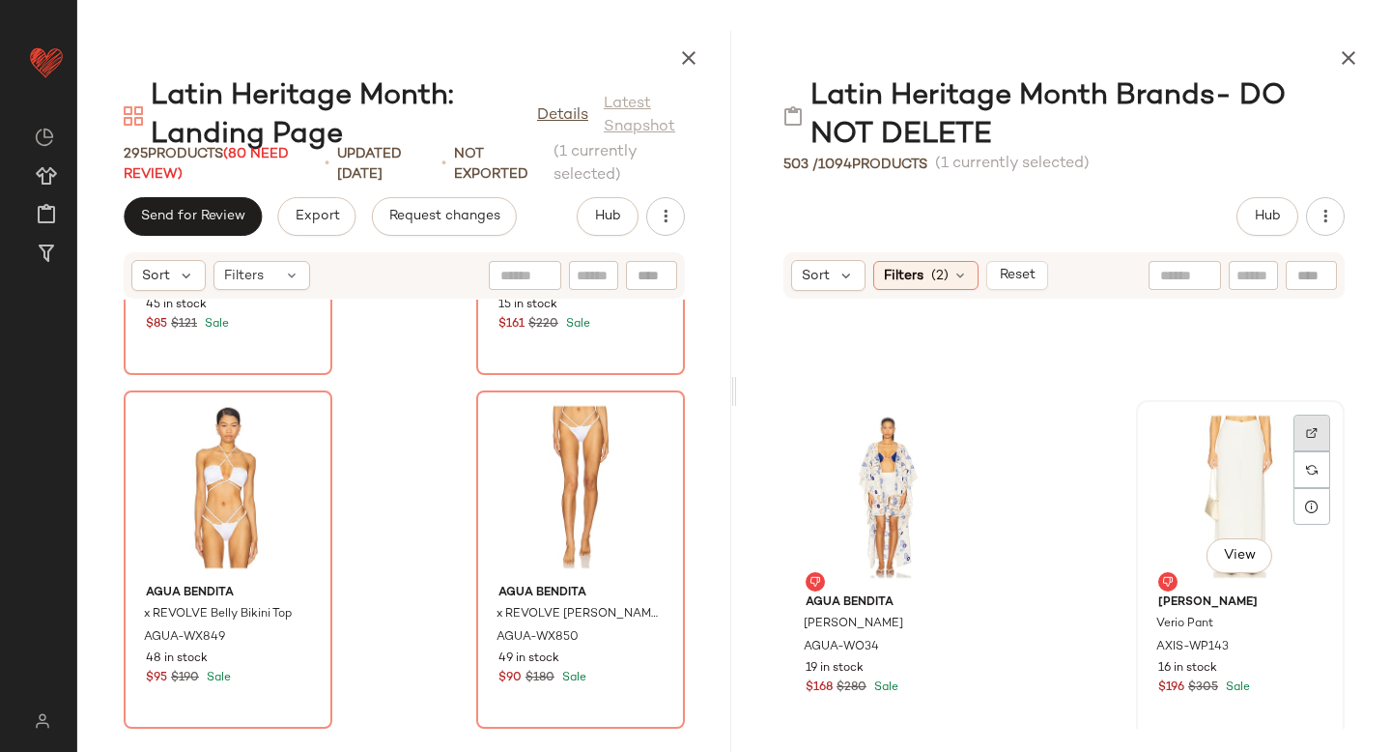
click at [1306, 430] on div at bounding box center [1312, 432] width 37 height 37
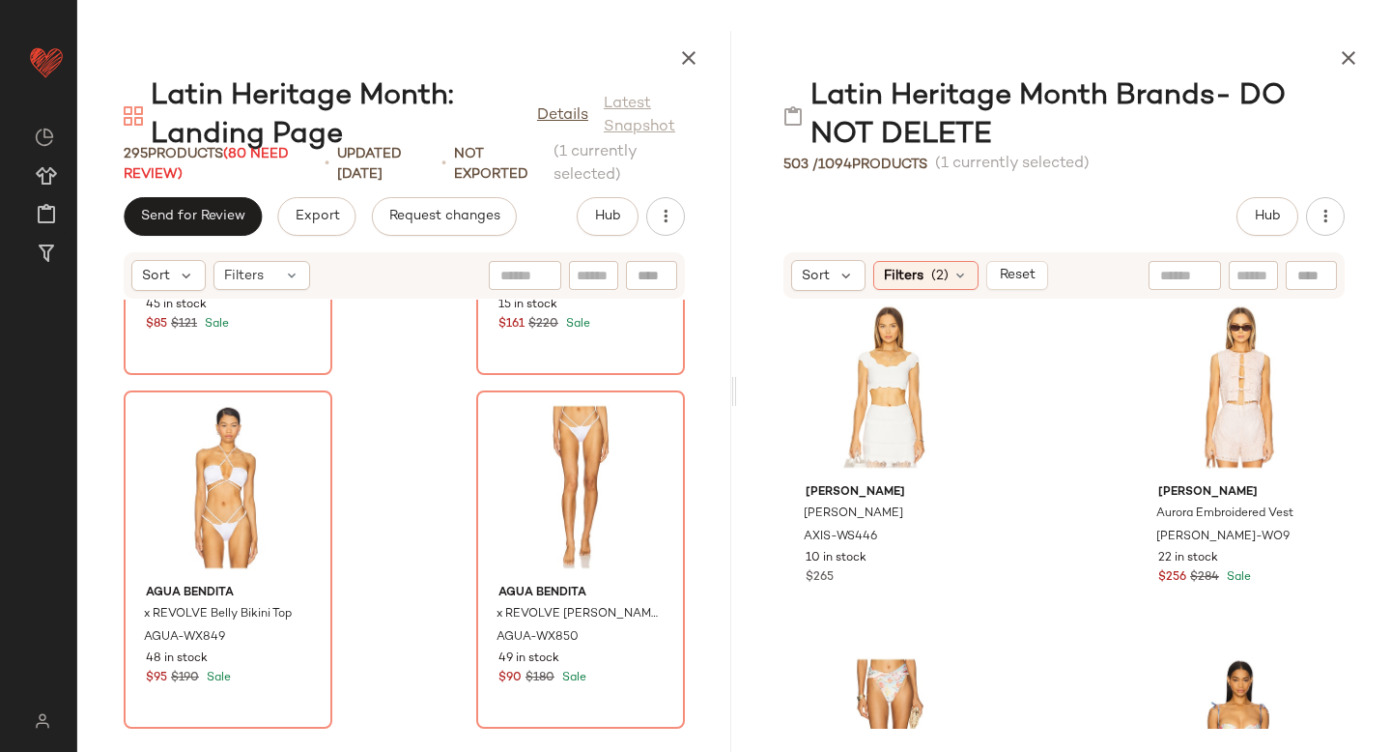
scroll to position [6698, 0]
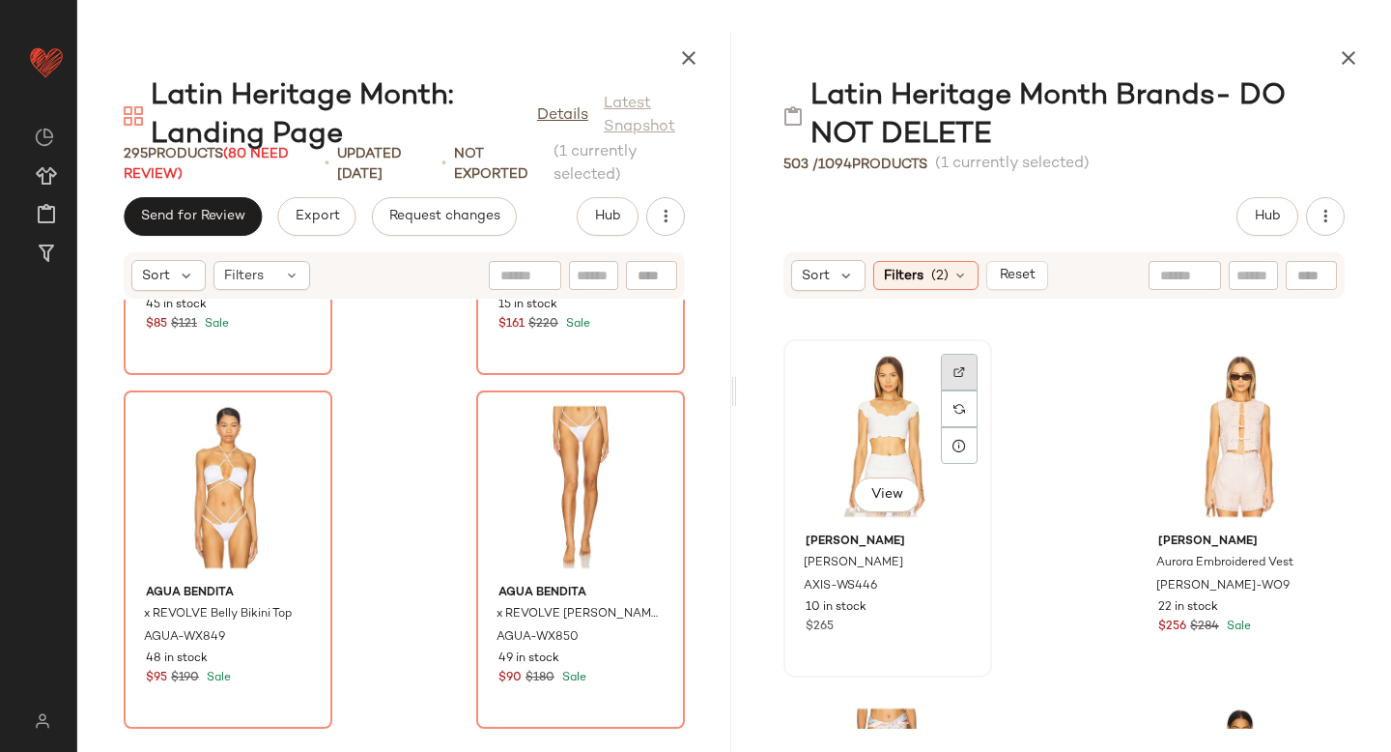
click at [971, 383] on div at bounding box center [959, 372] width 37 height 37
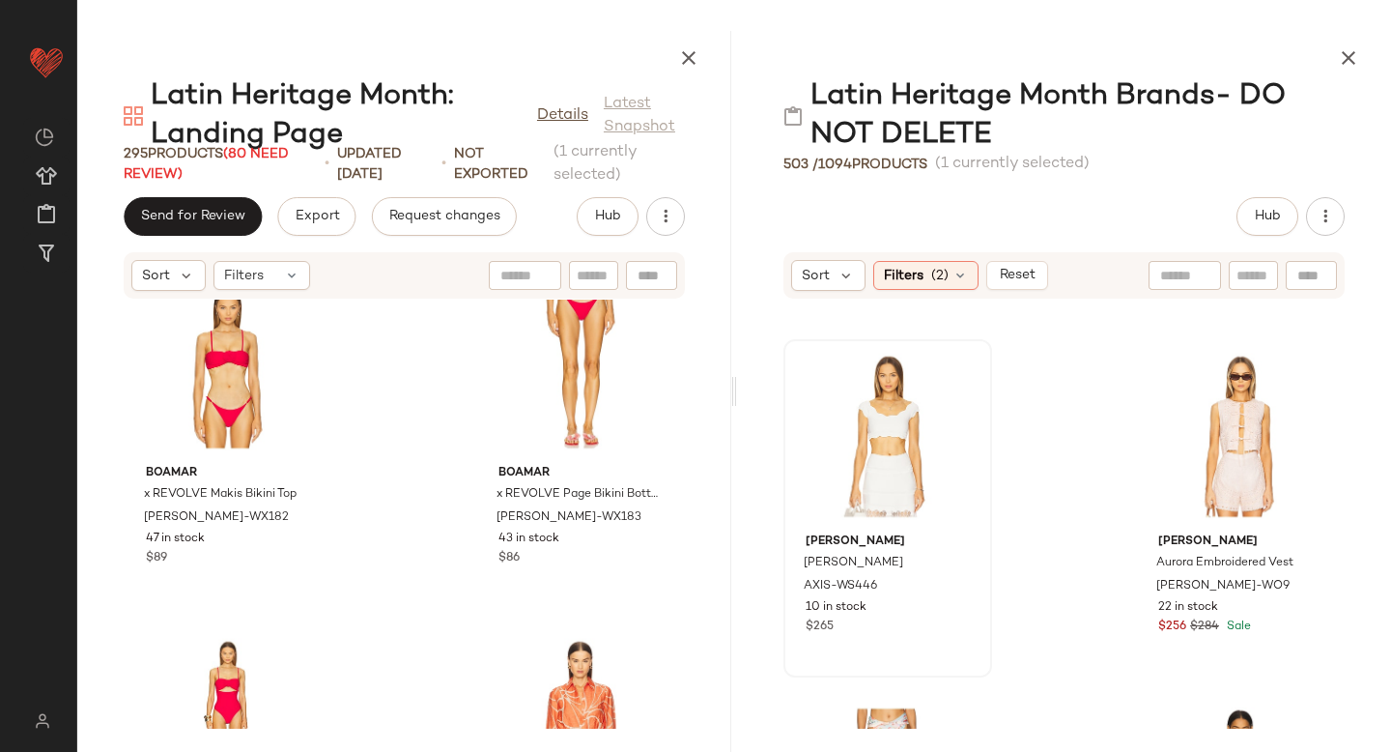
scroll to position [3928, 0]
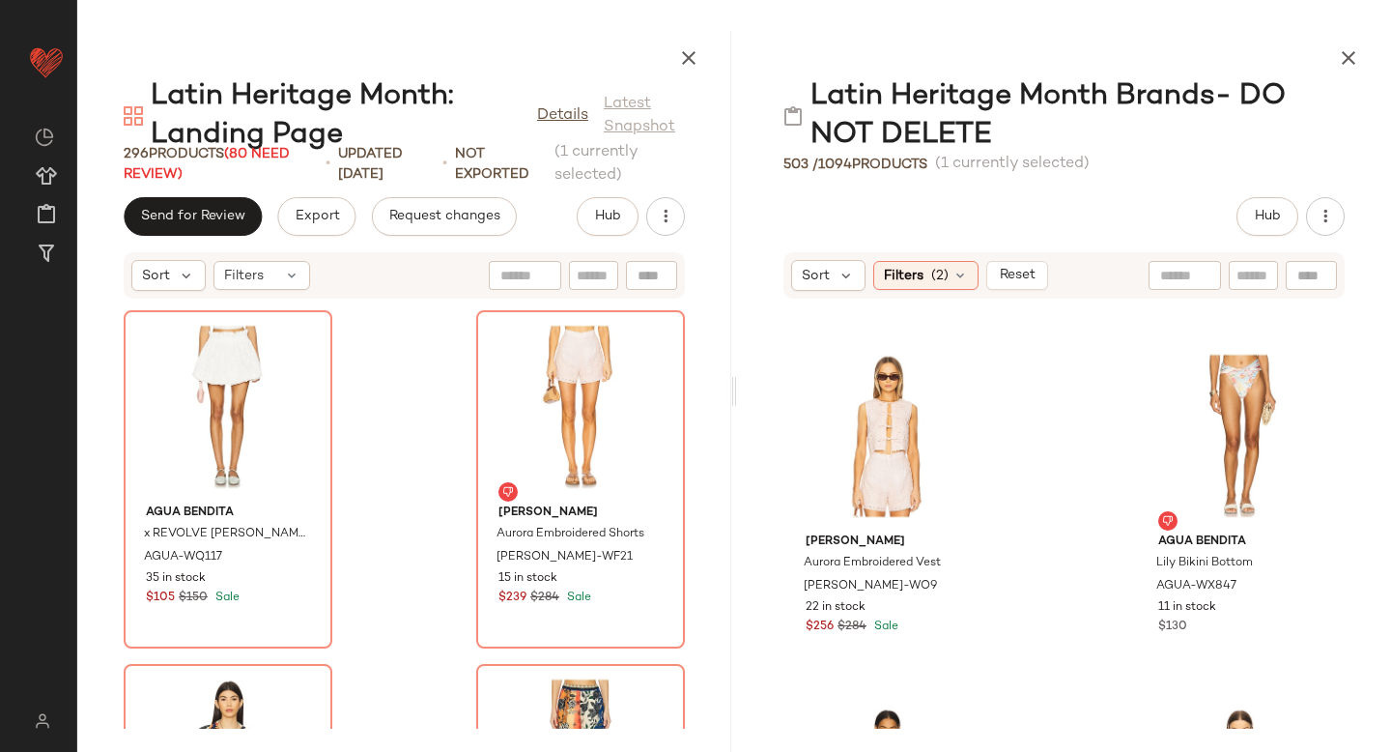
scroll to position [40323, 0]
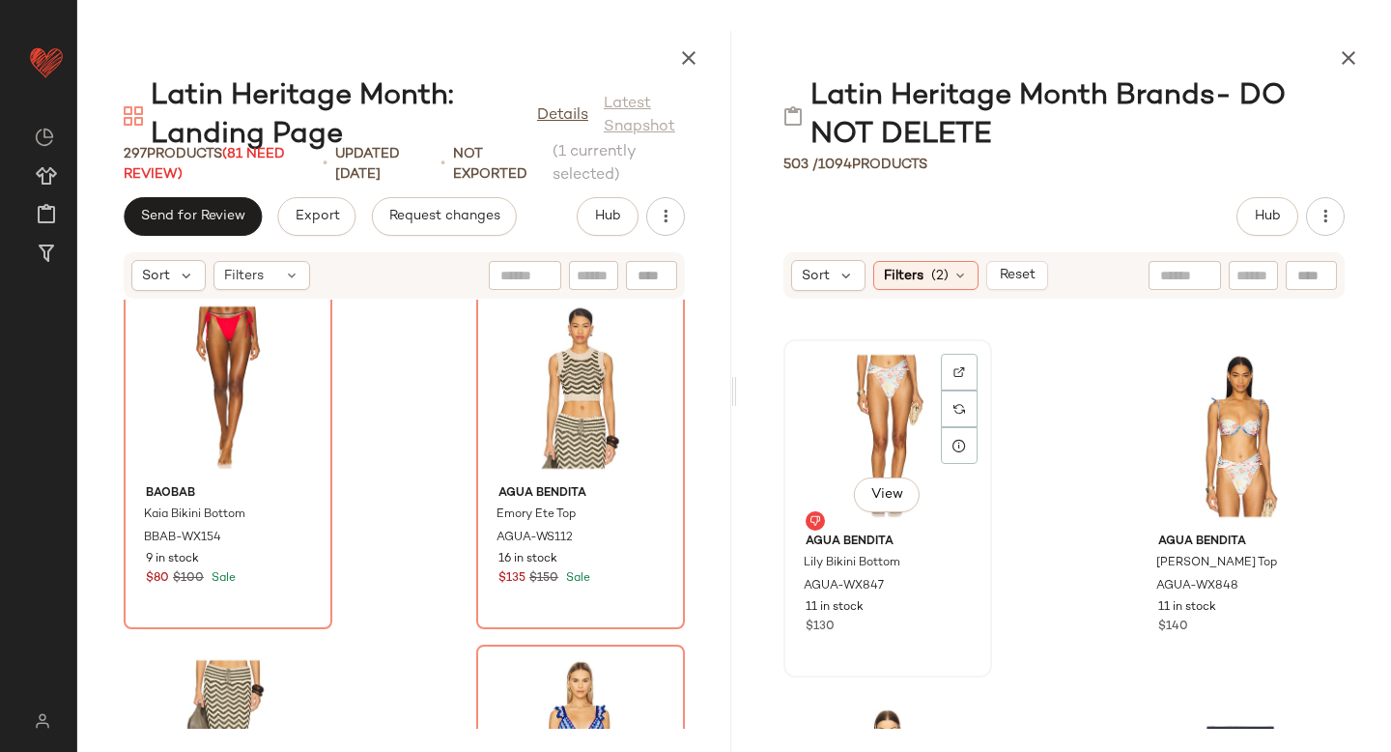
scroll to position [6696, 0]
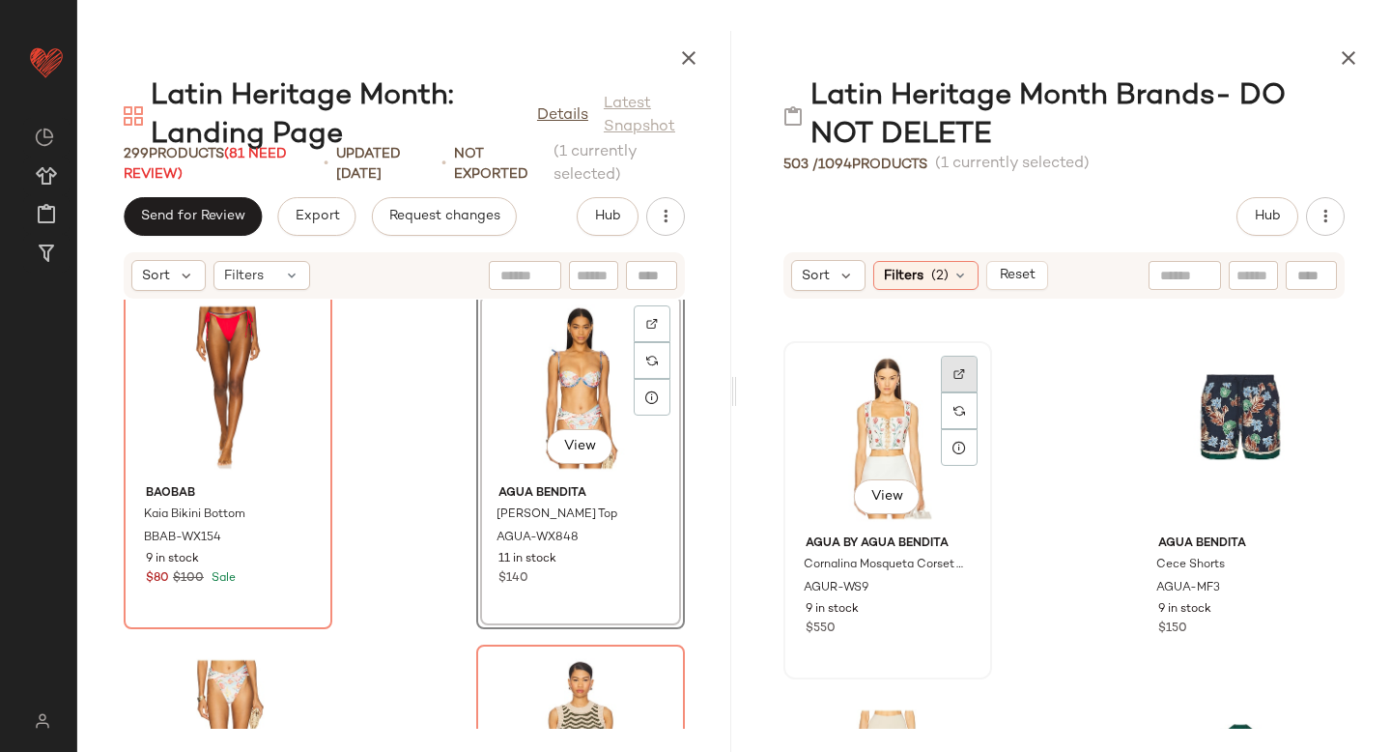
click at [960, 378] on img at bounding box center [959, 374] width 12 height 12
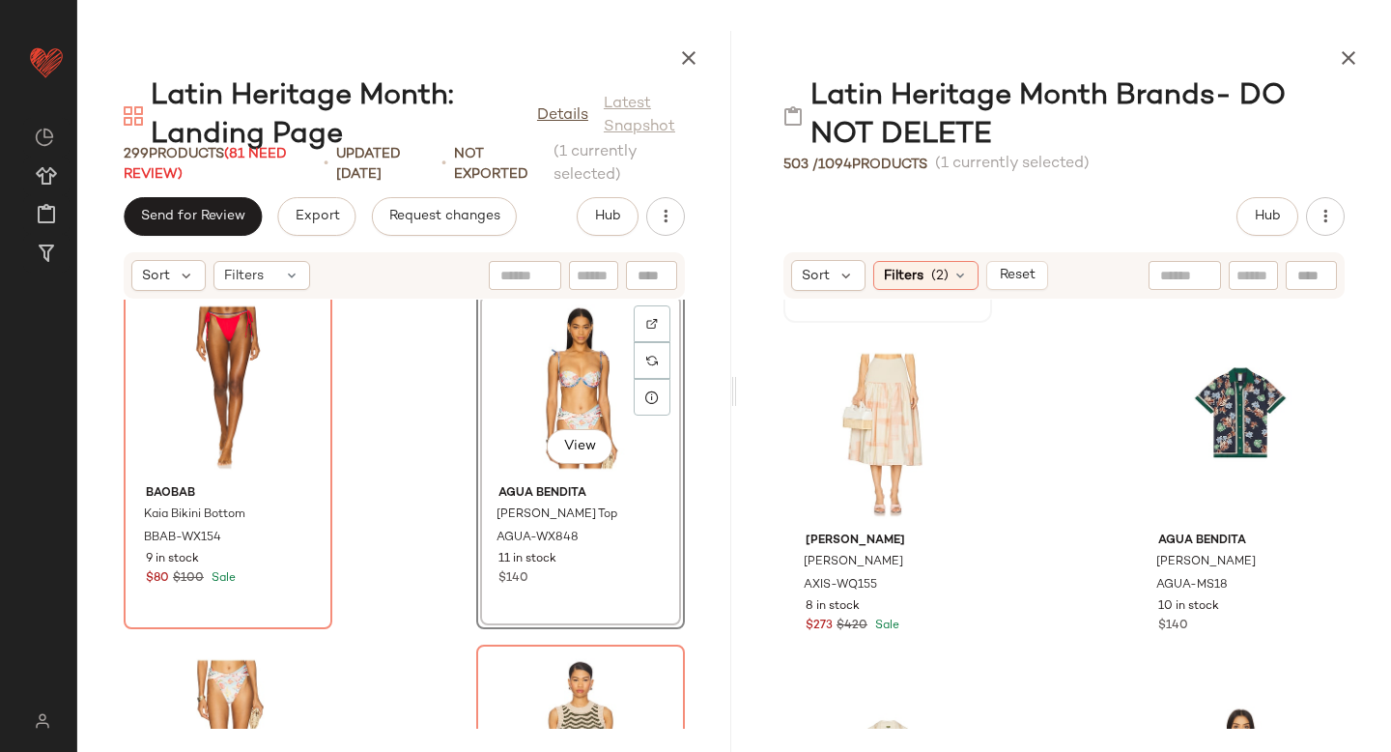
scroll to position [7056, 0]
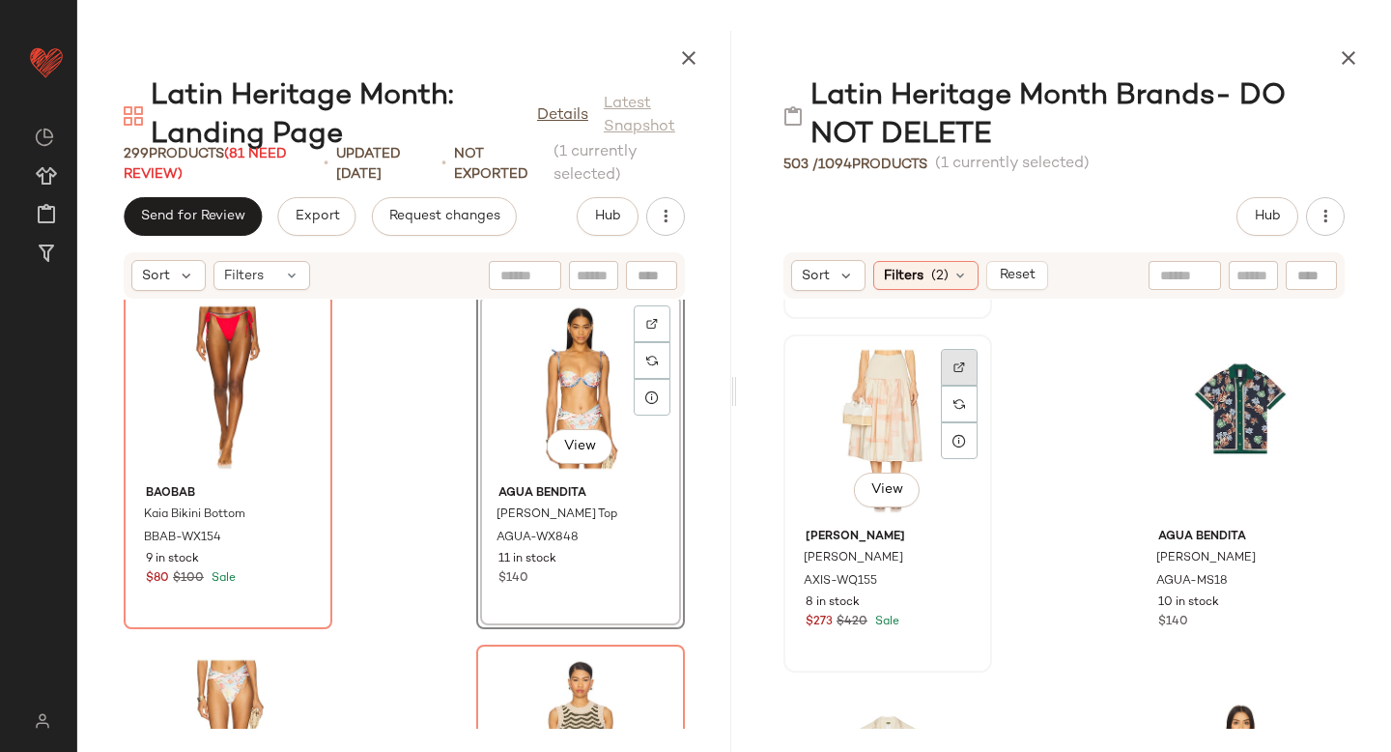
click at [968, 355] on div at bounding box center [959, 367] width 37 height 37
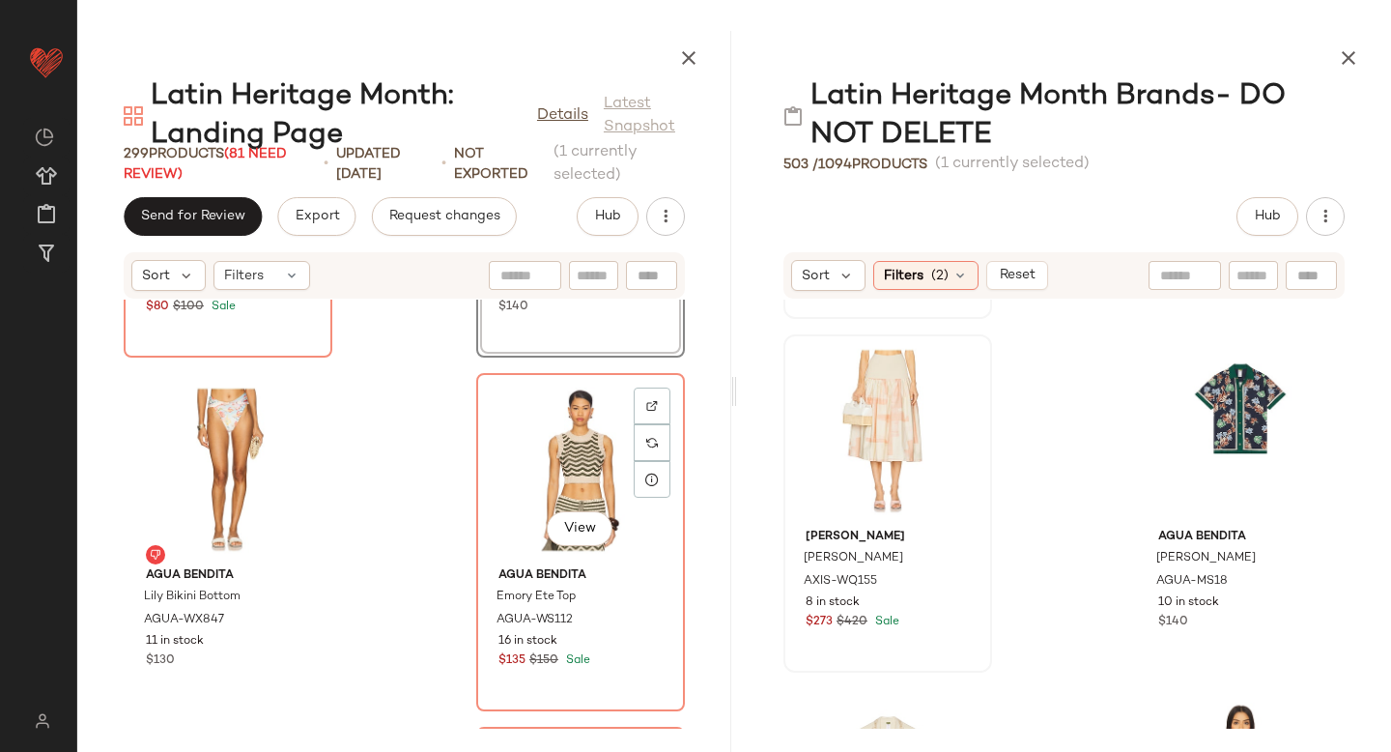
scroll to position [45583, 0]
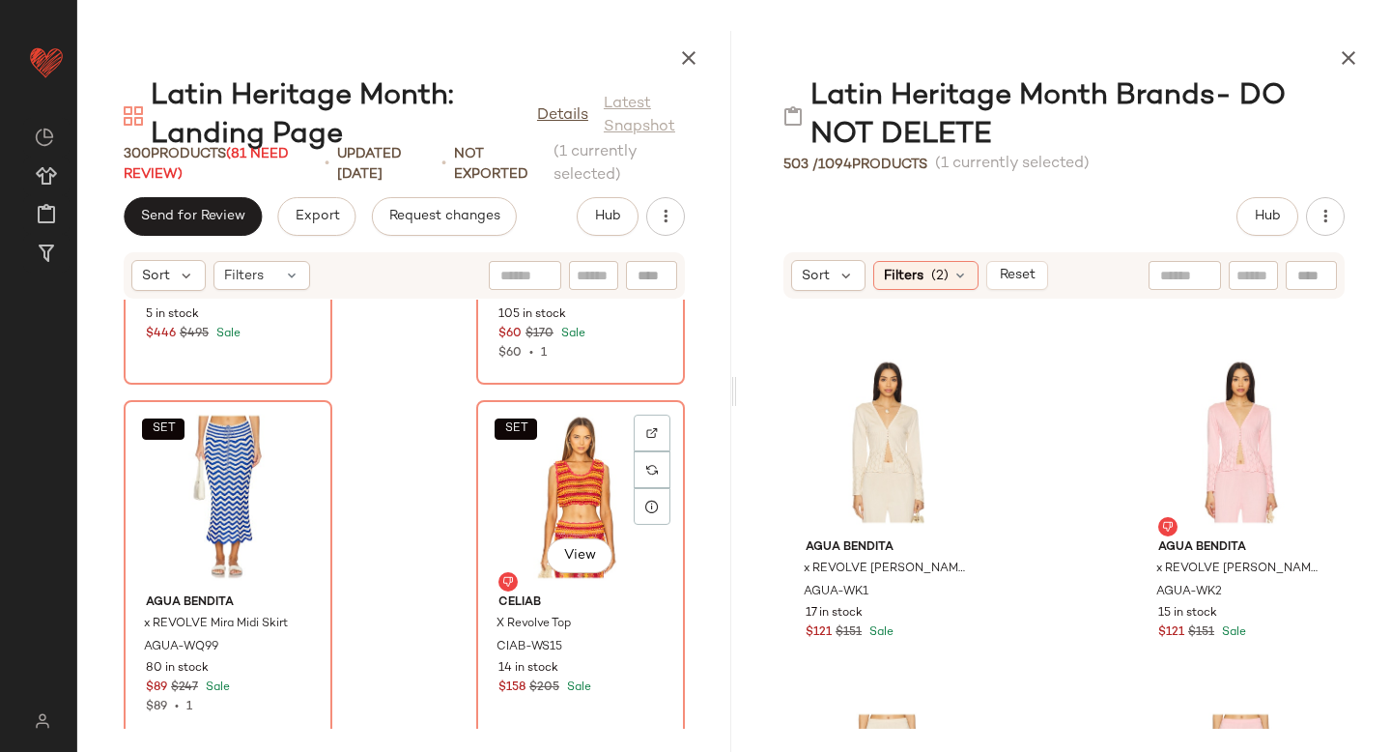
scroll to position [42353, 0]
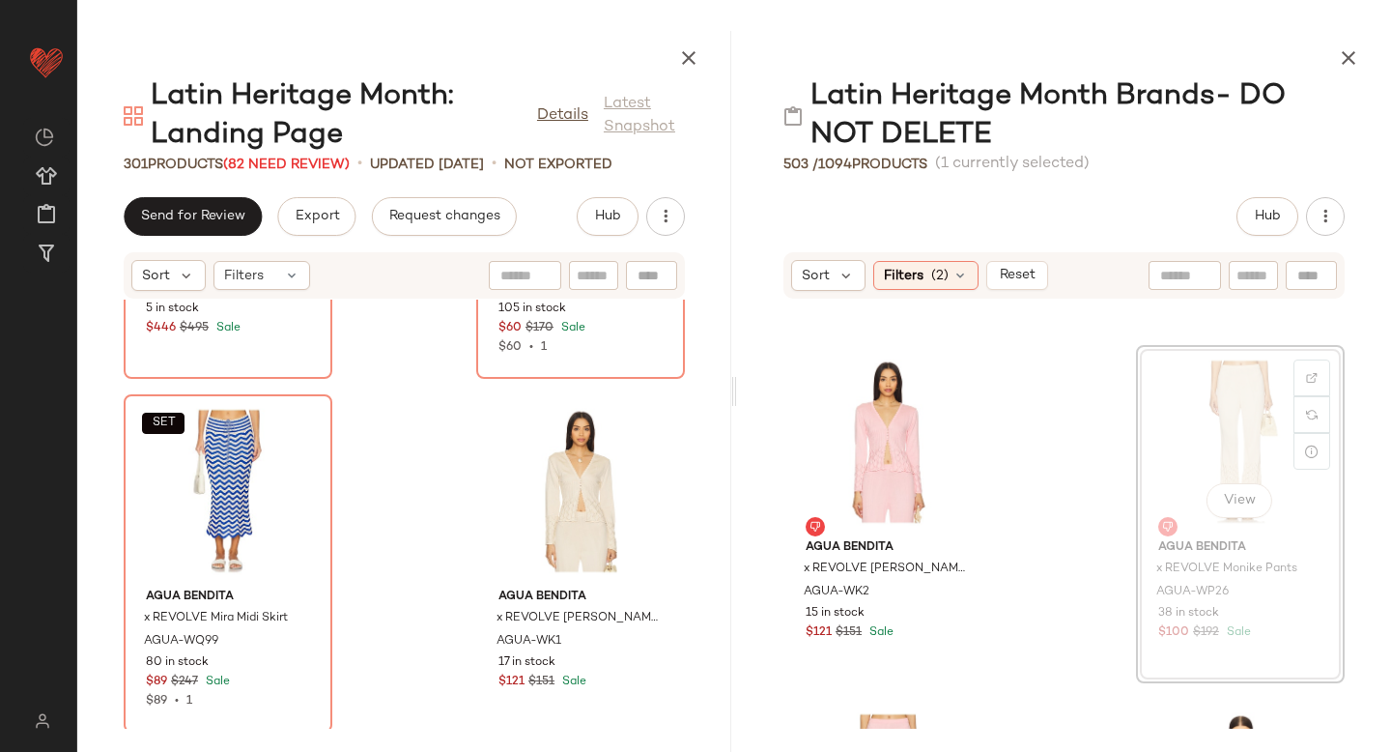
scroll to position [7397, 0]
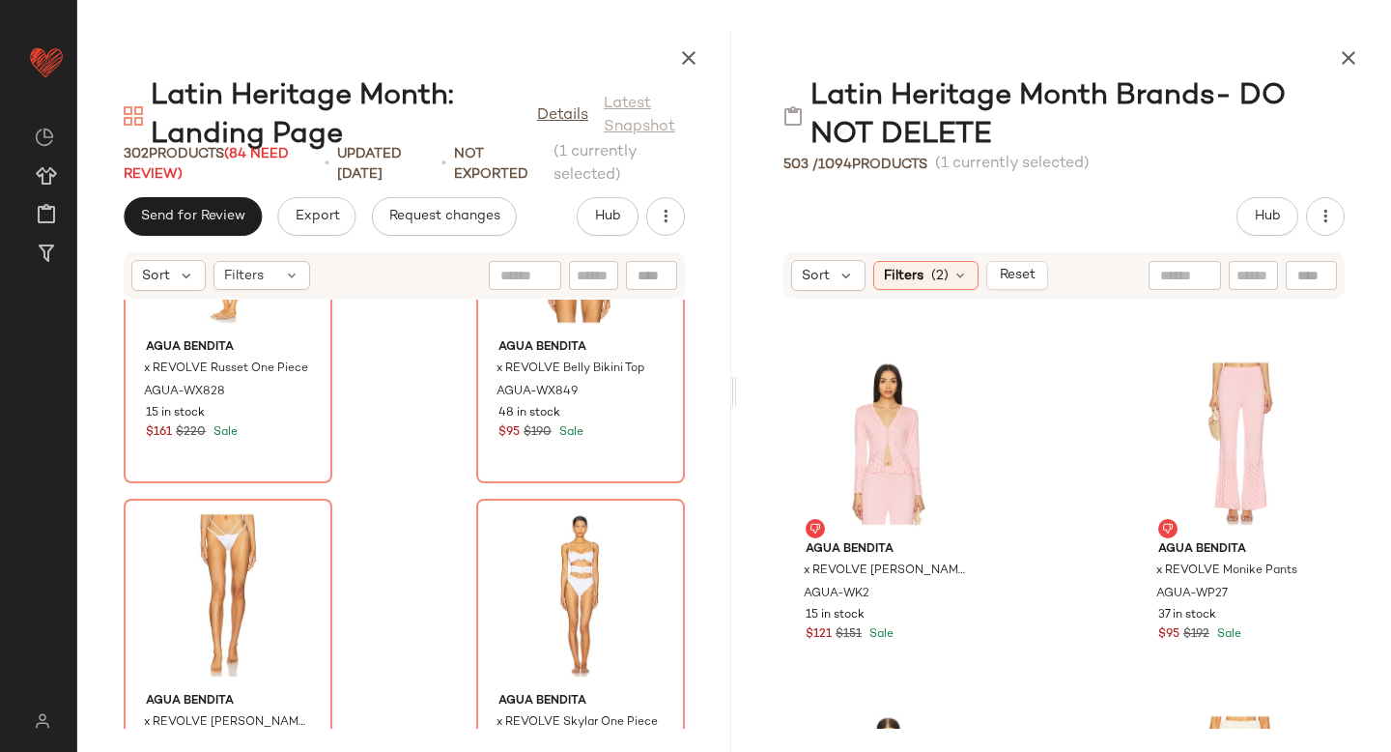
scroll to position [52845, 0]
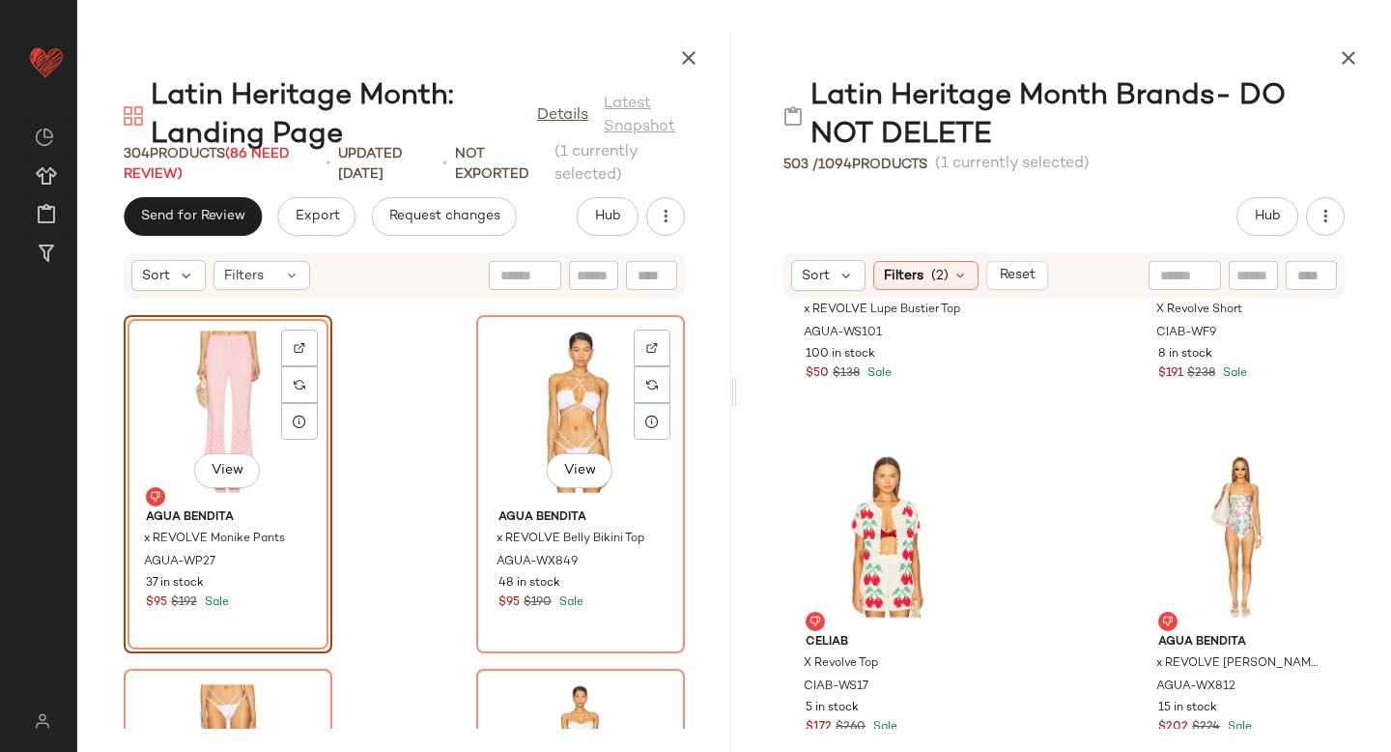
scroll to position [53036, 0]
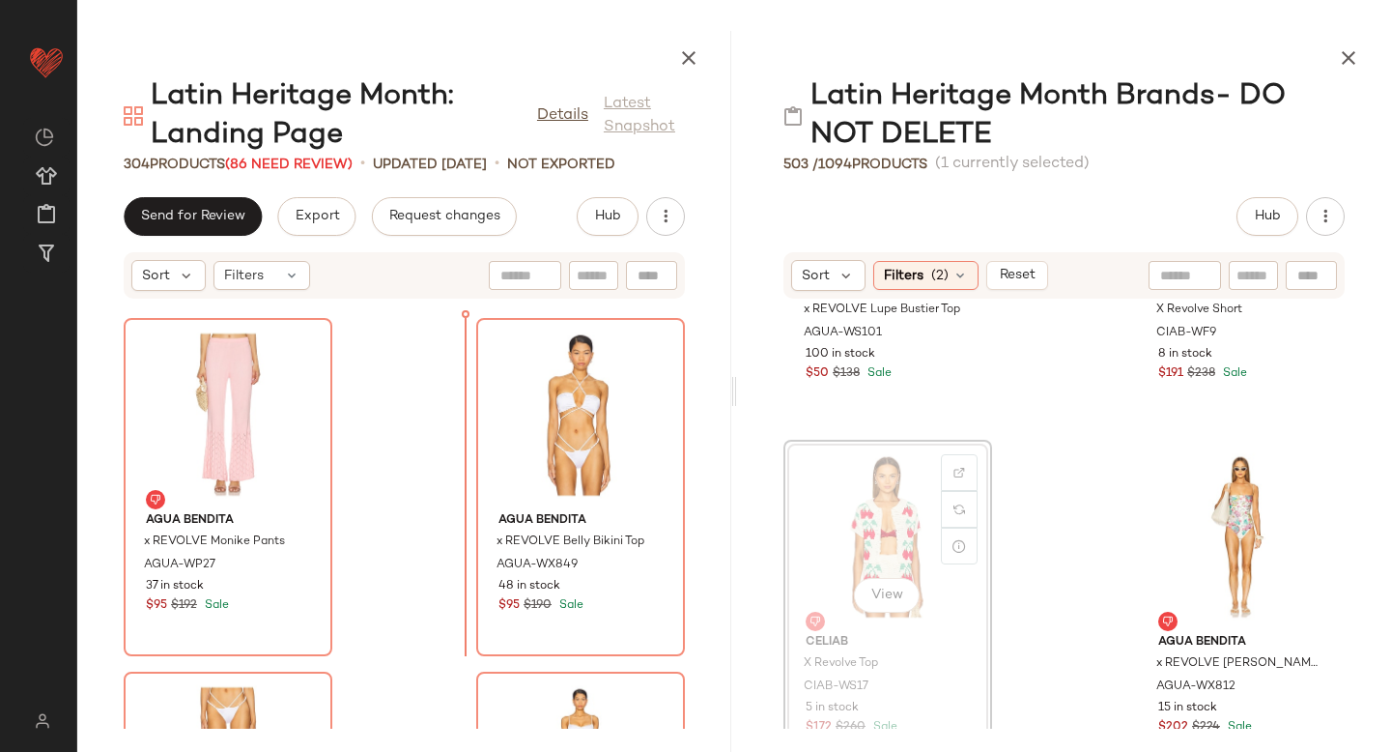
drag, startPoint x: 802, startPoint y: 522, endPoint x: 380, endPoint y: 550, distance: 423.1
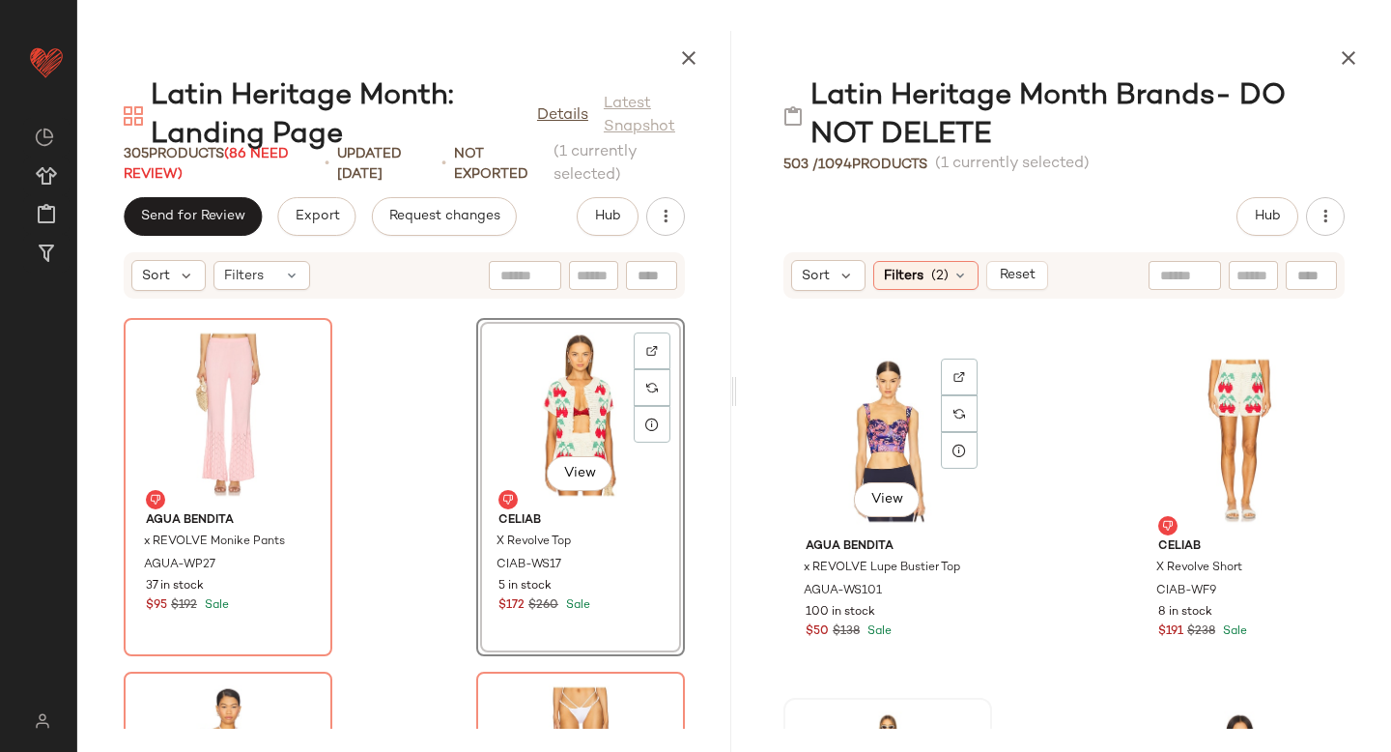
scroll to position [7373, 0]
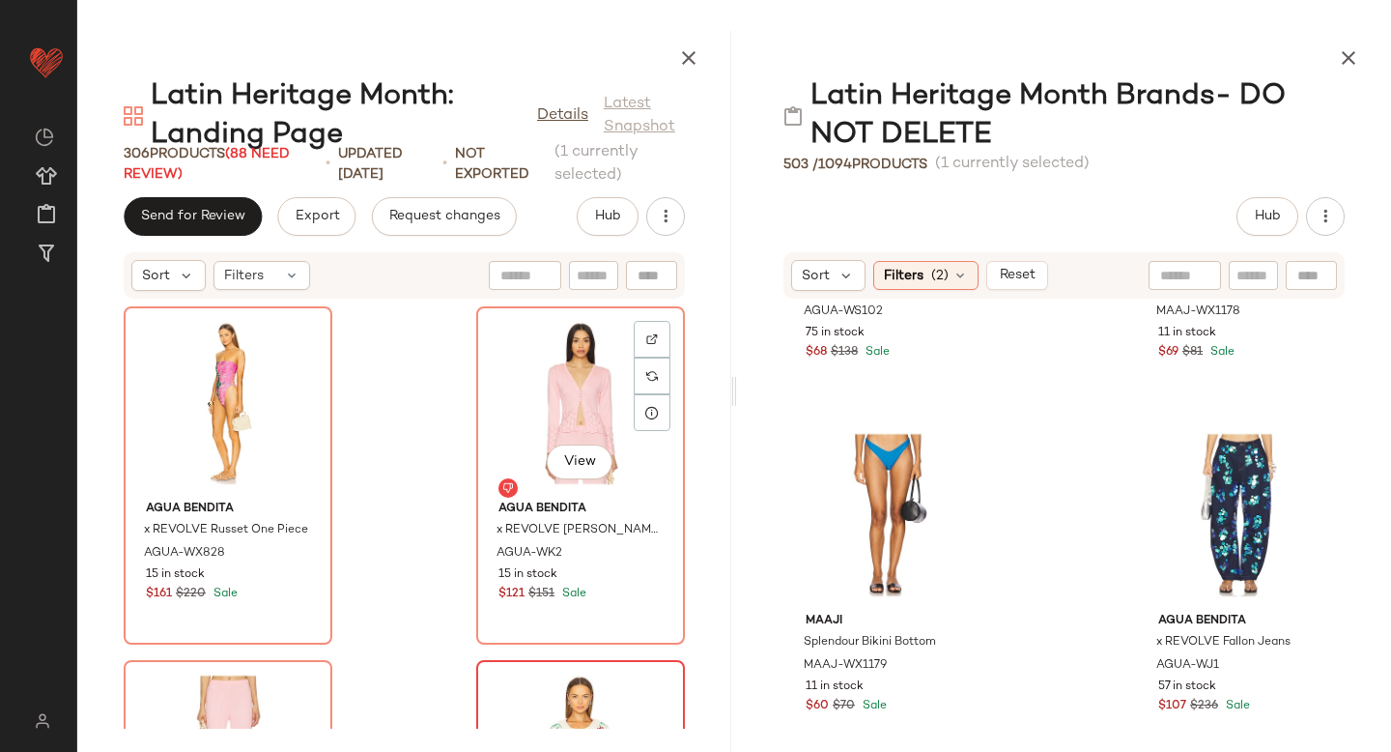
scroll to position [52642, 0]
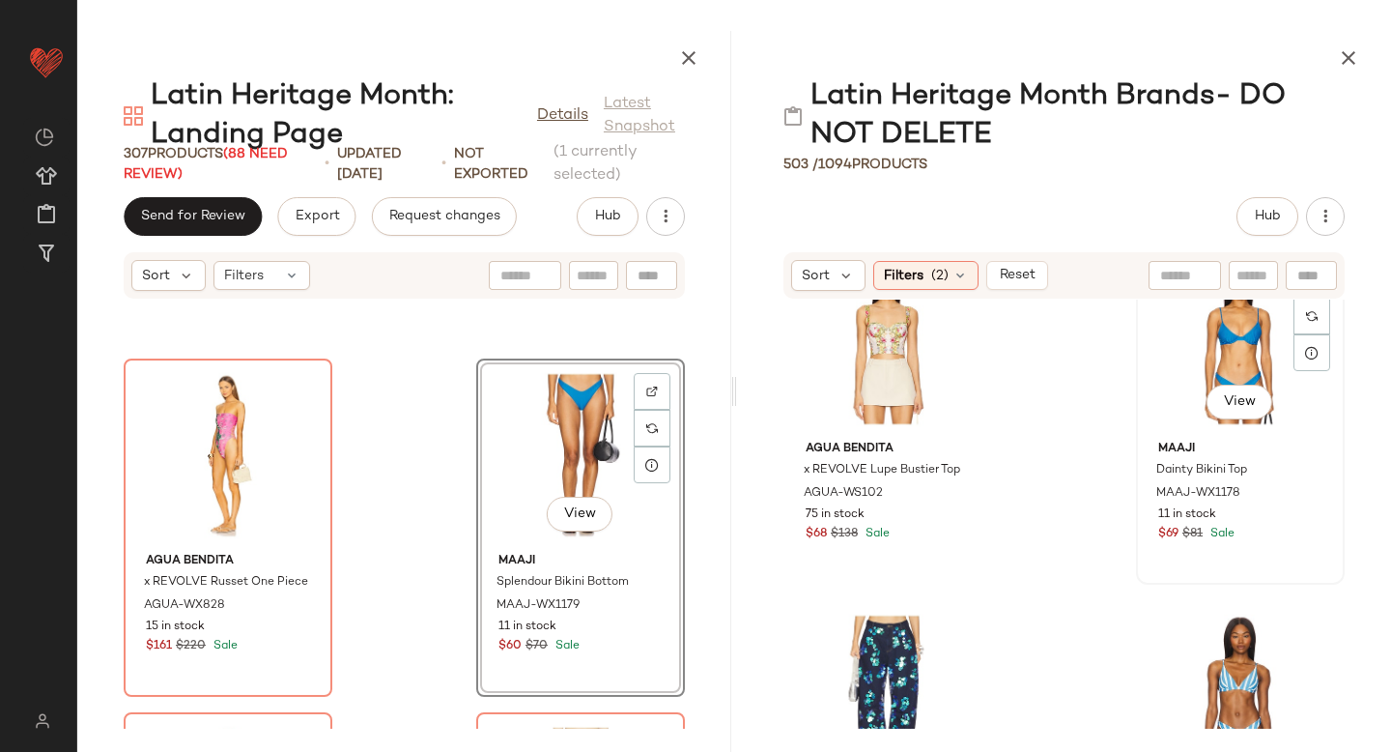
scroll to position [7844, 0]
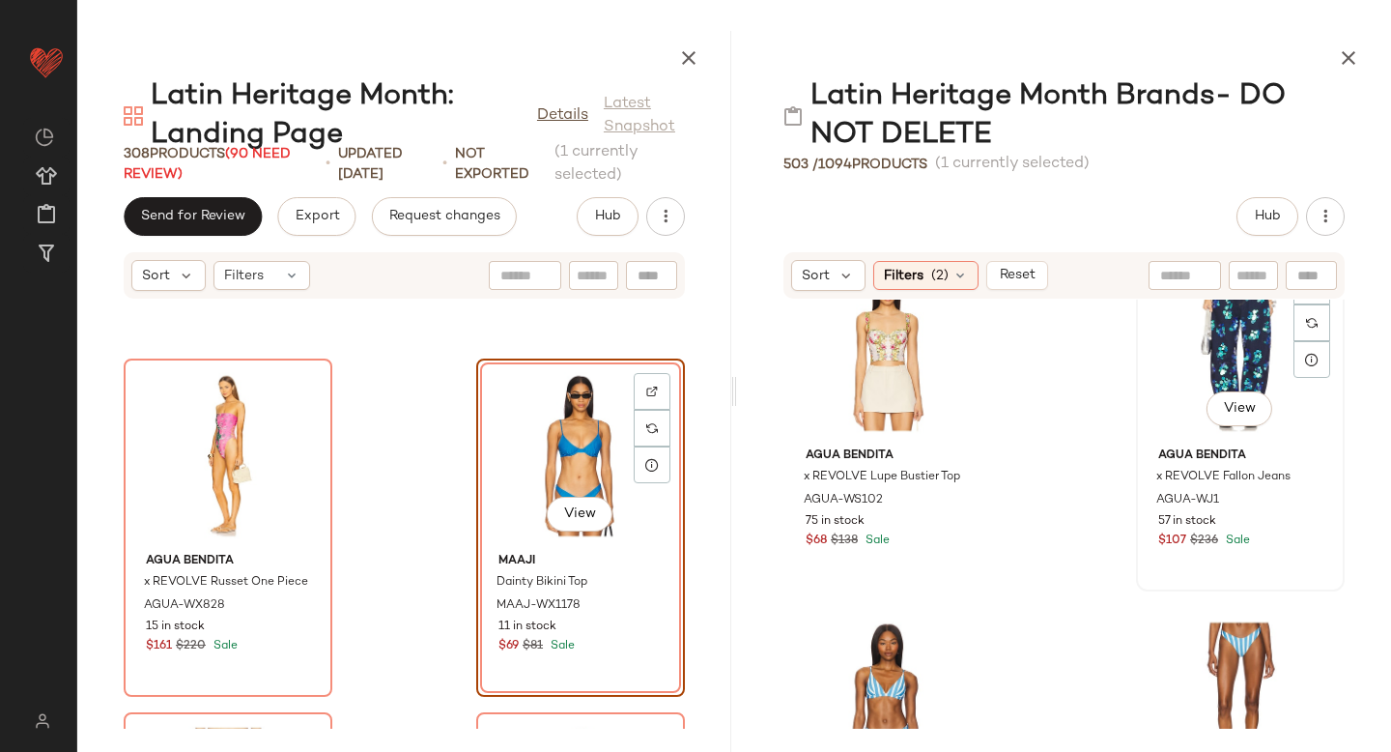
scroll to position [7772, 0]
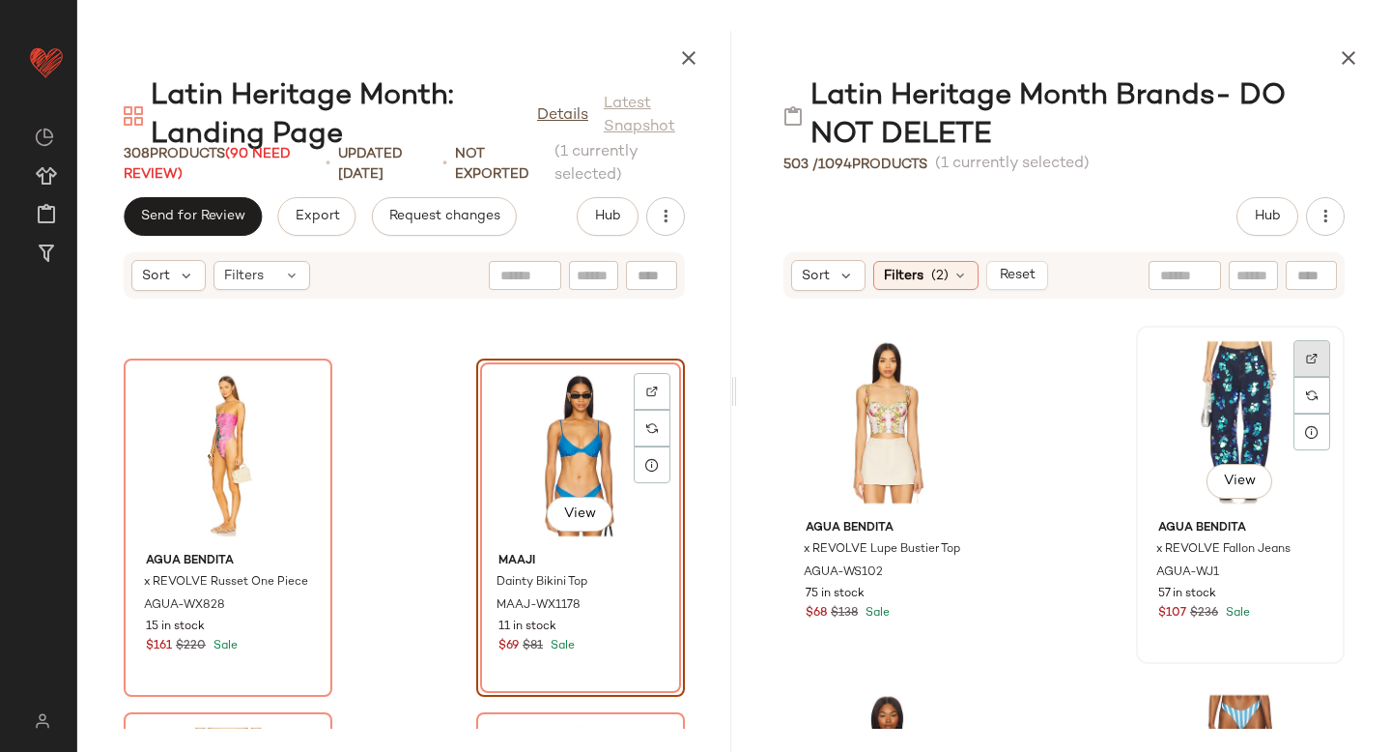
click at [1294, 370] on div at bounding box center [1312, 358] width 37 height 37
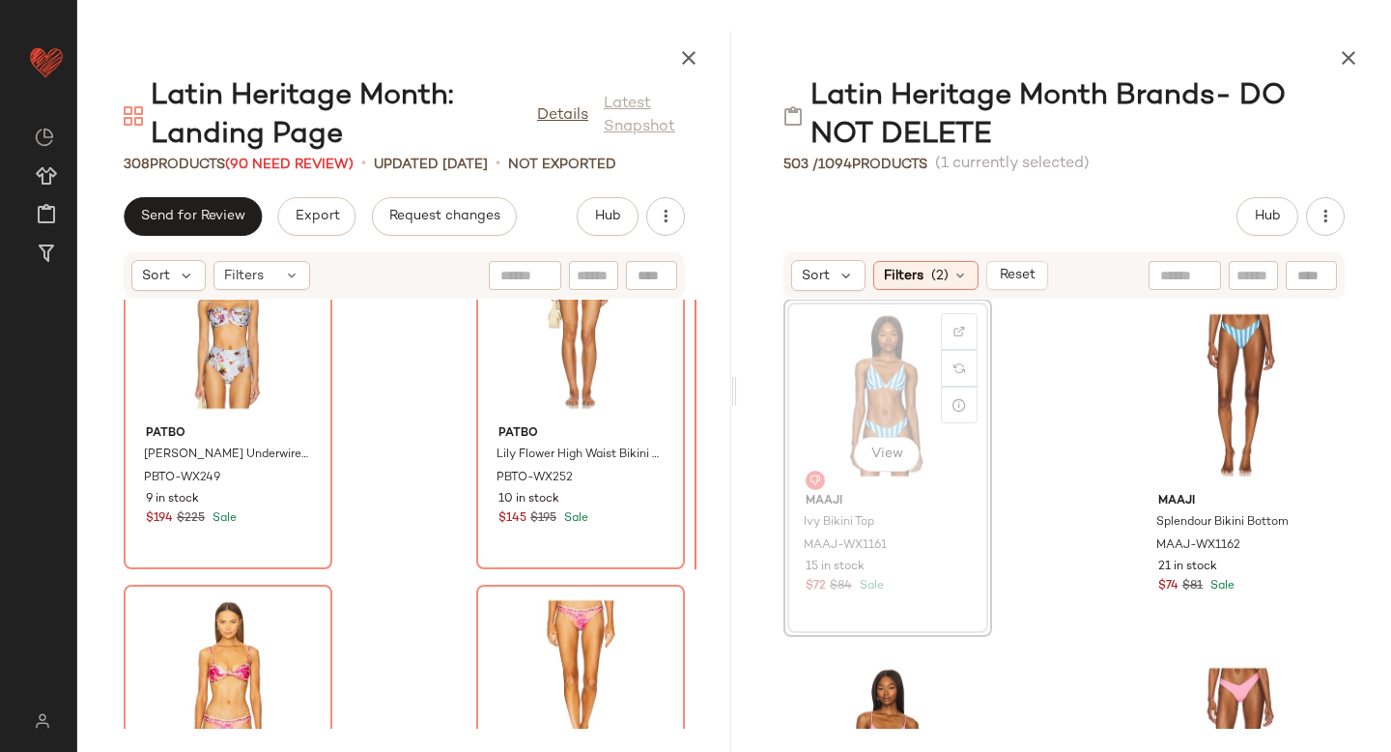
scroll to position [52058, 0]
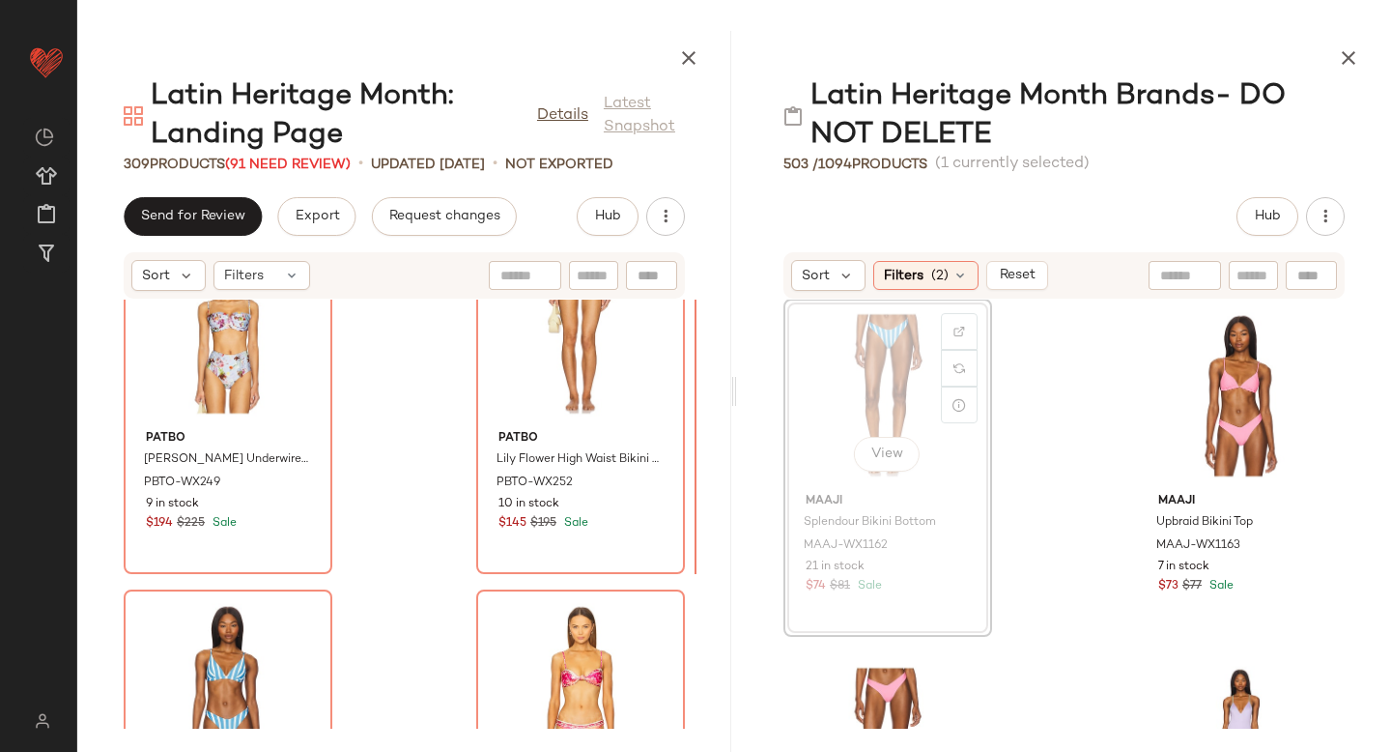
scroll to position [8149, 0]
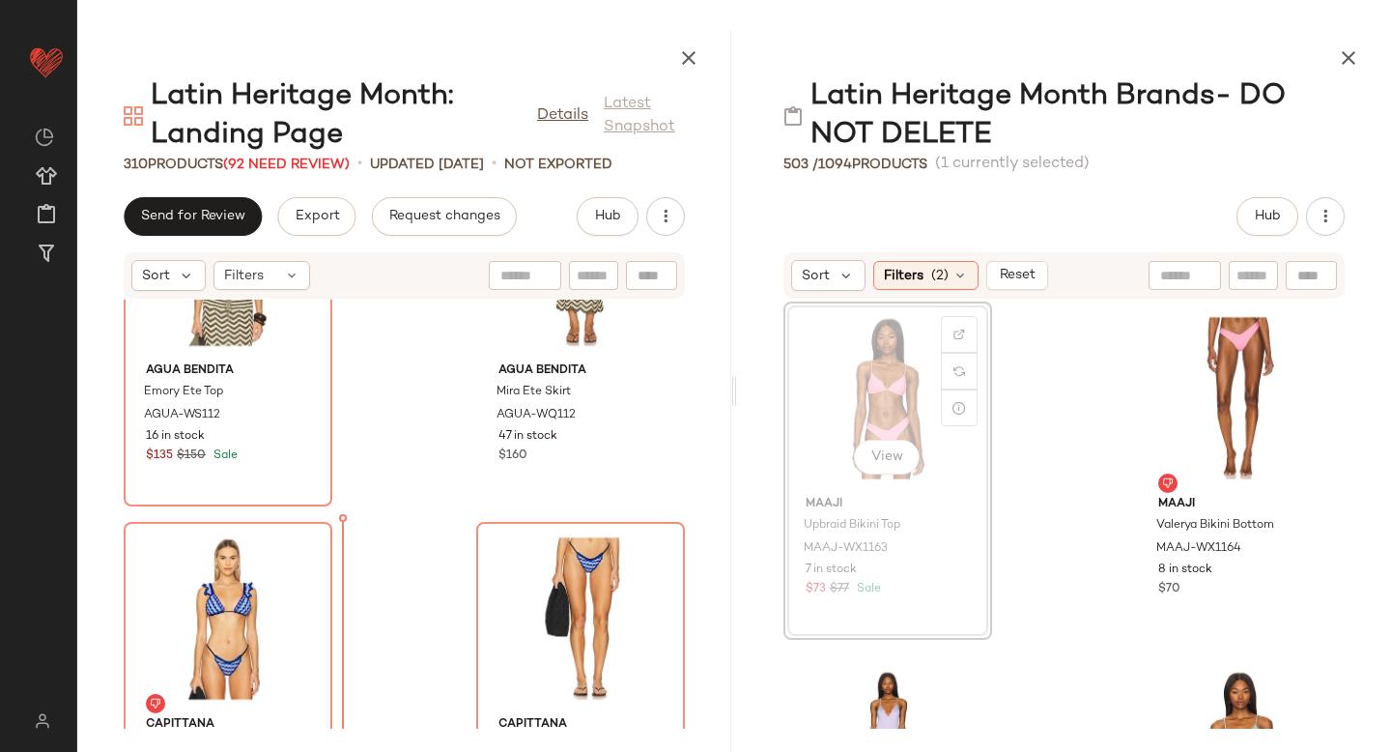
scroll to position [8148, 0]
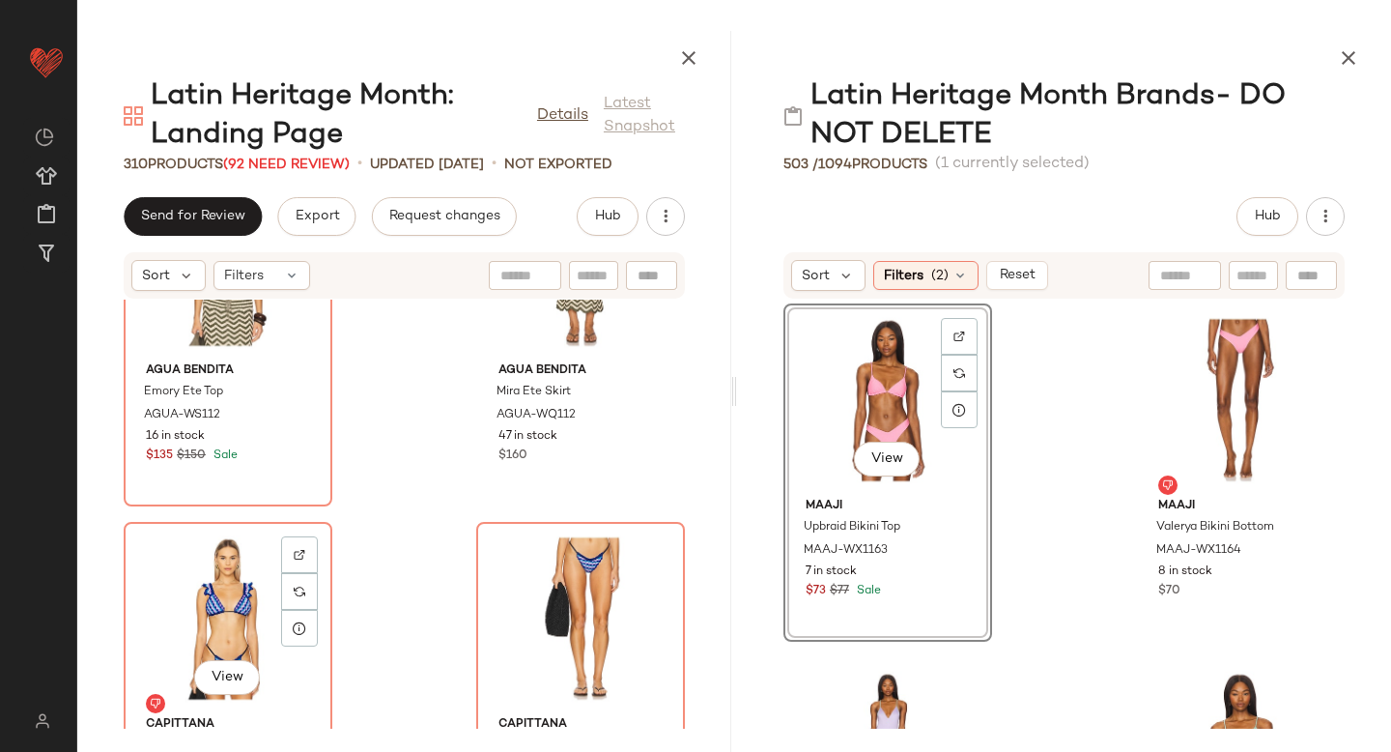
click at [143, 579] on div "Agua Bendita Emory Ete Top AGUA-WS112 16 in stock $135 $150 Sale Agua Bendita M…" at bounding box center [404, 513] width 654 height 429
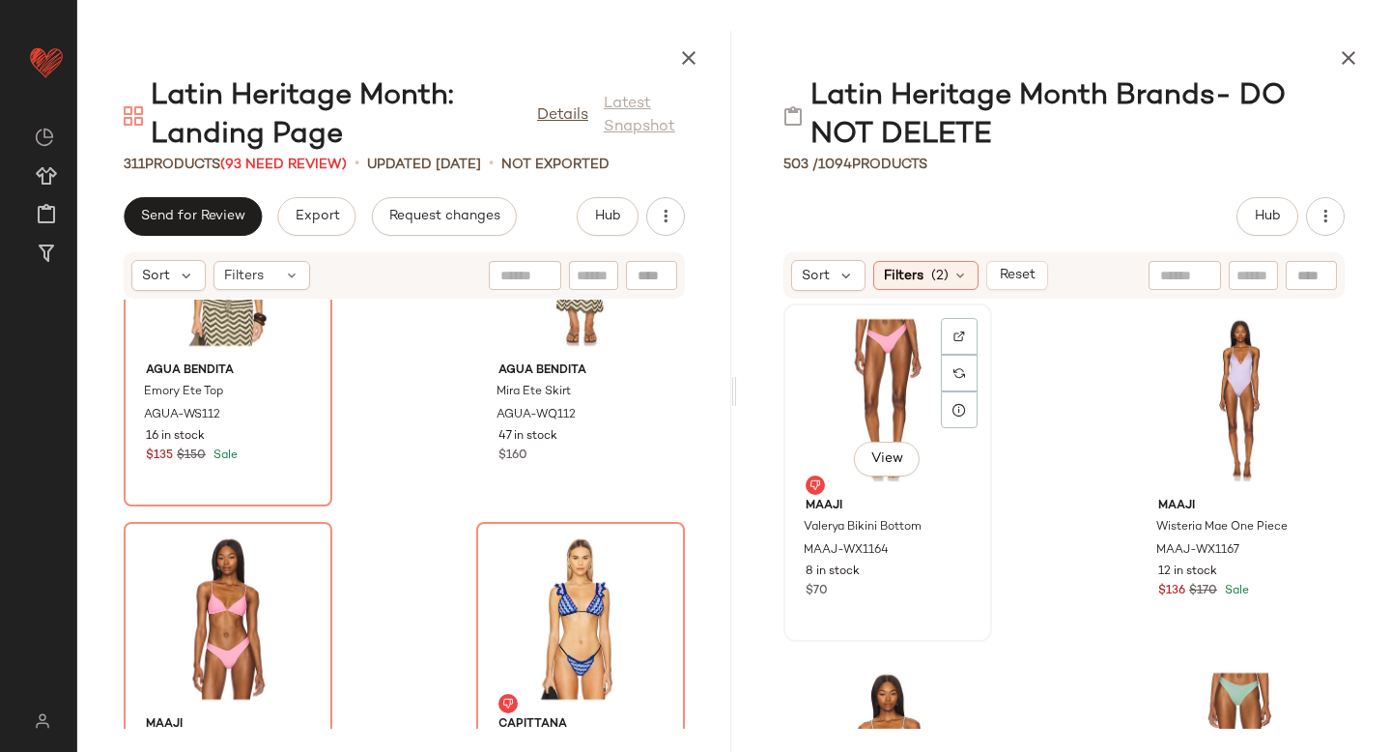
scroll to position [8145, 0]
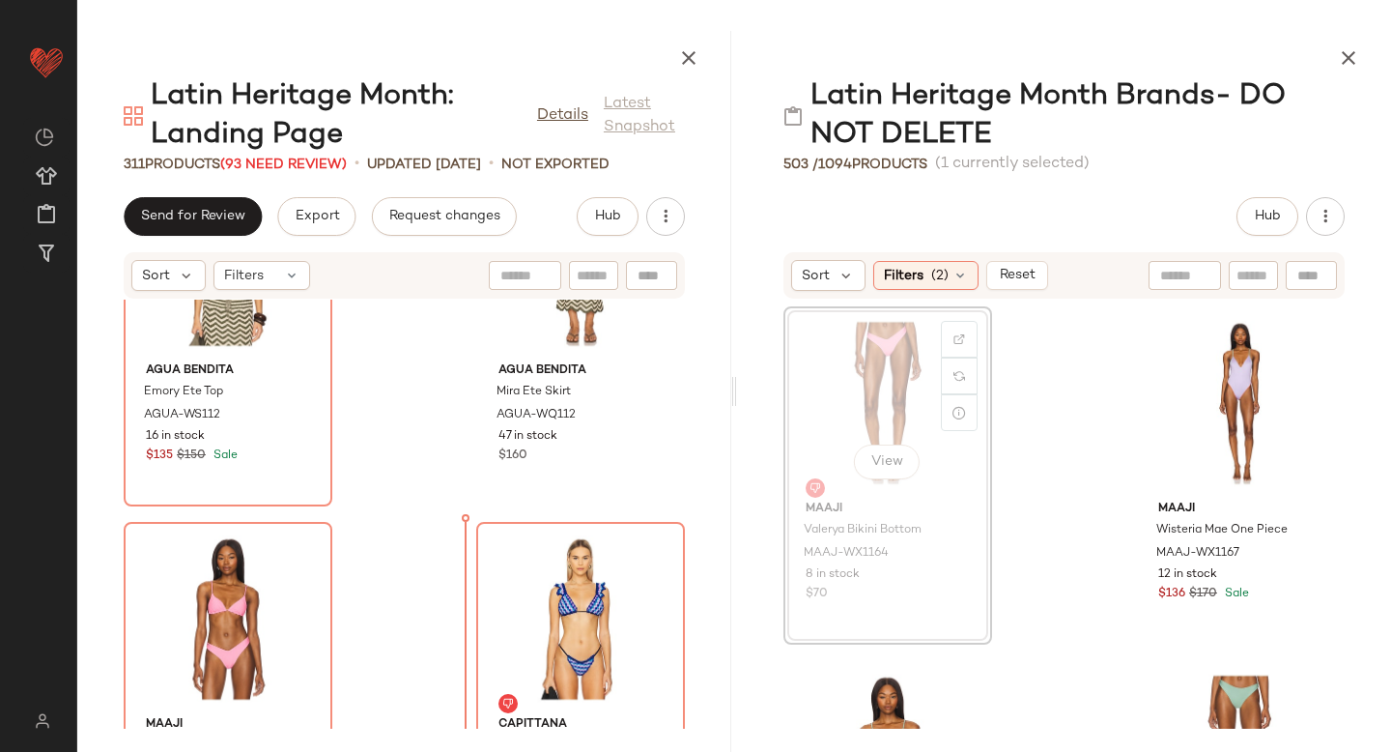
drag, startPoint x: 899, startPoint y: 366, endPoint x: 412, endPoint y: 570, distance: 527.8
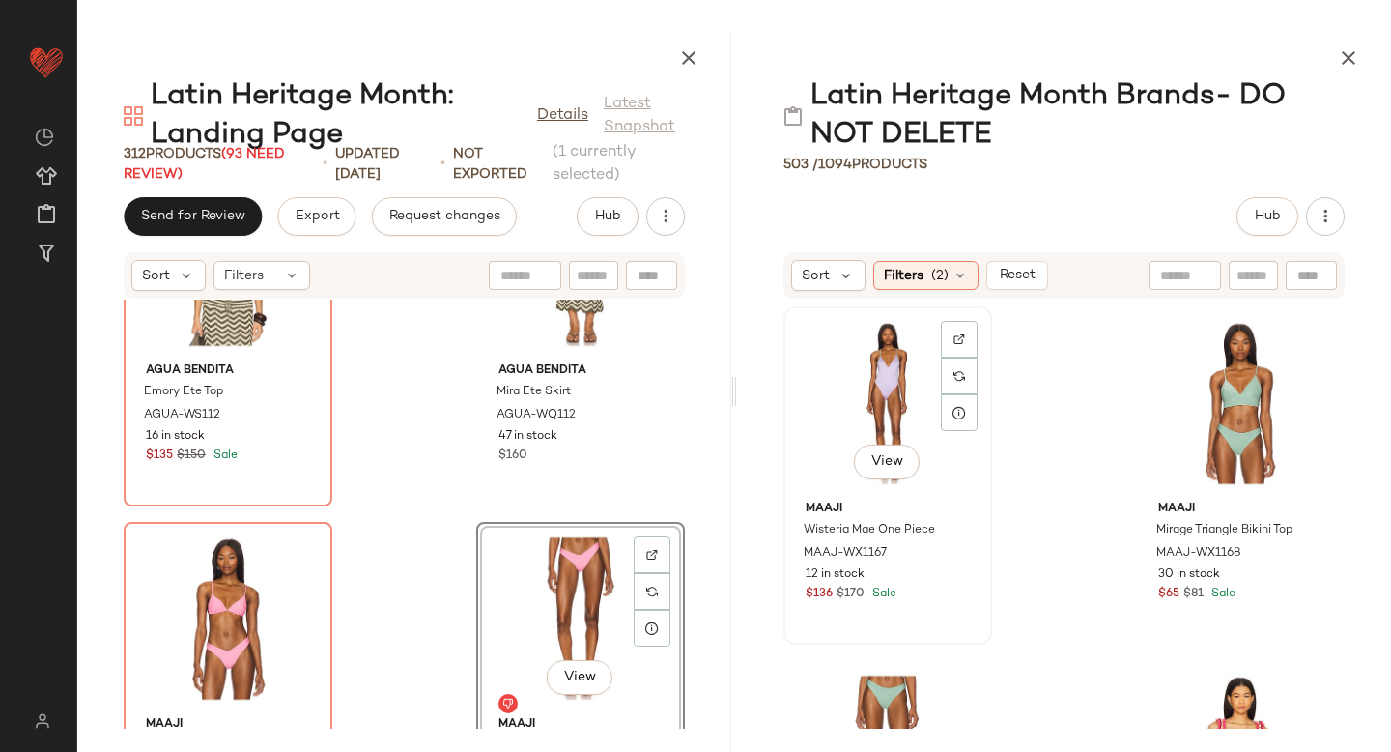
scroll to position [8142, 0]
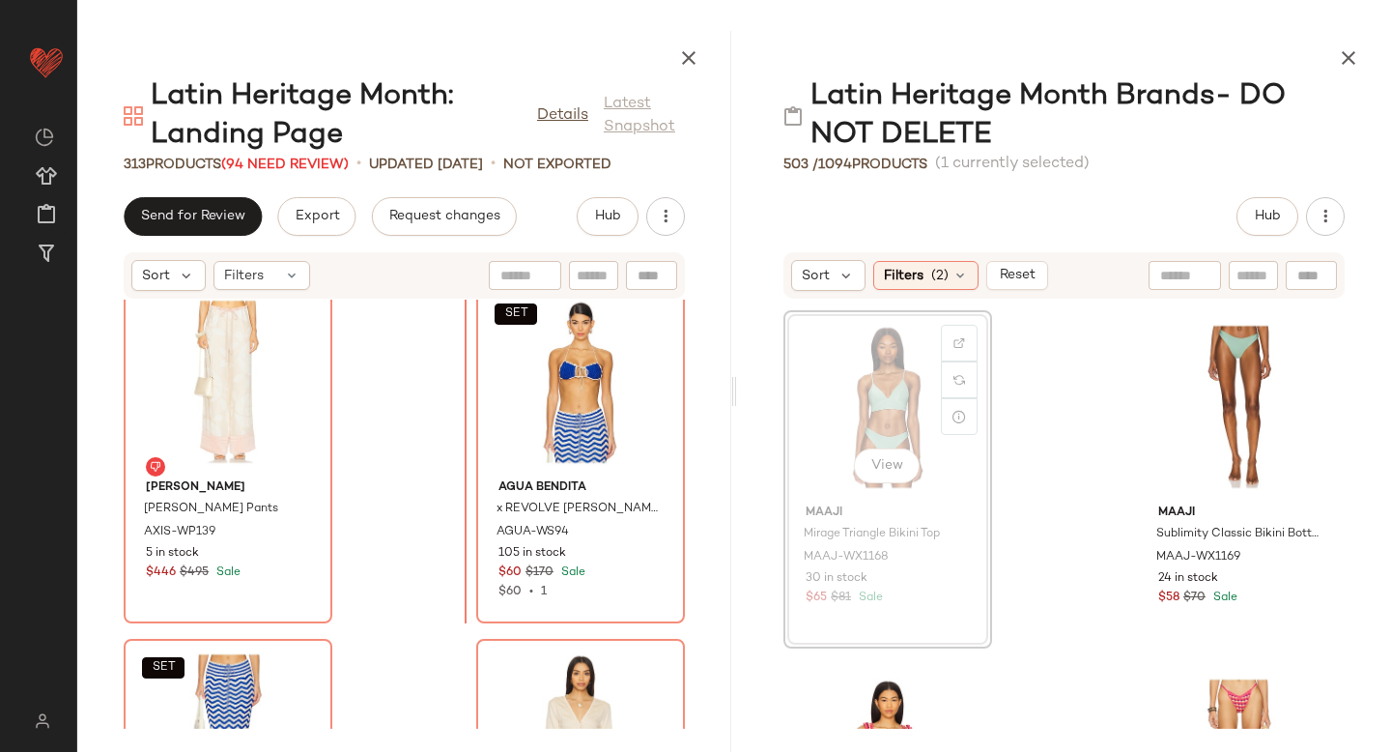
scroll to position [42105, 0]
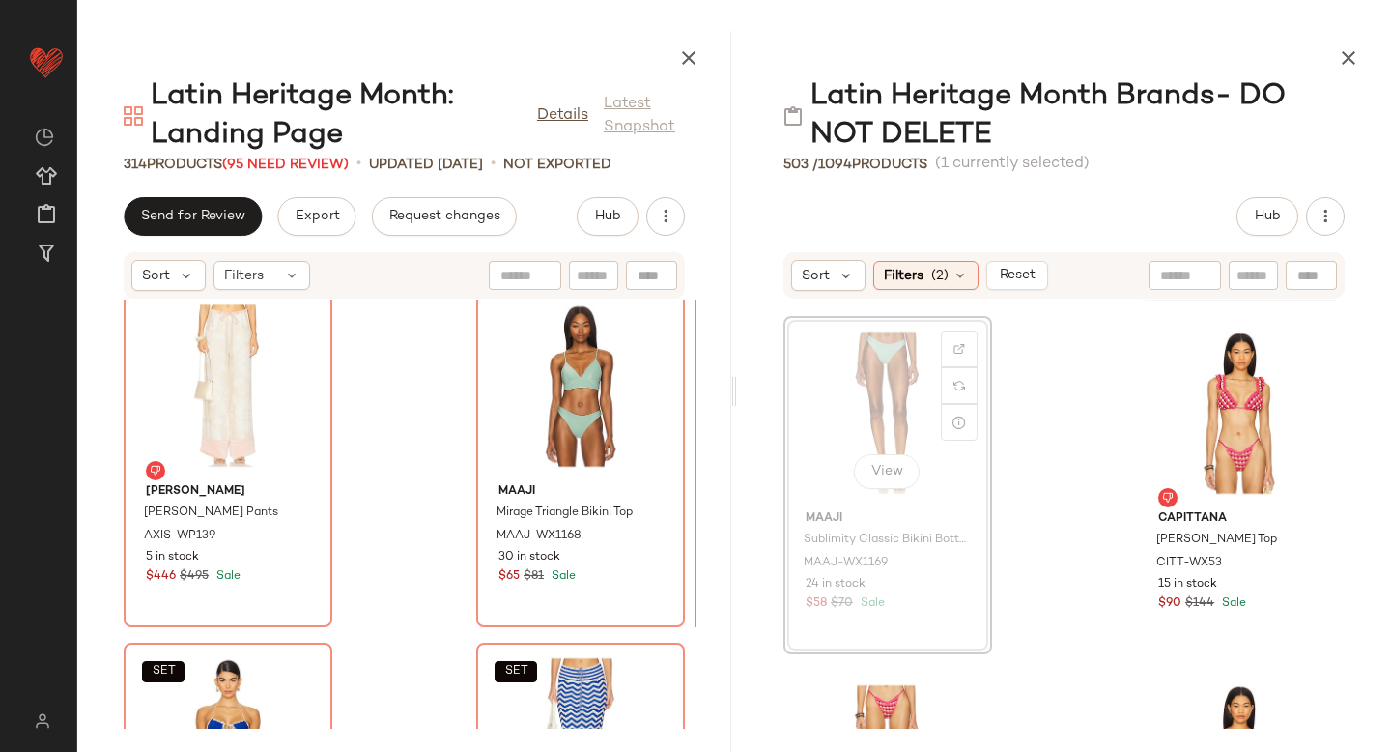
scroll to position [42103, 0]
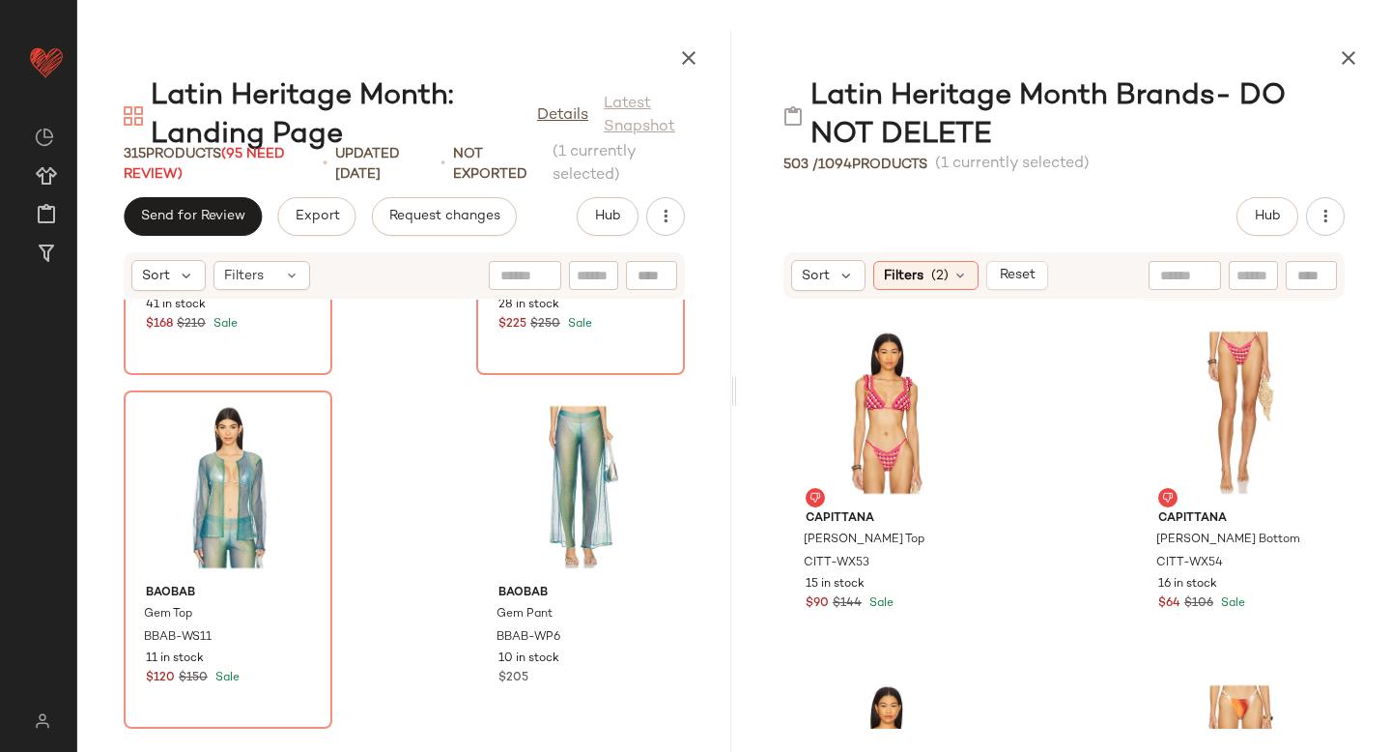
scroll to position [36539, 0]
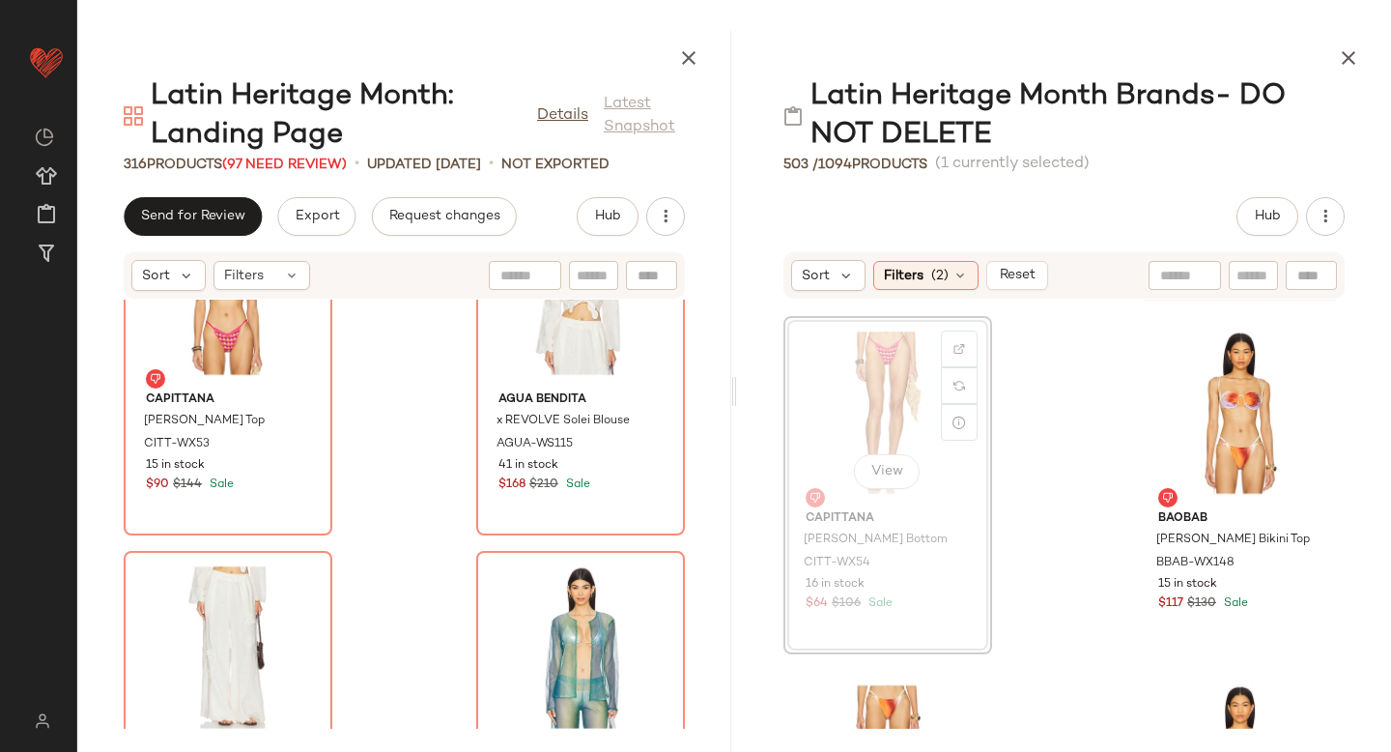
scroll to position [8132, 0]
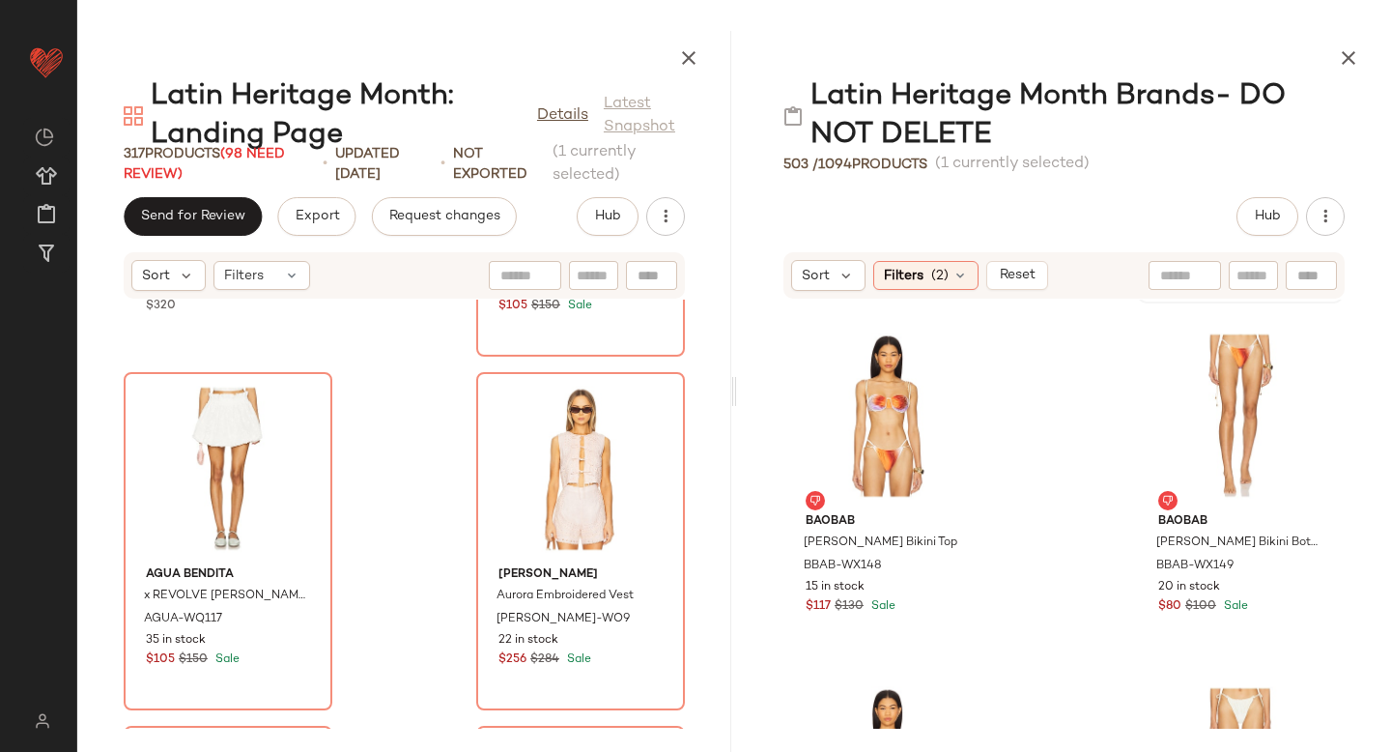
scroll to position [40629, 0]
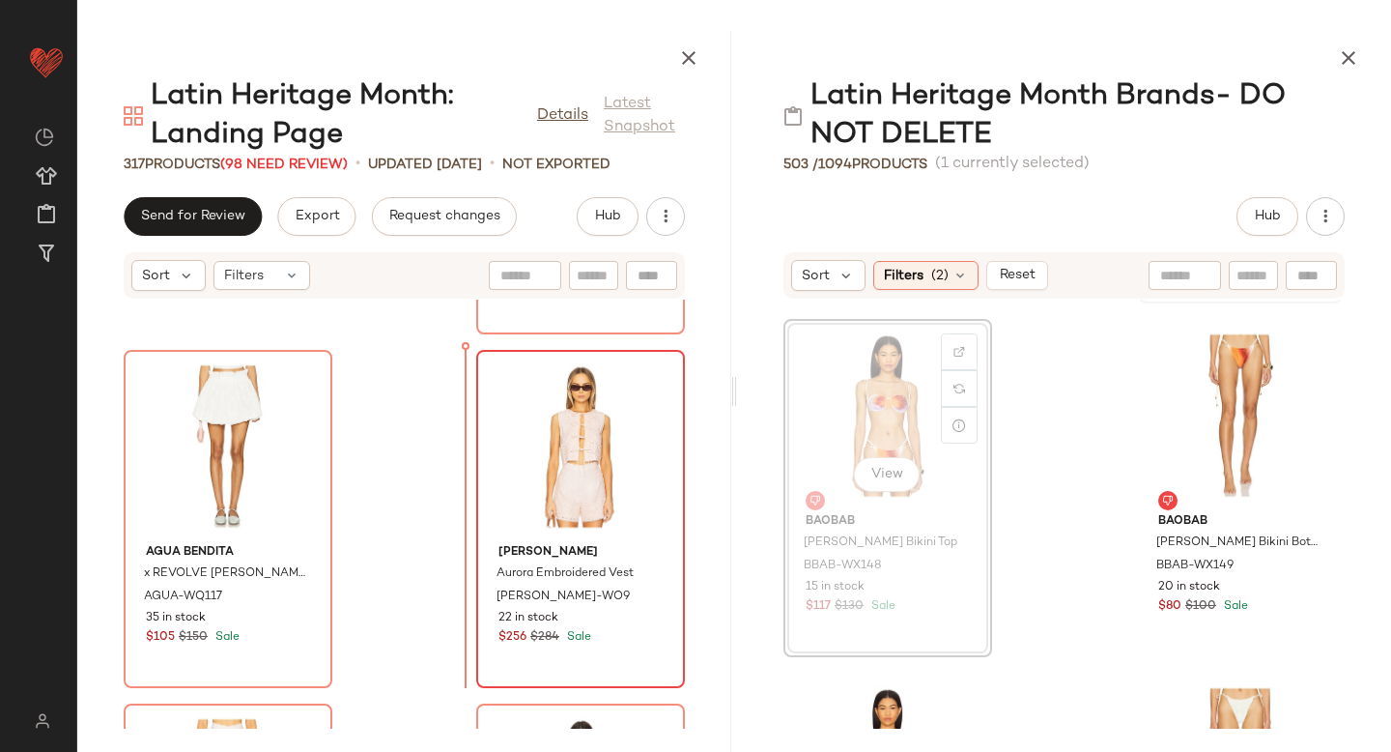
drag, startPoint x: 884, startPoint y: 439, endPoint x: 486, endPoint y: 486, distance: 400.8
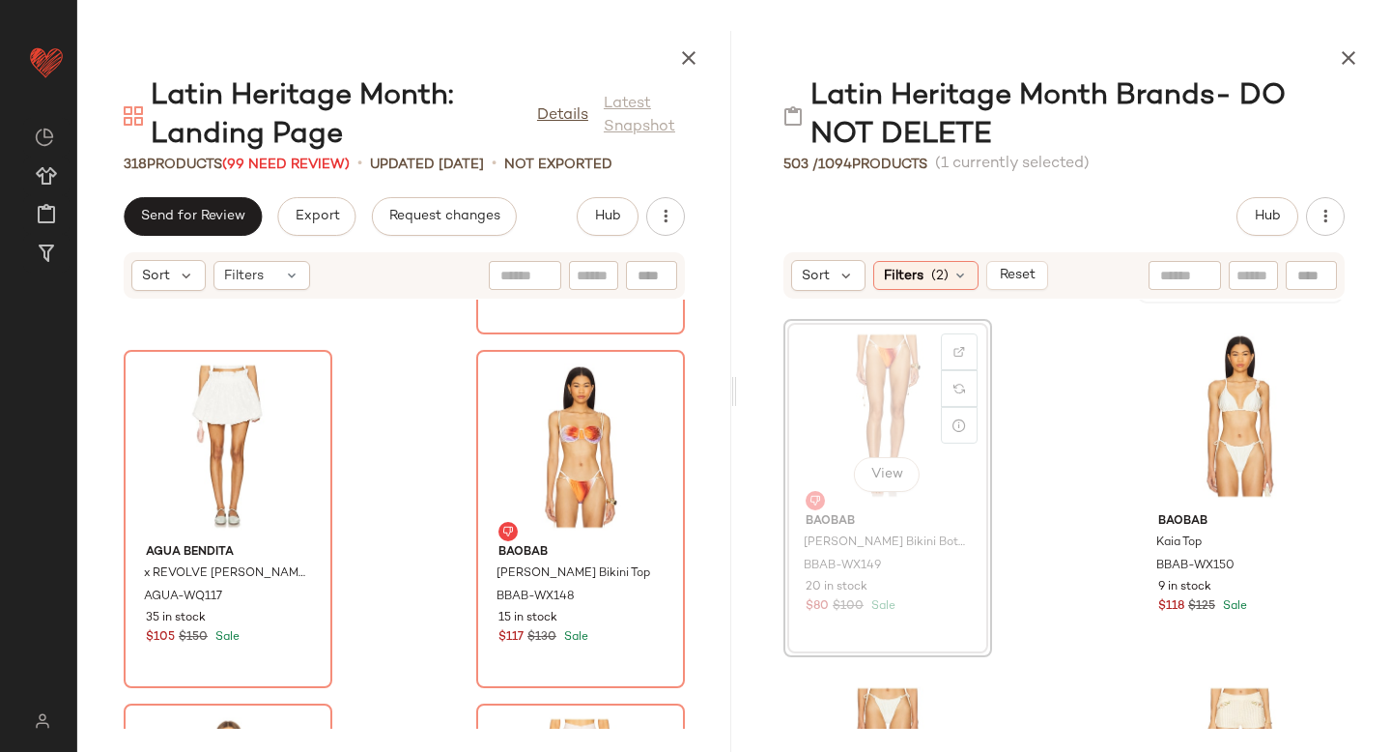
scroll to position [8129, 0]
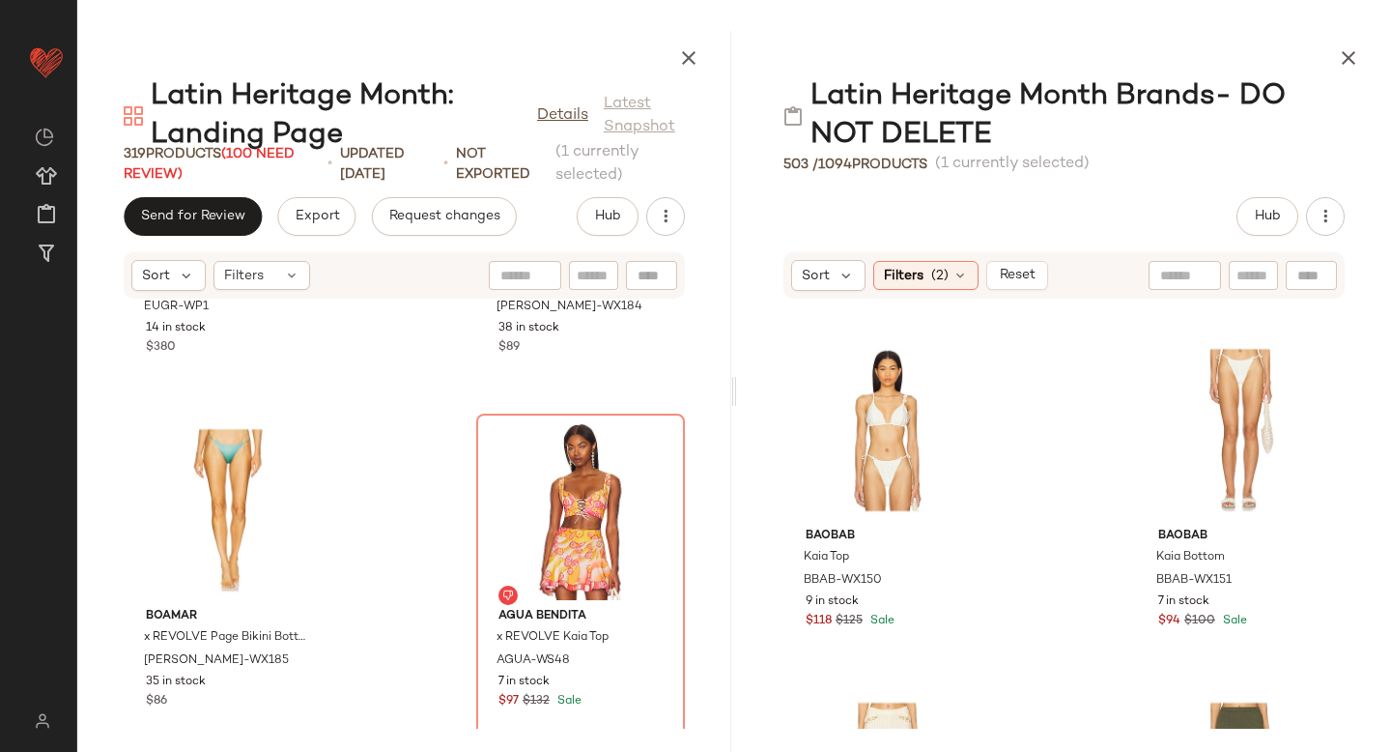
scroll to position [34557, 0]
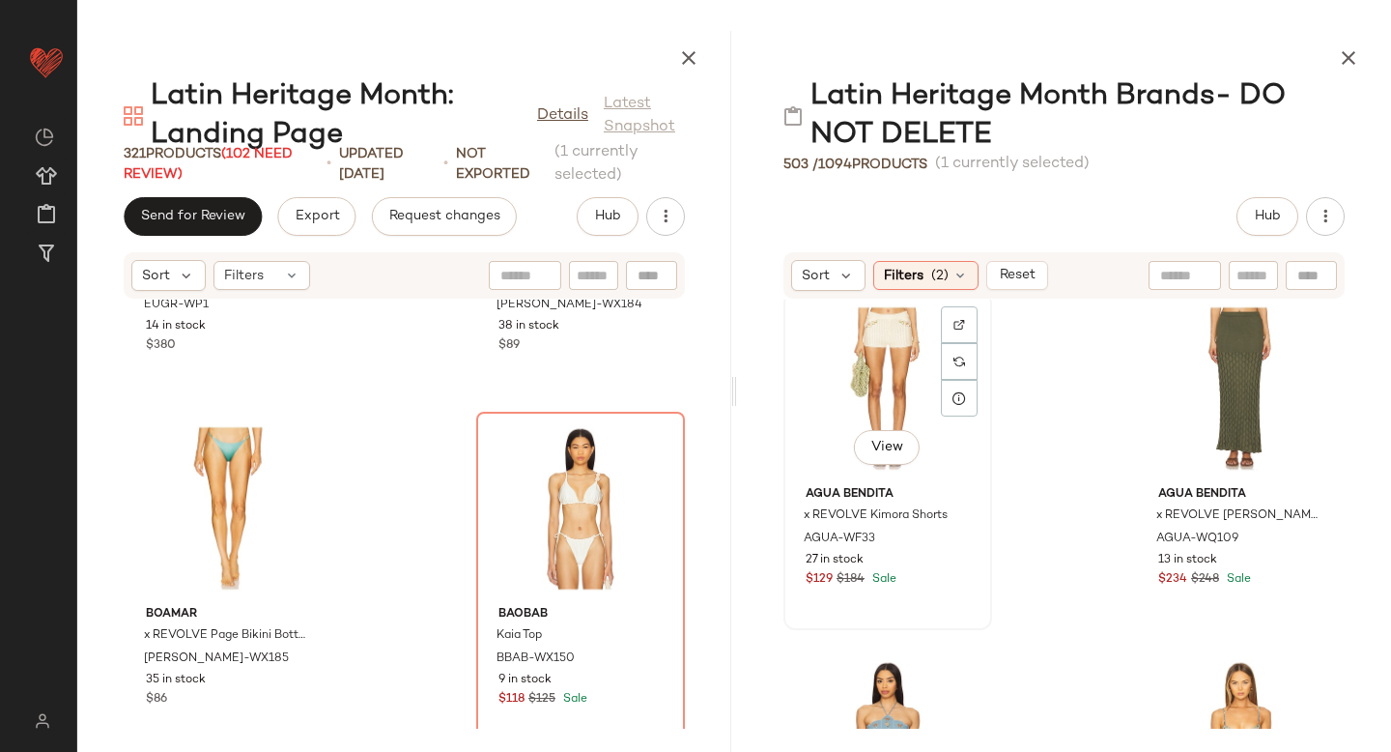
scroll to position [8149, 0]
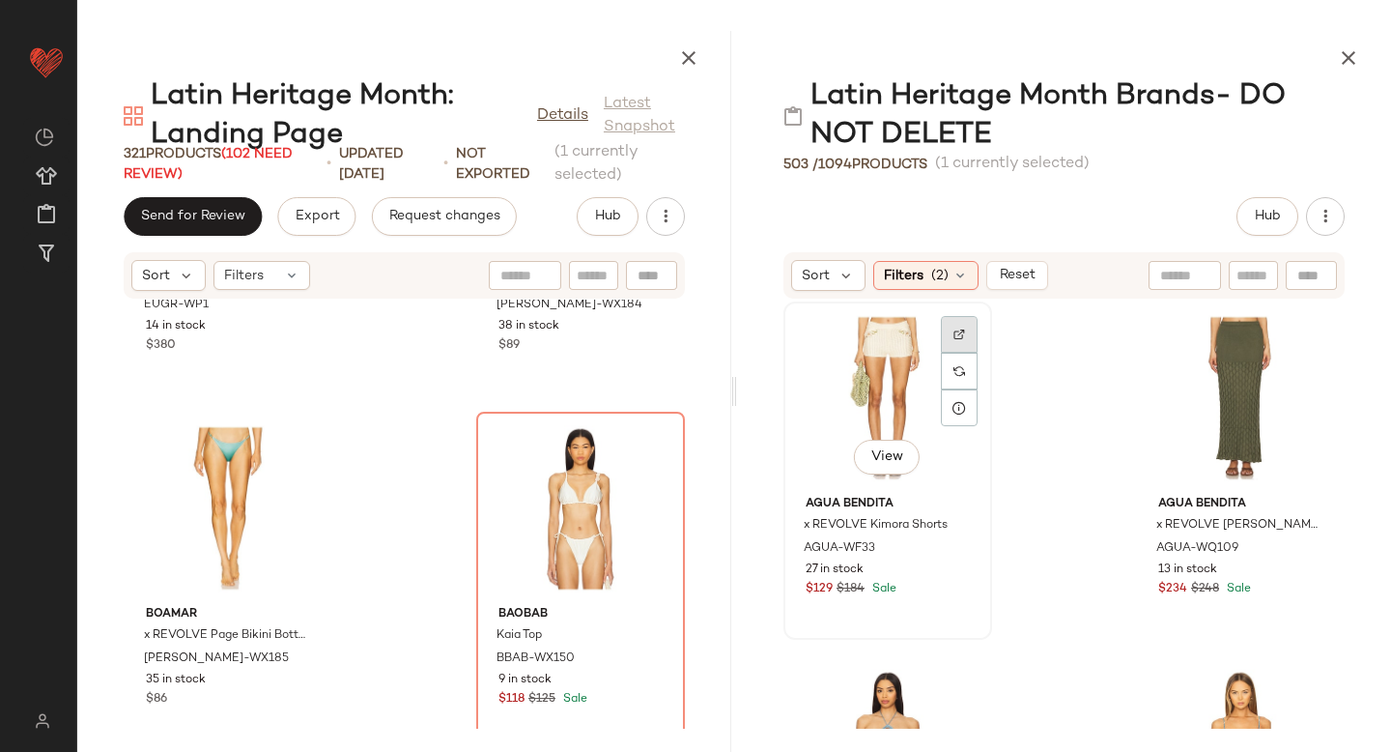
click at [959, 341] on div at bounding box center [959, 334] width 37 height 37
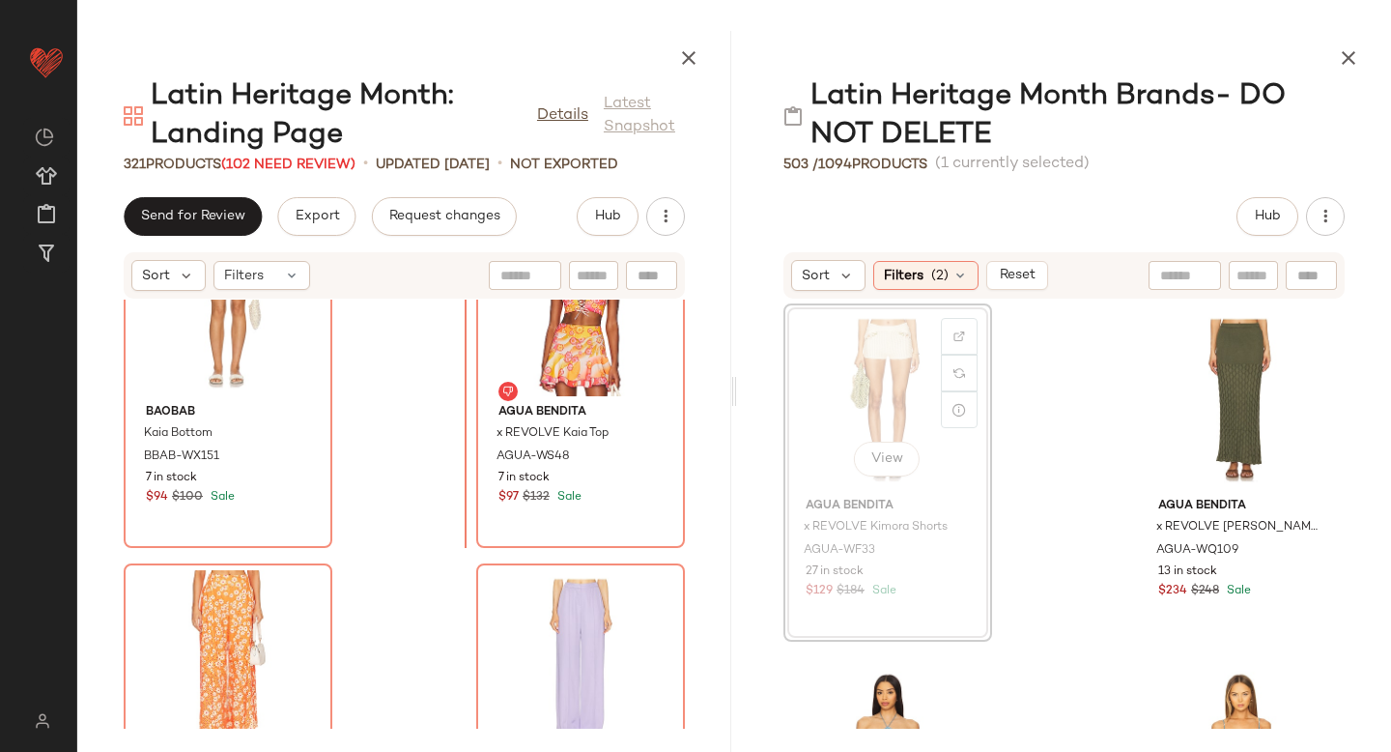
scroll to position [35111, 0]
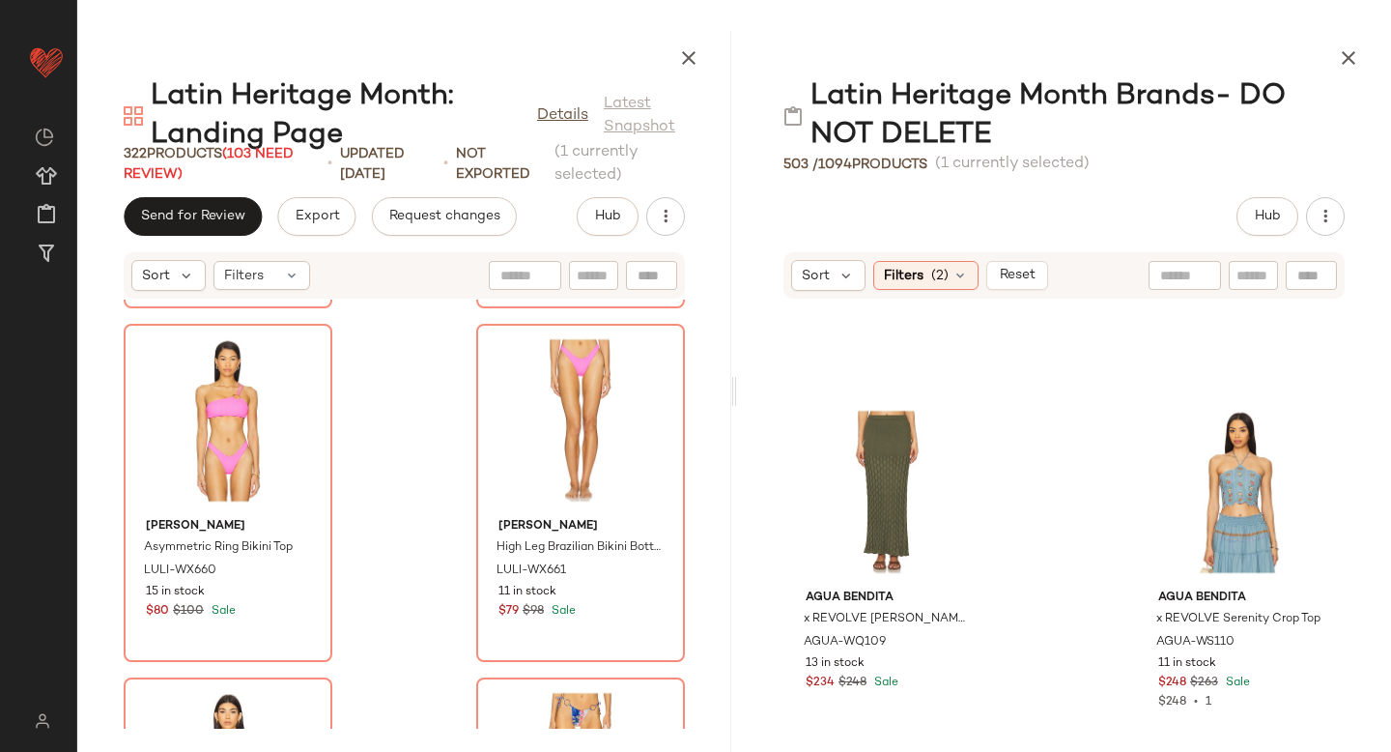
scroll to position [42450, 0]
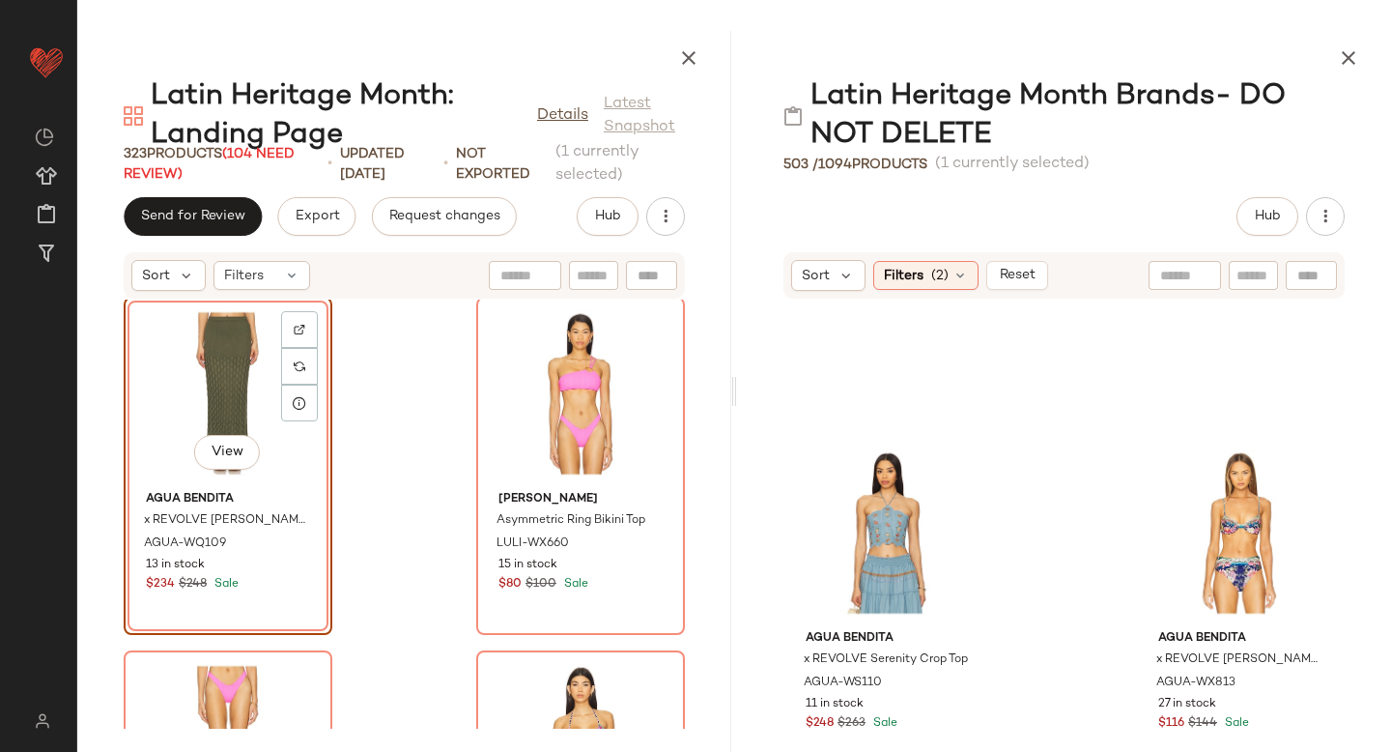
scroll to position [7994, 0]
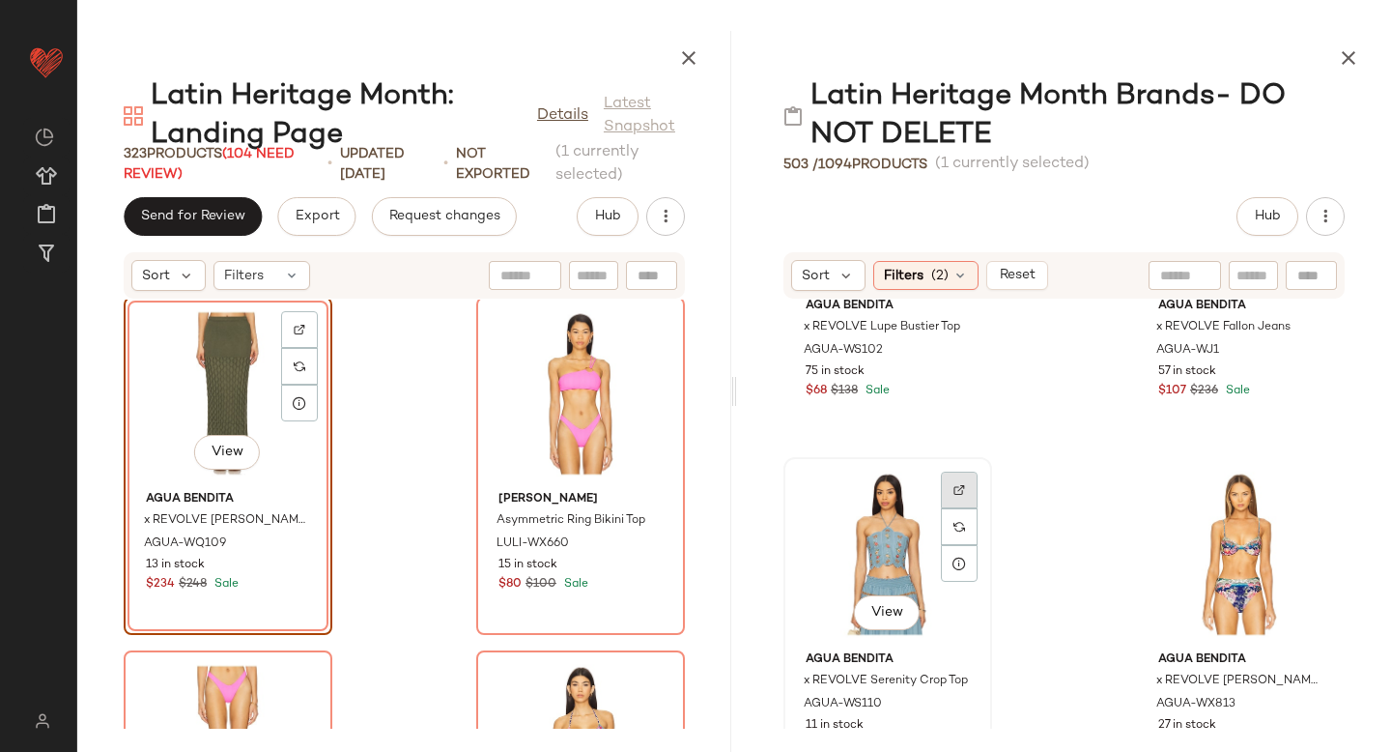
click at [965, 481] on div at bounding box center [959, 489] width 37 height 37
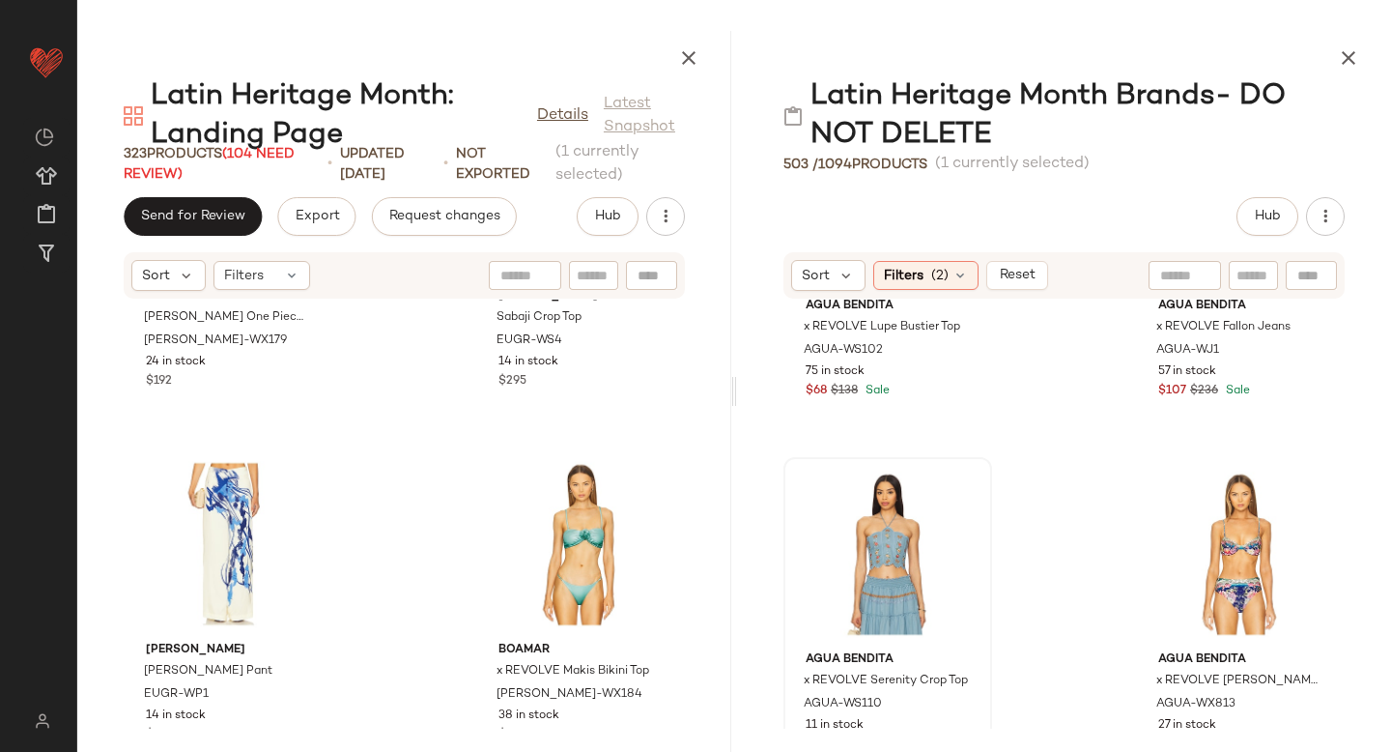
scroll to position [34263, 0]
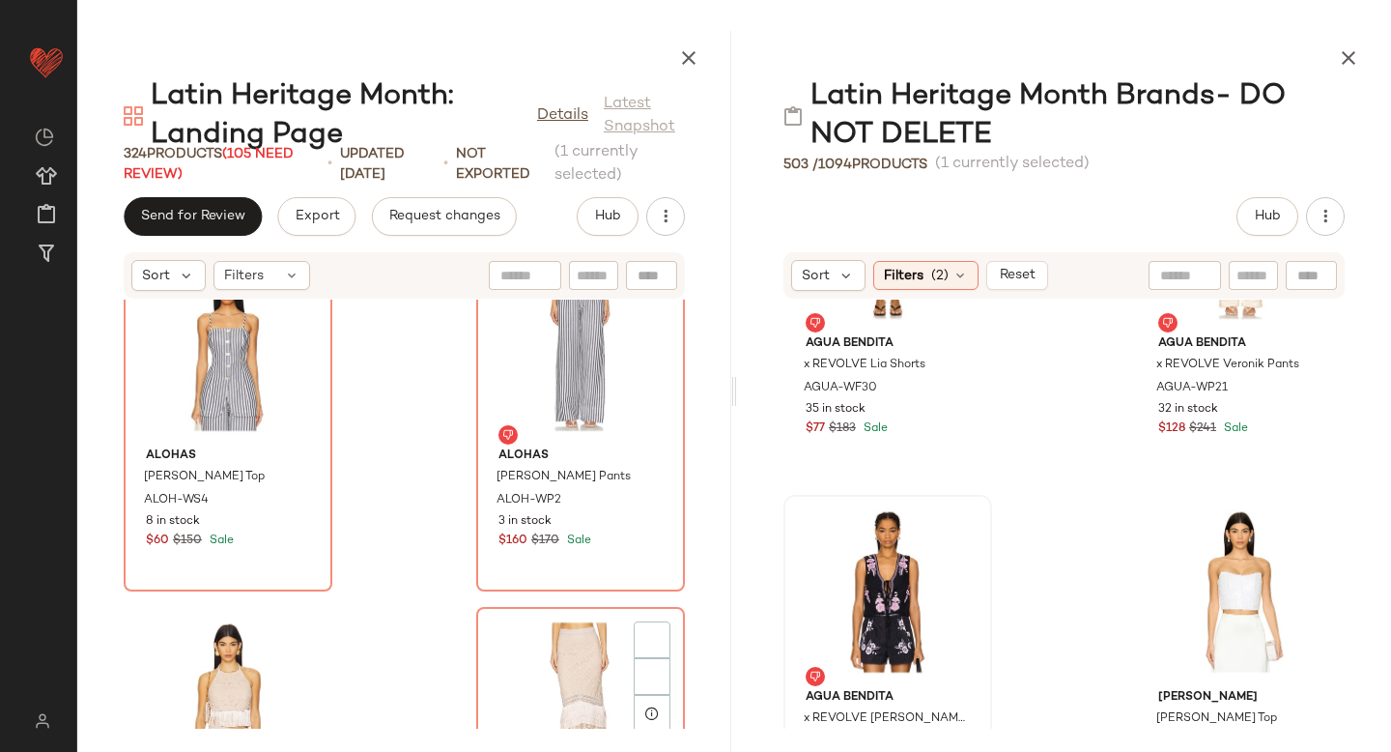
scroll to position [36531, 0]
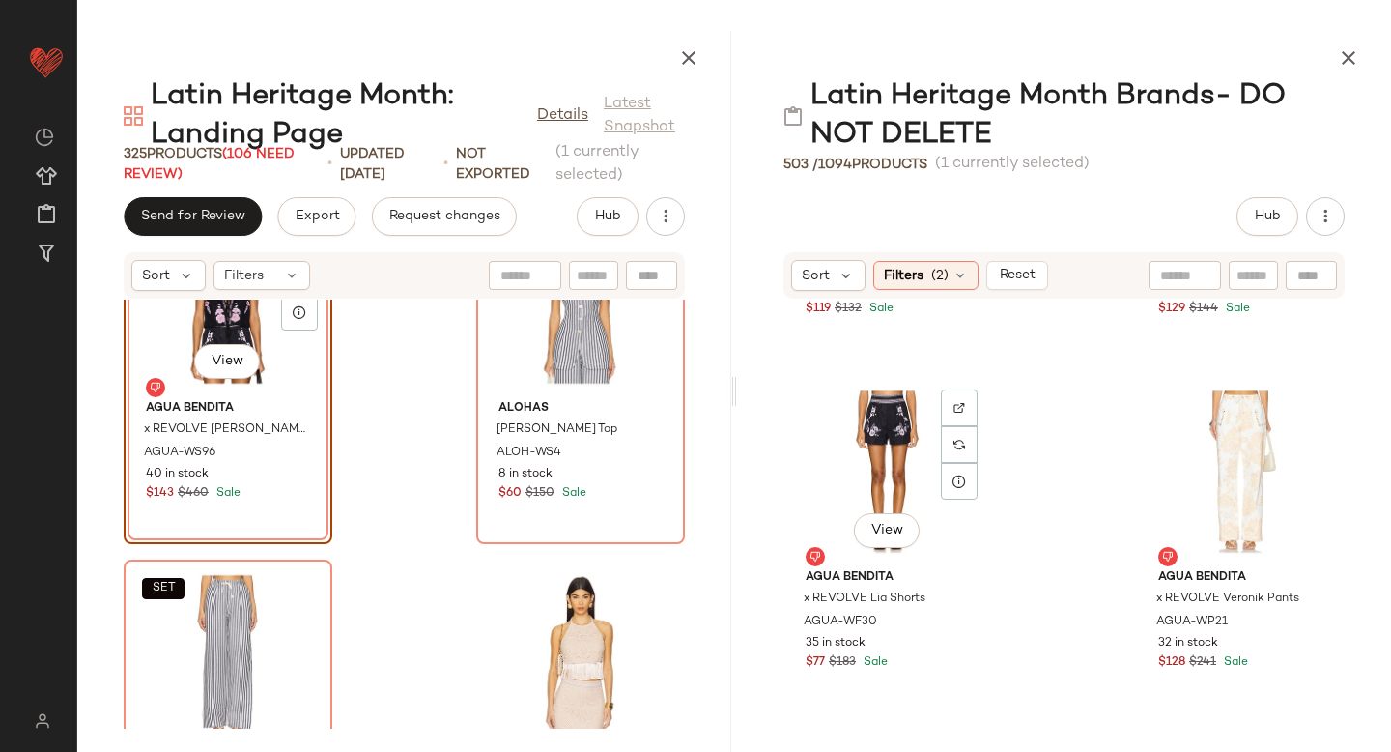
scroll to position [20075, 0]
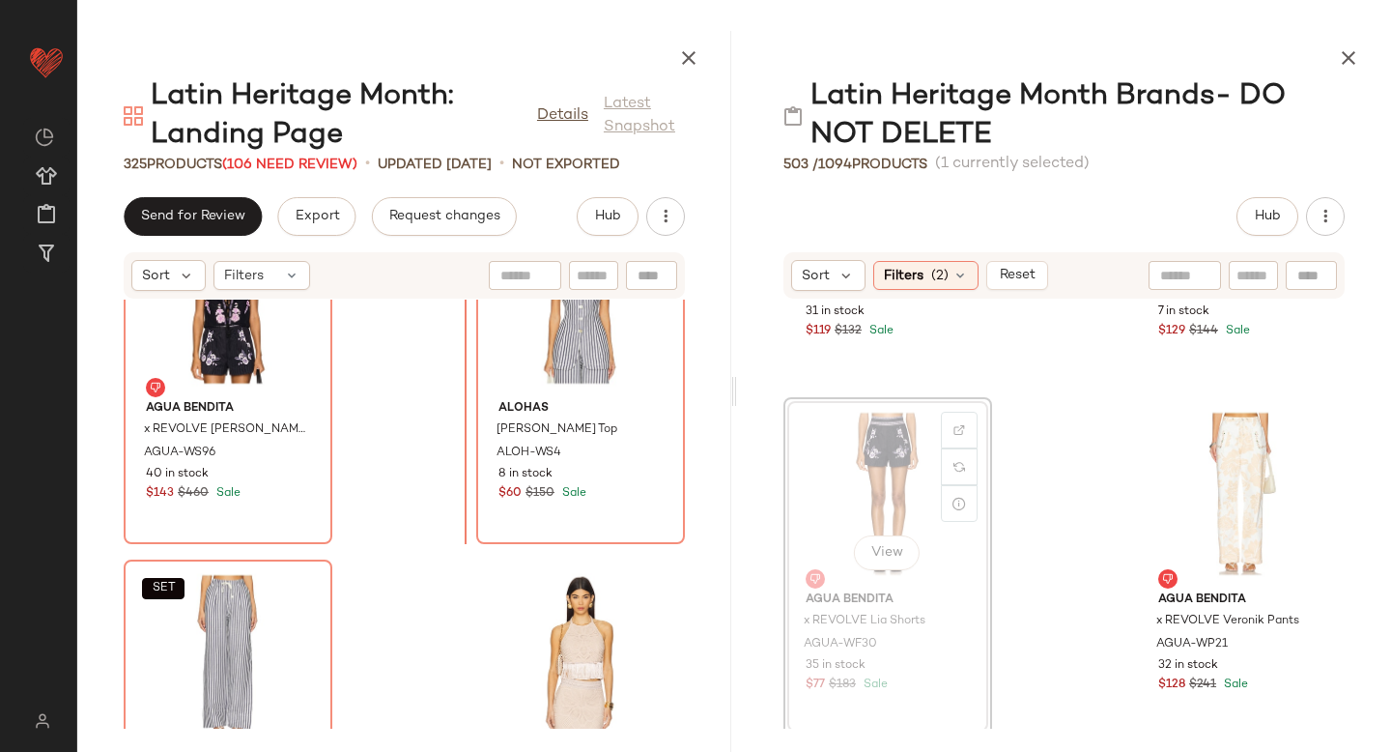
drag, startPoint x: 885, startPoint y: 464, endPoint x: 415, endPoint y: 451, distance: 469.7
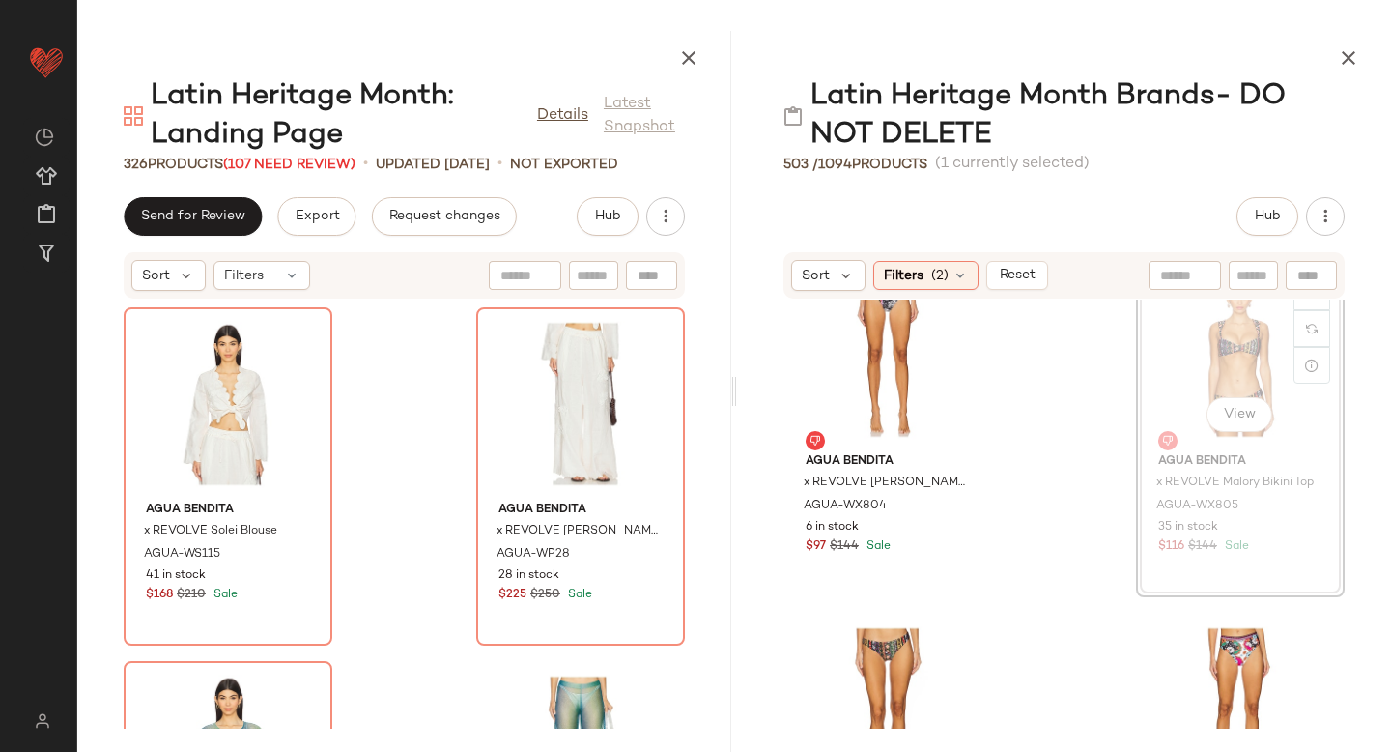
scroll to position [19503, 0]
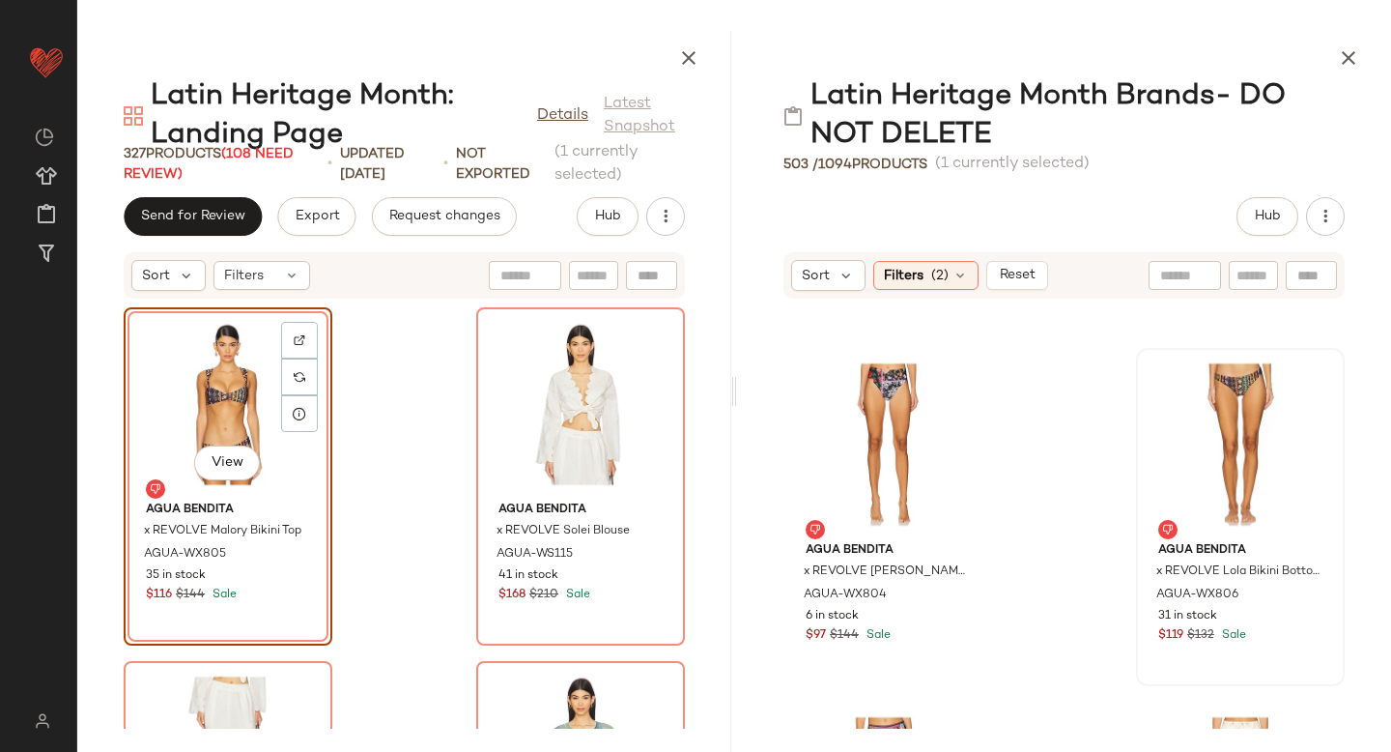
scroll to position [19399, 0]
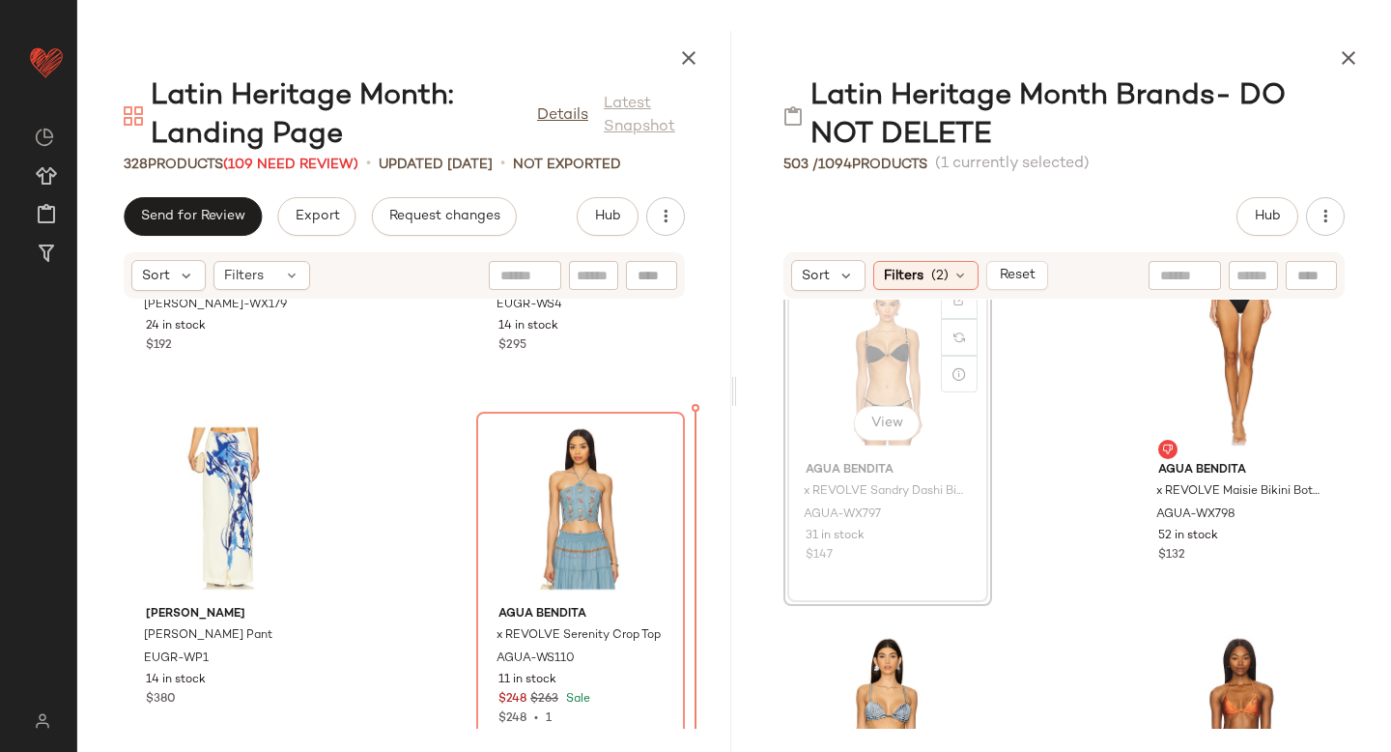
scroll to position [34202, 0]
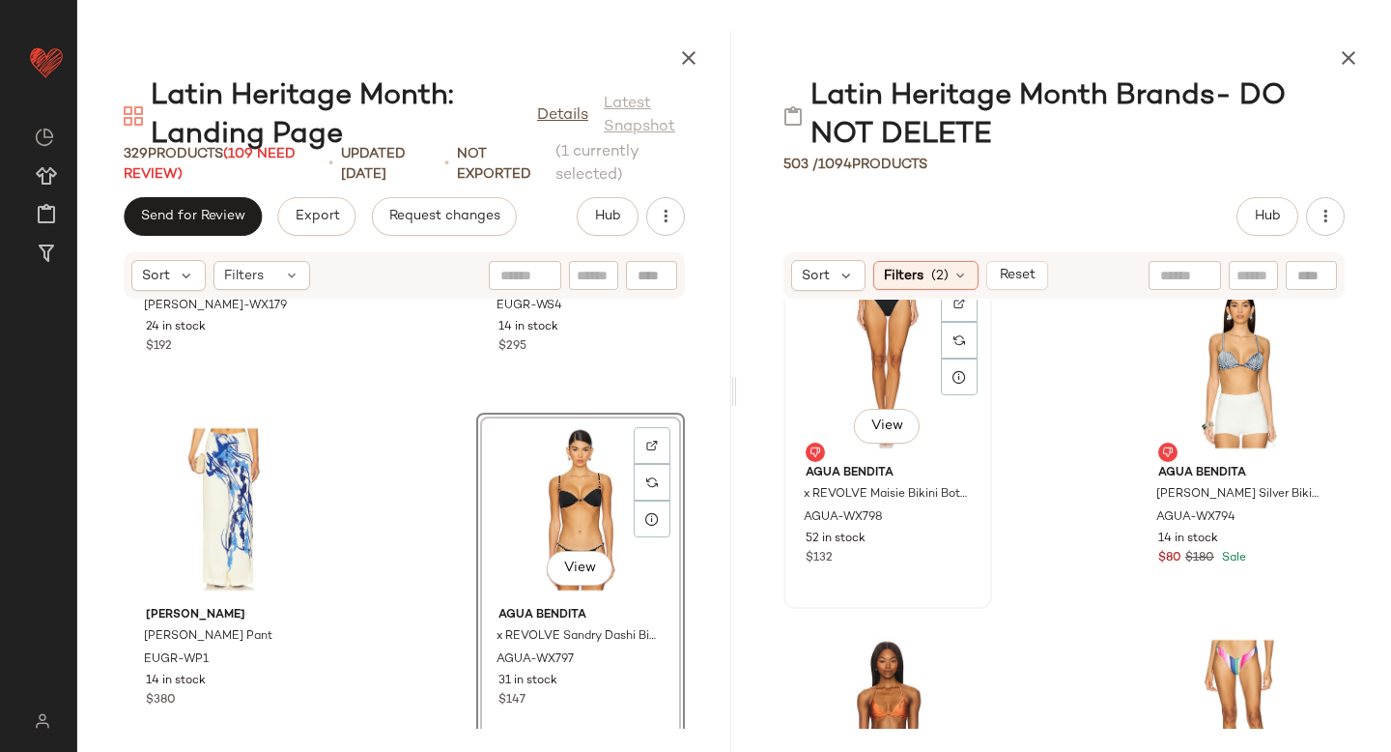
scroll to position [20553, 0]
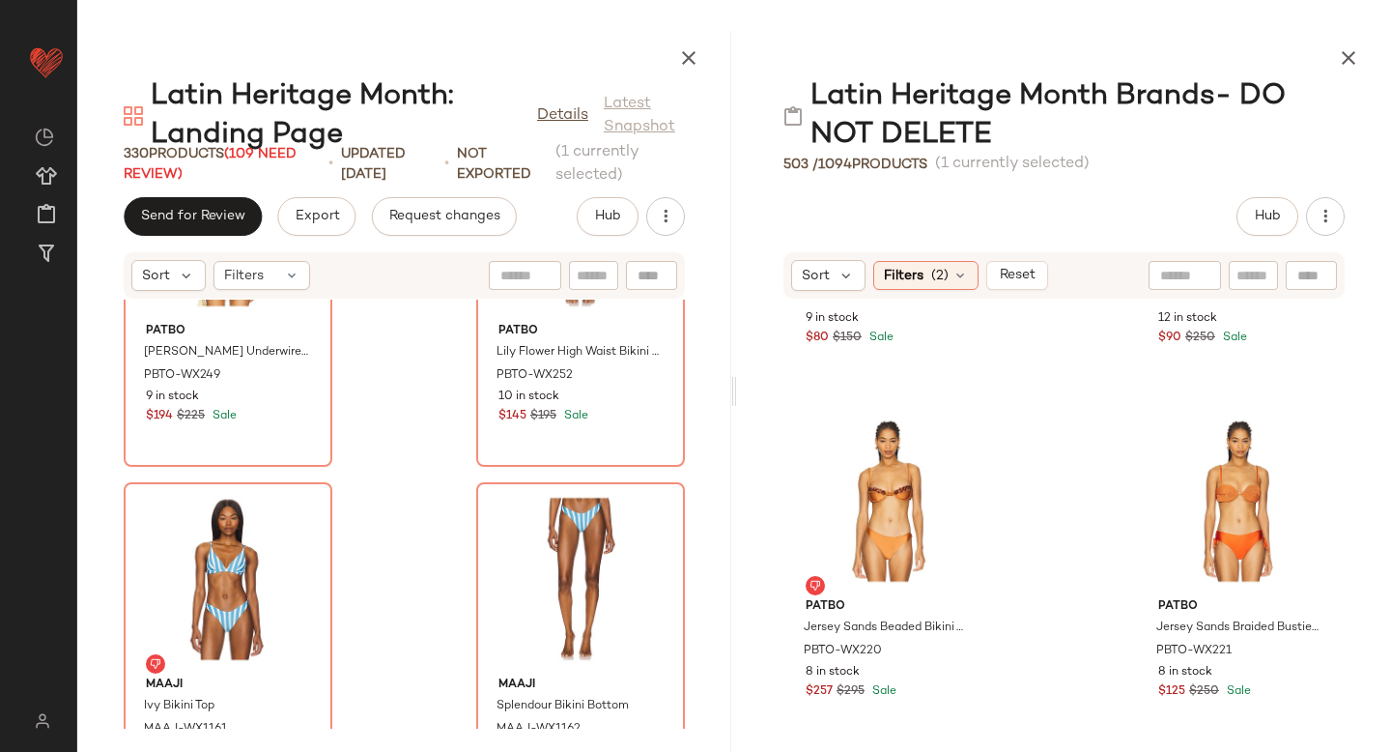
scroll to position [55721, 0]
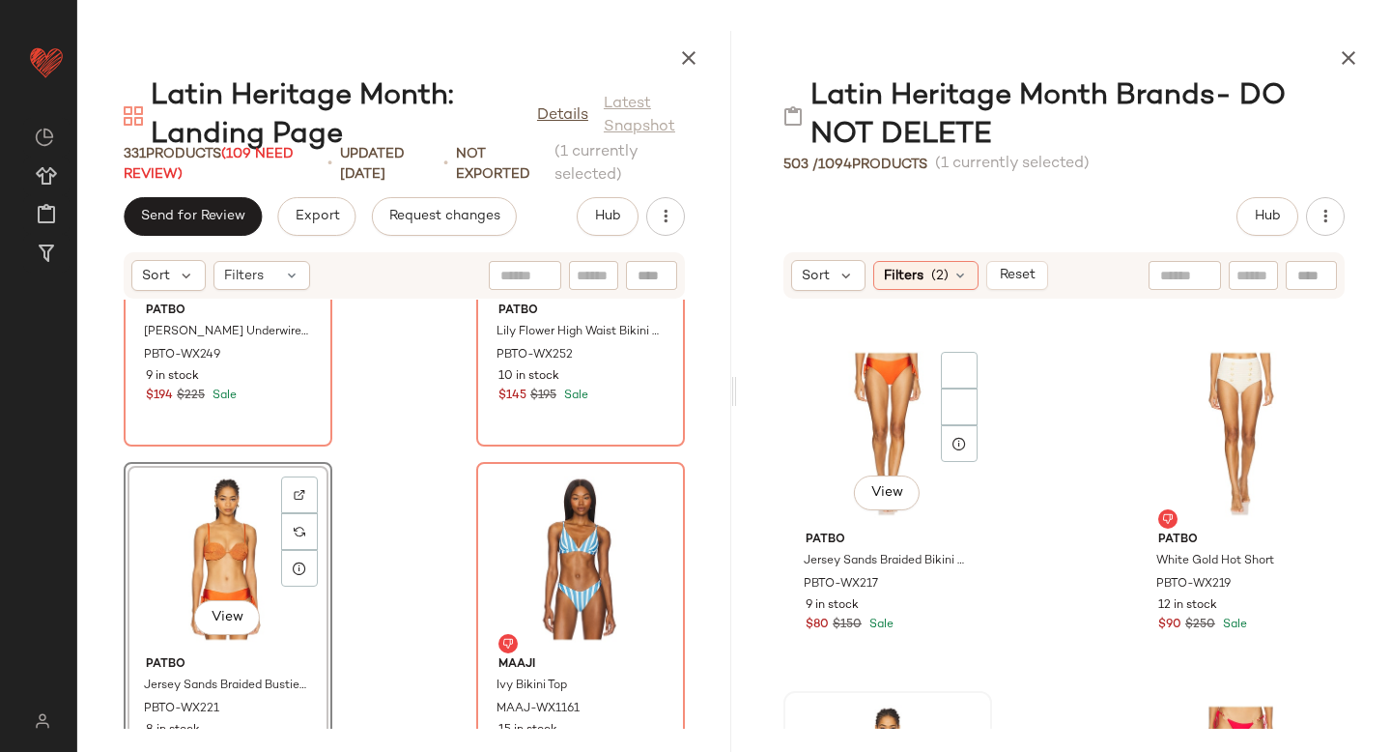
scroll to position [21169, 0]
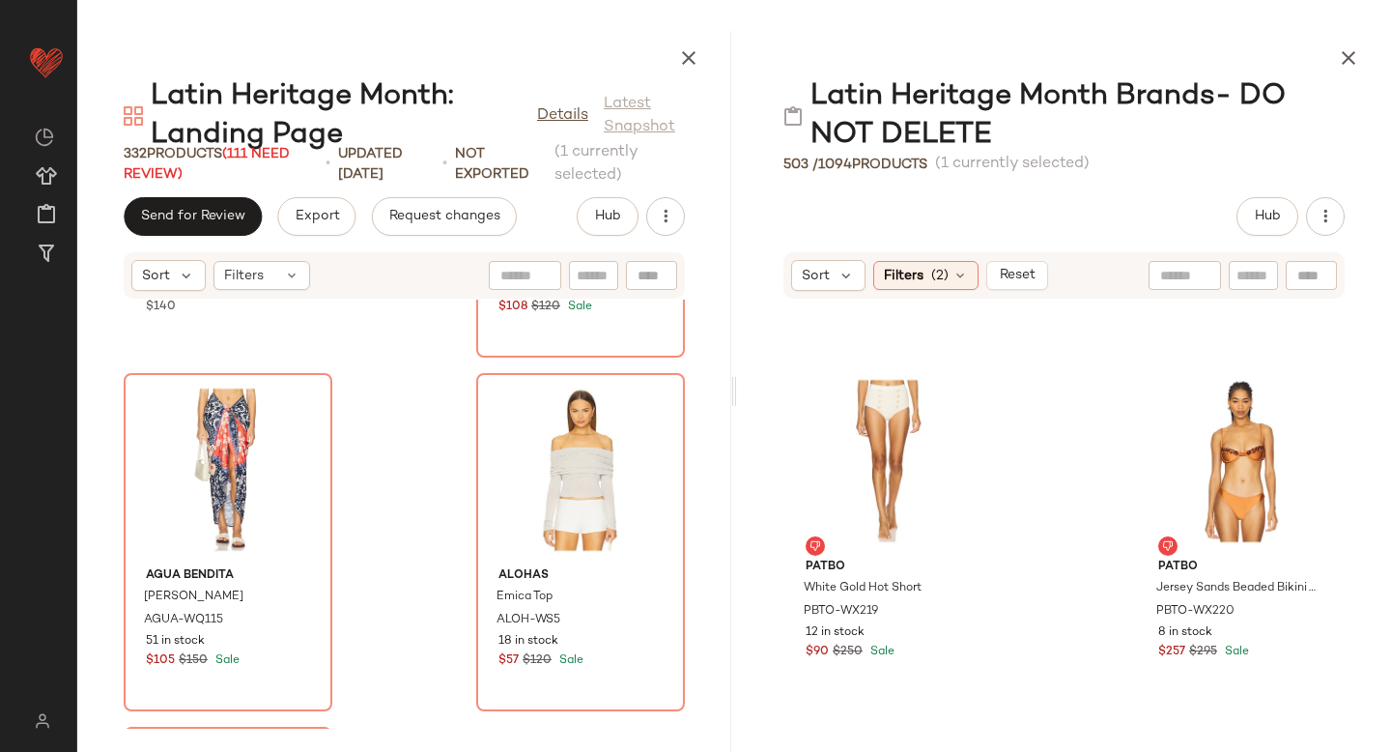
scroll to position [52313, 0]
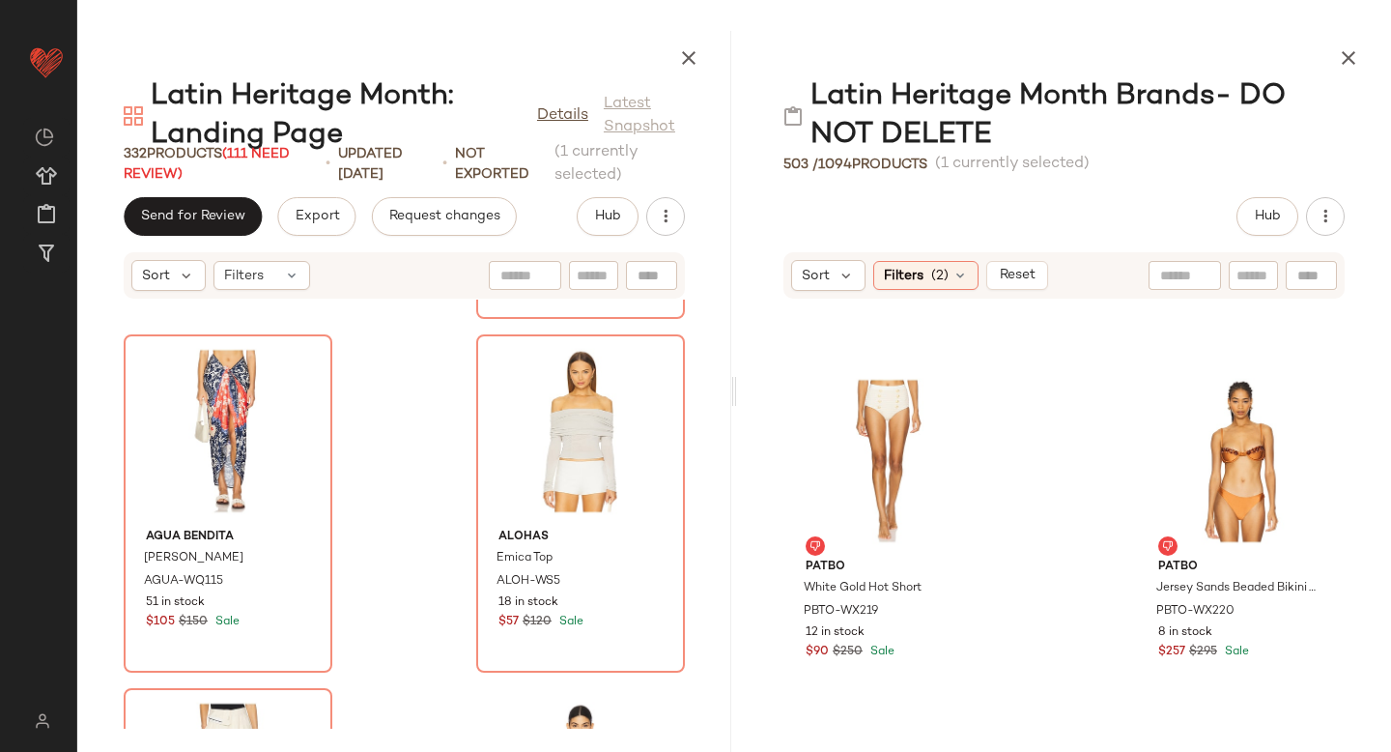
click at [380, 611] on div "Agua Bendita Lucille Bikini Top AGUA-WX856 8 in stock $140 Agua Bendita Eda Bik…" at bounding box center [404, 513] width 654 height 429
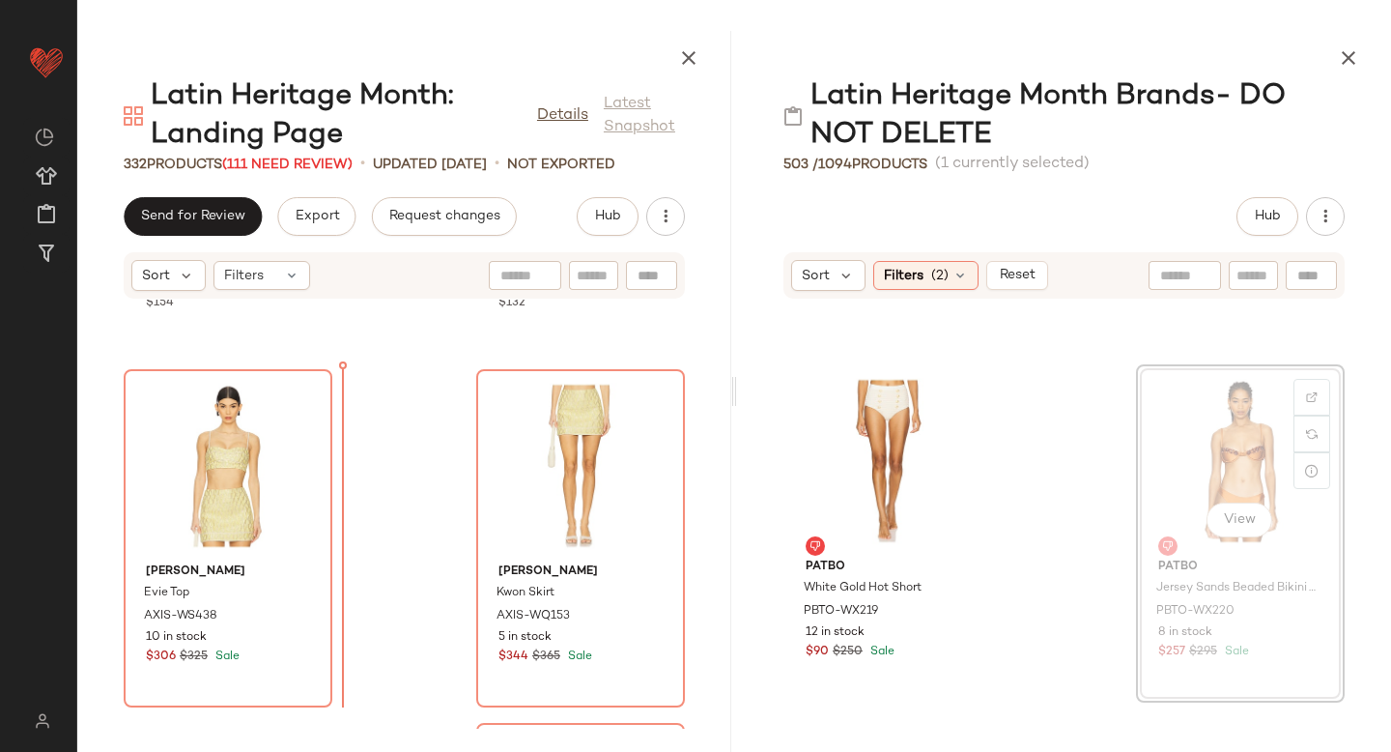
scroll to position [51564, 0]
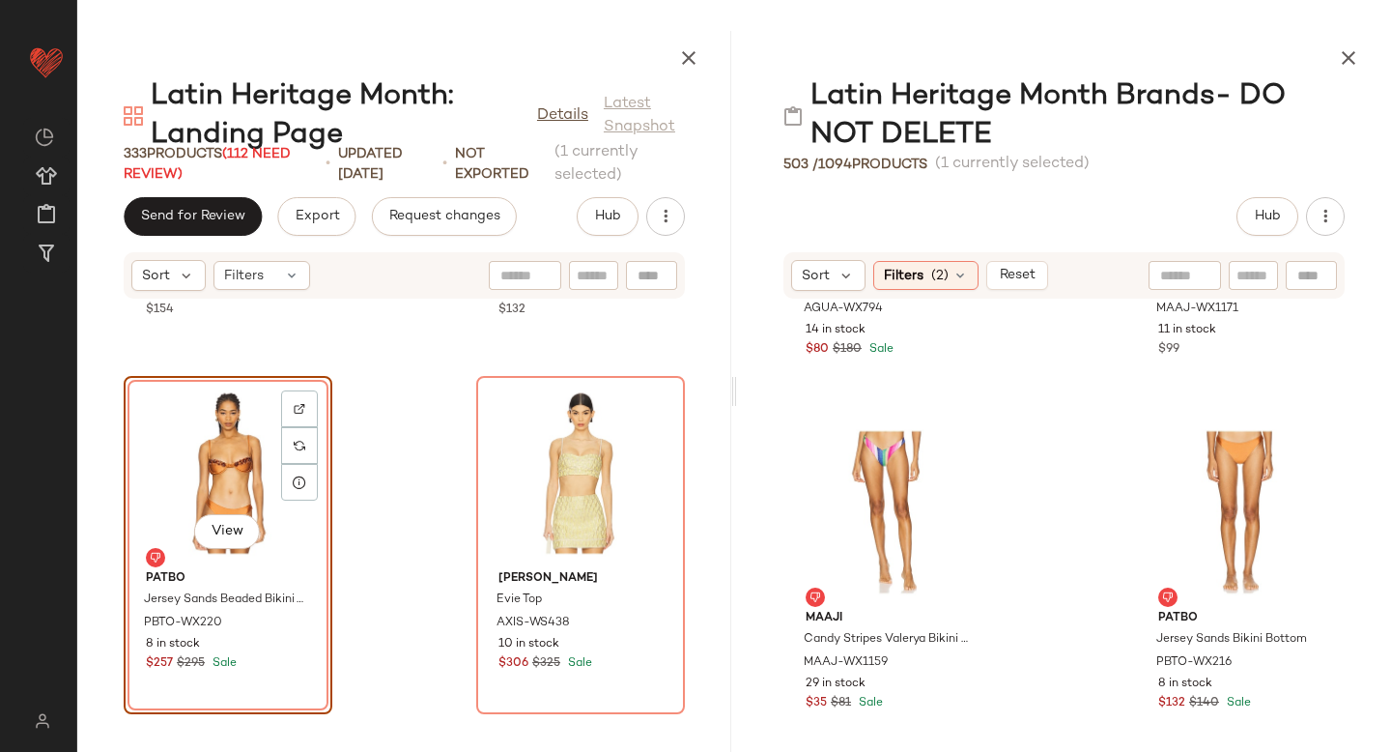
scroll to position [20728, 0]
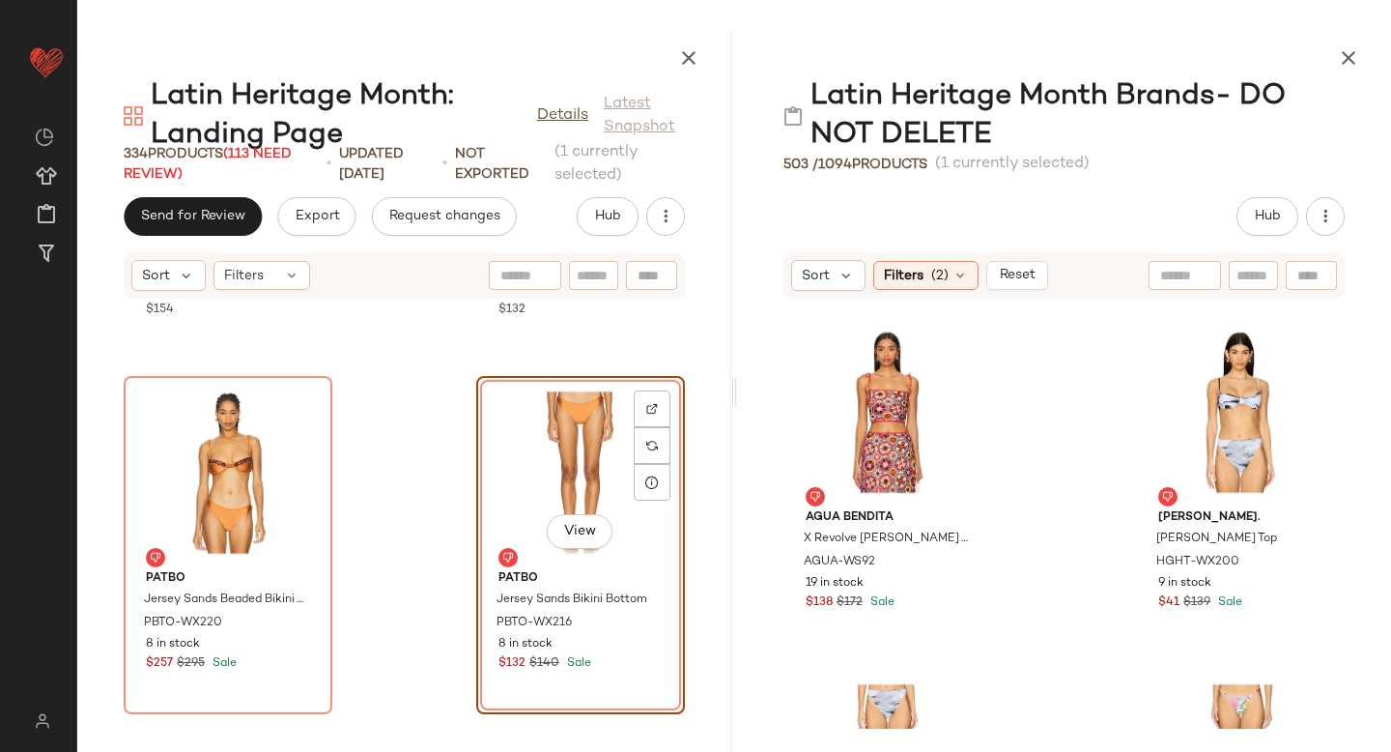
scroll to position [21488, 0]
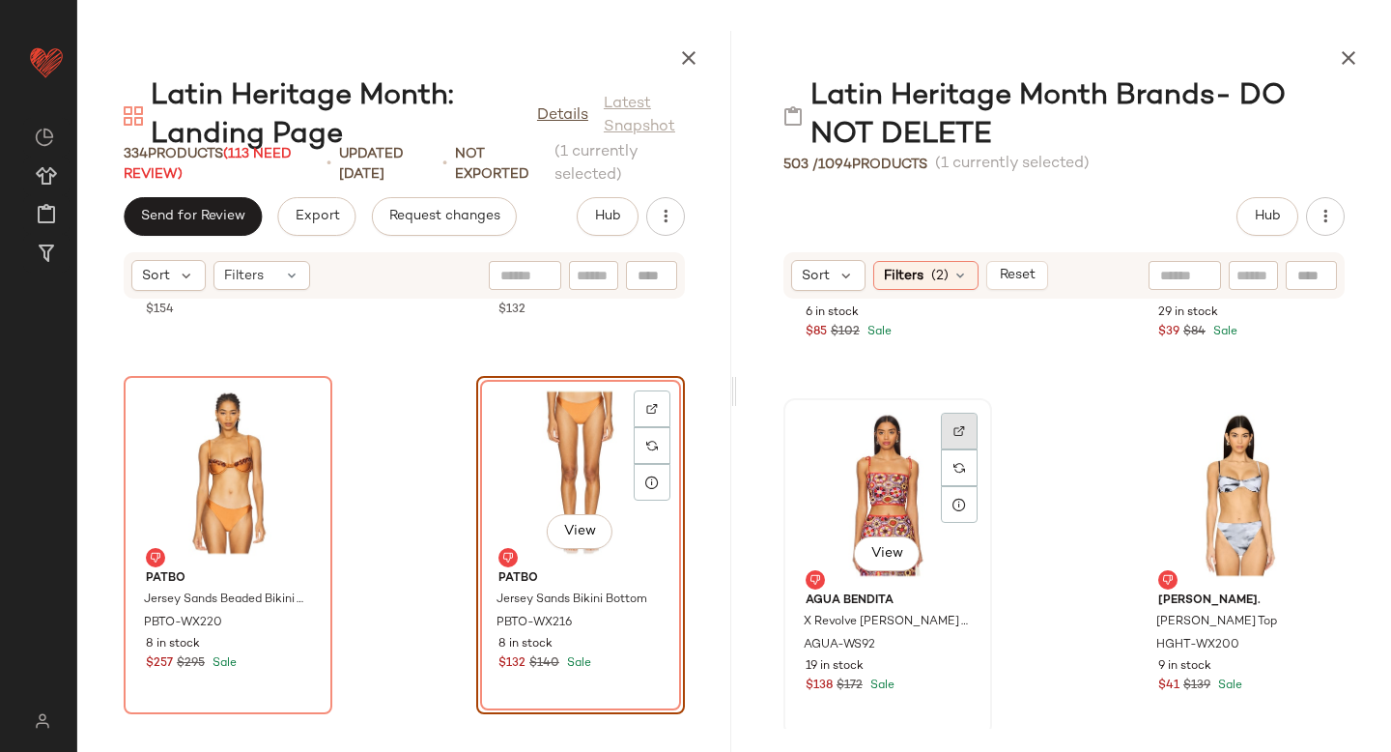
click at [962, 429] on img at bounding box center [959, 431] width 12 height 12
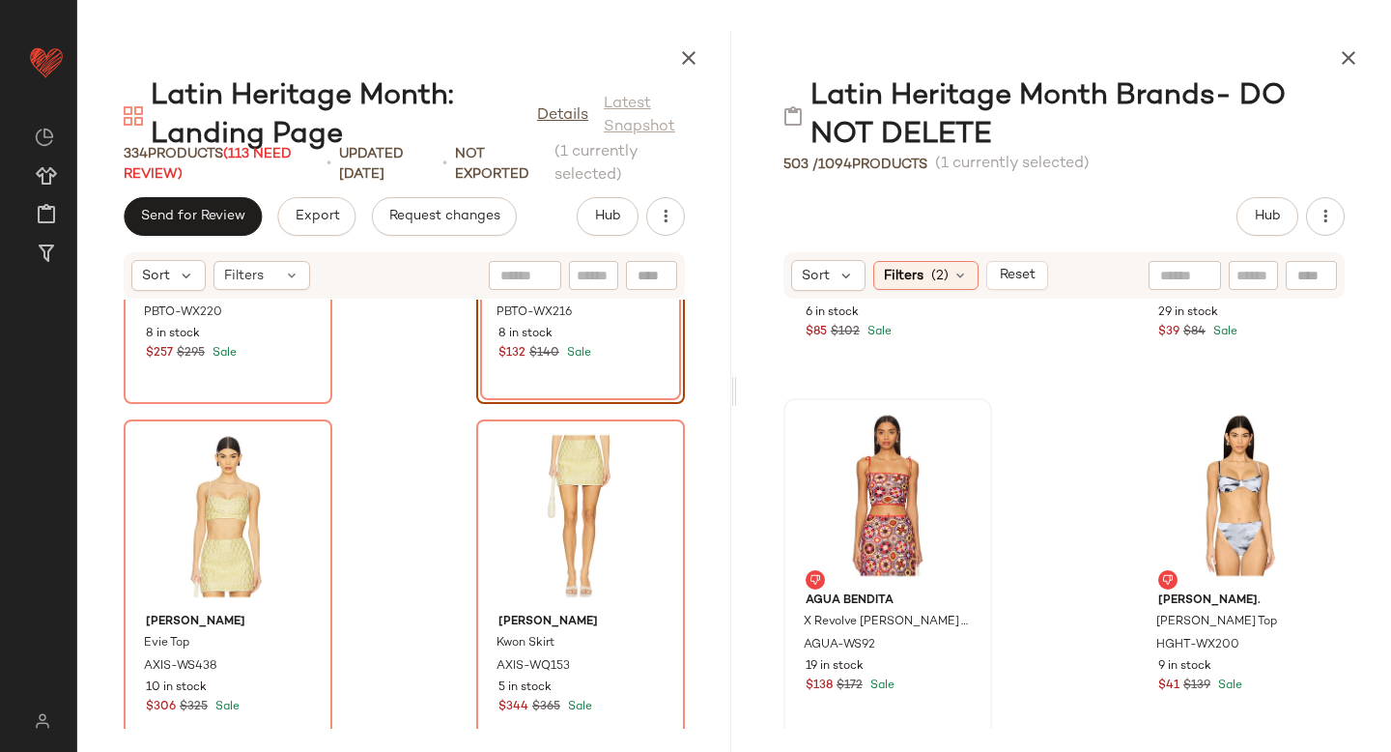
scroll to position [51854, 0]
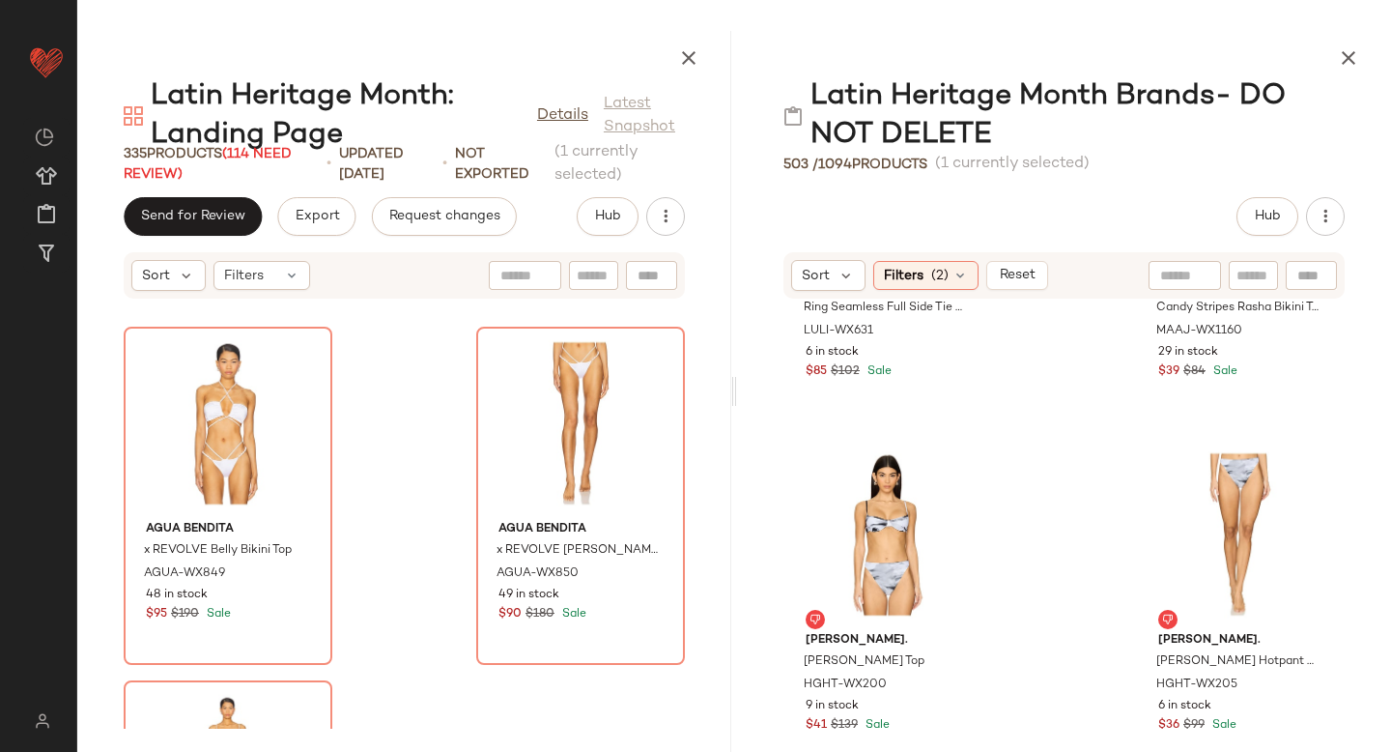
scroll to position [58867, 0]
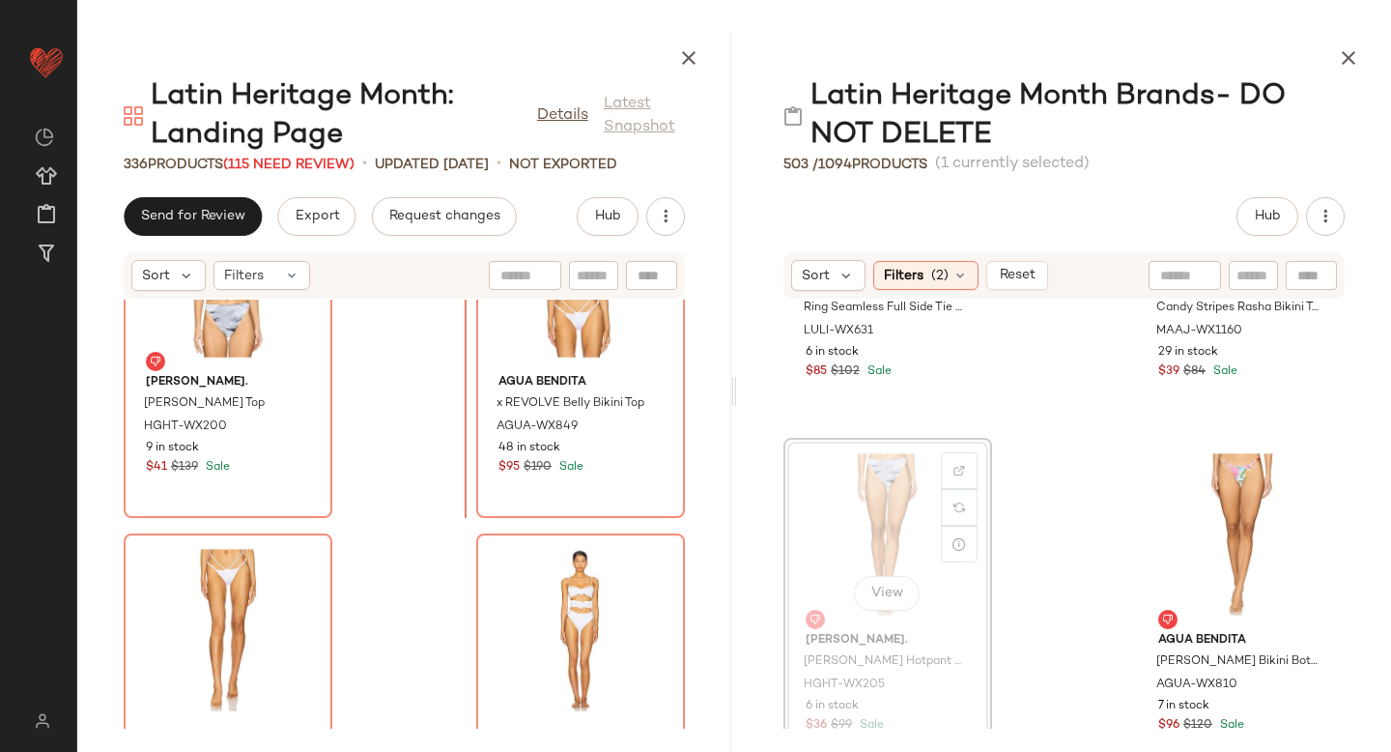
drag, startPoint x: 909, startPoint y: 503, endPoint x: 431, endPoint y: 402, distance: 488.8
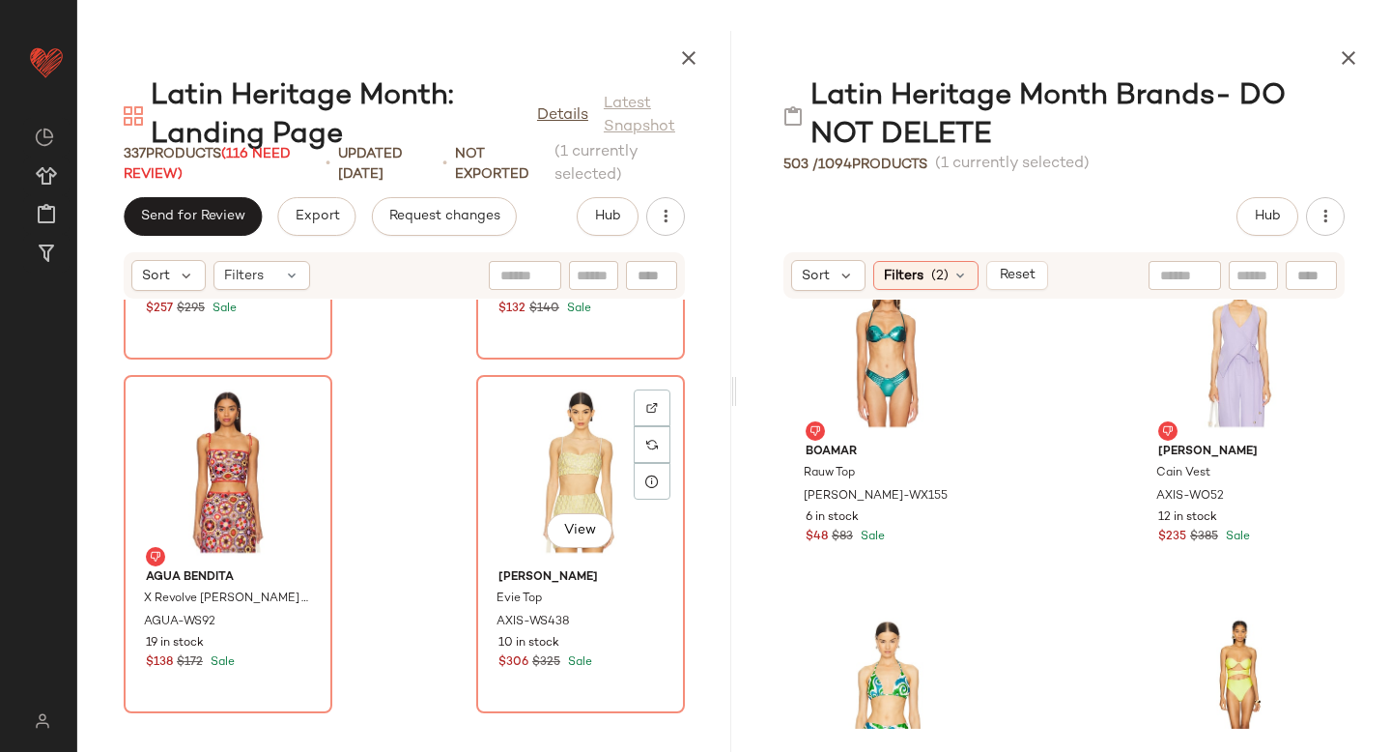
scroll to position [51745, 0]
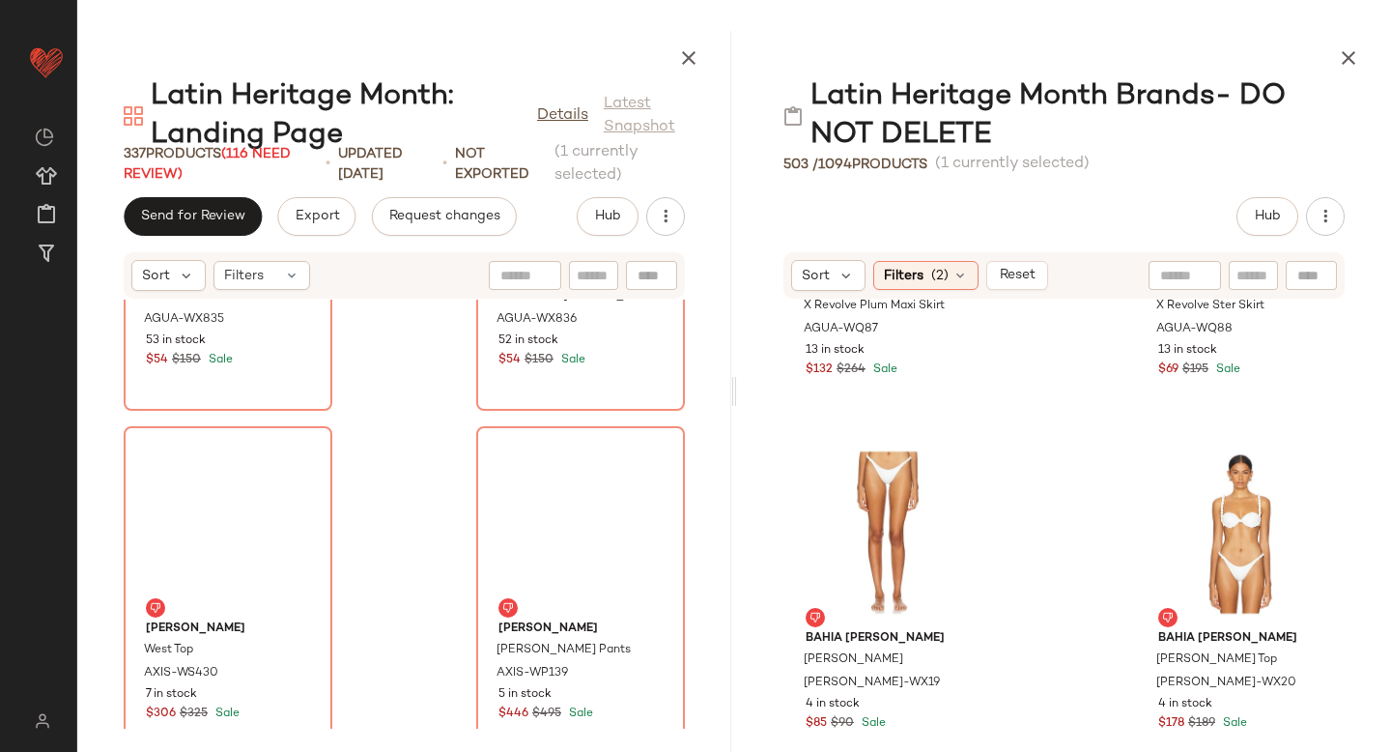
scroll to position [46009, 0]
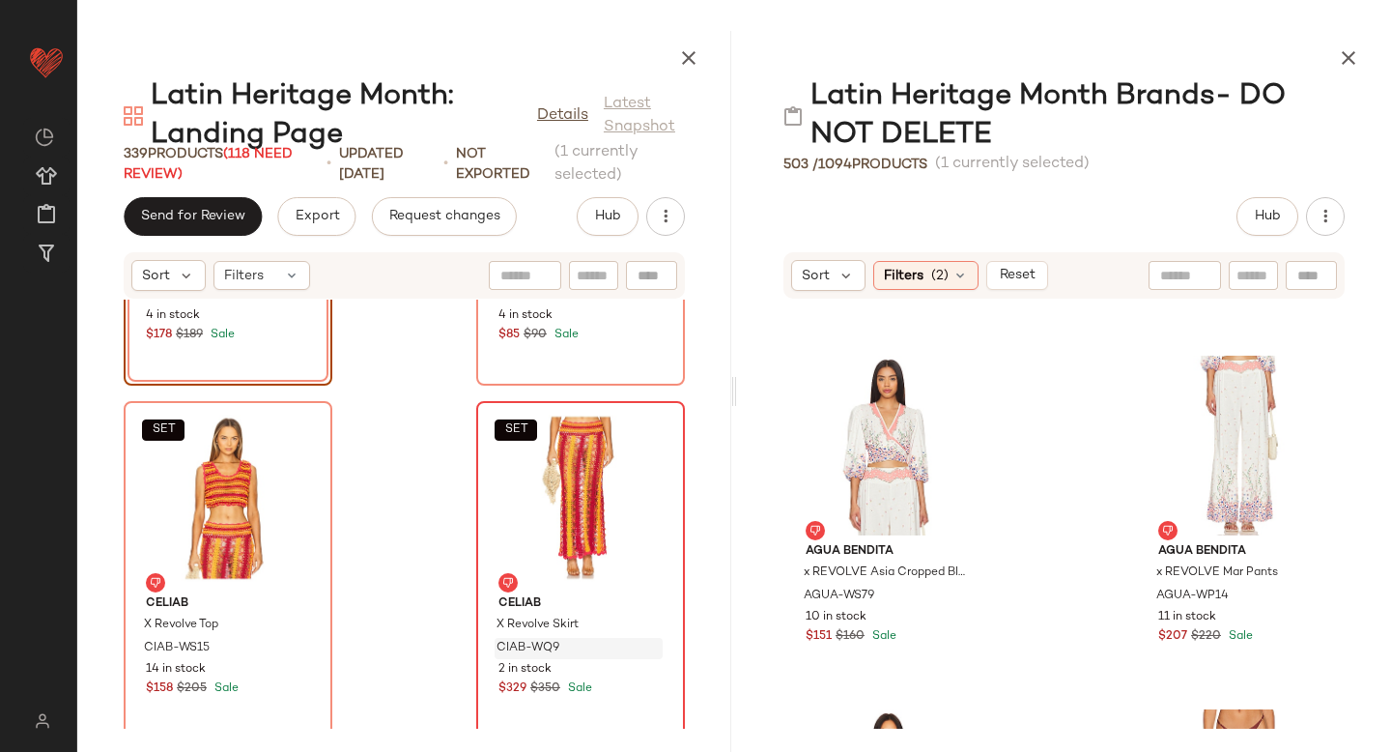
scroll to position [46258, 0]
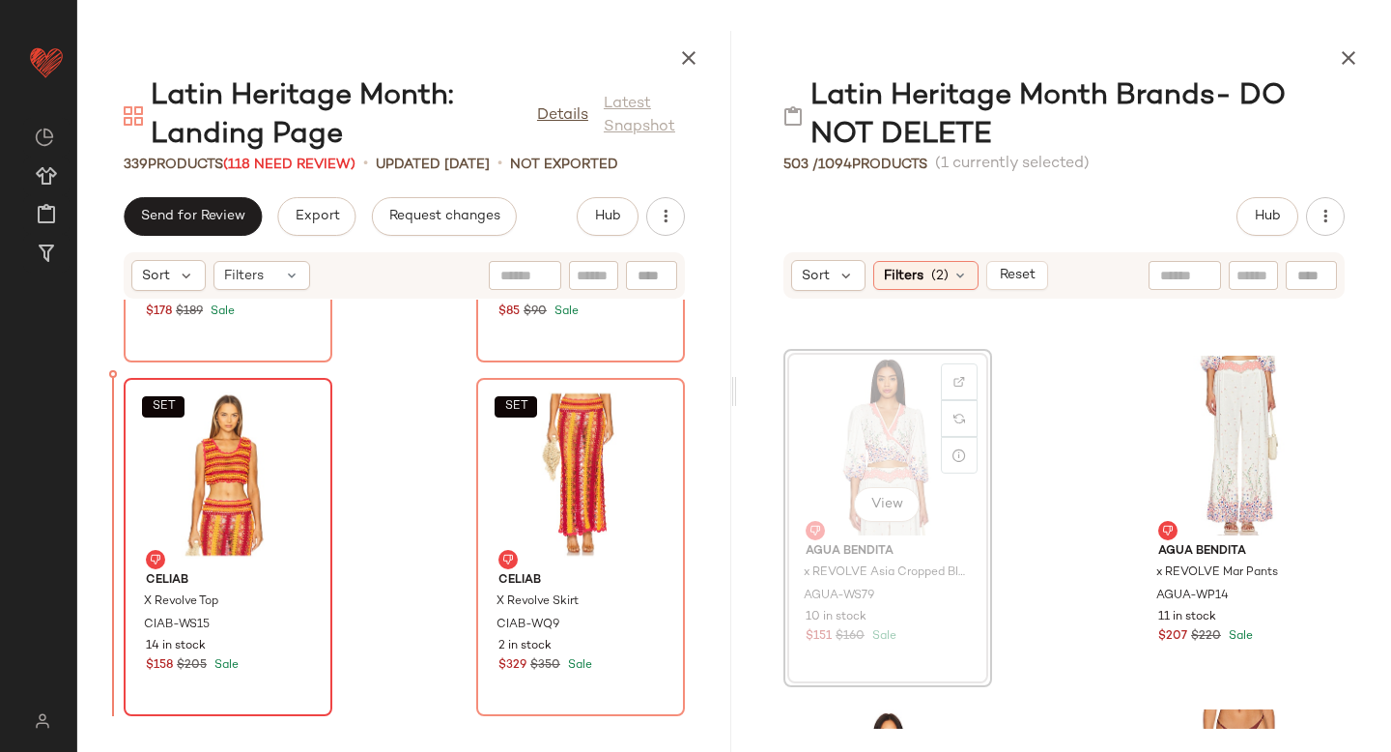
drag, startPoint x: 818, startPoint y: 502, endPoint x: 162, endPoint y: 518, distance: 656.1
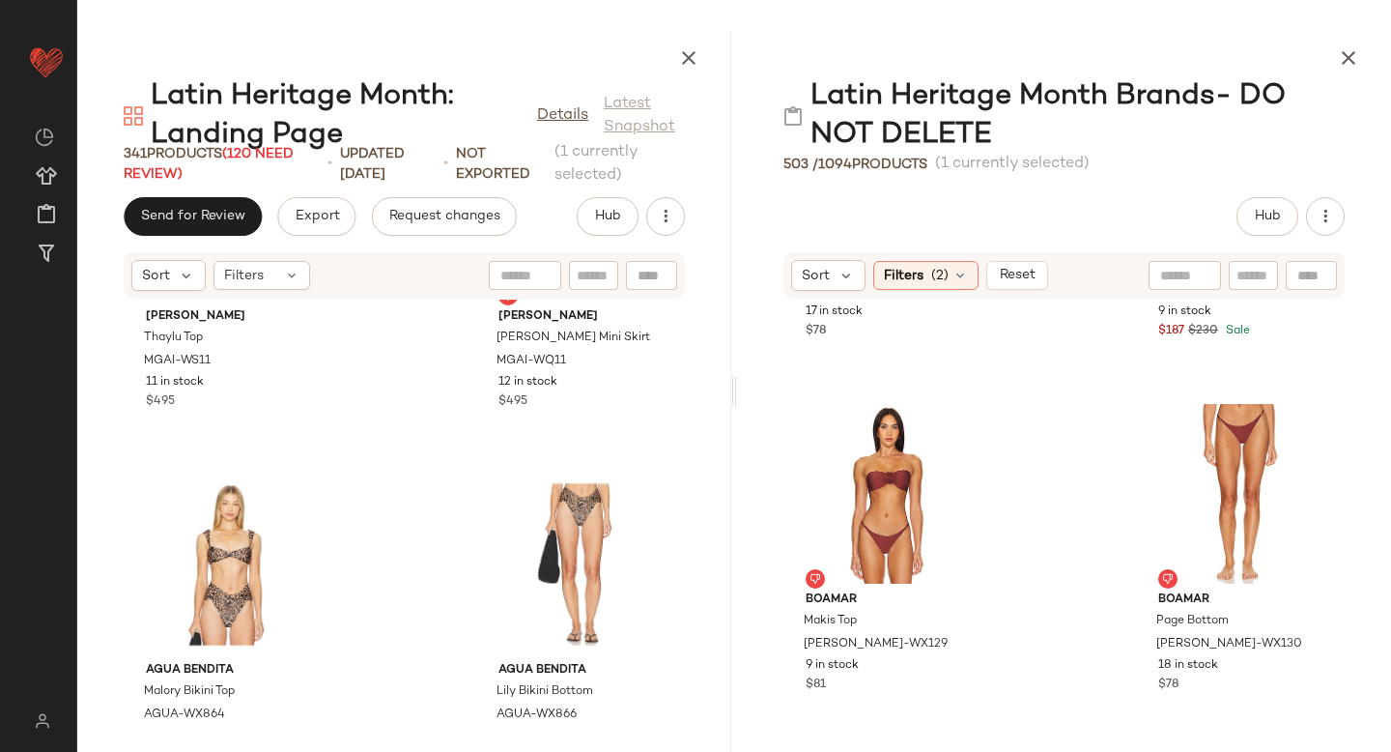
scroll to position [12803, 0]
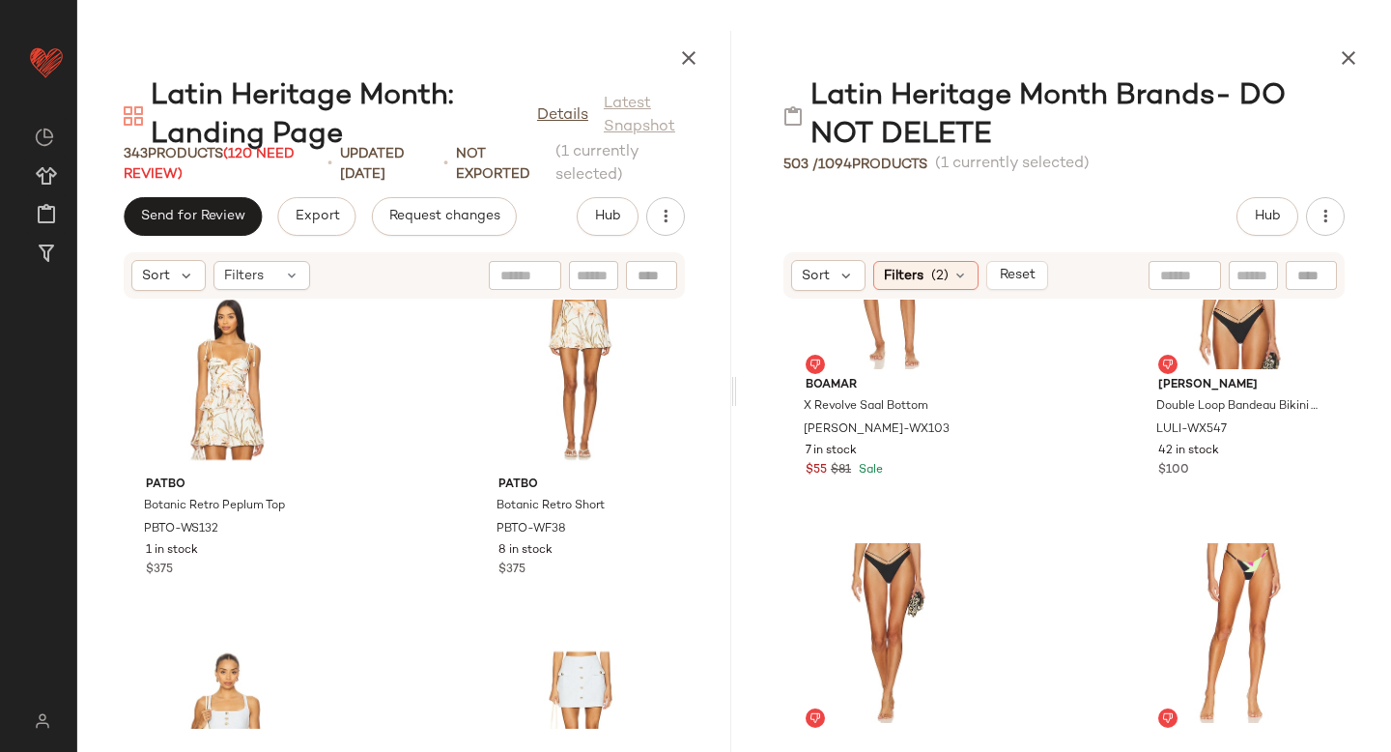
scroll to position [22338, 0]
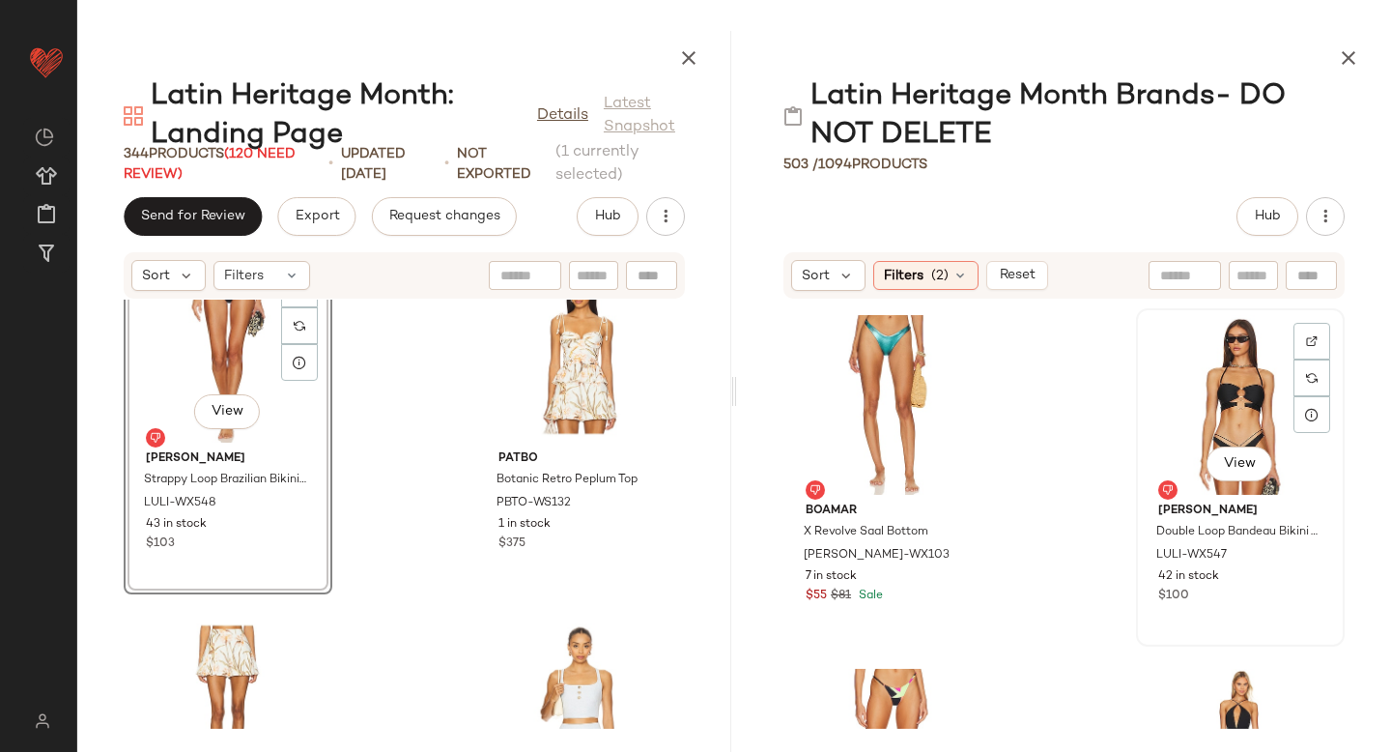
scroll to position [27941, 0]
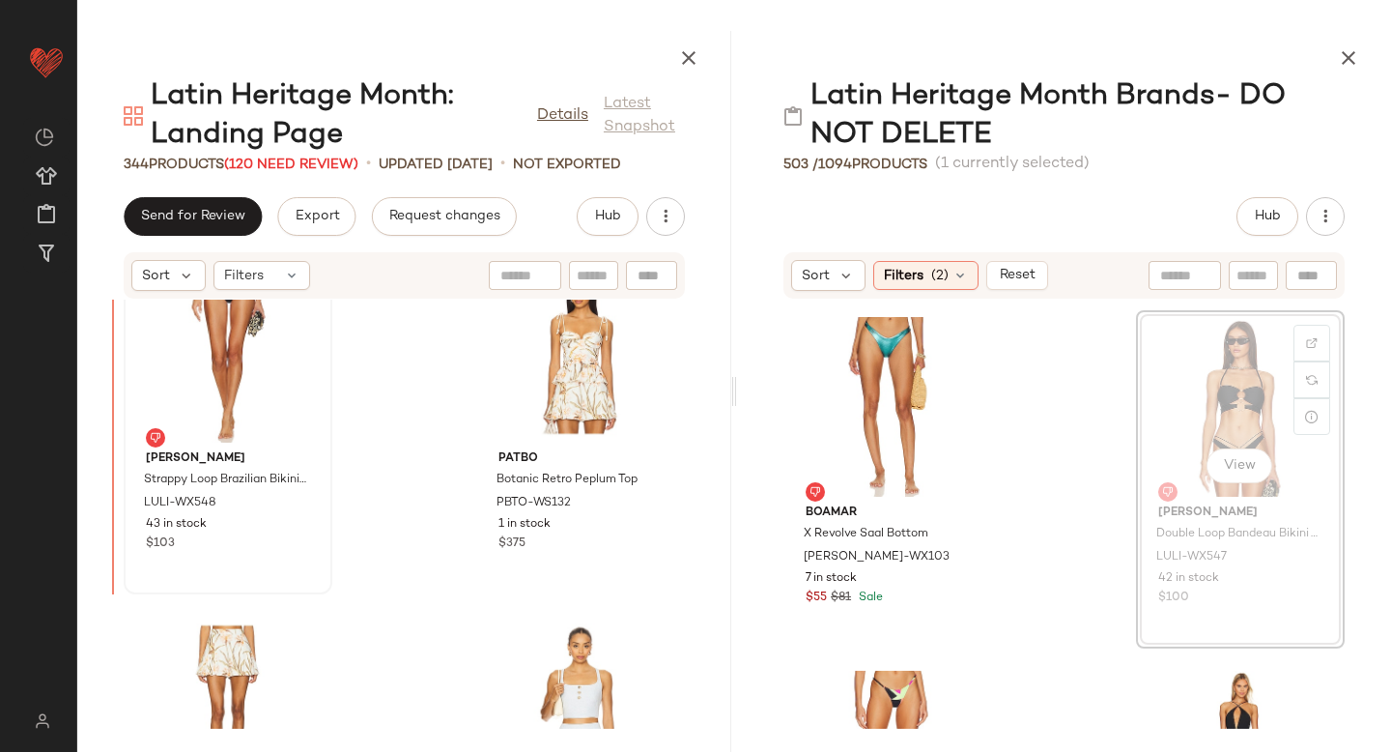
drag, startPoint x: 1210, startPoint y: 378, endPoint x: 175, endPoint y: 439, distance: 1037.4
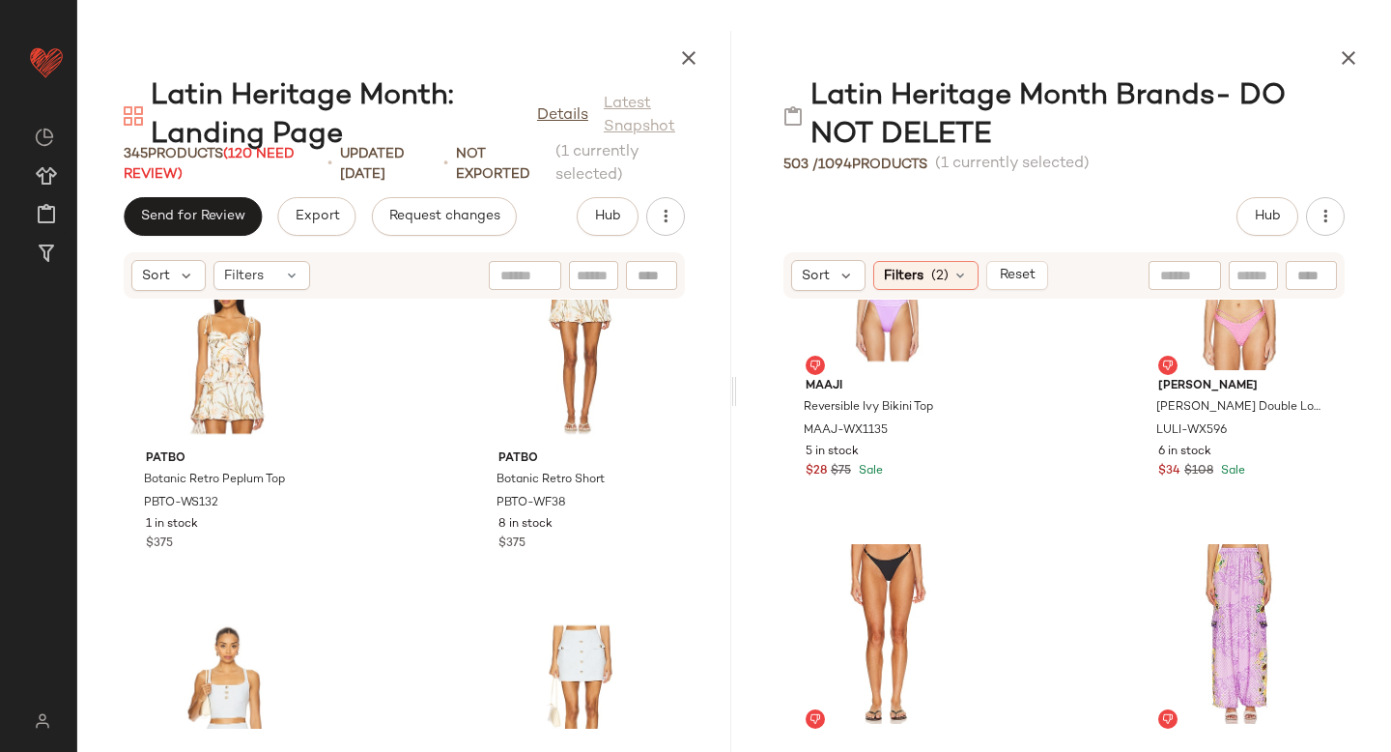
scroll to position [25968, 0]
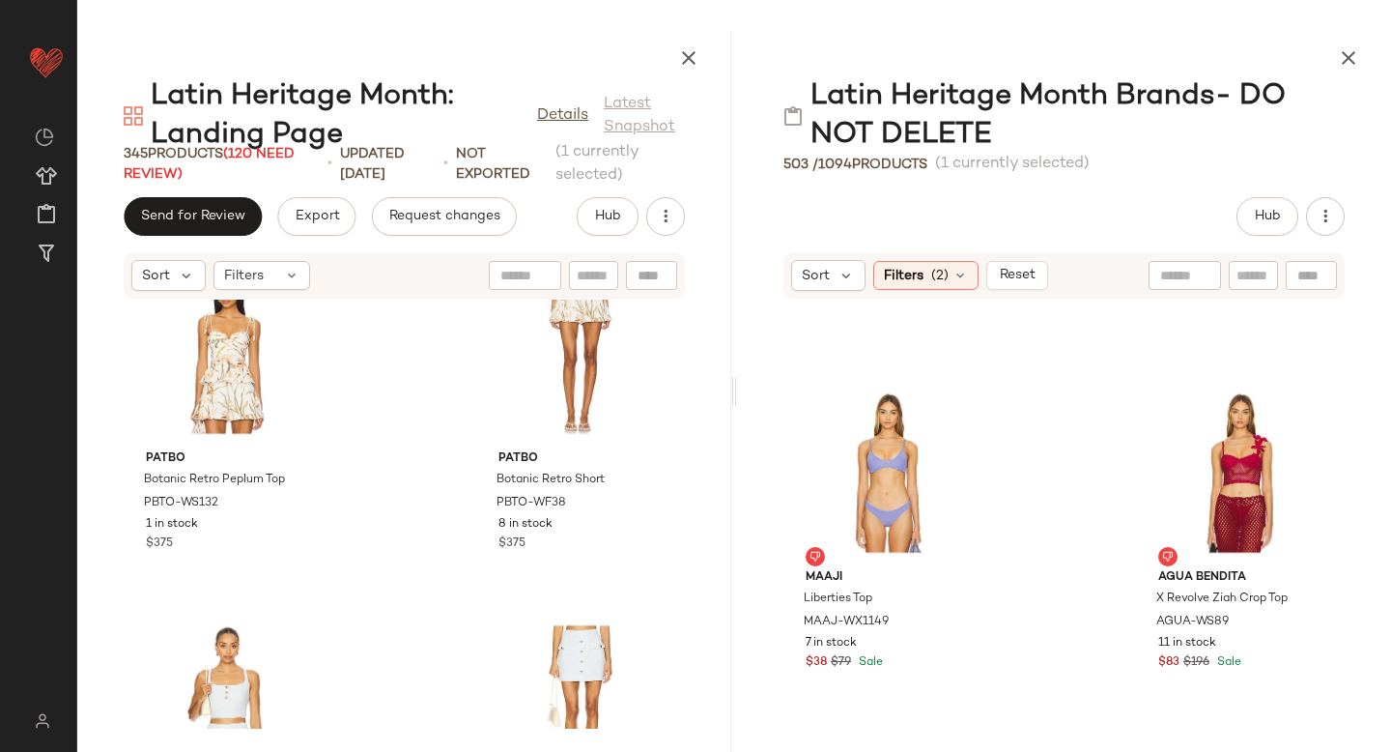
scroll to position [23832, 0]
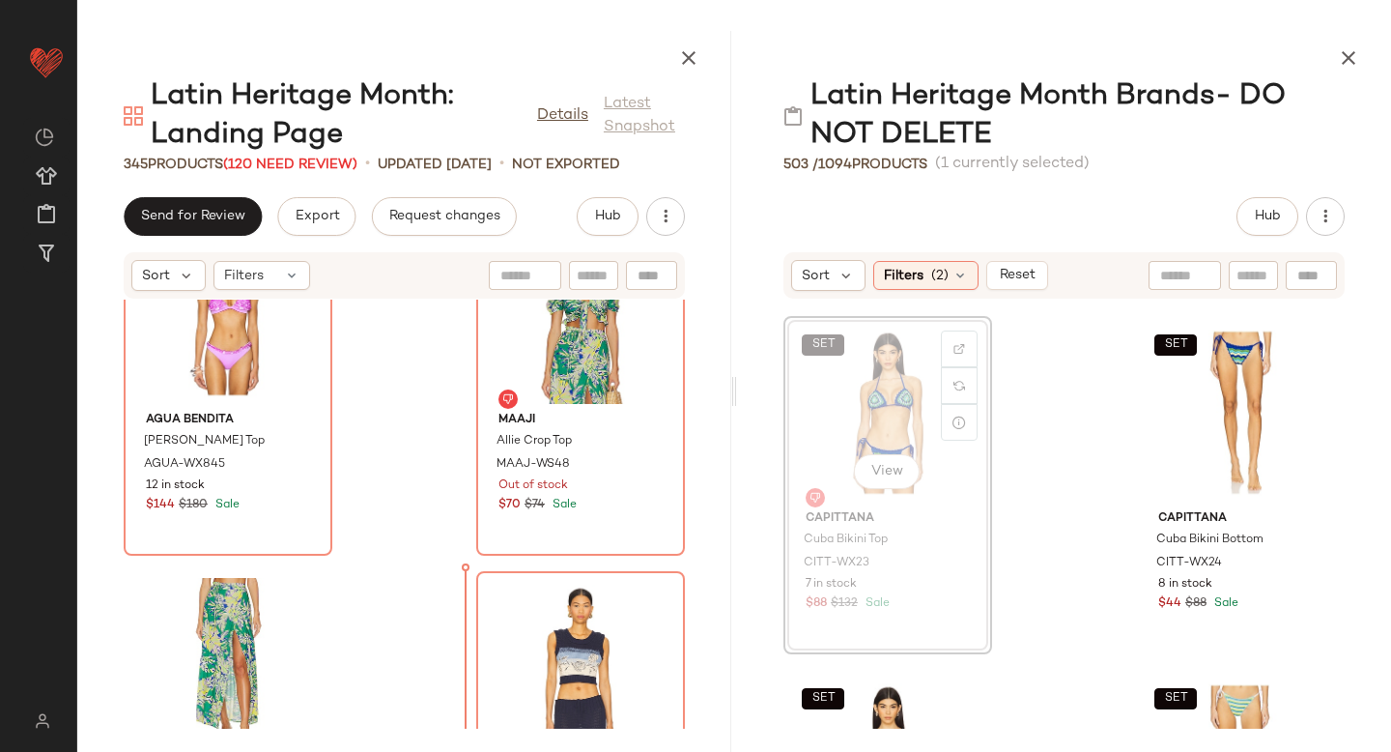
scroll to position [41828, 0]
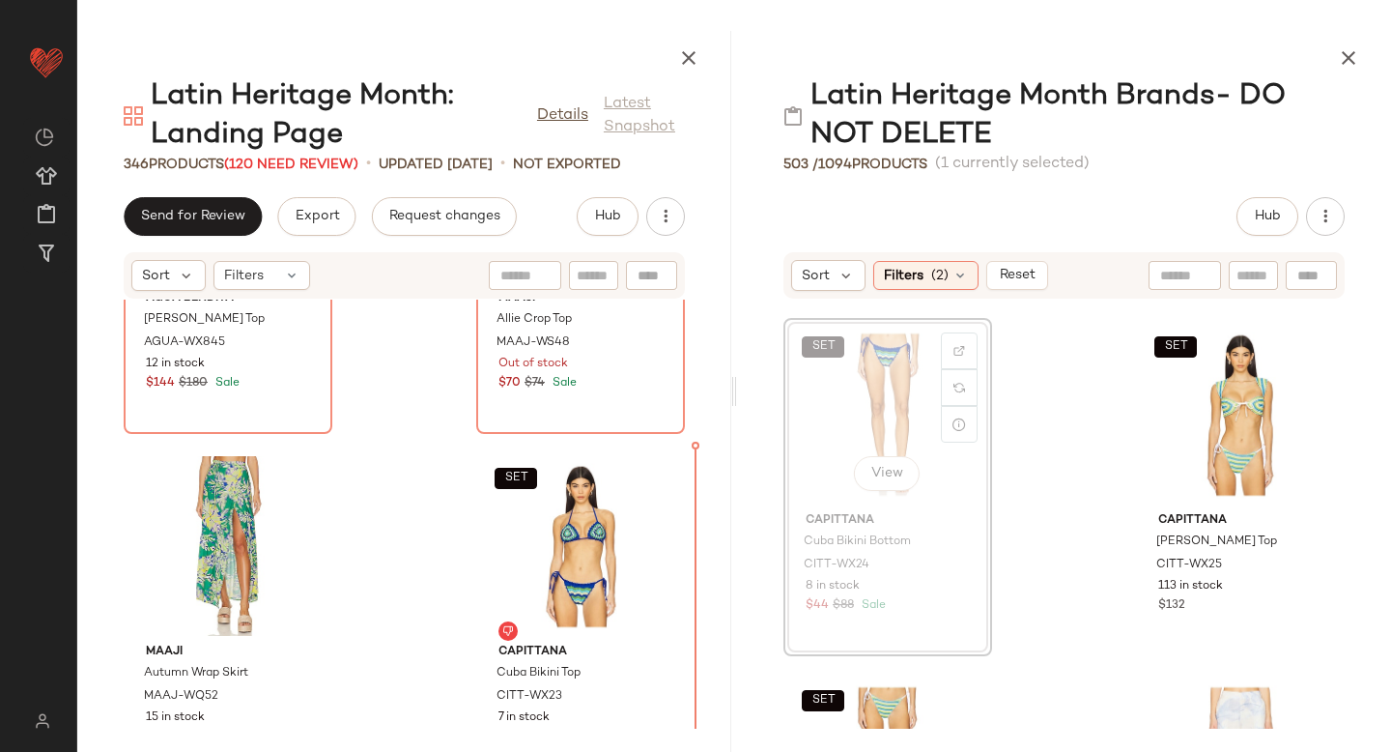
scroll to position [41990, 0]
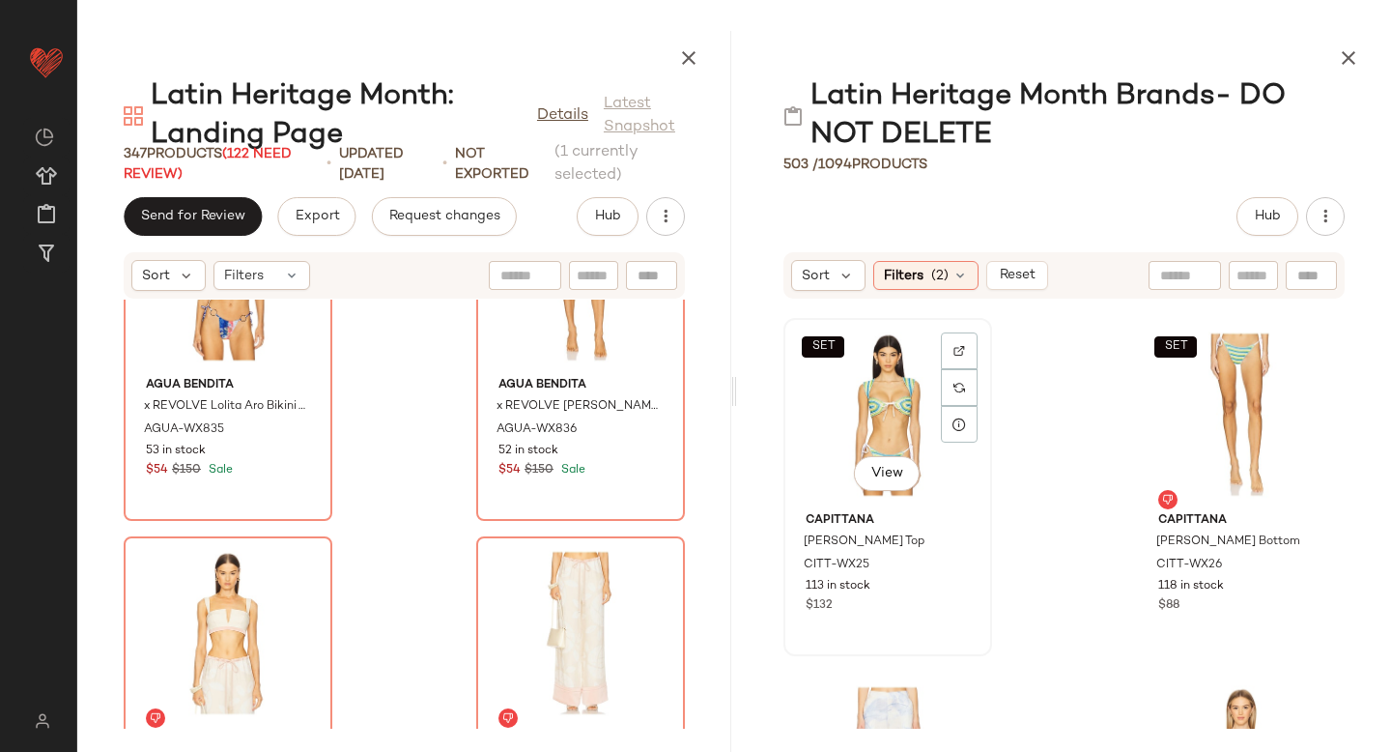
scroll to position [15201, 0]
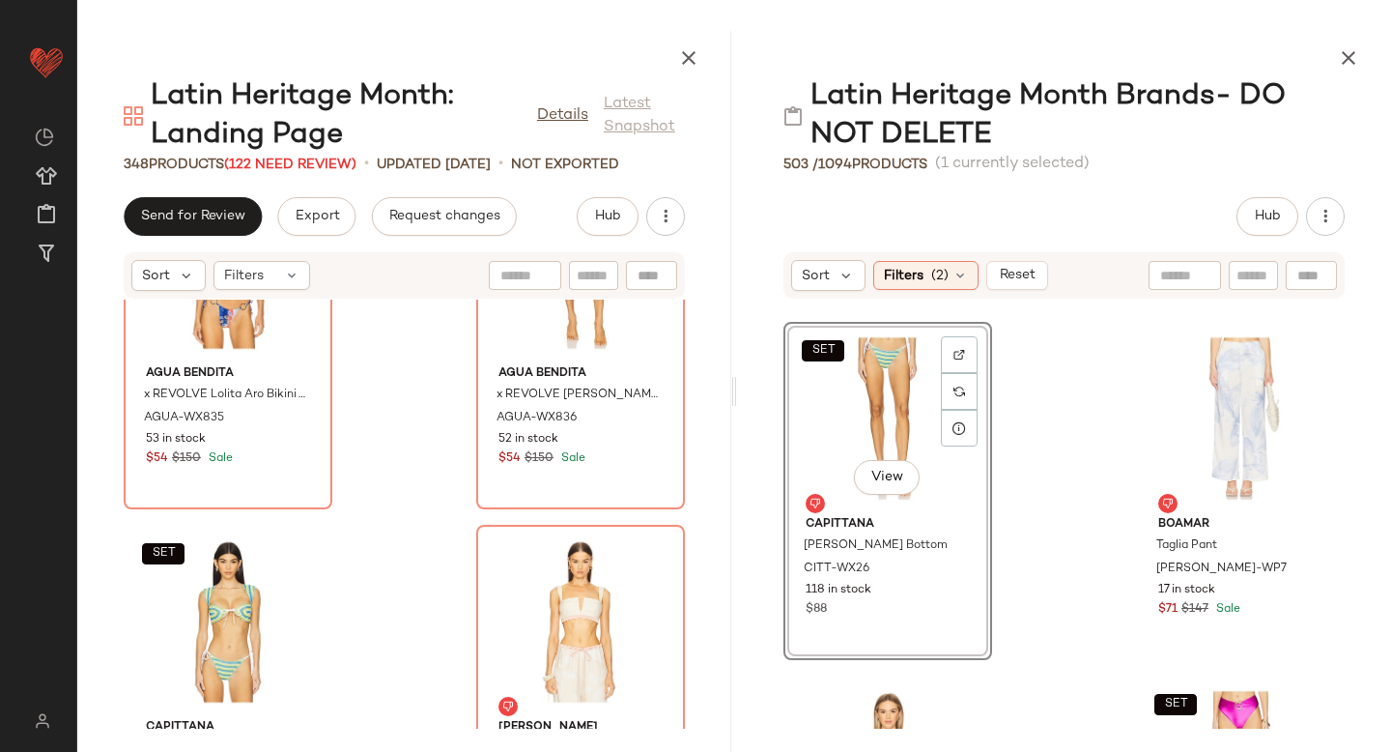
scroll to position [45408, 0]
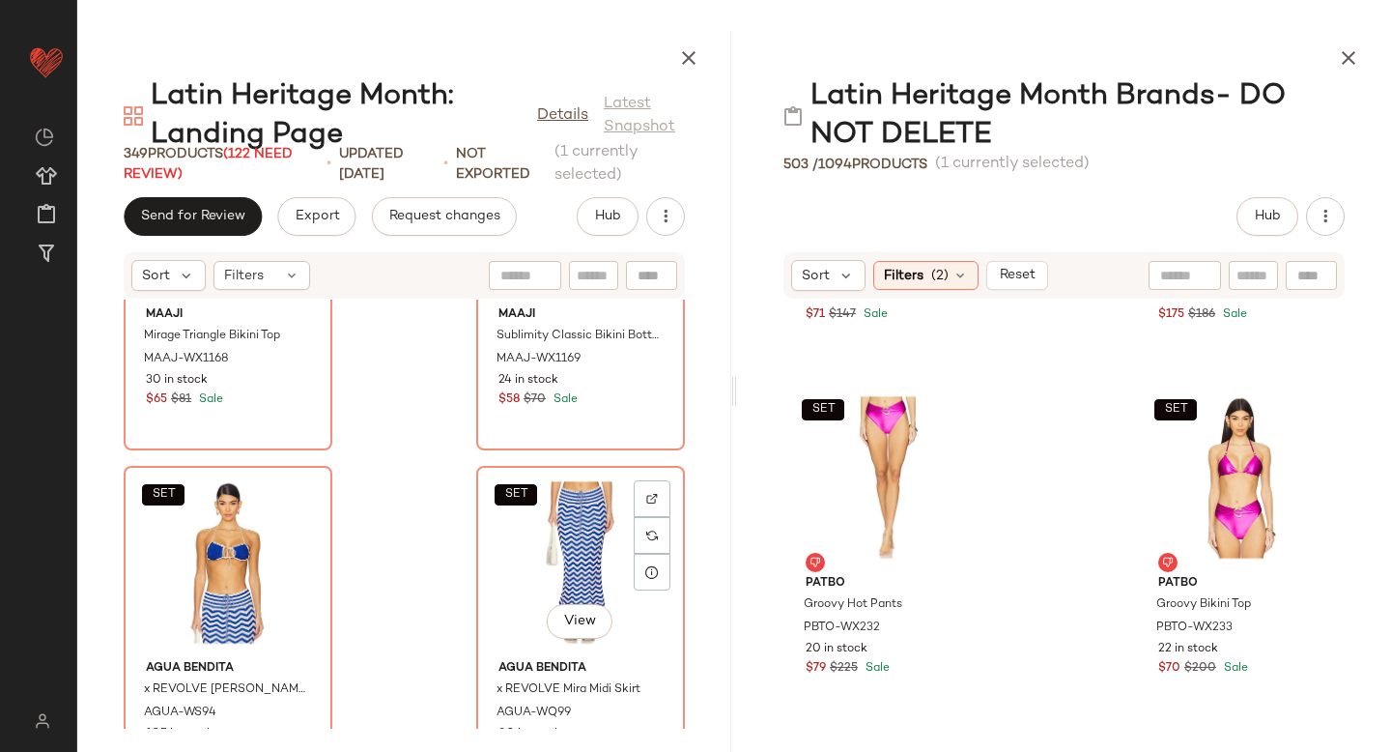
scroll to position [46542, 0]
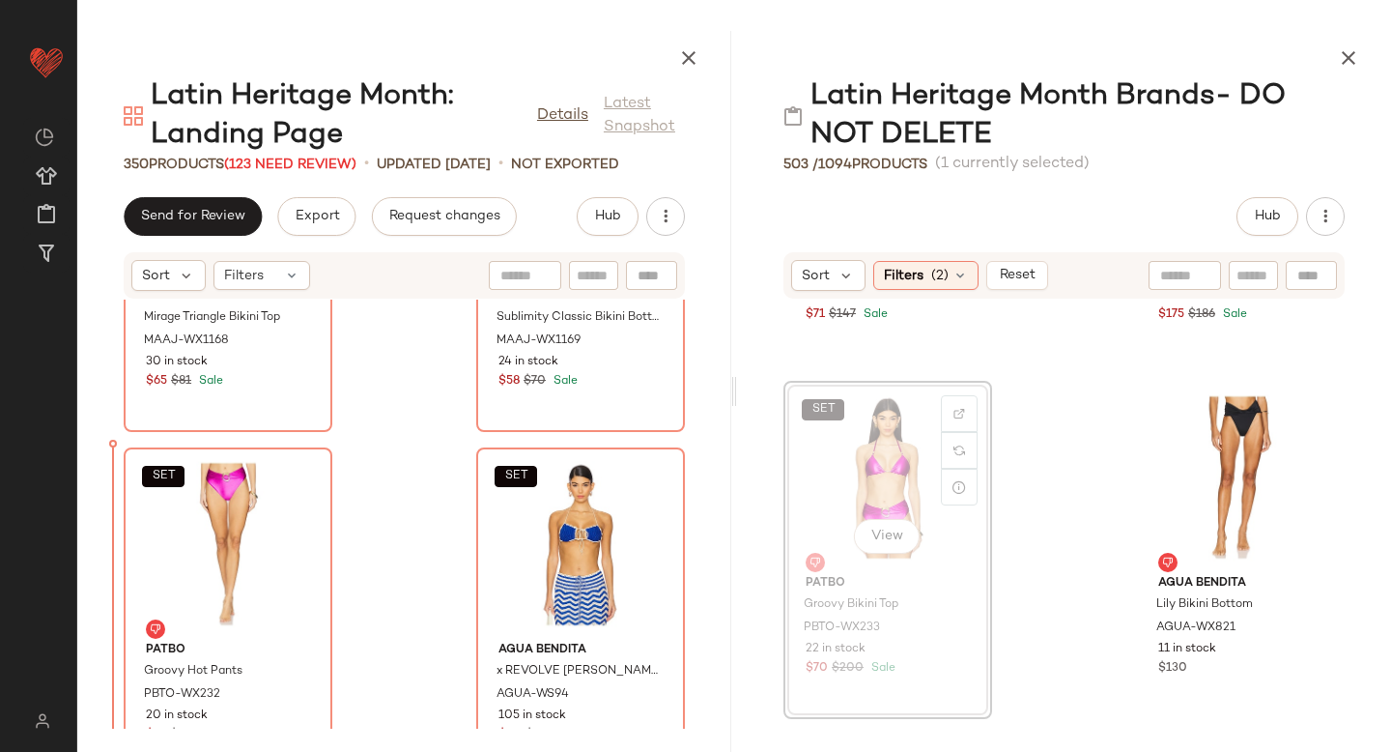
drag, startPoint x: 924, startPoint y: 495, endPoint x: 913, endPoint y: 495, distance: 11.6
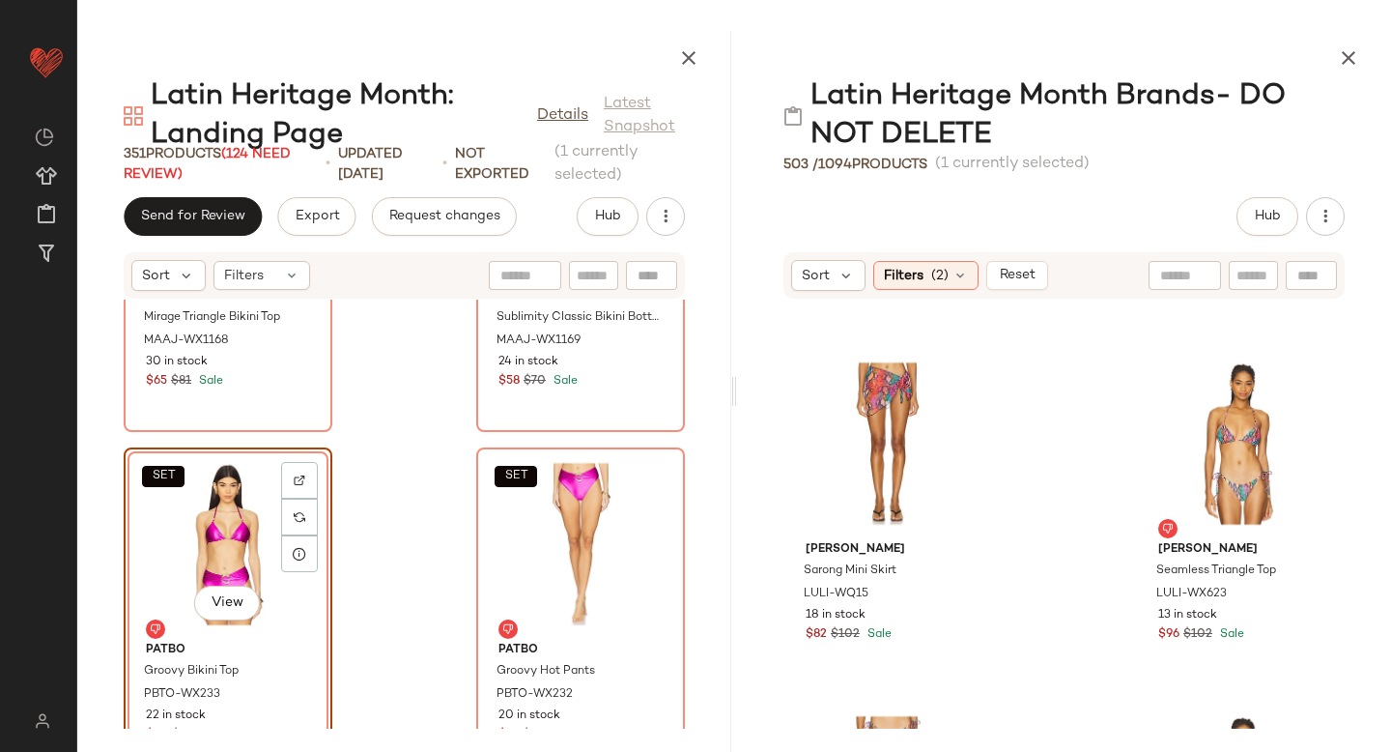
scroll to position [15884, 0]
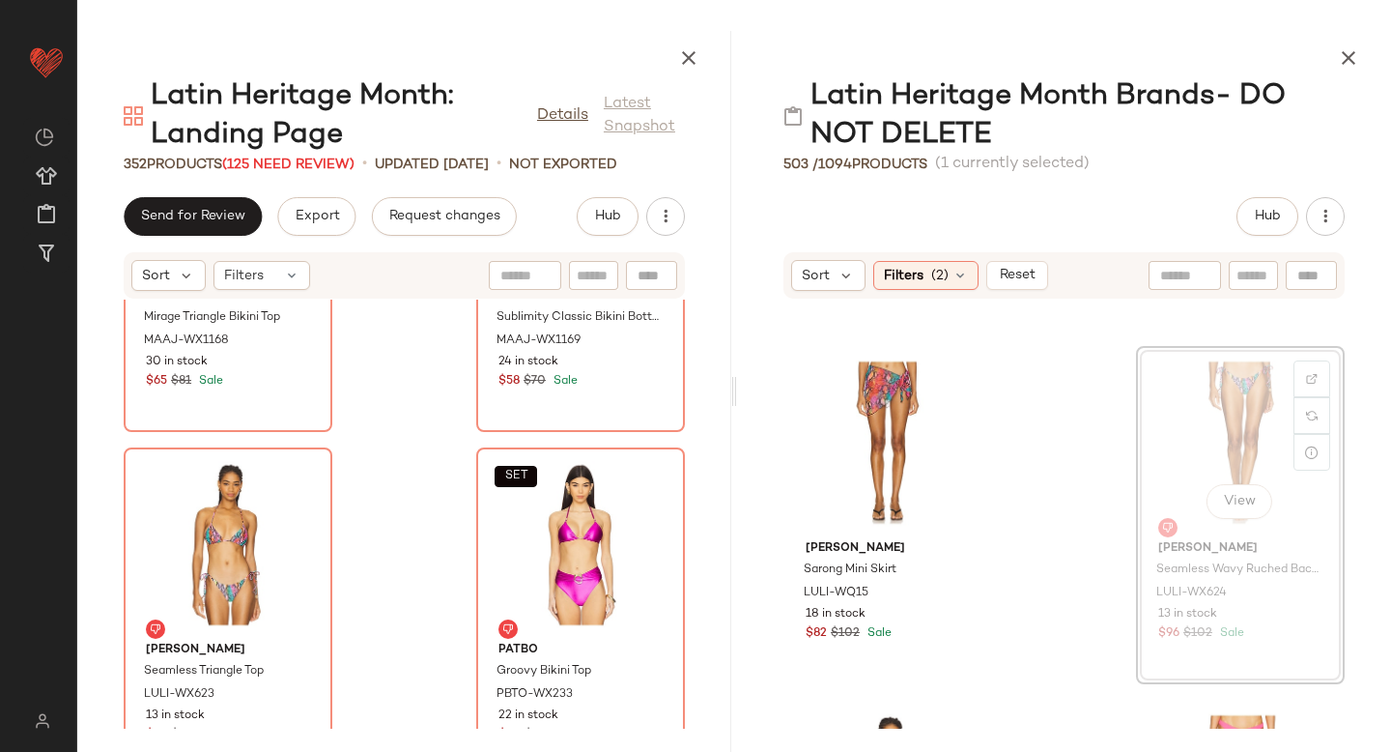
scroll to position [15881, 0]
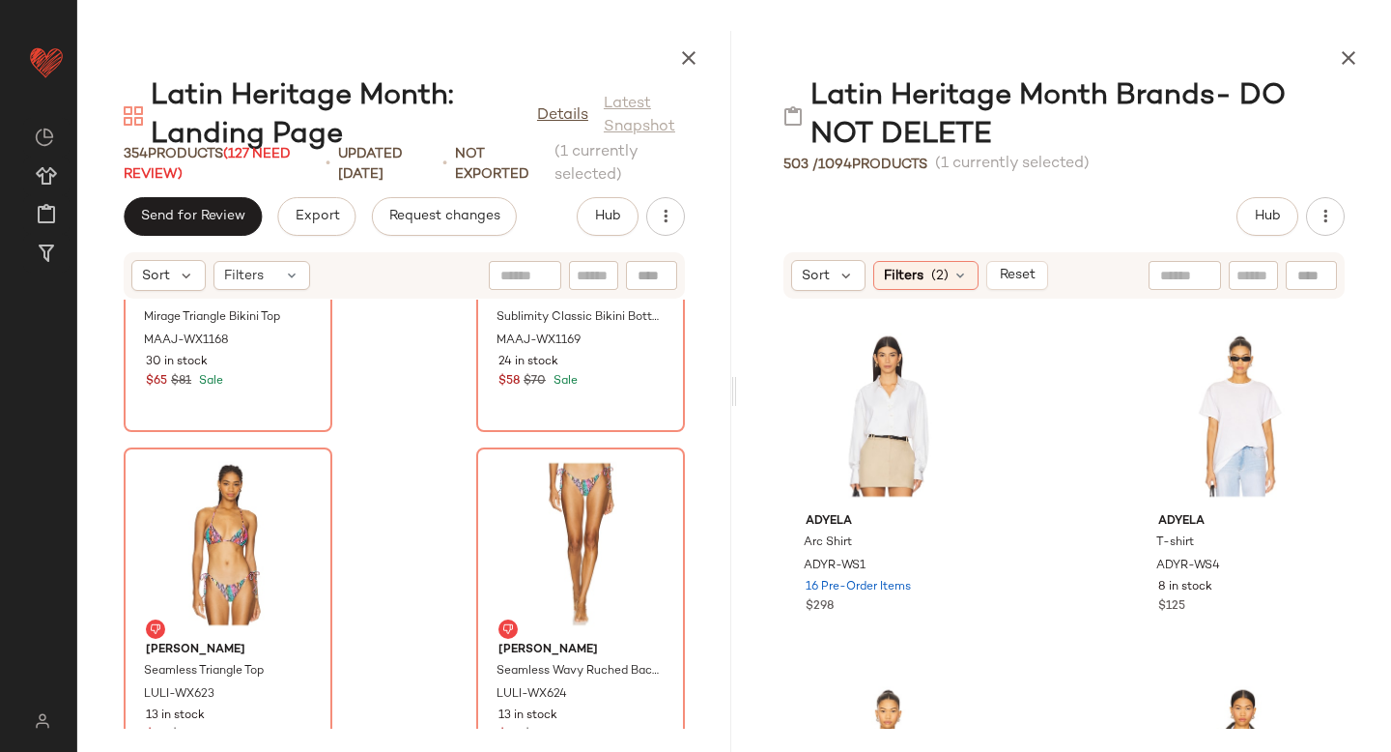
scroll to position [27570, 0]
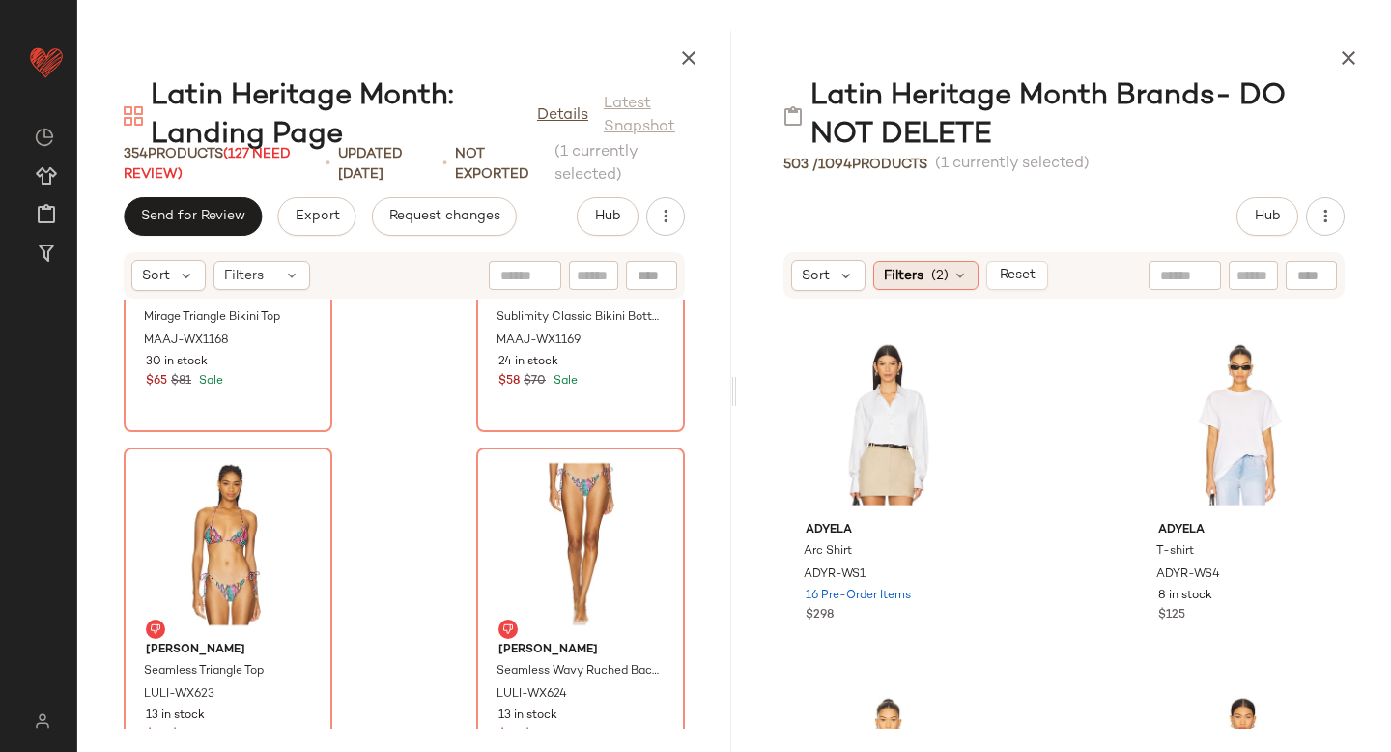
click at [47, 526] on span "Filters" at bounding box center [28, 534] width 40 height 16
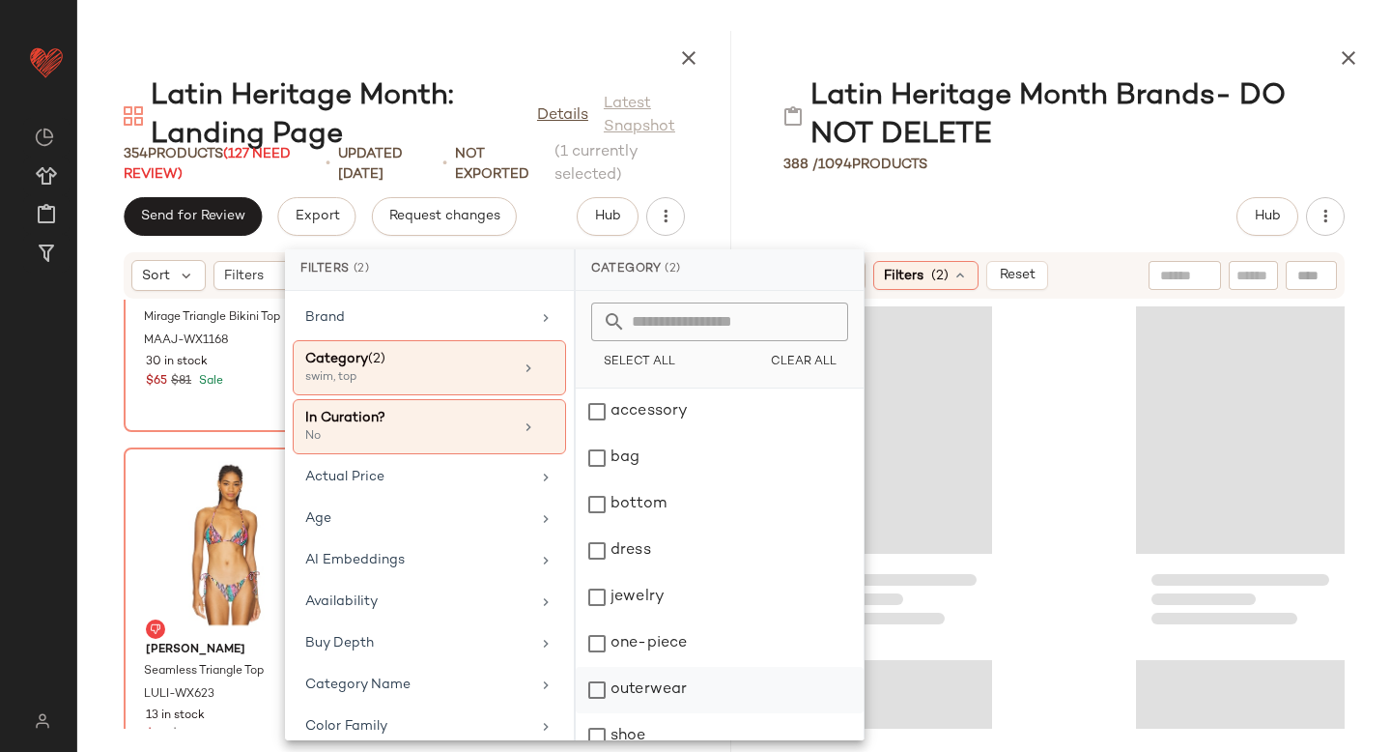
scroll to position [112, 0]
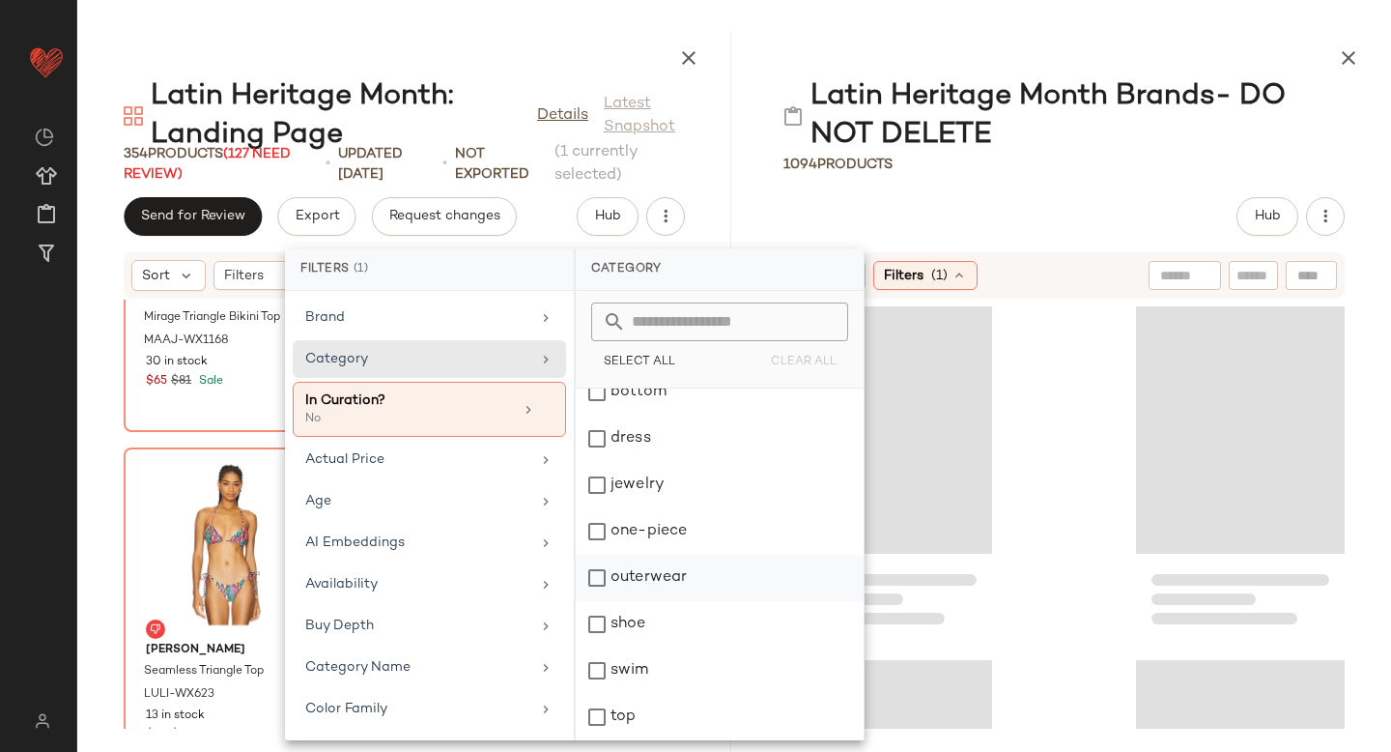
scroll to position [0, 0]
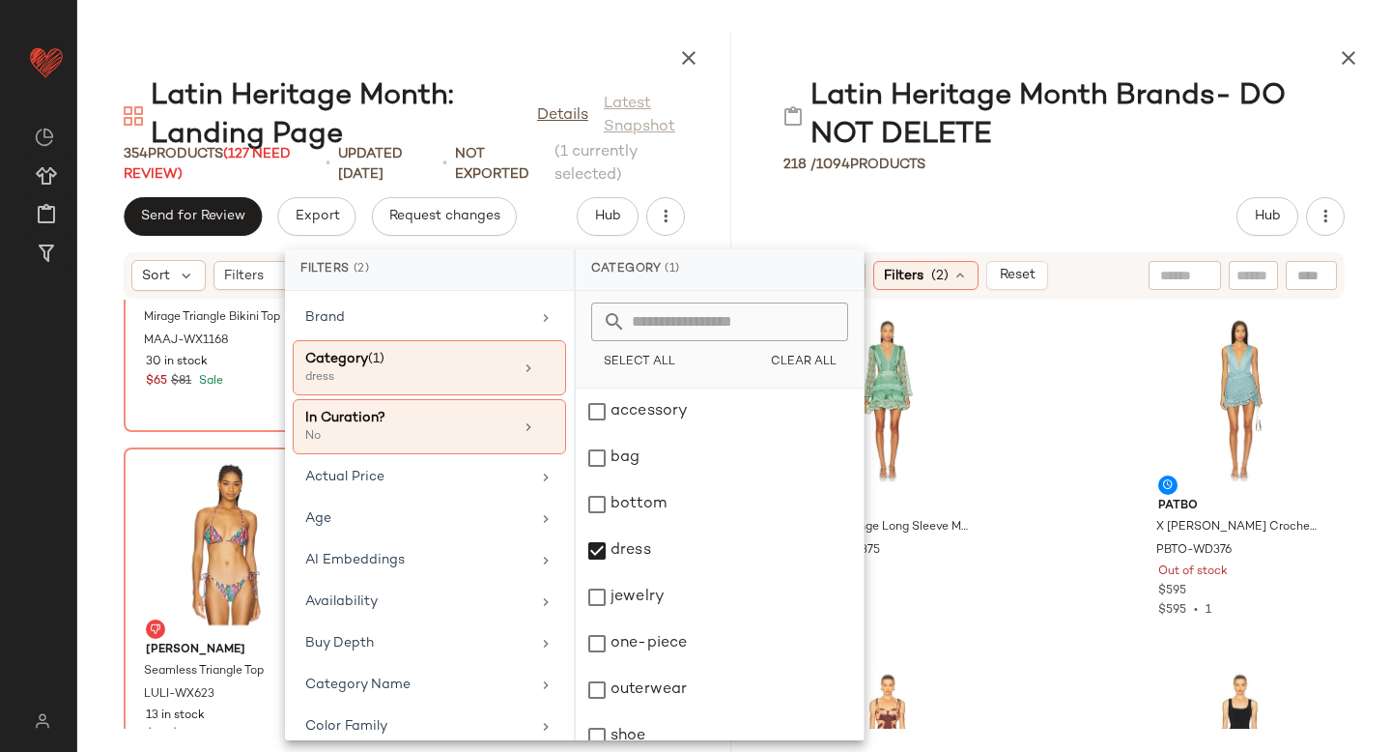
click at [657, 431] on div "Hub" at bounding box center [332, 461] width 649 height 61
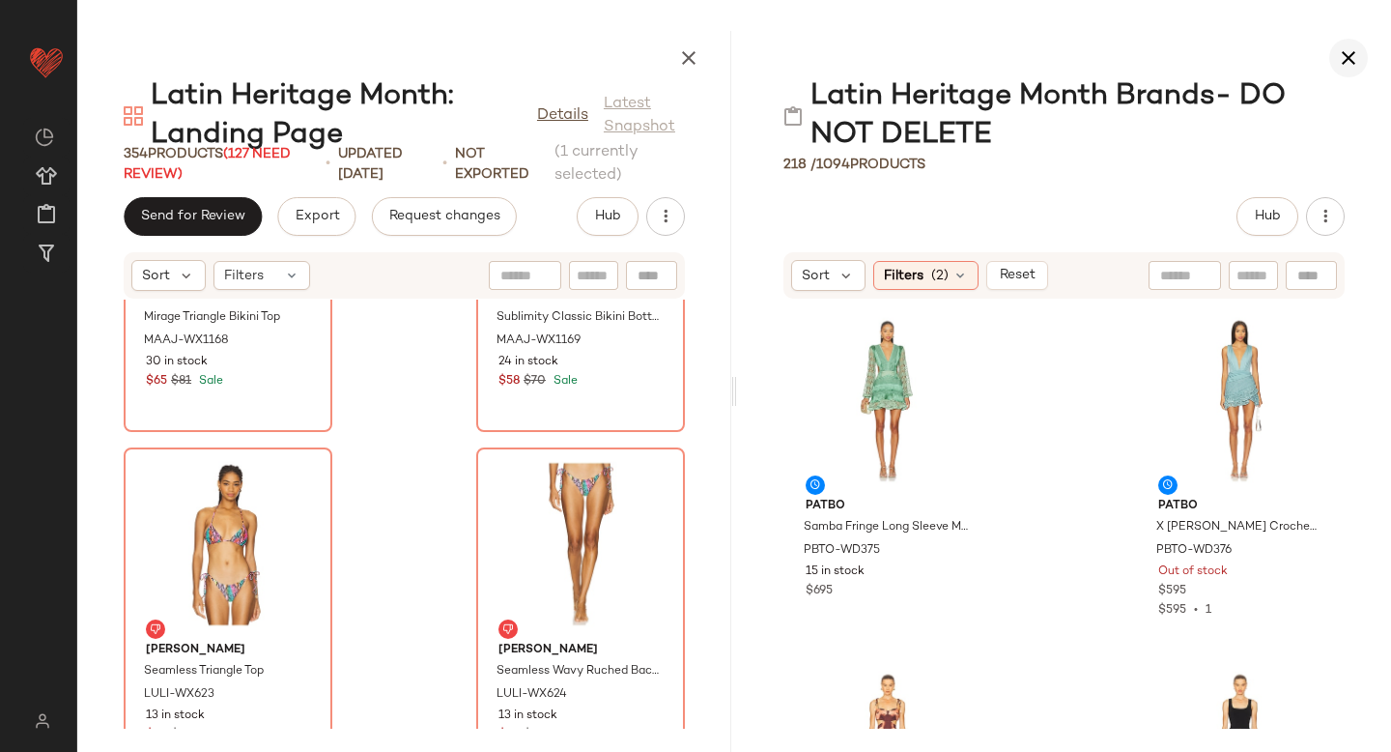
click at [15, 373] on icon "button" at bounding box center [15, 373] width 0 height 0
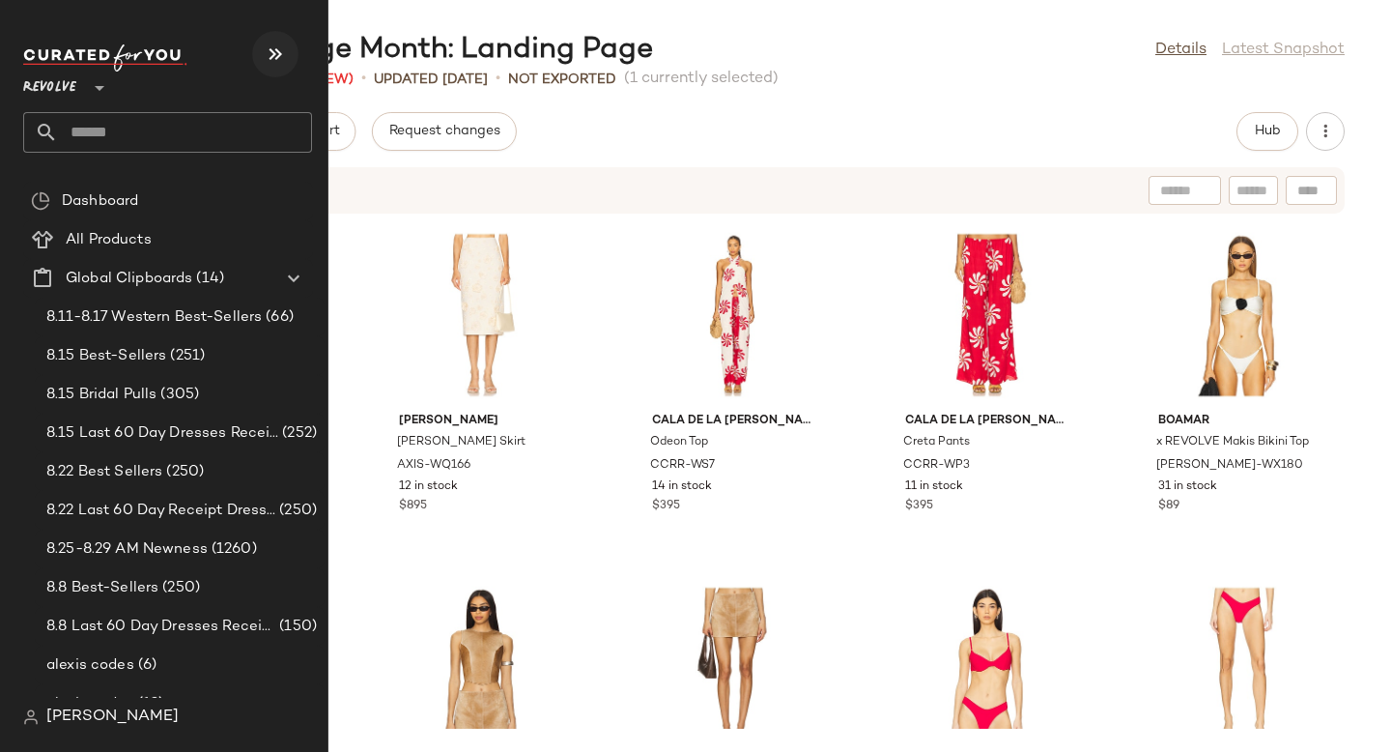
click at [8, 183] on icon "button" at bounding box center [8, 183] width 0 height 0
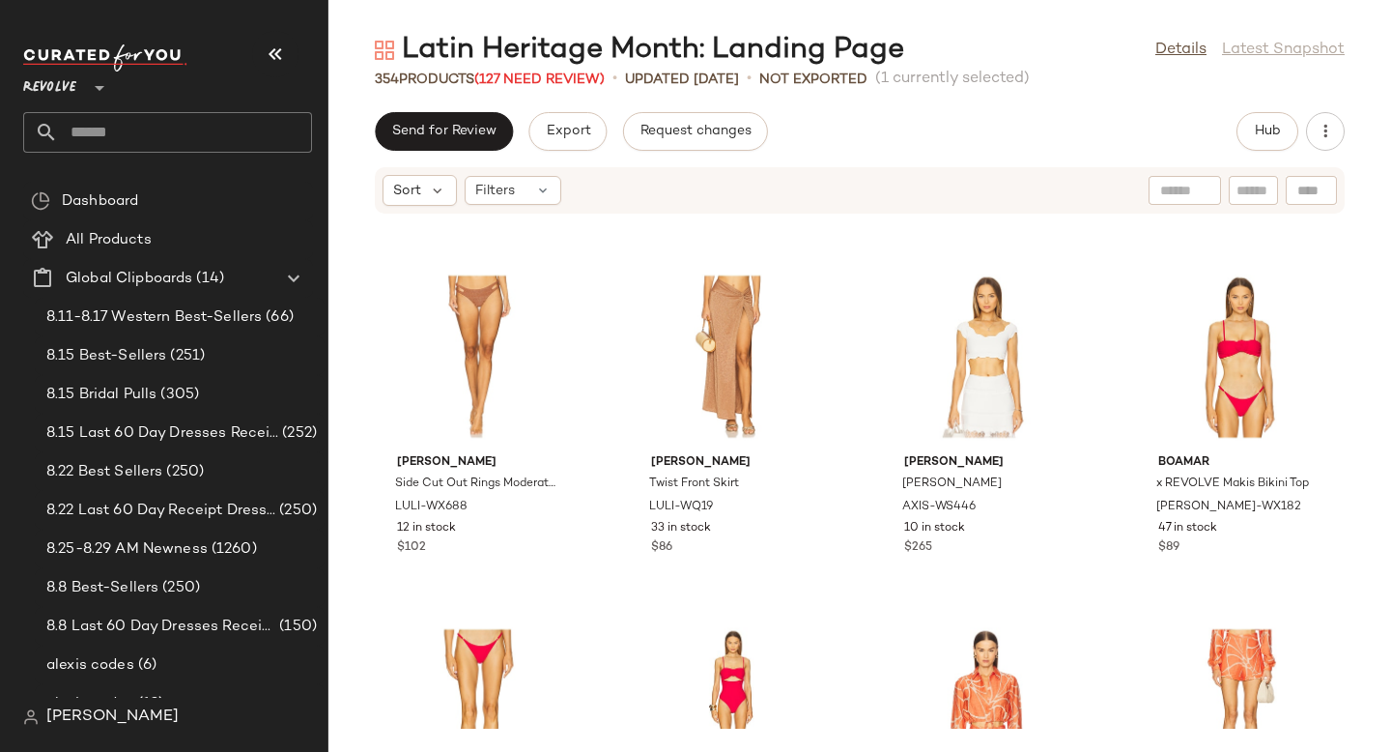
scroll to position [1741, 0]
click at [8, 183] on icon "button" at bounding box center [8, 183] width 0 height 0
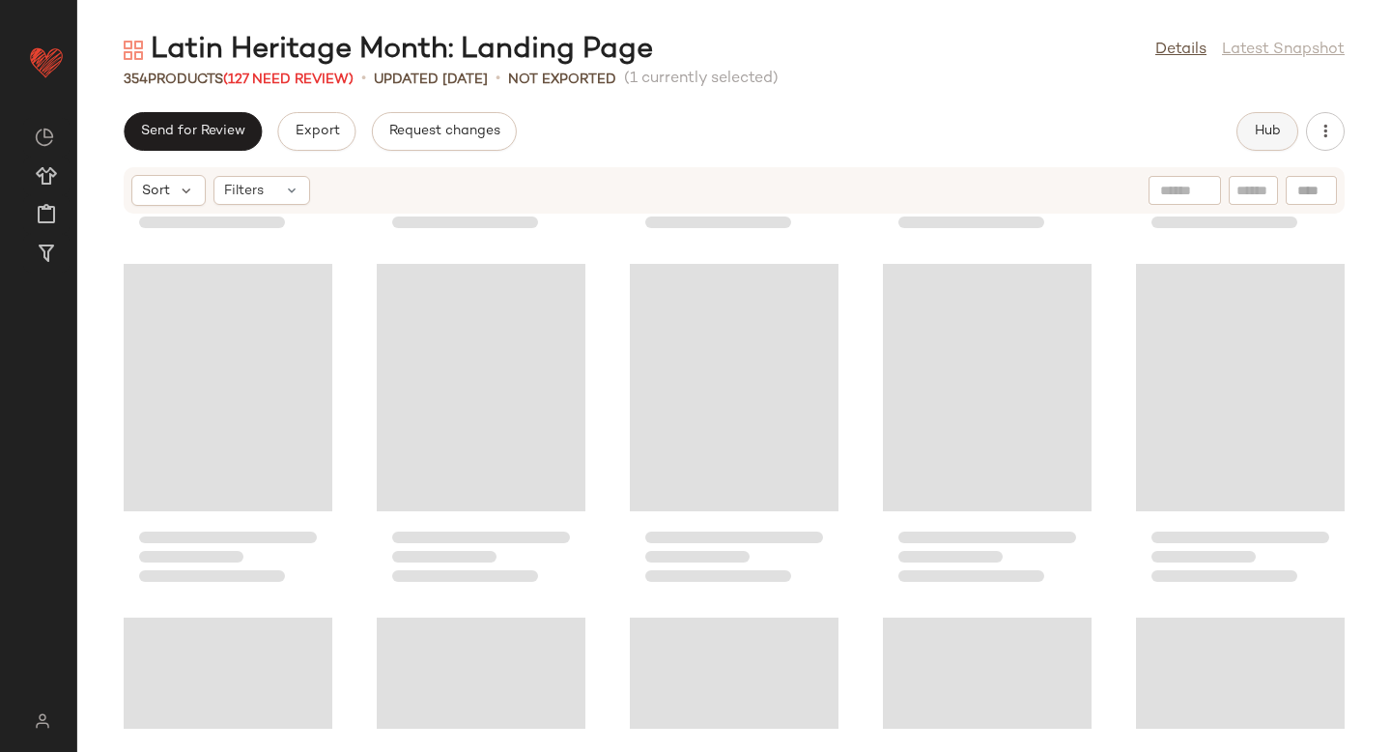
scroll to position [1414, 0]
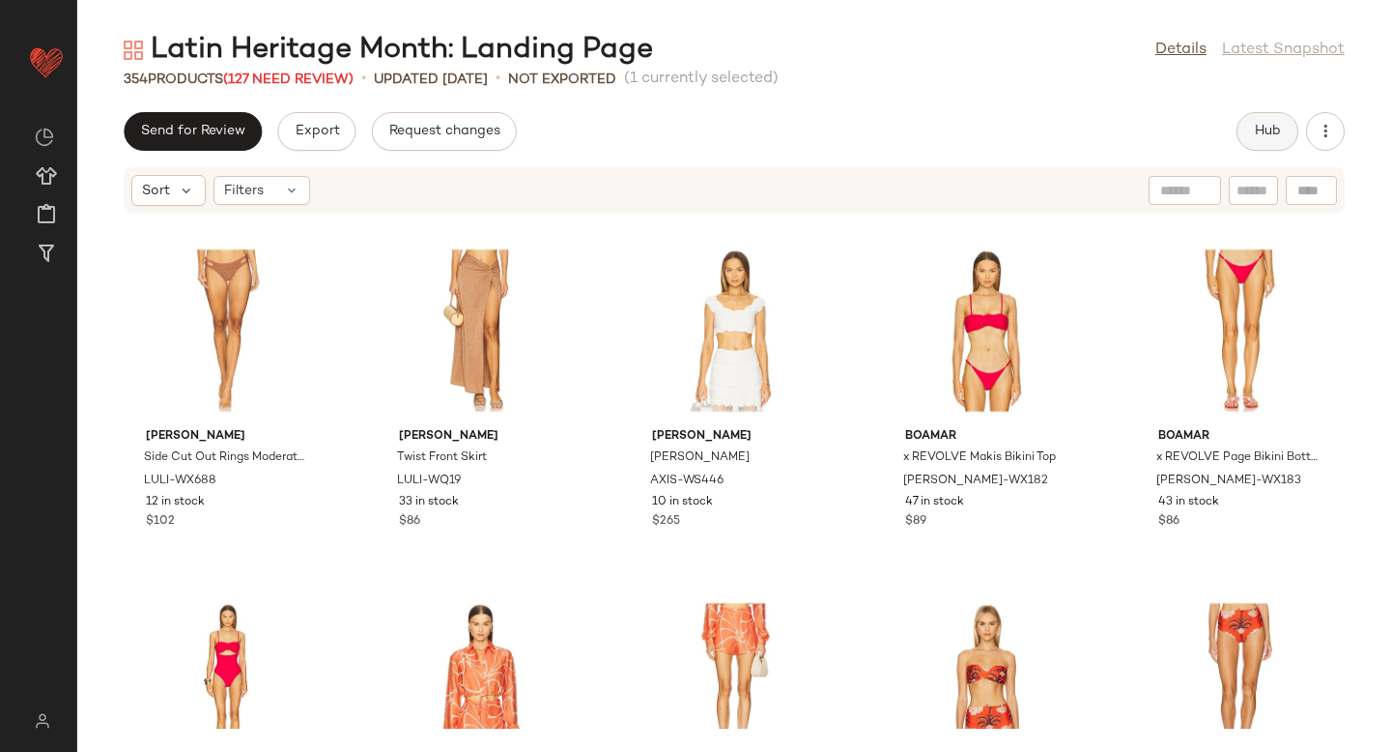
click at [27, 289] on button "Hub" at bounding box center [7, 299] width 39 height 20
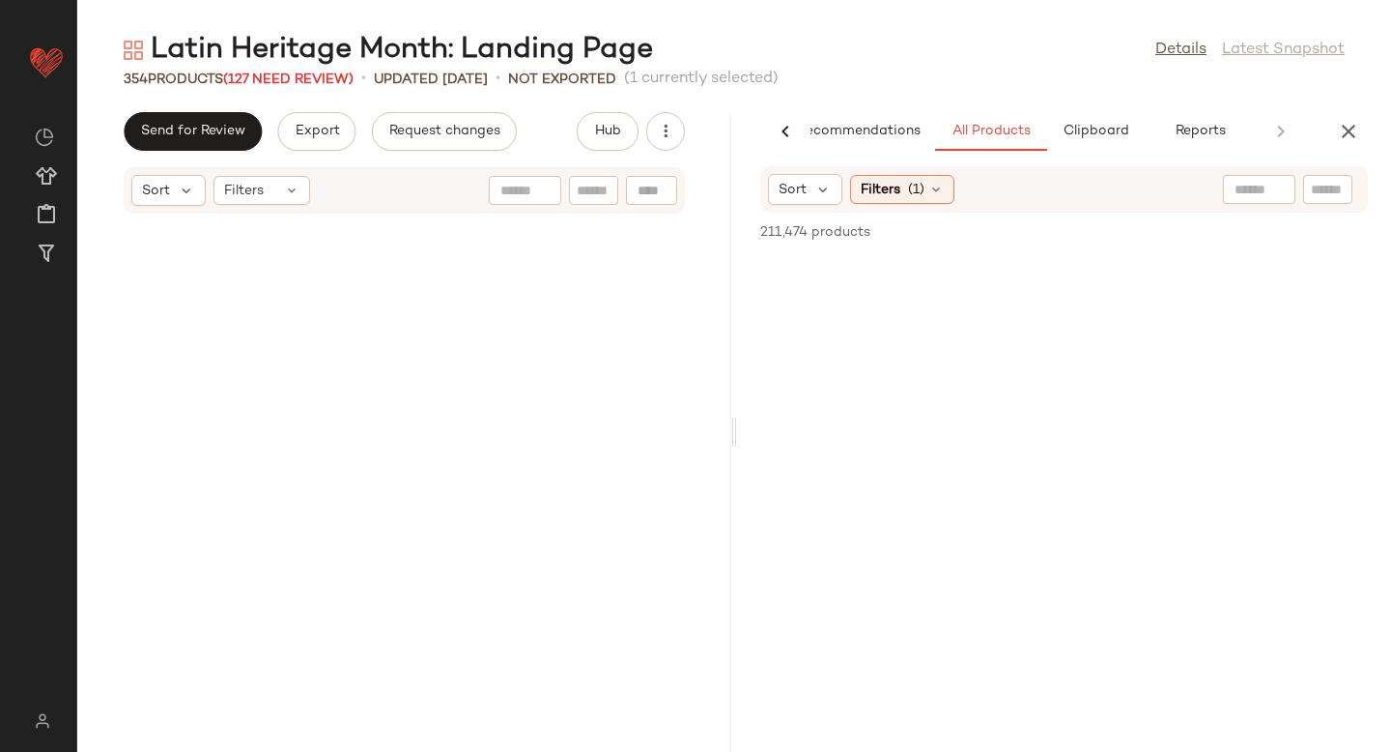
scroll to position [3536, 0]
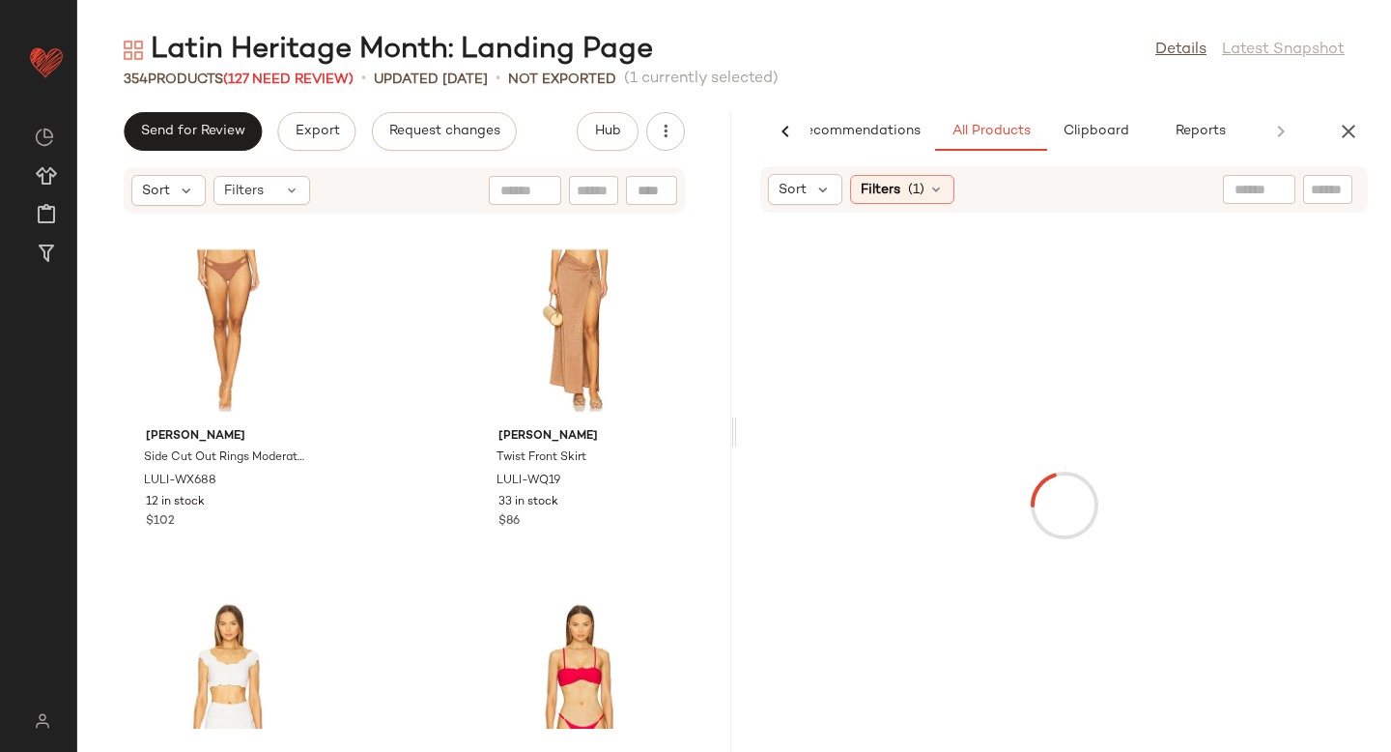
paste input "**********"
type input "**********"
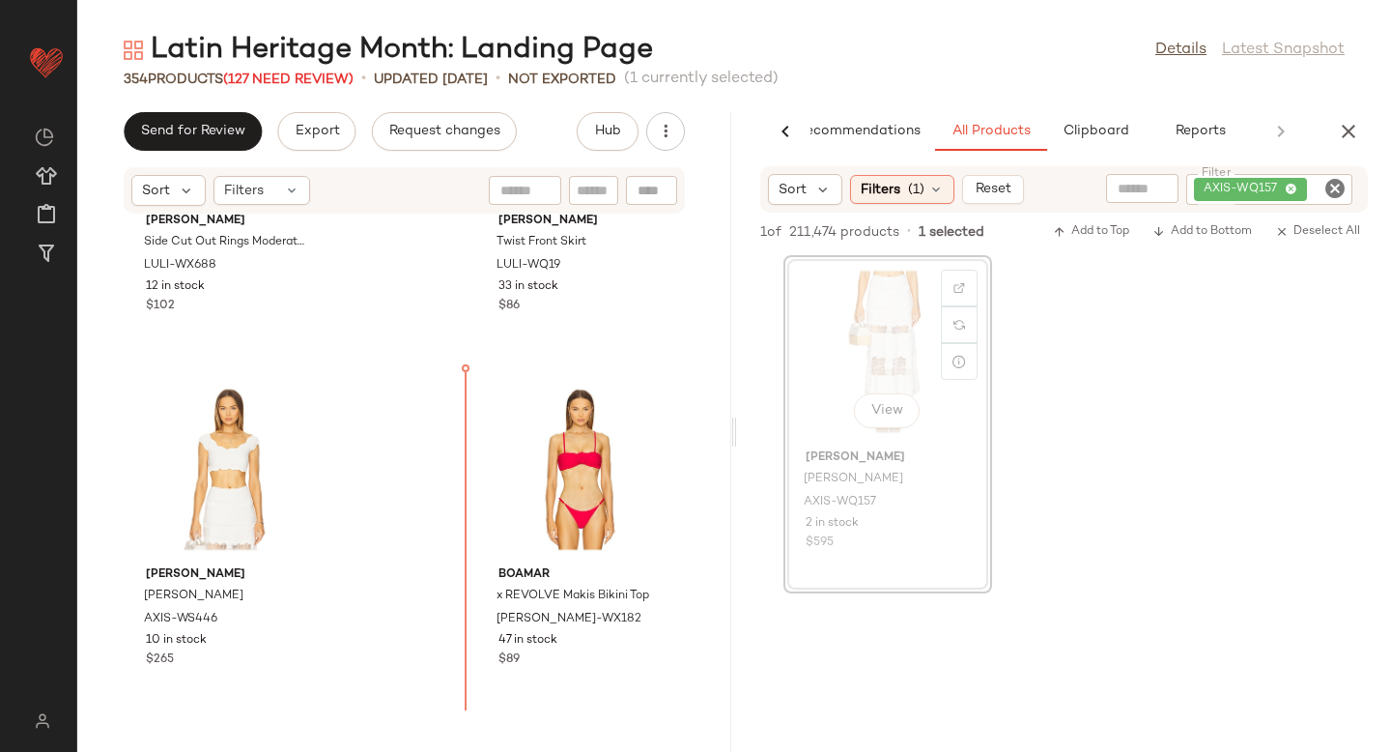
scroll to position [3751, 0]
drag, startPoint x: 905, startPoint y: 332, endPoint x: 501, endPoint y: 498, distance: 436.3
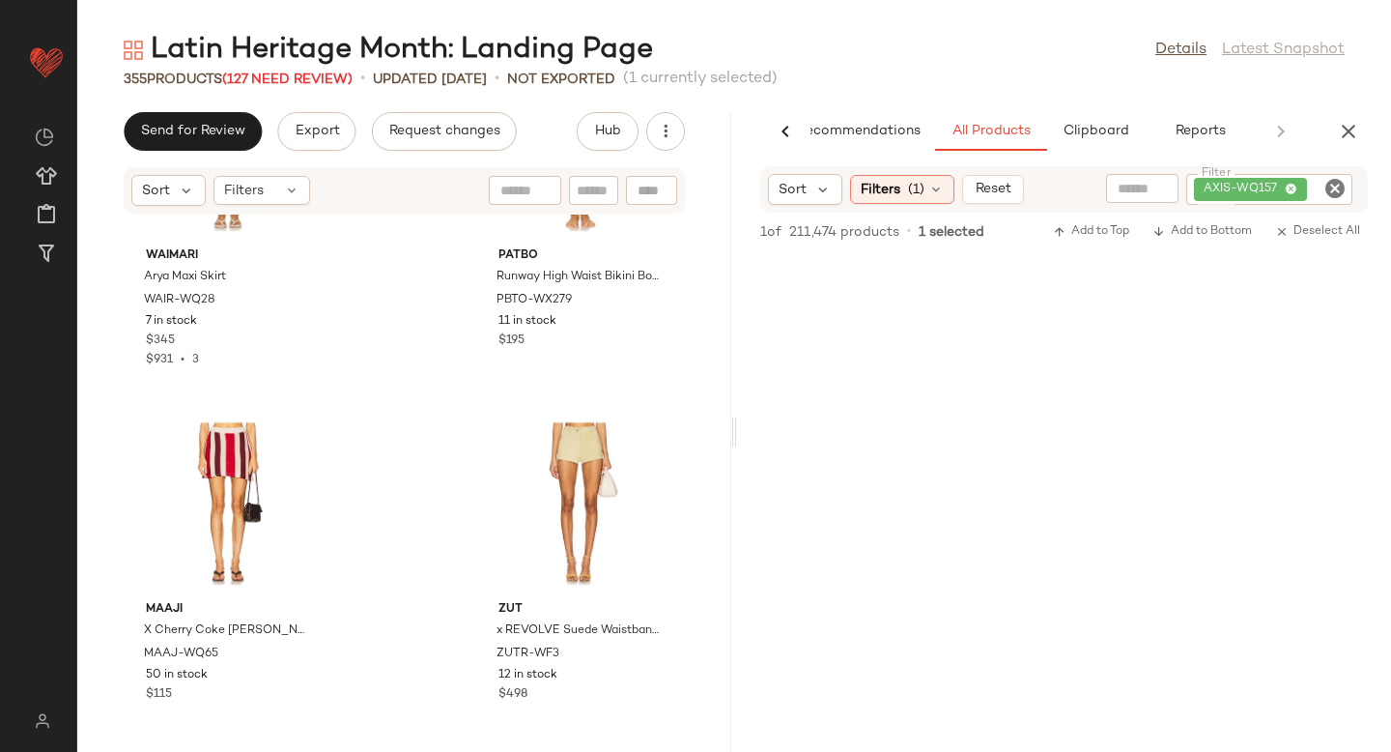
scroll to position [6299, 0]
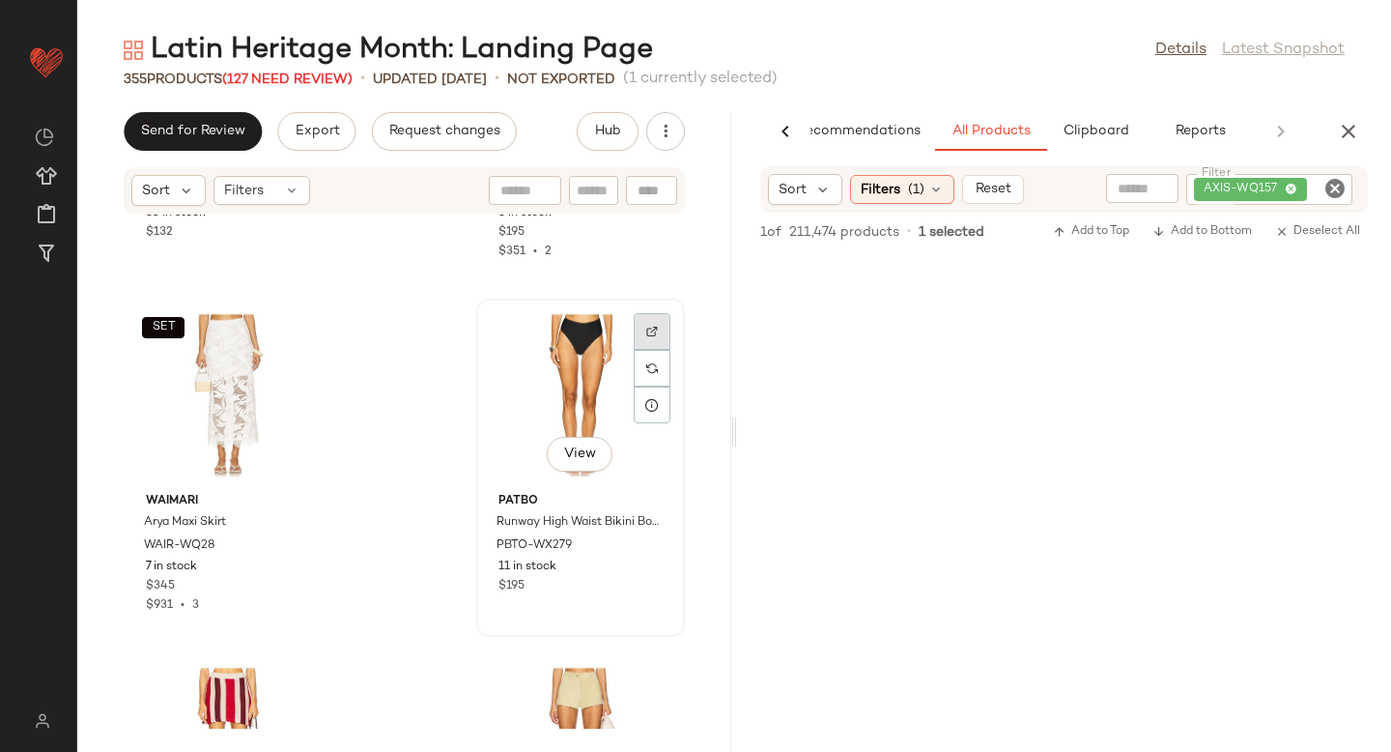
paste input "**********"
type input "**********"
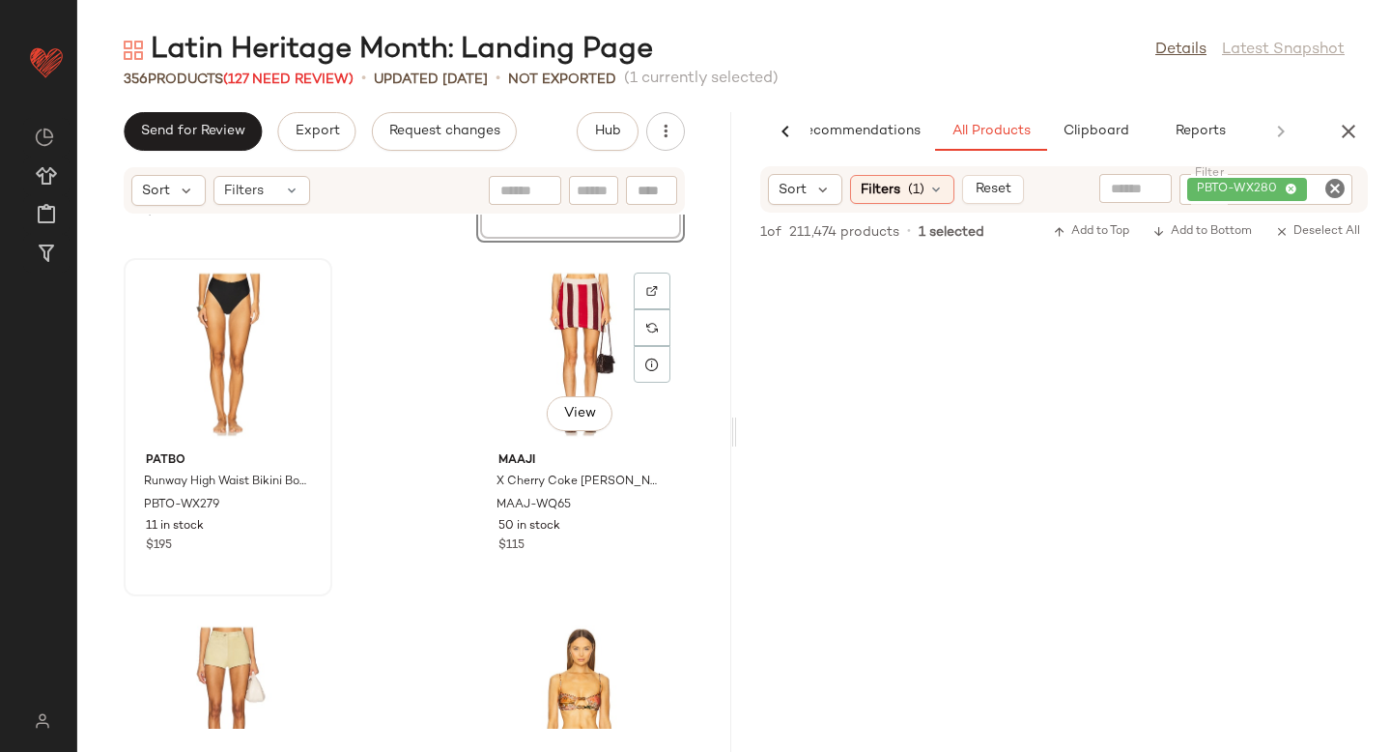
scroll to position [6693, 0]
paste input "********"
type input "********"
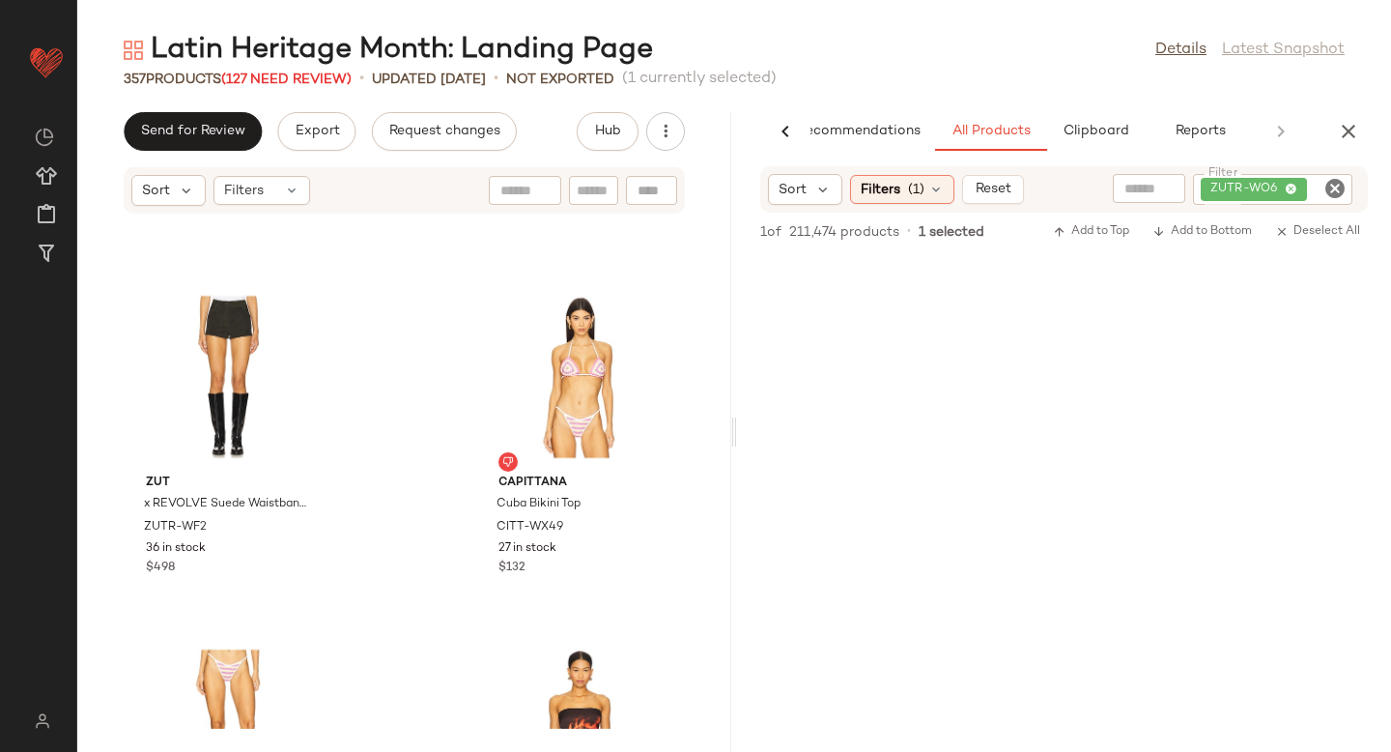
scroll to position [10896, 0]
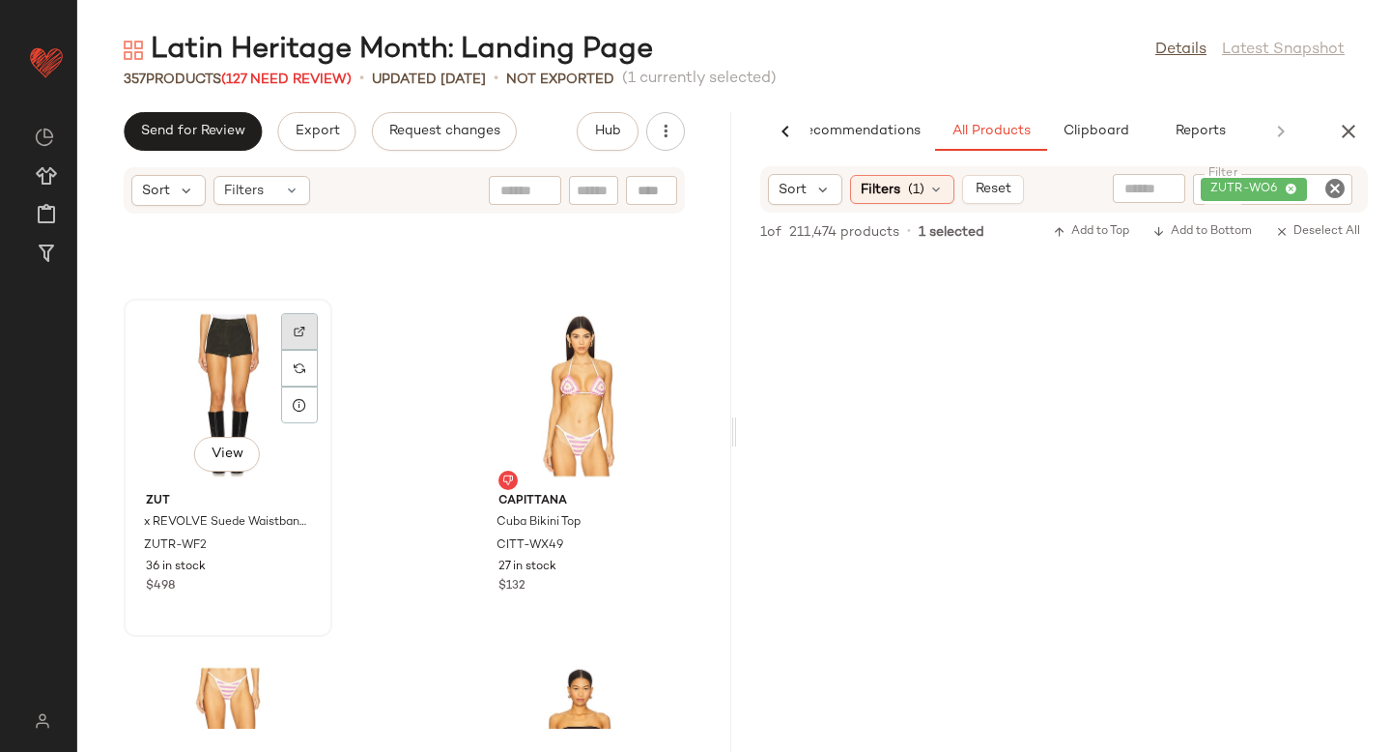
paste input "********"
type input "********"
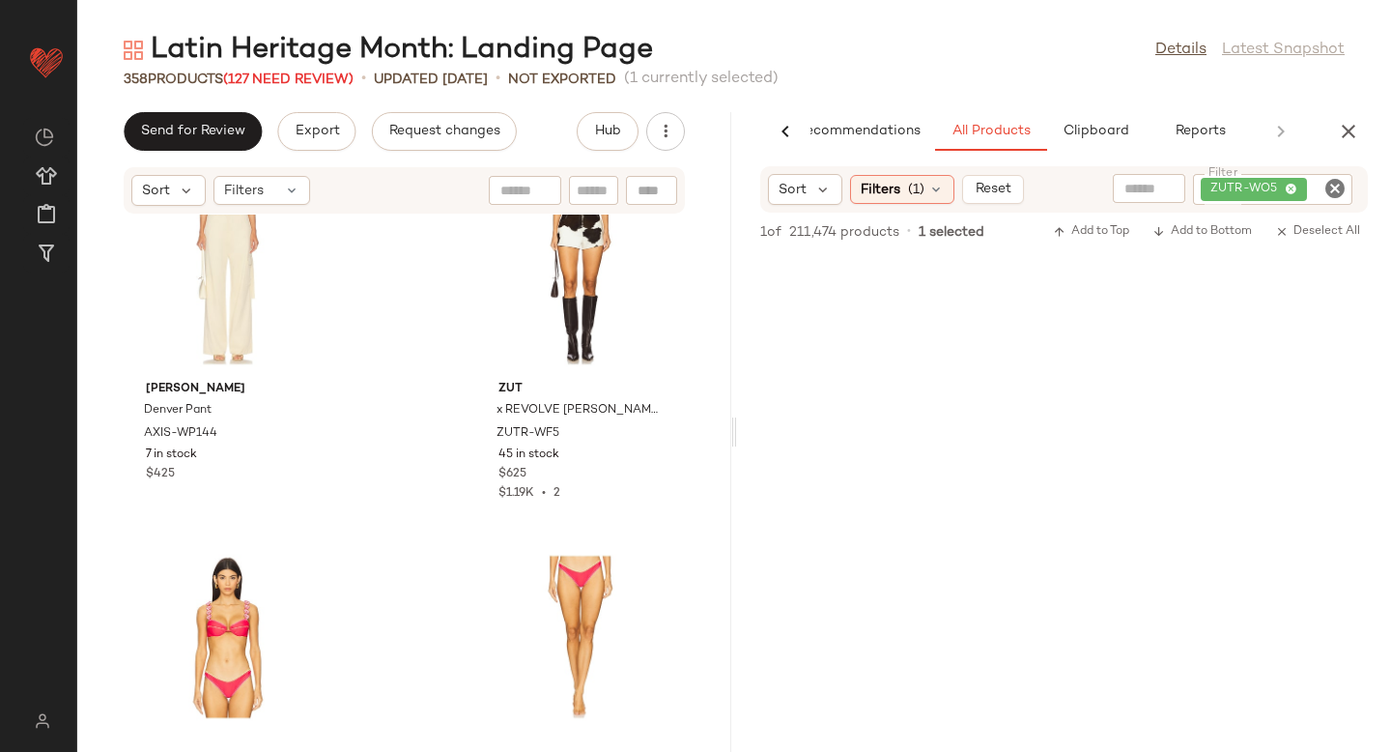
scroll to position [18045, 0]
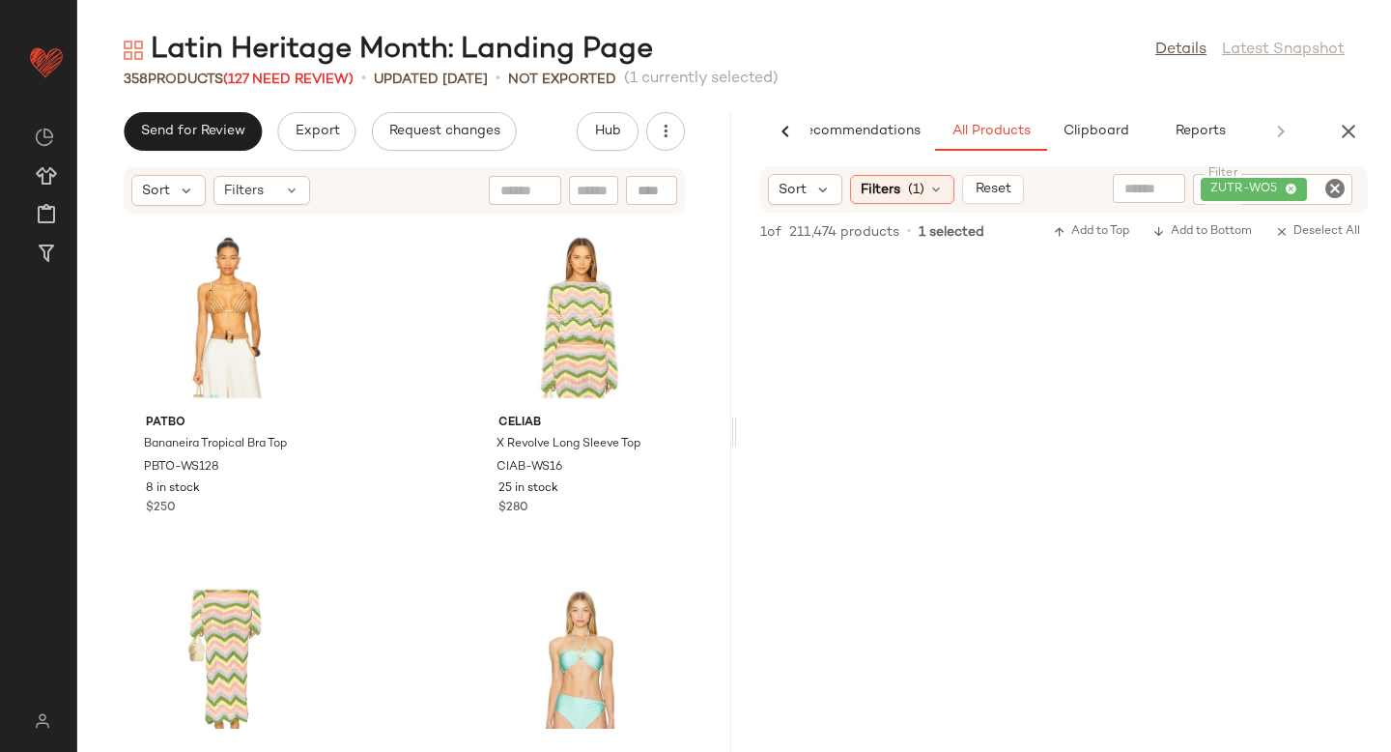
scroll to position [24052, 0]
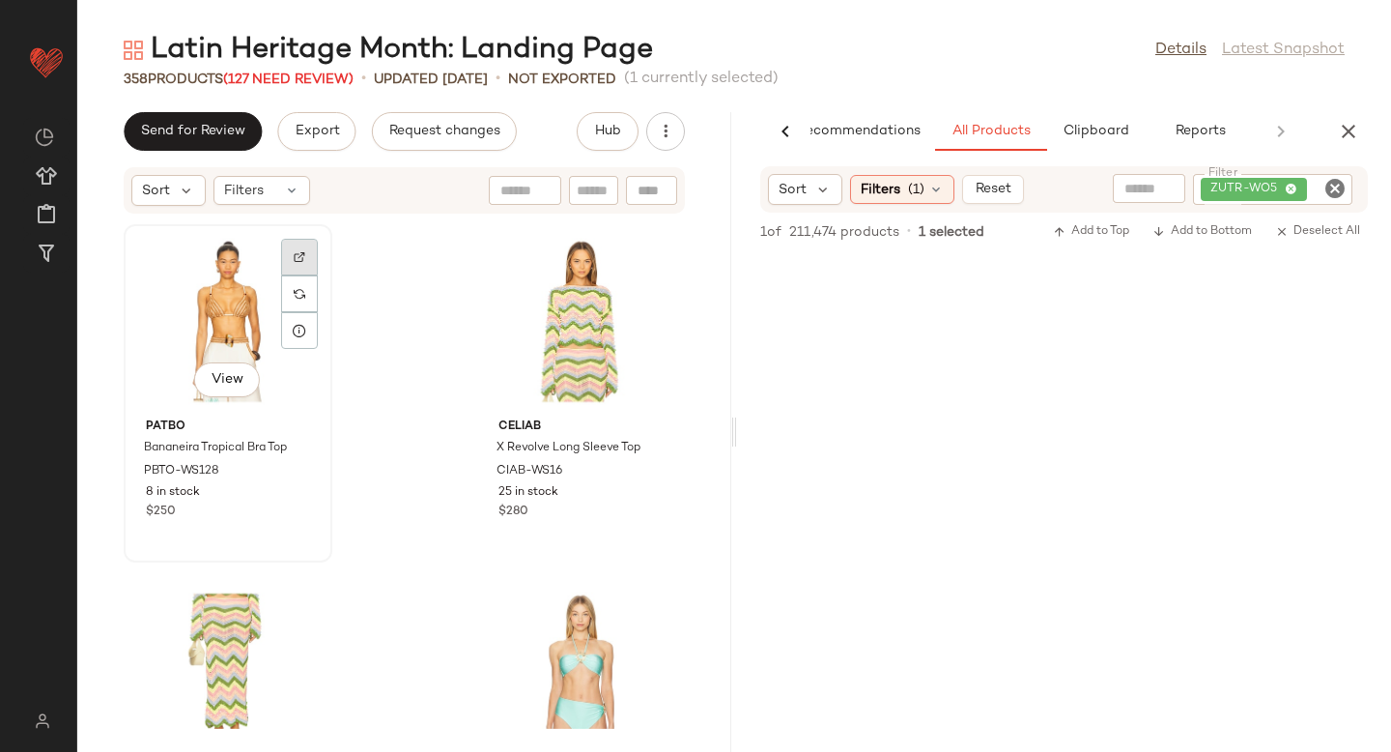
paste input "*********"
type input "*********"
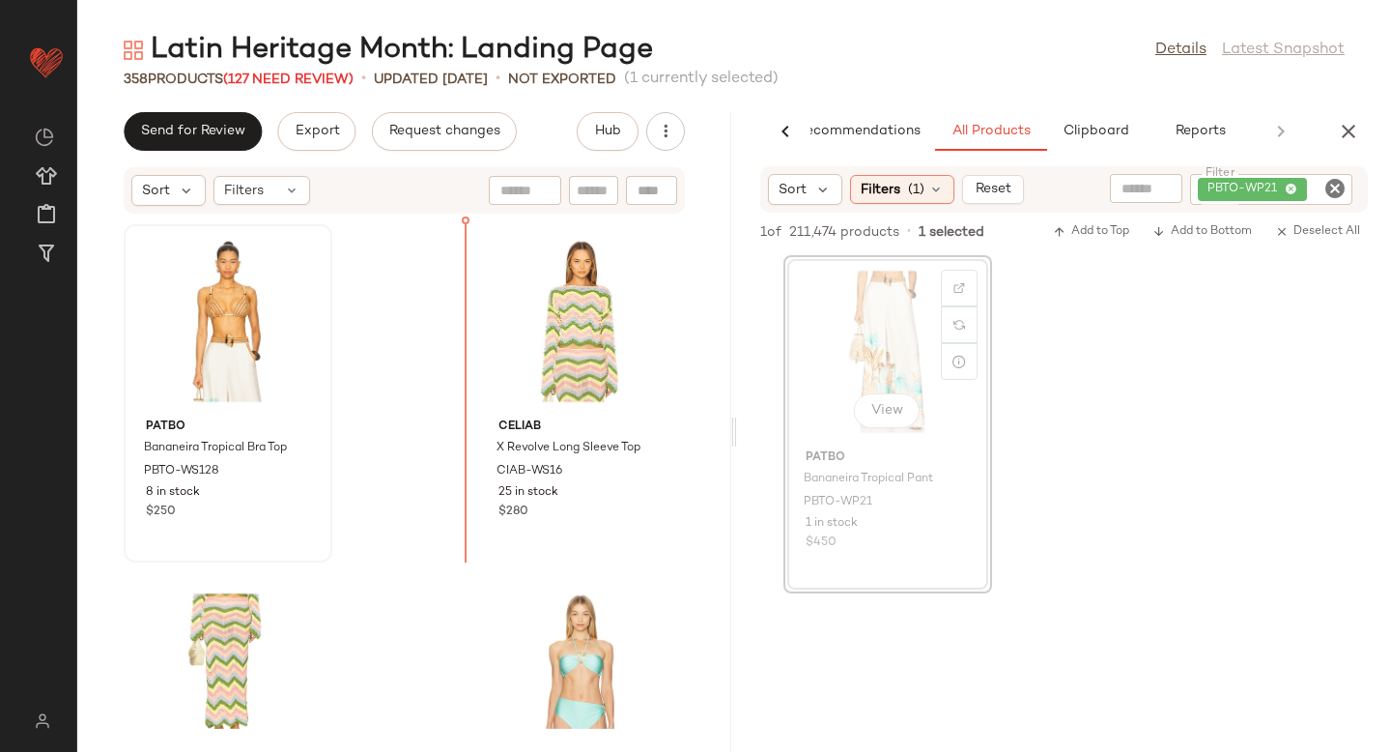
drag, startPoint x: 863, startPoint y: 341, endPoint x: 852, endPoint y: 341, distance: 10.6
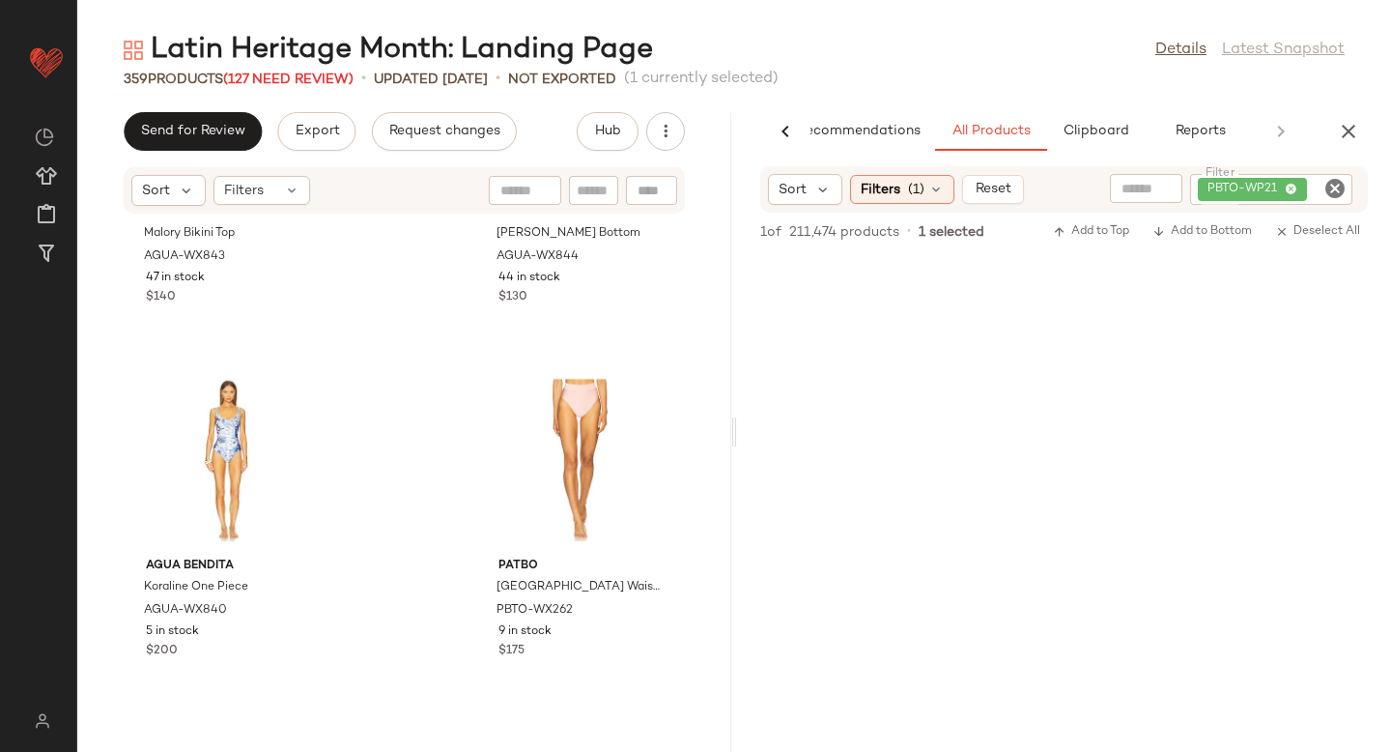
scroll to position [27105, 0]
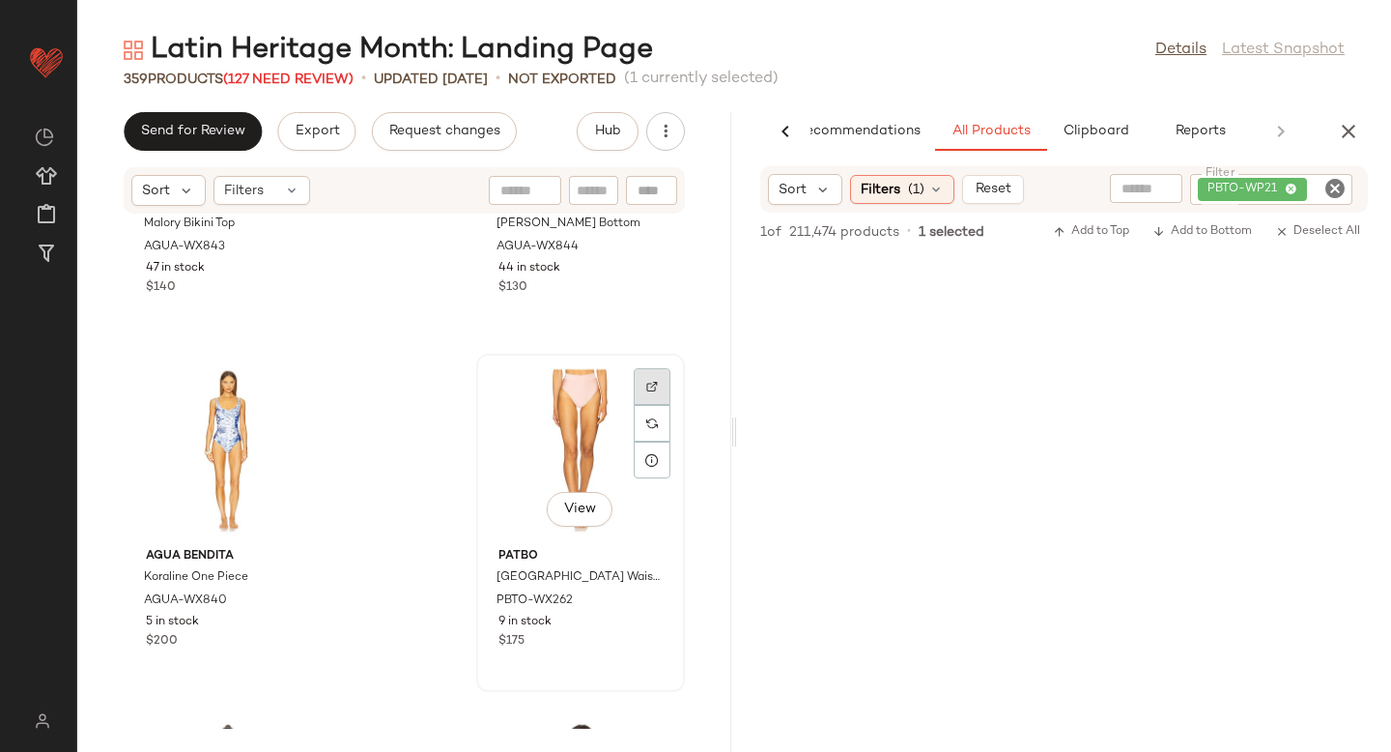
paste input "**********"
type input "**********"
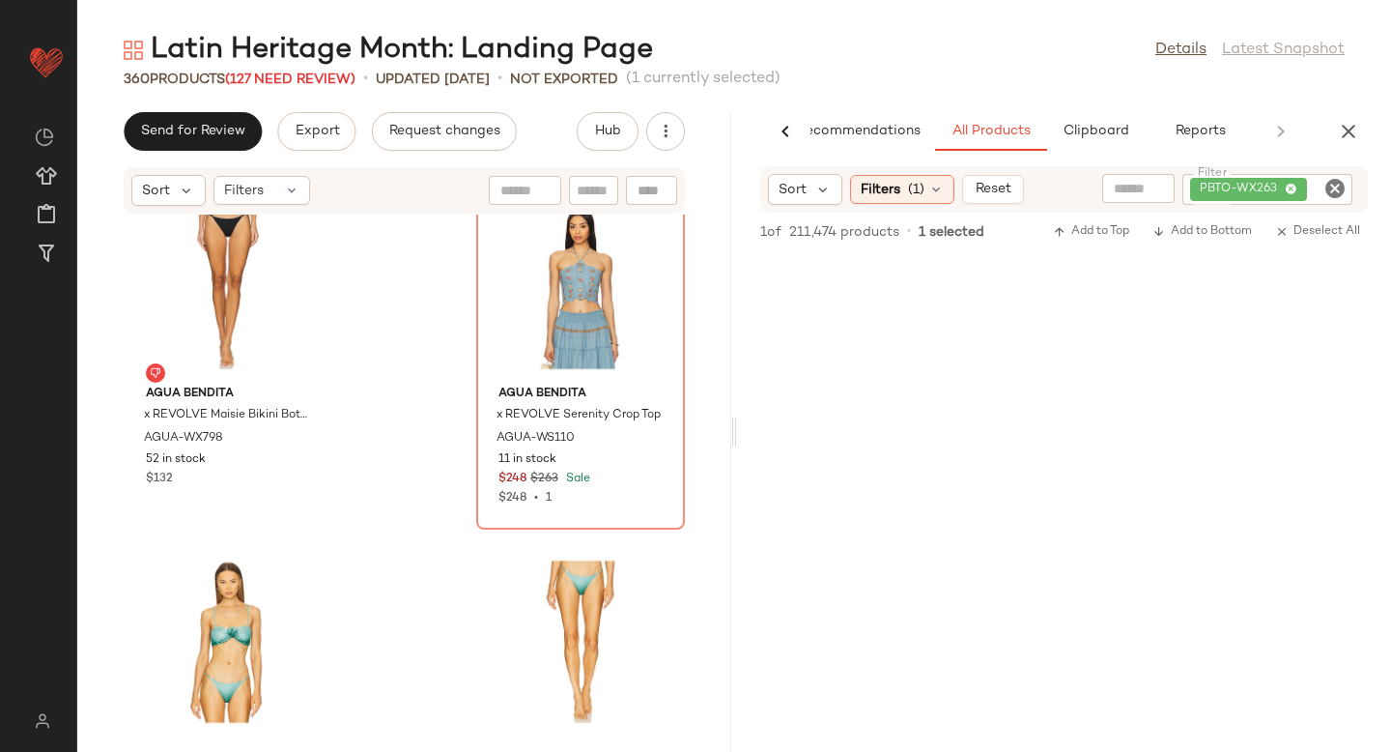
scroll to position [36303, 0]
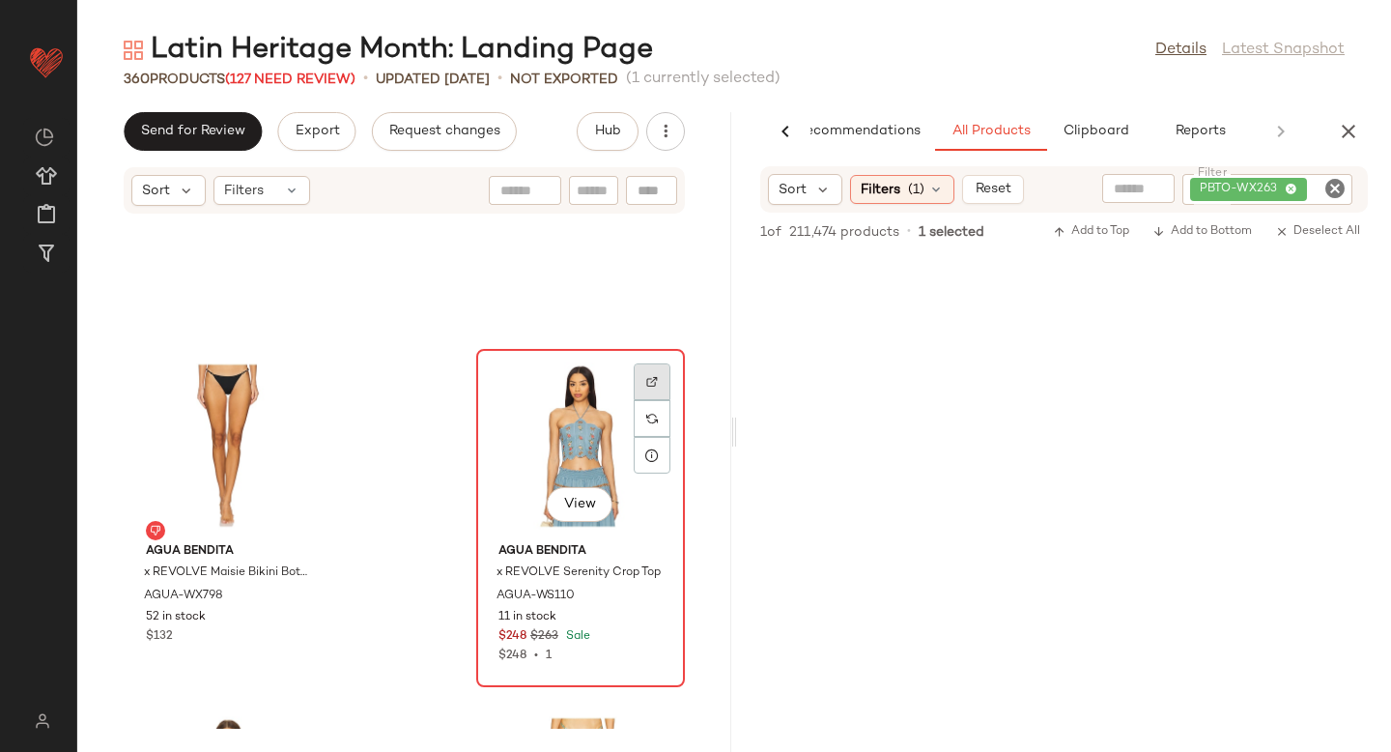
paste input "**********"
type input "**********"
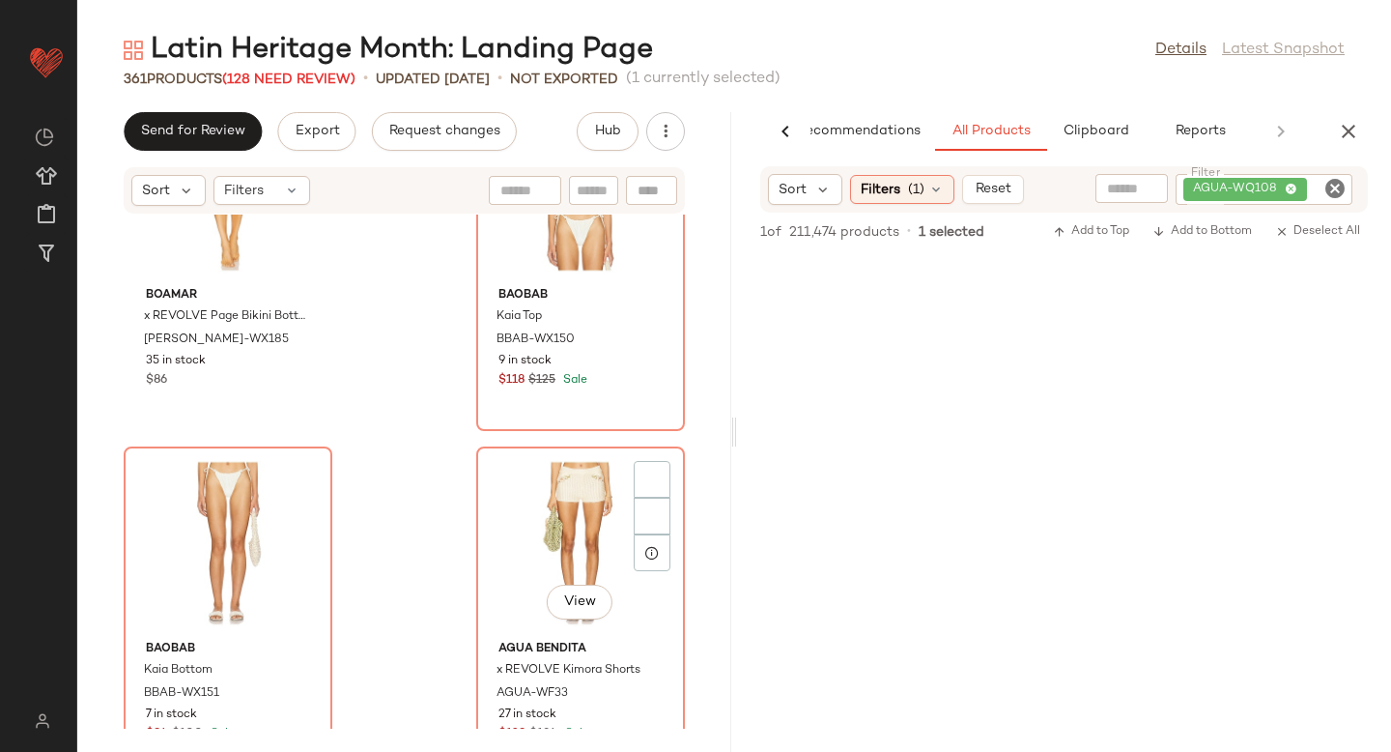
scroll to position [37302, 0]
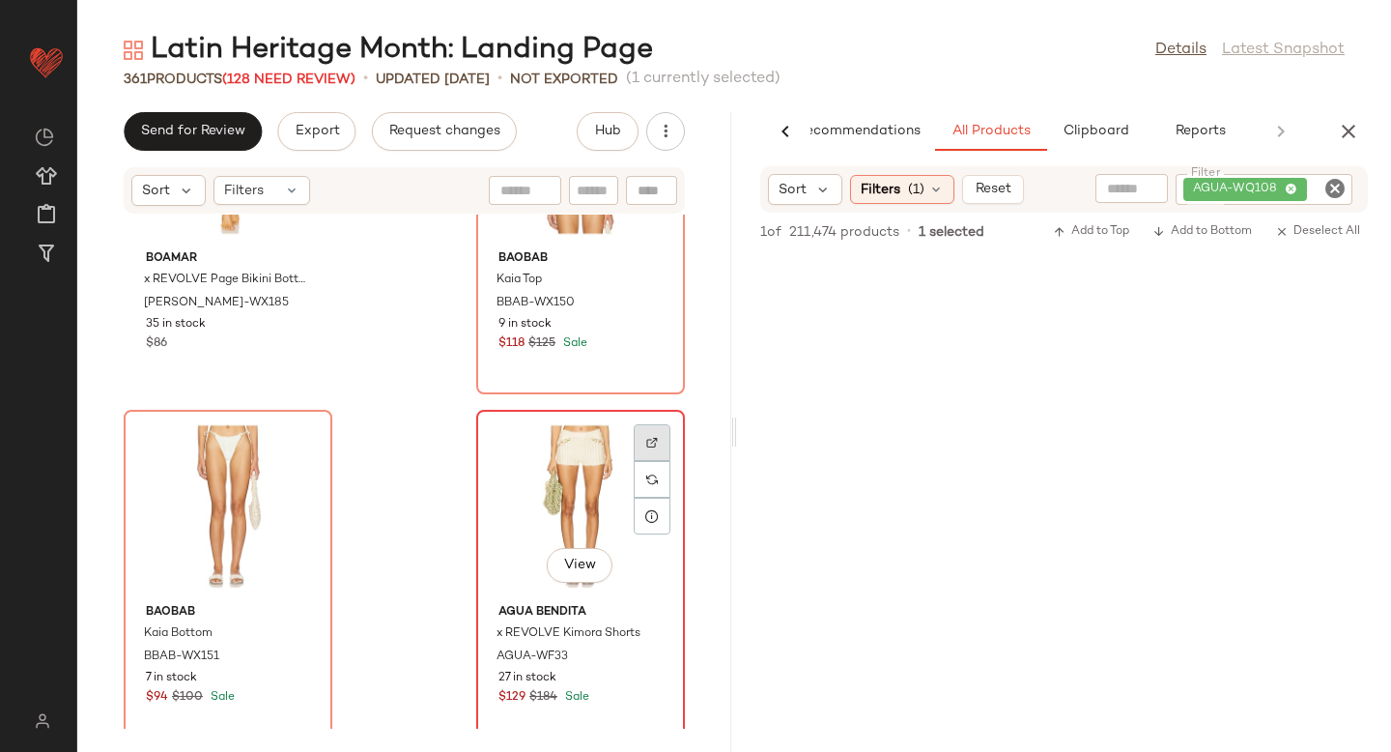
paste input "**********"
type input "**********"
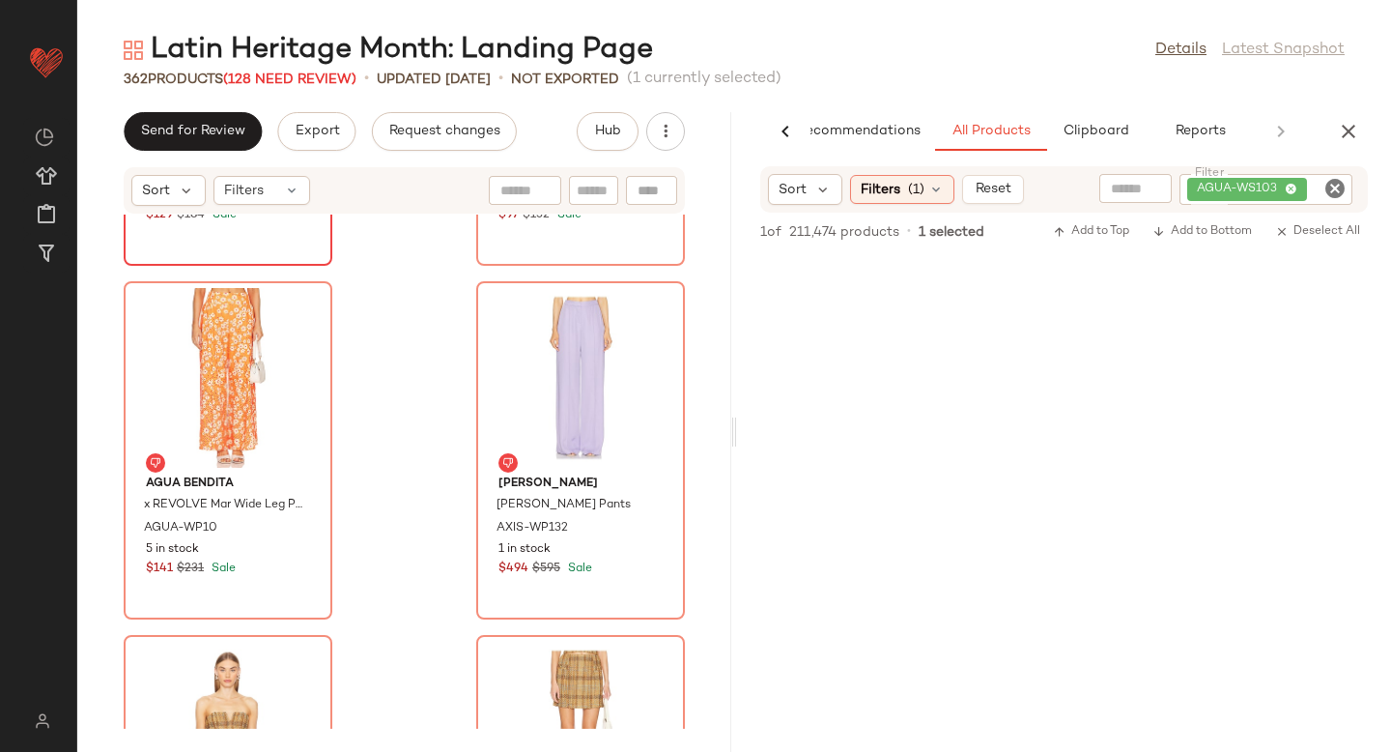
scroll to position [38139, 0]
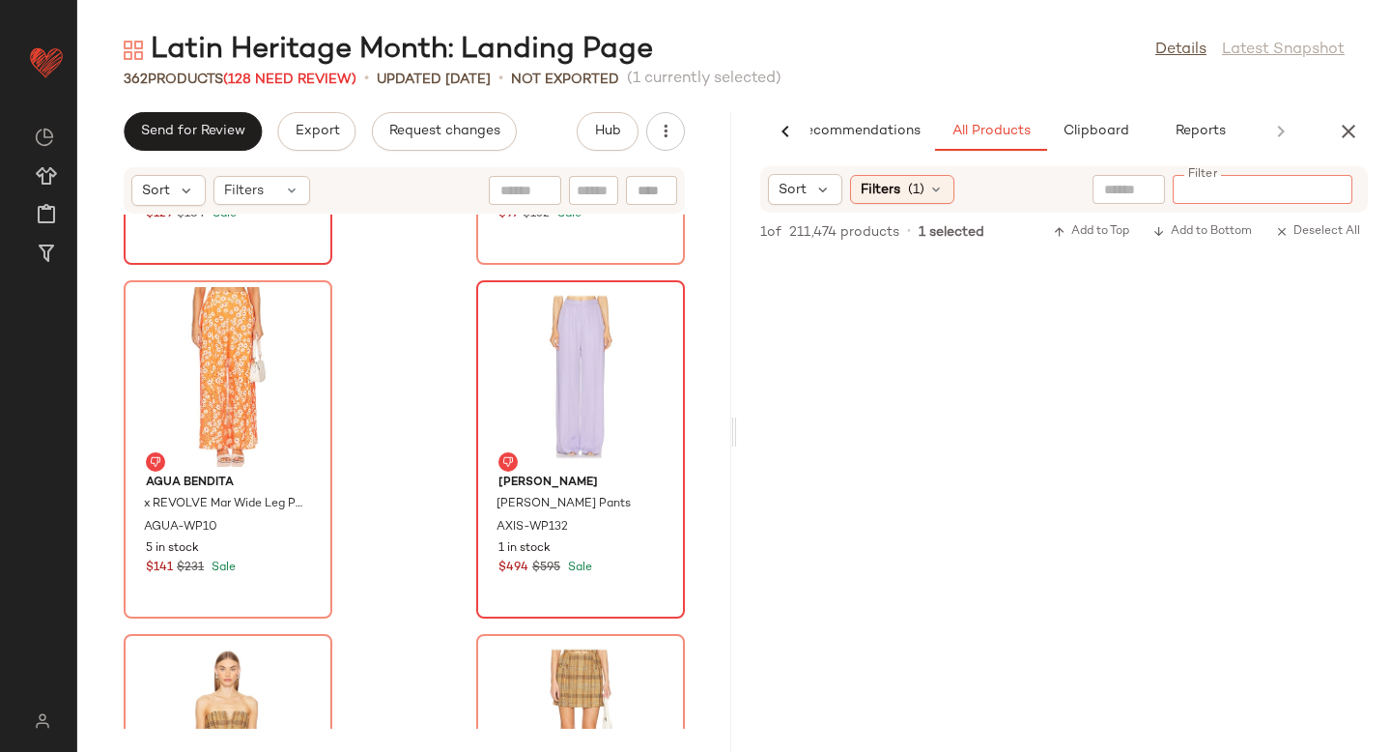
paste input "*********"
type input "*********"
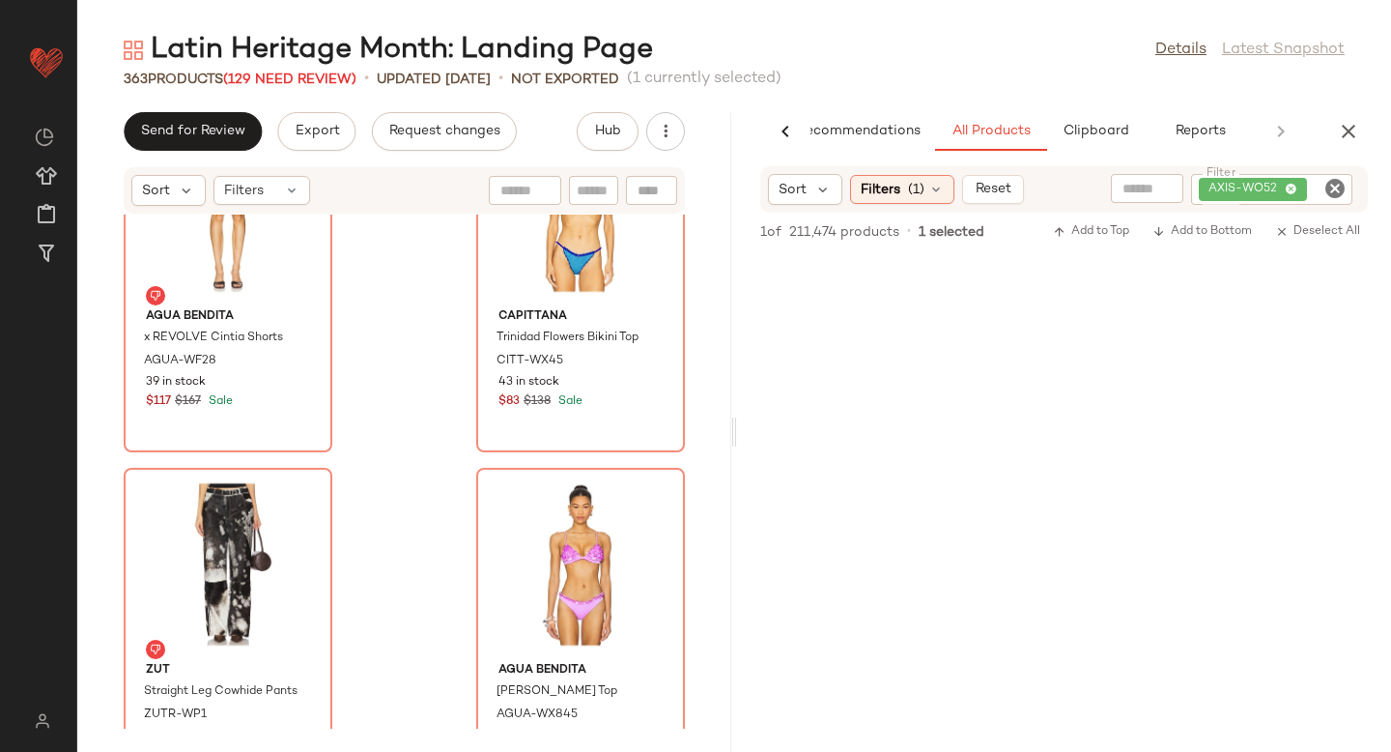
scroll to position [42830, 0]
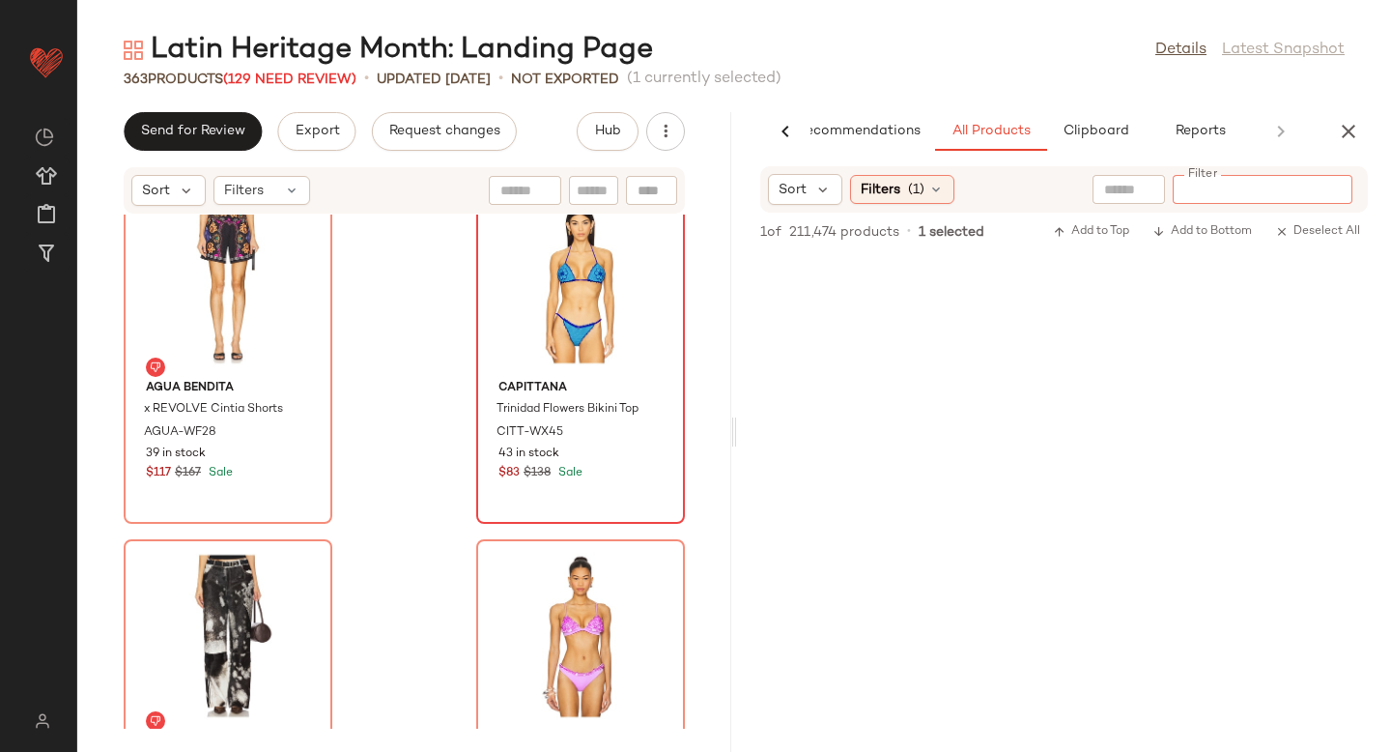
paste input "*********"
type input "*********"
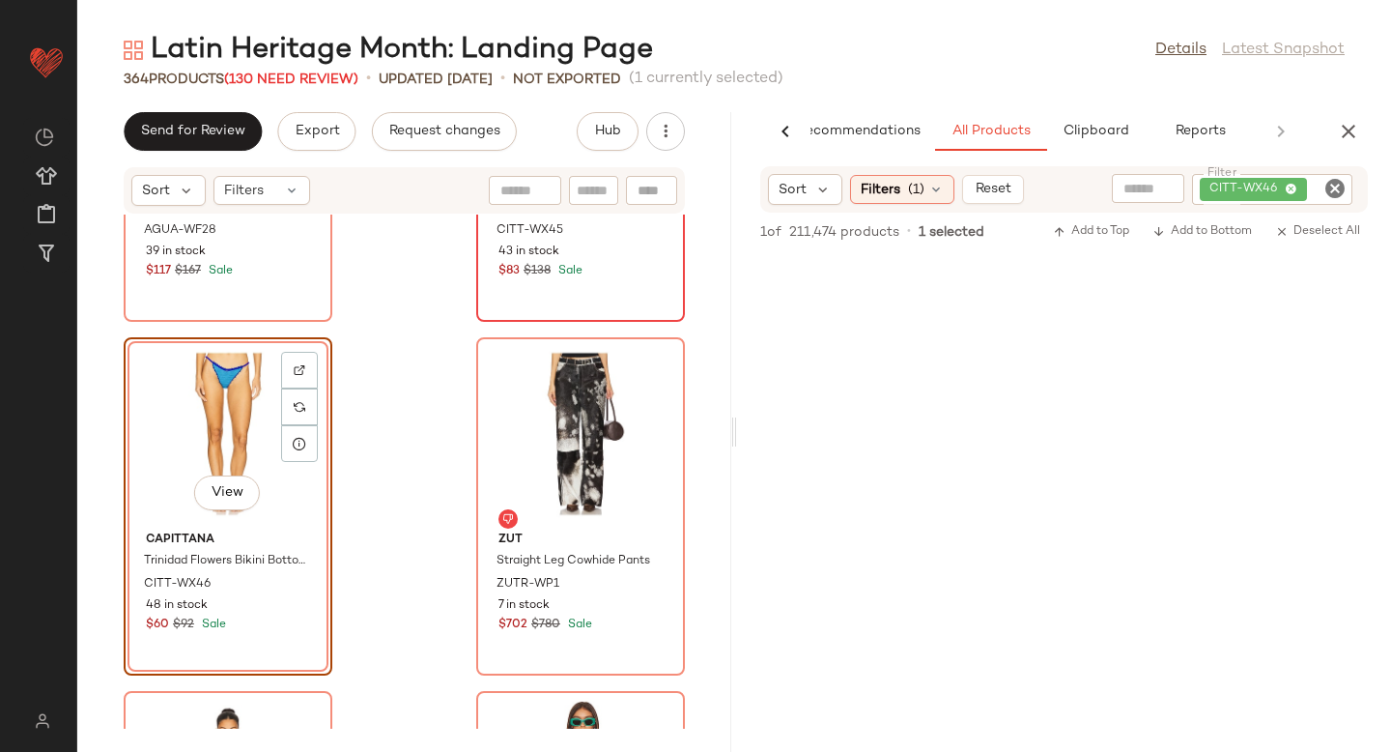
scroll to position [43070, 0]
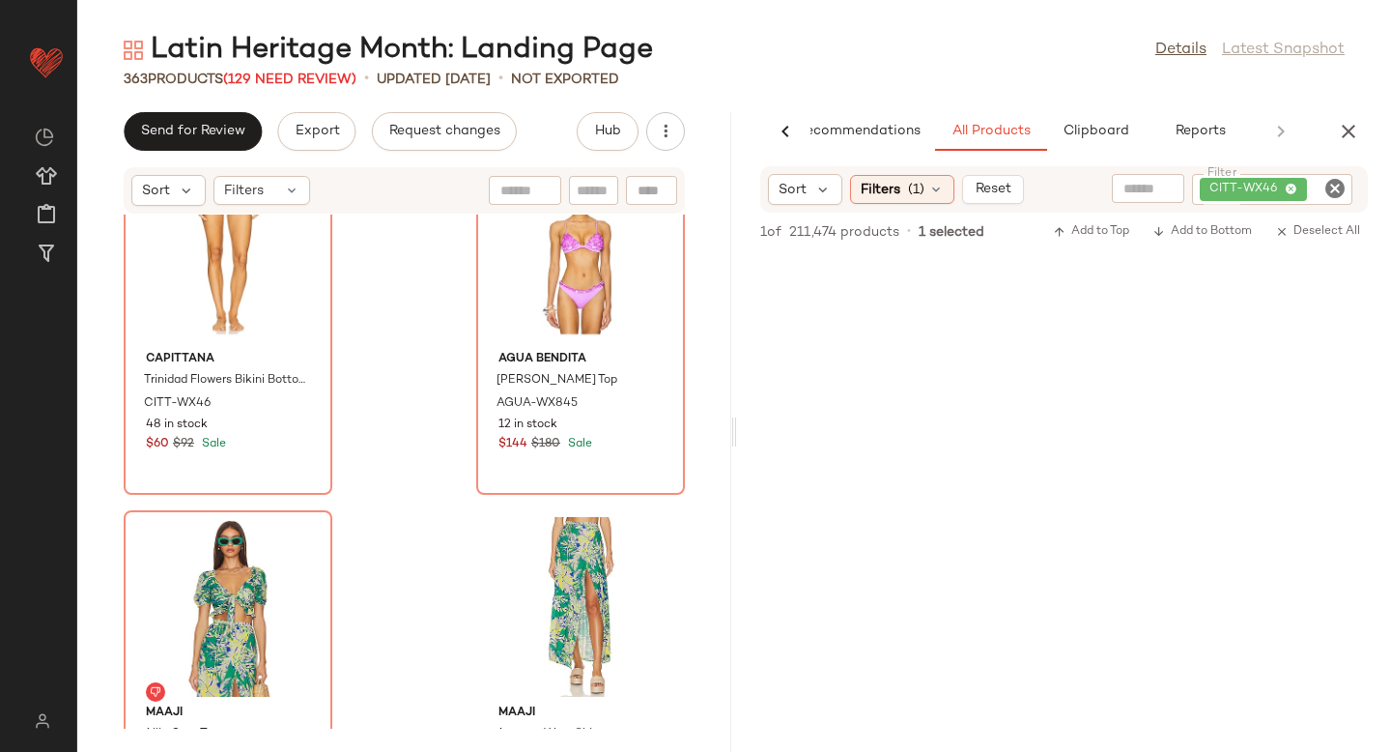
scroll to position [43102, 0]
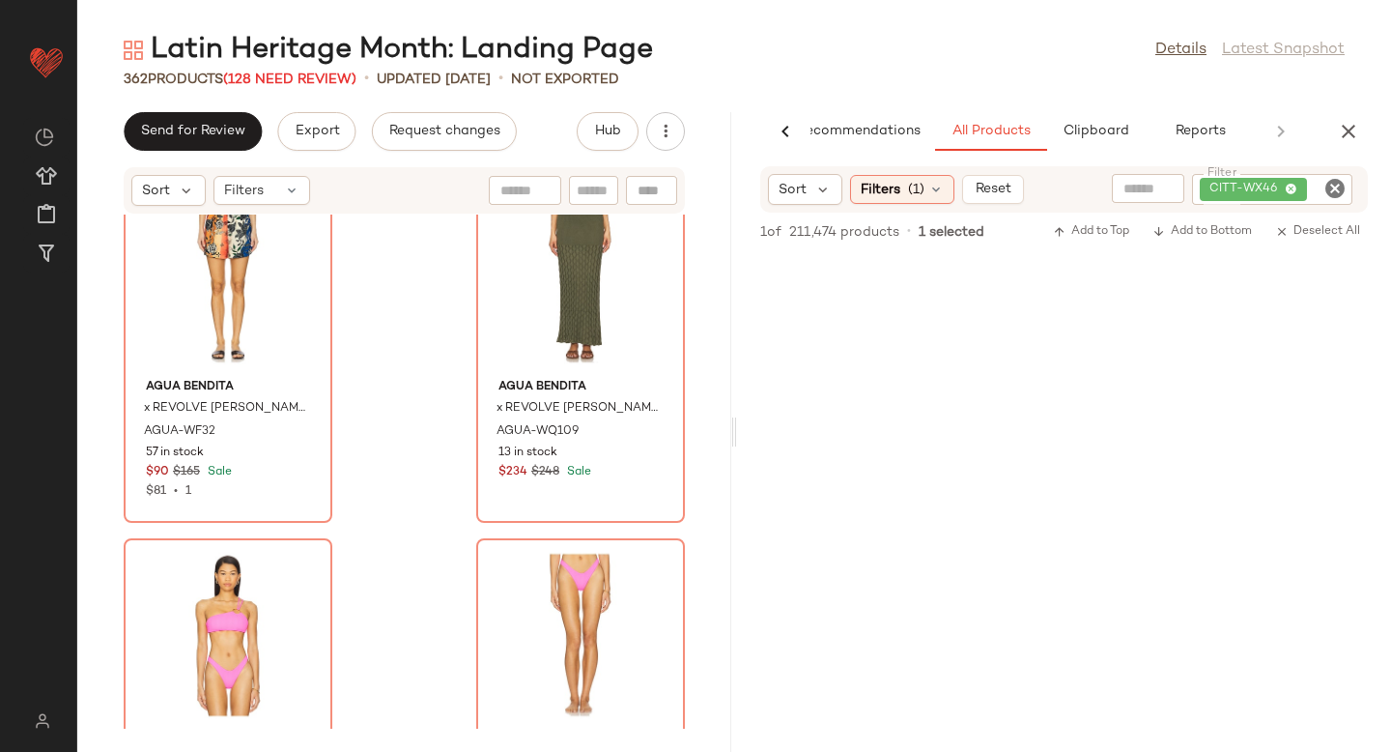
scroll to position [45973, 0]
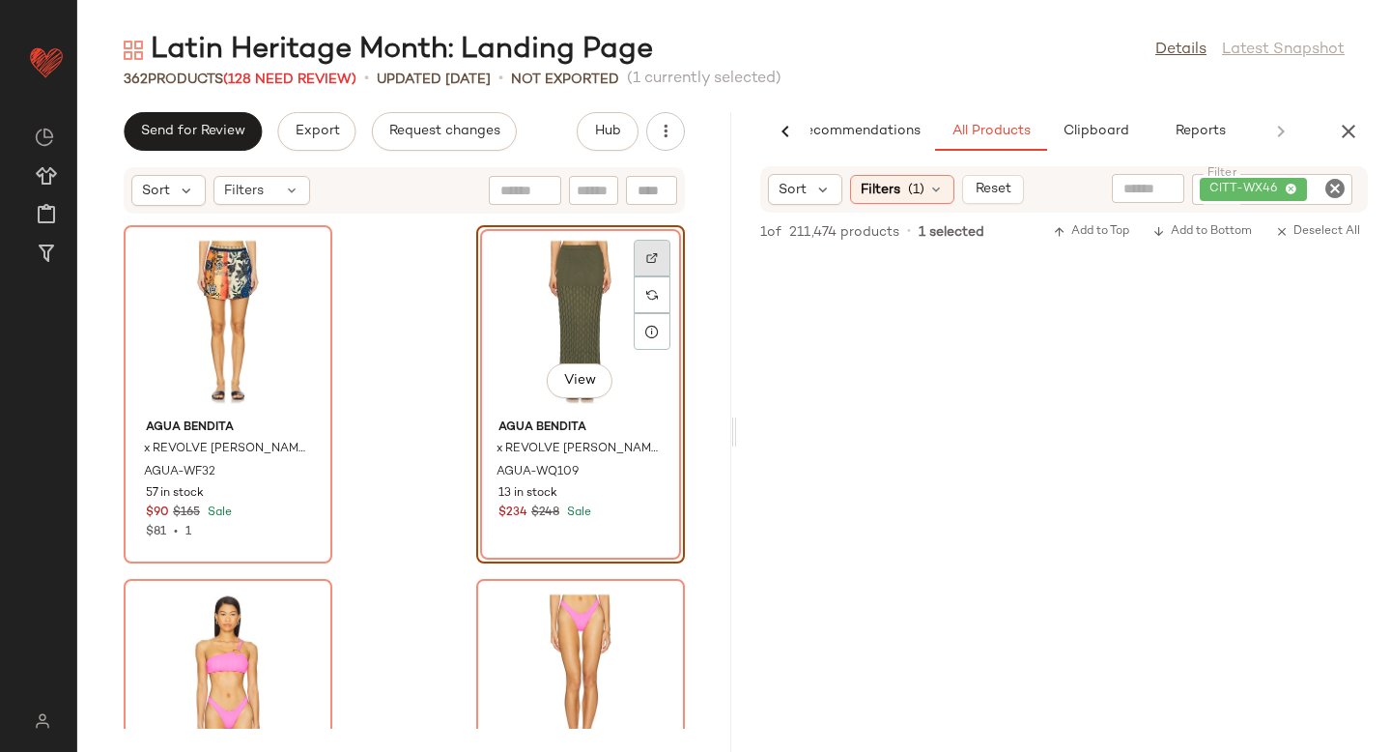
paste input "**********"
type input "**********"
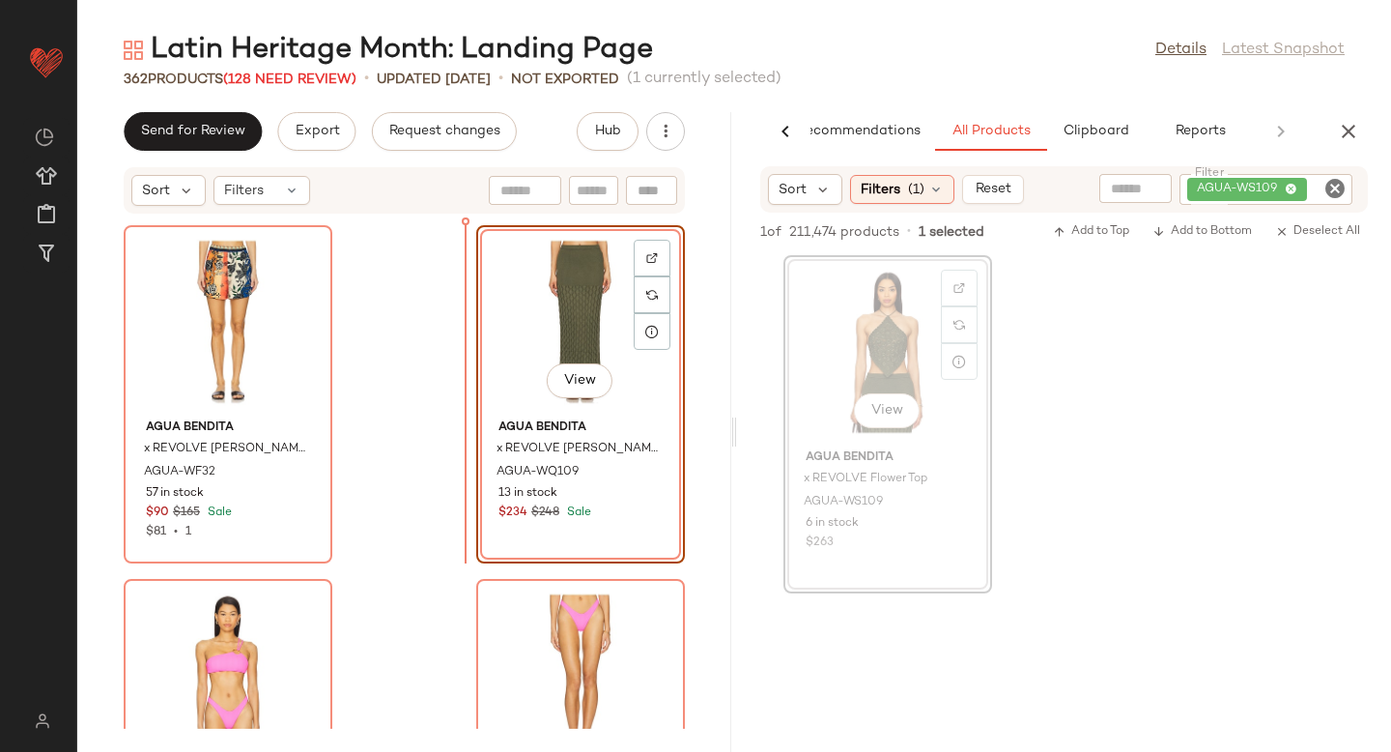
drag, startPoint x: 883, startPoint y: 415, endPoint x: 441, endPoint y: 413, distance: 442.4
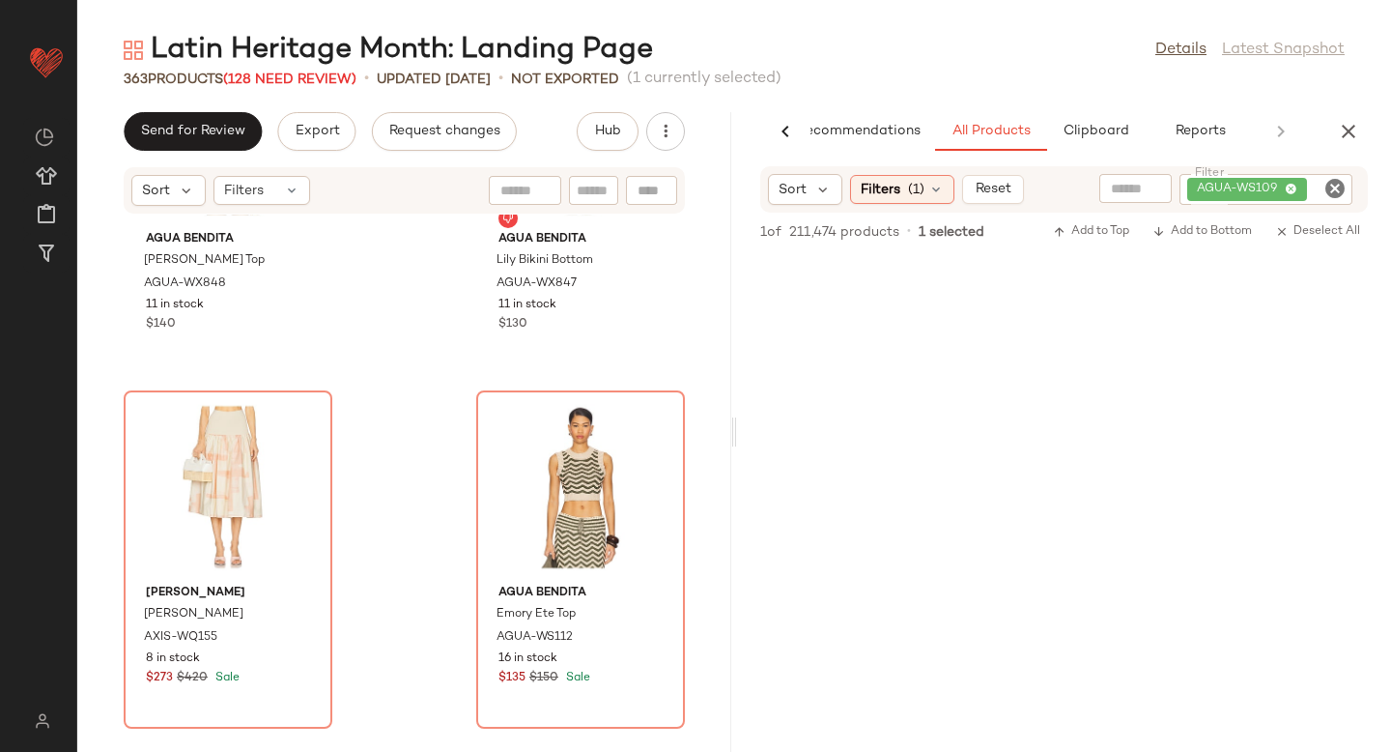
scroll to position [53567, 0]
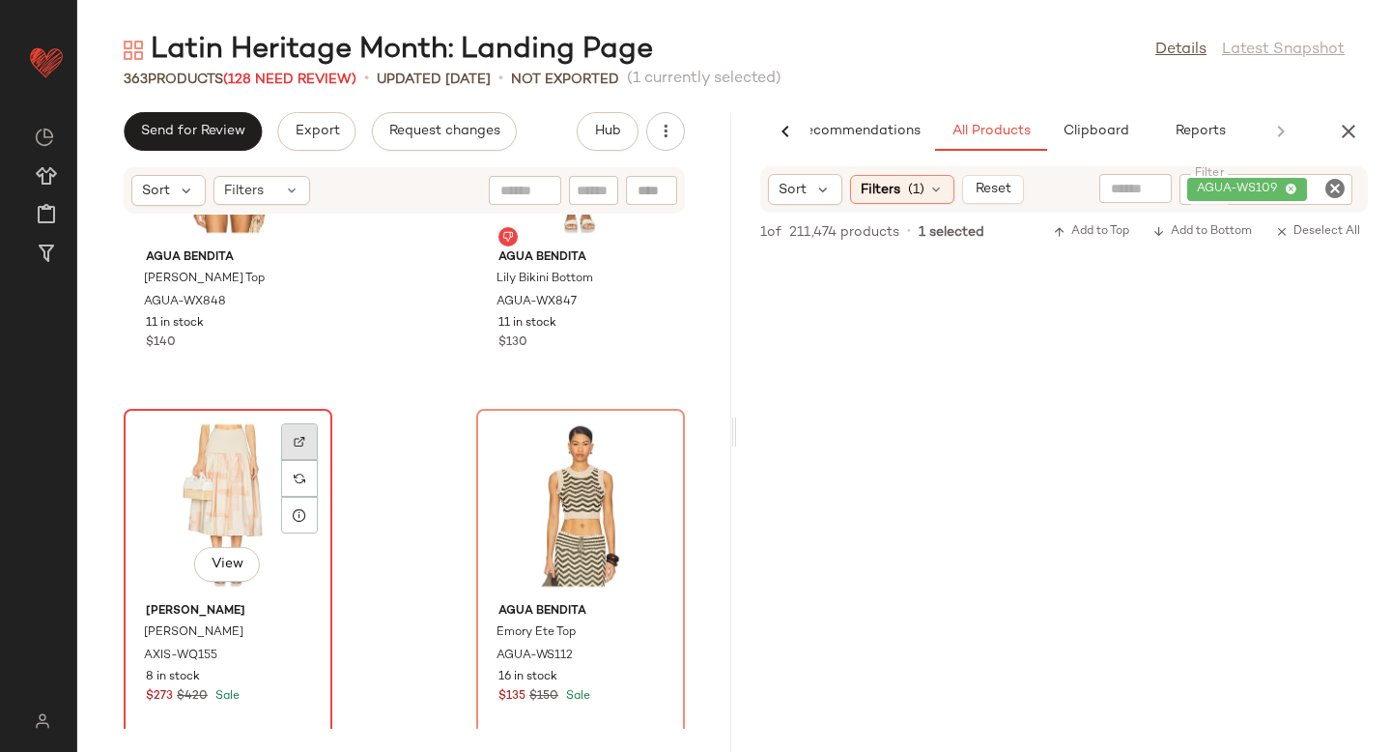
paste input "**********"
type input "**********"
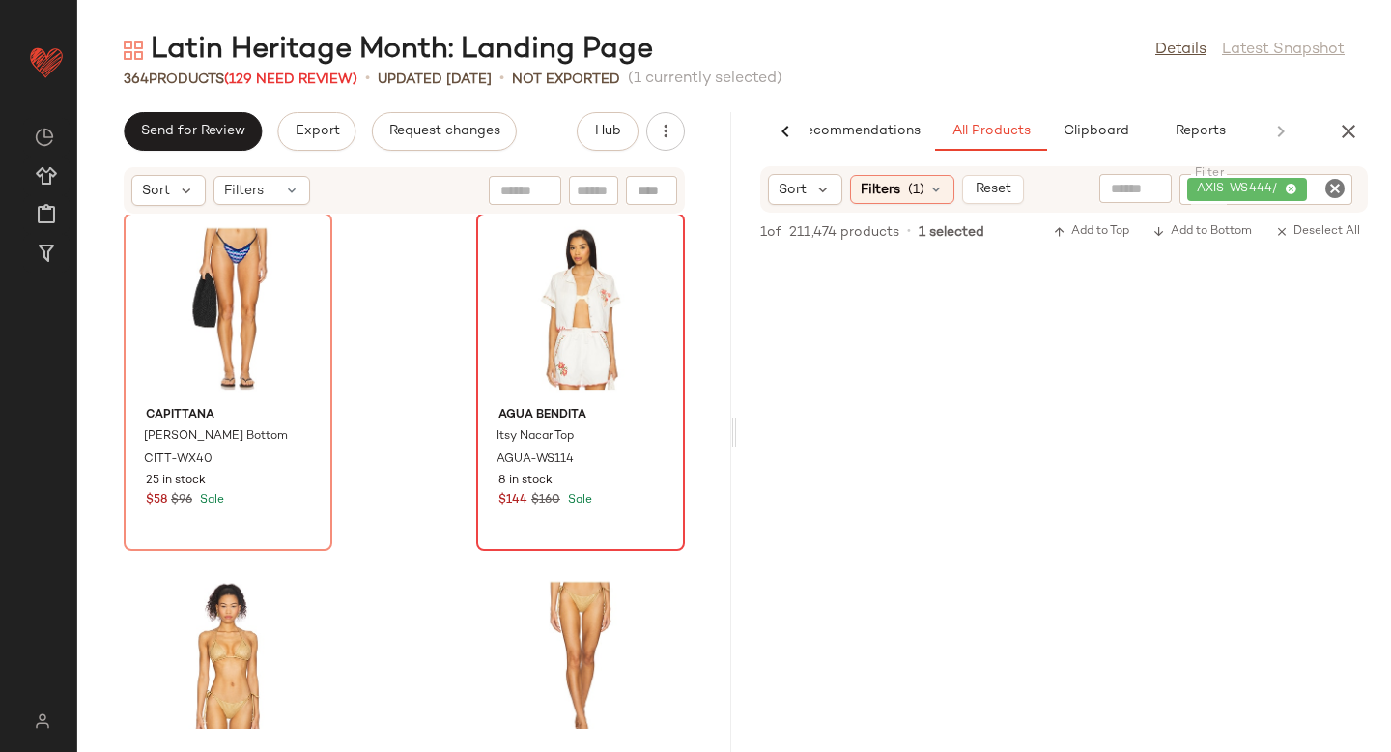
scroll to position [55150, 0]
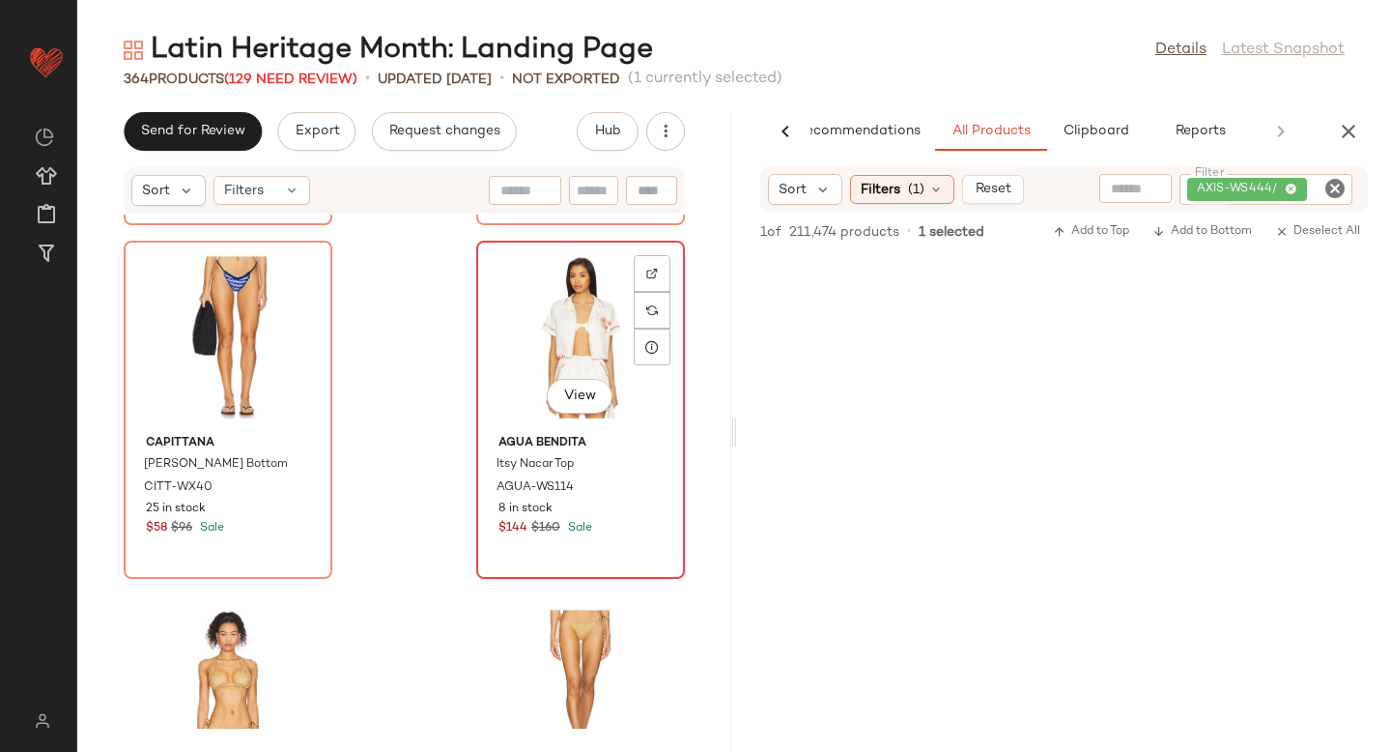
paste input "*********"
type input "*********"
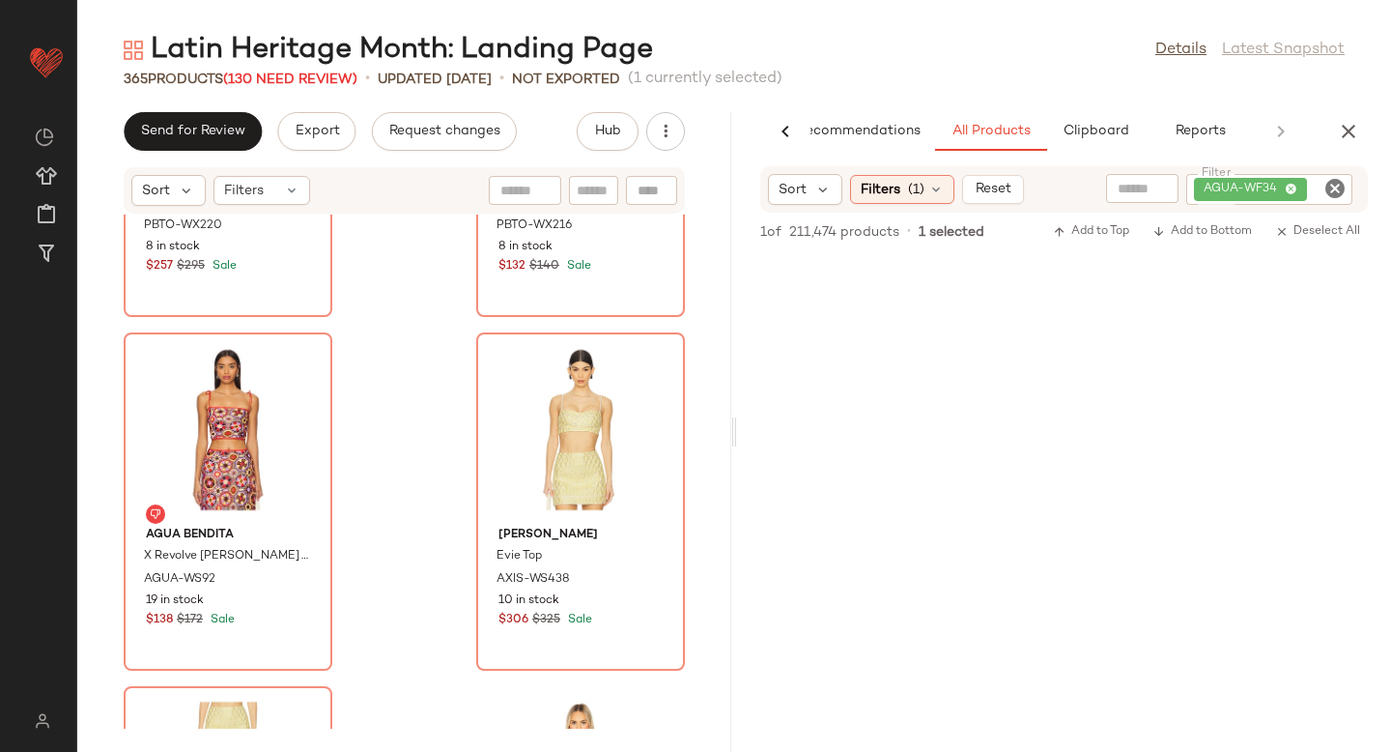
scroll to position [56893, 0]
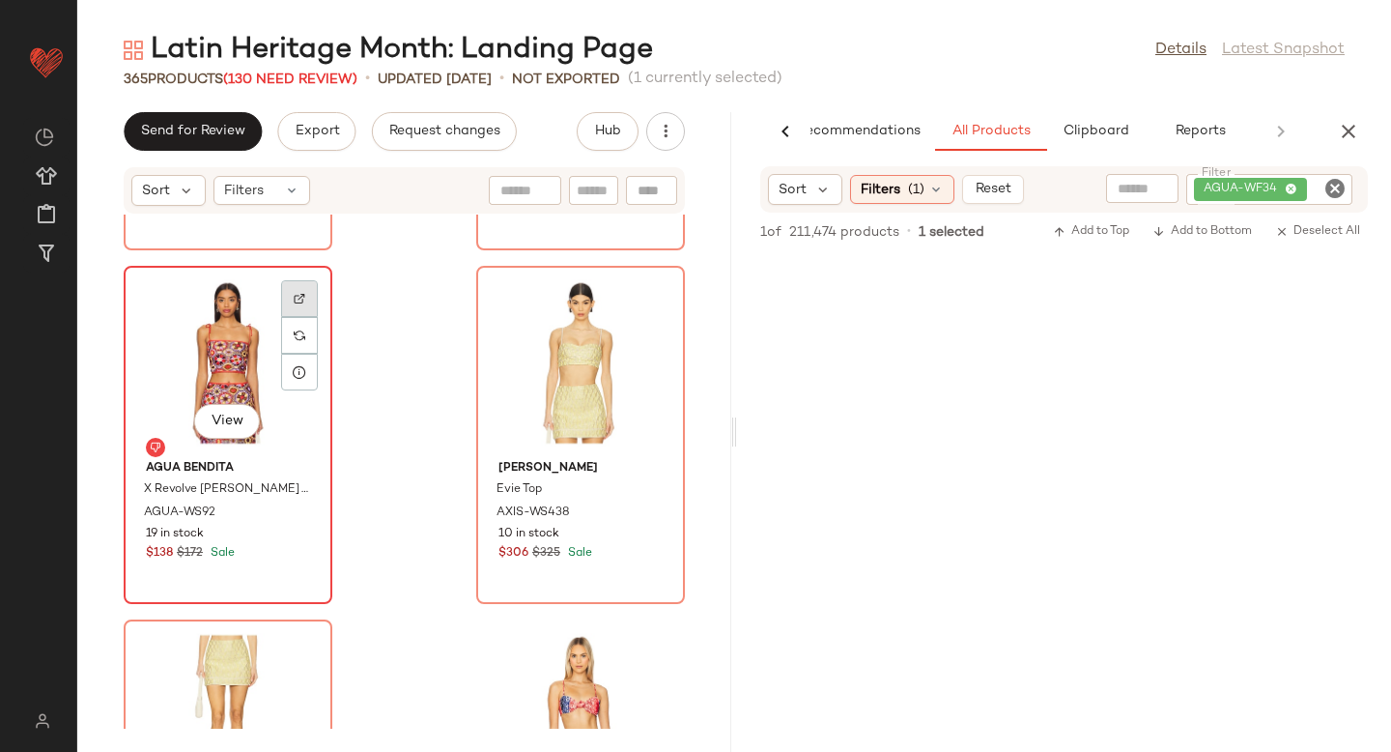
paste input "*********"
type input "*********"
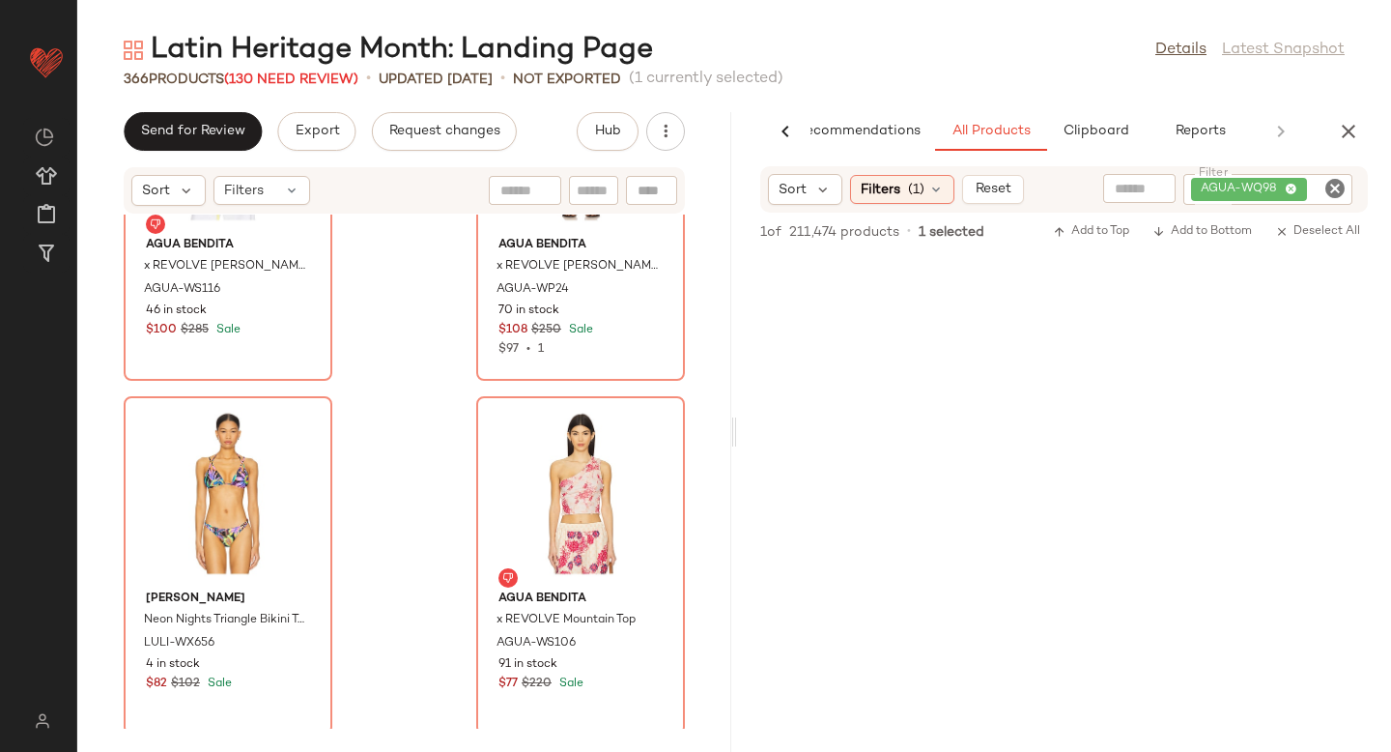
scroll to position [59624, 0]
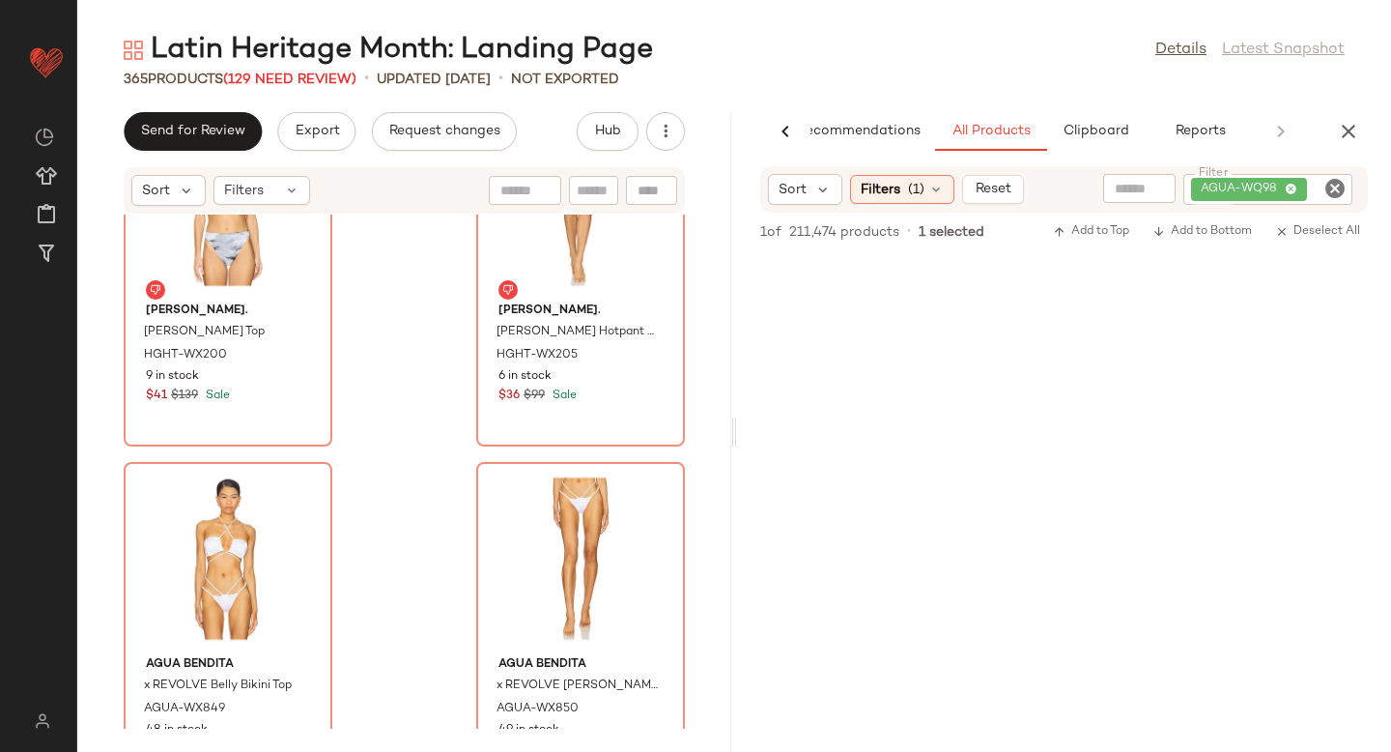
scroll to position [64193, 0]
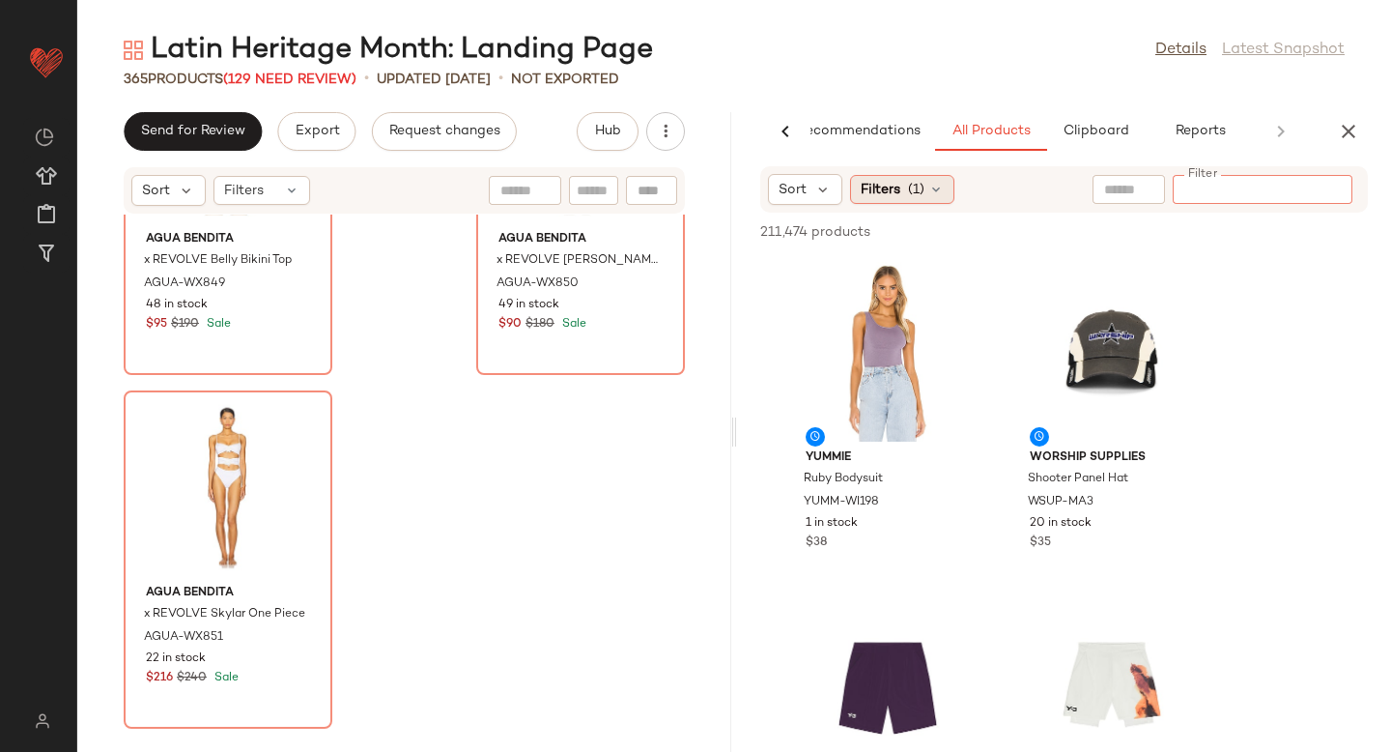
click at [1091, 61] on div "Latin Heritage Month: Landing Page Details Latest Snapshot" at bounding box center [657, 35] width 1298 height 54
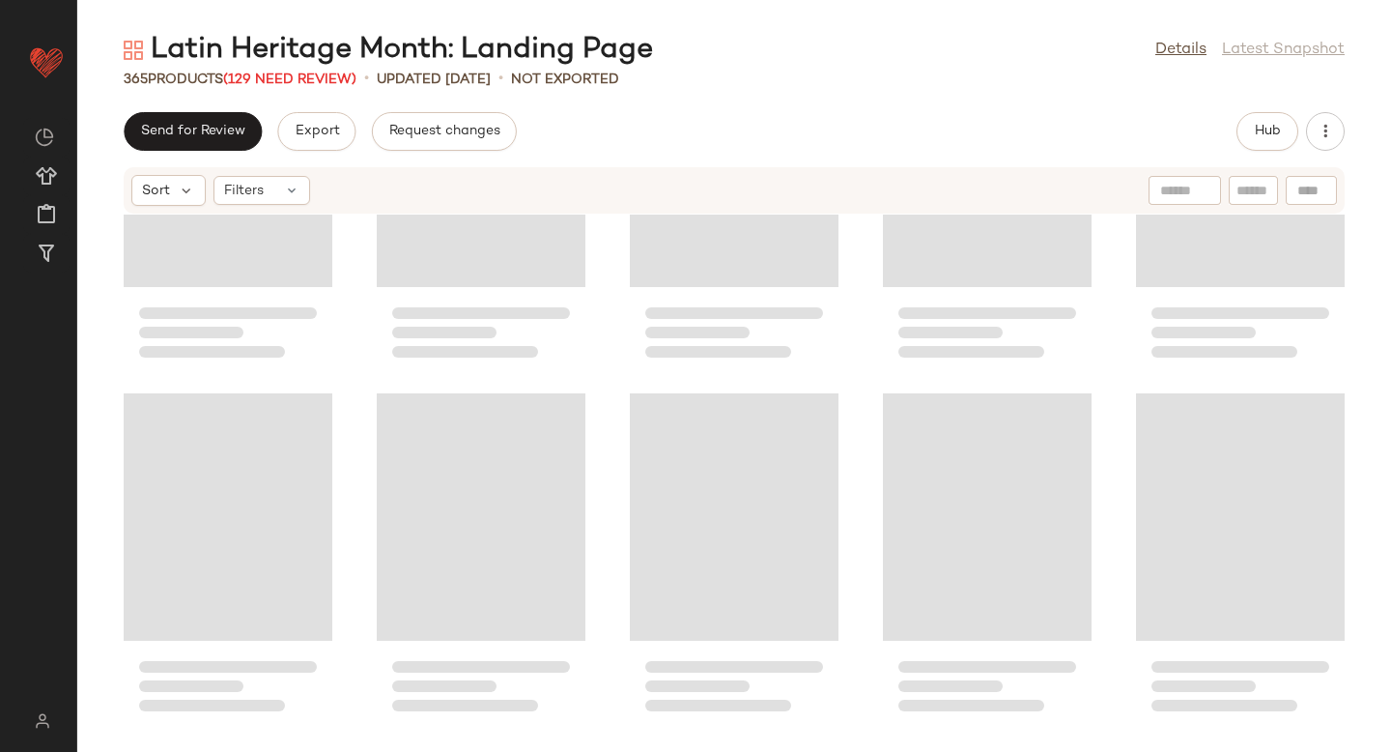
scroll to position [25300, 0]
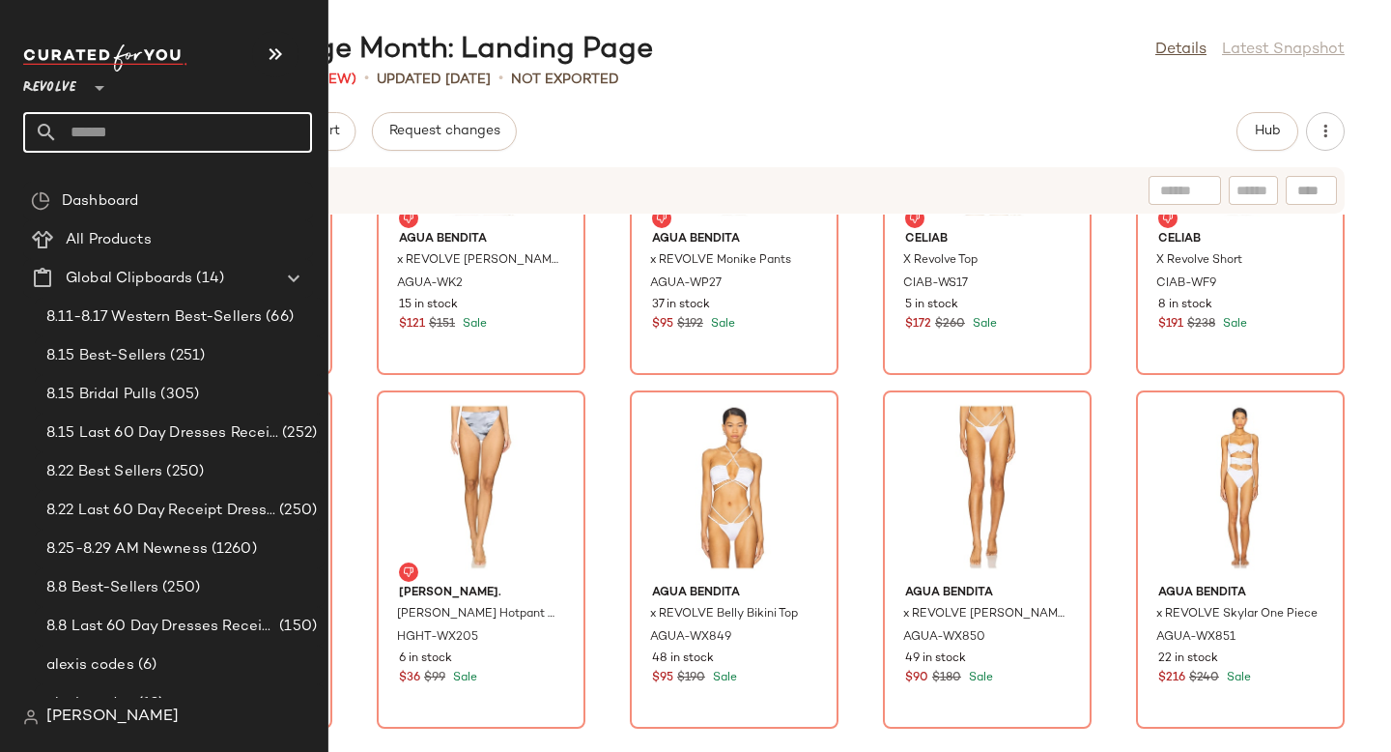
click at [90, 145] on input "text" at bounding box center [170, 124] width 317 height 89
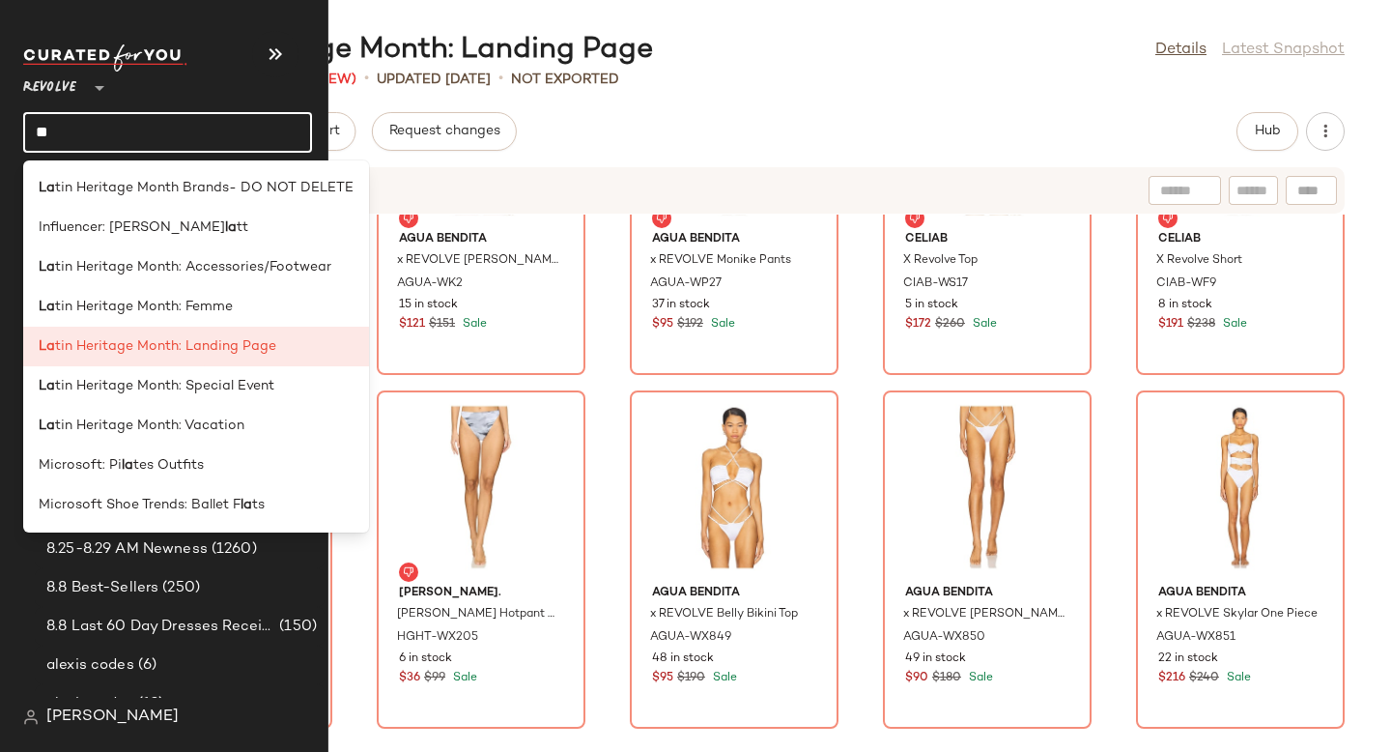
type input "*"
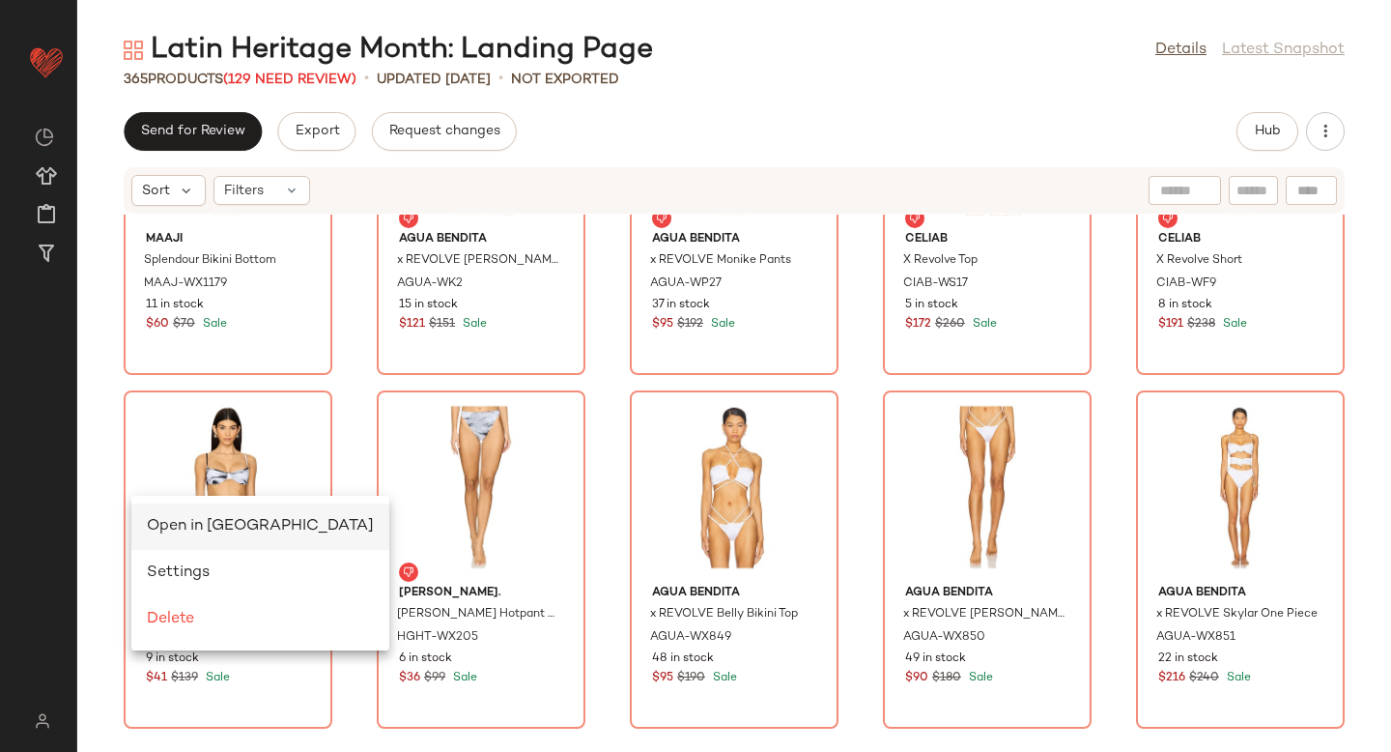
scroll to position [0, 0]
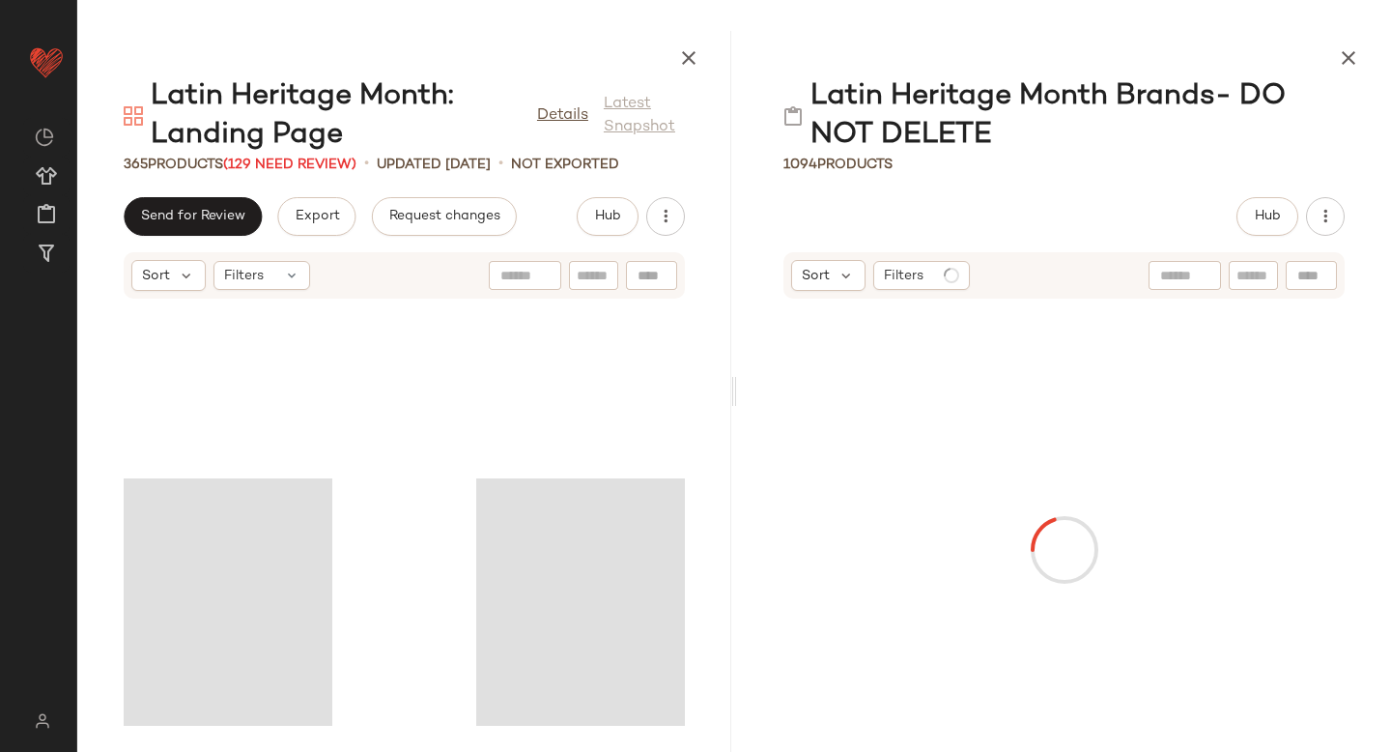
scroll to position [25654, 0]
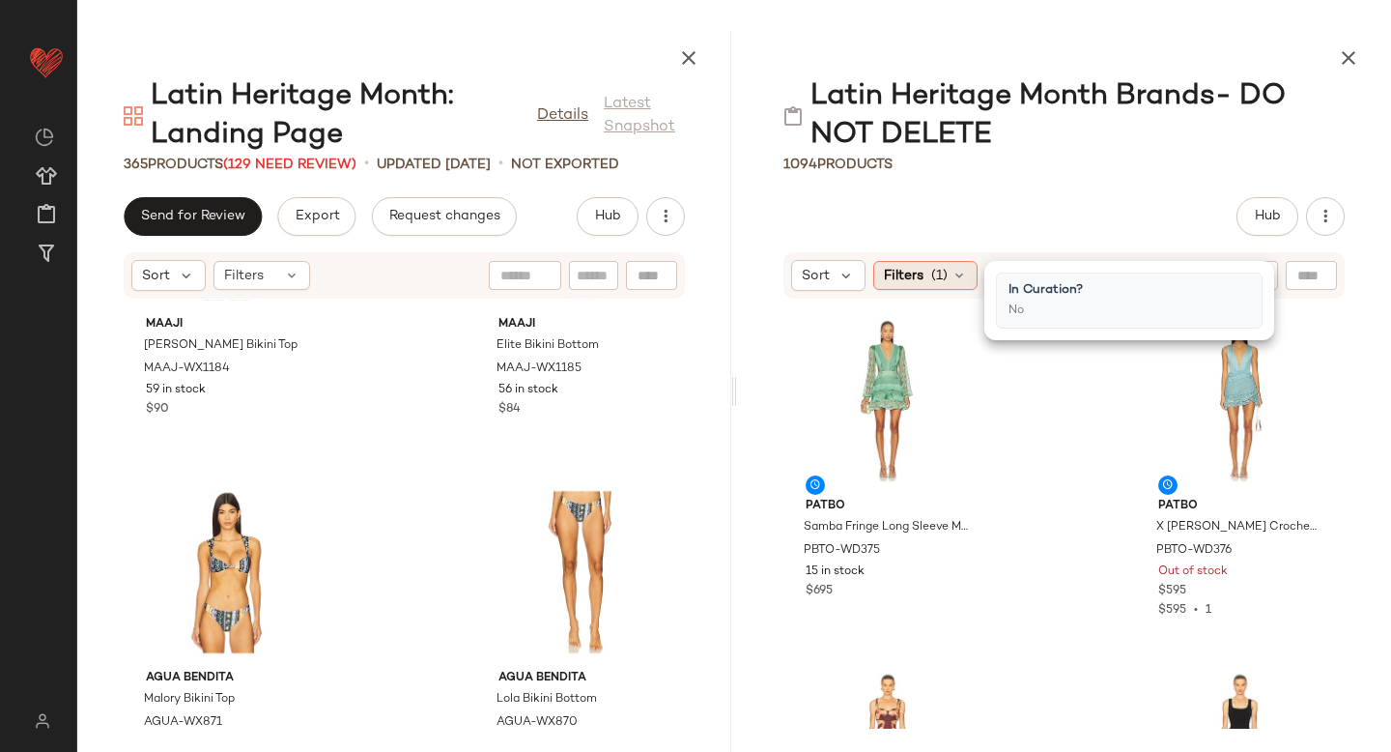
click at [66, 492] on span "(1)" at bounding box center [56, 500] width 18 height 16
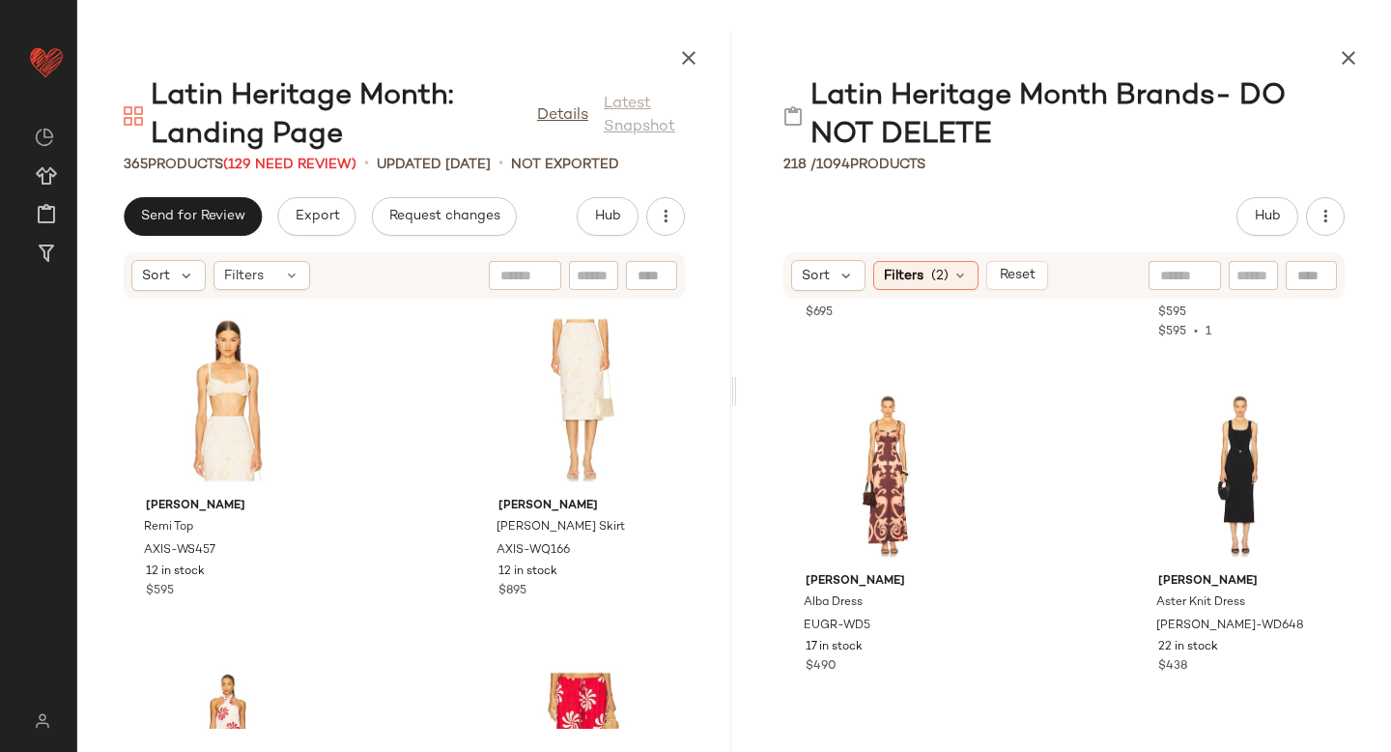
scroll to position [281, 0]
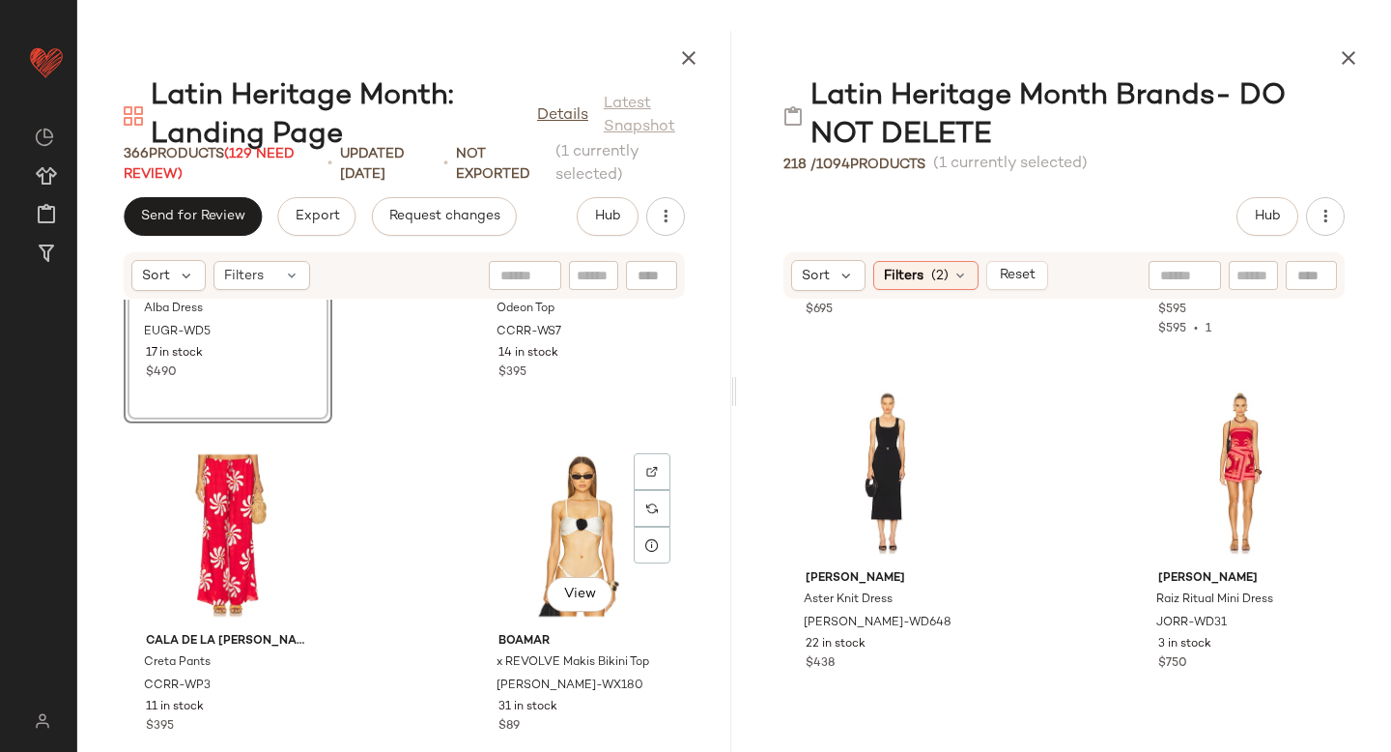
scroll to position [589, 0]
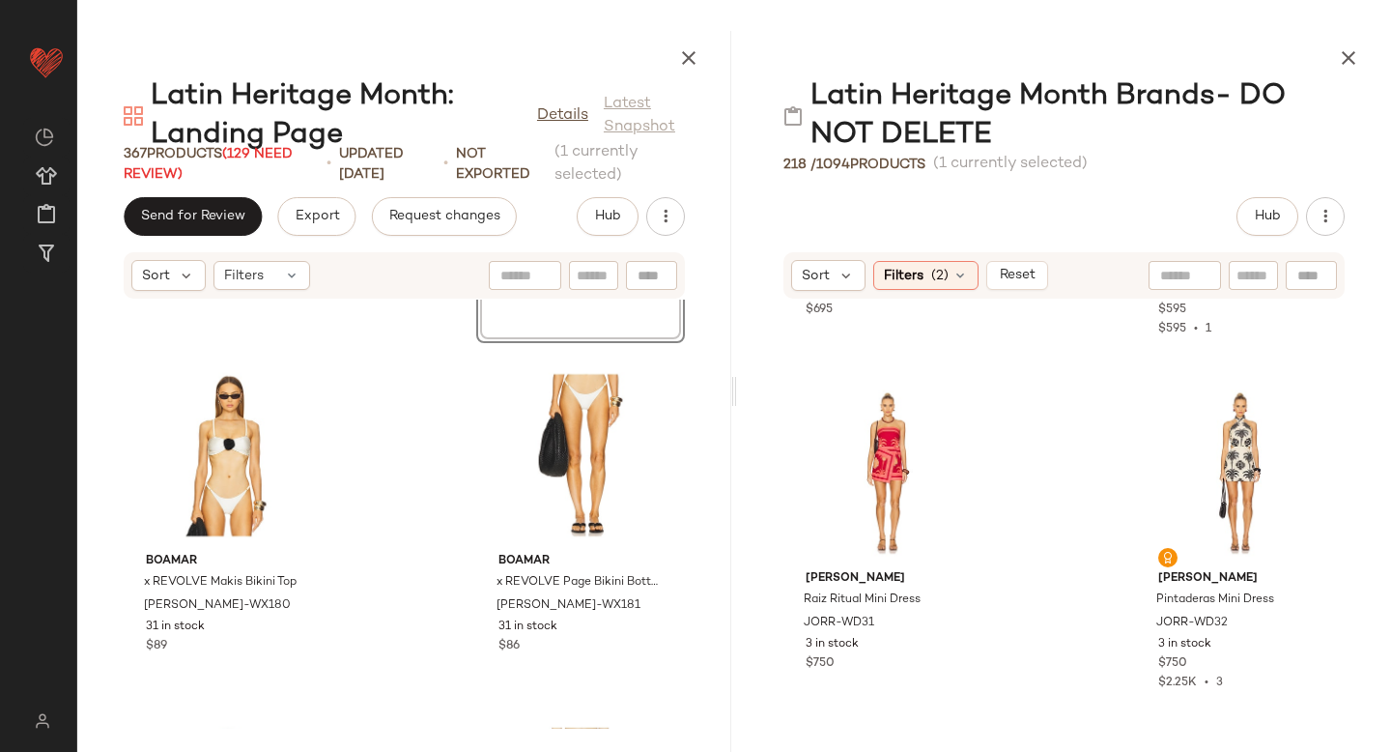
scroll to position [1020, 0]
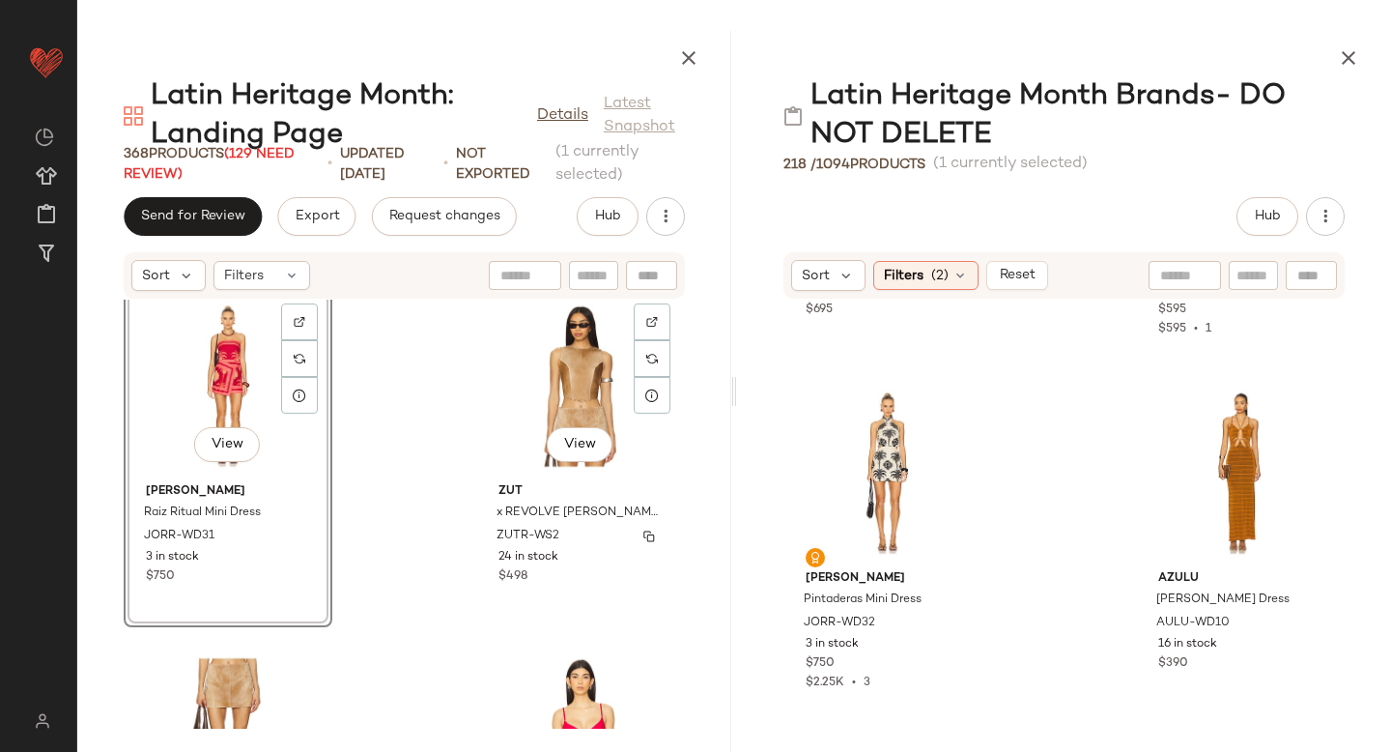
scroll to position [1550, 0]
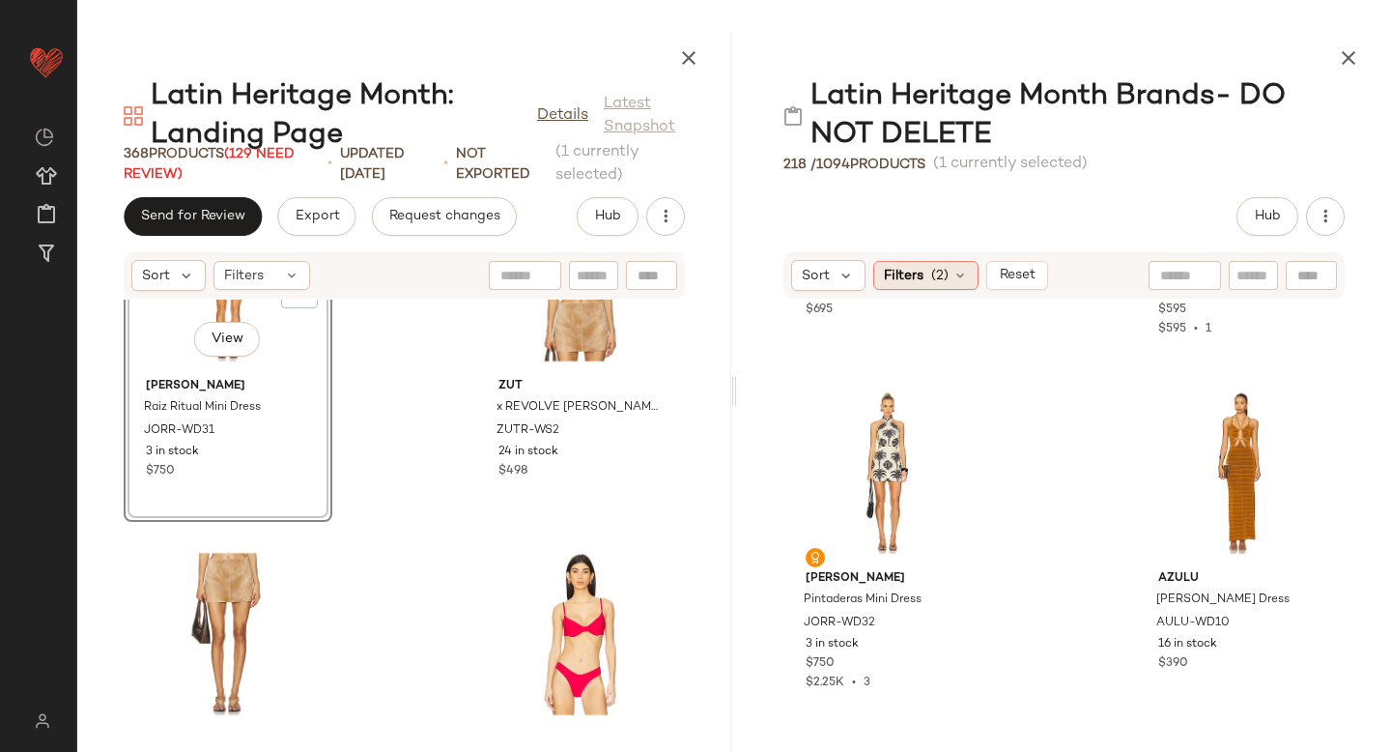
click at [47, 526] on span "Filters" at bounding box center [28, 534] width 40 height 16
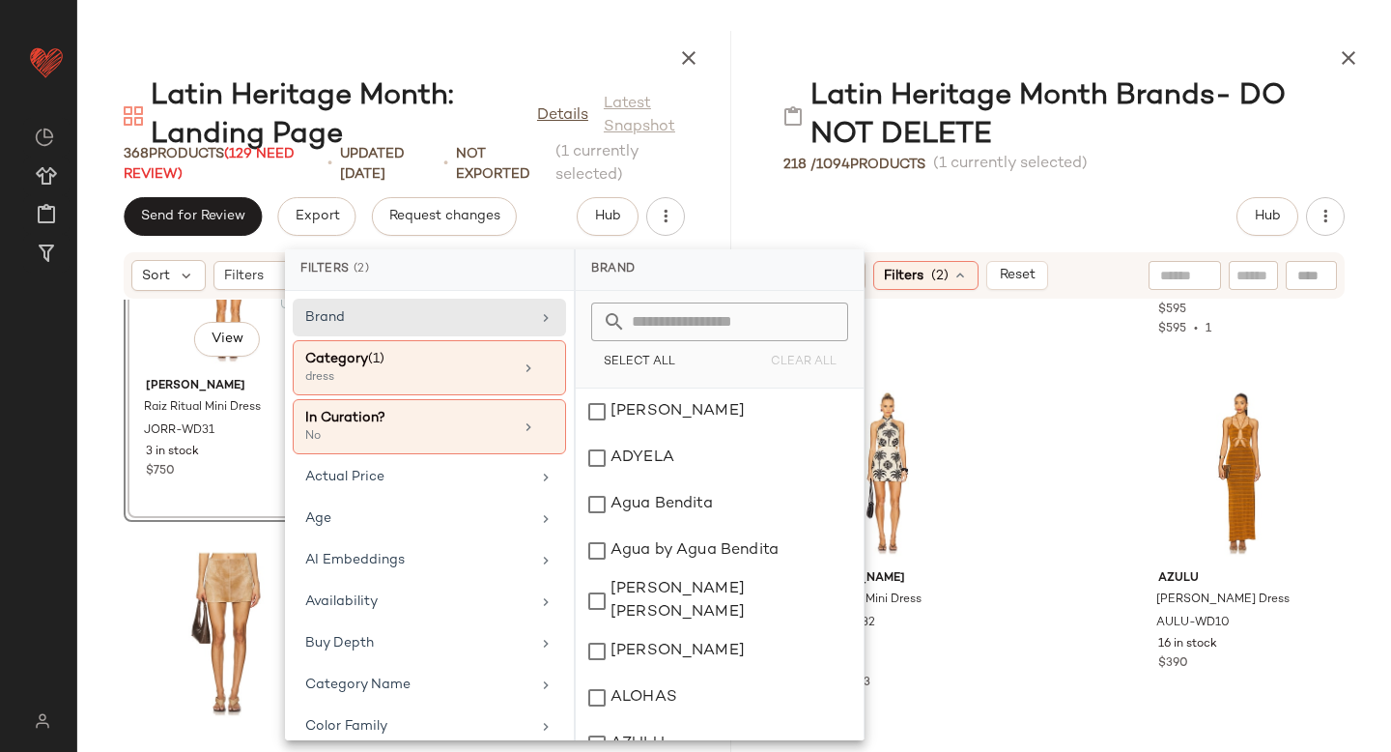
click at [657, 509] on div "Sort Filters (2) Reset" at bounding box center [332, 666] width 649 height 314
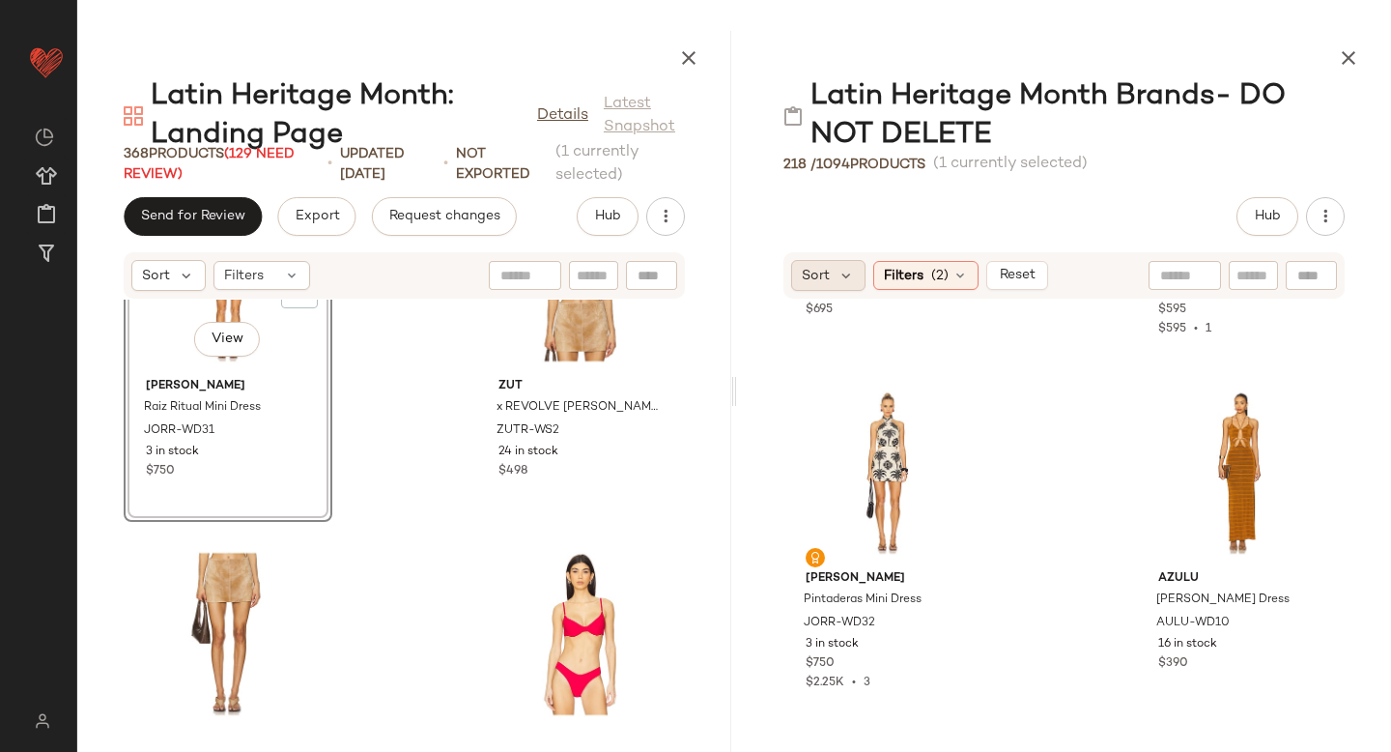
click at [34, 509] on span "Sort" at bounding box center [21, 517] width 26 height 16
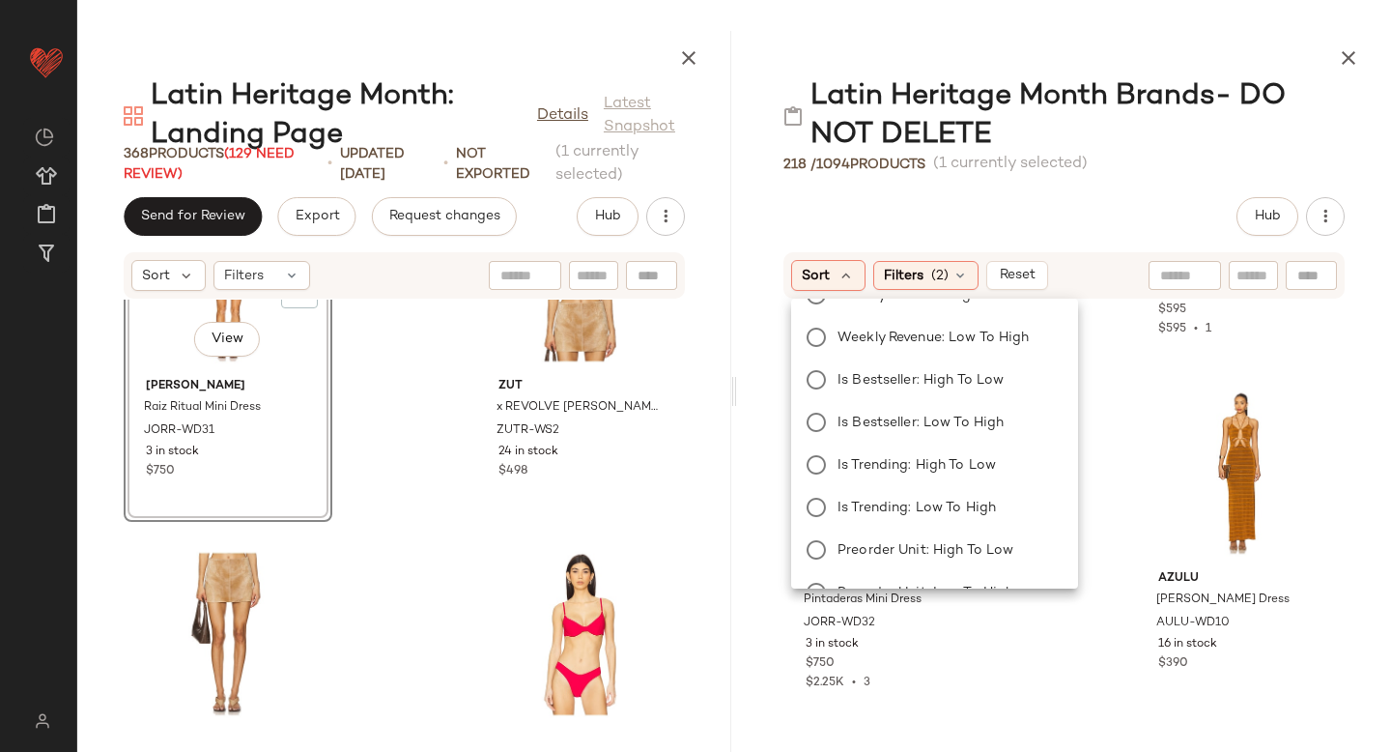
scroll to position [321, 0]
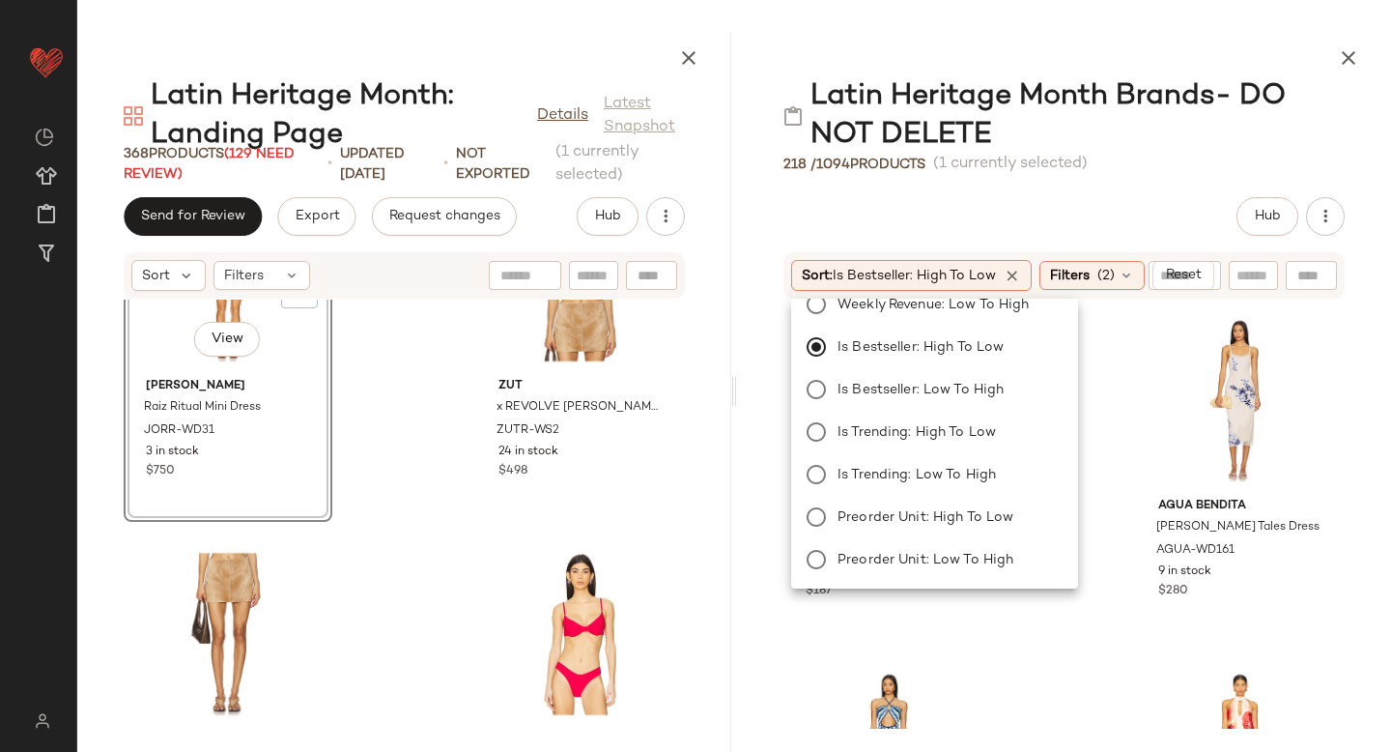
click at [657, 359] on div "Latin Heritage Month Brands- DO NOT DELETE 218 / 1094 Products (1 currently sel…" at bounding box center [332, 451] width 649 height 185
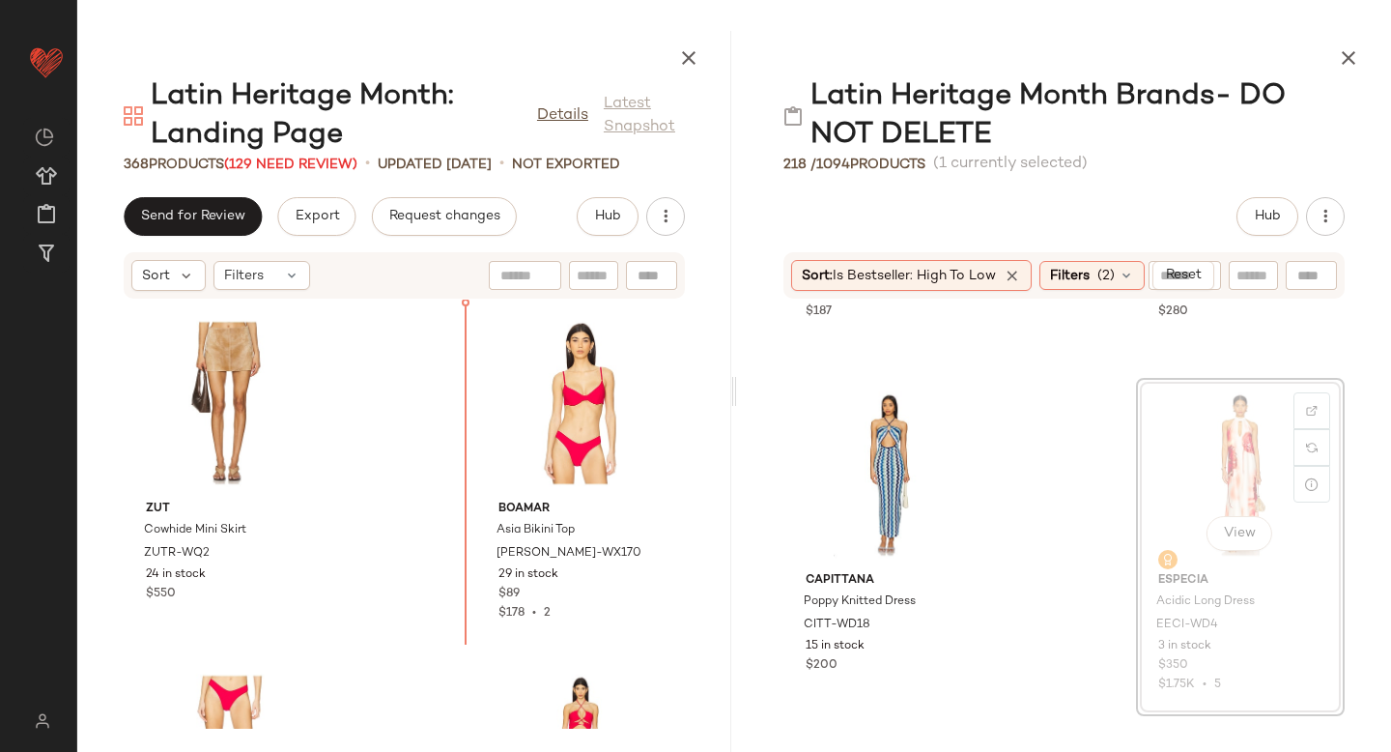
scroll to position [1770, 0]
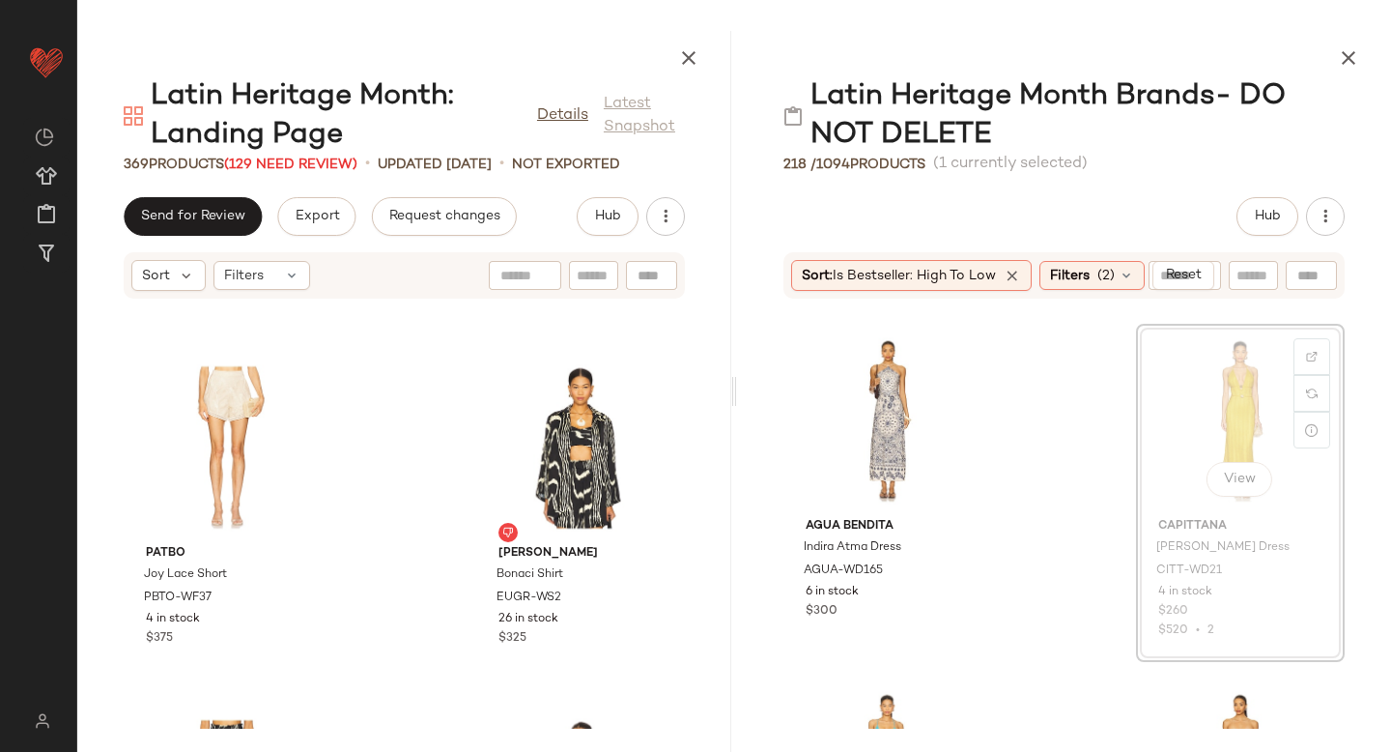
scroll to position [699, 0]
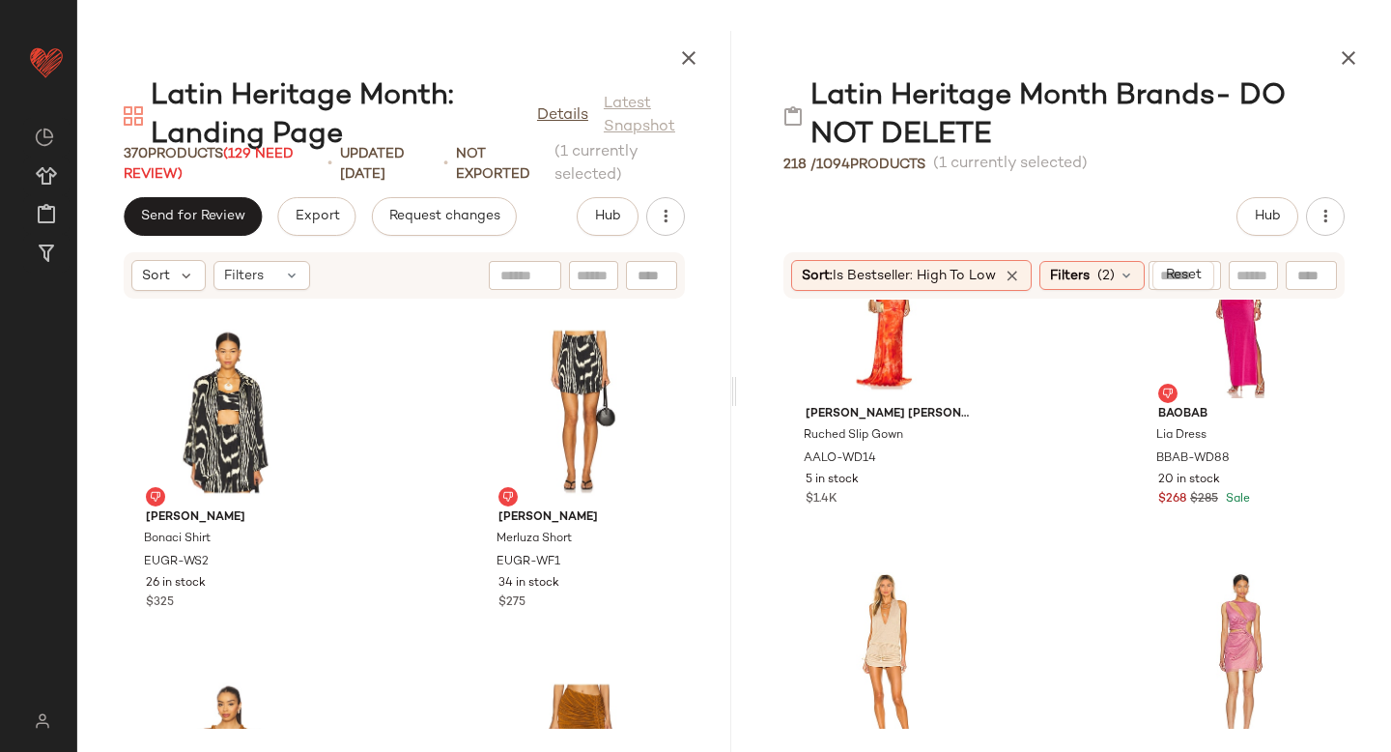
scroll to position [1590, 0]
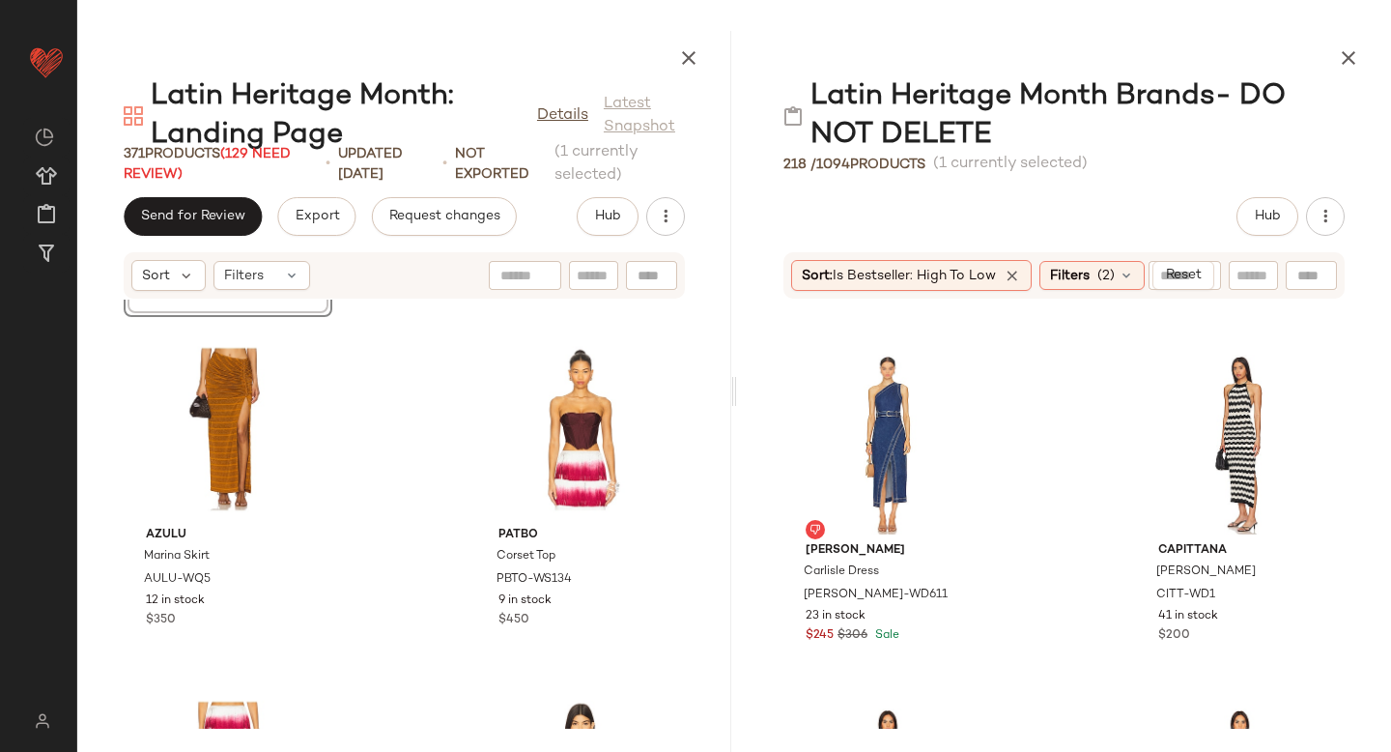
scroll to position [3505, 0]
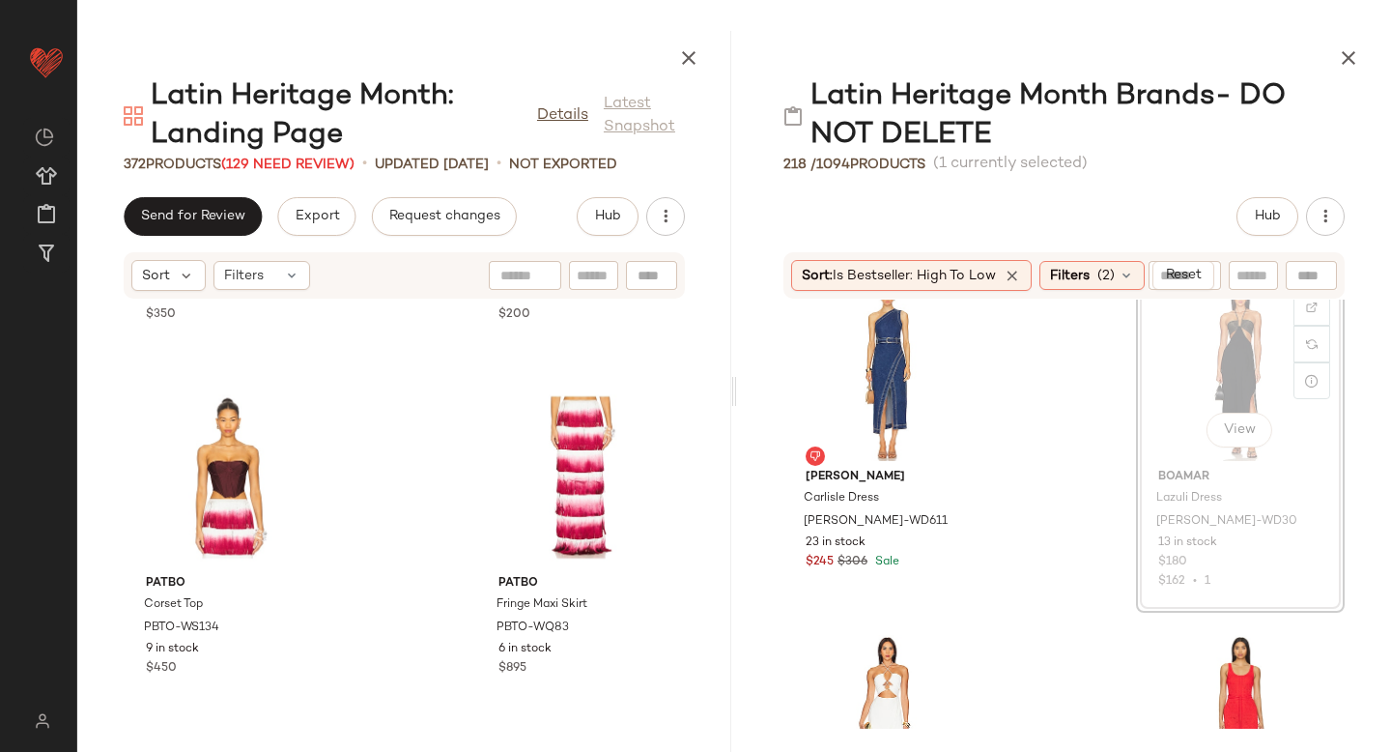
scroll to position [3578, 0]
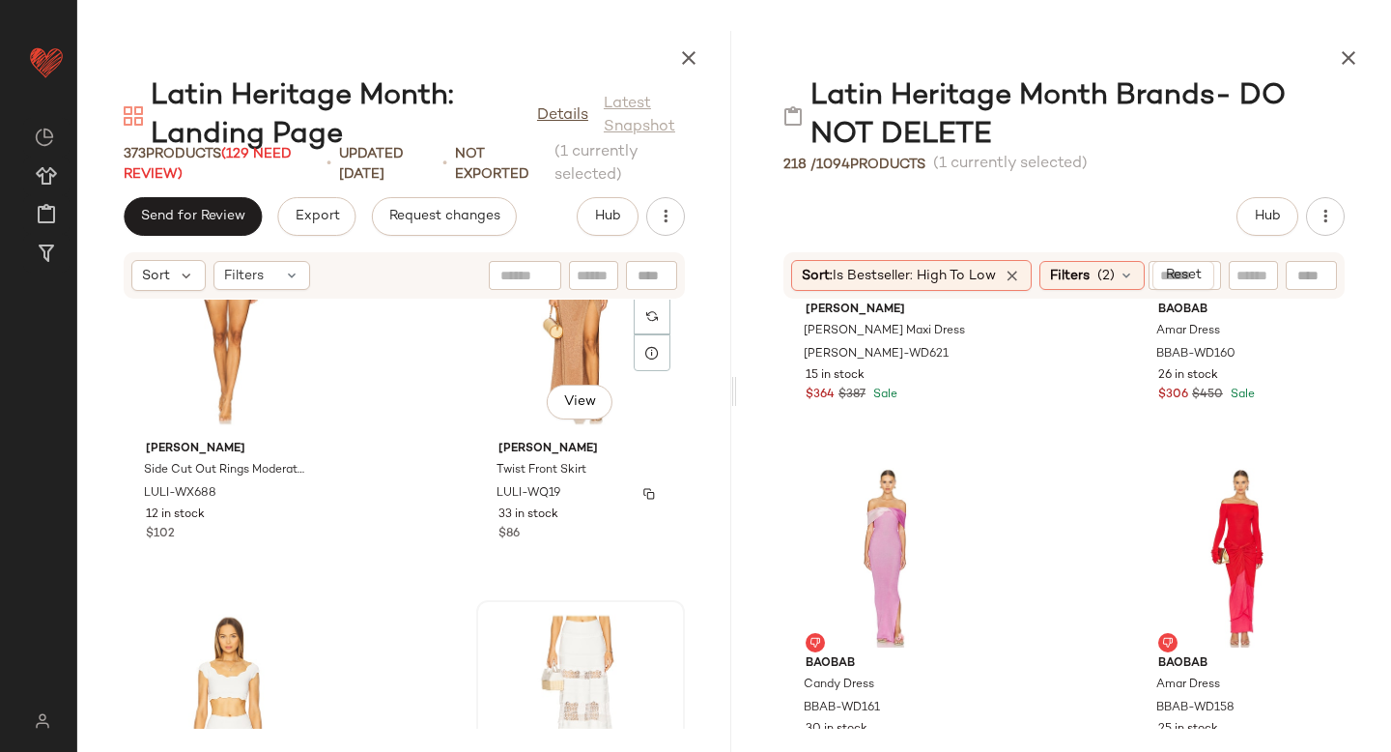
scroll to position [5027, 0]
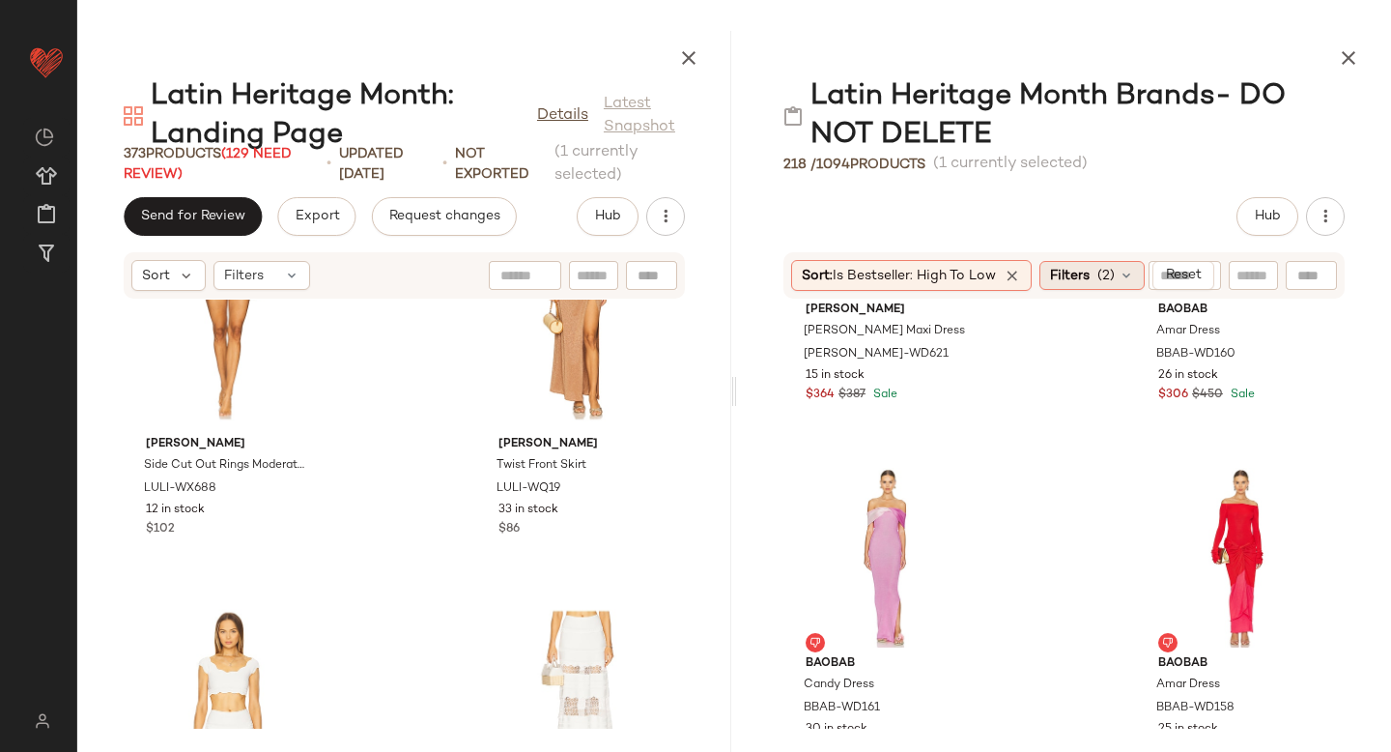
click at [66, 526] on span "(2)" at bounding box center [56, 534] width 18 height 16
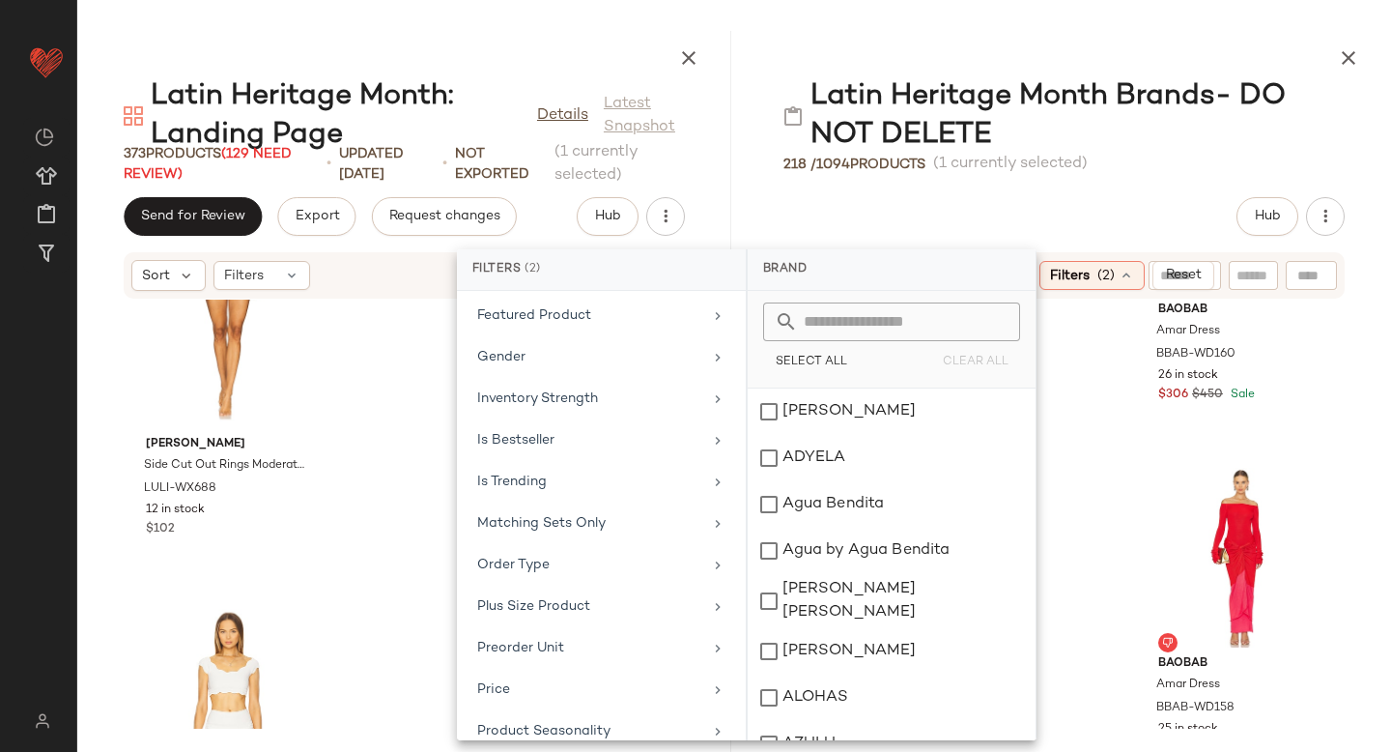
scroll to position [1055, 0]
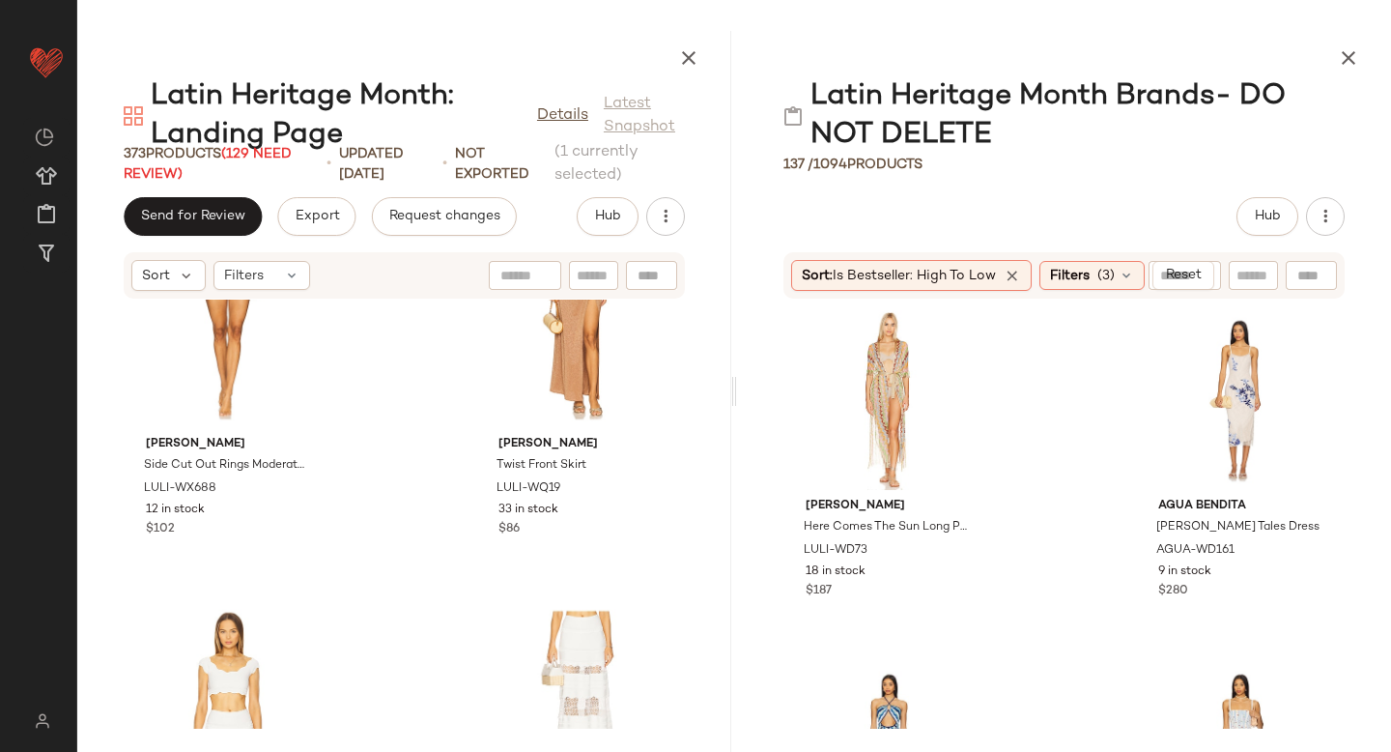
click at [657, 359] on div "Latin Heritage Month Brands- DO NOT DELETE 137 / 1094 Products Hub Sort: Is Bes…" at bounding box center [332, 443] width 649 height 168
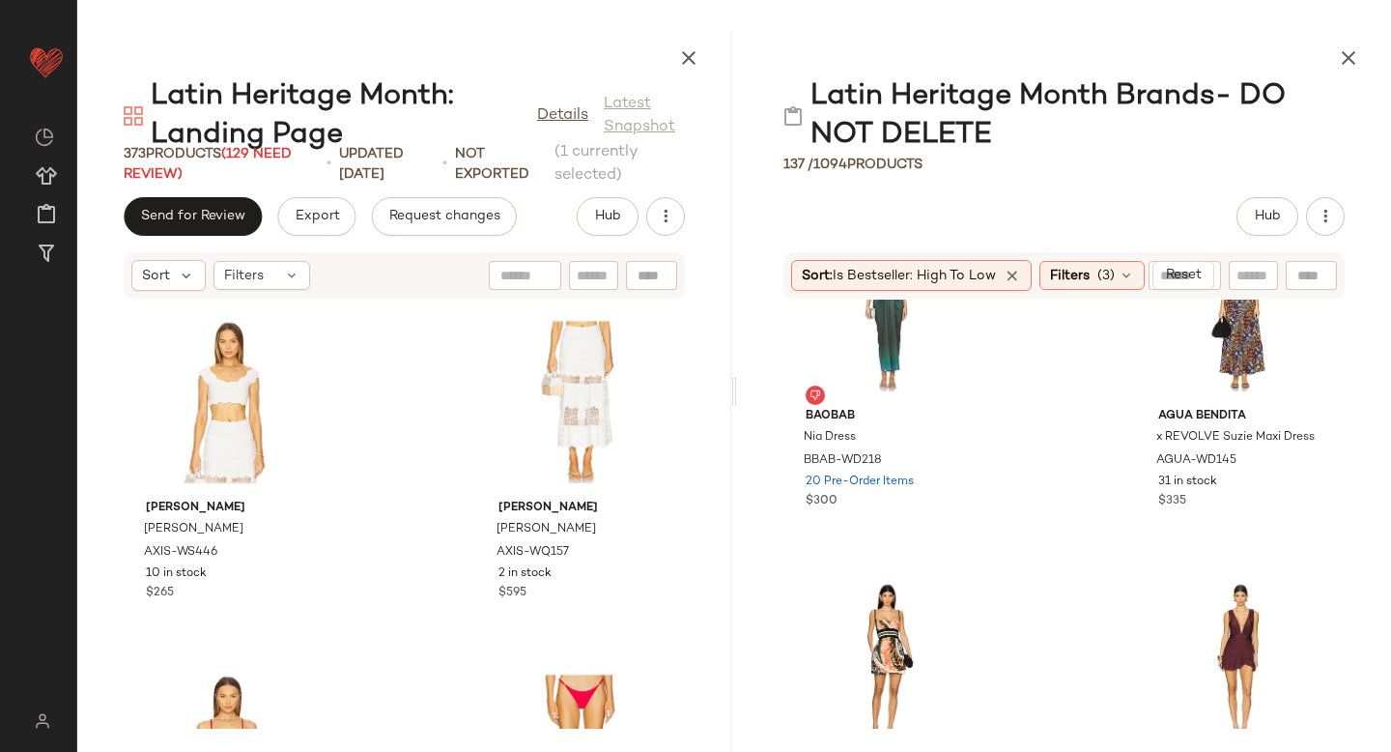
scroll to position [3222, 0]
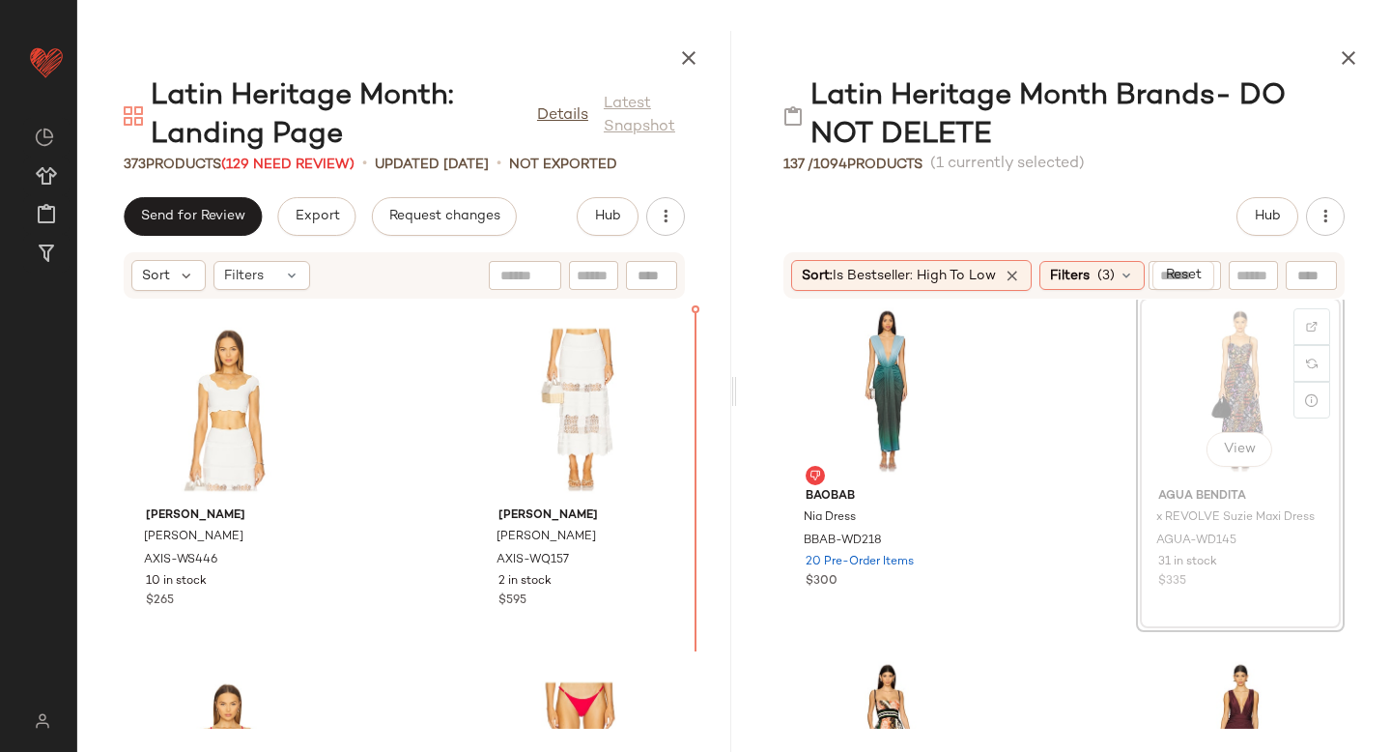
scroll to position [5305, 0]
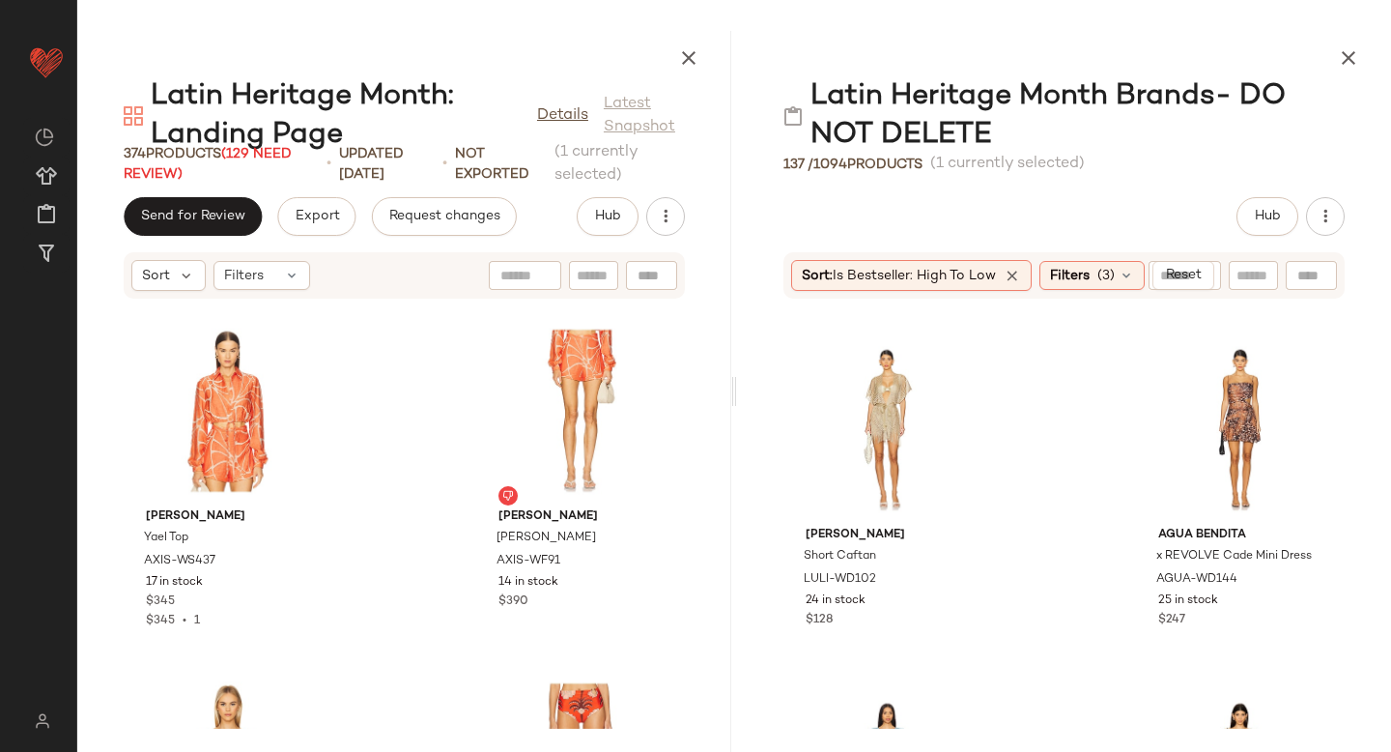
scroll to position [2811, 0]
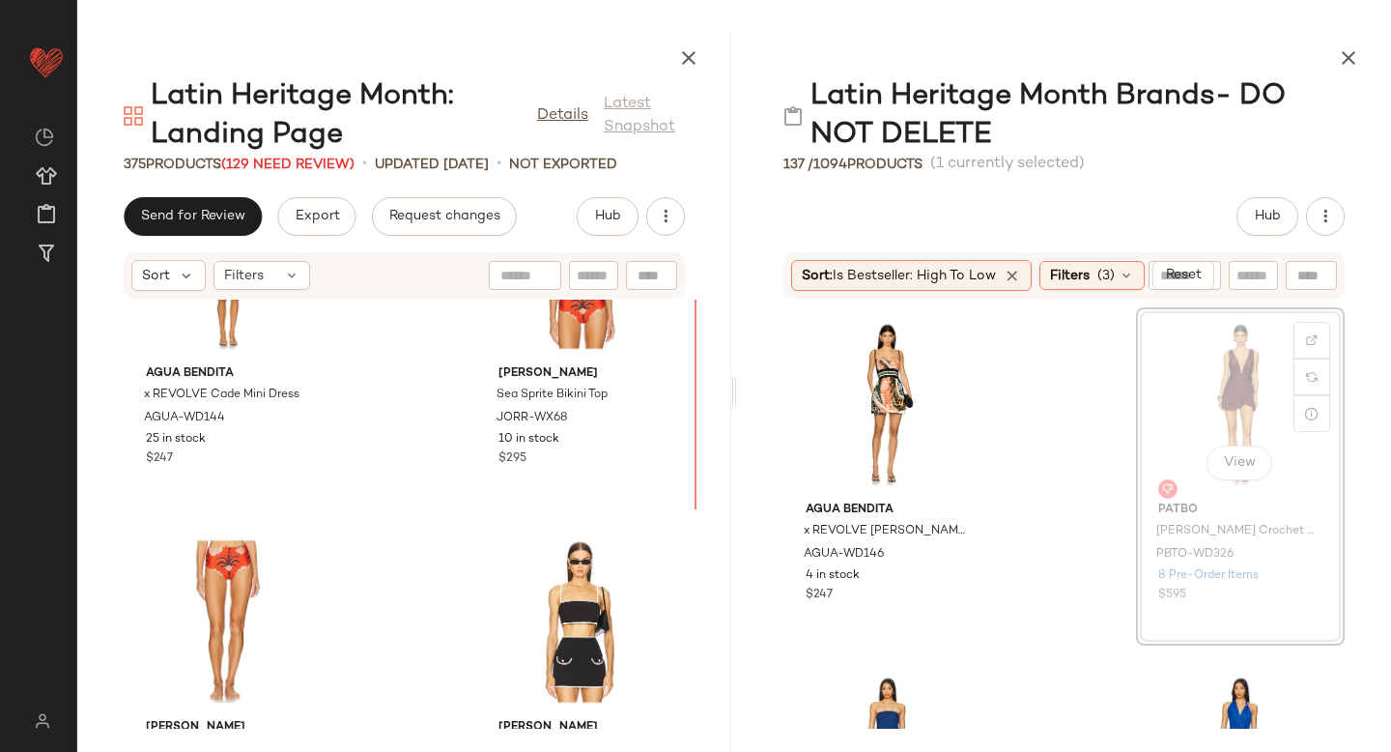
scroll to position [3192, 0]
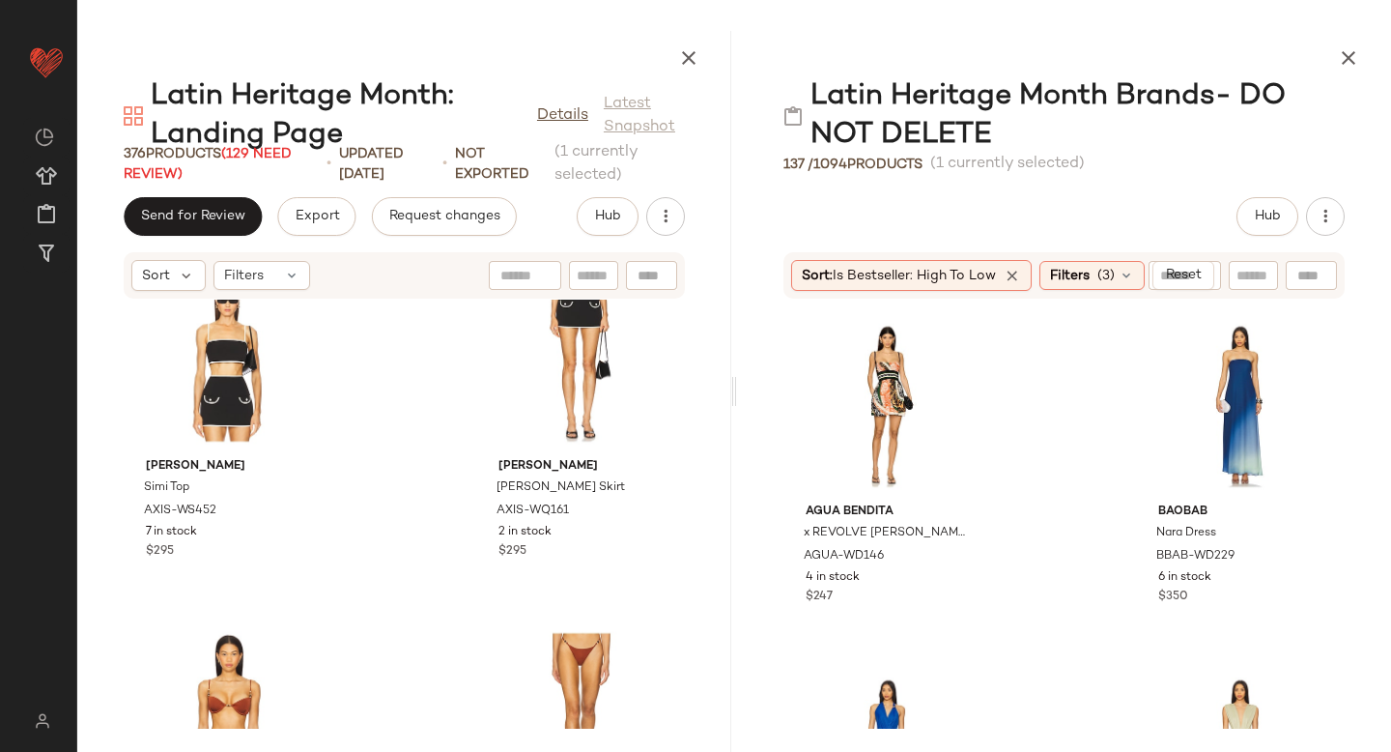
scroll to position [7479, 0]
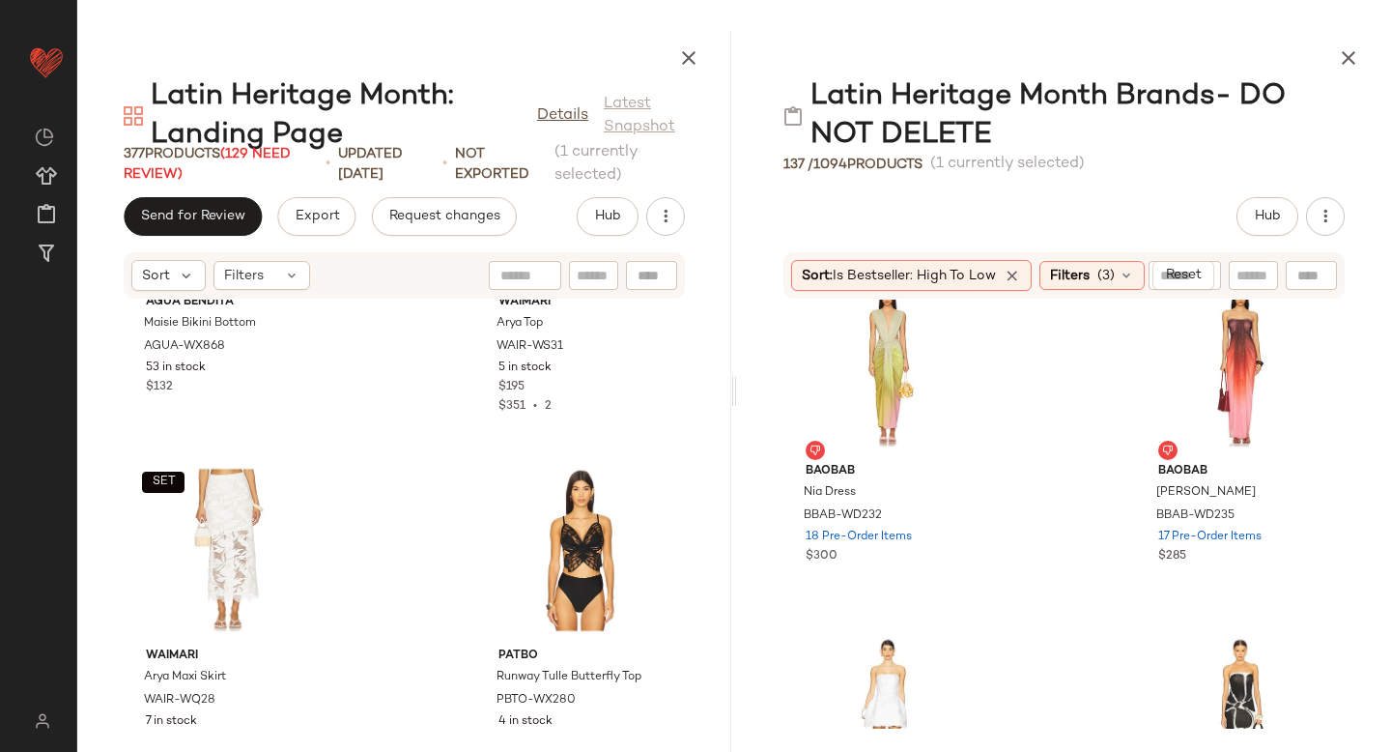
scroll to position [3523, 0]
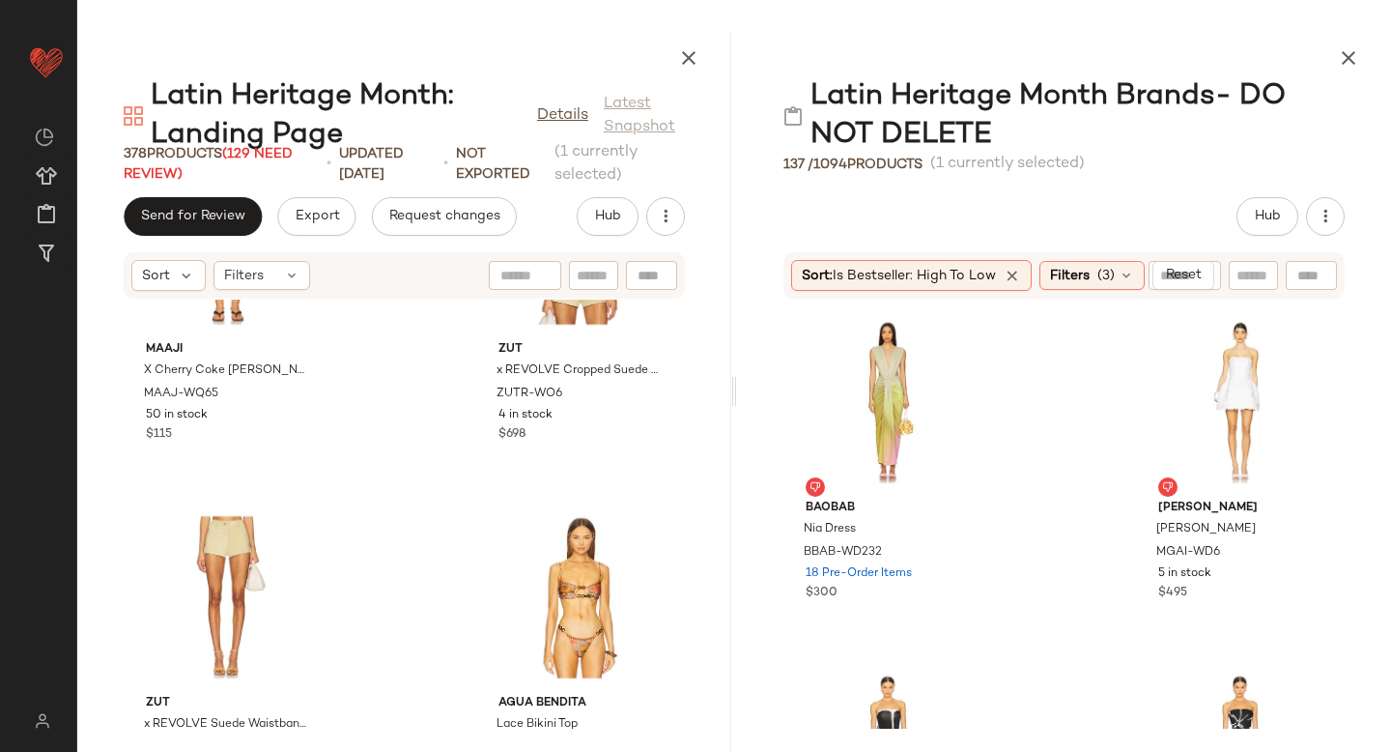
scroll to position [3818, 0]
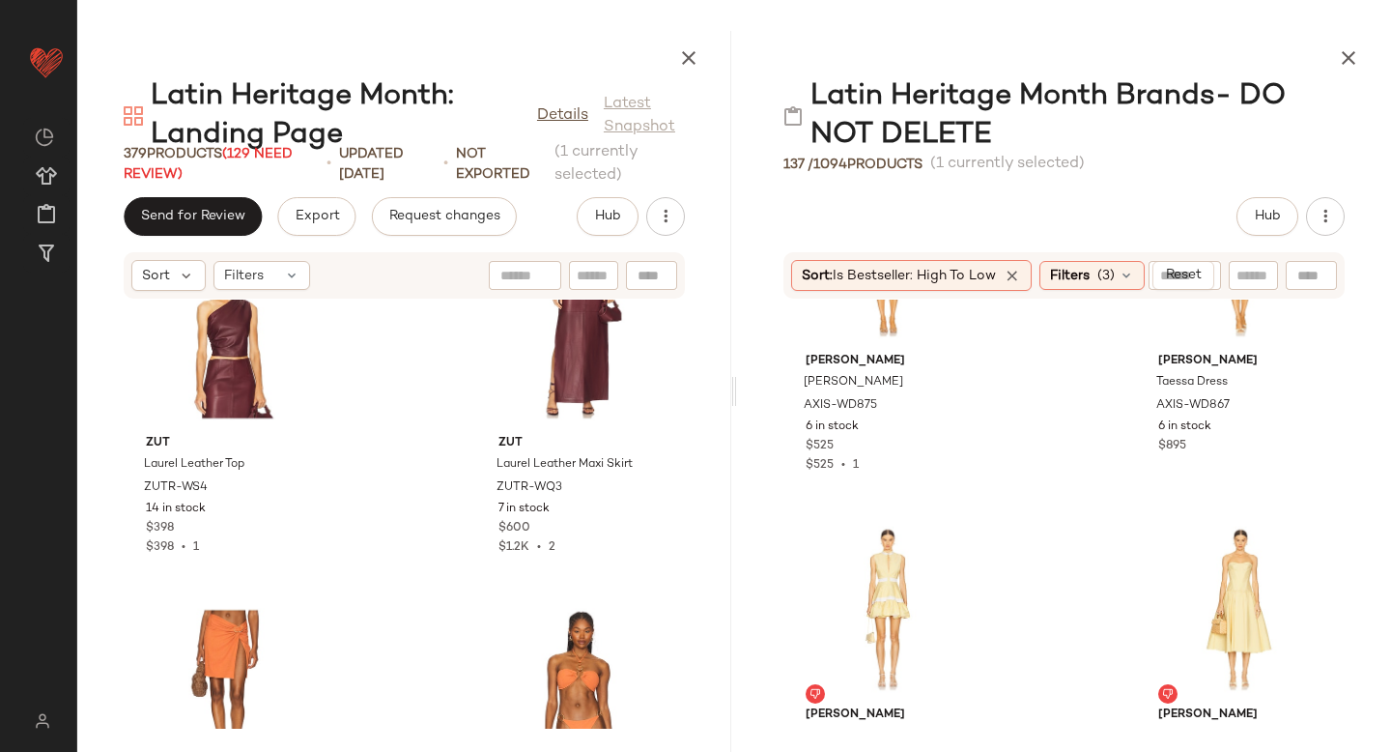
scroll to position [4447, 0]
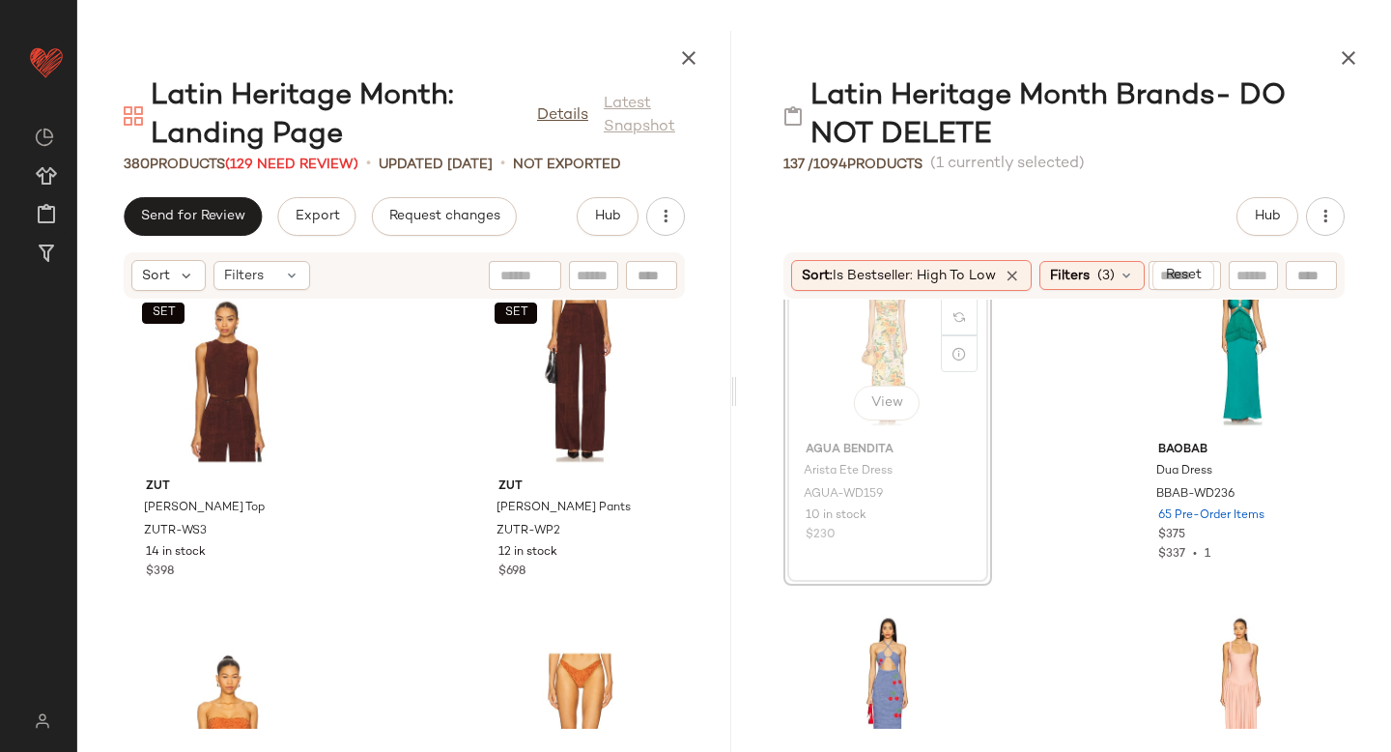
scroll to position [5013, 0]
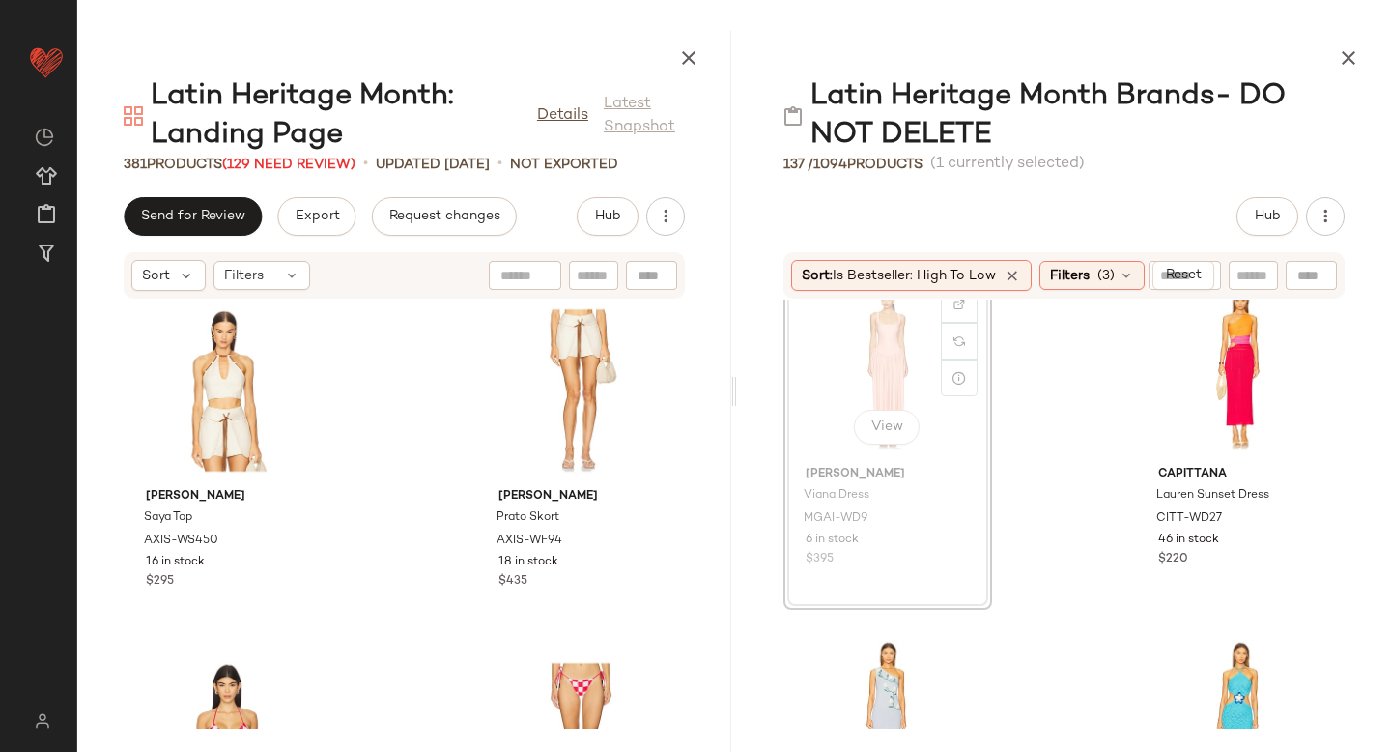
scroll to position [5342, 0]
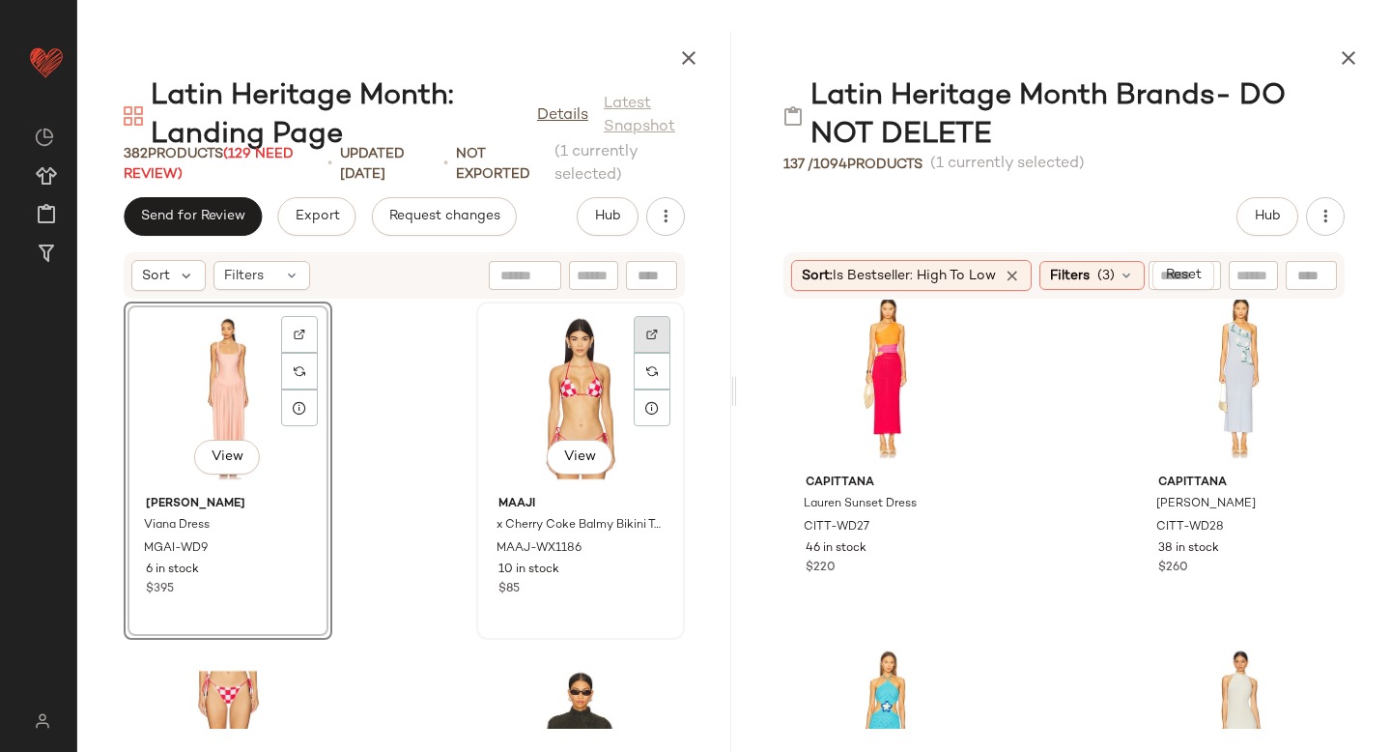
scroll to position [13454, 0]
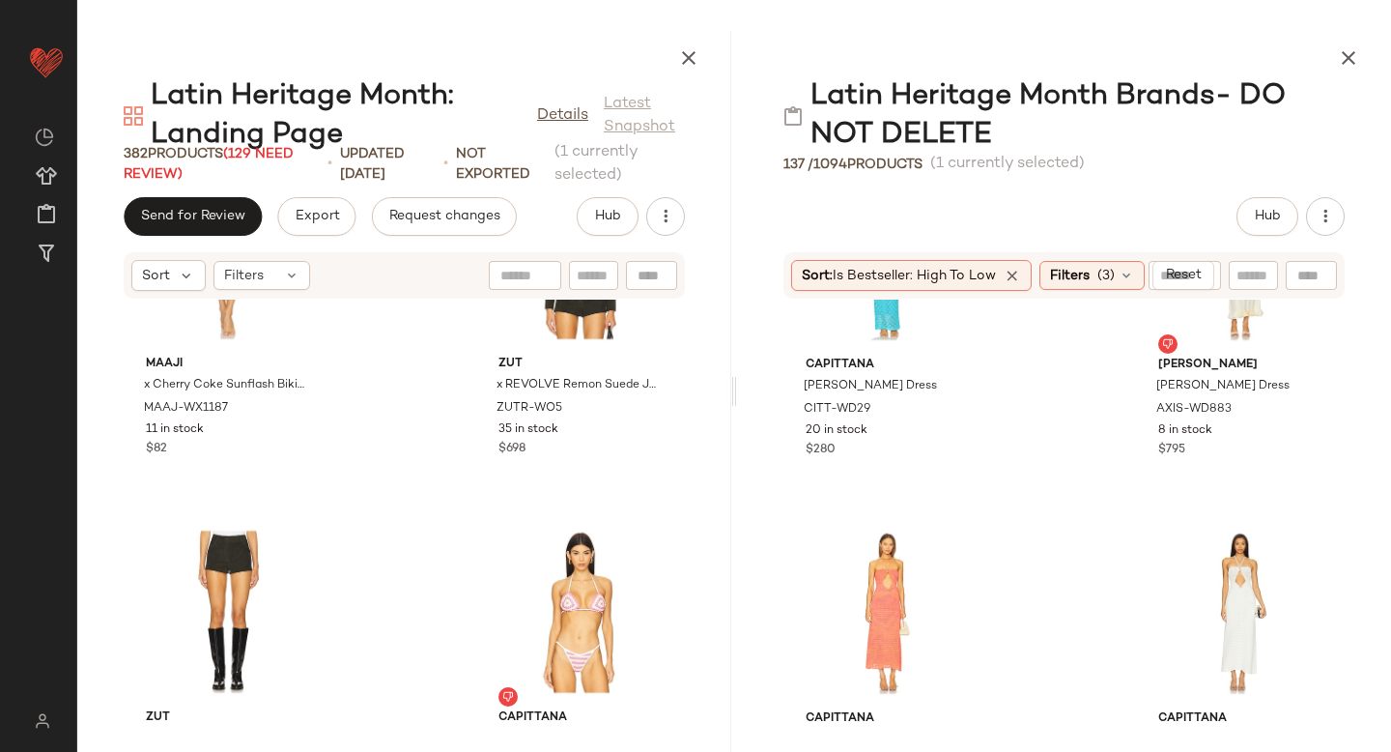
scroll to position [5830, 0]
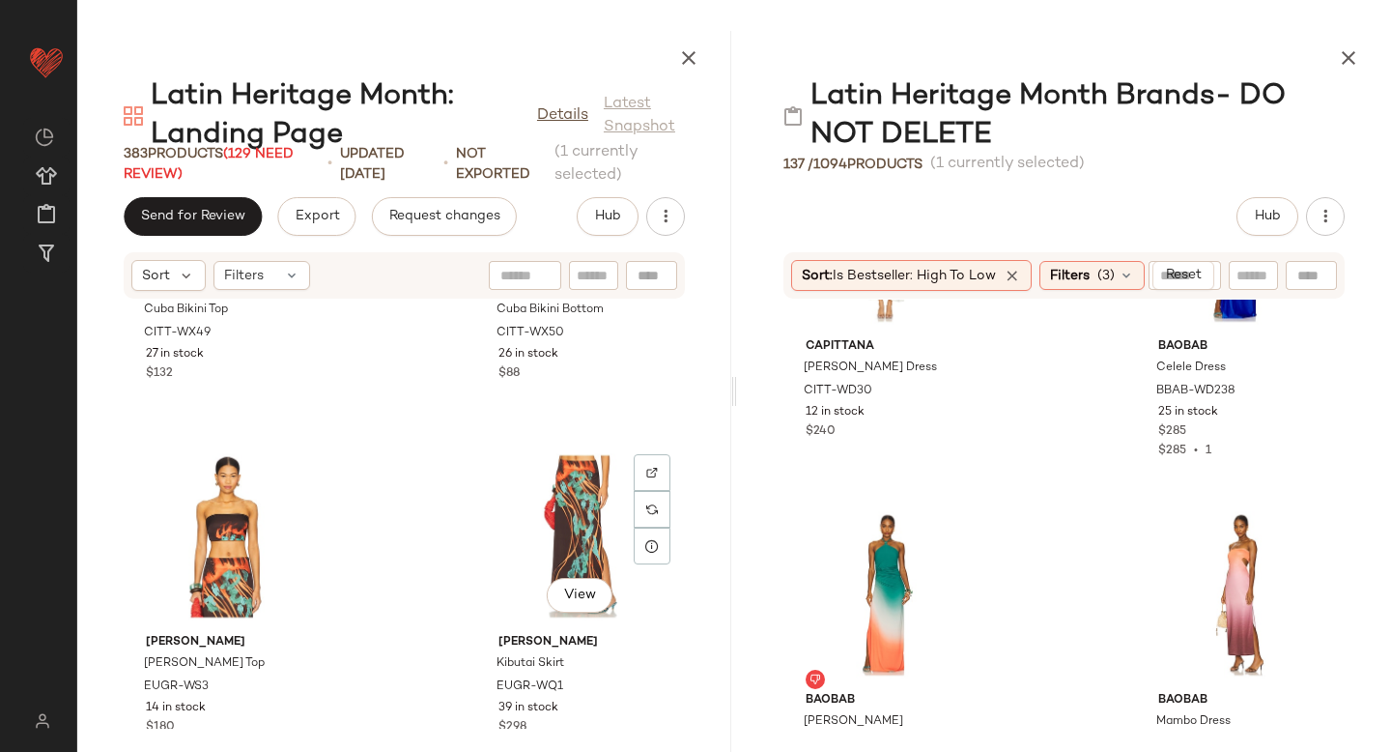
scroll to position [14780, 0]
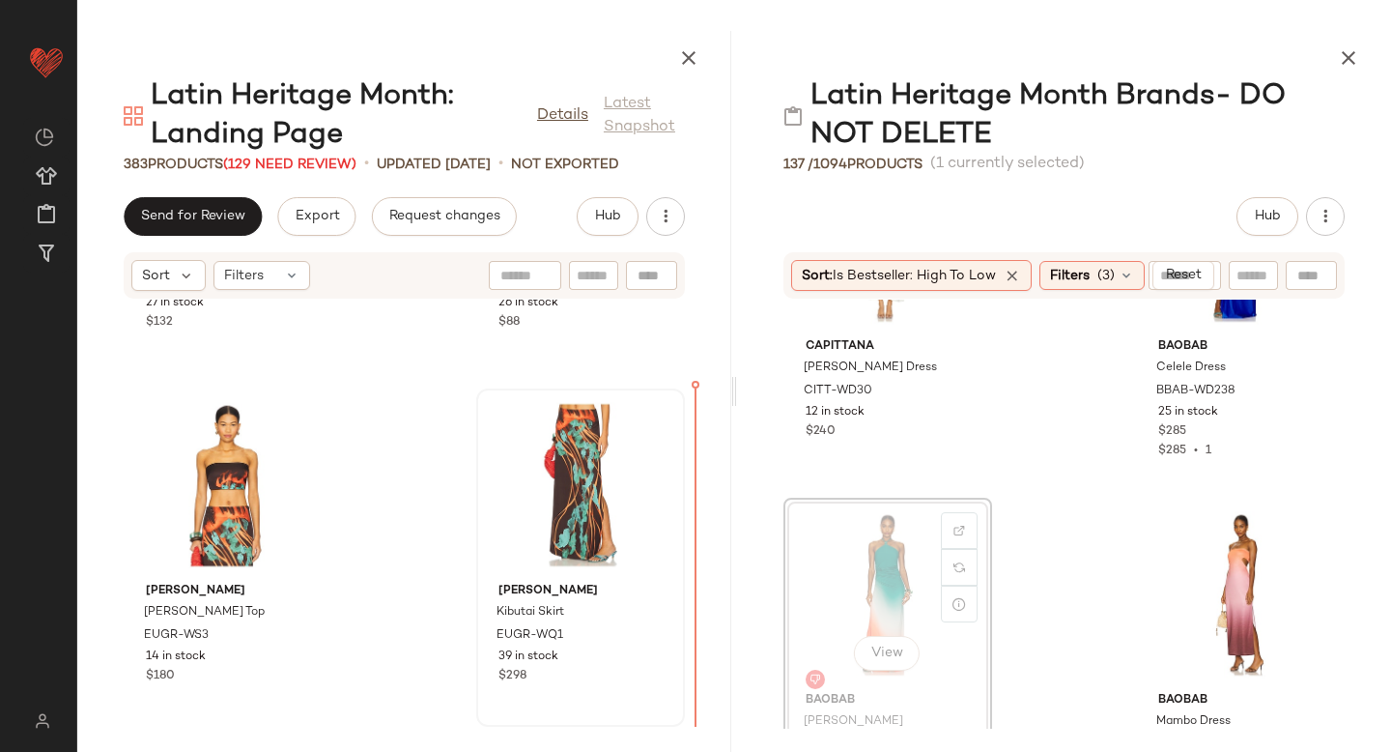
drag, startPoint x: 877, startPoint y: 576, endPoint x: 609, endPoint y: 541, distance: 270.8
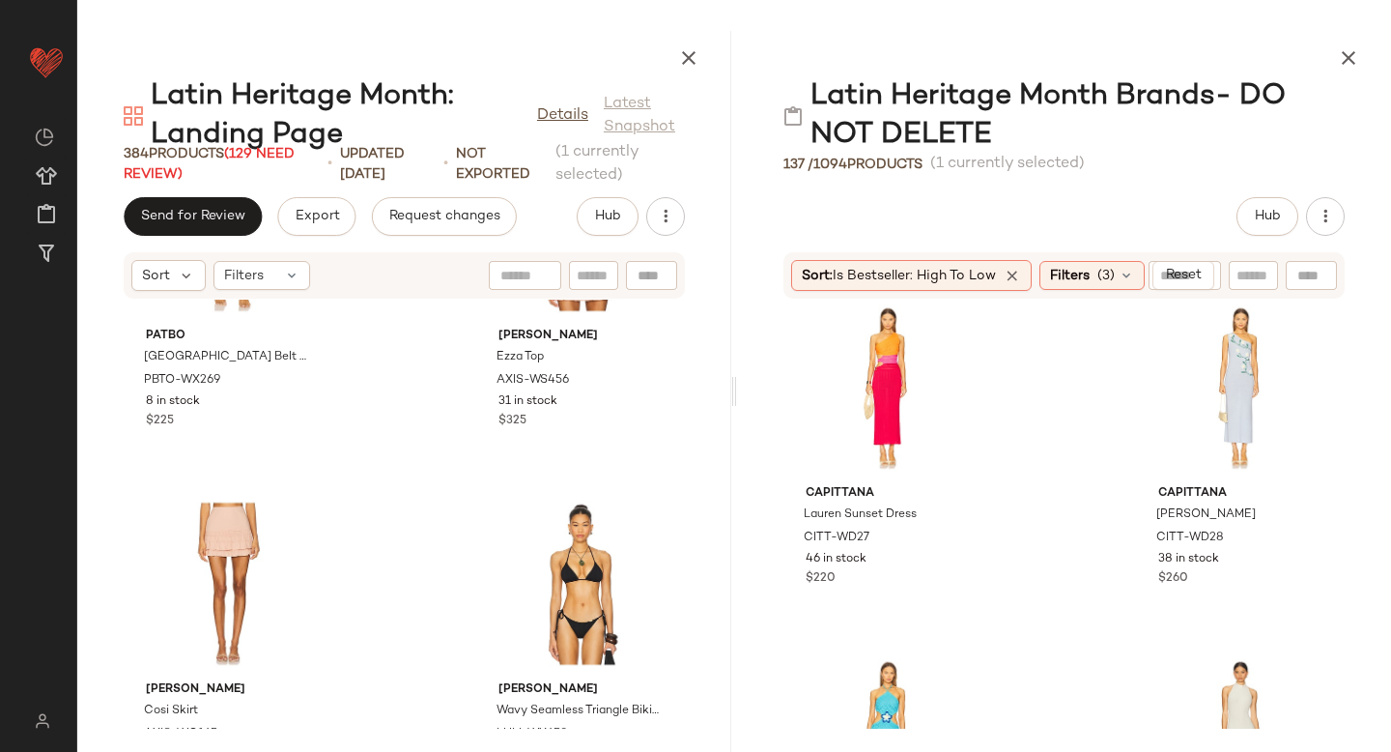
scroll to position [5438, 0]
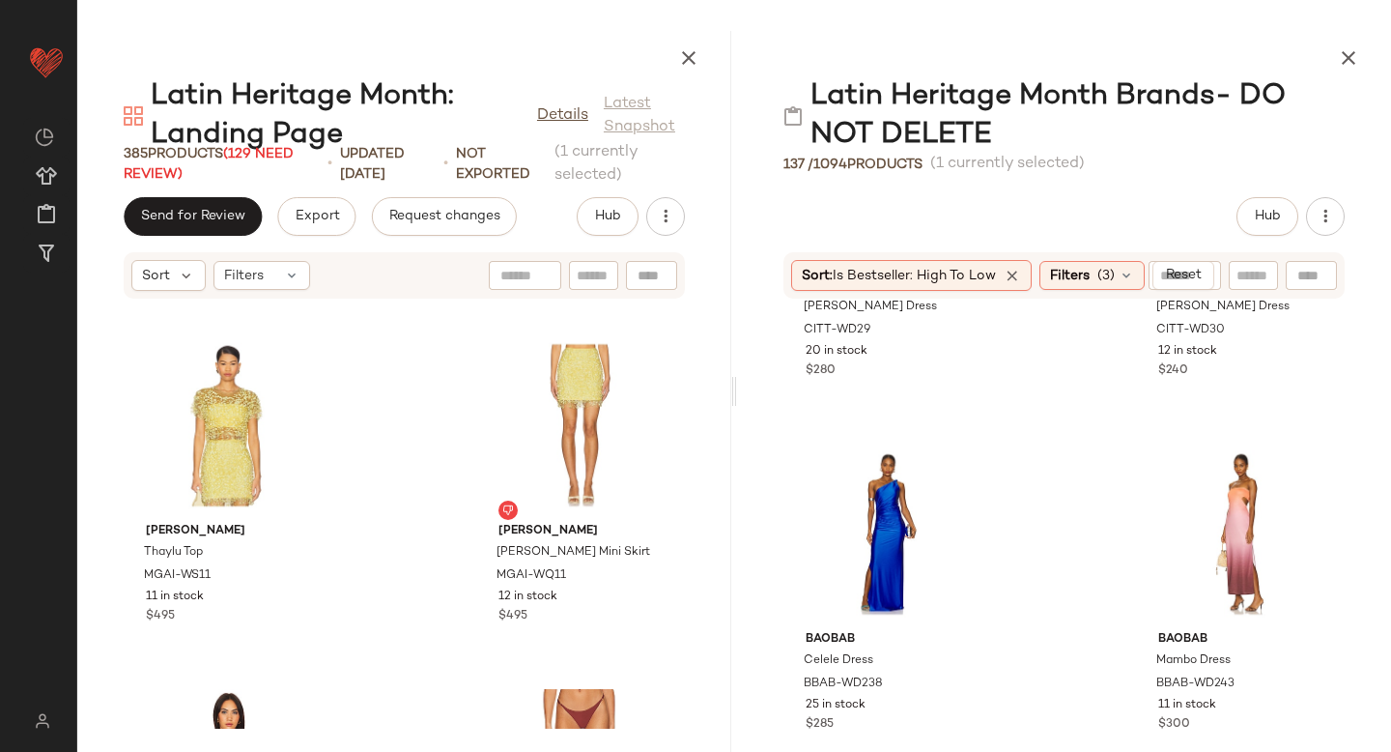
scroll to position [5907, 0]
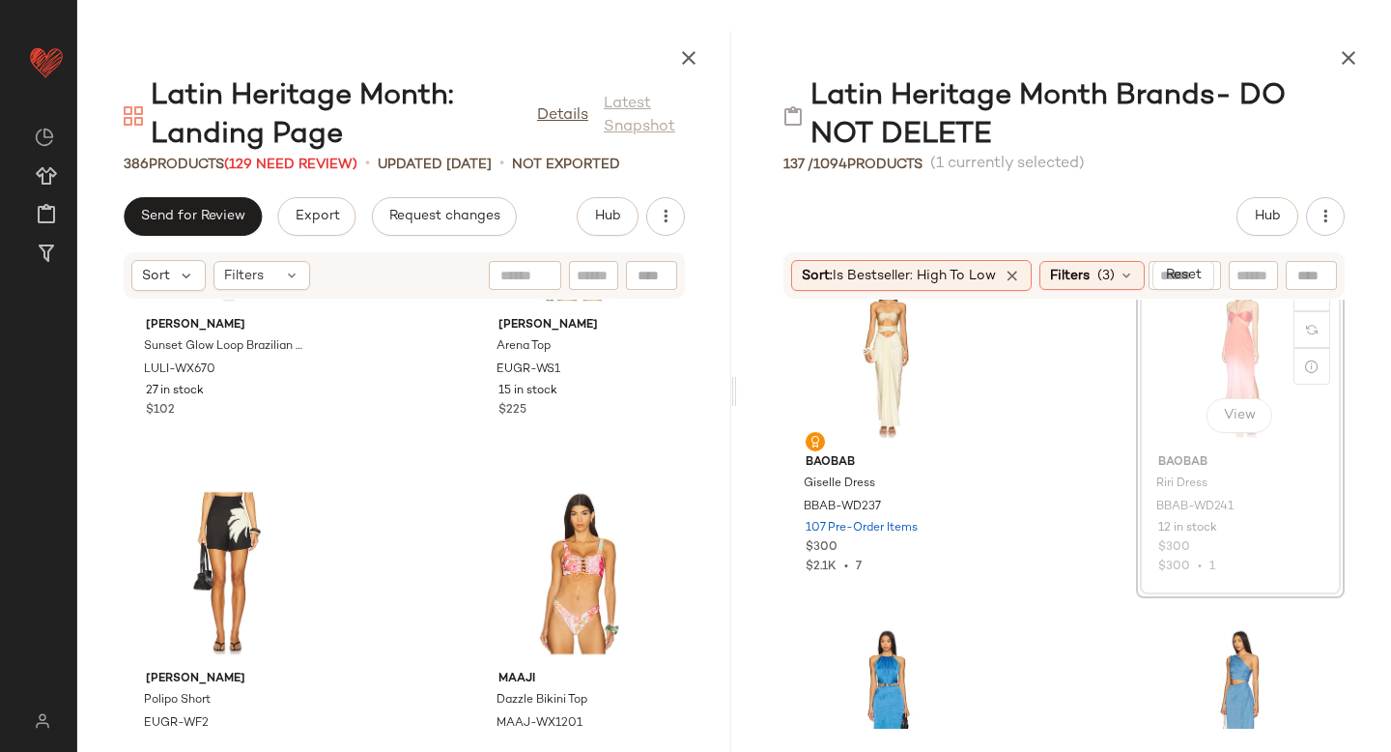
scroll to position [6417, 0]
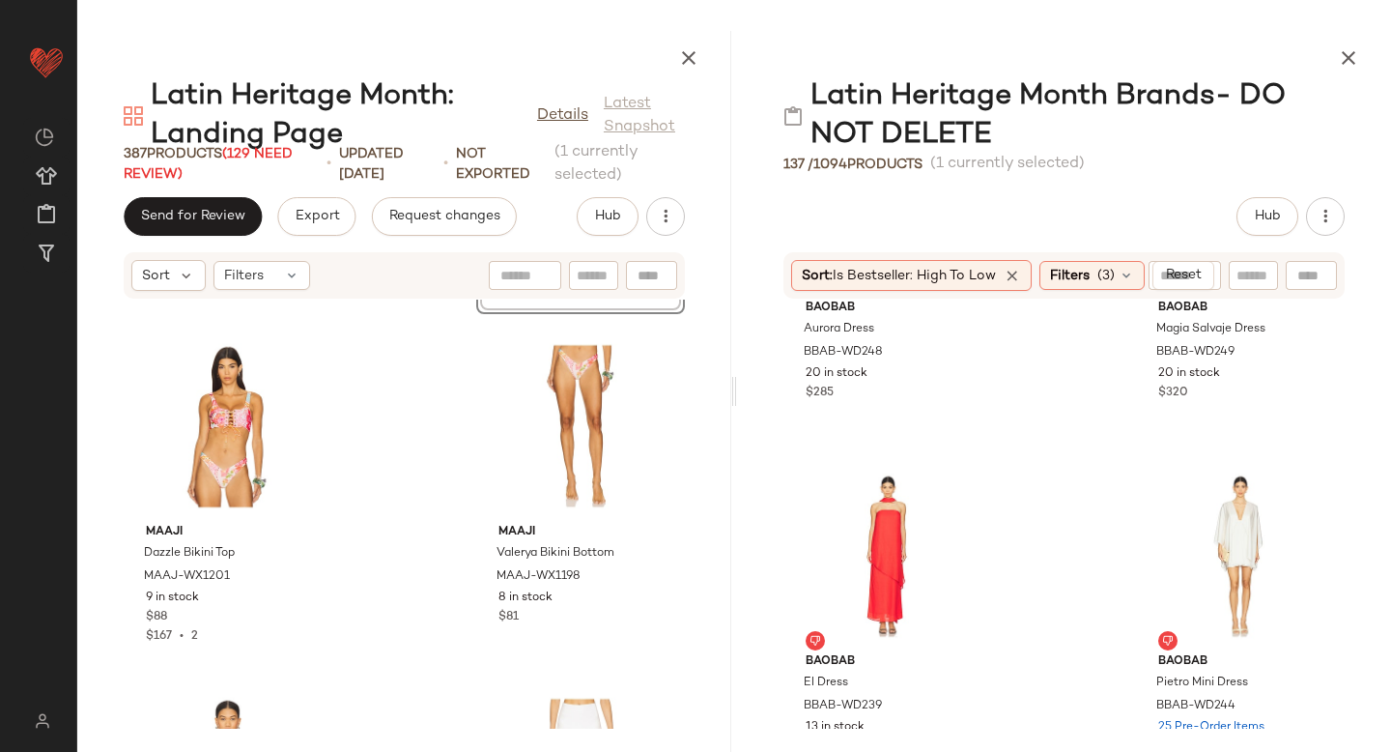
scroll to position [7004, 0]
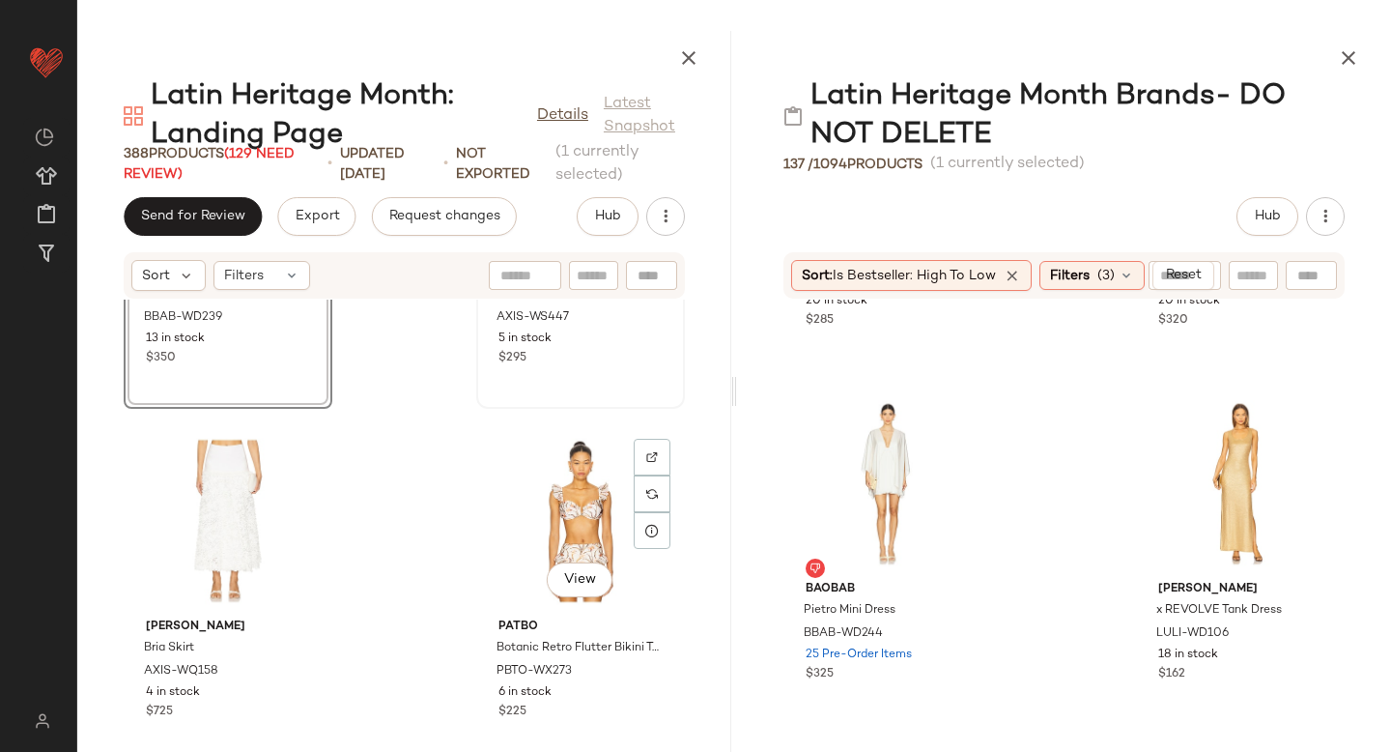
scroll to position [19359, 0]
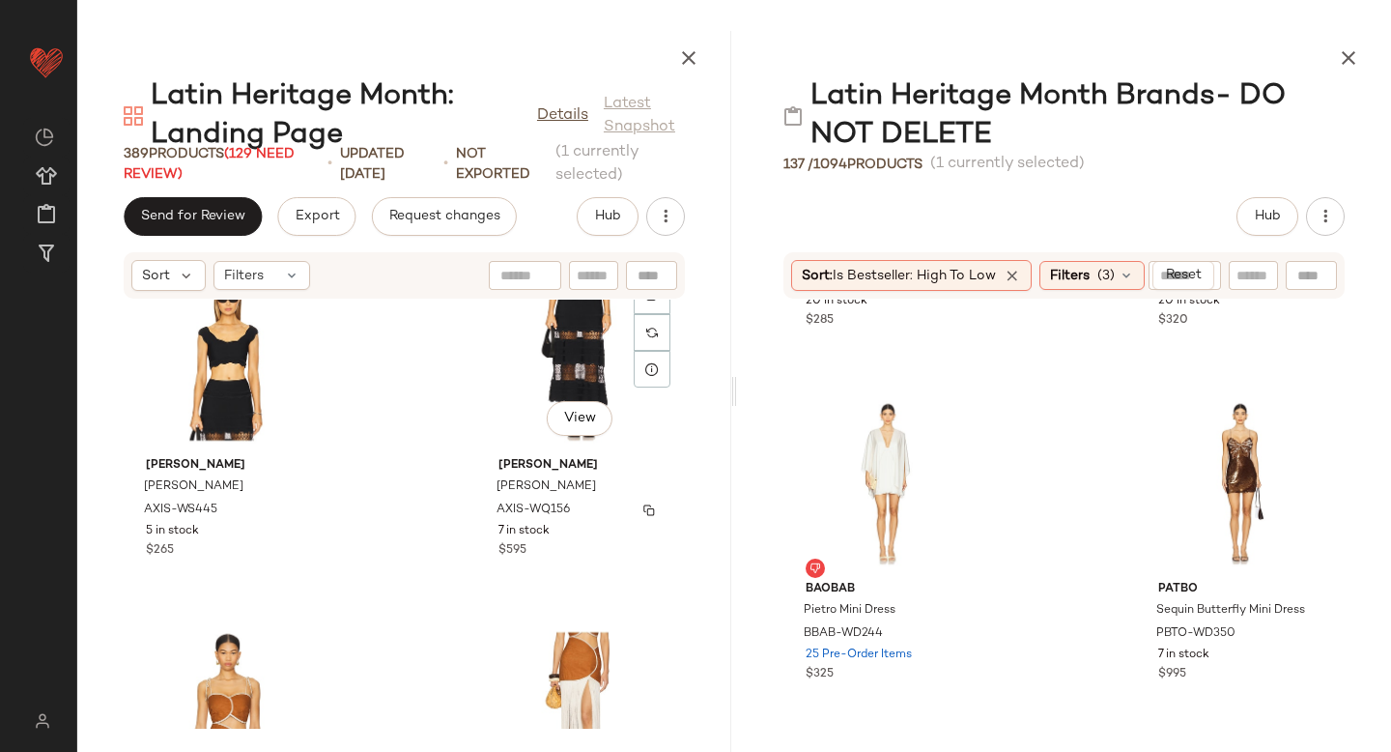
scroll to position [20576, 0]
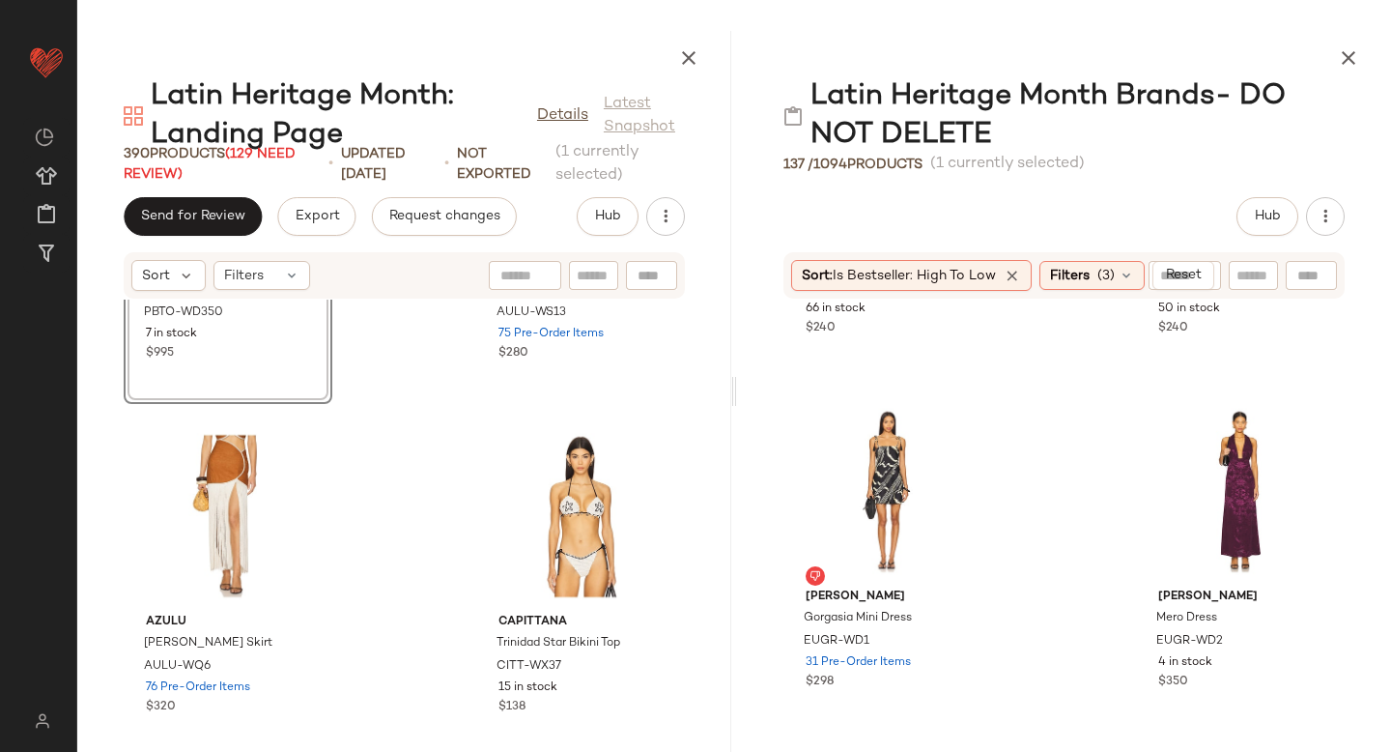
scroll to position [8061, 0]
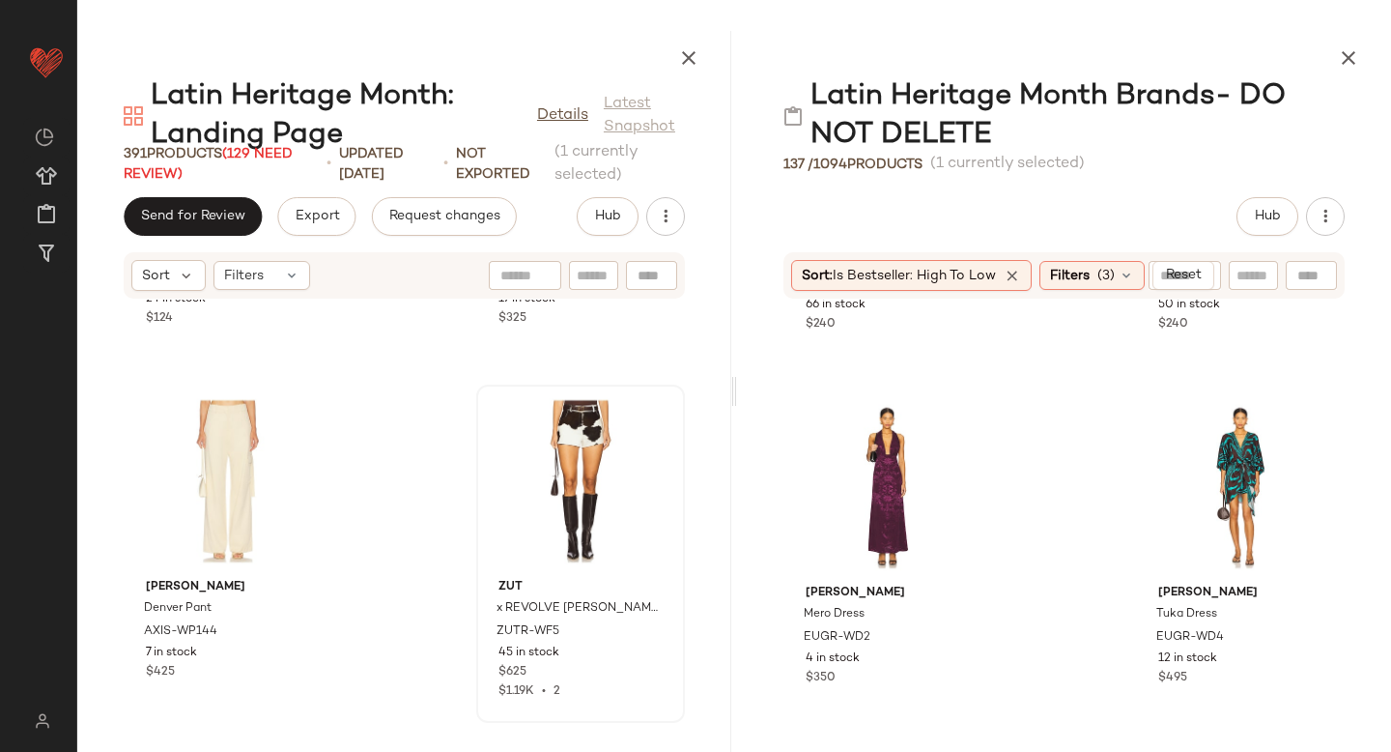
scroll to position [22578, 0]
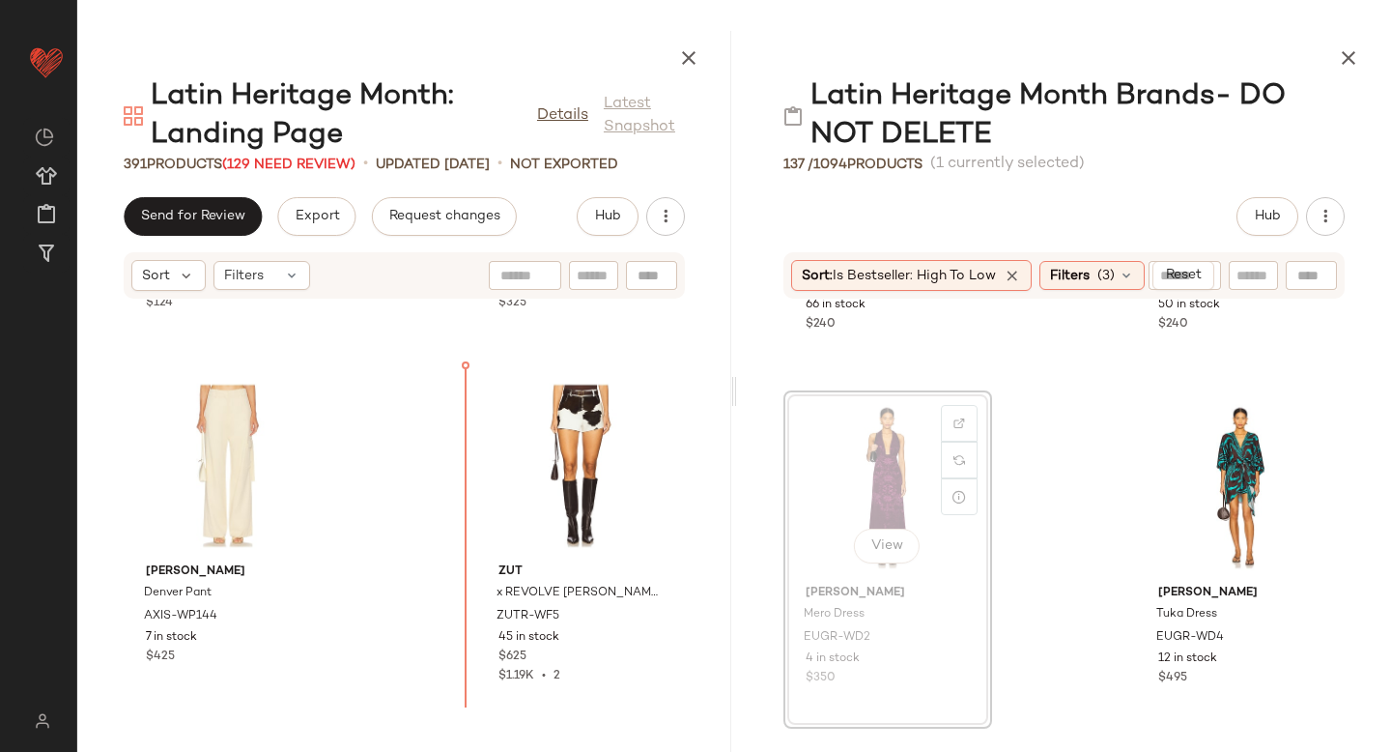
drag, startPoint x: 889, startPoint y: 449, endPoint x: 438, endPoint y: 512, distance: 455.5
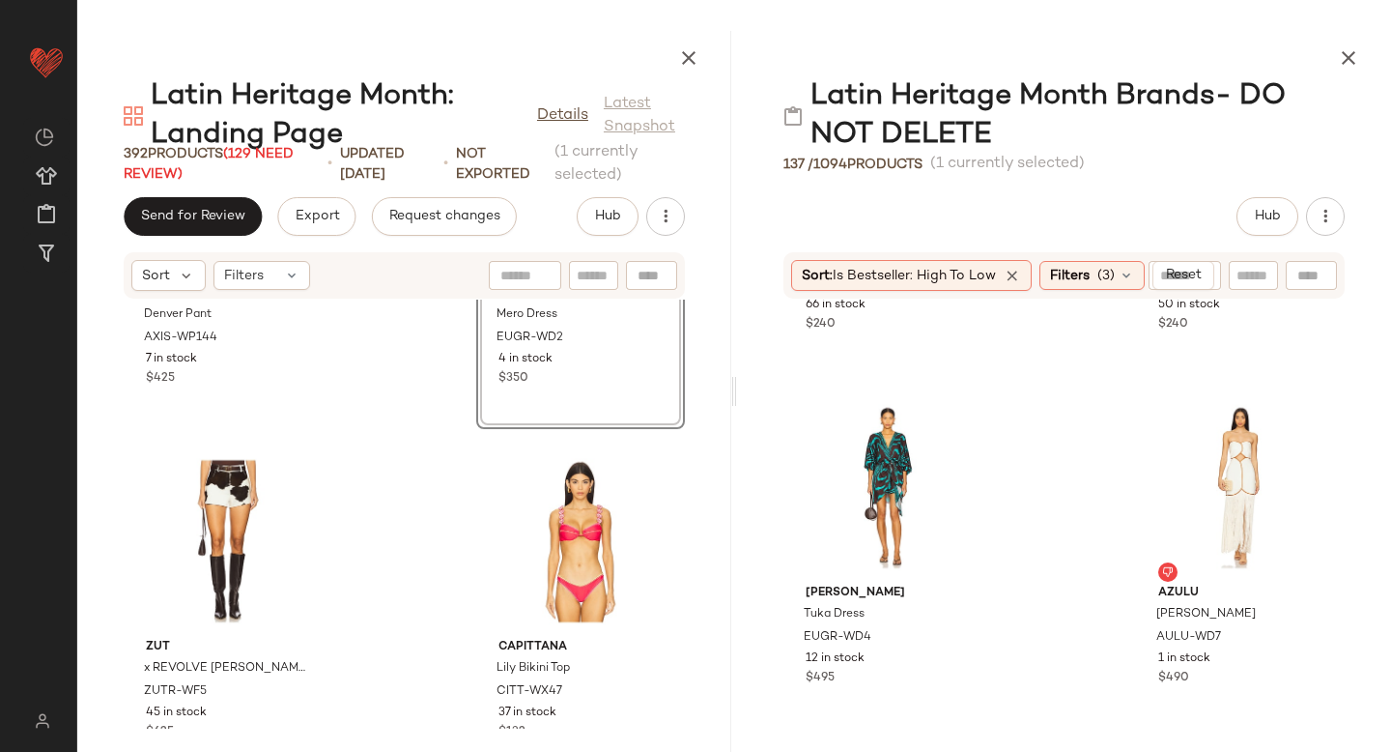
scroll to position [22855, 0]
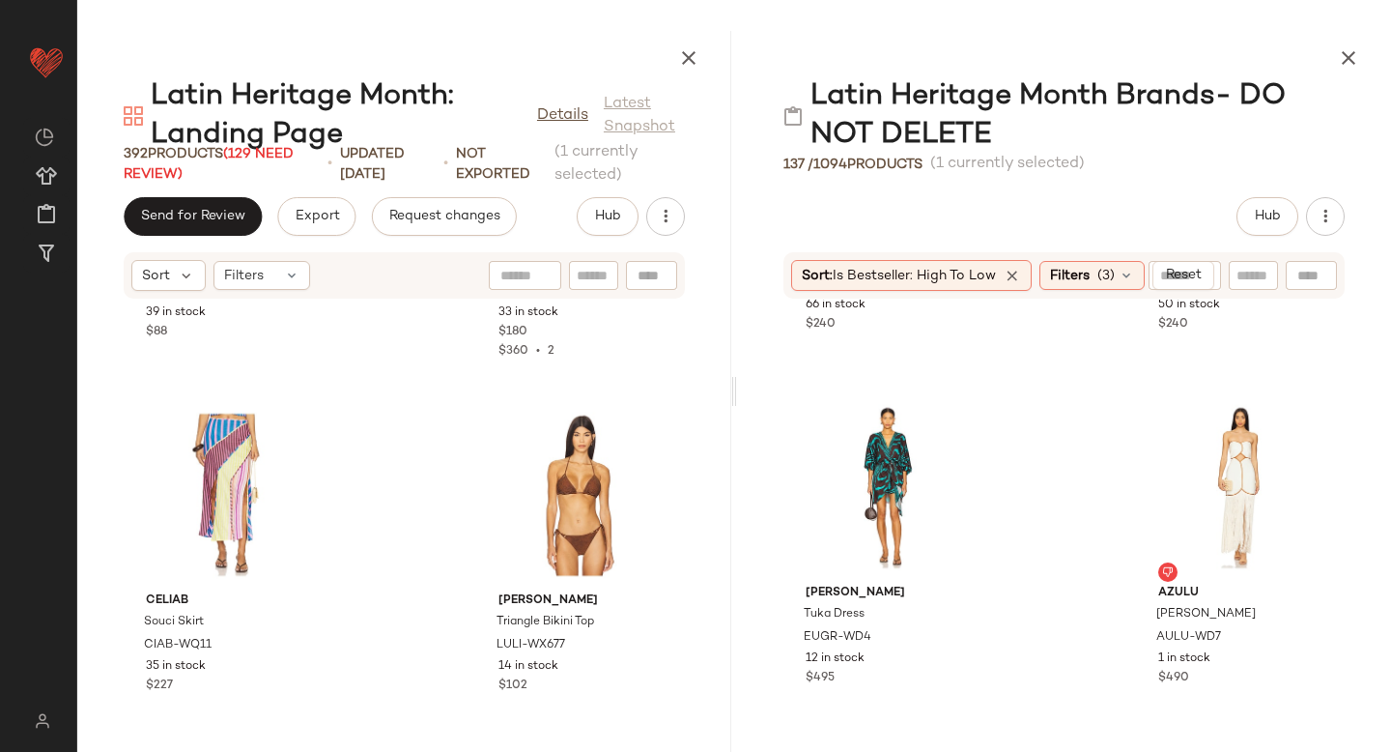
scroll to position [23616, 0]
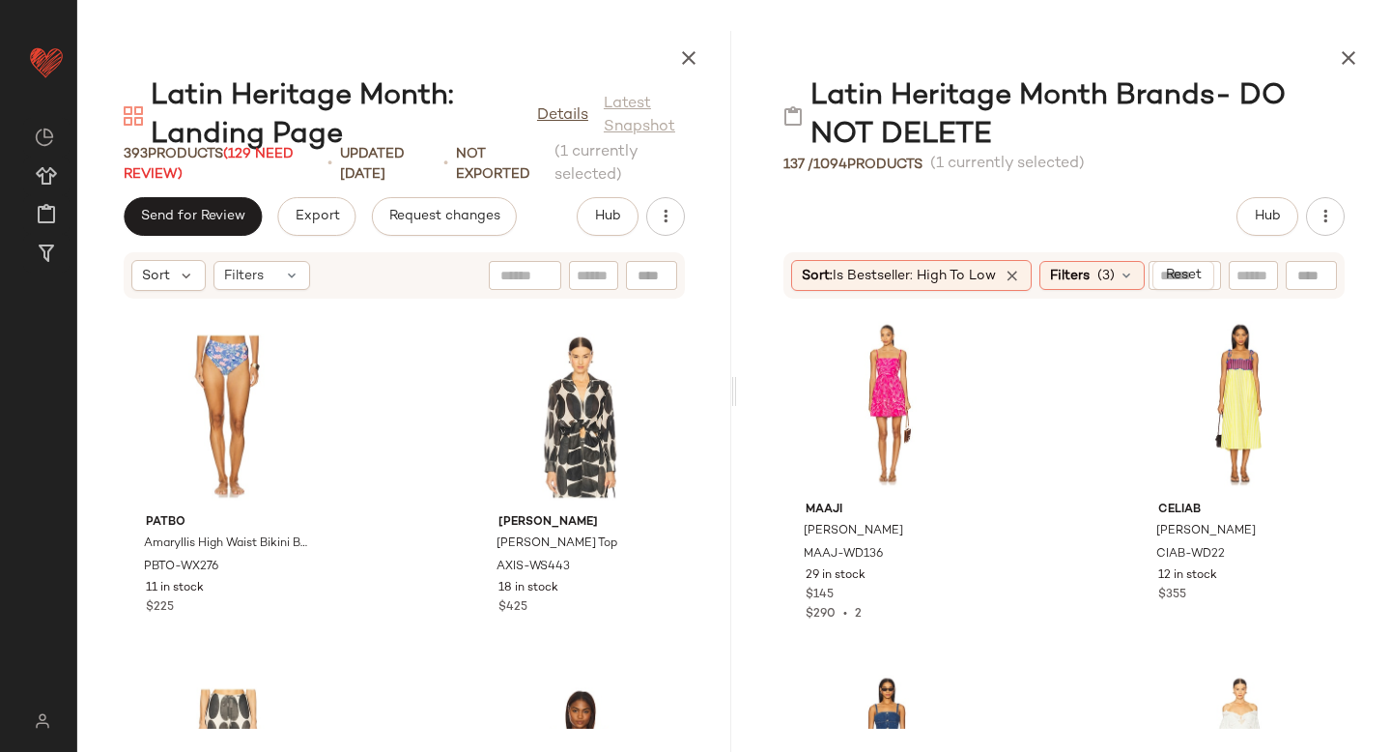
scroll to position [8820, 0]
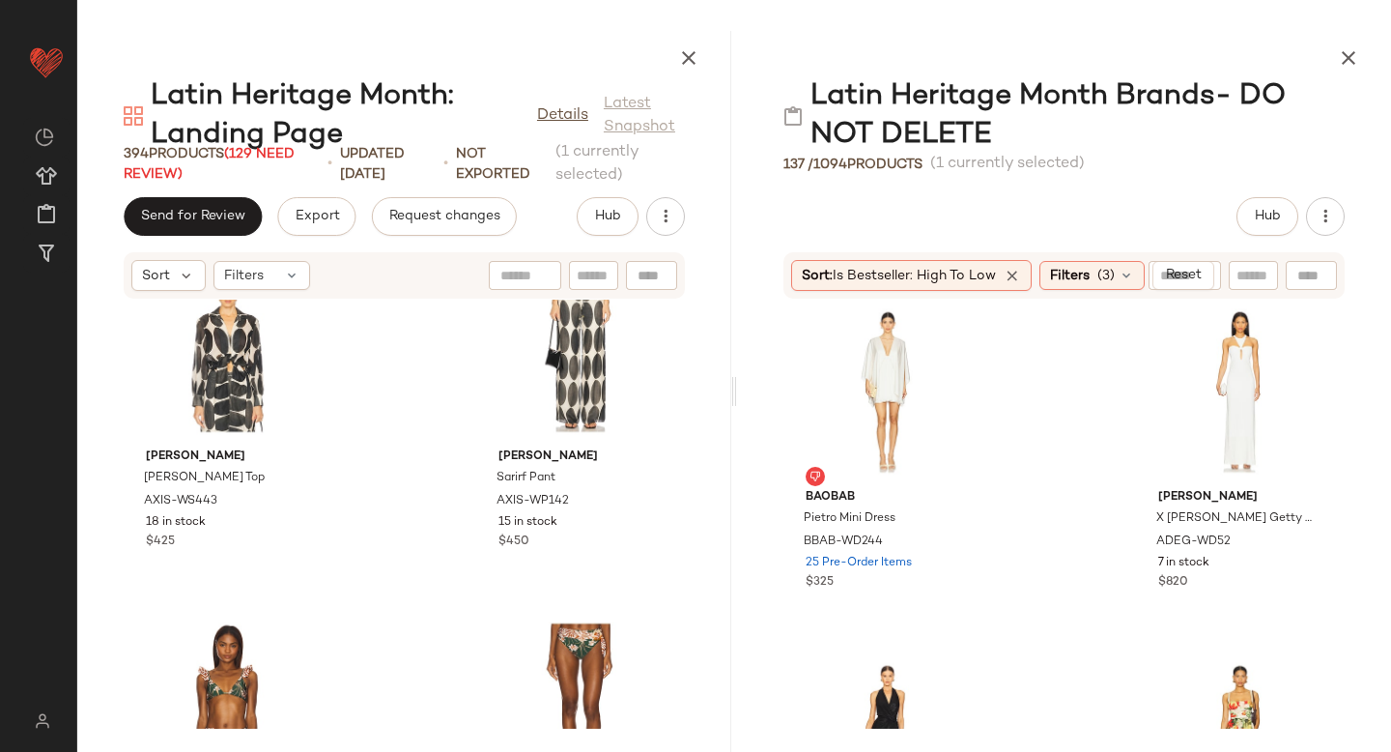
scroll to position [7250, 0]
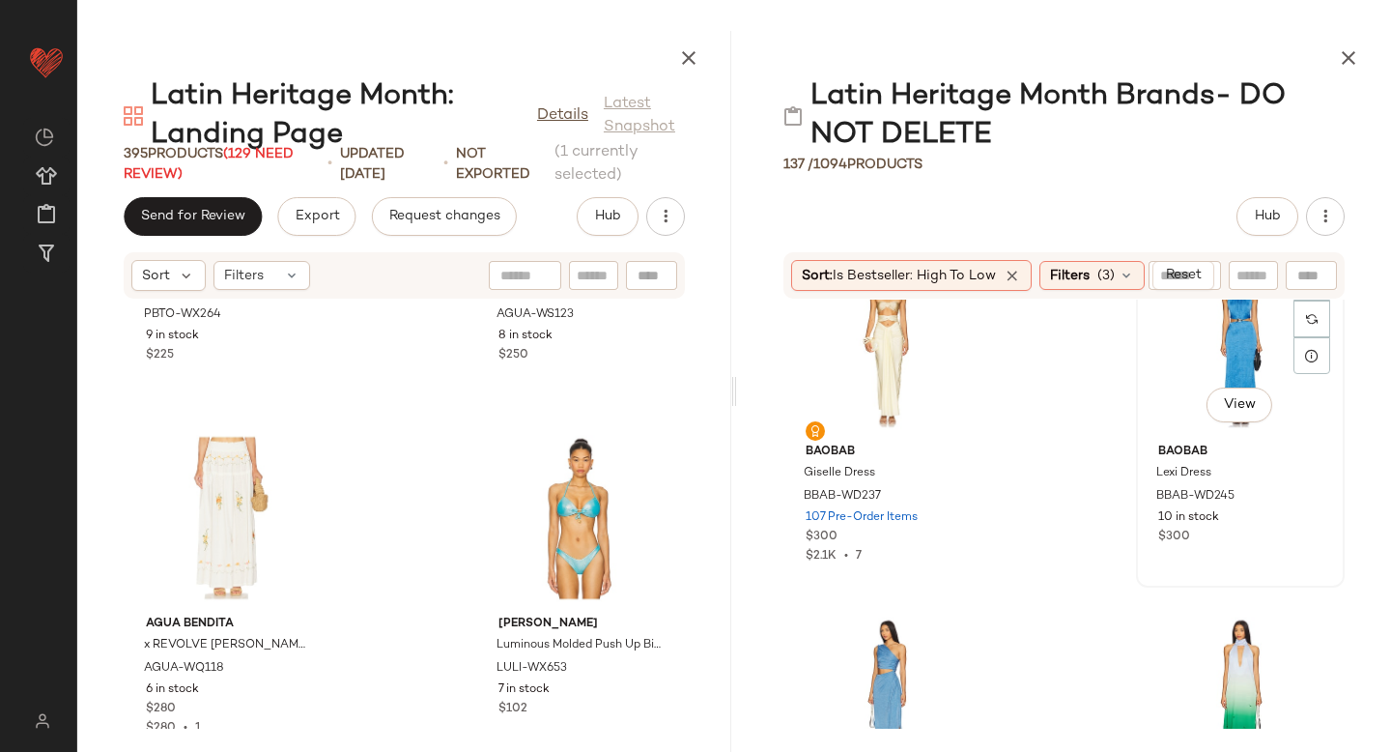
scroll to position [6431, 0]
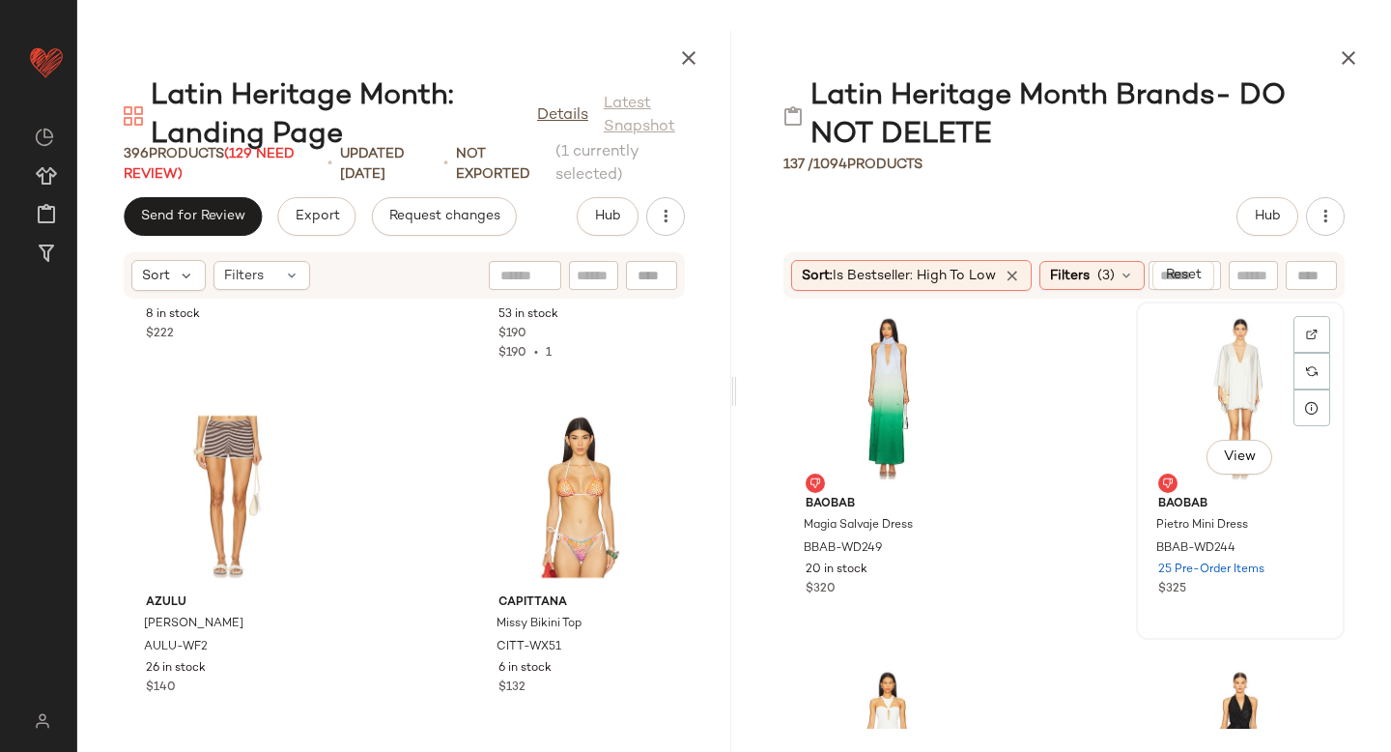
scroll to position [6733, 0]
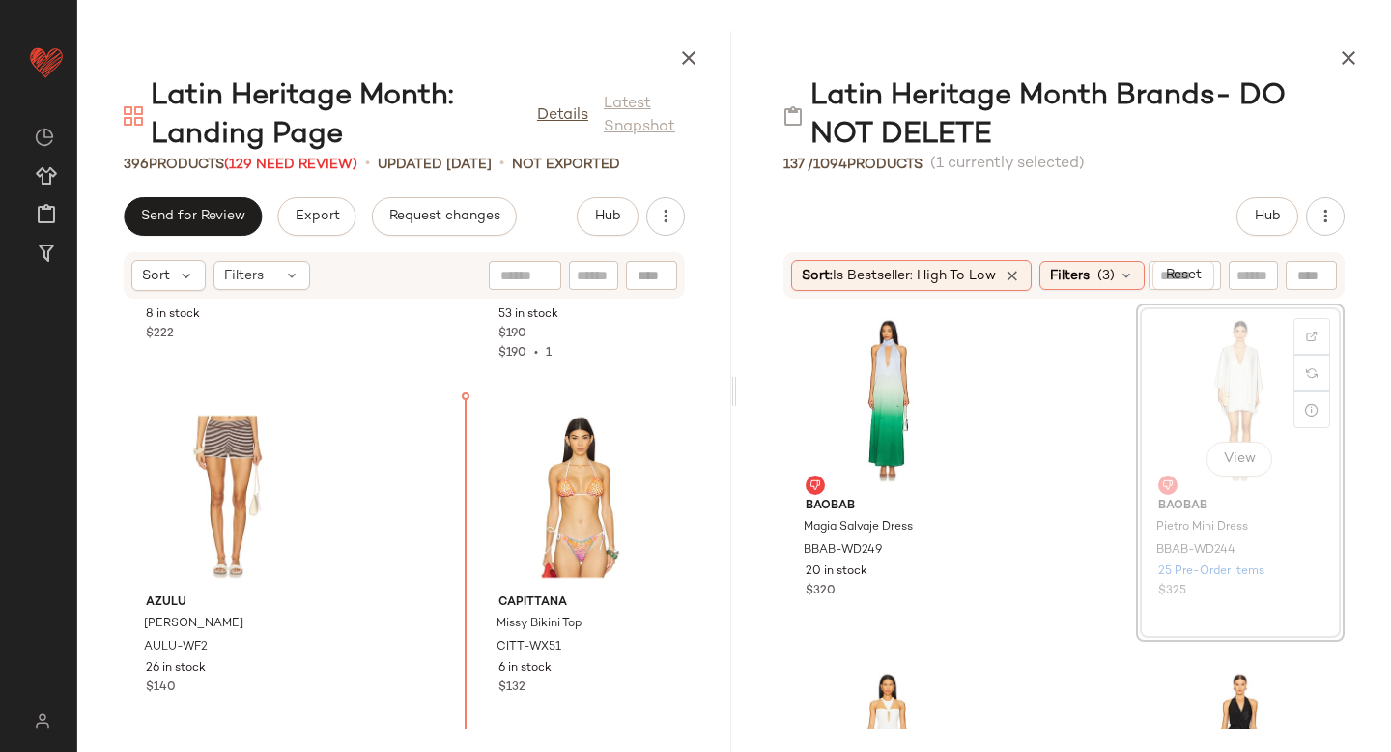
drag, startPoint x: 1197, startPoint y: 385, endPoint x: 463, endPoint y: 547, distance: 751.7
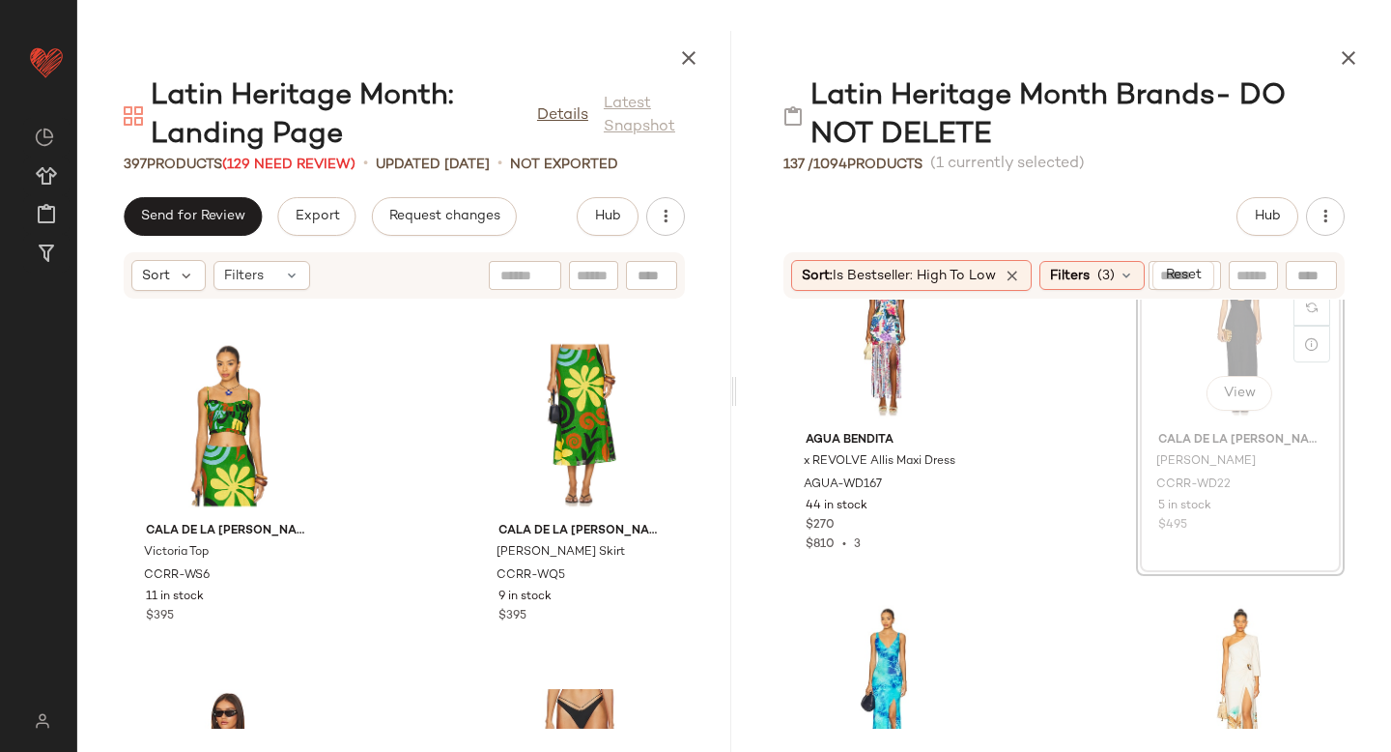
scroll to position [10331, 0]
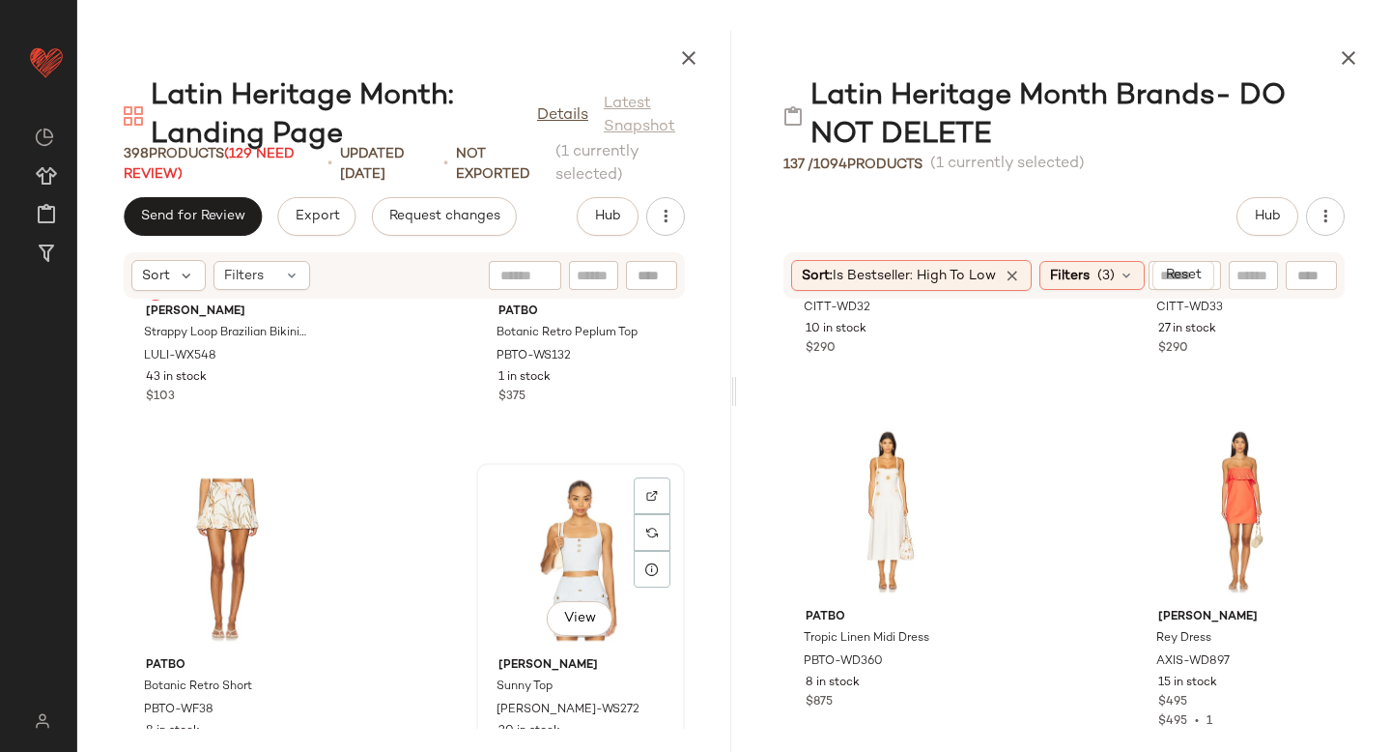
scroll to position [29283, 0]
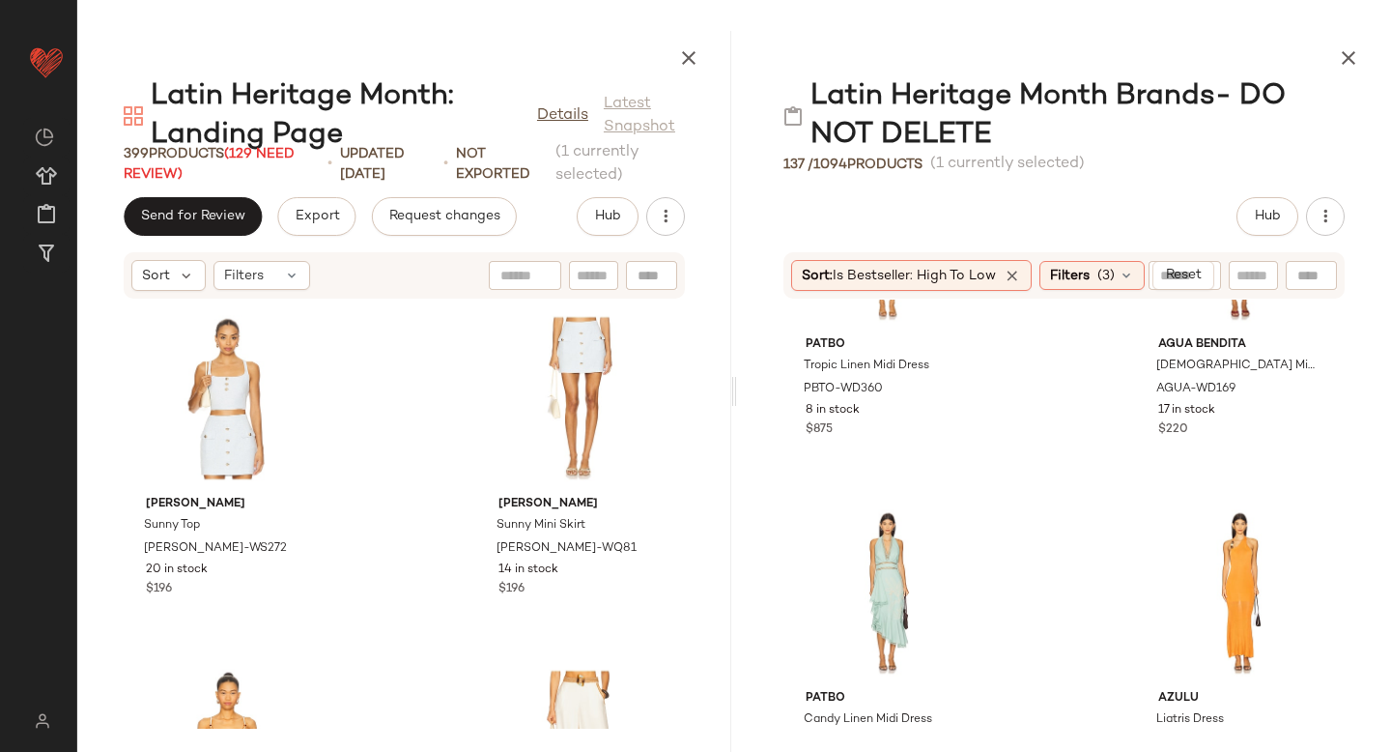
scroll to position [11842, 0]
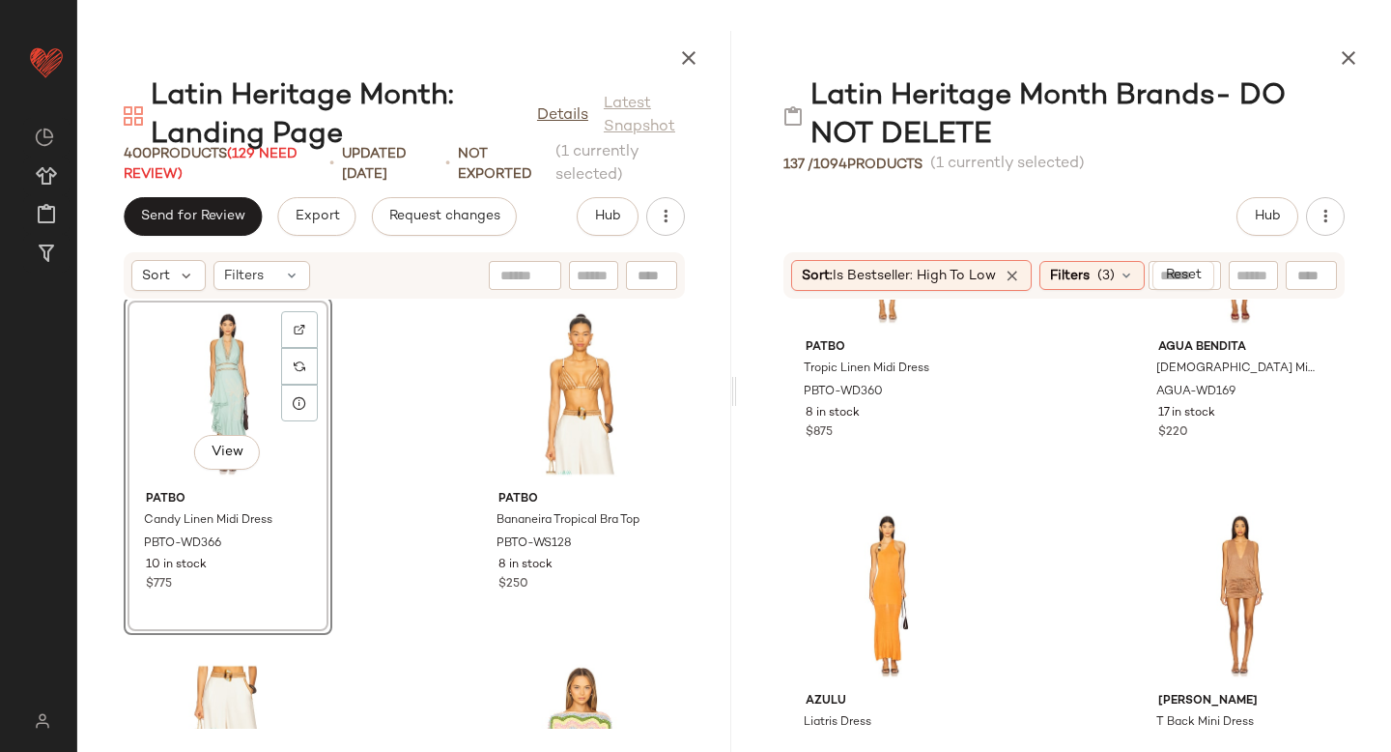
scroll to position [30204, 0]
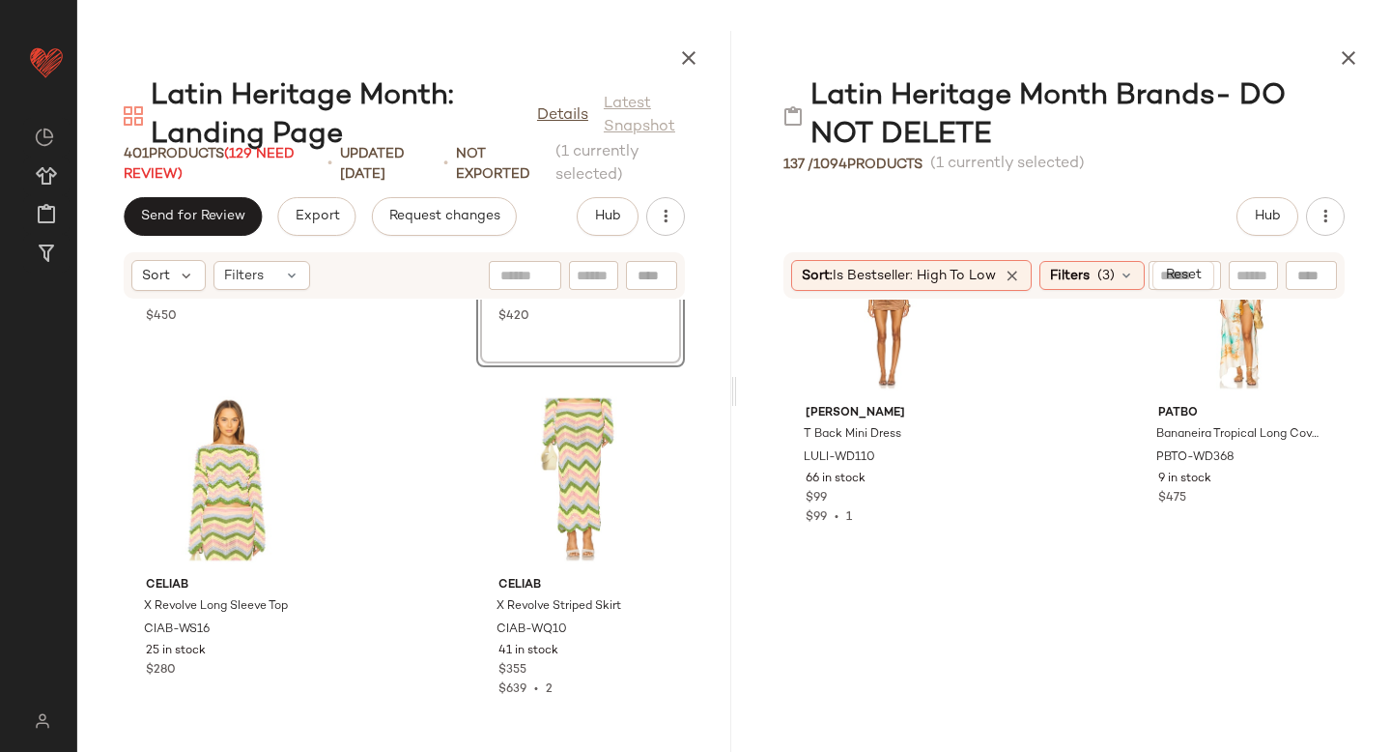
scroll to position [12164, 0]
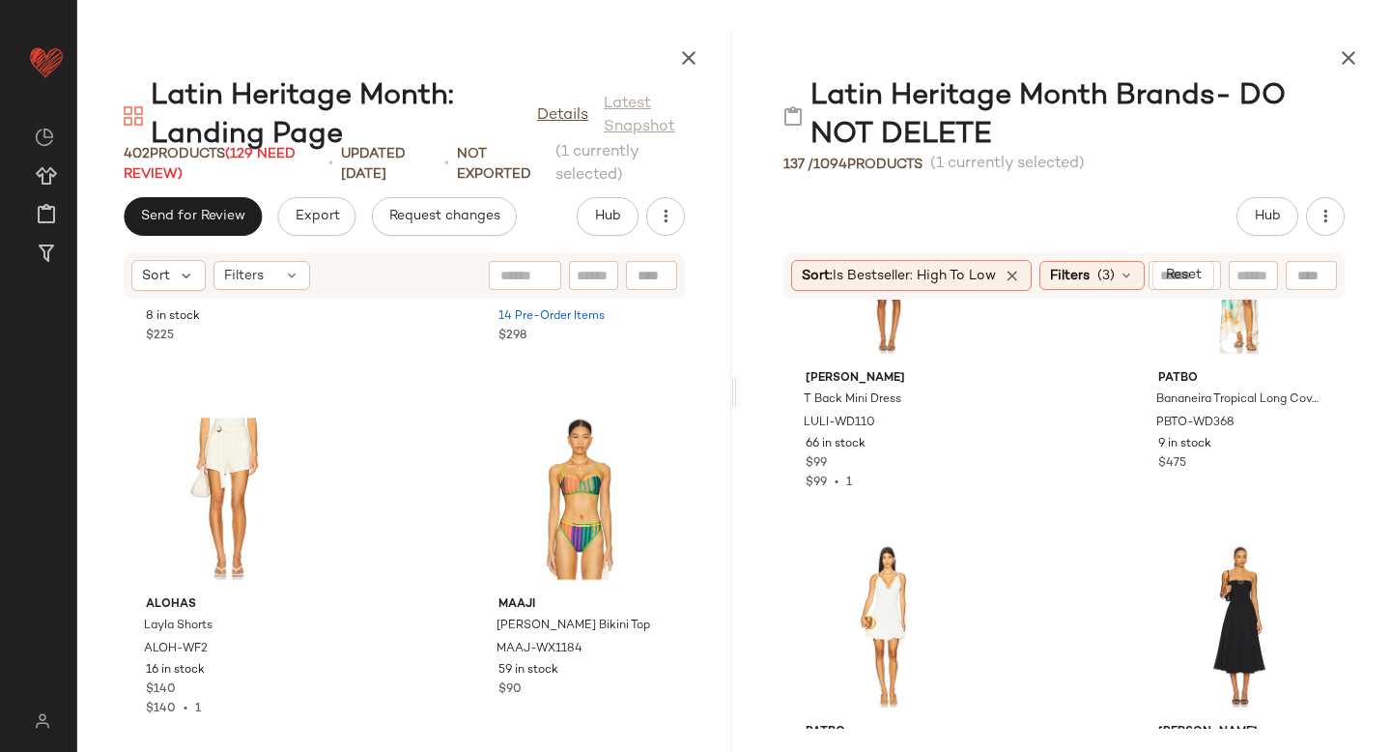
scroll to position [31739, 0]
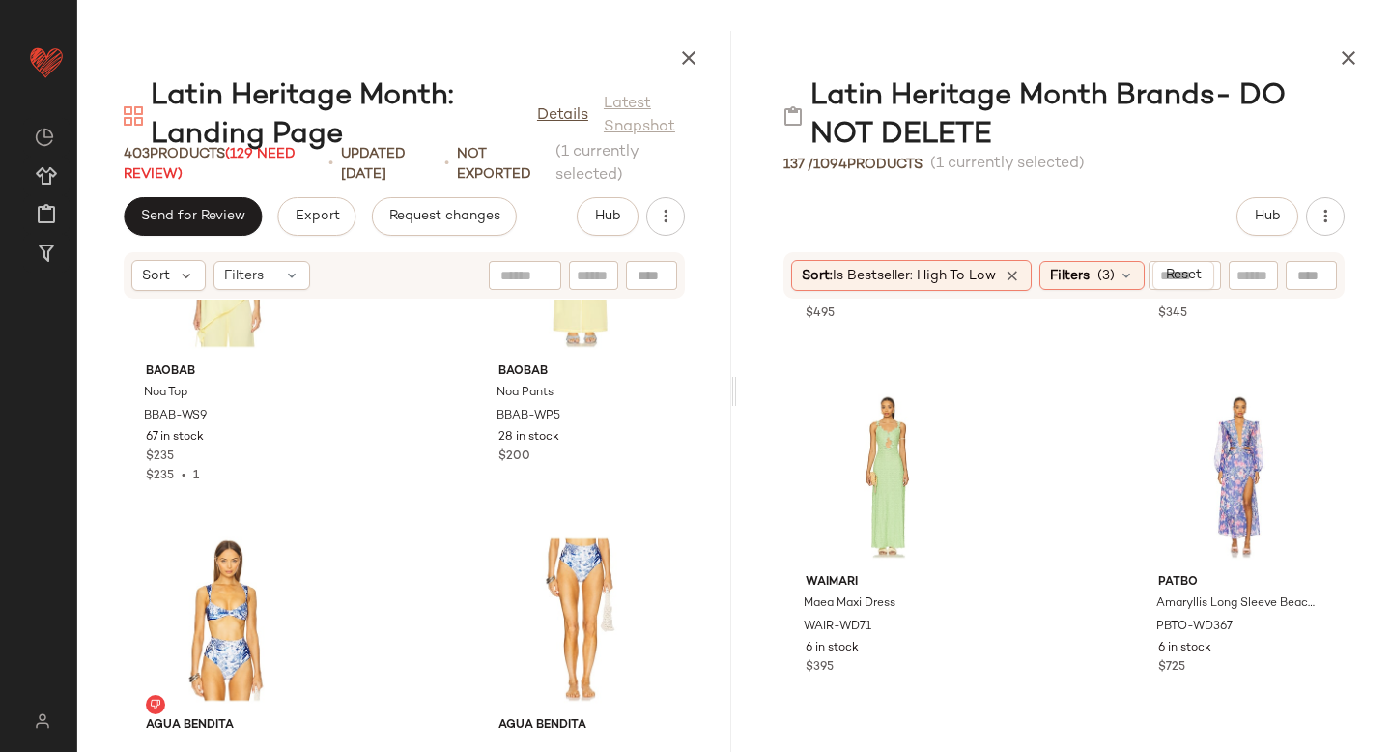
scroll to position [12670, 0]
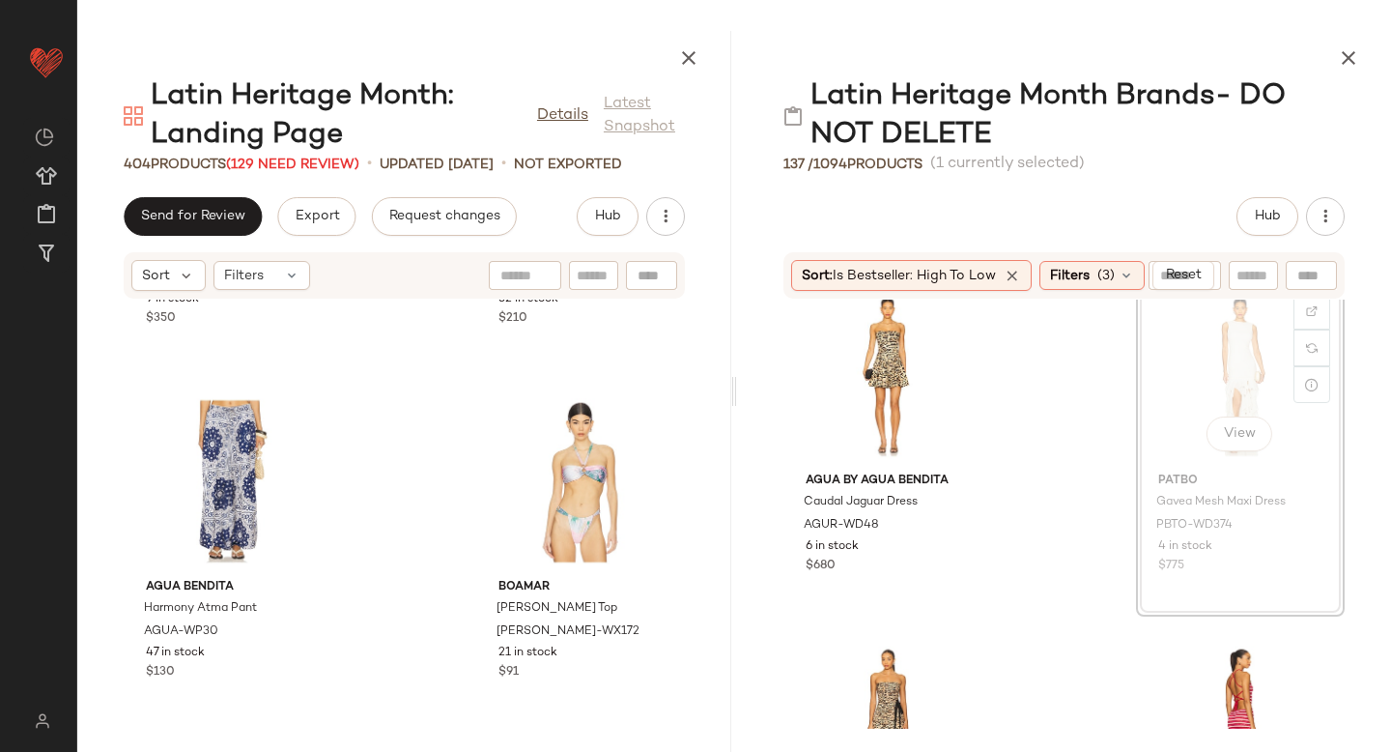
scroll to position [13469, 0]
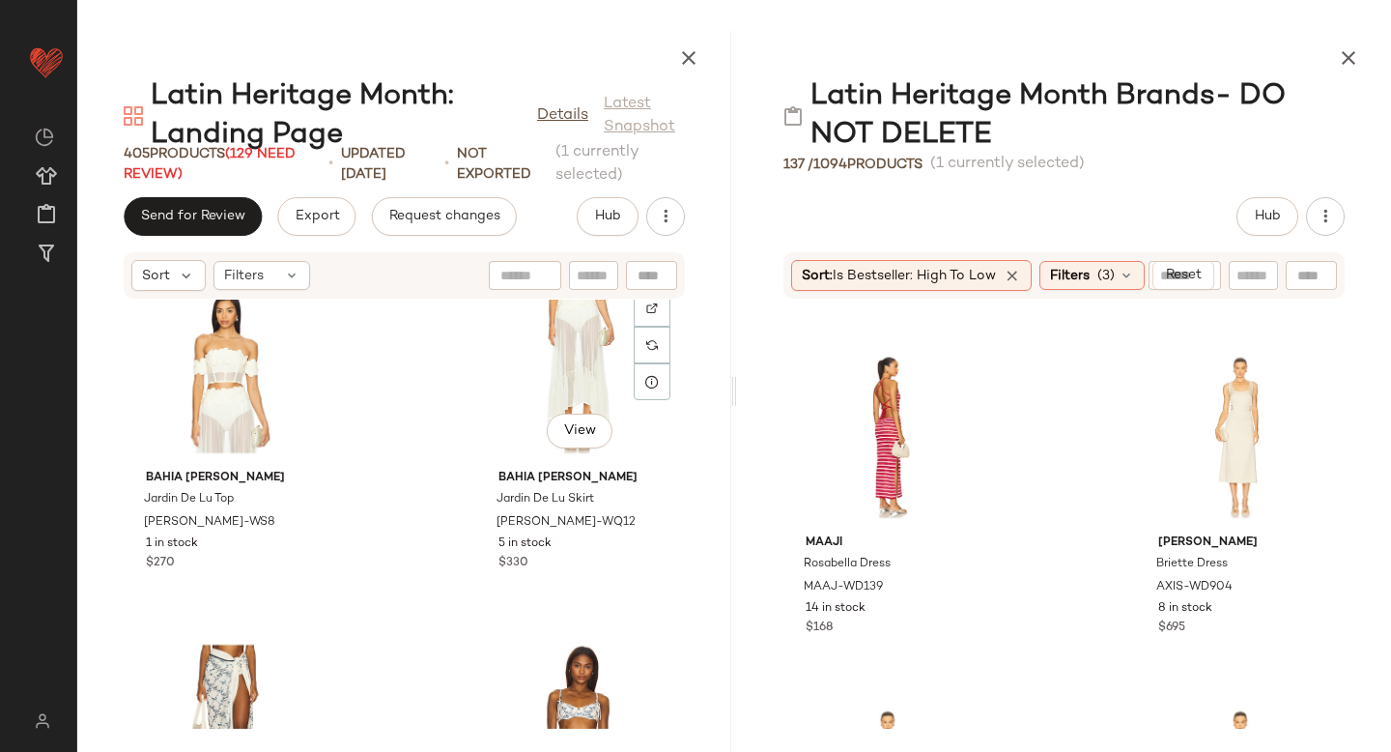
scroll to position [35752, 0]
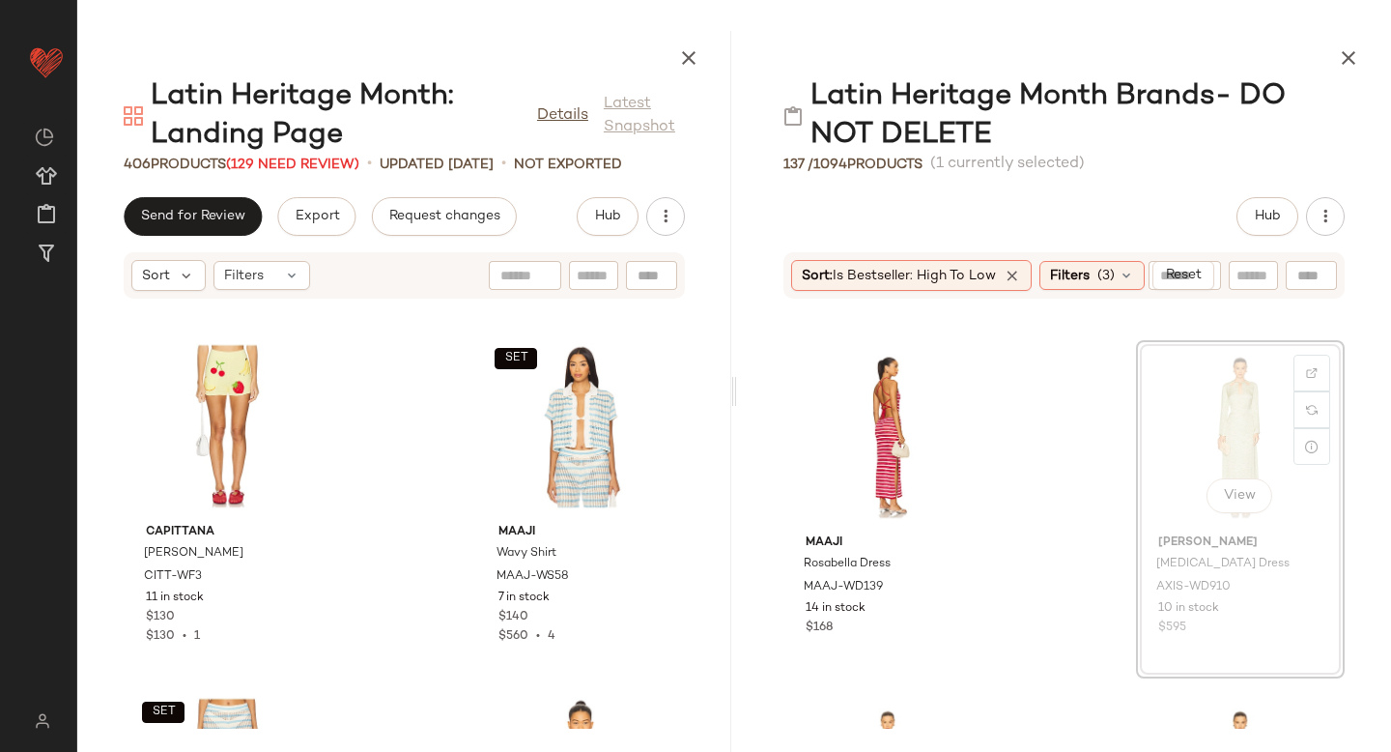
scroll to position [13765, 0]
drag, startPoint x: 1222, startPoint y: 395, endPoint x: 465, endPoint y: 502, distance: 764.9
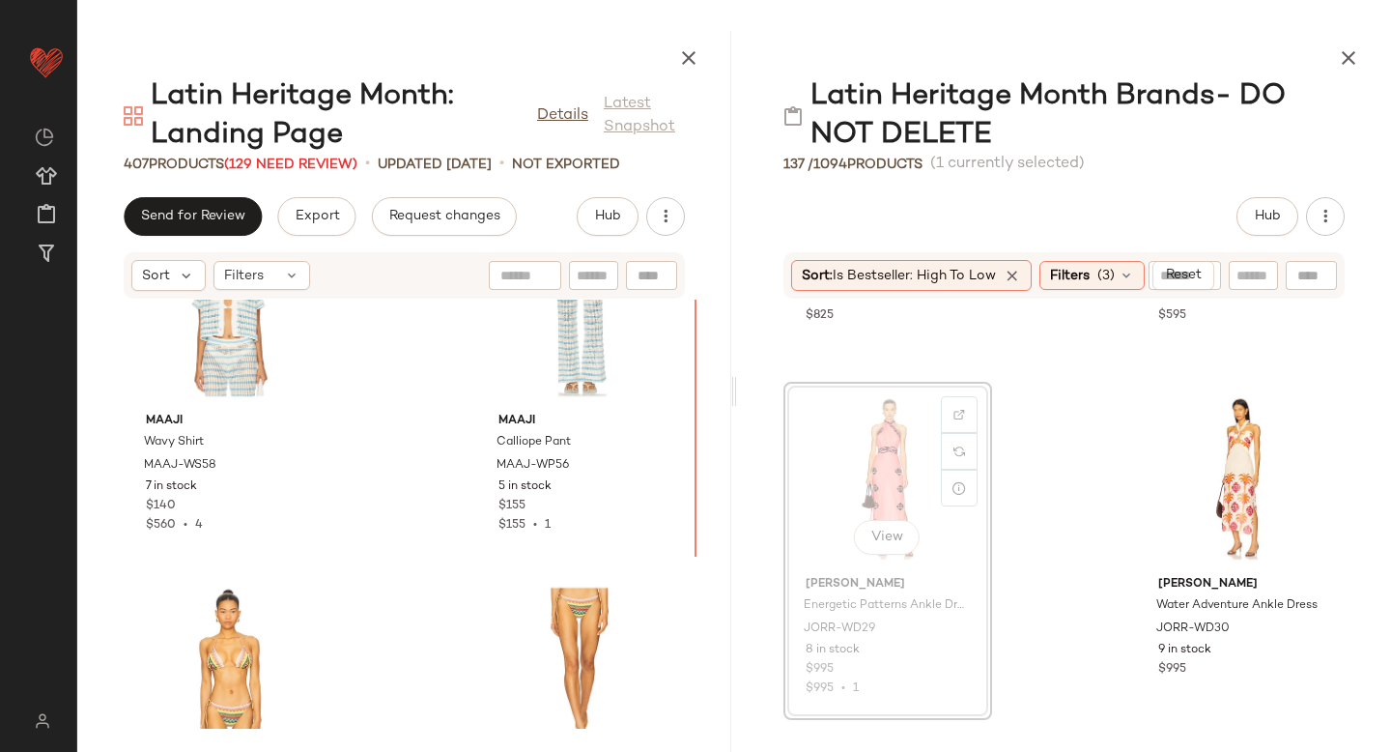
scroll to position [38275, 0]
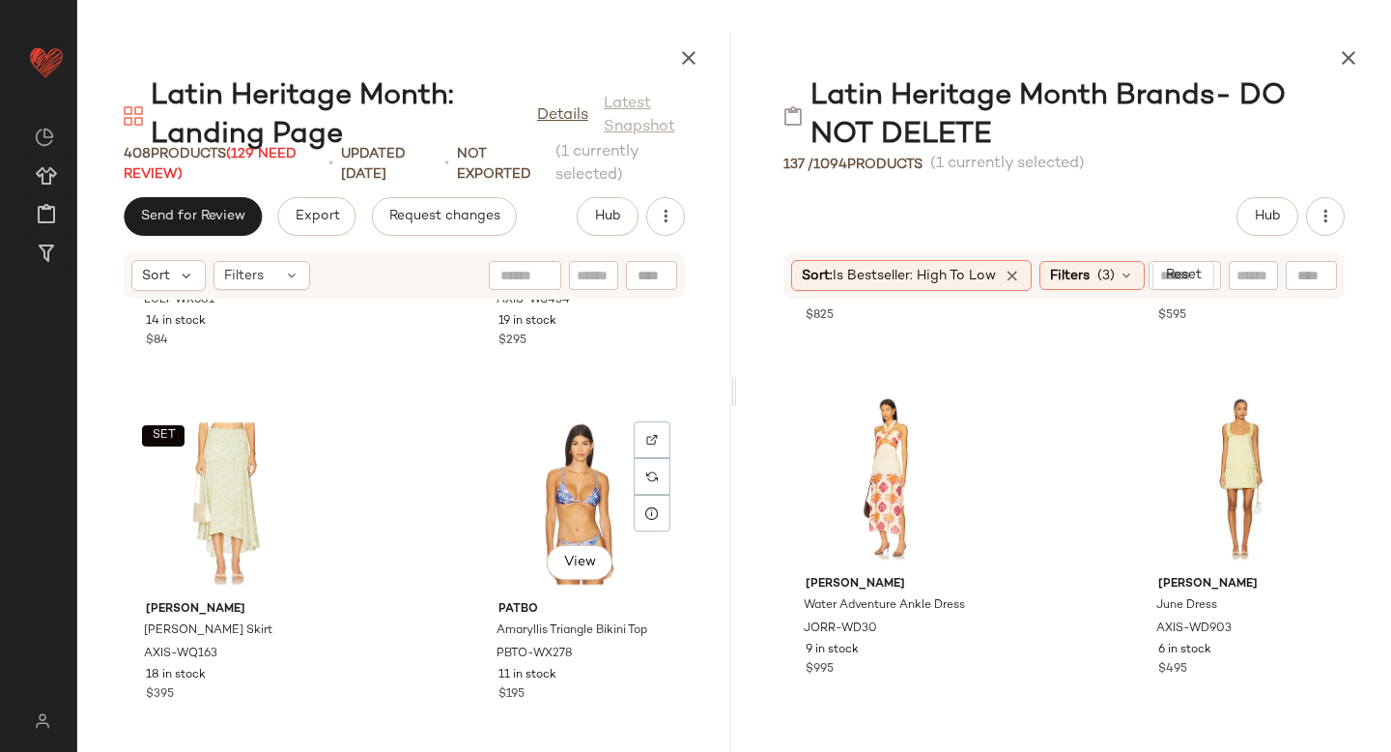
scroll to position [39178, 0]
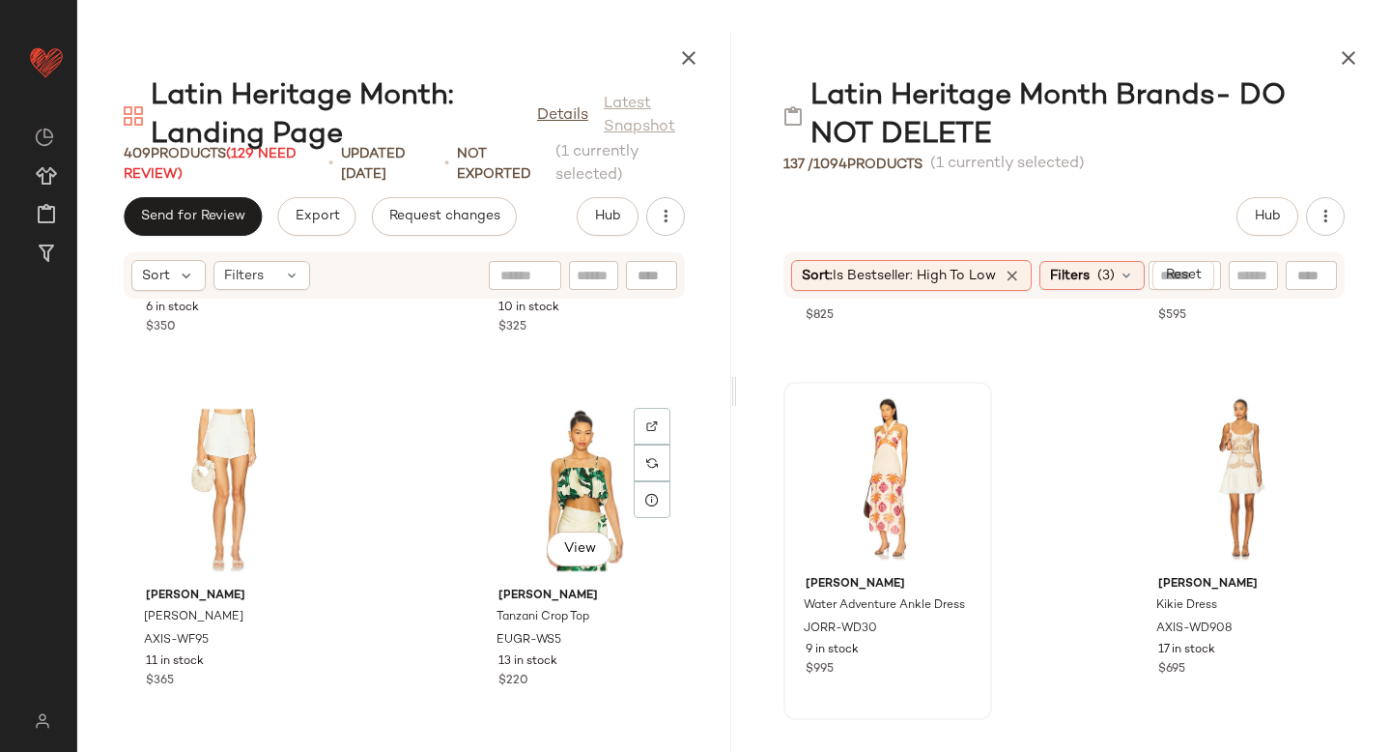
scroll to position [40237, 0]
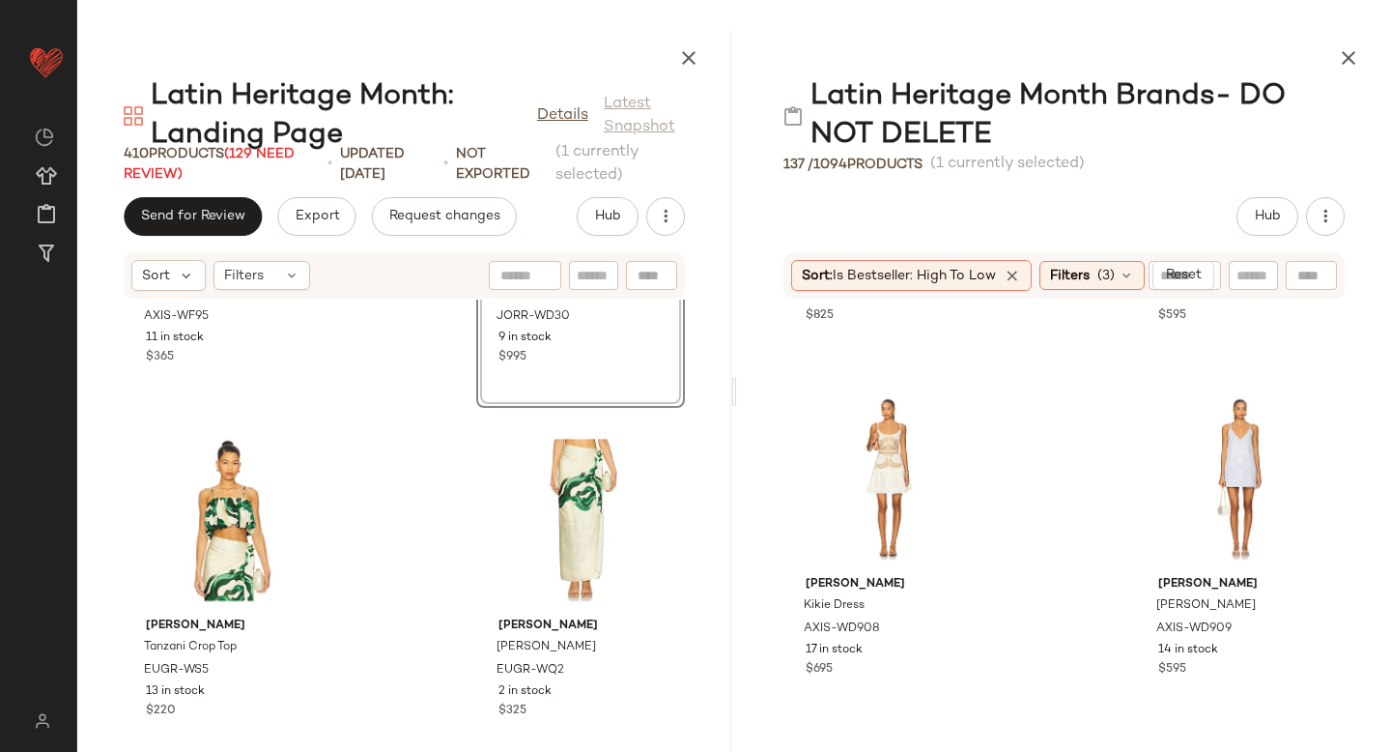
scroll to position [40699, 0]
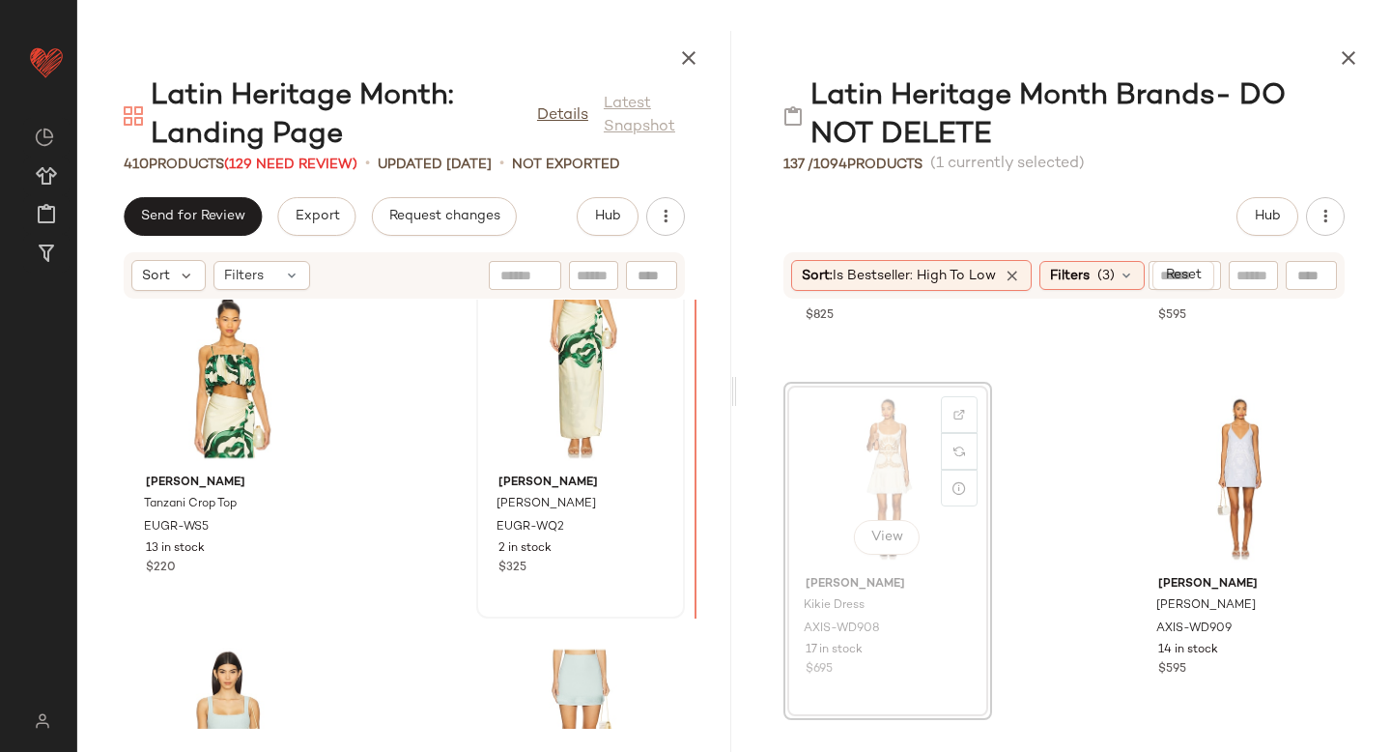
drag, startPoint x: 827, startPoint y: 474, endPoint x: 617, endPoint y: 466, distance: 209.8
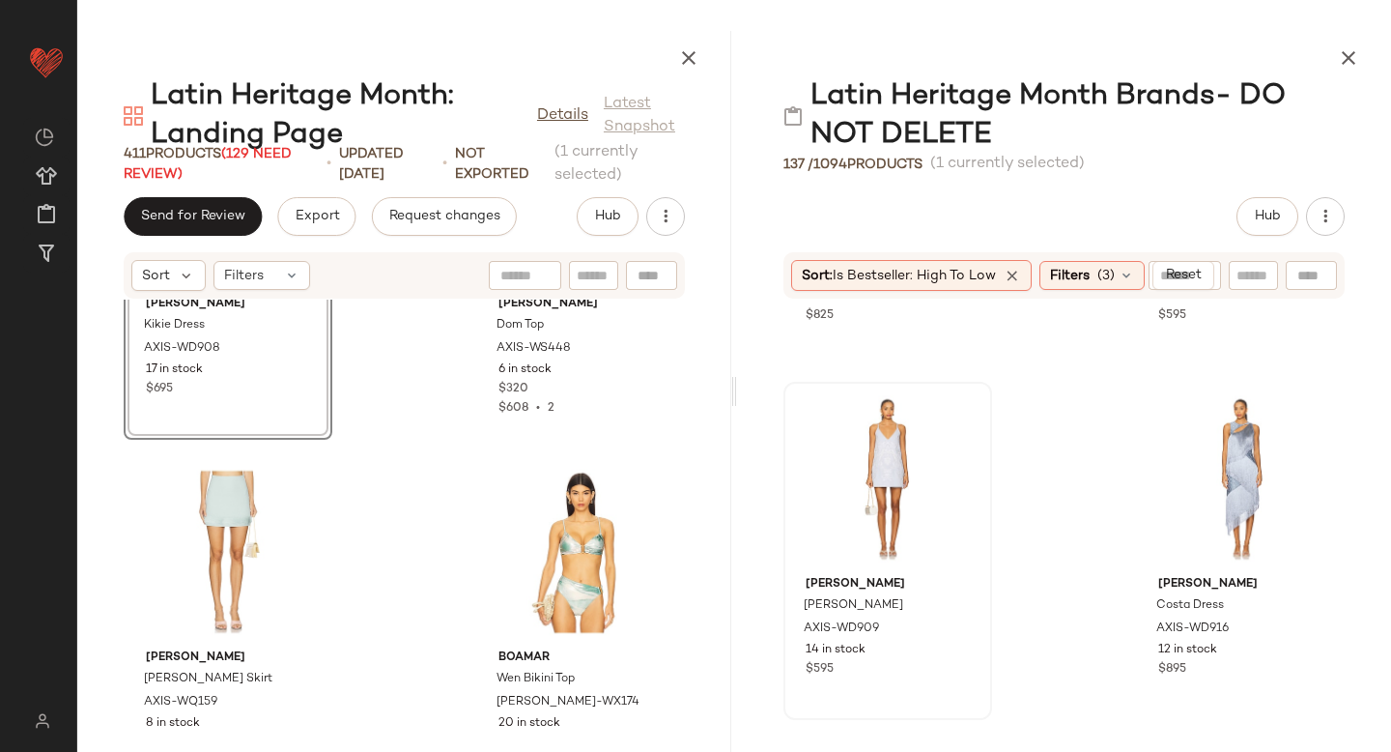
scroll to position [41243, 0]
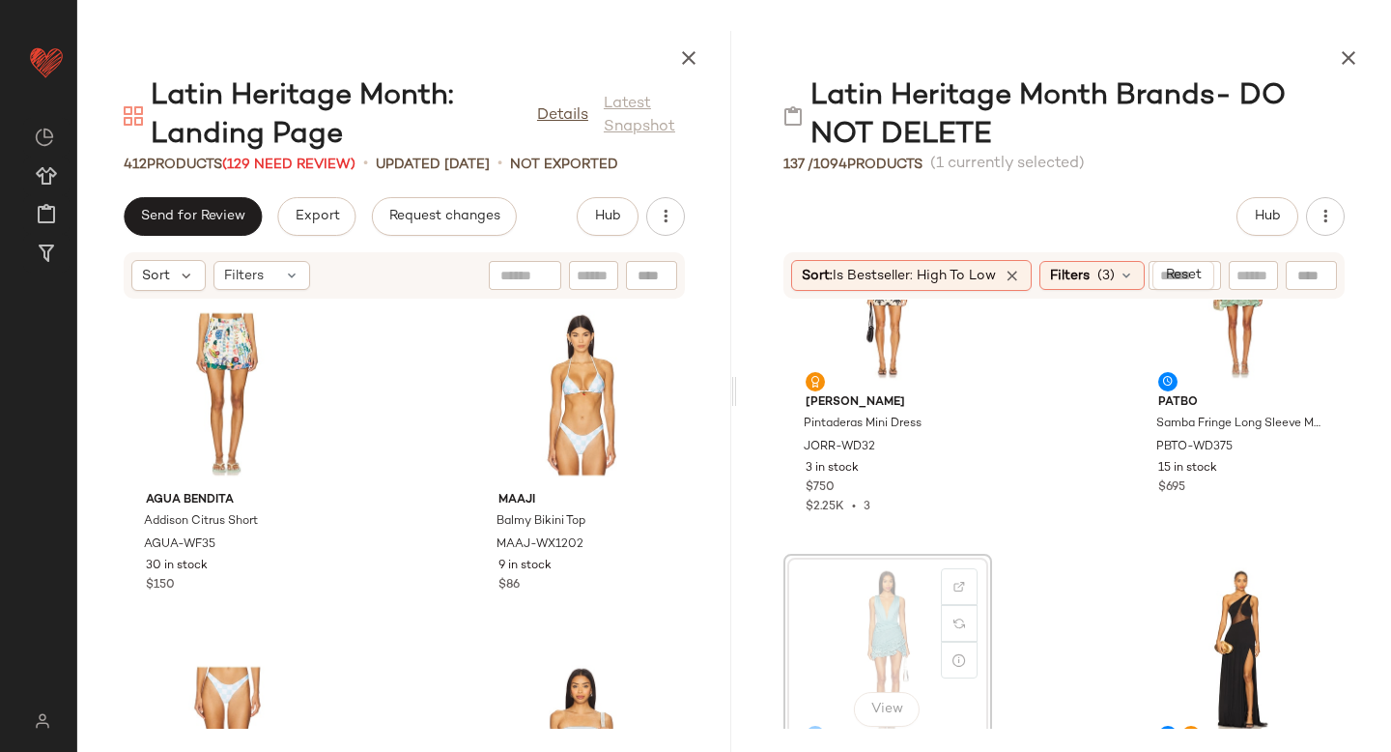
scroll to position [15324, 0]
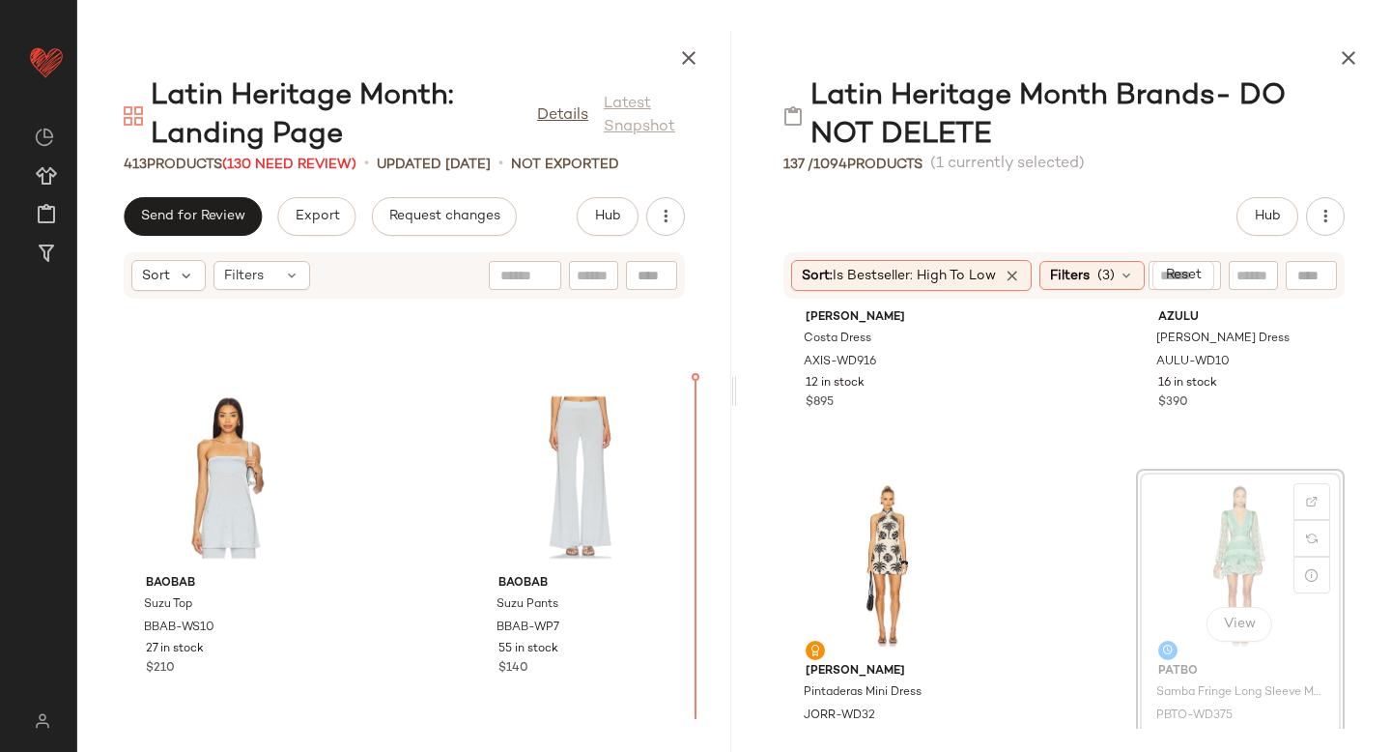
scroll to position [43072, 0]
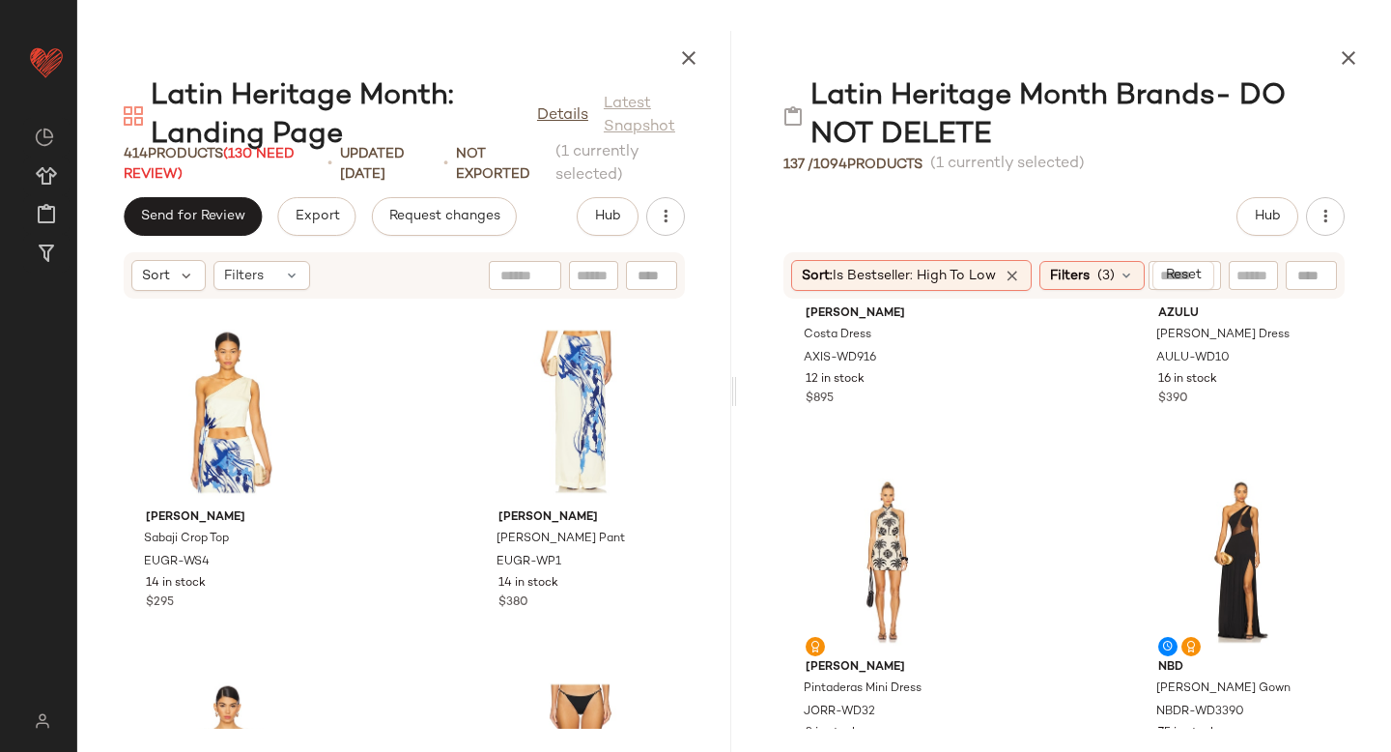
scroll to position [15054, 0]
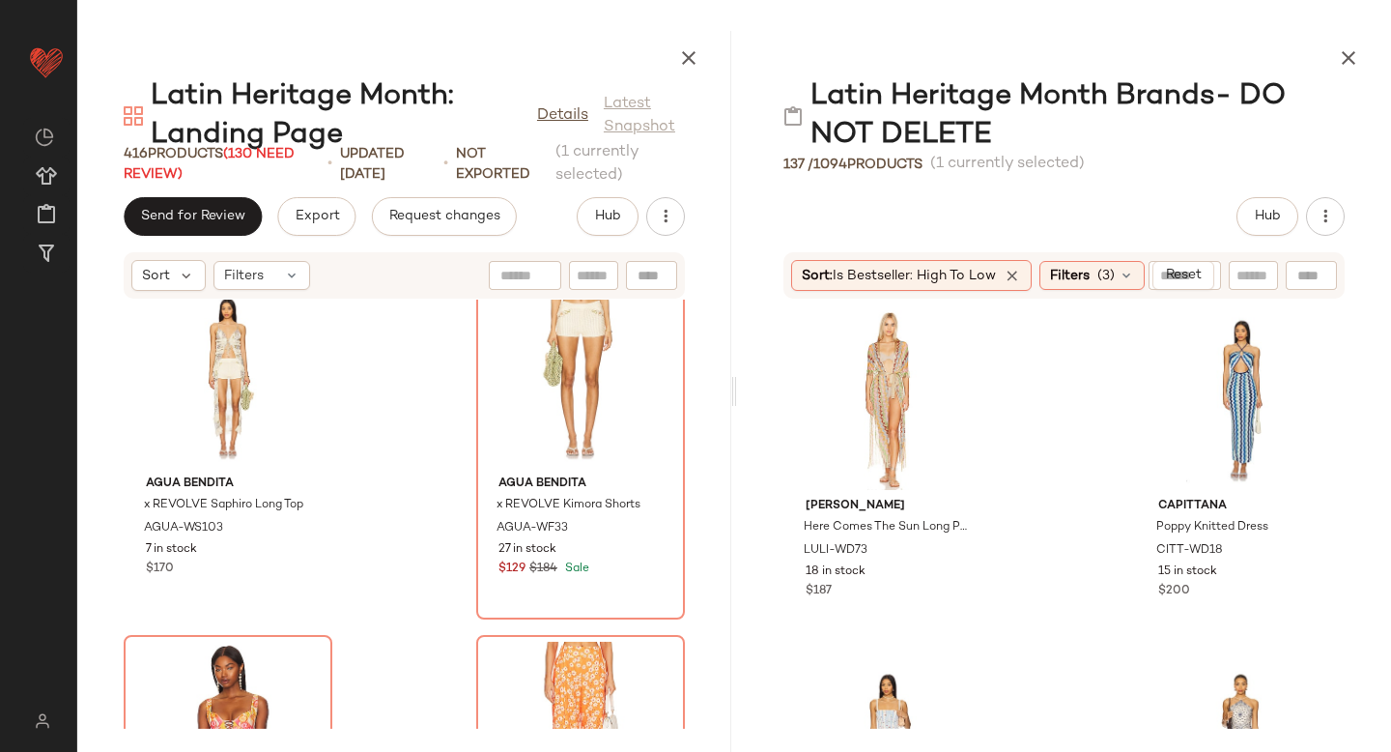
scroll to position [46697, 0]
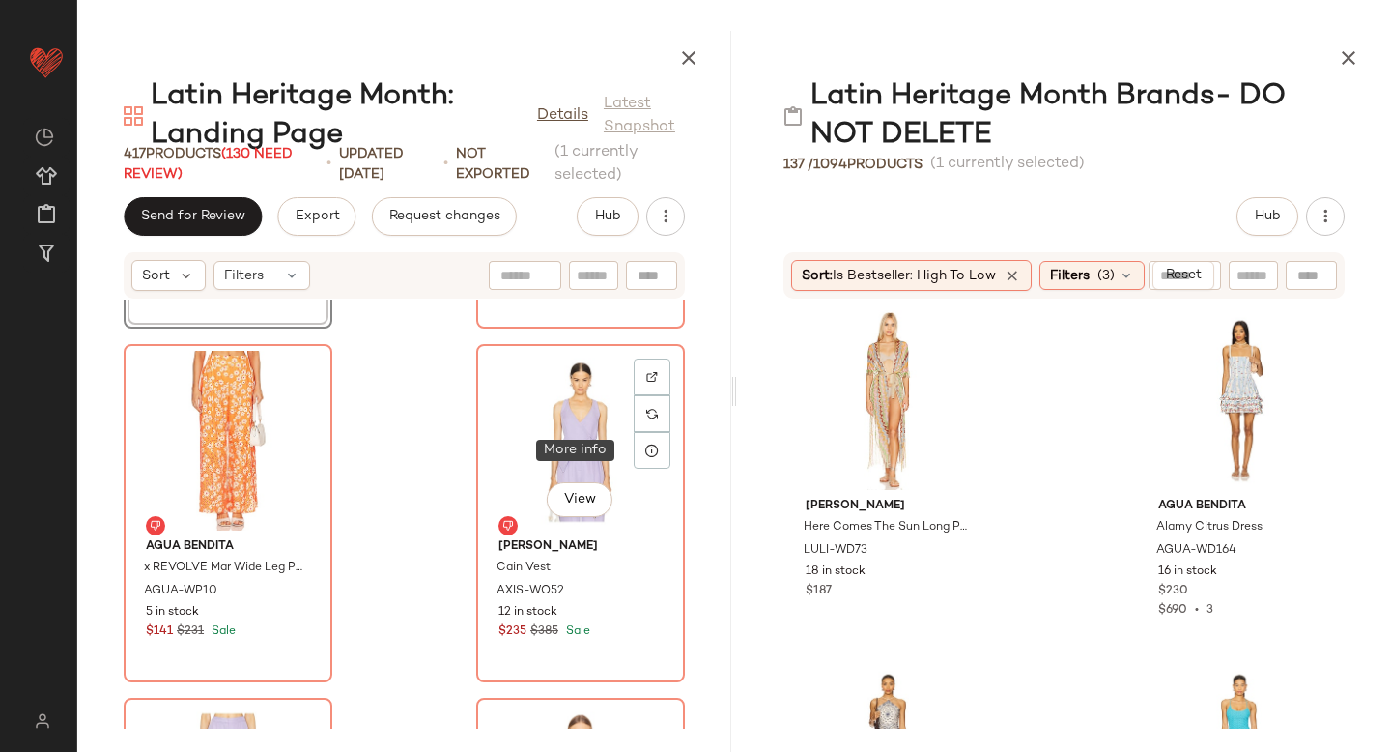
scroll to position [47350, 0]
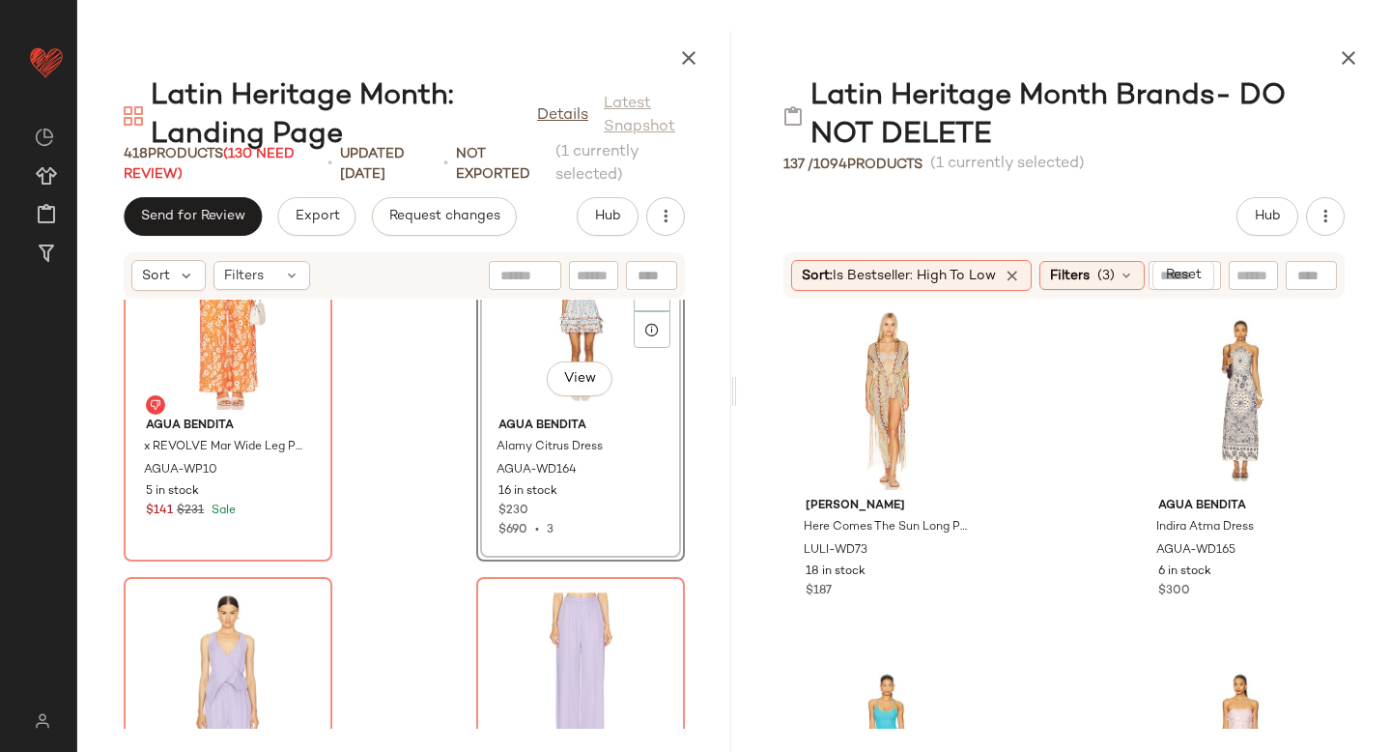
scroll to position [47501, 0]
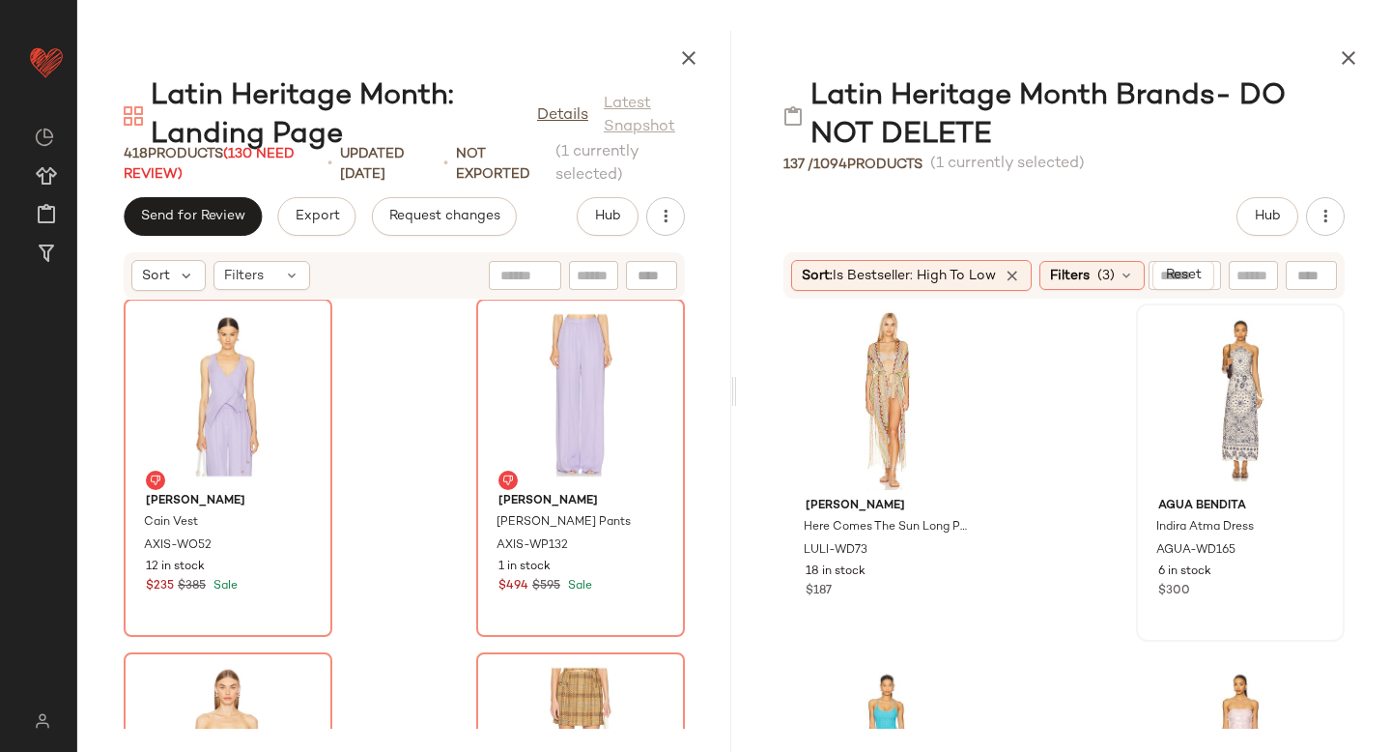
scroll to position [47745, 0]
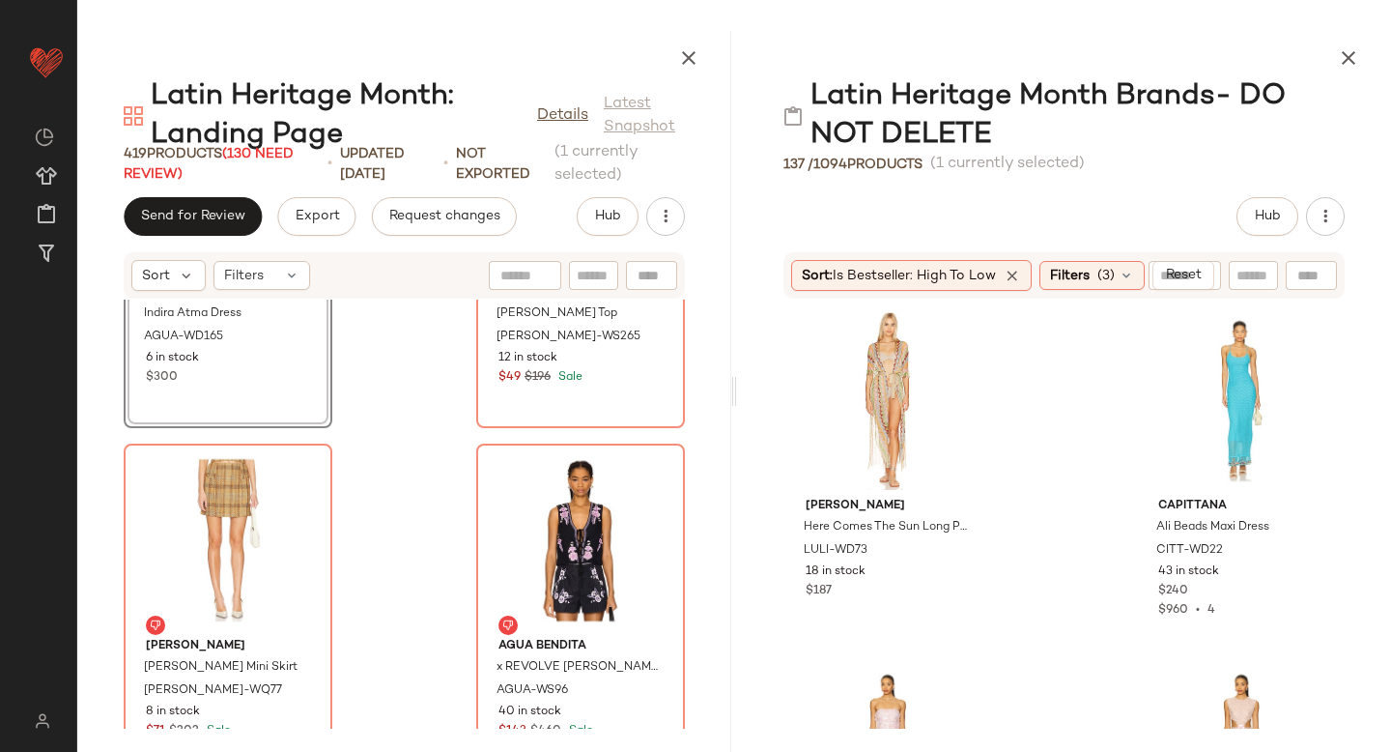
scroll to position [211, 0]
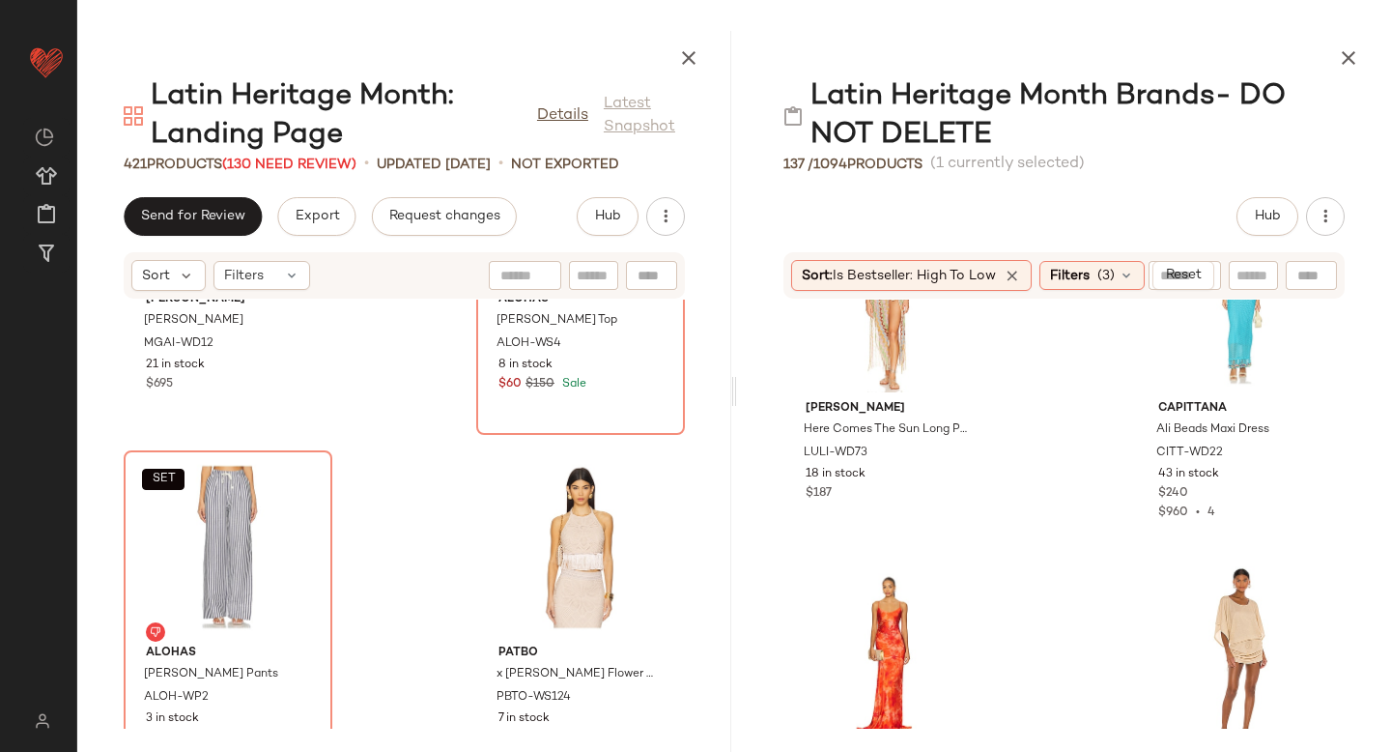
scroll to position [100, 0]
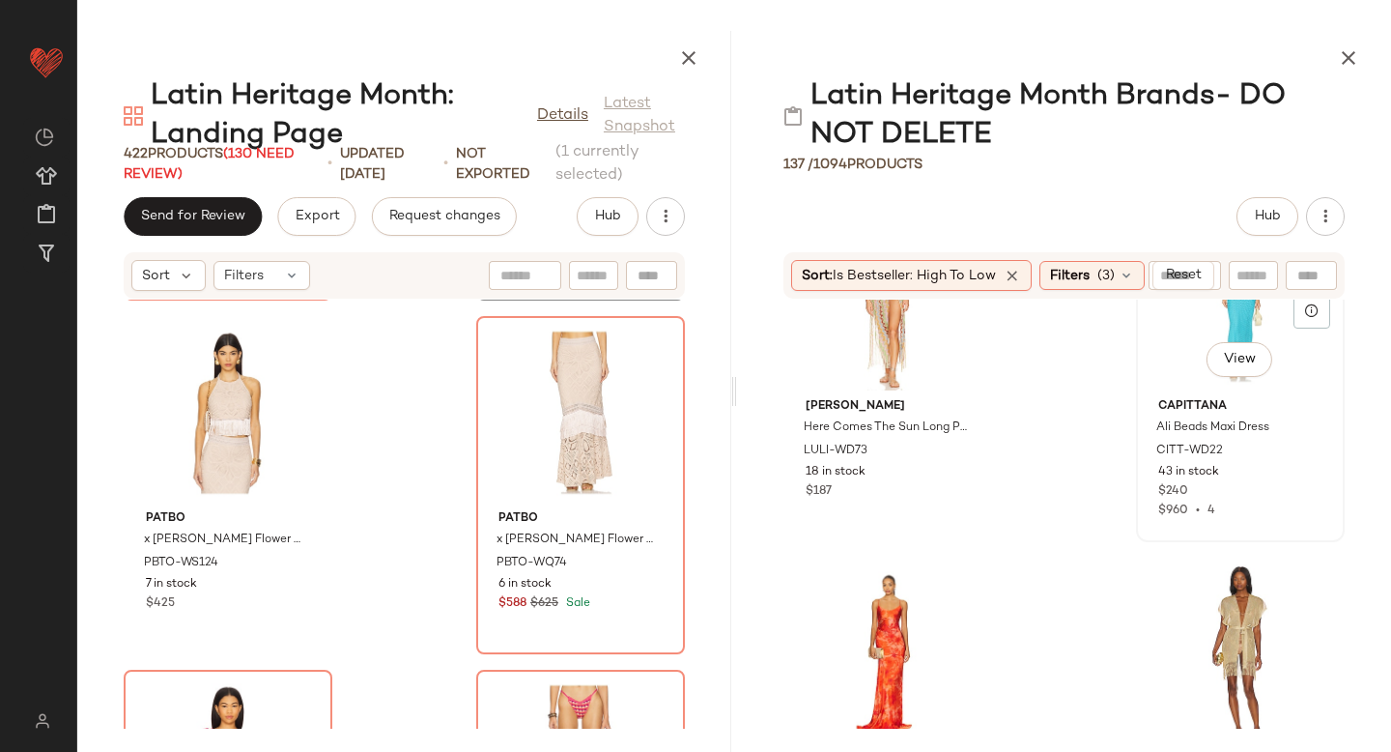
scroll to position [95, 0]
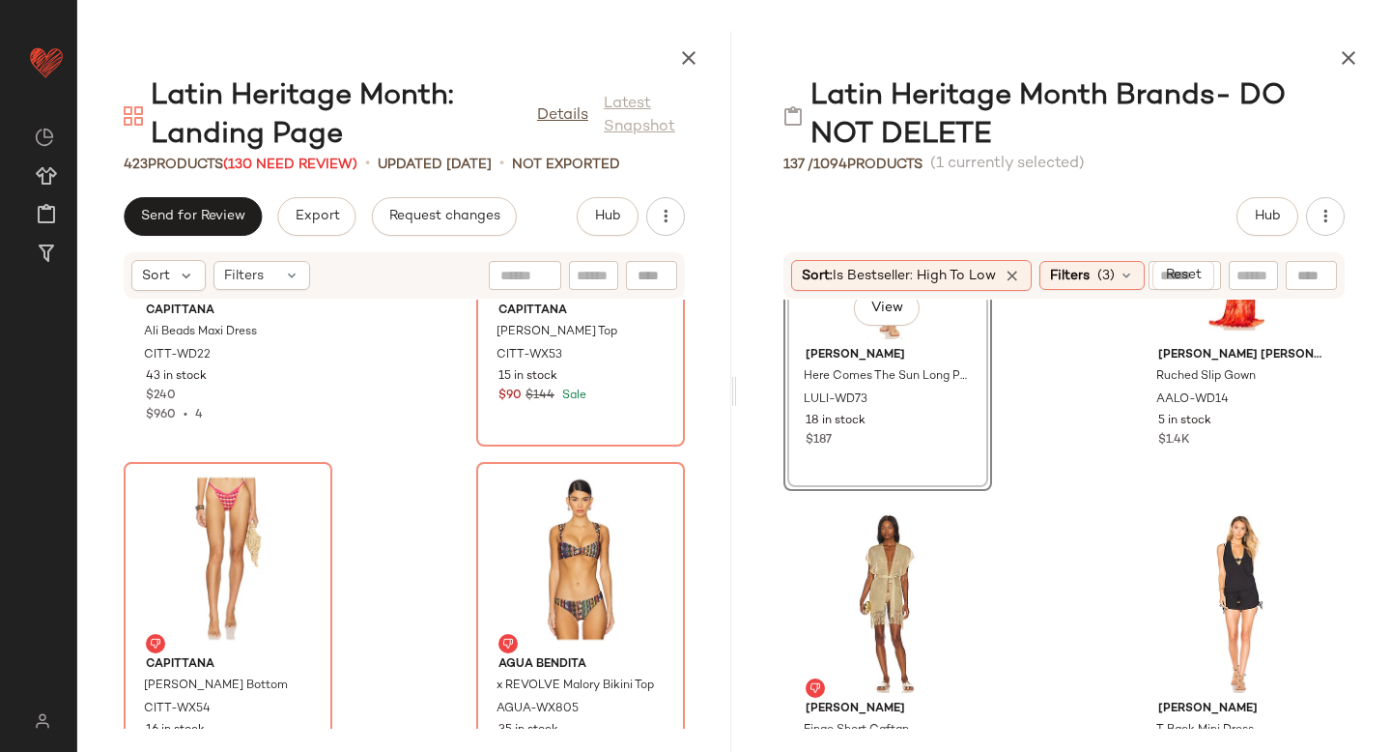
scroll to position [148, 0]
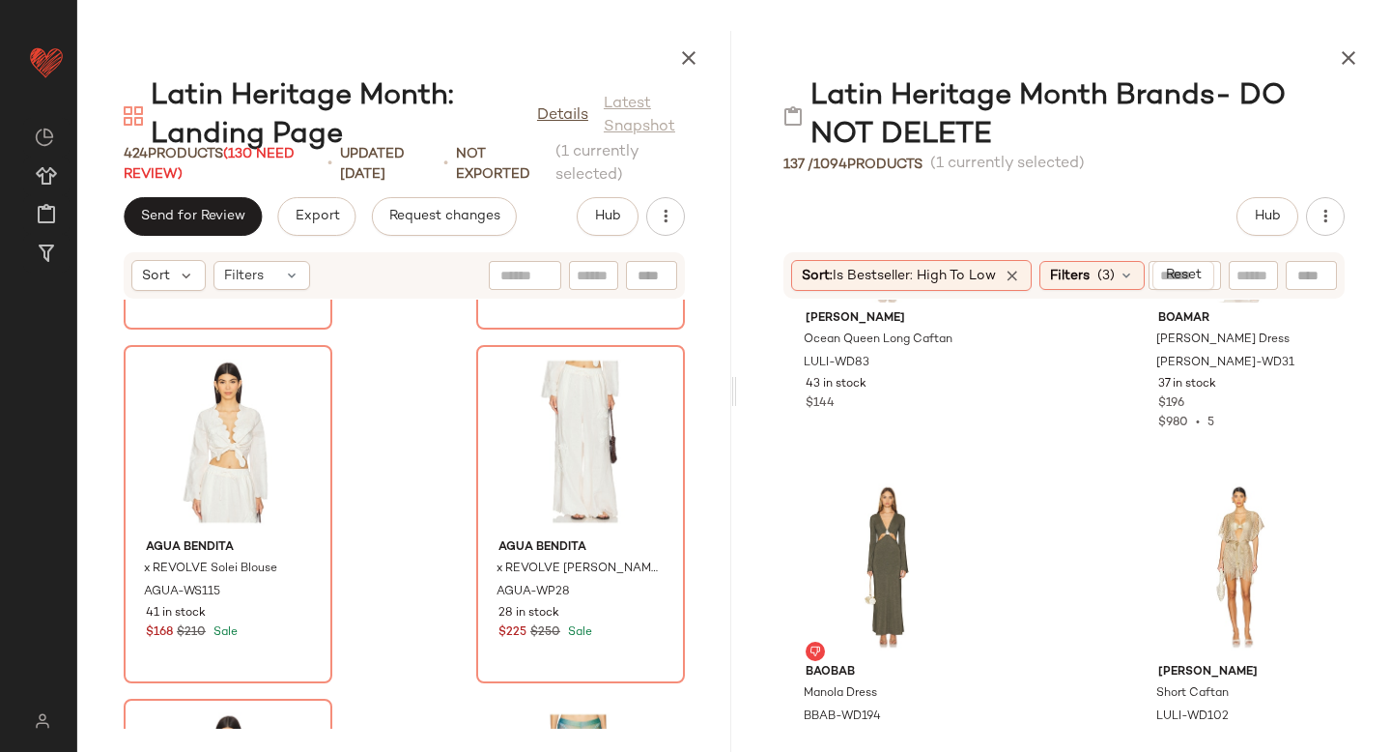
scroll to position [918, 0]
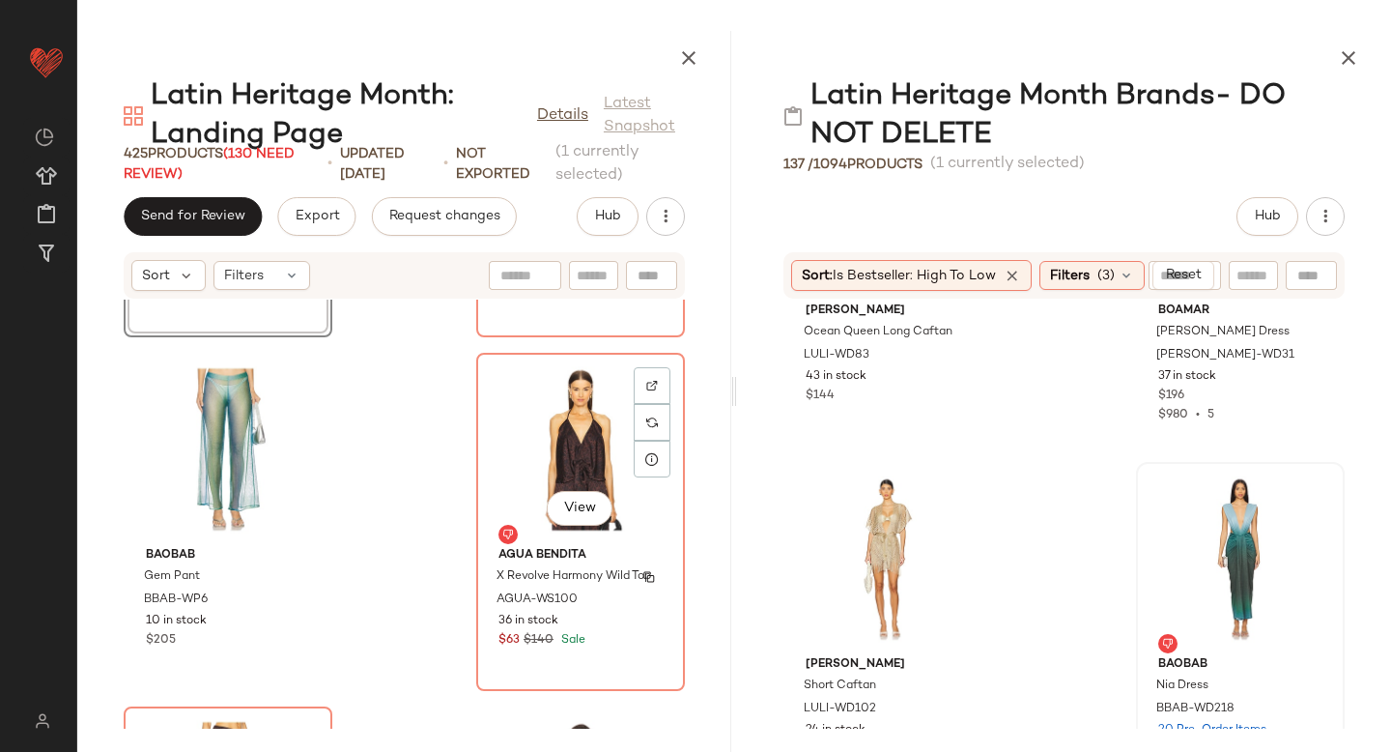
scroll to position [51945, 0]
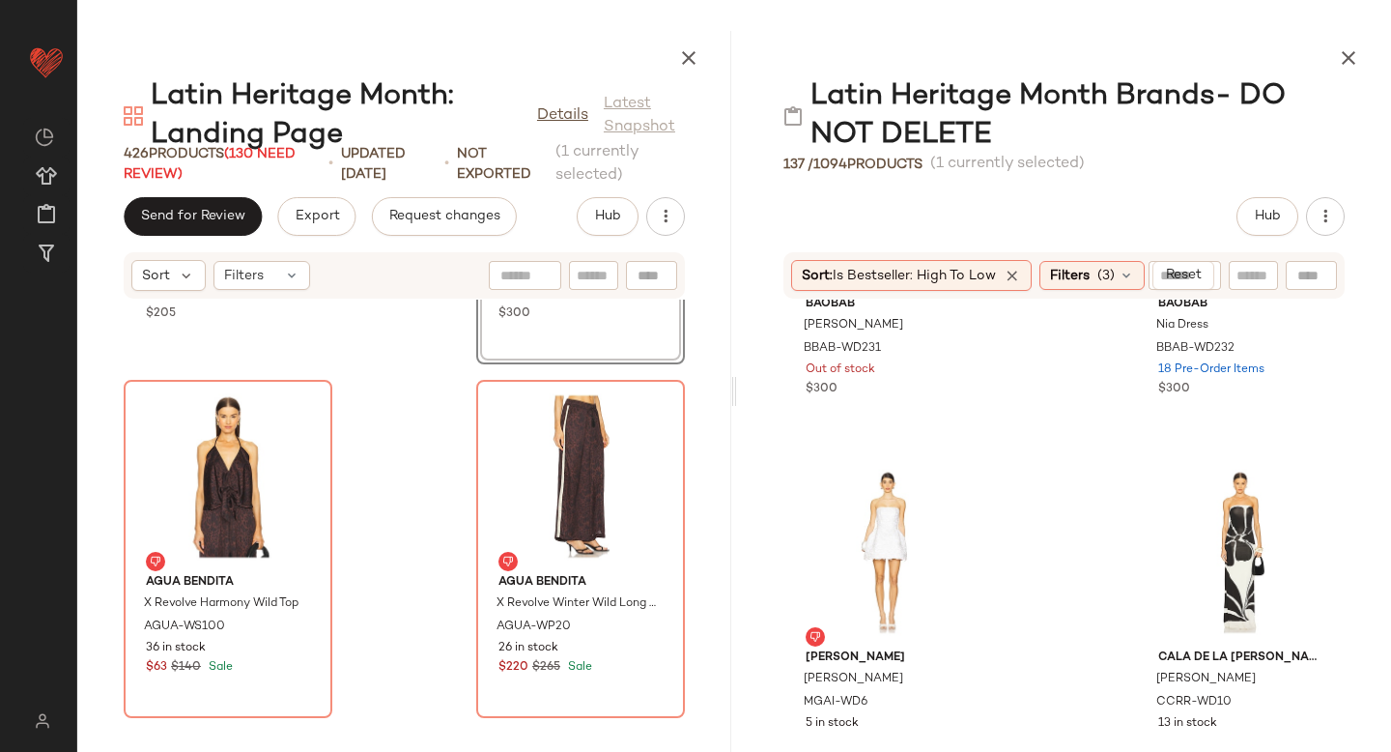
scroll to position [1733, 0]
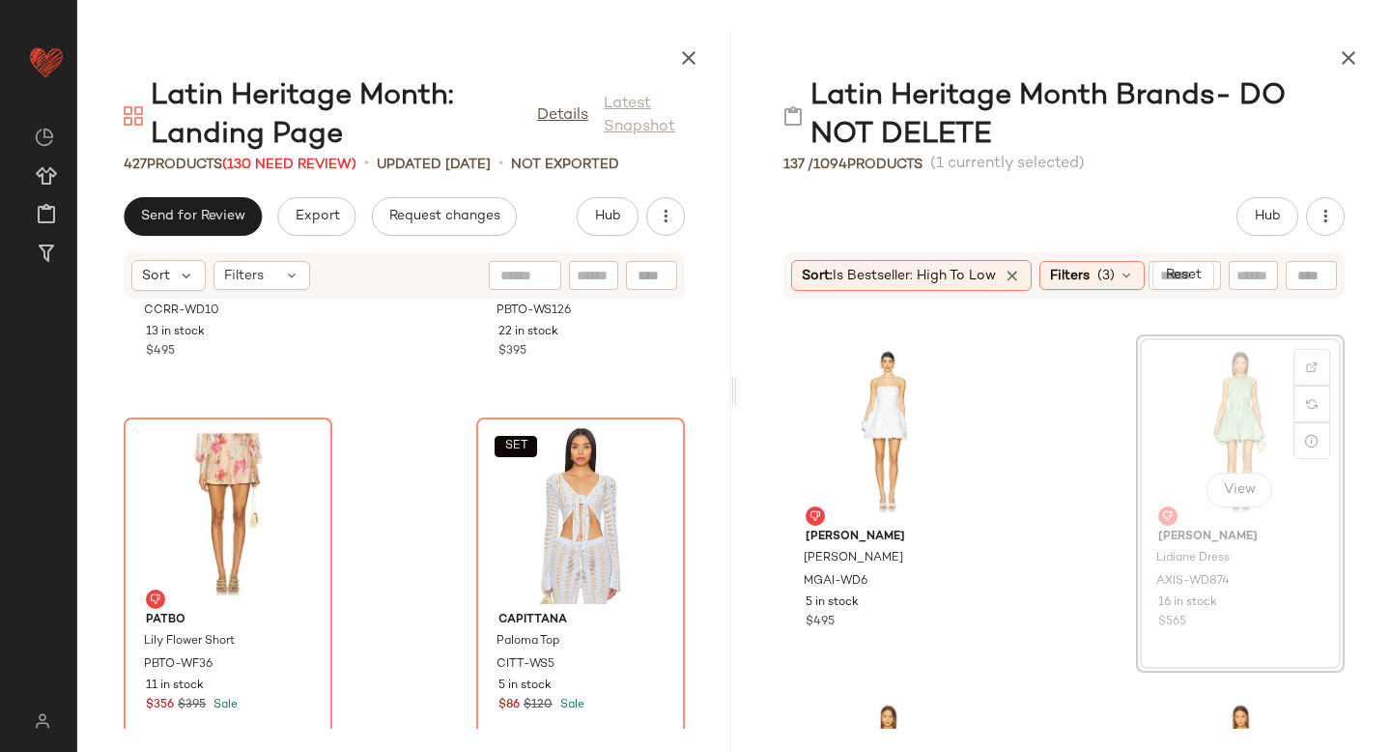
scroll to position [1749, 0]
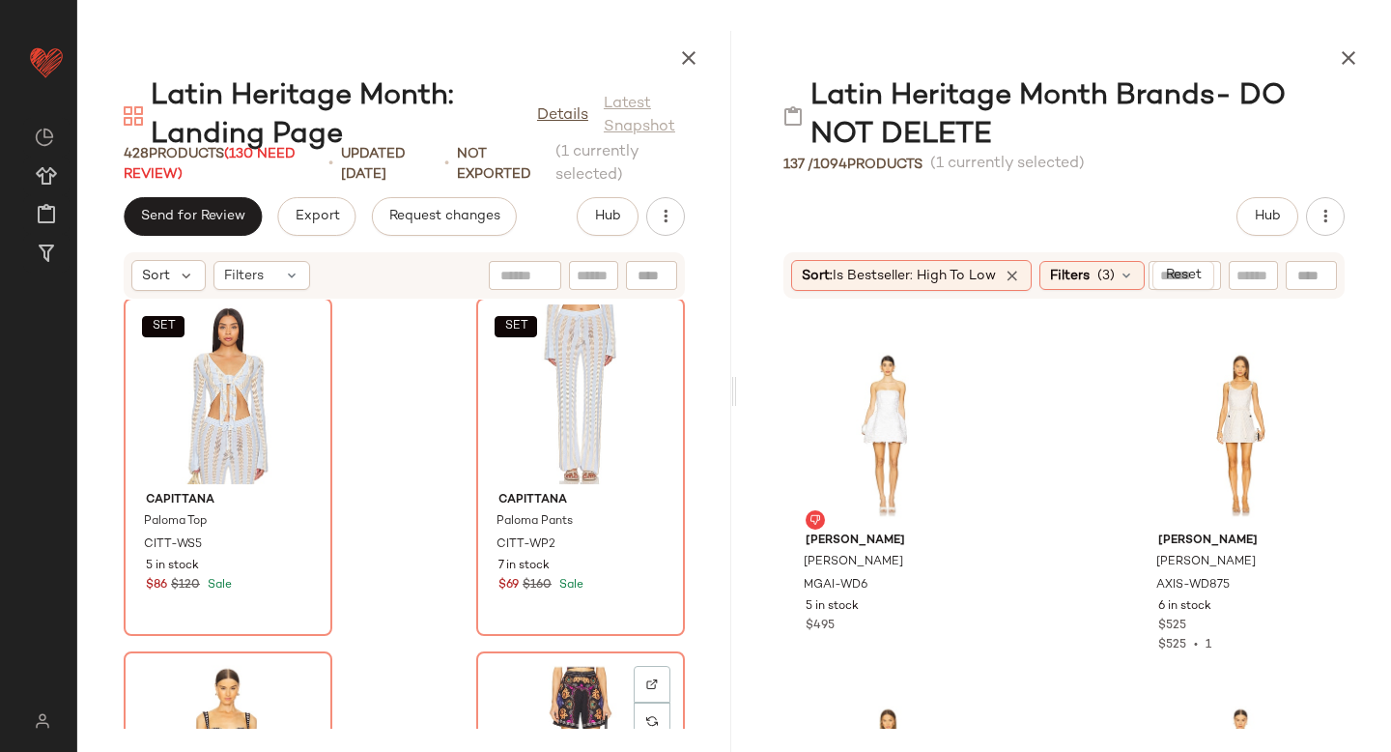
scroll to position [53414, 0]
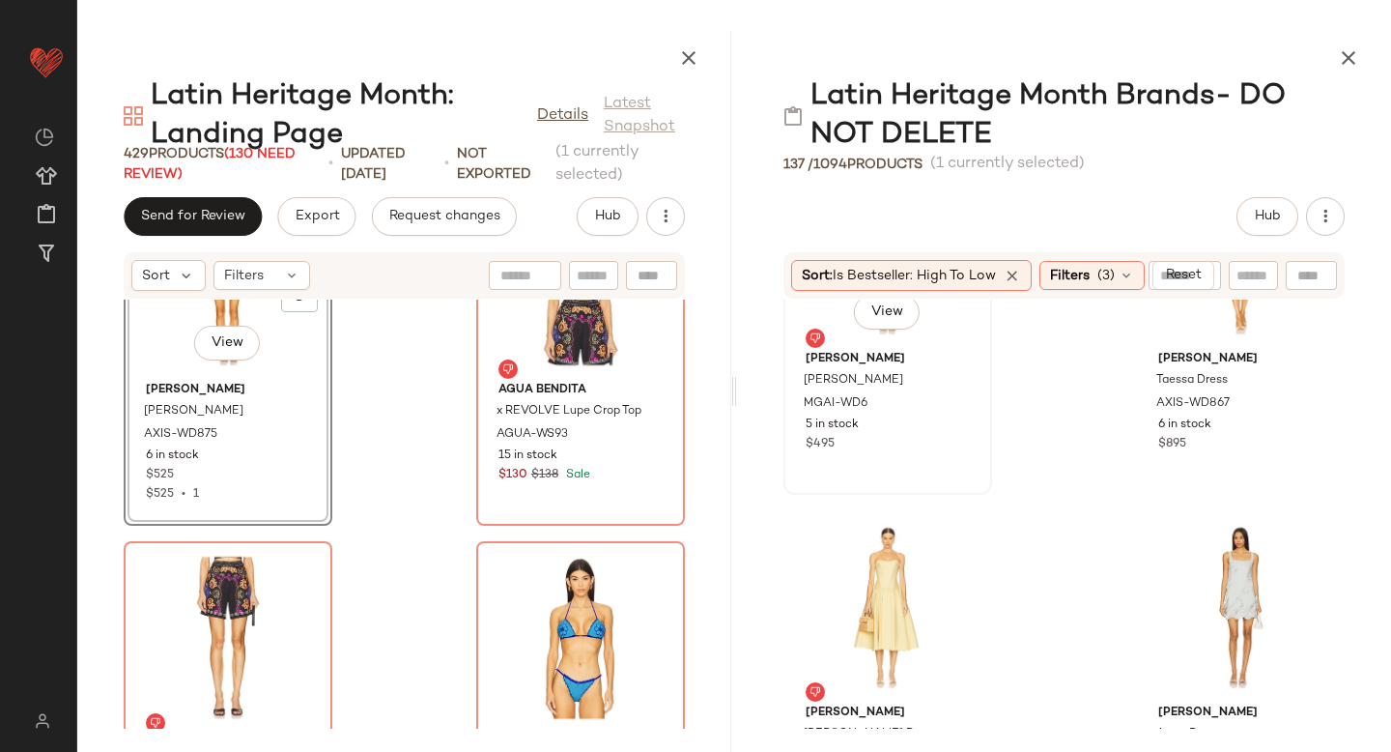
scroll to position [1937, 0]
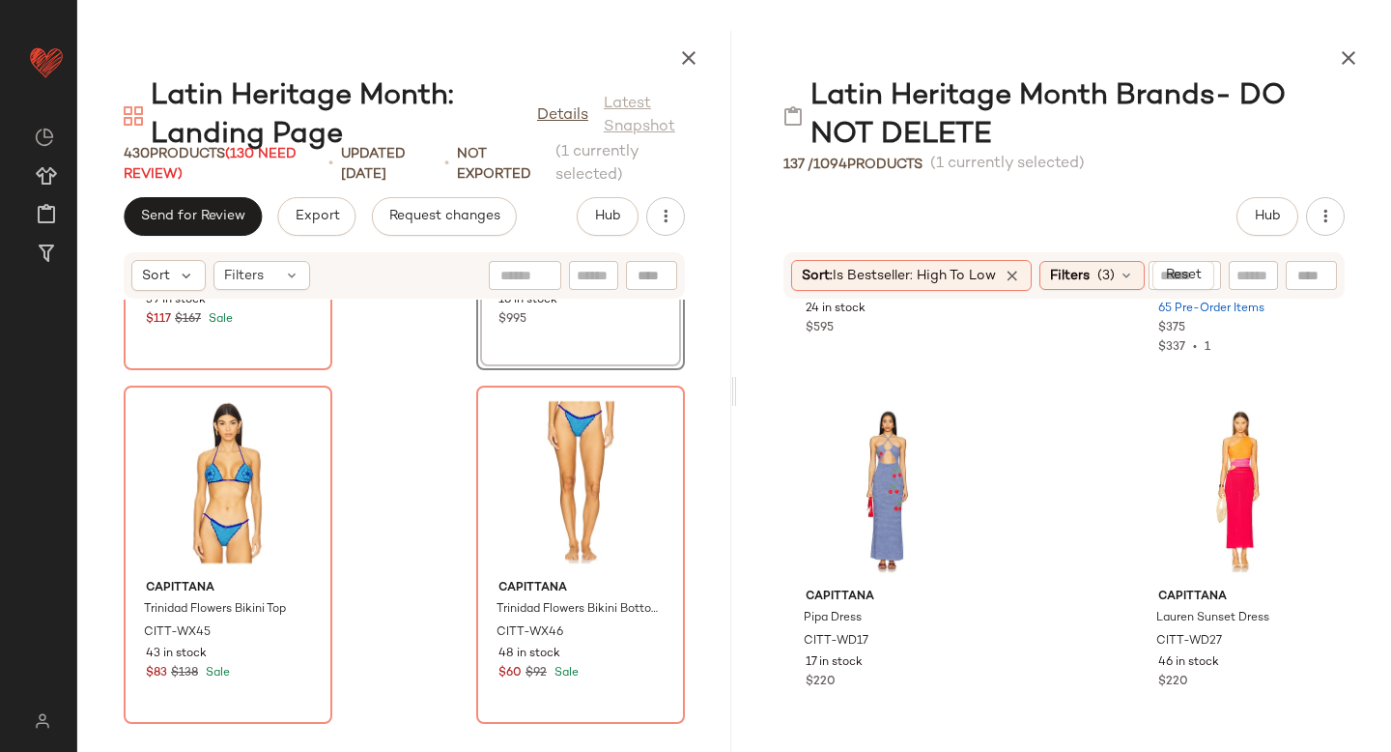
scroll to position [2412, 0]
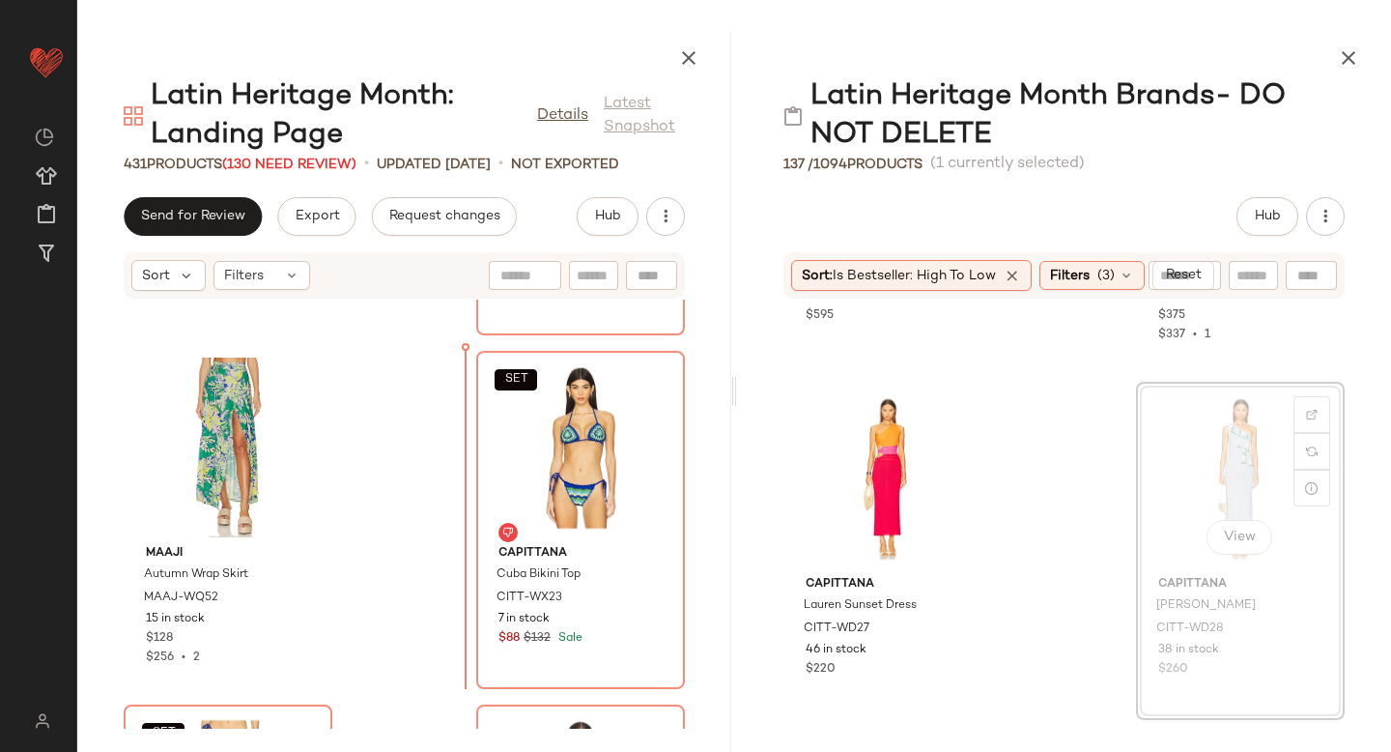
scroll to position [55147, 0]
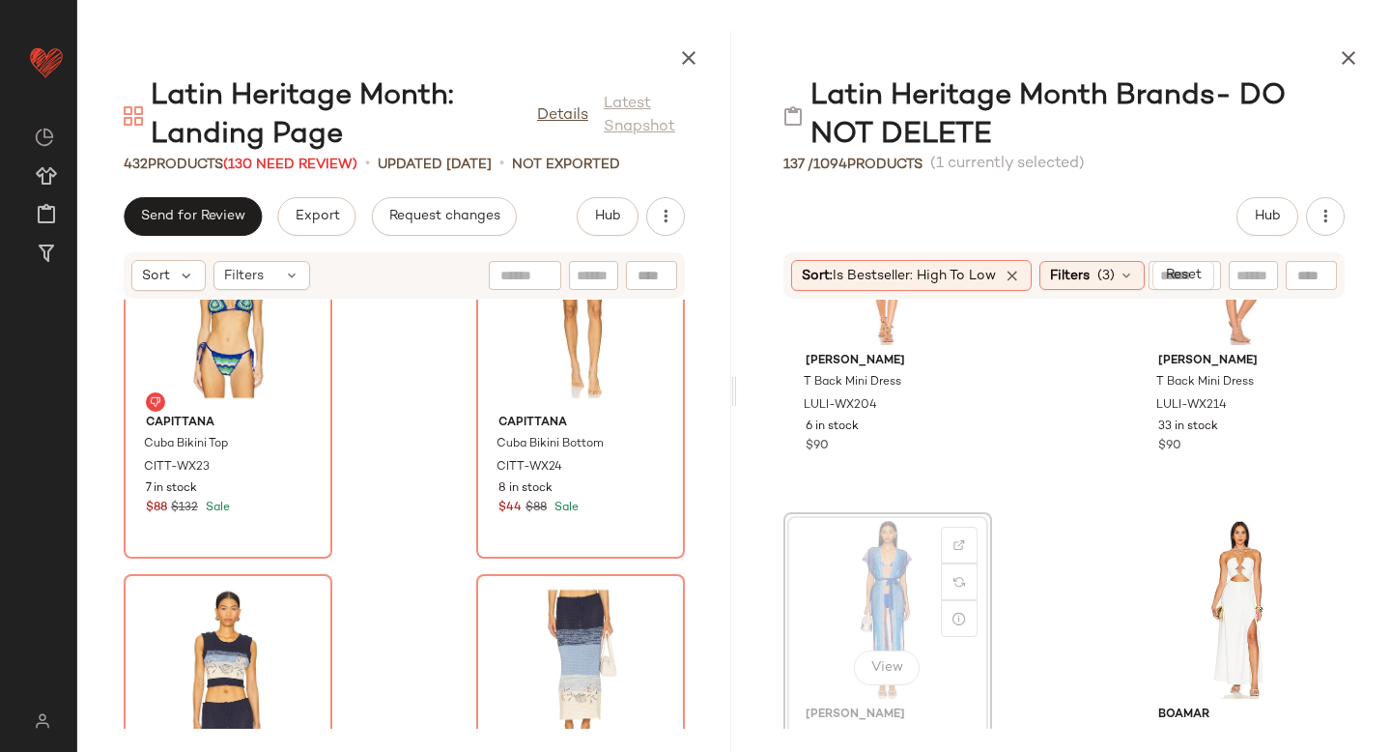
scroll to position [516, 0]
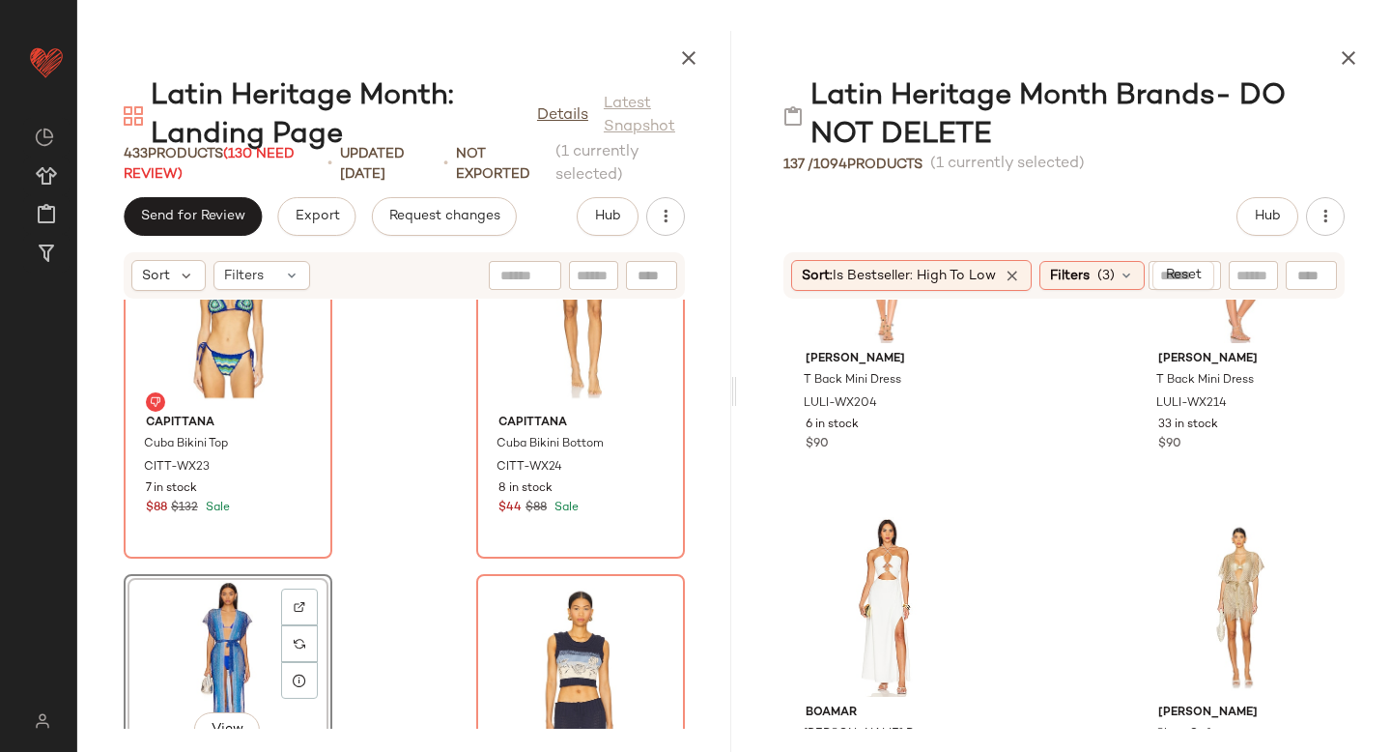
click at [192, 631] on div "View" at bounding box center [227, 671] width 195 height 180
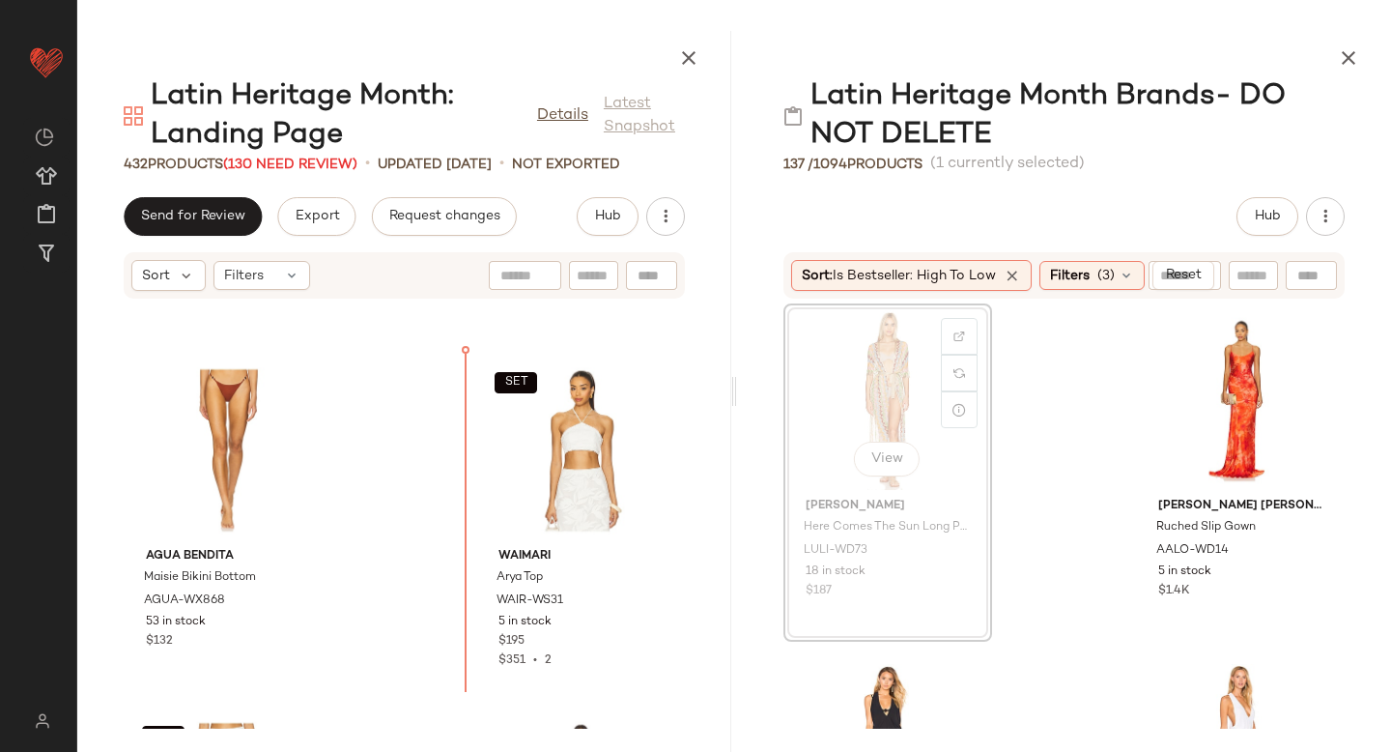
scroll to position [8096, 0]
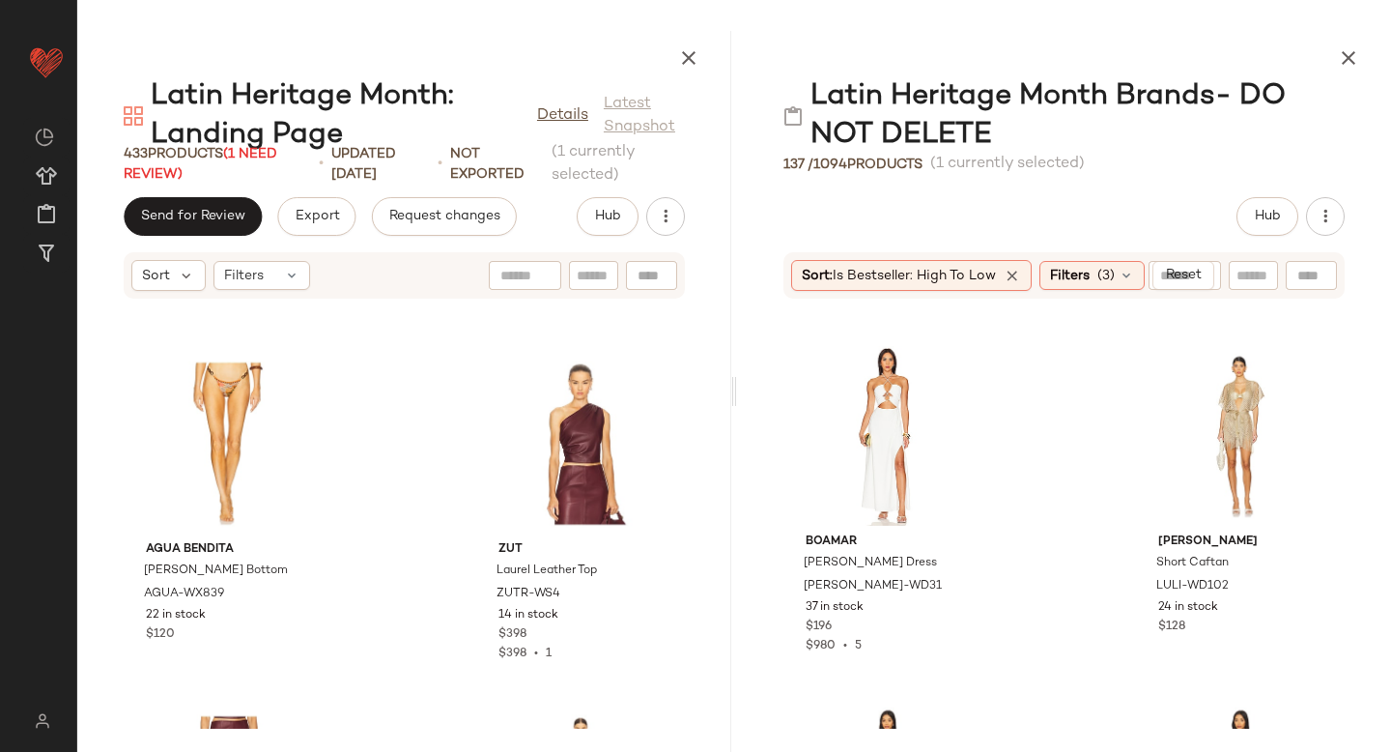
scroll to position [688, 0]
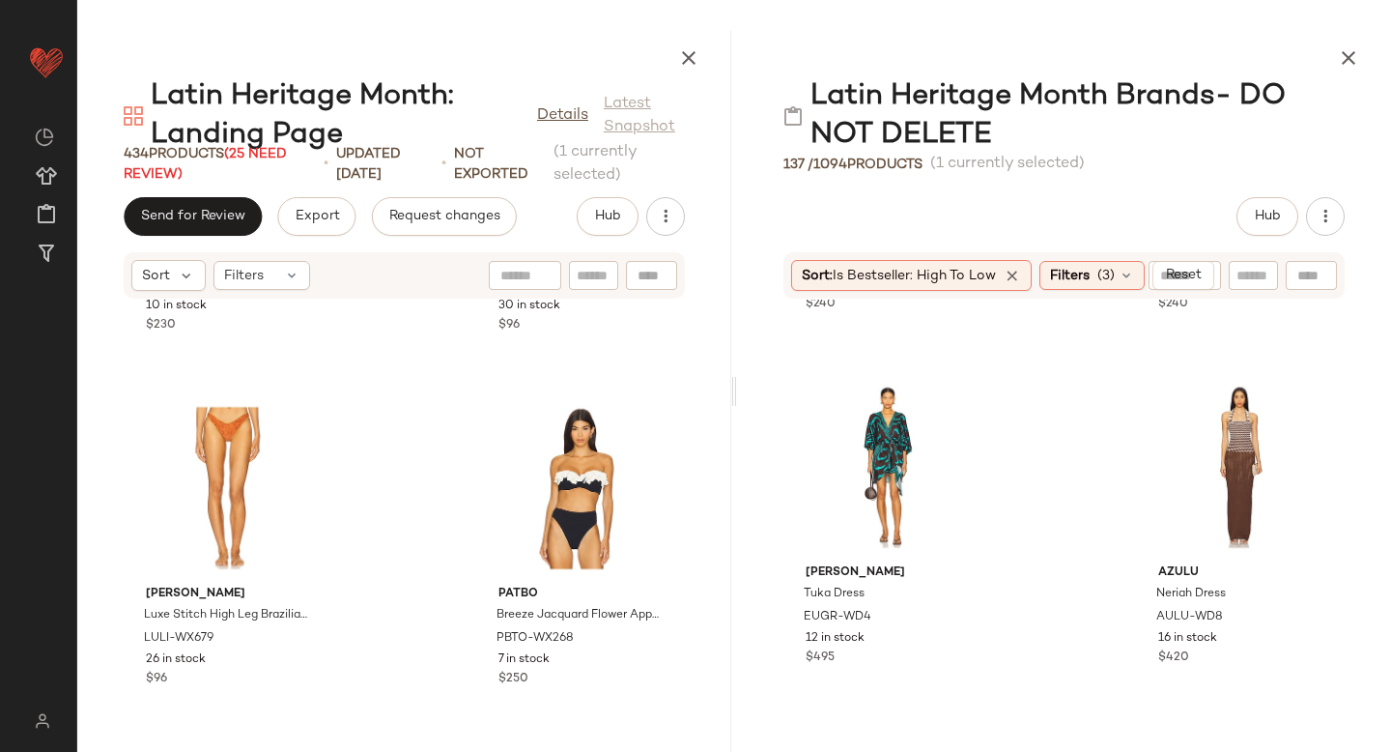
scroll to position [12309, 0]
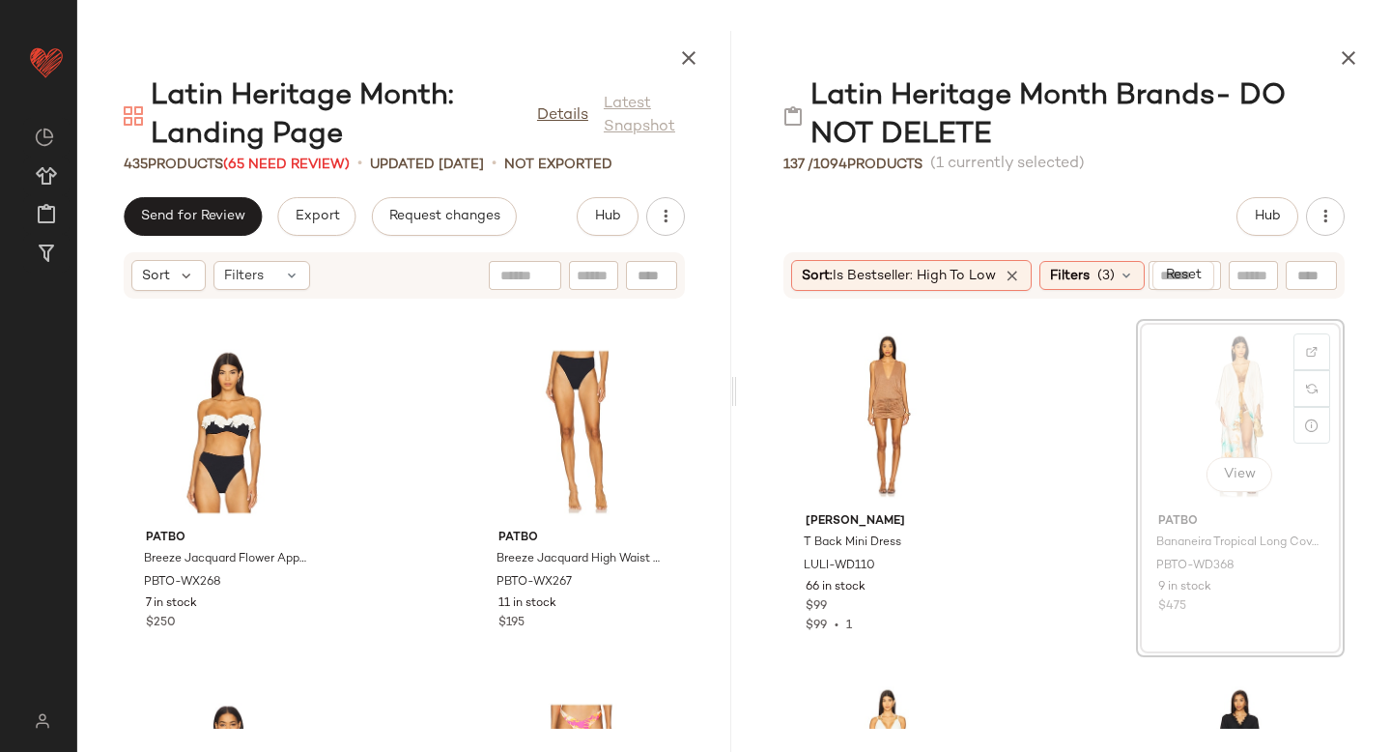
scroll to position [8482, 0]
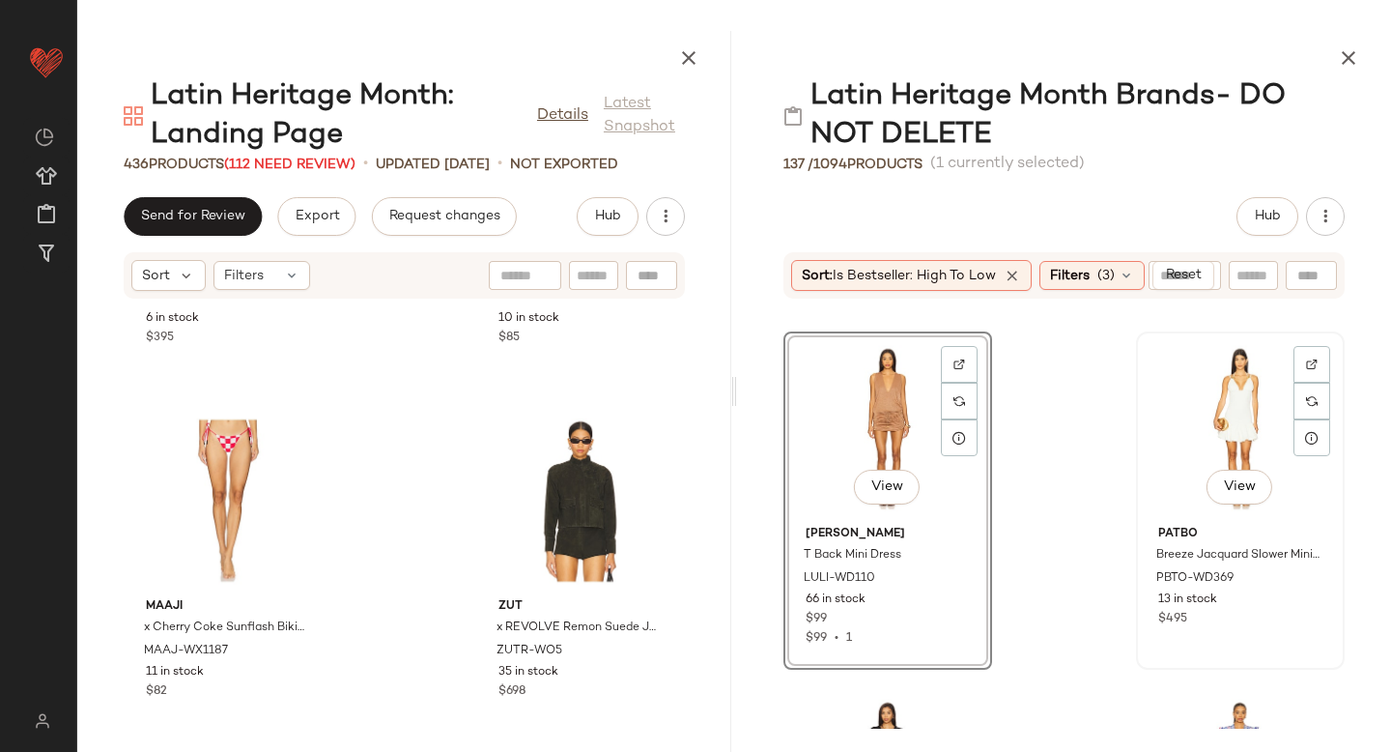
scroll to position [8494, 0]
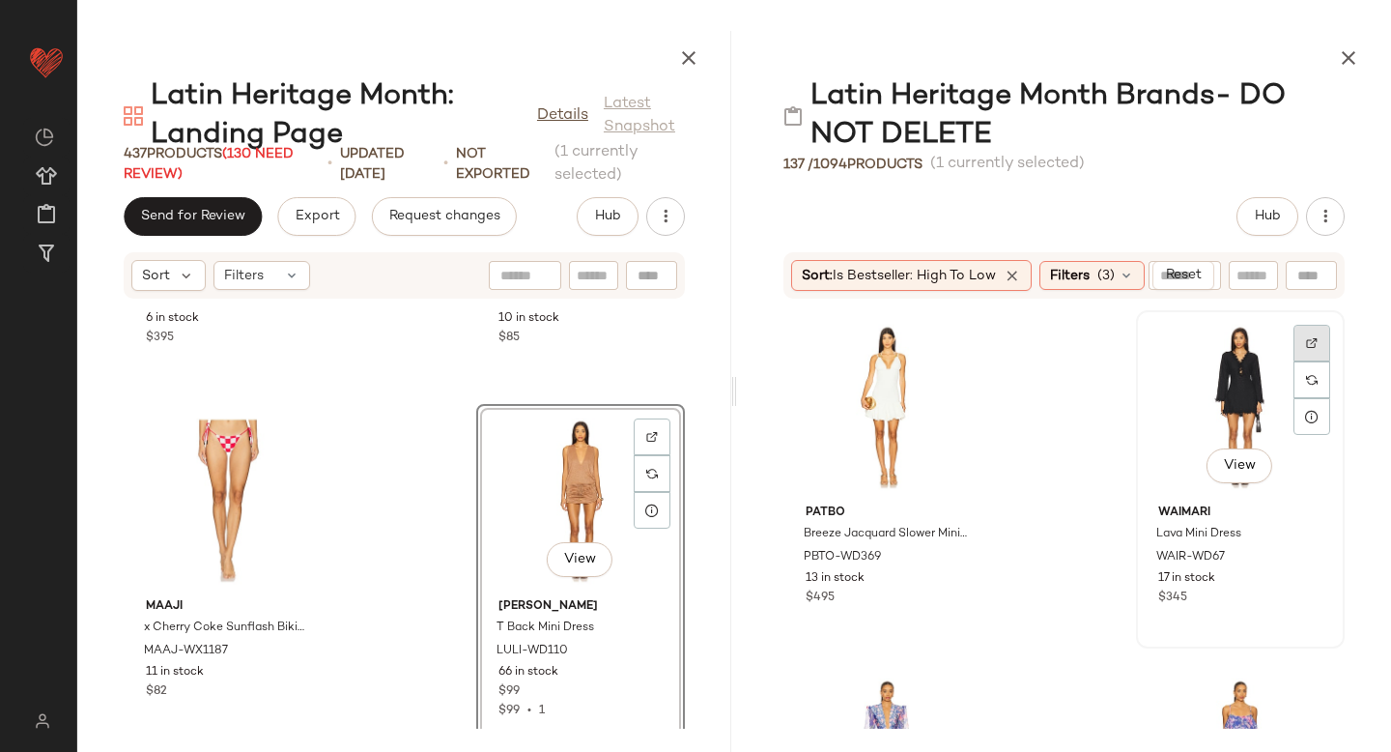
click at [1308, 350] on div at bounding box center [1312, 343] width 37 height 37
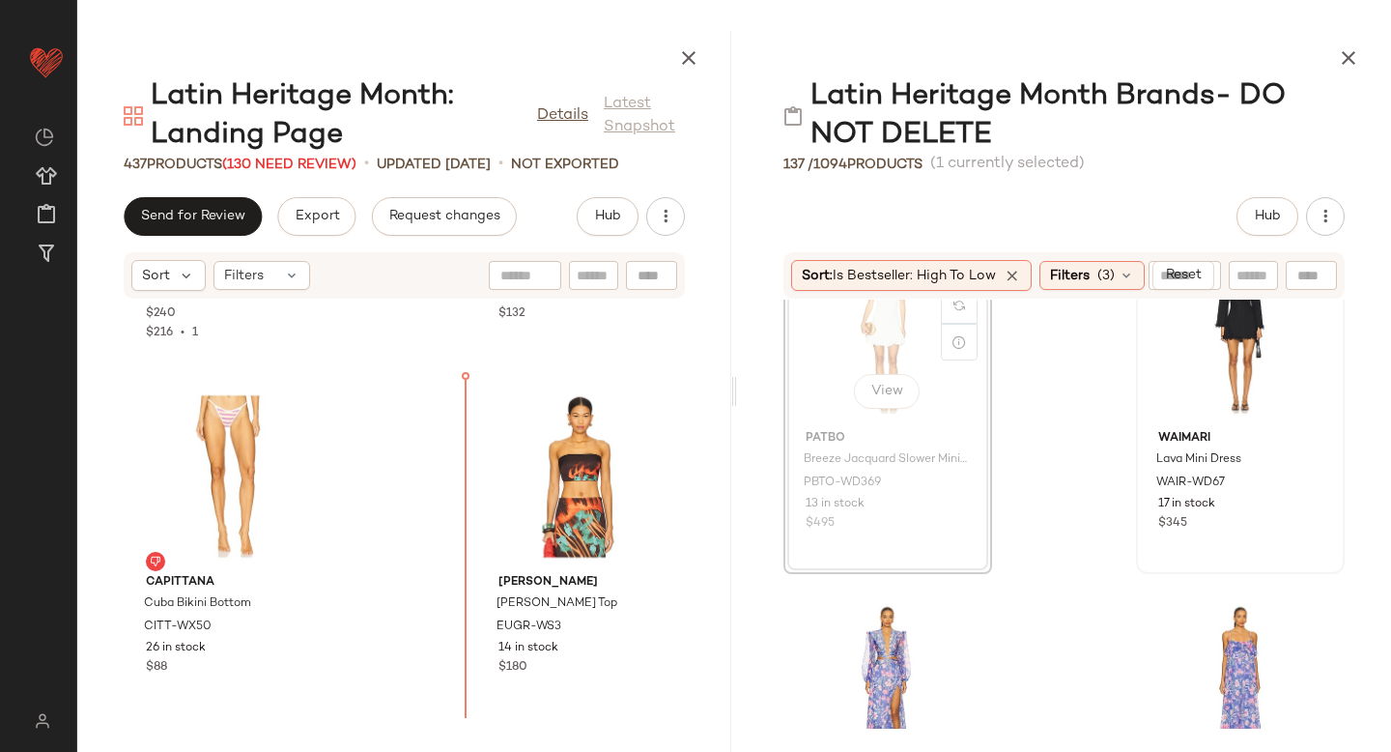
scroll to position [15514, 0]
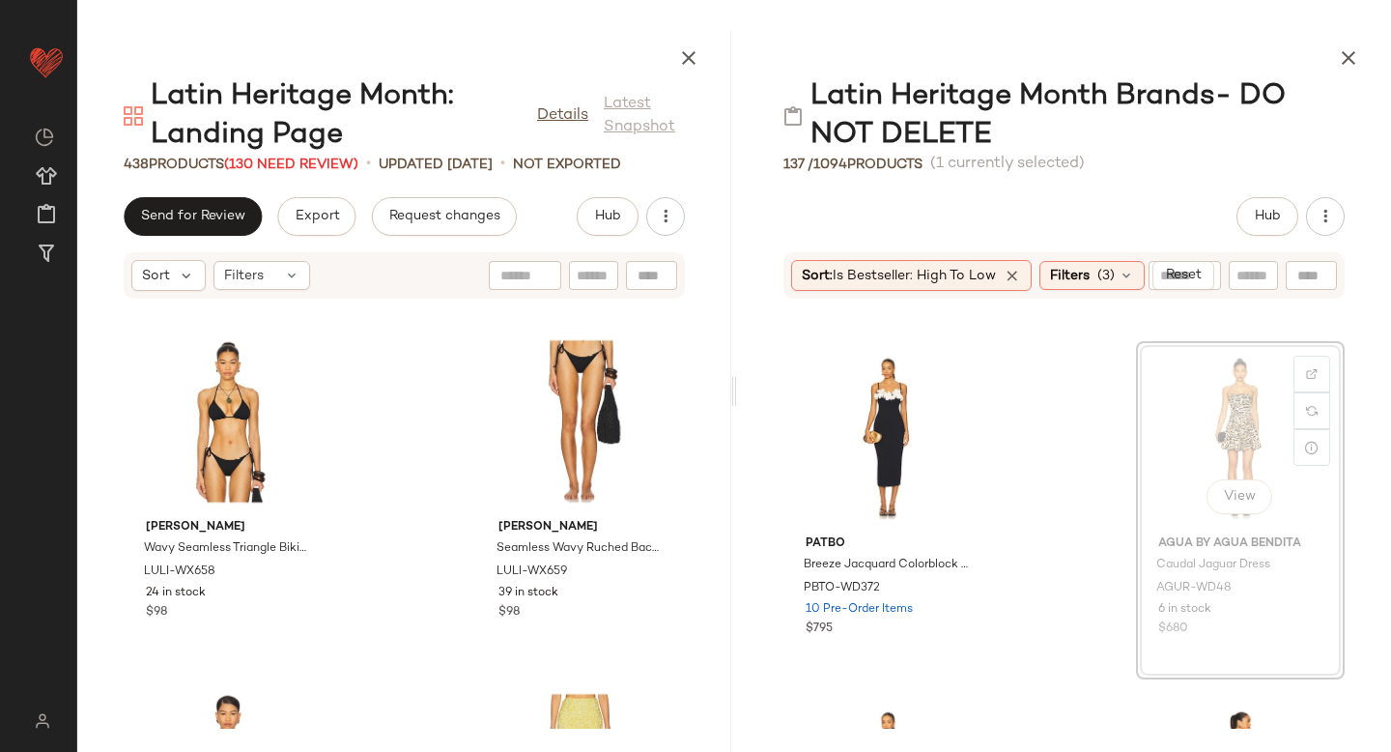
scroll to position [9165, 0]
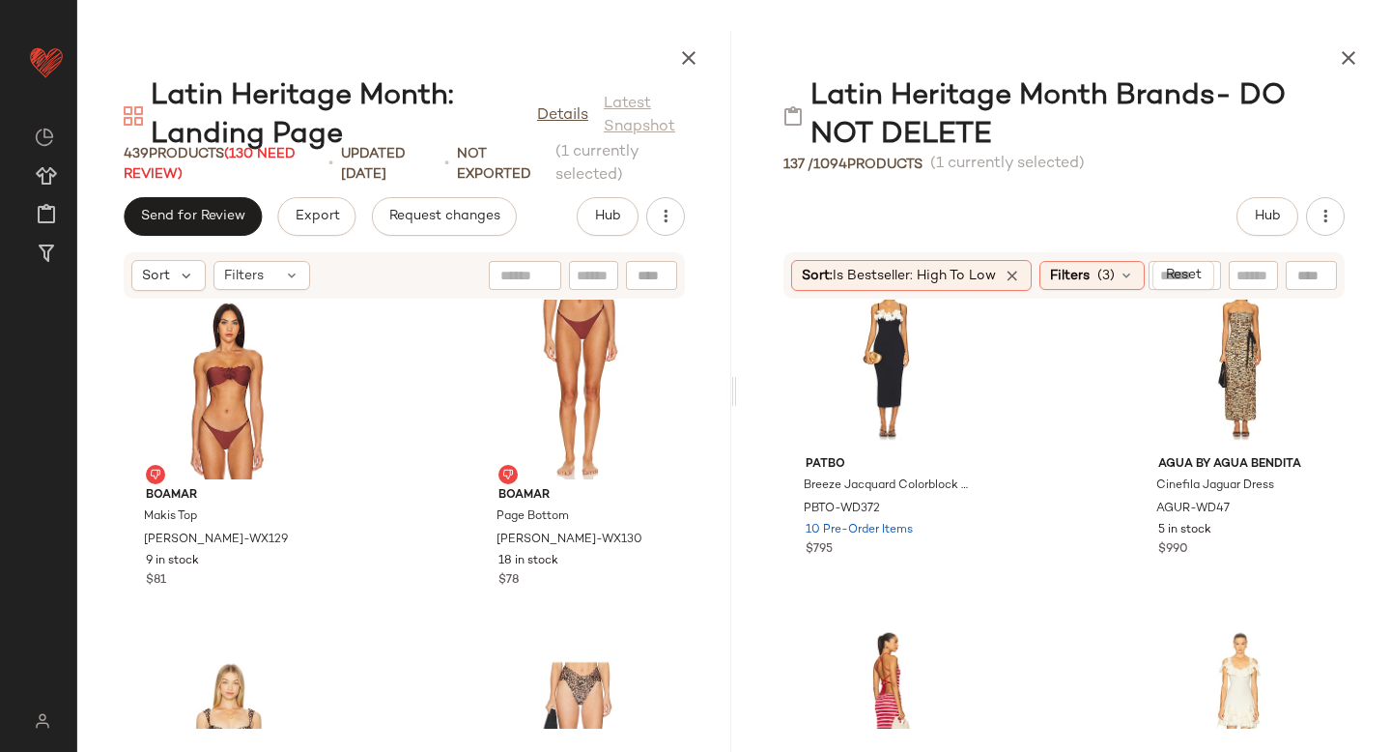
scroll to position [9406, 0]
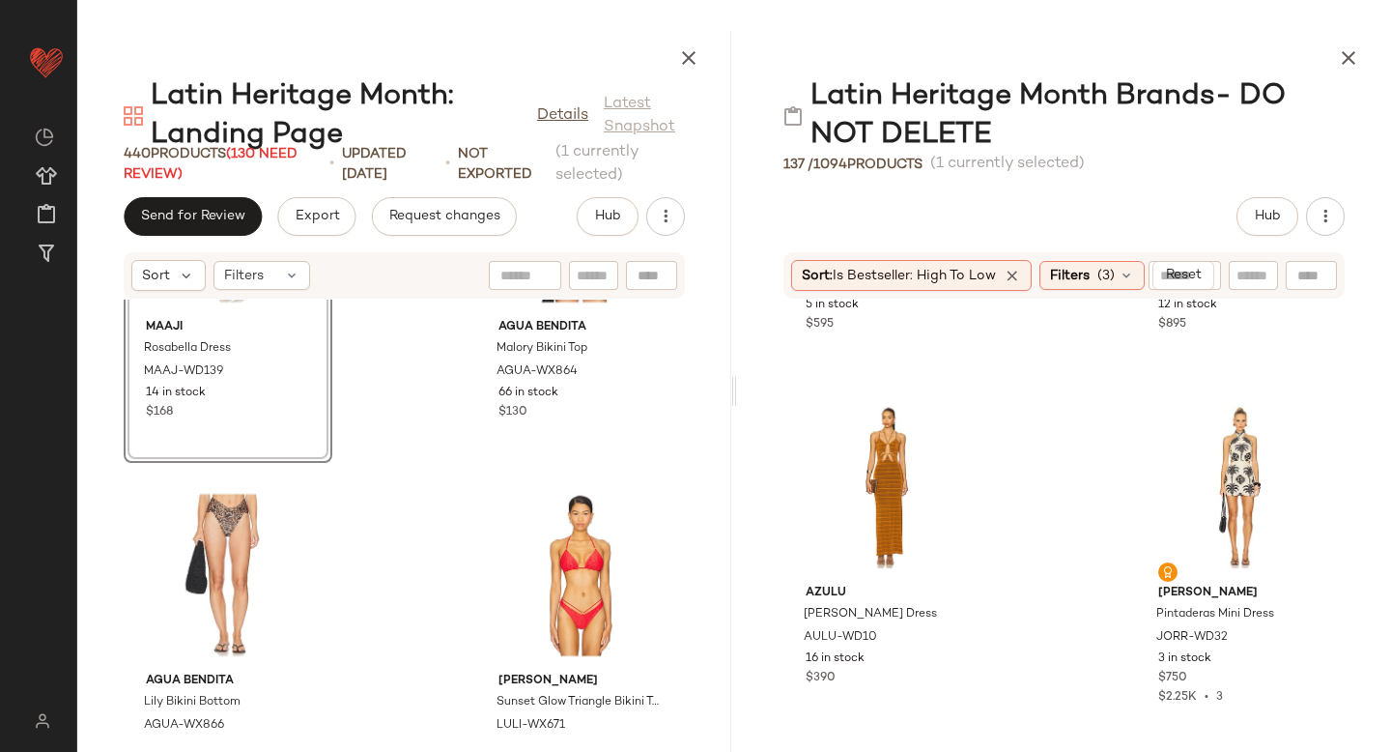
scroll to position [10535, 0]
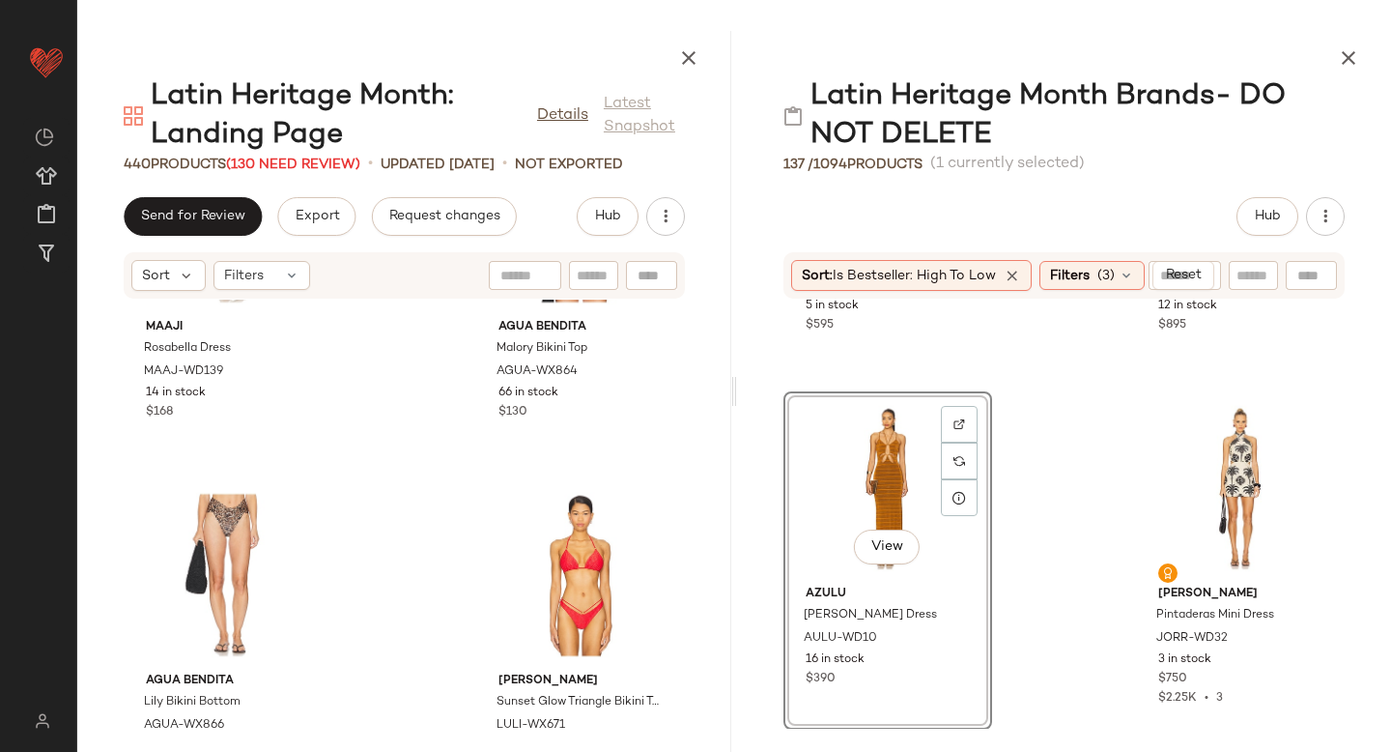
click at [460, 597] on div "Maaji Rosabella Dress MAAJ-WD139 14 in stock $168 Agua Bendita Malory Bikini To…" at bounding box center [404, 513] width 654 height 429
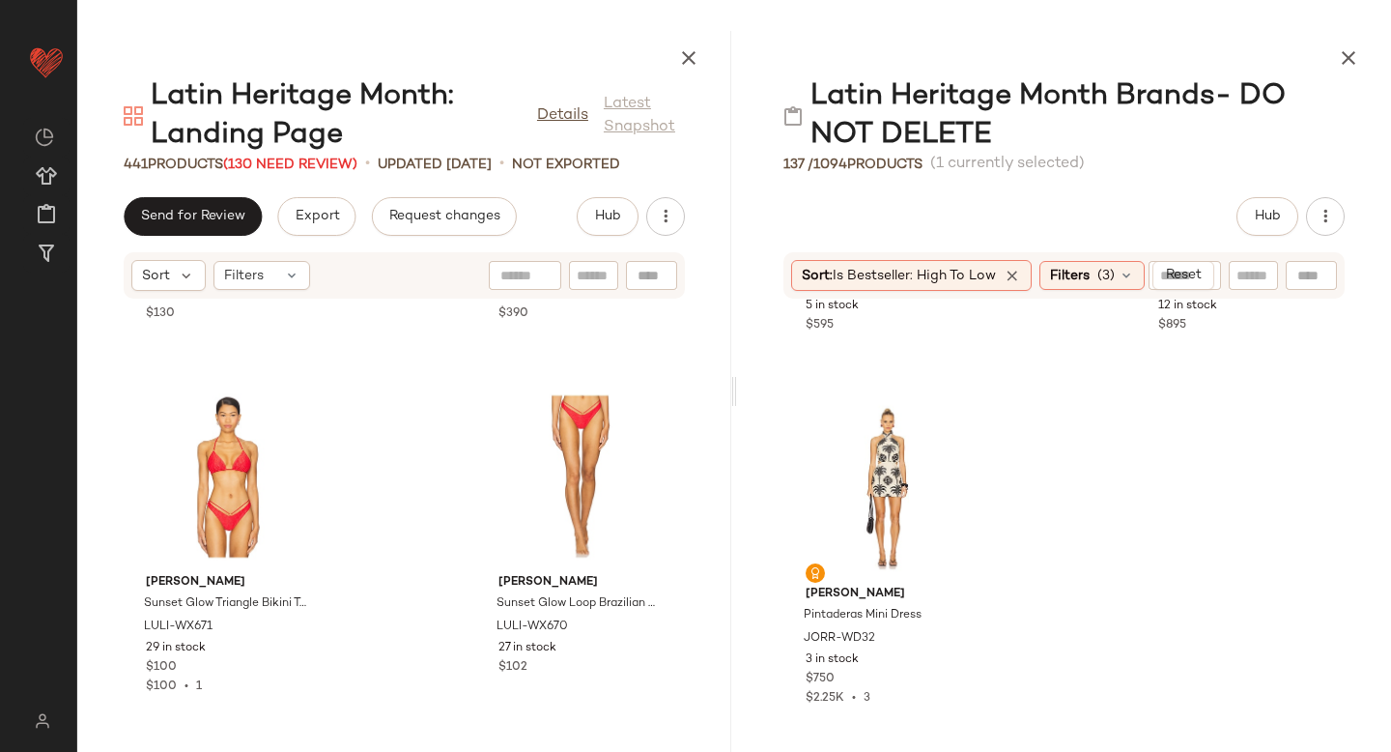
scroll to position [19388, 0]
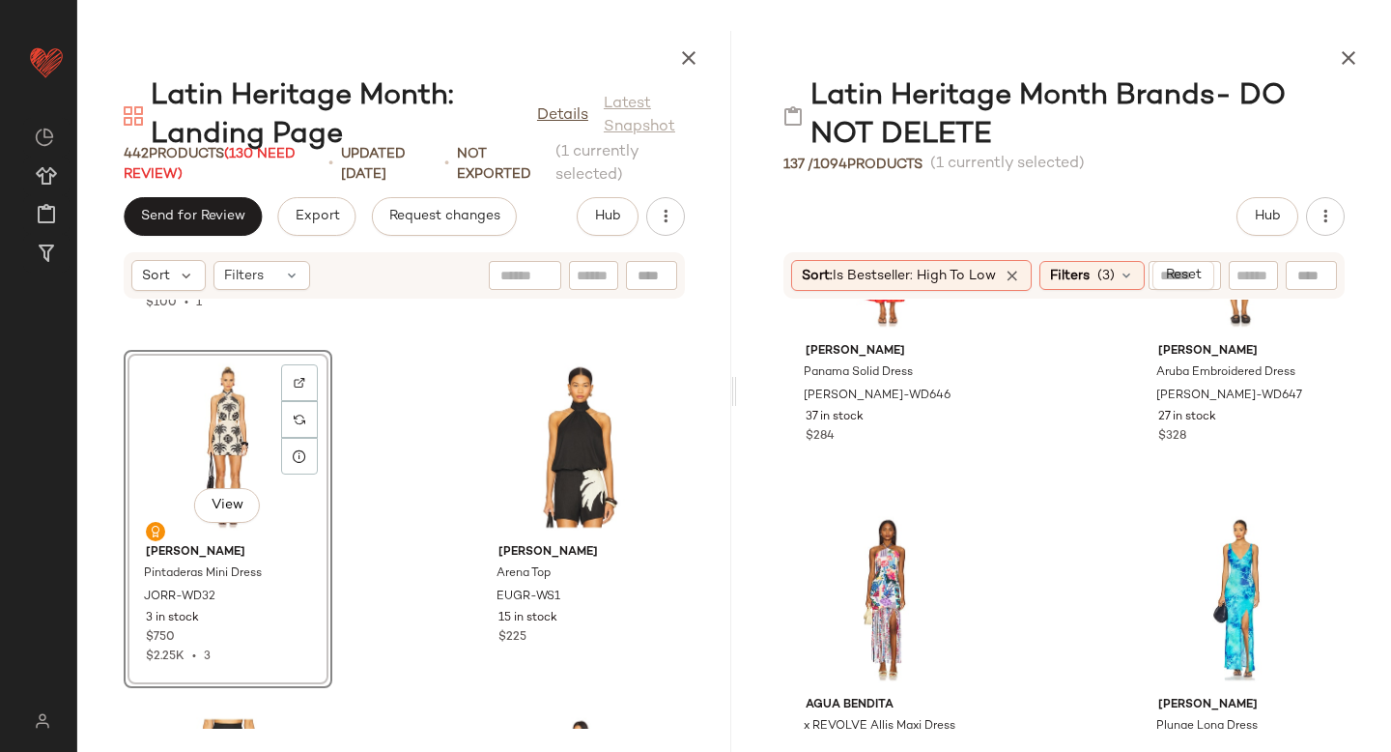
scroll to position [6612, 0]
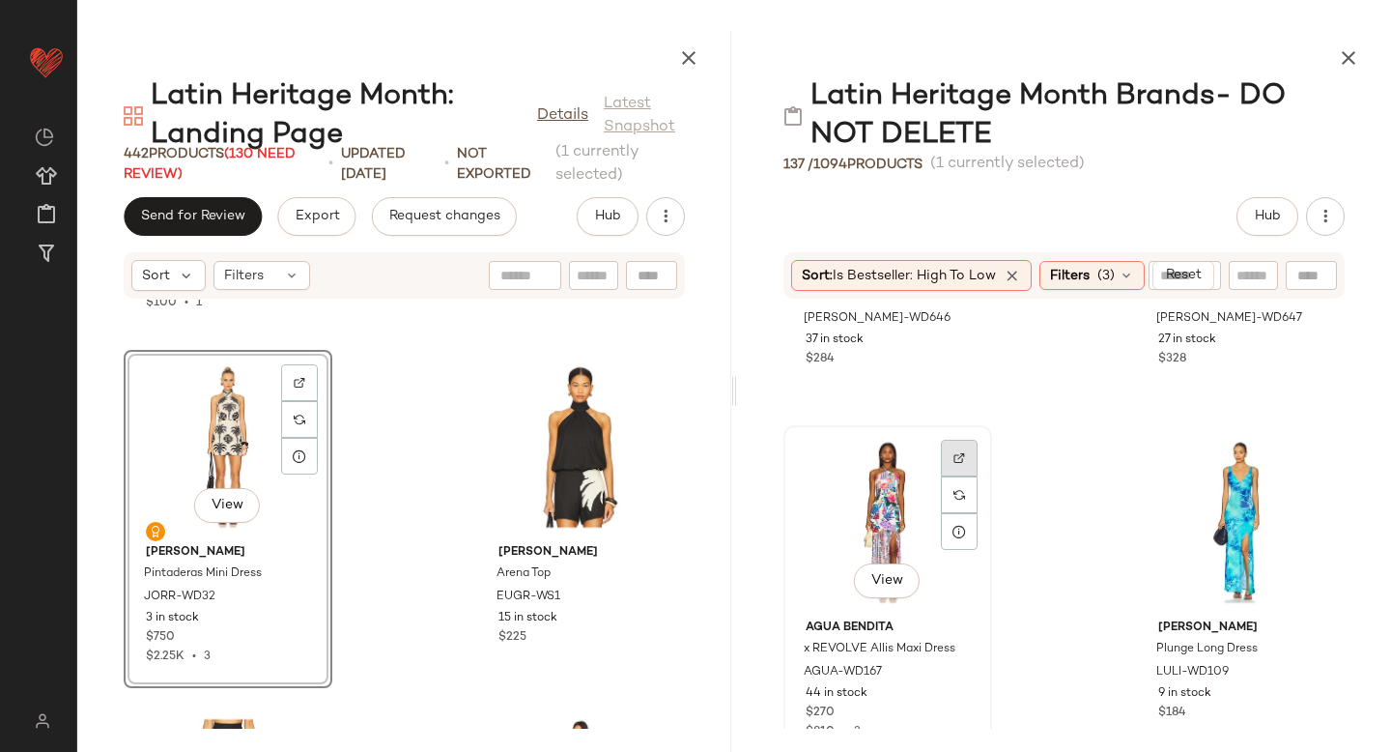
click at [948, 444] on div at bounding box center [959, 458] width 37 height 37
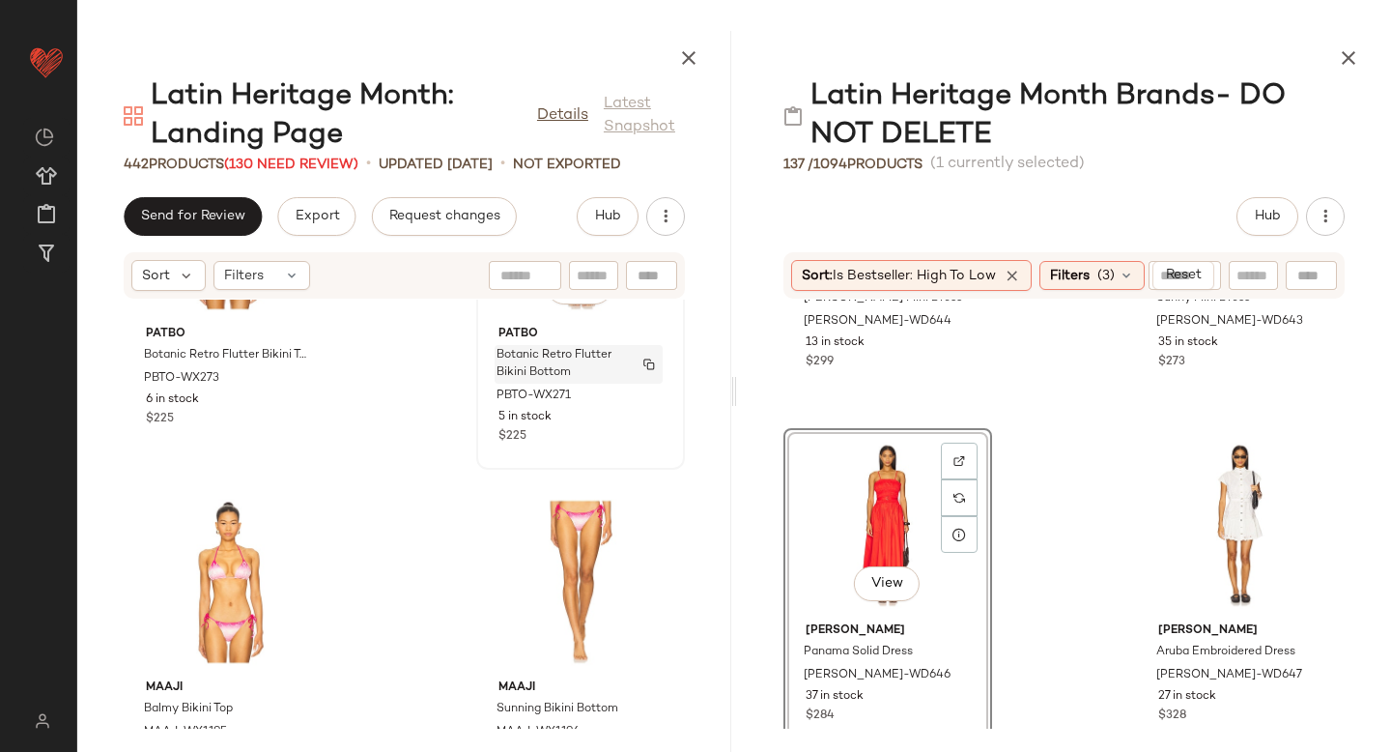
scroll to position [21756, 0]
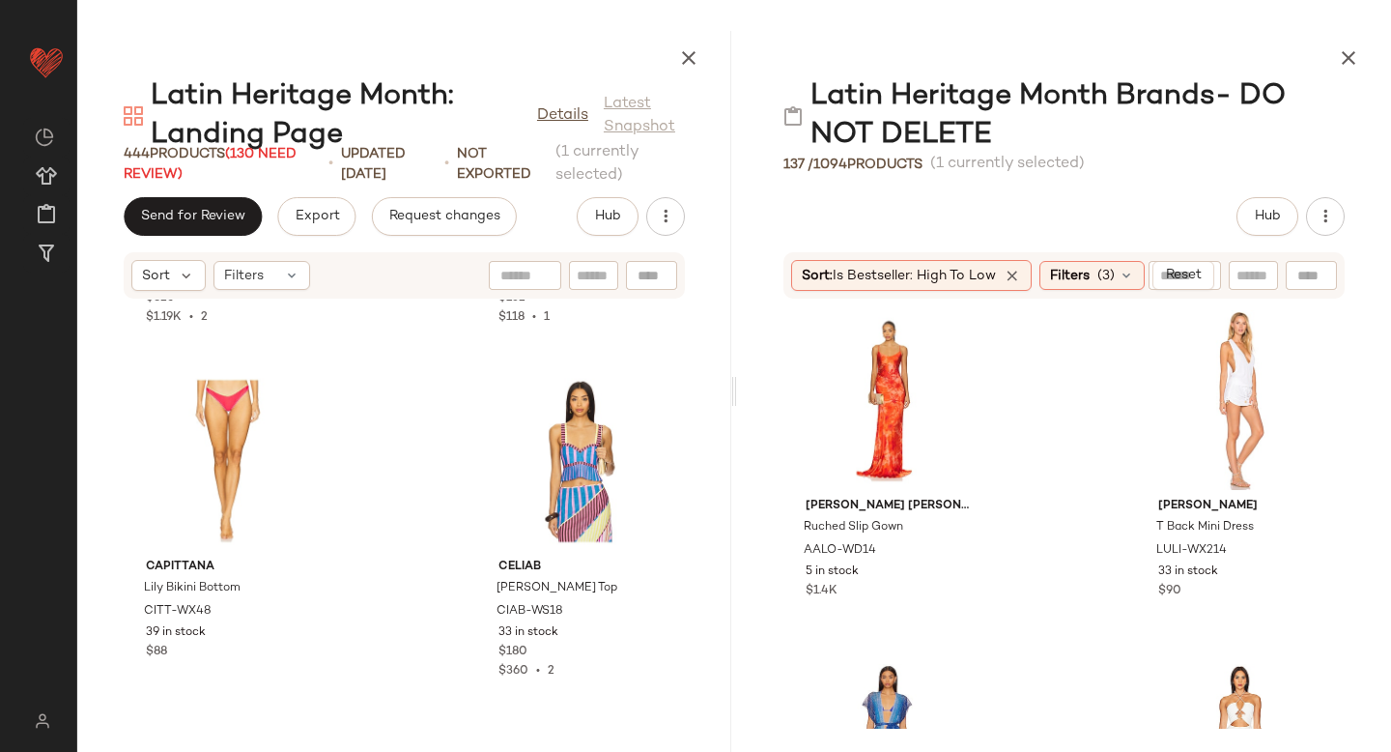
scroll to position [25411, 0]
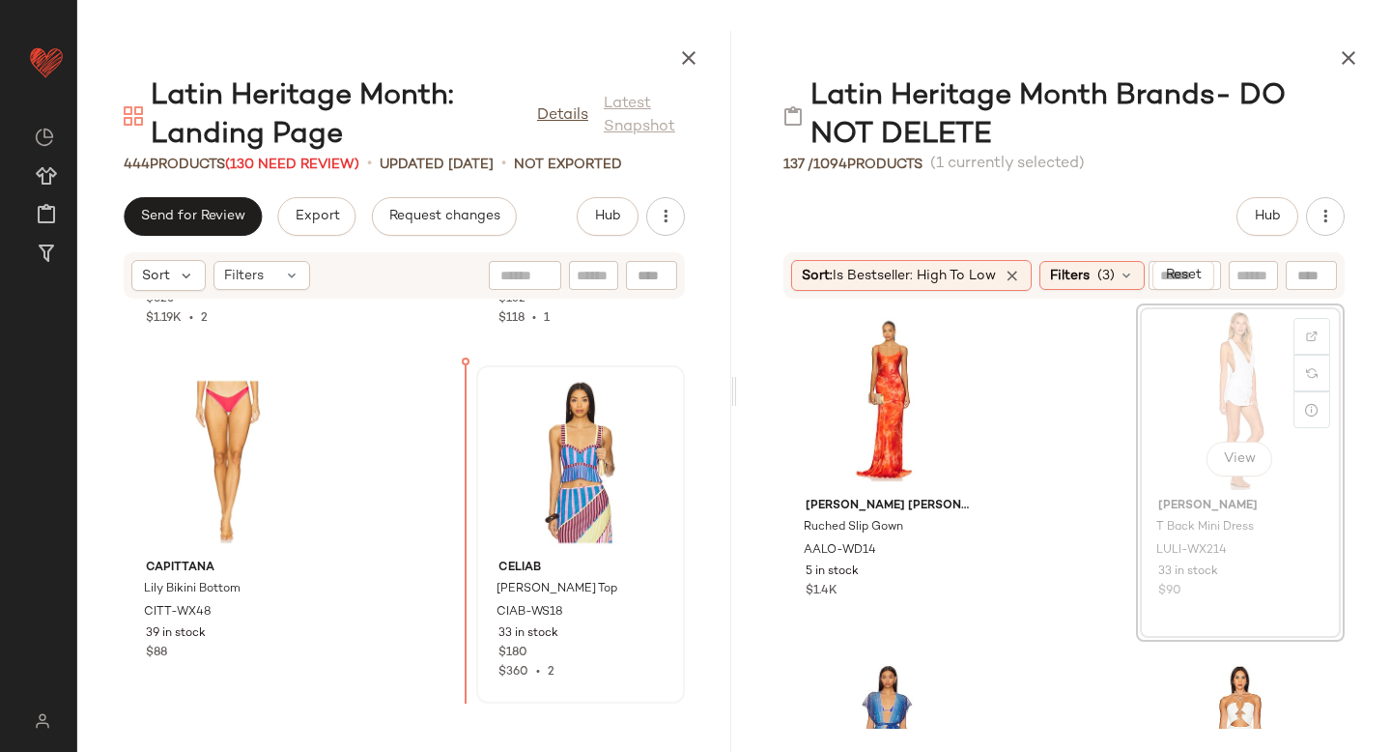
drag, startPoint x: 1157, startPoint y: 362, endPoint x: 478, endPoint y: 514, distance: 695.9
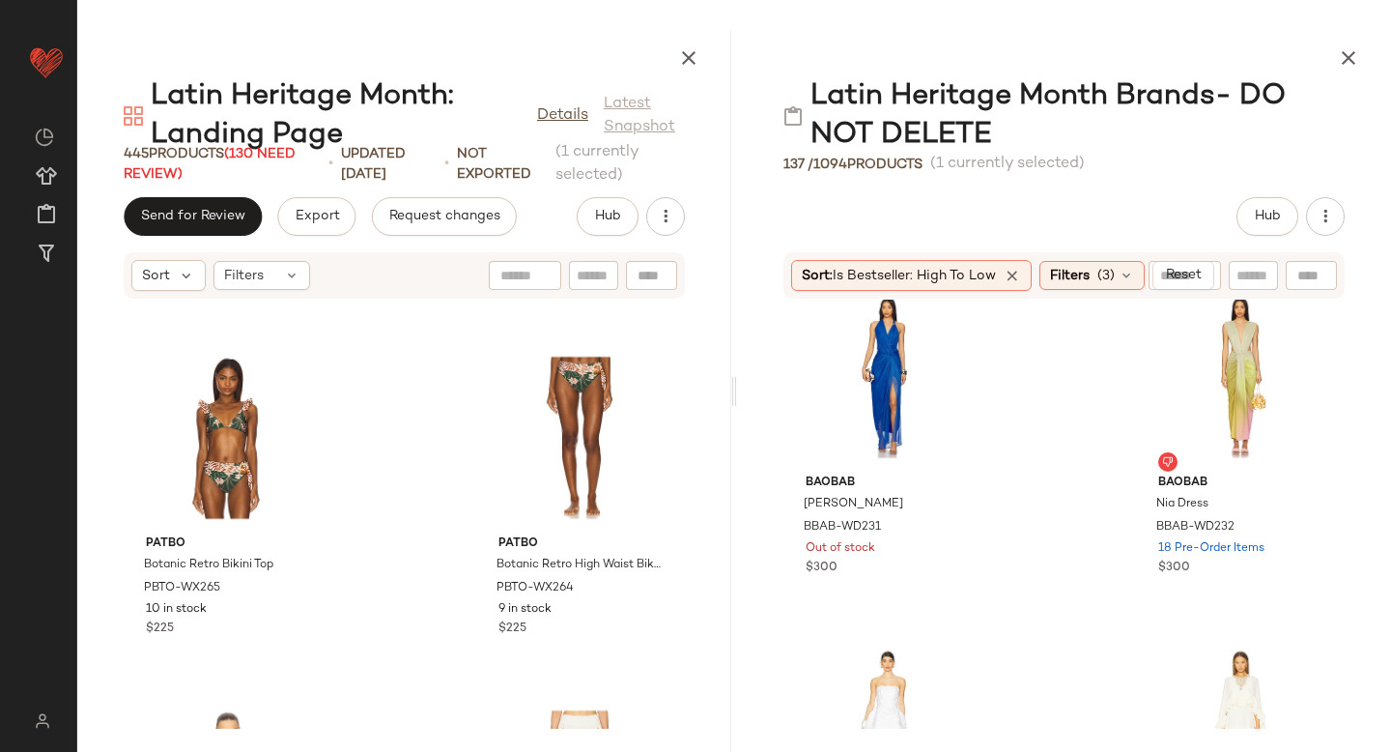
scroll to position [959, 0]
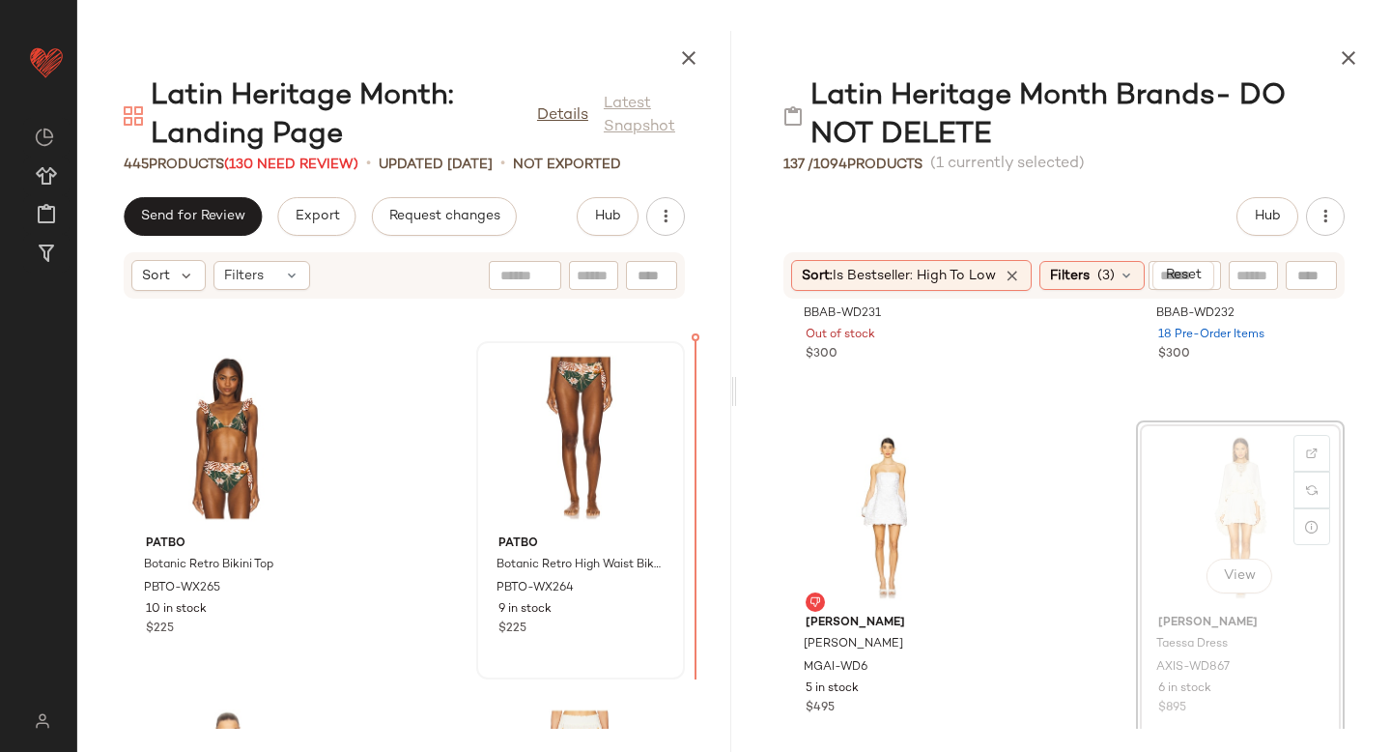
drag, startPoint x: 1161, startPoint y: 491, endPoint x: 605, endPoint y: 485, distance: 556.5
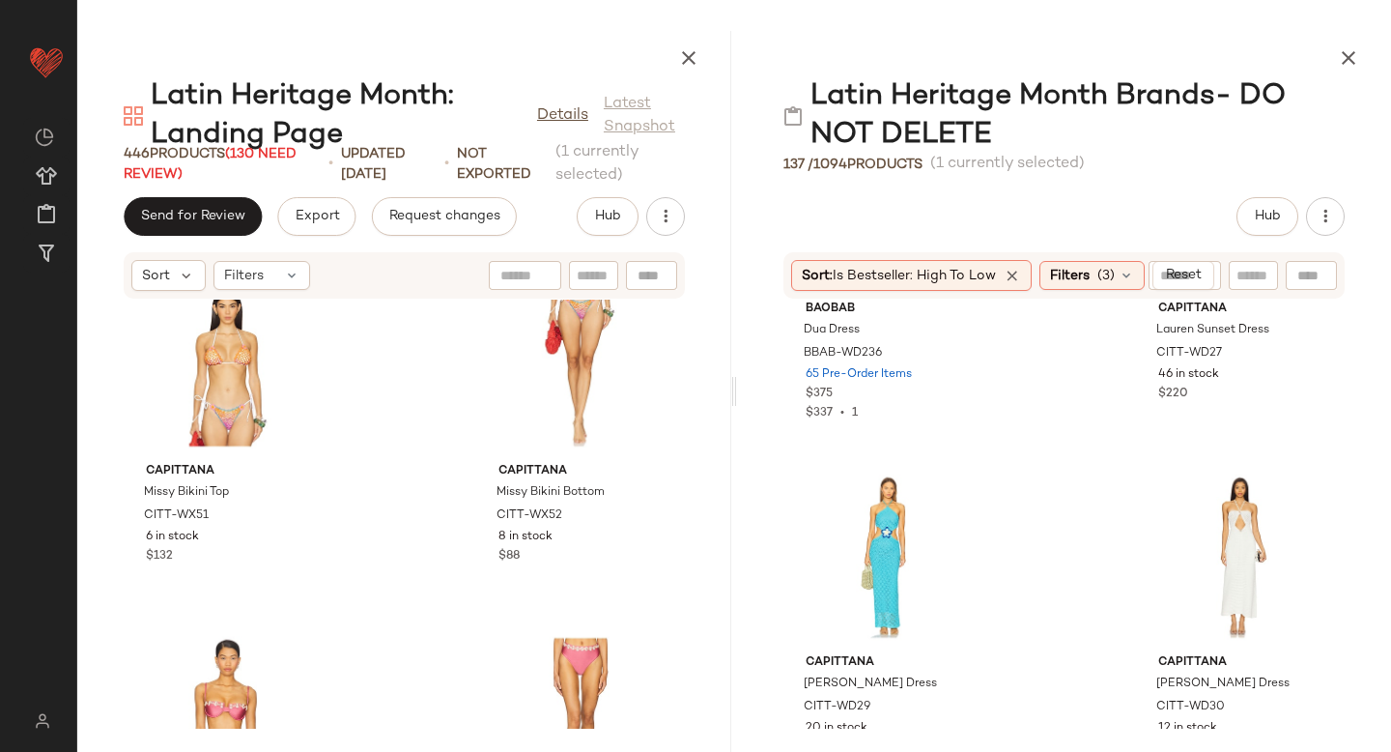
scroll to position [1646, 0]
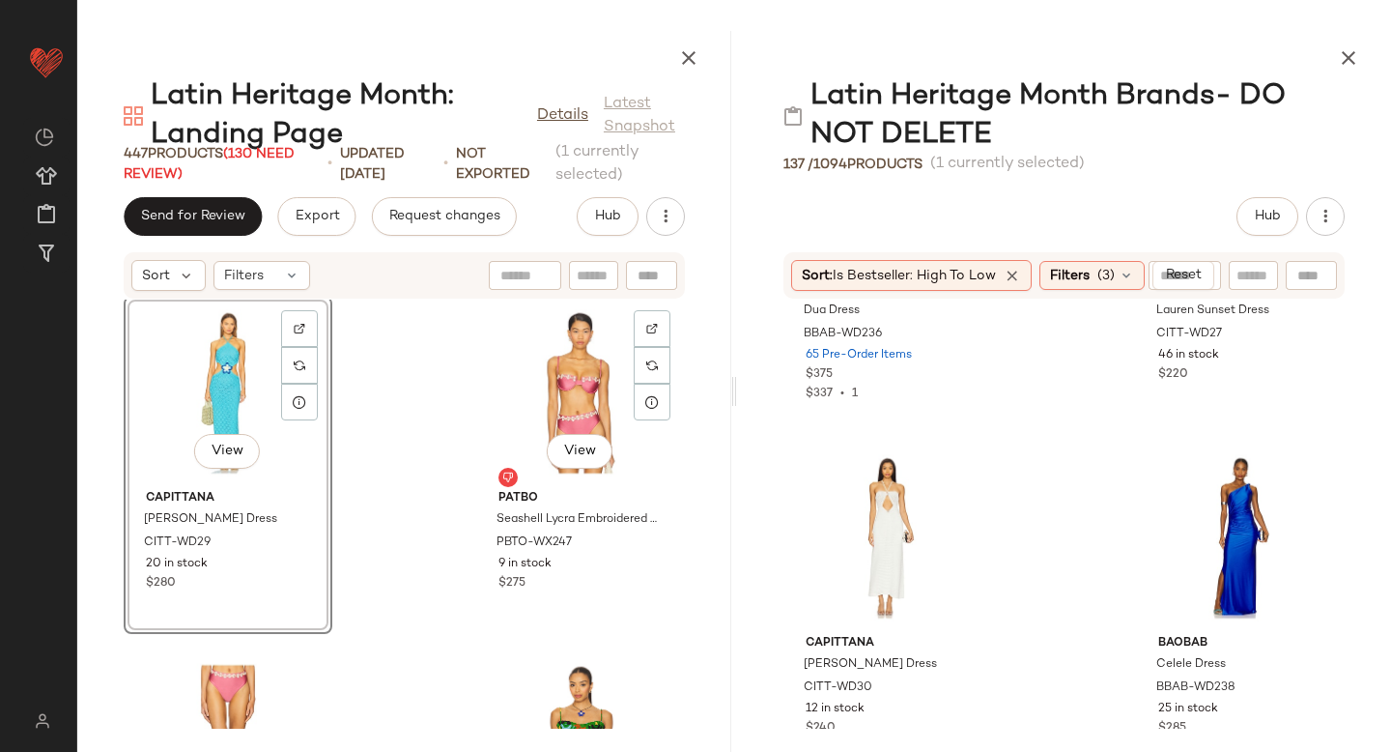
scroll to position [30558, 0]
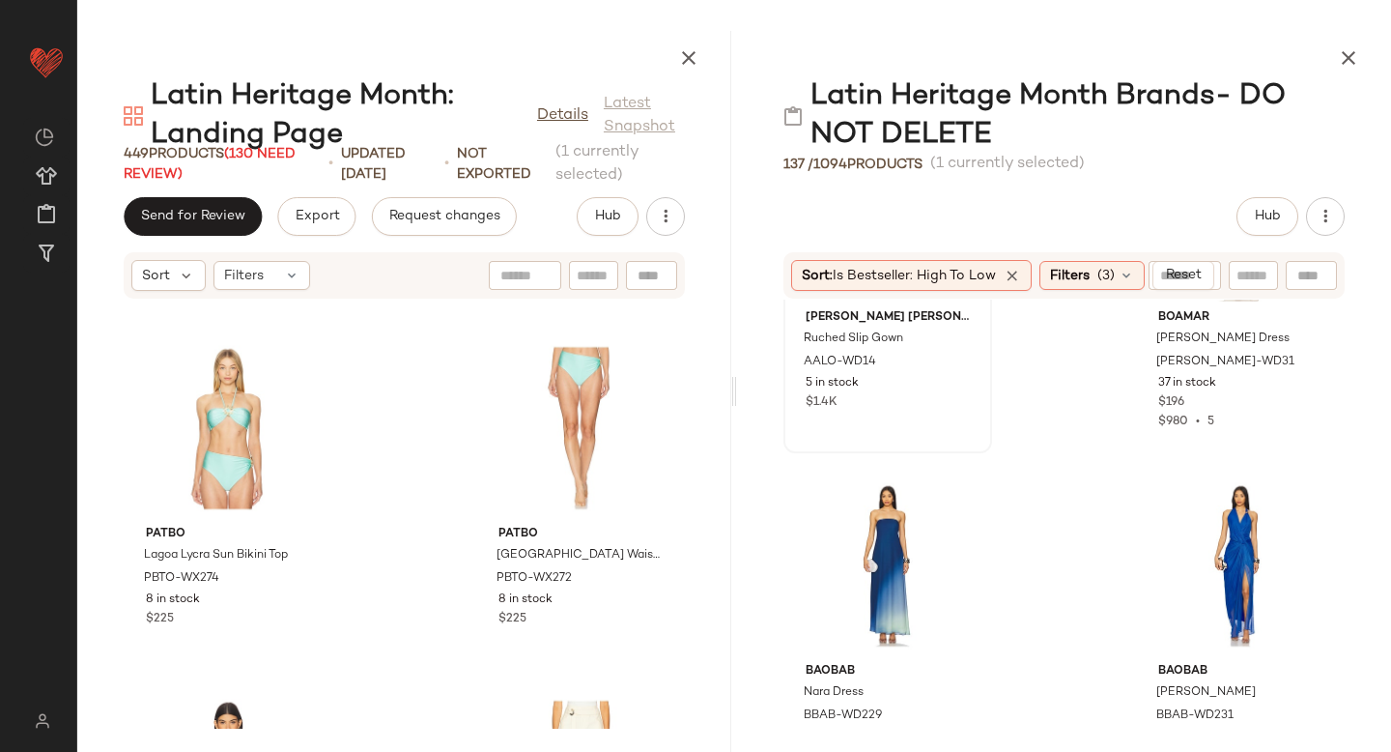
scroll to position [226, 0]
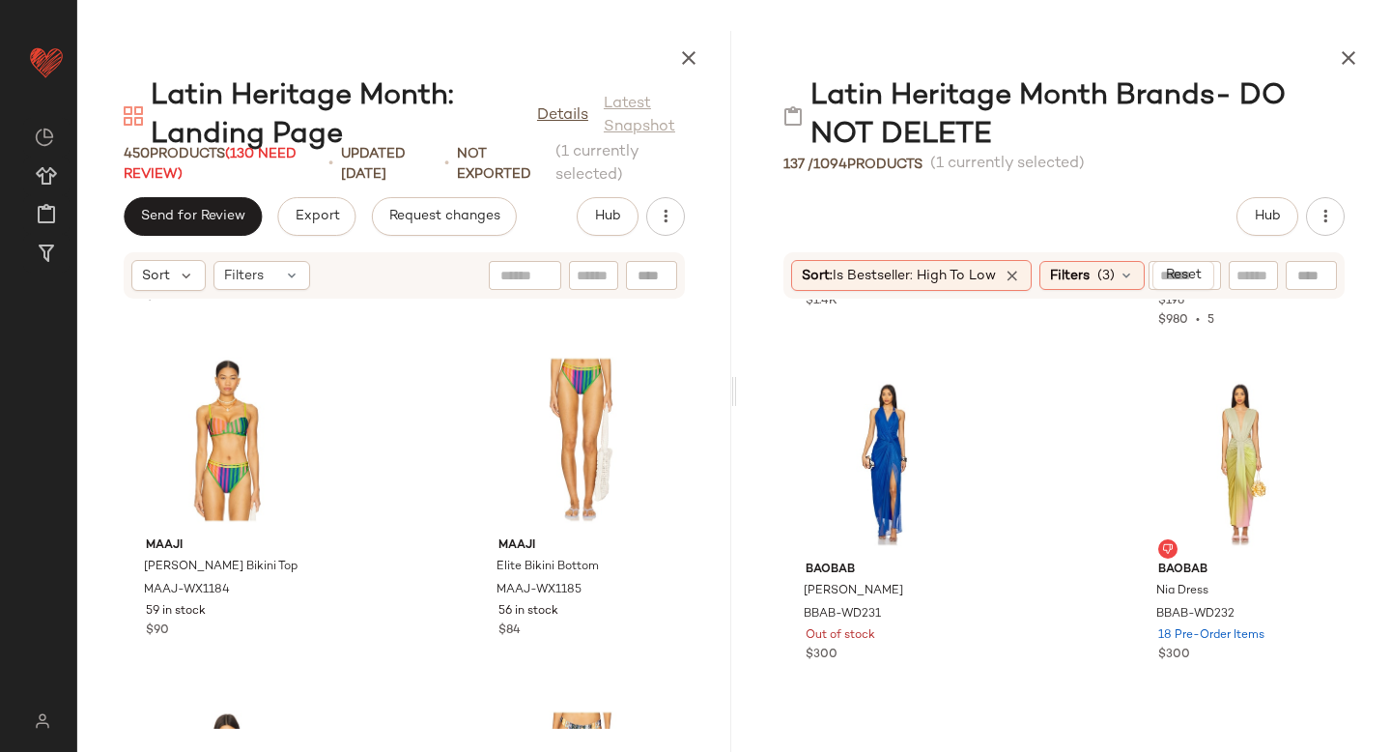
scroll to position [299, 0]
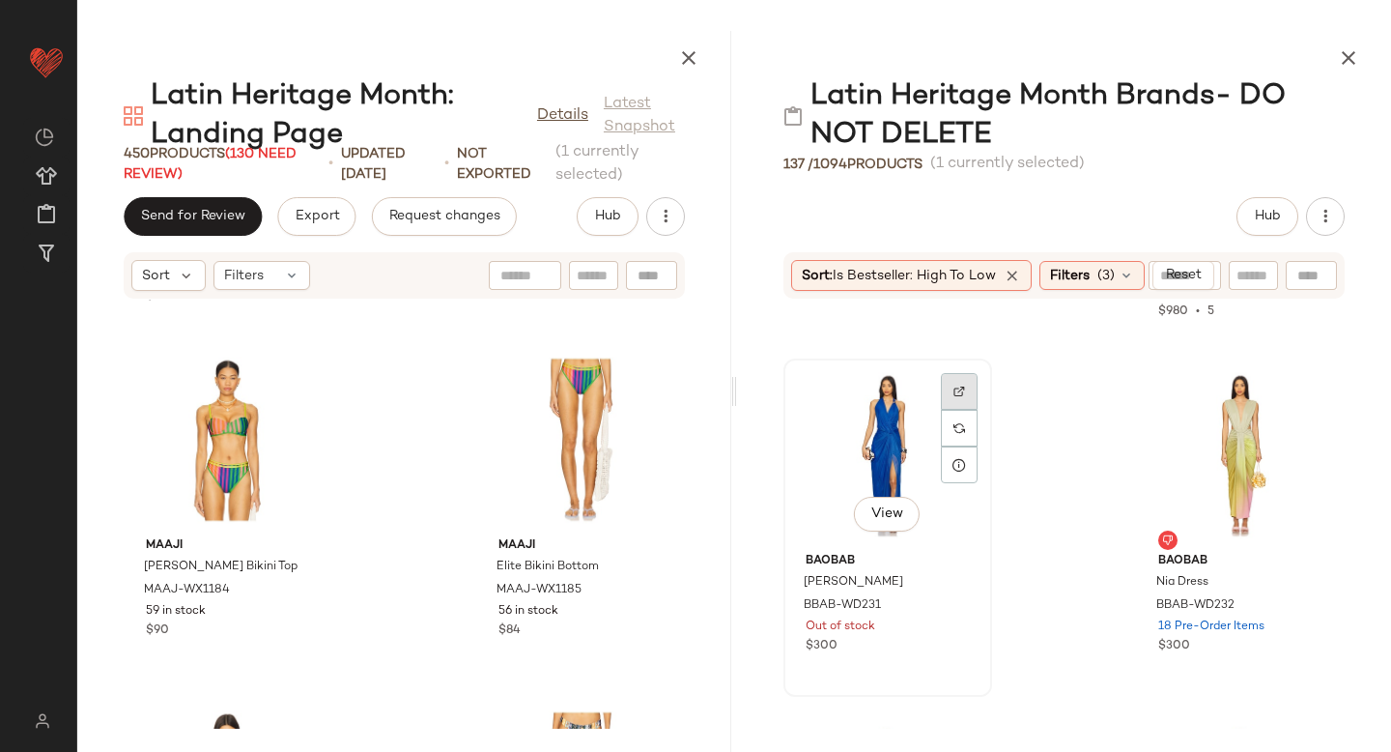
click at [967, 391] on div at bounding box center [959, 391] width 37 height 37
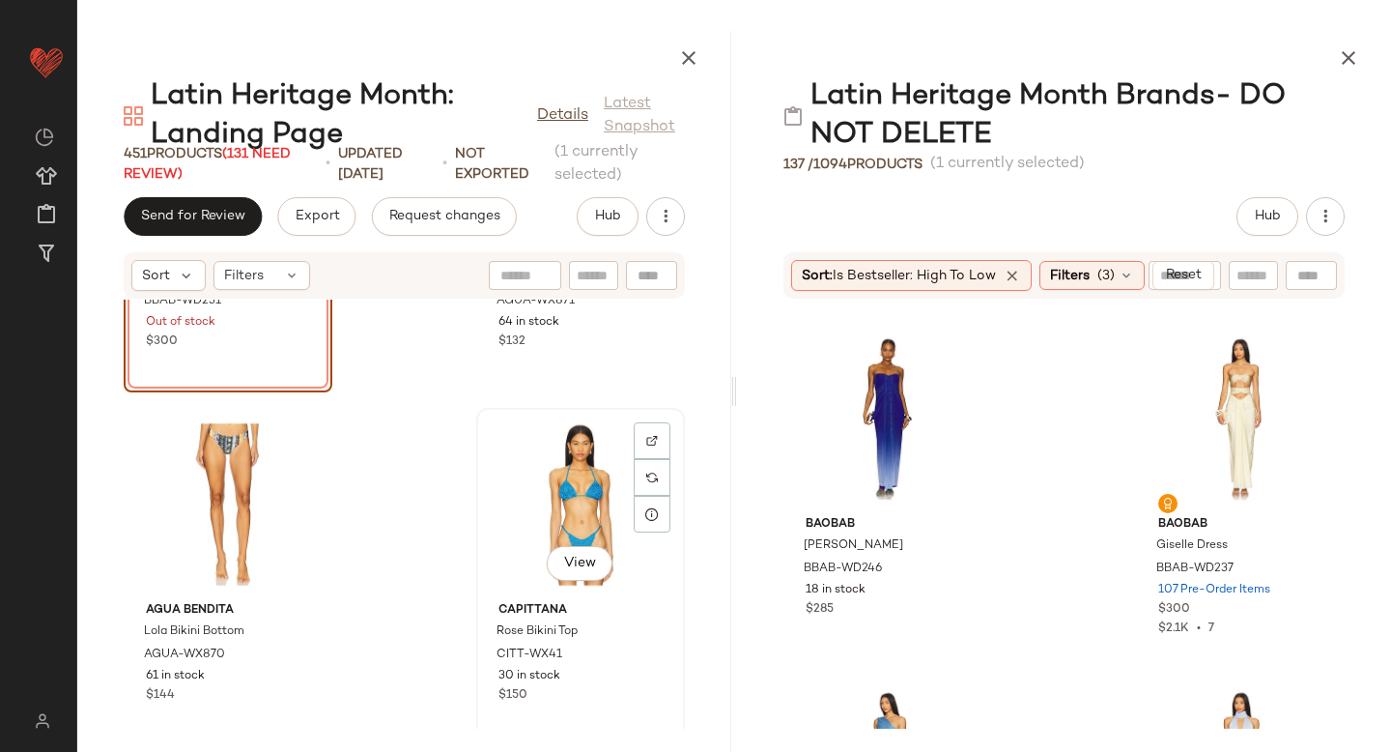
scroll to position [35986, 0]
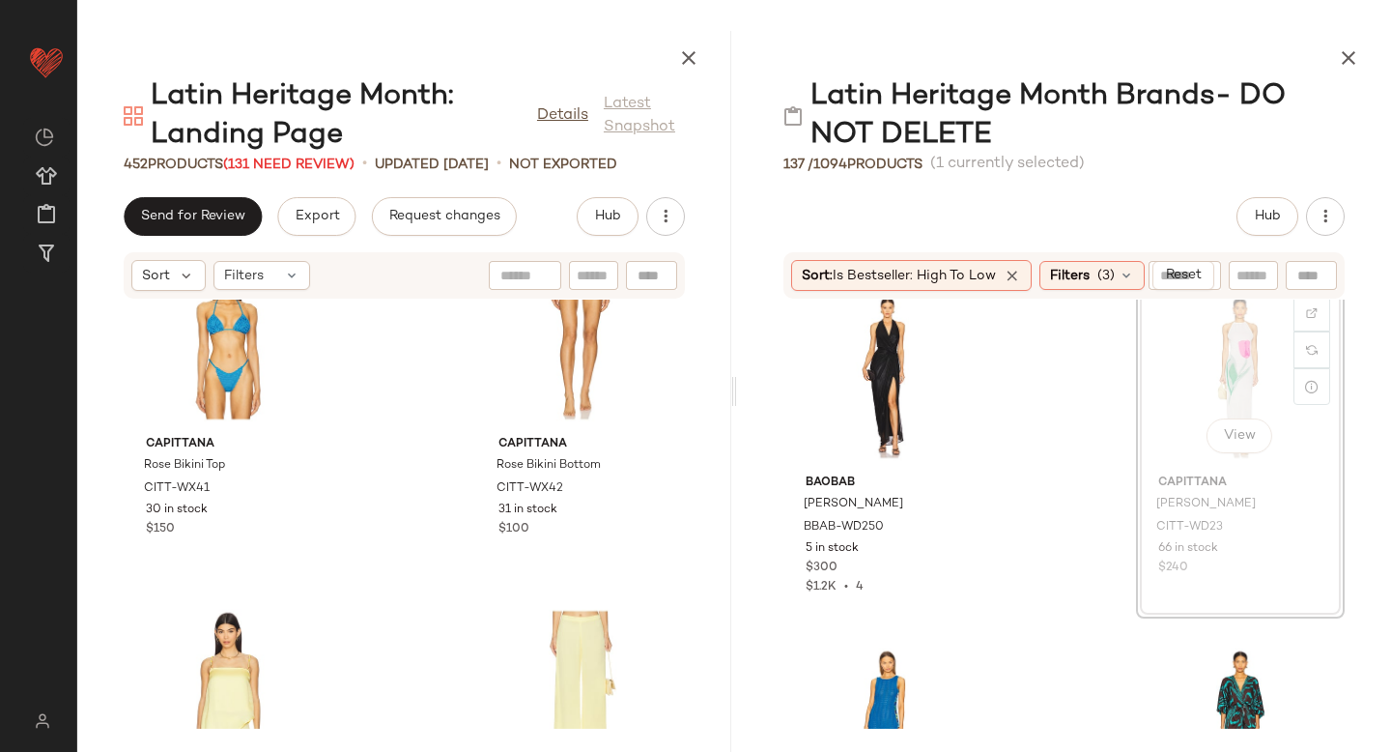
scroll to position [2159, 0]
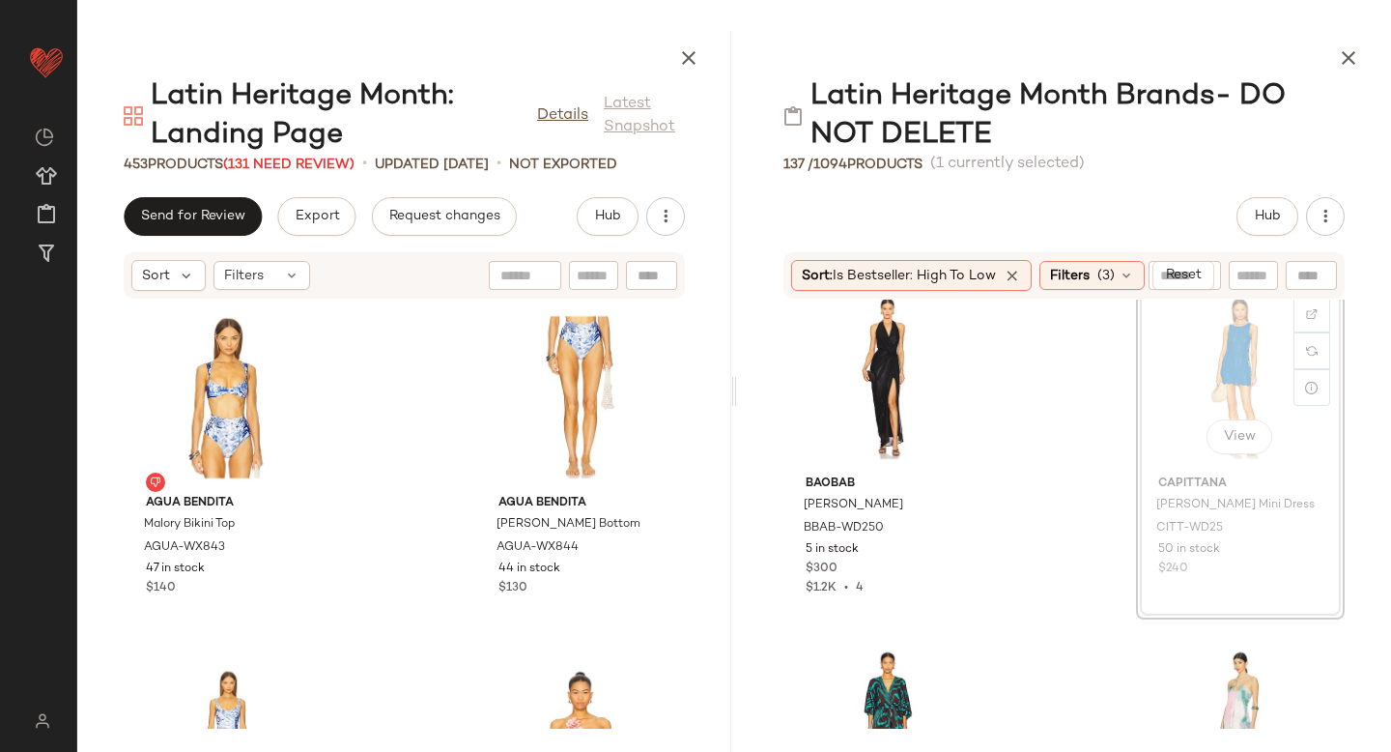
scroll to position [2154, 0]
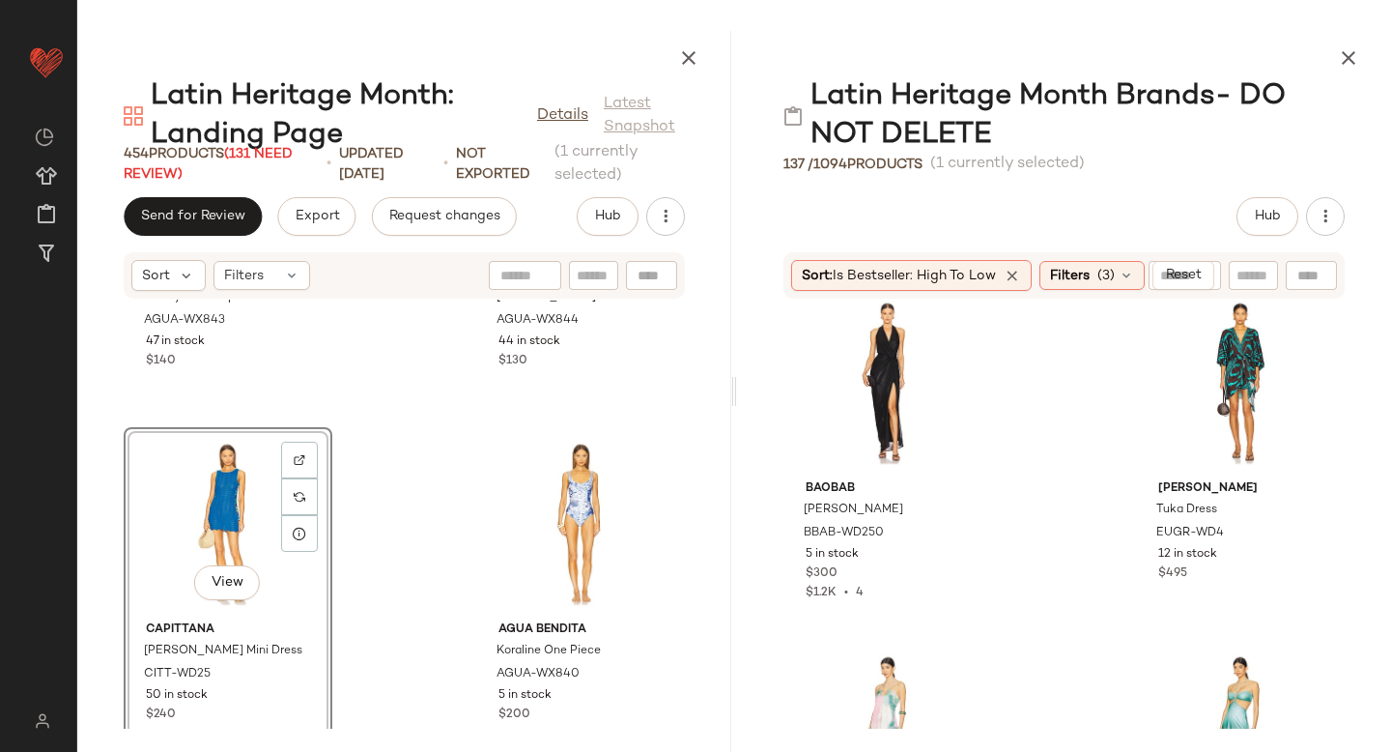
scroll to position [37757, 0]
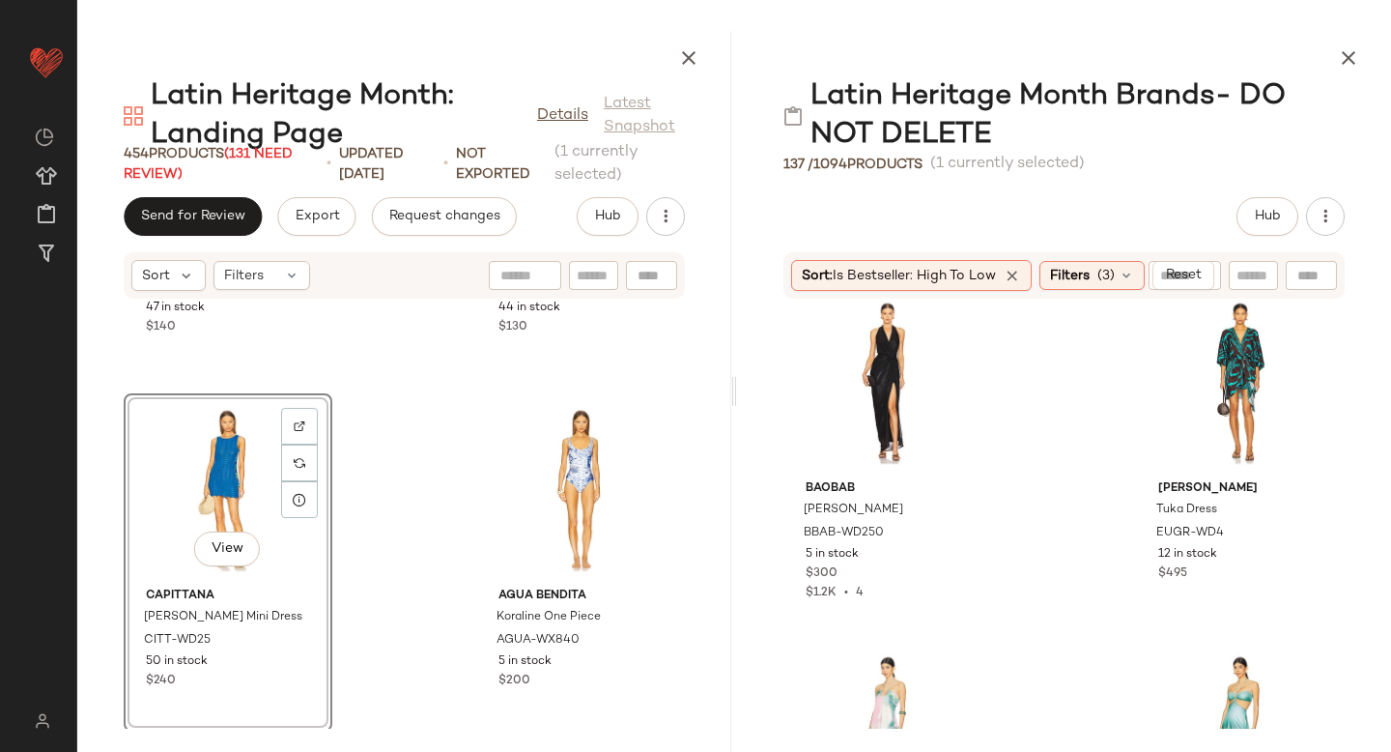
click at [195, 496] on div "View" at bounding box center [227, 490] width 195 height 180
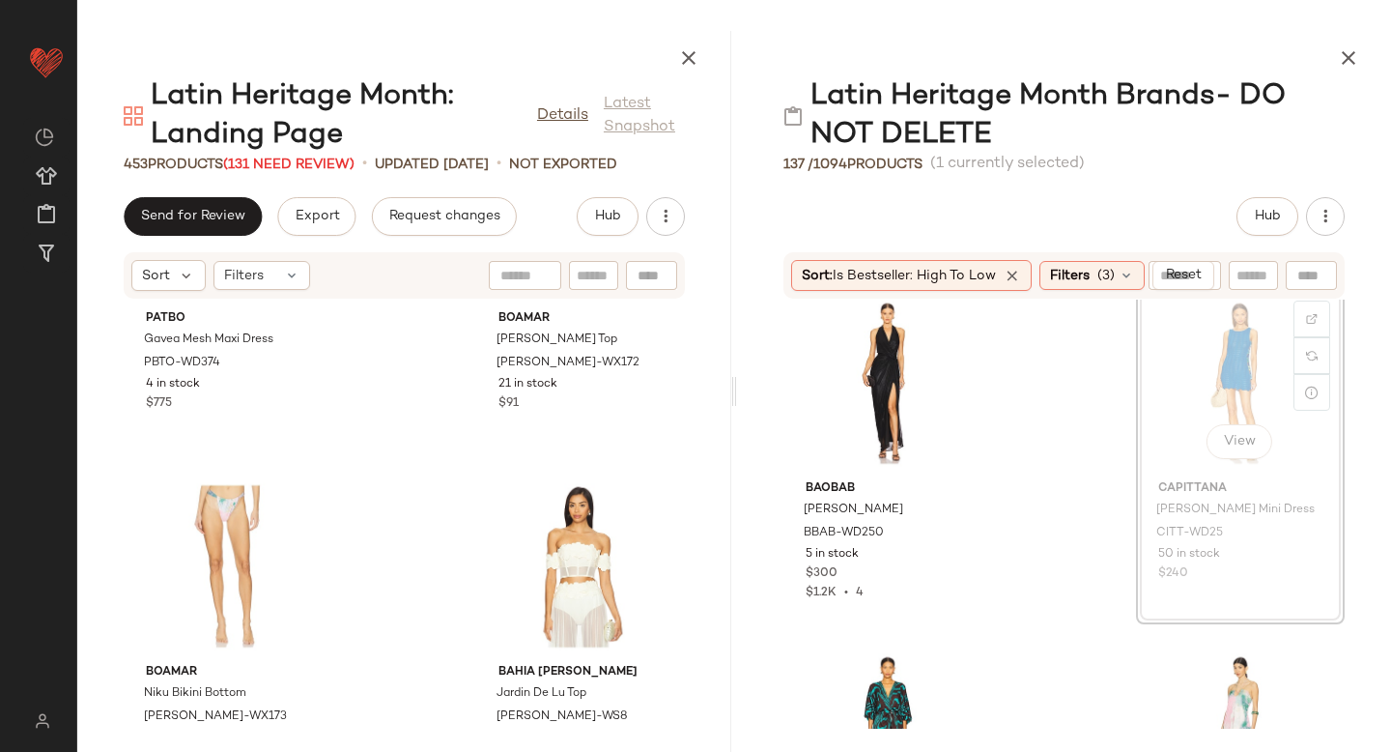
scroll to position [2149, 0]
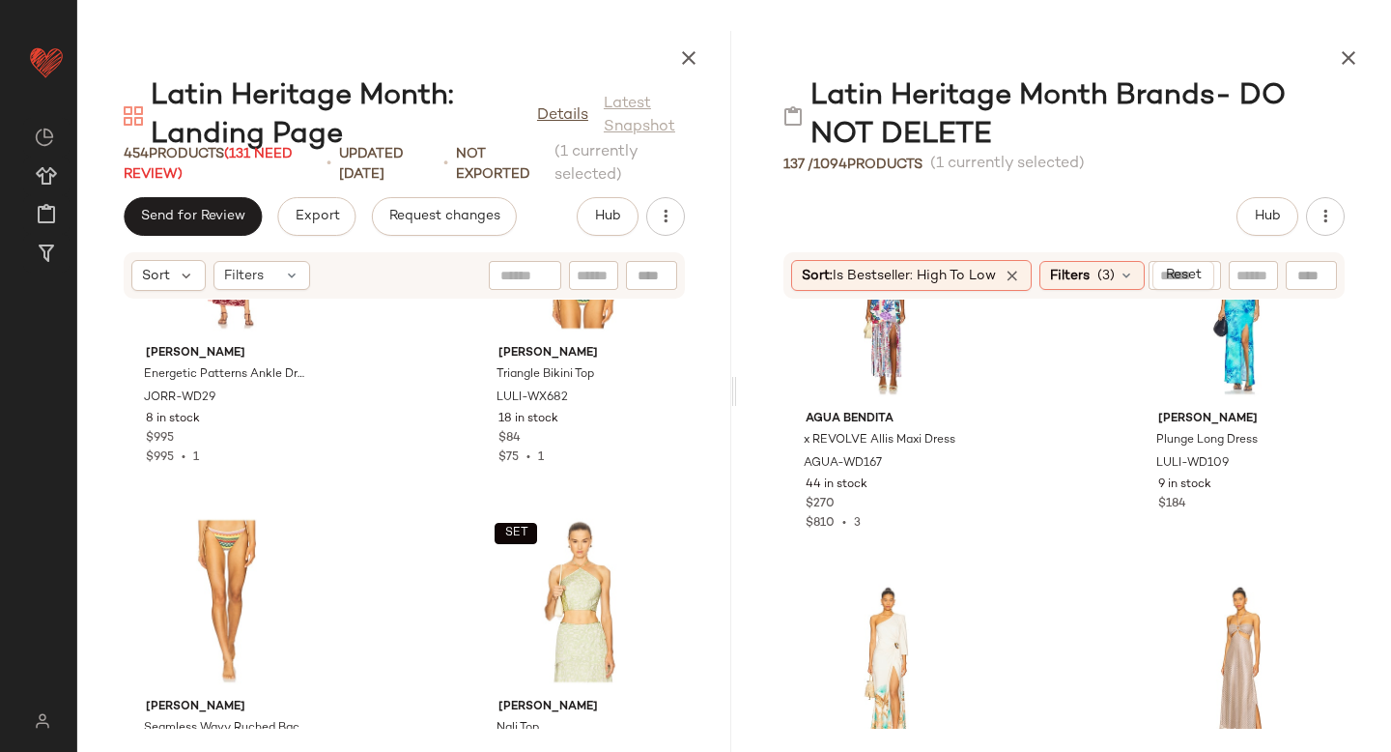
scroll to position [4846, 0]
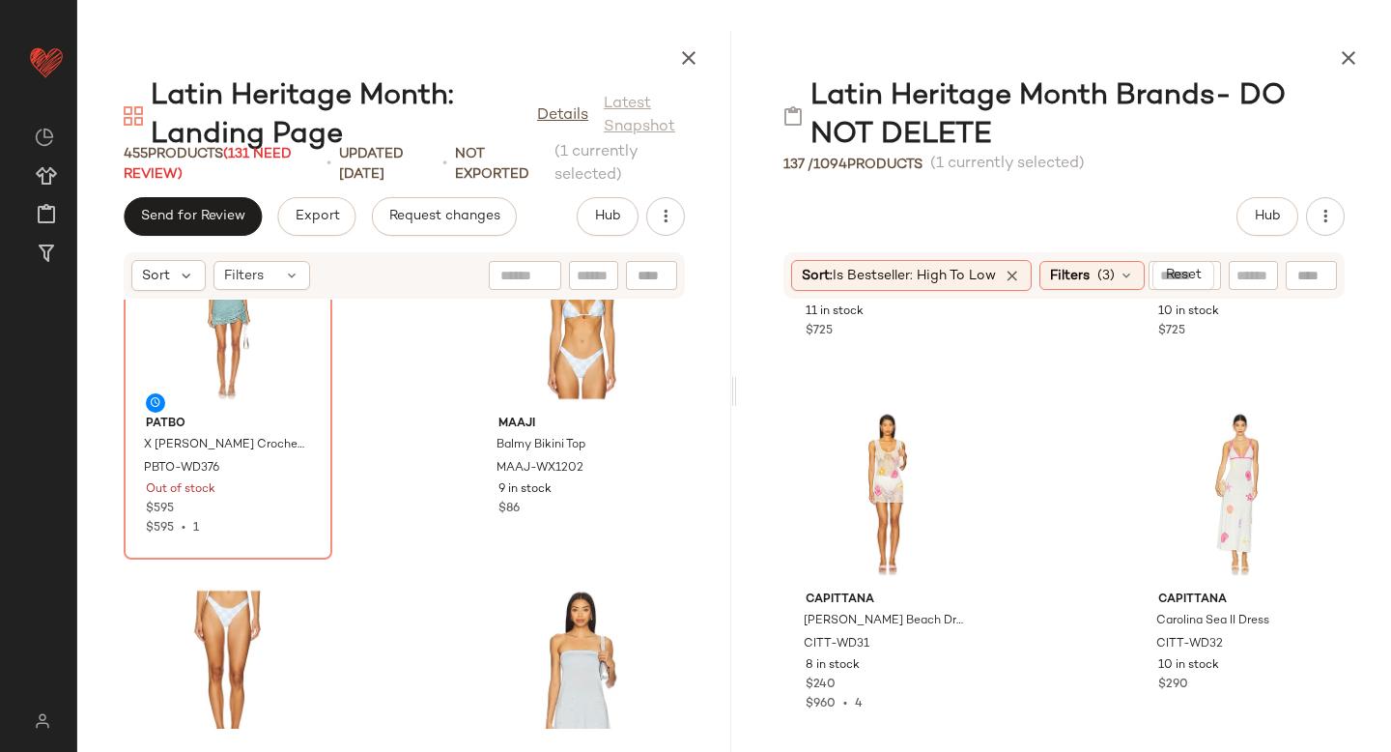
scroll to position [5504, 0]
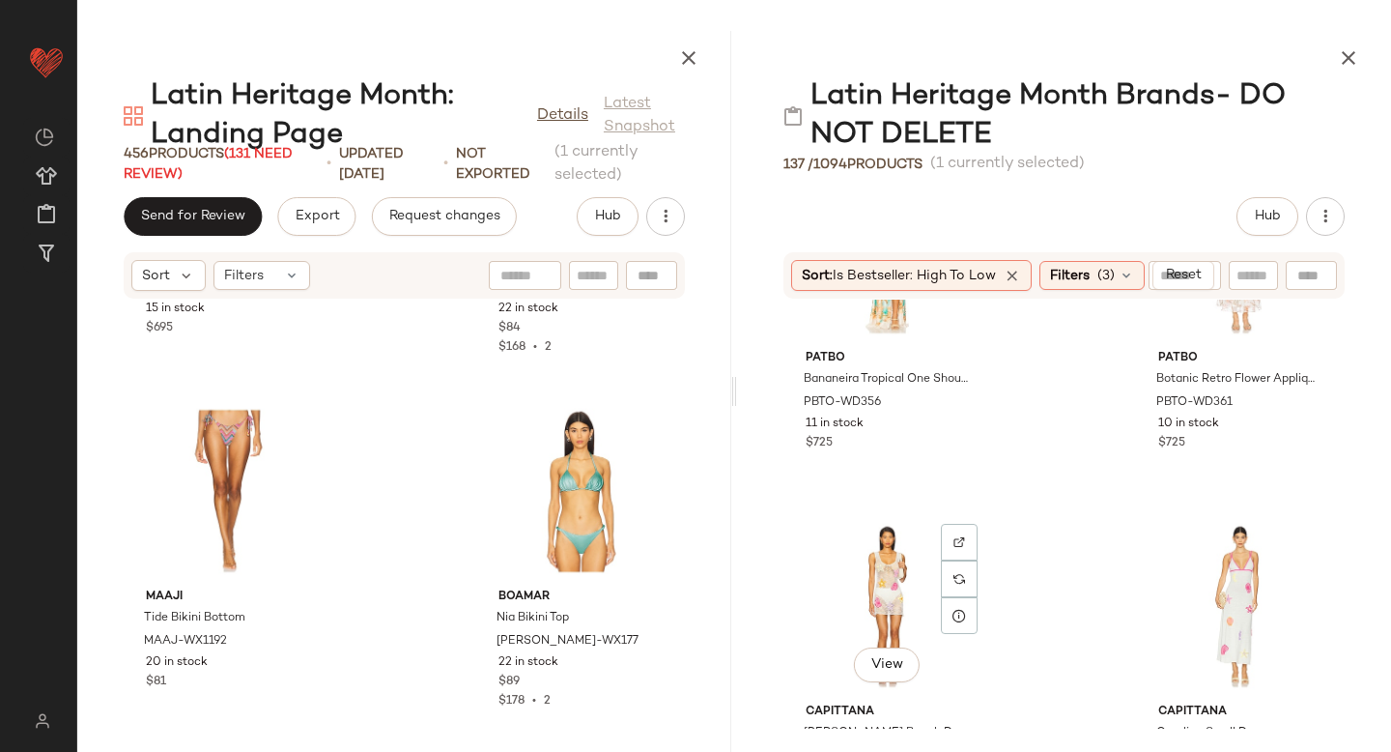
scroll to position [5106, 0]
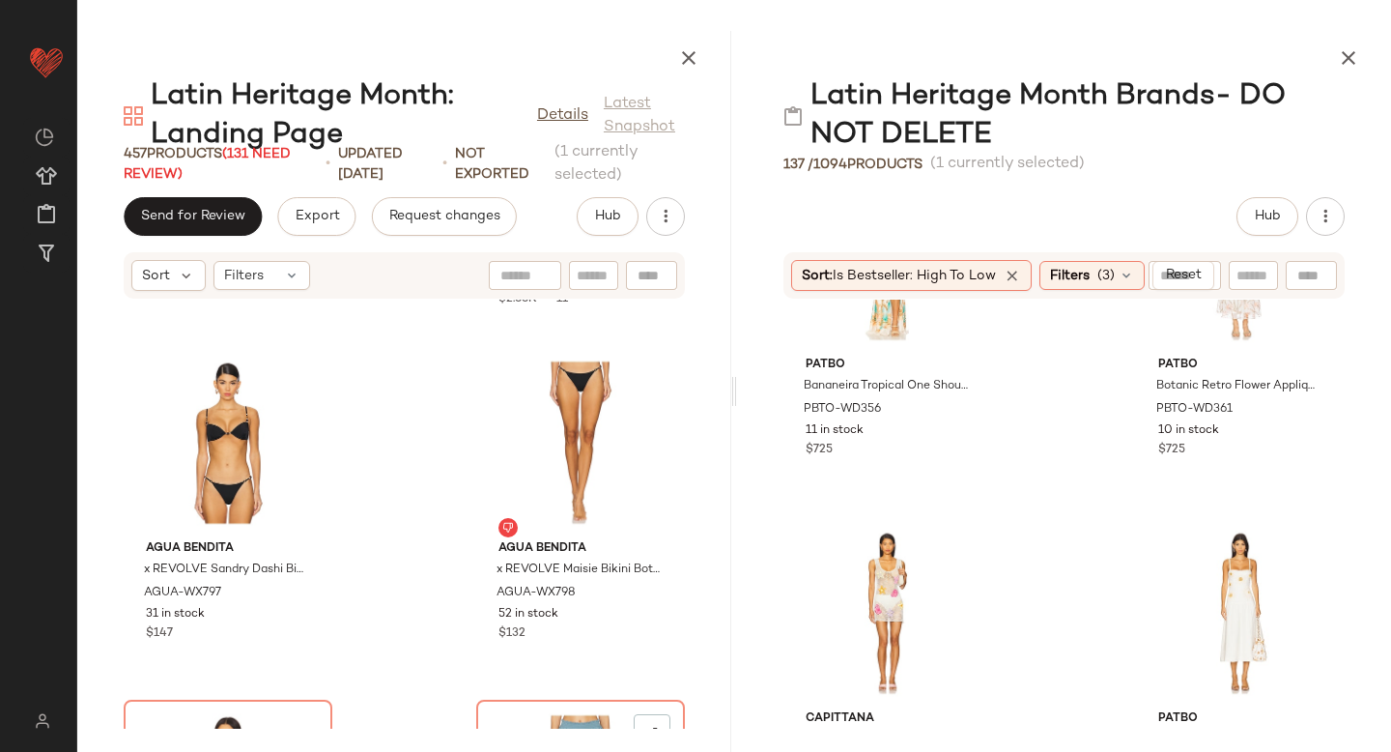
scroll to position [49428, 0]
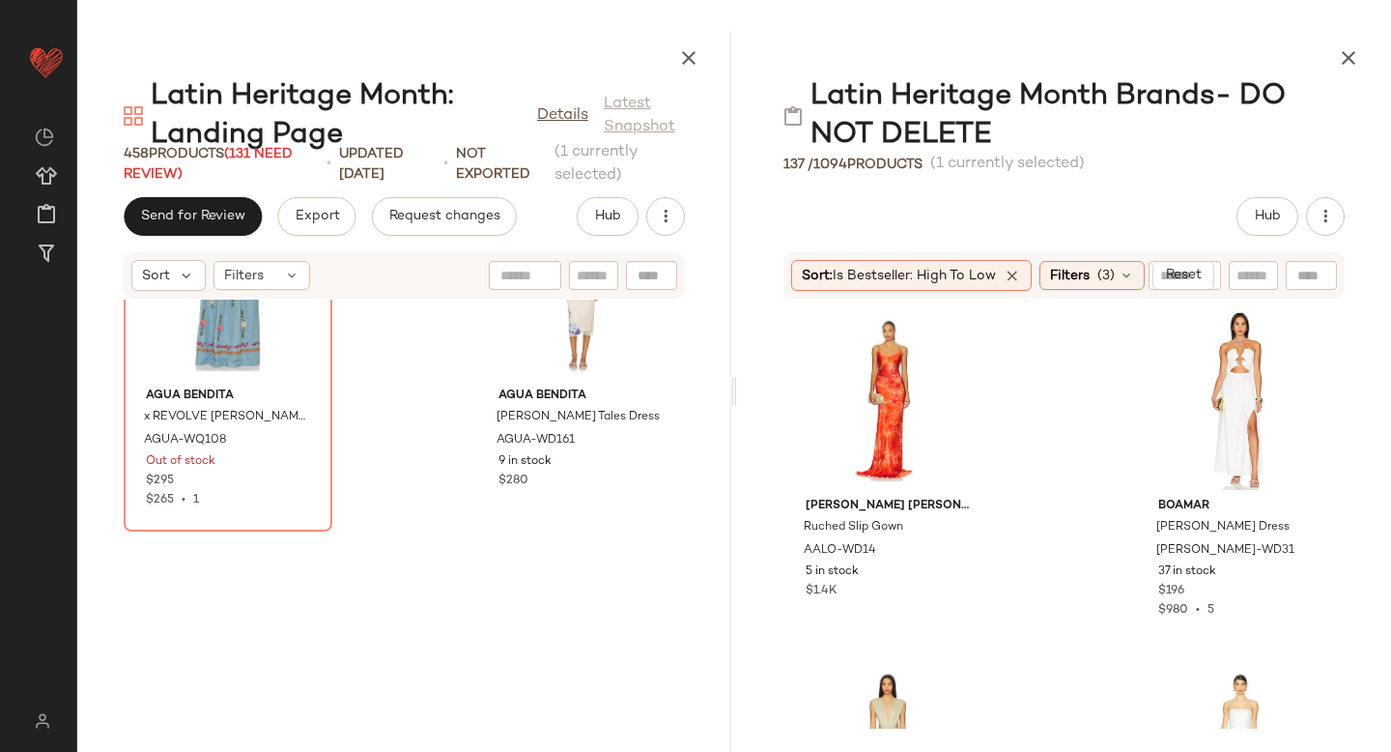
scroll to position [50333, 0]
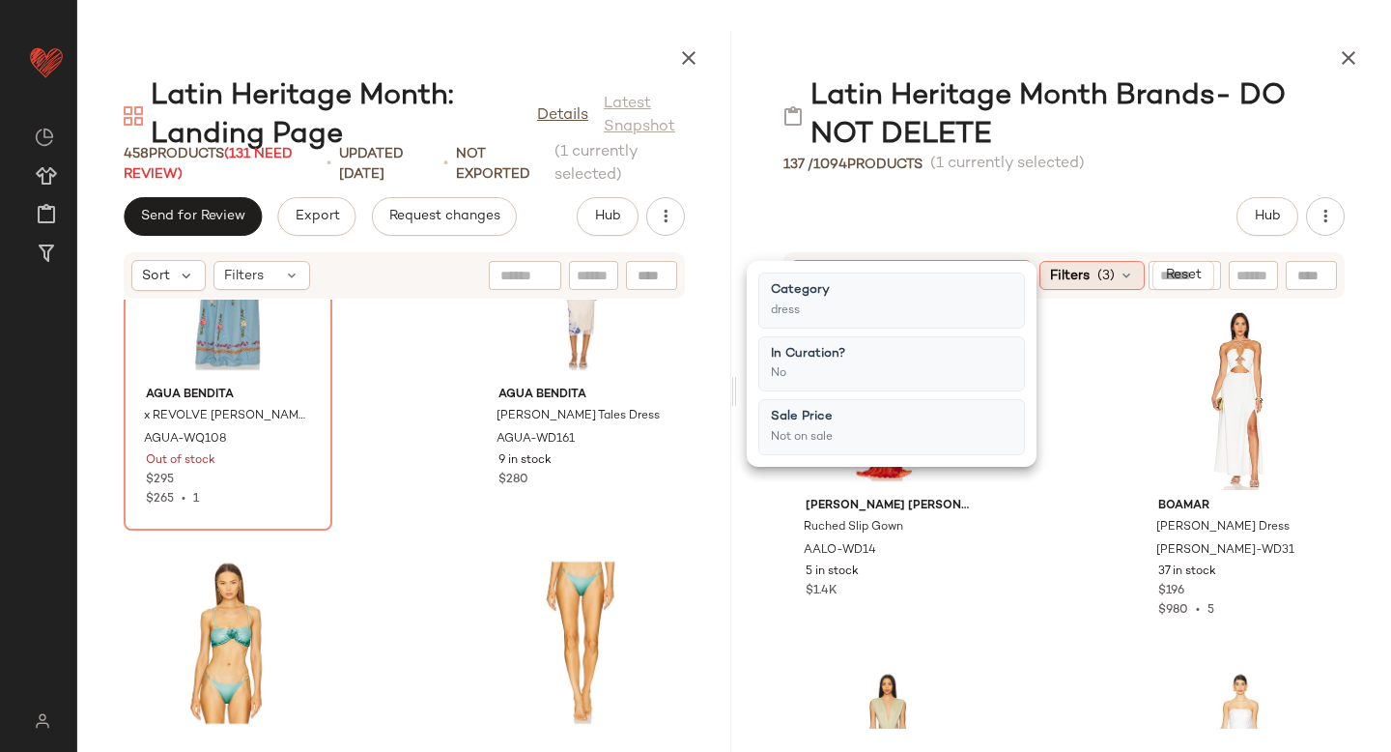
click at [1081, 274] on span "Filters" at bounding box center [1070, 276] width 40 height 20
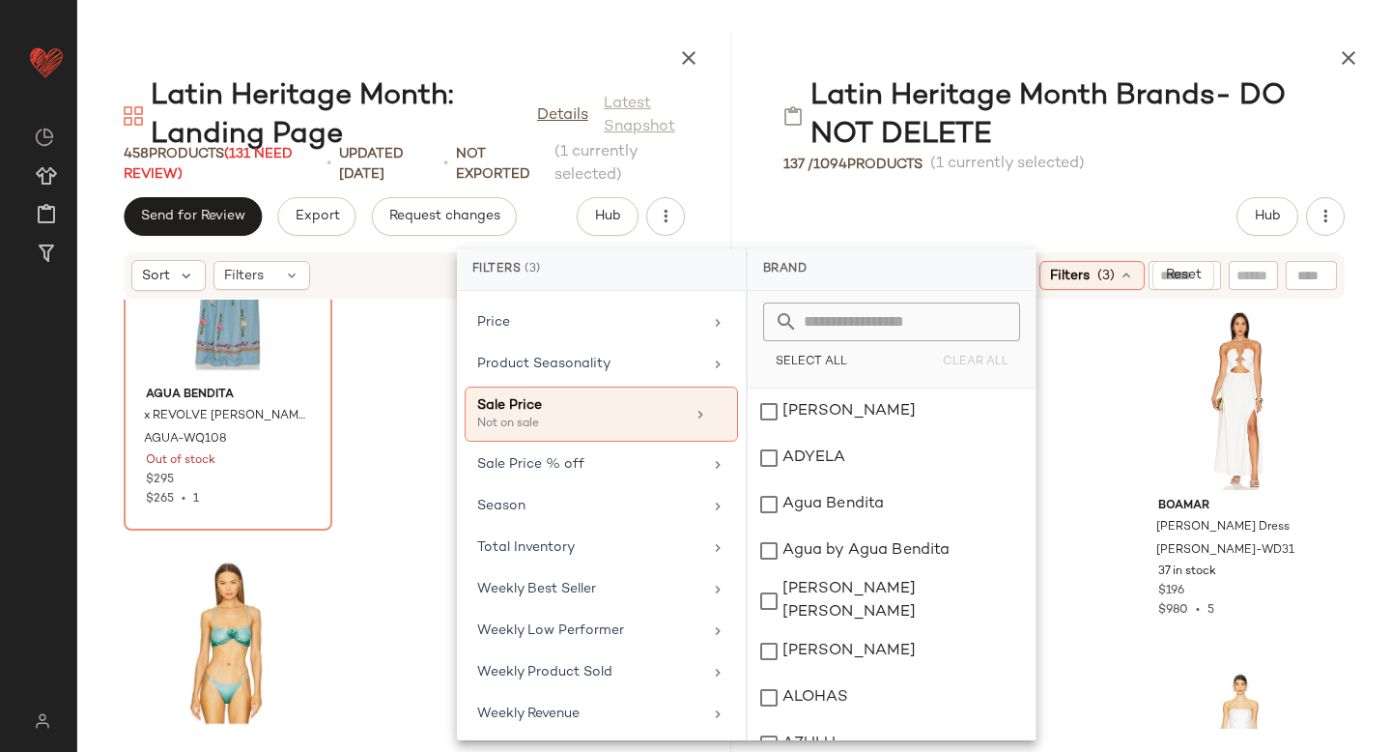
scroll to position [1072, 0]
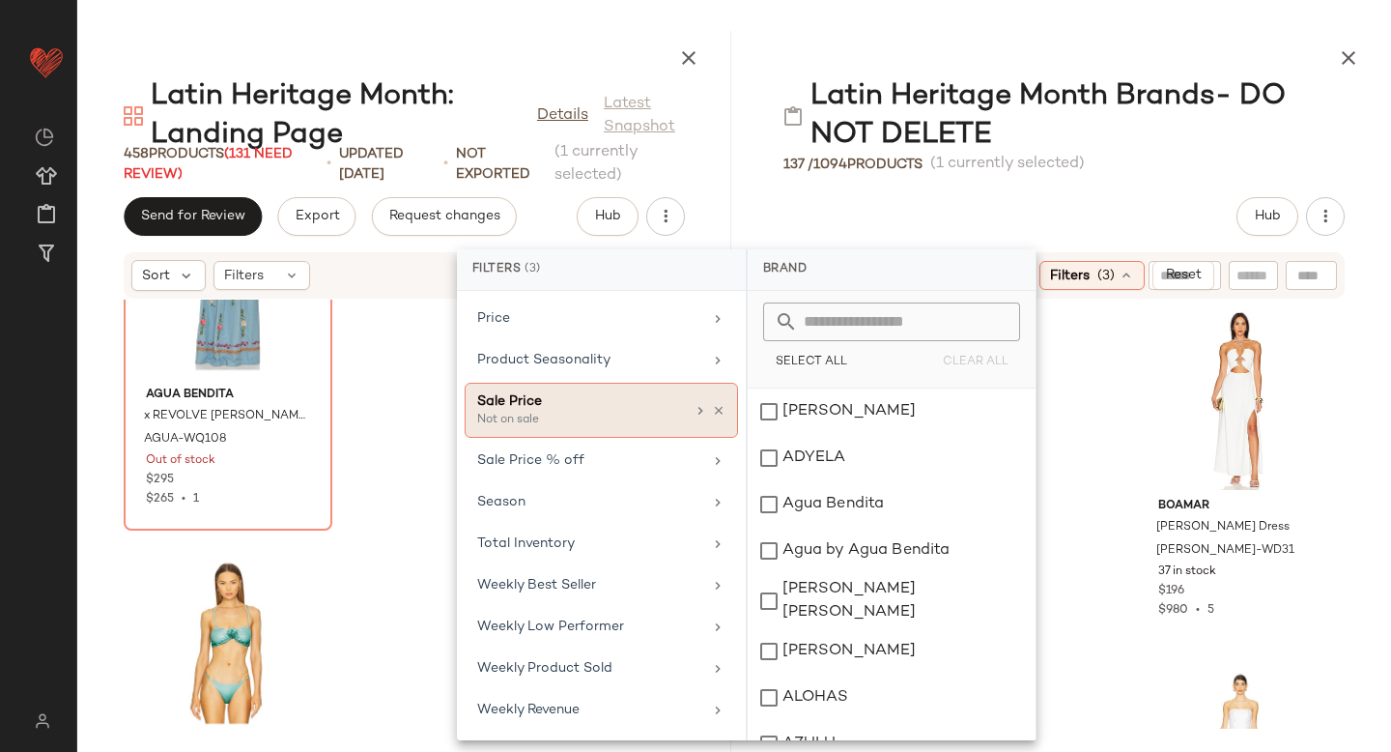
click at [594, 412] on div "Not on sale" at bounding box center [573, 420] width 193 height 17
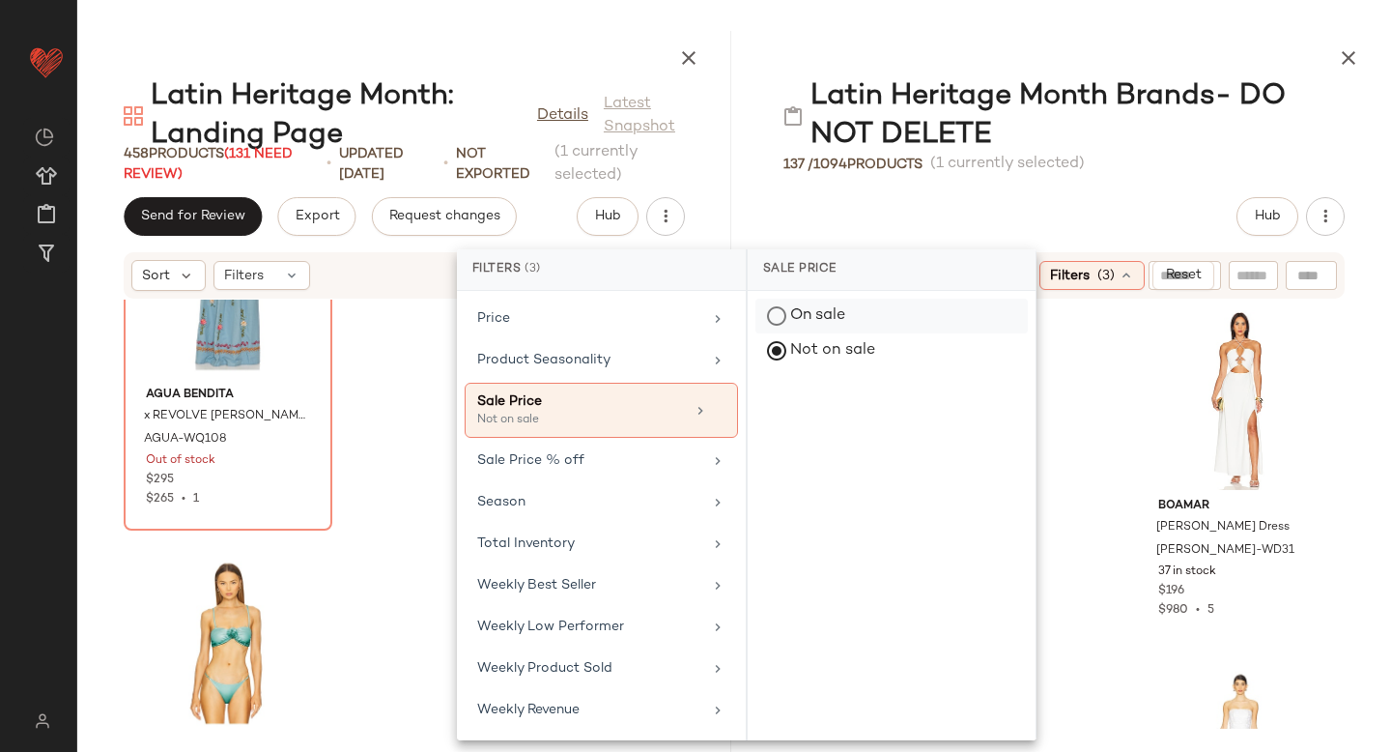
click at [791, 317] on div "On sale" at bounding box center [891, 316] width 272 height 35
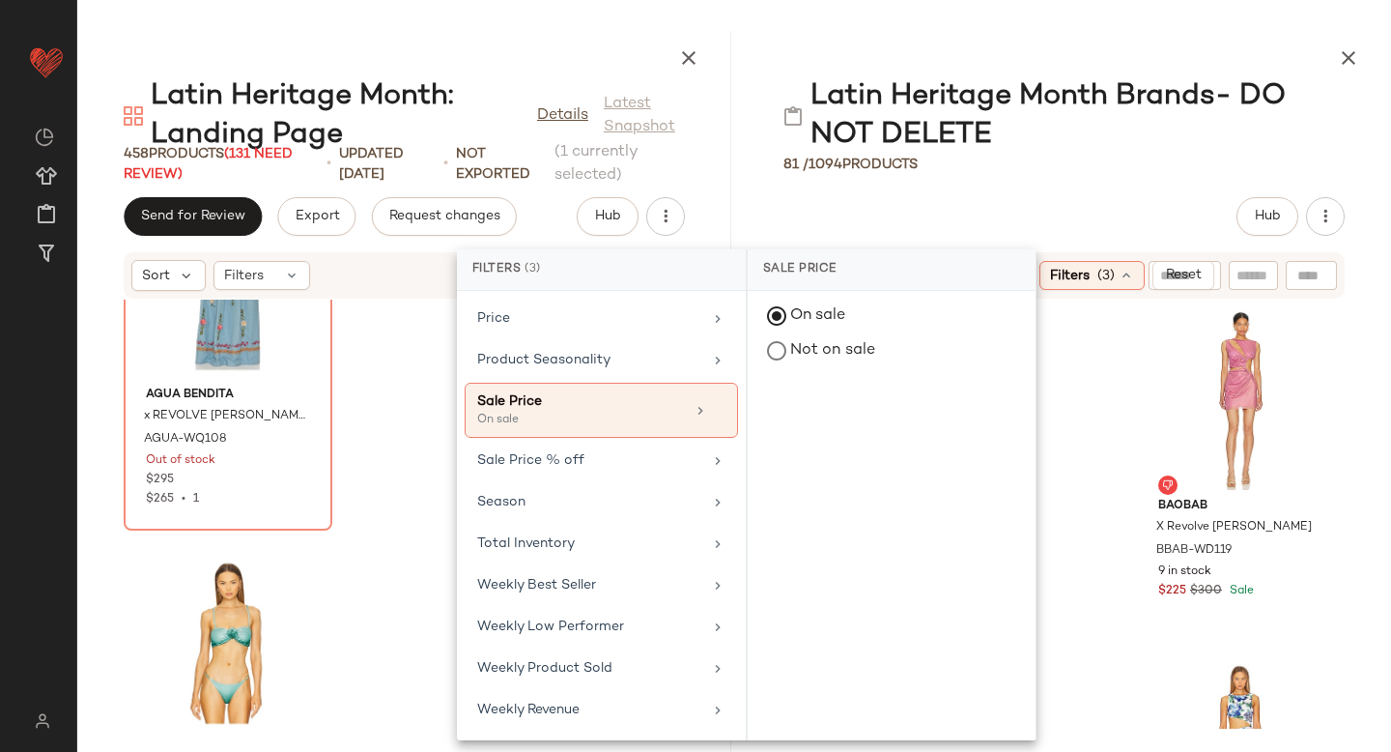
click at [1152, 139] on div "Latin Heritage Month Brands- DO NOT DELETE" at bounding box center [1063, 115] width 561 height 77
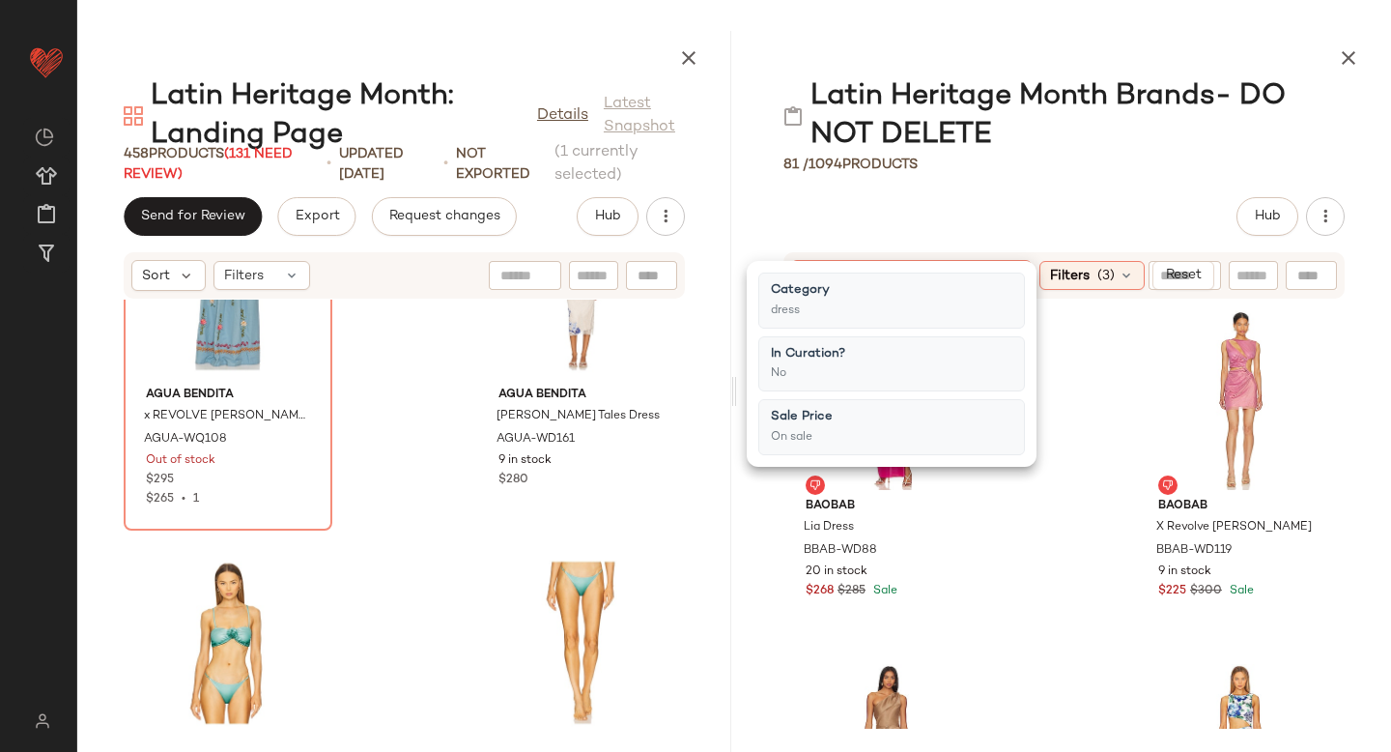
click at [1152, 139] on div "Latin Heritage Month Brands- DO NOT DELETE" at bounding box center [1063, 115] width 561 height 77
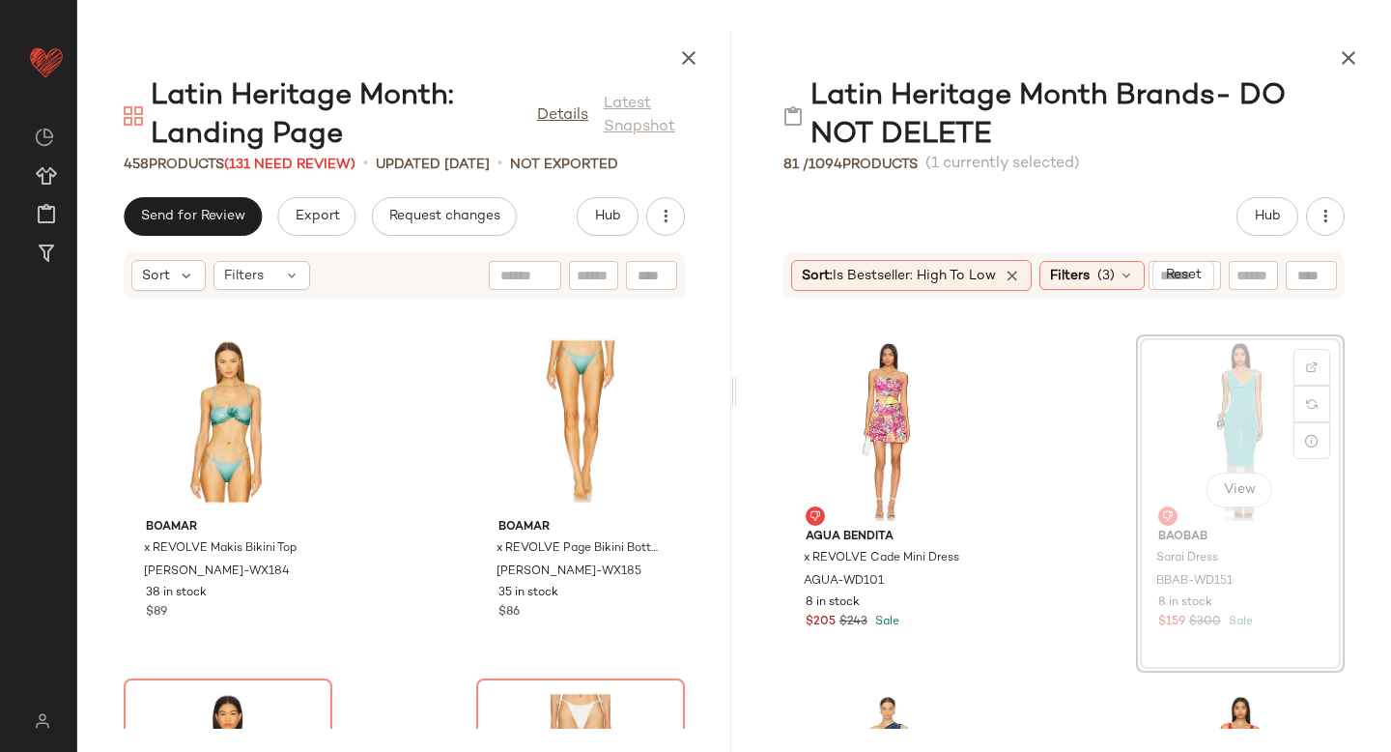
scroll to position [689, 0]
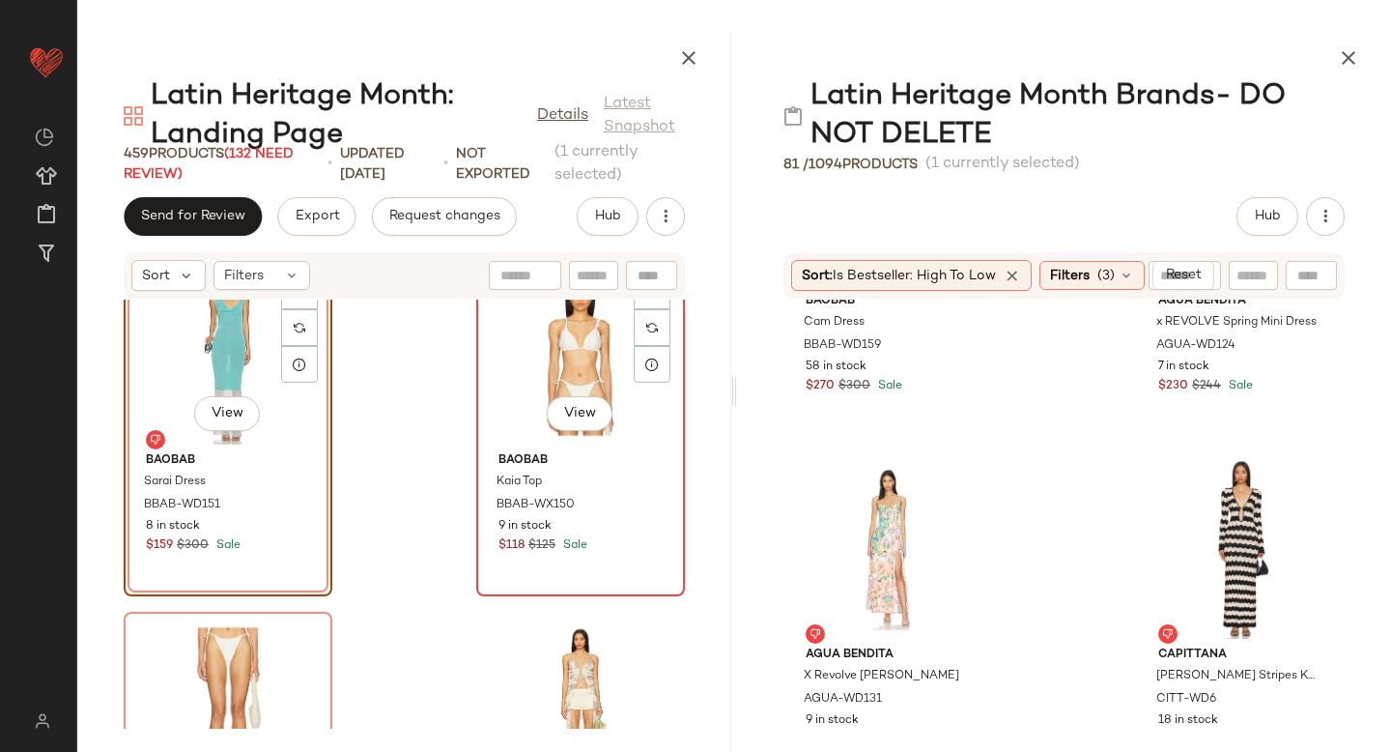
scroll to position [50928, 0]
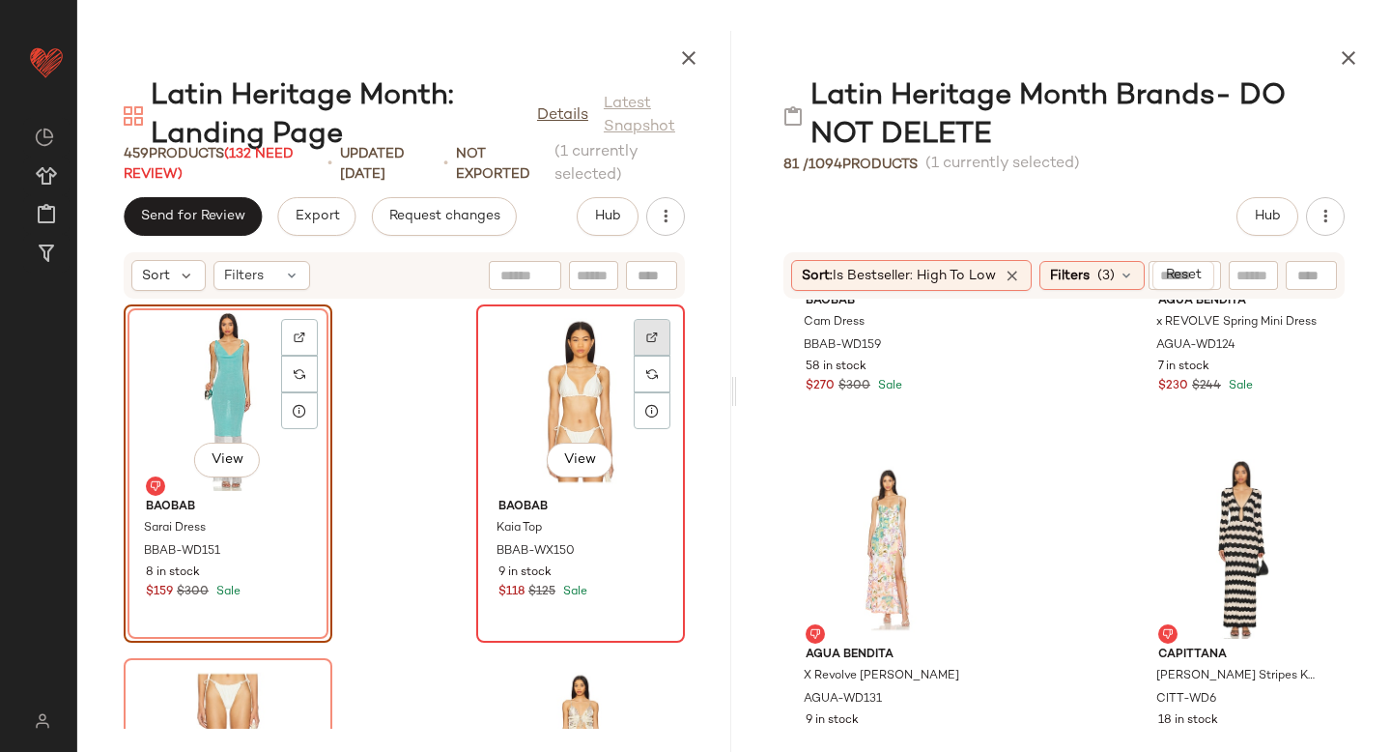
click at [637, 321] on div at bounding box center [652, 337] width 37 height 37
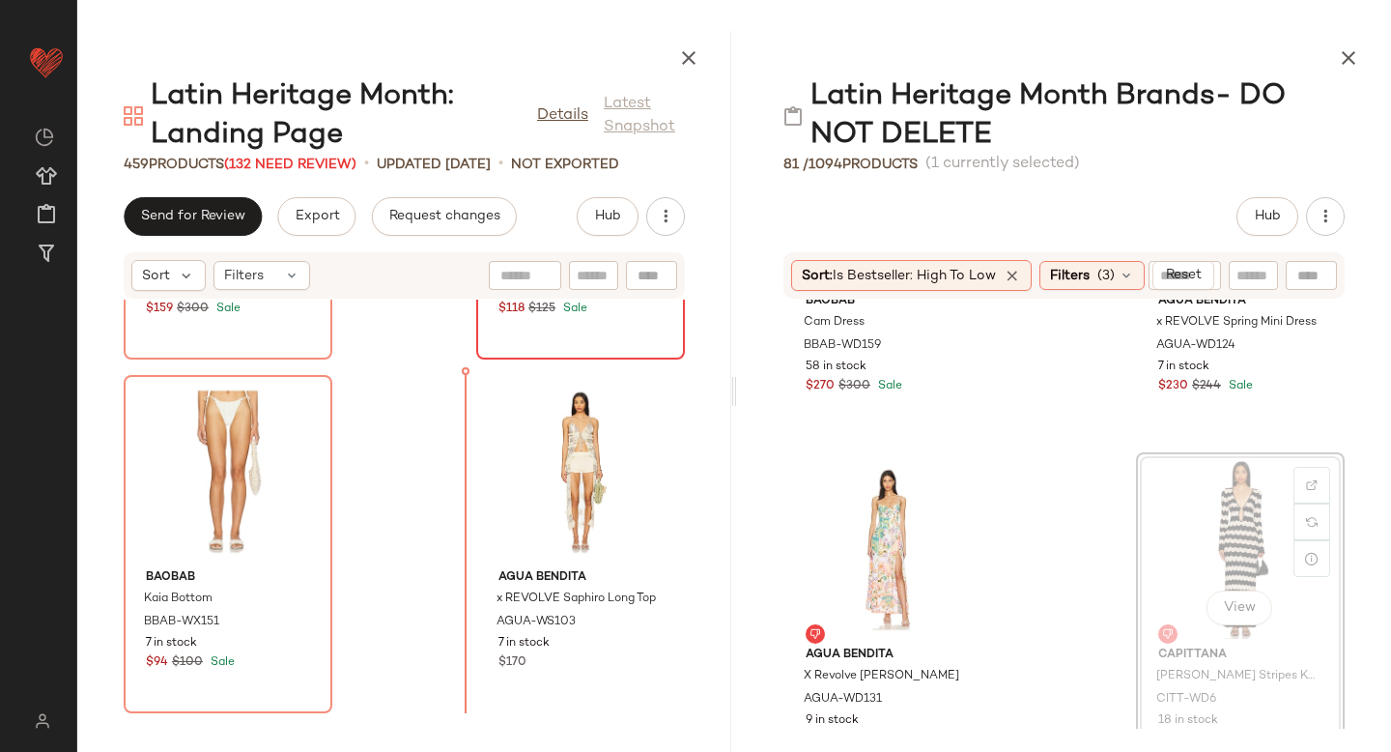
scroll to position [51220, 0]
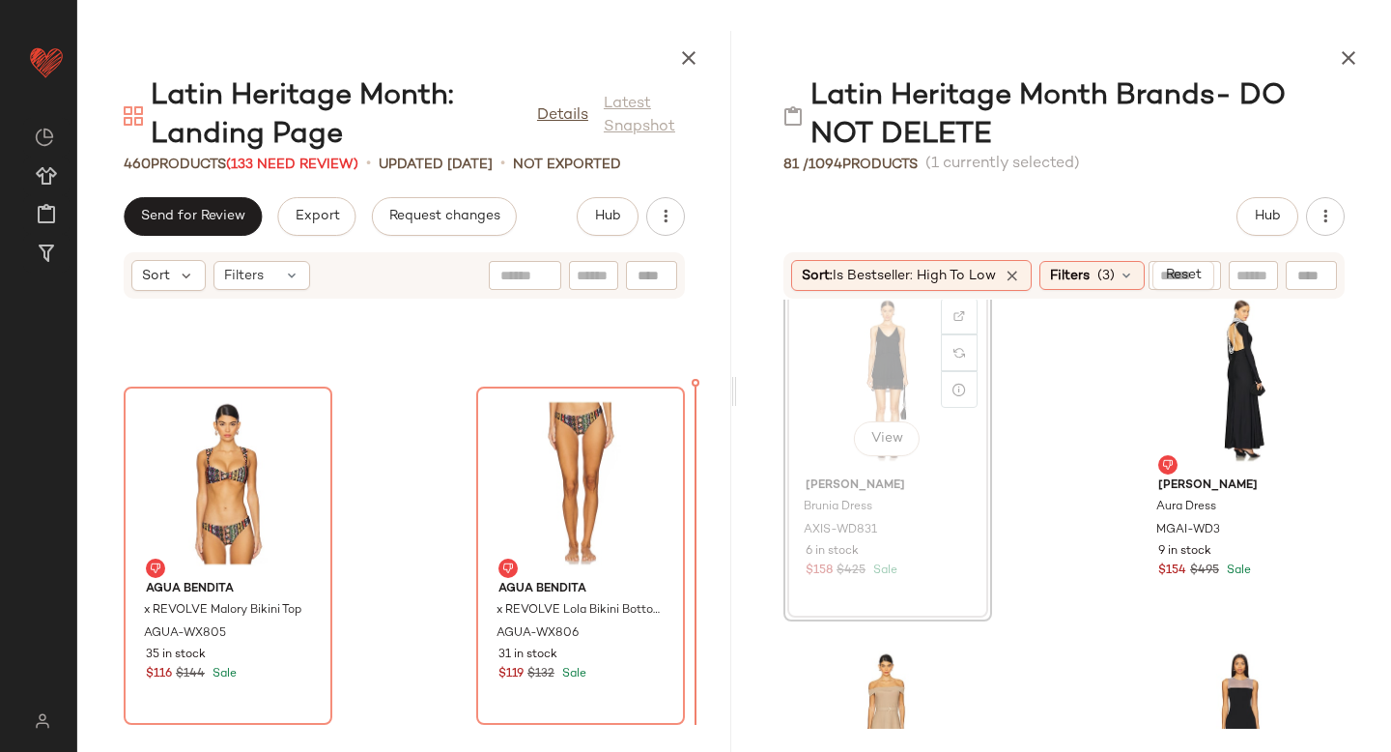
scroll to position [3216, 0]
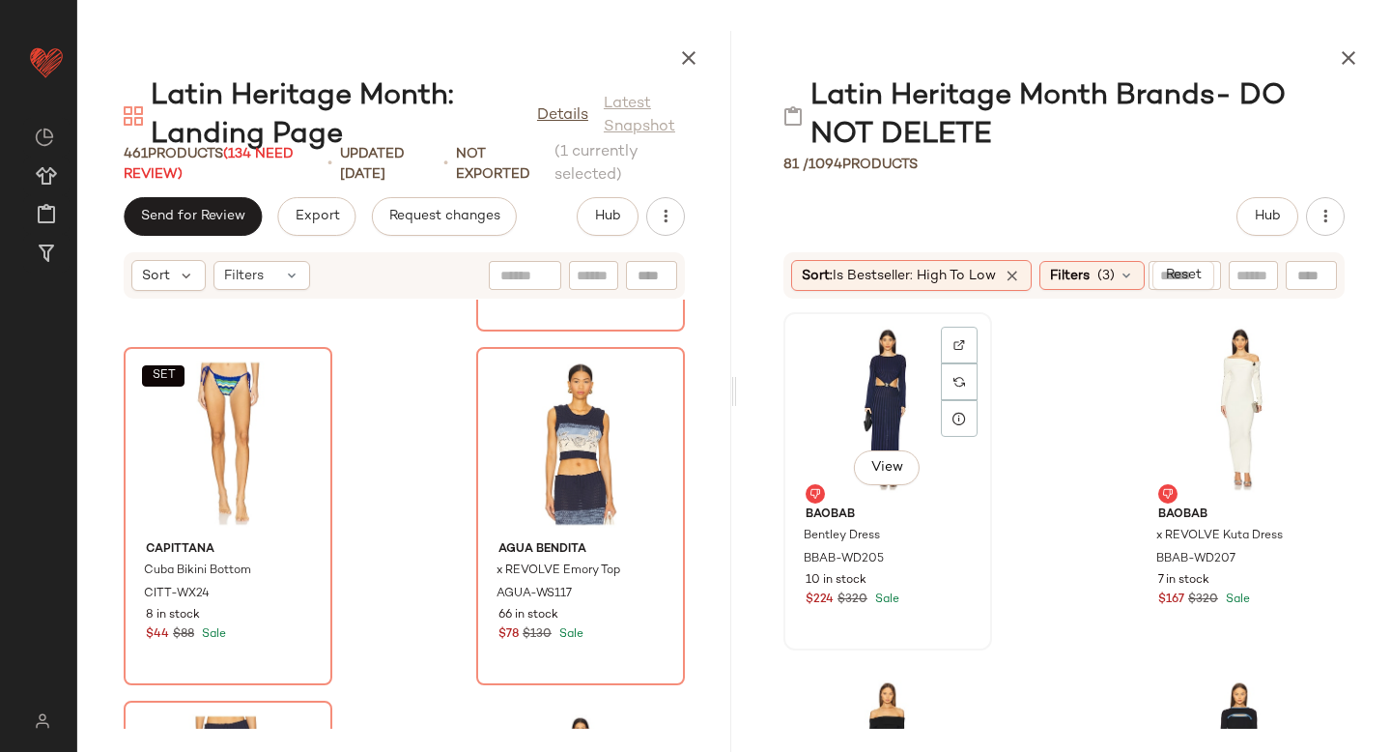
scroll to position [3893, 0]
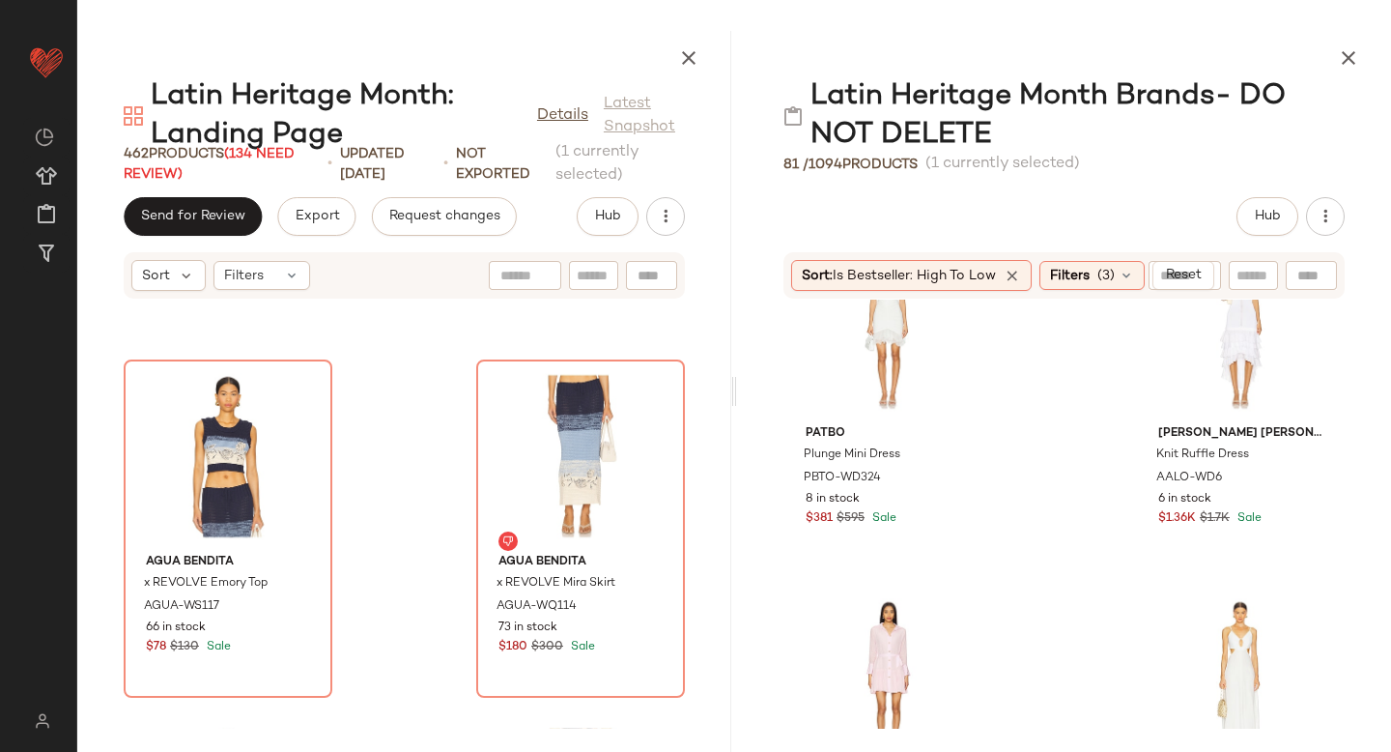
scroll to position [6938, 0]
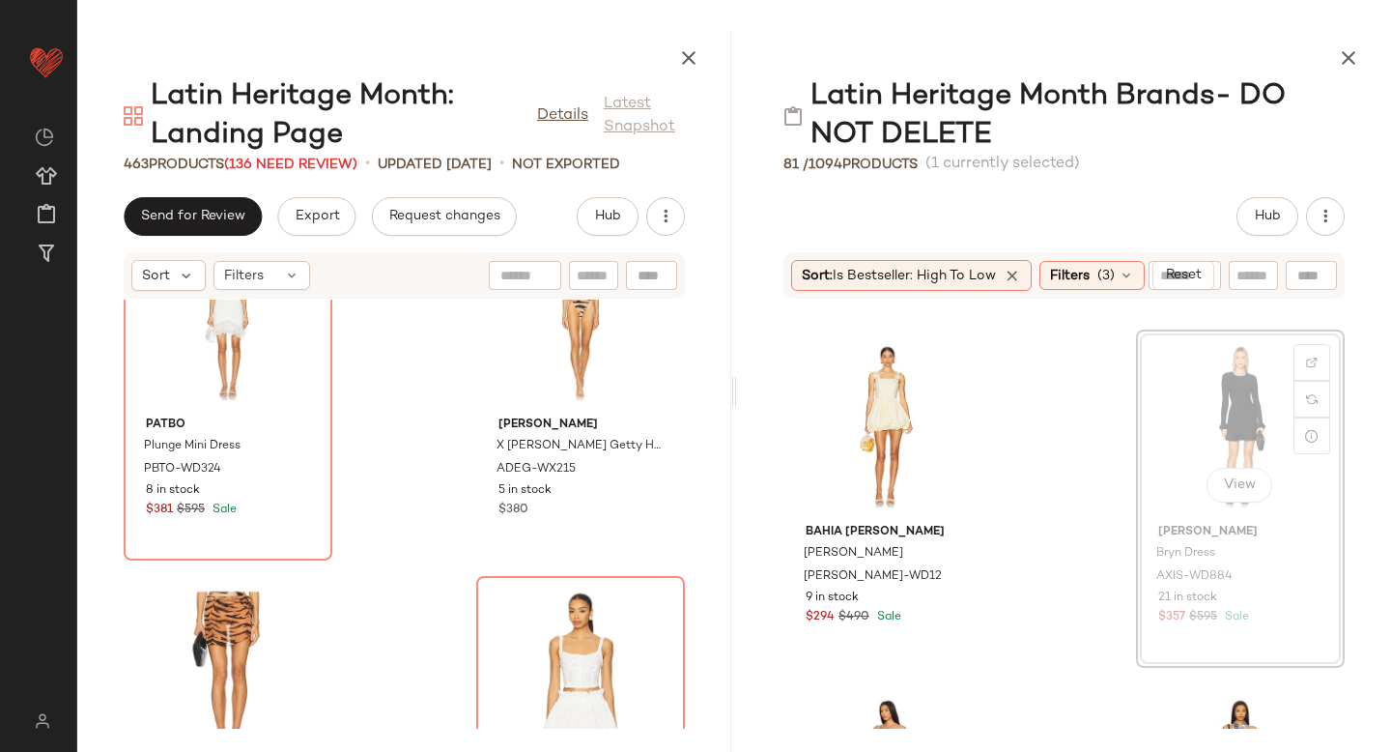
scroll to position [12714, 0]
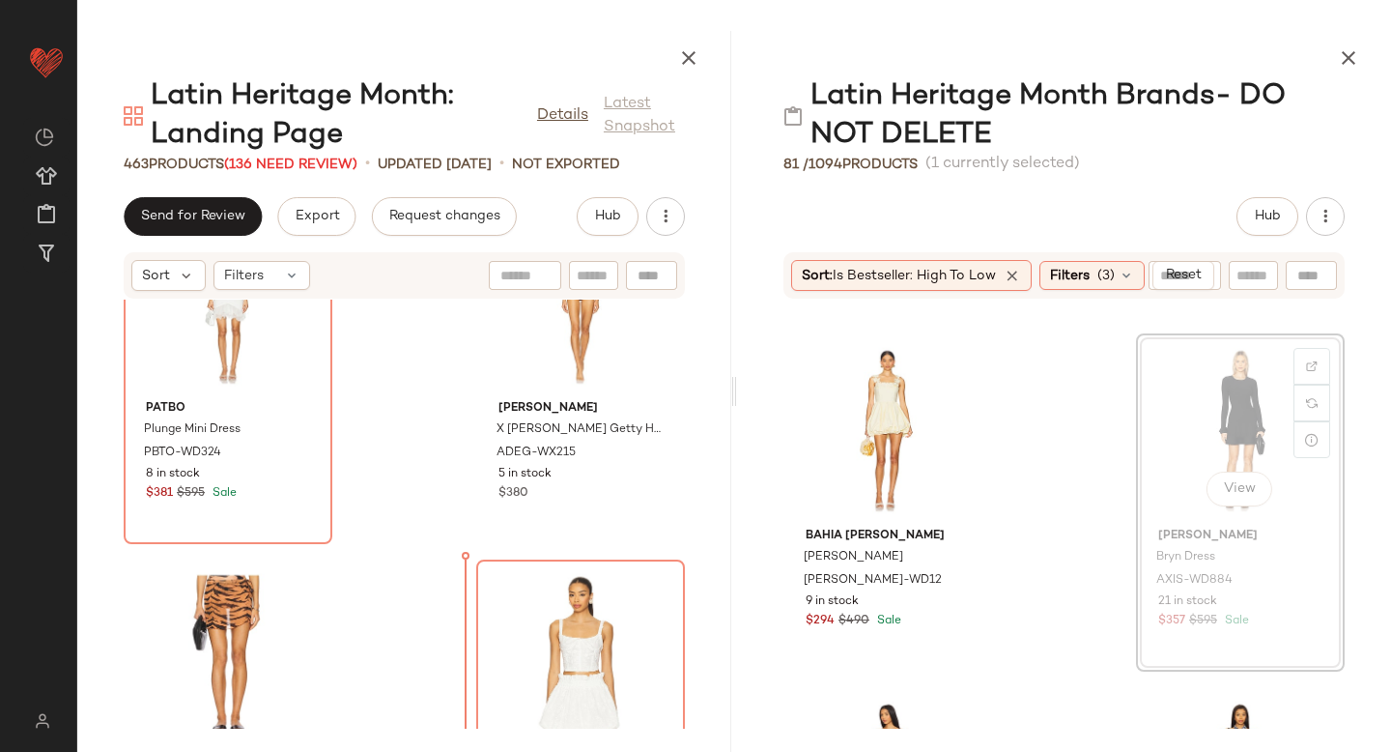
drag, startPoint x: 1215, startPoint y: 403, endPoint x: 416, endPoint y: 614, distance: 826.4
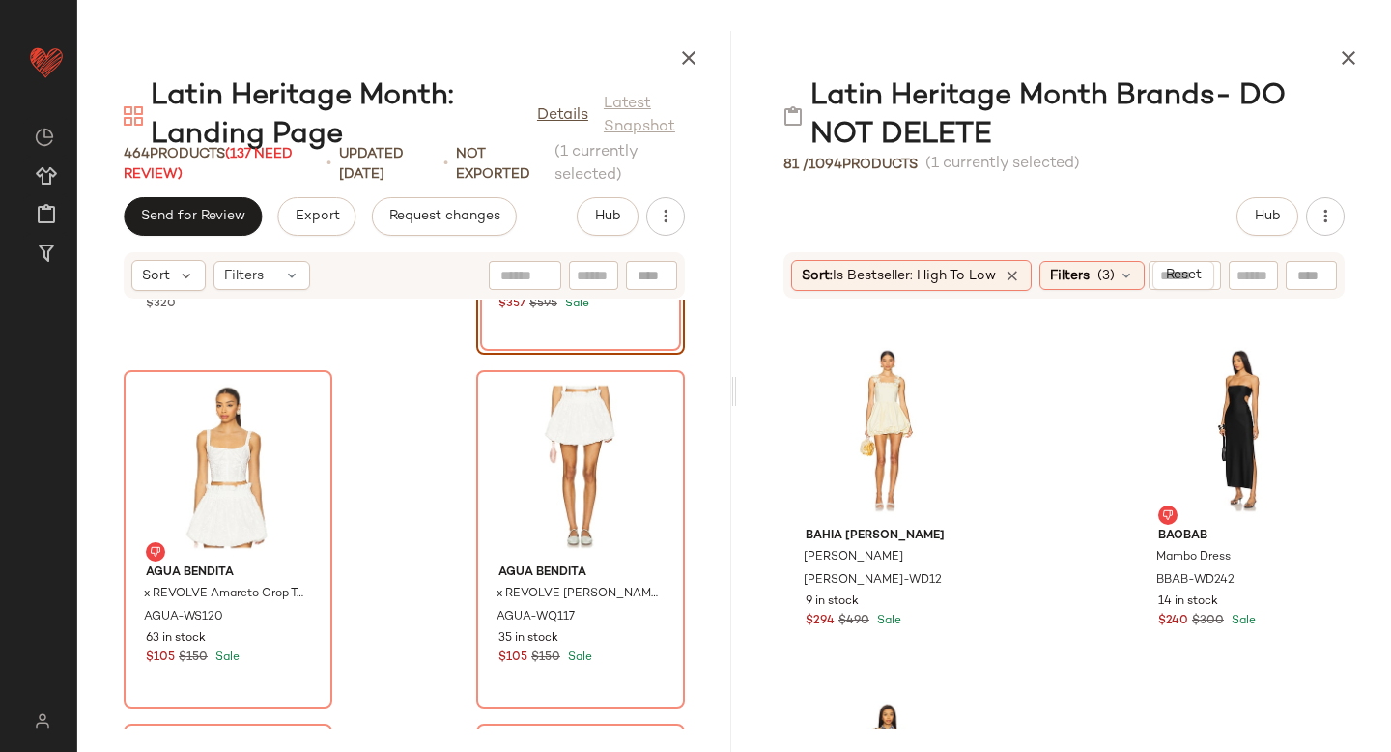
scroll to position [13011, 0]
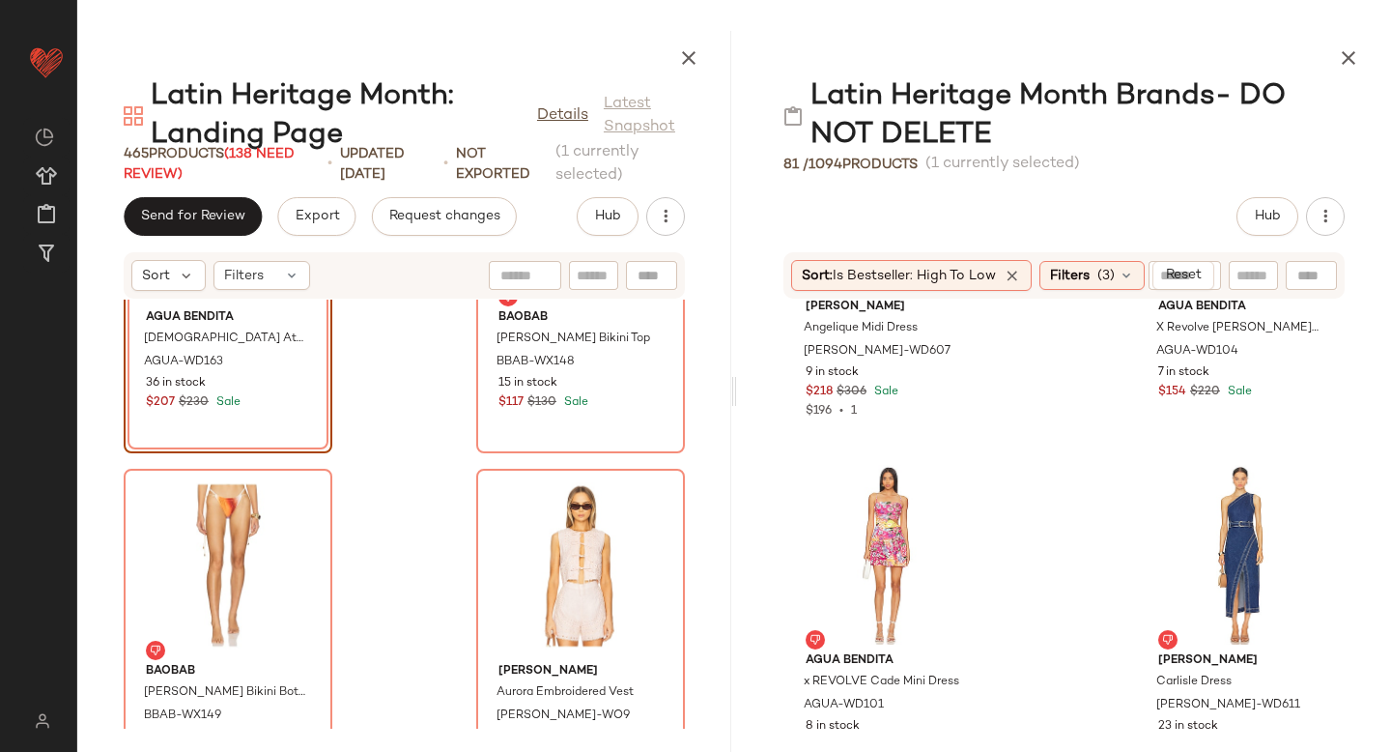
scroll to position [606, 0]
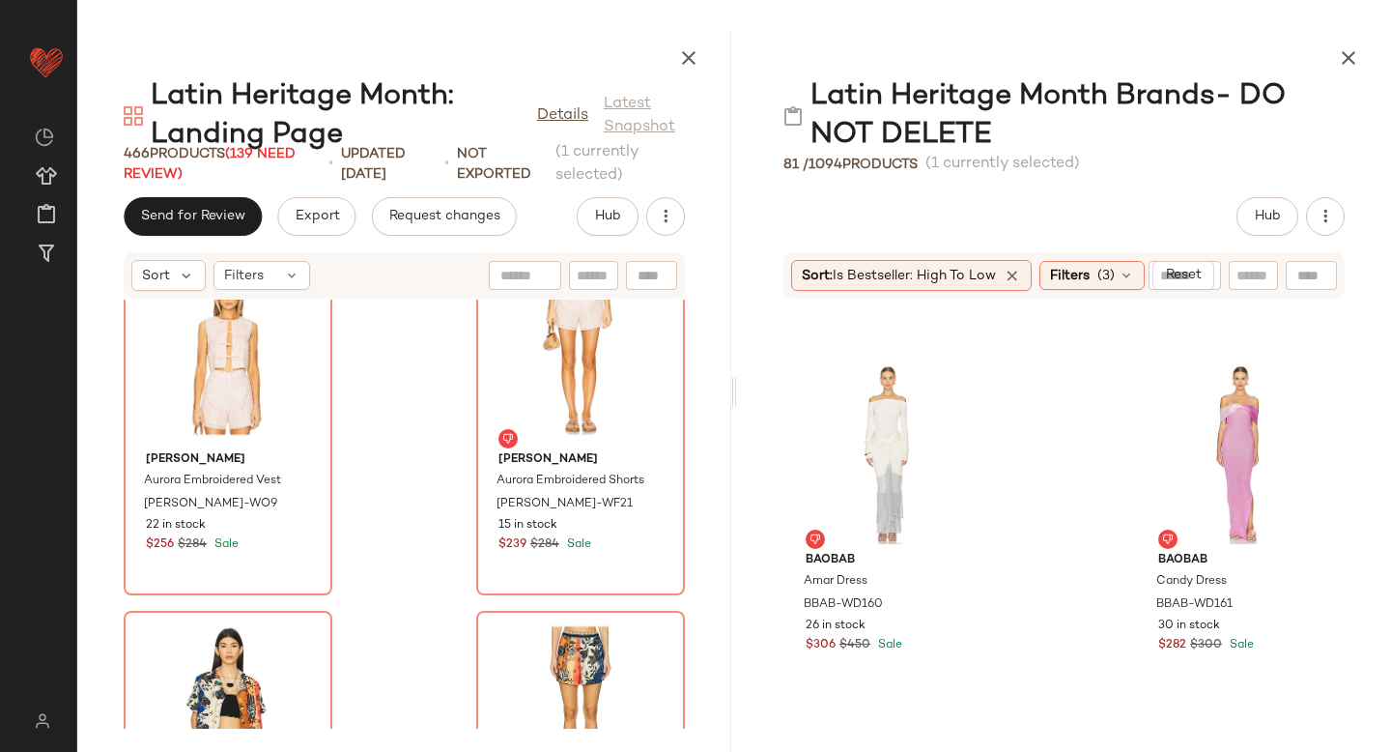
scroll to position [1023, 0]
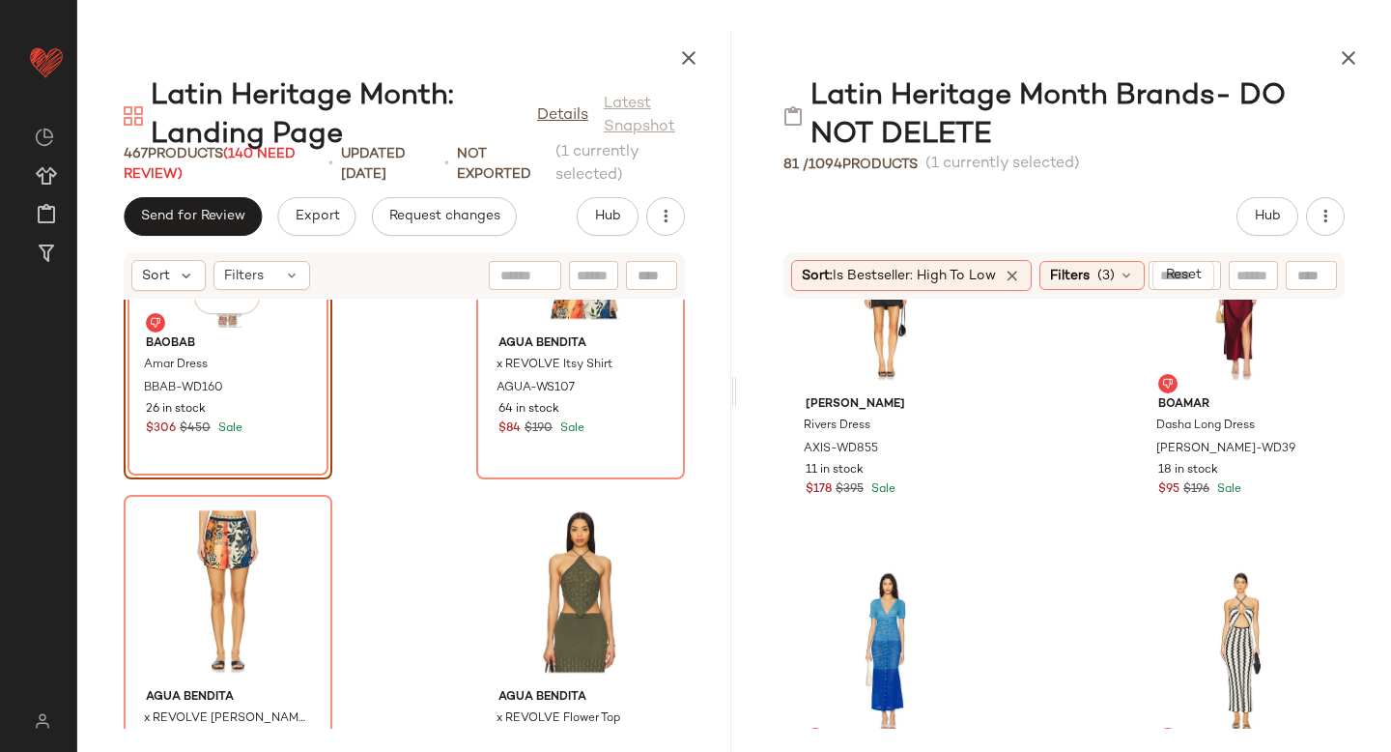
scroll to position [6260, 0]
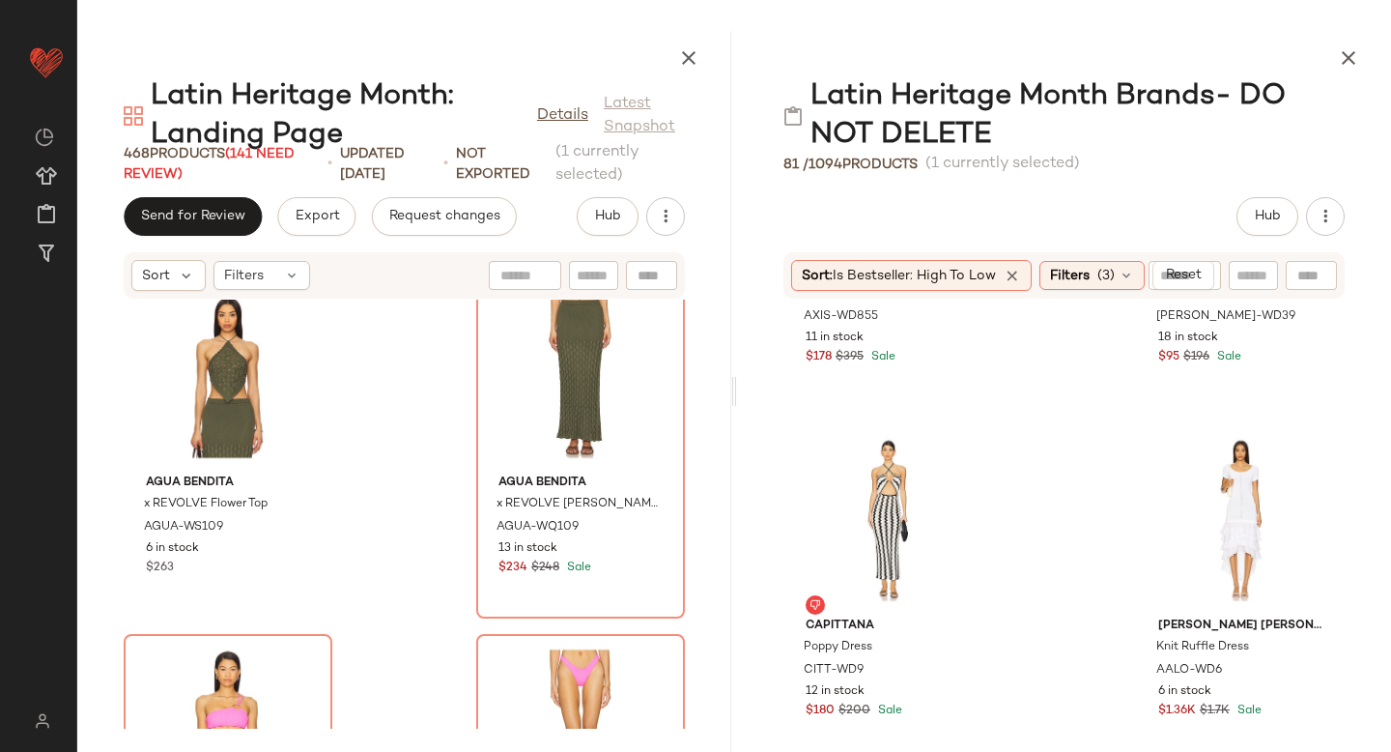
scroll to position [64370, 0]
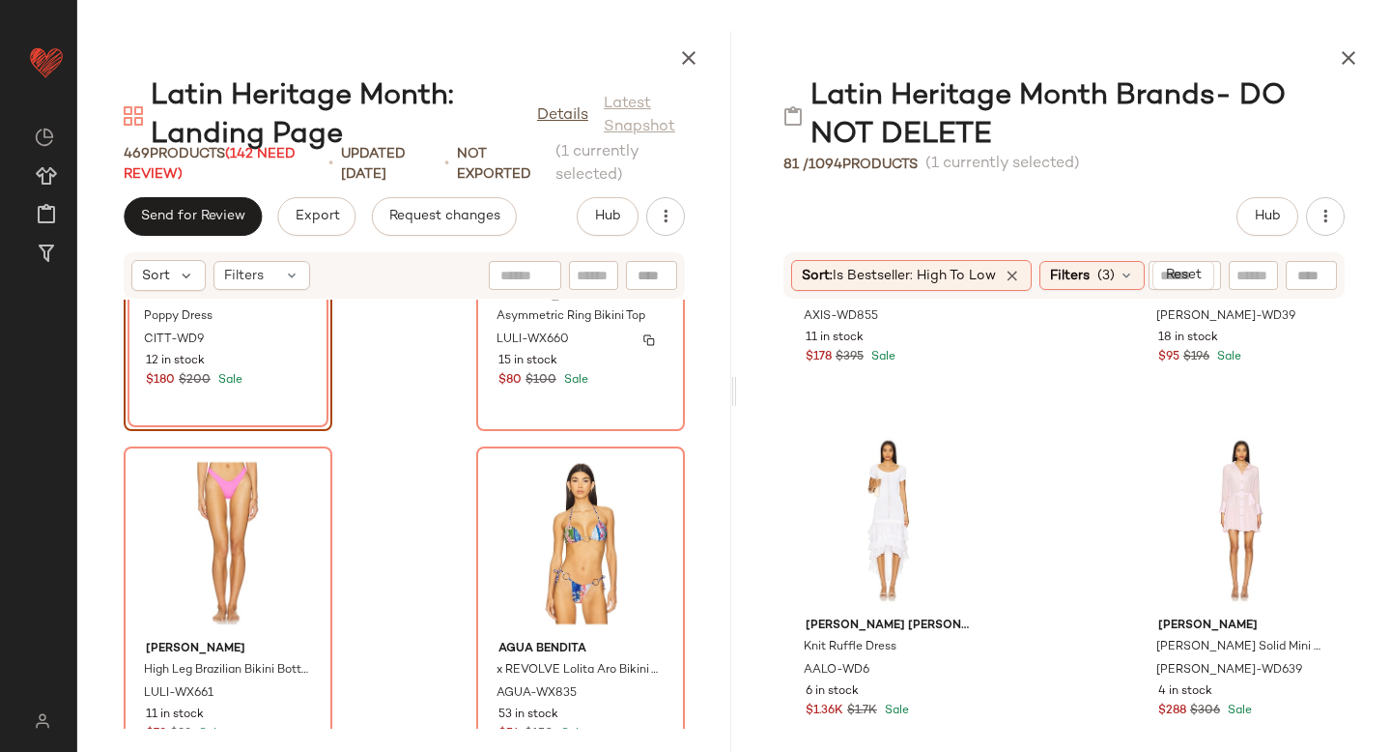
scroll to position [64942, 0]
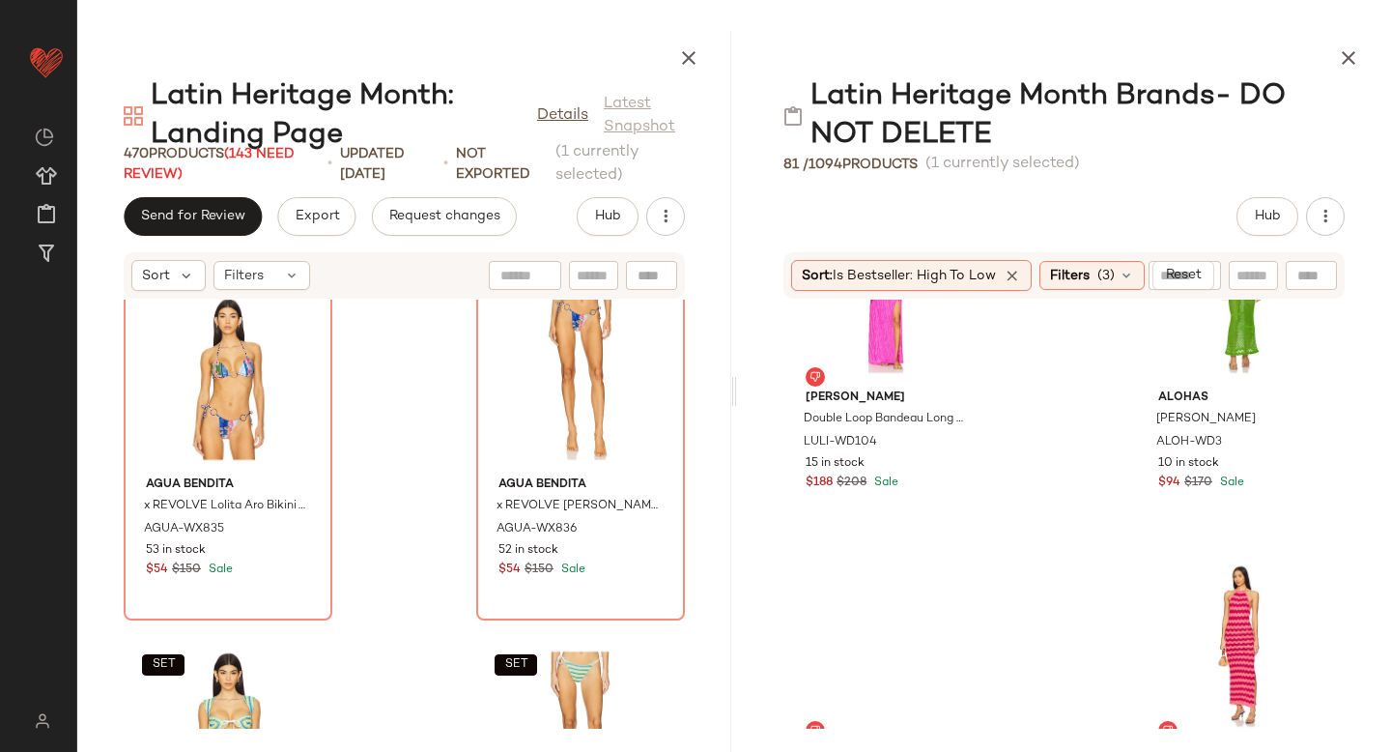
scroll to position [6874, 0]
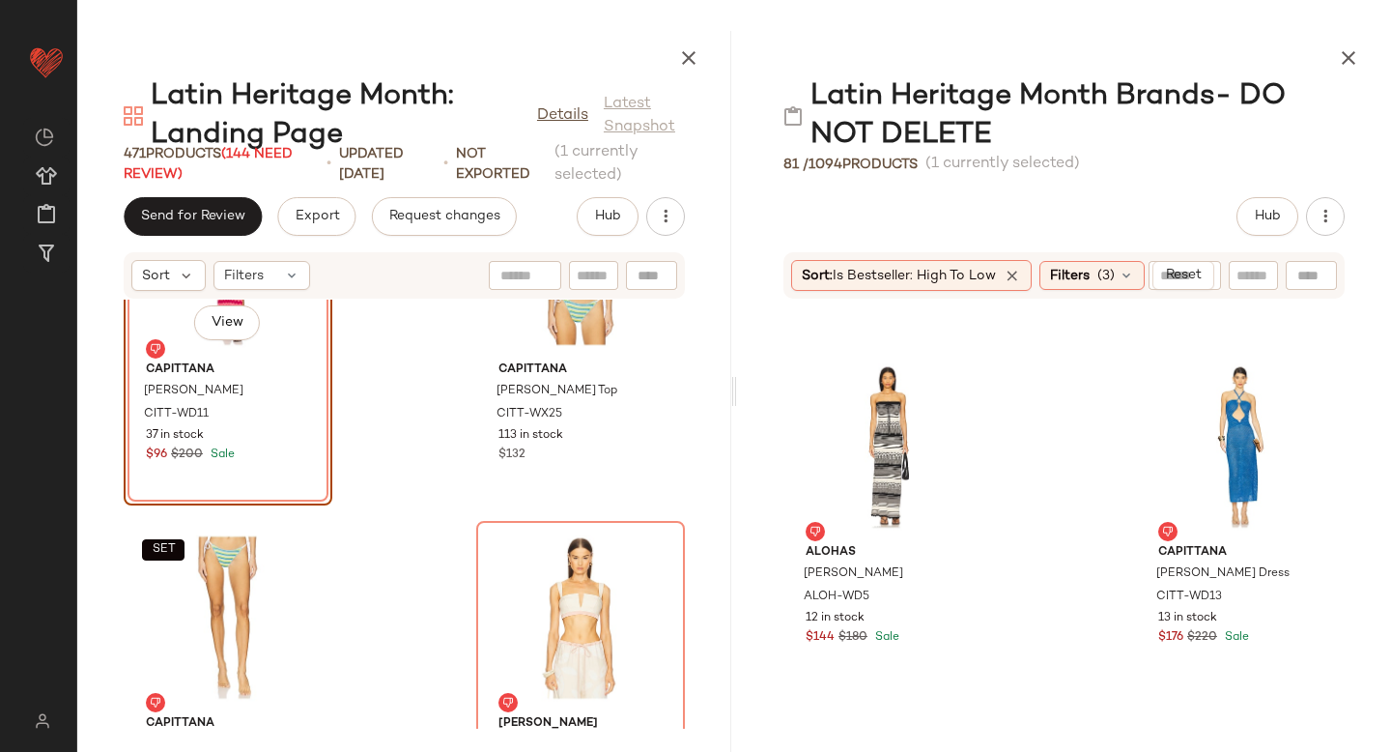
scroll to position [7060, 0]
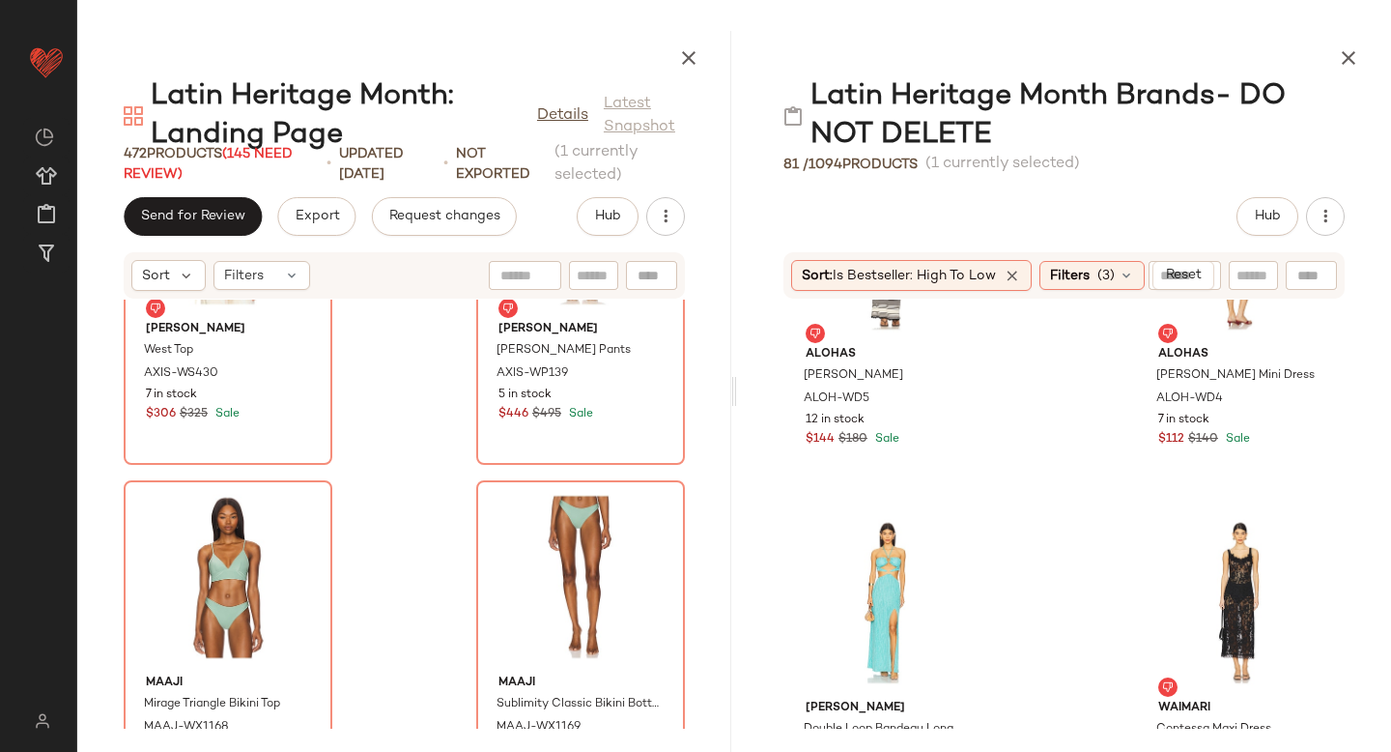
scroll to position [7334, 0]
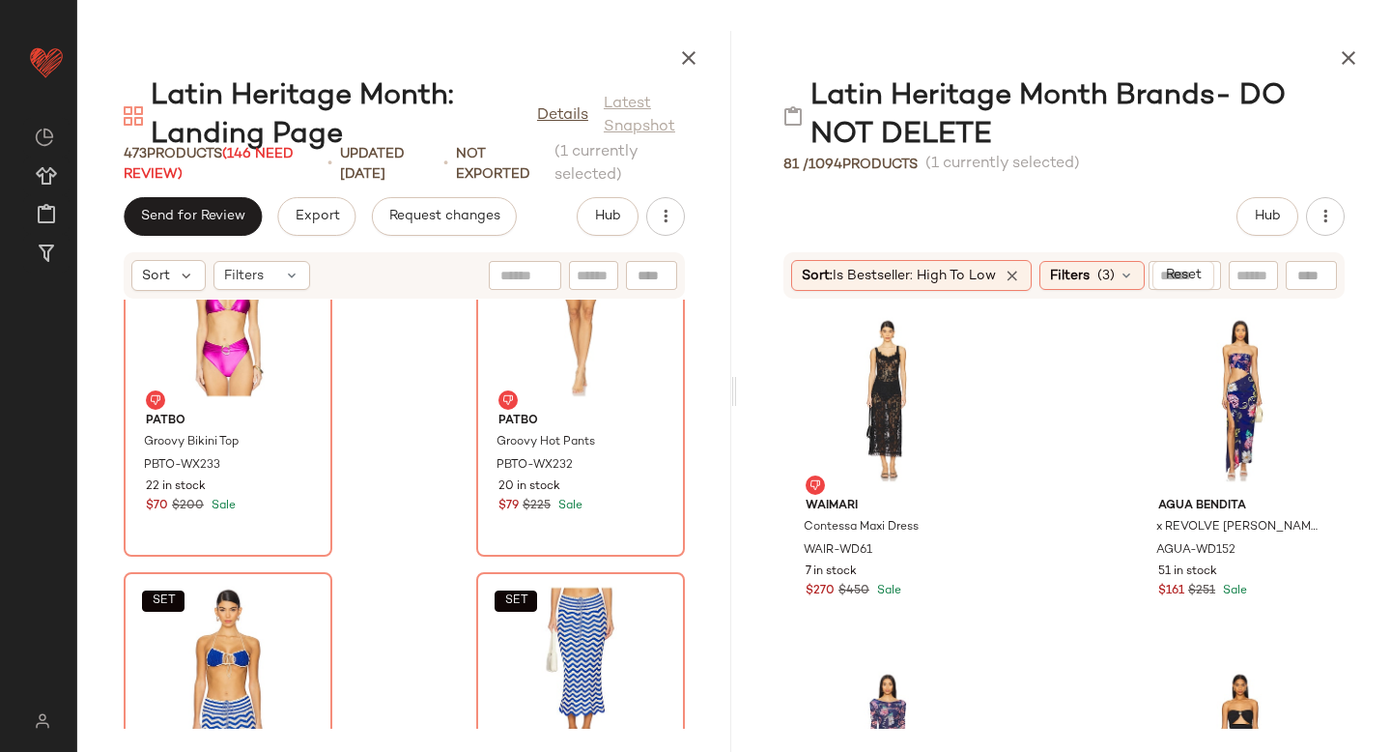
scroll to position [7423, 0]
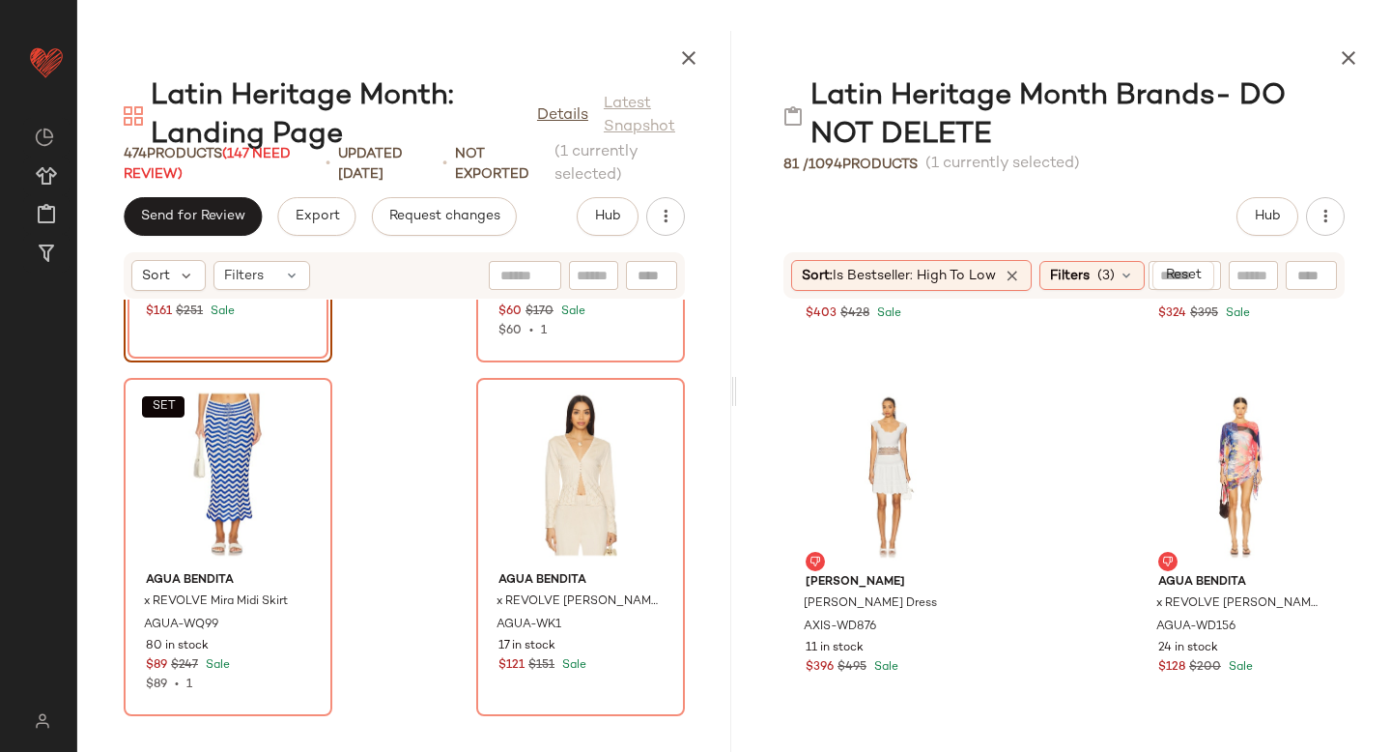
scroll to position [8779, 0]
click at [950, 413] on div at bounding box center [959, 411] width 37 height 37
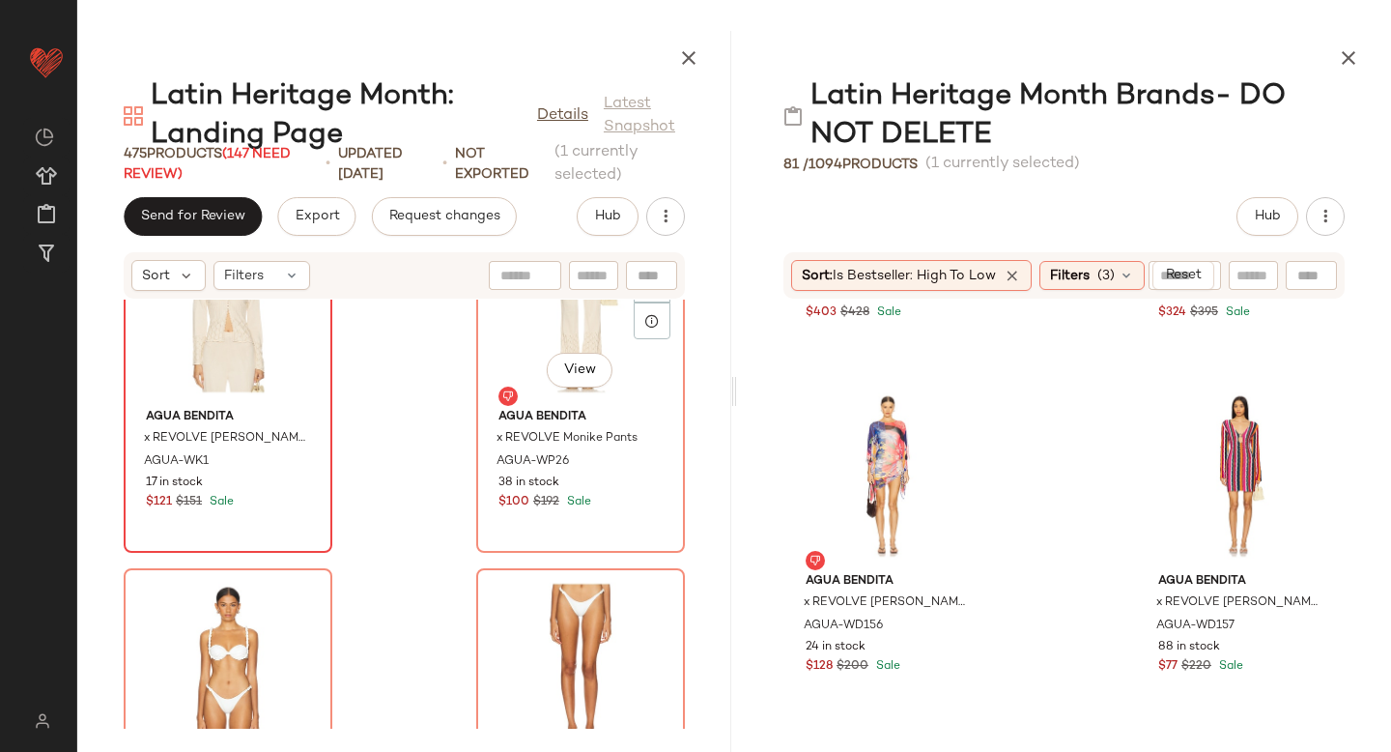
scroll to position [68921, 0]
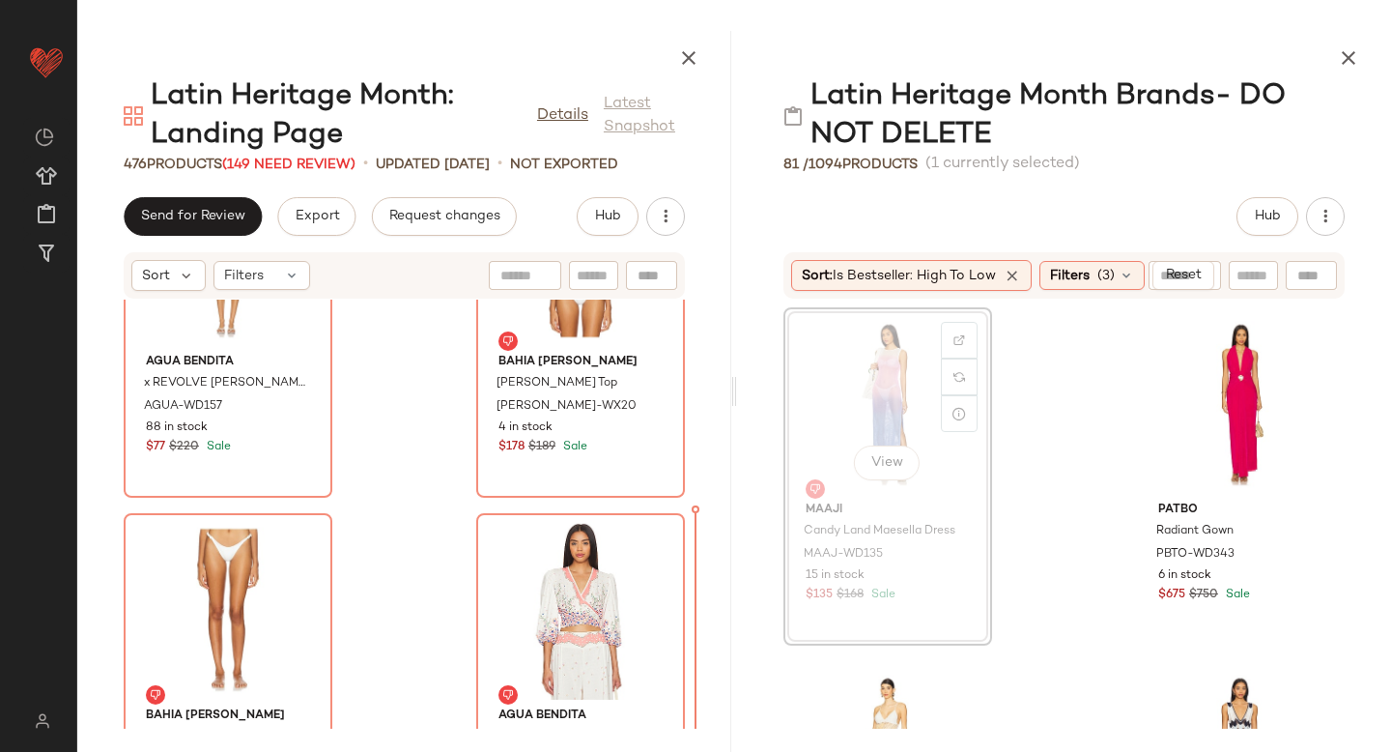
scroll to position [9202, 0]
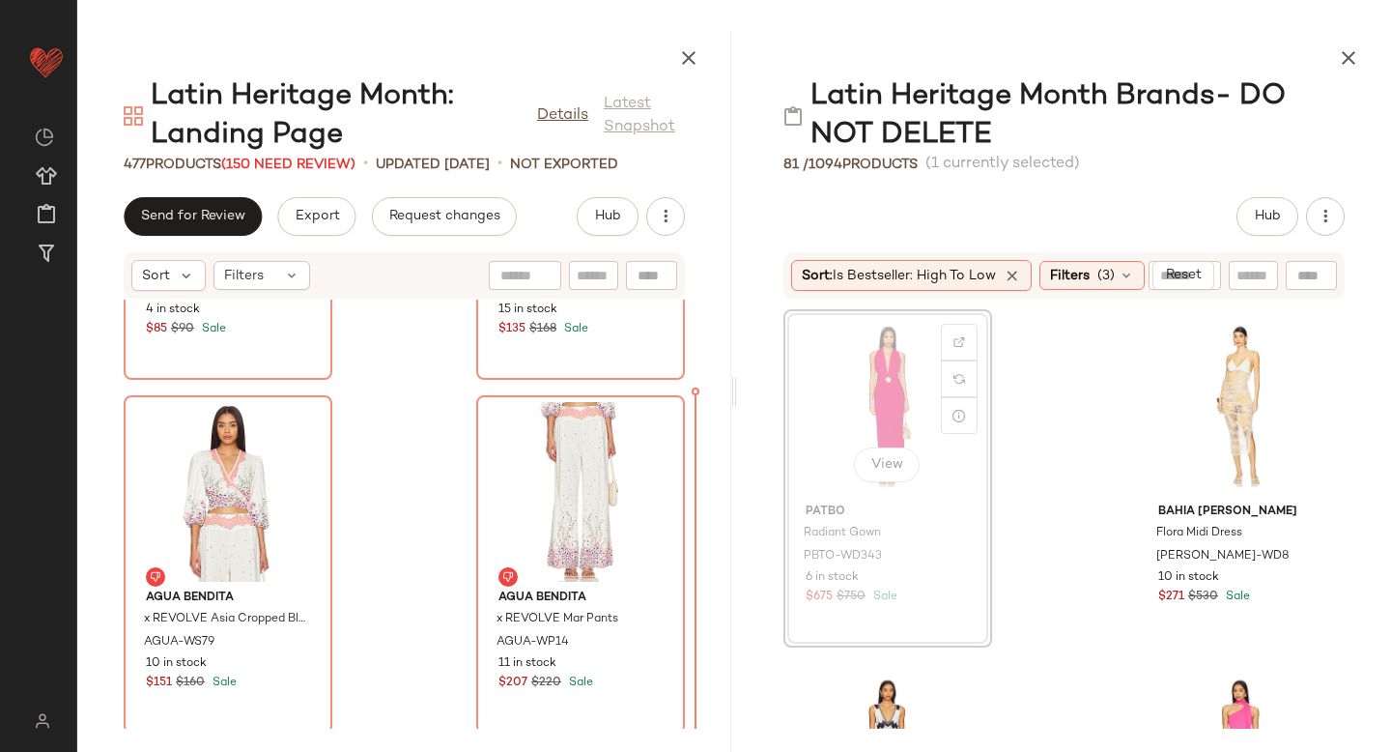
scroll to position [9200, 0]
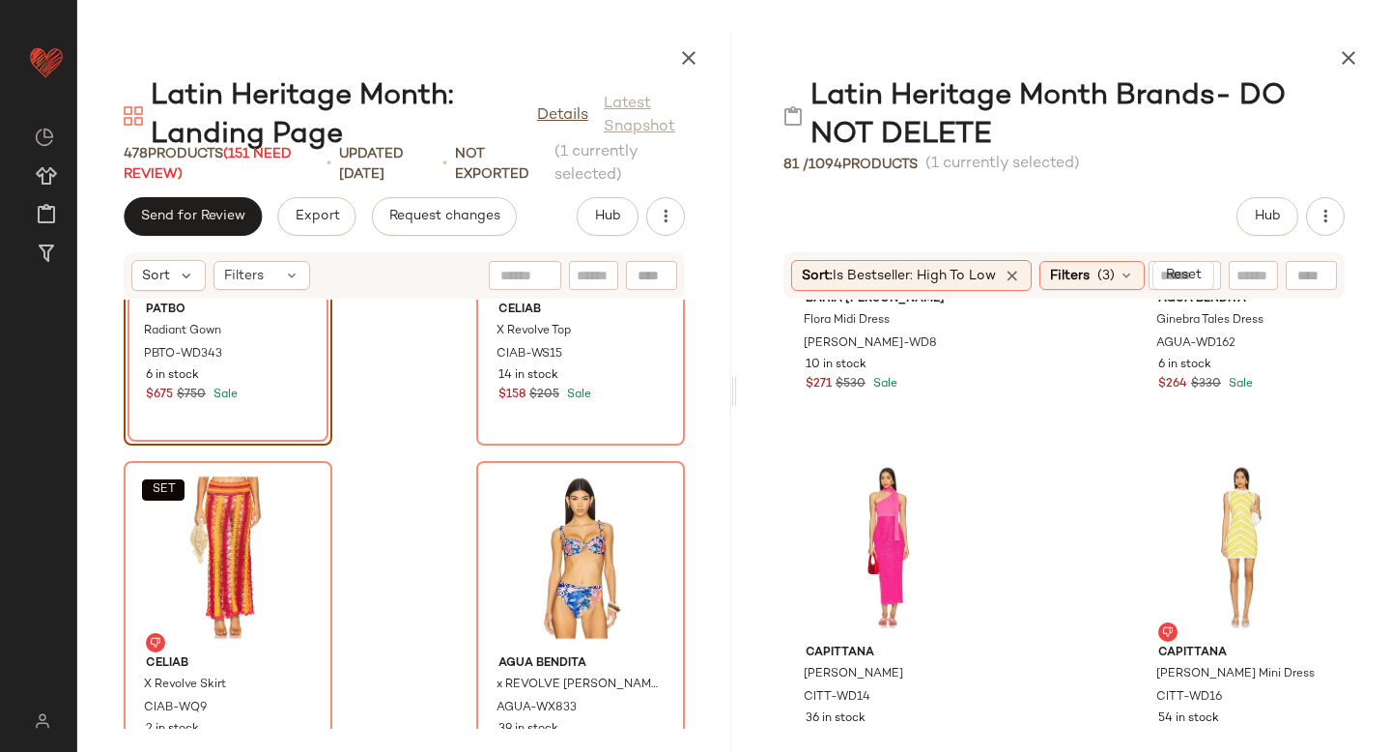
scroll to position [9436, 0]
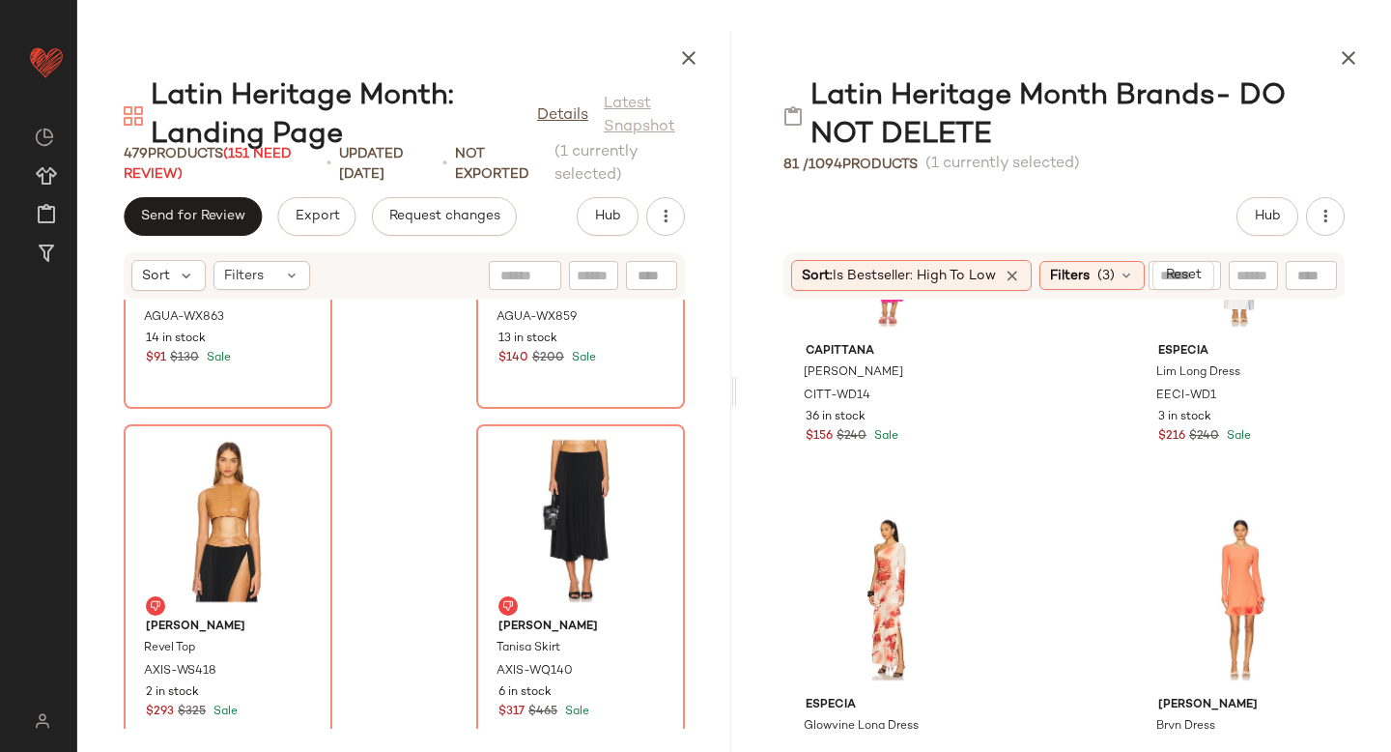
scroll to position [9721, 0]
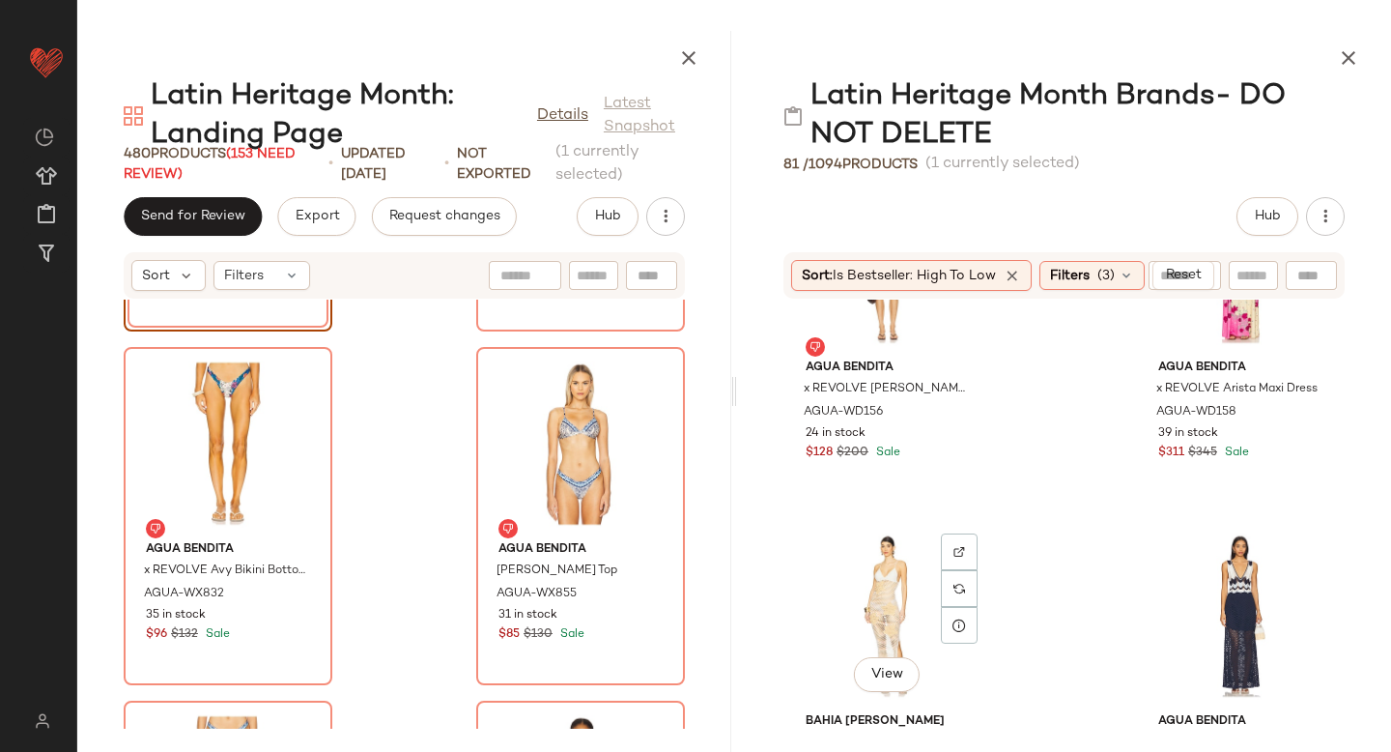
scroll to position [8978, 0]
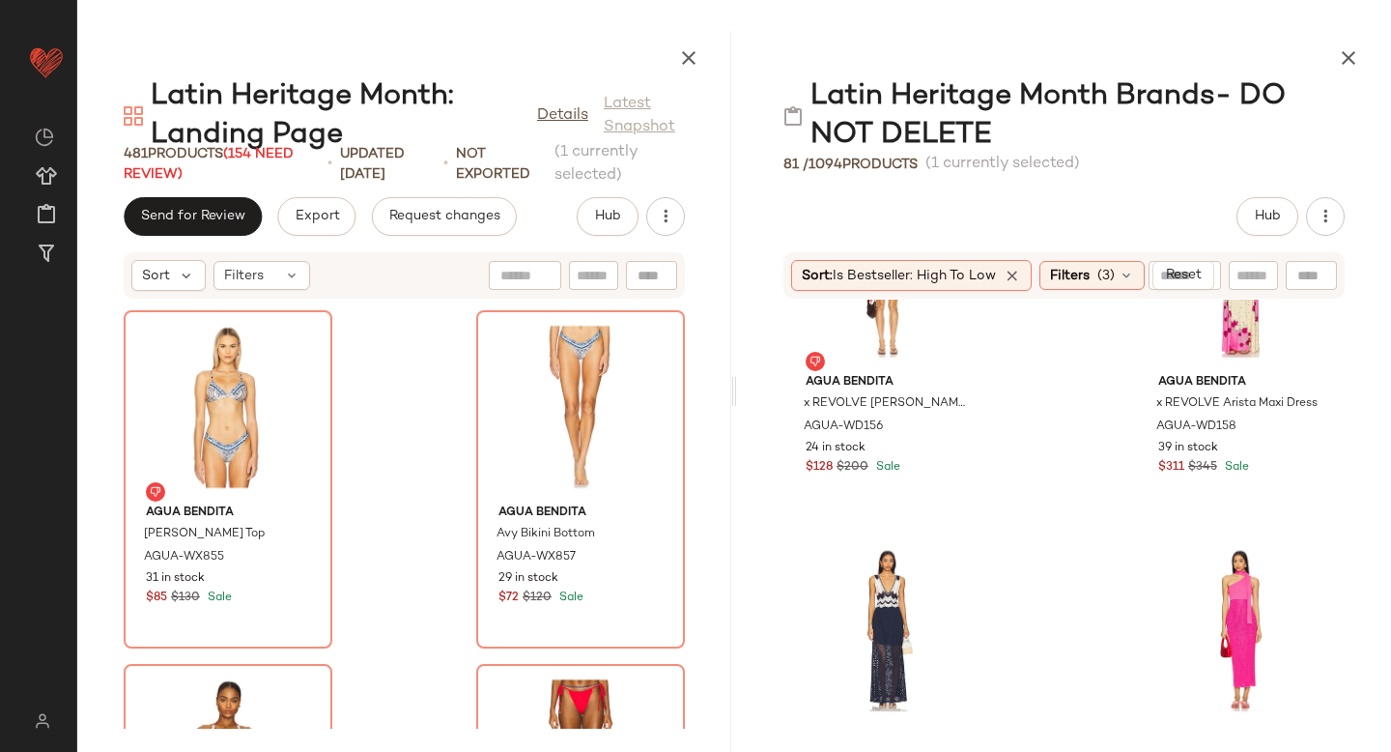
scroll to position [9091, 0]
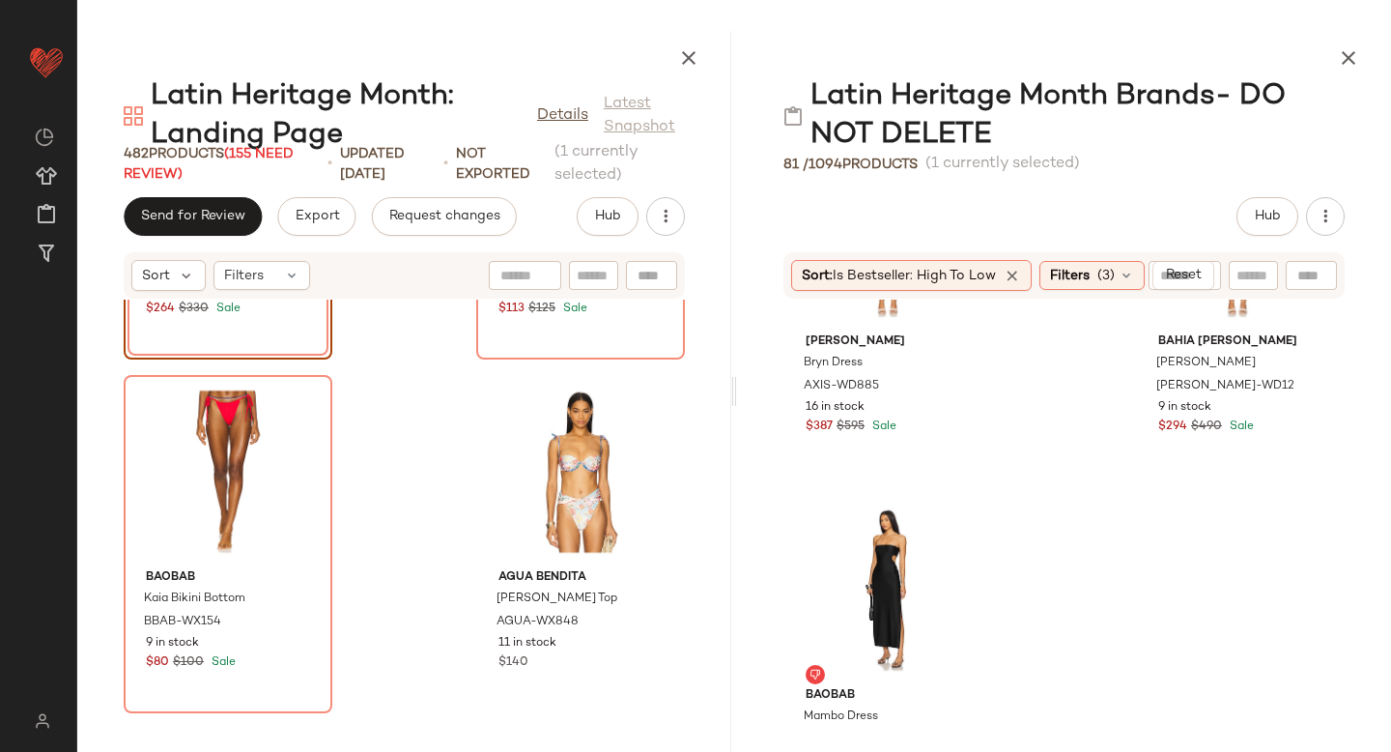
scroll to position [9828, 0]
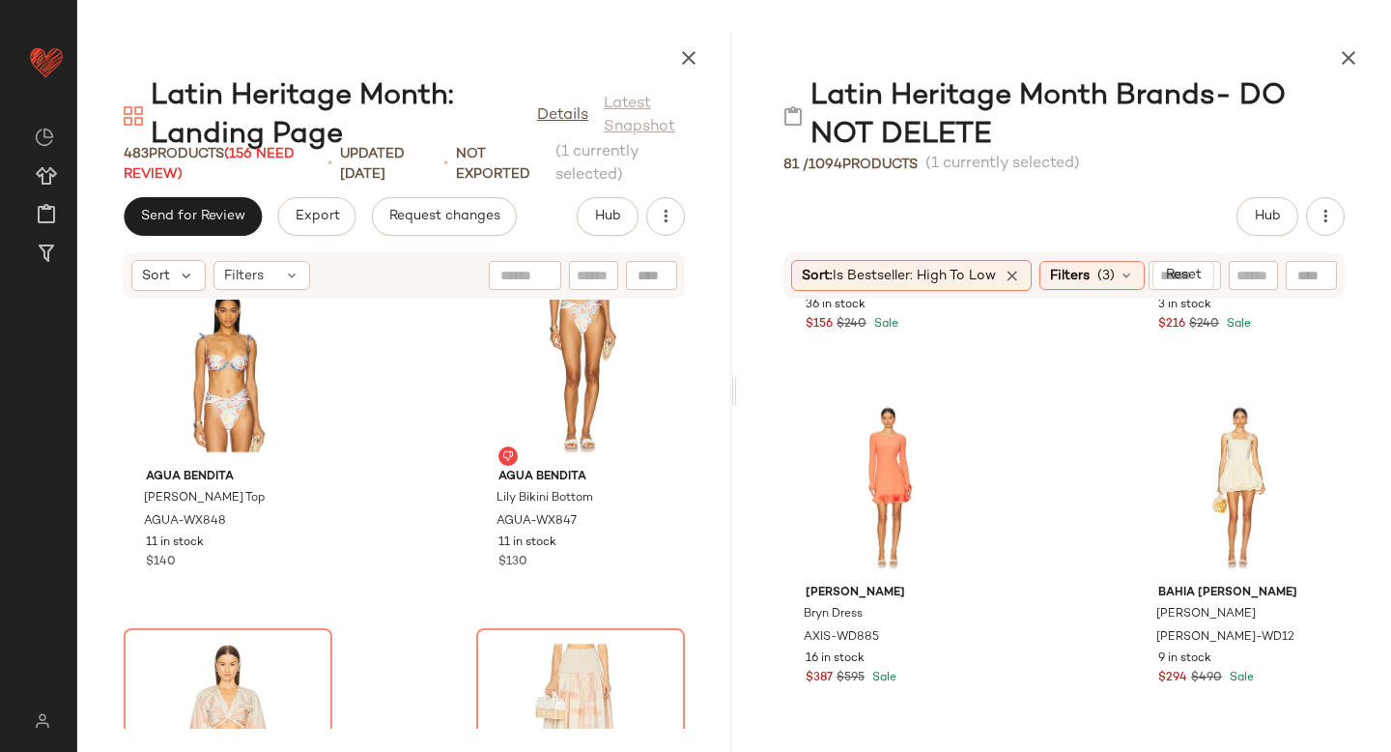
scroll to position [74292, 0]
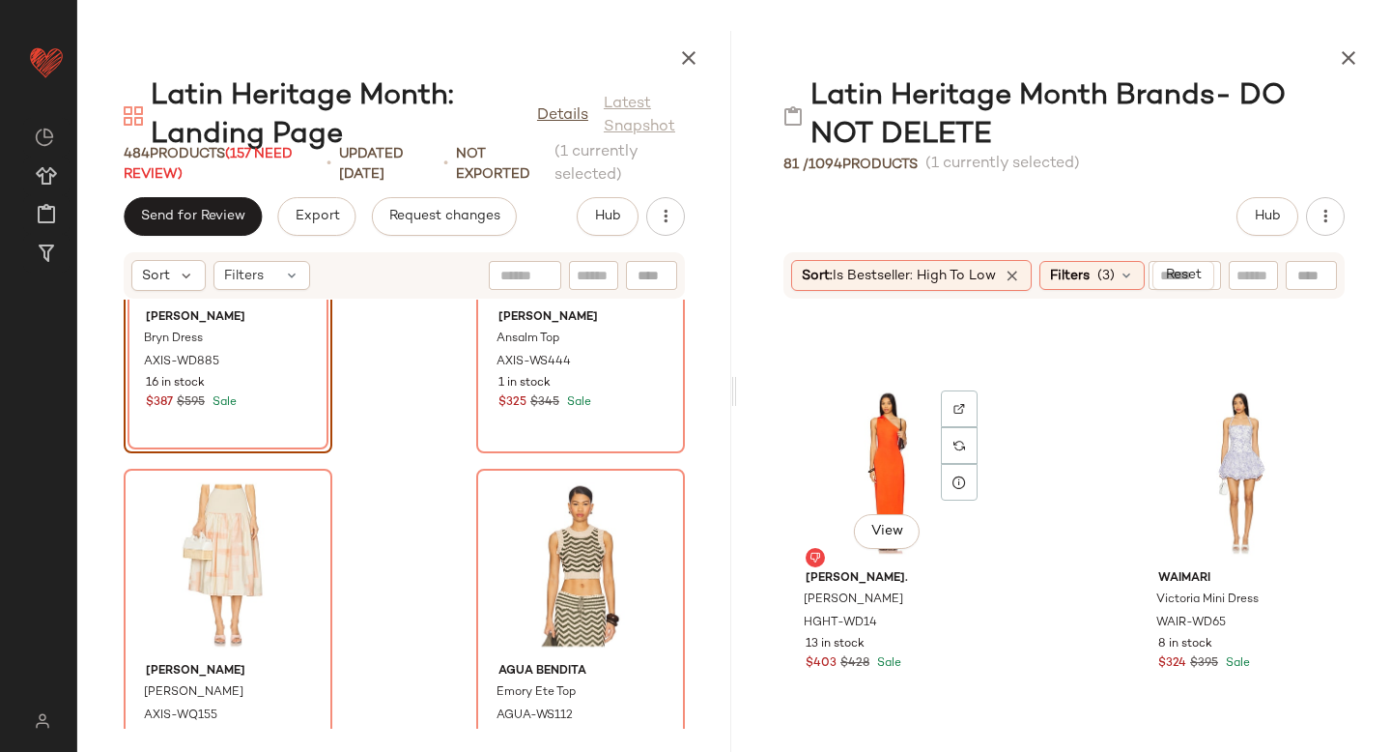
scroll to position [8312, 0]
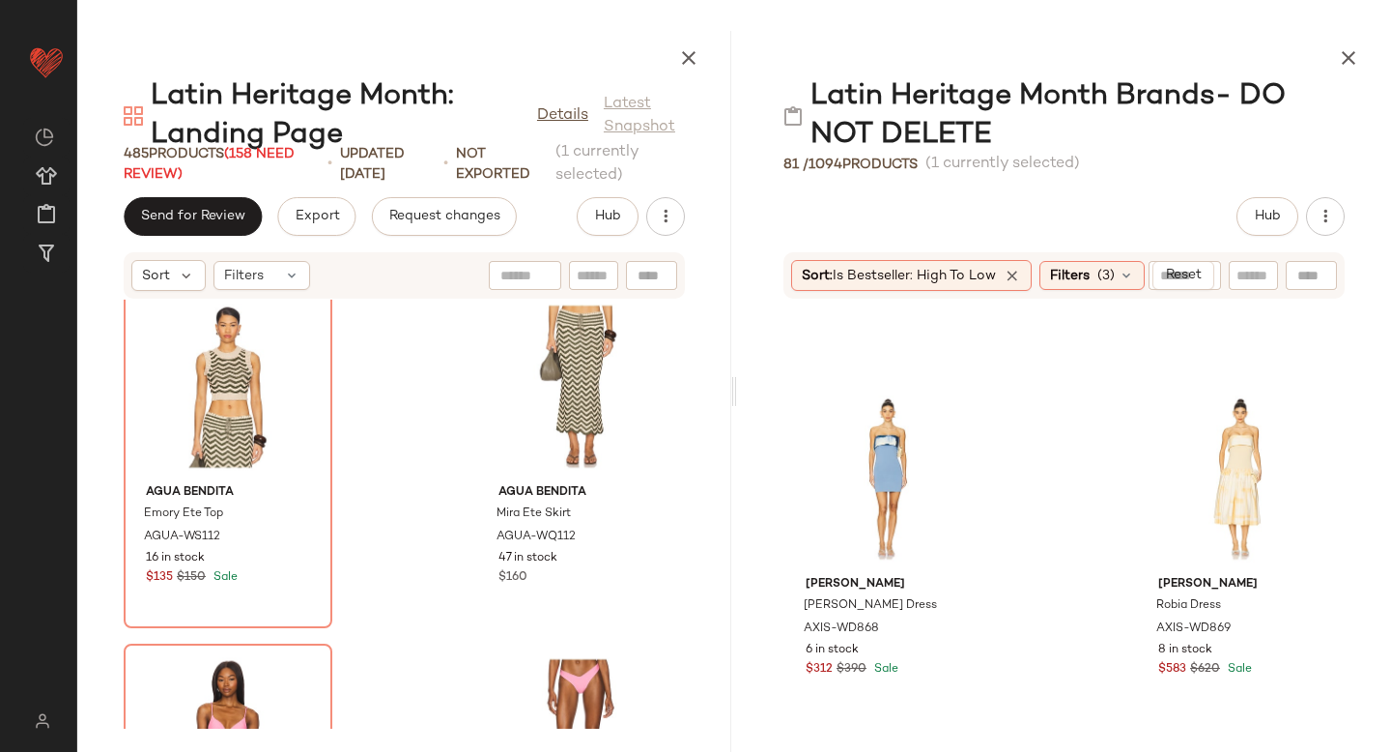
scroll to position [8071, 0]
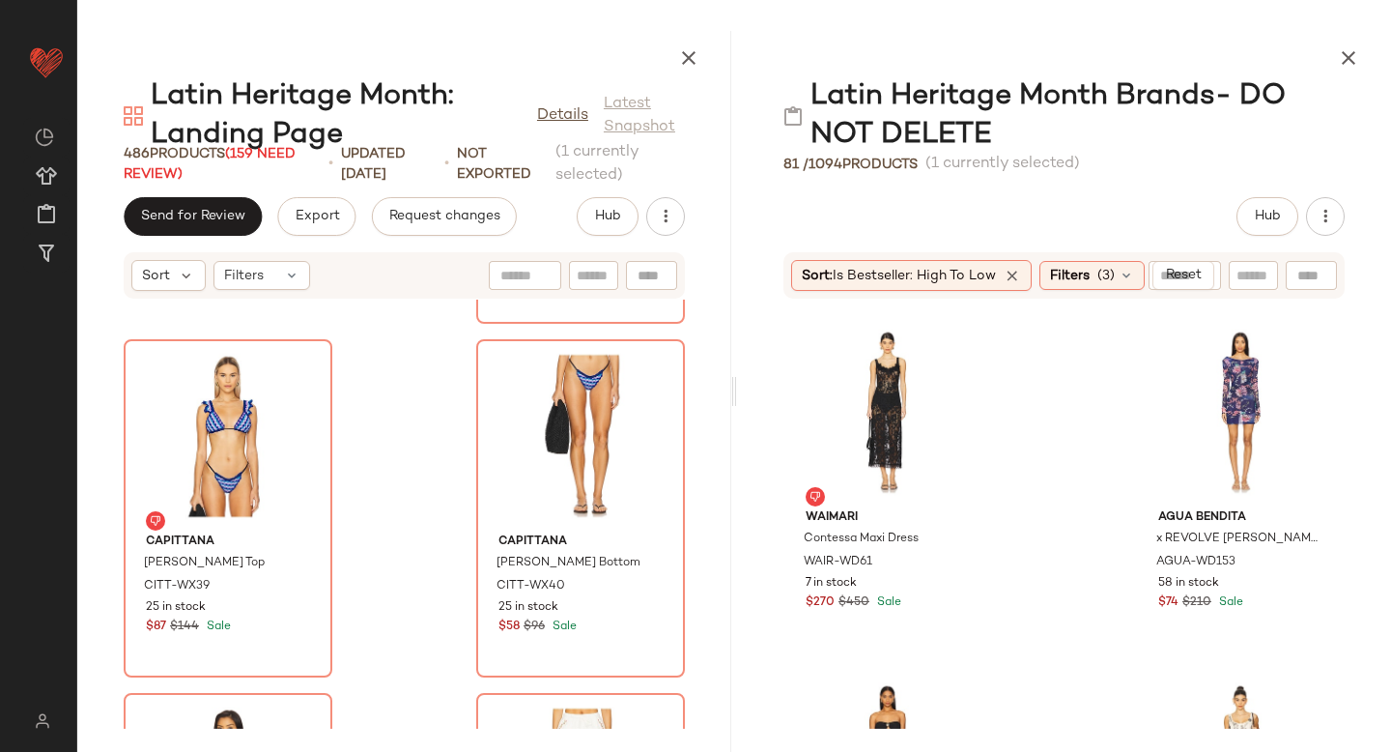
scroll to position [7370, 0]
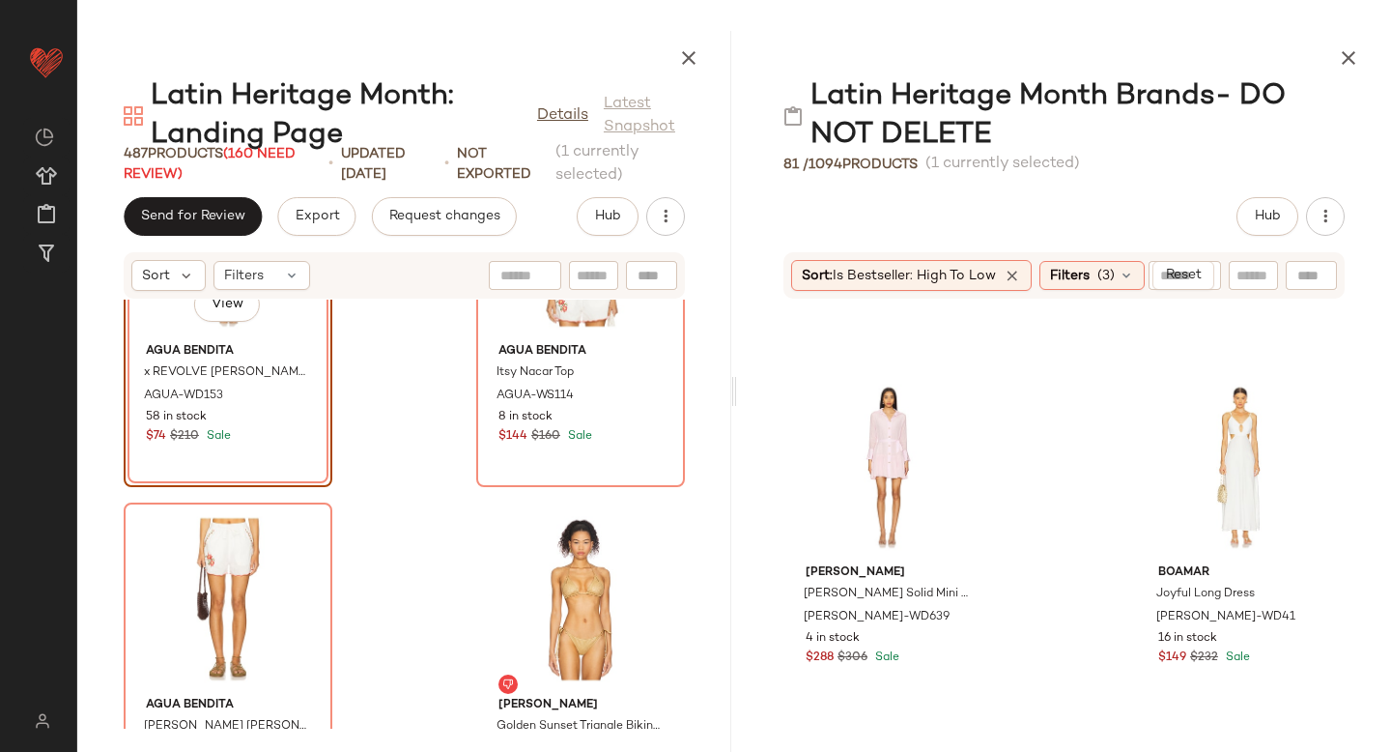
scroll to position [6302, 0]
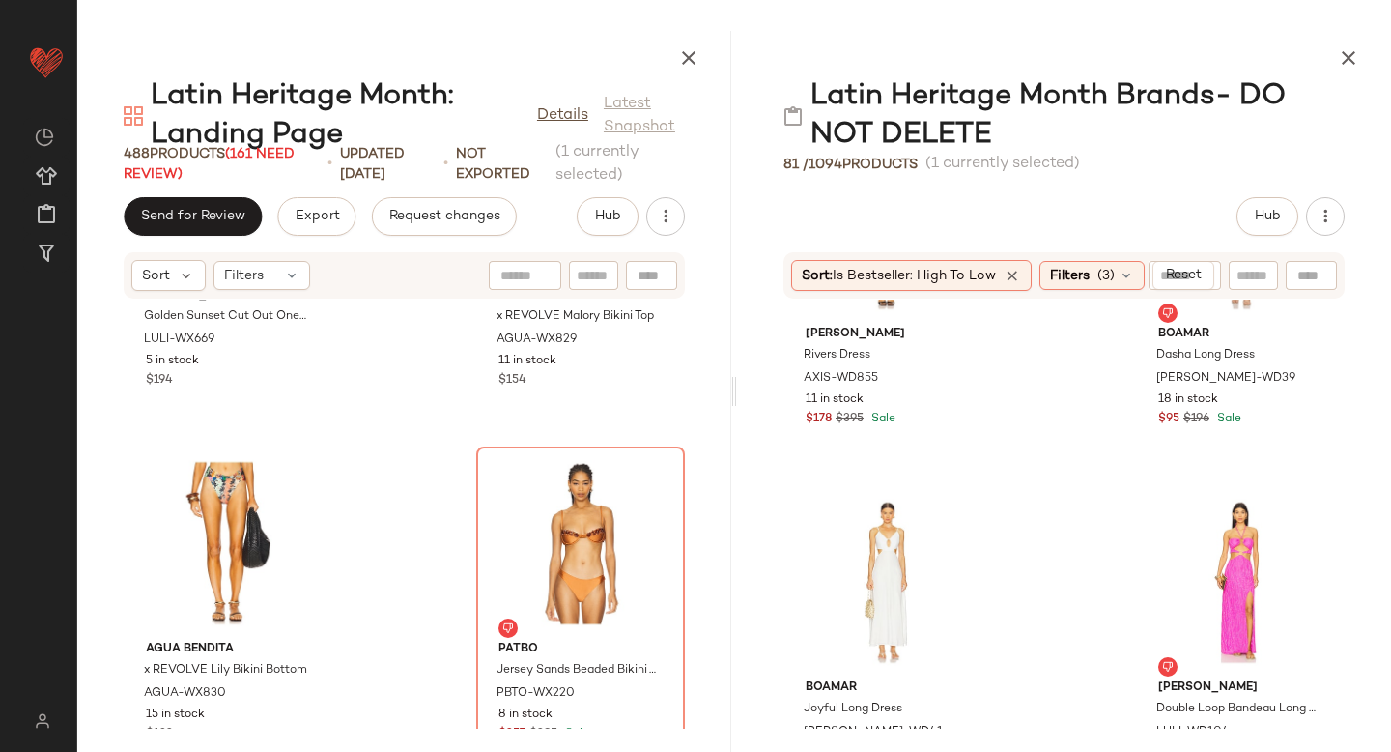
scroll to position [6201, 0]
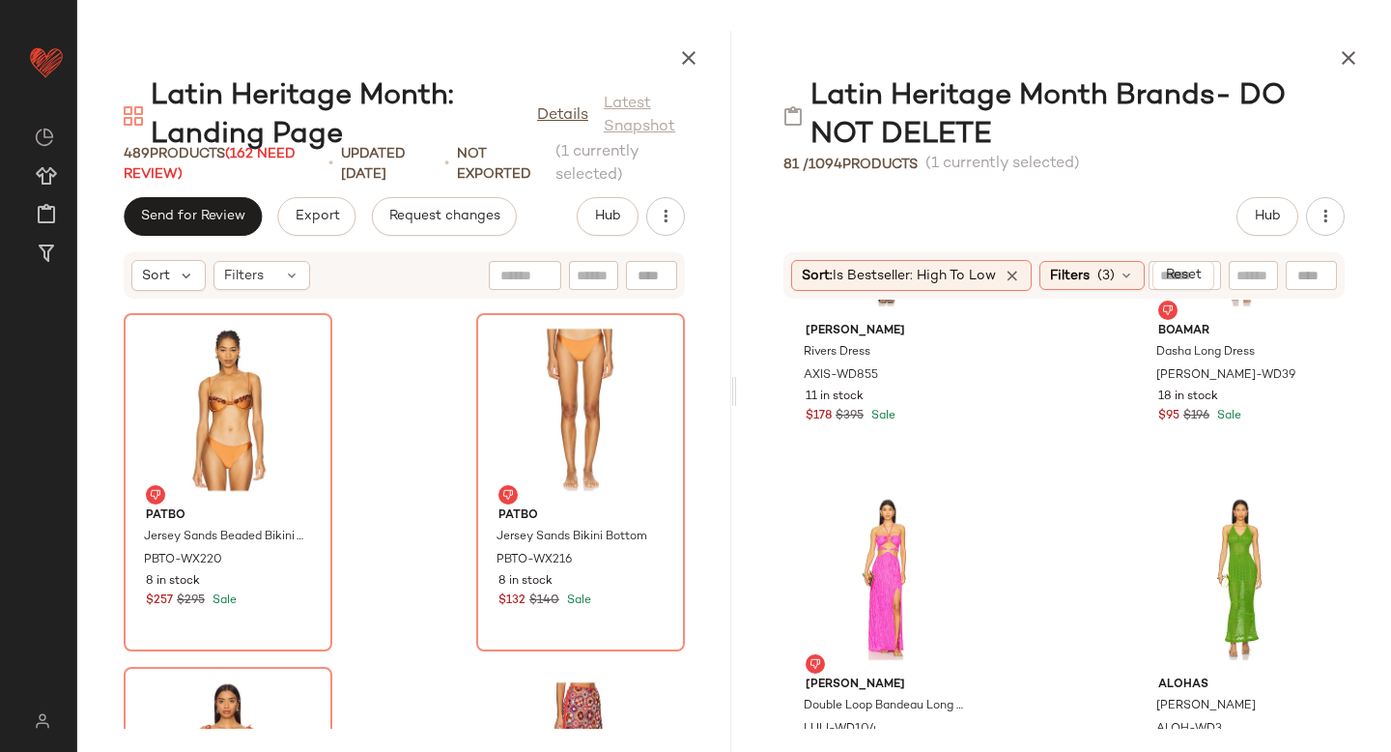
scroll to position [78481, 0]
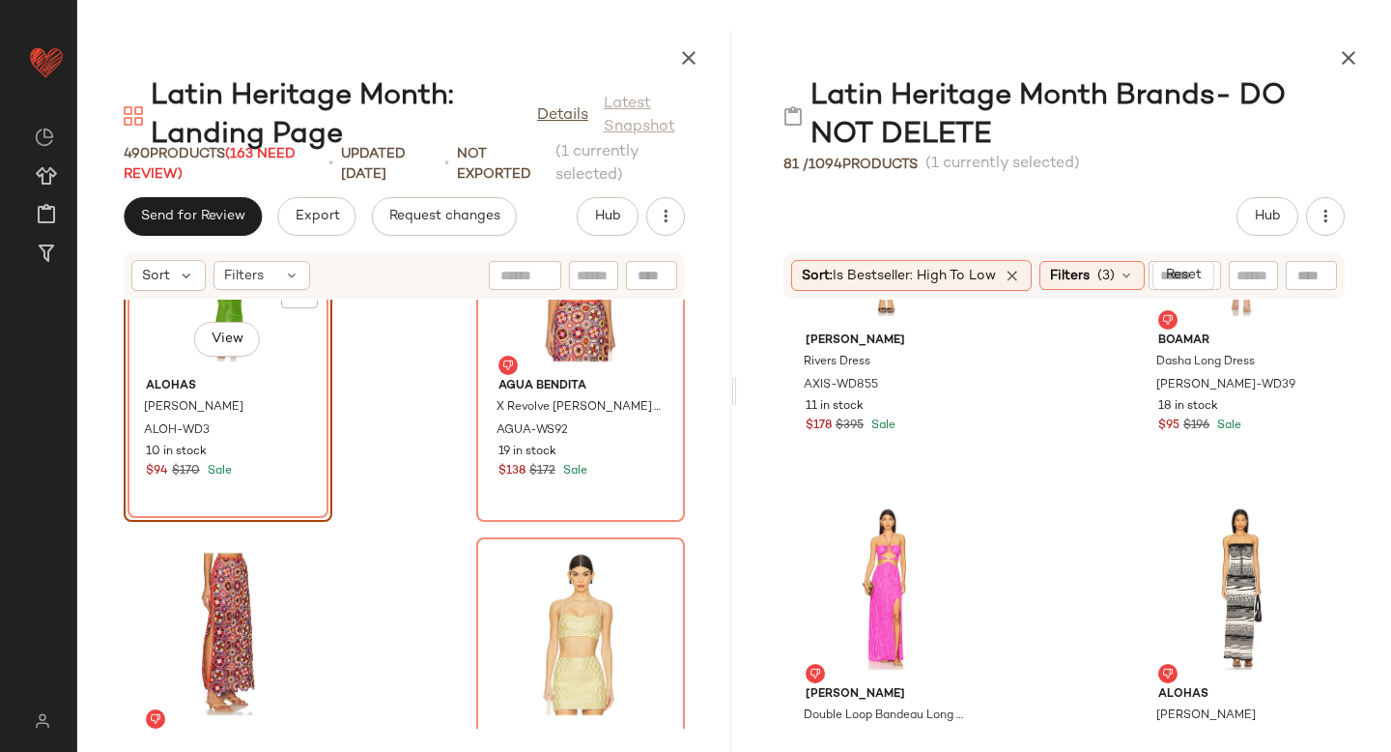
scroll to position [6196, 0]
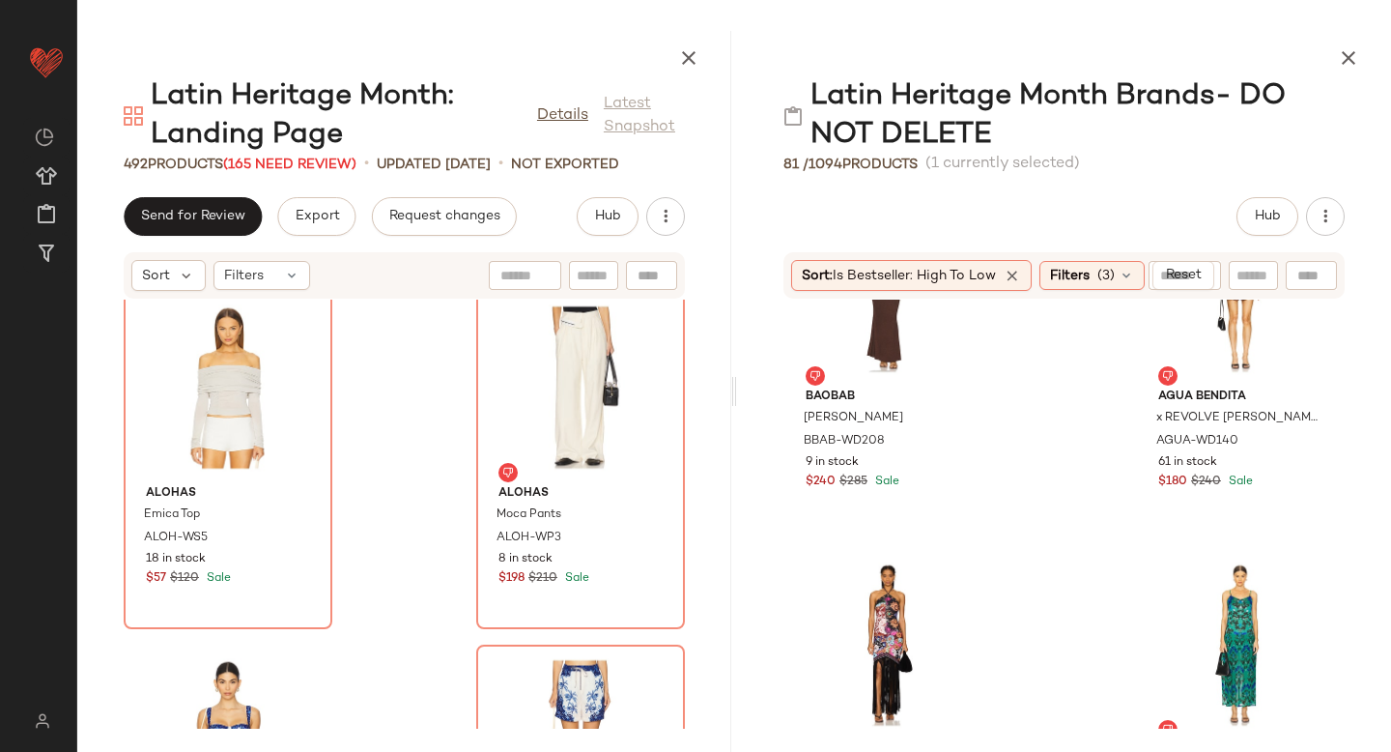
scroll to position [4207, 0]
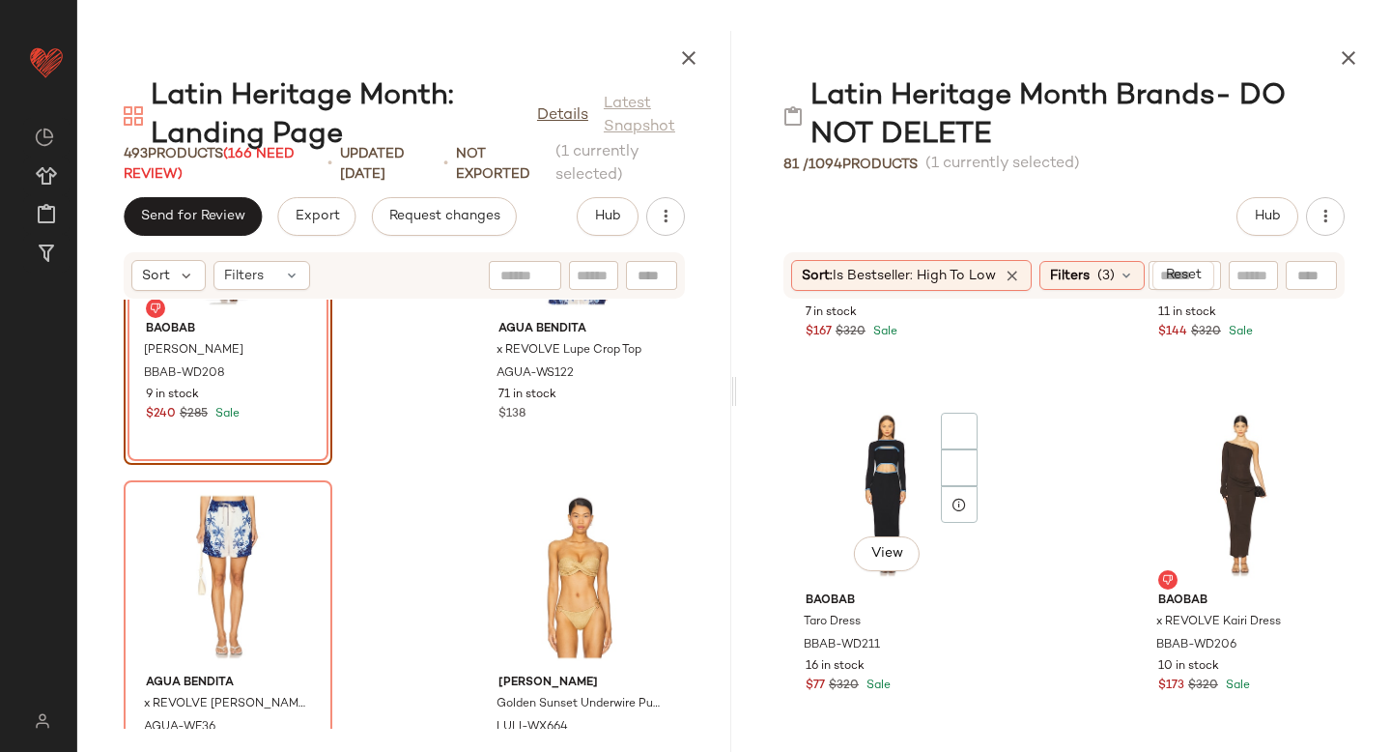
scroll to position [3854, 0]
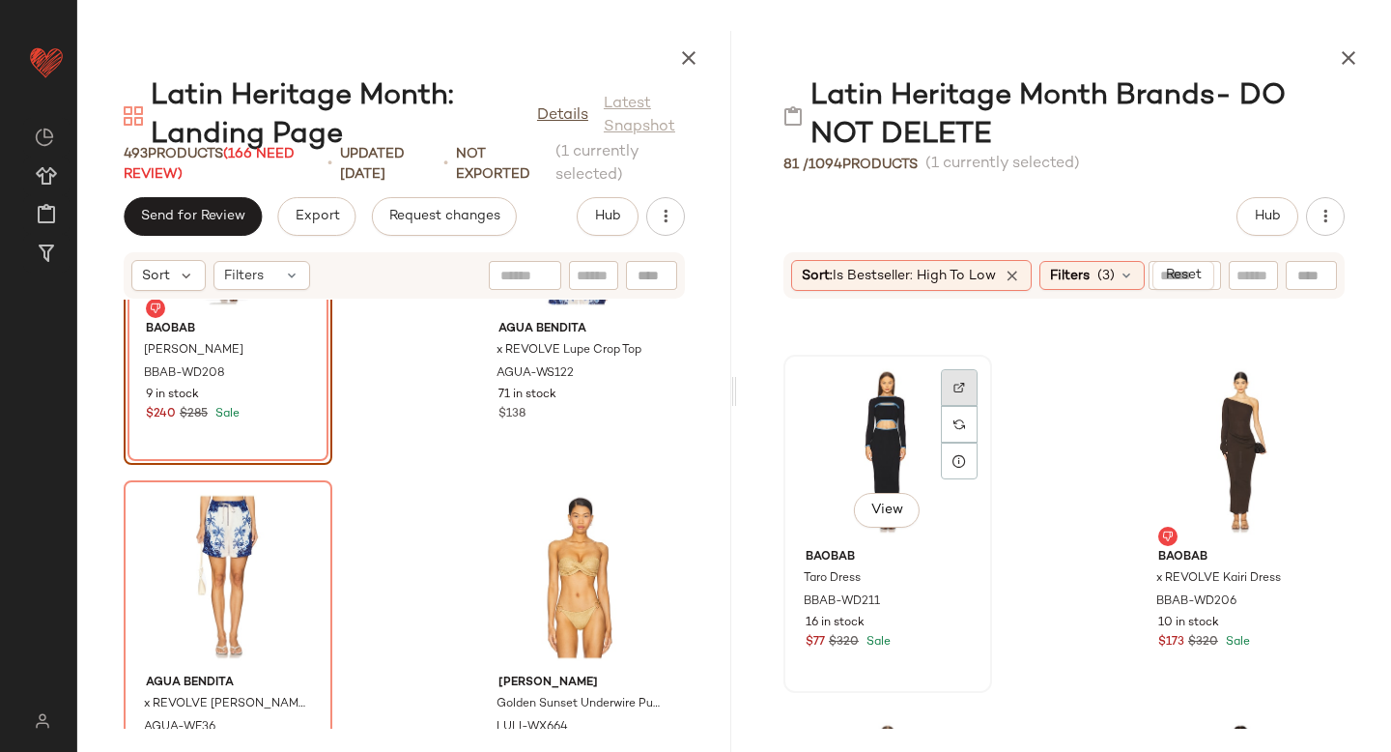
click at [957, 385] on img at bounding box center [959, 388] width 12 height 12
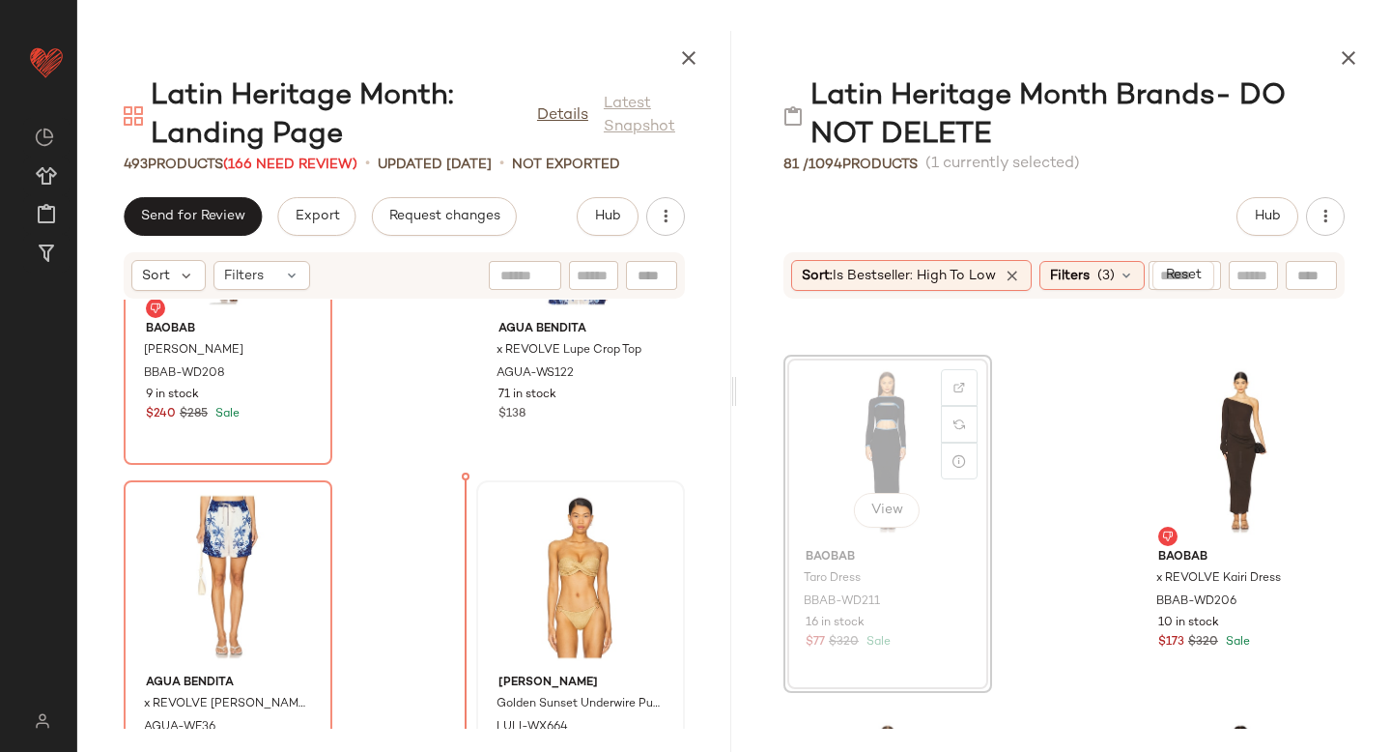
drag, startPoint x: 891, startPoint y: 439, endPoint x: 492, endPoint y: 572, distance: 420.7
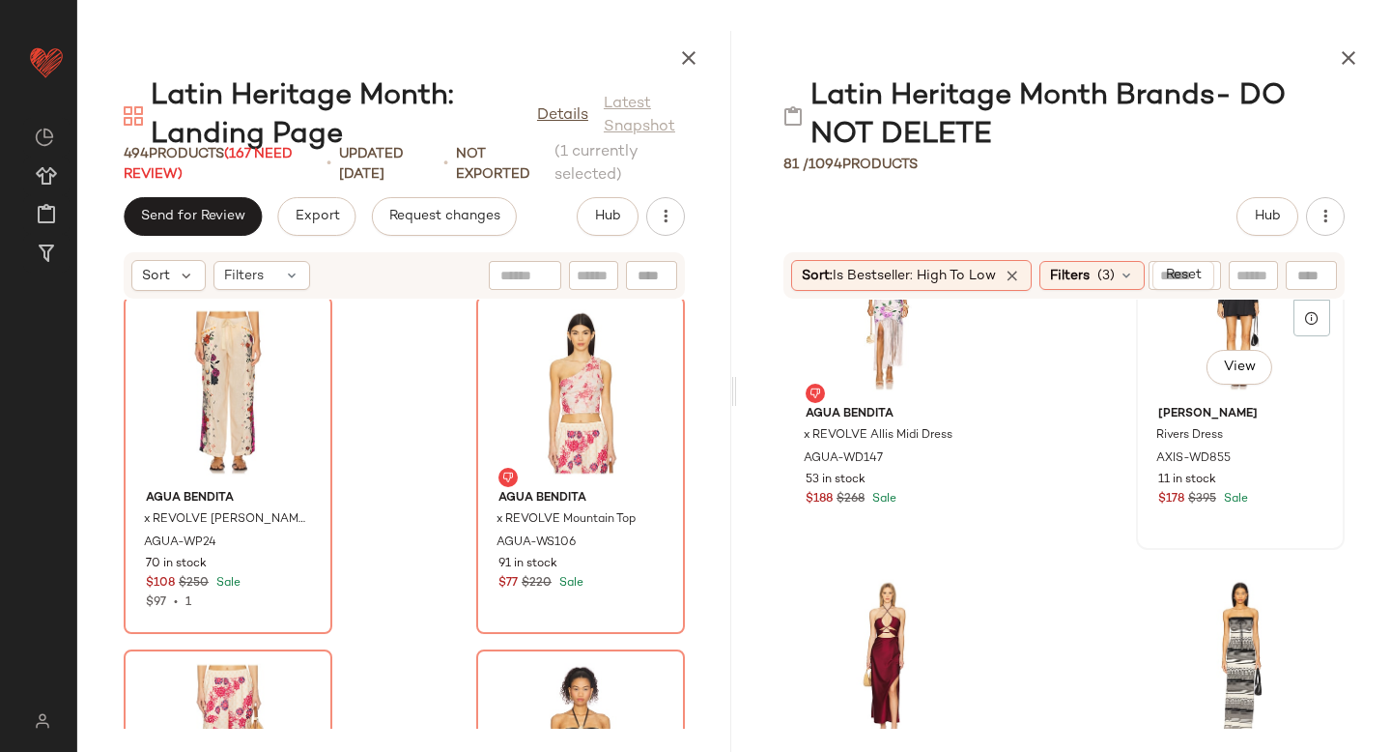
scroll to position [5403, 0]
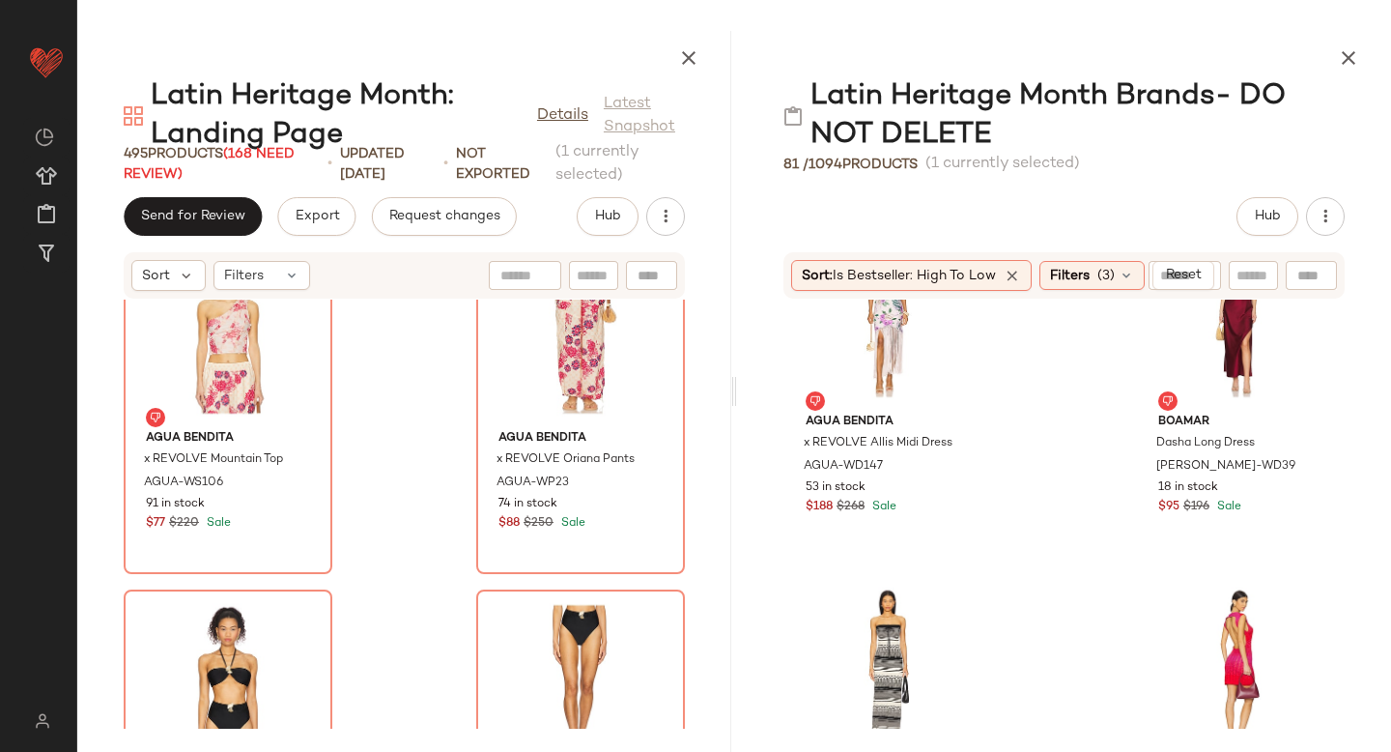
scroll to position [82803, 0]
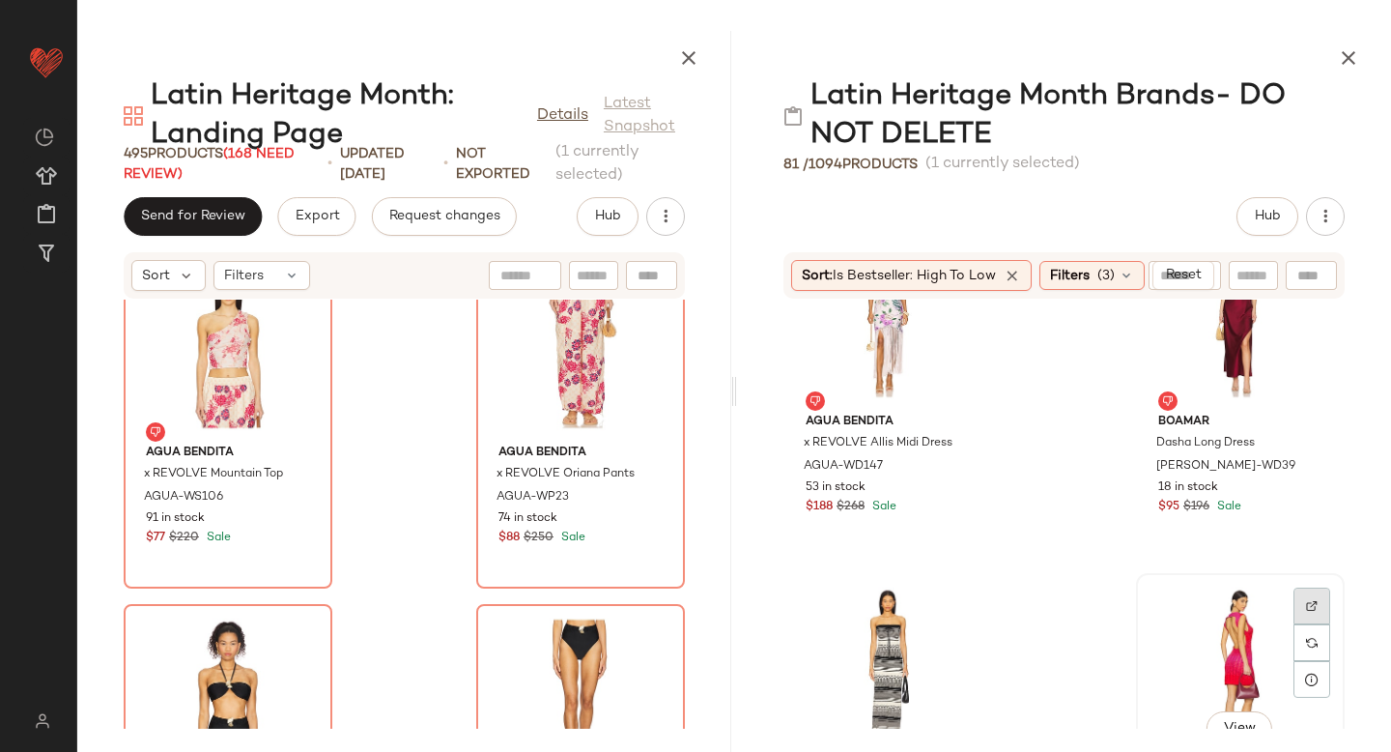
click at [1306, 600] on img at bounding box center [1312, 606] width 12 height 12
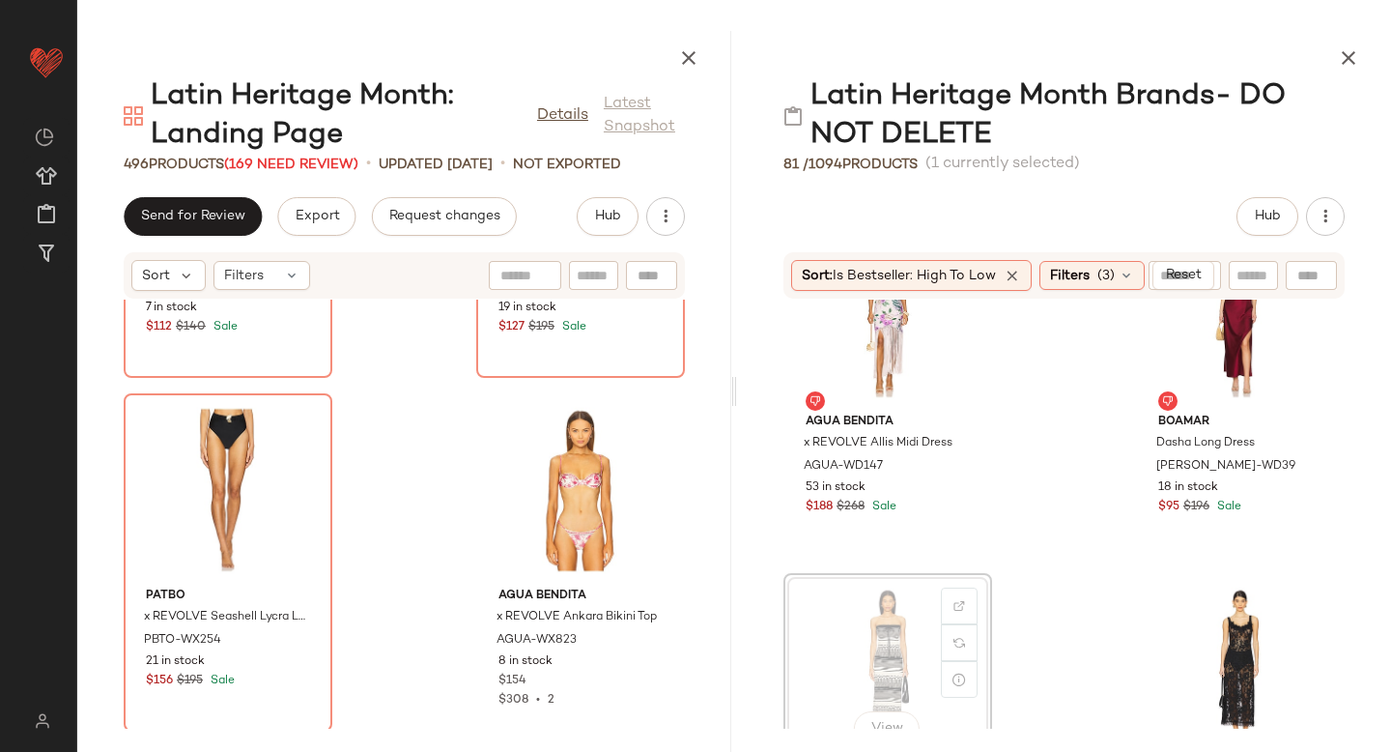
scroll to position [5406, 0]
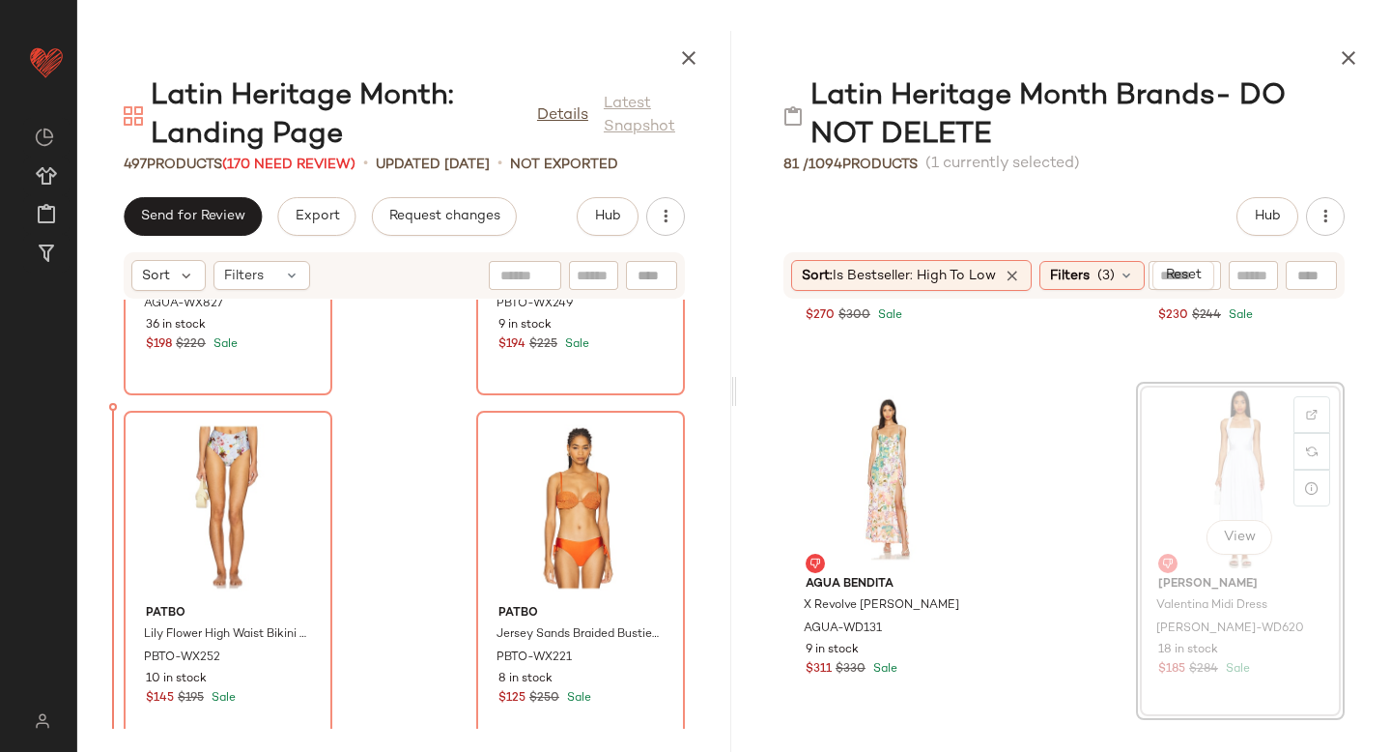
scroll to position [84414, 0]
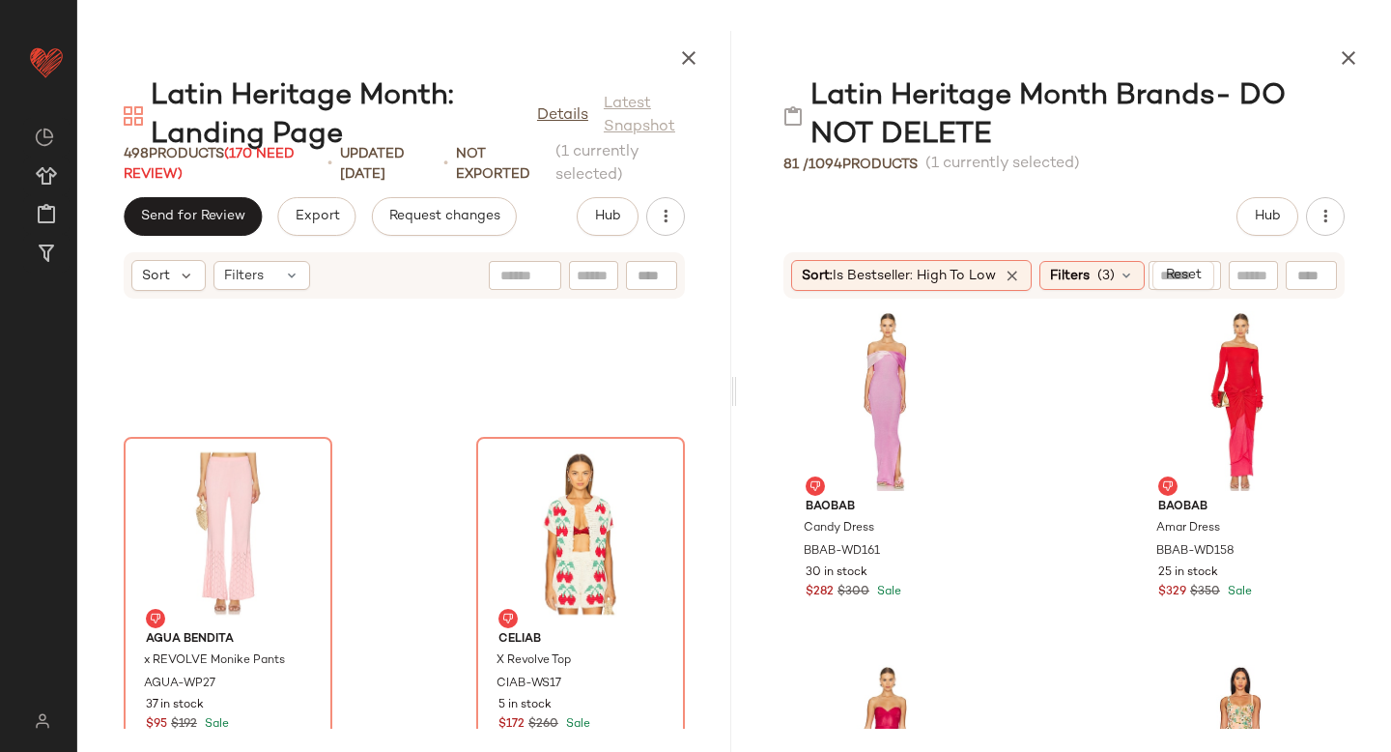
scroll to position [1078, 0]
click at [1310, 322] on div at bounding box center [1312, 334] width 37 height 37
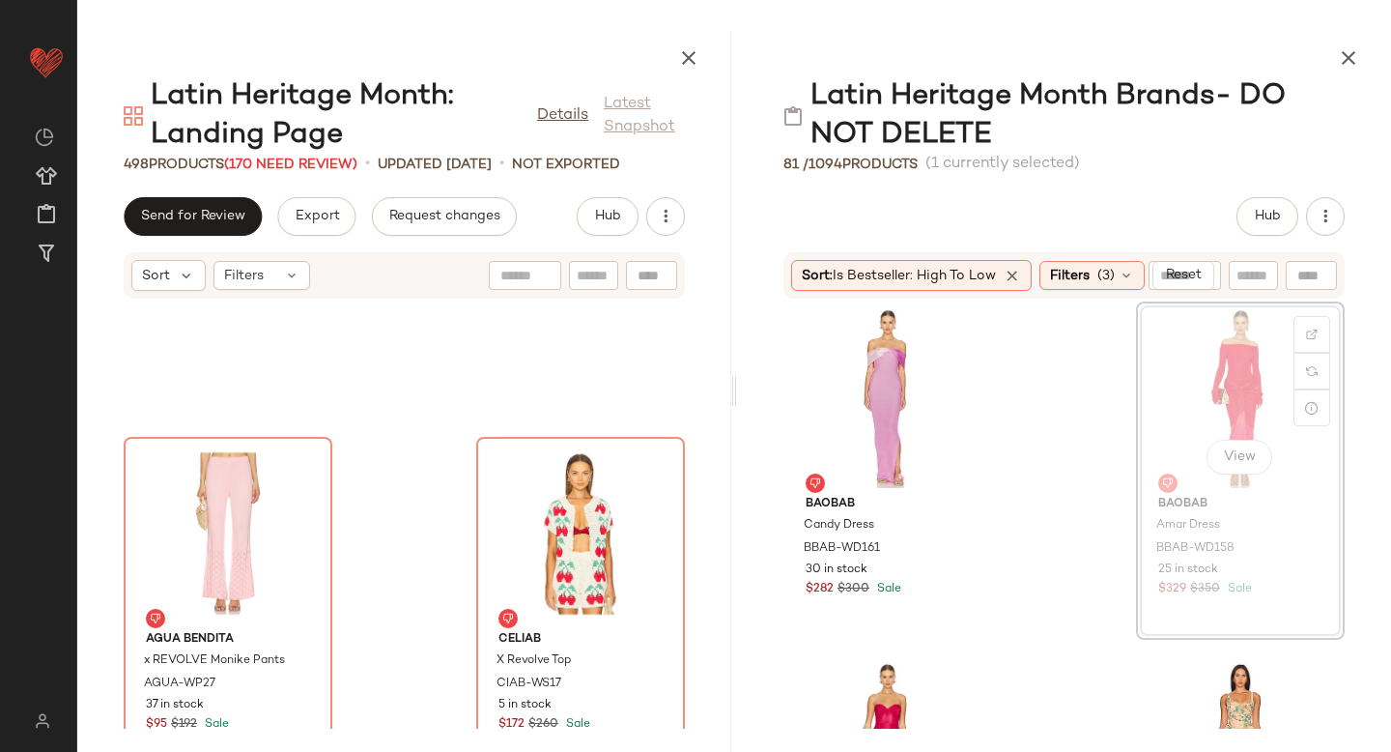
scroll to position [1075, 0]
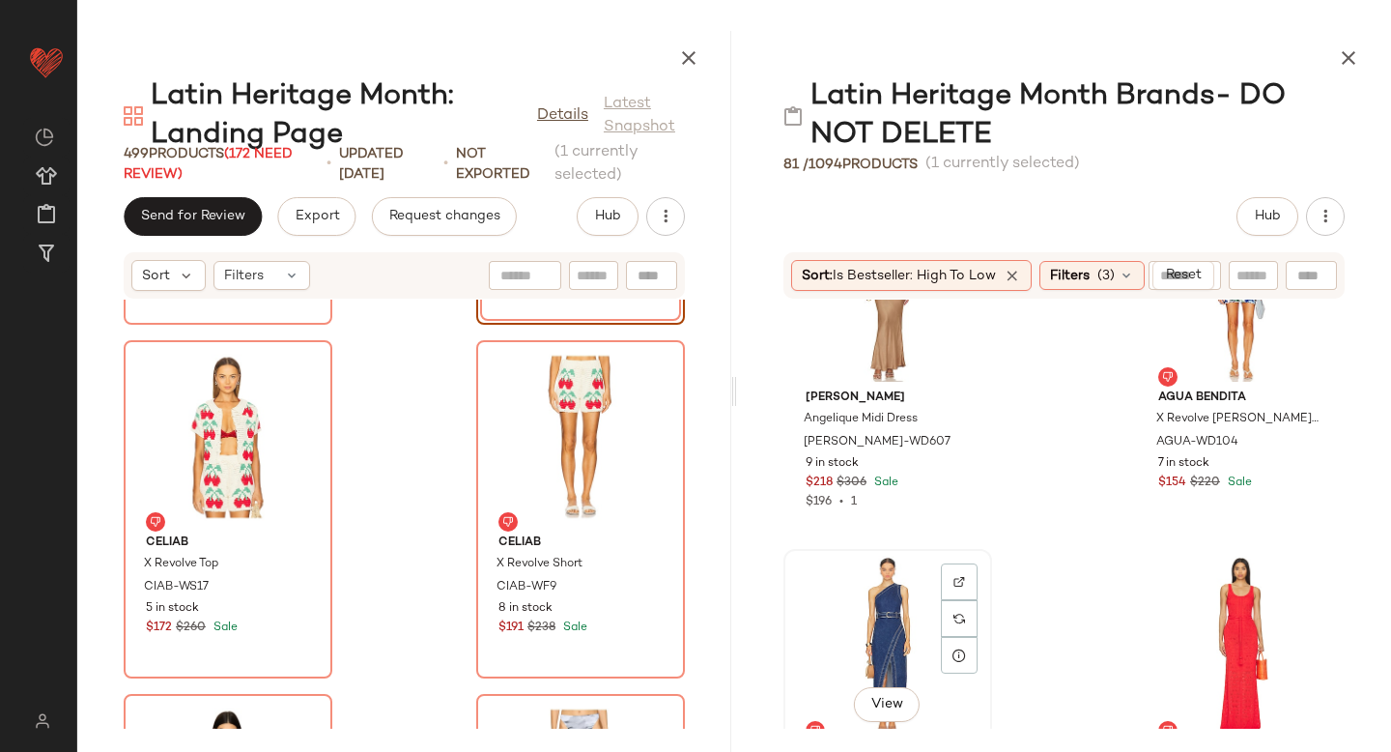
scroll to position [521, 0]
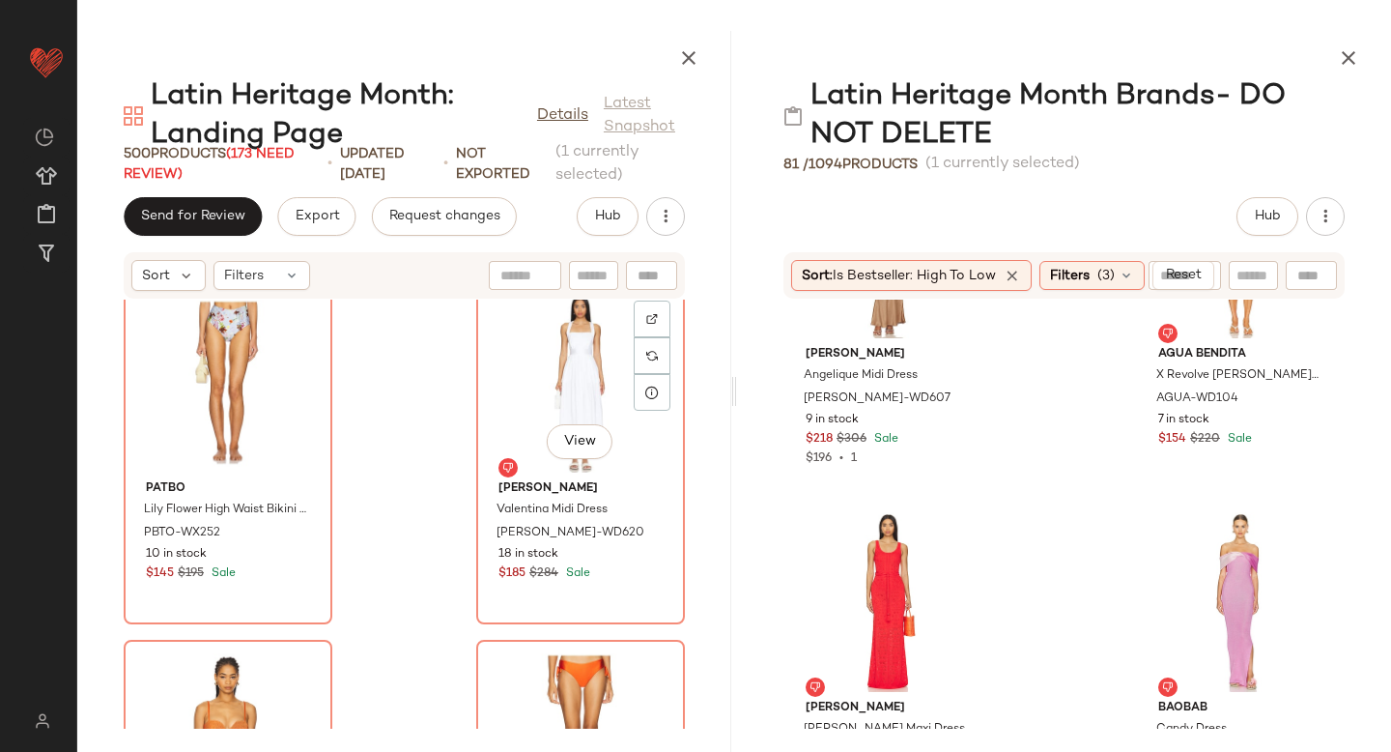
scroll to position [84533, 0]
click at [1113, 271] on span "(3)" at bounding box center [1105, 276] width 17 height 20
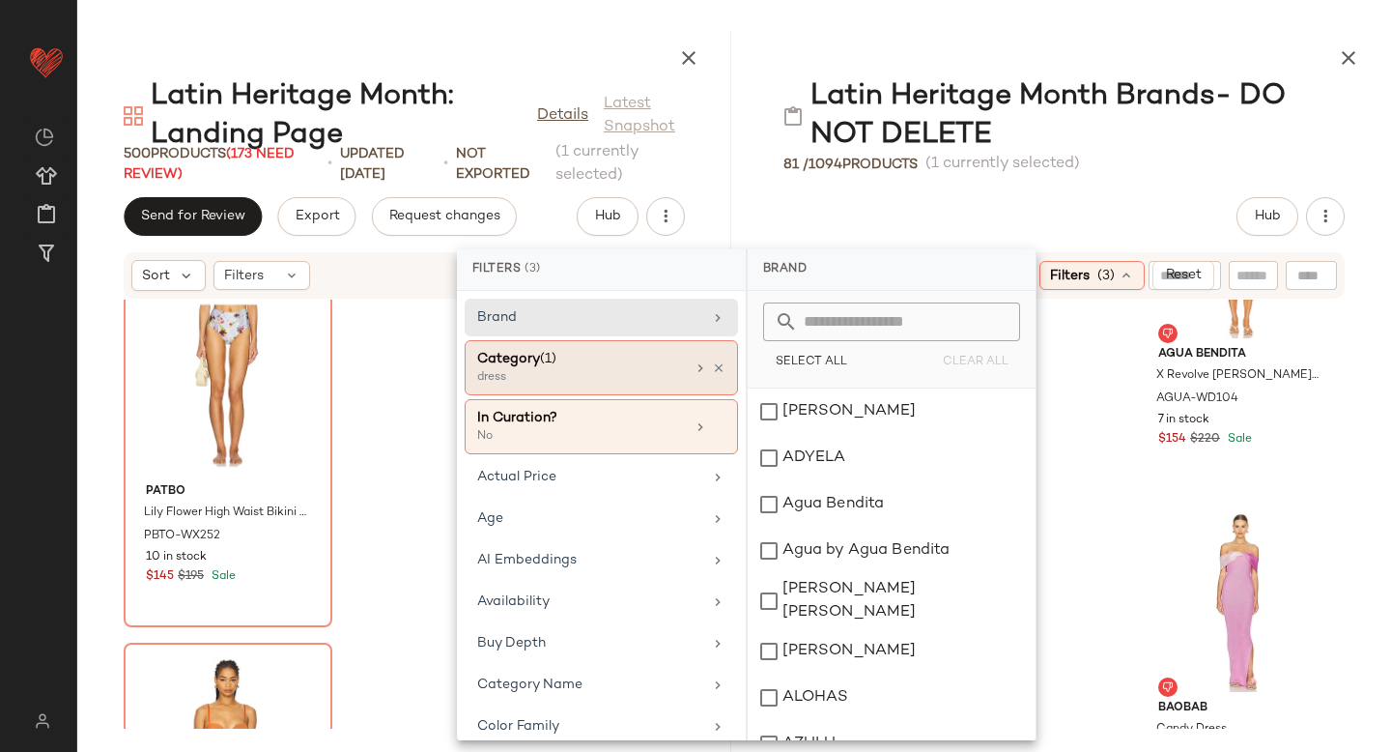
click at [640, 381] on div "dress" at bounding box center [573, 377] width 193 height 17
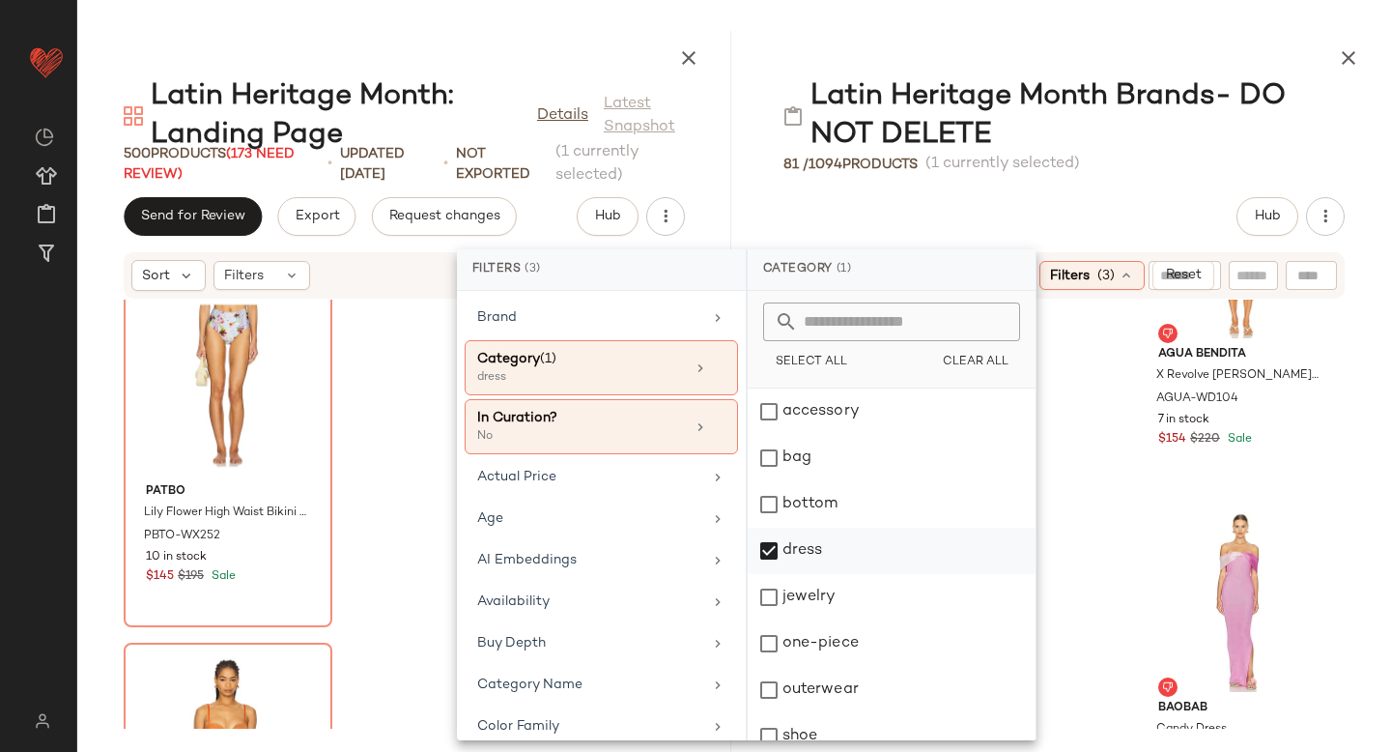
click at [763, 543] on div "dress" at bounding box center [892, 550] width 288 height 46
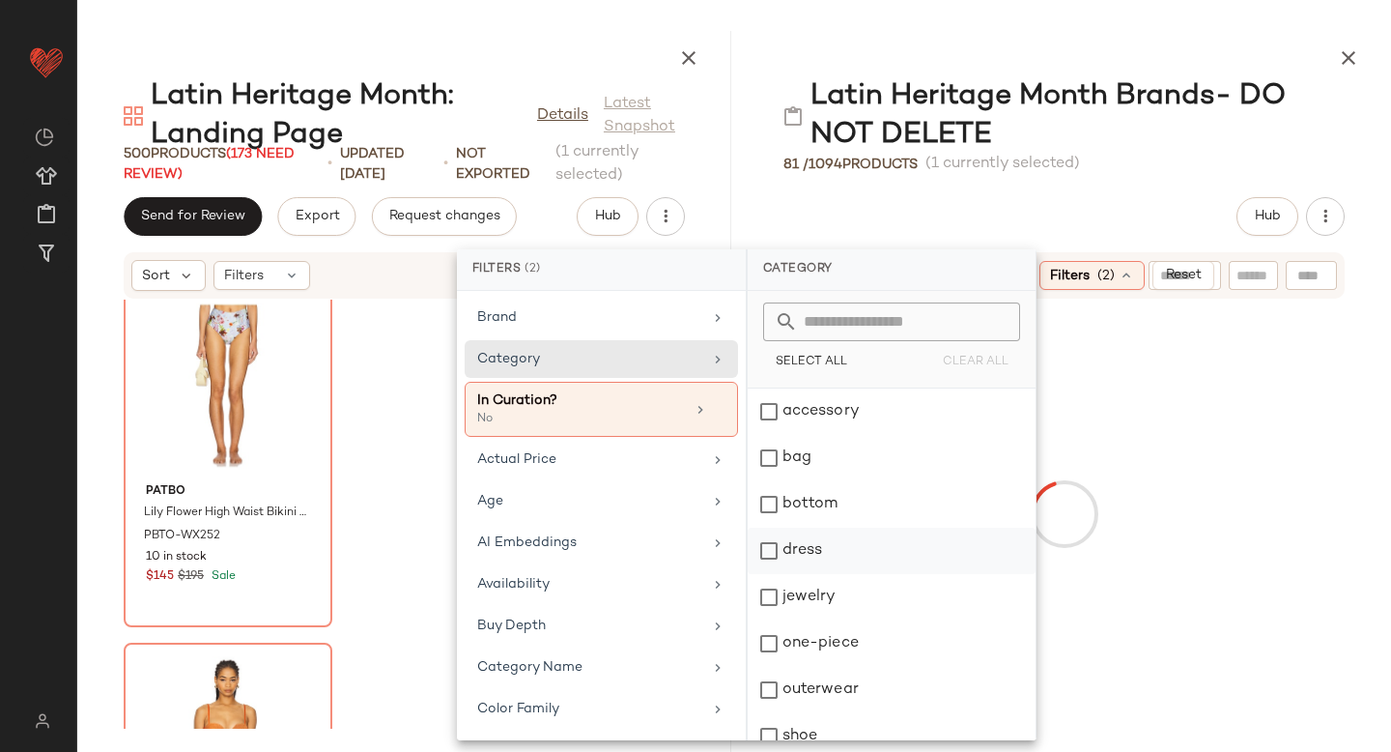
scroll to position [112, 0]
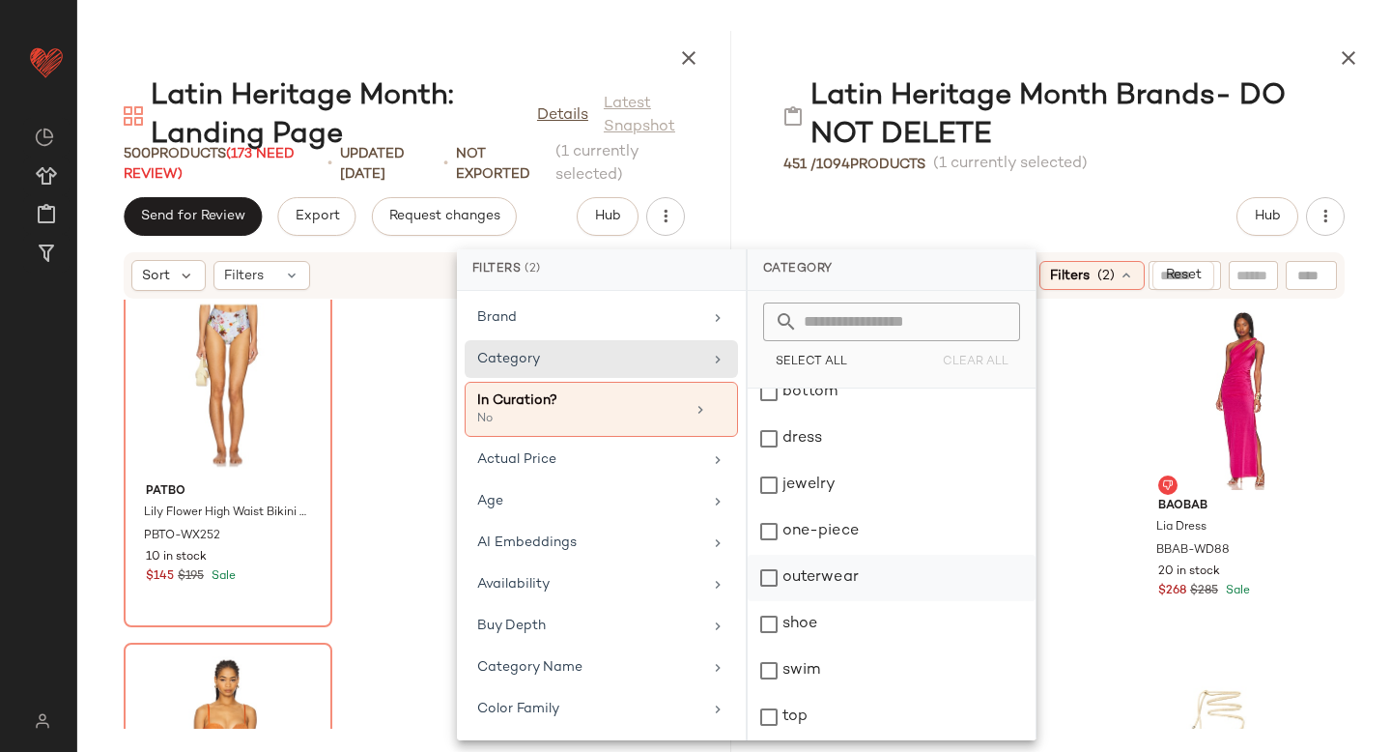
click at [768, 583] on div "outerwear" at bounding box center [892, 578] width 288 height 46
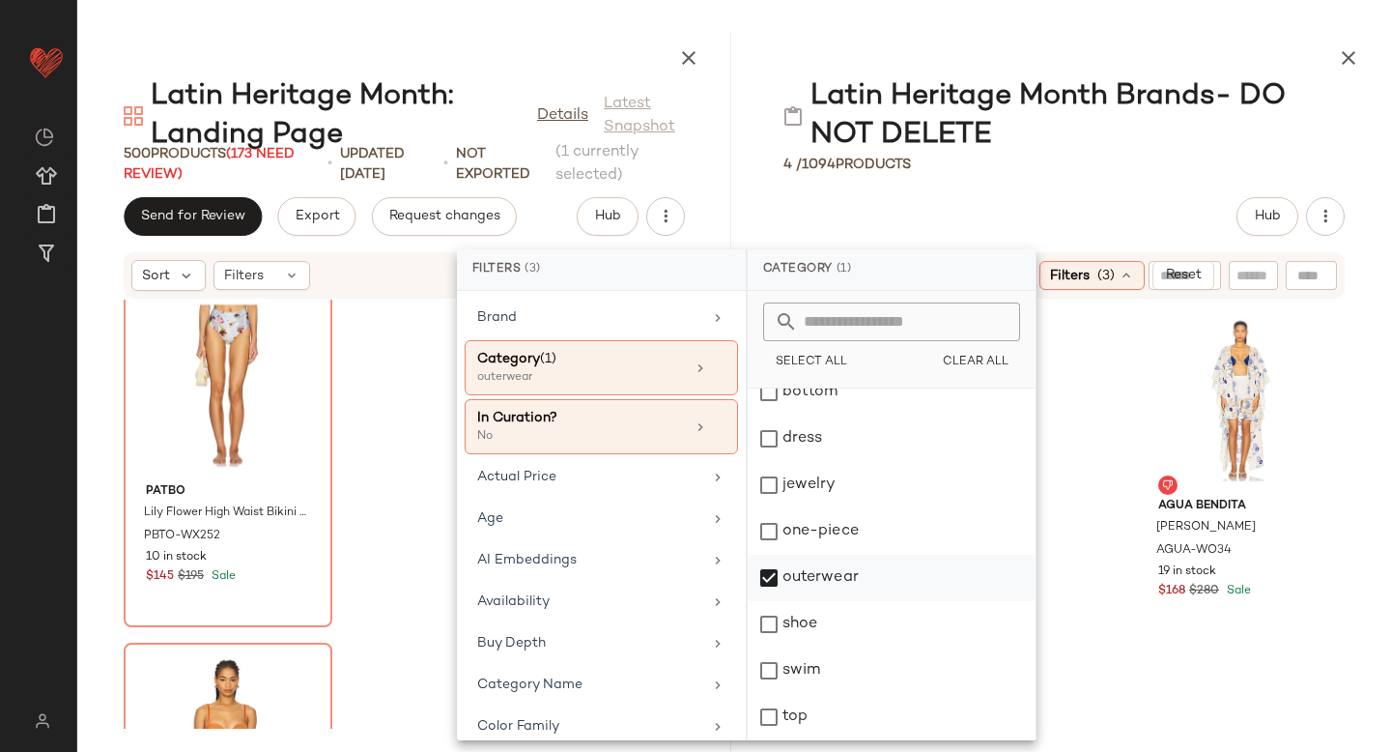
click at [765, 583] on div "outerwear" at bounding box center [892, 578] width 288 height 46
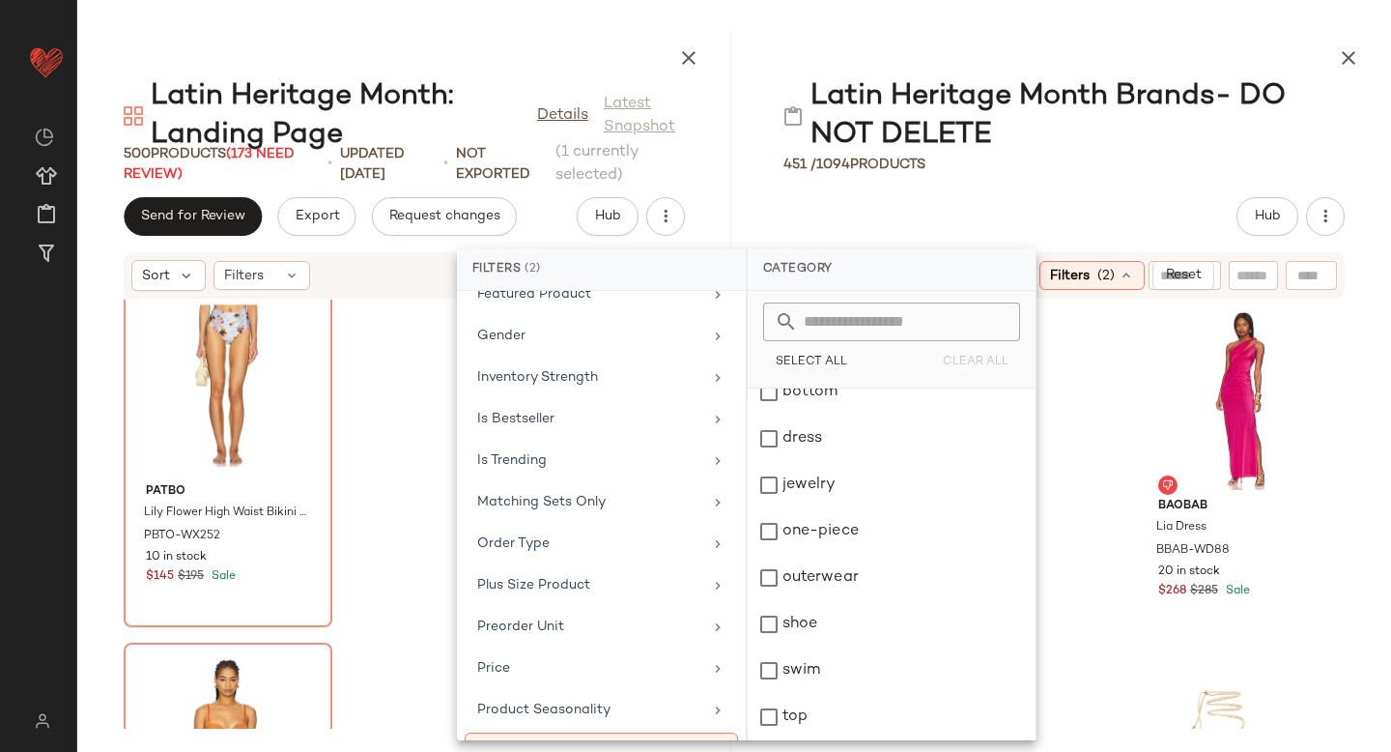
scroll to position [817, 0]
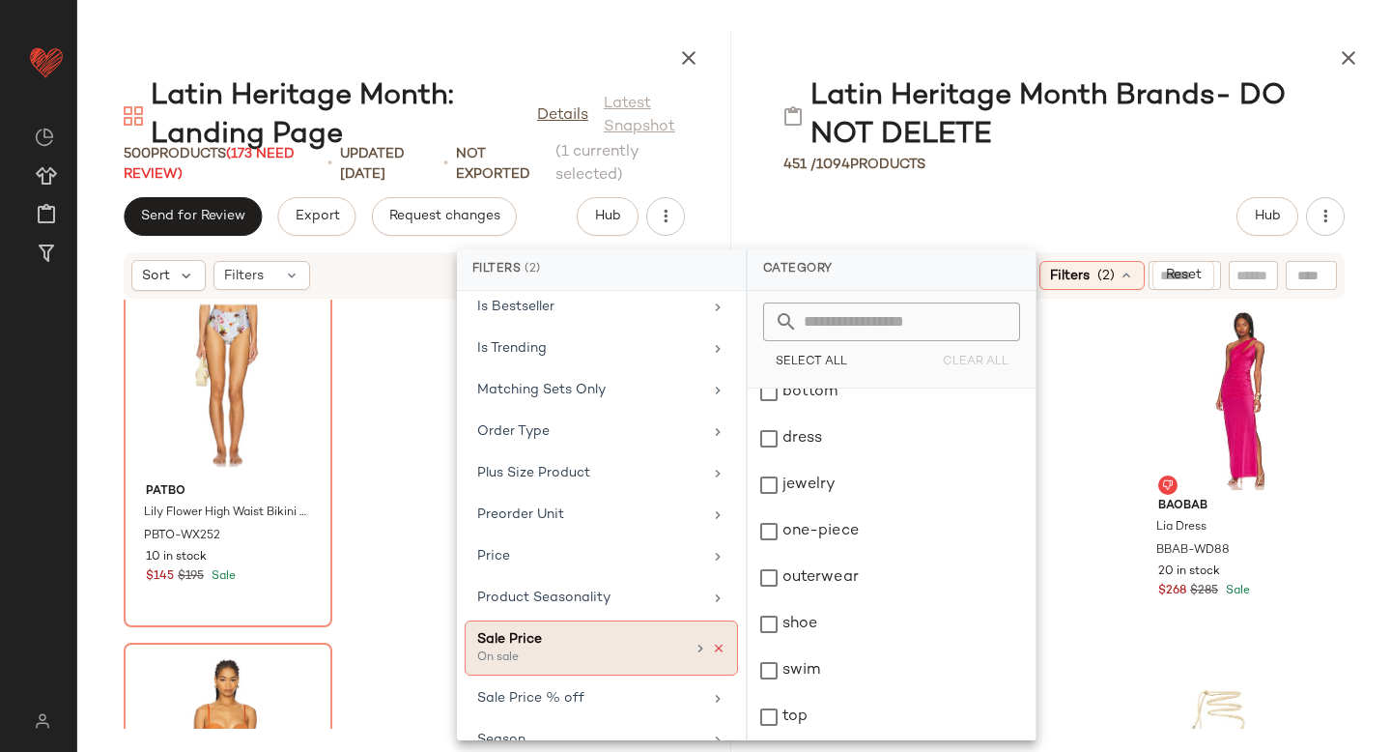
click at [712, 650] on icon at bounding box center [719, 648] width 14 height 14
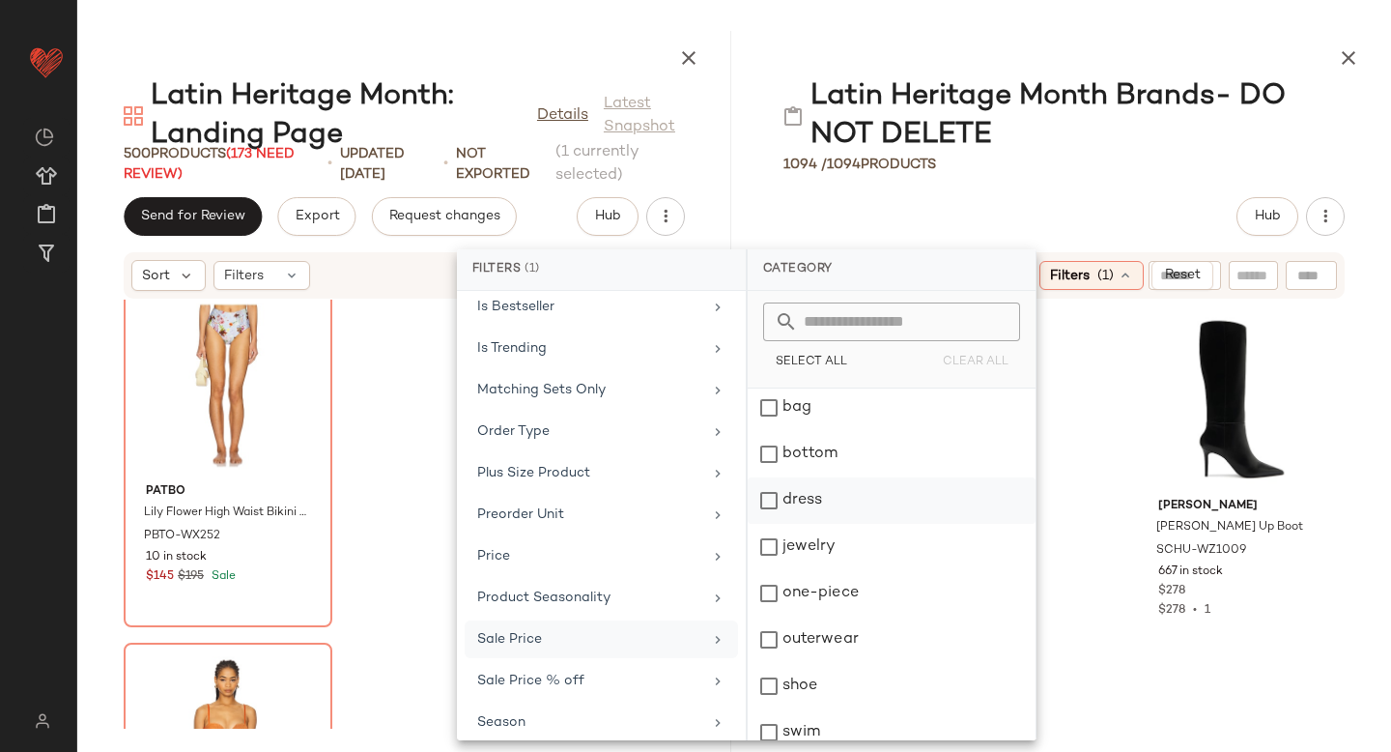
scroll to position [112, 0]
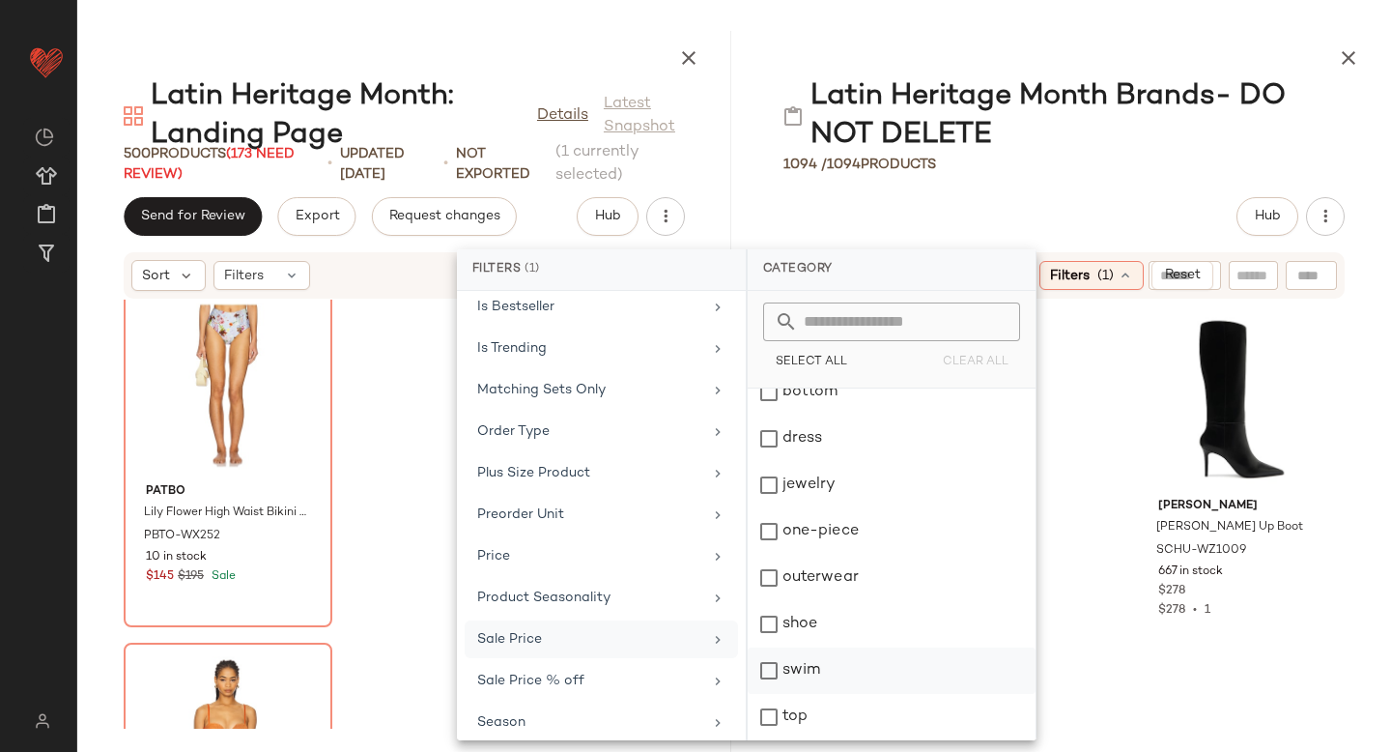
click at [770, 665] on div "swim" at bounding box center [892, 670] width 288 height 46
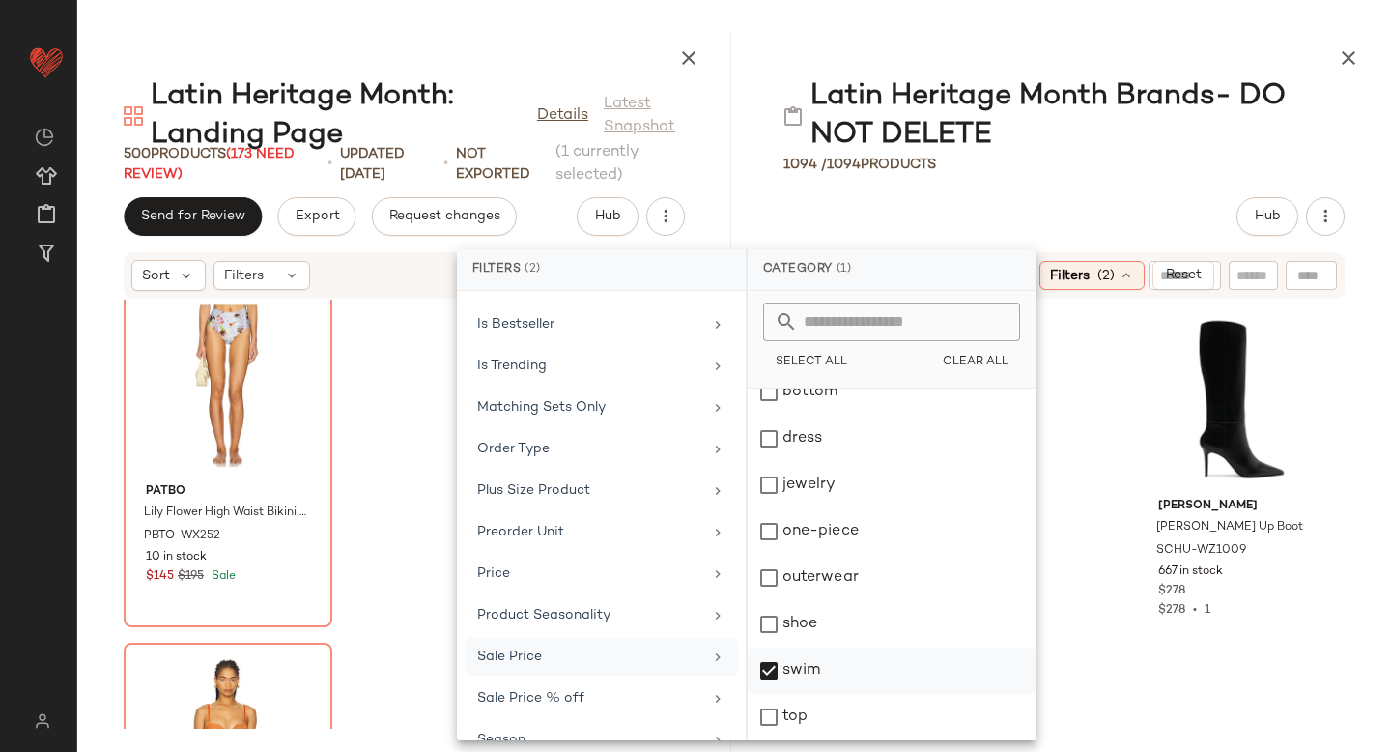
scroll to position [835, 0]
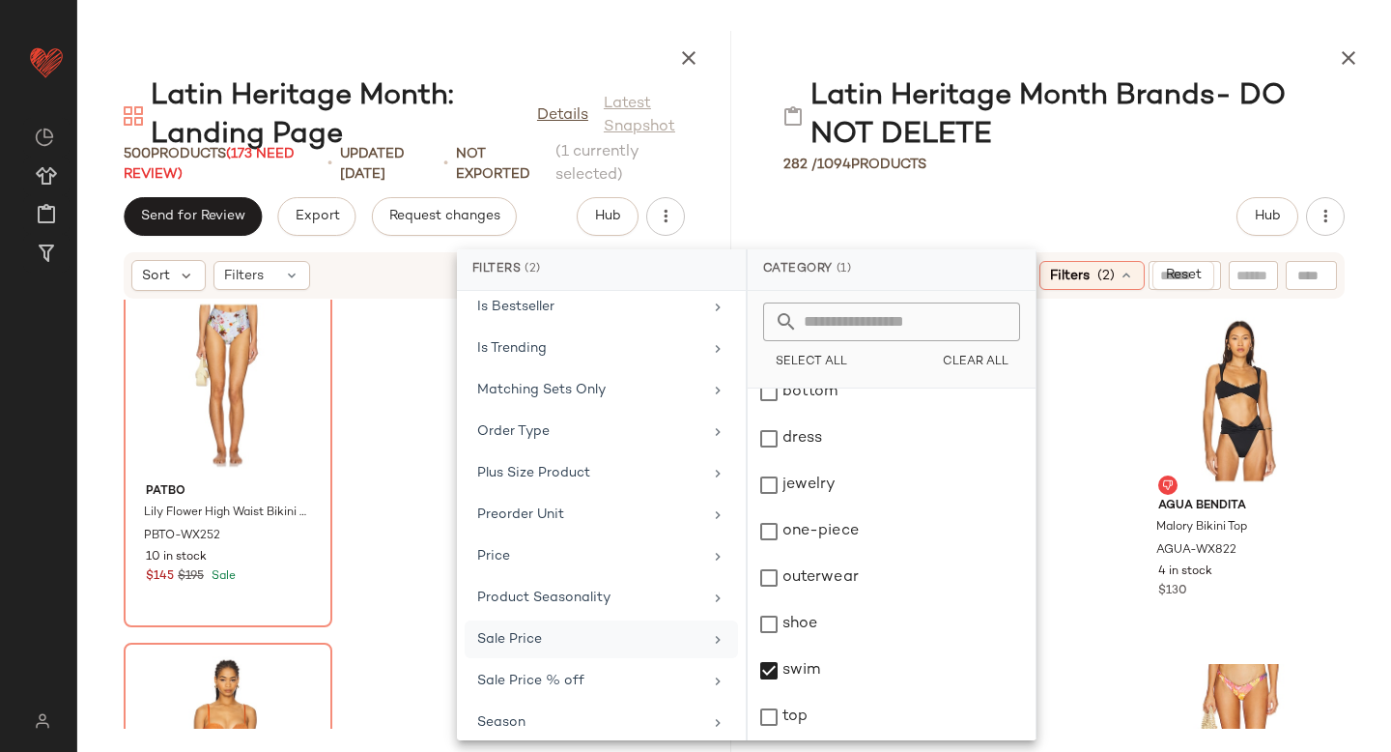
click at [1099, 319] on div "Agua Bendita Lily Bikini Bottom AGUA-WX821 11 in stock $130 Agua Bendita Malory…" at bounding box center [1064, 513] width 654 height 429
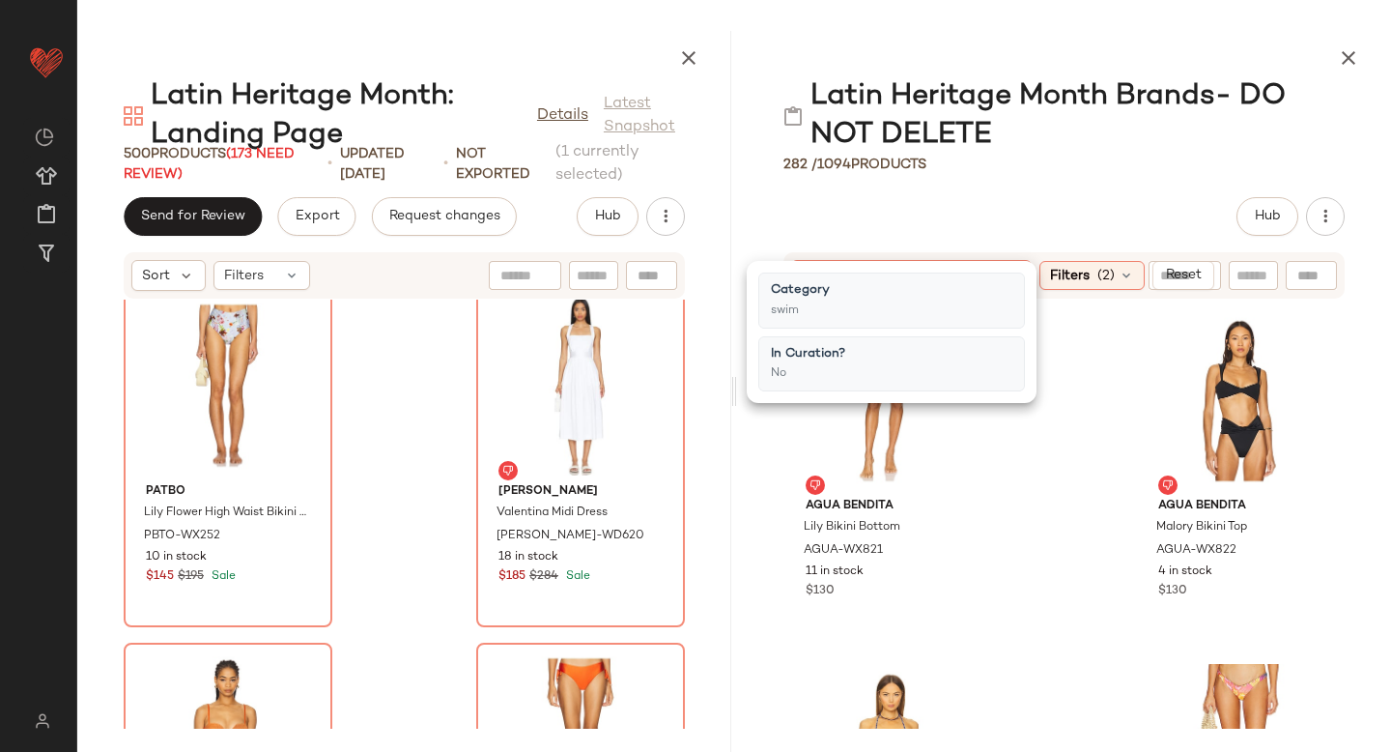
click at [1315, 278] on input "text" at bounding box center [1311, 275] width 28 height 29
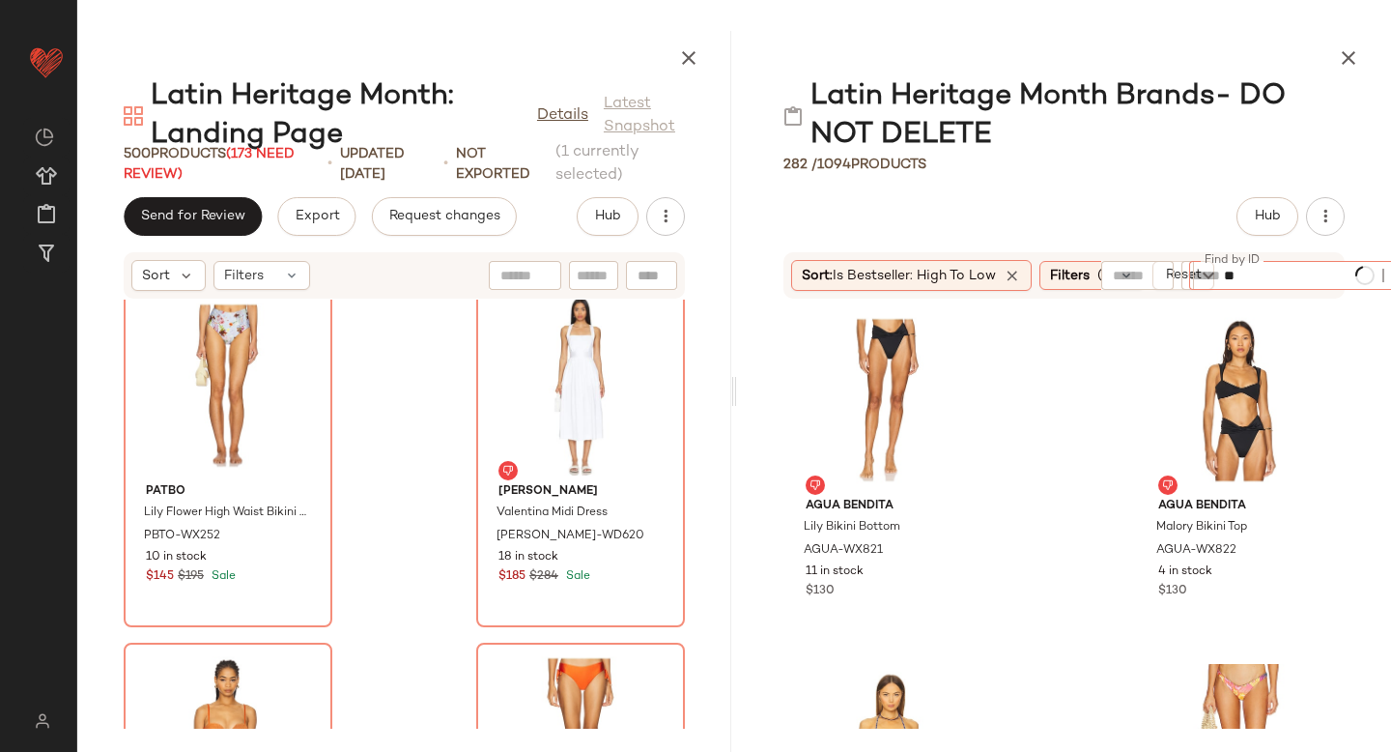
type input "*"
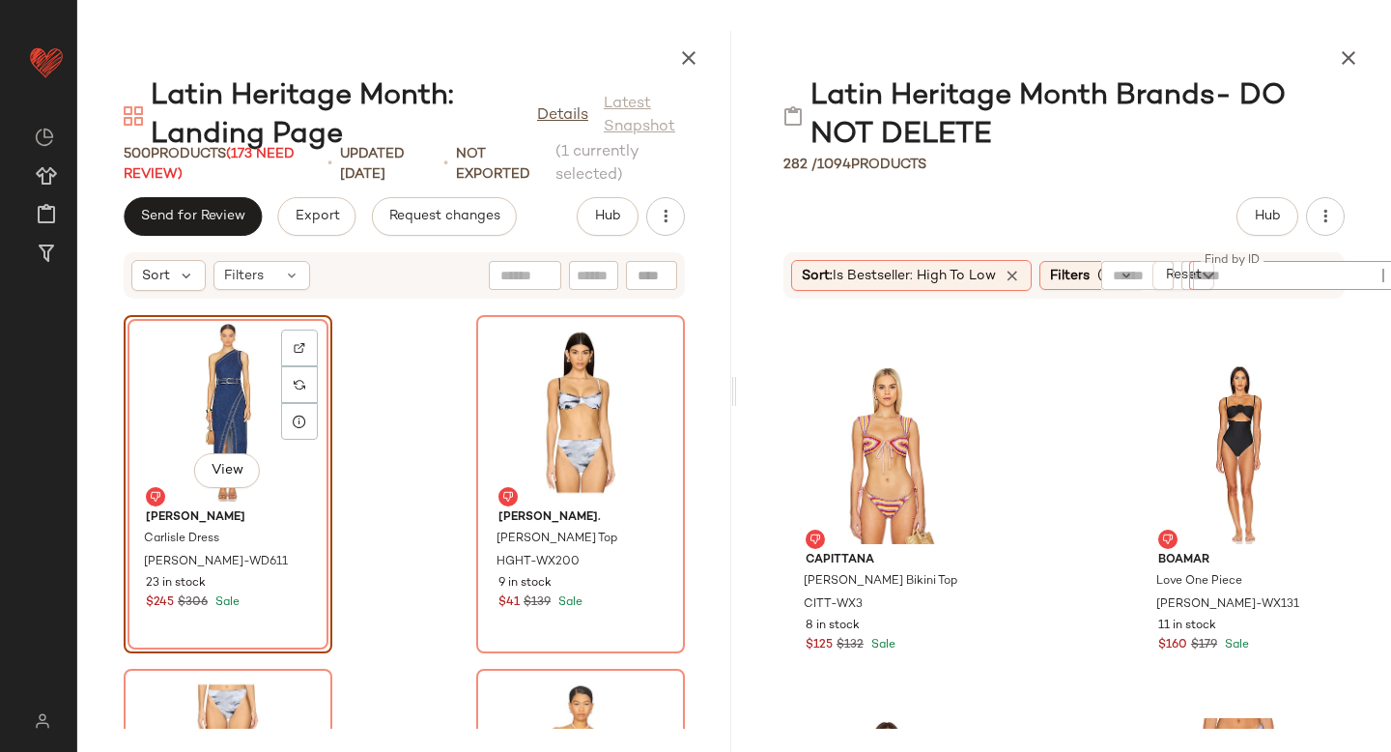
scroll to position [1741, 0]
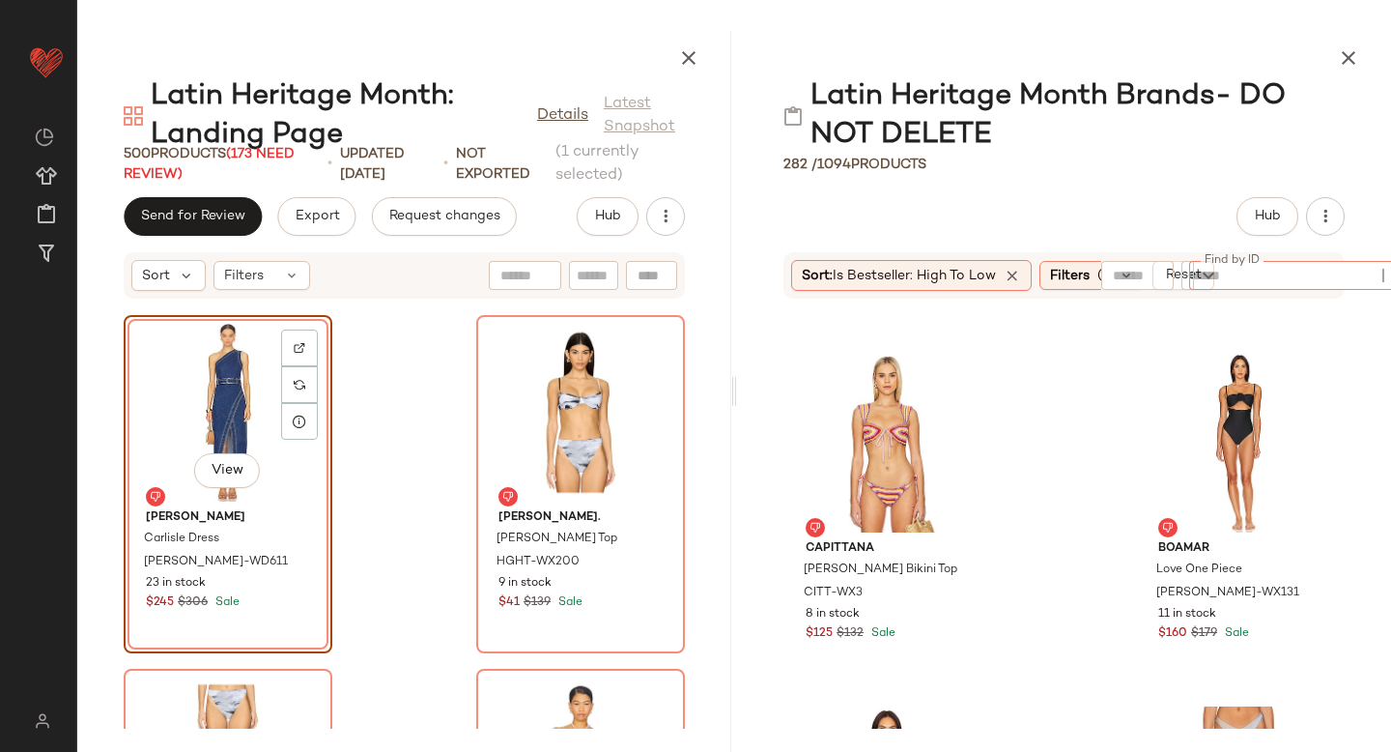
click at [1264, 269] on input "Find by ID" at bounding box center [1299, 275] width 151 height 29
click at [1288, 317] on div "View Agua Bendita x REVOLVE Adara One Piece AGUA-WX726 6 in stock $311 $330 Sale" at bounding box center [1240, 161] width 205 height 334
click at [1255, 275] on input "text" at bounding box center [1254, 276] width 34 height 20
type input "*********"
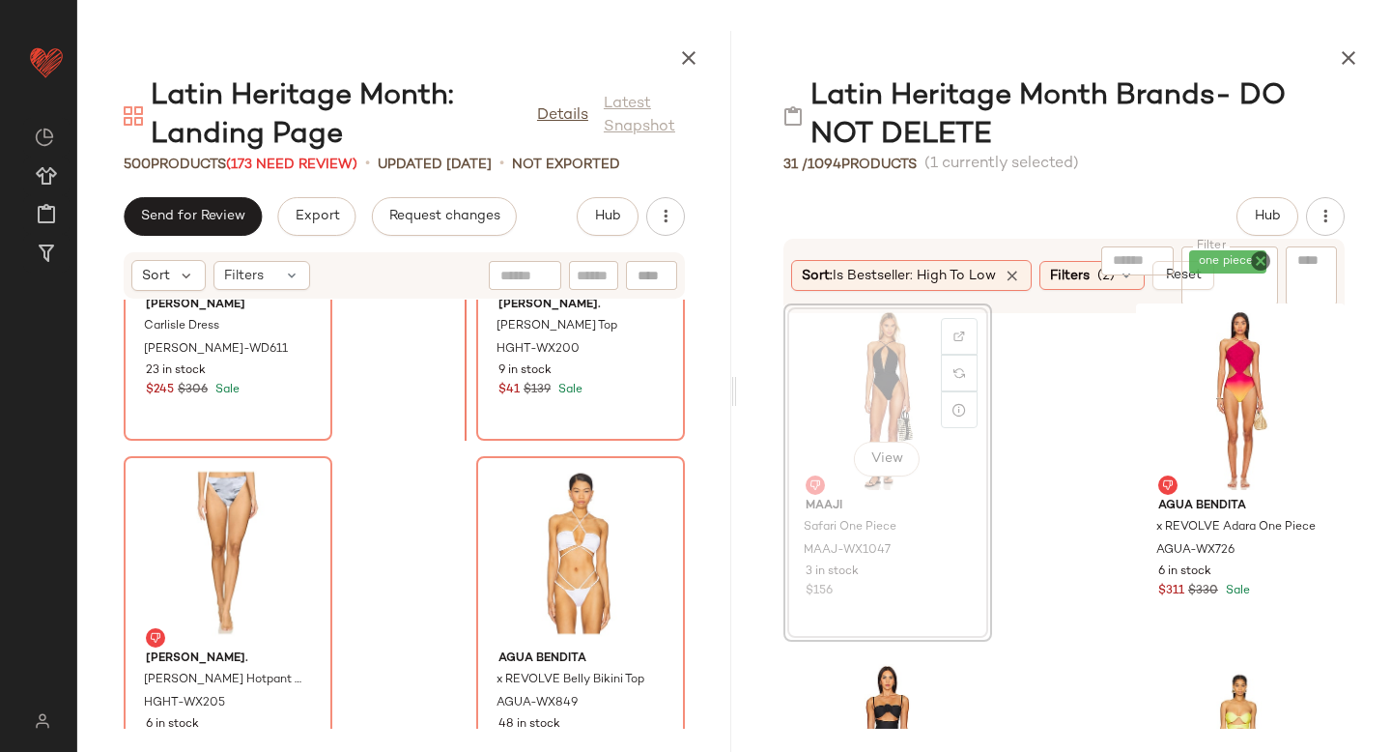
scroll to position [87633, 0]
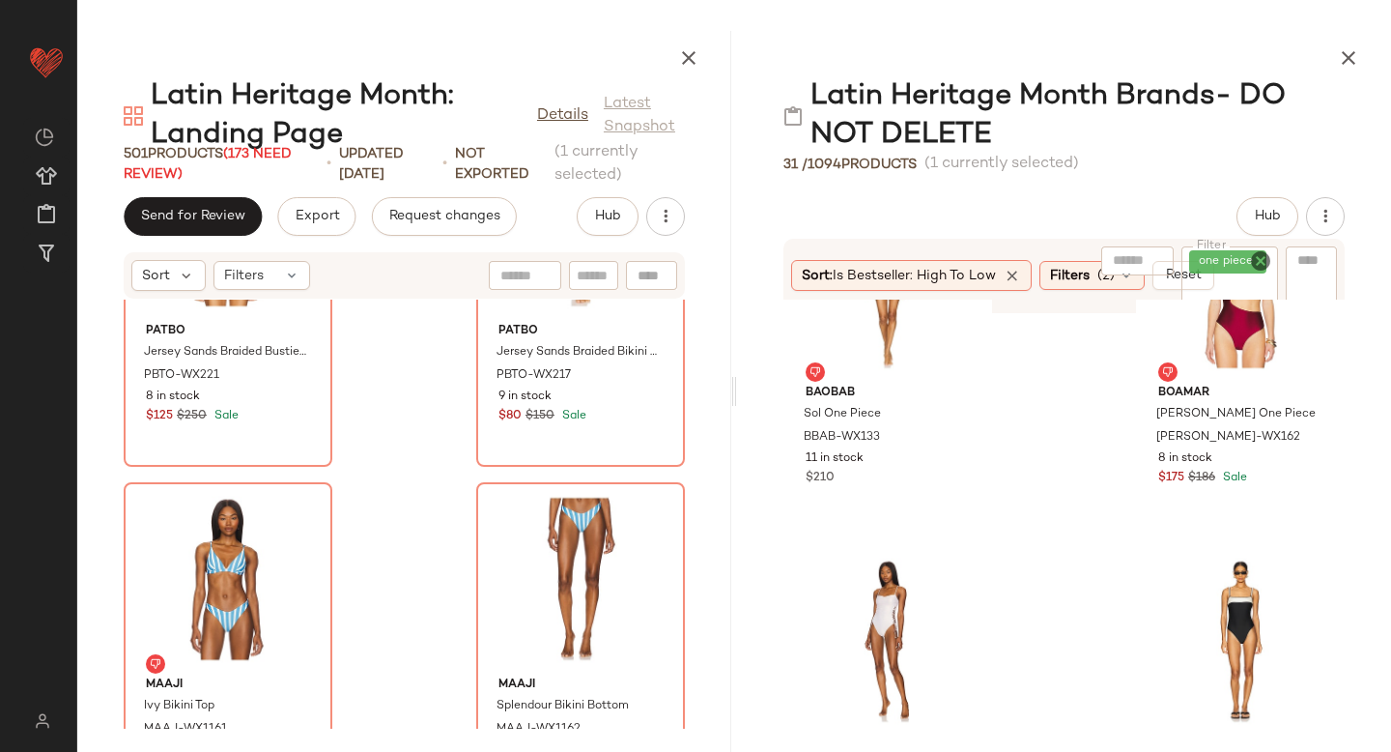
scroll to position [479, 0]
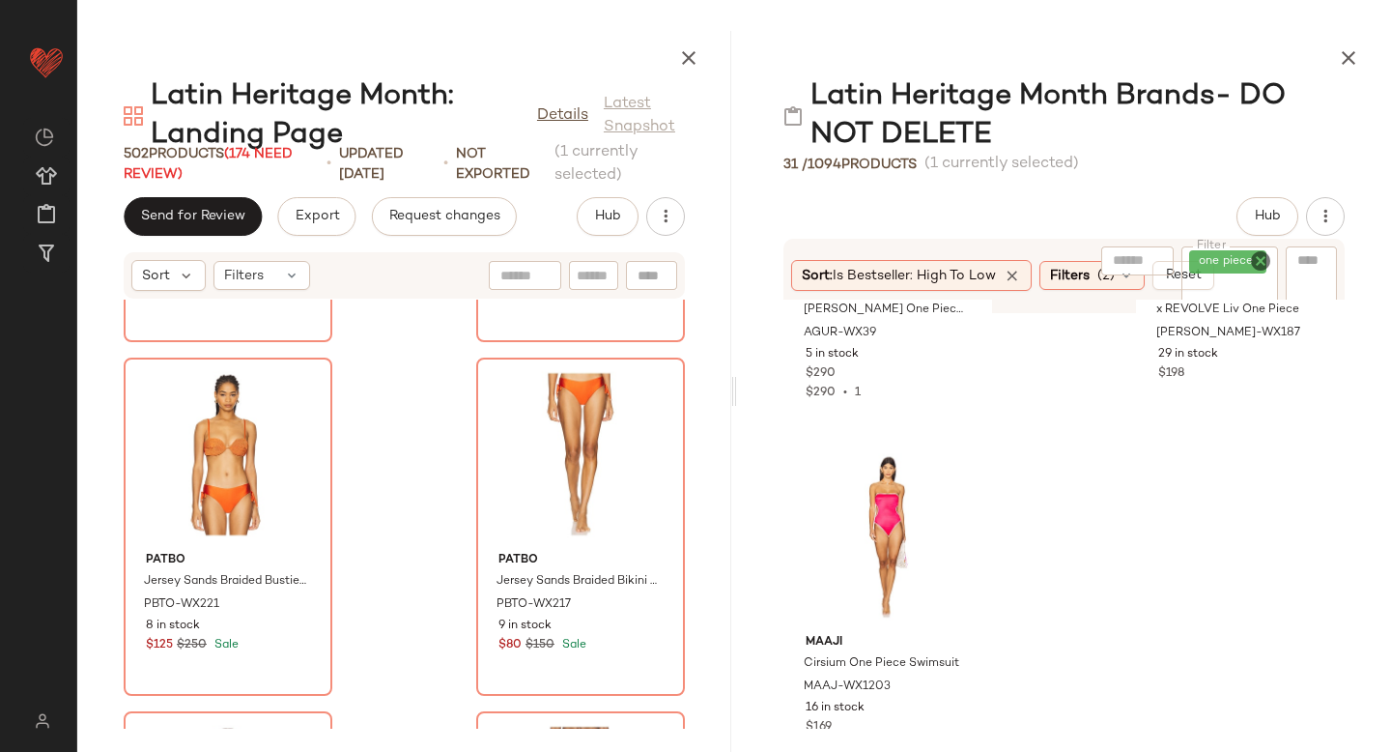
scroll to position [1646, 0]
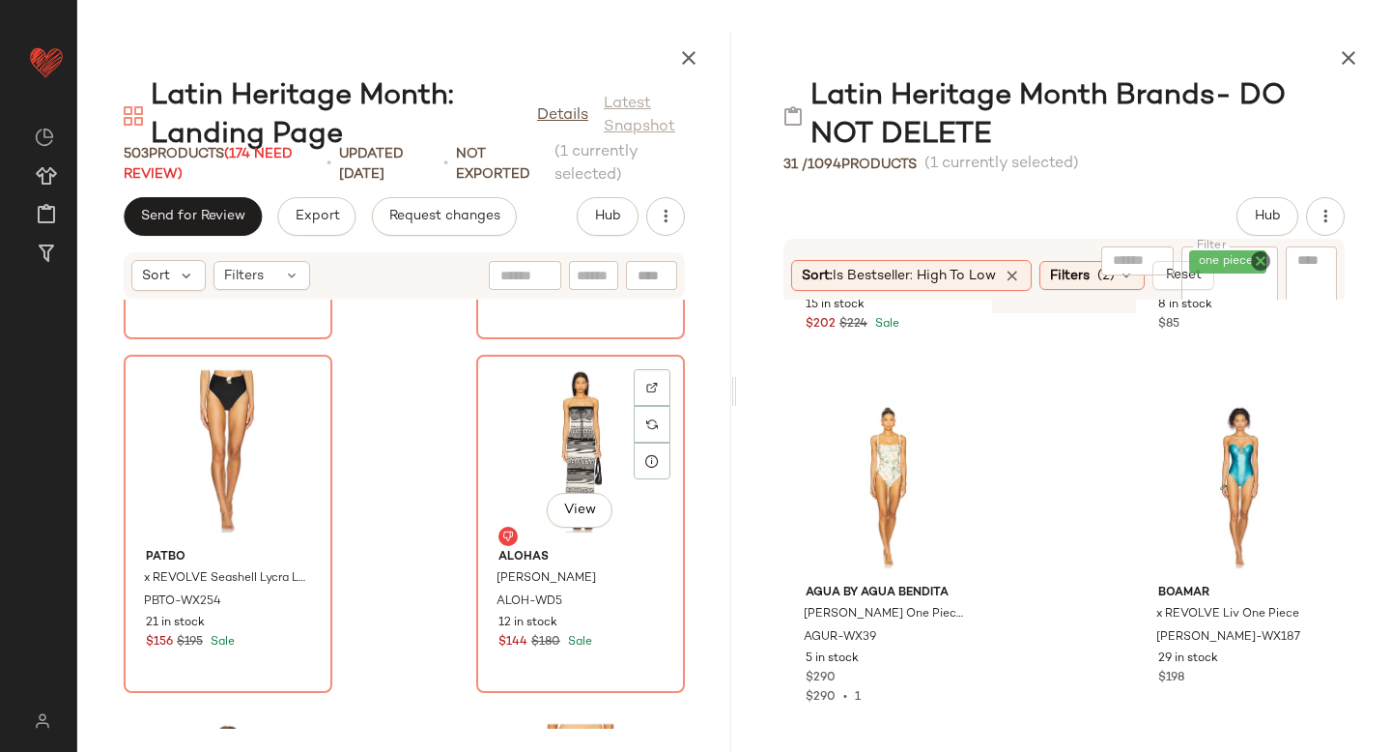
scroll to position [83452, 0]
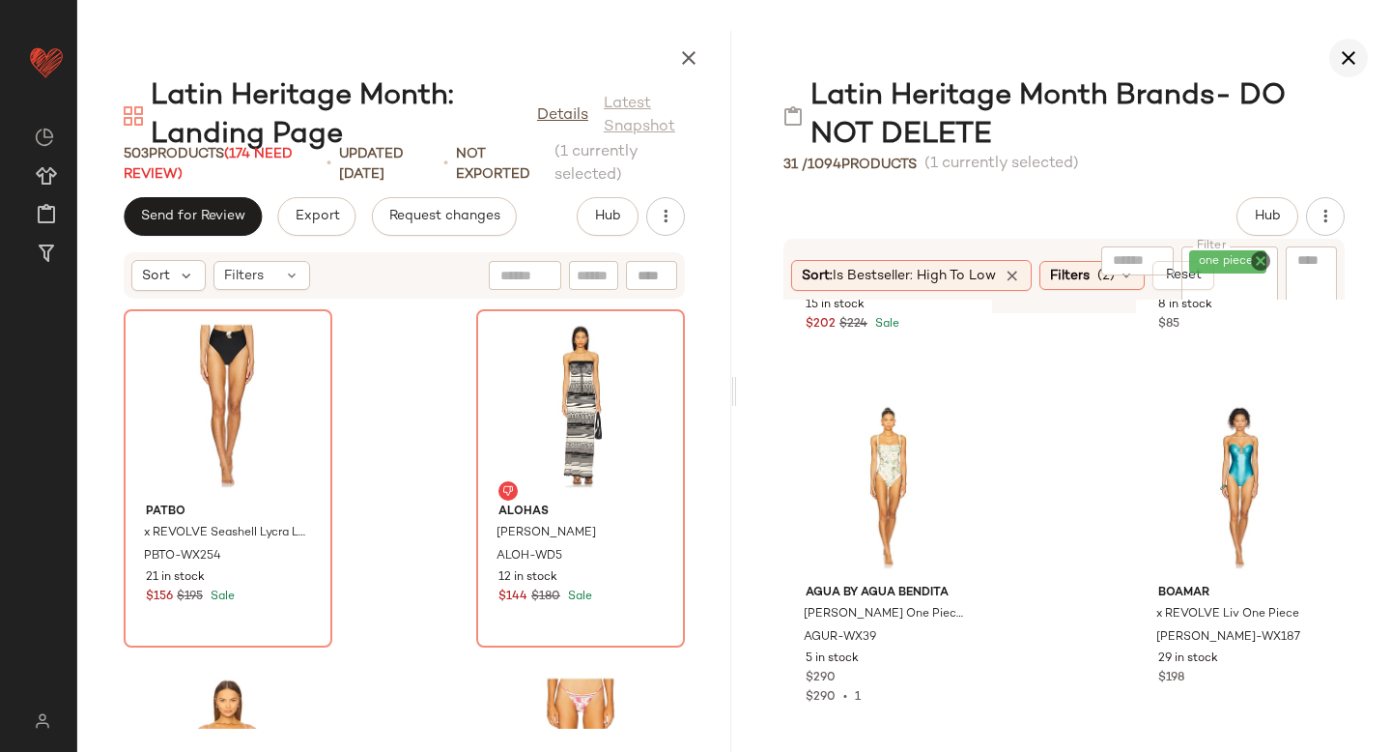
click at [1347, 70] on button "button" at bounding box center [1348, 58] width 39 height 39
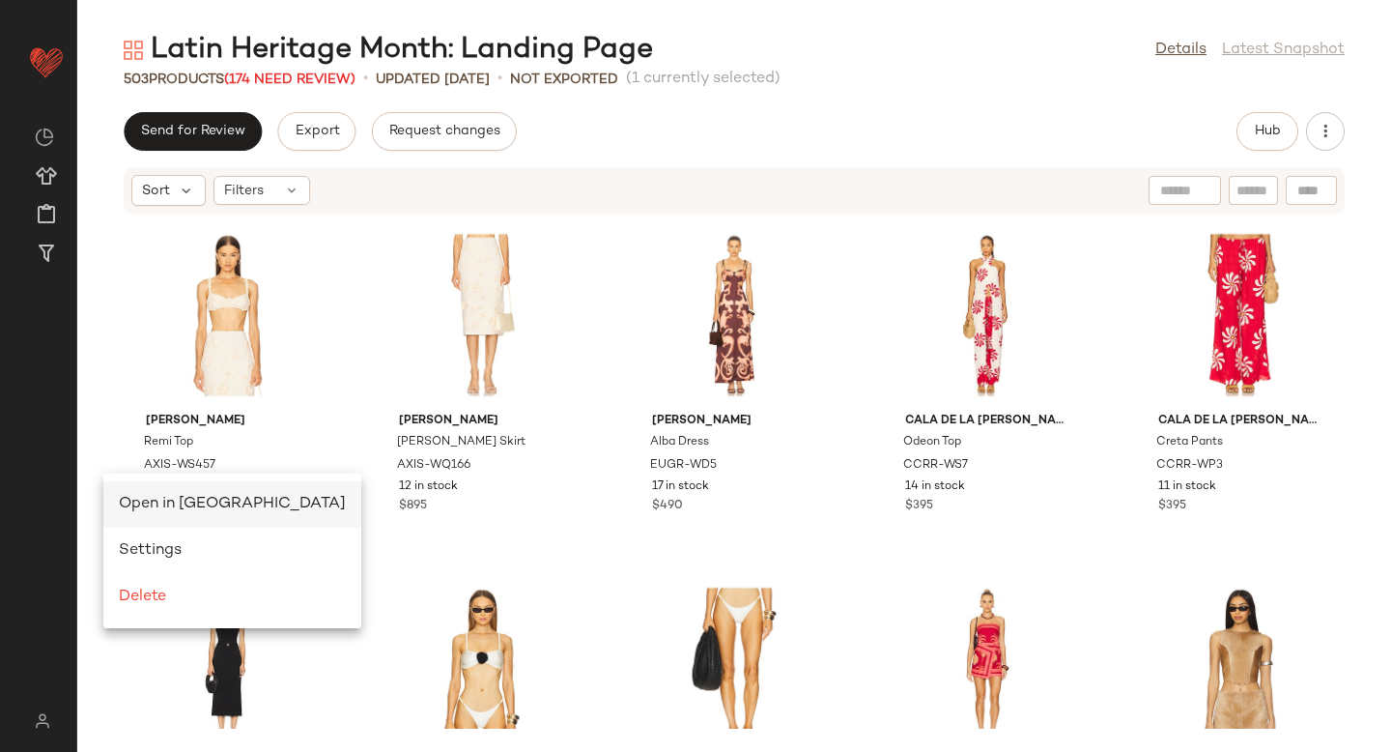
click at [185, 507] on span "Open in Split View" at bounding box center [232, 504] width 227 height 16
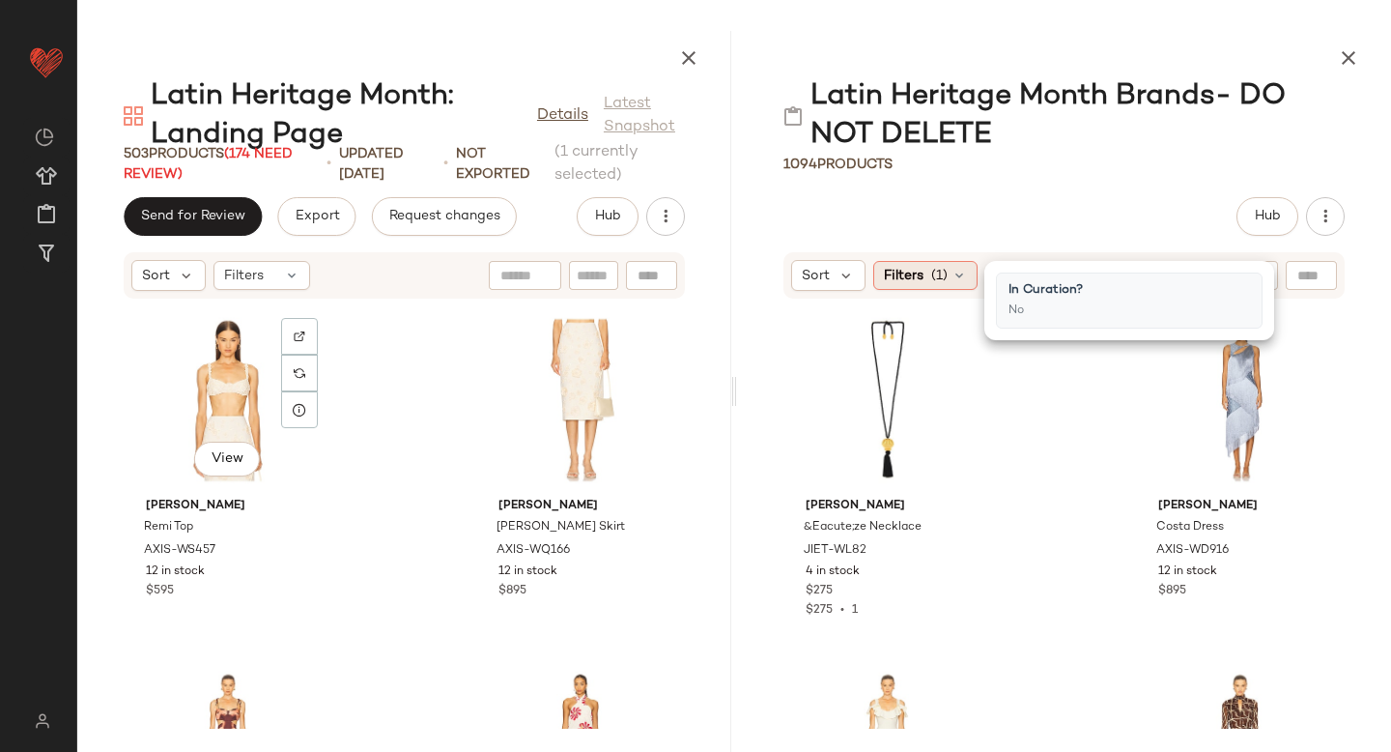
click at [949, 281] on div "Filters (1)" at bounding box center [925, 275] width 104 height 29
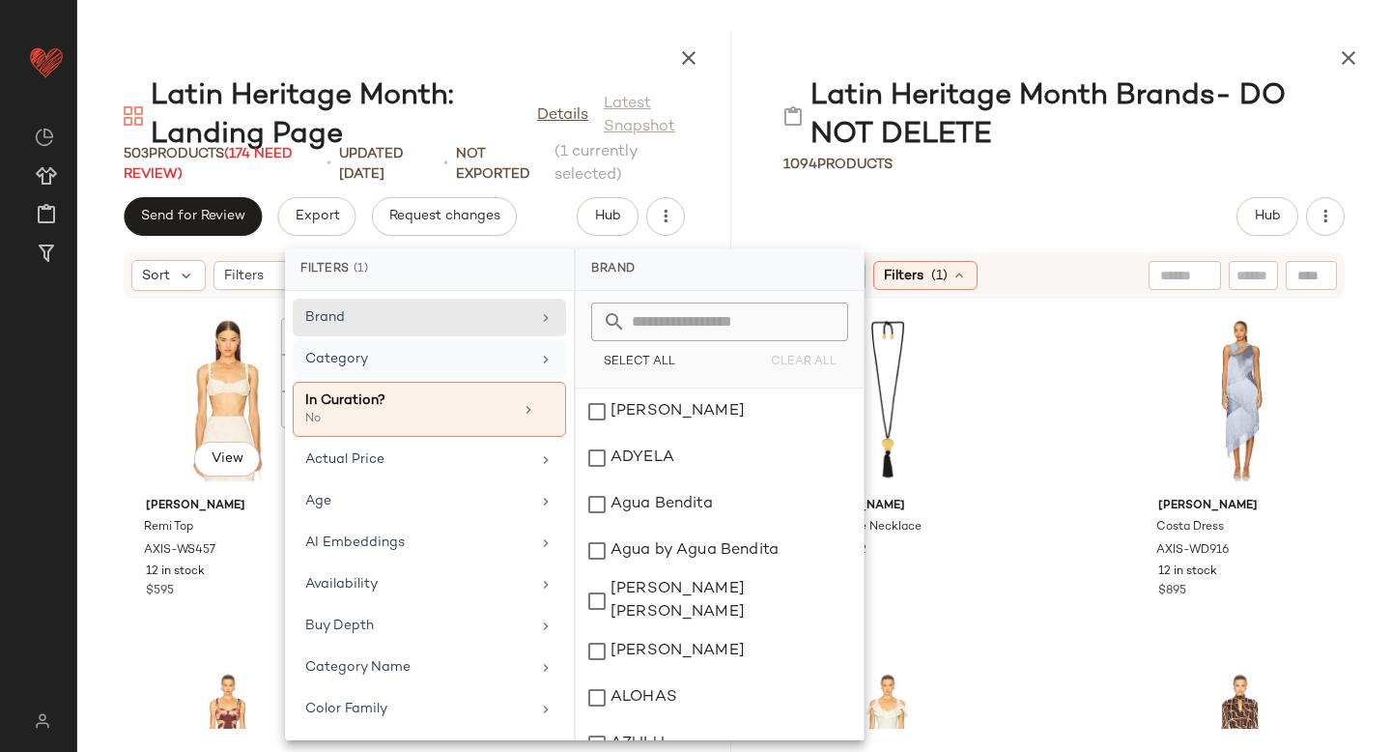
click at [443, 371] on div "Category" at bounding box center [429, 359] width 273 height 38
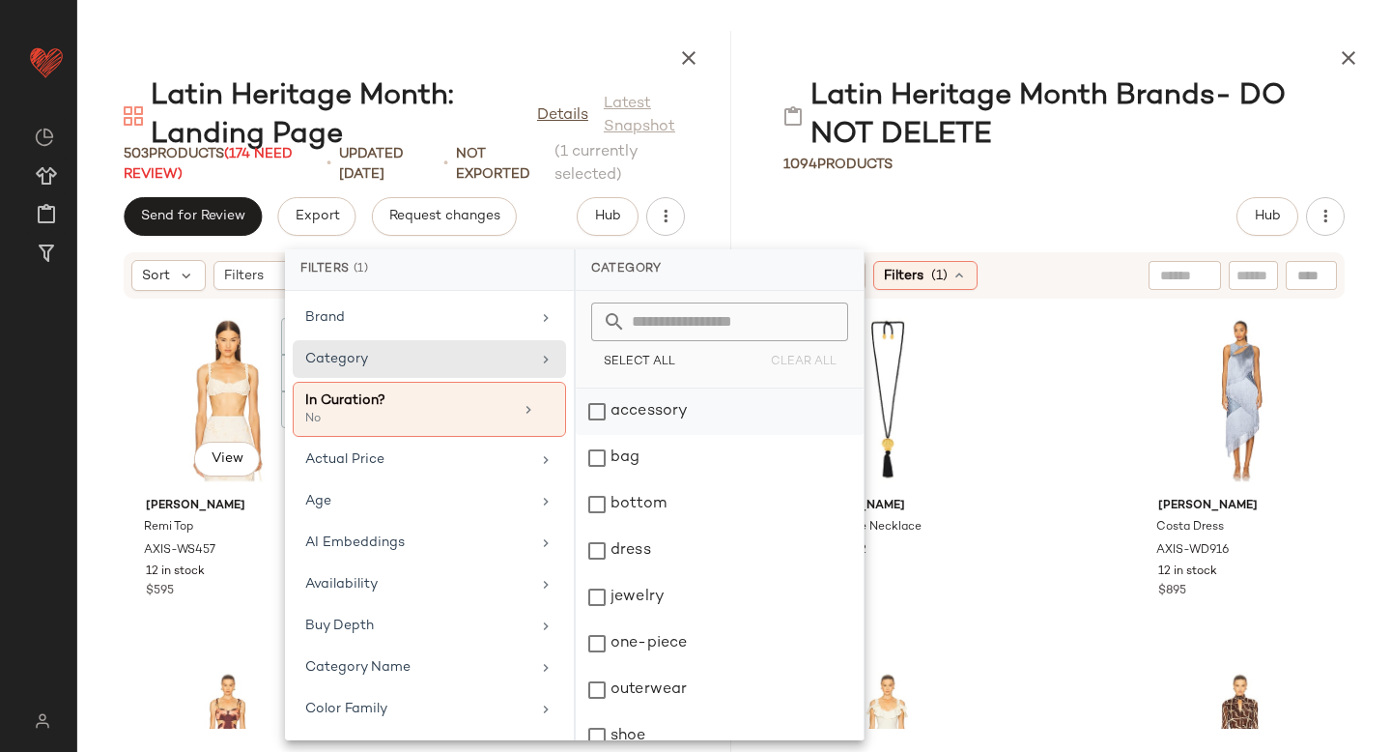
click at [598, 412] on div "accessory" at bounding box center [720, 411] width 288 height 46
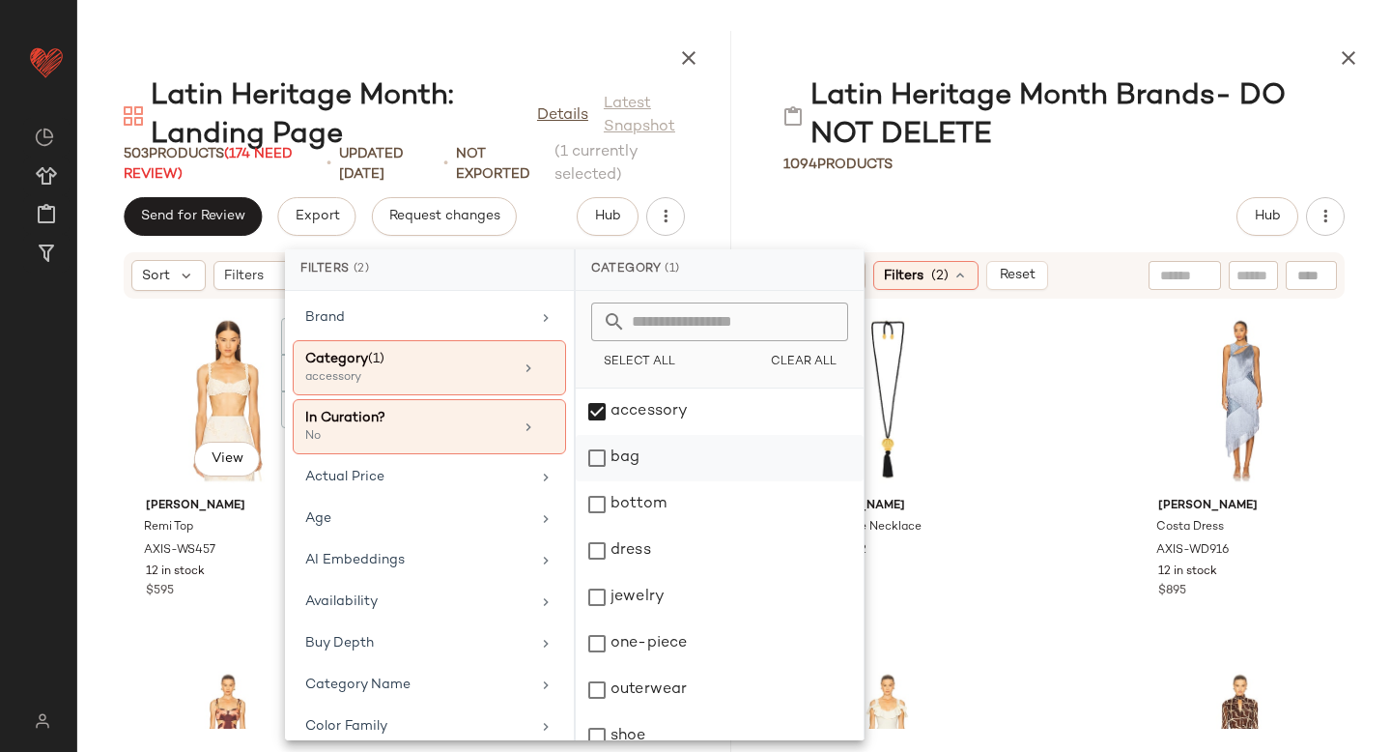
click at [600, 472] on div "bag" at bounding box center [720, 458] width 288 height 46
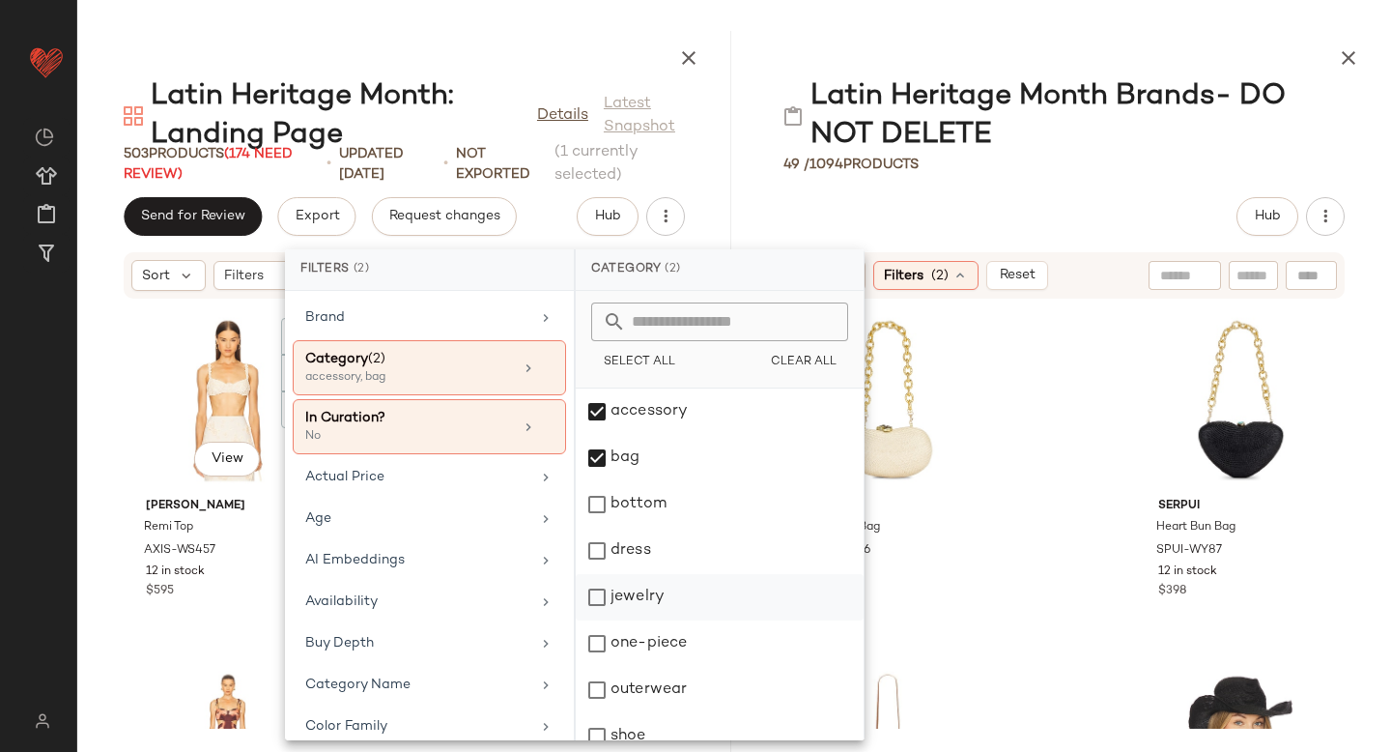
click at [594, 590] on div "jewelry" at bounding box center [720, 597] width 288 height 46
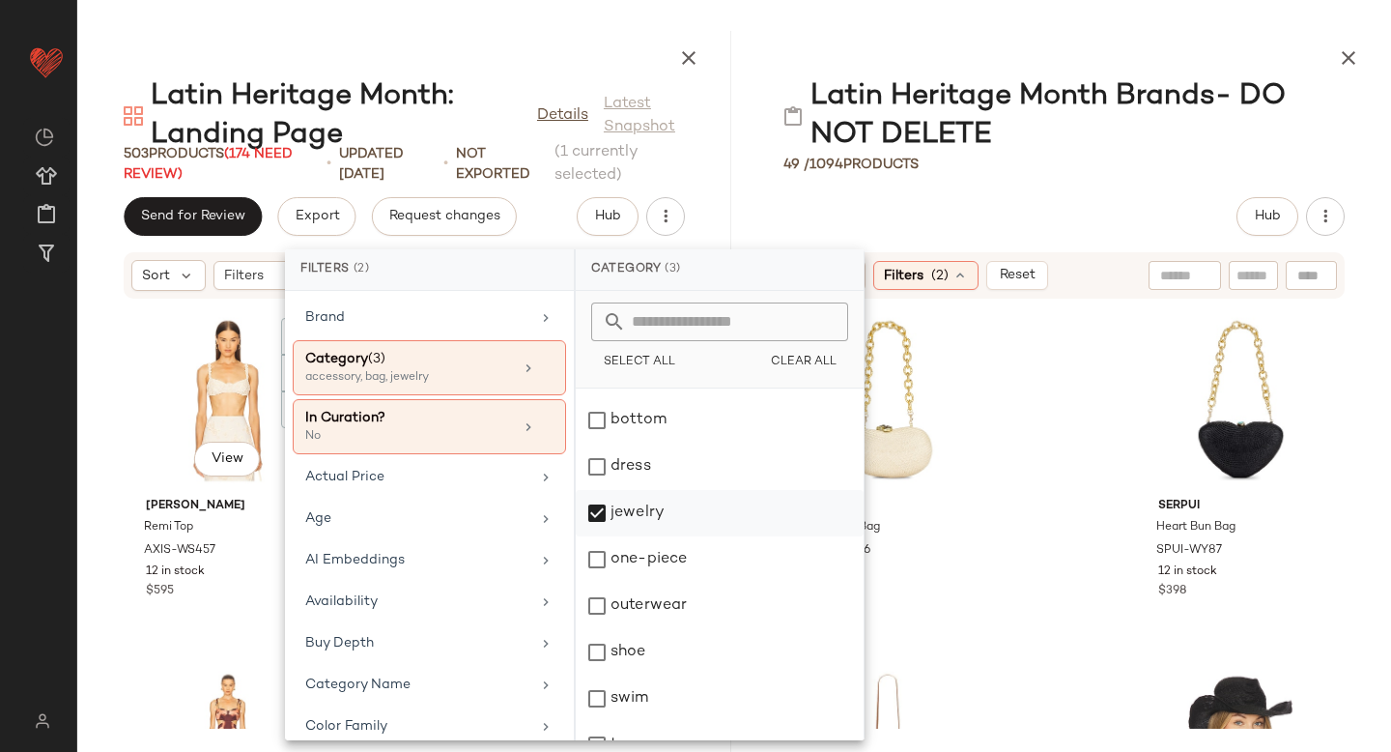
scroll to position [112, 0]
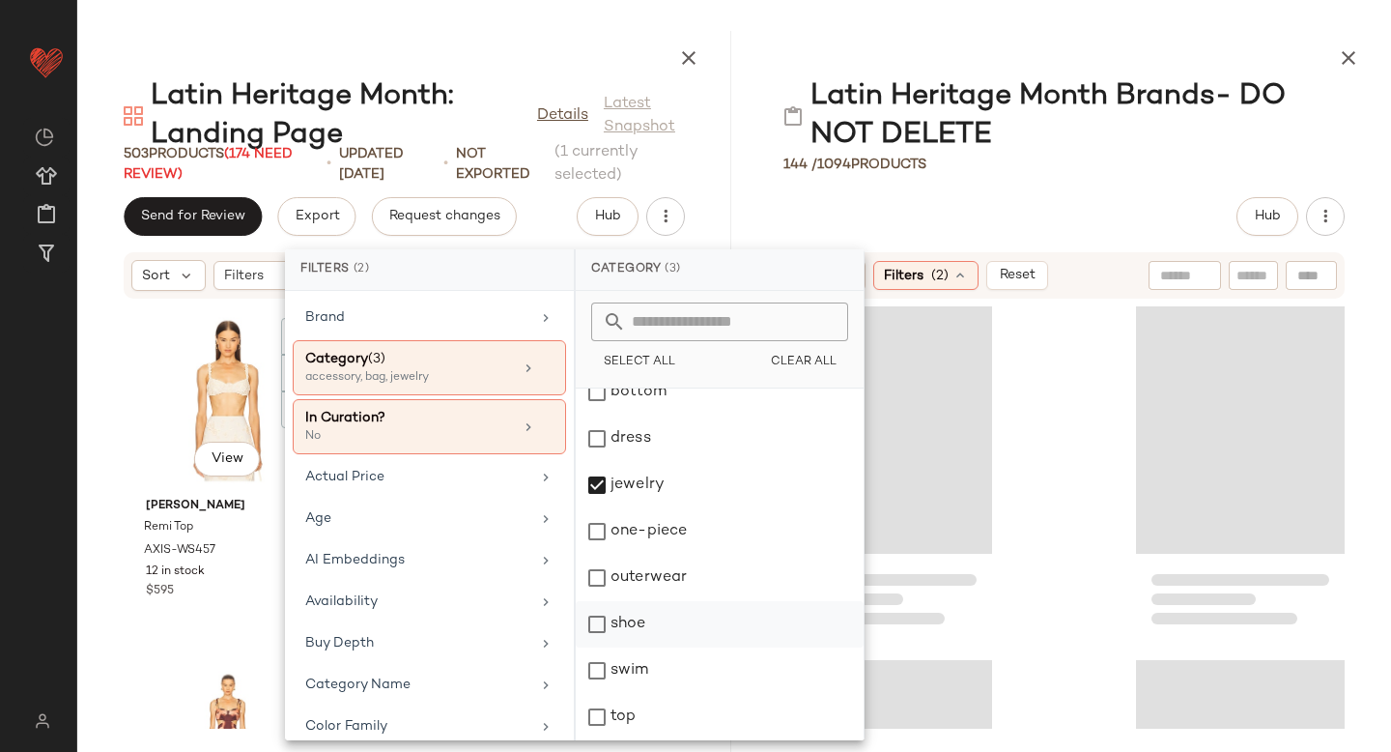
click at [596, 623] on div "shoe" at bounding box center [720, 624] width 288 height 46
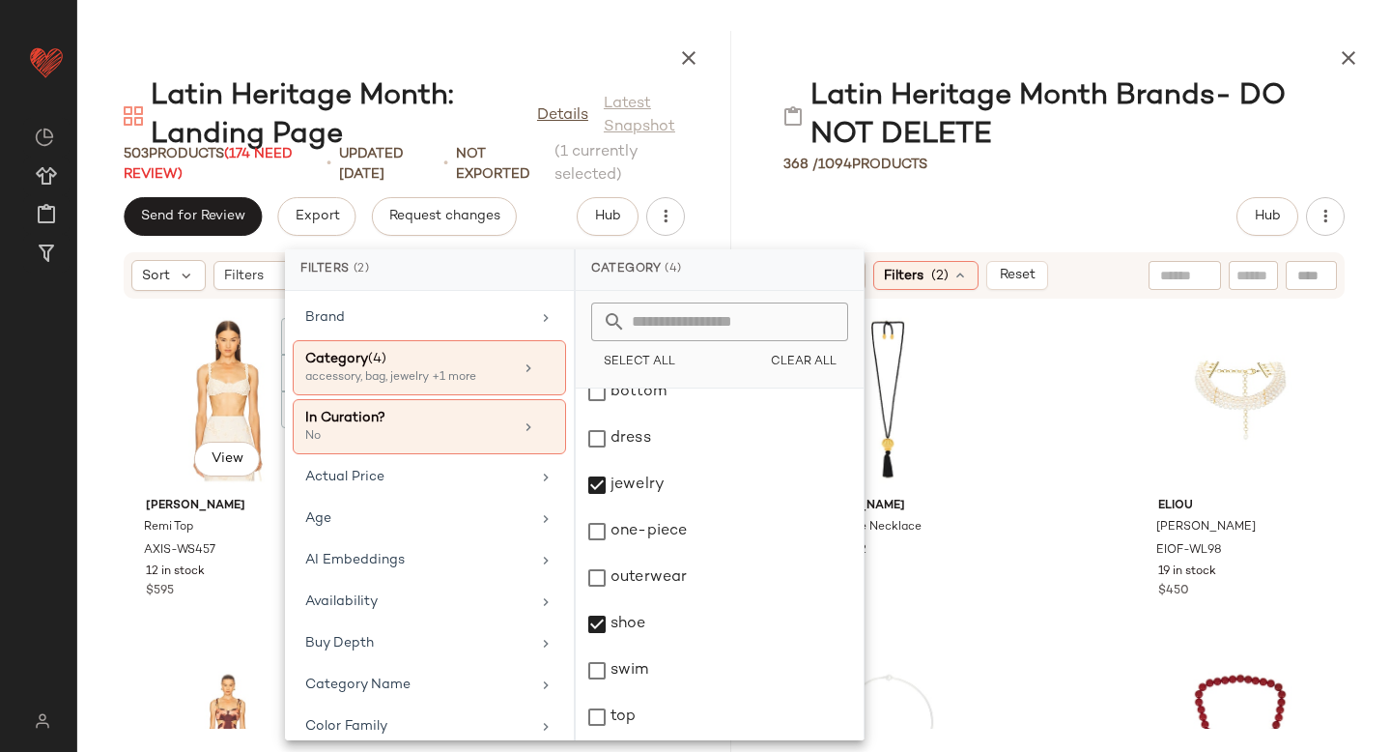
click at [1090, 419] on div "Julietta &Eacute;ze Necklace JIET-WL82 4 in stock $275 $275 • 1 Eliou Camille N…" at bounding box center [1064, 513] width 654 height 429
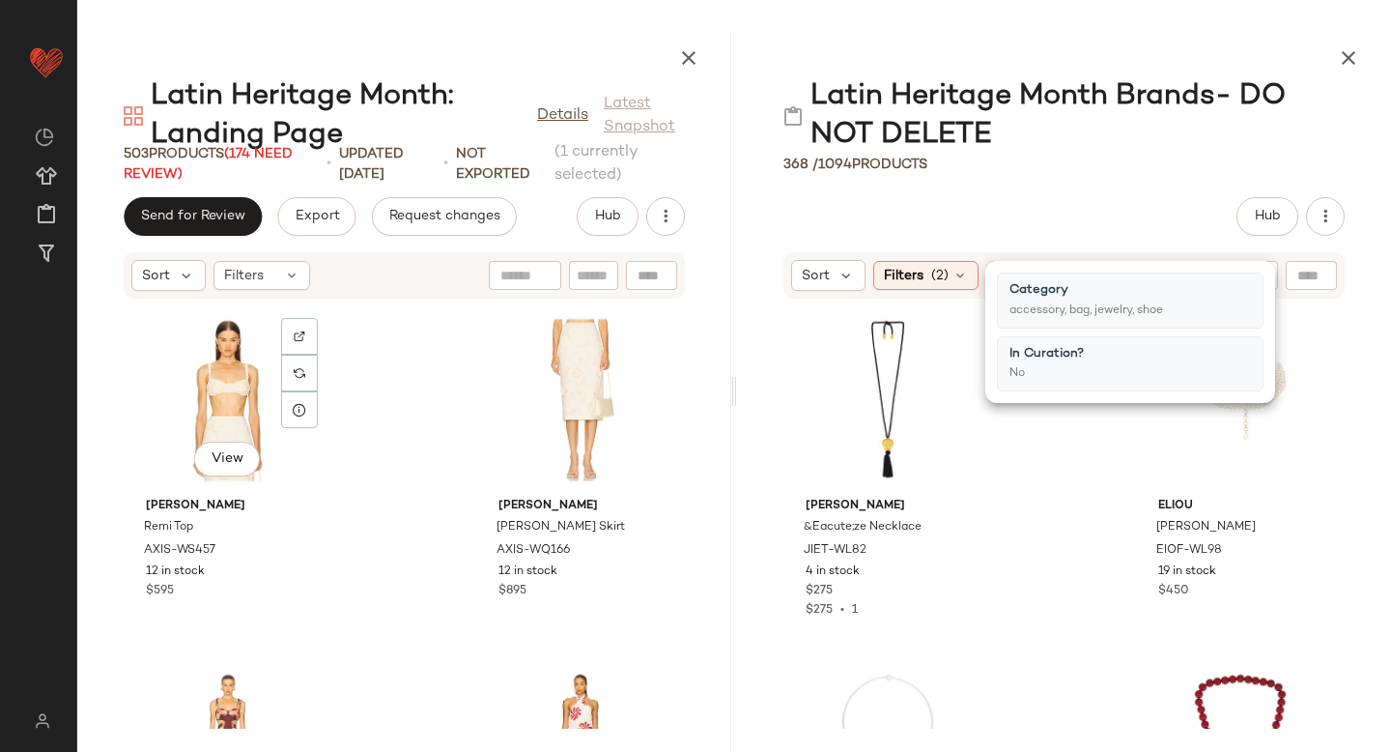
click at [1077, 486] on div "Julietta &Eacute;ze Necklace JIET-WL82 4 in stock $275 $275 • 1 Eliou Camille N…" at bounding box center [1064, 513] width 654 height 429
click at [944, 275] on span "(2)" at bounding box center [939, 276] width 17 height 20
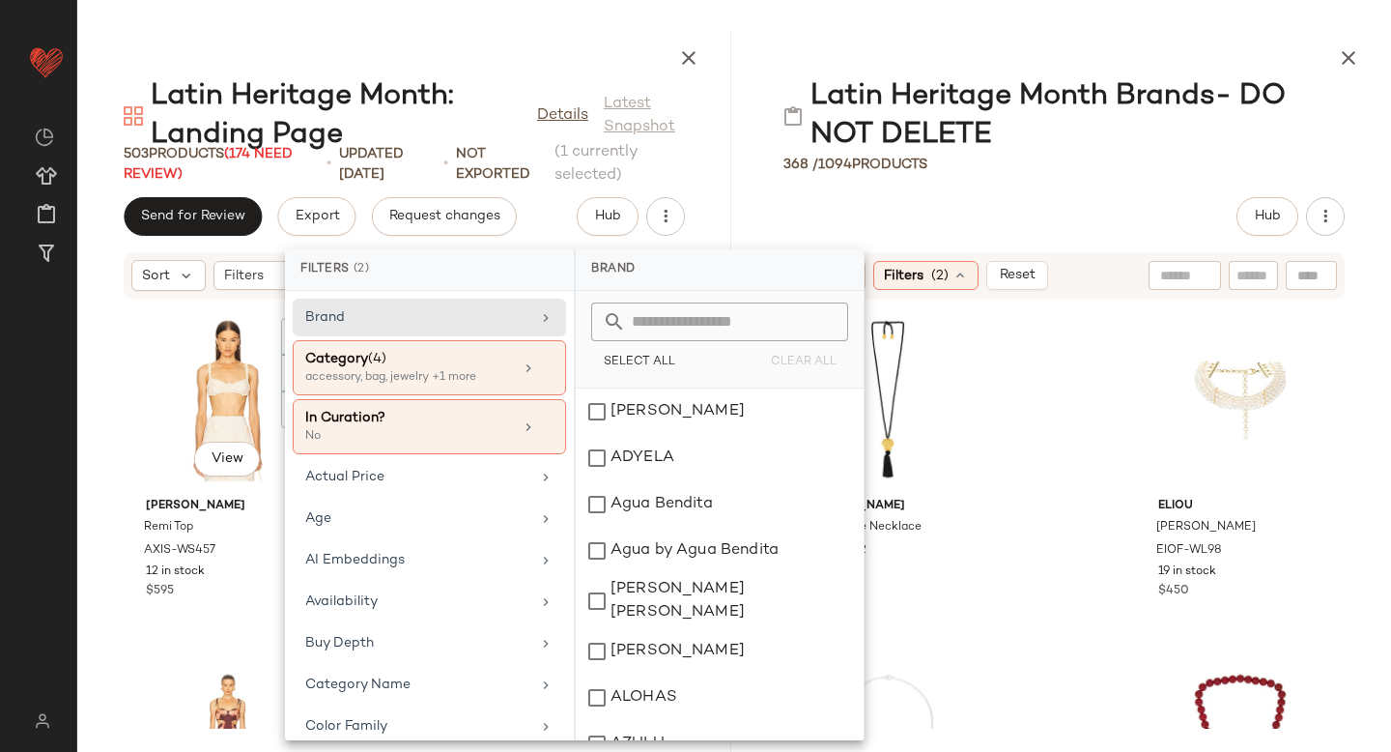
click at [1116, 197] on div "Hub" at bounding box center [1063, 216] width 561 height 39
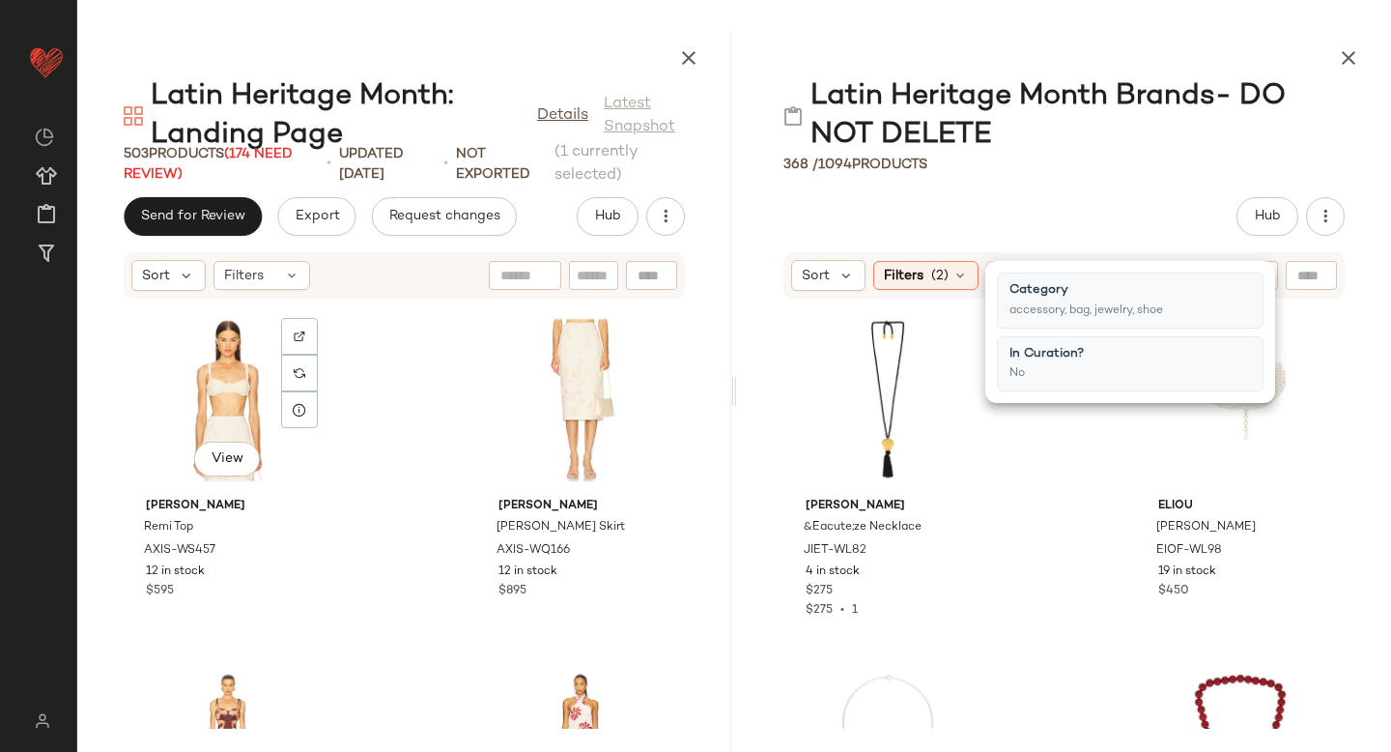
click at [960, 37] on div at bounding box center [1064, 54] width 654 height 46
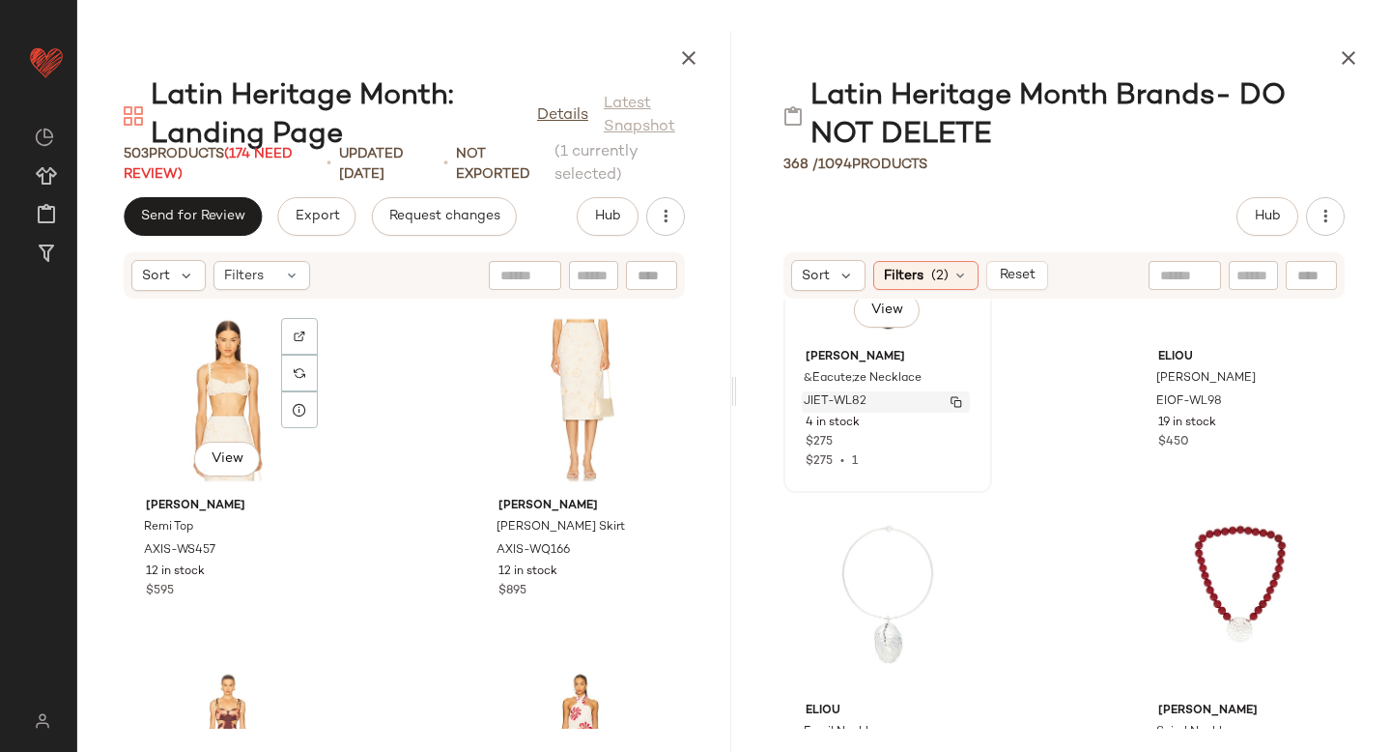
scroll to position [154, 0]
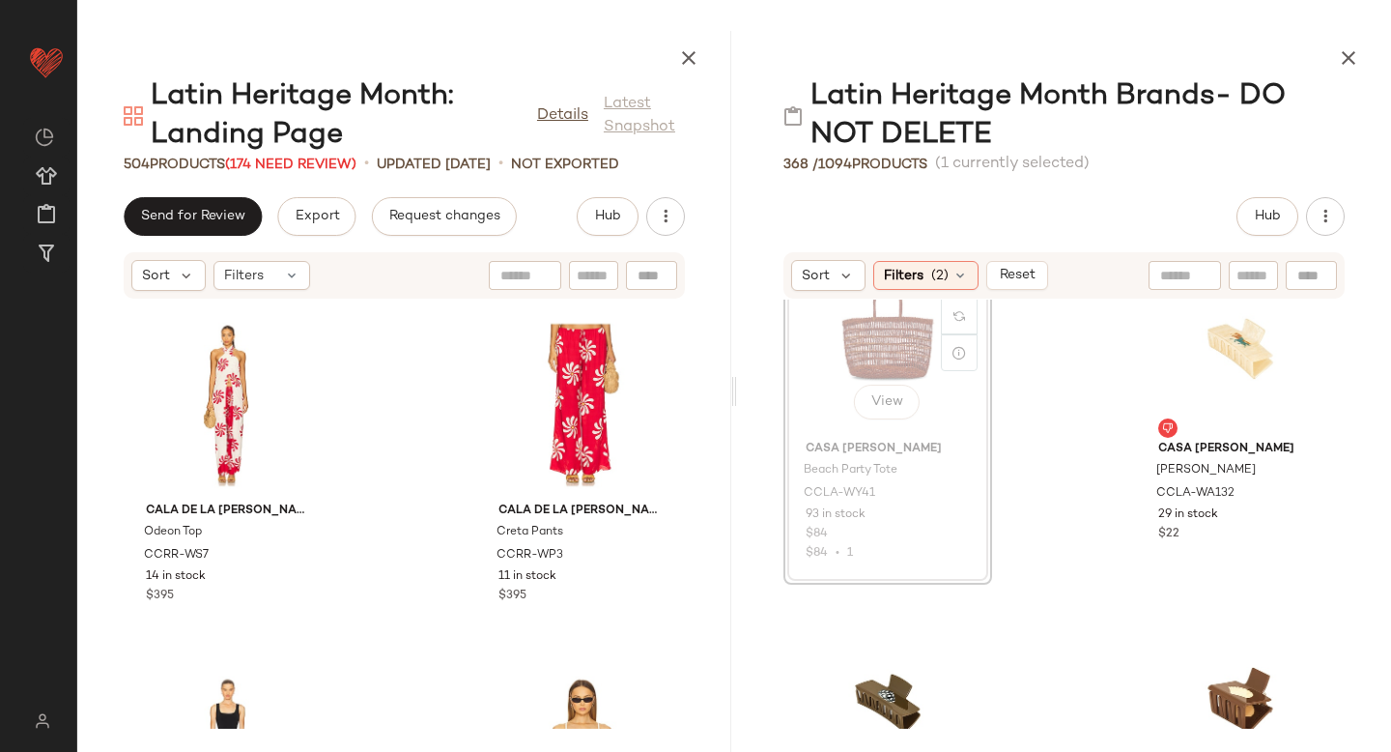
scroll to position [4666, 0]
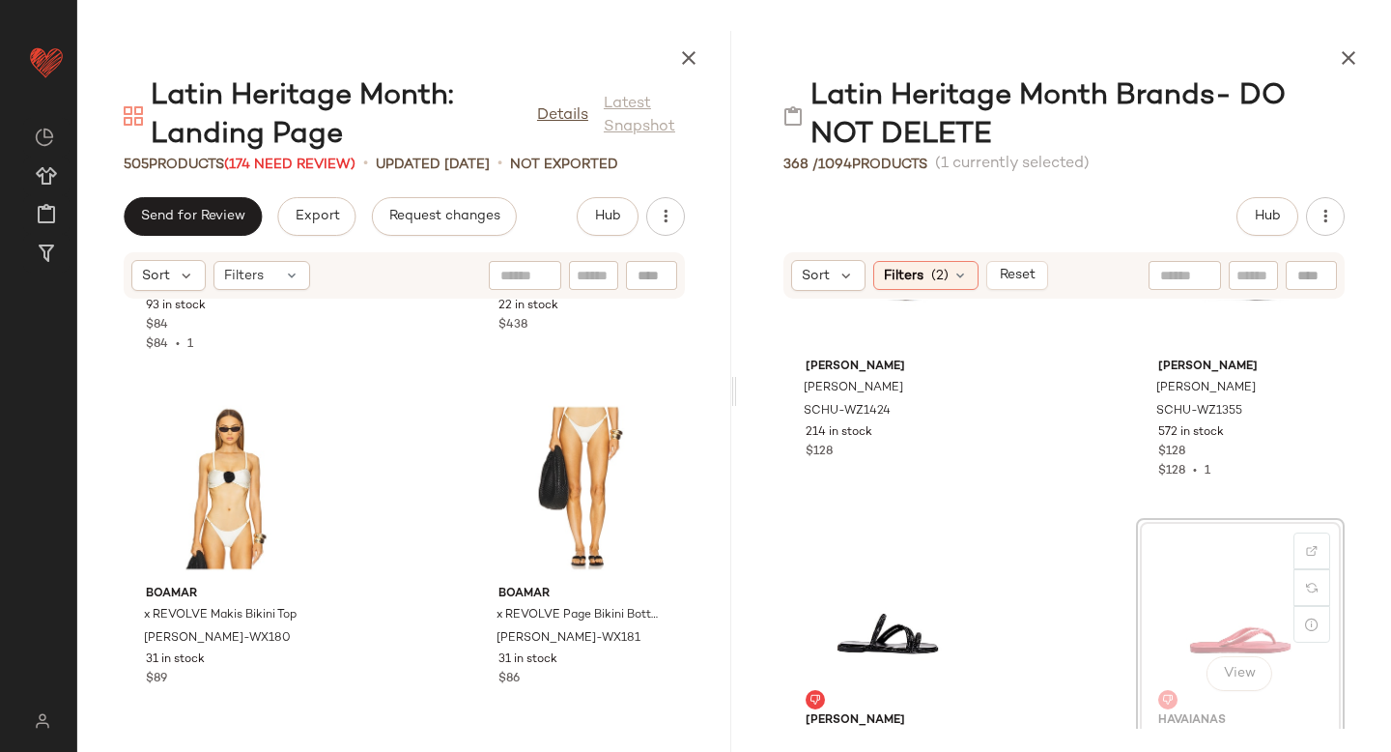
scroll to position [30563, 0]
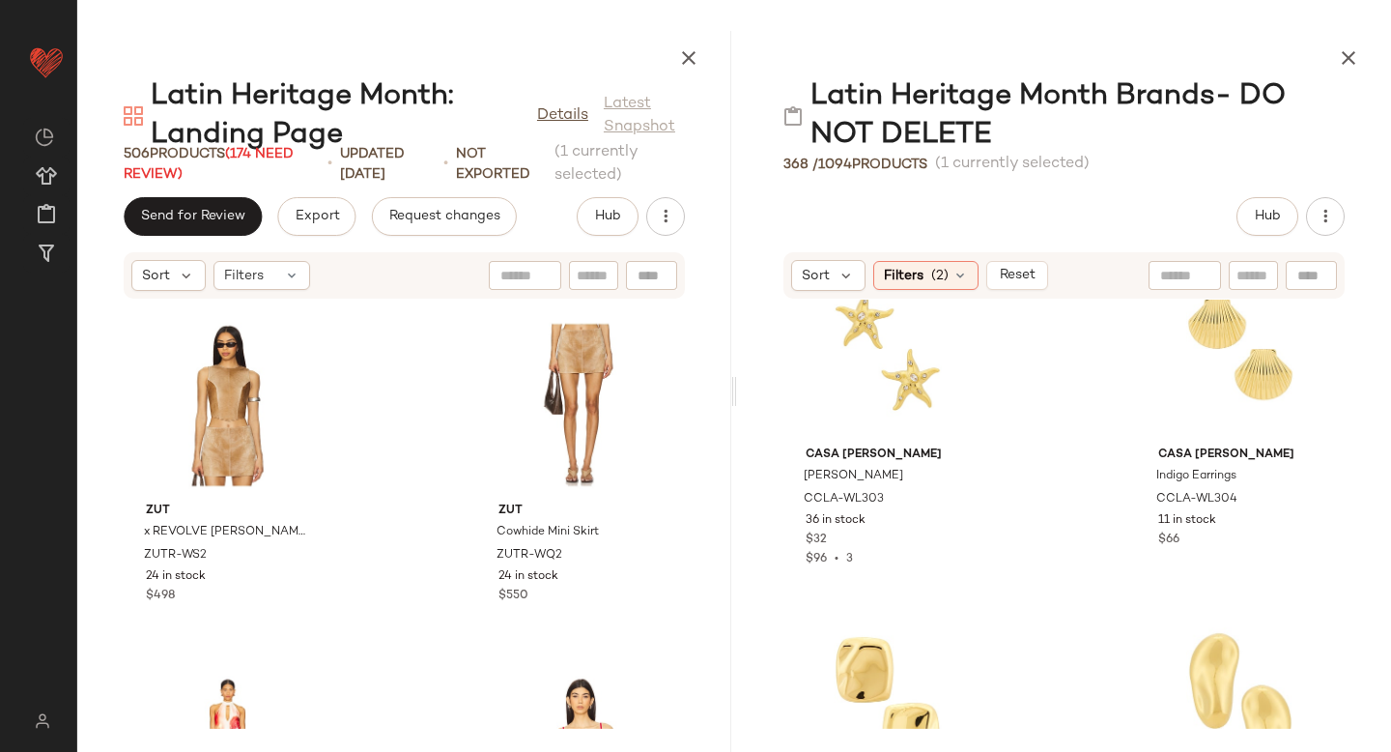
scroll to position [6010, 0]
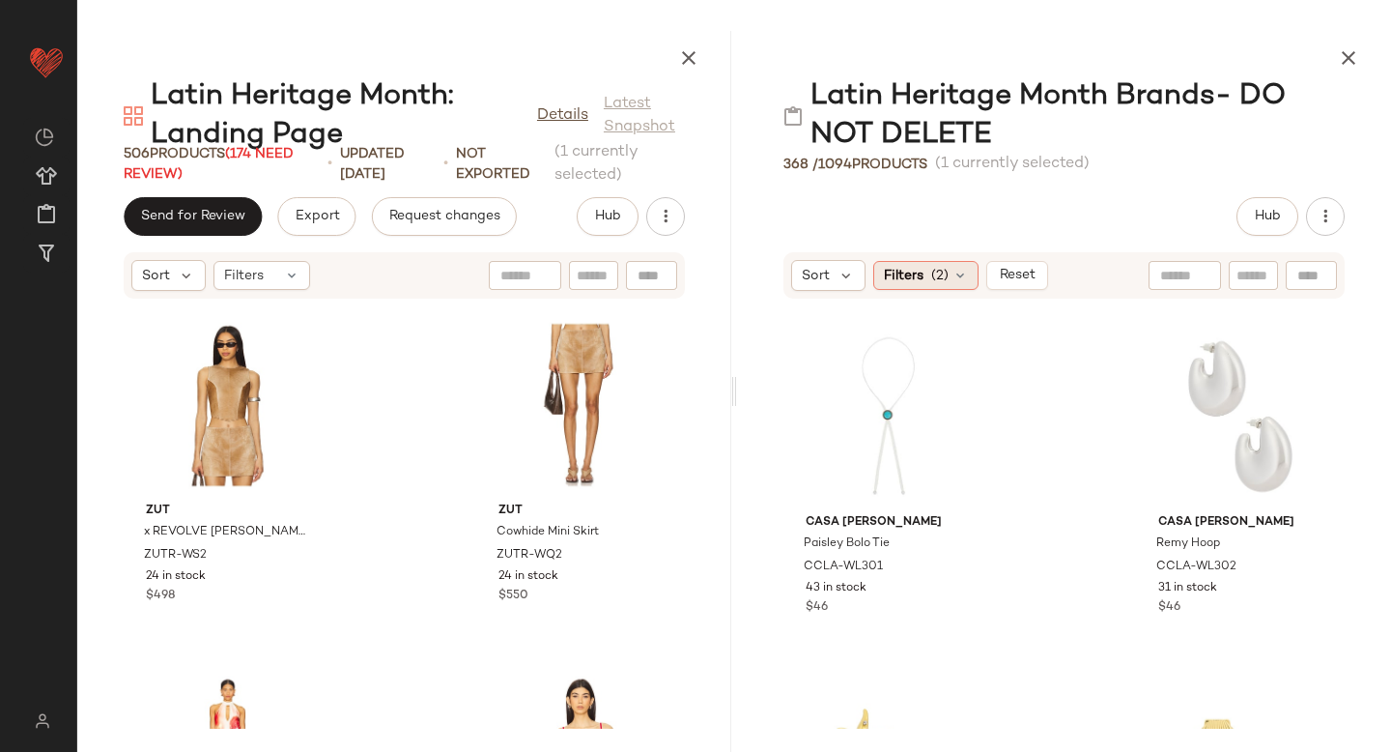
click at [961, 280] on icon at bounding box center [960, 275] width 15 height 15
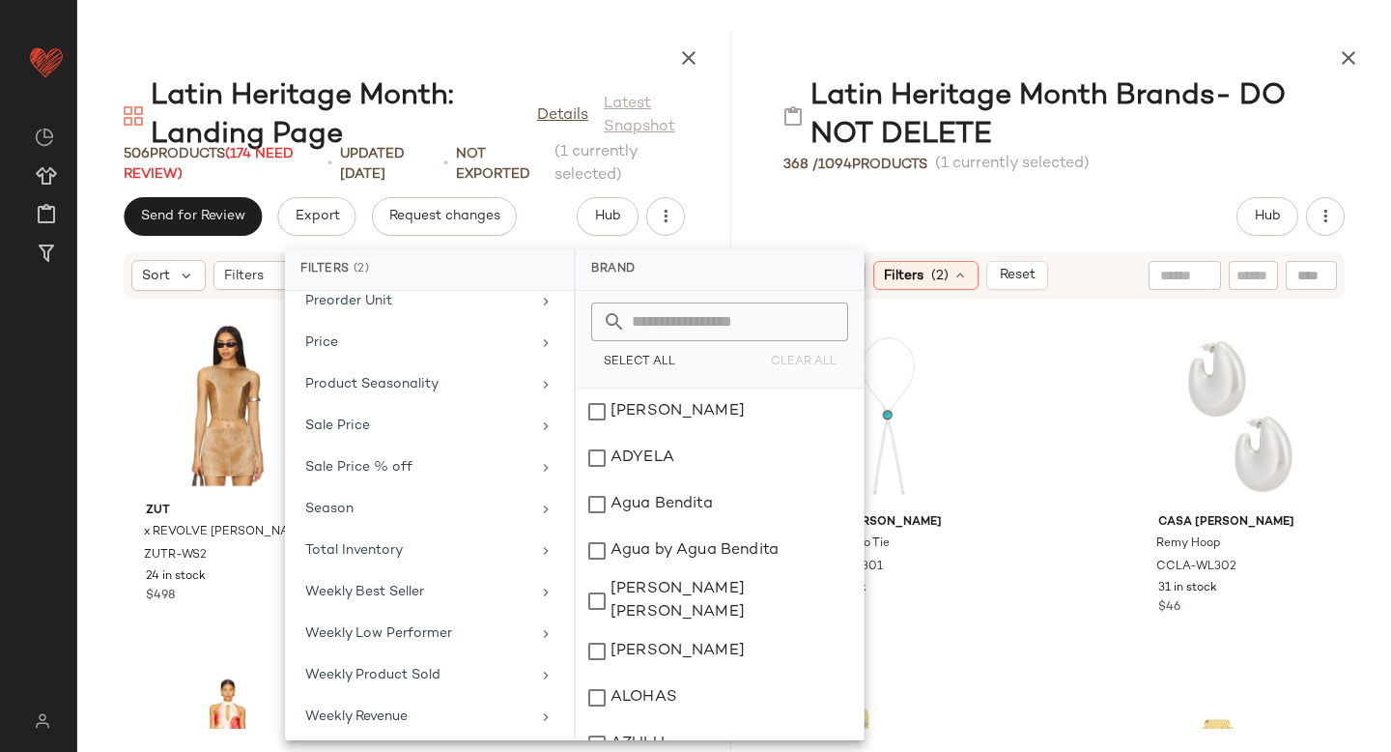
scroll to position [1055, 0]
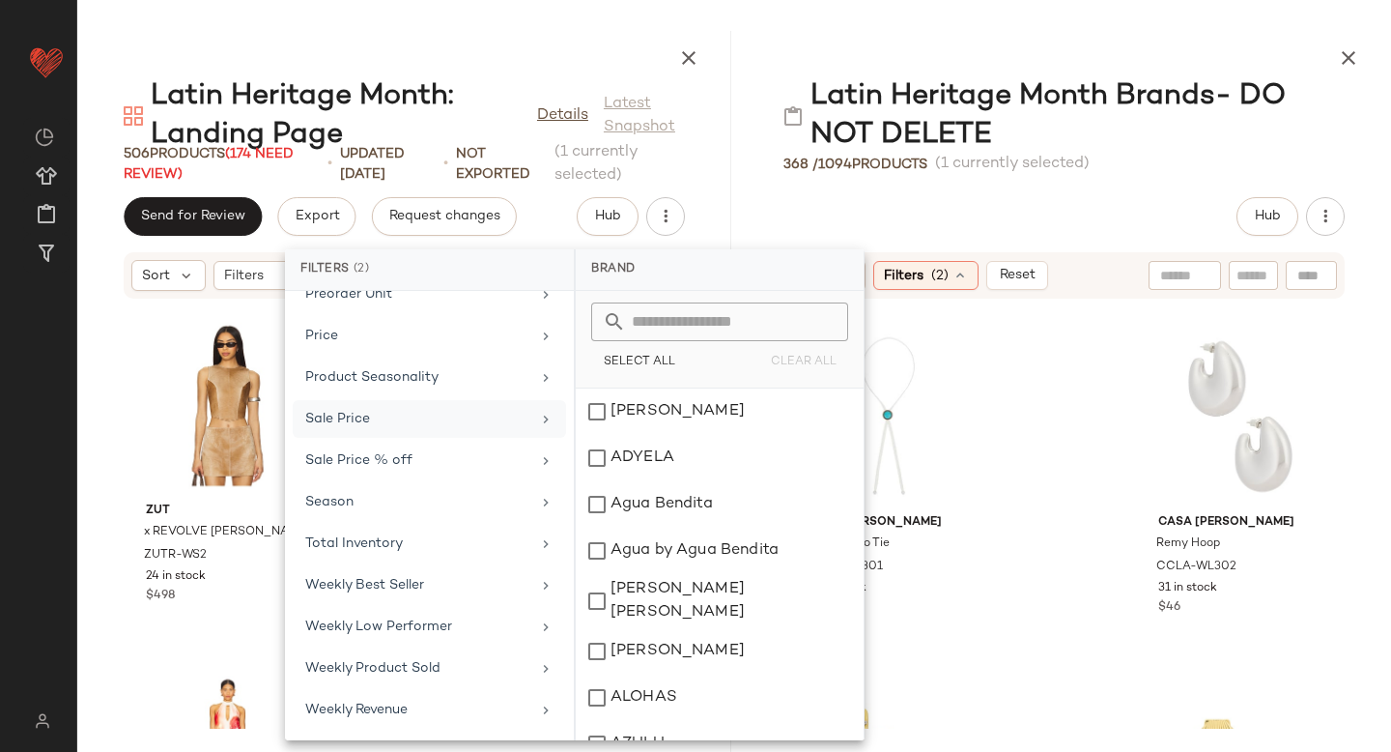
click at [434, 428] on div "Sale Price" at bounding box center [417, 419] width 225 height 20
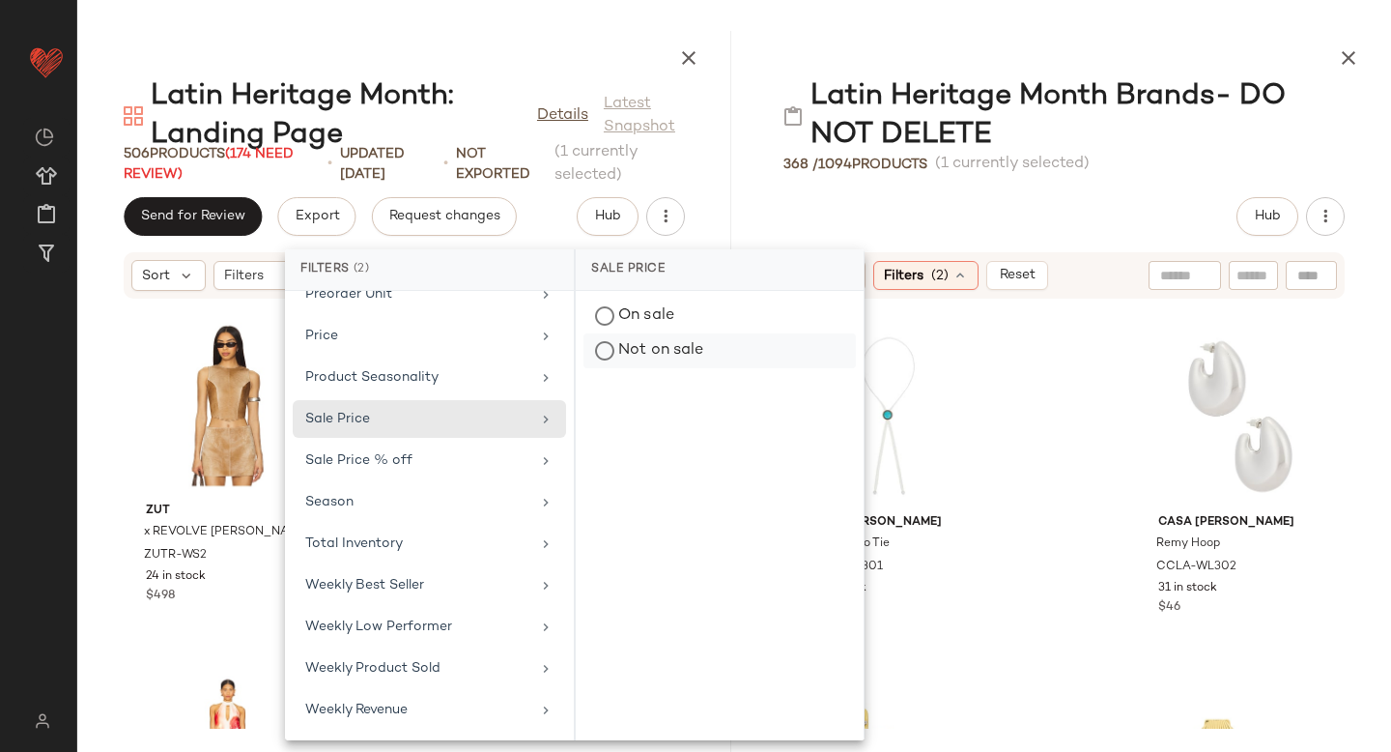
click at [594, 353] on div "Not on sale" at bounding box center [719, 350] width 272 height 35
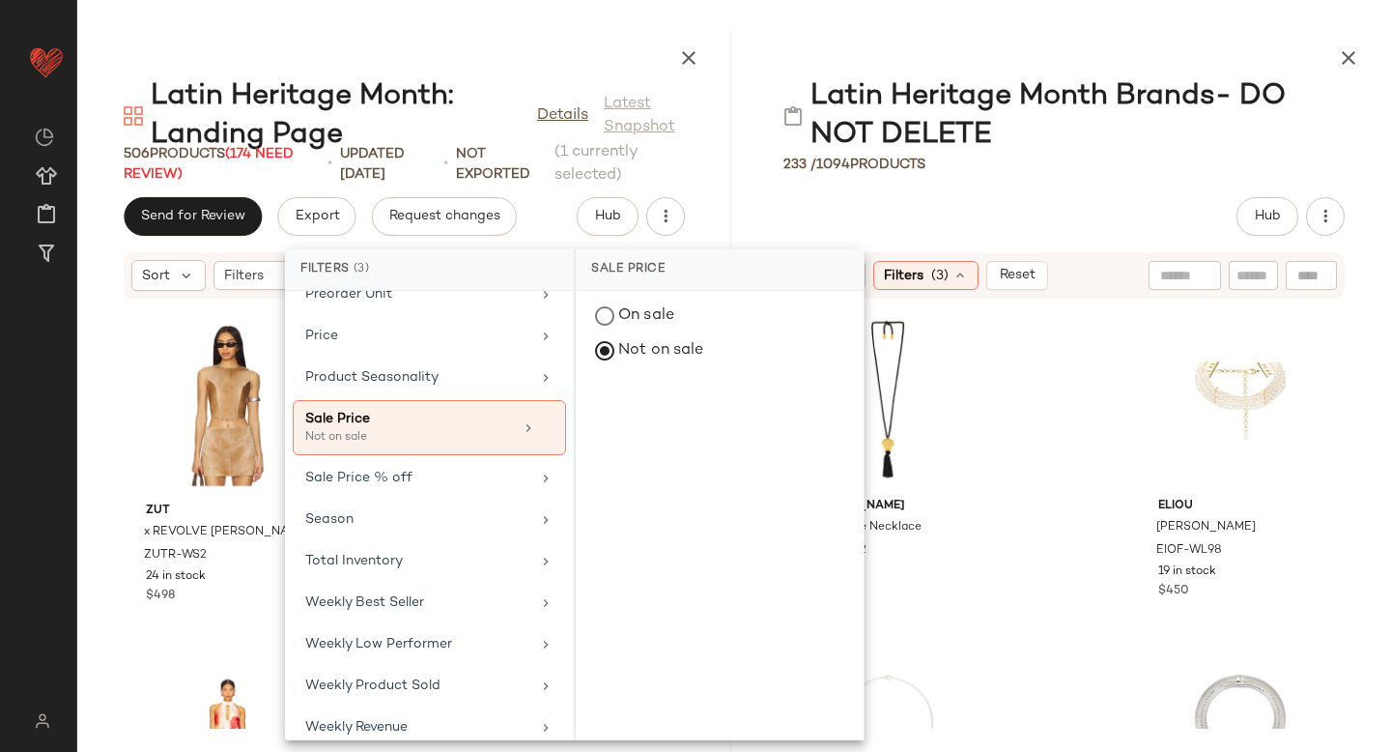
click at [1022, 452] on div "Julietta &Eacute;ze Necklace JIET-WL82 4 in stock $275 $275 • 1 Eliou Camille N…" at bounding box center [1064, 513] width 654 height 429
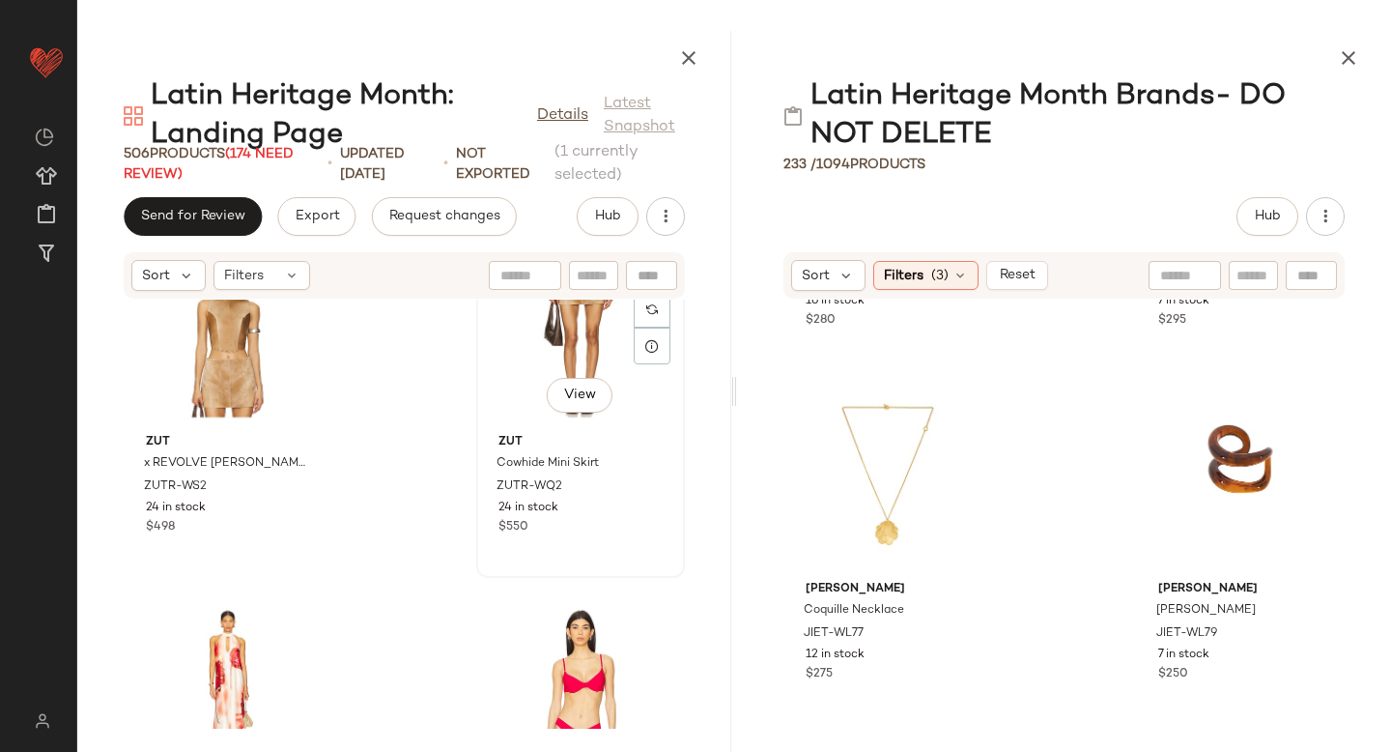
scroll to position [2192, 0]
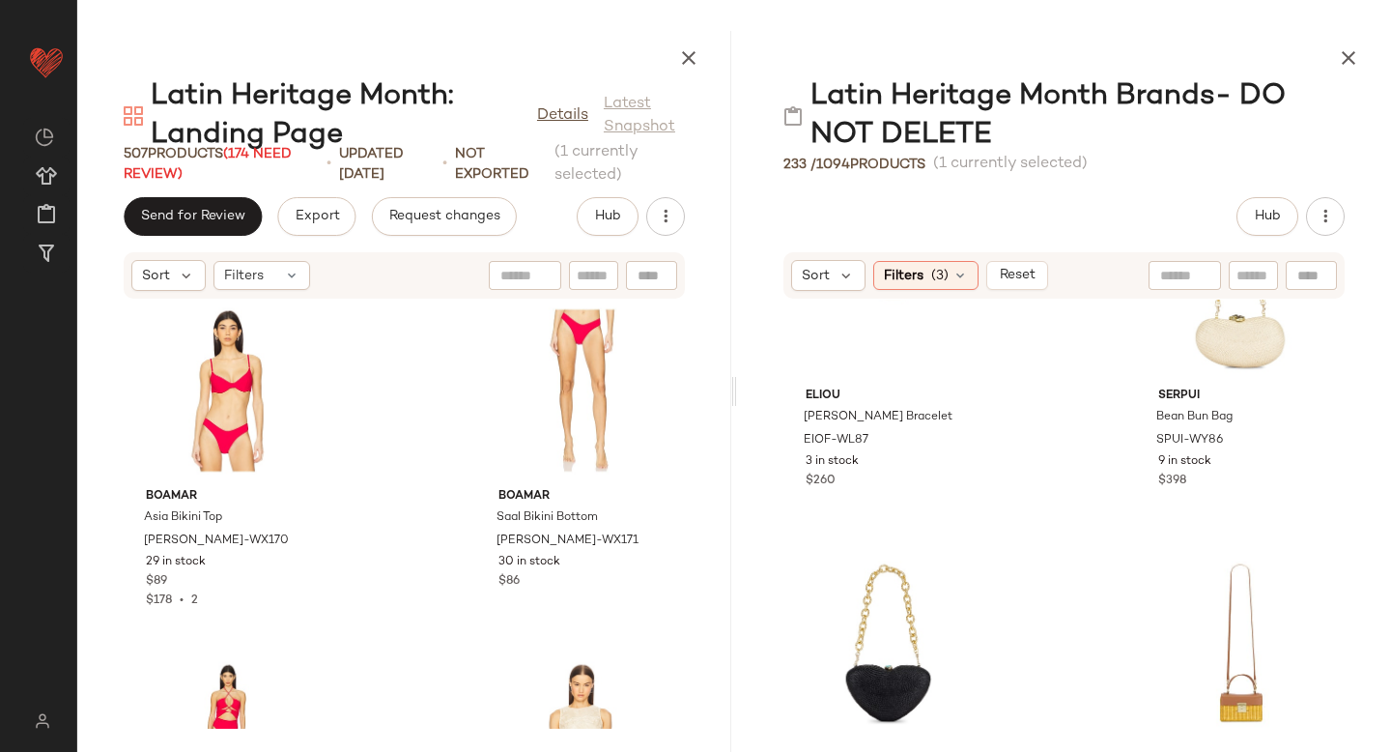
scroll to position [3474, 0]
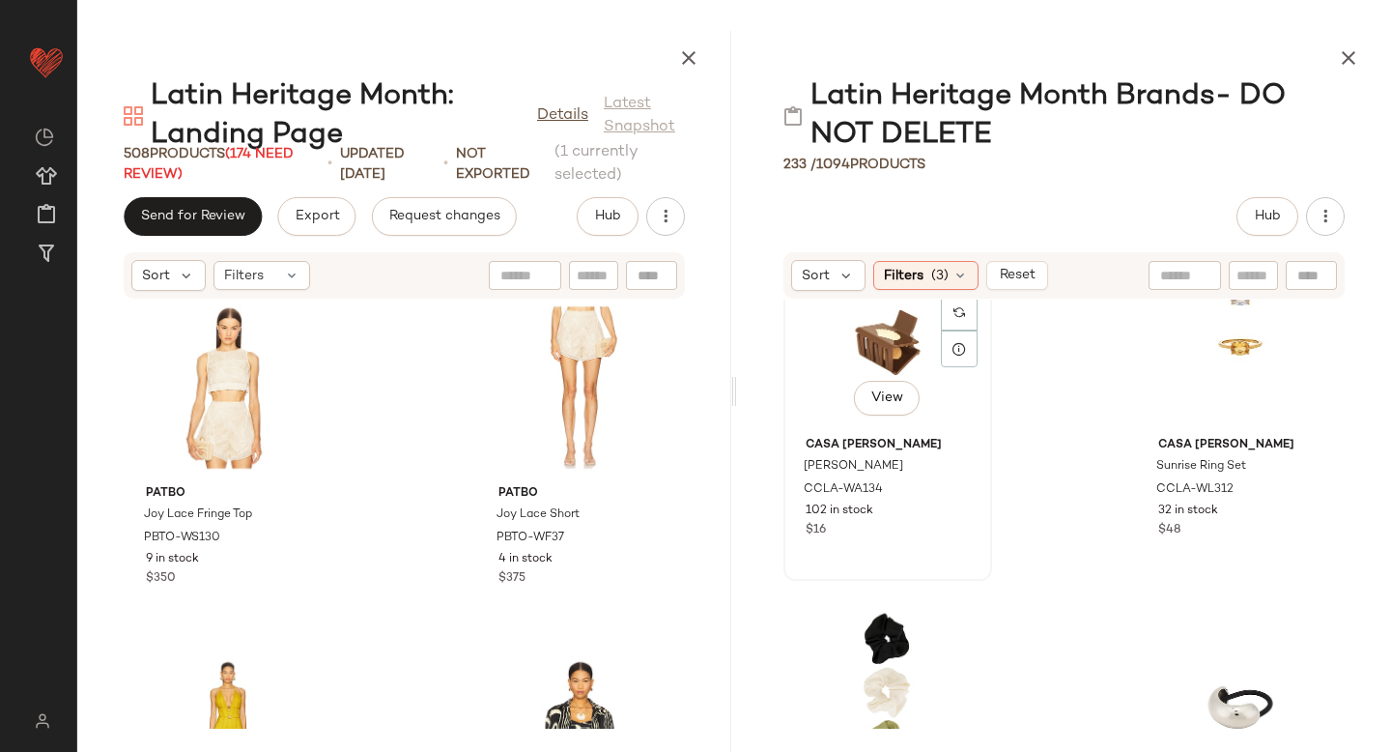
scroll to position [4669, 0]
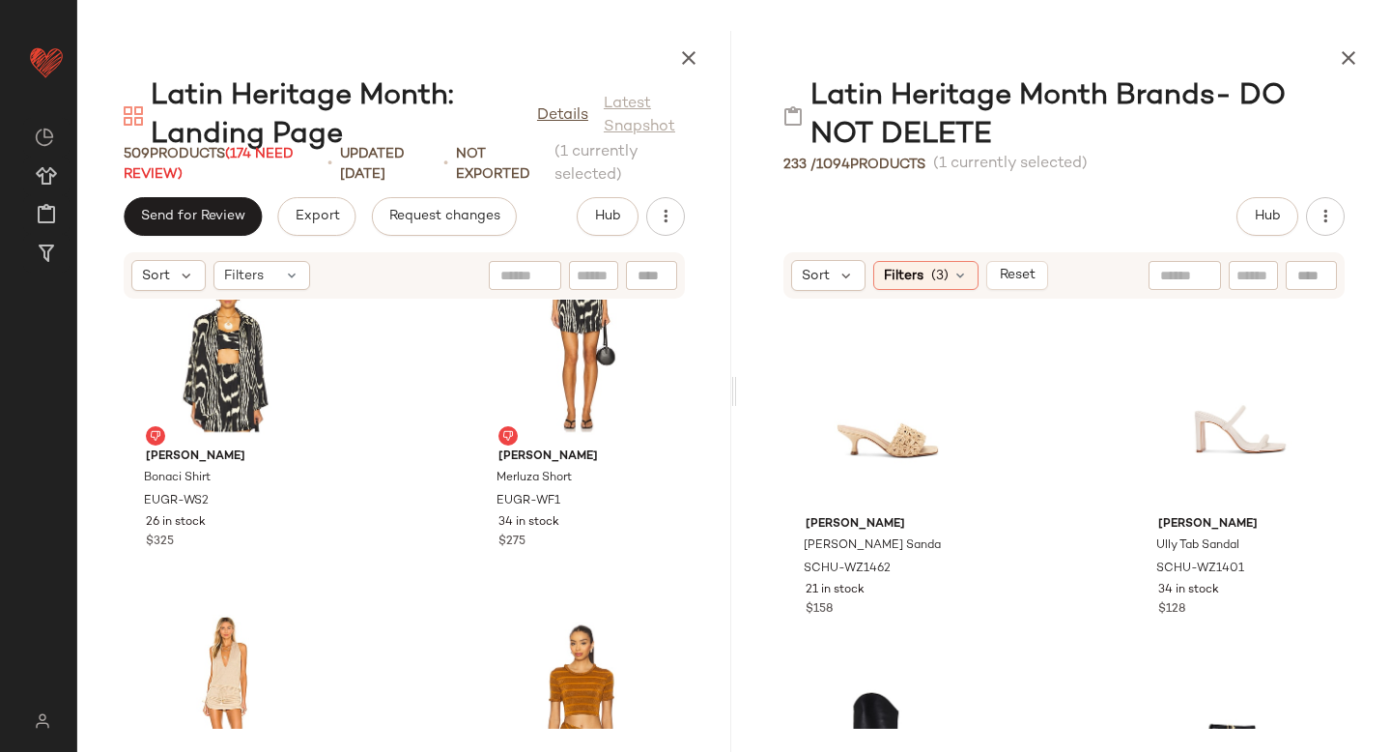
scroll to position [22618, 0]
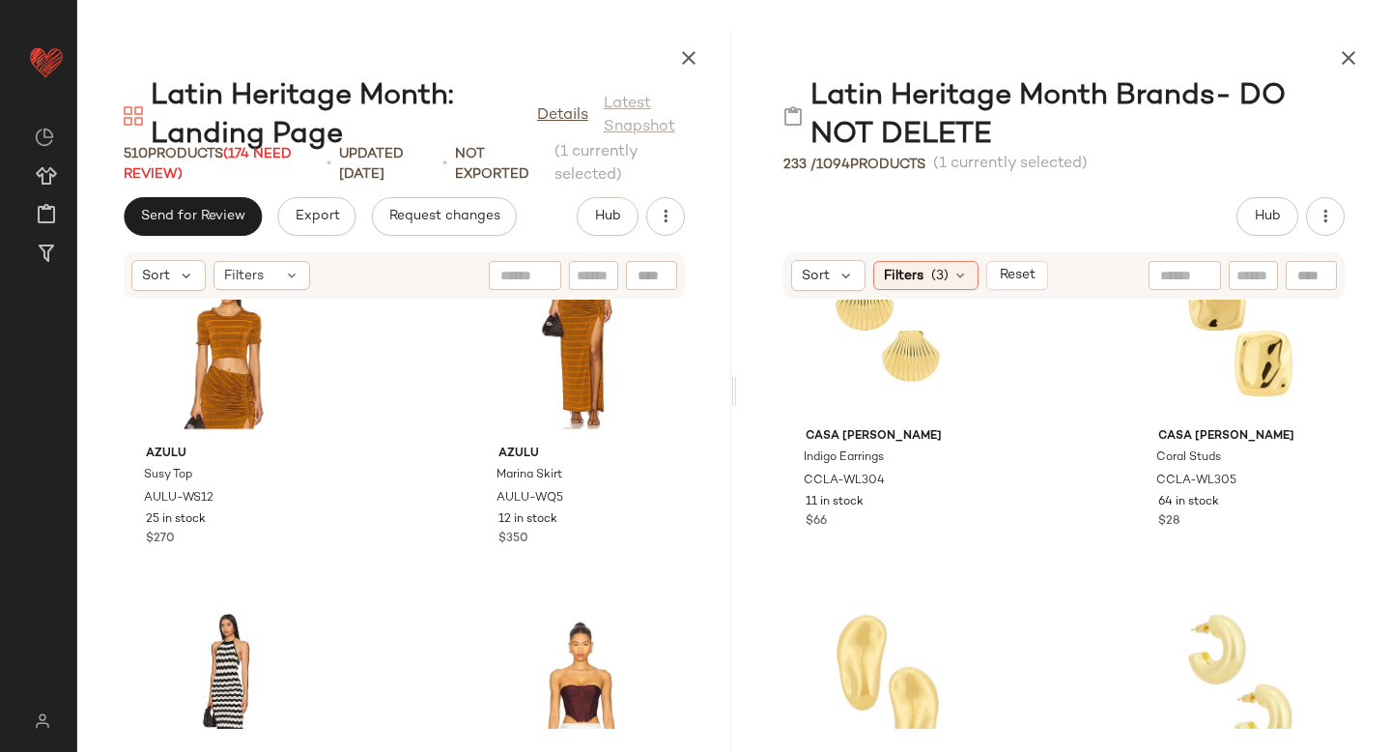
scroll to position [6275, 0]
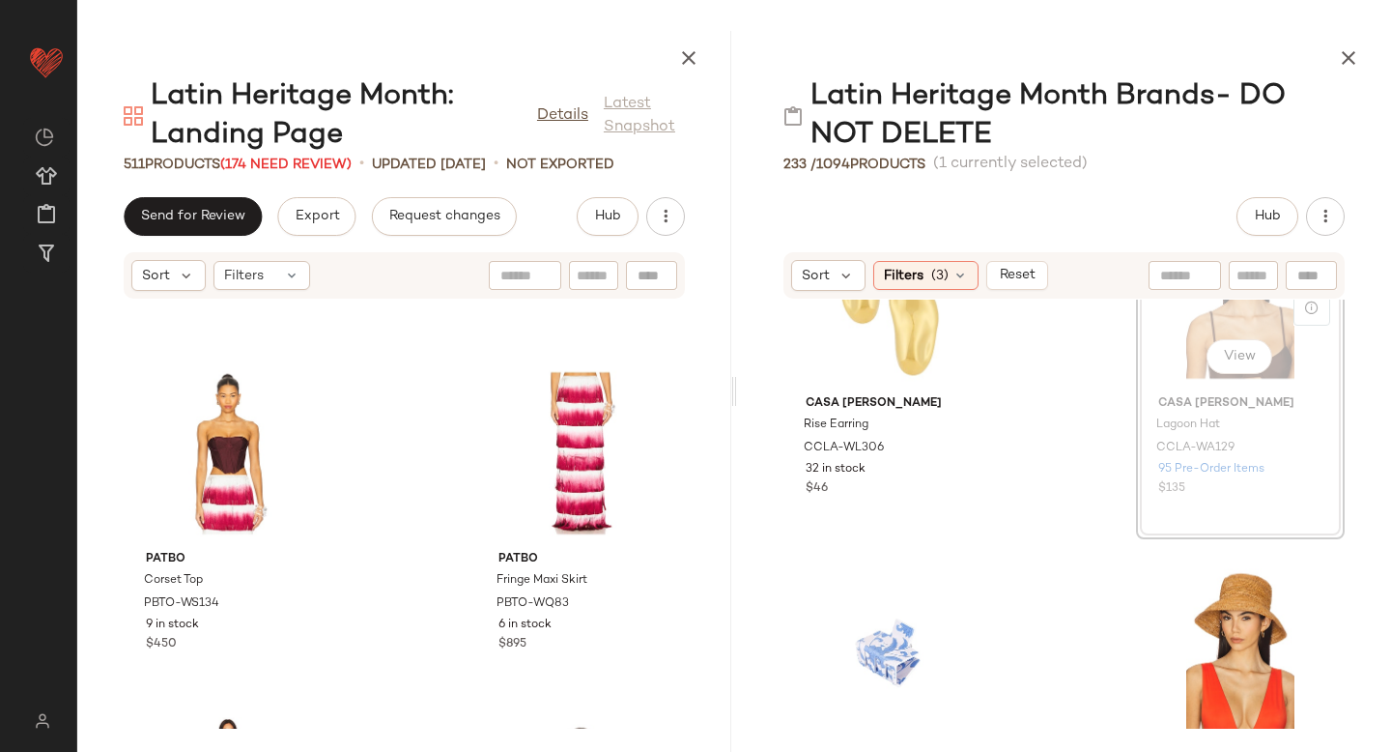
scroll to position [6479, 0]
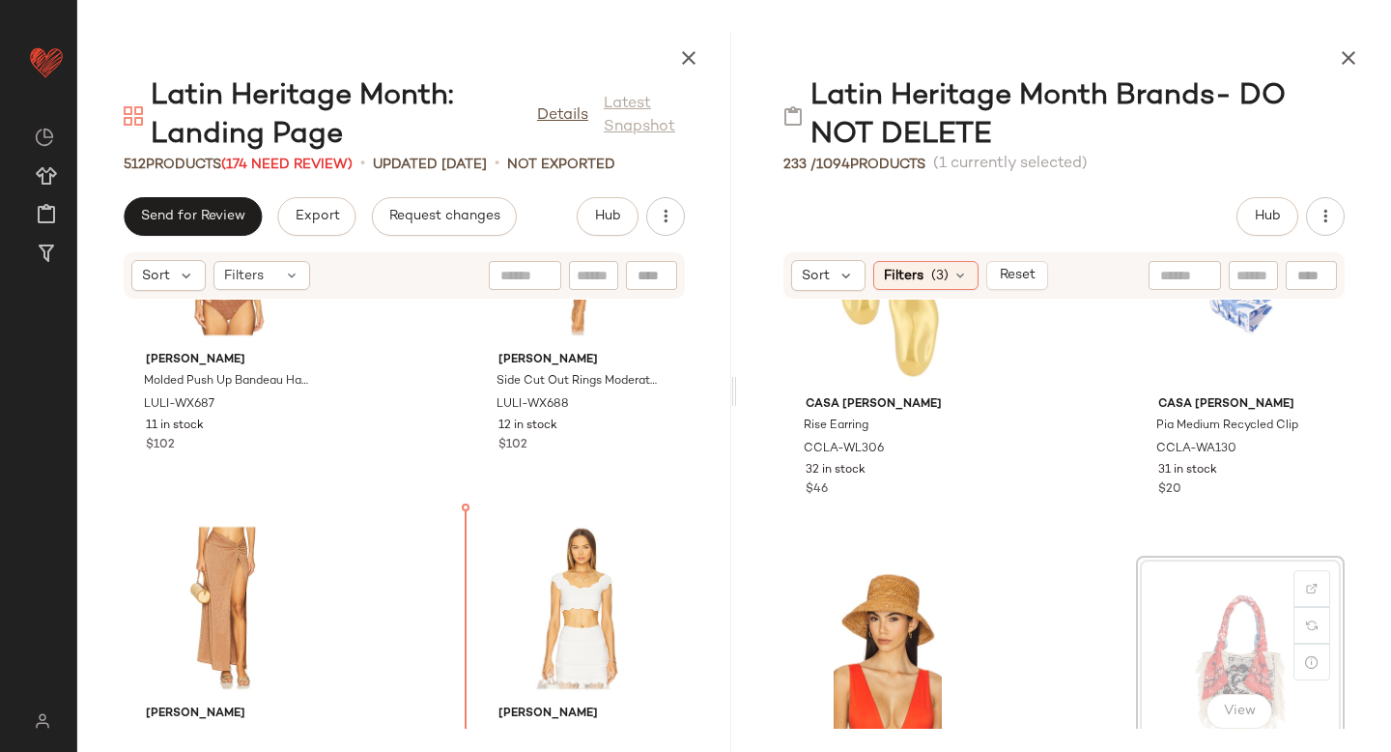
scroll to position [6562, 0]
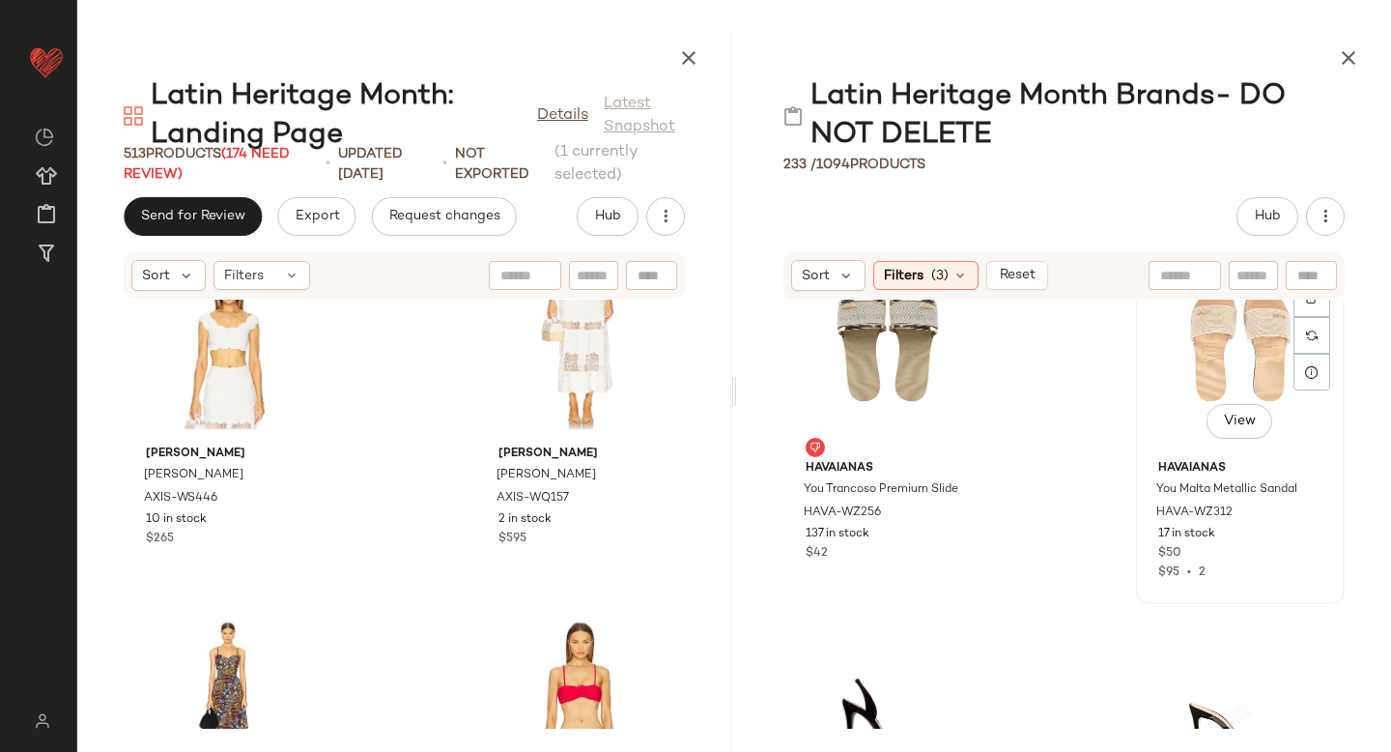
scroll to position [18075, 0]
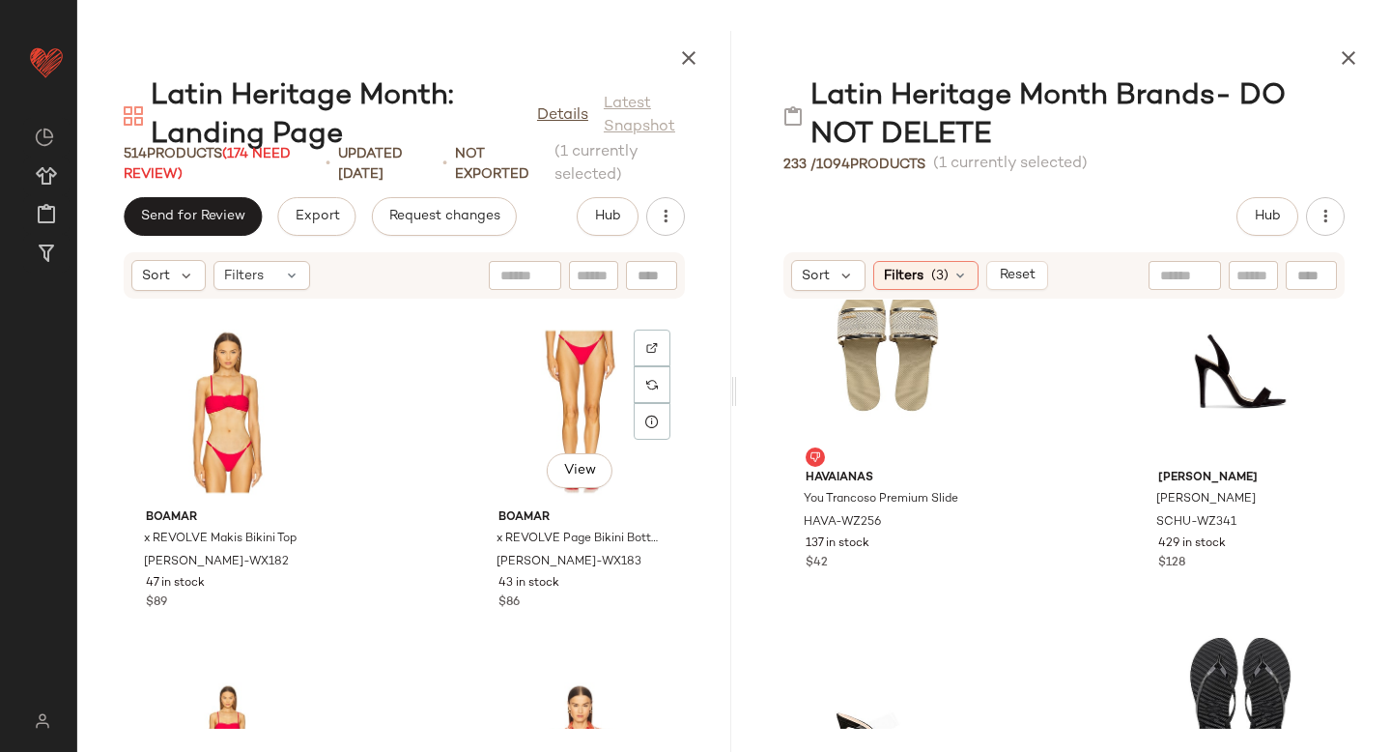
scroll to position [7785, 0]
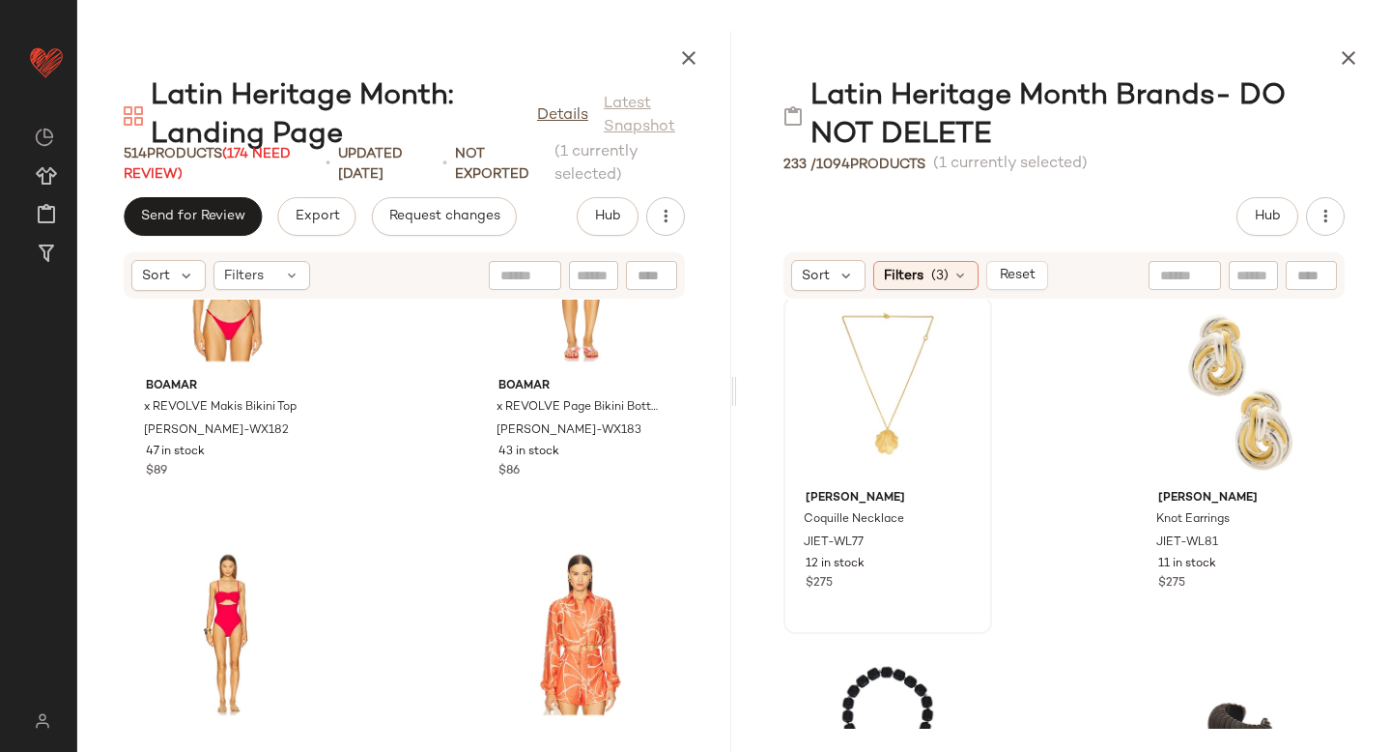
scroll to position [707, 0]
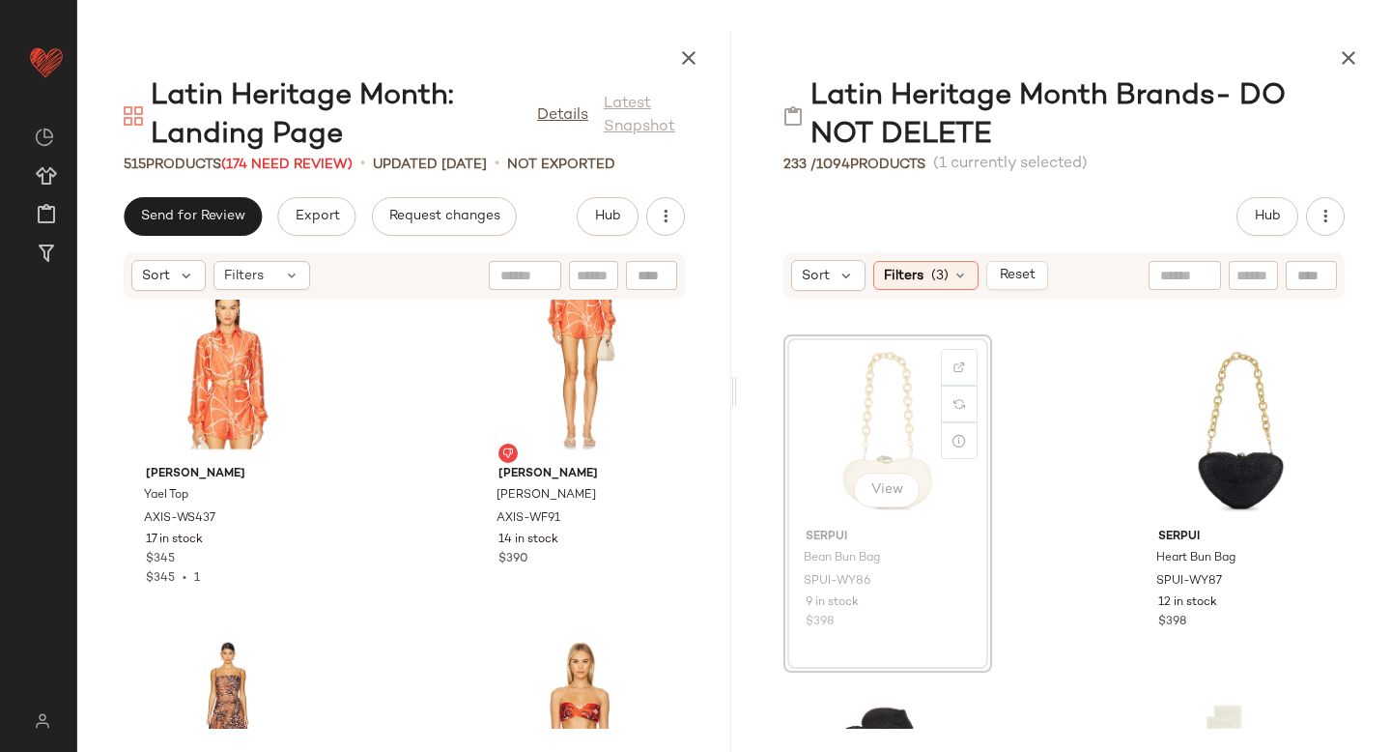
scroll to position [3167, 0]
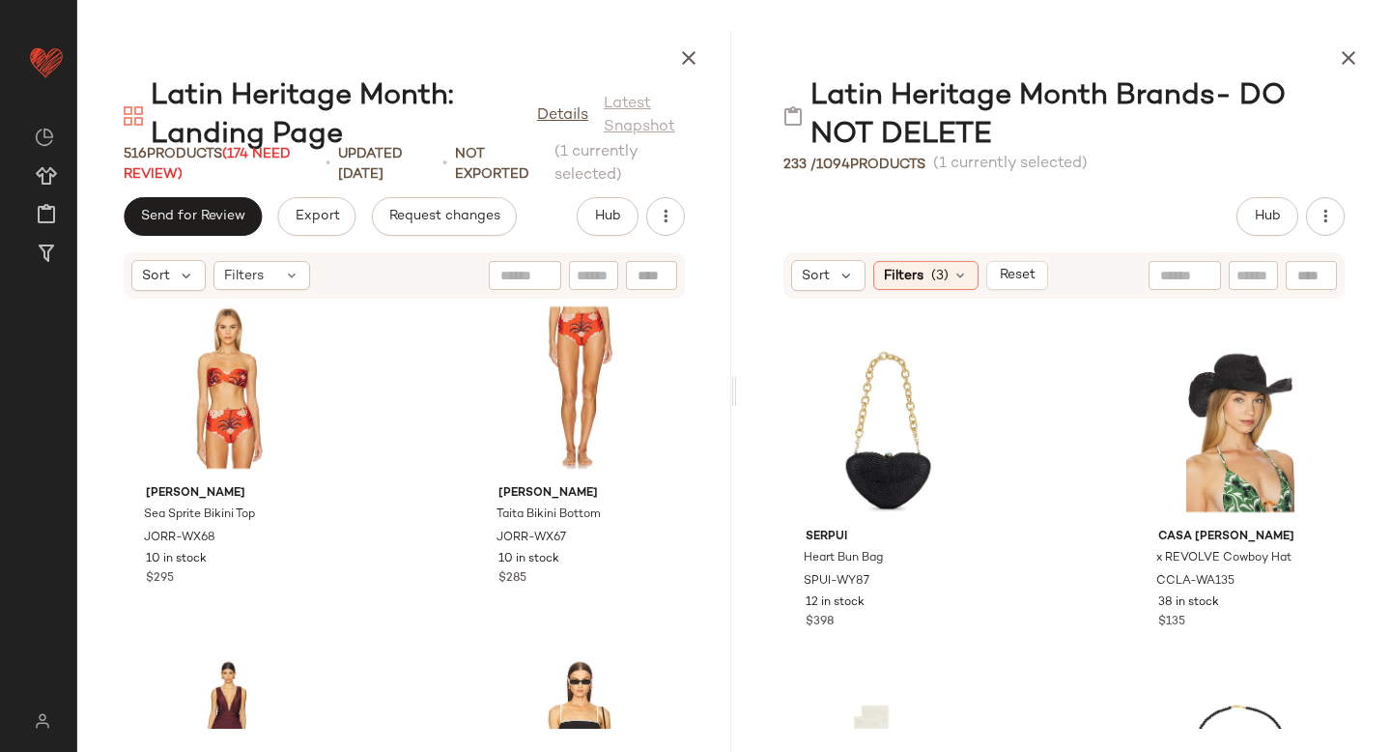
scroll to position [9223, 0]
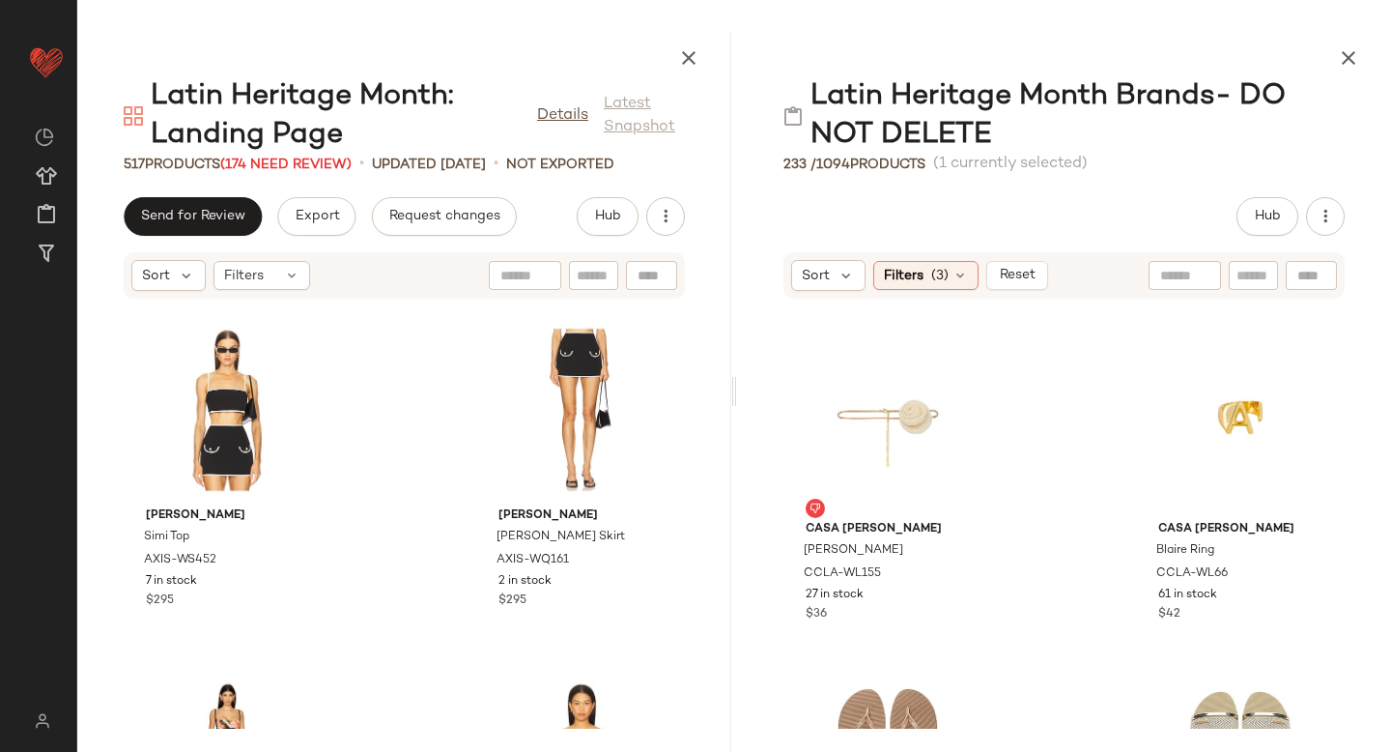
scroll to position [16835, 0]
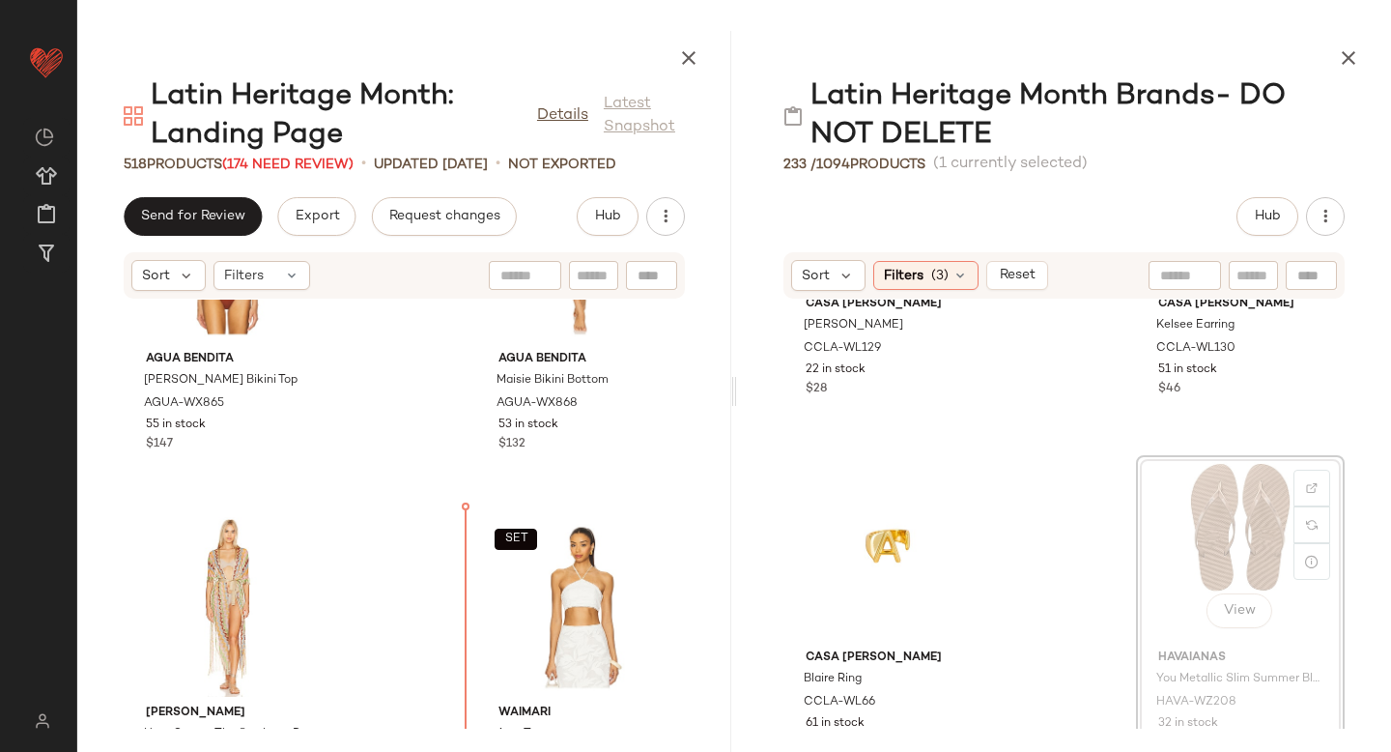
scroll to position [10789, 0]
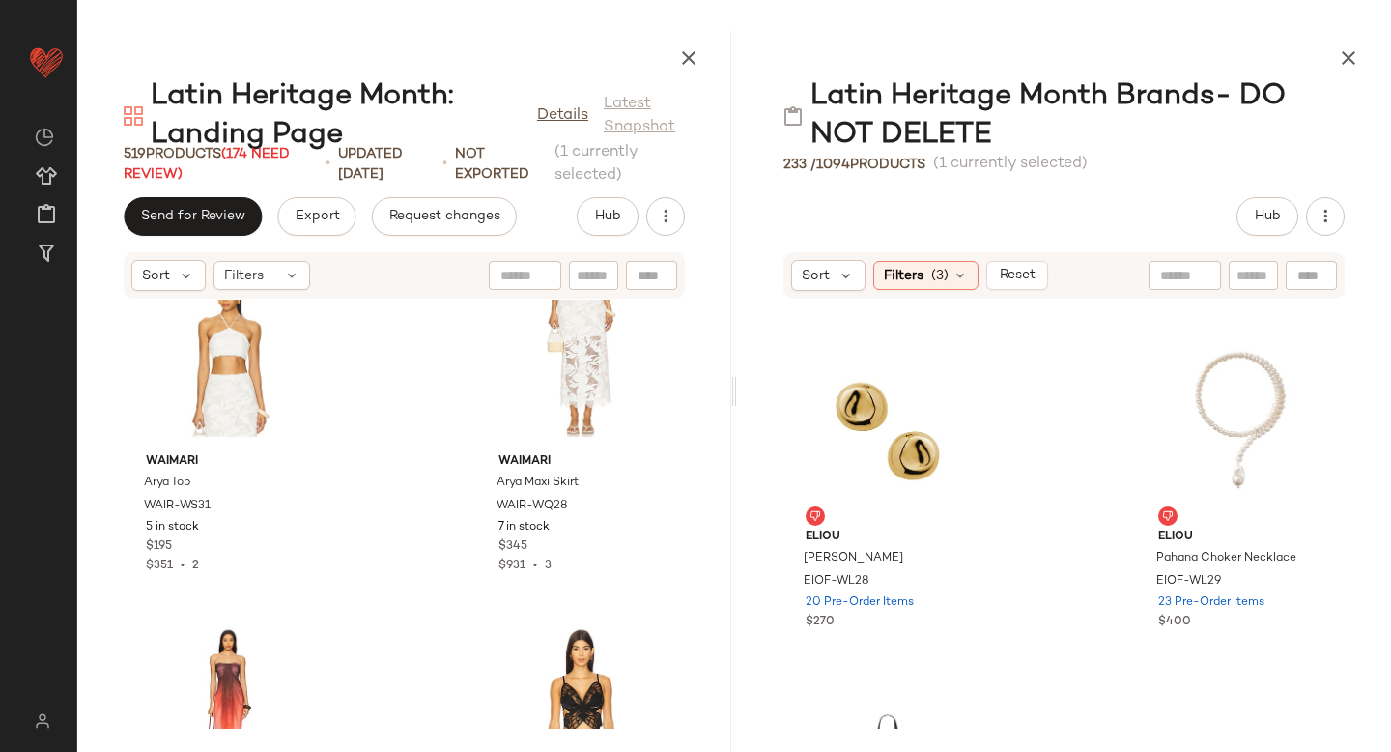
scroll to position [13788, 0]
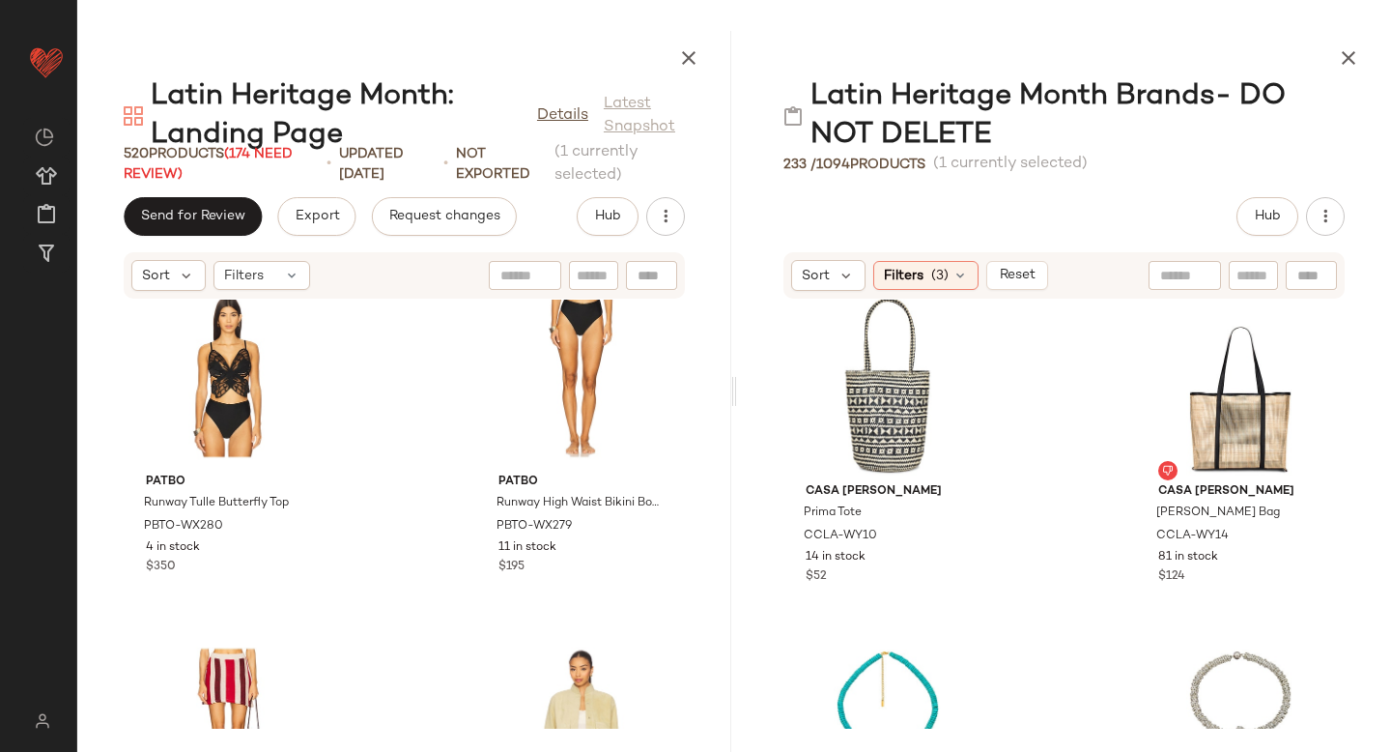
scroll to position [15519, 0]
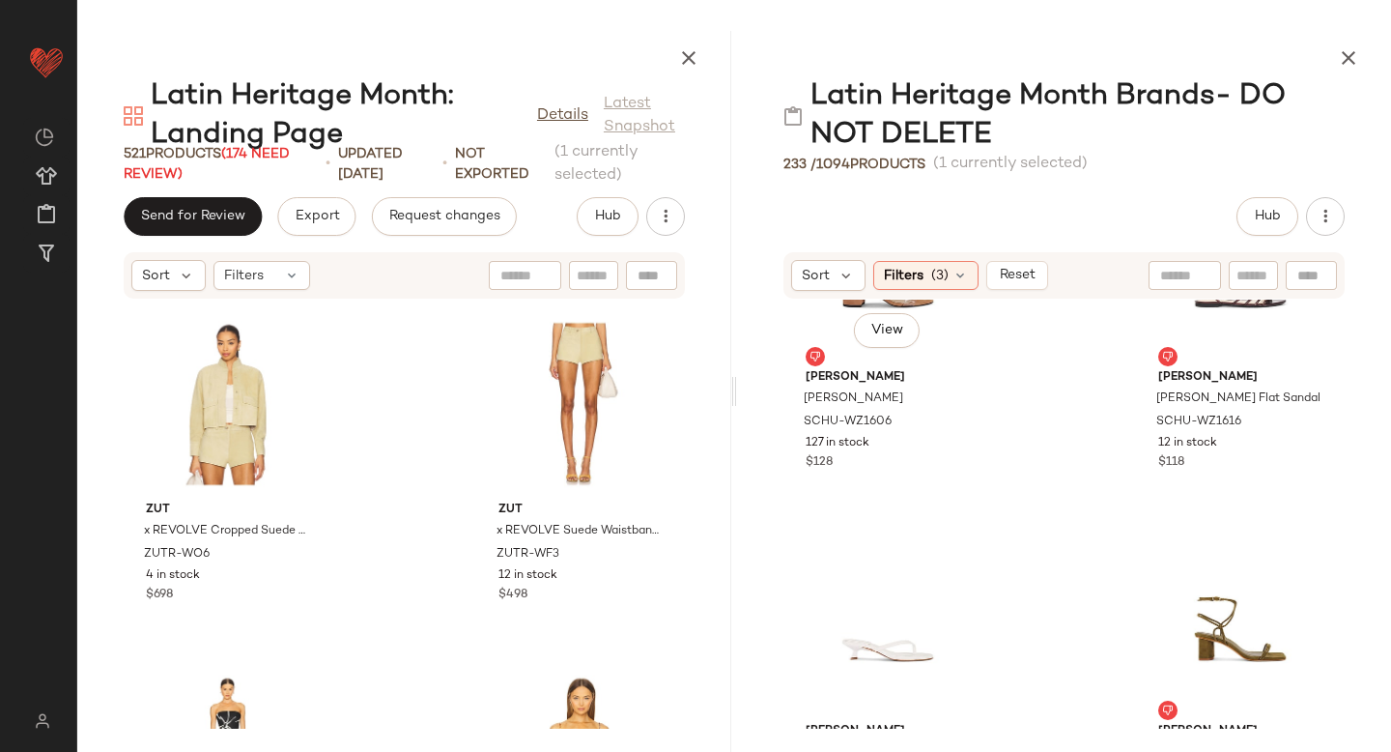
scroll to position [22897, 0]
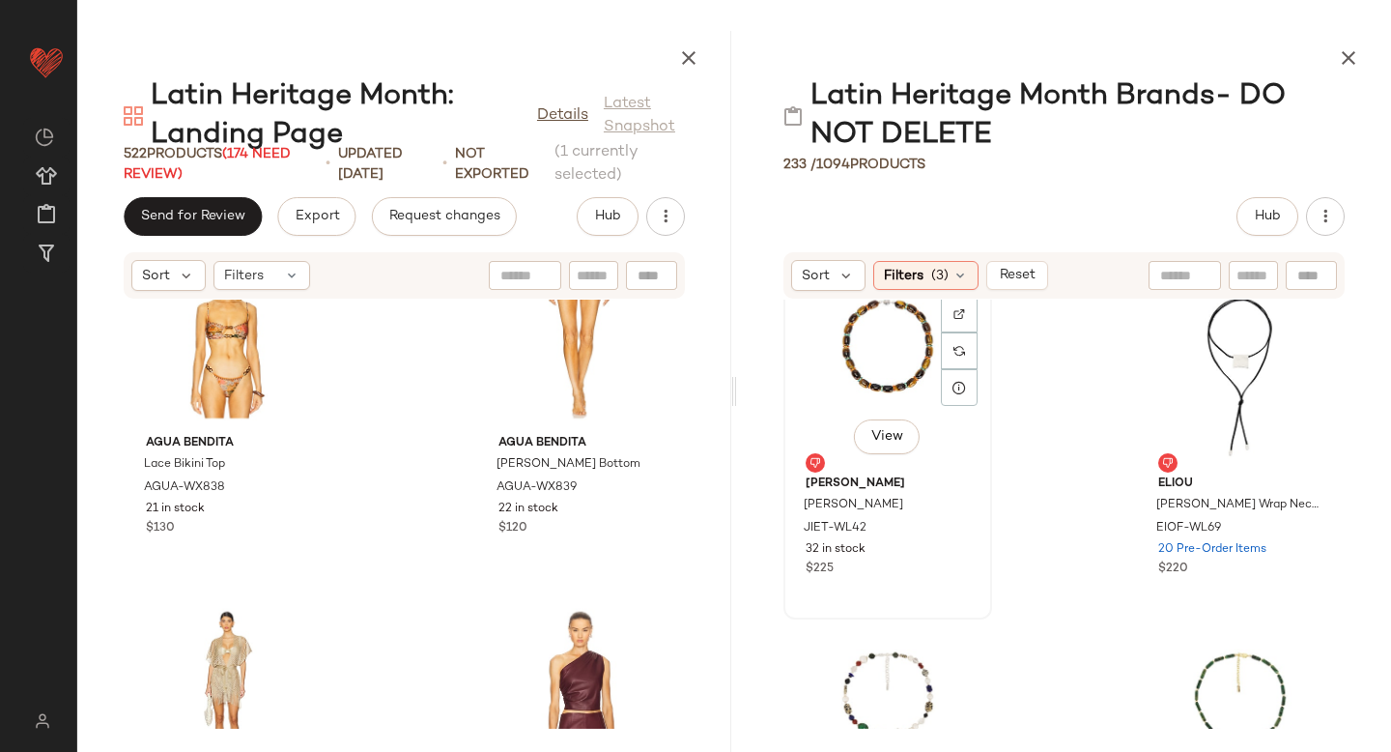
scroll to position [12762, 0]
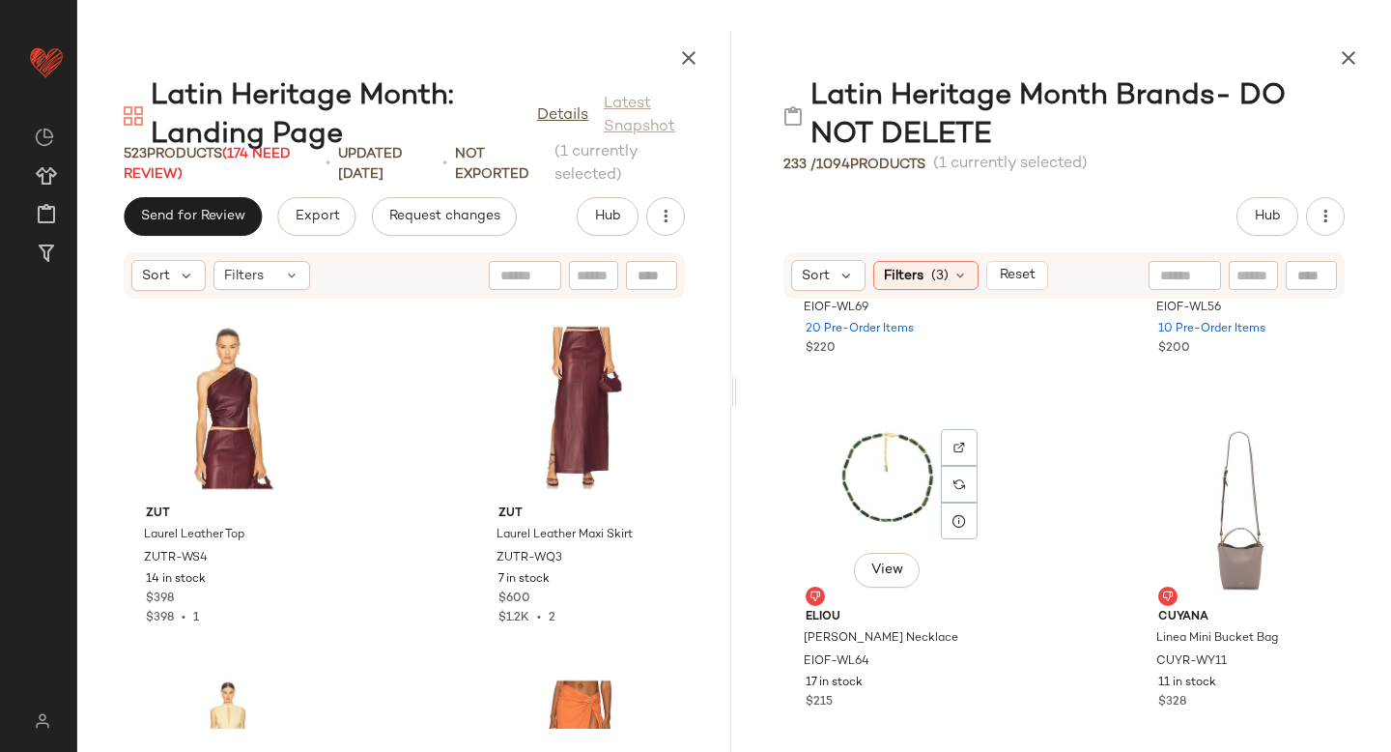
scroll to position [12987, 0]
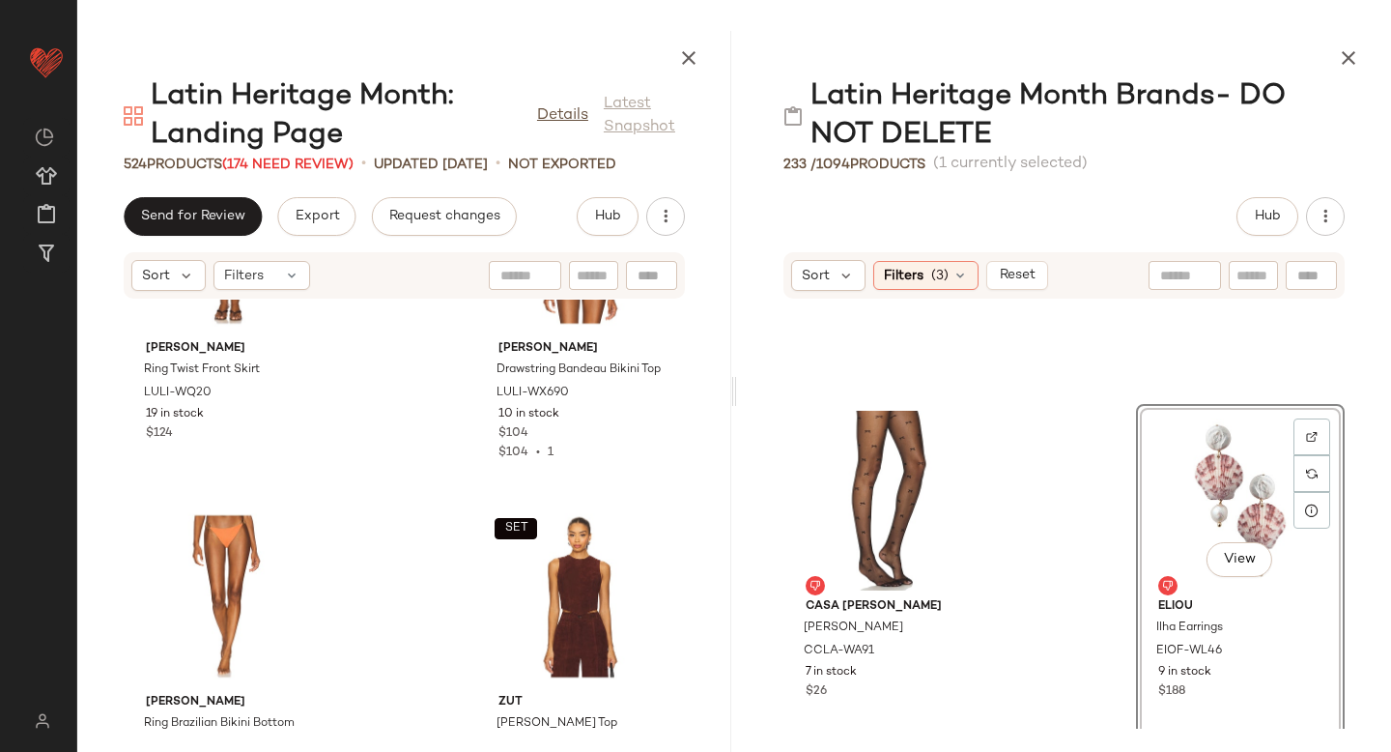
scroll to position [15025, 0]
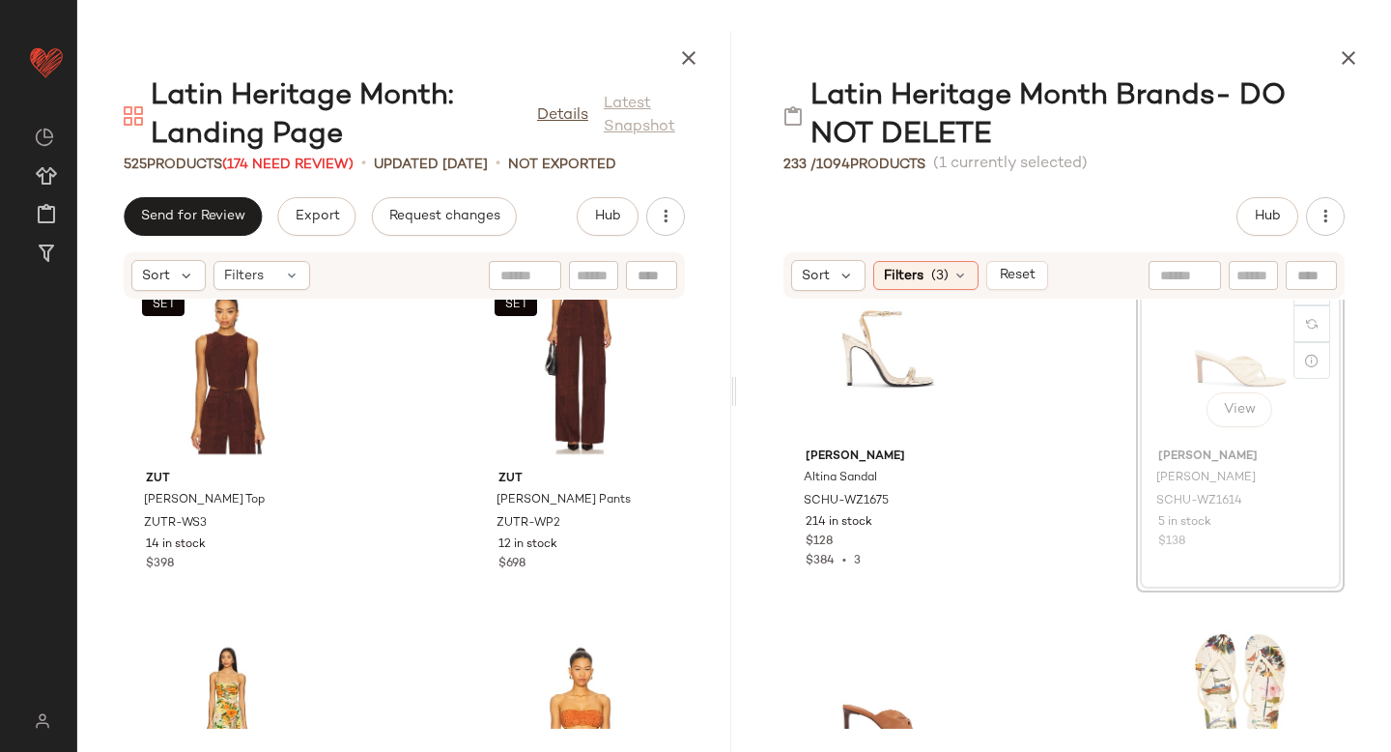
scroll to position [15598, 0]
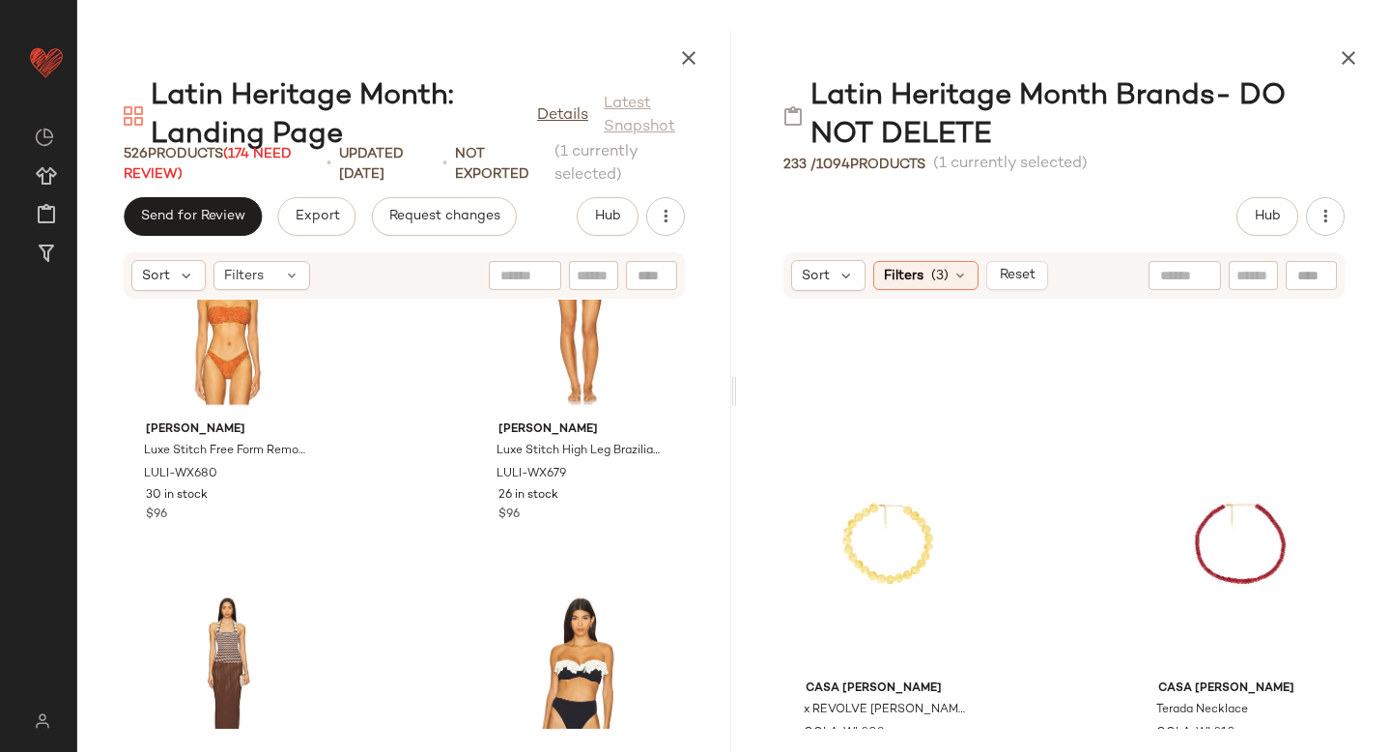
scroll to position [16359, 0]
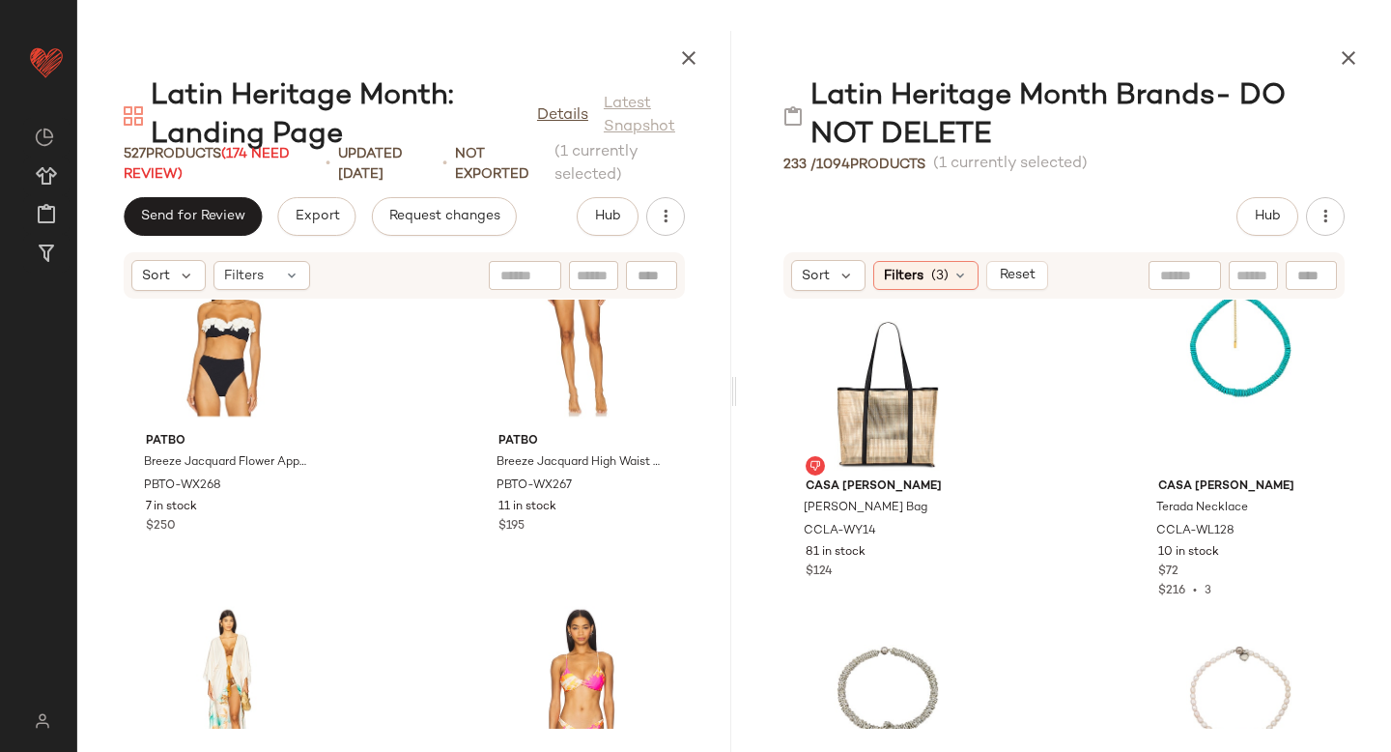
scroll to position [14793, 0]
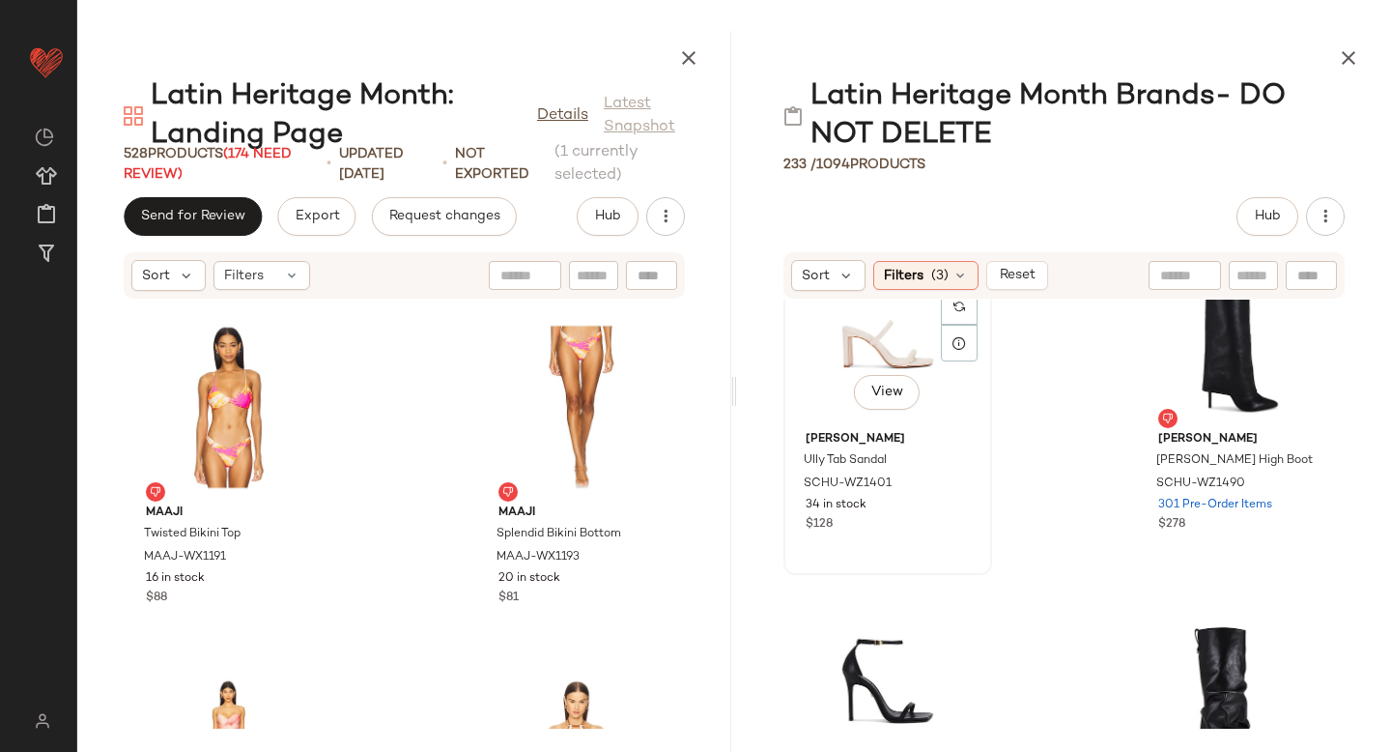
scroll to position [19879, 0]
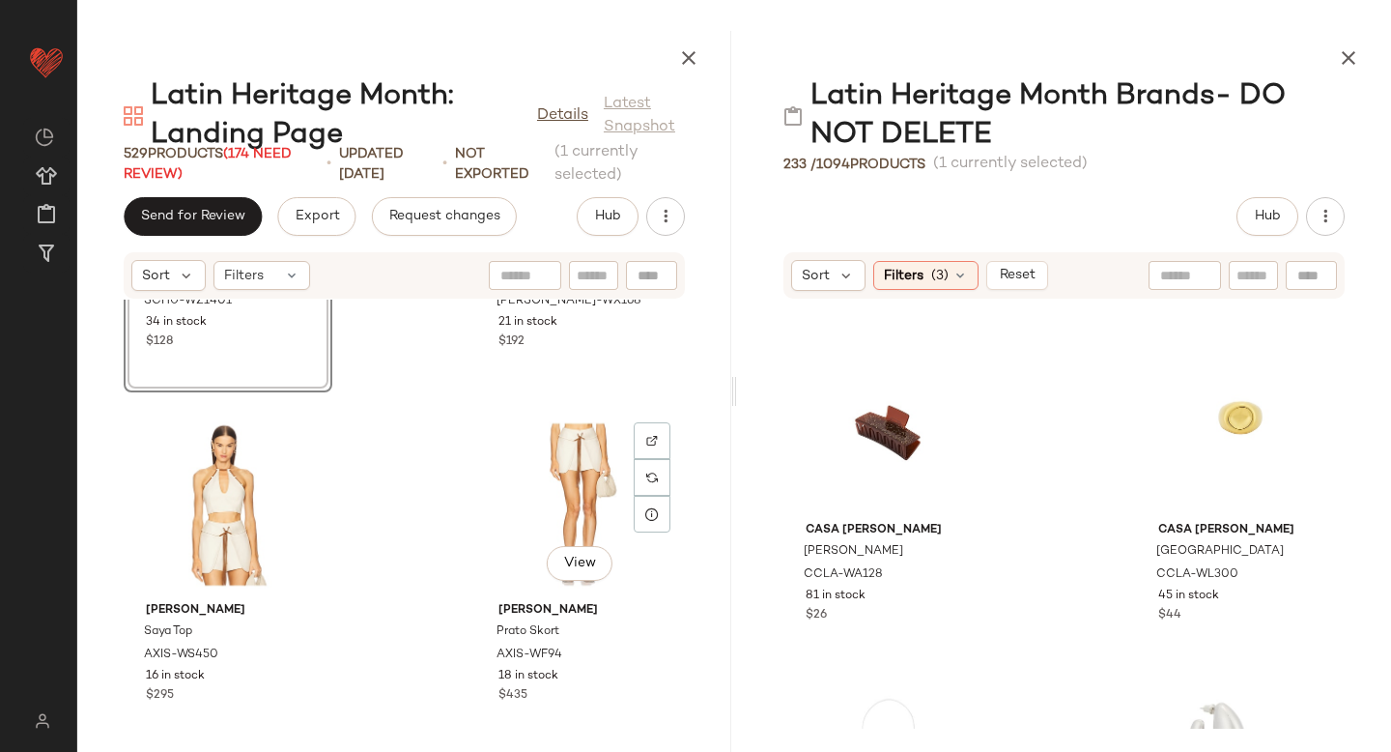
scroll to position [18322, 0]
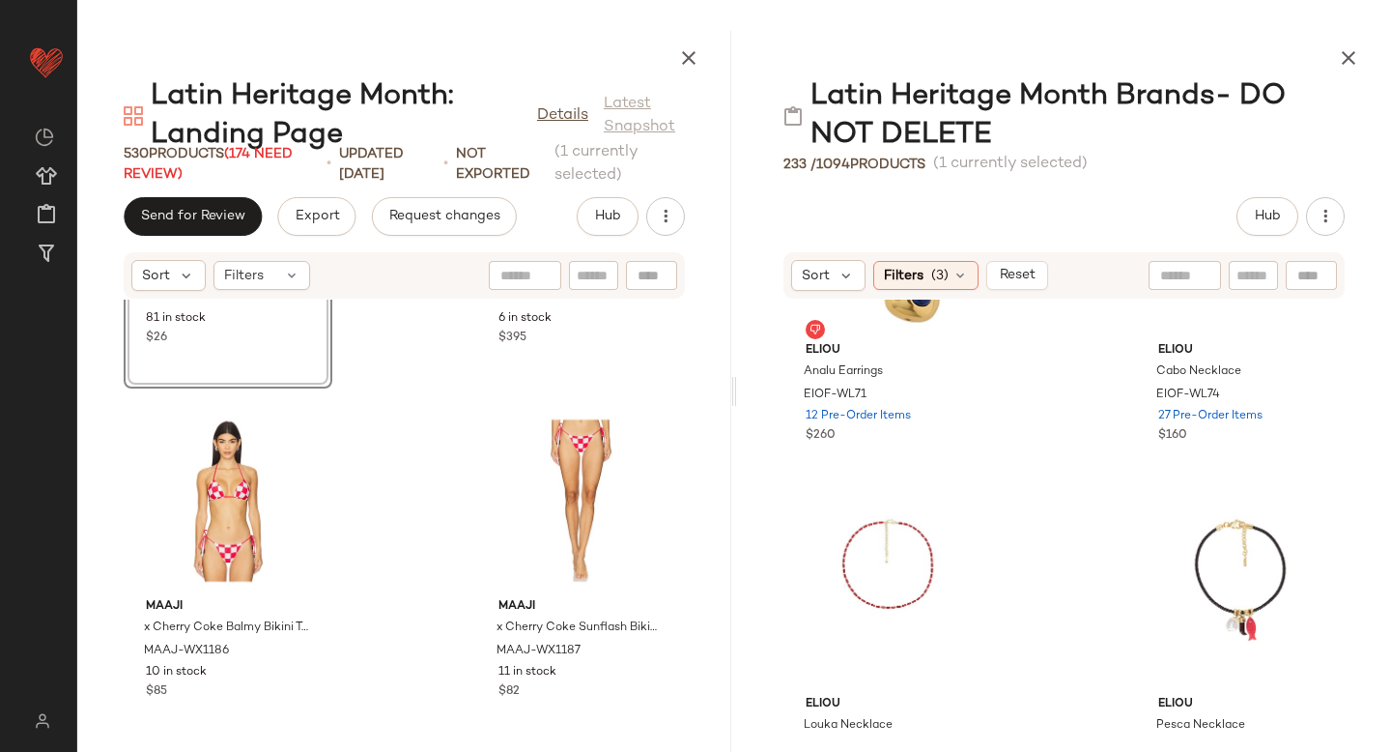
scroll to position [9034, 0]
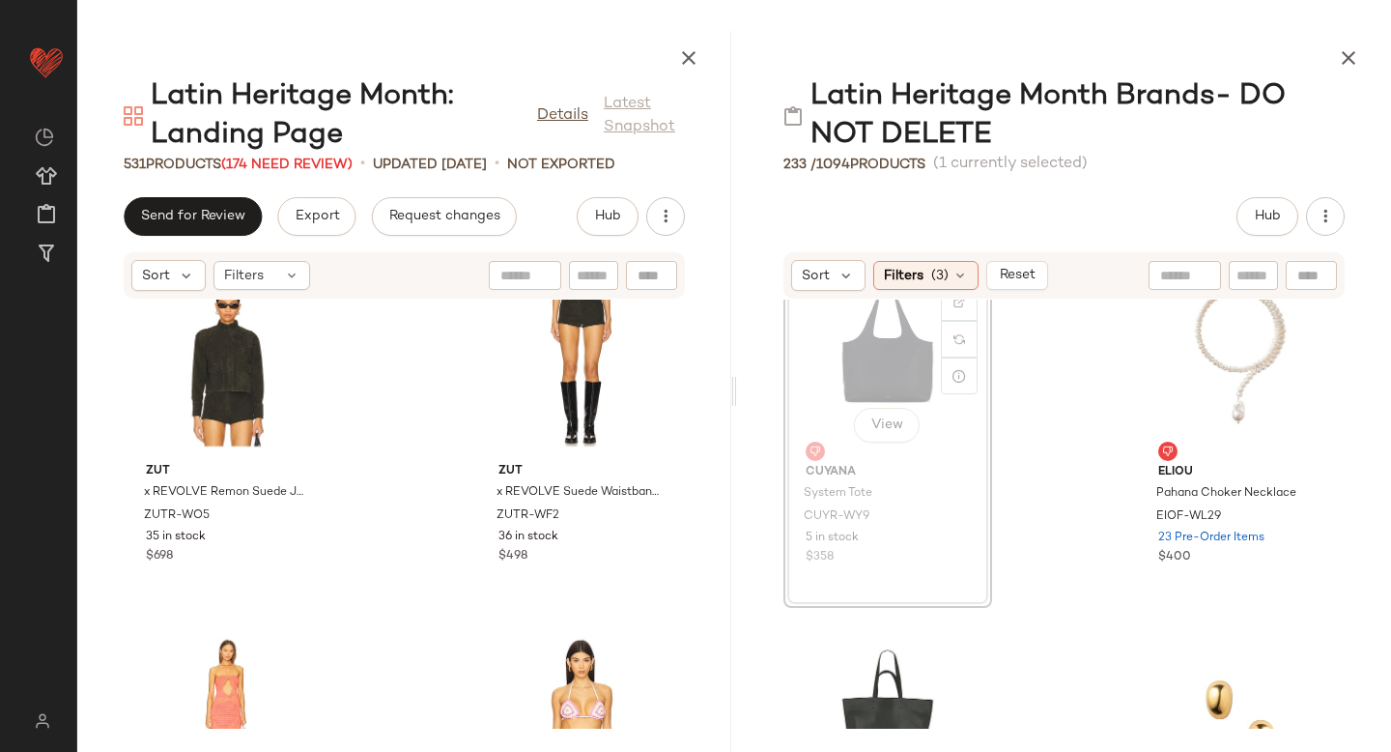
scroll to position [12773, 0]
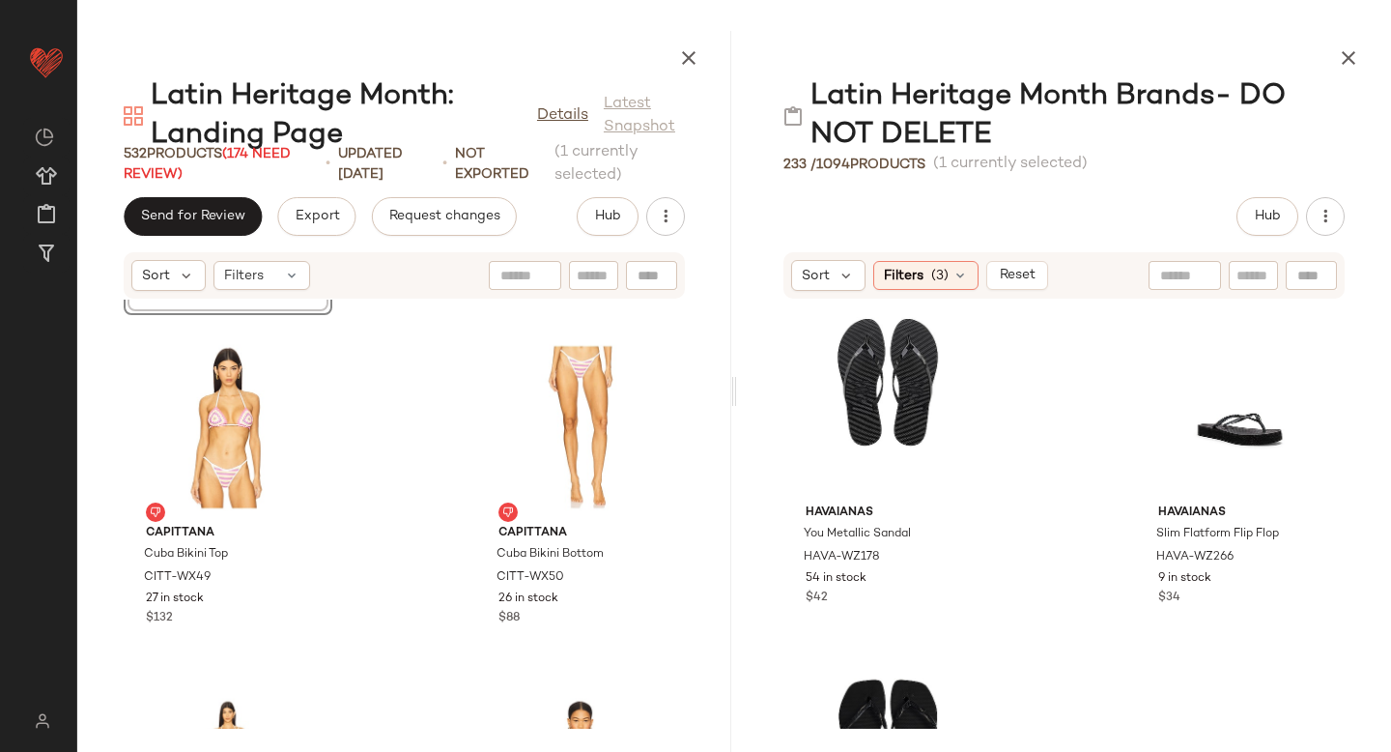
scroll to position [15741, 0]
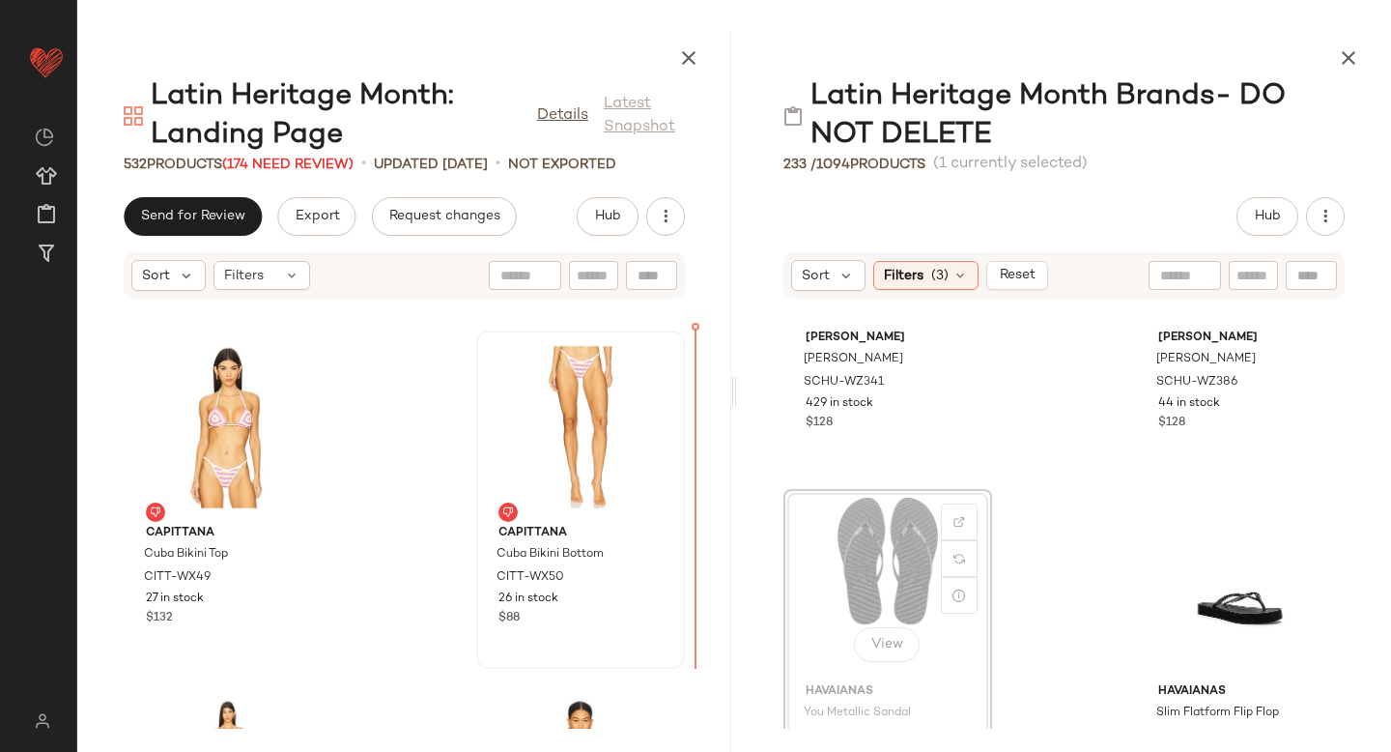
drag, startPoint x: 840, startPoint y: 520, endPoint x: 611, endPoint y: 498, distance: 230.9
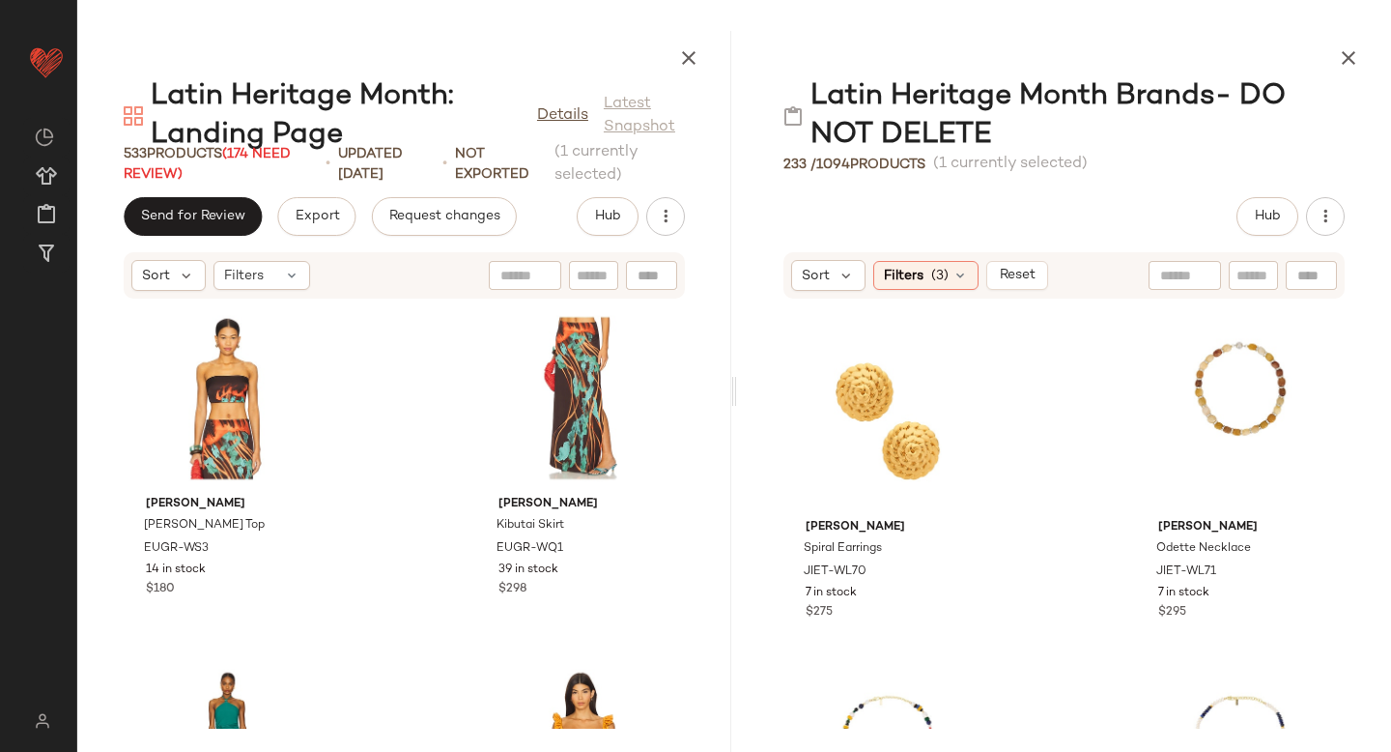
scroll to position [2103, 0]
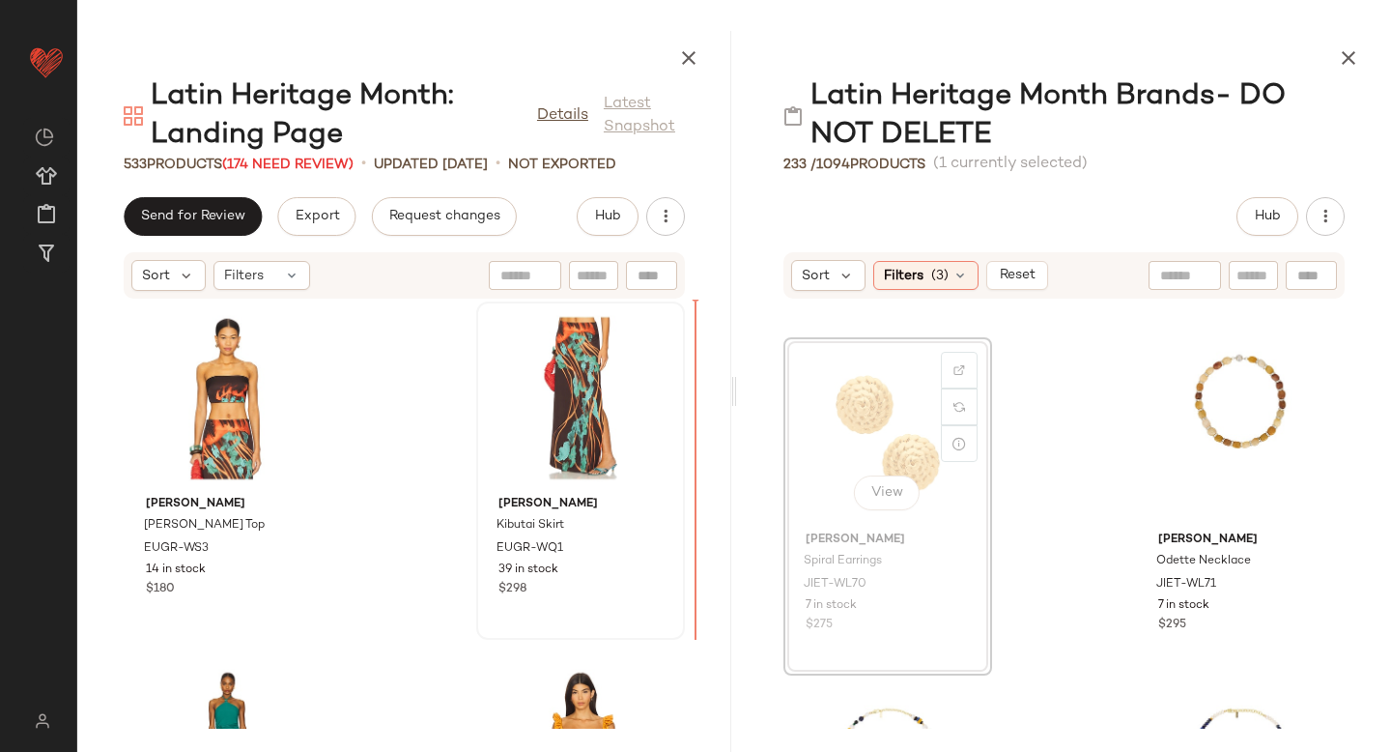
drag, startPoint x: 896, startPoint y: 420, endPoint x: 650, endPoint y: 443, distance: 247.4
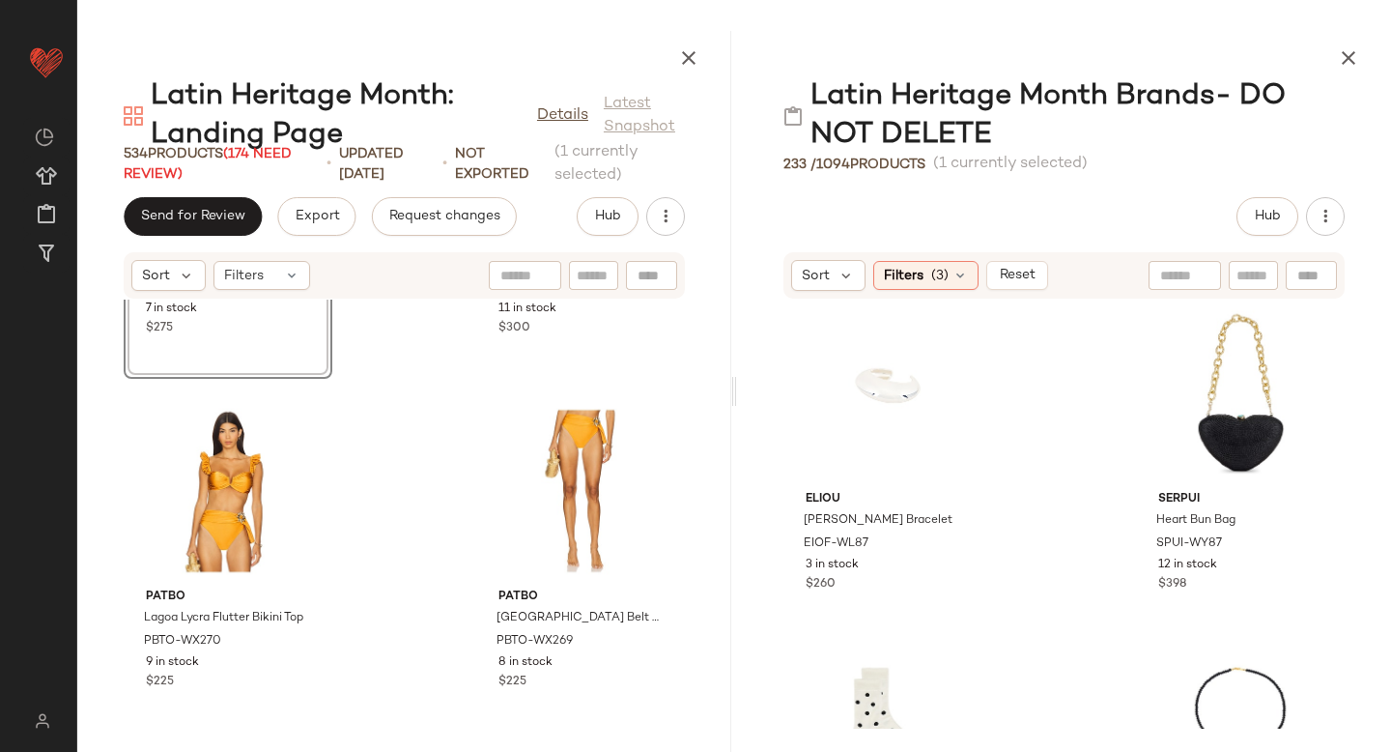
scroll to position [2814, 0]
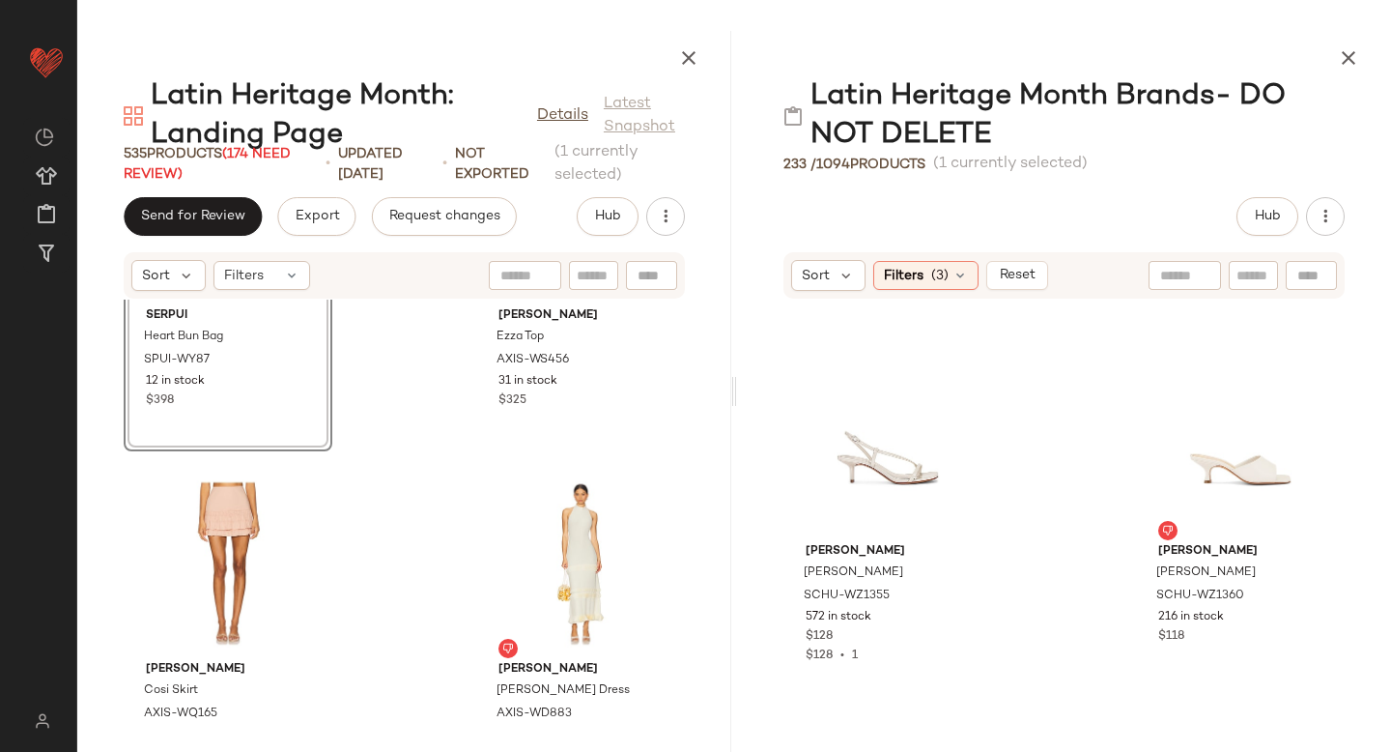
scroll to position [18397, 0]
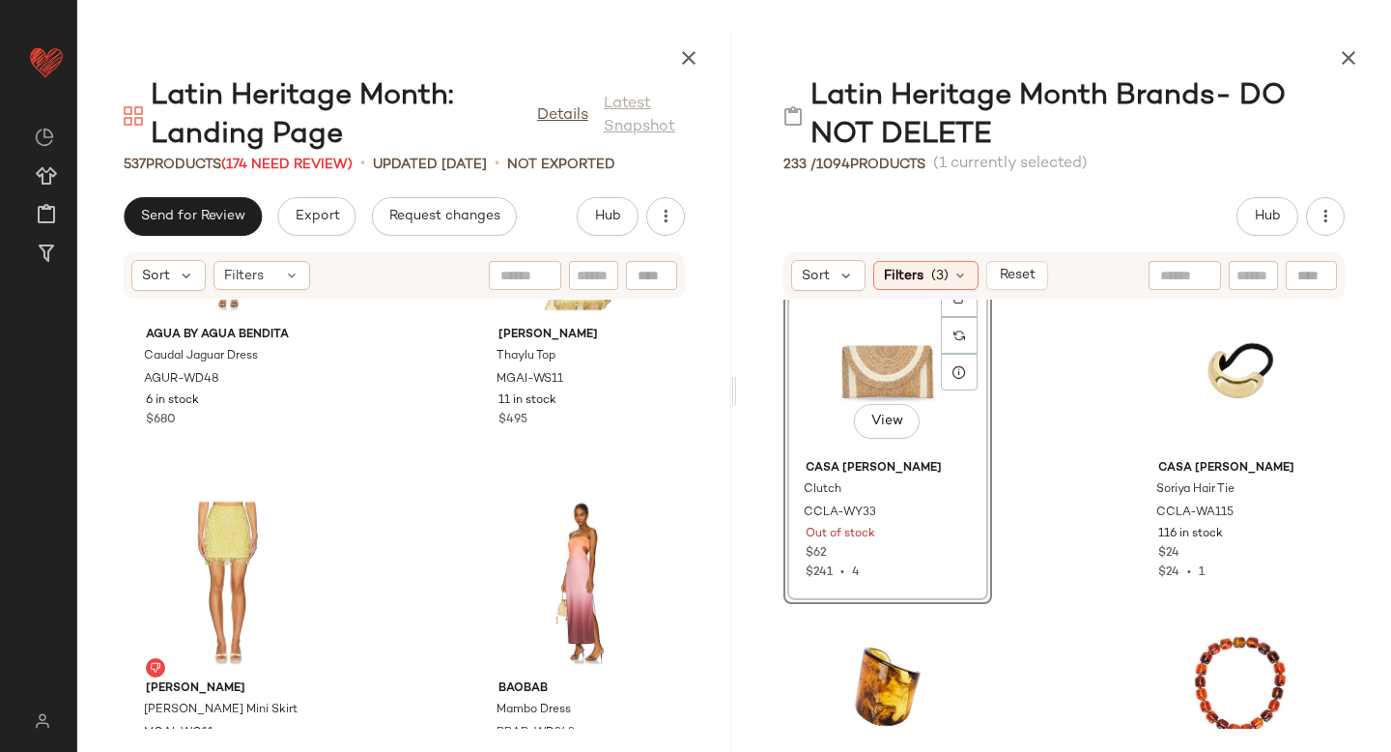
scroll to position [23910, 0]
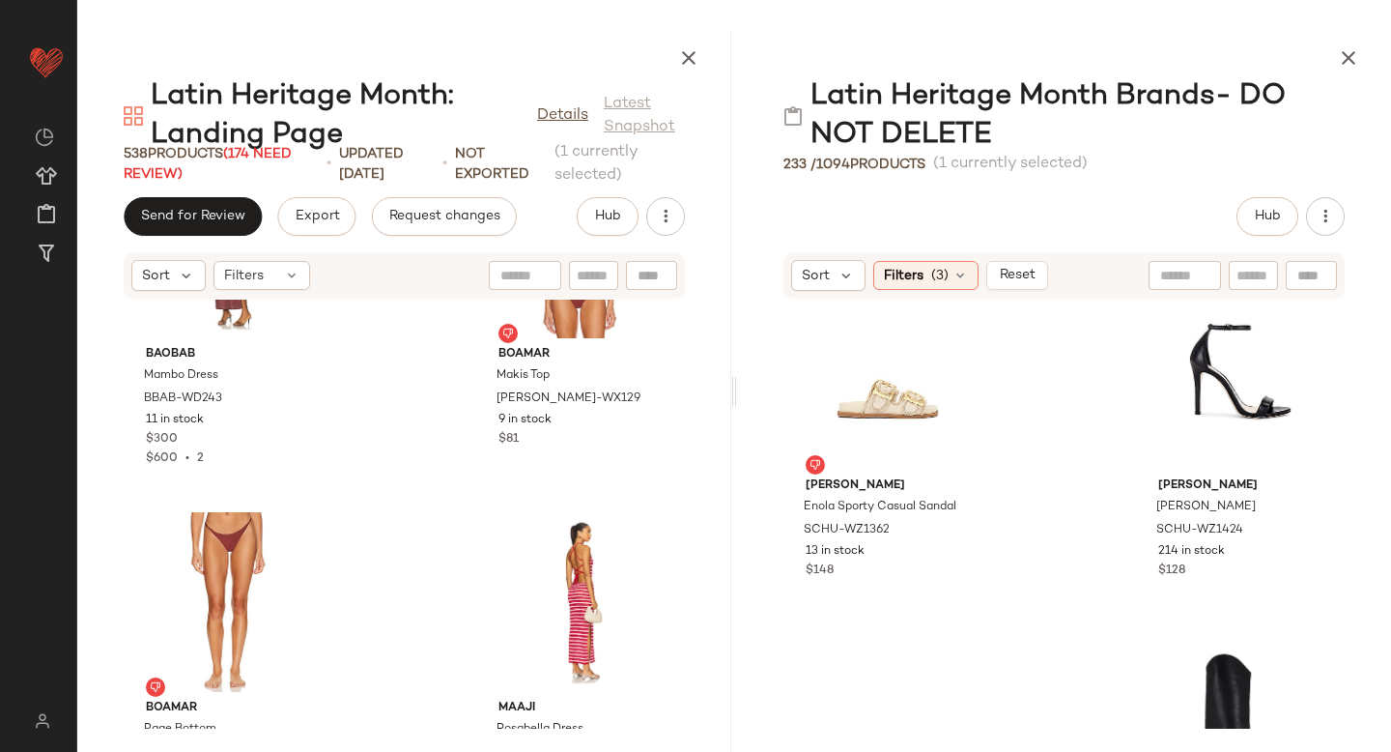
scroll to position [17676, 0]
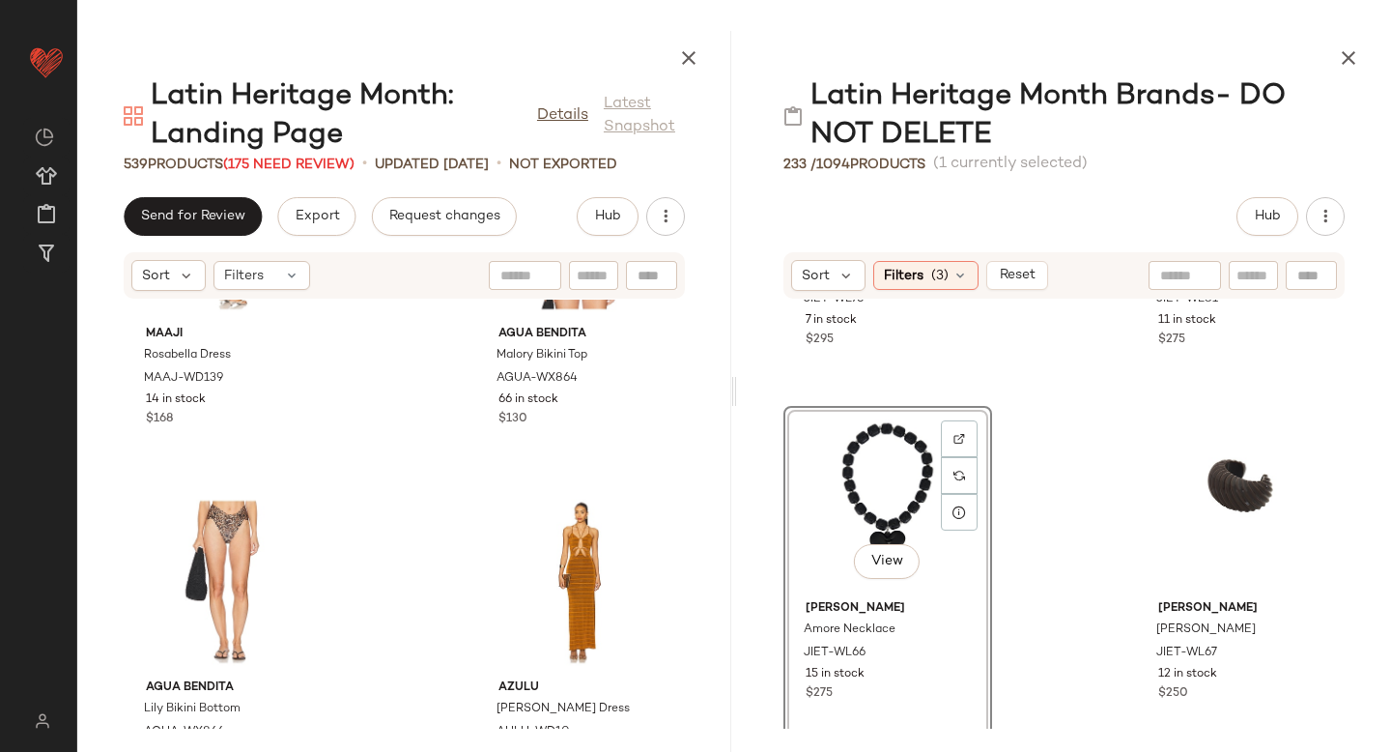
scroll to position [25305, 0]
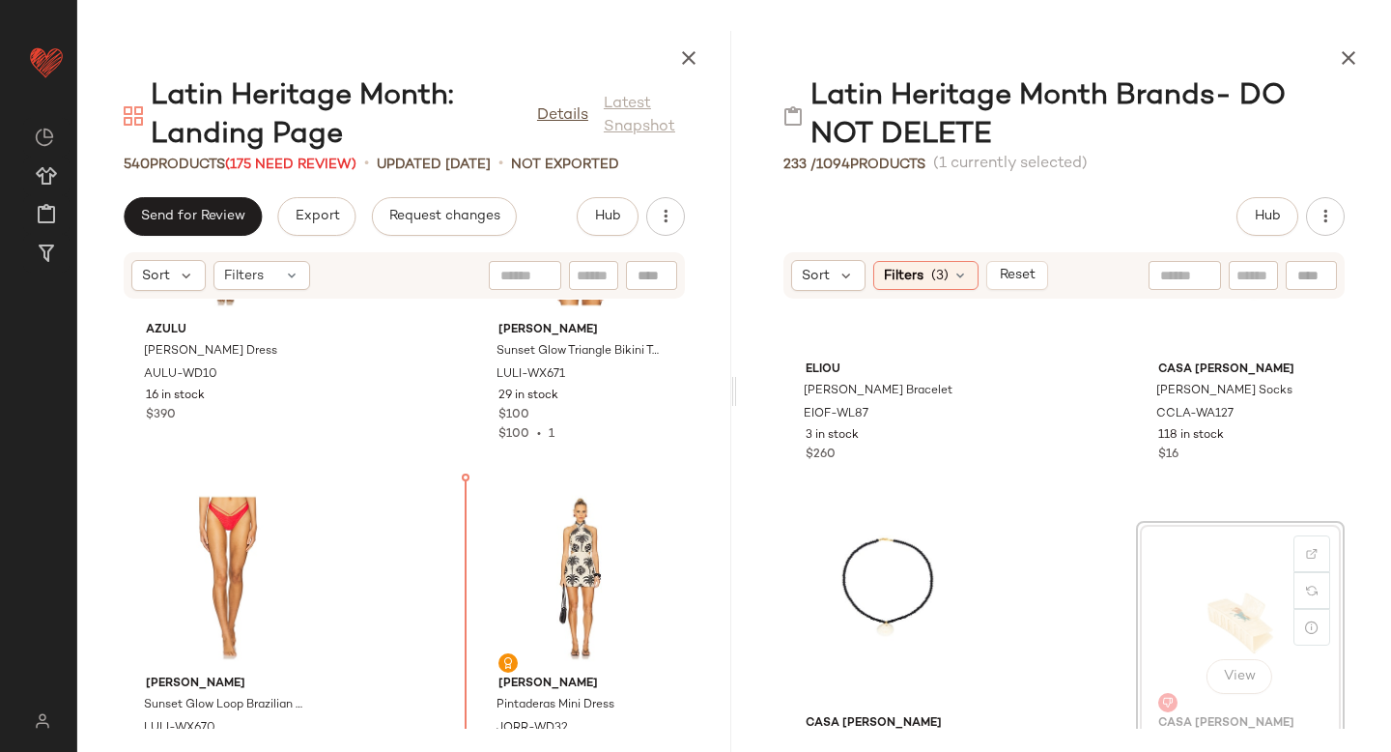
scroll to position [26002, 0]
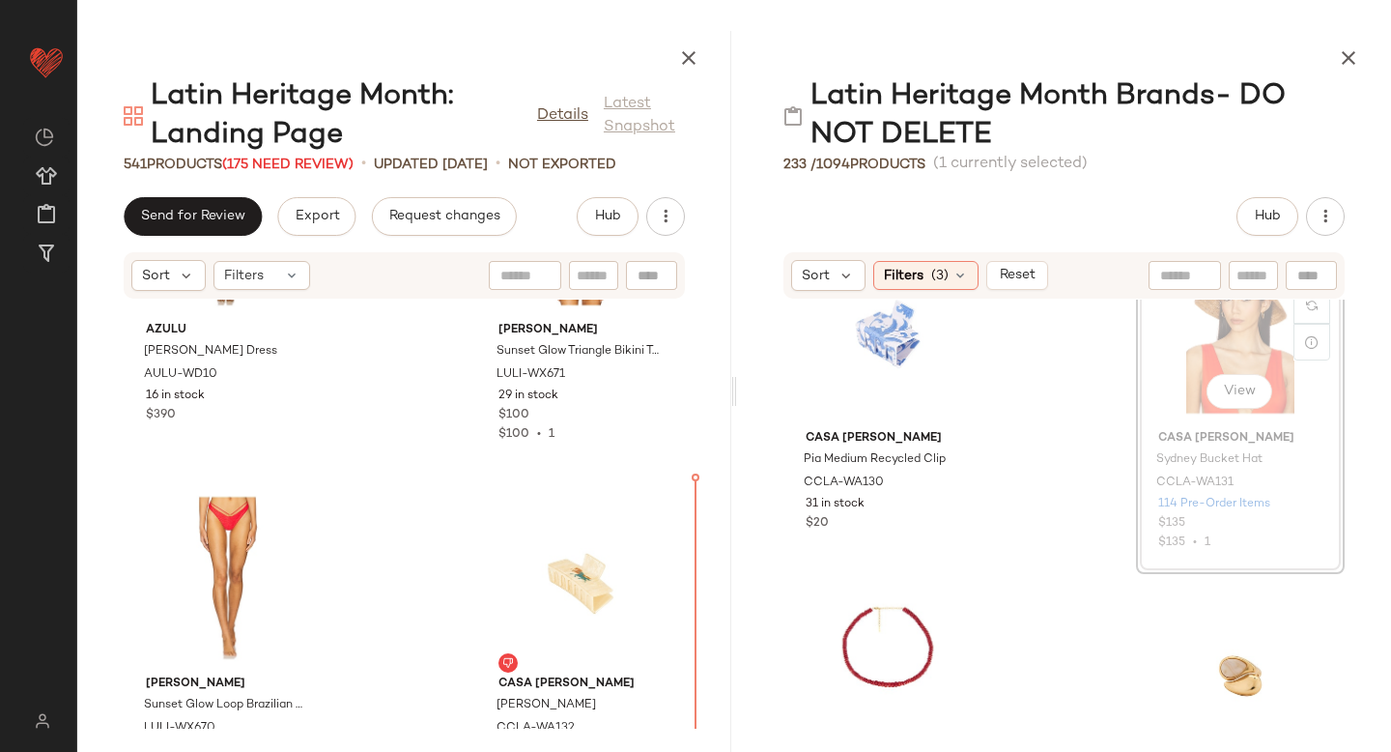
scroll to position [5028, 0]
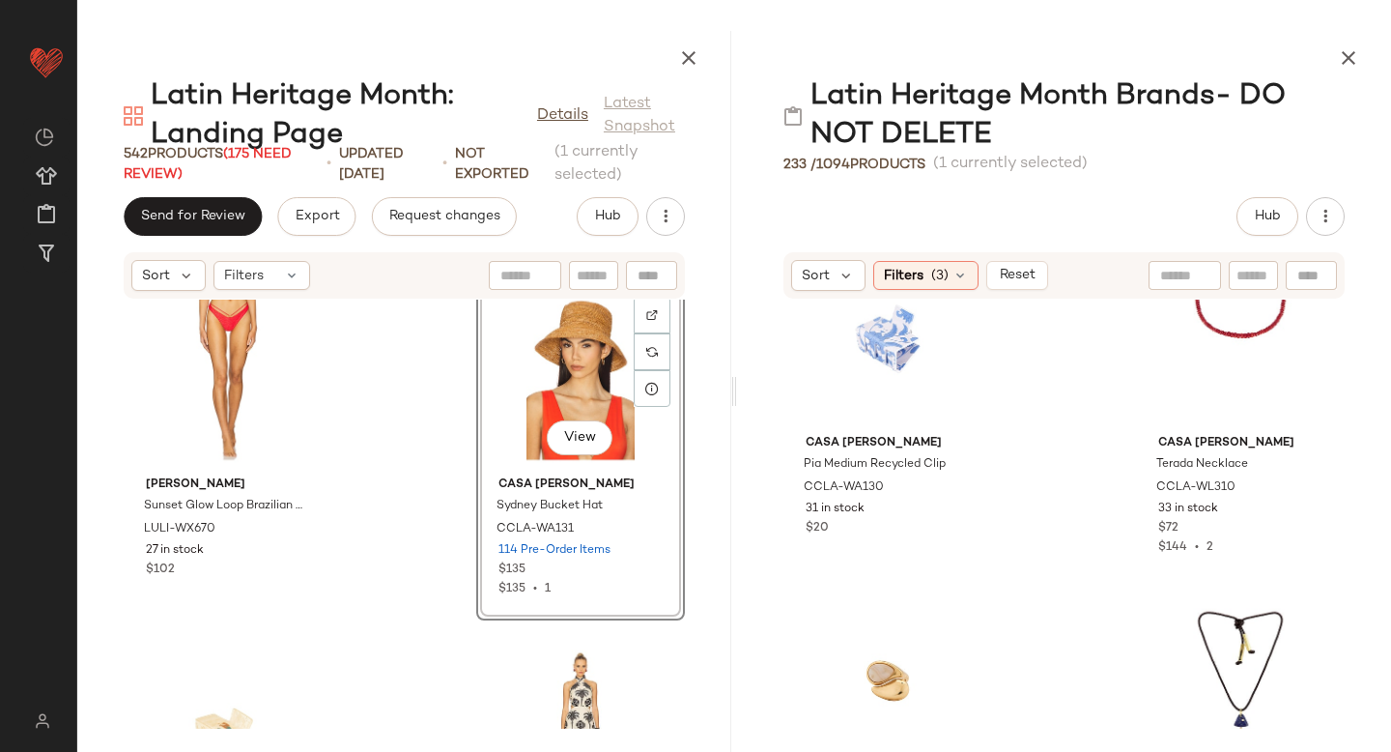
scroll to position [26272, 0]
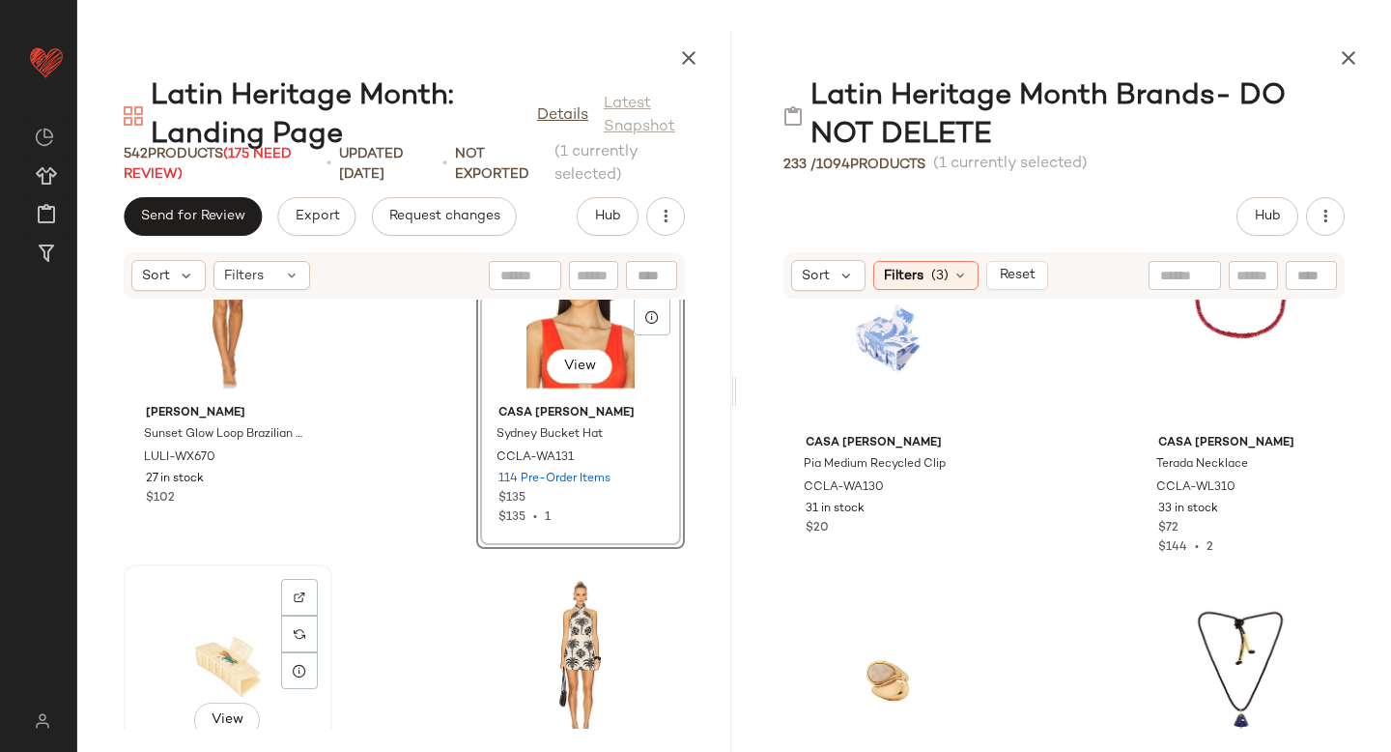
click at [224, 622] on div "View" at bounding box center [227, 661] width 195 height 180
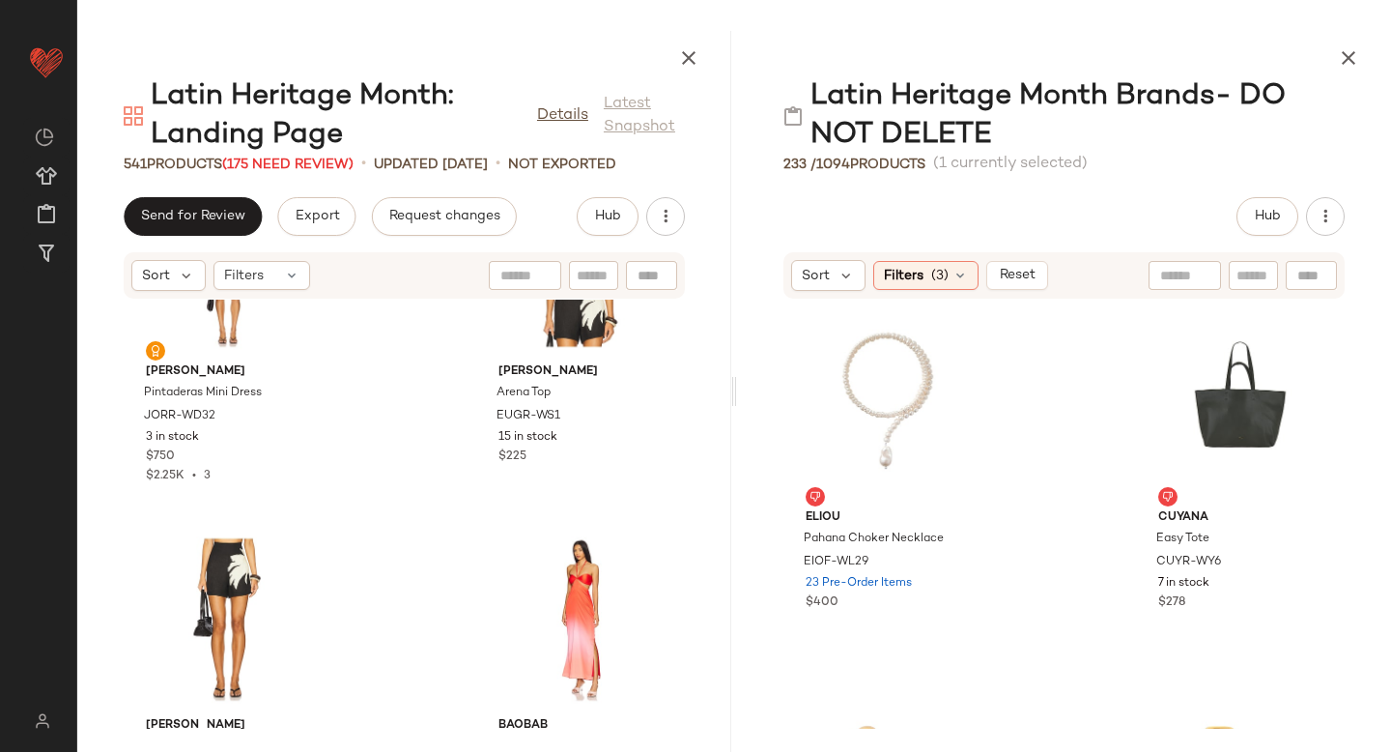
scroll to position [11650, 0]
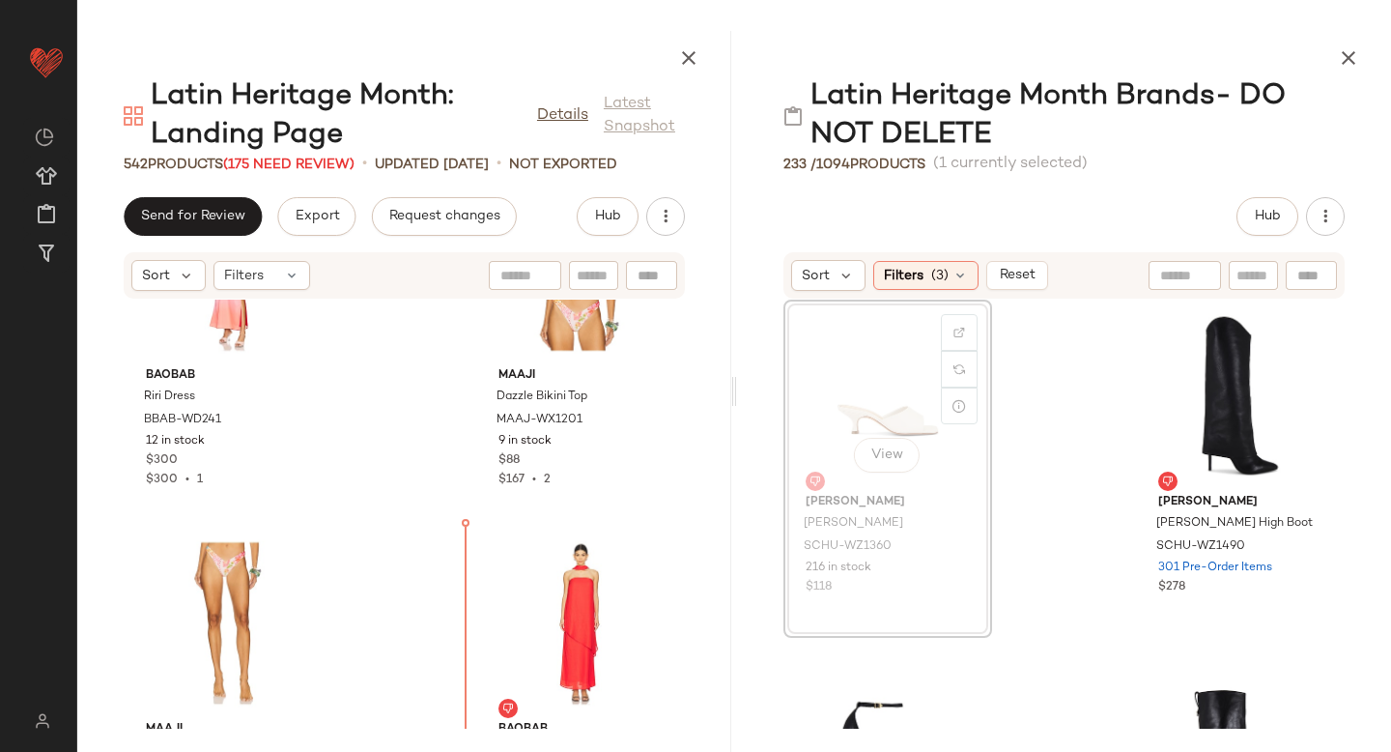
scroll to position [17342, 0]
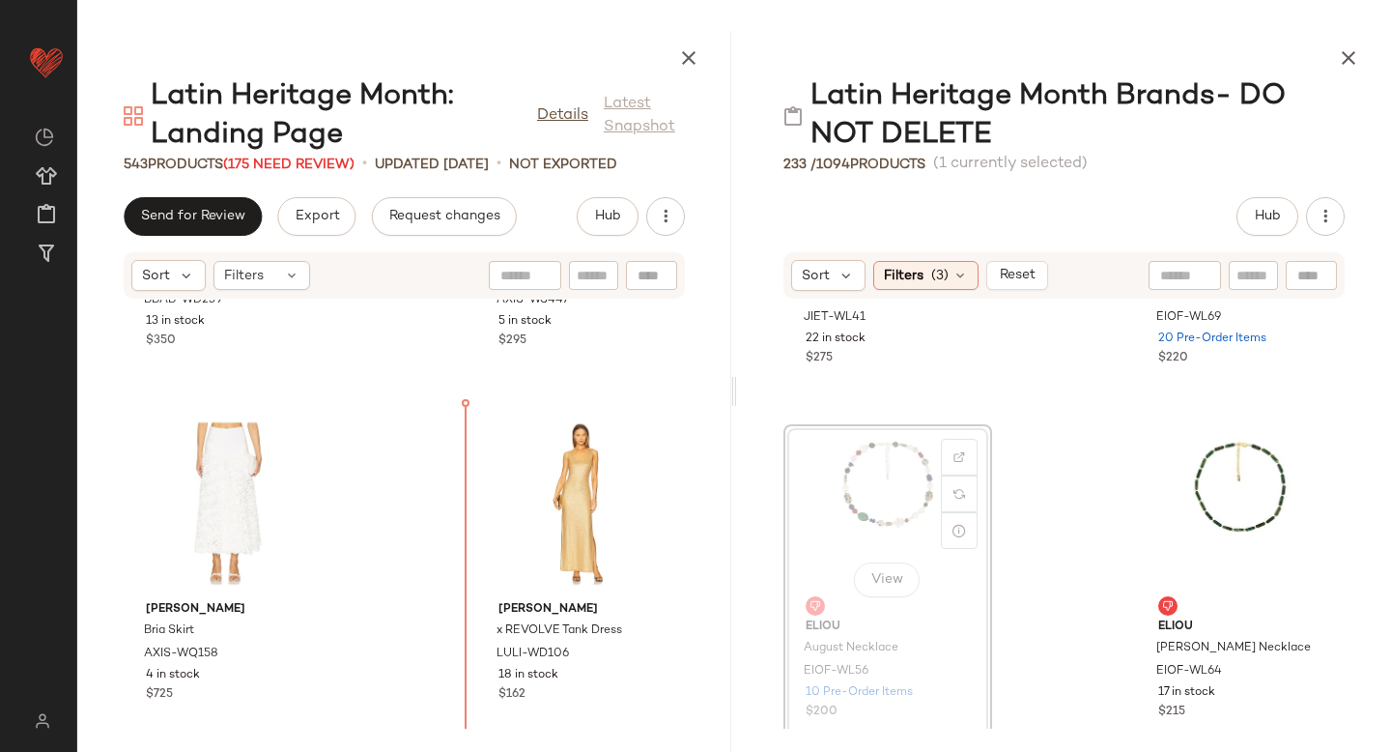
scroll to position [28283, 0]
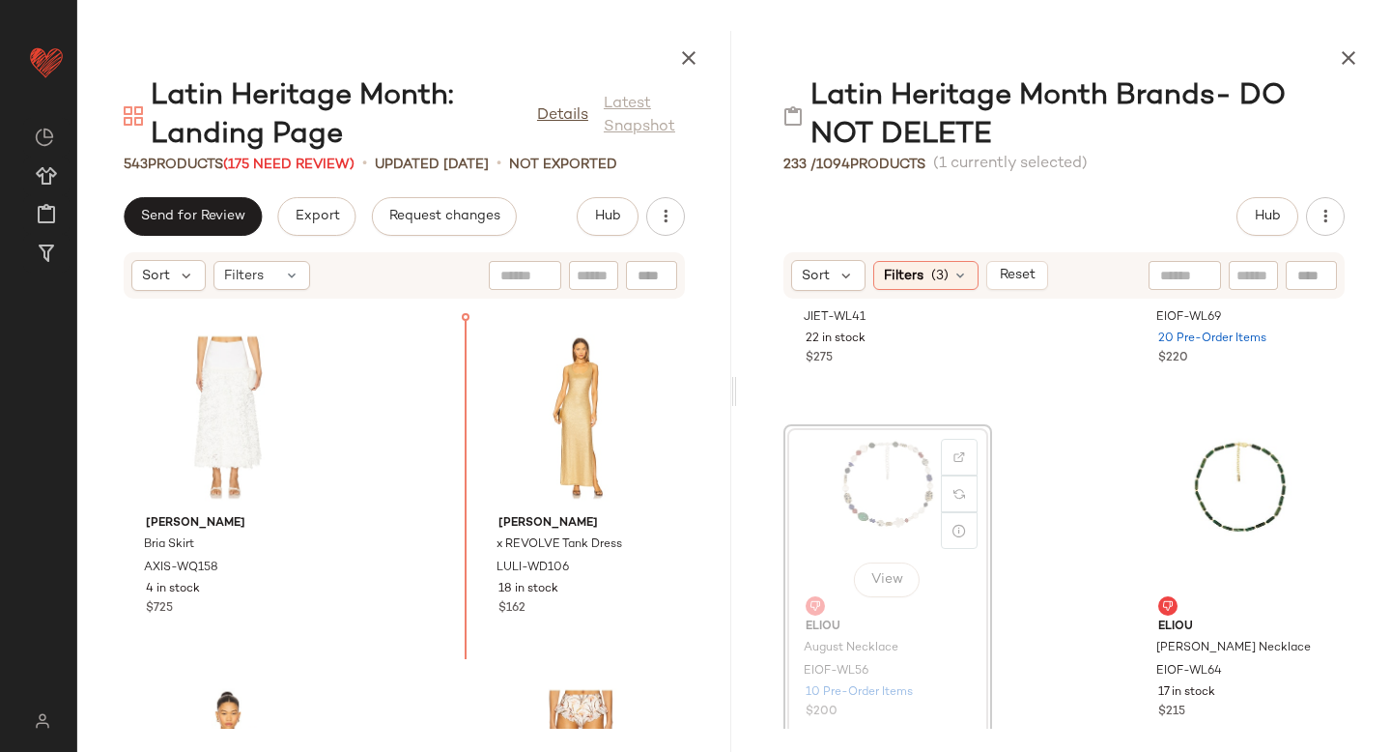
drag, startPoint x: 913, startPoint y: 500, endPoint x: 448, endPoint y: 545, distance: 466.8
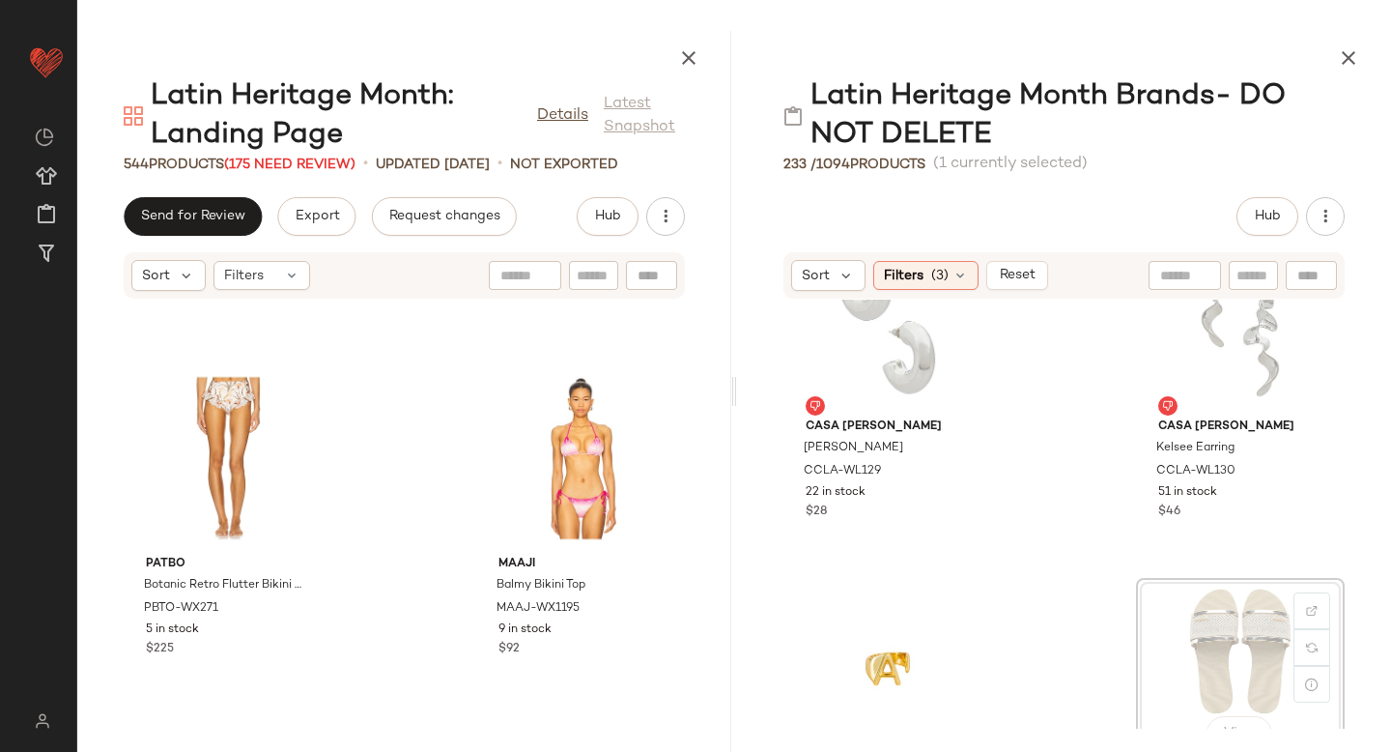
scroll to position [13532, 0]
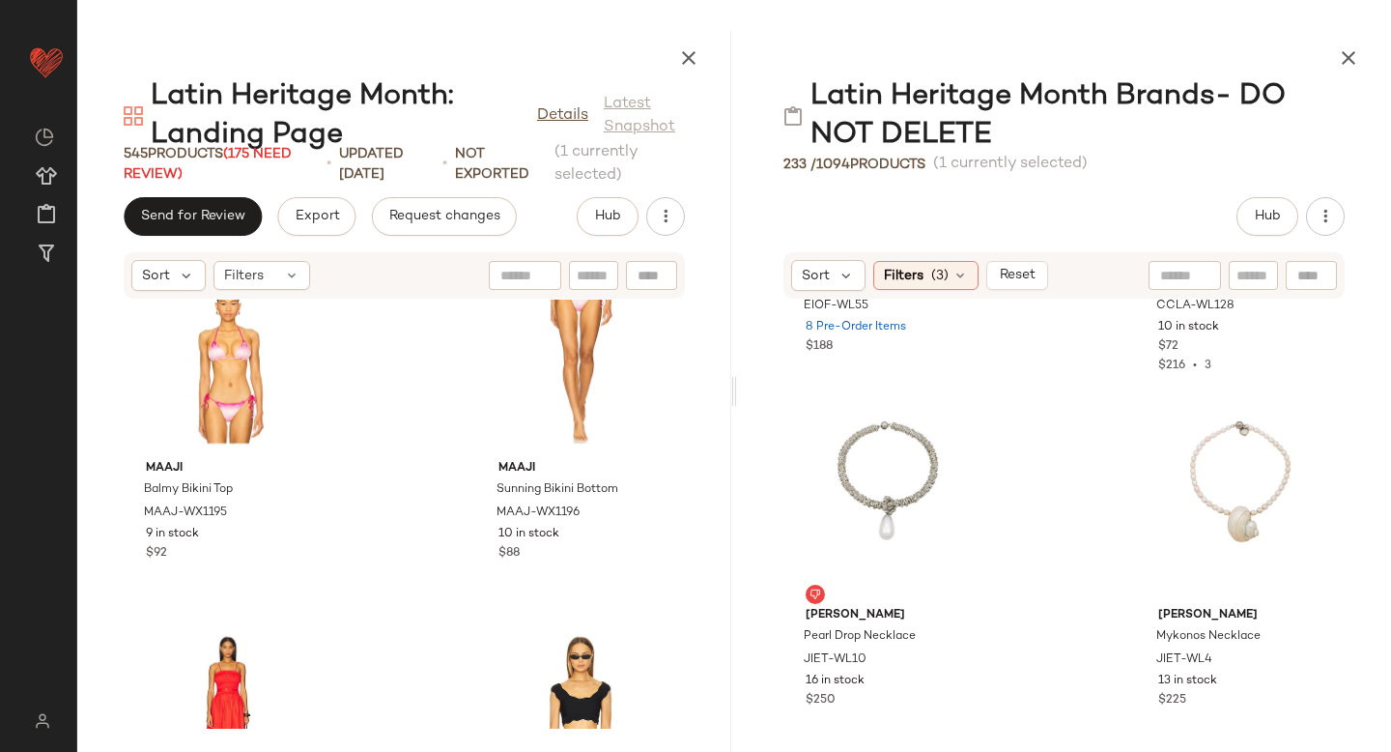
scroll to position [12981, 0]
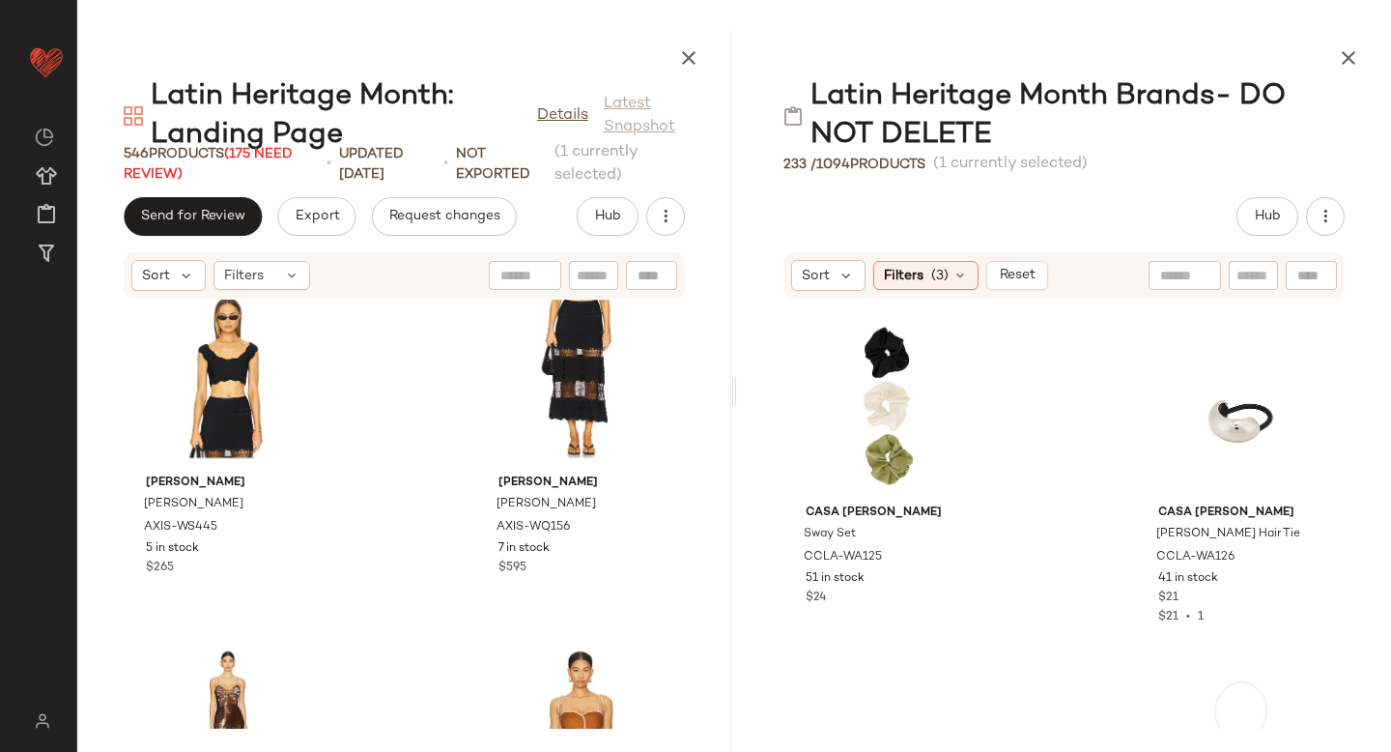
scroll to position [3522, 0]
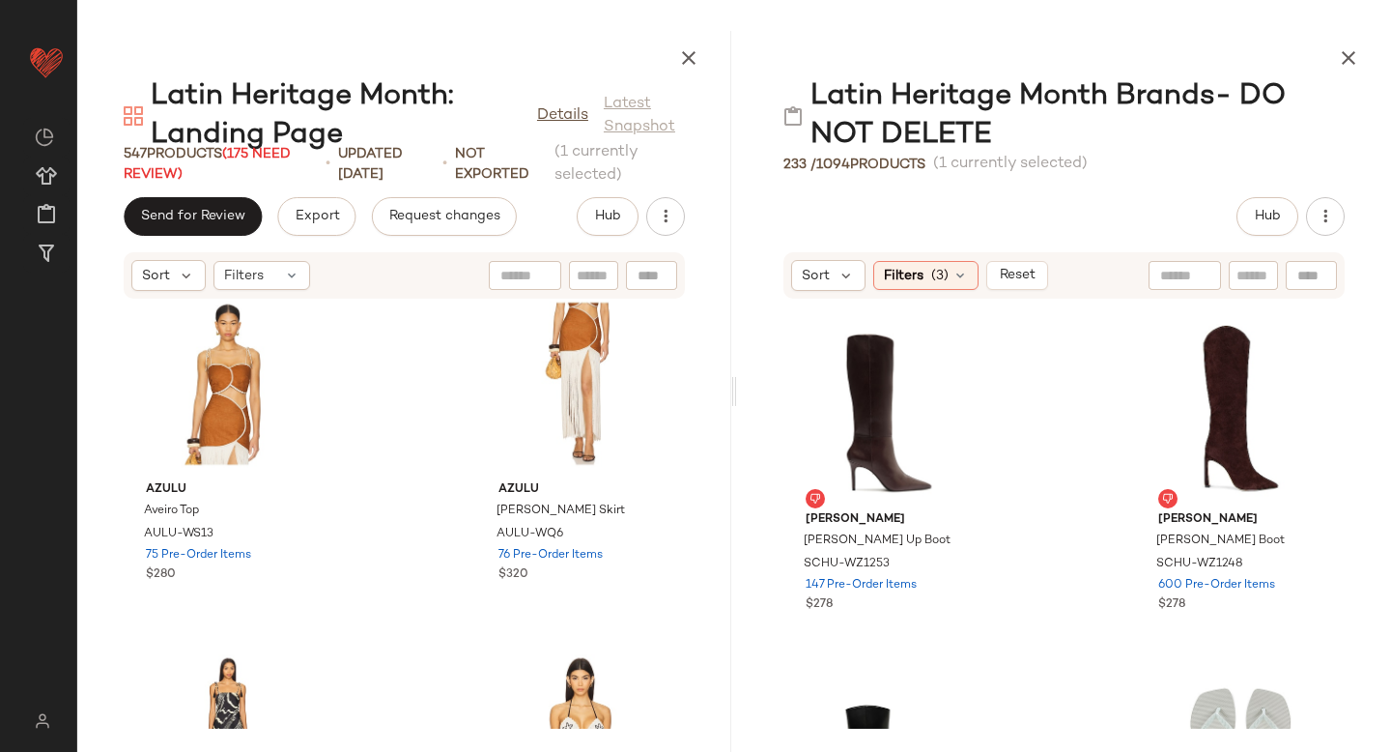
scroll to position [15478, 0]
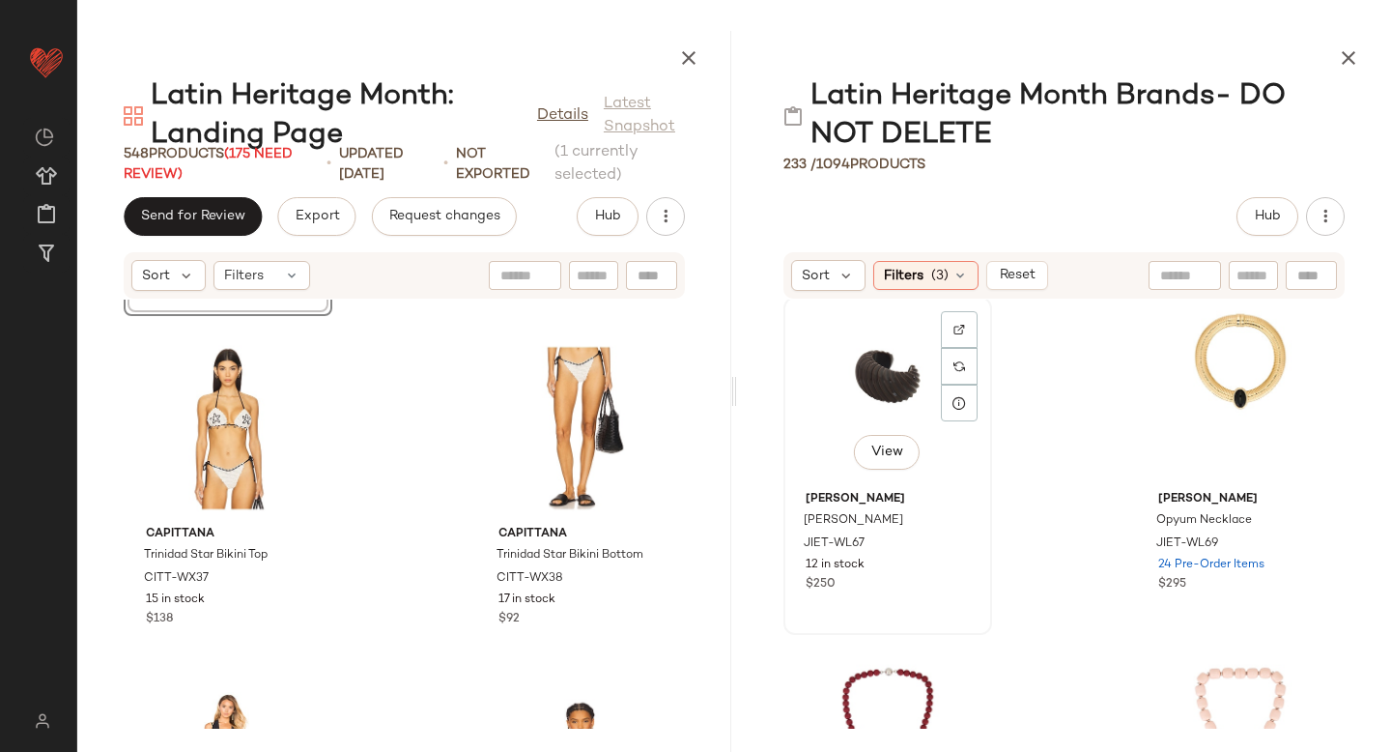
scroll to position [727, 0]
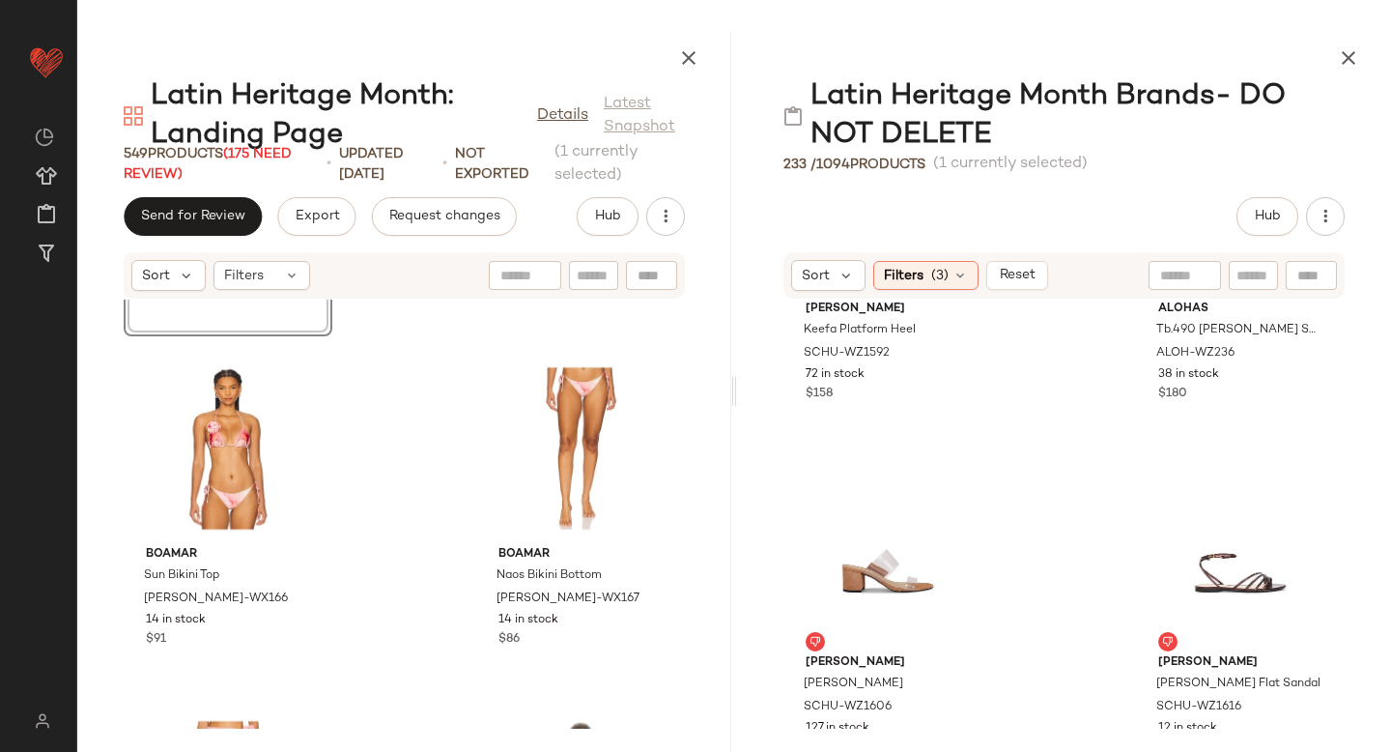
scroll to position [17943, 0]
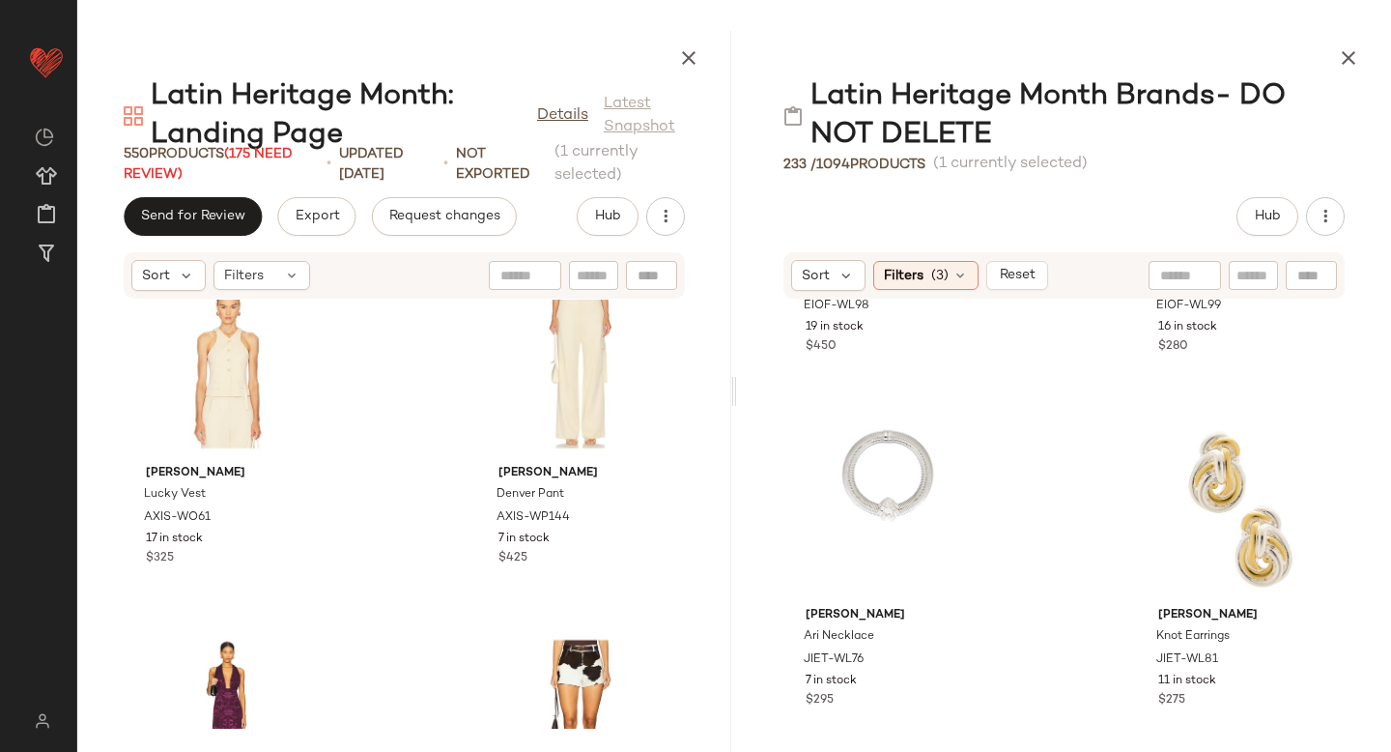
scroll to position [271, 0]
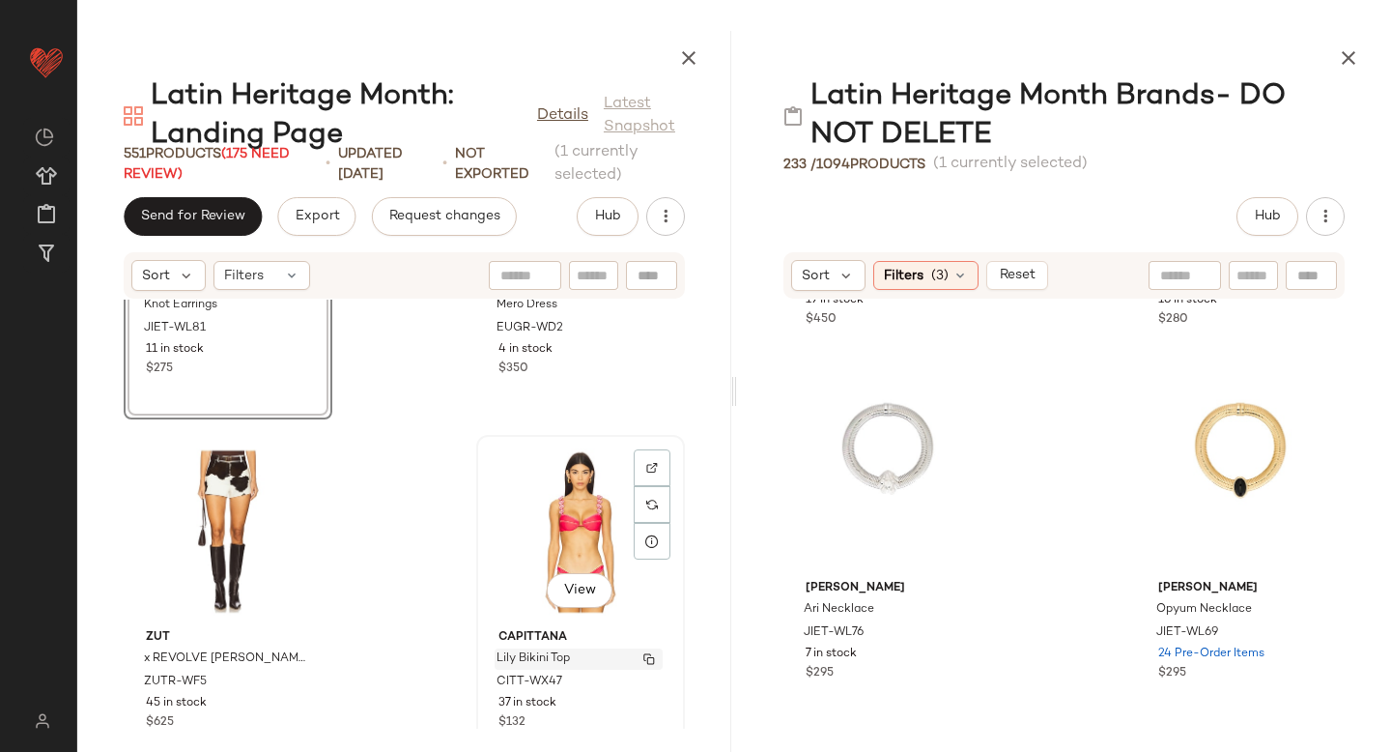
scroll to position [33463, 0]
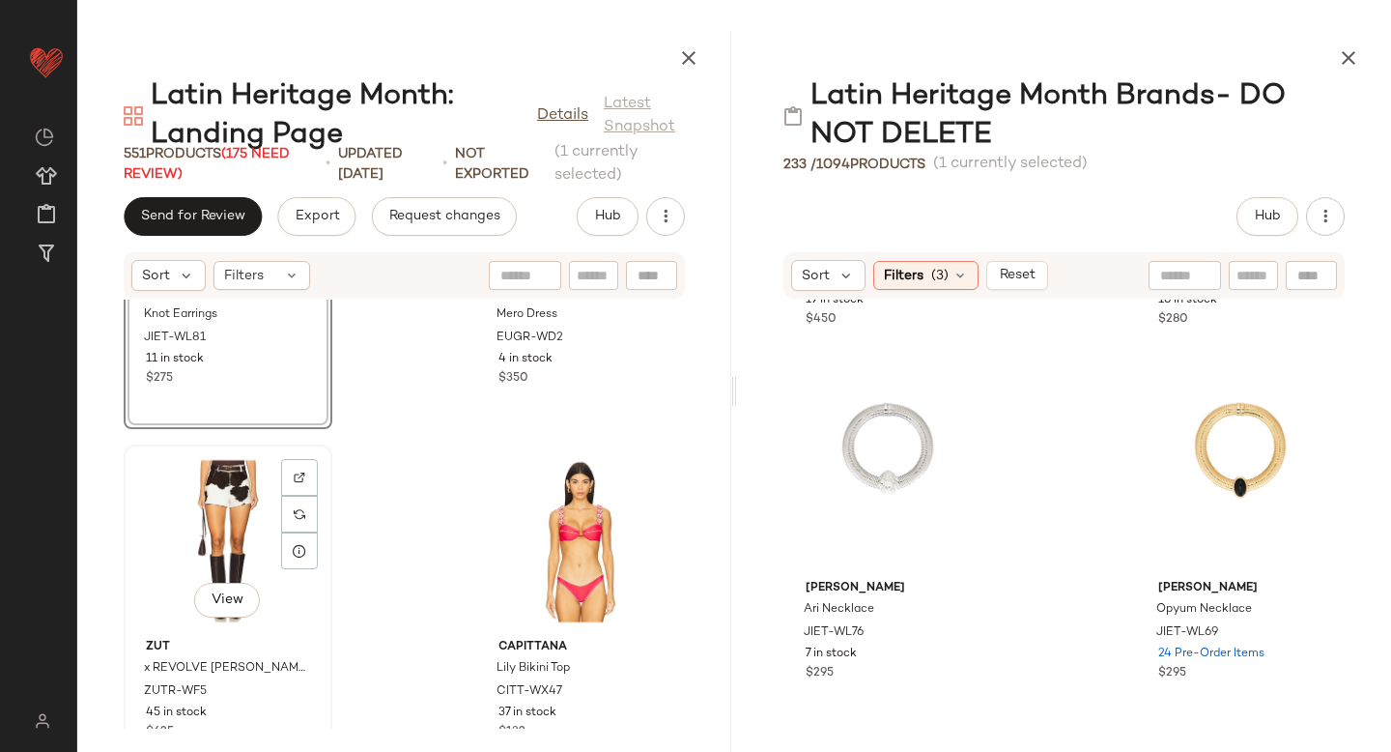
click at [244, 492] on div "View" at bounding box center [227, 541] width 195 height 180
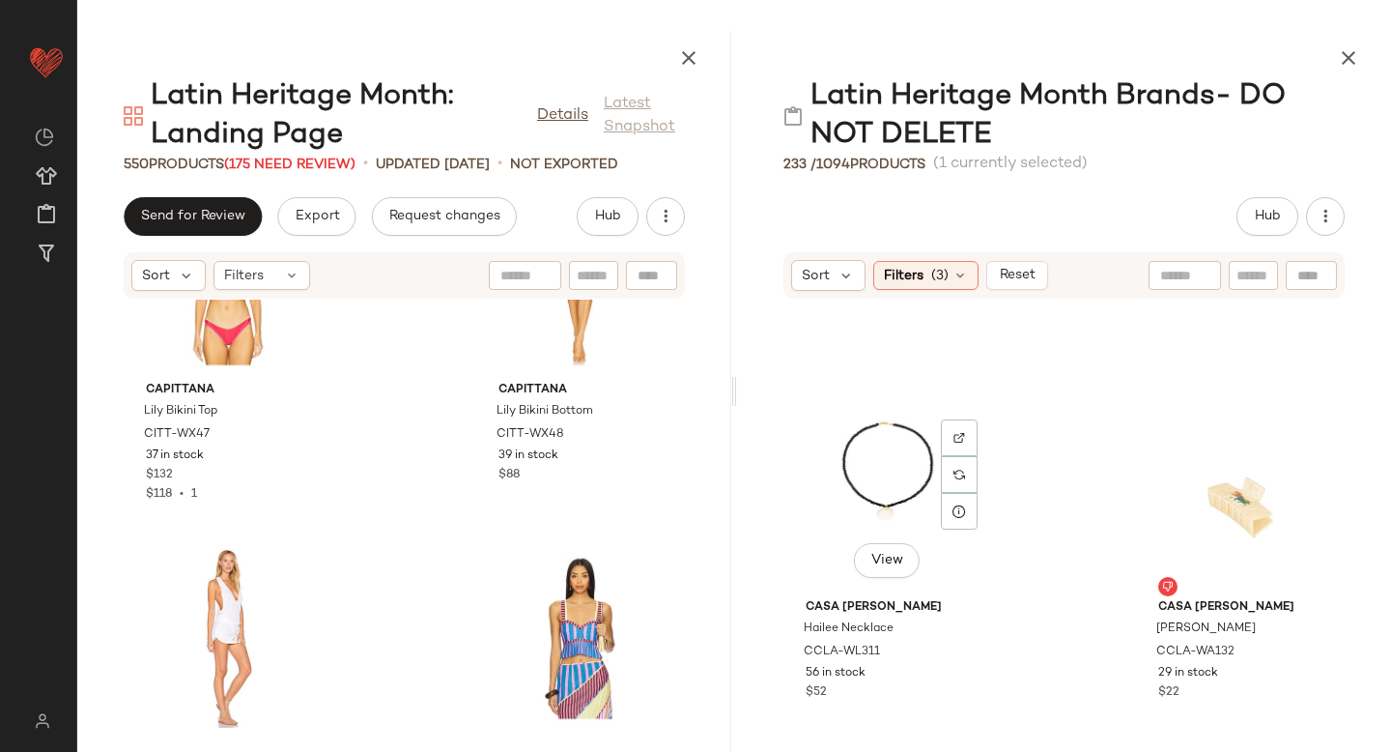
scroll to position [2391, 0]
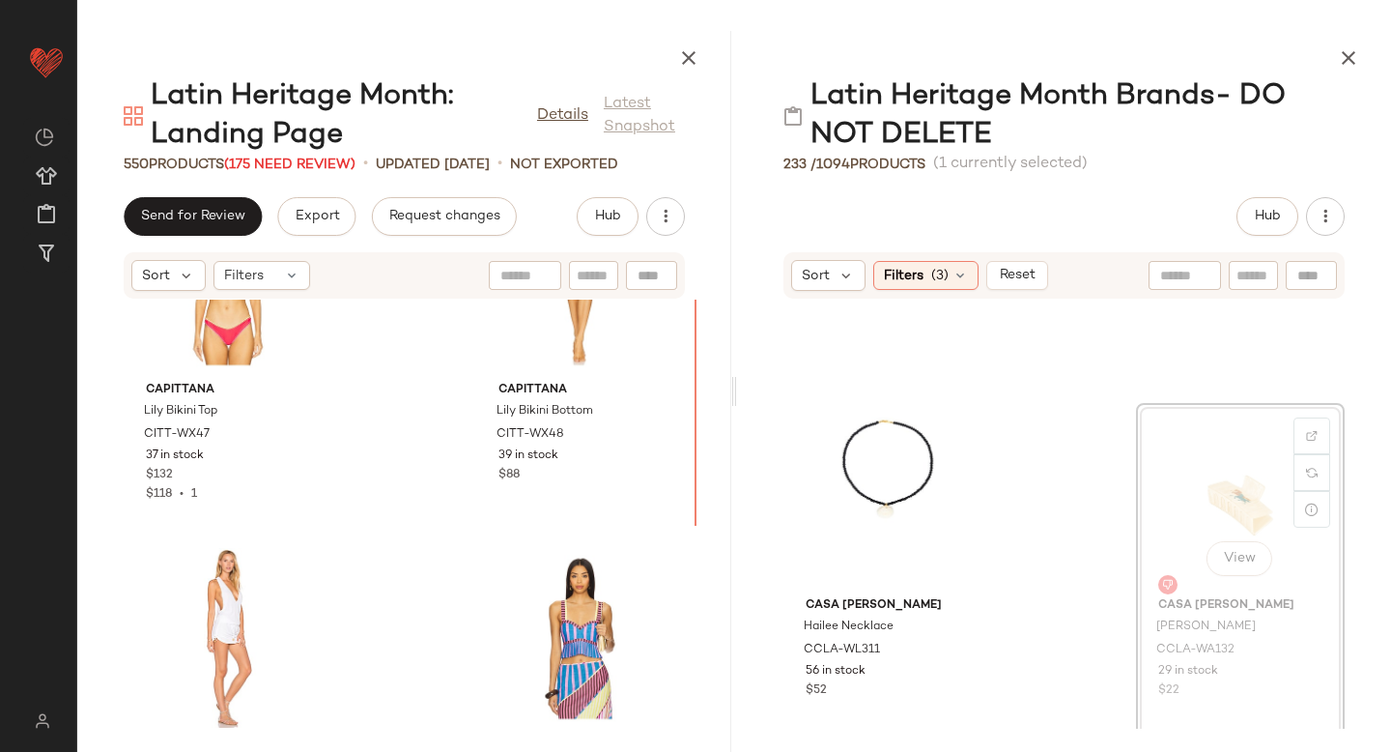
drag, startPoint x: 1189, startPoint y: 478, endPoint x: 1173, endPoint y: 476, distance: 16.5
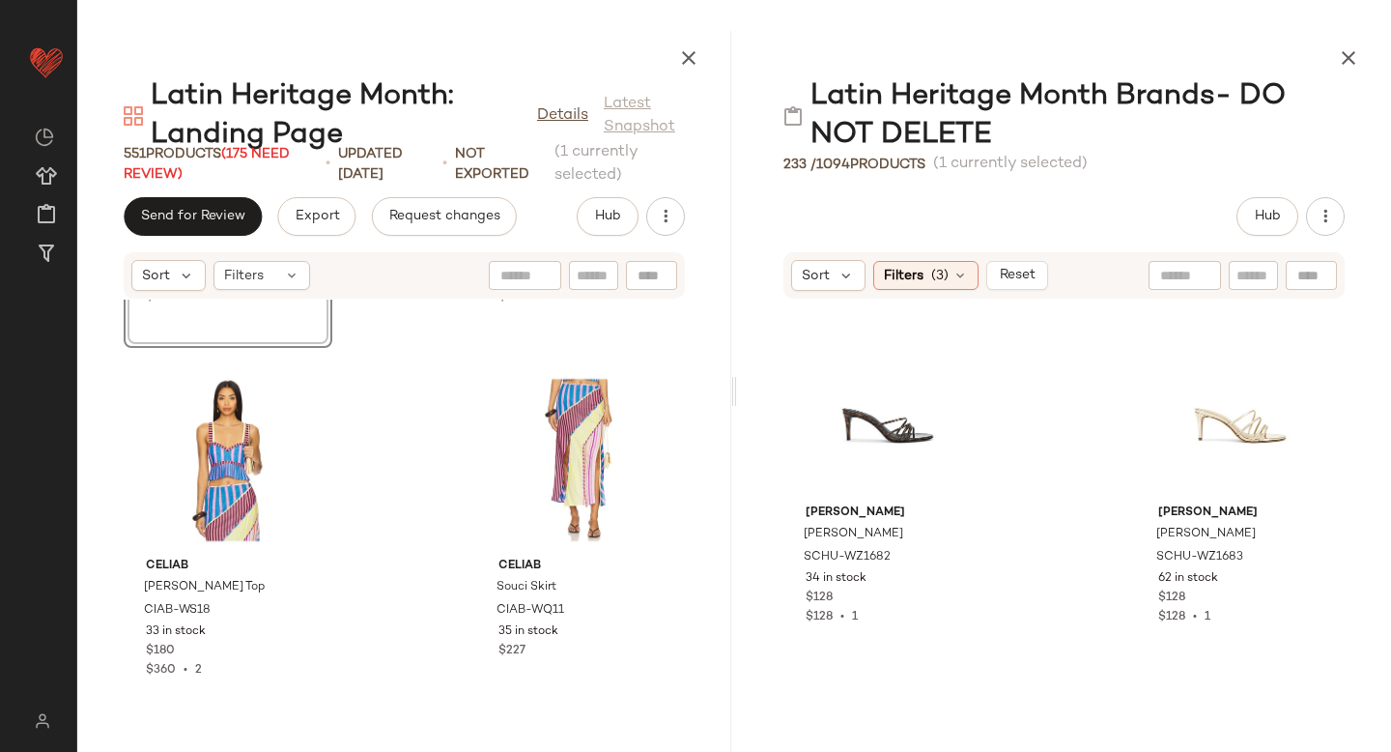
scroll to position [19821, 0]
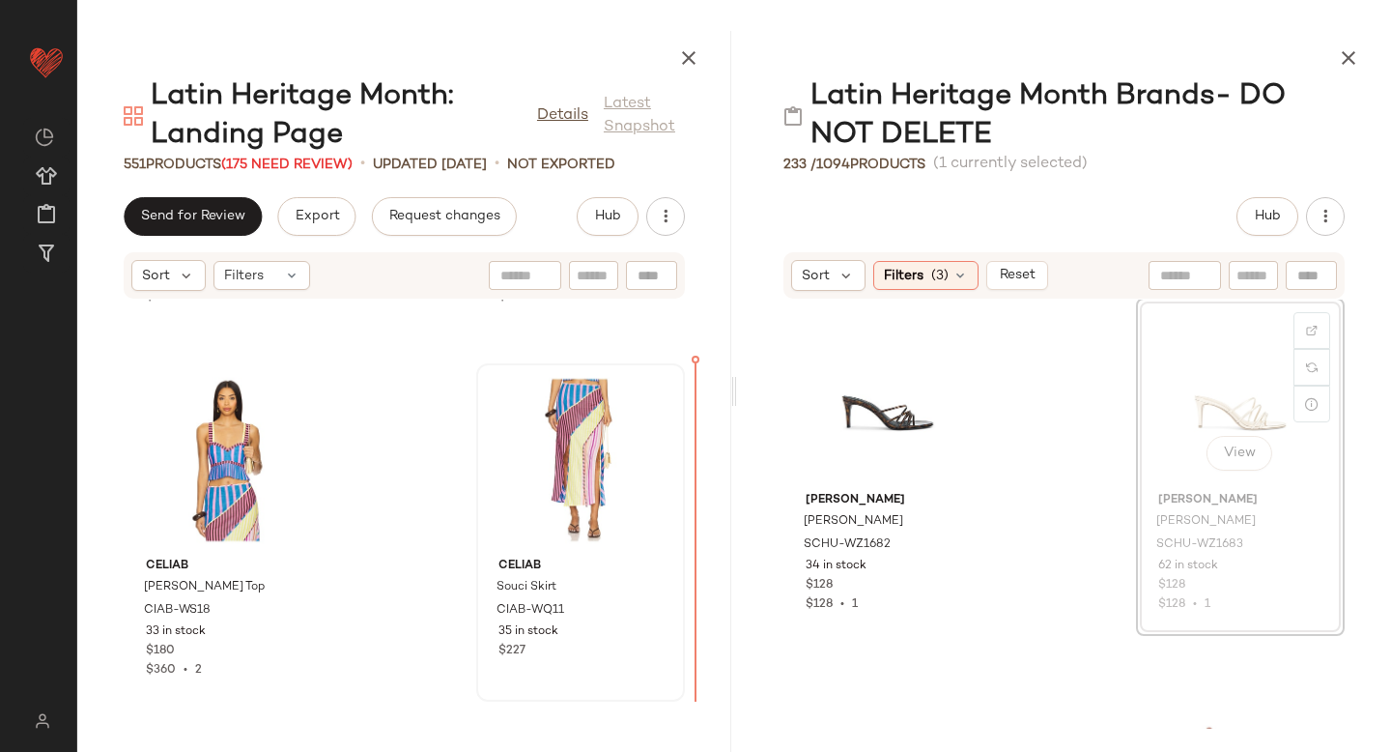
drag, startPoint x: 1237, startPoint y: 422, endPoint x: 583, endPoint y: 498, distance: 659.3
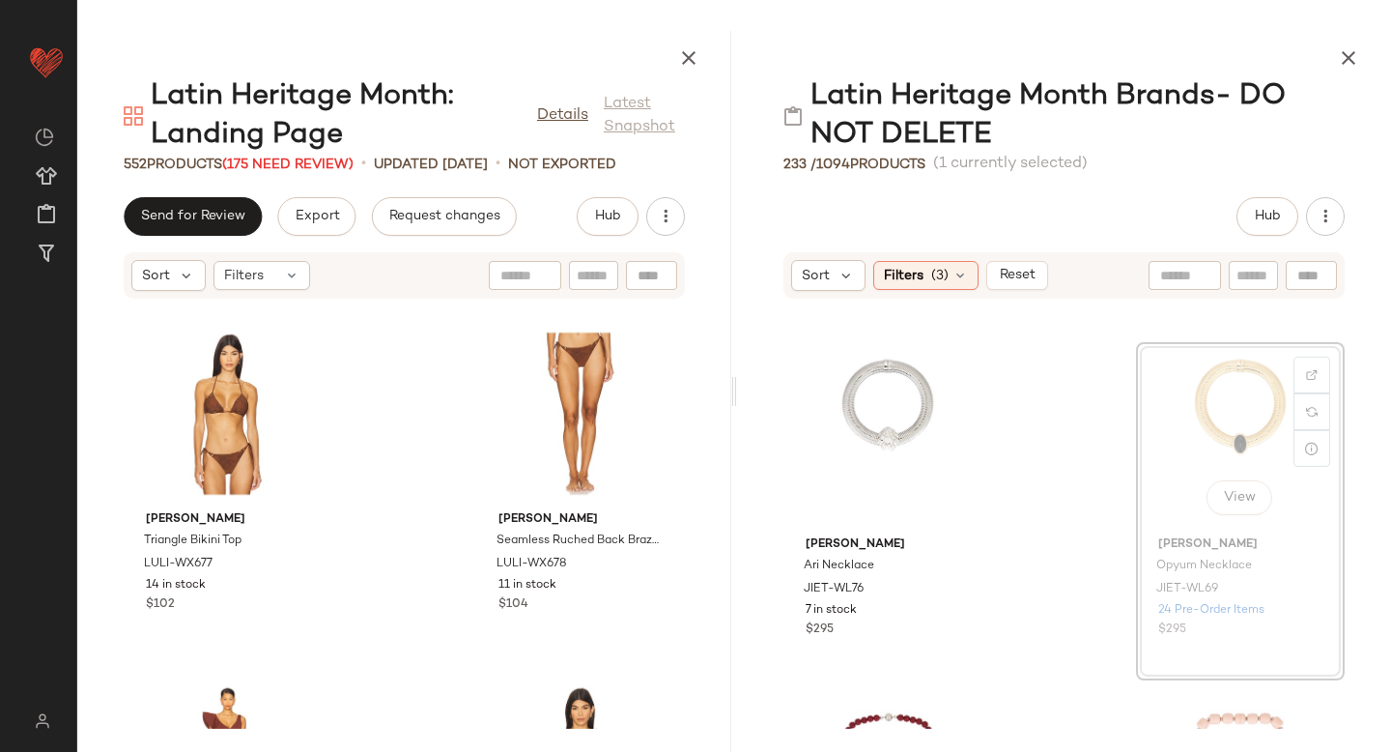
scroll to position [313, 0]
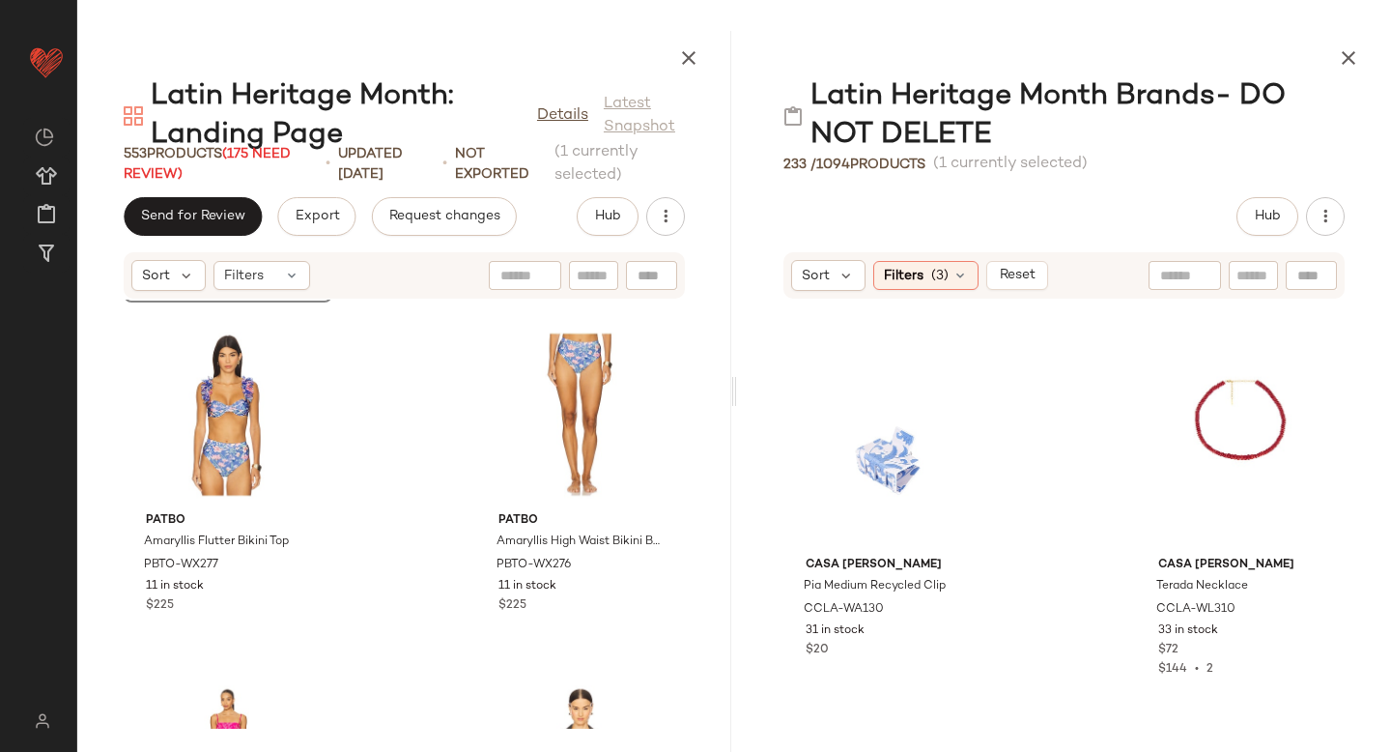
scroll to position [4196, 0]
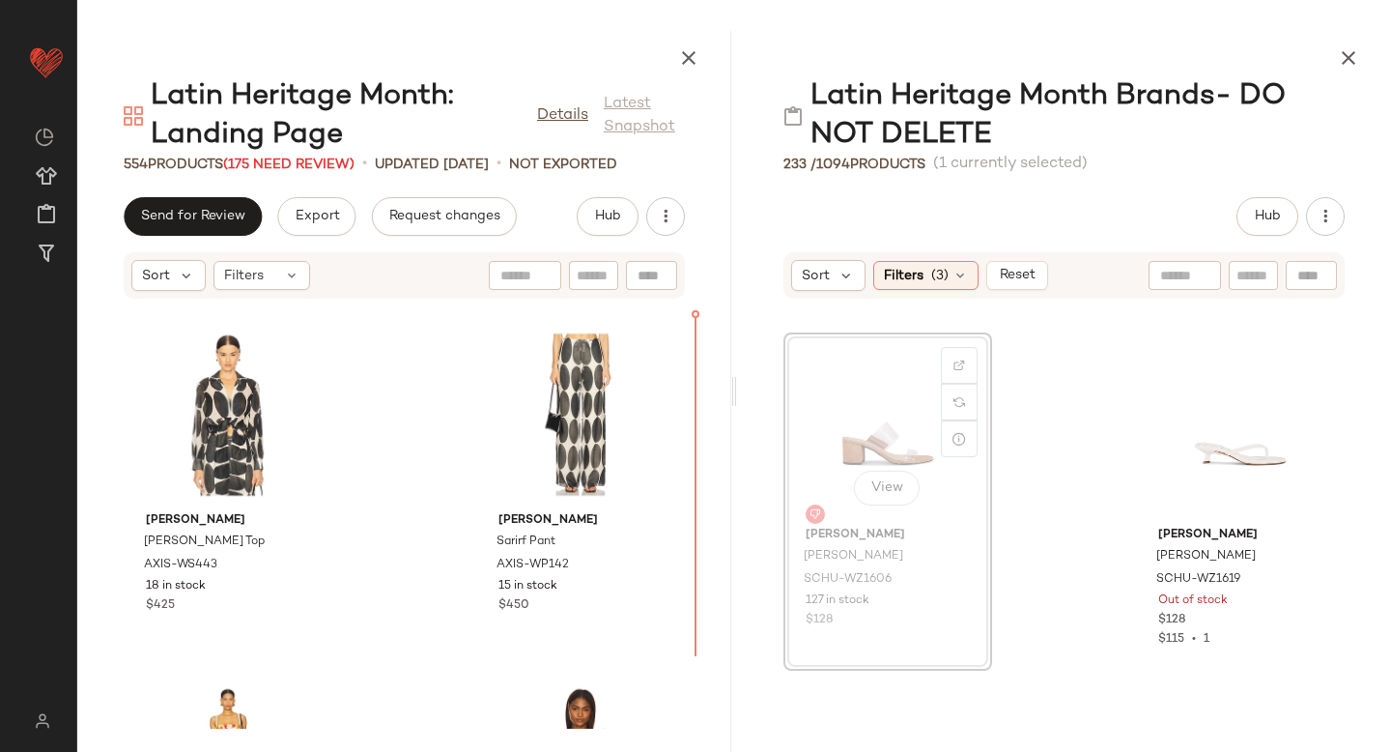
scroll to position [17309, 0]
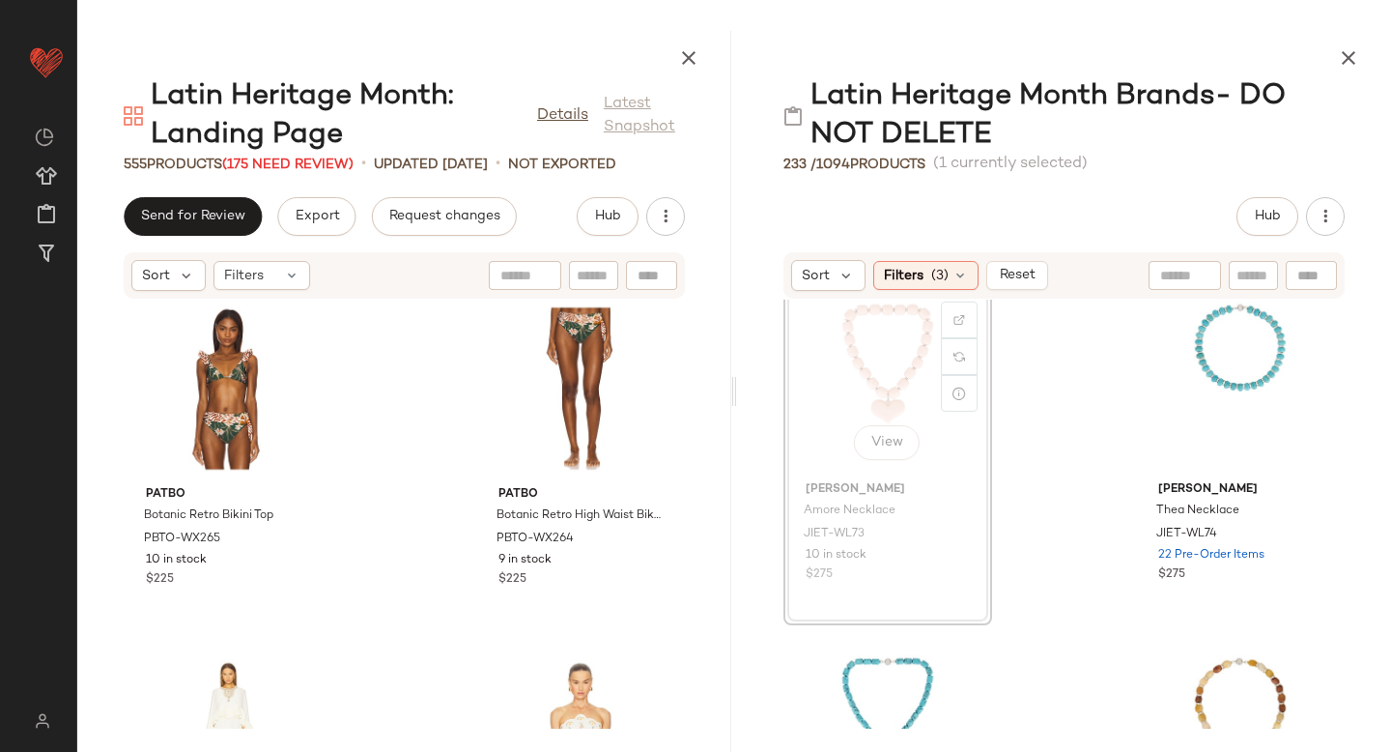
scroll to position [734, 0]
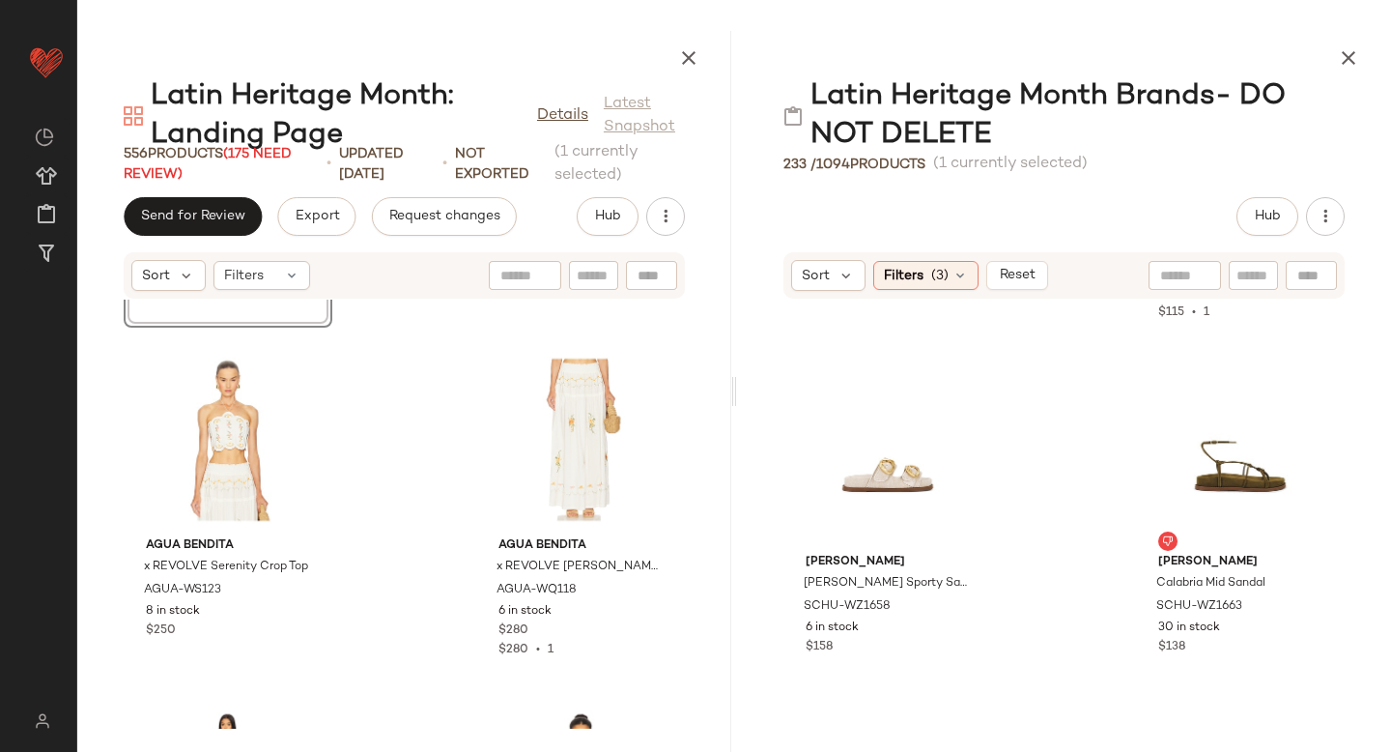
scroll to position [17289, 0]
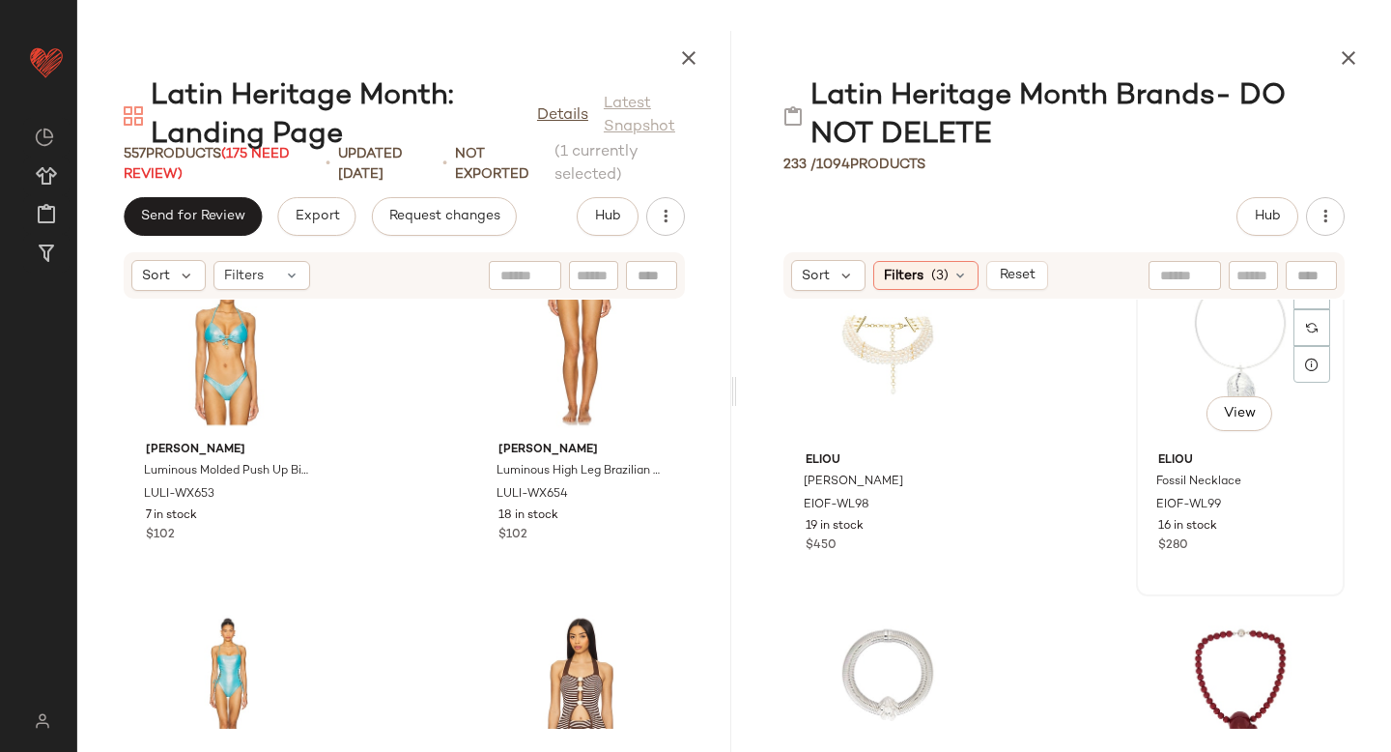
scroll to position [37, 0]
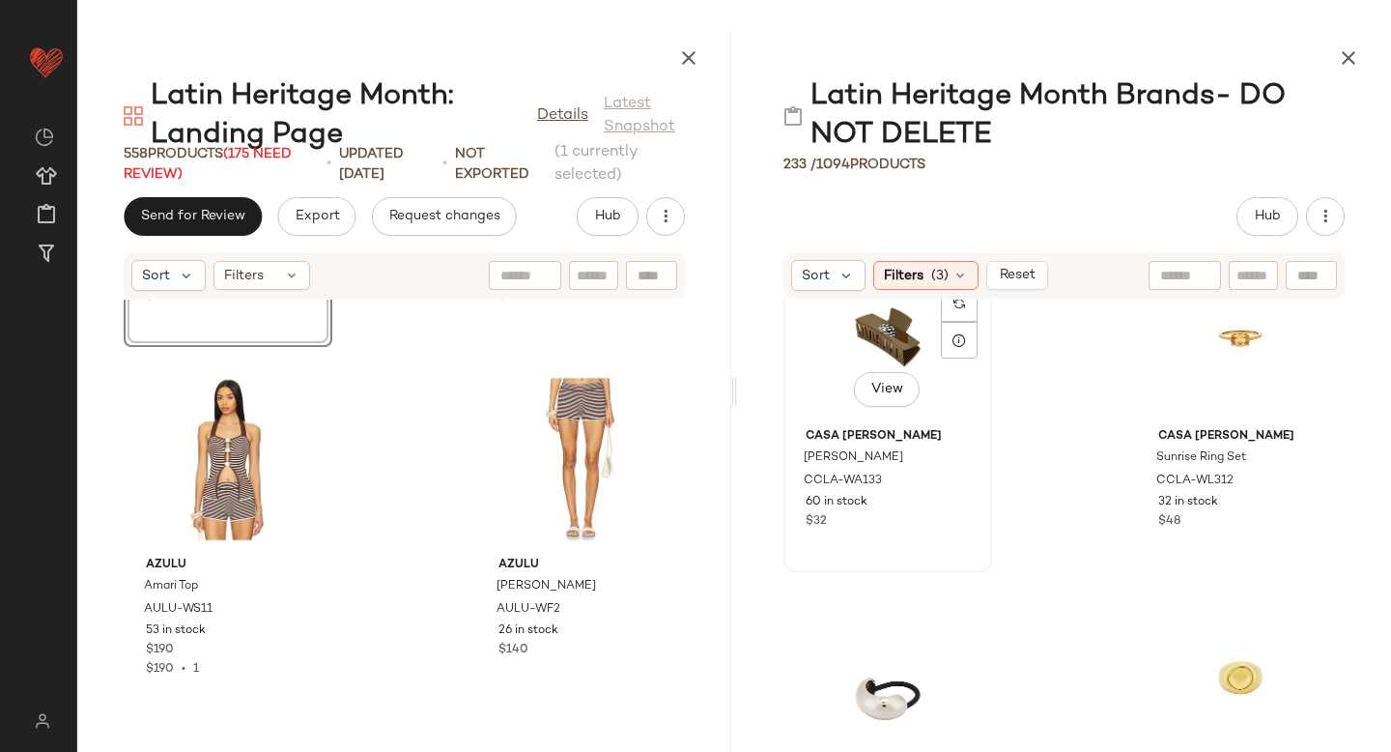
scroll to position [2202, 0]
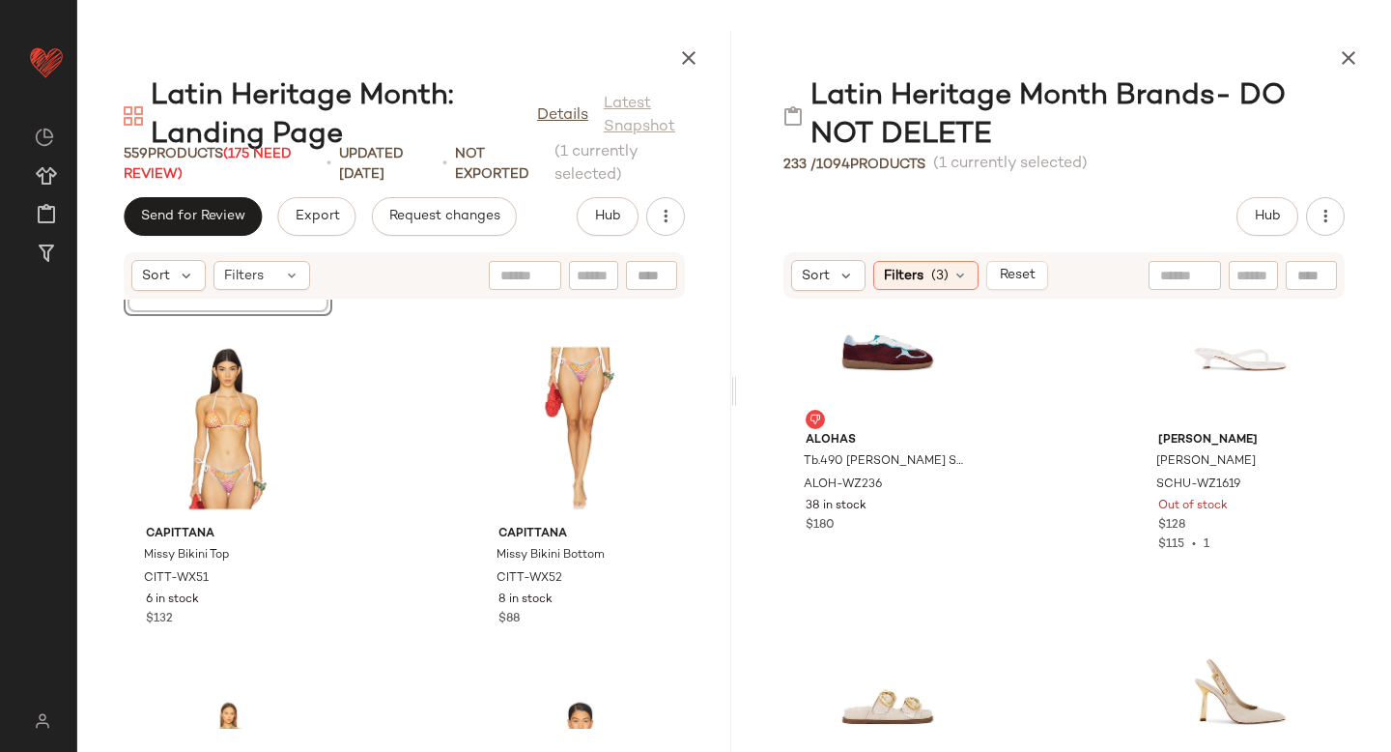
scroll to position [17641, 0]
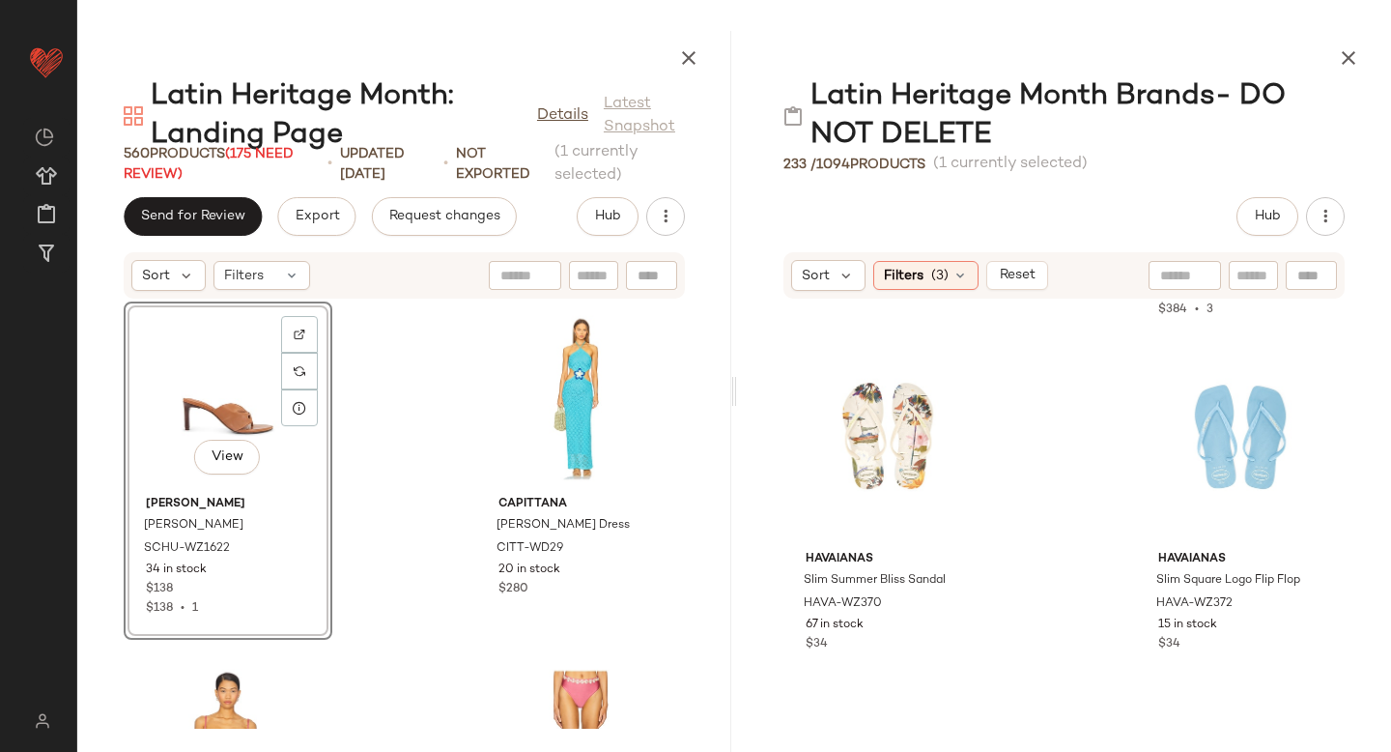
scroll to position [40318, 0]
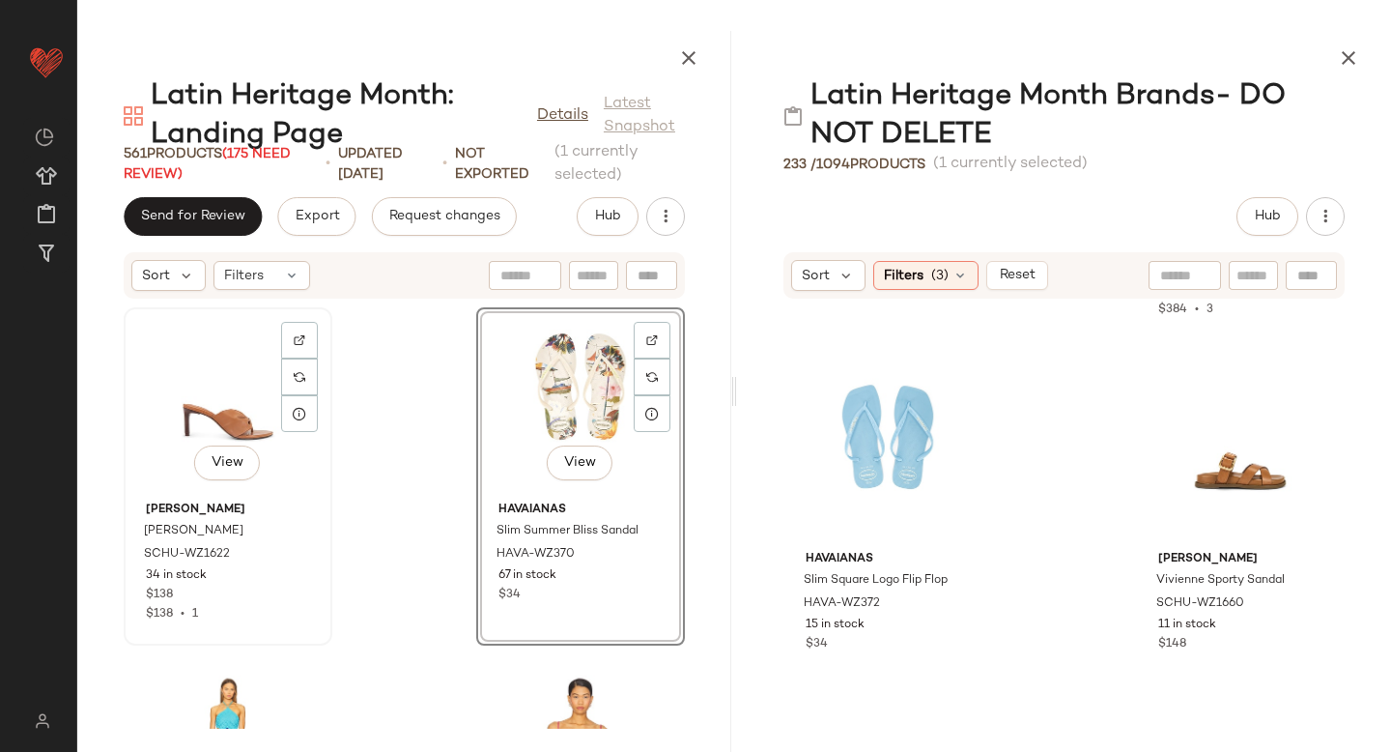
click at [230, 400] on div "View" at bounding box center [227, 404] width 195 height 180
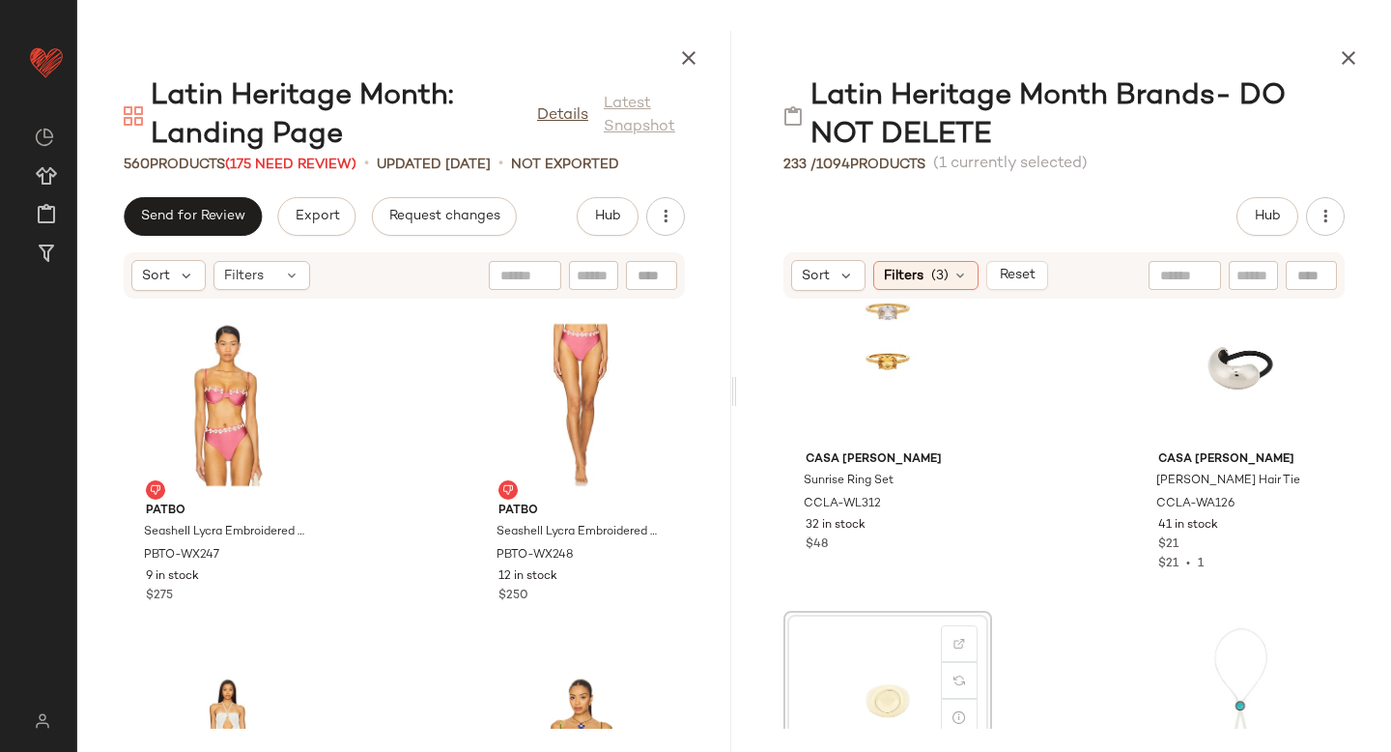
scroll to position [2188, 0]
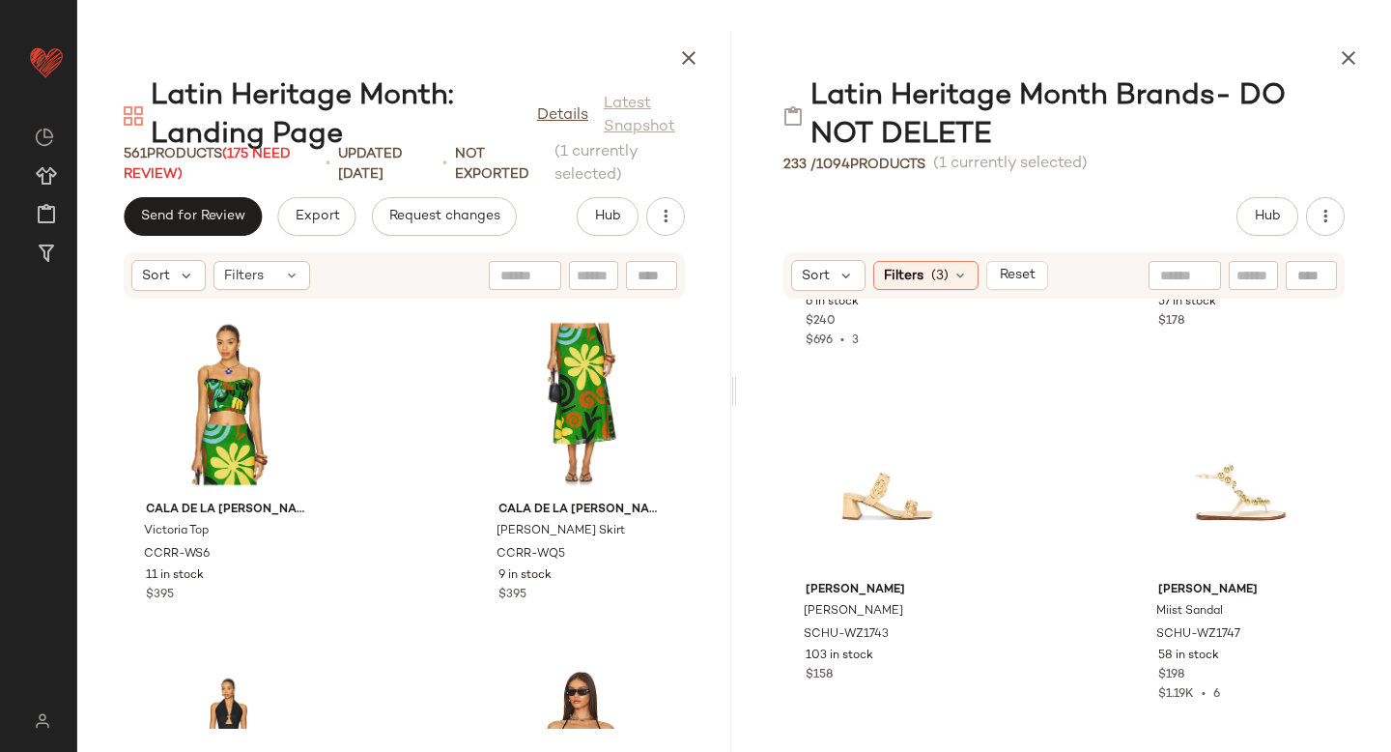
scroll to position [27918, 0]
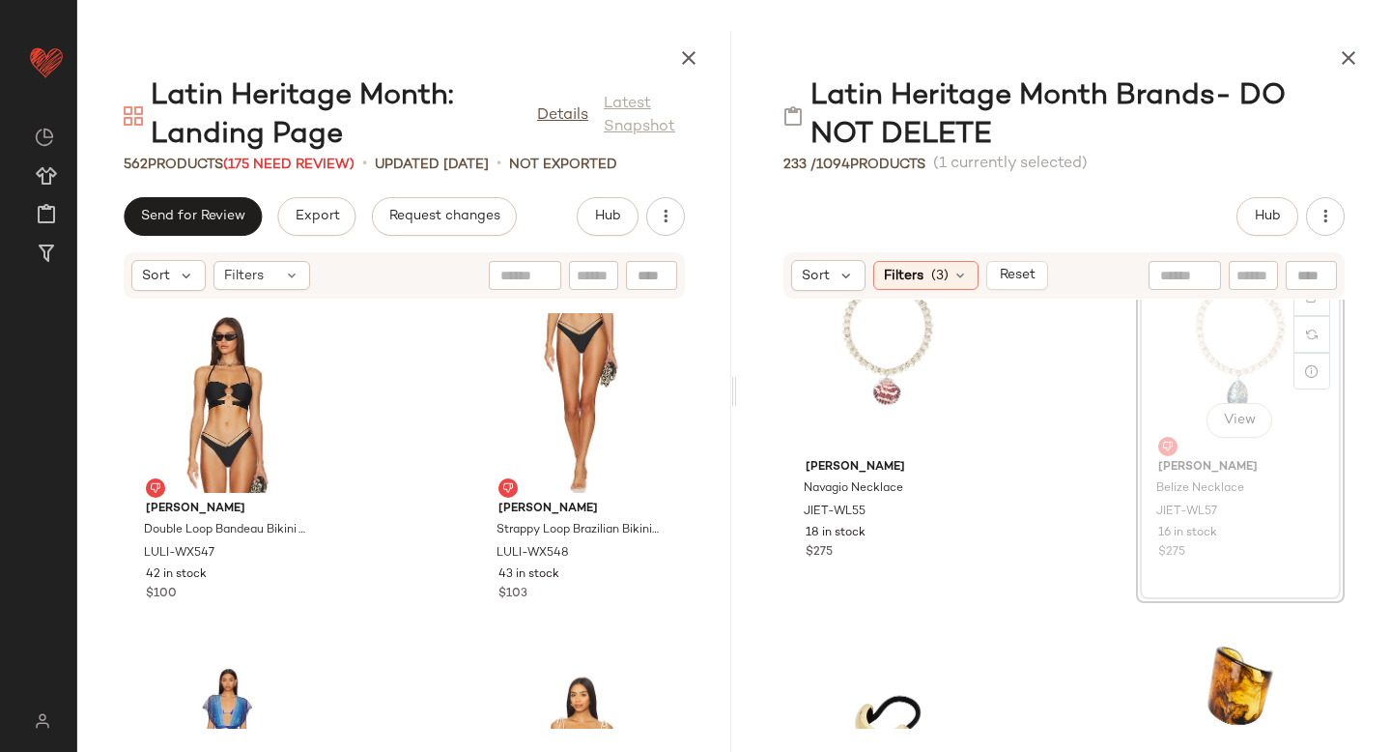
scroll to position [8534, 0]
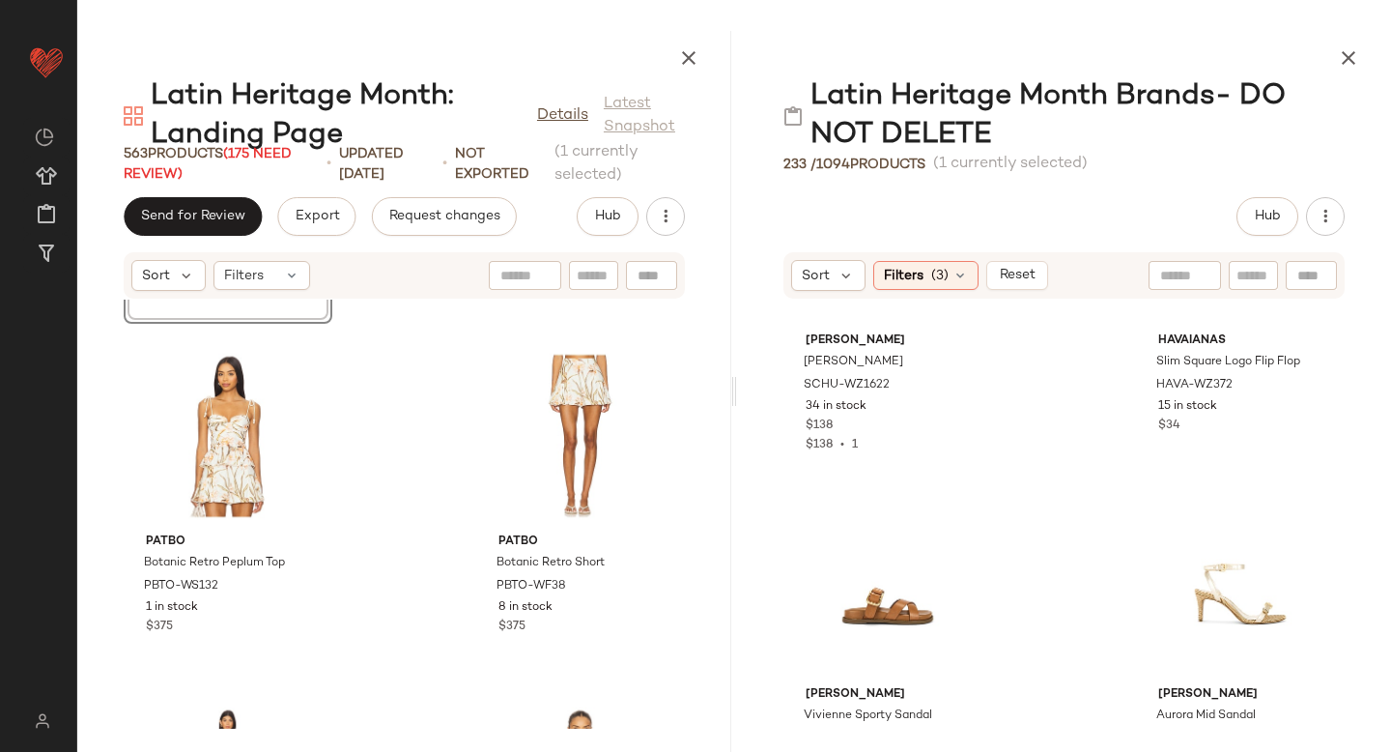
scroll to position [17582, 0]
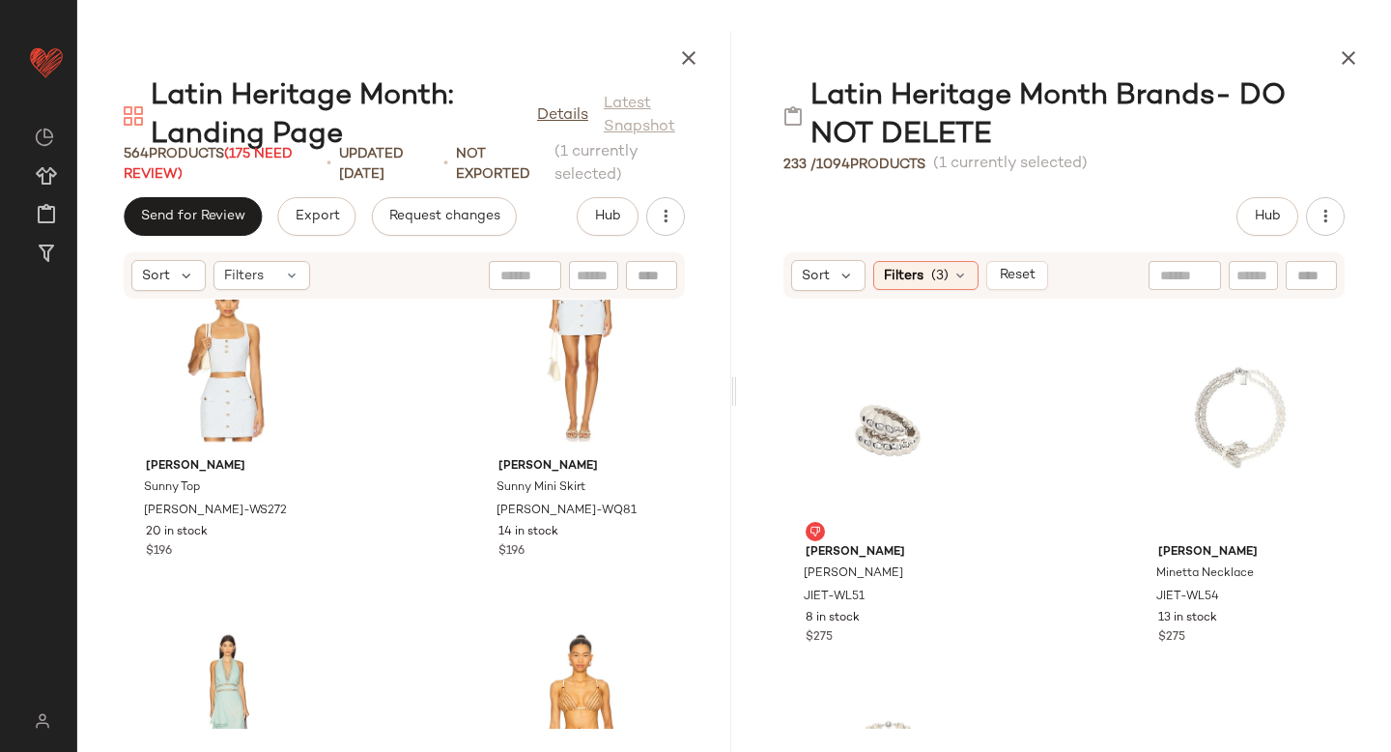
scroll to position [8102, 0]
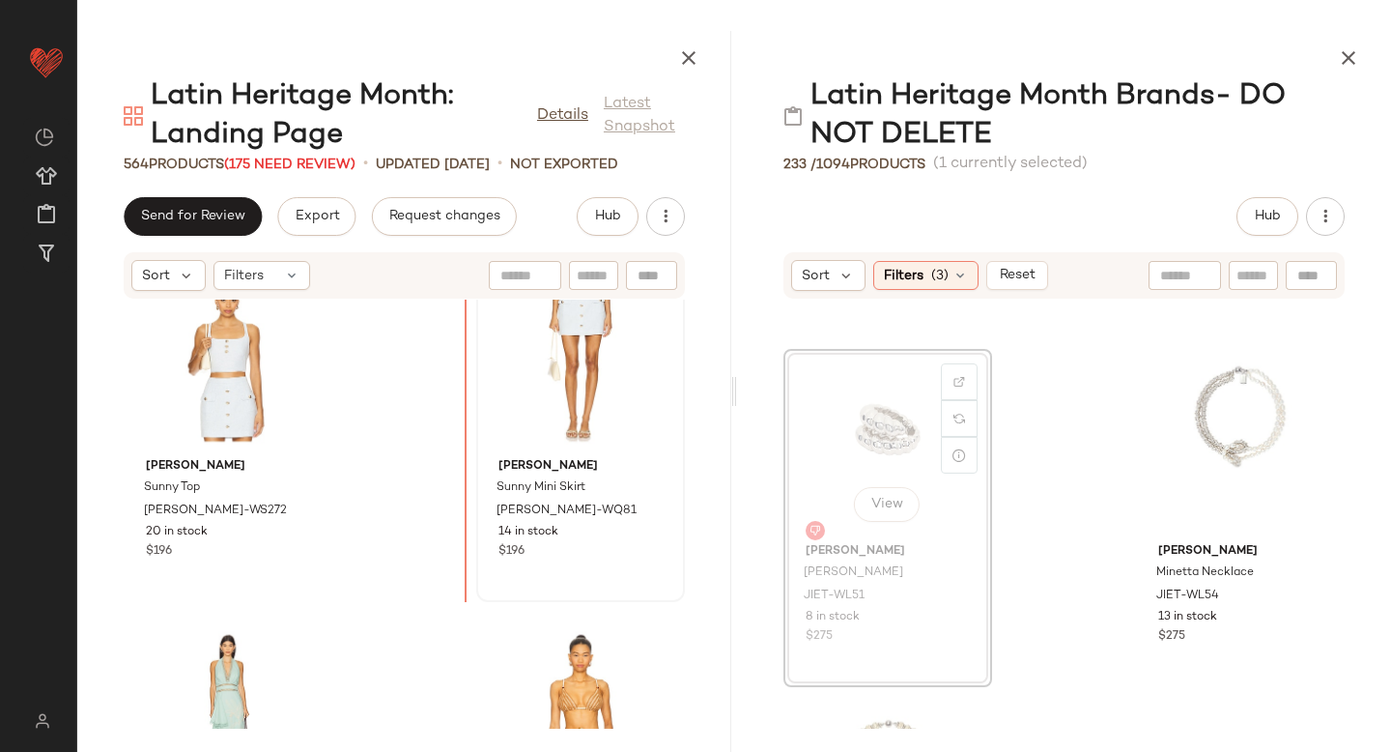
drag, startPoint x: 902, startPoint y: 429, endPoint x: 569, endPoint y: 476, distance: 336.6
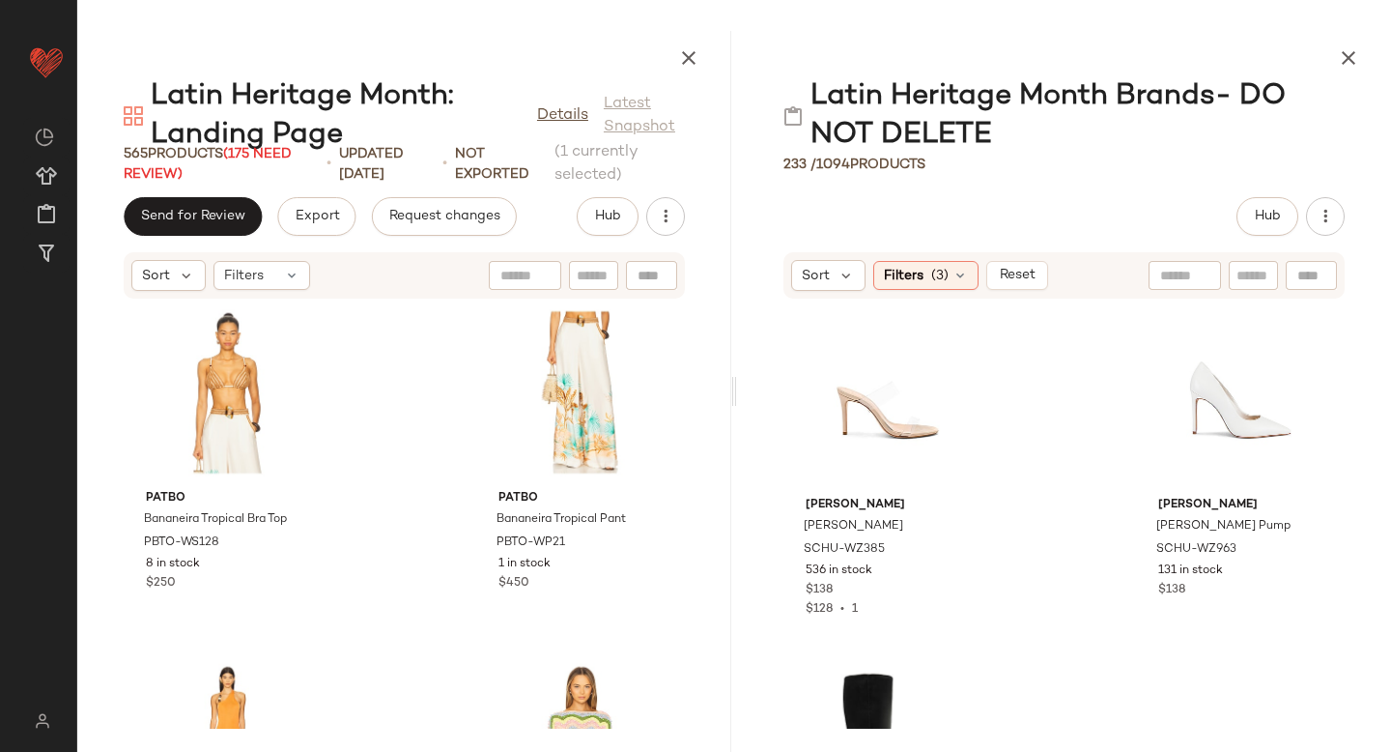
scroll to position [12373, 0]
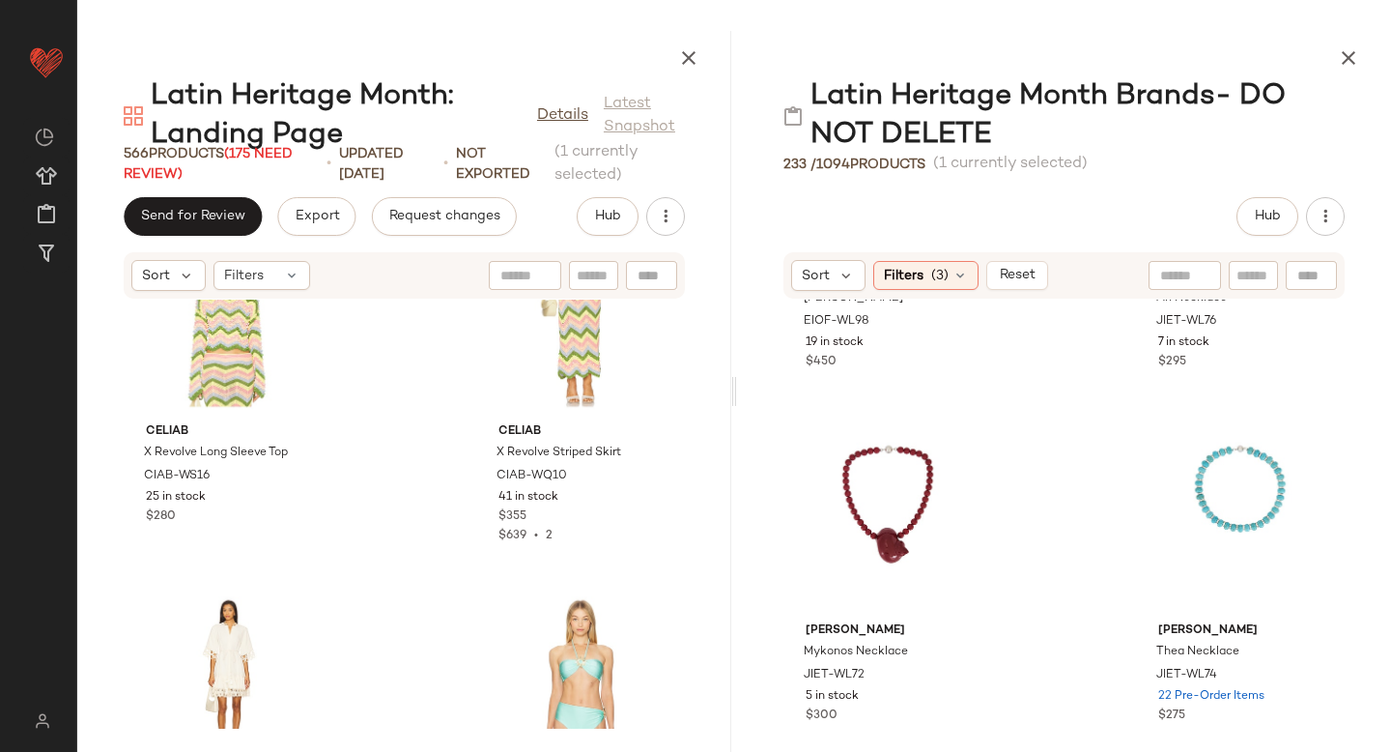
scroll to position [243, 0]
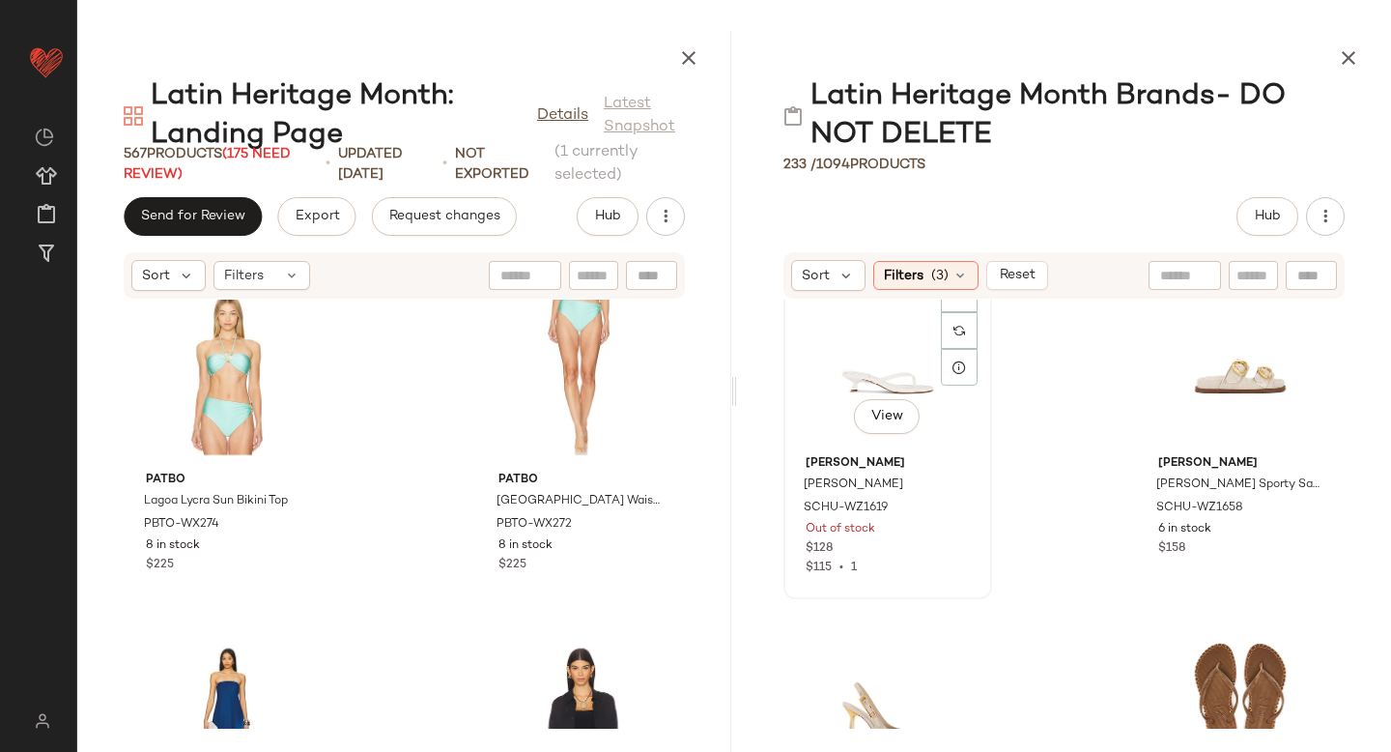
scroll to position [15965, 0]
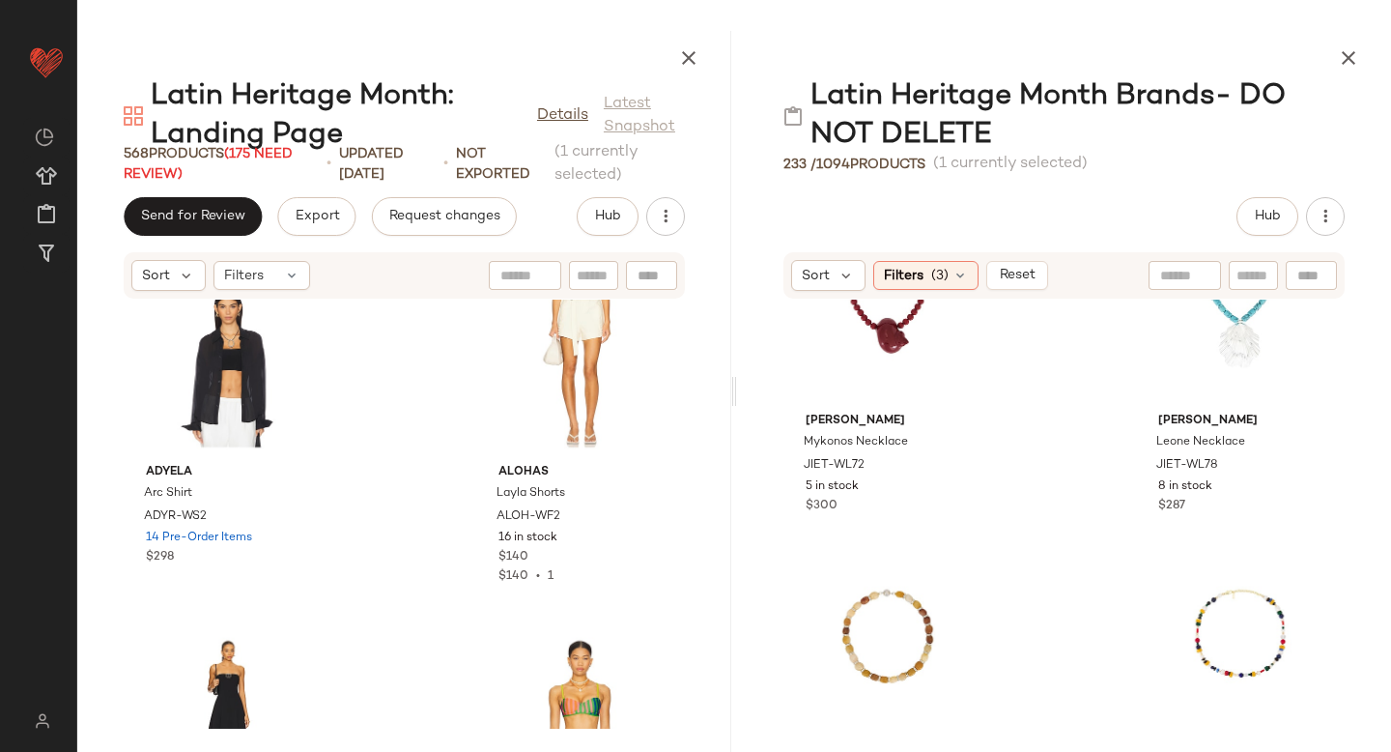
scroll to position [527, 0]
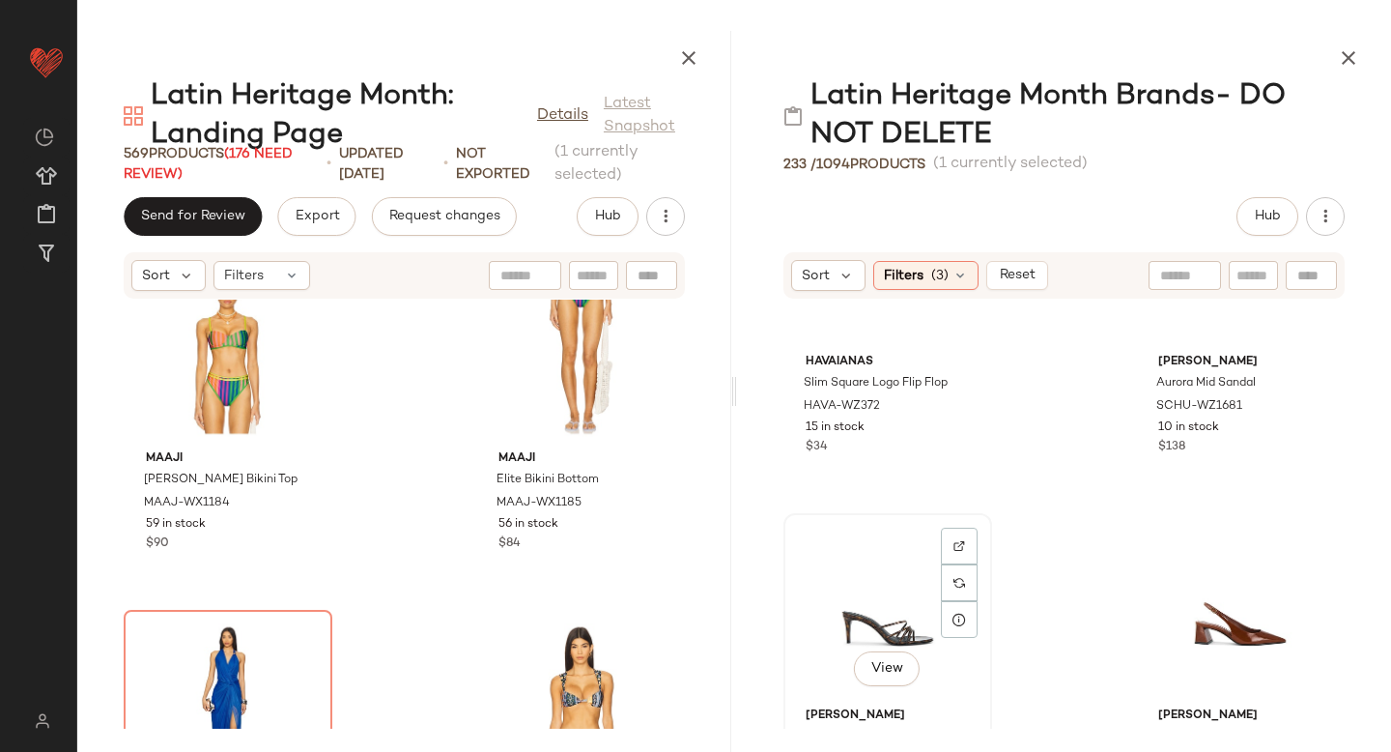
scroll to position [17134, 0]
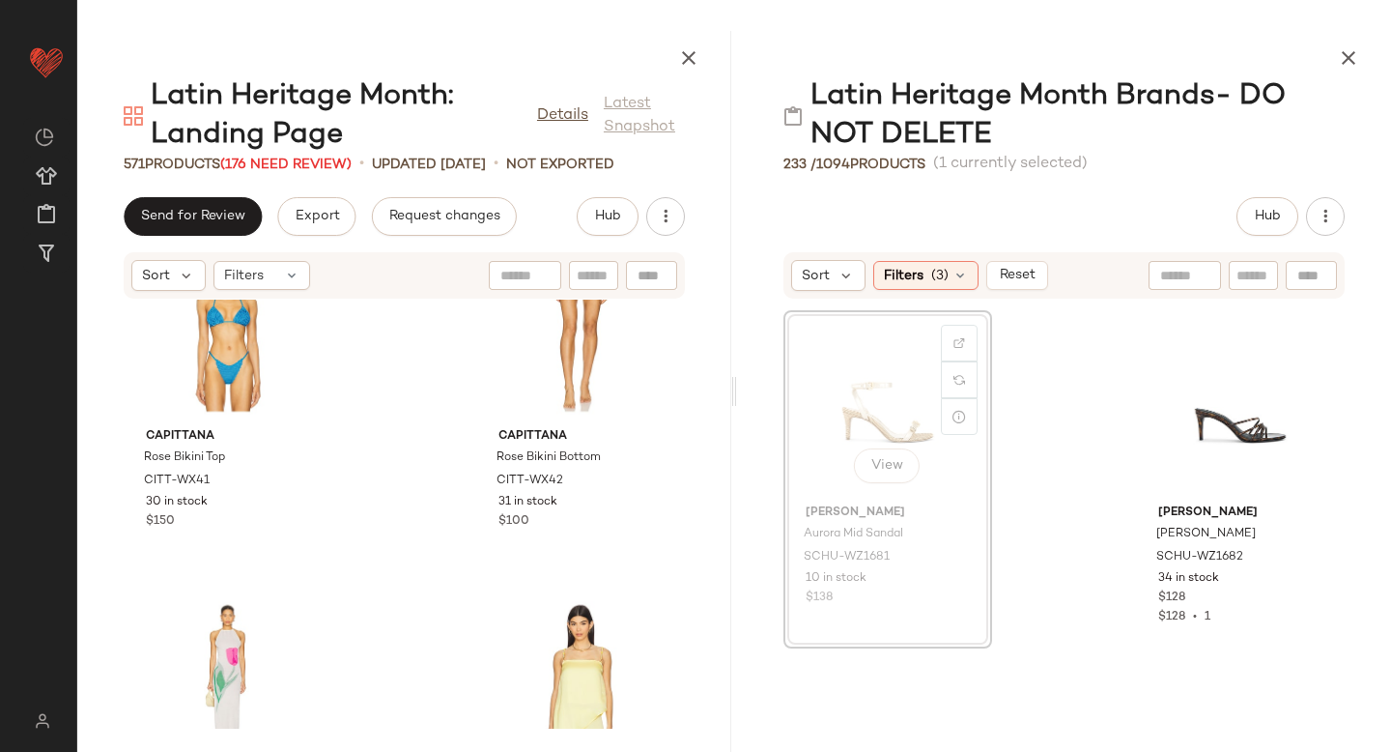
scroll to position [48518, 0]
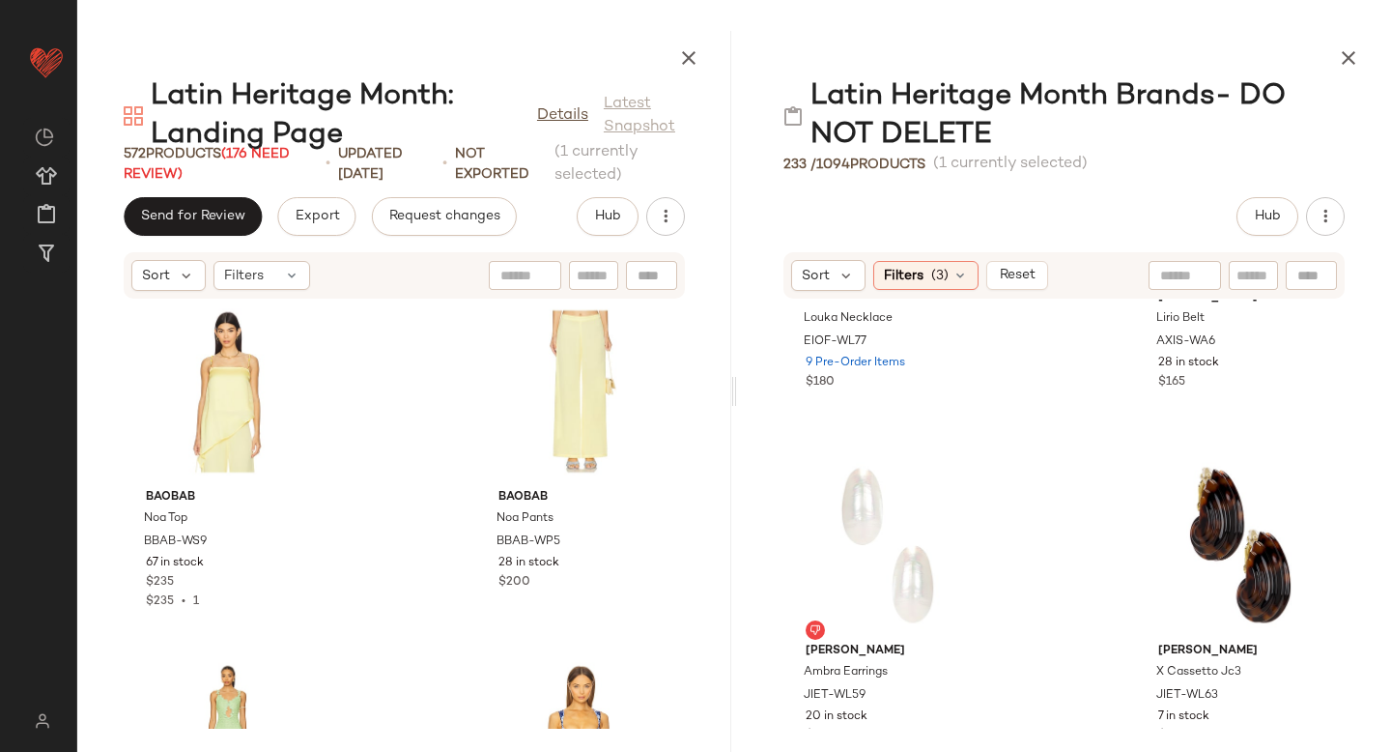
scroll to position [49158, 0]
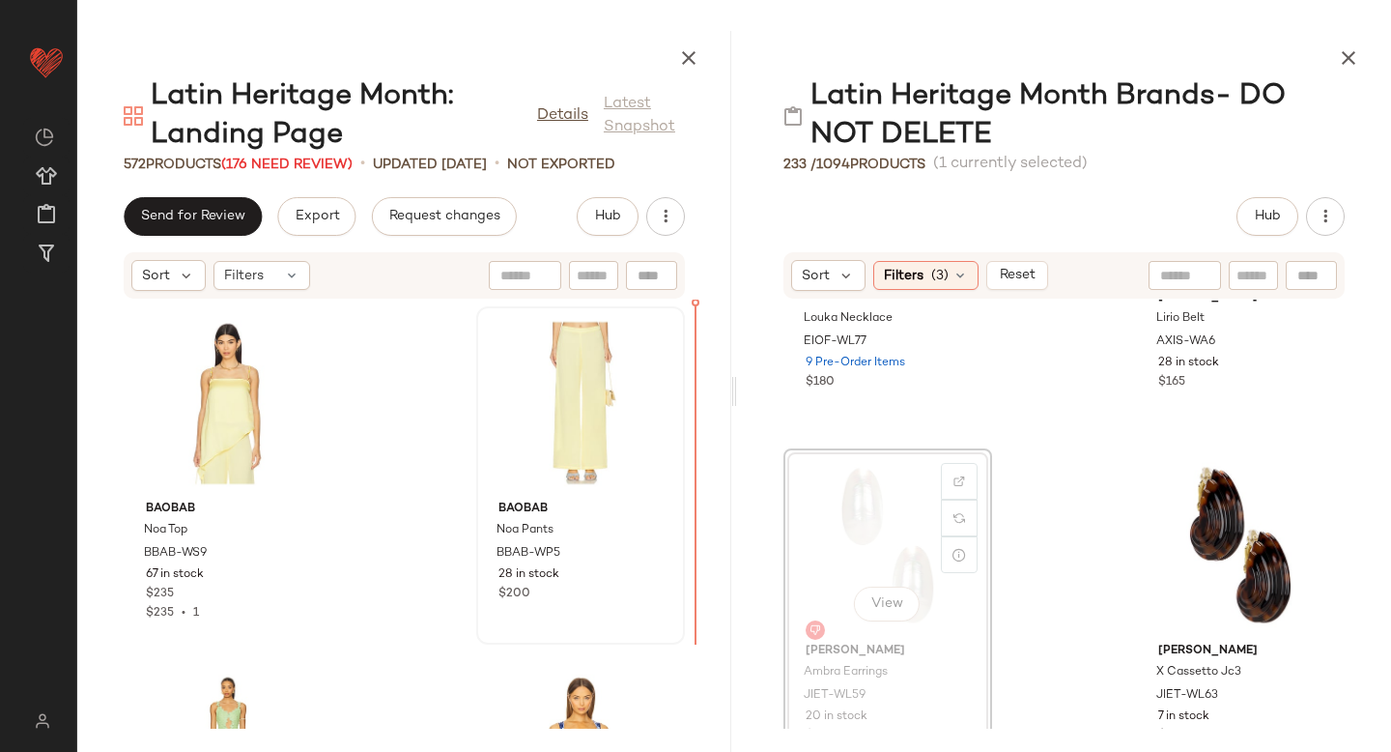
drag, startPoint x: 914, startPoint y: 529, endPoint x: 626, endPoint y: 503, distance: 289.1
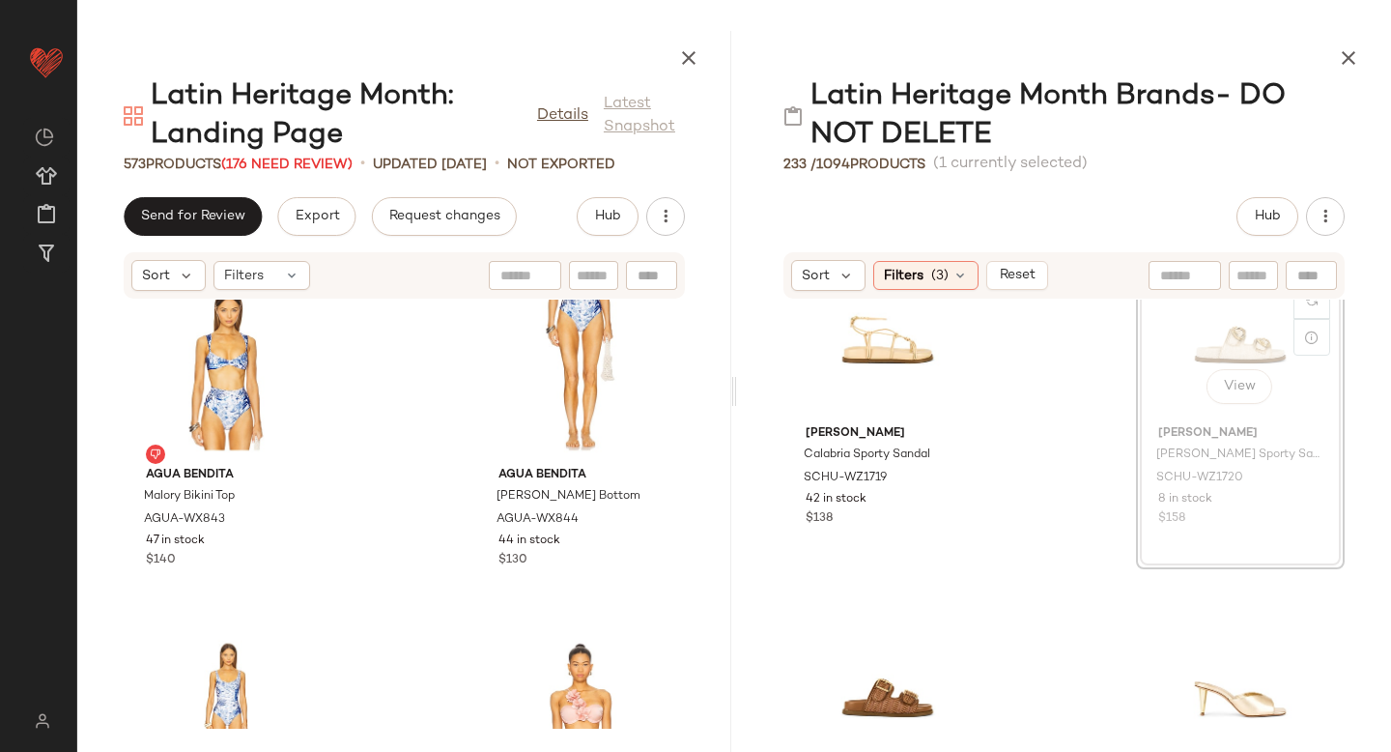
scroll to position [17409, 0]
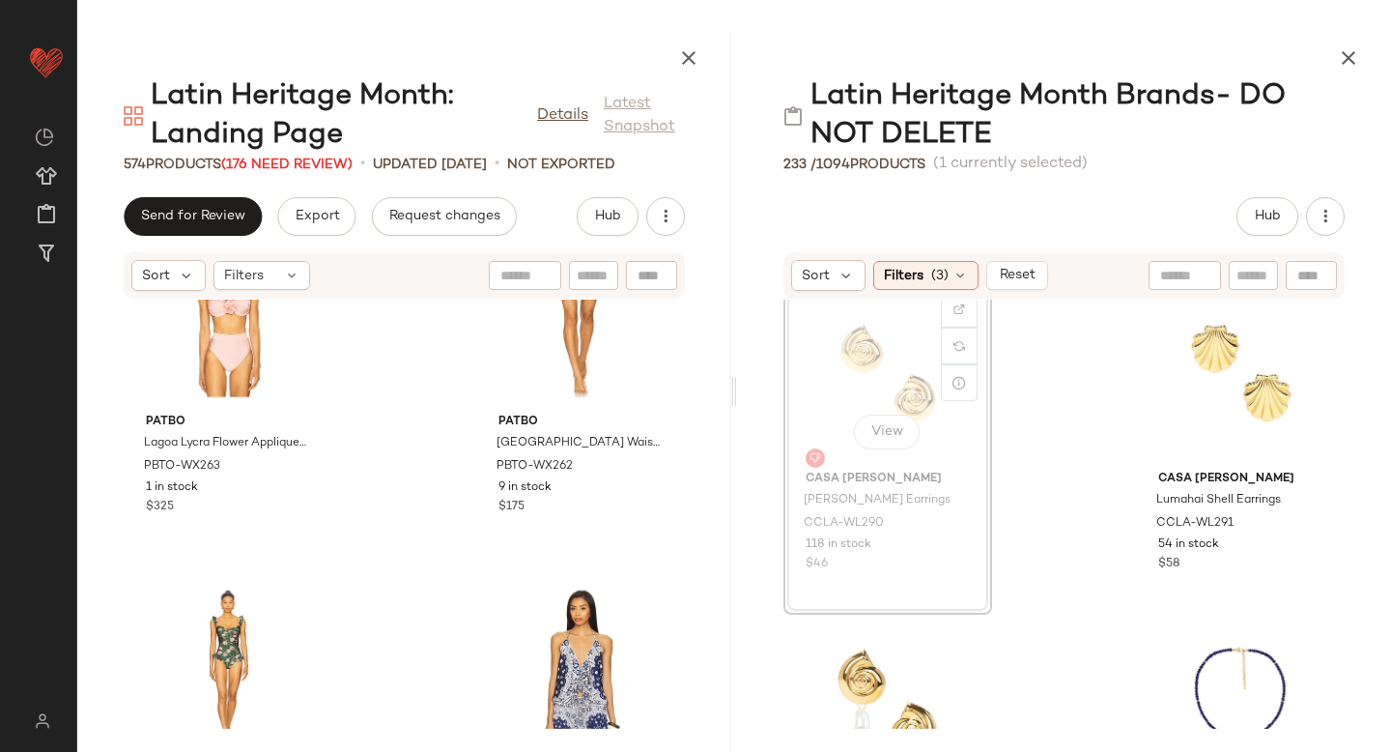
scroll to position [4634, 0]
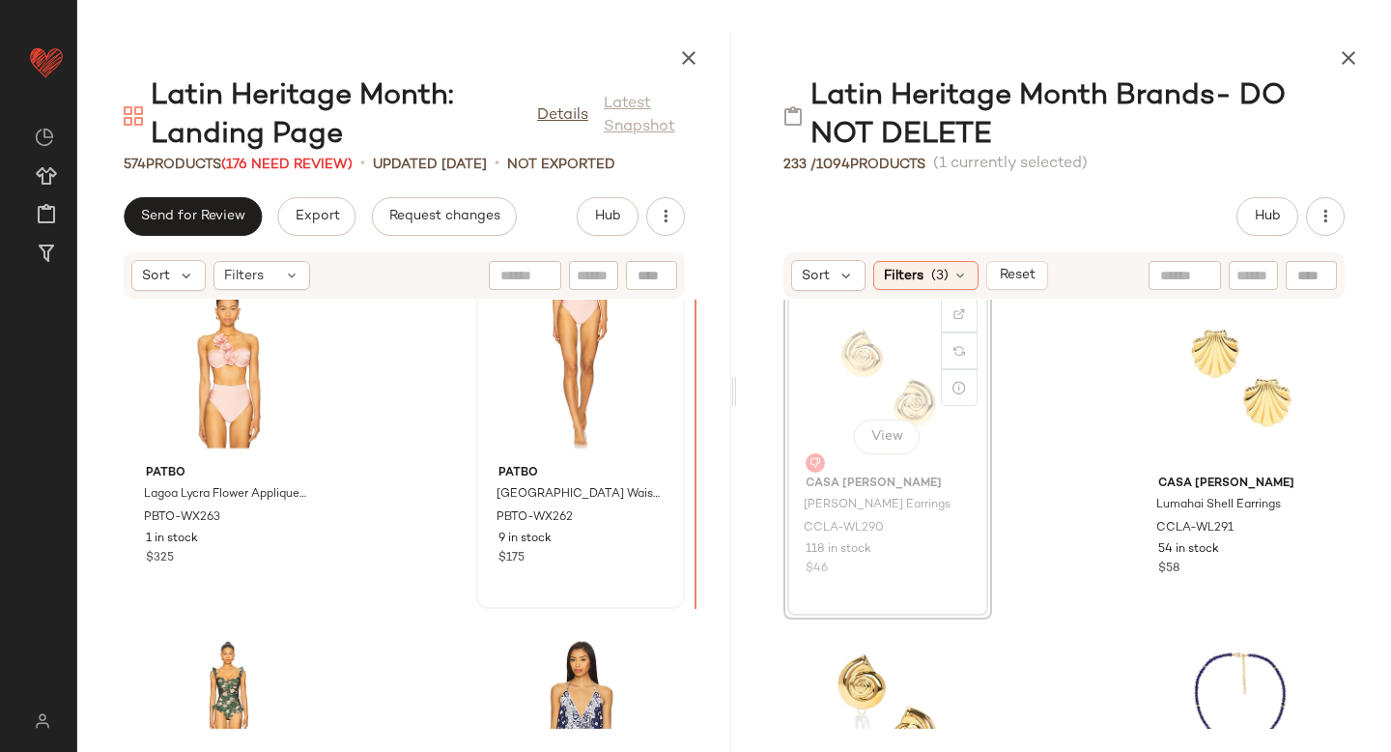
drag, startPoint x: 885, startPoint y: 371, endPoint x: 605, endPoint y: 398, distance: 281.5
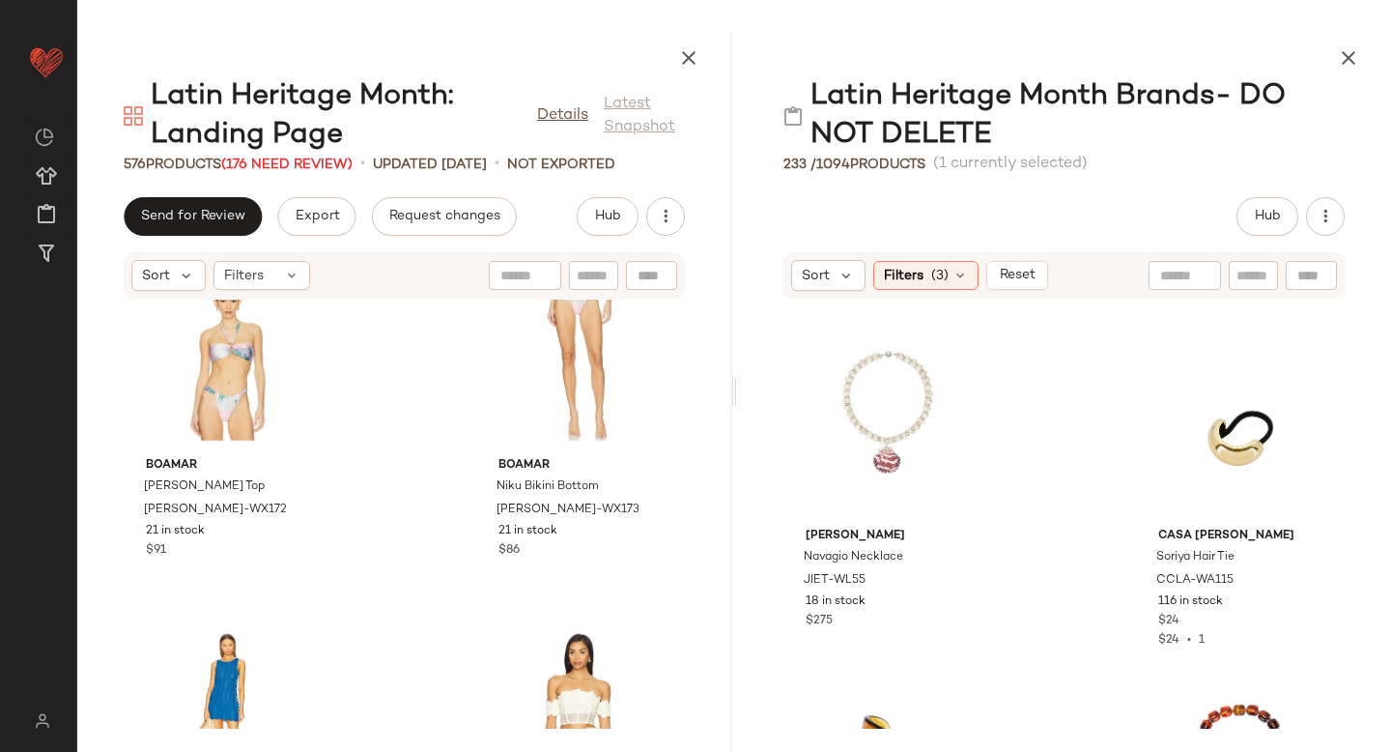
scroll to position [7409, 0]
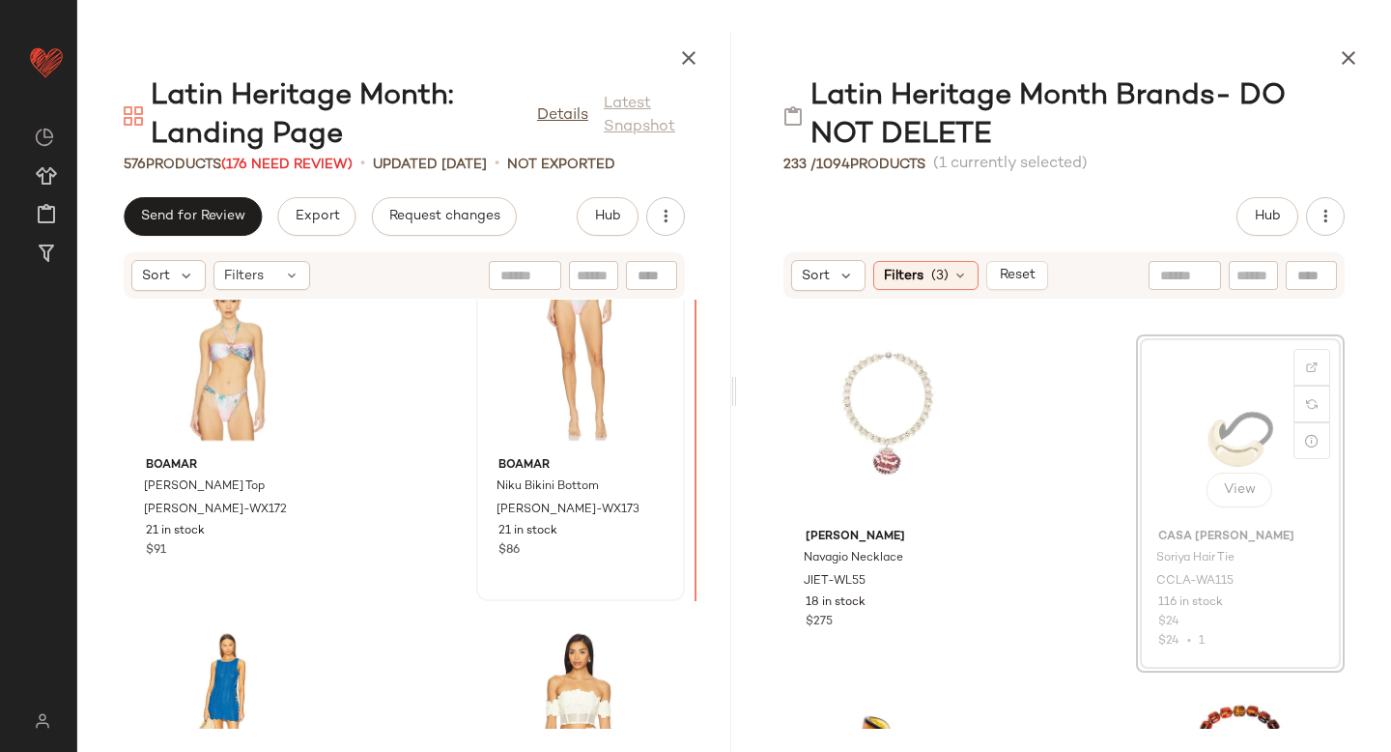
drag, startPoint x: 1168, startPoint y: 442, endPoint x: 649, endPoint y: 453, distance: 518.9
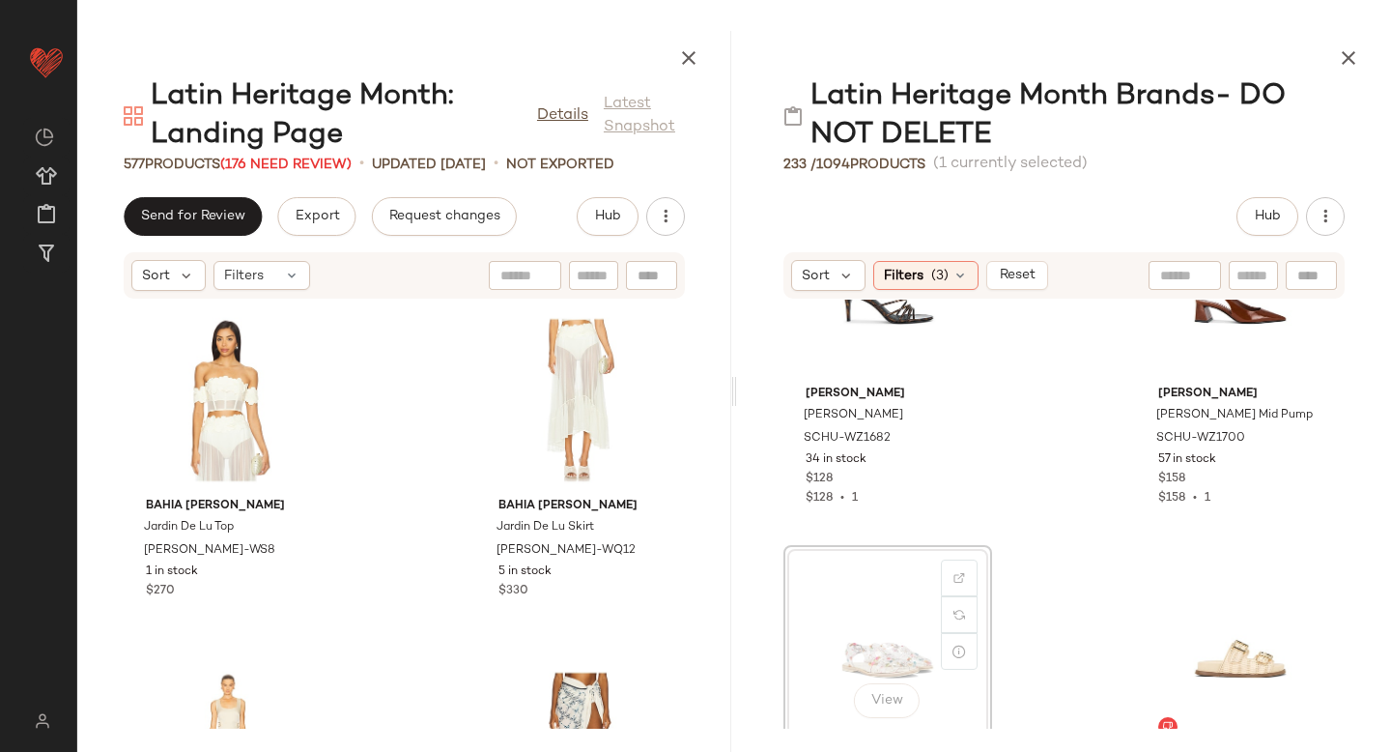
scroll to position [16040, 0]
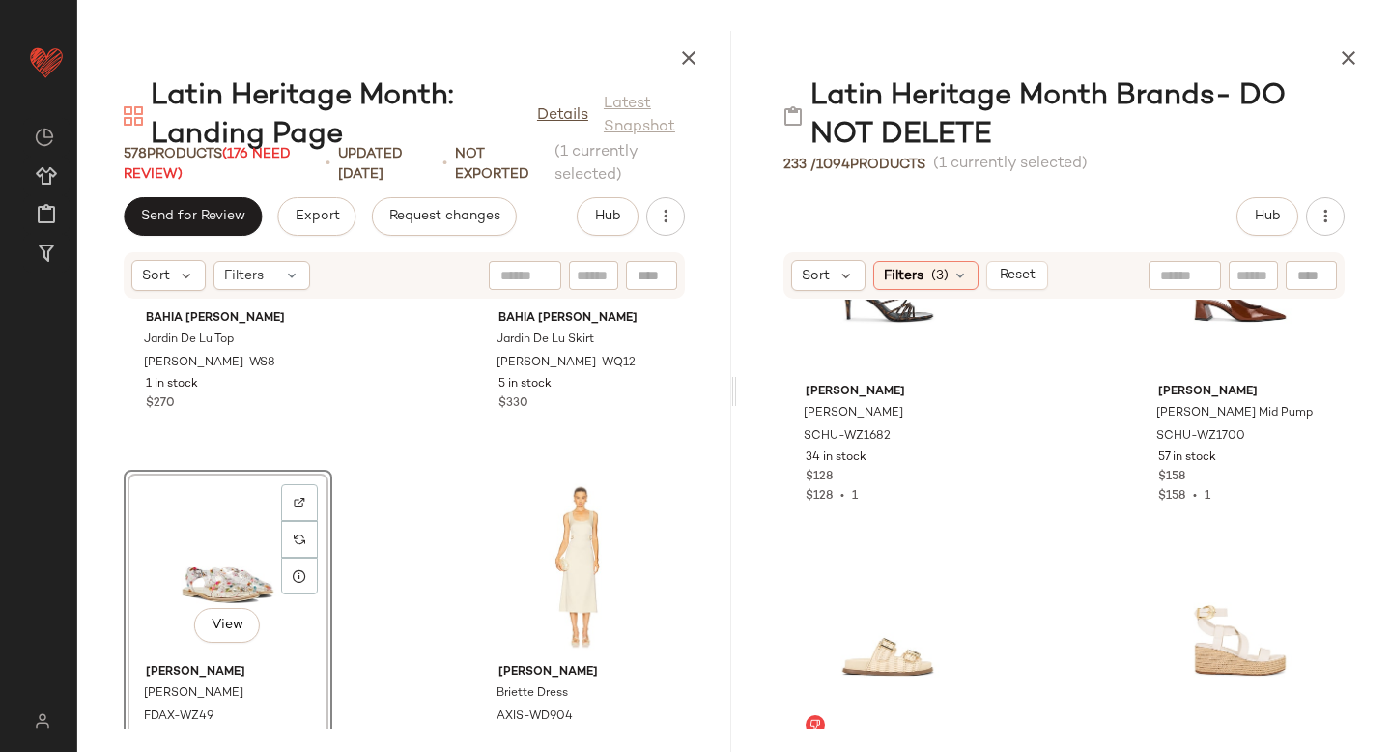
scroll to position [52880, 0]
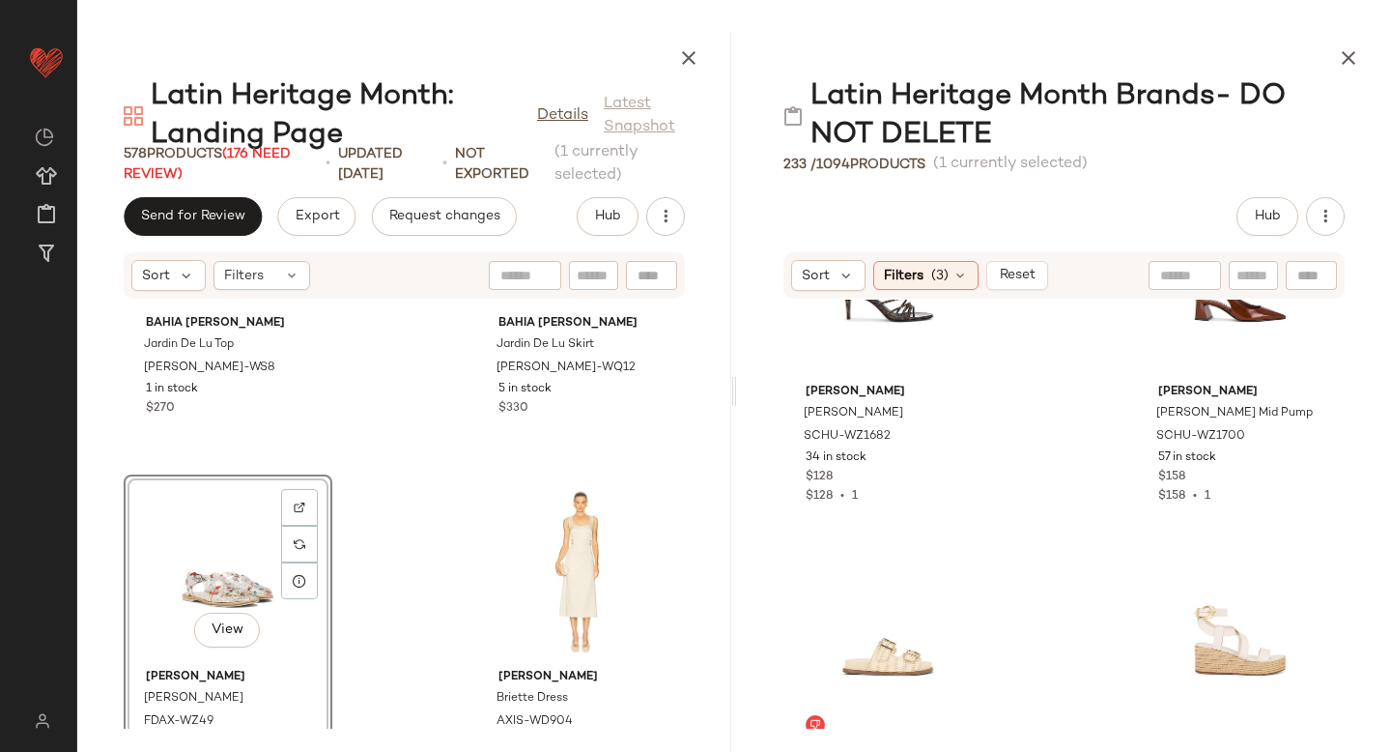
click at [246, 566] on div "View" at bounding box center [227, 571] width 195 height 180
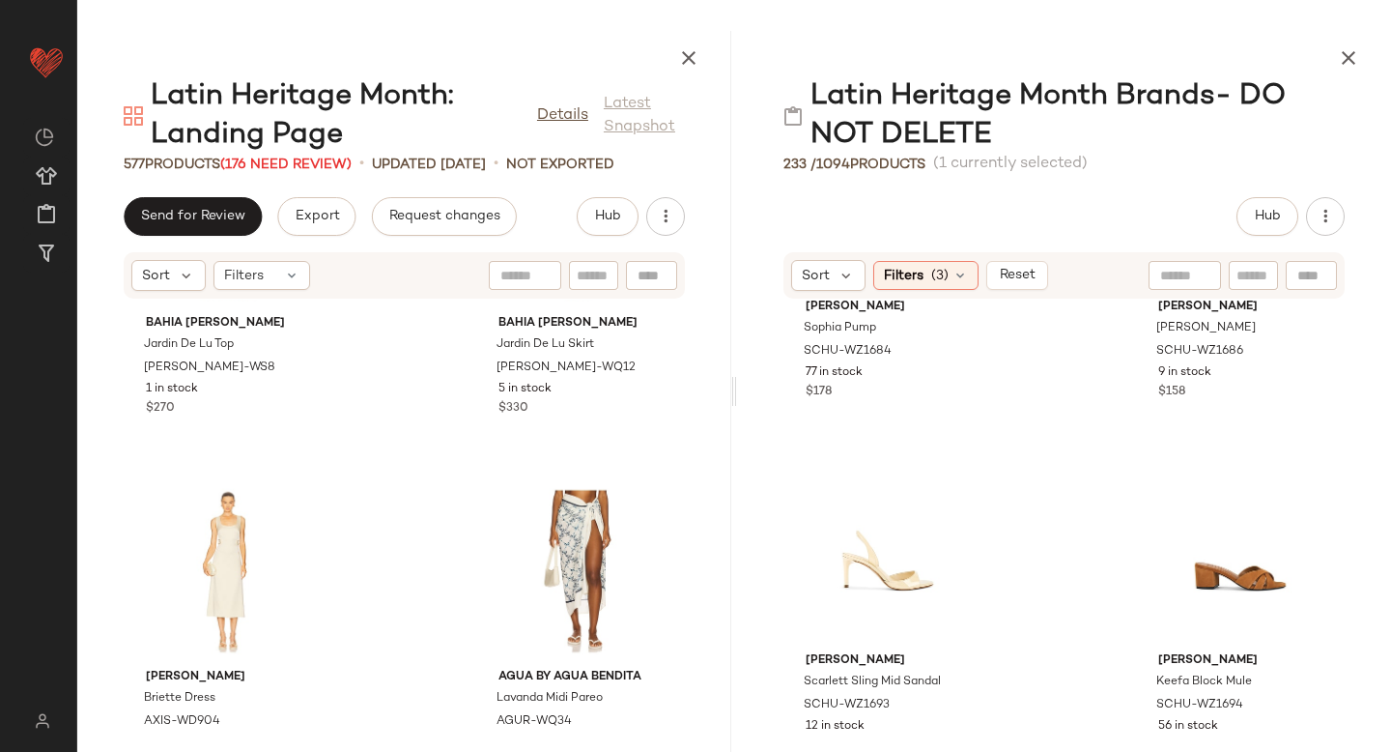
scroll to position [20718, 0]
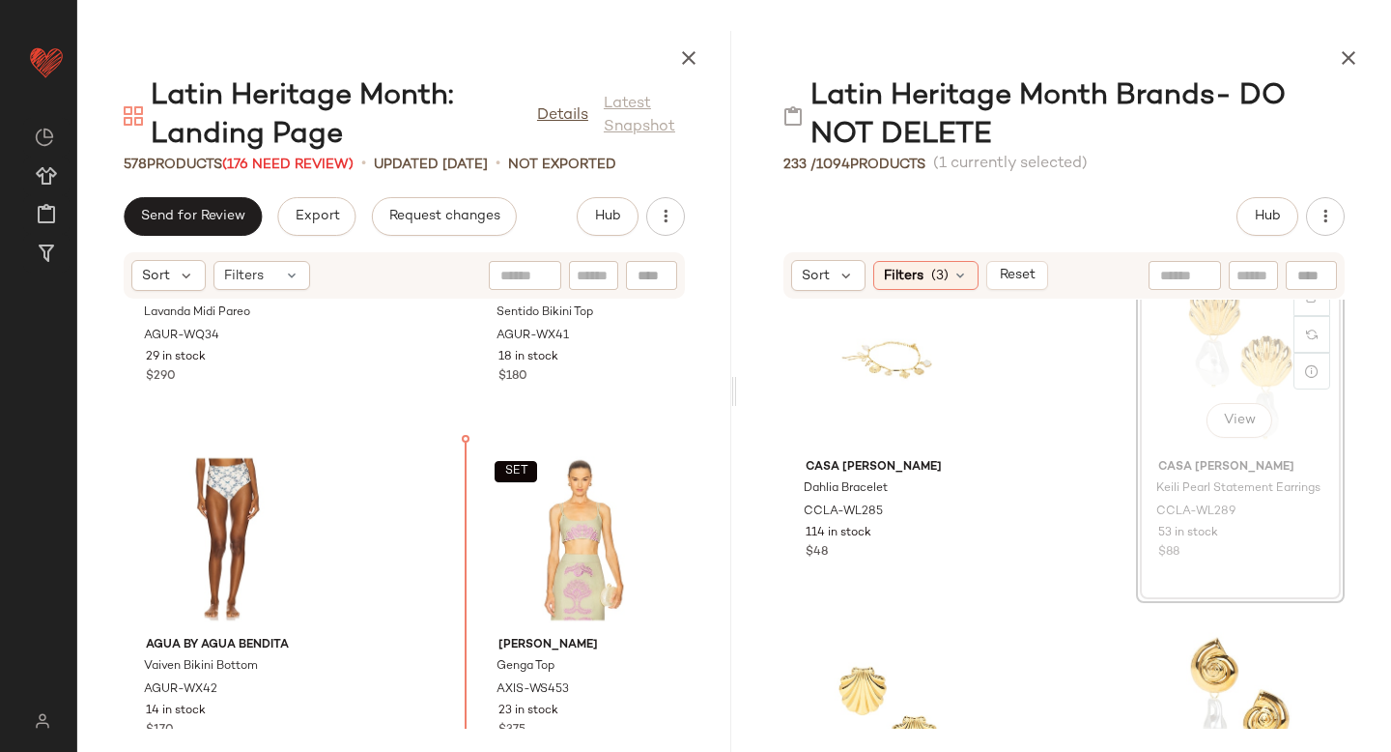
scroll to position [53662, 0]
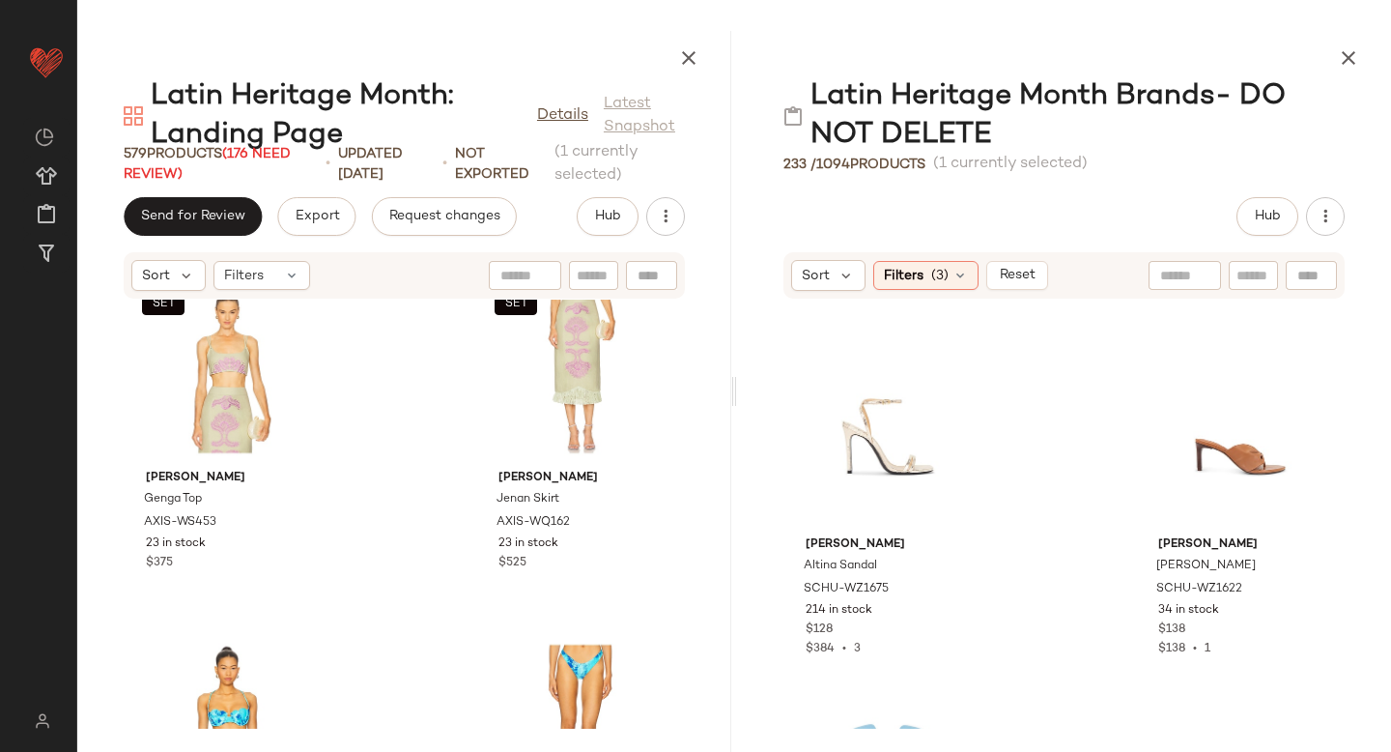
scroll to position [15187, 0]
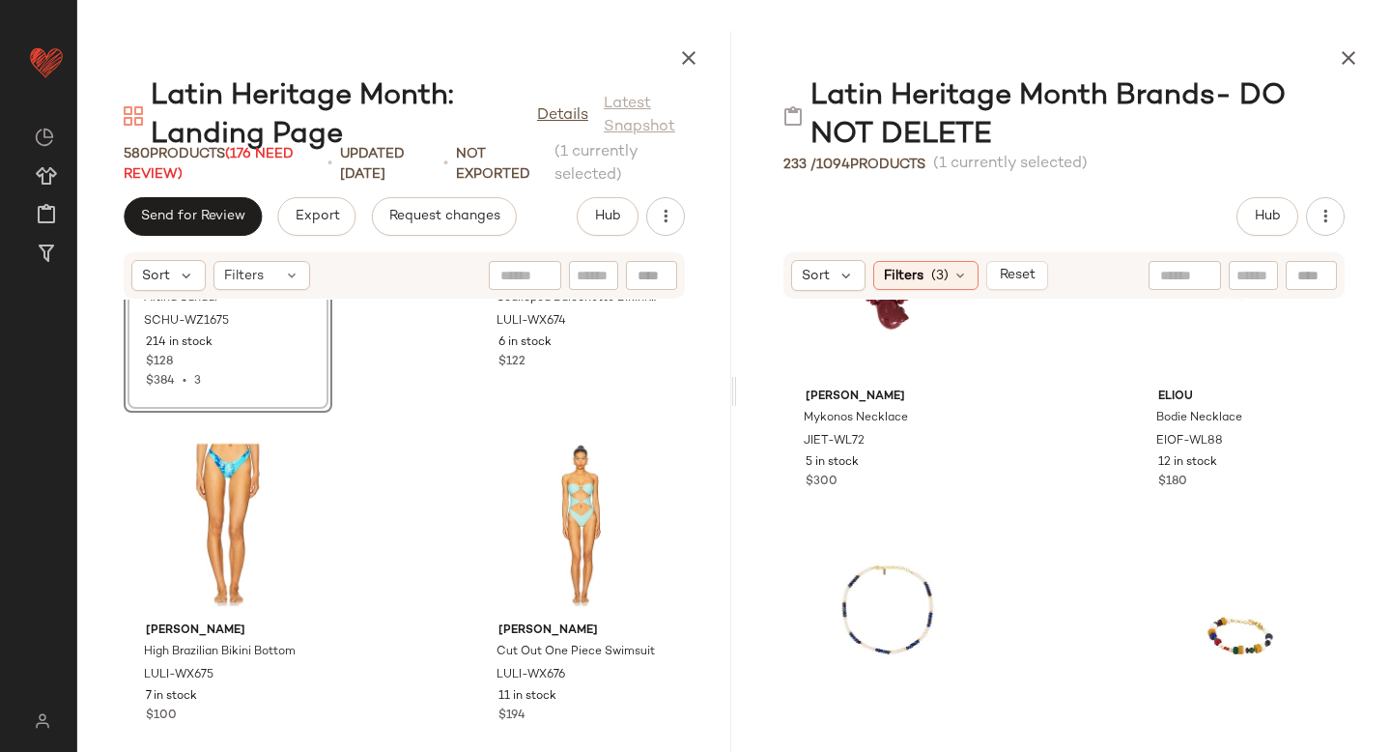
scroll to position [850, 0]
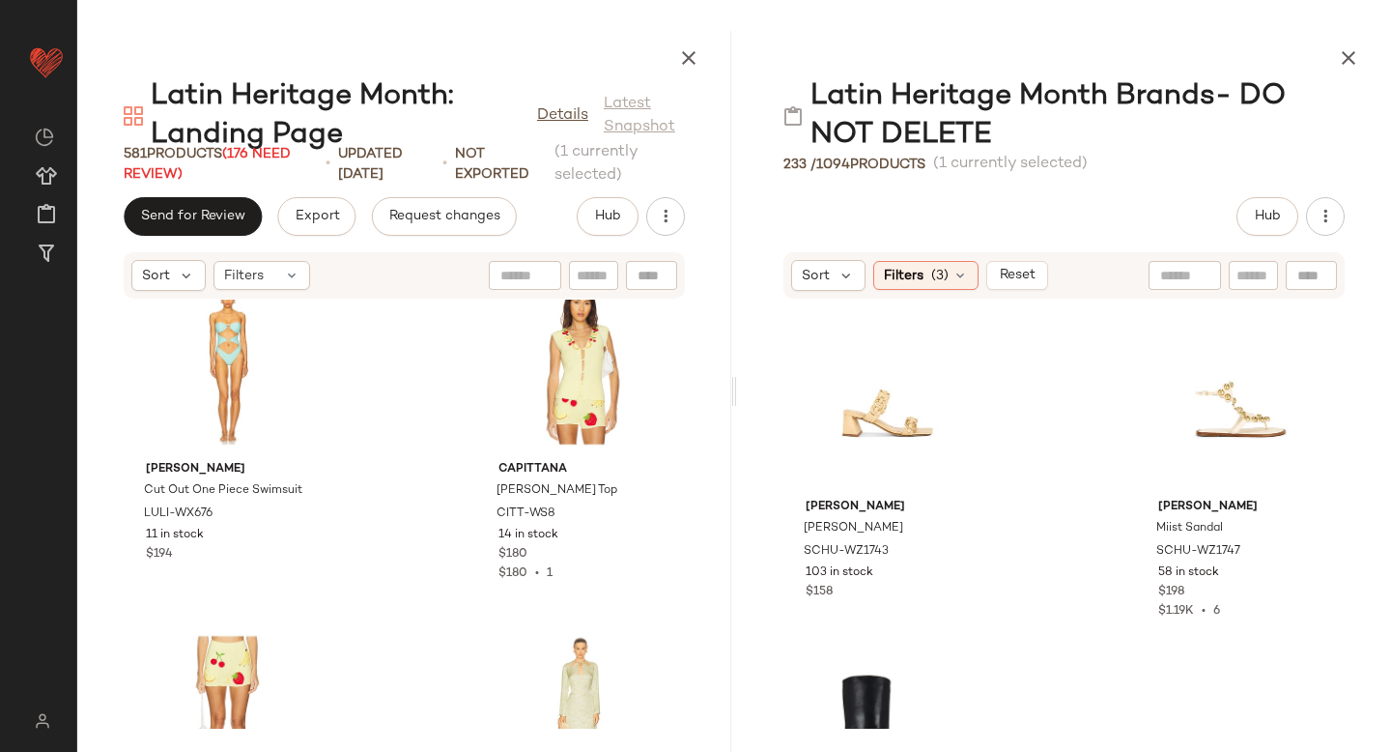
scroll to position [24714, 0]
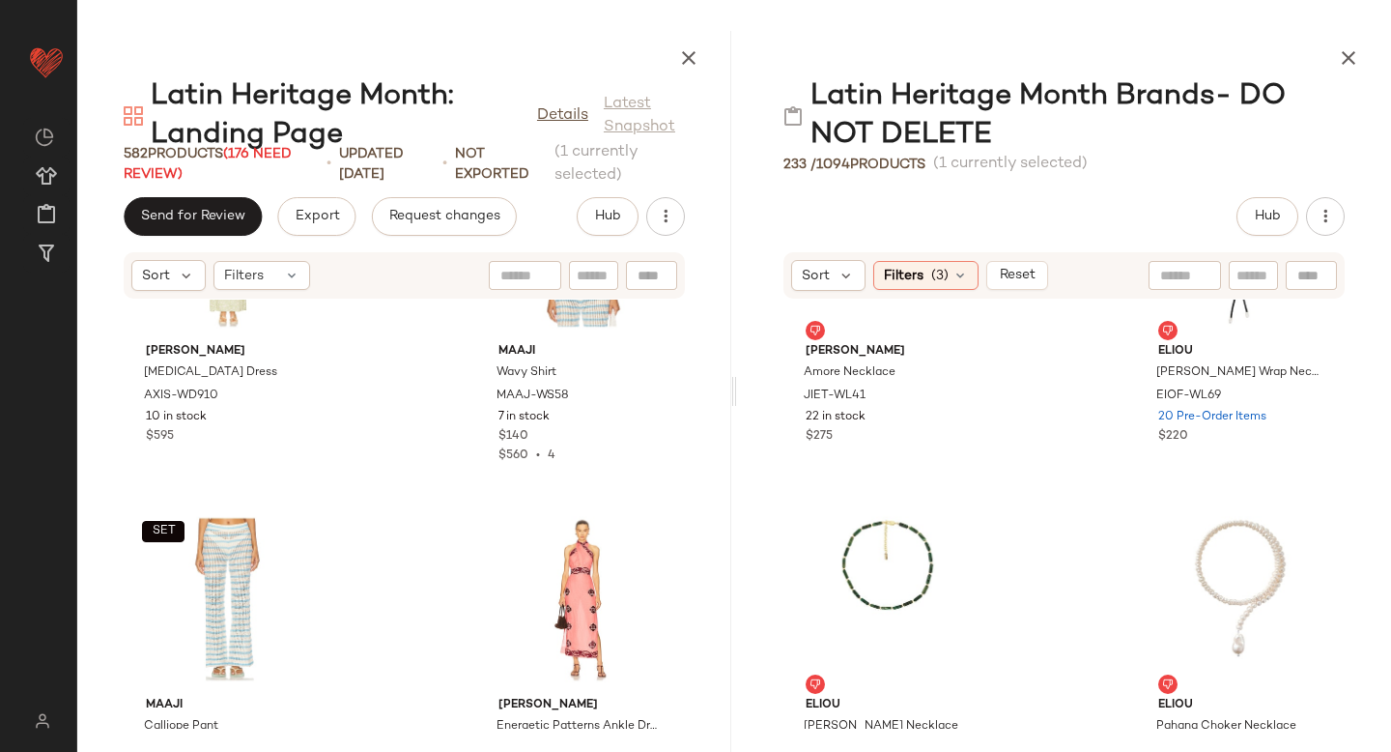
scroll to position [7962, 0]
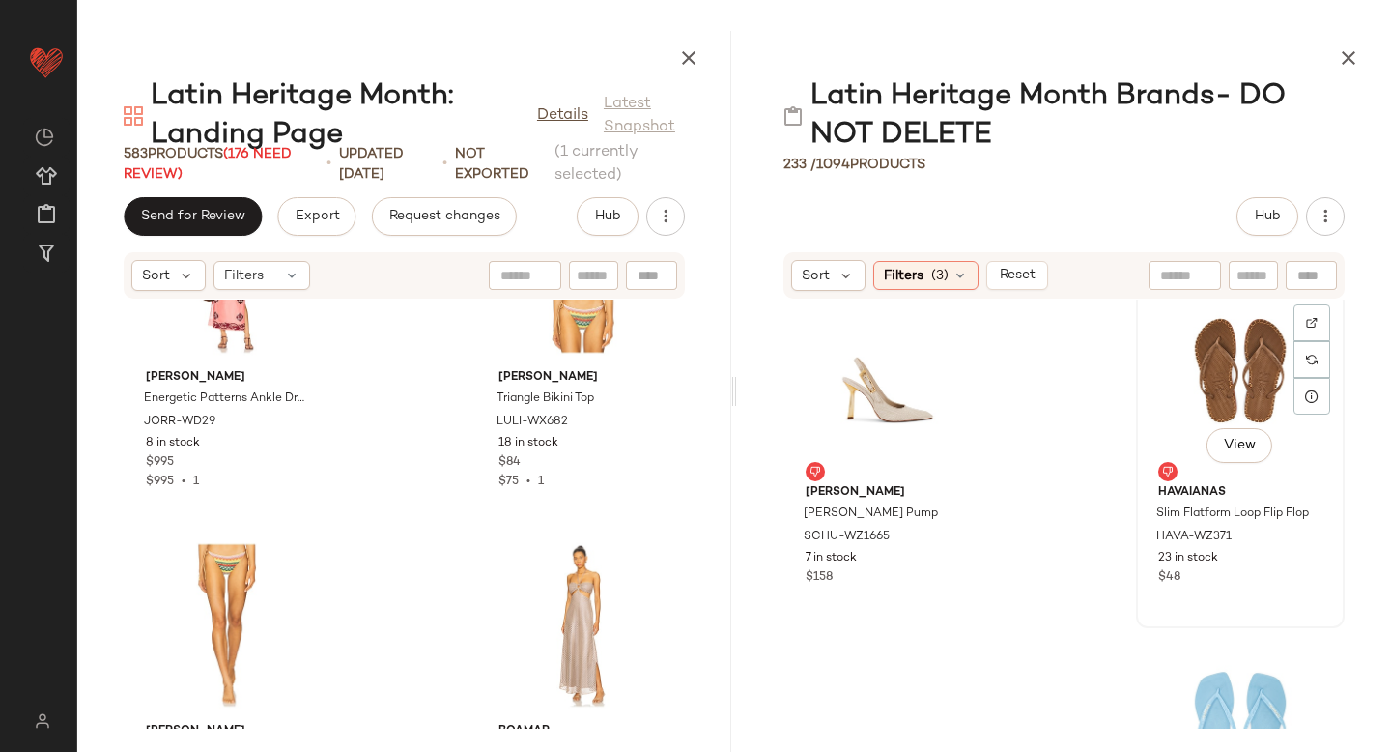
scroll to position [14521, 0]
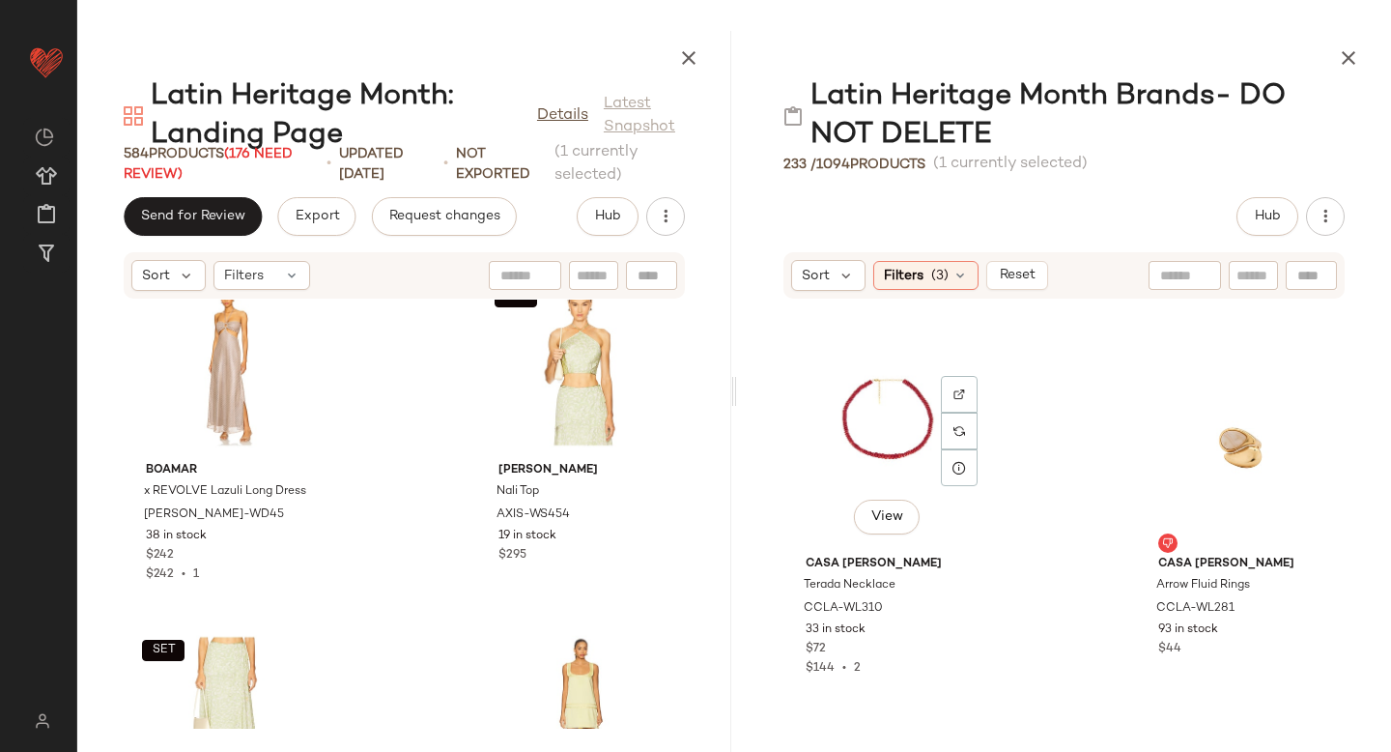
scroll to position [2789, 0]
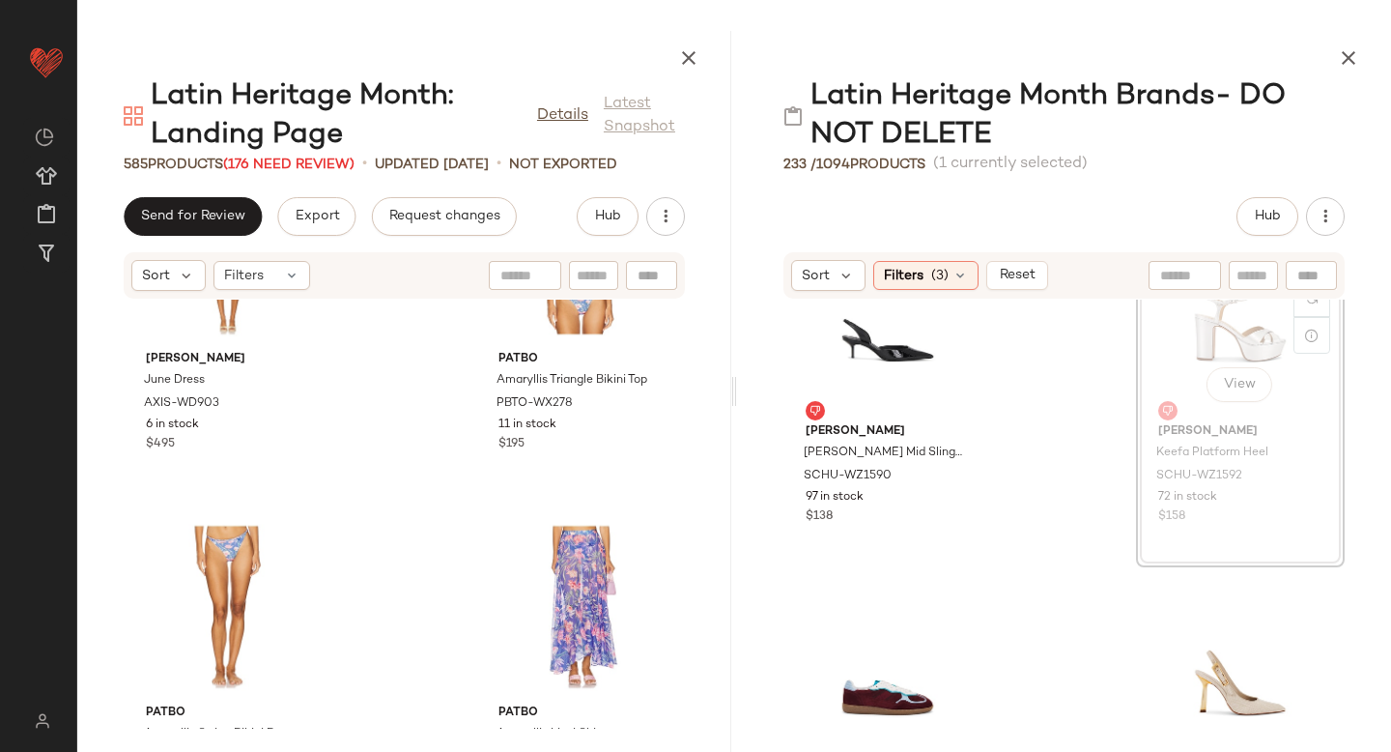
scroll to position [13875, 0]
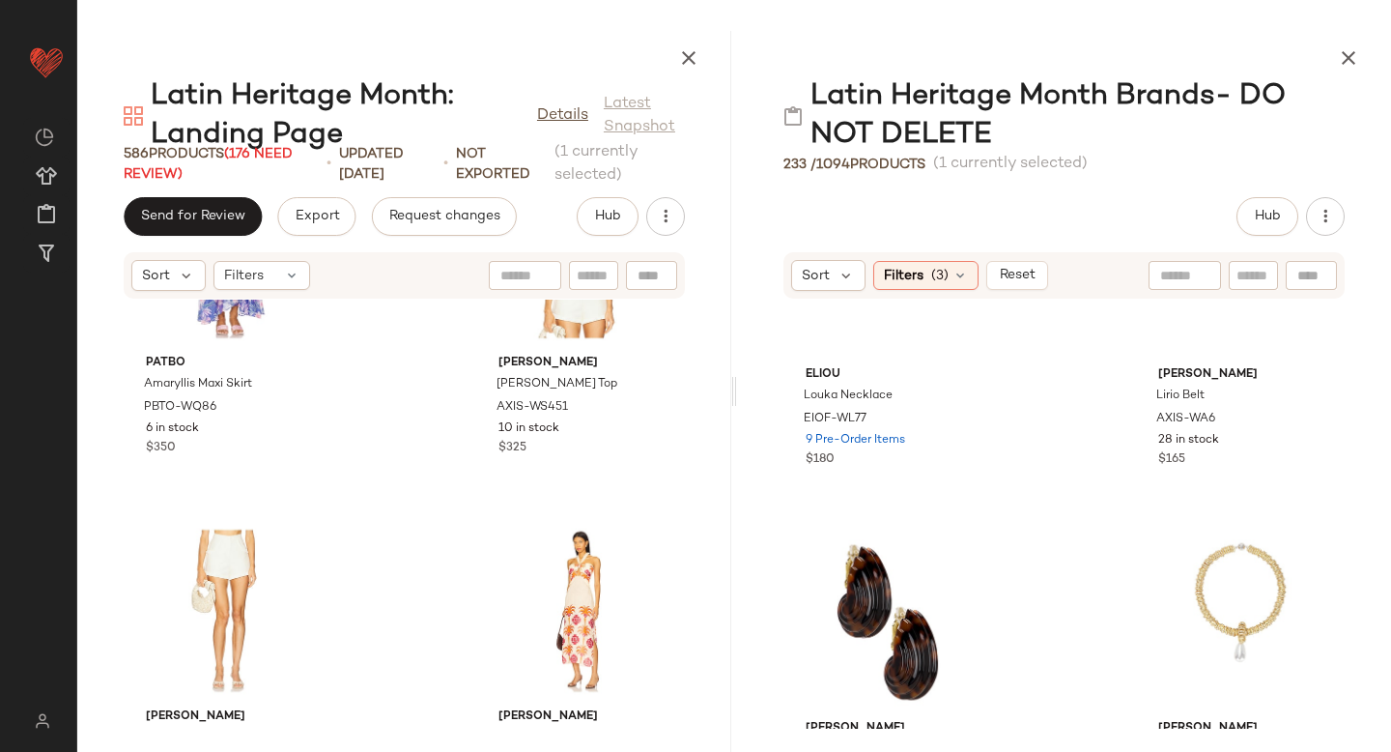
scroll to position [5471, 0]
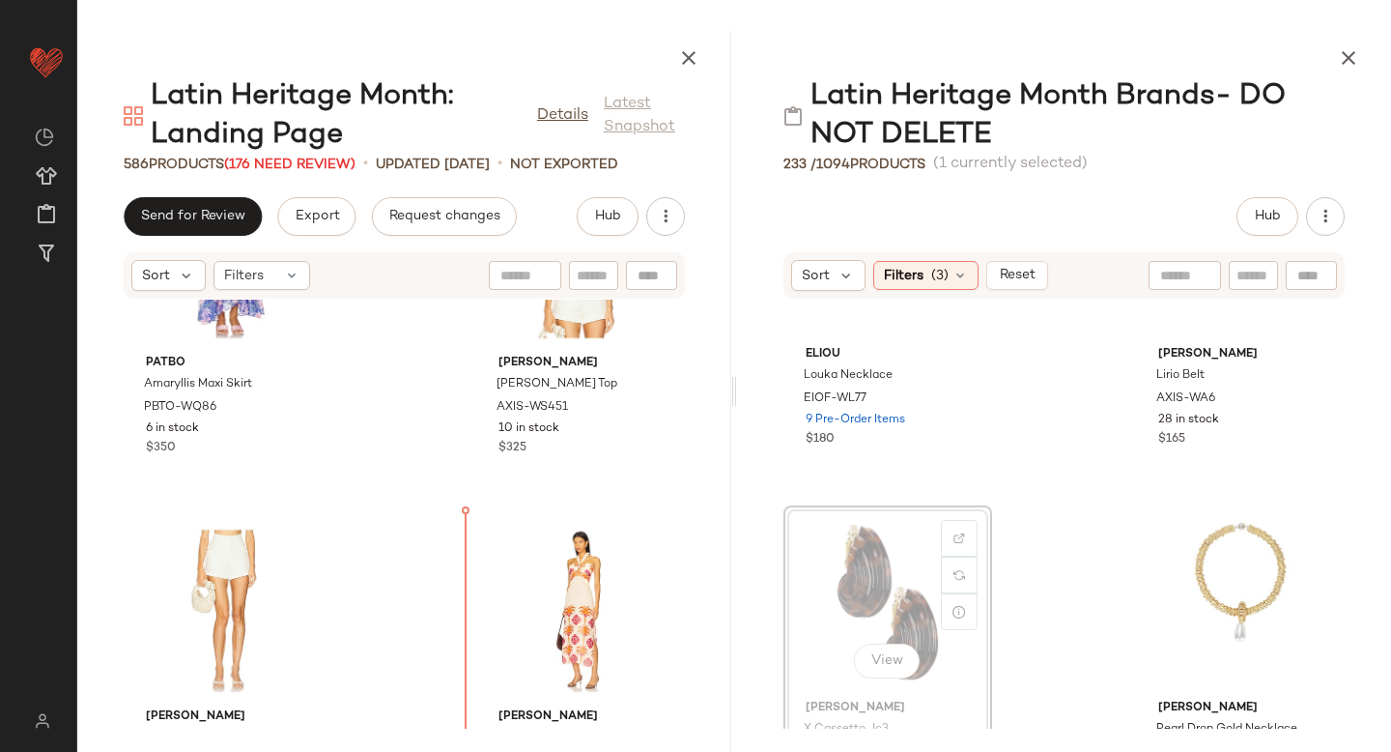
drag, startPoint x: 899, startPoint y: 551, endPoint x: 450, endPoint y: 584, distance: 450.5
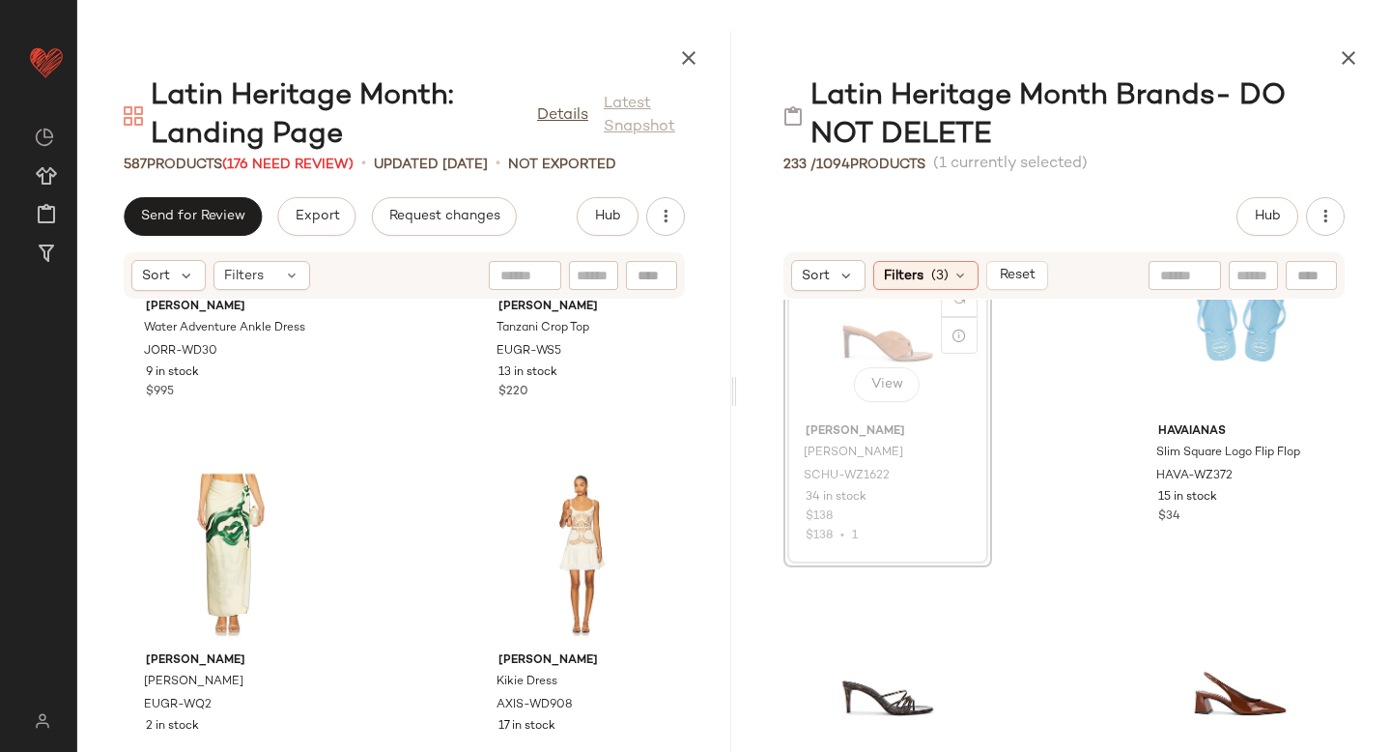
scroll to position [14231, 0]
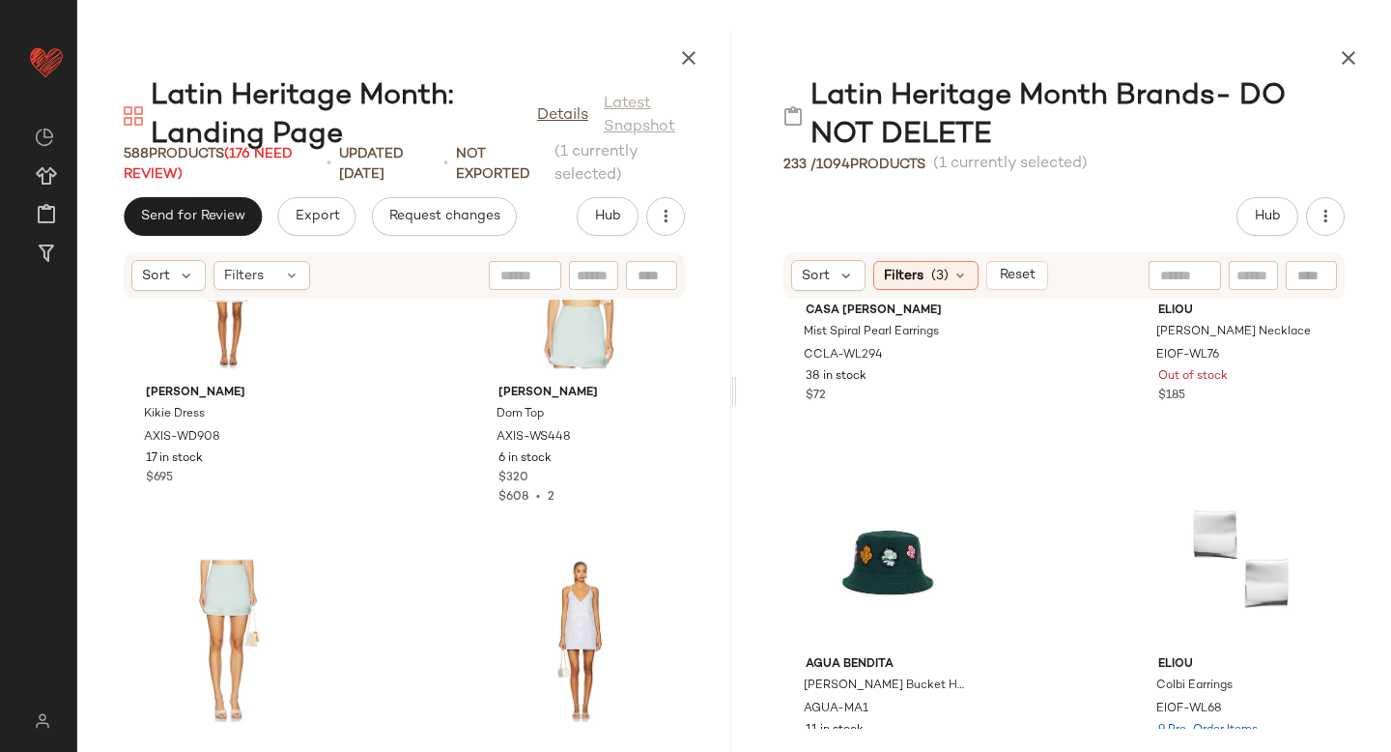
scroll to position [4546, 0]
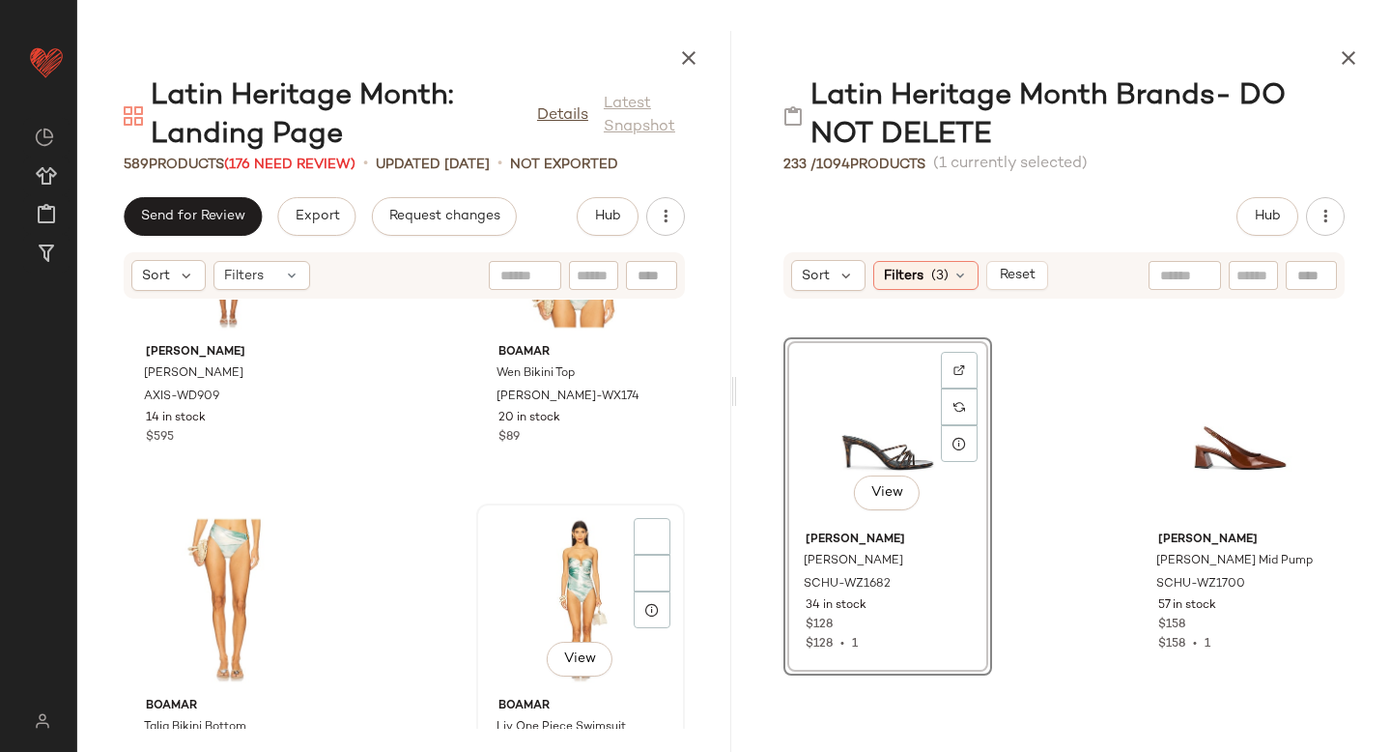
scroll to position [60984, 0]
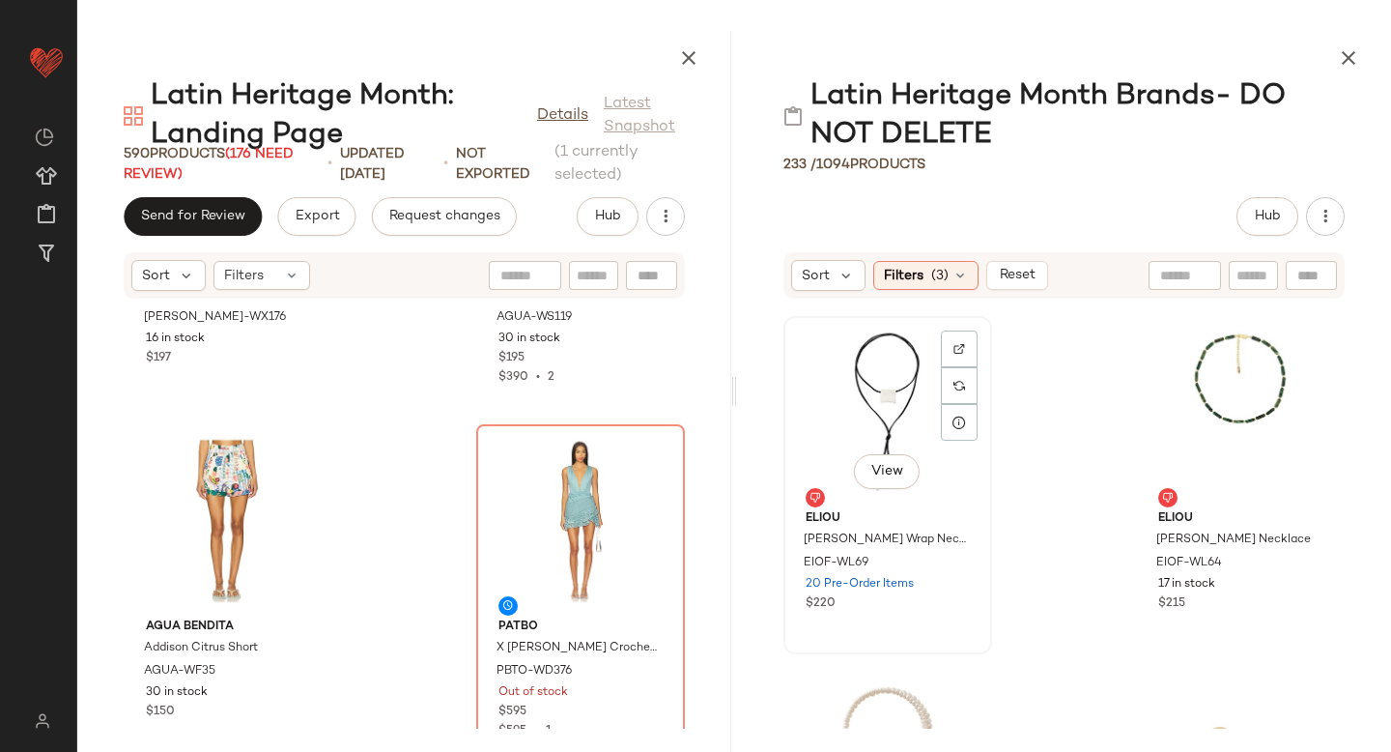
scroll to position [61768, 0]
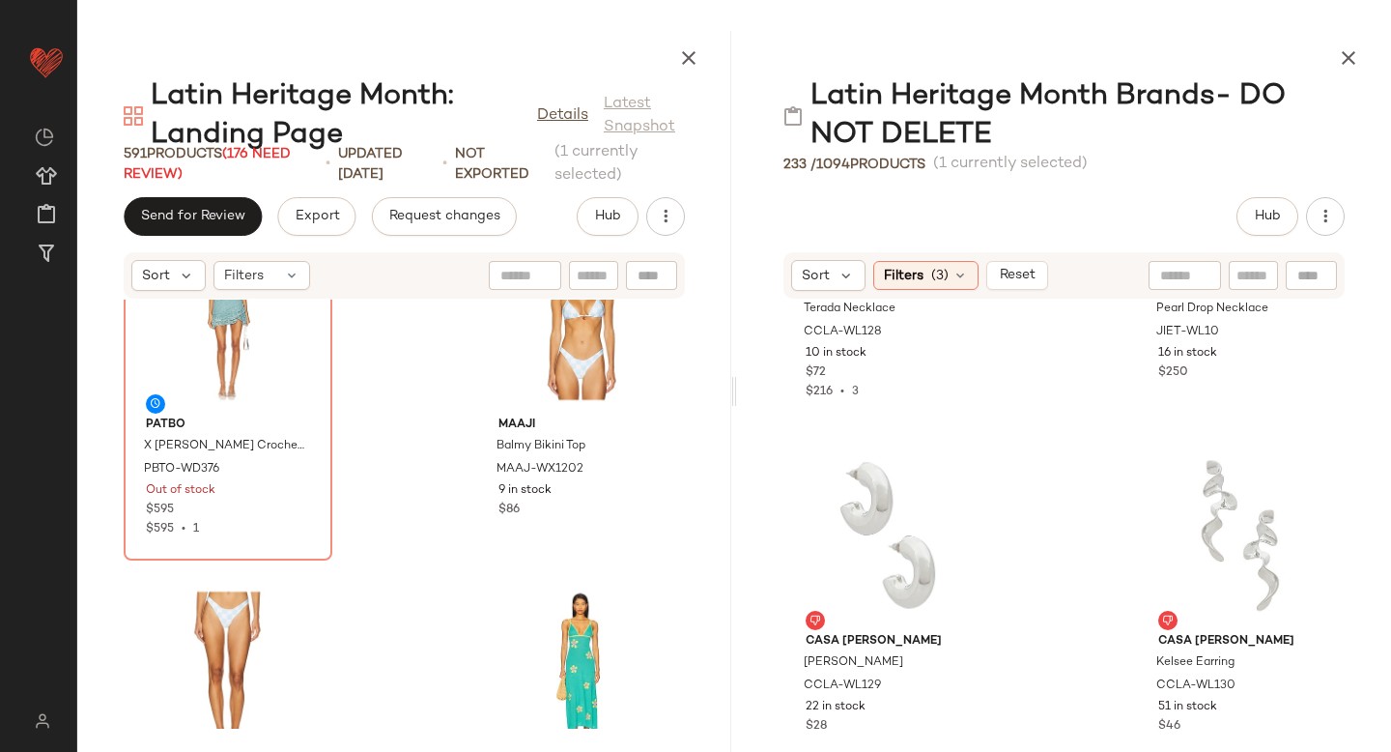
scroll to position [8694, 0]
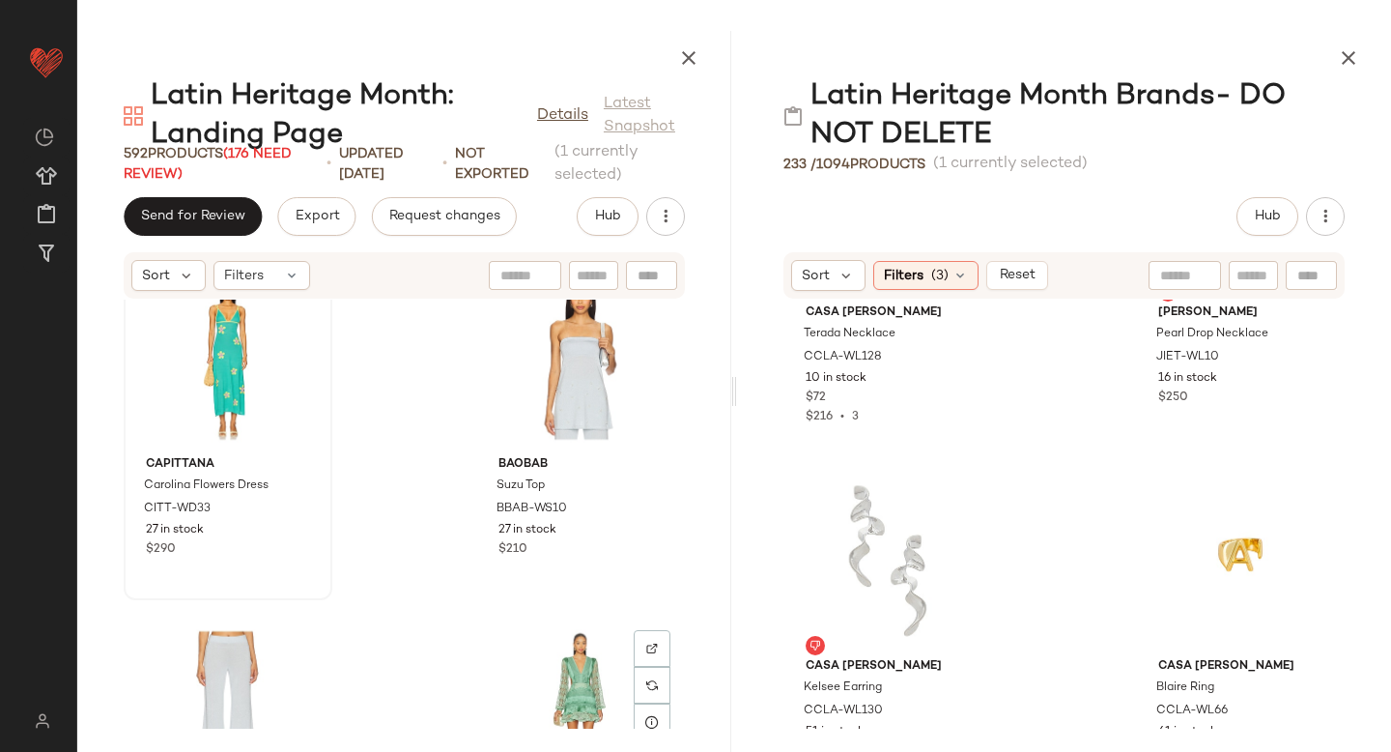
scroll to position [62866, 0]
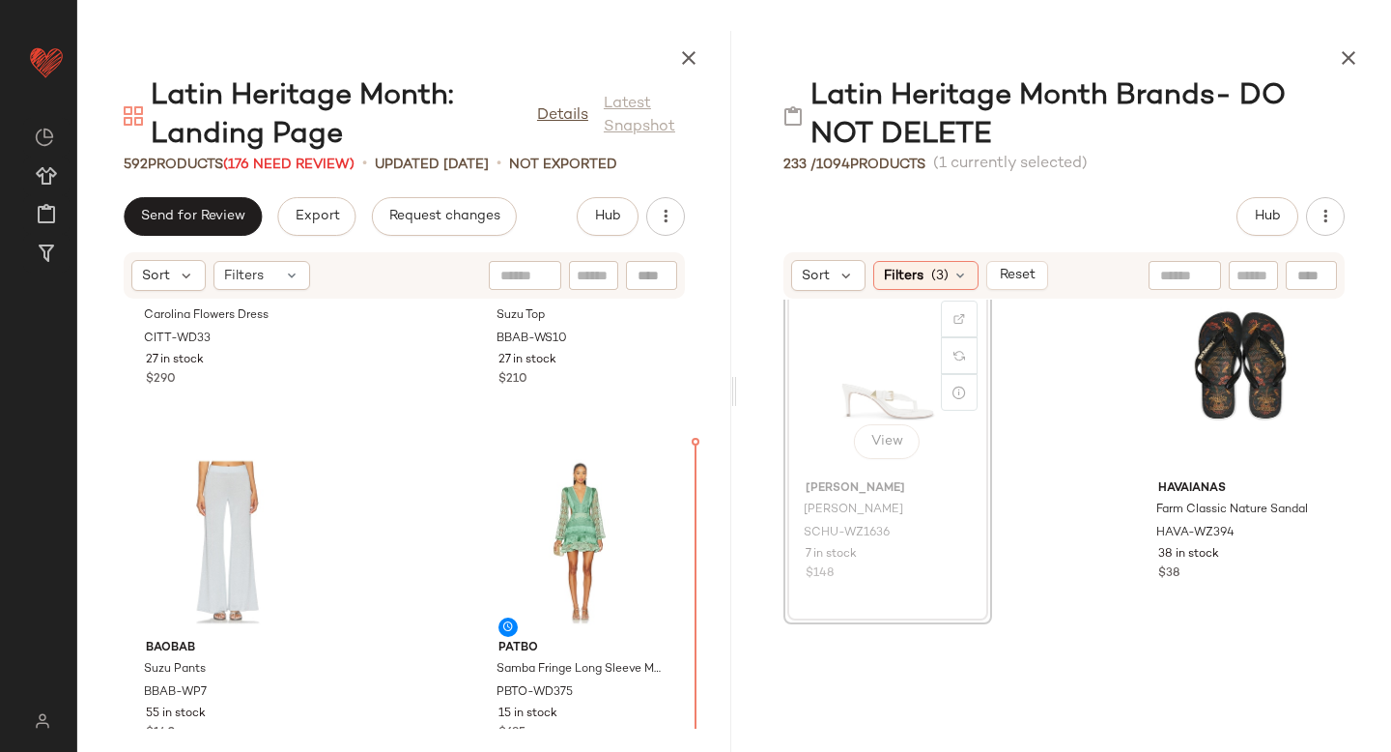
scroll to position [15588, 0]
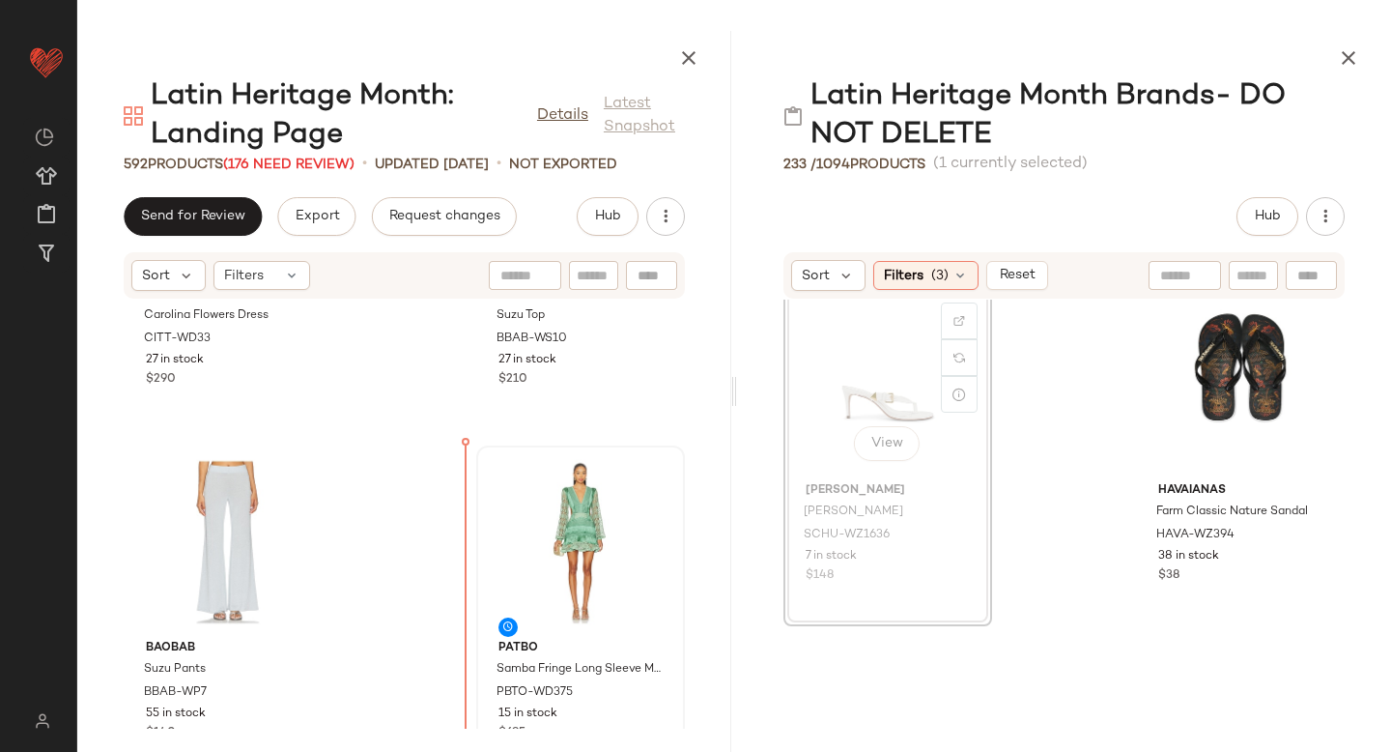
drag, startPoint x: 875, startPoint y: 393, endPoint x: 498, endPoint y: 582, distance: 421.2
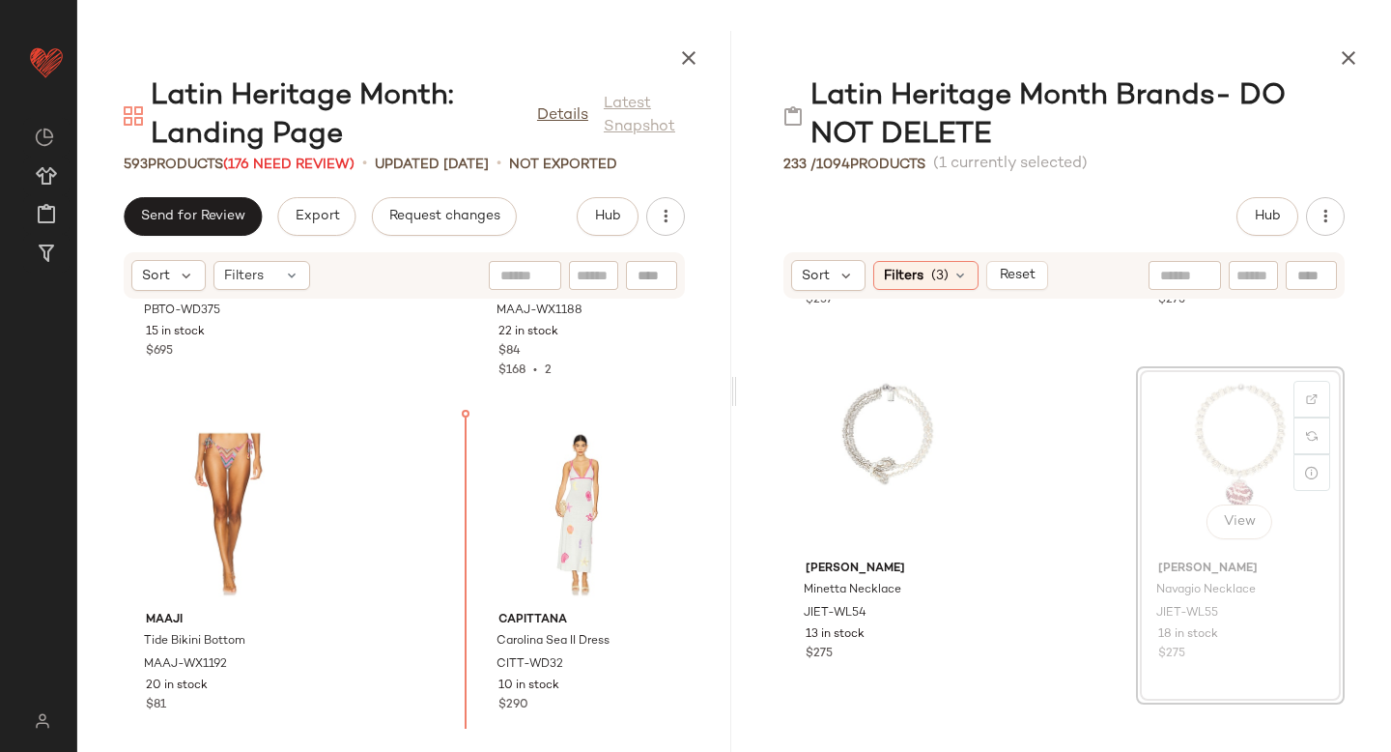
scroll to position [63906, 0]
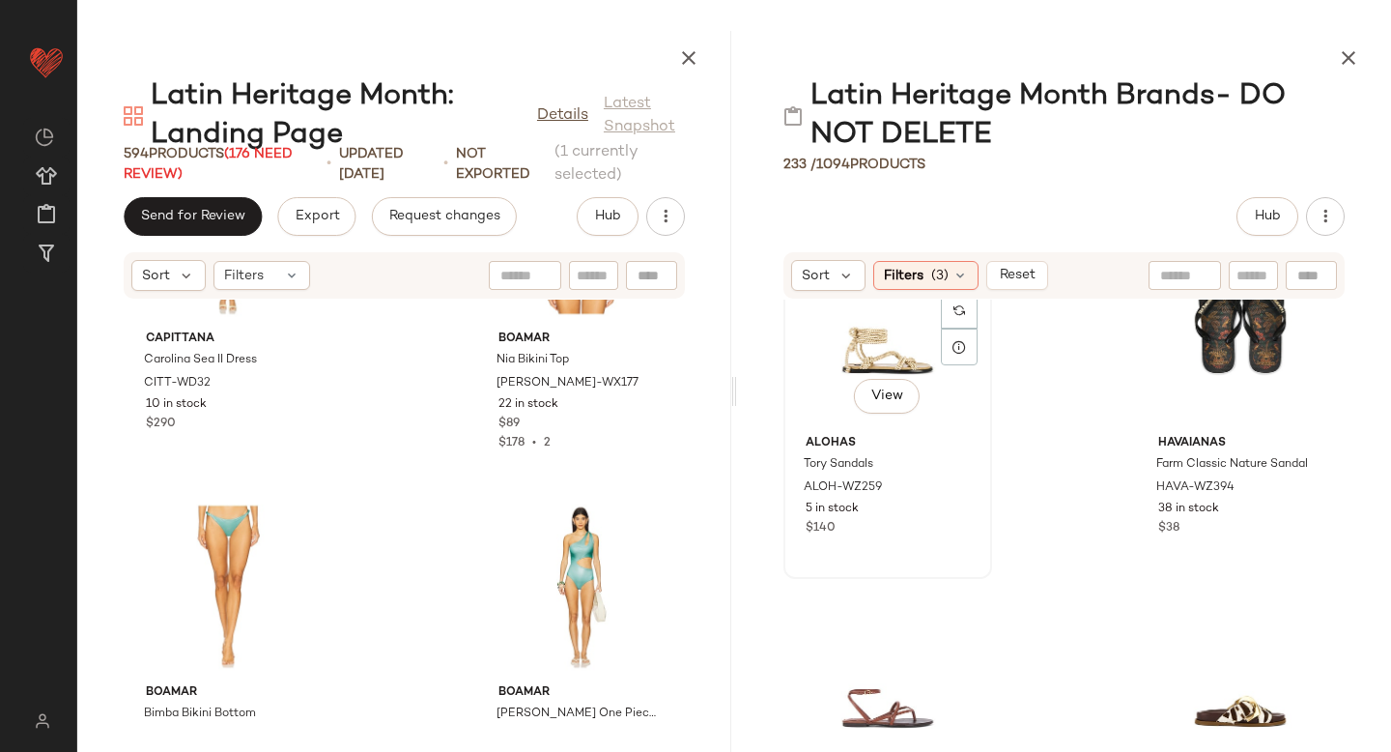
scroll to position [15280, 0]
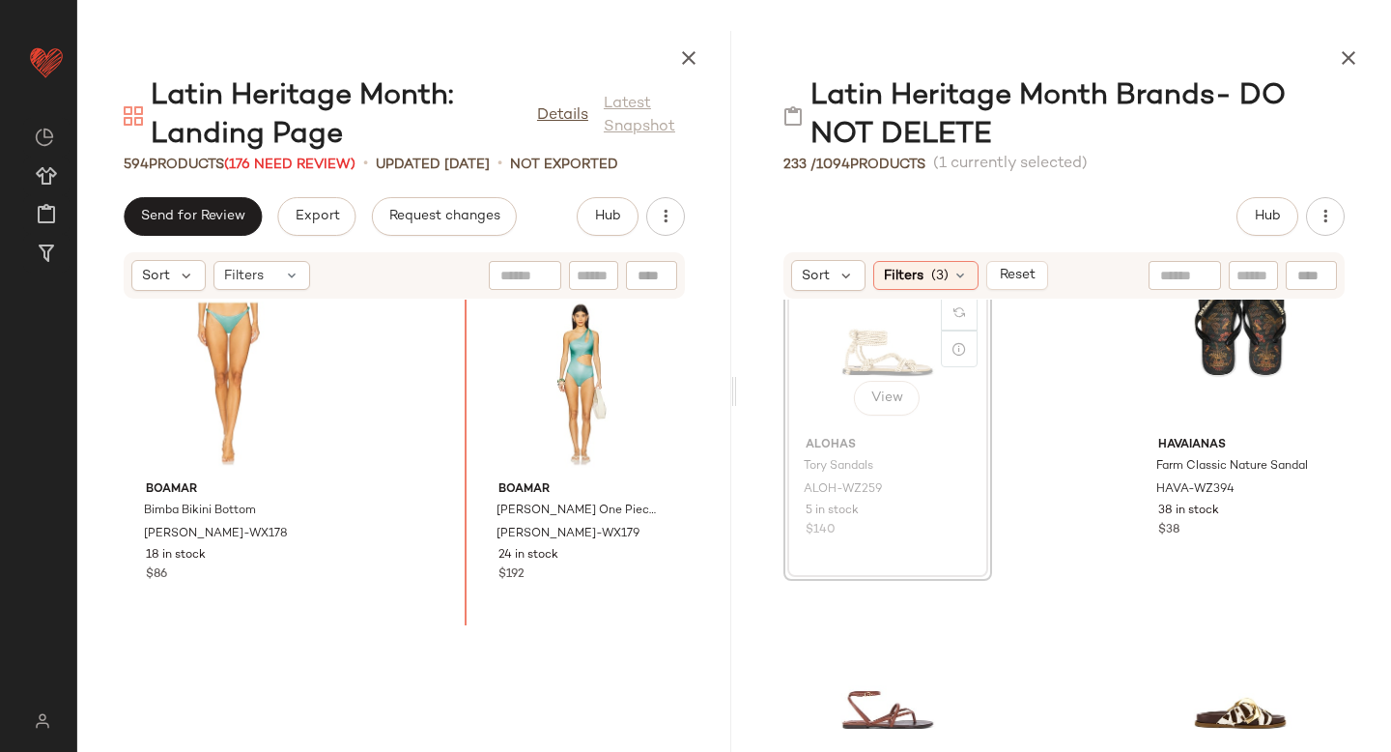
drag, startPoint x: 900, startPoint y: 355, endPoint x: 469, endPoint y: 611, distance: 502.0
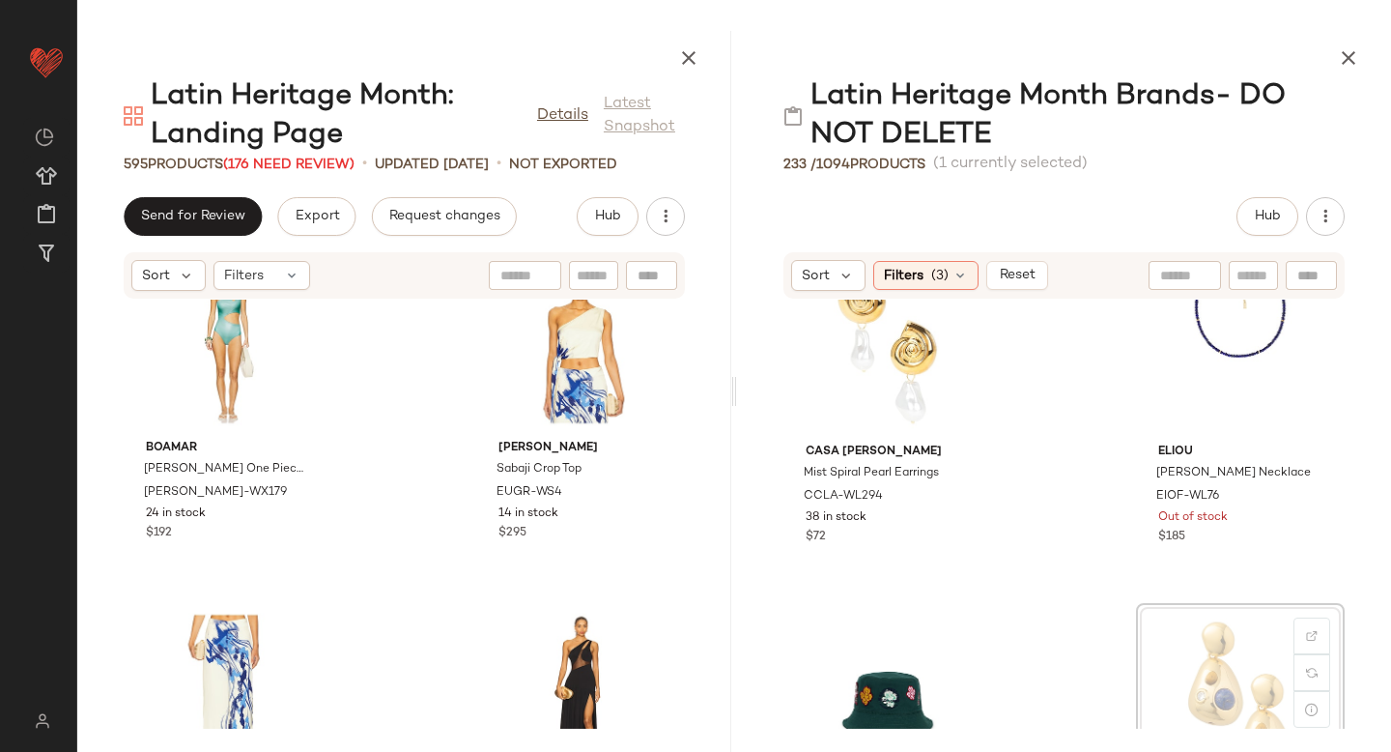
scroll to position [4314, 0]
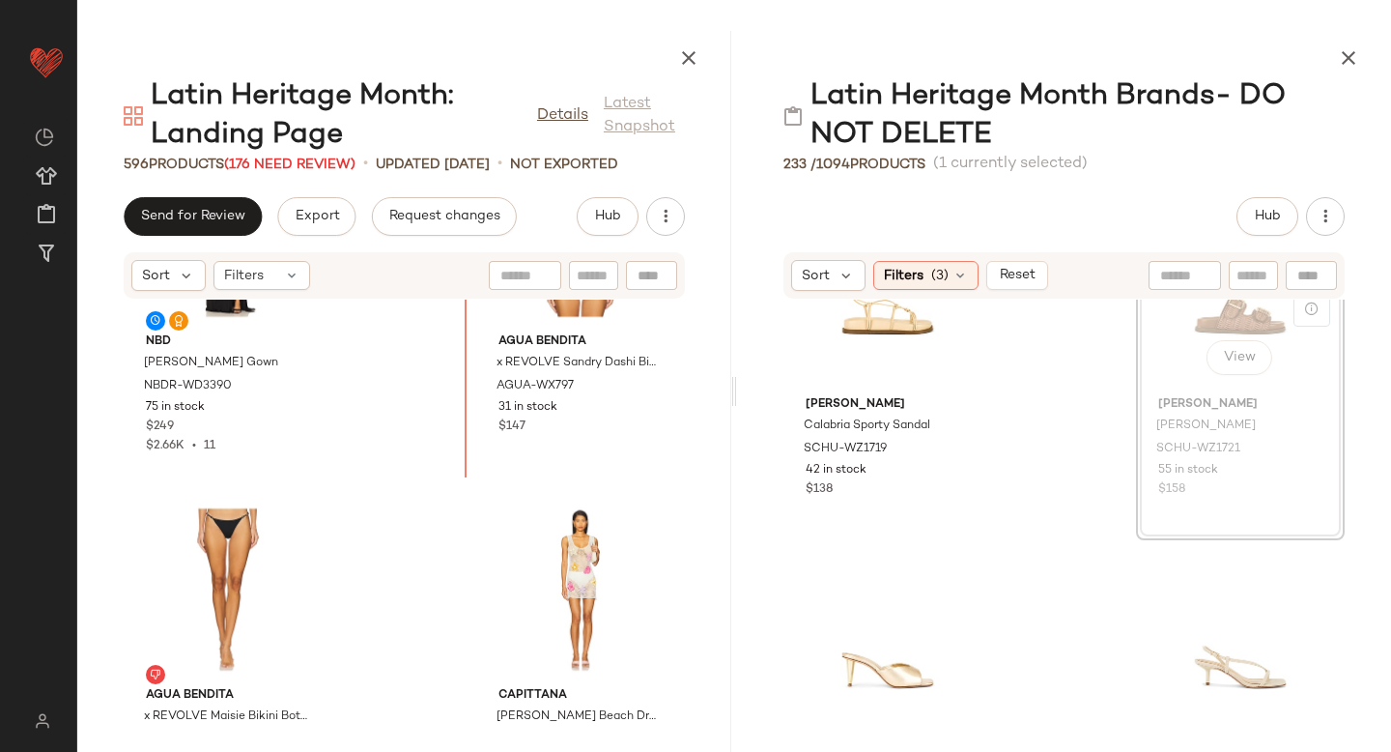
scroll to position [65943, 0]
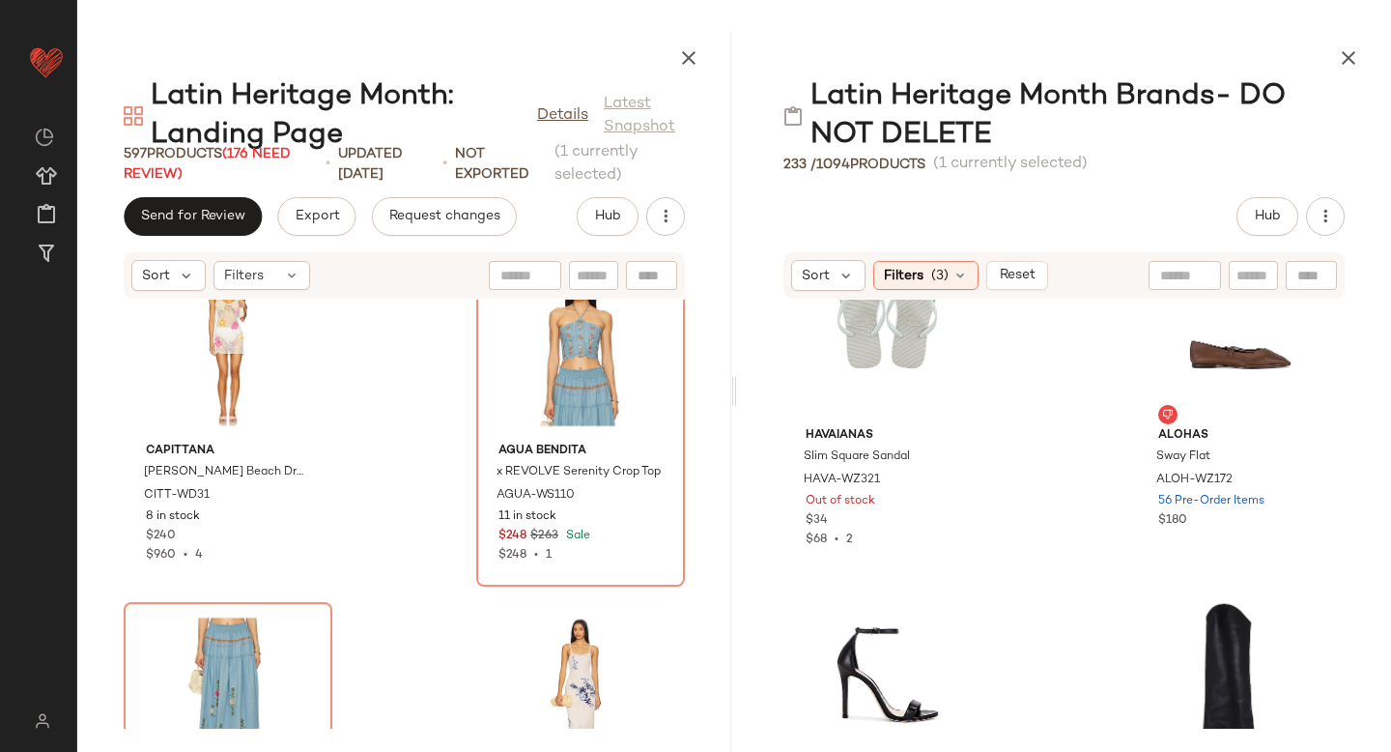
scroll to position [10889, 0]
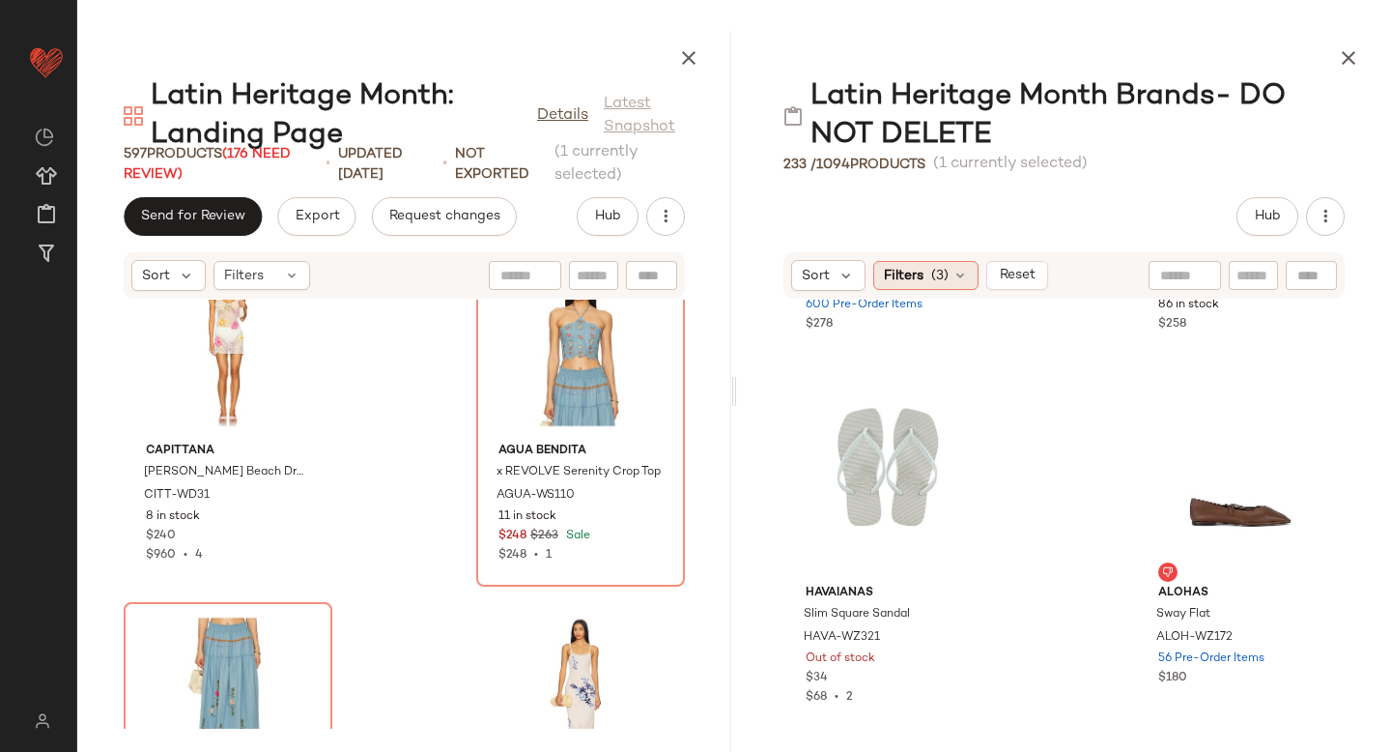
click at [953, 270] on icon at bounding box center [960, 275] width 15 height 15
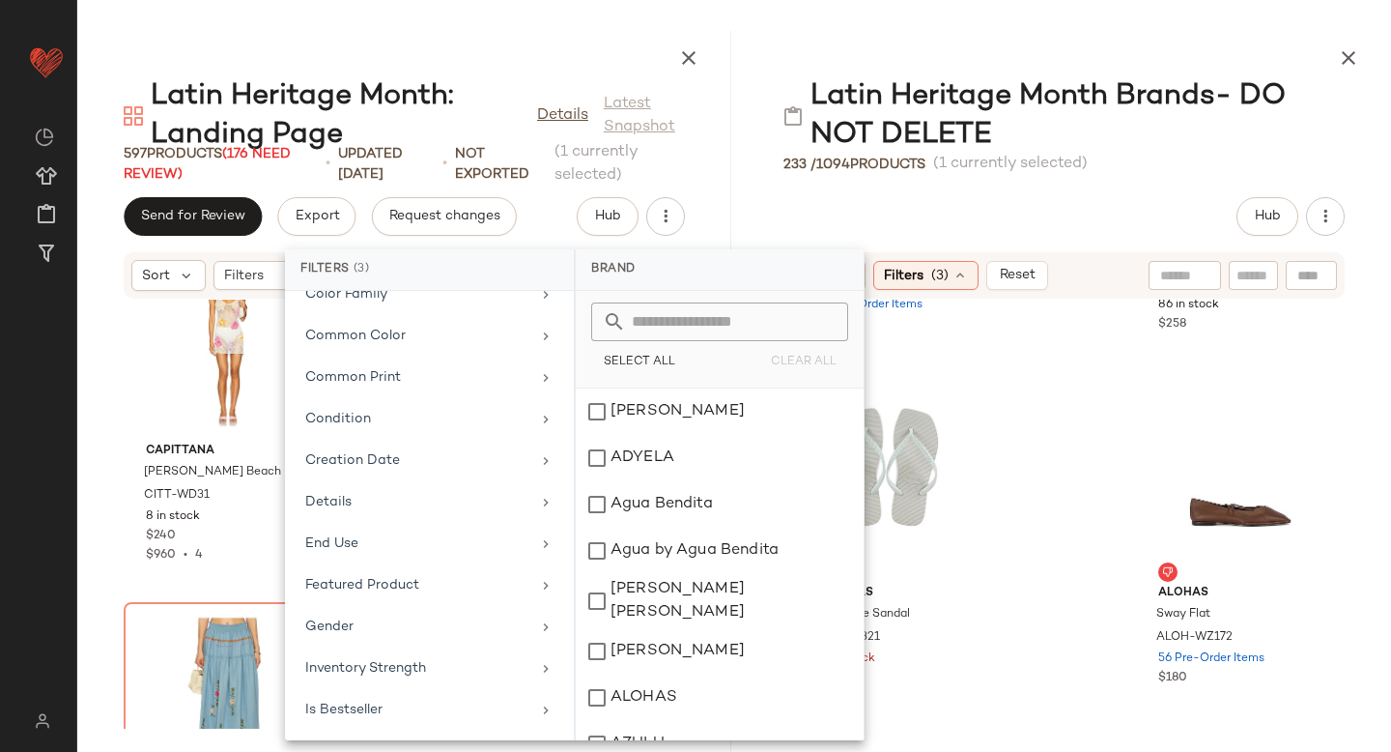
scroll to position [1072, 0]
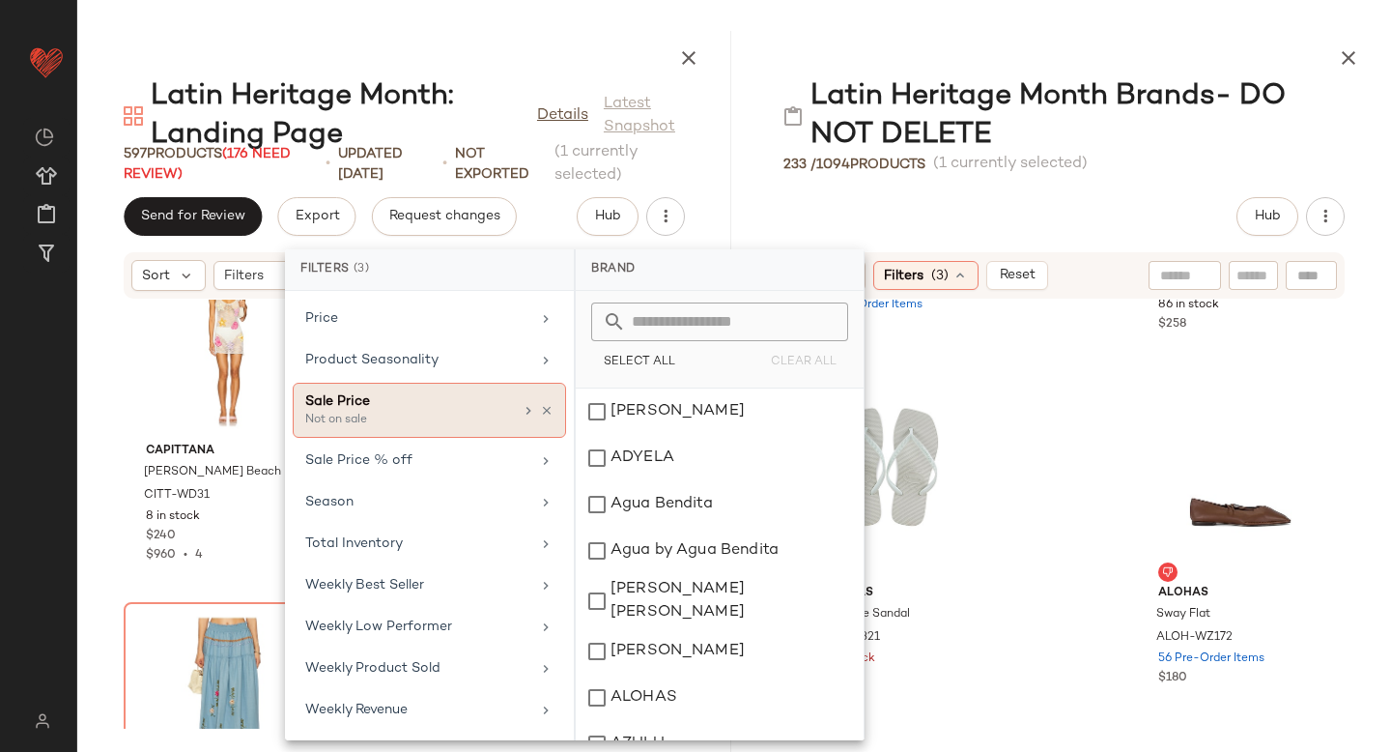
click at [374, 412] on div "Not on sale" at bounding box center [401, 420] width 193 height 17
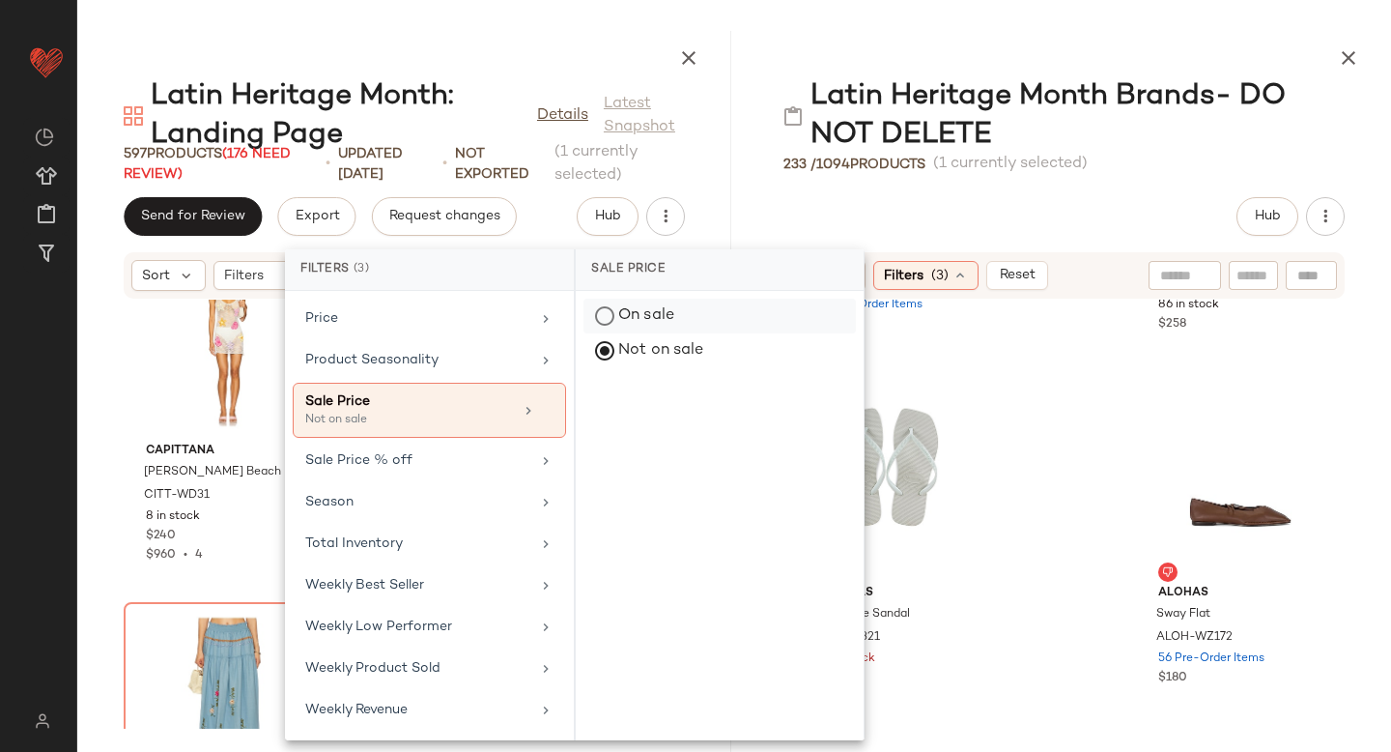
click at [598, 323] on div "On sale" at bounding box center [719, 316] width 272 height 35
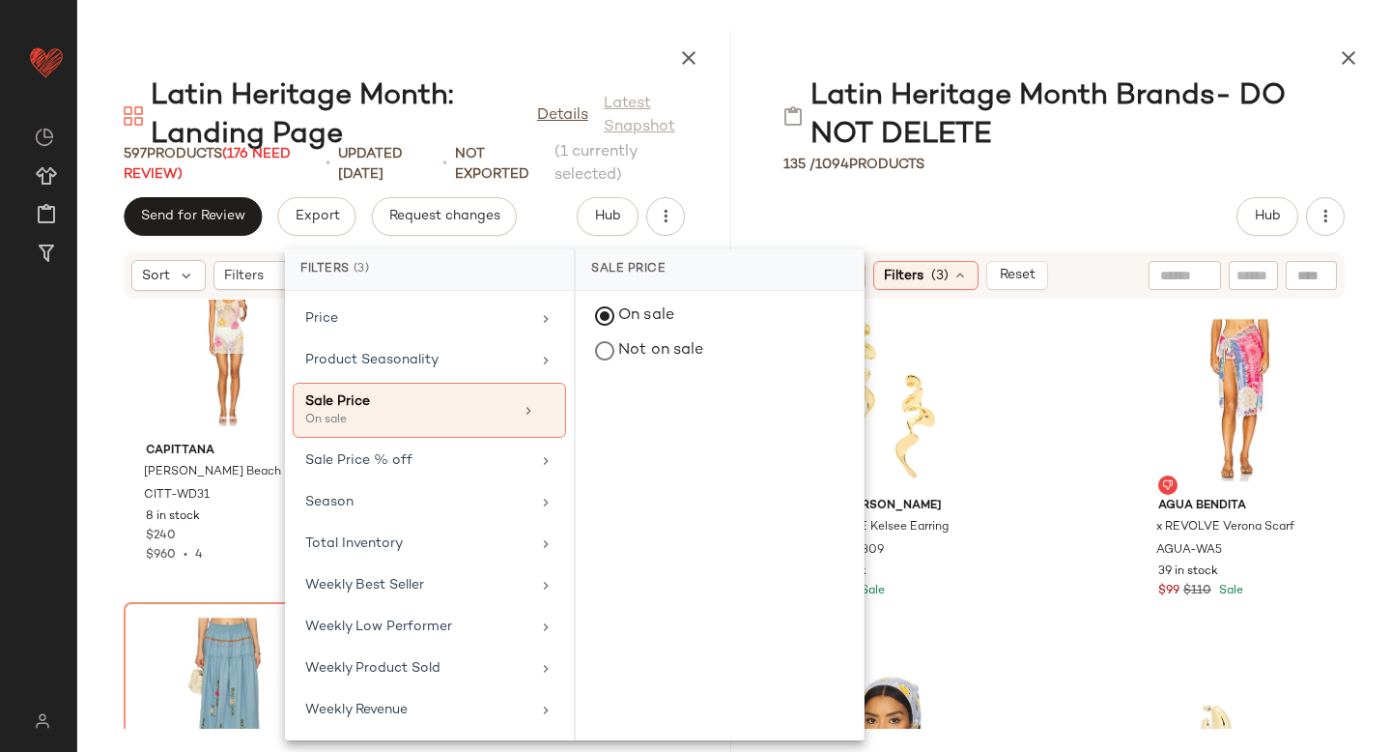
click at [1026, 390] on div "Casa Clara x REVOLVE Kelsee Earring CCLA-WL309 68 in stock $23 $46 Sale Agua Be…" at bounding box center [1064, 513] width 654 height 429
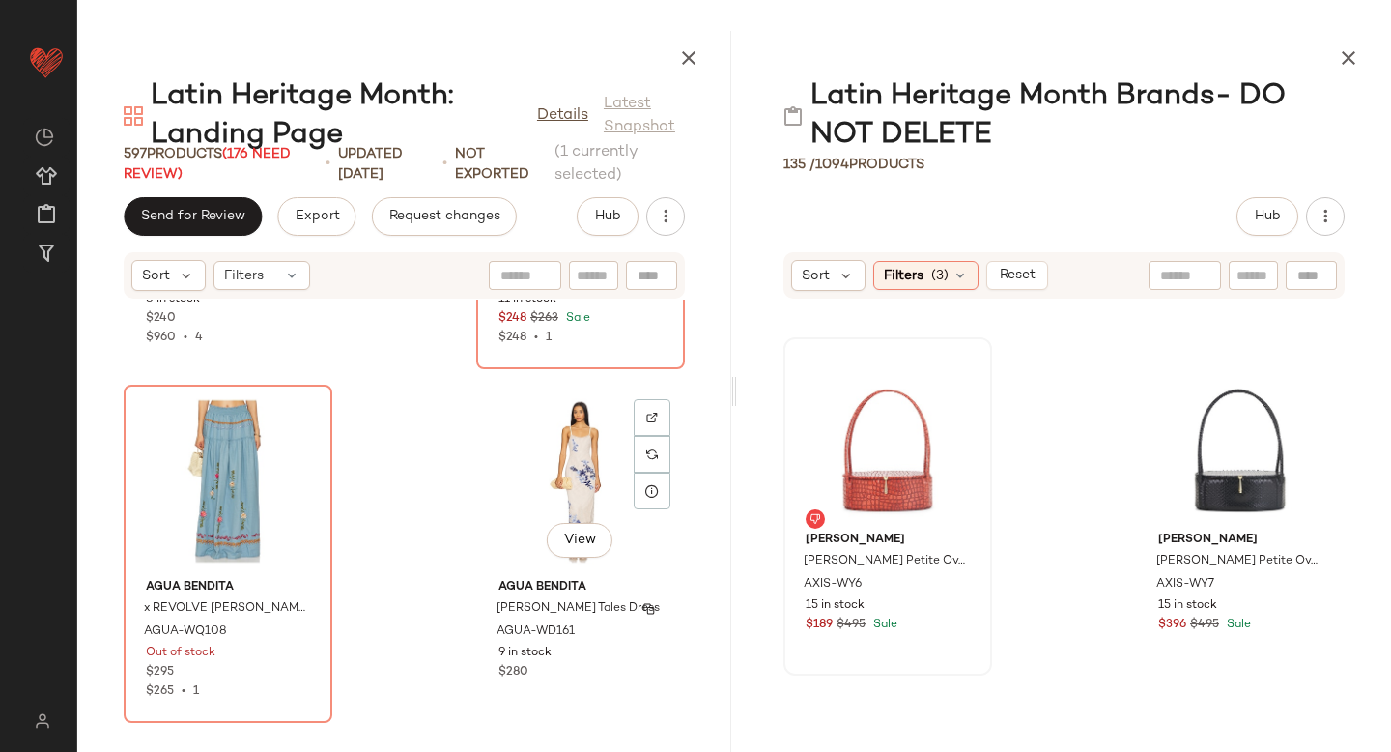
scroll to position [66775, 0]
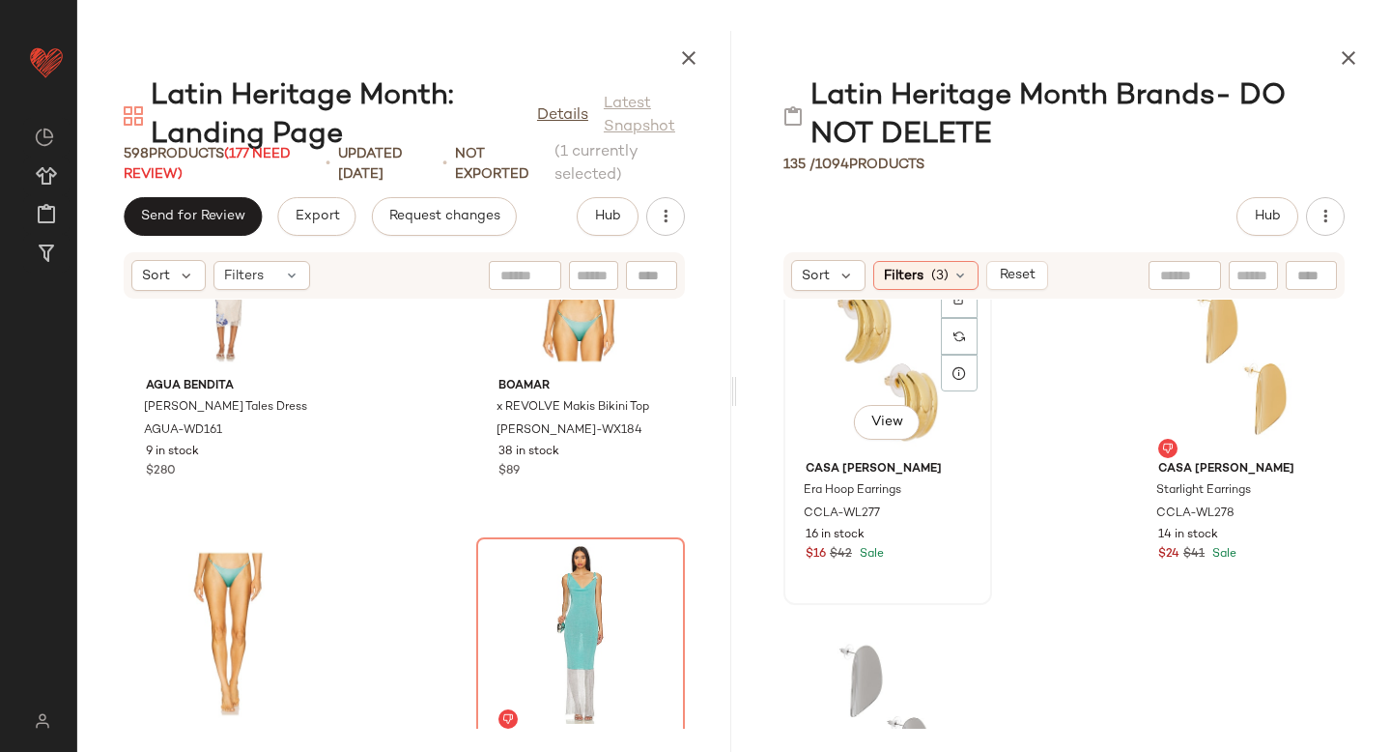
scroll to position [2877, 0]
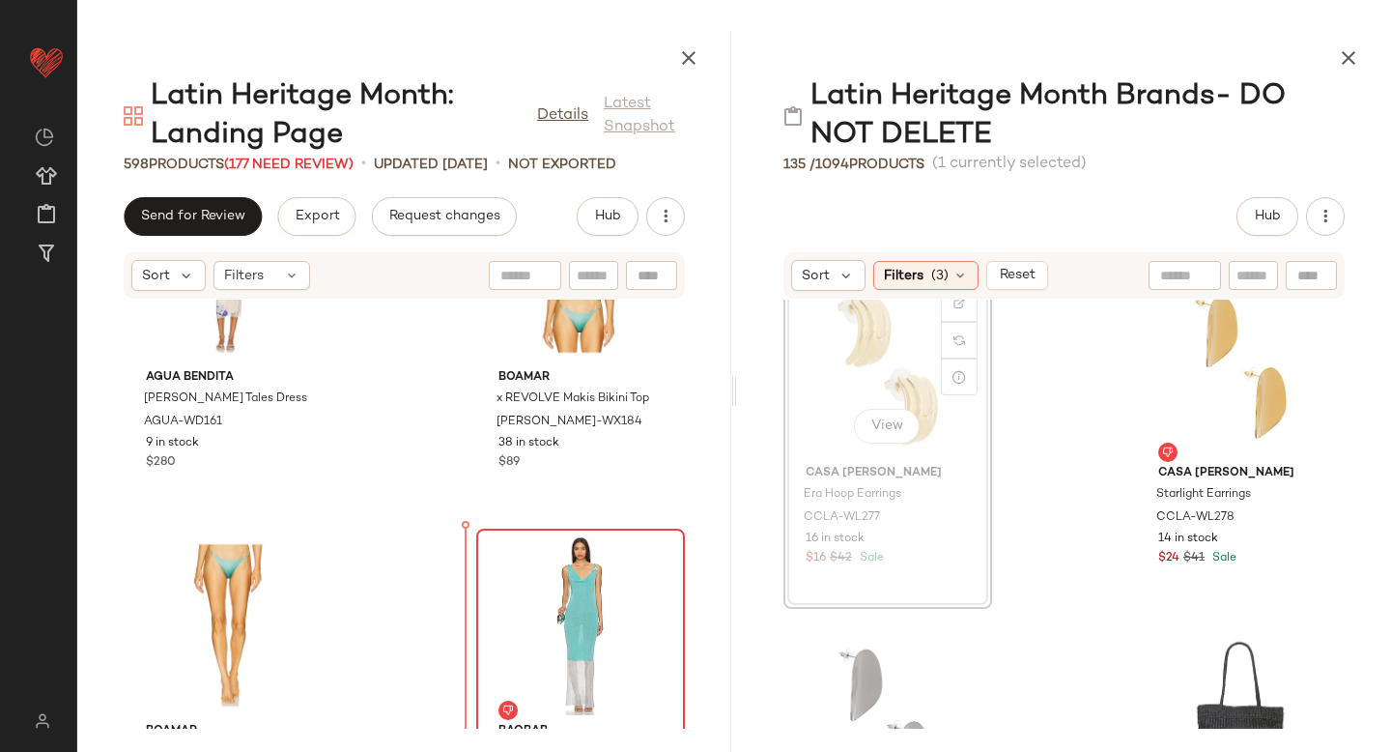
drag, startPoint x: 896, startPoint y: 347, endPoint x: 490, endPoint y: 627, distance: 493.1
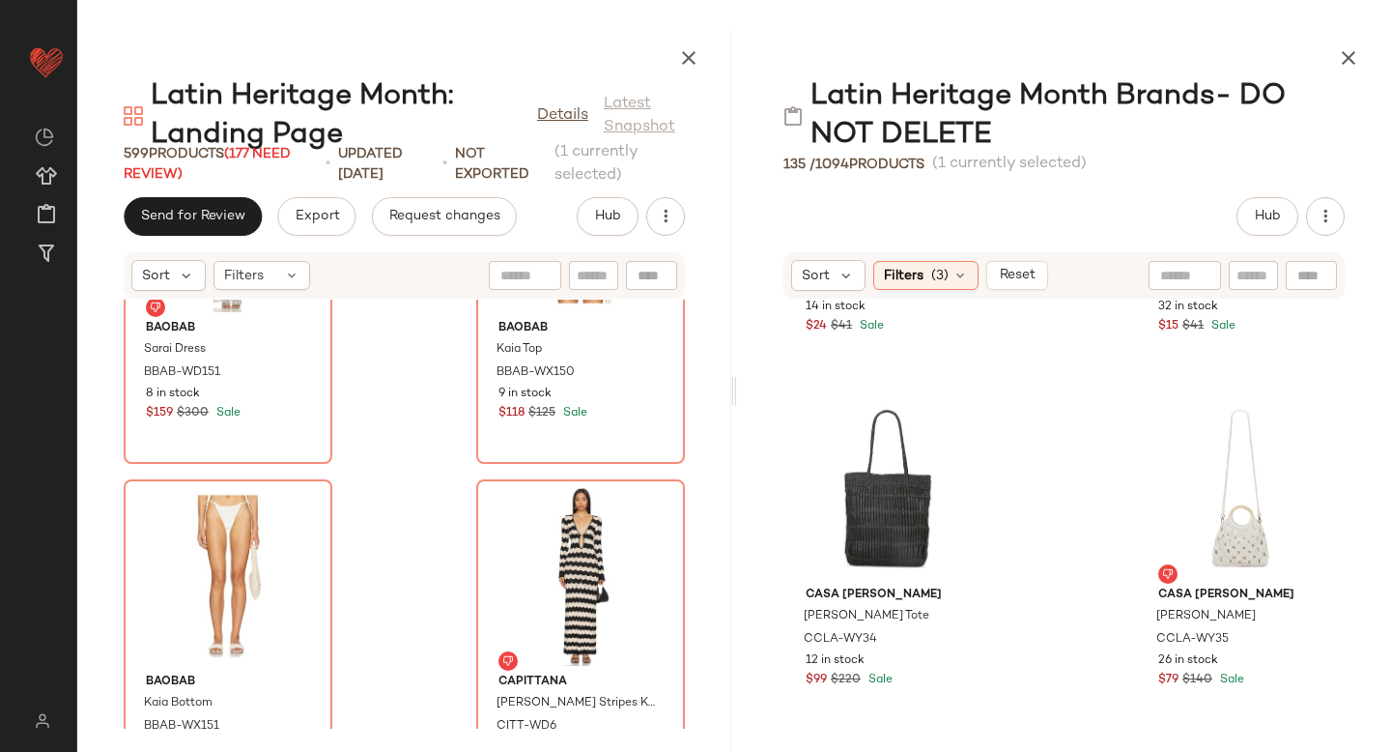
scroll to position [3122, 0]
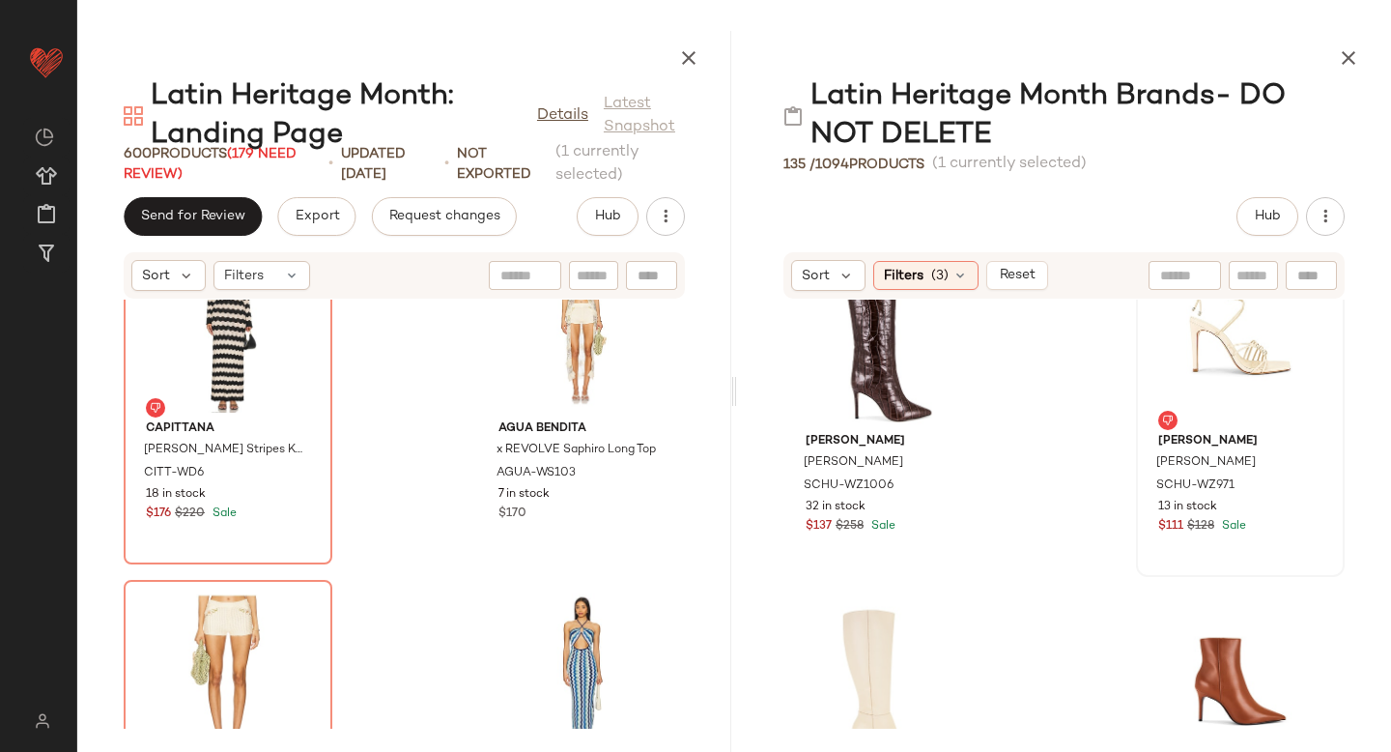
scroll to position [5596, 0]
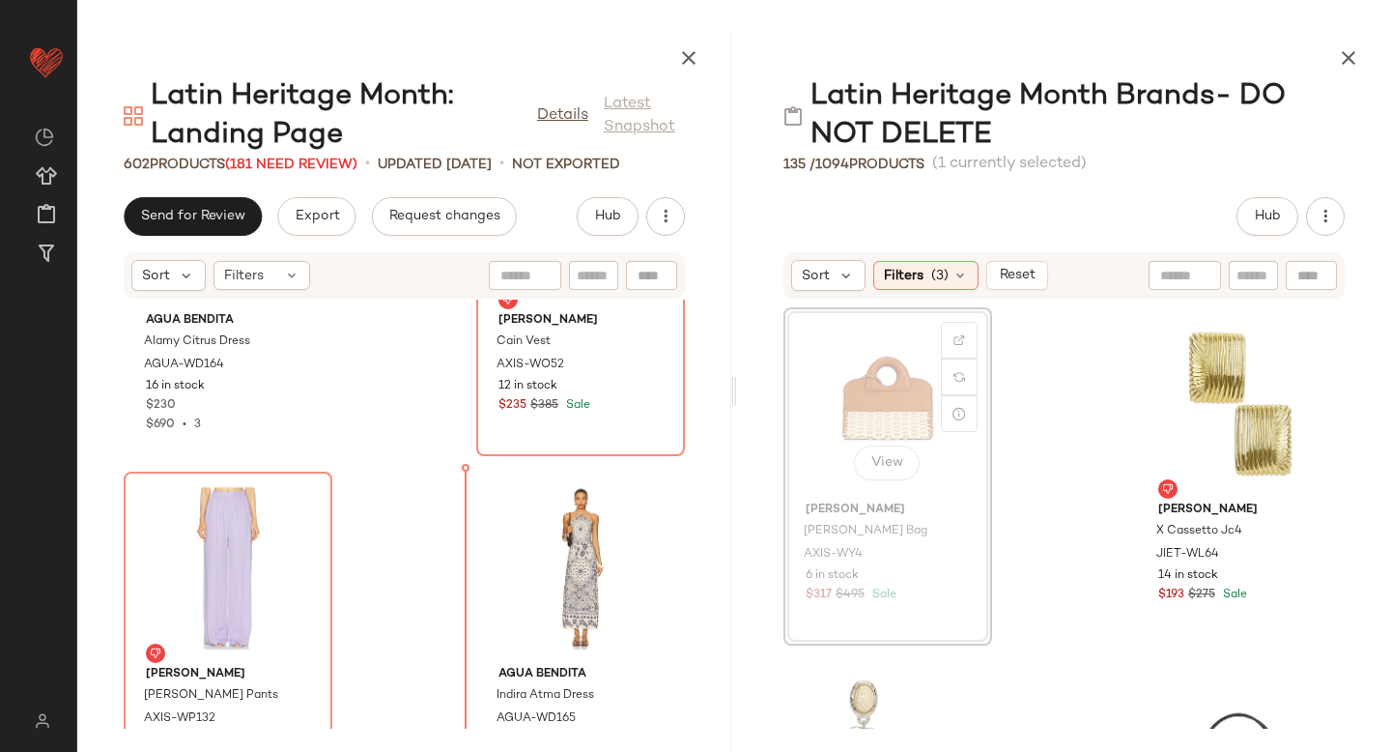
scroll to position [70217, 0]
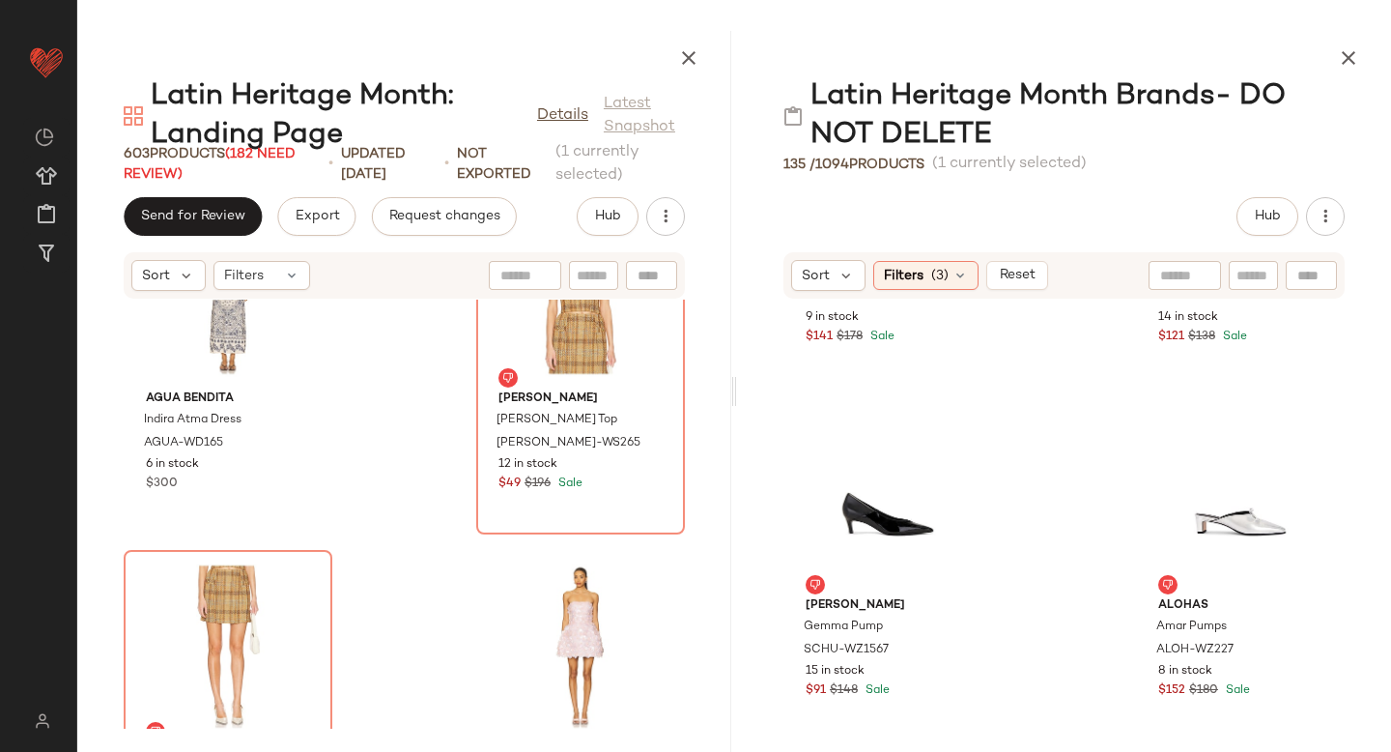
scroll to position [8774, 0]
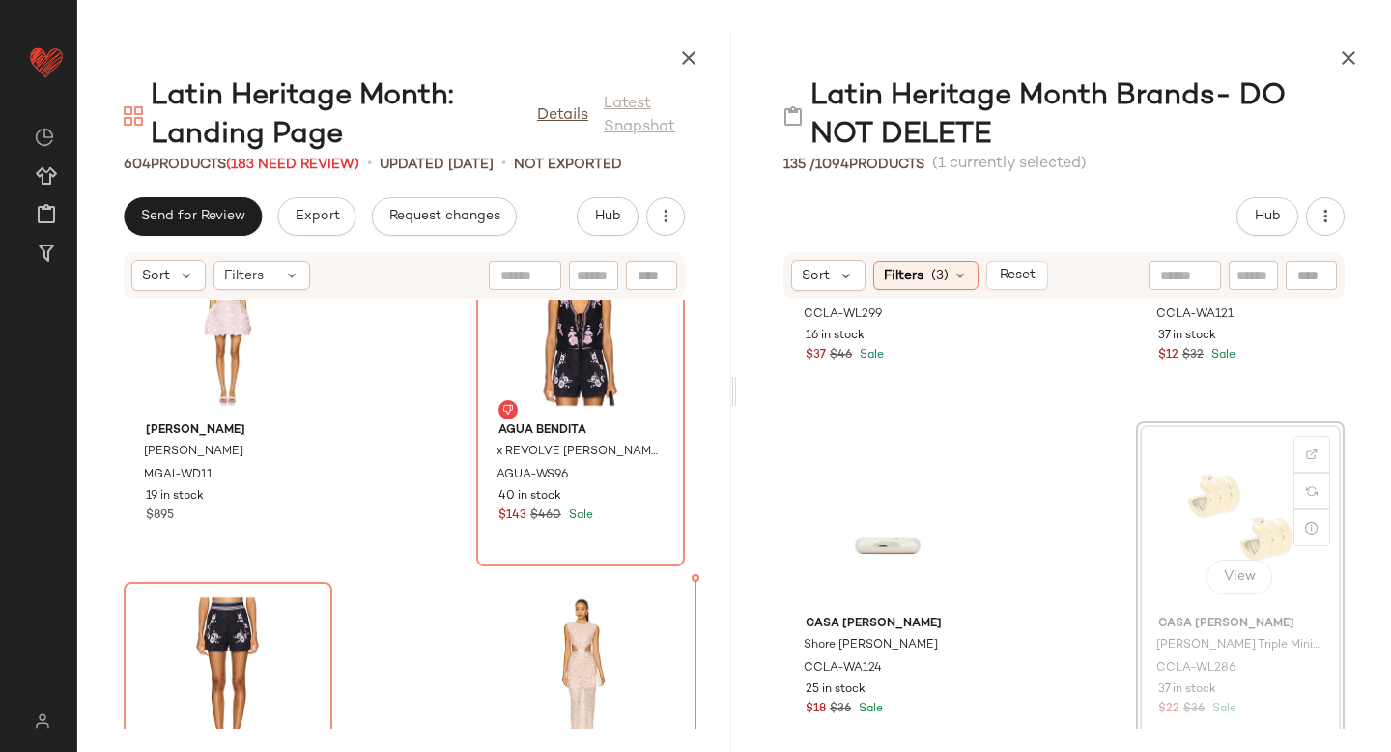
scroll to position [71520, 0]
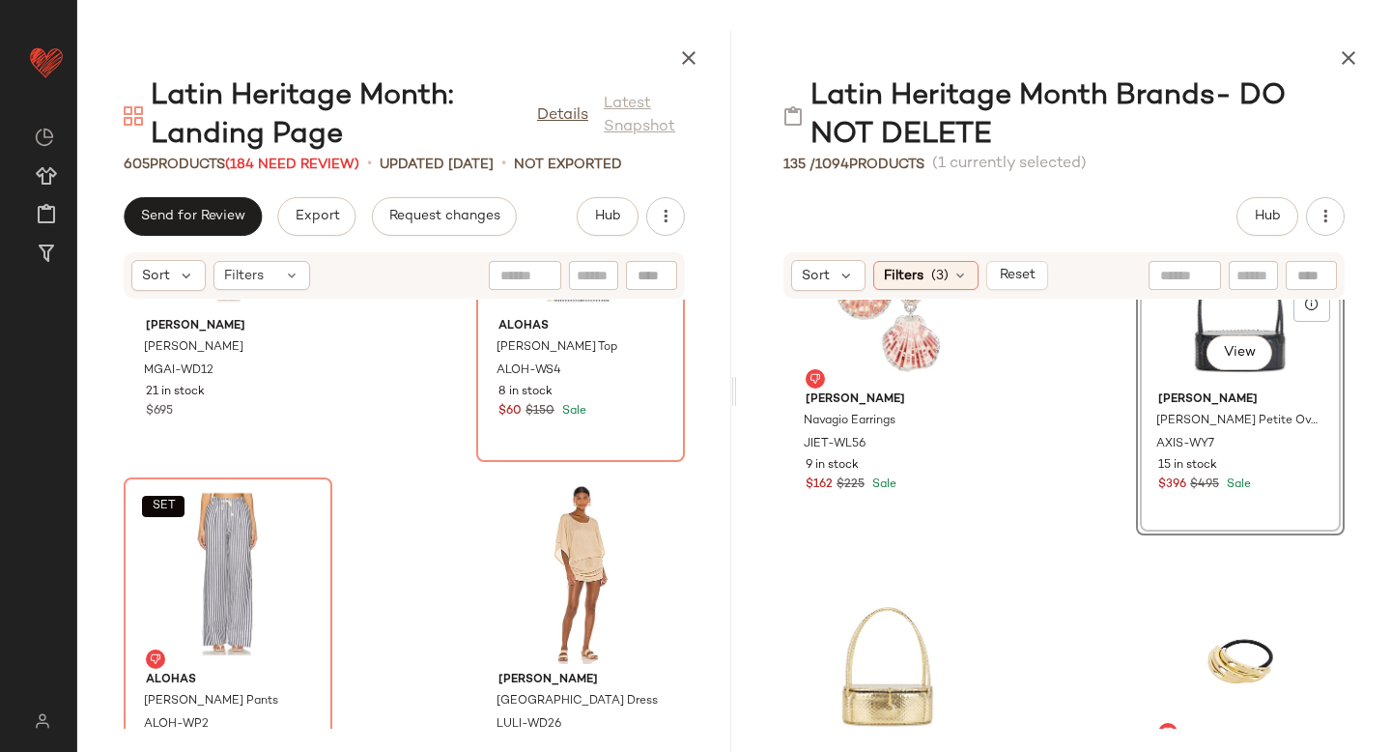
scroll to position [72360, 0]
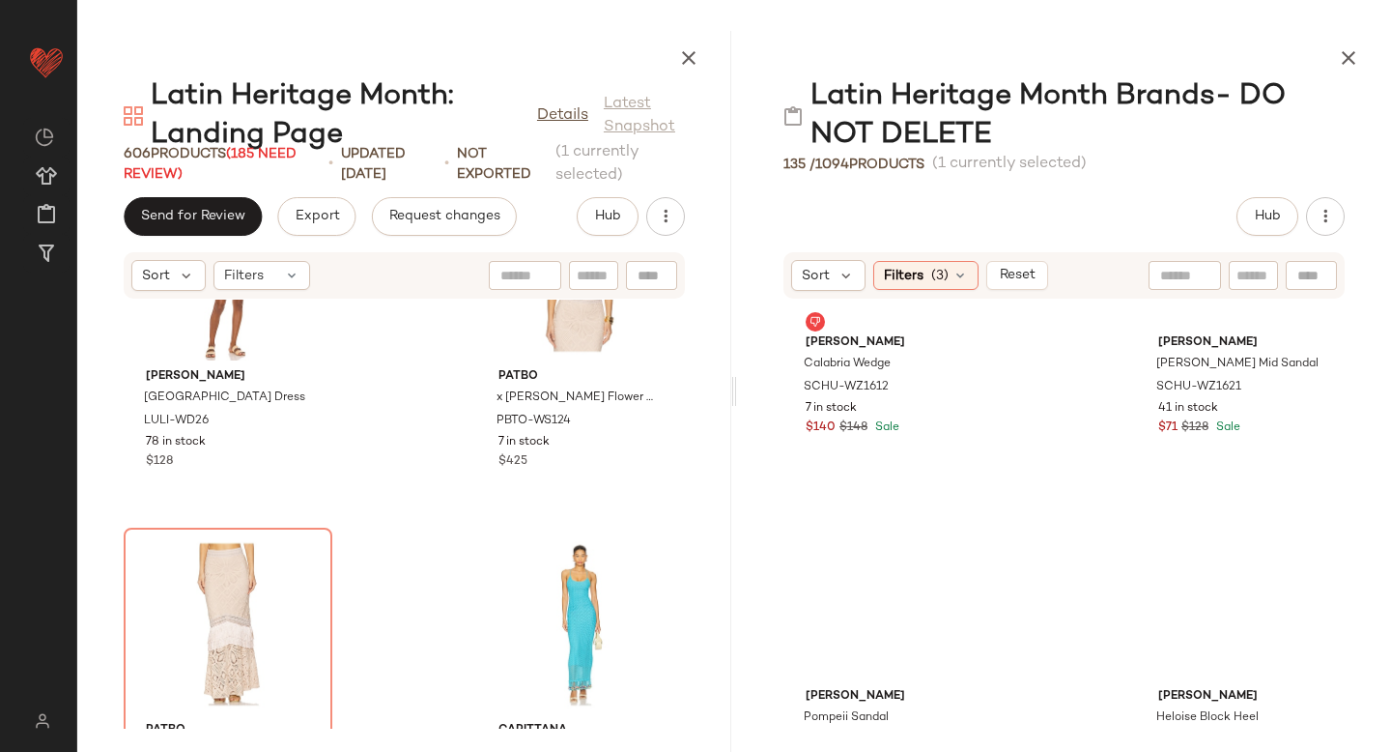
scroll to position [10907, 0]
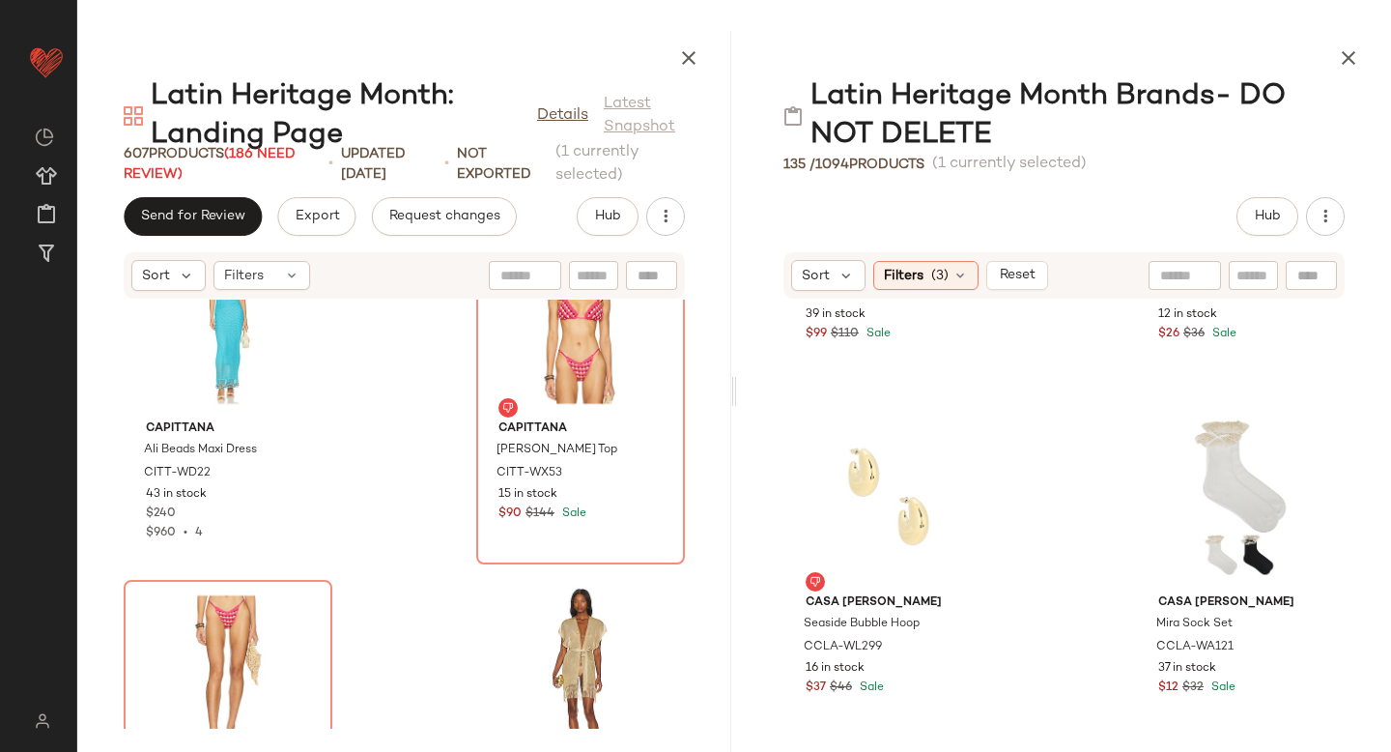
scroll to position [289, 0]
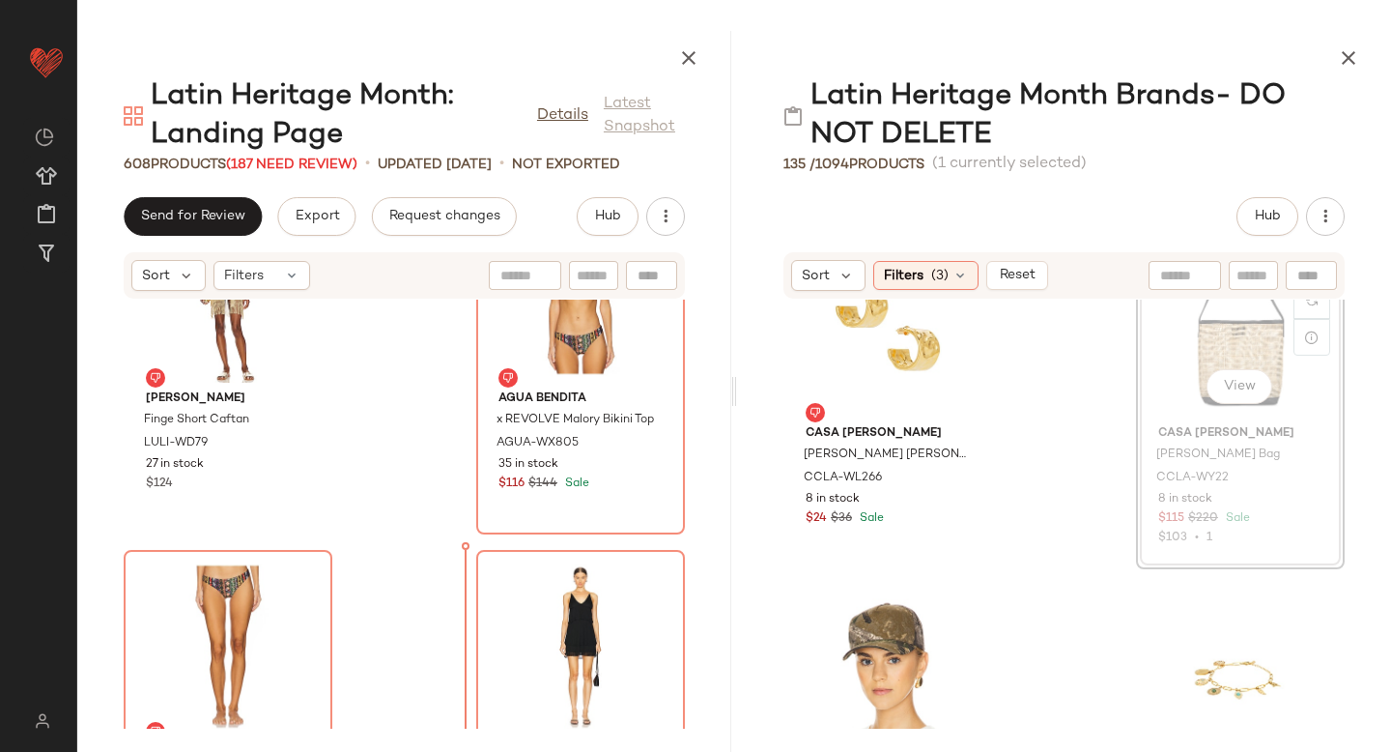
scroll to position [3267, 0]
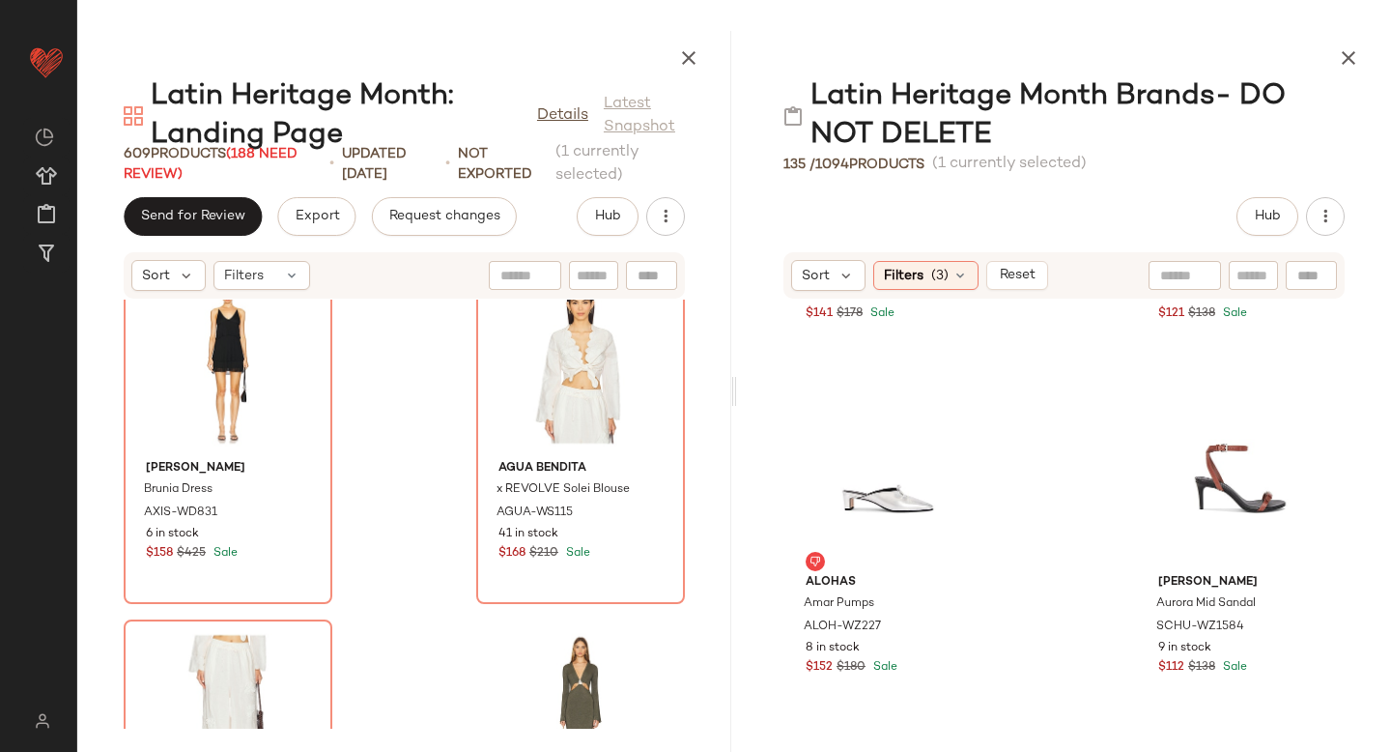
scroll to position [8070, 0]
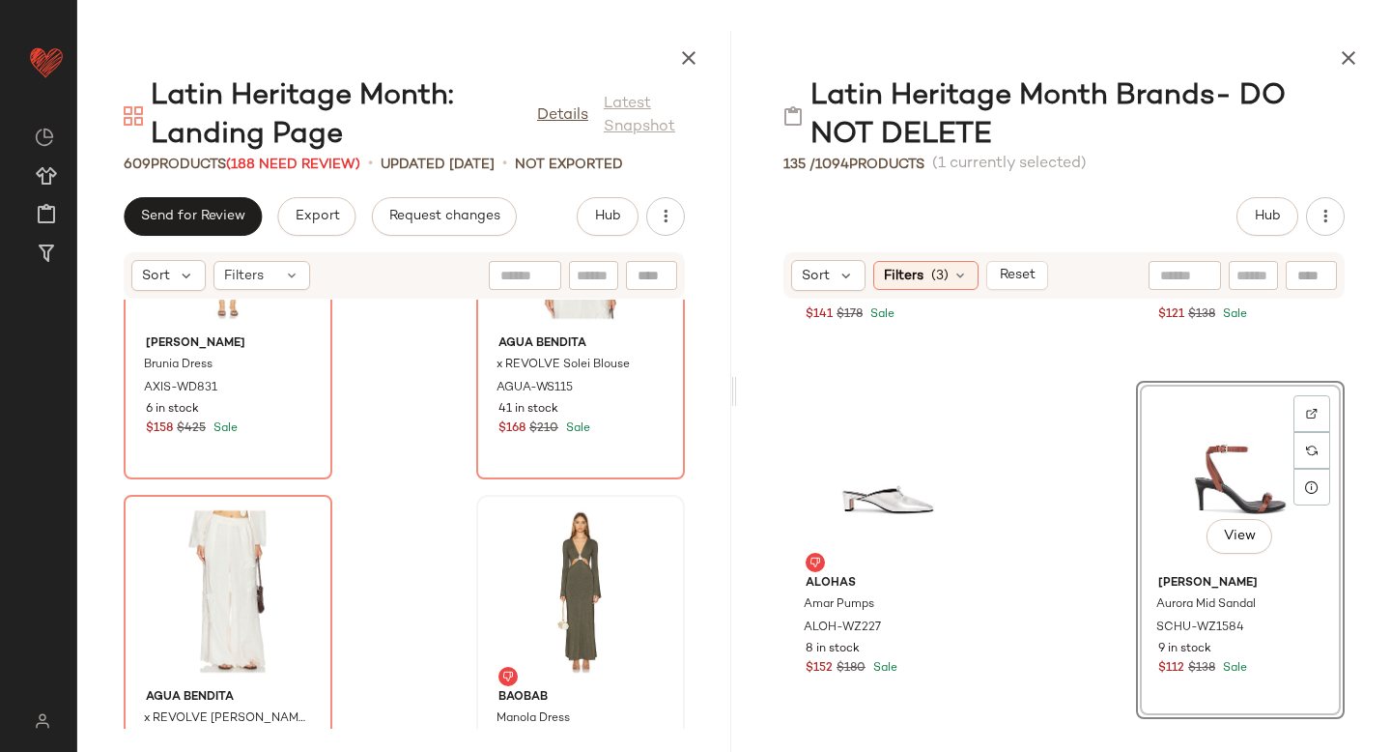
drag, startPoint x: 1199, startPoint y: 435, endPoint x: 478, endPoint y: 678, distance: 760.7
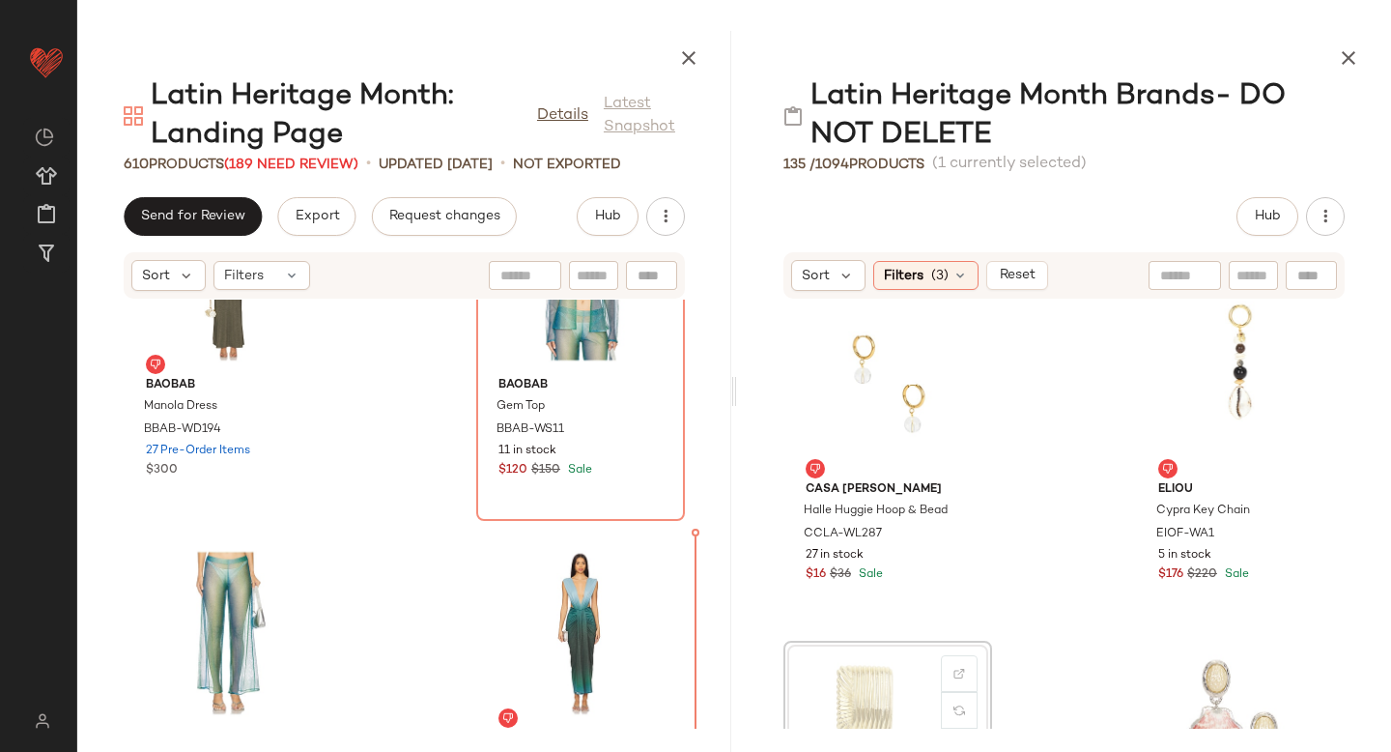
scroll to position [741, 0]
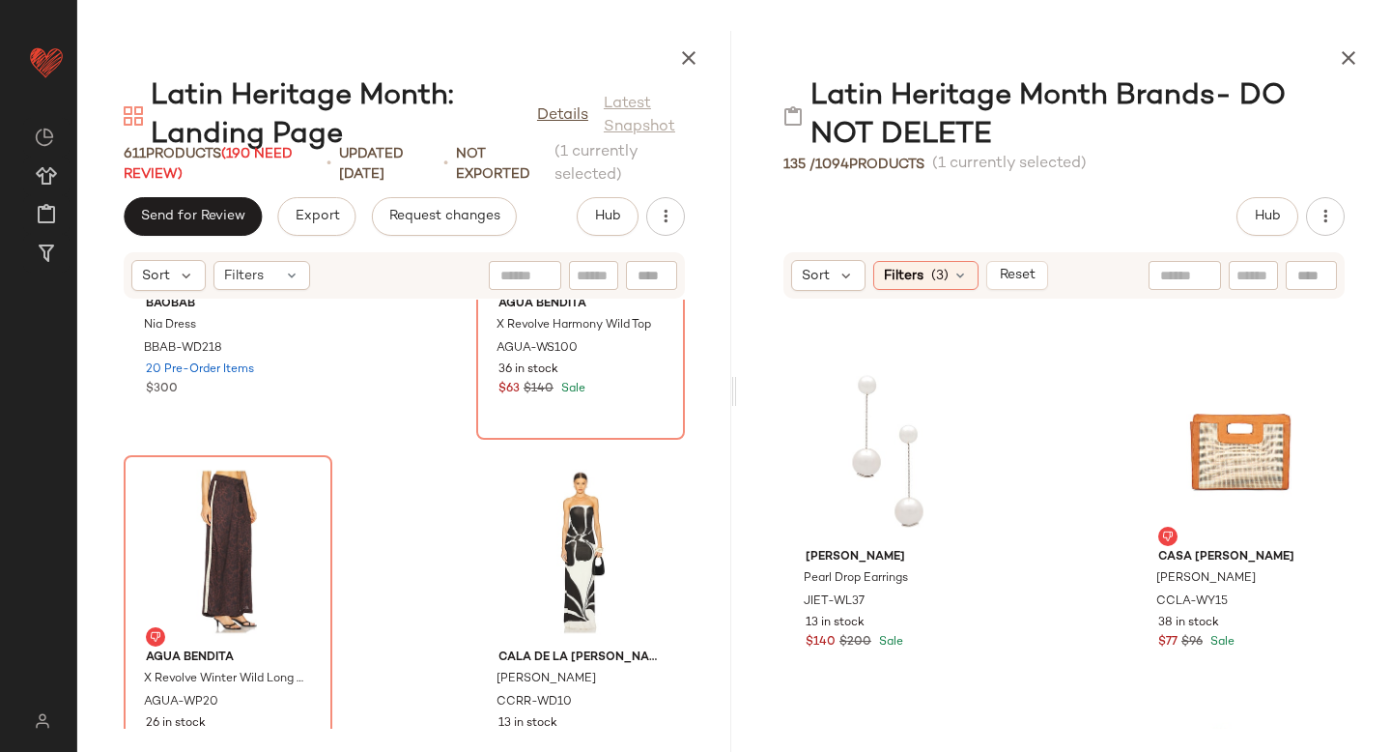
scroll to position [3460, 0]
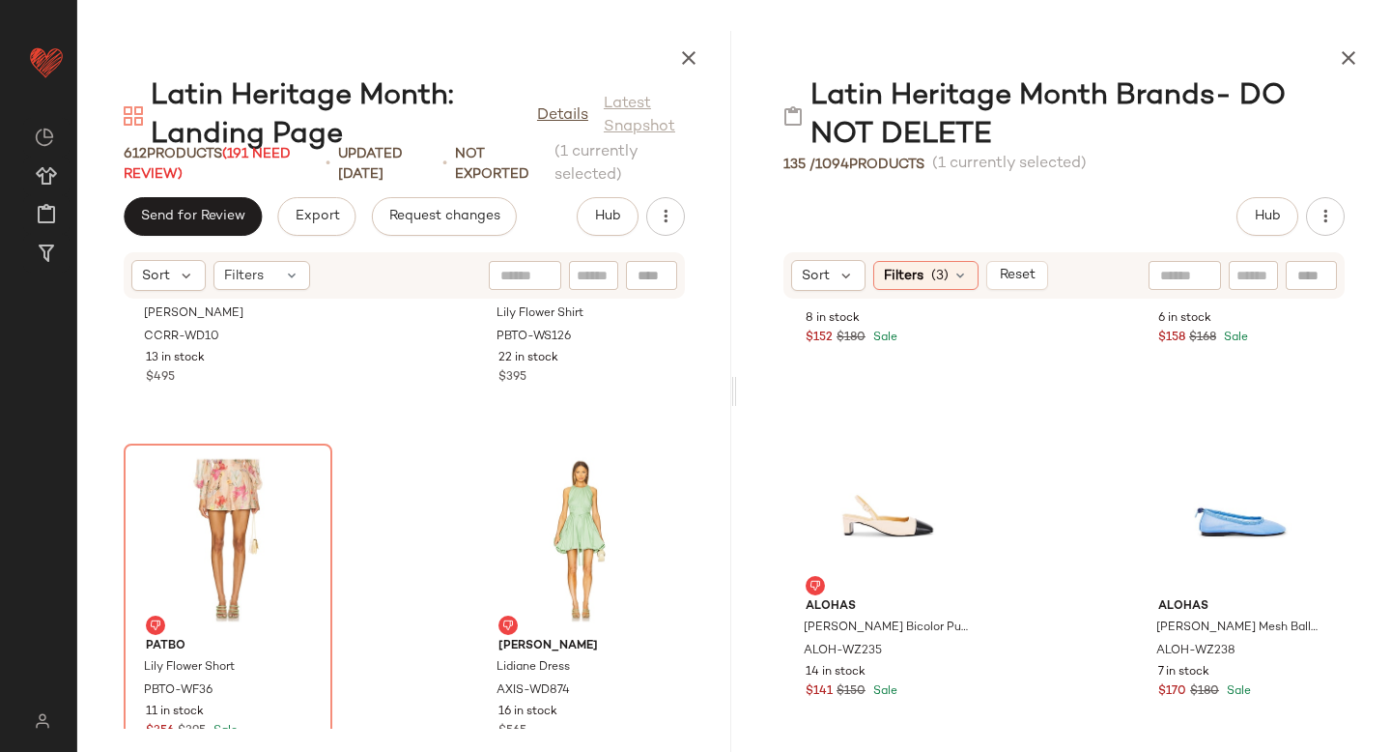
scroll to position [8054, 0]
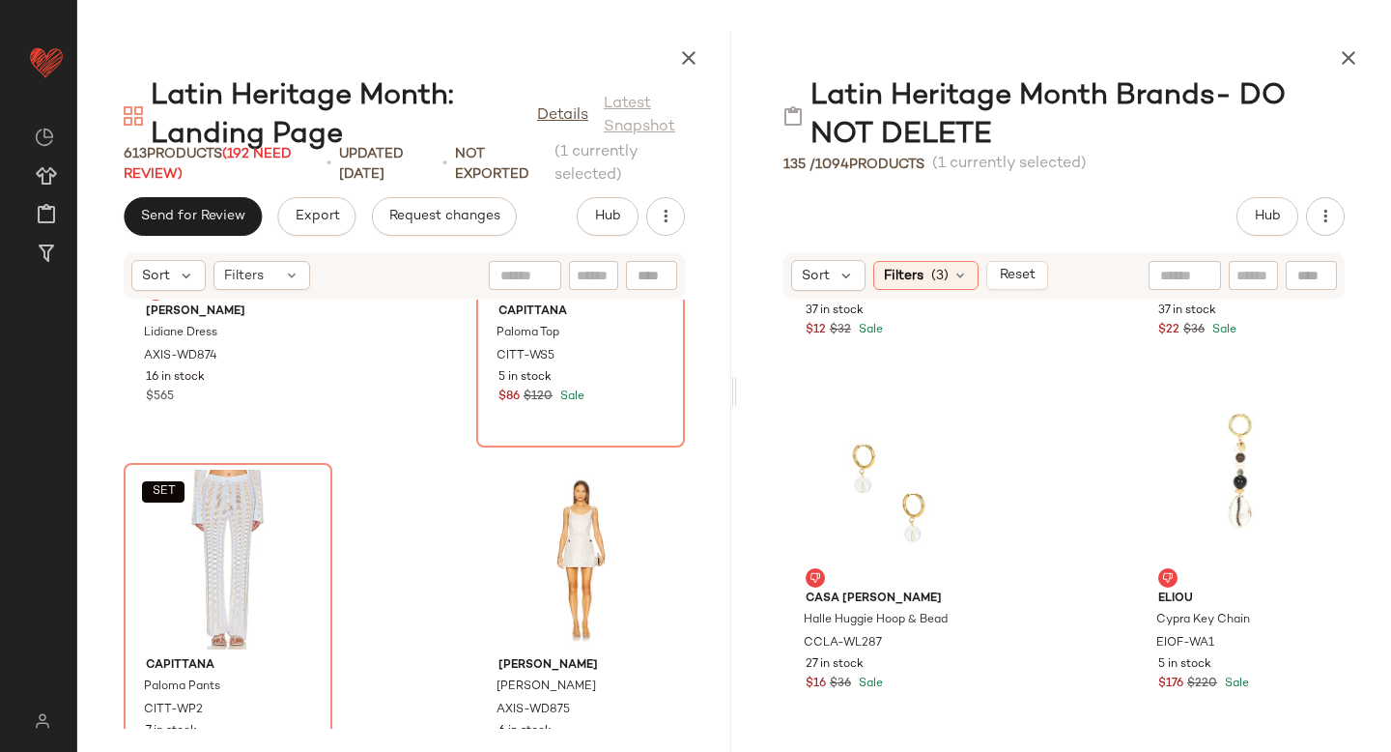
scroll to position [629, 0]
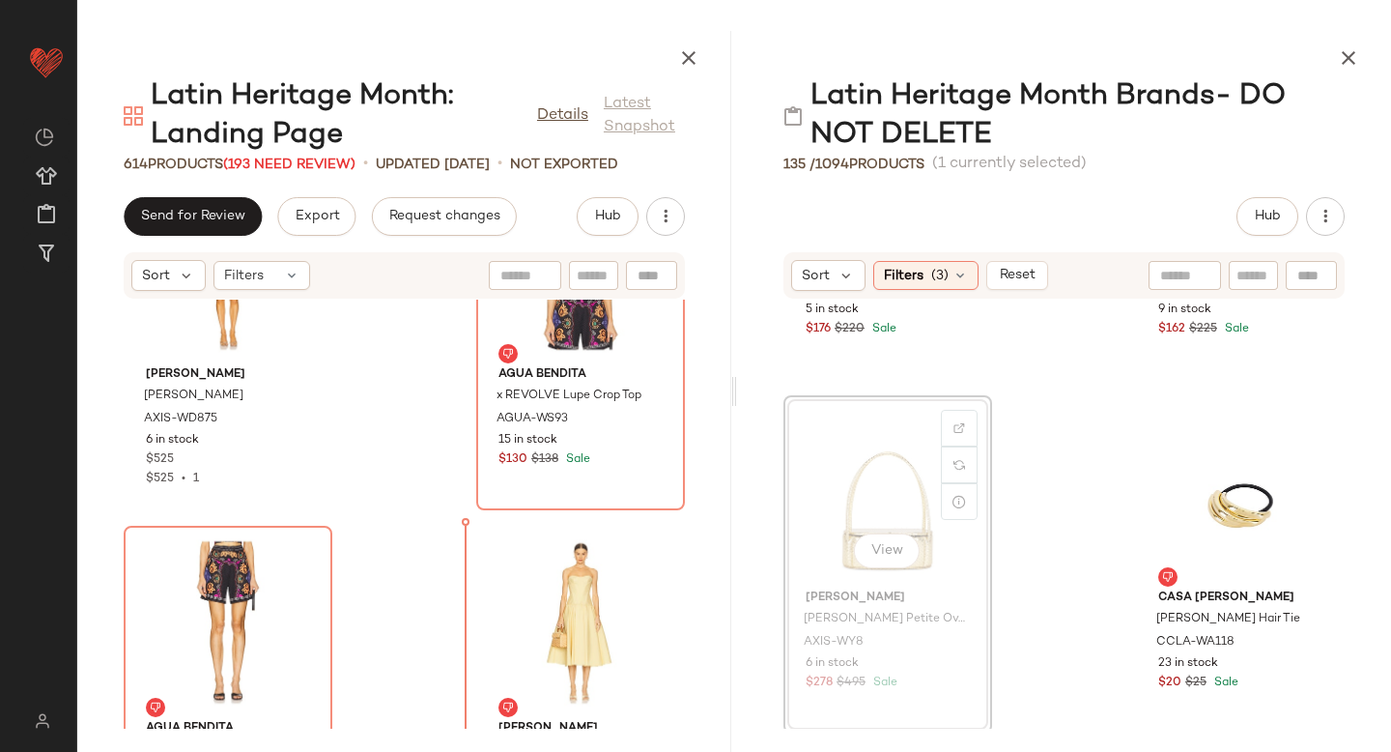
scroll to position [78646, 0]
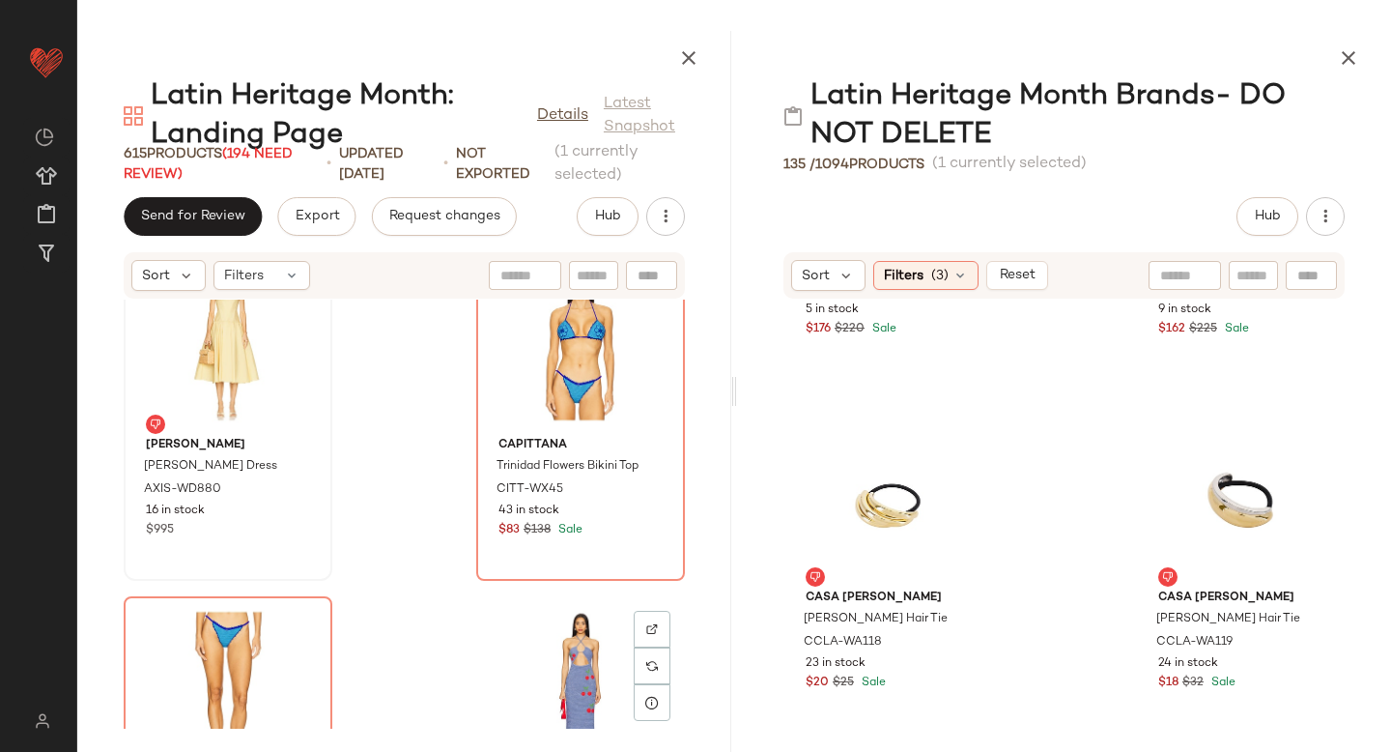
scroll to position [79376, 0]
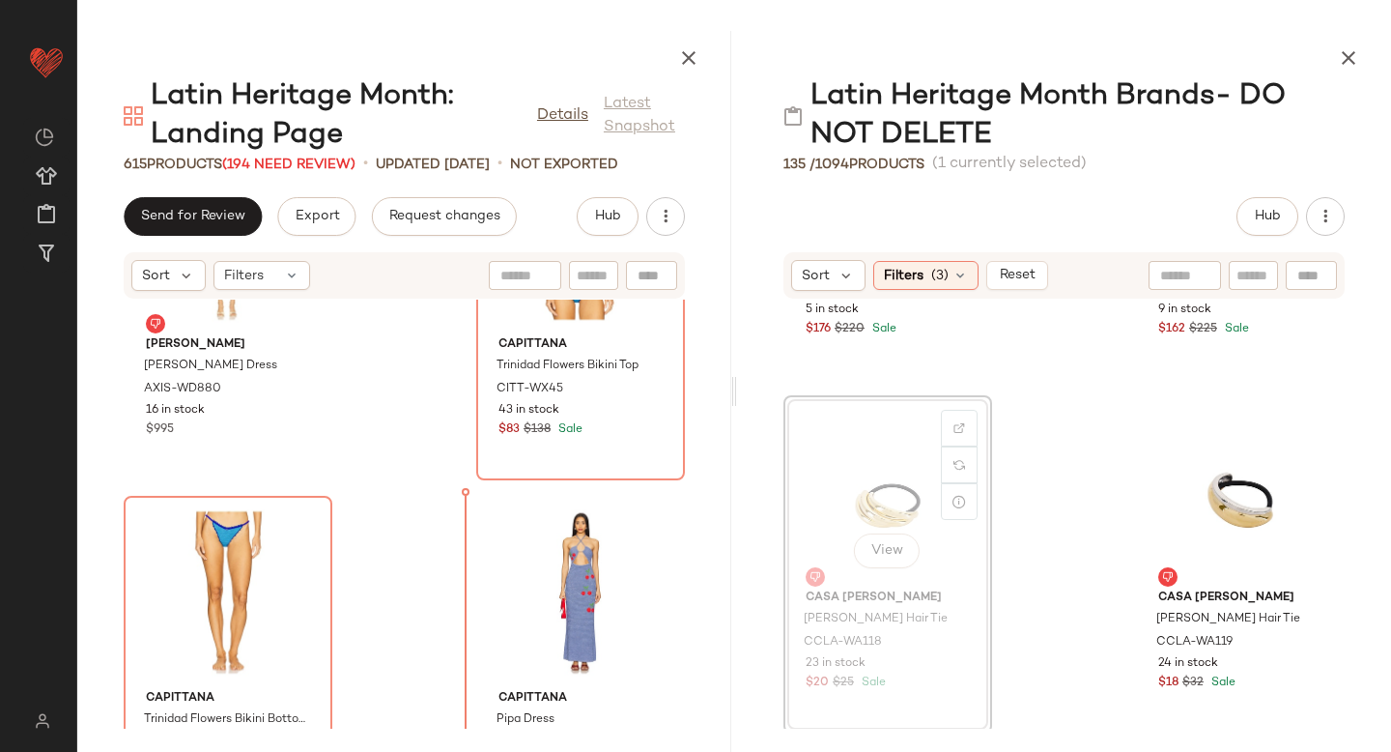
drag, startPoint x: 941, startPoint y: 473, endPoint x: 462, endPoint y: 604, distance: 496.6
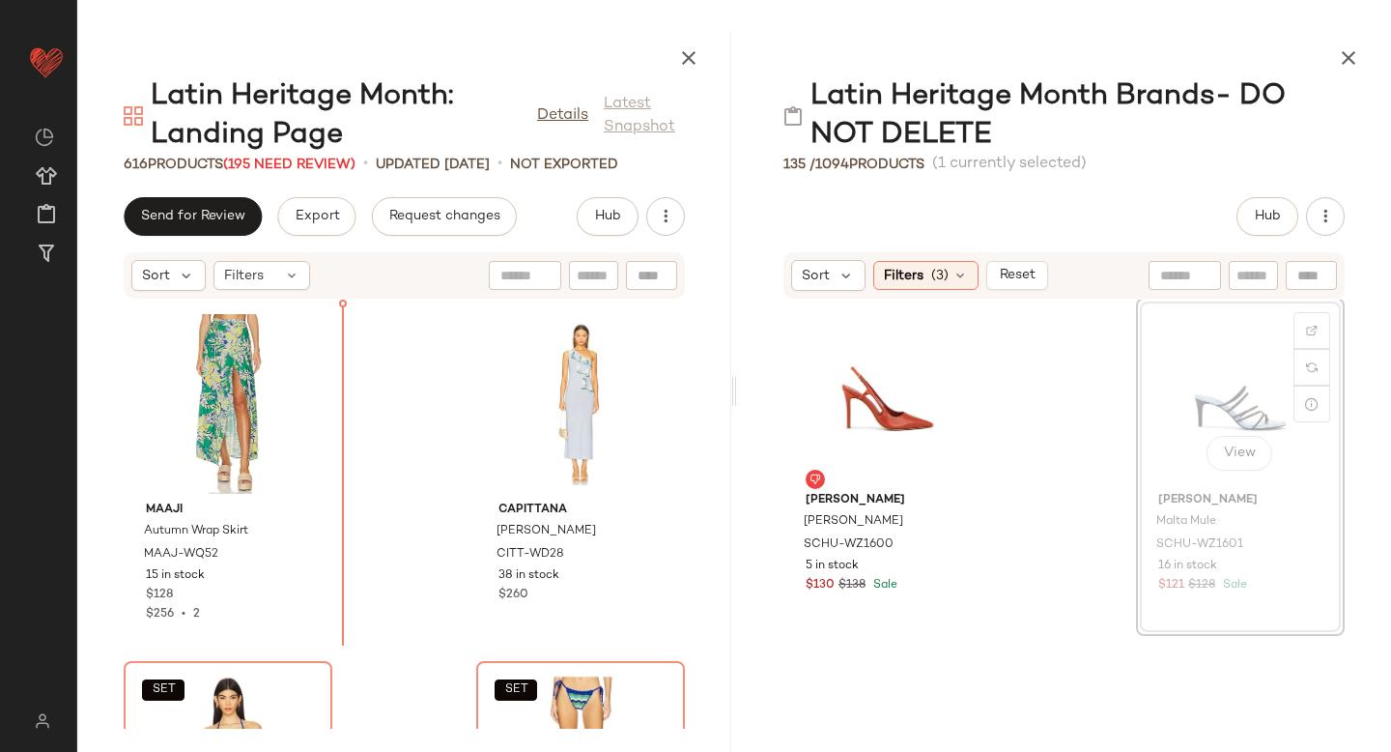
scroll to position [80272, 0]
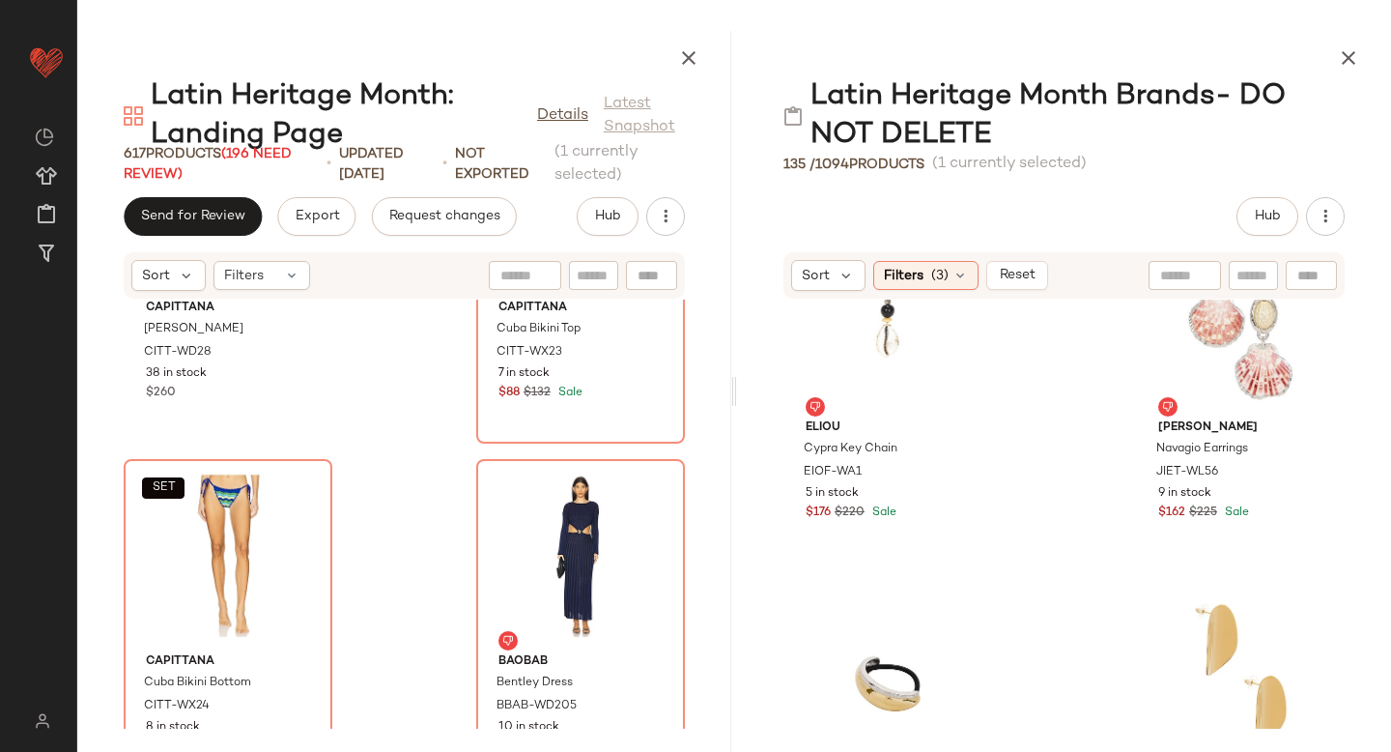
scroll to position [932, 0]
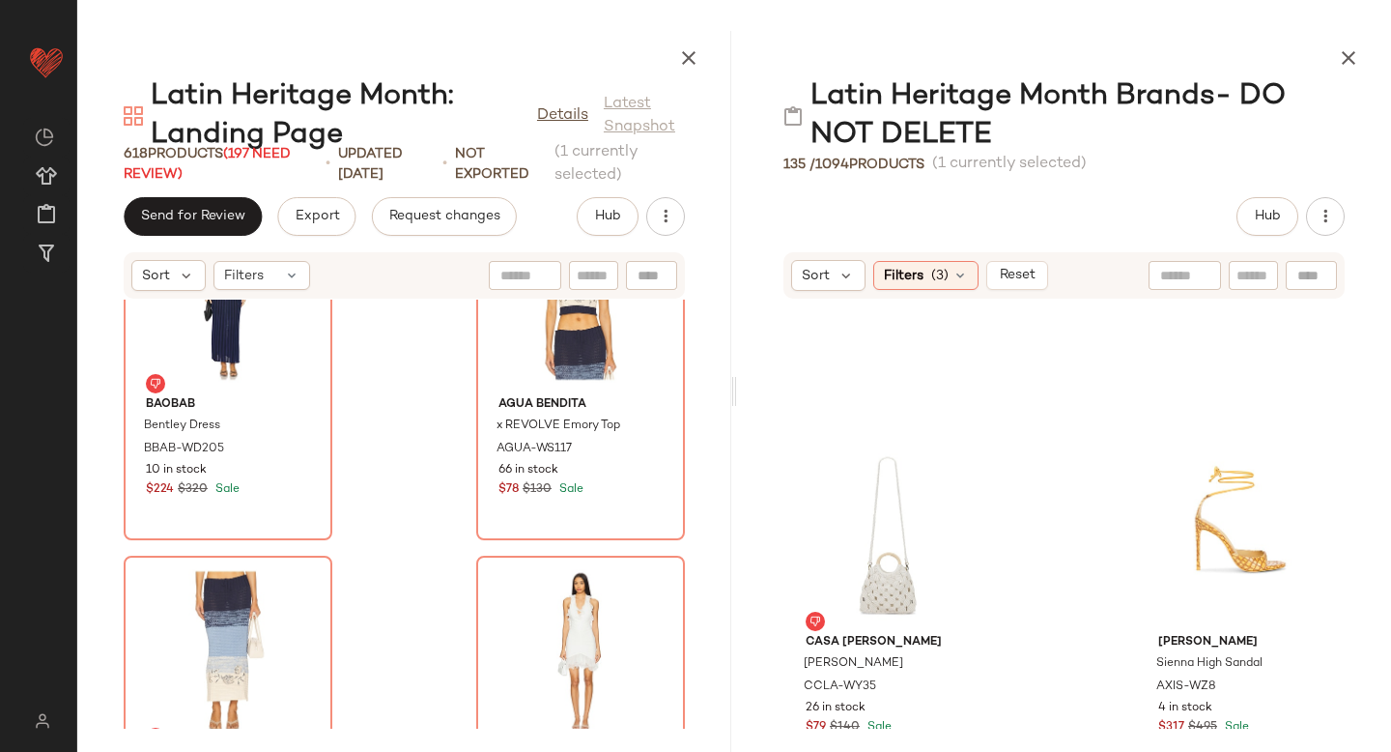
scroll to position [1277, 0]
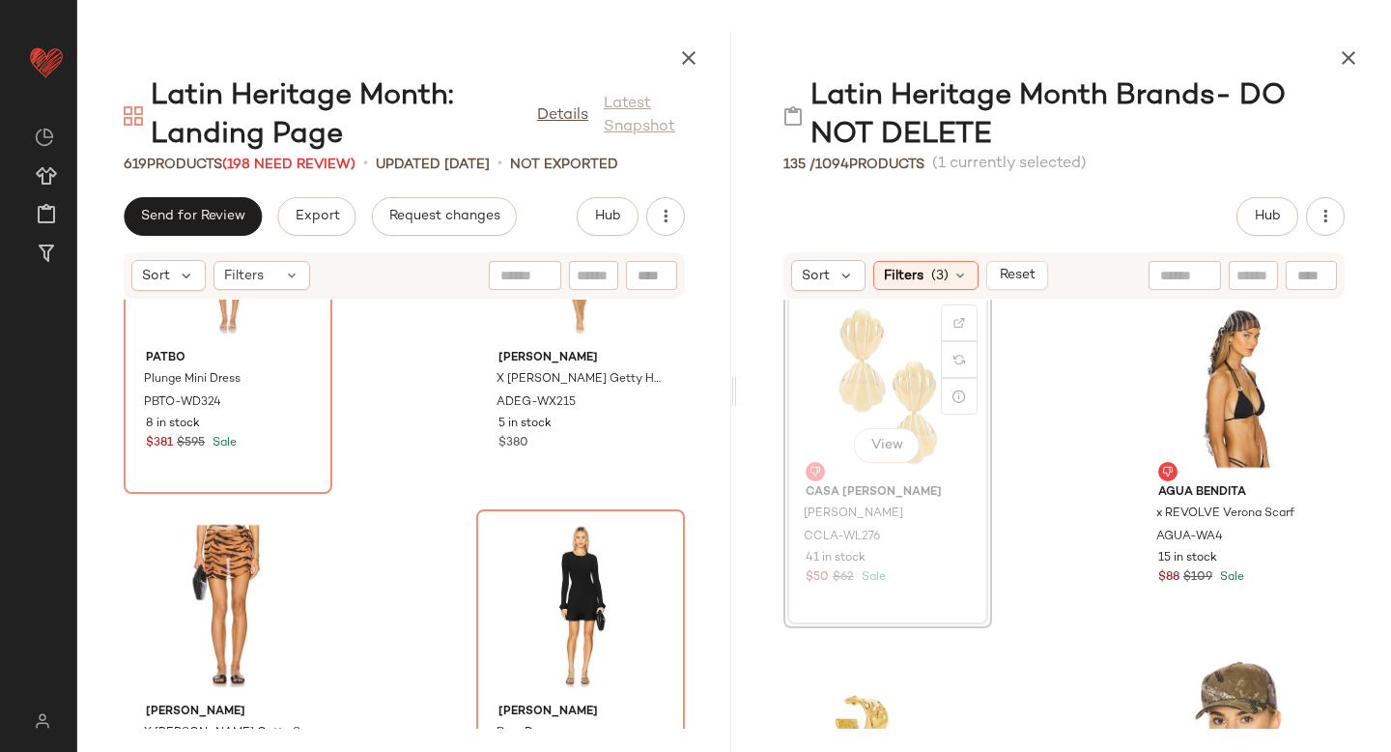
scroll to position [1794, 0]
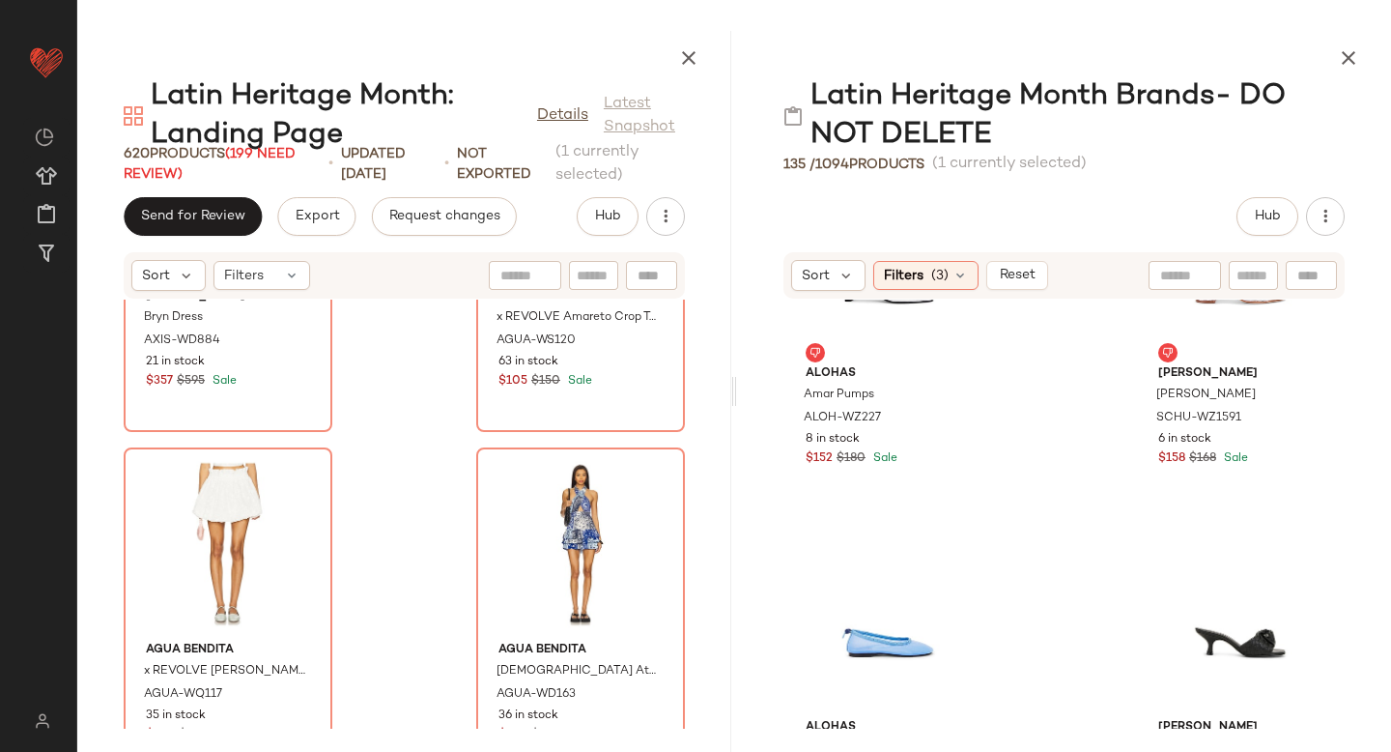
scroll to position [6915, 0]
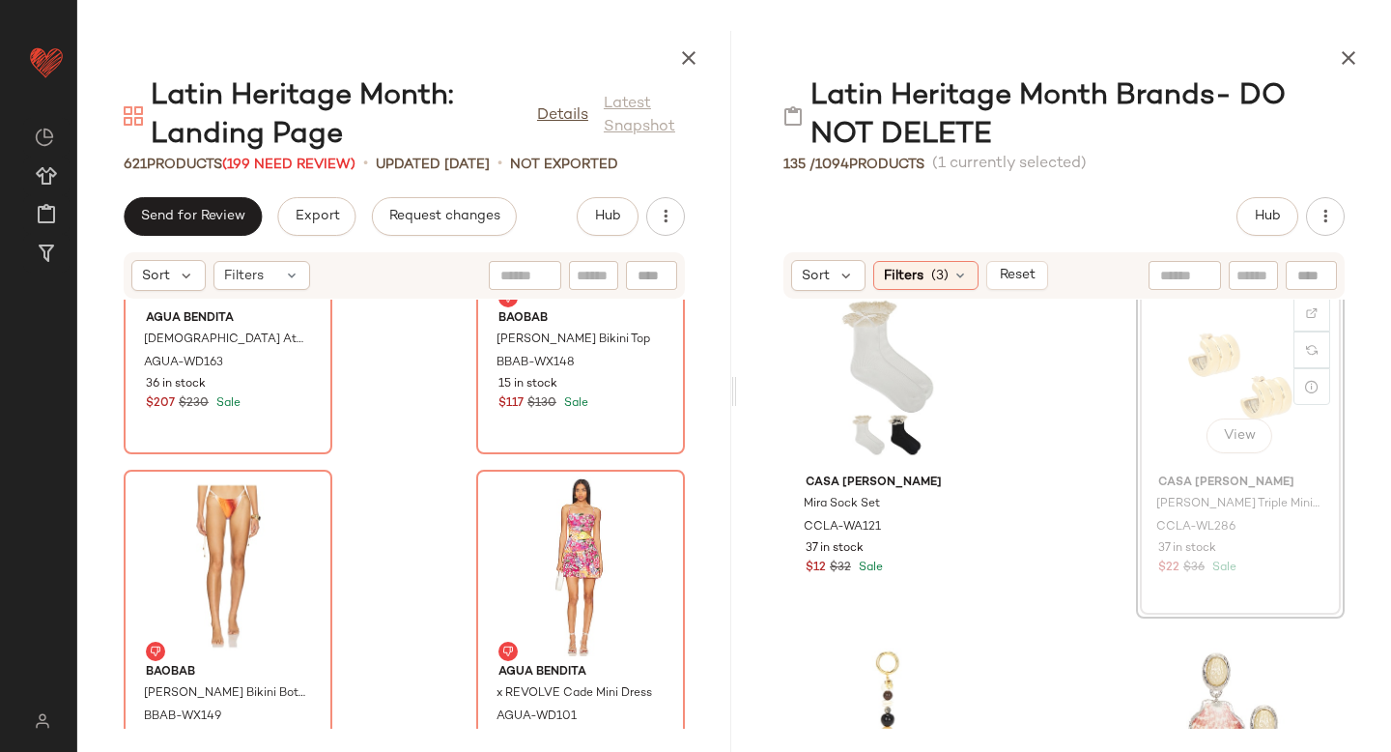
scroll to position [373, 0]
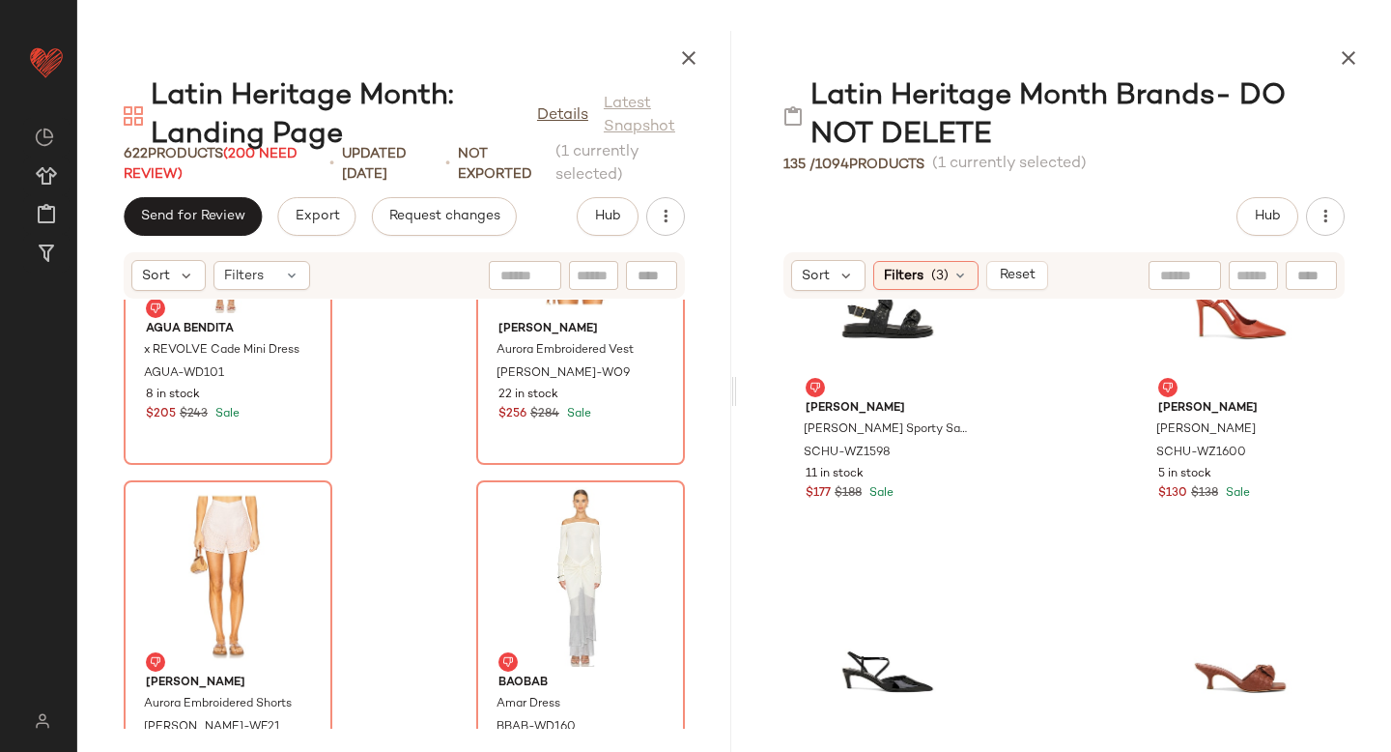
scroll to position [7296, 0]
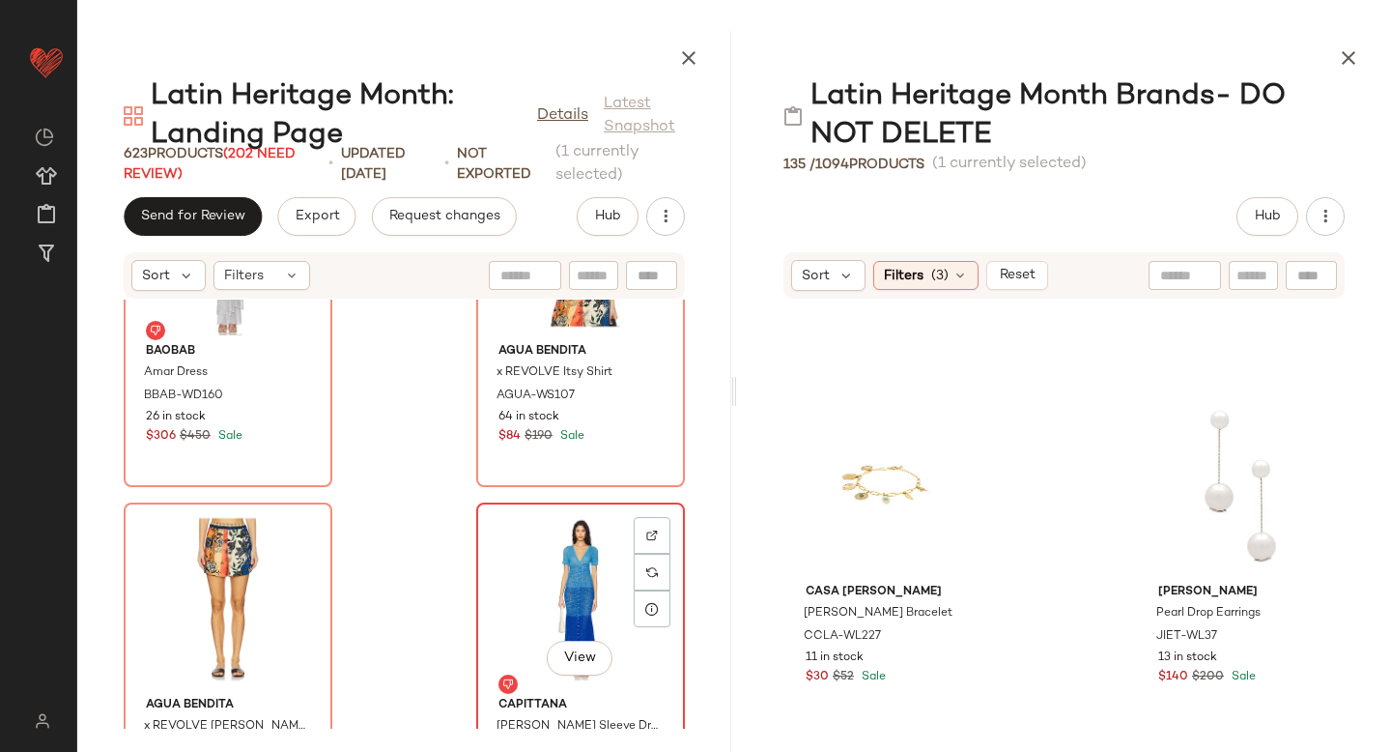
scroll to position [85027, 0]
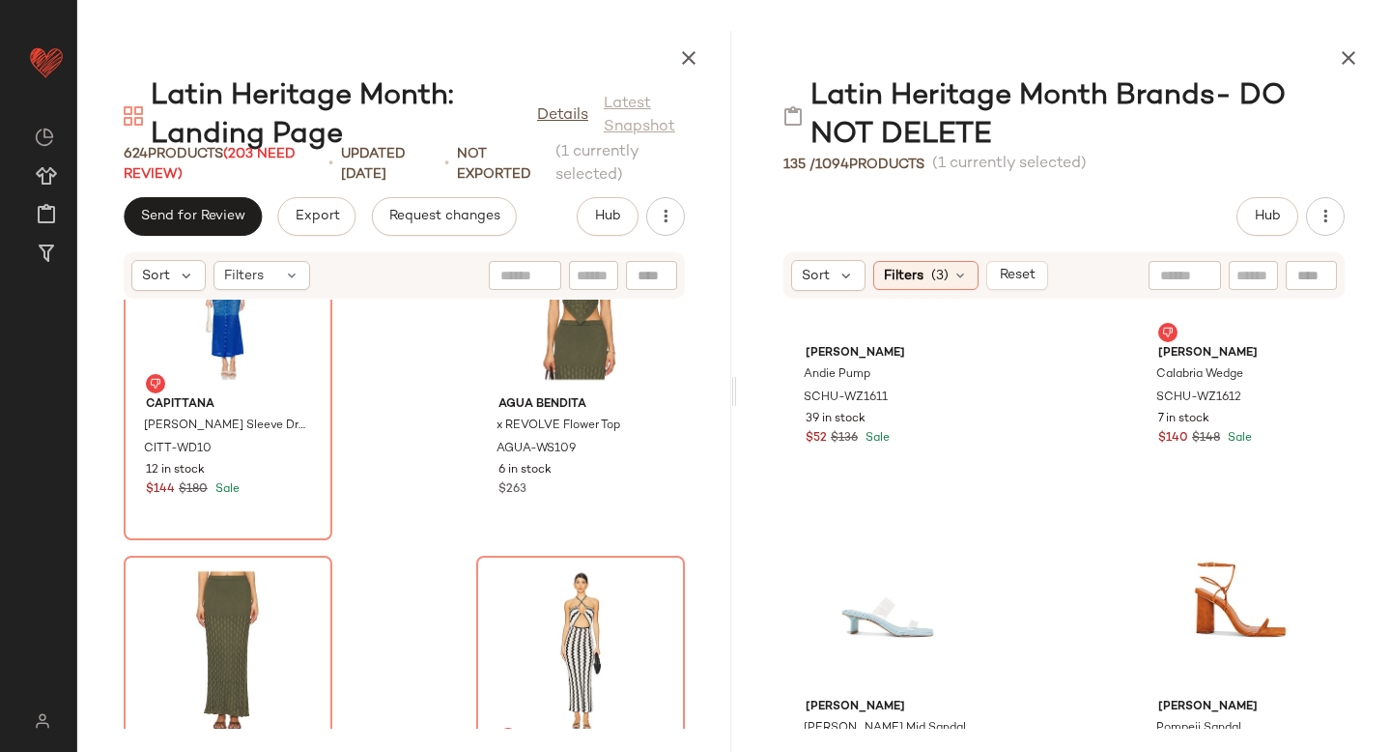
scroll to position [7666, 0]
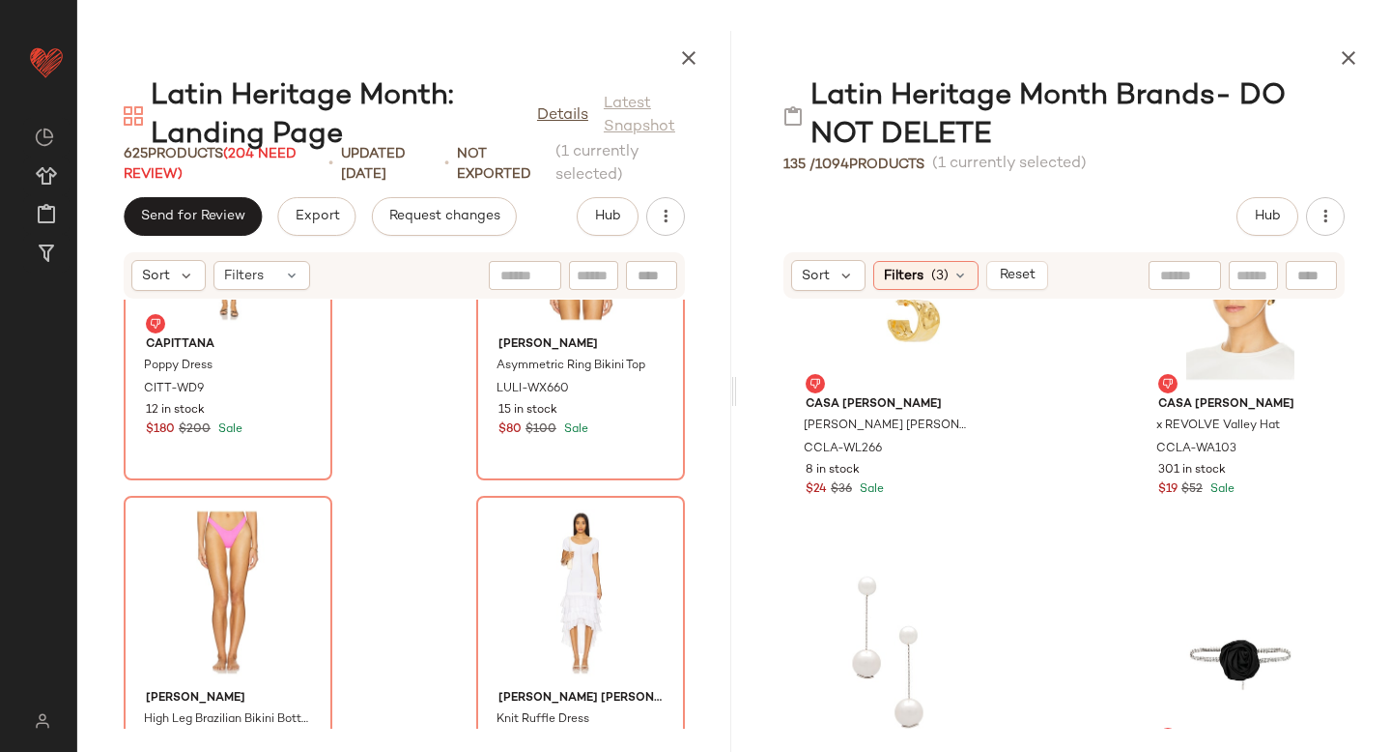
scroll to position [1988, 0]
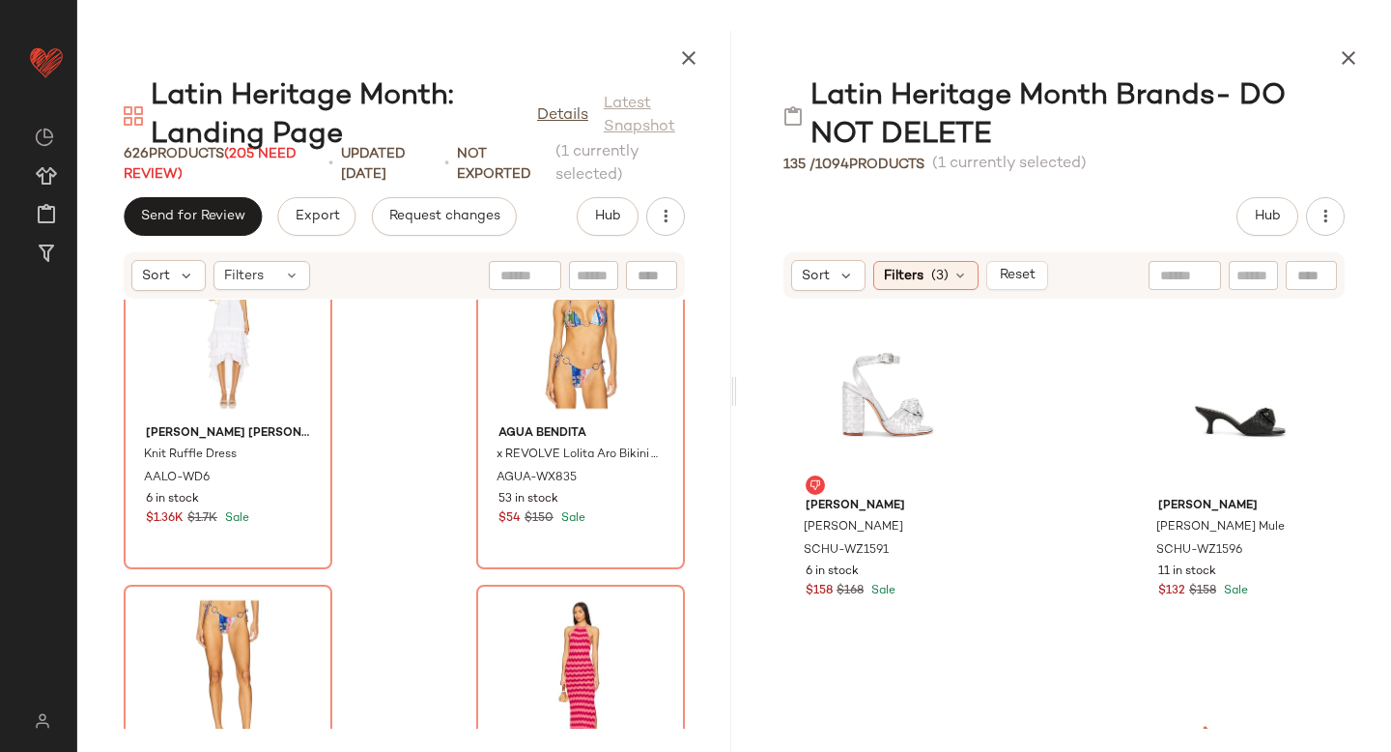
scroll to position [6369, 0]
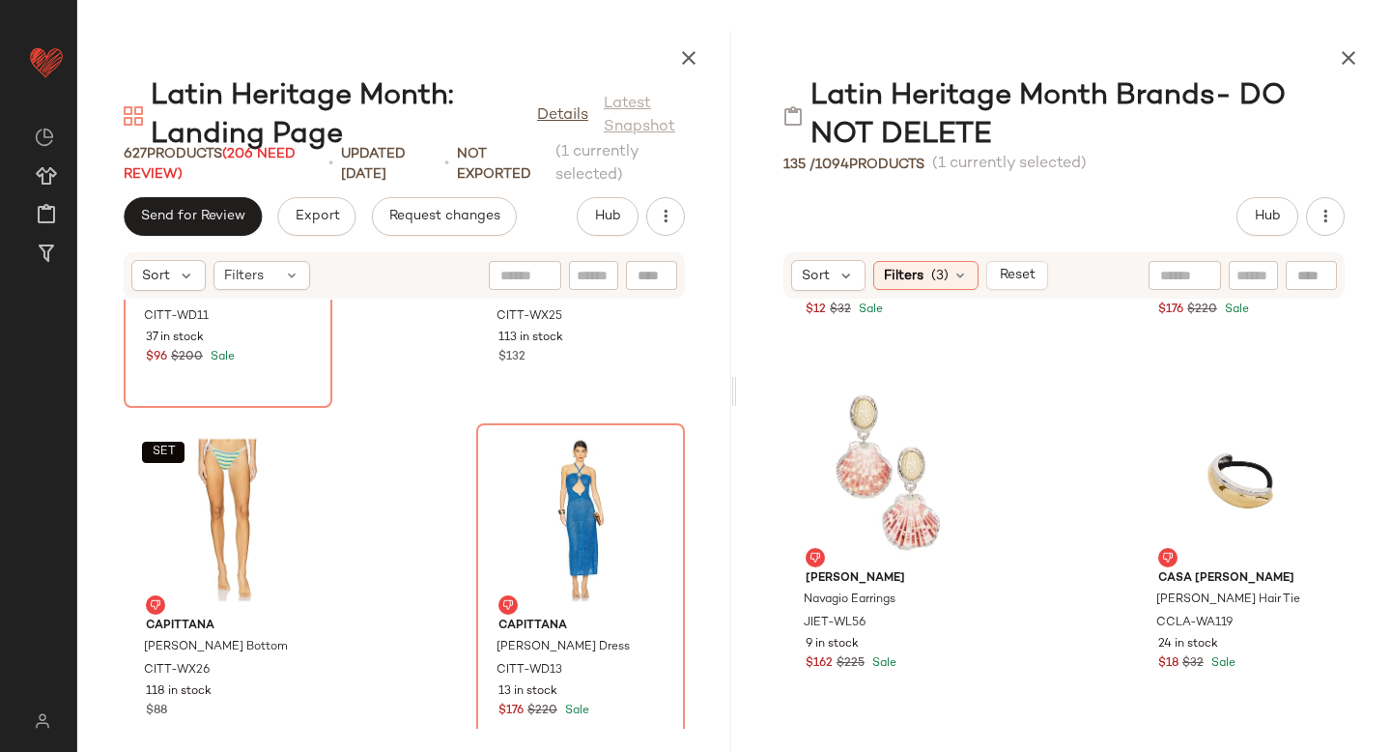
scroll to position [651, 0]
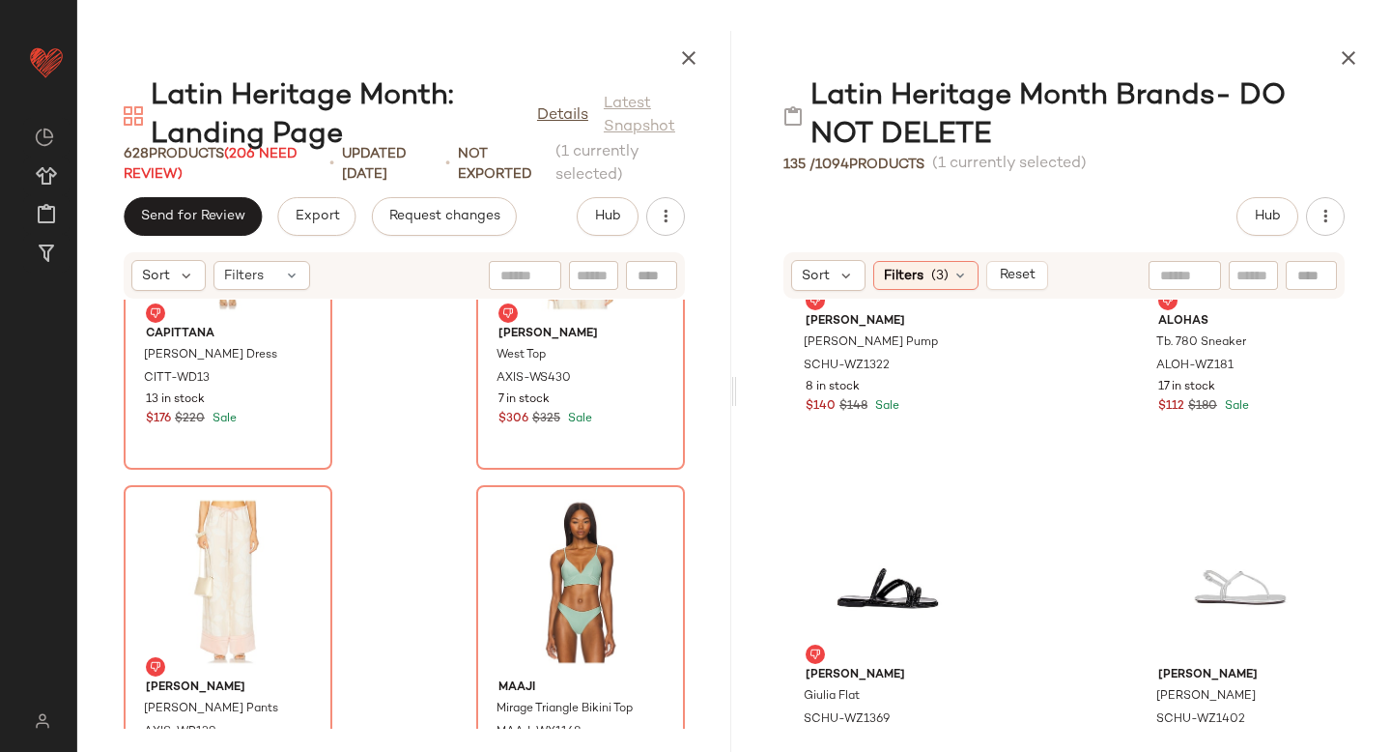
scroll to position [3766, 0]
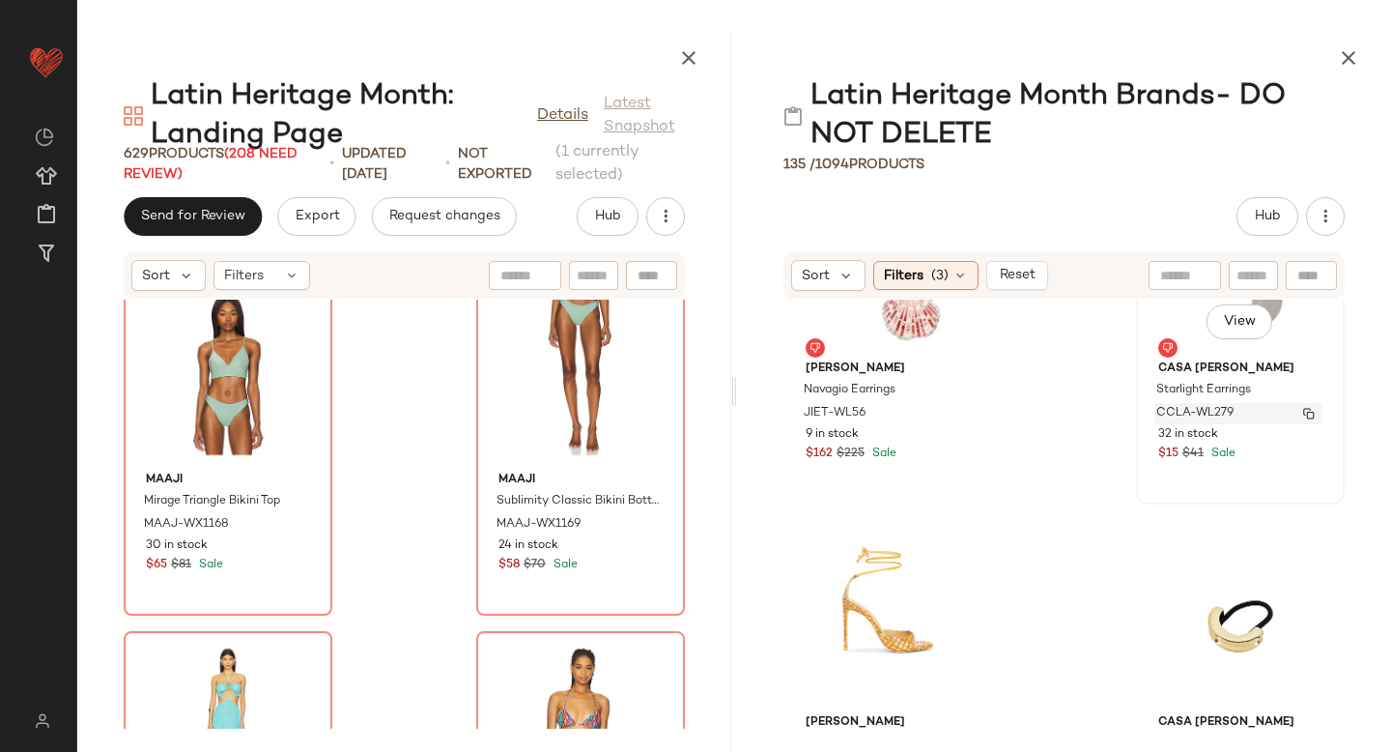
scroll to position [856, 0]
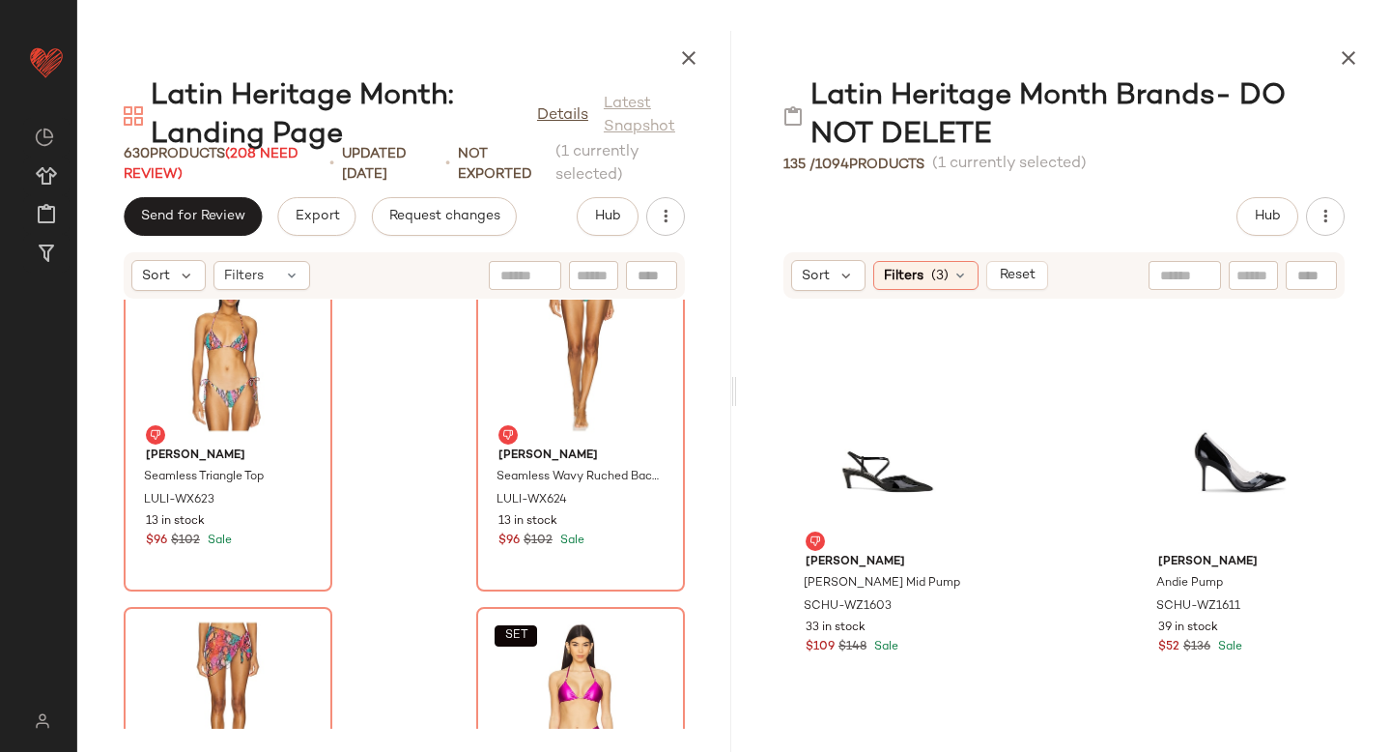
scroll to position [6625, 0]
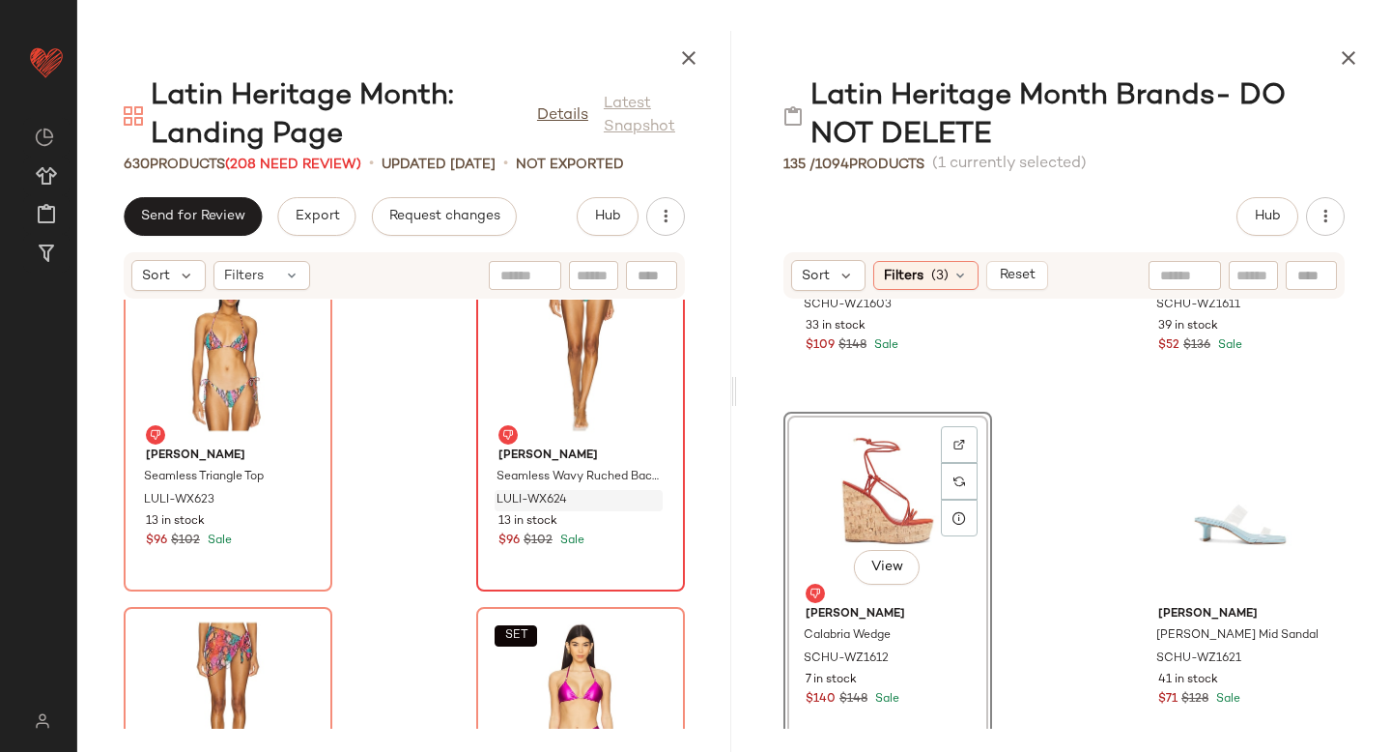
drag, startPoint x: 899, startPoint y: 505, endPoint x: 609, endPoint y: 504, distance: 290.8
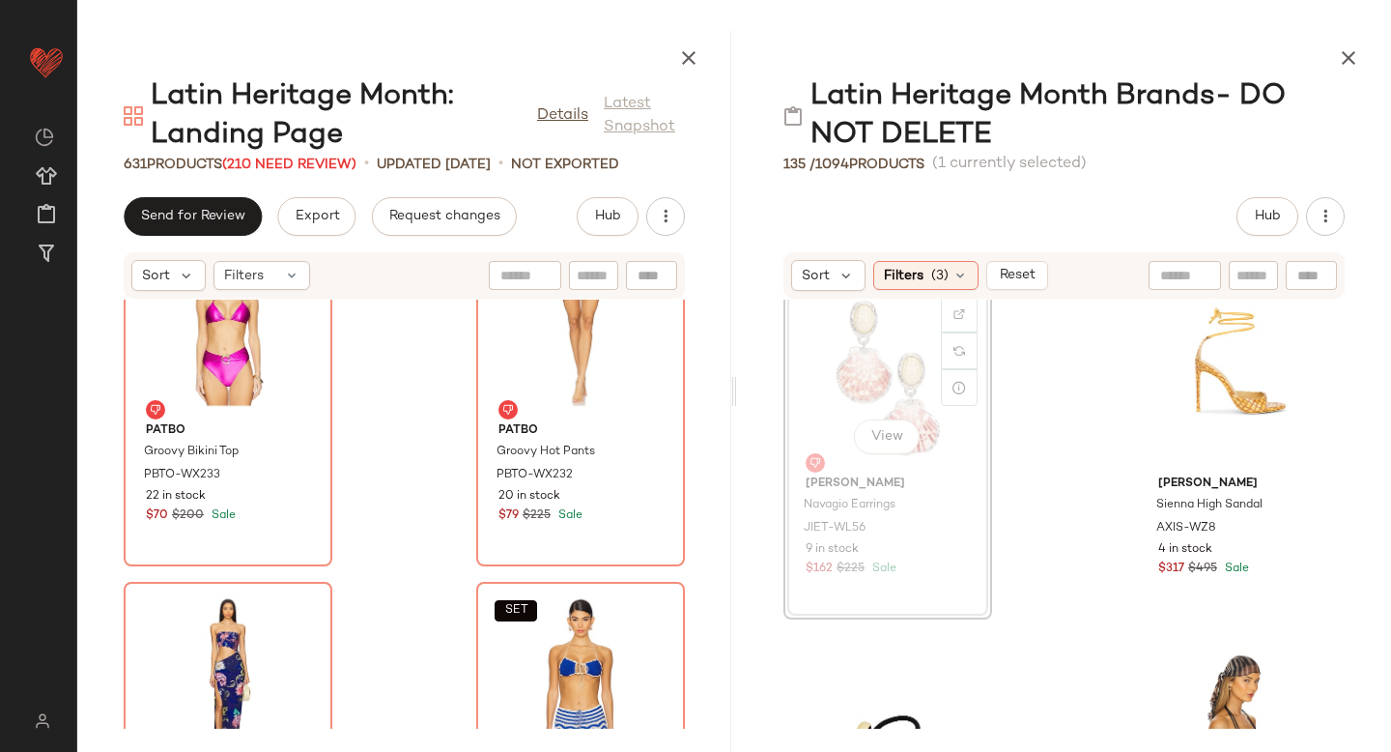
scroll to position [741, 0]
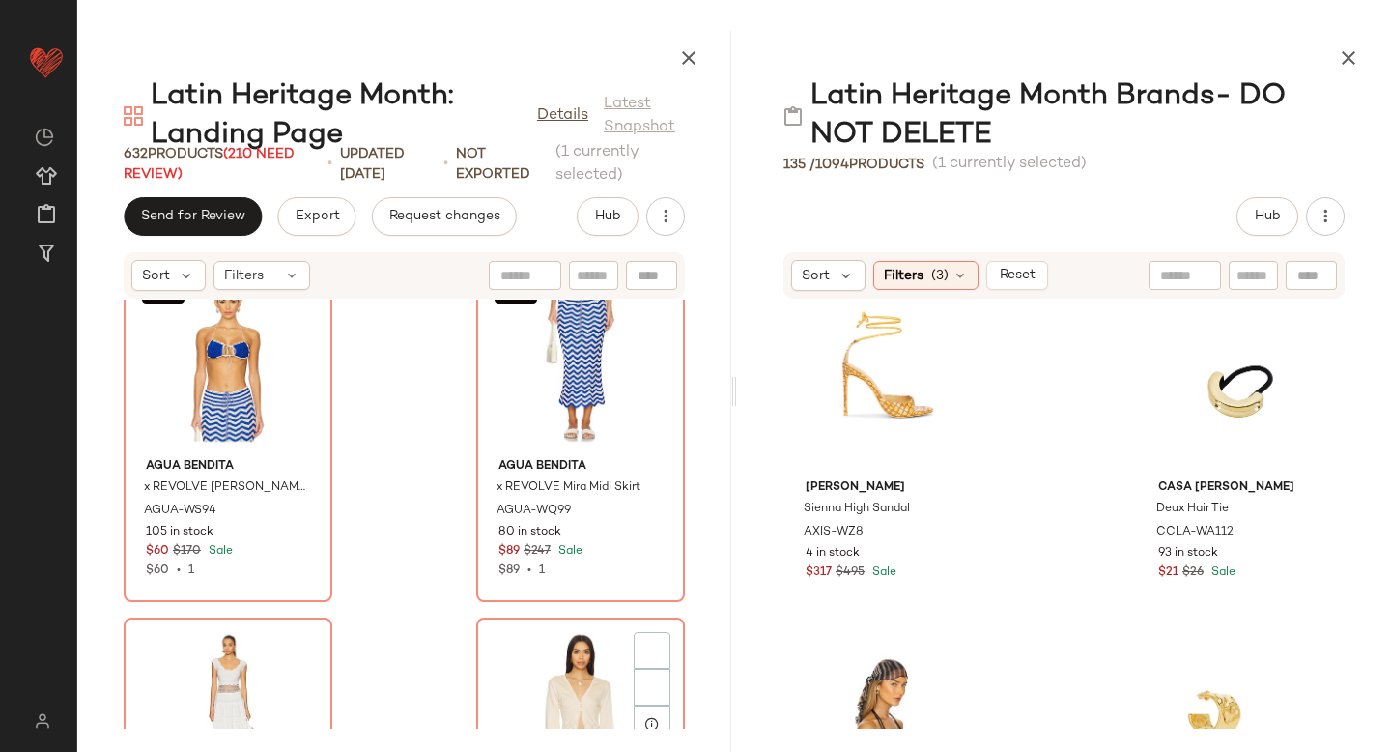
scroll to position [91304, 0]
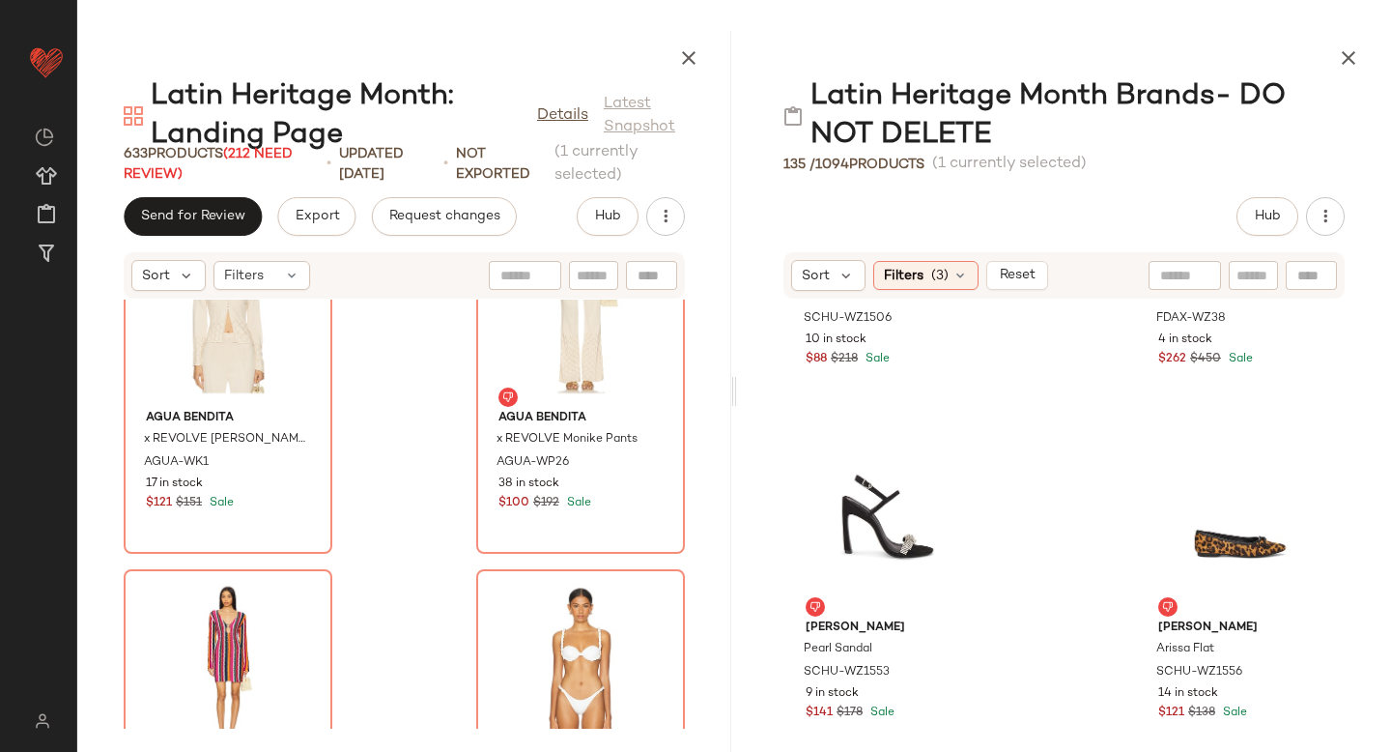
scroll to position [4878, 0]
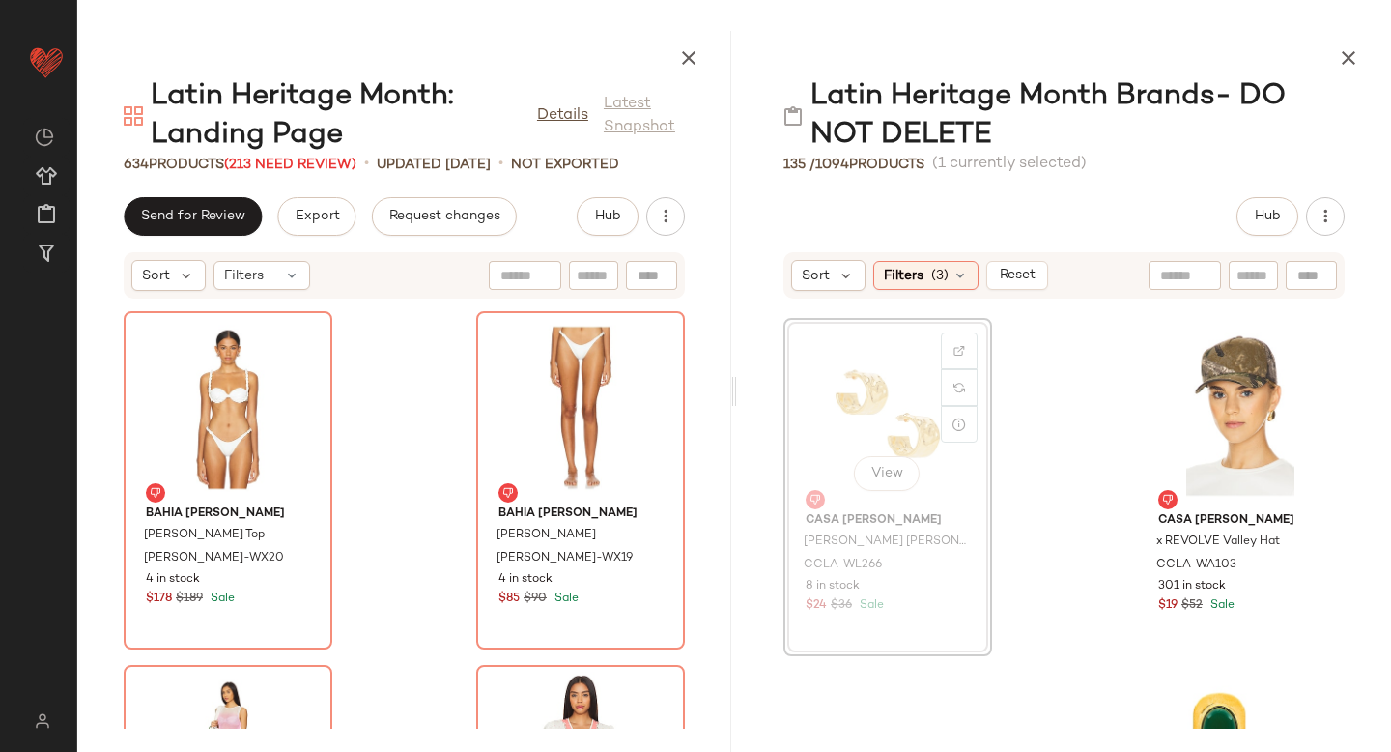
scroll to position [1060, 0]
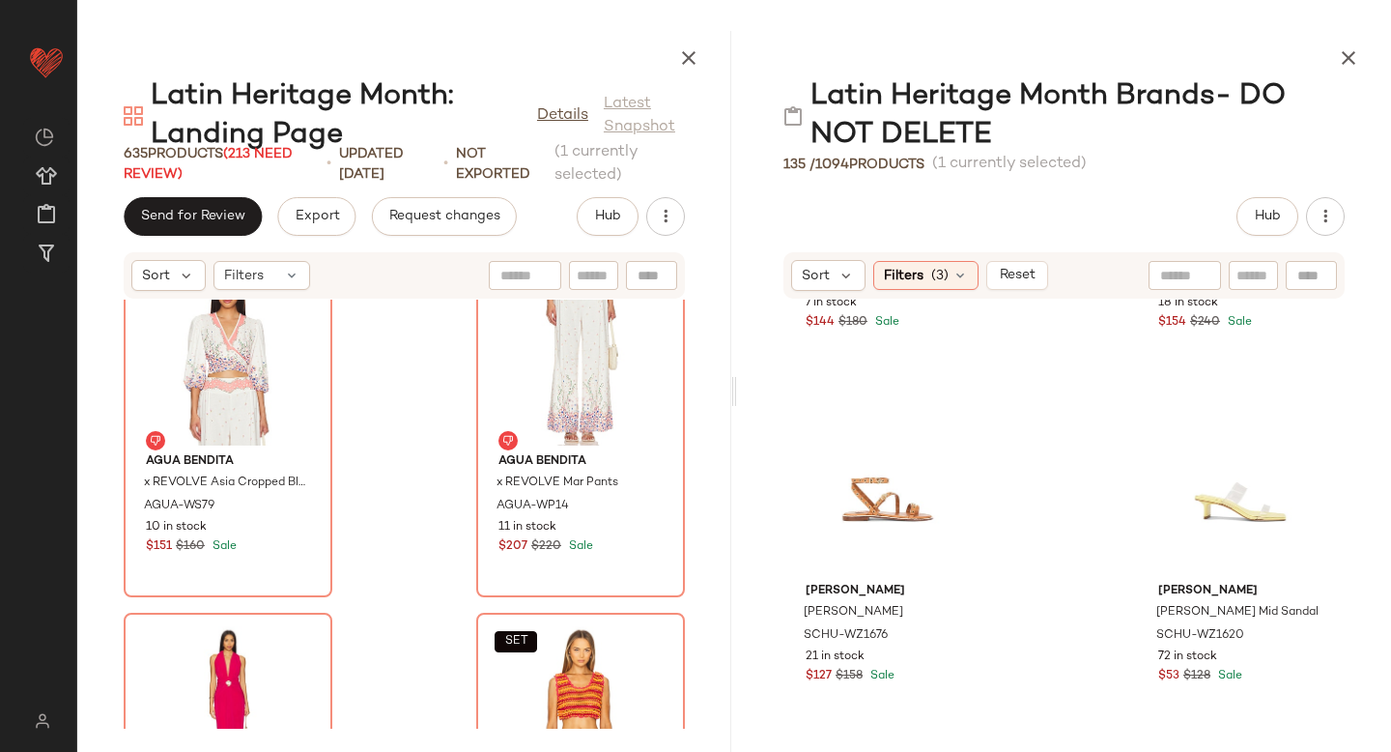
scroll to position [7358, 0]
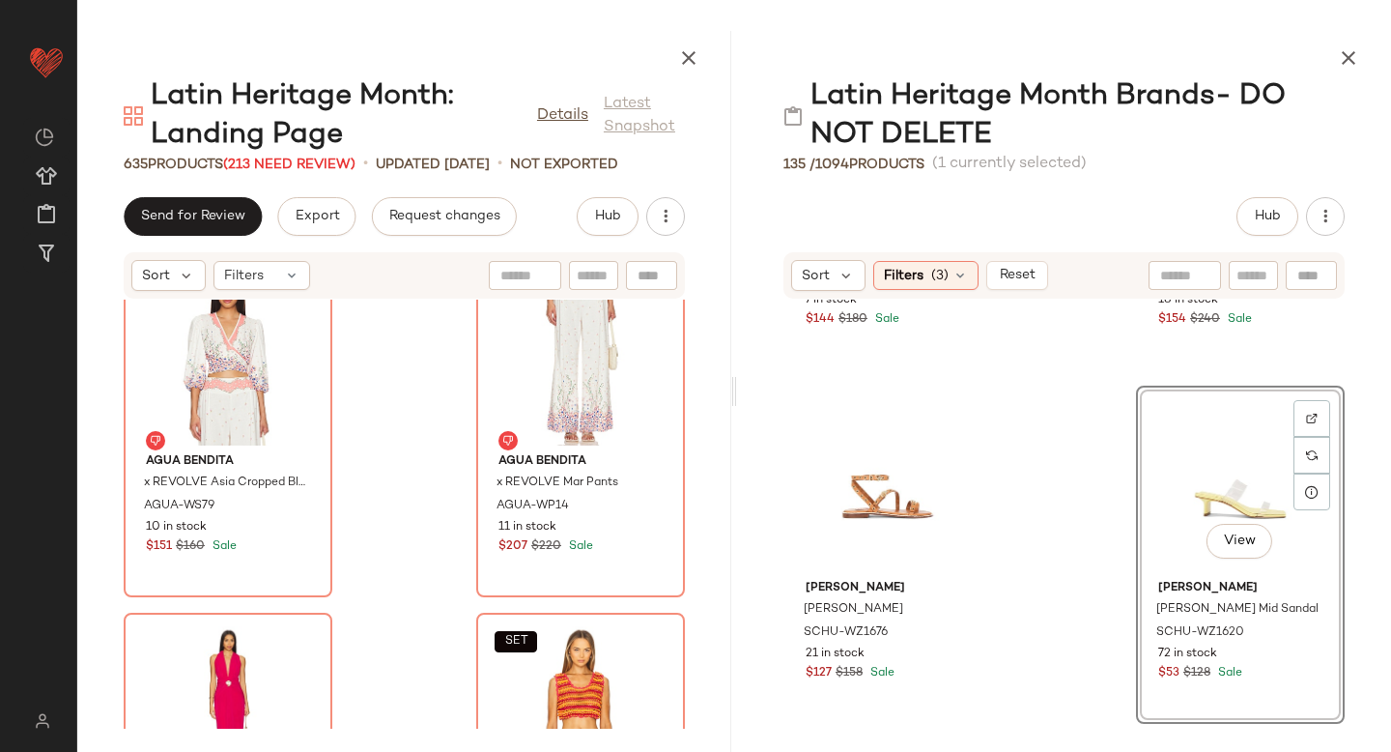
click at [679, 493] on div "Agua Bendita x REVOLVE Asia Cropped Blouse AGUA-WS79 10 in stock $151 $160 Sale…" at bounding box center [404, 513] width 654 height 429
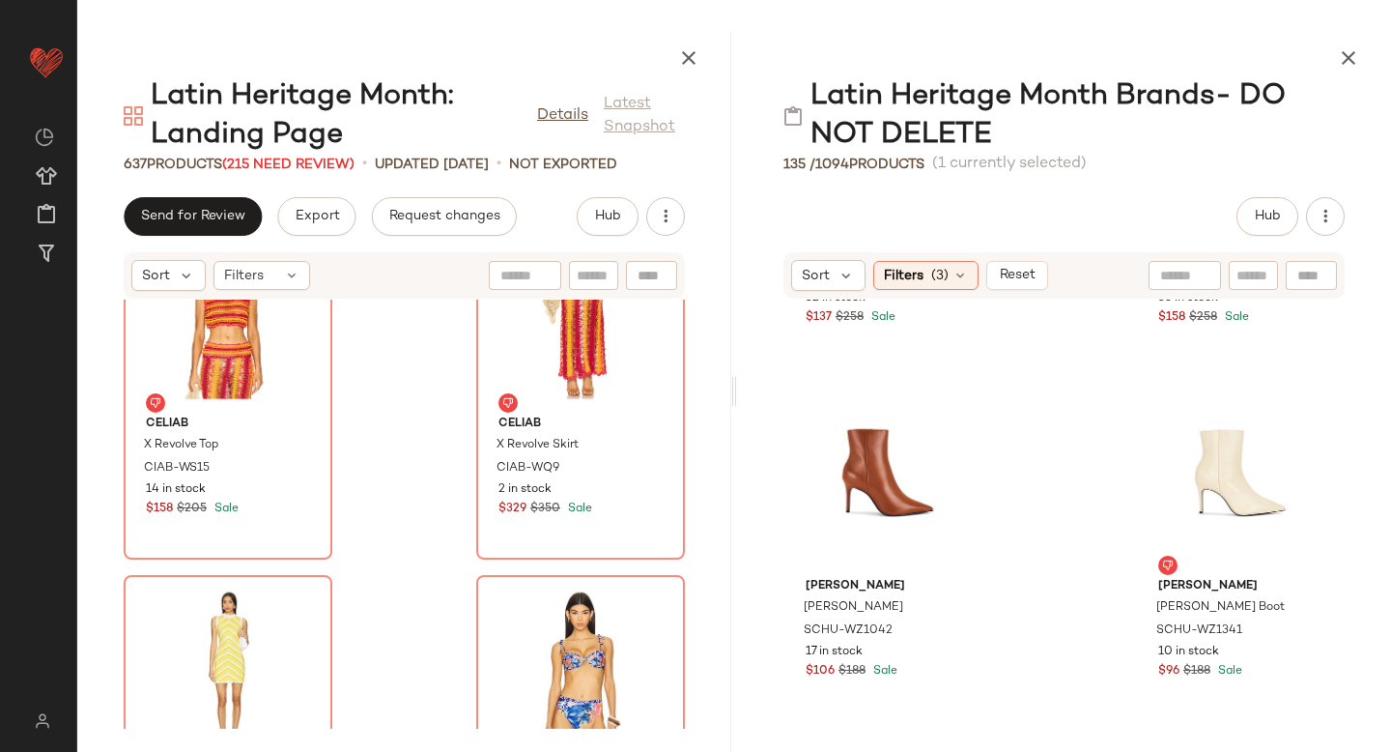
scroll to position [2346, 0]
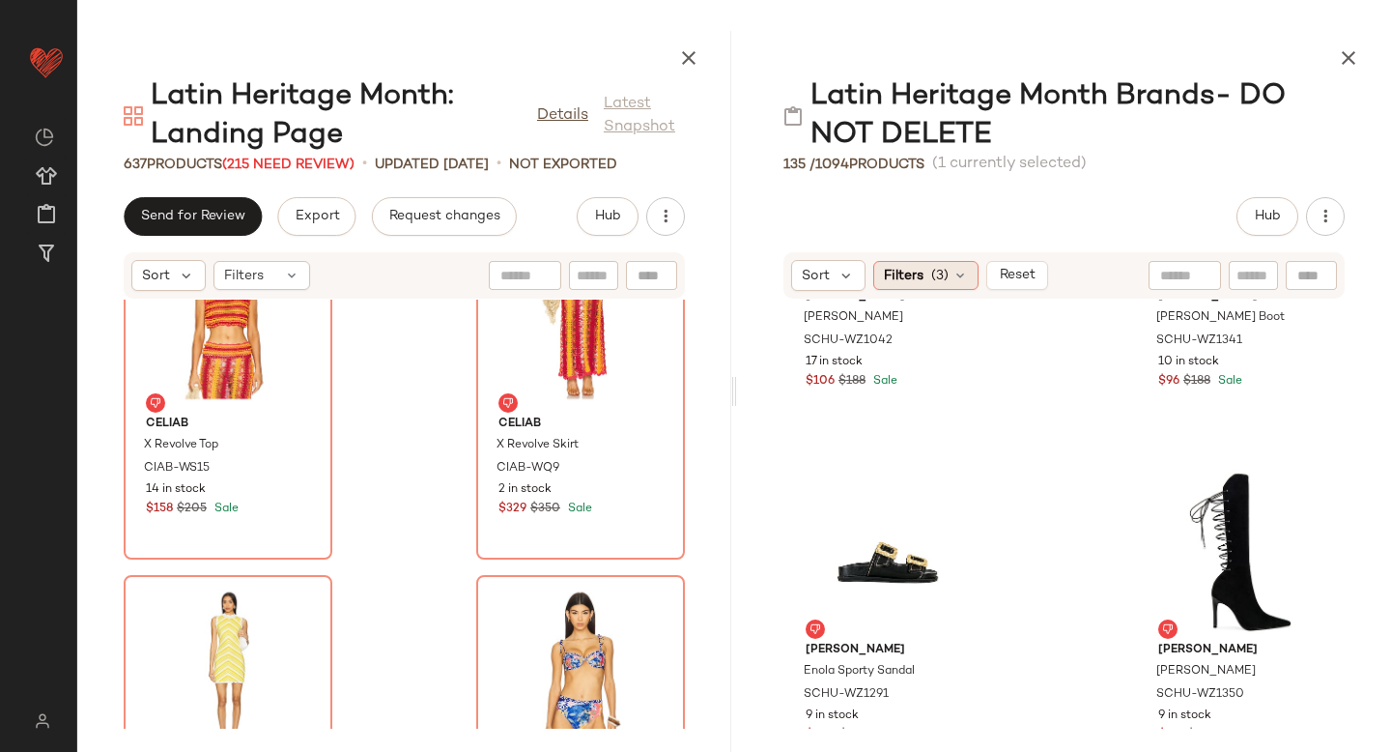
click at [940, 270] on span "(3)" at bounding box center [939, 276] width 17 height 20
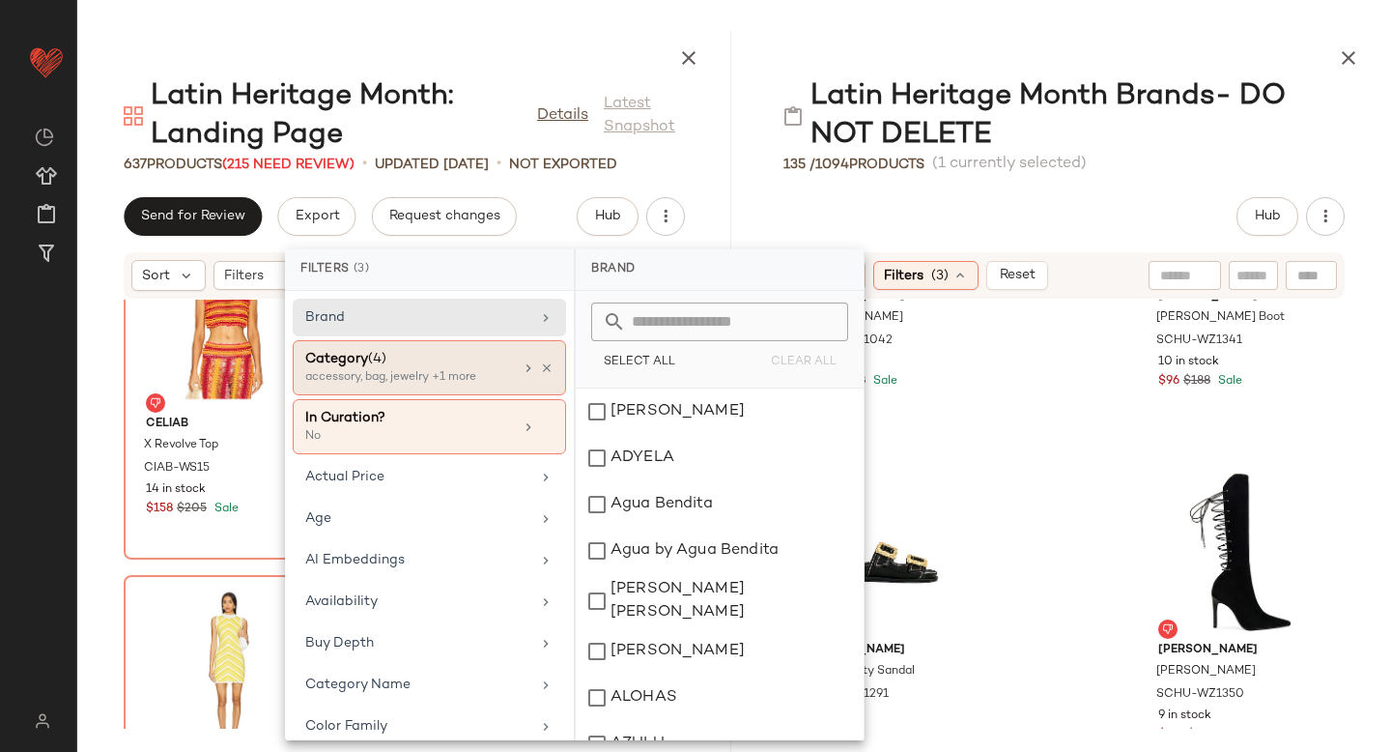
click at [435, 377] on div "accessory, bag, jewelry +1 more" at bounding box center [401, 377] width 193 height 17
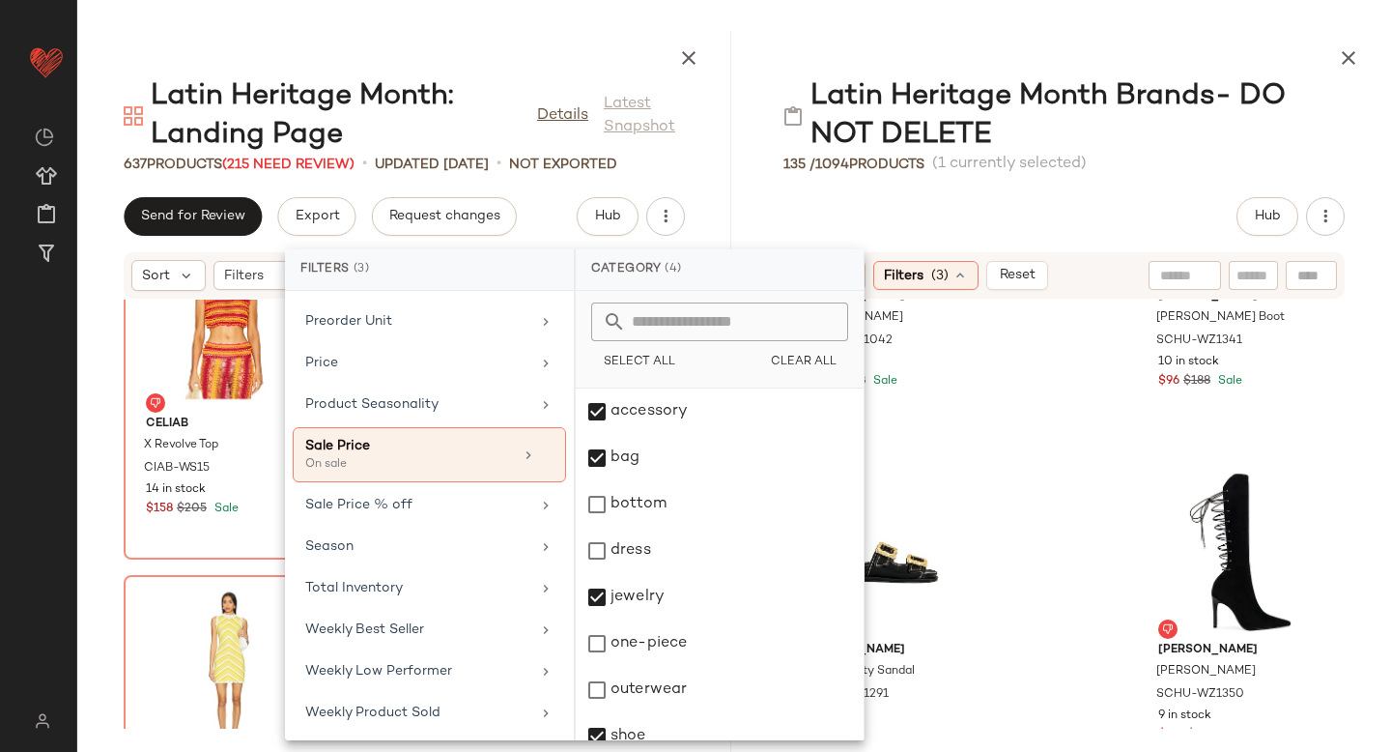
scroll to position [1072, 0]
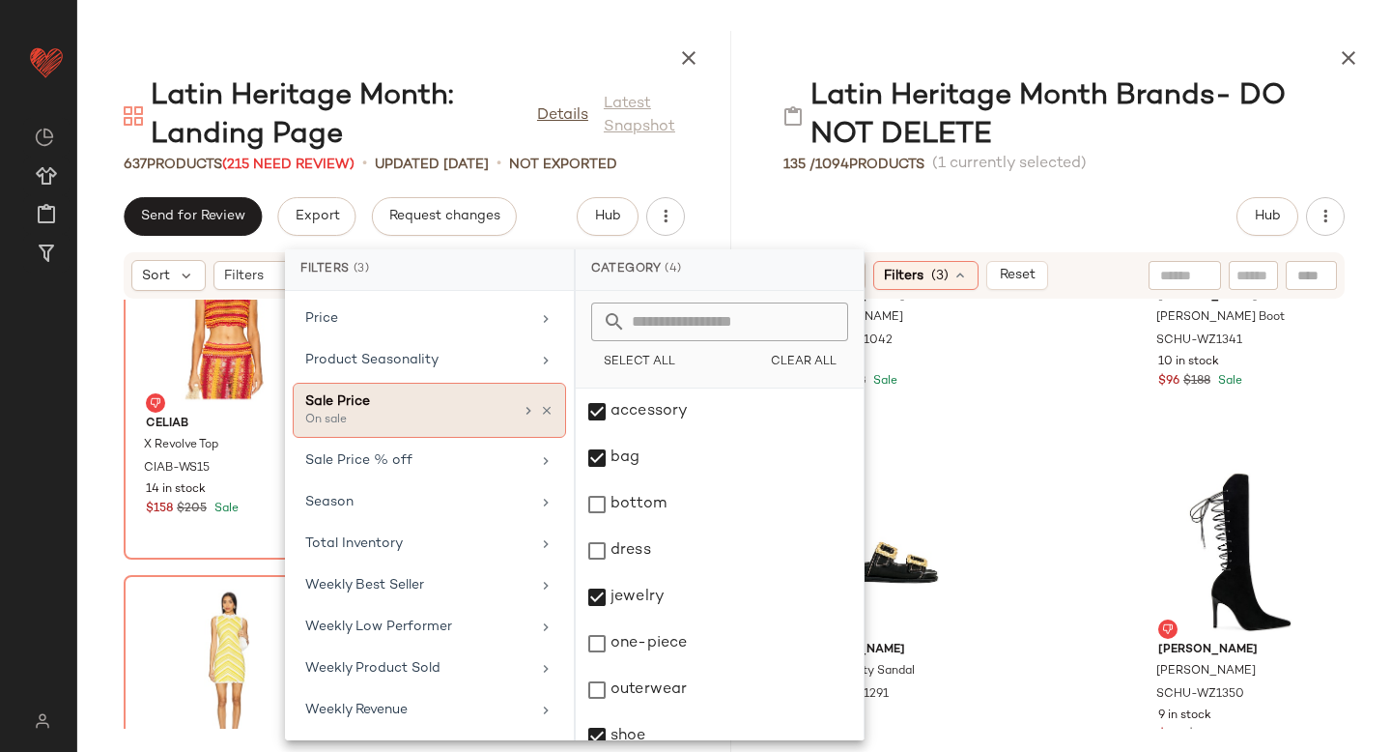
click at [459, 415] on div "On sale" at bounding box center [401, 420] width 193 height 17
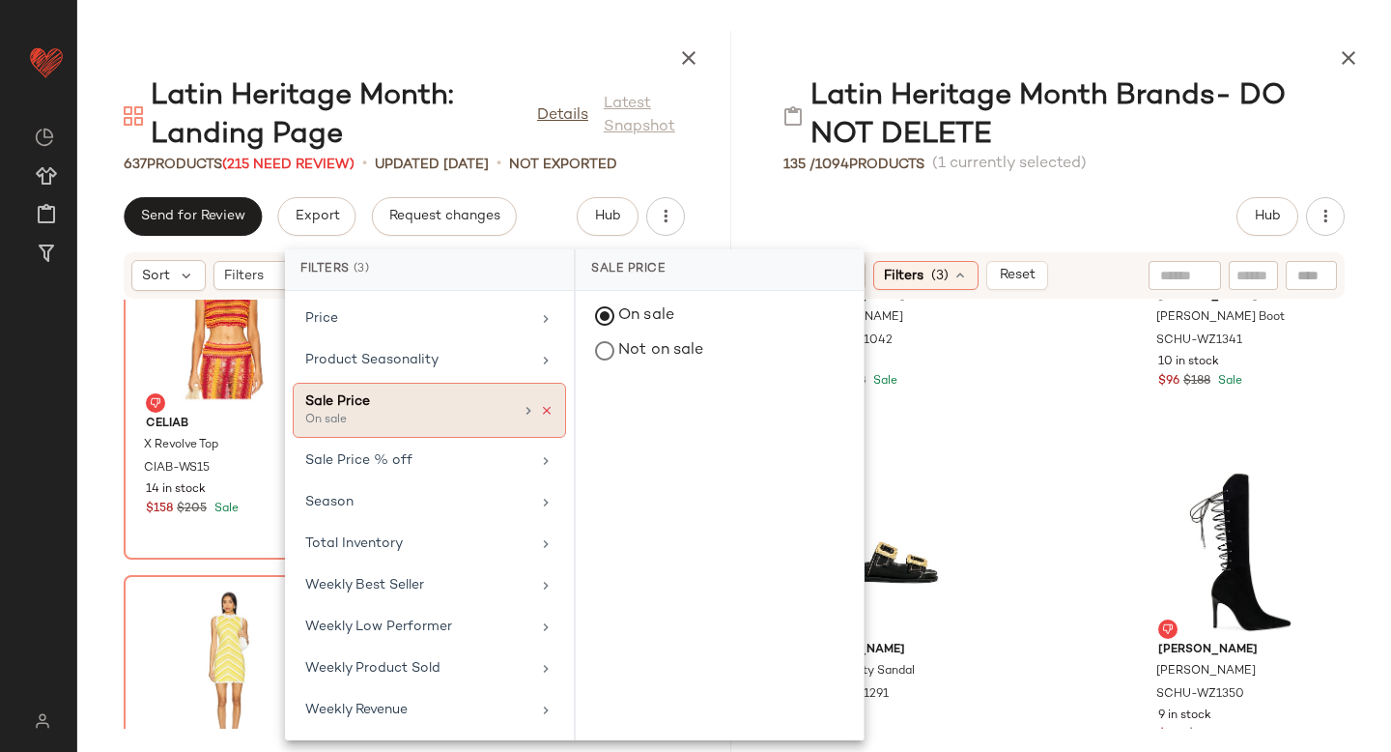
click at [540, 409] on icon at bounding box center [547, 411] width 14 height 14
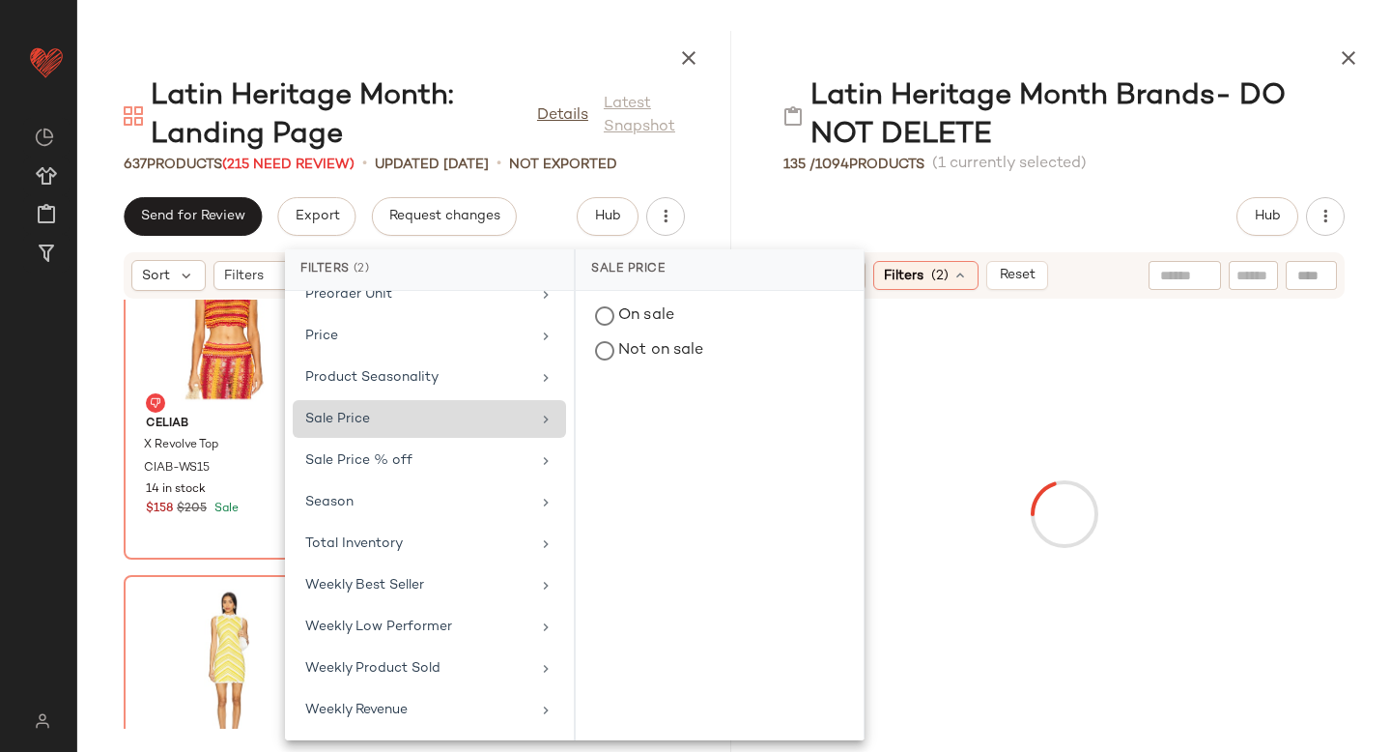
scroll to position [1055, 0]
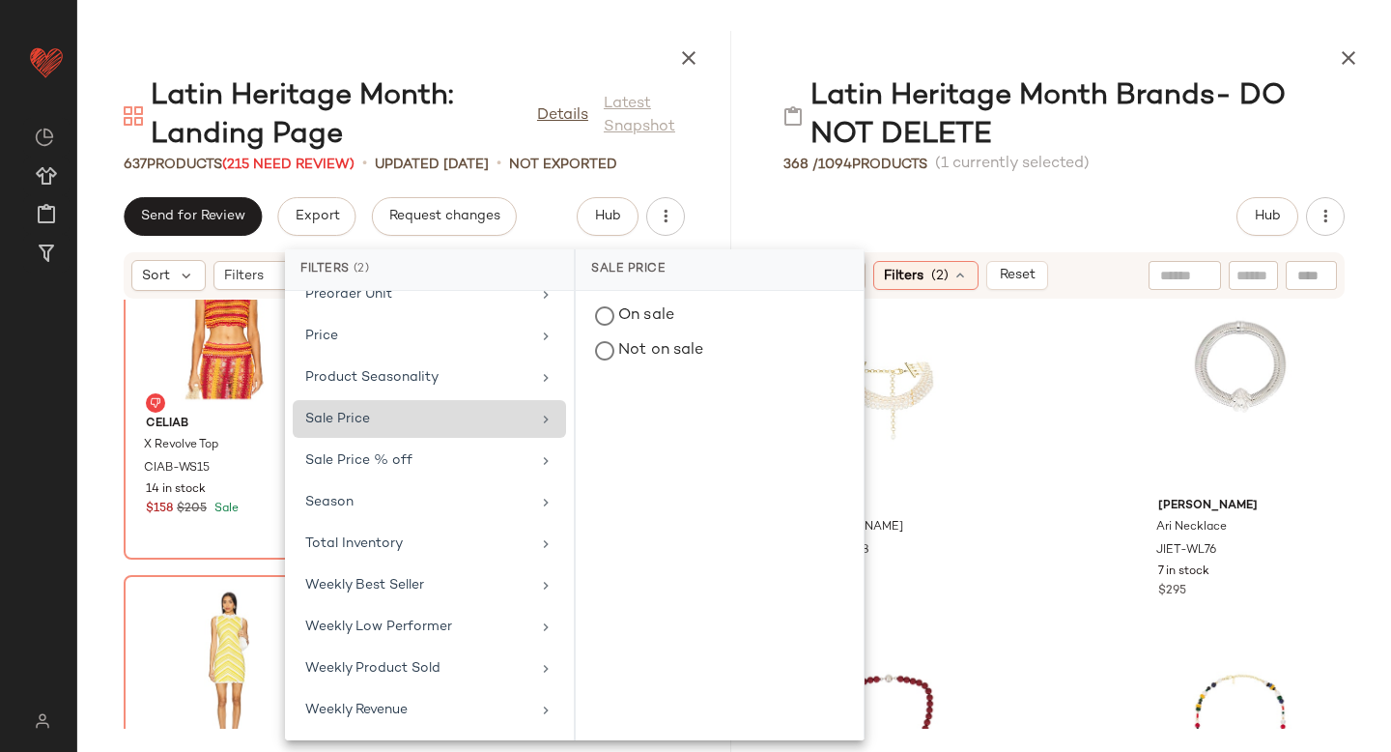
click at [1070, 387] on div "Eliou Camille Necklace EIOF-WL98 19 in stock $450 Julietta Ari Necklace JIET-WL…" at bounding box center [1064, 513] width 654 height 429
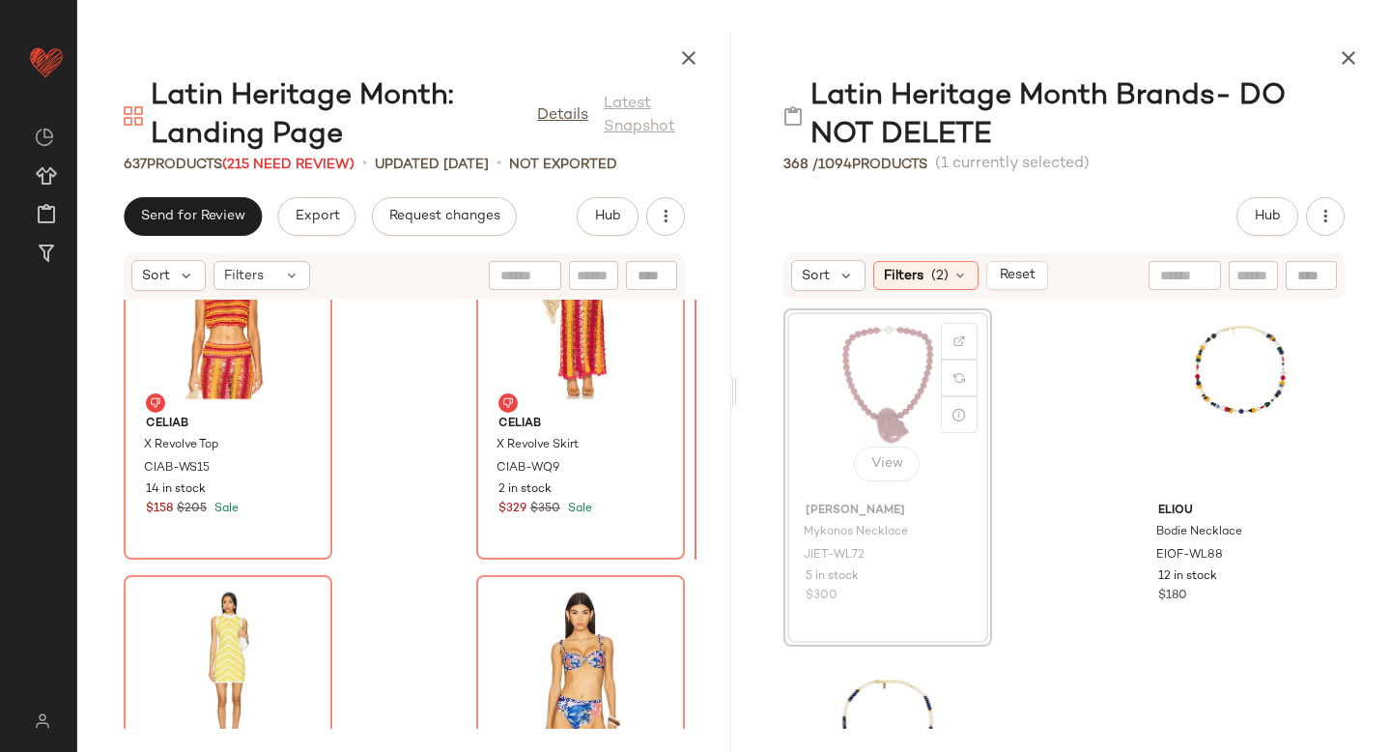
scroll to position [94140, 0]
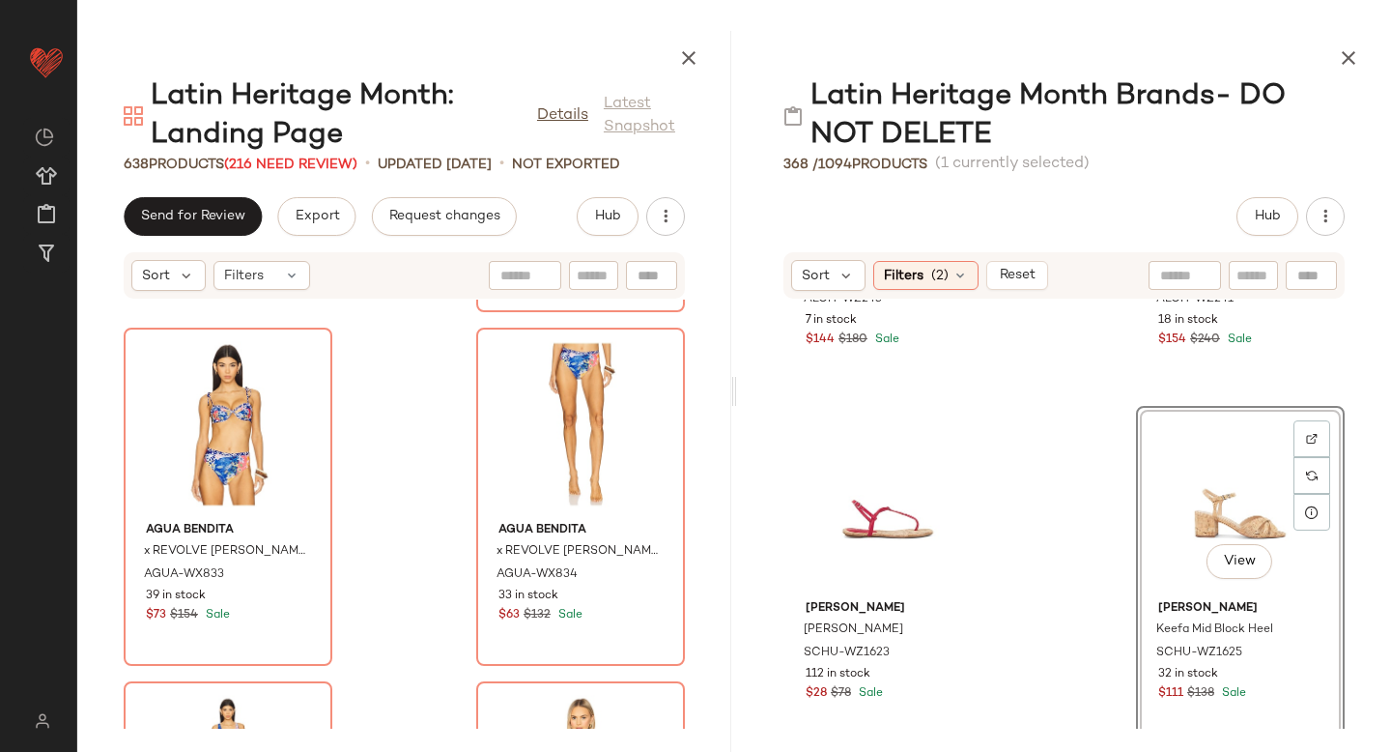
scroll to position [94751, 0]
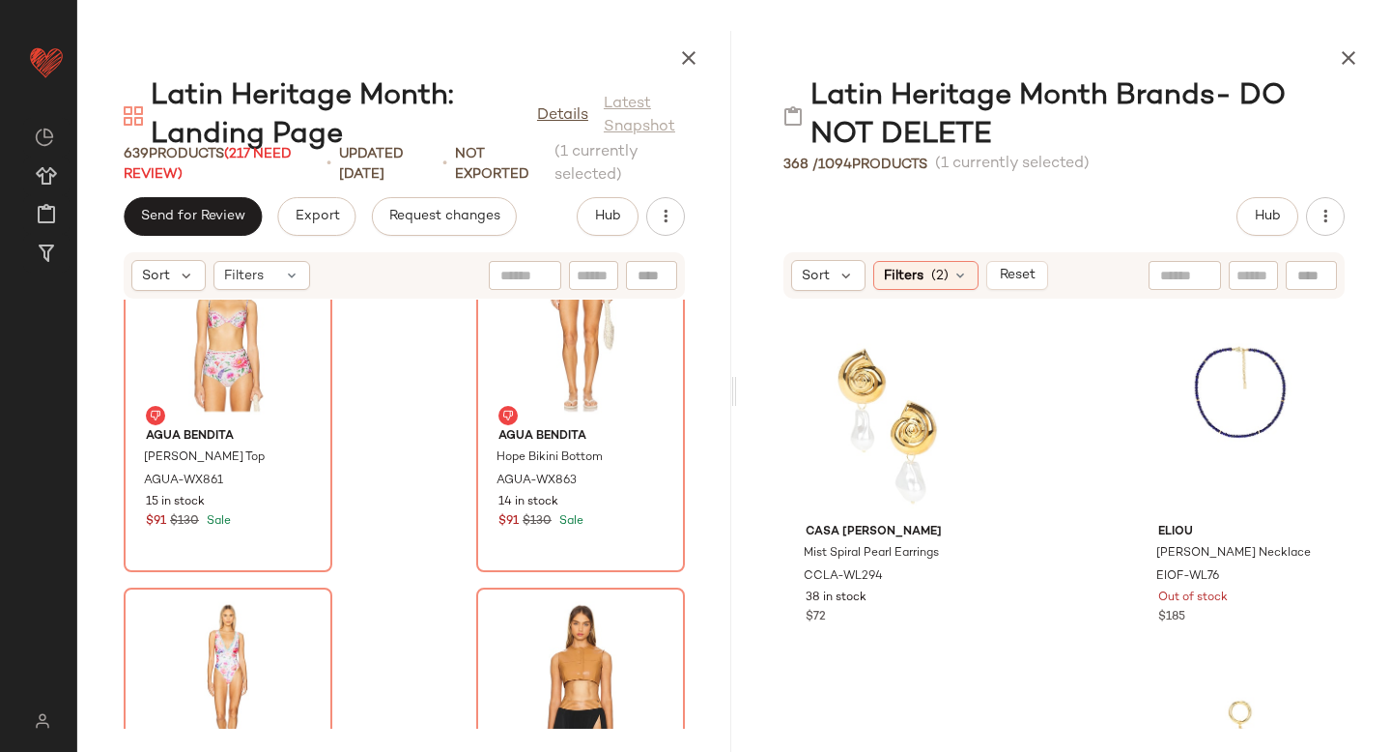
scroll to position [4583, 0]
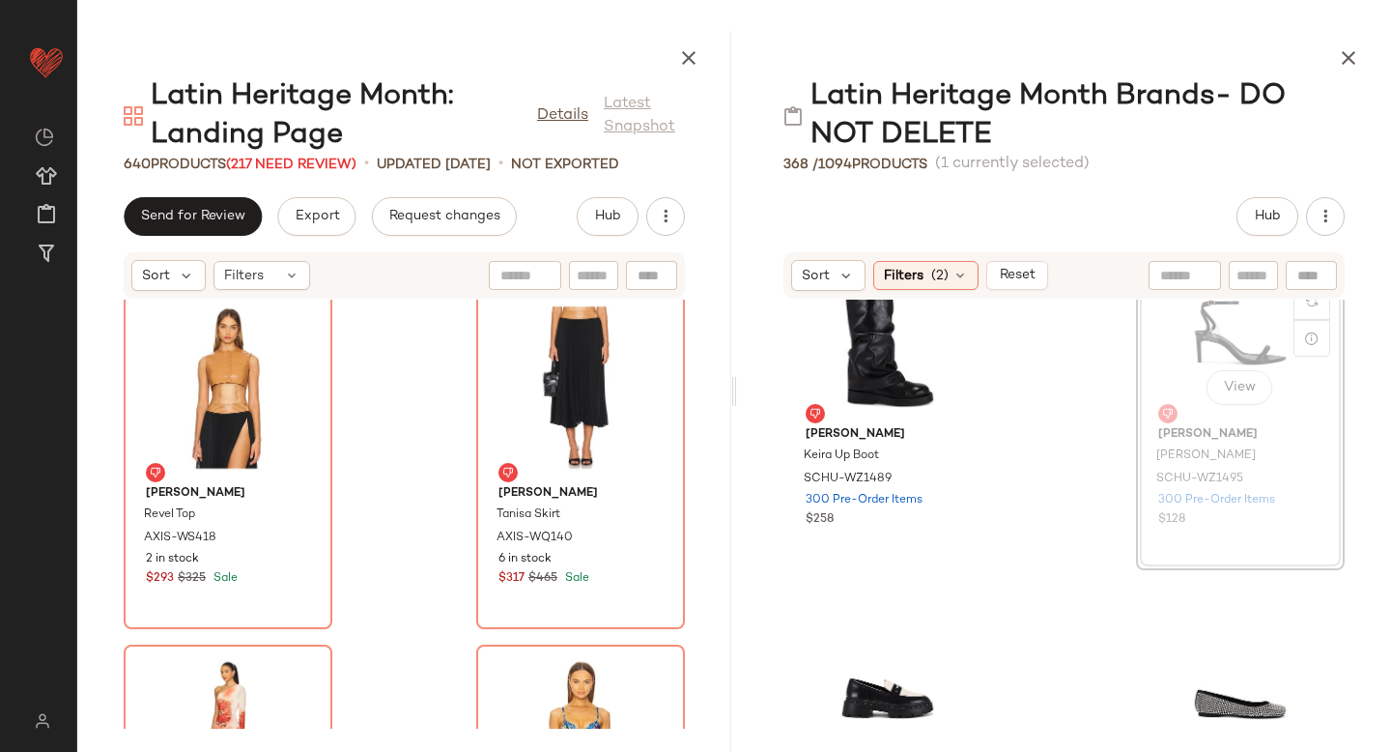
scroll to position [15637, 0]
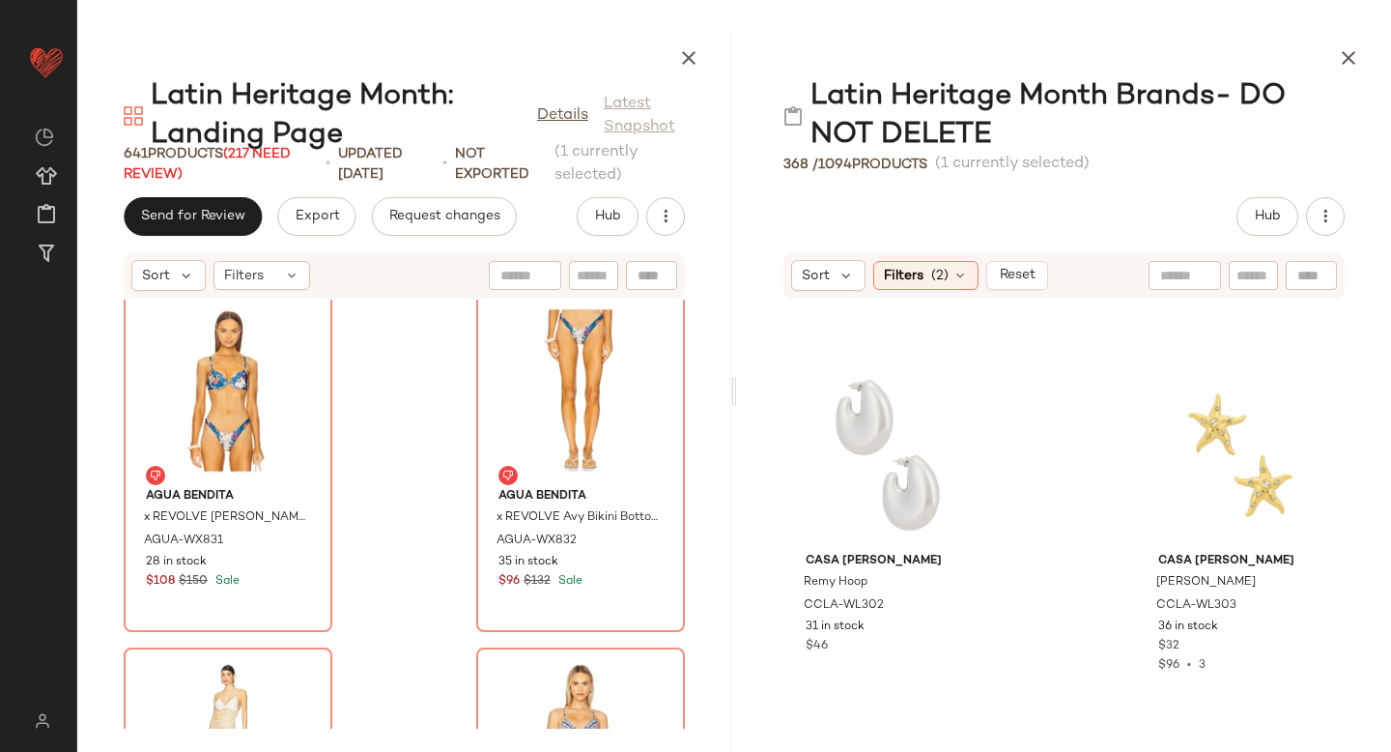
scroll to position [1725, 0]
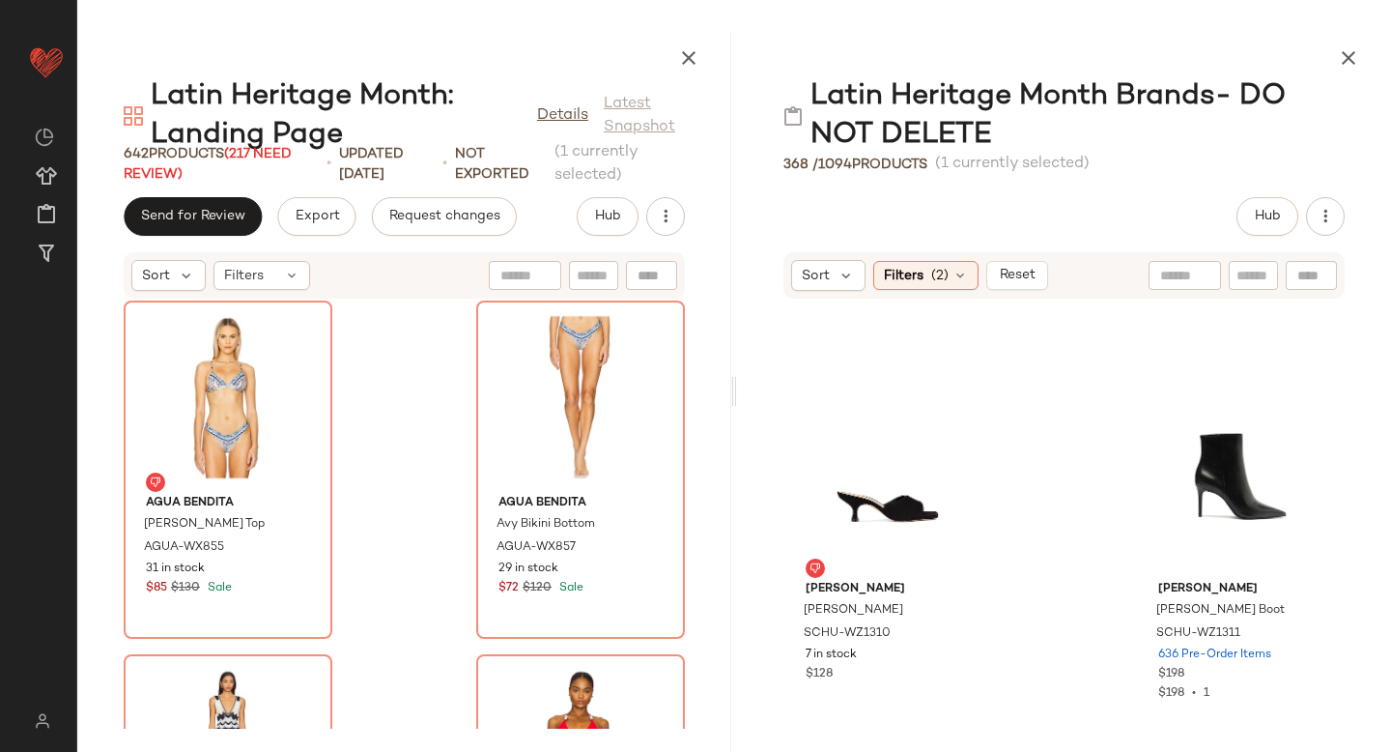
scroll to position [12706, 0]
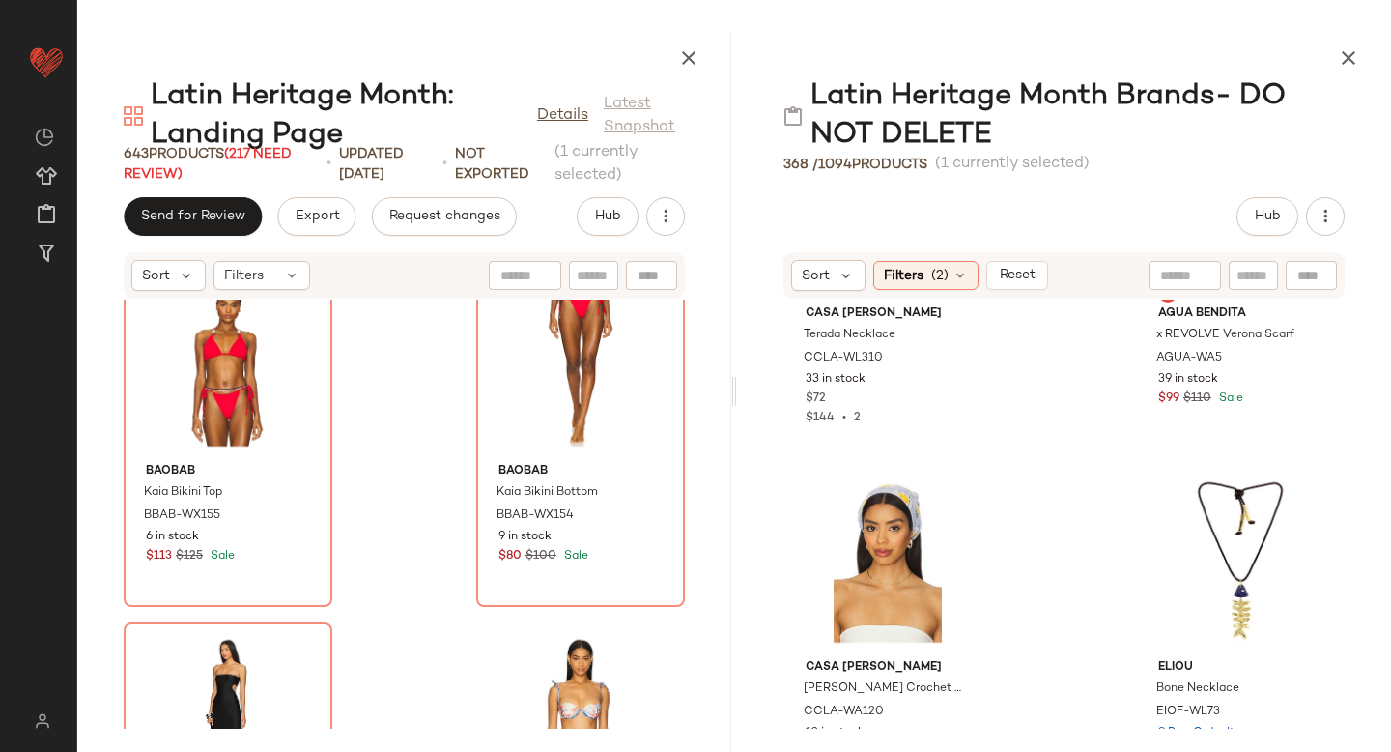
scroll to position [2680, 0]
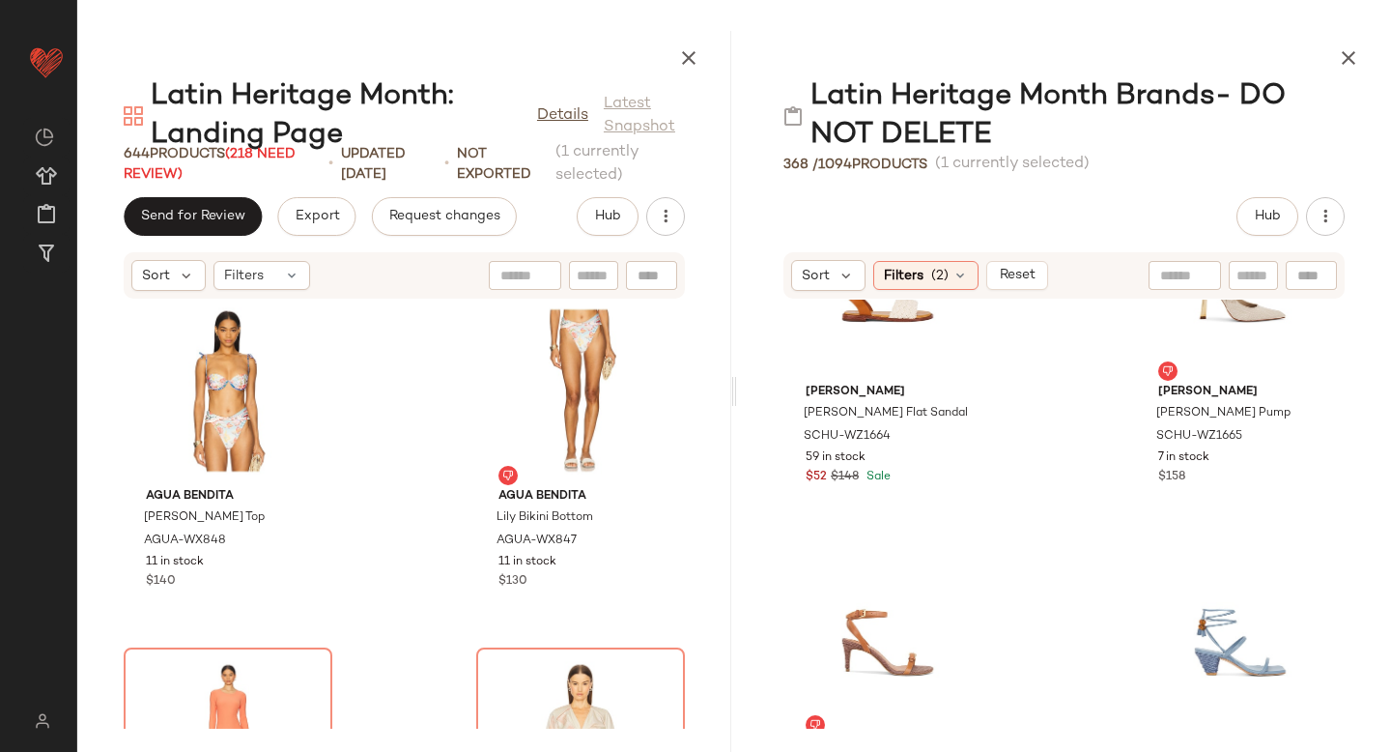
scroll to position [18889, 0]
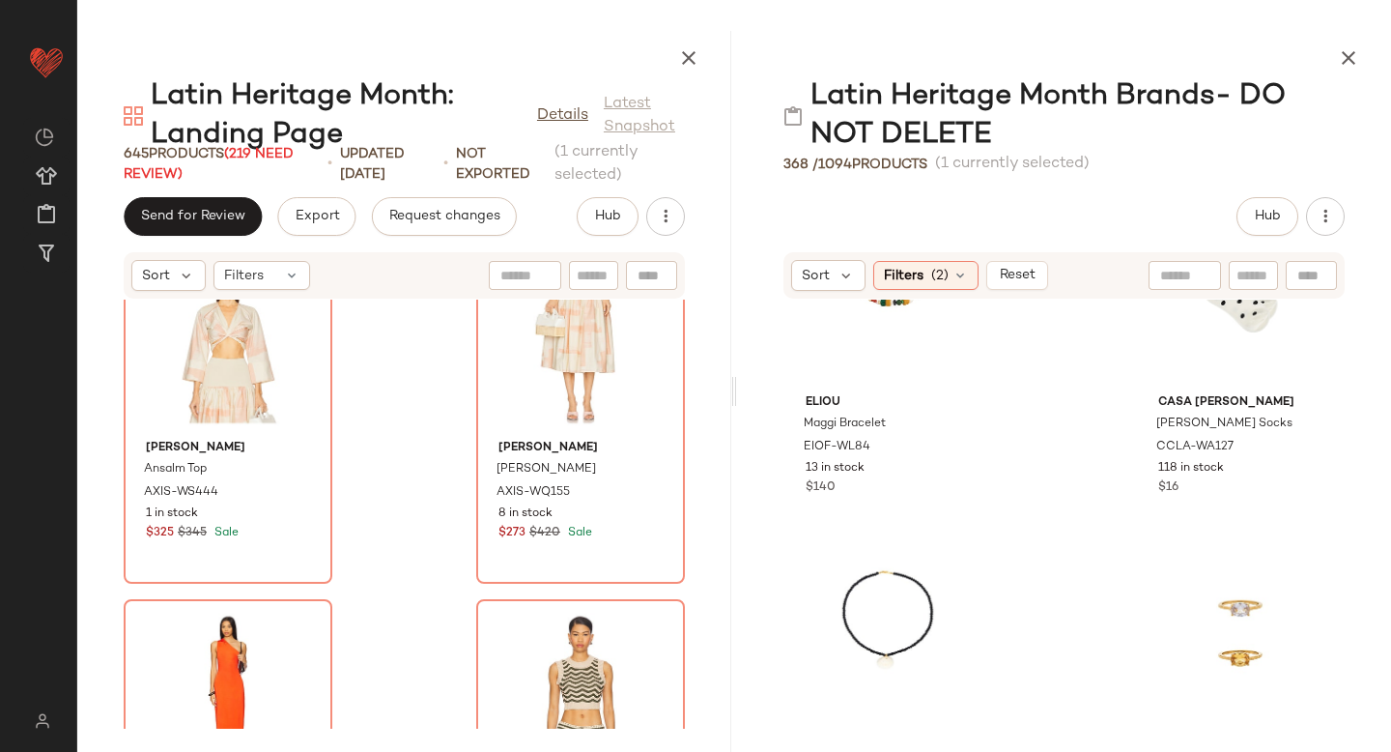
scroll to position [822, 0]
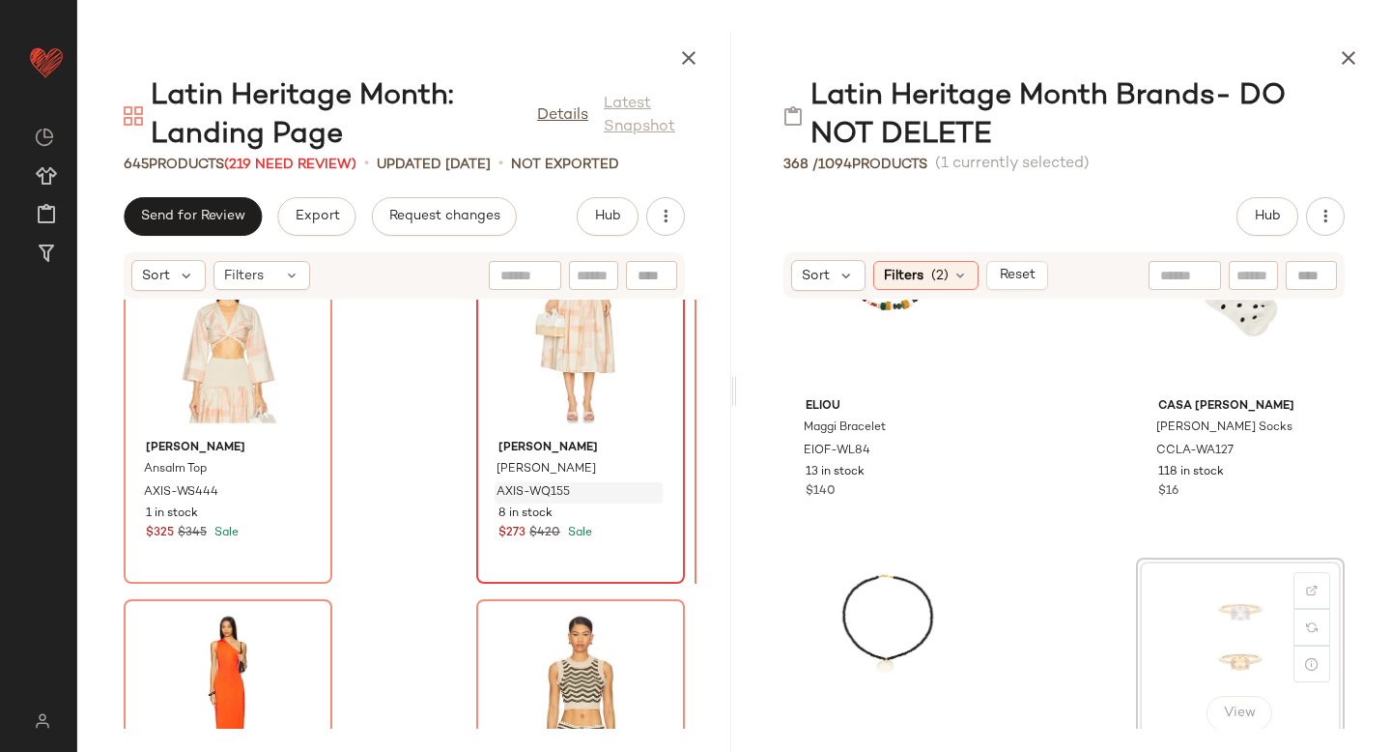
drag, startPoint x: 1208, startPoint y: 608, endPoint x: 620, endPoint y: 489, distance: 599.2
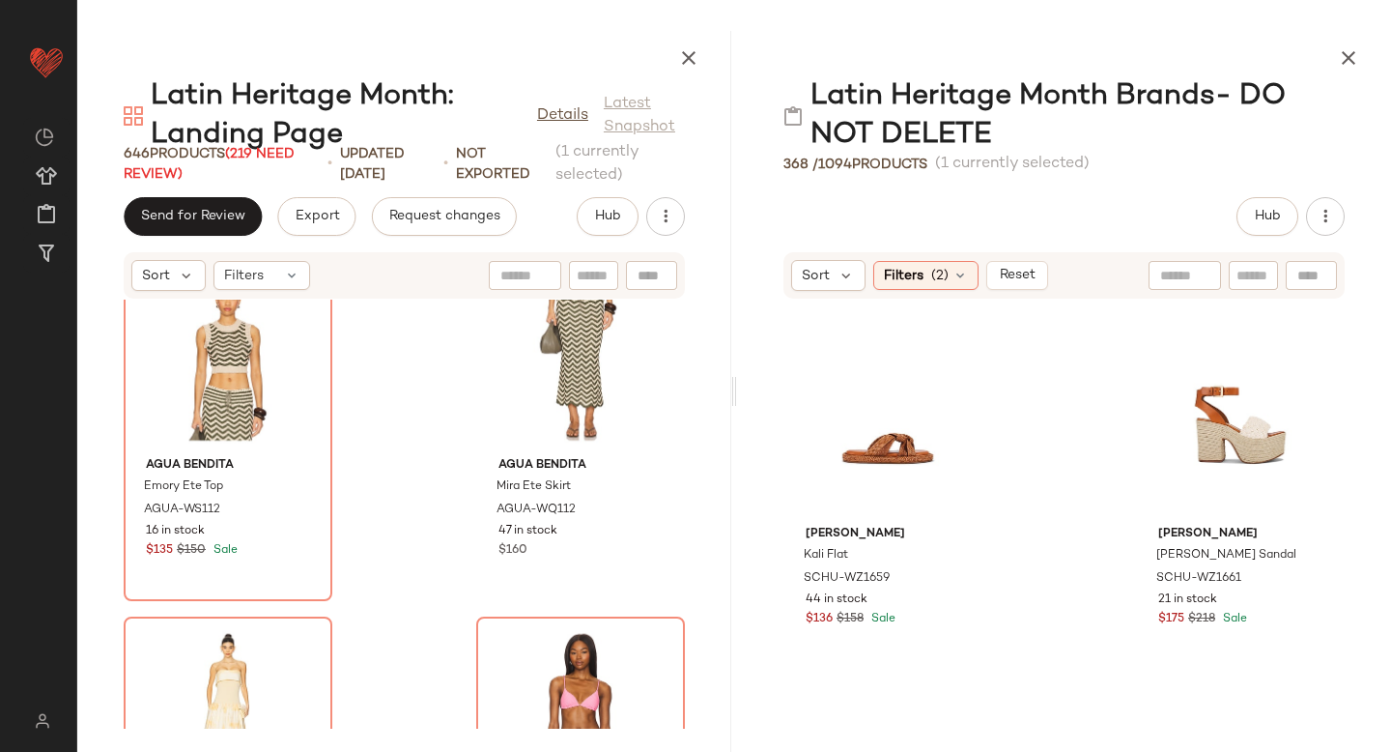
scroll to position [17912, 0]
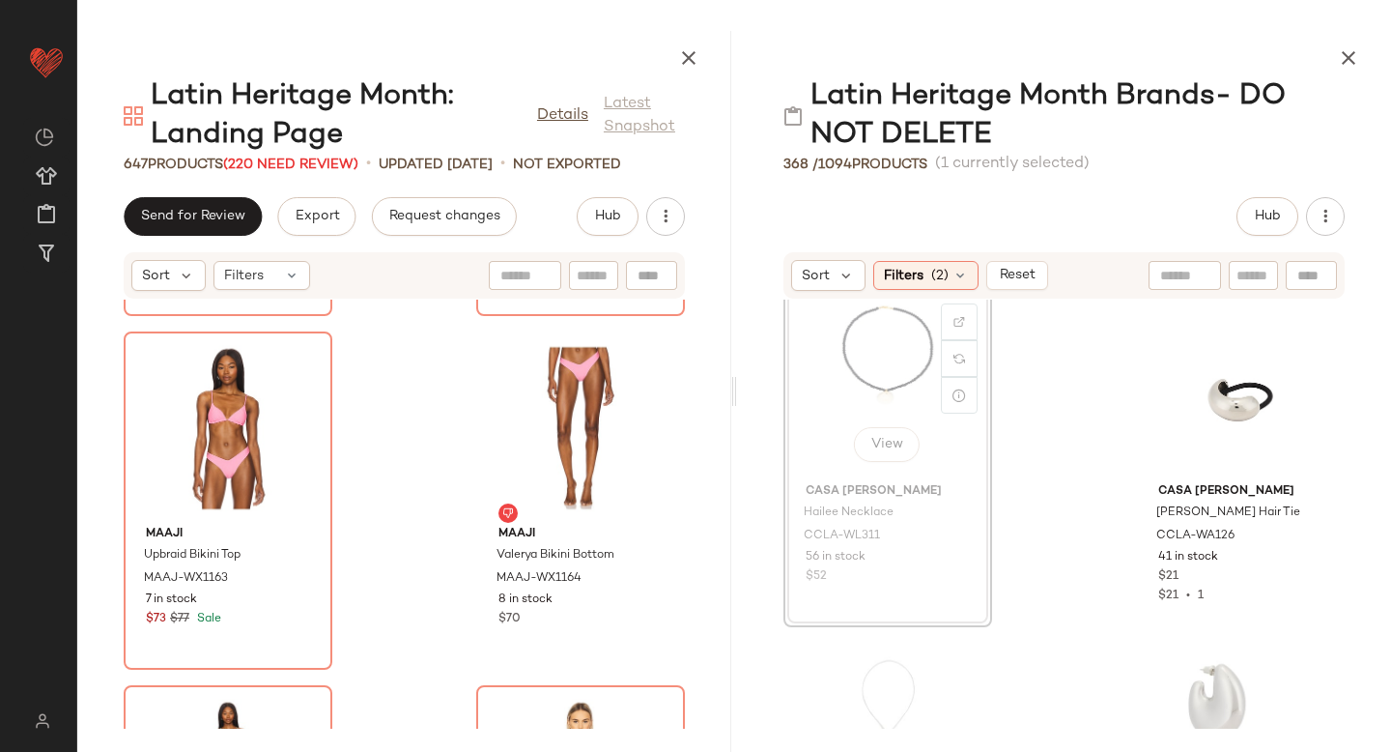
scroll to position [101107, 0]
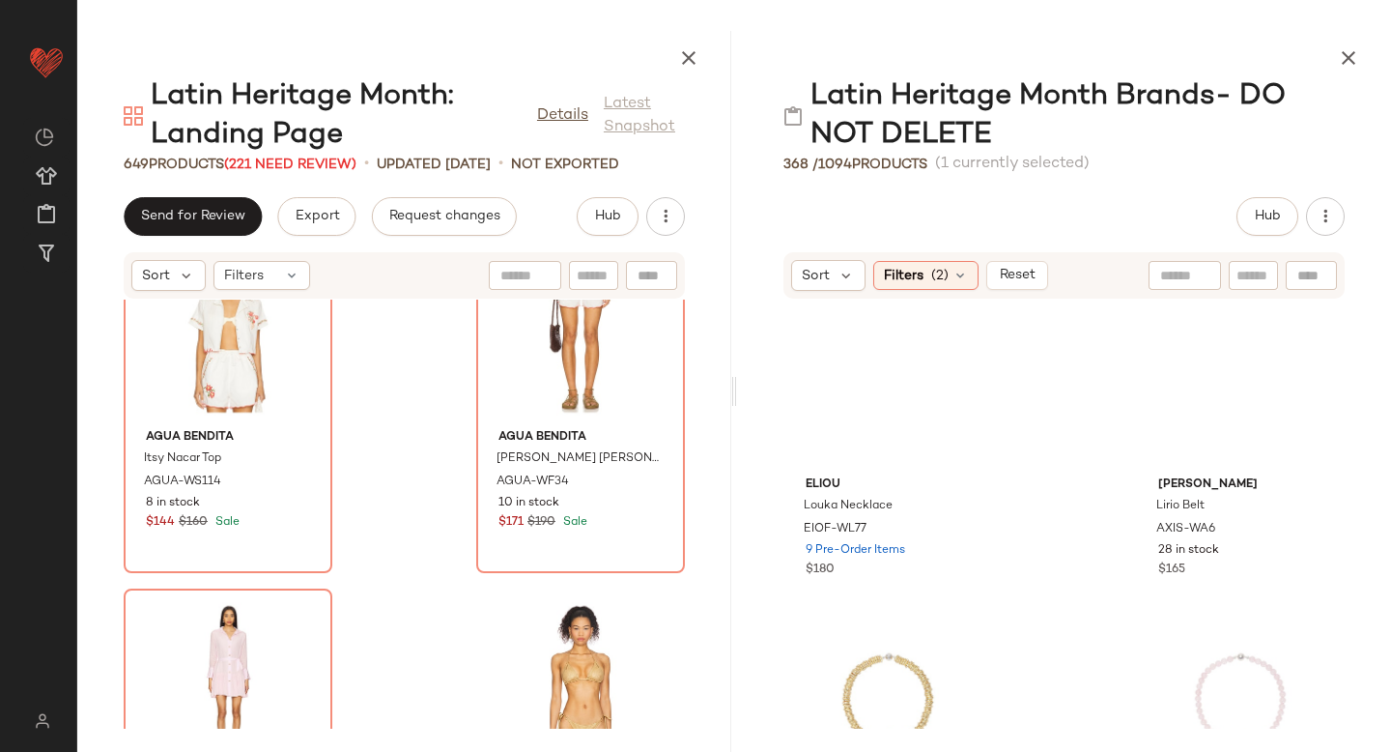
scroll to position [4561, 0]
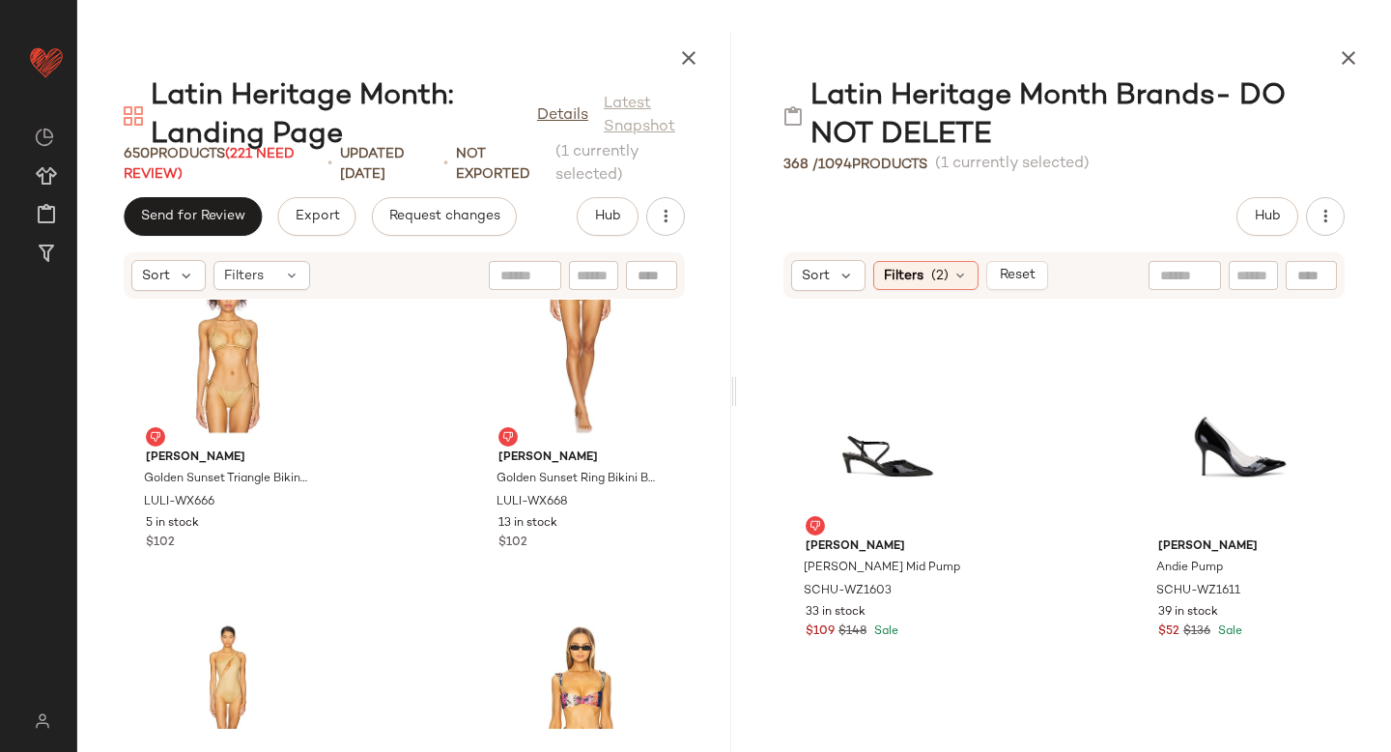
scroll to position [17306, 0]
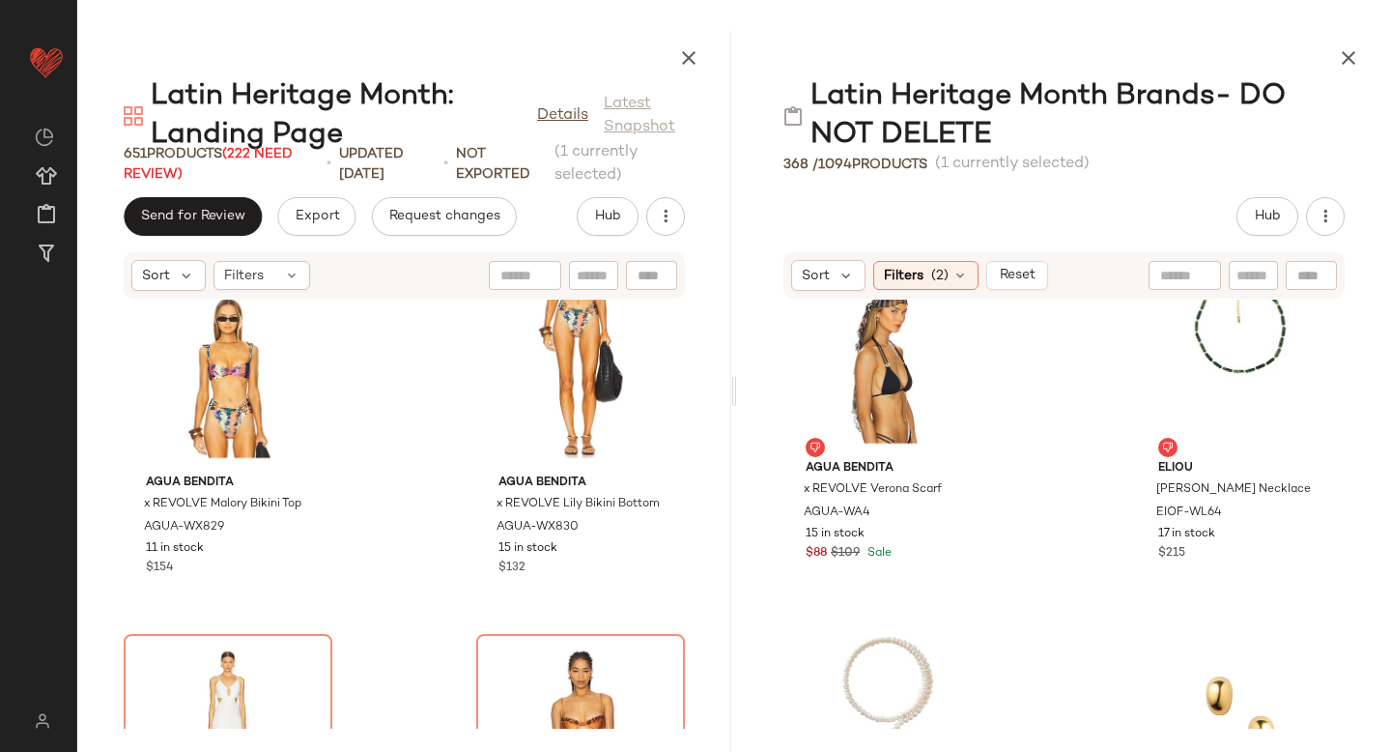
scroll to position [6609, 0]
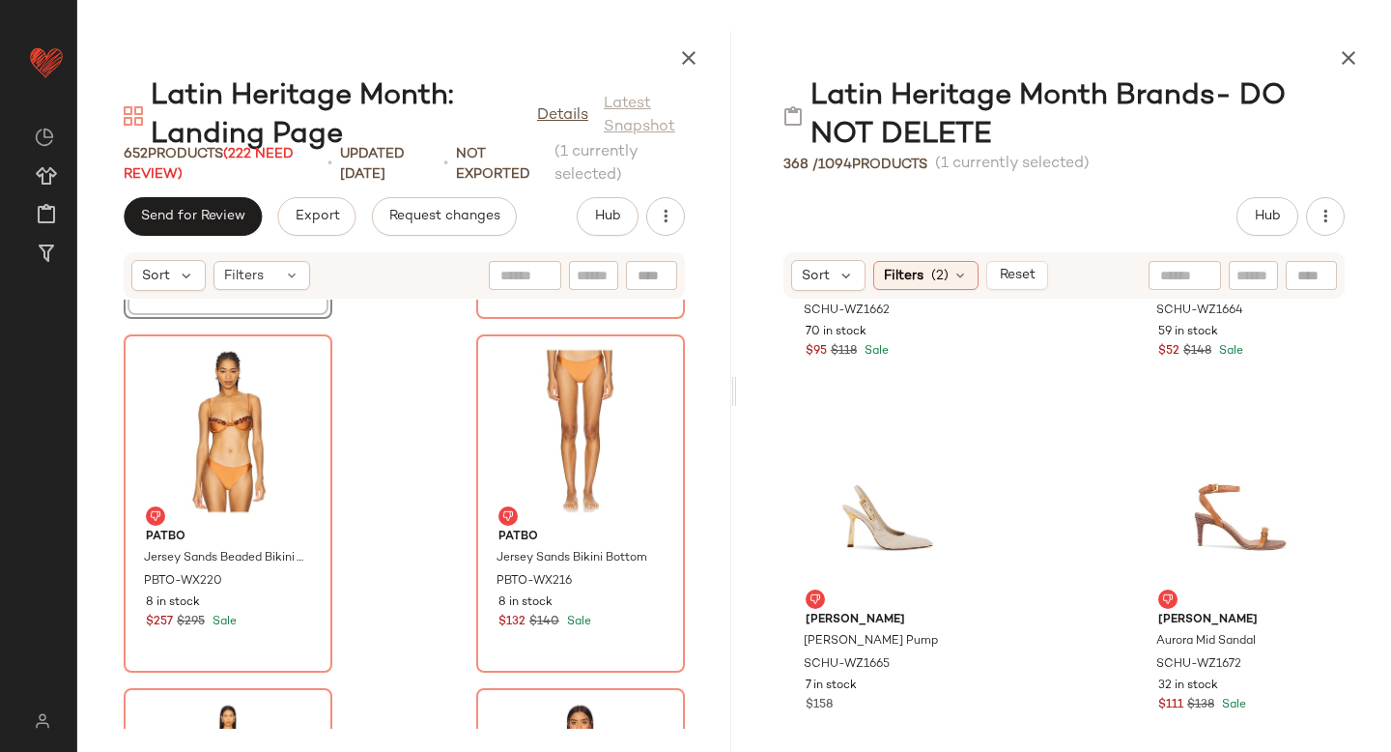
scroll to position [17625, 0]
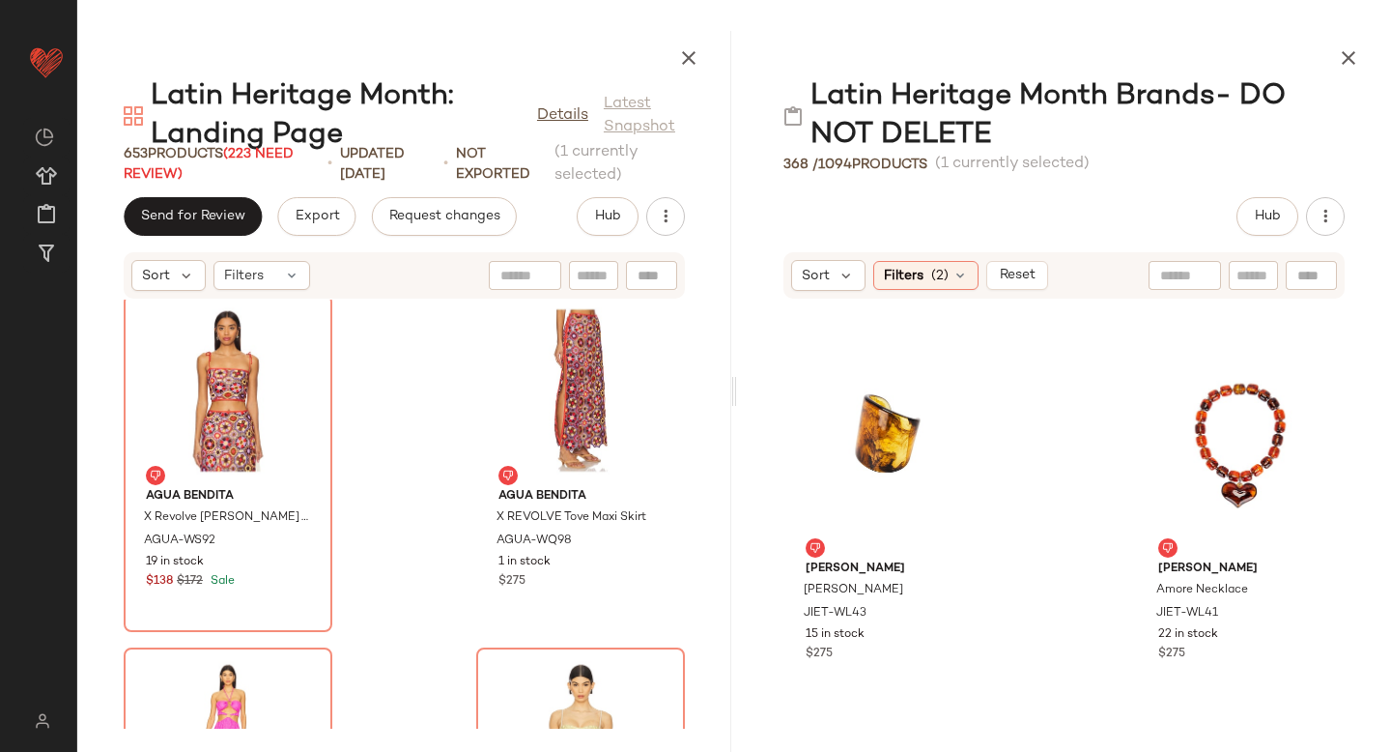
scroll to position [5873, 0]
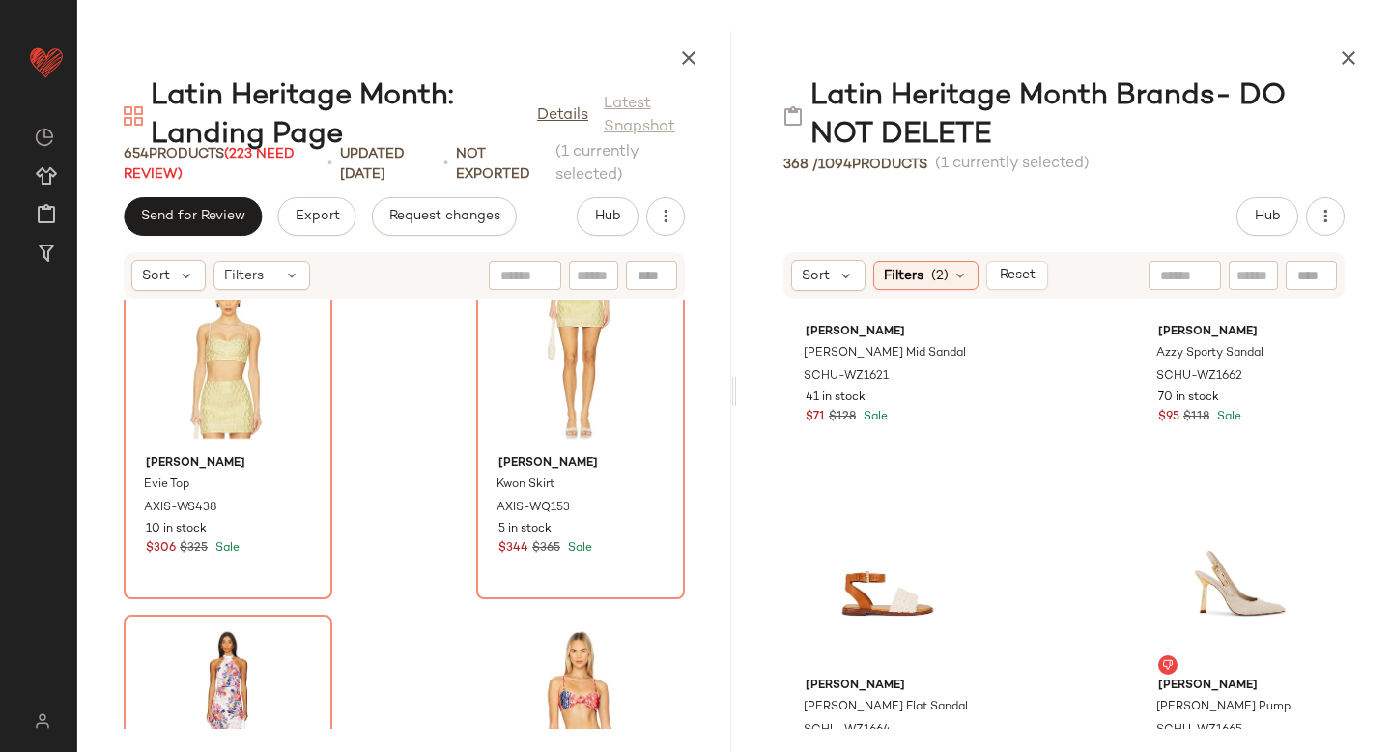
scroll to position [17185, 0]
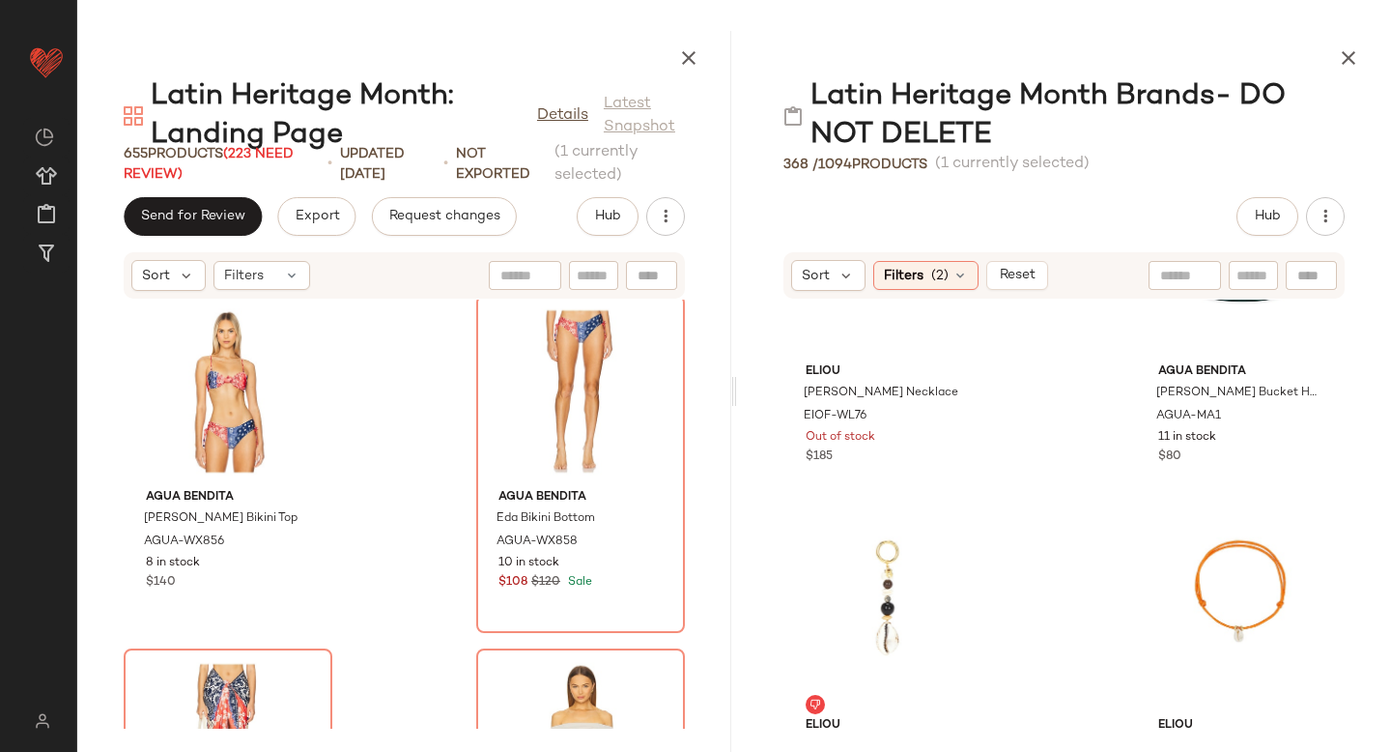
scroll to position [4034, 0]
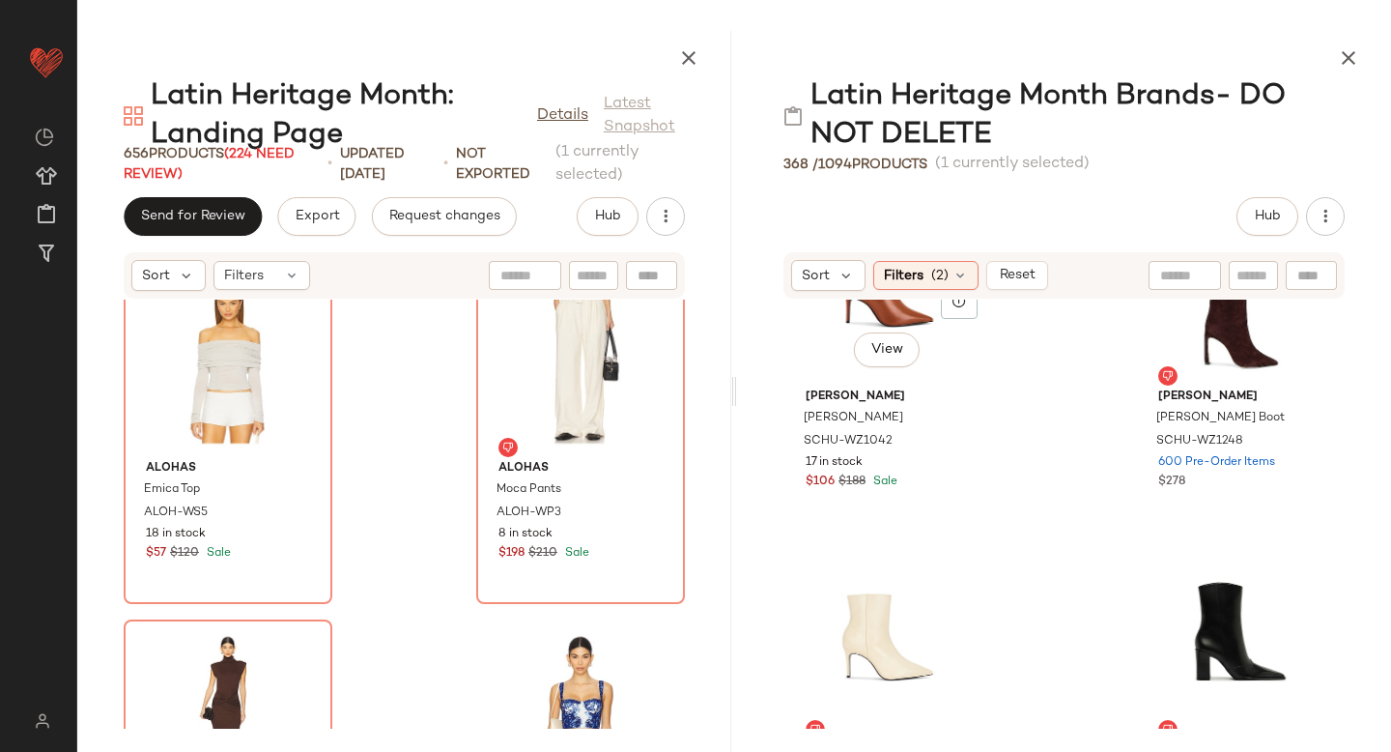
scroll to position [11154, 0]
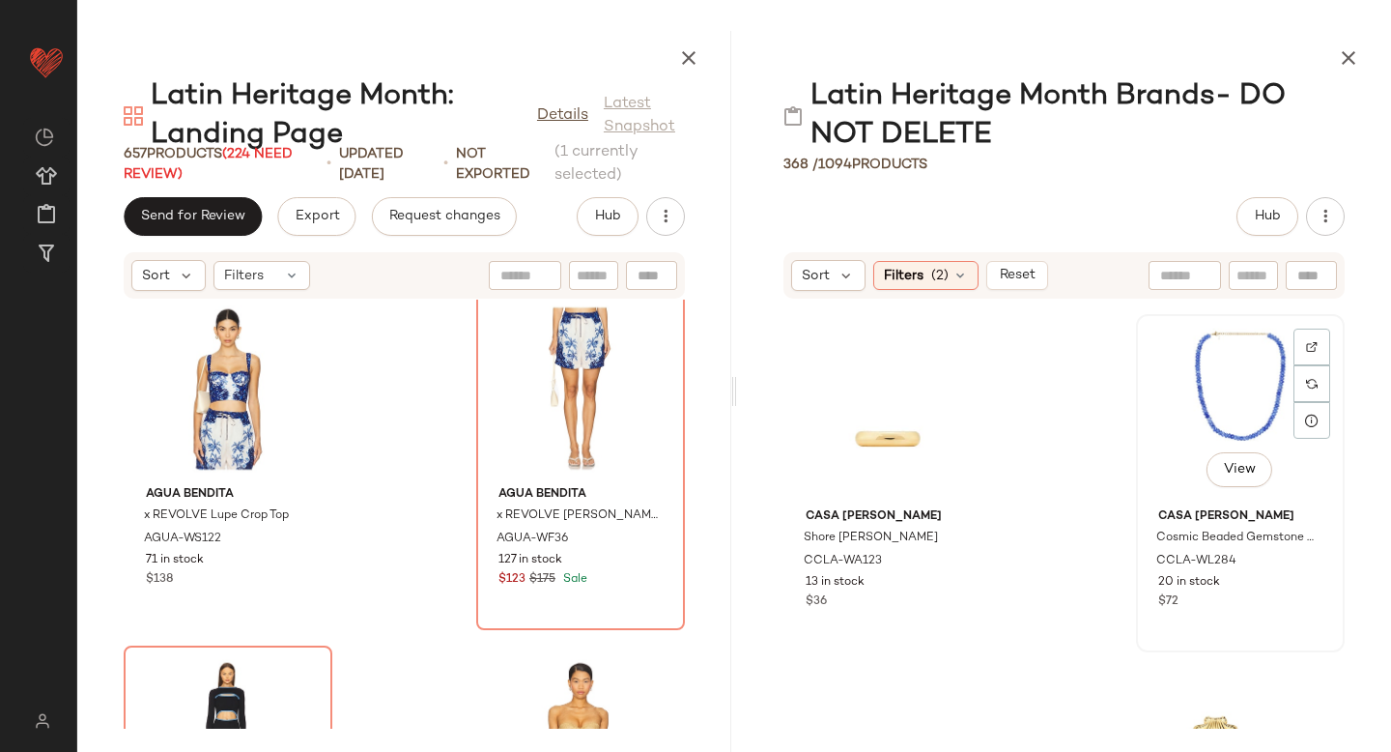
scroll to position [3175, 0]
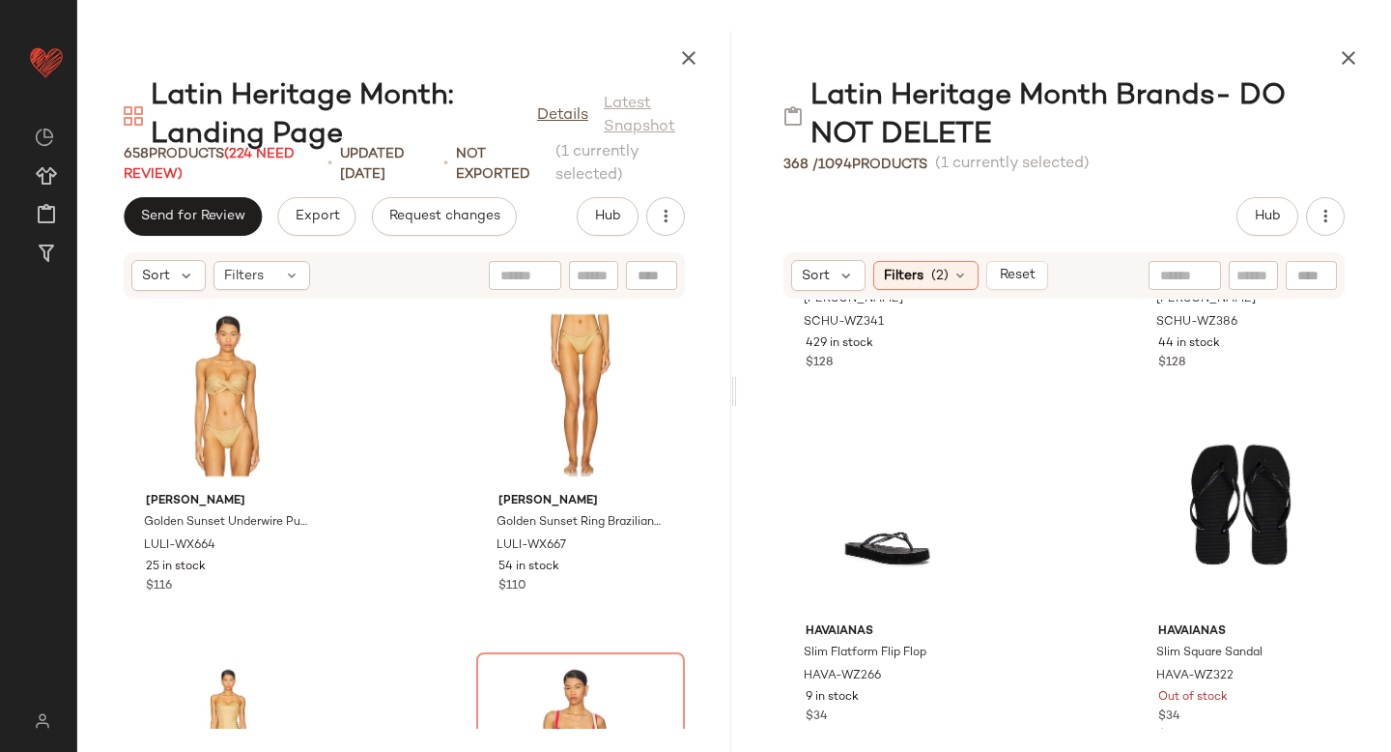
scroll to position [9118, 0]
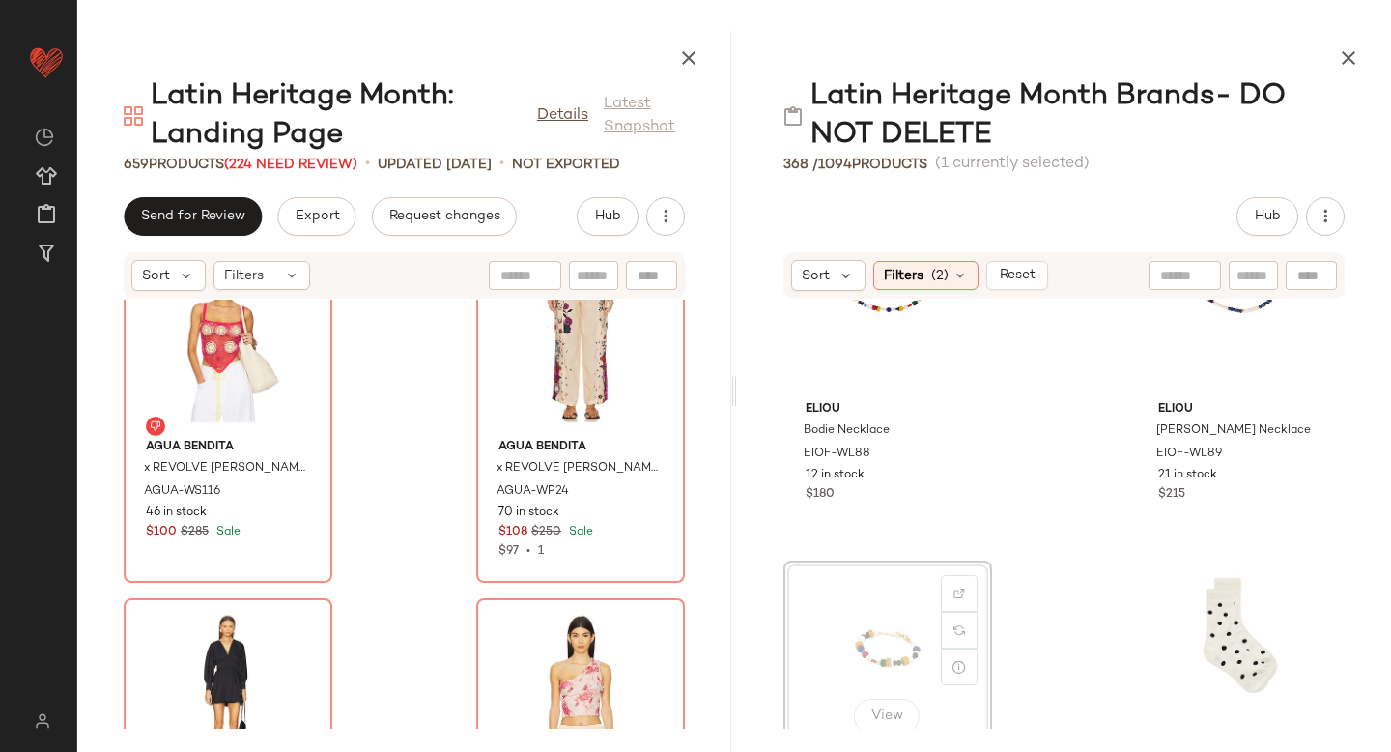
scroll to position [469, 0]
drag, startPoint x: 862, startPoint y: 641, endPoint x: 648, endPoint y: 517, distance: 247.2
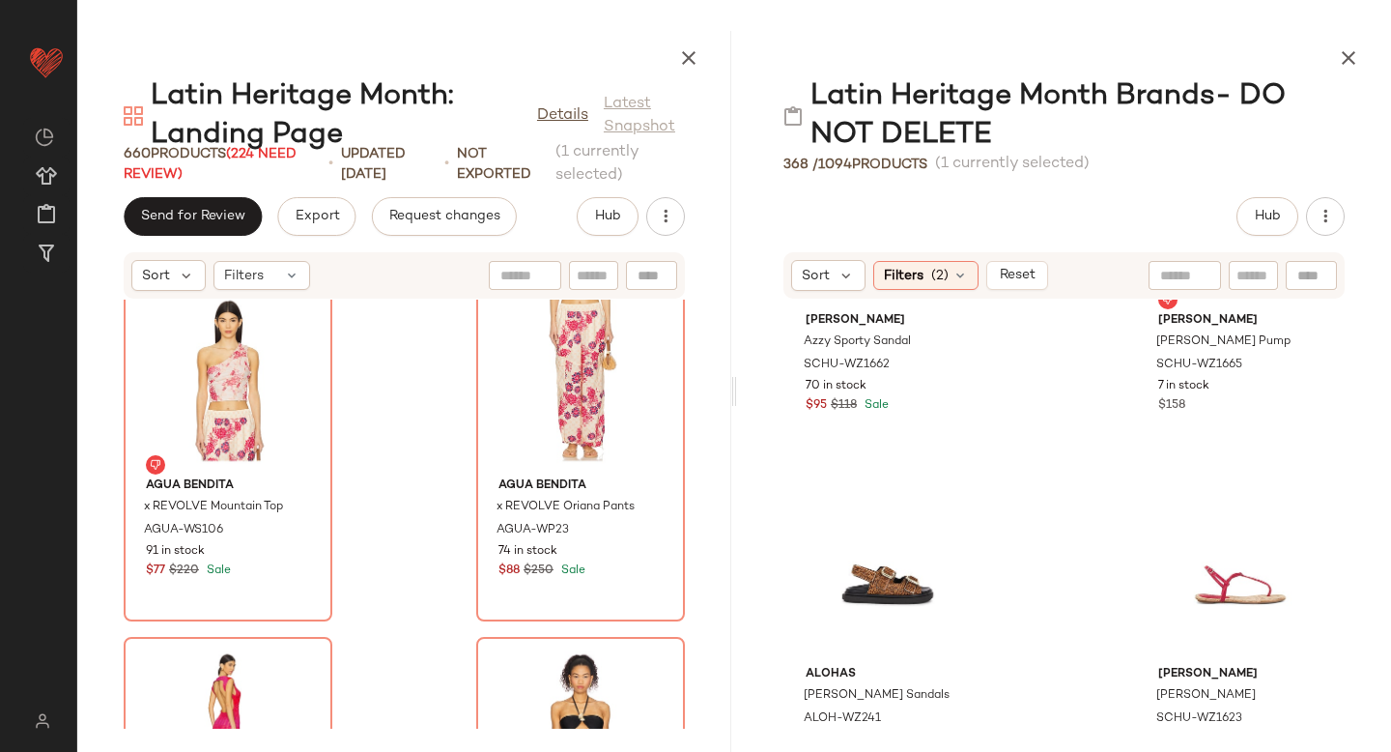
scroll to position [16473, 0]
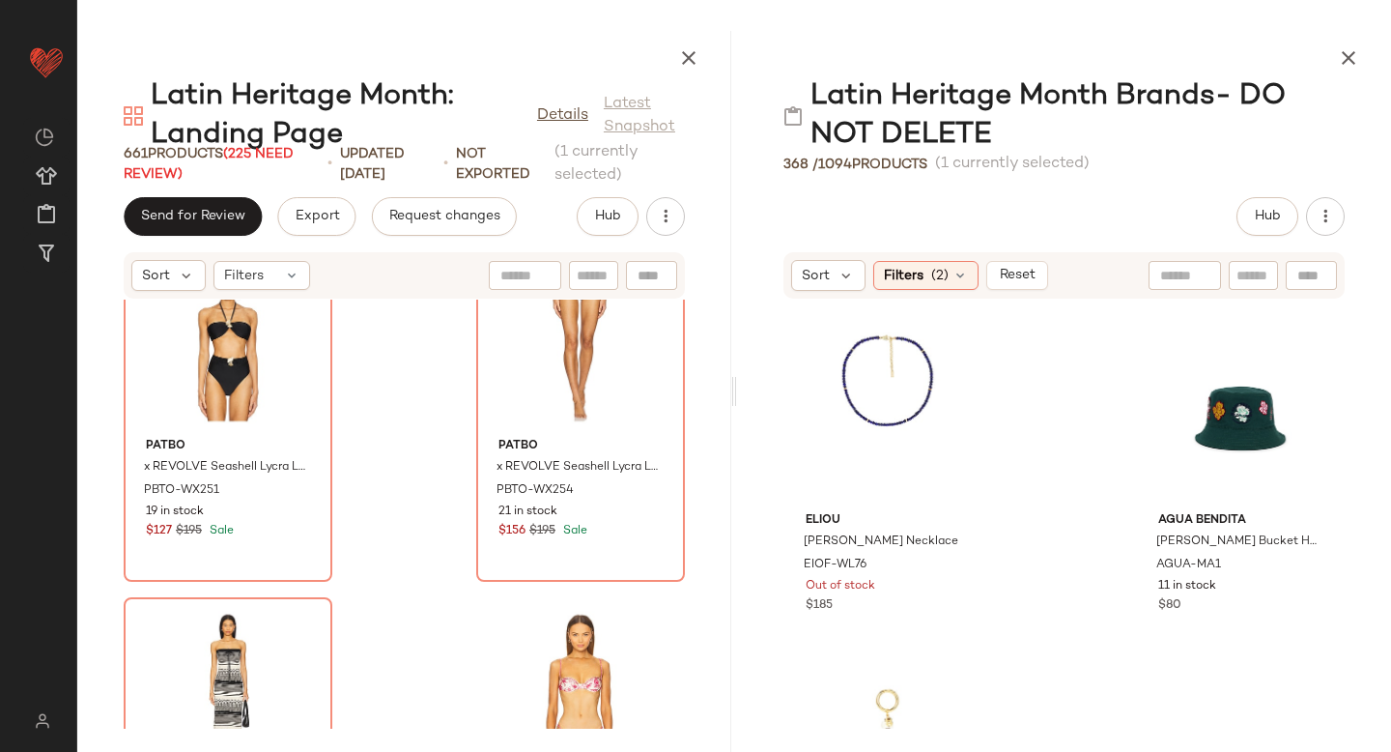
scroll to position [3052, 0]
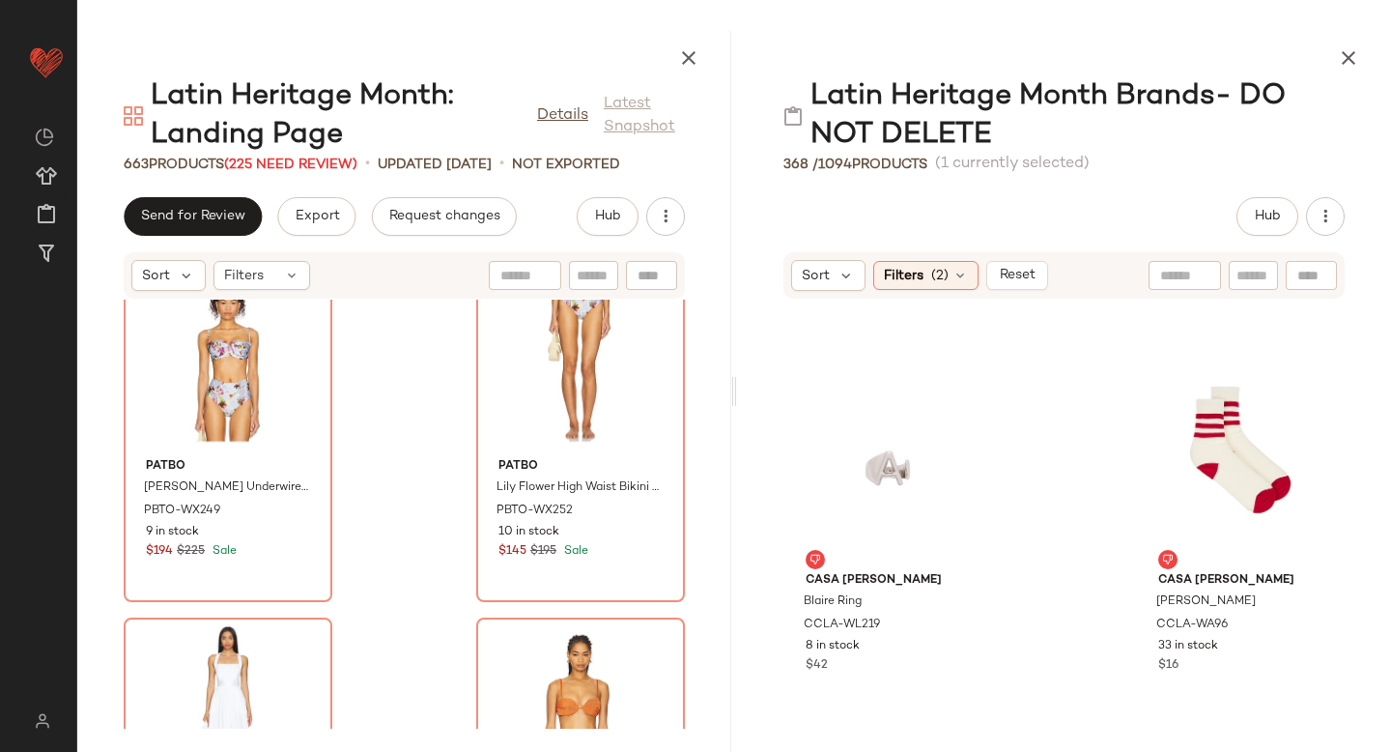
scroll to position [6300, 0]
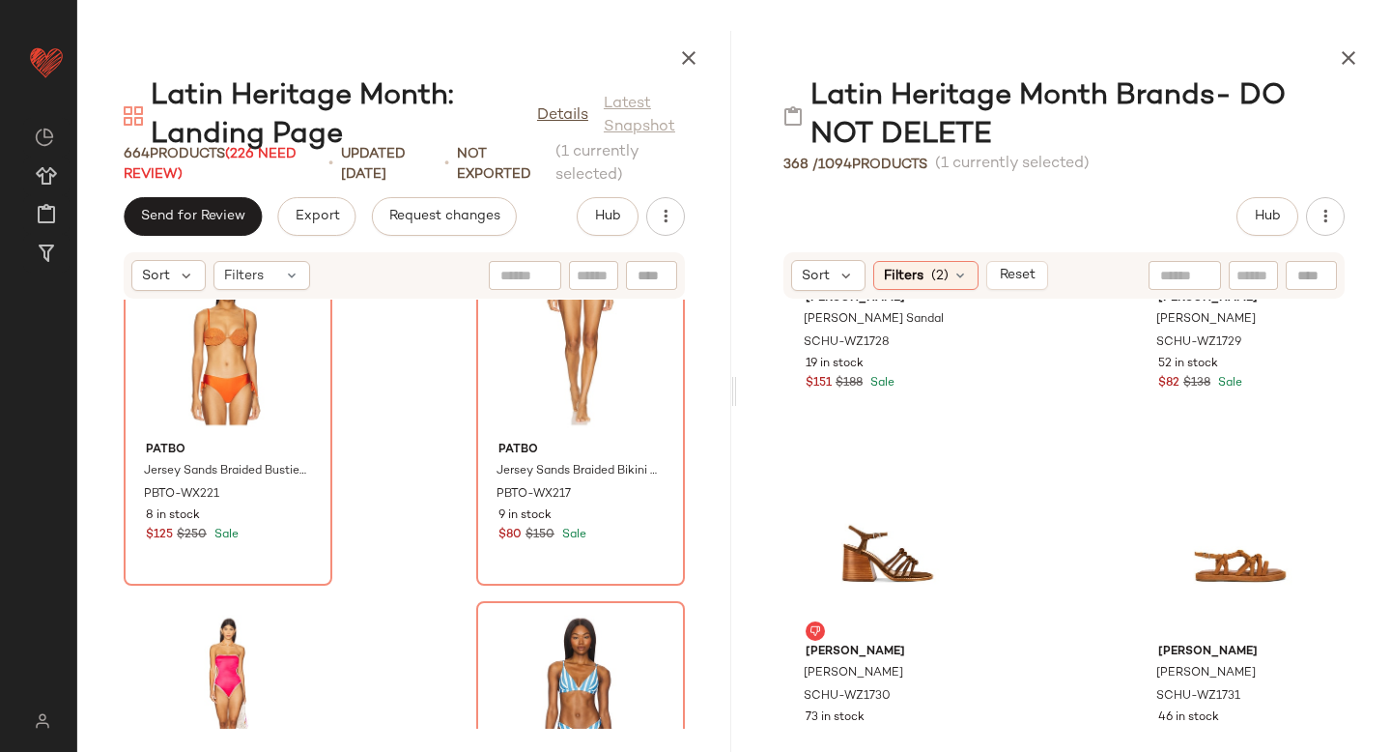
scroll to position [23572, 0]
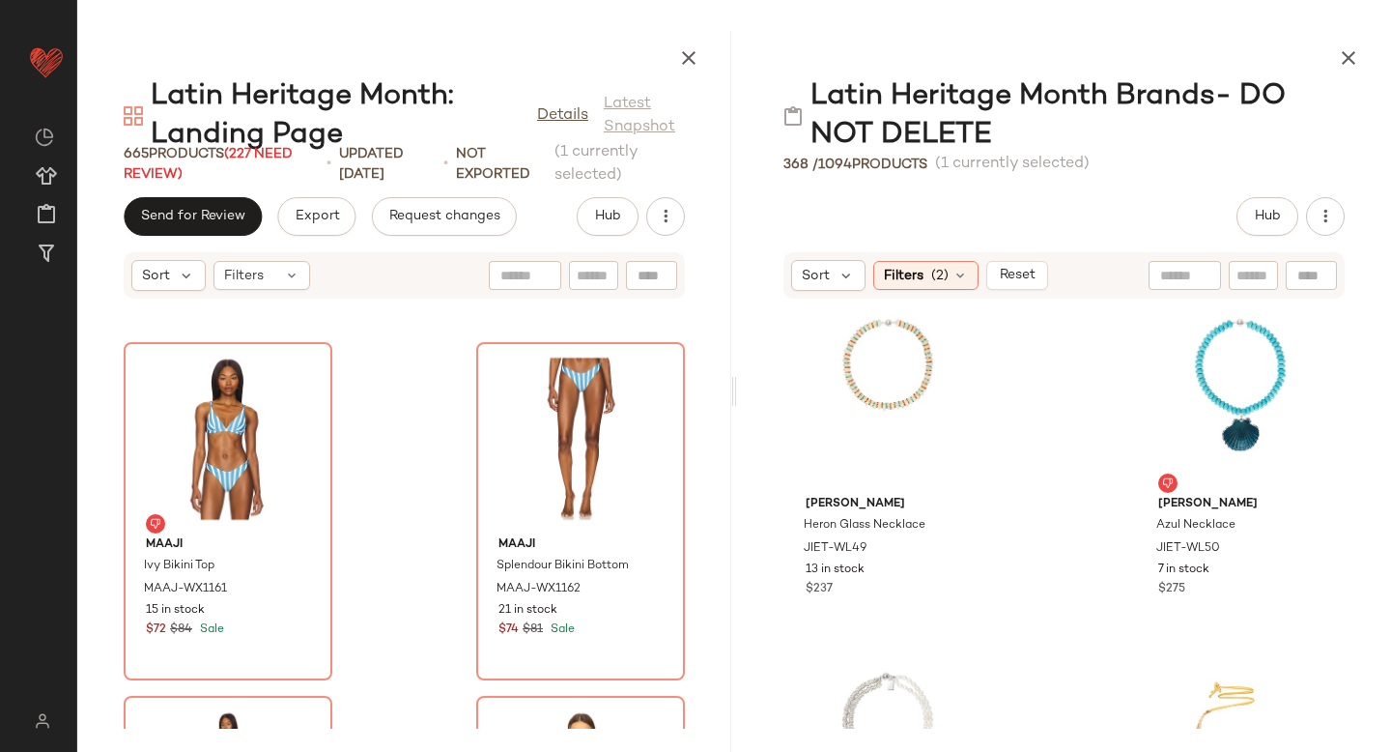
scroll to position [4582, 0]
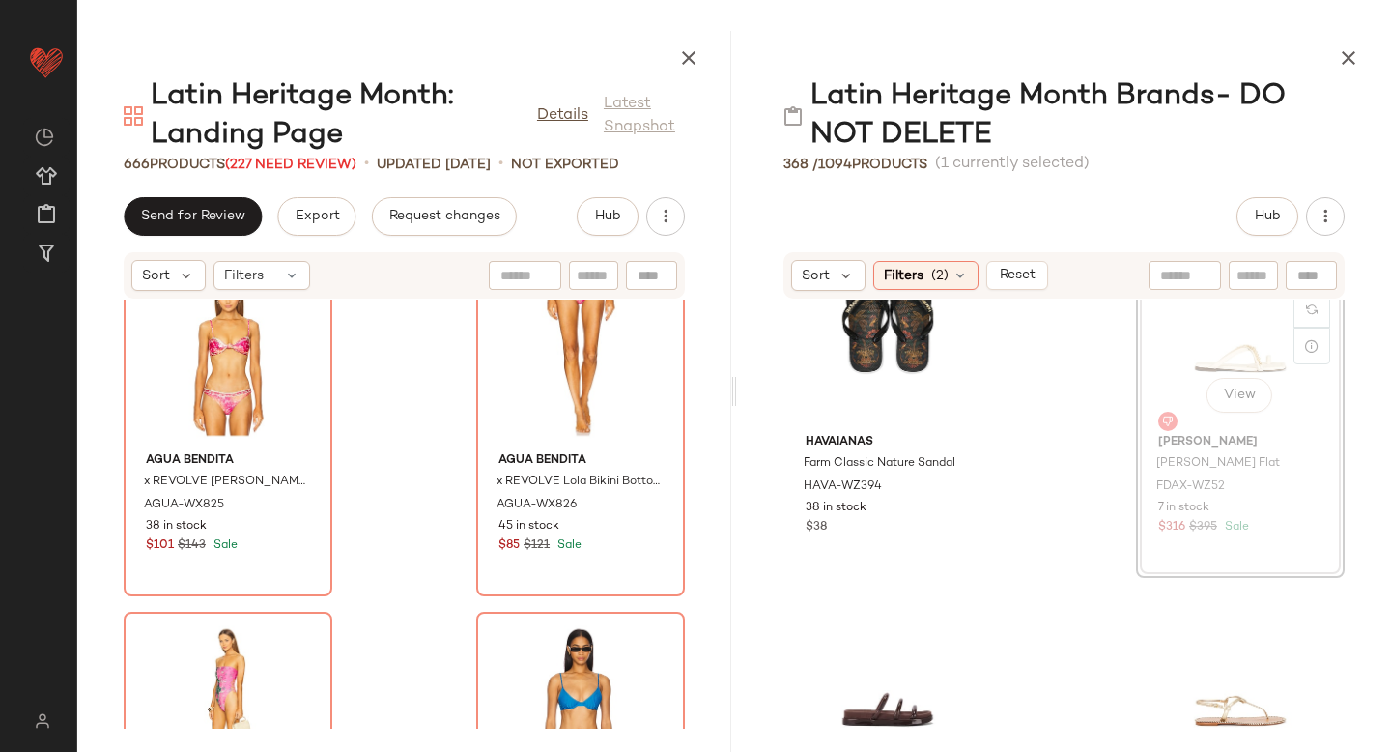
scroll to position [25882, 0]
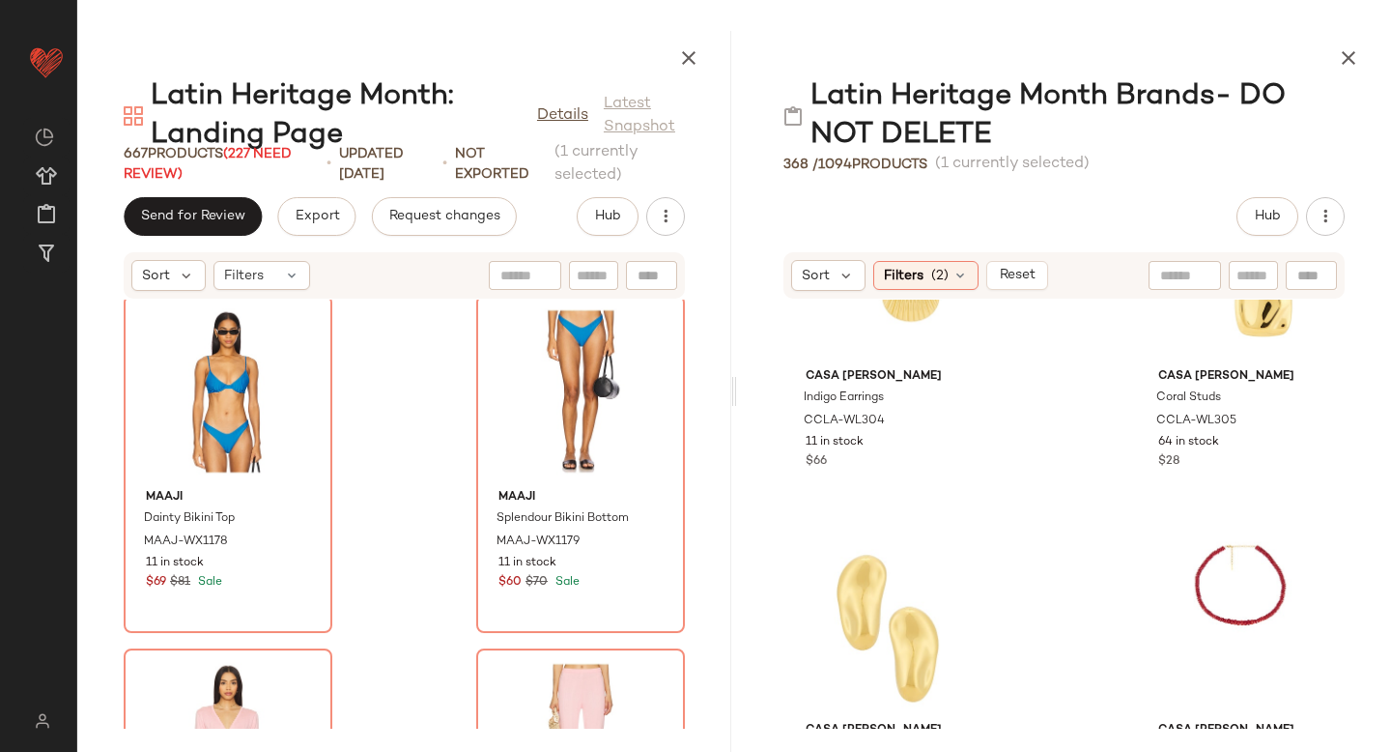
scroll to position [1580, 0]
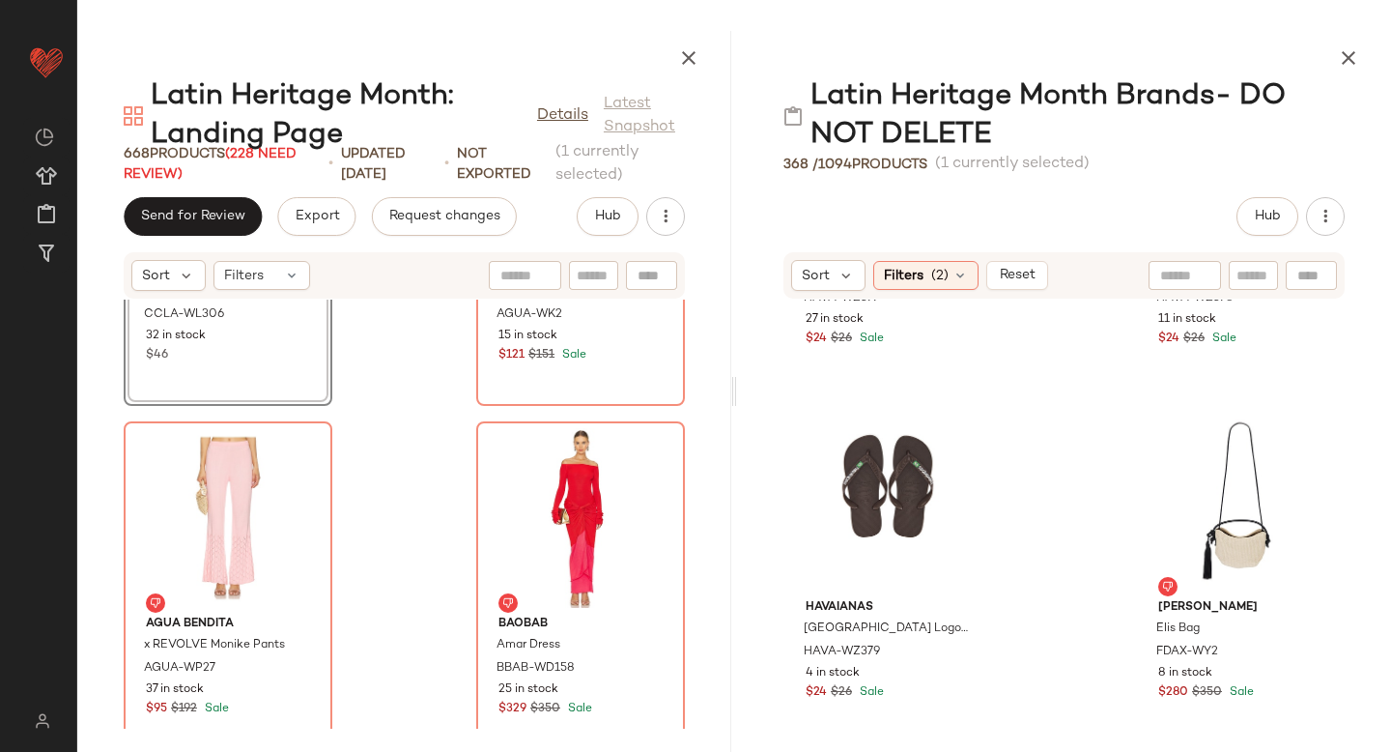
scroll to position [18315, 0]
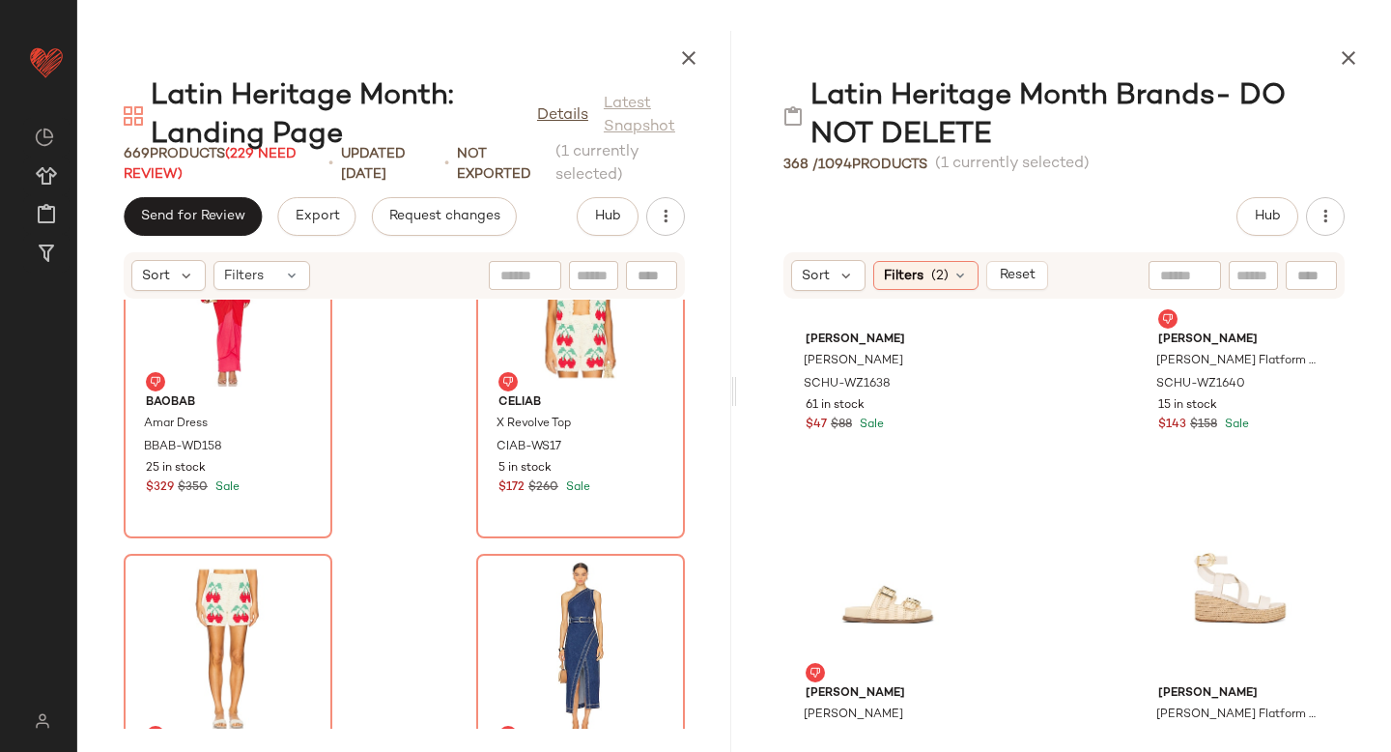
scroll to position [19737, 0]
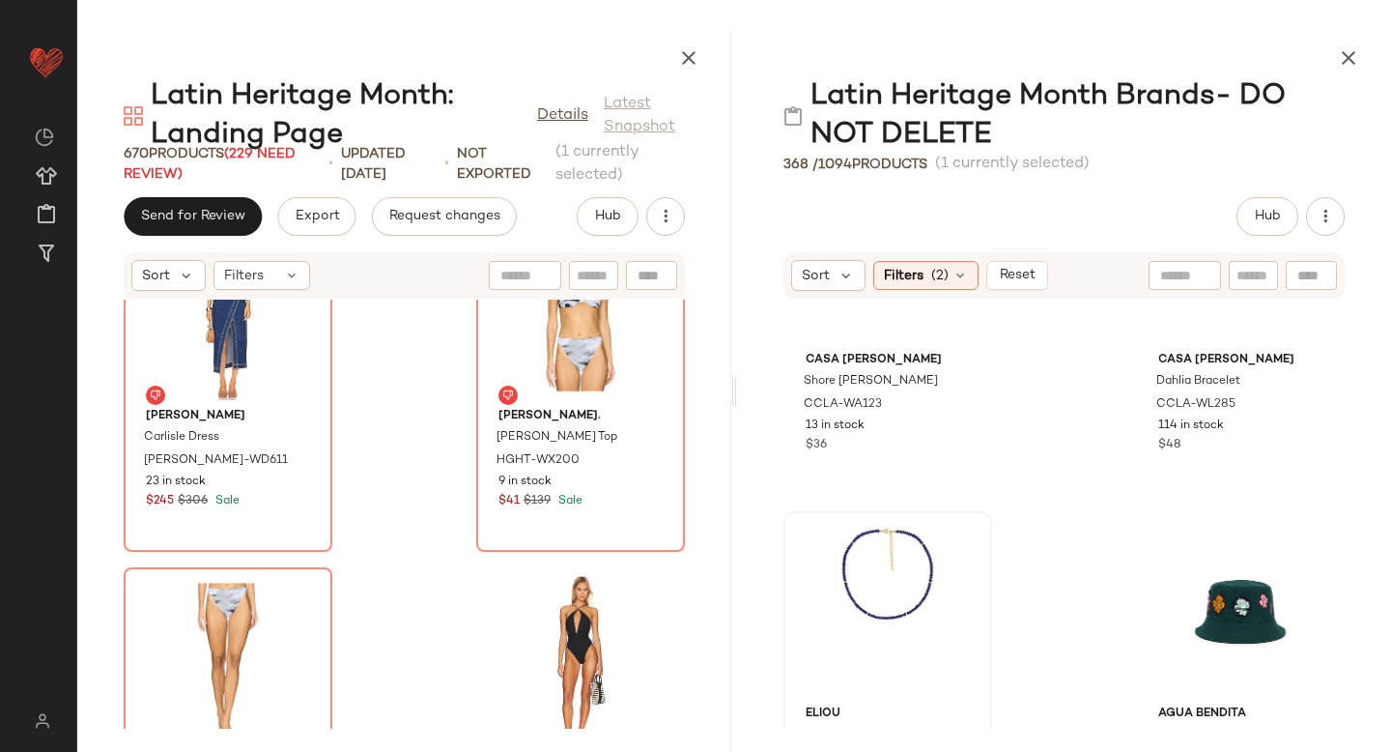
scroll to position [2992, 0]
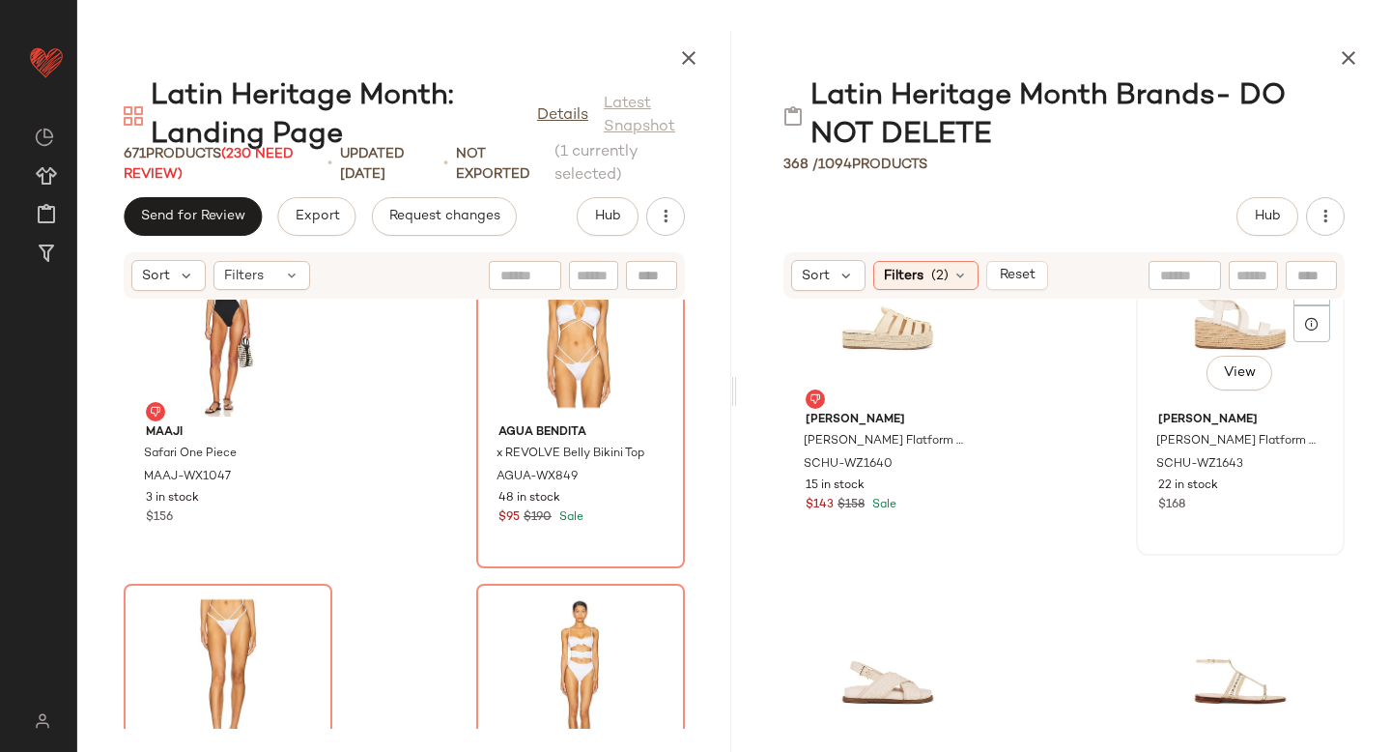
scroll to position [19545, 0]
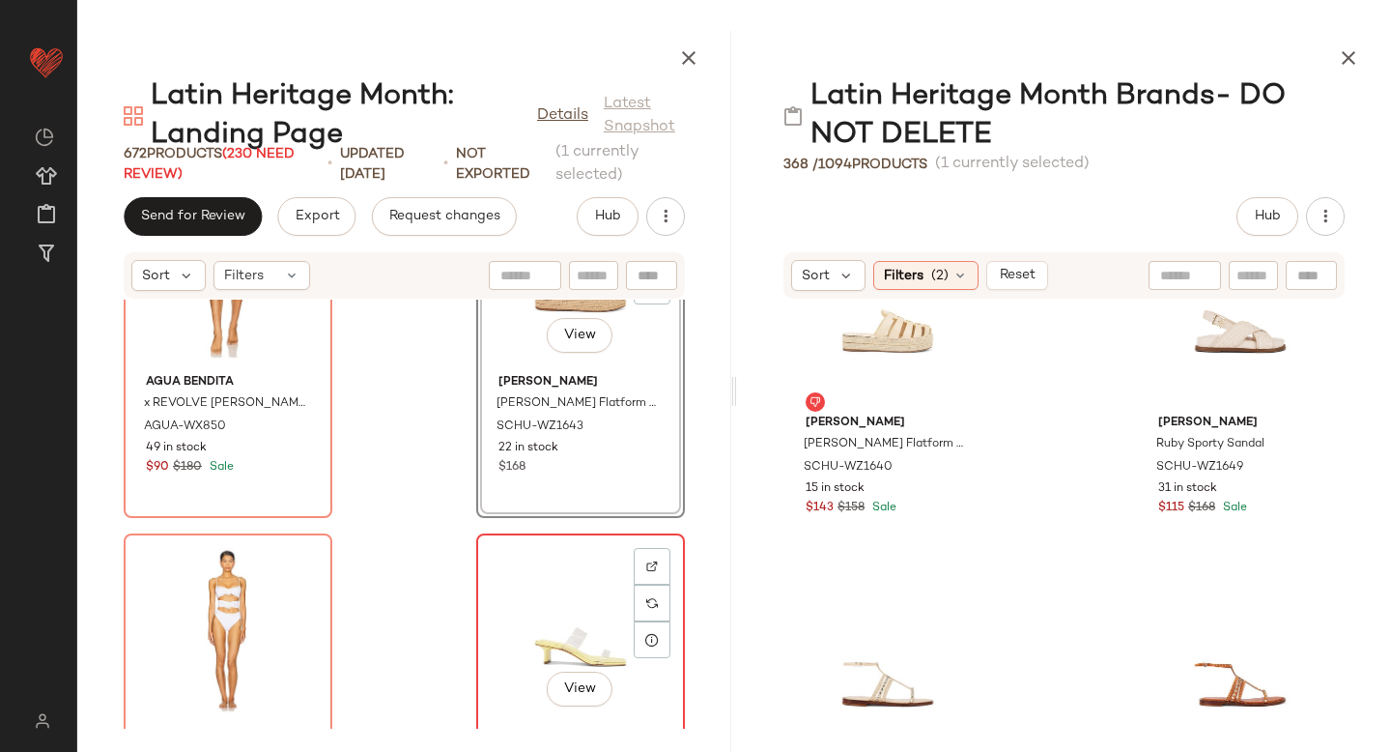
scroll to position [118234, 0]
click at [537, 621] on div "View" at bounding box center [580, 627] width 195 height 180
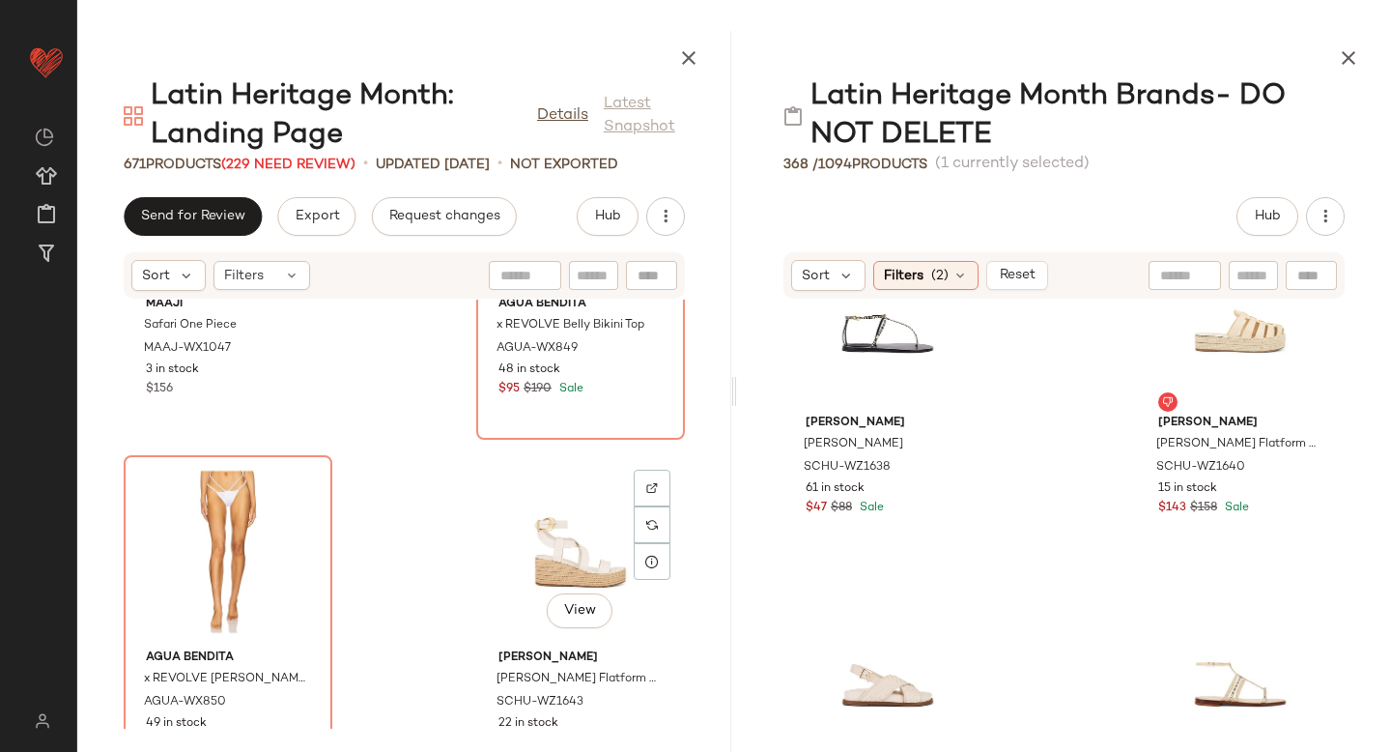
scroll to position [117867, 0]
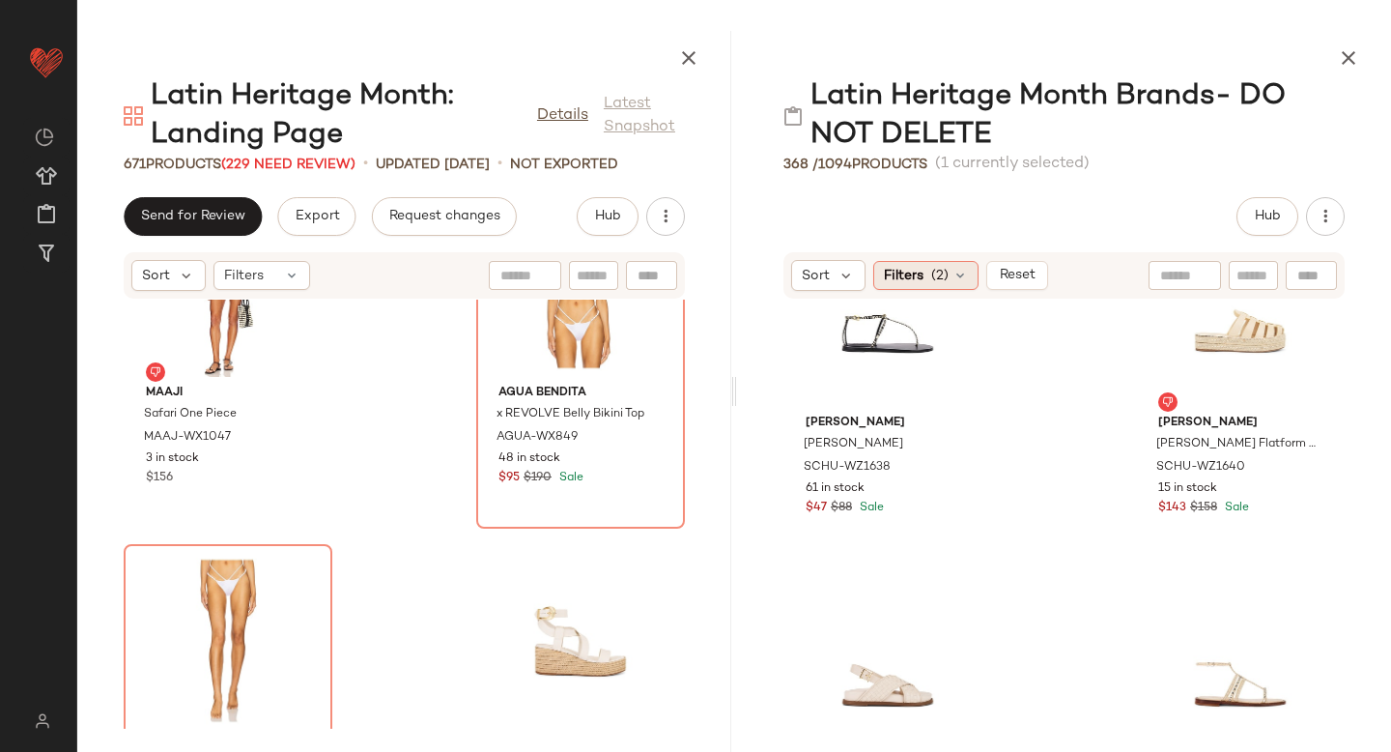
click at [947, 281] on span "(2)" at bounding box center [939, 276] width 17 height 20
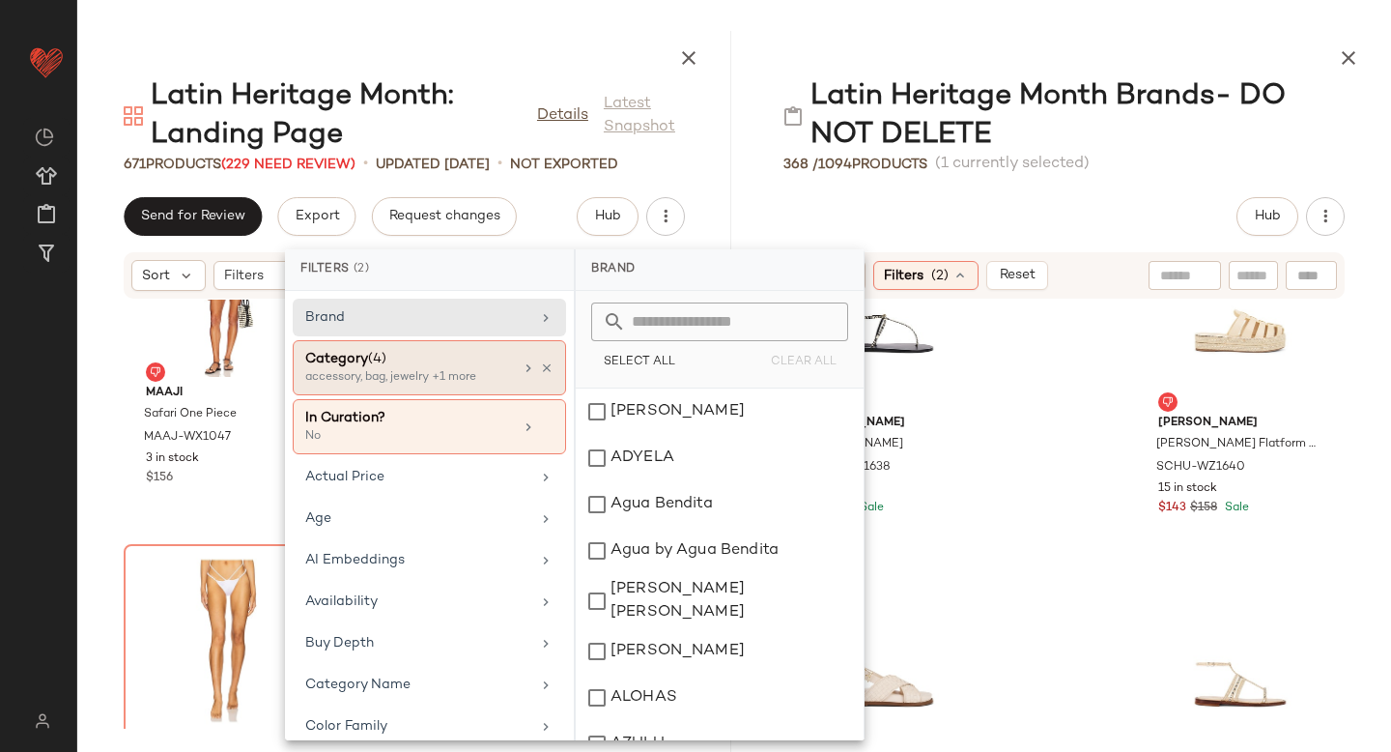
click at [411, 366] on div "Category (4)" at bounding box center [409, 359] width 208 height 20
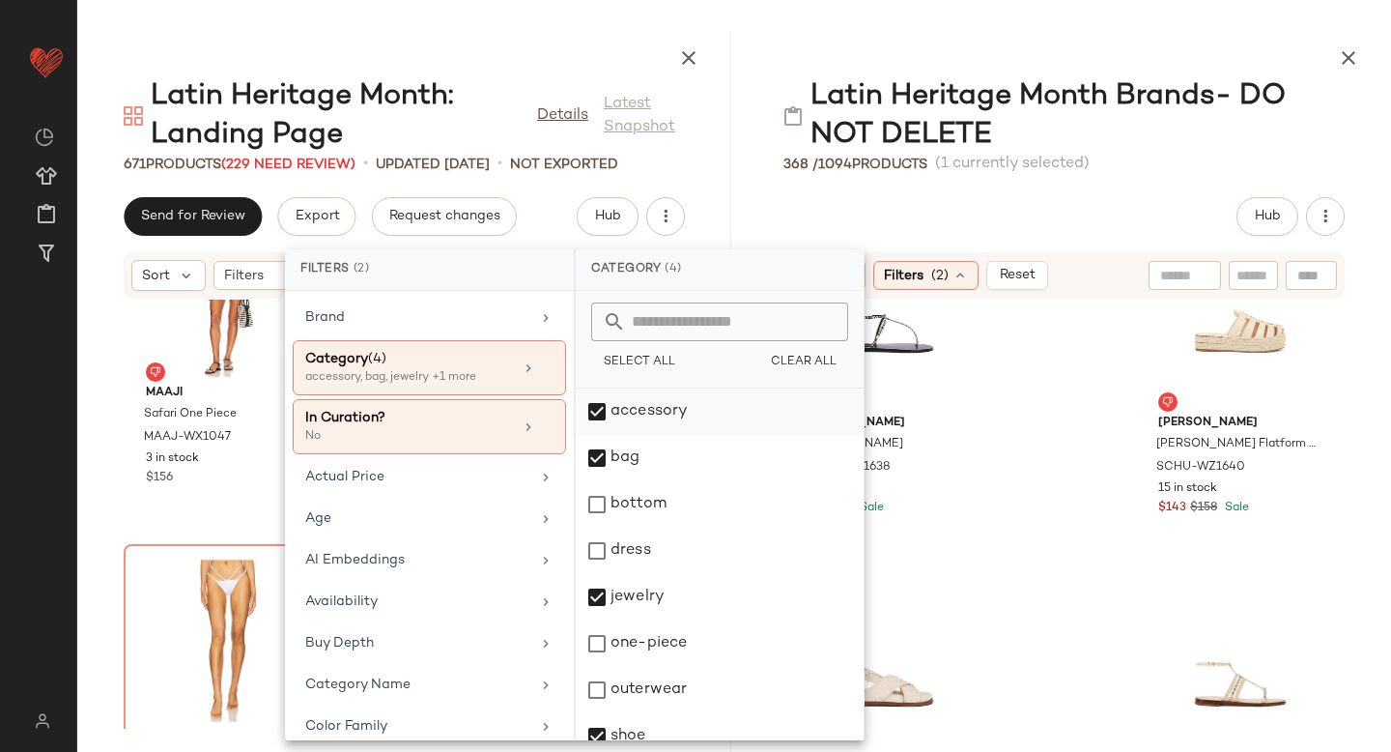
click at [596, 416] on div "accessory" at bounding box center [720, 411] width 288 height 46
click at [601, 454] on div "bag" at bounding box center [720, 458] width 288 height 46
click at [597, 539] on div "dress" at bounding box center [720, 550] width 288 height 46
click at [597, 589] on div "jewelry" at bounding box center [720, 597] width 288 height 46
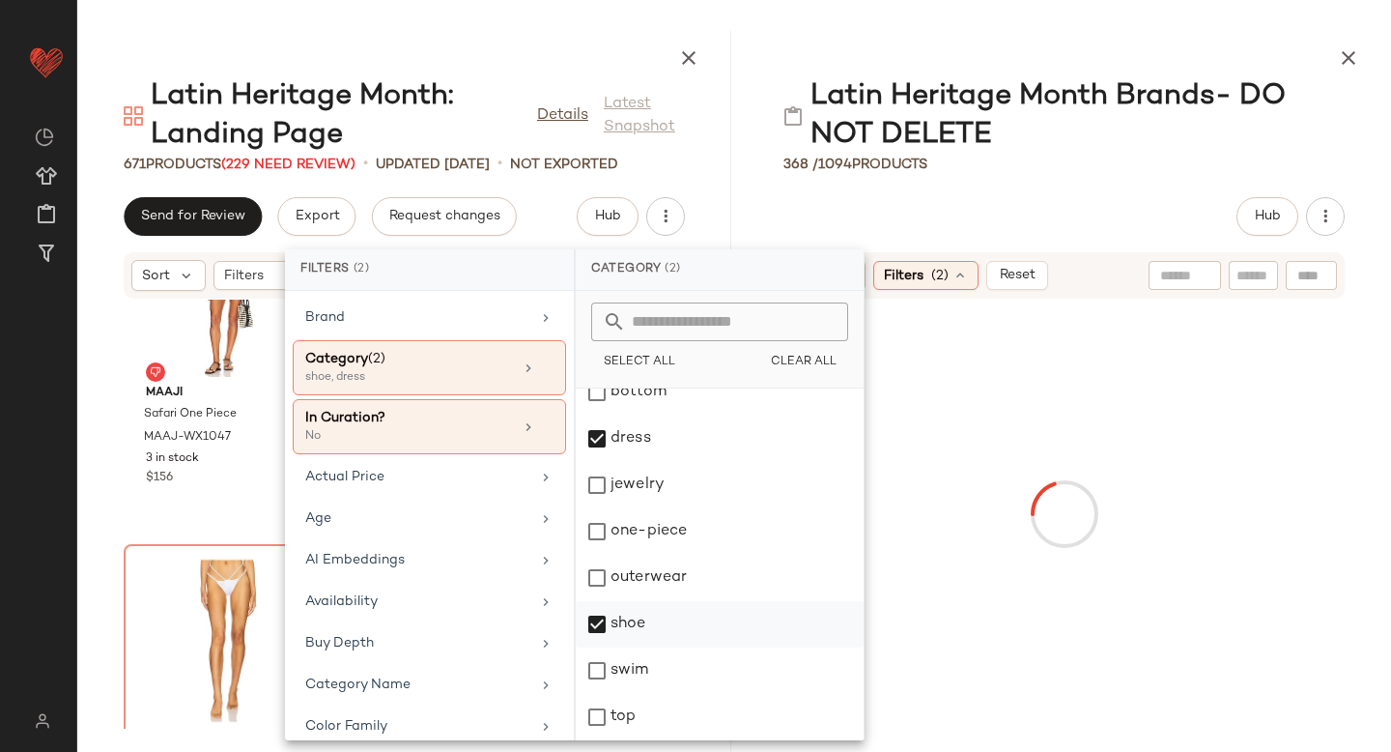
click at [597, 630] on div "shoe" at bounding box center [720, 624] width 288 height 46
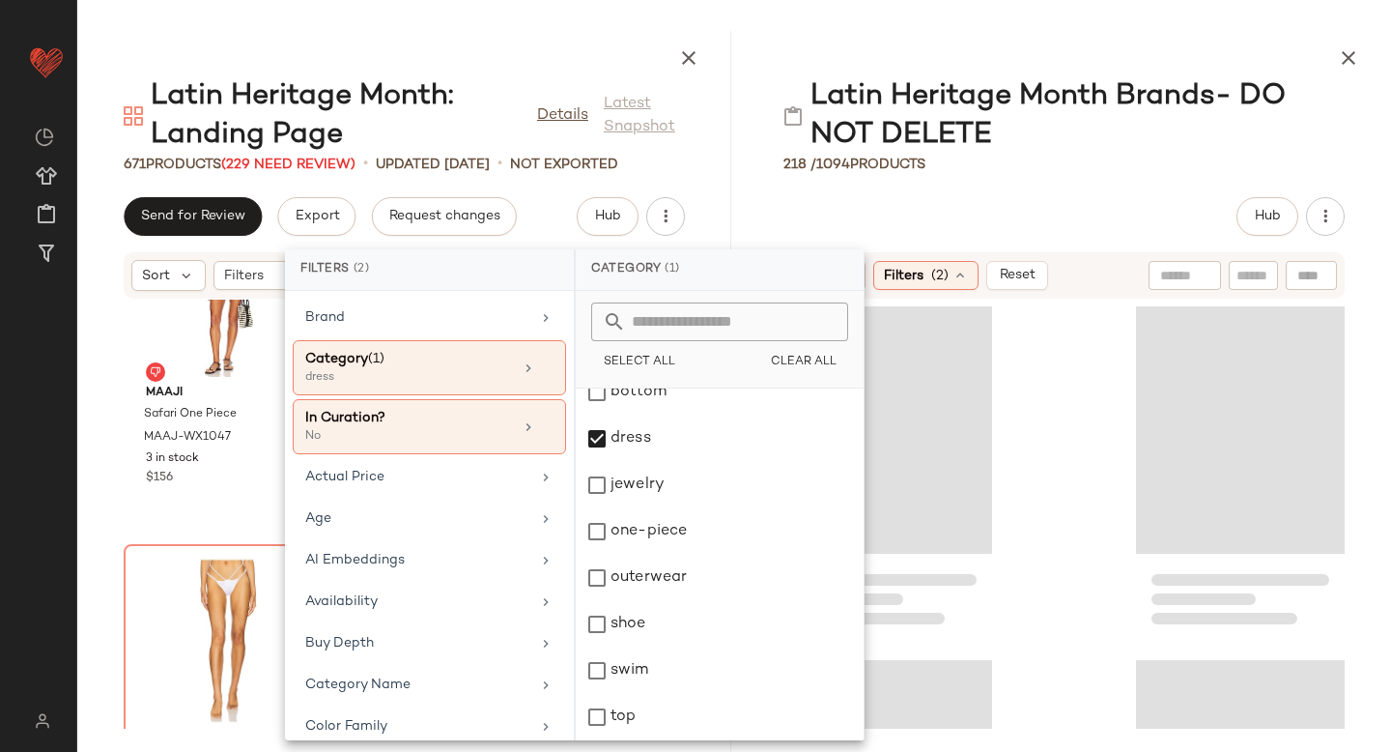
click at [1053, 359] on div at bounding box center [1064, 513] width 654 height 429
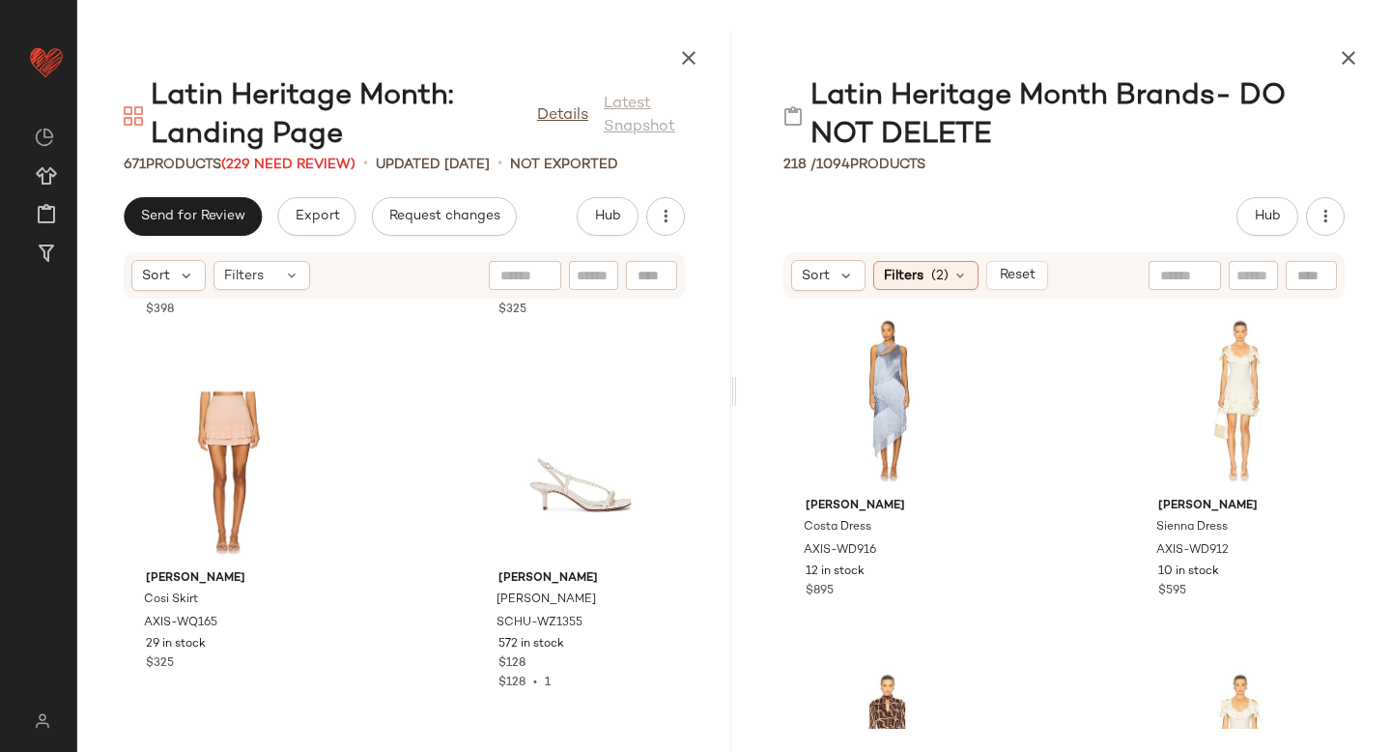
scroll to position [22576, 0]
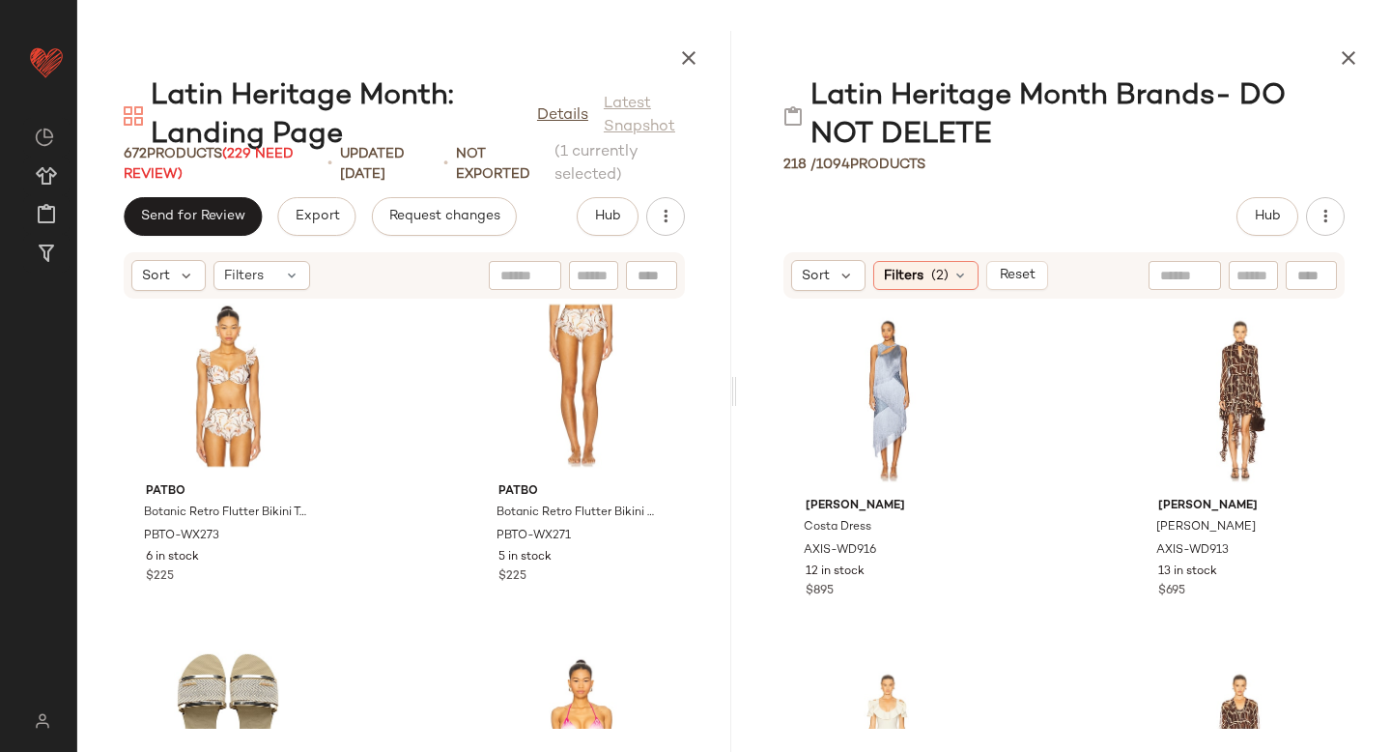
scroll to position [29049, 0]
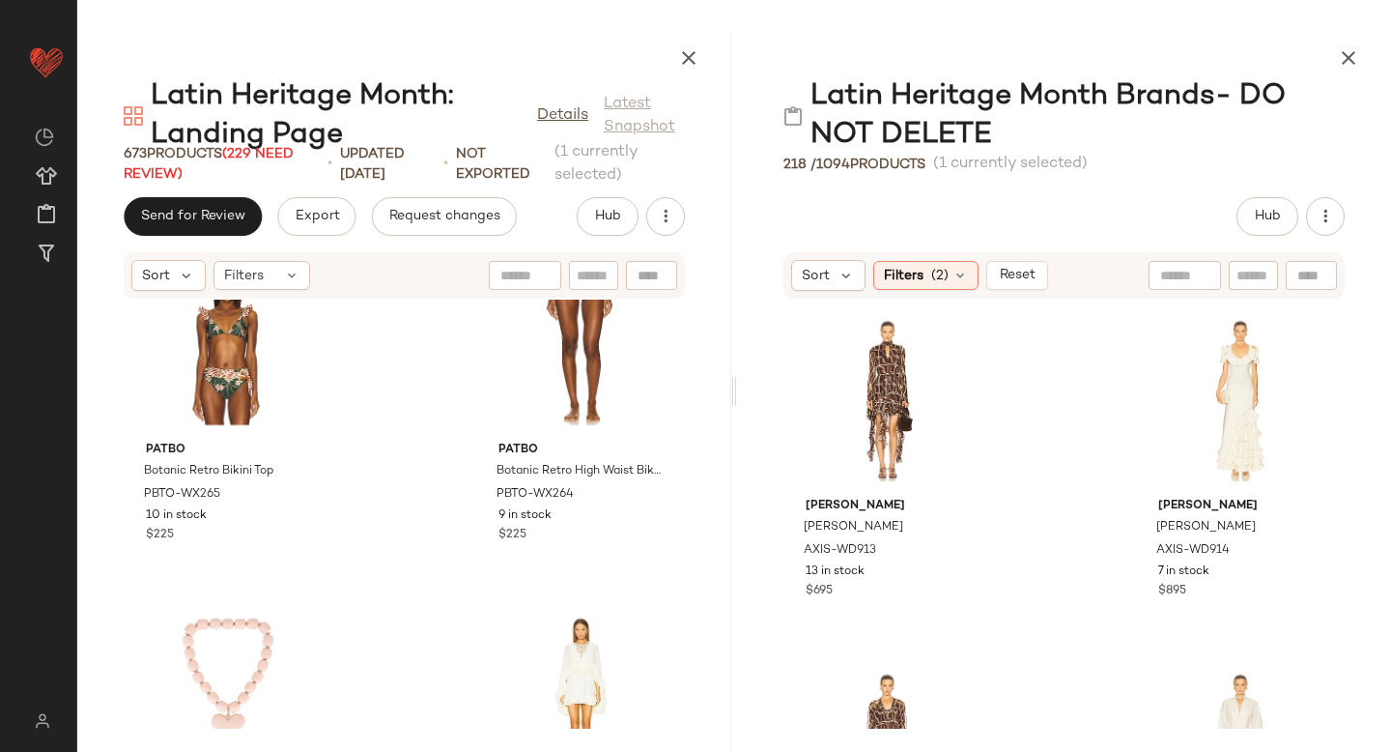
scroll to position [37548, 0]
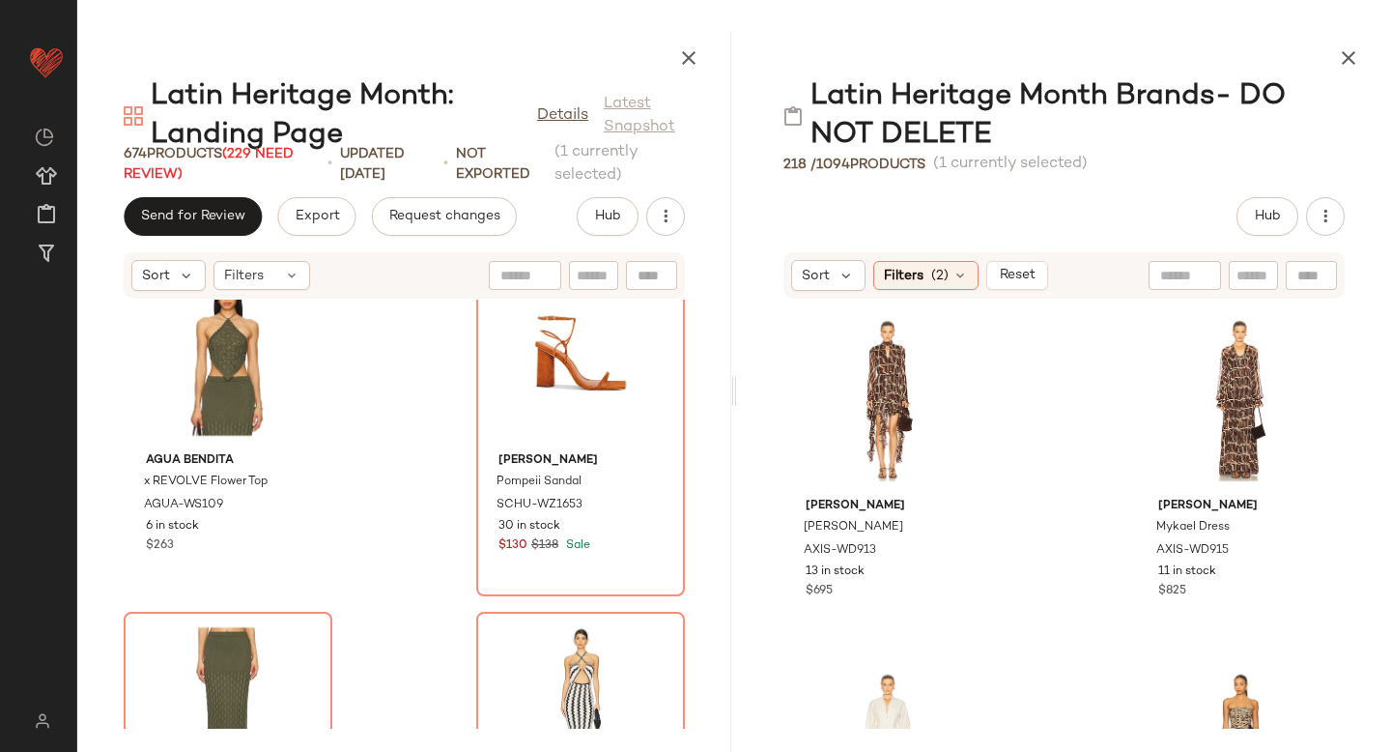
scroll to position [86362, 0]
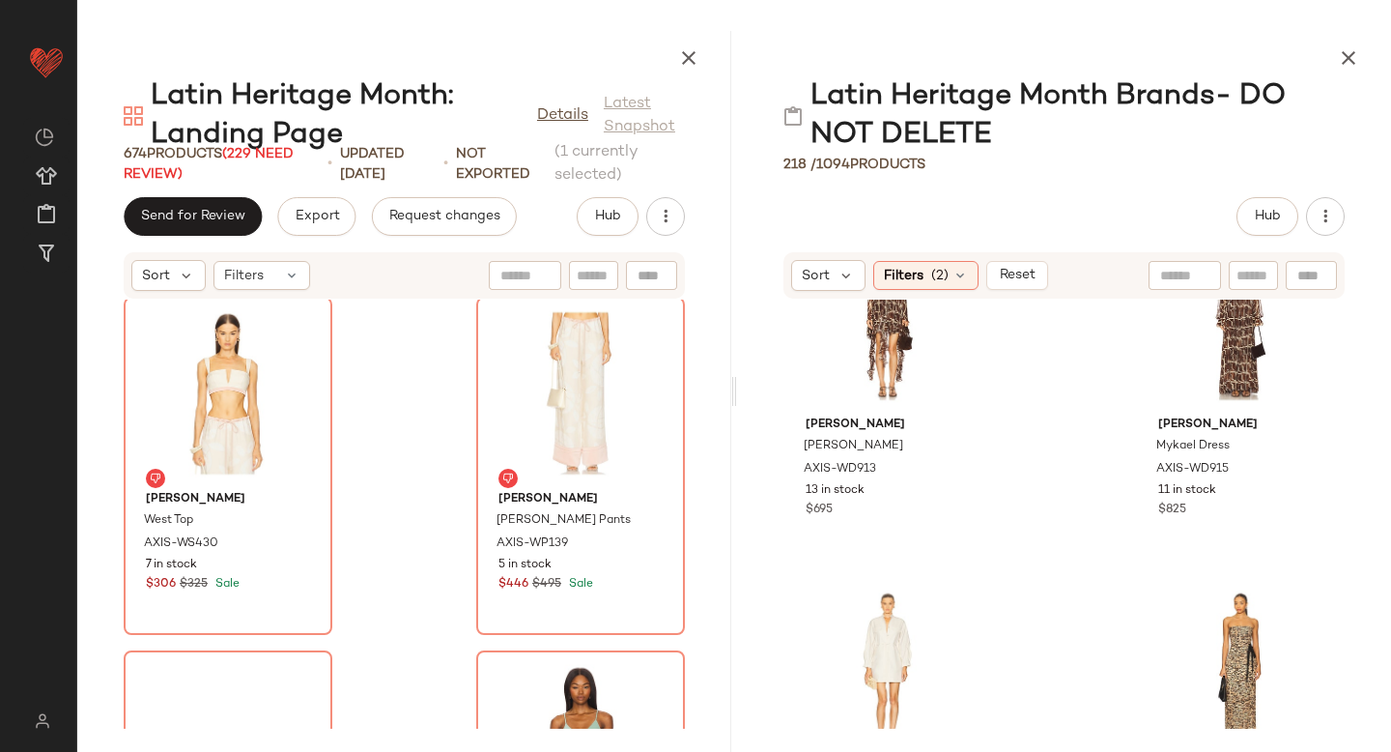
scroll to position [192, 0]
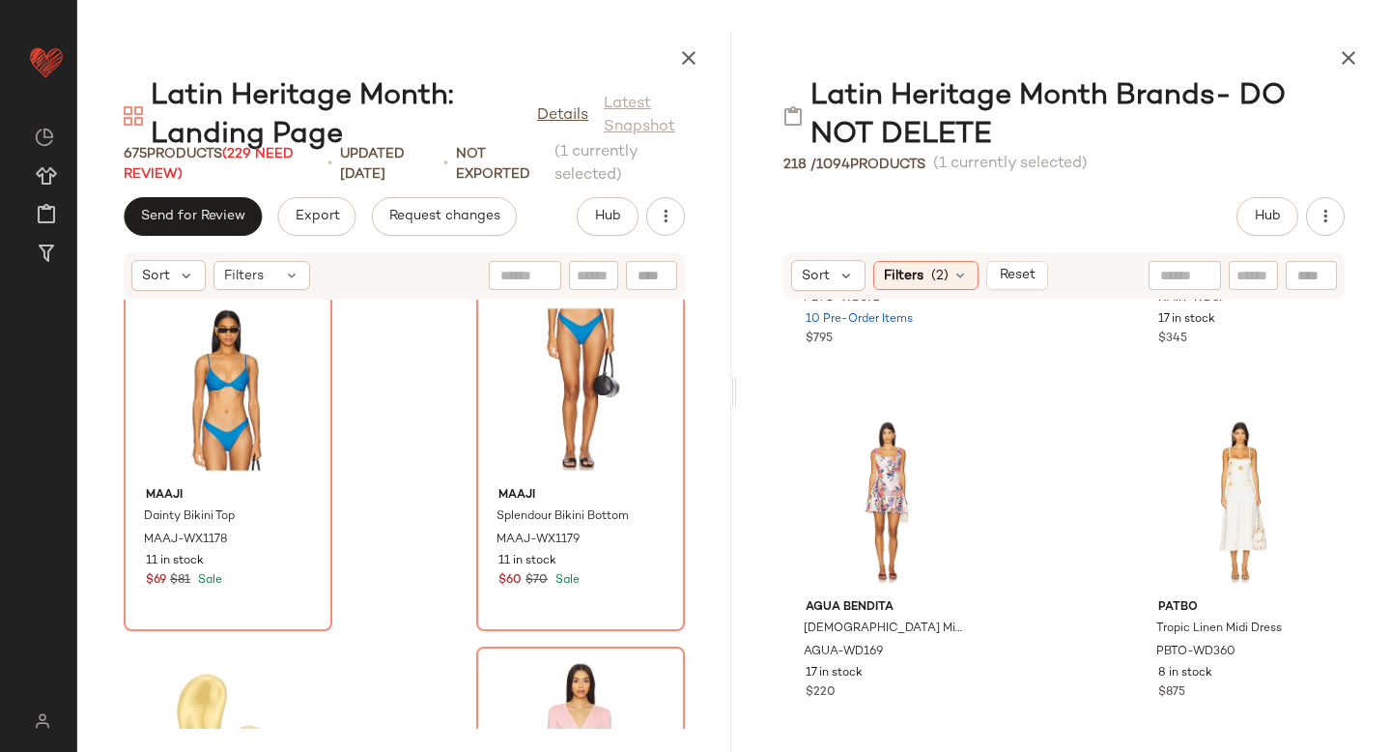
scroll to position [1343, 0]
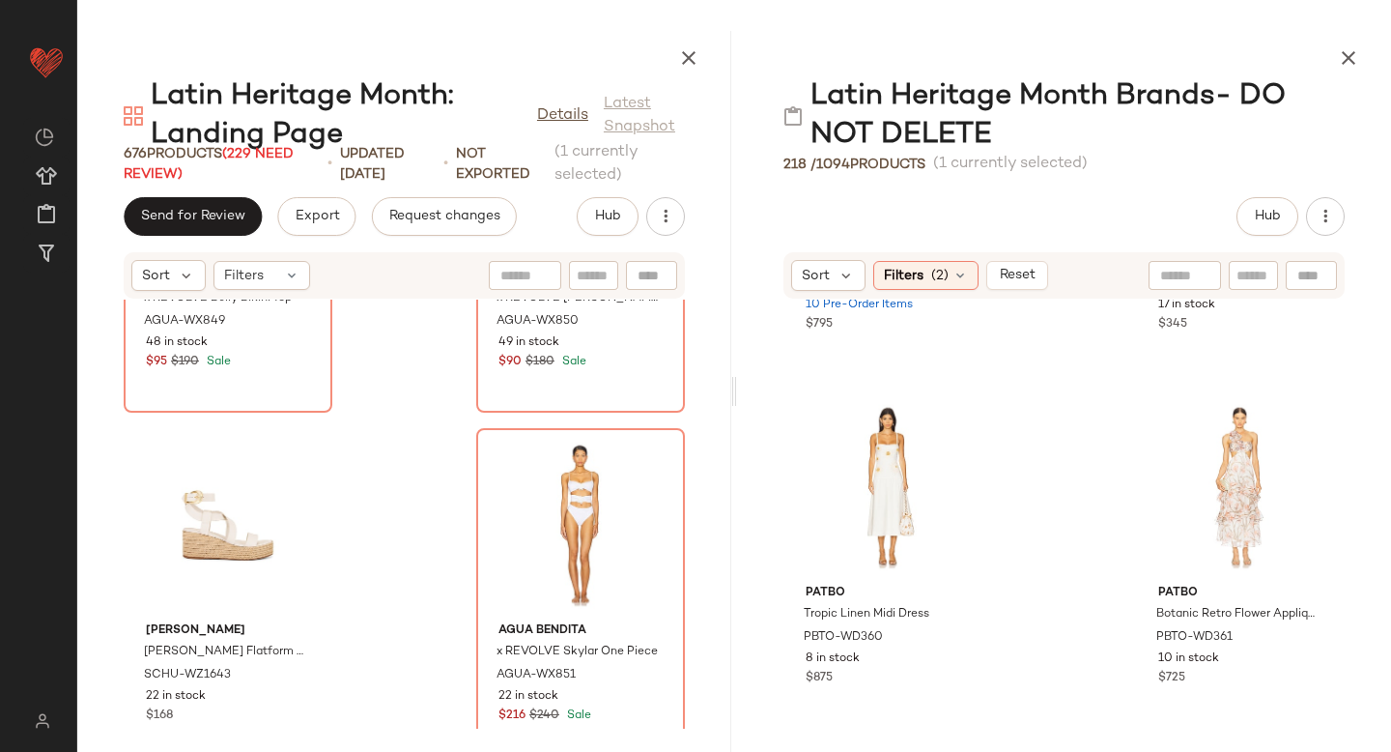
scroll to position [119081, 0]
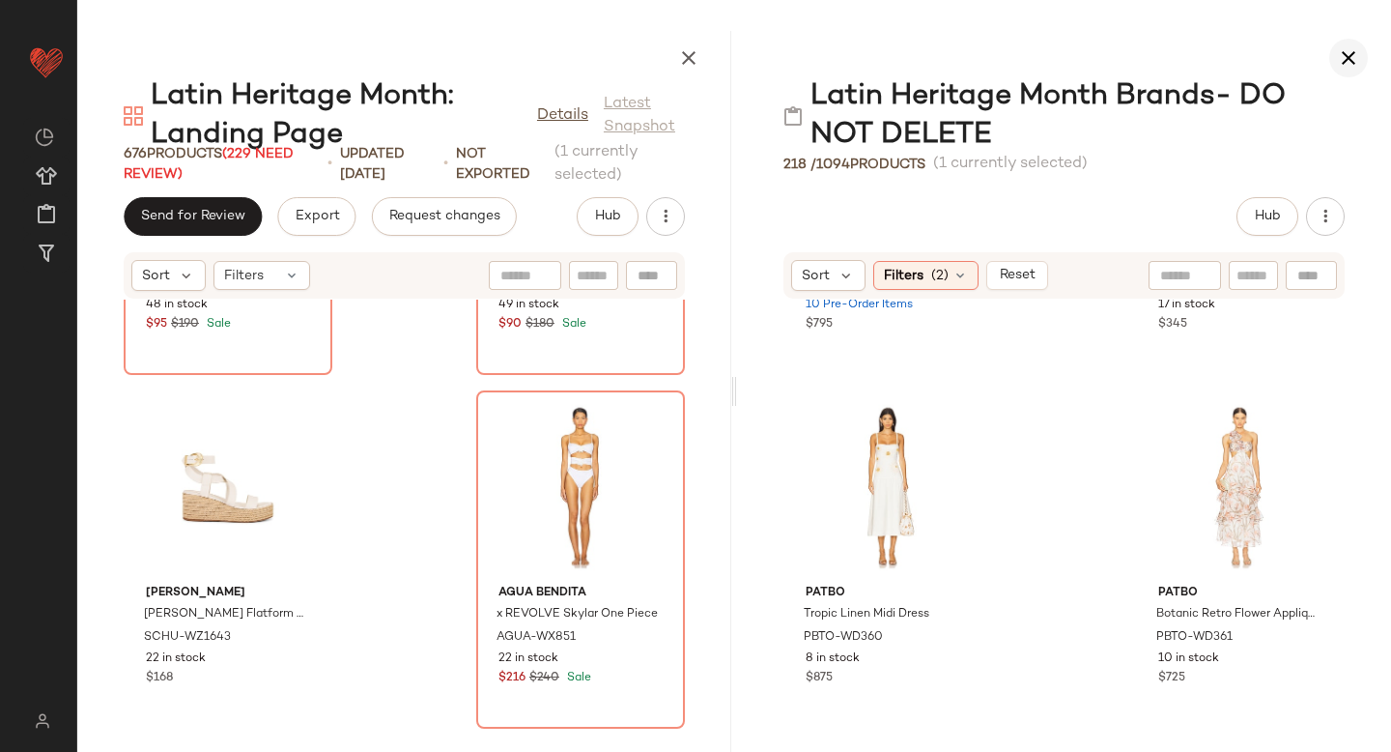
click at [1363, 45] on button "button" at bounding box center [1348, 58] width 39 height 39
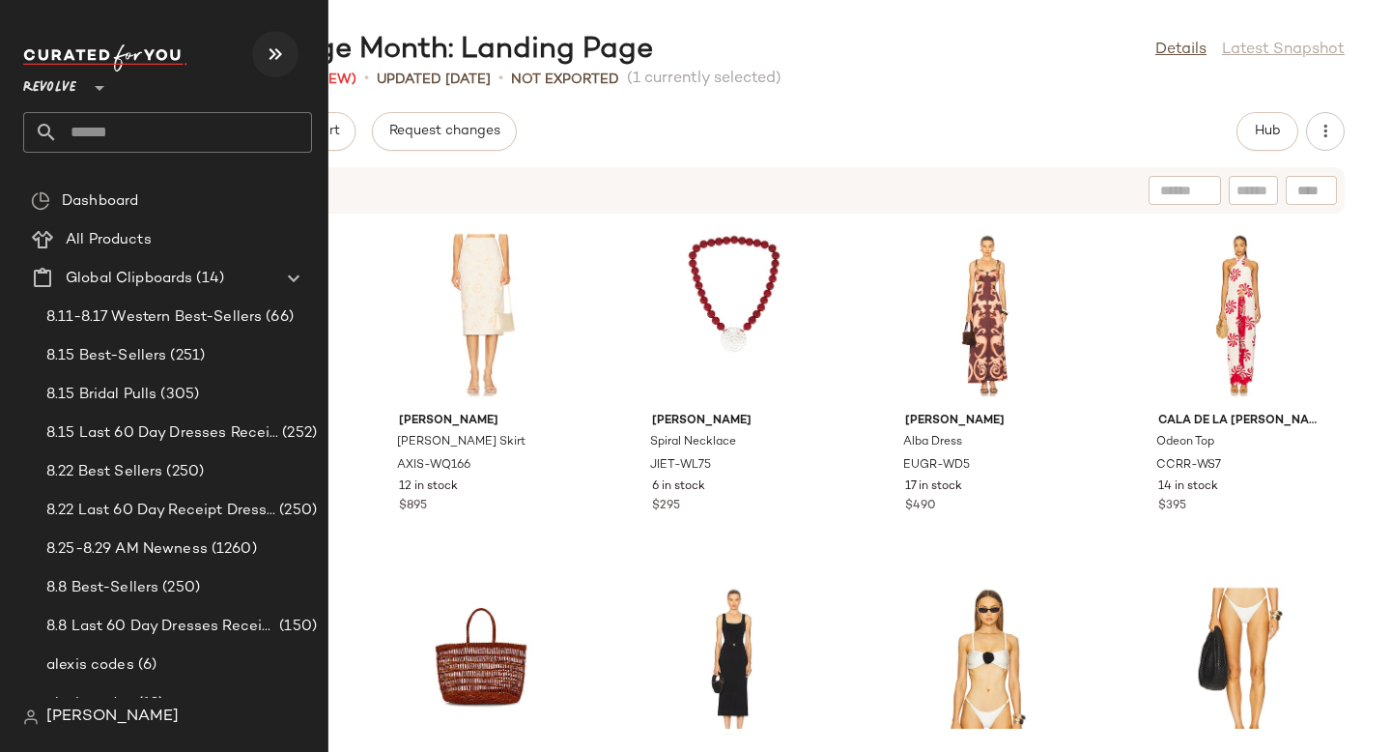
click at [285, 54] on icon "button" at bounding box center [275, 54] width 23 height 23
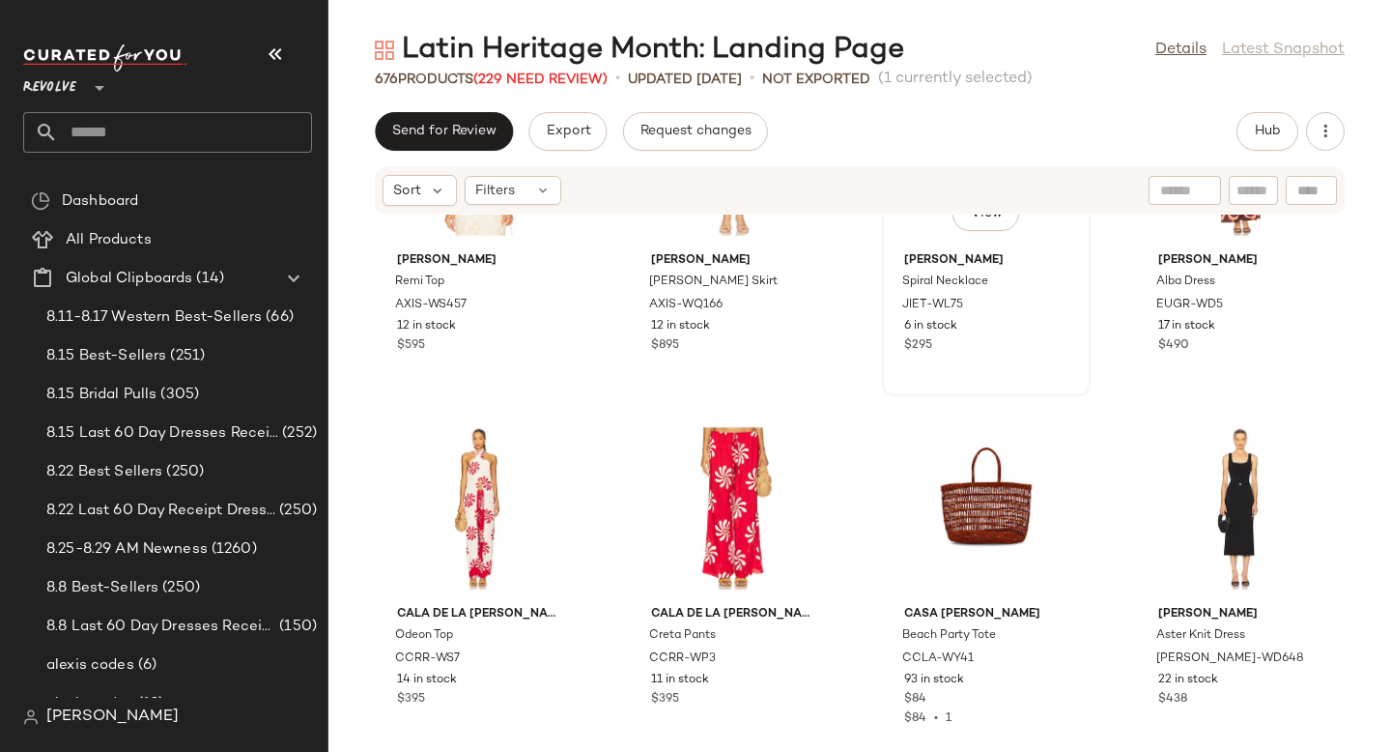
scroll to position [208, 0]
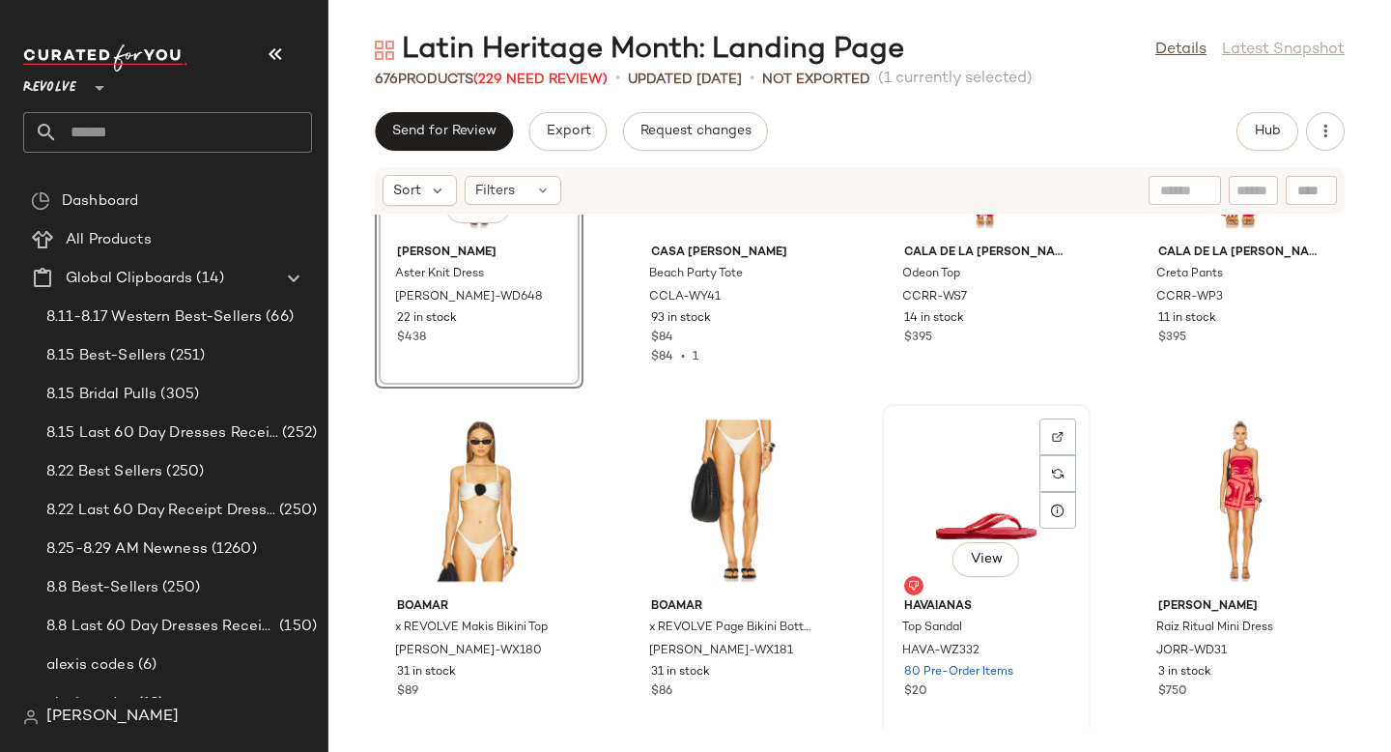
scroll to position [547, 0]
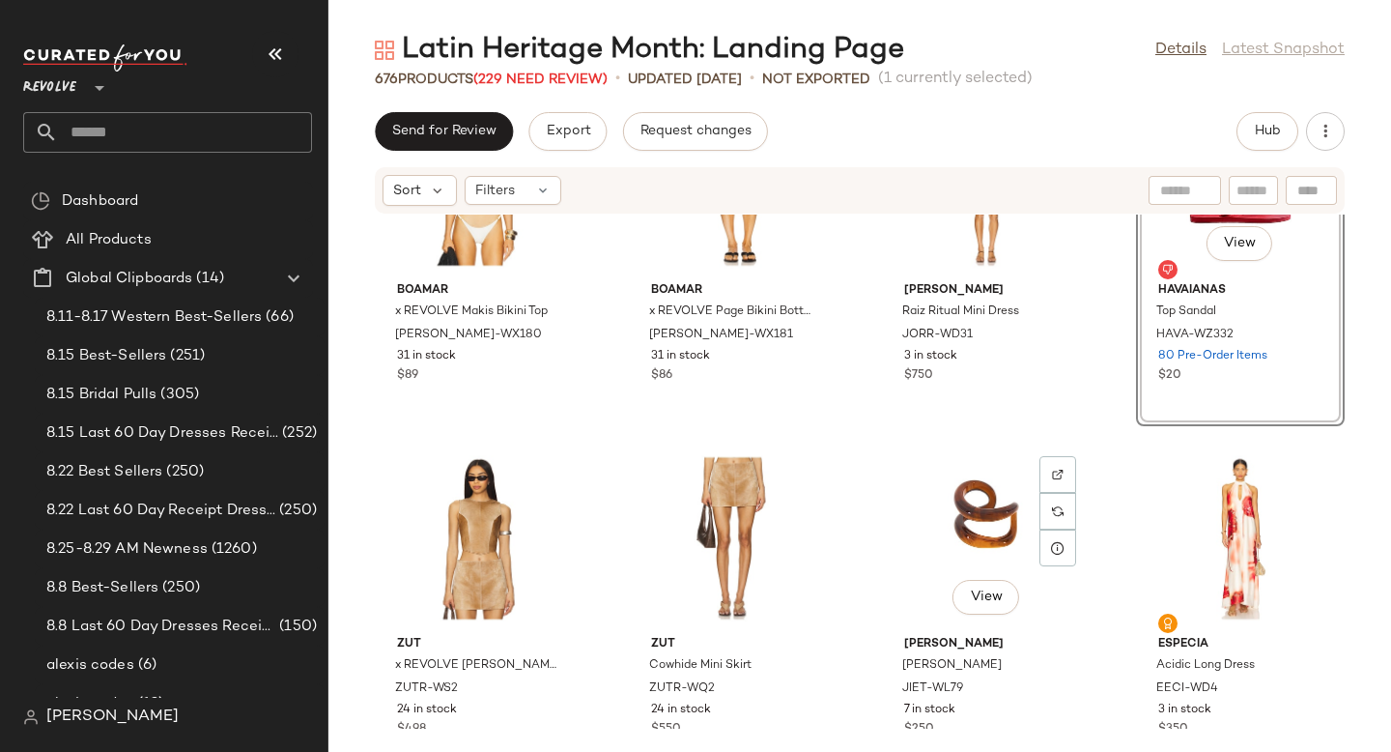
scroll to position [896, 0]
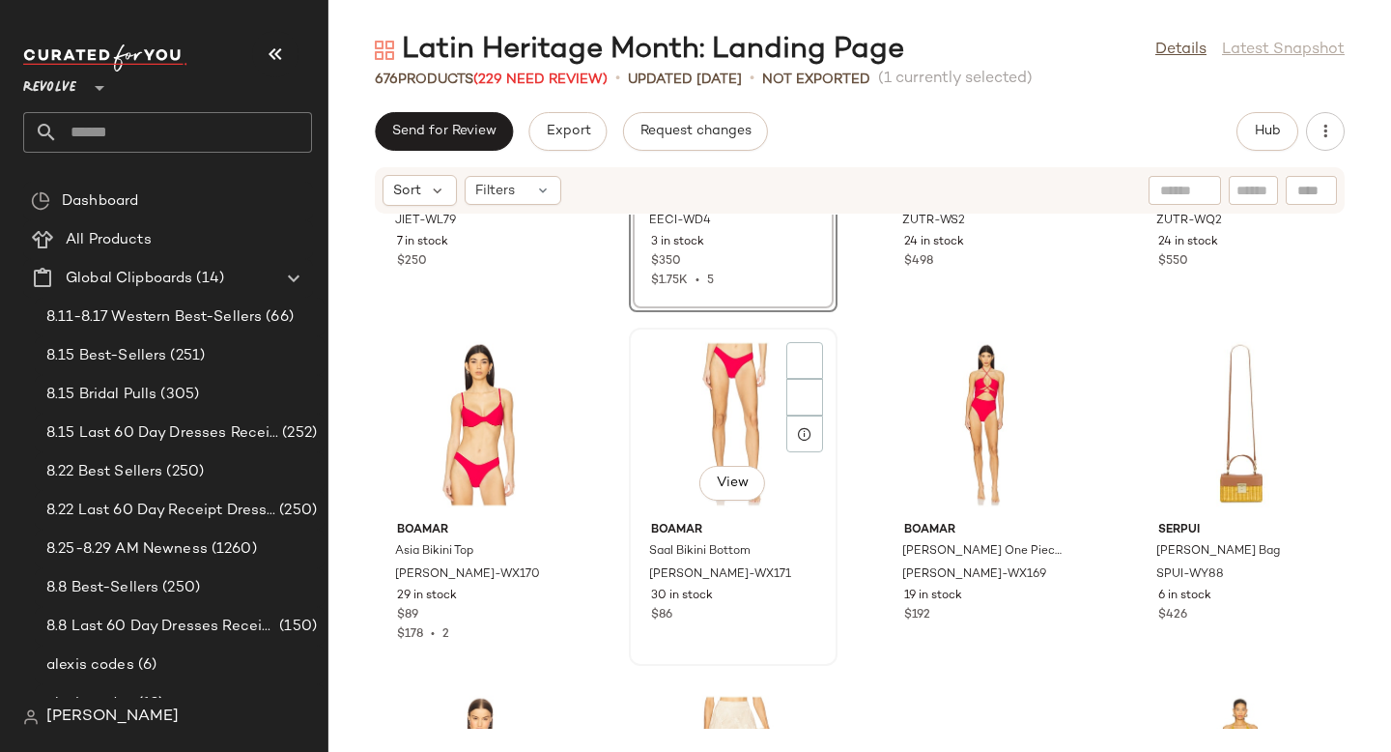
scroll to position [1323, 0]
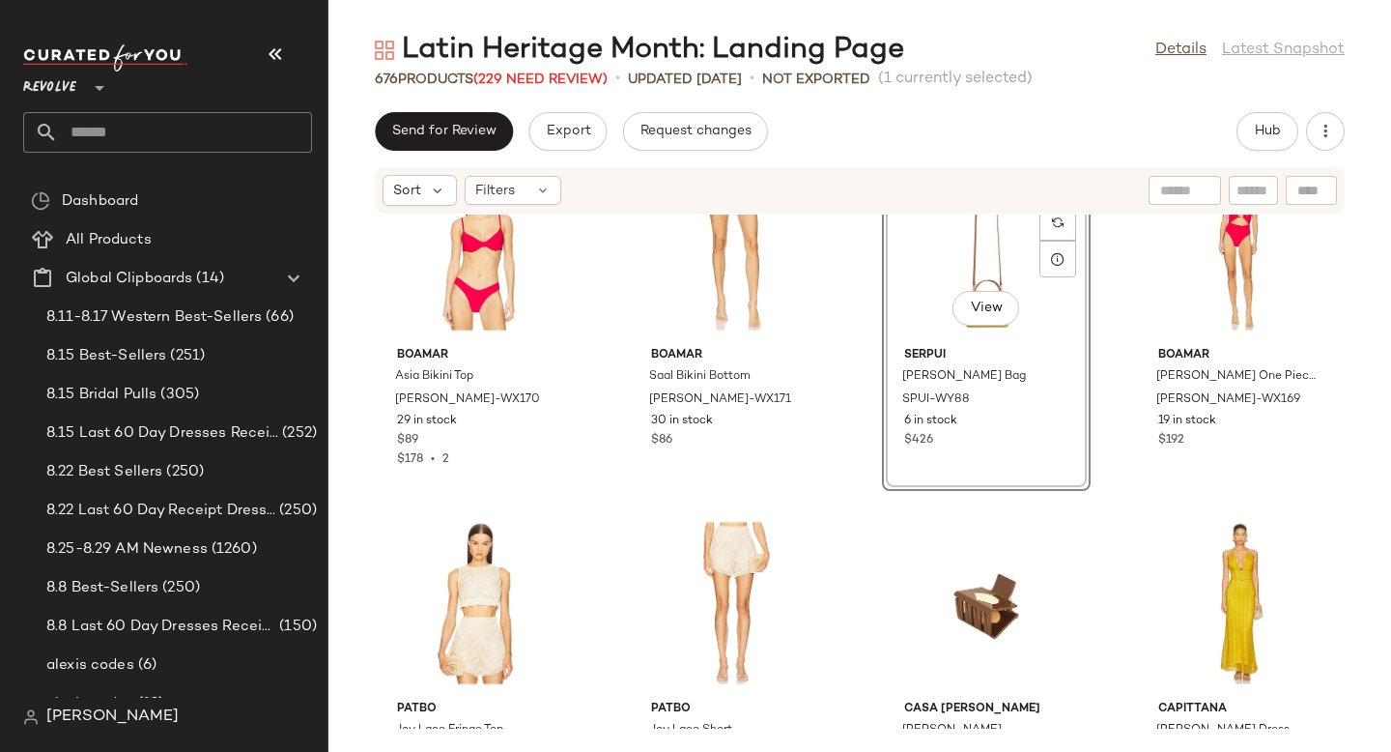
scroll to position [1582, 0]
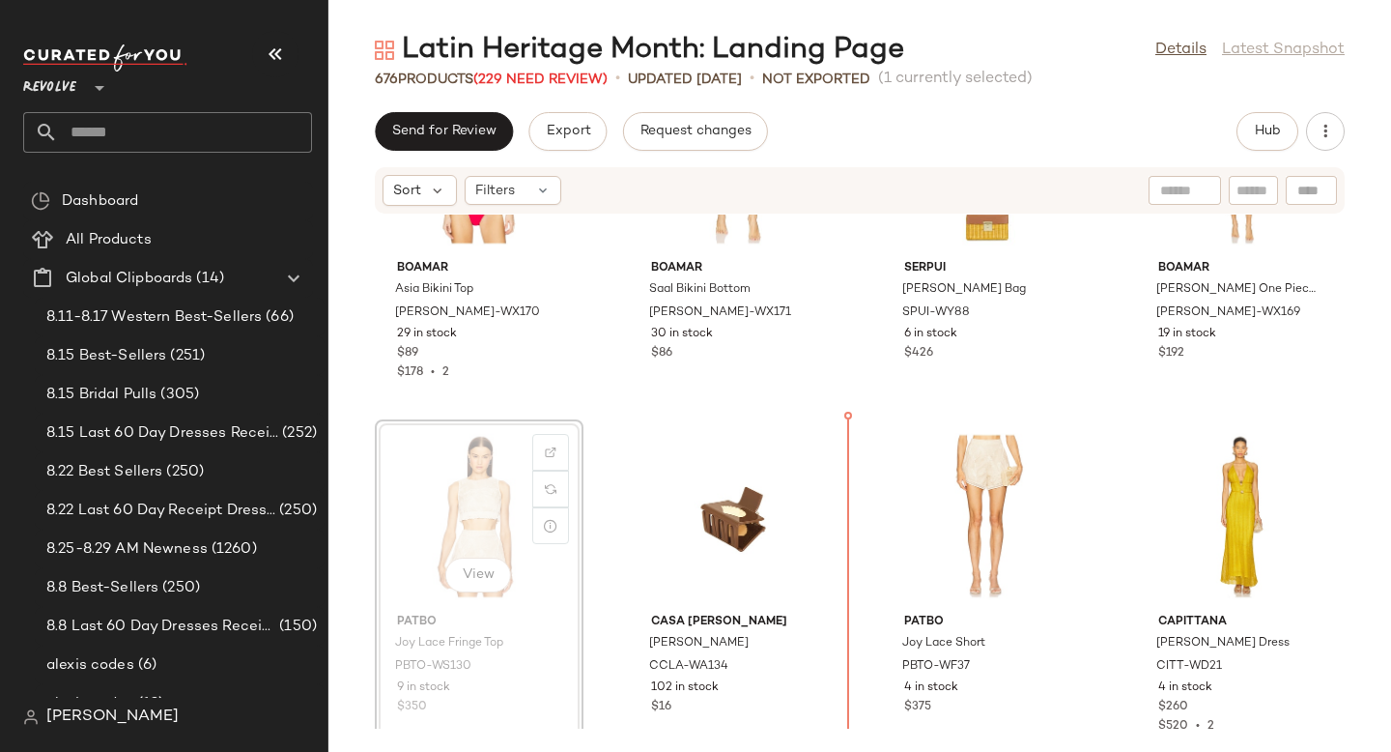
drag, startPoint x: 489, startPoint y: 490, endPoint x: 504, endPoint y: 490, distance: 15.5
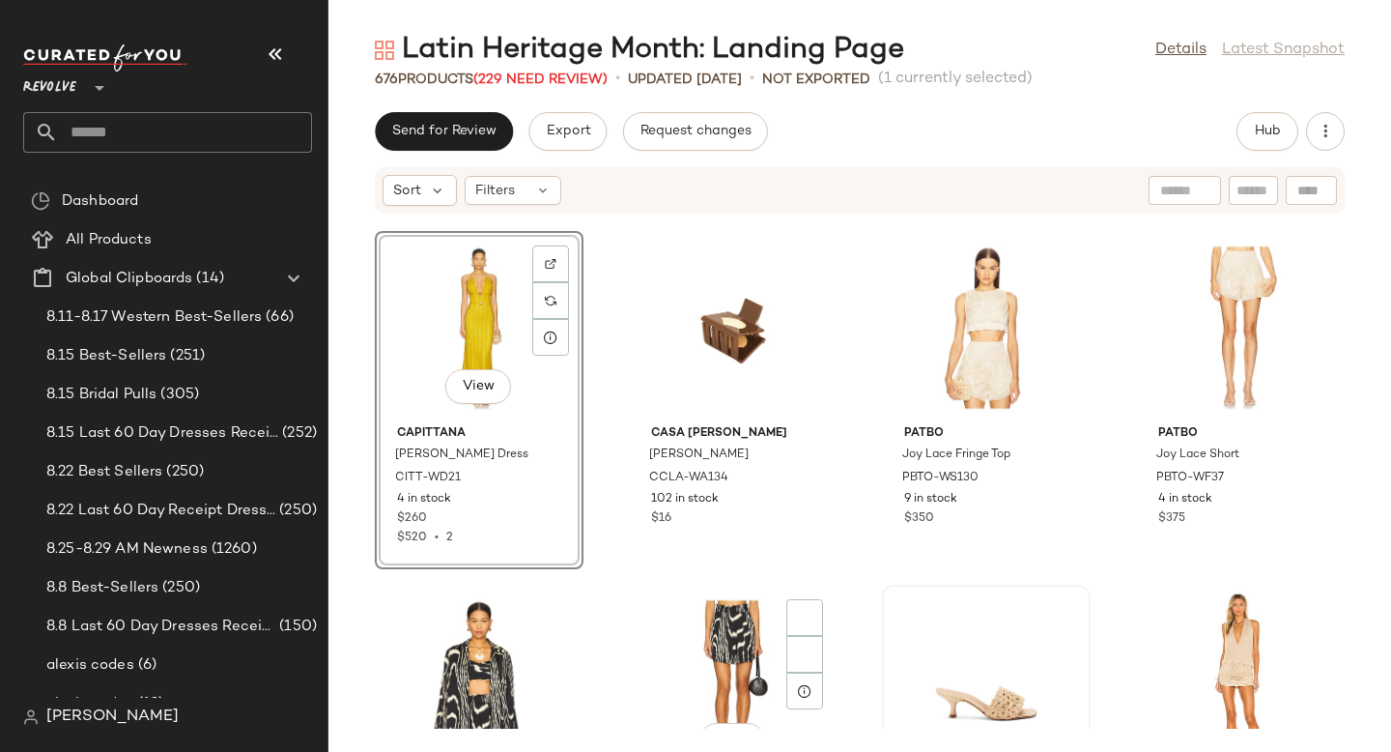
scroll to position [1910, 0]
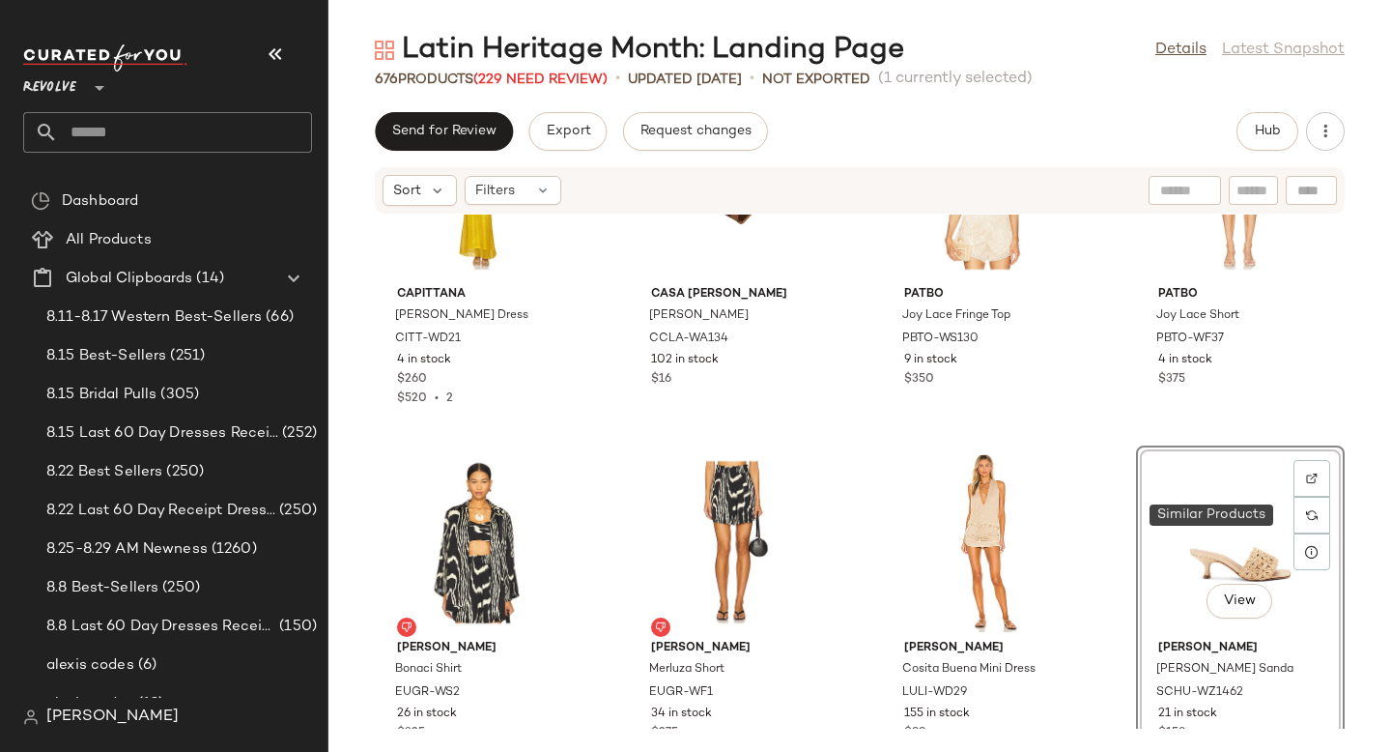
drag, startPoint x: 935, startPoint y: 512, endPoint x: 1292, endPoint y: 521, distance: 356.6
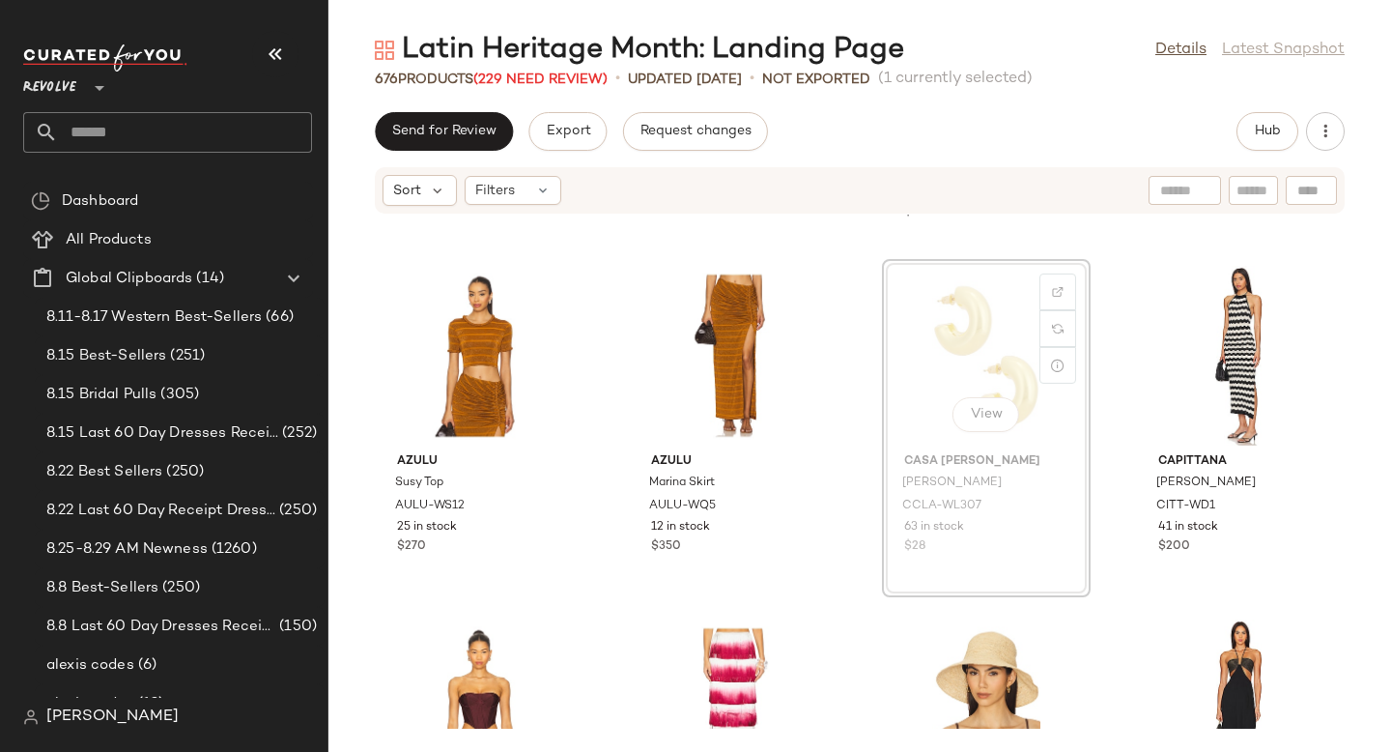
scroll to position [2447, 0]
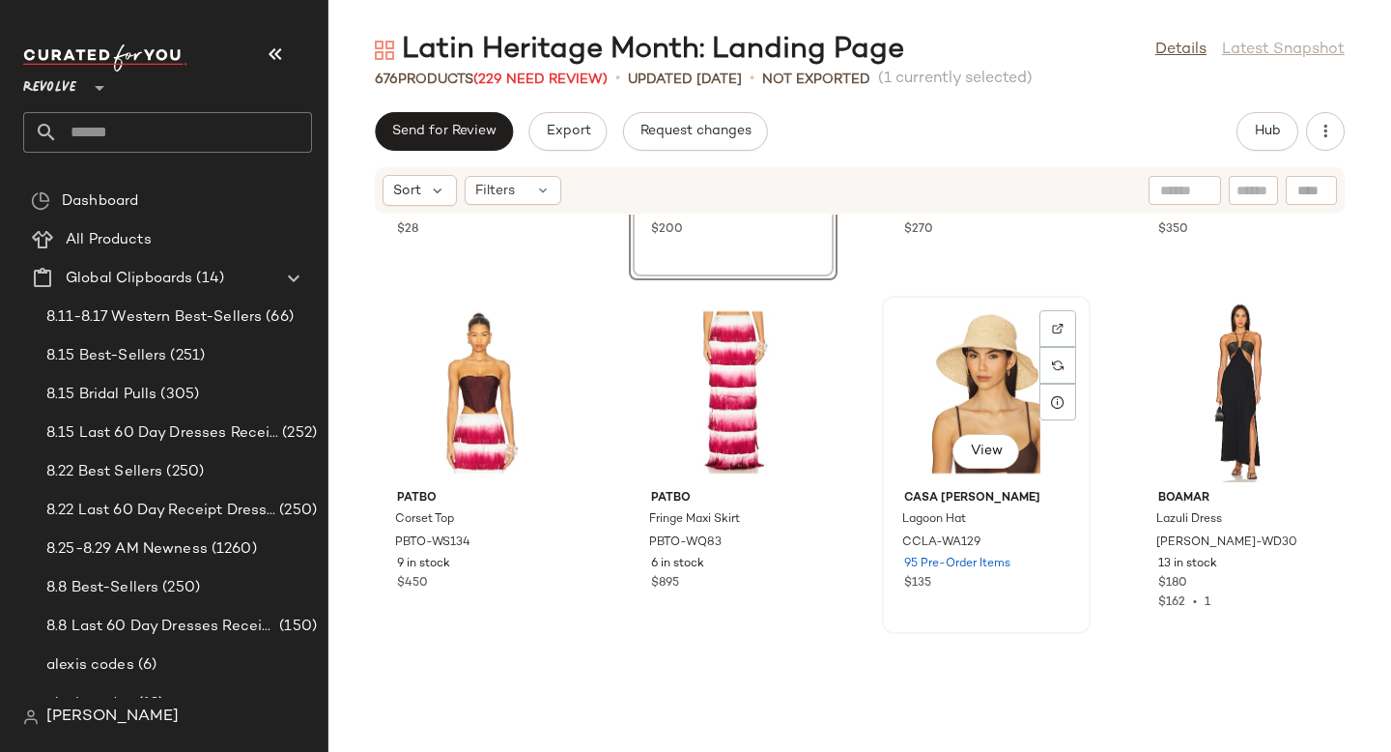
scroll to position [2951, 0]
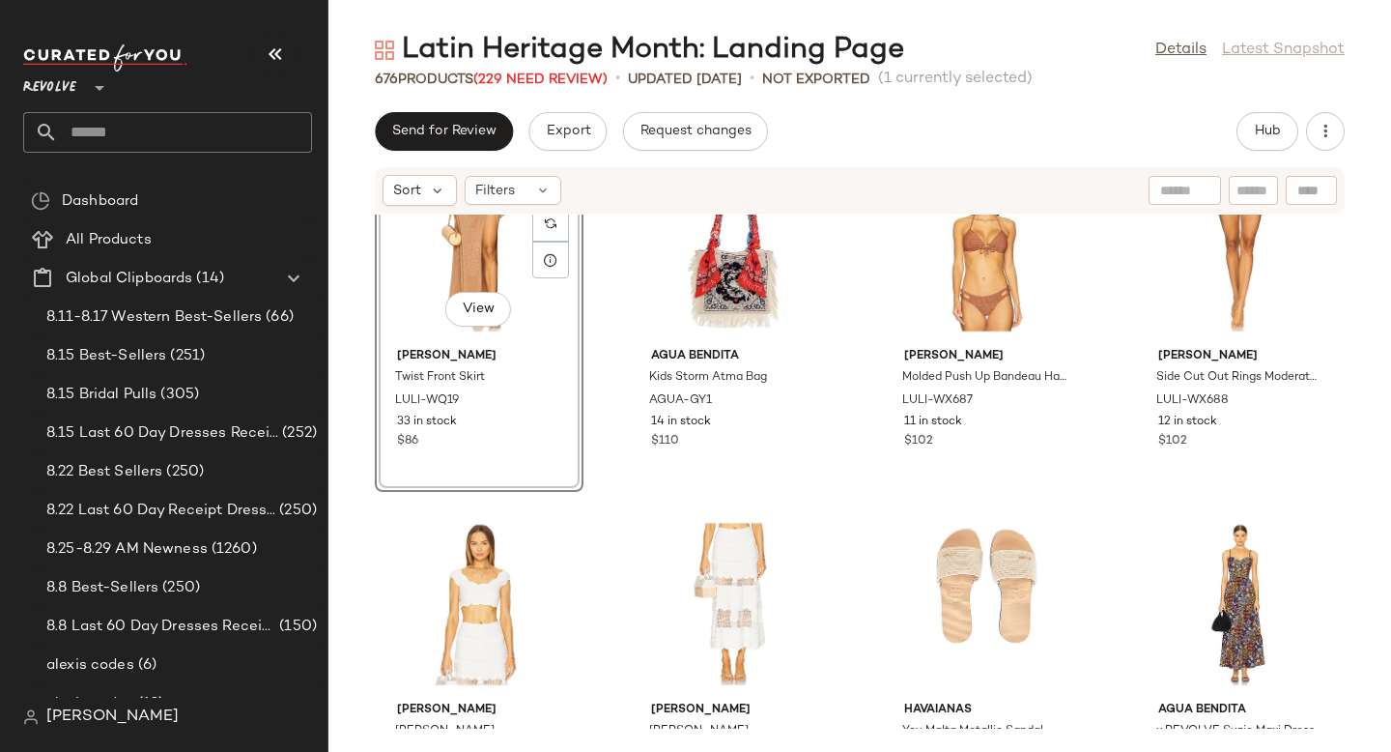
scroll to position [3315, 0]
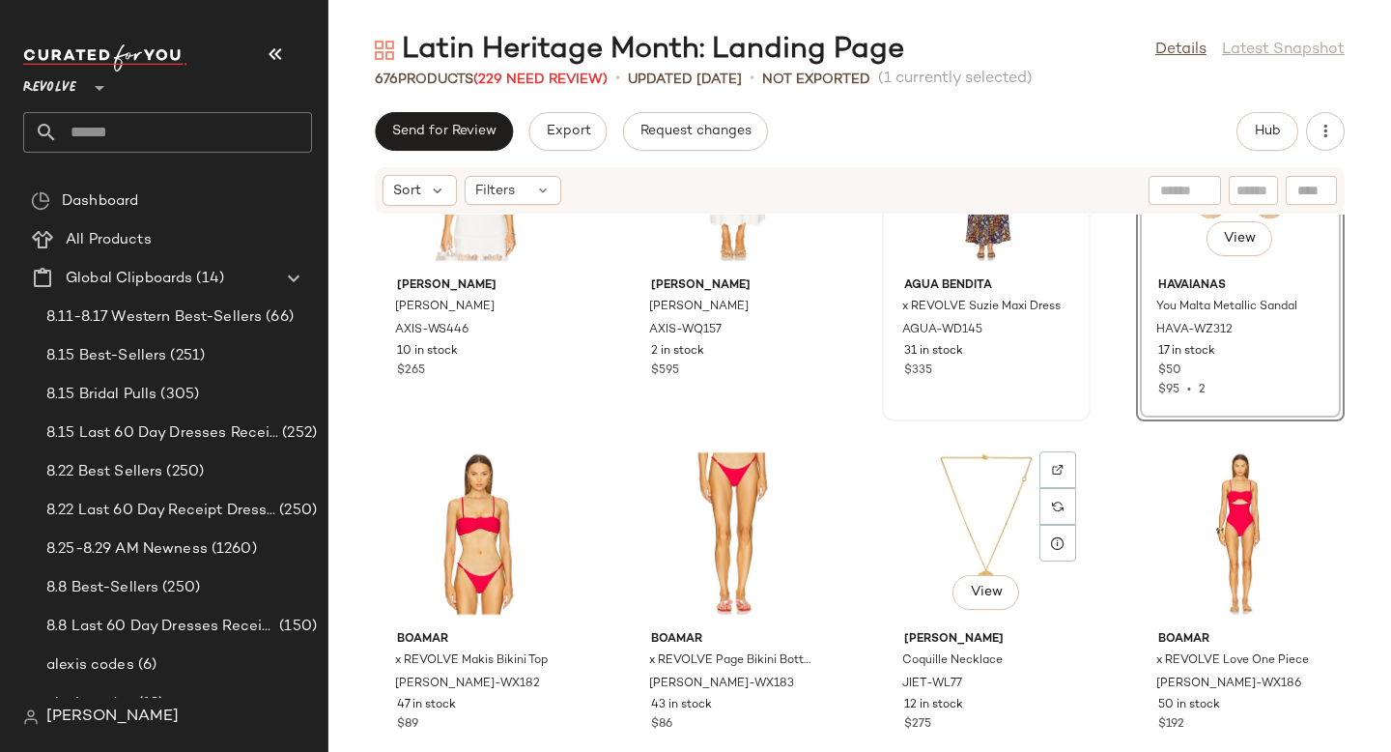
scroll to position [3715, 0]
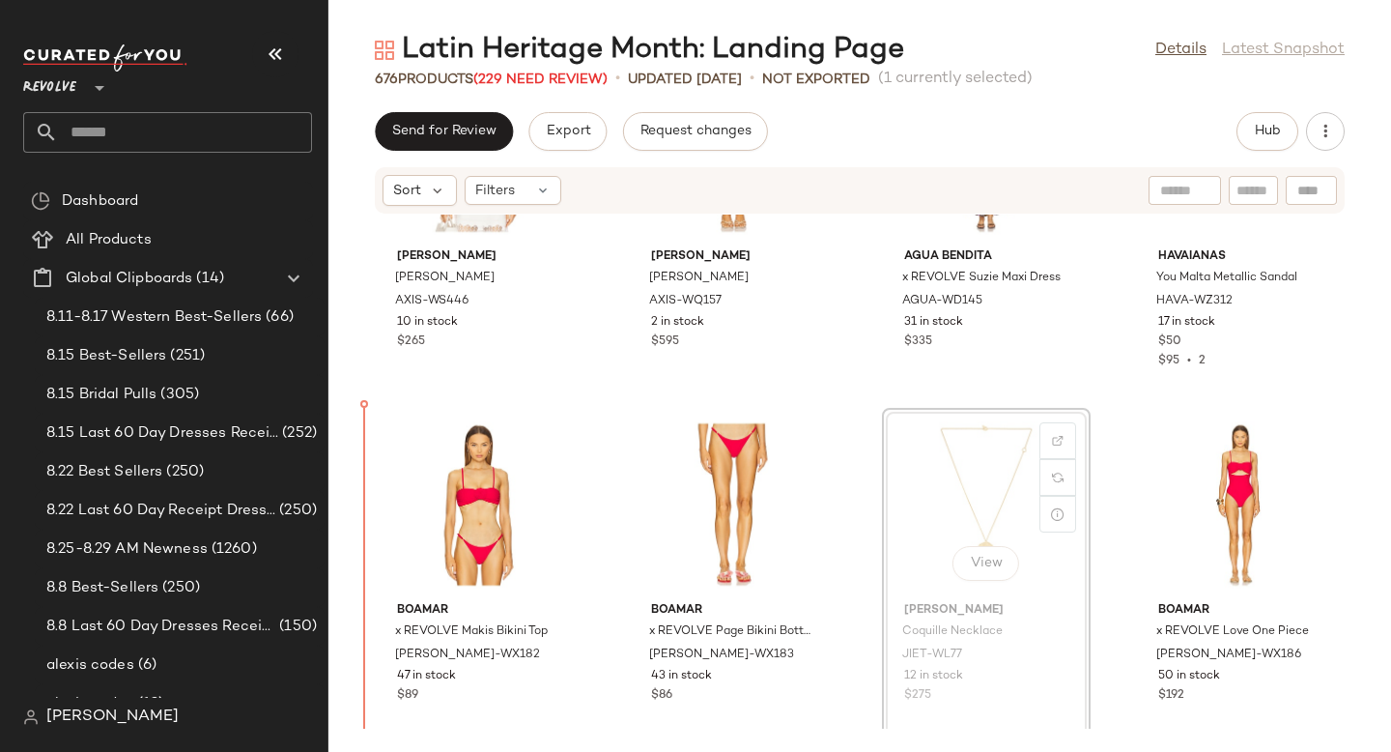
drag, startPoint x: 947, startPoint y: 461, endPoint x: 934, endPoint y: 461, distance: 12.6
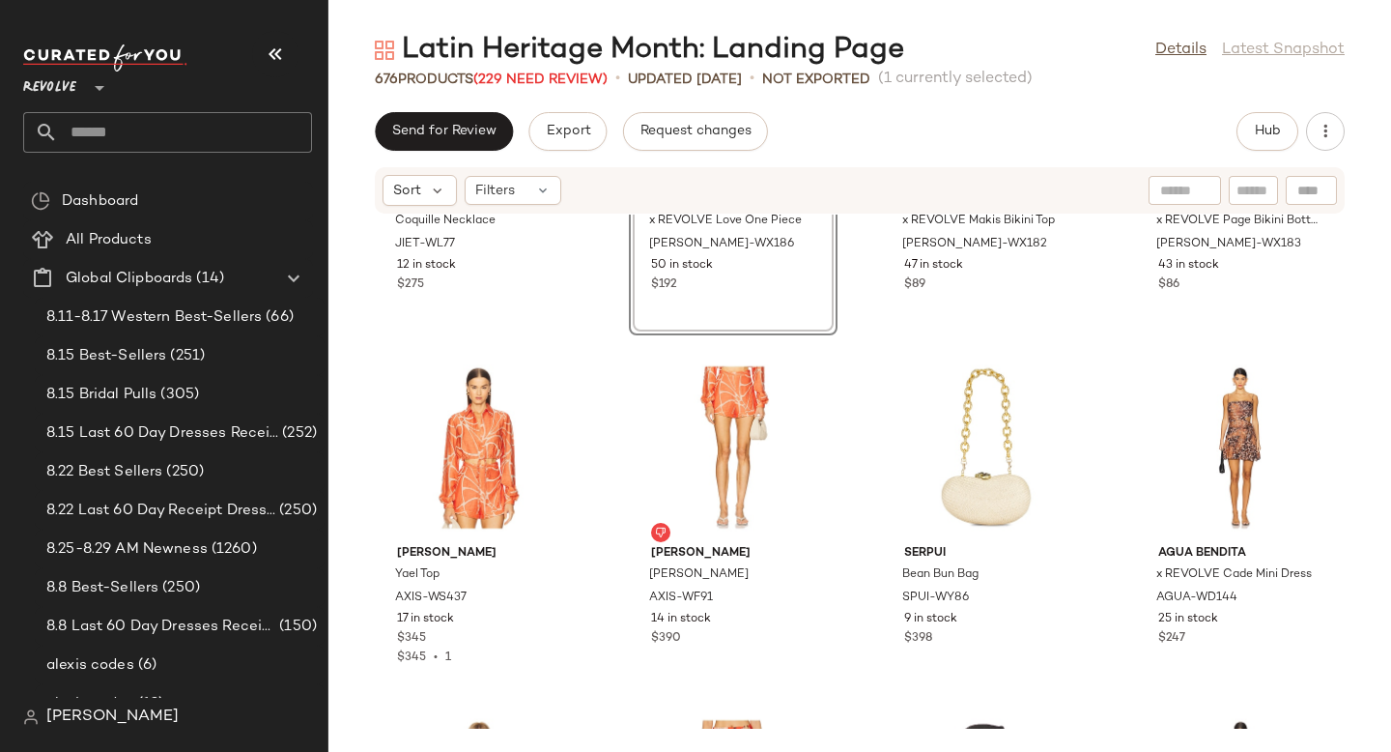
scroll to position [4433, 0]
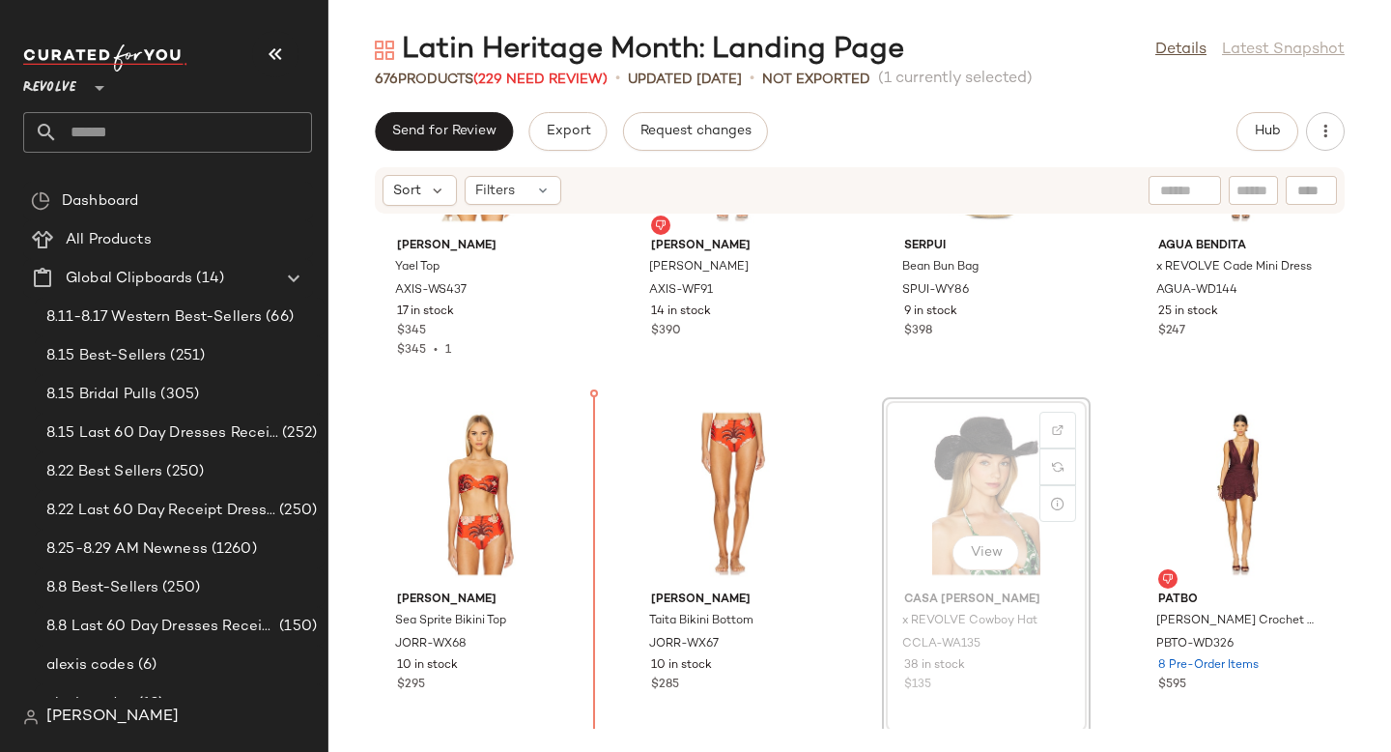
drag, startPoint x: 985, startPoint y: 473, endPoint x: 973, endPoint y: 472, distance: 12.6
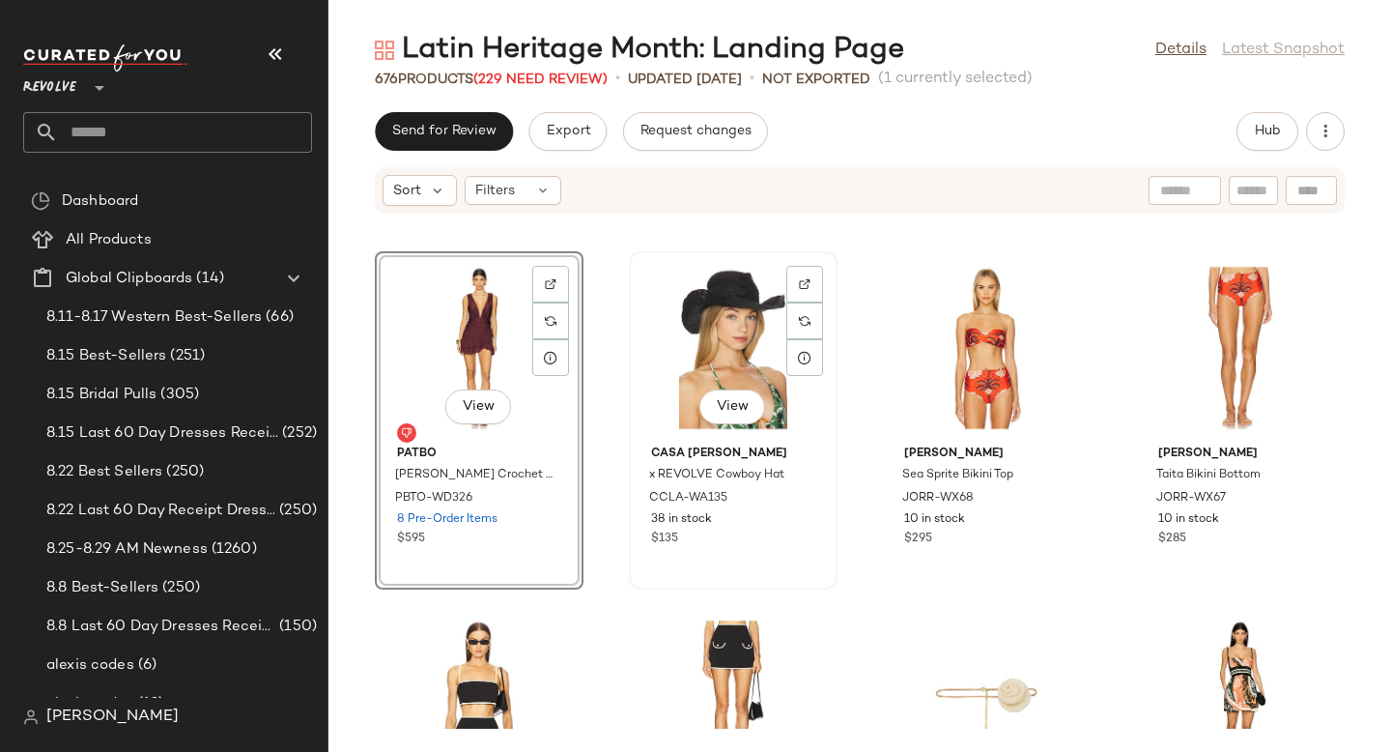
scroll to position [4812, 0]
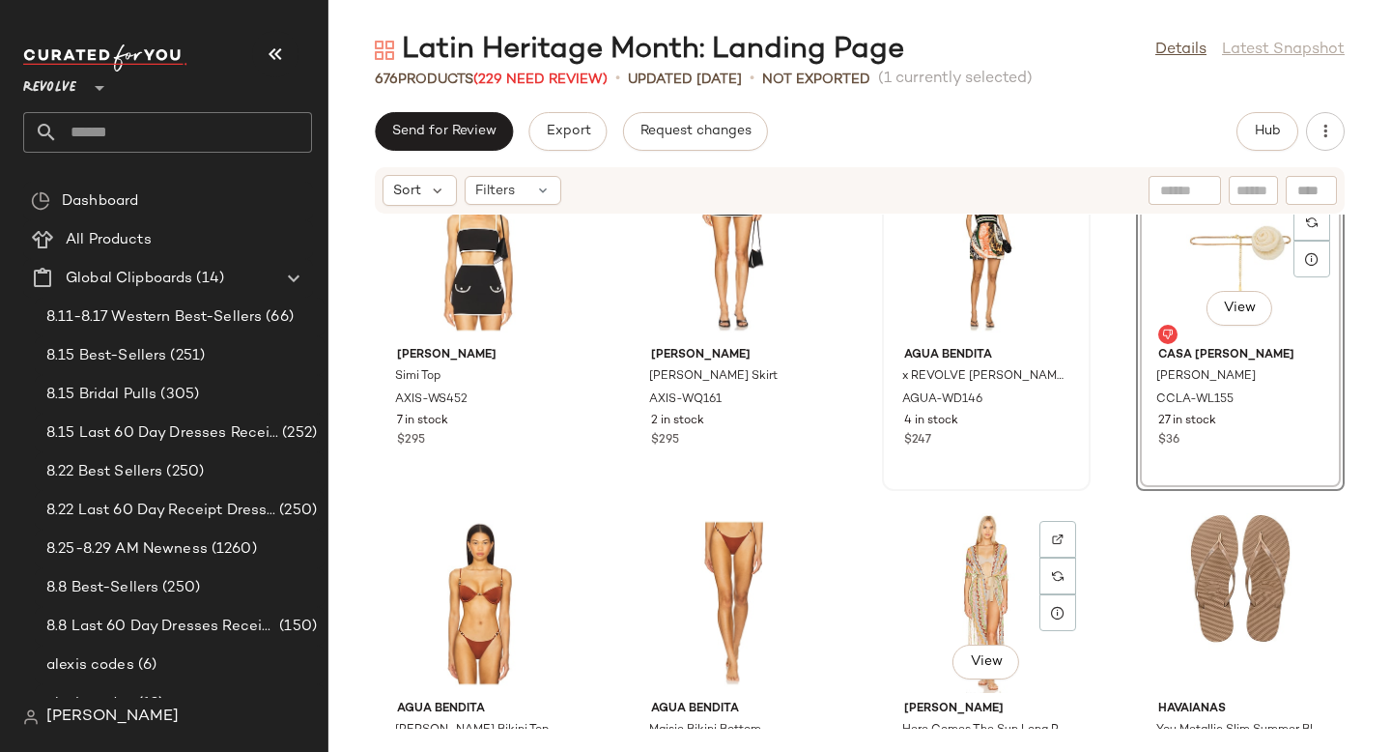
scroll to position [5192, 0]
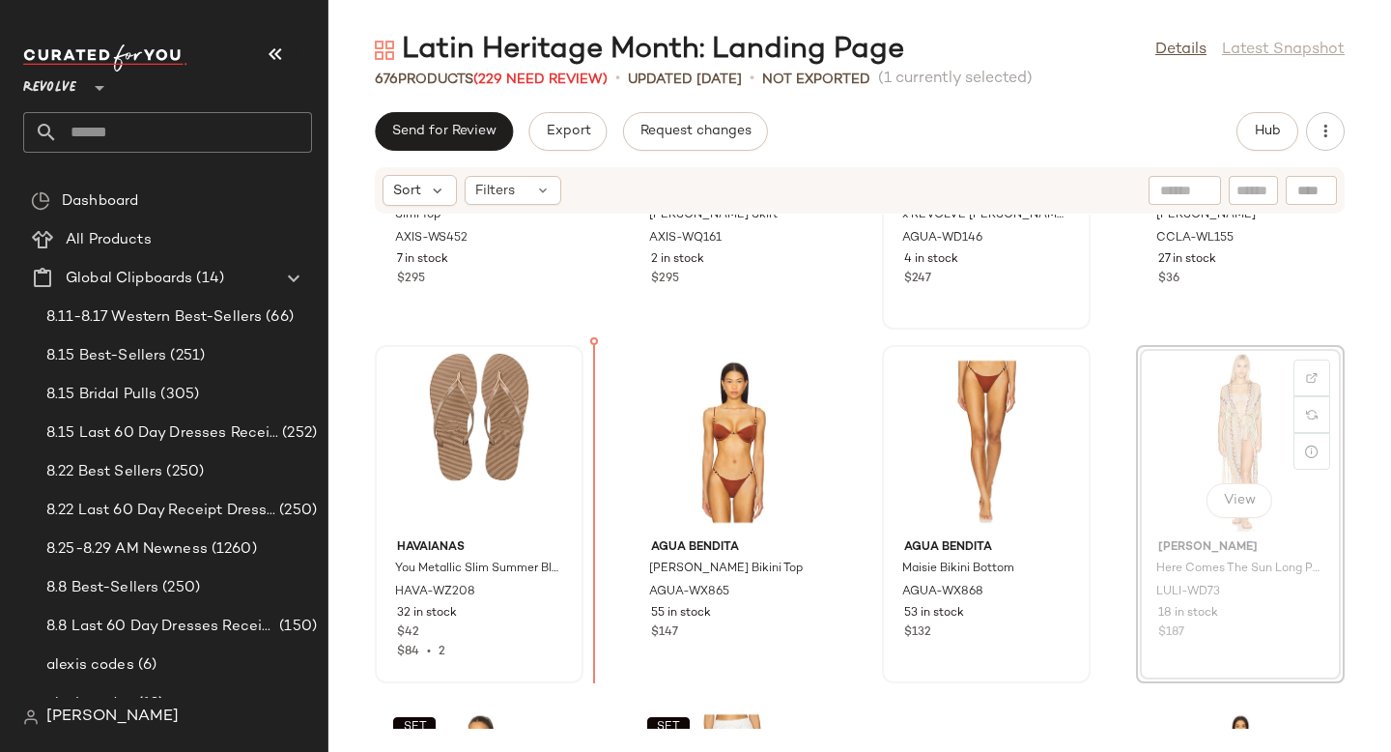
drag, startPoint x: 1190, startPoint y: 431, endPoint x: 578, endPoint y: 494, distance: 615.7
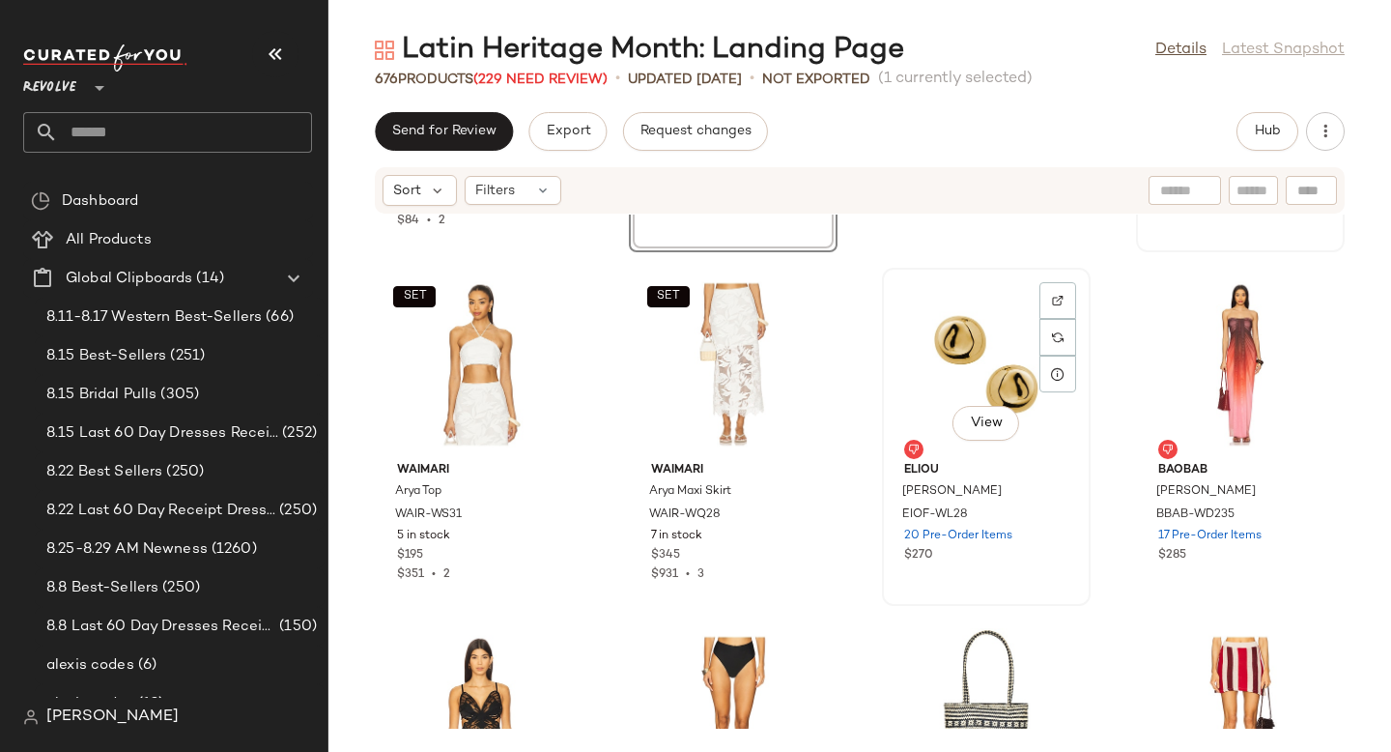
scroll to position [5833, 0]
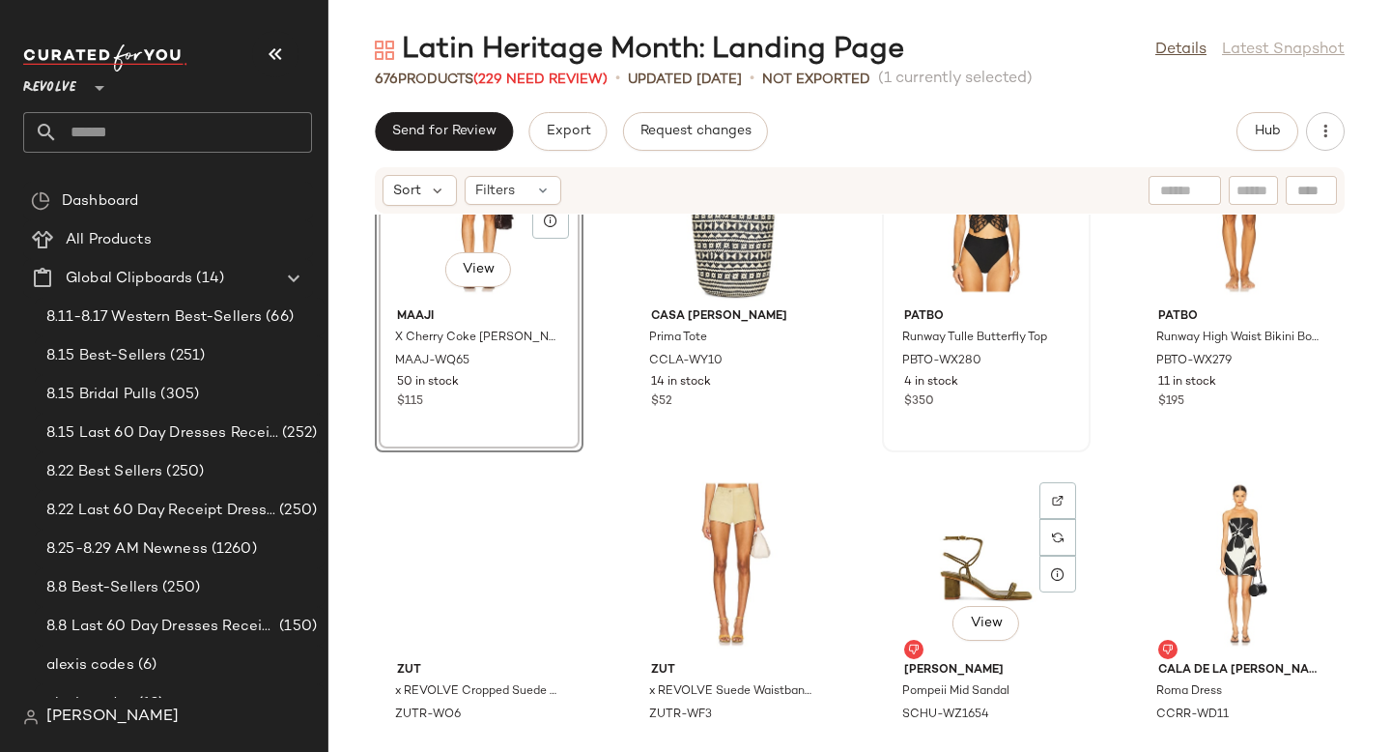
scroll to position [6164, 0]
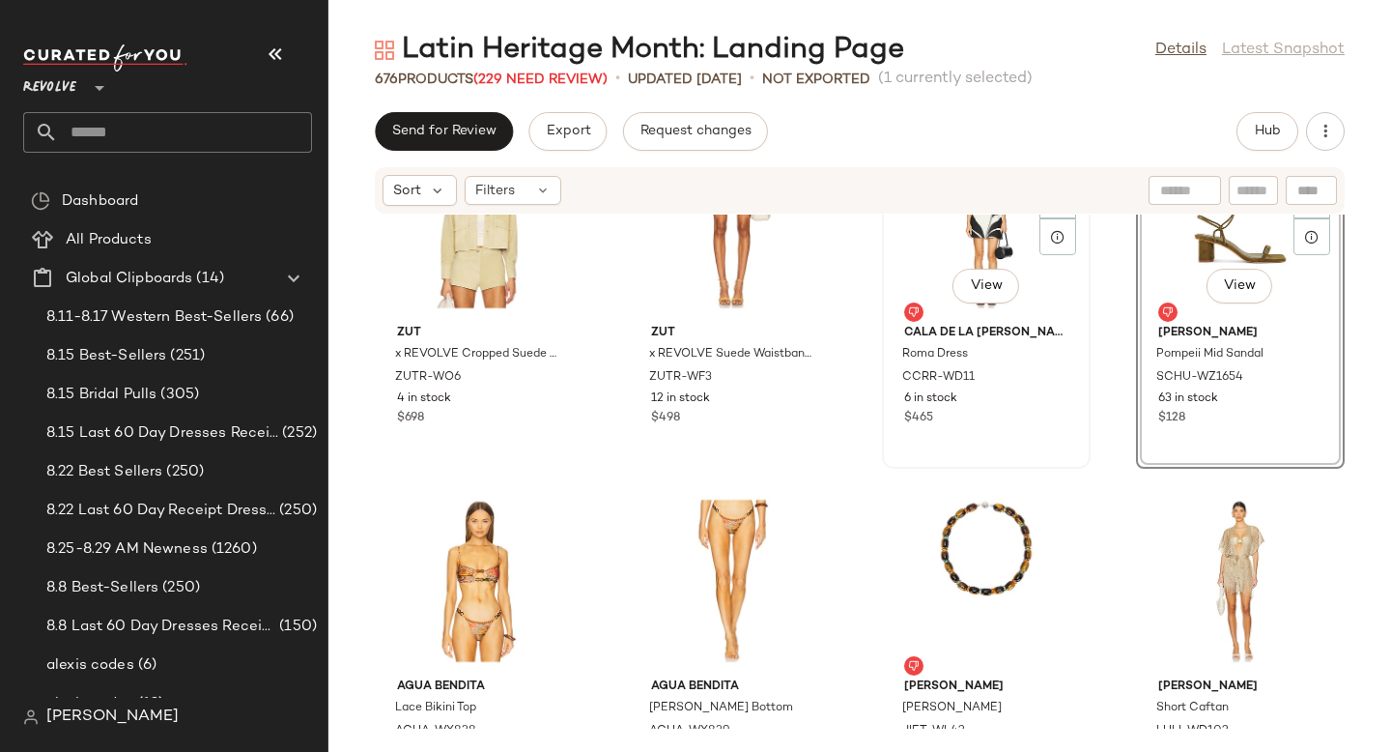
scroll to position [6523, 0]
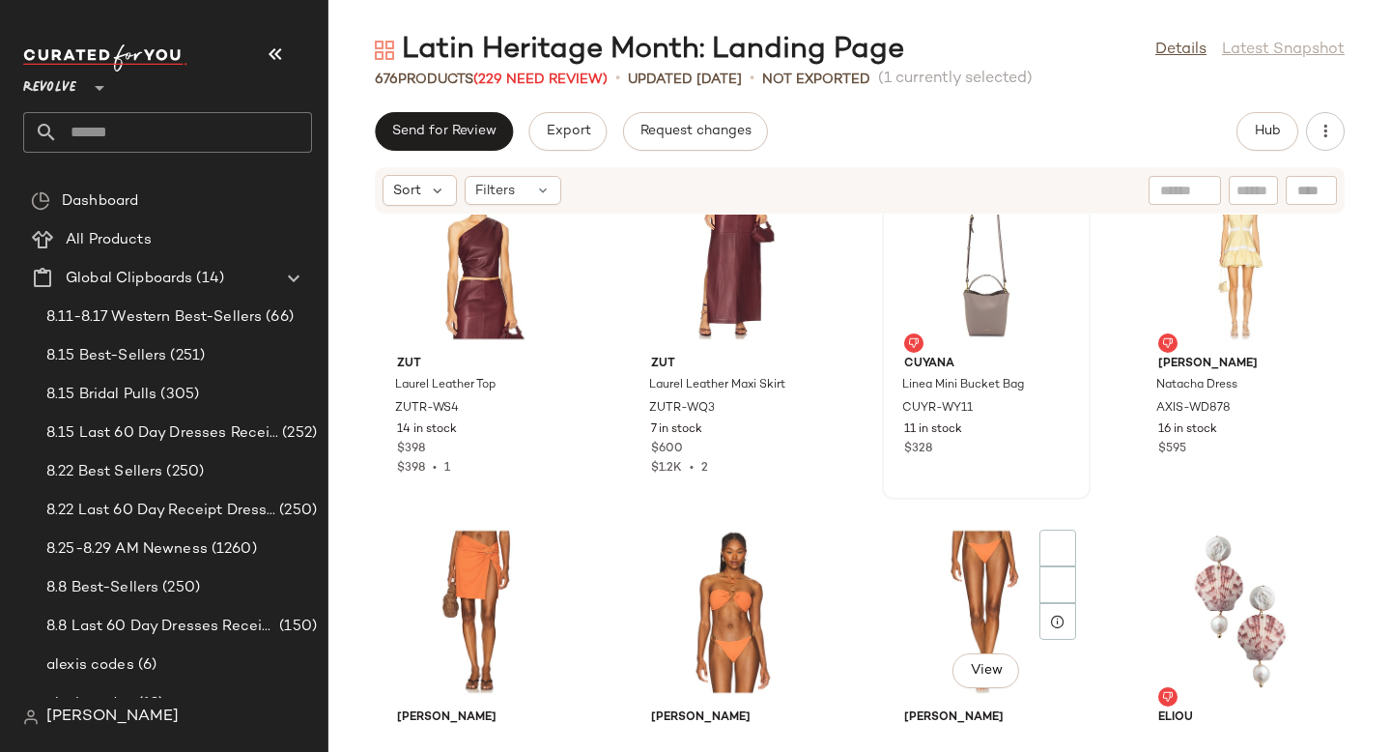
scroll to position [7271, 0]
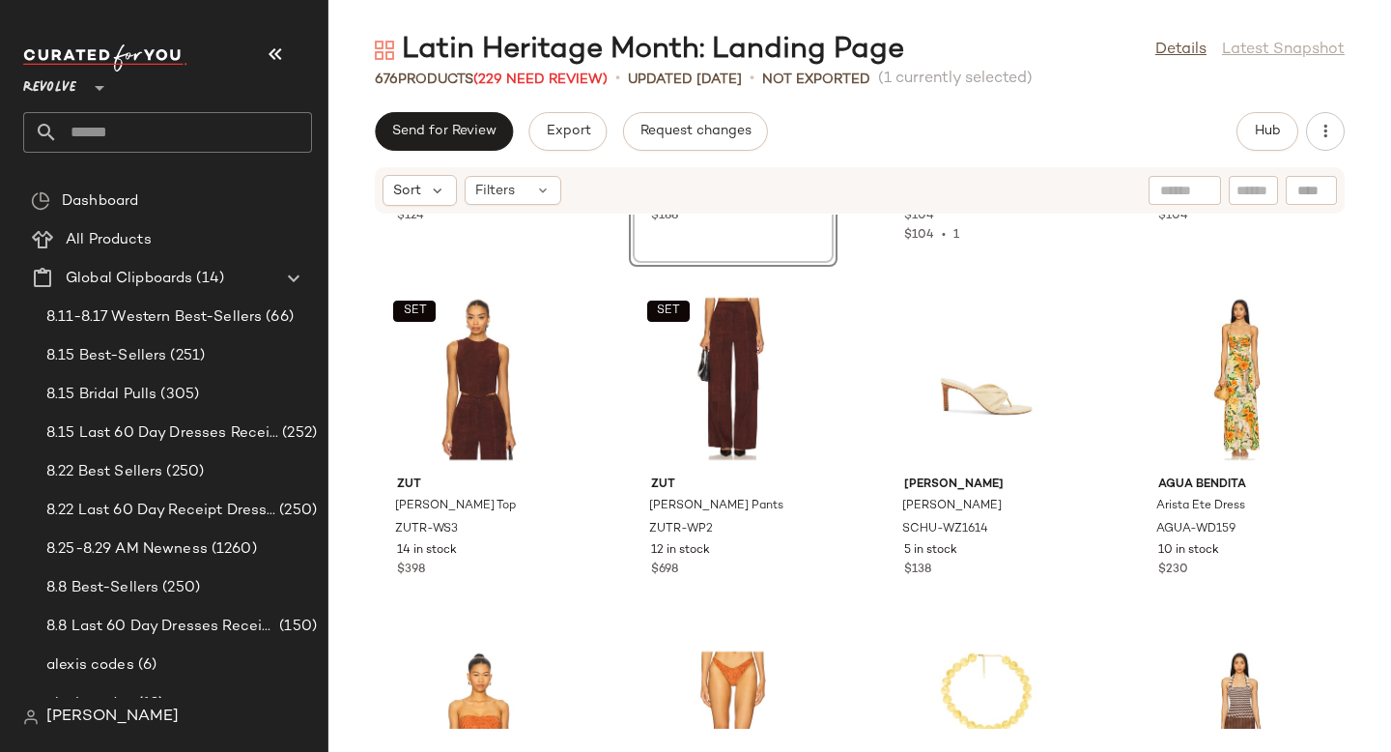
scroll to position [7734, 0]
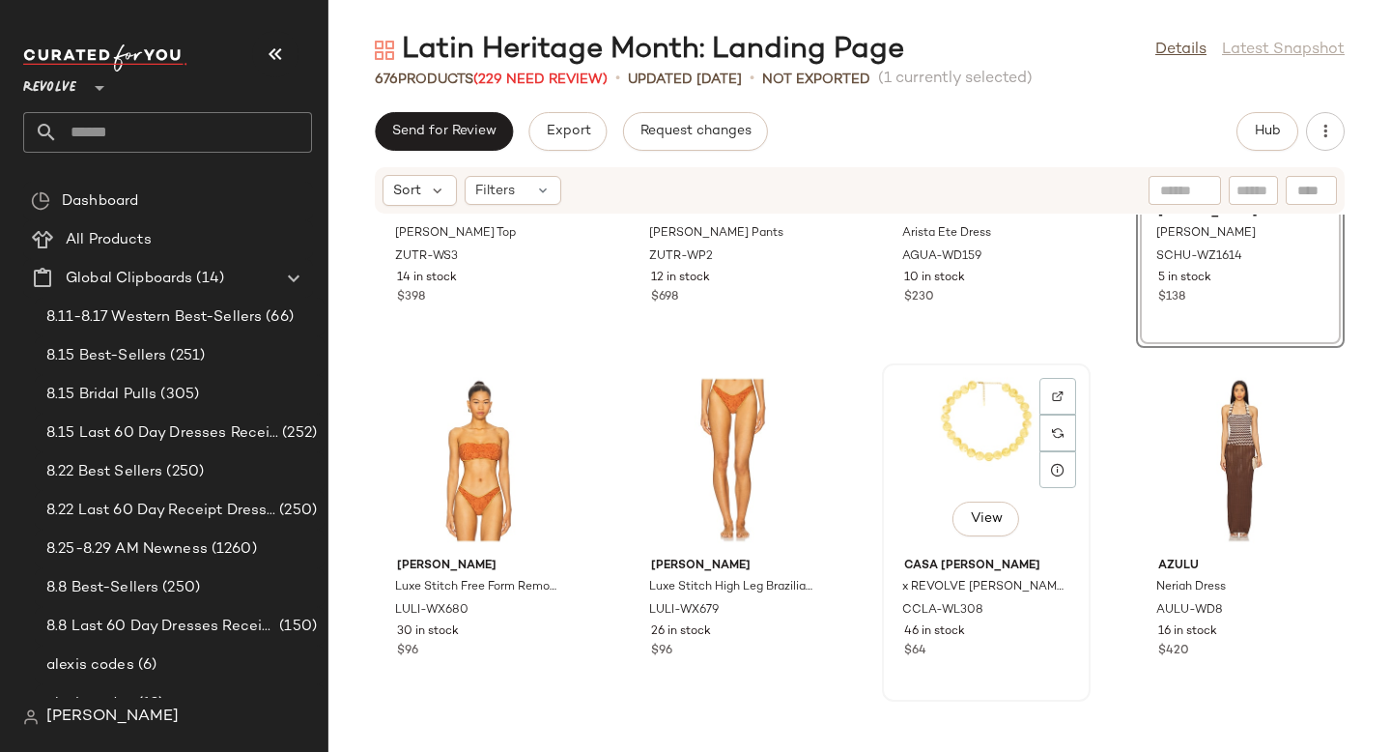
scroll to position [8071, 0]
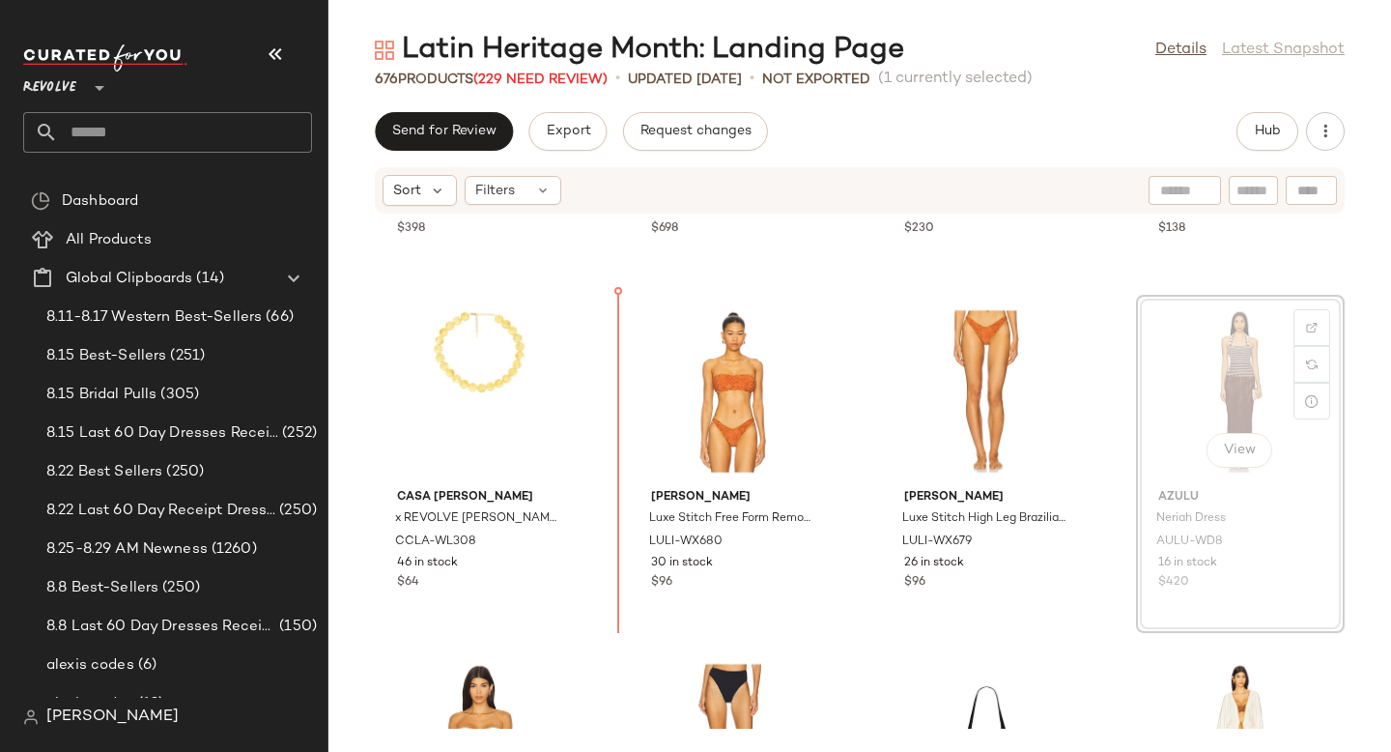
drag, startPoint x: 1207, startPoint y: 387, endPoint x: 1190, endPoint y: 387, distance: 16.4
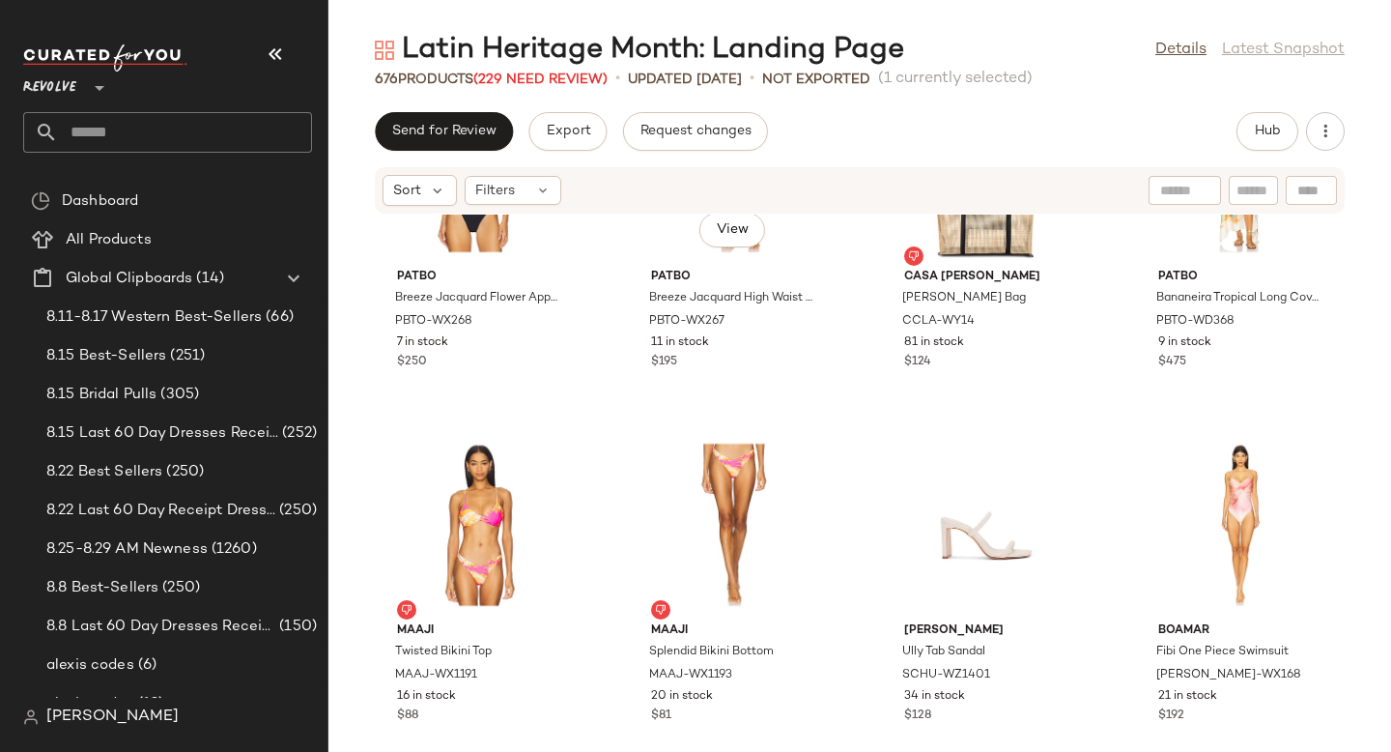
scroll to position [8681, 0]
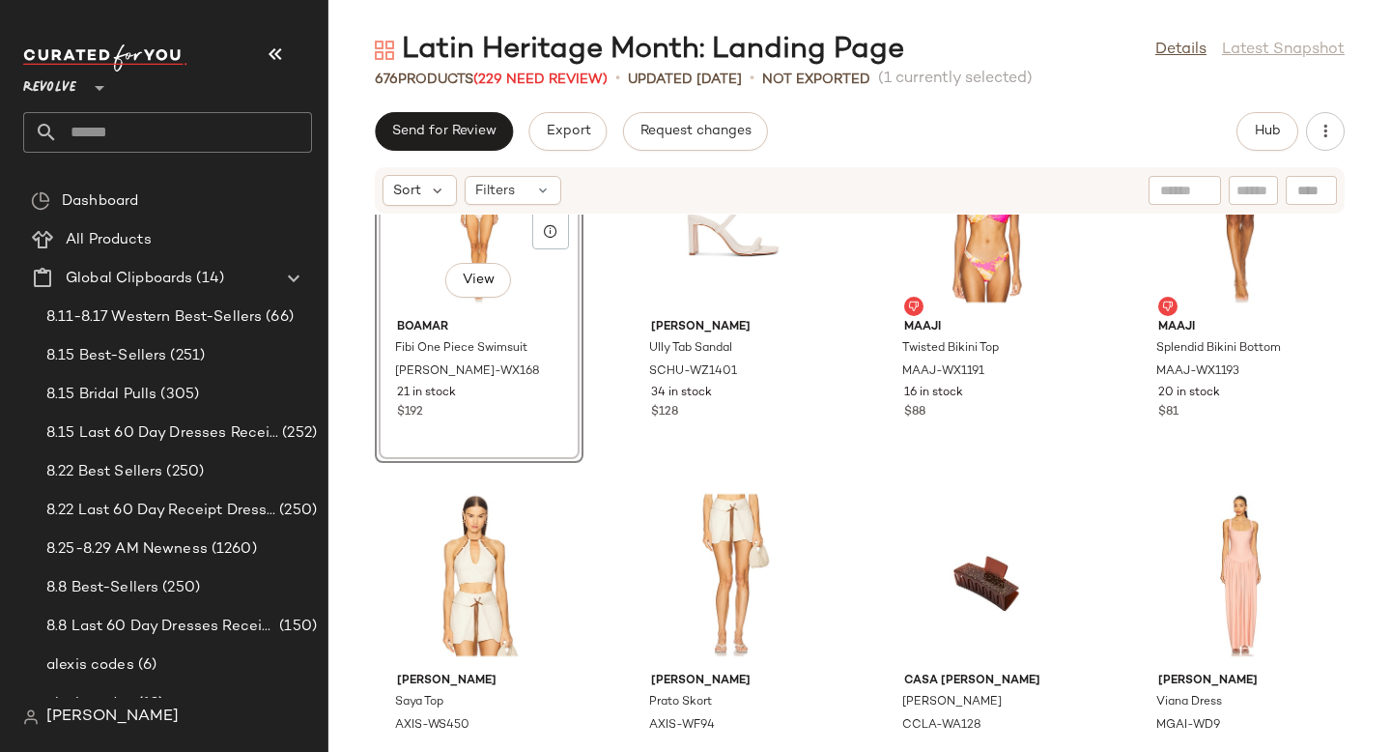
scroll to position [8990, 0]
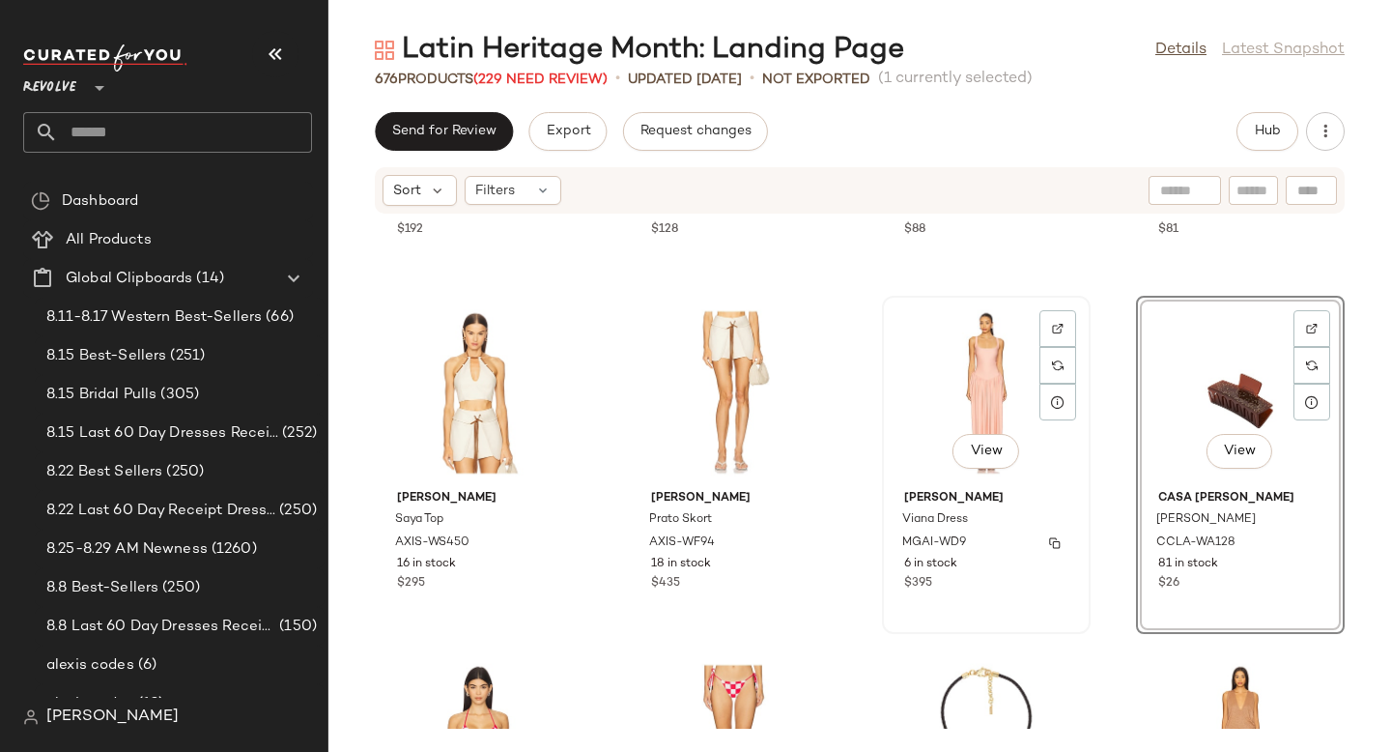
scroll to position [9355, 0]
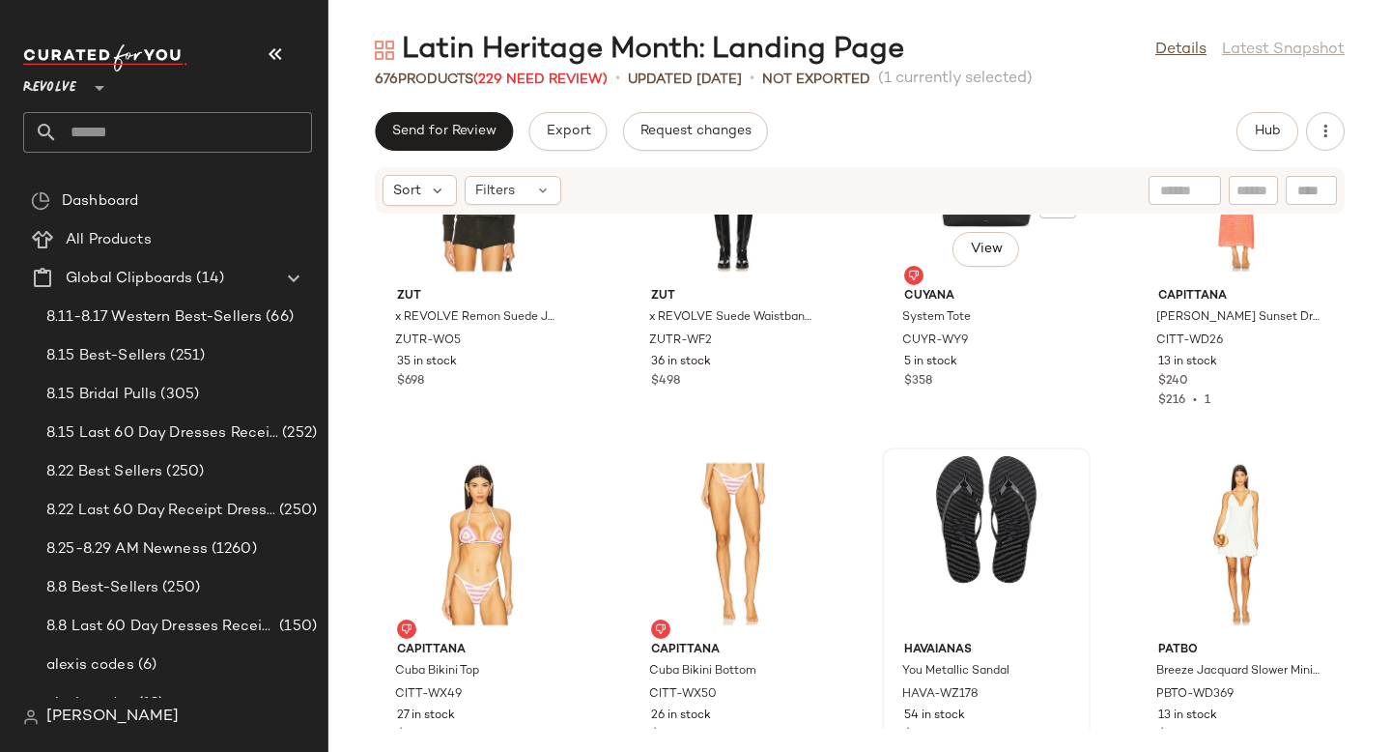
scroll to position [10104, 0]
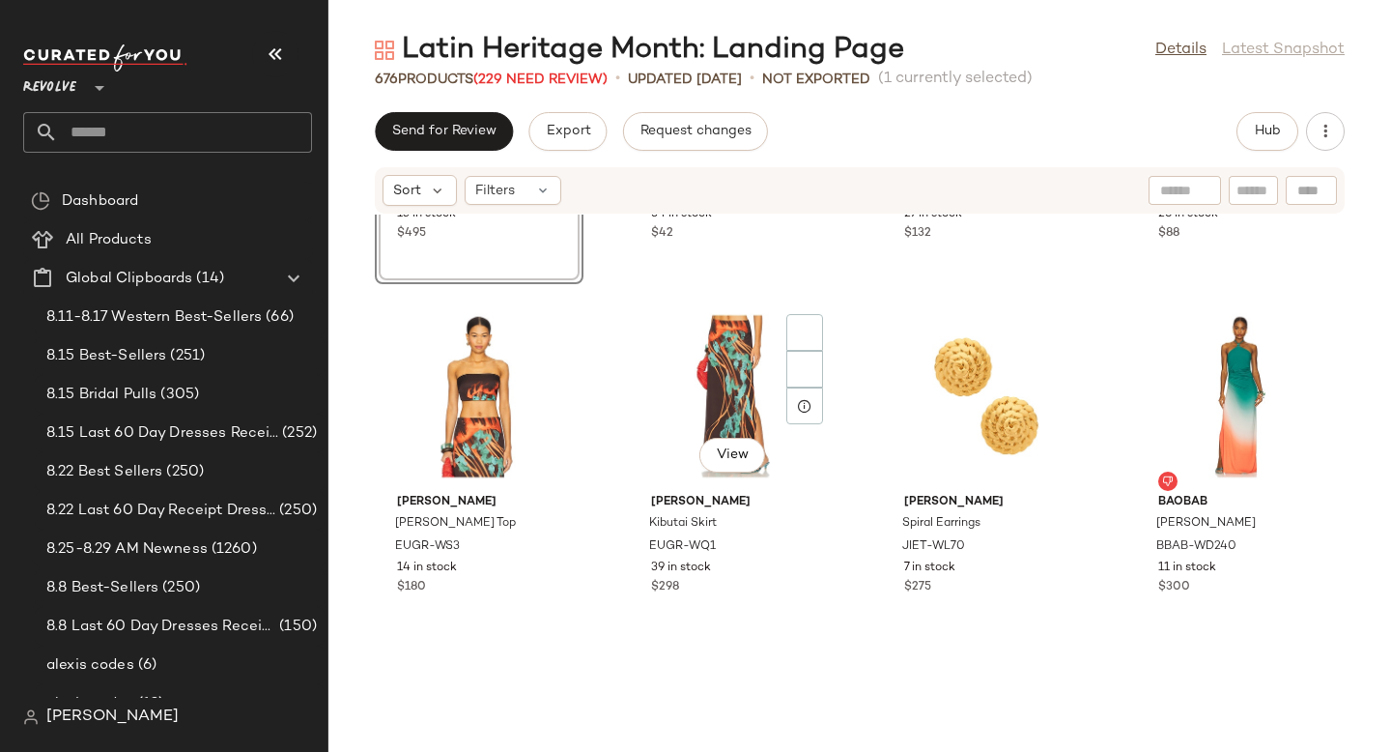
scroll to position [10583, 0]
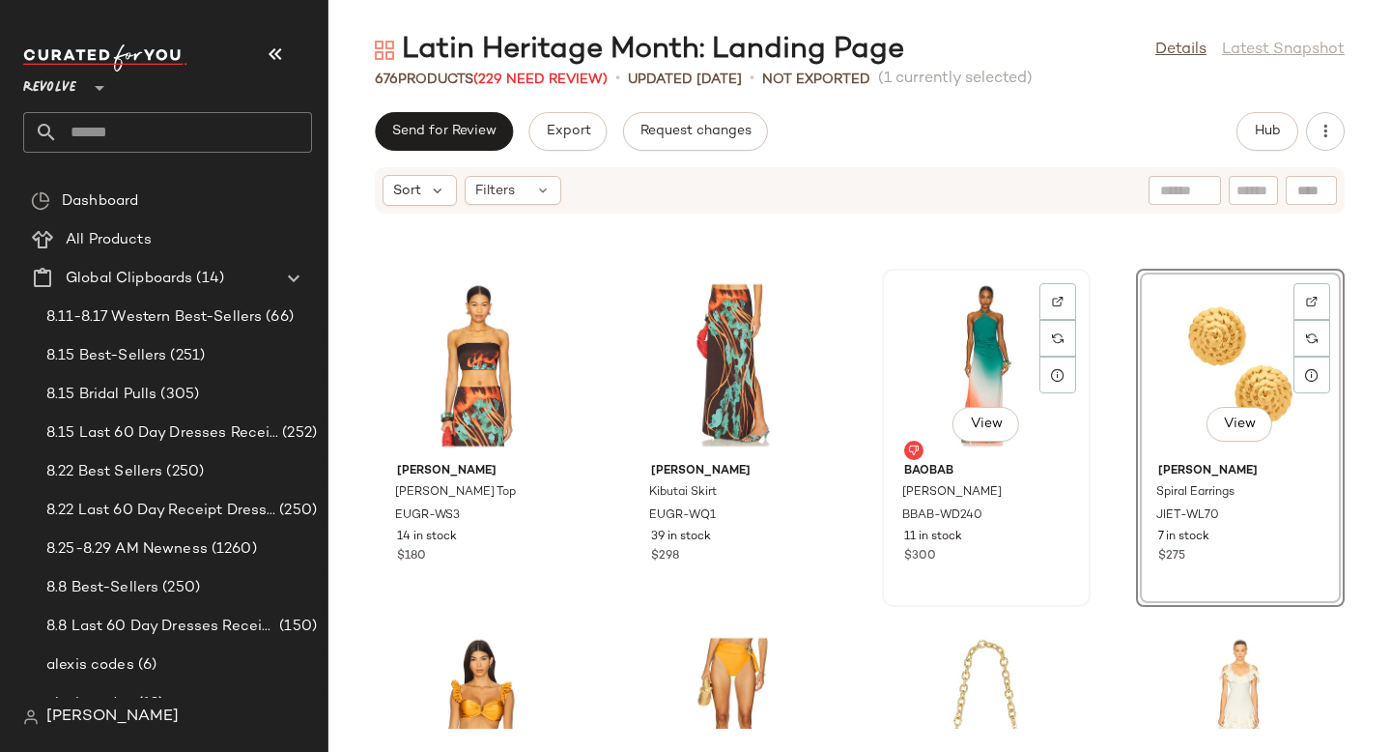
scroll to position [10620, 0]
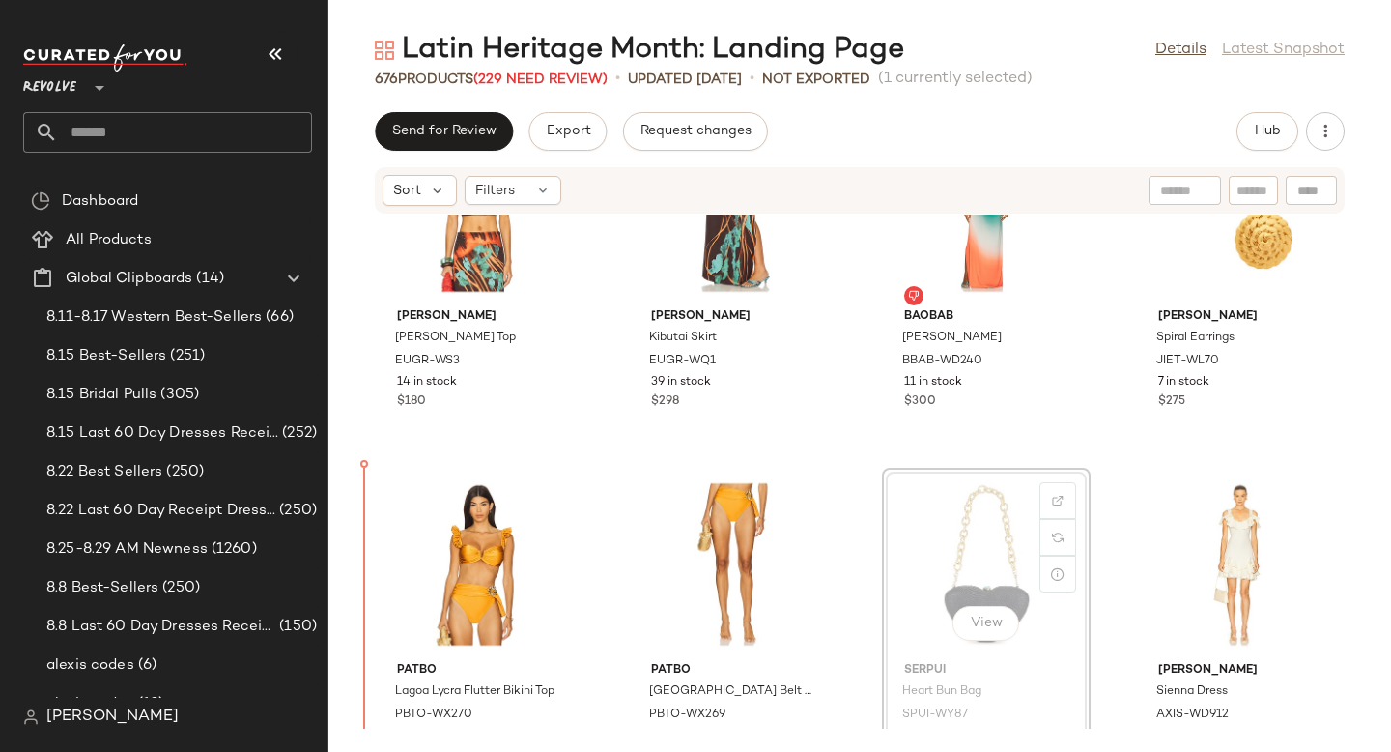
scroll to position [10741, 0]
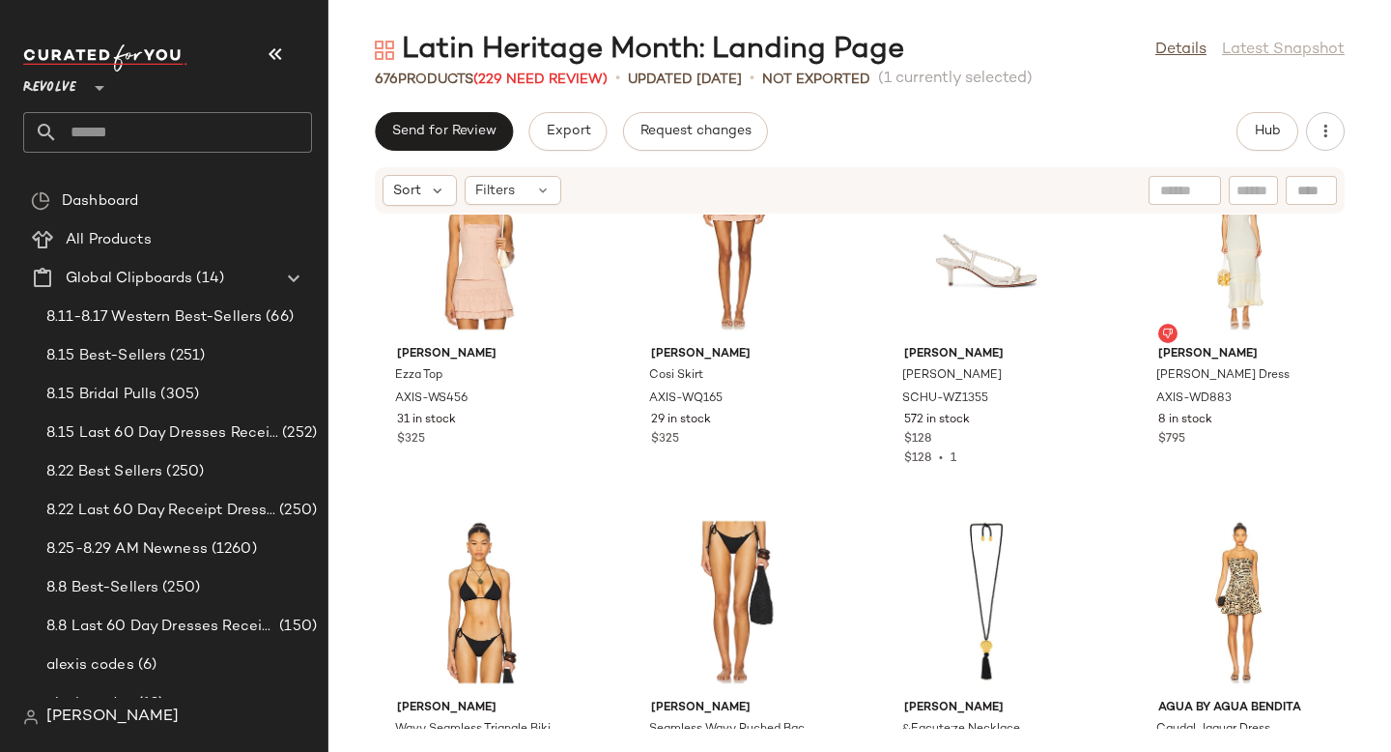
scroll to position [11509, 0]
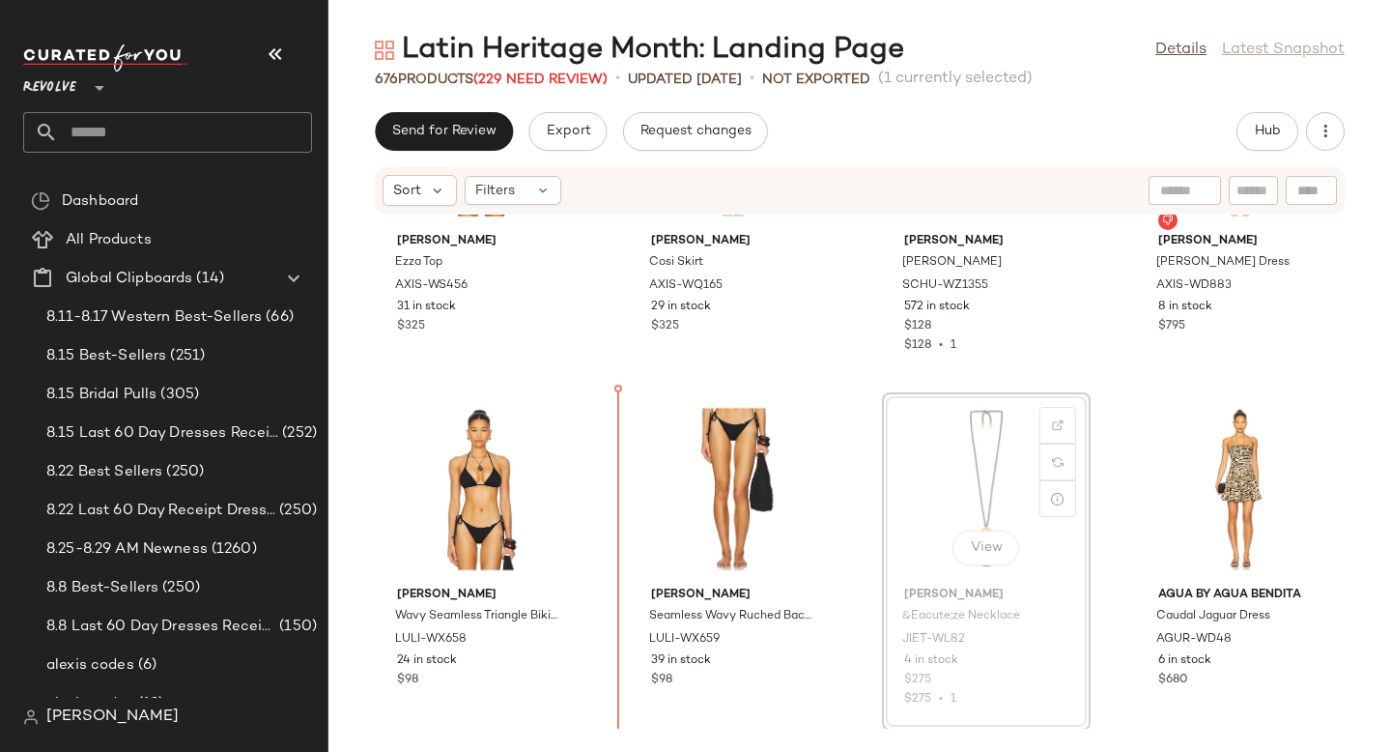
drag, startPoint x: 1017, startPoint y: 513, endPoint x: 1005, endPoint y: 513, distance: 12.6
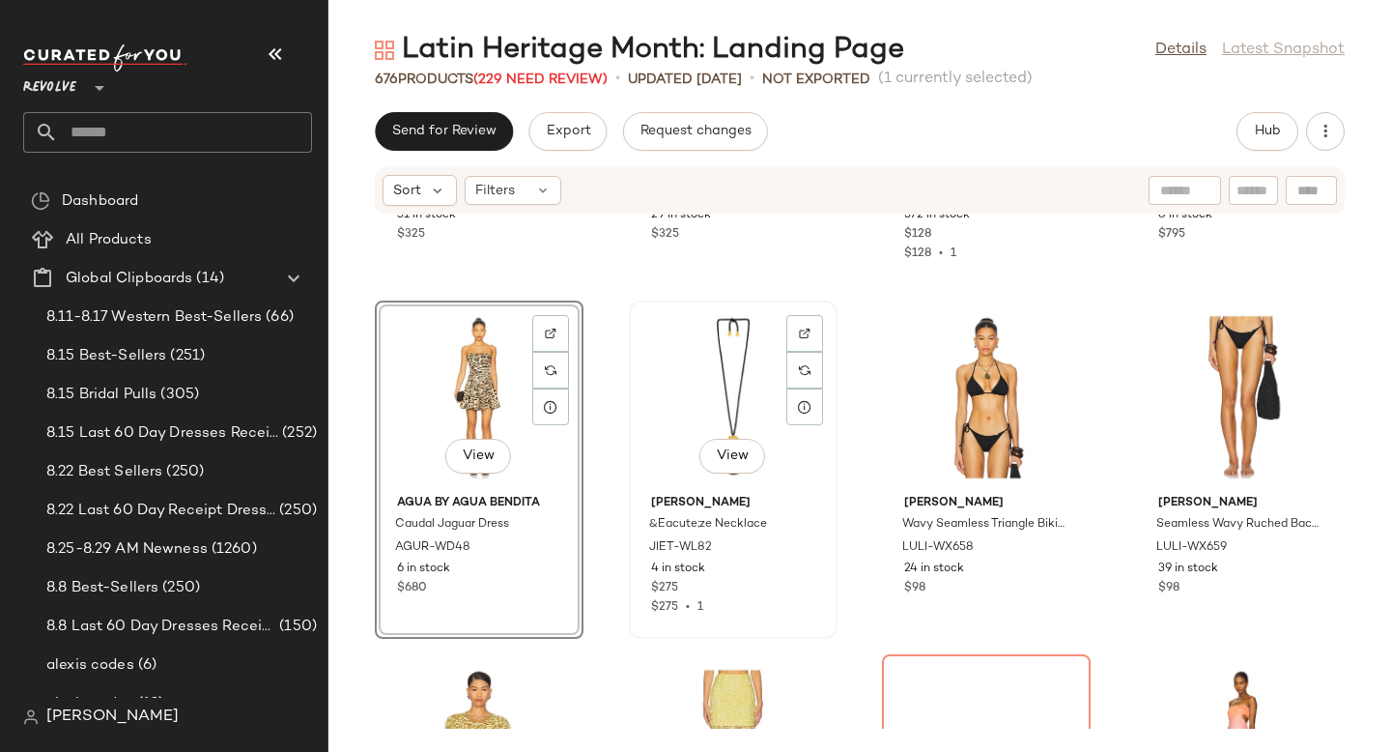
scroll to position [11771, 0]
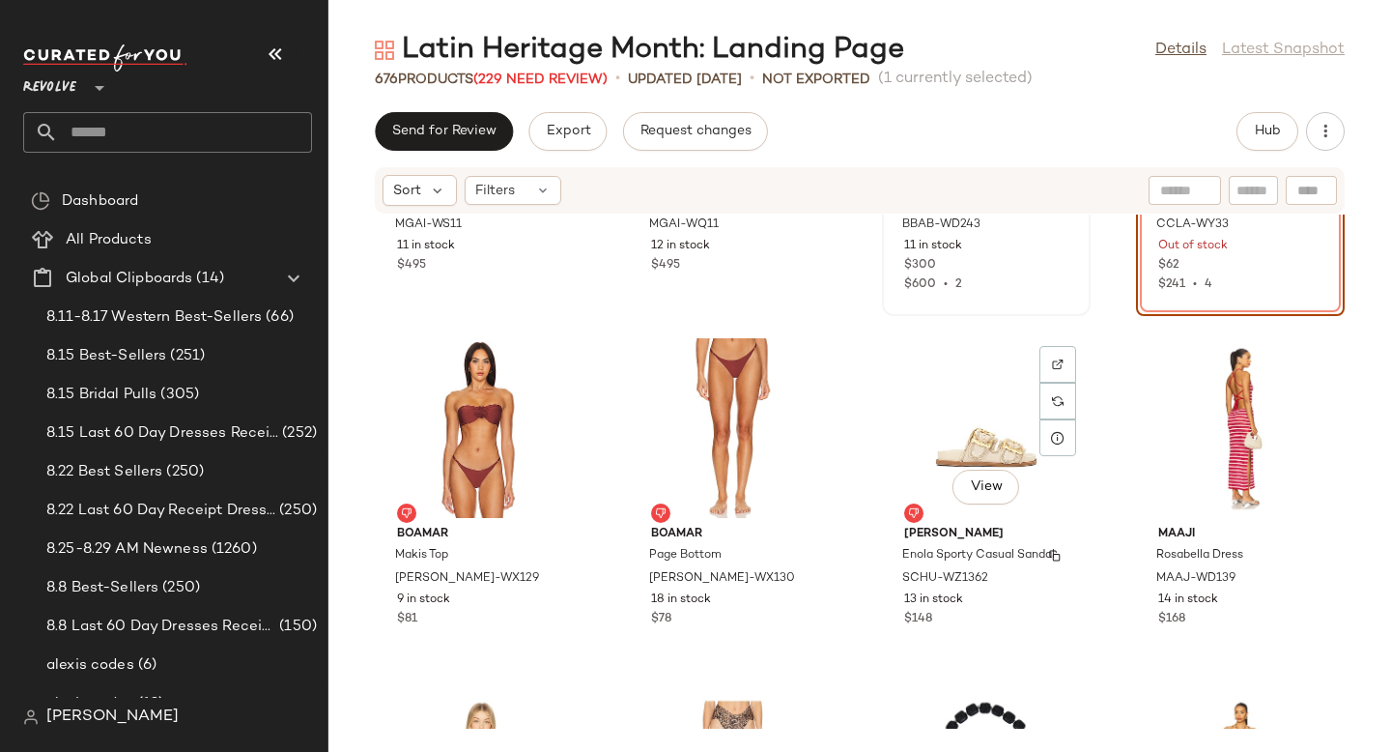
scroll to position [12288, 0]
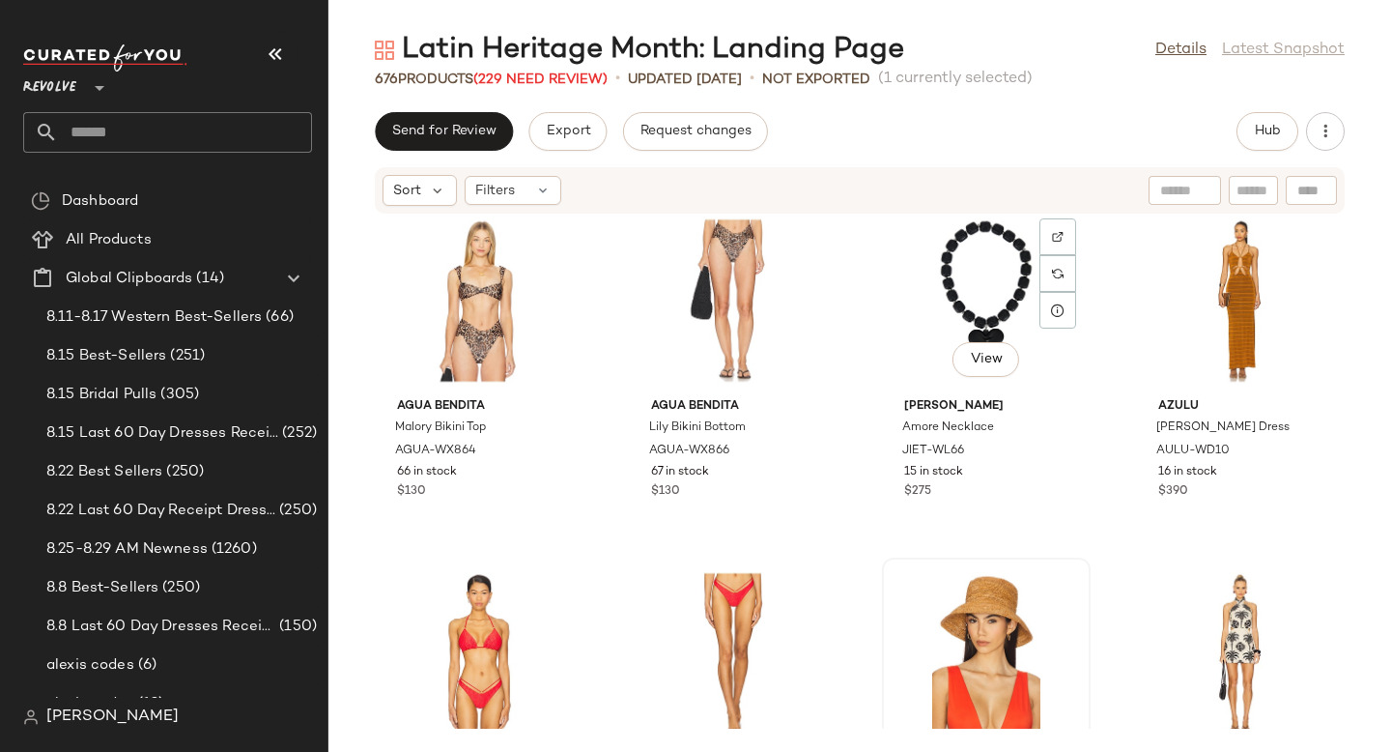
scroll to position [12933, 0]
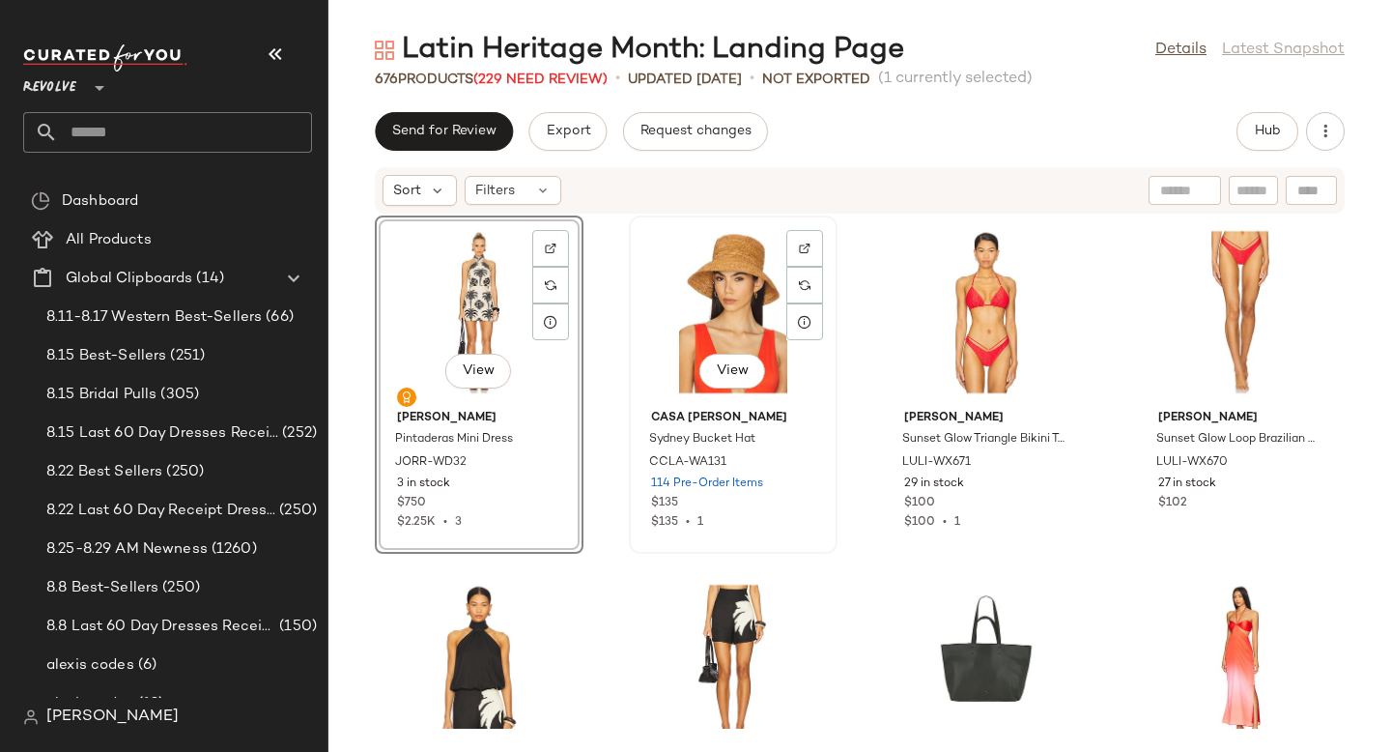
scroll to position [13216, 0]
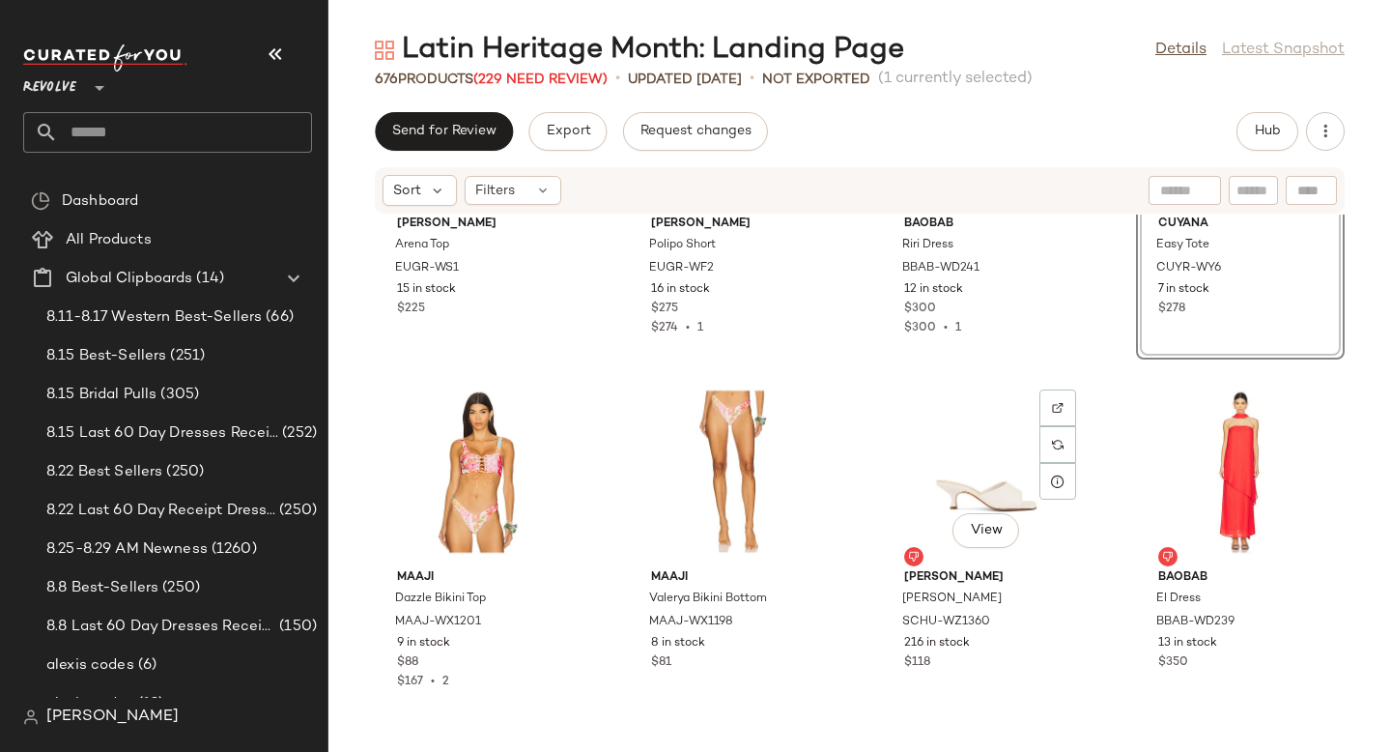
scroll to position [13676, 0]
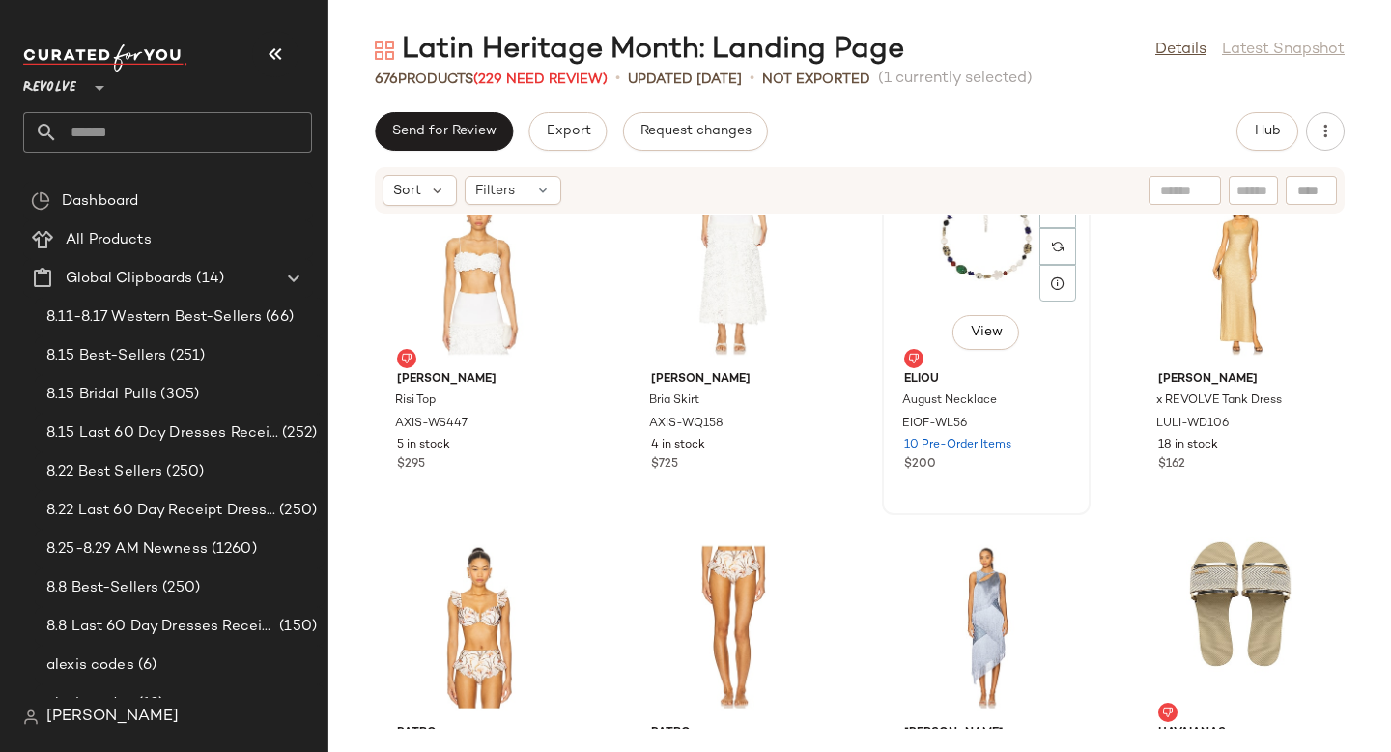
scroll to position [14319, 0]
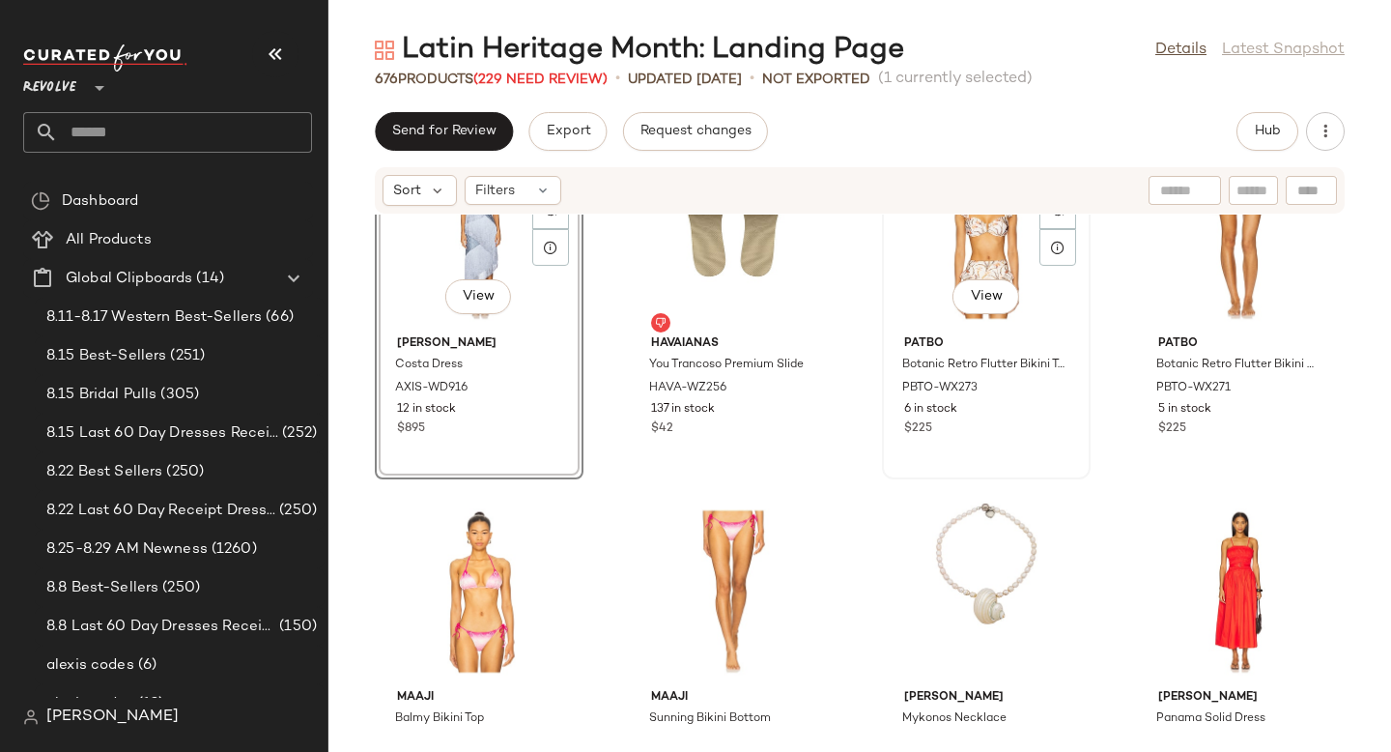
scroll to position [14655, 0]
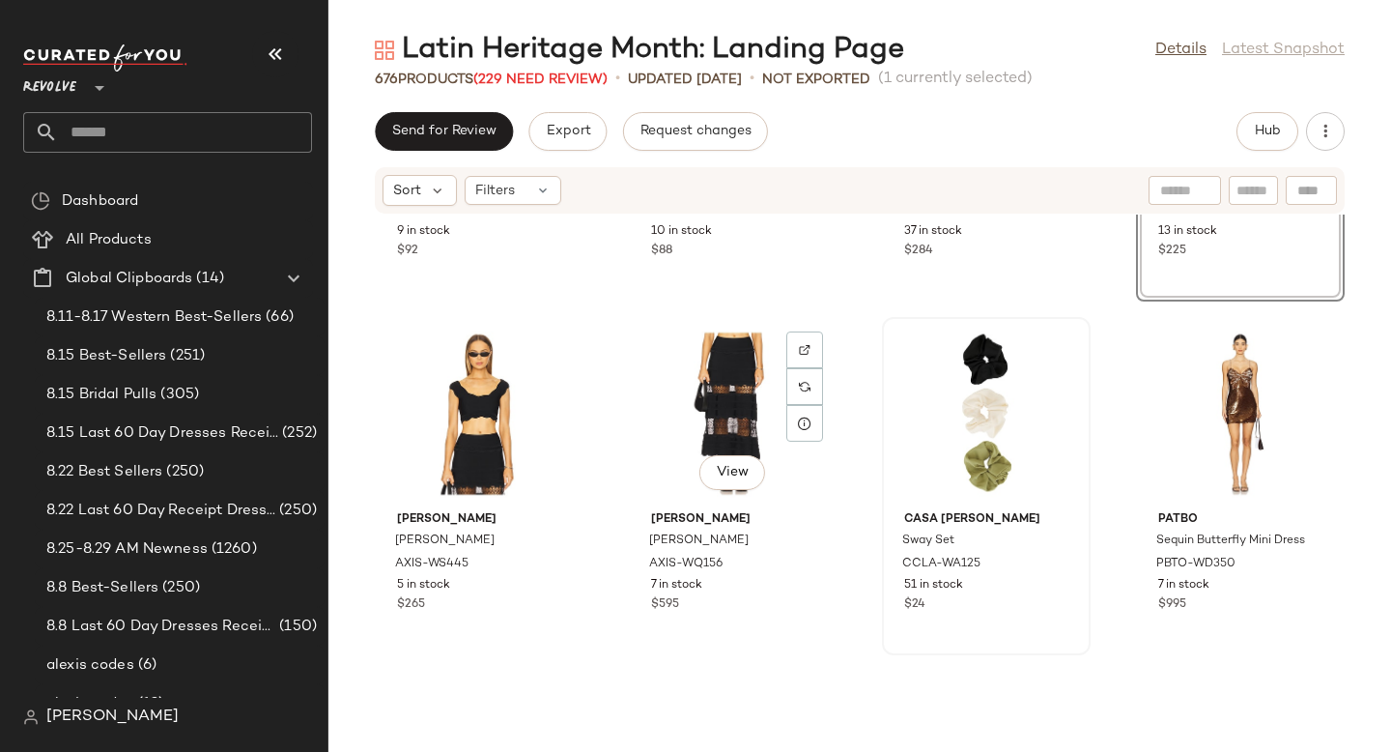
scroll to position [15129, 0]
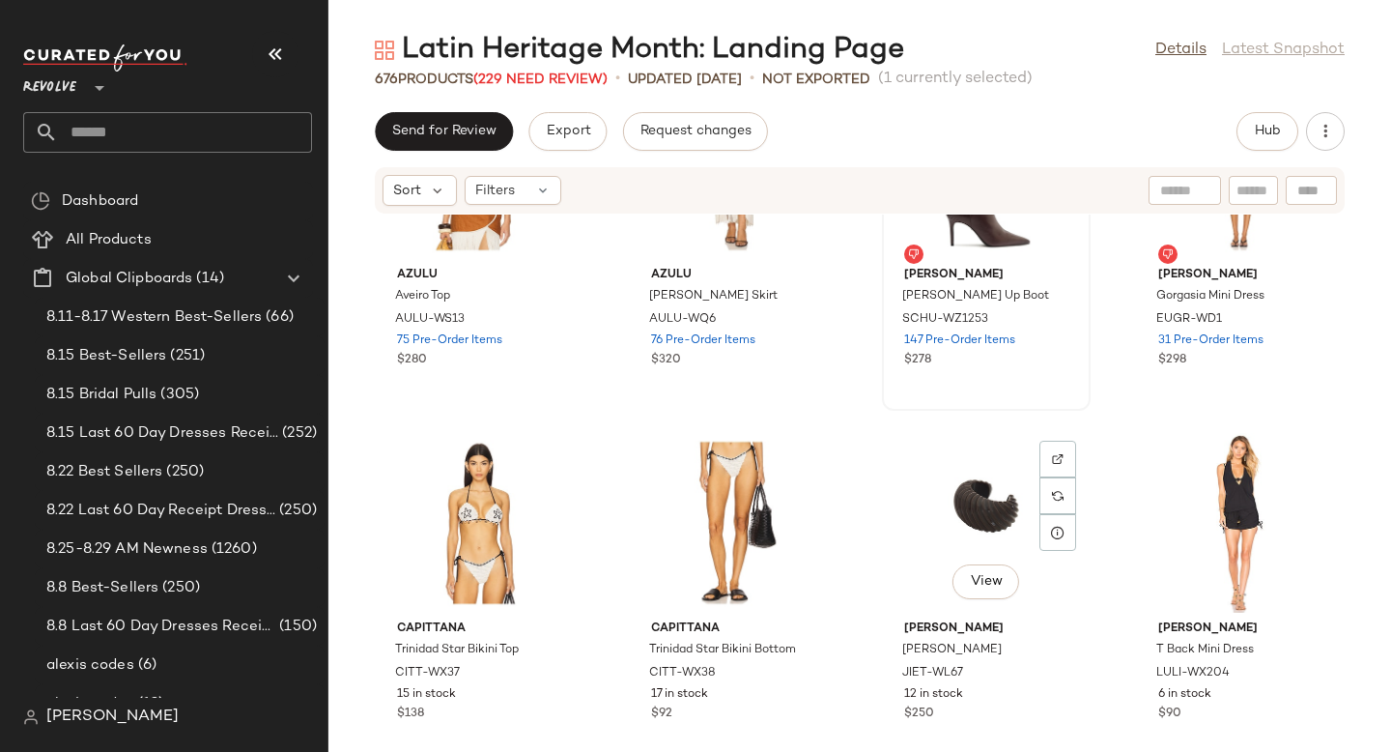
scroll to position [15764, 0]
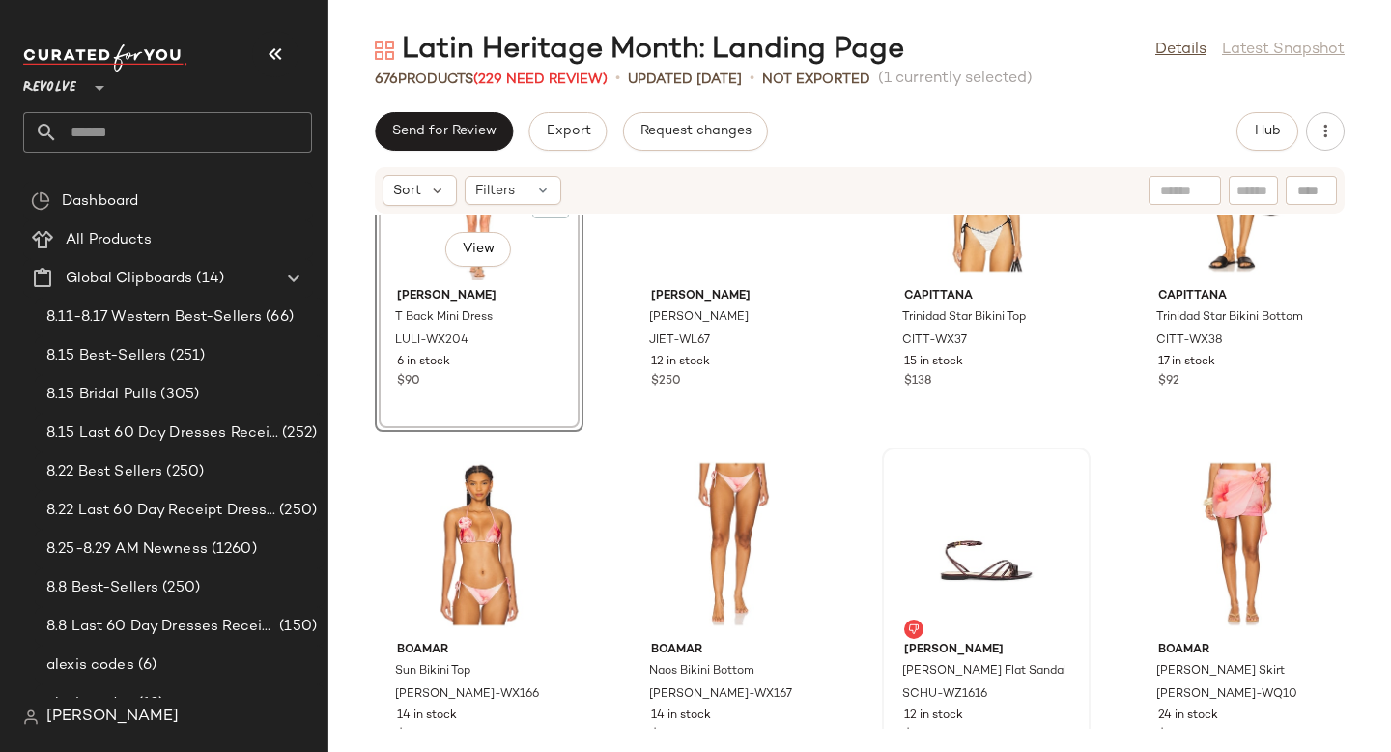
scroll to position [16121, 0]
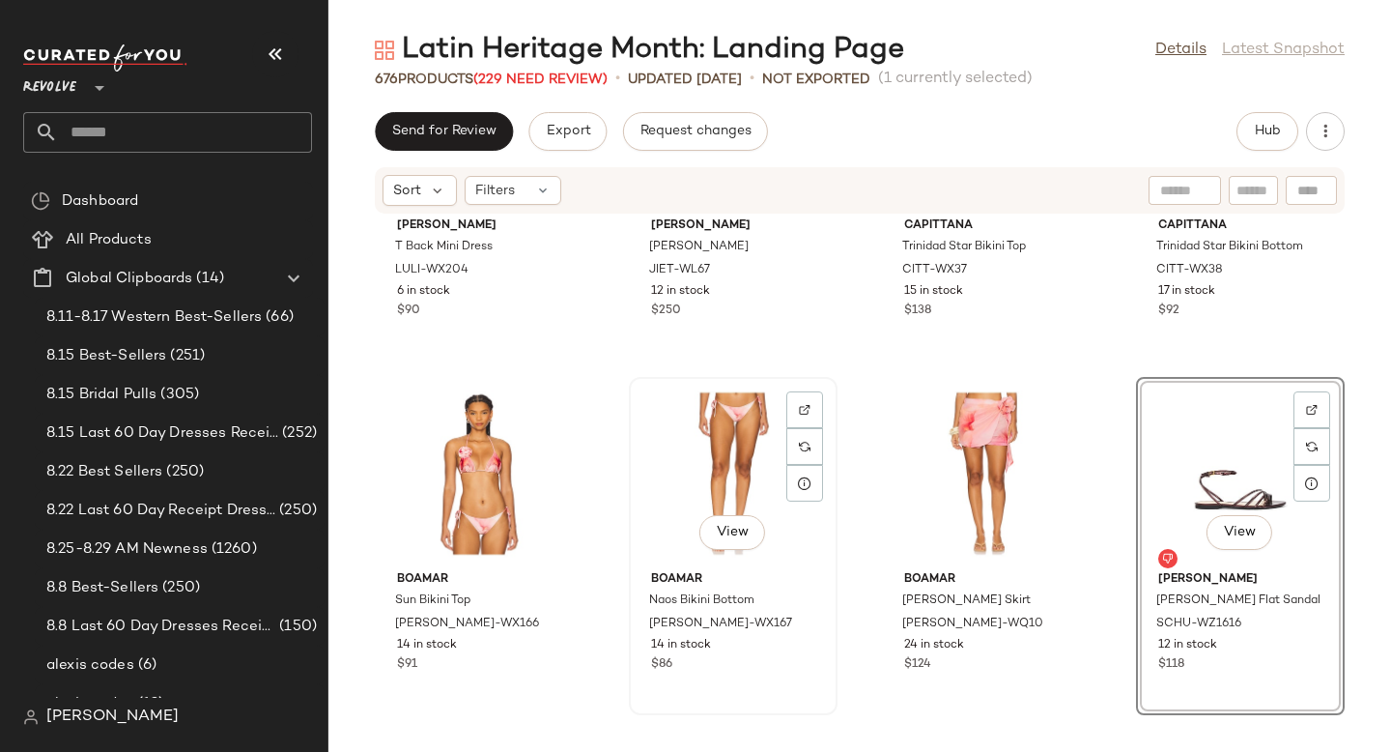
scroll to position [16405, 0]
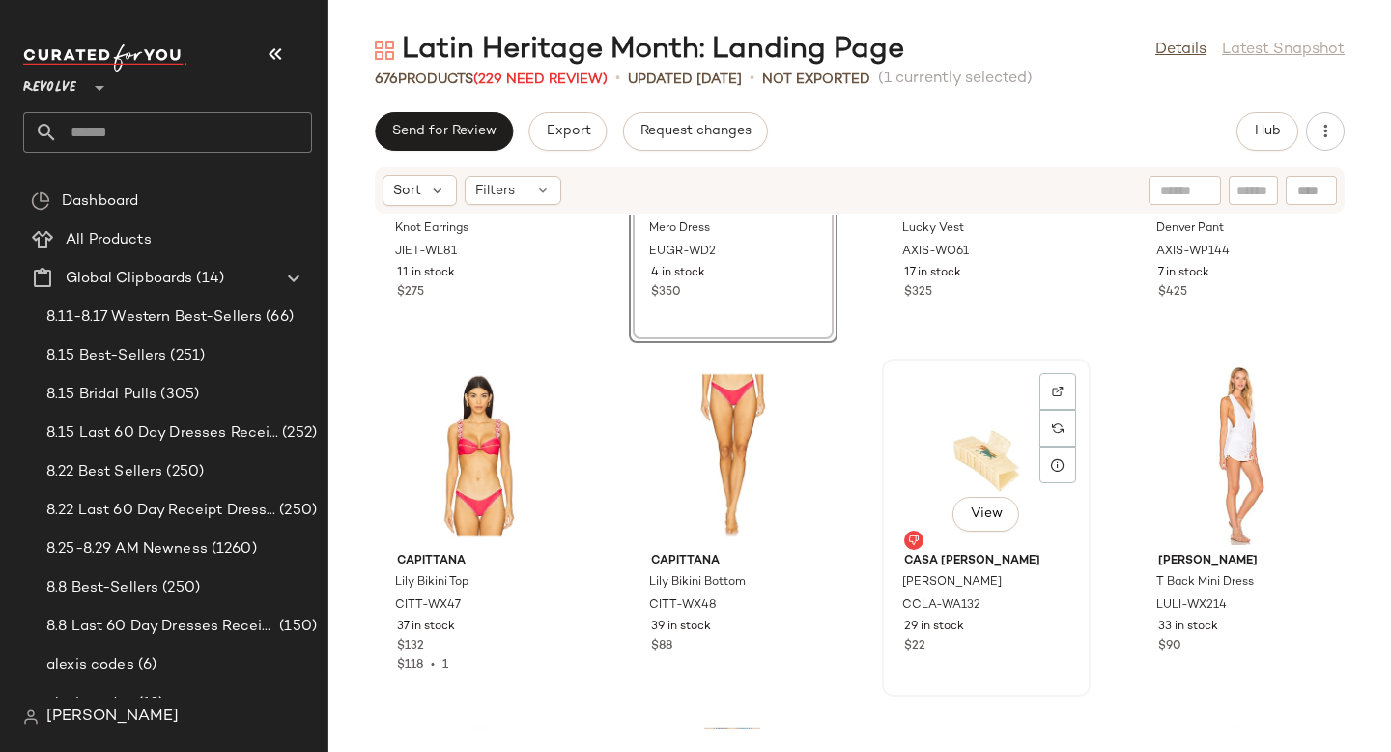
scroll to position [17157, 0]
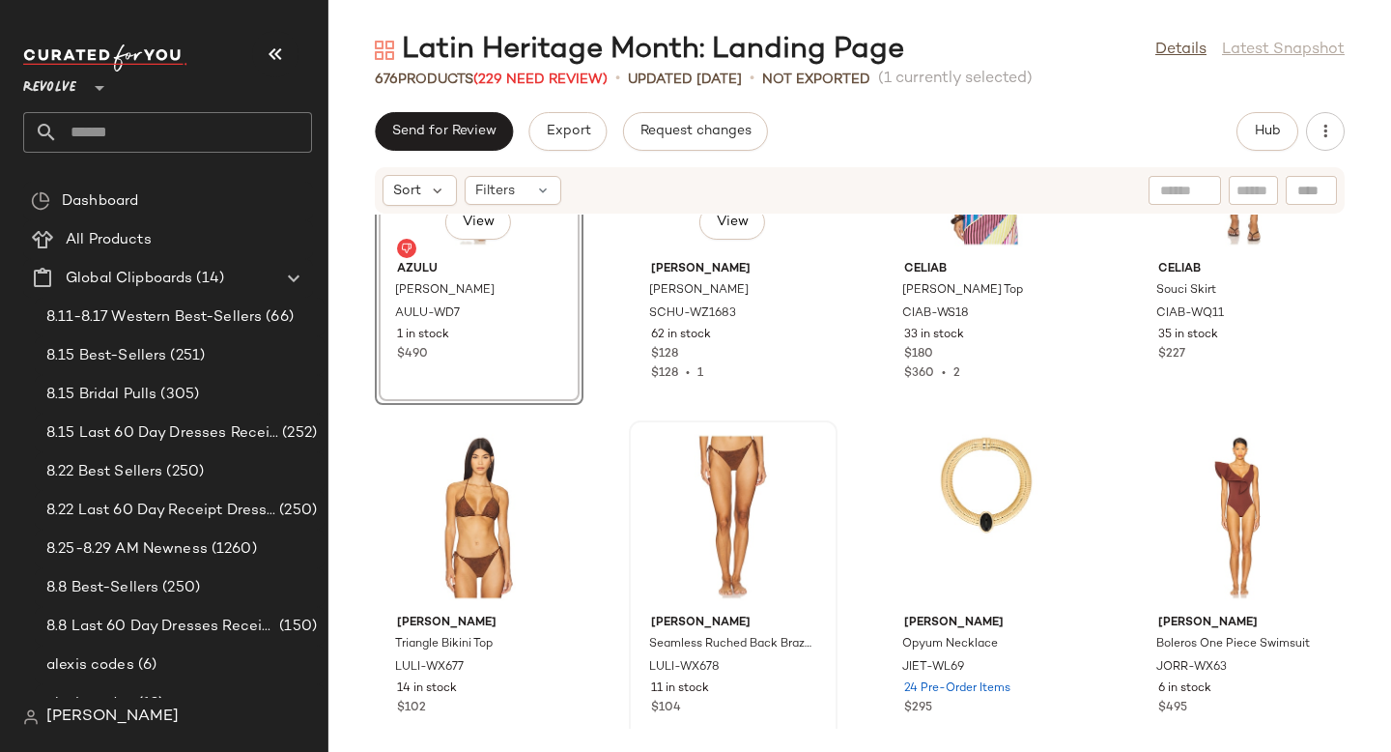
scroll to position [17556, 0]
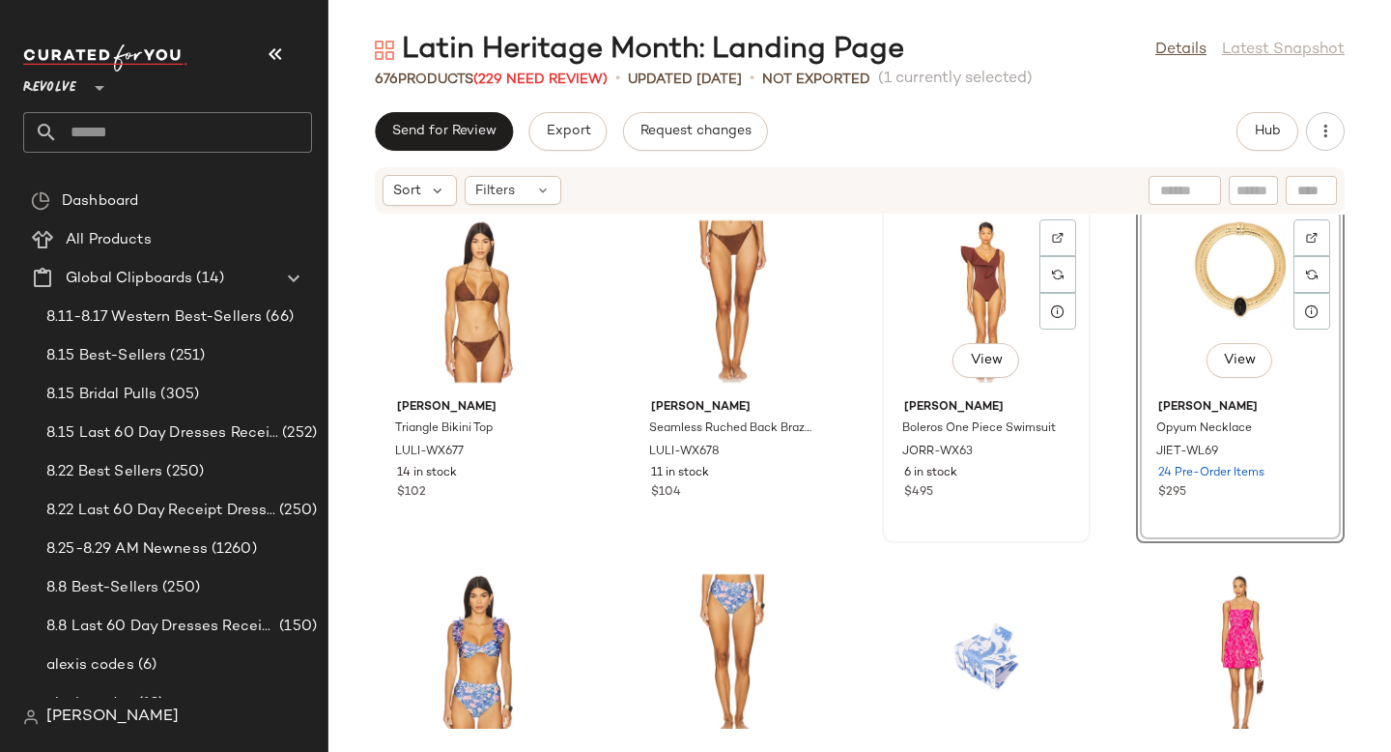
scroll to position [17861, 0]
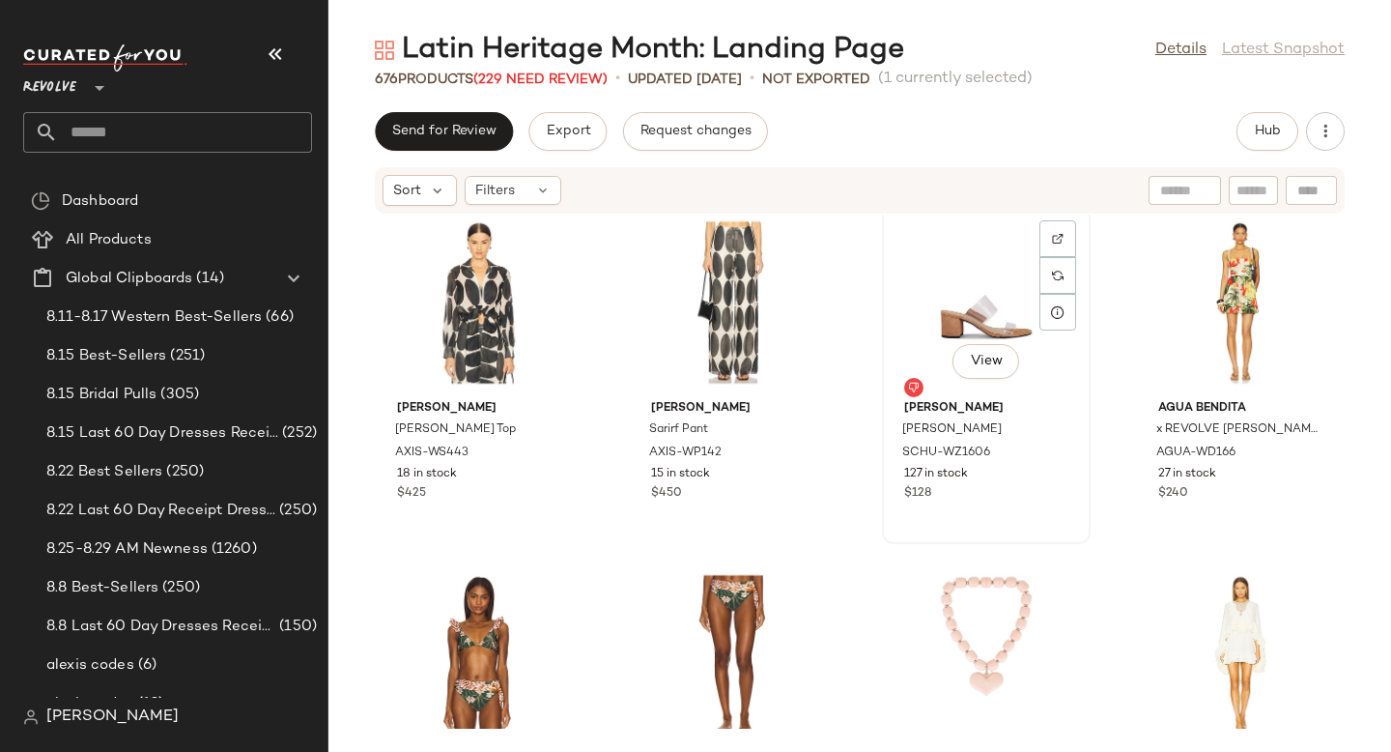
scroll to position [18591, 0]
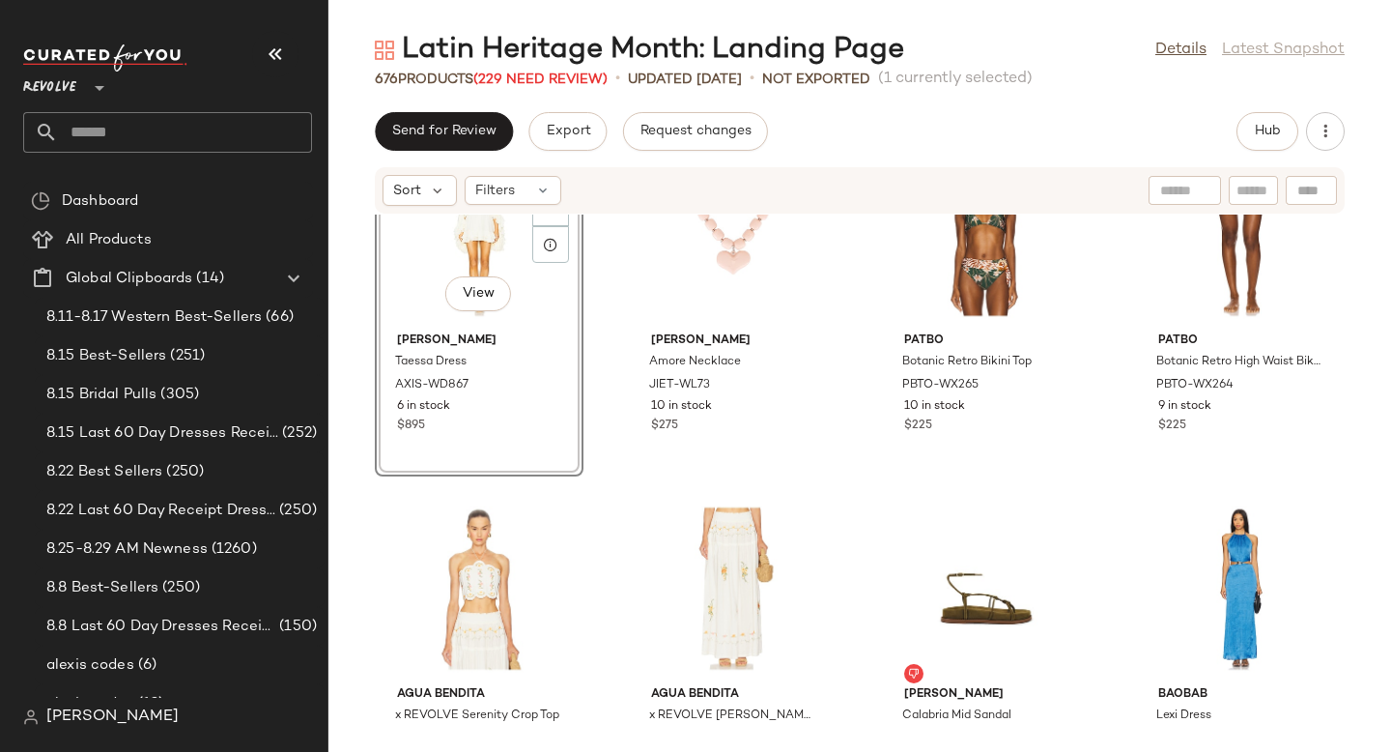
scroll to position [18923, 0]
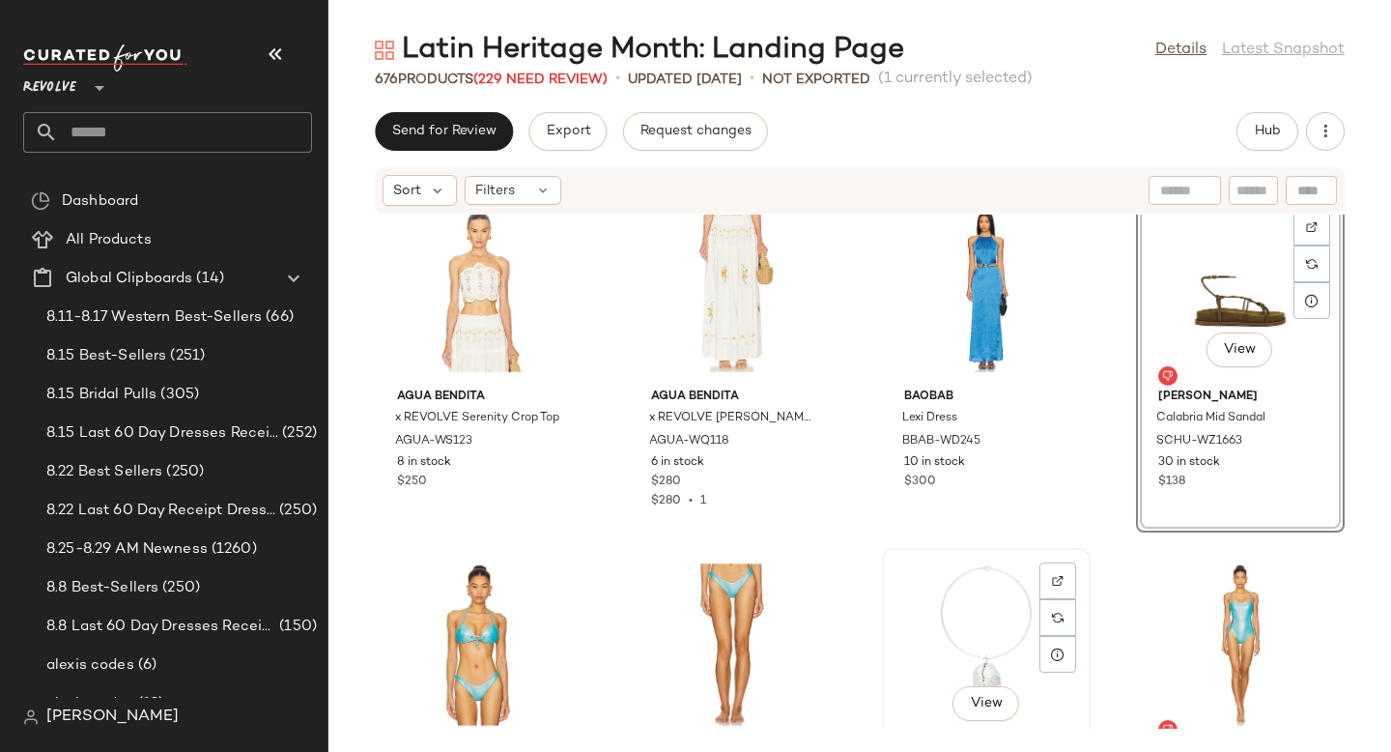
scroll to position [19211, 0]
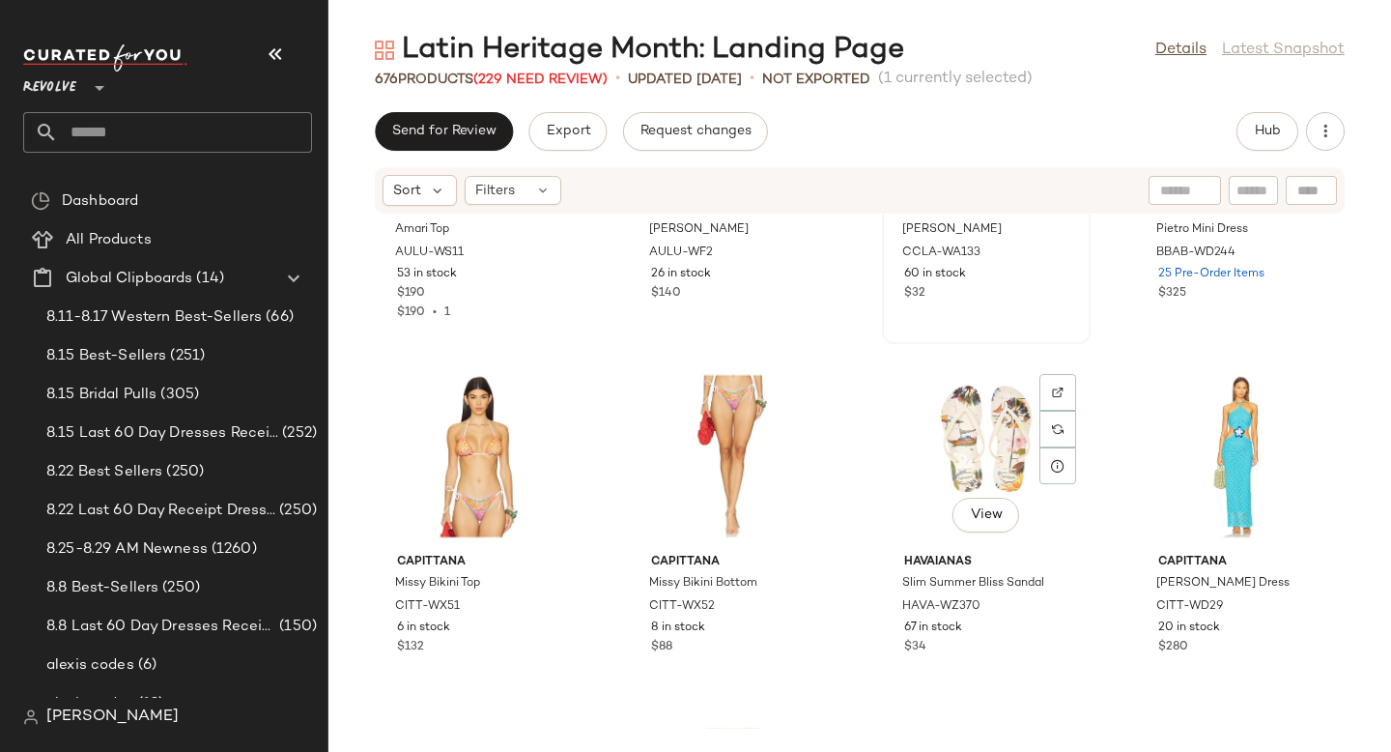
scroll to position [20057, 0]
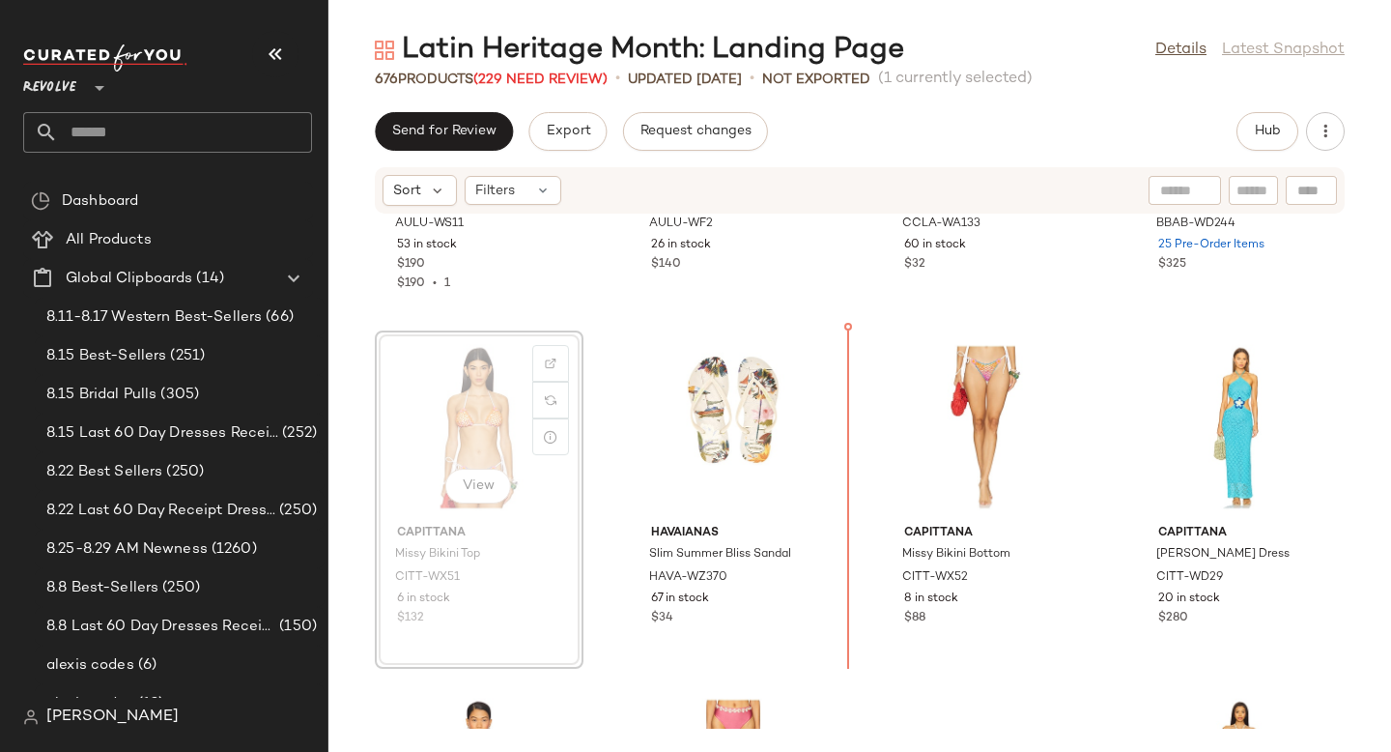
drag, startPoint x: 458, startPoint y: 427, endPoint x: 472, endPoint y: 426, distance: 14.5
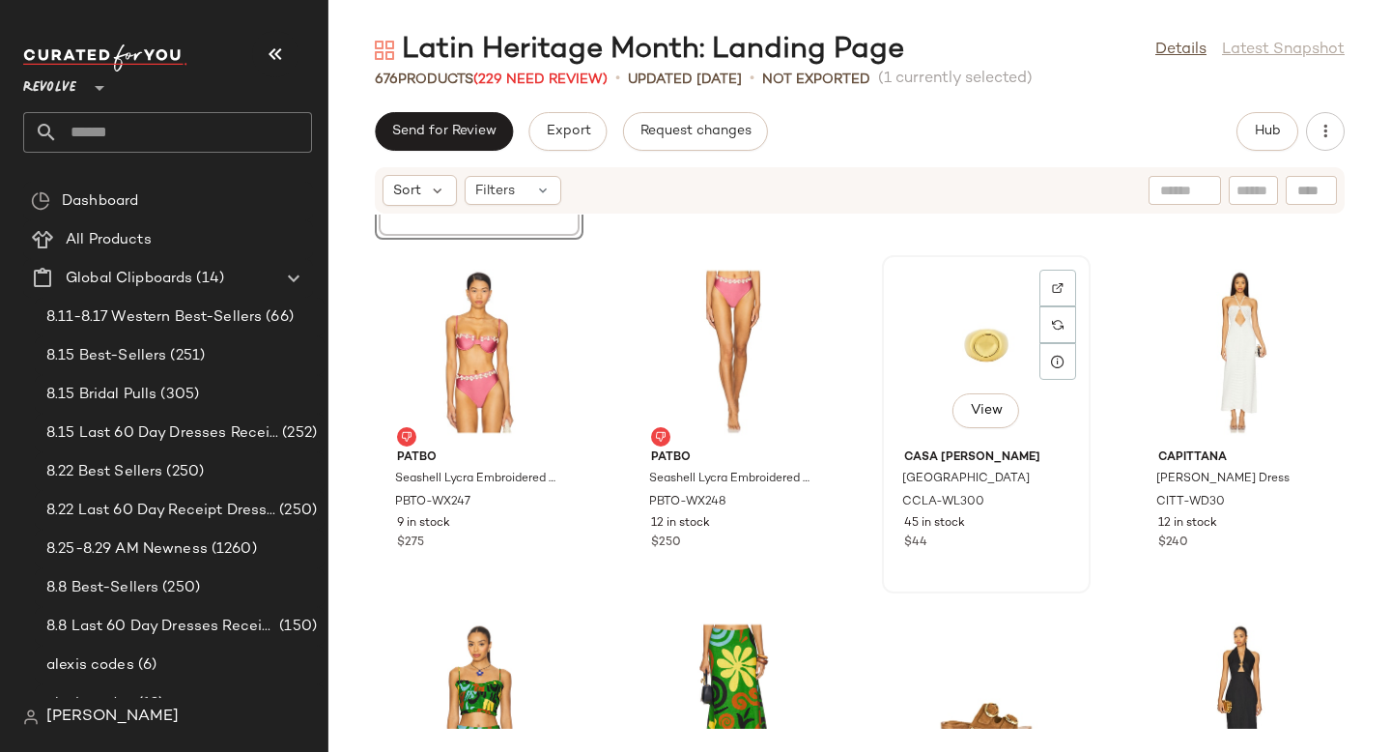
scroll to position [20705, 0]
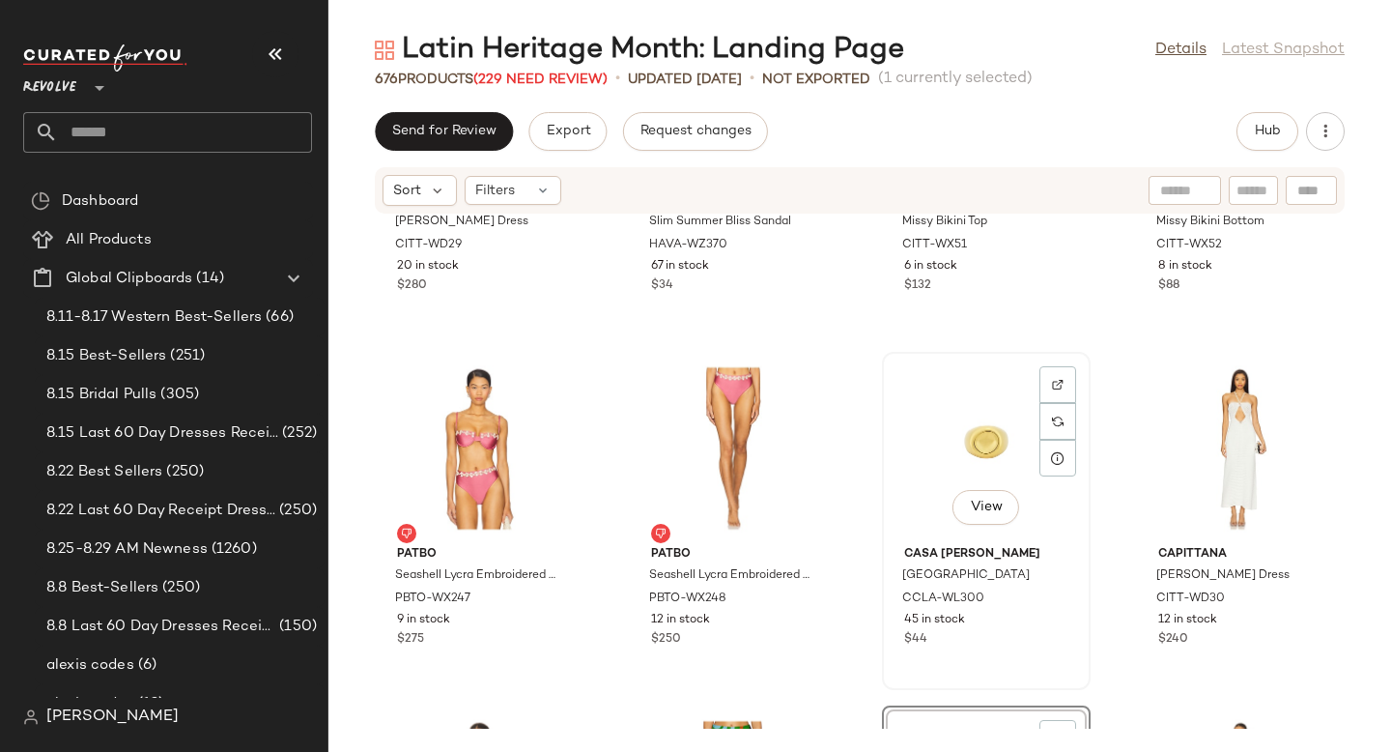
scroll to position [20379, 0]
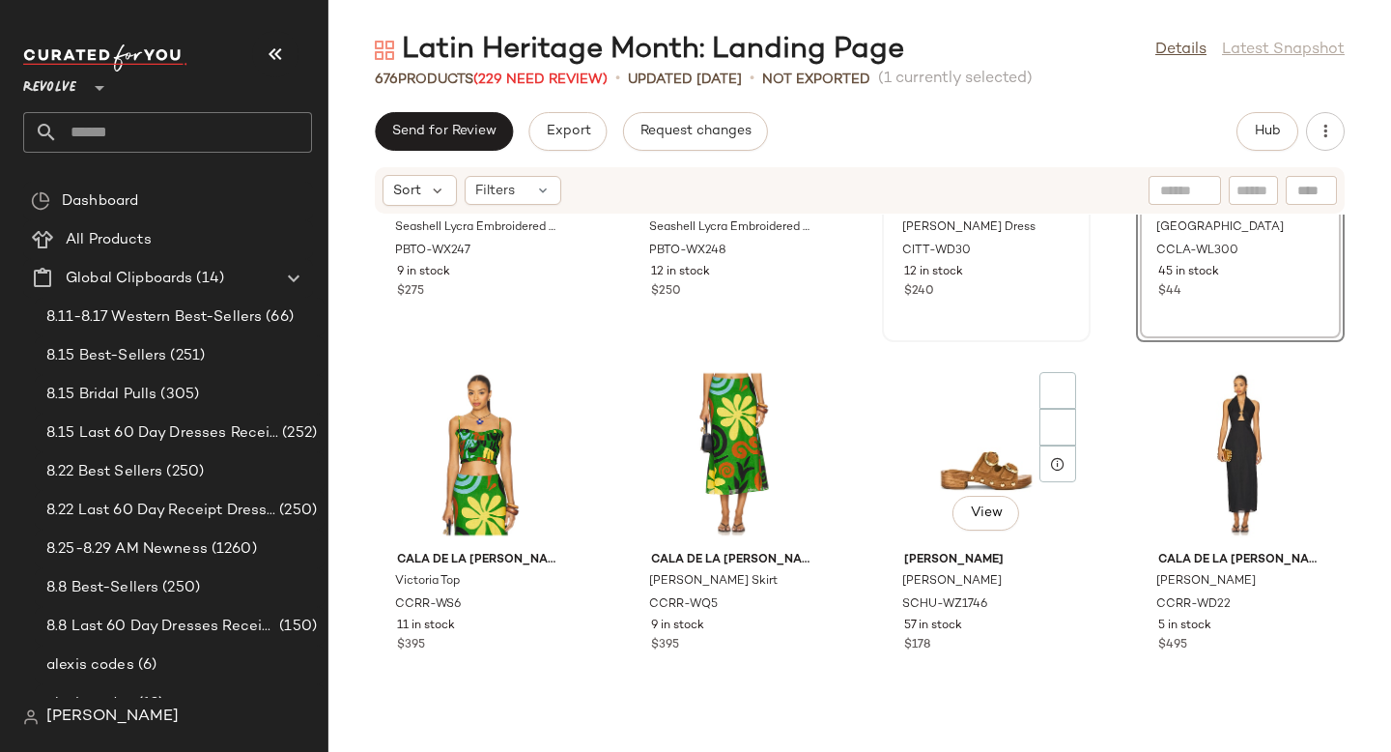
scroll to position [20817, 0]
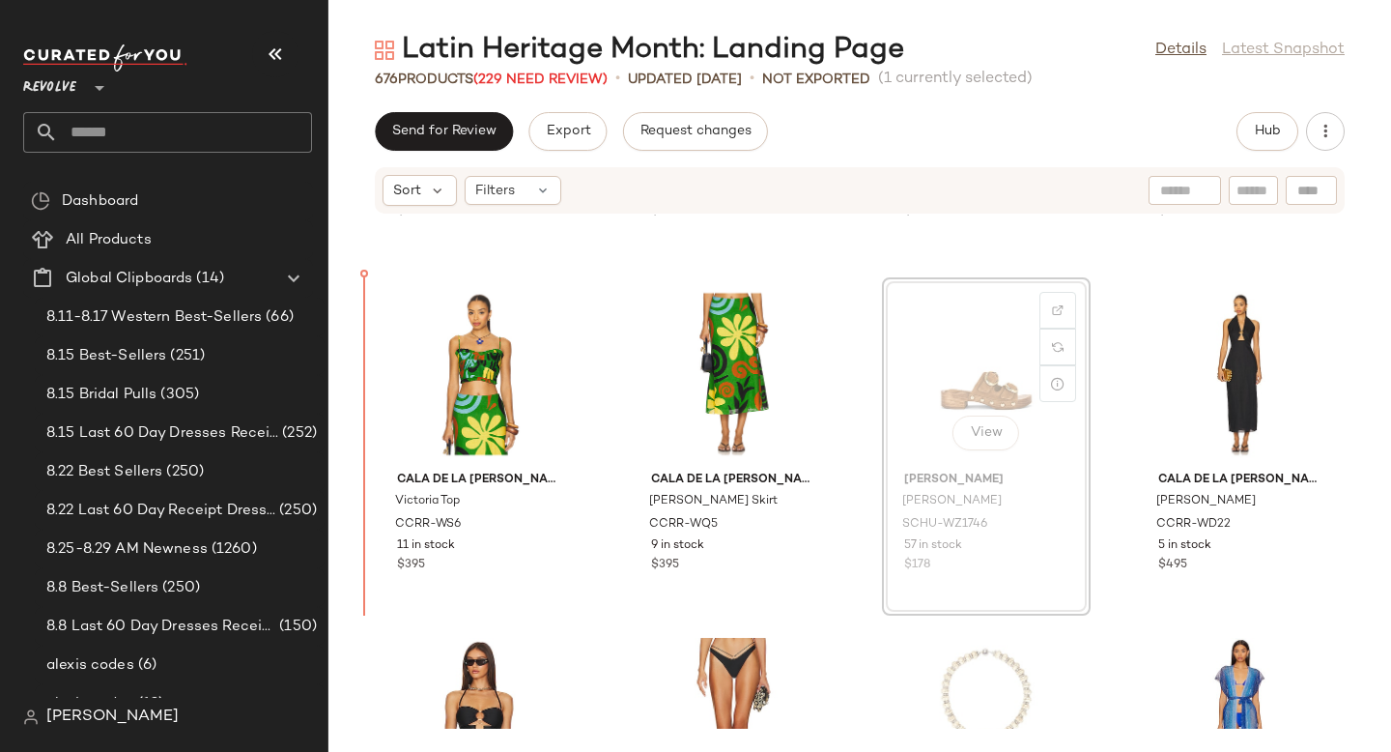
drag, startPoint x: 956, startPoint y: 375, endPoint x: 942, endPoint y: 375, distance: 14.5
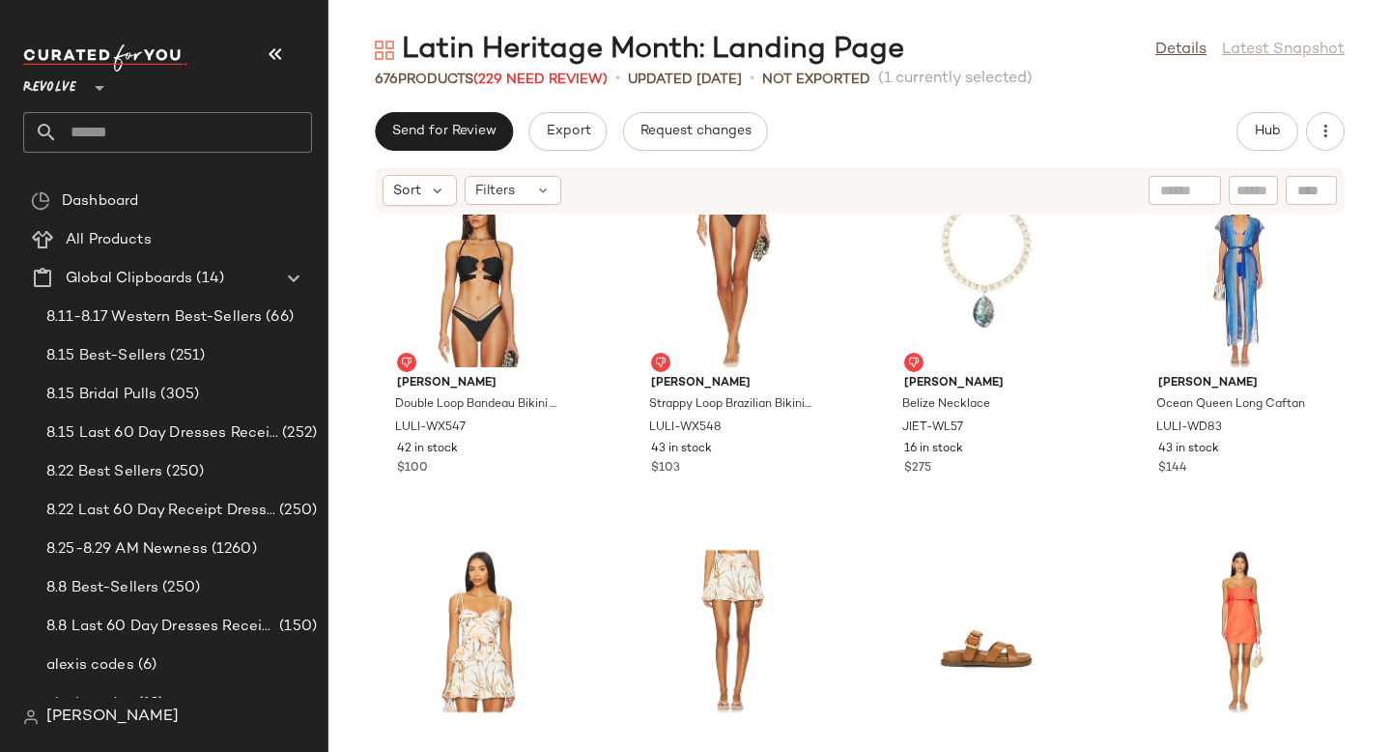
scroll to position [21486, 0]
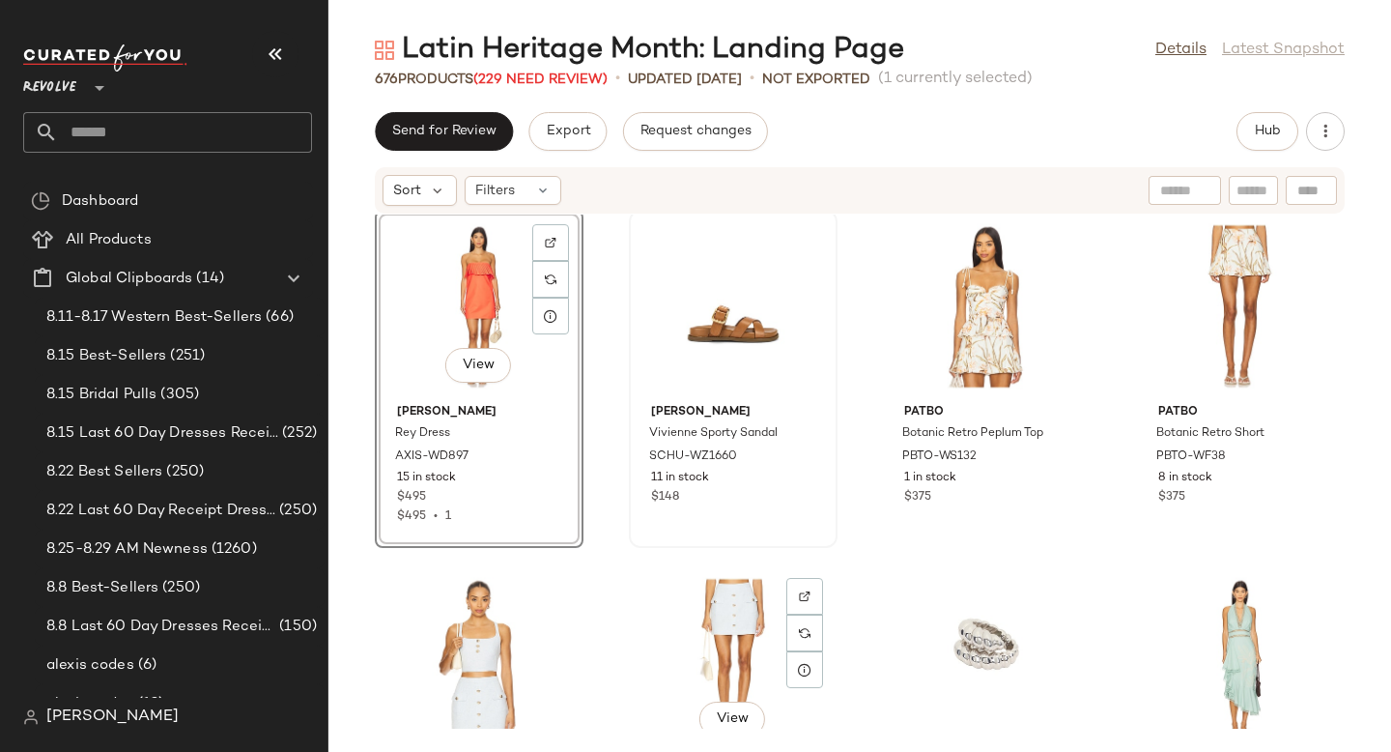
scroll to position [21756, 0]
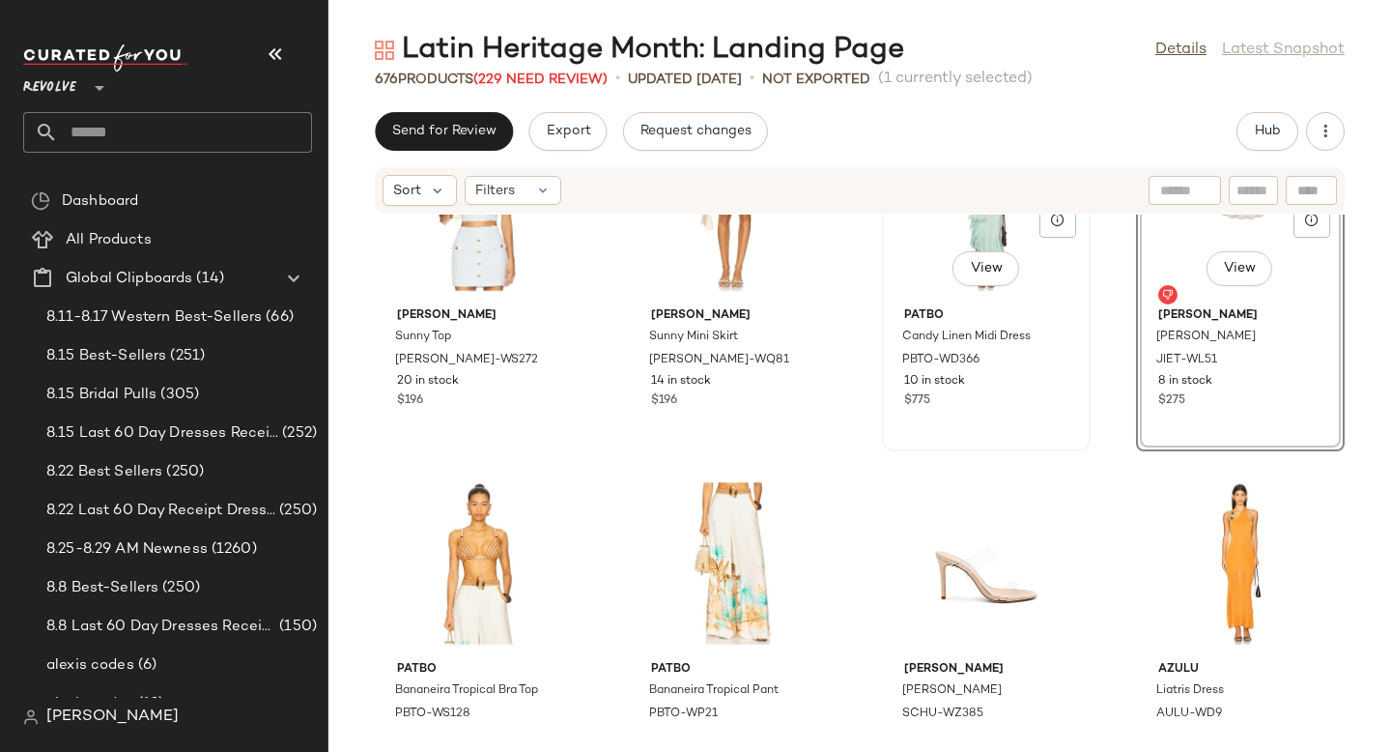
scroll to position [22134, 0]
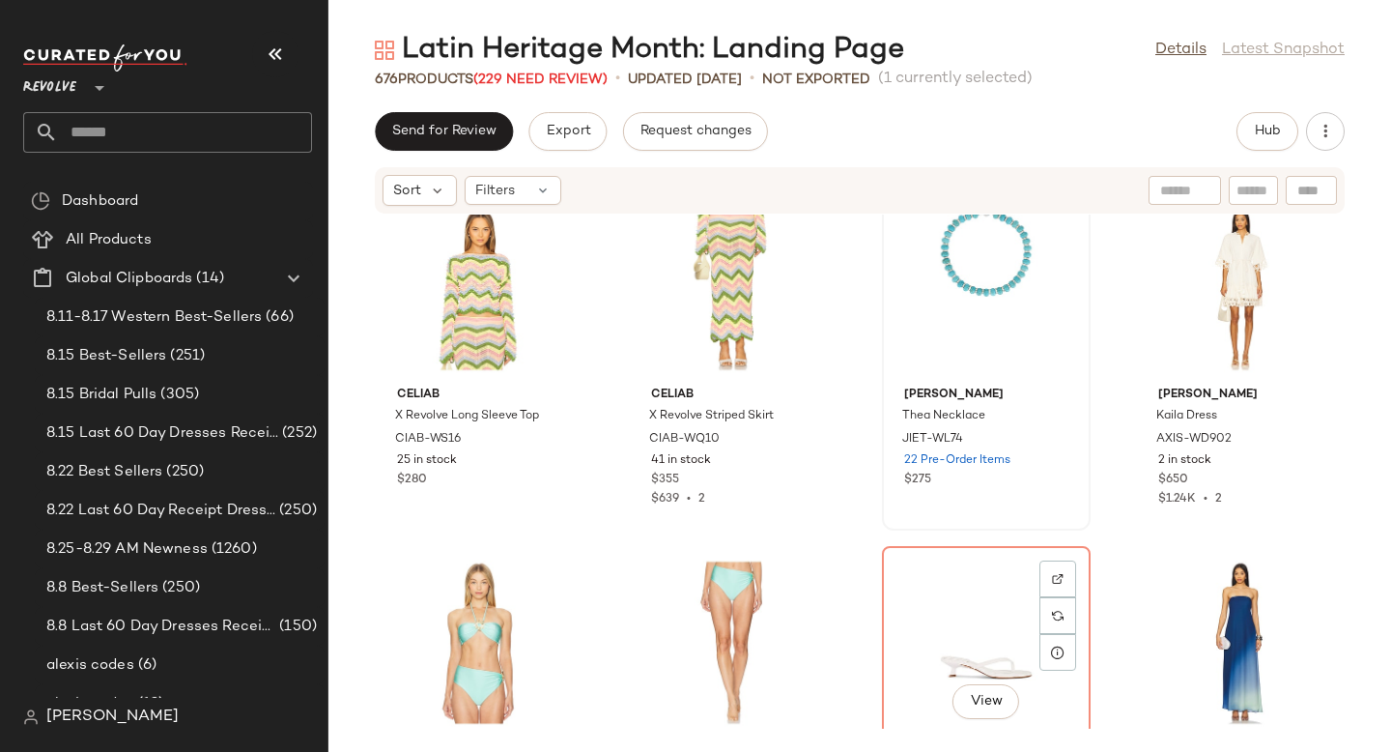
scroll to position [22836, 0]
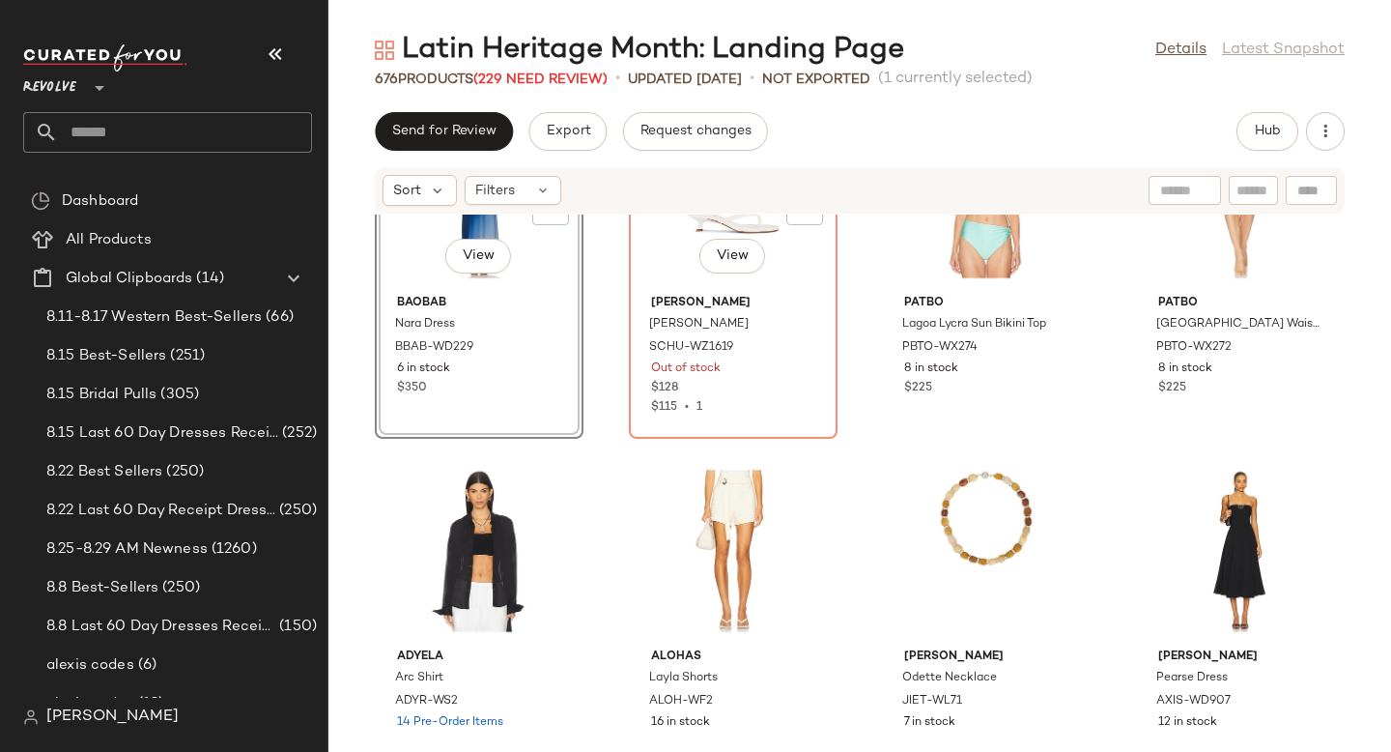
scroll to position [23226, 0]
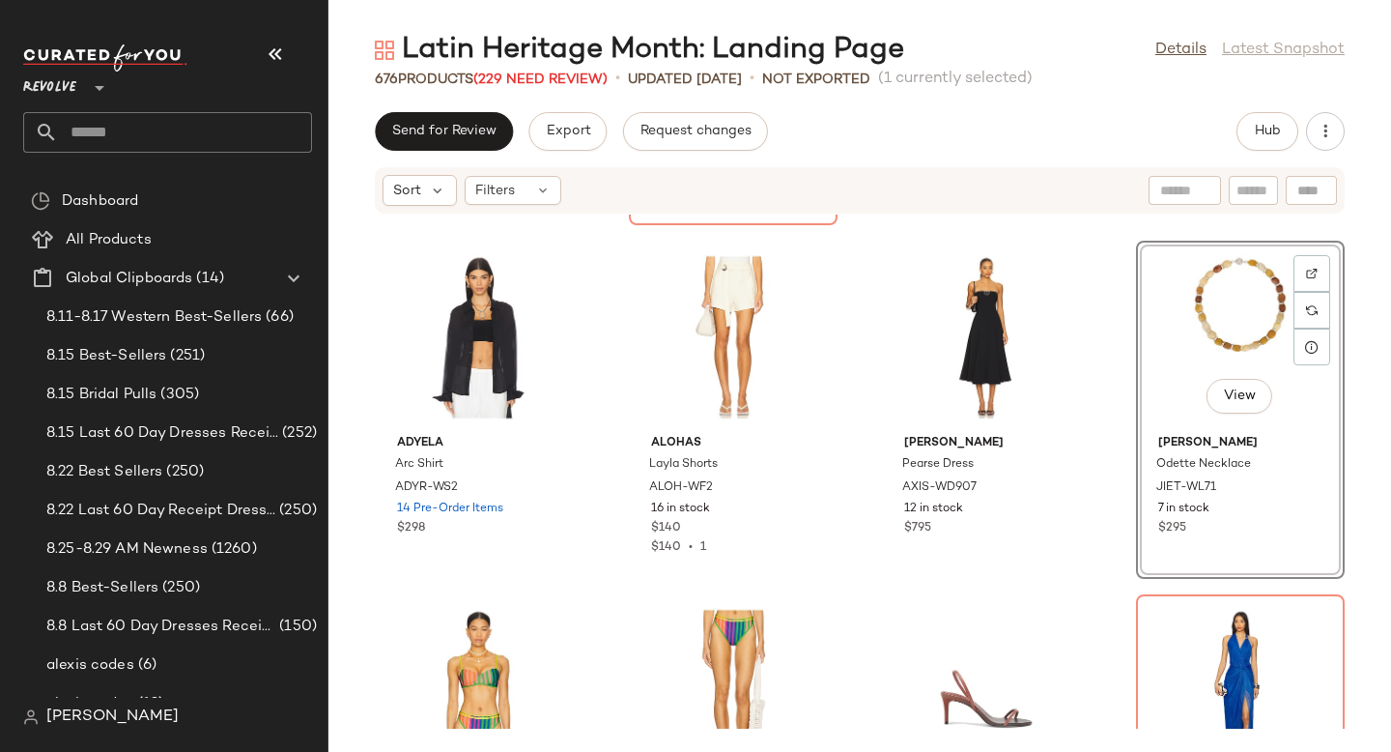
scroll to position [23507, 0]
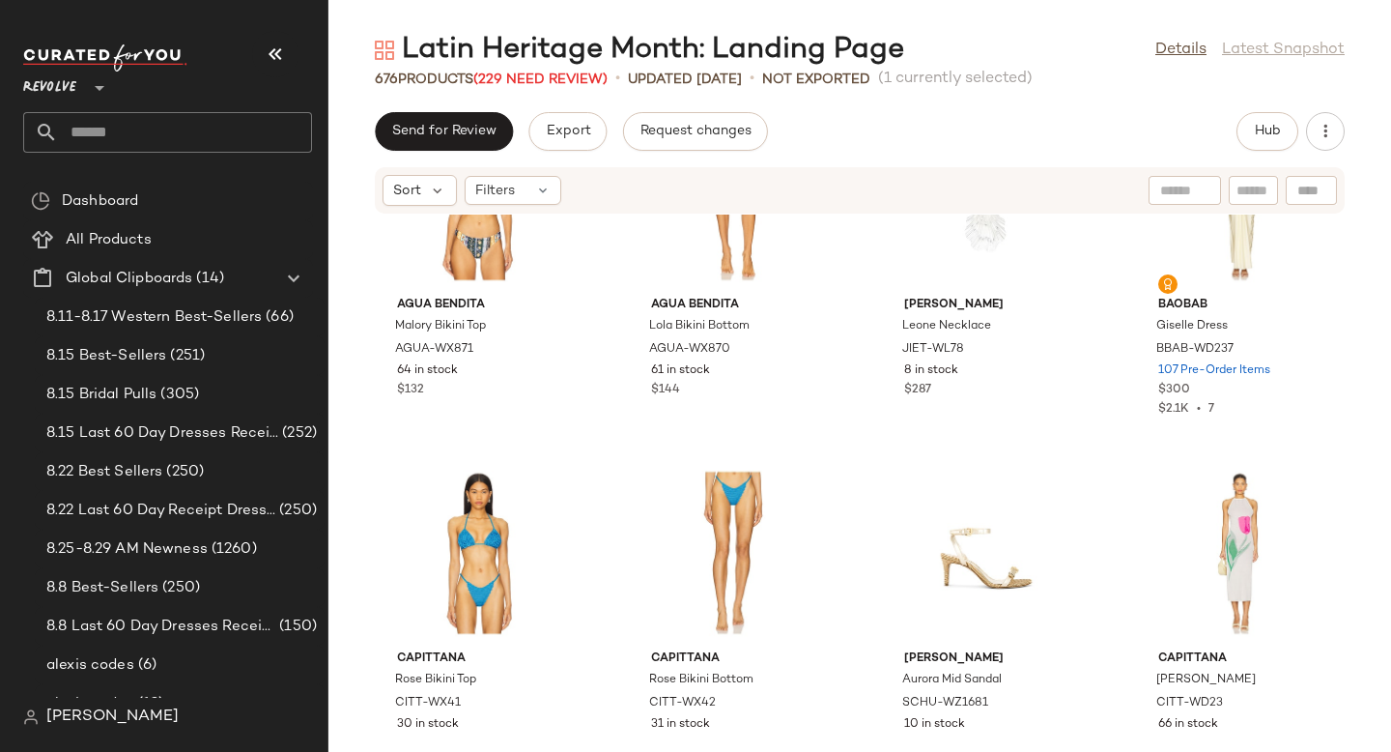
scroll to position [24218, 0]
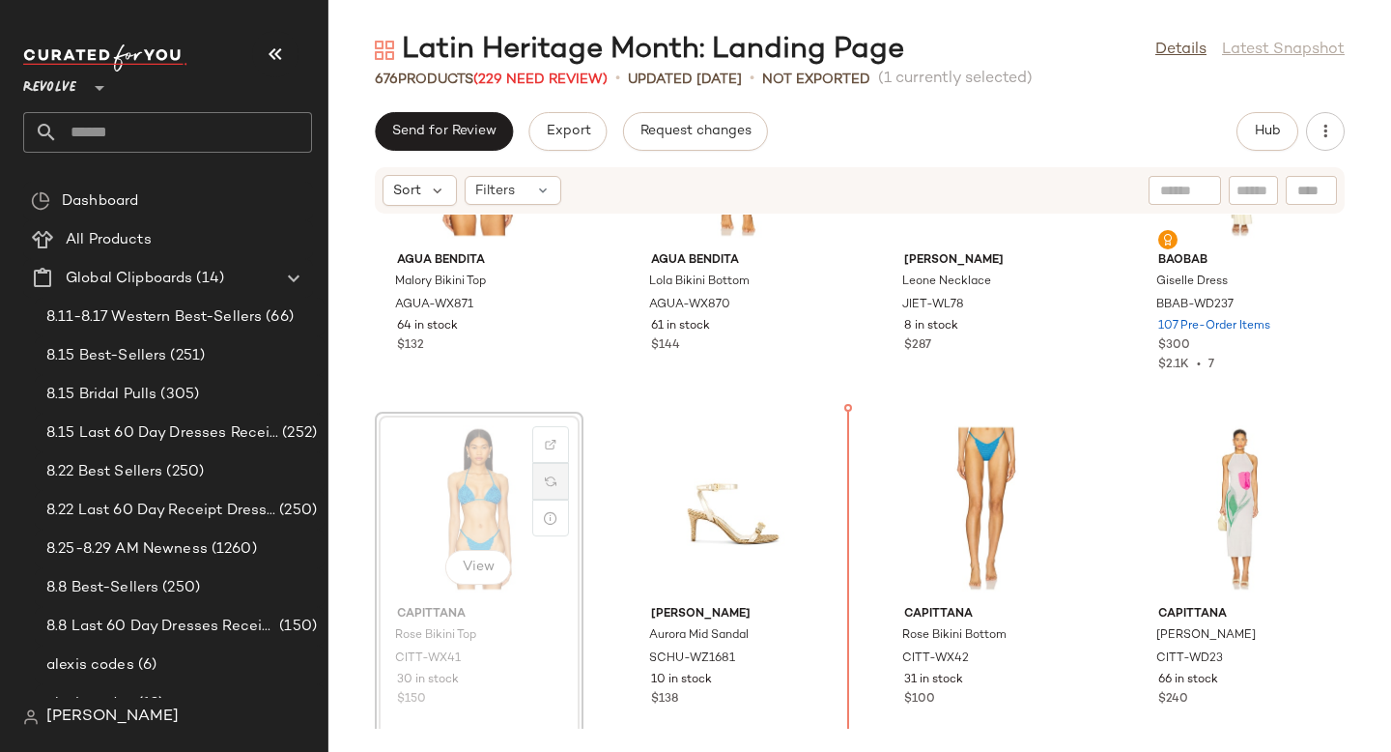
drag, startPoint x: 484, startPoint y: 491, endPoint x: 535, endPoint y: 491, distance: 51.2
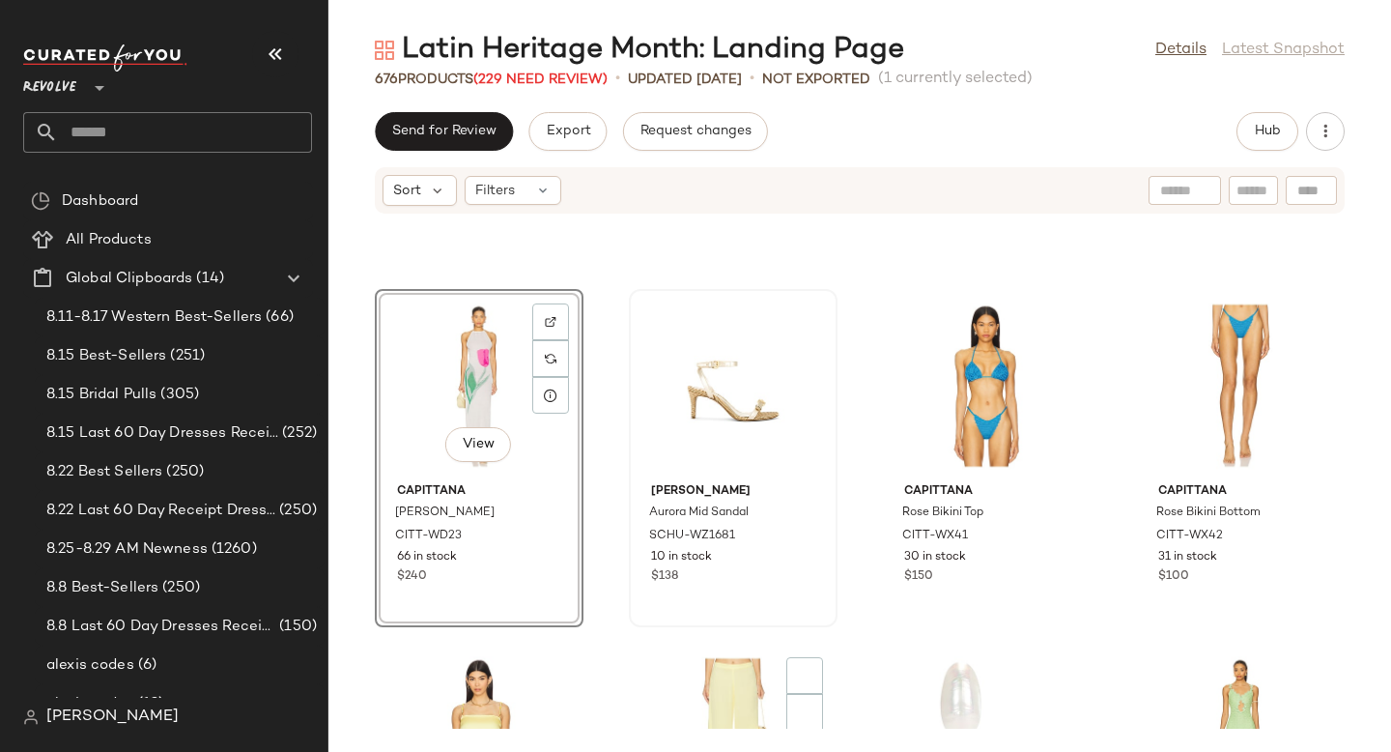
scroll to position [24502, 0]
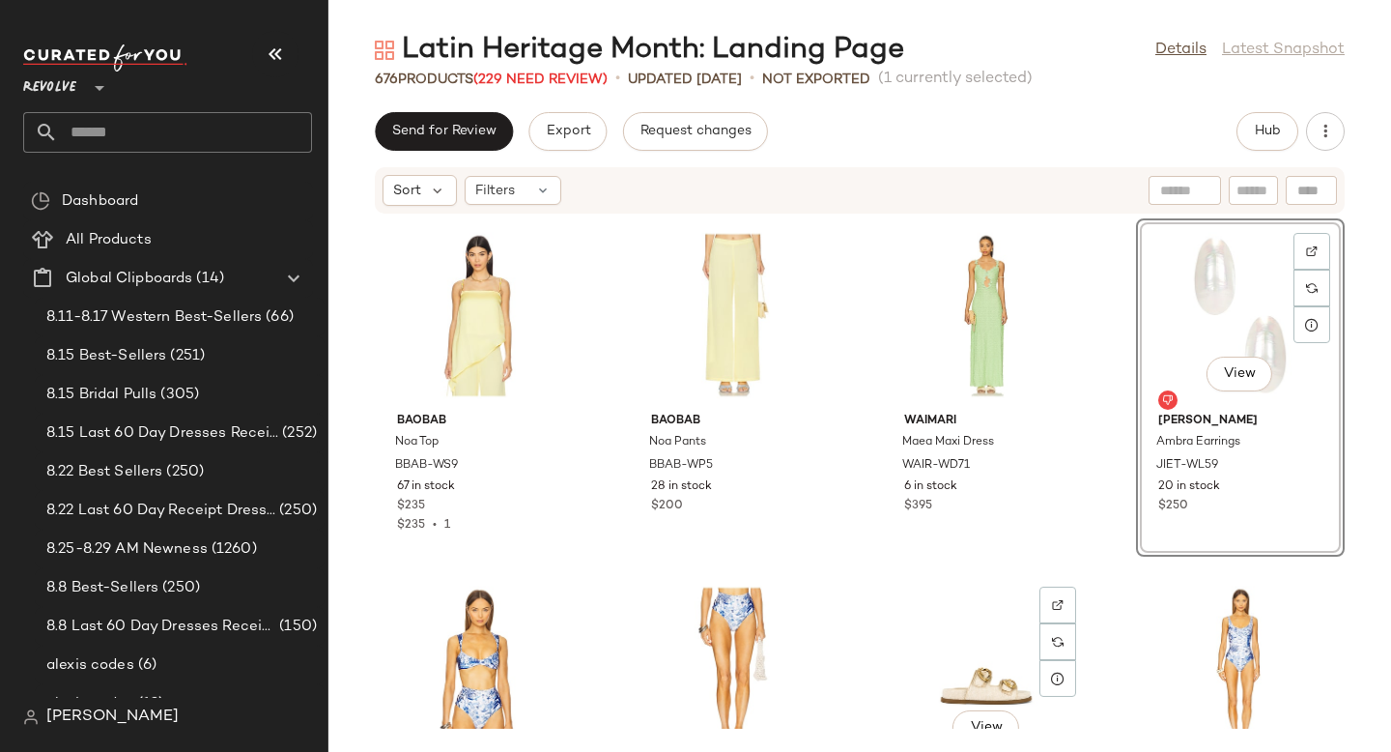
scroll to position [24911, 0]
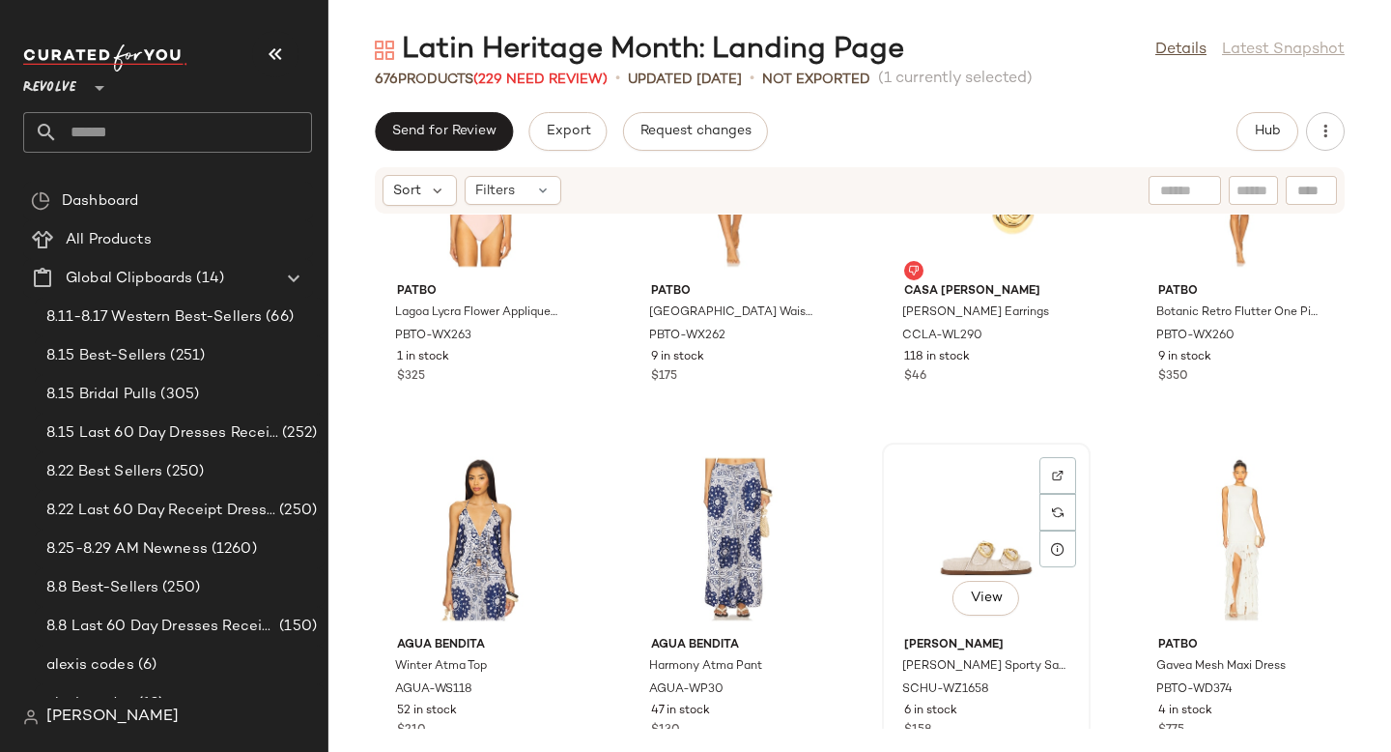
scroll to position [25612, 0]
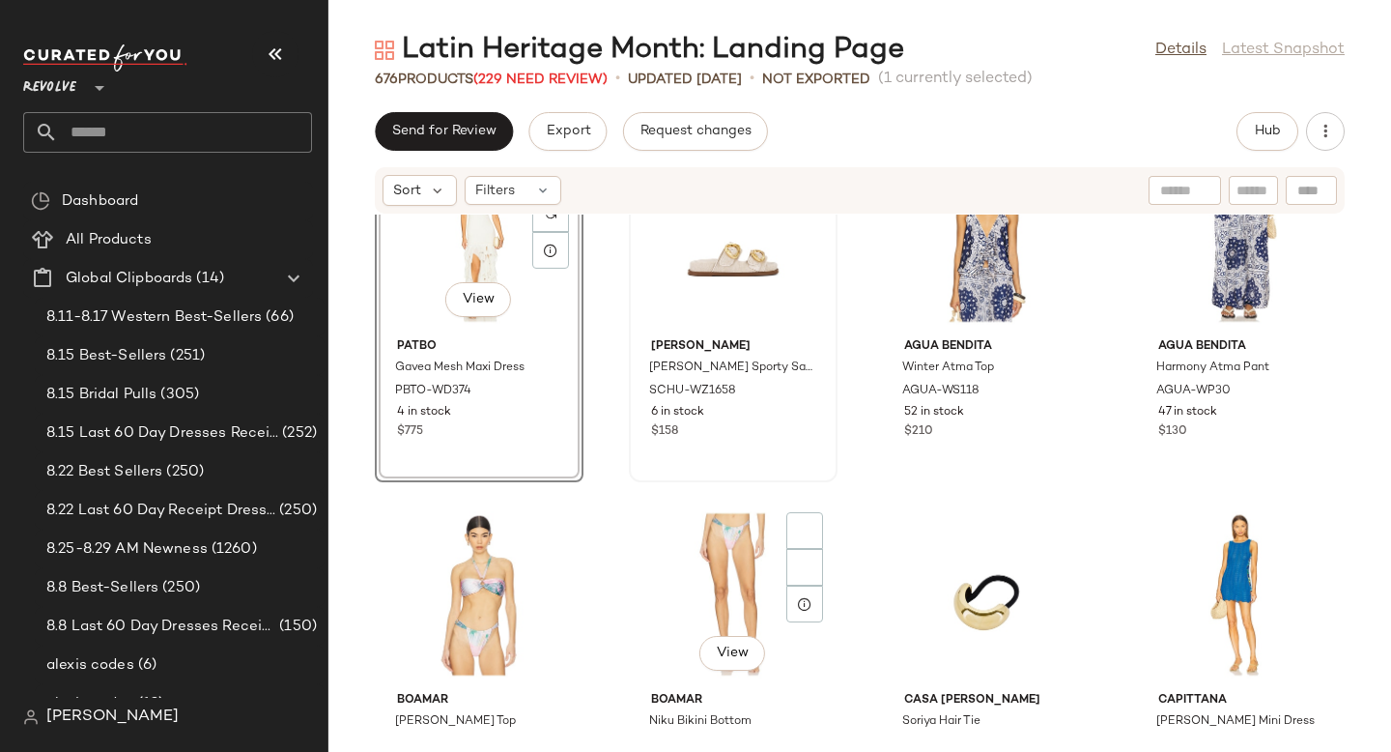
scroll to position [25910, 0]
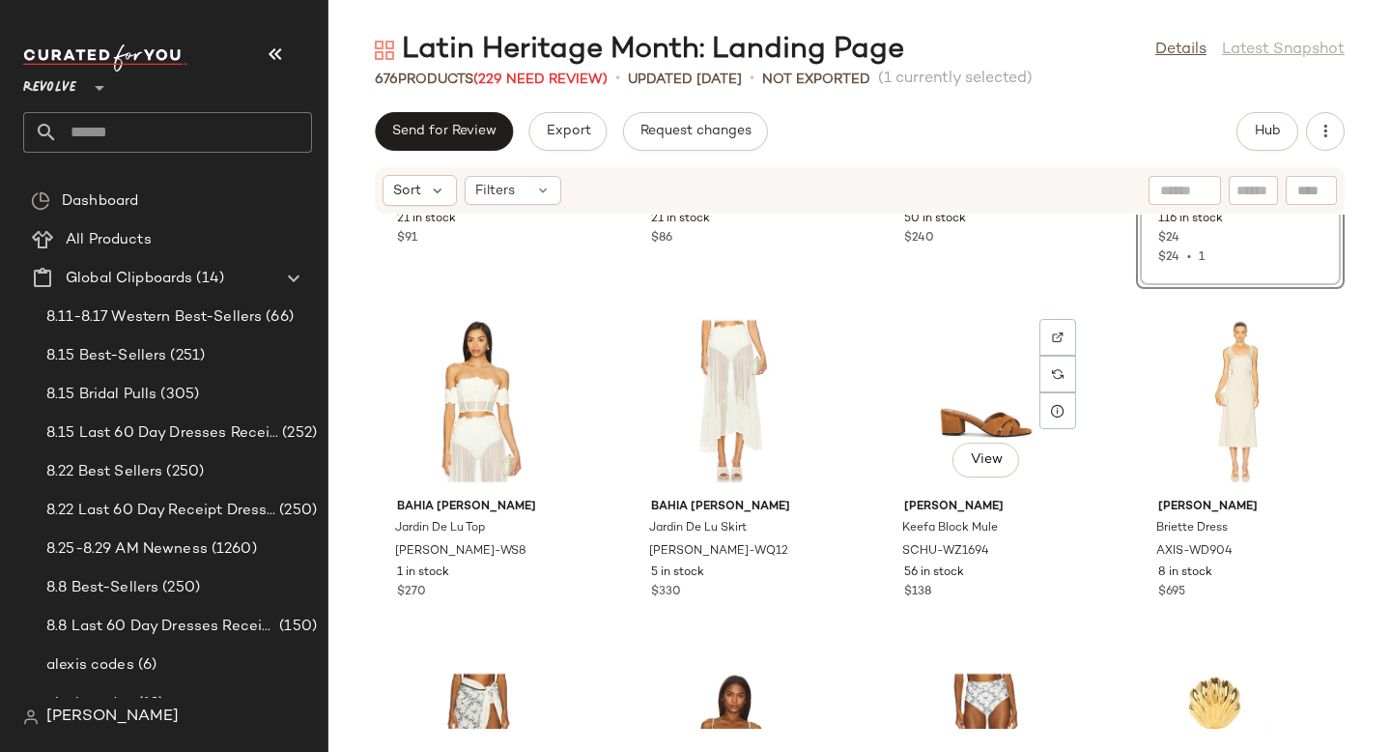
scroll to position [26476, 0]
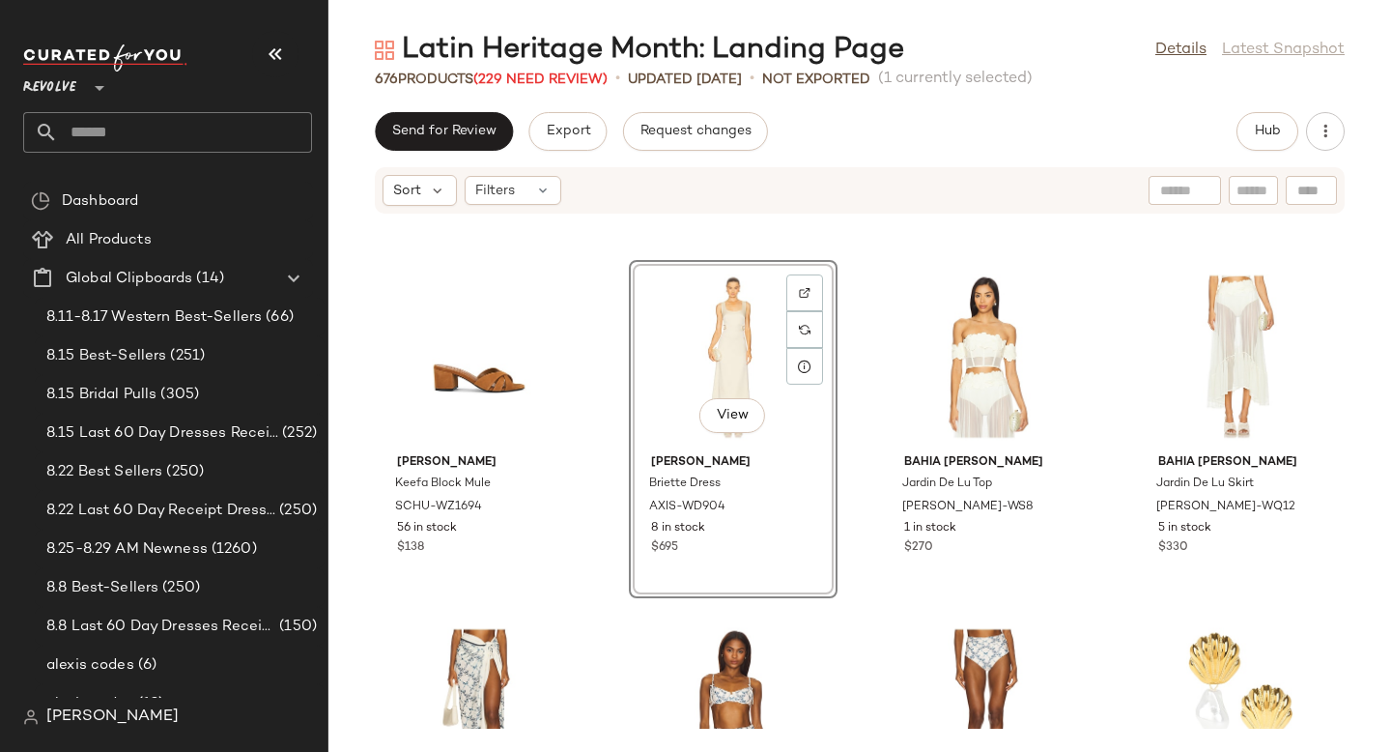
scroll to position [26723, 0]
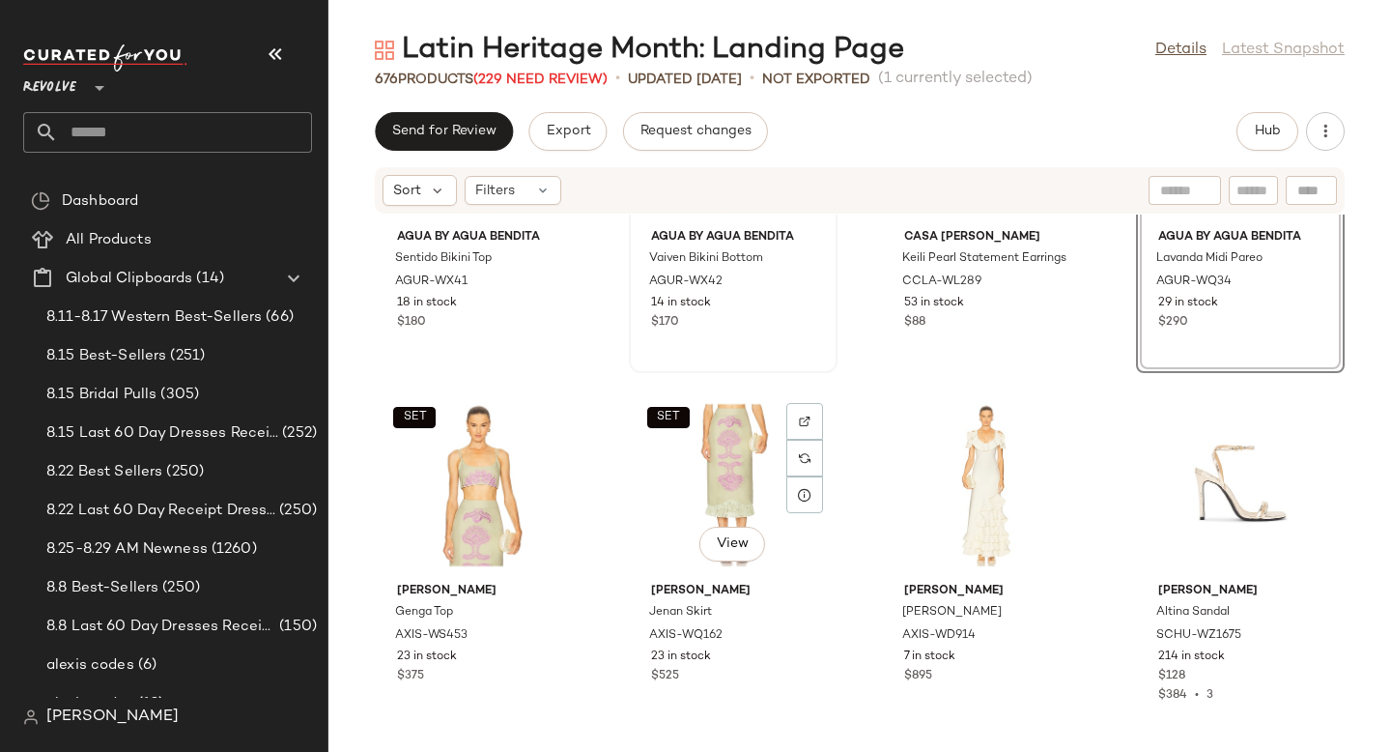
scroll to position [27075, 0]
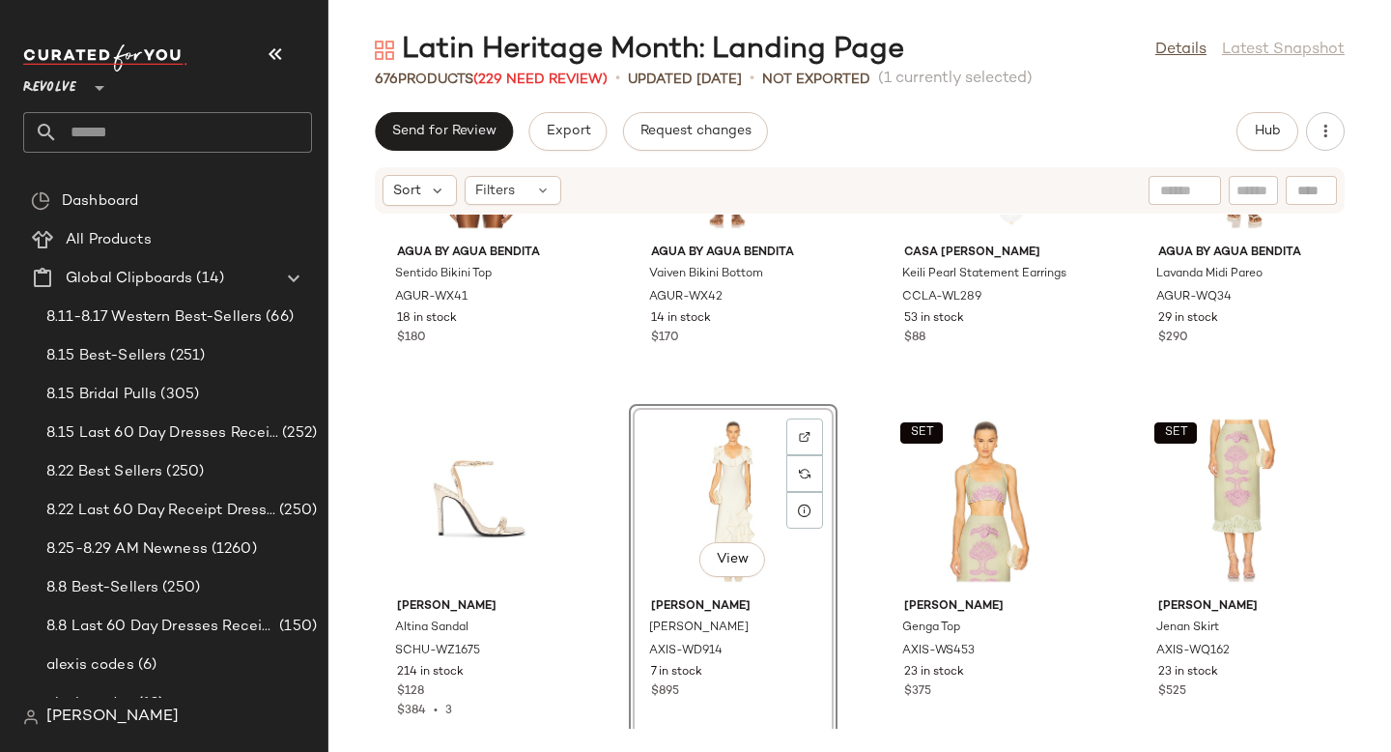
scroll to position [27207, 0]
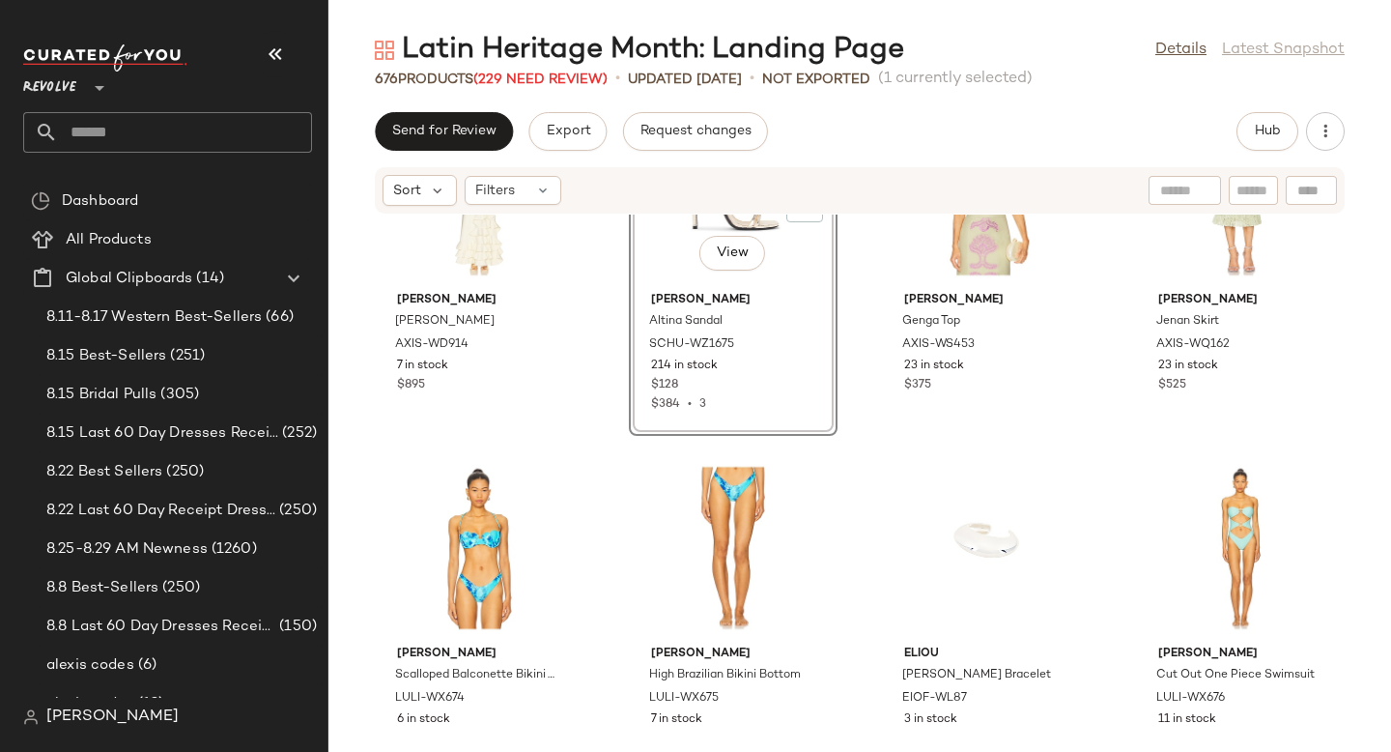
scroll to position [27454, 0]
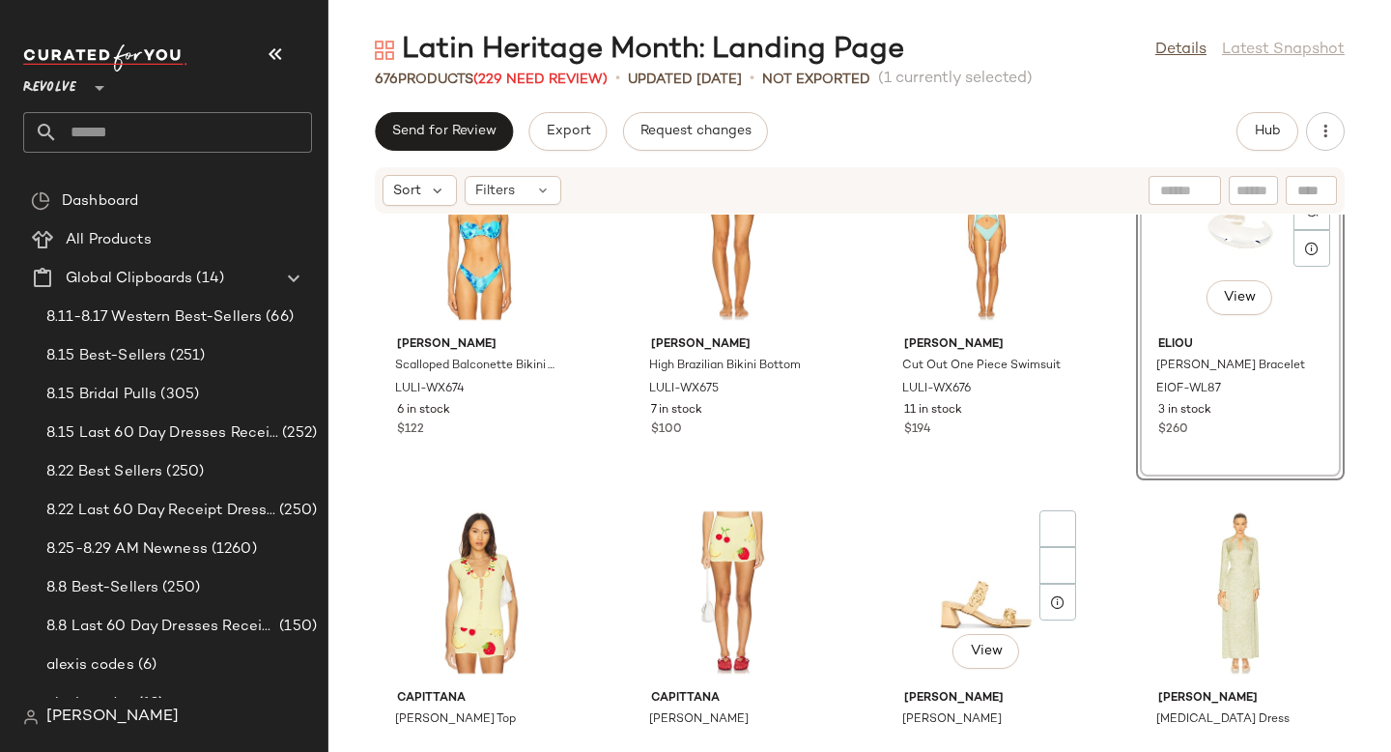
scroll to position [27763, 0]
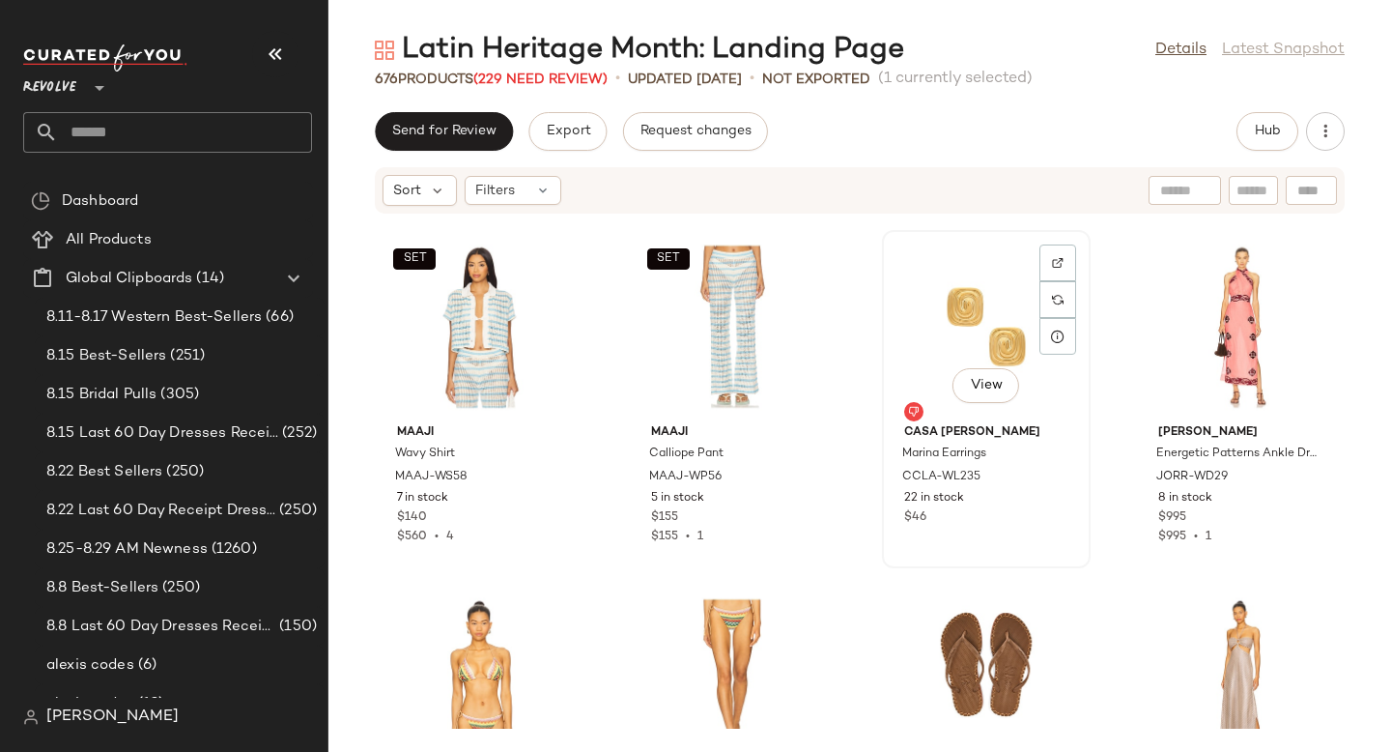
scroll to position [28454, 0]
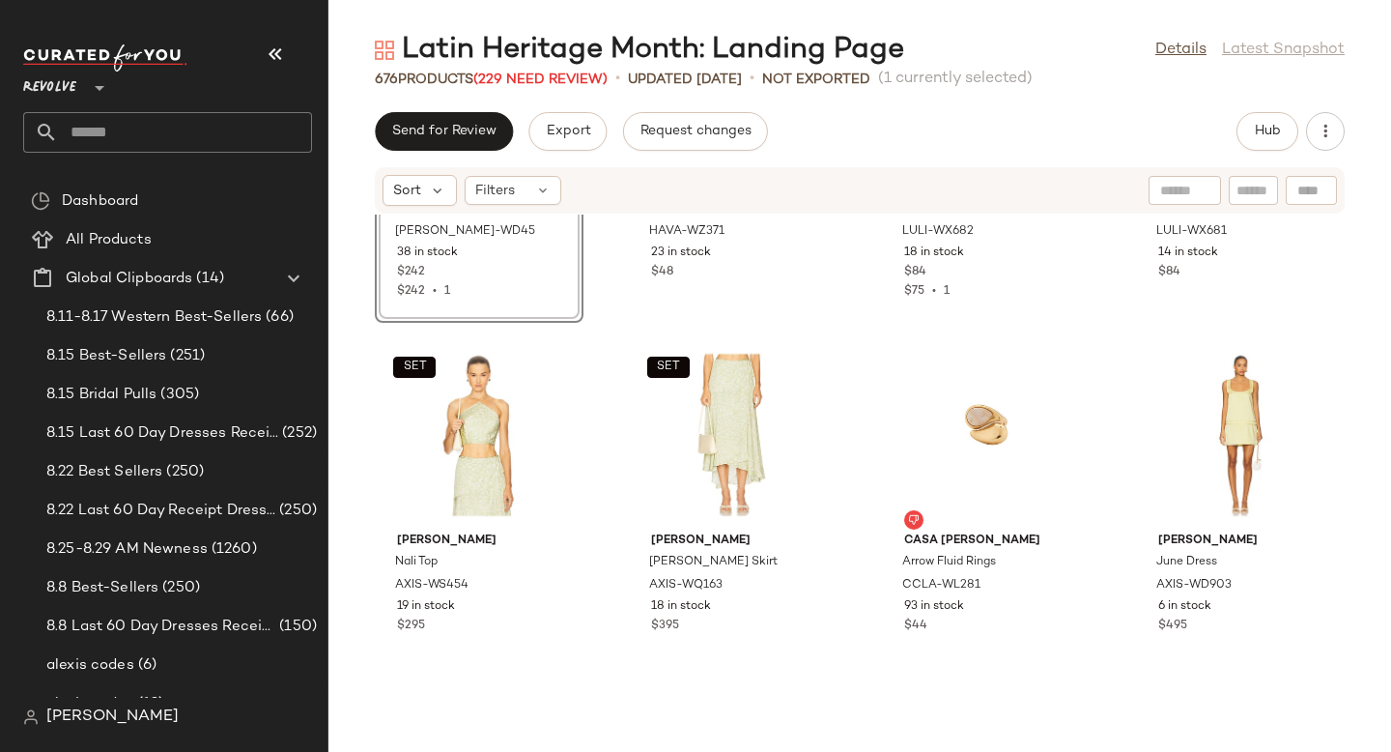
scroll to position [28944, 0]
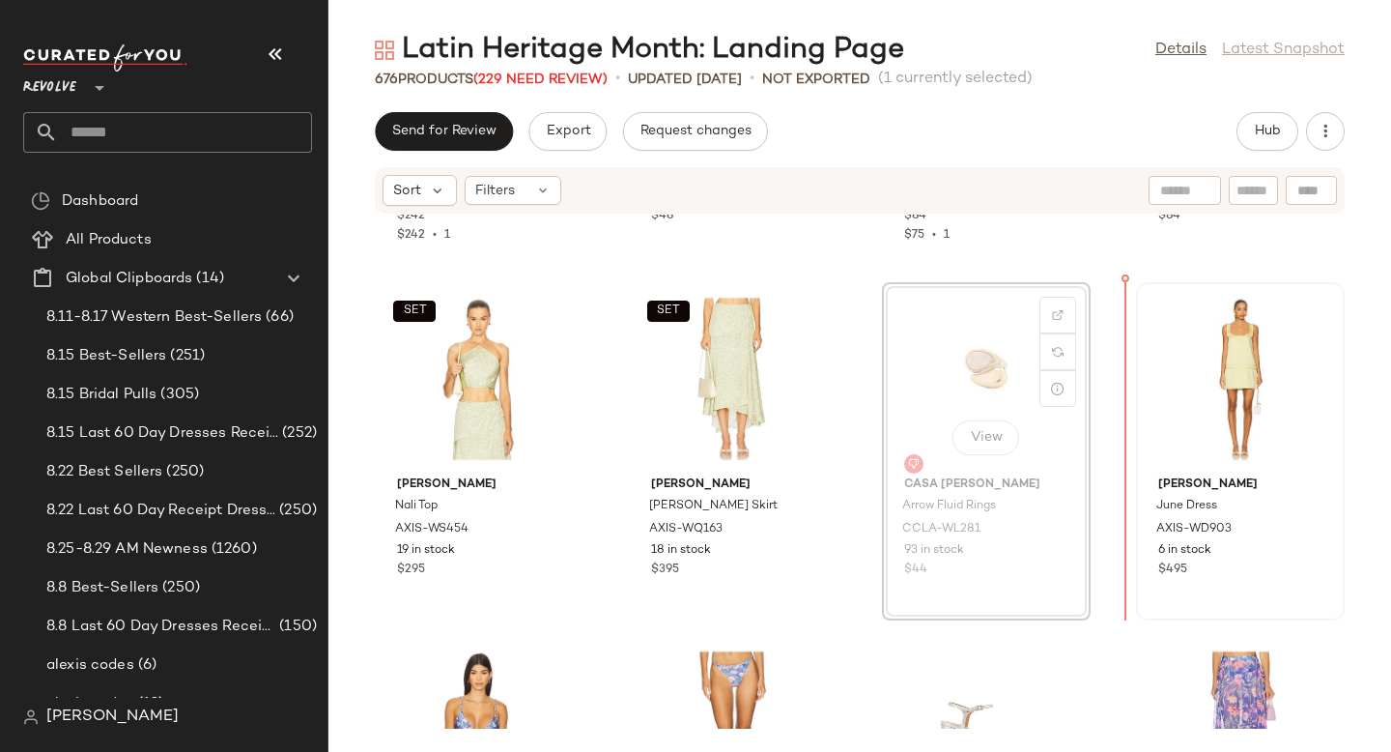
drag, startPoint x: 944, startPoint y: 367, endPoint x: 1227, endPoint y: 382, distance: 283.4
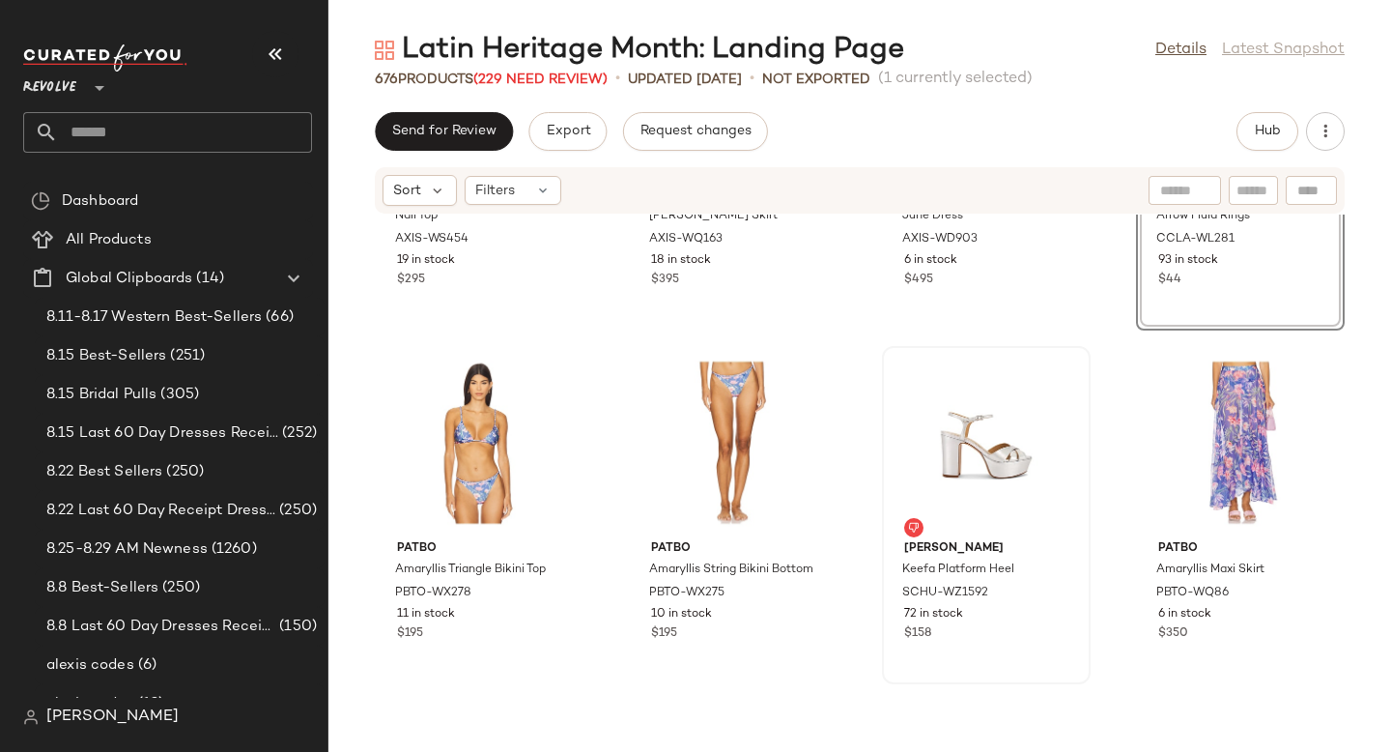
scroll to position [29246, 0]
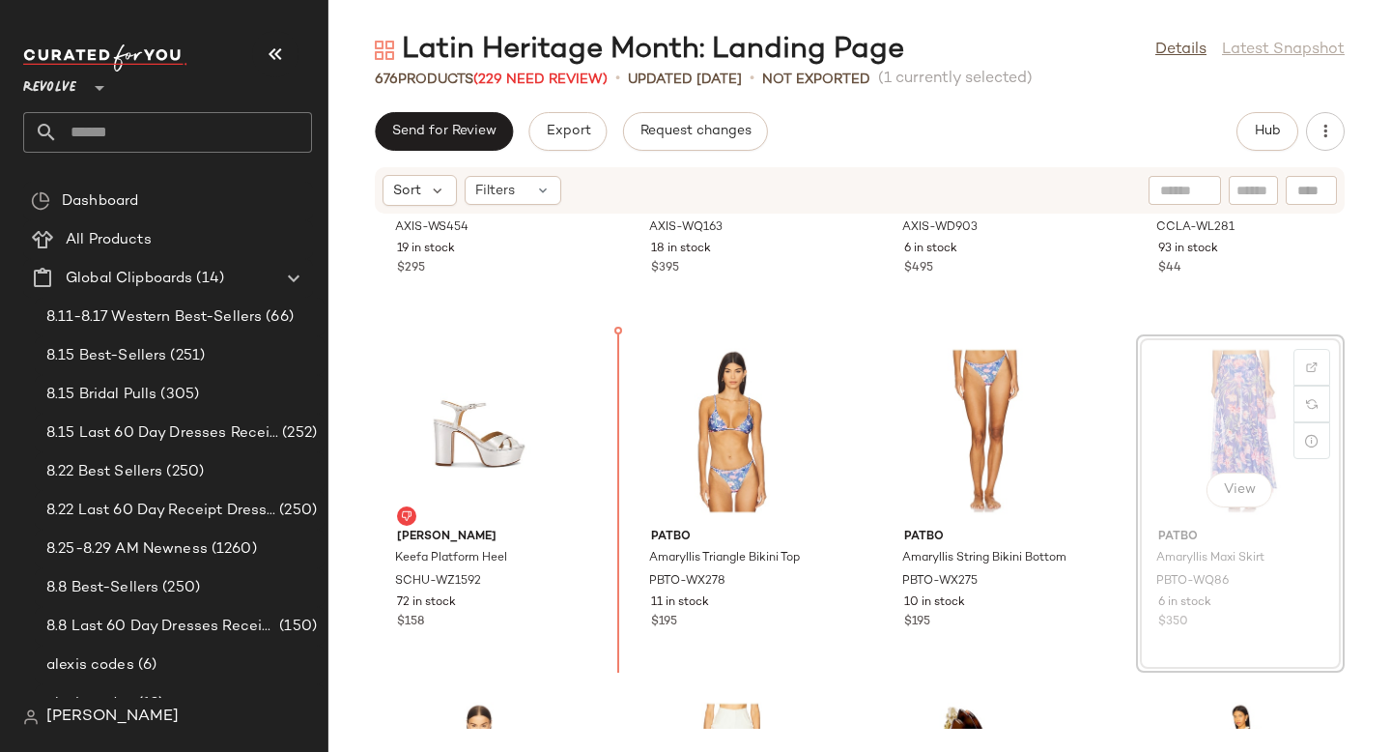
drag, startPoint x: 1226, startPoint y: 417, endPoint x: 1178, endPoint y: 417, distance: 48.3
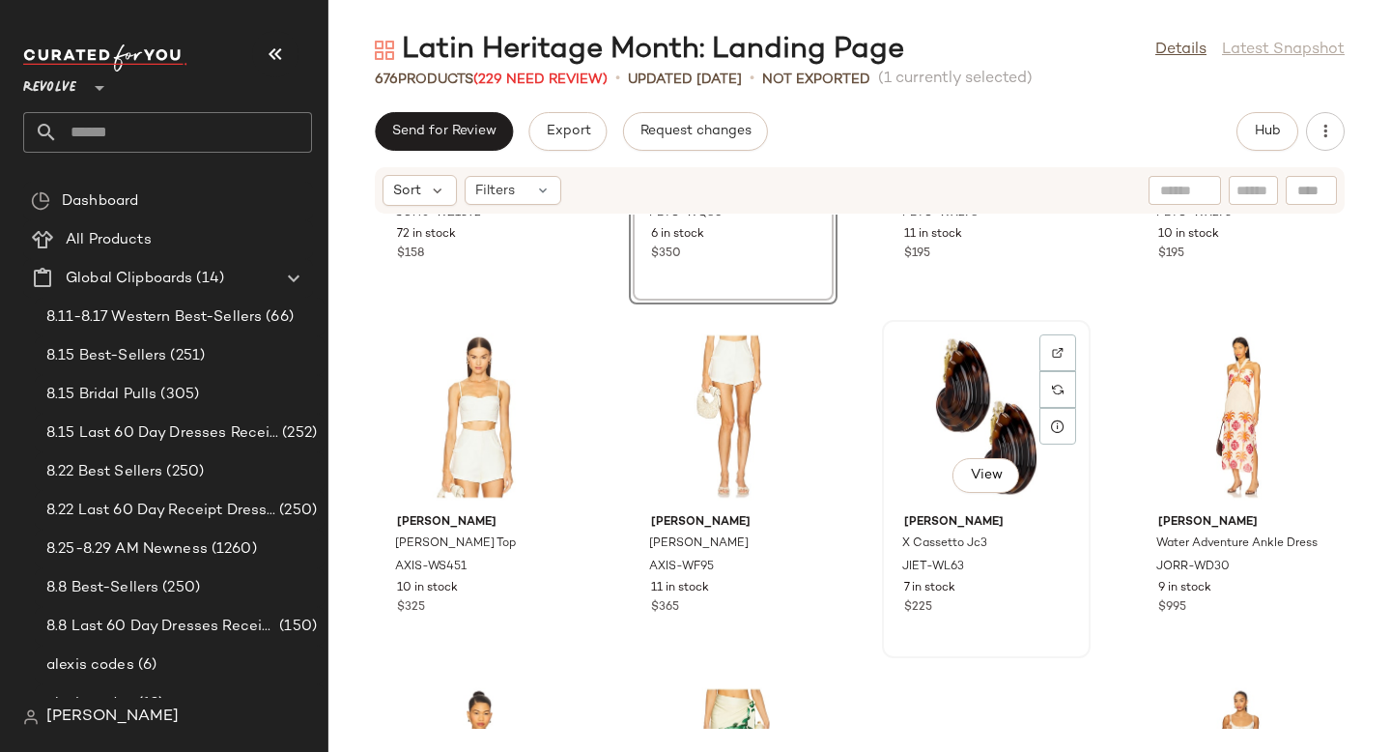
scroll to position [29900, 0]
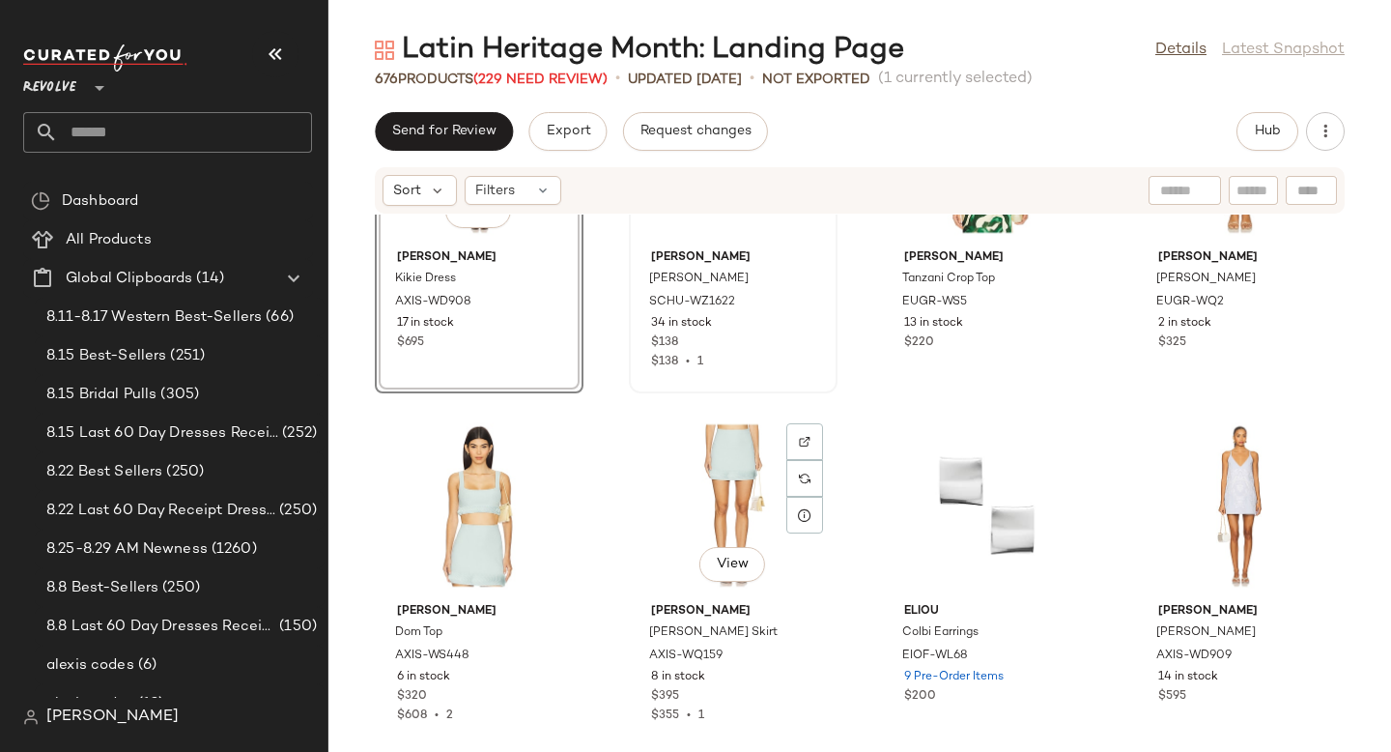
scroll to position [30234, 0]
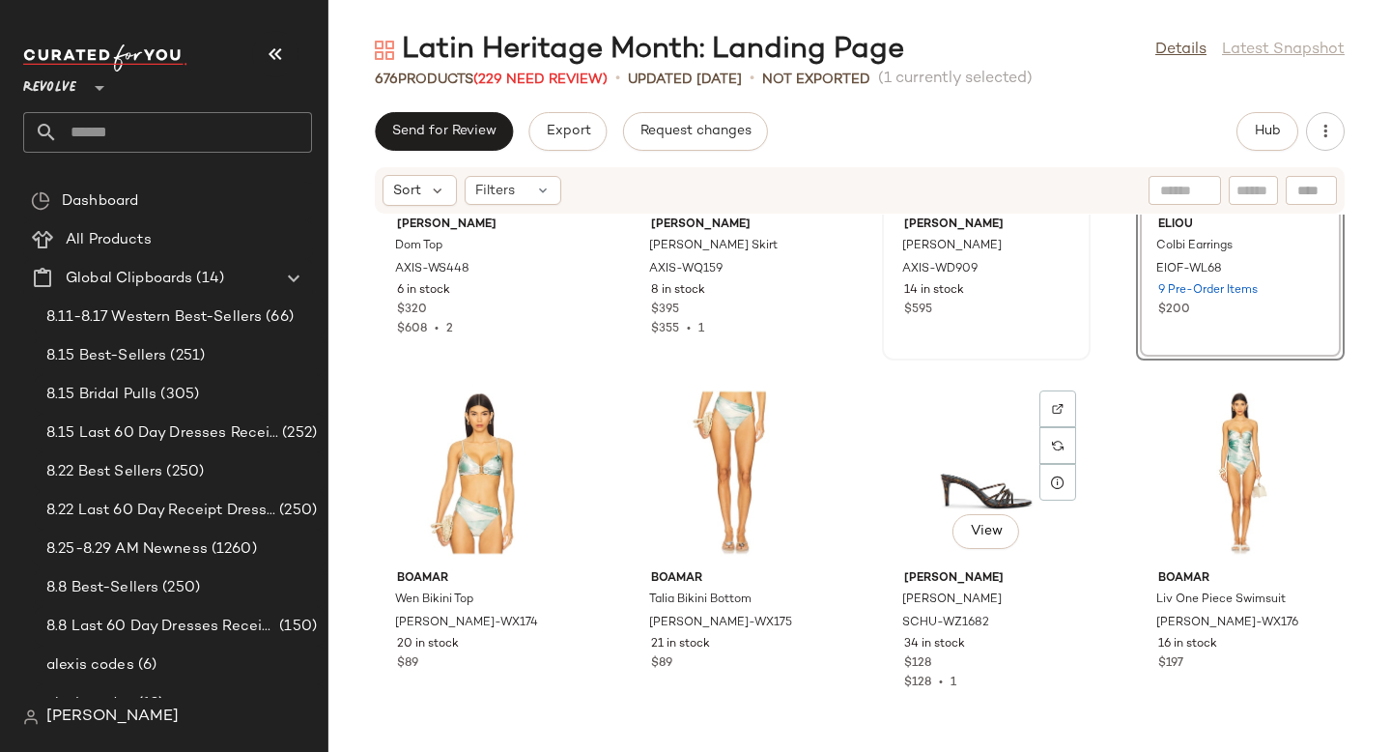
scroll to position [30648, 0]
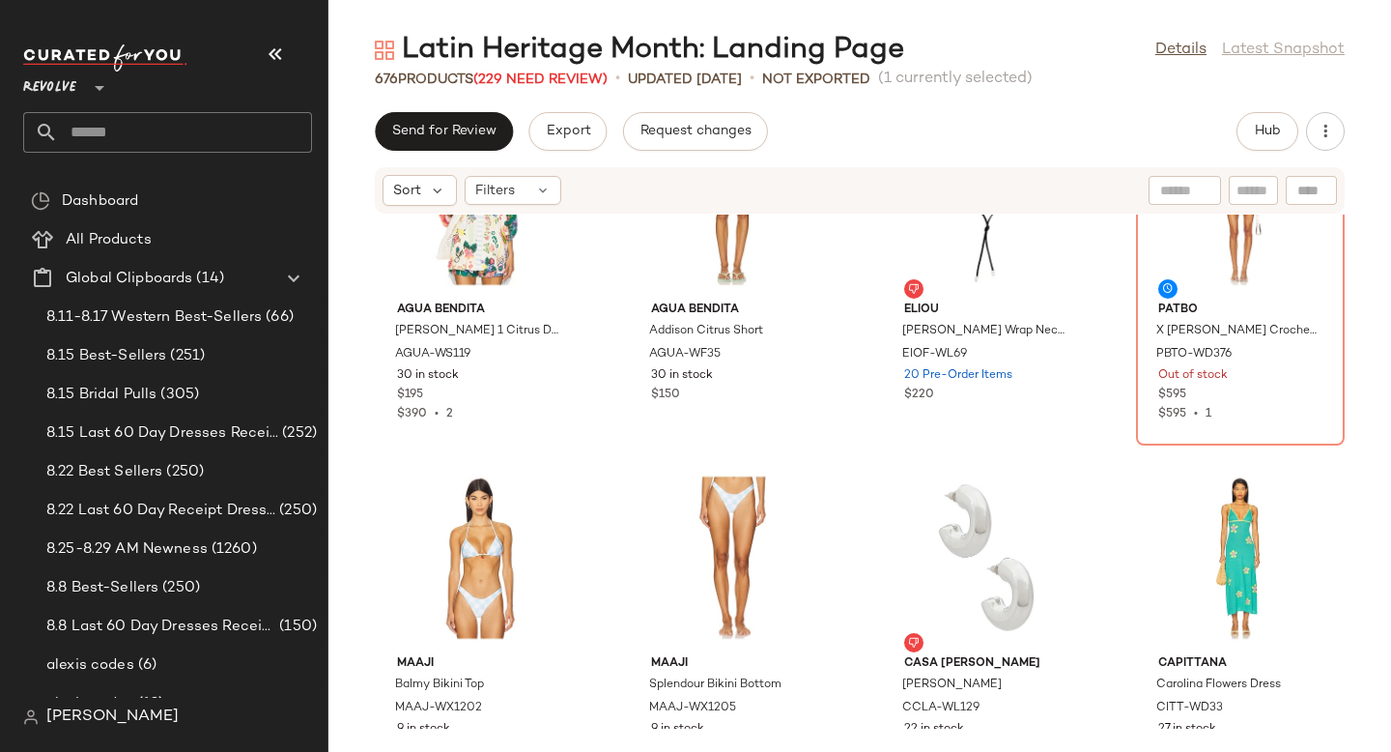
scroll to position [31313, 0]
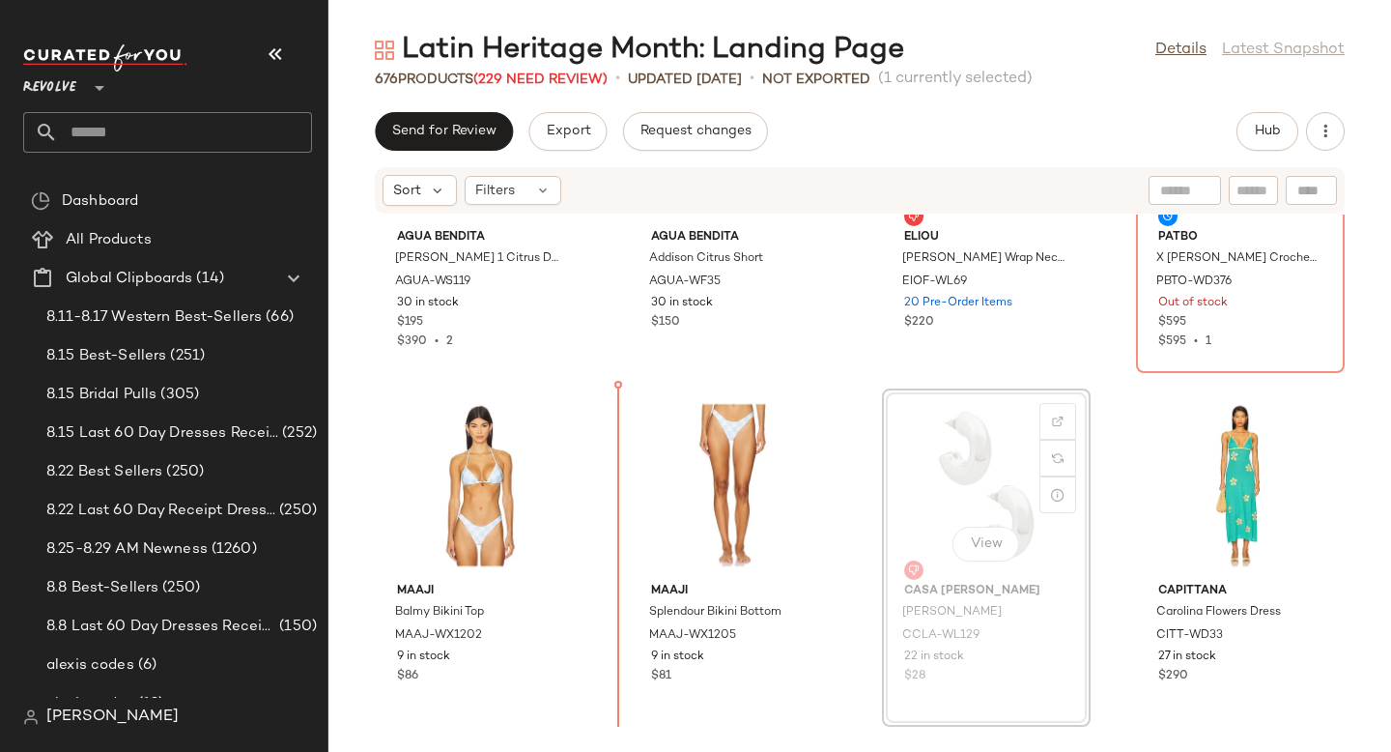
drag, startPoint x: 1165, startPoint y: 445, endPoint x: 1012, endPoint y: 496, distance: 160.7
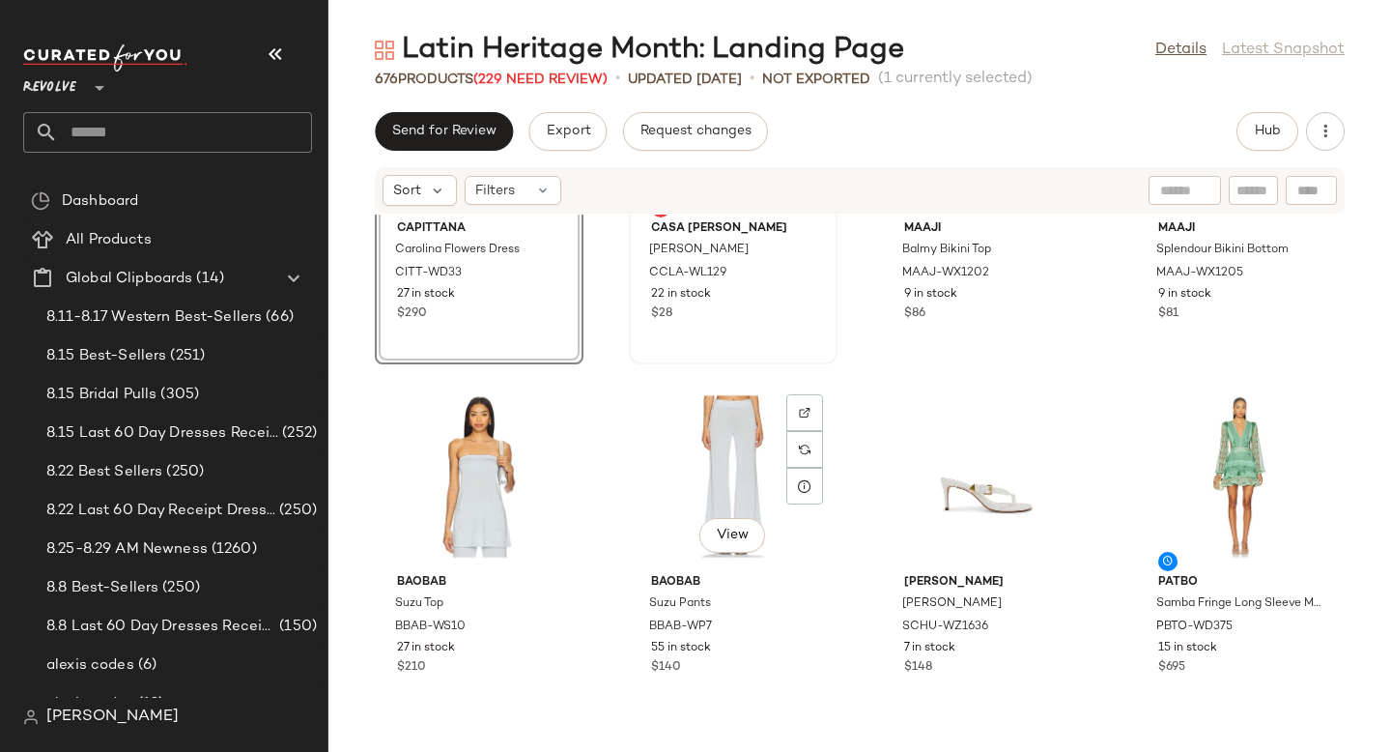
scroll to position [31678, 0]
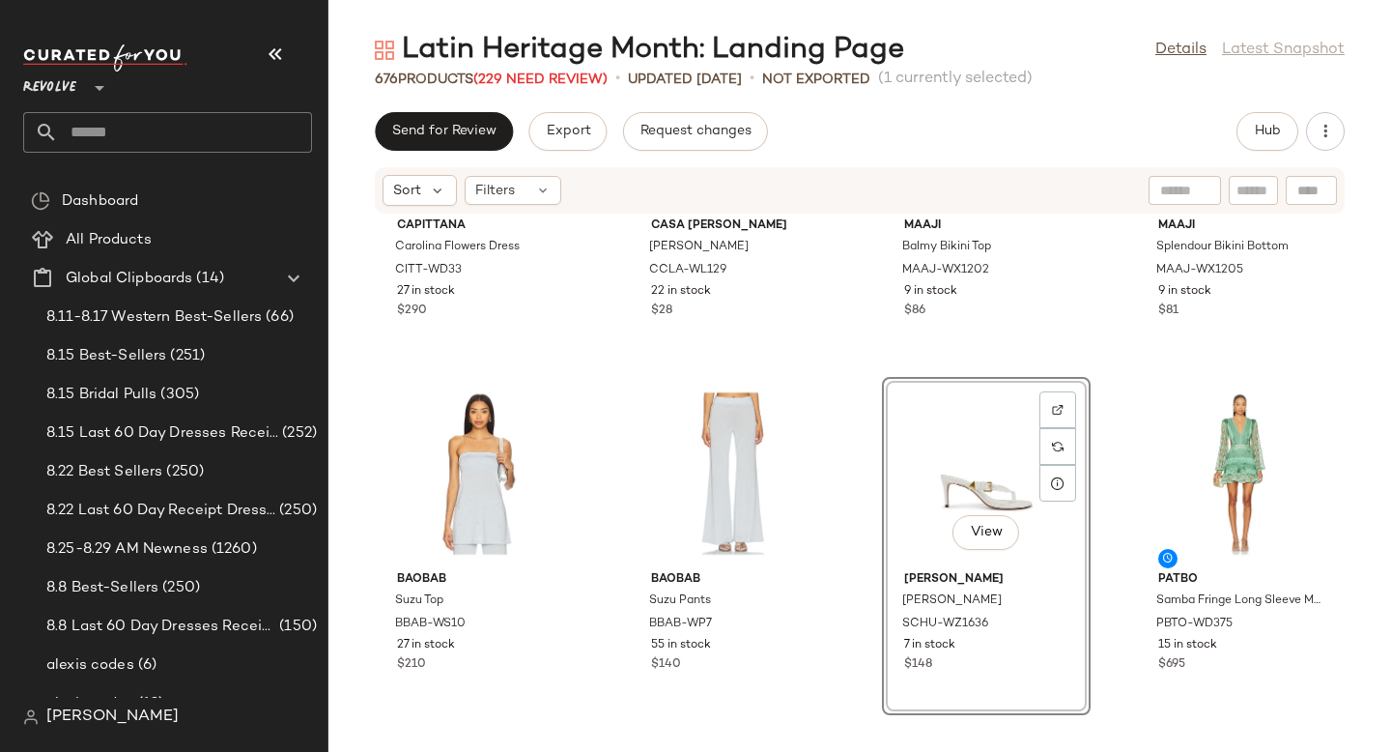
drag, startPoint x: 954, startPoint y: 496, endPoint x: 1000, endPoint y: 491, distance: 45.7
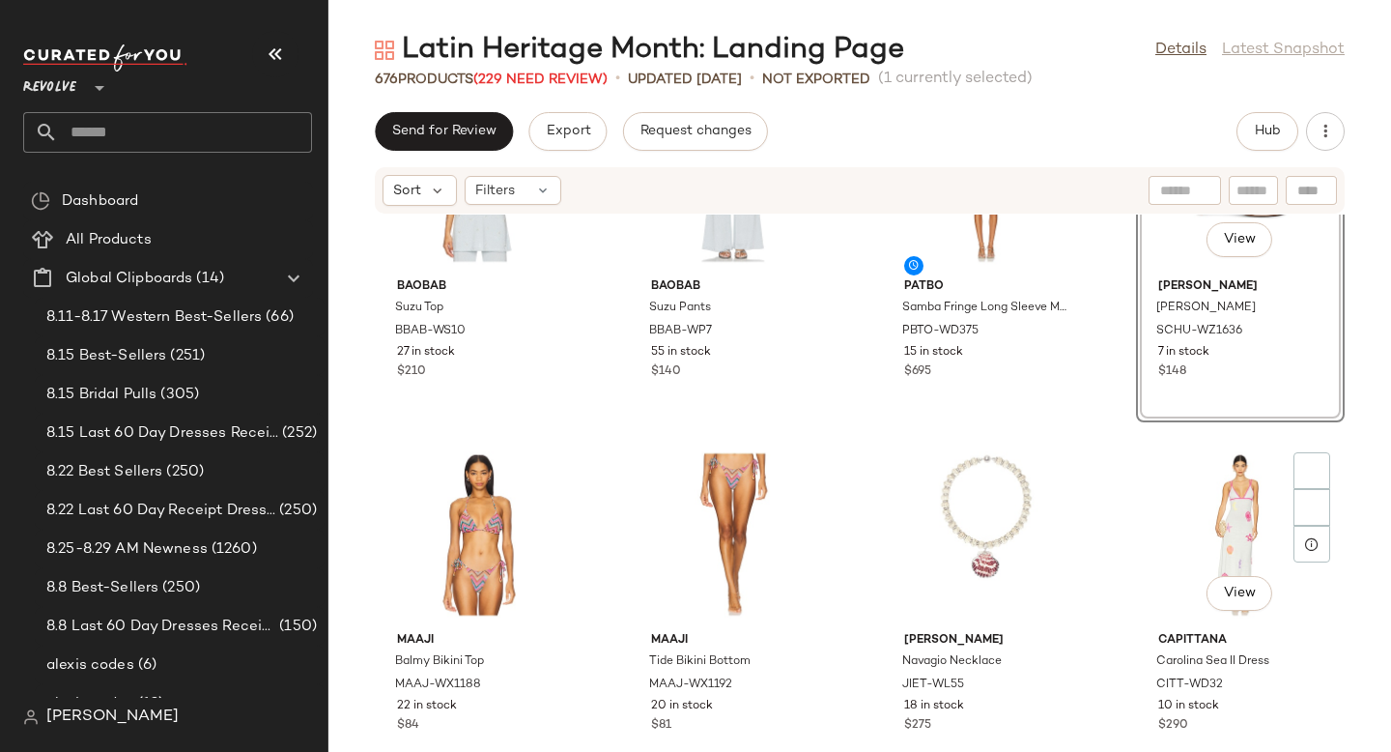
scroll to position [32020, 0]
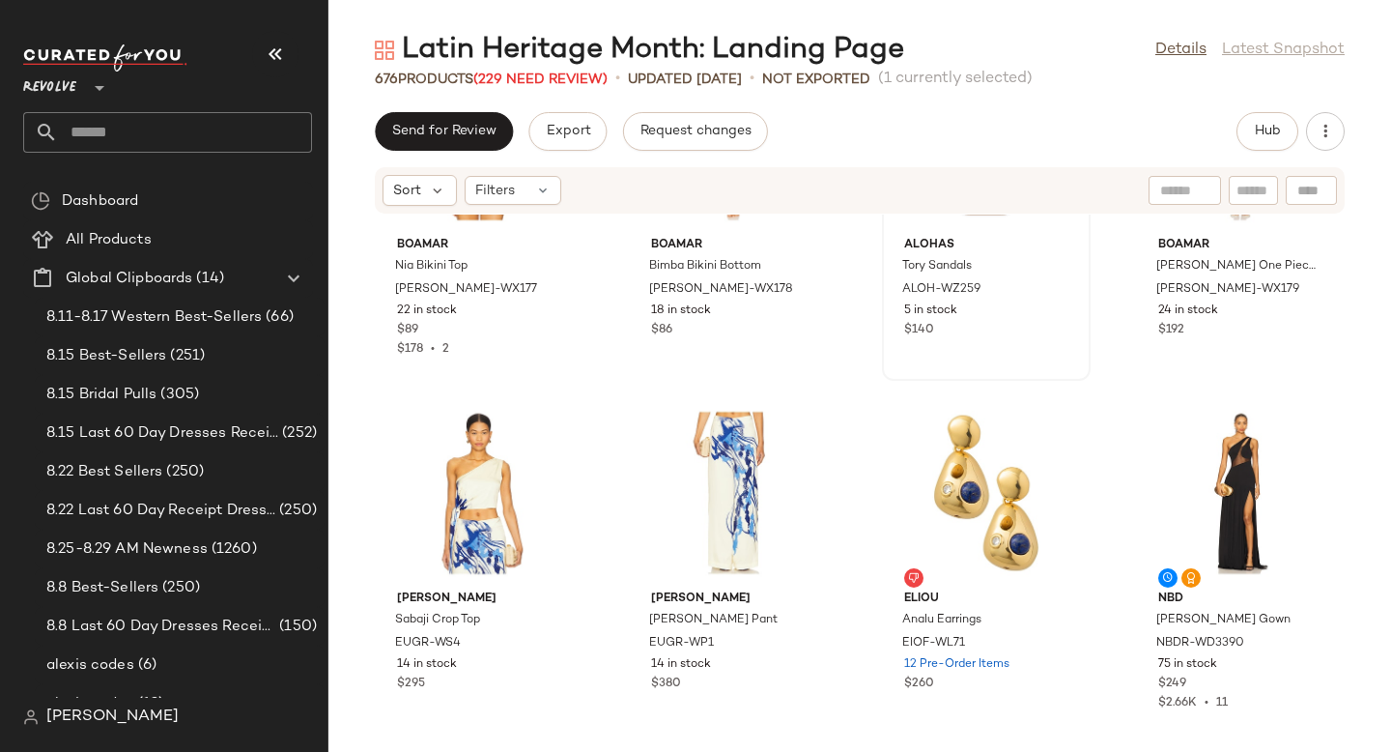
scroll to position [32799, 0]
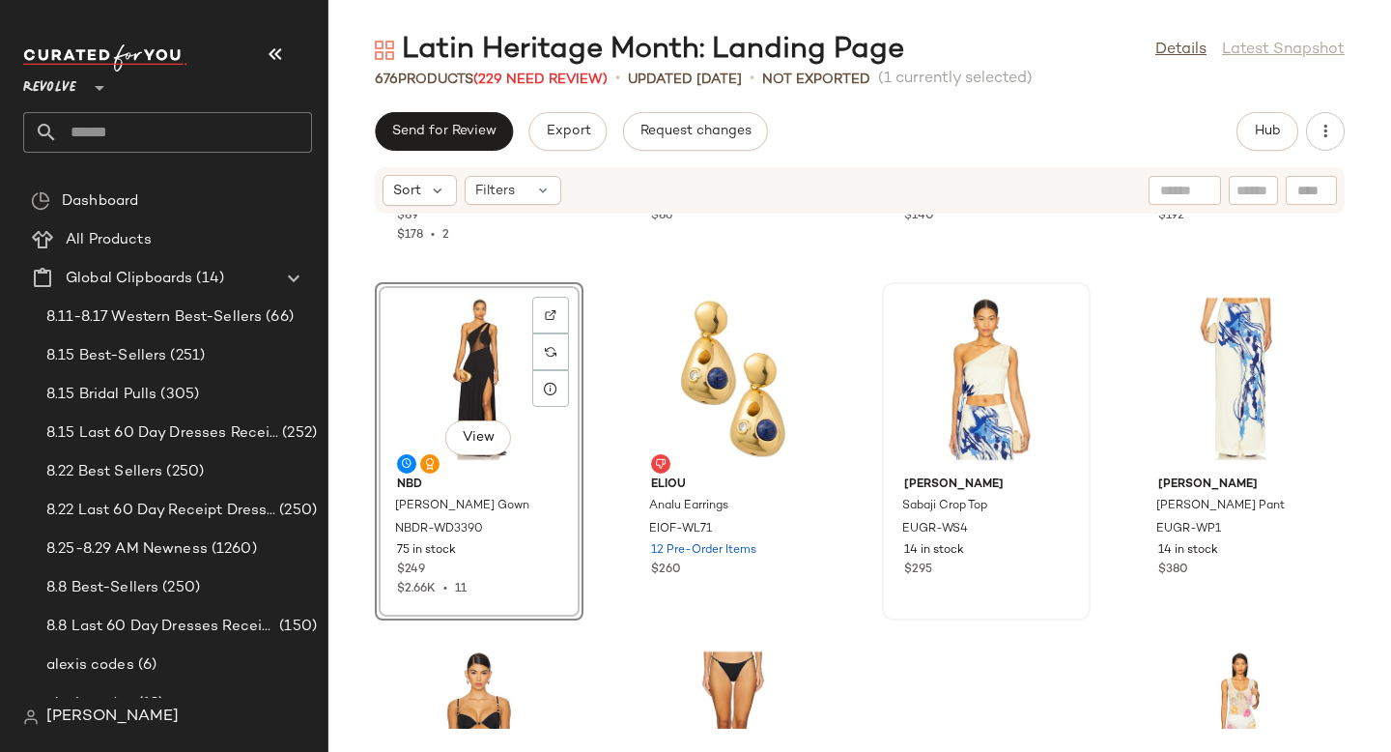
scroll to position [32963, 0]
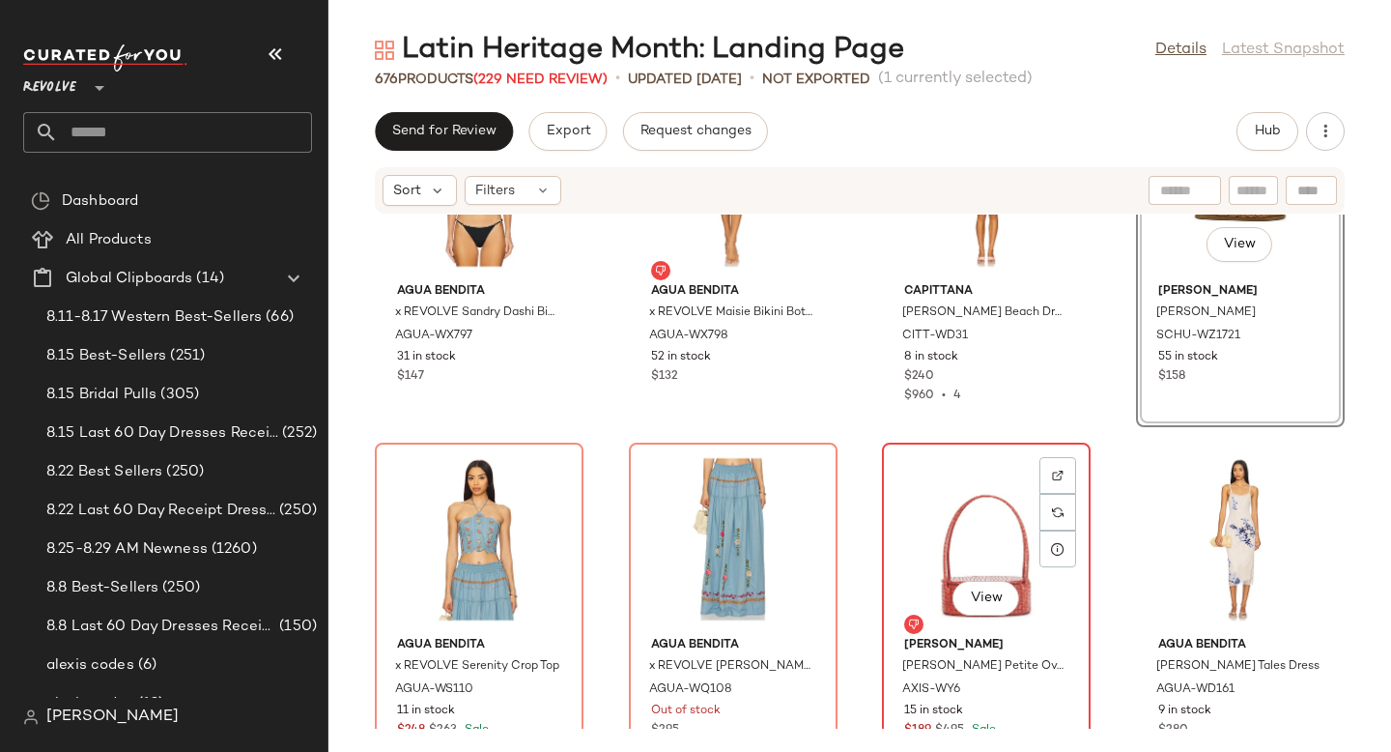
scroll to position [33414, 0]
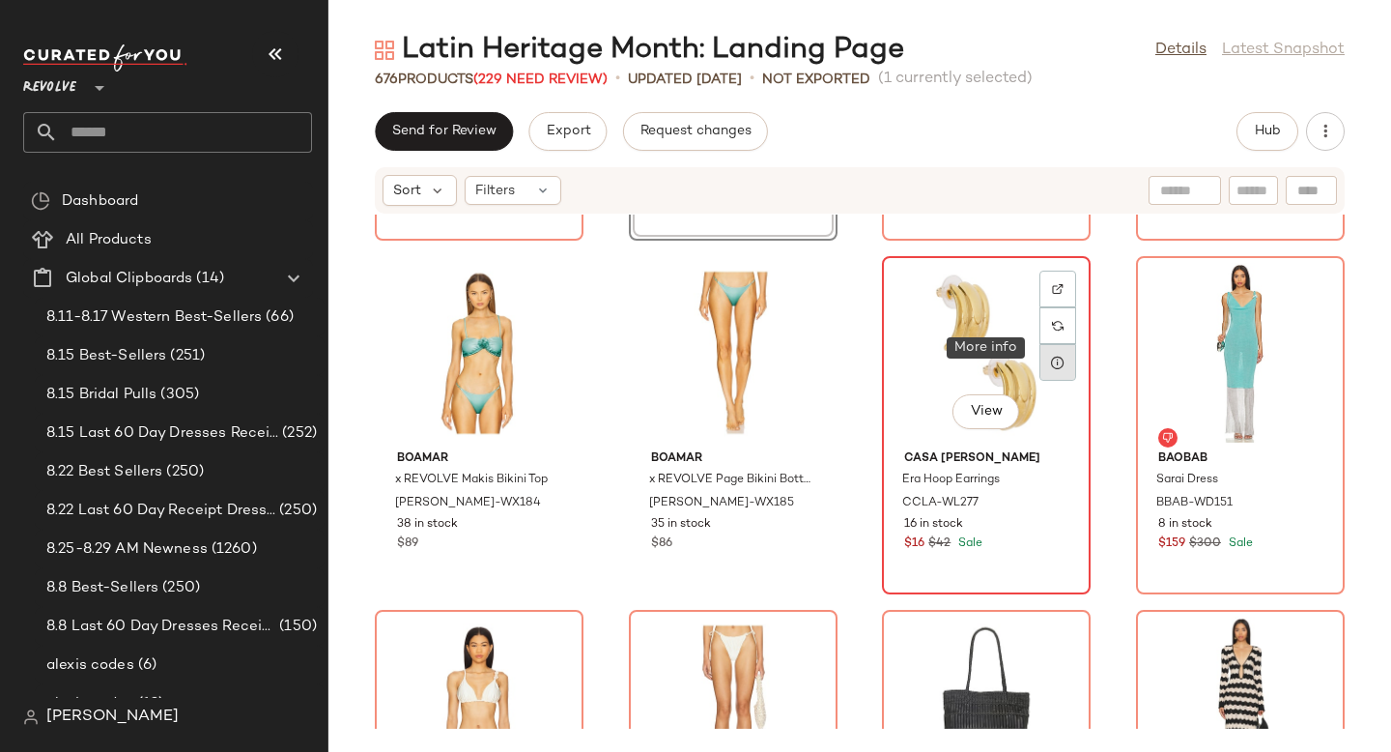
scroll to position [34128, 0]
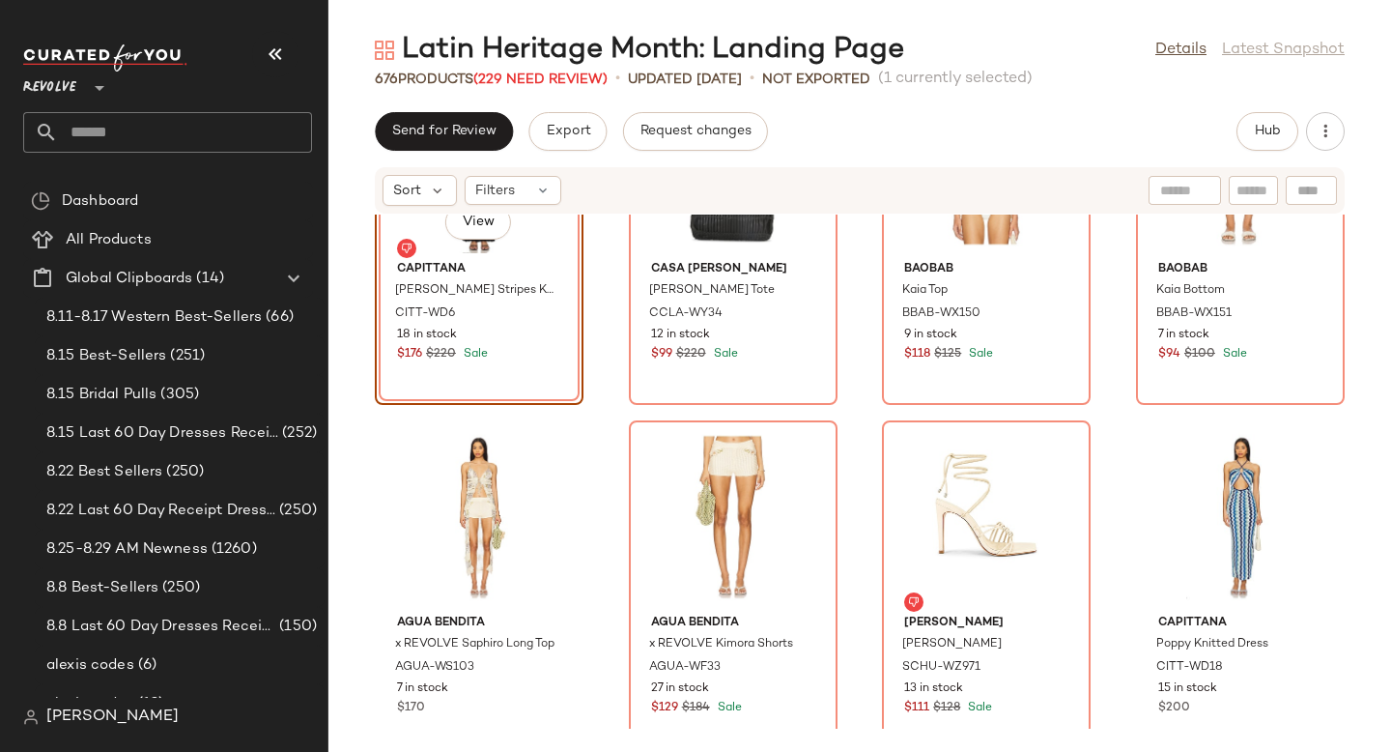
scroll to position [34491, 0]
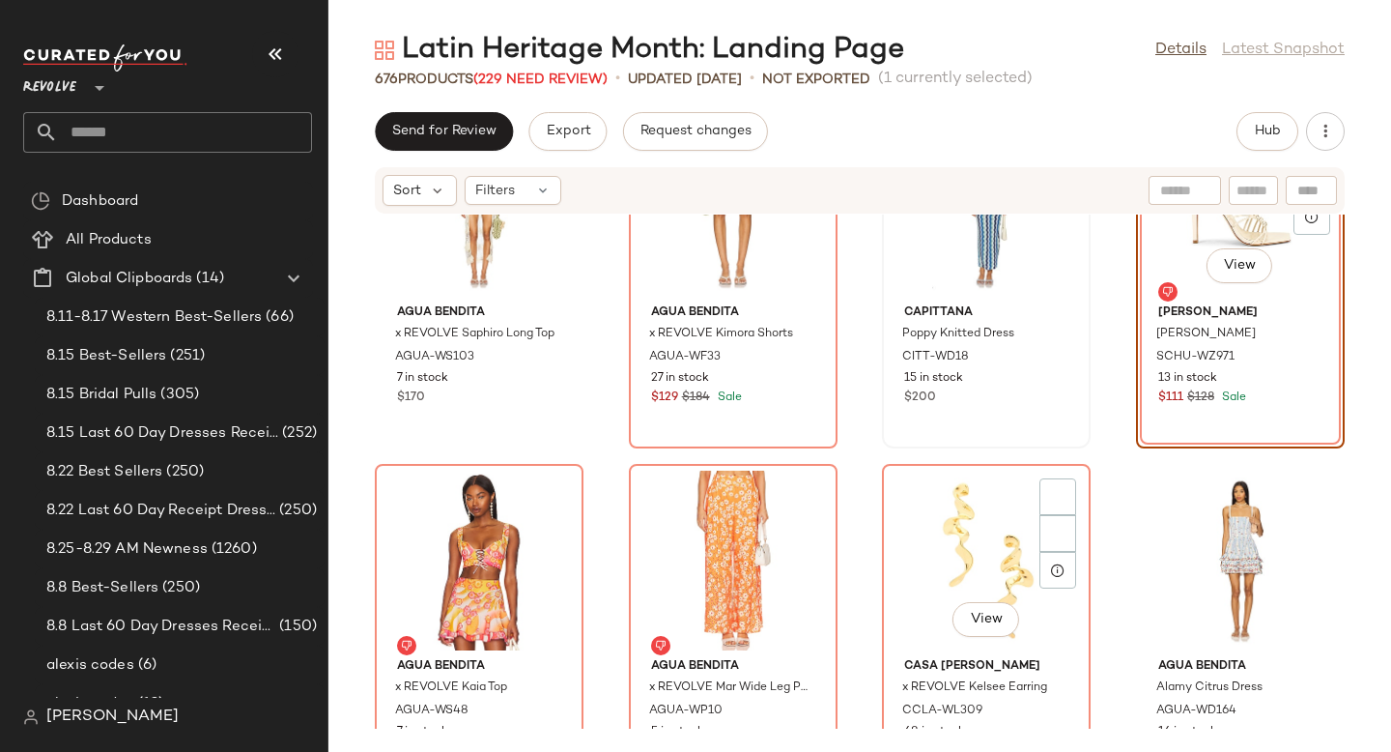
scroll to position [34796, 0]
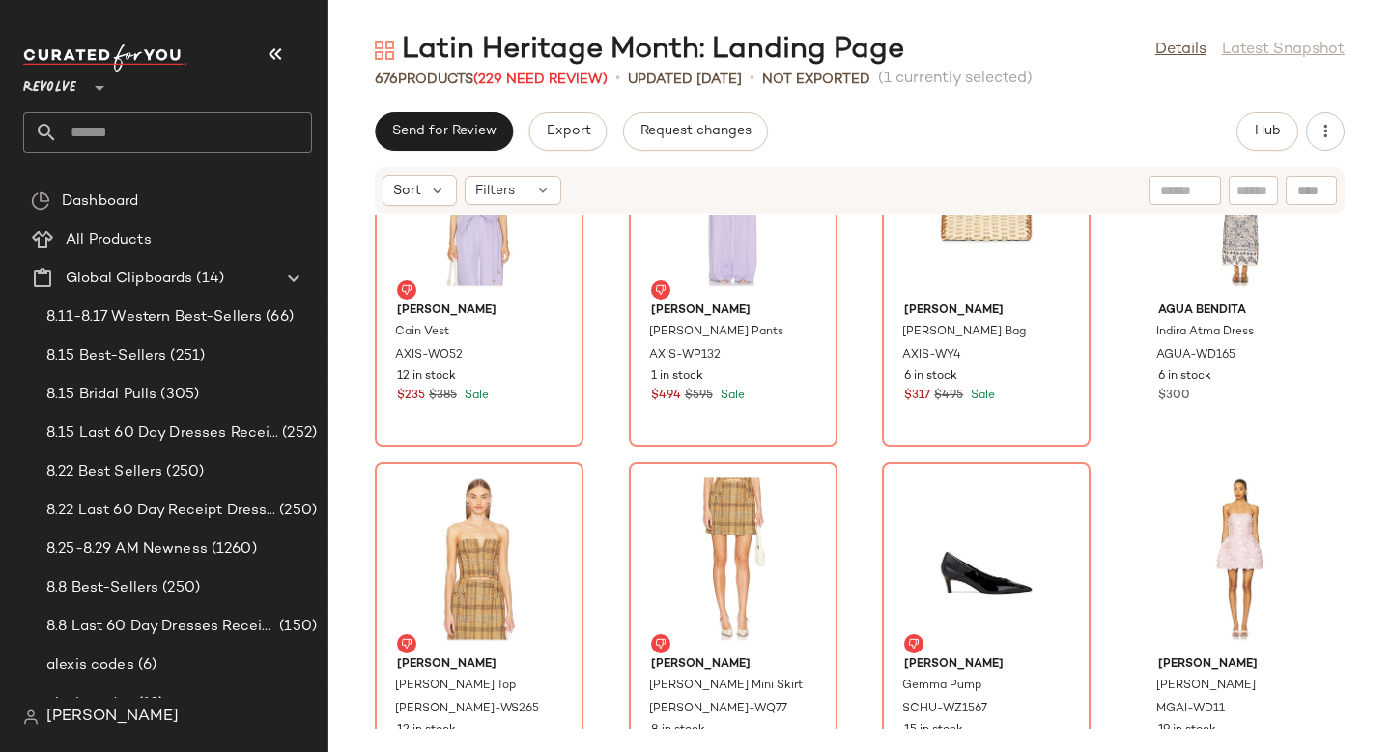
scroll to position [35522, 0]
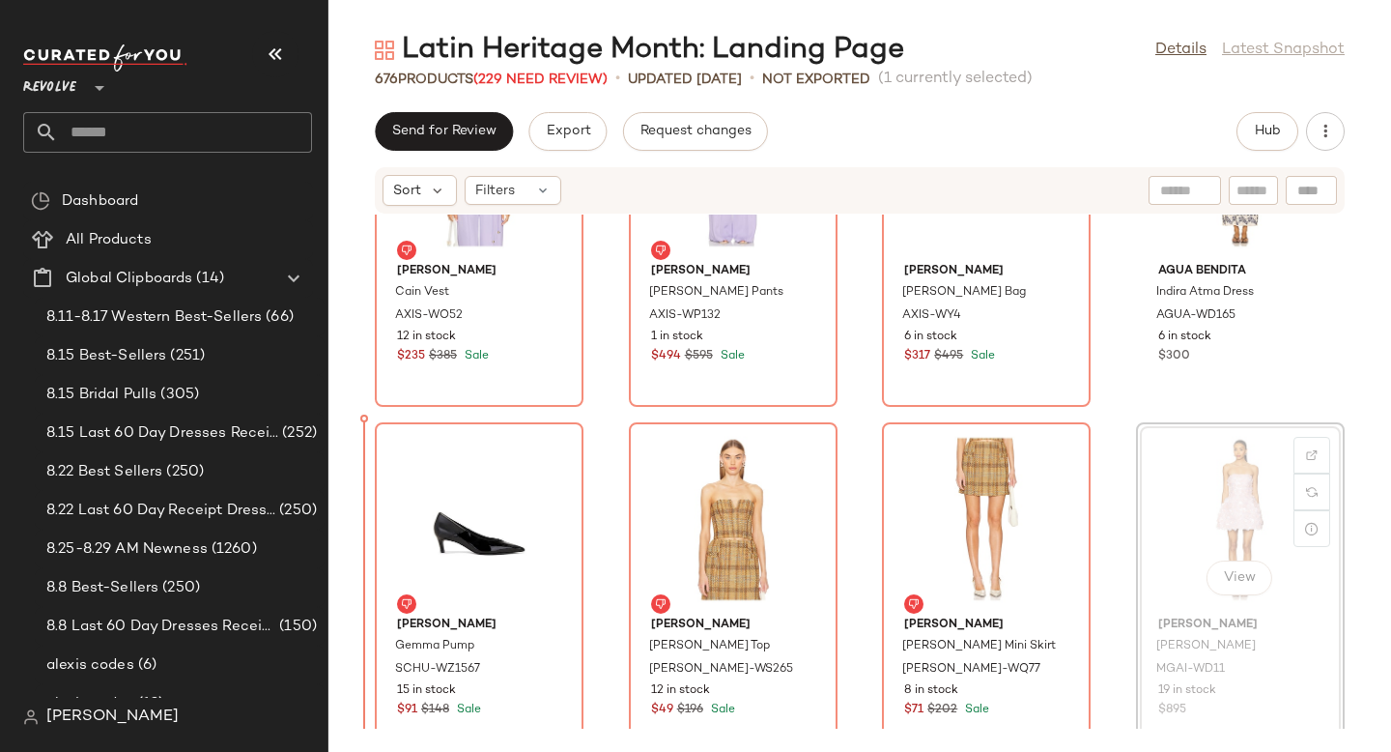
drag, startPoint x: 1209, startPoint y: 480, endPoint x: 1199, endPoint y: 481, distance: 9.7
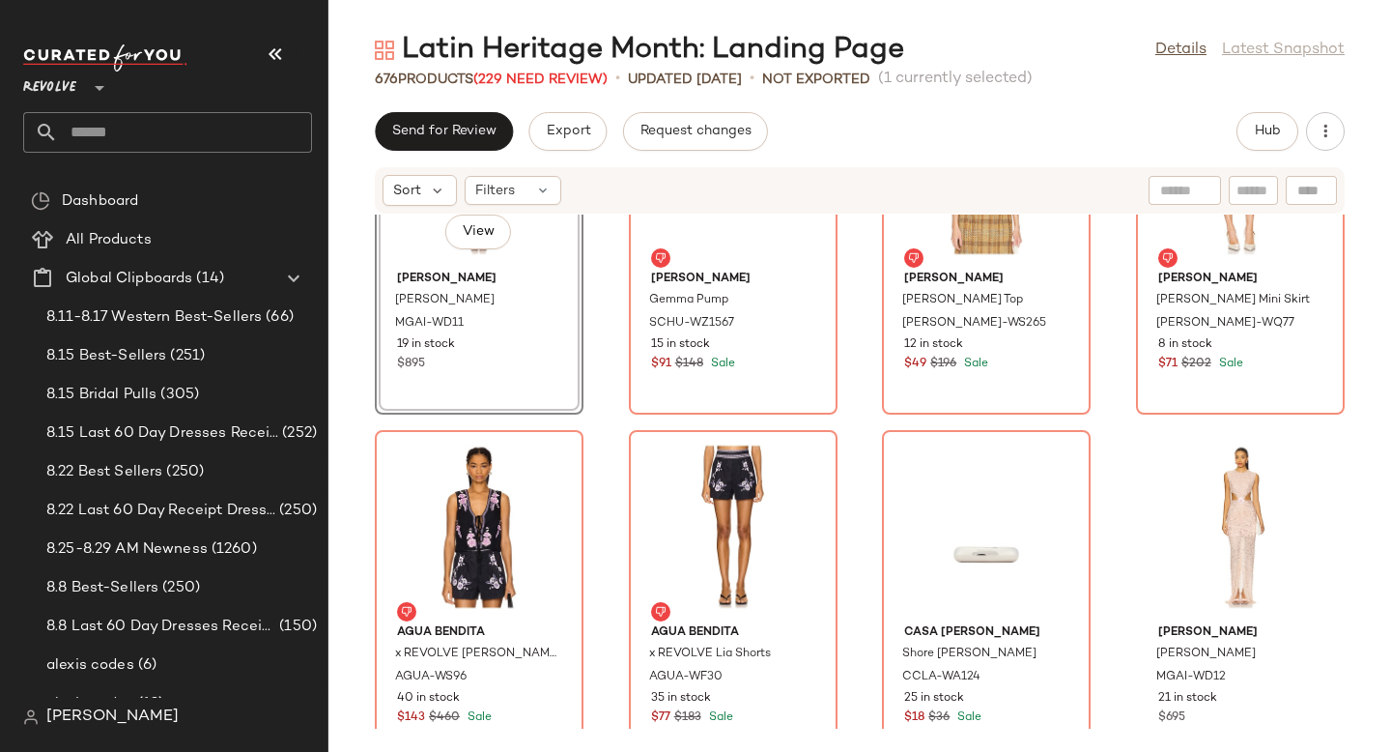
scroll to position [35940, 0]
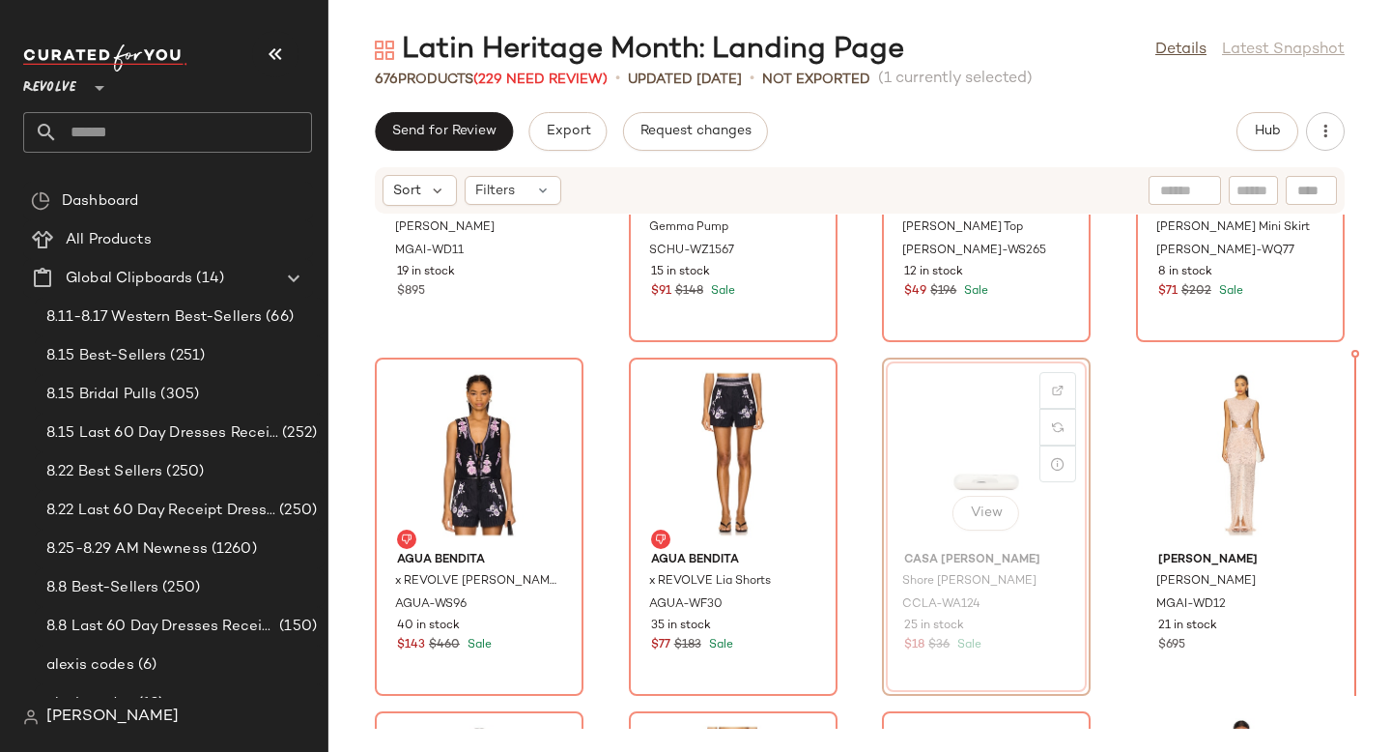
drag, startPoint x: 967, startPoint y: 421, endPoint x: 983, endPoint y: 421, distance: 16.4
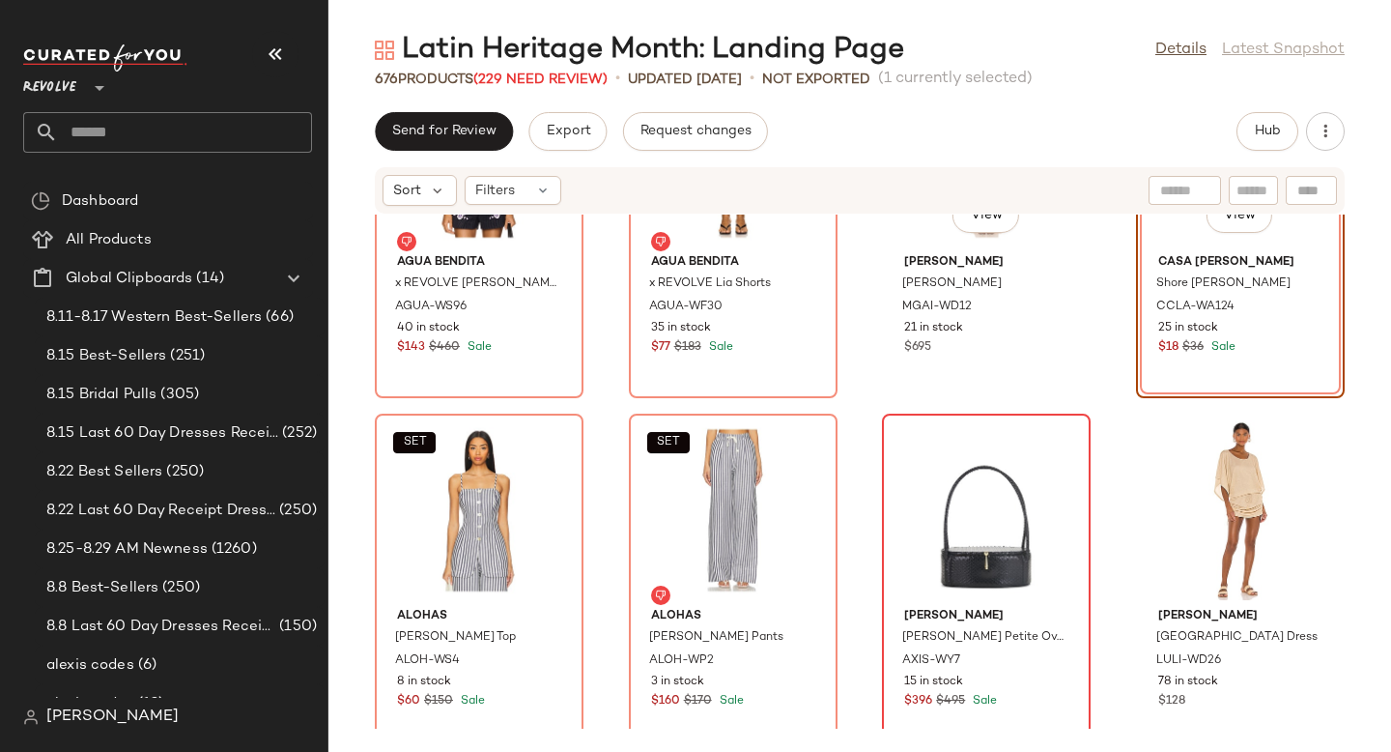
scroll to position [36259, 0]
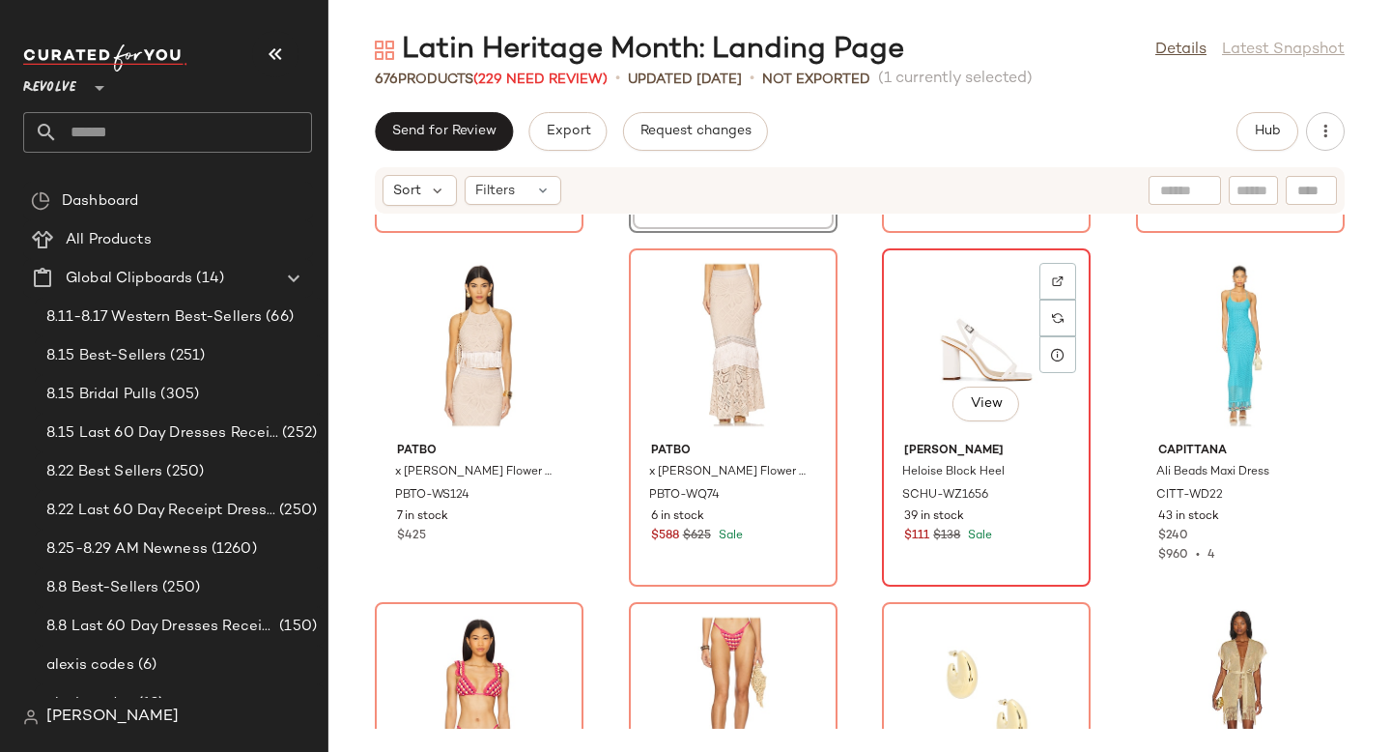
scroll to position [37002, 0]
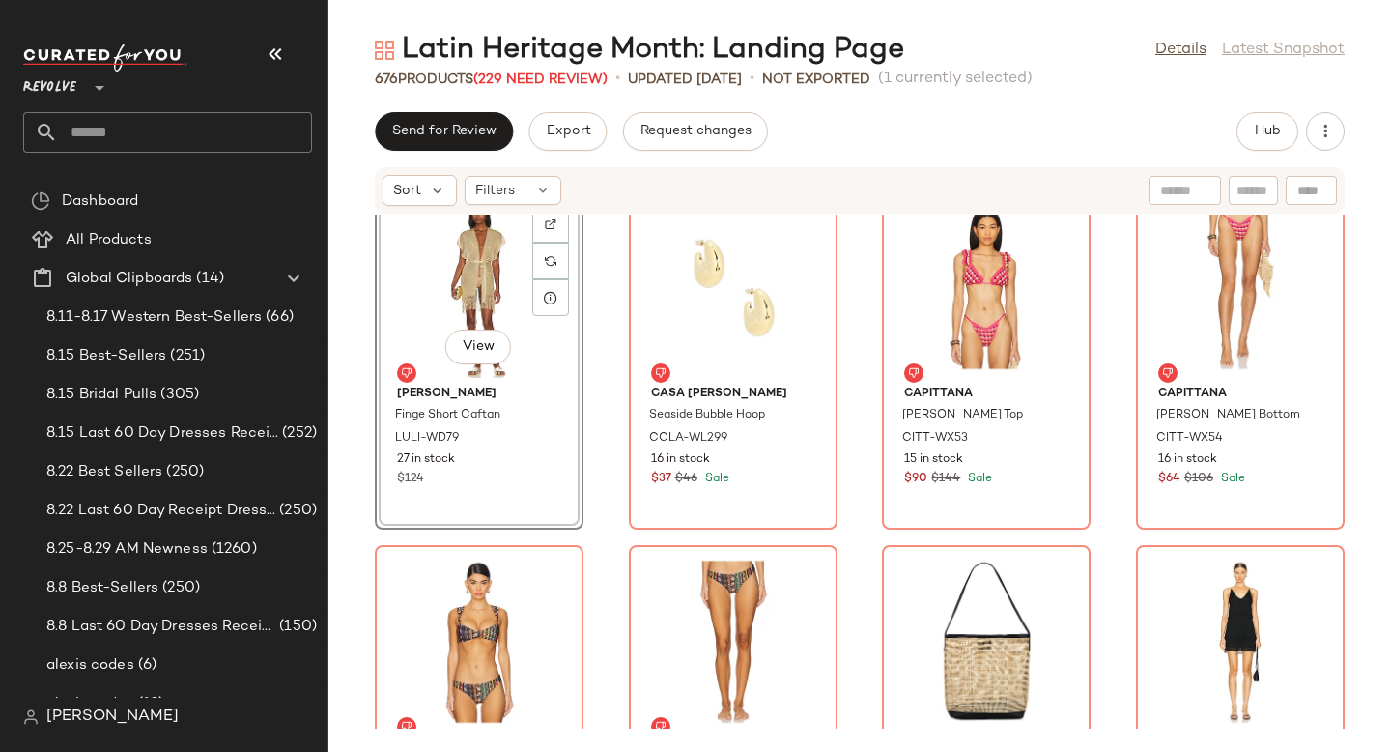
scroll to position [37295, 0]
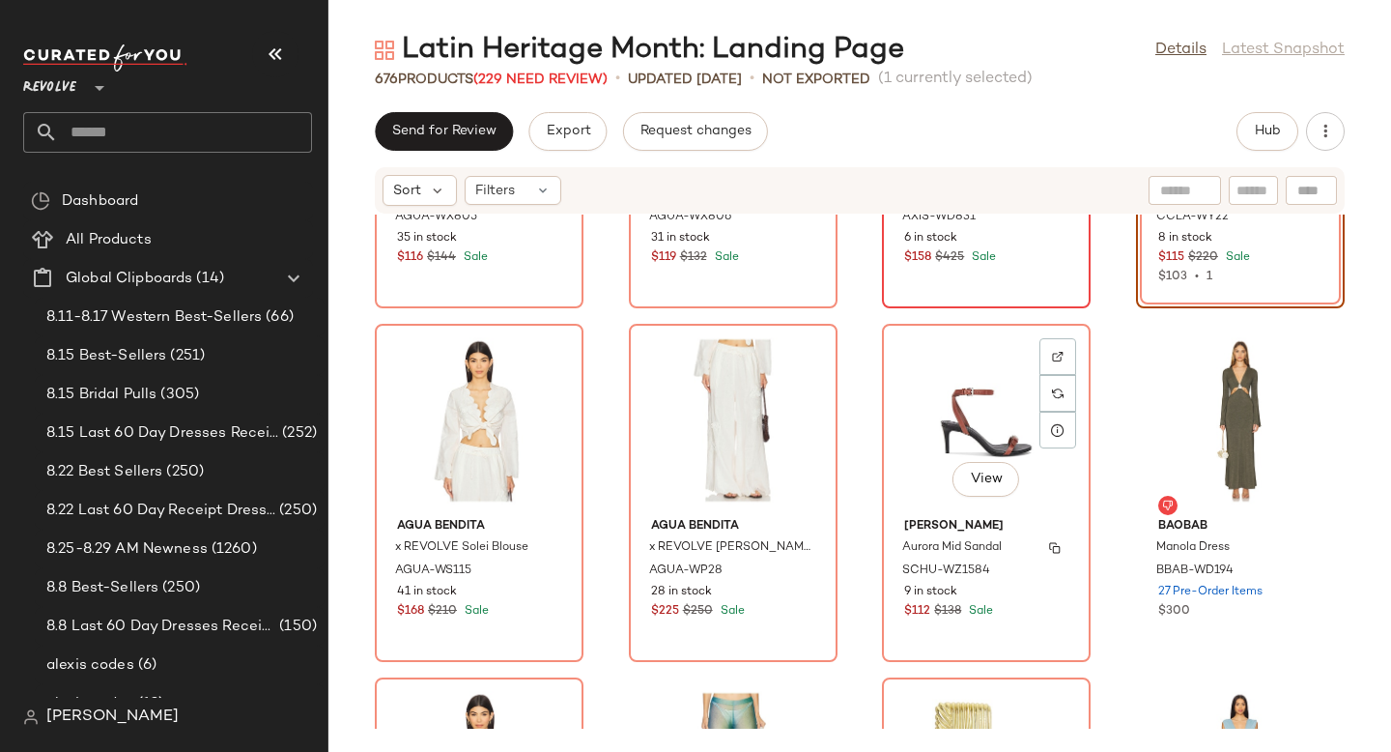
scroll to position [37748, 0]
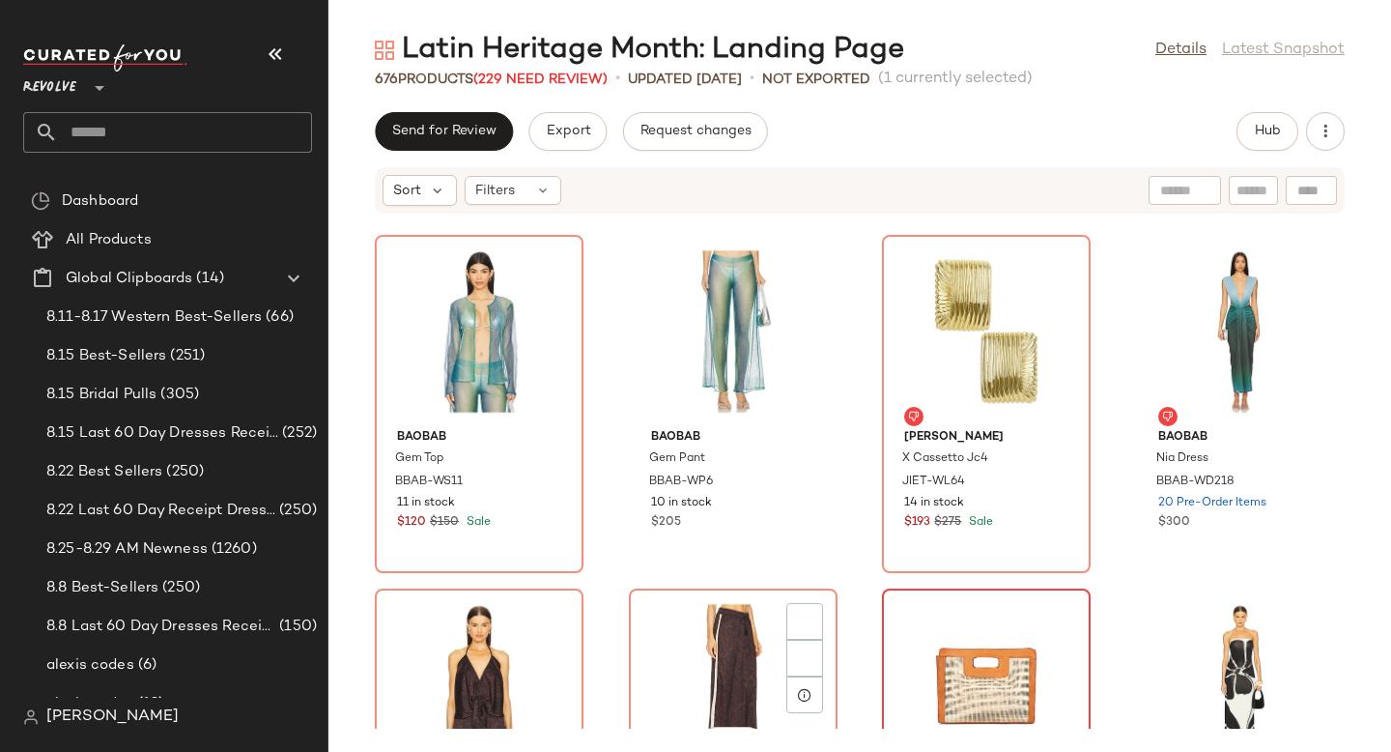
scroll to position [38378, 0]
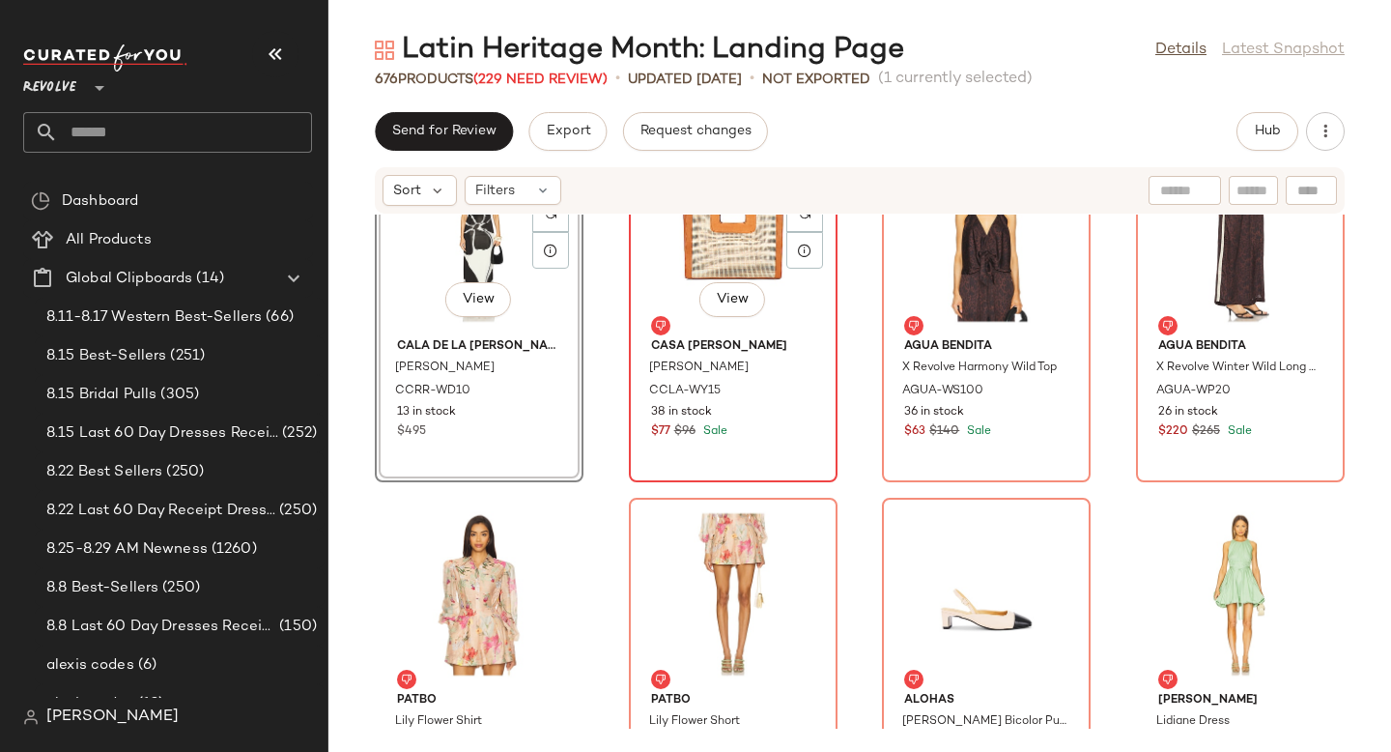
scroll to position [38838, 0]
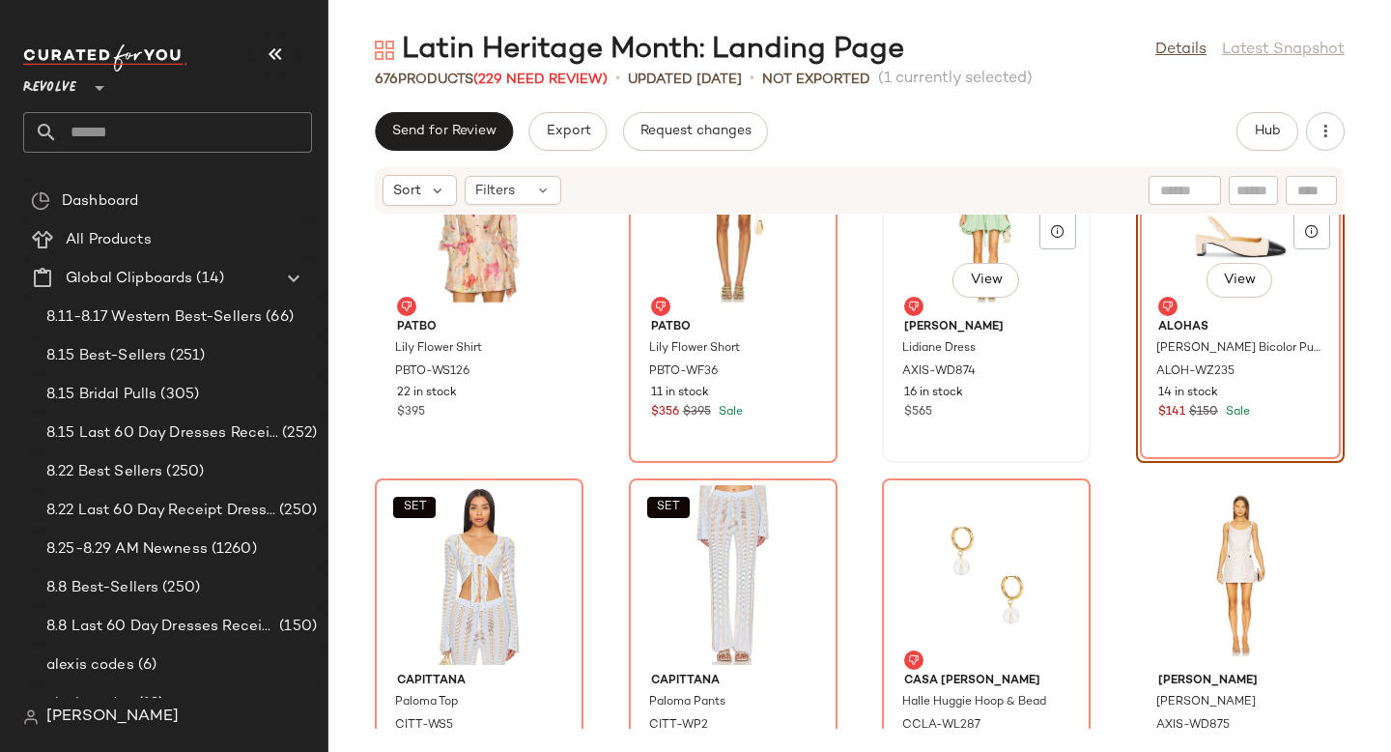
scroll to position [39059, 0]
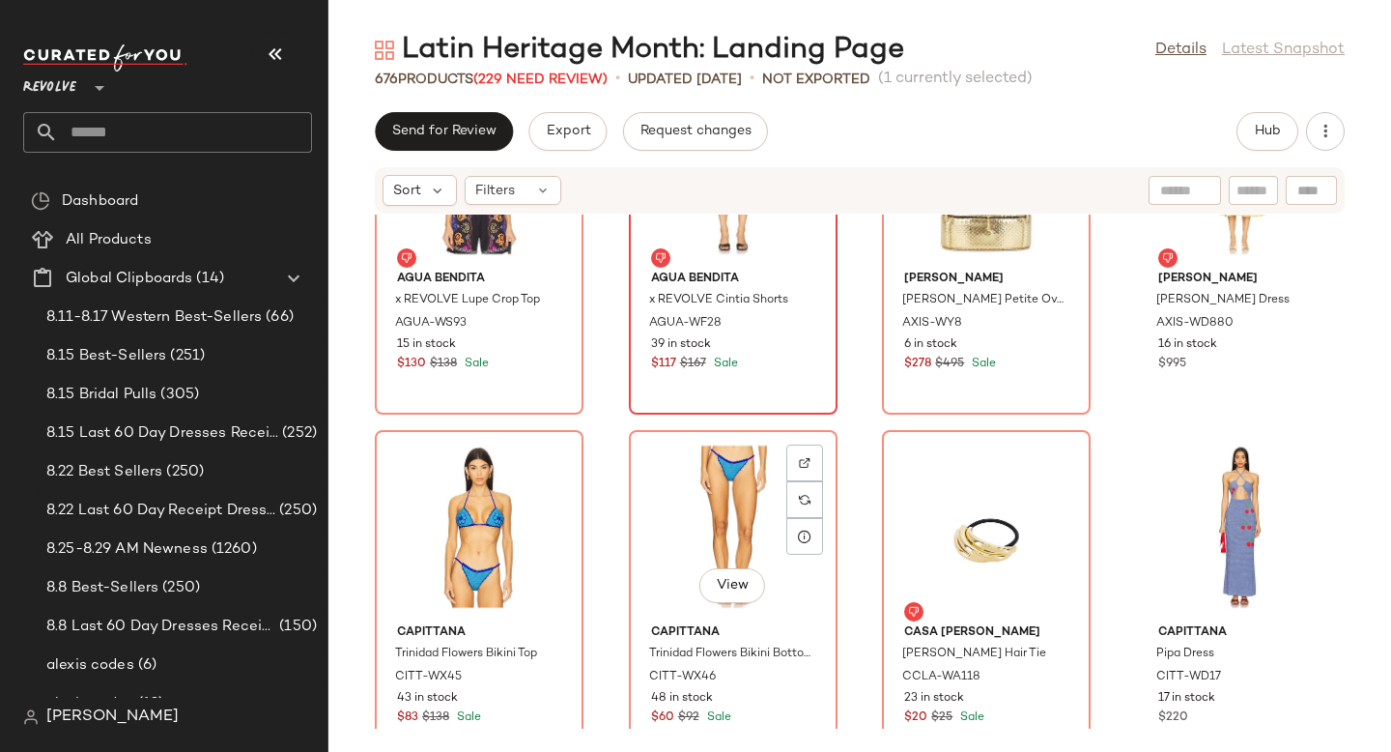
scroll to position [39817, 0]
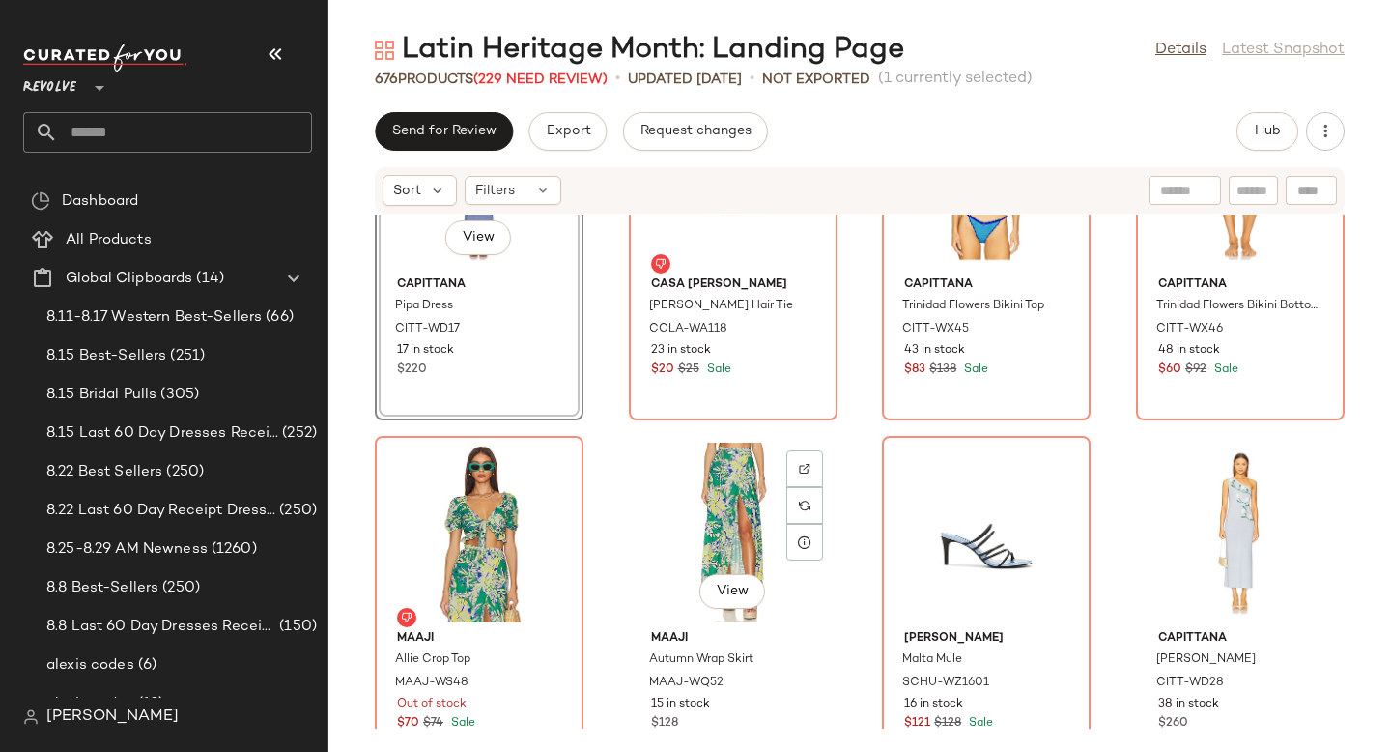
scroll to position [40143, 0]
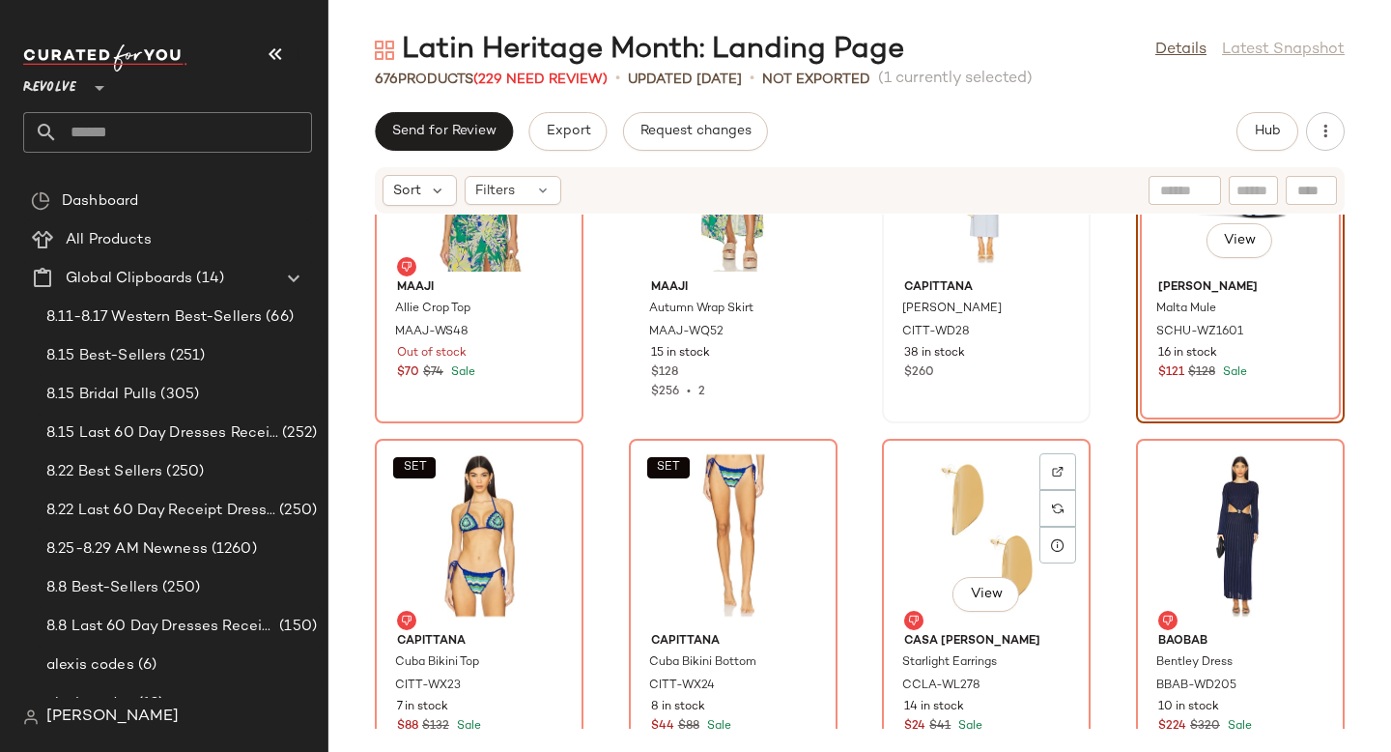
scroll to position [40513, 0]
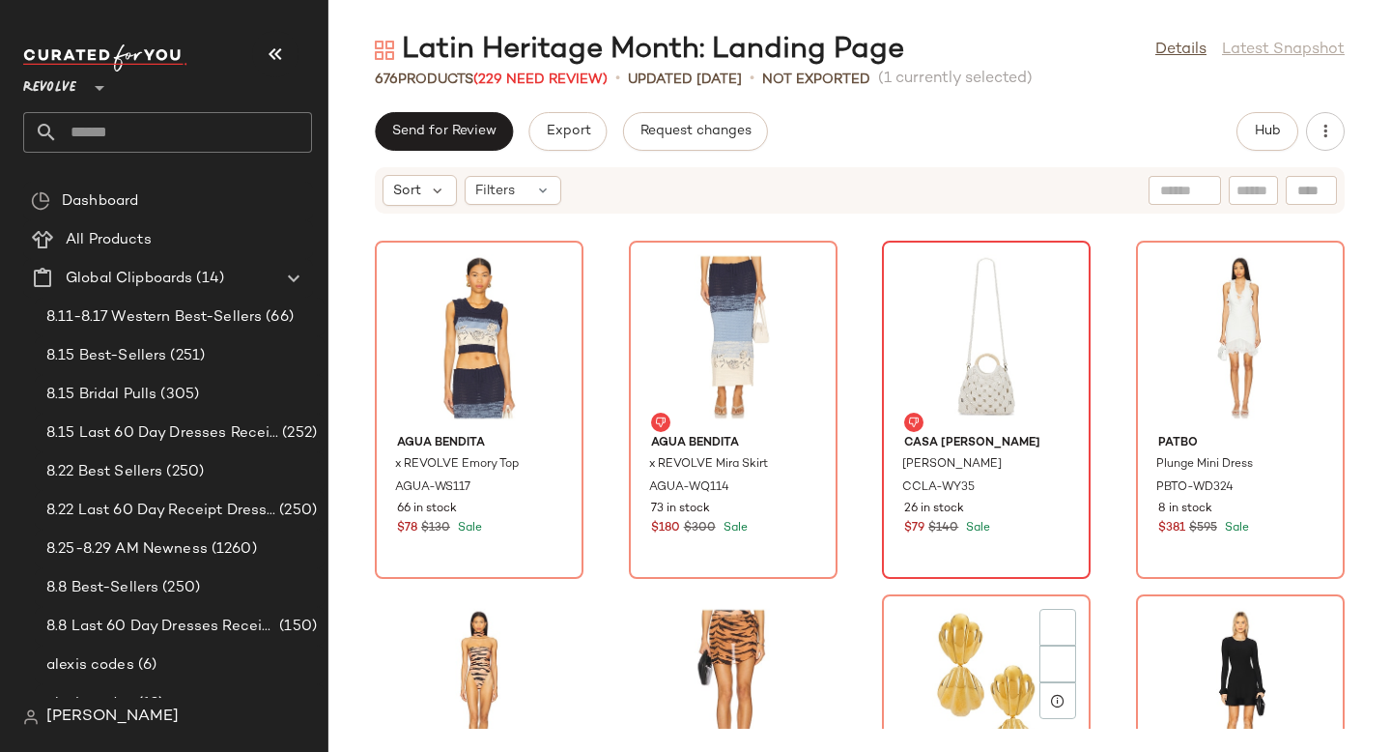
scroll to position [41199, 0]
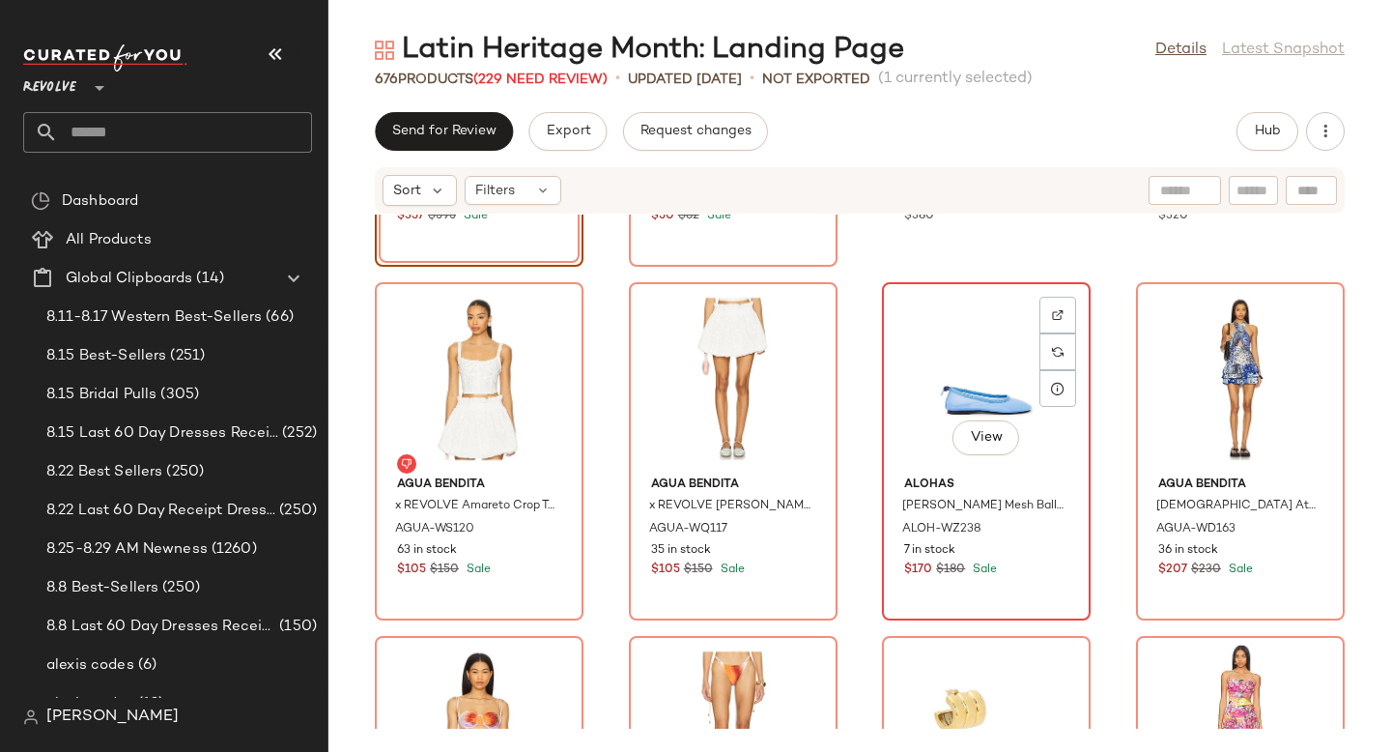
scroll to position [41704, 0]
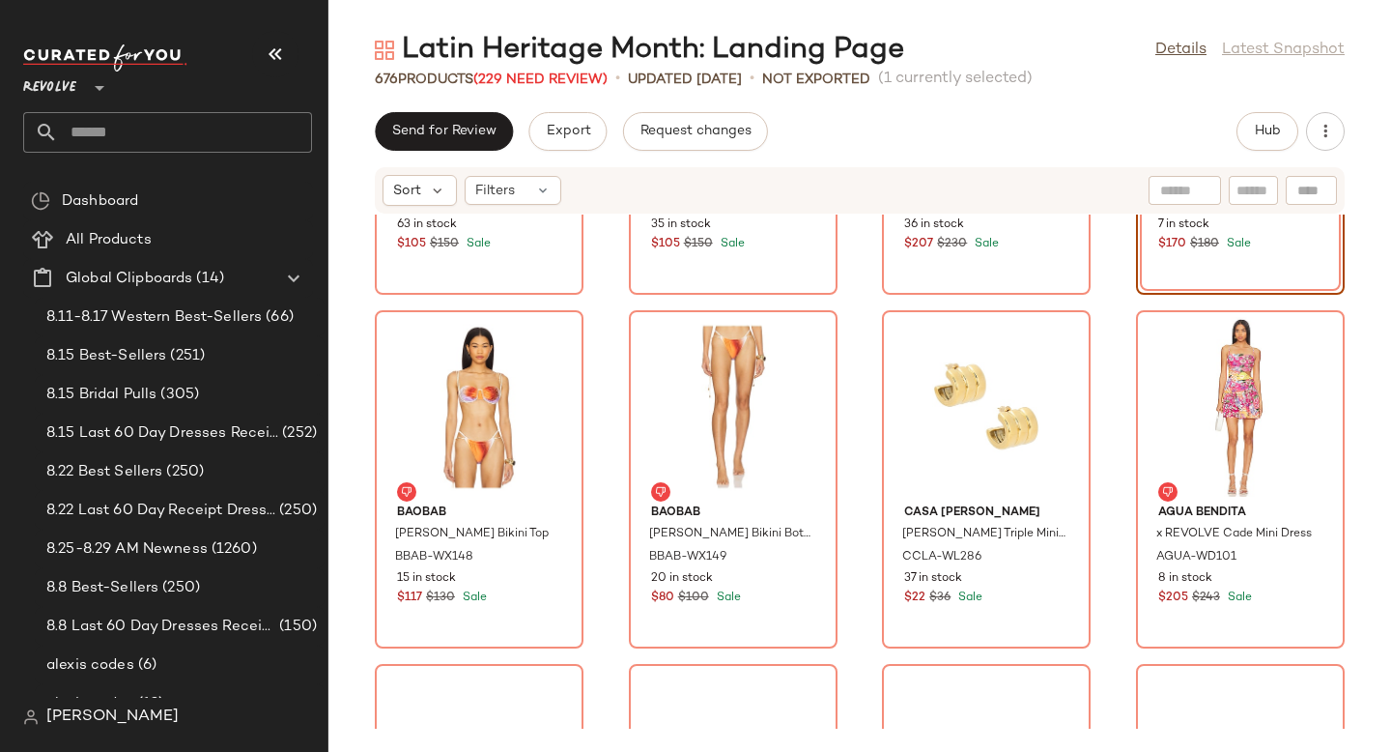
scroll to position [42044, 0]
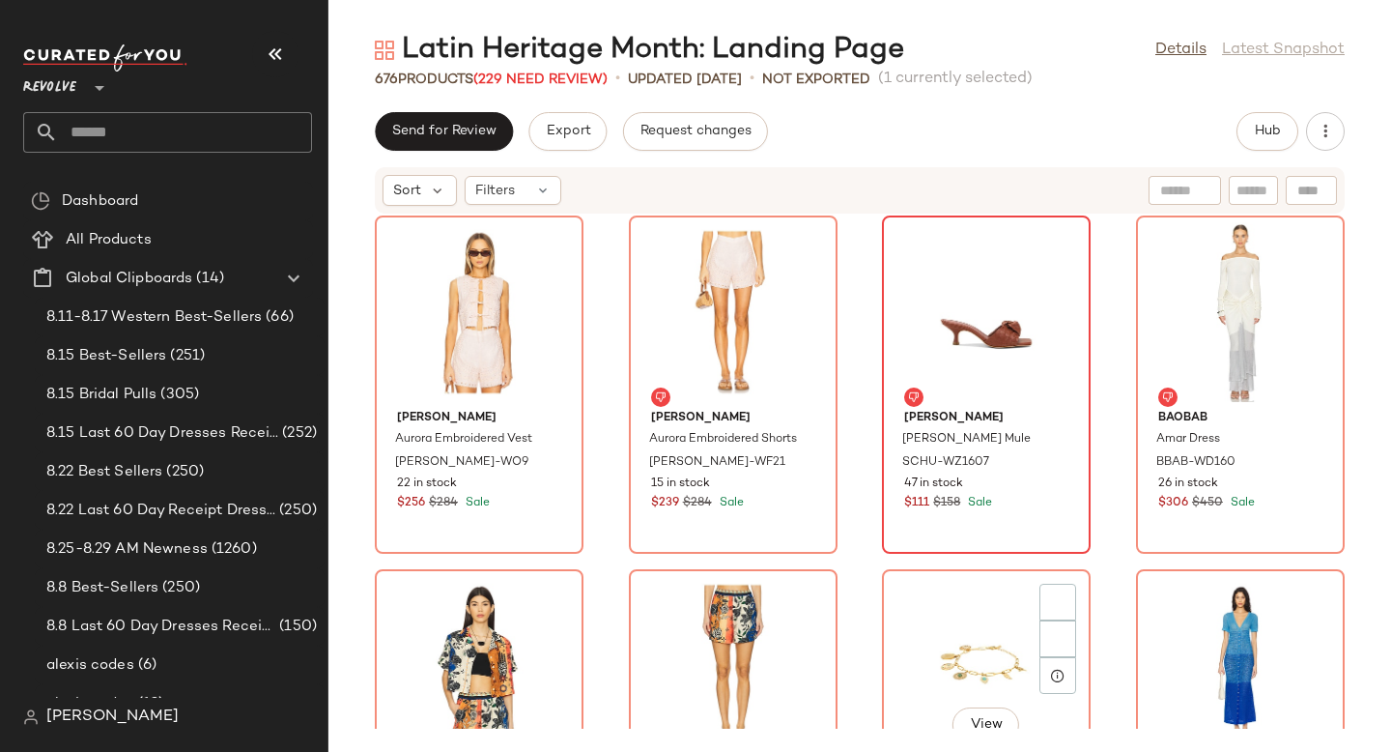
scroll to position [42674, 0]
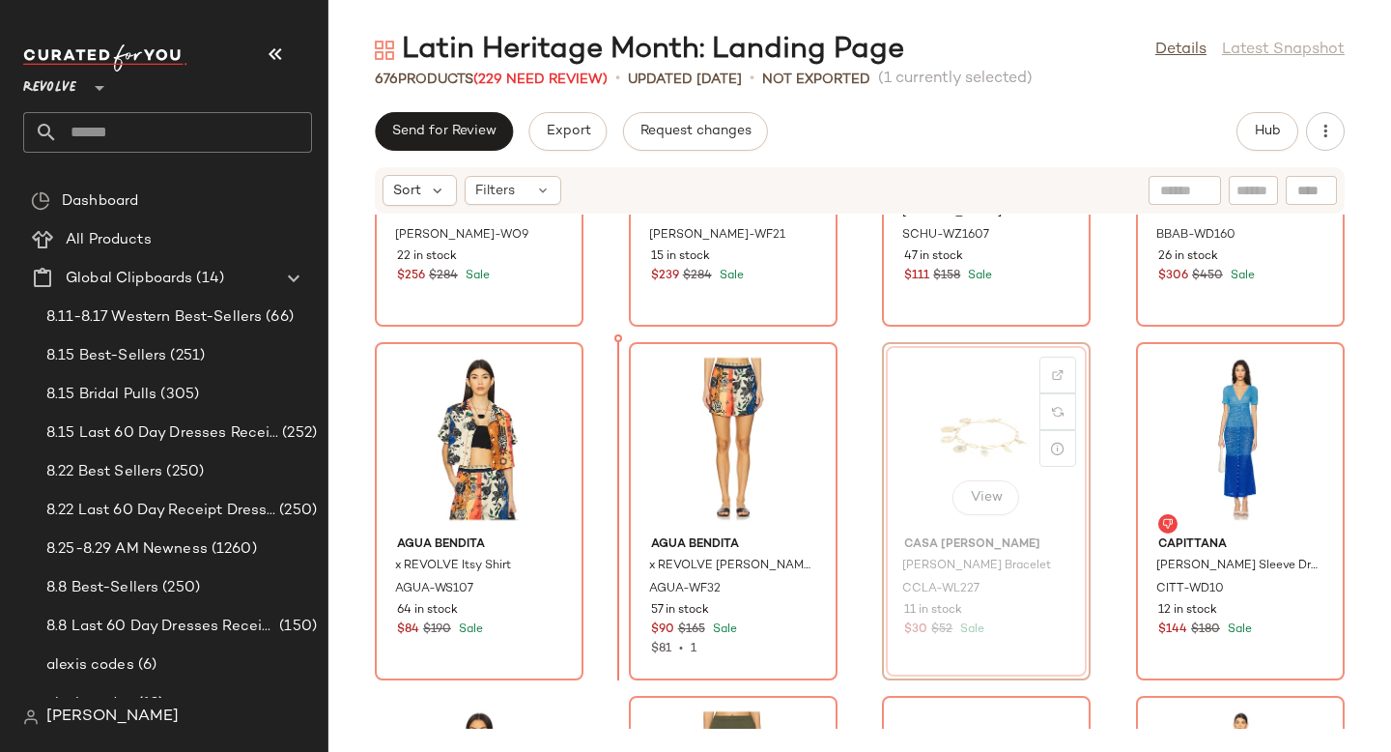
drag, startPoint x: 969, startPoint y: 393, endPoint x: 957, endPoint y: 394, distance: 11.6
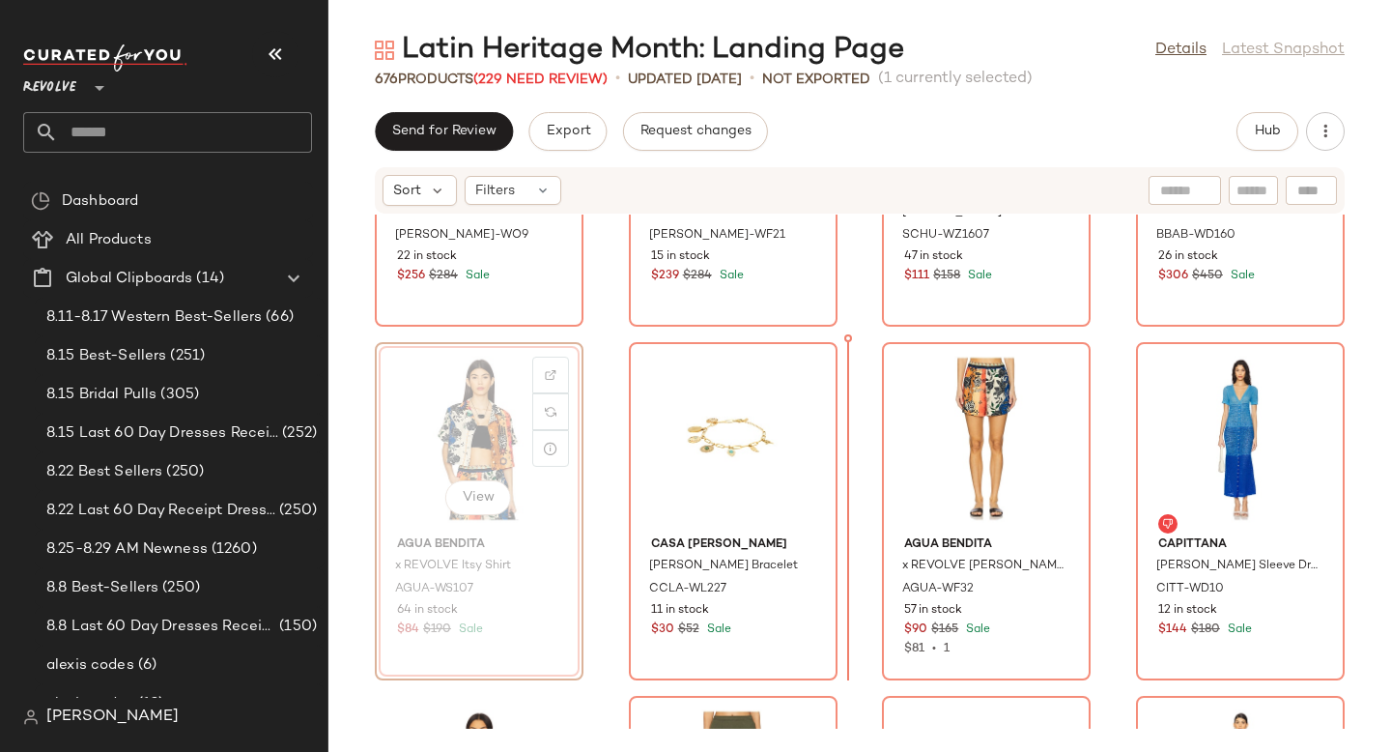
drag, startPoint x: 482, startPoint y: 467, endPoint x: 506, endPoint y: 467, distance: 24.2
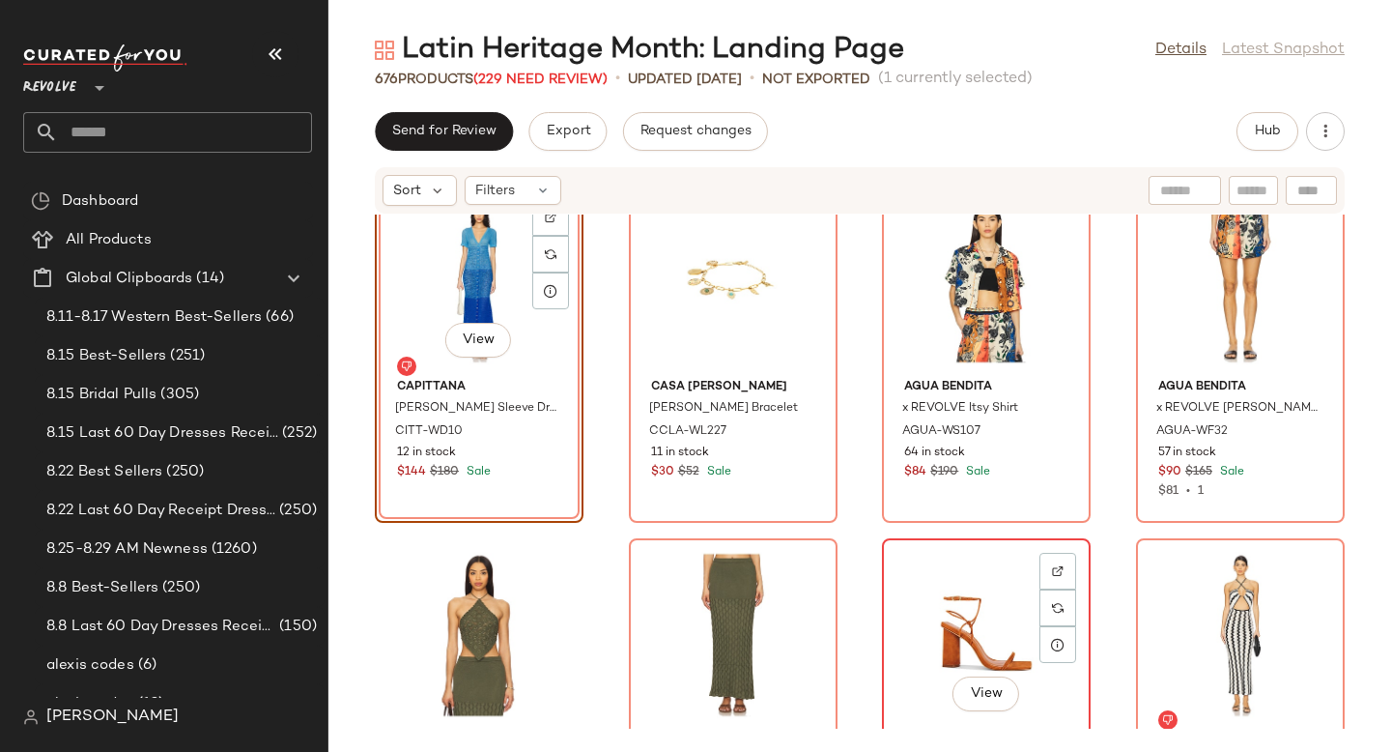
scroll to position [42961, 0]
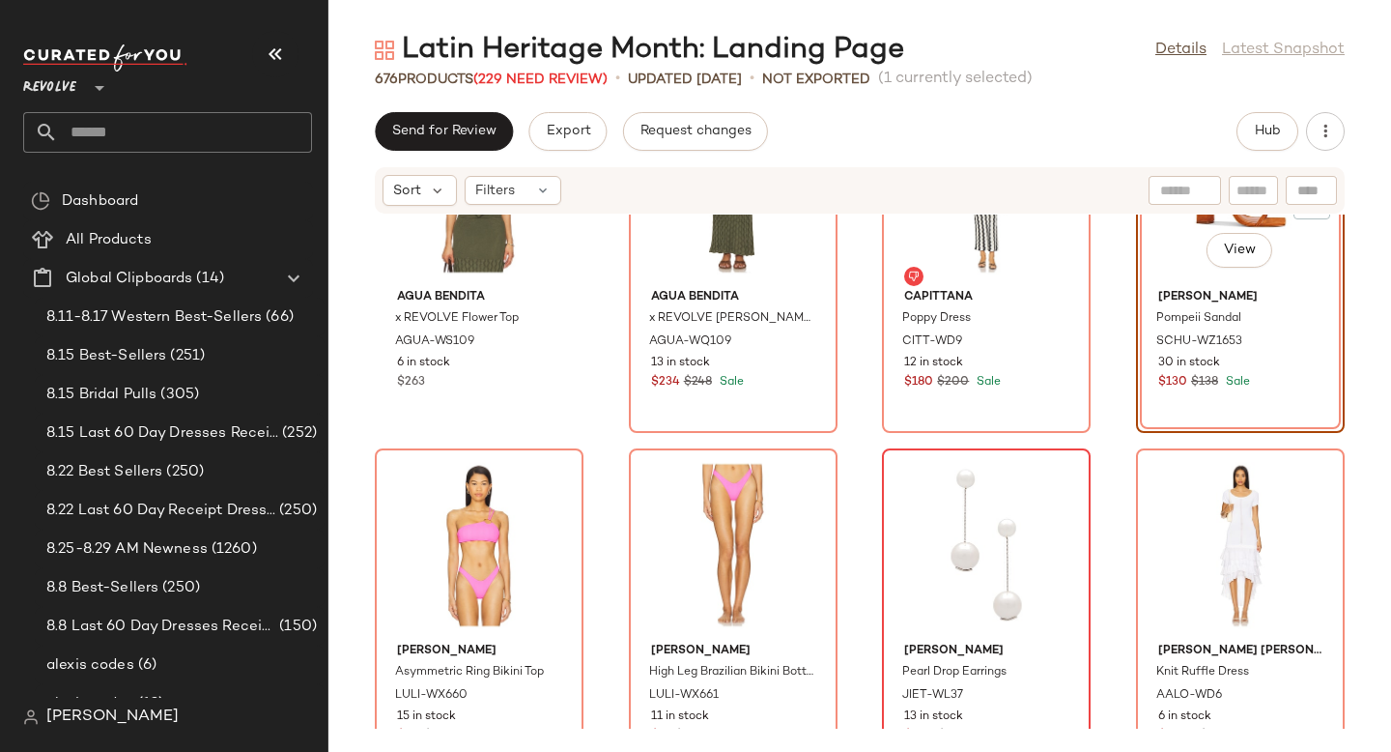
scroll to position [43386, 0]
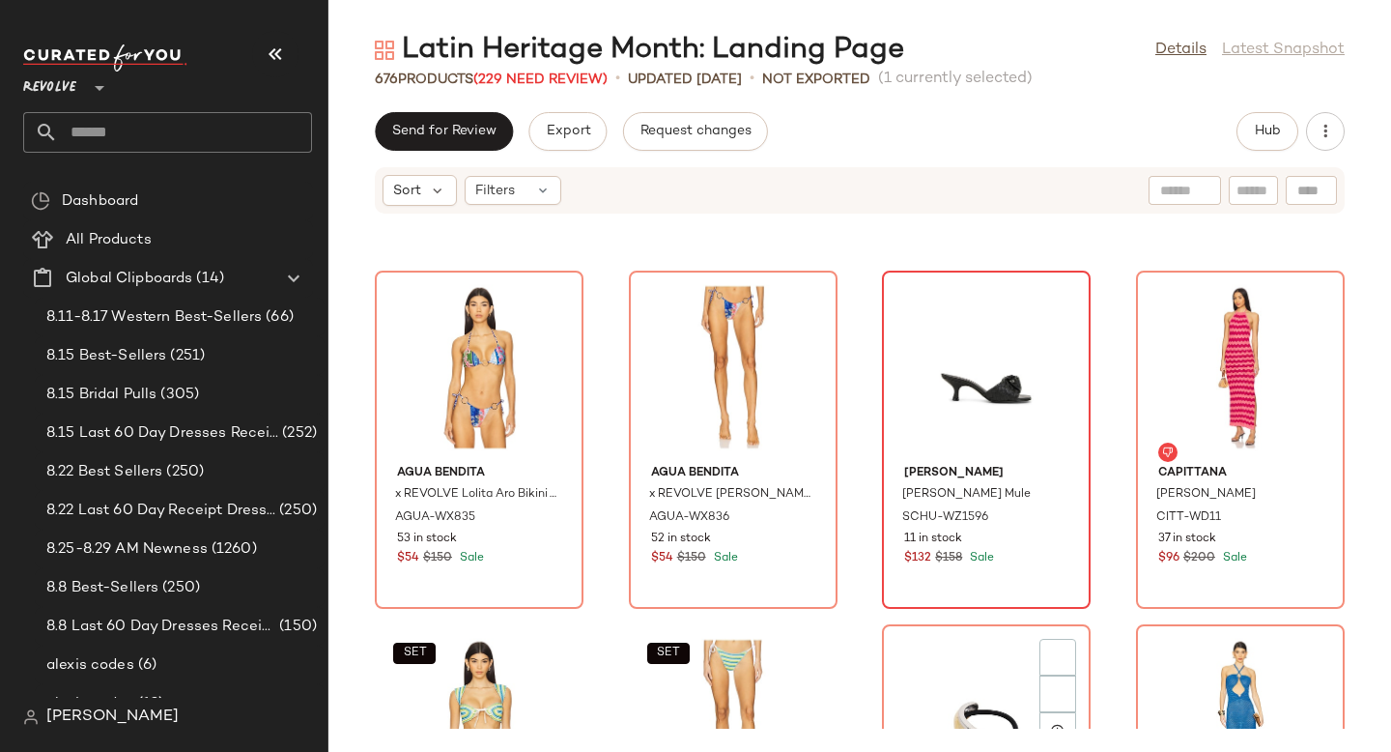
scroll to position [44015, 0]
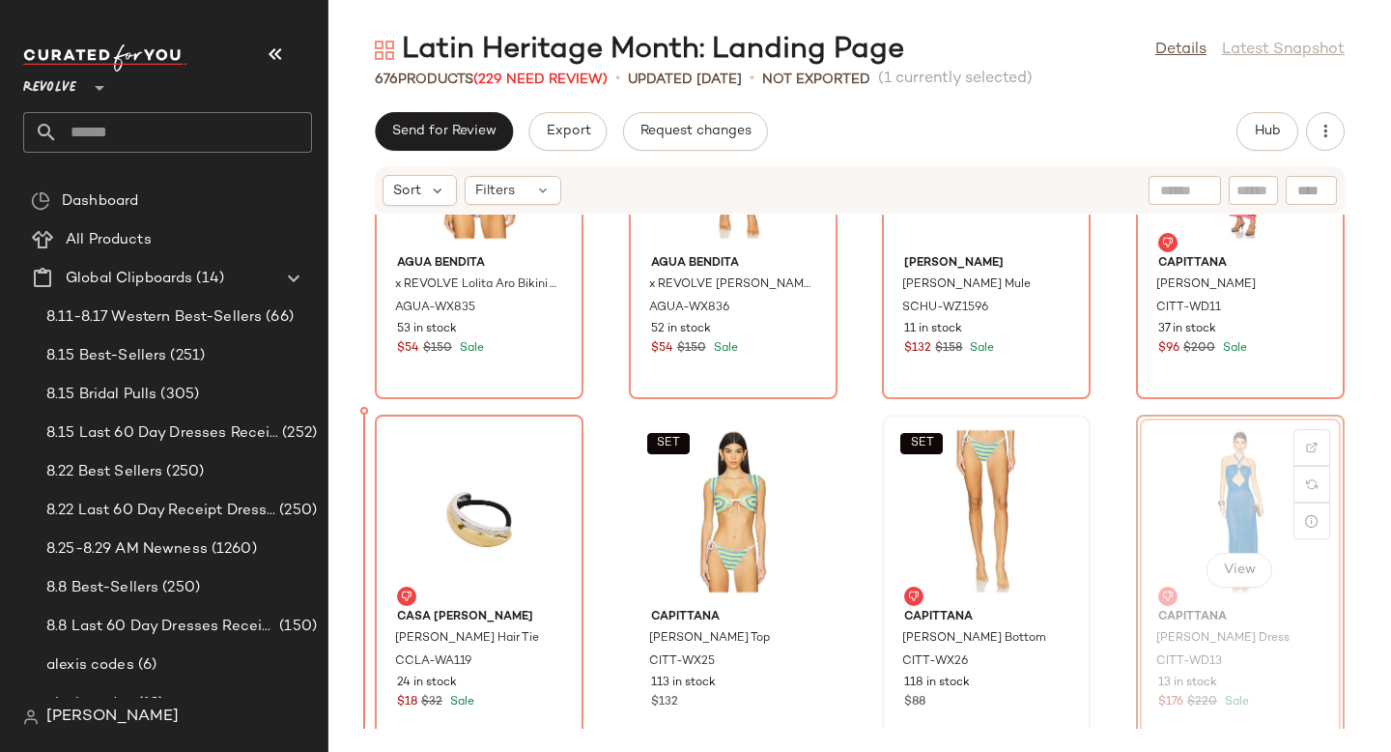
drag, startPoint x: 1175, startPoint y: 490, endPoint x: 1083, endPoint y: 490, distance: 91.8
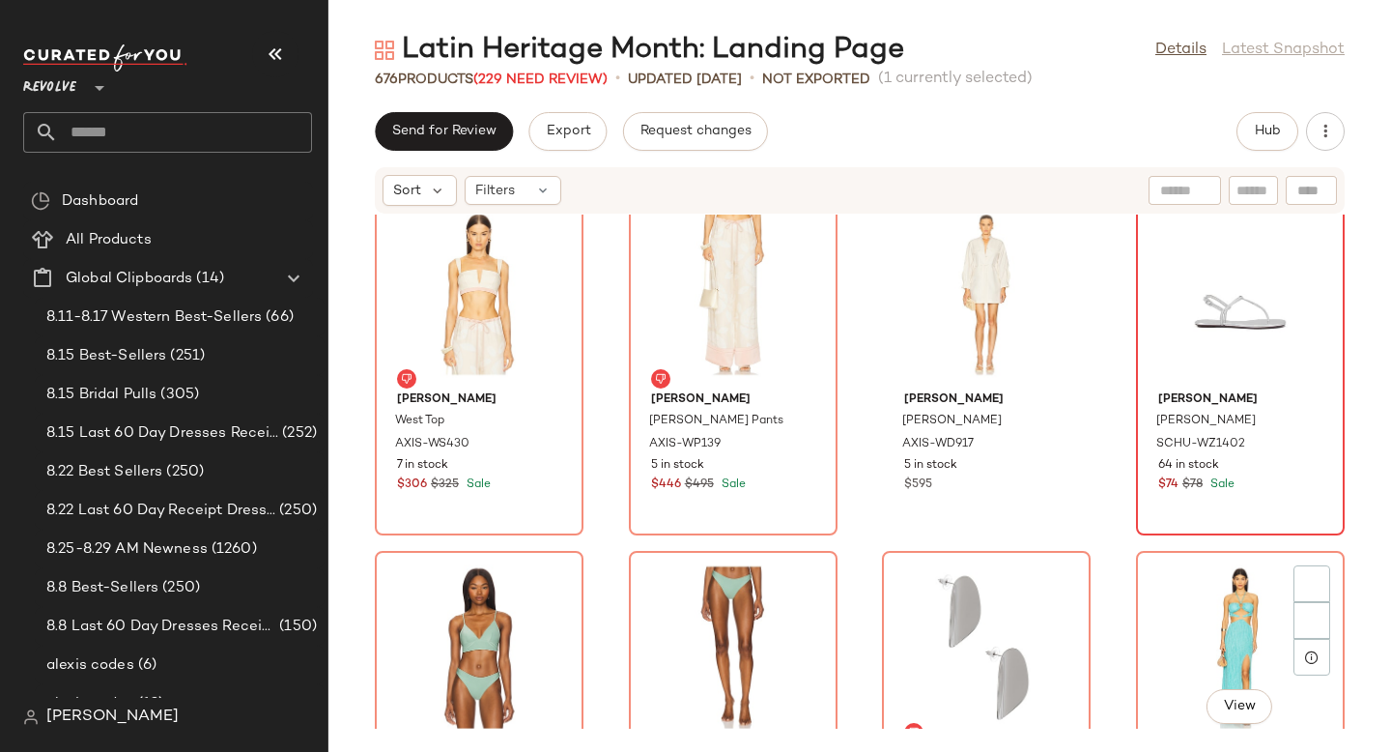
scroll to position [44722, 0]
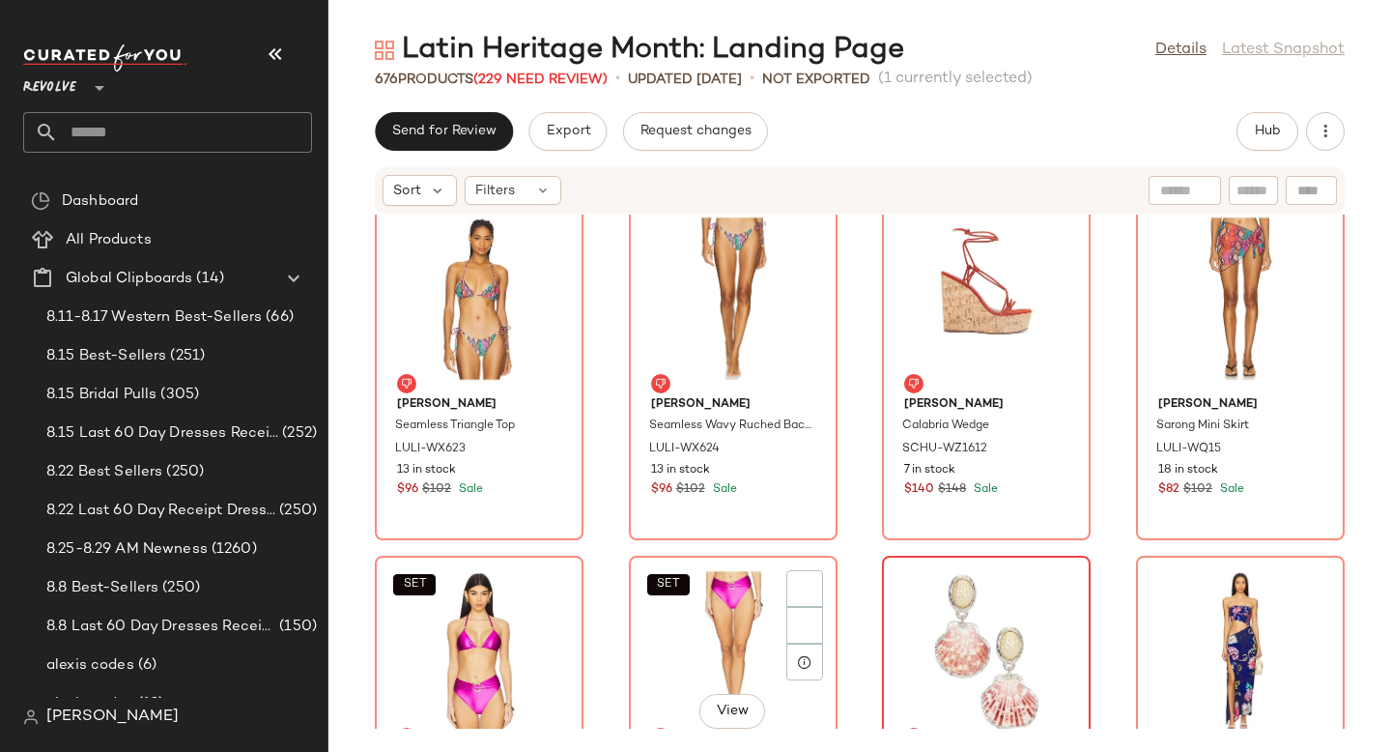
scroll to position [45559, 0]
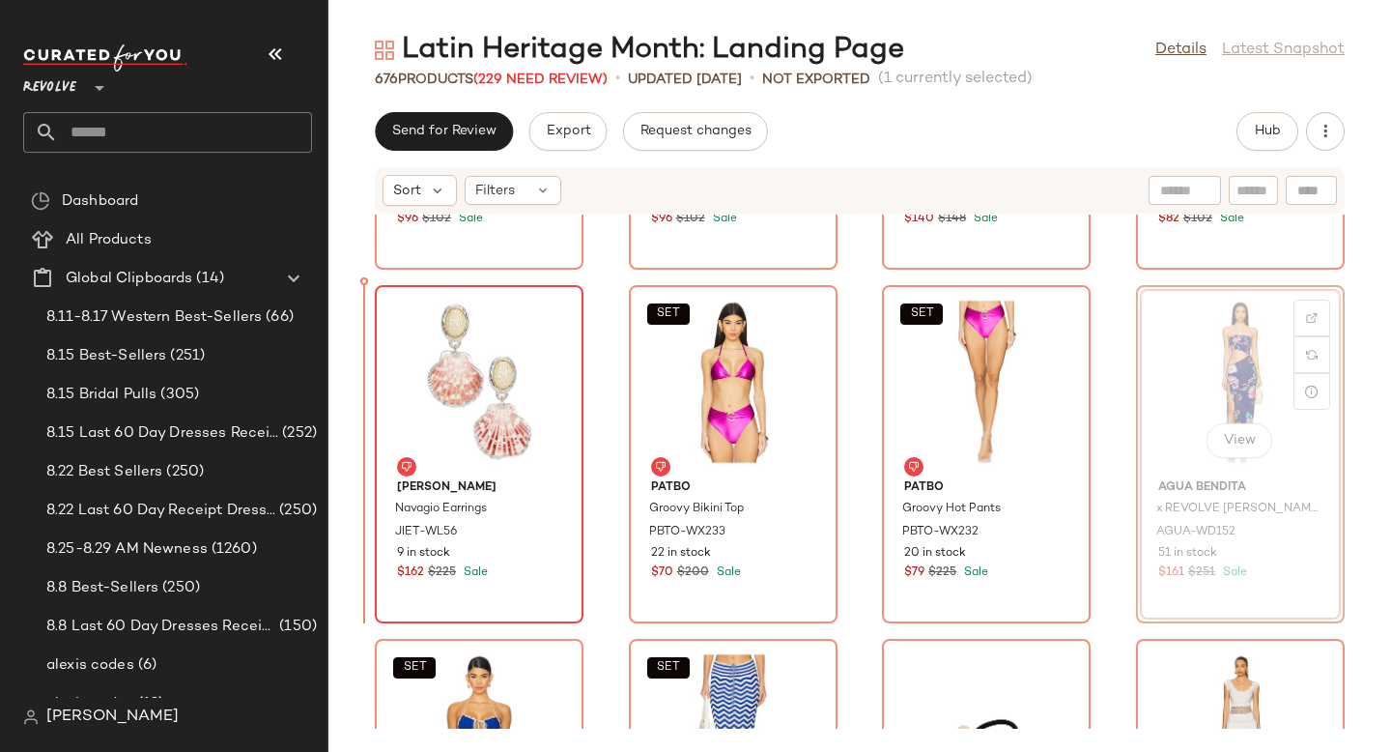
drag, startPoint x: 1164, startPoint y: 378, endPoint x: 524, endPoint y: 407, distance: 641.1
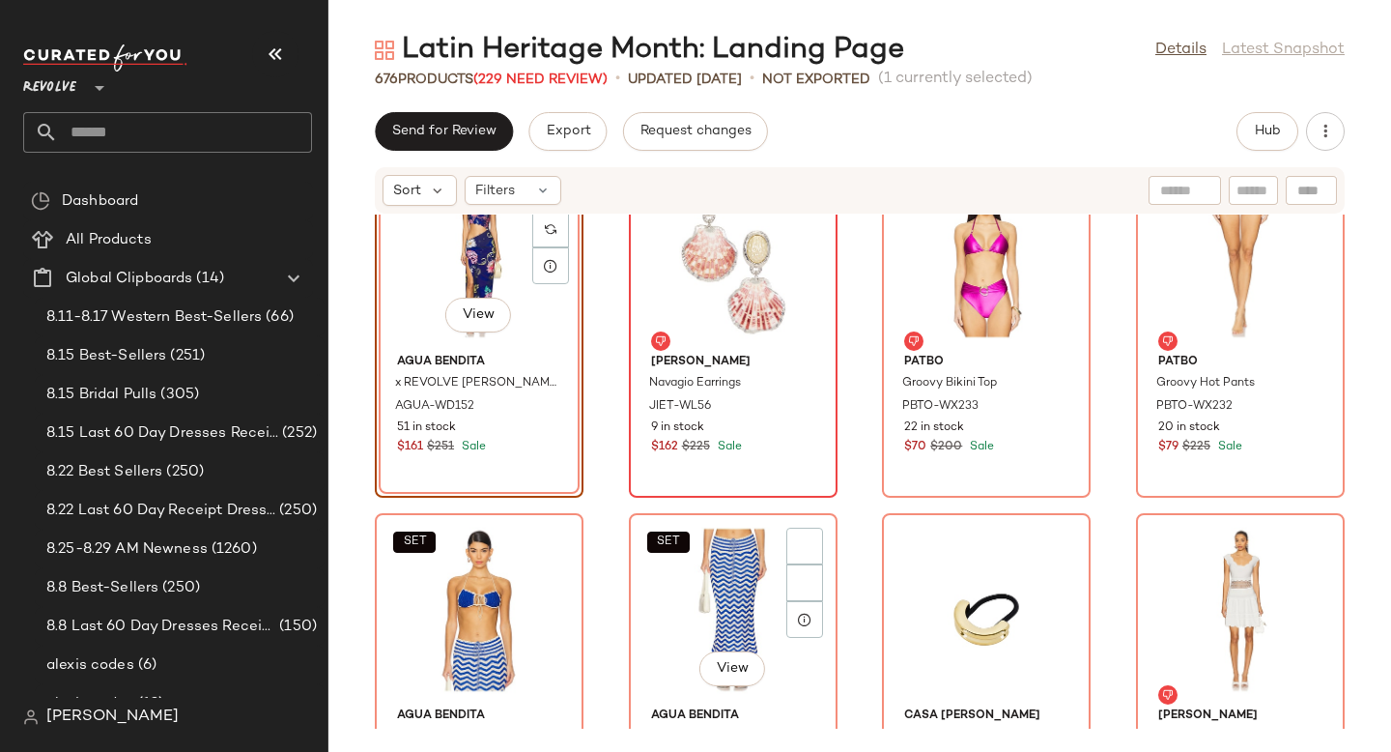
scroll to position [45880, 0]
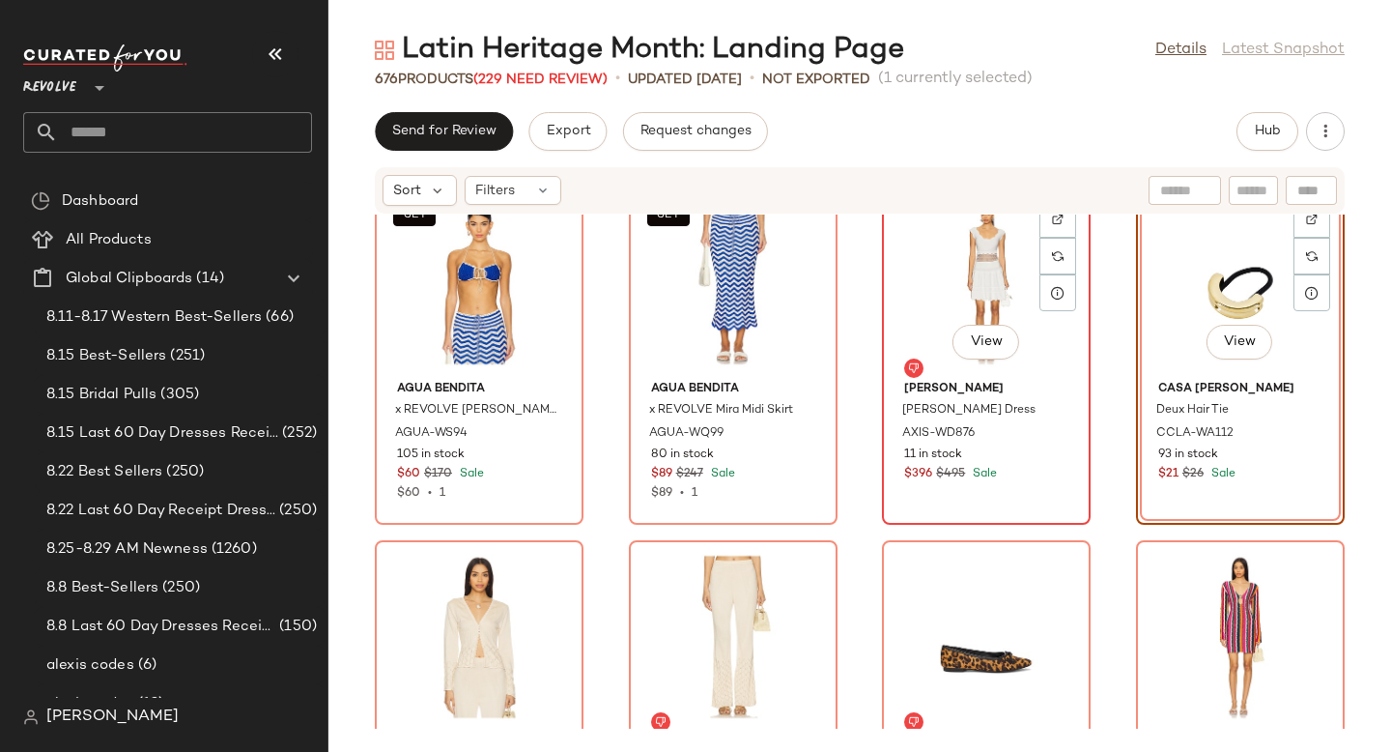
scroll to position [46090, 0]
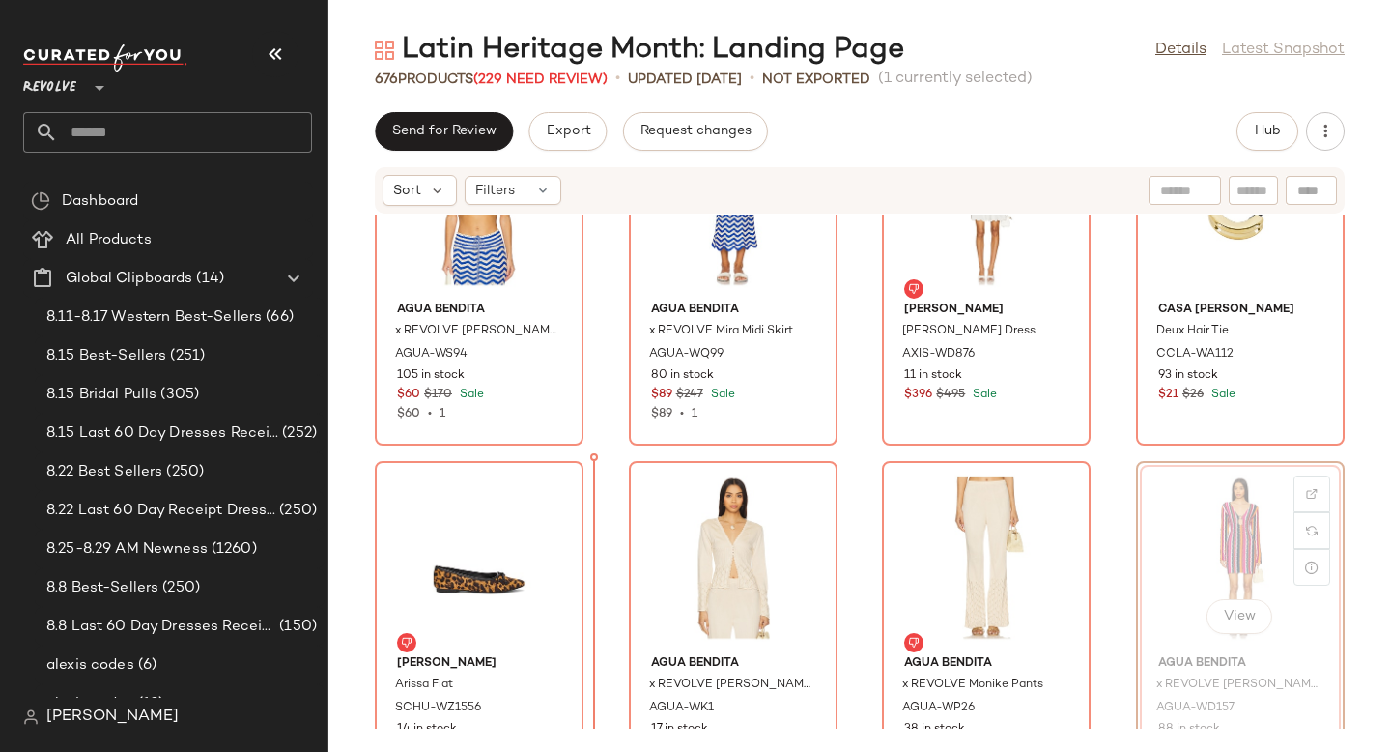
drag, startPoint x: 1220, startPoint y: 531, endPoint x: 1207, endPoint y: 531, distance: 13.5
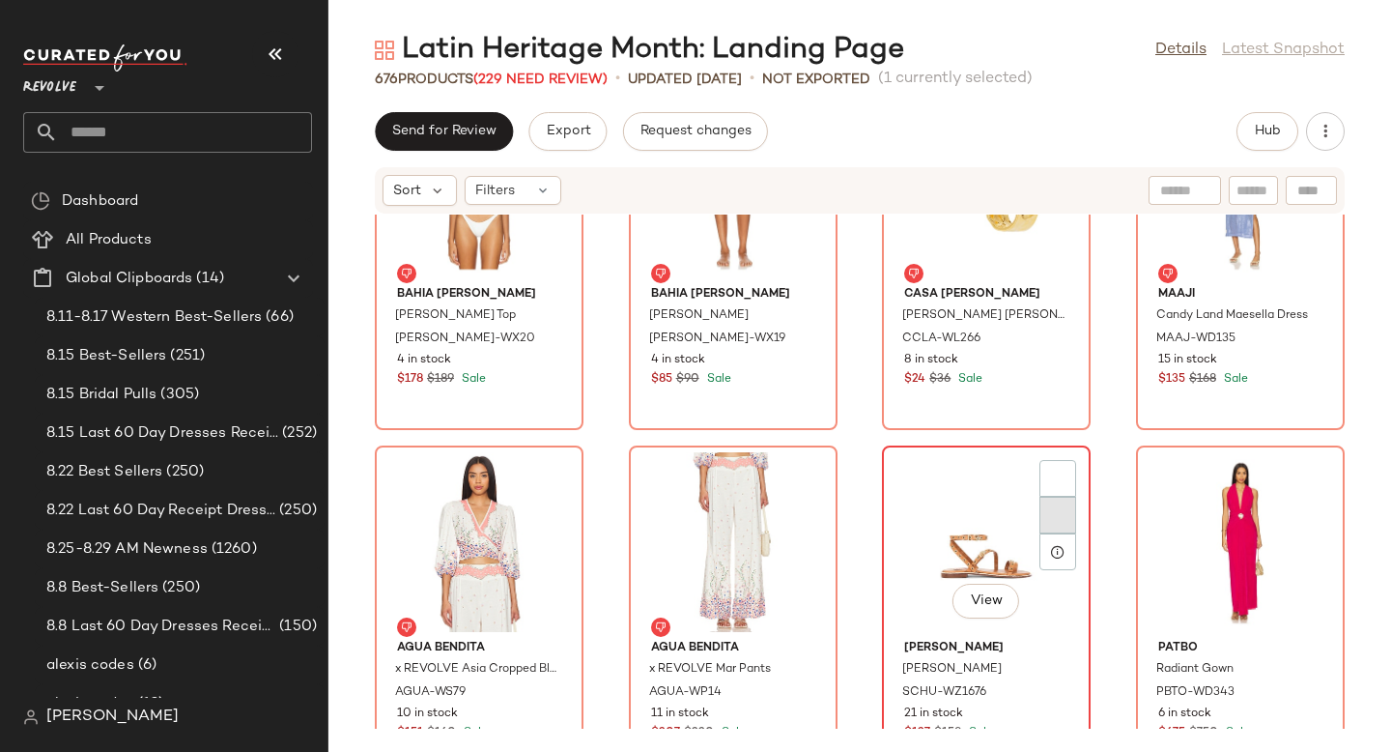
scroll to position [46824, 0]
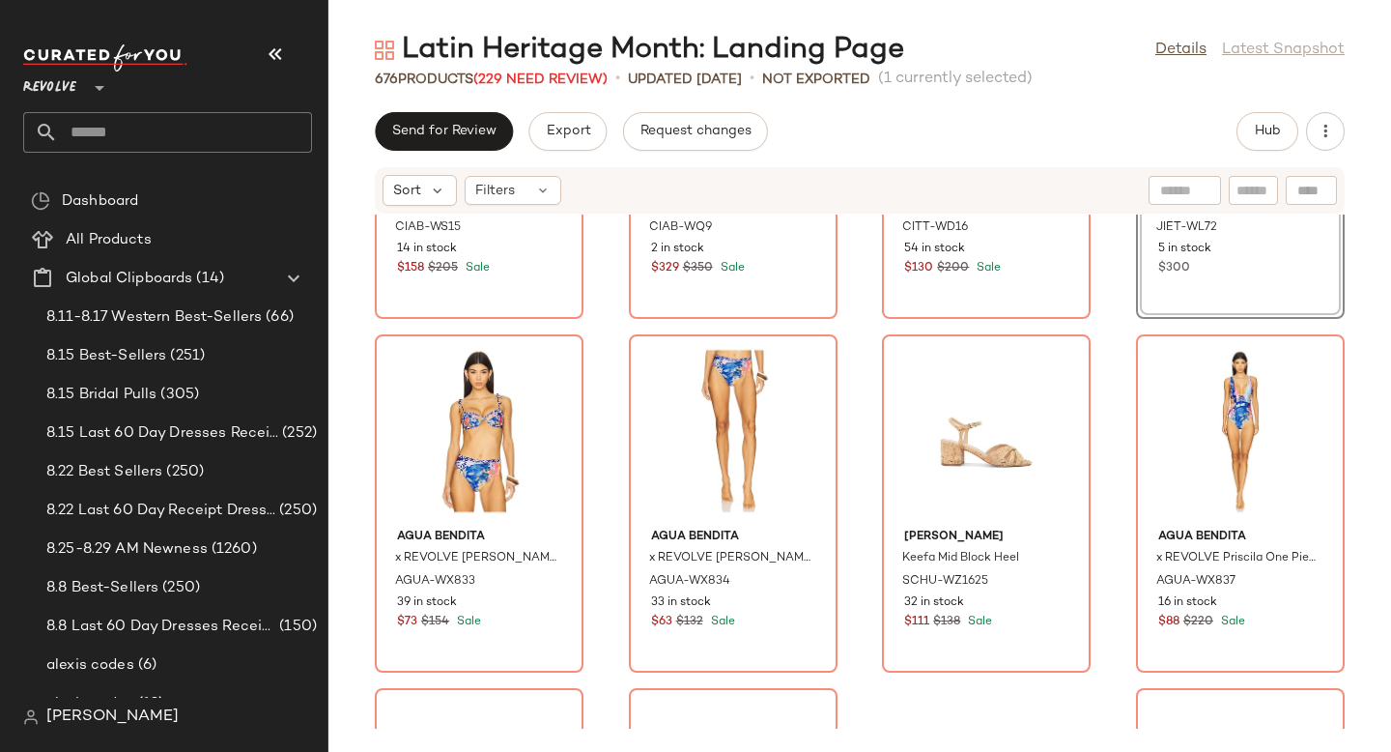
scroll to position [47706, 0]
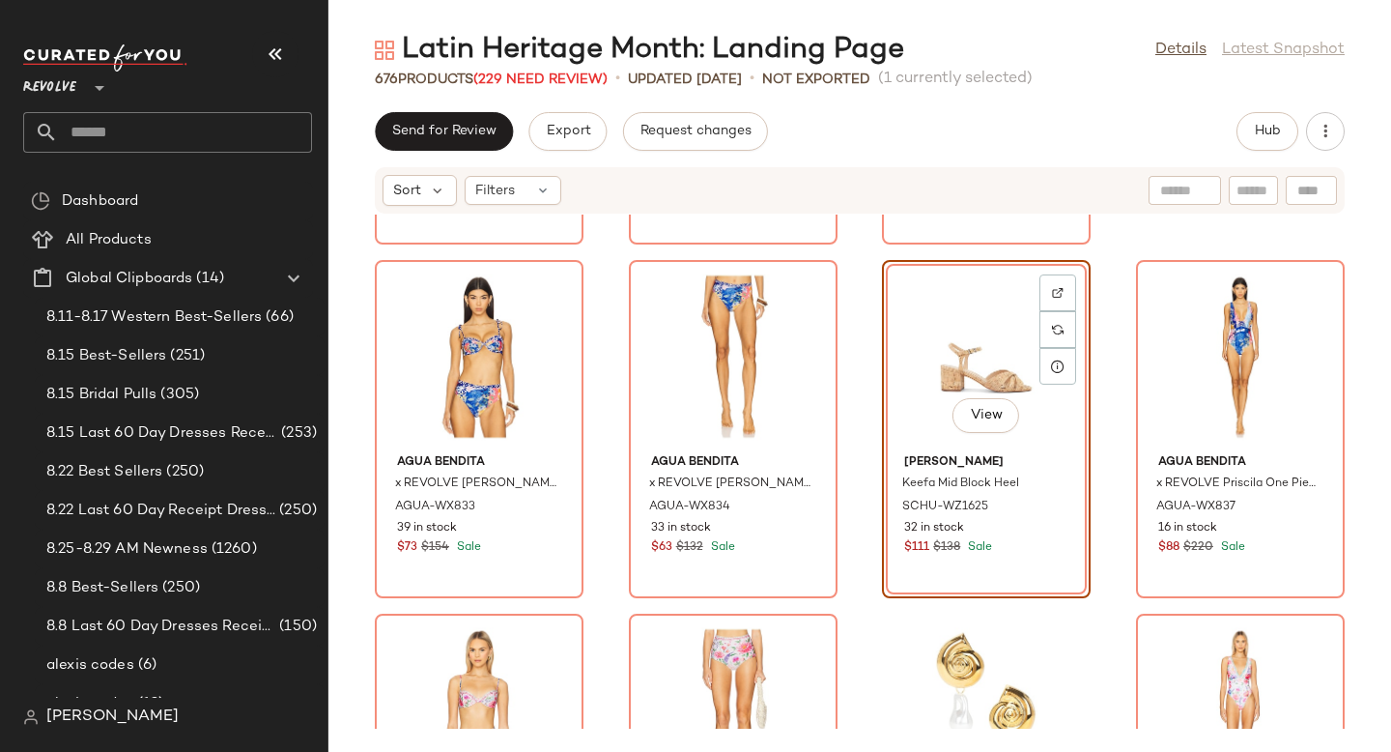
scroll to position [47700, 0]
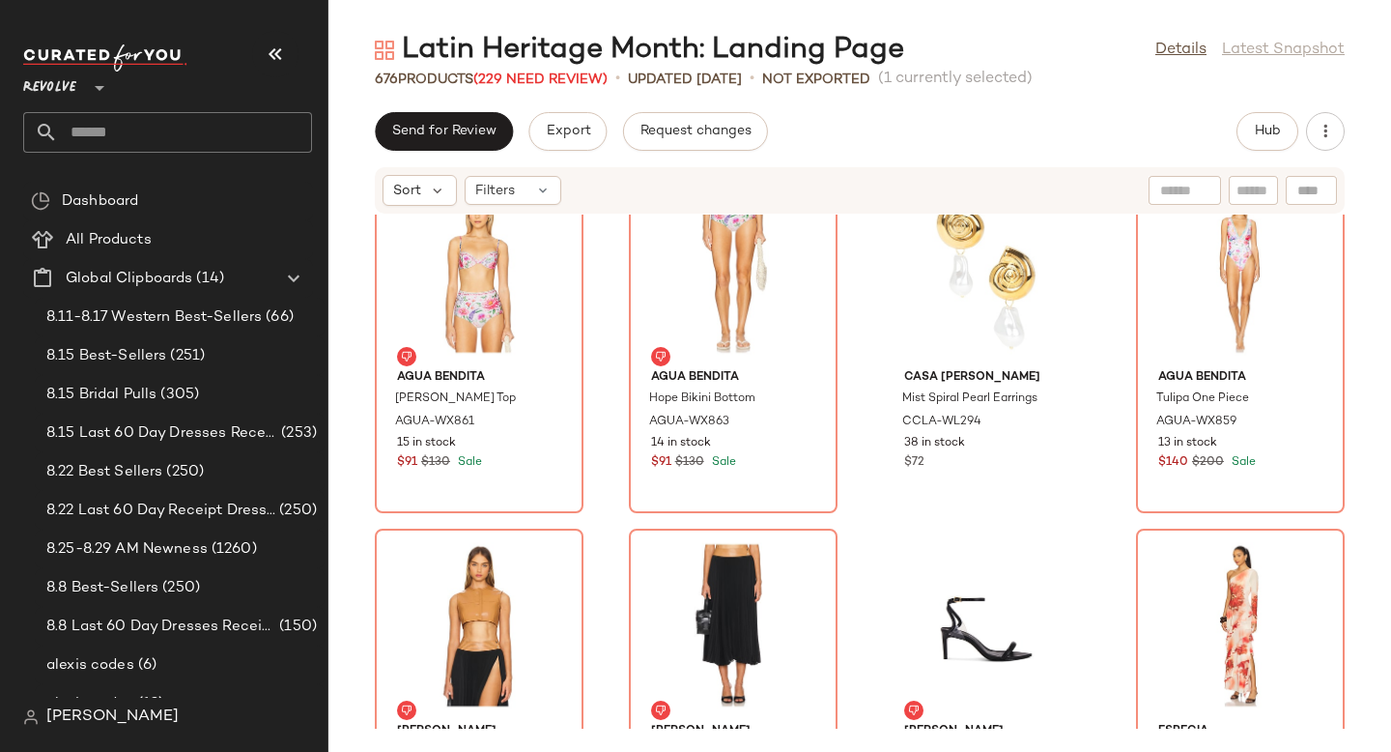
scroll to position [48340, 0]
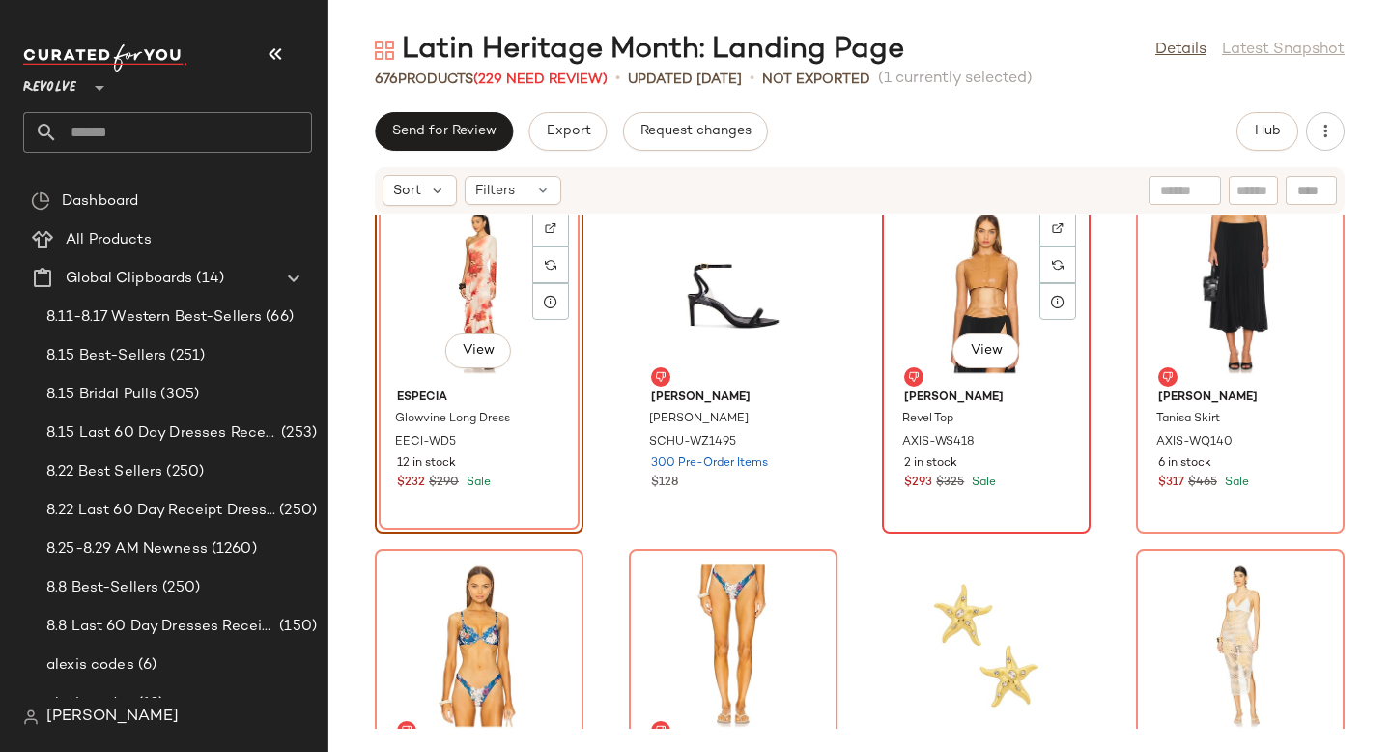
scroll to position [48658, 0]
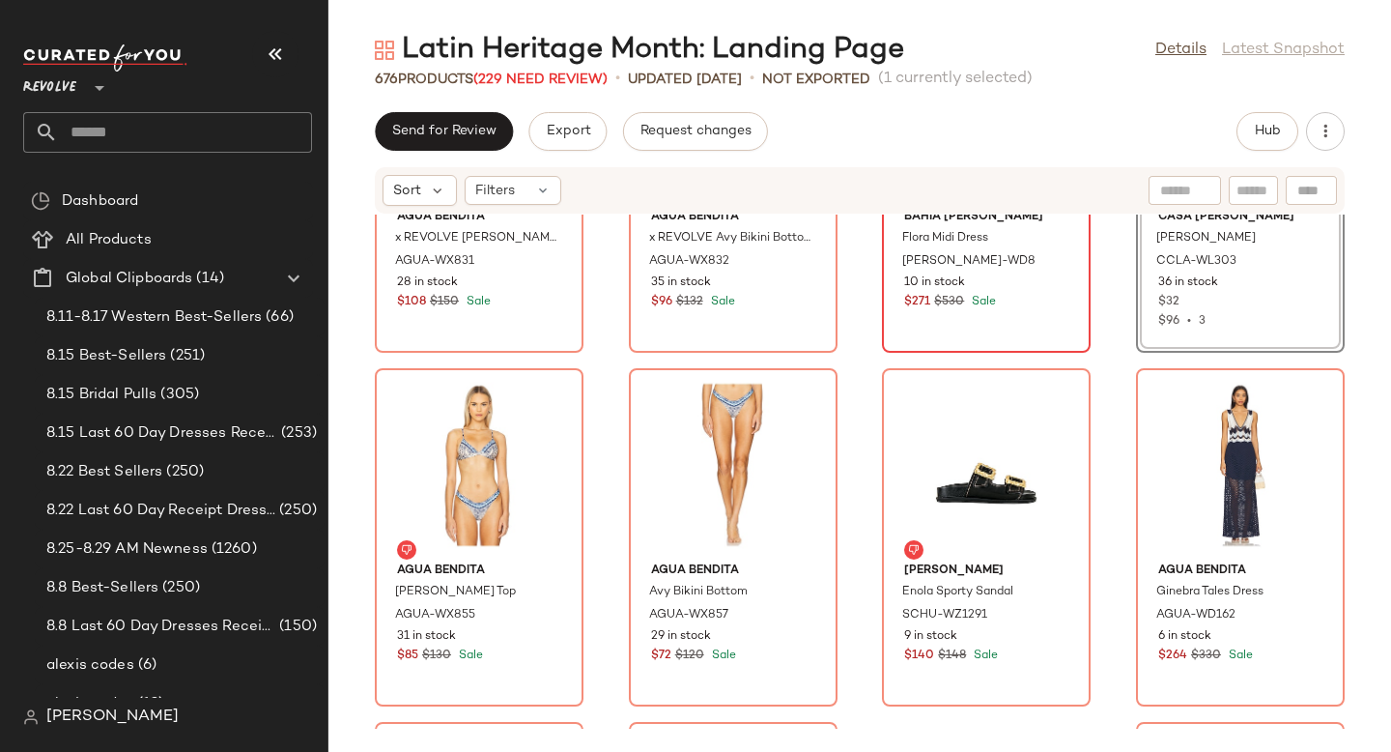
scroll to position [49098, 0]
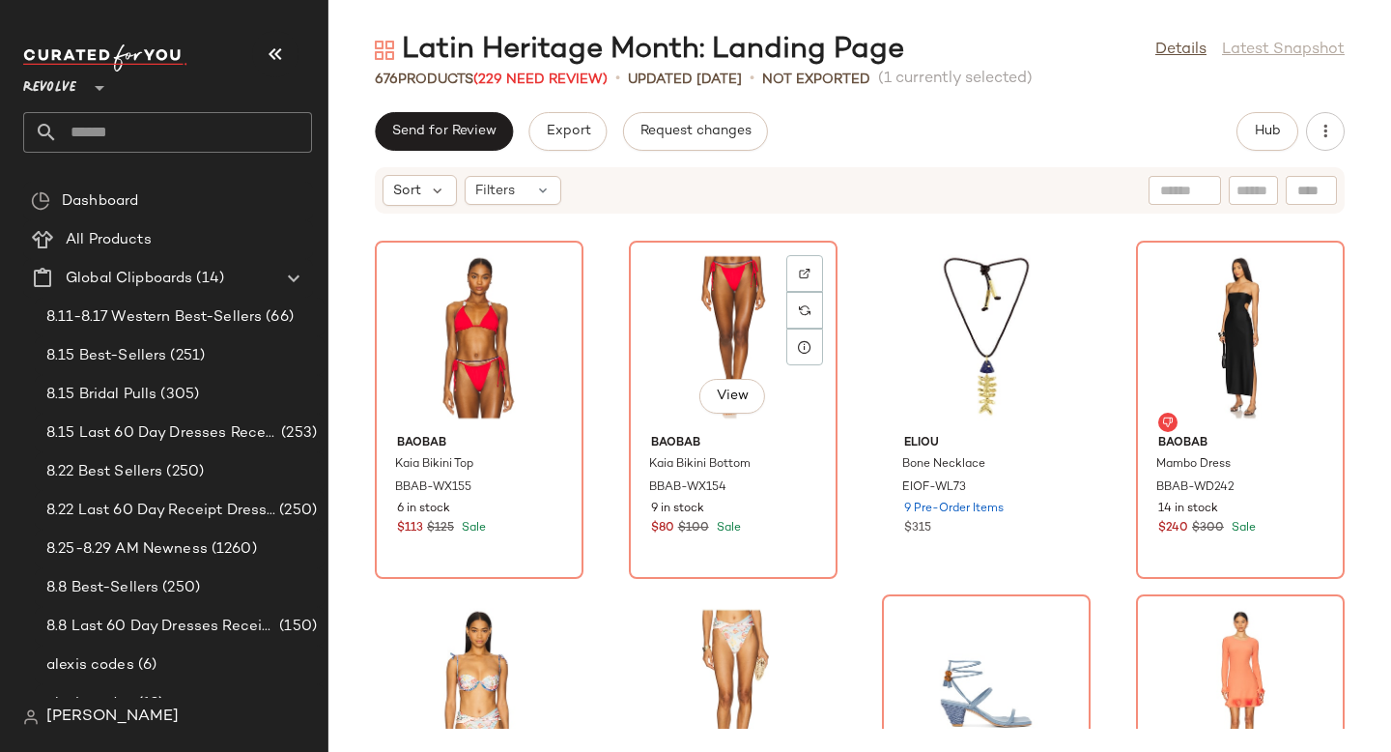
scroll to position [49747, 0]
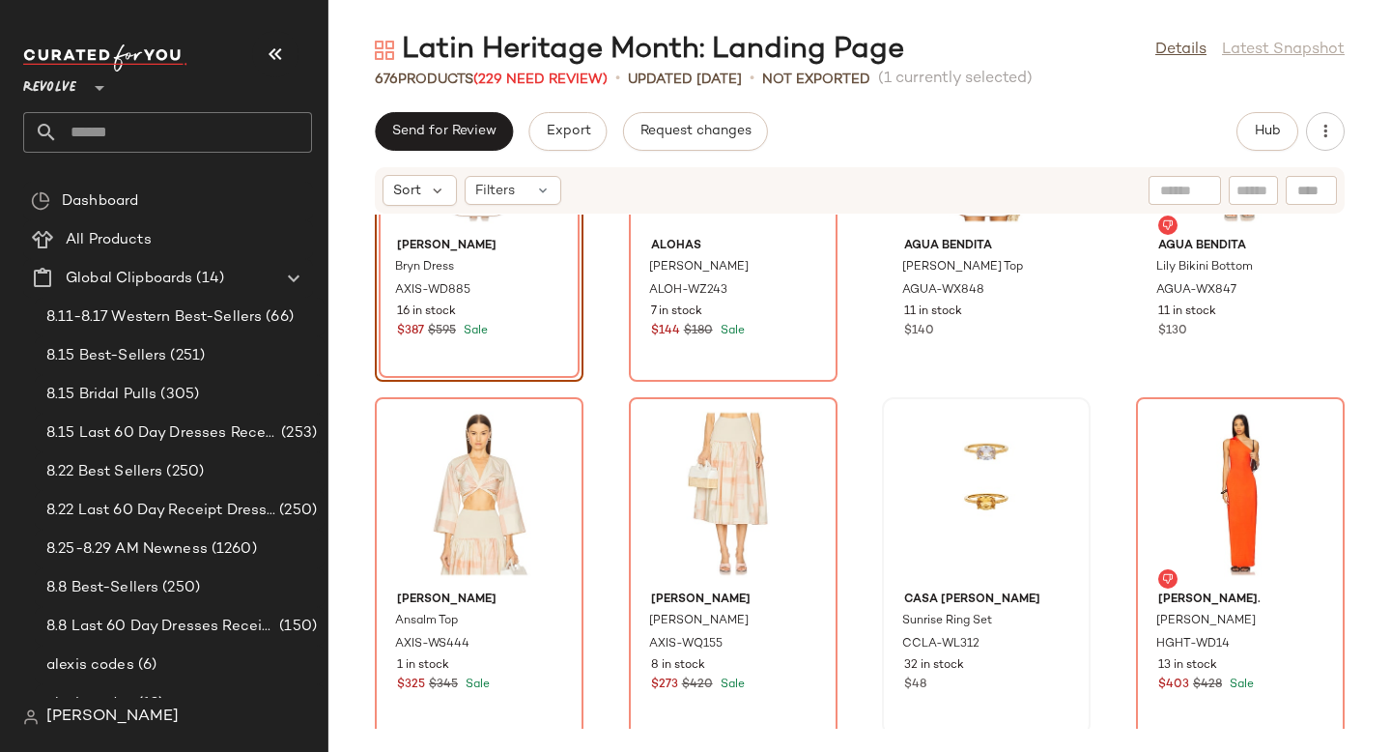
scroll to position [50061, 0]
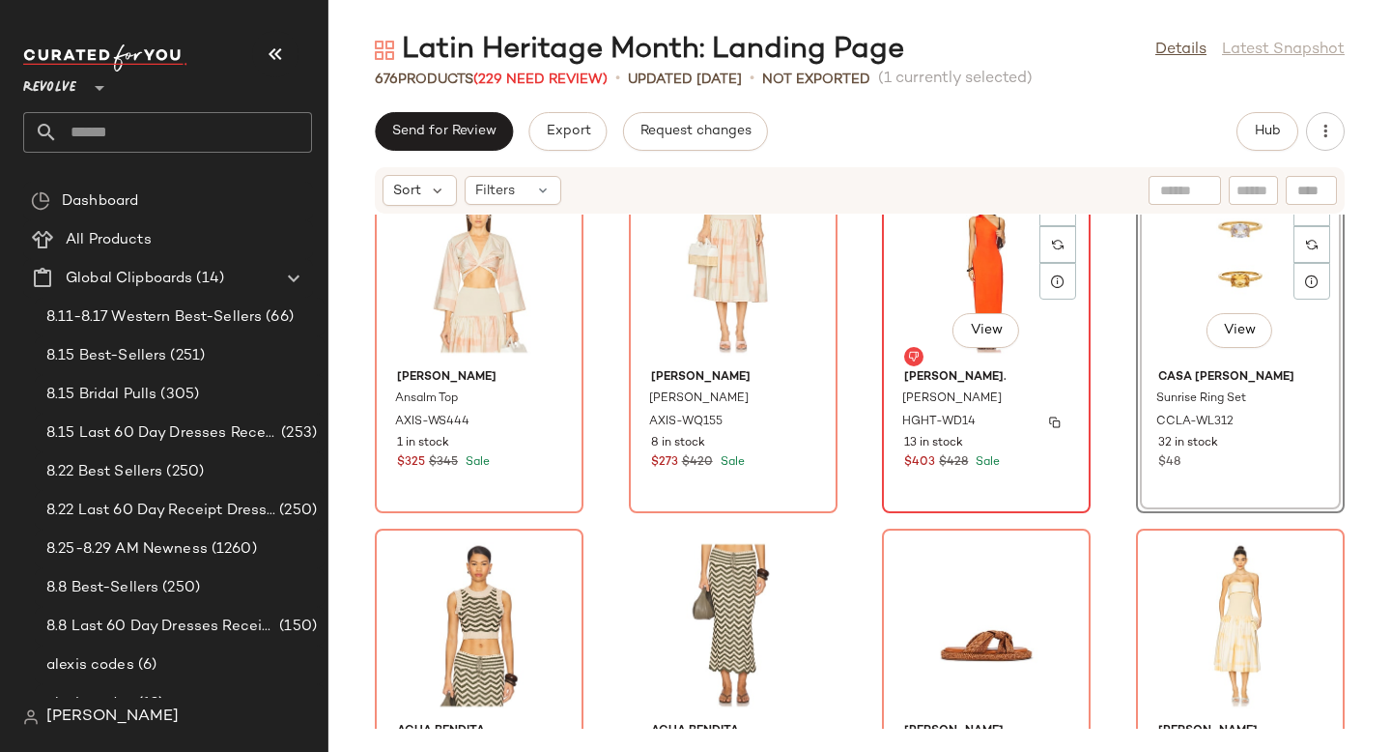
scroll to position [50315, 0]
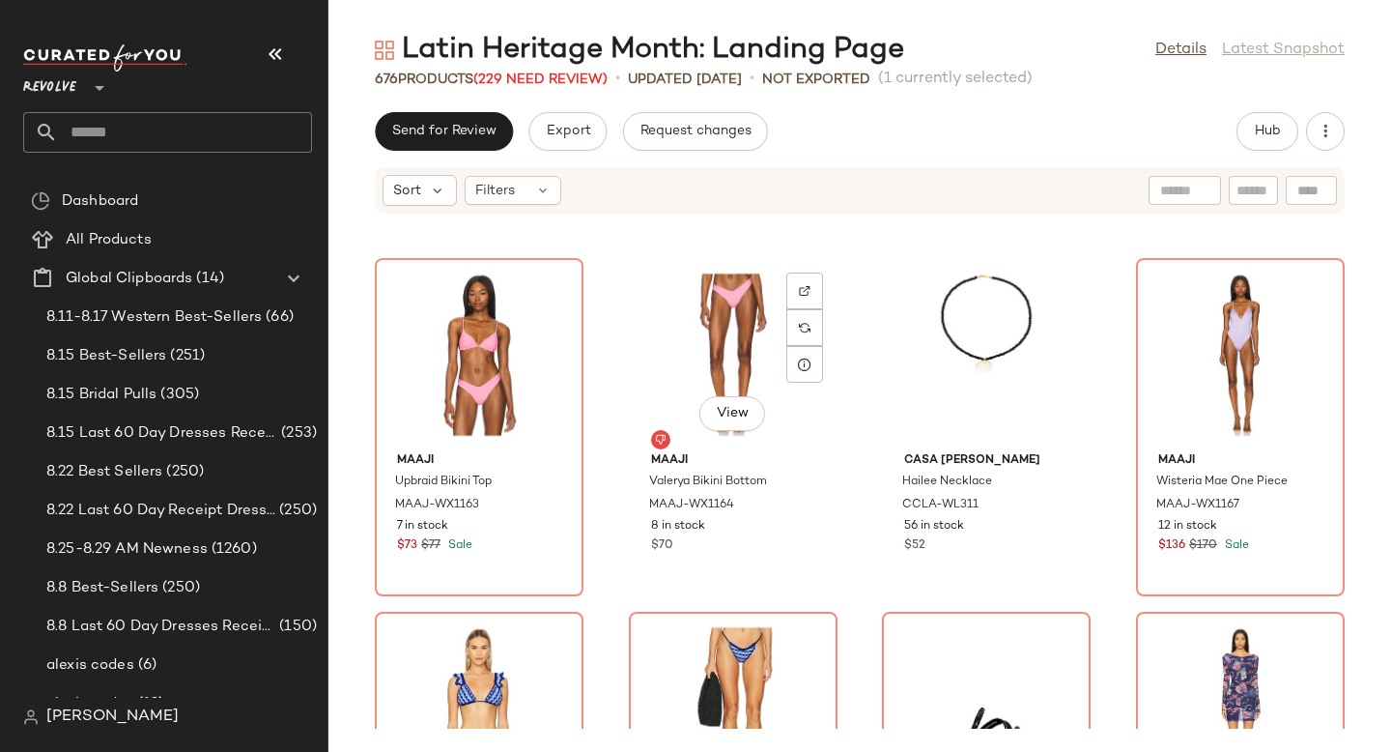
scroll to position [51089, 0]
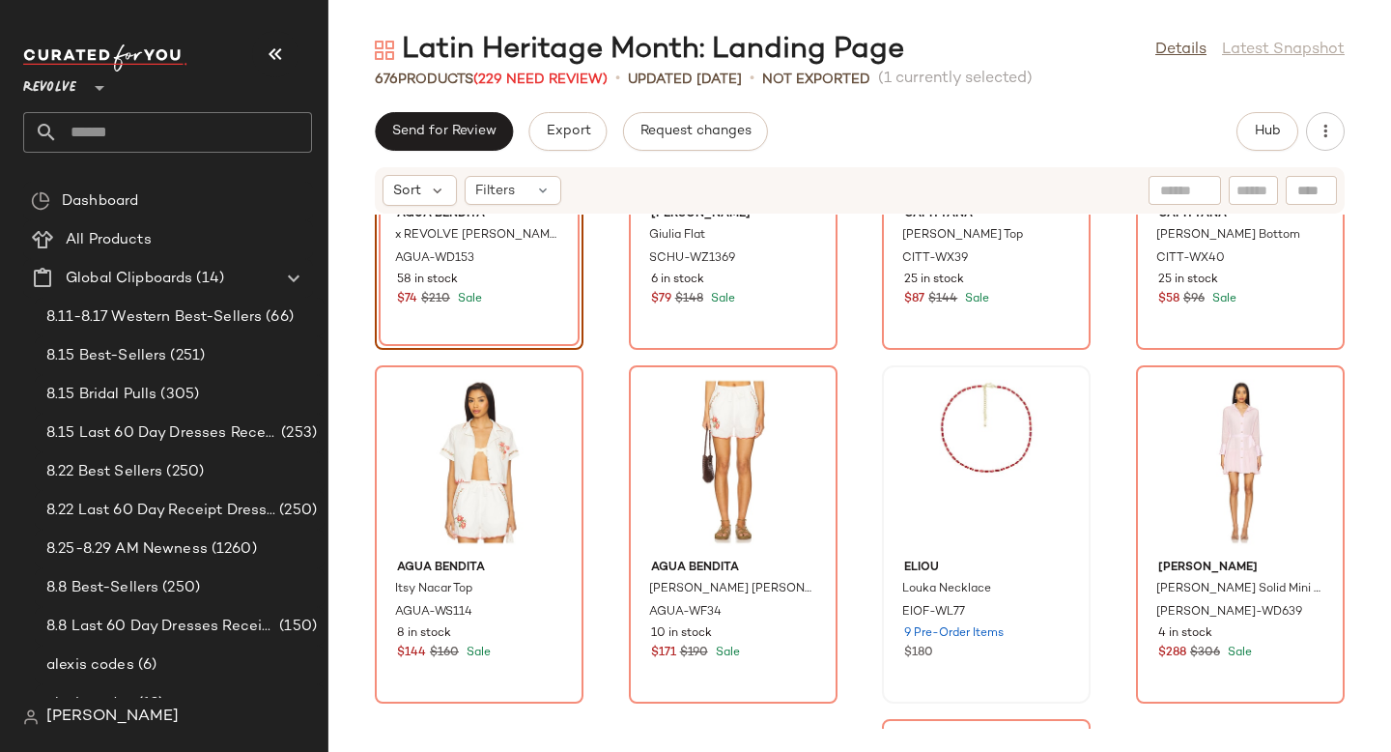
scroll to position [51504, 0]
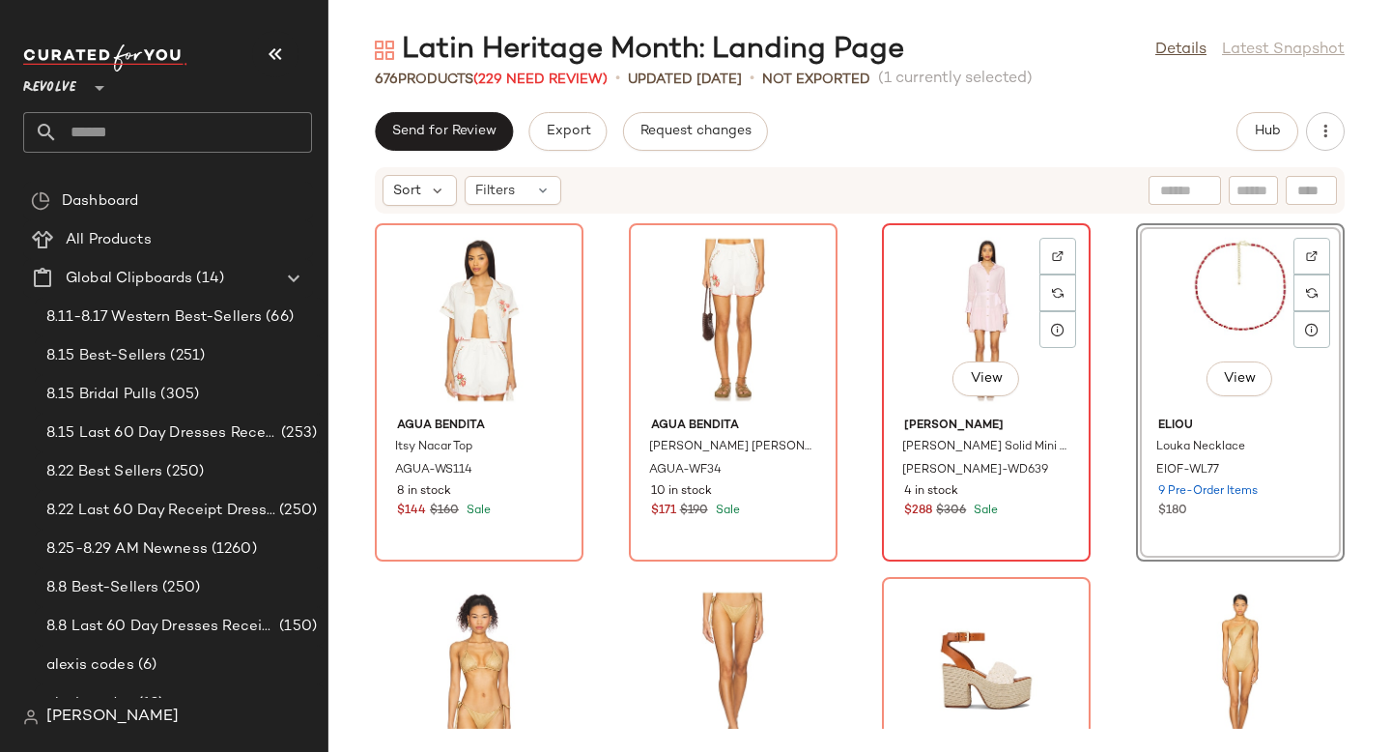
scroll to position [51775, 0]
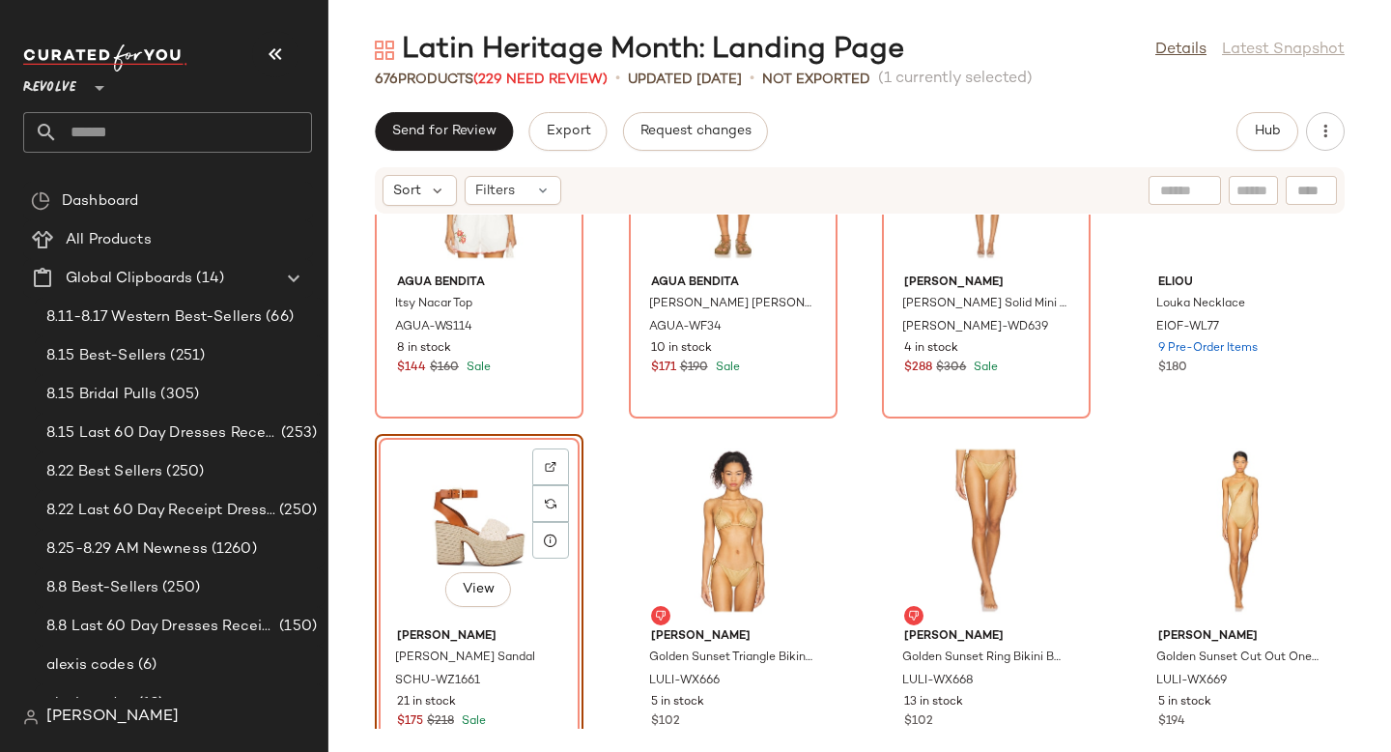
click at [1100, 560] on div "Agua Bendita Itsy Nacar Top AGUA-WS114 8 in stock $144 $160 Sale Agua Bendita […" at bounding box center [859, 471] width 1063 height 514
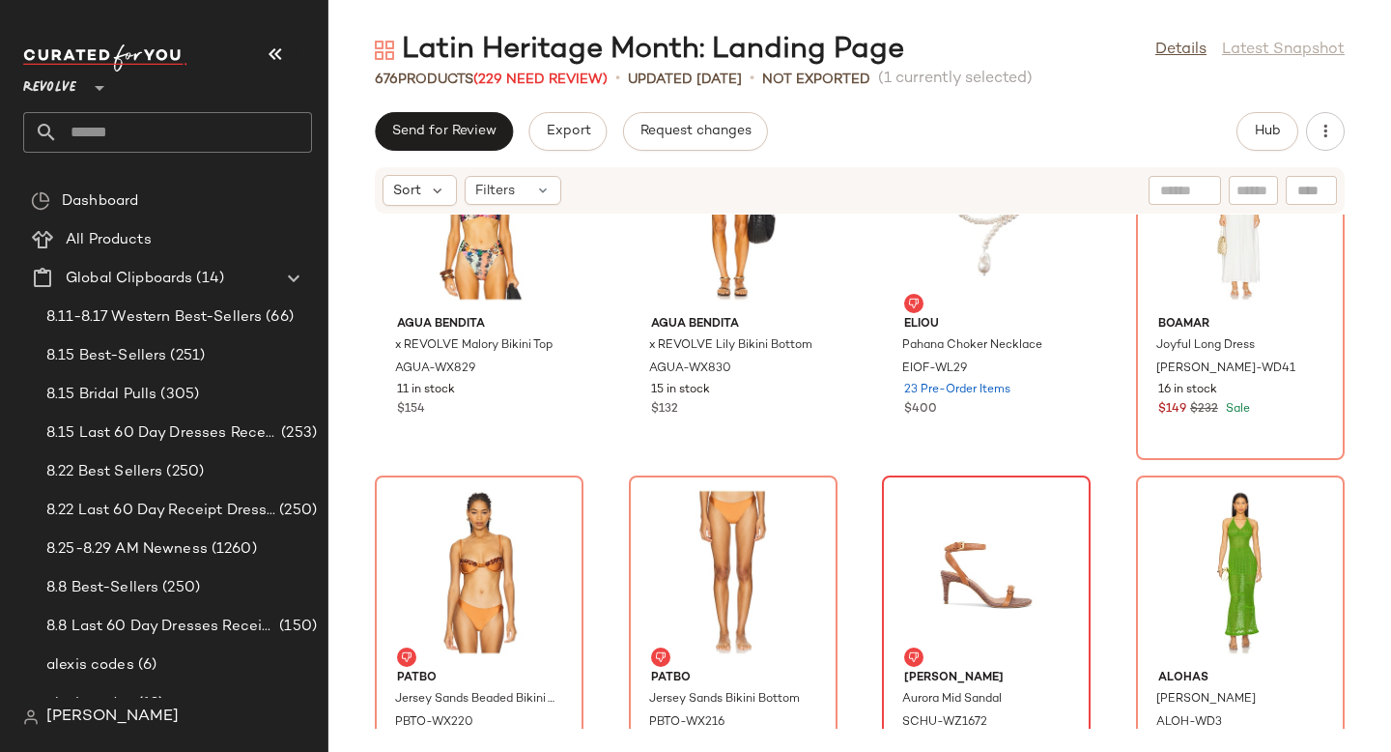
scroll to position [52532, 0]
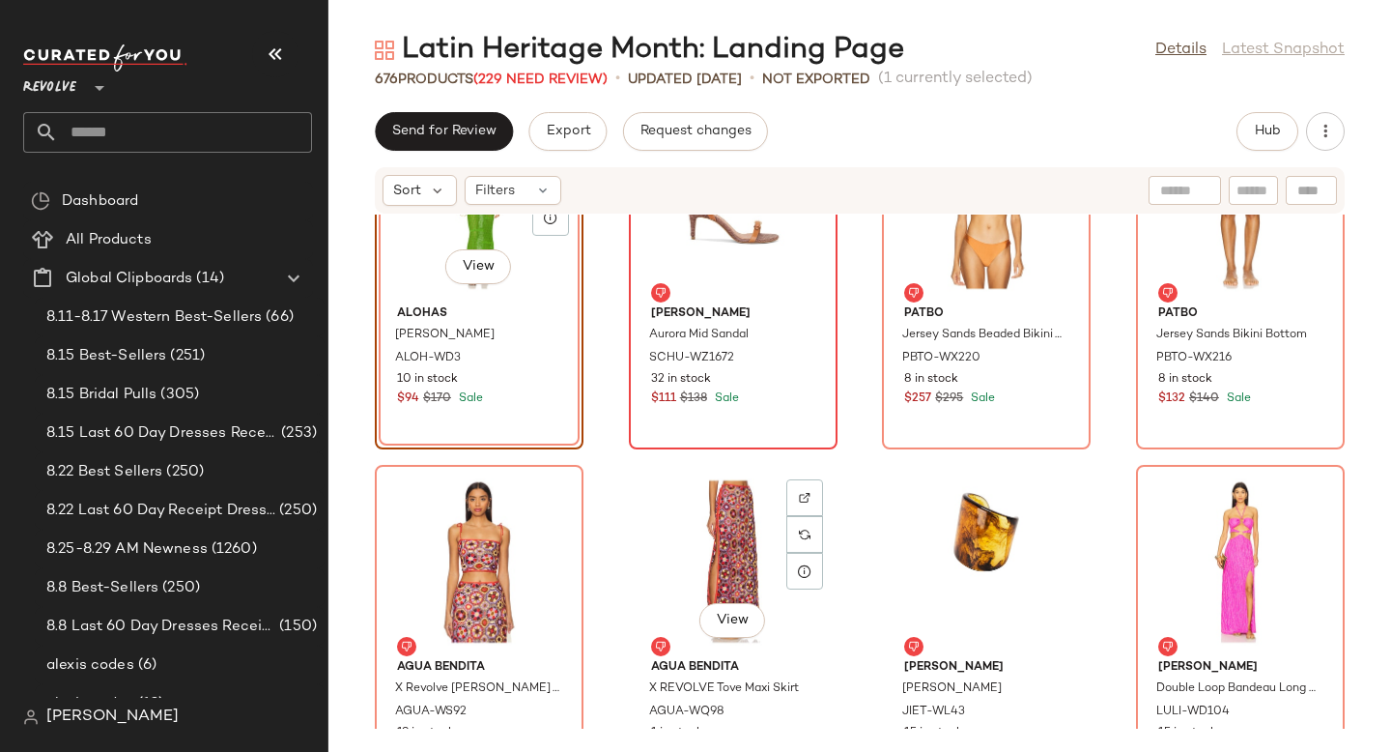
scroll to position [52848, 0]
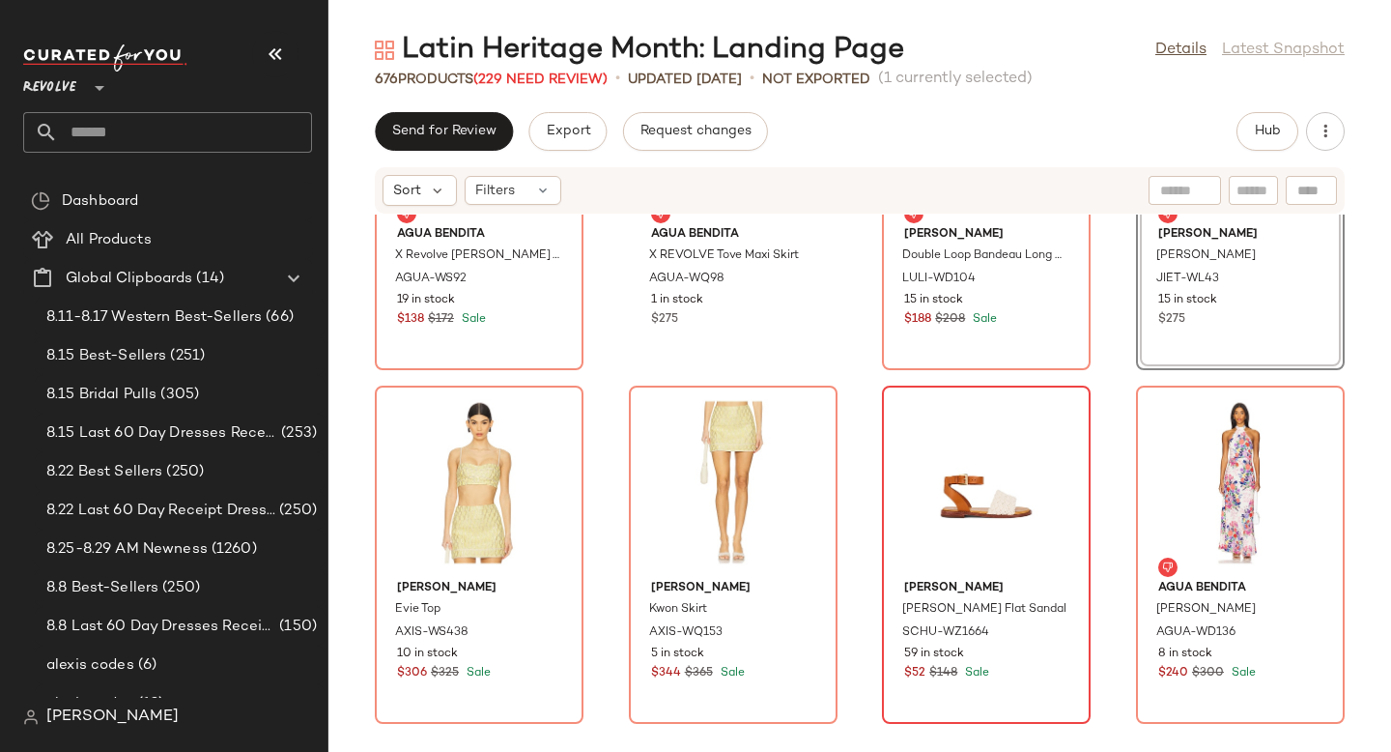
scroll to position [53253, 0]
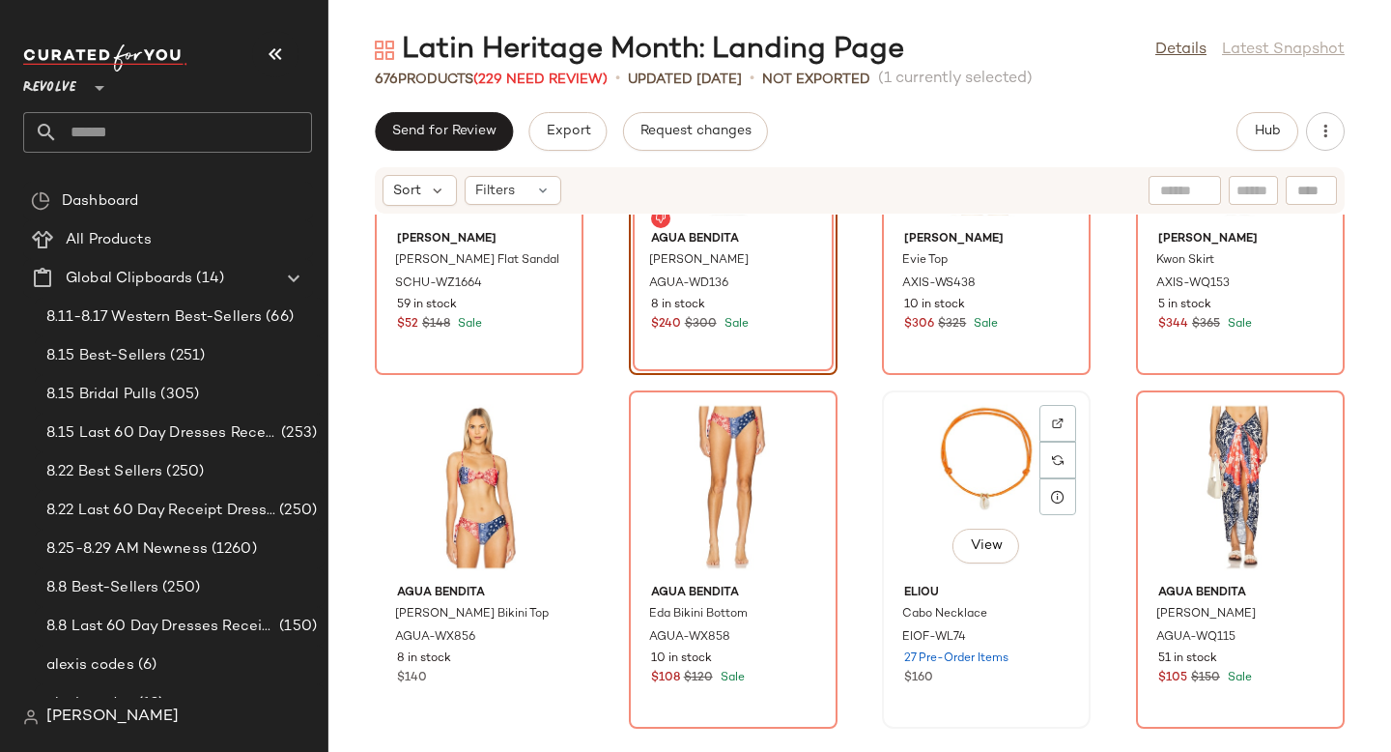
scroll to position [53987, 0]
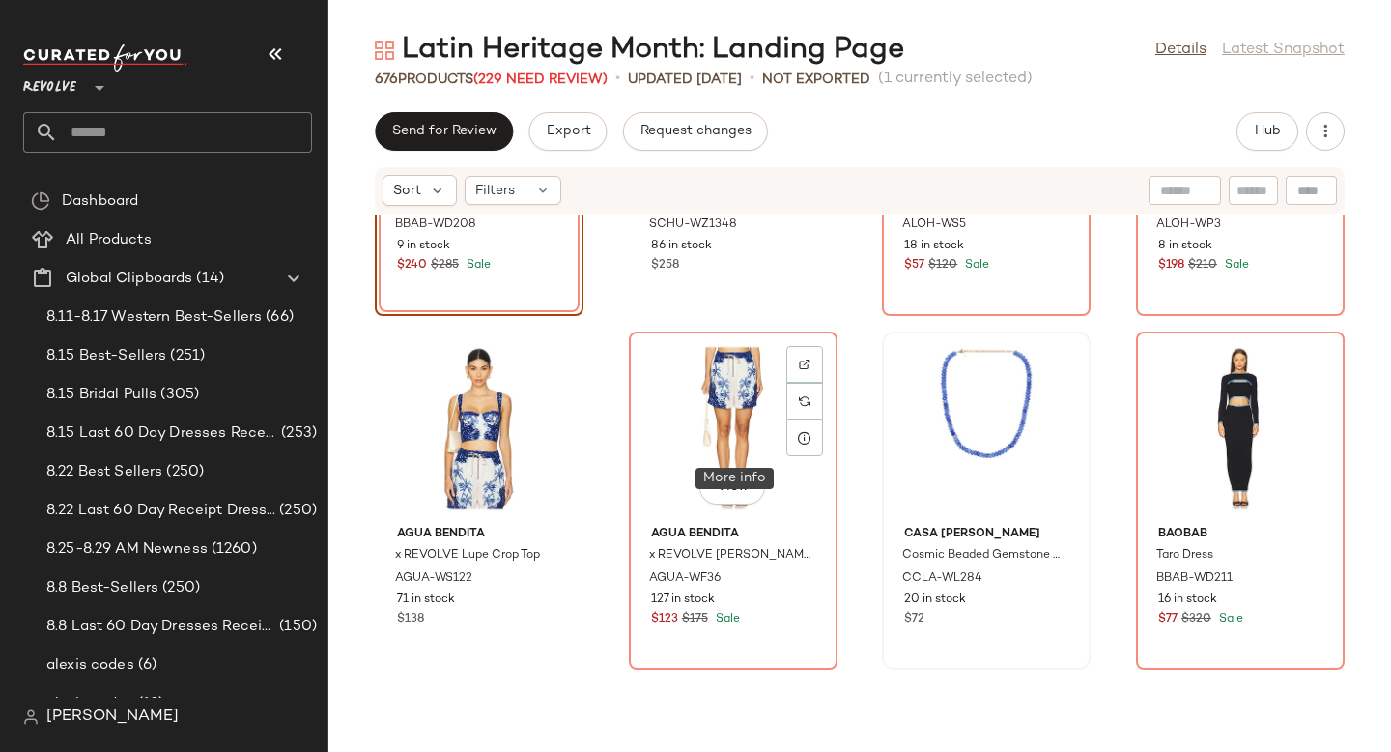
scroll to position [54363, 0]
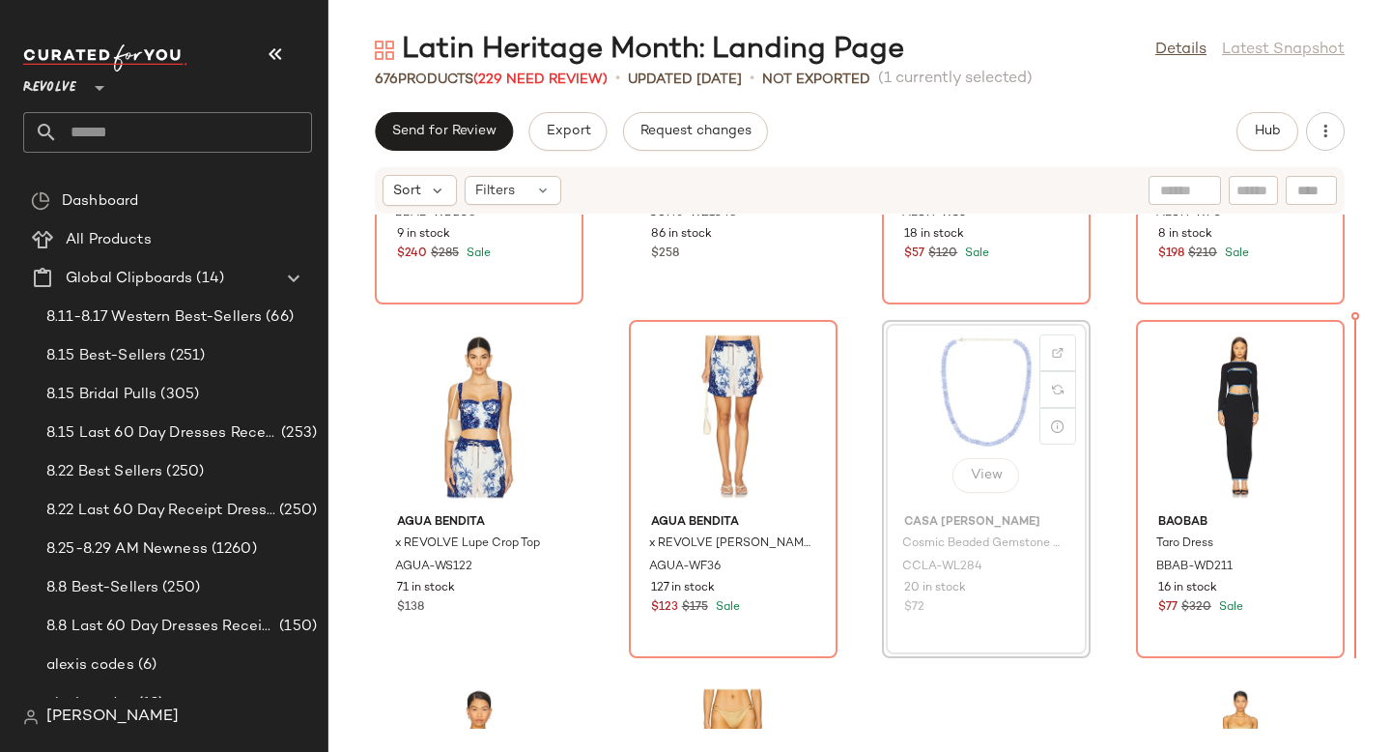
drag, startPoint x: 981, startPoint y: 408, endPoint x: 1001, endPoint y: 408, distance: 20.3
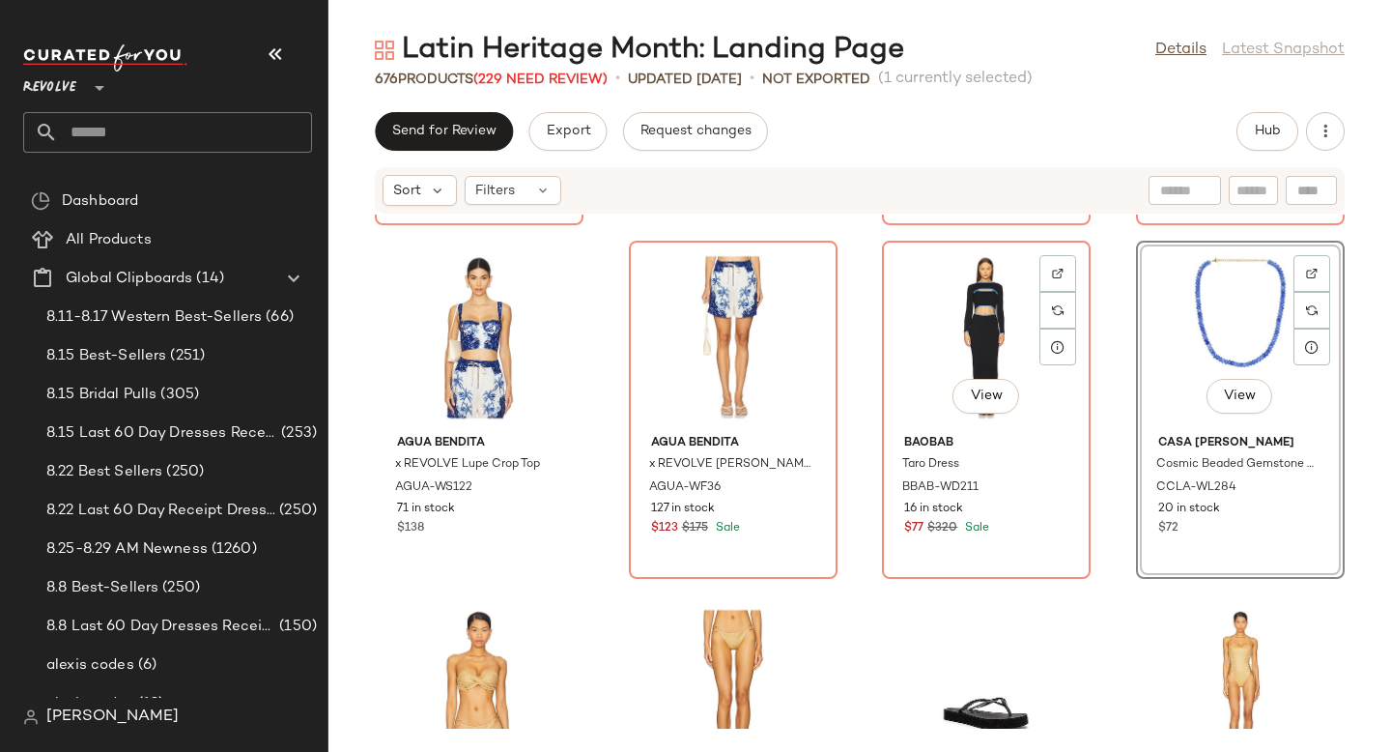
scroll to position [54681, 0]
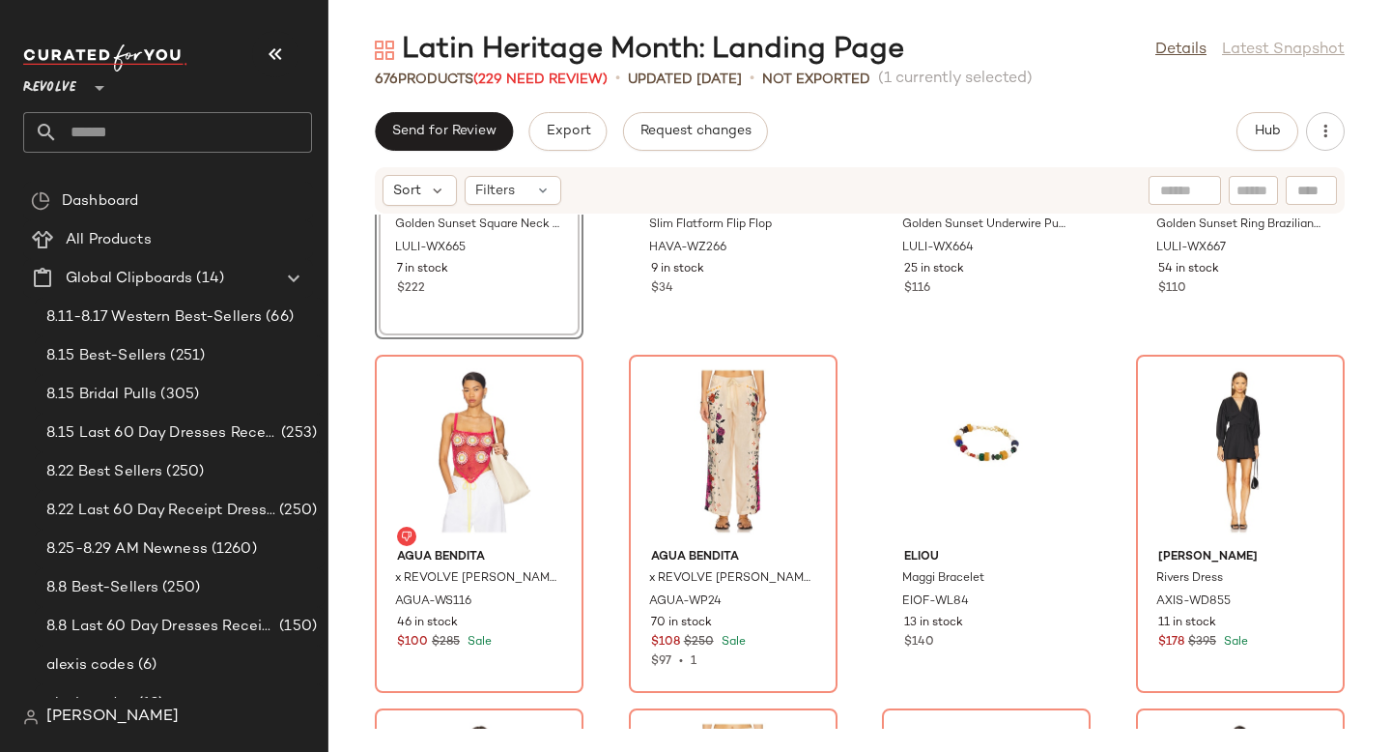
scroll to position [55035, 0]
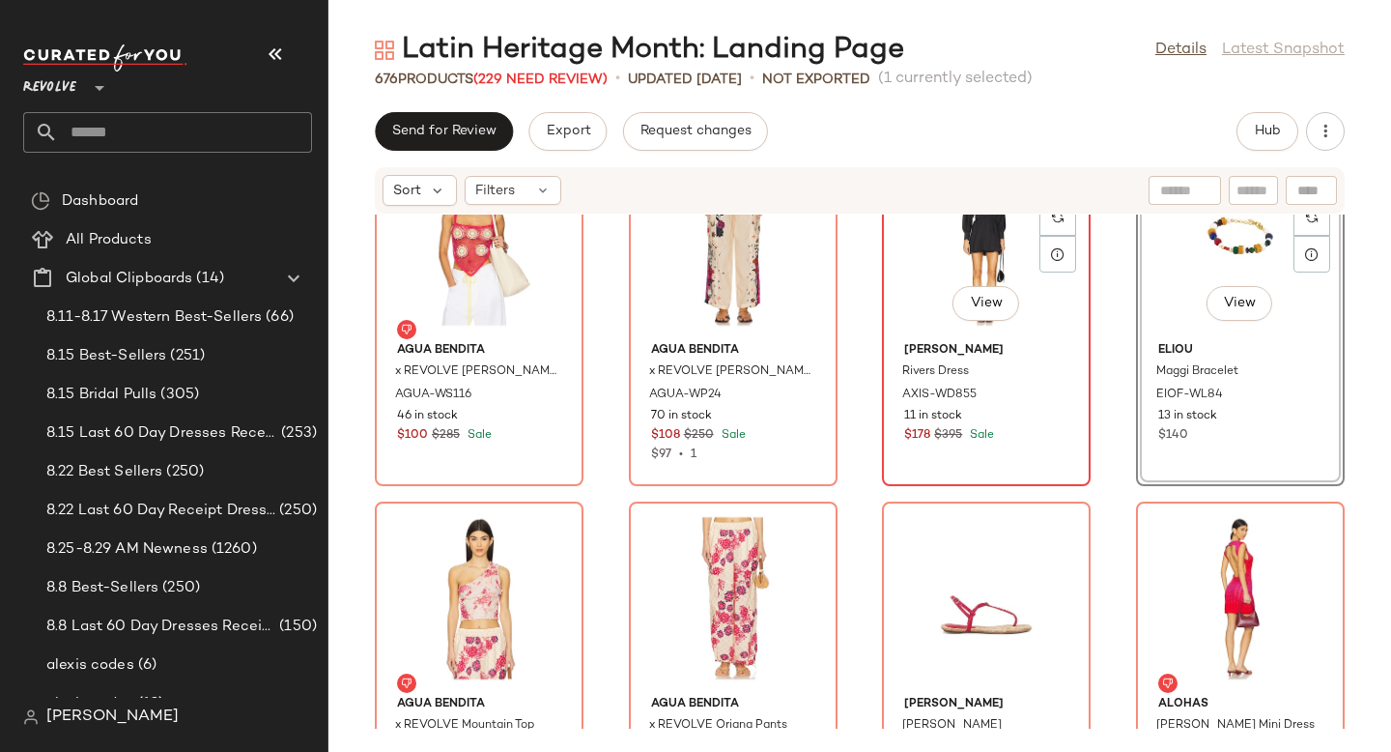
scroll to position [55317, 0]
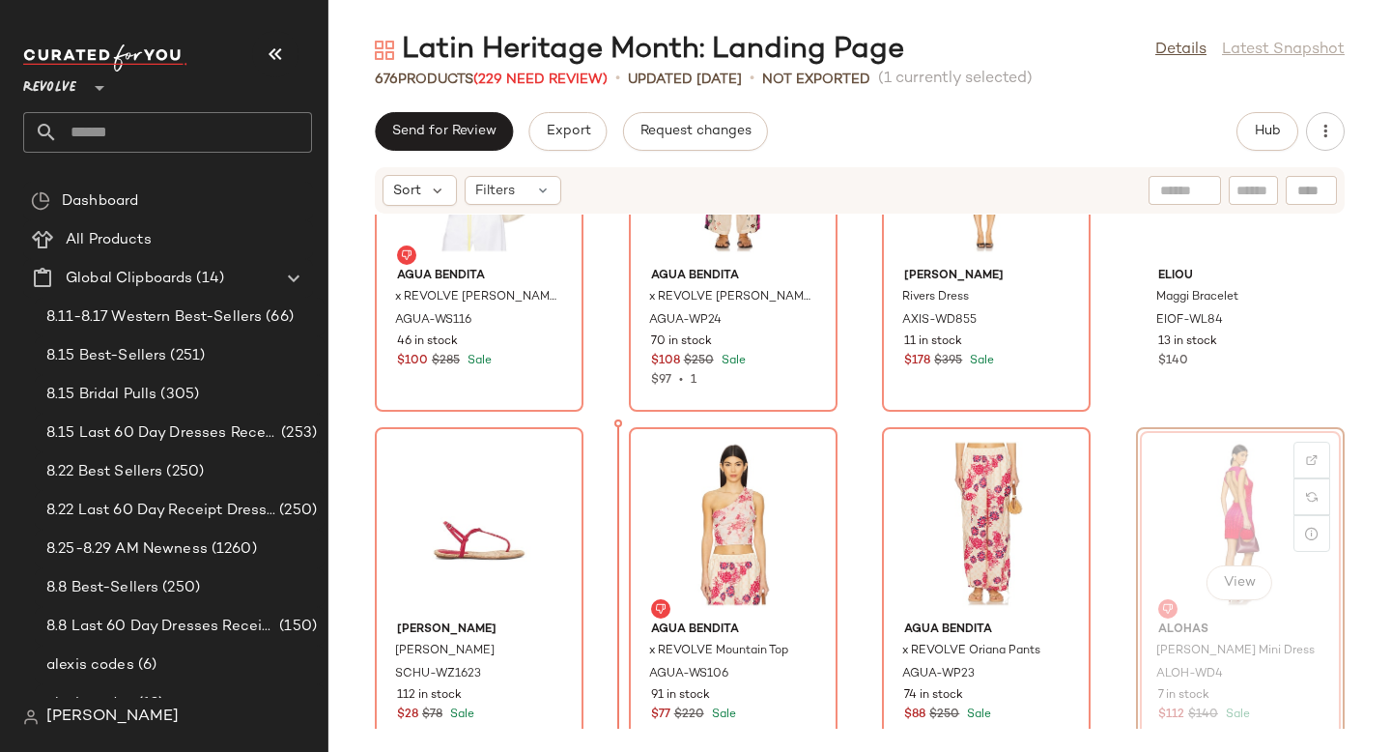
drag, startPoint x: 1252, startPoint y: 490, endPoint x: 1214, endPoint y: 495, distance: 38.0
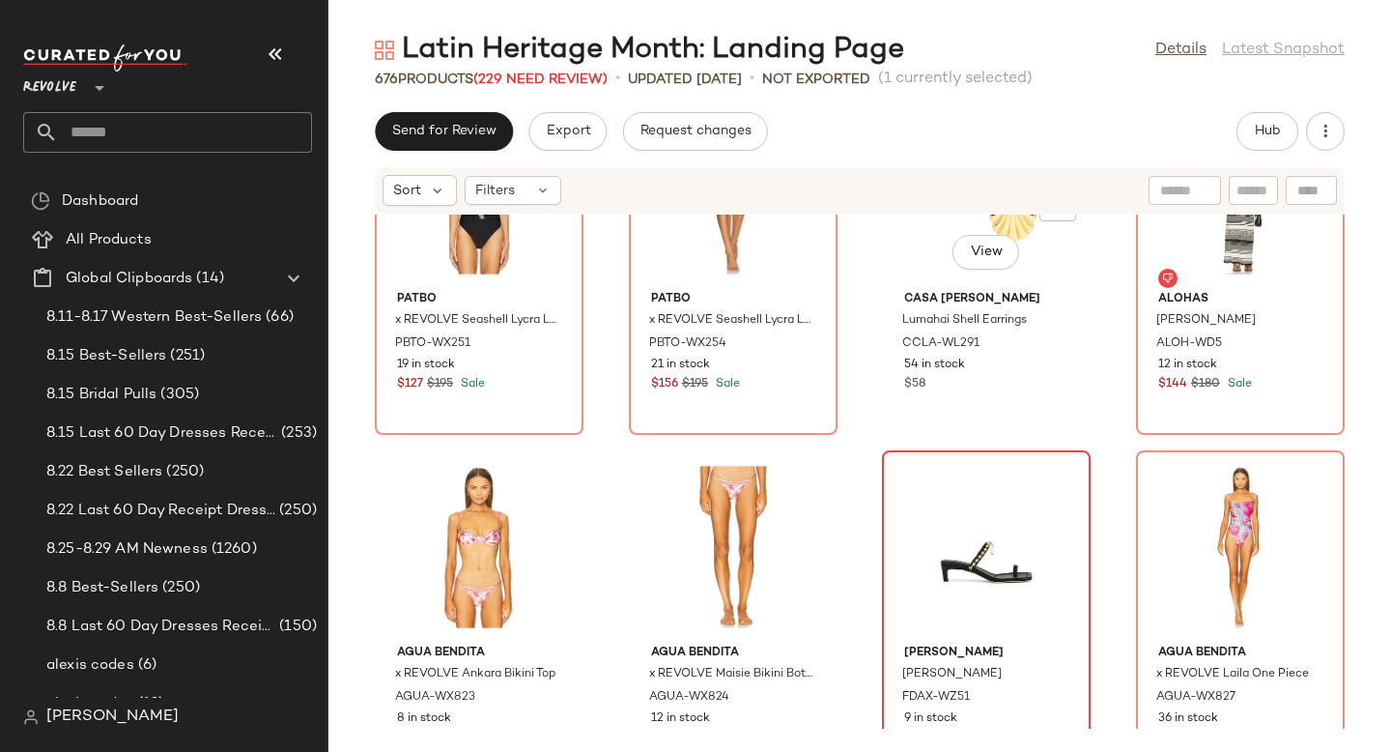
scroll to position [56092, 0]
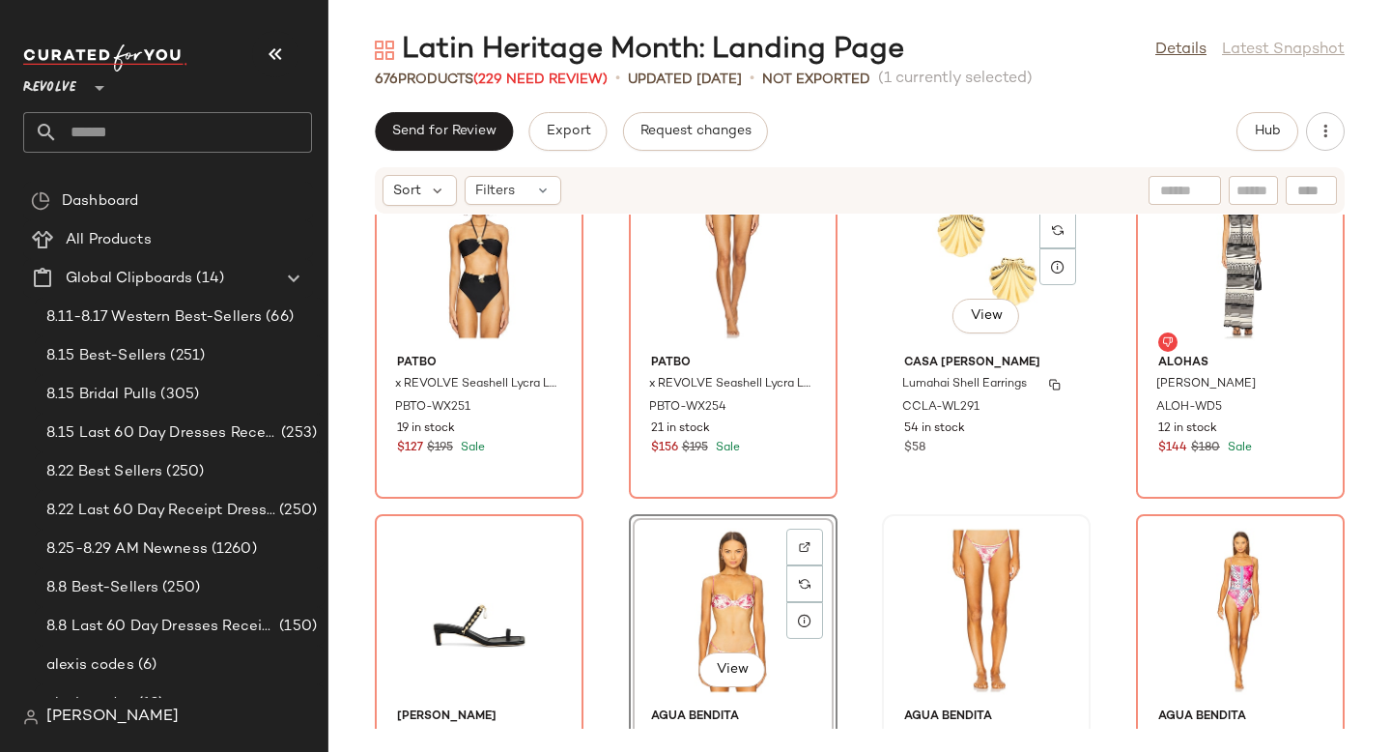
scroll to position [55942, 0]
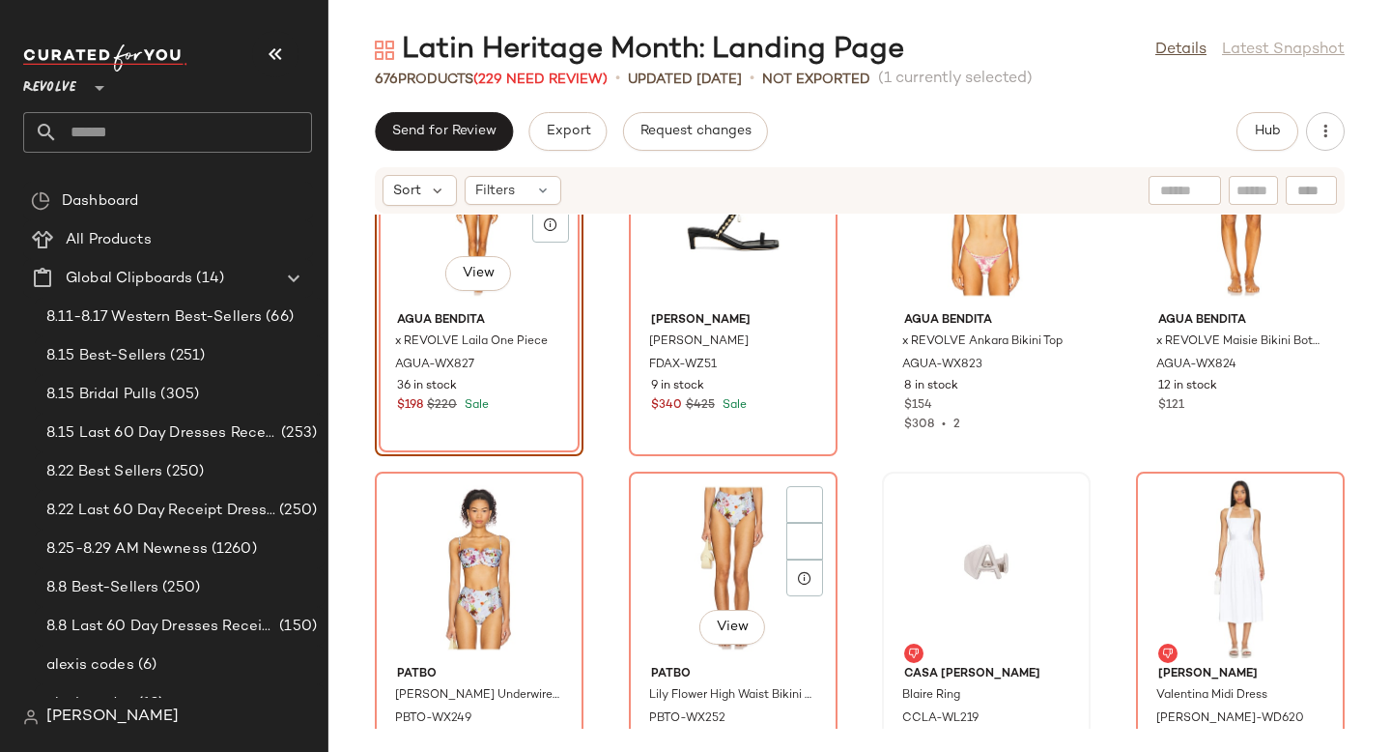
scroll to position [56374, 0]
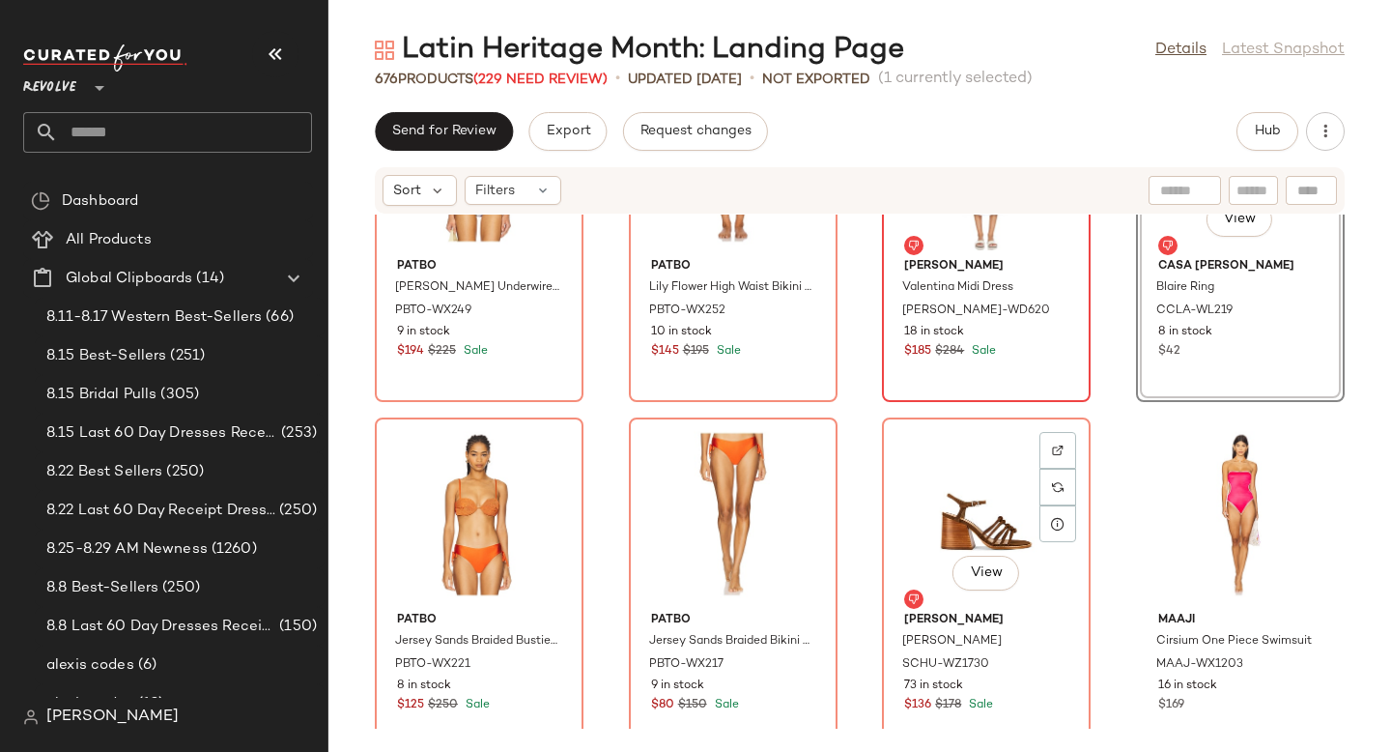
scroll to position [56795, 0]
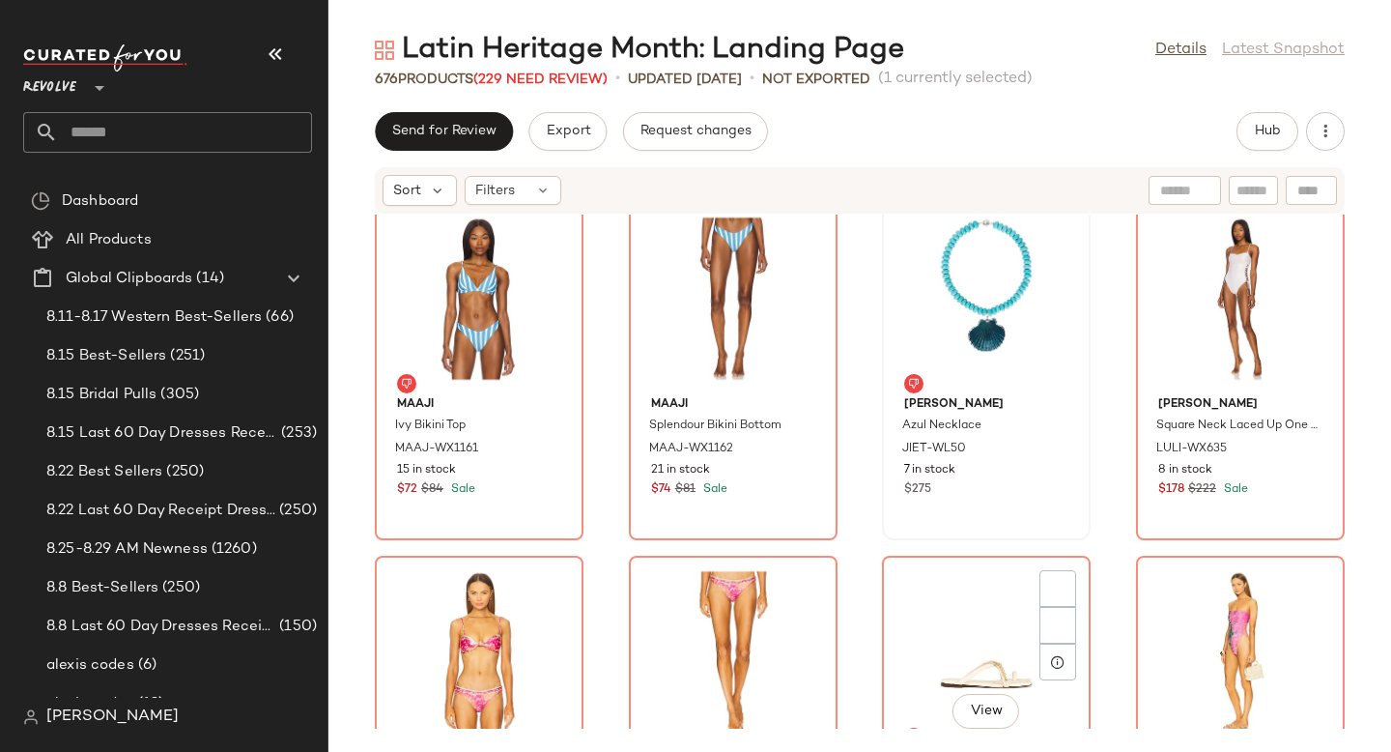
scroll to position [57505, 0]
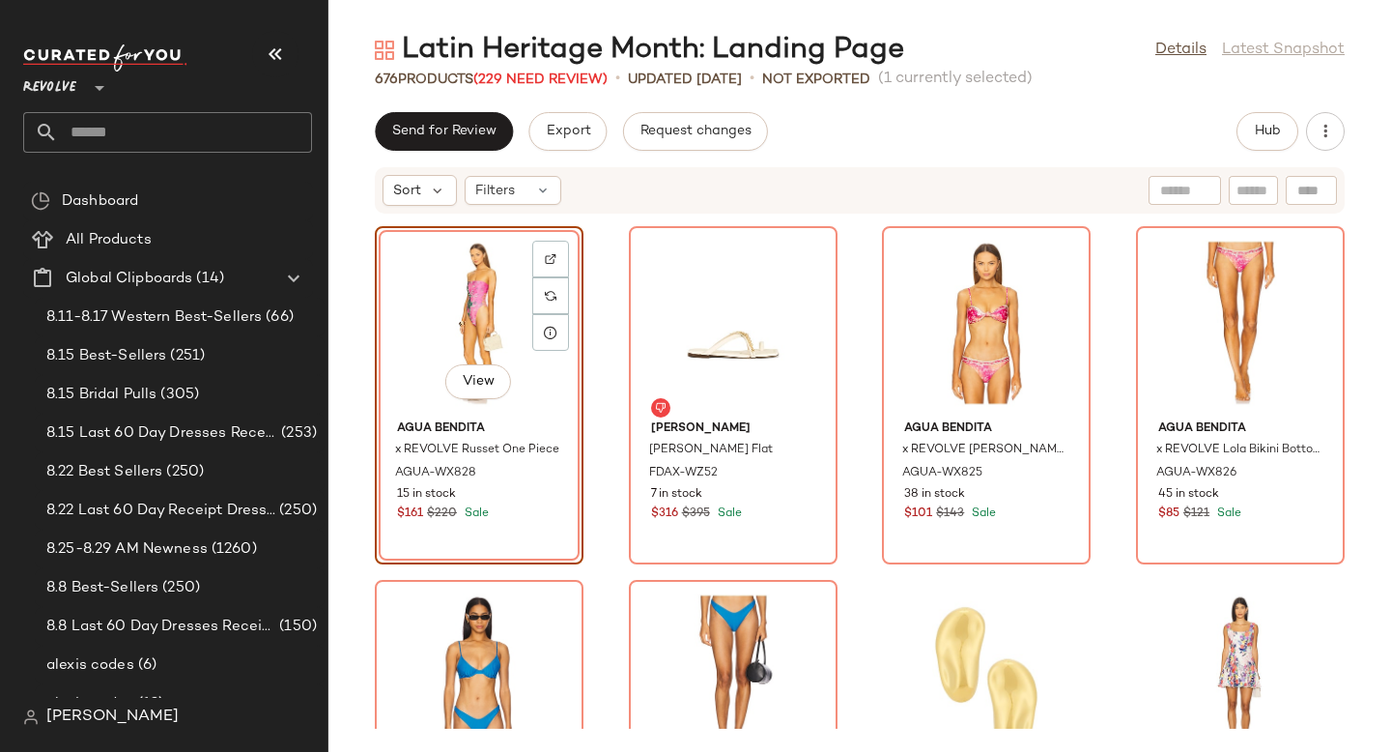
scroll to position [57710, 0]
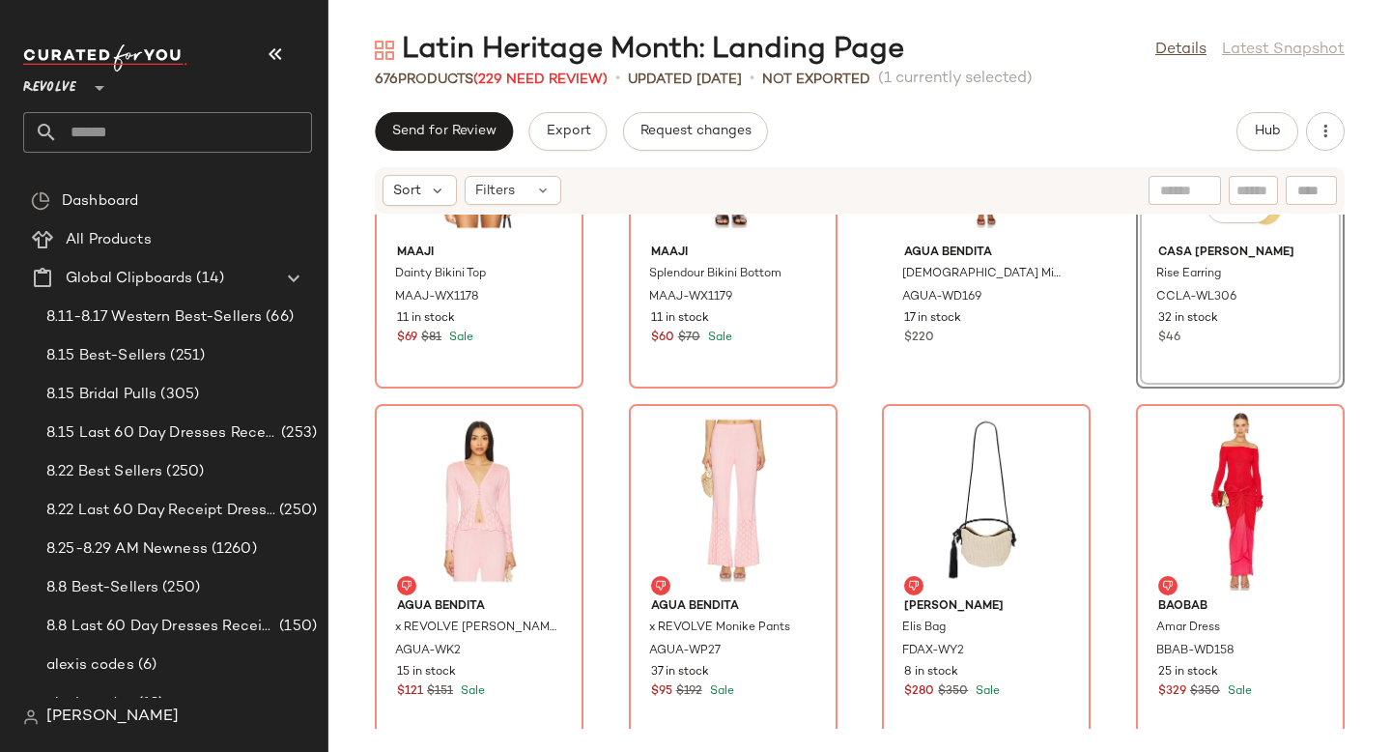
scroll to position [58219, 0]
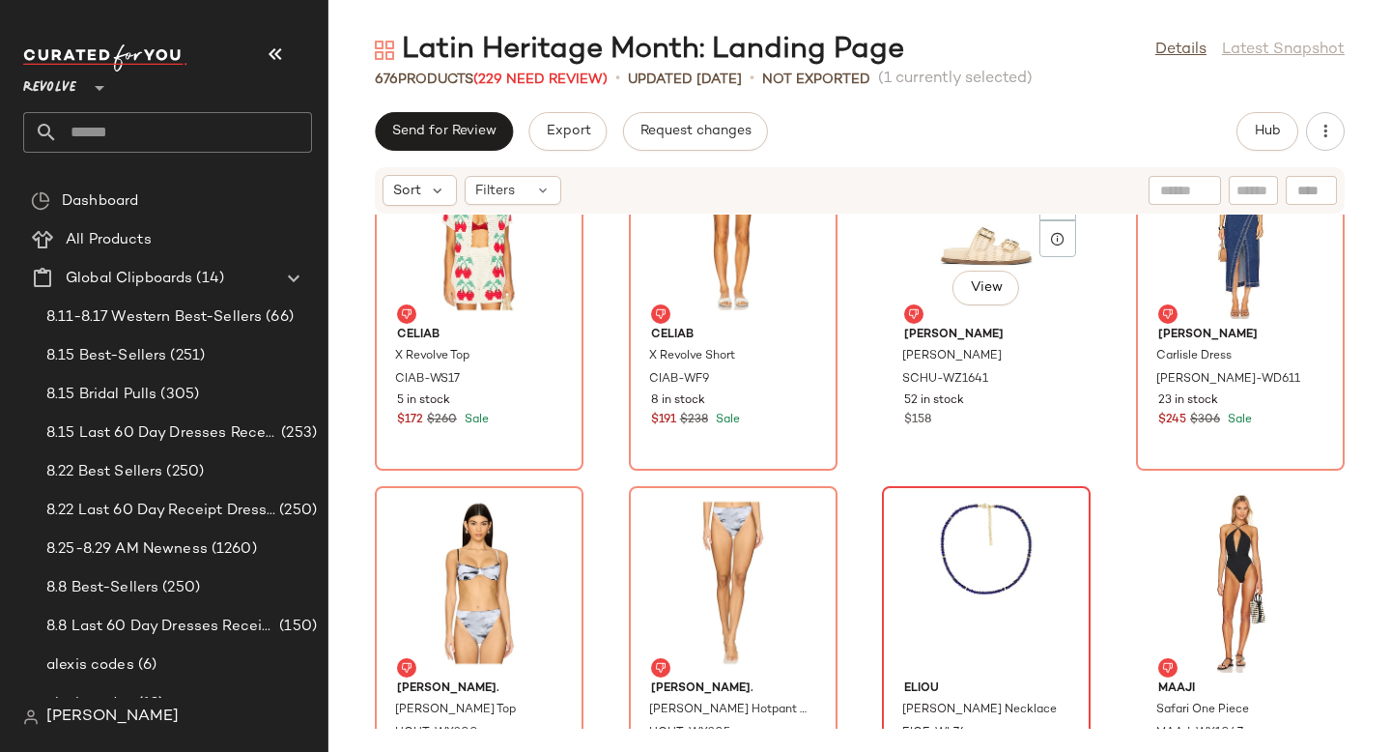
scroll to position [58924, 0]
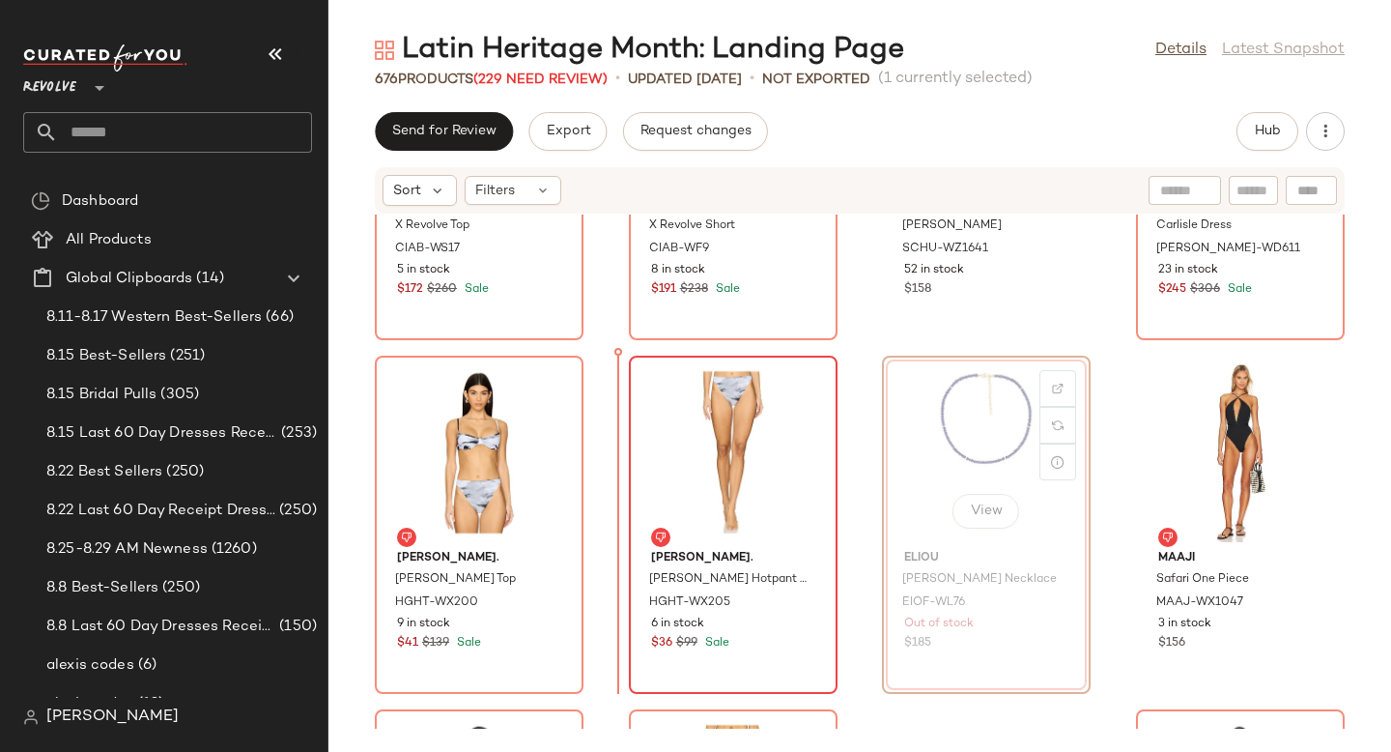
drag, startPoint x: 964, startPoint y: 470, endPoint x: 780, endPoint y: 462, distance: 184.7
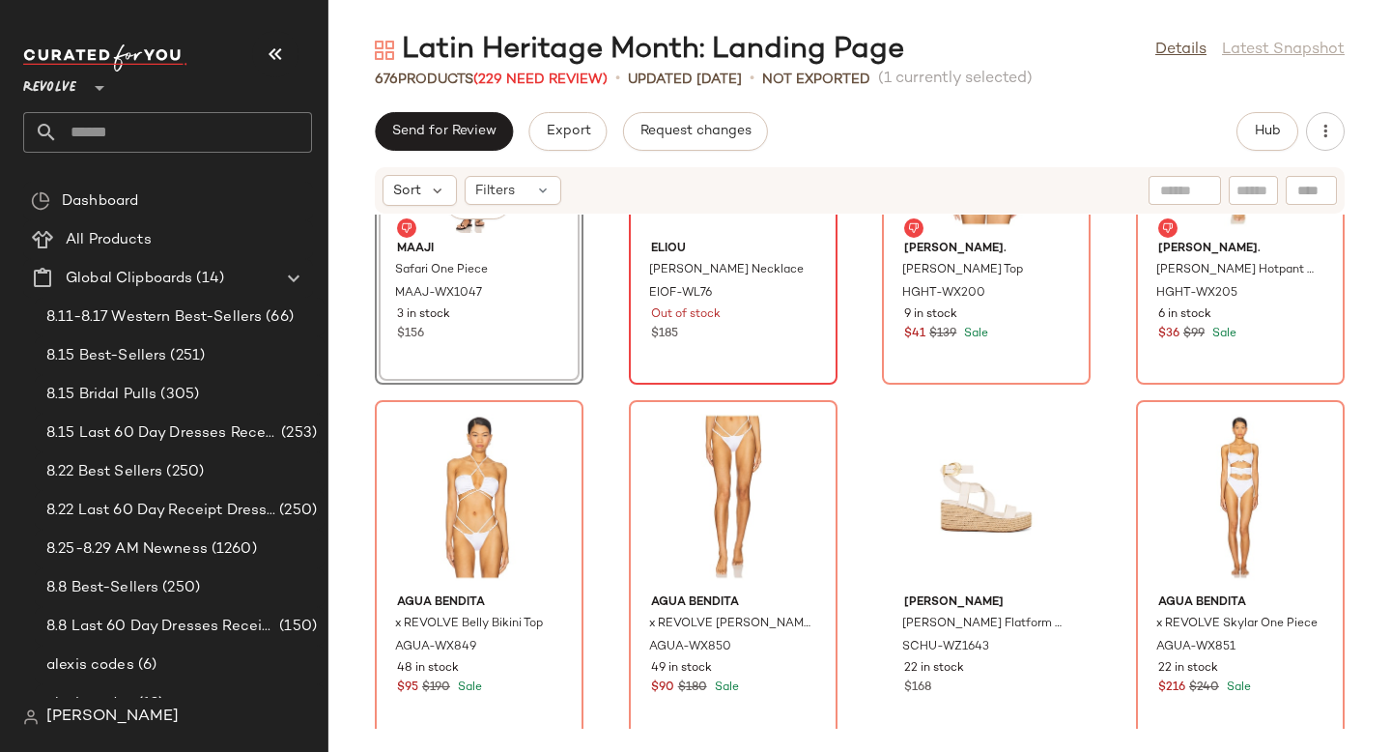
scroll to position [59243, 0]
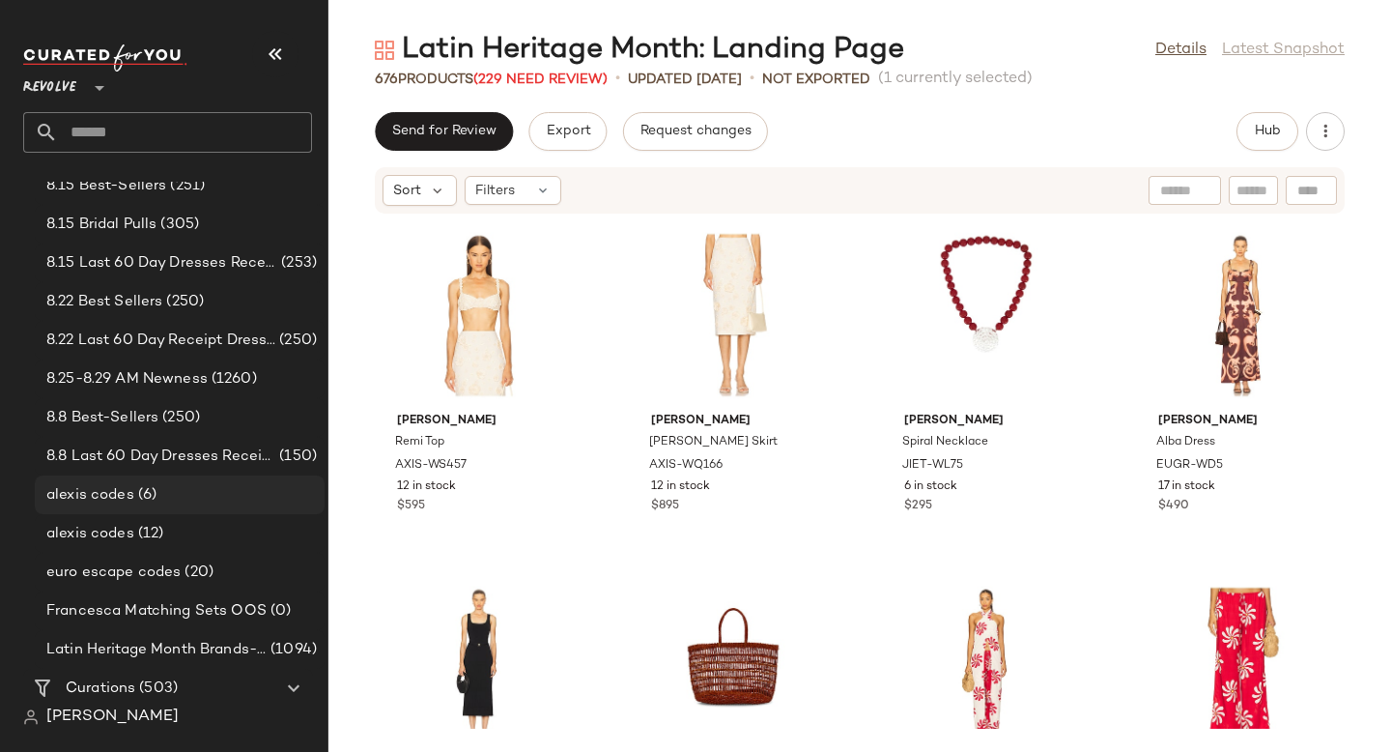
scroll to position [379, 0]
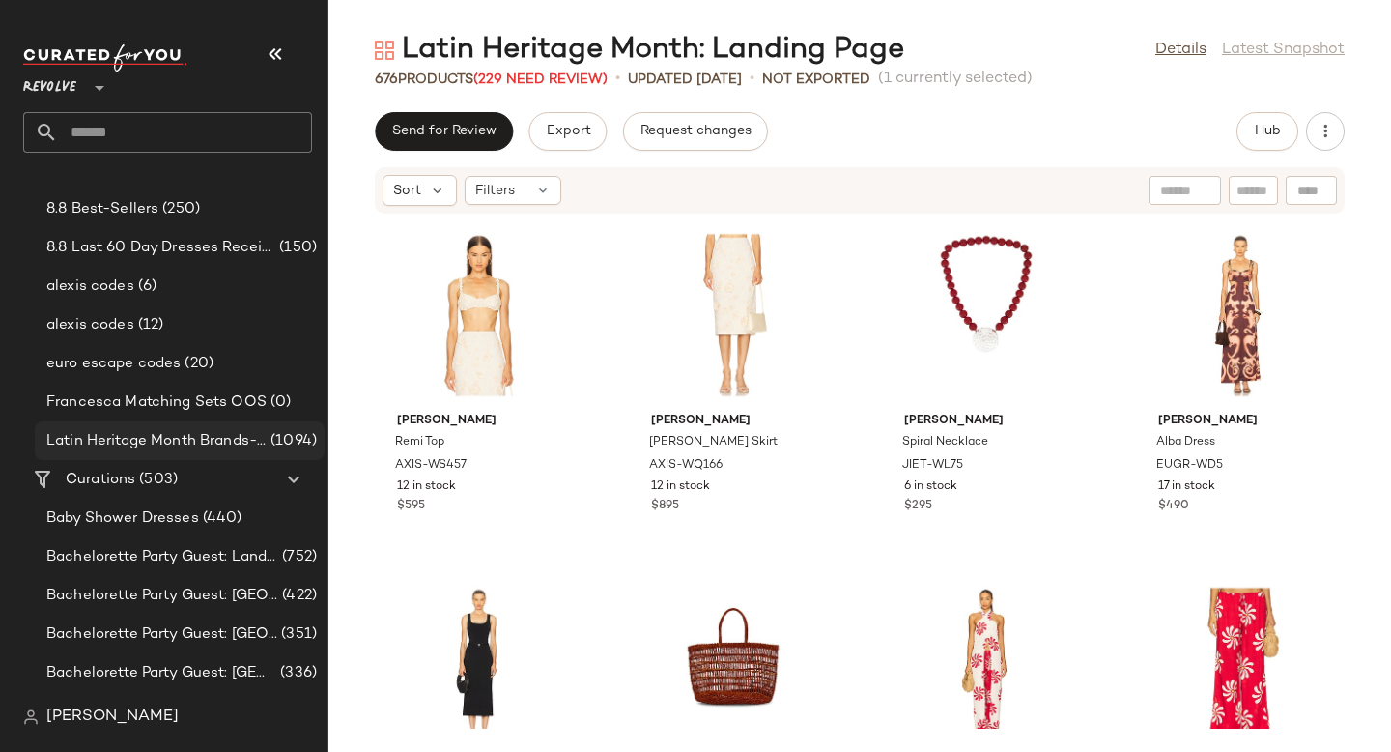
click at [215, 441] on span "Latin Heritage Month Brands- DO NOT DELETE" at bounding box center [156, 441] width 220 height 22
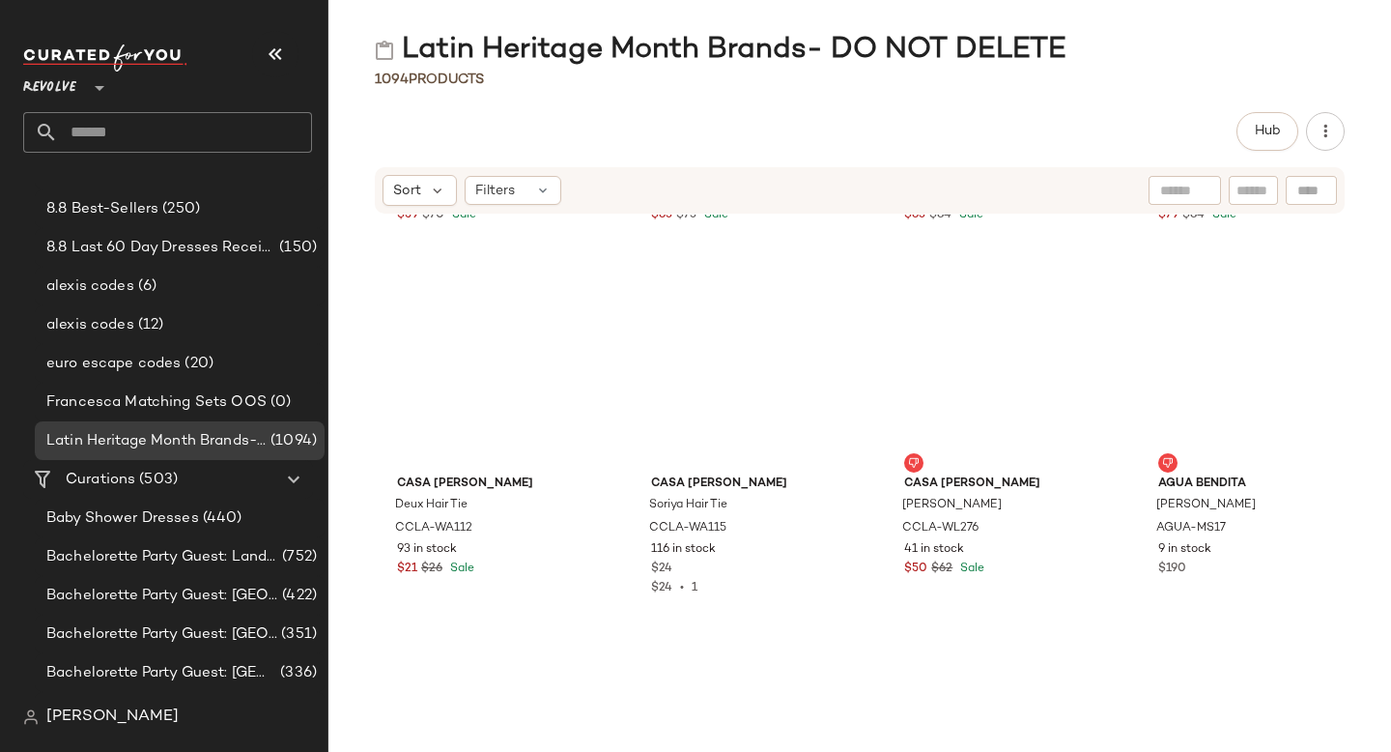
scroll to position [57359, 0]
